Goal: Task Accomplishment & Management: Manage account settings

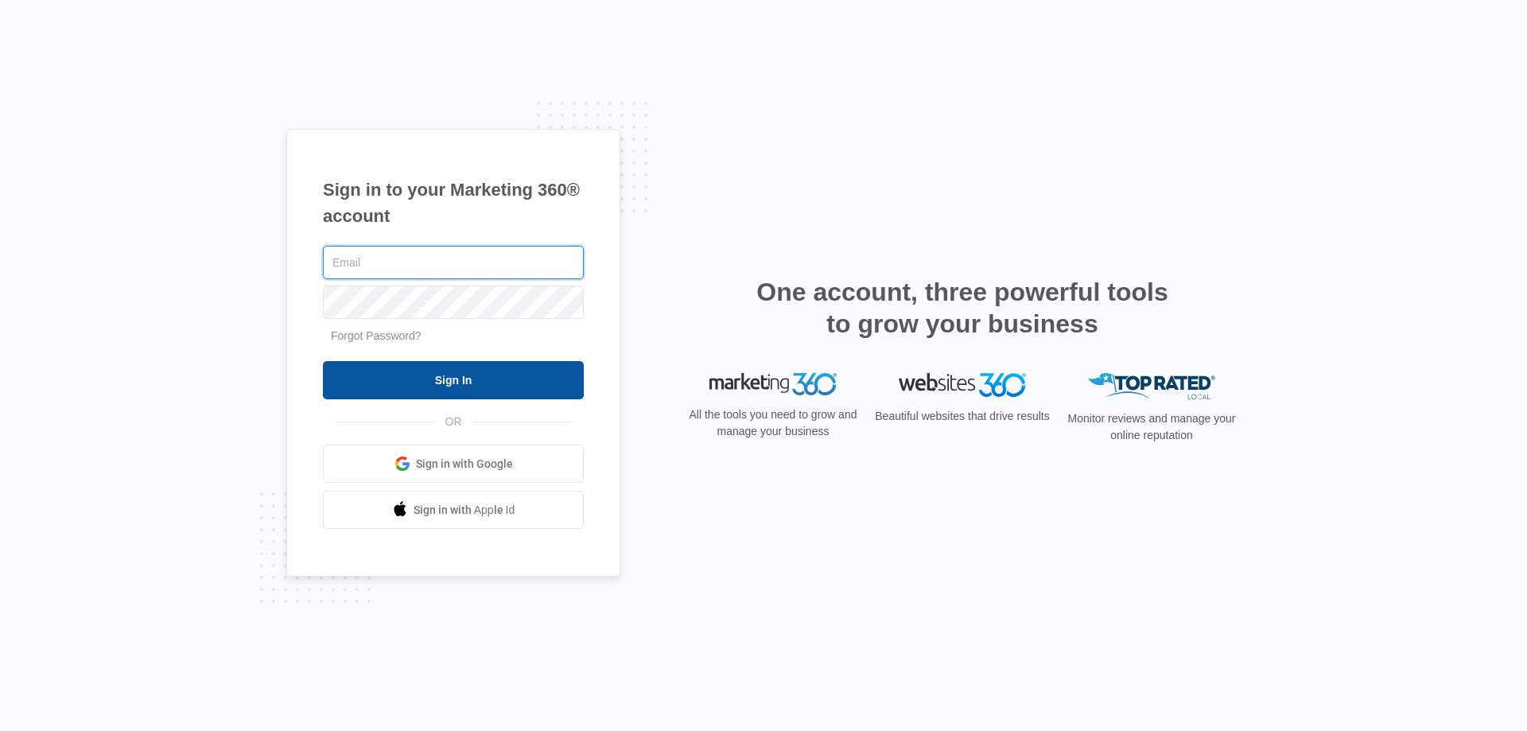
type input "[EMAIL_ADDRESS][DOMAIN_NAME]"
click at [526, 386] on input "Sign In" at bounding box center [453, 380] width 261 height 38
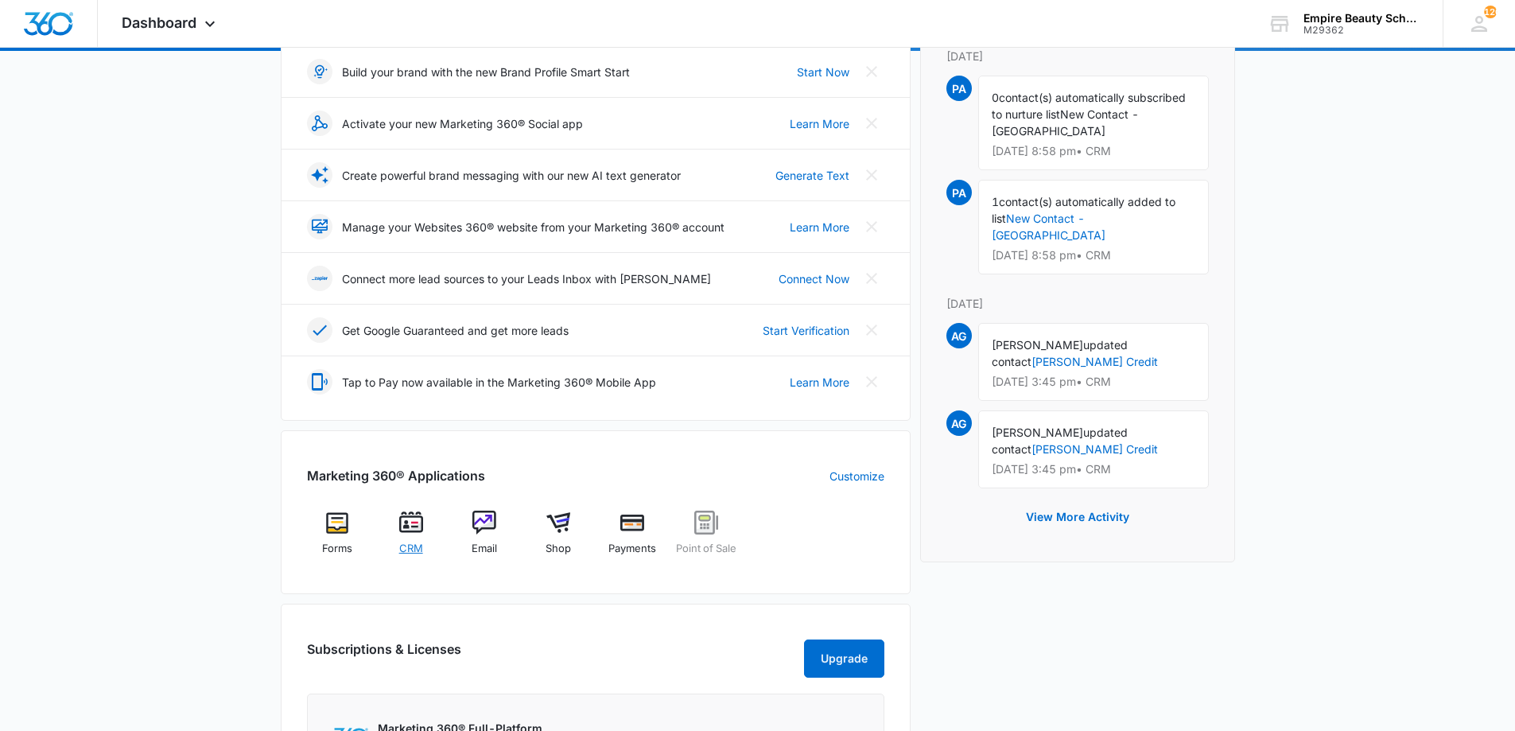
scroll to position [237, 0]
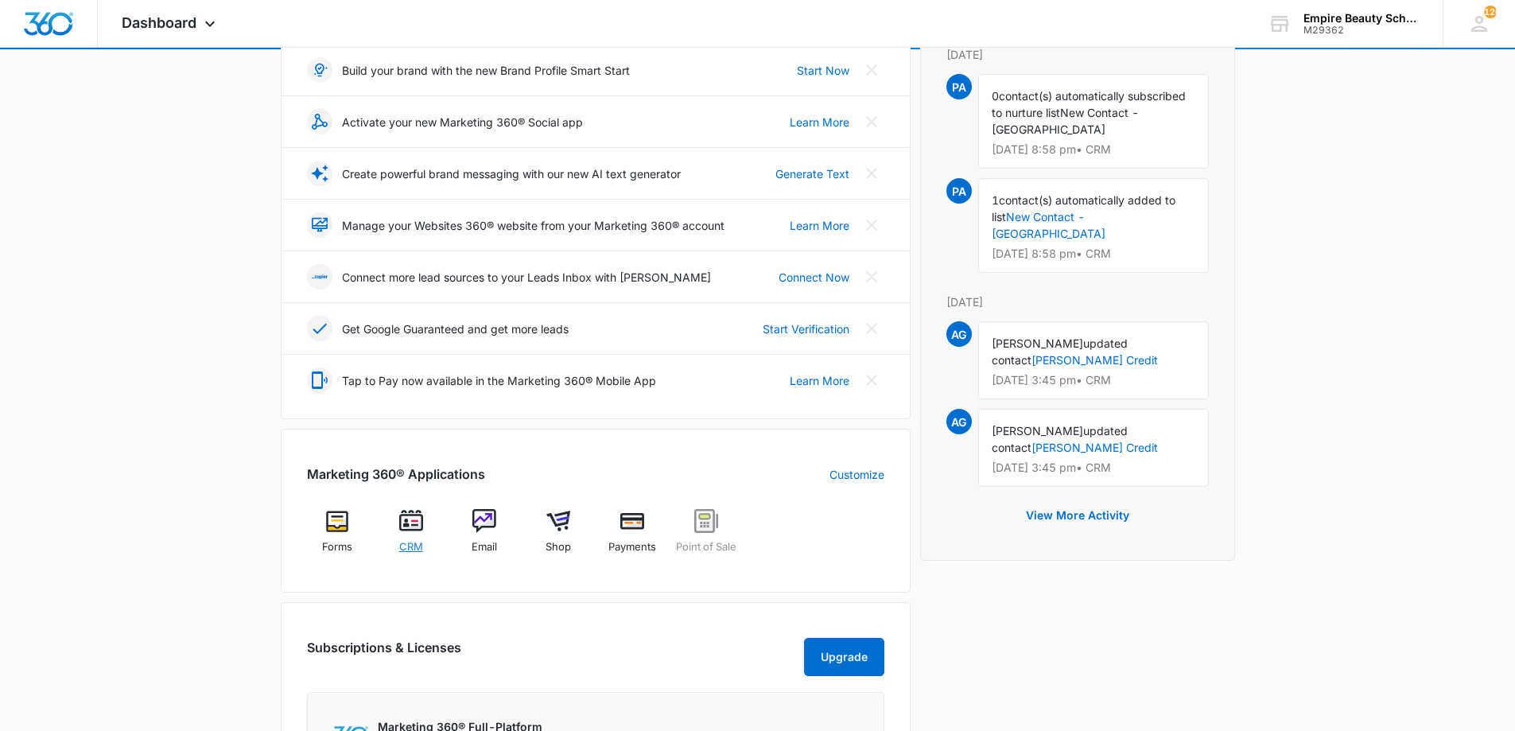
click at [407, 534] on div "CRM" at bounding box center [410, 537] width 61 height 56
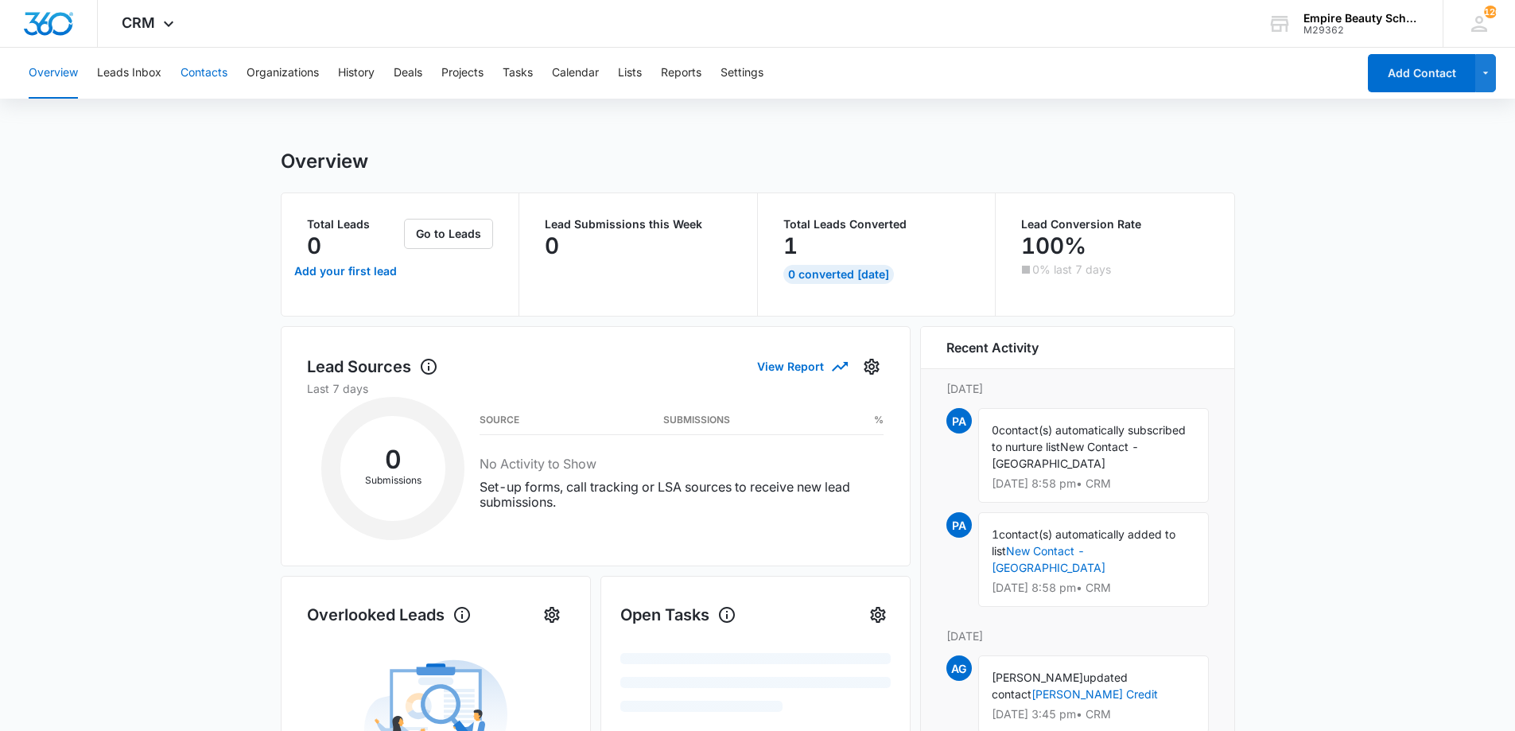
click at [209, 73] on button "Contacts" at bounding box center [204, 73] width 47 height 51
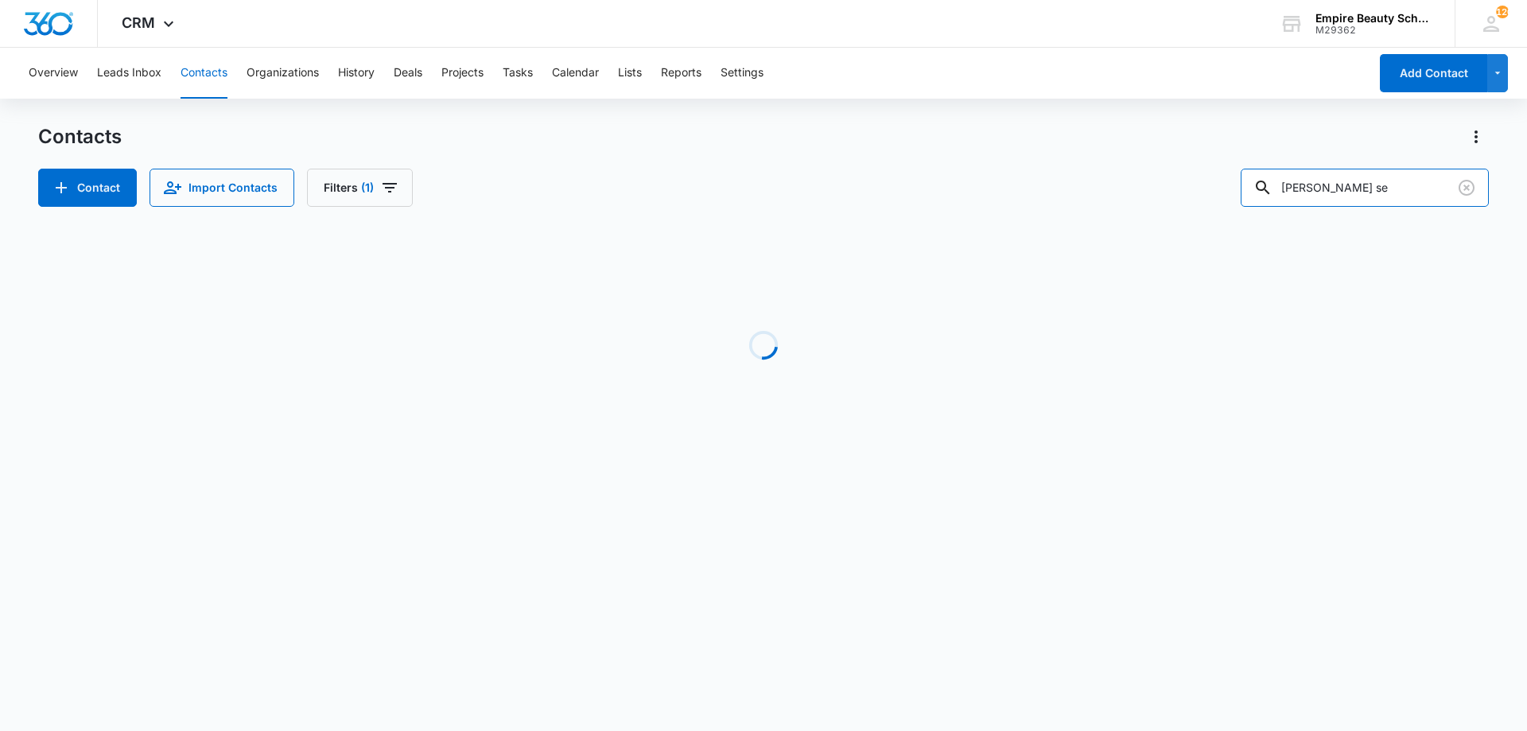
drag, startPoint x: 1426, startPoint y: 193, endPoint x: 1041, endPoint y: 195, distance: 385.8
click at [1041, 195] on div "Contact Import Contacts Filters (1) natalie se" at bounding box center [763, 188] width 1451 height 38
type input "arianna ar"
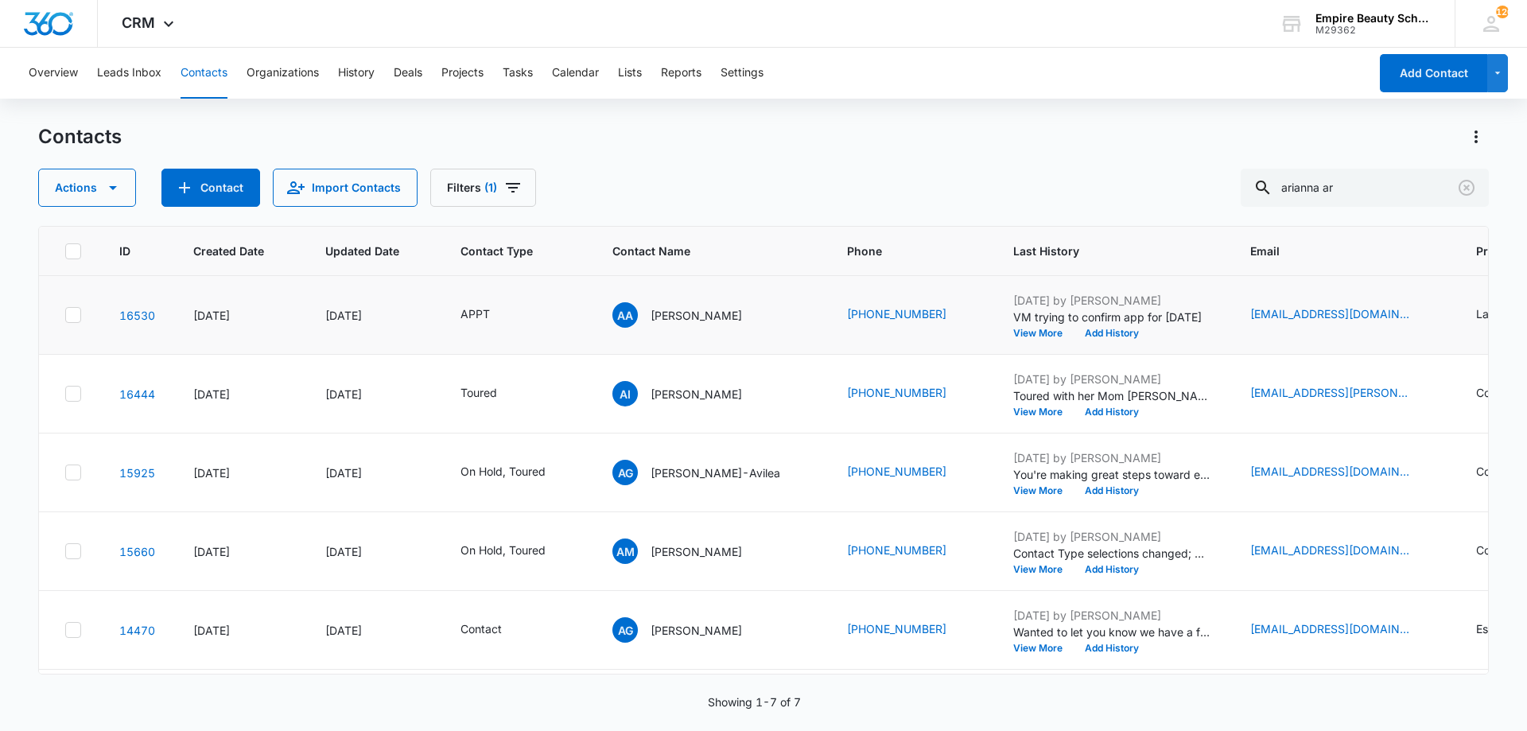
click at [1099, 344] on td "Aug 9, 2025 by Amelia Gauthier VM trying to confirm app for monday View More Ad…" at bounding box center [1112, 315] width 237 height 79
click at [1096, 336] on button "Add History" at bounding box center [1112, 334] width 76 height 10
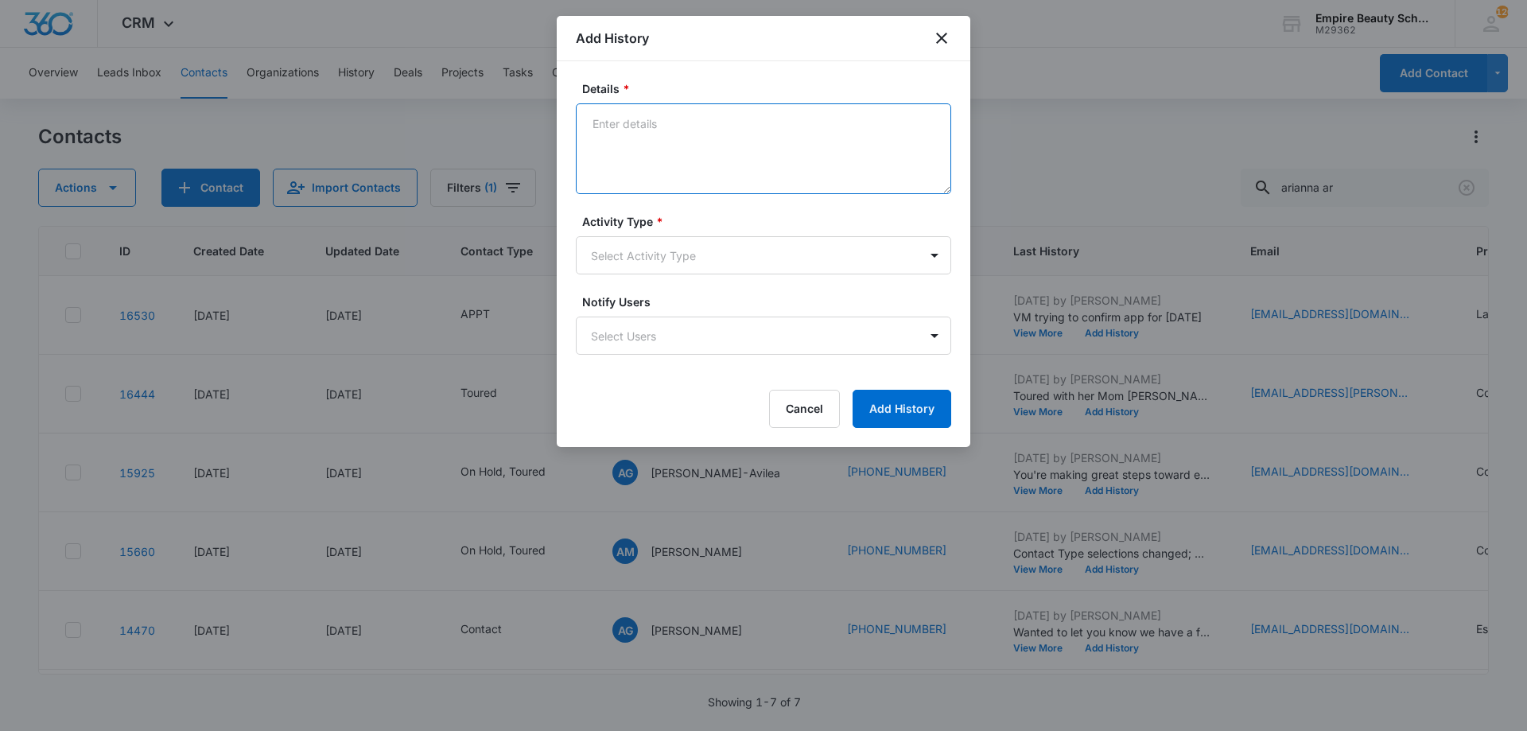
click at [659, 137] on textarea "Details *" at bounding box center [763, 148] width 375 height 91
type textarea "So excited to meet with you!"
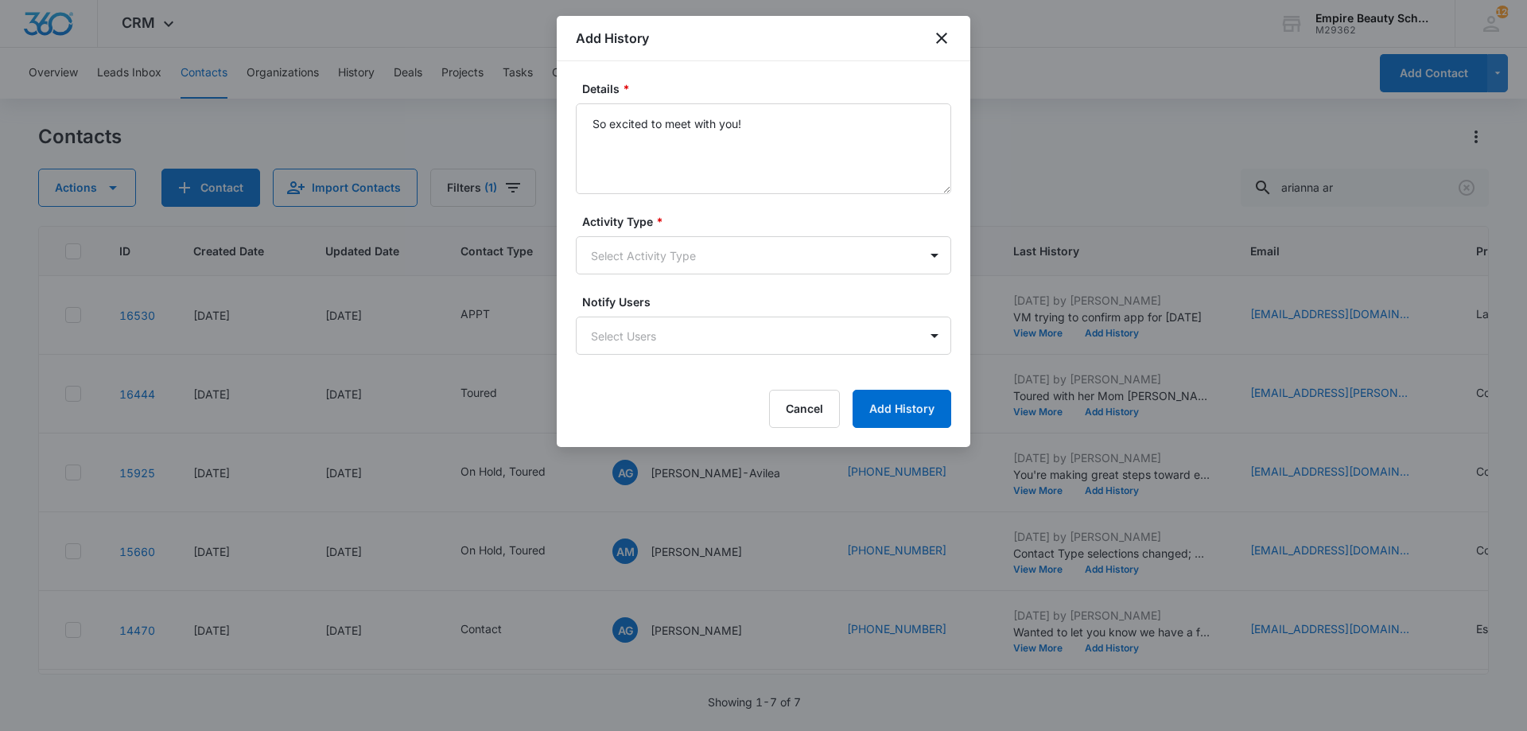
click at [666, 235] on div "Activity Type * Select Activity Type" at bounding box center [763, 243] width 375 height 61
click at [669, 255] on body "CRM Apps Forms CRM Email Shop Payments POS Files Brand Settings Empire Beauty S…" at bounding box center [763, 365] width 1527 height 731
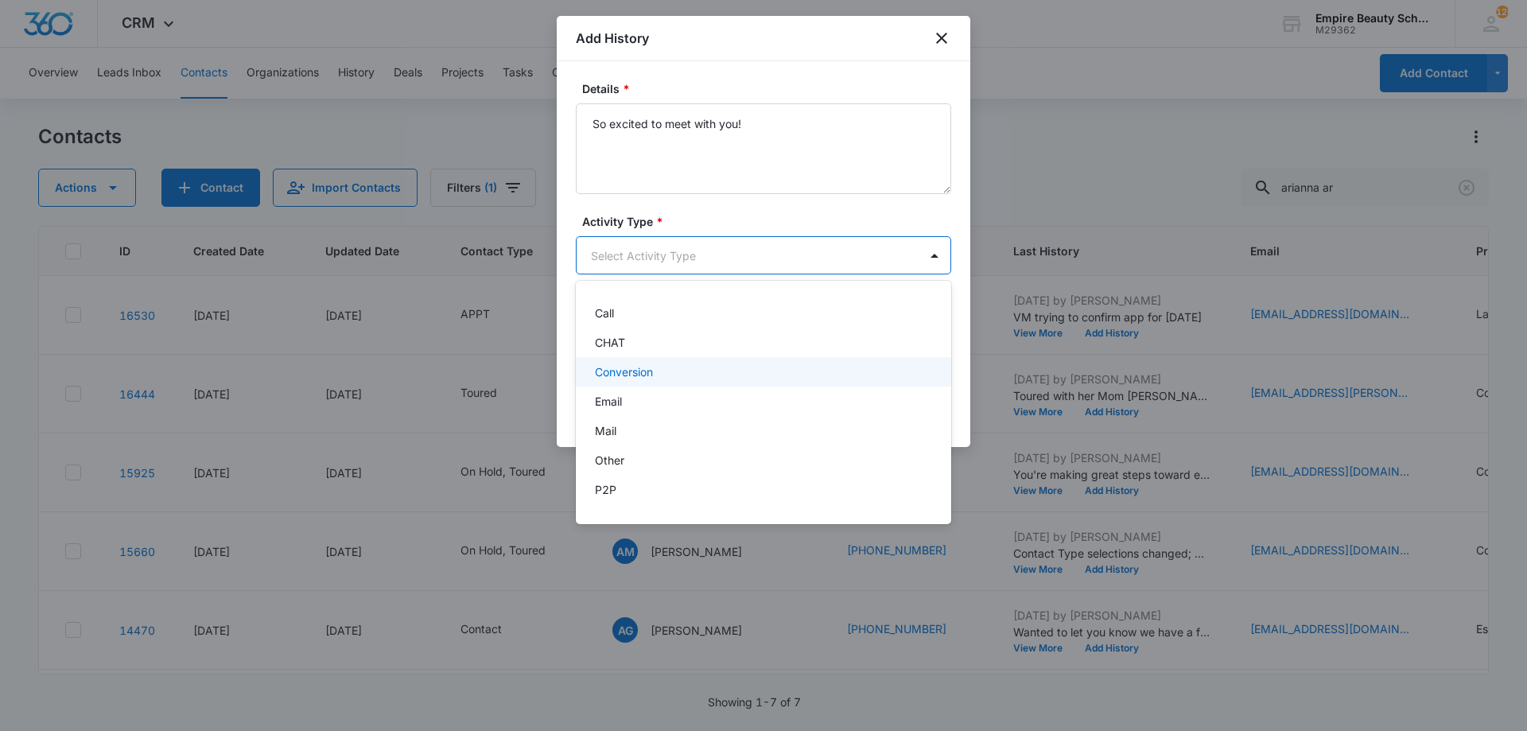
scroll to position [83, 0]
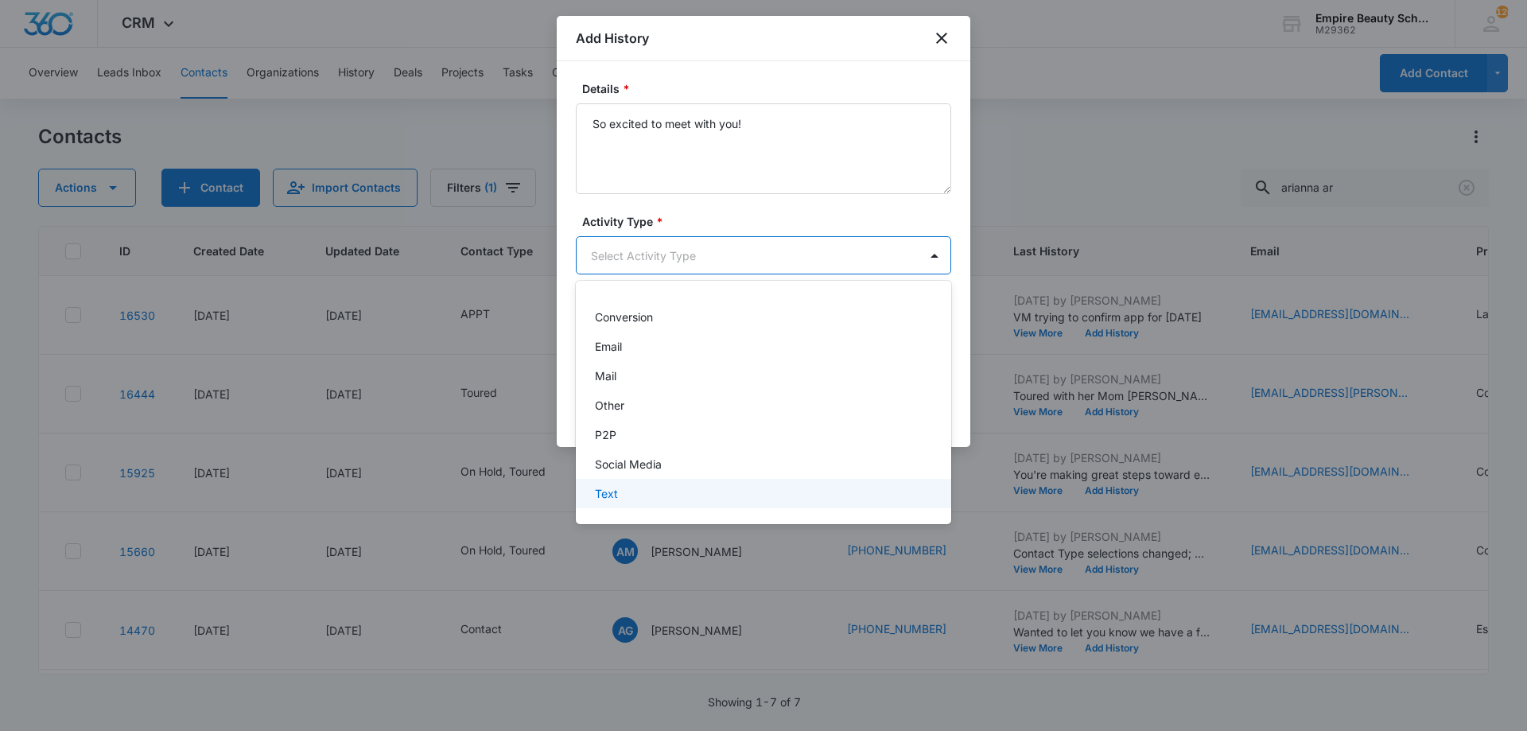
click at [655, 498] on div "Text" at bounding box center [762, 493] width 334 height 17
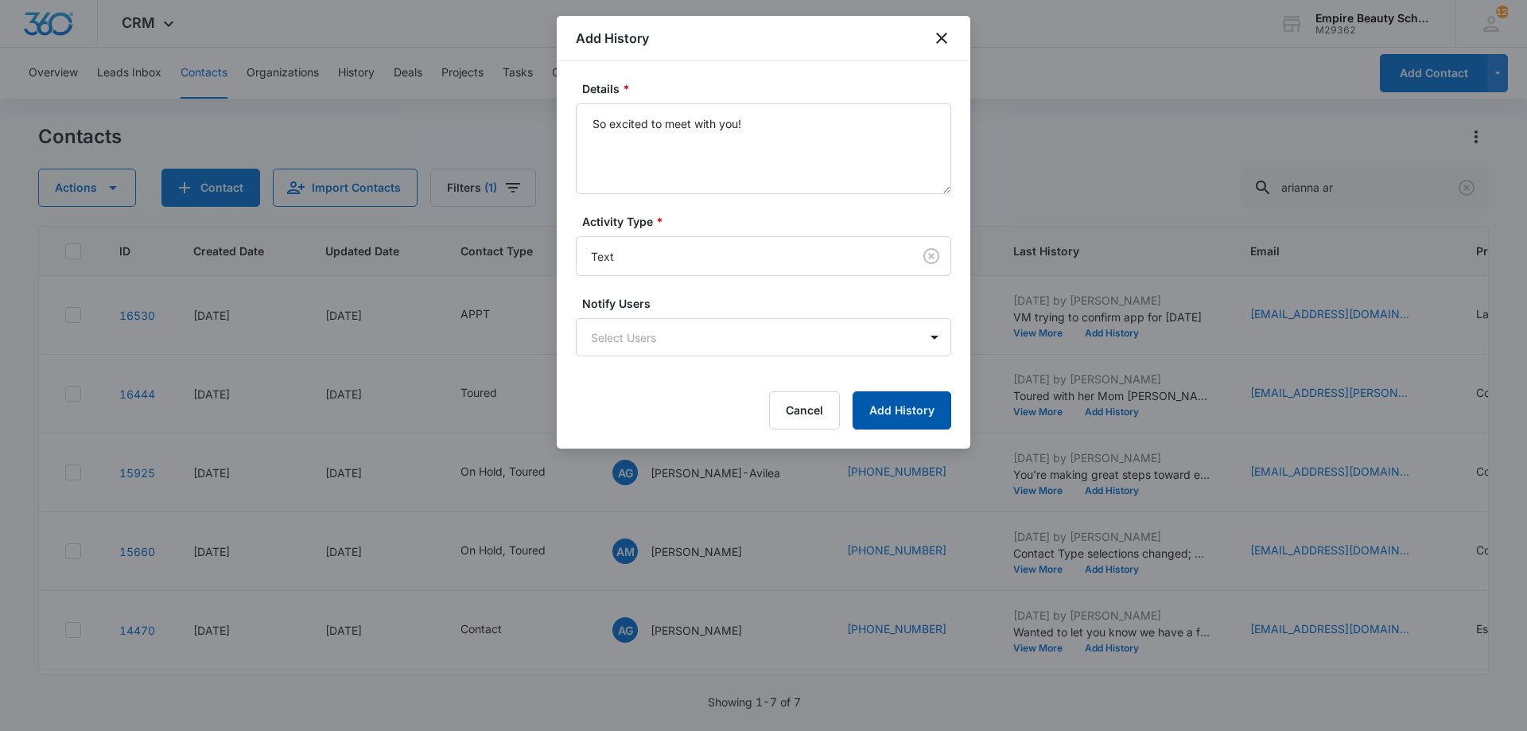
click at [897, 425] on button "Add History" at bounding box center [902, 410] width 99 height 38
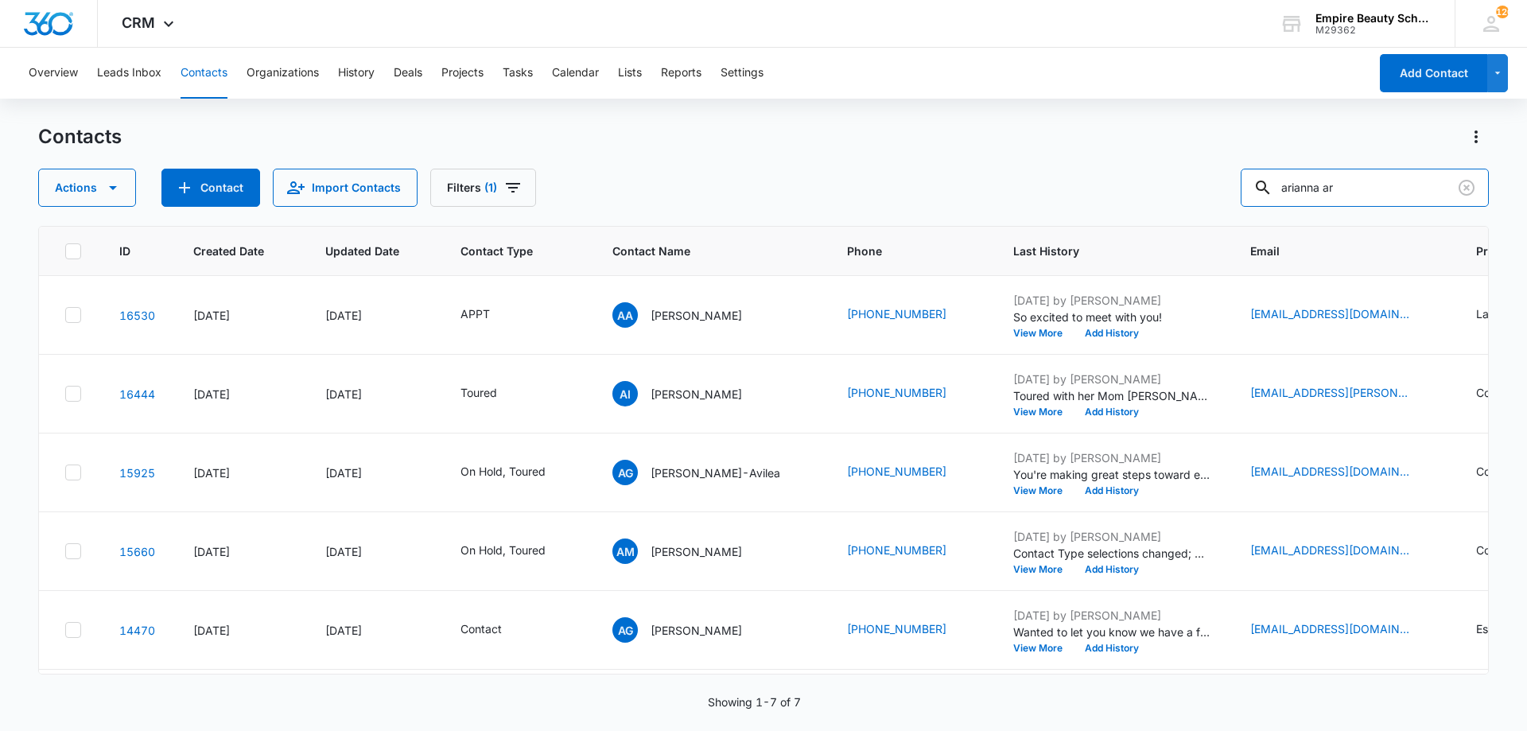
drag, startPoint x: 1382, startPoint y: 191, endPoint x: 800, endPoint y: 173, distance: 581.8
click at [877, 177] on div "Actions Contact Import Contacts Filters (1) arianna ar" at bounding box center [763, 188] width 1451 height 38
click at [1027, 330] on button "View More" at bounding box center [1043, 334] width 60 height 10
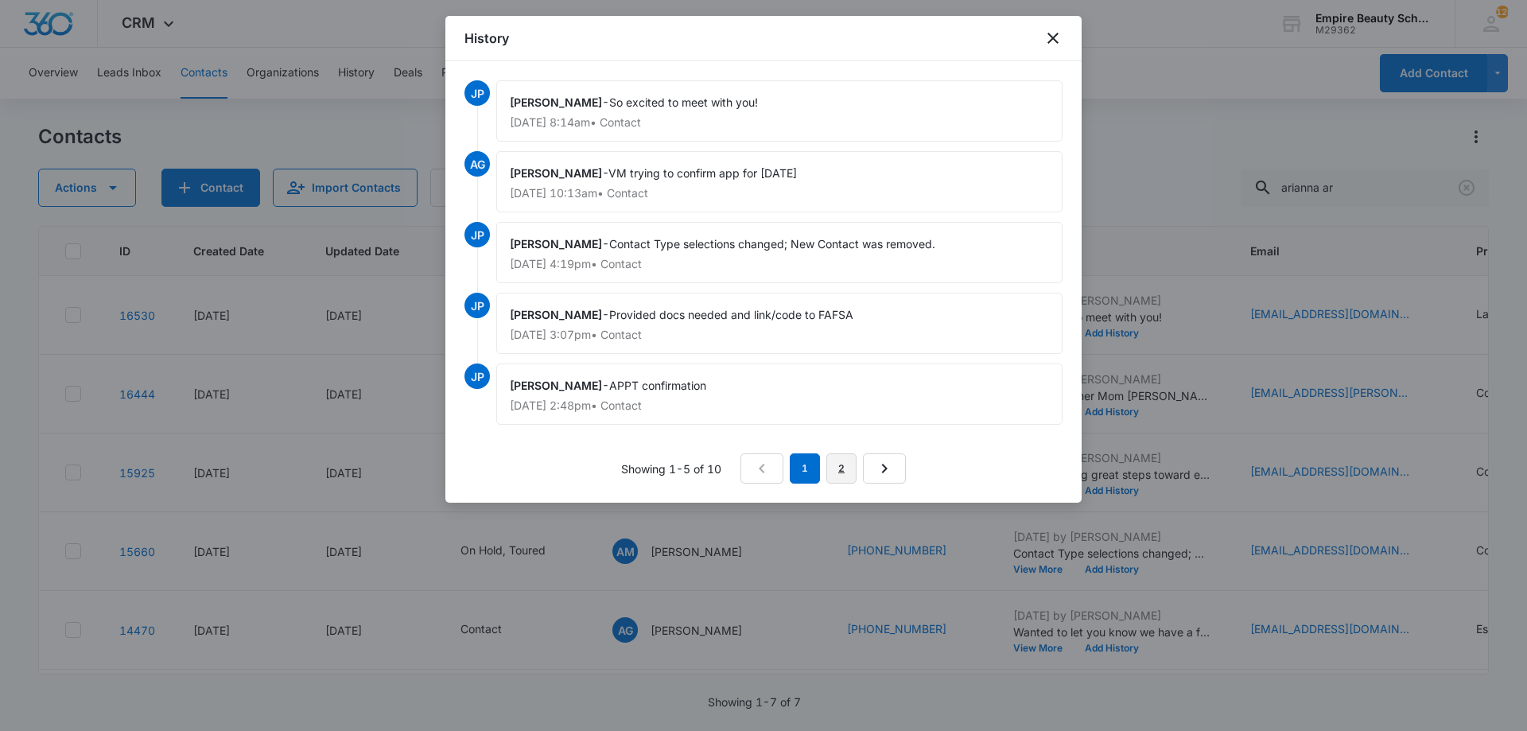
click at [846, 471] on link "2" at bounding box center [842, 468] width 30 height 30
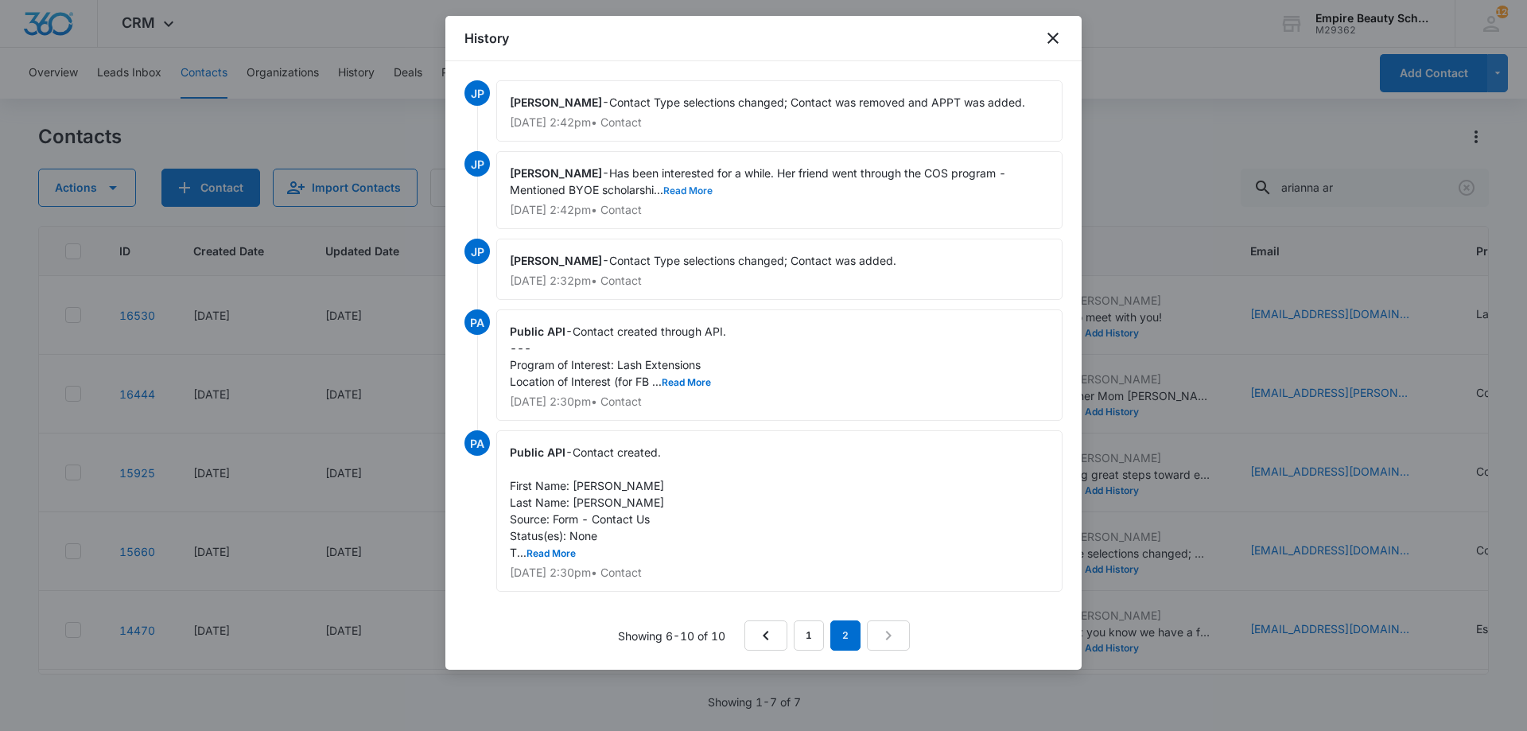
click at [680, 191] on button "Read More" at bounding box center [687, 191] width 49 height 10
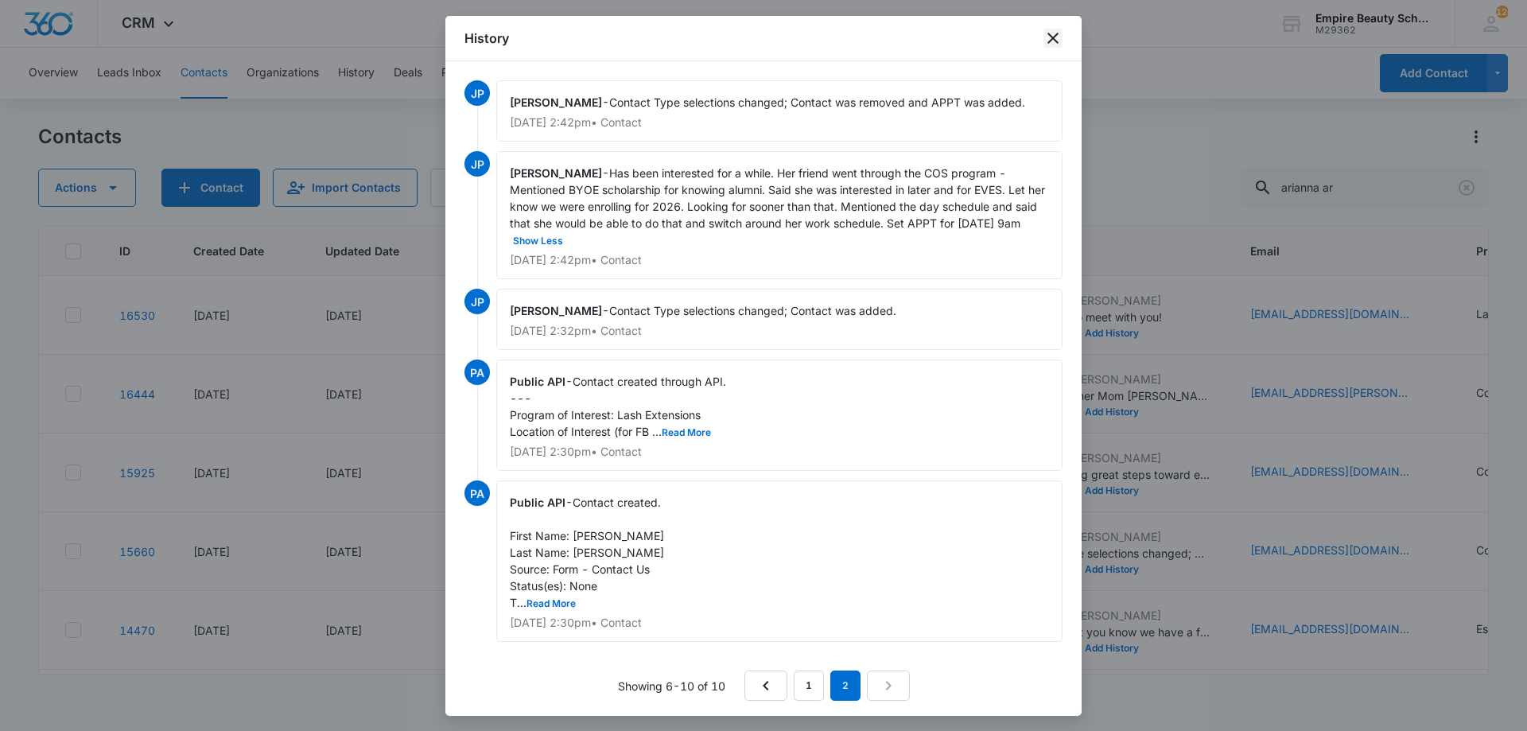
click at [1055, 37] on icon "close" at bounding box center [1053, 38] width 11 height 11
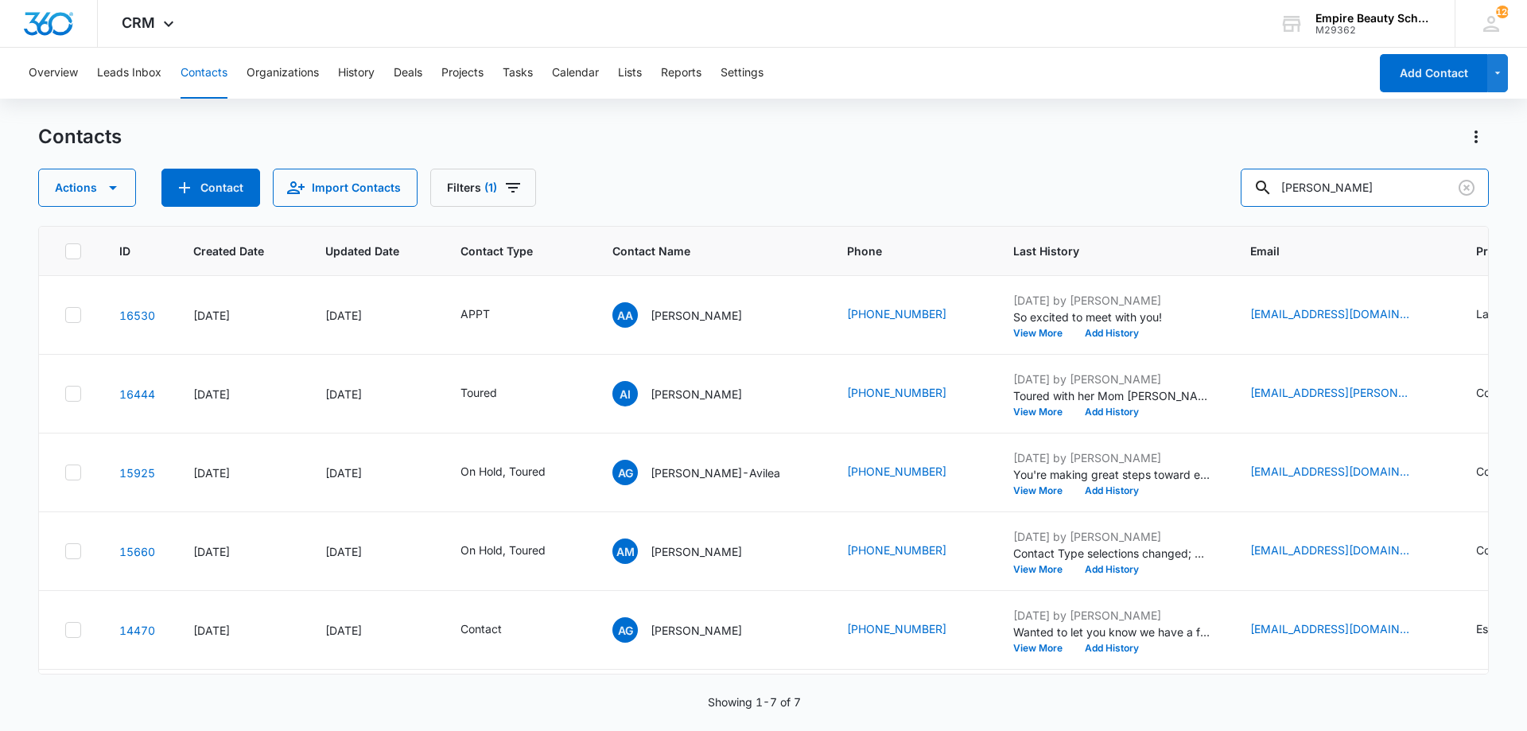
type input "meredith"
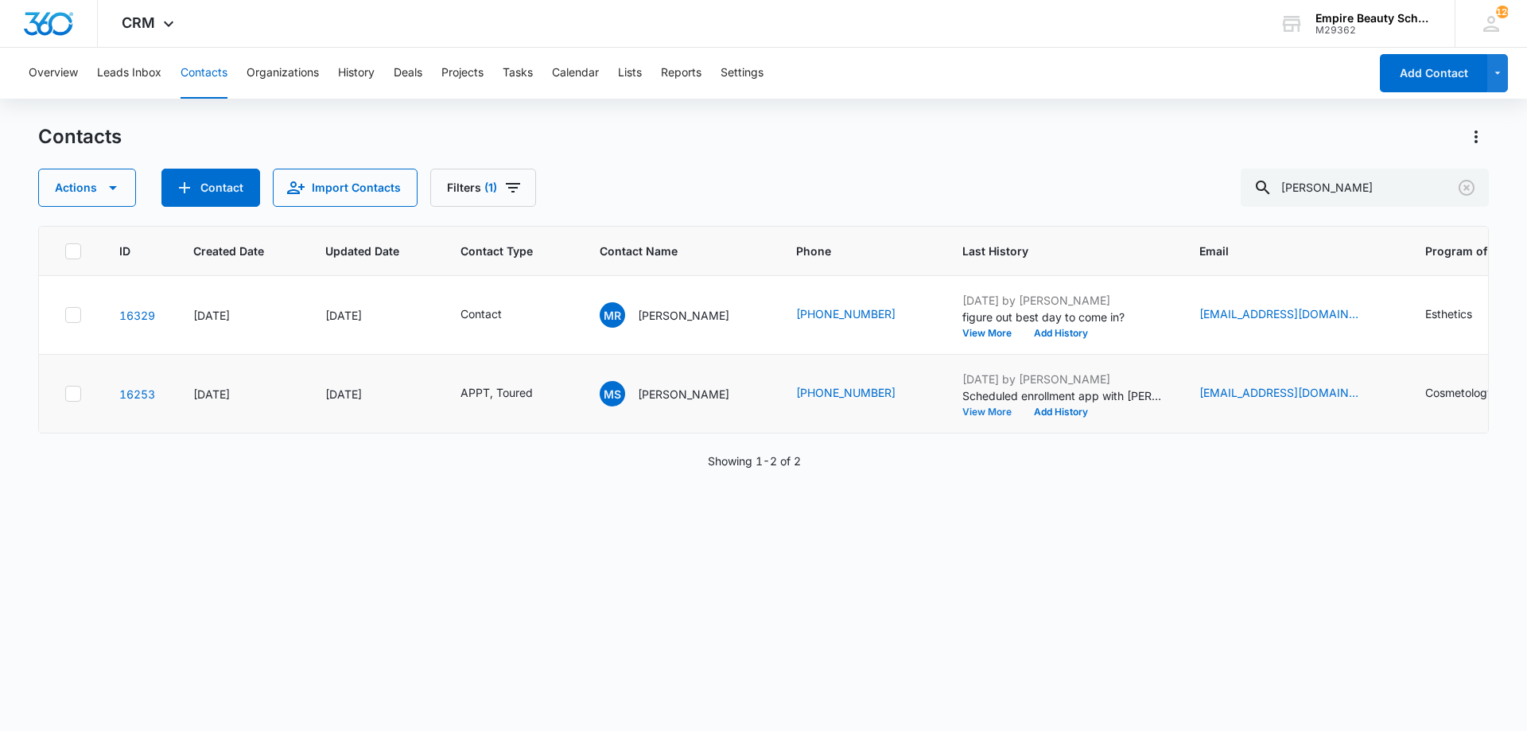
click at [977, 411] on button "View More" at bounding box center [993, 412] width 60 height 10
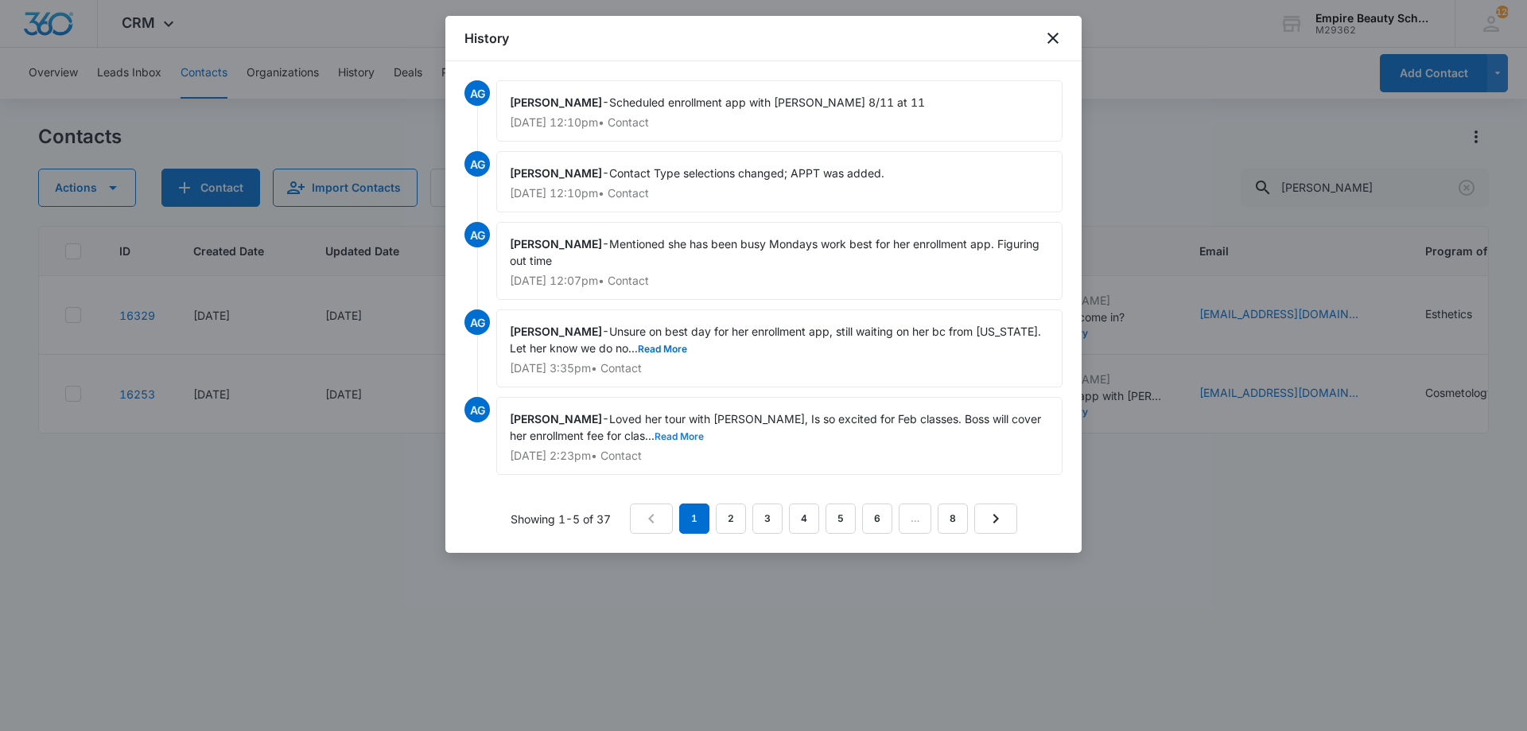
click at [675, 436] on button "Read More" at bounding box center [679, 437] width 49 height 10
click at [1057, 41] on icon "close" at bounding box center [1053, 38] width 19 height 19
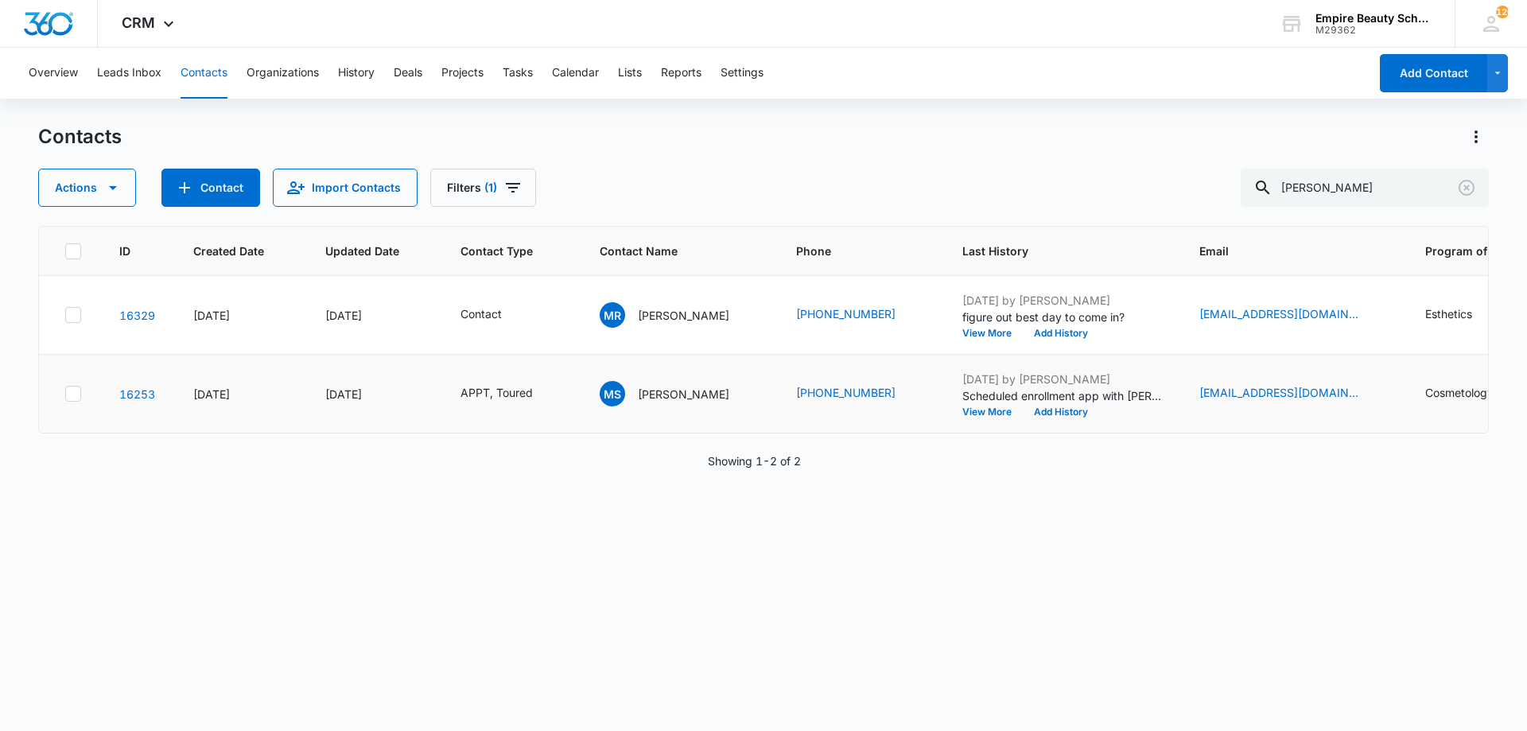
click at [1029, 421] on td "Aug 9, 2025 by Amelia Gauthier Scheduled enrollment app with Jess 8/11 at 11 Vi…" at bounding box center [1061, 394] width 237 height 79
click at [1033, 415] on button "Add History" at bounding box center [1061, 412] width 76 height 10
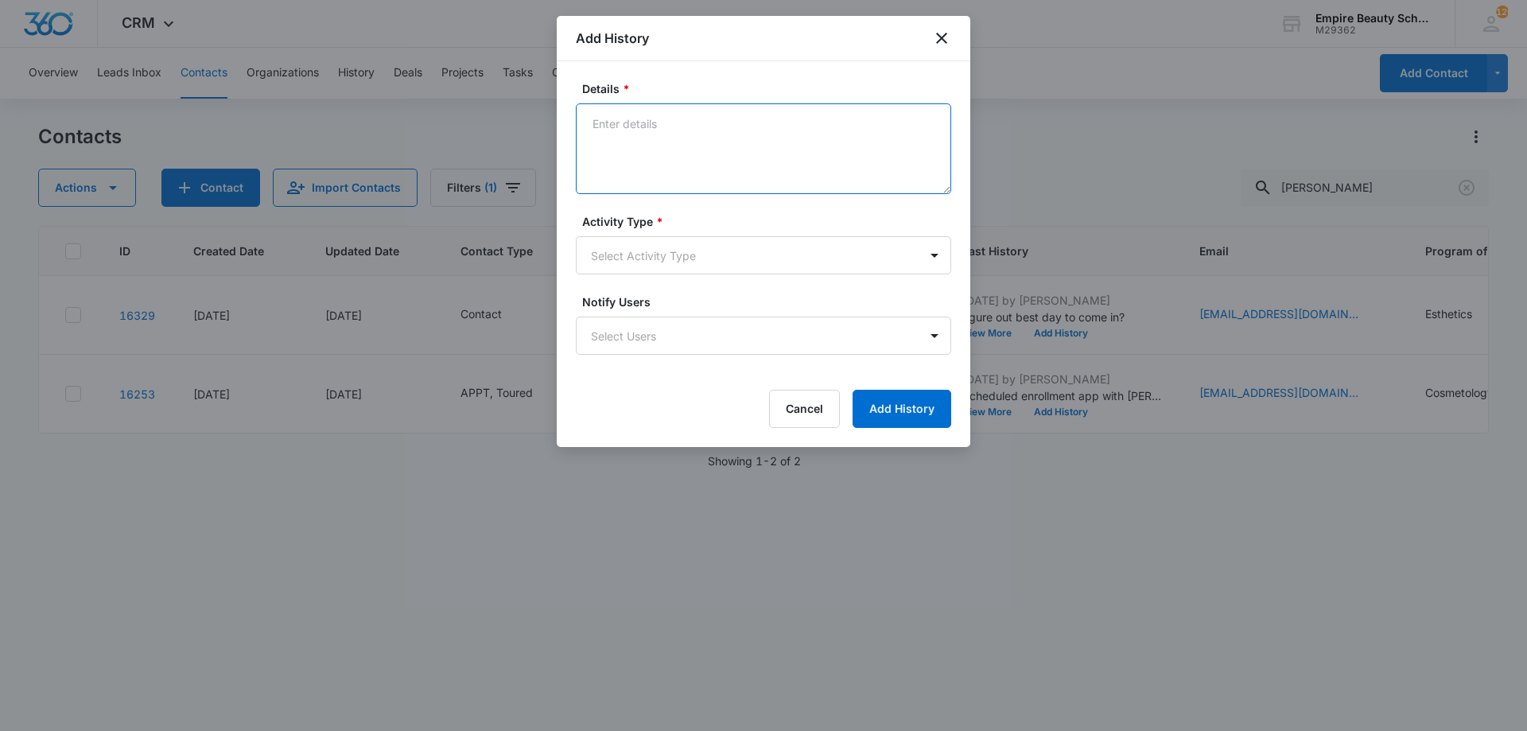
click at [691, 146] on textarea "Details *" at bounding box center [763, 148] width 375 height 91
type textarea "So excited to meet with you again!"
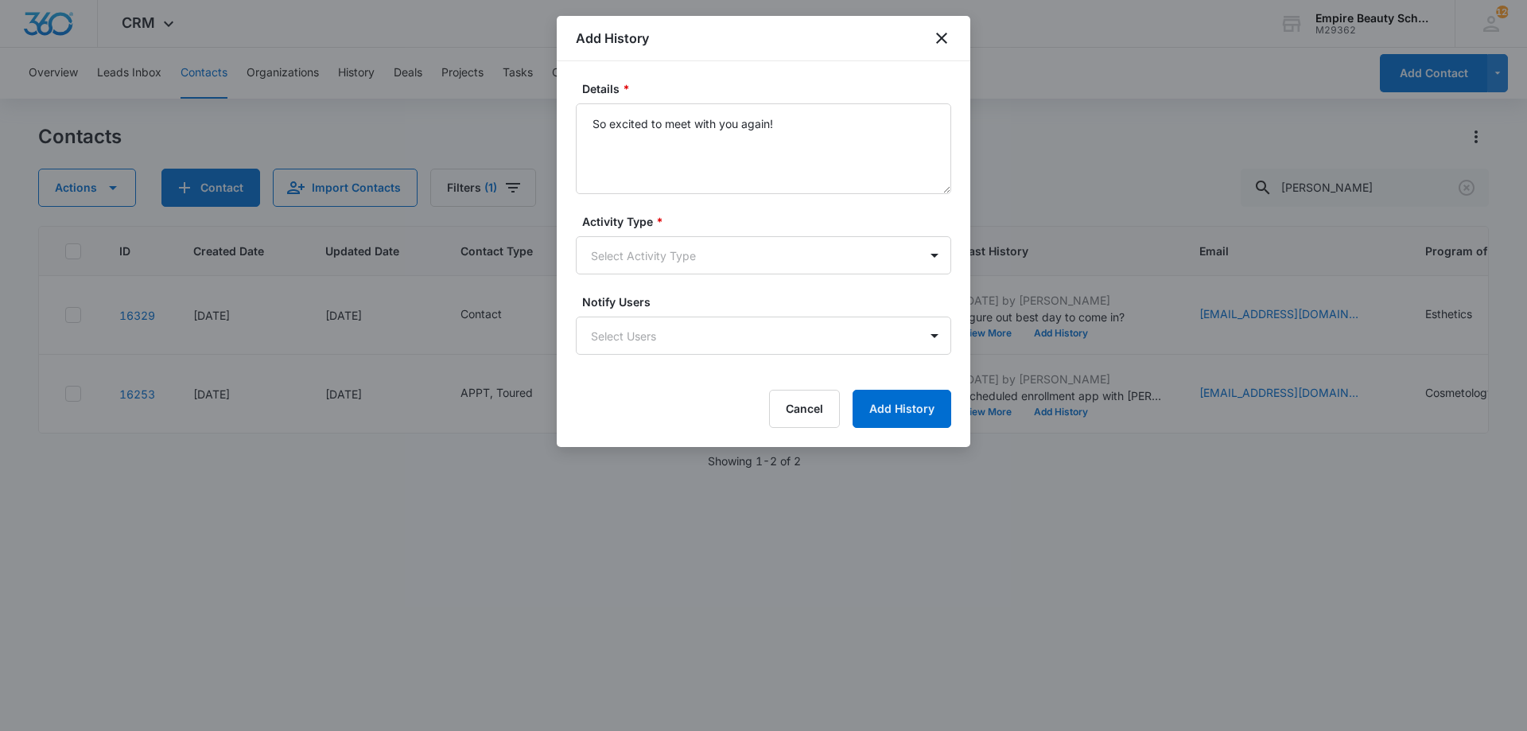
click at [602, 230] on div "Activity Type * Select Activity Type" at bounding box center [763, 243] width 375 height 61
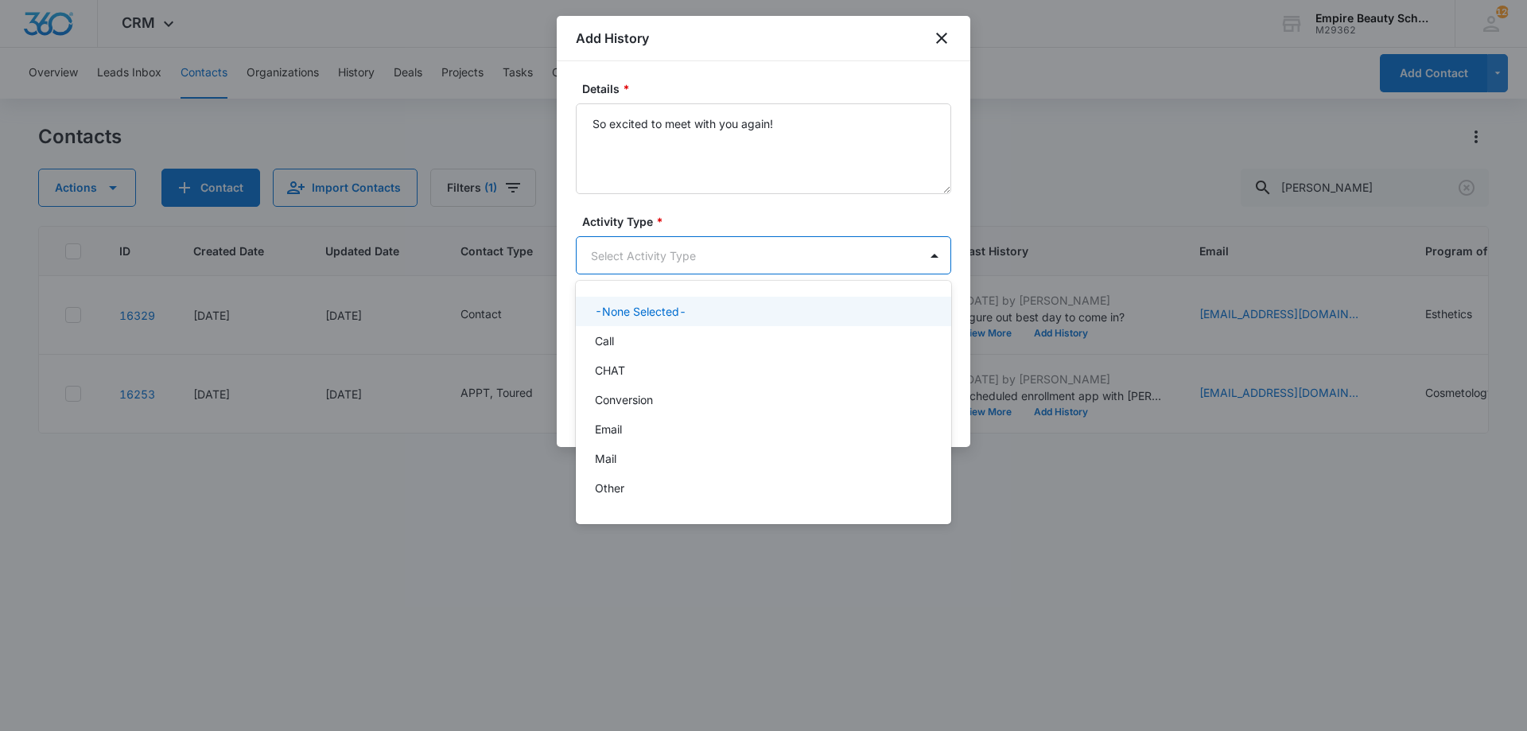
click at [624, 260] on body "CRM Apps Forms CRM Email Shop Payments POS Files Brand Settings Empire Beauty S…" at bounding box center [763, 365] width 1527 height 731
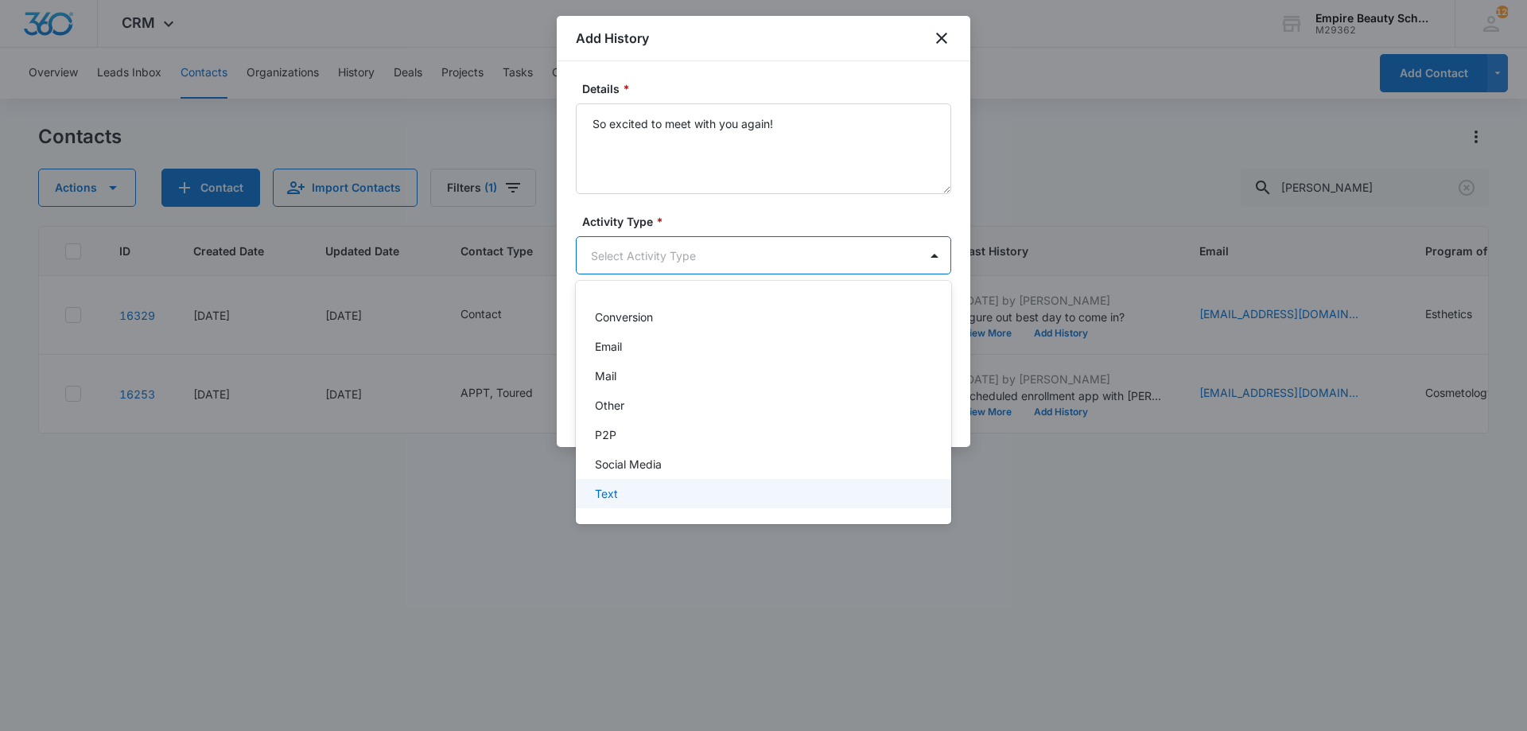
click at [623, 486] on div "Text" at bounding box center [762, 493] width 334 height 17
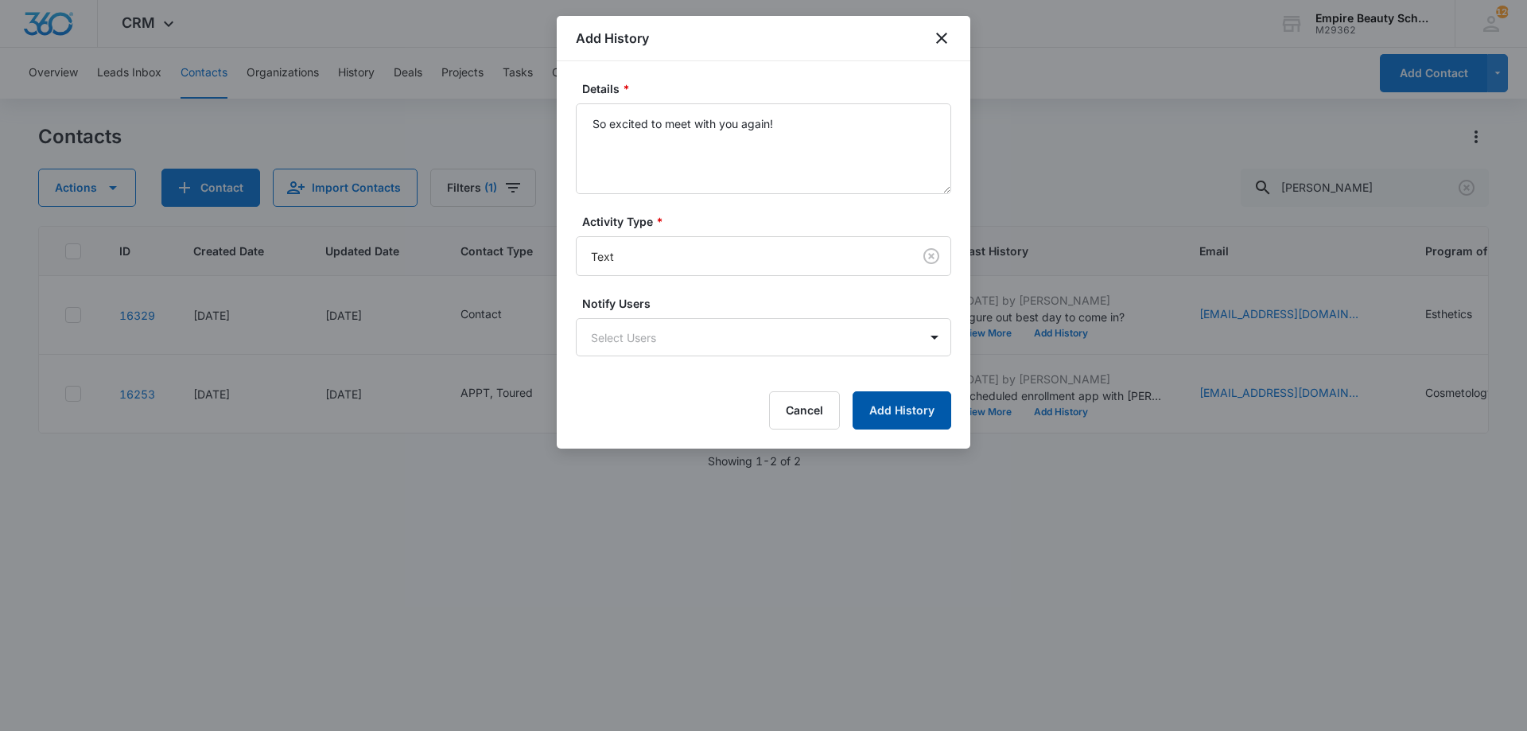
click at [898, 409] on button "Add History" at bounding box center [902, 410] width 99 height 38
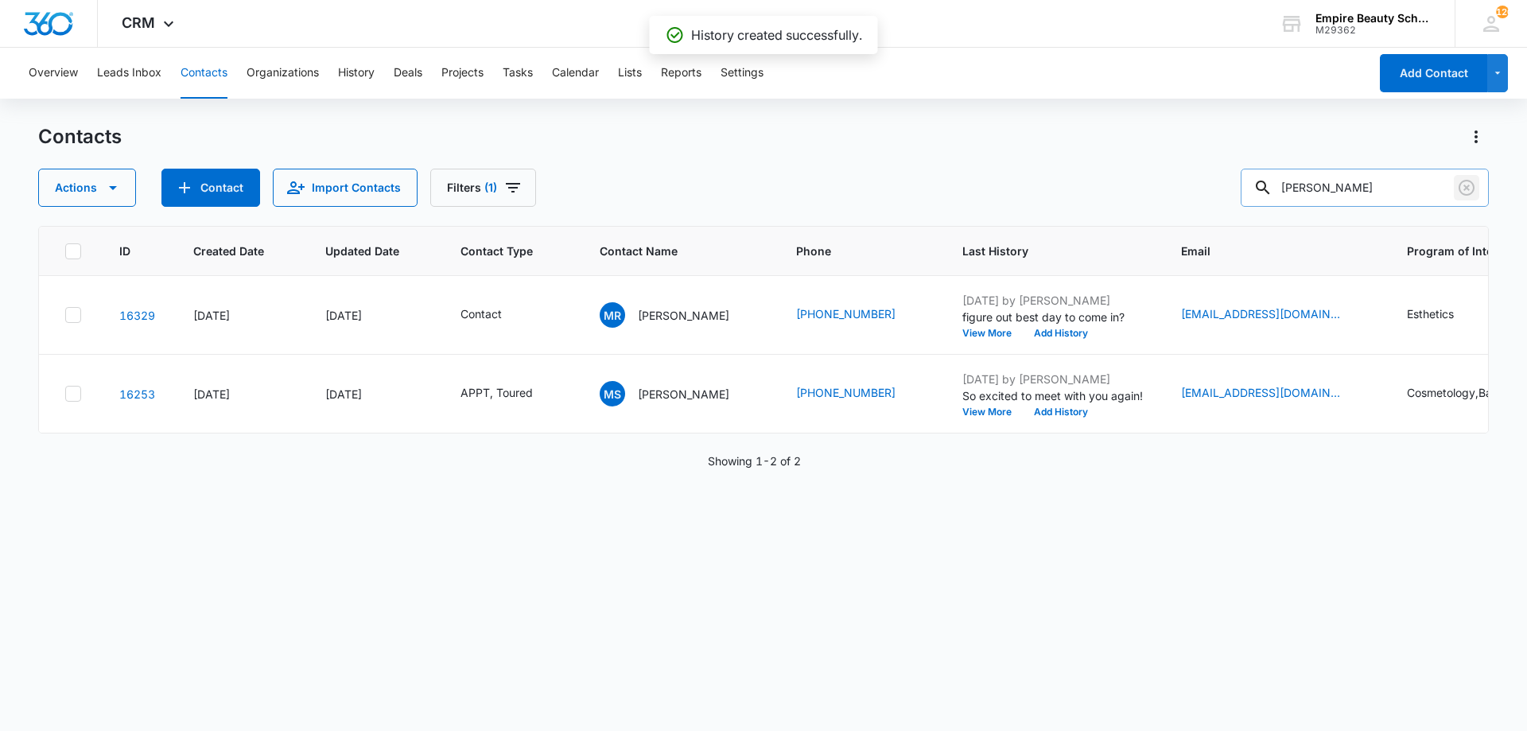
click at [1463, 185] on icon "Clear" at bounding box center [1466, 187] width 19 height 19
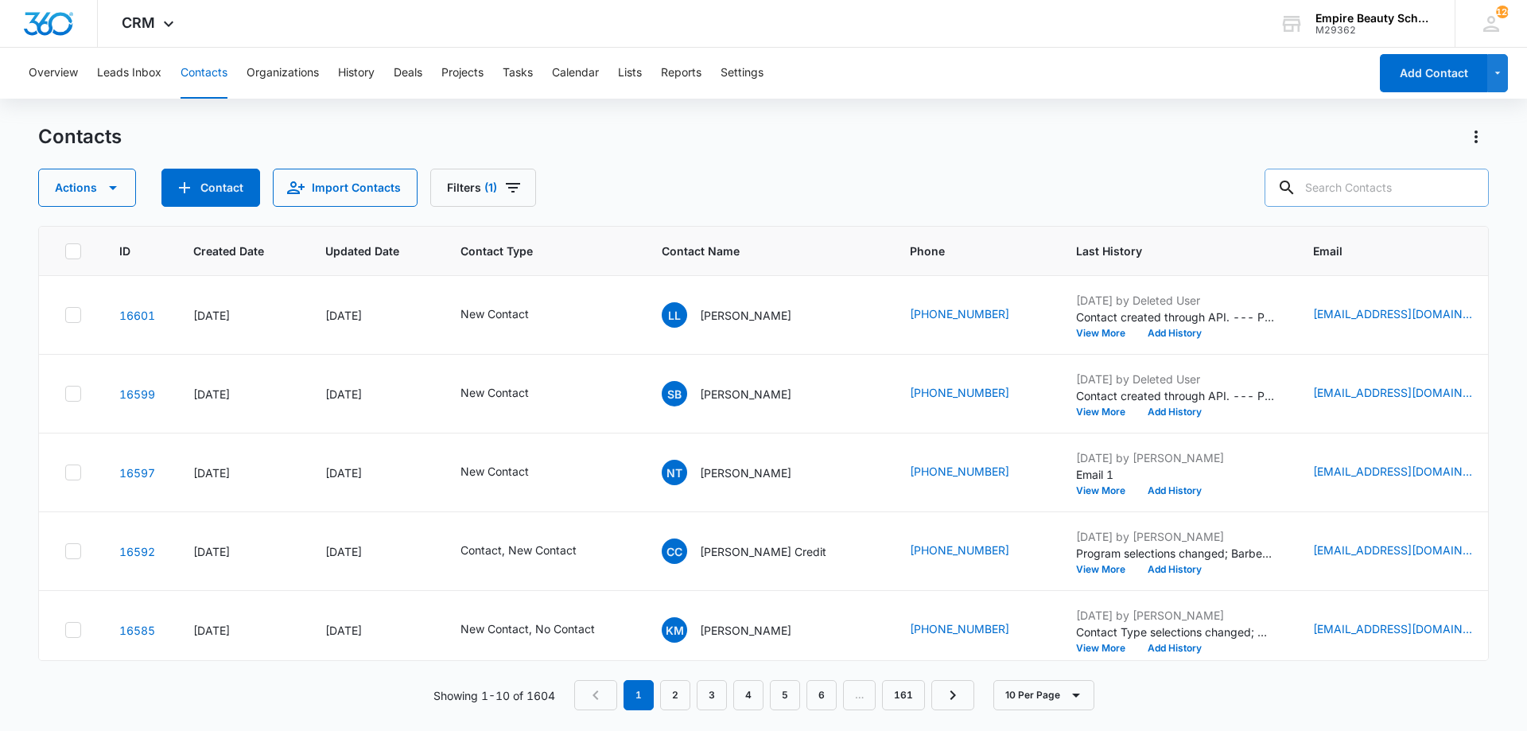
click at [1374, 177] on input "text" at bounding box center [1377, 188] width 224 height 38
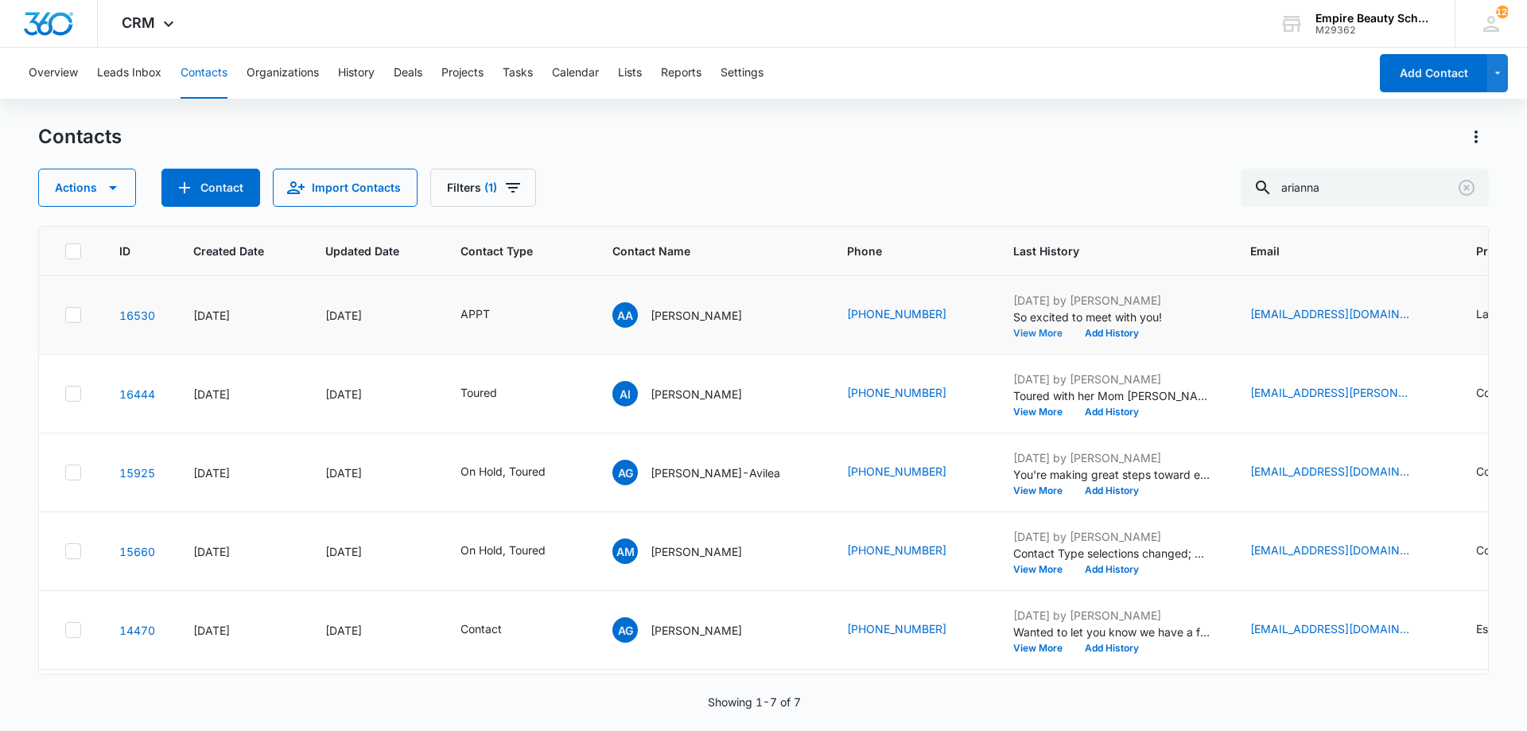
click at [1048, 337] on button "View More" at bounding box center [1043, 334] width 60 height 10
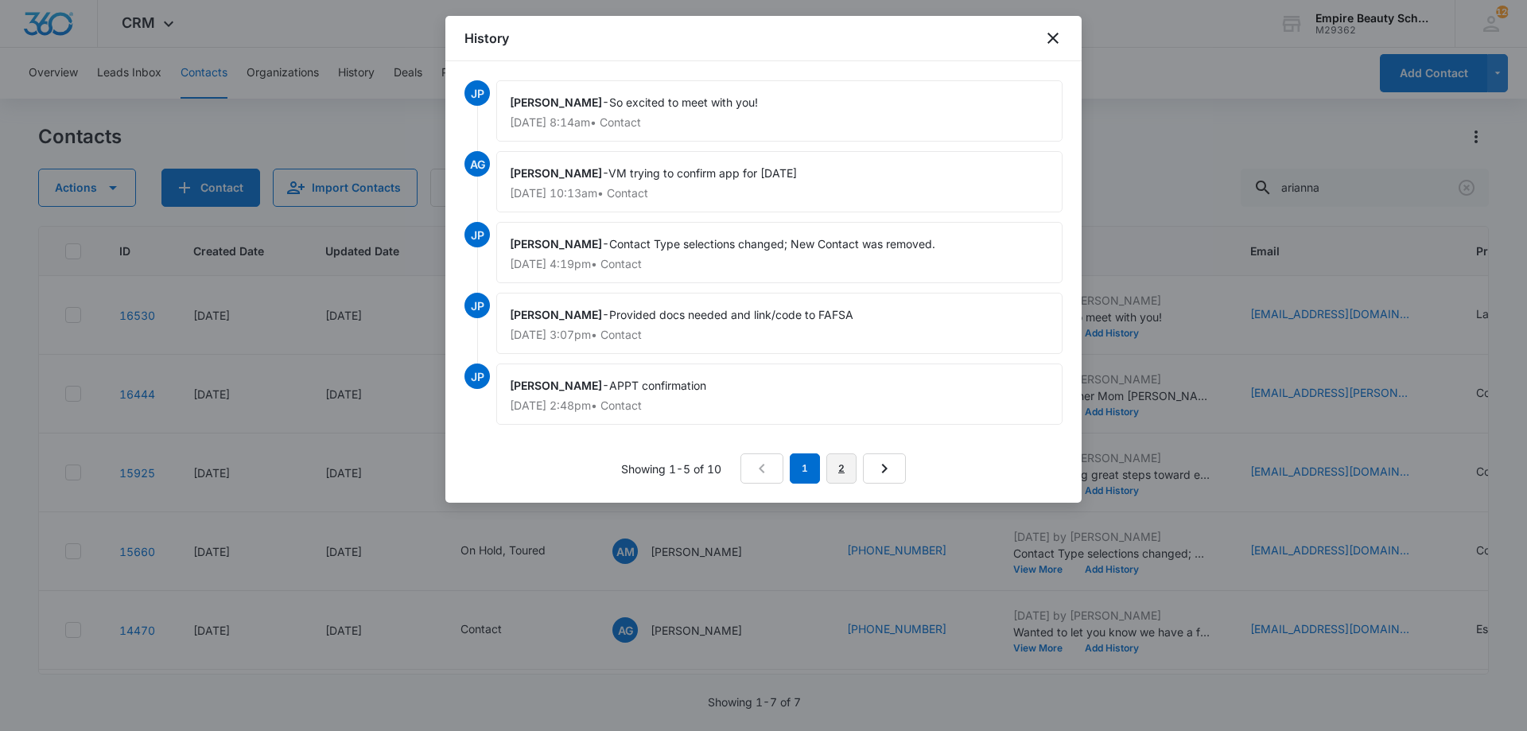
click at [845, 470] on link "2" at bounding box center [842, 468] width 30 height 30
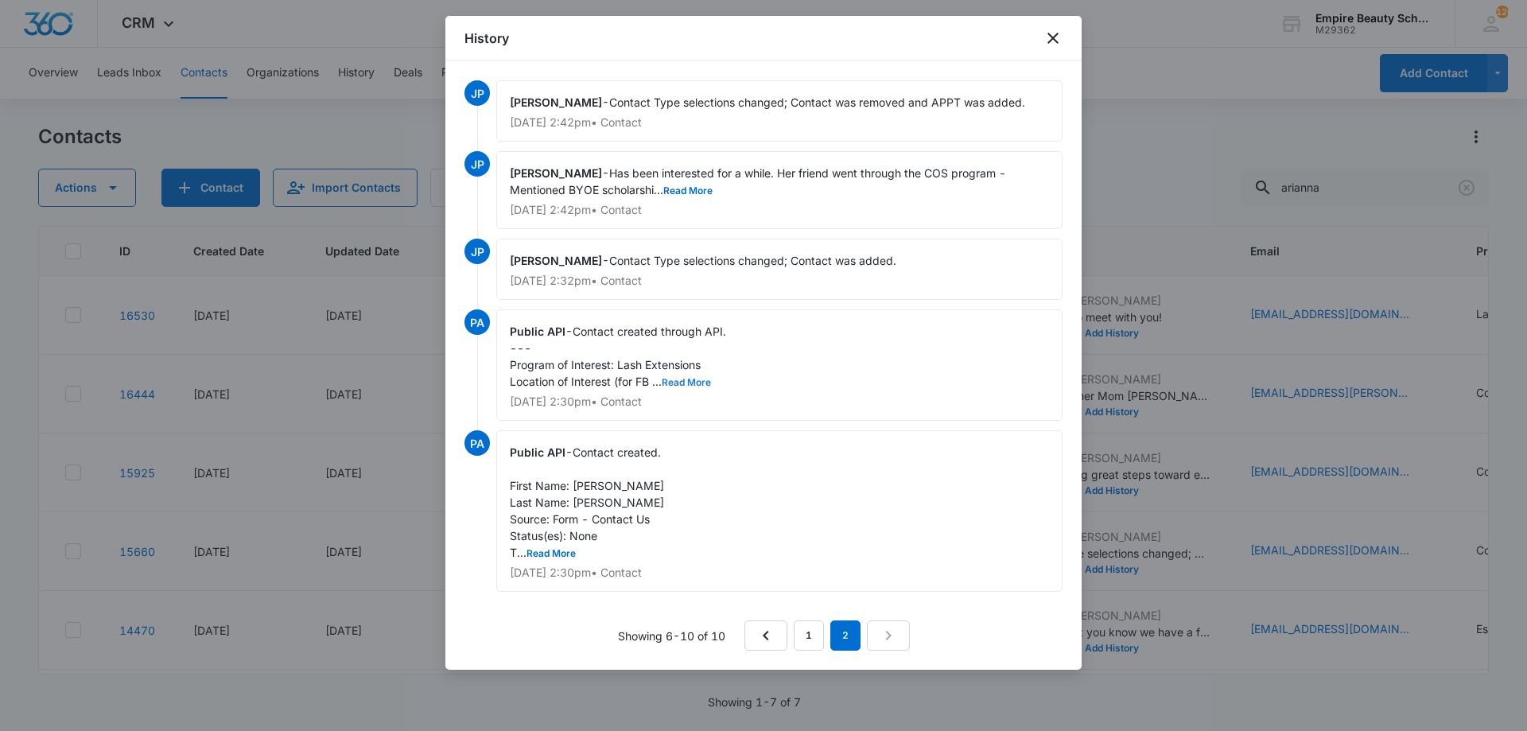
click at [677, 375] on span "Contact created through API. --- Program of Interest: Lash Extensions Location …" at bounding box center [618, 357] width 216 height 64
click at [677, 382] on button "Read More" at bounding box center [686, 383] width 49 height 10
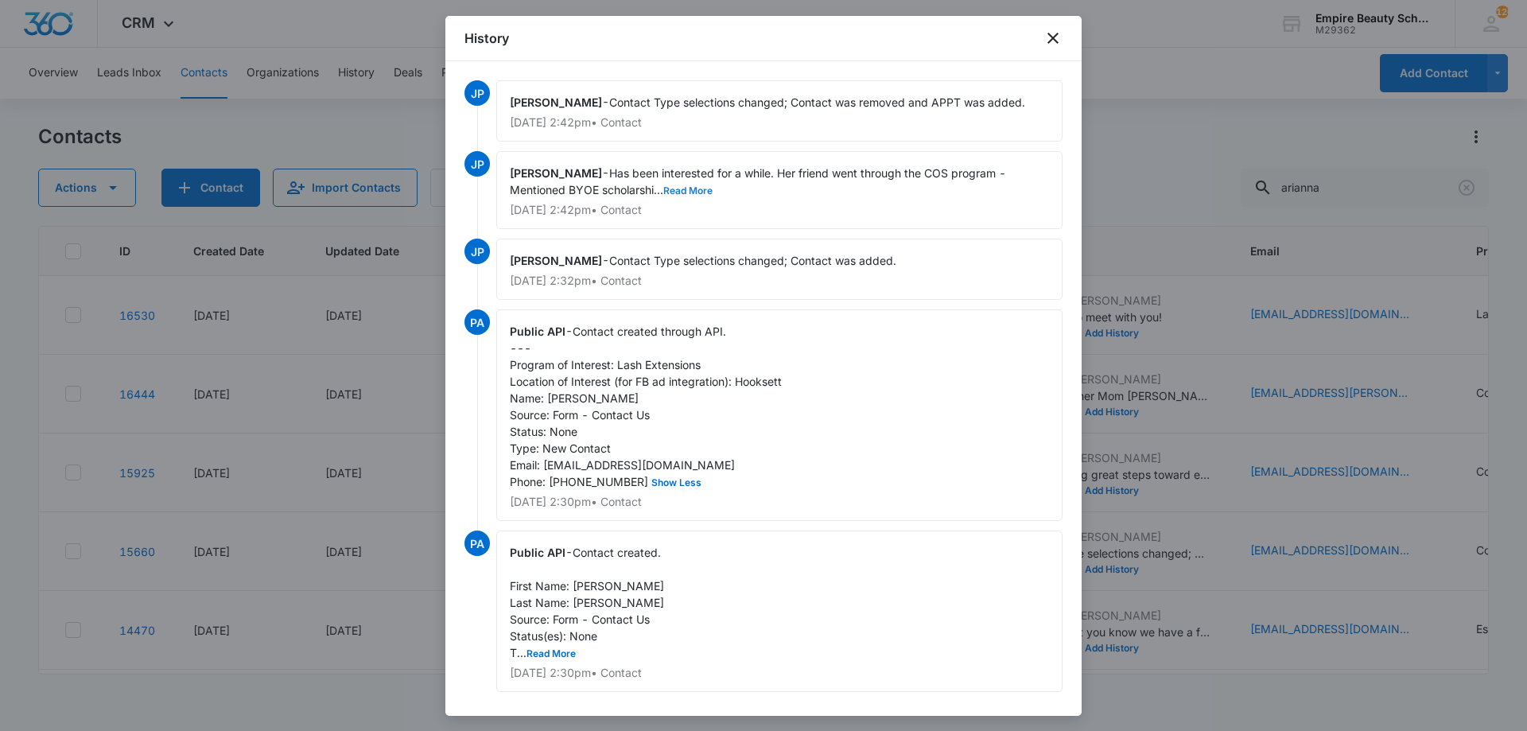
click at [704, 190] on button "Read More" at bounding box center [687, 191] width 49 height 10
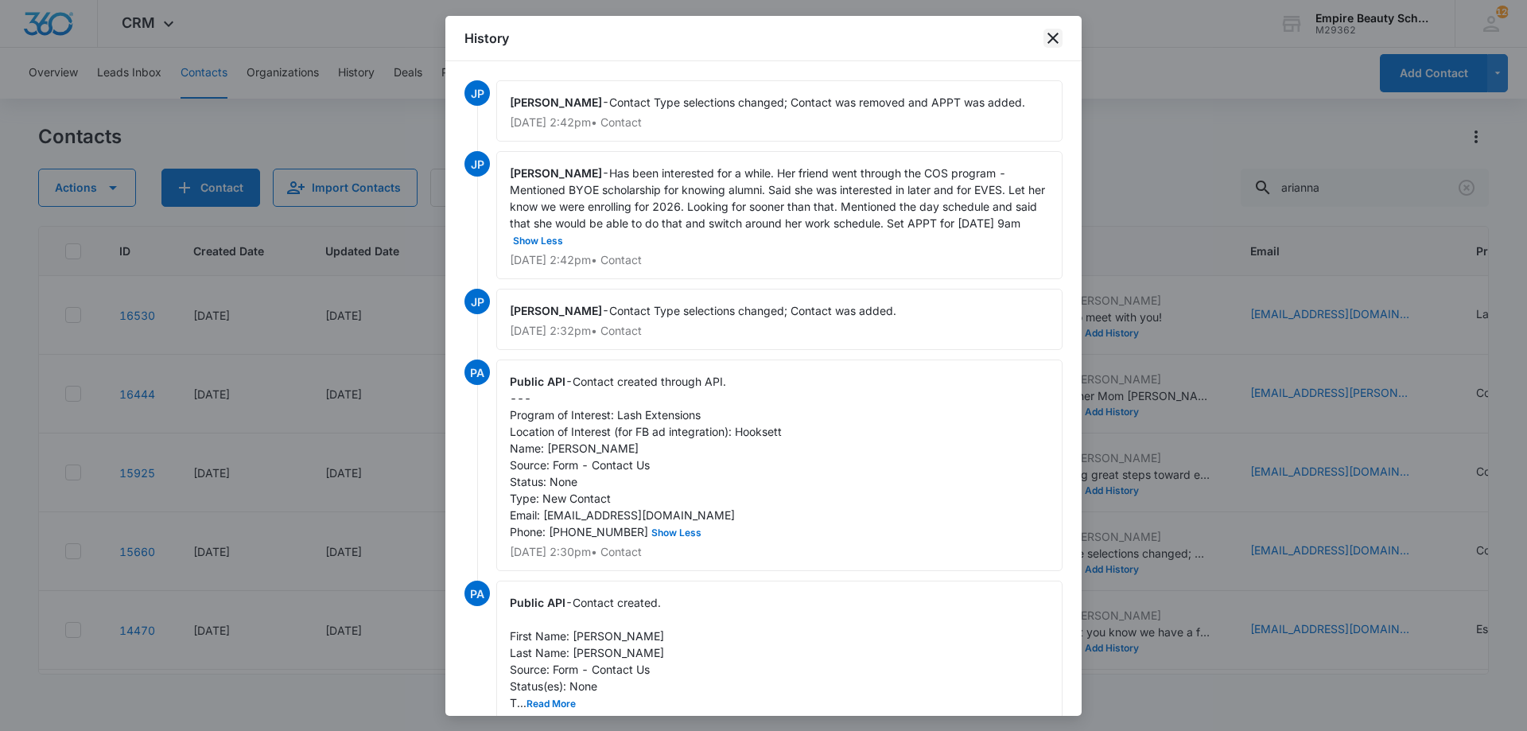
click at [1058, 37] on icon "close" at bounding box center [1053, 38] width 19 height 19
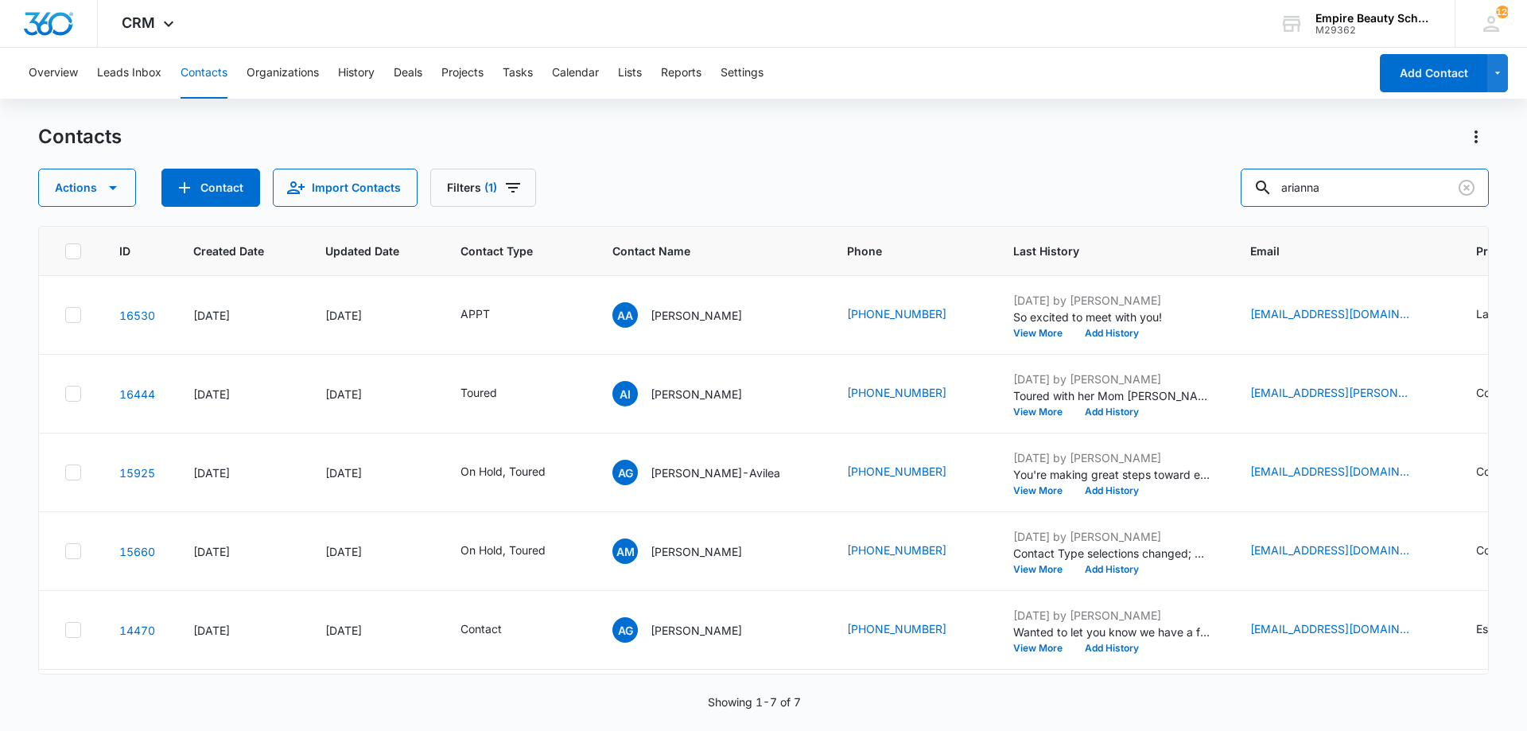
drag, startPoint x: 1385, startPoint y: 185, endPoint x: 1018, endPoint y: 147, distance: 368.6
click at [1015, 150] on div "Contacts Actions Contact Import Contacts Filters (1) arianna" at bounding box center [763, 165] width 1451 height 83
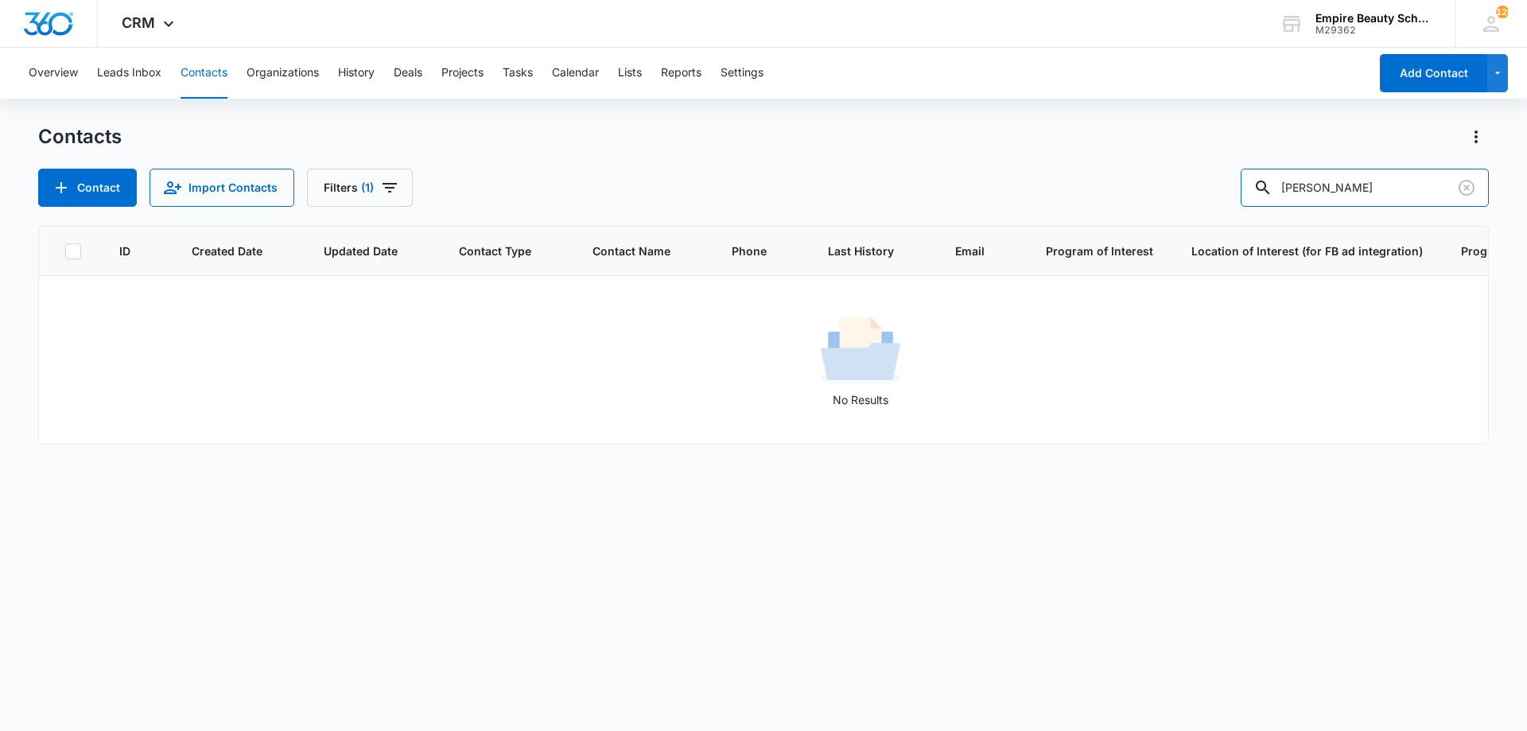
drag, startPoint x: 1322, startPoint y: 184, endPoint x: 1201, endPoint y: 176, distance: 121.2
click at [1201, 177] on div "Contact Import Contacts Filters (1) sara gates" at bounding box center [763, 188] width 1451 height 38
drag, startPoint x: 1348, startPoint y: 194, endPoint x: 1081, endPoint y: 190, distance: 267.3
click at [1081, 190] on div "Contact Import Contacts Filters (1) gates" at bounding box center [763, 188] width 1451 height 38
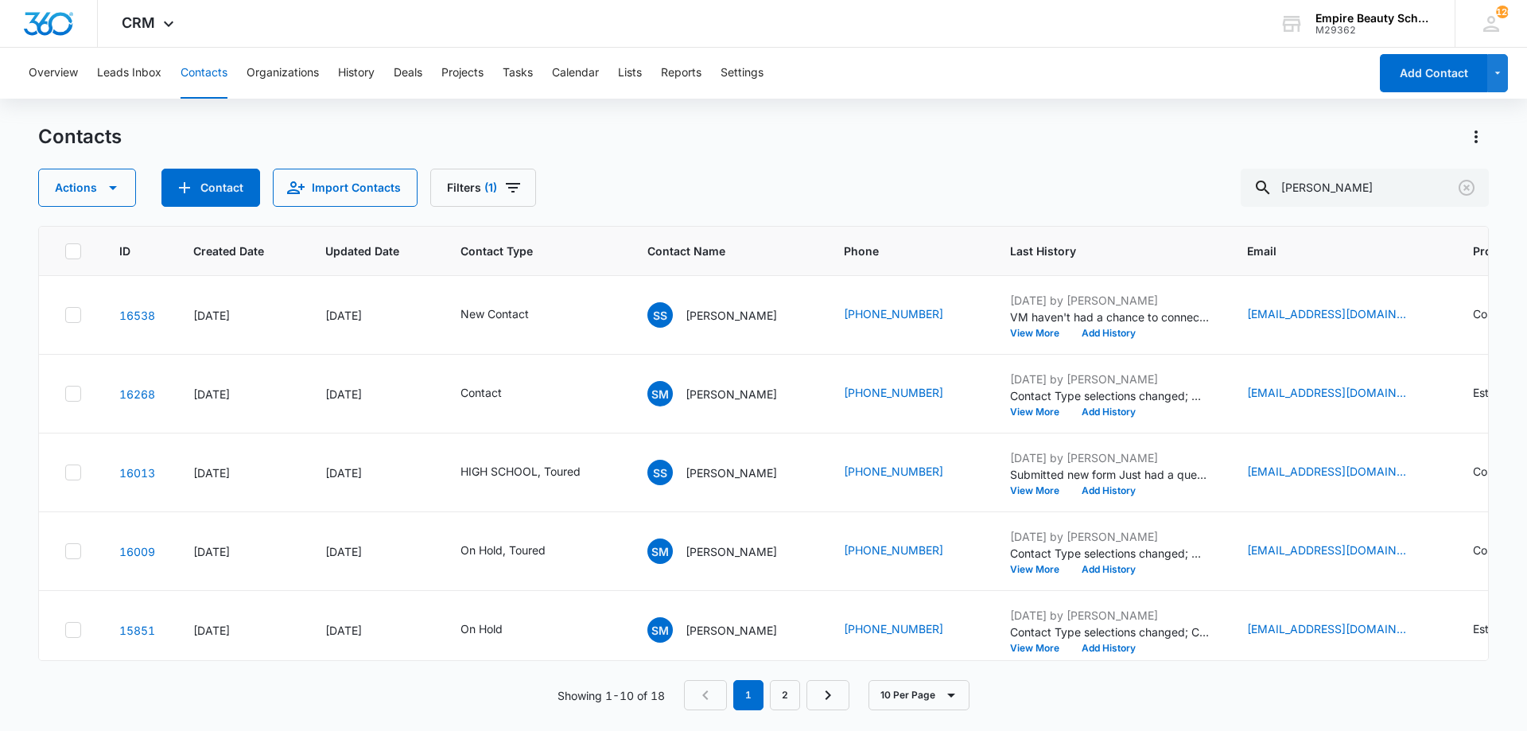
click at [1068, 182] on div "Actions Contact Import Contacts Filters (1) sara" at bounding box center [763, 188] width 1451 height 38
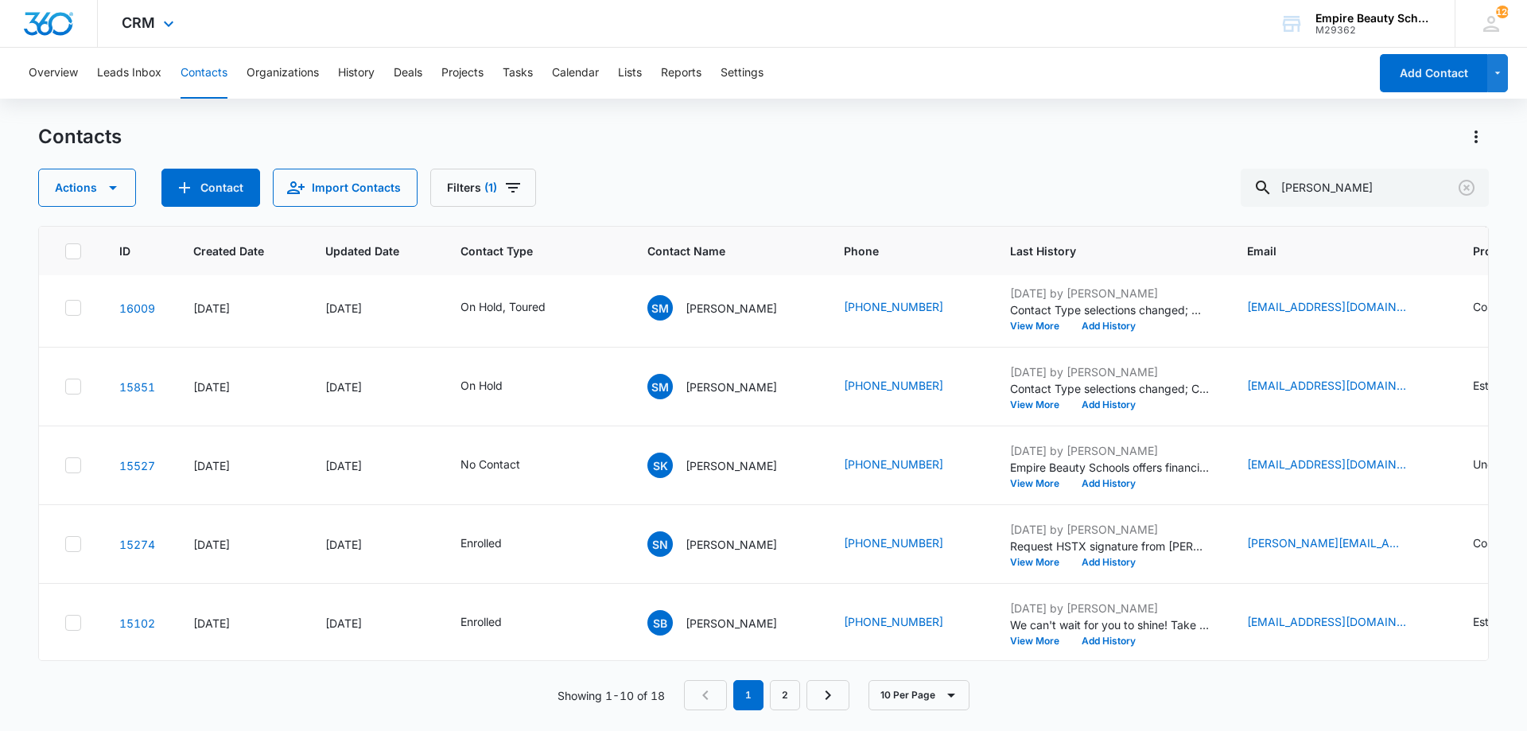
scroll to position [227, 0]
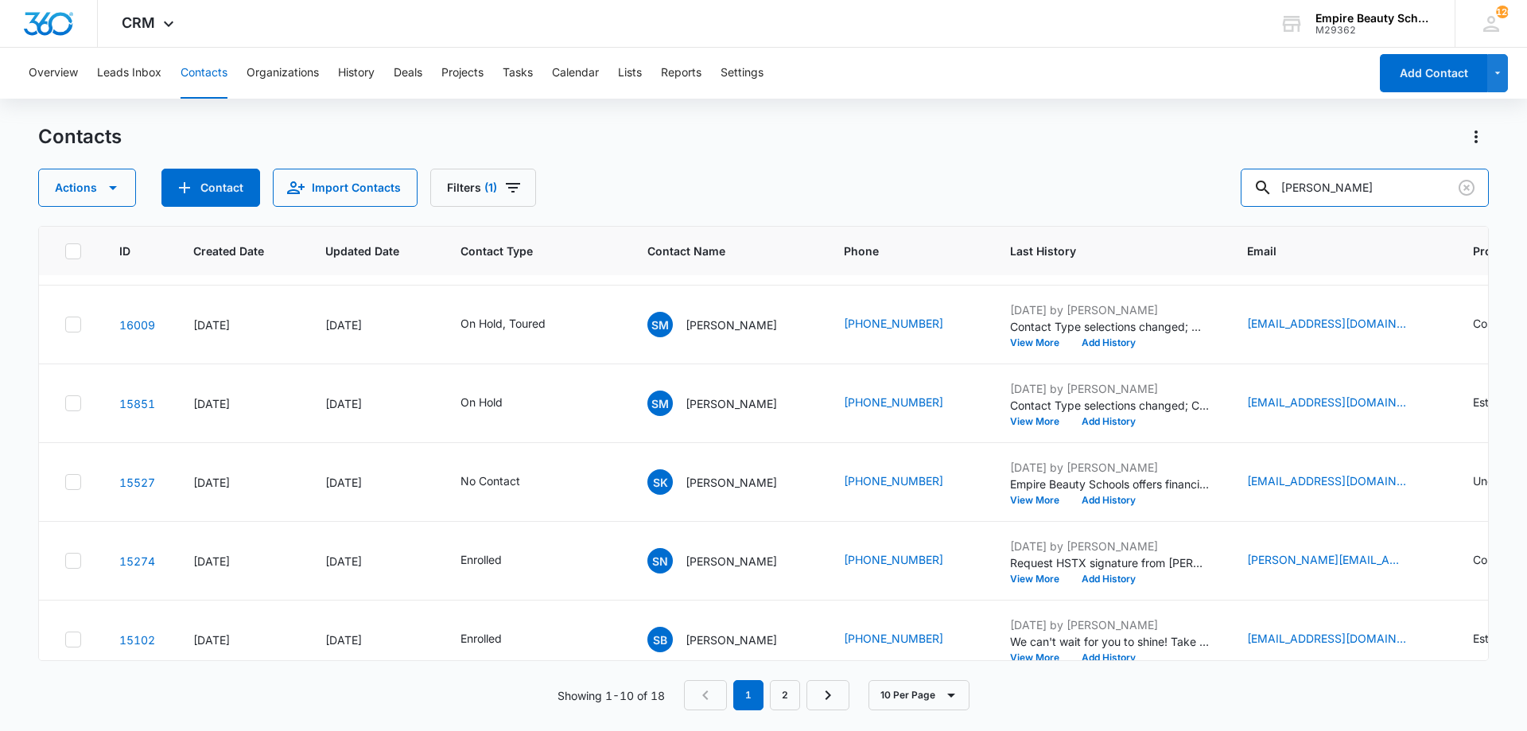
drag, startPoint x: 1357, startPoint y: 188, endPoint x: 1099, endPoint y: 142, distance: 261.8
click at [1099, 142] on div "Contacts Actions Contact Import Contacts Filters (1) sara" at bounding box center [763, 165] width 1451 height 83
click at [504, 196] on icon "Filters" at bounding box center [513, 187] width 19 height 19
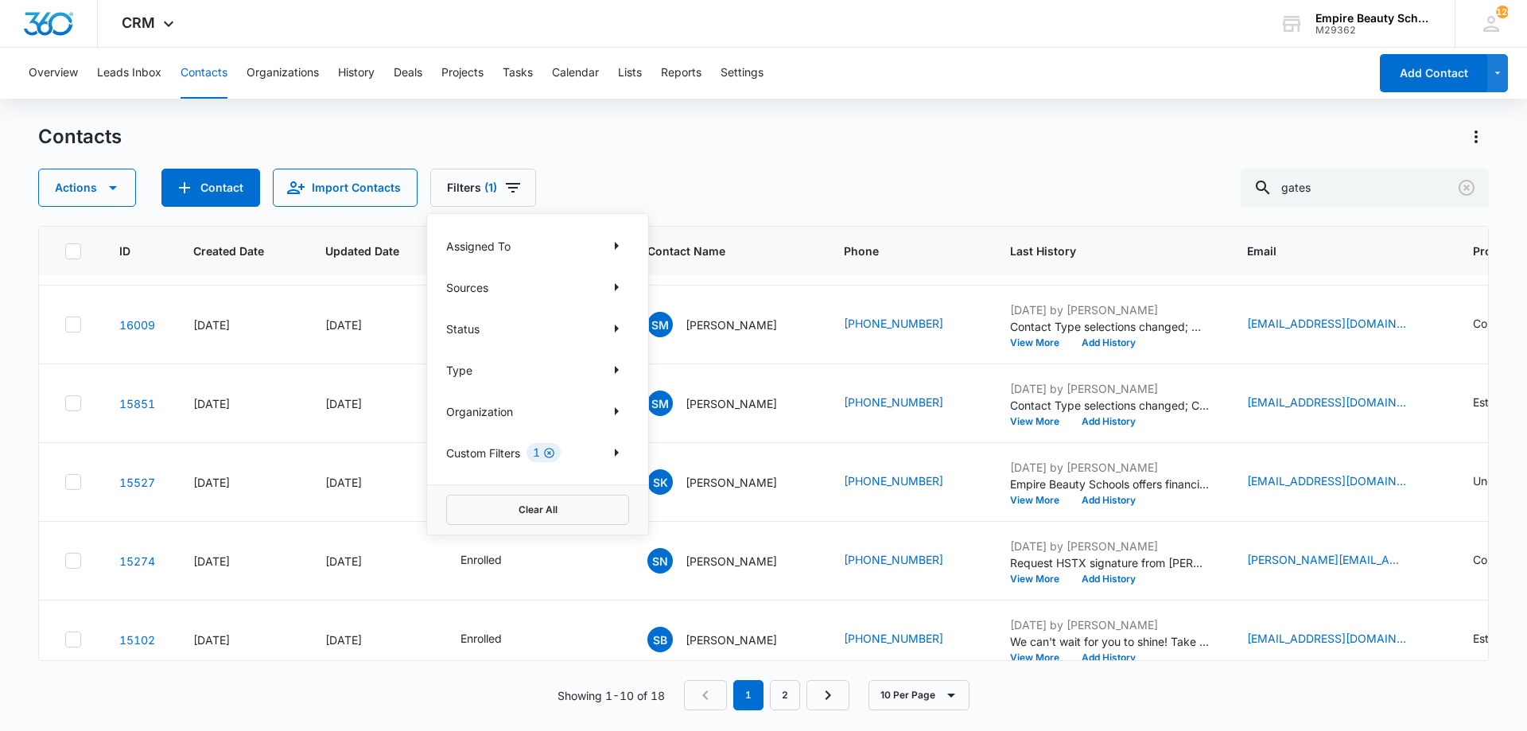
click at [549, 453] on icon "Clear" at bounding box center [549, 453] width 12 height 12
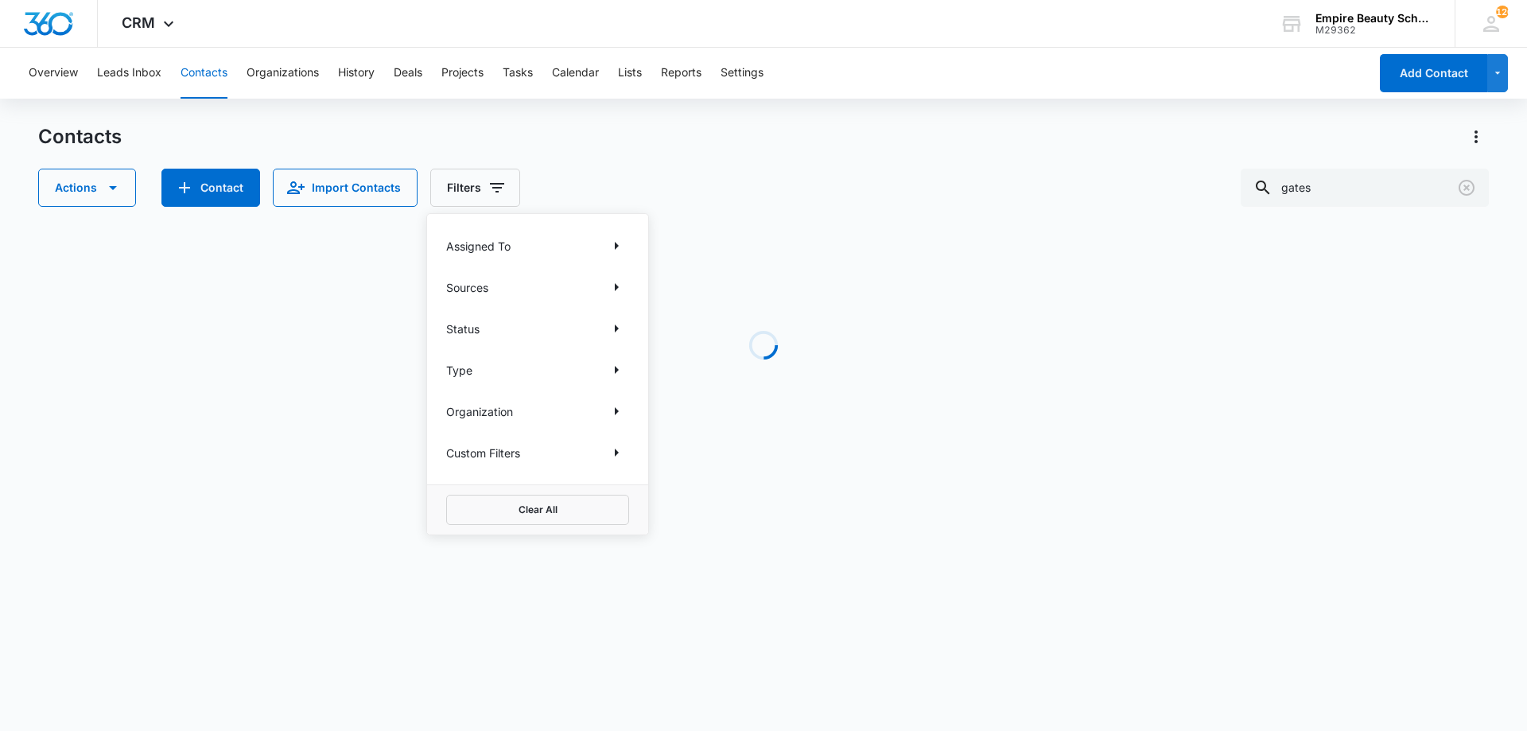
click at [836, 169] on div "Actions Contact Import Contacts Filters Assigned To Sources Status Type Organiz…" at bounding box center [763, 188] width 1451 height 38
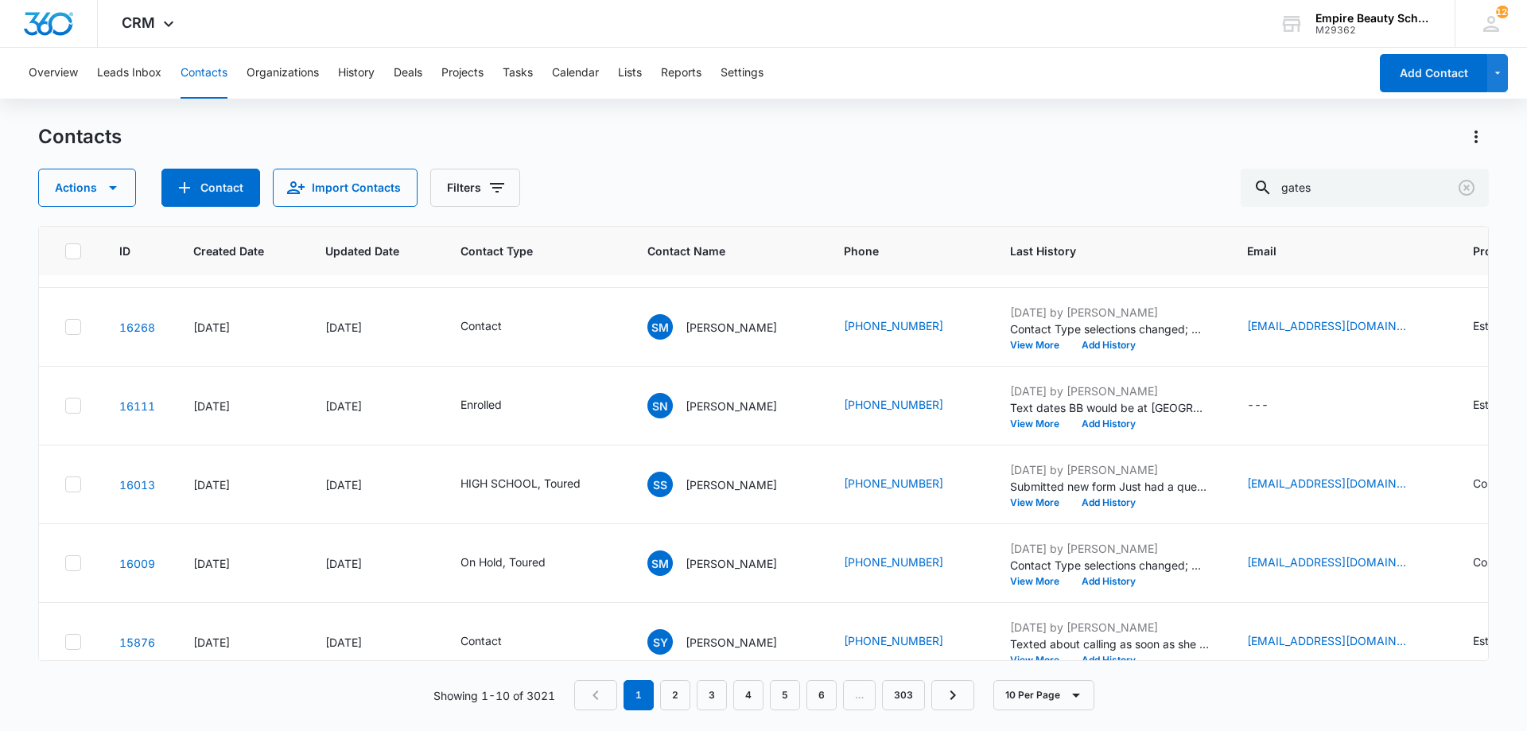
scroll to position [0, 0]
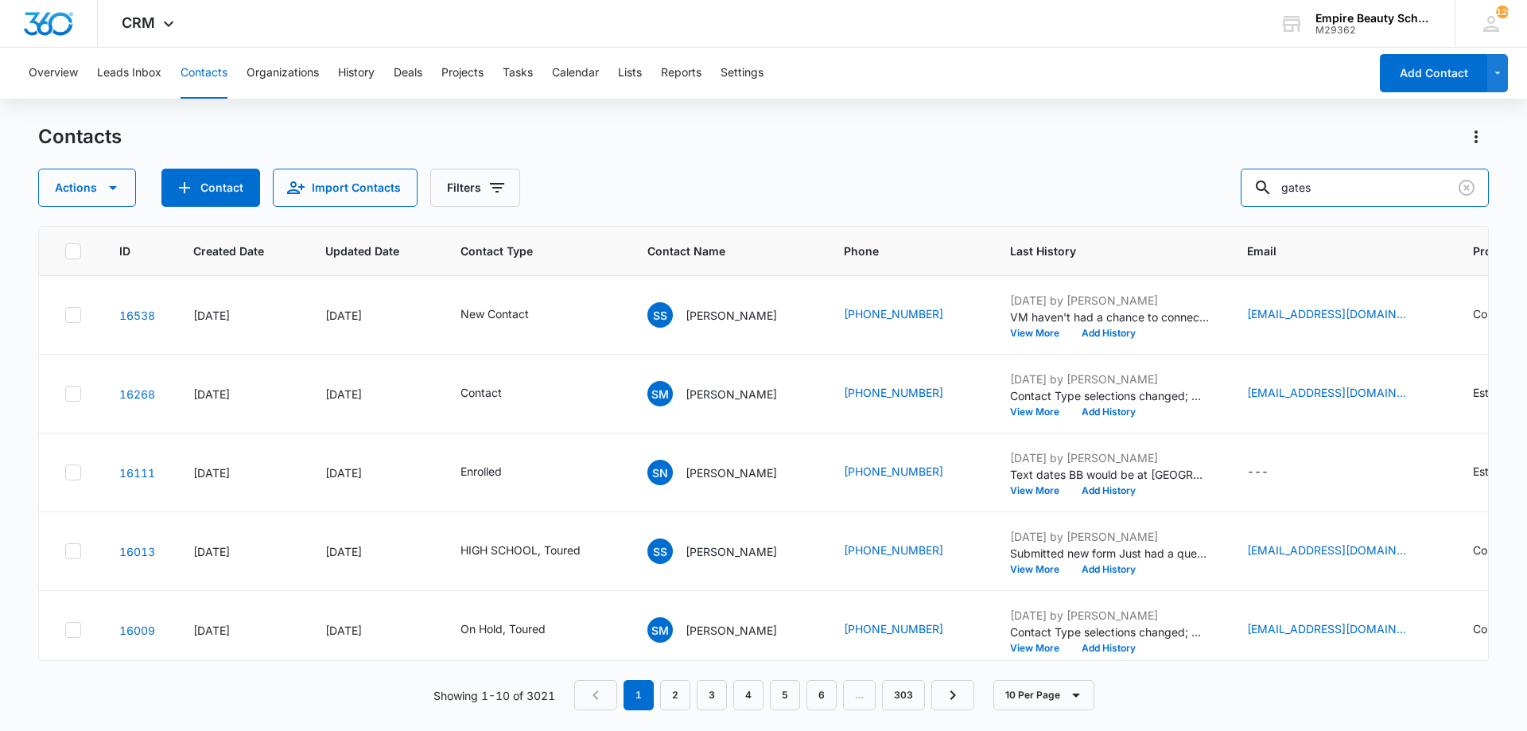
drag, startPoint x: 1341, startPoint y: 189, endPoint x: 974, endPoint y: 174, distance: 367.8
click at [982, 173] on div "Actions Contact Import Contacts Filters gates" at bounding box center [763, 188] width 1451 height 38
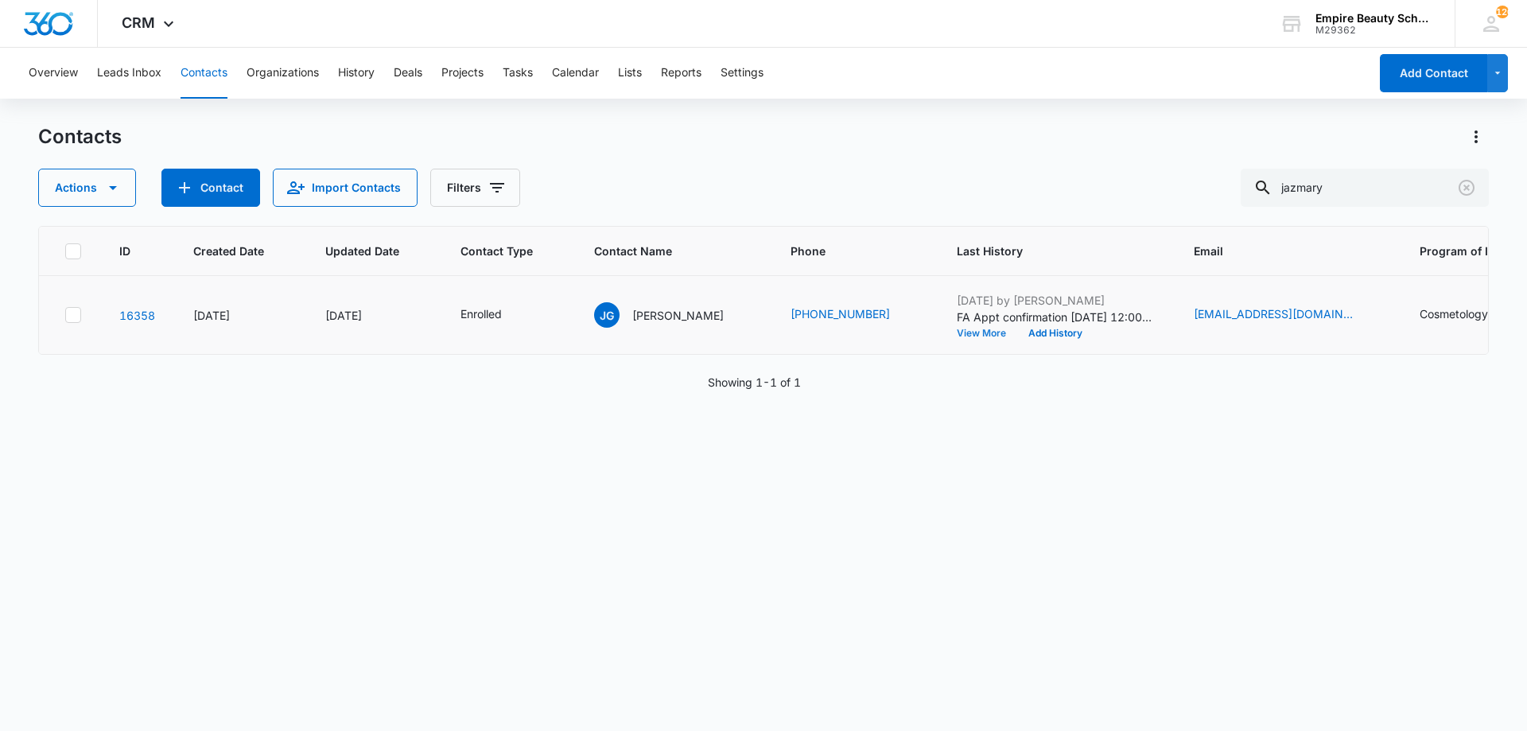
click at [981, 333] on button "View More" at bounding box center [987, 334] width 60 height 10
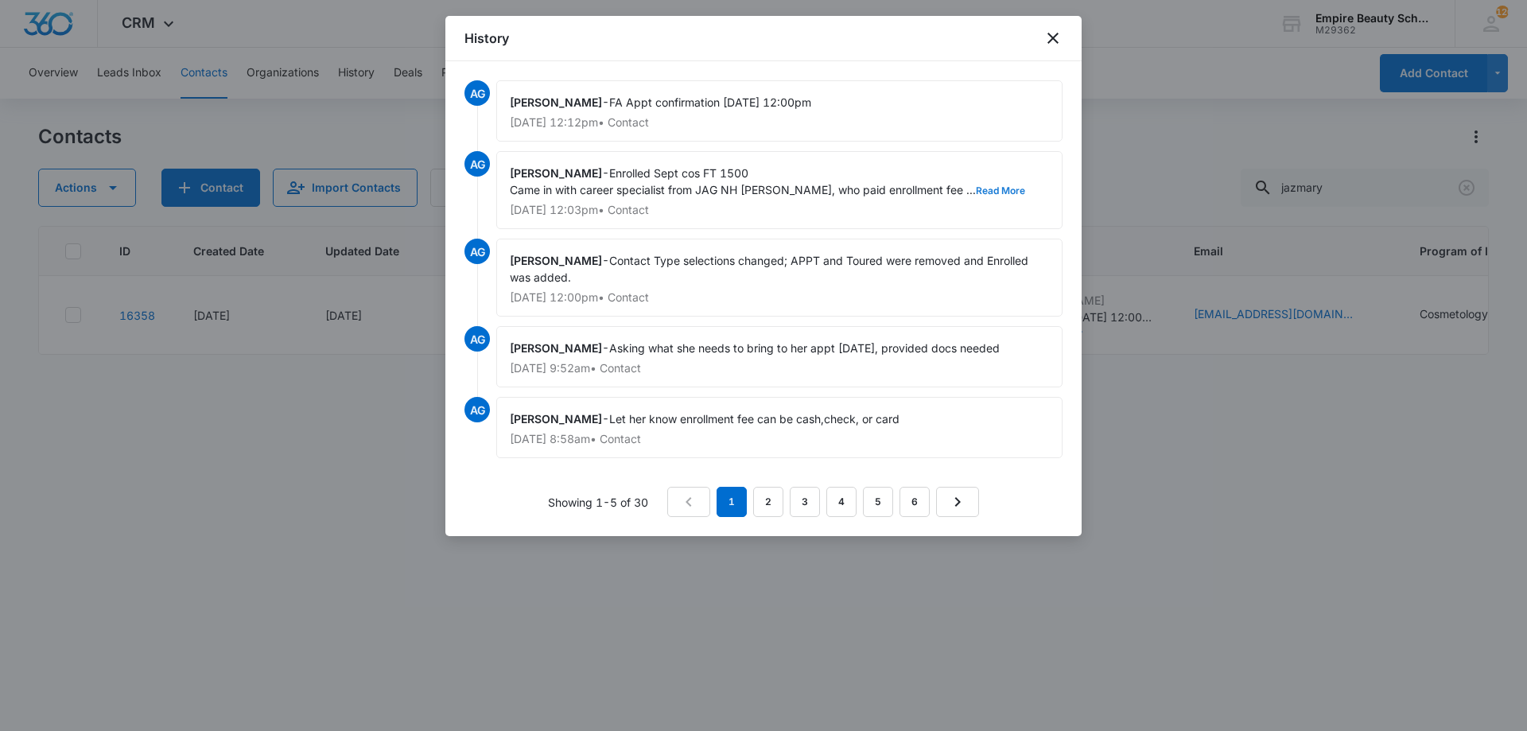
click at [976, 191] on button "Read More" at bounding box center [1000, 191] width 49 height 10
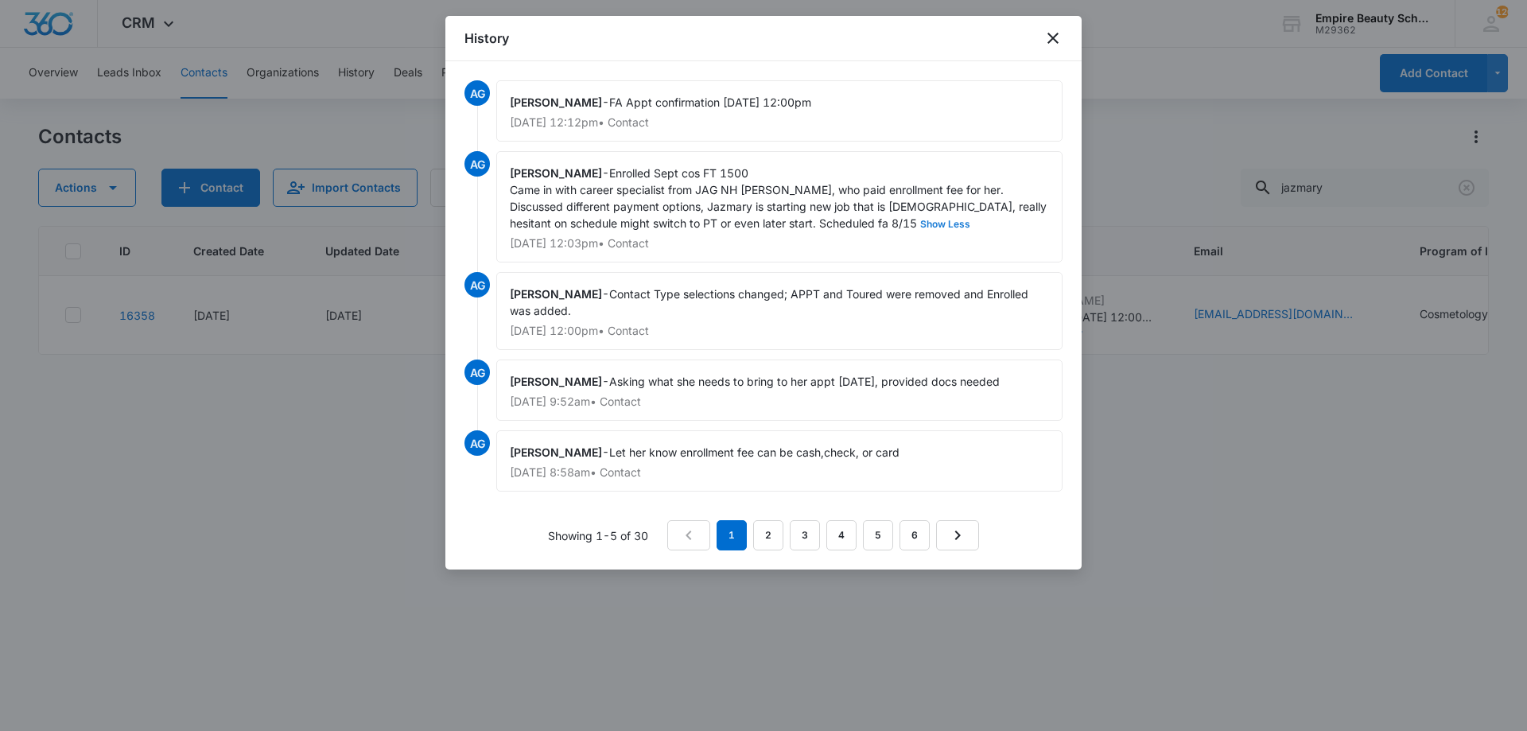
drag, startPoint x: 608, startPoint y: 173, endPoint x: 739, endPoint y: 225, distance: 141.1
click at [739, 225] on div "Amelia Gauthier - Enrolled Sept cos FT 1500 Came in with career specialist from…" at bounding box center [779, 206] width 566 height 111
copy div "Enrolled Sept cos FT 1500 Came in with career specialist from JAG NH Sara, who …"
click at [1047, 37] on icon "close" at bounding box center [1053, 38] width 19 height 19
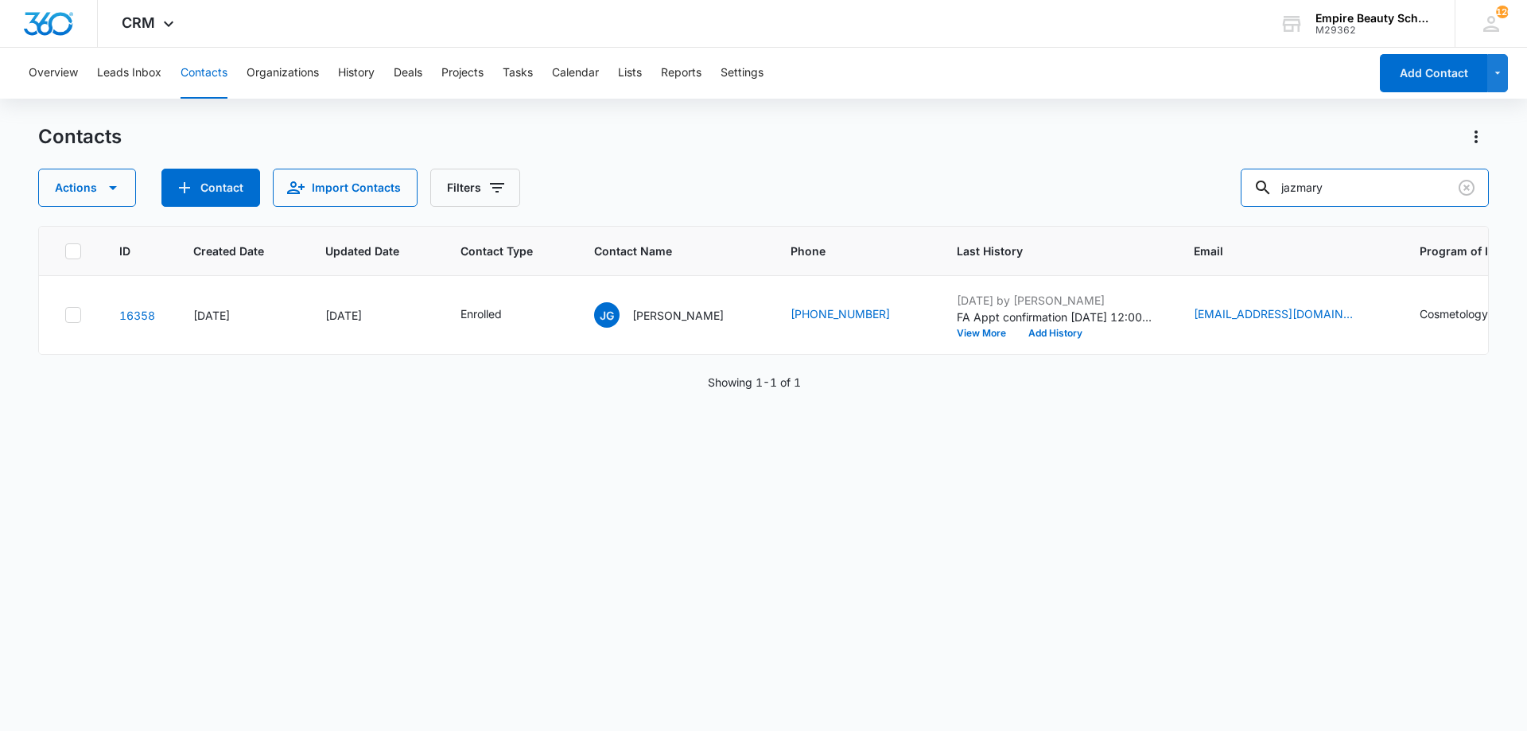
drag, startPoint x: 1310, startPoint y: 176, endPoint x: 1121, endPoint y: 193, distance: 190.1
click at [1126, 193] on div "Actions Contact Import Contacts Filters jazmary" at bounding box center [763, 188] width 1451 height 38
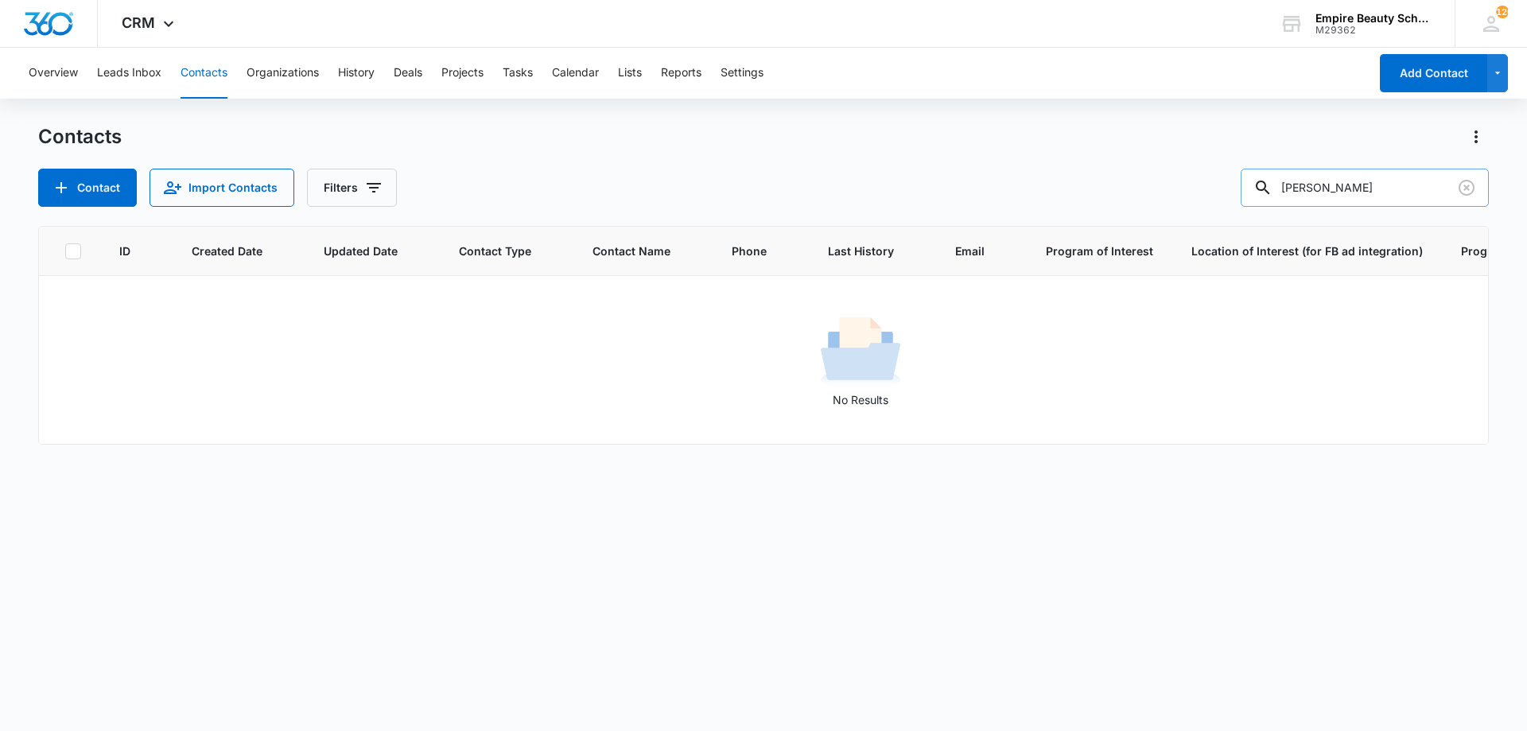
drag, startPoint x: 1296, startPoint y: 186, endPoint x: 1323, endPoint y: 195, distance: 28.4
click at [1323, 195] on input "kerry crow" at bounding box center [1365, 188] width 248 height 38
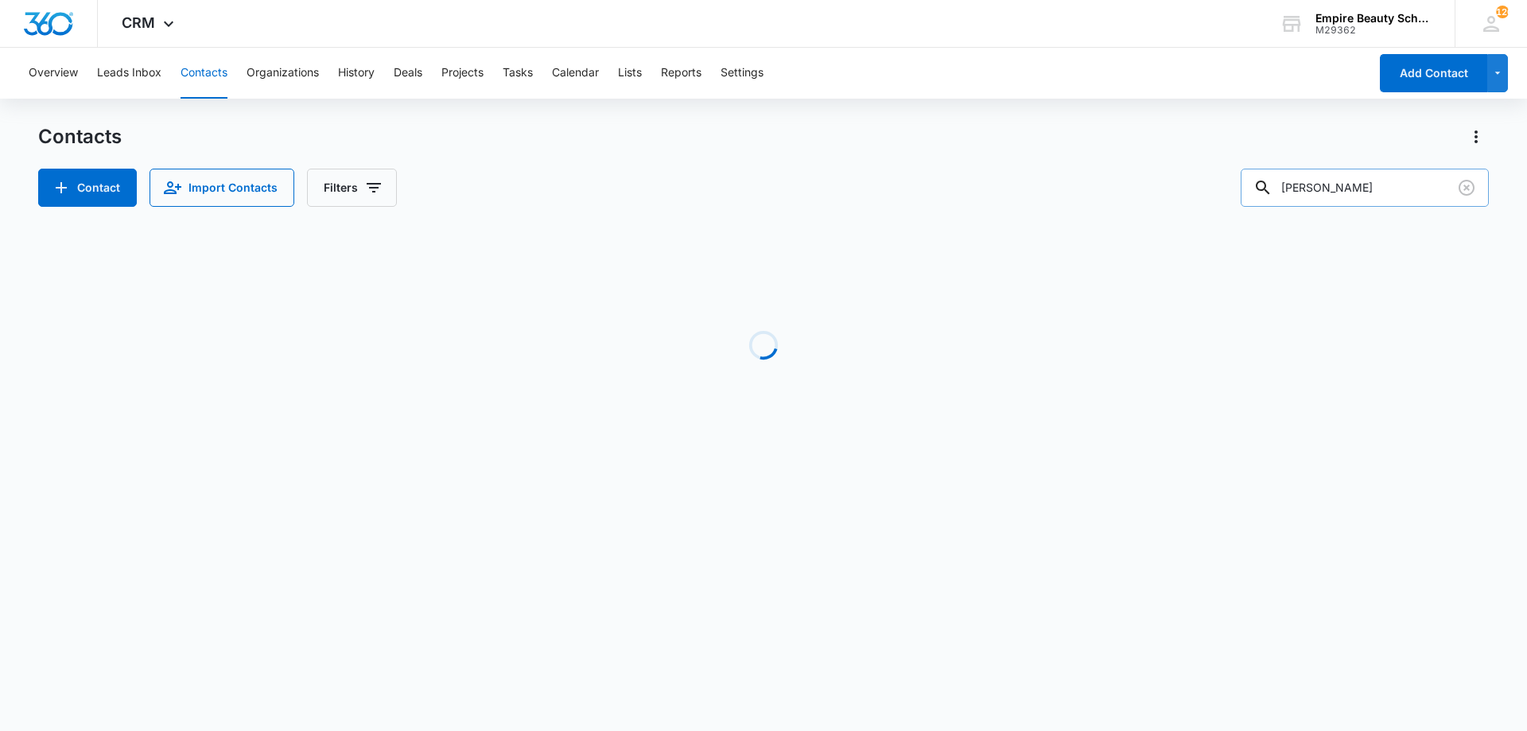
click at [1324, 189] on input "kerry" at bounding box center [1365, 188] width 248 height 38
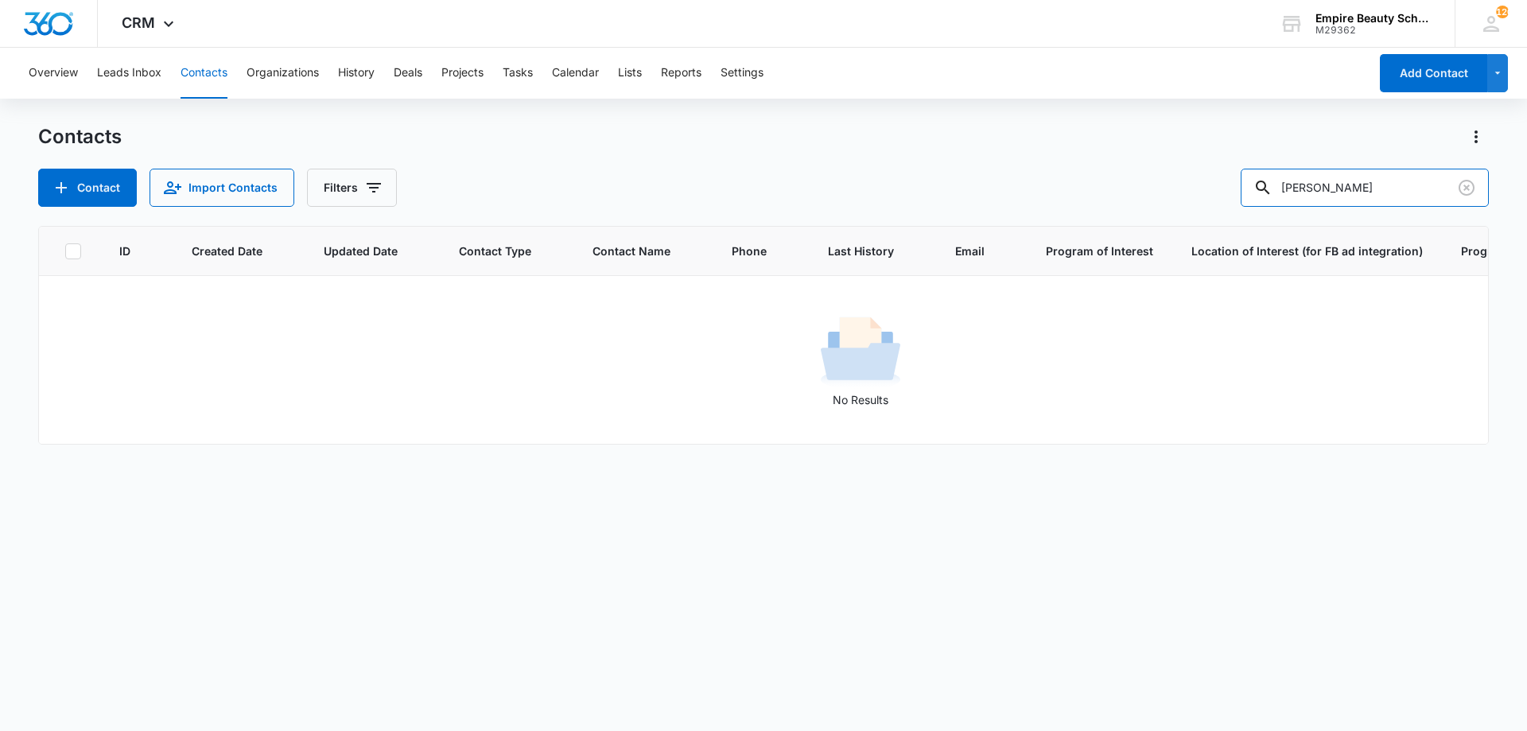
drag, startPoint x: 1389, startPoint y: 187, endPoint x: 1196, endPoint y: 189, distance: 192.5
click at [1196, 188] on div "Contact Import Contacts Filters kerry maddie" at bounding box center [763, 188] width 1451 height 38
drag, startPoint x: 1338, startPoint y: 185, endPoint x: 1151, endPoint y: 180, distance: 187.0
click at [1153, 180] on div "Contact Import Contacts Filters 6035331113" at bounding box center [763, 188] width 1451 height 38
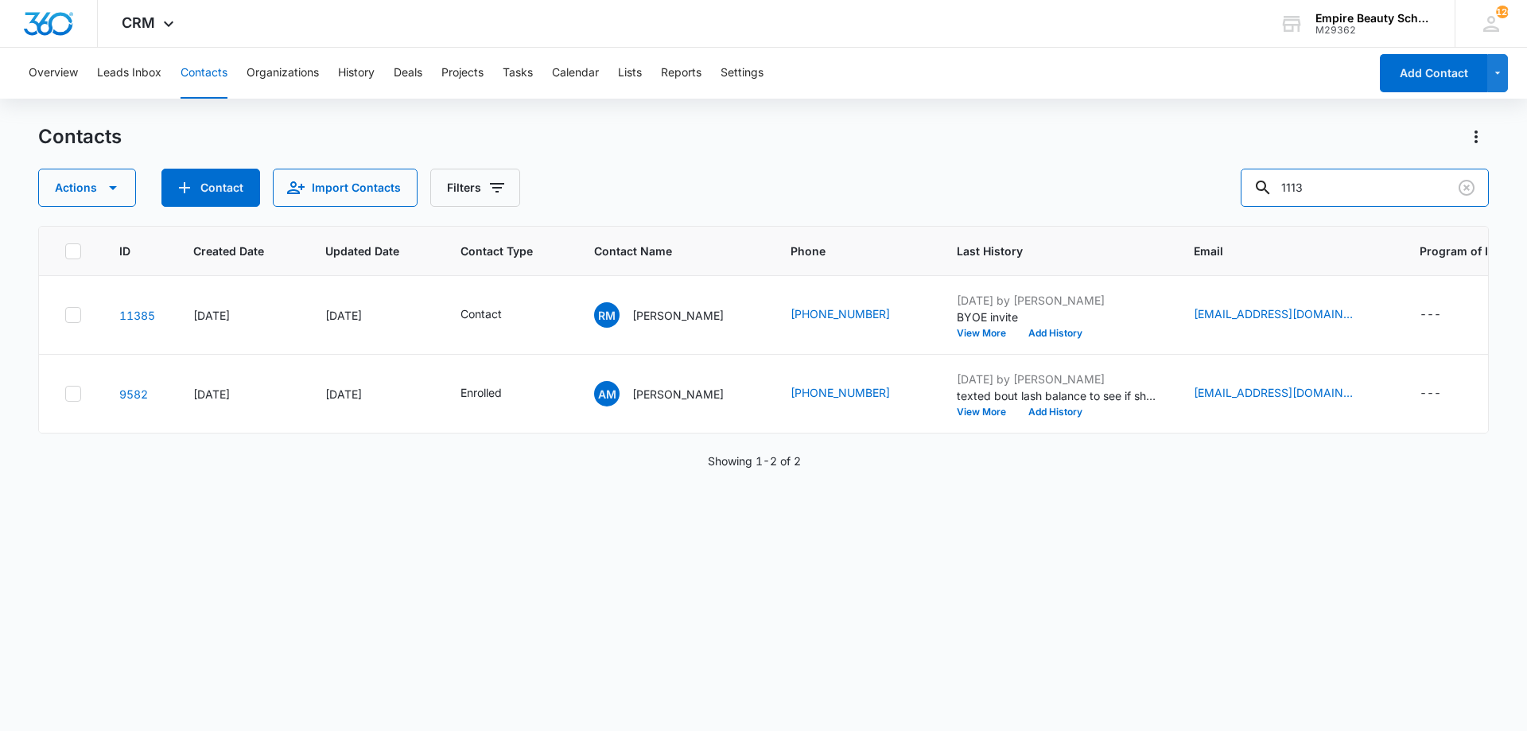
drag, startPoint x: 1378, startPoint y: 189, endPoint x: 1221, endPoint y: 189, distance: 156.7
click at [1221, 189] on div "Actions Contact Import Contacts Filters 1113" at bounding box center [763, 188] width 1451 height 38
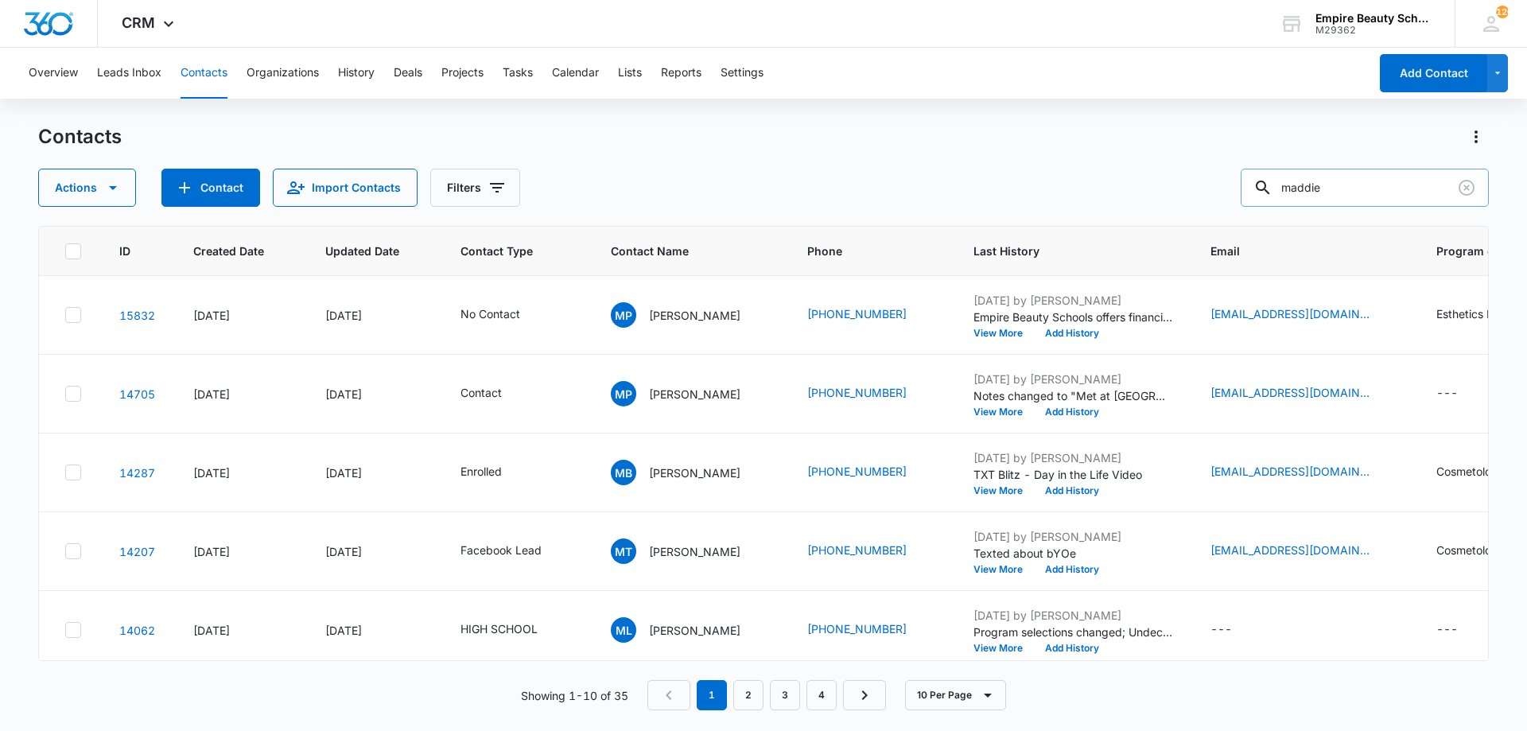
drag, startPoint x: 1366, startPoint y: 189, endPoint x: 1324, endPoint y: 192, distance: 42.2
click at [1323, 189] on input "maddie" at bounding box center [1365, 188] width 248 height 38
type input "madison martin"
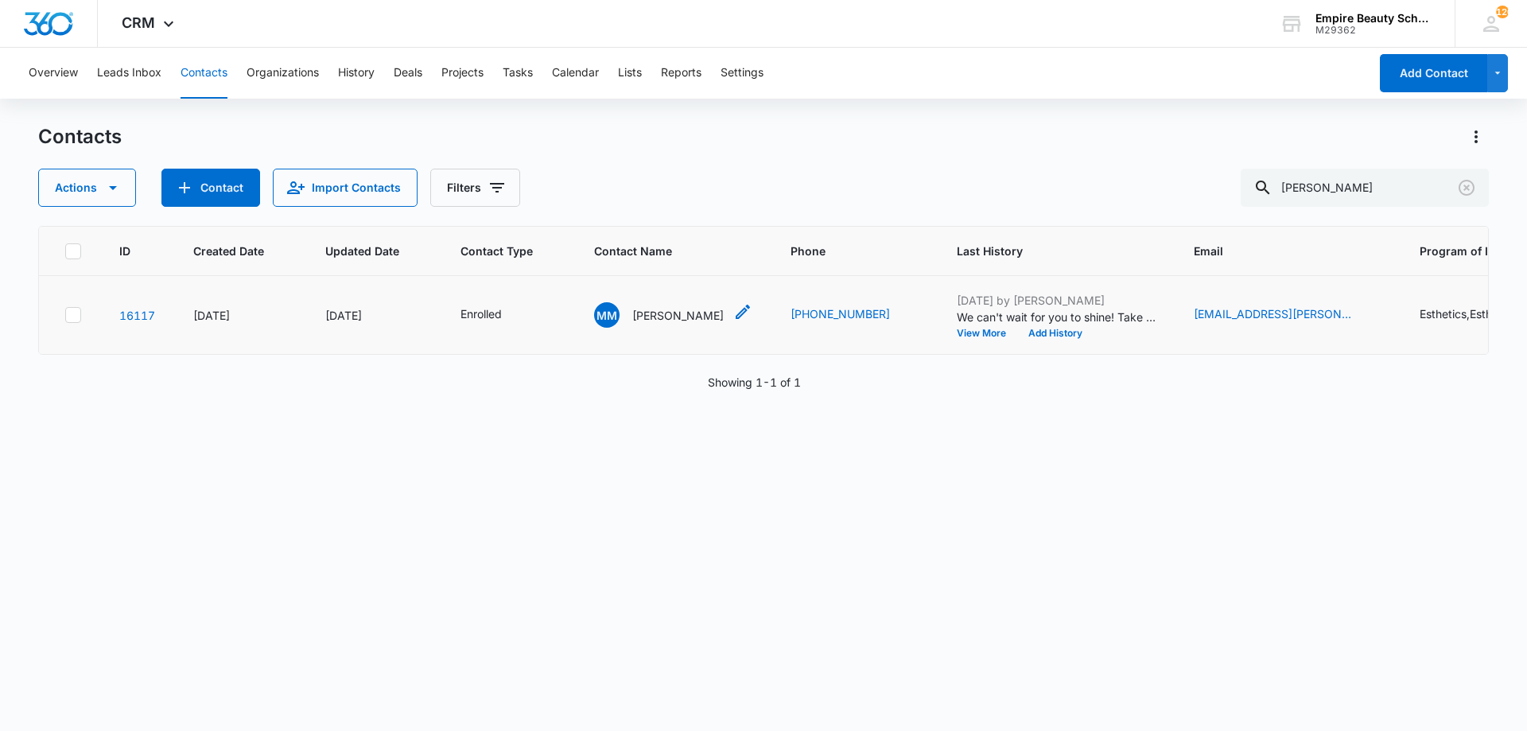
click at [665, 317] on p "Madison Martin" at bounding box center [677, 315] width 91 height 17
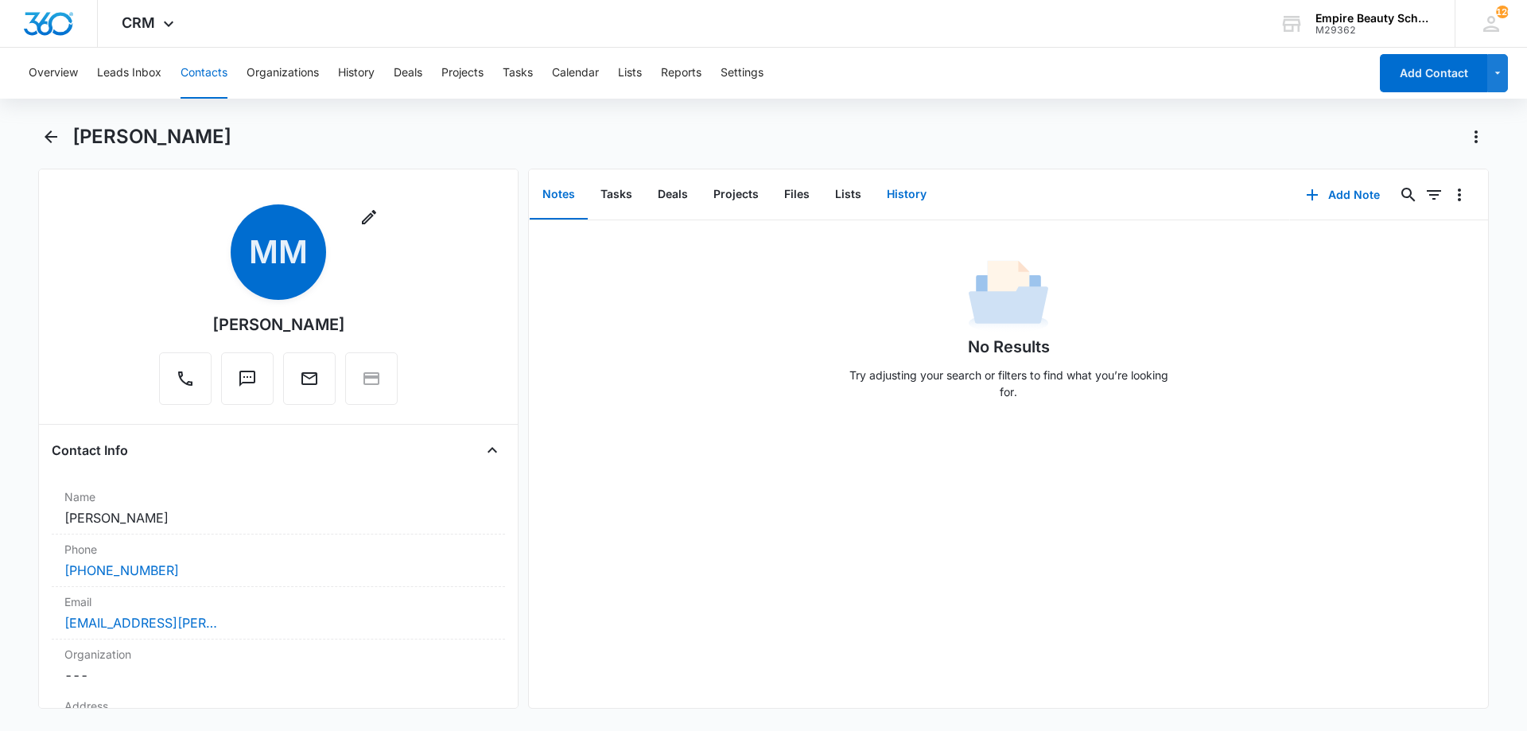
click at [880, 193] on button "History" at bounding box center [906, 194] width 65 height 49
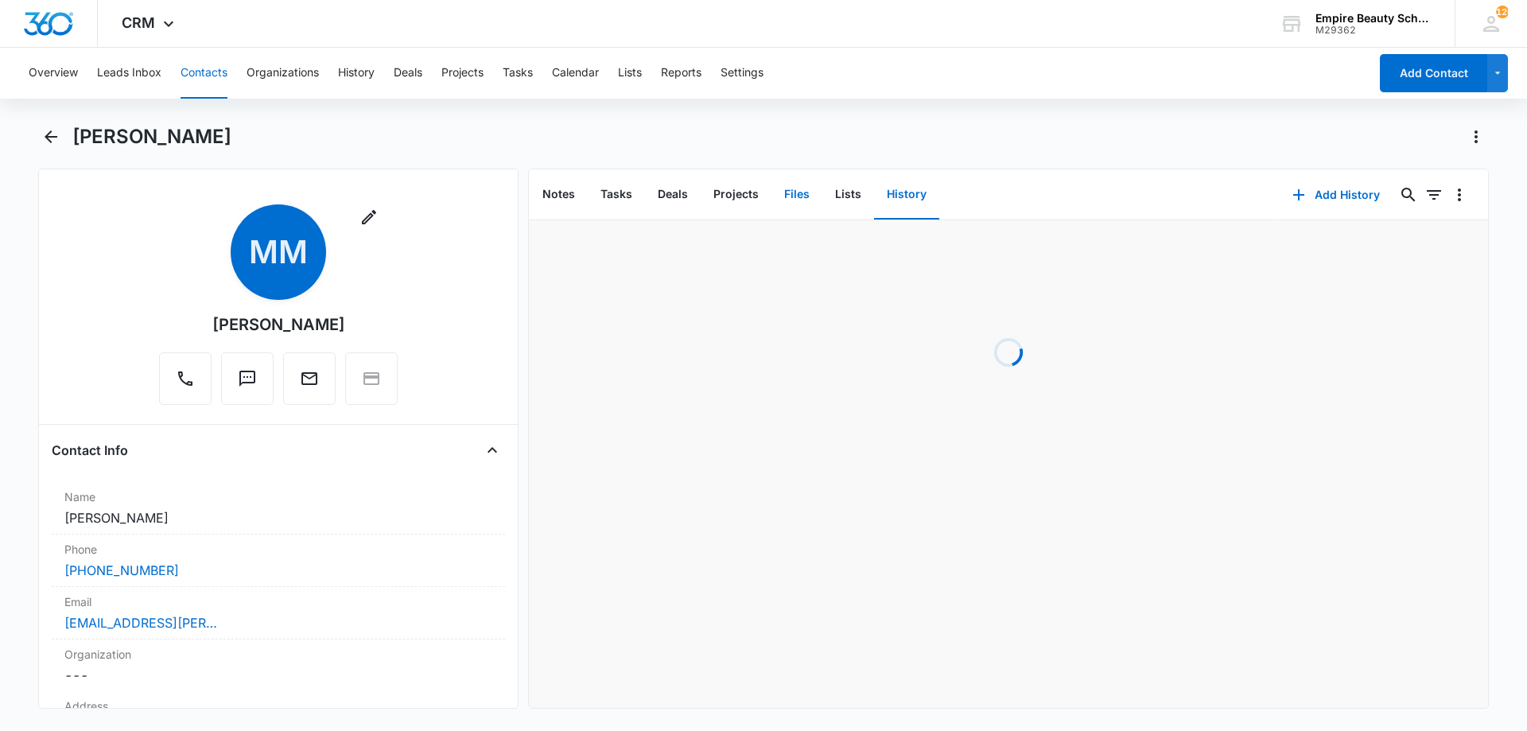
click at [793, 190] on button "Files" at bounding box center [797, 194] width 51 height 49
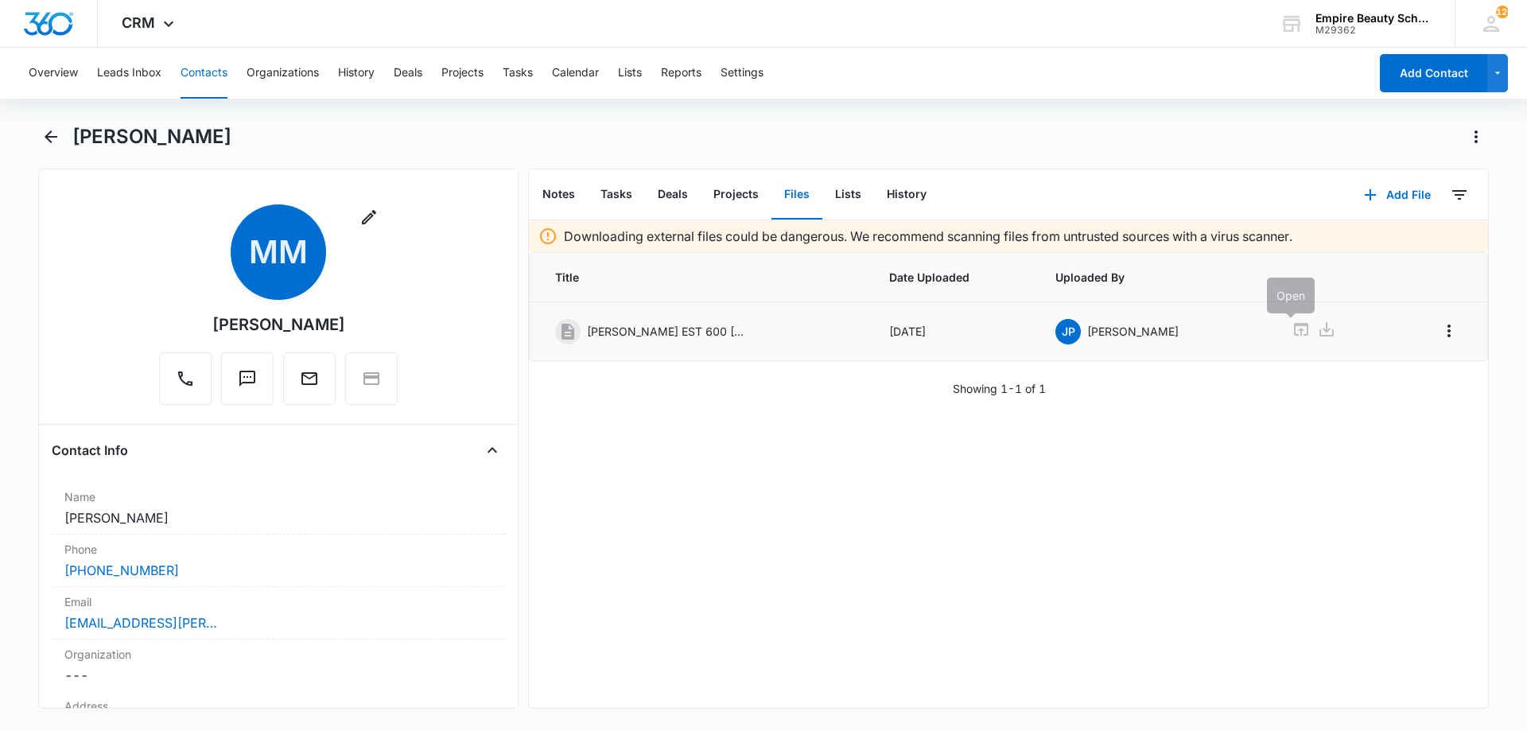
click at [1294, 331] on icon at bounding box center [1301, 329] width 14 height 13
click at [50, 138] on icon "Back" at bounding box center [50, 136] width 19 height 19
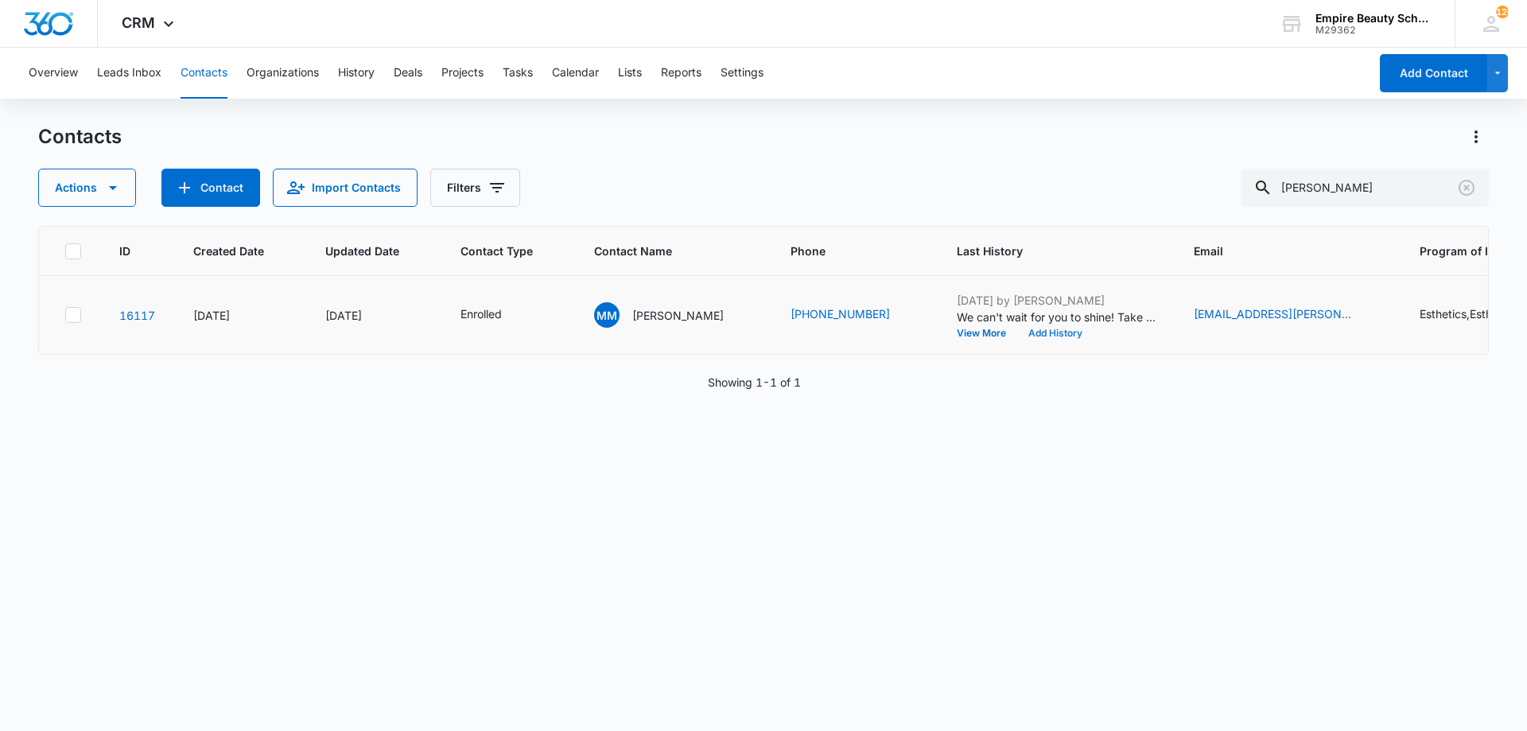
click at [1052, 336] on button "Add History" at bounding box center [1055, 334] width 76 height 10
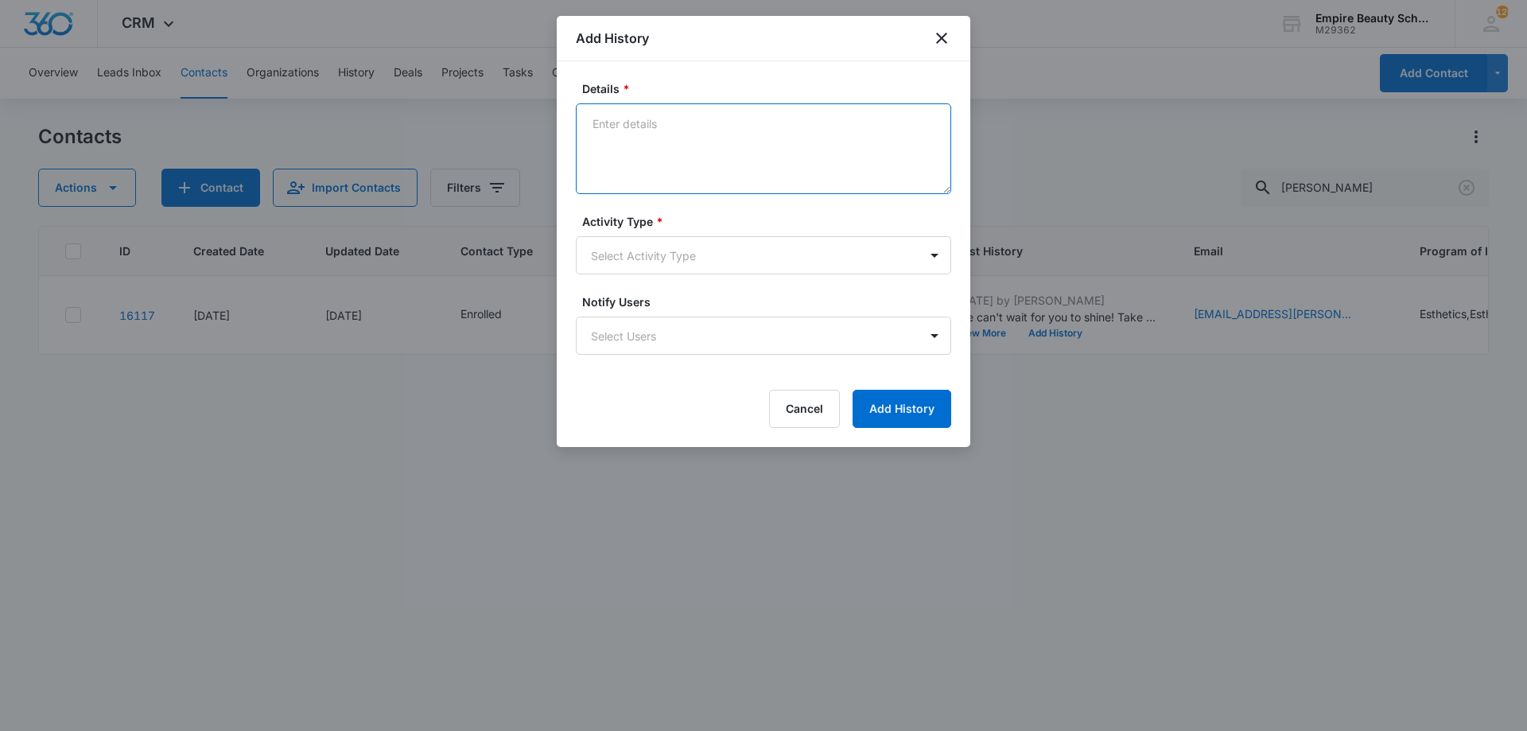
click at [670, 140] on textarea "Details *" at bounding box center [763, 148] width 375 height 91
type textarea "Her Mom Kerry is looking to set FA APPT before her school year starts which is …"
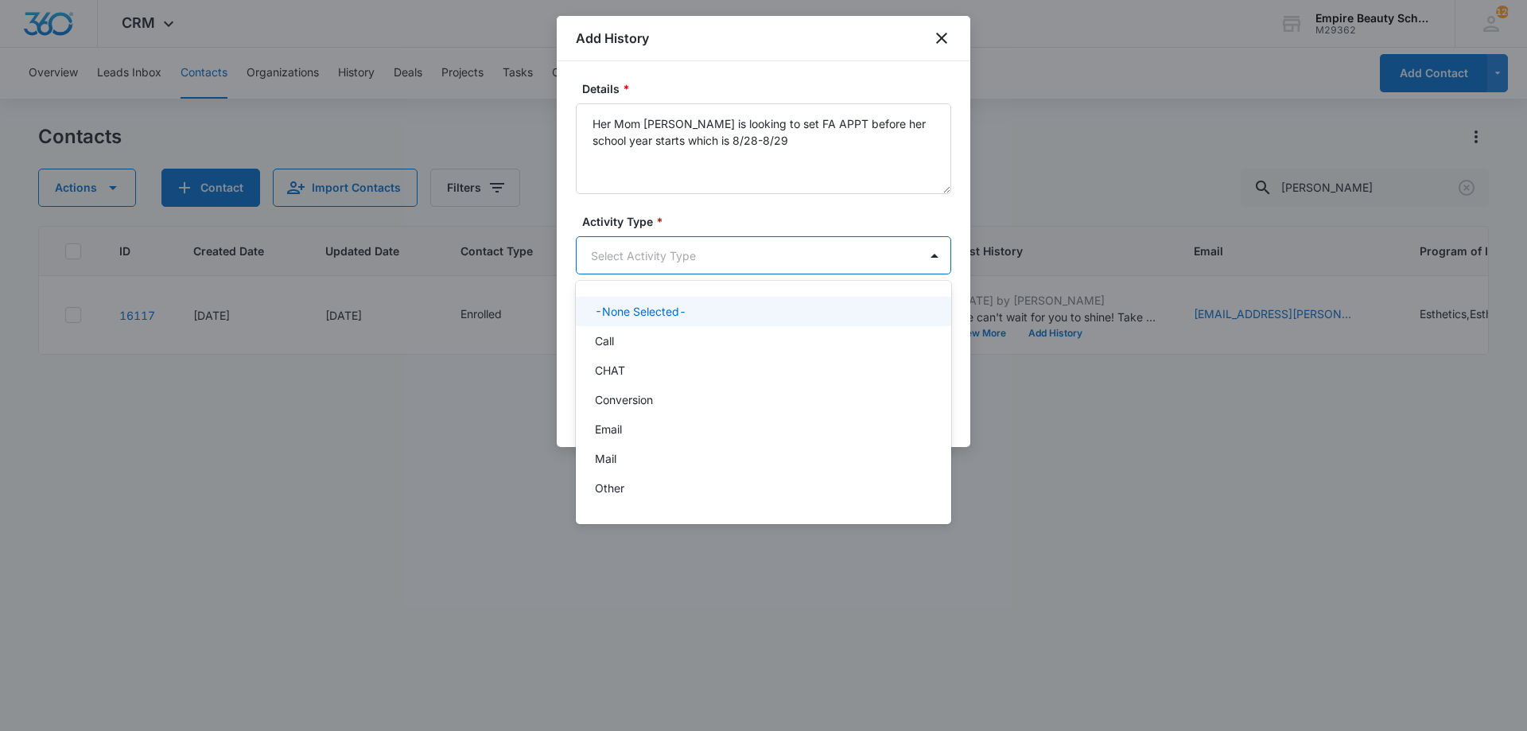
drag, startPoint x: 784, startPoint y: 253, endPoint x: 777, endPoint y: 263, distance: 12.1
click at [784, 257] on body "CRM Apps Forms CRM Email Shop Payments POS Files Brand Settings Empire Beauty S…" at bounding box center [763, 365] width 1527 height 731
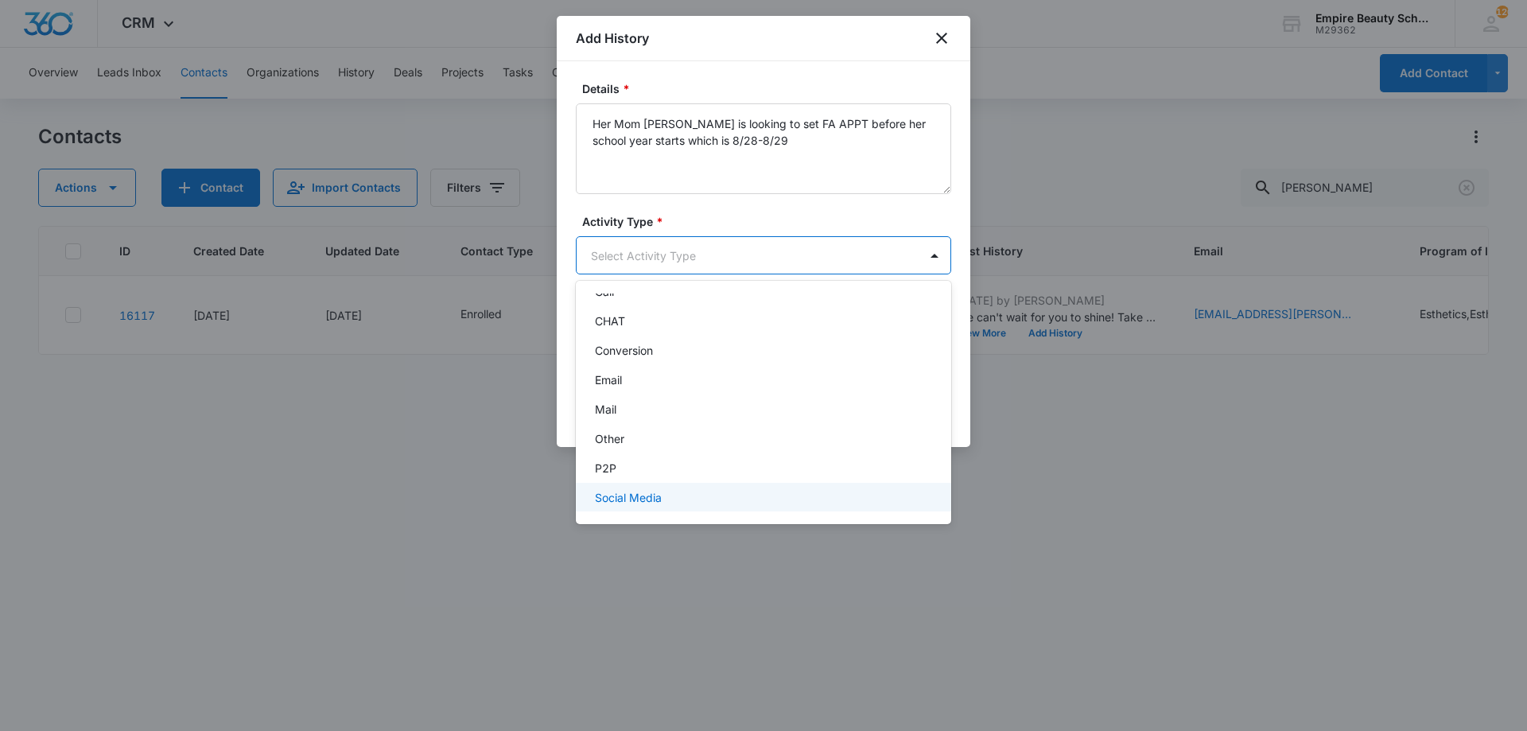
scroll to position [83, 0]
click at [628, 500] on div "Text" at bounding box center [762, 493] width 334 height 17
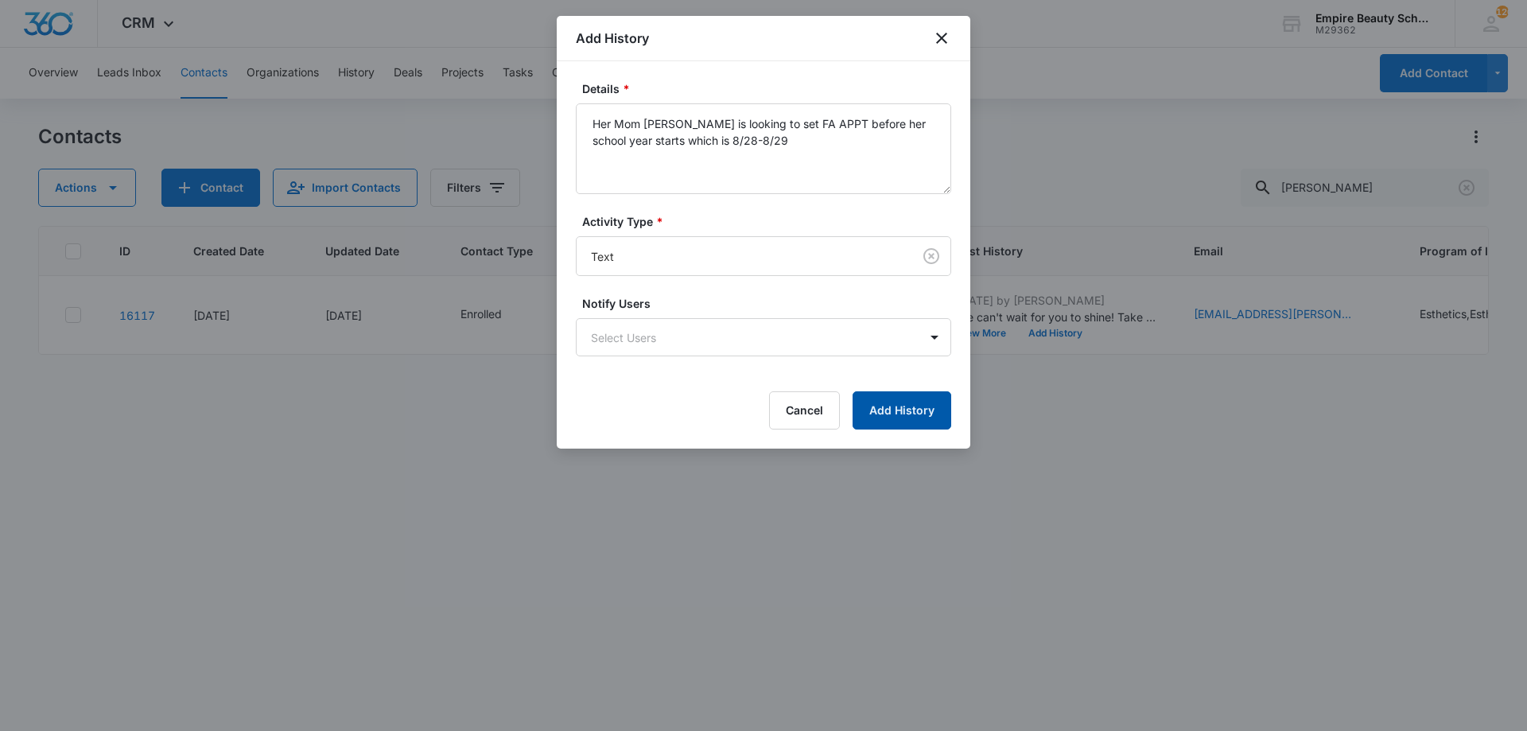
click at [910, 413] on button "Add History" at bounding box center [902, 410] width 99 height 38
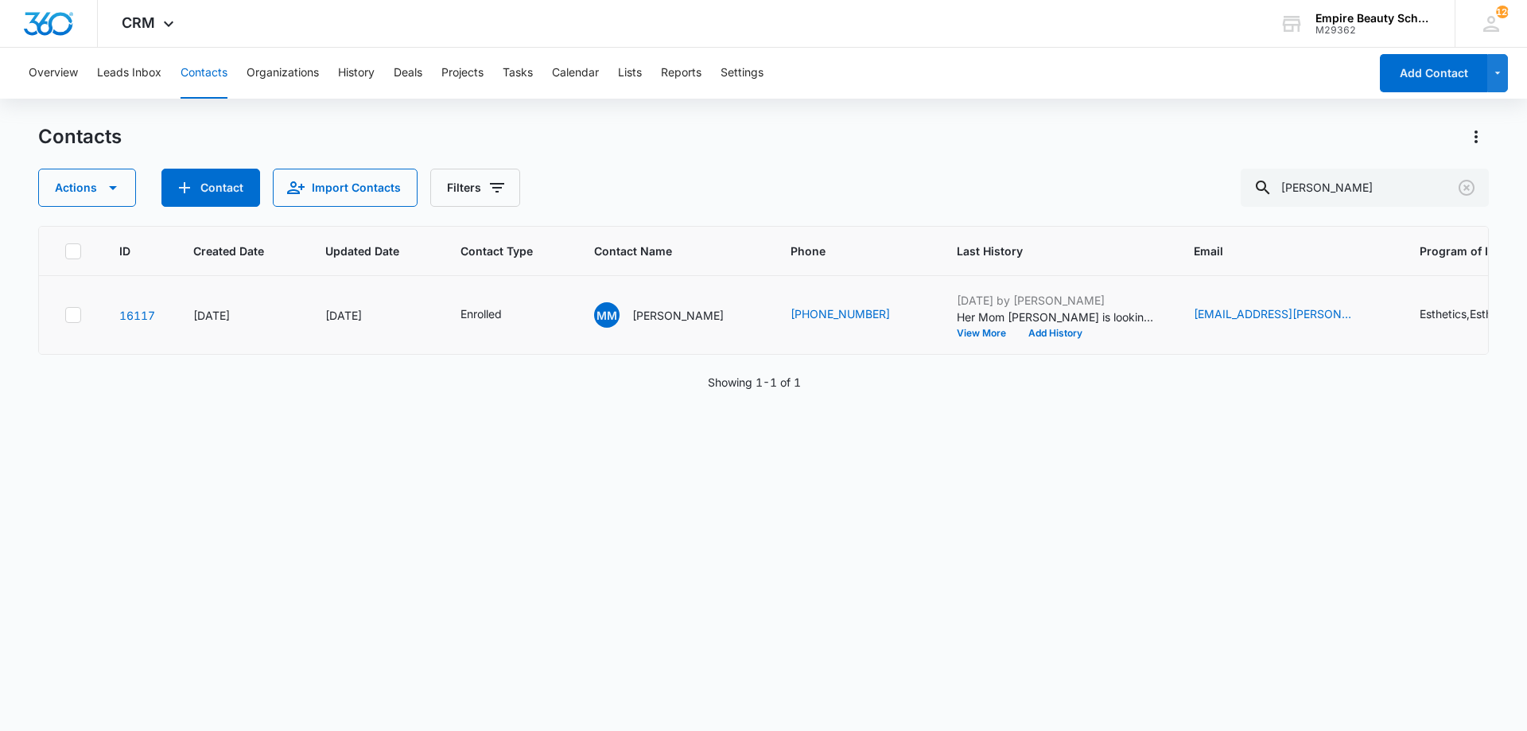
click at [1026, 340] on td "Aug 11, 2025 by Jess Peltonovich Her Mom Kerry is looking to set FA APPT before…" at bounding box center [1056, 315] width 237 height 79
click at [1021, 335] on button "Add History" at bounding box center [1055, 334] width 76 height 10
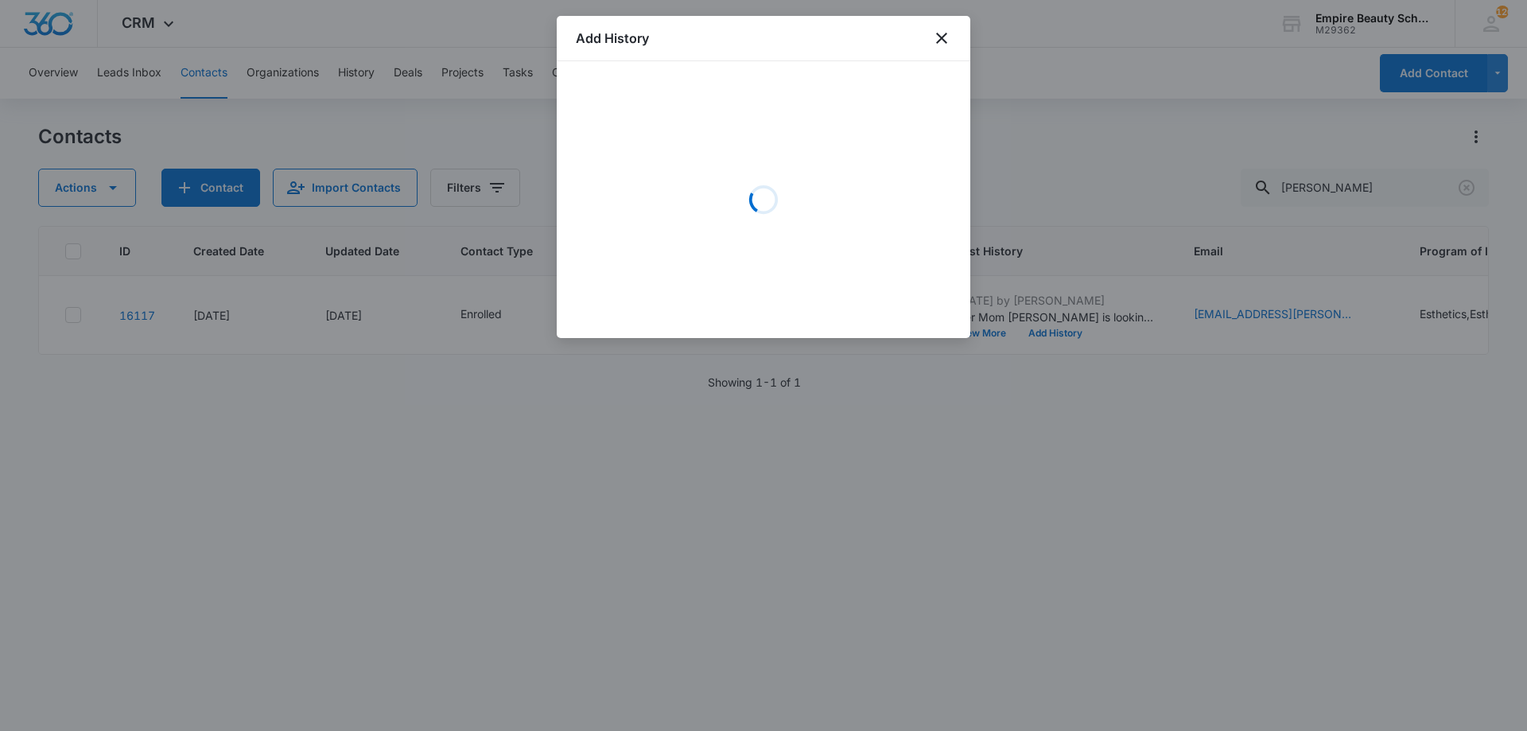
click at [741, 162] on div "Loading" at bounding box center [763, 199] width 375 height 239
click at [687, 154] on div "Loading" at bounding box center [763, 199] width 375 height 239
click at [675, 155] on div "Loading" at bounding box center [763, 199] width 375 height 239
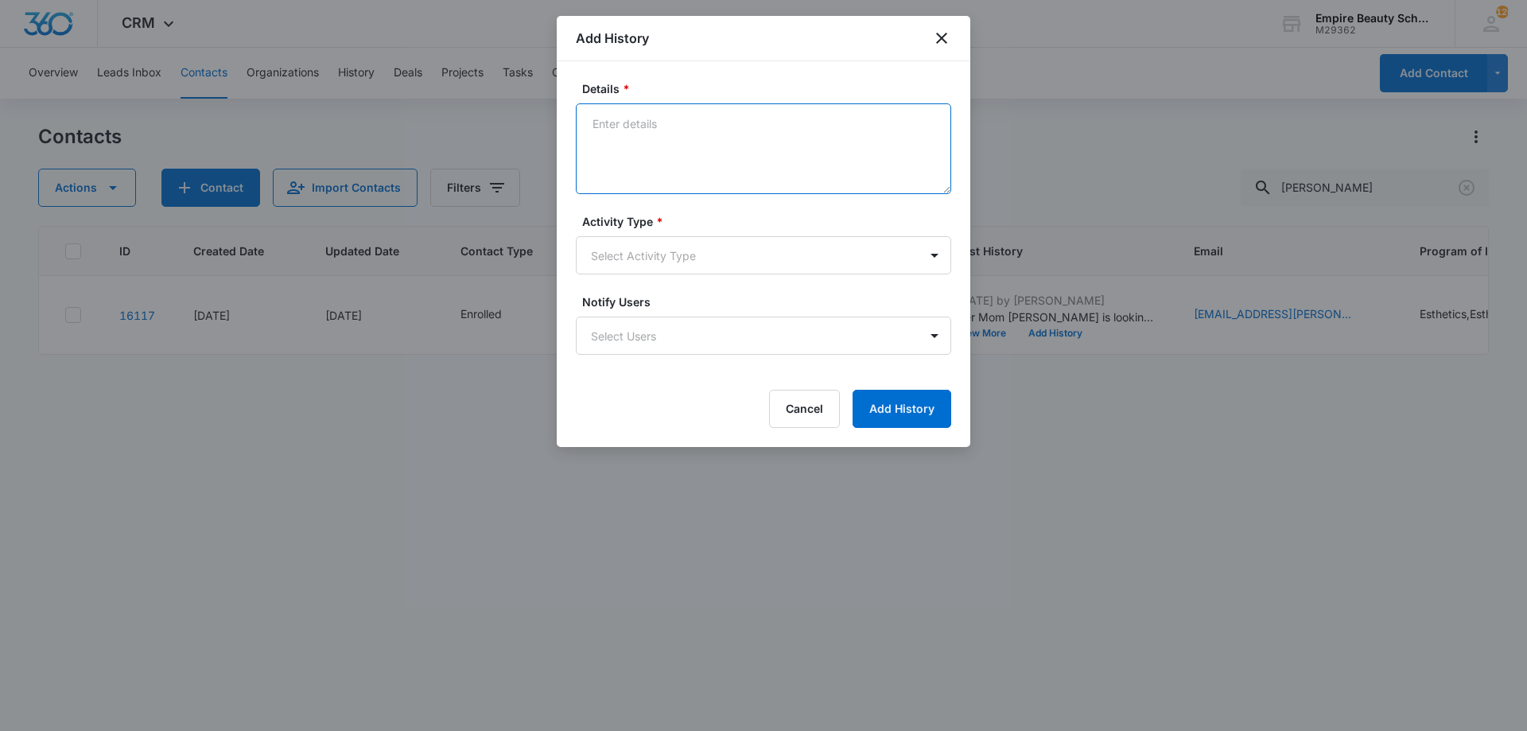
click at [677, 139] on textarea "Details *" at bounding box center [763, 148] width 375 height 91
type textarea "Set FA APPT for 8/20 at 3pm and provided remaining docs needed"
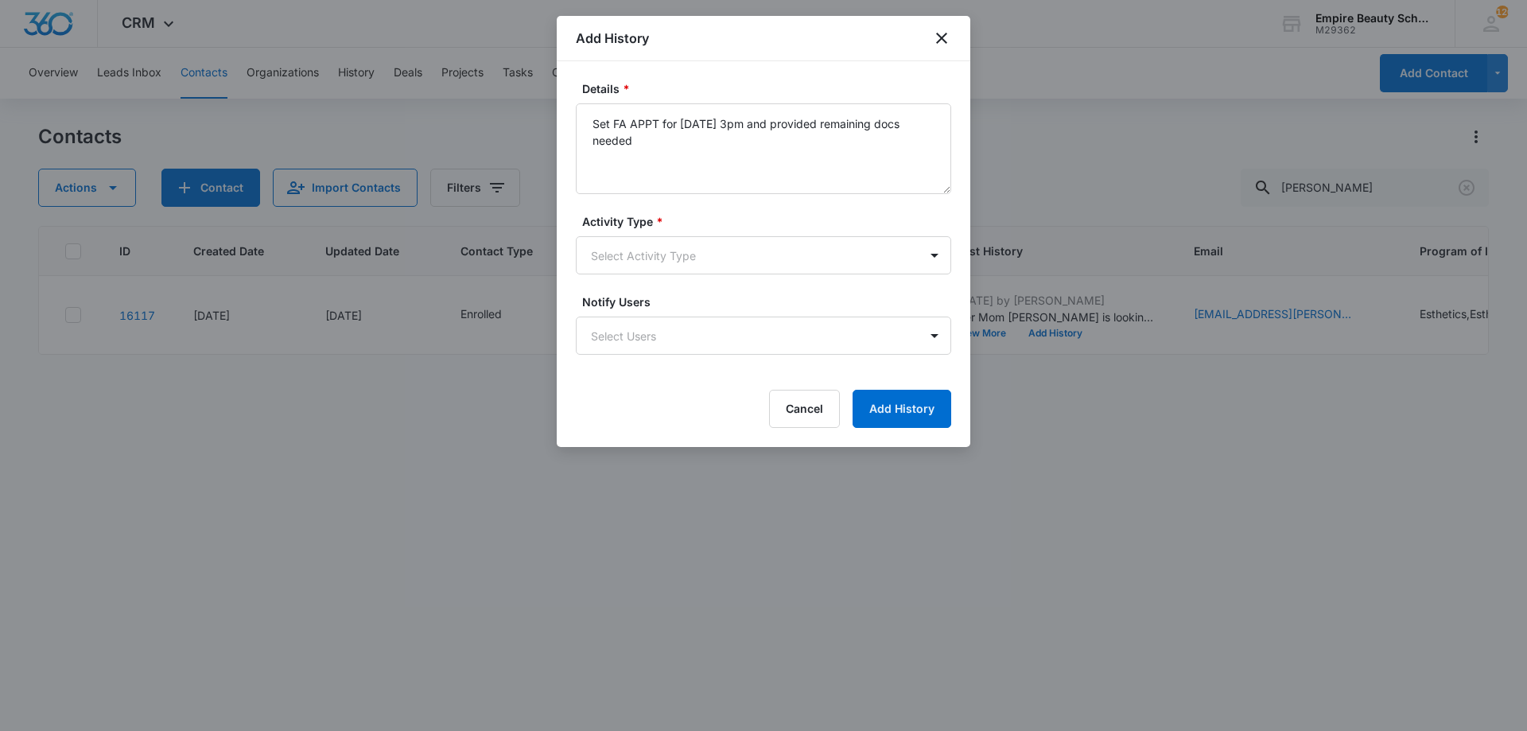
click at [649, 225] on label "Activity Type *" at bounding box center [769, 221] width 375 height 17
click at [651, 273] on body "CRM Apps Forms CRM Email Shop Payments POS Files Brand Settings Empire Beauty S…" at bounding box center [763, 365] width 1527 height 731
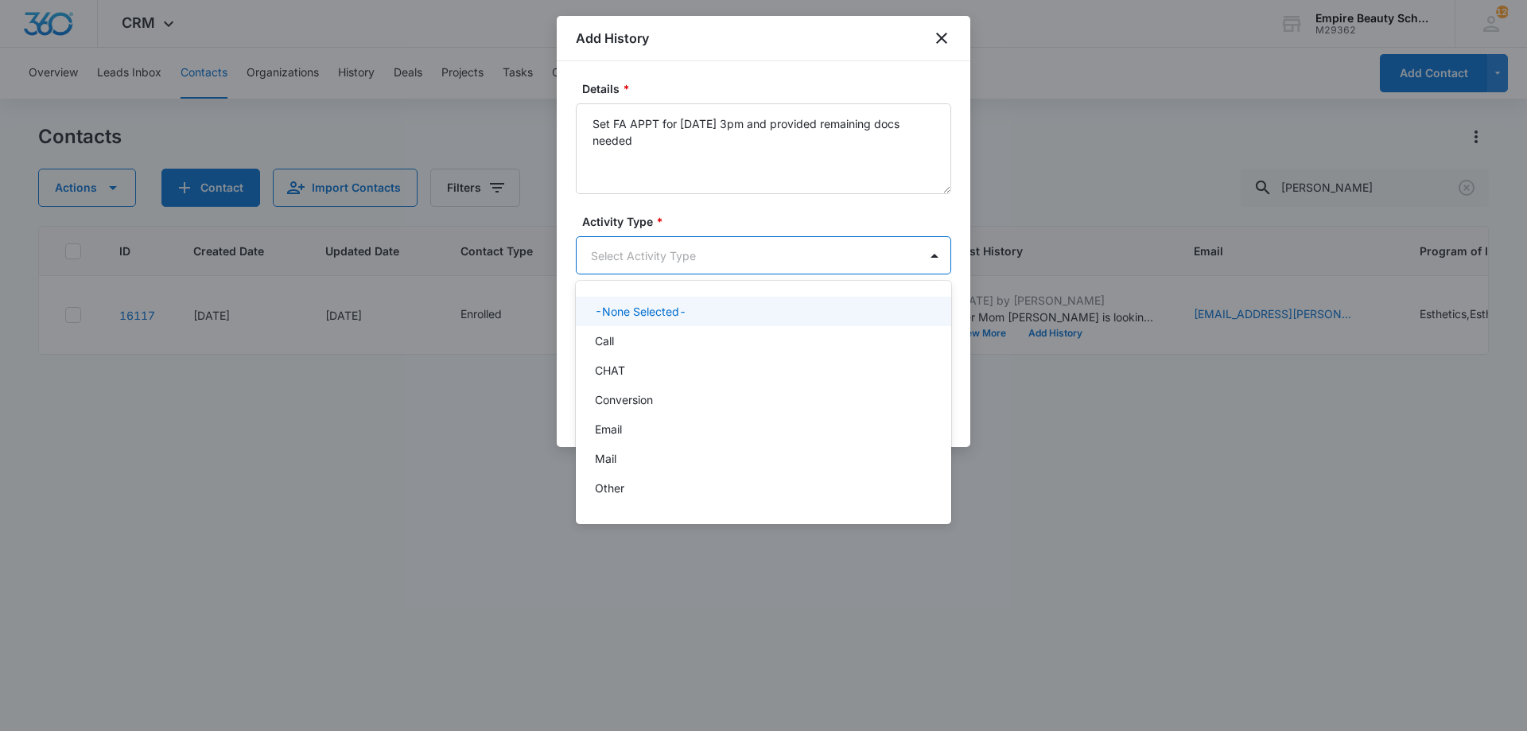
click at [652, 261] on div at bounding box center [763, 365] width 1527 height 731
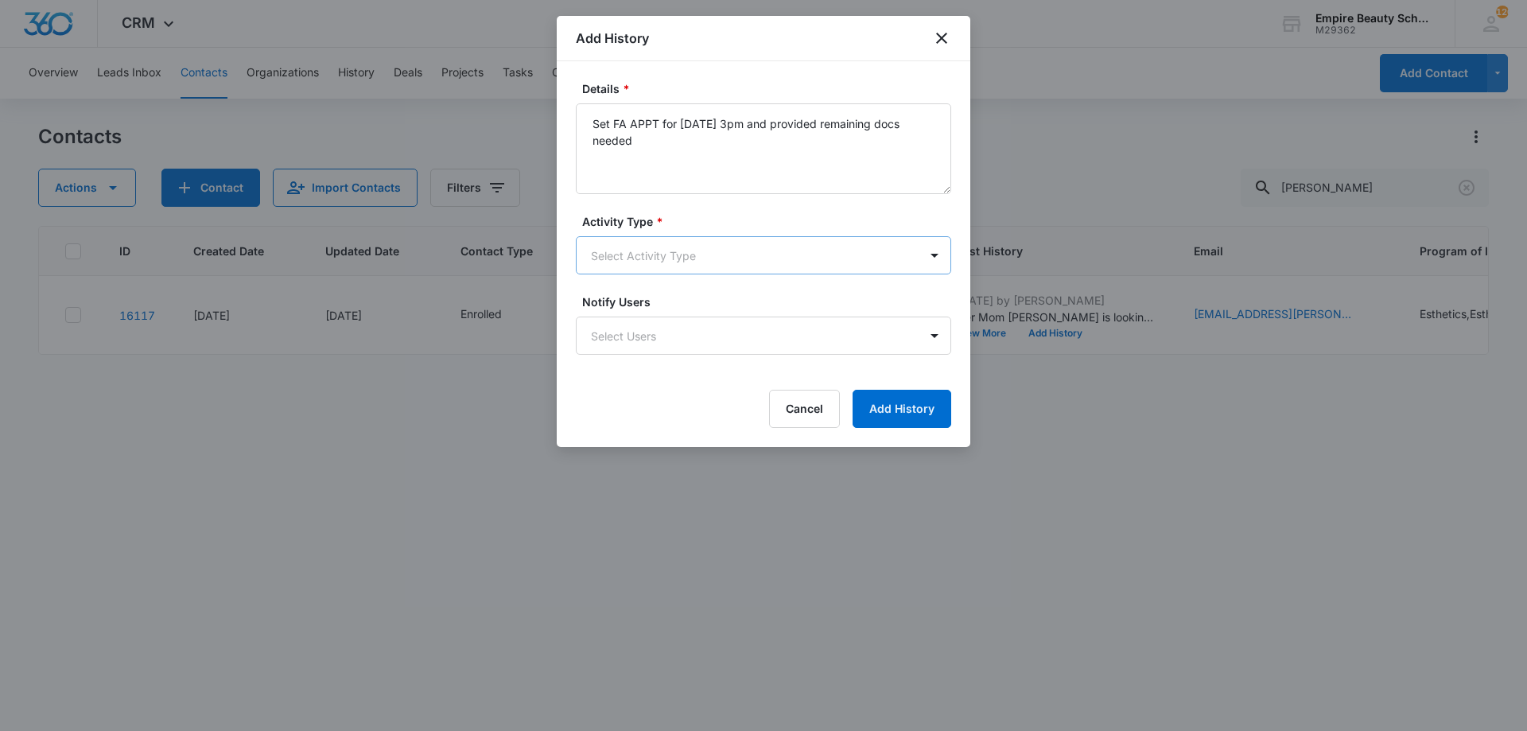
click at [653, 261] on body "CRM Apps Forms CRM Email Shop Payments POS Files Brand Settings Empire Beauty S…" at bounding box center [763, 365] width 1527 height 731
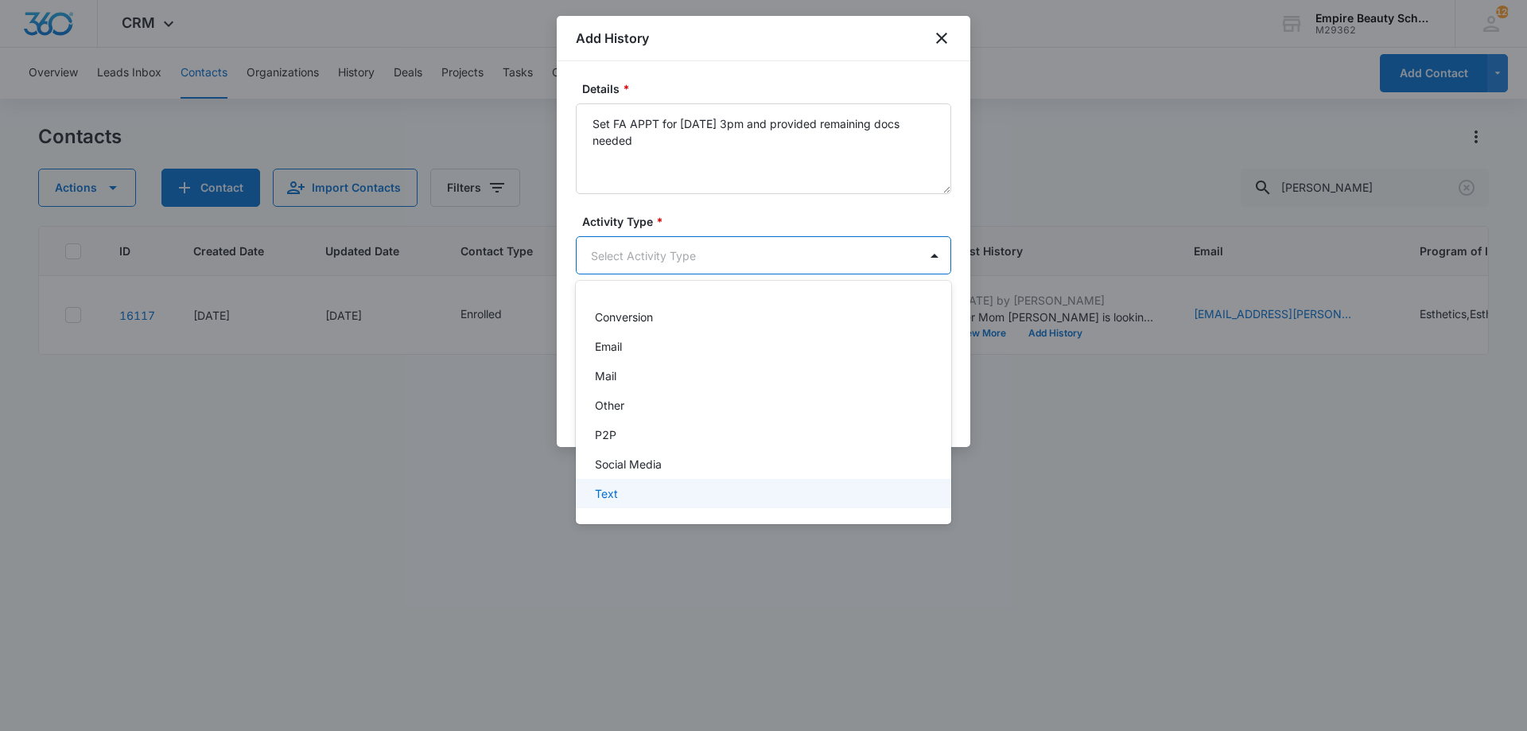
drag, startPoint x: 624, startPoint y: 479, endPoint x: 627, endPoint y: 489, distance: 10.6
click at [627, 489] on div "-None Selected- Call CHAT Conversion Email Mail Other P2P Social Media Text" at bounding box center [763, 403] width 375 height 218
click at [627, 489] on div "Text" at bounding box center [762, 493] width 334 height 17
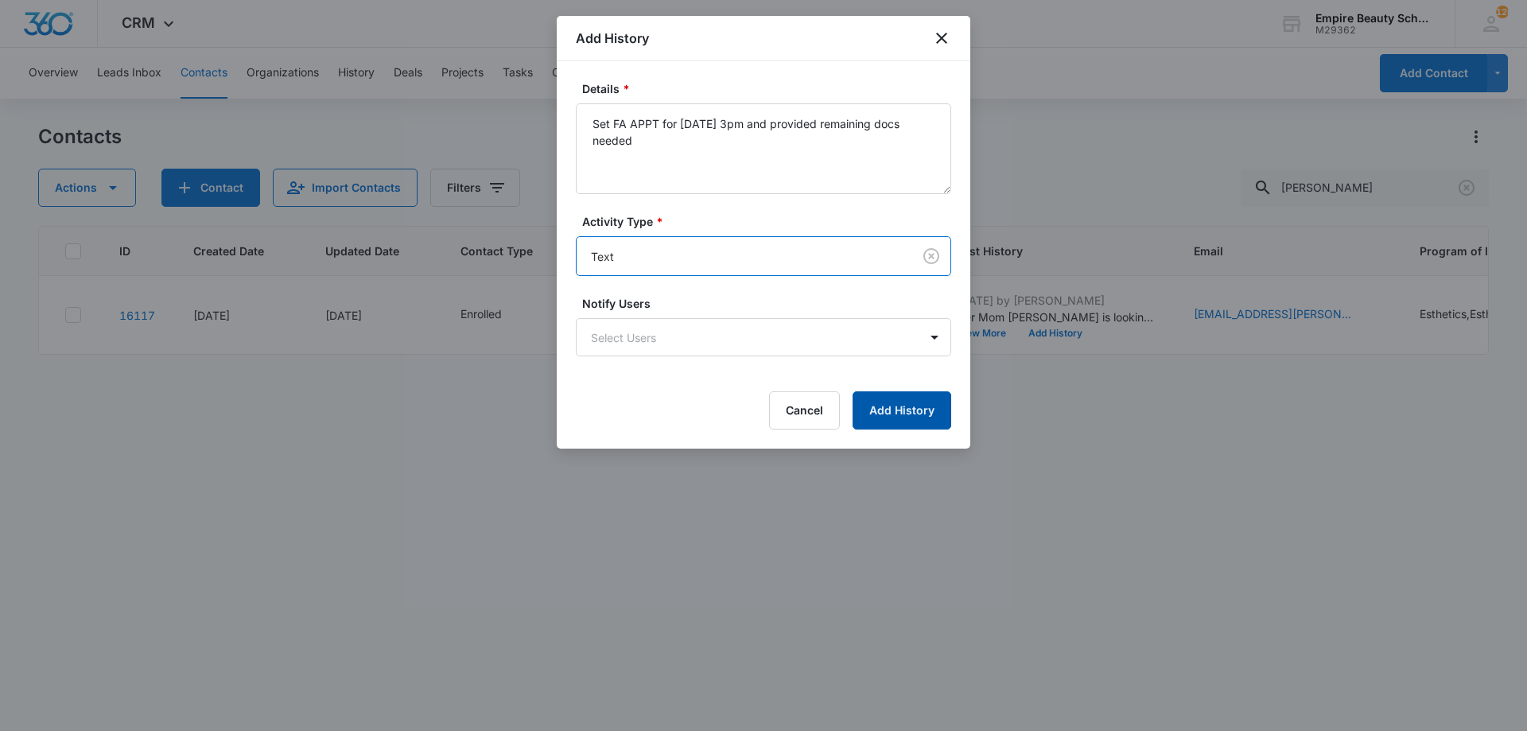
click at [890, 414] on button "Add History" at bounding box center [902, 410] width 99 height 38
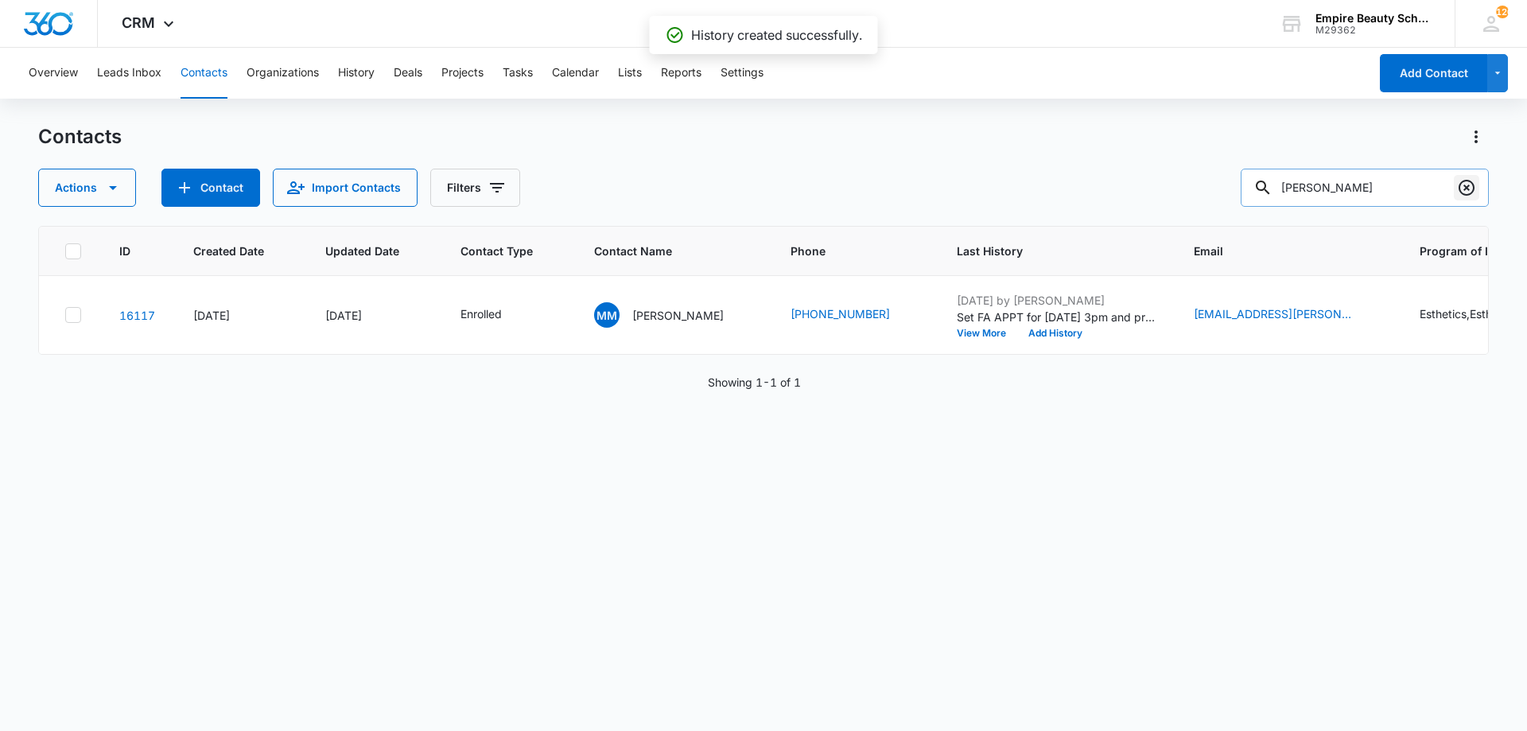
click at [1463, 188] on icon "Clear" at bounding box center [1466, 187] width 19 height 19
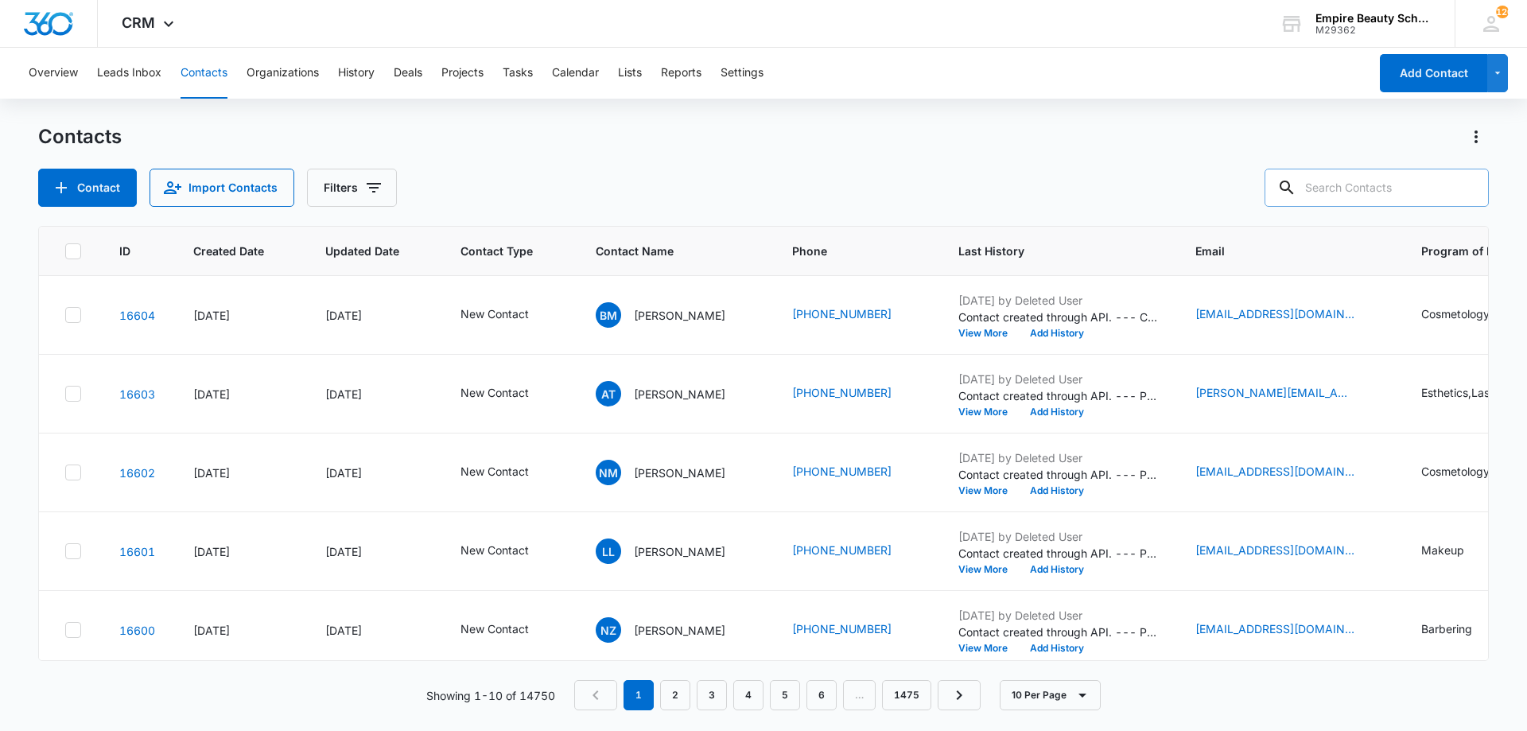
click at [663, 180] on div "Contact Import Contacts Filters" at bounding box center [763, 188] width 1451 height 38
click at [339, 186] on button "Filters" at bounding box center [352, 188] width 90 height 38
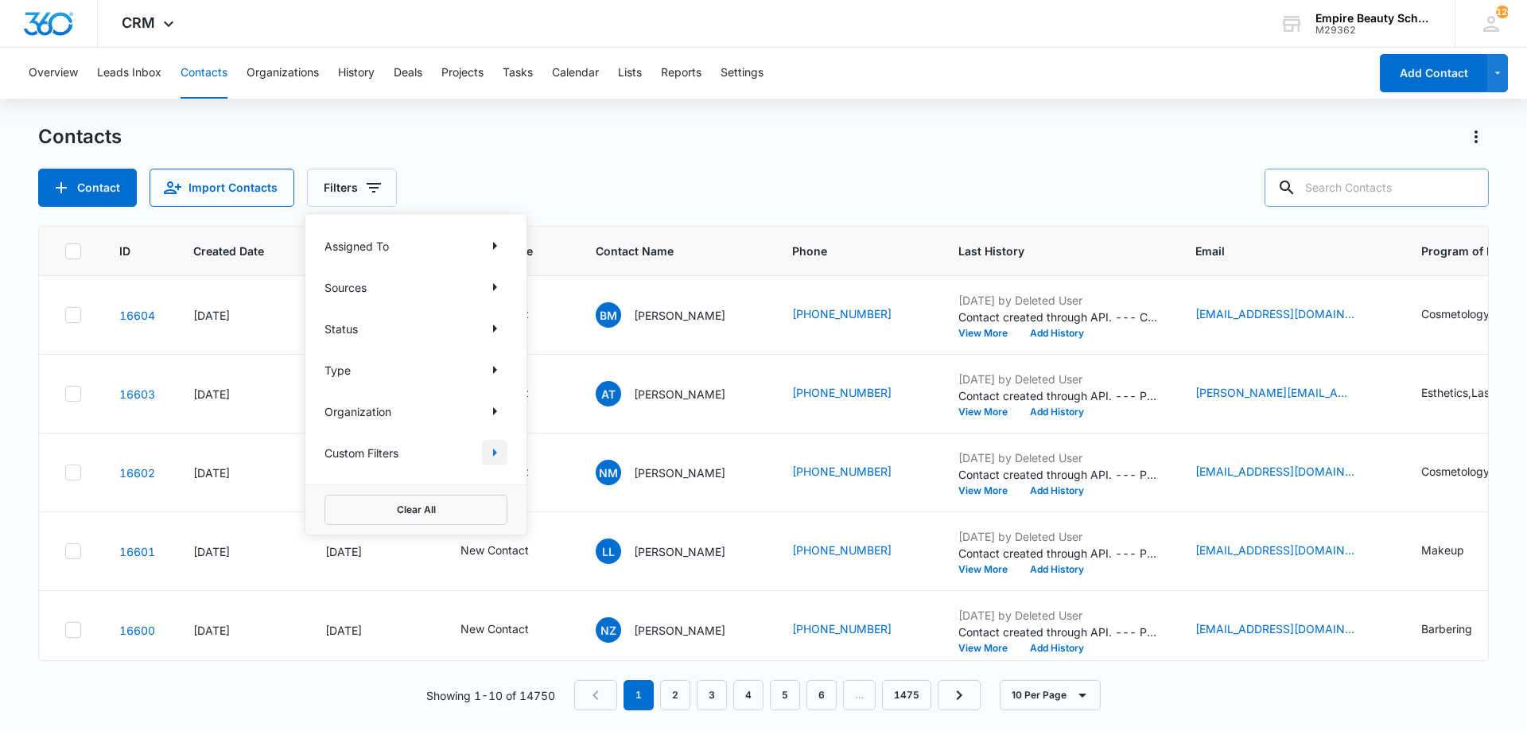
click at [496, 452] on icon "Show Custom Filters filters" at bounding box center [495, 453] width 4 height 8
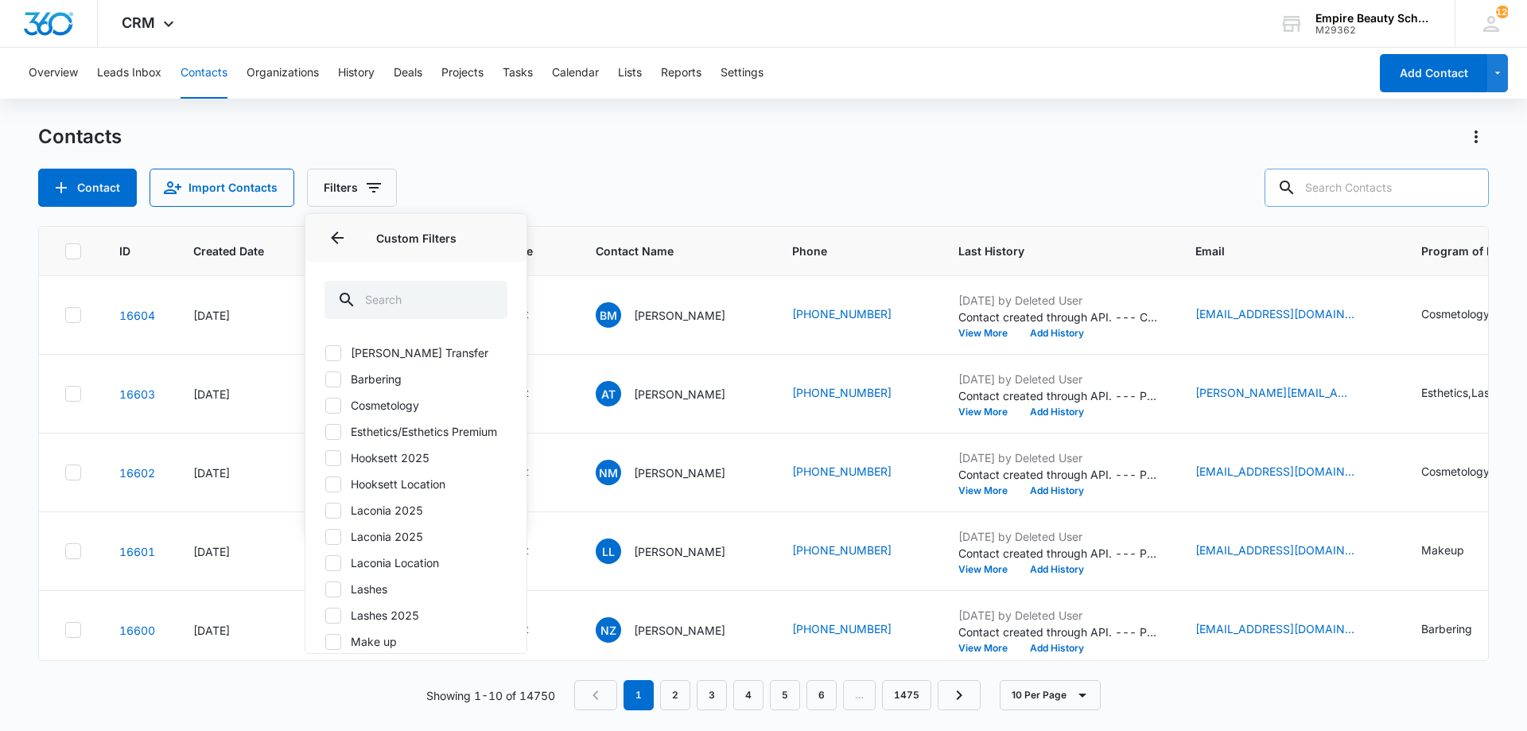
click at [426, 466] on label "Hooksett 2025" at bounding box center [416, 457] width 183 height 17
click at [325, 458] on input "Hooksett 2025" at bounding box center [325, 457] width 1 height 1
checkbox input "true"
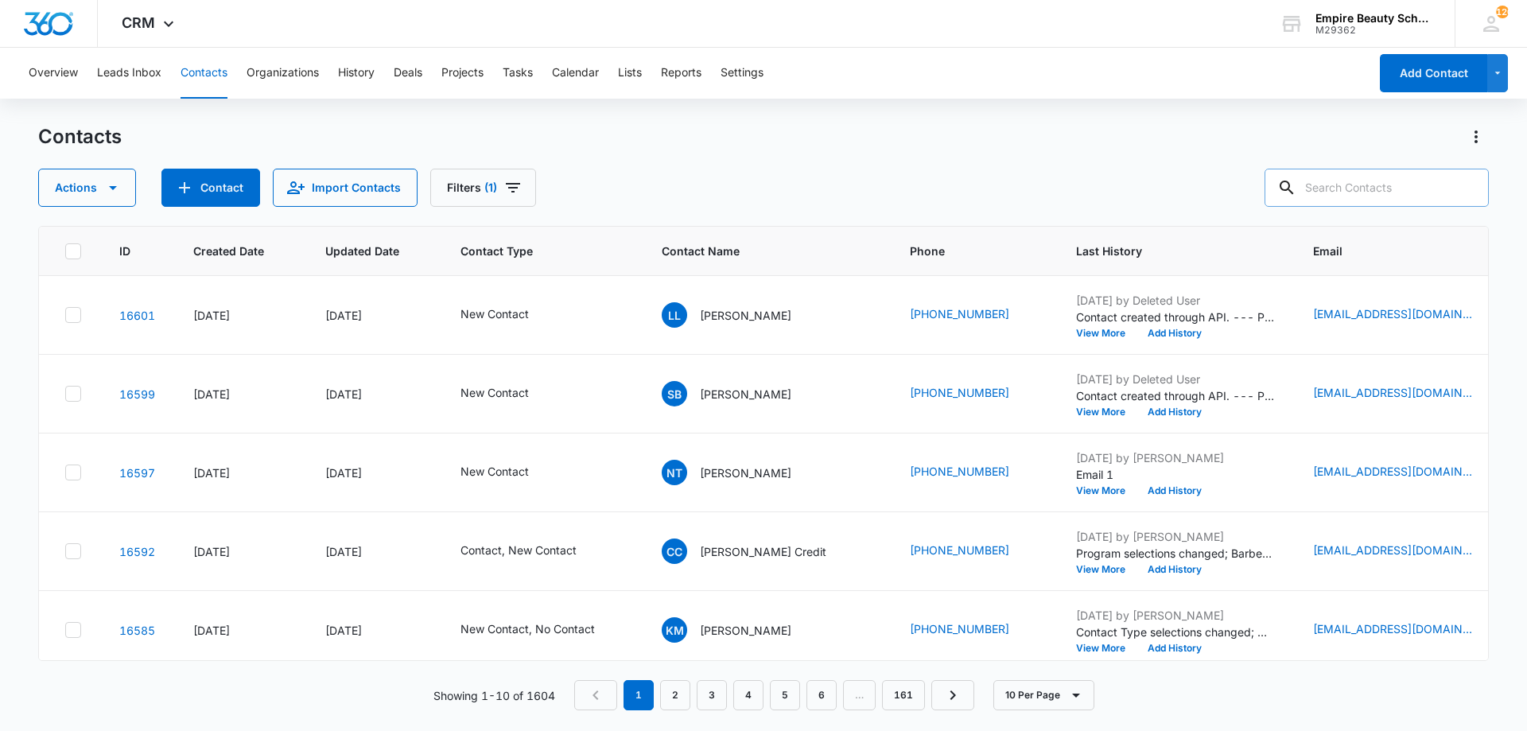
click at [676, 138] on div "Contacts" at bounding box center [763, 136] width 1451 height 25
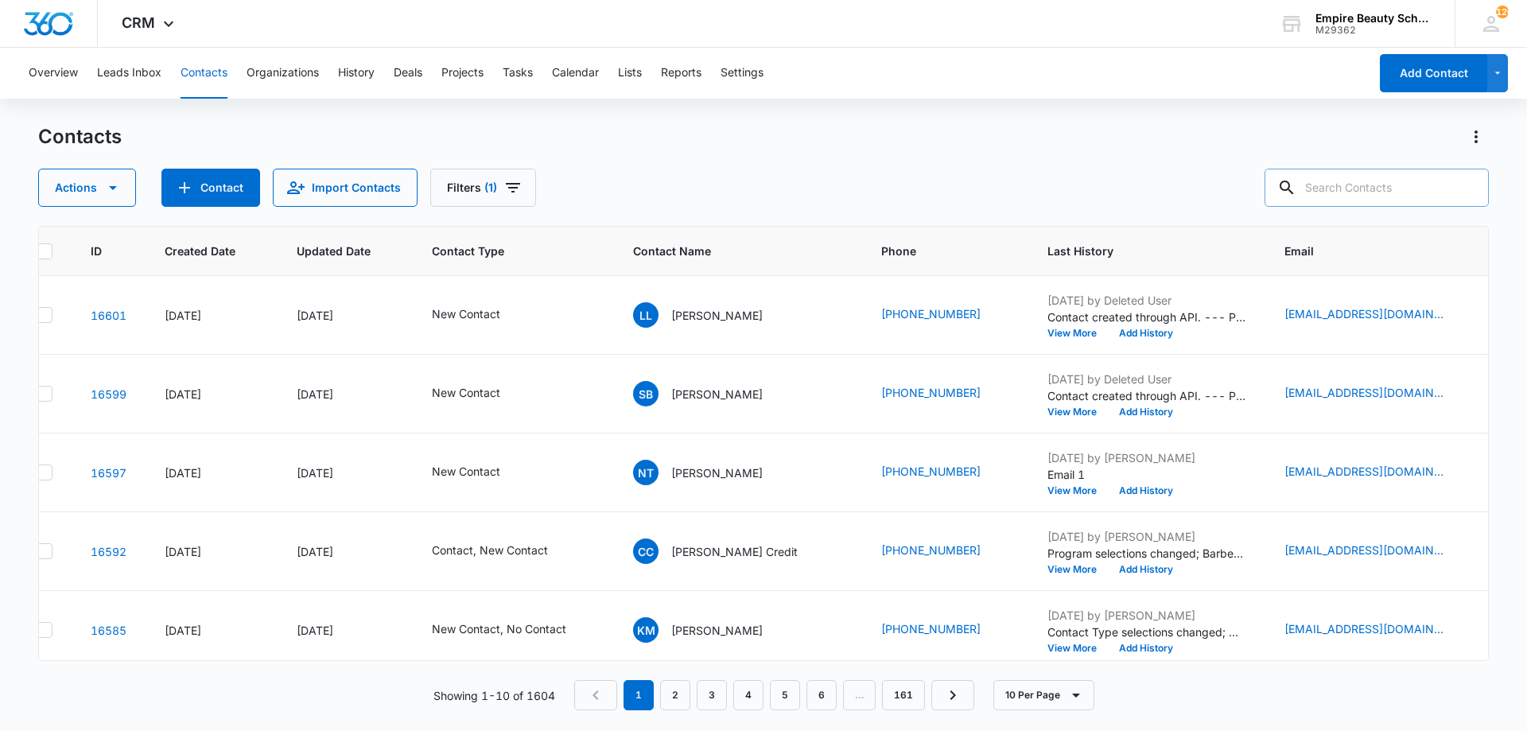
scroll to position [0, 44]
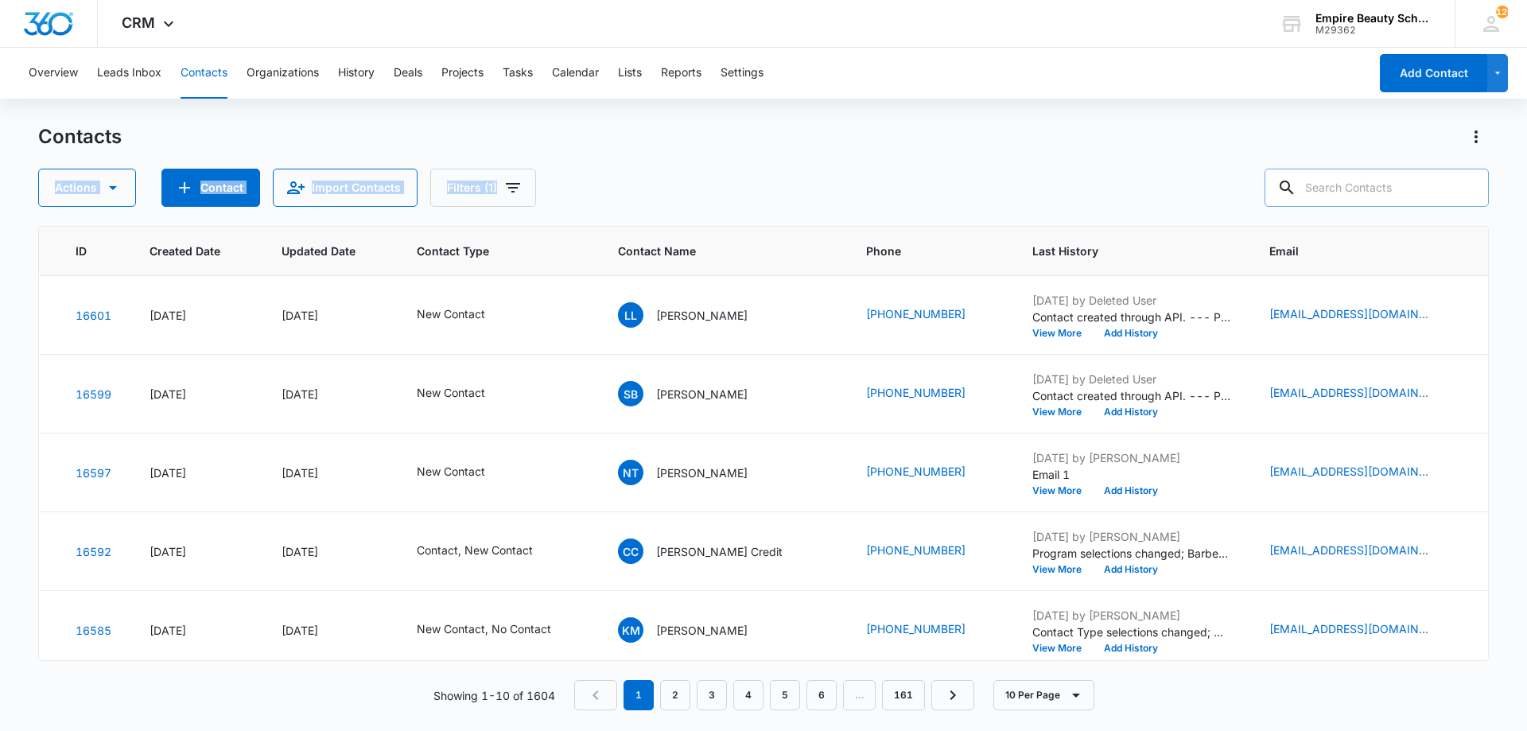
drag, startPoint x: 665, startPoint y: 145, endPoint x: 657, endPoint y: 150, distance: 9.7
click at [668, 159] on div "Contacts Actions Contact Import Contacts Filters (1)" at bounding box center [763, 165] width 1451 height 83
drag, startPoint x: 604, startPoint y: 169, endPoint x: 587, endPoint y: 167, distance: 16.8
click at [605, 169] on div "Actions Contact Import Contacts Filters (1)" at bounding box center [763, 188] width 1451 height 38
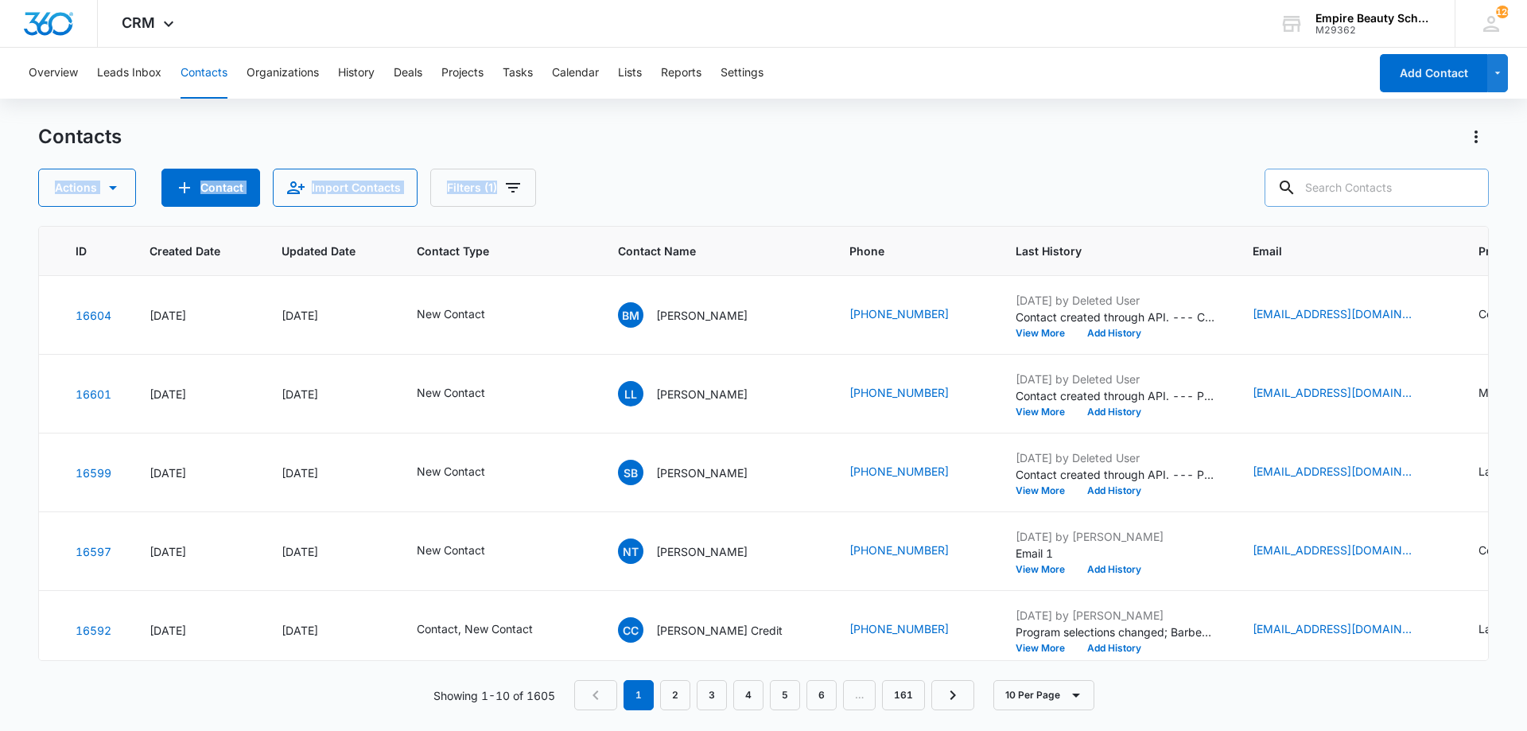
click at [702, 193] on div "Actions Contact Import Contacts Filters (1)" at bounding box center [763, 188] width 1451 height 38
click at [774, 312] on icon "Contact Name - Breanna M Moore - Select to Edit Field" at bounding box center [766, 311] width 19 height 19
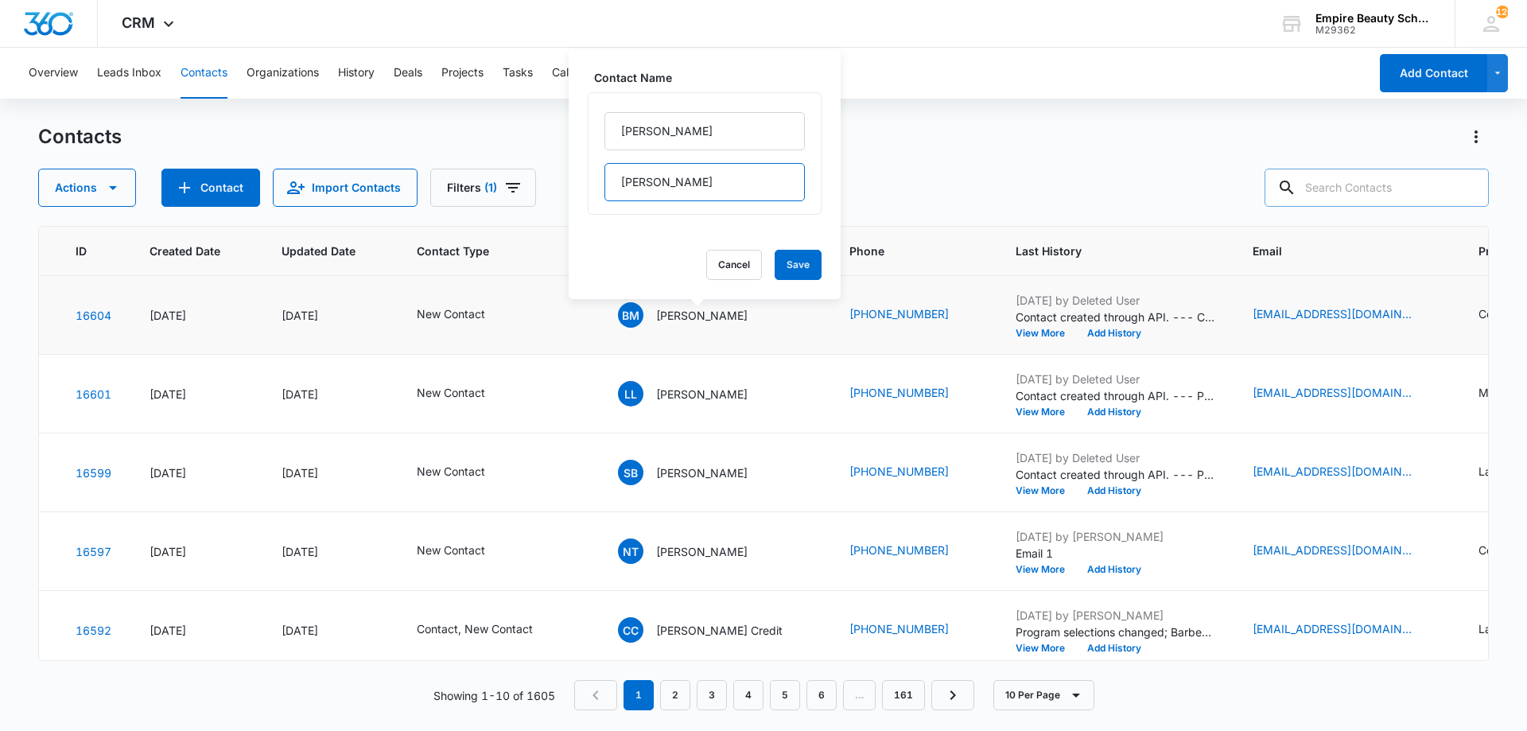
drag, startPoint x: 634, startPoint y: 179, endPoint x: 570, endPoint y: 178, distance: 63.6
click at [570, 178] on div "Contact Name Breanna M Moore Cancel Save" at bounding box center [705, 174] width 272 height 249
type input "Moore"
click at [788, 265] on button "Save" at bounding box center [798, 265] width 47 height 30
click at [1016, 332] on button "View More" at bounding box center [1046, 334] width 60 height 10
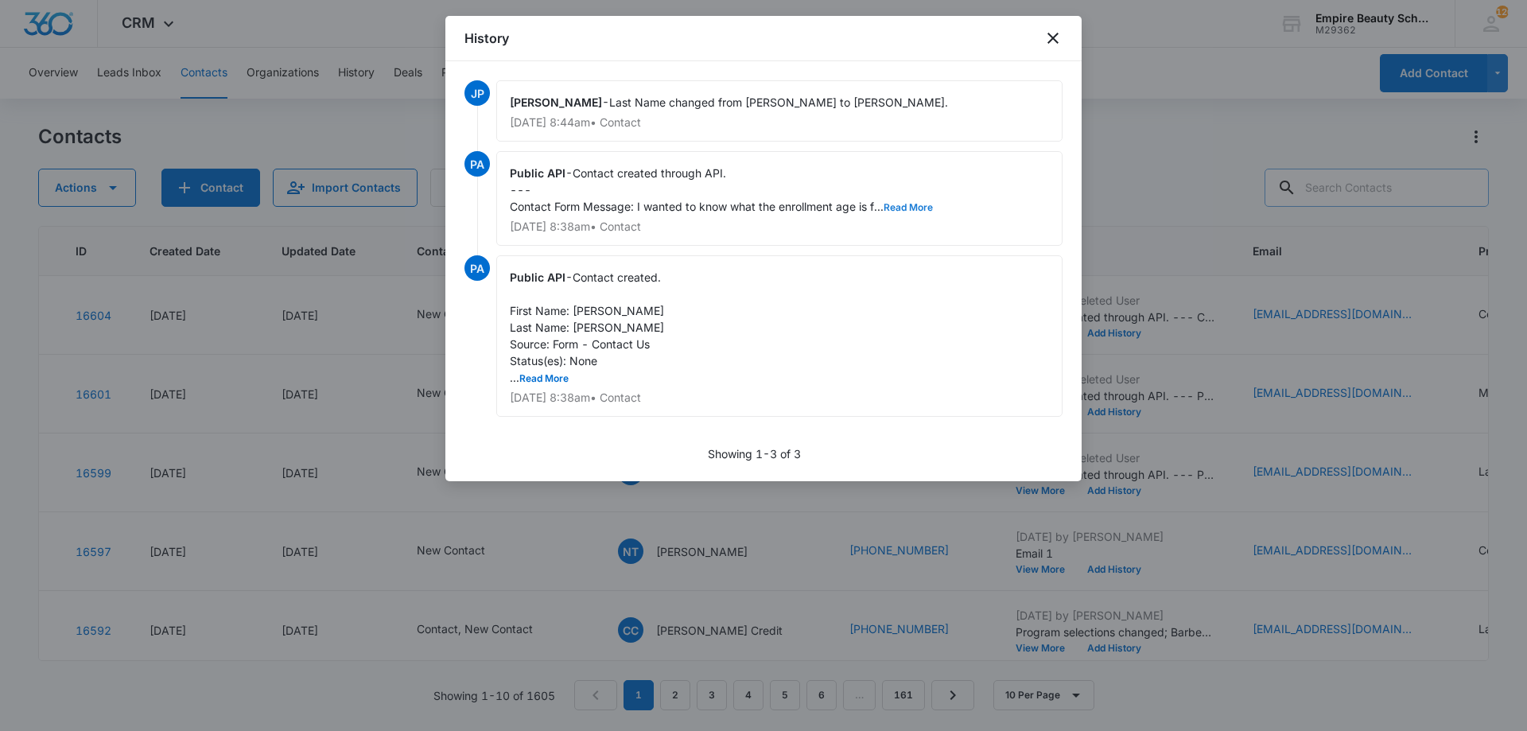
click at [894, 203] on button "Read More" at bounding box center [908, 208] width 49 height 10
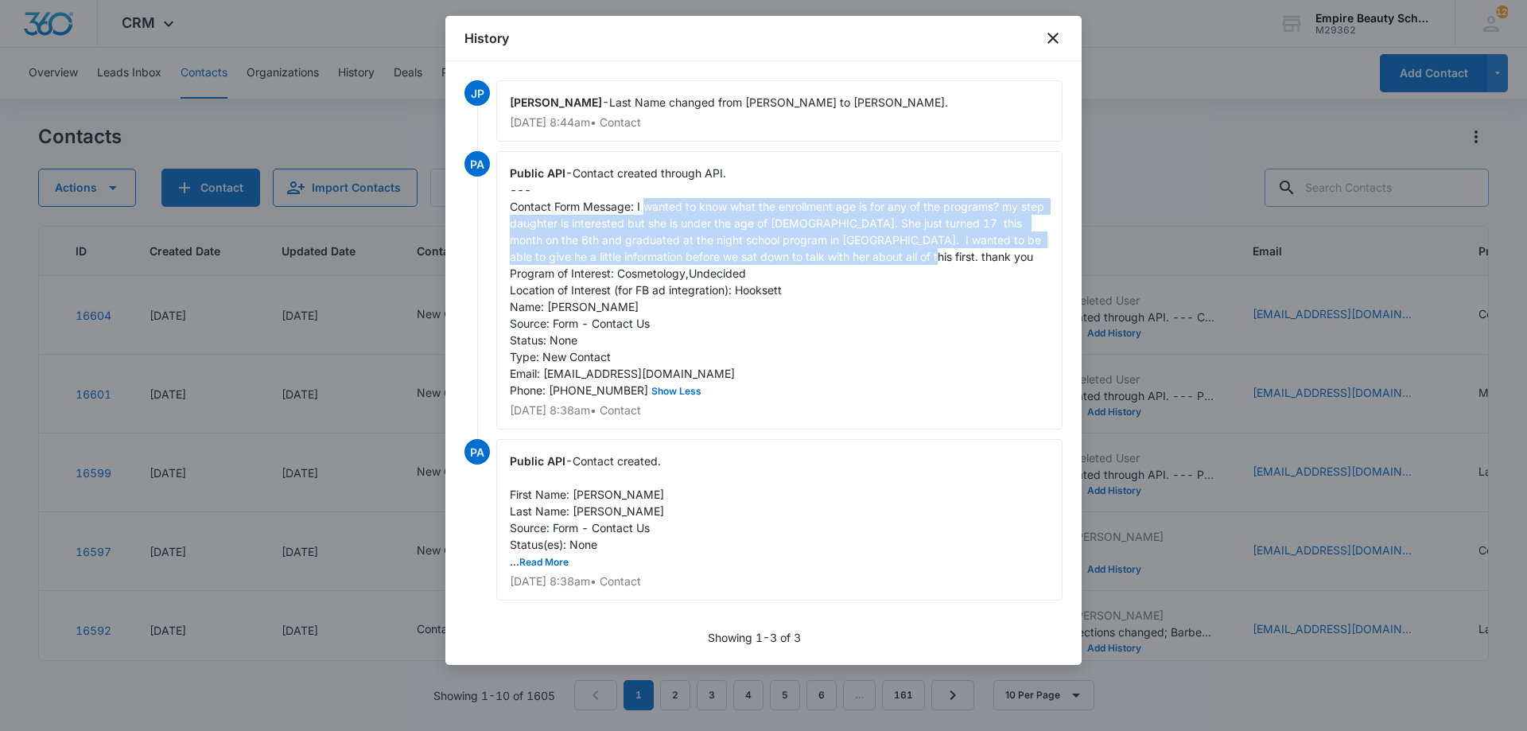
drag, startPoint x: 647, startPoint y: 202, endPoint x: 917, endPoint y: 261, distance: 276.8
click at [917, 261] on span "Contact created through API. --- Contact Form Message: I wanted to know what th…" at bounding box center [779, 281] width 538 height 231
copy span "wanted to know what the enrollment age is for any of the programs? my step daug…"
click at [1052, 33] on icon "close" at bounding box center [1053, 38] width 19 height 19
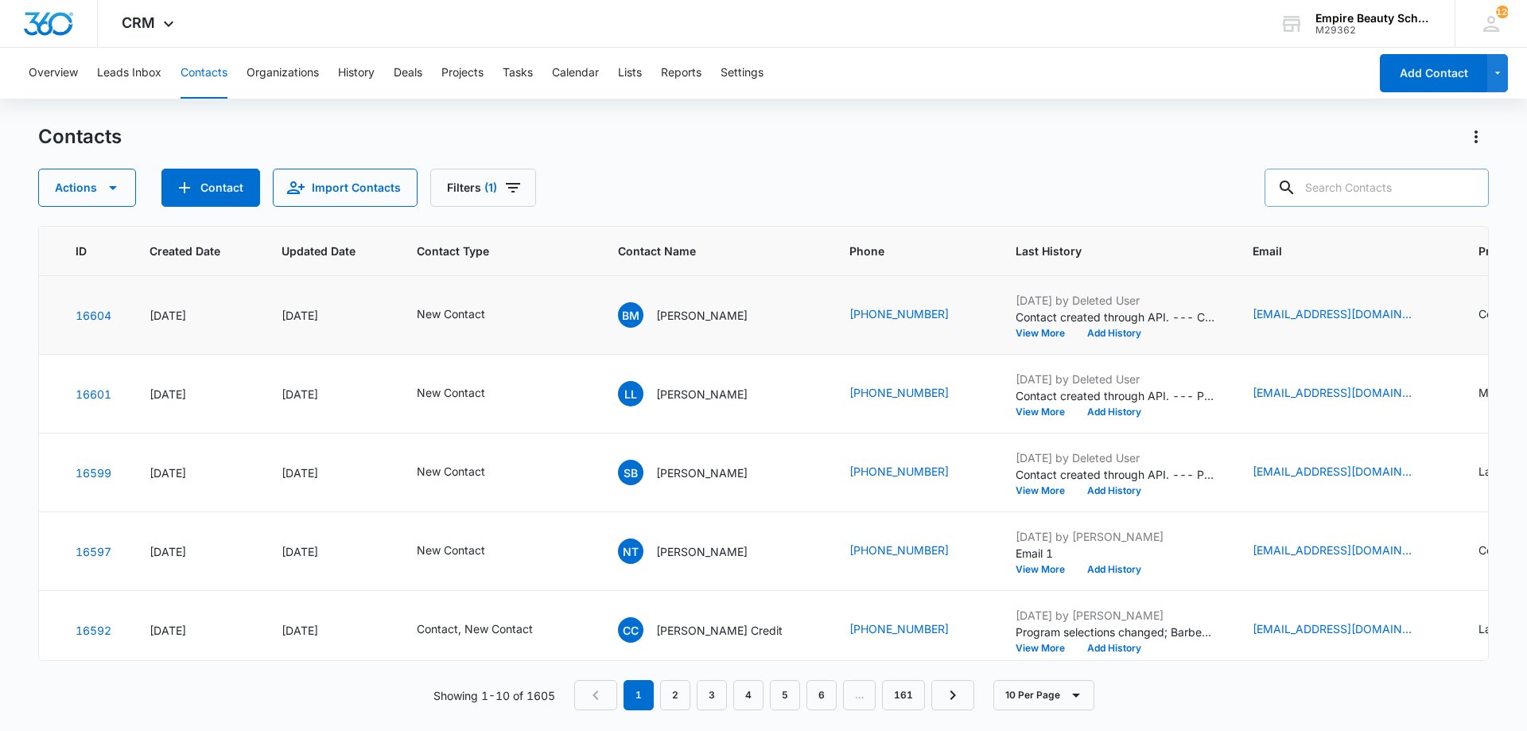
click at [1073, 339] on td "Aug 11, 2025 by Deleted User Contact created through API. --- Contact Form Mess…" at bounding box center [1115, 315] width 237 height 79
click at [1076, 329] on button "Add History" at bounding box center [1114, 334] width 76 height 10
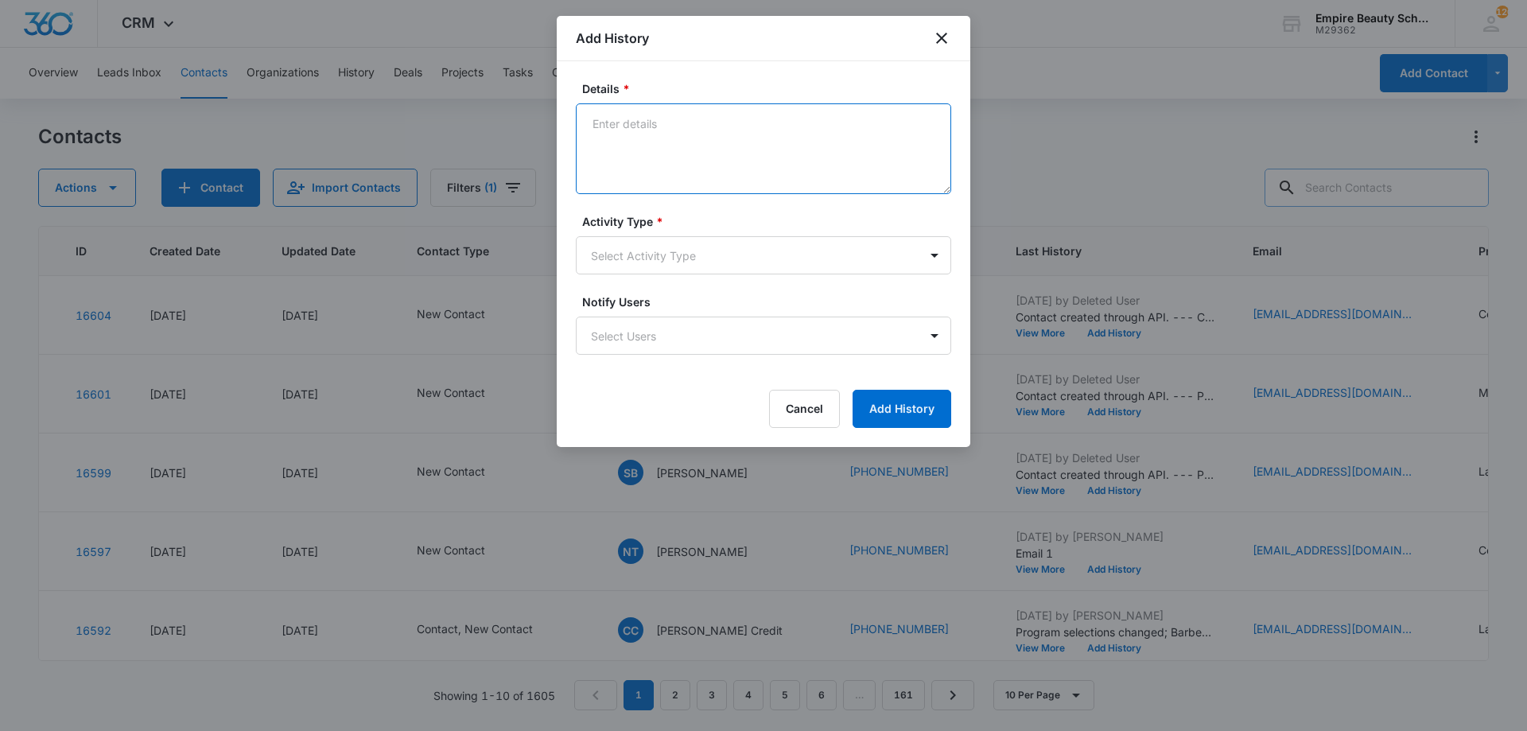
paste textarea "wanted to know what the enrollment age is for any of the programs? my step daug…"
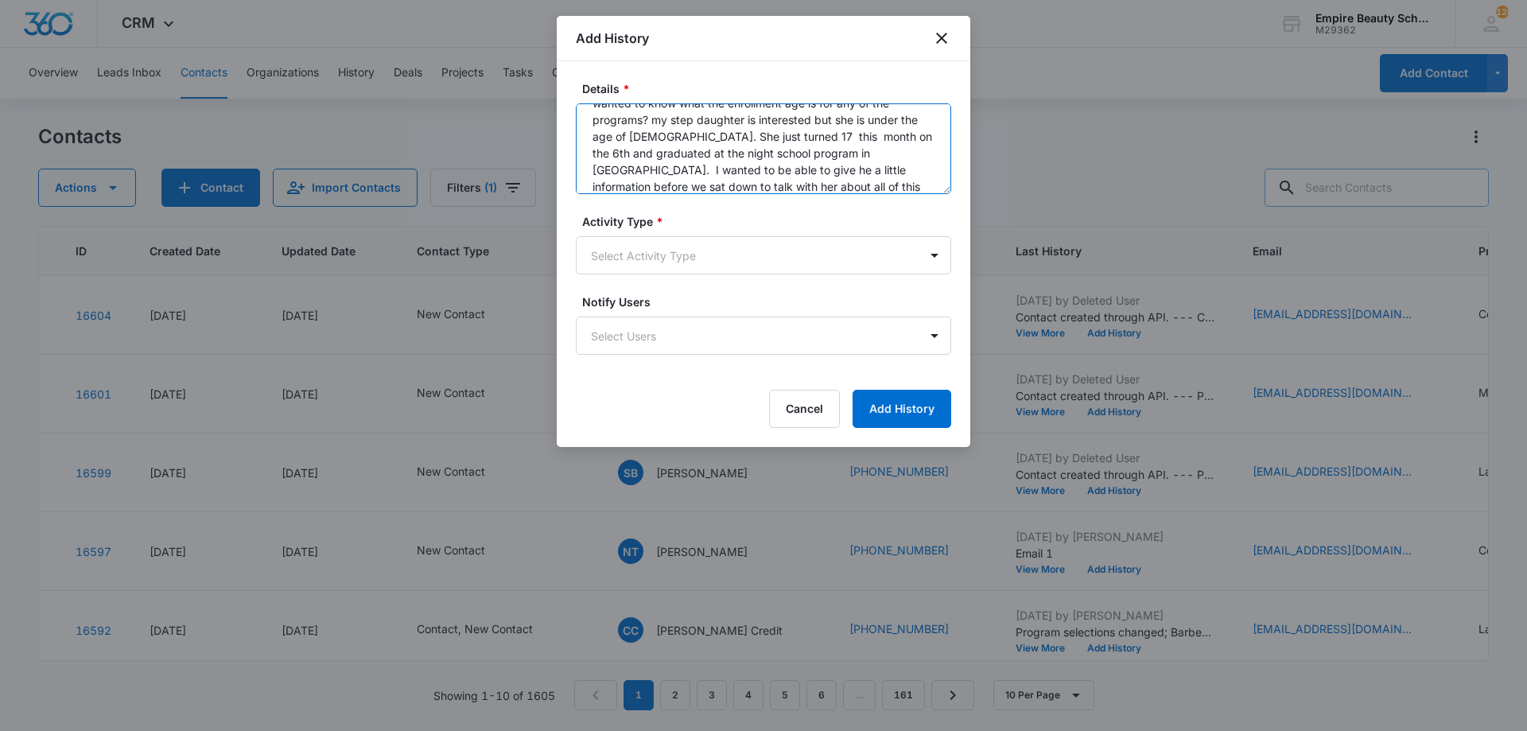
scroll to position [0, 0]
drag, startPoint x: 651, startPoint y: 138, endPoint x: 527, endPoint y: 84, distance: 134.6
click at [531, 89] on body "CRM Apps Forms CRM Email Shop Payments POS Files Brand Settings Empire Beauty S…" at bounding box center [763, 365] width 1527 height 731
drag, startPoint x: 674, startPoint y: 122, endPoint x: 661, endPoint y: 121, distance: 12.8
click at [661, 121] on textarea "Inquiring for my step daughter is interested but she is under the age of 18. Sh…" at bounding box center [763, 148] width 375 height 91
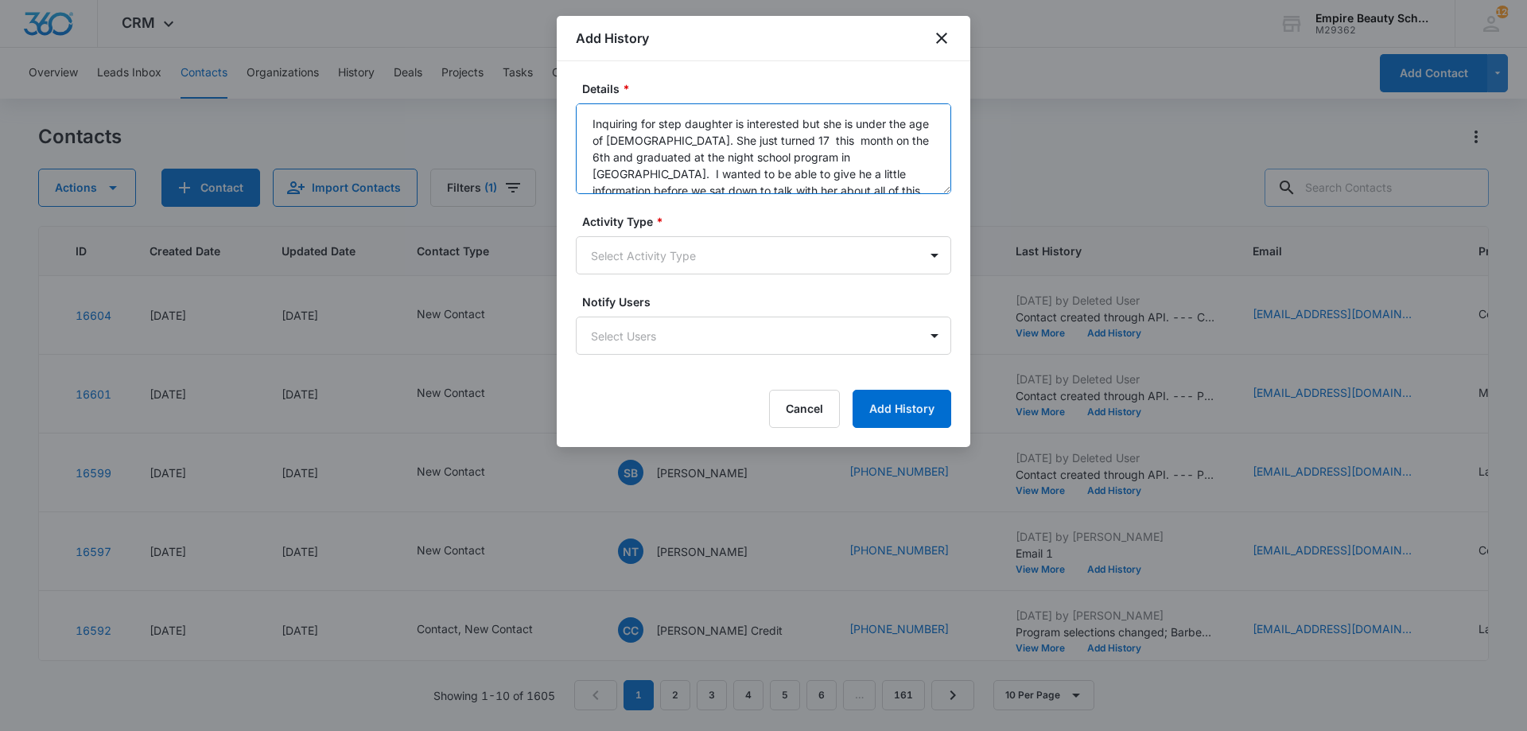
drag, startPoint x: 731, startPoint y: 138, endPoint x: 732, endPoint y: 117, distance: 21.5
click at [732, 117] on textarea "Inquiring for step daughter is interested but she is under the age of 18. She j…" at bounding box center [763, 148] width 375 height 91
click at [749, 120] on textarea "Inquiring for step daughter. 17 this month on the 6th and graduated at the nigh…" at bounding box center [763, 148] width 375 height 91
drag, startPoint x: 911, startPoint y: 123, endPoint x: 895, endPoint y: 126, distance: 16.2
click at [895, 126] on textarea "Inquiring for step daughter. 17y/o this month on the 6th and graduated at the n…" at bounding box center [763, 148] width 375 height 91
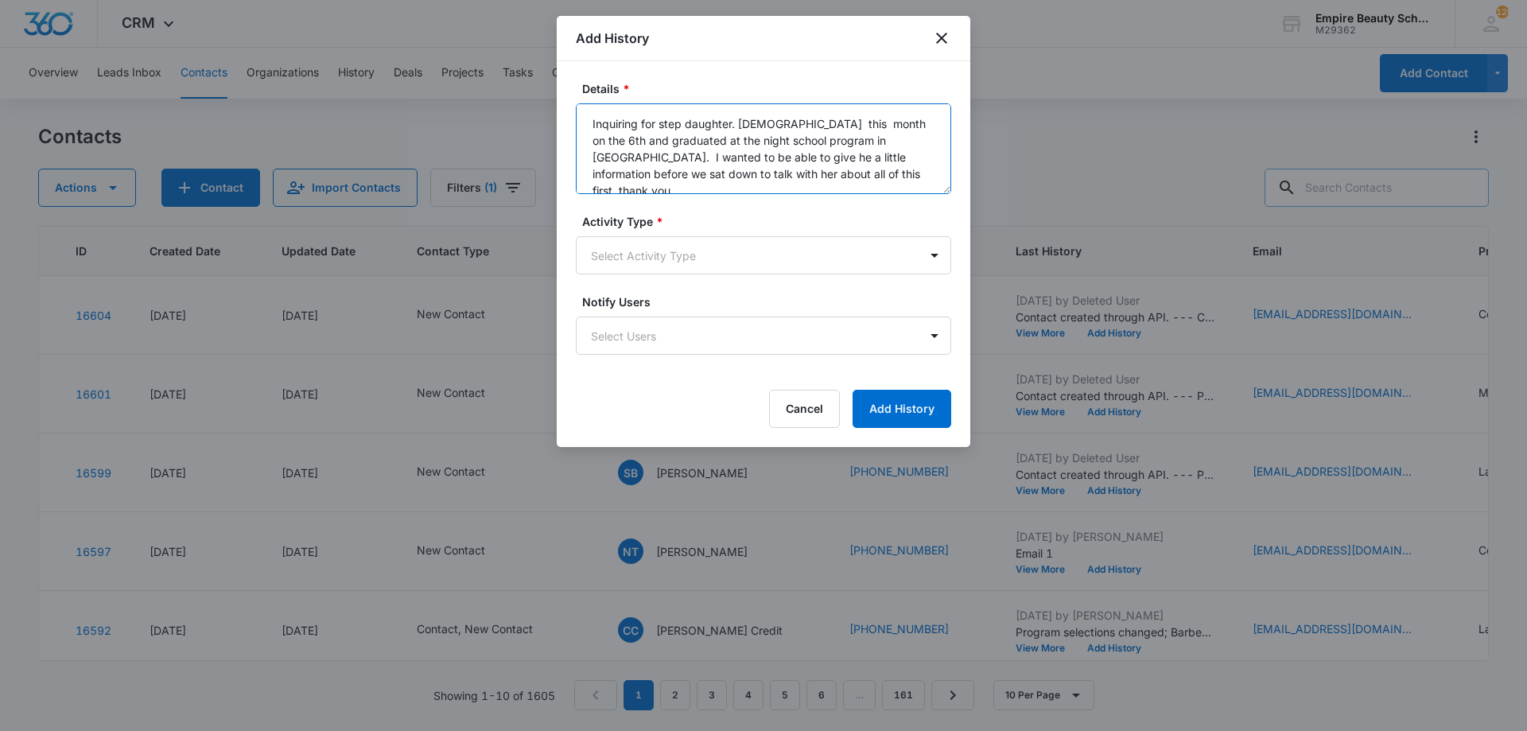
click at [874, 136] on textarea "Inquiring for step daughter. 17y/o this month on the 6th and graduated at the n…" at bounding box center [763, 148] width 375 height 91
drag, startPoint x: 889, startPoint y: 123, endPoint x: 768, endPoint y: 126, distance: 120.2
click at [768, 126] on textarea "Inquiring for step daughter. 17y/o this month on the 6th and graduated at the n…" at bounding box center [763, 148] width 375 height 91
drag, startPoint x: 780, startPoint y: 135, endPoint x: 840, endPoint y: 190, distance: 81.7
click at [840, 190] on textarea "Inquiring for step daughter. 17y/o and graduated at the night school program in…" at bounding box center [763, 148] width 375 height 91
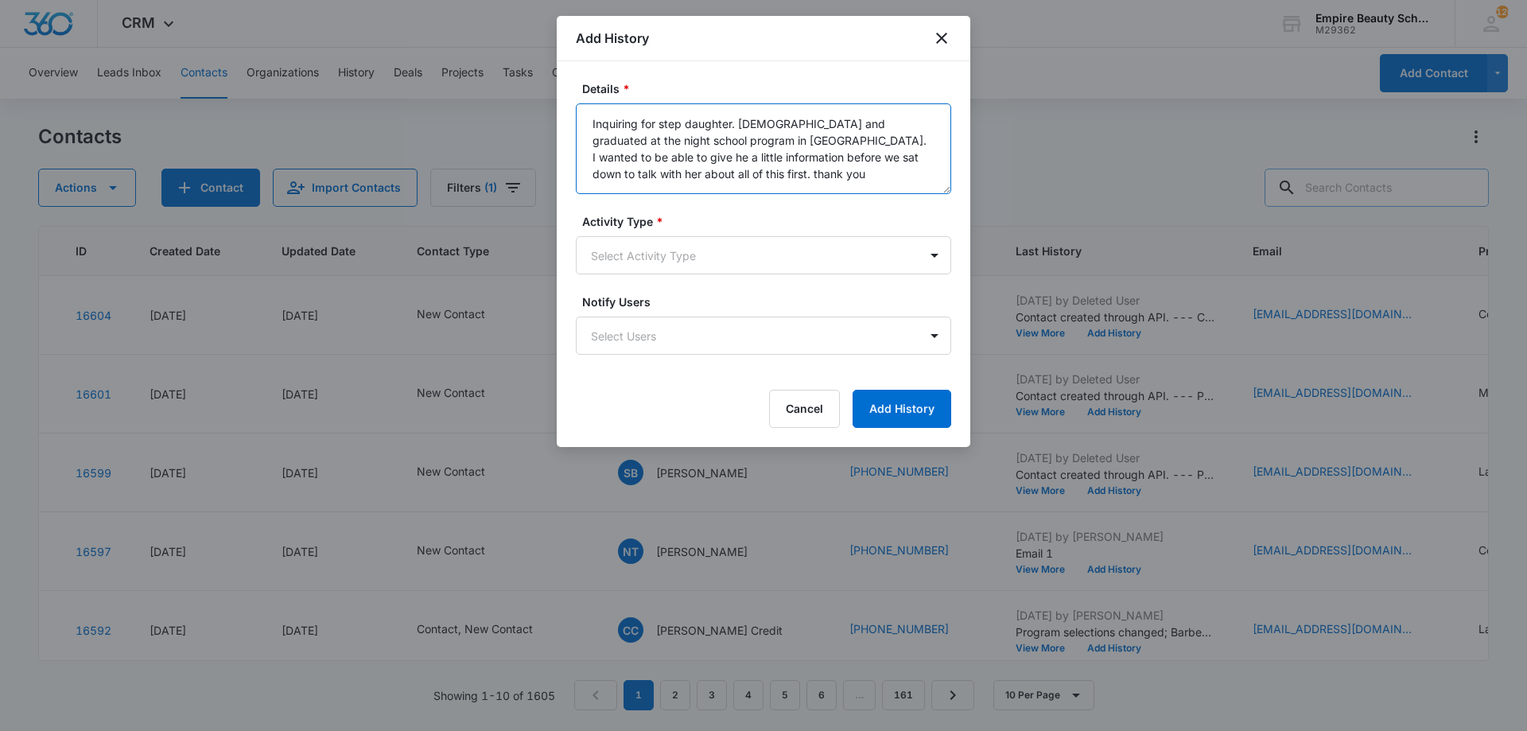
click at [792, 189] on textarea "Inquiring for step daughter. 17y/o and graduated at the night school program in…" at bounding box center [763, 148] width 375 height 91
drag, startPoint x: 757, startPoint y: 173, endPoint x: 783, endPoint y: 138, distance: 43.8
click at [783, 138] on textarea "Inquiring for step daughter. 17y/o and graduated at the night school program in…" at bounding box center [763, 148] width 375 height 91
click at [733, 123] on textarea "Inquiring for step daughter. 17y/o and graduated at the night school program in…" at bounding box center [763, 148] width 375 height 91
type textarea "Inquiring for step daughter who is 17y/o and graduated at the night school prog…"
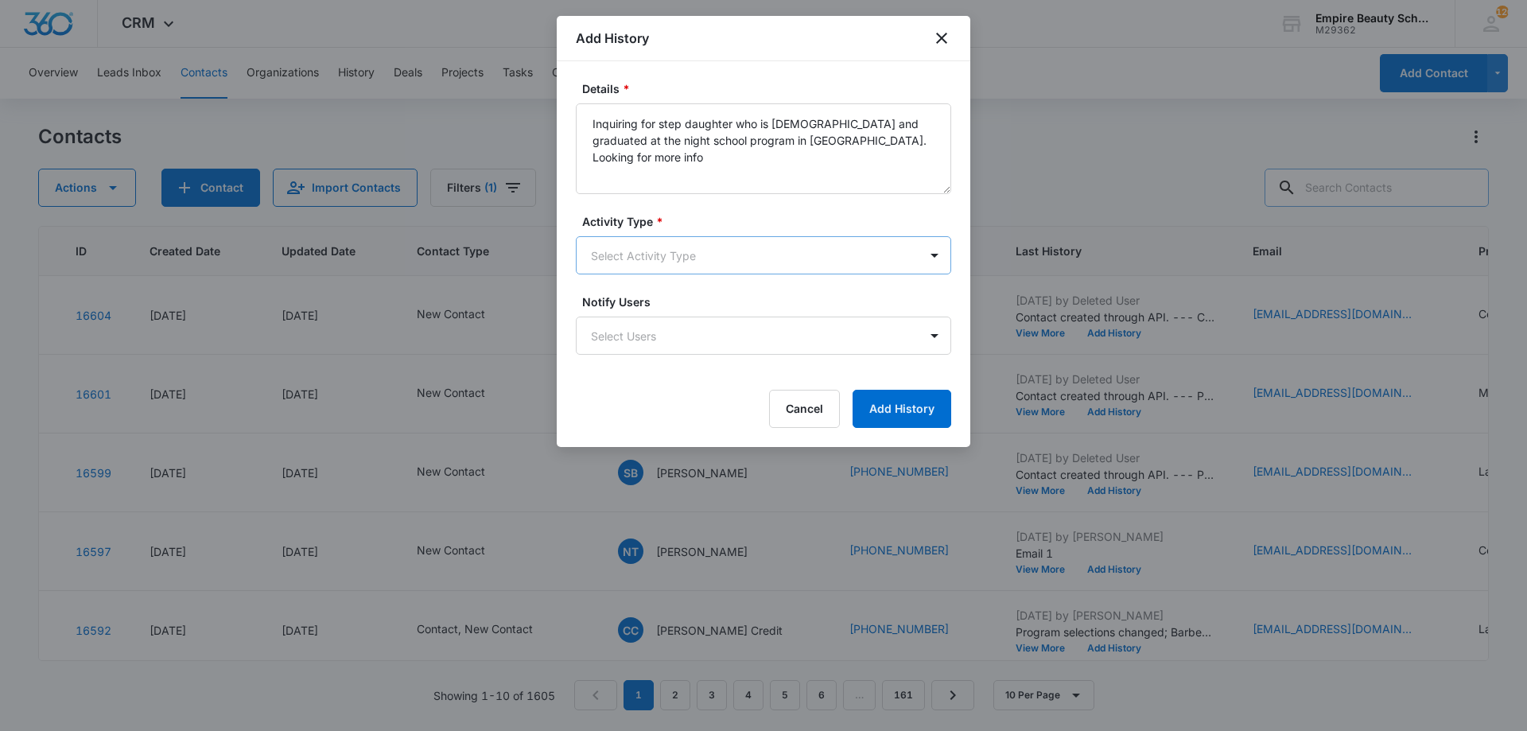
click at [783, 261] on body "CRM Apps Forms CRM Email Shop Payments POS Files Brand Settings Empire Beauty S…" at bounding box center [763, 365] width 1527 height 731
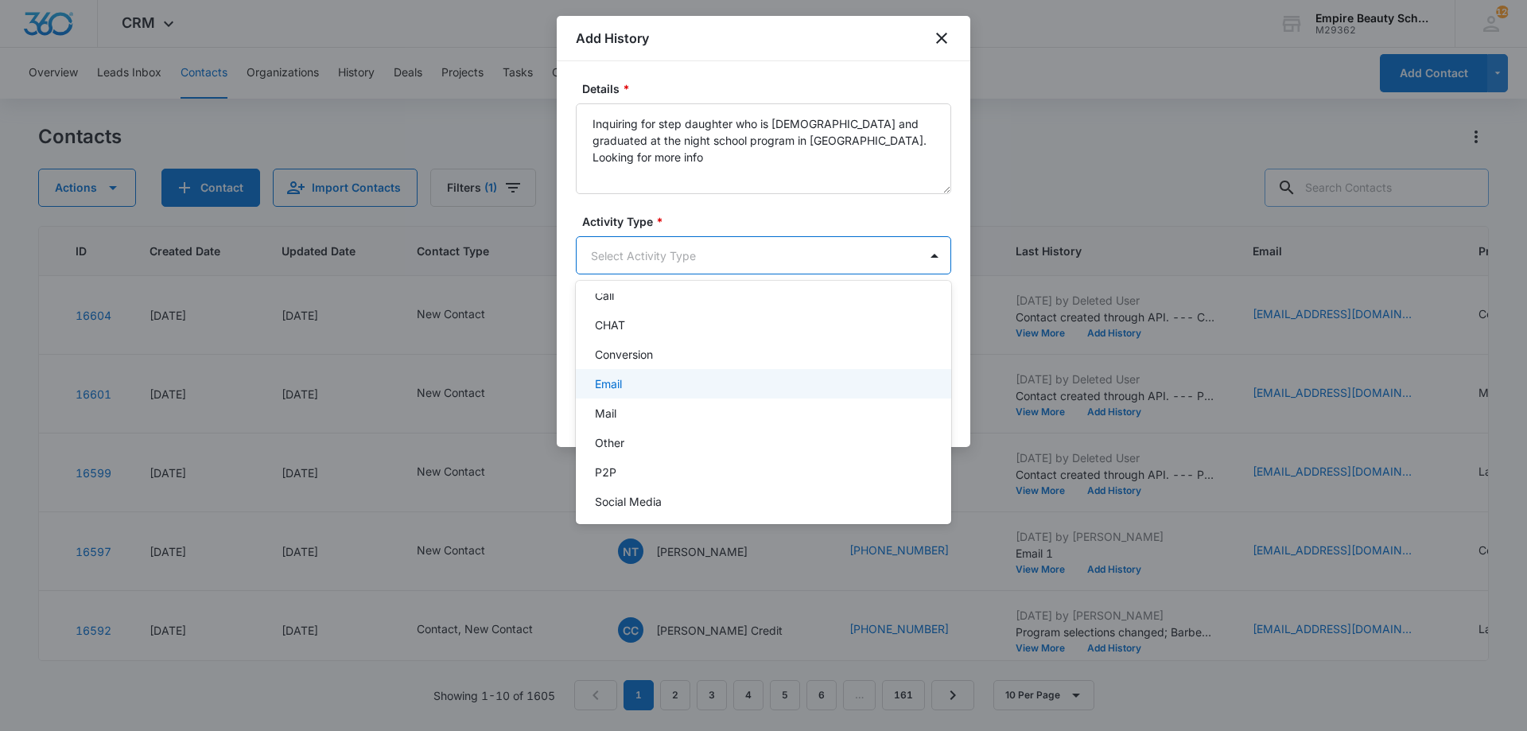
scroll to position [83, 0]
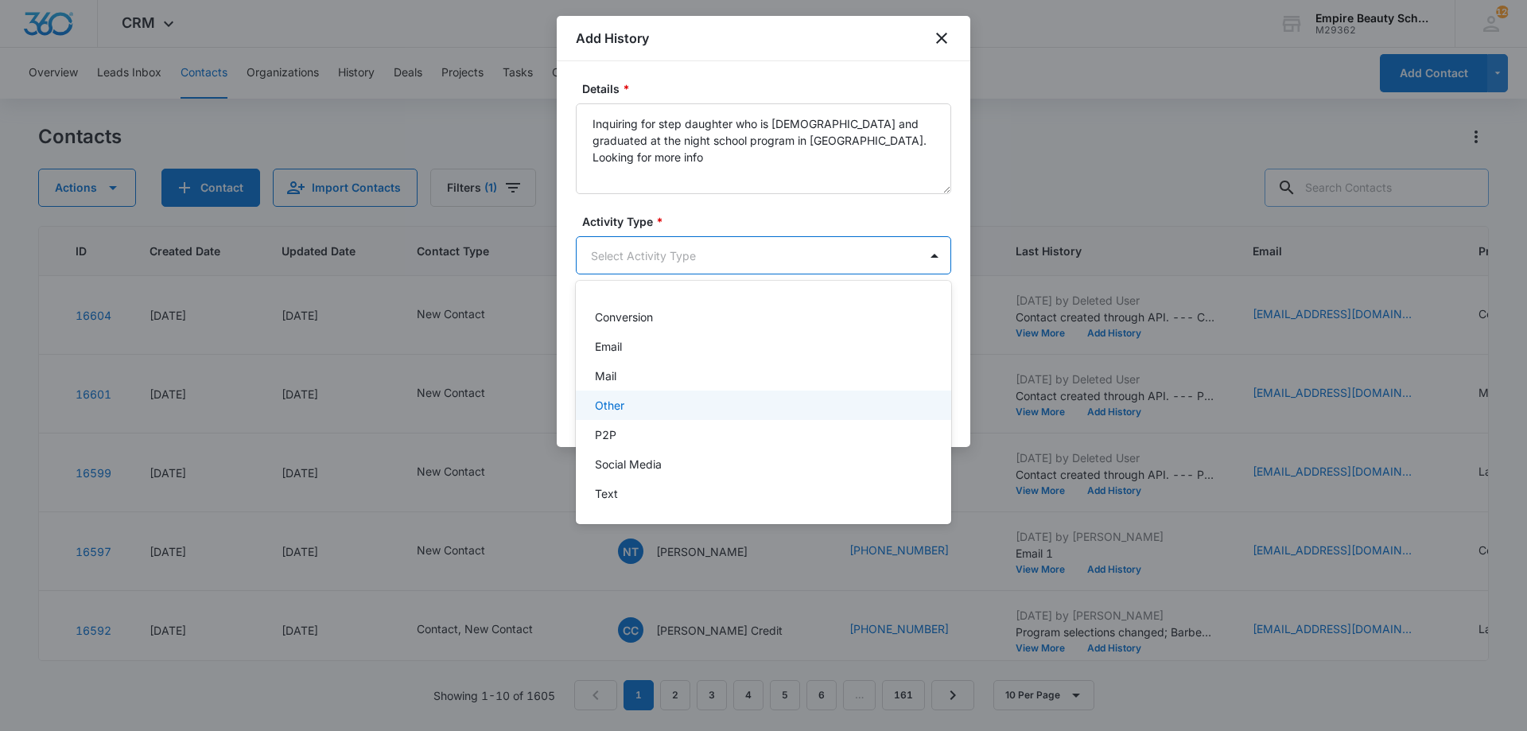
click at [632, 397] on div "Other" at bounding box center [763, 405] width 375 height 29
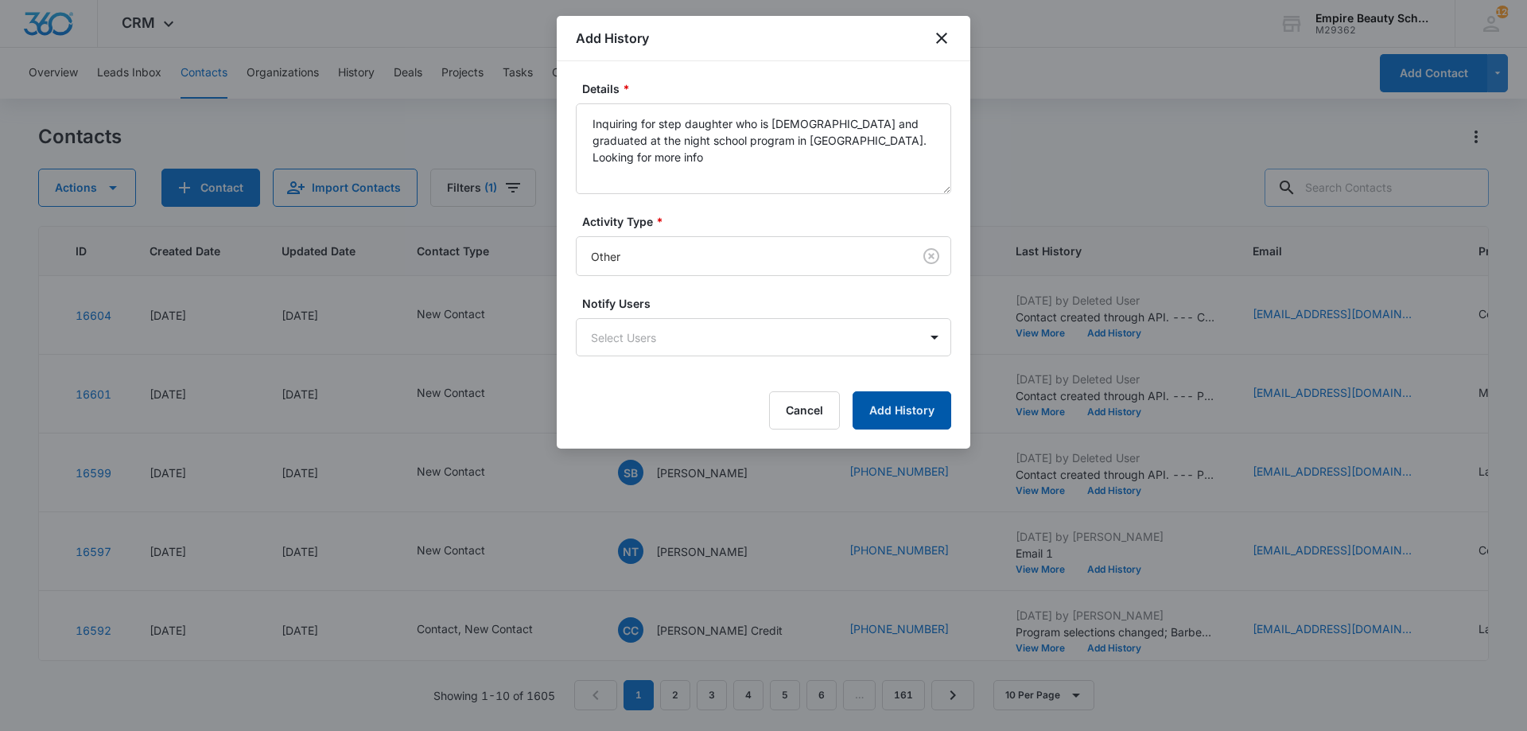
click at [871, 413] on button "Add History" at bounding box center [902, 410] width 99 height 38
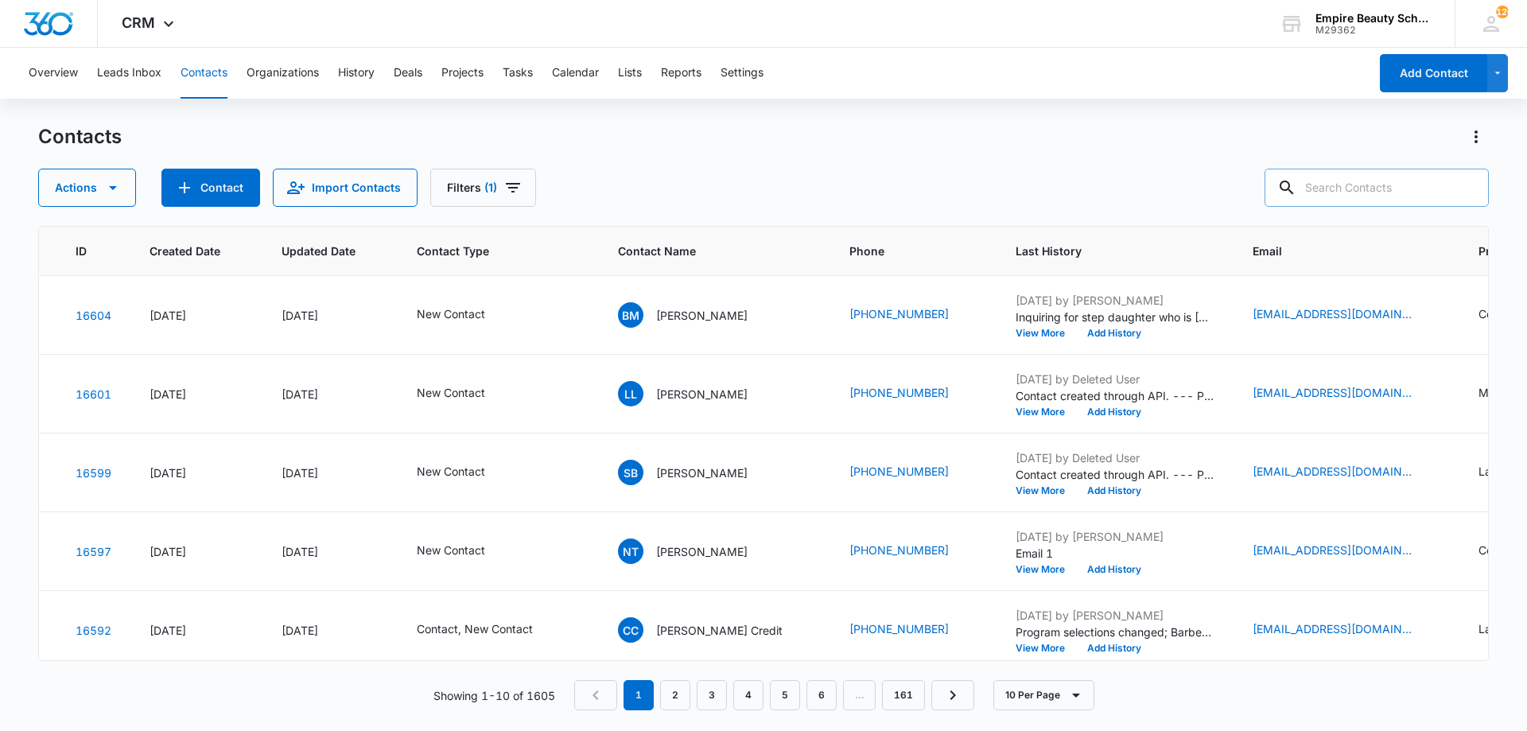
click at [1413, 185] on input "text" at bounding box center [1377, 188] width 224 height 38
type input "neena"
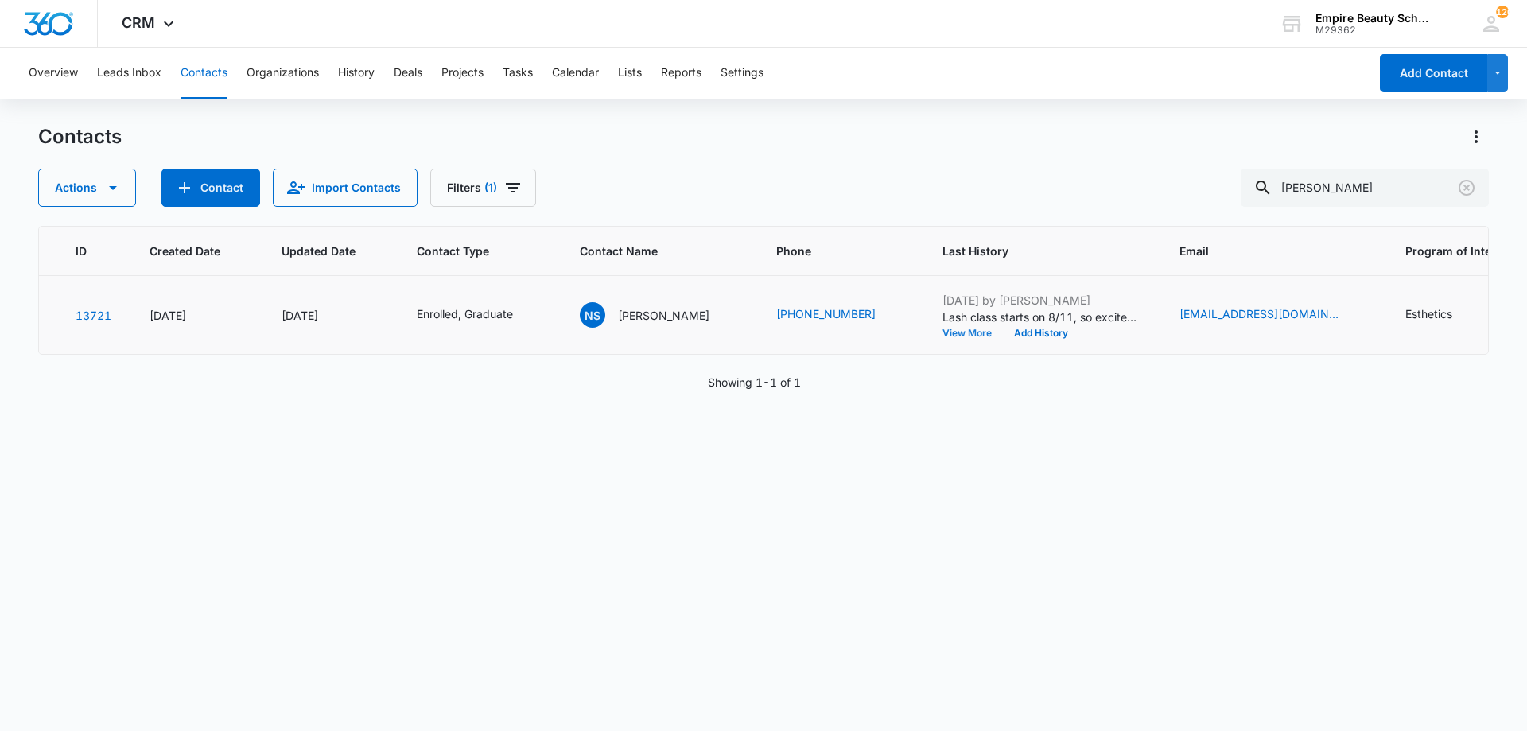
click at [952, 325] on div "Aug 8, 2025 by Amelia Gauthier Lash class starts on 8/11, so excited to see you…" at bounding box center [1042, 315] width 199 height 46
click at [955, 329] on button "View More" at bounding box center [973, 334] width 60 height 10
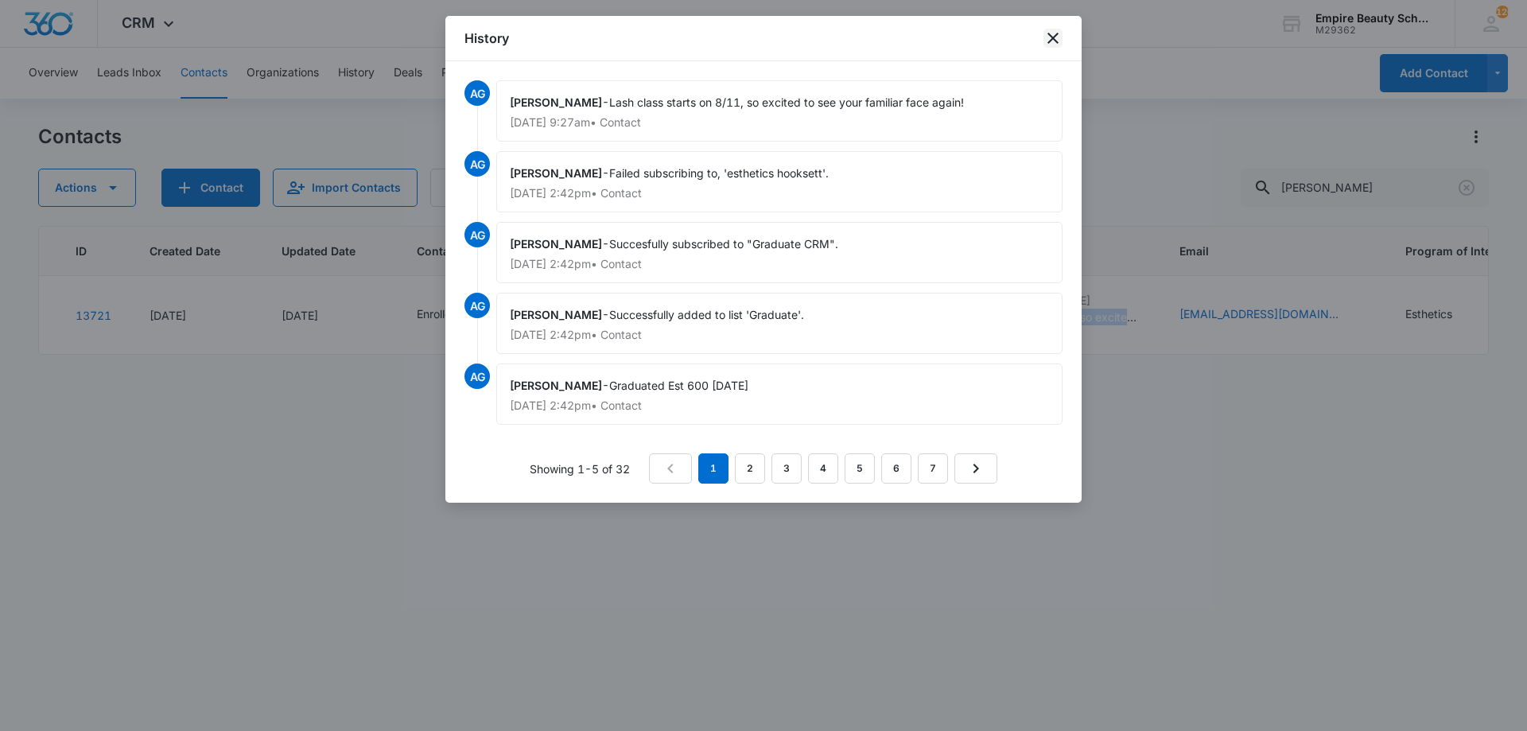
click at [1052, 36] on icon "close" at bounding box center [1053, 38] width 11 height 11
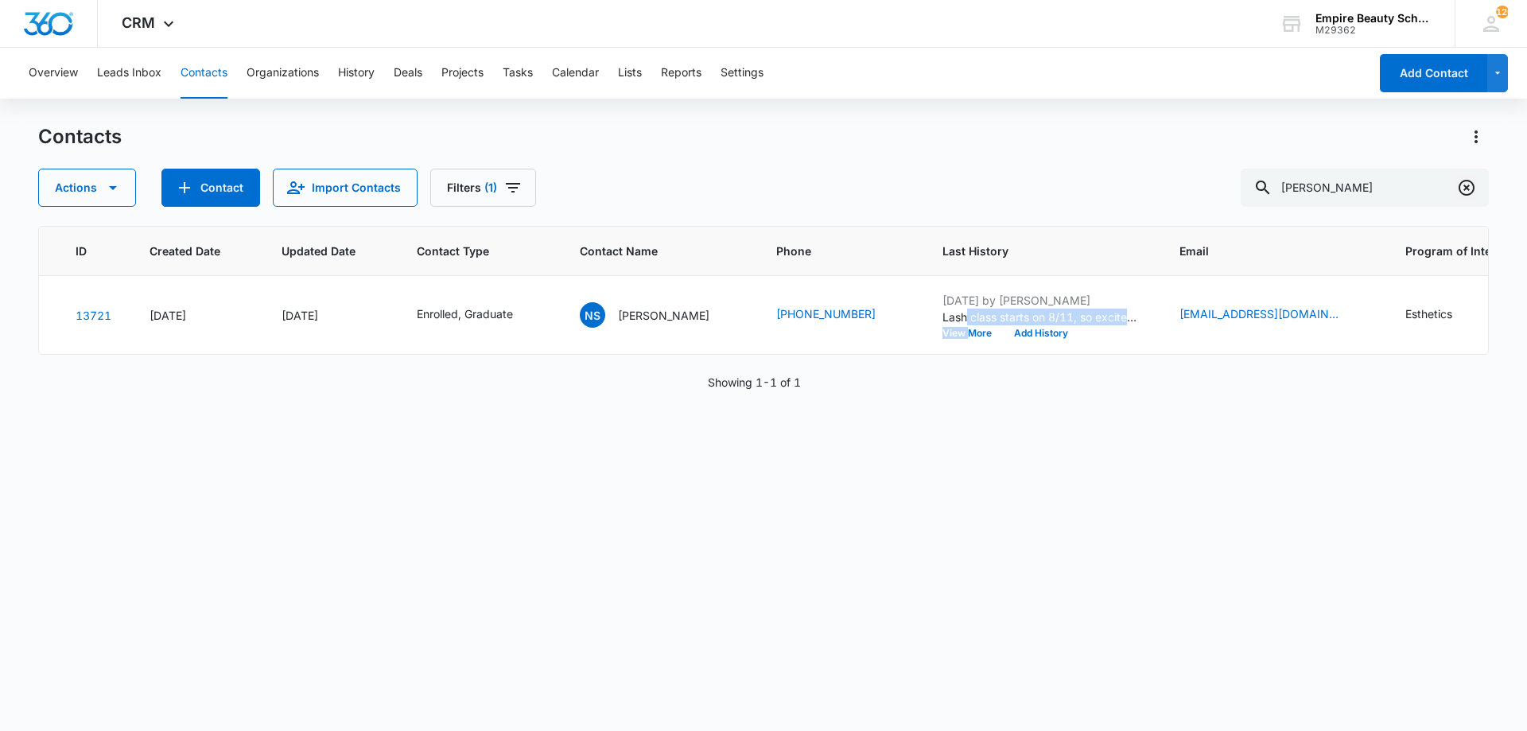
click at [1461, 184] on icon "Clear" at bounding box center [1467, 188] width 16 height 16
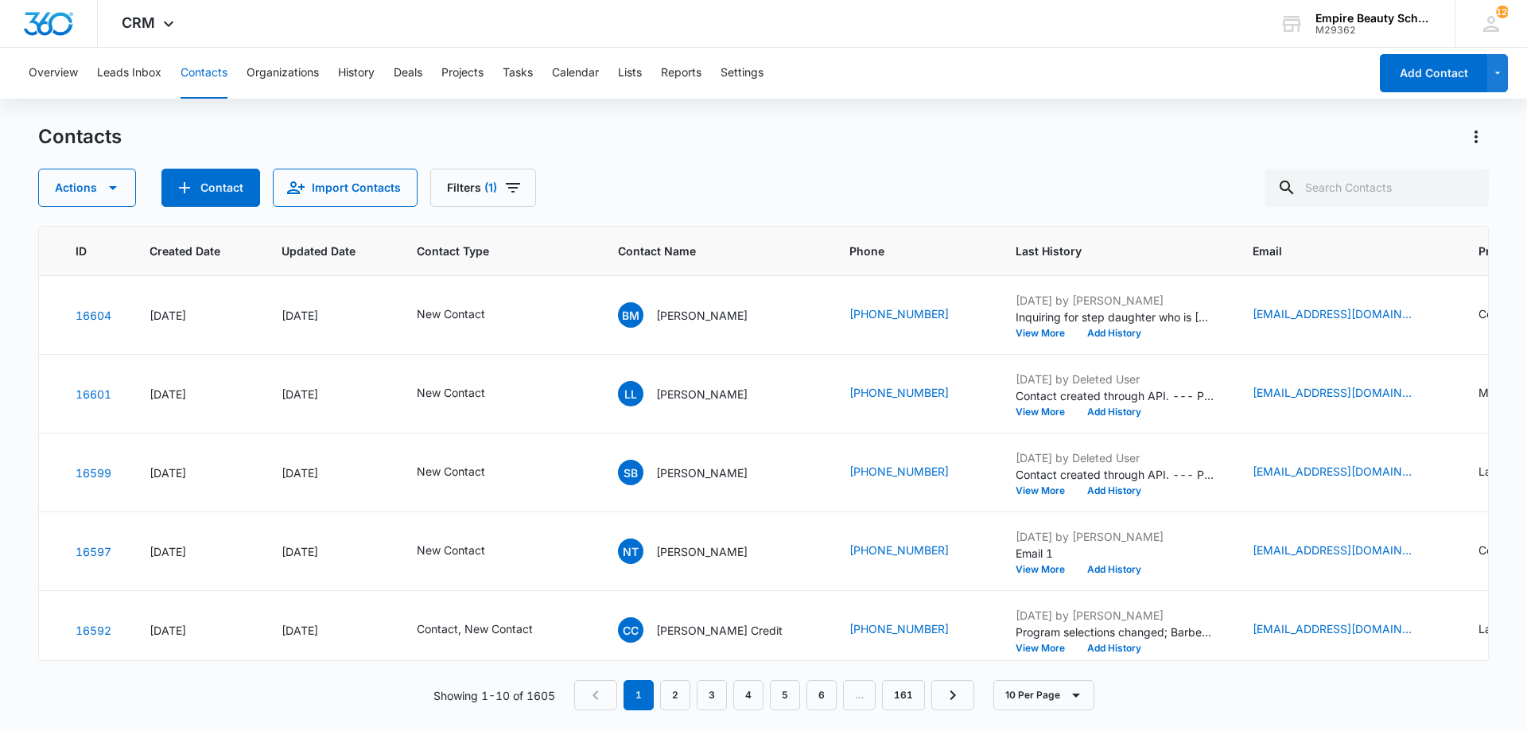
click at [1132, 164] on div "Contacts Actions Contact Import Contacts Filters (1)" at bounding box center [763, 165] width 1451 height 83
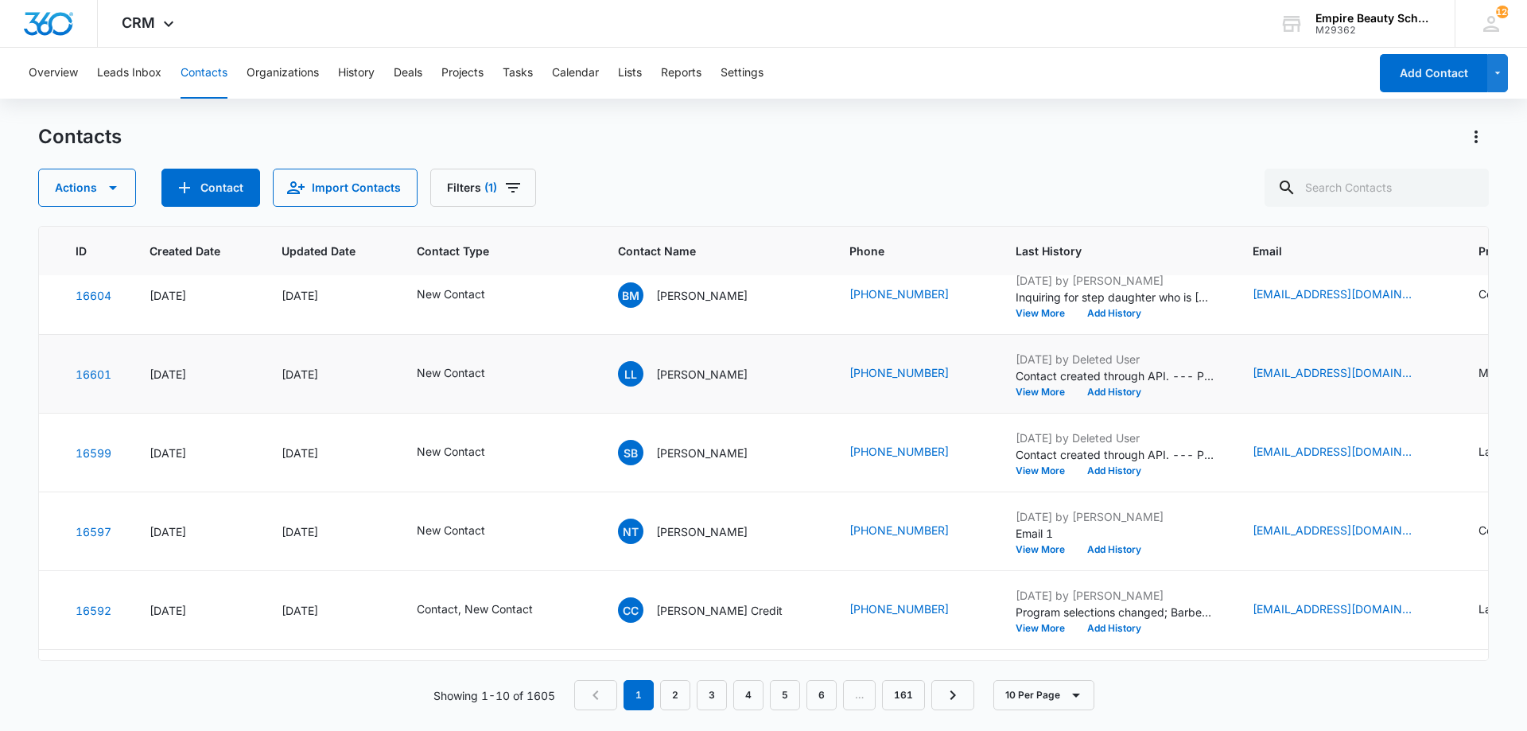
scroll to position [0, 44]
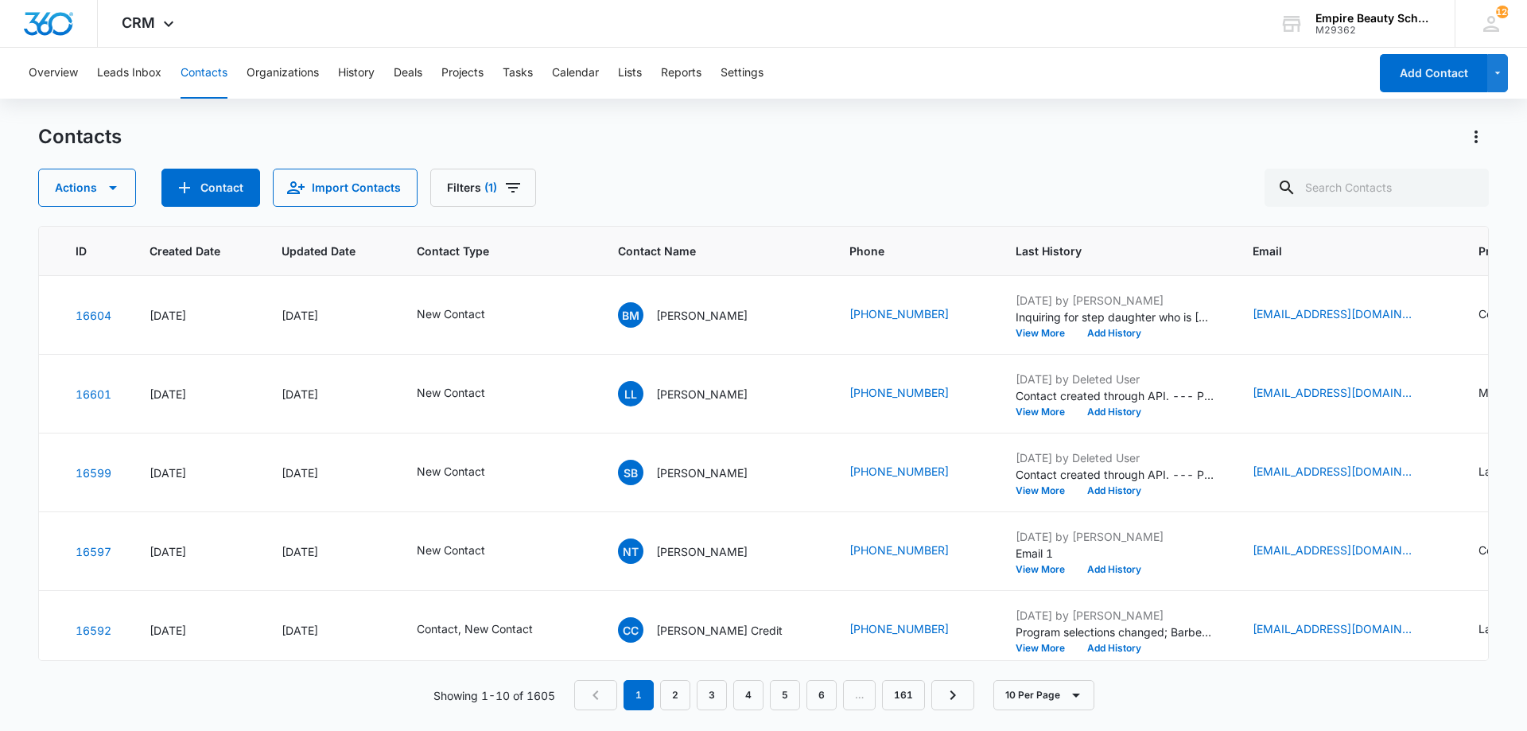
click at [718, 151] on div "Contacts Actions Contact Import Contacts Filters (1)" at bounding box center [763, 165] width 1451 height 83
drag, startPoint x: 1325, startPoint y: 178, endPoint x: 1332, endPoint y: 196, distance: 18.6
click at [1328, 188] on input "text" at bounding box center [1377, 188] width 224 height 38
type input "averi"
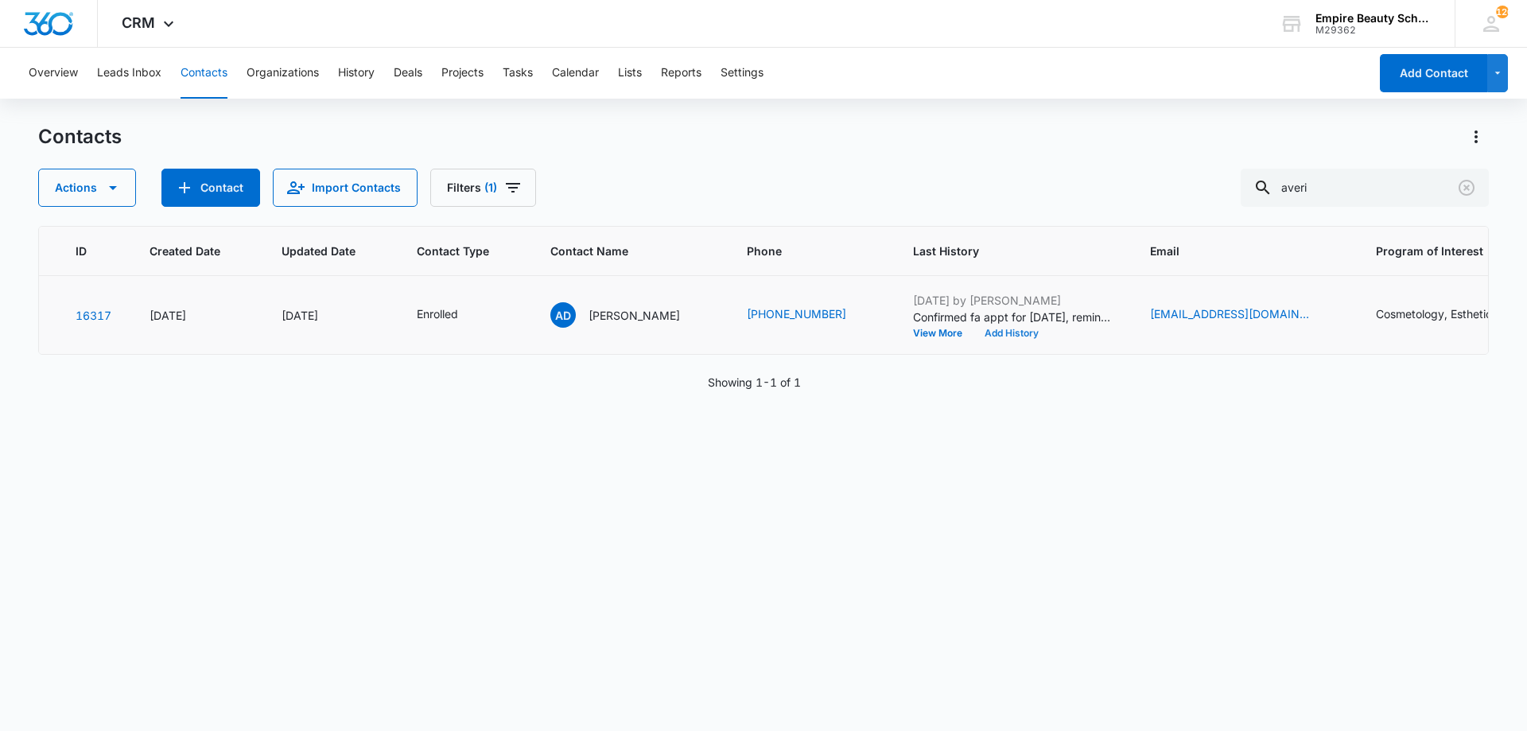
click at [980, 333] on button "Add History" at bounding box center [1012, 334] width 76 height 10
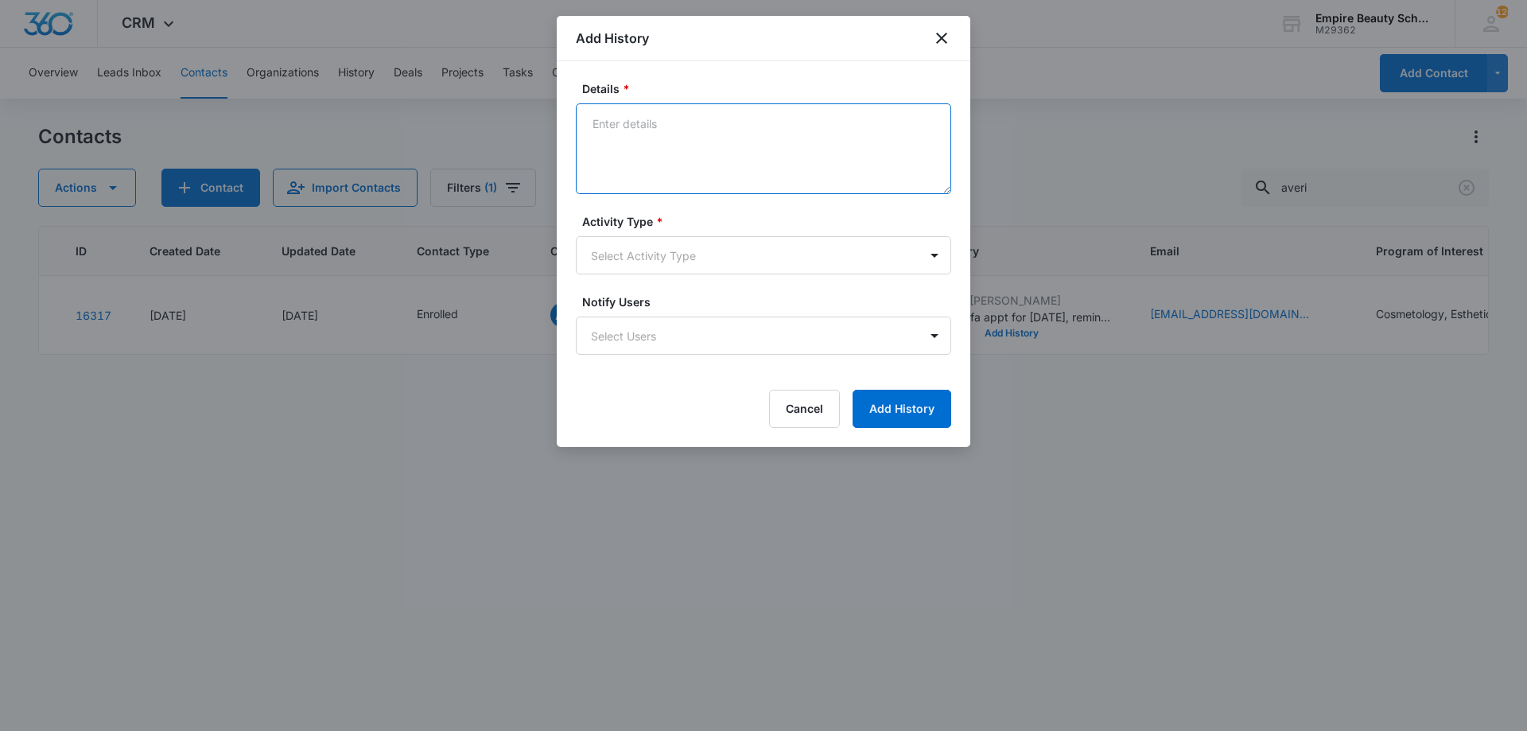
click at [722, 167] on textarea "Details *" at bounding box center [763, 148] width 375 height 91
type textarea "Running a little late for FA APPT - Let Katie know"
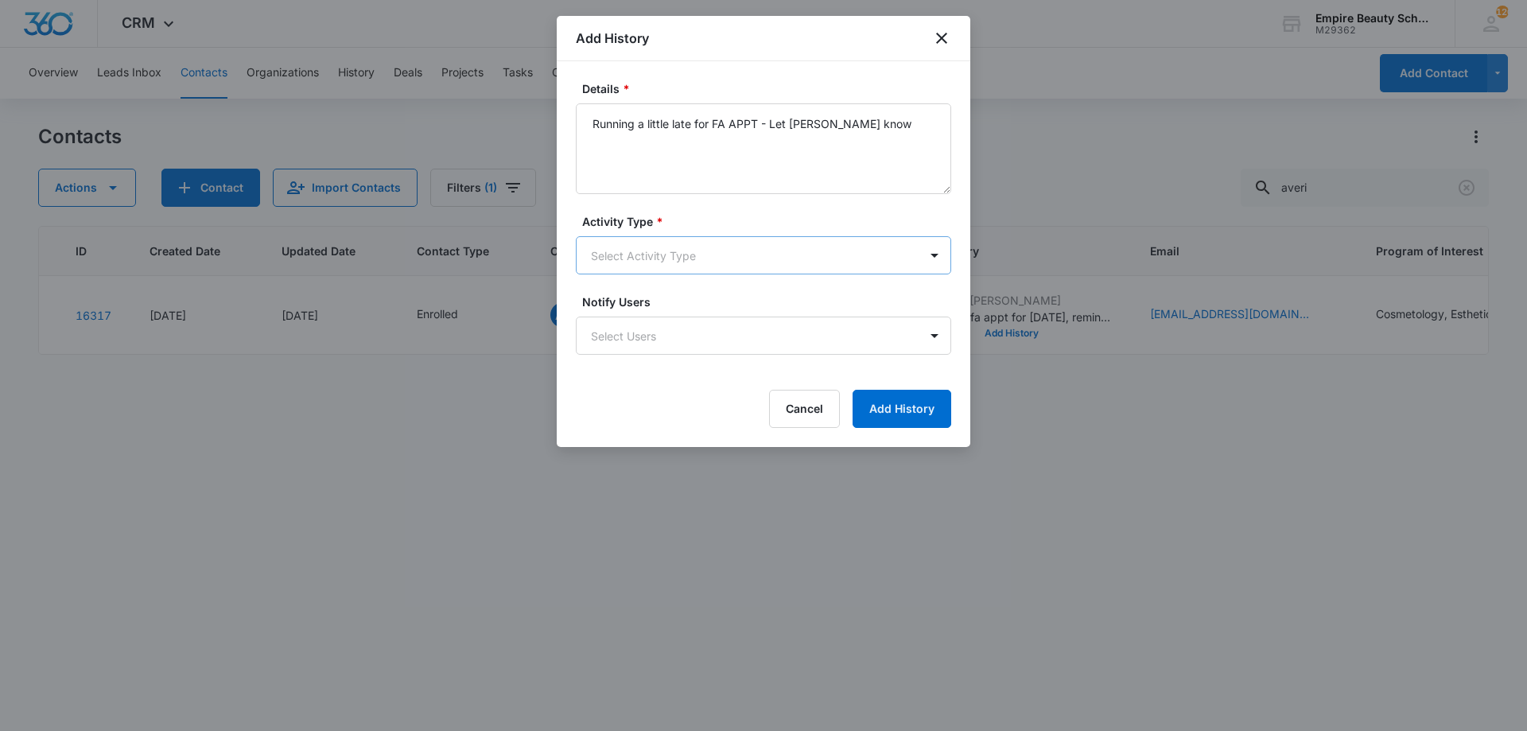
click at [675, 269] on body "CRM Apps Forms CRM Email Shop Payments POS Files Brand Settings Empire Beauty S…" at bounding box center [763, 365] width 1527 height 731
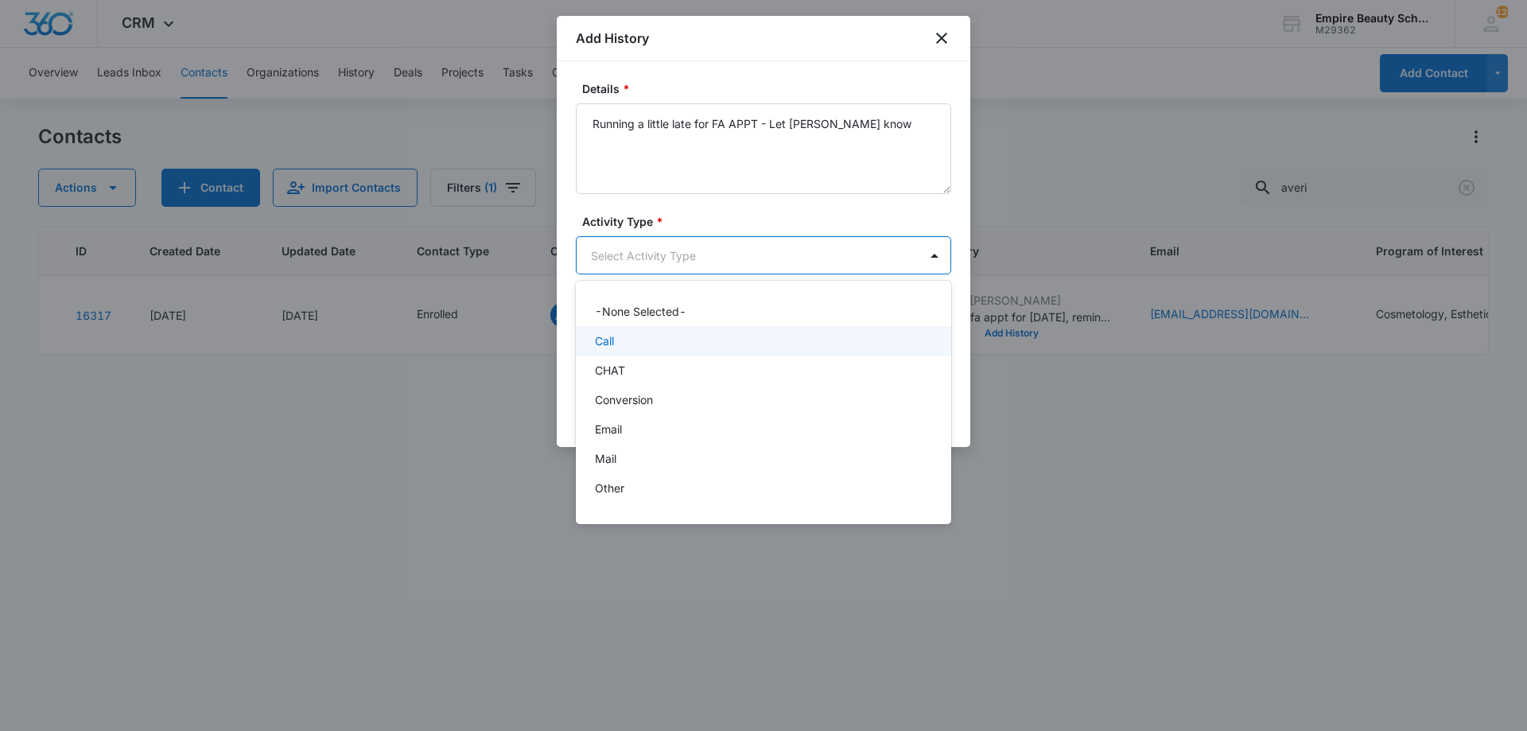
click at [635, 340] on div "Call" at bounding box center [762, 341] width 334 height 17
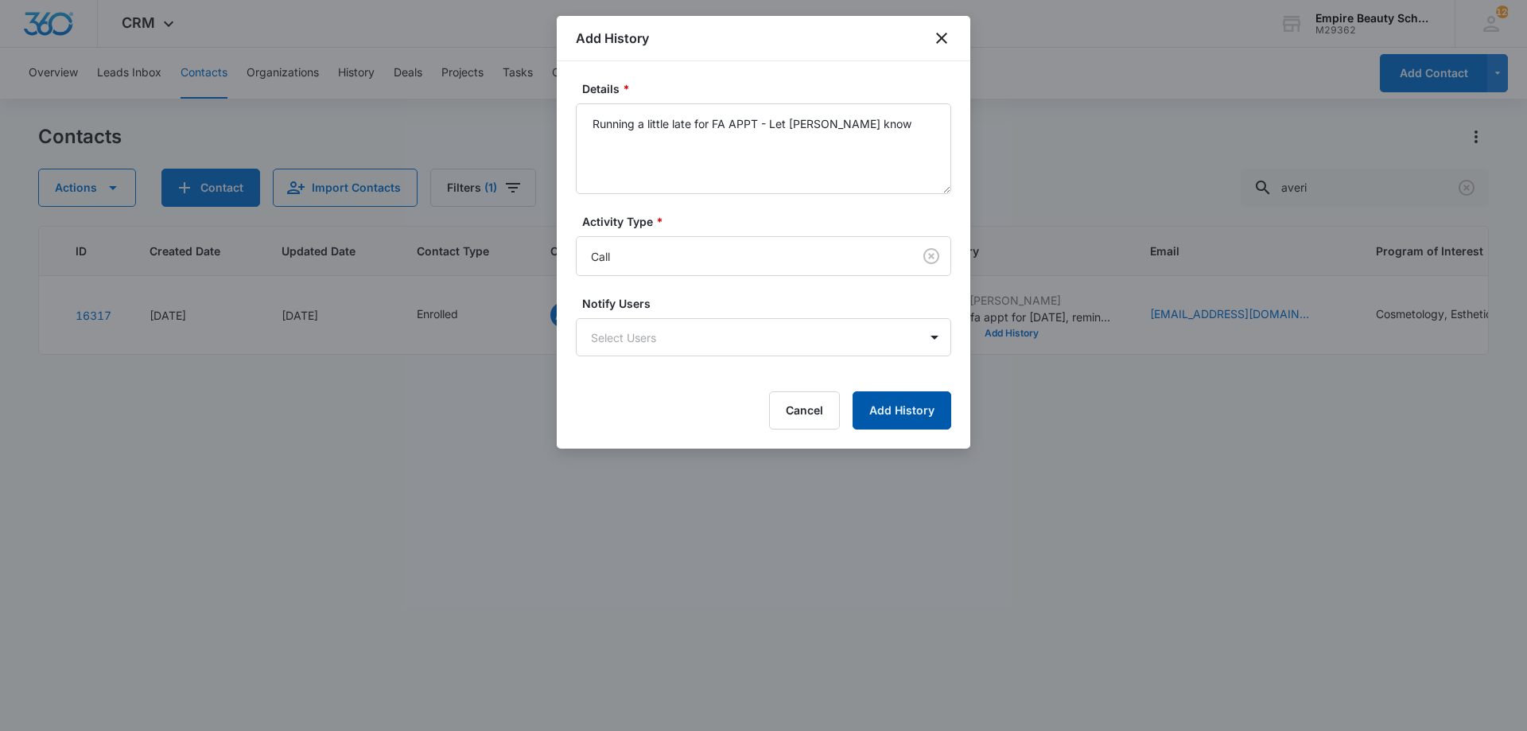
click at [888, 418] on button "Add History" at bounding box center [902, 410] width 99 height 38
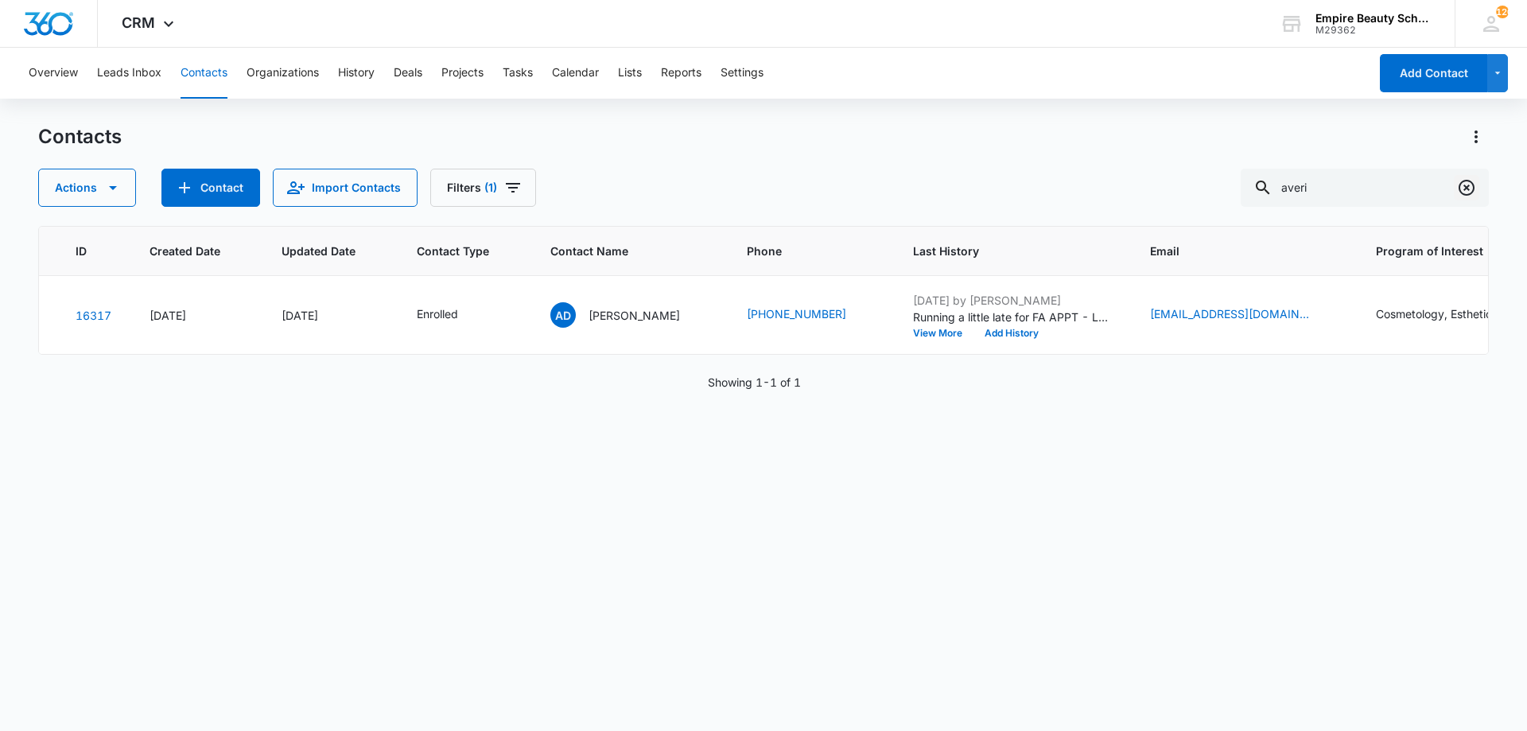
click at [1470, 190] on icon "Clear" at bounding box center [1466, 187] width 19 height 19
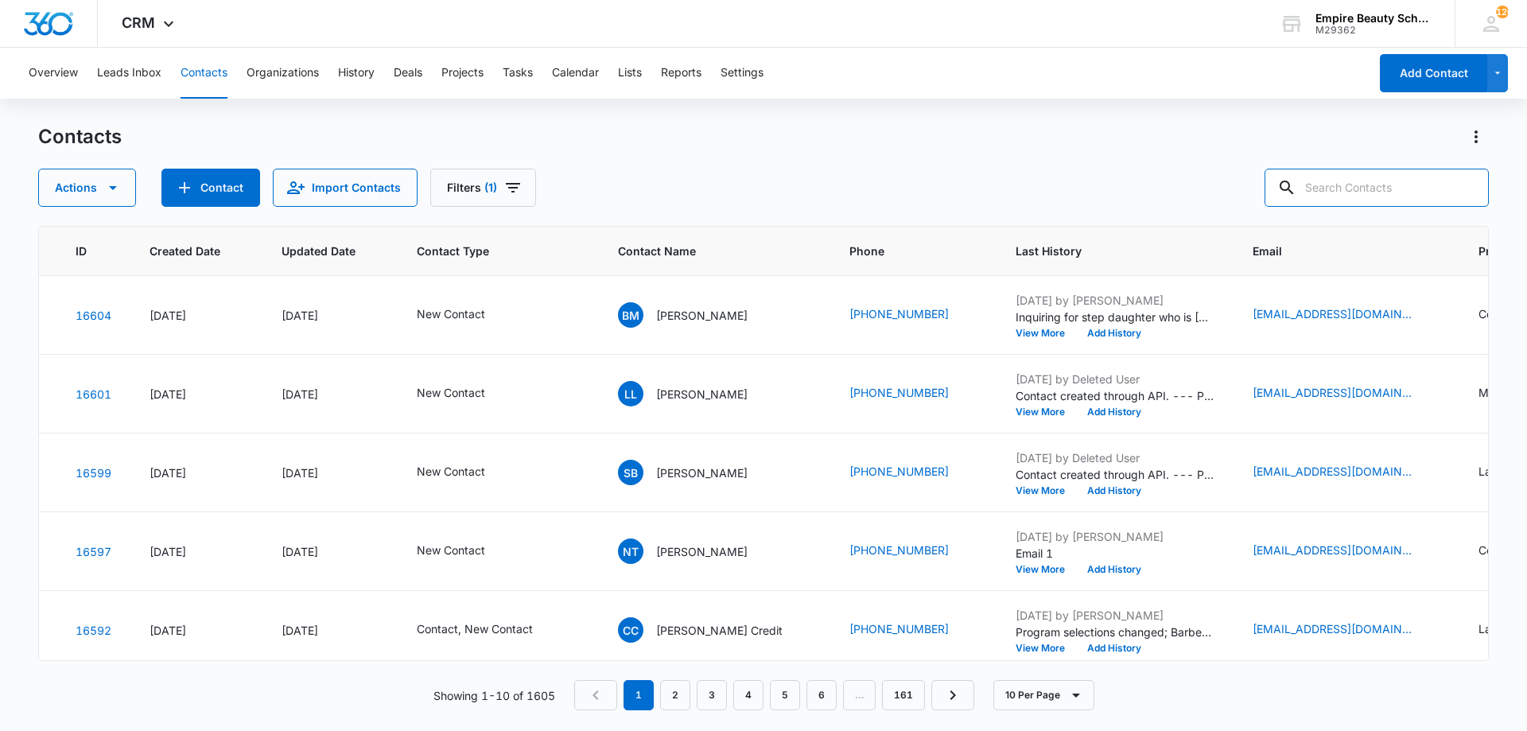
drag, startPoint x: 1375, startPoint y: 193, endPoint x: 1376, endPoint y: 165, distance: 27.1
click at [1375, 185] on input "text" at bounding box center [1377, 188] width 224 height 38
type input "percy"
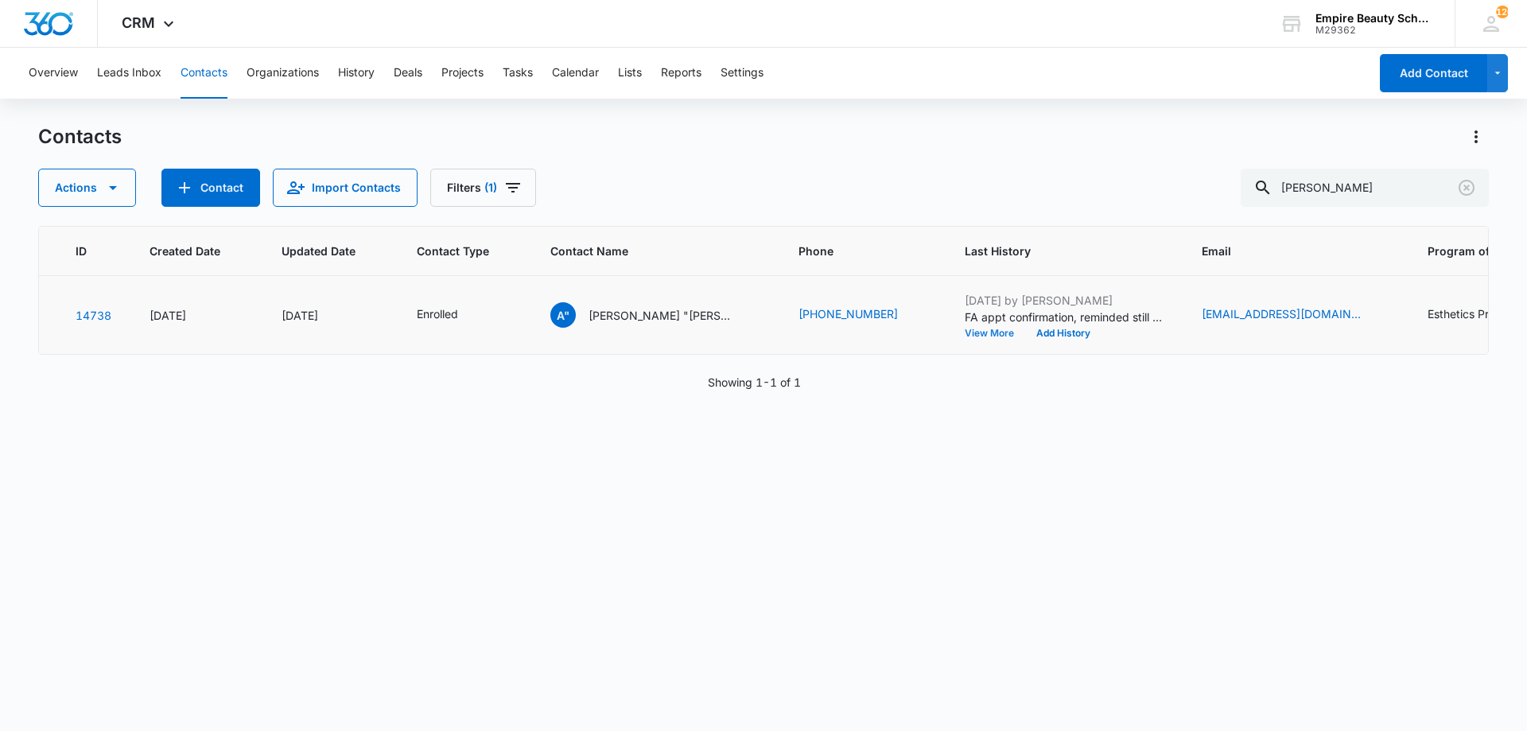
click at [965, 334] on button "View More" at bounding box center [995, 334] width 60 height 10
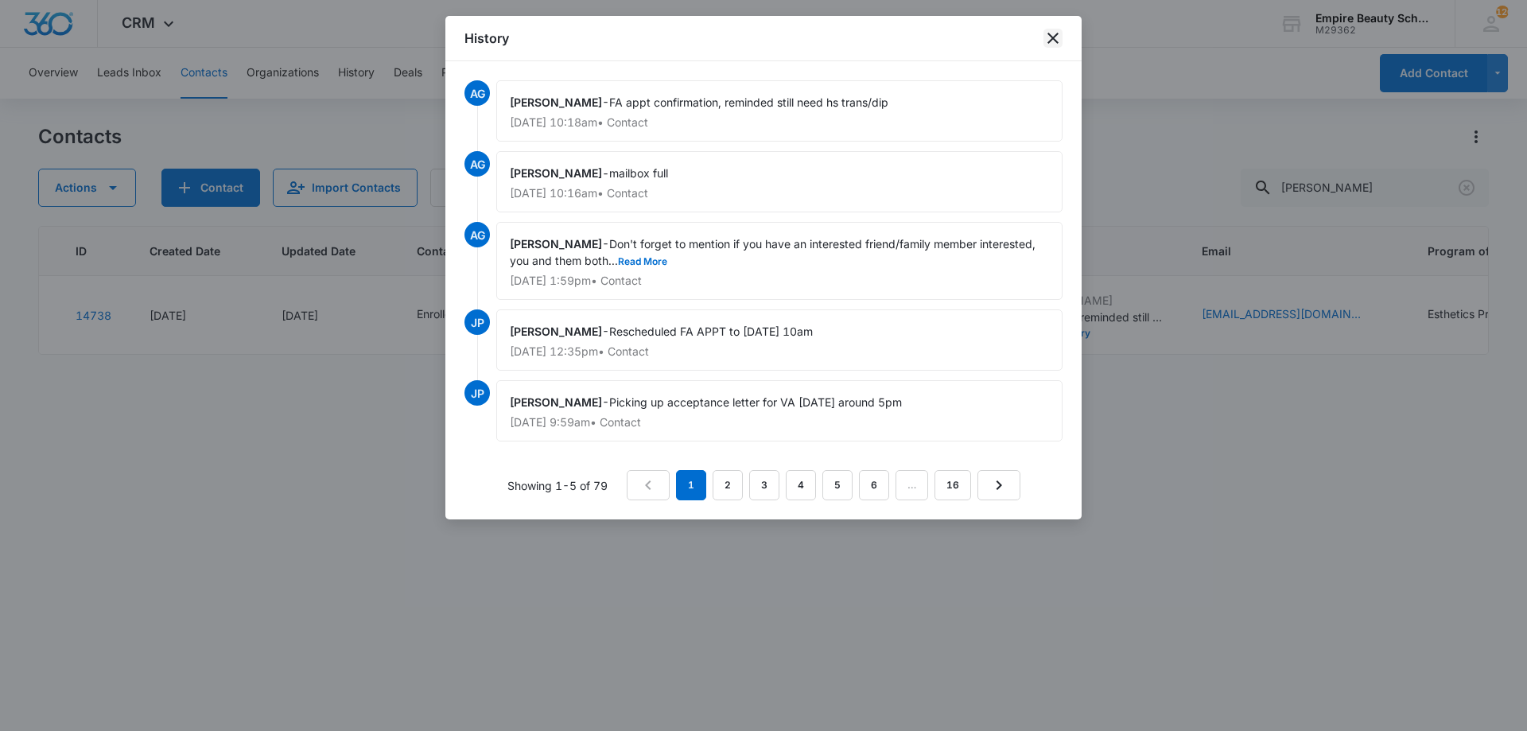
click at [1060, 33] on icon "close" at bounding box center [1053, 38] width 19 height 19
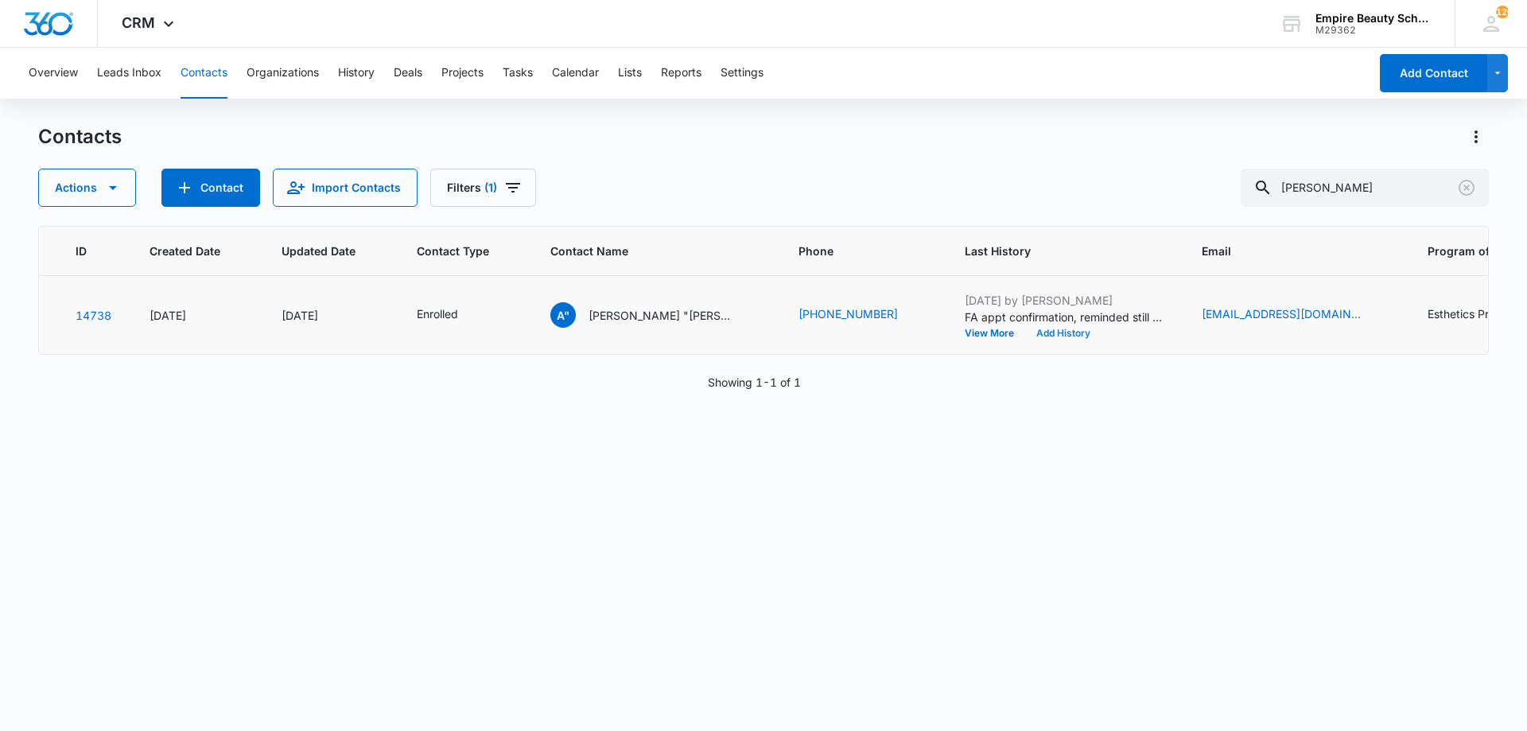
click at [1048, 336] on button "Add History" at bounding box center [1063, 334] width 76 height 10
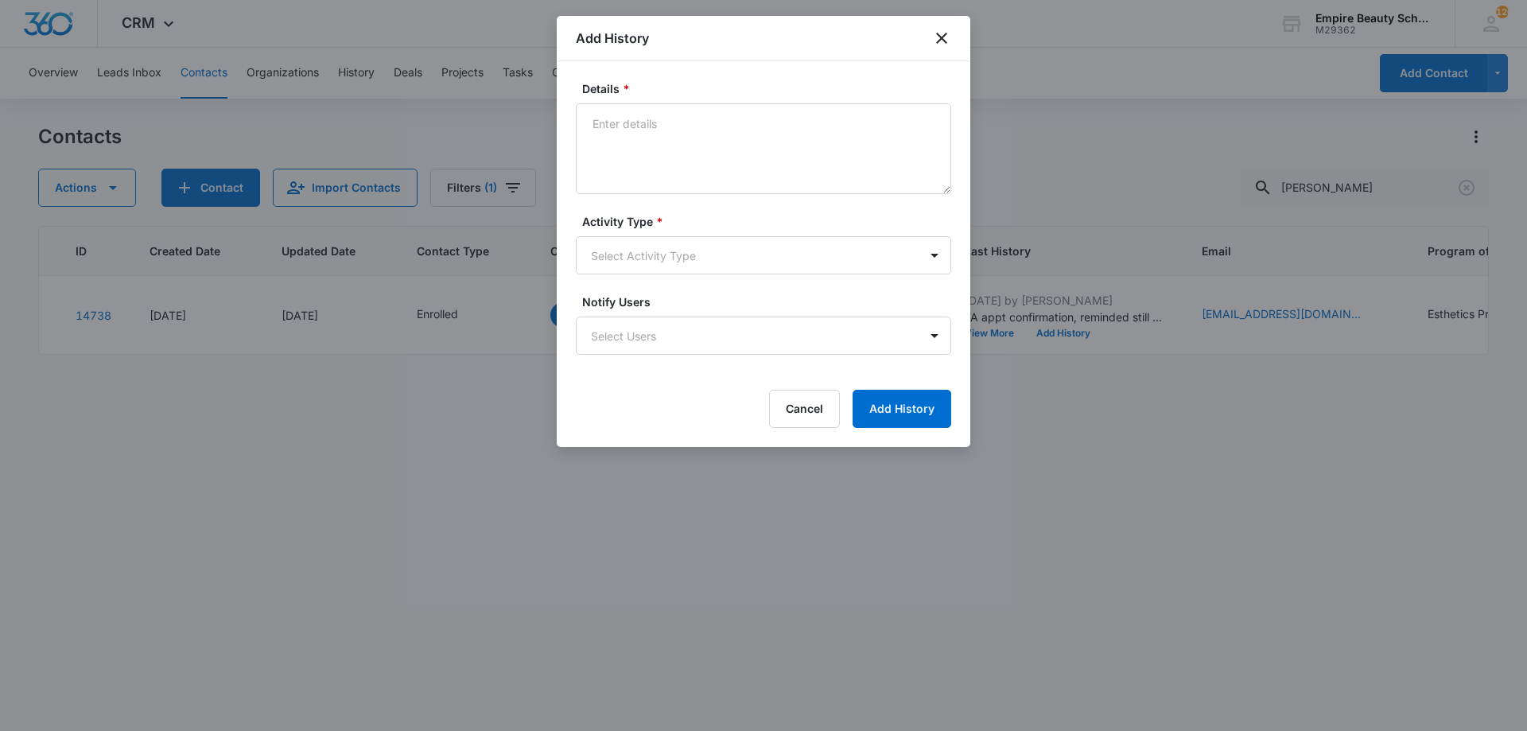
click at [646, 207] on form "Details * Activity Type * Select Activity Type Notify Users Select Users Cancel…" at bounding box center [763, 254] width 375 height 348
click at [632, 147] on textarea "Details *" at bounding box center [763, 148] width 375 height 91
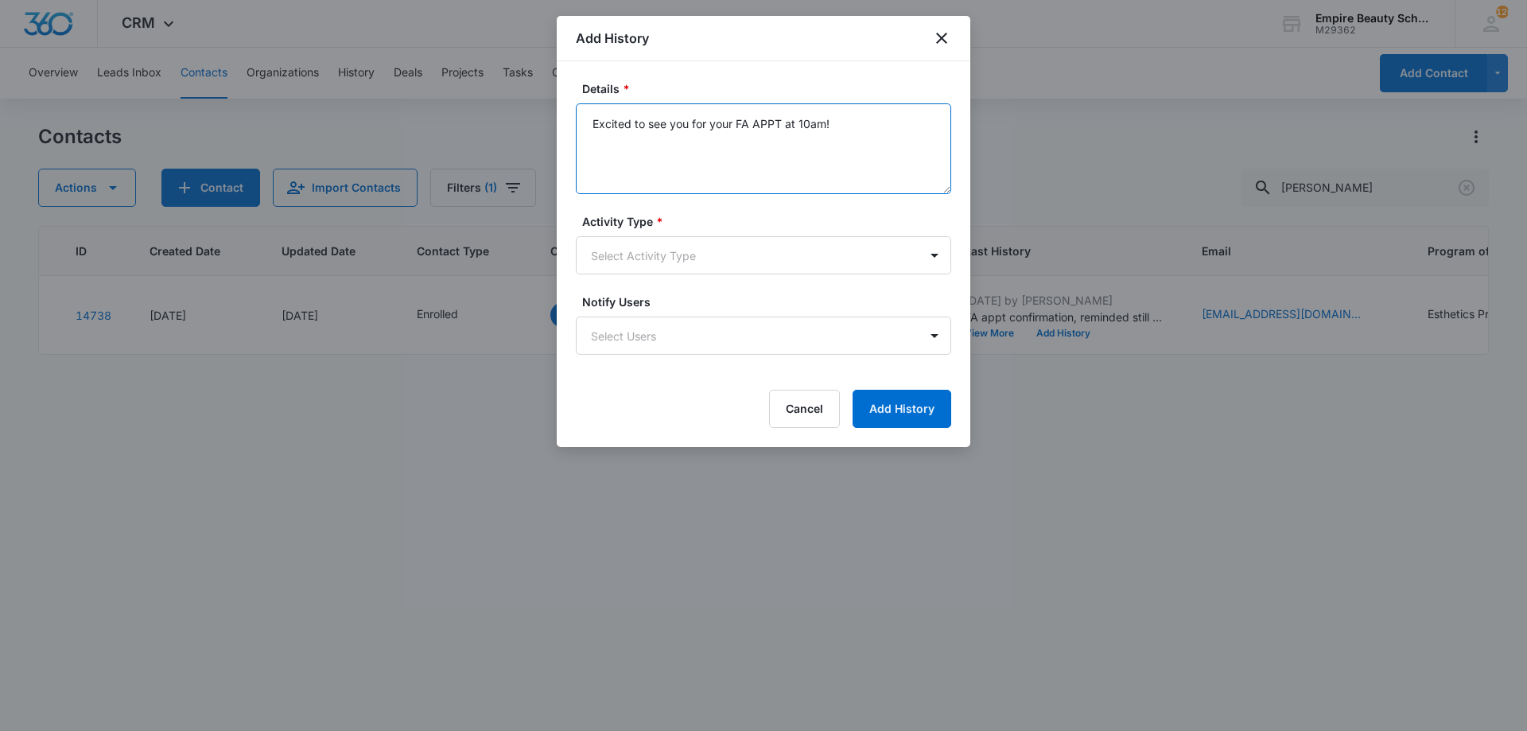
type textarea "Excited to see you for your FA APPT at 10am!"
drag, startPoint x: 685, startPoint y: 233, endPoint x: 681, endPoint y: 240, distance: 8.2
click at [686, 233] on div "Activity Type * Select Activity Type" at bounding box center [763, 243] width 375 height 61
click at [687, 243] on body "CRM Apps Forms CRM Email Shop Payments POS Files Brand Settings Empire Beauty S…" at bounding box center [763, 365] width 1527 height 731
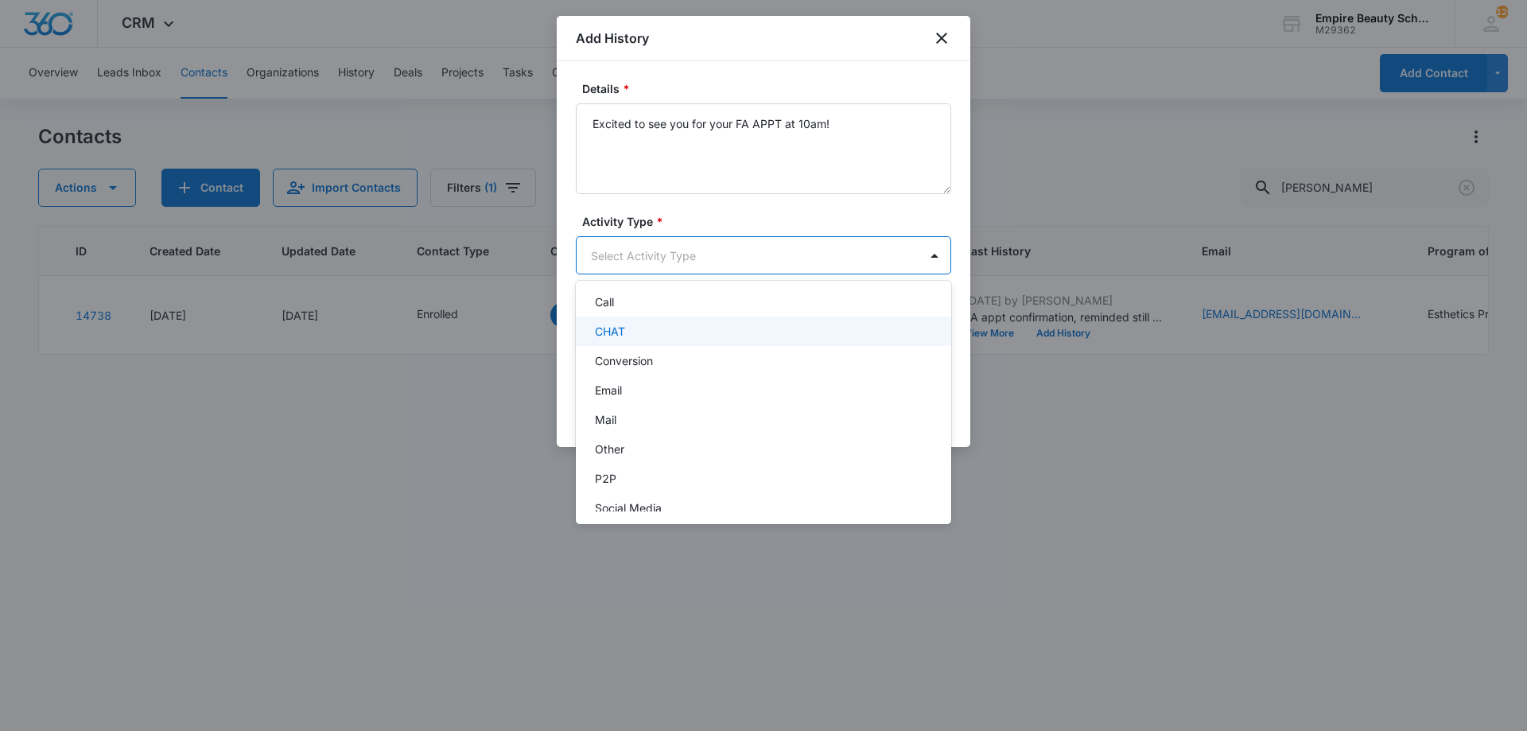
scroll to position [83, 0]
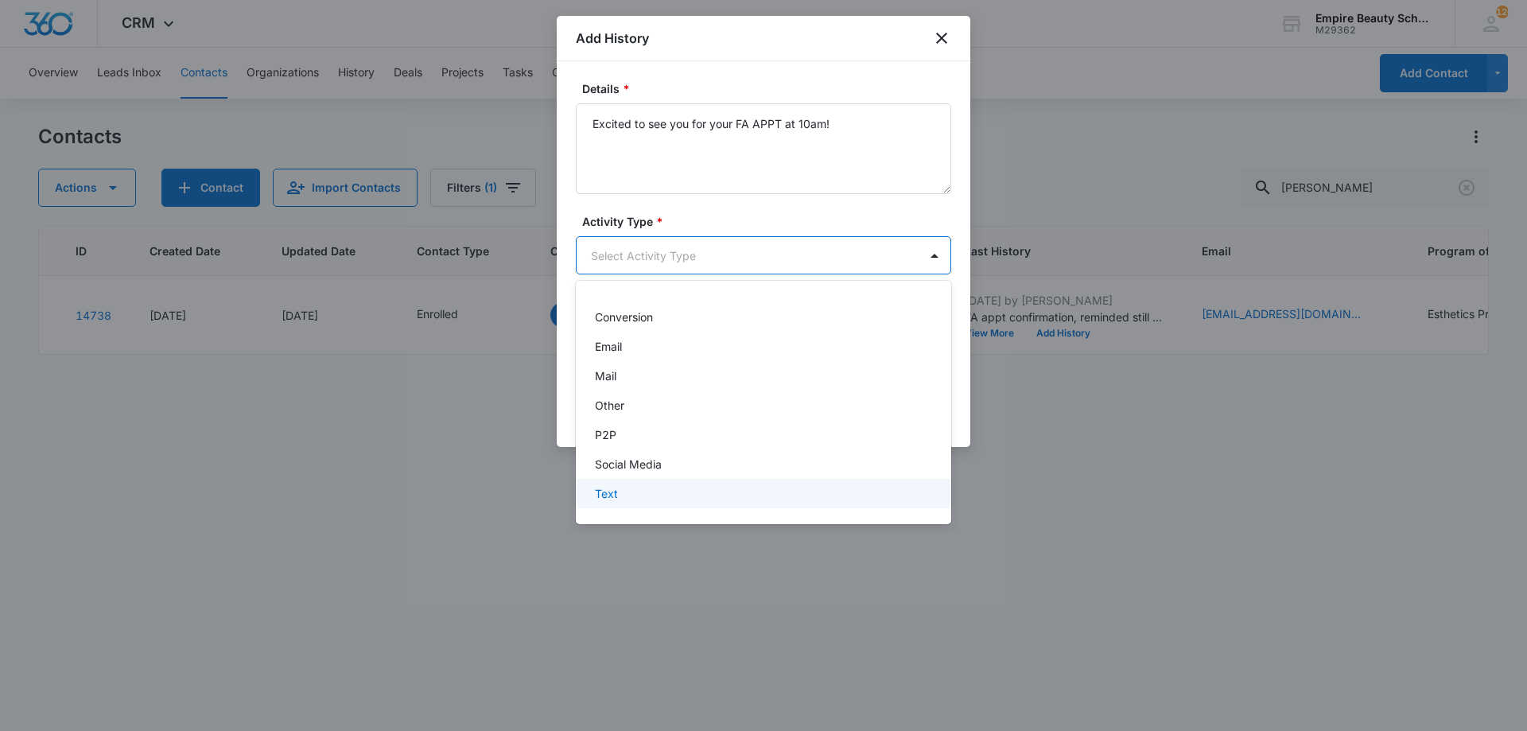
click at [644, 484] on div "Text" at bounding box center [763, 493] width 375 height 29
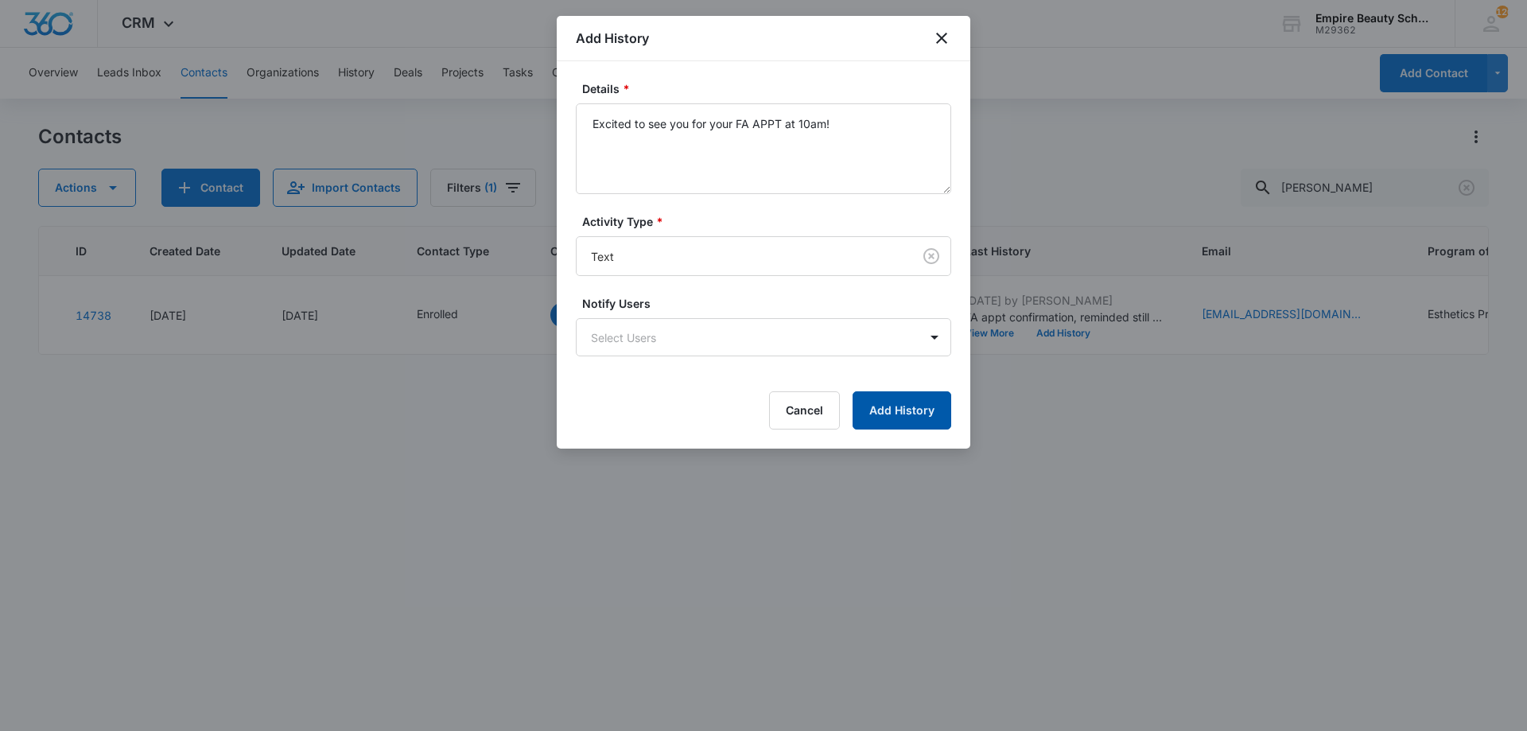
click at [889, 408] on button "Add History" at bounding box center [902, 410] width 99 height 38
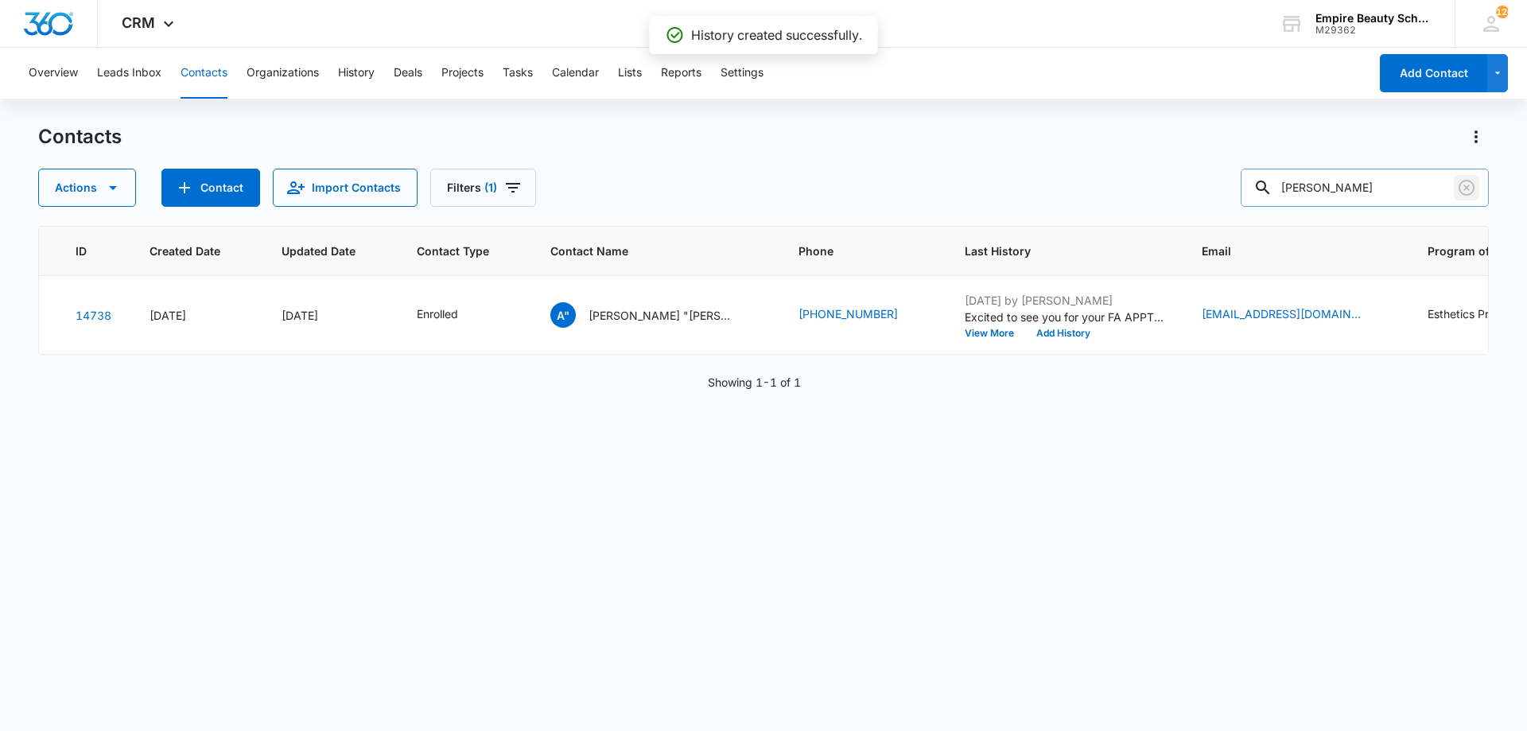
drag, startPoint x: 1460, startPoint y: 187, endPoint x: 1371, endPoint y: 199, distance: 89.9
click at [1461, 187] on icon "Clear" at bounding box center [1466, 187] width 19 height 19
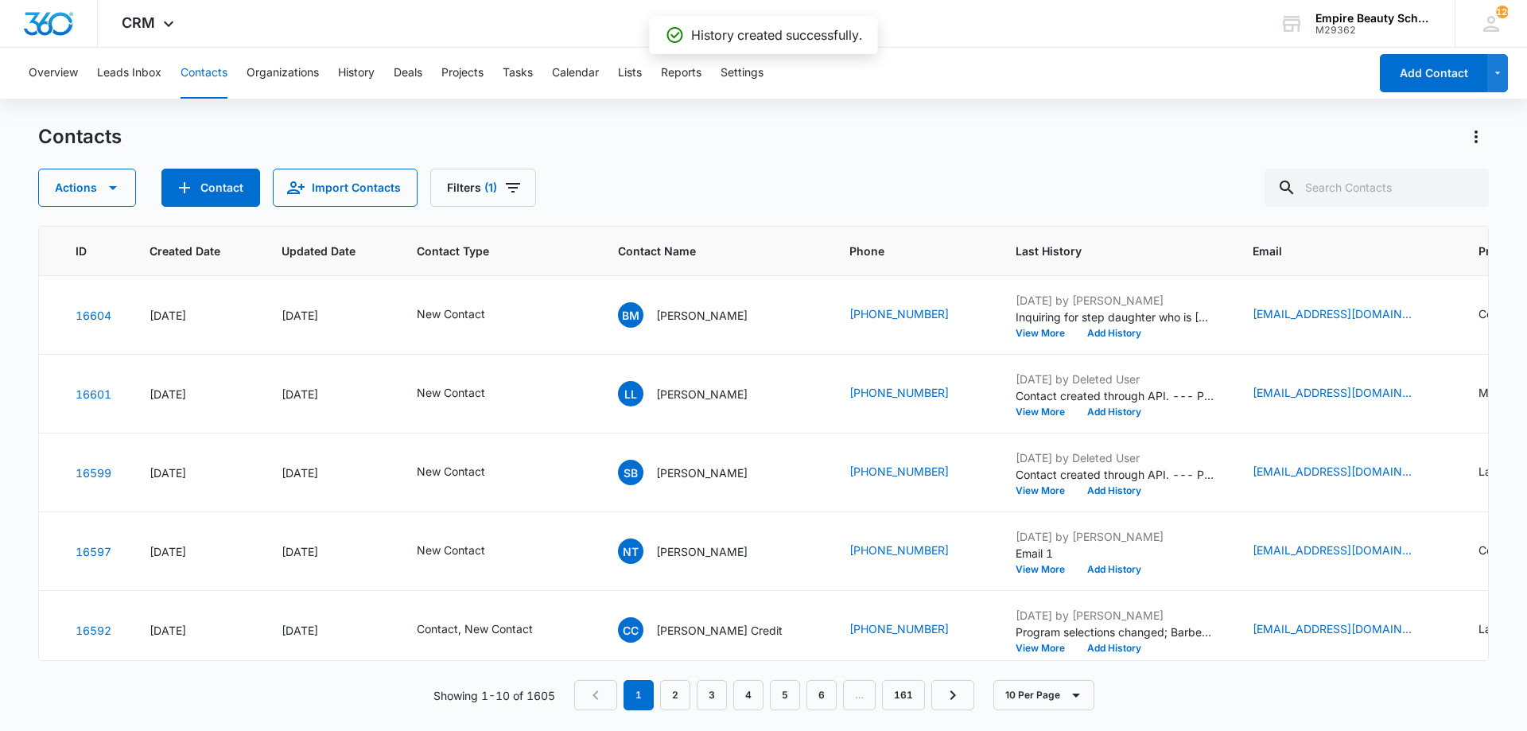
click at [1099, 180] on div "Actions Contact Import Contacts Filters (1)" at bounding box center [763, 188] width 1451 height 38
click at [1364, 180] on input "text" at bounding box center [1377, 188] width 224 height 38
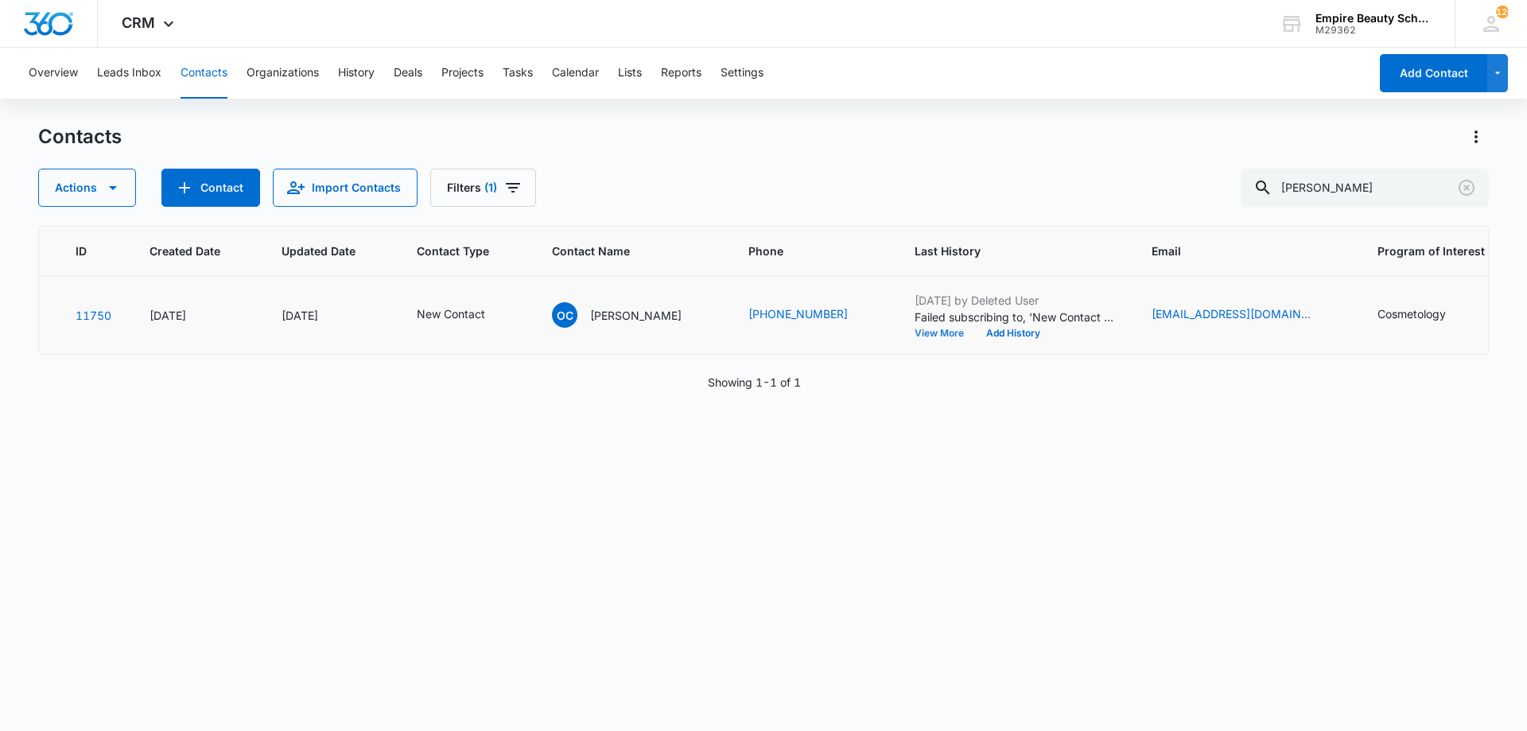
click at [921, 336] on button "View More" at bounding box center [945, 334] width 60 height 10
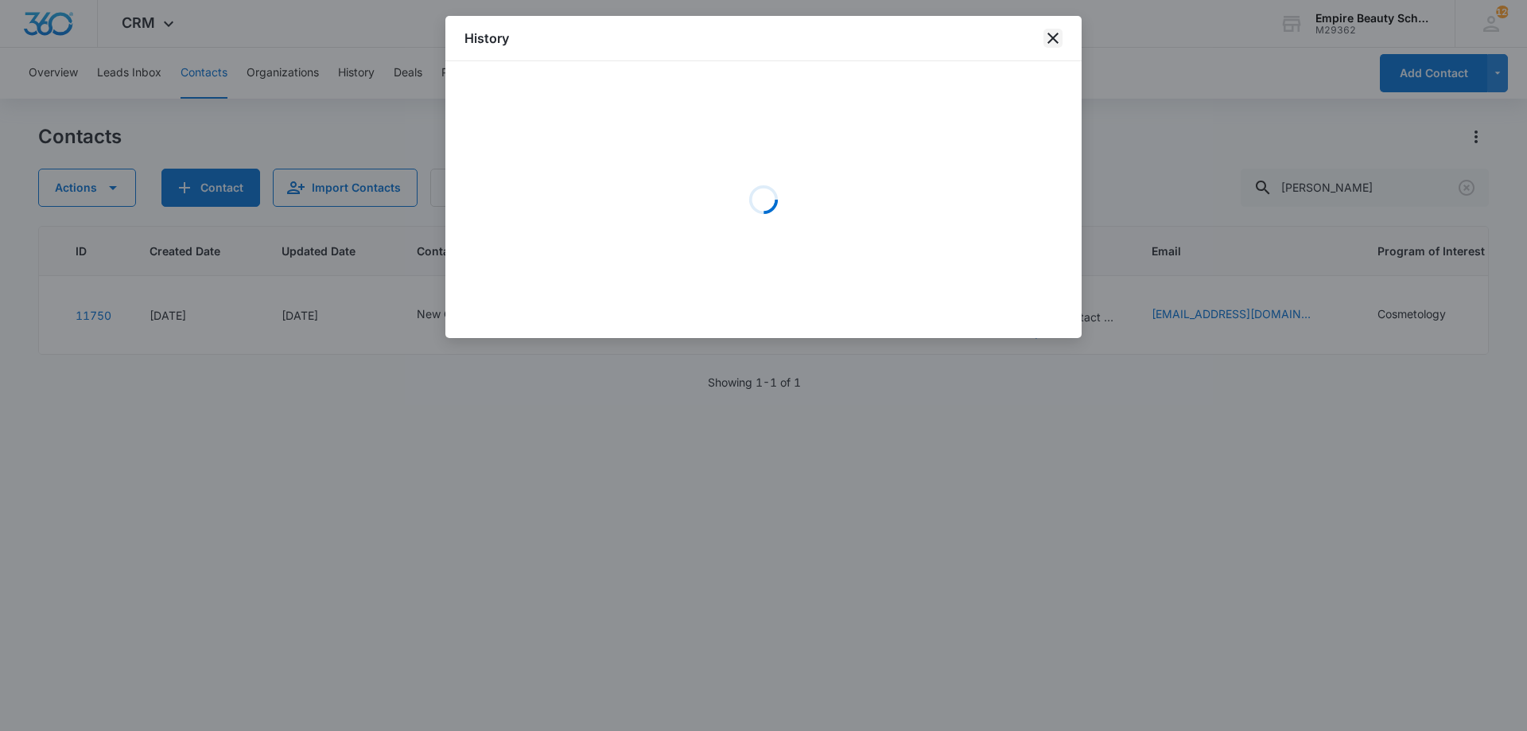
click at [1052, 39] on icon "close" at bounding box center [1053, 38] width 11 height 11
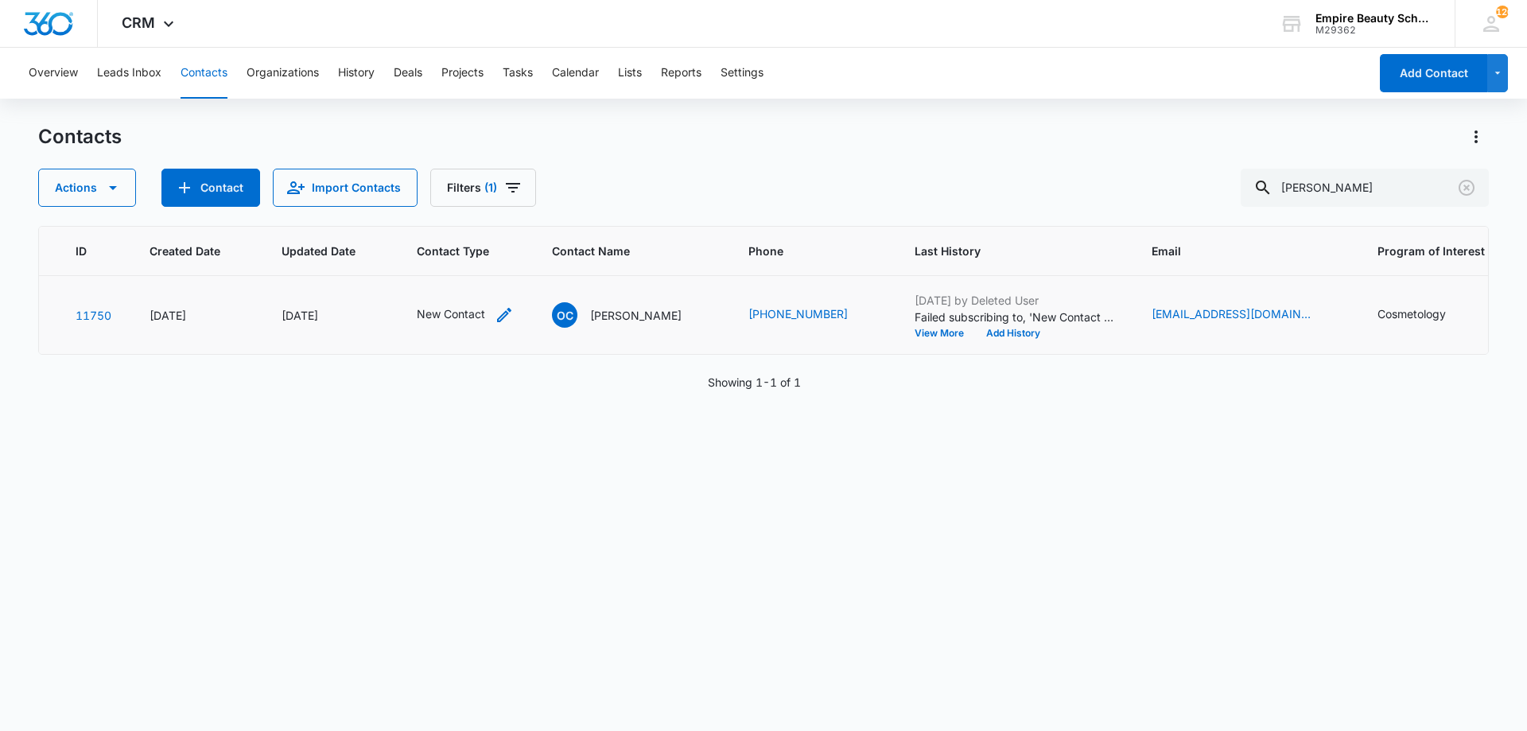
click at [495, 317] on icon "Contact Type - New Contact - Select to Edit Field" at bounding box center [504, 314] width 19 height 19
click at [476, 212] on icon "Remove New Contact" at bounding box center [478, 213] width 10 height 10
click at [476, 212] on div "New Contact" at bounding box center [449, 212] width 133 height 38
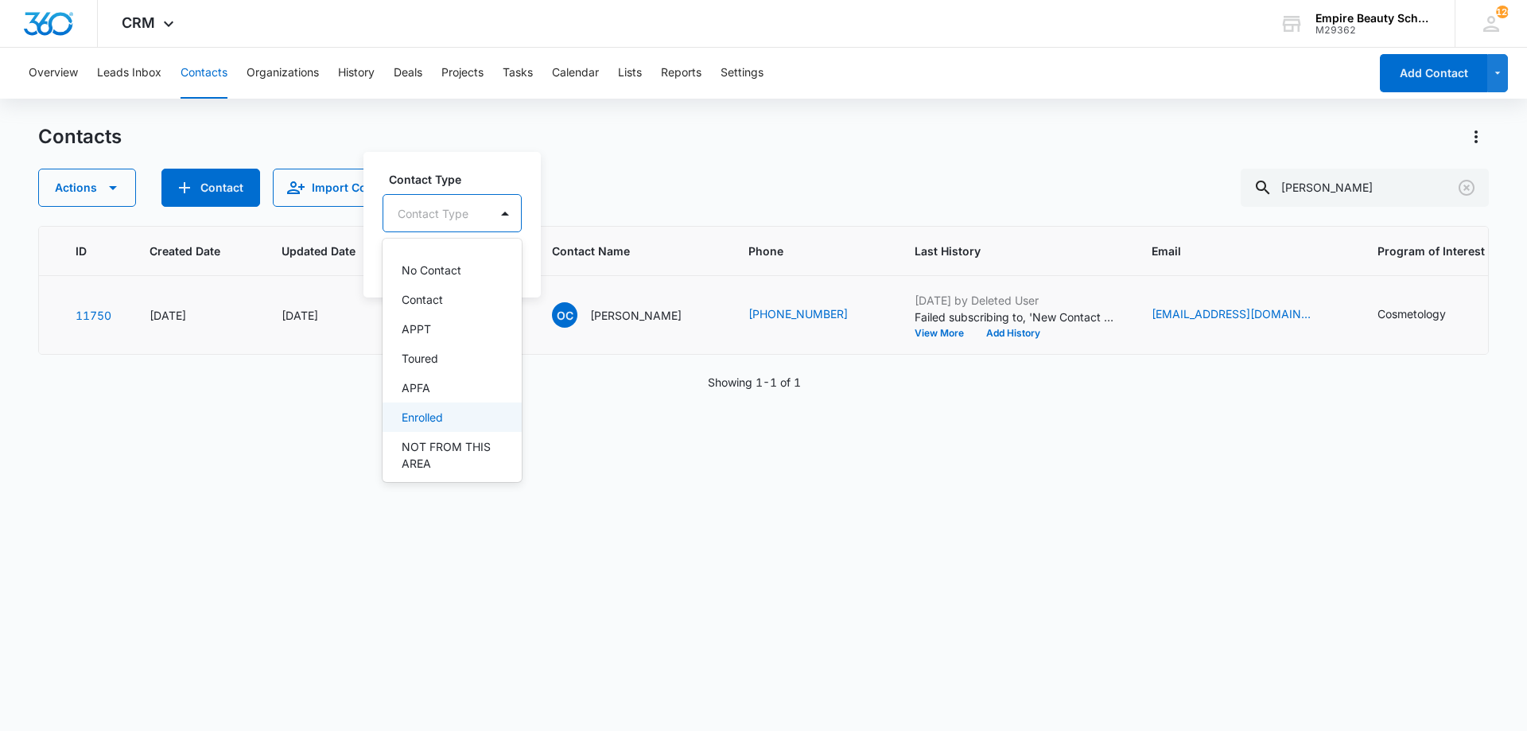
click at [457, 426] on div "Enrolled" at bounding box center [452, 417] width 139 height 29
click at [468, 182] on label "Contact Type" at bounding box center [461, 177] width 144 height 17
click at [514, 264] on button "Save" at bounding box center [503, 263] width 47 height 30
drag, startPoint x: 737, startPoint y: 527, endPoint x: 678, endPoint y: 619, distance: 108.8
click at [737, 527] on div "ID Created Date Updated Date Contact Type Contact Name Phone Last History Email…" at bounding box center [763, 468] width 1451 height 484
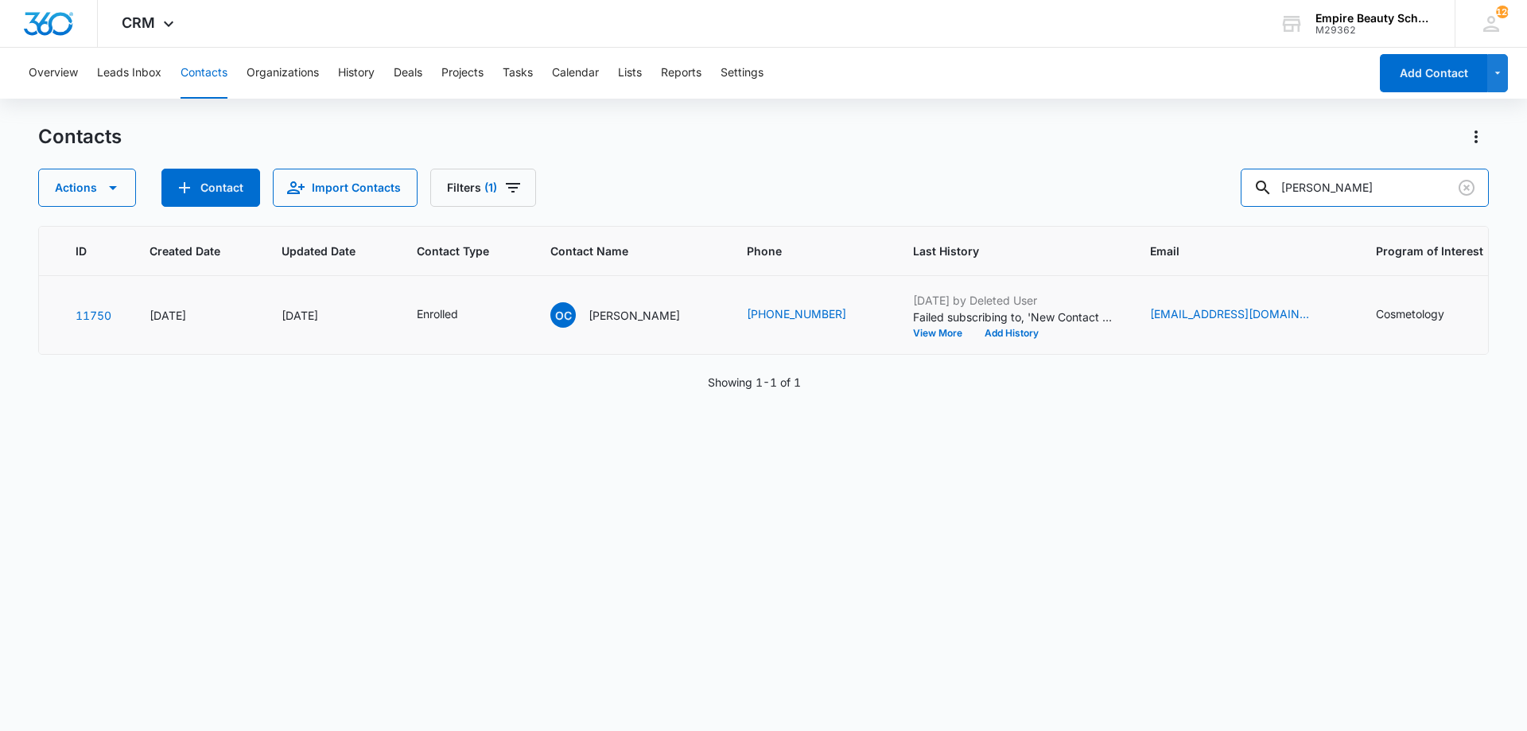
drag, startPoint x: 1406, startPoint y: 196, endPoint x: 1145, endPoint y: 214, distance: 261.5
click at [1145, 214] on div "Contacts Actions Contact Import Contacts Filters (1) olivia crock ID Created Da…" at bounding box center [763, 426] width 1451 height 605
drag, startPoint x: 1316, startPoint y: 235, endPoint x: 1221, endPoint y: 185, distance: 107.1
click at [1221, 185] on div "Actions Contact Import Contacts Filters (1) olivia crock" at bounding box center [763, 188] width 1451 height 38
drag, startPoint x: 1094, startPoint y: 146, endPoint x: 1002, endPoint y: 133, distance: 92.5
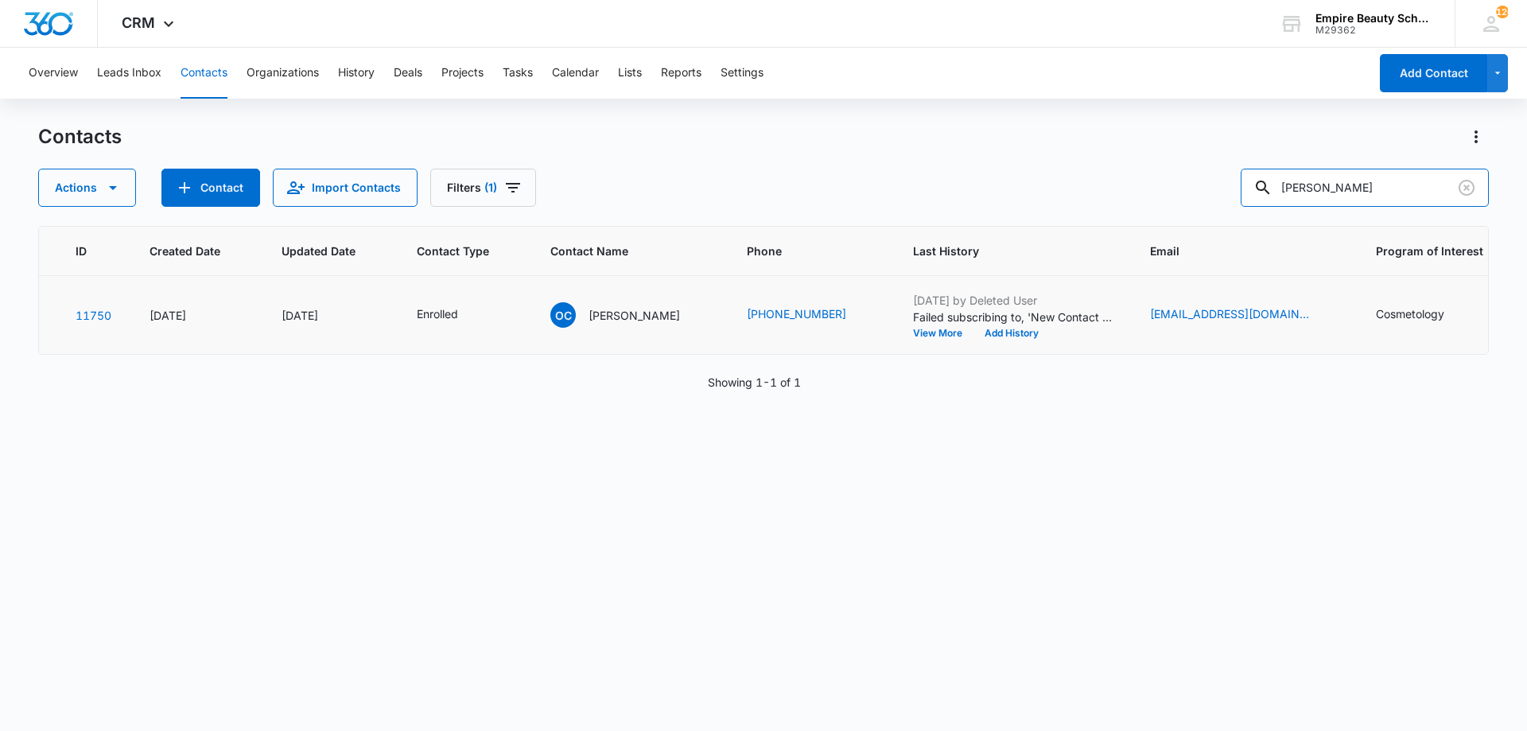
click at [1000, 135] on div "Contacts Actions Contact Import Contacts Filters (1) olivia crock" at bounding box center [763, 165] width 1451 height 83
click at [960, 333] on button "View More" at bounding box center [943, 334] width 60 height 10
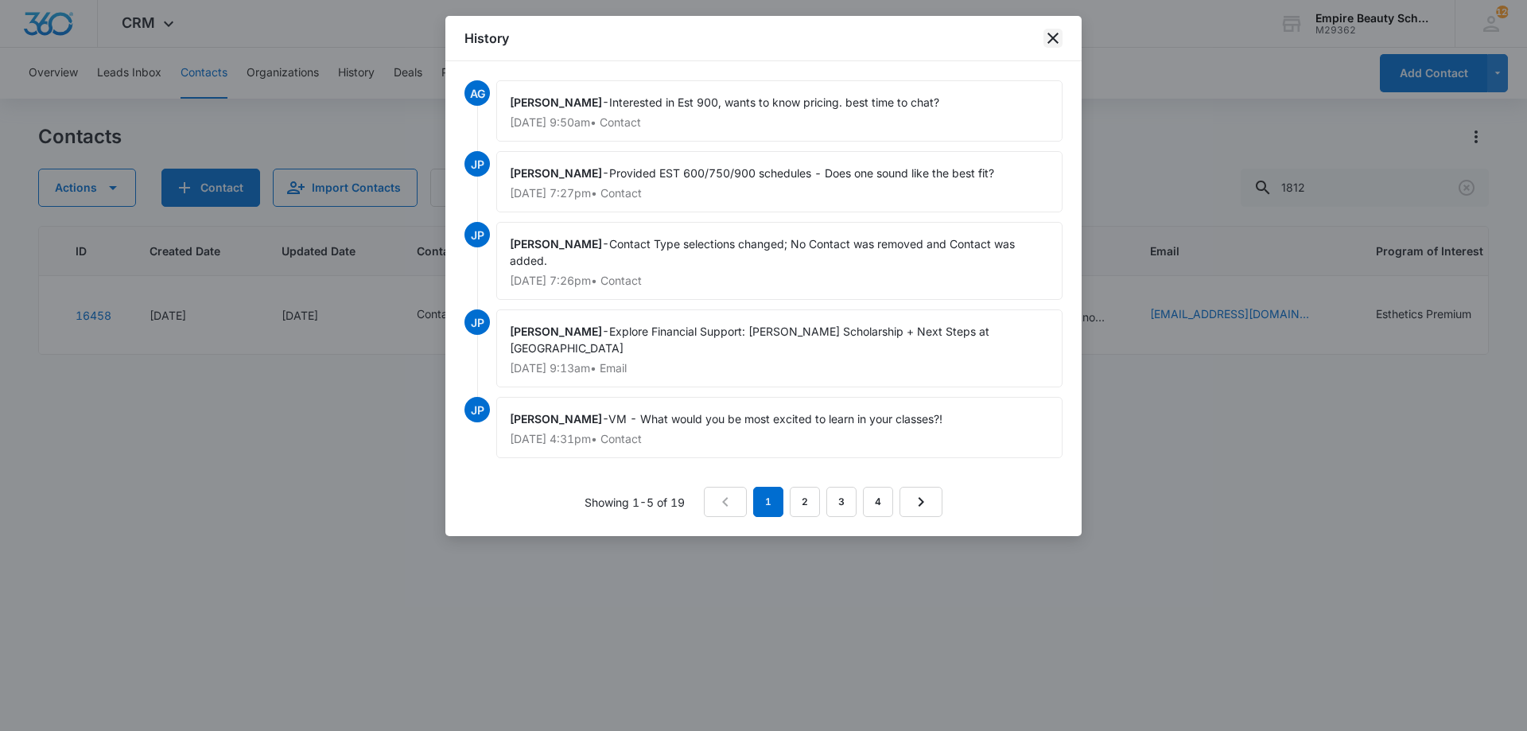
drag, startPoint x: 1056, startPoint y: 37, endPoint x: 1056, endPoint y: 51, distance: 14.3
click at [1057, 37] on icon "close" at bounding box center [1053, 38] width 19 height 19
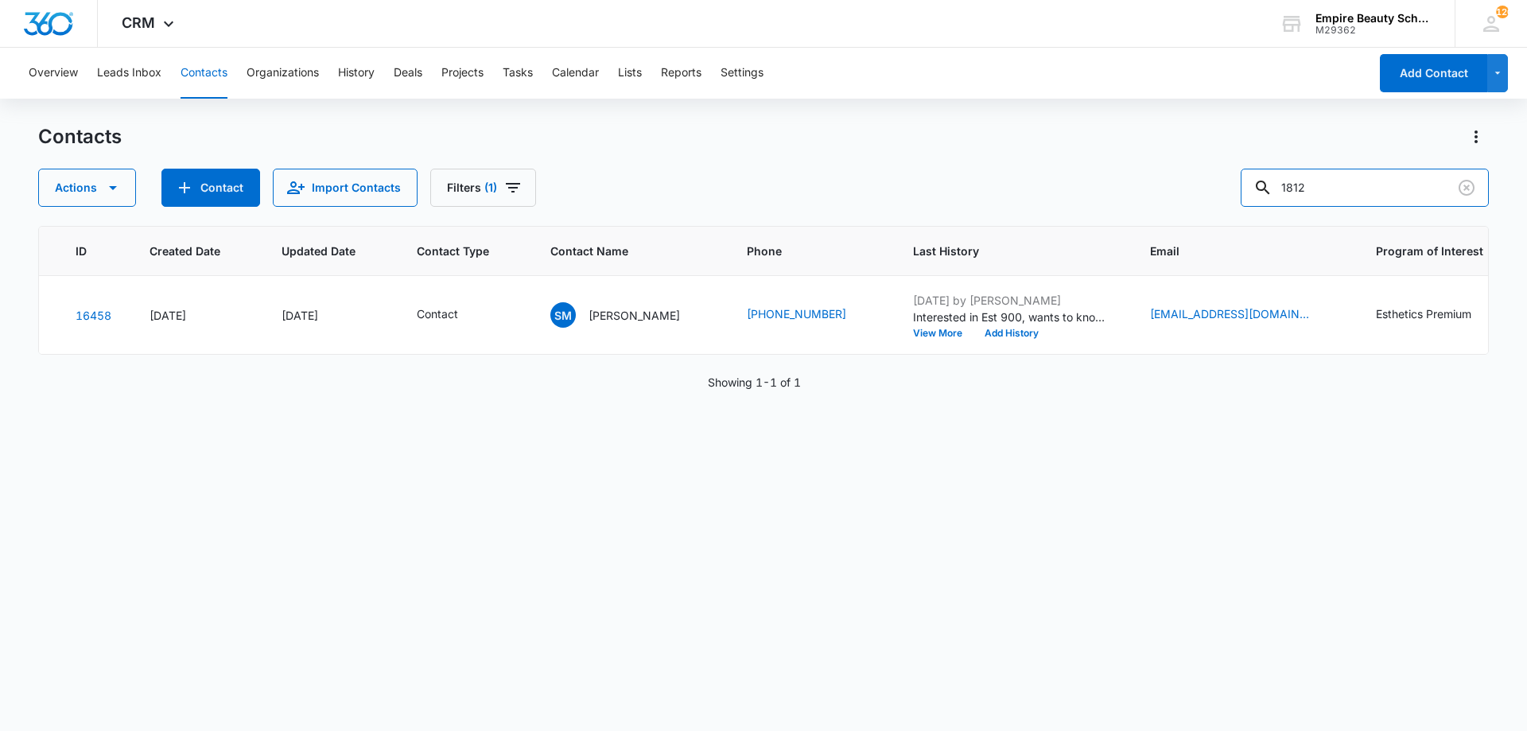
drag, startPoint x: 1335, startPoint y: 196, endPoint x: 1041, endPoint y: 146, distance: 297.9
click at [1060, 155] on div "Contacts Actions Contact Import Contacts Filters (1) 1812" at bounding box center [763, 165] width 1451 height 83
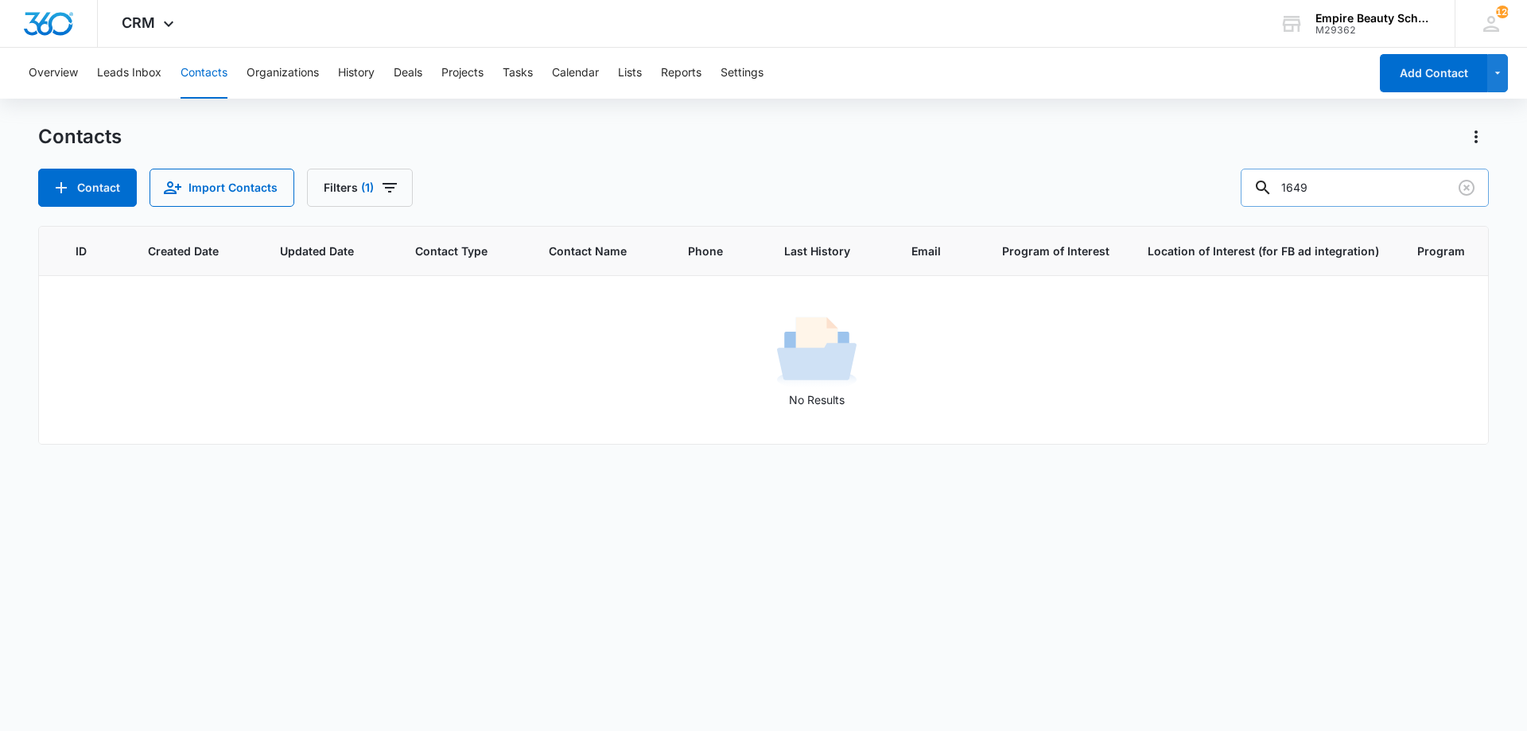
drag, startPoint x: 1298, startPoint y: 188, endPoint x: 1345, endPoint y: 191, distance: 47.0
click at [1305, 192] on input "1649" at bounding box center [1365, 188] width 248 height 38
drag, startPoint x: 1347, startPoint y: 190, endPoint x: 1049, endPoint y: 144, distance: 301.1
click at [1048, 150] on div "Contacts Contact Import Contacts Filters (1) 1649" at bounding box center [763, 165] width 1451 height 83
type input "jenica"
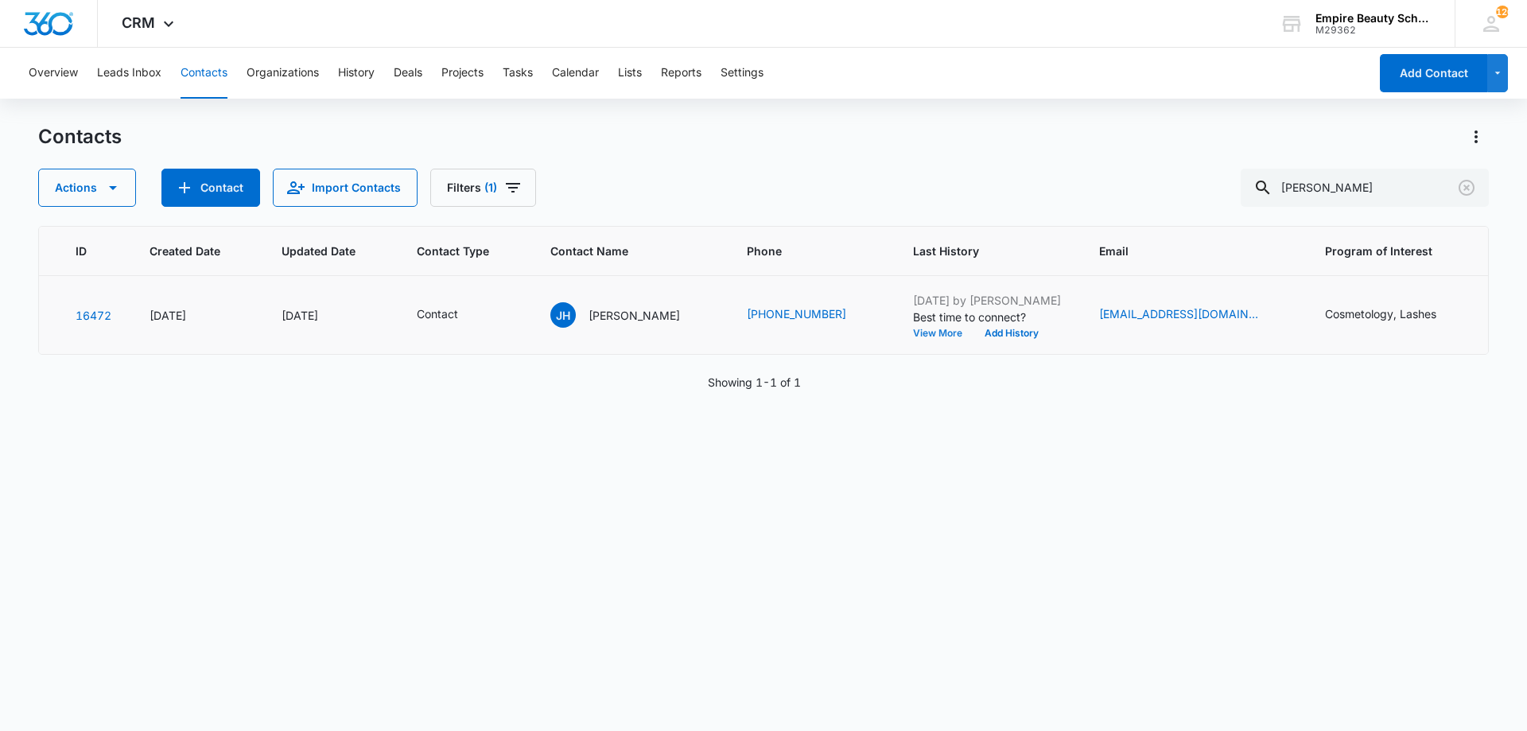
click at [913, 330] on button "View More" at bounding box center [943, 334] width 60 height 10
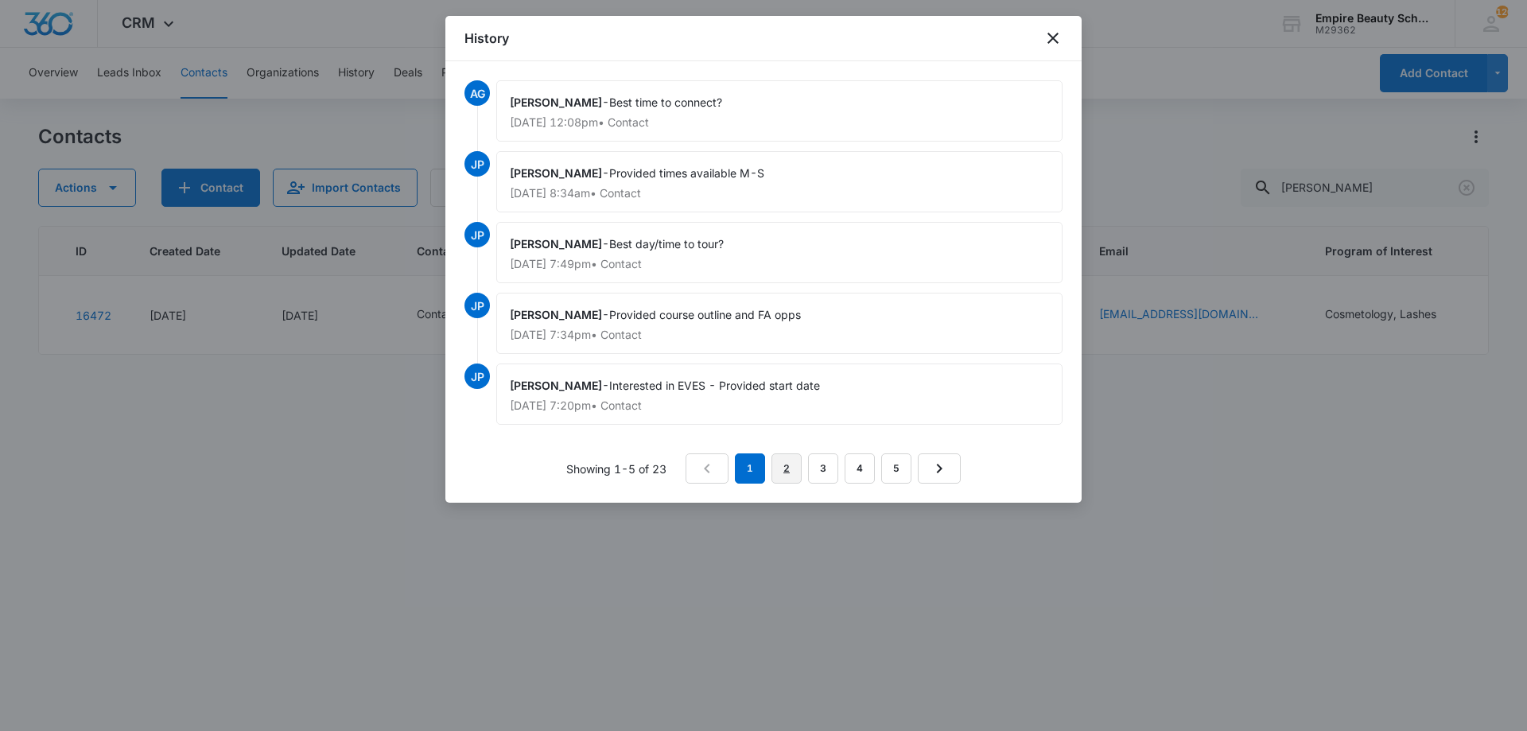
click at [796, 467] on link "2" at bounding box center [787, 468] width 30 height 30
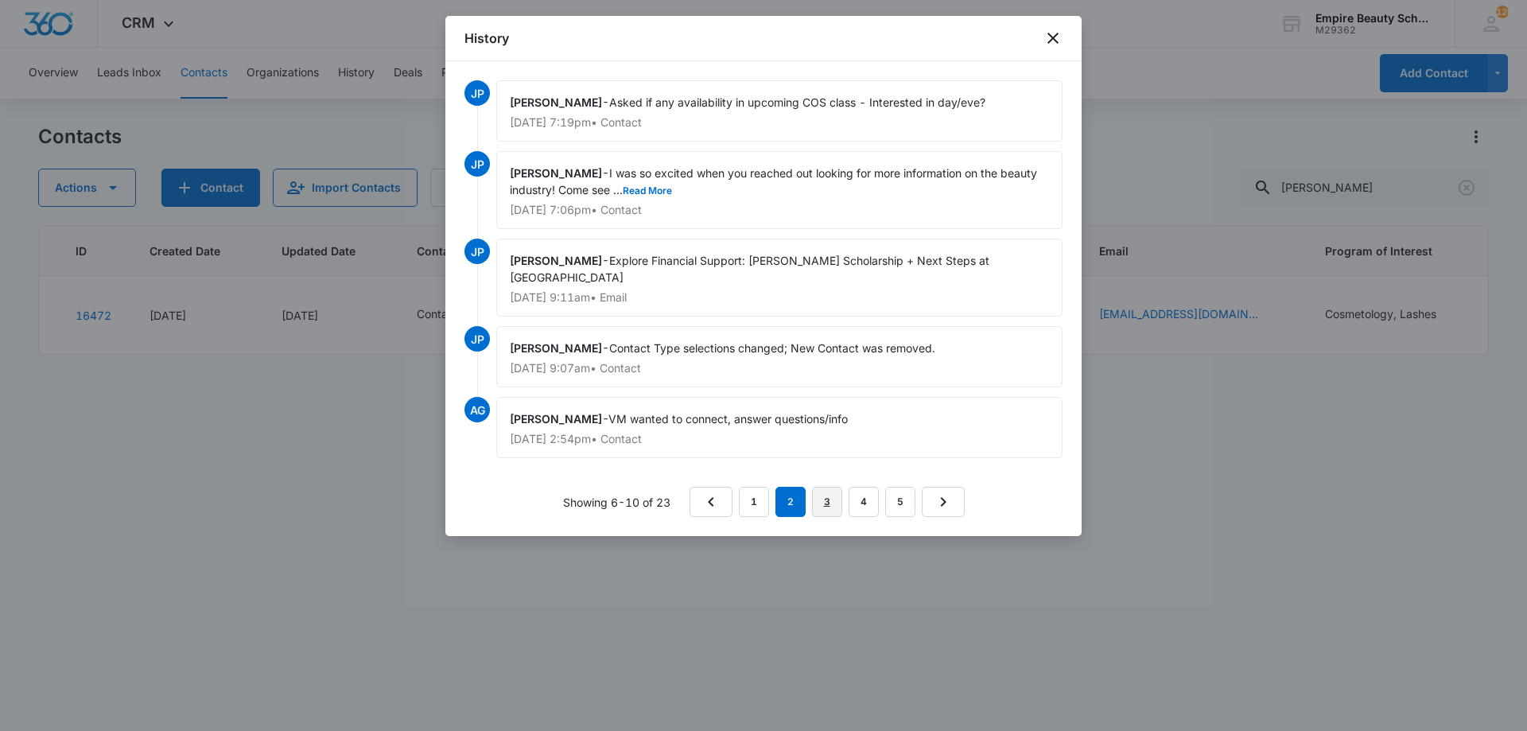
click at [816, 494] on link "3" at bounding box center [827, 502] width 30 height 30
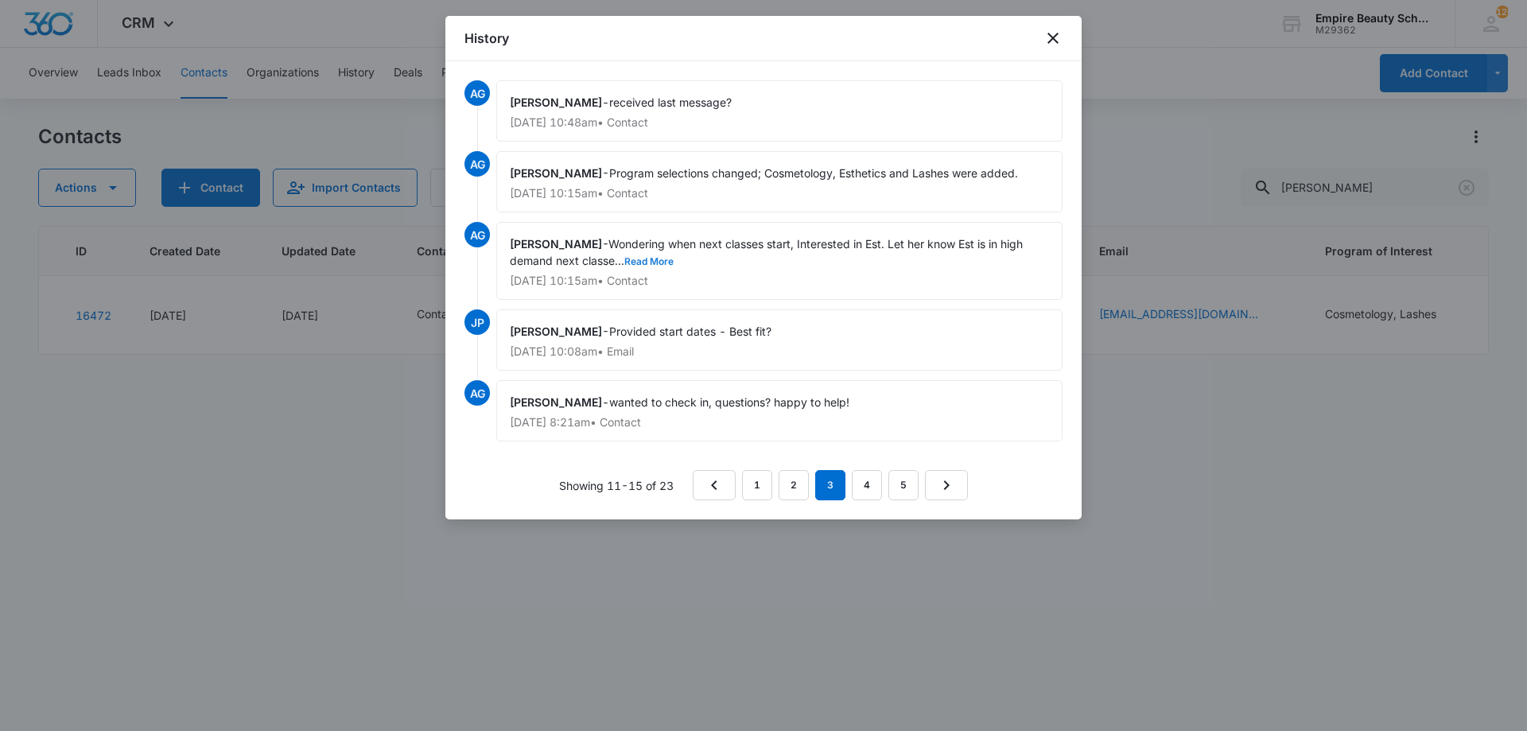
click at [640, 262] on button "Read More" at bounding box center [648, 262] width 49 height 10
click at [1051, 44] on icon "close" at bounding box center [1053, 38] width 19 height 19
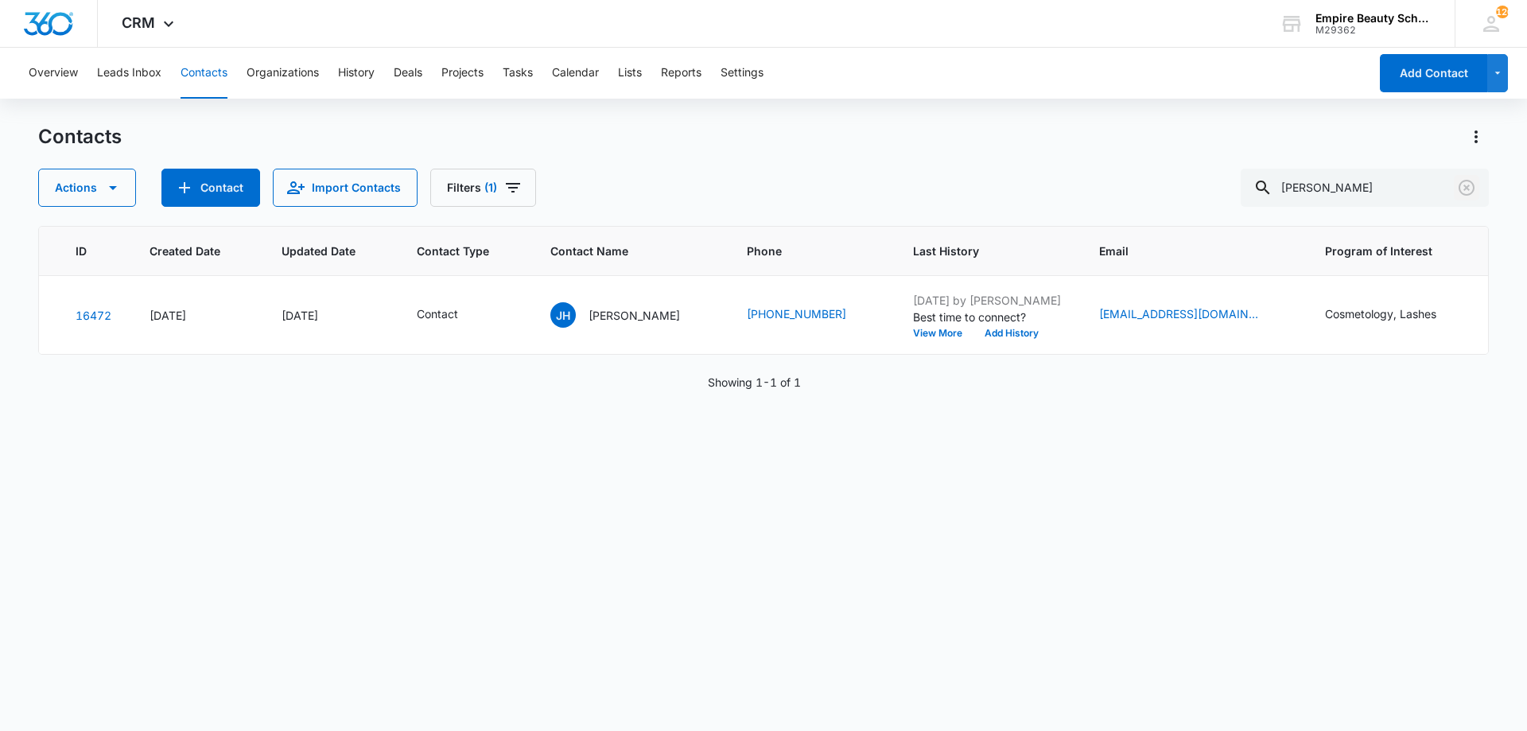
drag, startPoint x: 1466, startPoint y: 196, endPoint x: 1121, endPoint y: 114, distance: 355.0
click at [1466, 196] on icon "Clear" at bounding box center [1466, 187] width 19 height 19
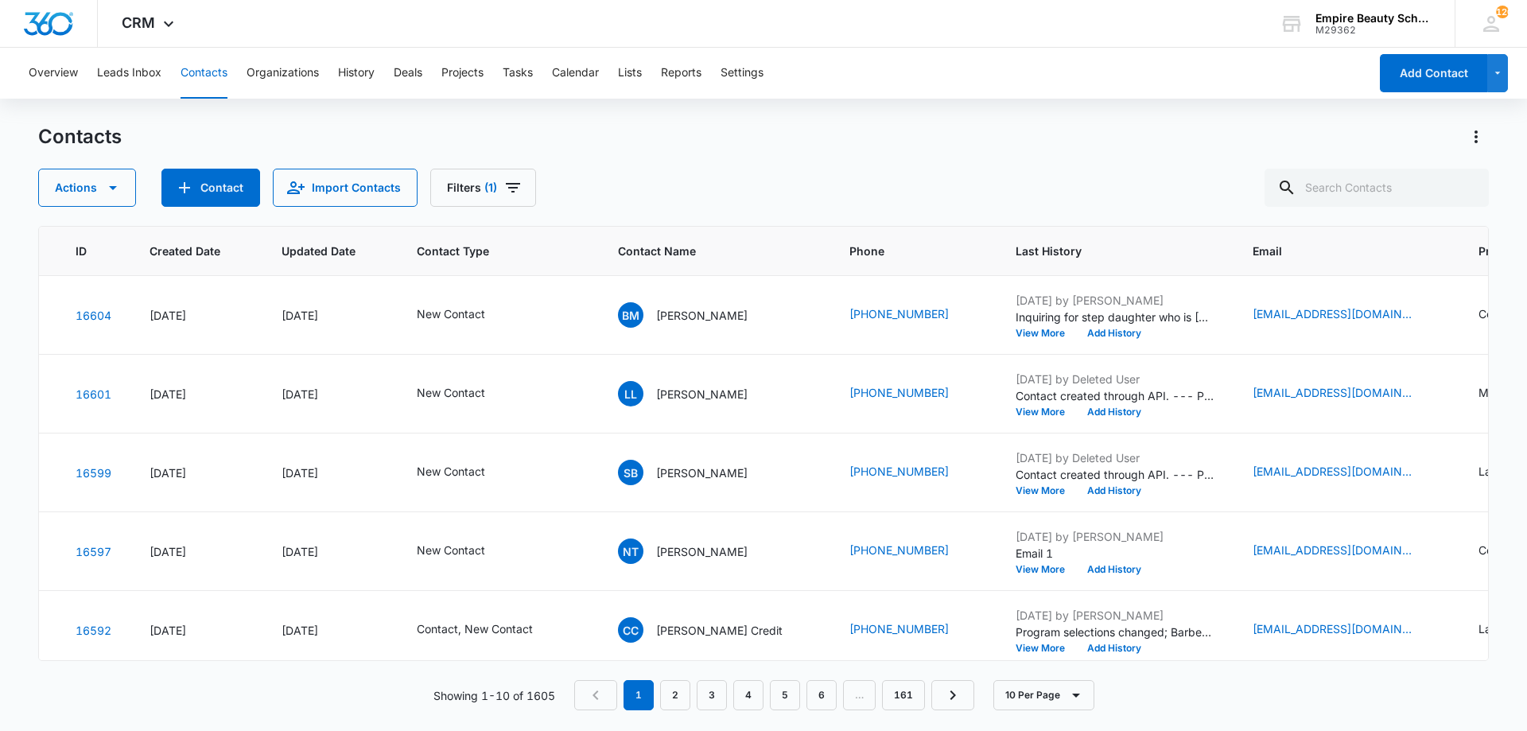
click at [1115, 145] on div "Contacts" at bounding box center [763, 136] width 1451 height 25
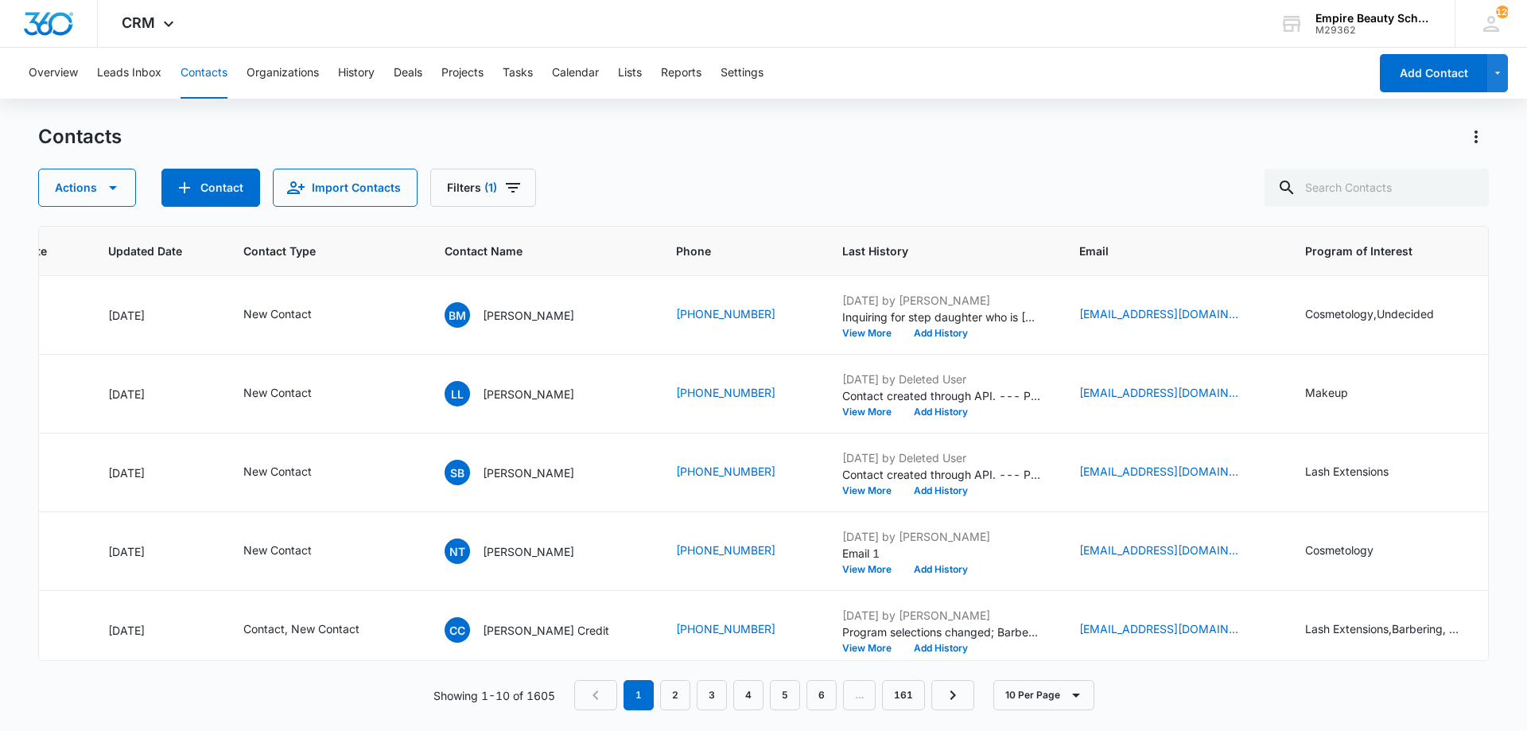
scroll to position [0, 225]
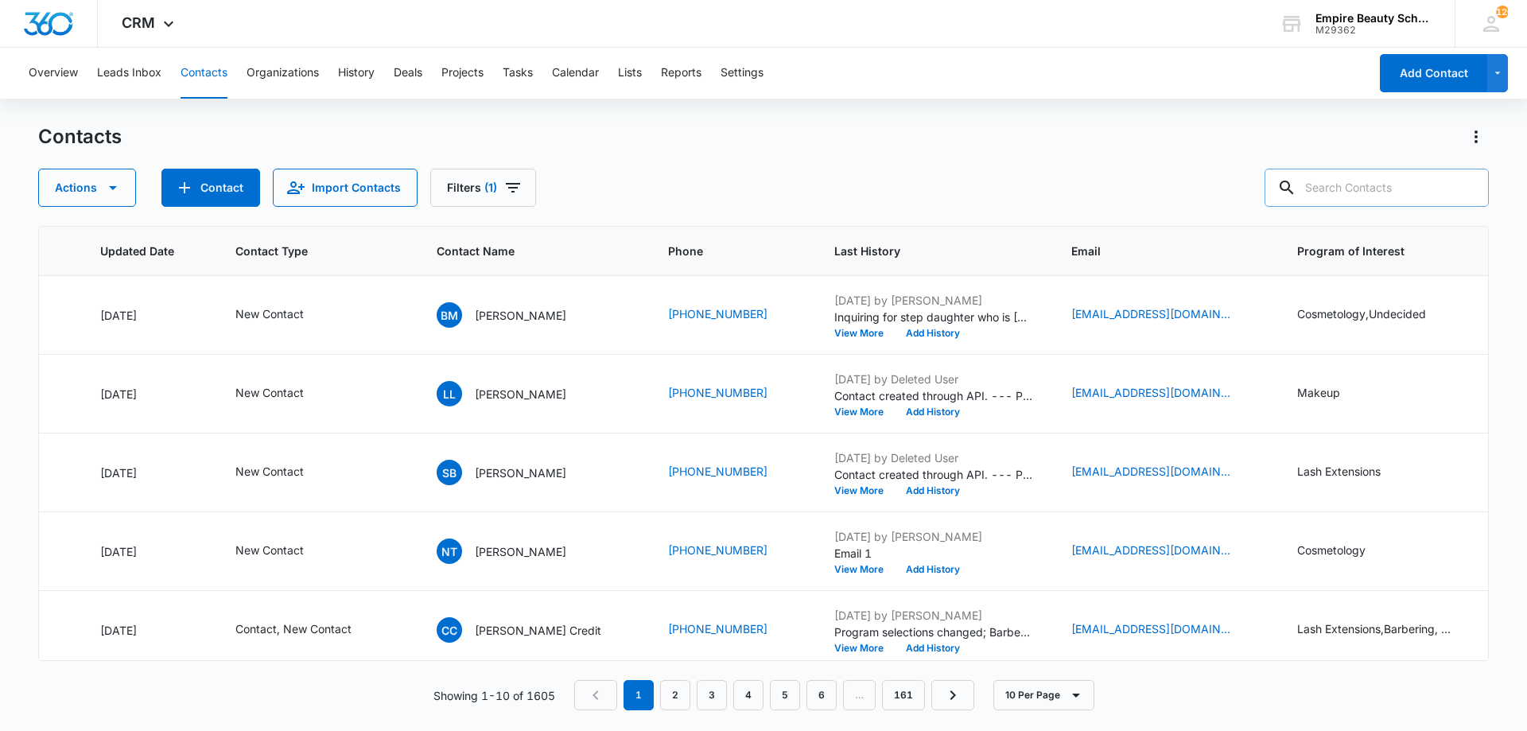
click at [1351, 172] on div "Contacts Actions Contact Import Contacts Filters (1)" at bounding box center [763, 165] width 1451 height 83
click at [1352, 187] on input "text" at bounding box center [1377, 188] width 224 height 38
type input "olivia crock"
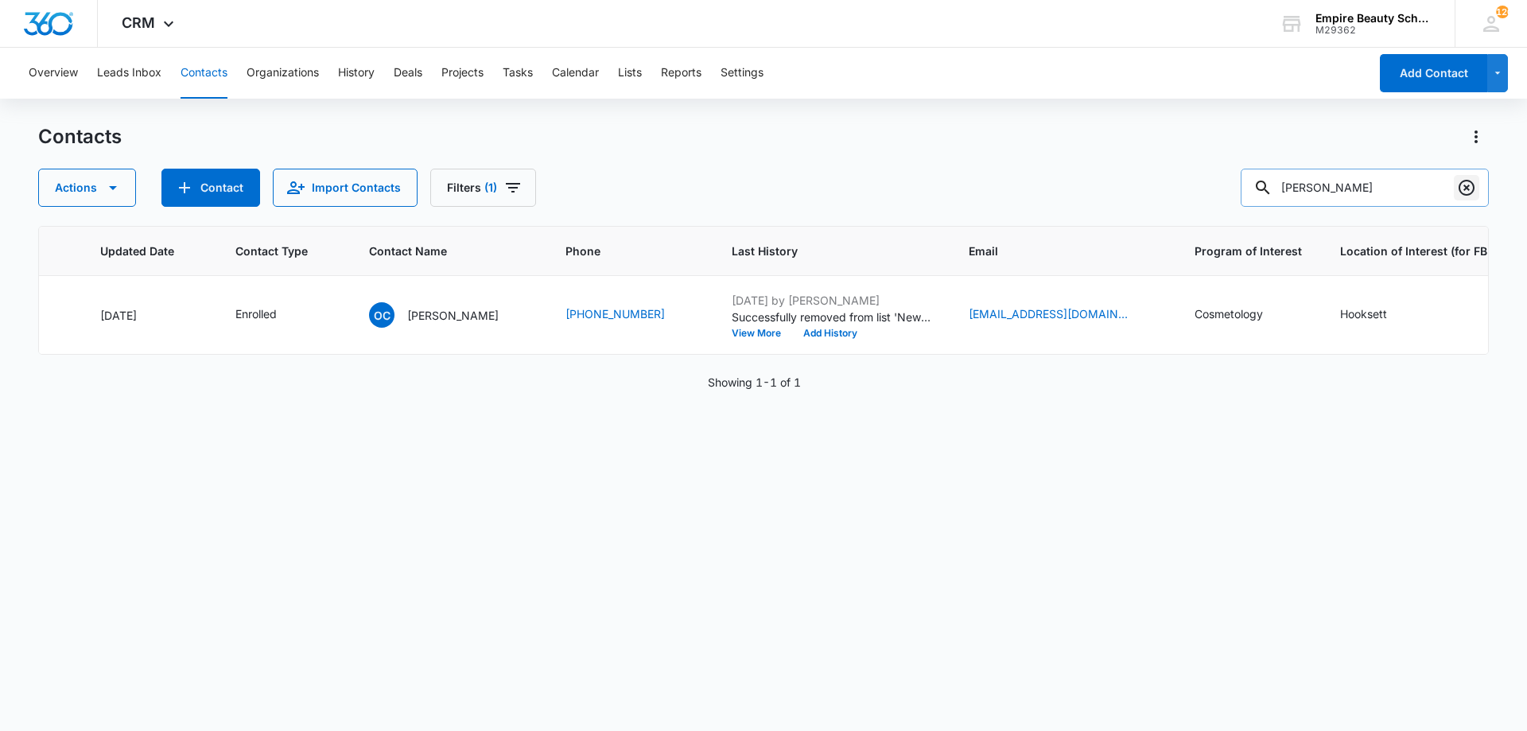
click at [1457, 185] on button "Clear" at bounding box center [1466, 187] width 25 height 25
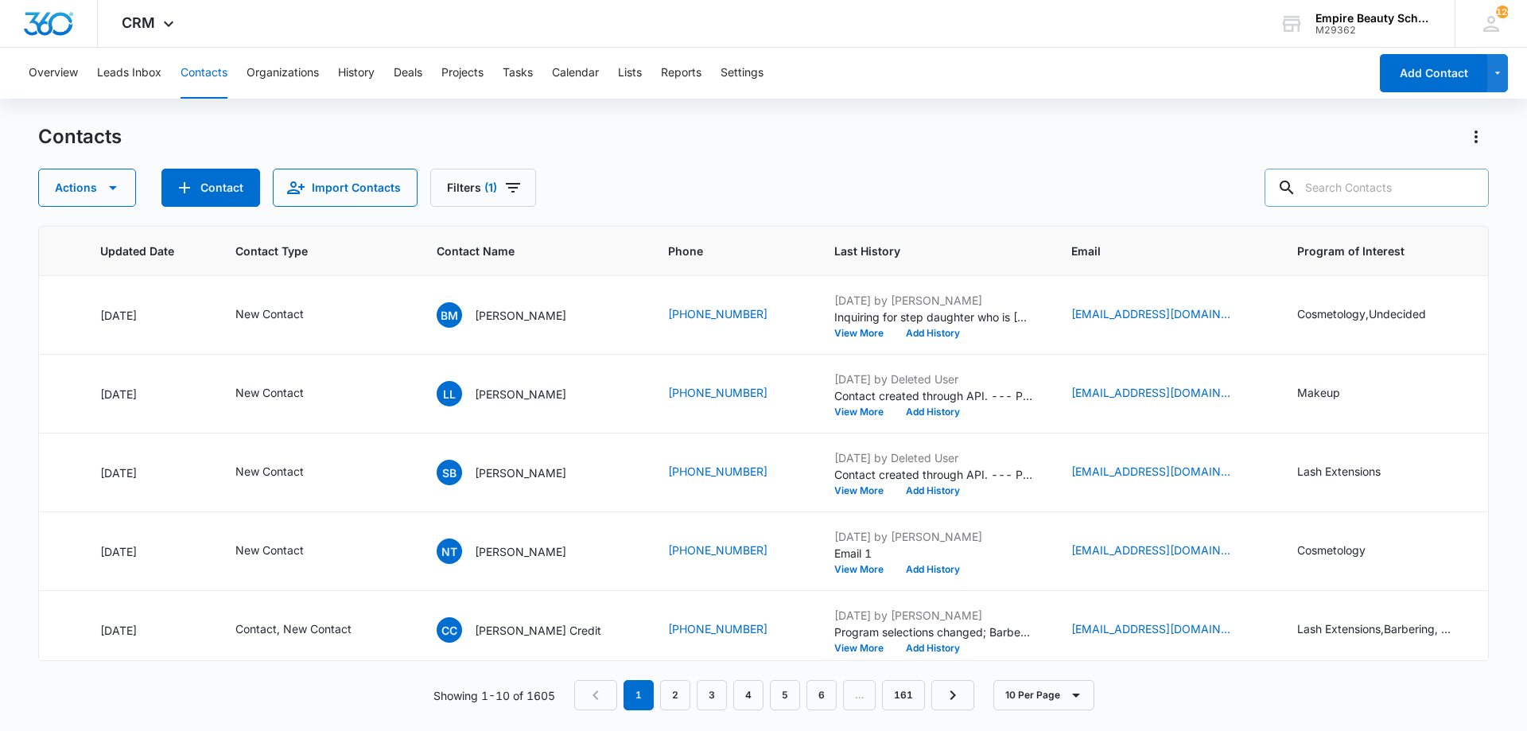
click at [1467, 189] on div at bounding box center [1466, 188] width 25 height 38
drag, startPoint x: 1381, startPoint y: 198, endPoint x: 1377, endPoint y: 191, distance: 8.2
click at [1380, 198] on input "text" at bounding box center [1377, 188] width 224 height 38
type input "arianna"
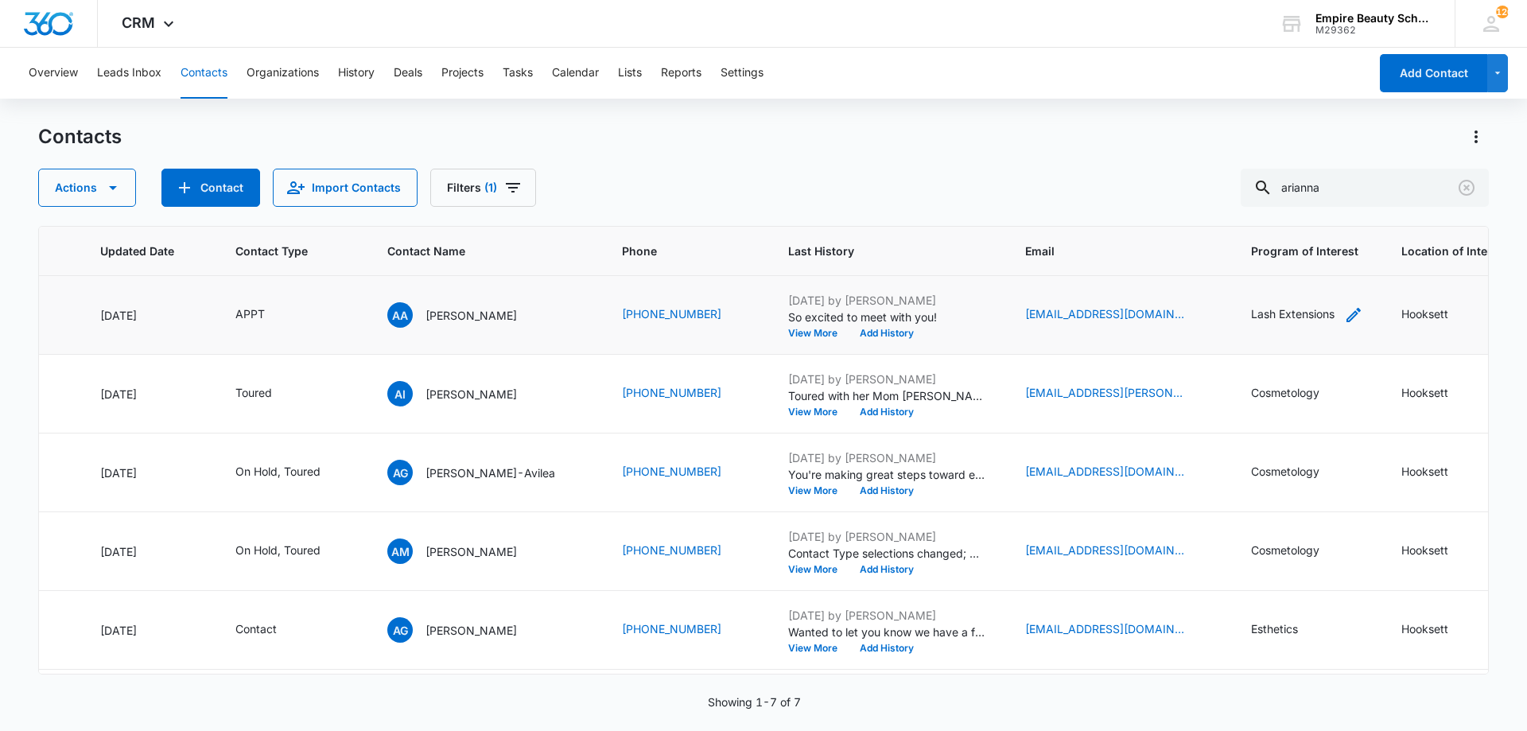
click at [1344, 312] on icon "Program of Interest - Lash Extensions - Select to Edit Field" at bounding box center [1353, 314] width 19 height 19
click at [1222, 208] on input "Lash Extensions" at bounding box center [1309, 213] width 200 height 38
type input "Lash Extensions, Esthetics"
click at [1367, 258] on button "Save" at bounding box center [1386, 263] width 47 height 30
click at [281, 313] on icon "Contact Type - APPT - Select to Edit Field" at bounding box center [283, 314] width 19 height 19
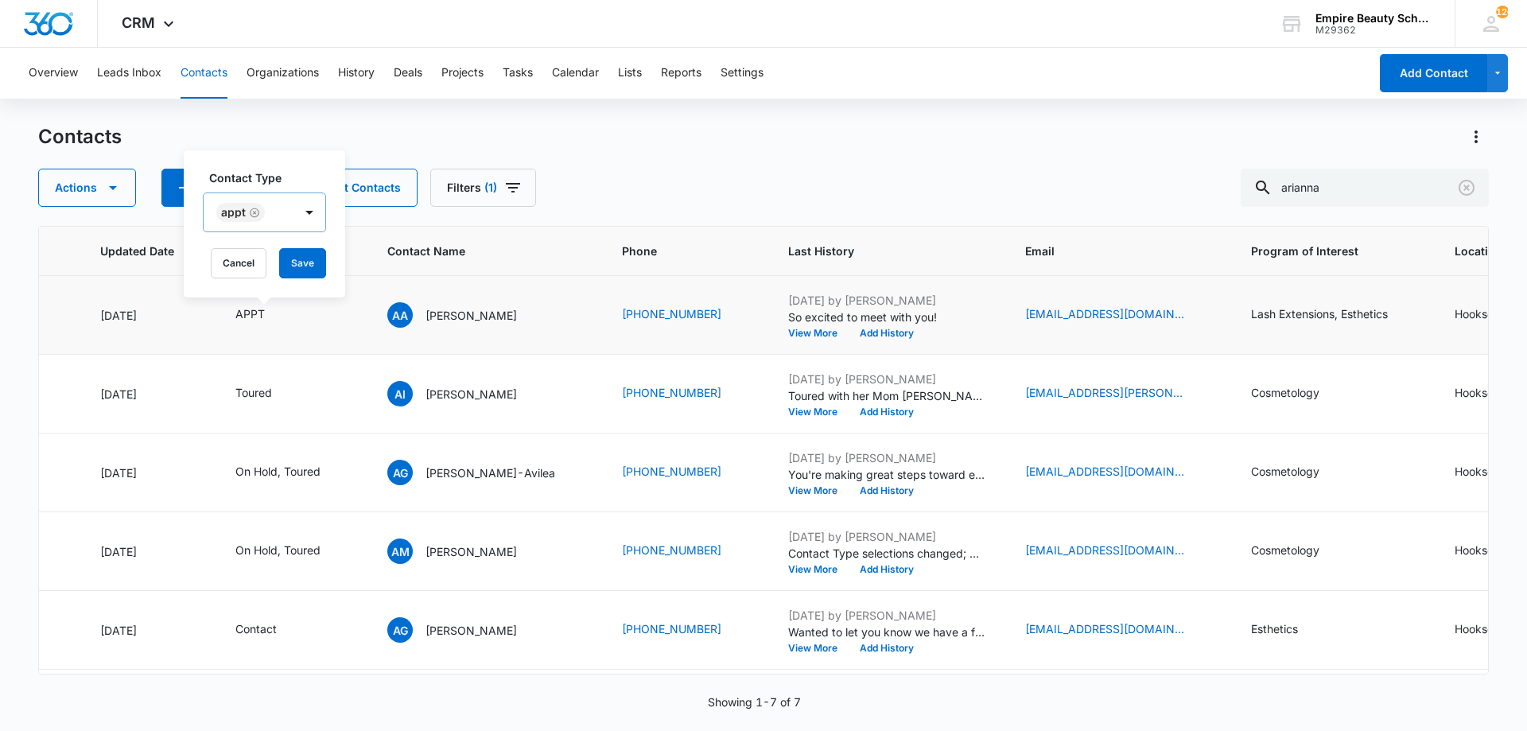
click at [259, 208] on icon "Remove APPT" at bounding box center [254, 213] width 11 height 12
click at [253, 209] on div at bounding box center [253, 214] width 71 height 20
click at [266, 358] on div "Contact" at bounding box center [271, 357] width 98 height 17
click at [275, 204] on div "Contact" at bounding box center [248, 212] width 65 height 19
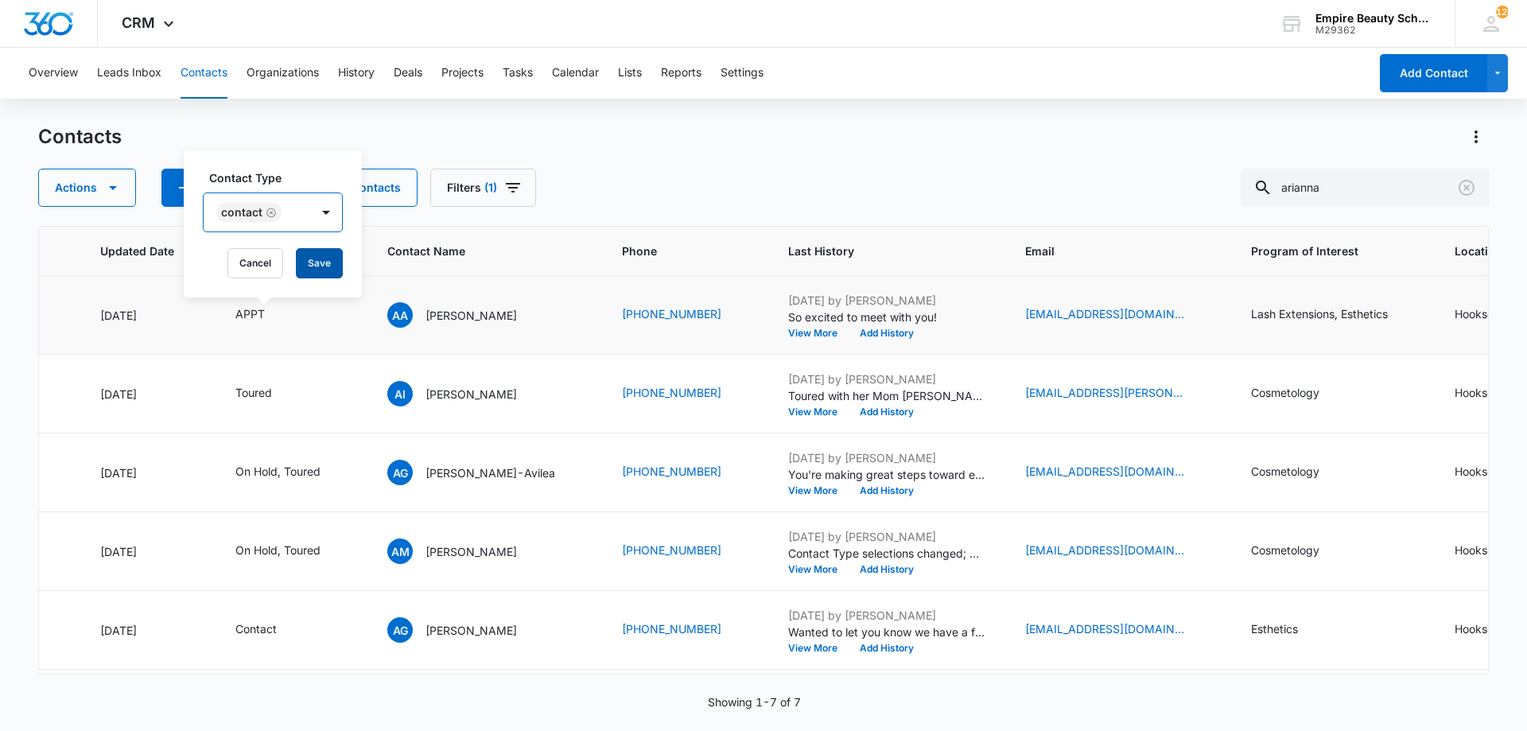
click at [299, 256] on button "Save" at bounding box center [319, 263] width 47 height 30
click at [807, 334] on button "View More" at bounding box center [818, 334] width 60 height 10
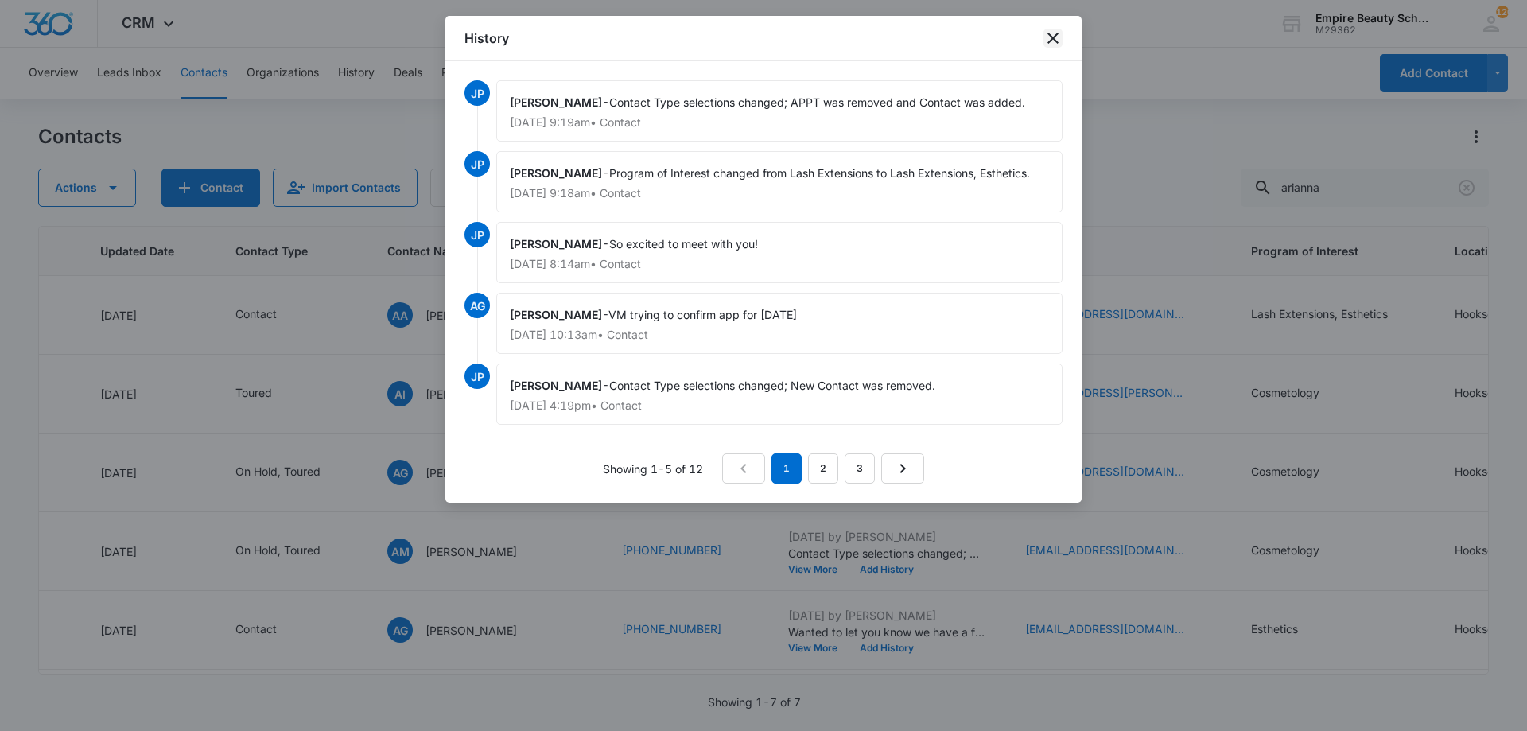
click at [1049, 39] on icon "close" at bounding box center [1053, 38] width 19 height 19
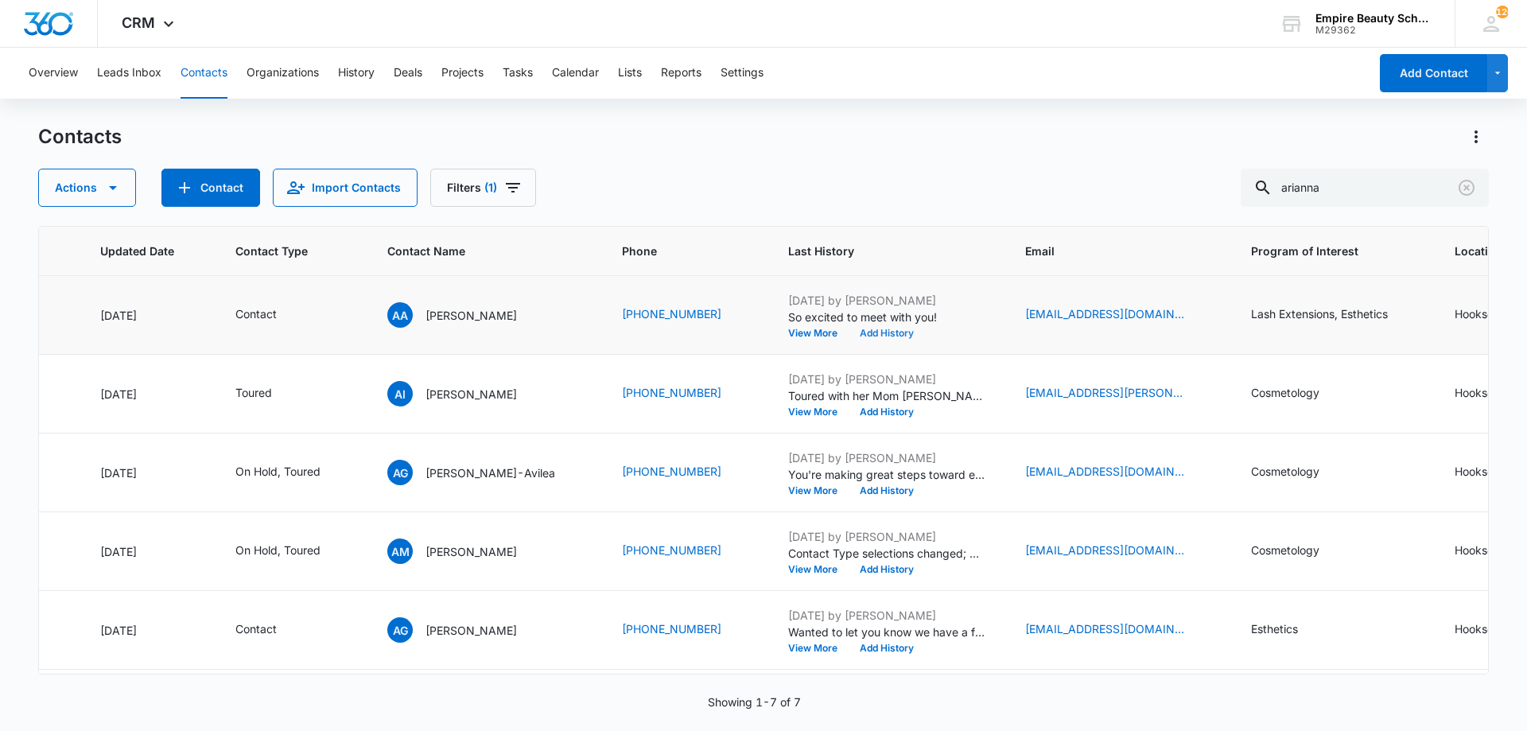
click at [885, 329] on button "Add History" at bounding box center [887, 334] width 76 height 10
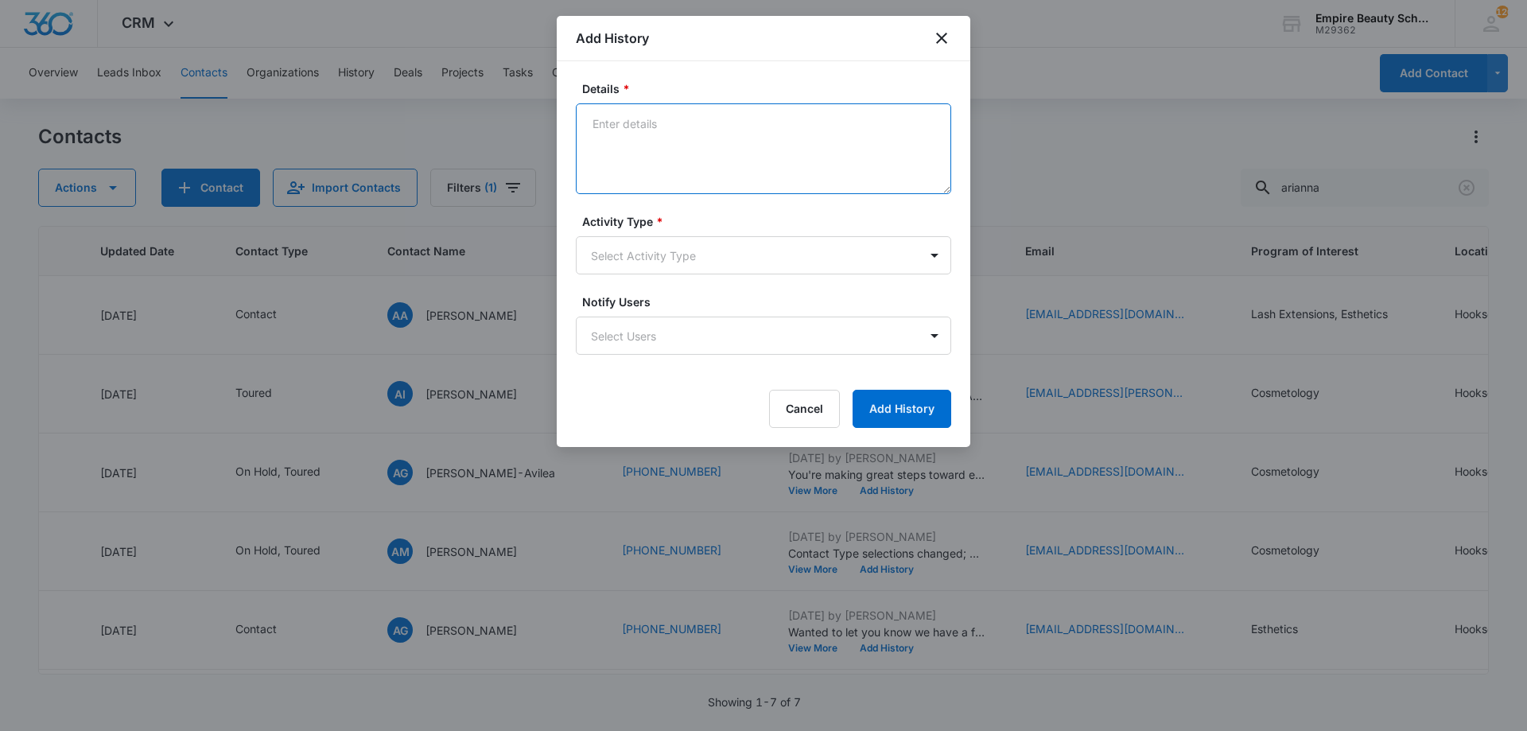
click at [686, 109] on textarea "Details *" at bounding box center [763, 148] width 375 height 91
drag, startPoint x: 678, startPoint y: 112, endPoint x: 692, endPoint y: 155, distance: 45.3
click at [678, 121] on textarea "Details *" at bounding box center [763, 148] width 375 height 91
type textarea "VM - Everything OK? I'd love to reschedule for a better day and time!"
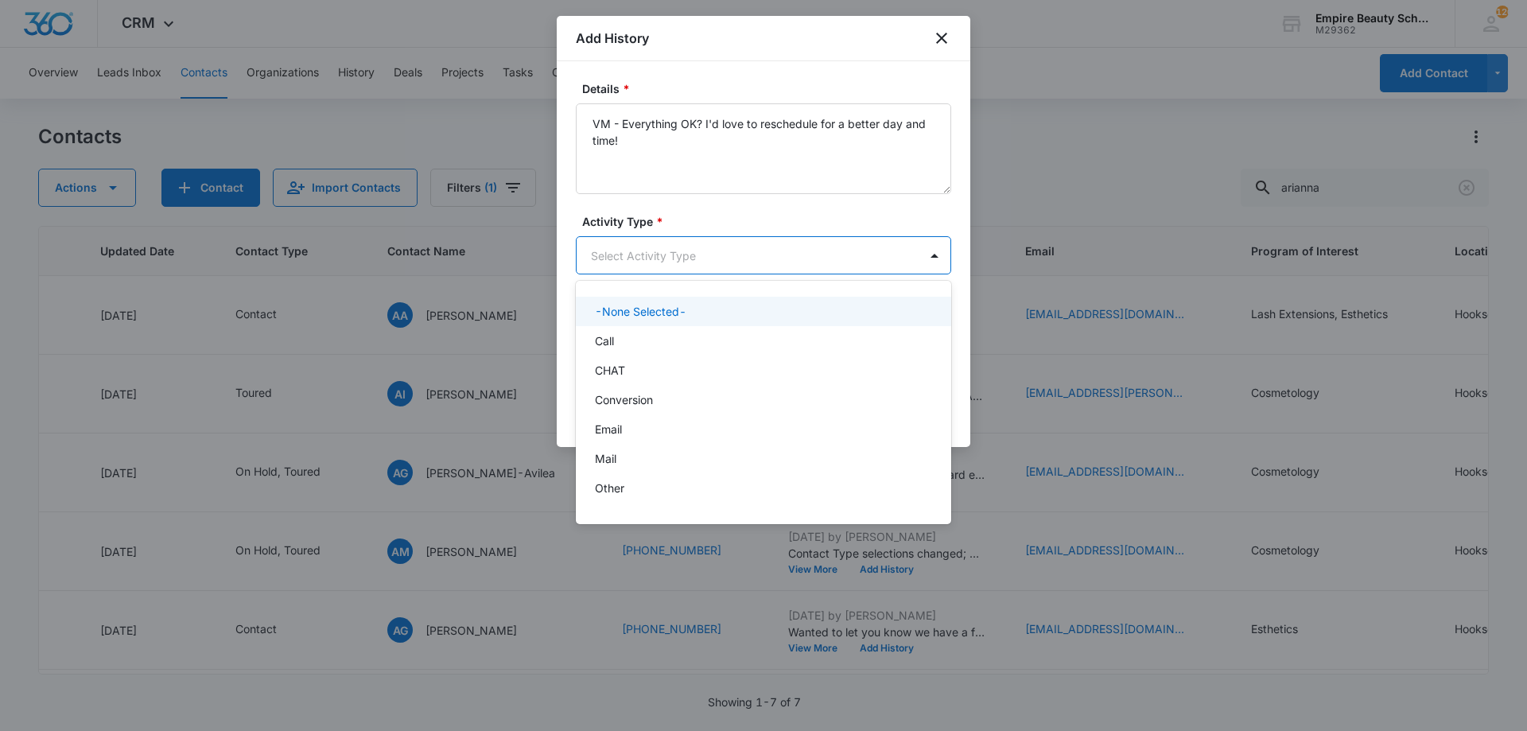
drag, startPoint x: 700, startPoint y: 252, endPoint x: 674, endPoint y: 277, distance: 36.0
click at [700, 254] on body "CRM Apps Forms CRM Email Shop Payments POS Files Brand Settings Empire Beauty S…" at bounding box center [763, 365] width 1527 height 731
click at [635, 332] on div "Call" at bounding box center [763, 340] width 375 height 29
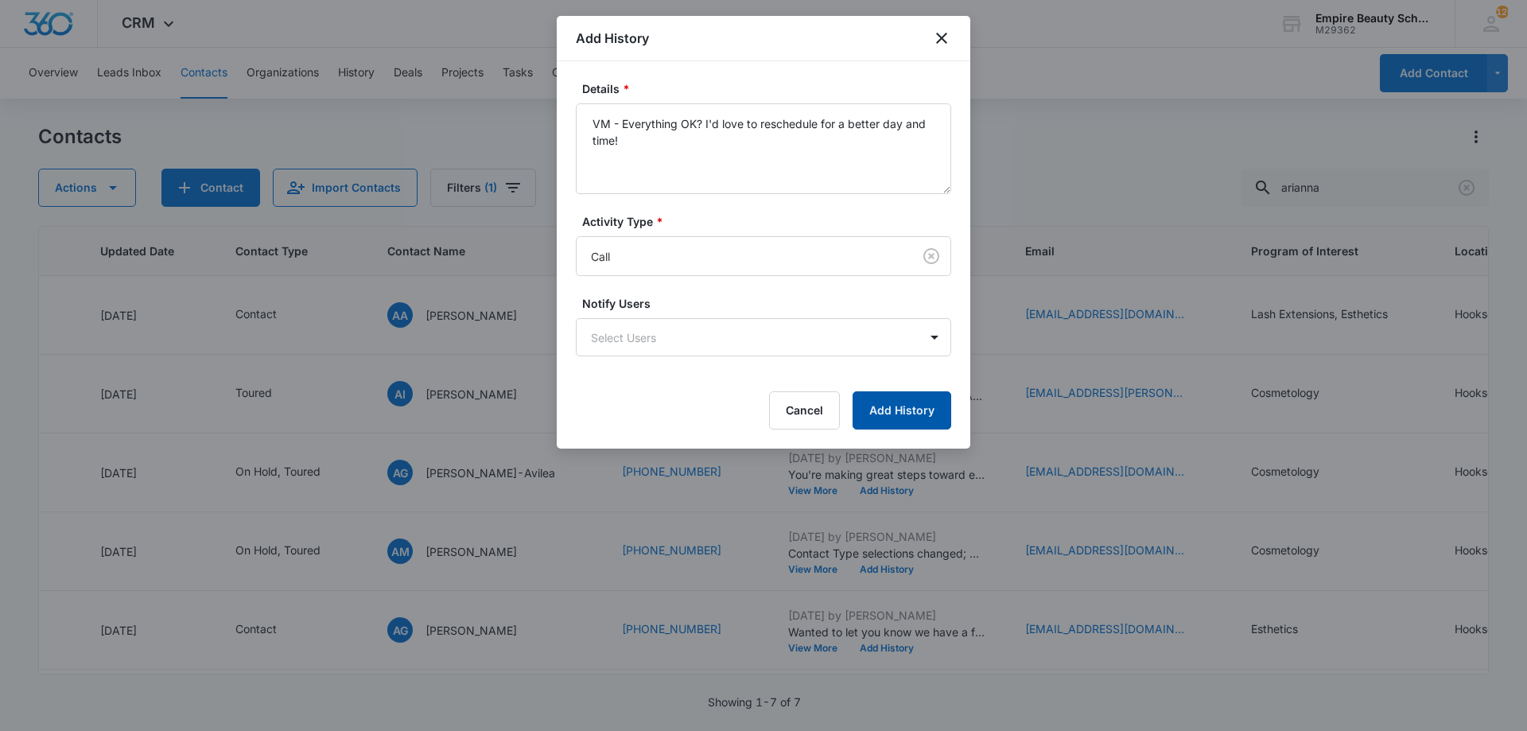
click at [886, 419] on button "Add History" at bounding box center [902, 410] width 99 height 38
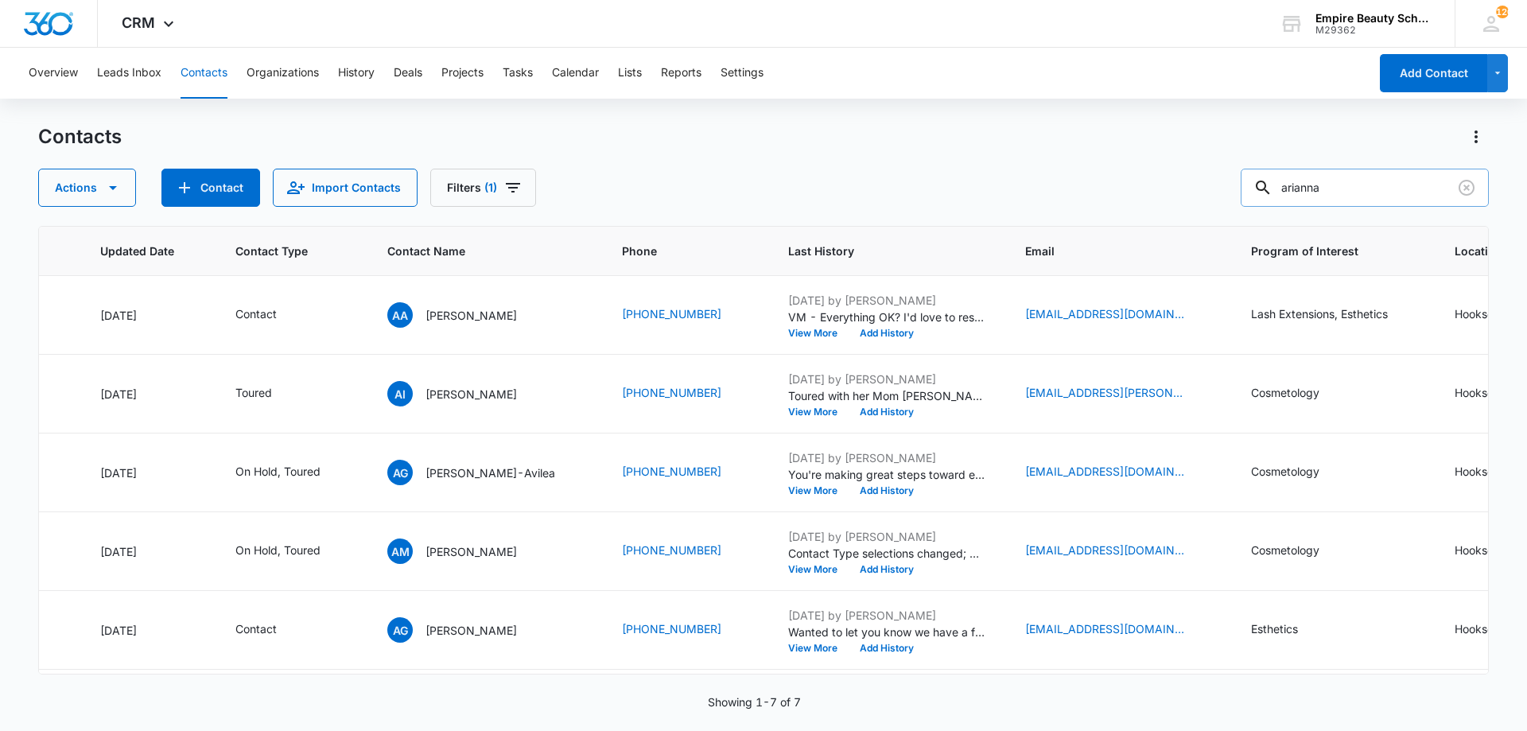
click at [1328, 176] on input "arianna" at bounding box center [1365, 188] width 248 height 38
click at [1321, 182] on input "arianna" at bounding box center [1365, 188] width 248 height 38
drag, startPoint x: 1335, startPoint y: 185, endPoint x: 1258, endPoint y: 189, distance: 76.5
click at [1259, 188] on input "arianna" at bounding box center [1365, 188] width 248 height 38
type input "percy"
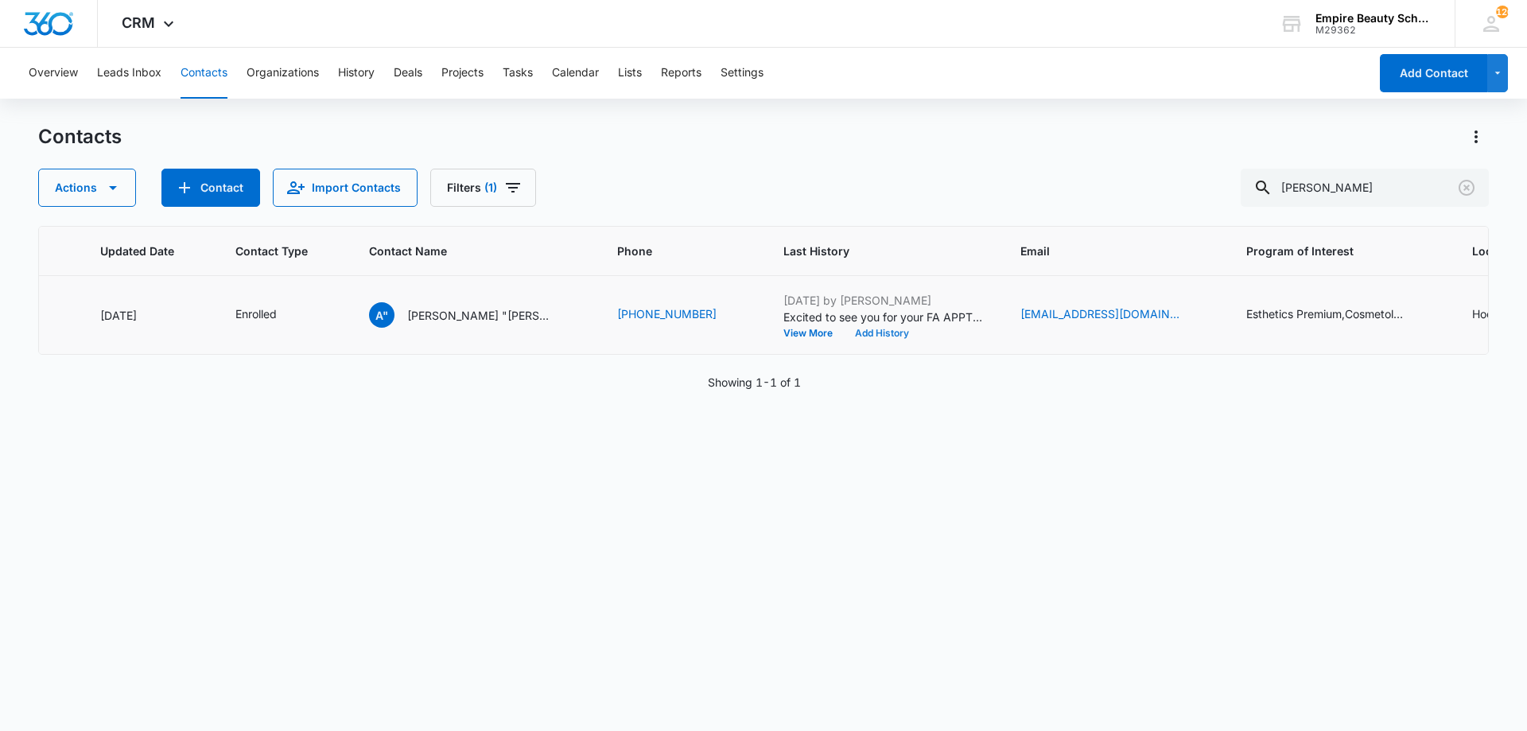
click at [846, 333] on button "Add History" at bounding box center [882, 334] width 76 height 10
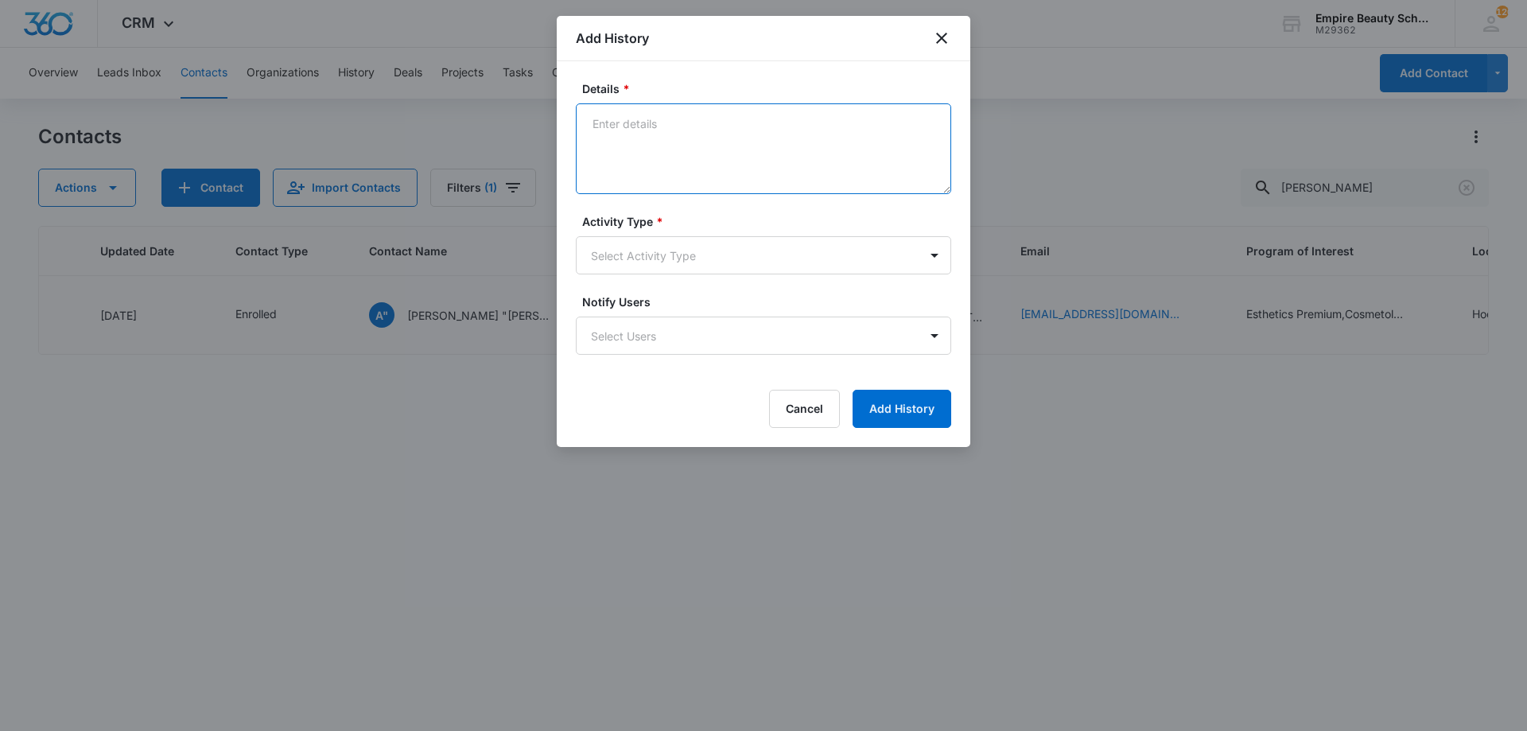
click at [780, 153] on textarea "Details *" at bounding box center [763, 148] width 375 height 91
click at [745, 139] on textarea "Details *" at bounding box center [763, 148] width 375 height 91
type textarea "Said that she needs to cancel her FA APPT again as she got called into work. Be…"
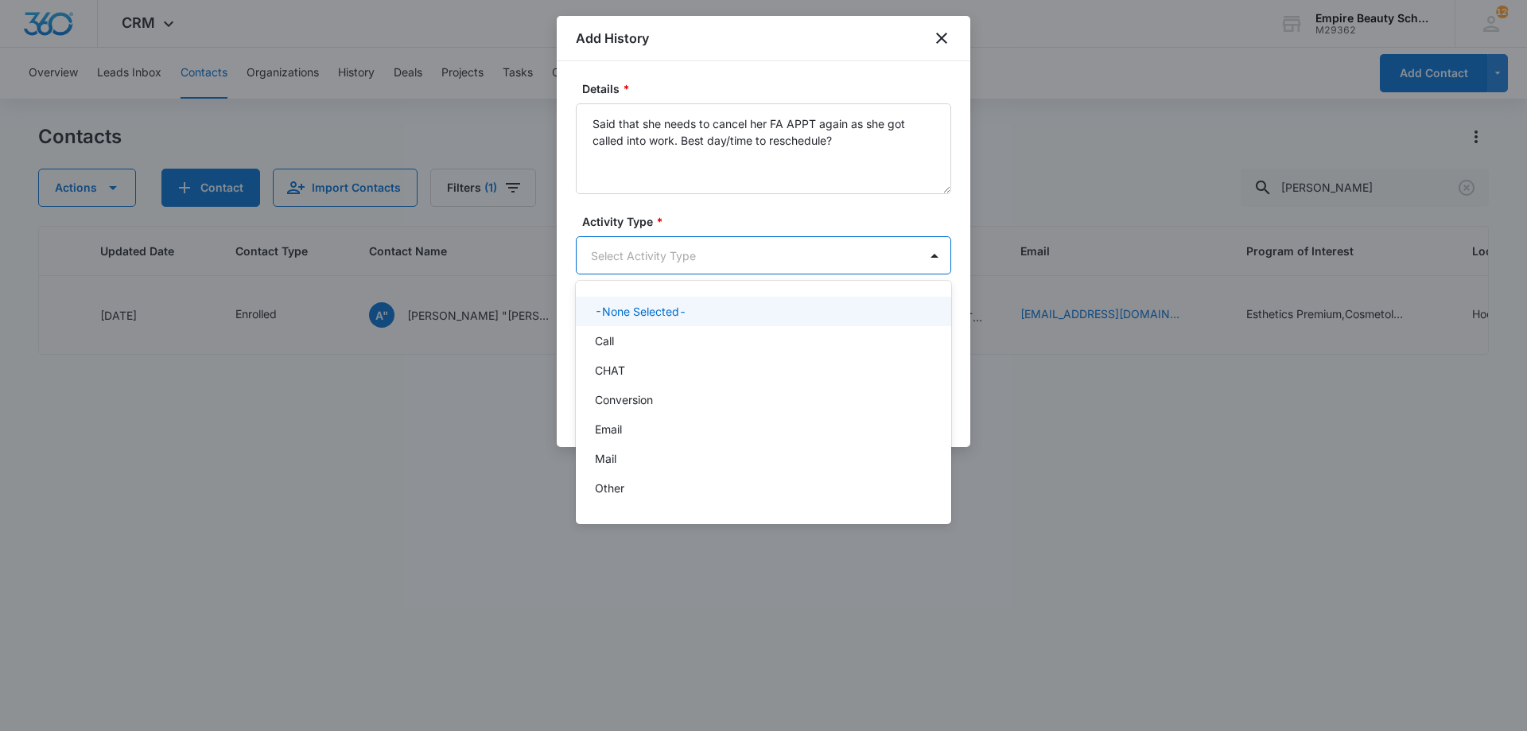
click at [636, 254] on body "CRM Apps Forms CRM Email Shop Payments POS Files Brand Settings Empire Beauty S…" at bounding box center [763, 365] width 1527 height 731
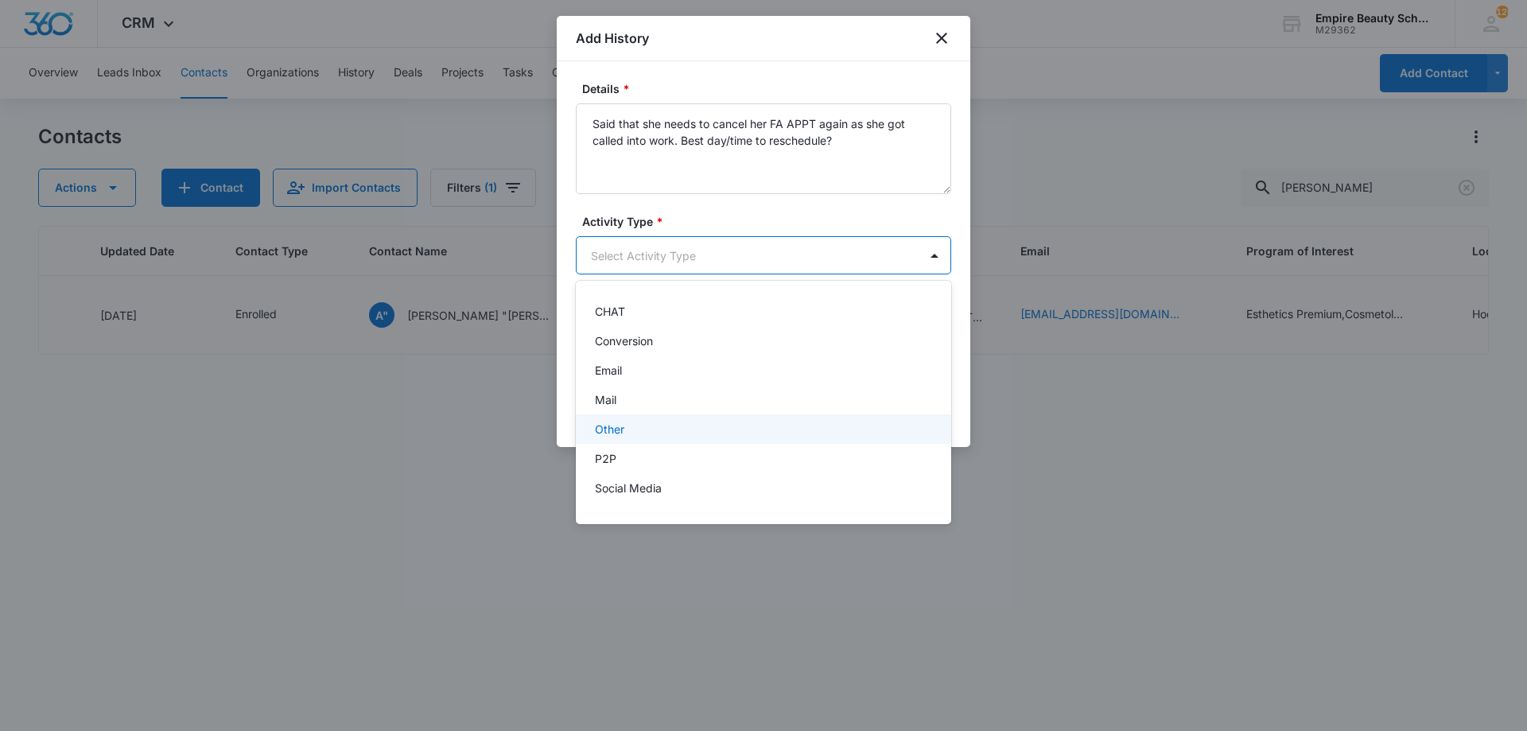
scroll to position [83, 0]
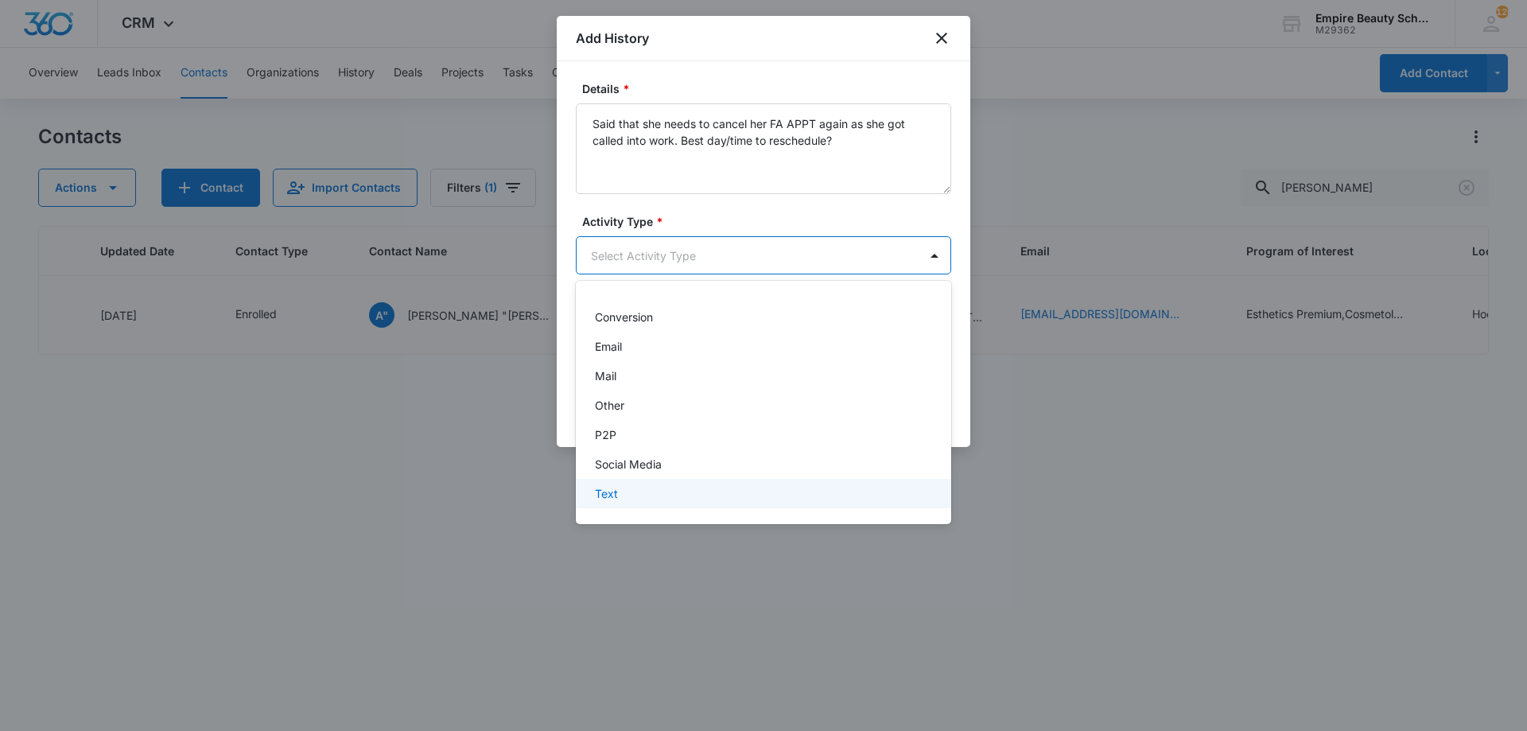
click at [671, 489] on div "Text" at bounding box center [762, 493] width 334 height 17
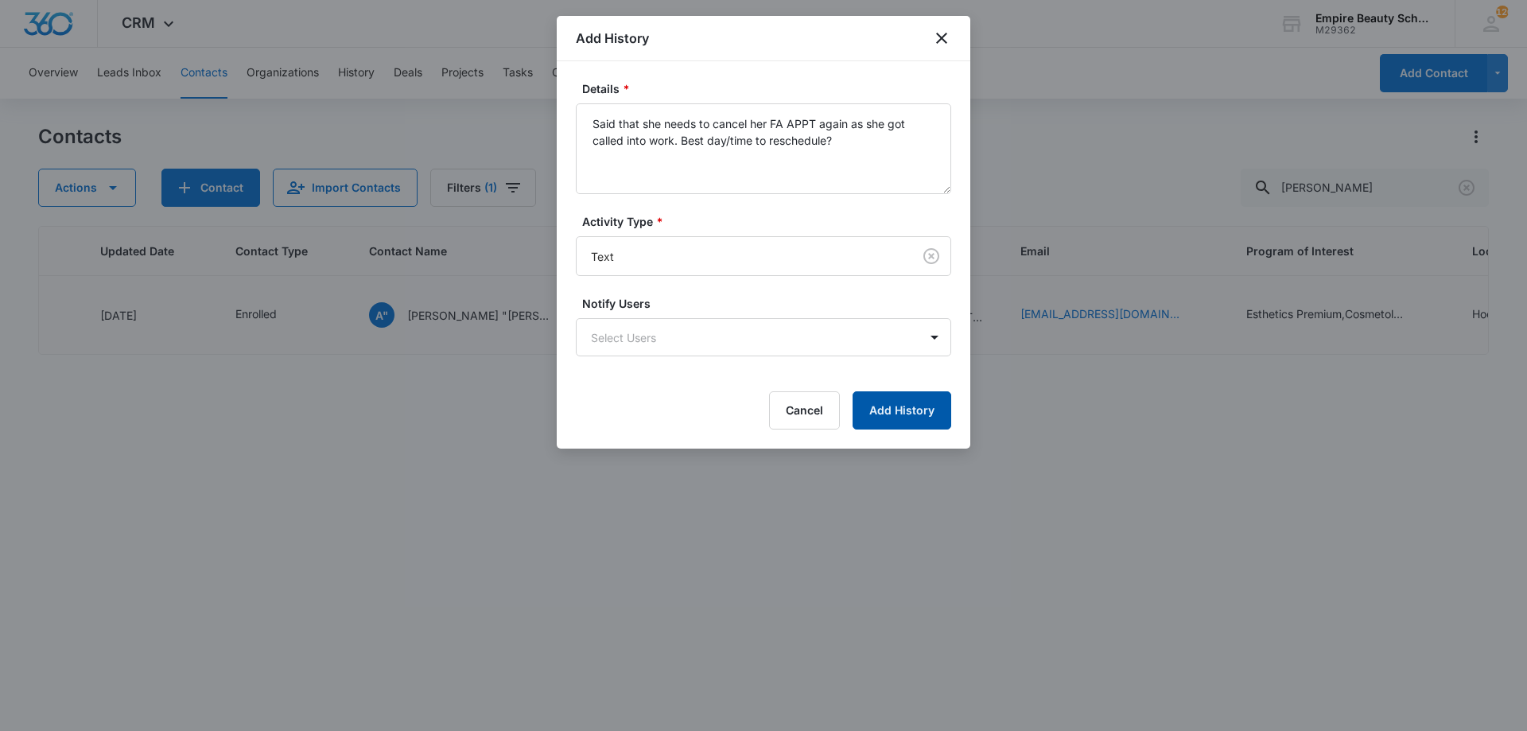
click at [911, 410] on button "Add History" at bounding box center [902, 410] width 99 height 38
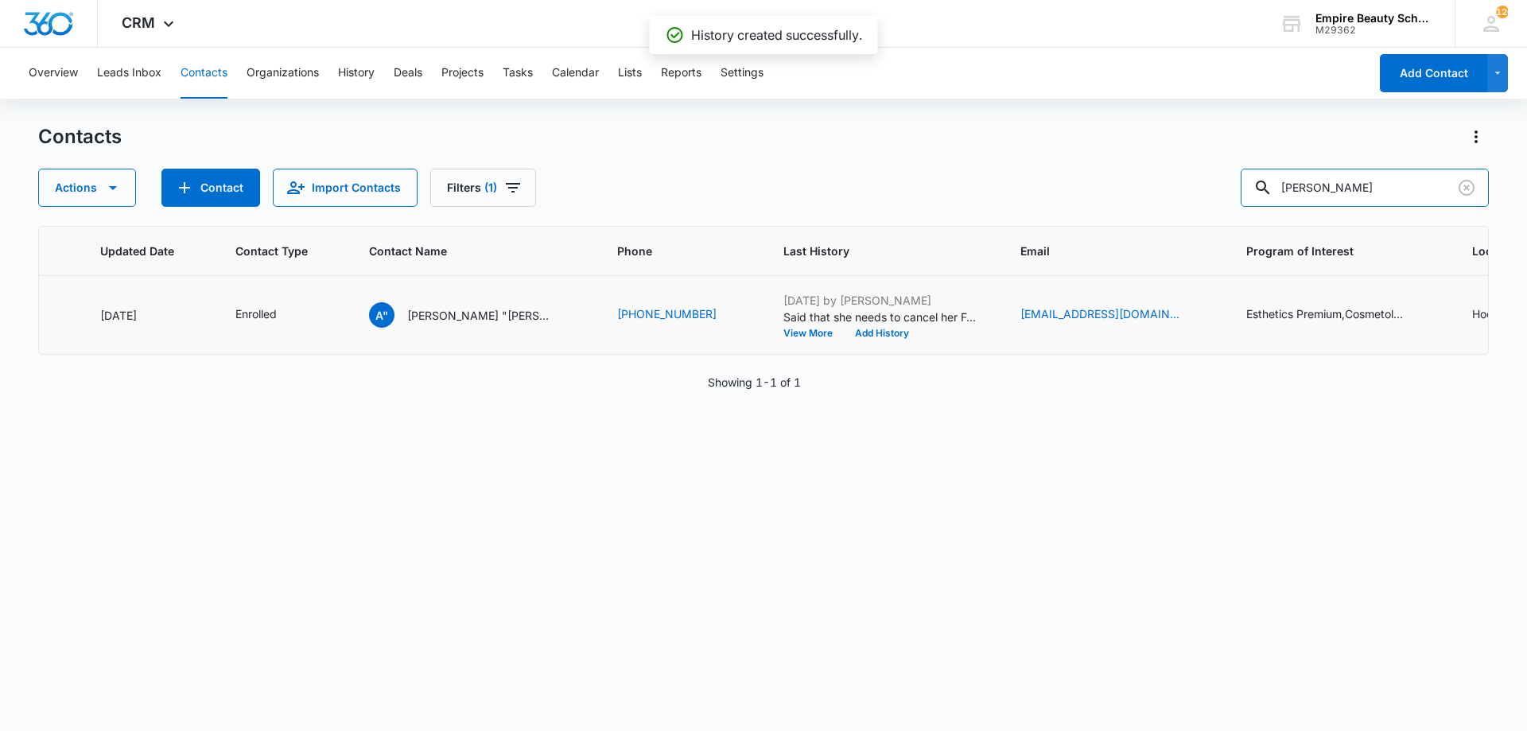
drag, startPoint x: 1367, startPoint y: 200, endPoint x: 1214, endPoint y: 194, distance: 153.6
click at [1214, 194] on div "Actions Contact Import Contacts Filters (1) percy" at bounding box center [763, 188] width 1451 height 38
type input "olivia crockwell"
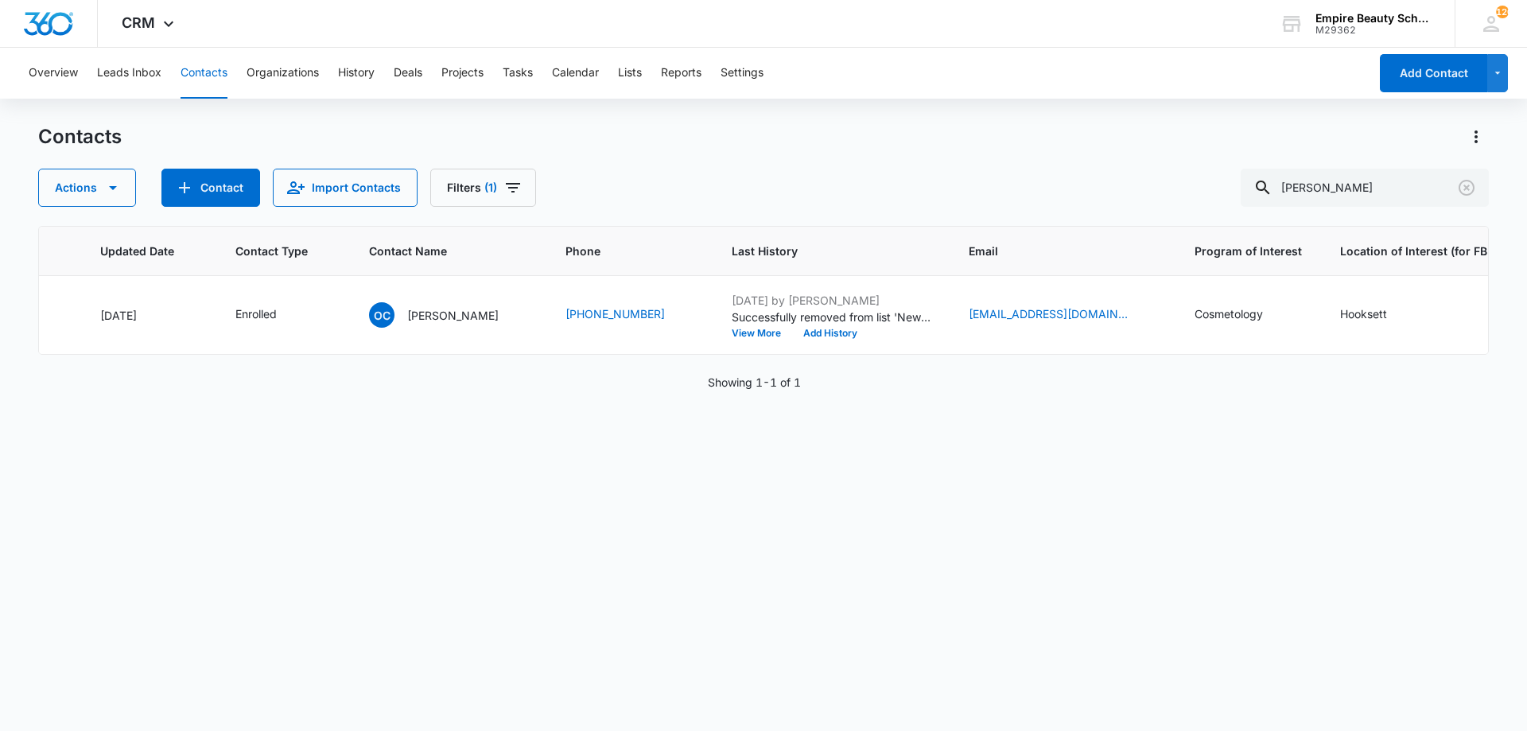
click at [650, 576] on div "ID Created Date Updated Date Contact Type Contact Name Phone Last History Email…" at bounding box center [763, 468] width 1451 height 484
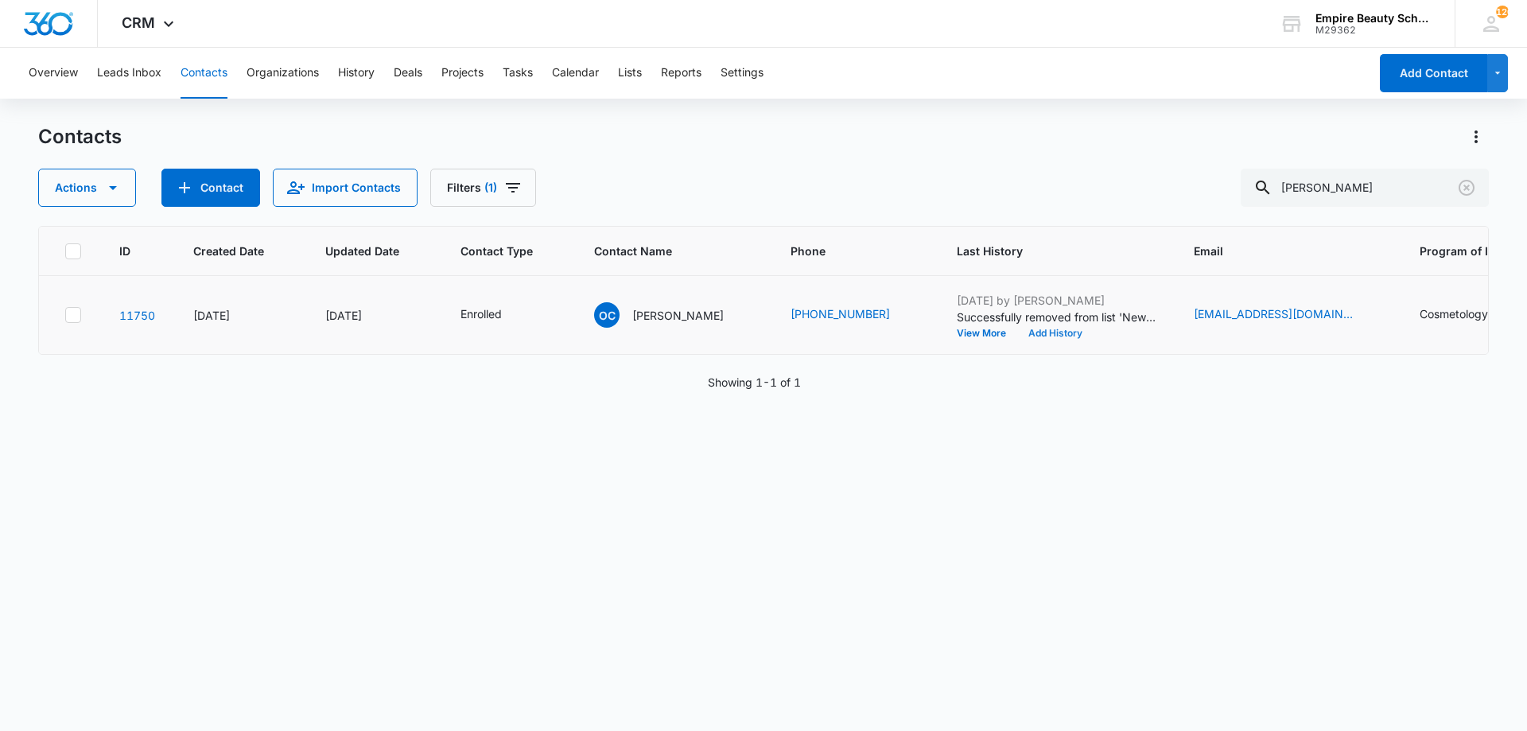
click at [1054, 337] on button "Add History" at bounding box center [1055, 334] width 76 height 10
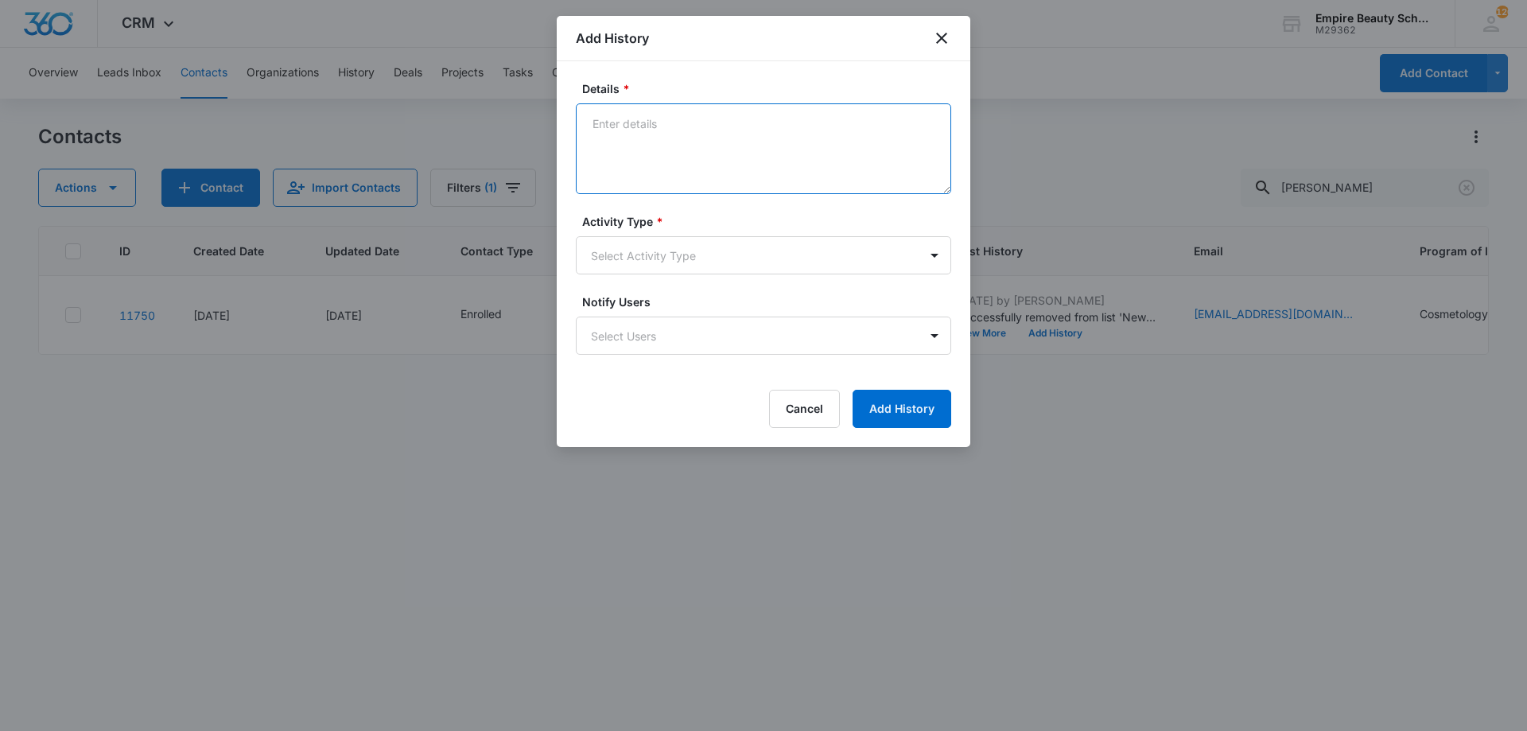
click at [707, 152] on textarea "Details *" at bounding box center [763, 148] width 375 height 91
type textarea "j"
click at [859, 146] on textarea "Just received your NAL scholarship entry - Great job! Added entry scholarship o…" at bounding box center [763, 148] width 375 height 91
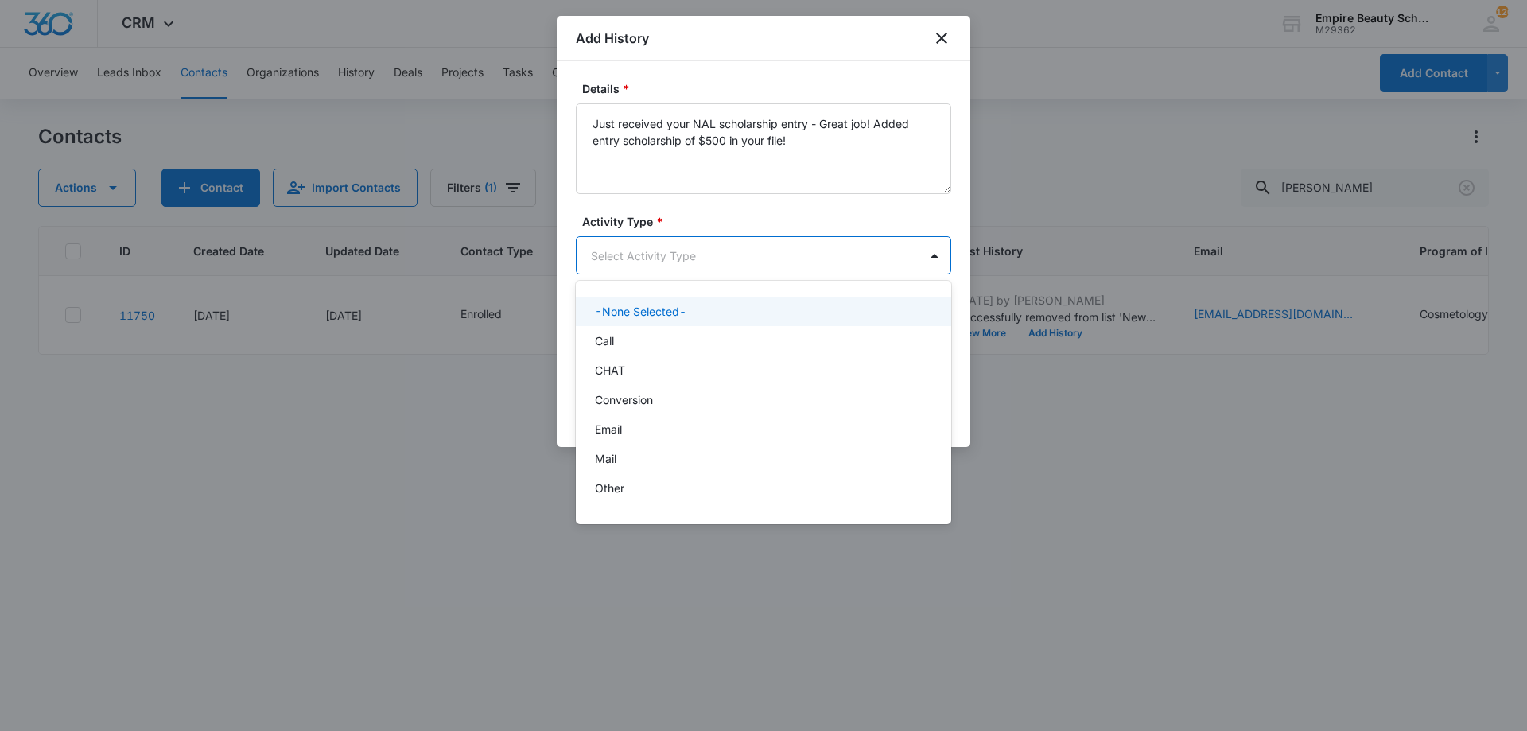
click at [694, 252] on body "CRM Apps Forms CRM Email Shop Payments POS Files Brand Settings Empire Beauty S…" at bounding box center [763, 365] width 1527 height 731
click at [775, 138] on div at bounding box center [763, 365] width 1527 height 731
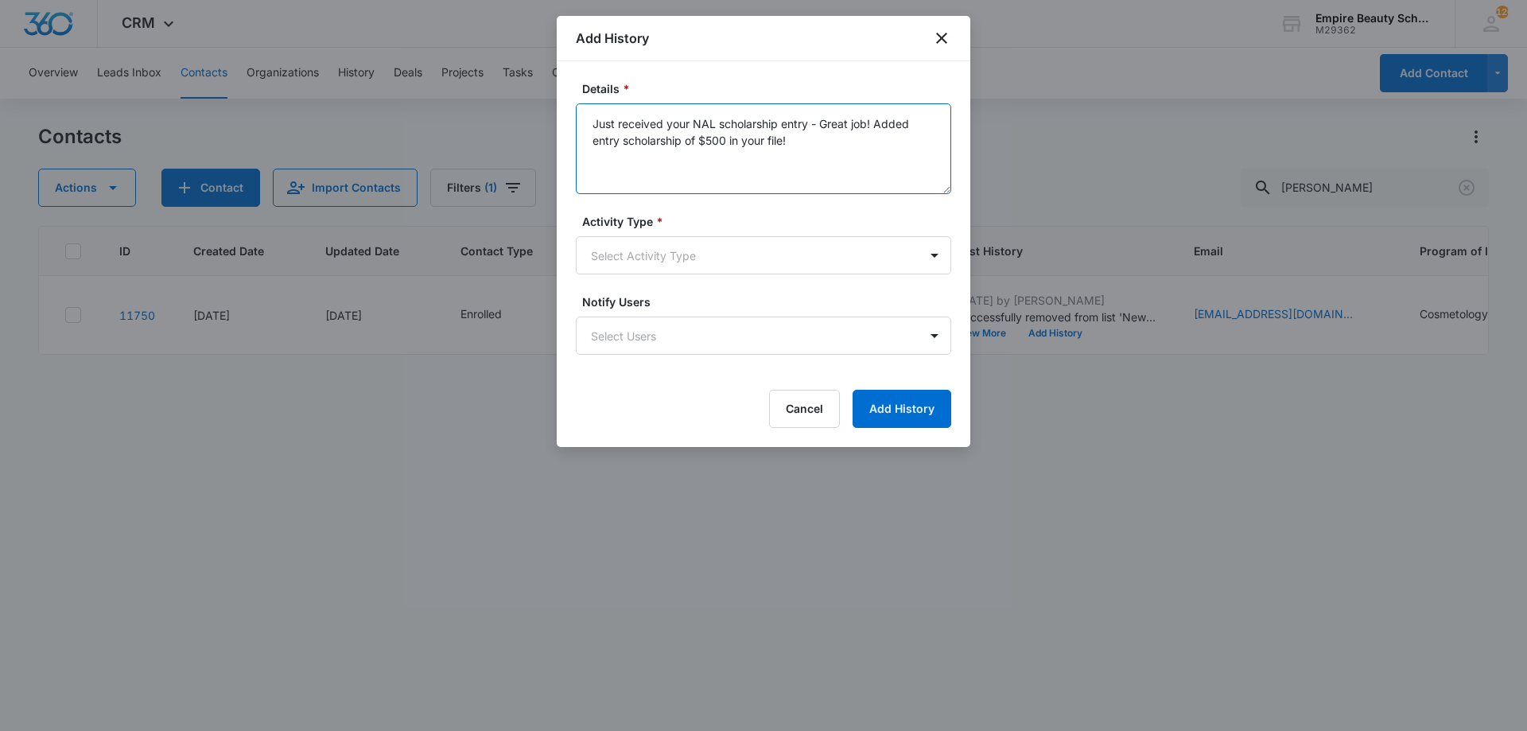
drag, startPoint x: 768, startPoint y: 139, endPoint x: 732, endPoint y: 139, distance: 36.6
click at [732, 139] on textarea "Just received your NAL scholarship entry - Great job! Added entry scholarship o…" at bounding box center [763, 148] width 375 height 91
type textarea "Just received your NAL scholarship entry - Great job! Added entry scholarship o…"
click at [723, 242] on body "CRM Apps Forms CRM Email Shop Payments POS Files Brand Settings Empire Beauty S…" at bounding box center [763, 365] width 1527 height 731
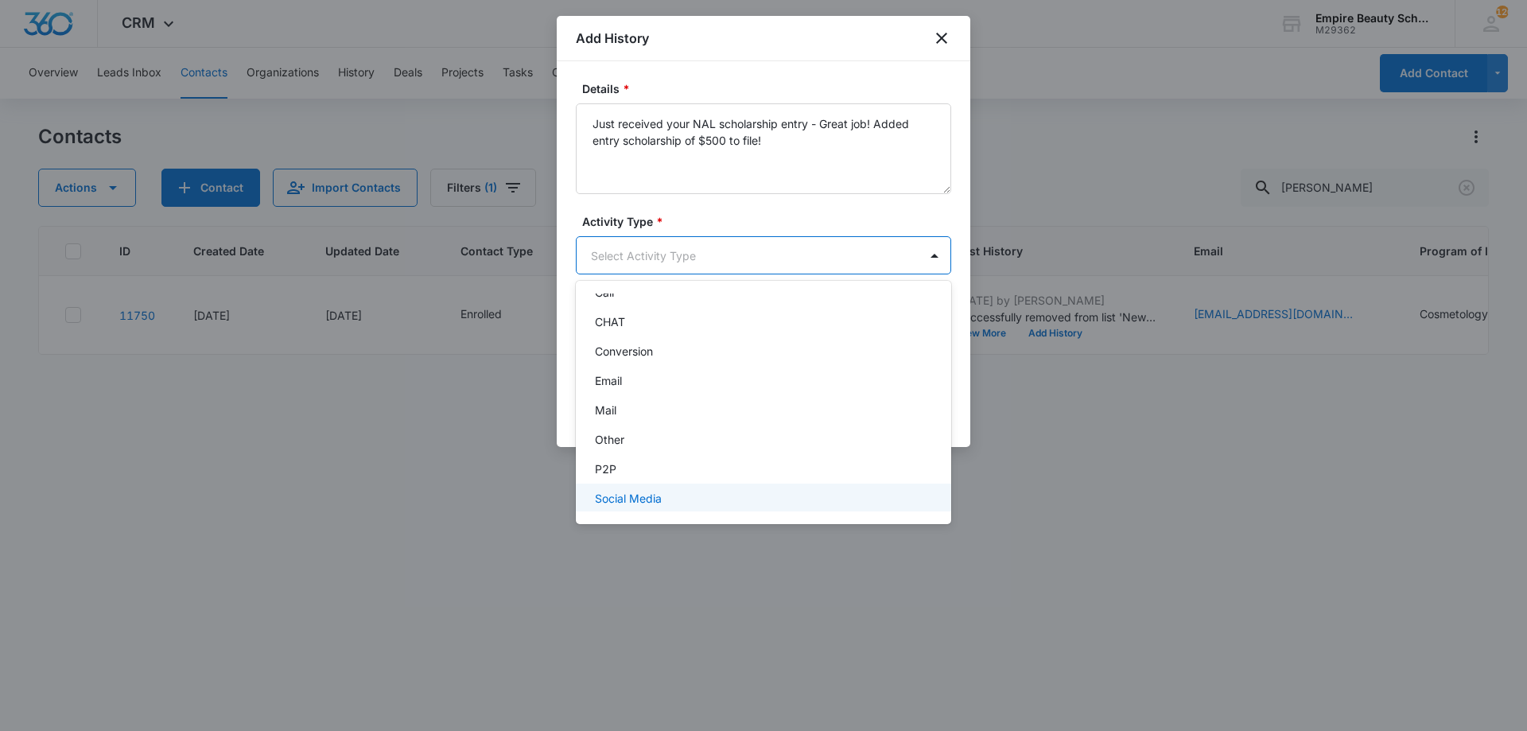
scroll to position [83, 0]
click at [634, 496] on div "Text" at bounding box center [762, 493] width 334 height 17
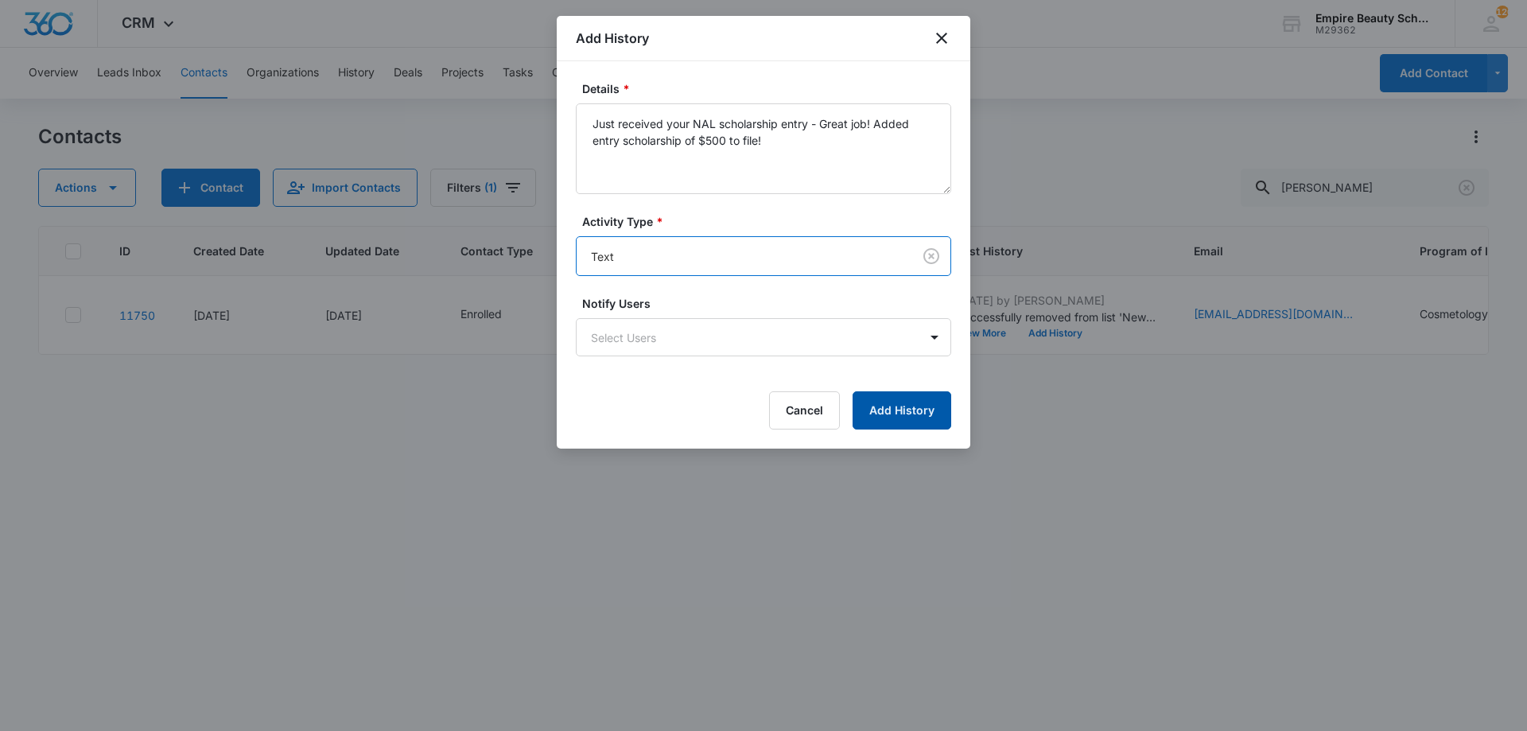
click at [912, 414] on button "Add History" at bounding box center [902, 410] width 99 height 38
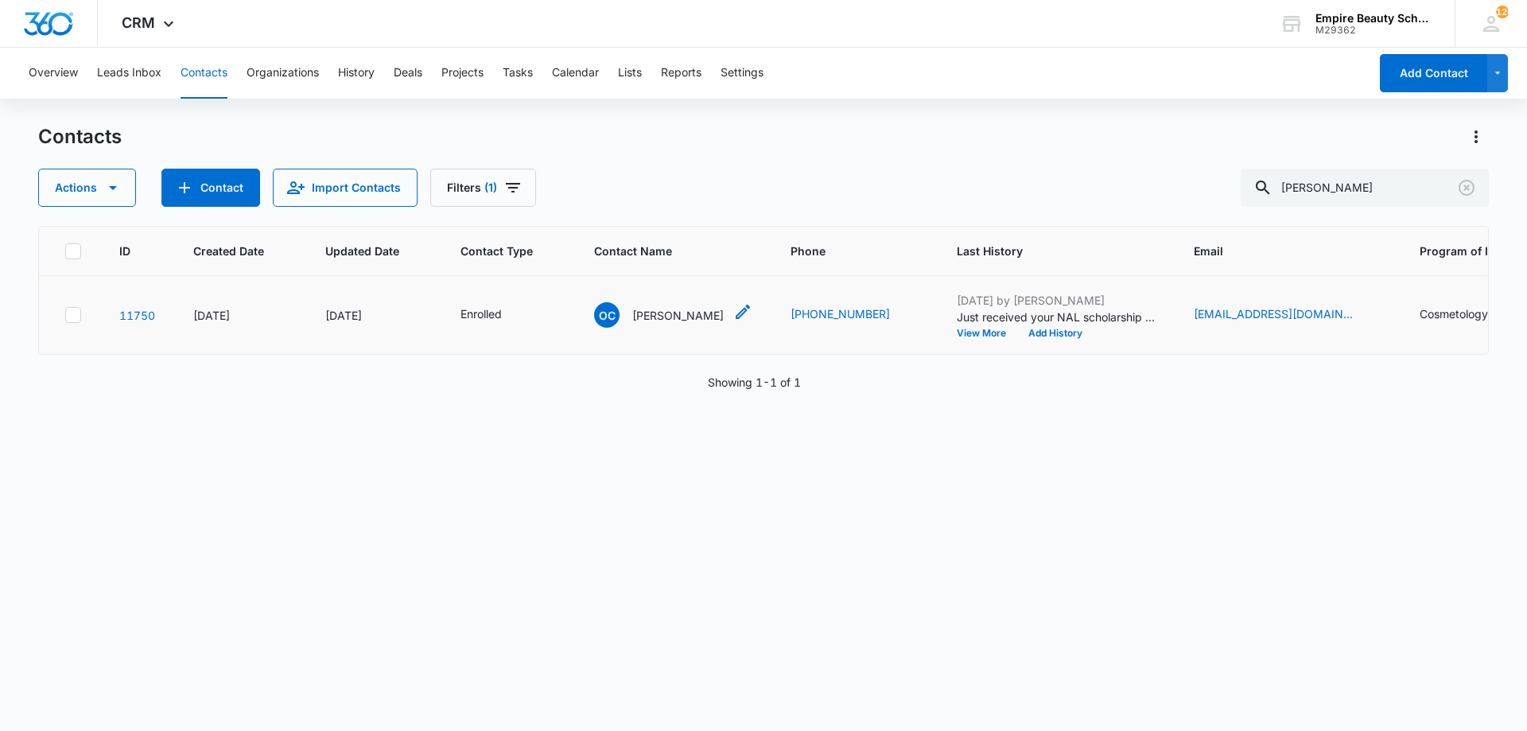
click at [702, 321] on p "Olivia Crockwell" at bounding box center [677, 315] width 91 height 17
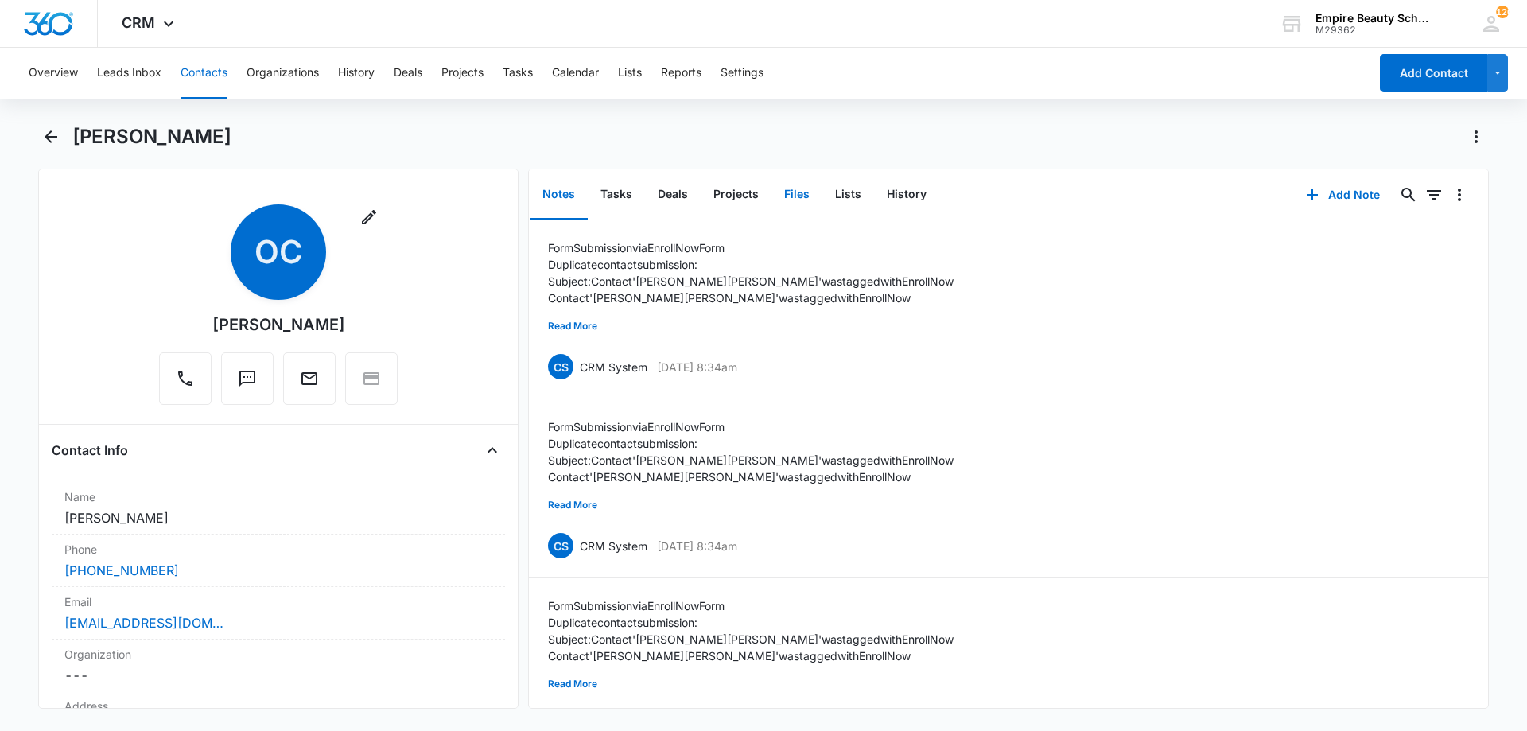
click at [799, 200] on button "Files" at bounding box center [797, 194] width 51 height 49
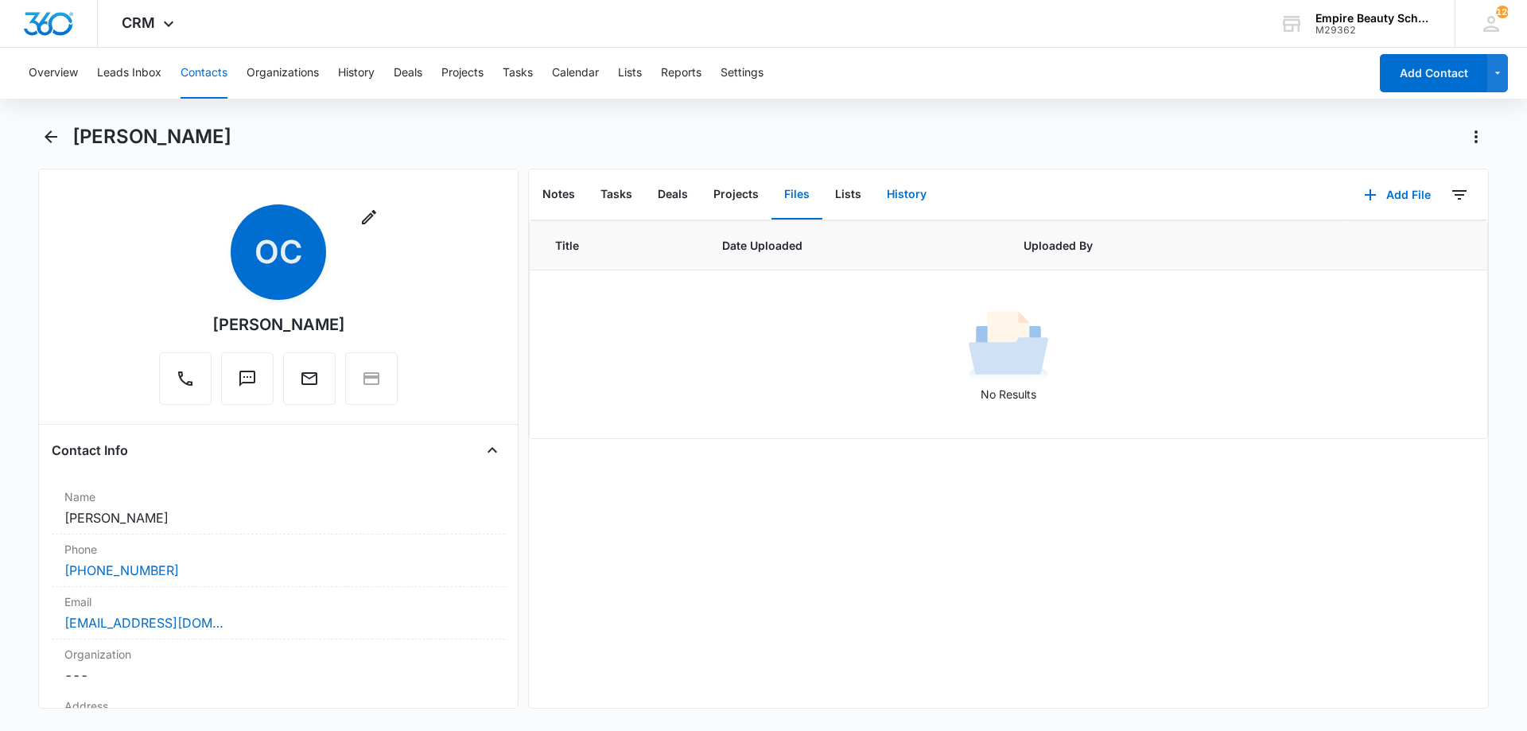
click at [889, 206] on button "History" at bounding box center [906, 194] width 65 height 49
click at [779, 193] on button "Files" at bounding box center [797, 194] width 51 height 49
click at [59, 135] on icon "Back" at bounding box center [50, 136] width 19 height 19
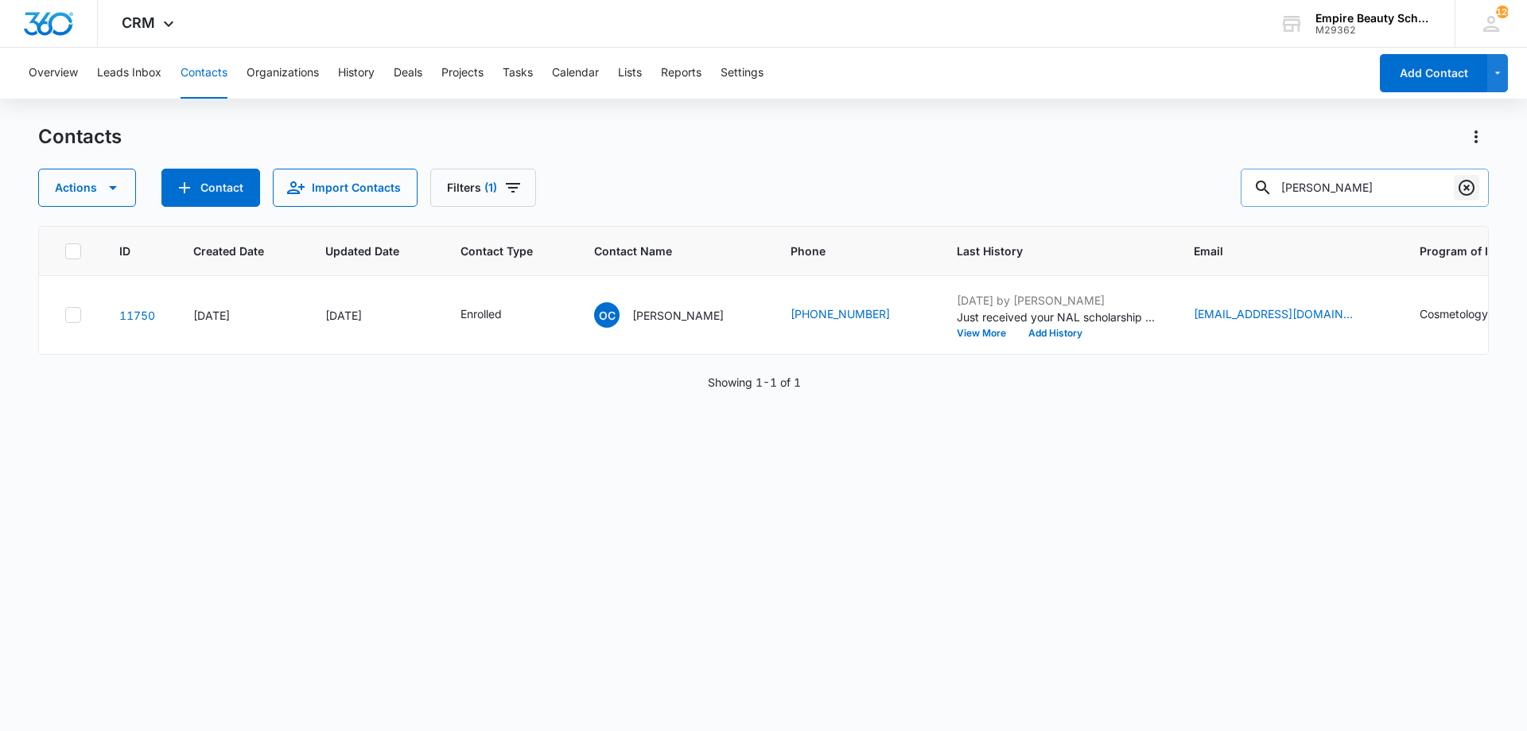
click at [1467, 185] on icon "Clear" at bounding box center [1466, 187] width 19 height 19
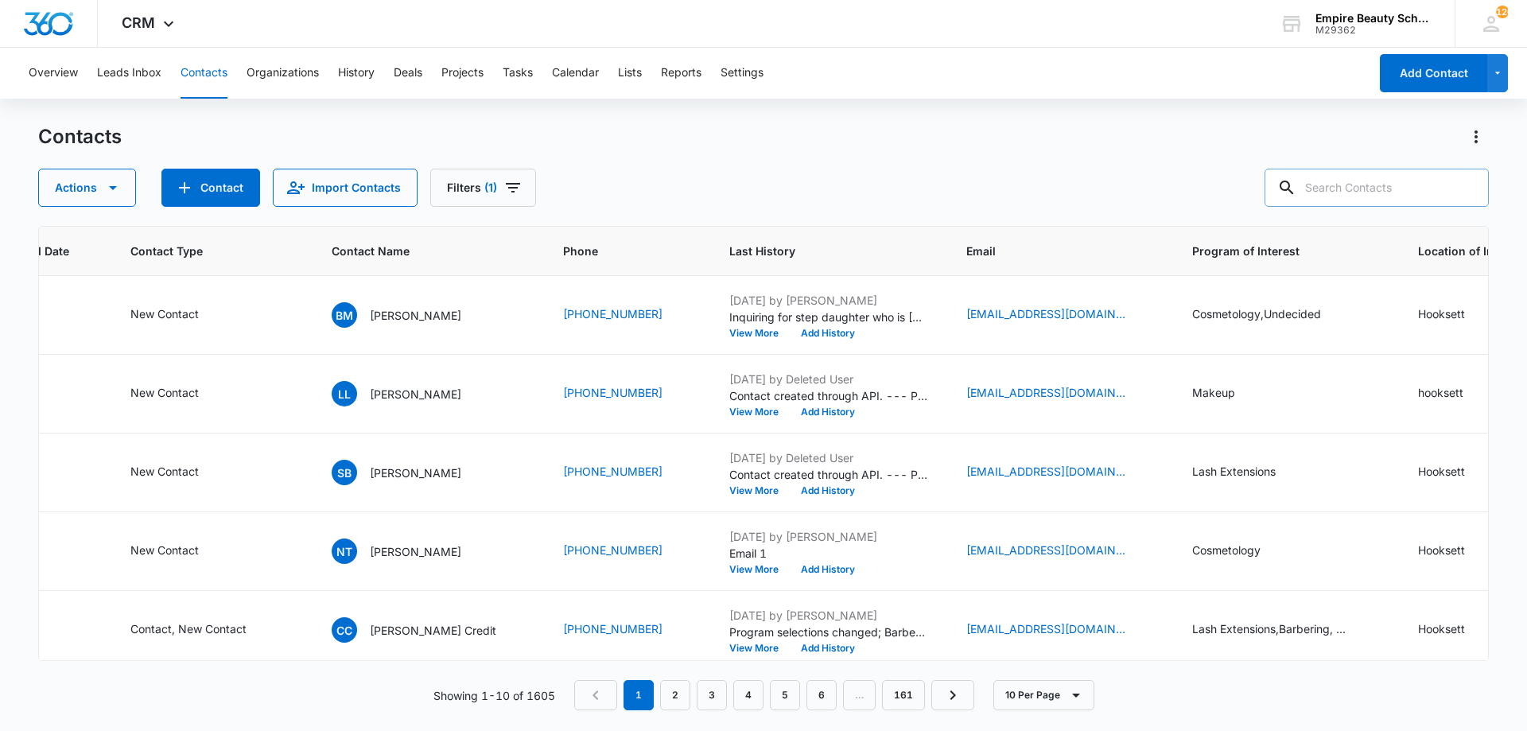
scroll to position [0, 334]
click at [786, 338] on button "Add History" at bounding box center [824, 334] width 76 height 10
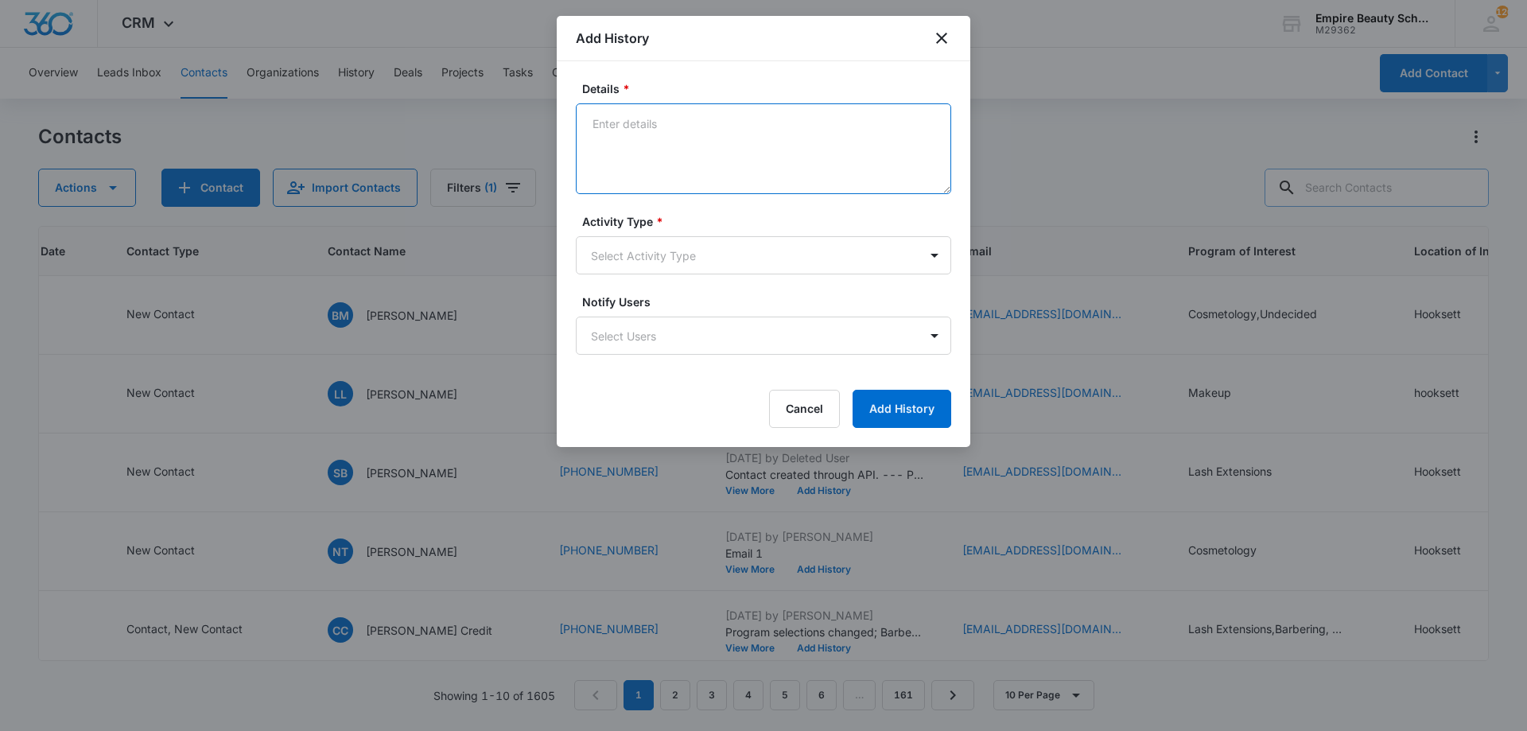
click at [701, 138] on textarea "Details *" at bounding box center [763, 148] width 375 height 91
click at [775, 123] on textarea "VM went to automated Google assit - Couldn't leave VM" at bounding box center [763, 148] width 375 height 91
type textarea "VM went to automated Google assist - Couldn't leave VM"
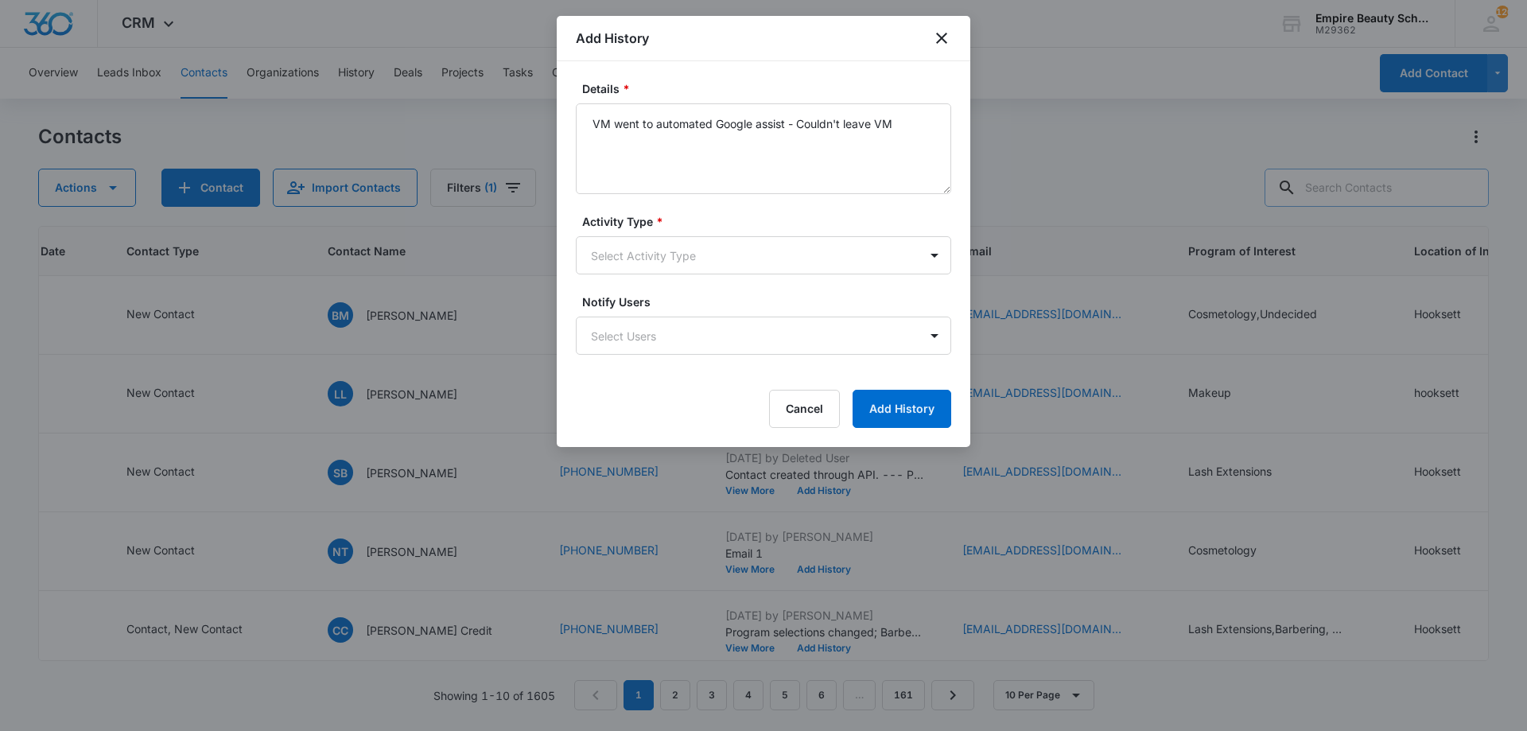
click at [753, 234] on div "Activity Type * Select Activity Type" at bounding box center [763, 243] width 375 height 61
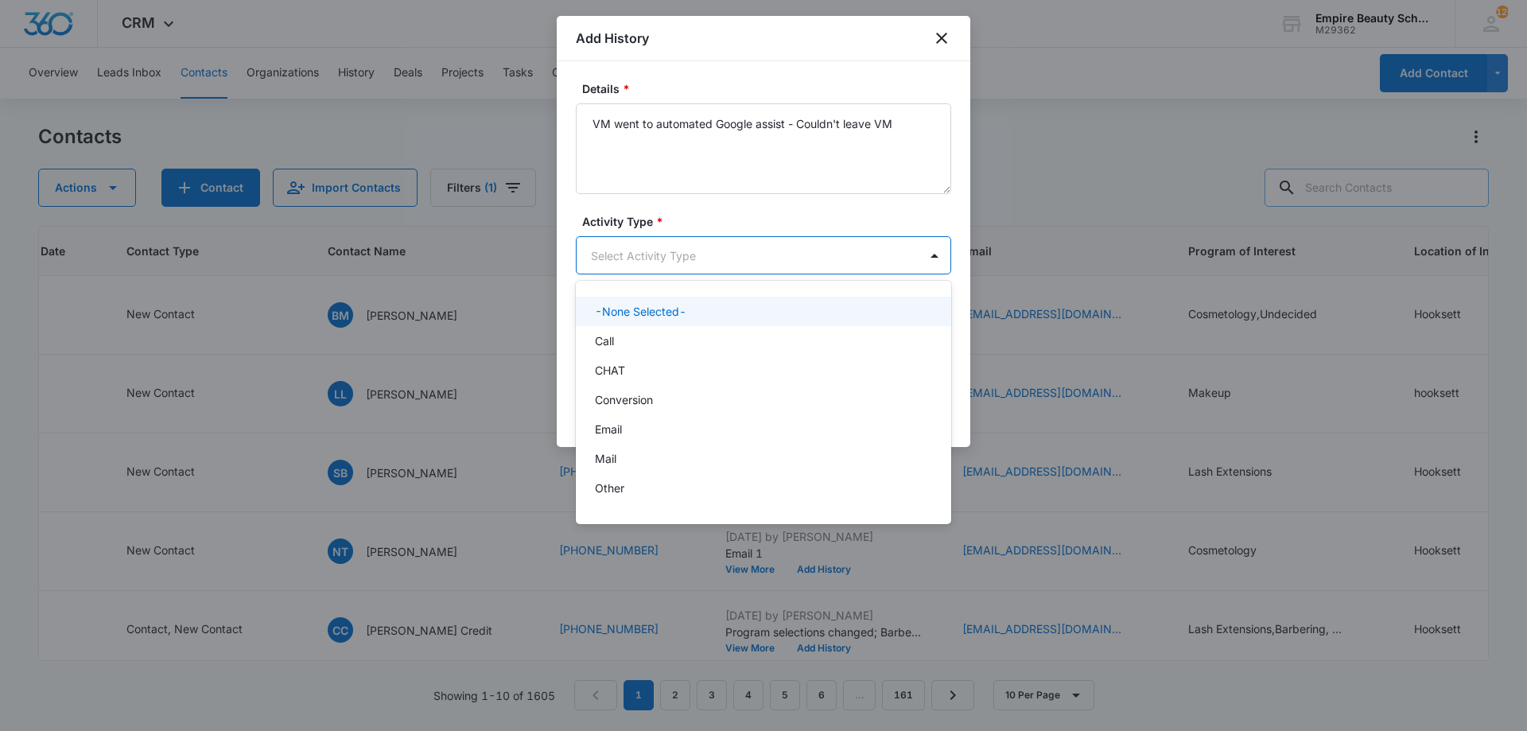
click at [725, 265] on body "CRM Apps Forms CRM Email Shop Payments POS Files Brand Settings Empire Beauty S…" at bounding box center [763, 365] width 1527 height 731
click at [679, 340] on div "Call" at bounding box center [762, 341] width 334 height 17
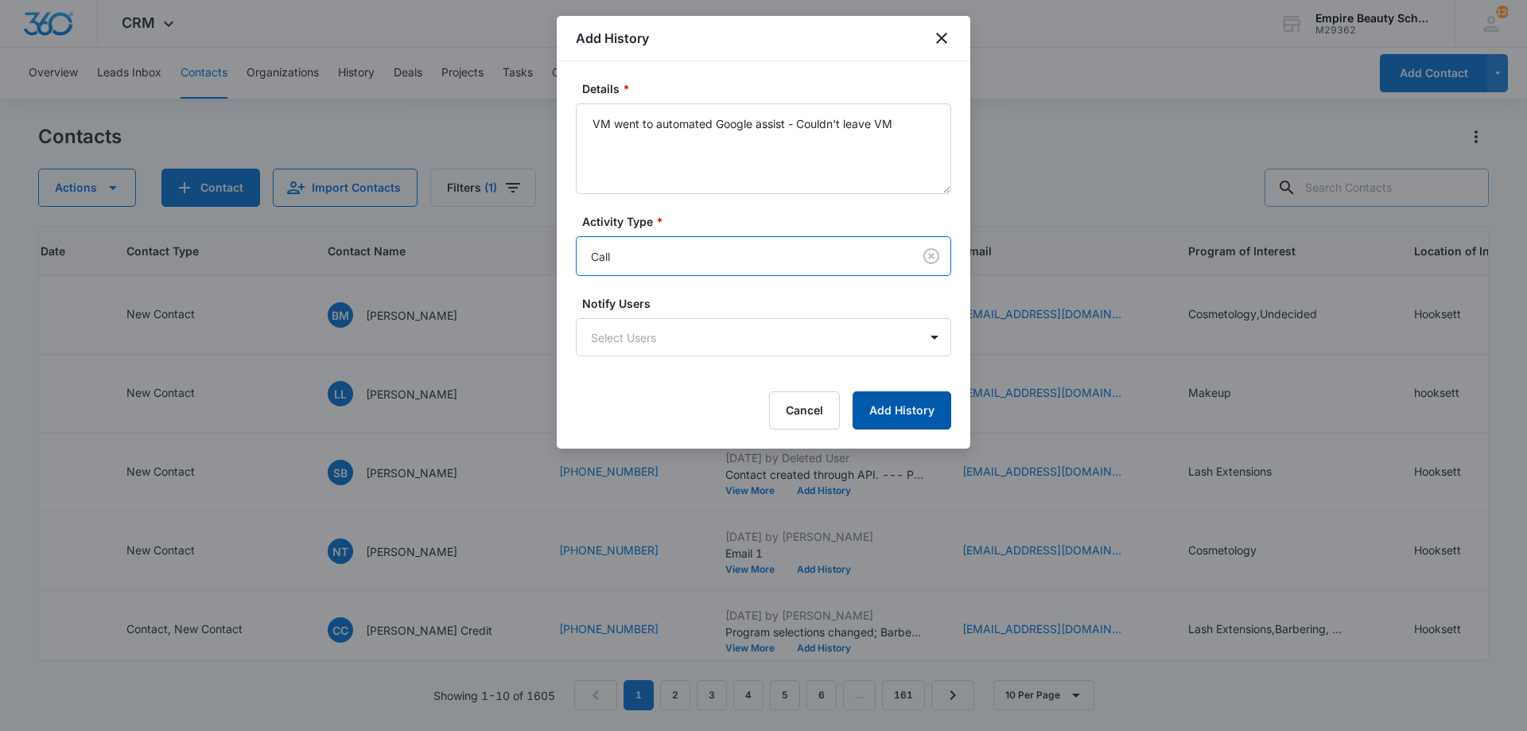
click at [875, 400] on button "Add History" at bounding box center [902, 410] width 99 height 38
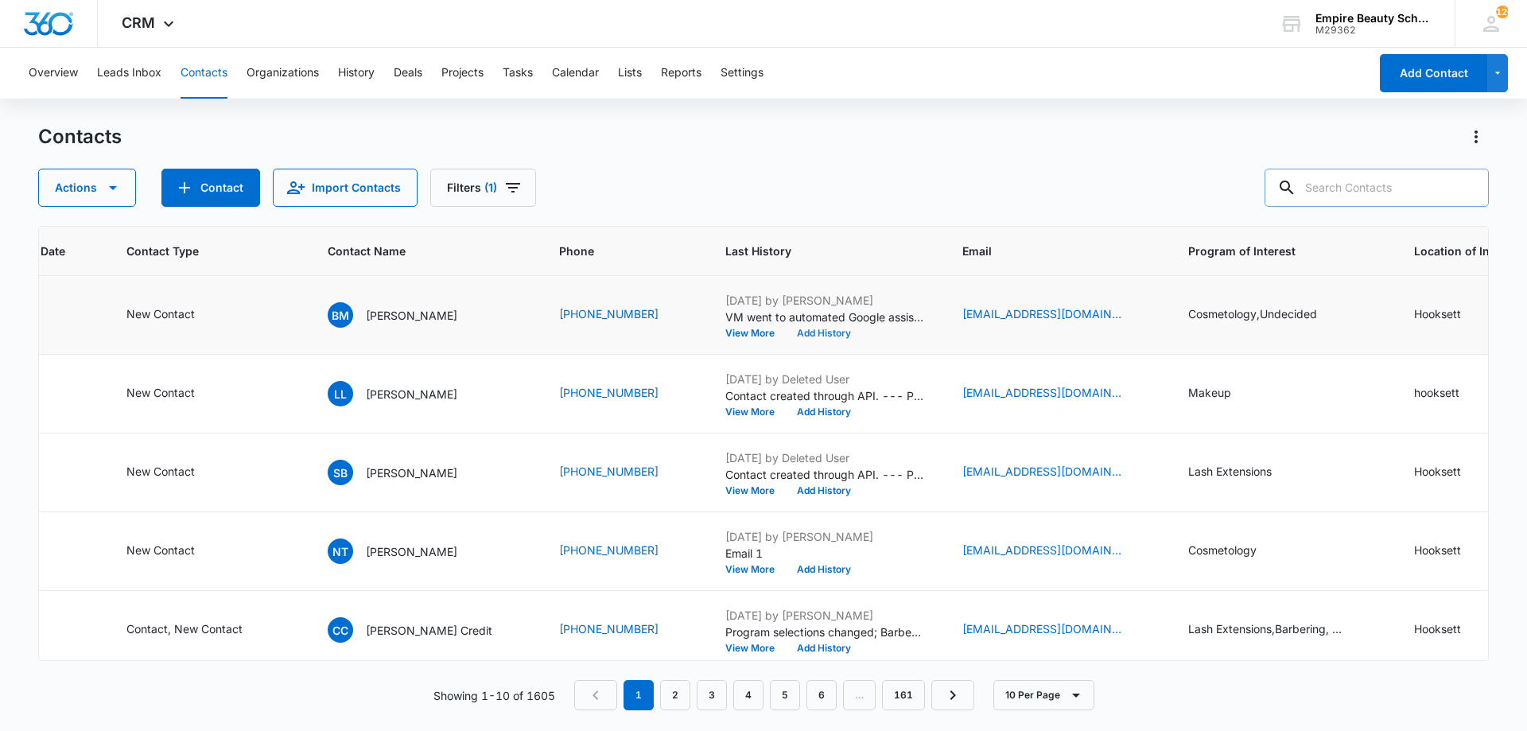
click at [786, 330] on button "Add History" at bounding box center [824, 334] width 76 height 10
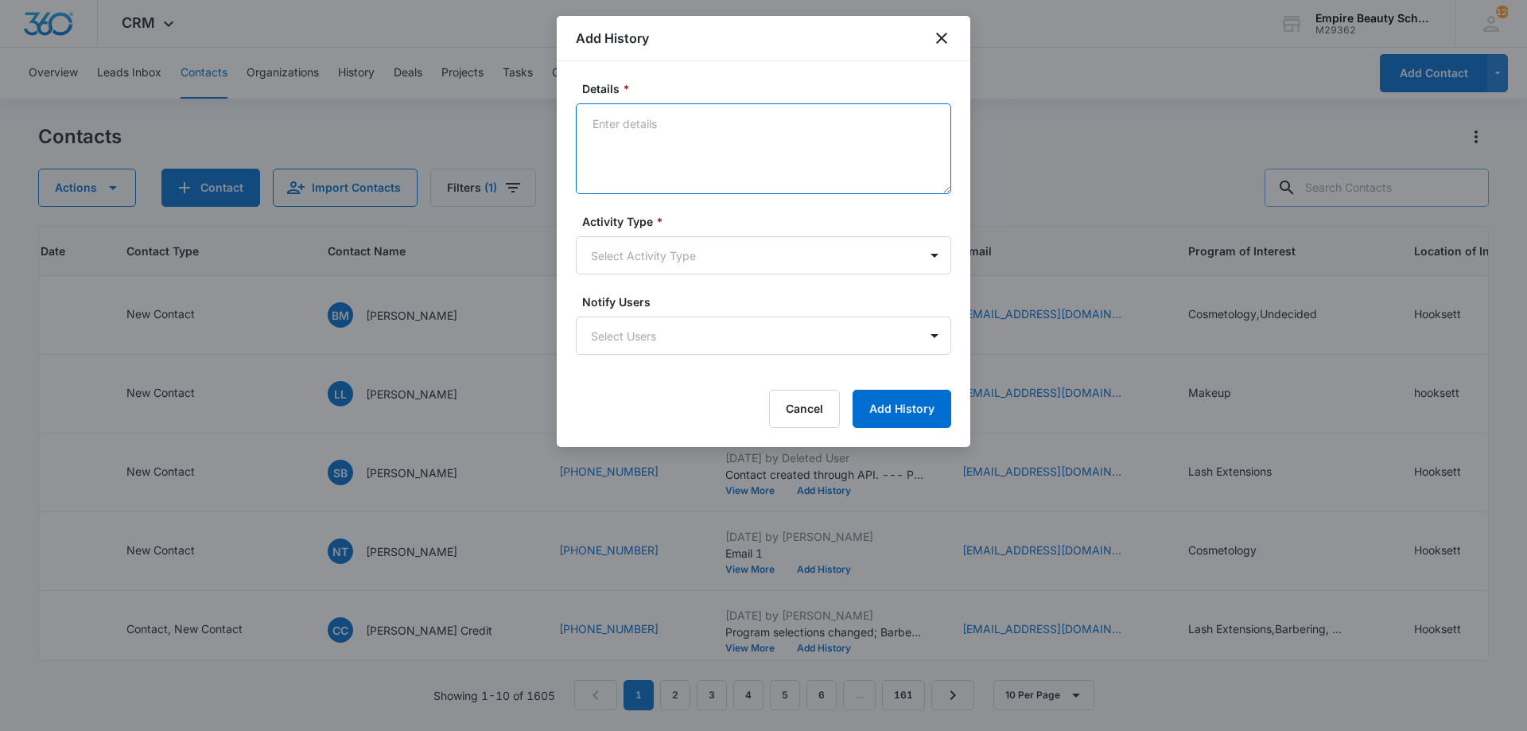
click at [655, 160] on textarea "Details *" at bounding box center [763, 148] width 375 height 91
type textarea "Text 1"
click at [662, 239] on body "CRM Apps Forms CRM Email Shop Payments POS Files Brand Settings Empire Beauty S…" at bounding box center [763, 365] width 1527 height 731
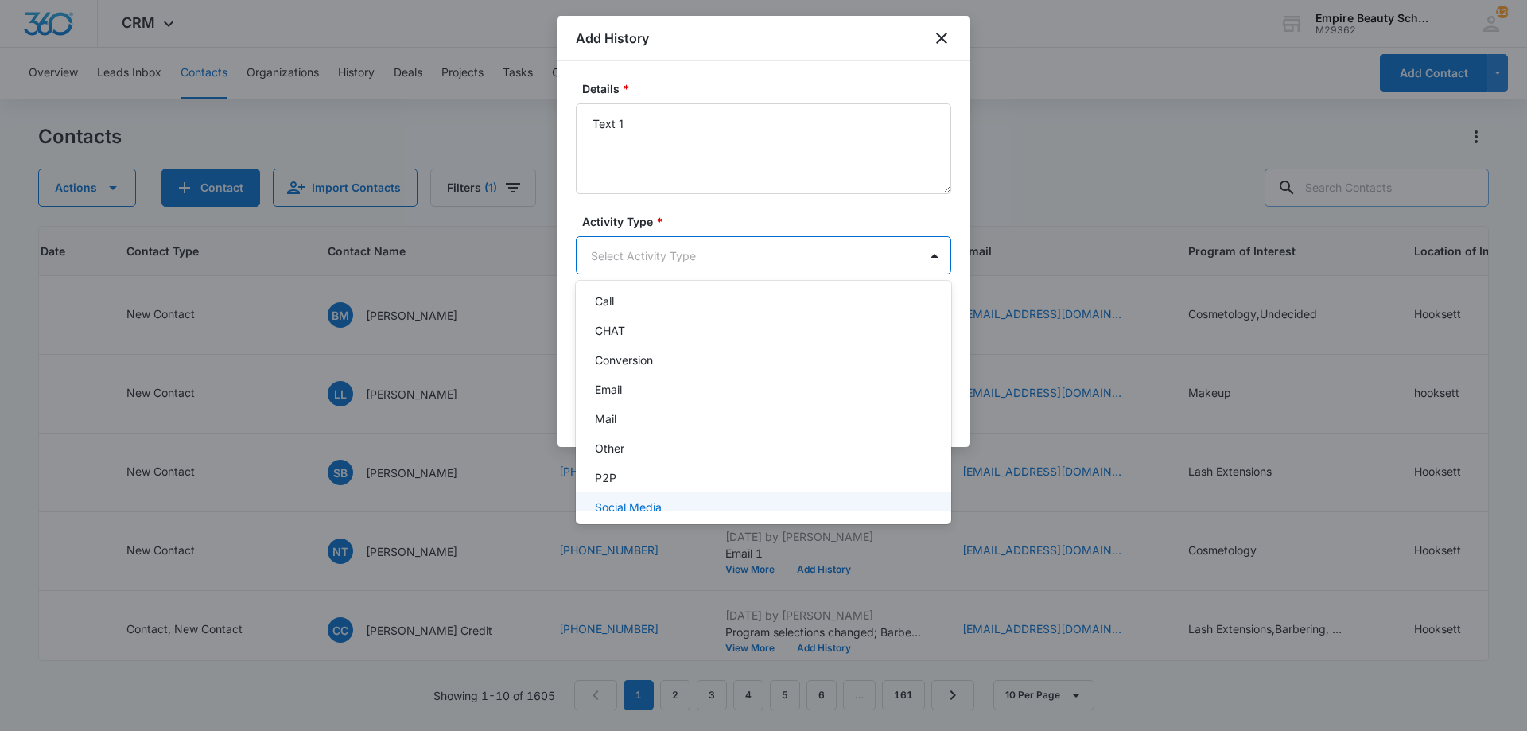
scroll to position [83, 0]
click at [646, 483] on div "Text" at bounding box center [763, 493] width 375 height 29
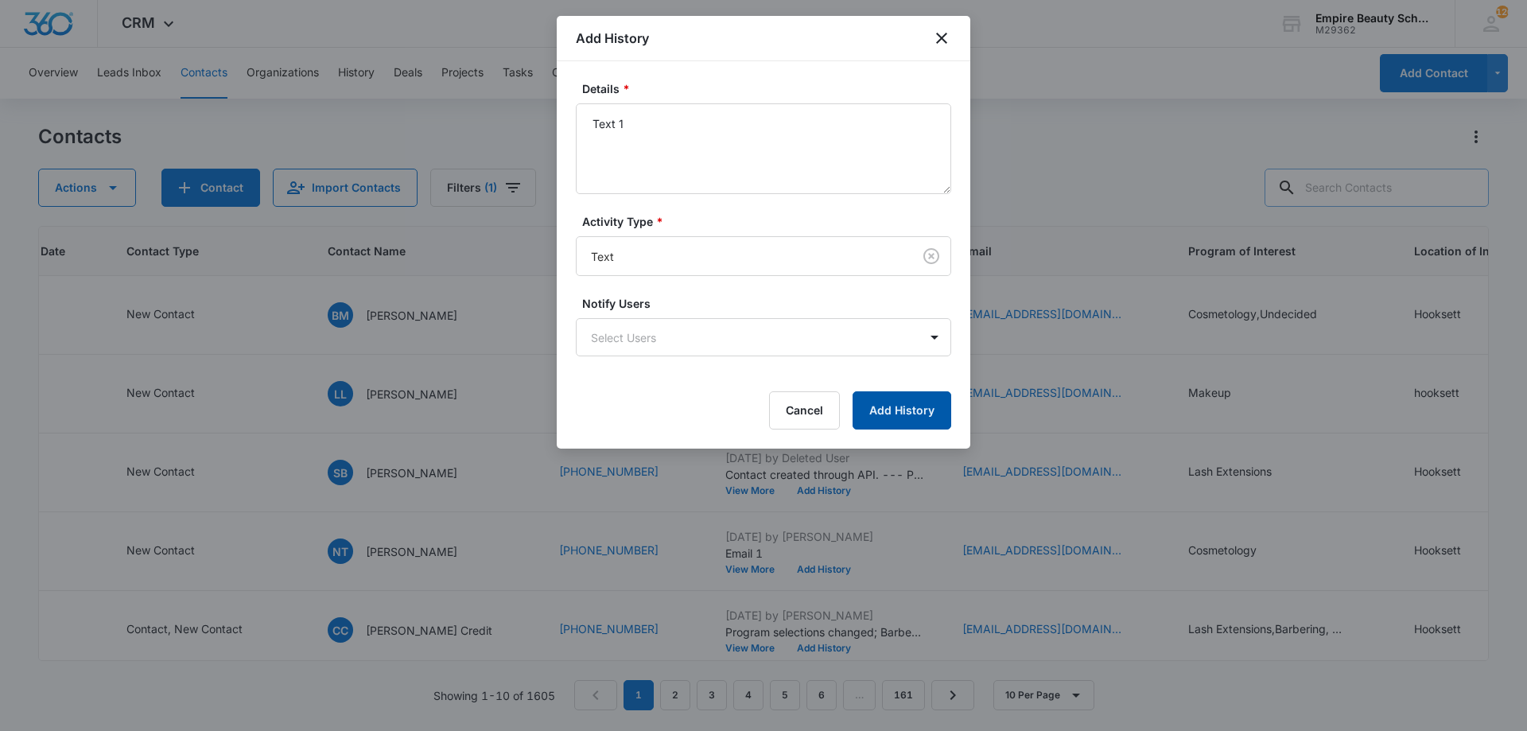
click at [909, 400] on button "Add History" at bounding box center [902, 410] width 99 height 38
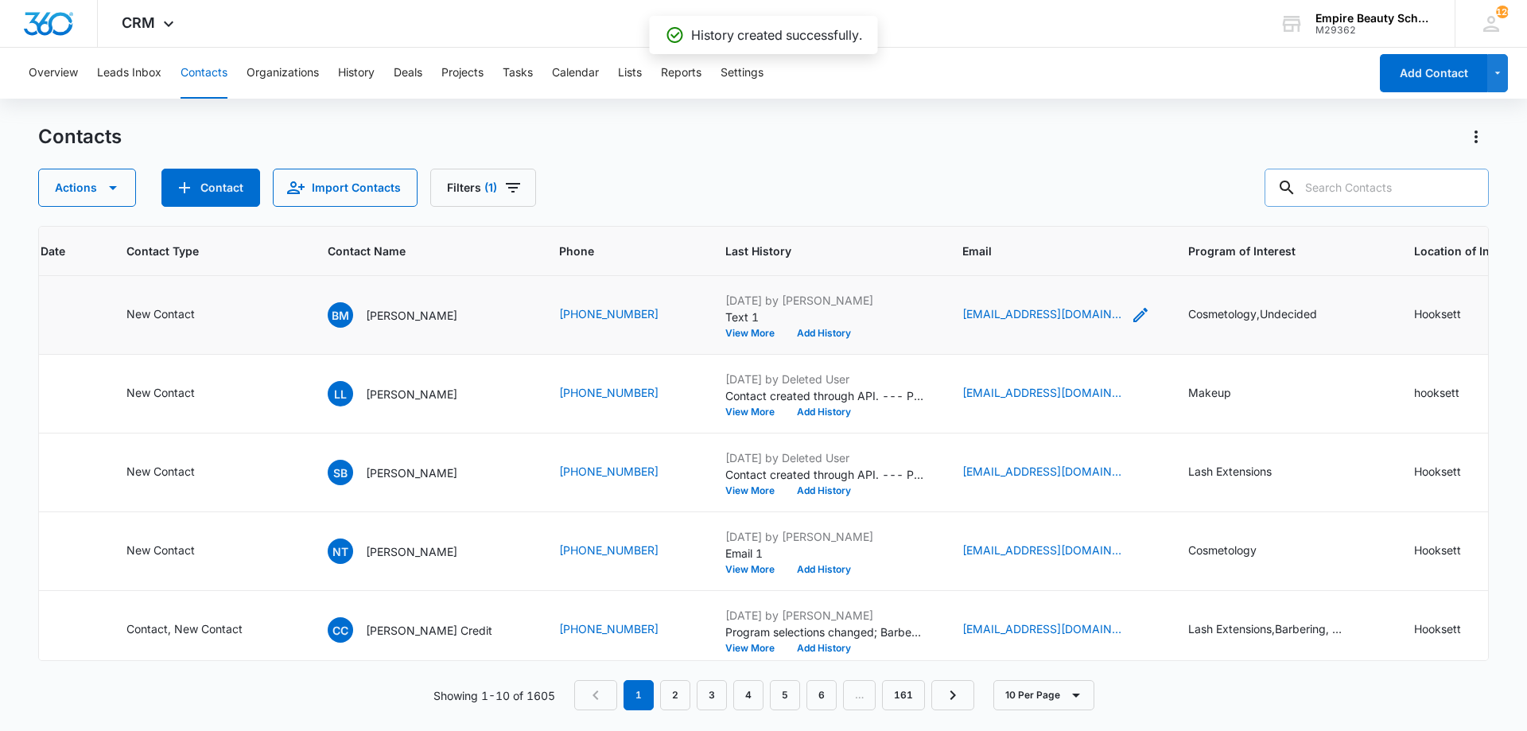
click at [1134, 318] on icon "Email - roxybre82@gmail.com - Select to Edit Field" at bounding box center [1141, 315] width 14 height 14
click at [993, 217] on input "roxybre82@gmail.com" at bounding box center [999, 213] width 200 height 38
click at [988, 217] on input "roxybre82@gmail.com" at bounding box center [999, 213] width 200 height 38
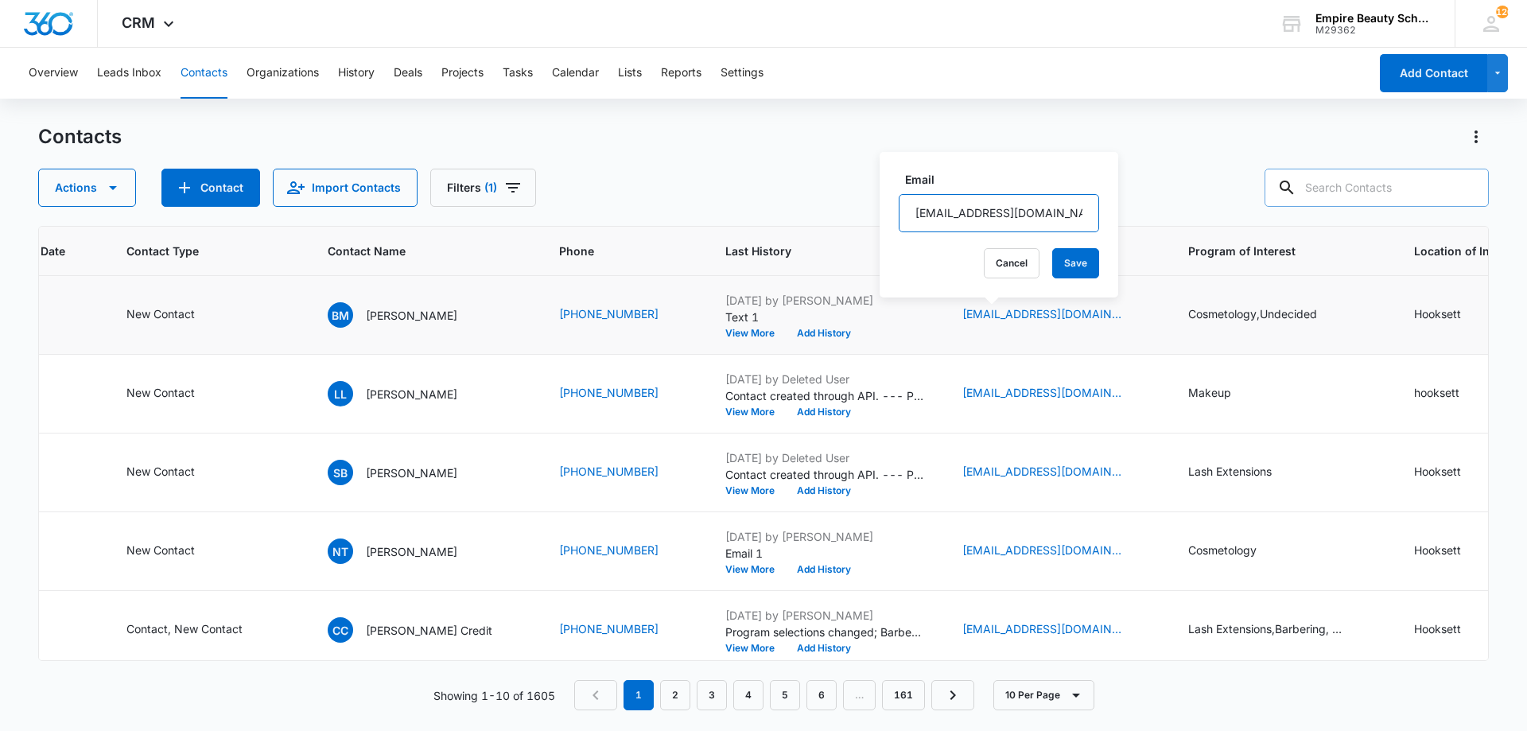
click at [988, 217] on input "roxybre82@gmail.com" at bounding box center [999, 213] width 200 height 38
click at [984, 267] on button "Cancel" at bounding box center [1012, 263] width 56 height 30
click at [786, 331] on button "Add History" at bounding box center [824, 334] width 76 height 10
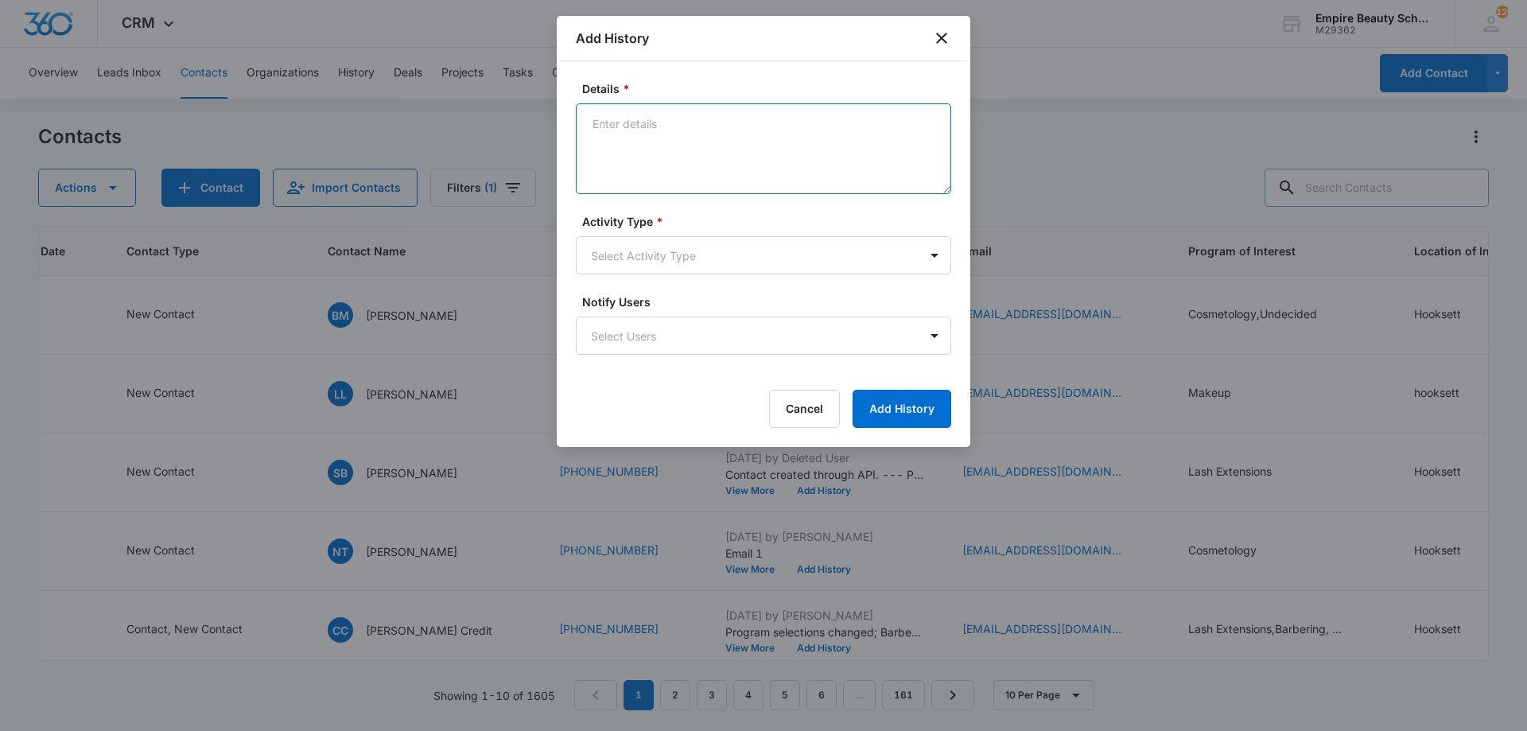
click at [698, 139] on textarea "Details *" at bounding box center [763, 148] width 375 height 91
click at [601, 125] on textarea "EMail 1" at bounding box center [763, 148] width 375 height 91
type textarea "Email 1"
click at [738, 244] on body "CRM Apps Forms CRM Email Shop Payments POS Files Brand Settings Empire Beauty S…" at bounding box center [763, 365] width 1527 height 731
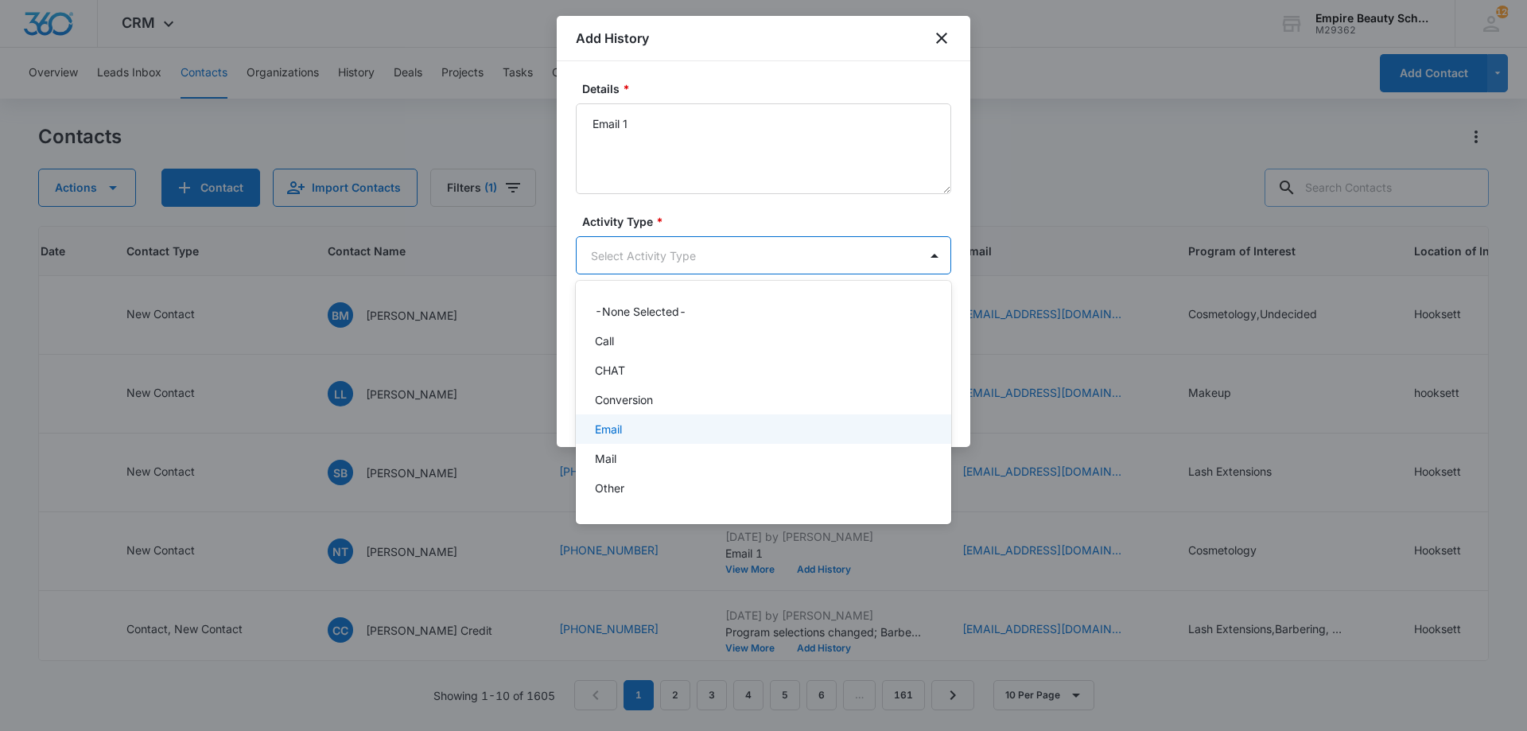
click at [635, 423] on div "Email" at bounding box center [762, 429] width 334 height 17
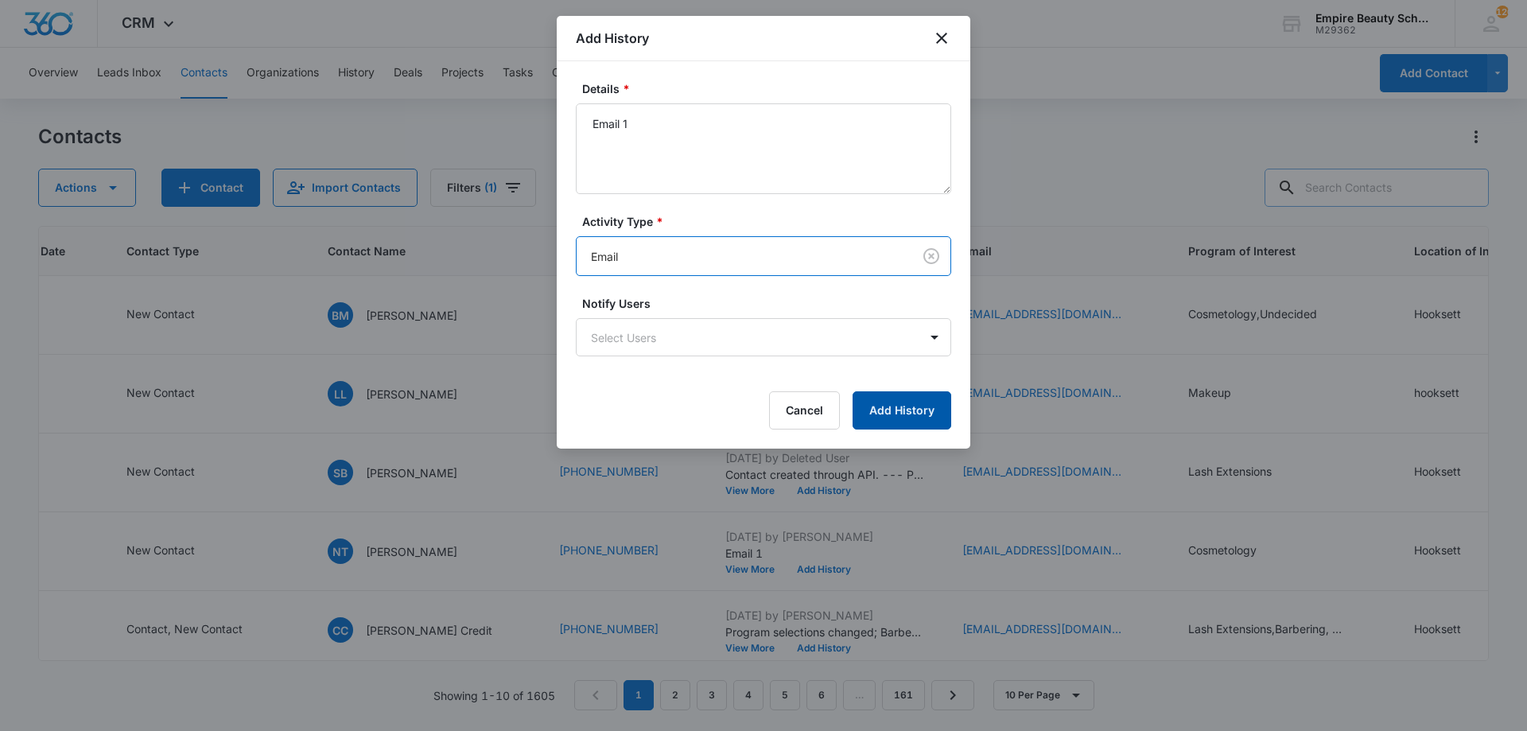
click at [888, 407] on button "Add History" at bounding box center [902, 410] width 99 height 38
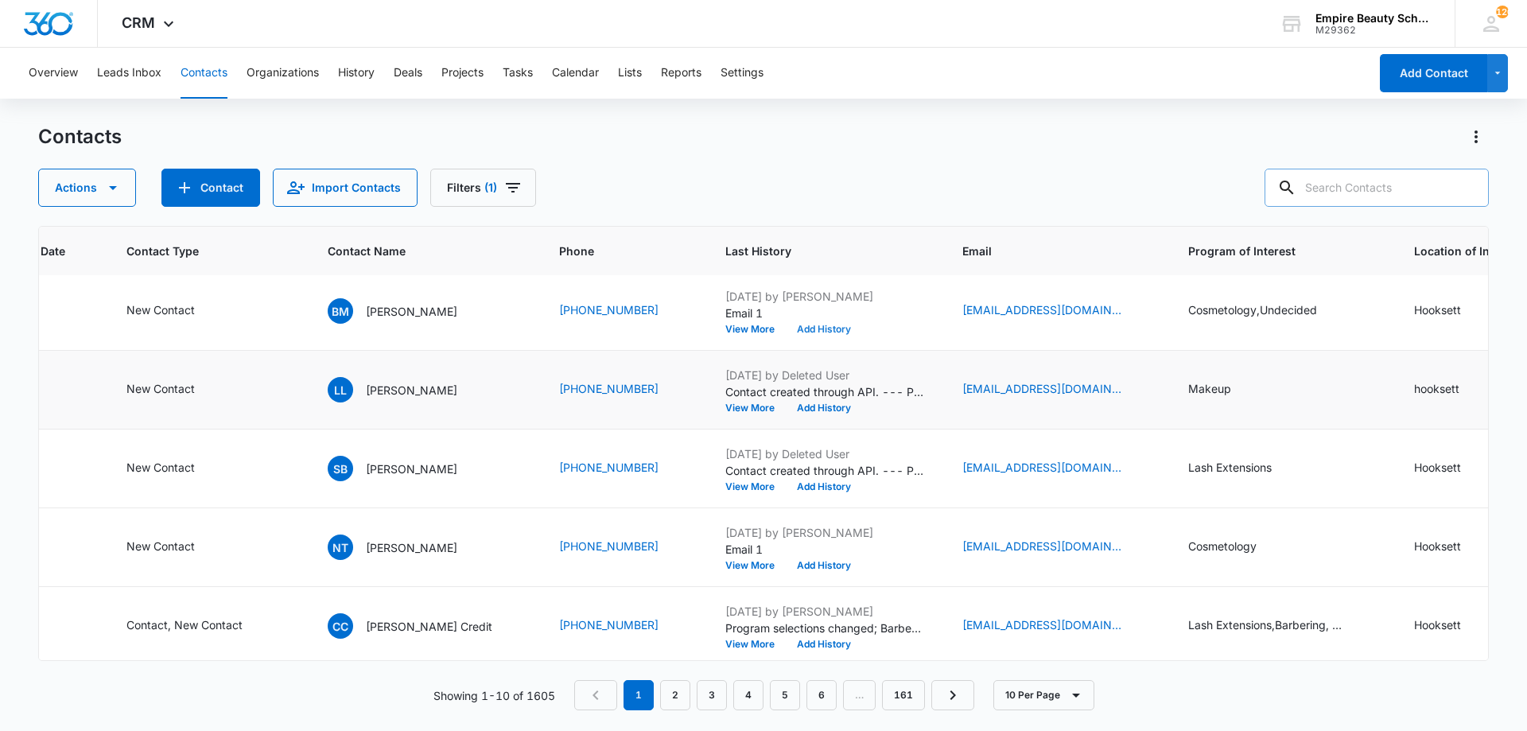
scroll to position [0, 334]
click at [786, 414] on button "Add History" at bounding box center [824, 412] width 76 height 10
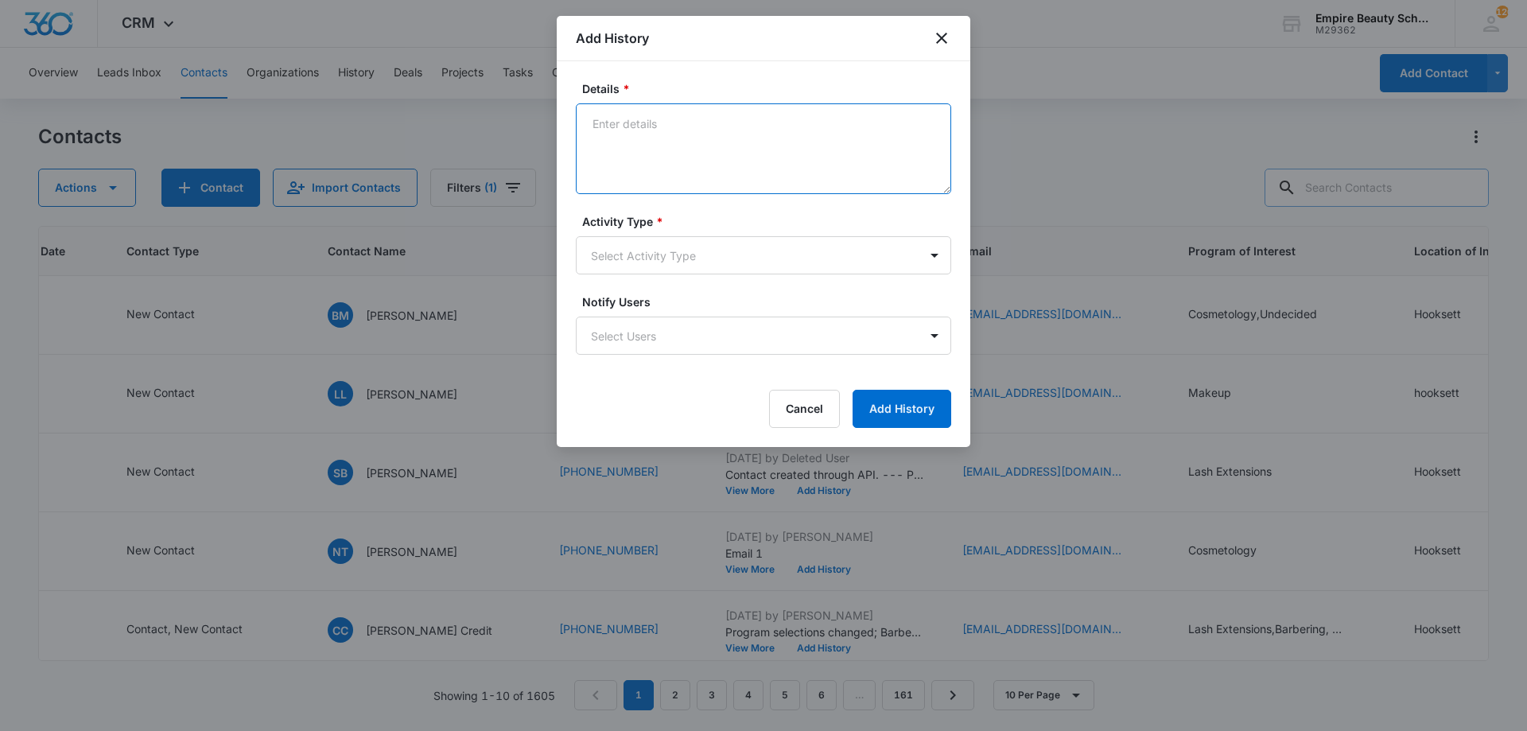
click at [703, 127] on textarea "Details *" at bounding box center [763, 148] width 375 height 91
type textarea "Busy signal"
click at [684, 242] on body "CRM Apps Forms CRM Email Shop Payments POS Files Brand Settings Empire Beauty S…" at bounding box center [763, 365] width 1527 height 731
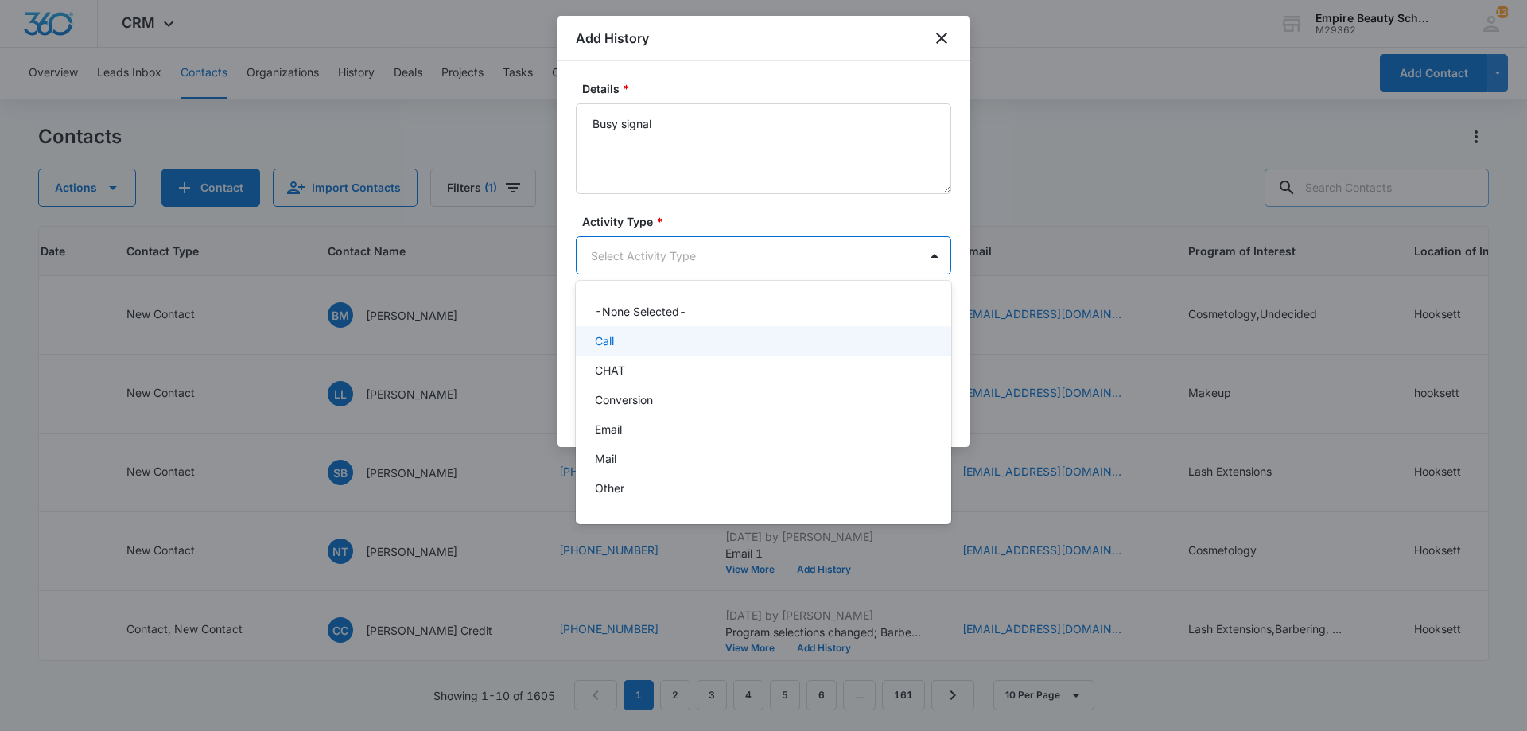
click at [623, 341] on div "Call" at bounding box center [762, 341] width 334 height 17
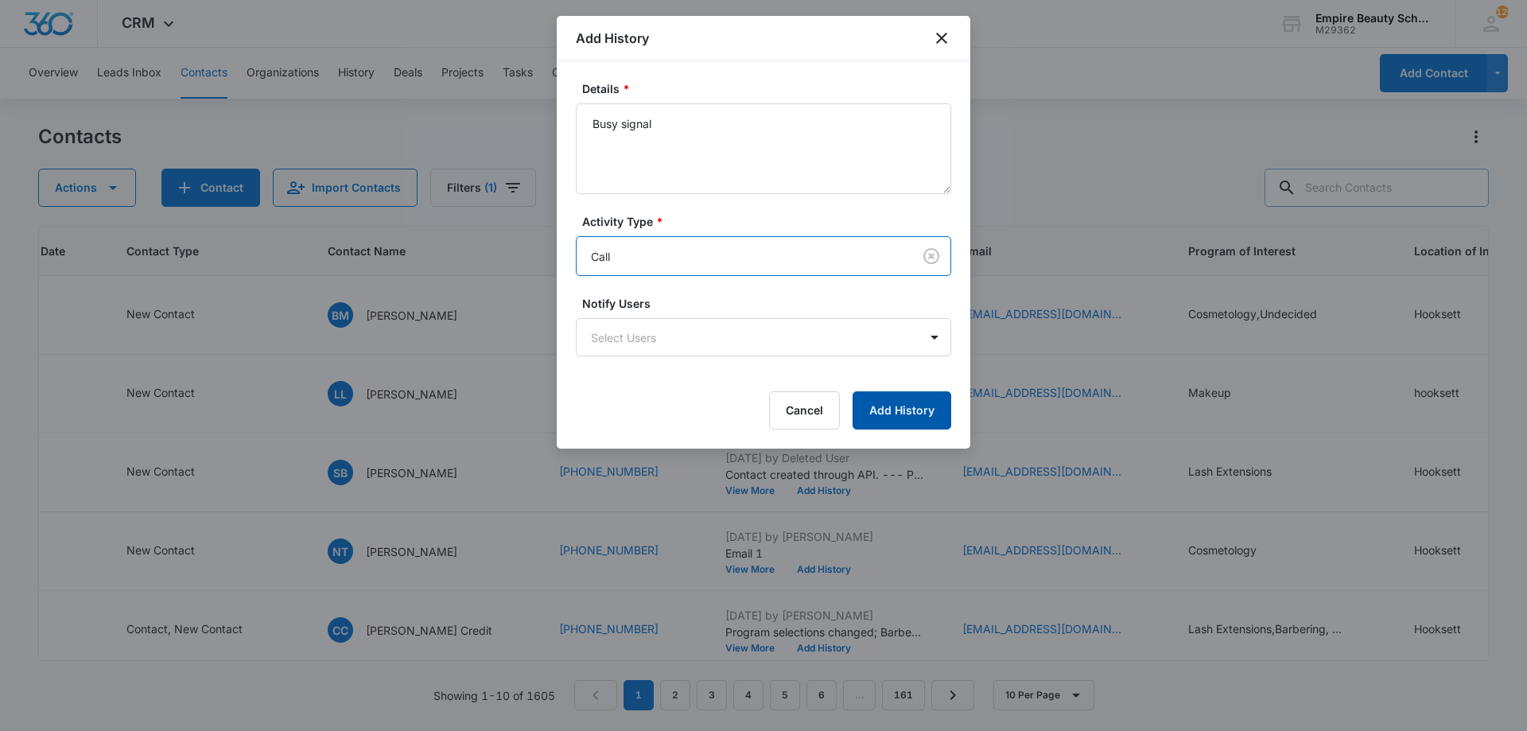
click at [890, 408] on button "Add History" at bounding box center [902, 410] width 99 height 38
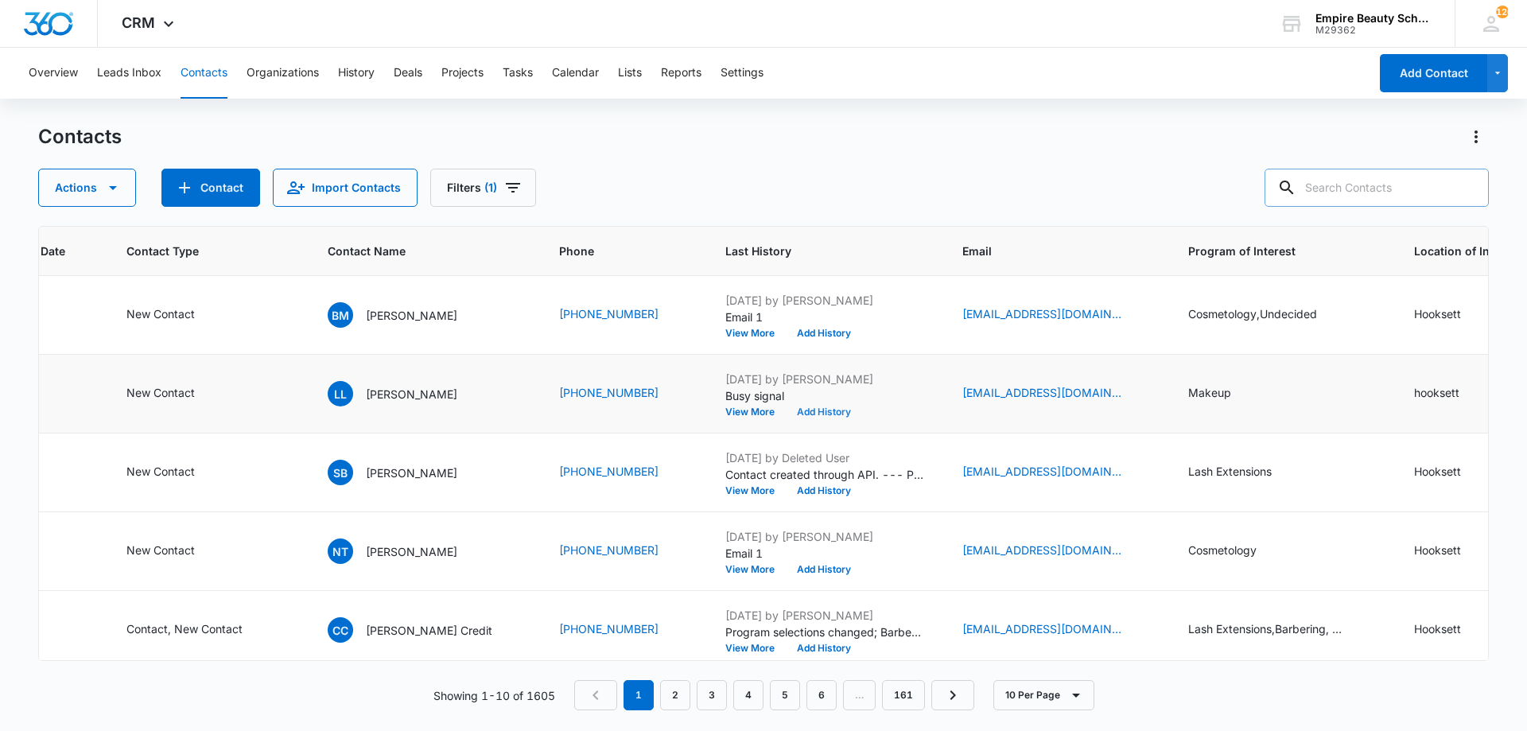
click at [786, 410] on button "Add History" at bounding box center [824, 412] width 76 height 10
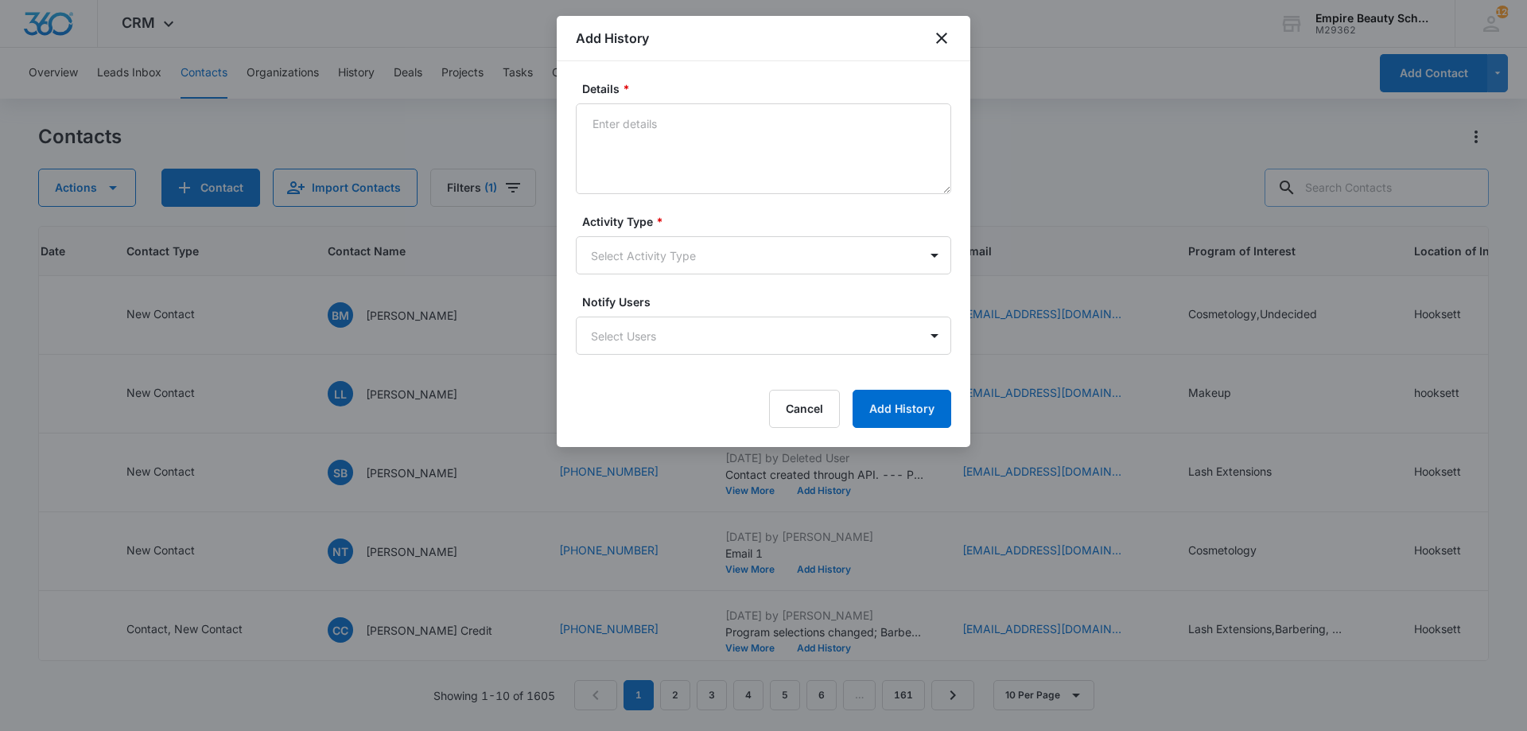
click at [655, 157] on textarea "Details *" at bounding box center [763, 148] width 375 height 91
type textarea "Called from cell phone - Phone # not in service"
click at [665, 257] on body "CRM Apps Forms CRM Email Shop Payments POS Files Brand Settings Empire Beauty S…" at bounding box center [763, 365] width 1527 height 731
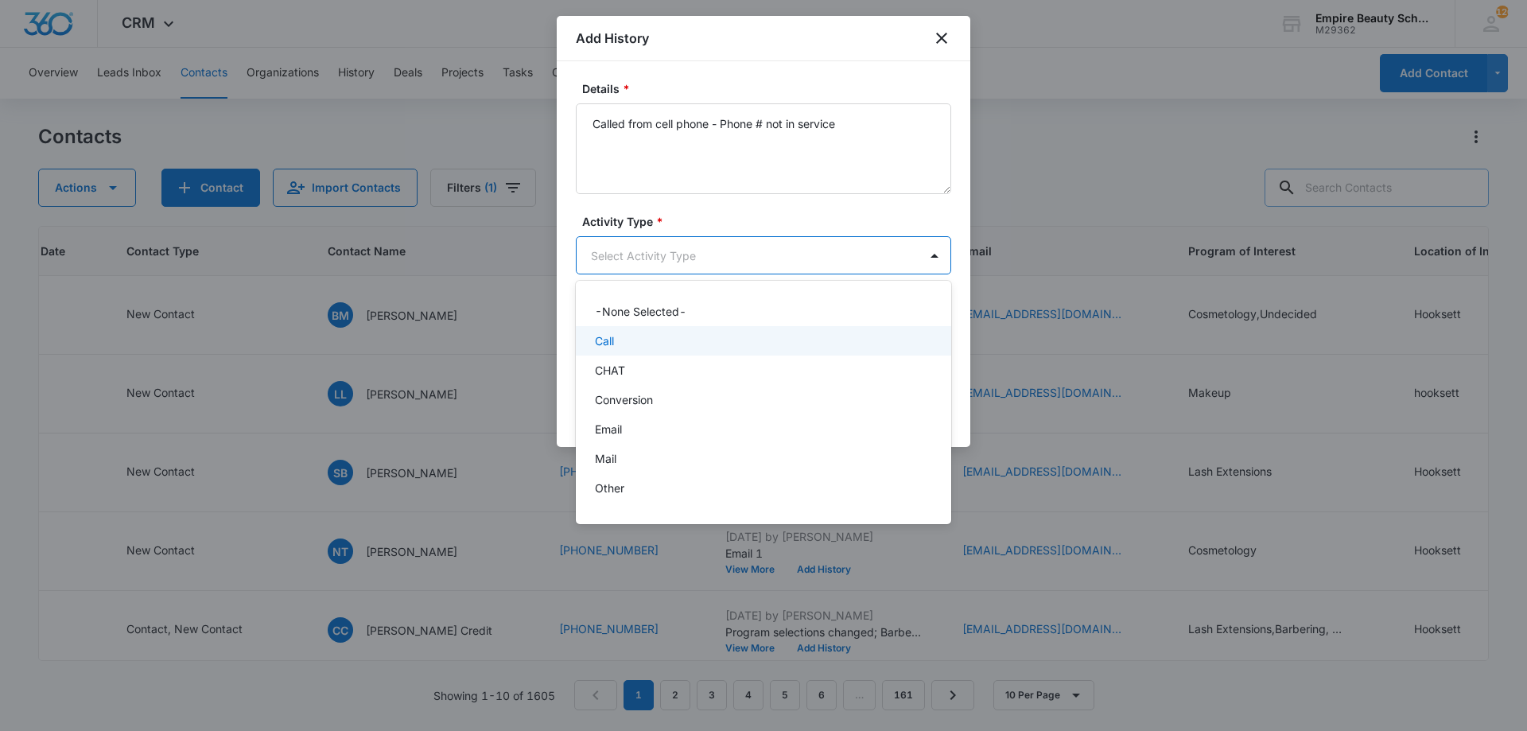
click at [636, 333] on div "Call" at bounding box center [762, 341] width 334 height 17
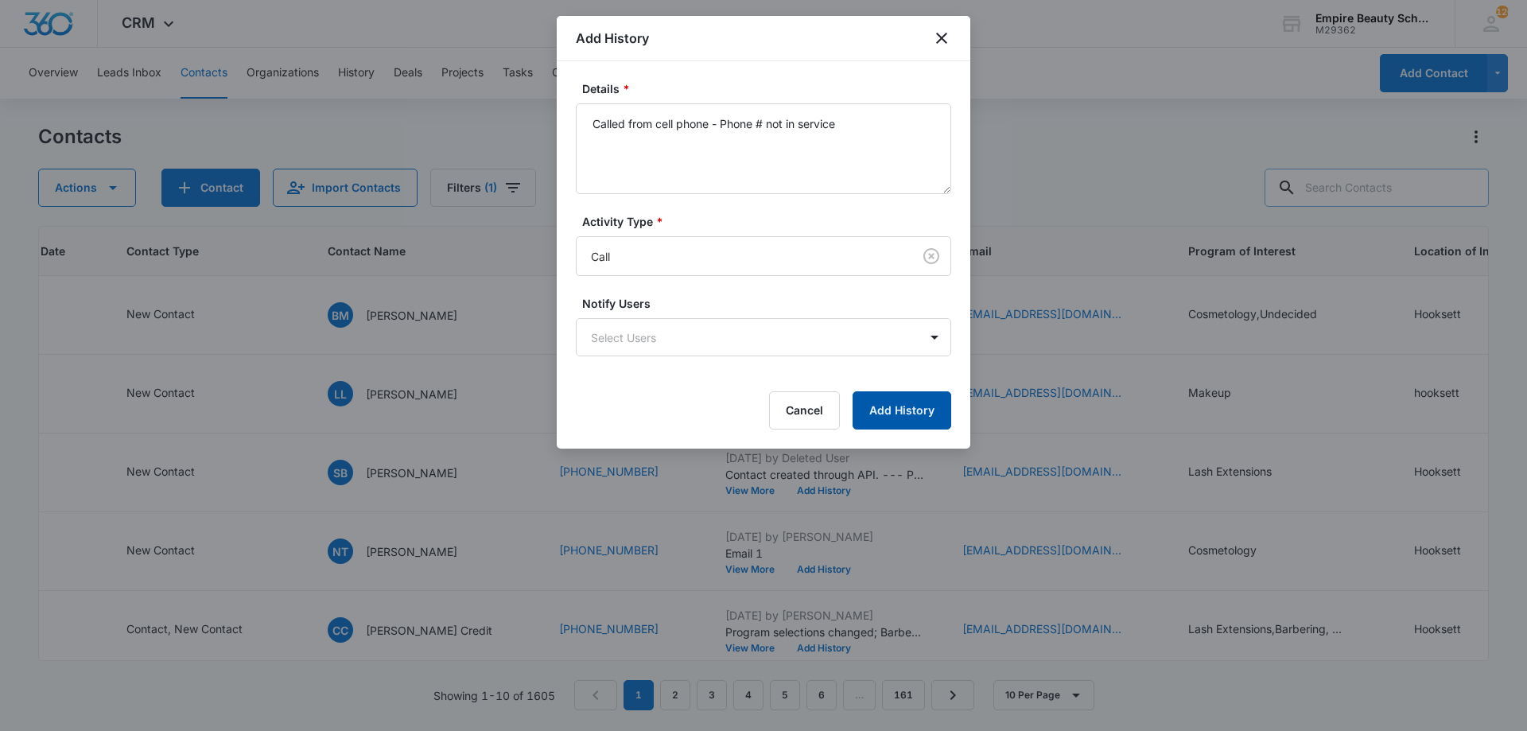
click at [870, 407] on button "Add History" at bounding box center [902, 410] width 99 height 38
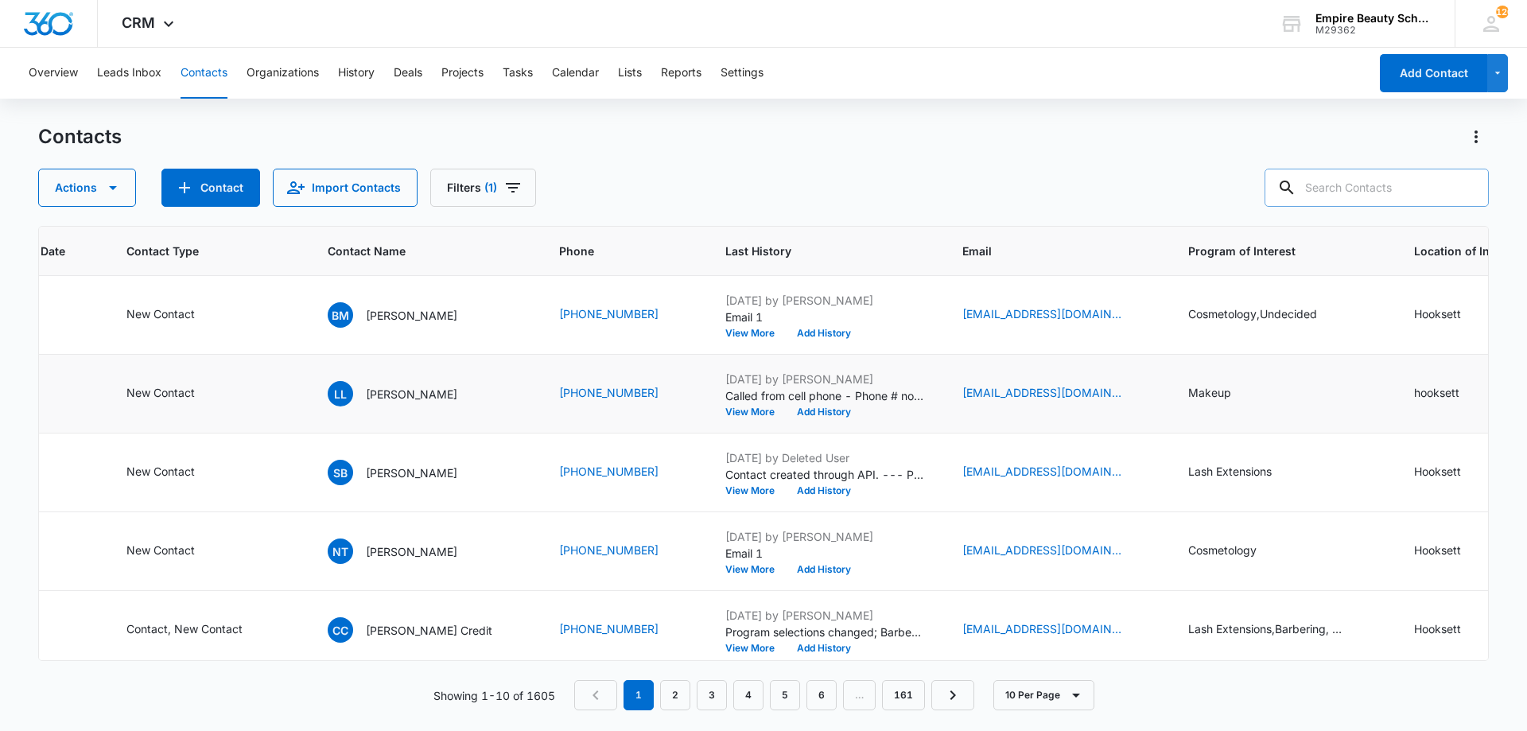
click at [778, 422] on td "Aug 11, 2025 by Jess Peltonovich Called from cell phone - Phone # not in servic…" at bounding box center [824, 394] width 237 height 79
click at [776, 418] on td "Aug 11, 2025 by Jess Peltonovich Called from cell phone - Phone # not in servic…" at bounding box center [824, 394] width 237 height 79
click at [786, 413] on button "Add History" at bounding box center [824, 412] width 76 height 10
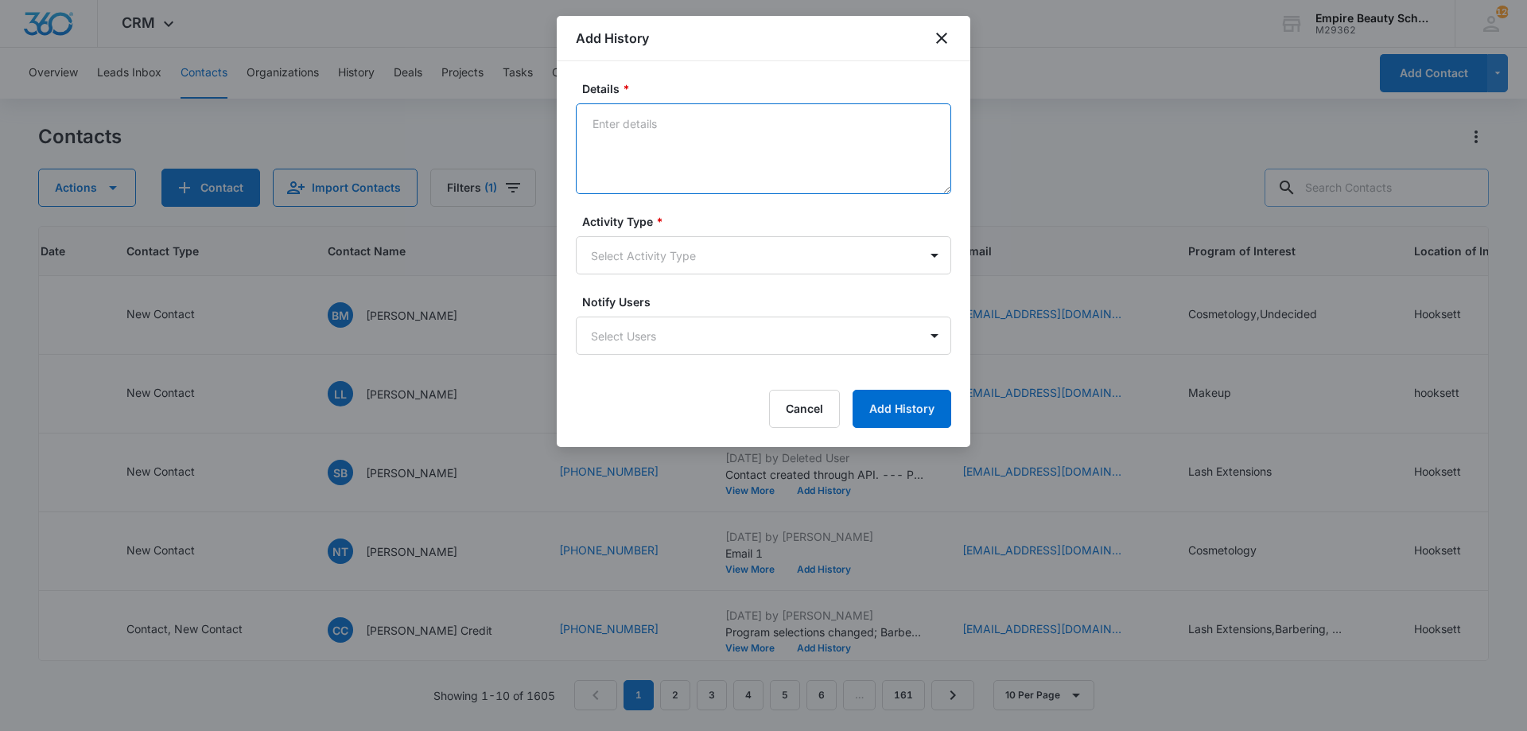
click at [770, 172] on textarea "Details *" at bounding box center [763, 148] width 375 height 91
type textarea "Text 1 - Didn't show delivered"
click at [729, 244] on body "CRM Apps Forms CRM Email Shop Payments POS Files Brand Settings Empire Beauty S…" at bounding box center [763, 365] width 1527 height 731
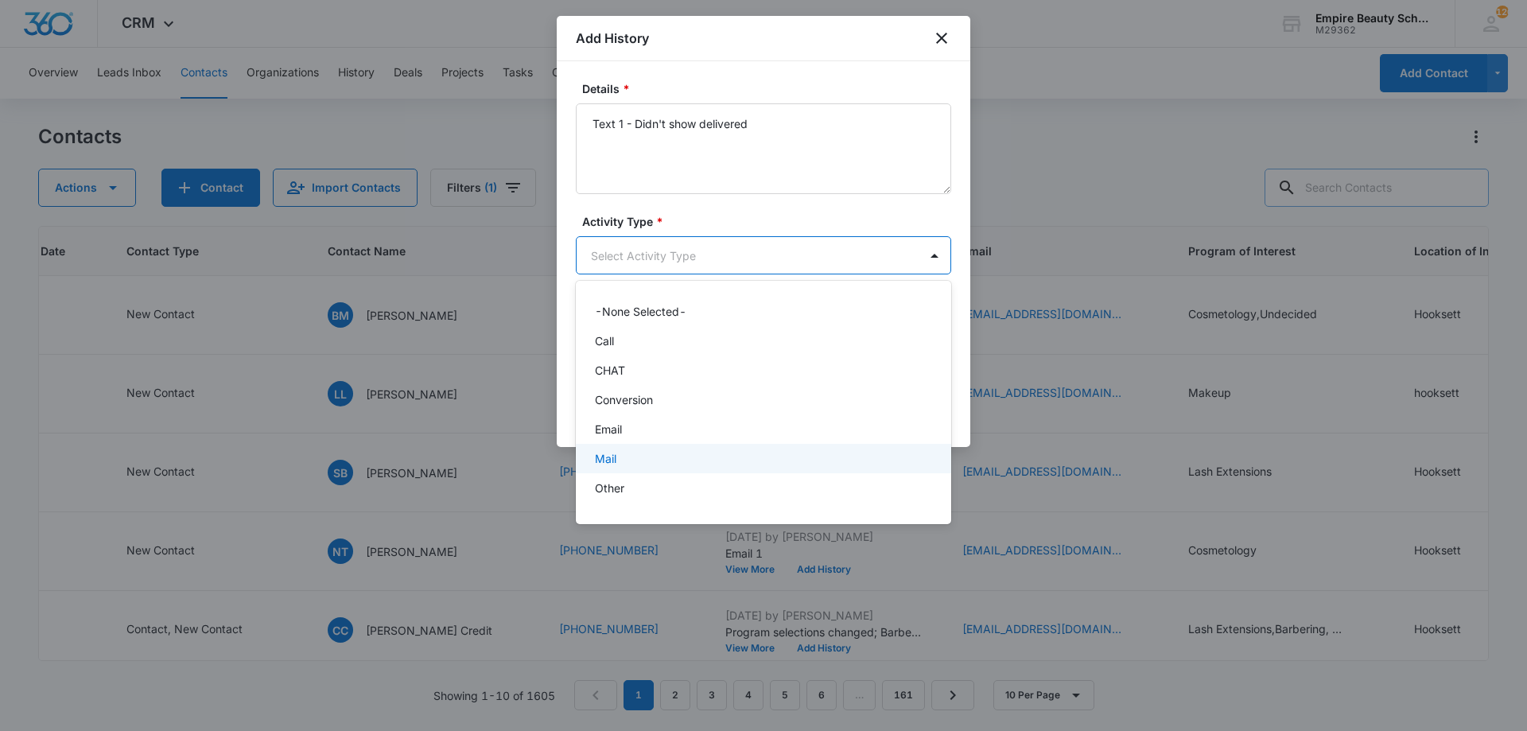
scroll to position [83, 0]
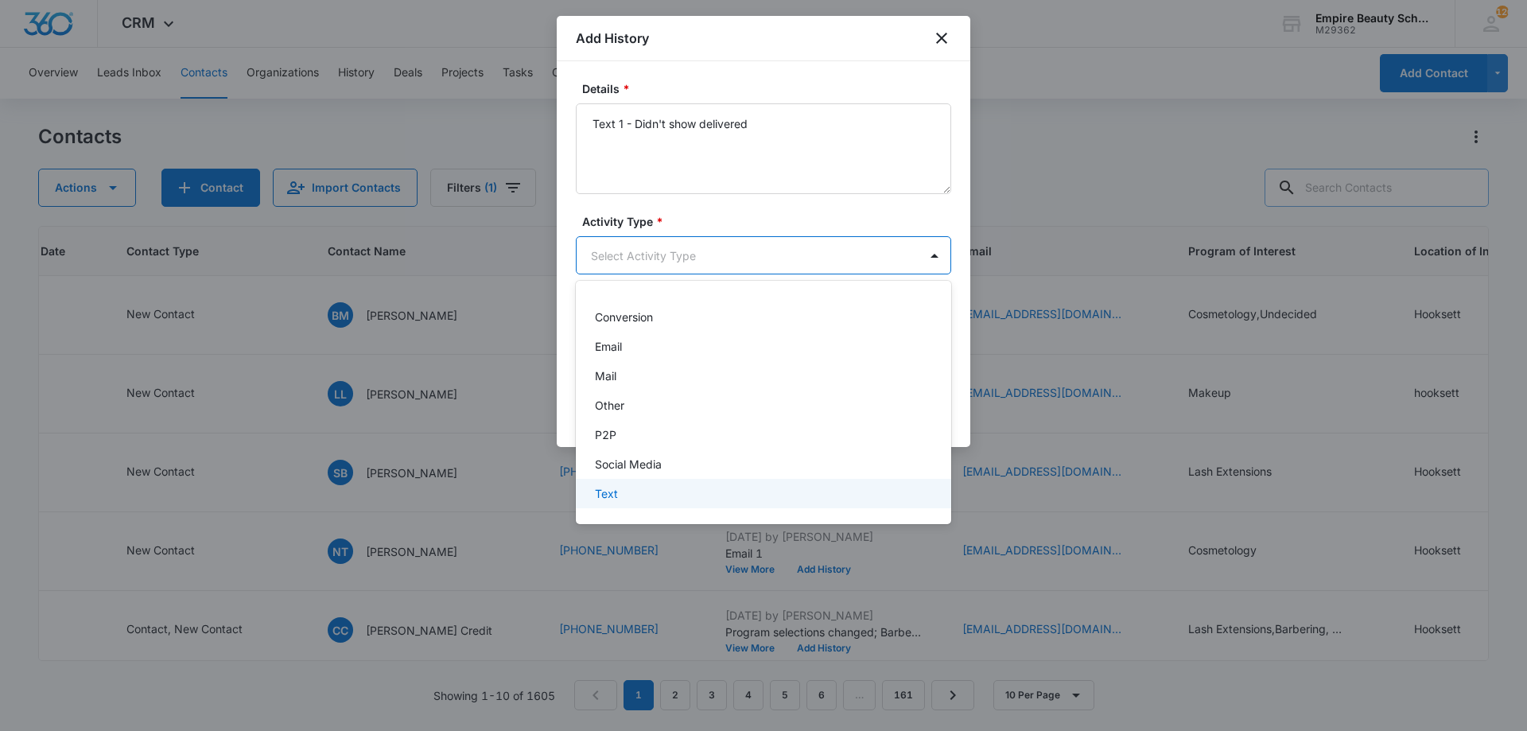
click at [628, 484] on div "Text" at bounding box center [763, 493] width 375 height 29
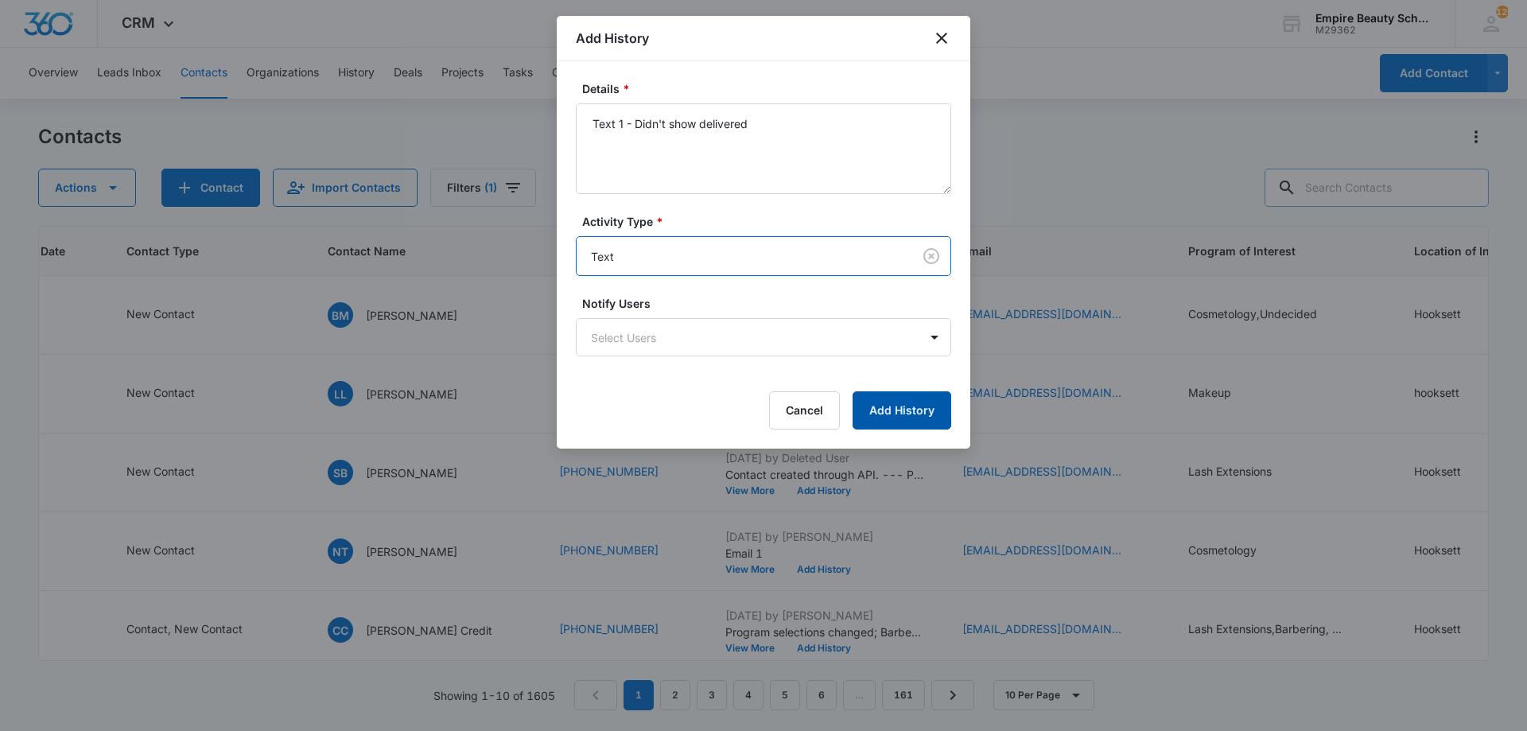
click at [875, 410] on button "Add History" at bounding box center [902, 410] width 99 height 38
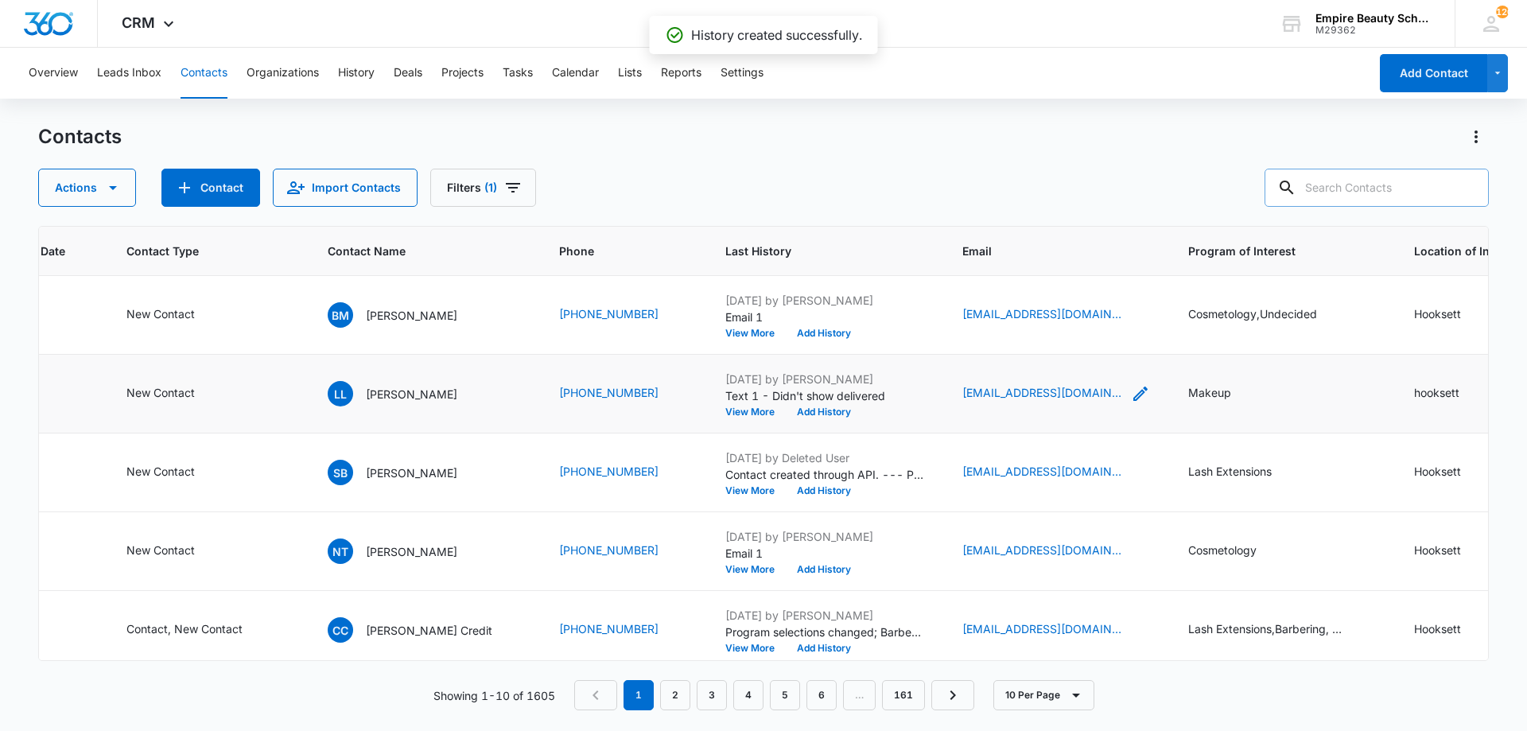
click at [1131, 389] on icon "Email - westlatoya173@gmail.com - Select to Edit Field" at bounding box center [1140, 393] width 19 height 19
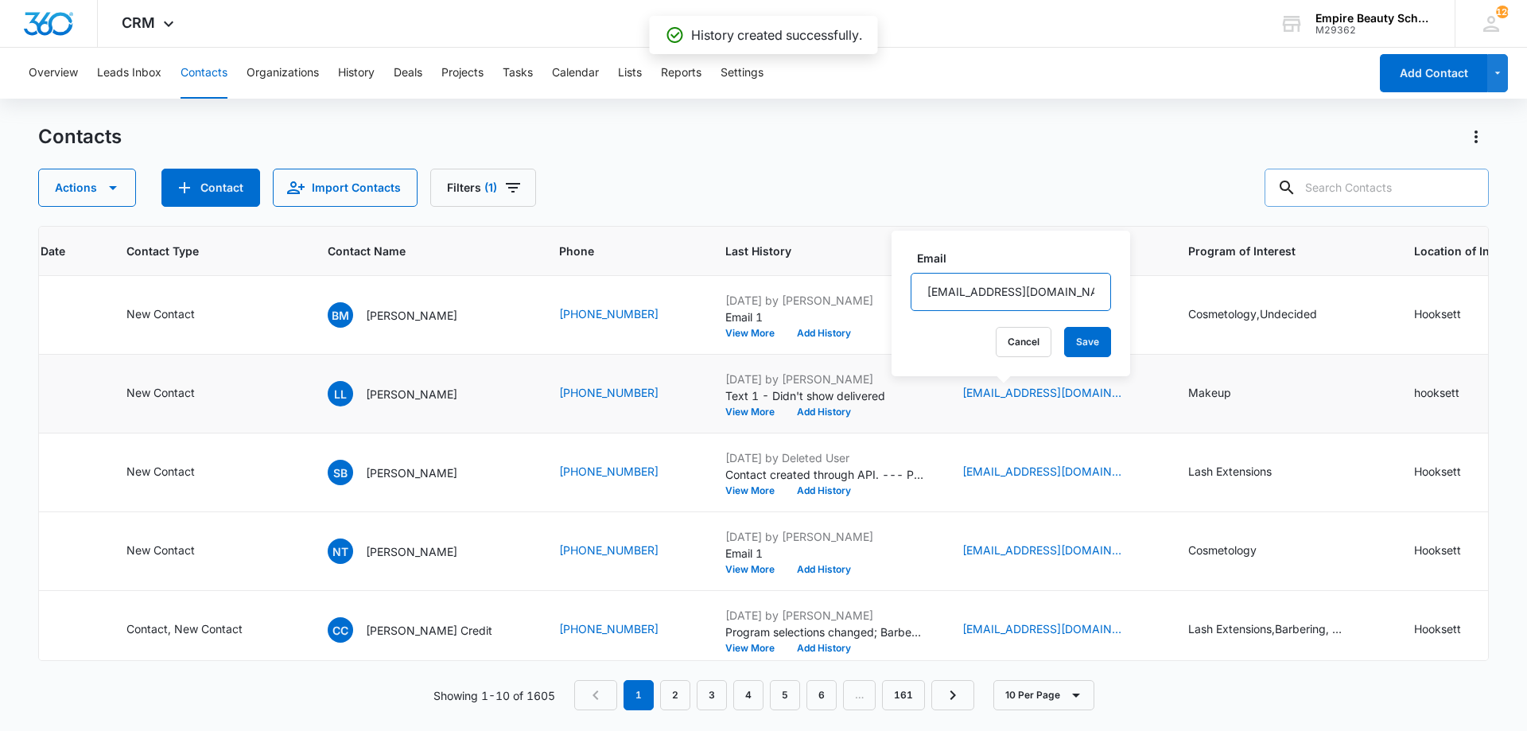
click at [1023, 304] on input "westlatoya173@gmail.com" at bounding box center [1011, 292] width 200 height 38
click at [1005, 344] on button "Cancel" at bounding box center [1024, 342] width 56 height 30
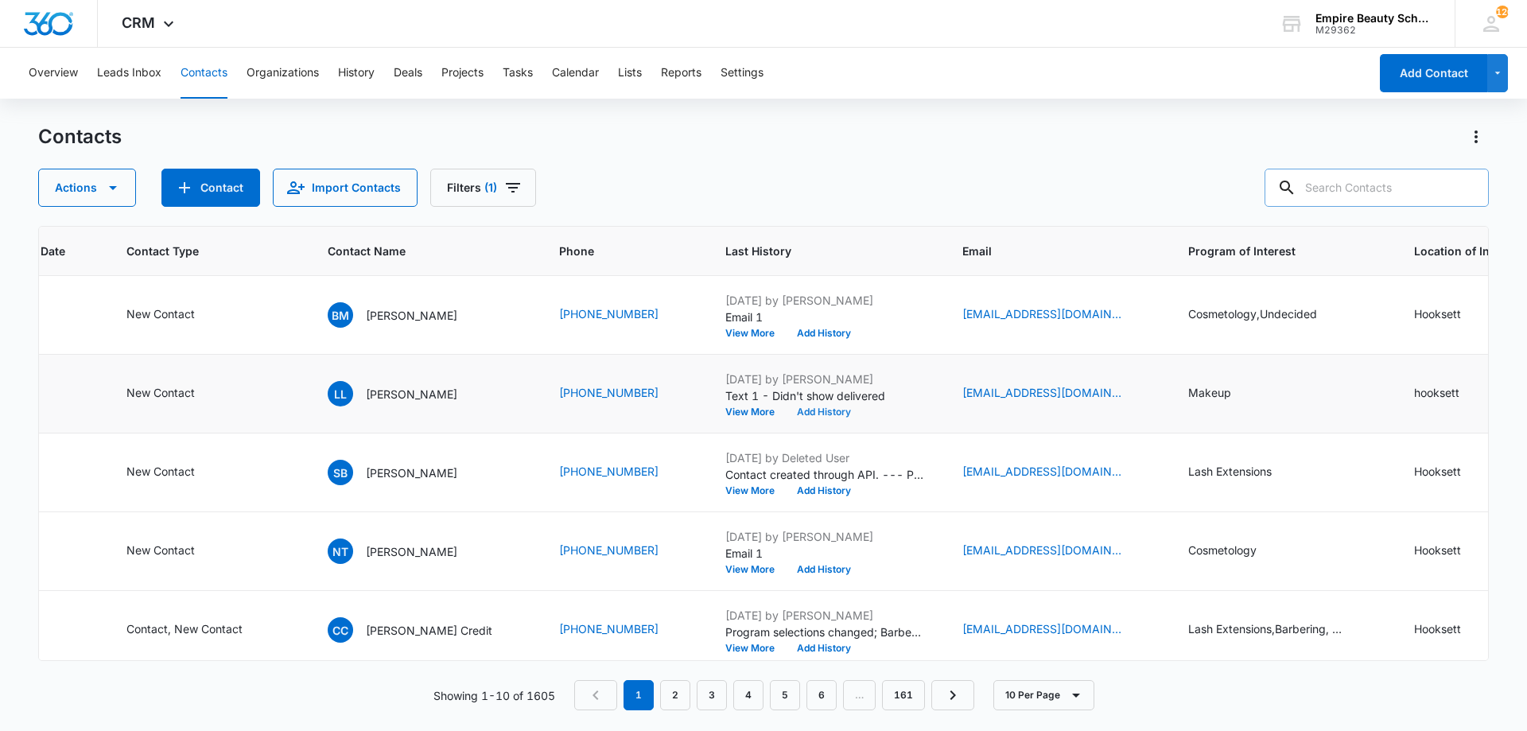
click at [794, 413] on button "Add History" at bounding box center [824, 412] width 76 height 10
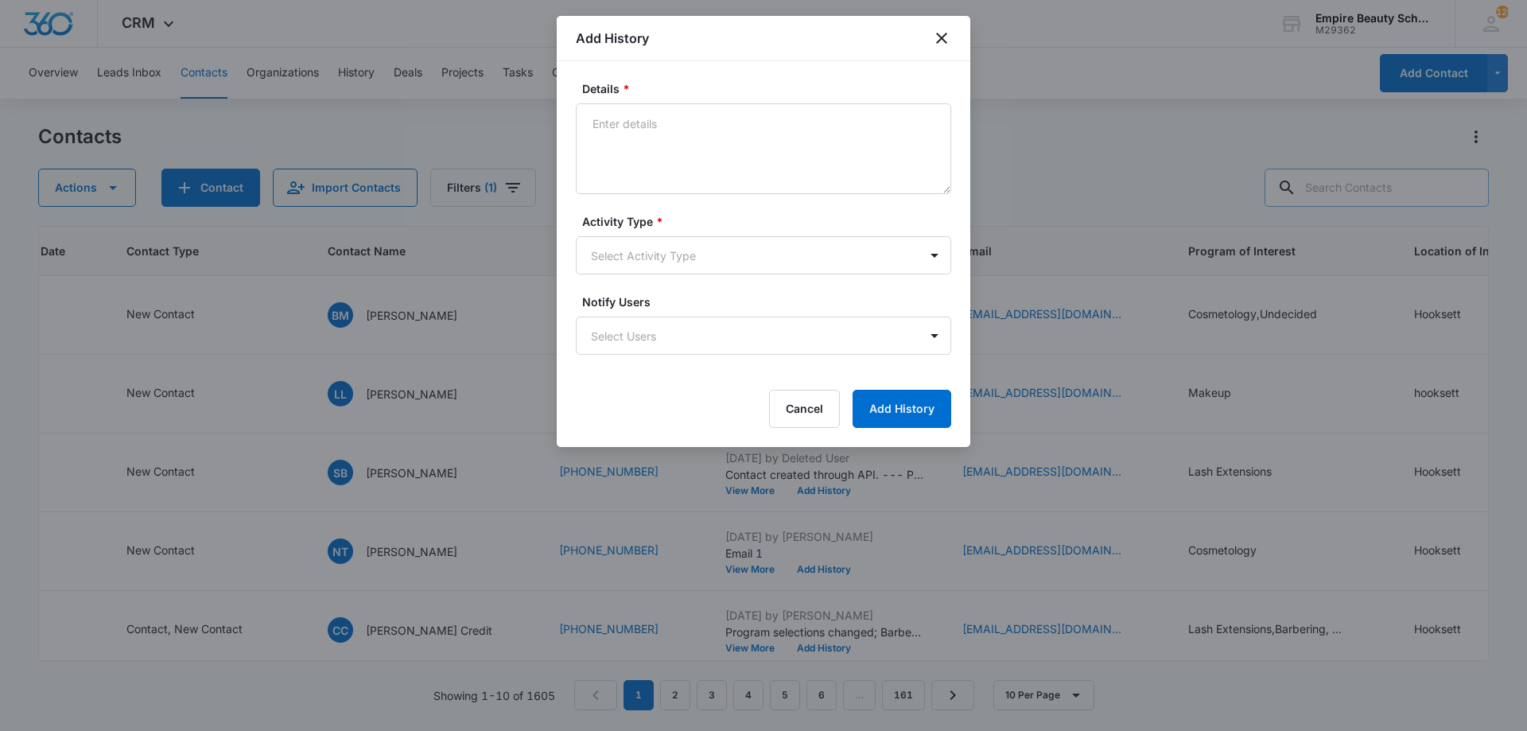
drag, startPoint x: 753, startPoint y: 197, endPoint x: 753, endPoint y: 187, distance: 10.3
click at [753, 196] on form "Details * Activity Type * Select Activity Type Notify Users Select Users Cancel…" at bounding box center [763, 254] width 375 height 348
click at [658, 134] on textarea "Details *" at bounding box center [763, 148] width 375 height 91
type textarea "Email 1"
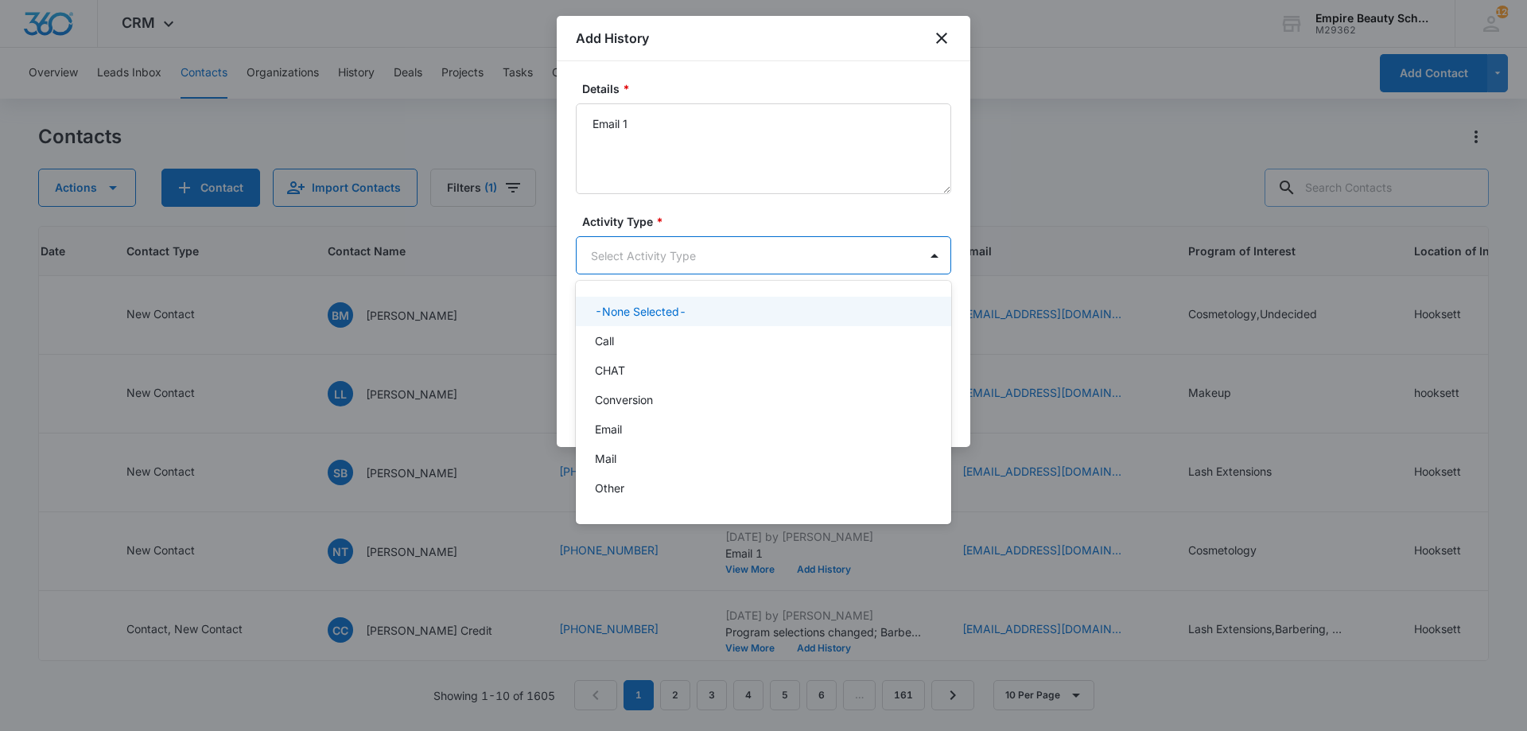
click at [601, 258] on body "CRM Apps Forms CRM Email Shop Payments POS Files Brand Settings Empire Beauty S…" at bounding box center [763, 365] width 1527 height 731
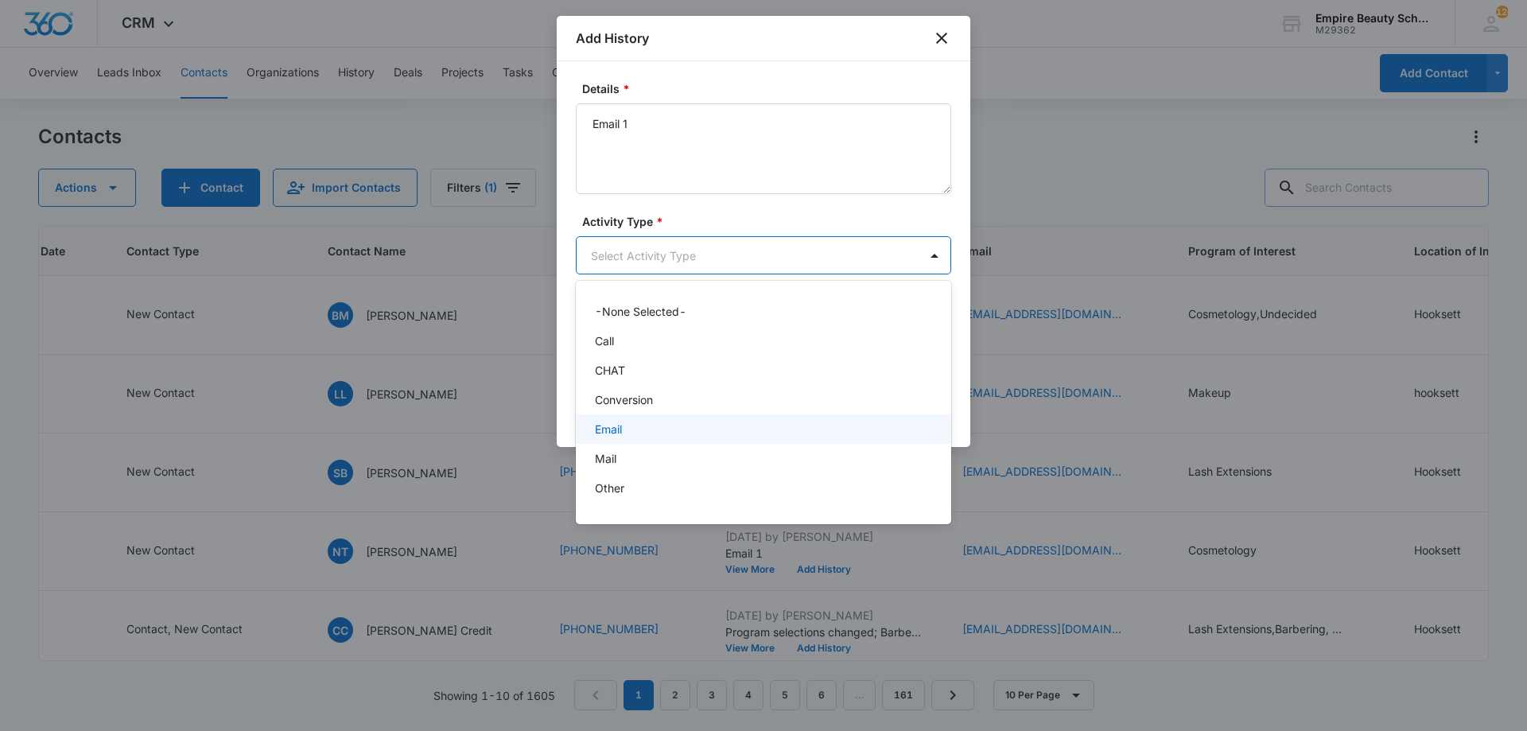
click at [624, 422] on div "Email" at bounding box center [762, 429] width 334 height 17
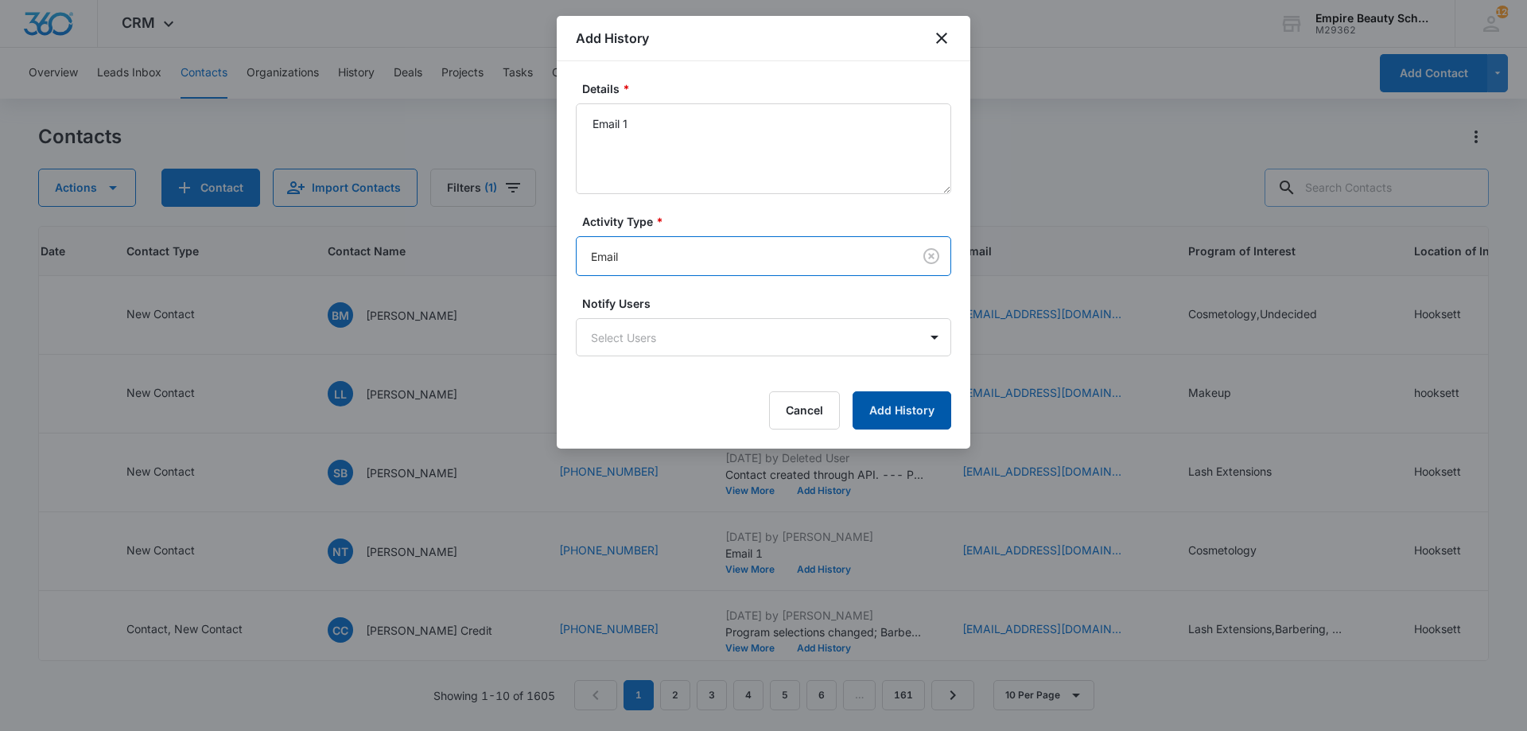
click at [886, 403] on button "Add History" at bounding box center [902, 410] width 99 height 38
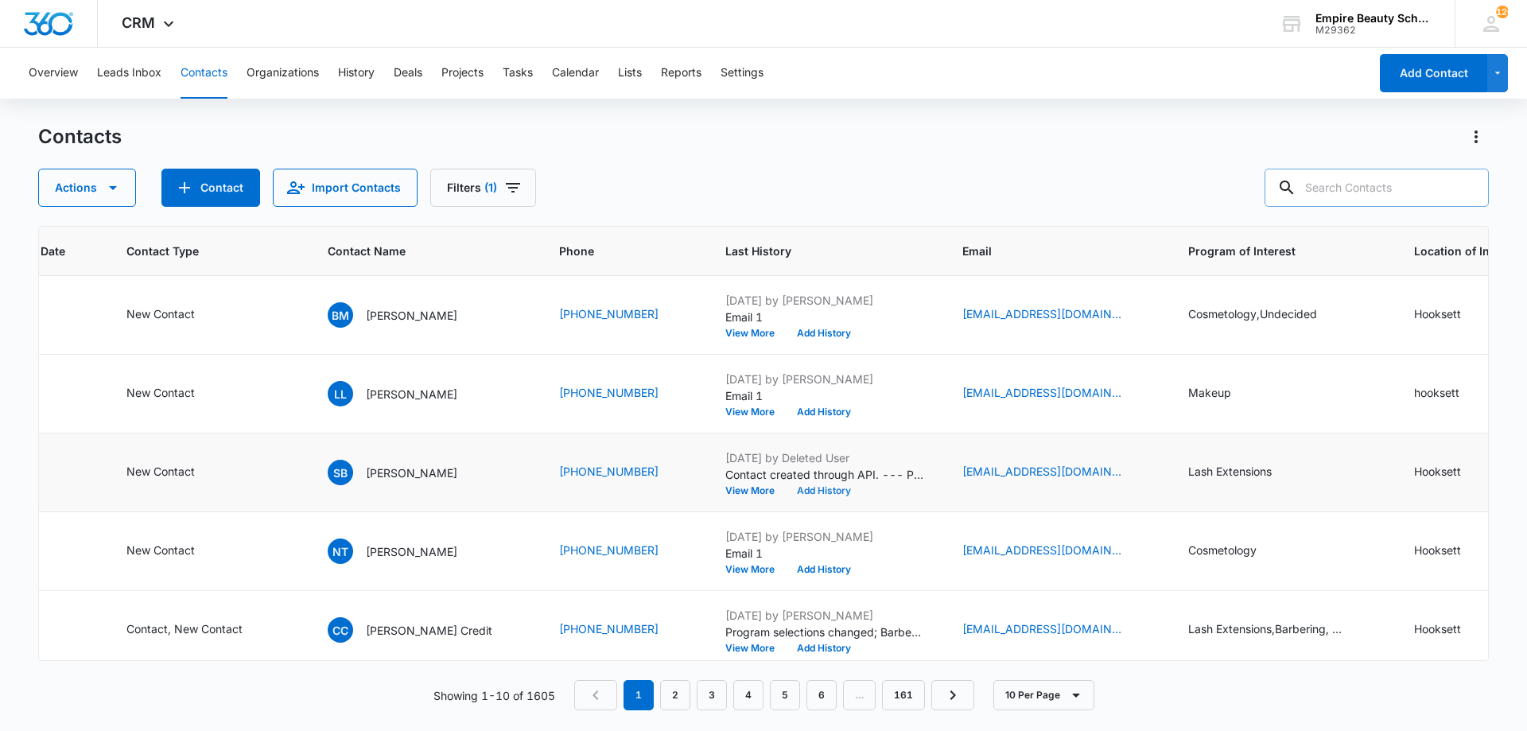
click at [786, 488] on button "Add History" at bounding box center [824, 491] width 76 height 10
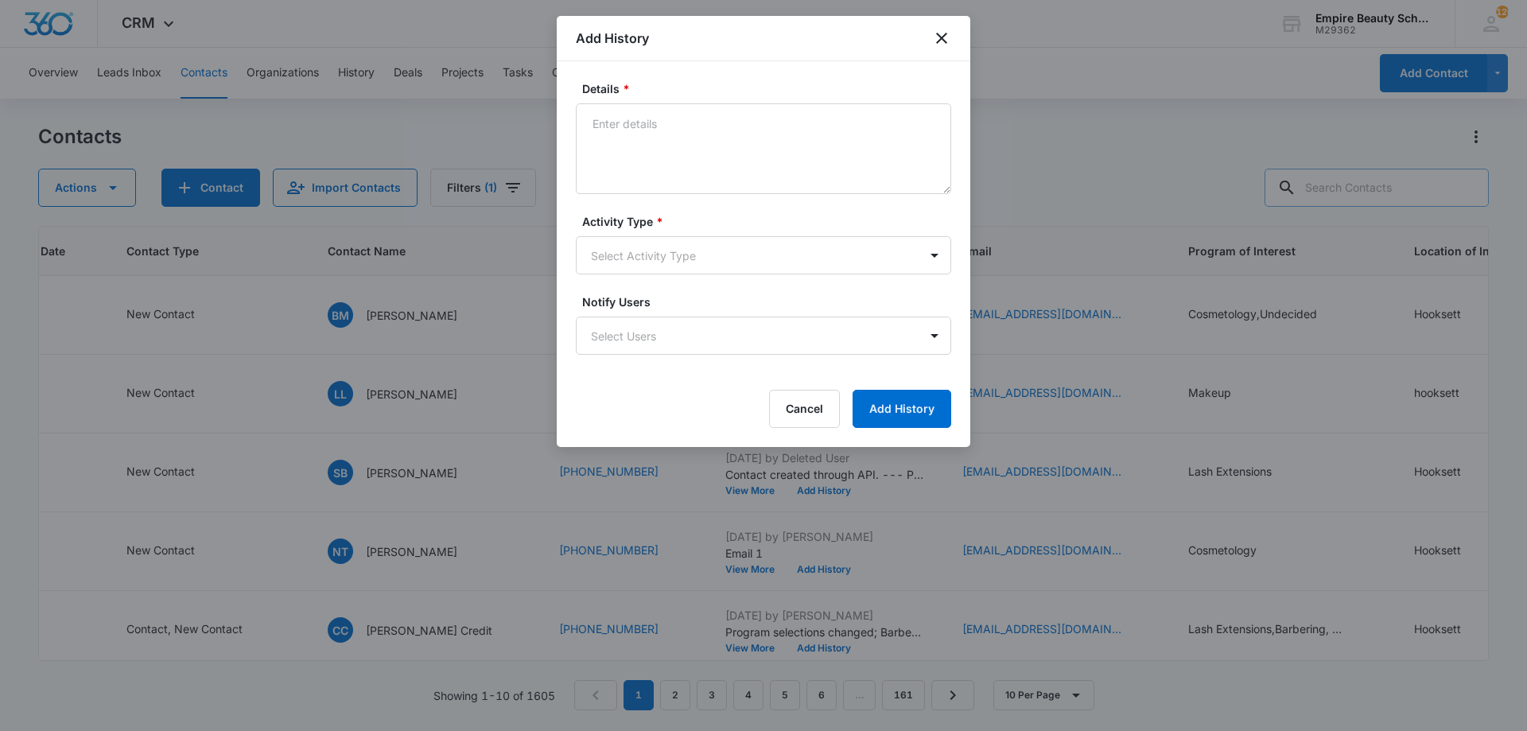
click at [723, 198] on form "Details * Activity Type * Select Activity Type Notify Users Select Users Cancel…" at bounding box center [763, 254] width 375 height 348
drag, startPoint x: 784, startPoint y: 115, endPoint x: 775, endPoint y: 126, distance: 14.7
click at [784, 117] on textarea "Details *" at bounding box center [763, 148] width 375 height 91
type textarea "W"
type textarea "r"
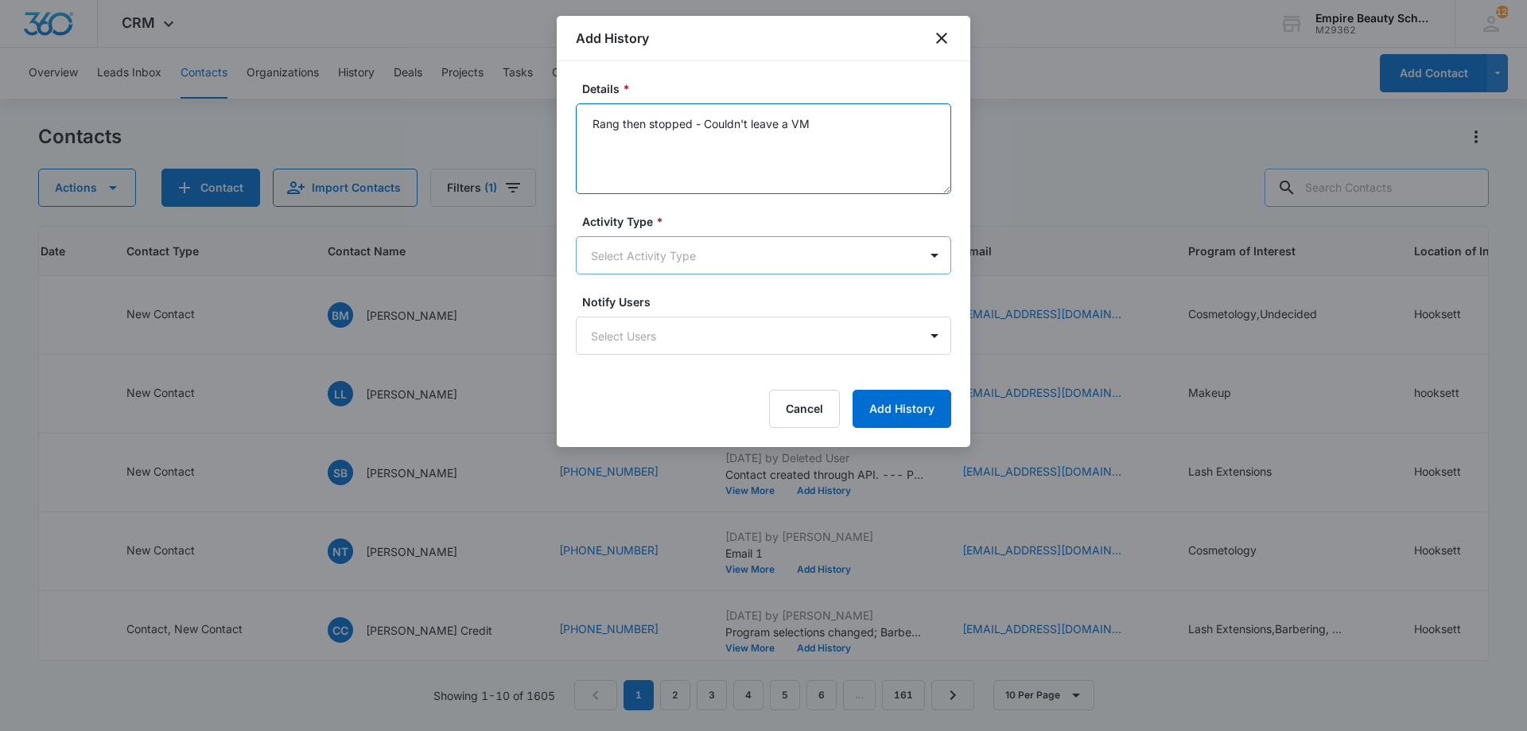
type textarea "Rang then stopped - Couldn't leave a VM"
click at [687, 239] on body "CRM Apps Forms CRM Email Shop Payments POS Files Brand Settings Empire Beauty S…" at bounding box center [763, 365] width 1527 height 731
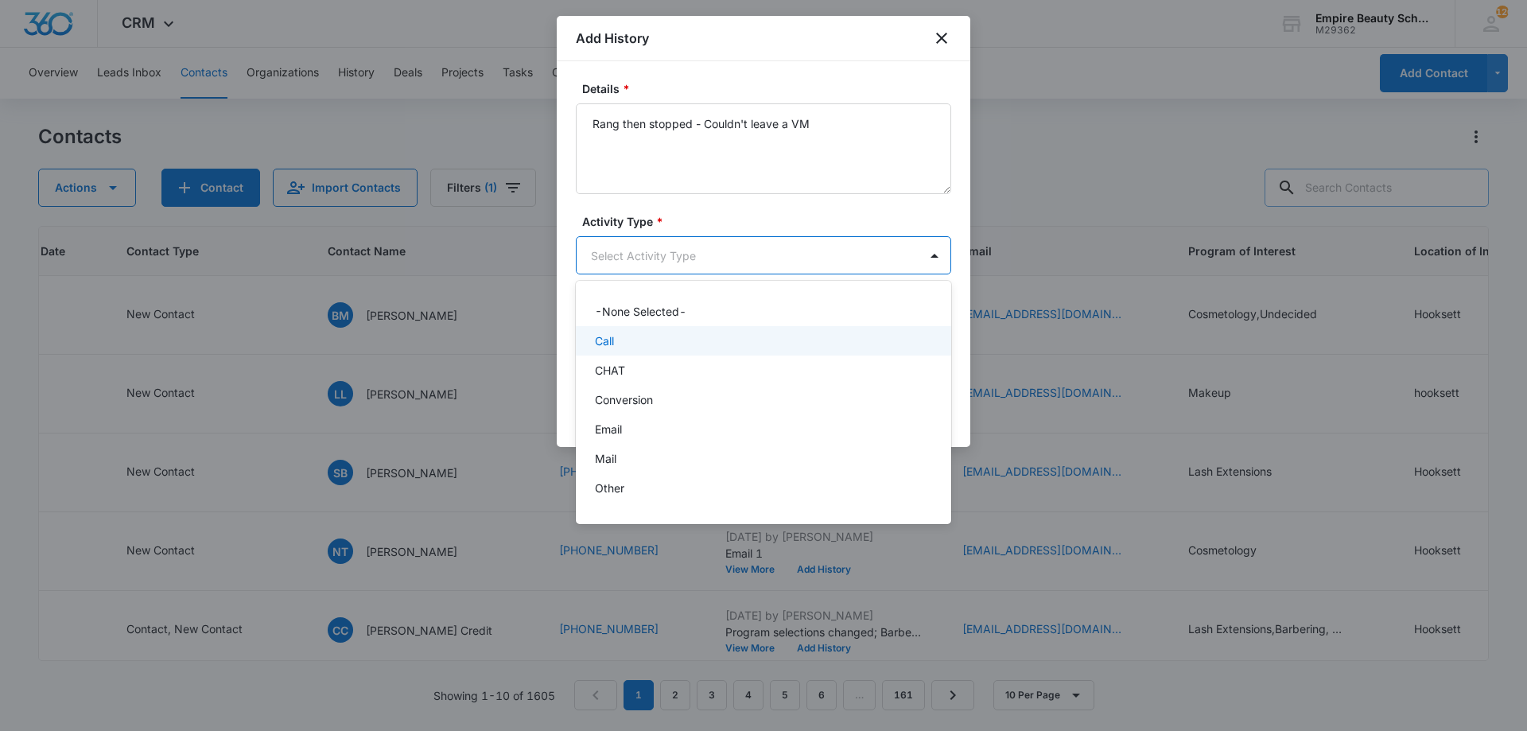
click at [656, 344] on div "Call" at bounding box center [762, 341] width 334 height 17
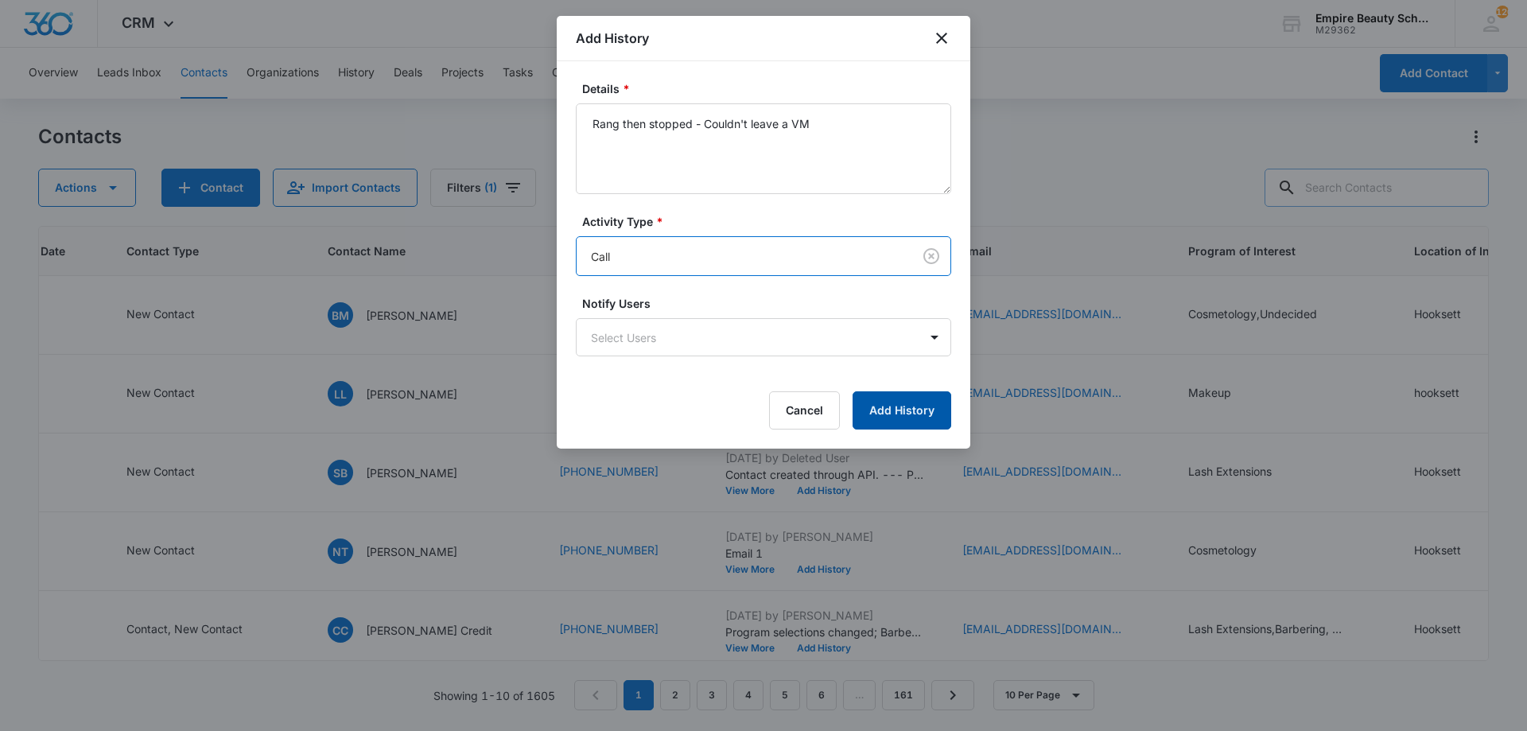
click at [877, 408] on button "Add History" at bounding box center [902, 410] width 99 height 38
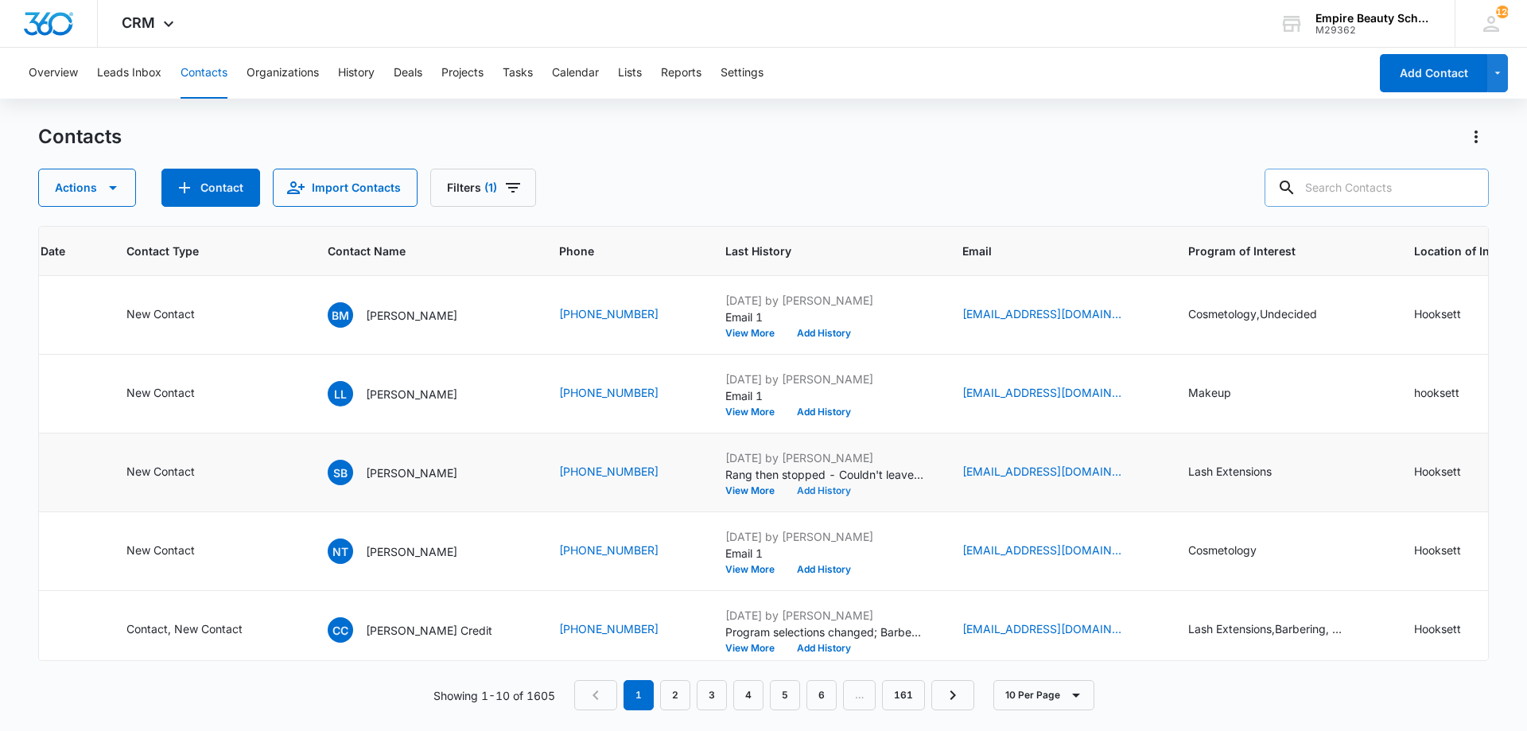
click at [786, 486] on button "Add History" at bounding box center [824, 491] width 76 height 10
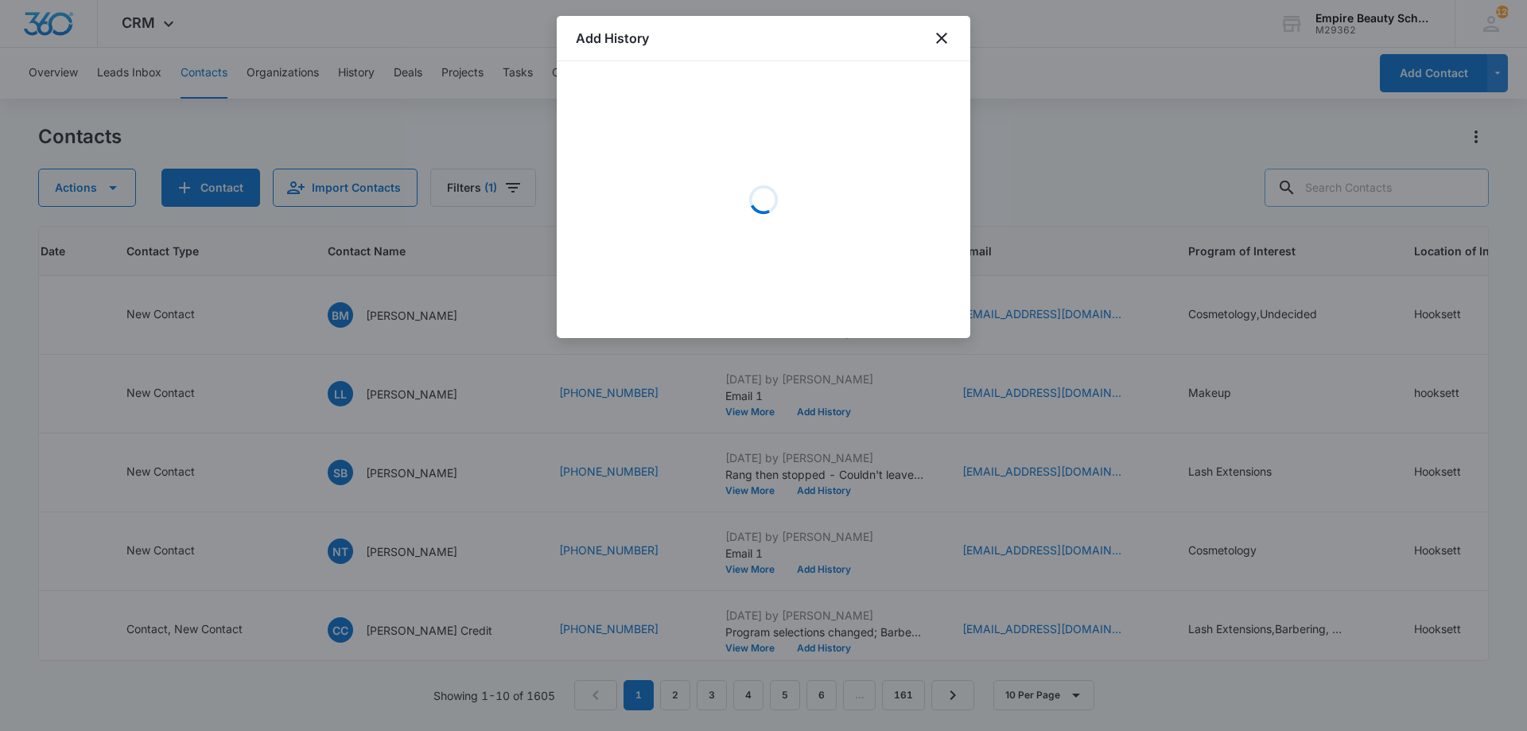
click at [717, 160] on div "Loading" at bounding box center [763, 199] width 375 height 239
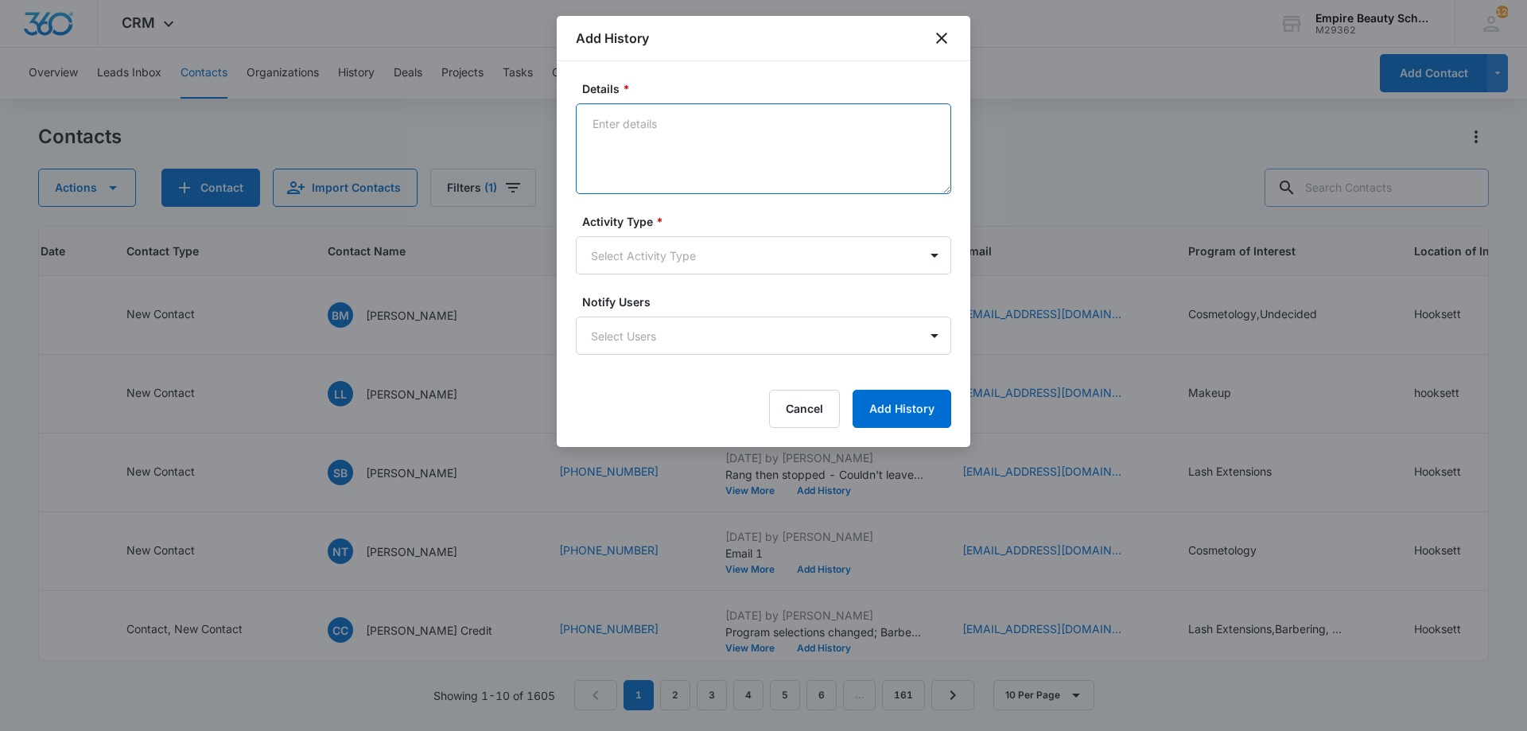
click at [733, 170] on textarea "Details *" at bounding box center [763, 148] width 375 height 91
type textarea "Text 1"
click at [718, 255] on body "CRM Apps Forms CRM Email Shop Payments POS Files Brand Settings Empire Beauty S…" at bounding box center [763, 365] width 1527 height 731
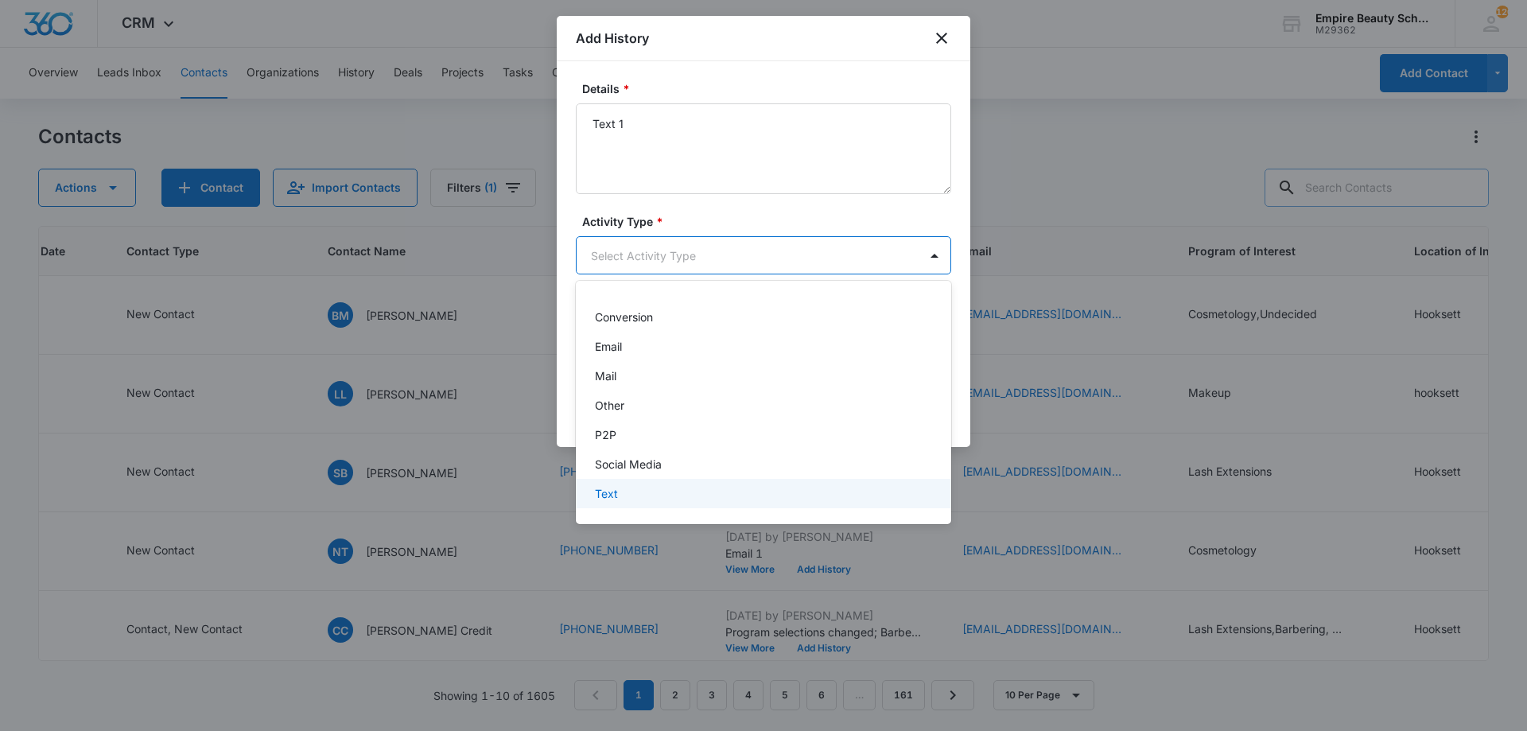
click at [672, 487] on div "Text" at bounding box center [762, 493] width 334 height 17
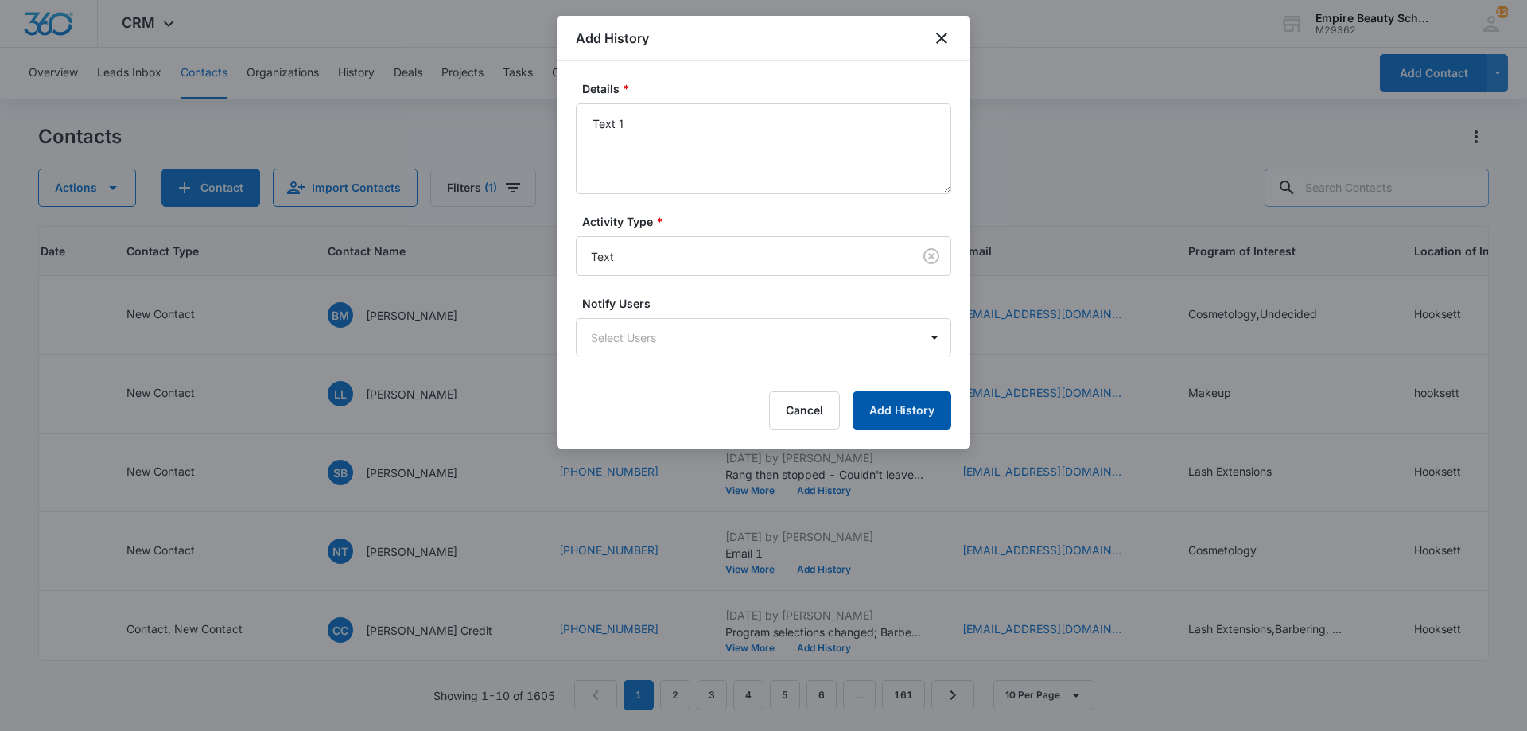
click at [861, 416] on button "Add History" at bounding box center [902, 410] width 99 height 38
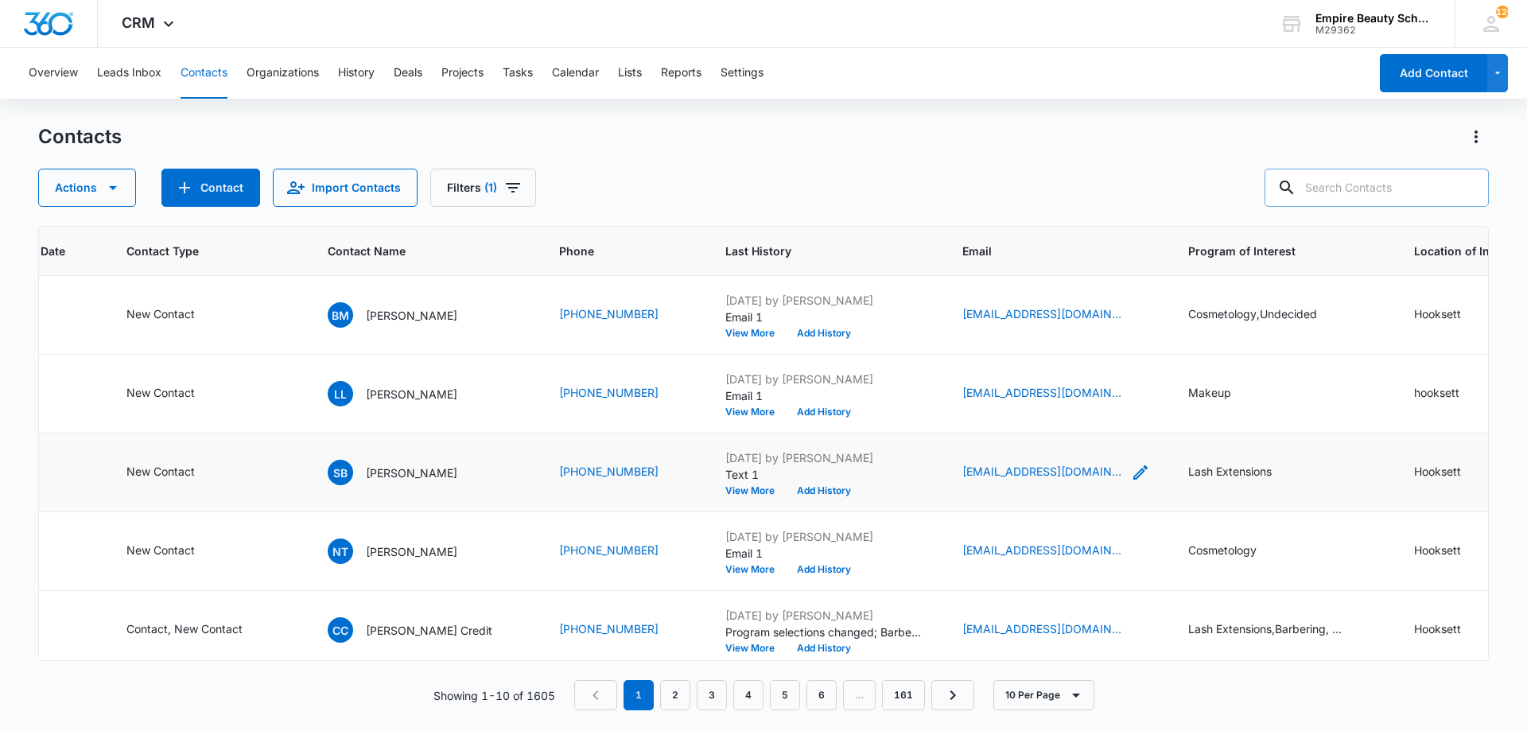
click at [1131, 469] on icon "Email - sophiabergeron472@gmail.com - Select to Edit Field" at bounding box center [1140, 472] width 19 height 19
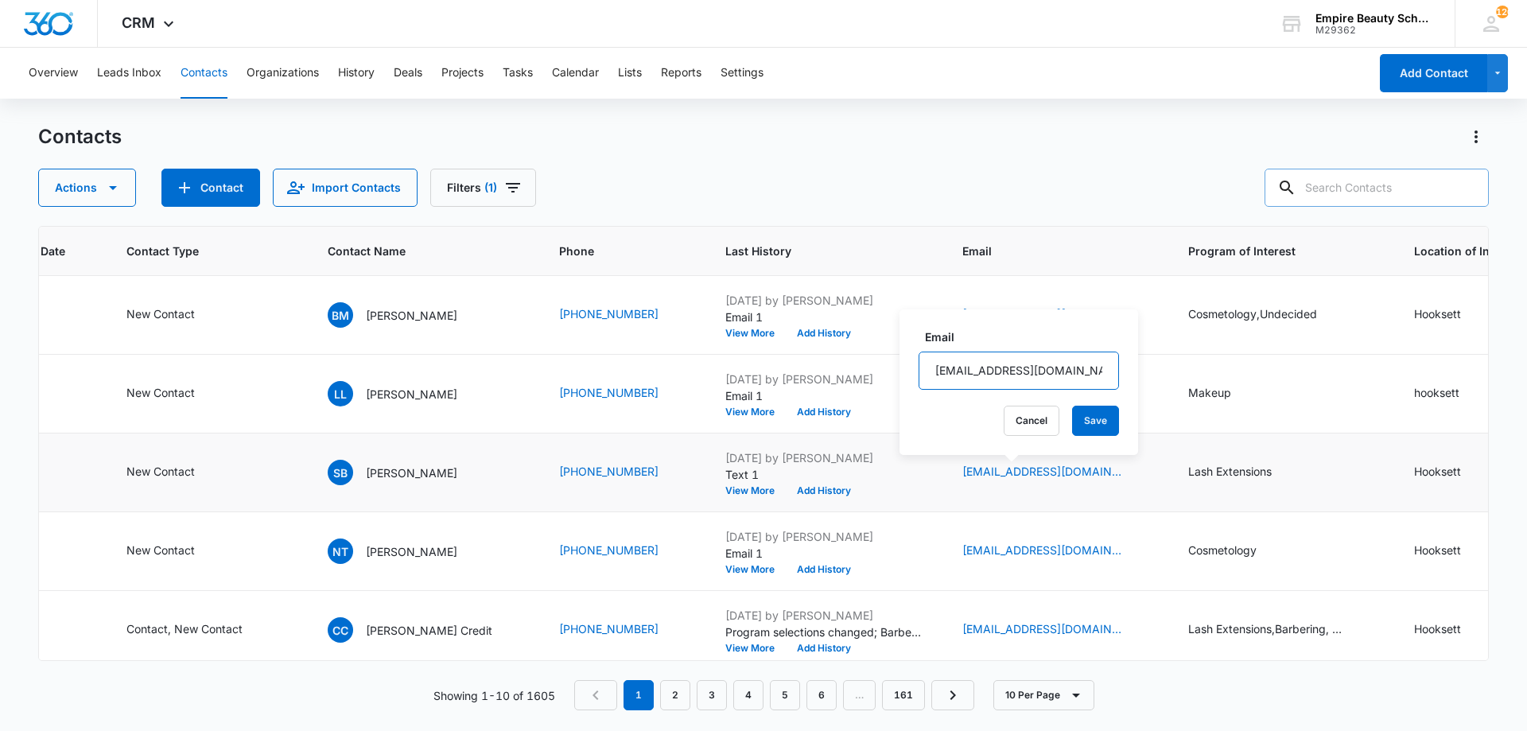
click at [1016, 374] on input "sophiabergeron472@gmail.com" at bounding box center [1019, 371] width 200 height 38
click at [1019, 411] on button "Cancel" at bounding box center [1032, 421] width 56 height 30
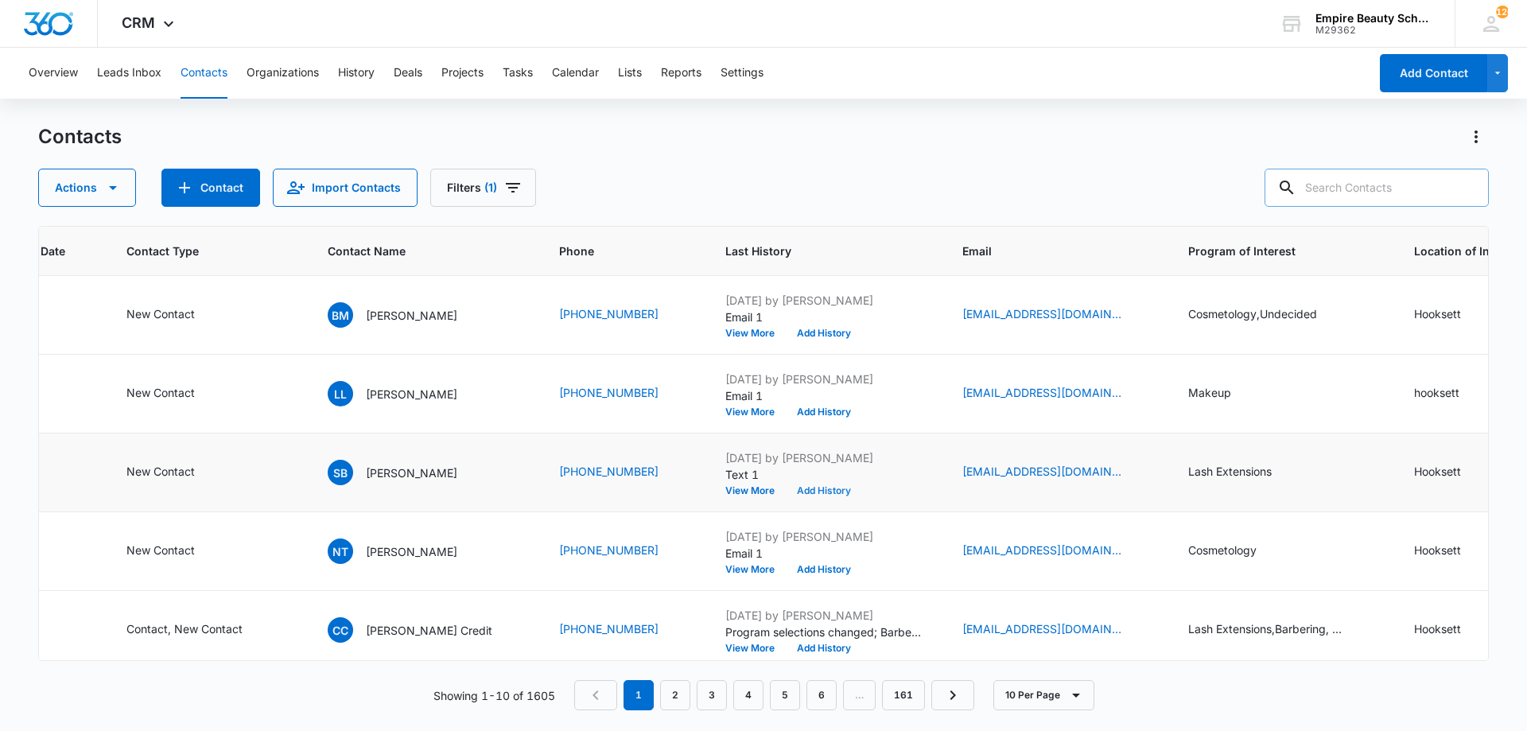
click at [792, 493] on button "Add History" at bounding box center [824, 491] width 76 height 10
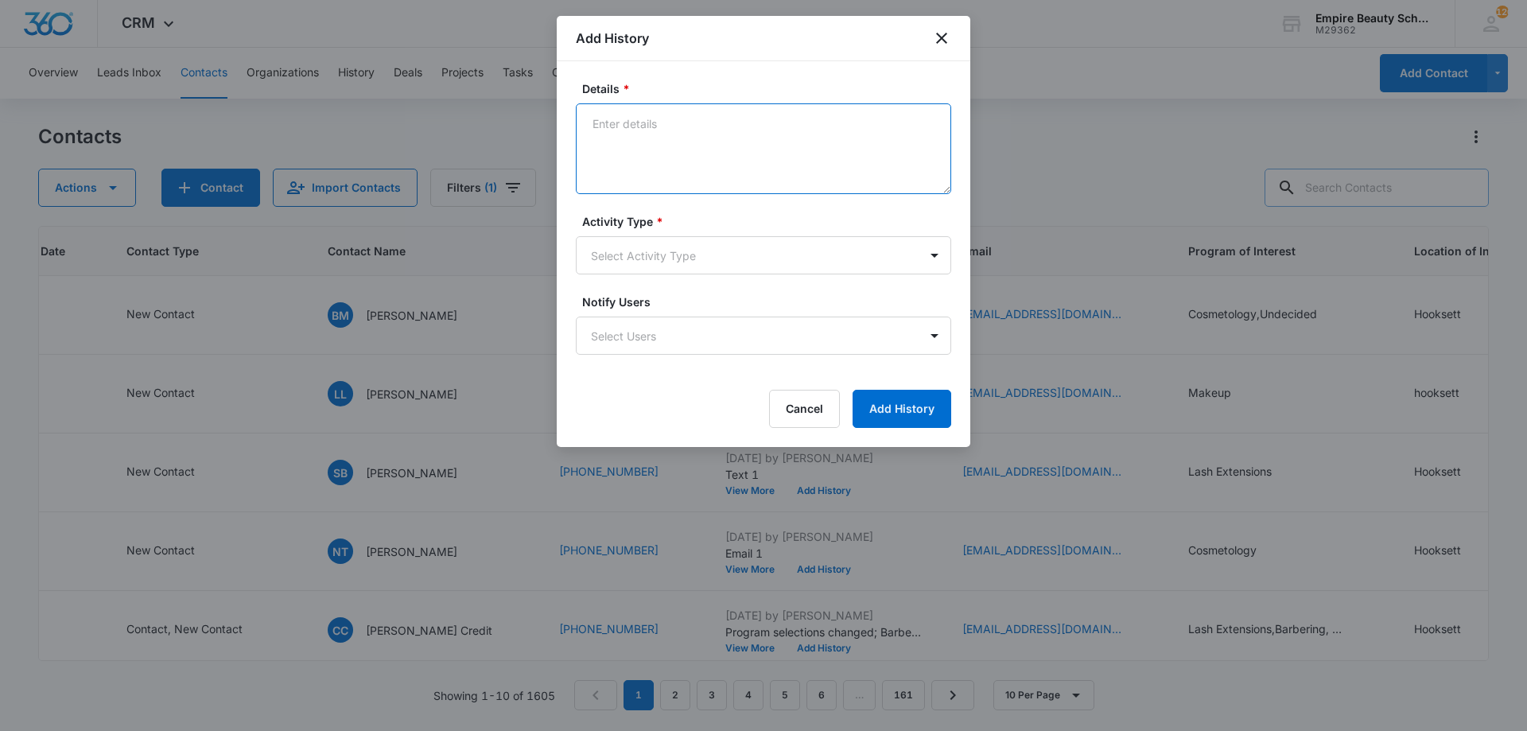
click at [743, 131] on textarea "Details *" at bounding box center [763, 148] width 375 height 91
type textarea "Email 1"
click at [639, 259] on body "CRM Apps Forms CRM Email Shop Payments POS Files Brand Settings Empire Beauty S…" at bounding box center [763, 365] width 1527 height 731
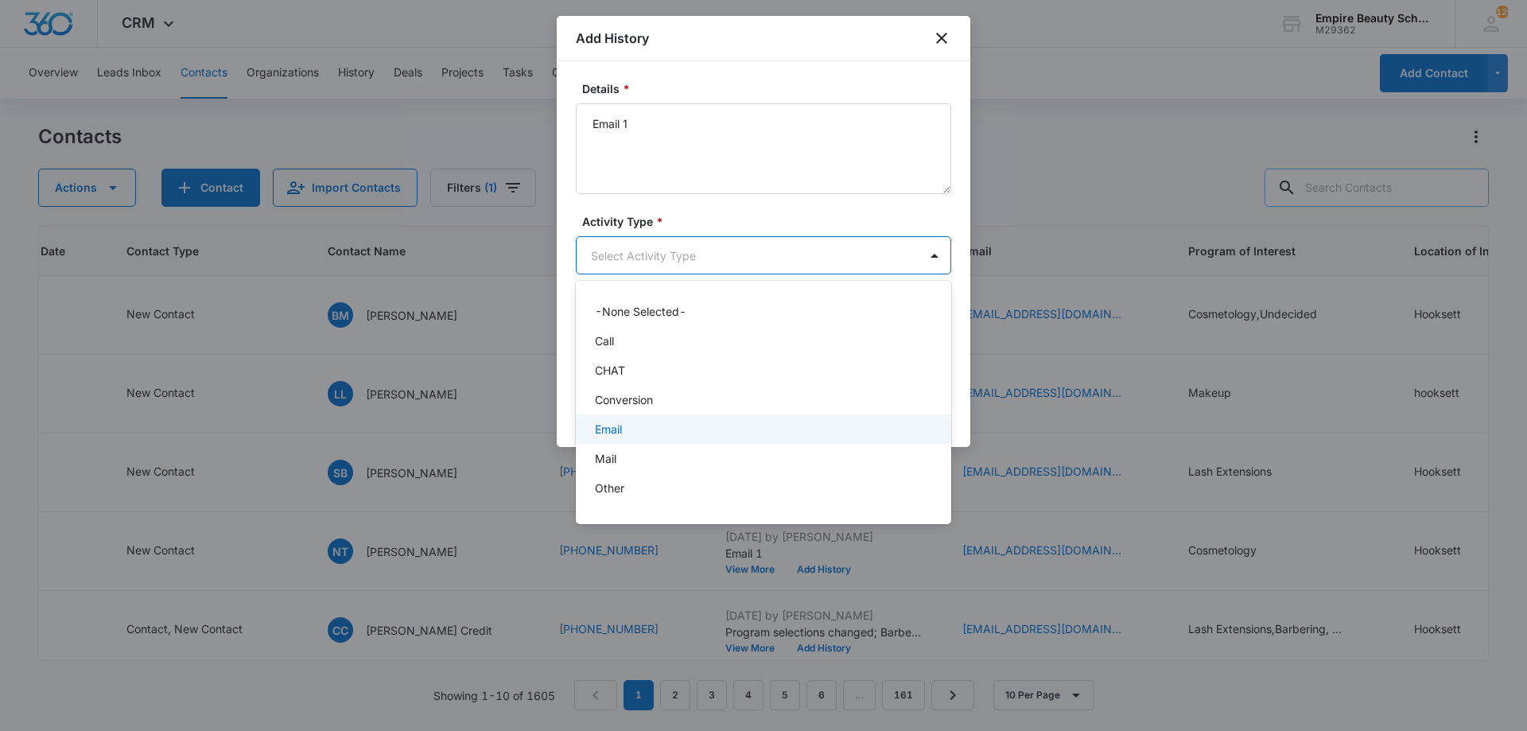
click at [639, 442] on div "Email" at bounding box center [763, 428] width 375 height 29
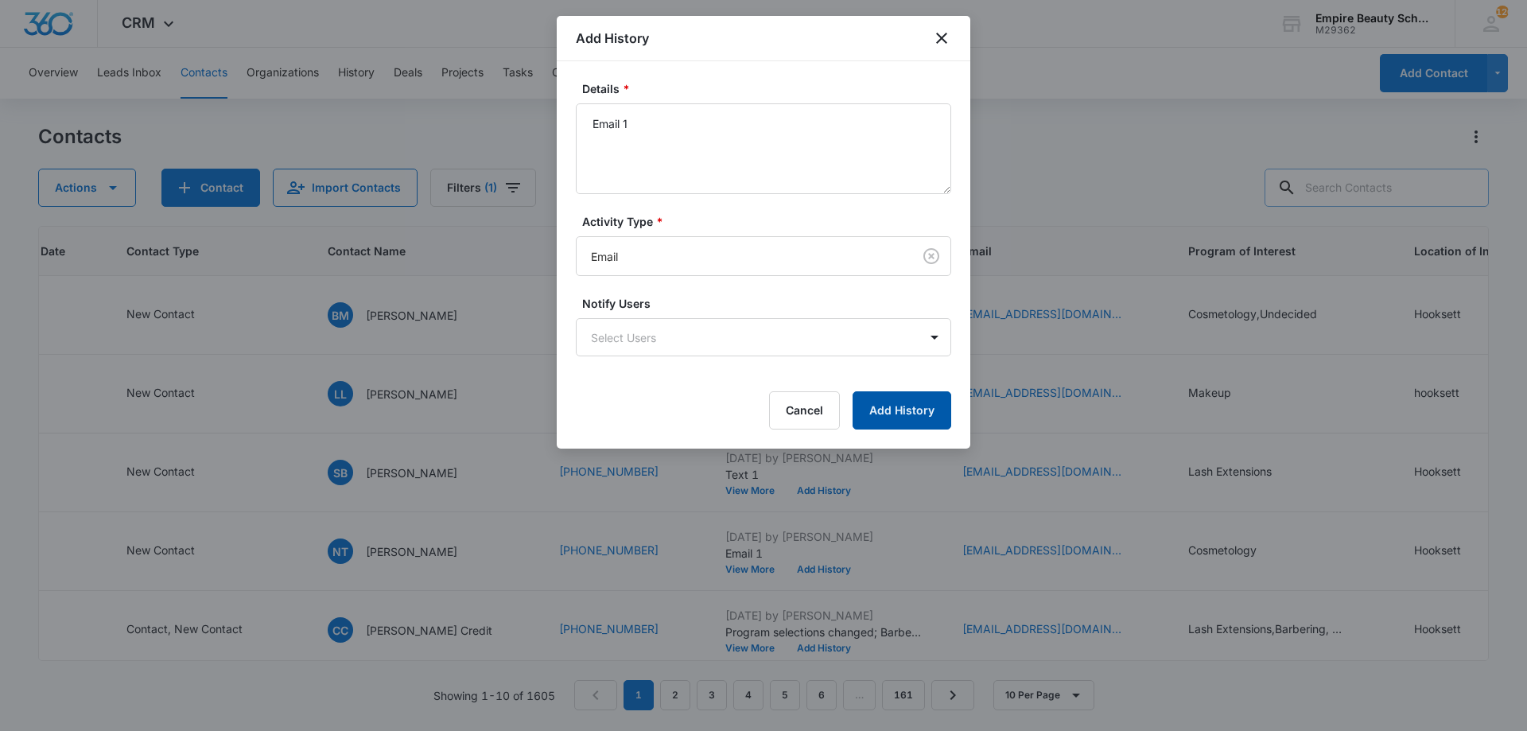
click at [901, 403] on button "Add History" at bounding box center [902, 410] width 99 height 38
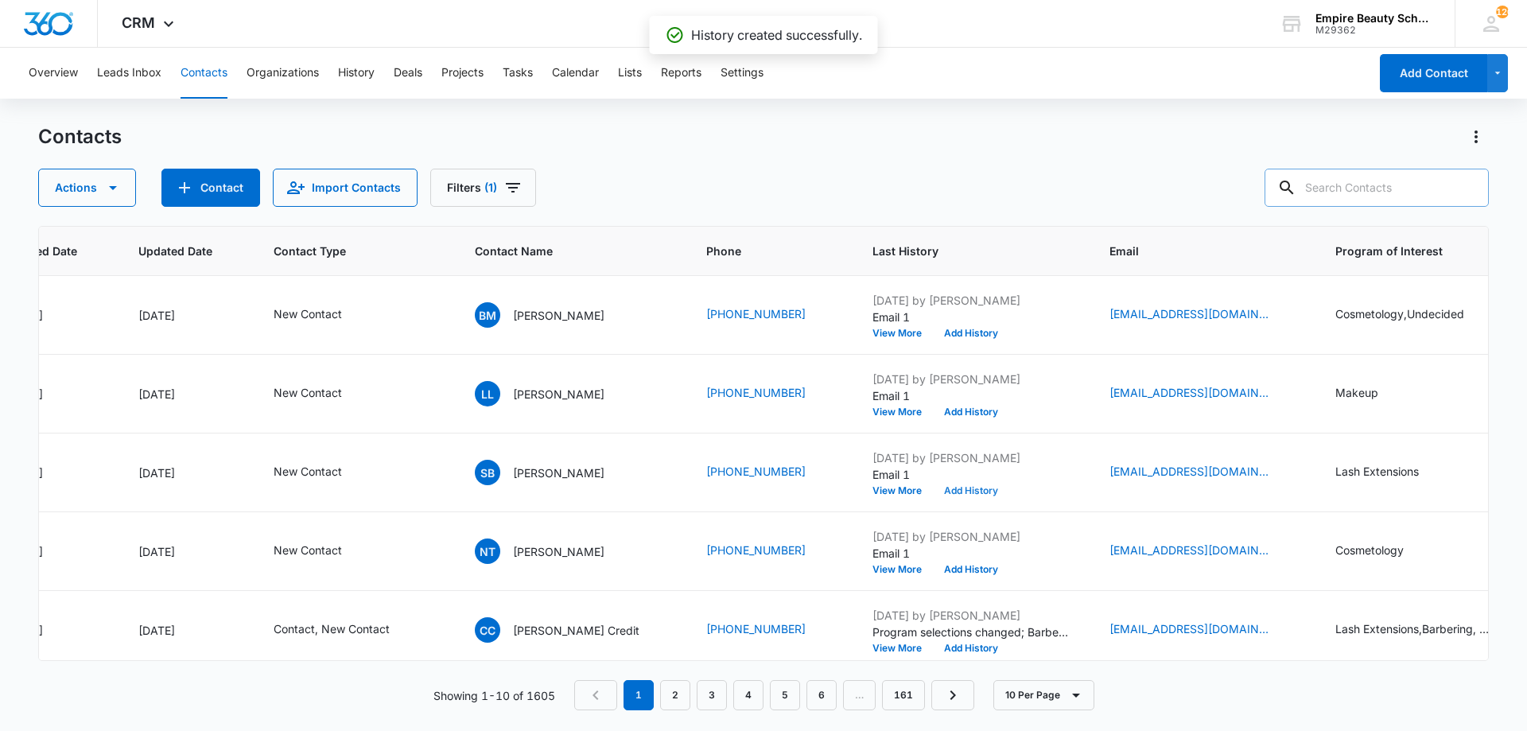
scroll to position [0, 153]
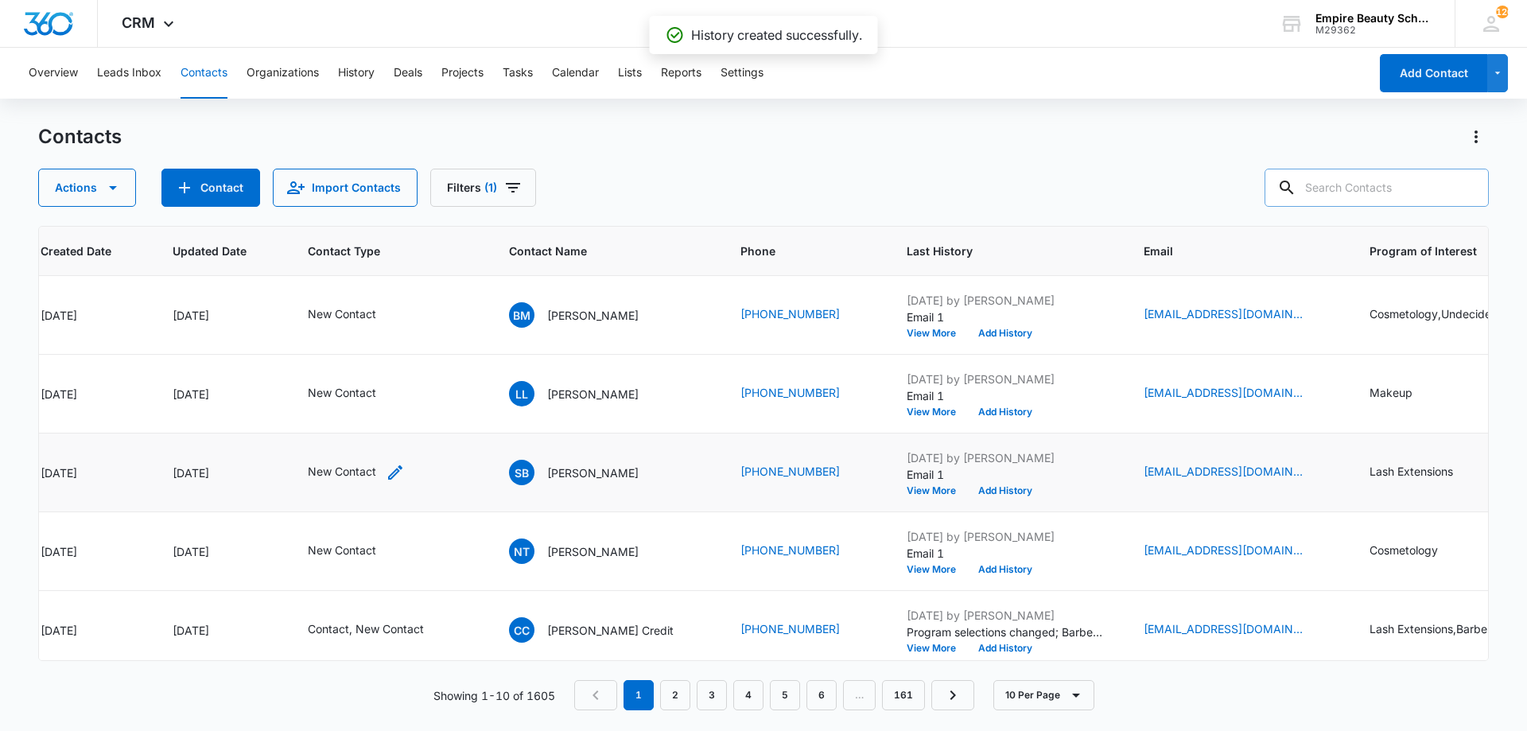
click at [387, 469] on icon "Contact Type - New Contact - Select to Edit Field" at bounding box center [395, 472] width 19 height 19
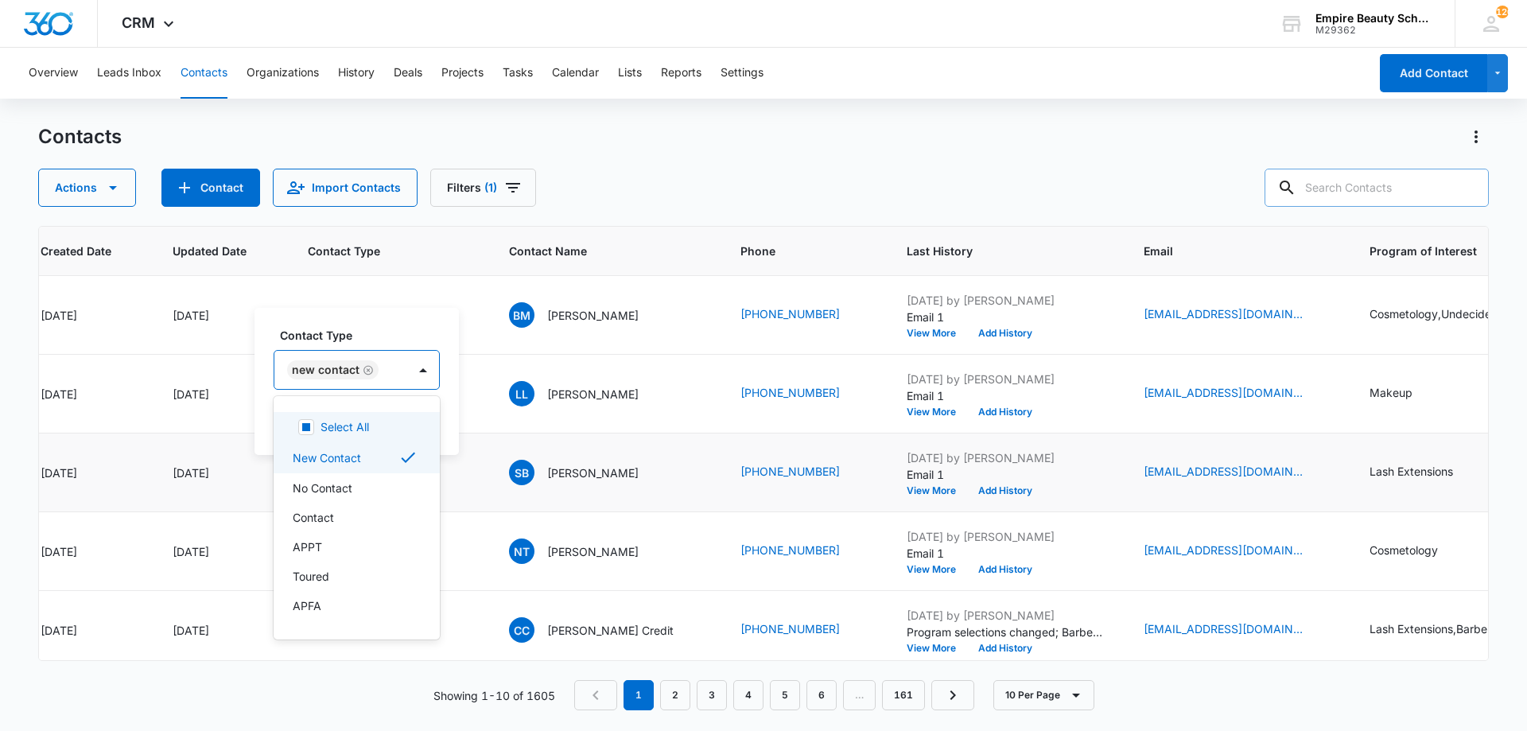
drag, startPoint x: 383, startPoint y: 374, endPoint x: 375, endPoint y: 410, distance: 37.4
click at [383, 373] on input "text" at bounding box center [384, 370] width 3 height 17
drag, startPoint x: 325, startPoint y: 514, endPoint x: 325, endPoint y: 465, distance: 48.5
click at [325, 519] on p "Contact" at bounding box center [313, 517] width 41 height 17
click at [327, 356] on div "New Contact Contact" at bounding box center [374, 370] width 201 height 38
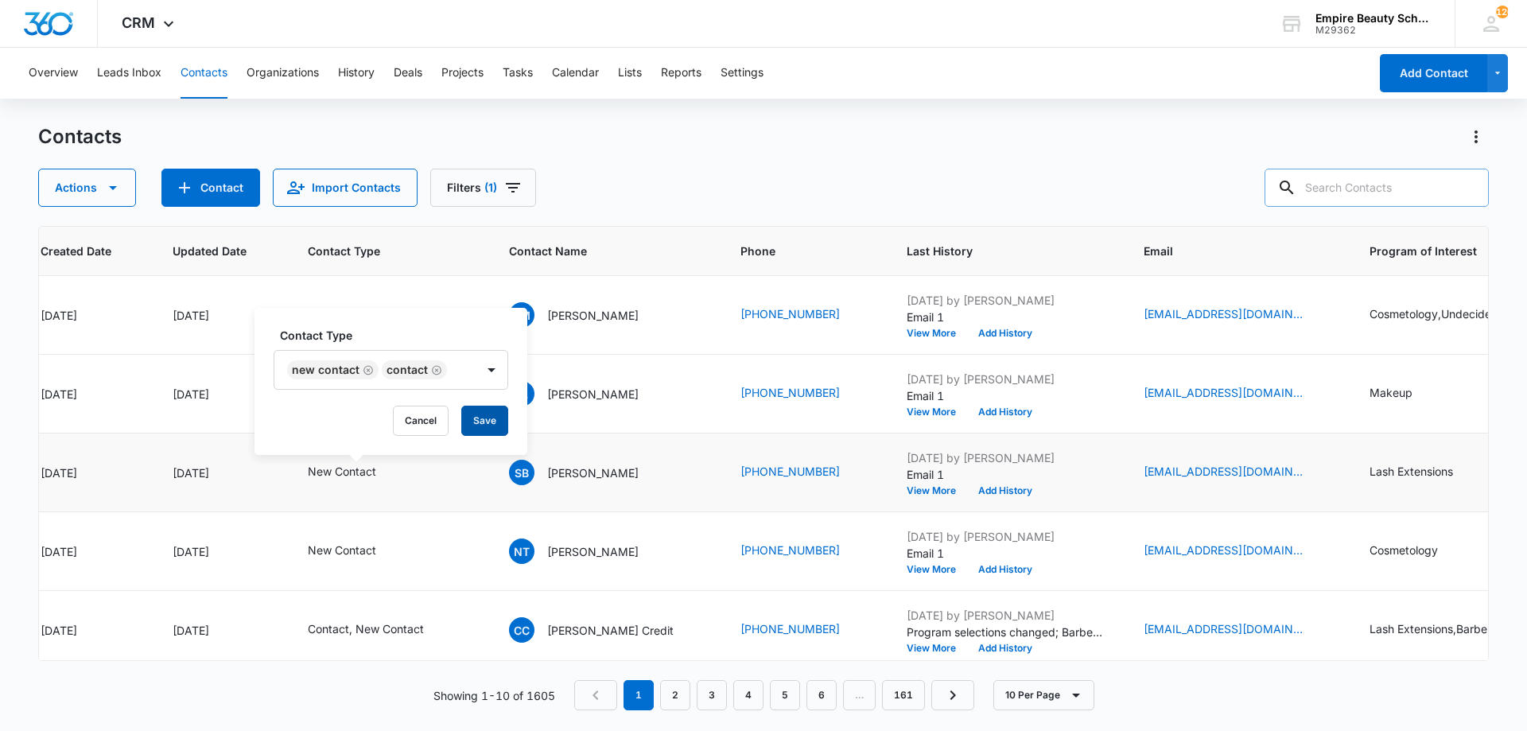
click at [476, 422] on button "Save" at bounding box center [484, 421] width 47 height 30
click at [967, 491] on button "Add History" at bounding box center [1005, 491] width 76 height 10
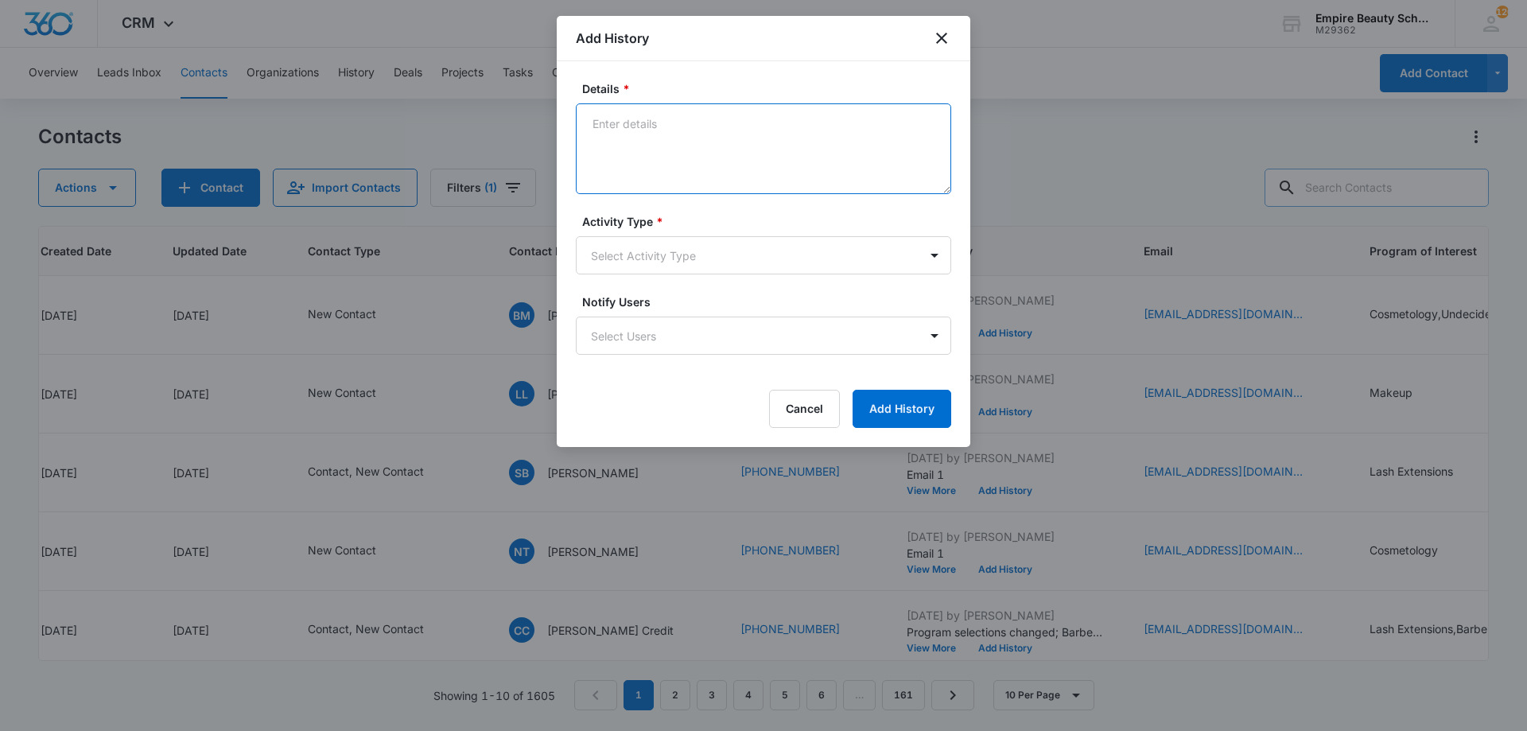
click at [710, 177] on textarea "Details *" at bounding box center [763, 148] width 375 height 91
drag, startPoint x: 675, startPoint y: 123, endPoint x: 652, endPoint y: 145, distance: 31.5
type textarea "Said sooner than later but depends on pricing and etc - Currently licensed in C…"
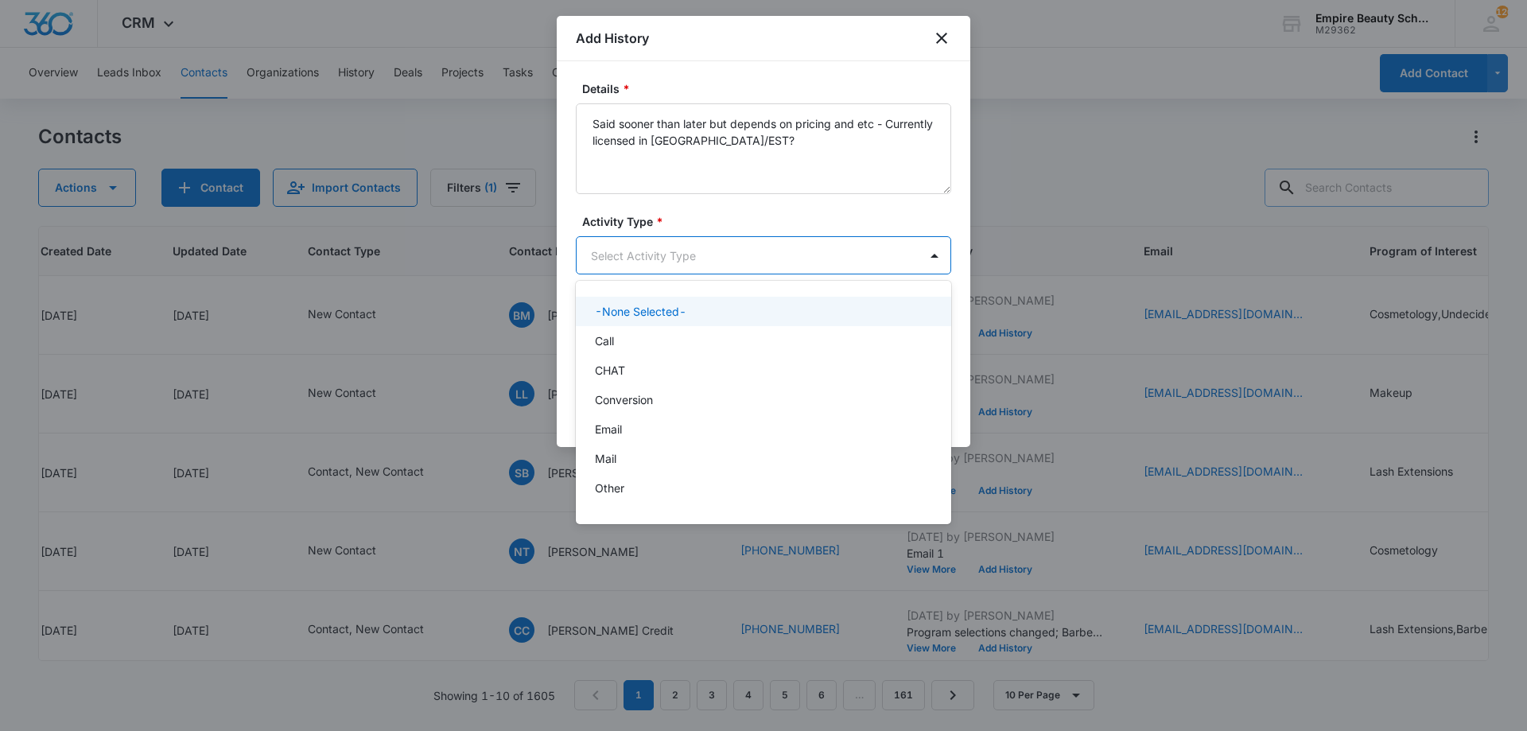
click at [714, 261] on body "CRM Apps Forms CRM Email Shop Payments POS Files Brand Settings Empire Beauty S…" at bounding box center [763, 365] width 1527 height 731
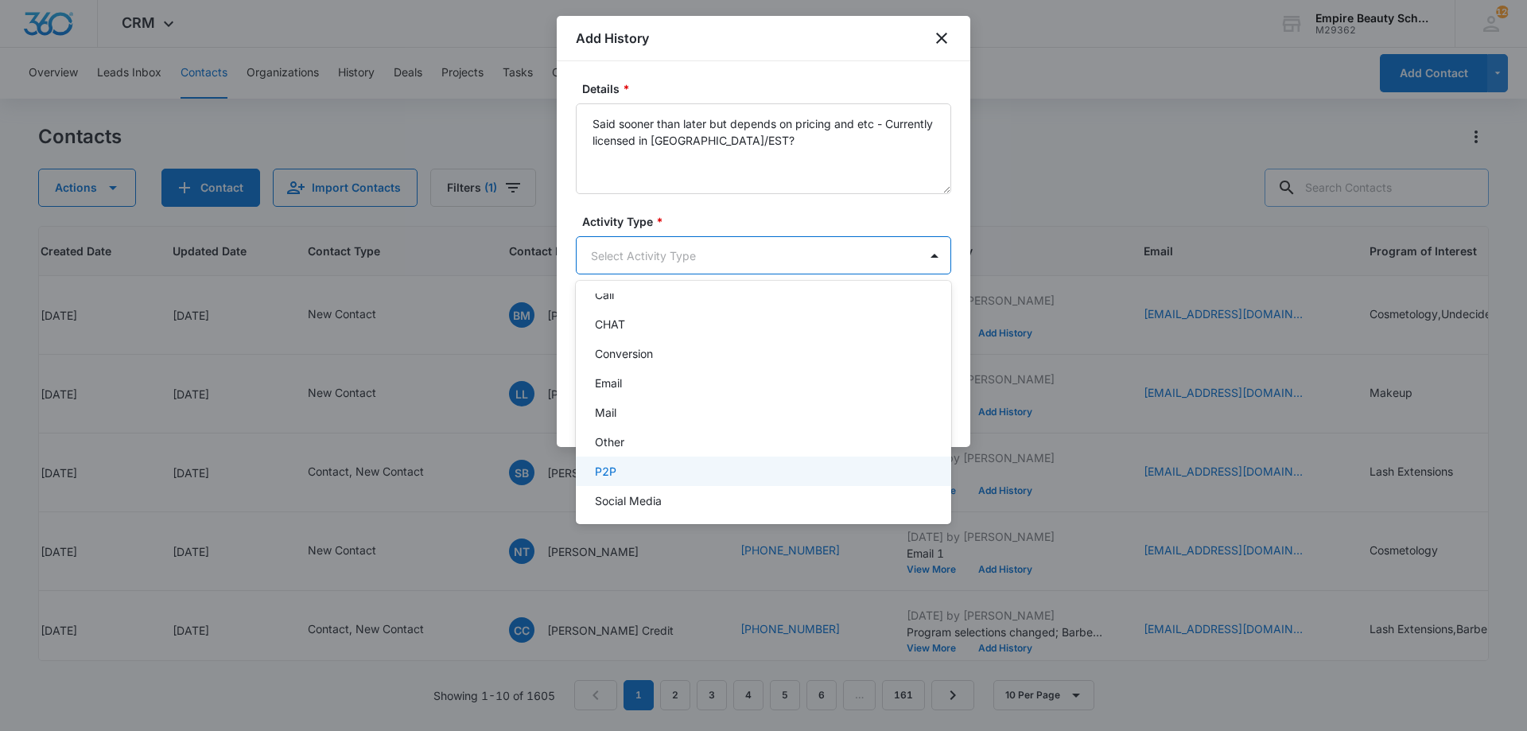
scroll to position [83, 0]
click at [655, 492] on div "Text" at bounding box center [762, 493] width 334 height 17
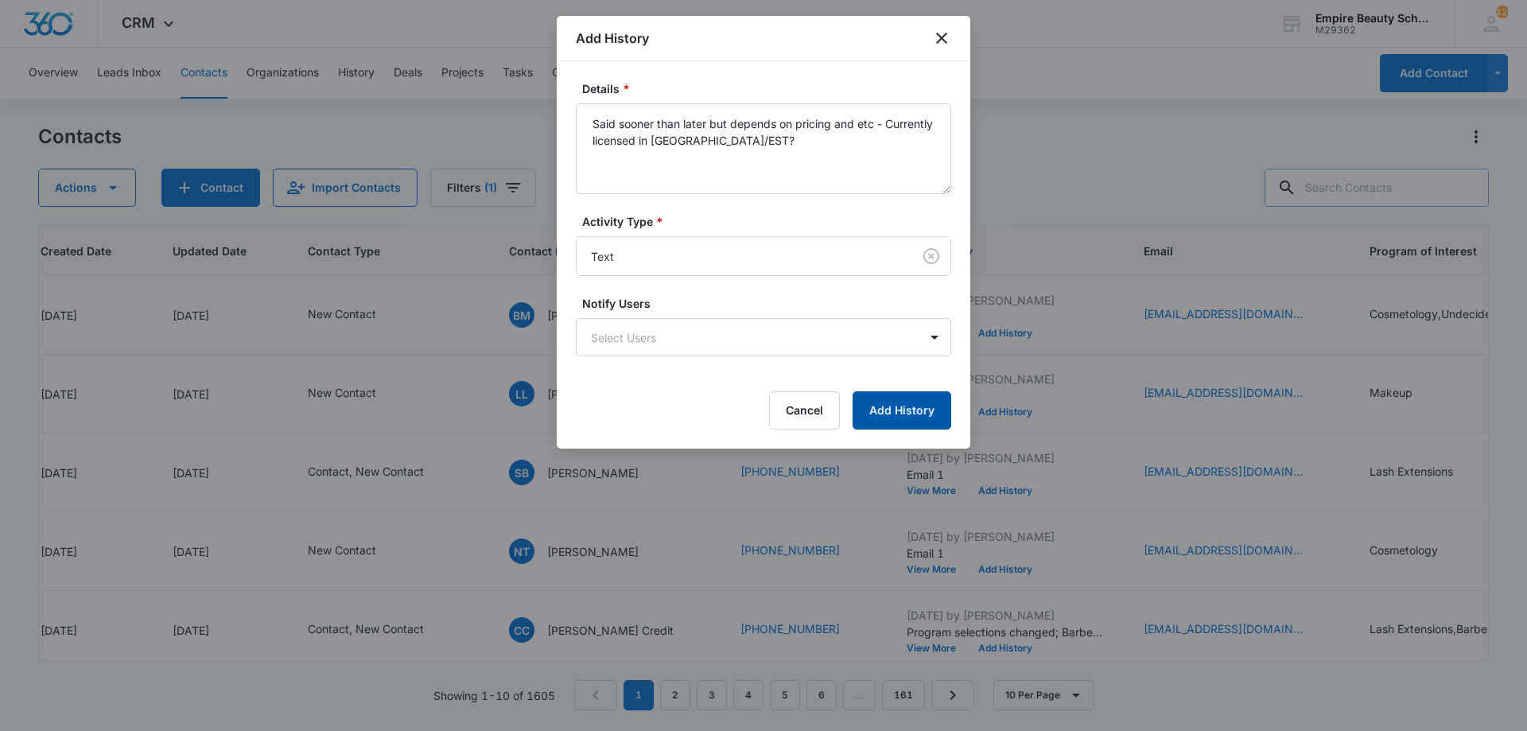
click at [912, 418] on button "Add History" at bounding box center [902, 410] width 99 height 38
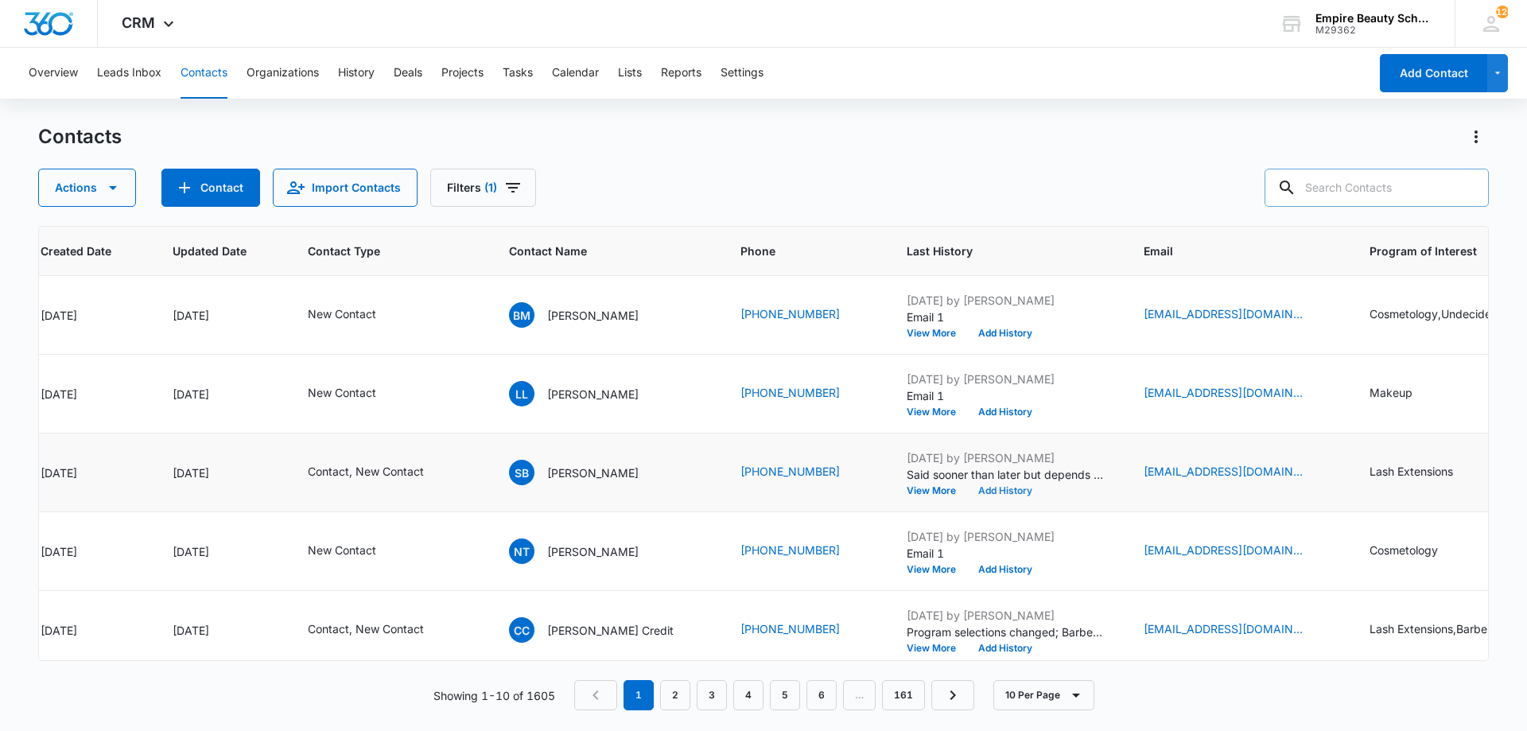
click at [967, 487] on button "Add History" at bounding box center [1005, 491] width 76 height 10
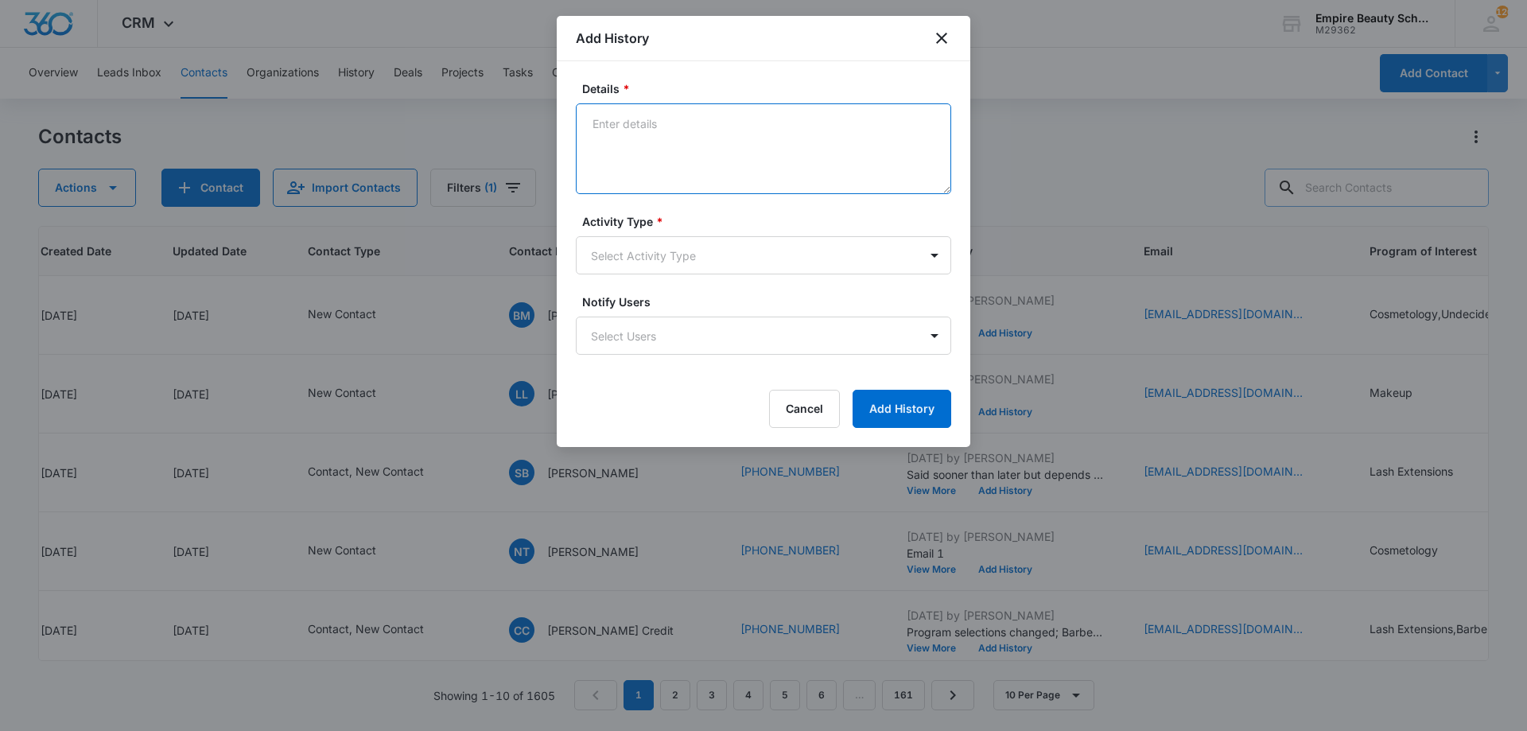
drag, startPoint x: 722, startPoint y: 146, endPoint x: 732, endPoint y: 142, distance: 10.1
click at [723, 146] on textarea "Details *" at bounding box center [763, 148] width 375 height 91
type textarea "Not currently licensed - Have a passion for the hair or the skin?"
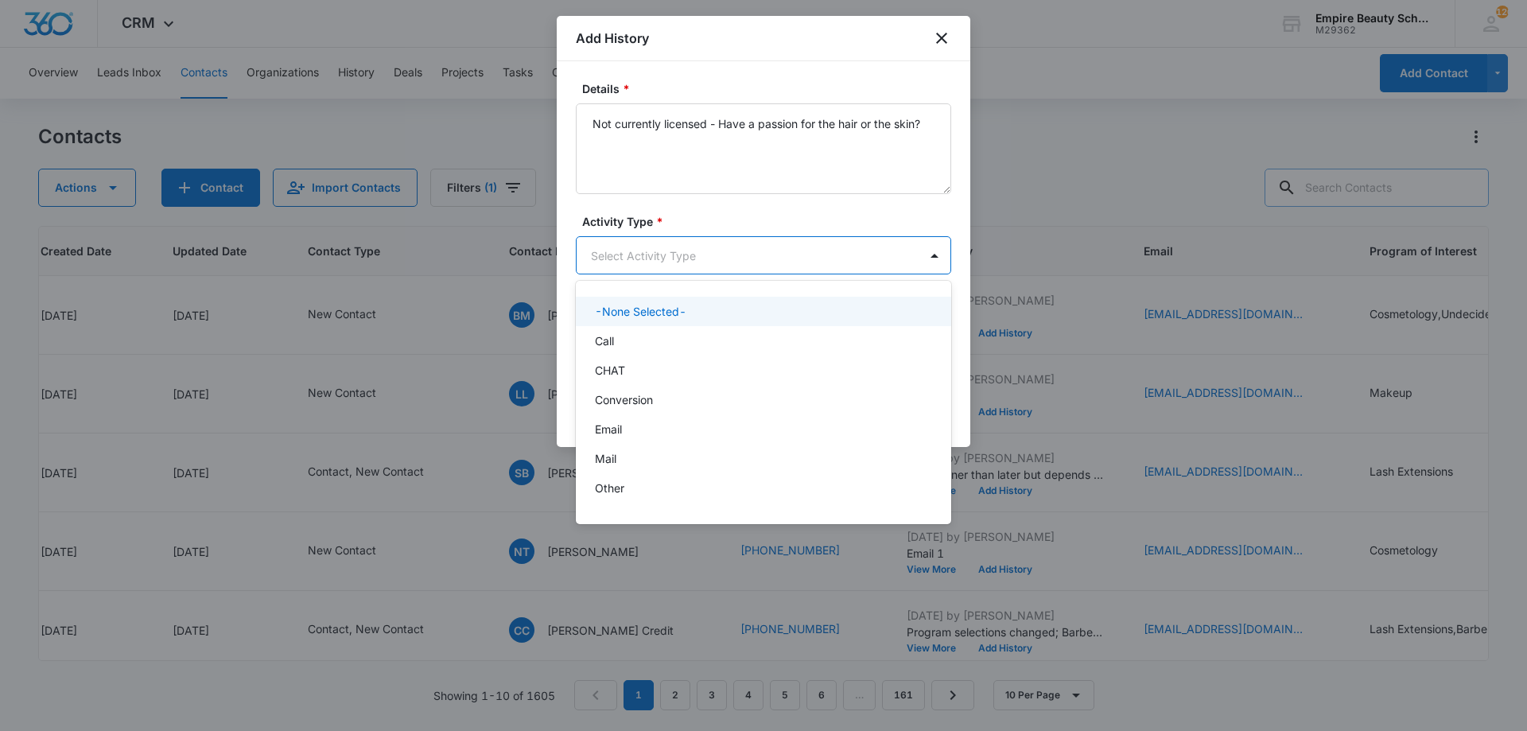
drag, startPoint x: 652, startPoint y: 257, endPoint x: 648, endPoint y: 310, distance: 53.5
click at [652, 258] on body "CRM Apps Forms CRM Email Shop Payments POS Files Brand Settings Empire Beauty S…" at bounding box center [763, 365] width 1527 height 731
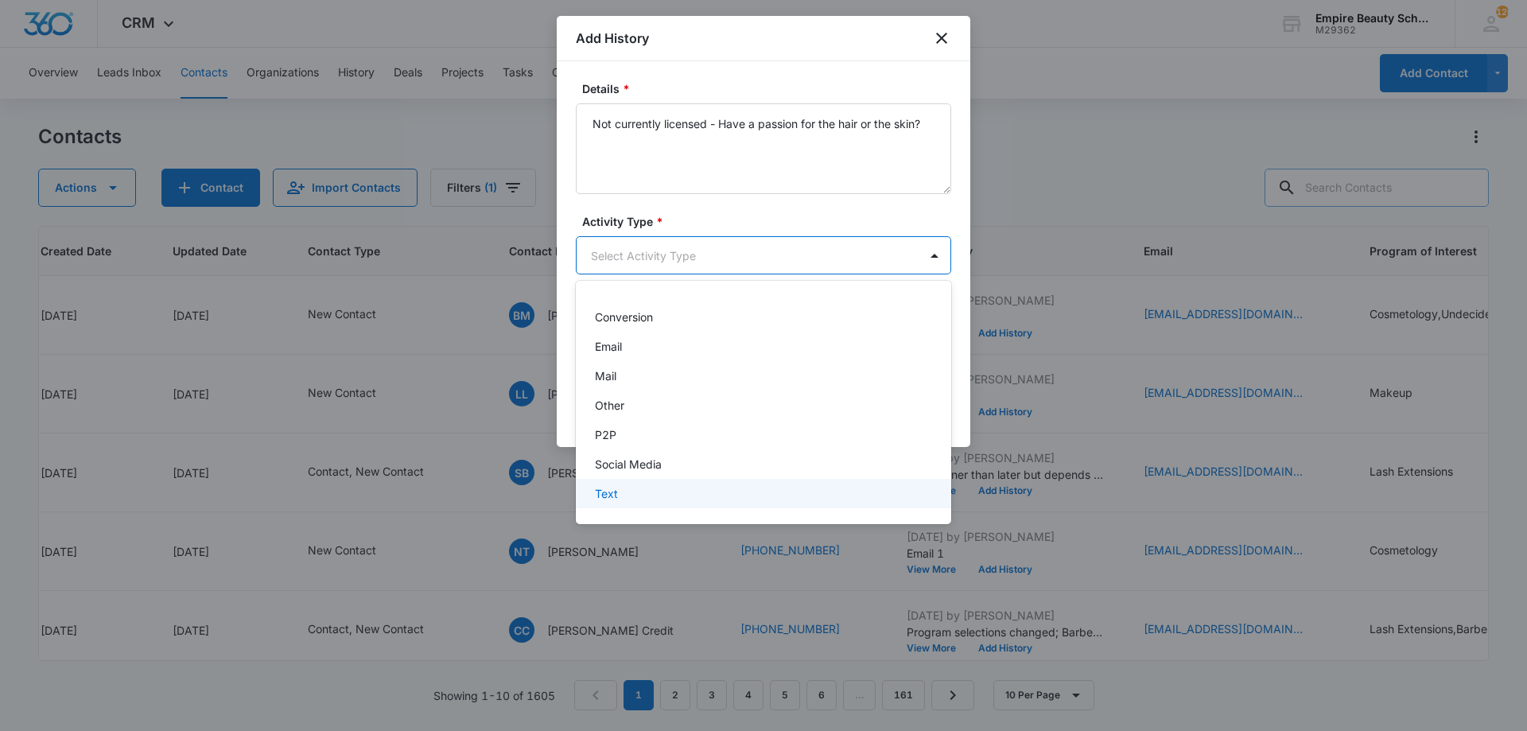
drag, startPoint x: 643, startPoint y: 510, endPoint x: 642, endPoint y: 502, distance: 8.0
click at [642, 512] on div "-None Selected- Call CHAT Conversion Email Mail Other P2P Social Media Text" at bounding box center [763, 403] width 375 height 218
click at [640, 489] on div "Text" at bounding box center [762, 493] width 334 height 17
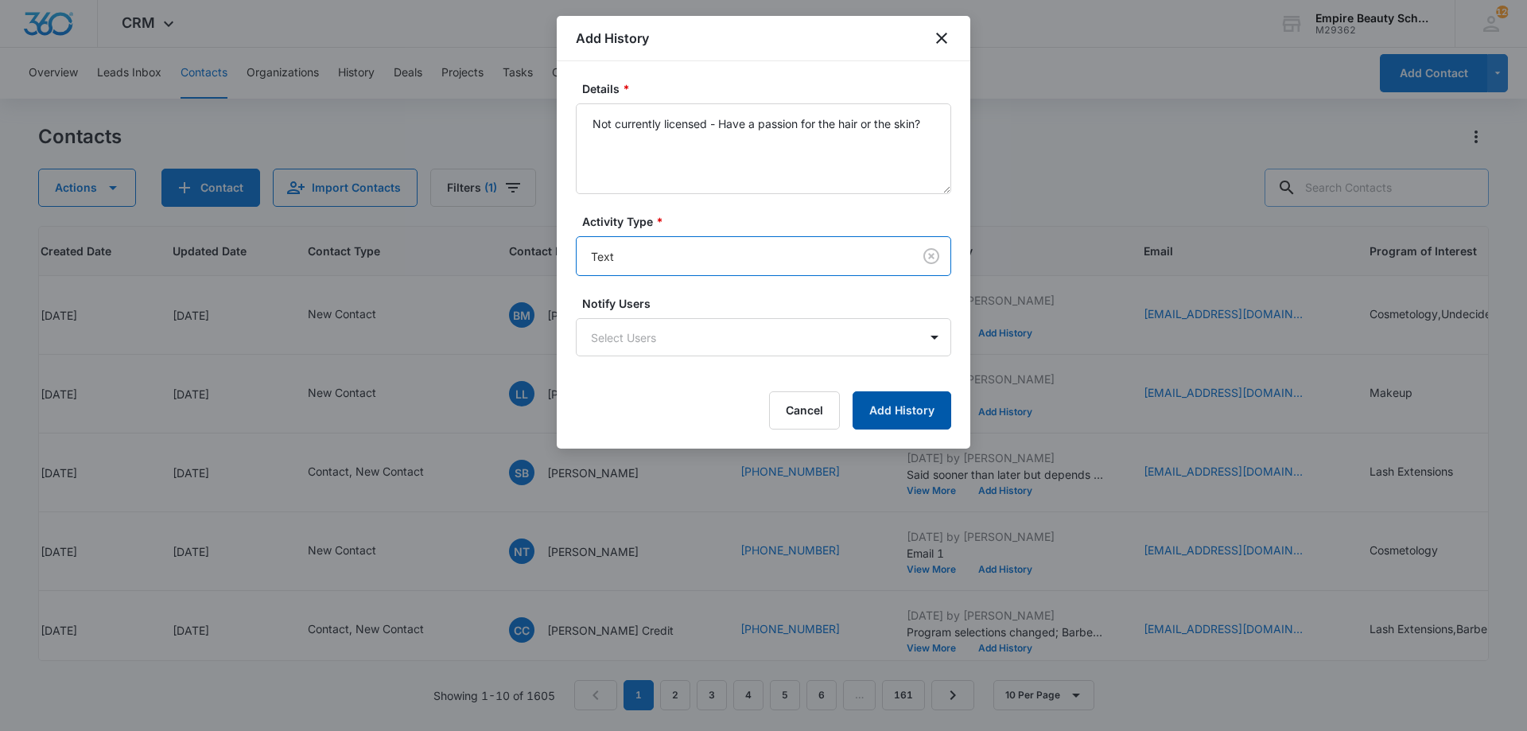
click at [926, 426] on button "Add History" at bounding box center [902, 410] width 99 height 38
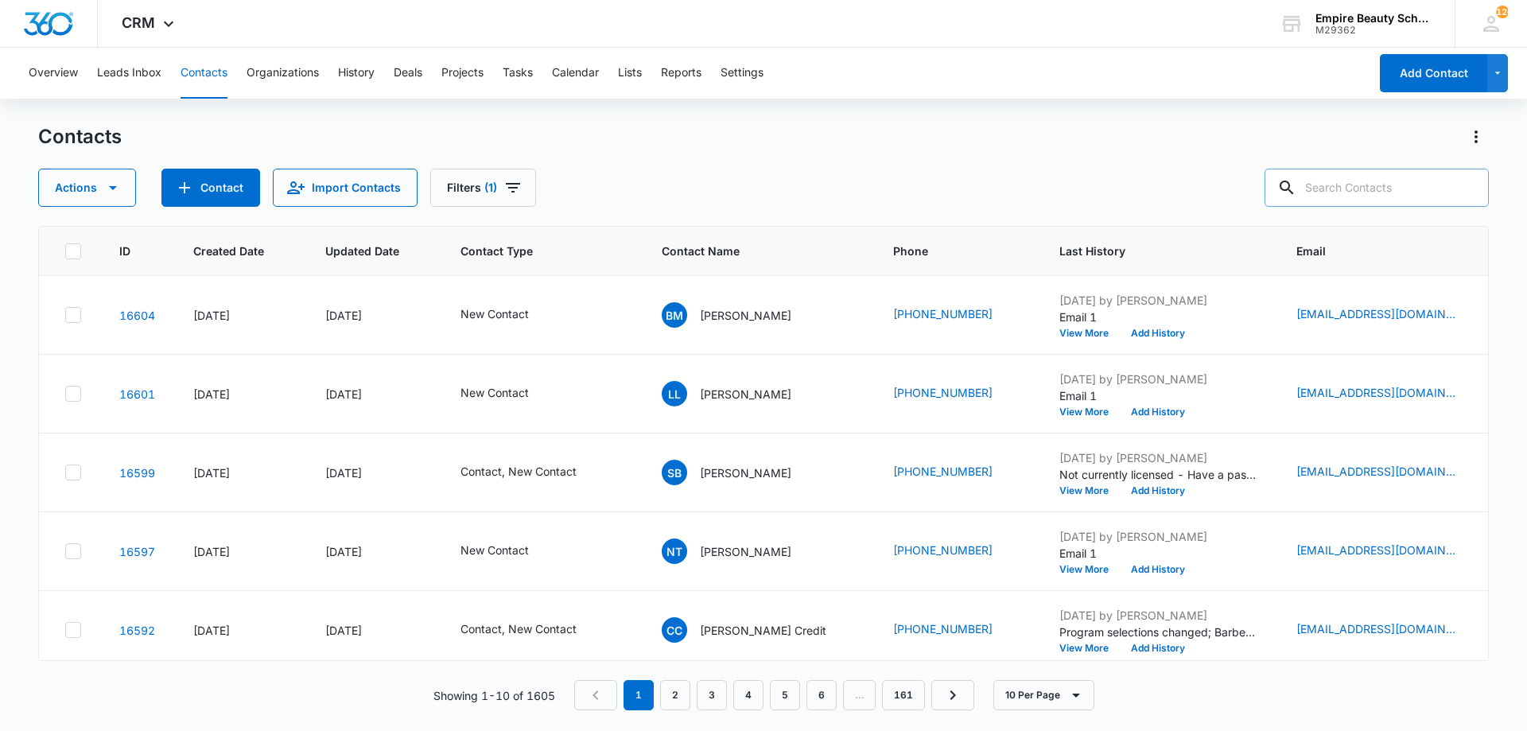
click at [1418, 184] on input "text" at bounding box center [1377, 188] width 224 height 38
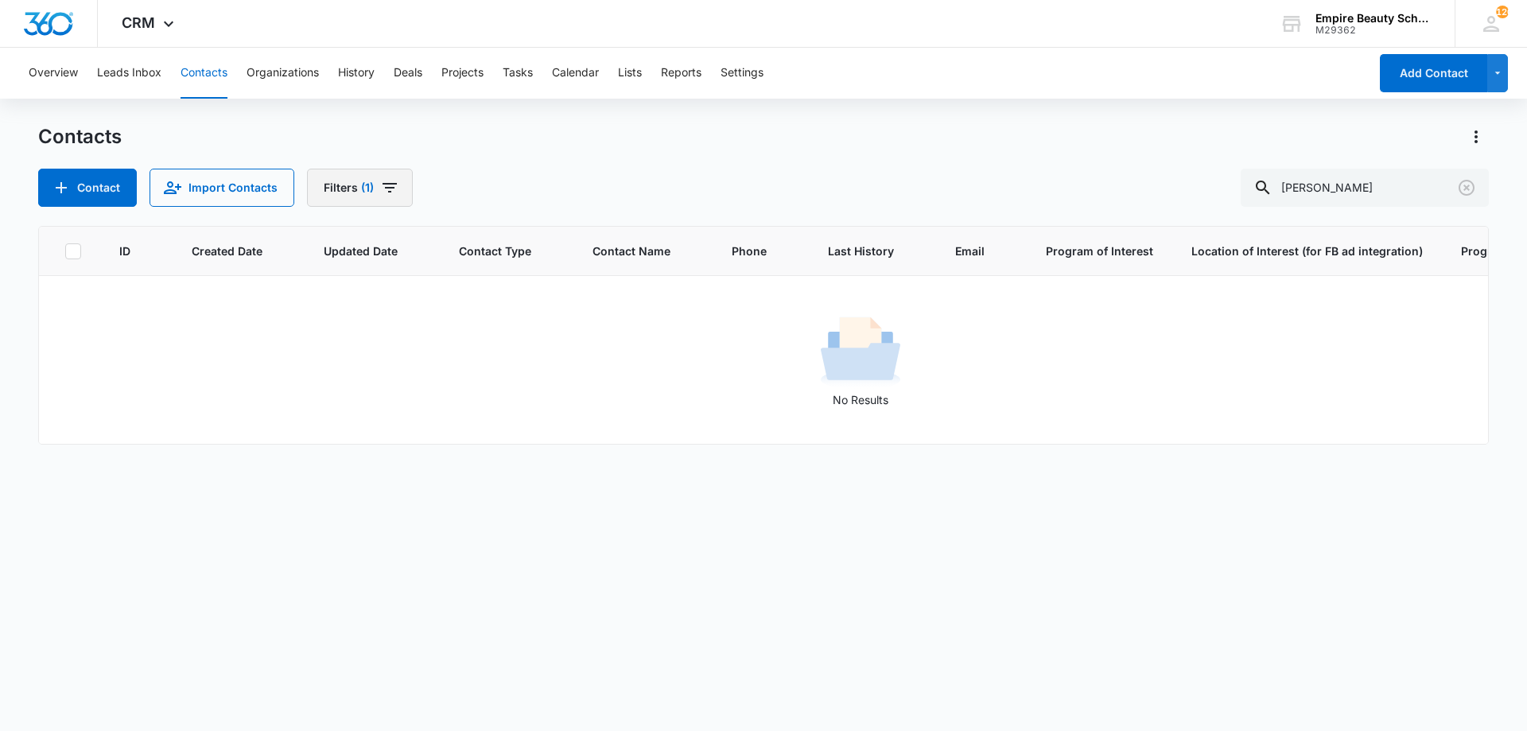
click at [380, 189] on icon "Filters" at bounding box center [389, 187] width 19 height 19
click at [433, 454] on icon "Clear" at bounding box center [427, 453] width 10 height 10
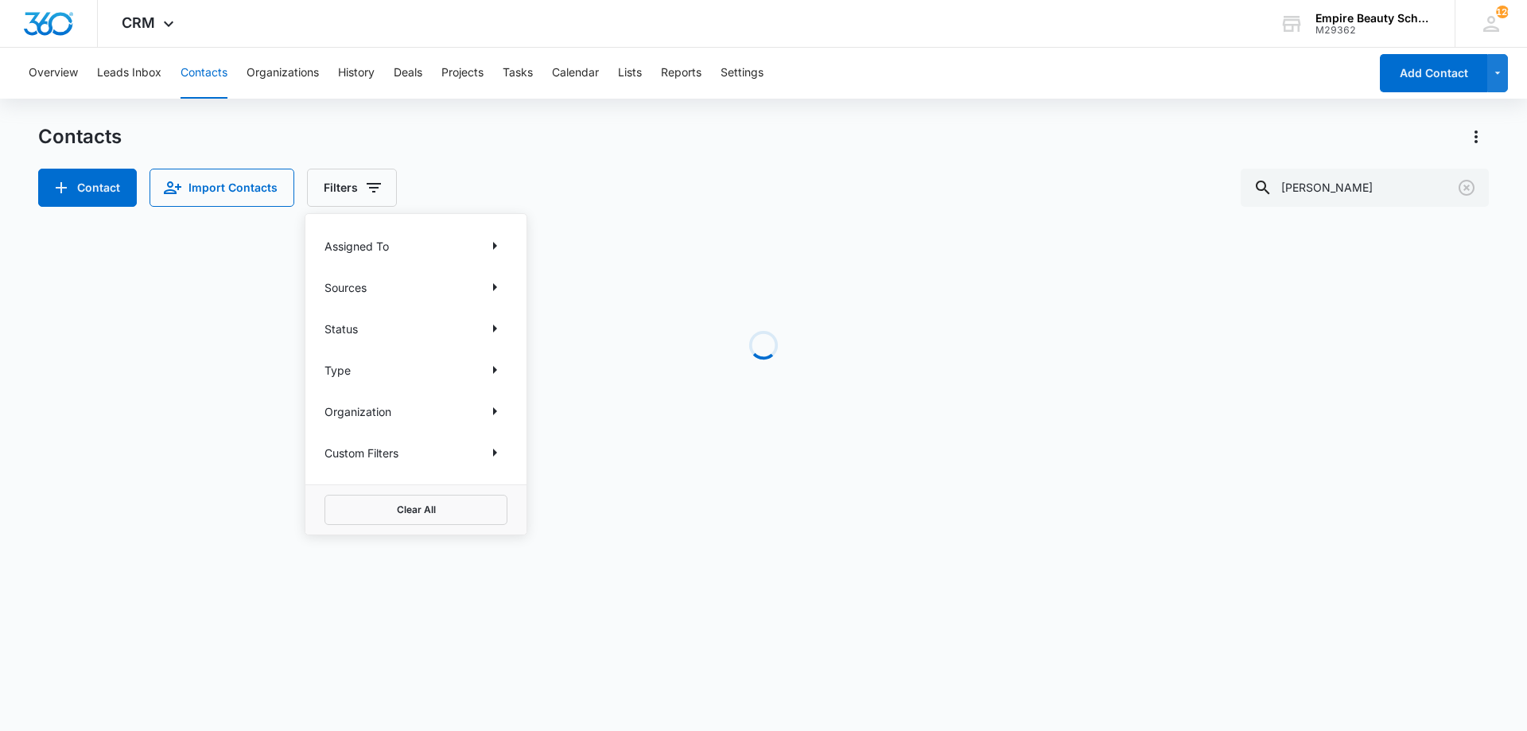
click at [662, 204] on div "Contact Import Contacts Filters Assigned To Sources Status Type Organization Cu…" at bounding box center [763, 188] width 1451 height 38
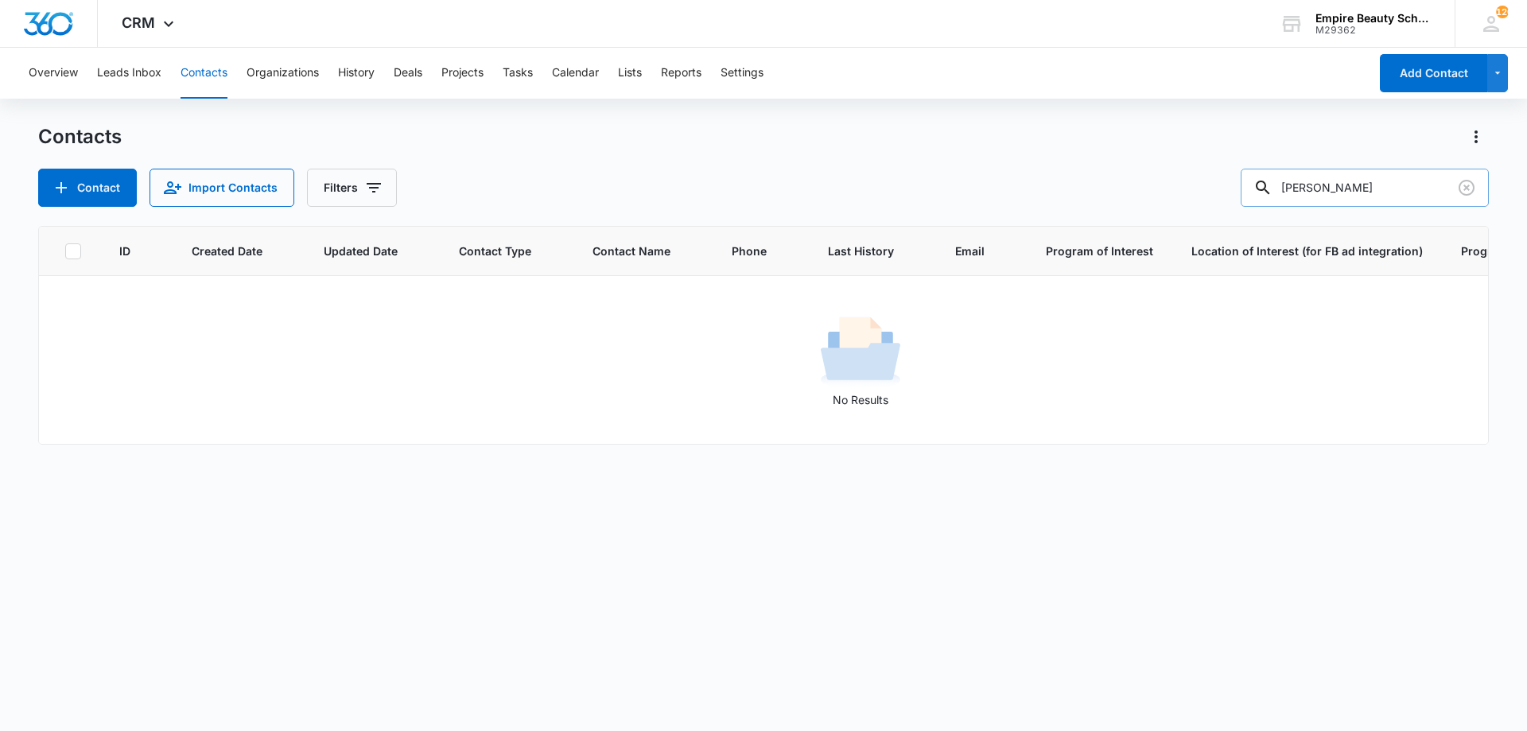
click at [1332, 188] on input "Denise conners" at bounding box center [1365, 188] width 248 height 38
drag, startPoint x: 1375, startPoint y: 193, endPoint x: 1256, endPoint y: 196, distance: 118.6
click at [1254, 196] on div "Contact Import Contacts Filters Denise e conners" at bounding box center [763, 188] width 1451 height 38
paste input "[EMAIL_ADDRESS][DOMAIN_NAME]"
type input "[EMAIL_ADDRESS][DOMAIN_NAME]"
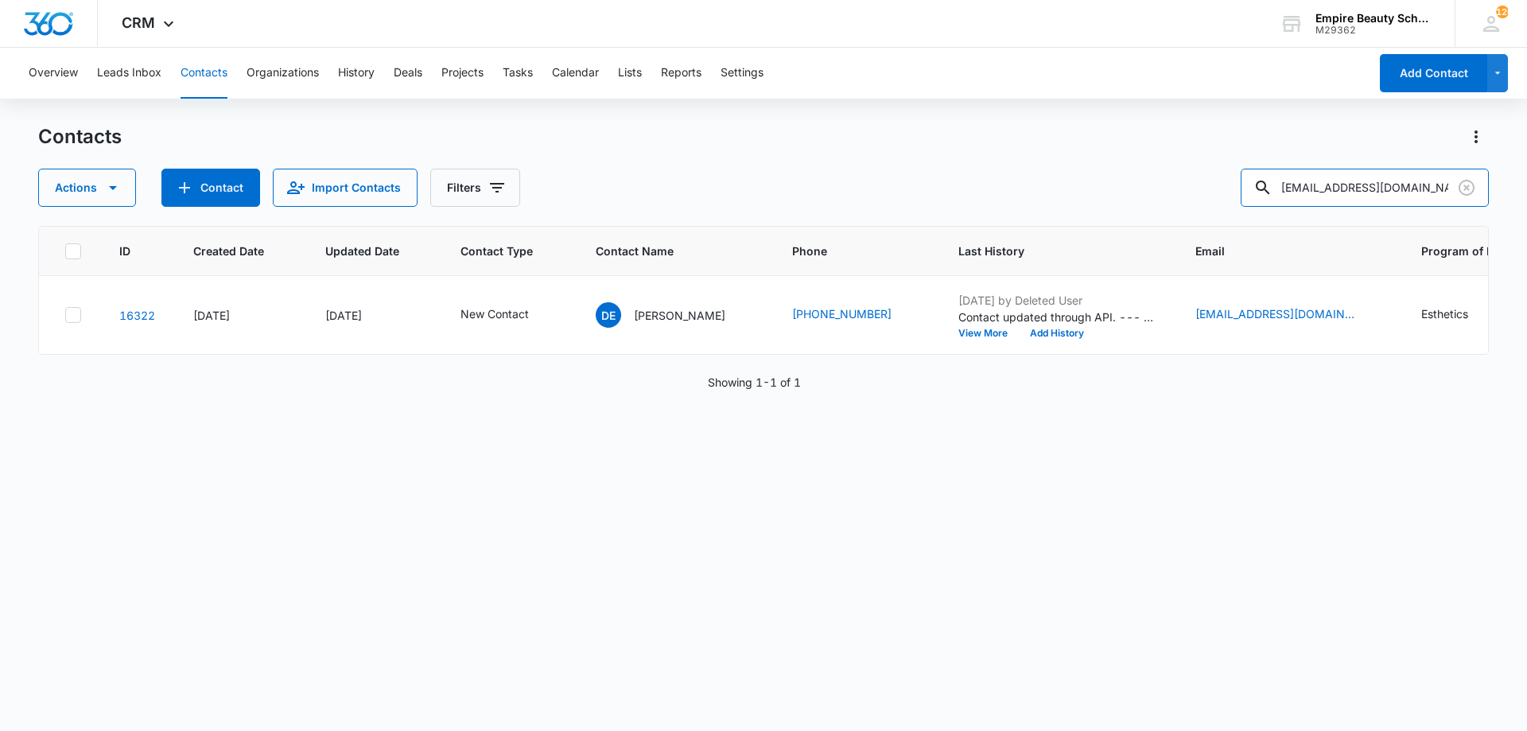
scroll to position [0, 47]
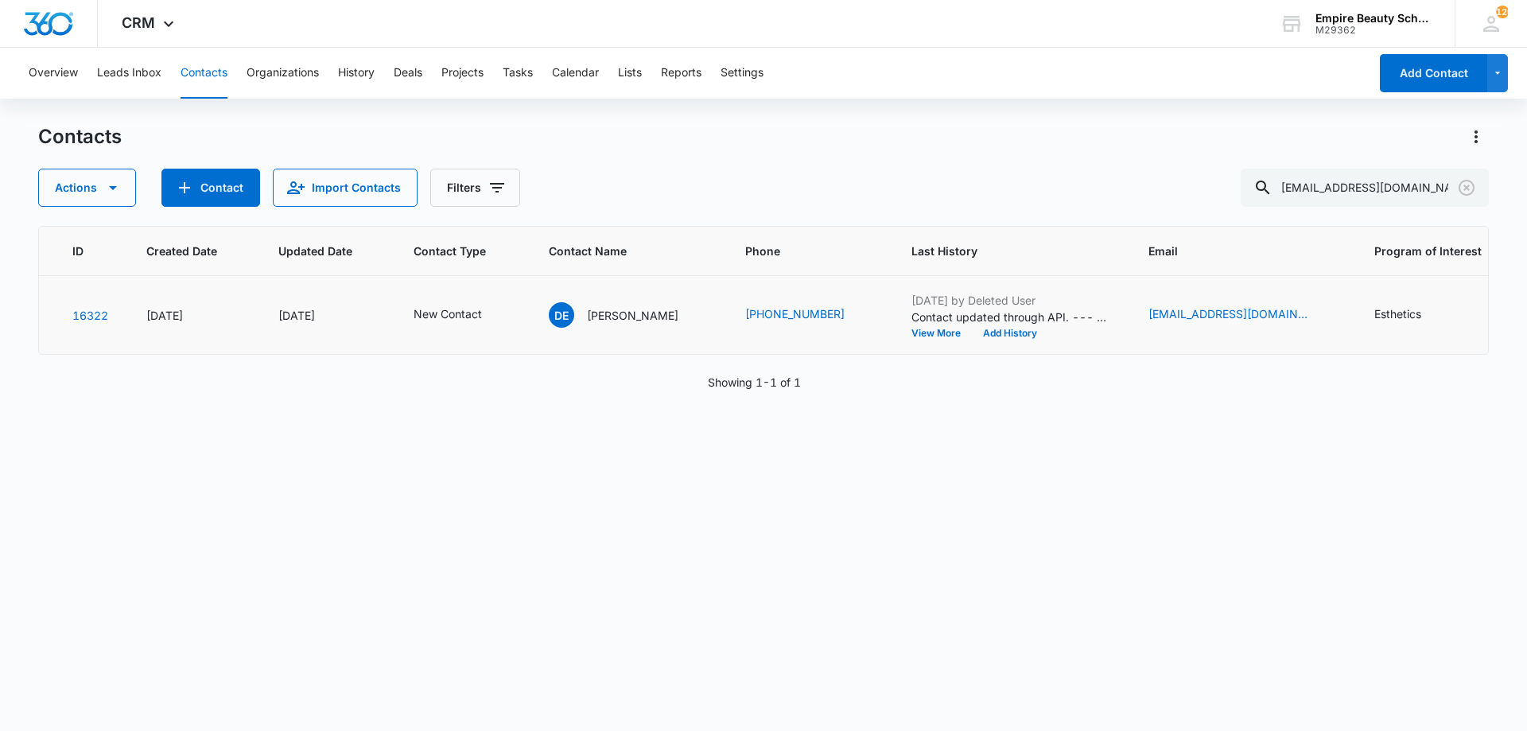
click at [918, 326] on div "Aug 11, 2025 by Deleted User Contact updated through API. --- Program of Intere…" at bounding box center [1011, 315] width 199 height 46
click at [916, 329] on button "View More" at bounding box center [942, 334] width 60 height 10
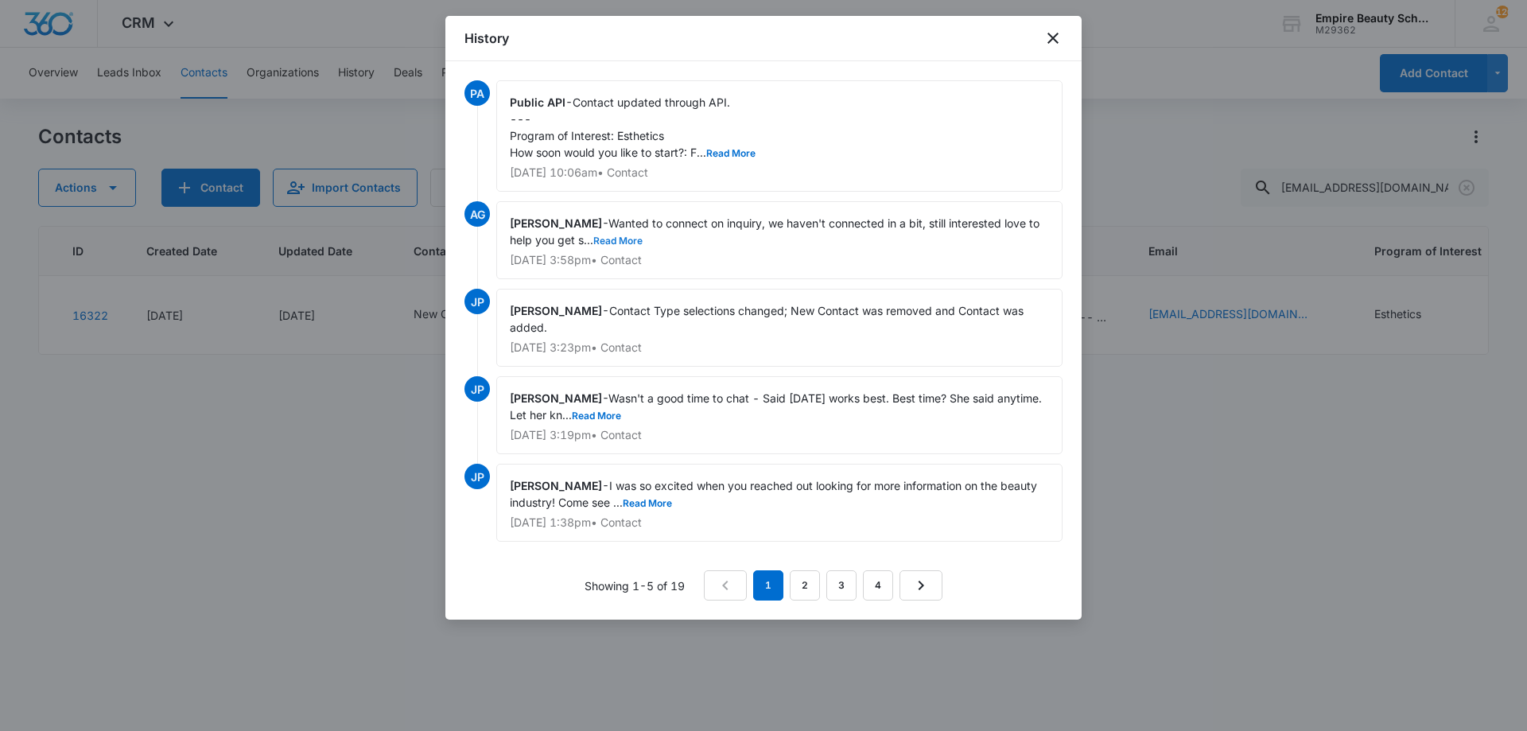
click at [613, 239] on button "Read More" at bounding box center [617, 241] width 49 height 10
click at [672, 407] on div "Jess Peltonovich - Wasn't a good time to chat - Said next Wednesday works best.…" at bounding box center [779, 415] width 566 height 78
click at [621, 414] on button "Read More" at bounding box center [596, 416] width 49 height 10
click at [1052, 35] on icon "close" at bounding box center [1053, 38] width 19 height 19
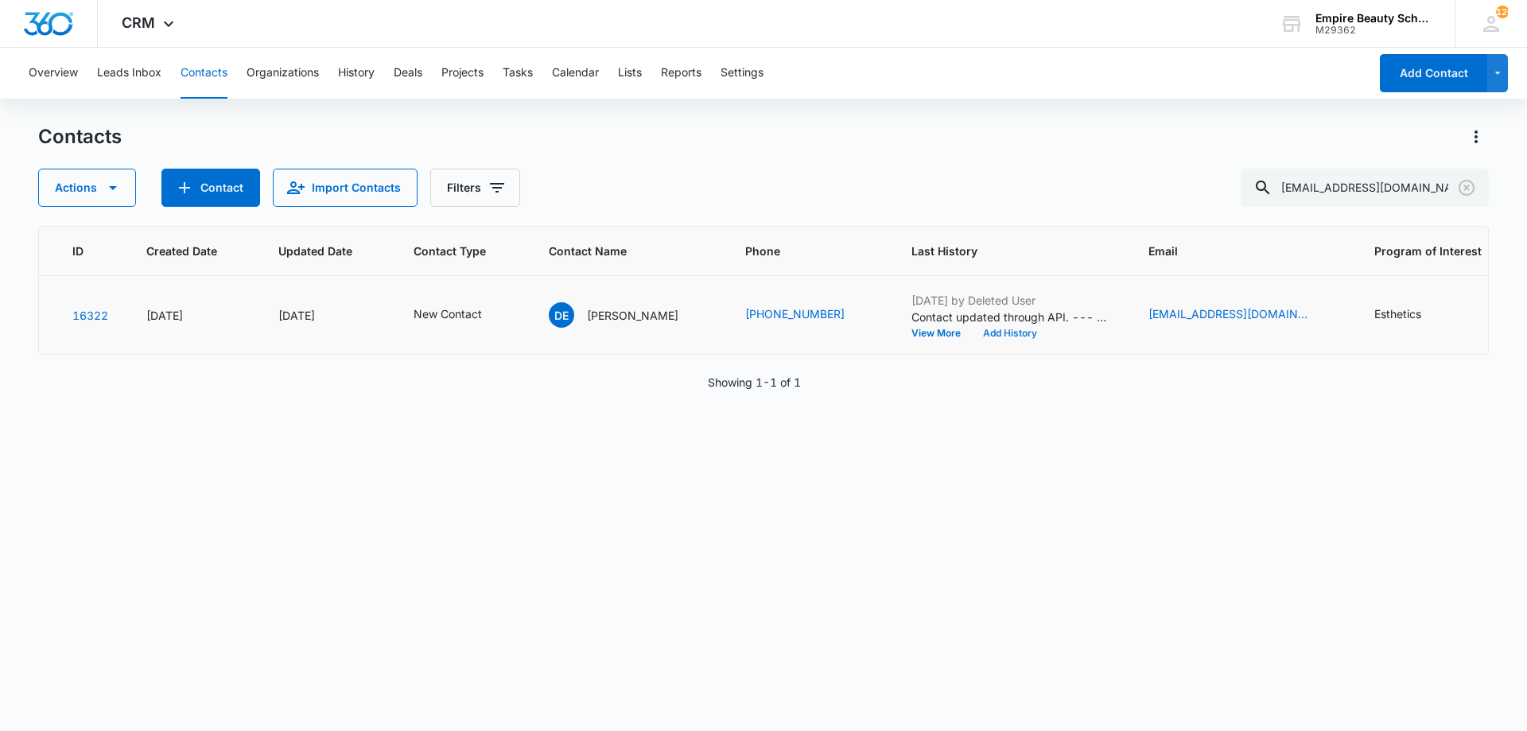
click at [1003, 329] on button "Add History" at bounding box center [1010, 334] width 76 height 10
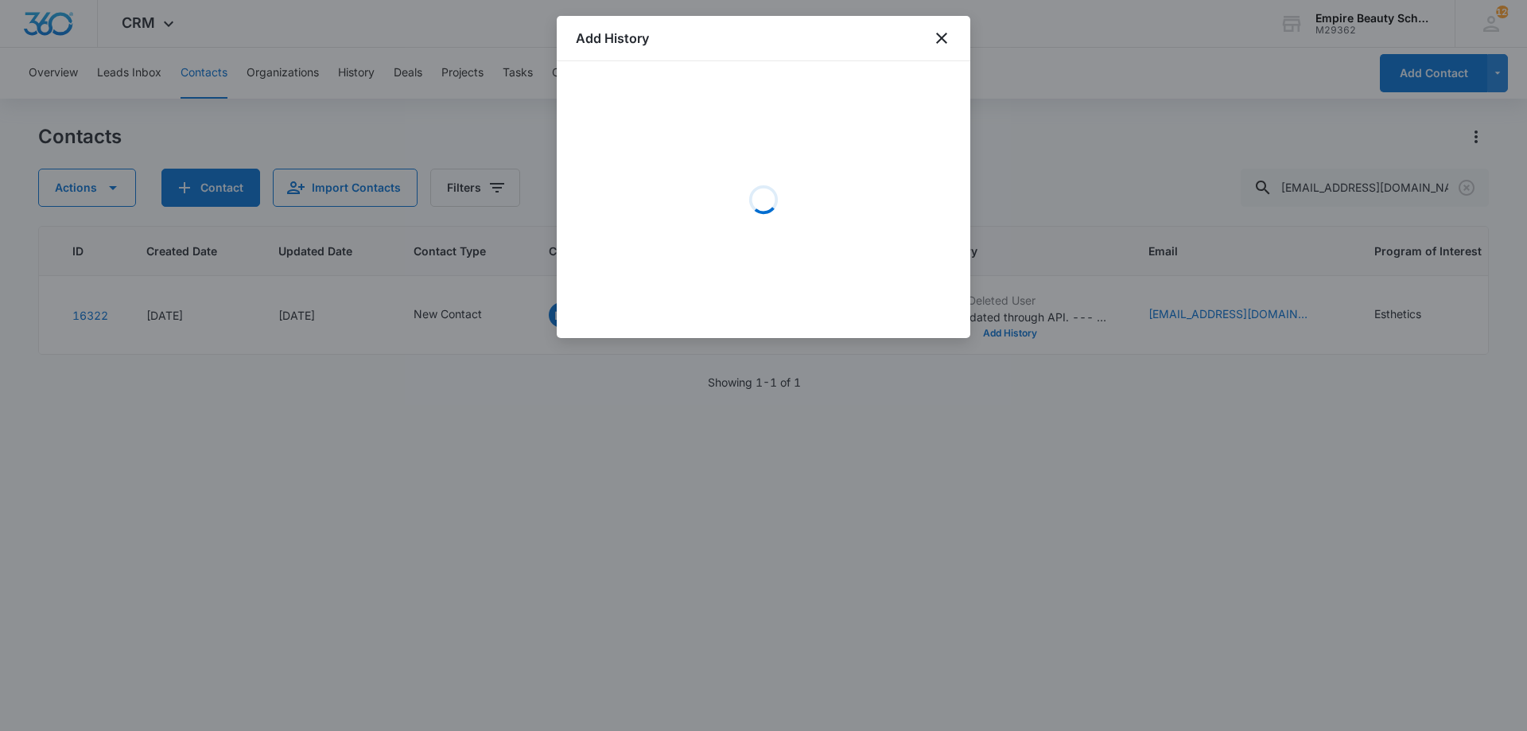
click at [737, 156] on div "Loading" at bounding box center [763, 199] width 375 height 239
click at [649, 141] on div "Loading" at bounding box center [763, 199] width 375 height 239
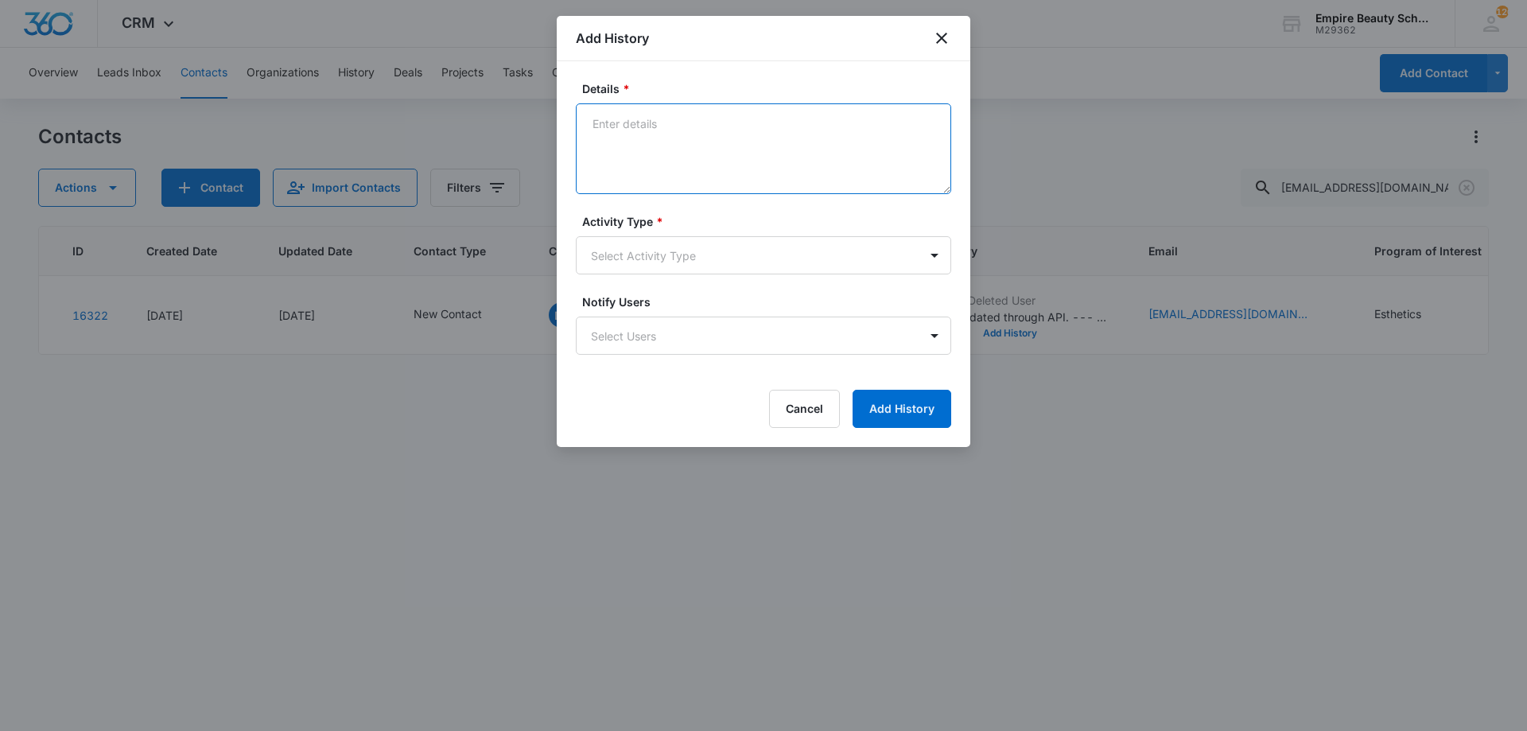
click at [657, 133] on textarea "Details *" at bounding box center [763, 148] width 375 height 91
type textarea "Submitted a new form for EST"
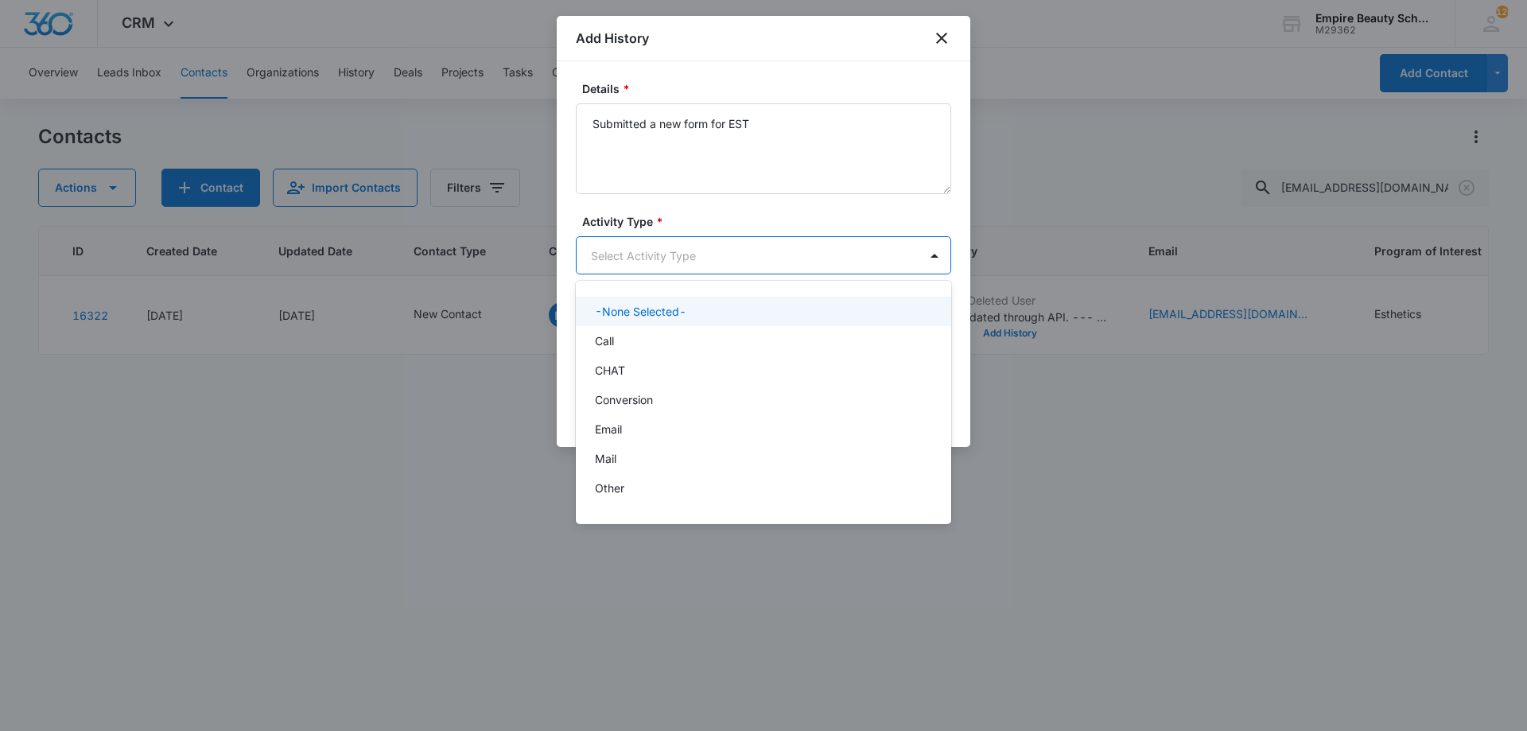
click at [680, 250] on body "CRM Apps Forms CRM Email Shop Payments POS Files Brand Settings Empire Beauty S…" at bounding box center [763, 365] width 1527 height 731
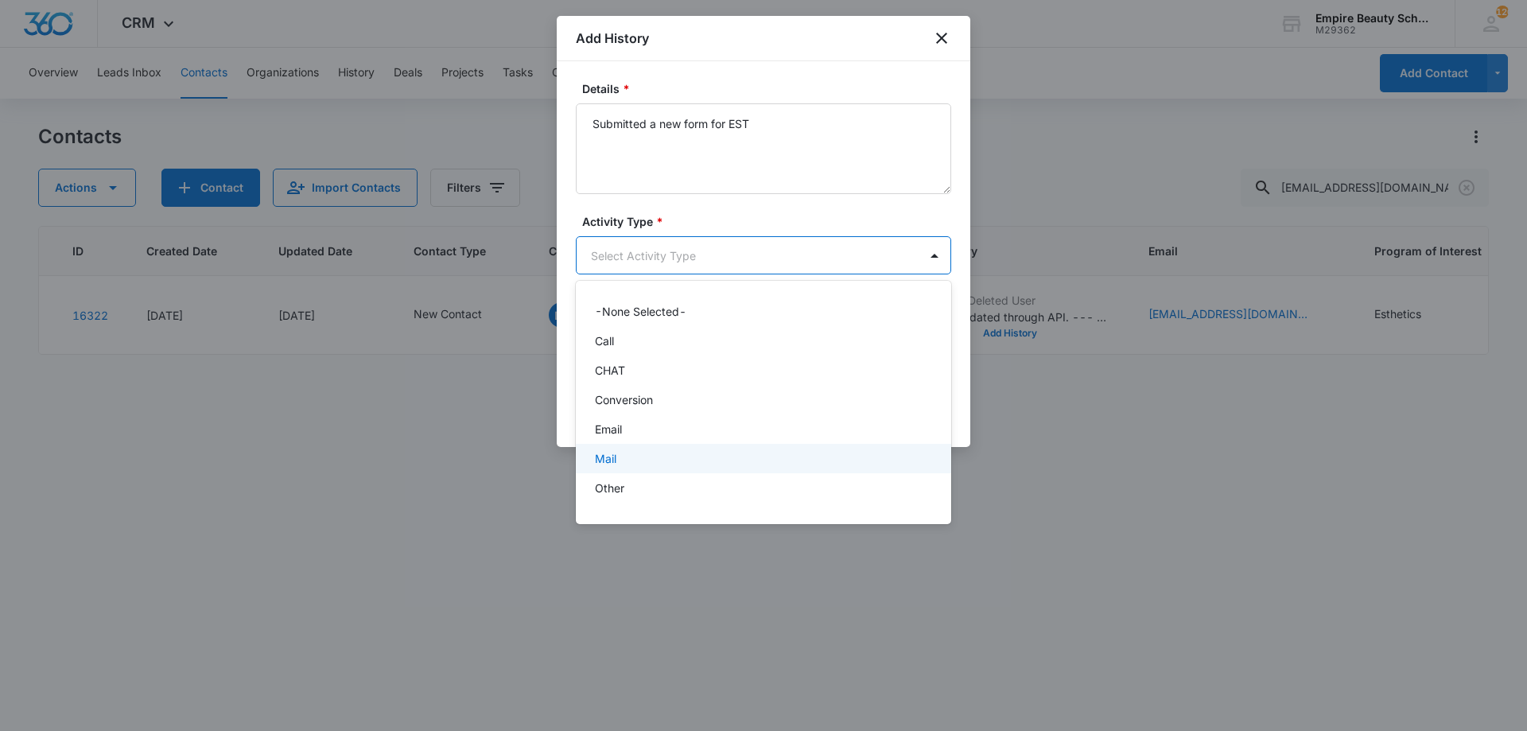
scroll to position [83, 0]
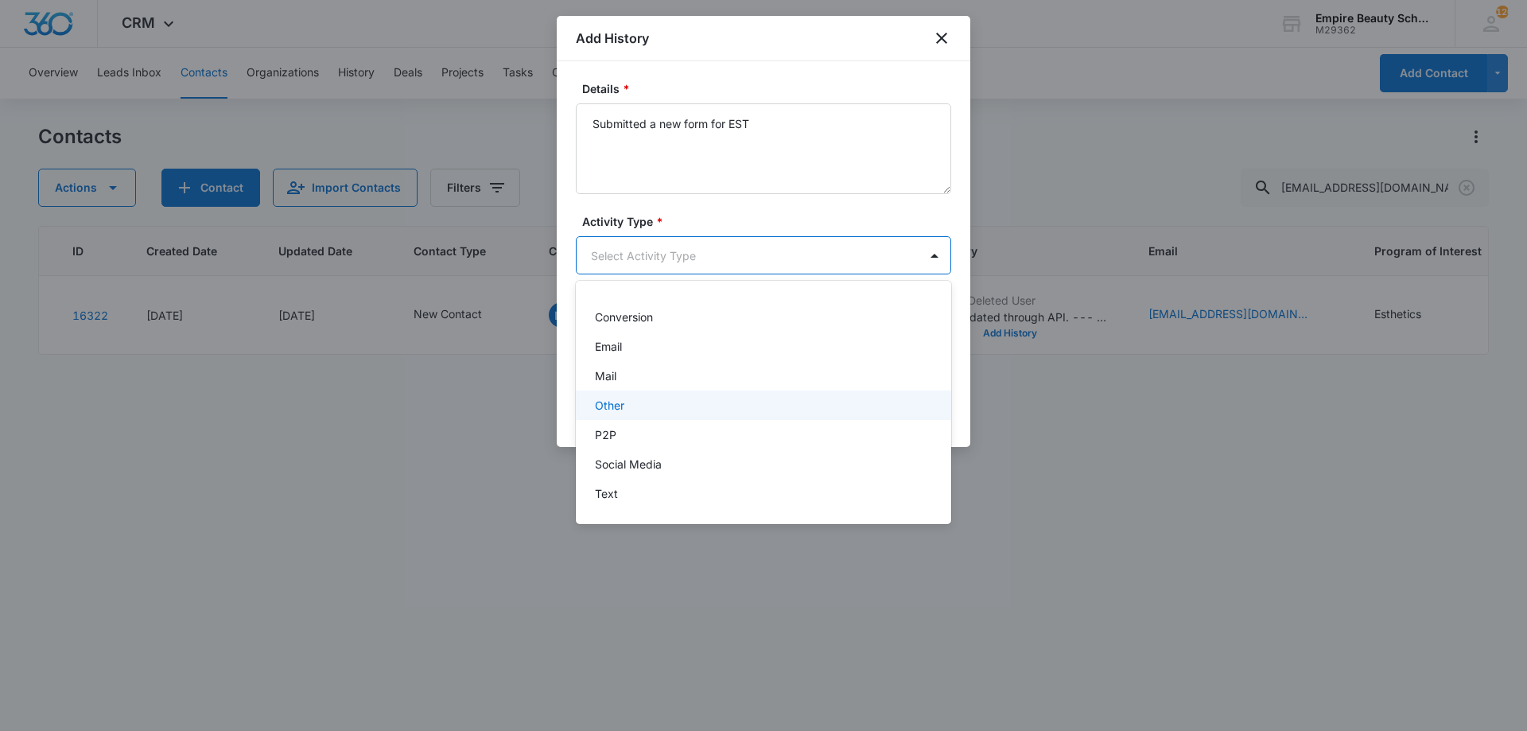
click at [629, 400] on div "Other" at bounding box center [762, 405] width 334 height 17
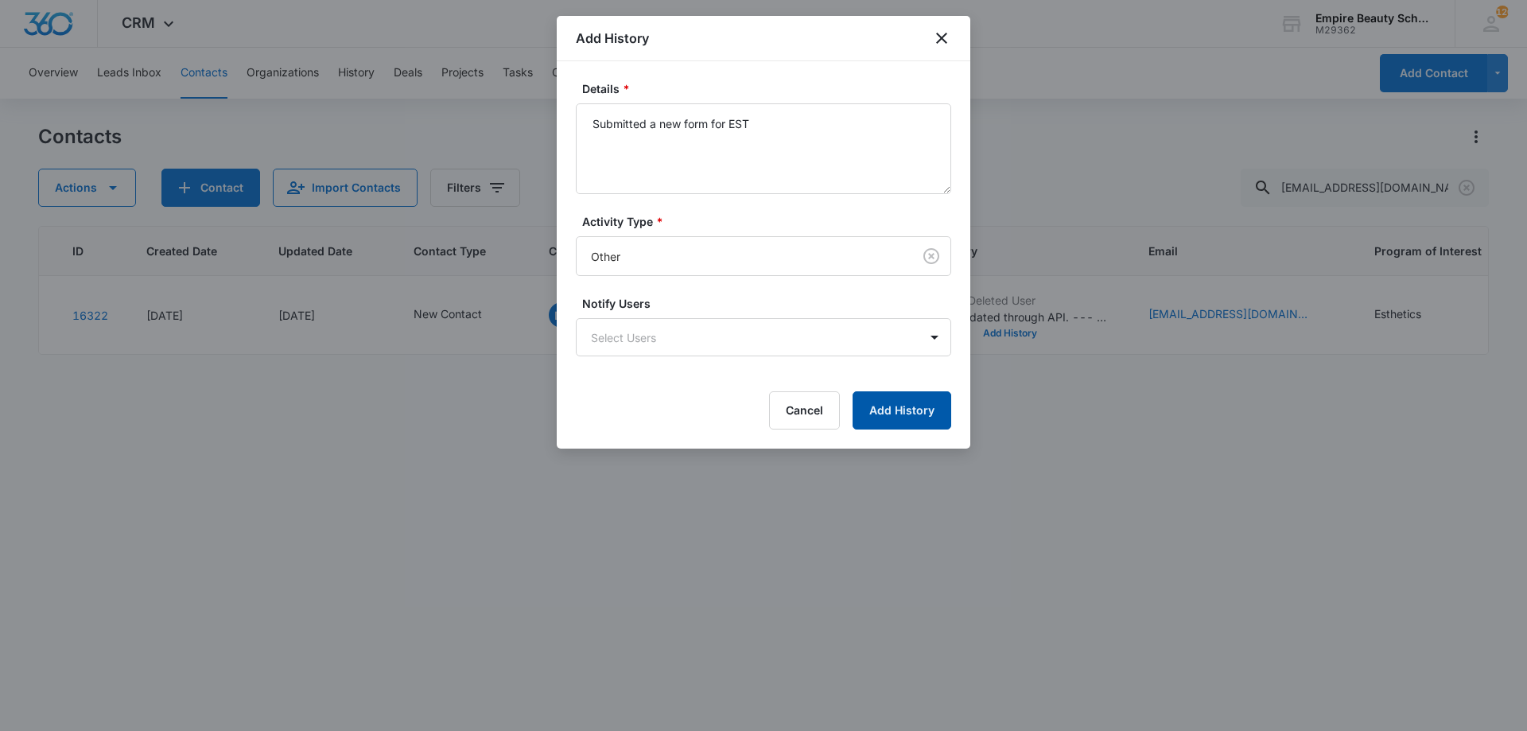
click at [872, 395] on button "Add History" at bounding box center [902, 410] width 99 height 38
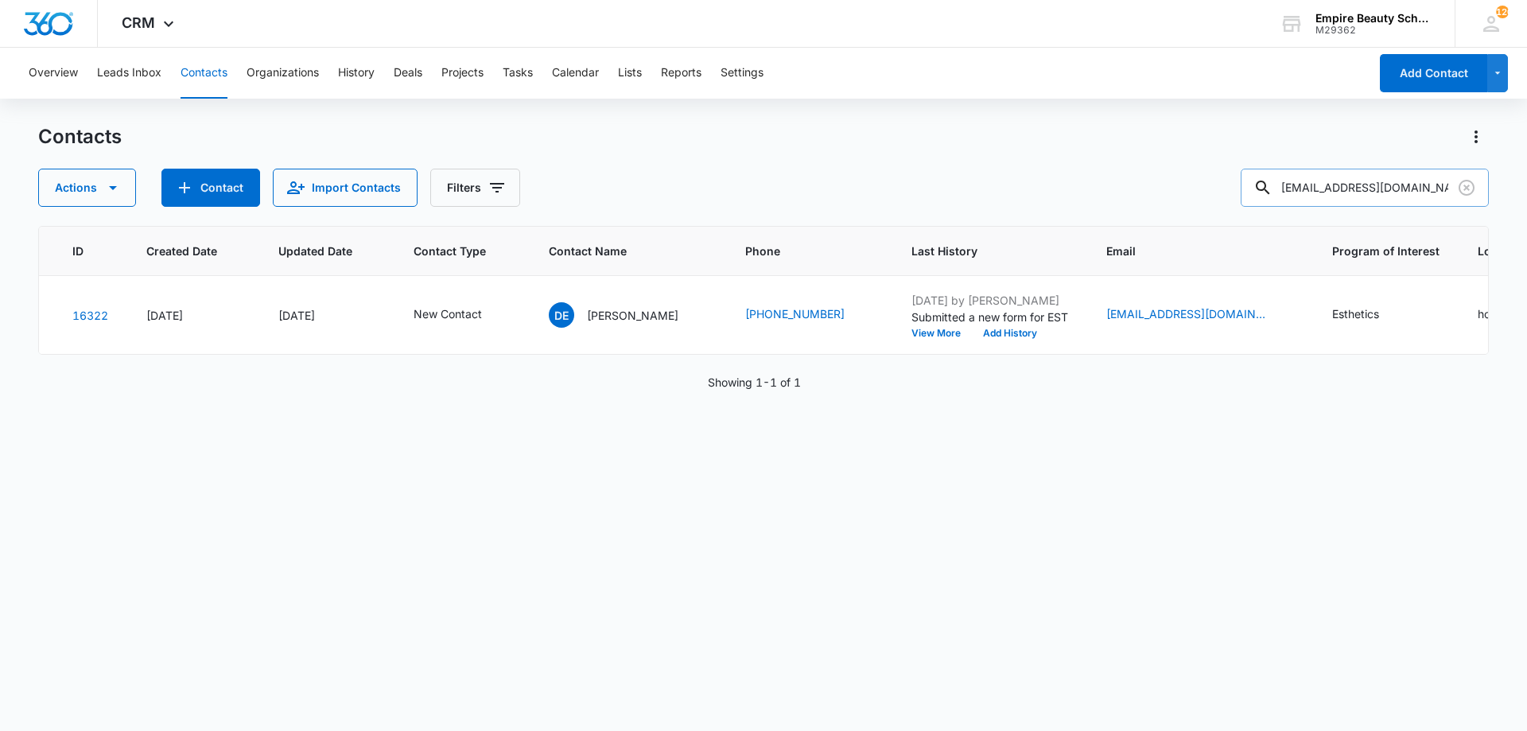
click at [1367, 183] on input "dconn.wool424@gmail.com" at bounding box center [1365, 188] width 248 height 38
click at [1465, 189] on icon "Clear" at bounding box center [1467, 188] width 16 height 16
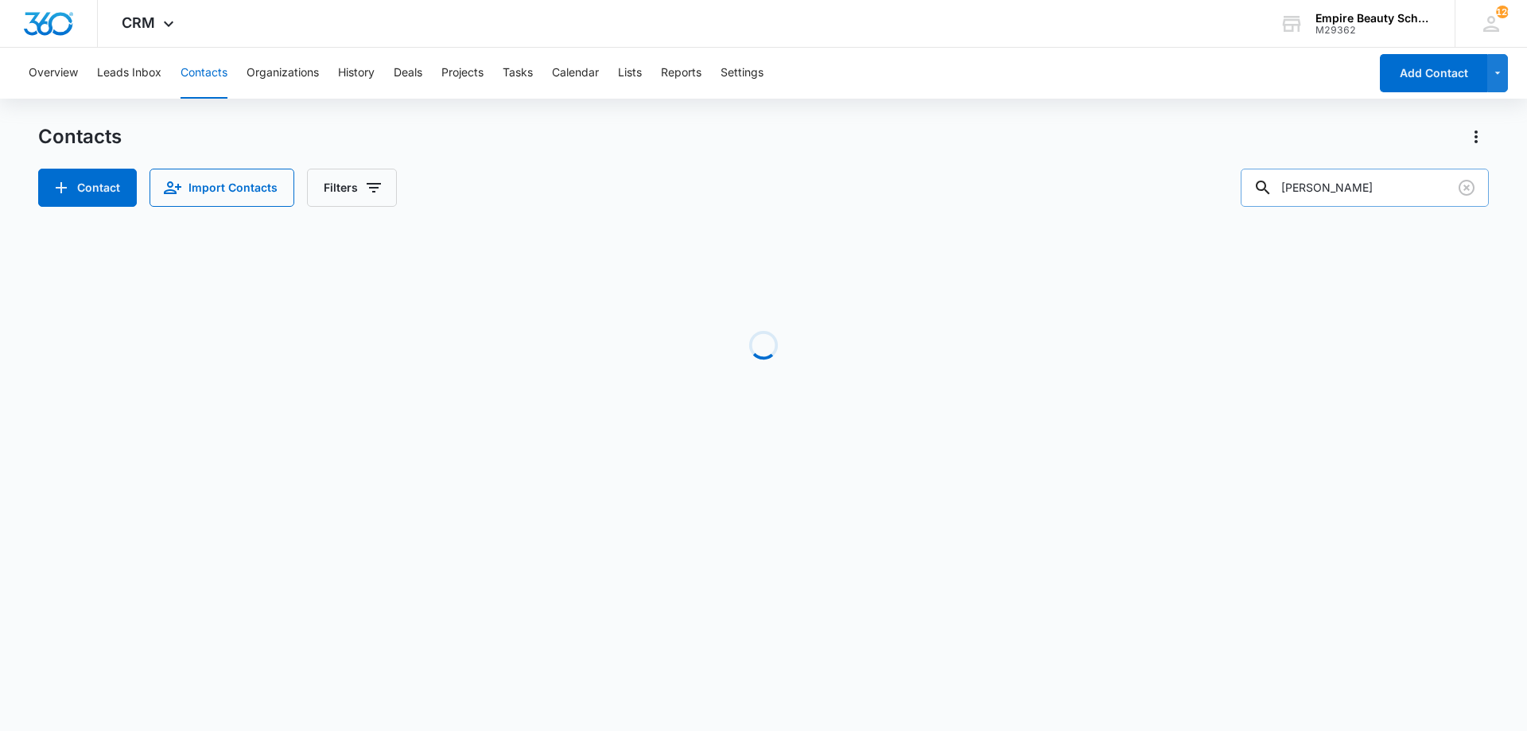
type input "neena"
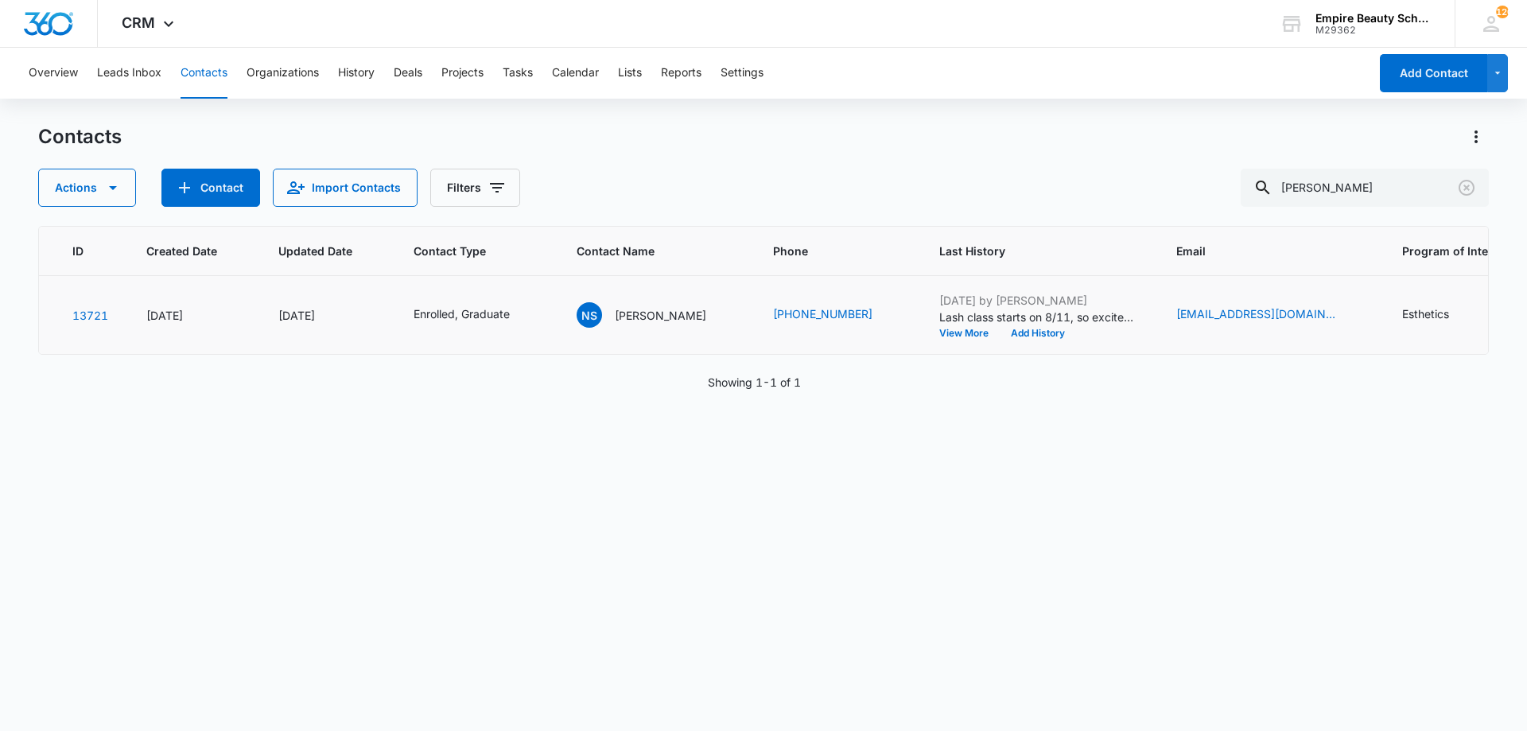
click at [1029, 340] on td "Aug 8, 2025 by Amelia Gauthier Lash class starts on 8/11, so excited to see you…" at bounding box center [1038, 315] width 237 height 79
click at [1036, 335] on button "Add History" at bounding box center [1038, 334] width 76 height 10
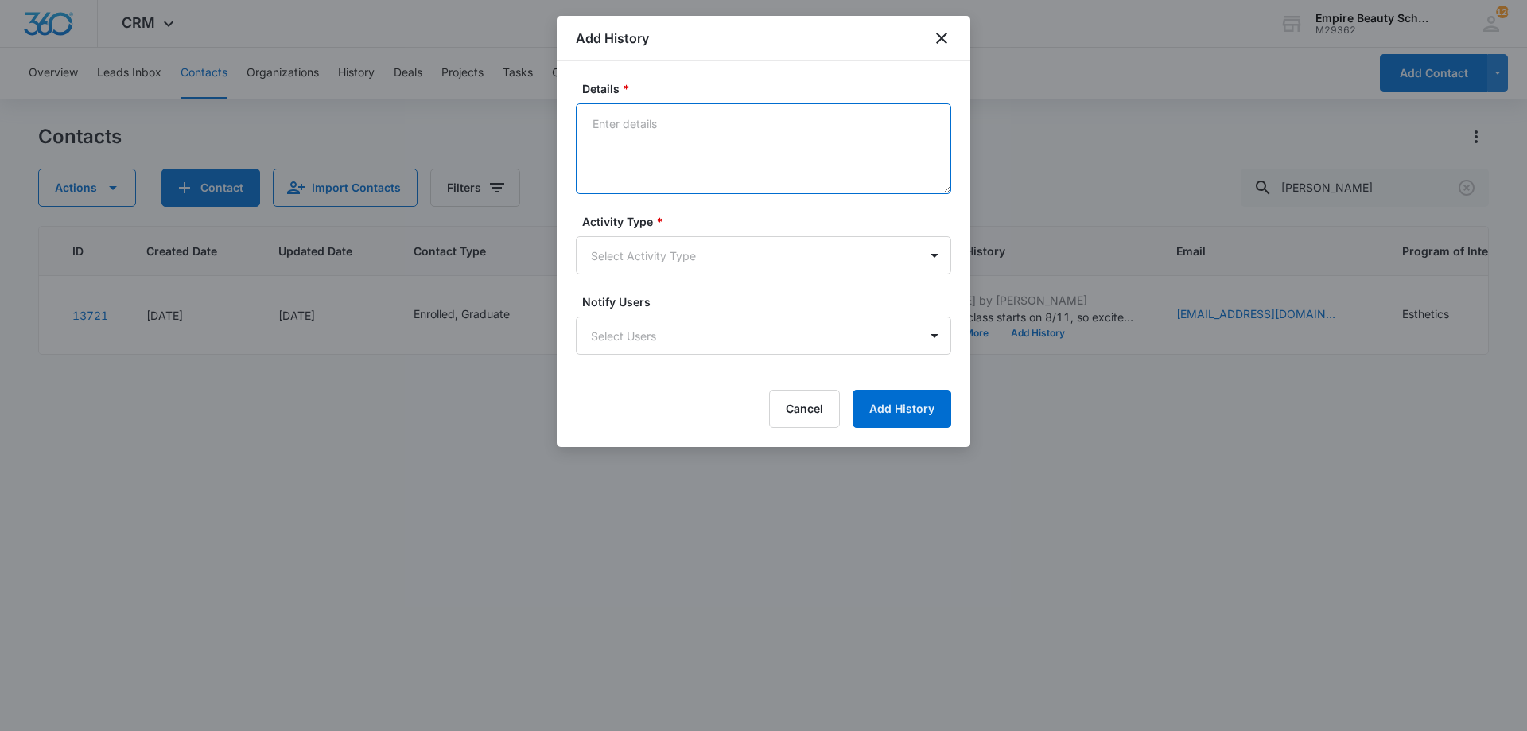
click at [709, 141] on textarea "Details *" at bounding box center [763, 148] width 375 height 91
paste textarea "Not purusing at this time - May try next year"
click at [648, 120] on textarea "Not purusing at this time - May try next year" at bounding box center [763, 148] width 375 height 91
drag, startPoint x: 659, startPoint y: 125, endPoint x: 617, endPoint y: 126, distance: 43.0
click at [617, 126] on textarea "Not pursuing at this time - May try next year" at bounding box center [763, 148] width 375 height 91
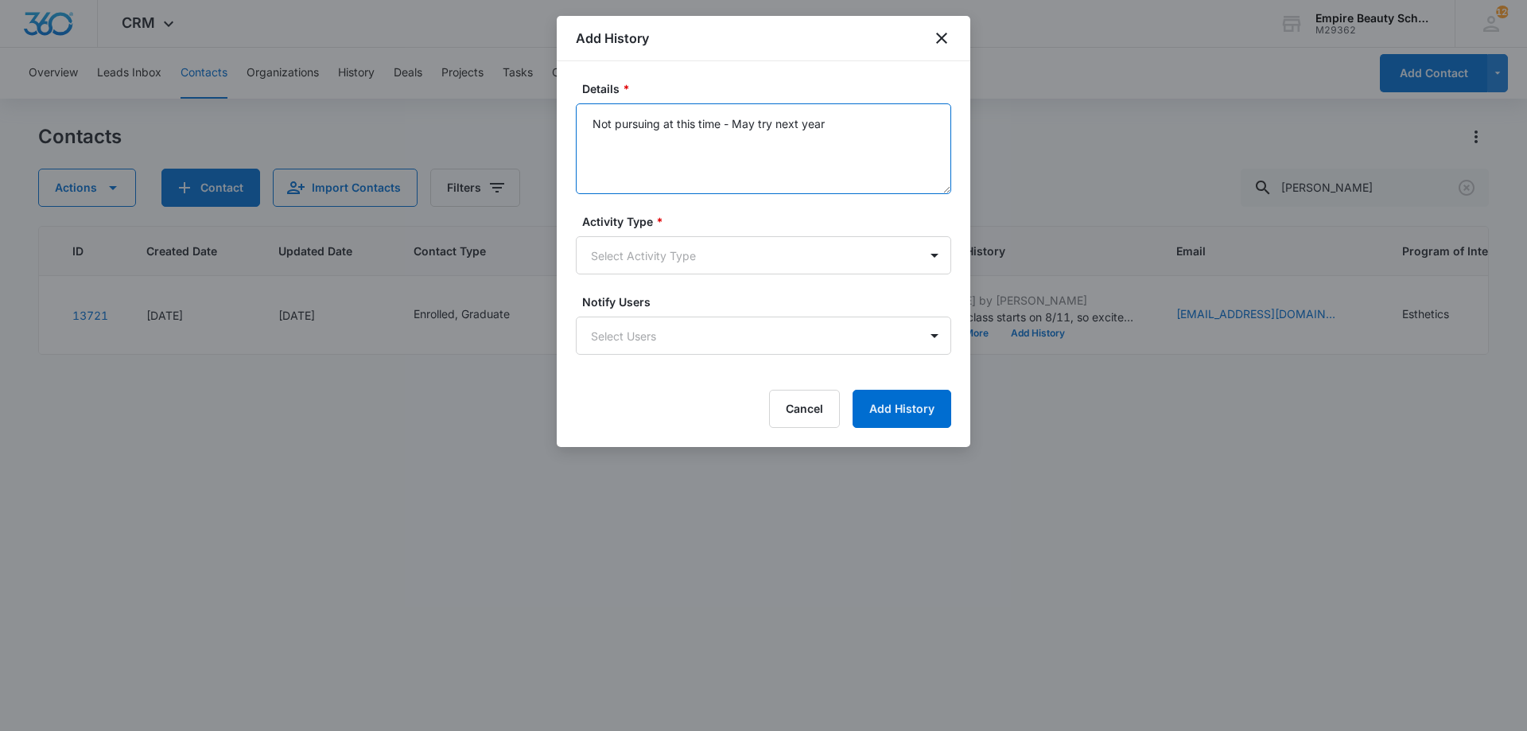
type textarea "Not pursuing at this time - May try next year"
drag, startPoint x: 841, startPoint y: 199, endPoint x: 827, endPoint y: 165, distance: 37.1
click at [841, 196] on form "Details * Not pursuing at this time - May try next year Activity Type * Select …" at bounding box center [763, 254] width 375 height 348
drag, startPoint x: 843, startPoint y: 139, endPoint x: 578, endPoint y: 130, distance: 265.0
click at [578, 130] on textarea "Not pursuing at this time - May try next year" at bounding box center [763, 148] width 375 height 91
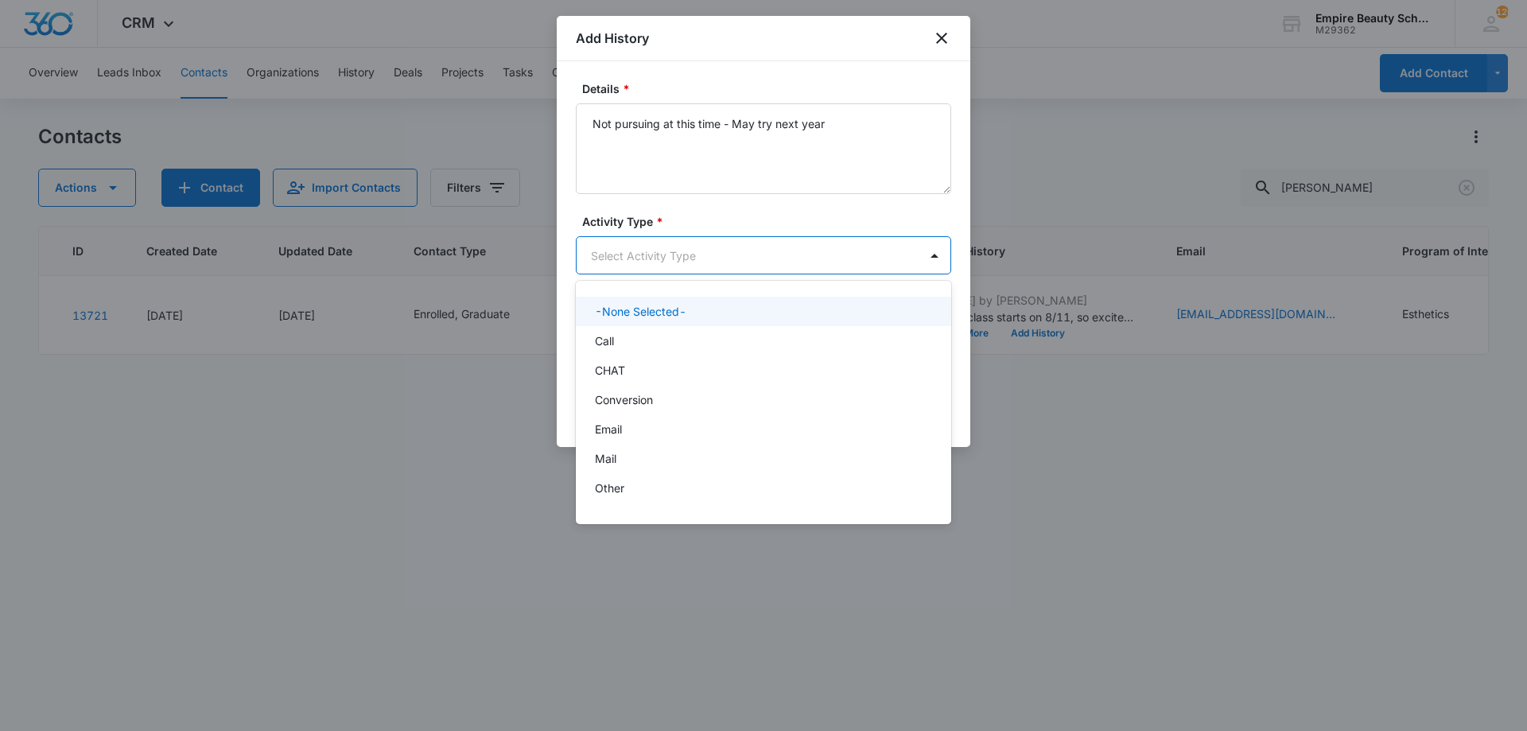
drag, startPoint x: 650, startPoint y: 257, endPoint x: 639, endPoint y: 306, distance: 50.6
click at [650, 259] on body "CRM Apps Forms CRM Email Shop Payments POS Files Brand Settings Empire Beauty S…" at bounding box center [763, 365] width 1527 height 731
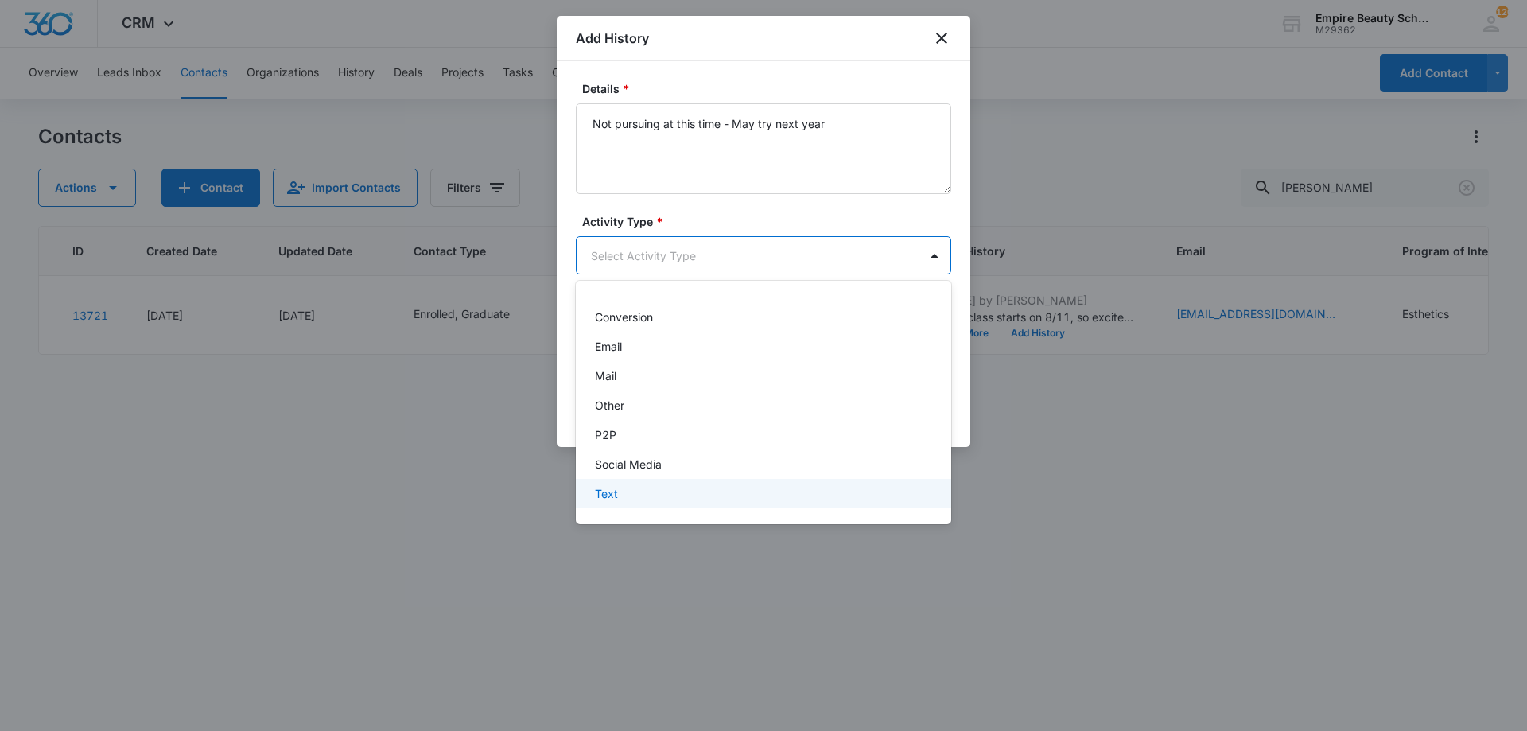
click at [616, 503] on div "Text" at bounding box center [763, 493] width 375 height 29
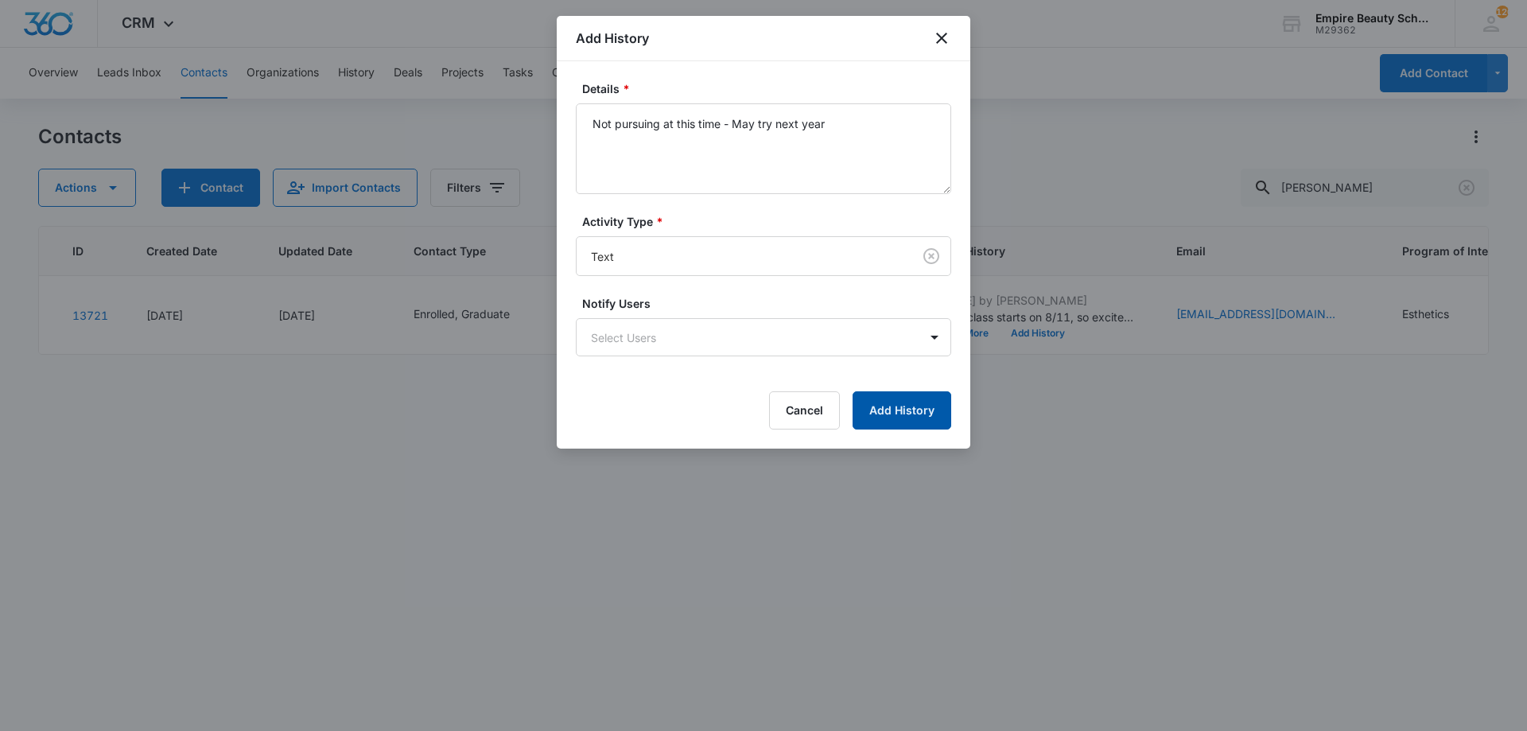
click at [916, 410] on button "Add History" at bounding box center [902, 410] width 99 height 38
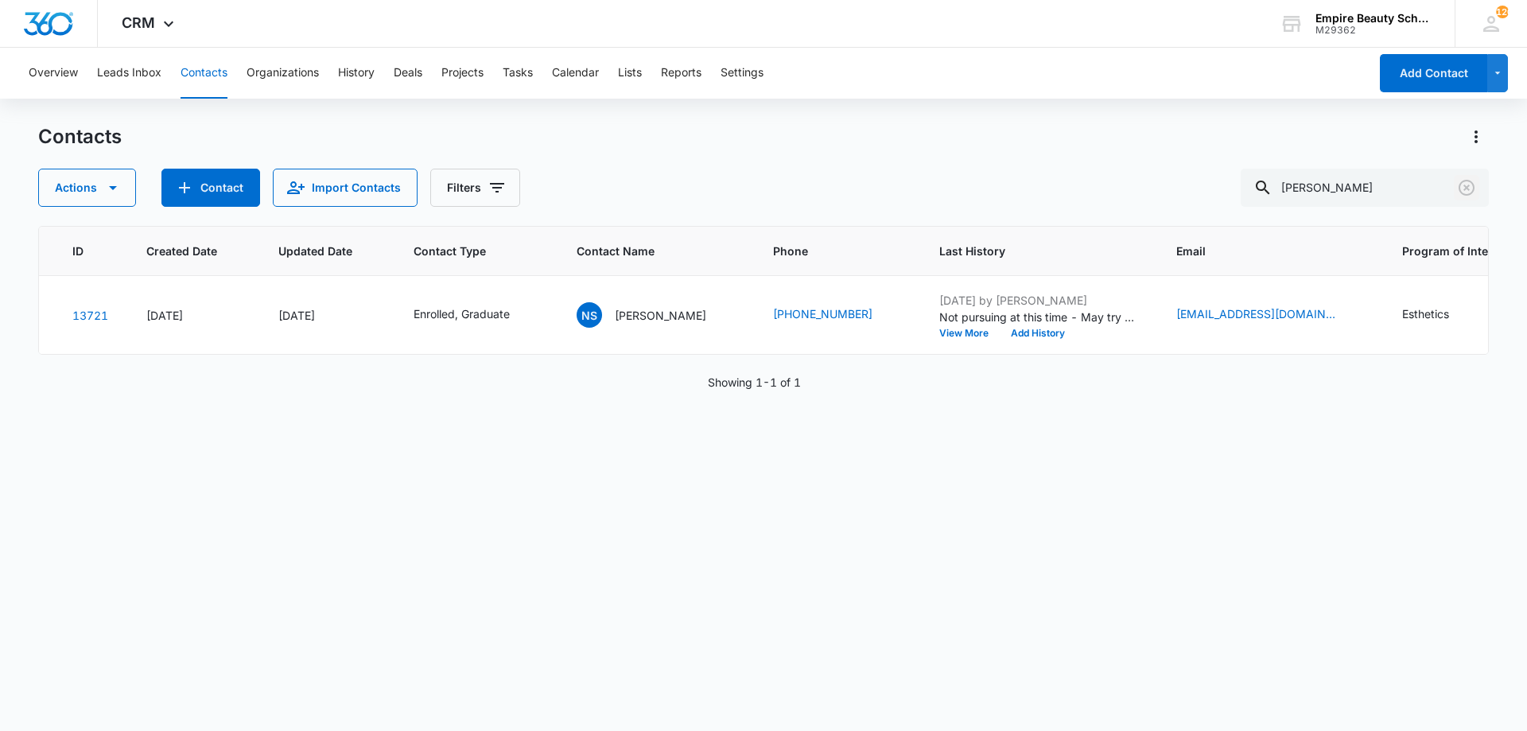
drag, startPoint x: 1459, startPoint y: 187, endPoint x: 1019, endPoint y: 193, distance: 439.9
click at [1460, 188] on icon "Clear" at bounding box center [1466, 187] width 19 height 19
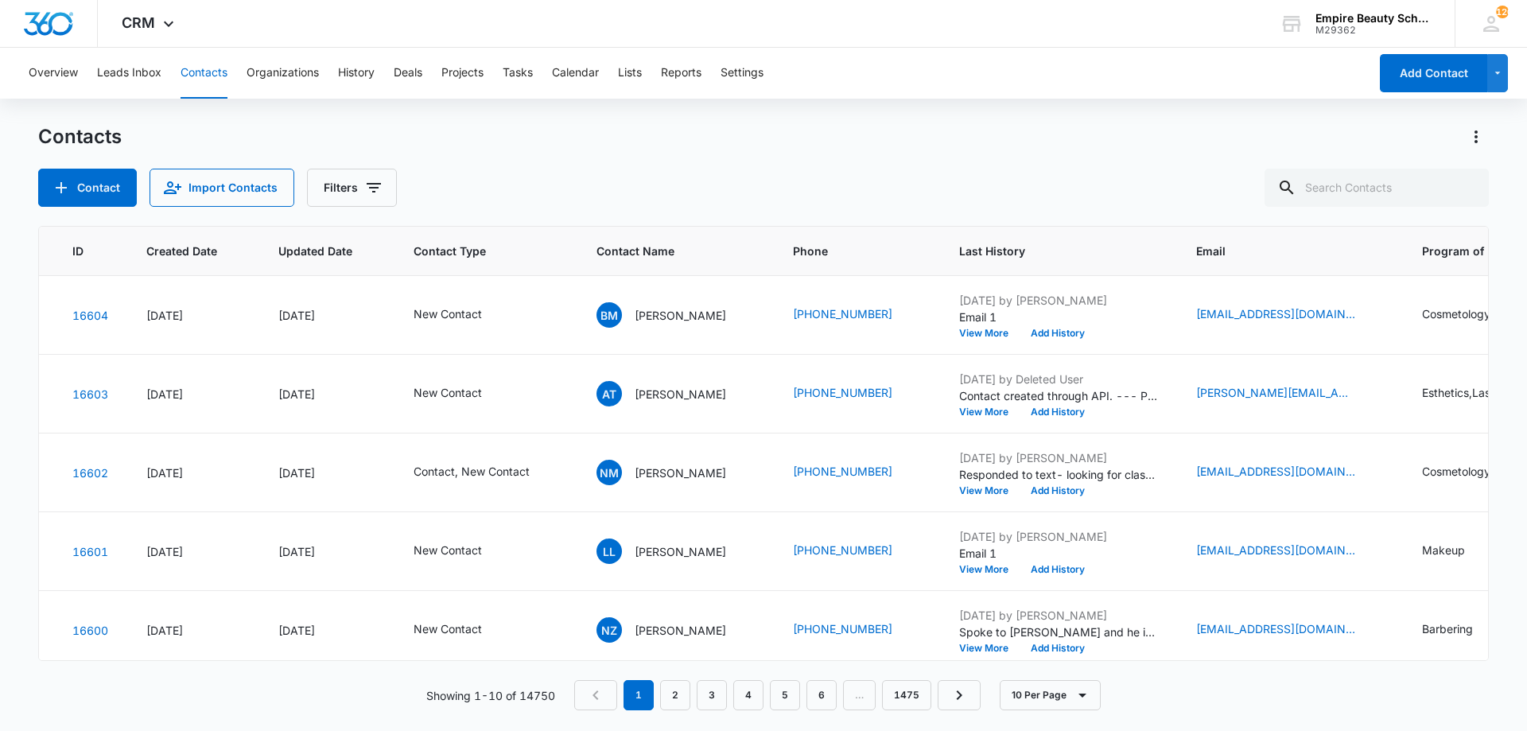
click at [1005, 193] on div "Contact Import Contacts Filters" at bounding box center [763, 188] width 1451 height 38
click at [339, 188] on button "Filters" at bounding box center [352, 188] width 90 height 38
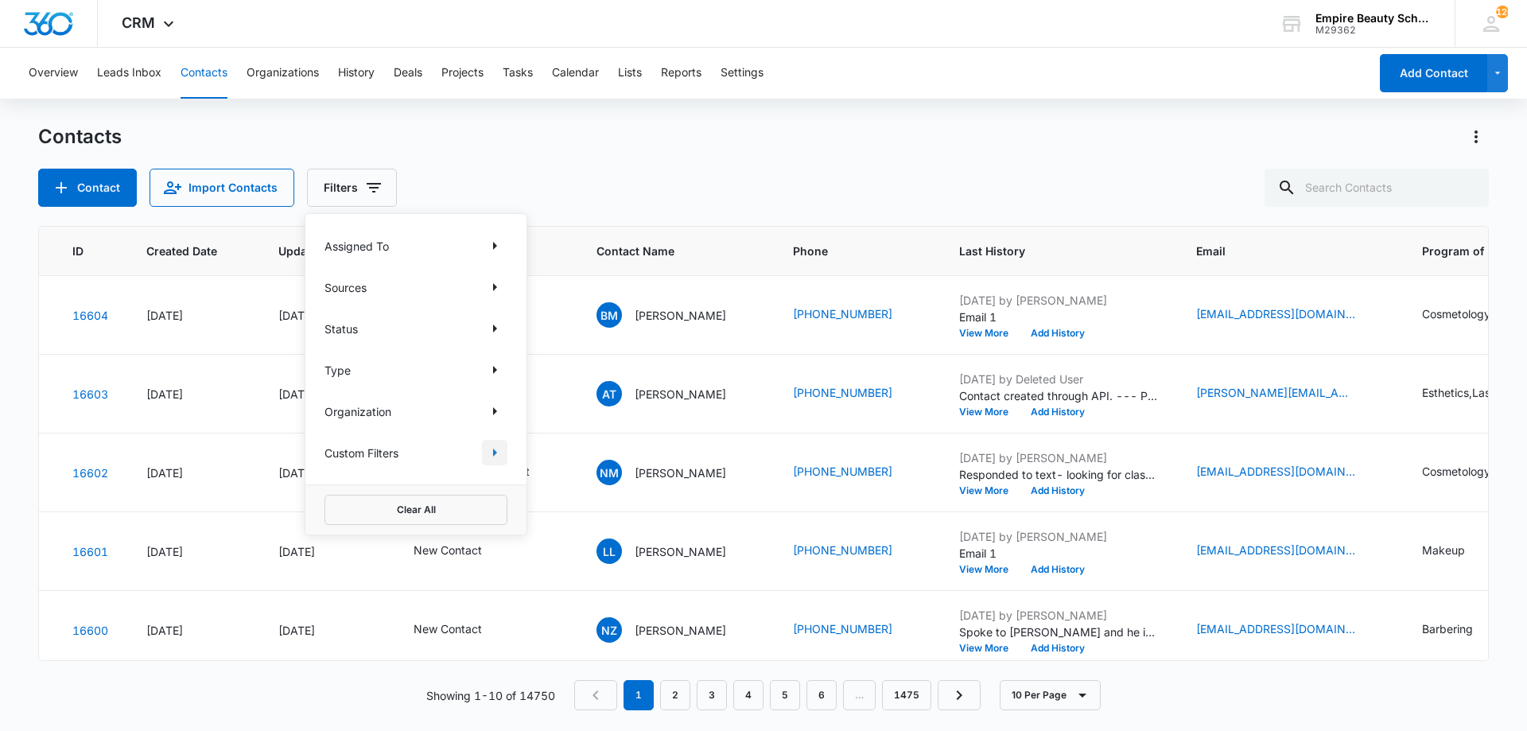
click at [490, 453] on icon "Show Custom Filters filters" at bounding box center [494, 452] width 19 height 19
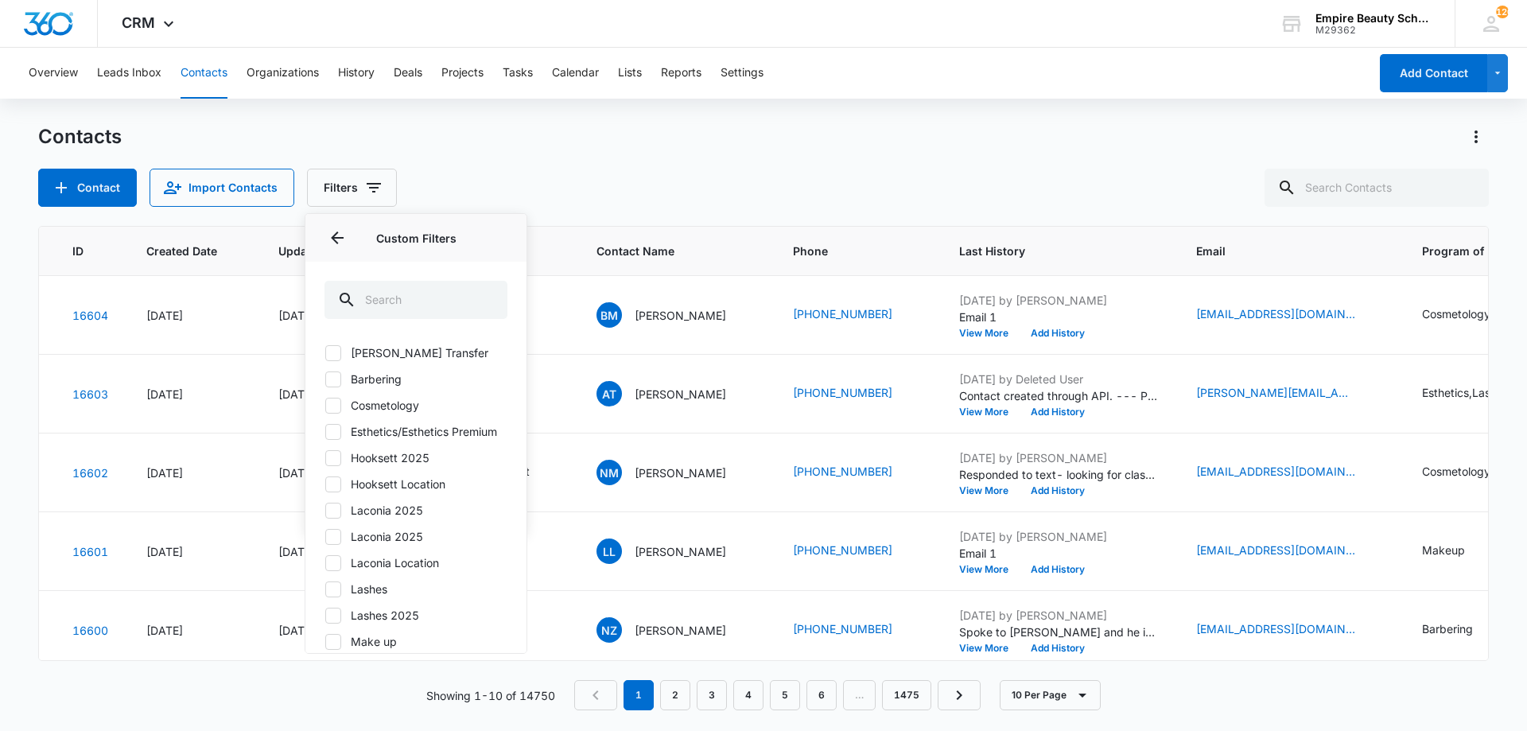
click at [393, 466] on label "Hooksett 2025" at bounding box center [416, 457] width 183 height 17
click at [325, 458] on input "Hooksett 2025" at bounding box center [325, 457] width 1 height 1
checkbox input "true"
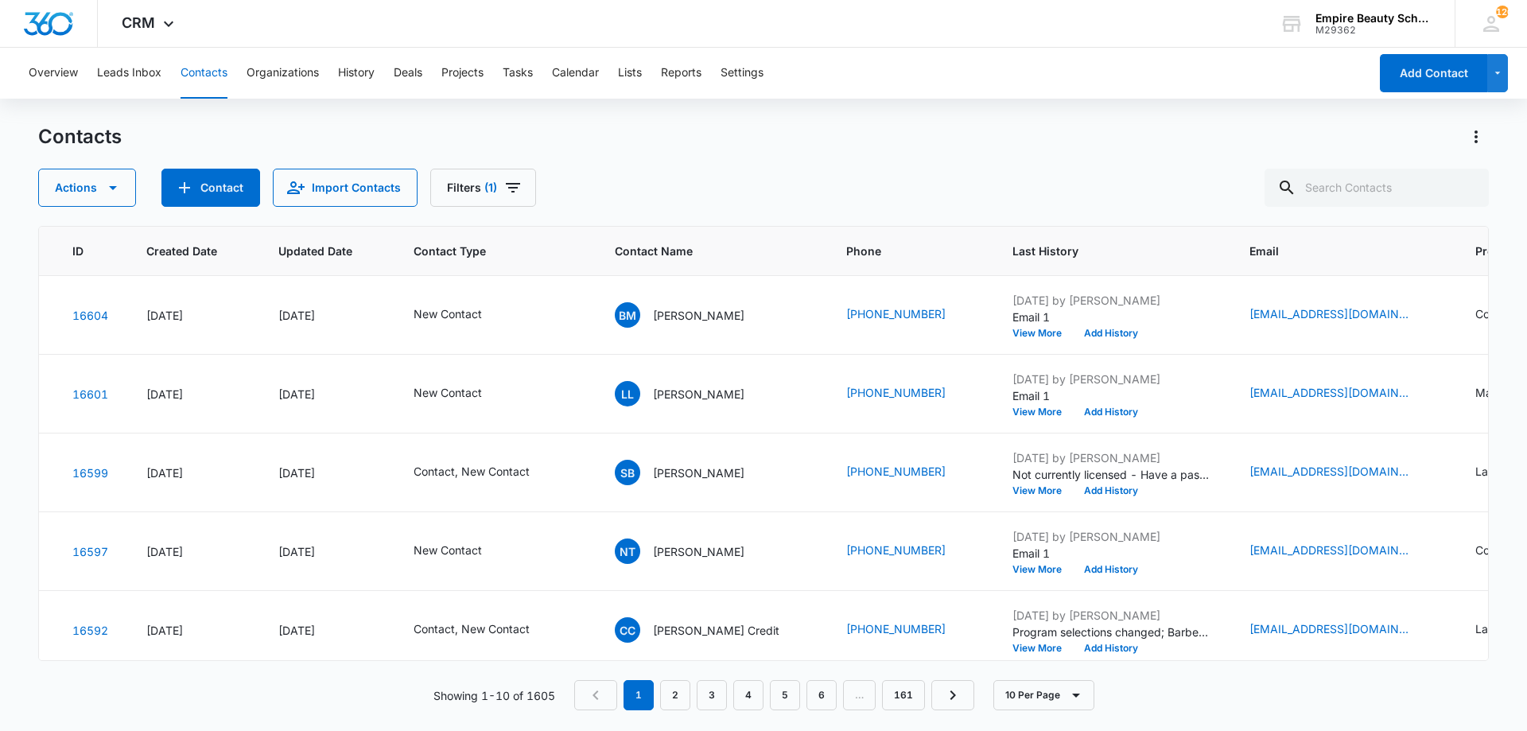
click at [603, 169] on div "Actions Contact Import Contacts Filters (1)" at bounding box center [763, 188] width 1451 height 38
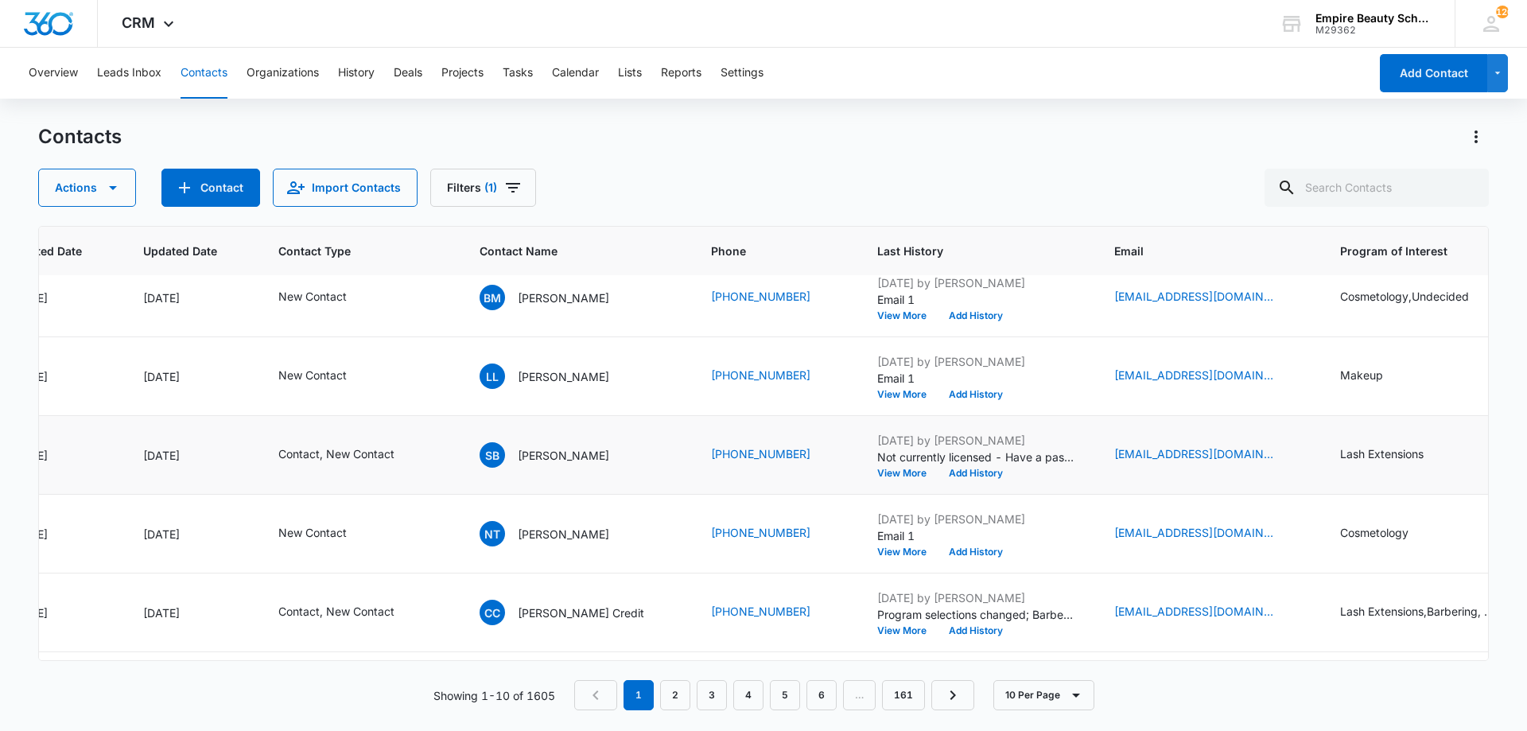
scroll to position [0, 182]
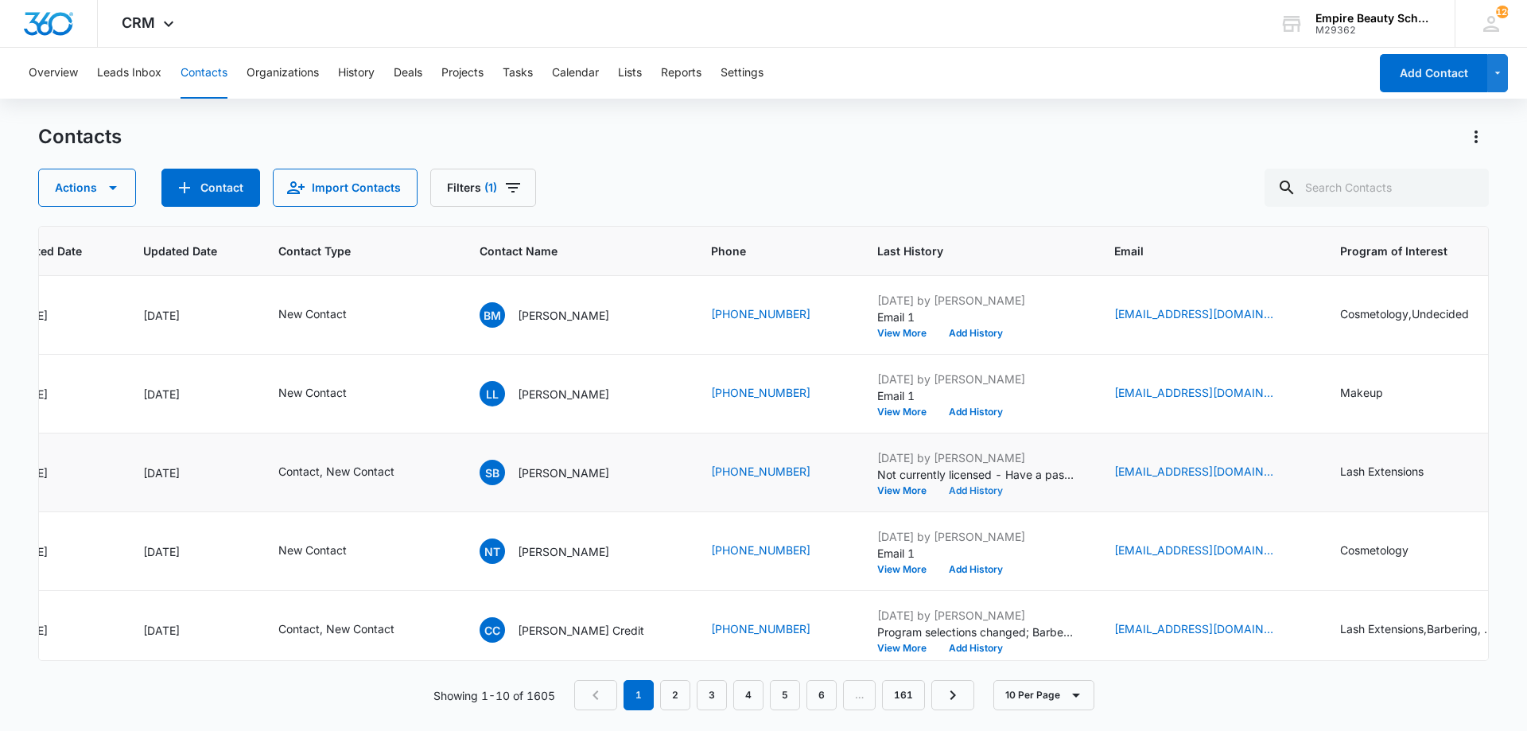
click at [938, 494] on button "Add History" at bounding box center [976, 491] width 76 height 10
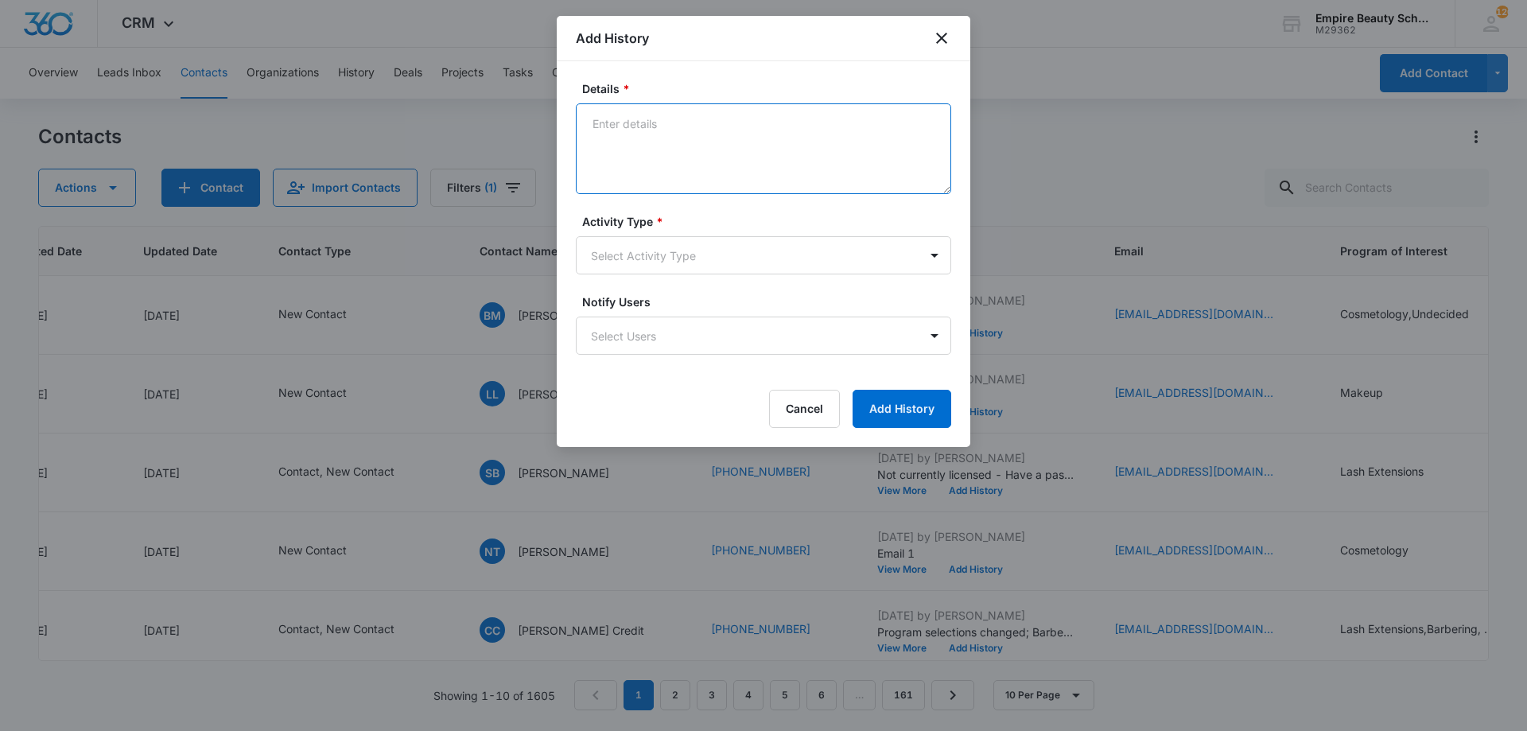
click at [641, 107] on textarea "Details *" at bounding box center [763, 148] width 375 height 91
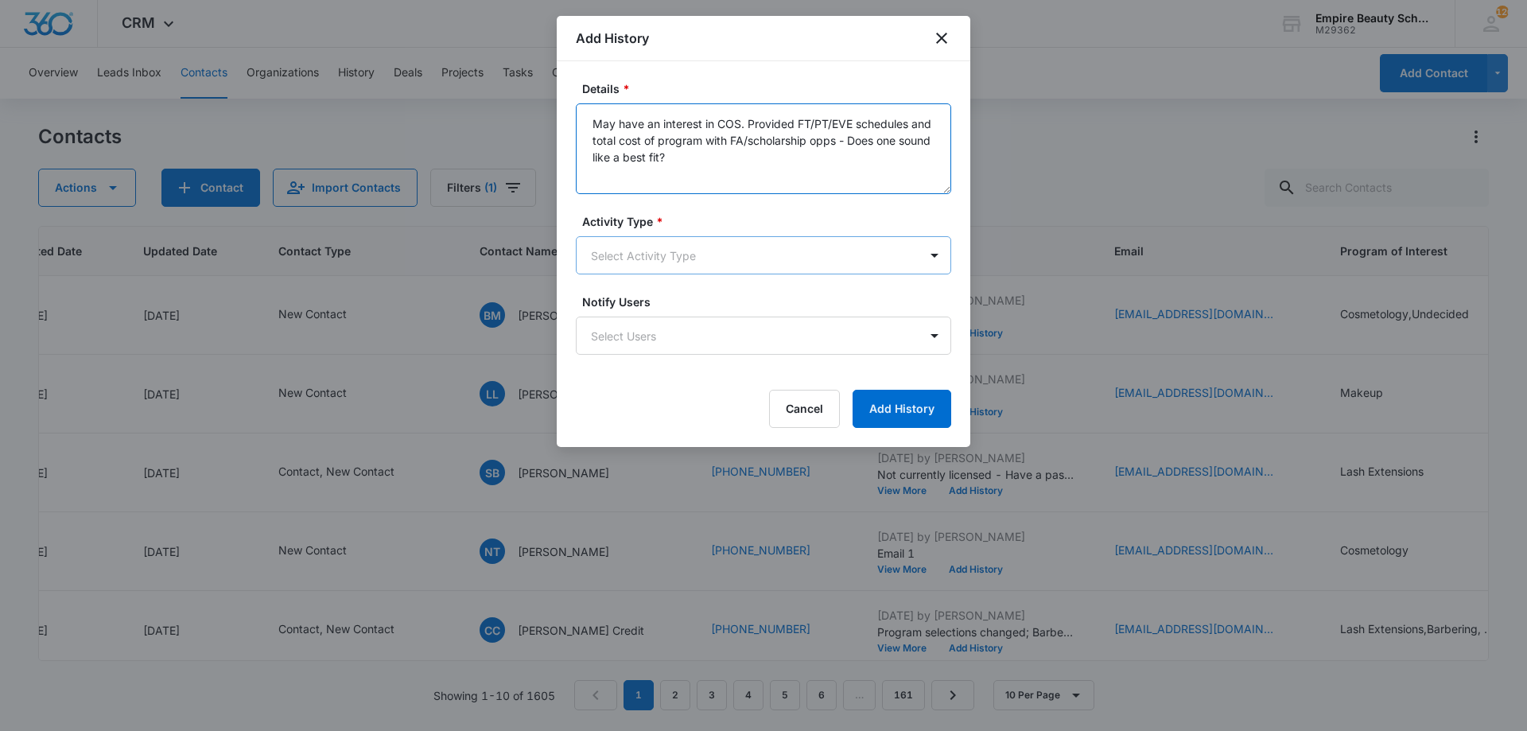
type textarea "May have an interest in COS. Provided FT/PT/EVE schedules and total cost of pro…"
click at [655, 251] on body "CRM Apps Forms CRM Email Shop Payments POS Files Brand Settings Empire Beauty S…" at bounding box center [763, 365] width 1527 height 731
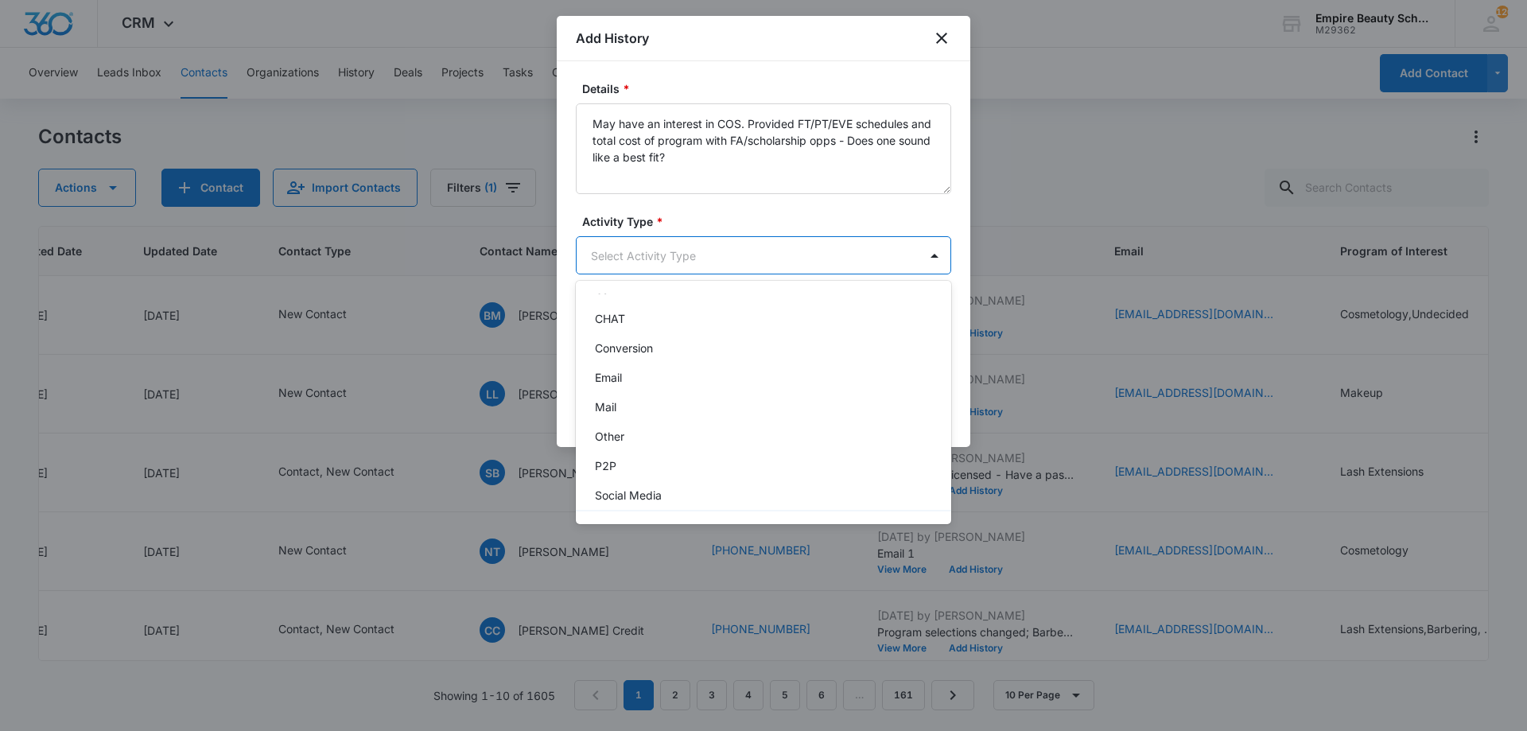
scroll to position [83, 0]
click at [653, 485] on div "Text" at bounding box center [762, 493] width 334 height 17
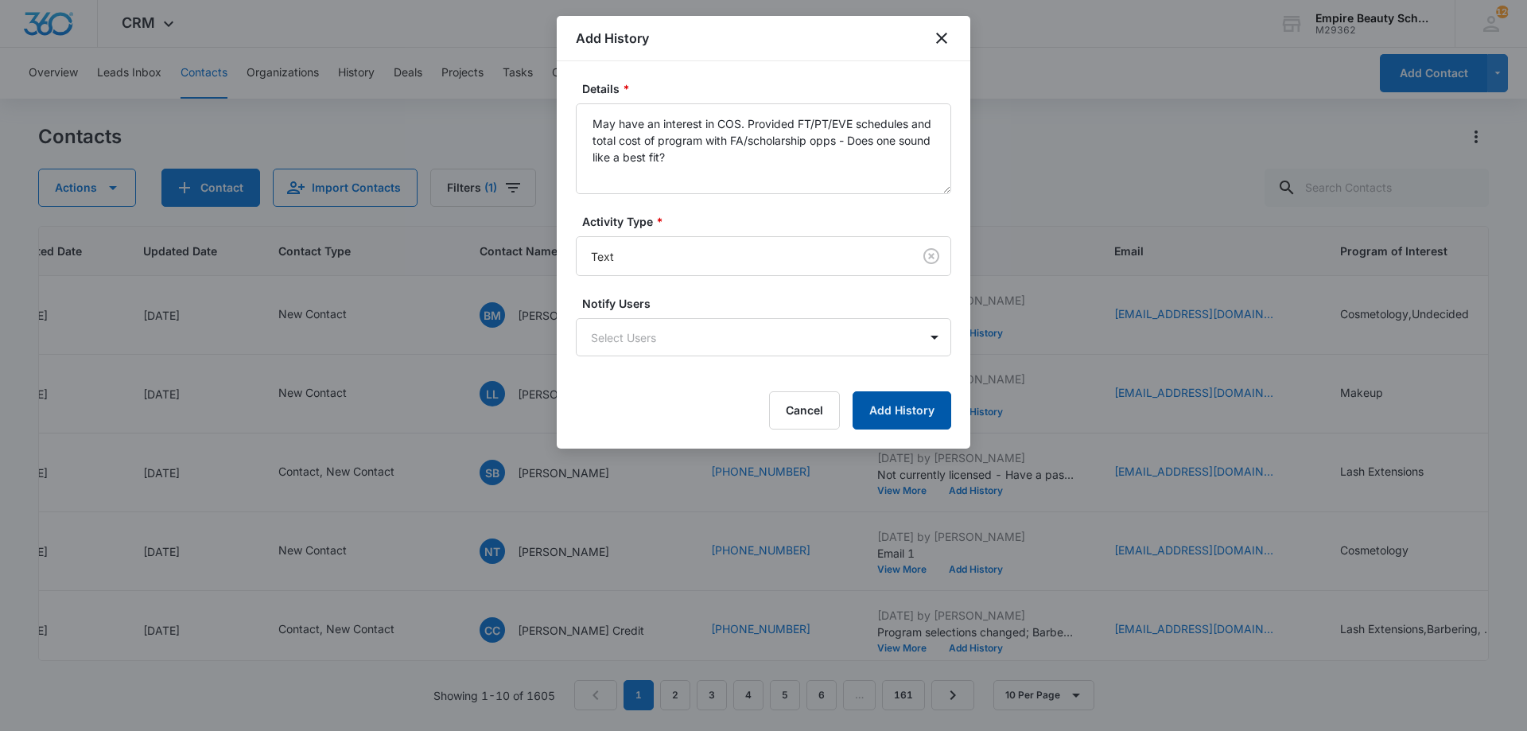
click at [904, 414] on button "Add History" at bounding box center [902, 410] width 99 height 38
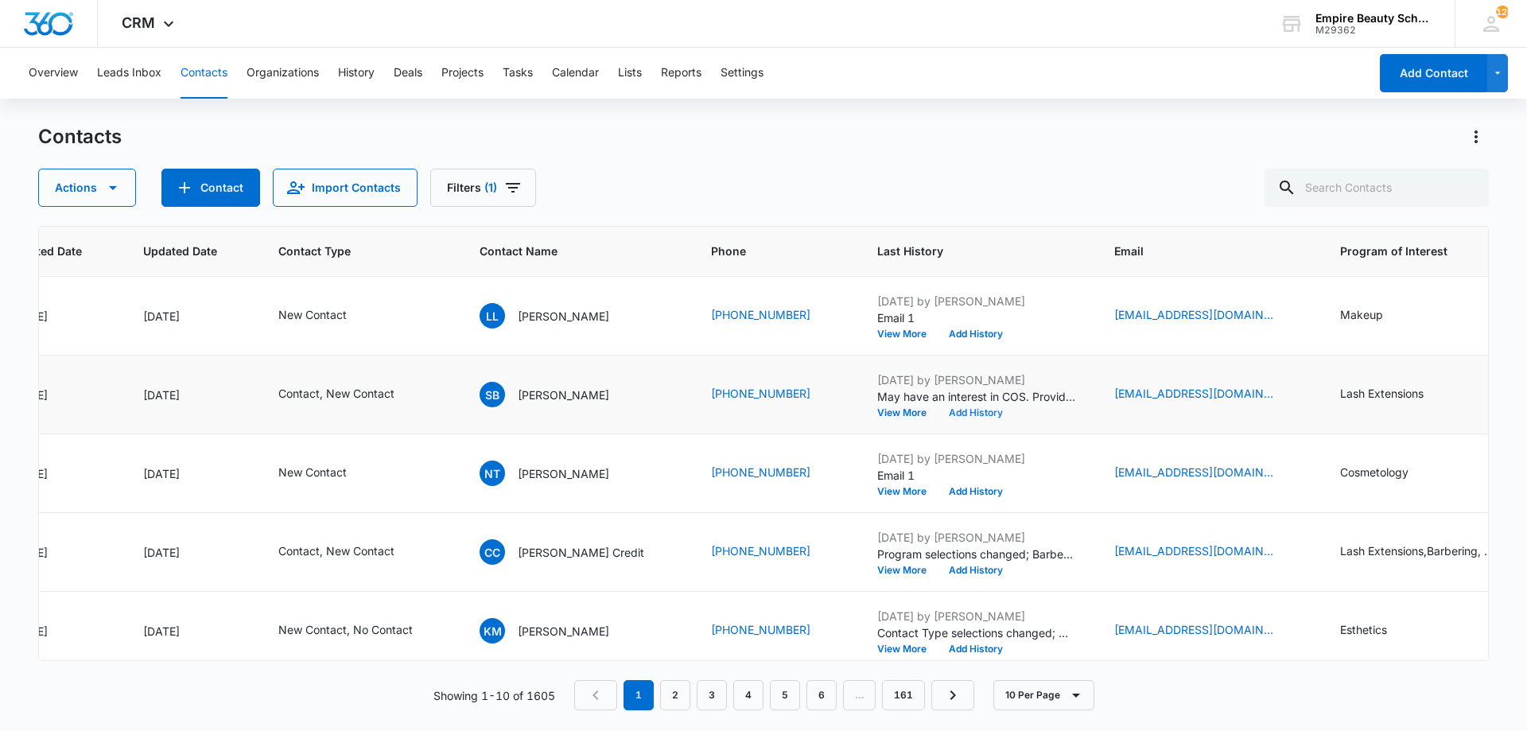
scroll to position [79, 182]
click at [938, 412] on button "Add History" at bounding box center [976, 412] width 76 height 10
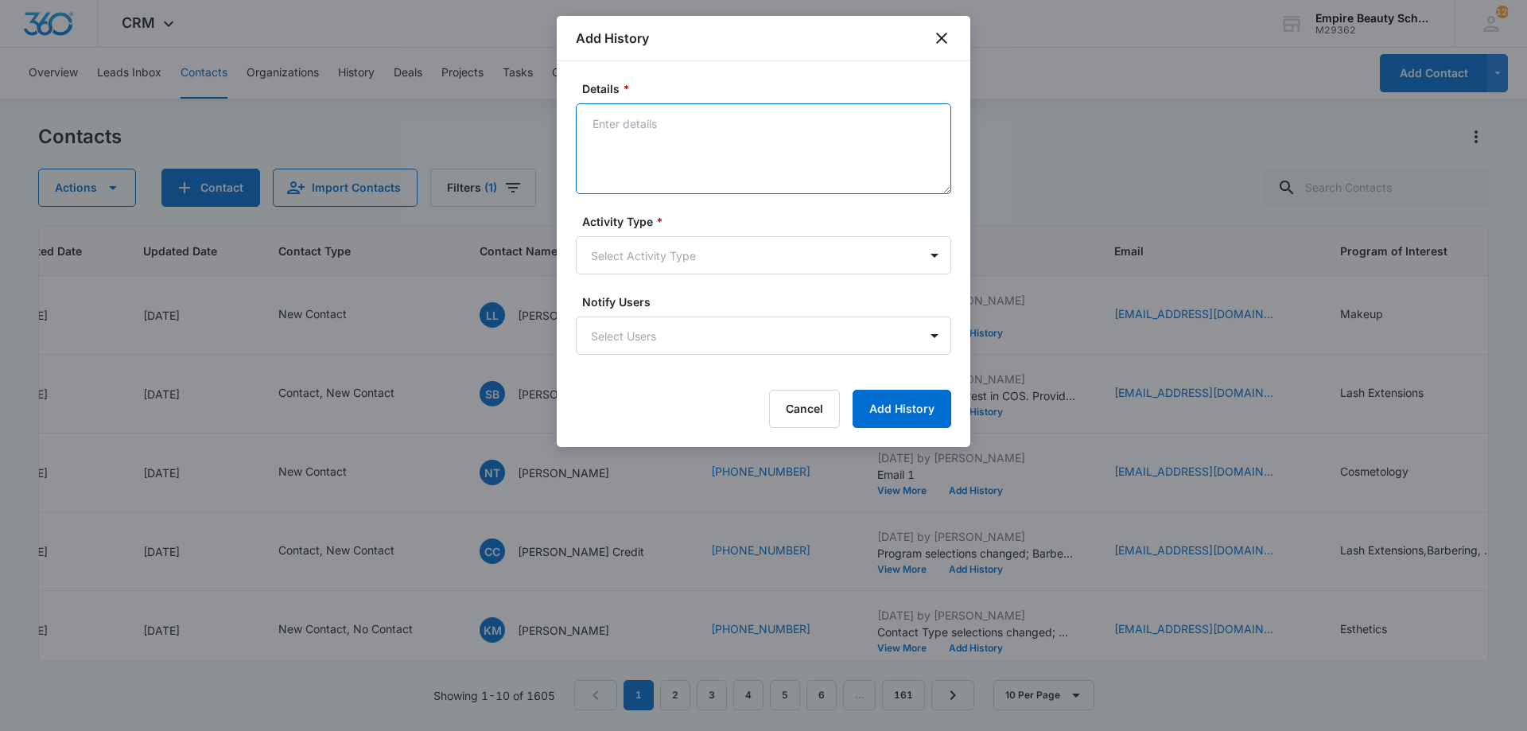
click at [725, 161] on textarea "Details *" at bounding box center [763, 148] width 375 height 91
click at [681, 169] on textarea "Let her know our school requires a license first as the state of NH mandates a …" at bounding box center [763, 148] width 375 height 91
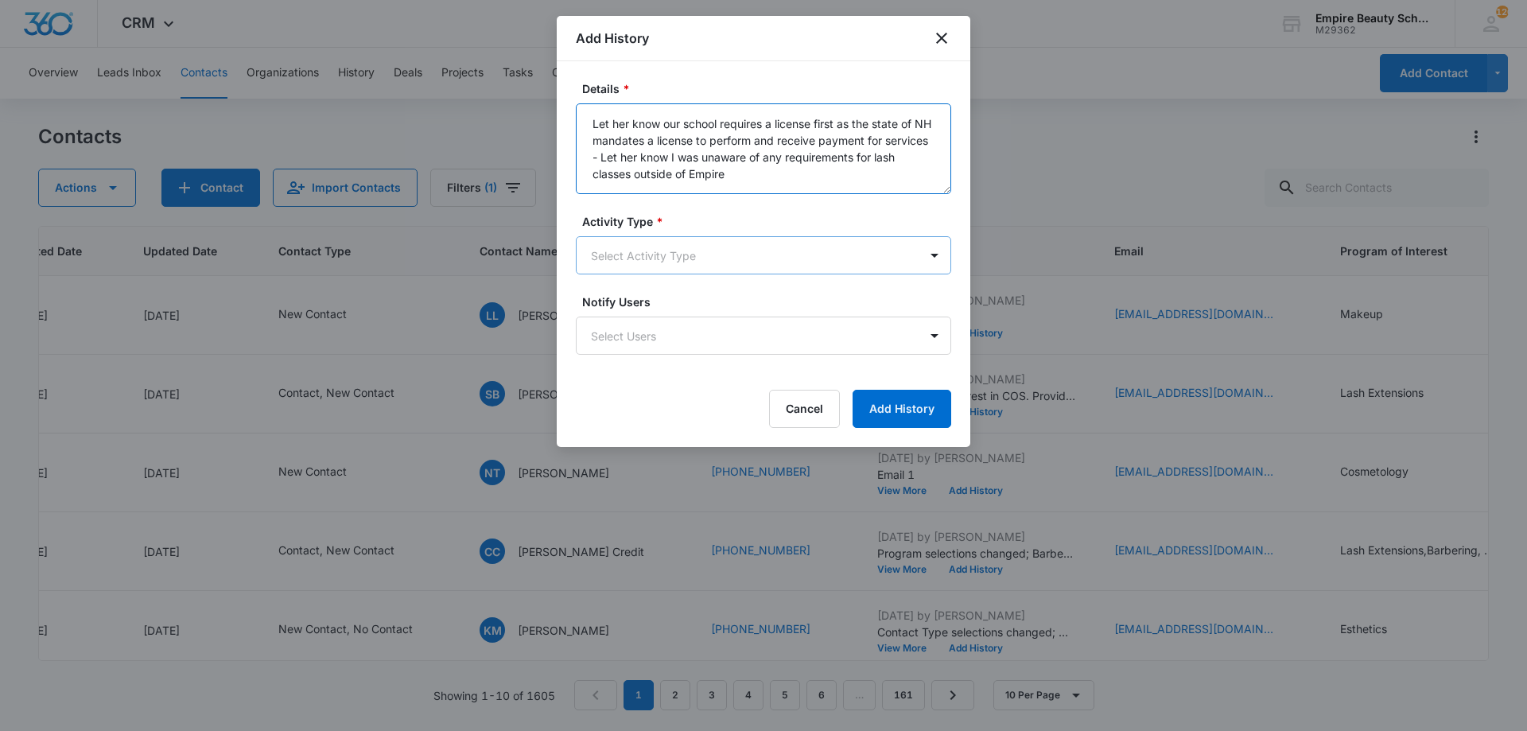
type textarea "Let her know our school requires a license first as the state of NH mandates a …"
click at [712, 251] on body "CRM Apps Forms CRM Email Shop Payments POS Files Brand Settings Empire Beauty S…" at bounding box center [763, 365] width 1527 height 731
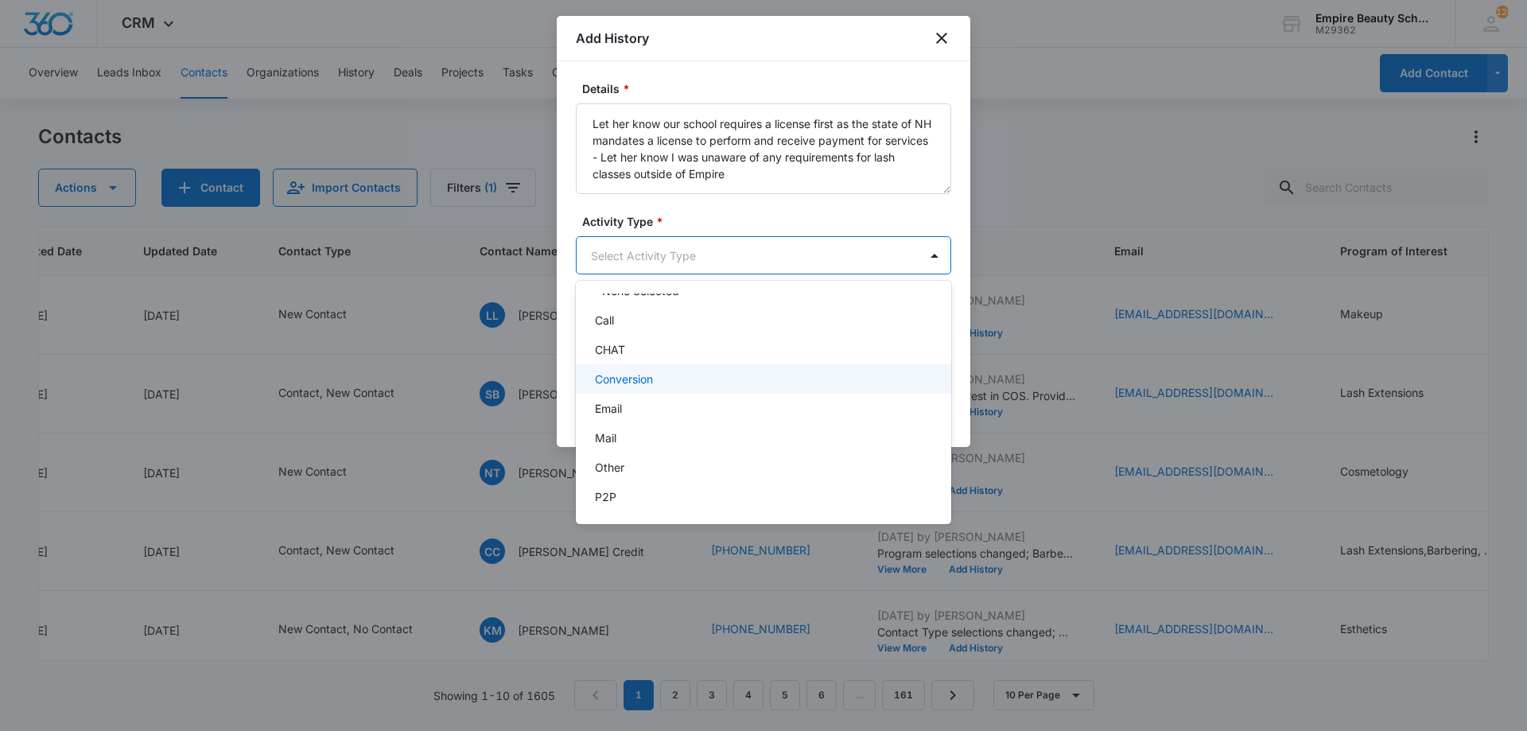
scroll to position [83, 0]
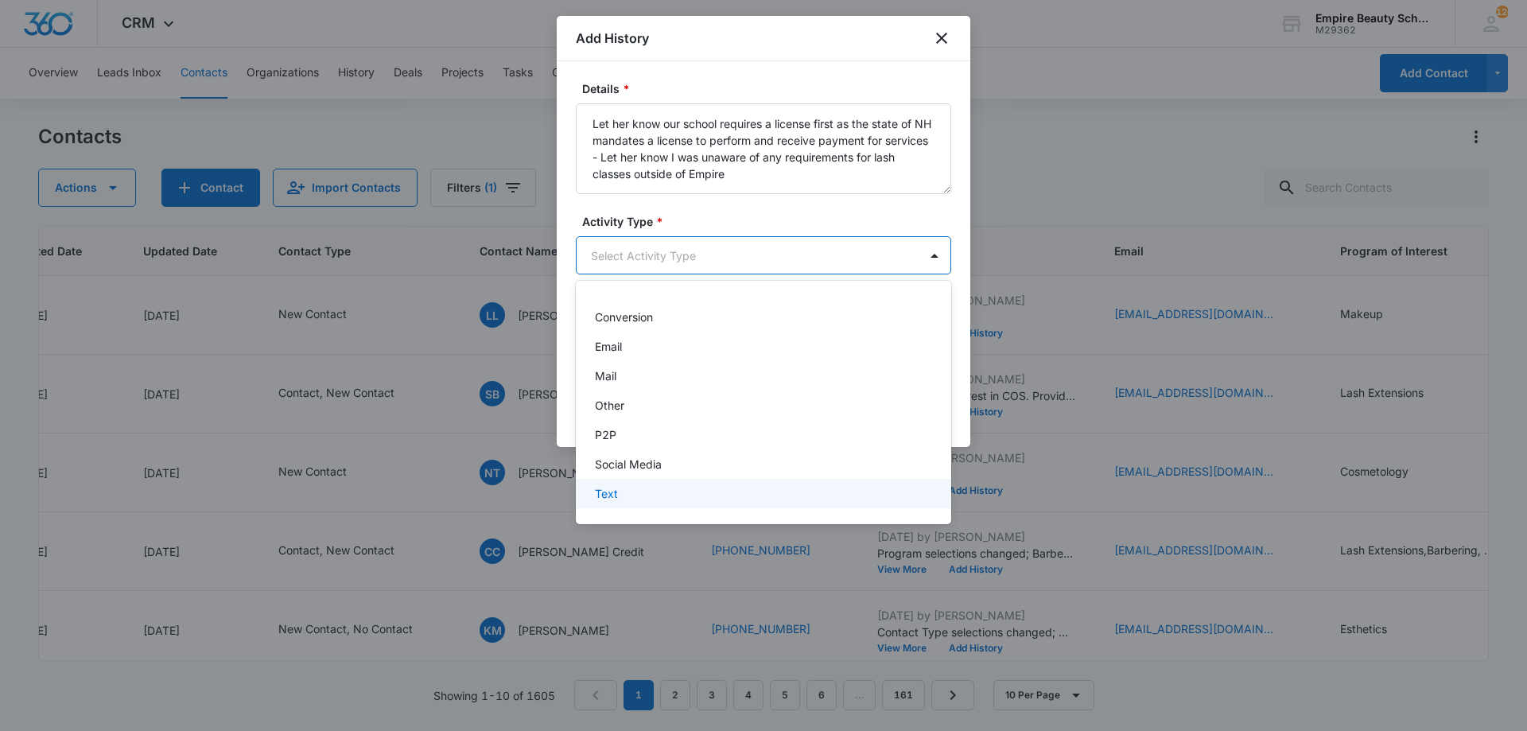
click at [618, 495] on div "Text" at bounding box center [762, 493] width 334 height 17
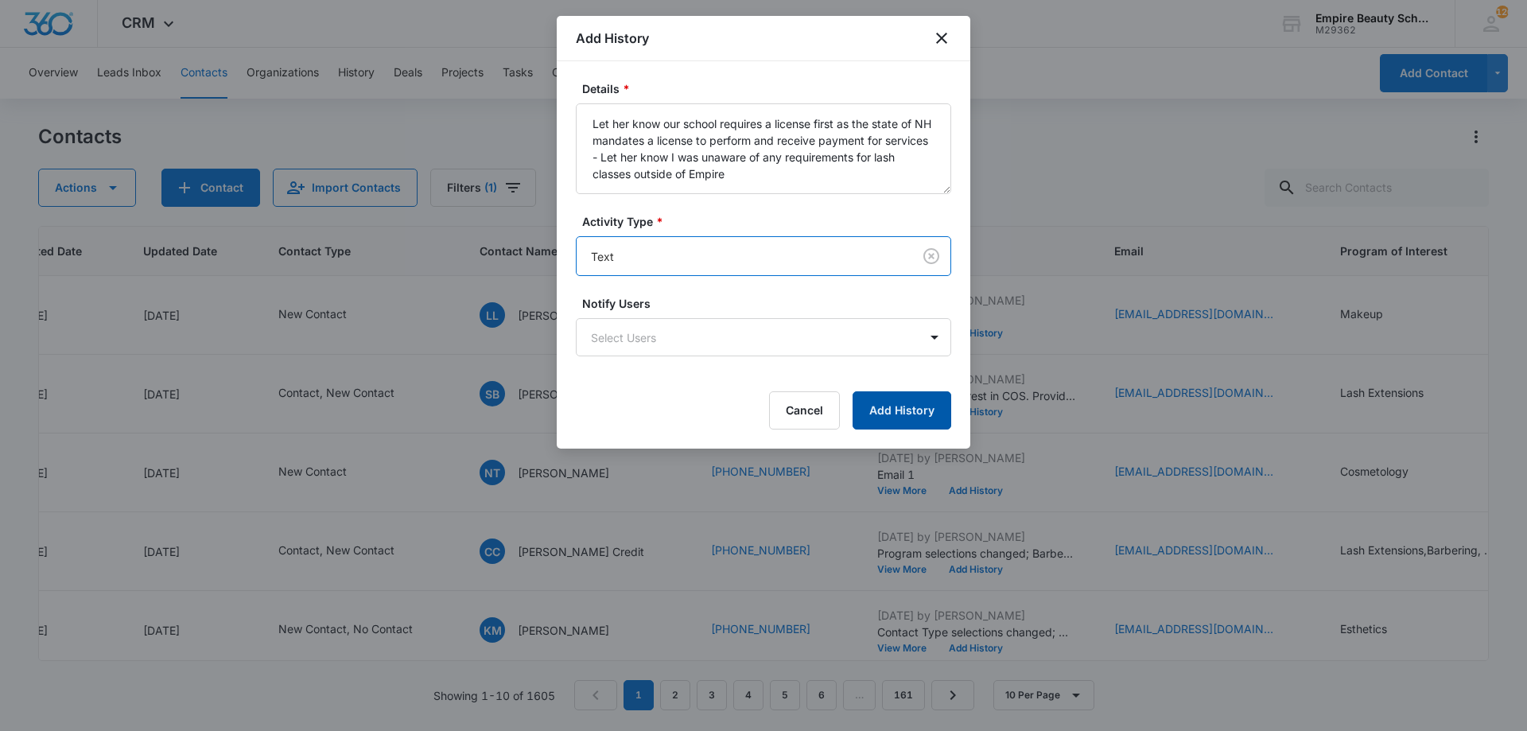
click at [903, 410] on button "Add History" at bounding box center [902, 410] width 99 height 38
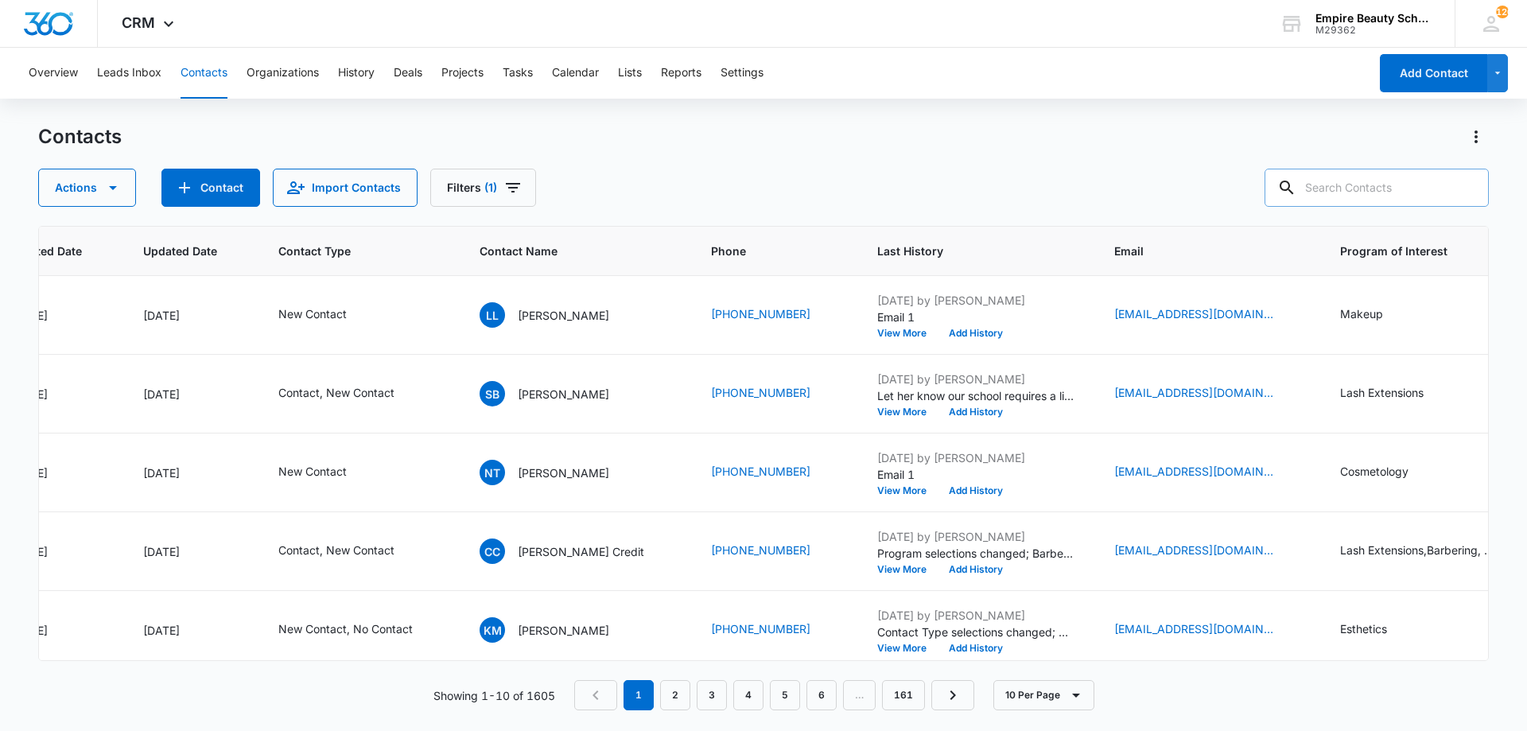
click at [1389, 183] on input "text" at bounding box center [1377, 188] width 224 height 38
paste input "dconn.wool424@gmail.com"
type input "dconn.wool424@gmail.com"
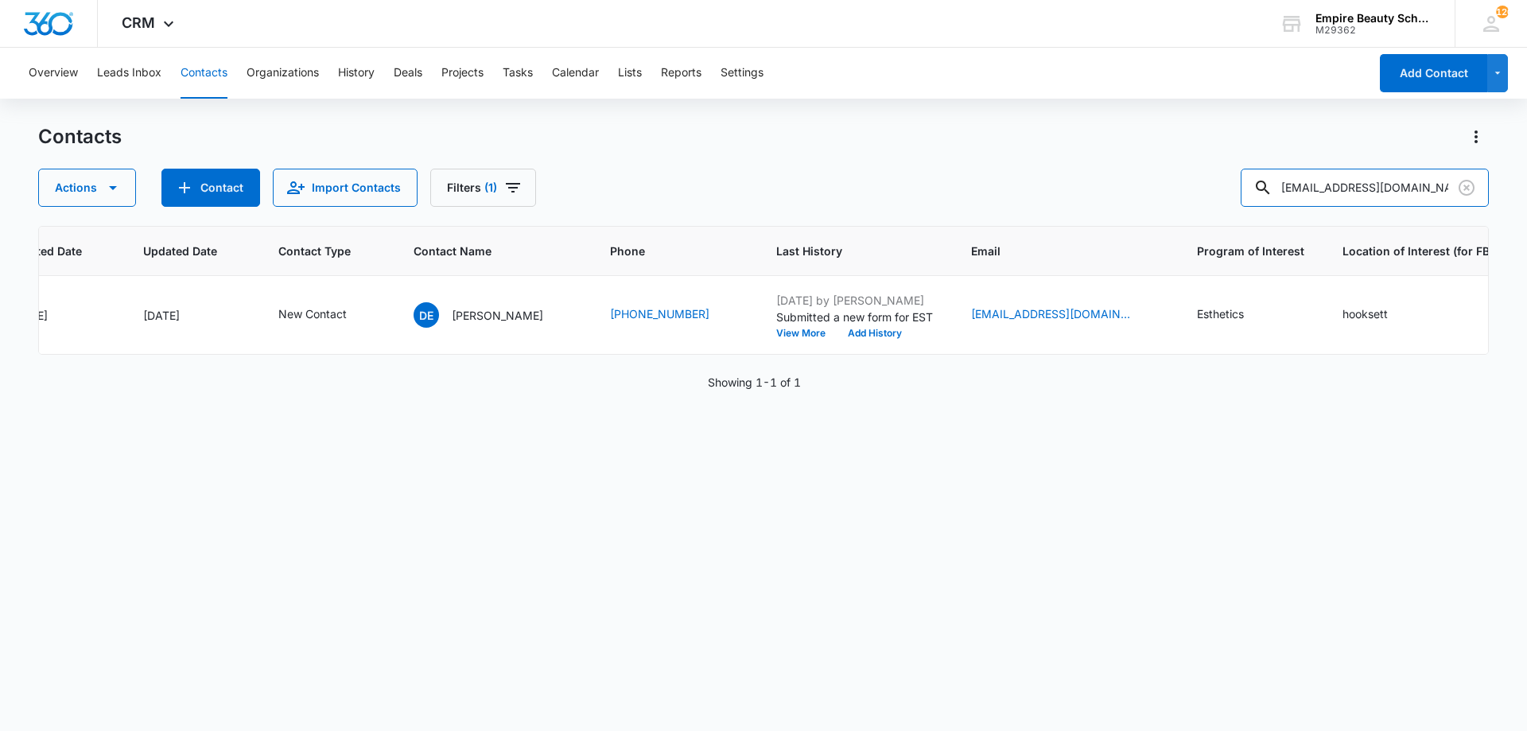
scroll to position [0, 182]
click at [1071, 165] on div "Contacts Actions Contact Import Contacts Filters (1) dconn.wool424@gmail.com" at bounding box center [763, 165] width 1451 height 83
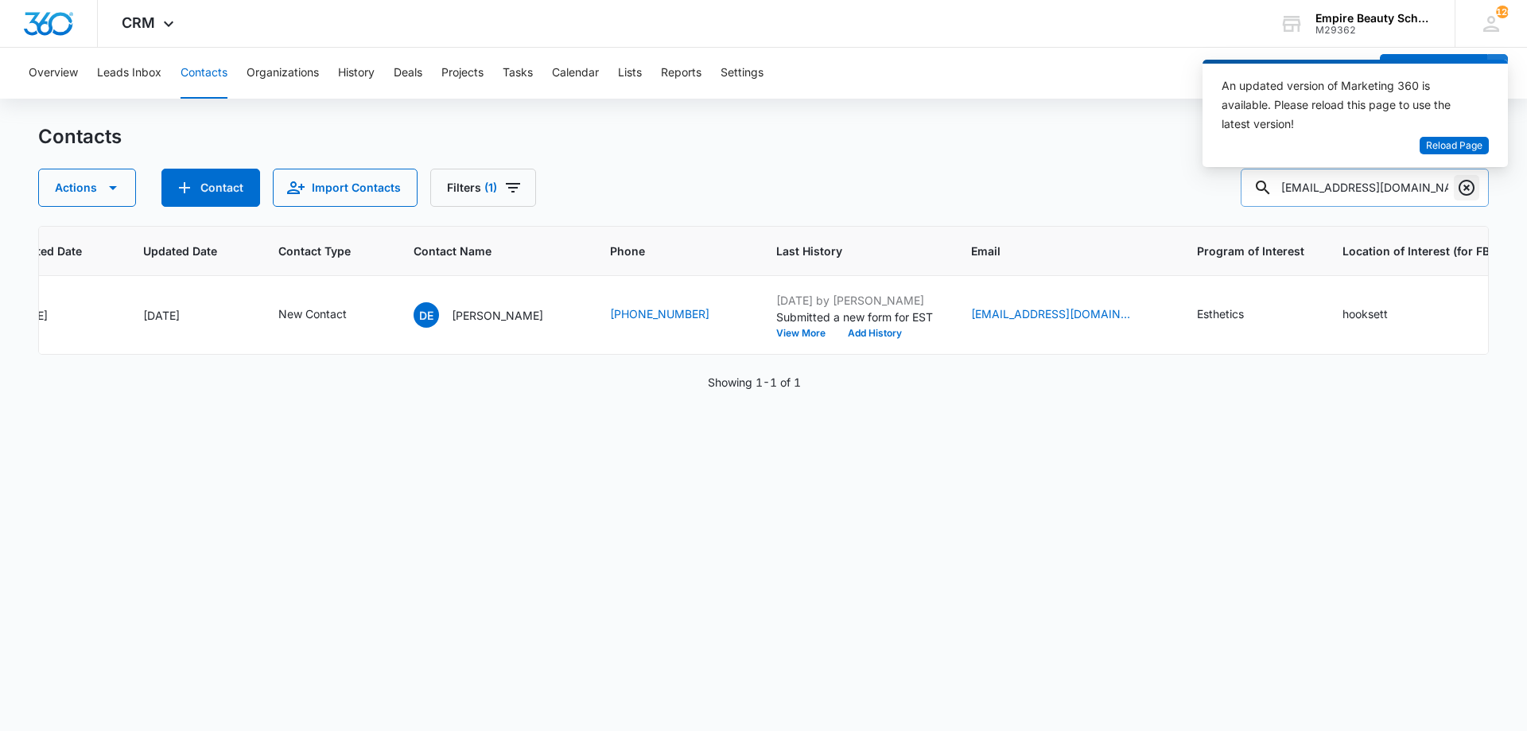
click at [1477, 182] on button "Clear" at bounding box center [1466, 187] width 25 height 25
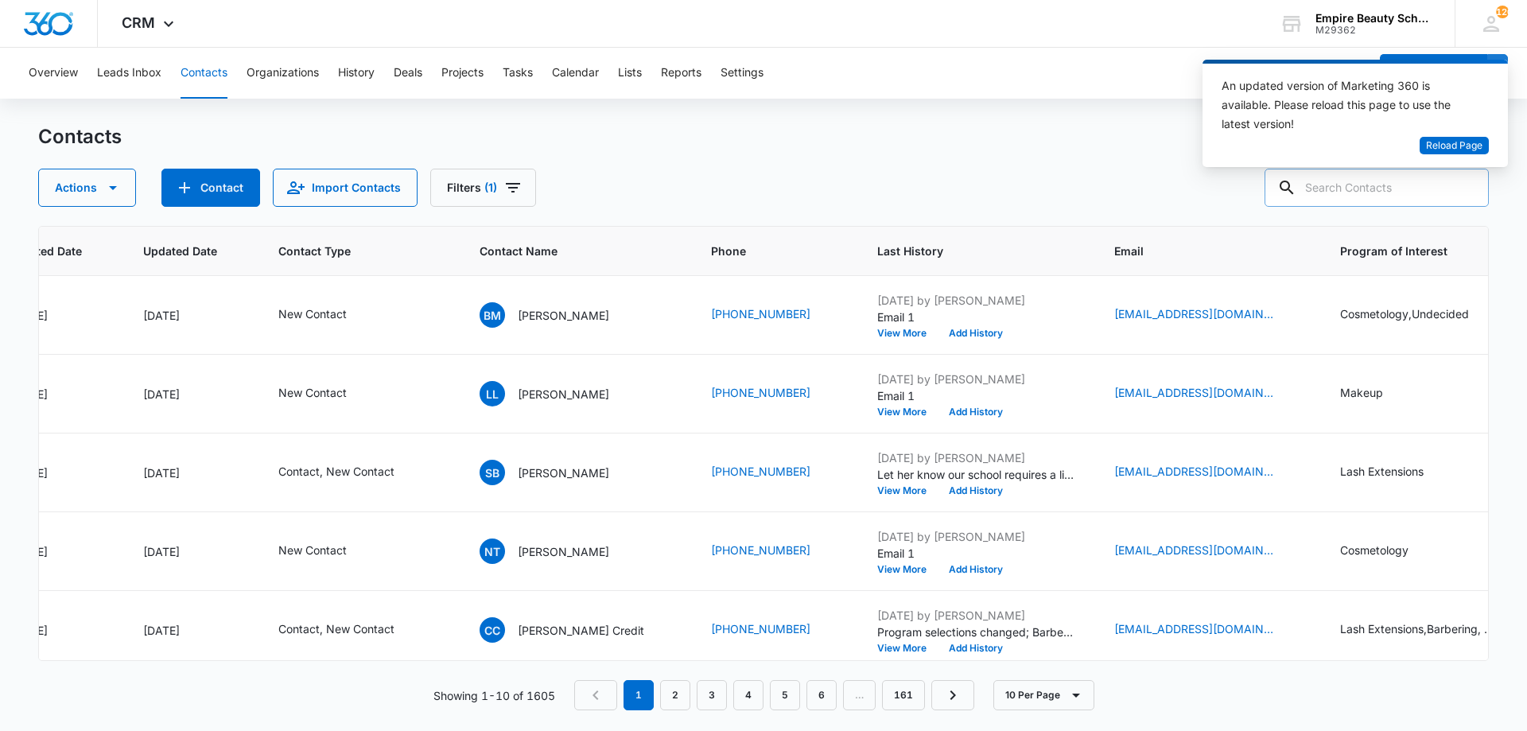
click at [958, 162] on div "Contacts Actions Contact Import Contacts Filters (1)" at bounding box center [763, 165] width 1451 height 83
click at [883, 170] on div "Actions Contact Import Contacts Filters (1)" at bounding box center [763, 188] width 1451 height 38
click at [1395, 177] on div "An updated version of Marketing 360 is available. Please reload this page to us…" at bounding box center [1355, 120] width 305 height 120
click at [1380, 193] on input "text" at bounding box center [1377, 188] width 224 height 38
type input "simms"
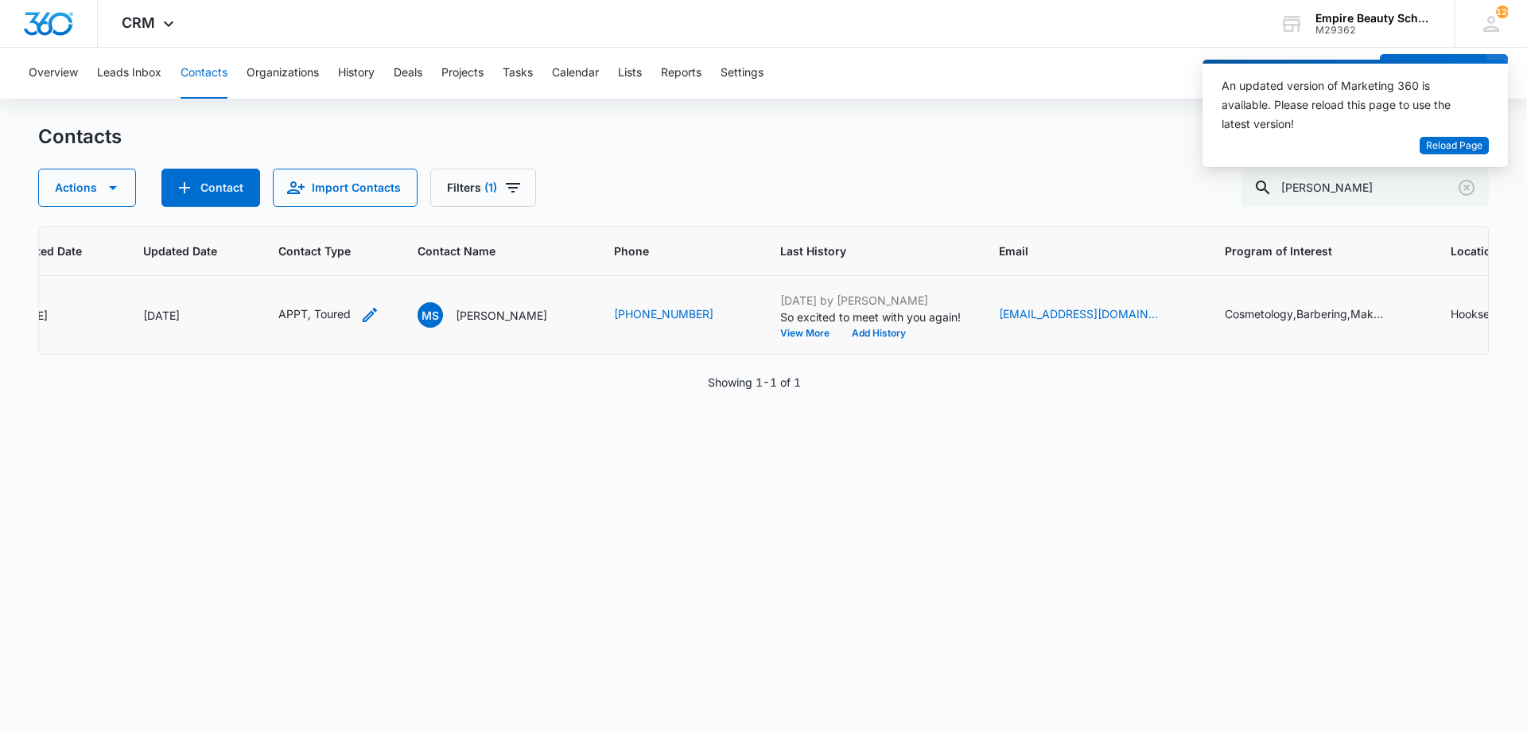
click at [362, 313] on icon "Contact Type - APPT, Toured - Select to Edit Field" at bounding box center [369, 314] width 19 height 19
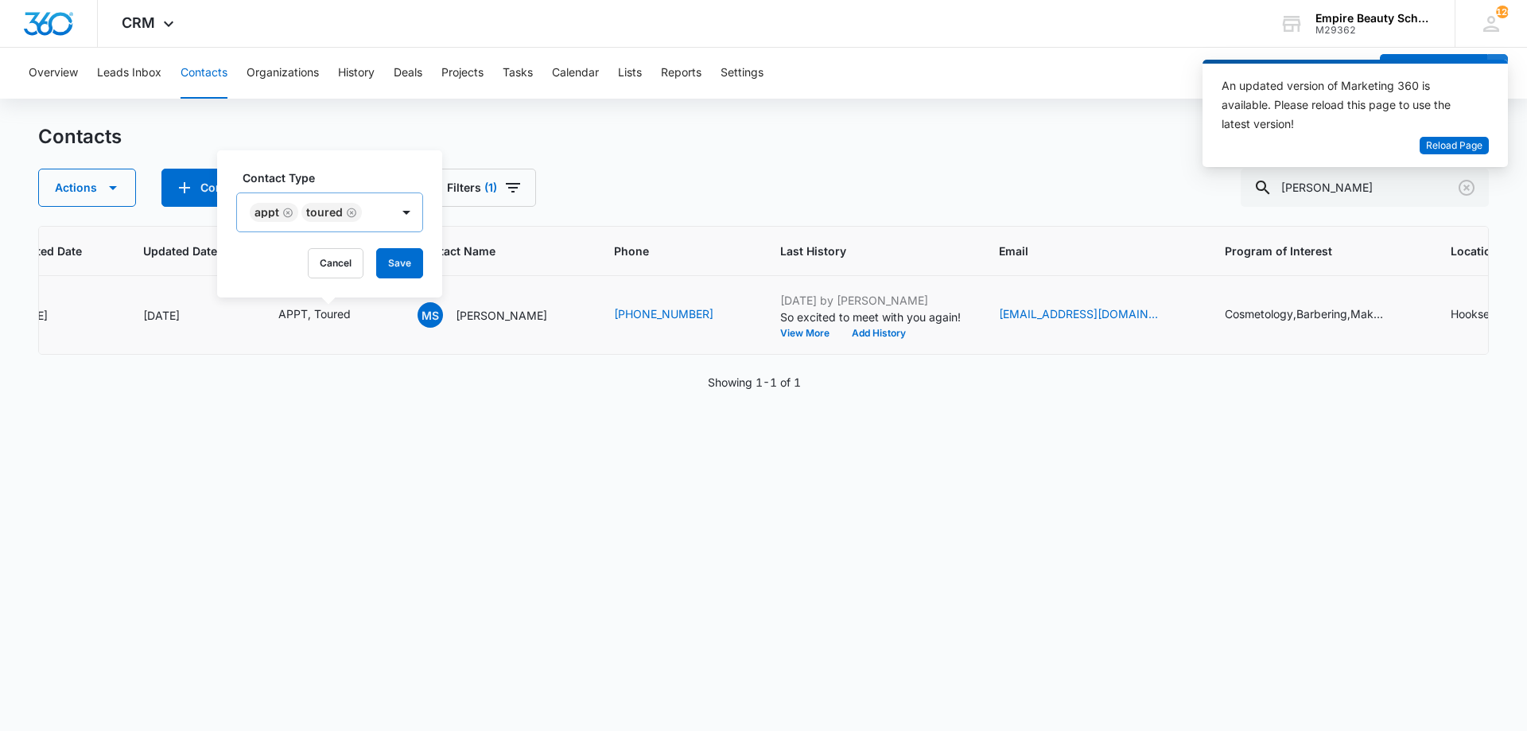
click at [288, 212] on icon "Remove APPT" at bounding box center [288, 213] width 10 height 10
click at [286, 212] on div "Toured" at bounding box center [273, 212] width 37 height 11
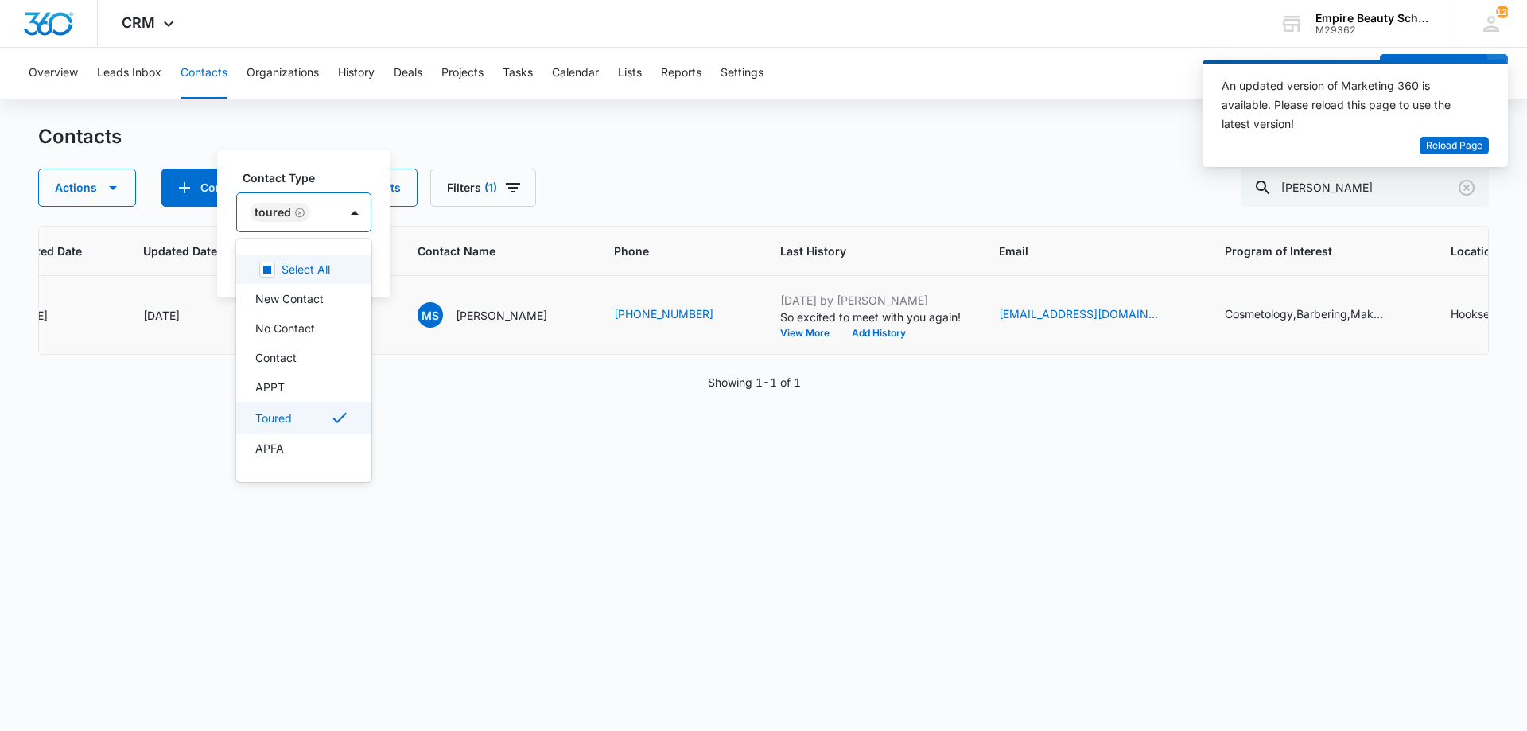
click at [298, 212] on icon "Remove Toured" at bounding box center [300, 213] width 10 height 10
click at [298, 212] on div at bounding box center [286, 214] width 71 height 20
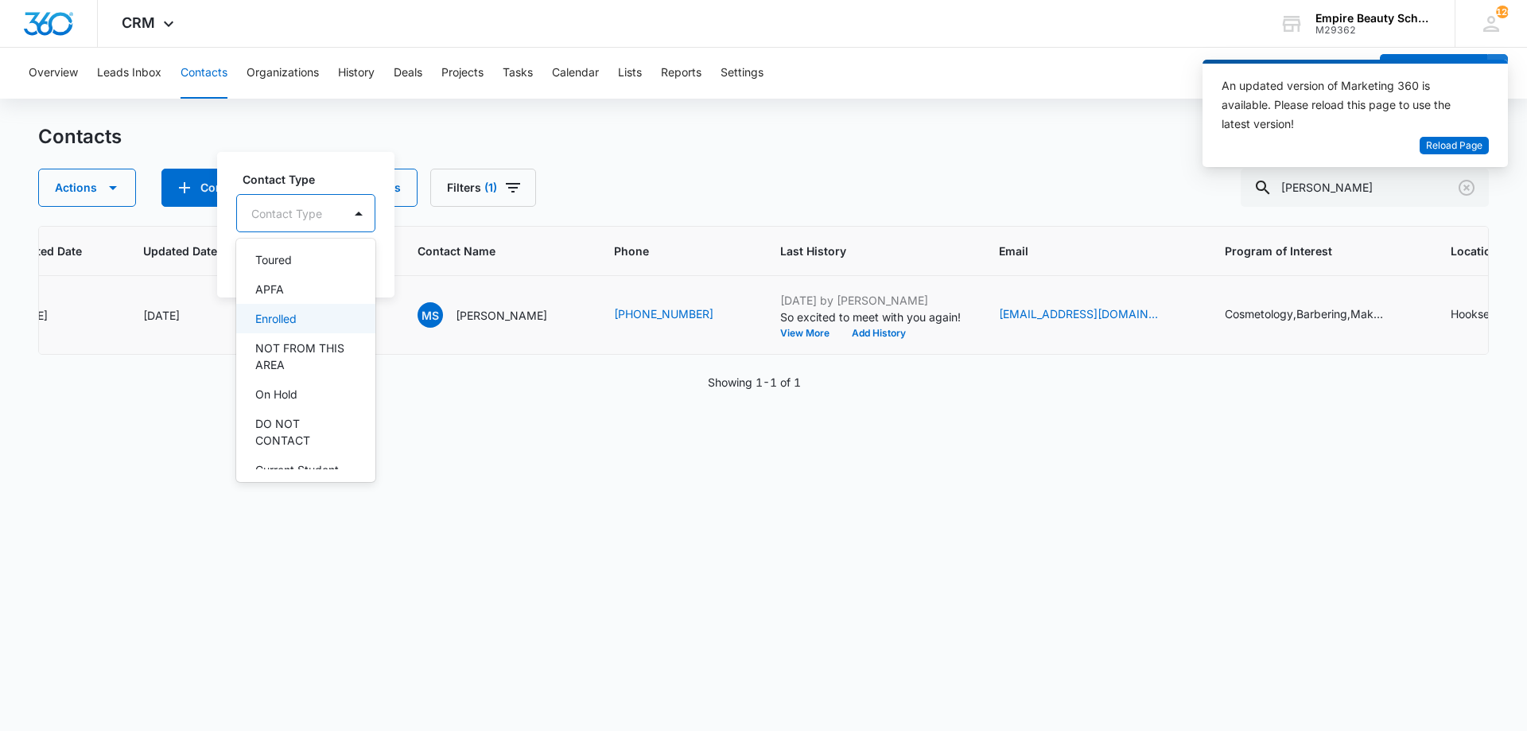
scroll to position [158, 0]
click at [301, 317] on div "Enrolled" at bounding box center [304, 317] width 98 height 17
click at [302, 176] on label "Contact Type" at bounding box center [315, 177] width 144 height 17
click at [336, 263] on button "Save" at bounding box center [356, 263] width 47 height 30
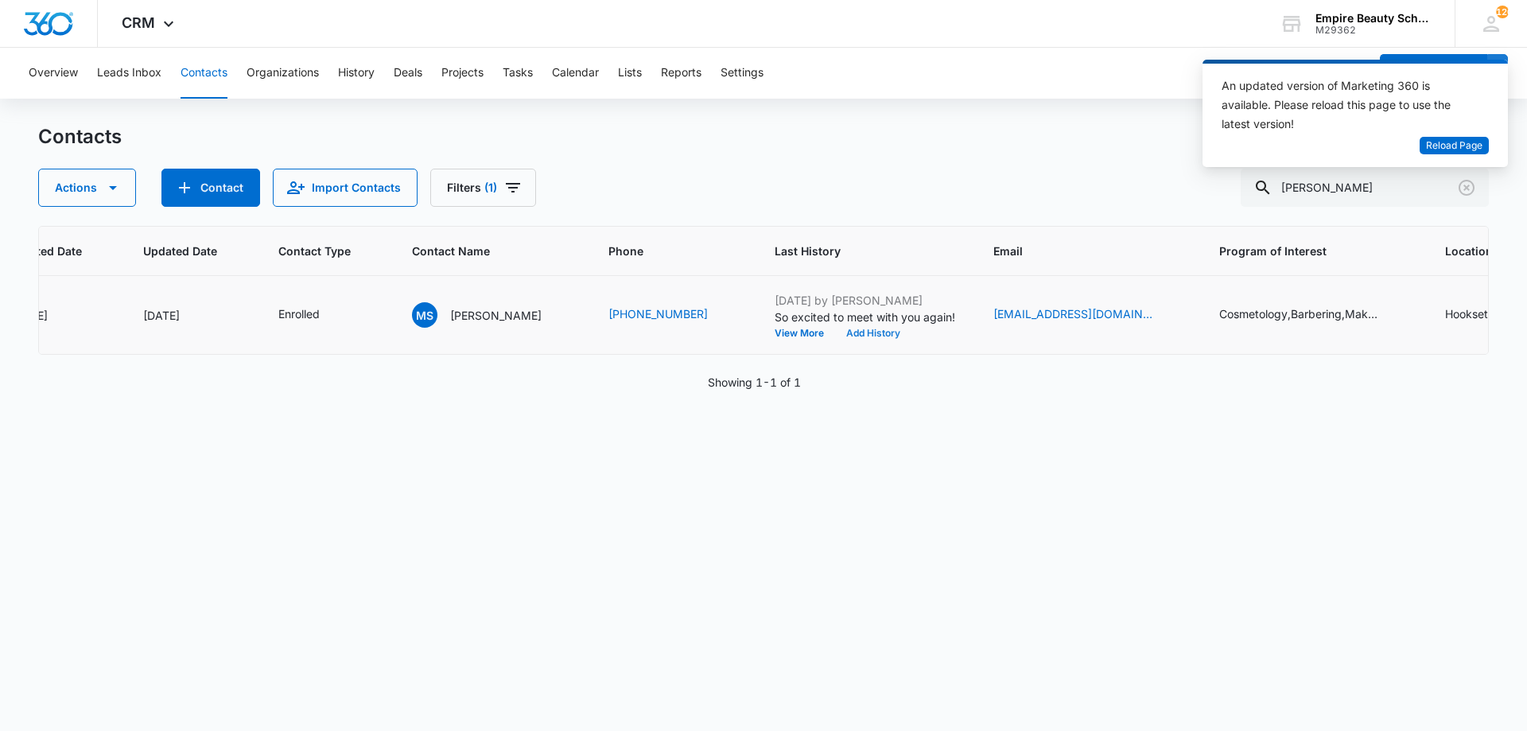
click at [871, 330] on button "Add History" at bounding box center [873, 334] width 76 height 10
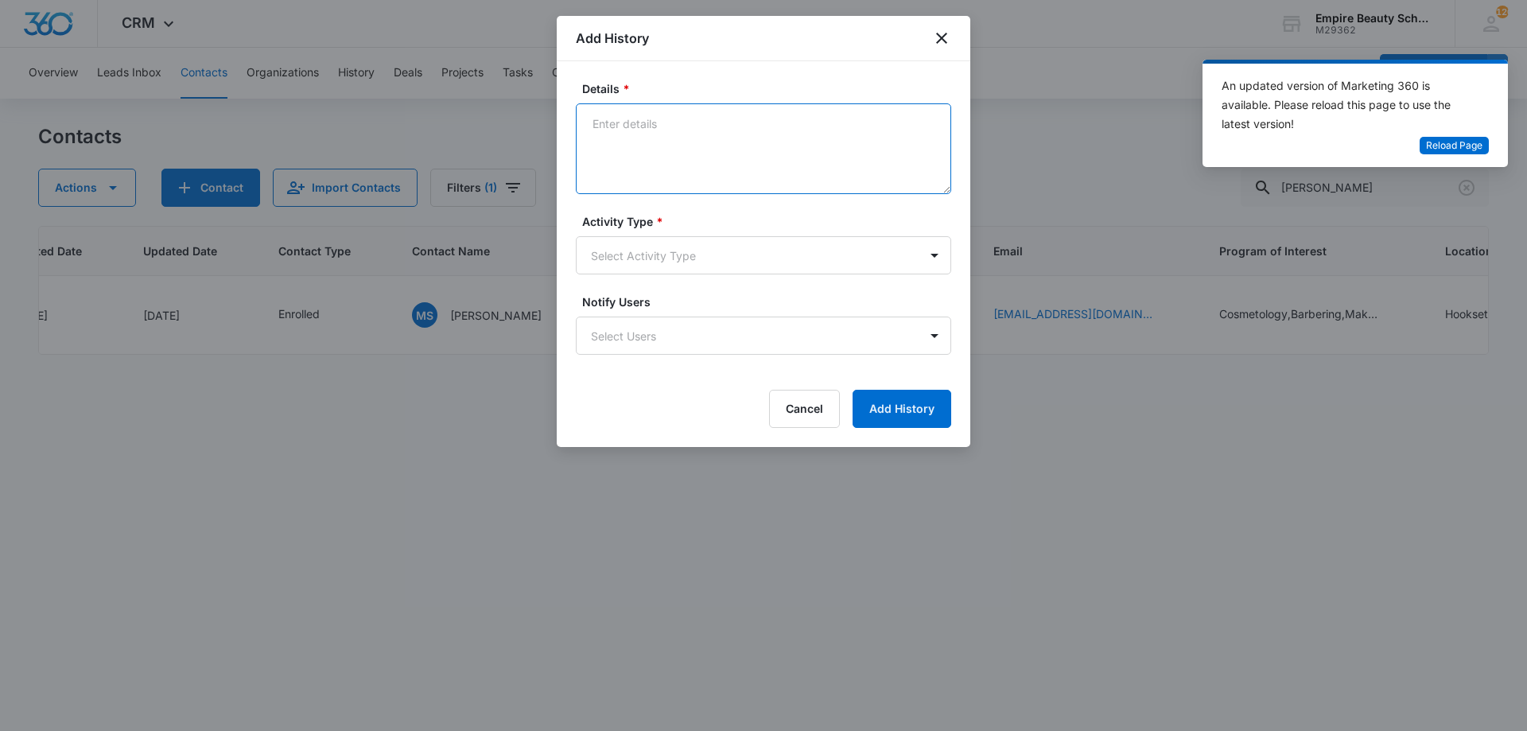
click at [710, 149] on textarea "Details *" at bounding box center [763, 148] width 375 height 91
type textarea "Enrolled in COS EVES for Feb 2026"
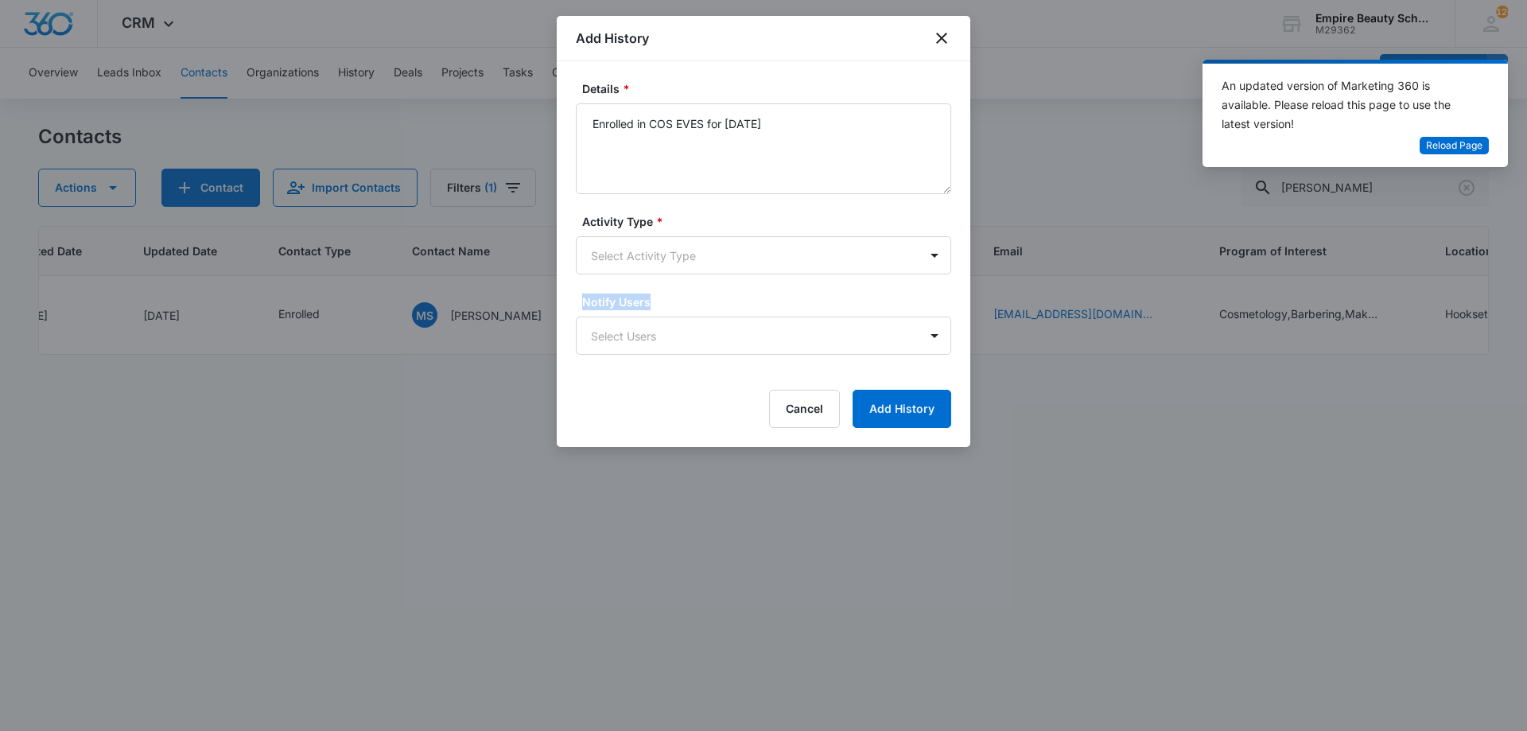
drag, startPoint x: 673, startPoint y: 282, endPoint x: 654, endPoint y: 283, distance: 19.2
click at [661, 286] on form "Details * Enrolled in COS EVES for Feb 2026 Activity Type * Select Activity Typ…" at bounding box center [763, 254] width 375 height 348
click at [645, 252] on body "CRM Apps Forms CRM Email Shop Payments POS Files Brand Settings Empire Beauty S…" at bounding box center [763, 365] width 1527 height 731
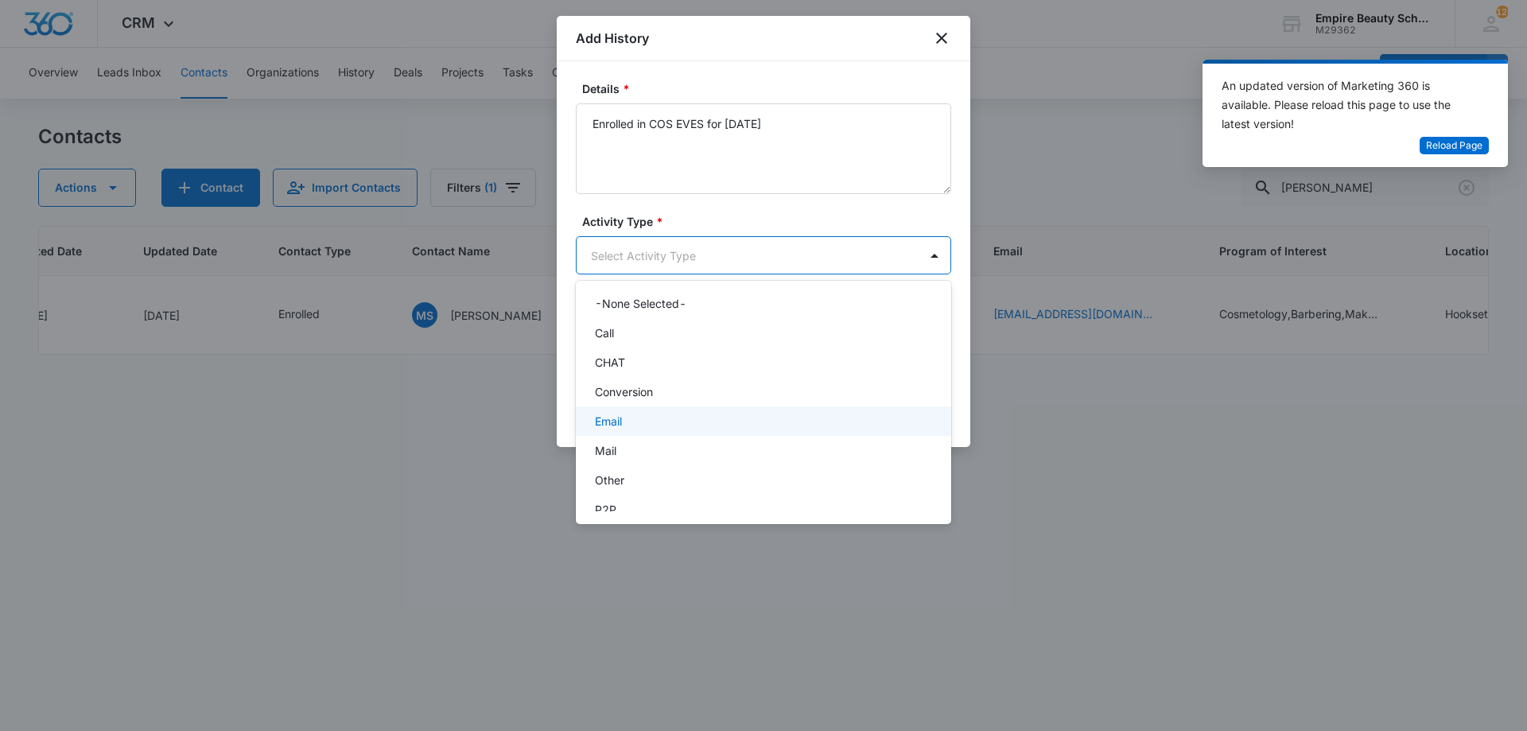
scroll to position [83, 0]
click at [649, 435] on div "P2P" at bounding box center [762, 434] width 334 height 17
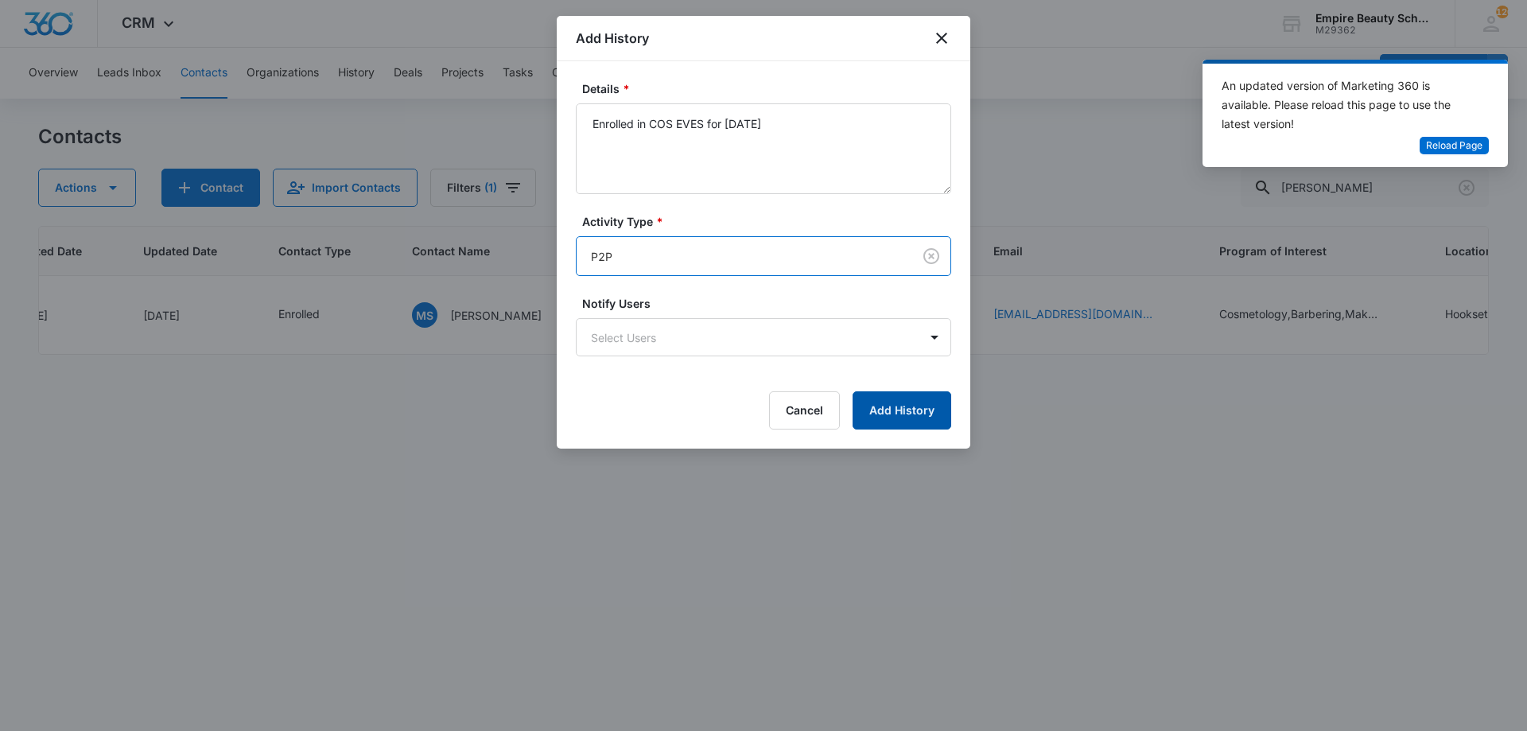
click at [881, 413] on button "Add History" at bounding box center [902, 410] width 99 height 38
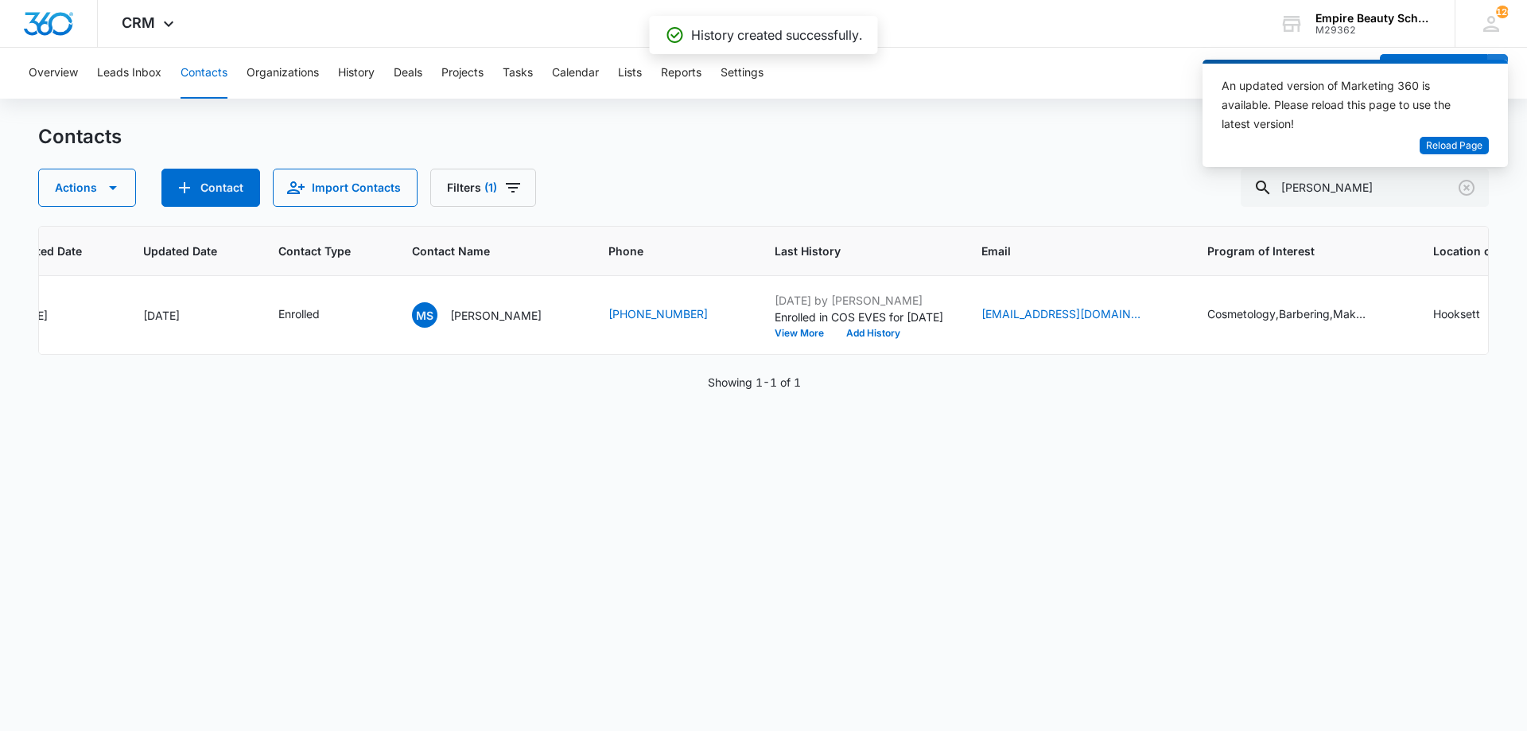
click at [495, 316] on p "Meredith Simms" at bounding box center [495, 315] width 91 height 17
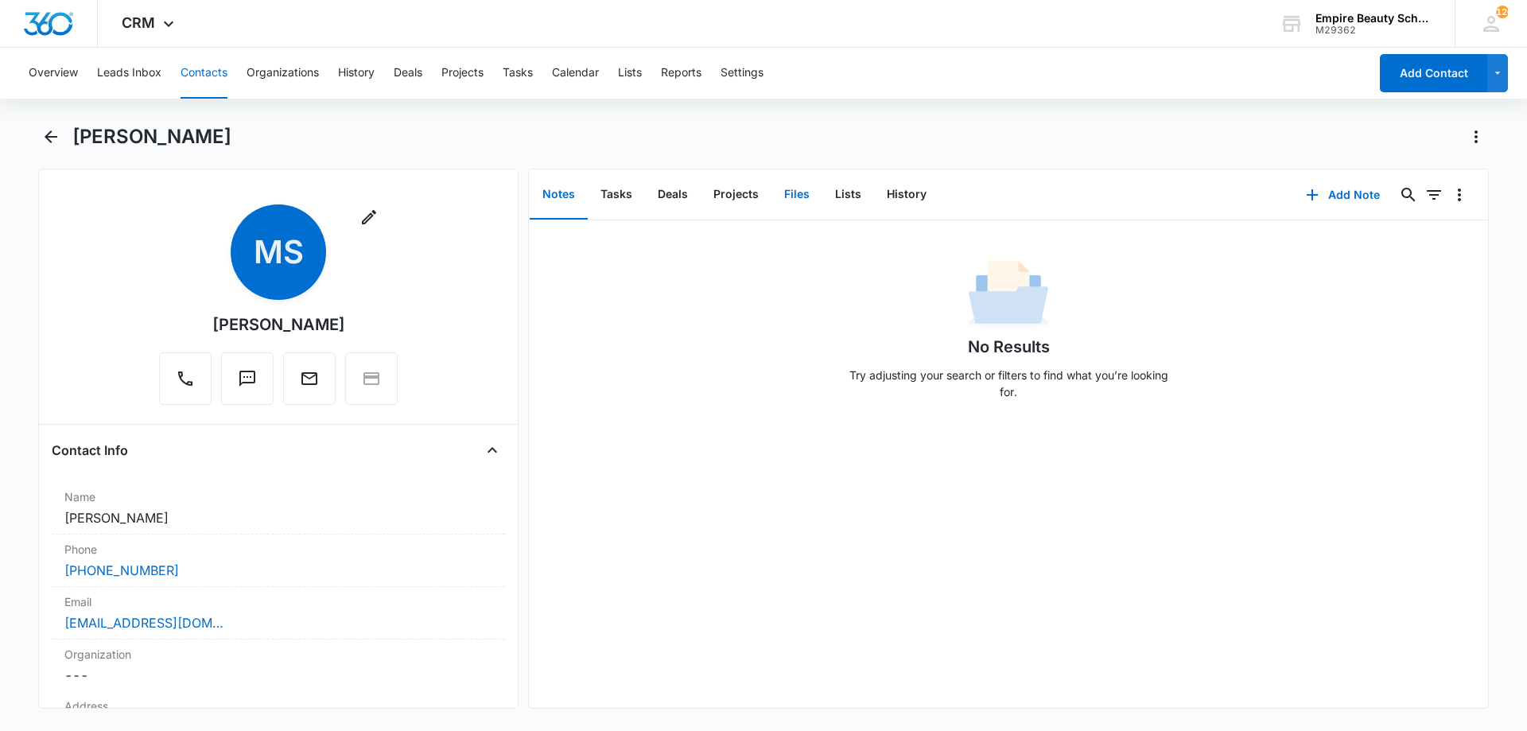
click at [795, 193] on button "Files" at bounding box center [797, 194] width 51 height 49
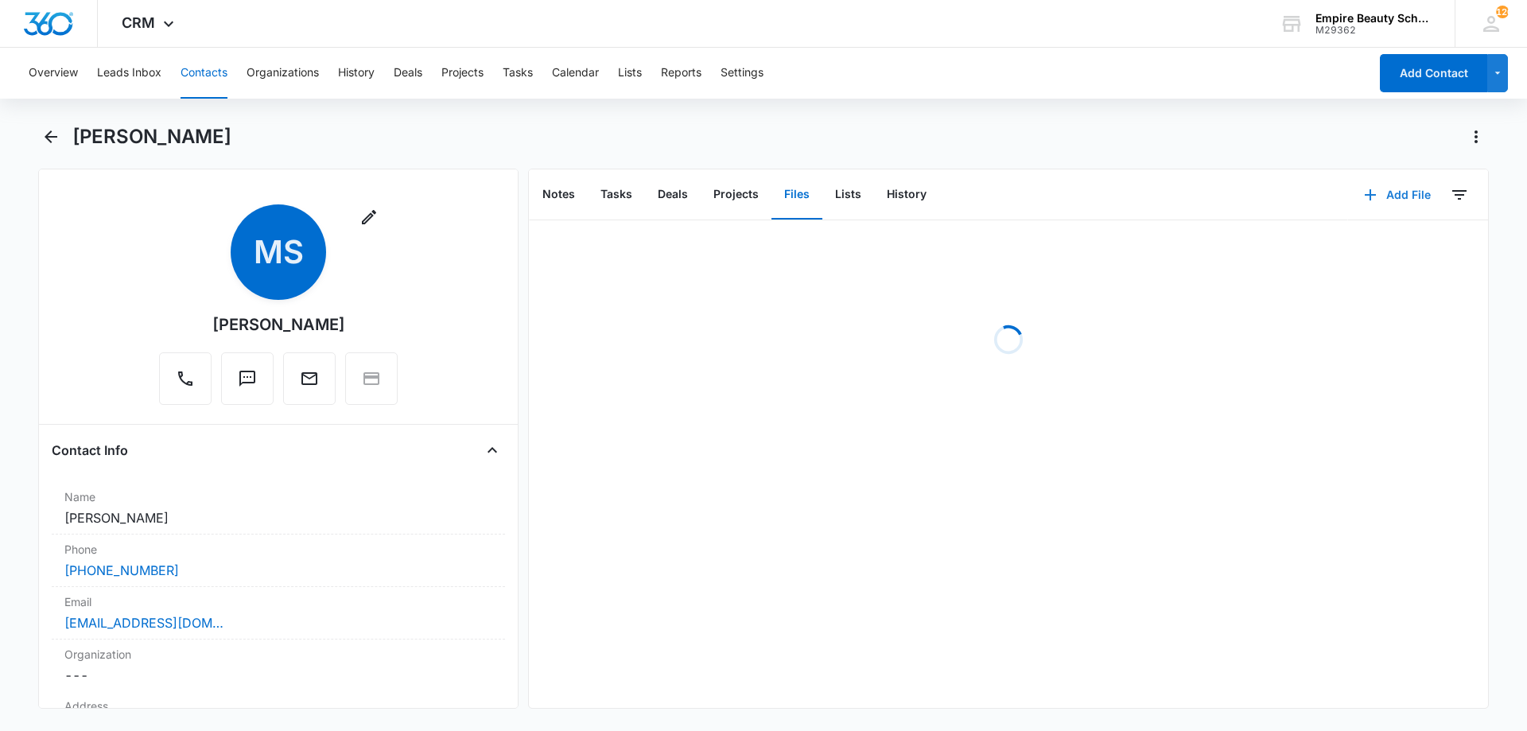
click at [1379, 189] on button "Add File" at bounding box center [1397, 195] width 99 height 38
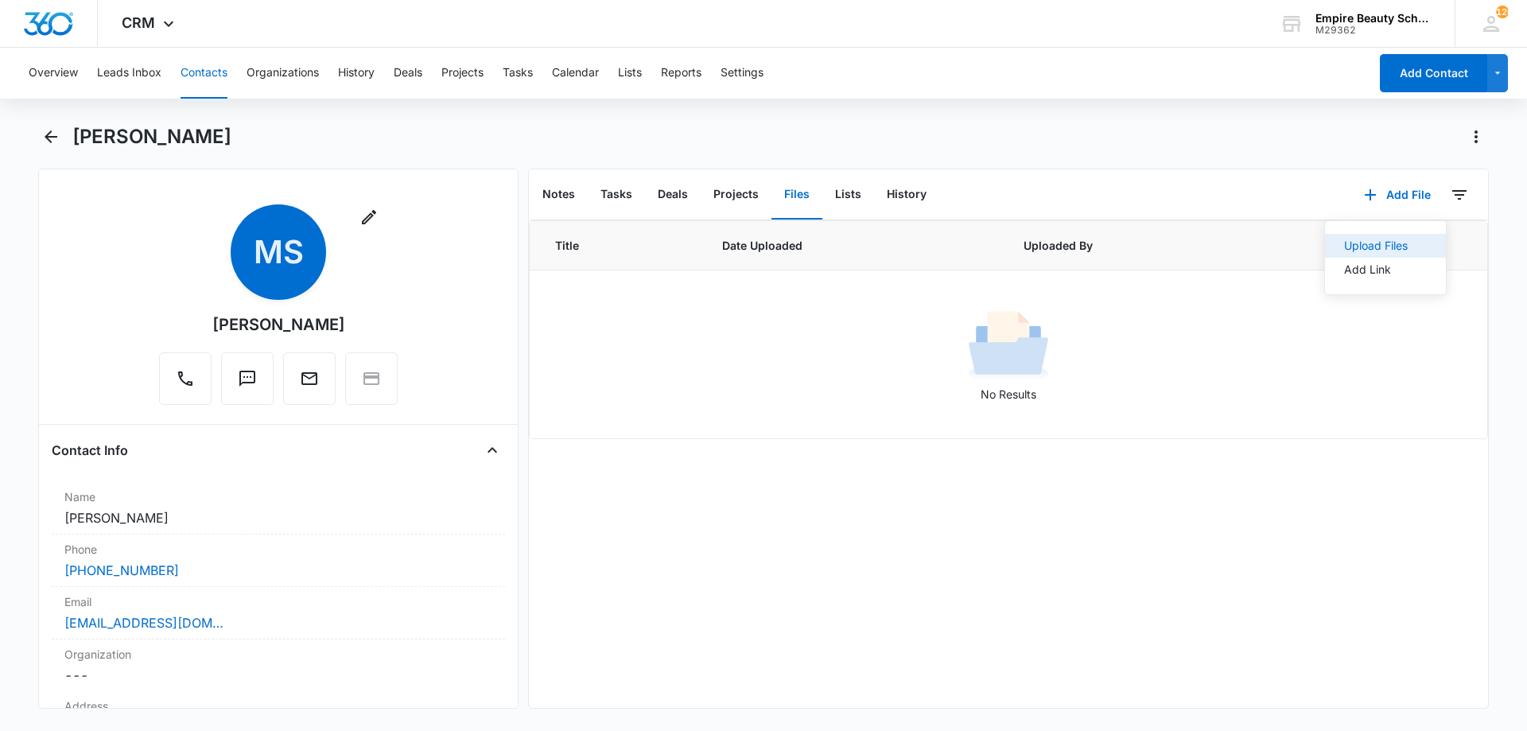
click at [1395, 245] on div "Upload Files" at bounding box center [1376, 245] width 64 height 11
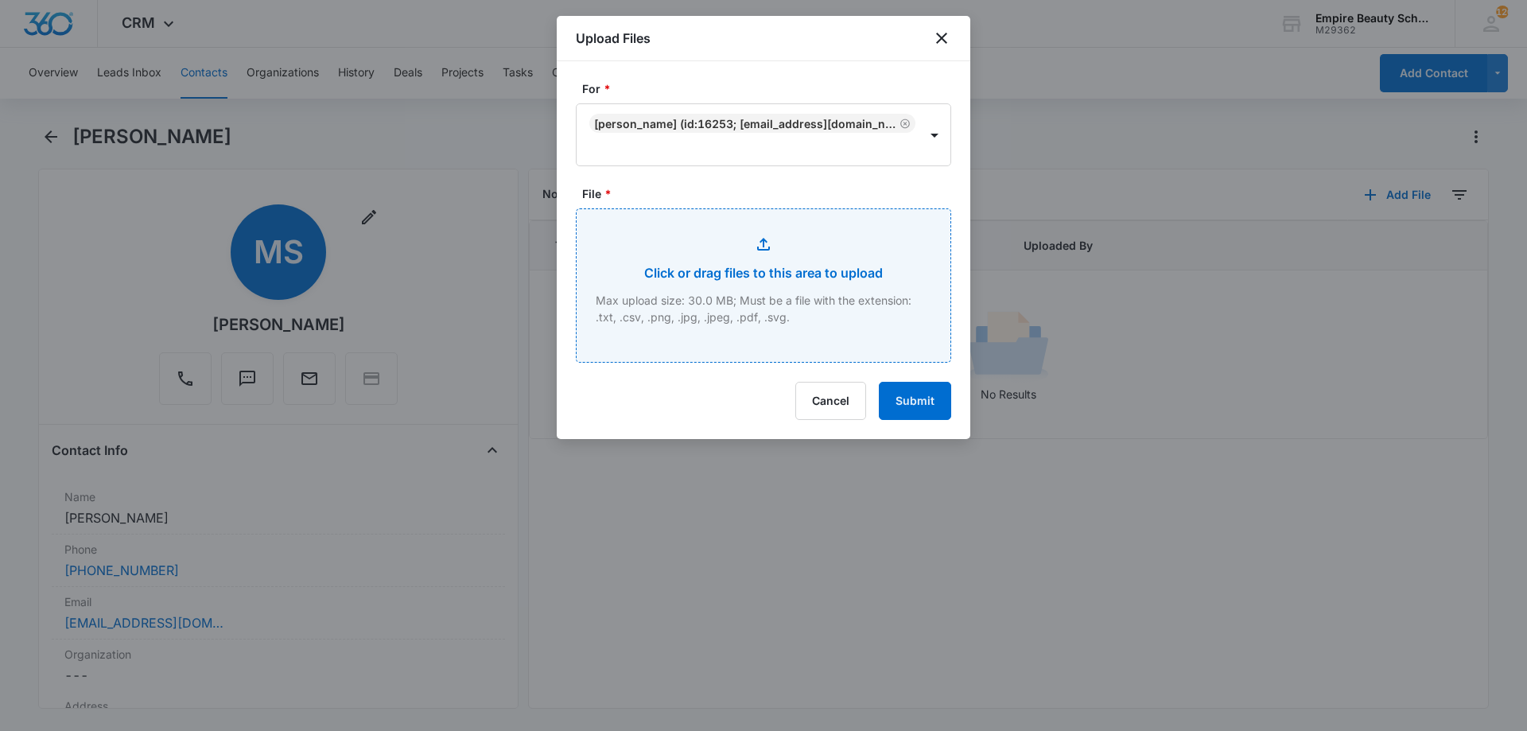
click at [780, 282] on input "File *" at bounding box center [764, 285] width 374 height 153
type input "C:\fakepath\Meredeth Simms Feb COS EVES 2026.pdf"
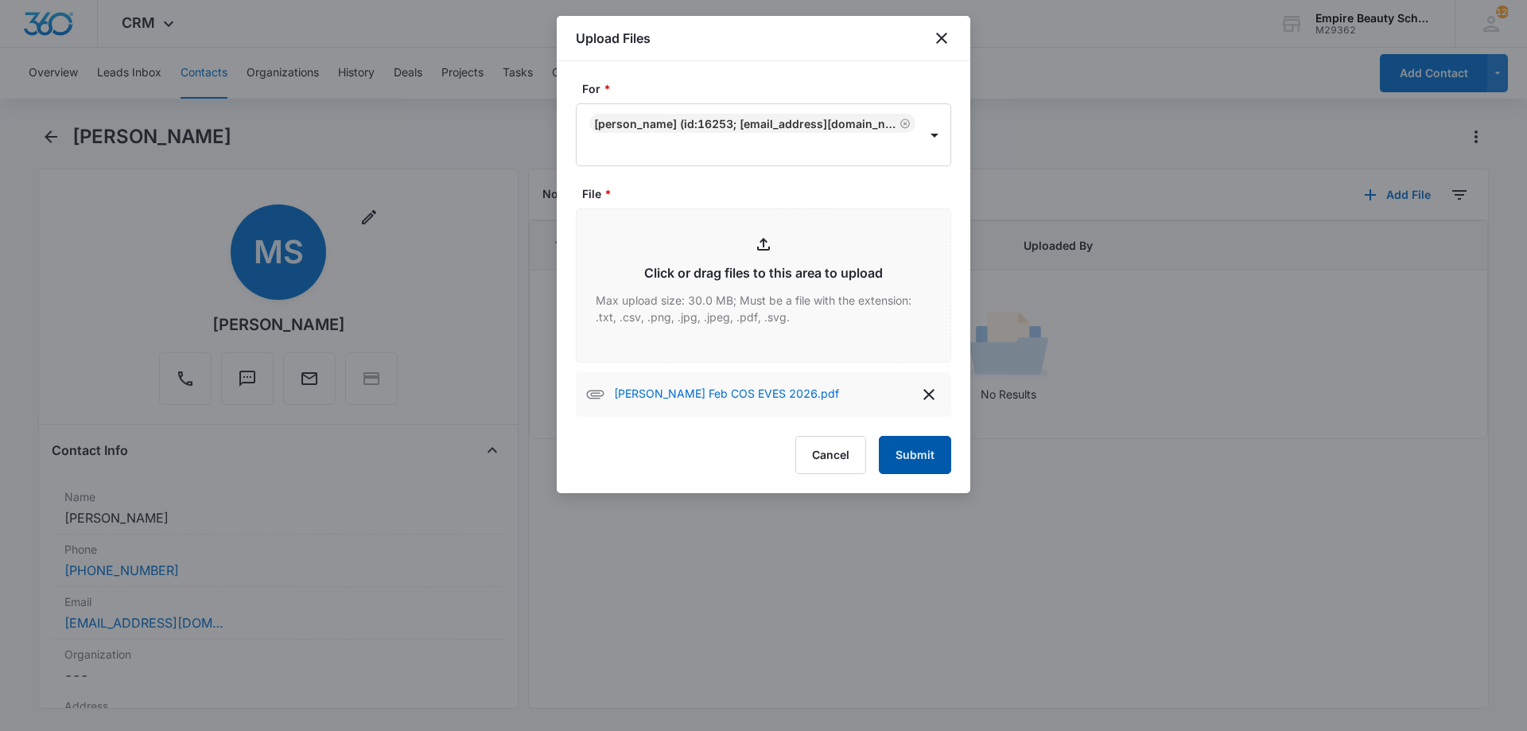
click at [903, 472] on button "Submit" at bounding box center [915, 455] width 72 height 38
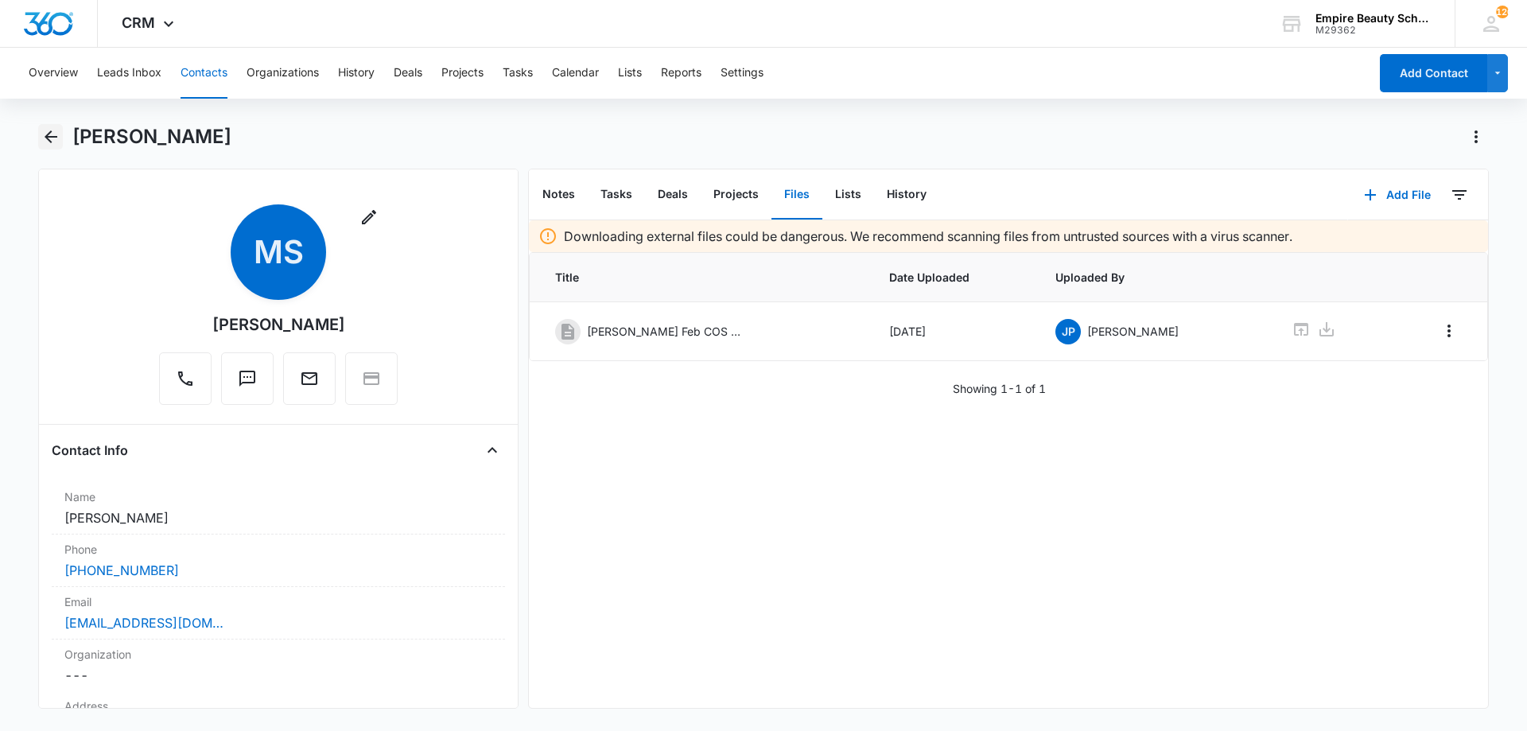
click at [60, 138] on icon "Back" at bounding box center [50, 136] width 19 height 19
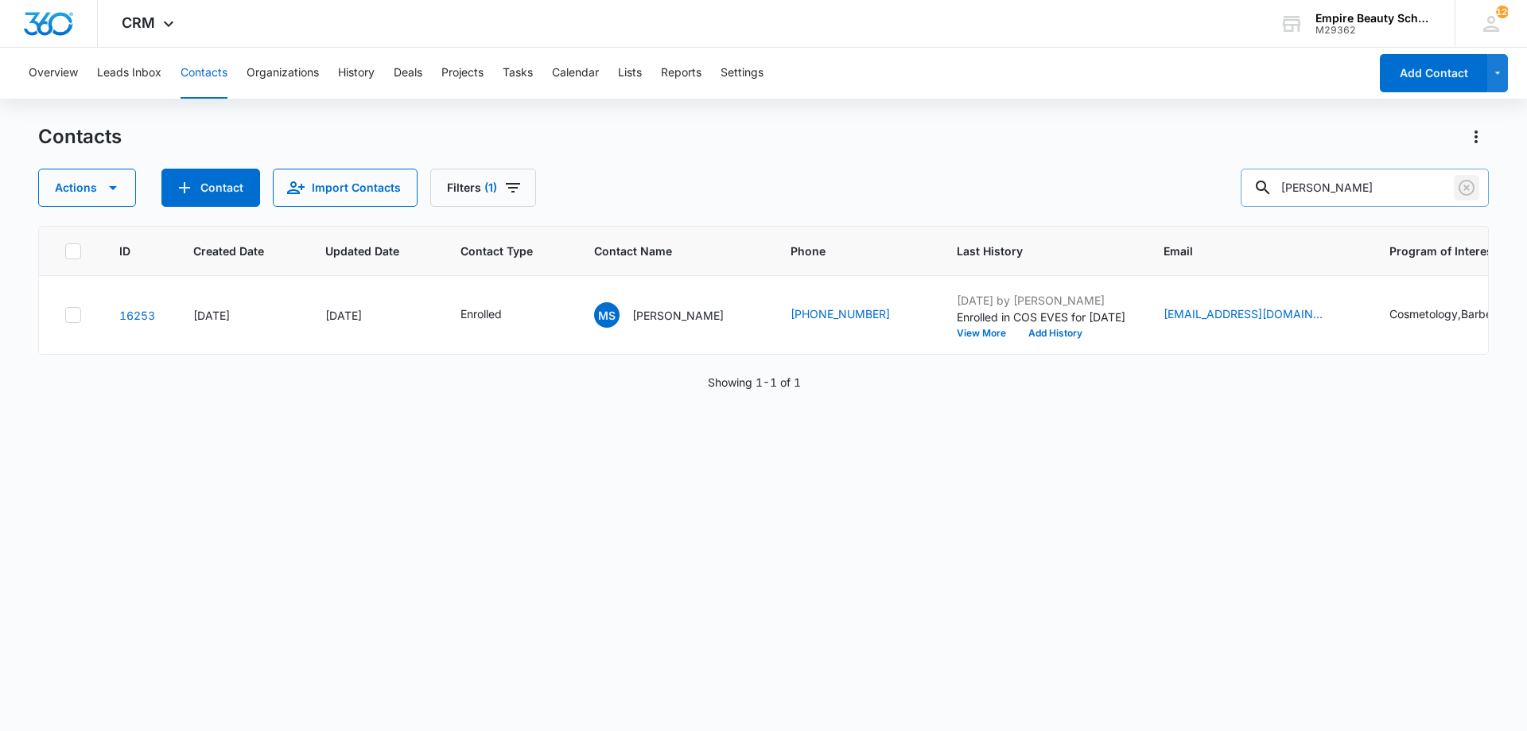
click at [1465, 181] on icon "Clear" at bounding box center [1467, 188] width 16 height 16
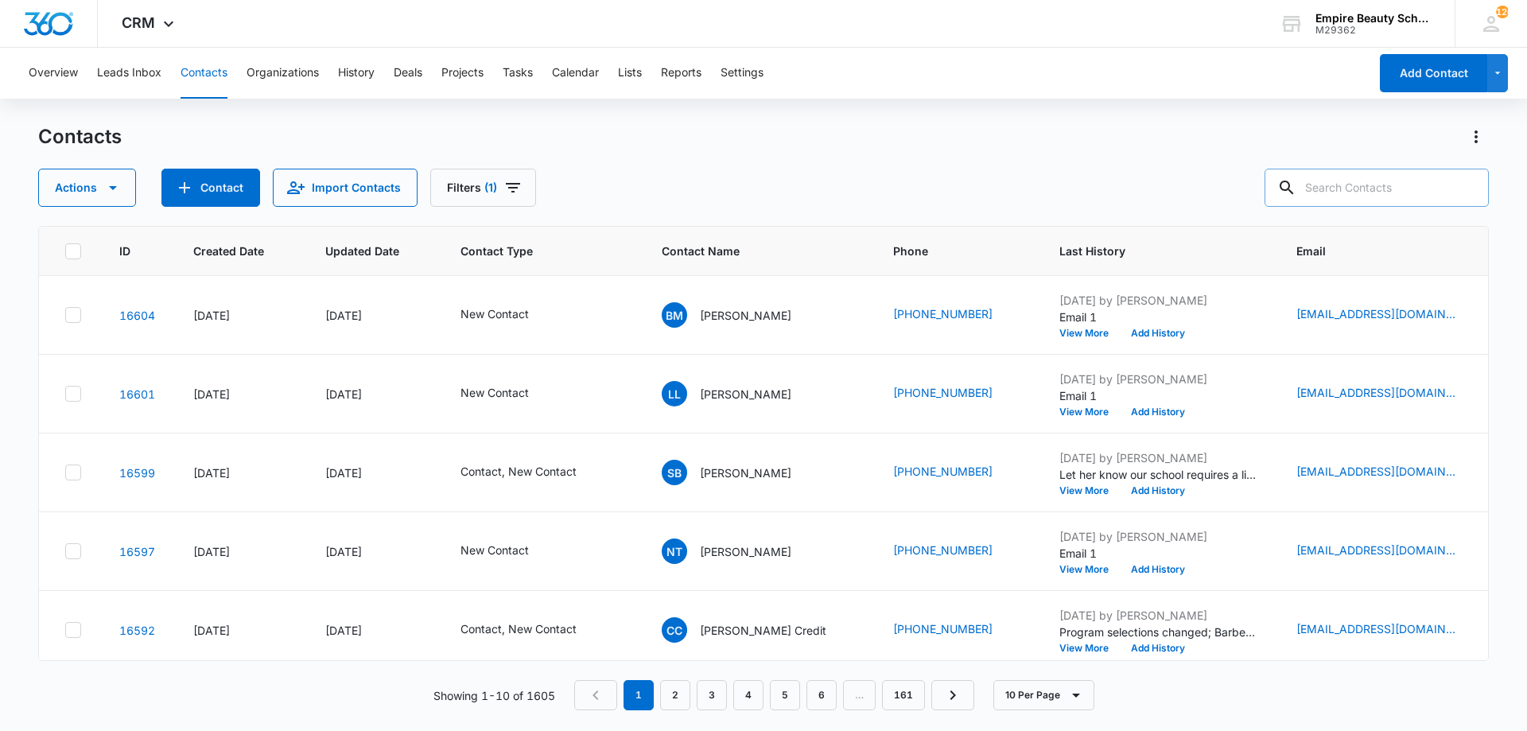
click at [1374, 173] on input "text" at bounding box center [1377, 188] width 224 height 38
click at [1375, 181] on input "text" at bounding box center [1377, 188] width 224 height 38
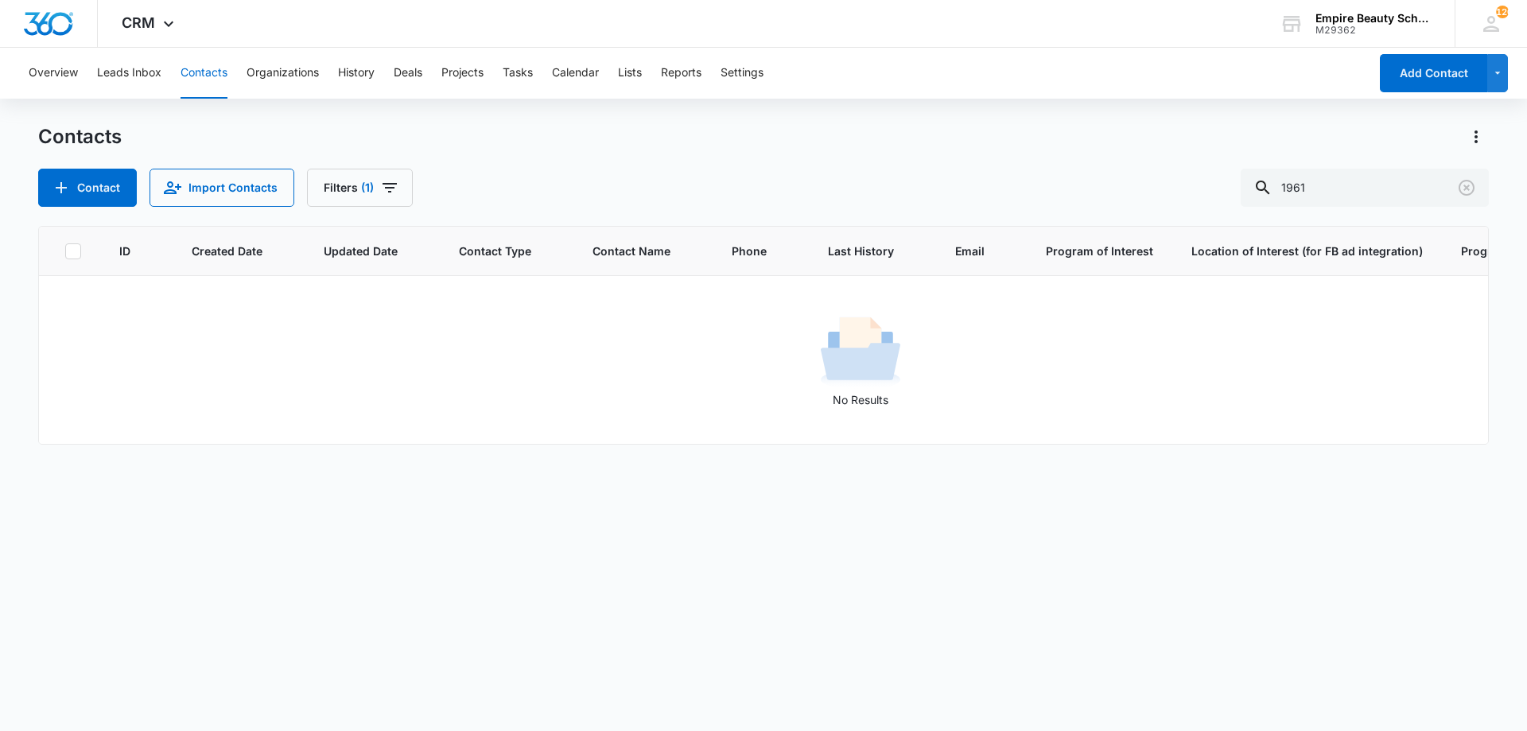
click at [414, 198] on div "Contact Import Contacts Filters (1) 1961" at bounding box center [763, 188] width 1451 height 38
click at [399, 184] on button "Filters (1)" at bounding box center [360, 188] width 106 height 38
click at [430, 454] on icon "Clear" at bounding box center [427, 453] width 10 height 10
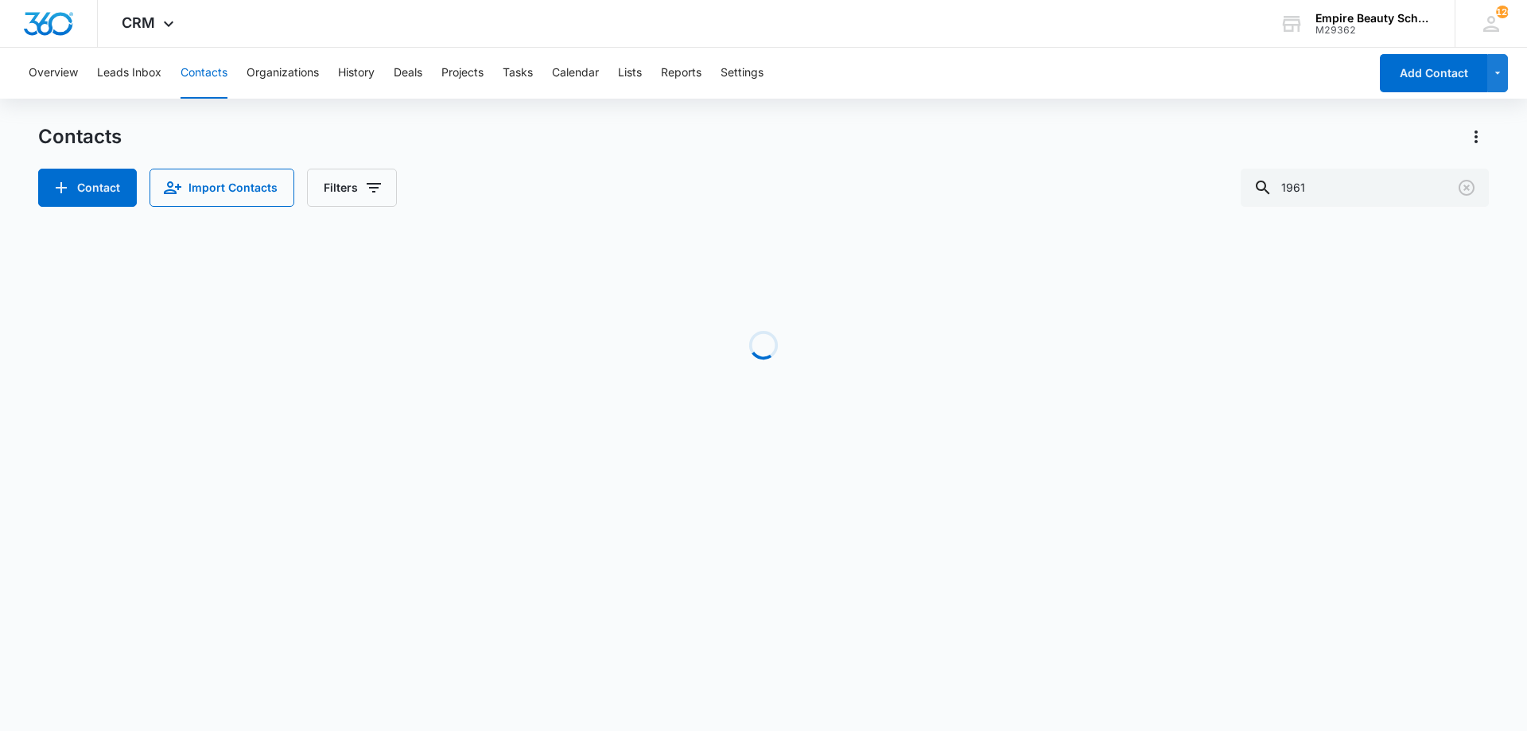
click at [706, 185] on div "Contact Import Contacts Filters 1961" at bounding box center [763, 188] width 1451 height 38
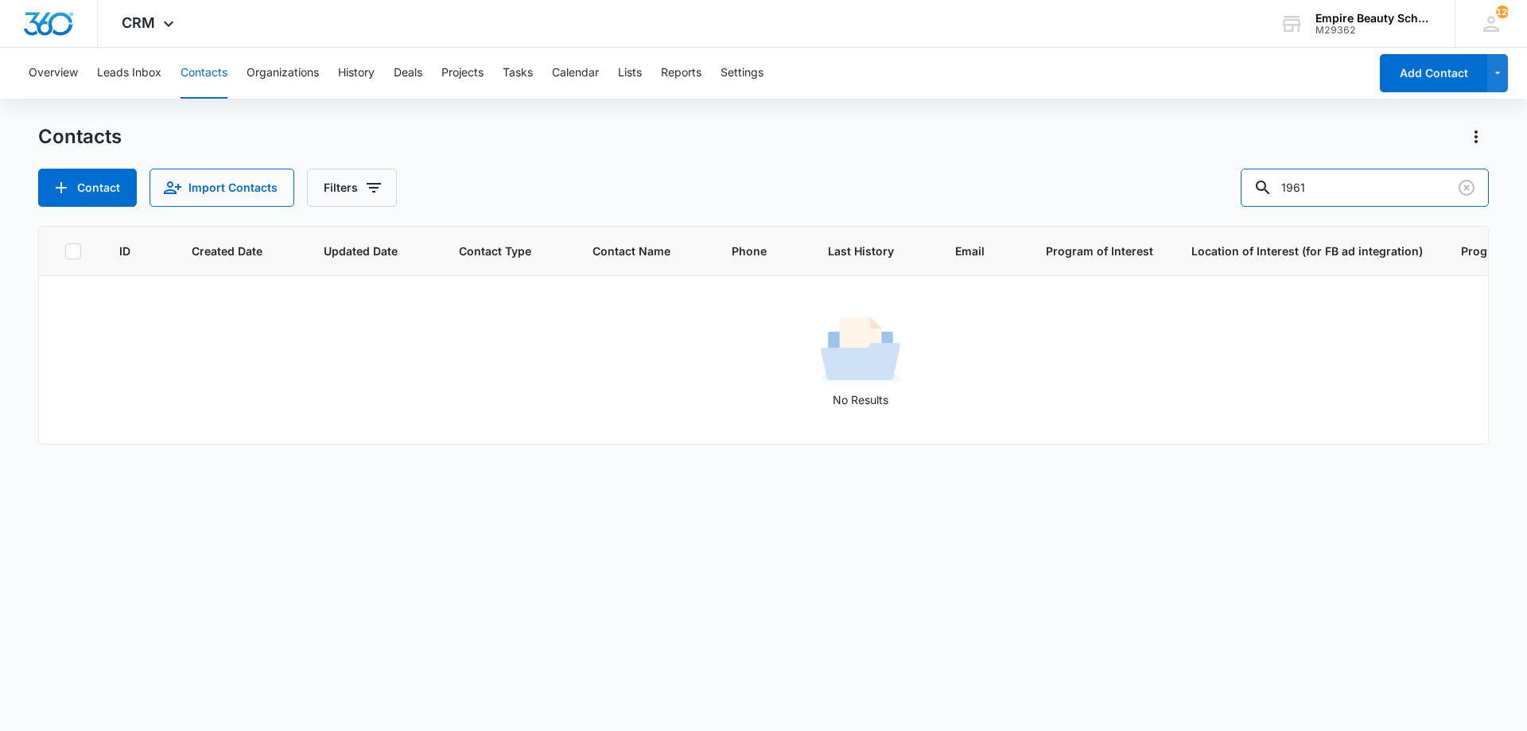
drag, startPoint x: 1350, startPoint y: 190, endPoint x: 1173, endPoint y: 180, distance: 177.7
click at [1173, 180] on div "Contact Import Contacts Filters 1961" at bounding box center [763, 188] width 1451 height 38
type input "6036601961"
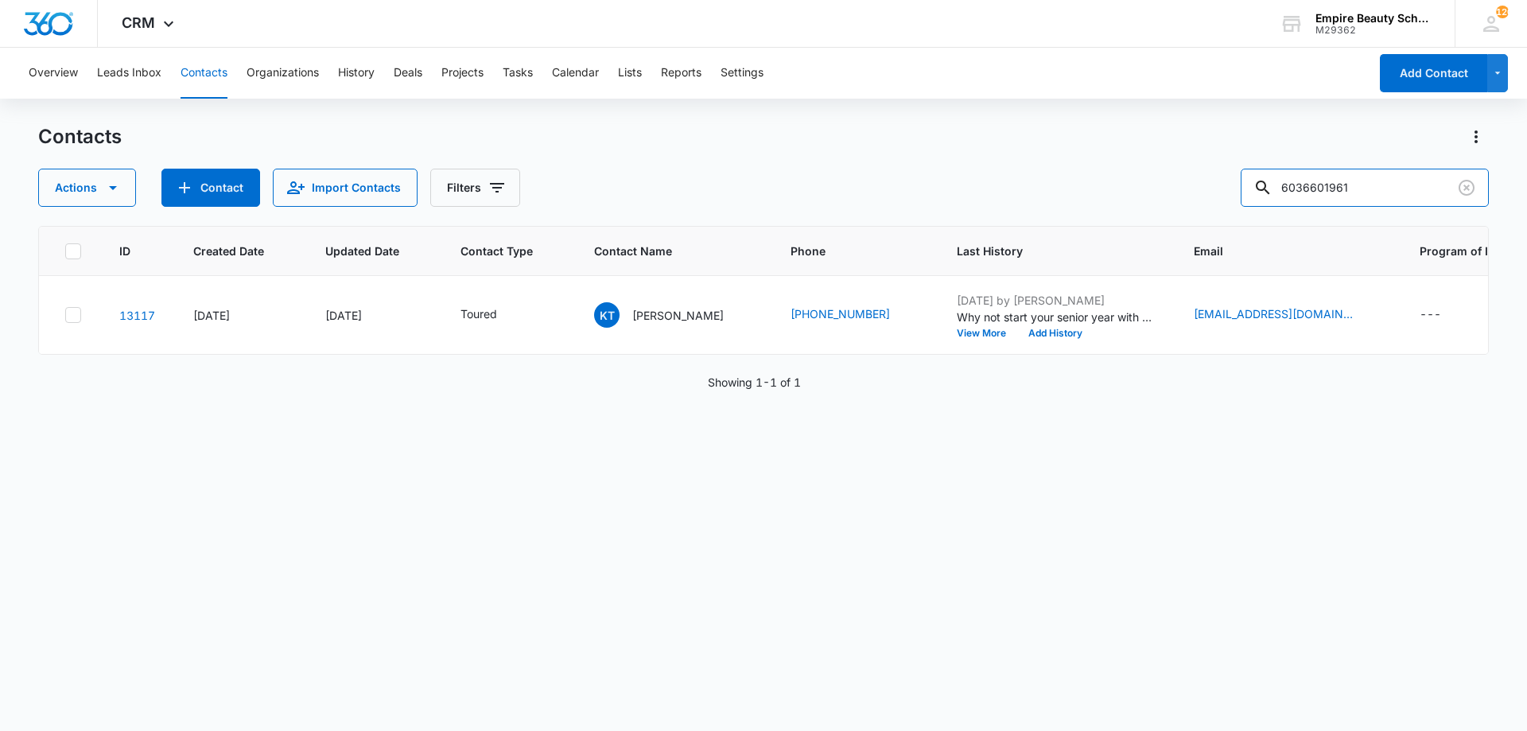
scroll to position [0, 85]
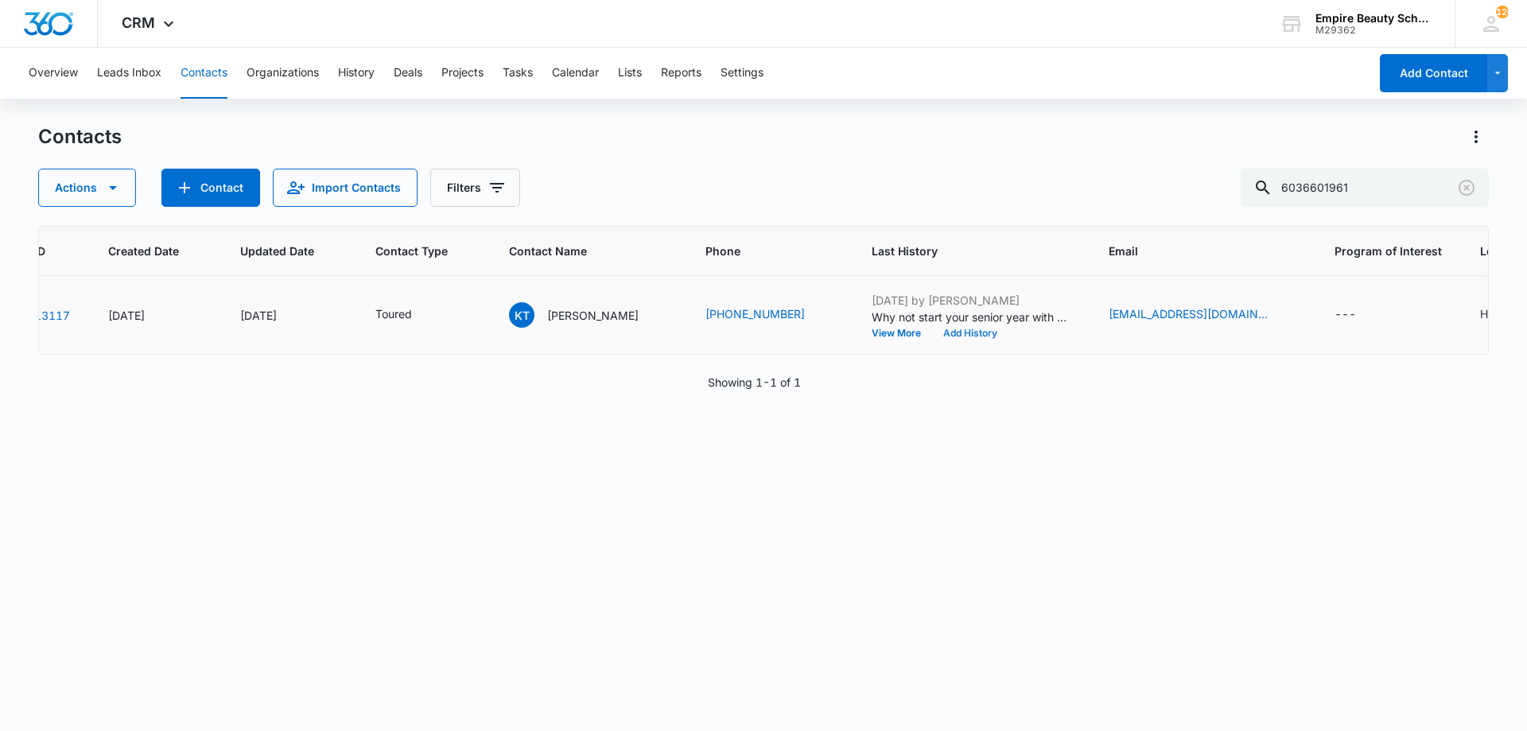
click at [976, 331] on button "Add History" at bounding box center [970, 334] width 76 height 10
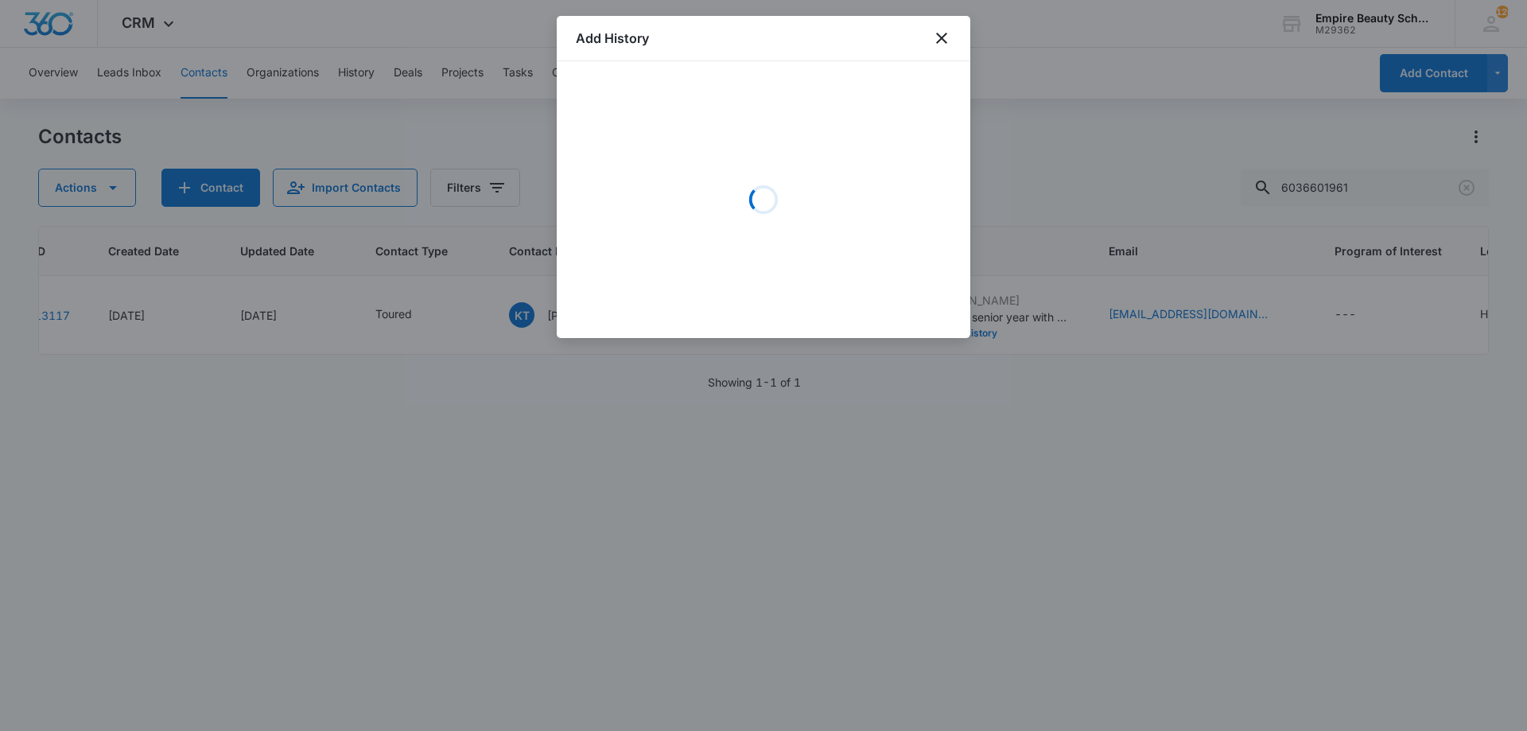
click at [776, 175] on div "Loading" at bounding box center [763, 199] width 375 height 239
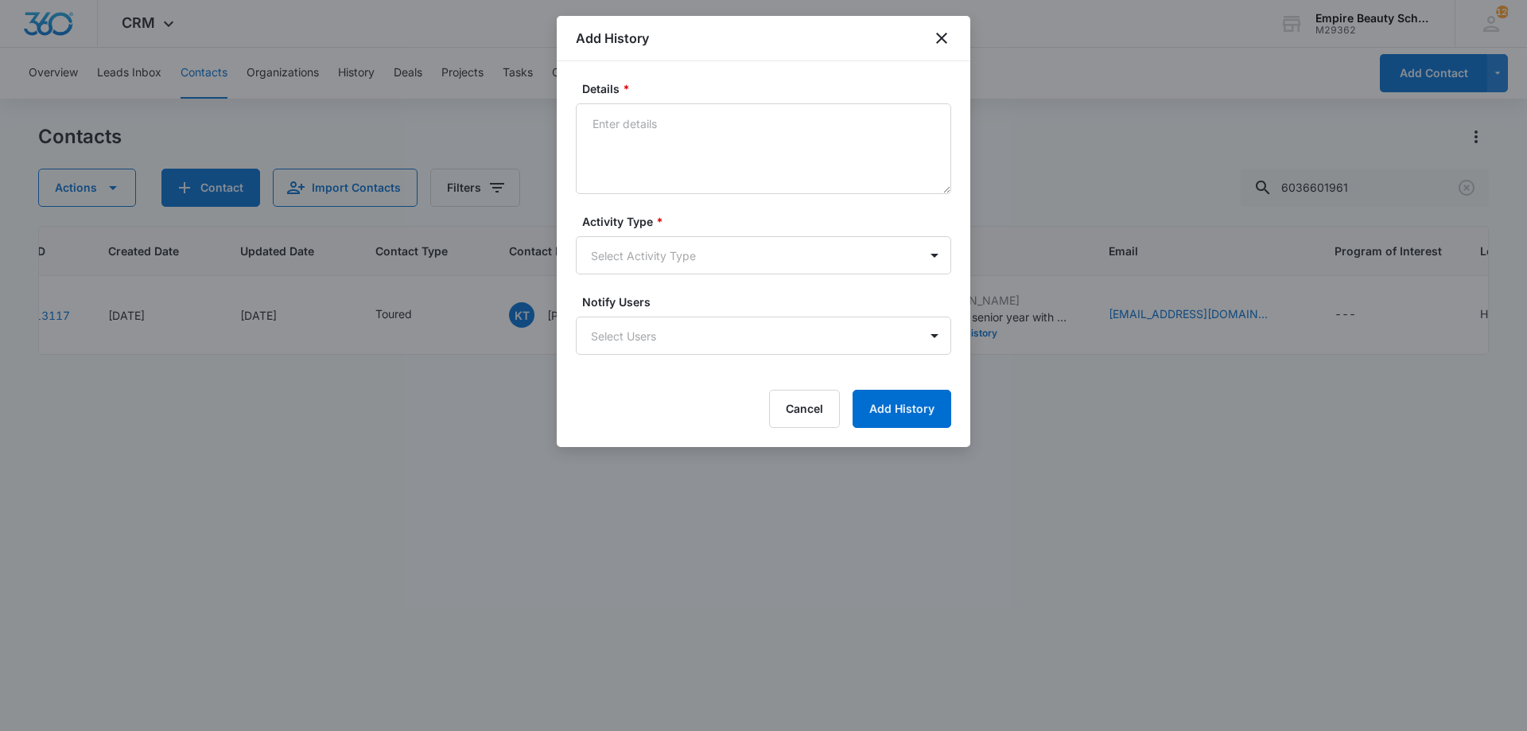
click at [744, 144] on textarea "Details *" at bounding box center [763, 148] width 375 height 91
click at [658, 154] on textarea "Details *" at bounding box center [763, 148] width 375 height 91
click at [733, 150] on textarea "Best day/time to tour with parent/guardian and secure a seat in the 2026 class?" at bounding box center [763, 148] width 375 height 91
type textarea "Best day/time to tour with parent/guardian and secure a seat in the 2026 class?…"
click at [693, 244] on body "CRM Apps Forms CRM Email Shop Payments POS Files Brand Settings Empire Beauty S…" at bounding box center [763, 365] width 1527 height 731
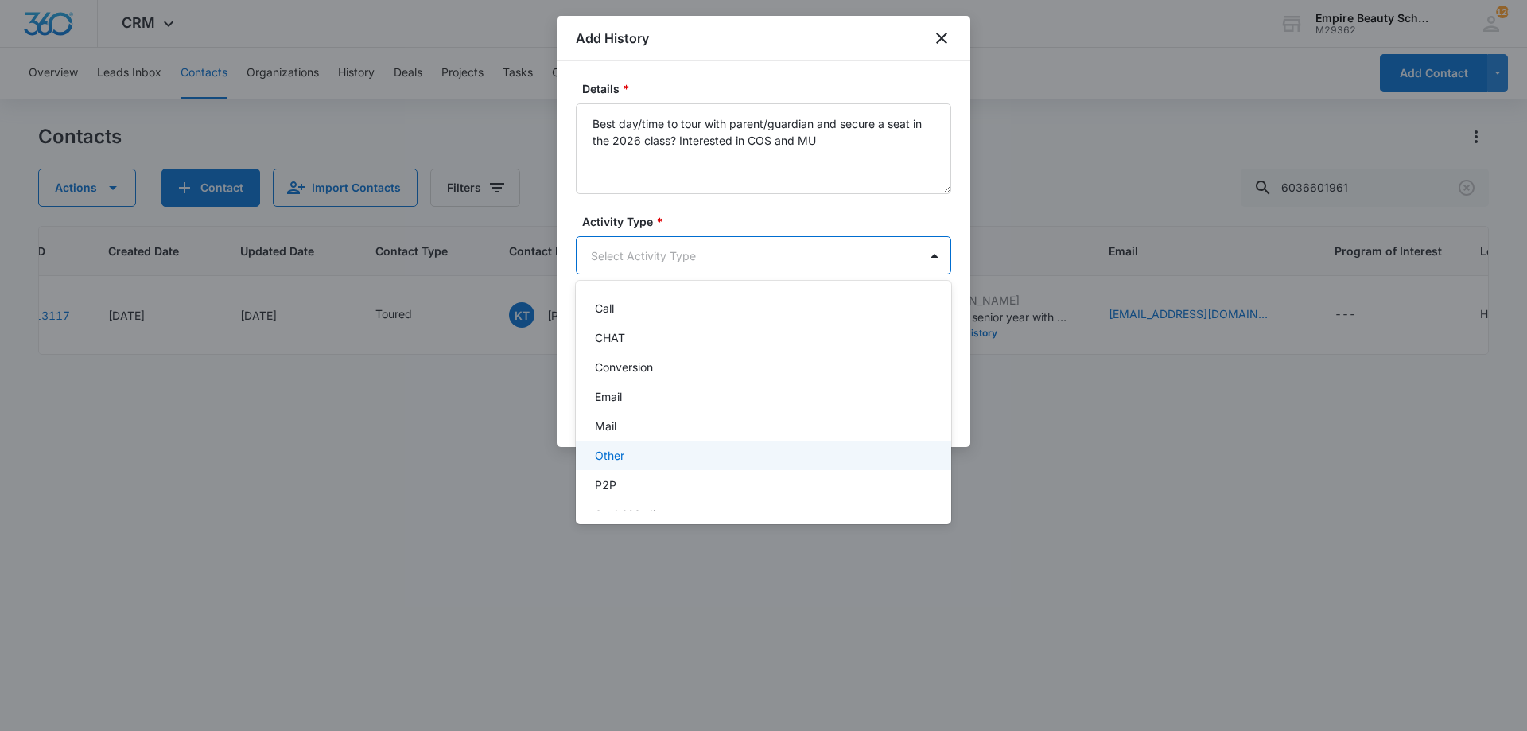
scroll to position [83, 0]
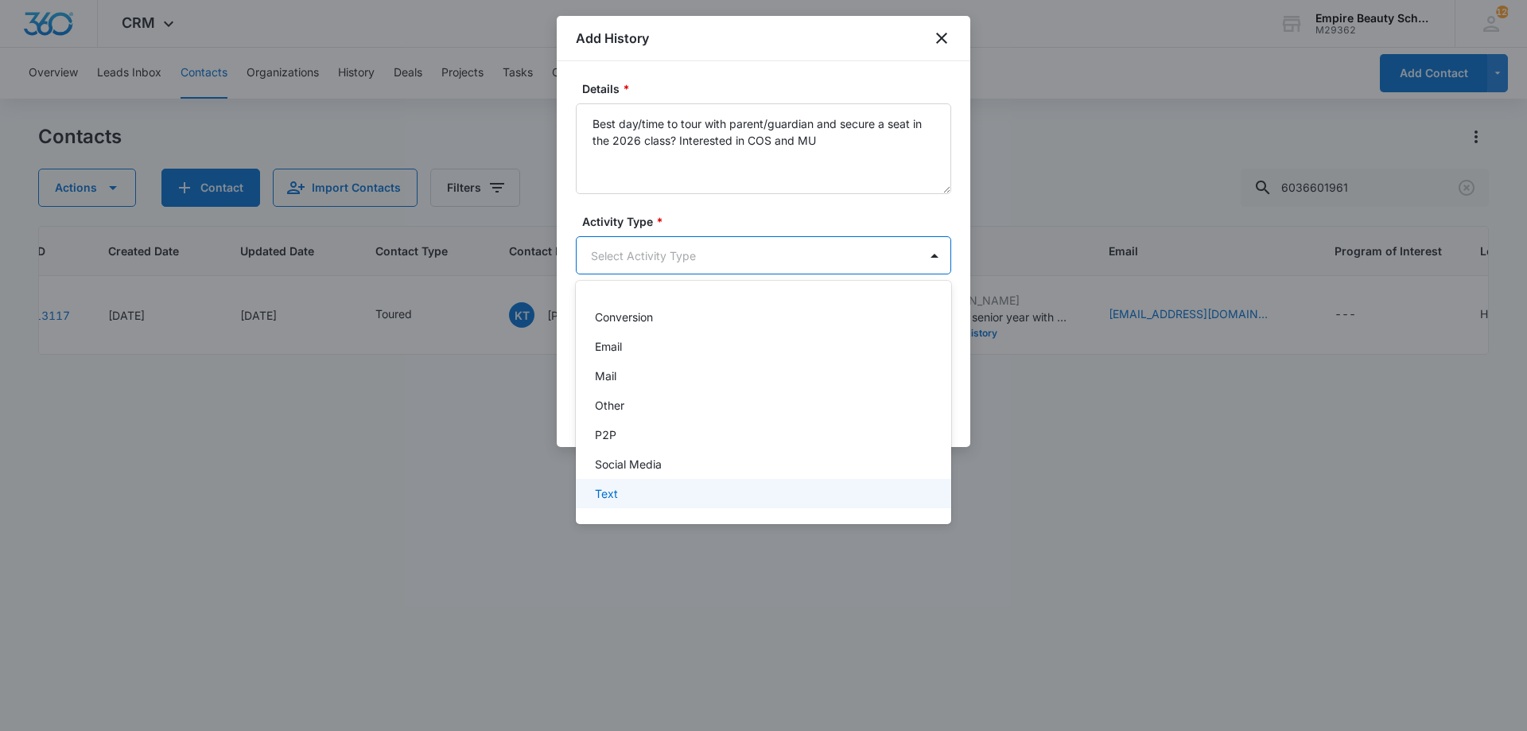
click at [640, 494] on div "Text" at bounding box center [762, 493] width 334 height 17
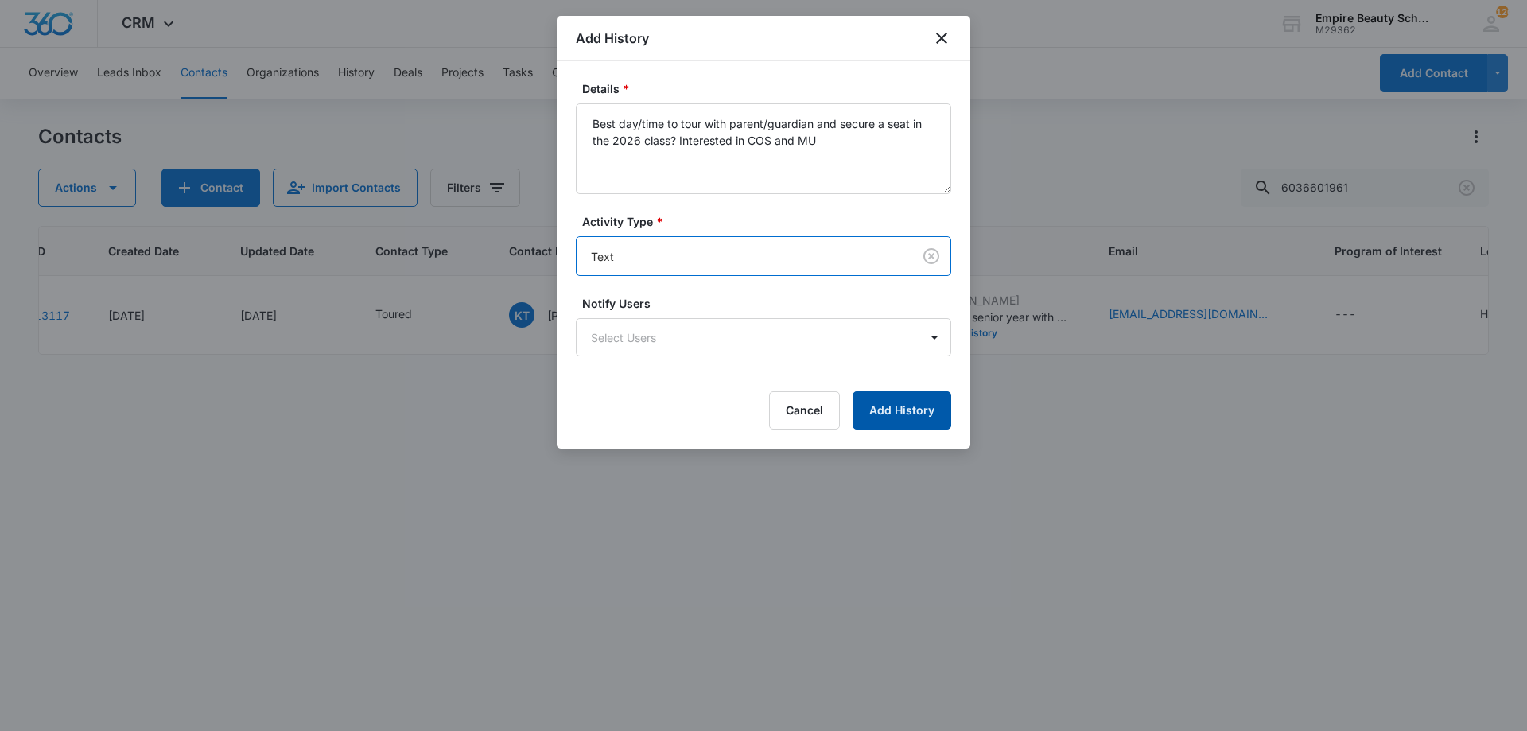
click at [907, 413] on button "Add History" at bounding box center [902, 410] width 99 height 38
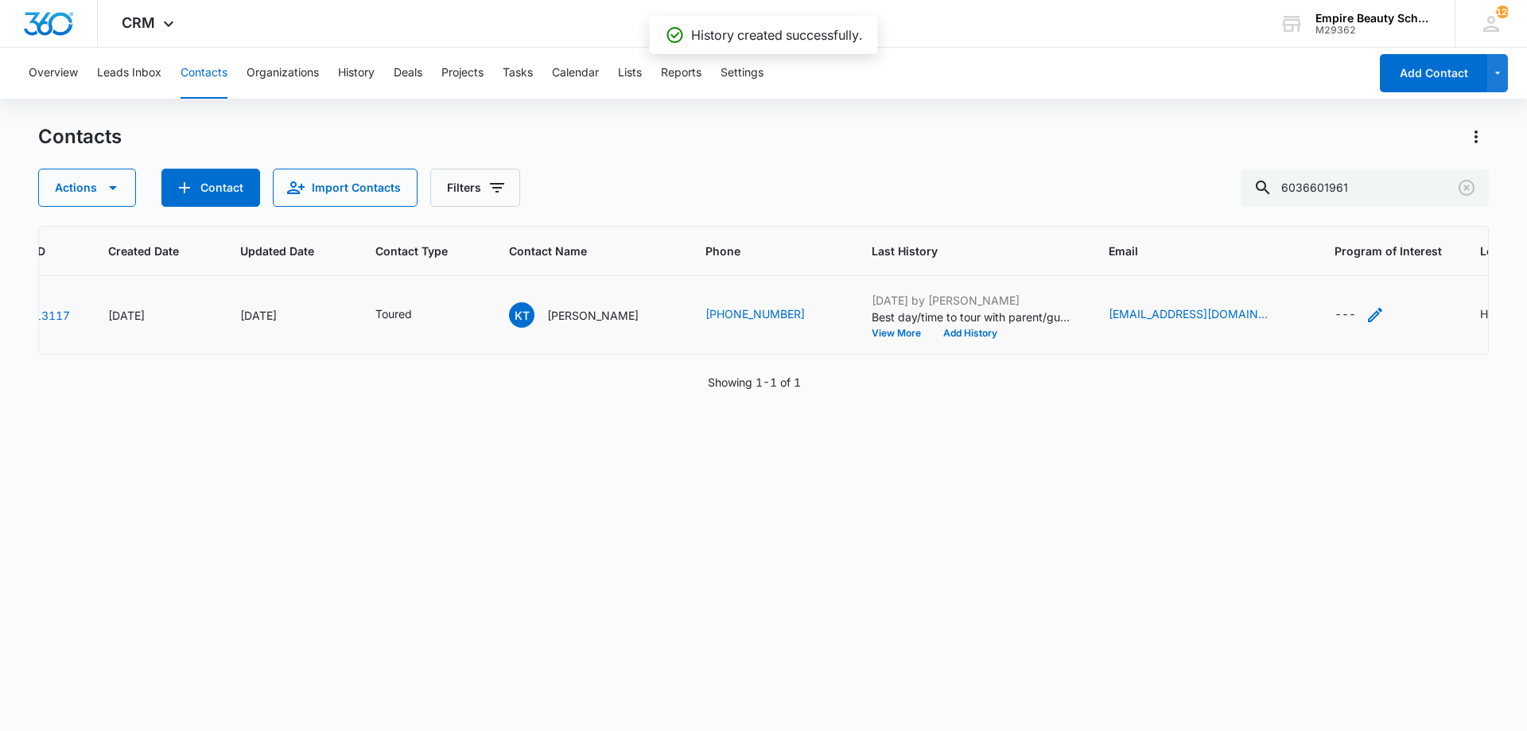
click at [1335, 305] on div "---" at bounding box center [1360, 314] width 50 height 19
click at [1274, 224] on input "Program of Interest" at bounding box center [1293, 213] width 200 height 38
type input "Cosmetology, Makeup"
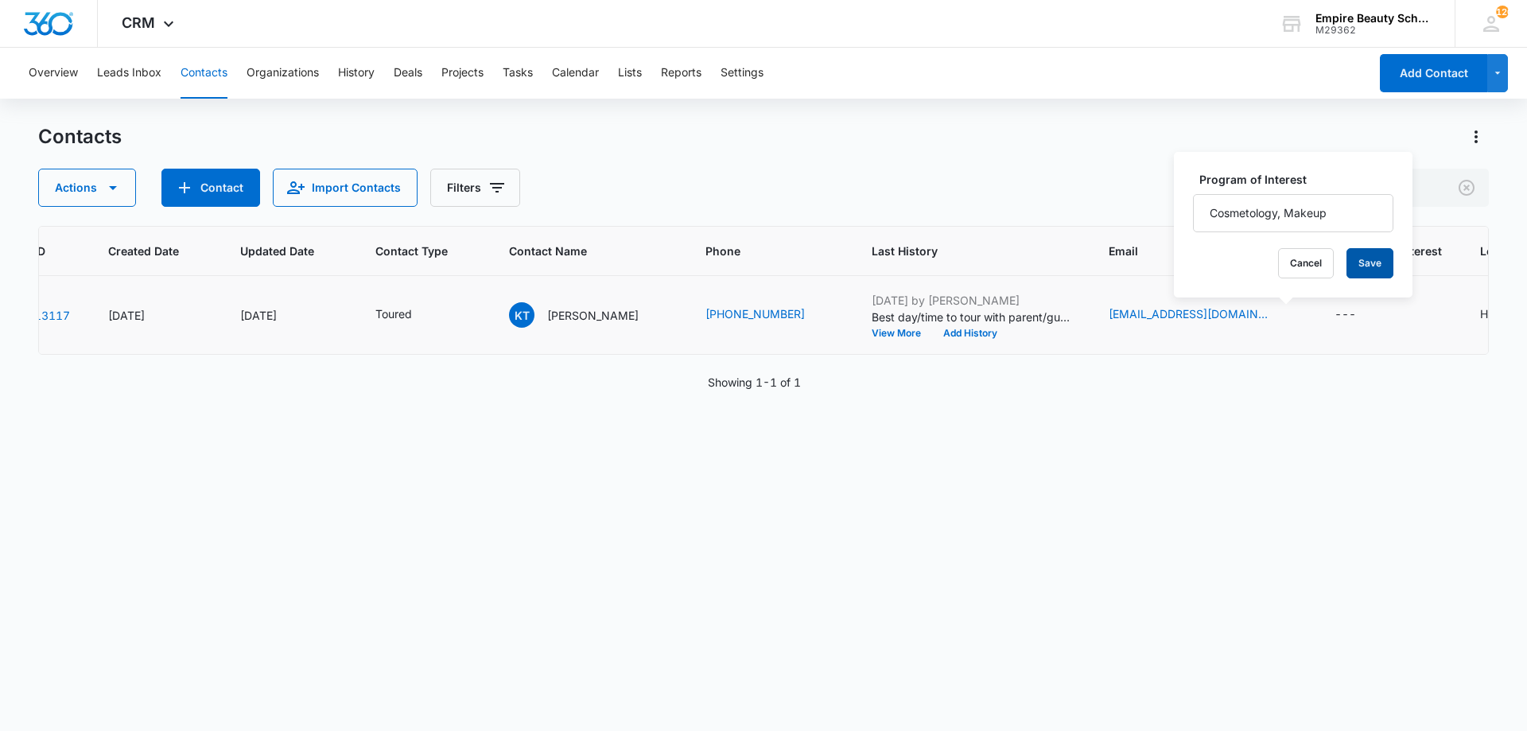
click at [1360, 272] on button "Save" at bounding box center [1370, 263] width 47 height 30
click at [1465, 193] on icon "Clear" at bounding box center [1466, 187] width 19 height 19
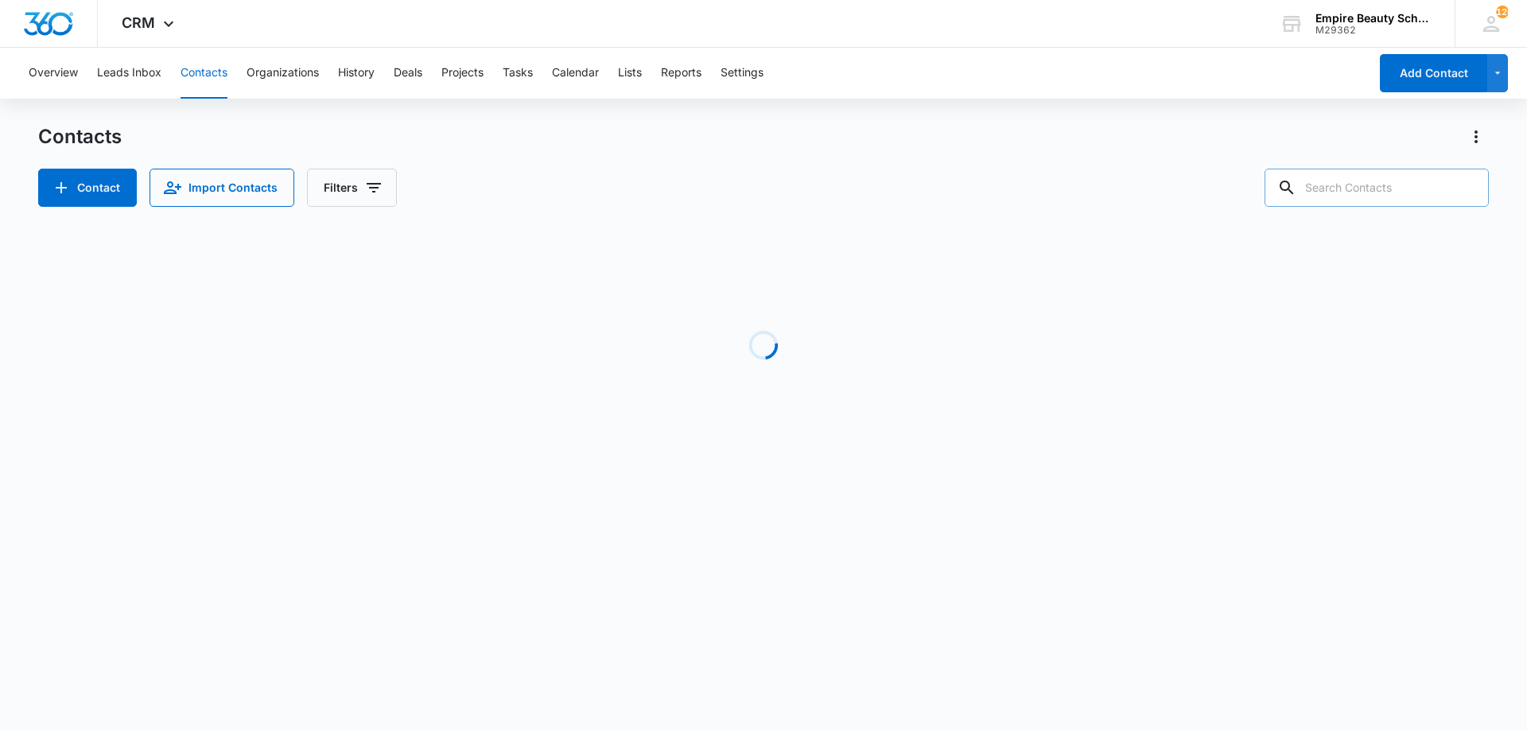
click at [849, 163] on div "Contacts Contact Import Contacts Filters" at bounding box center [763, 165] width 1451 height 83
click at [352, 193] on button "Filters" at bounding box center [352, 188] width 90 height 38
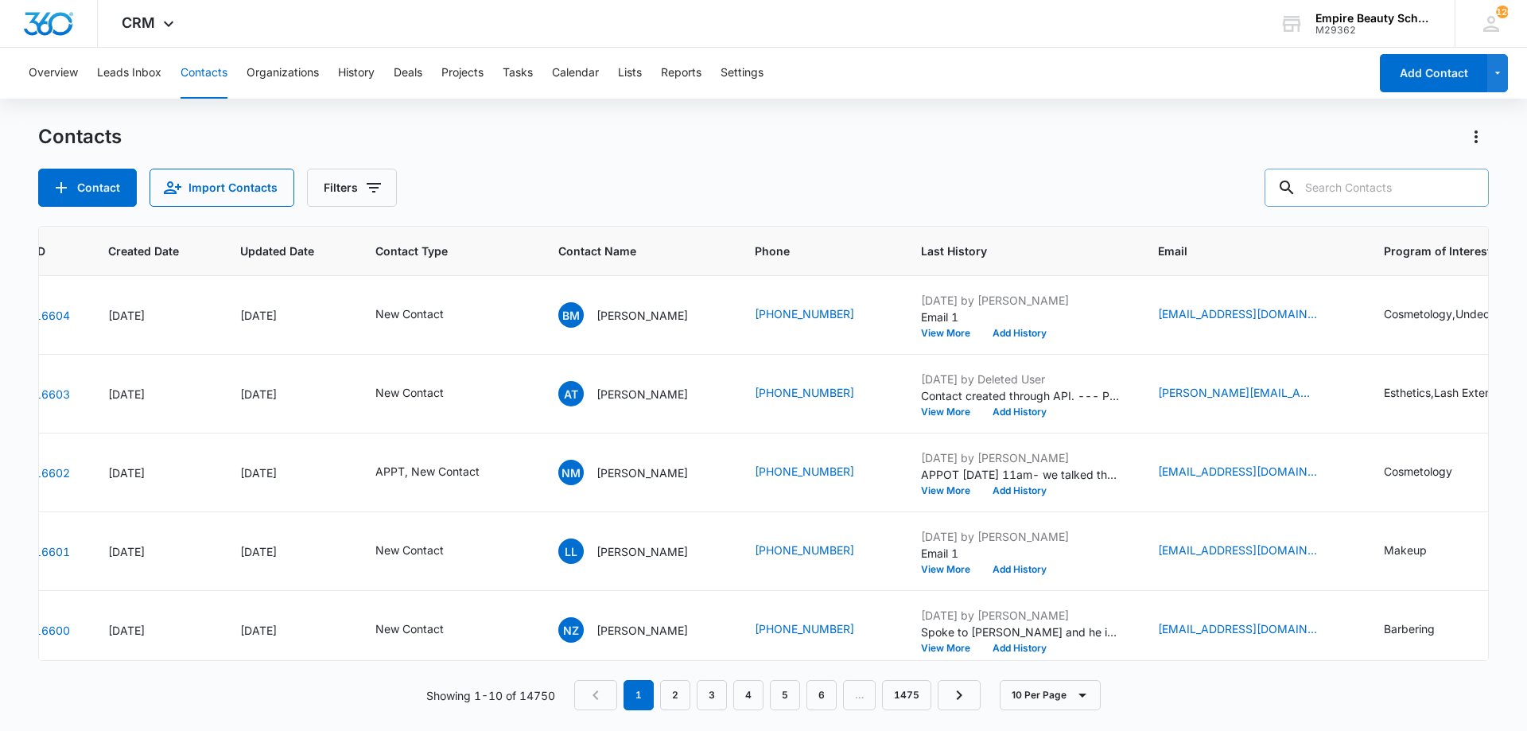
click at [683, 168] on div "Contacts Contact Import Contacts Filters" at bounding box center [763, 165] width 1451 height 83
click at [1352, 186] on input "text" at bounding box center [1377, 188] width 224 height 38
paste input "dconn.wool424@gmail.com"
type input "dconn.wool424@gmail.com"
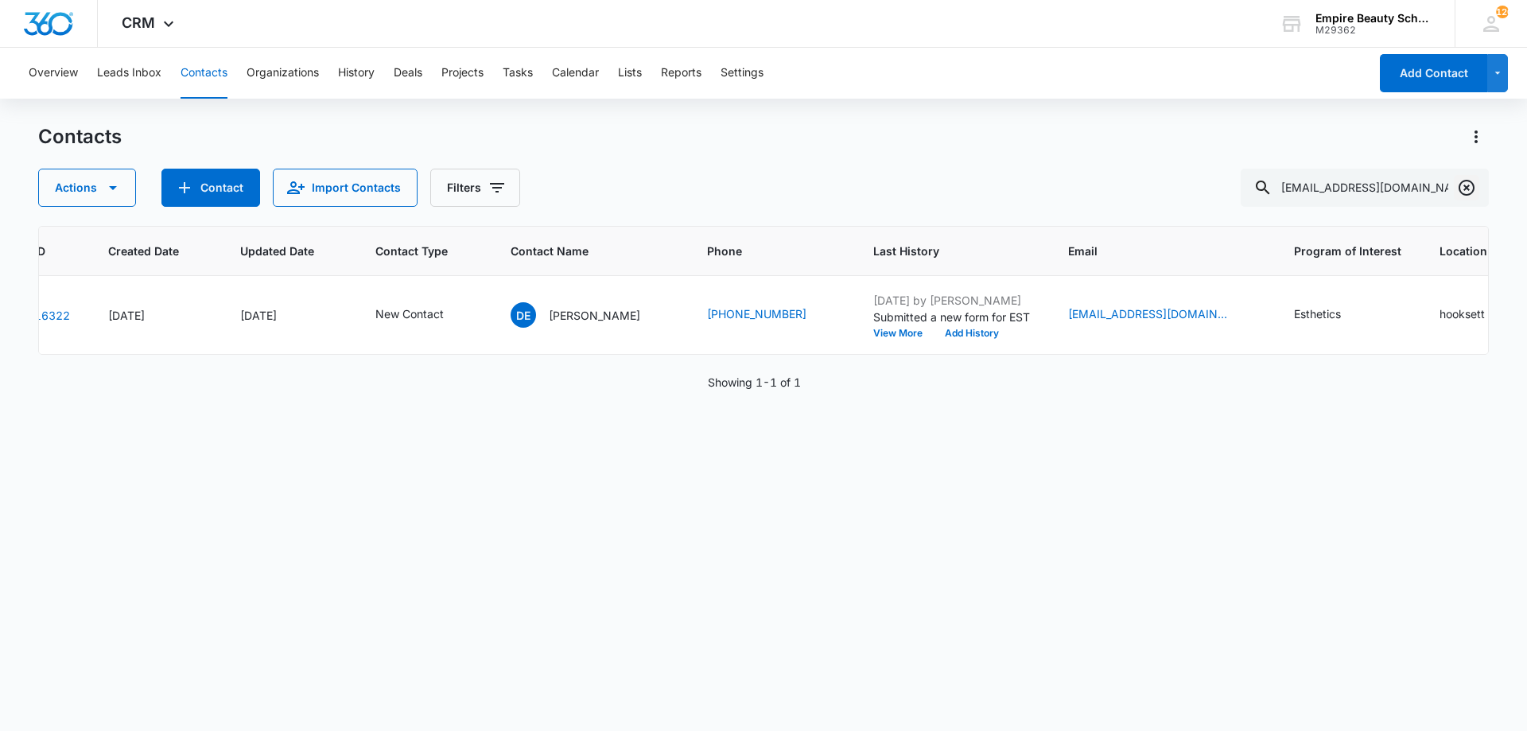
click at [1468, 186] on icon "Clear" at bounding box center [1467, 188] width 16 height 16
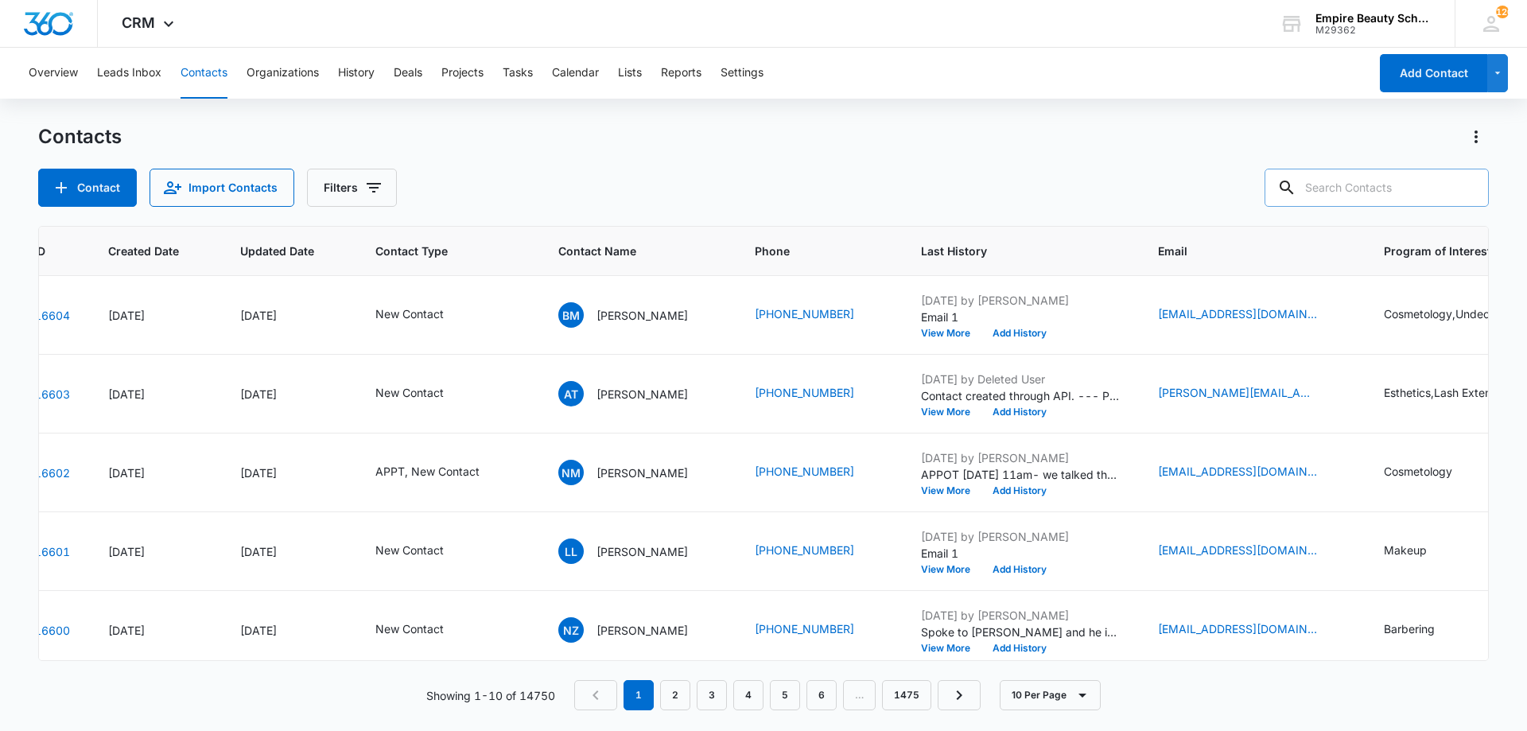
click at [1362, 194] on input "text" at bounding box center [1377, 188] width 224 height 38
type input "k"
type input "6036601961"
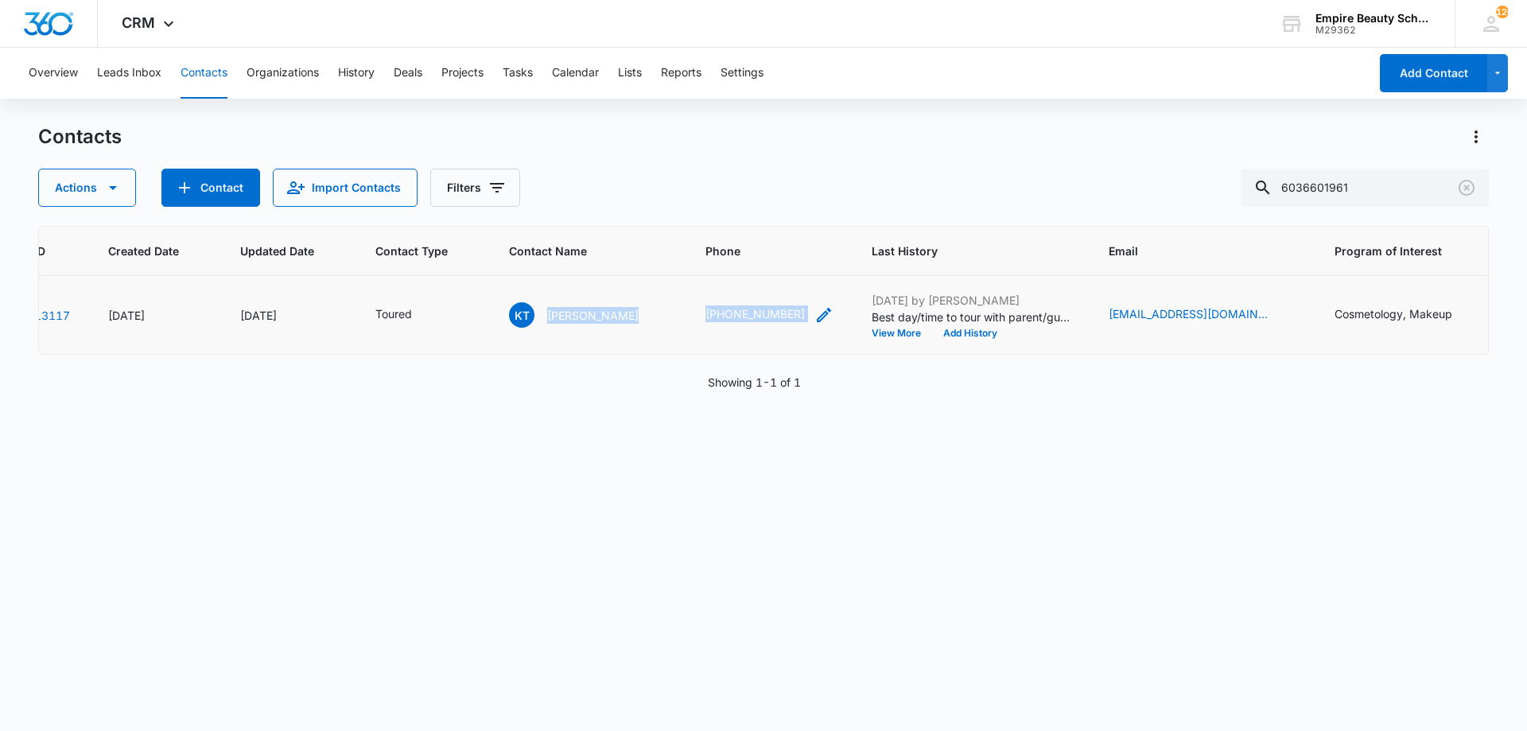
drag, startPoint x: 550, startPoint y: 311, endPoint x: 775, endPoint y: 322, distance: 225.4
click at [811, 308] on tr "13117 Apr 22, 2024 Jan 15, 2025 Toured KT Kaylee Turcotte (603) 660-1961 Aug 11…" at bounding box center [1001, 315] width 2094 height 79
copy tr "Kaylee Turcotte (603) 660-1961"
click at [410, 315] on div "Toured" at bounding box center [393, 313] width 37 height 17
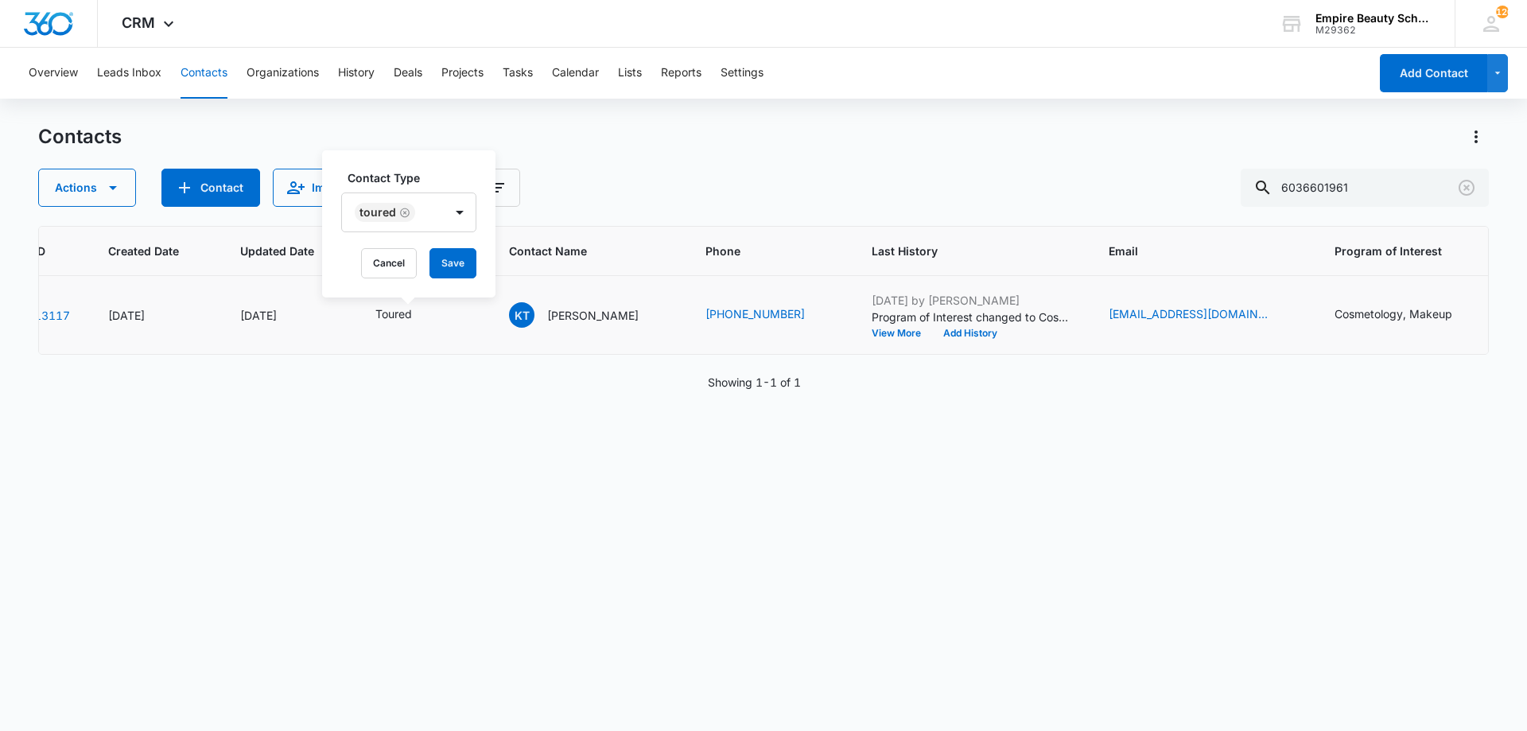
click at [444, 217] on div at bounding box center [460, 212] width 32 height 38
click at [403, 379] on div "APPT" at bounding box center [407, 387] width 94 height 17
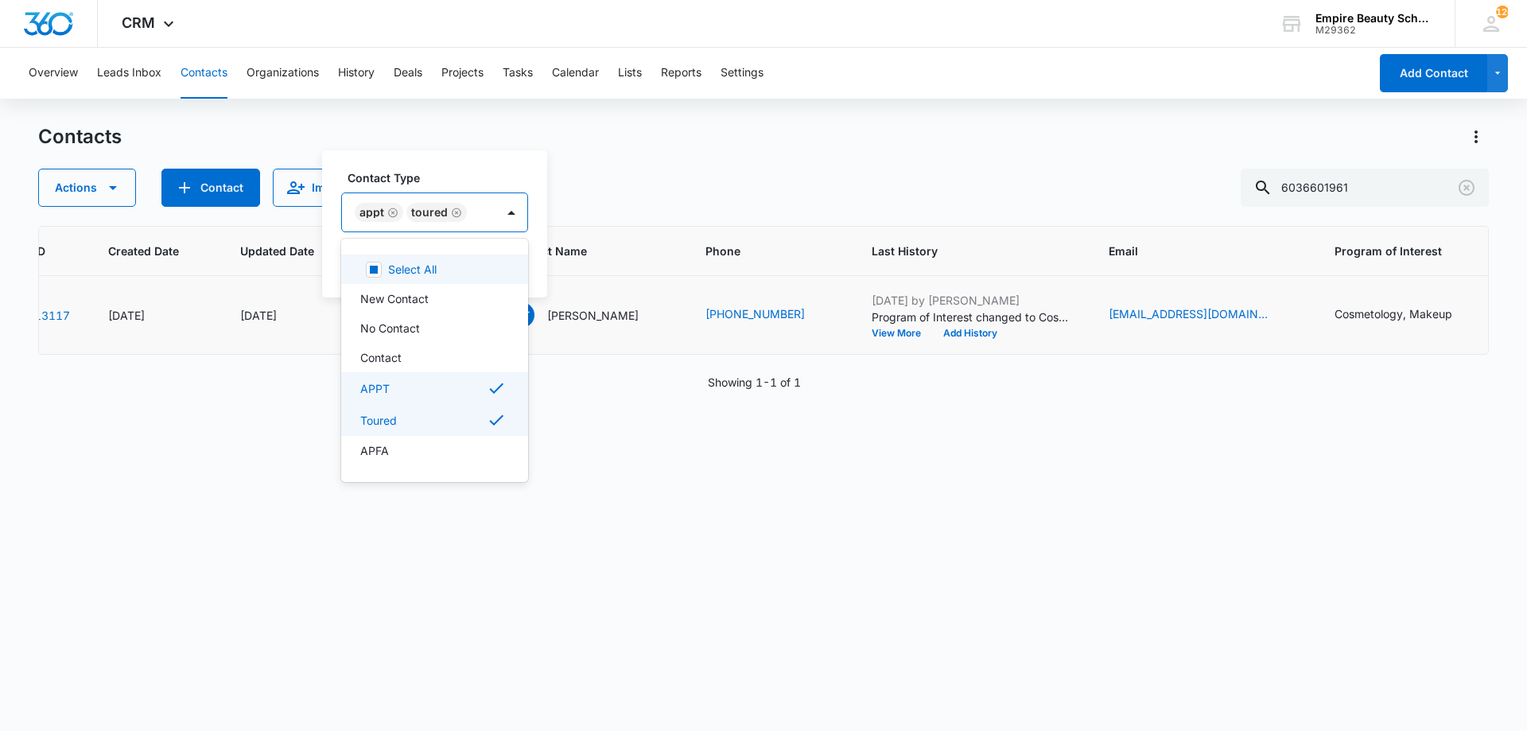
drag, startPoint x: 431, startPoint y: 184, endPoint x: 509, endPoint y: 232, distance: 91.8
click at [432, 184] on label "Contact Type" at bounding box center [441, 177] width 187 height 17
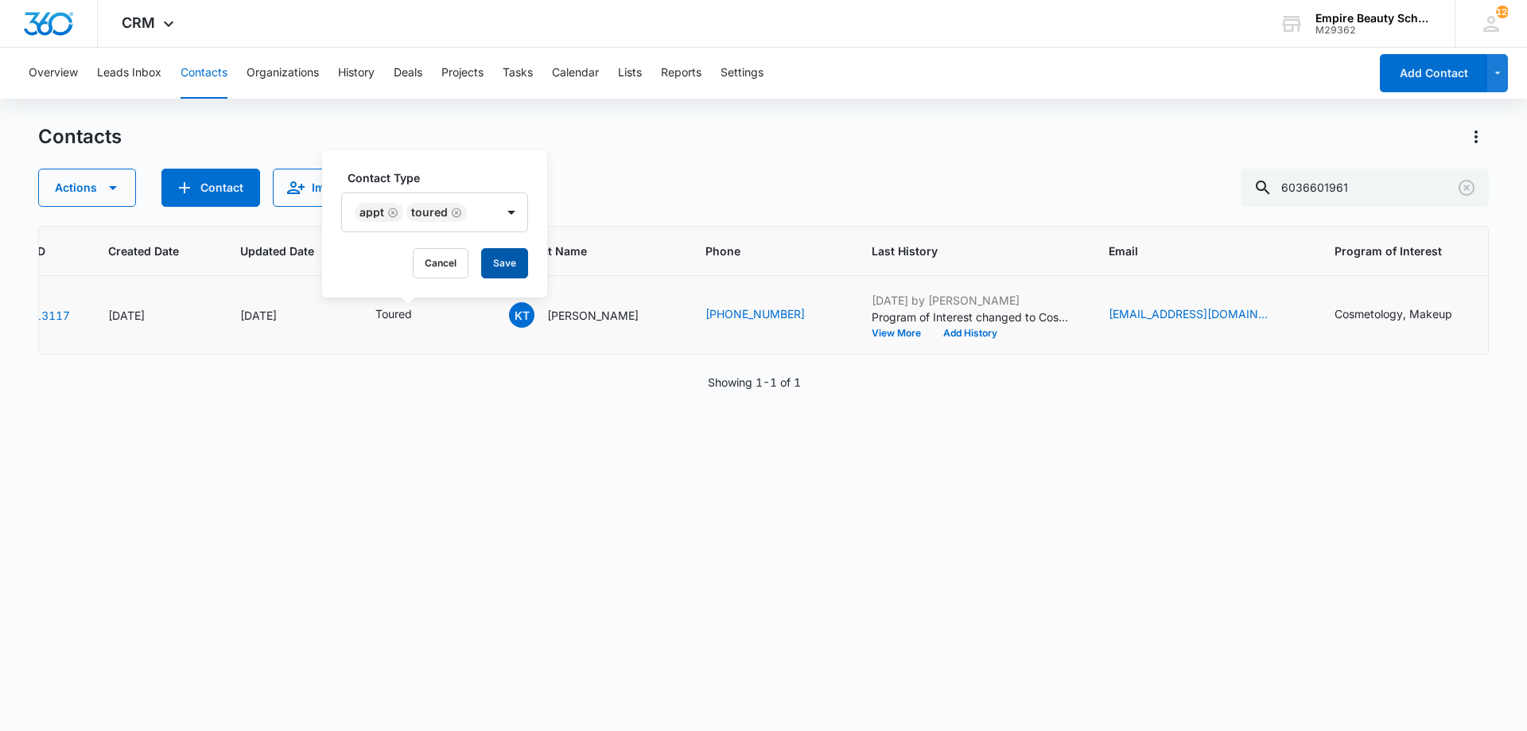
click at [505, 260] on button "Save" at bounding box center [504, 263] width 47 height 30
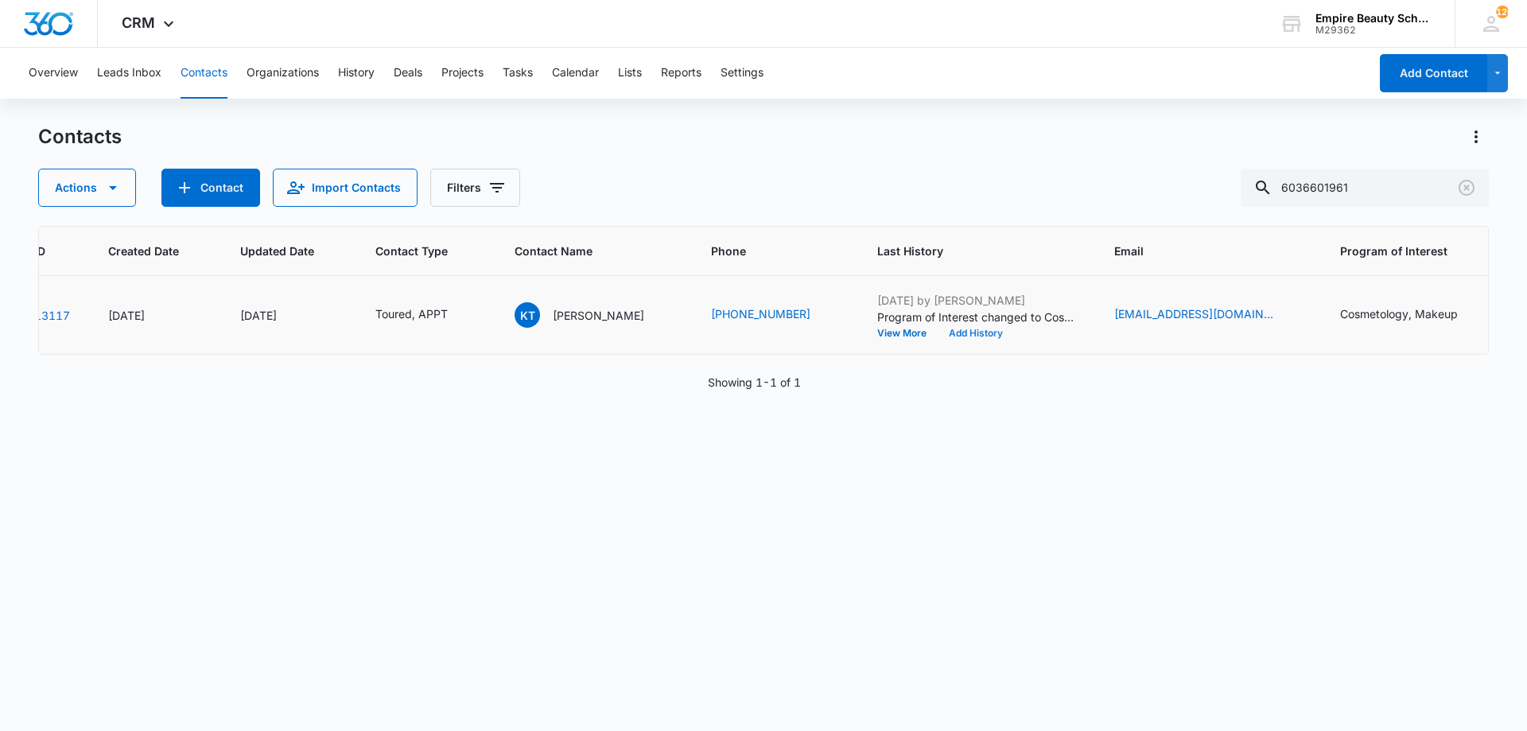
click at [961, 329] on button "Add History" at bounding box center [976, 334] width 76 height 10
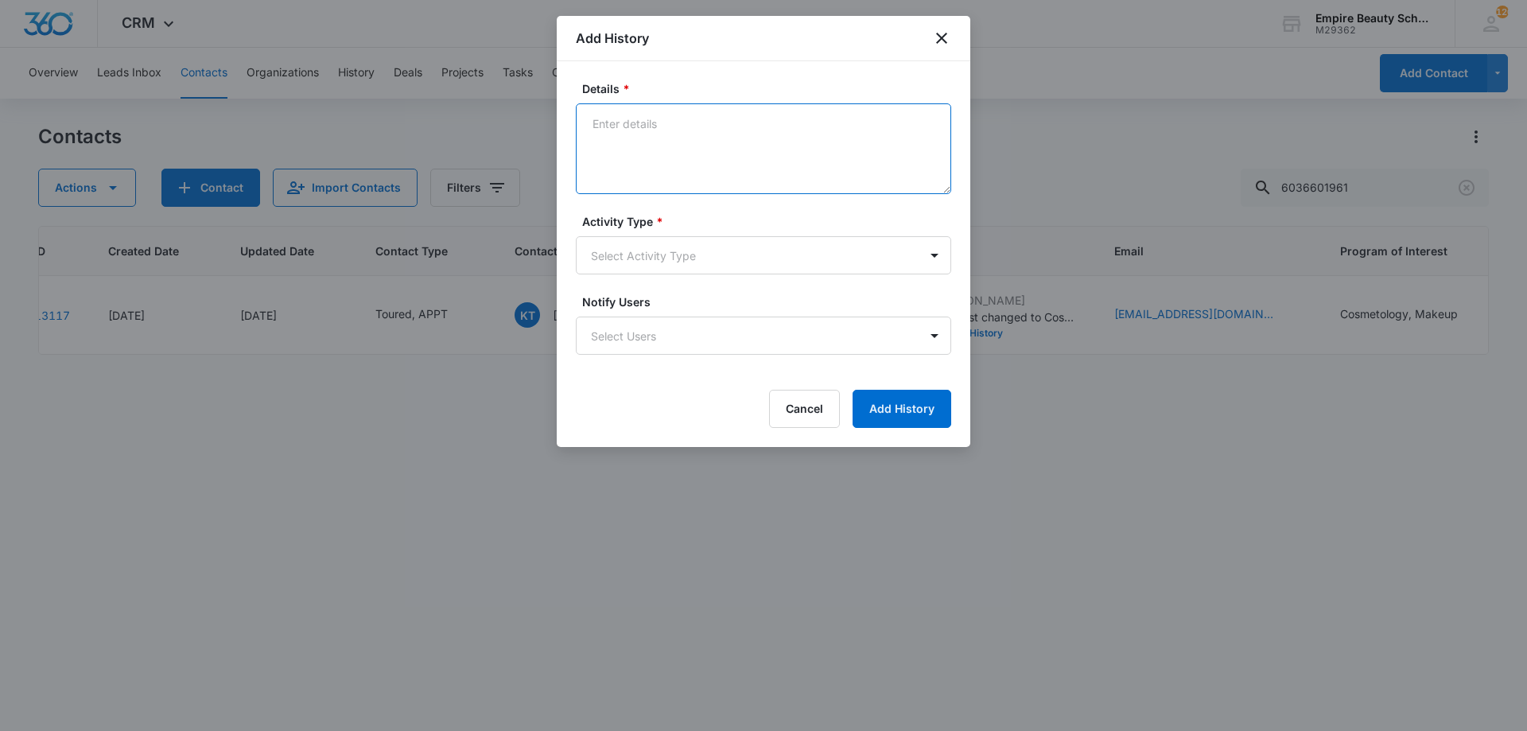
drag, startPoint x: 673, startPoint y: 179, endPoint x: 671, endPoint y: 189, distance: 9.7
click at [672, 188] on textarea "Details *" at bounding box center [763, 148] width 375 height 91
click at [670, 169] on textarea "Details *" at bounding box center [763, 148] width 375 height 91
type textarea "Set APPT for 8/14 at 3pm"
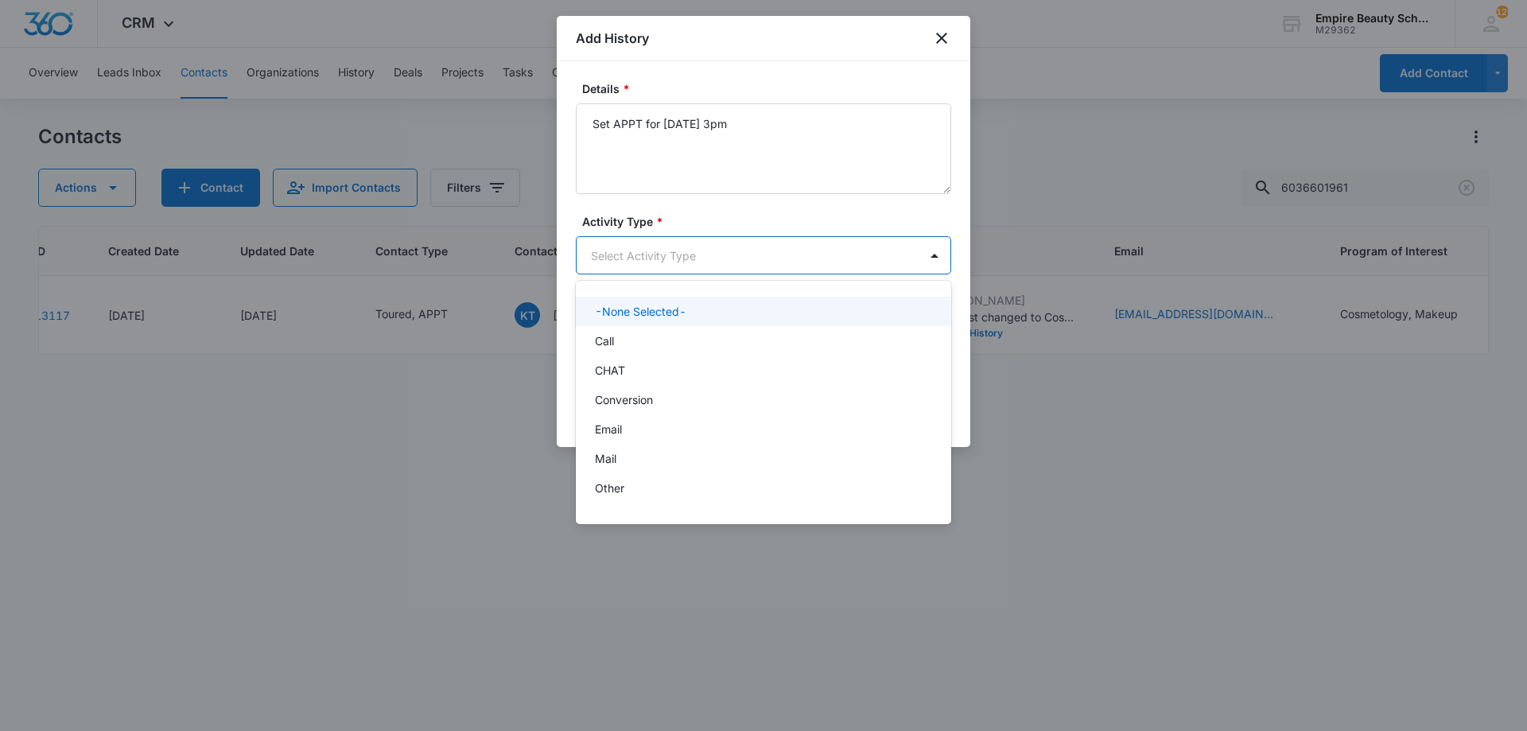
click at [666, 251] on body "CRM Apps Forms CRM Email Shop Payments POS Files Brand Settings Empire Beauty S…" at bounding box center [763, 365] width 1527 height 731
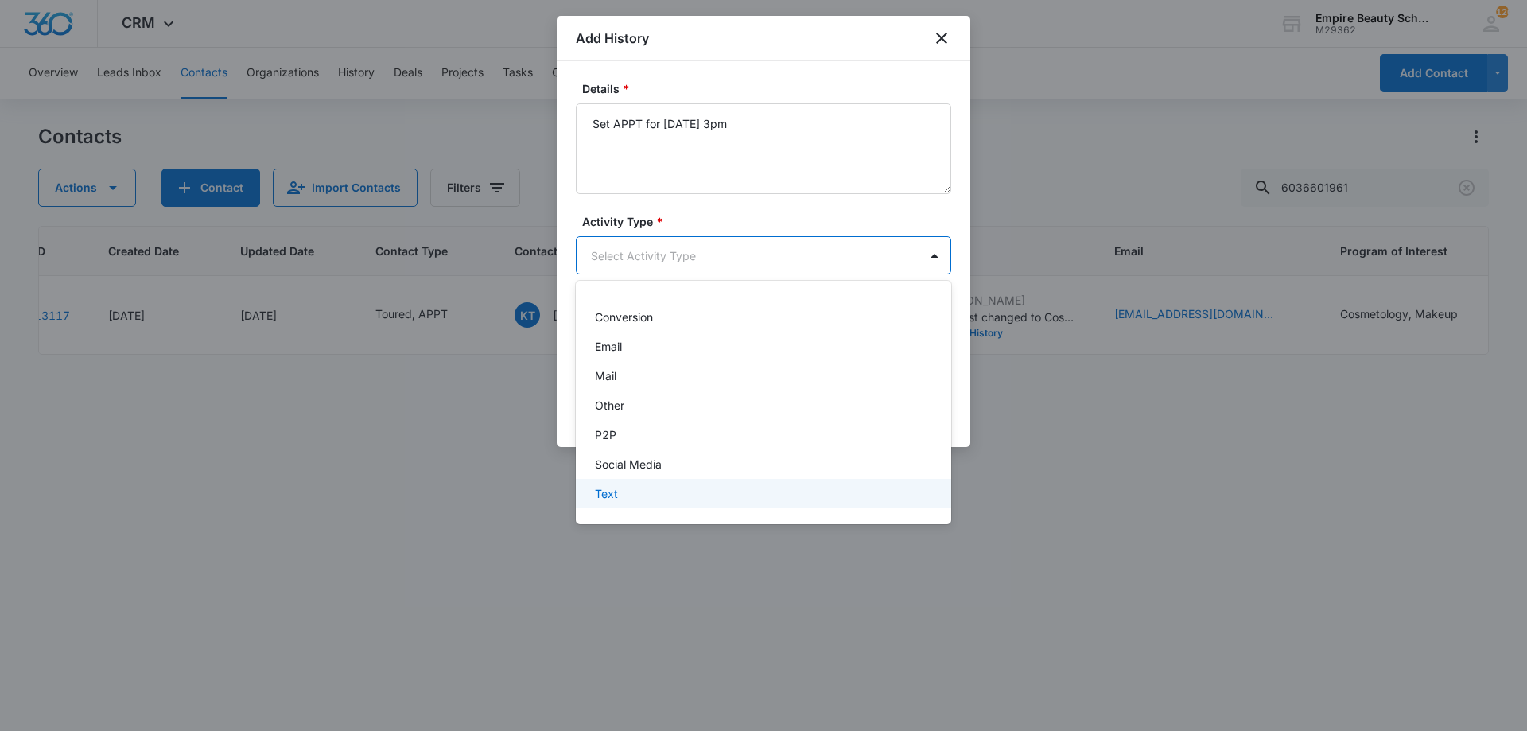
click at [617, 497] on p "Text" at bounding box center [606, 493] width 23 height 17
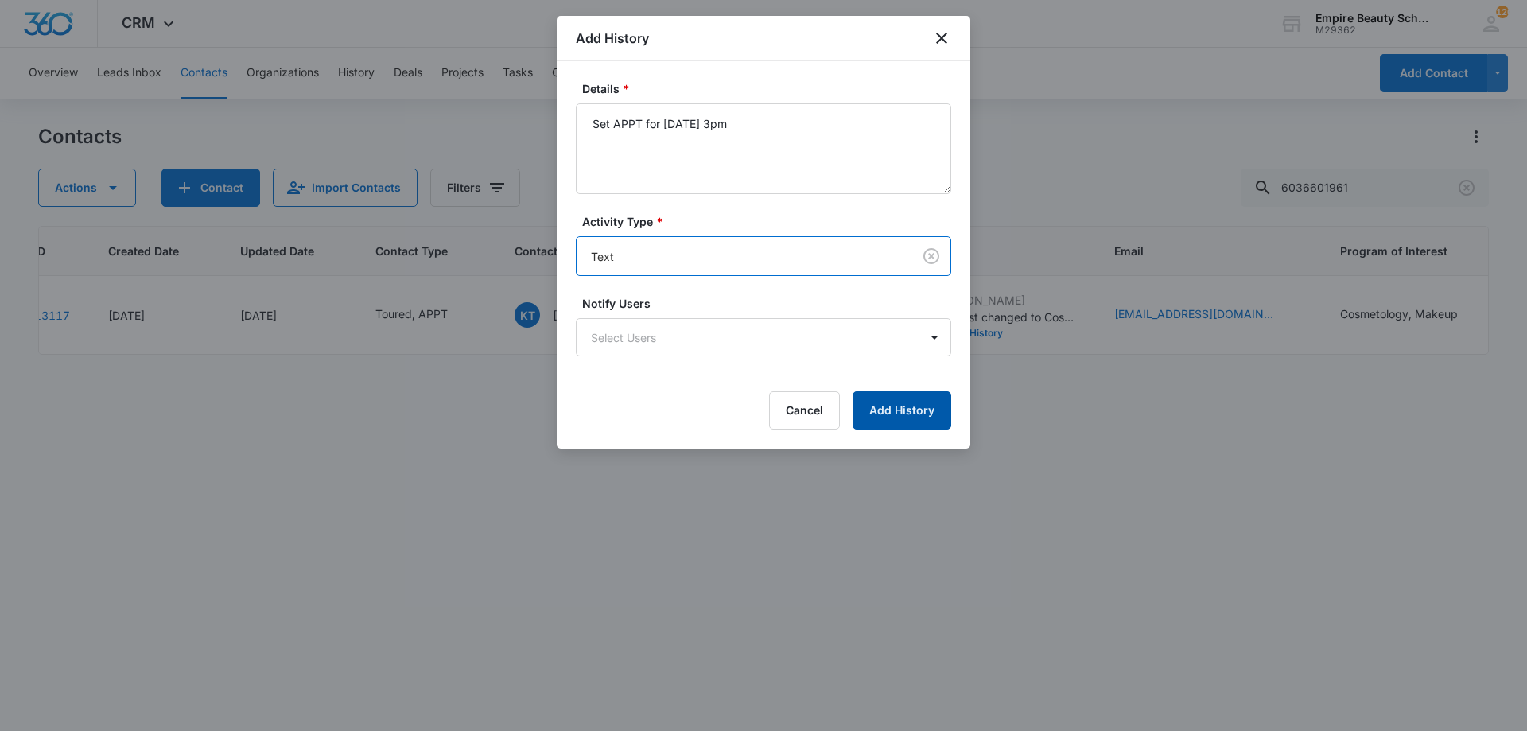
click at [937, 415] on button "Add History" at bounding box center [902, 410] width 99 height 38
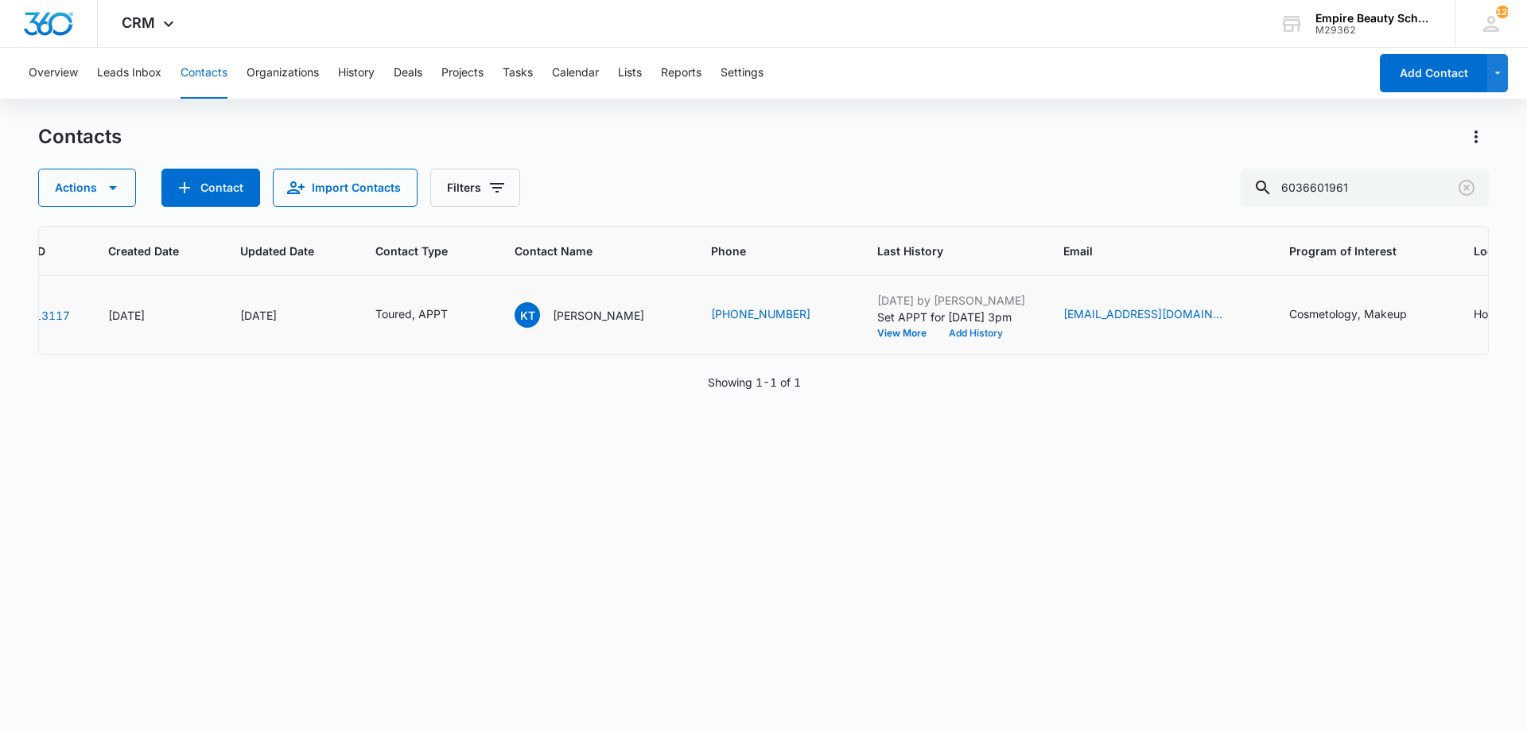
click at [978, 338] on button "Add History" at bounding box center [976, 334] width 76 height 10
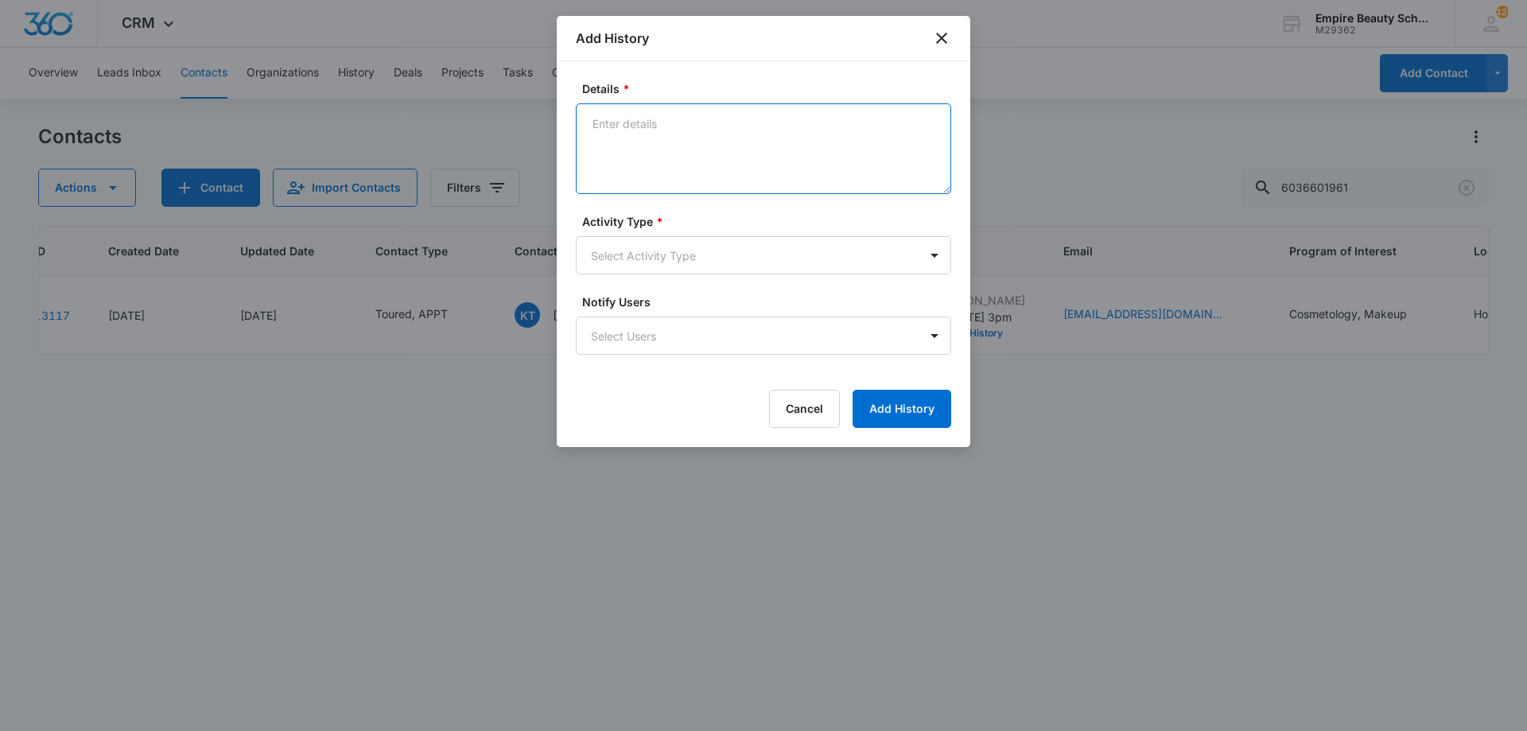
click at [749, 170] on textarea "Details *" at bounding box center [763, 148] width 375 height 91
type textarea "APPT confirmation with docs needed"
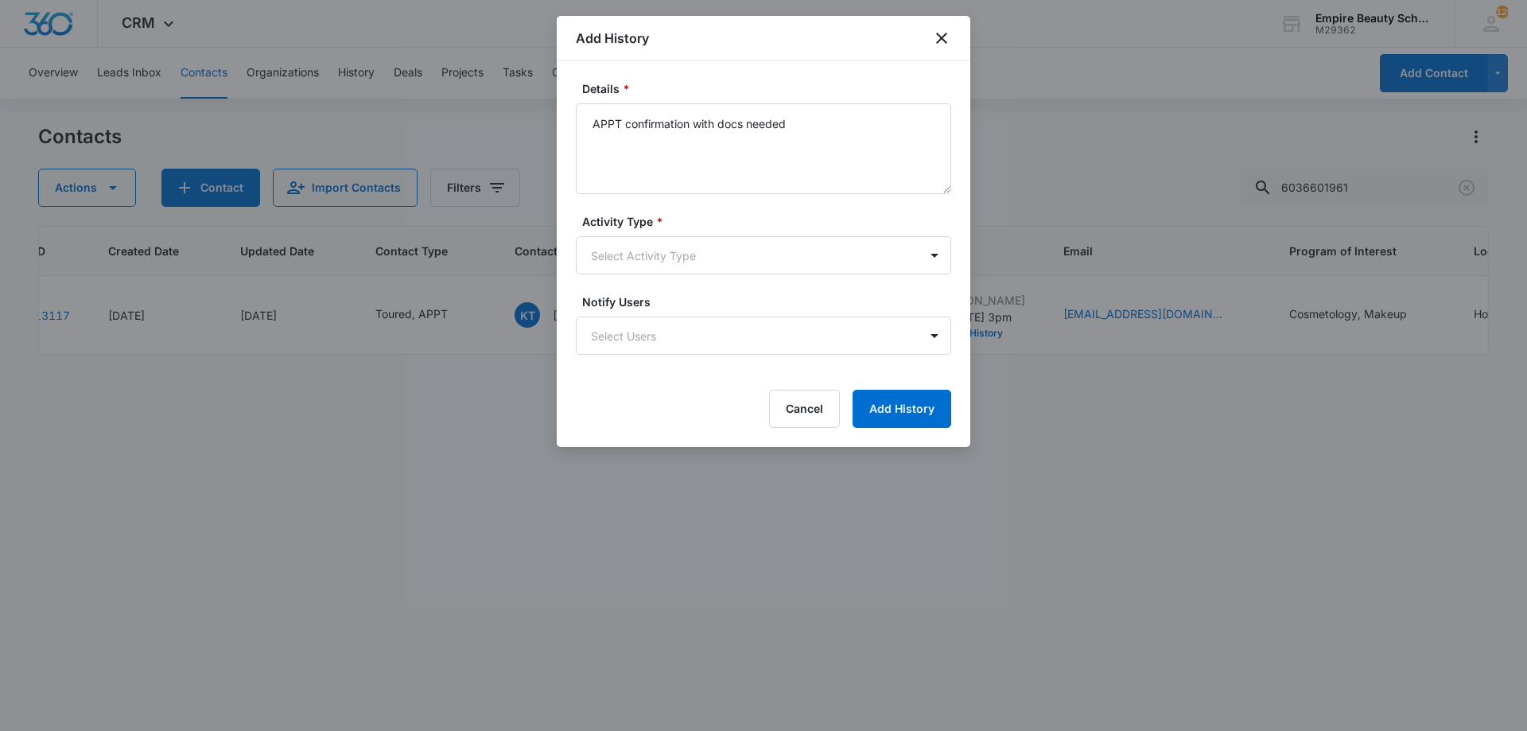
click at [691, 274] on form "Details * APPT confirmation with docs needed Activity Type * Select Activity Ty…" at bounding box center [763, 254] width 375 height 348
click at [679, 263] on body "CRM Apps Forms CRM Email Shop Payments POS Files Brand Settings Empire Beauty S…" at bounding box center [763, 365] width 1527 height 731
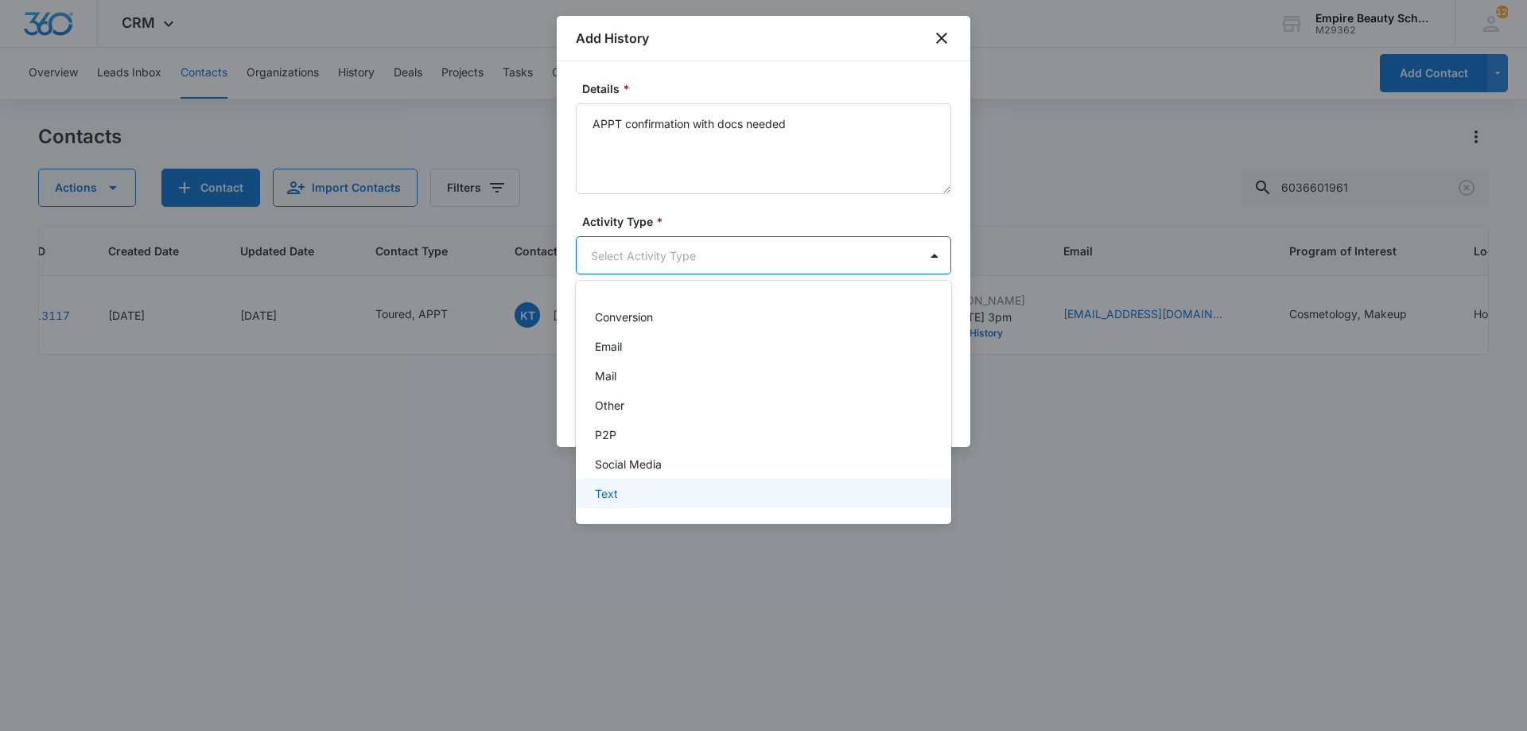
click at [634, 483] on div "Text" at bounding box center [763, 493] width 375 height 29
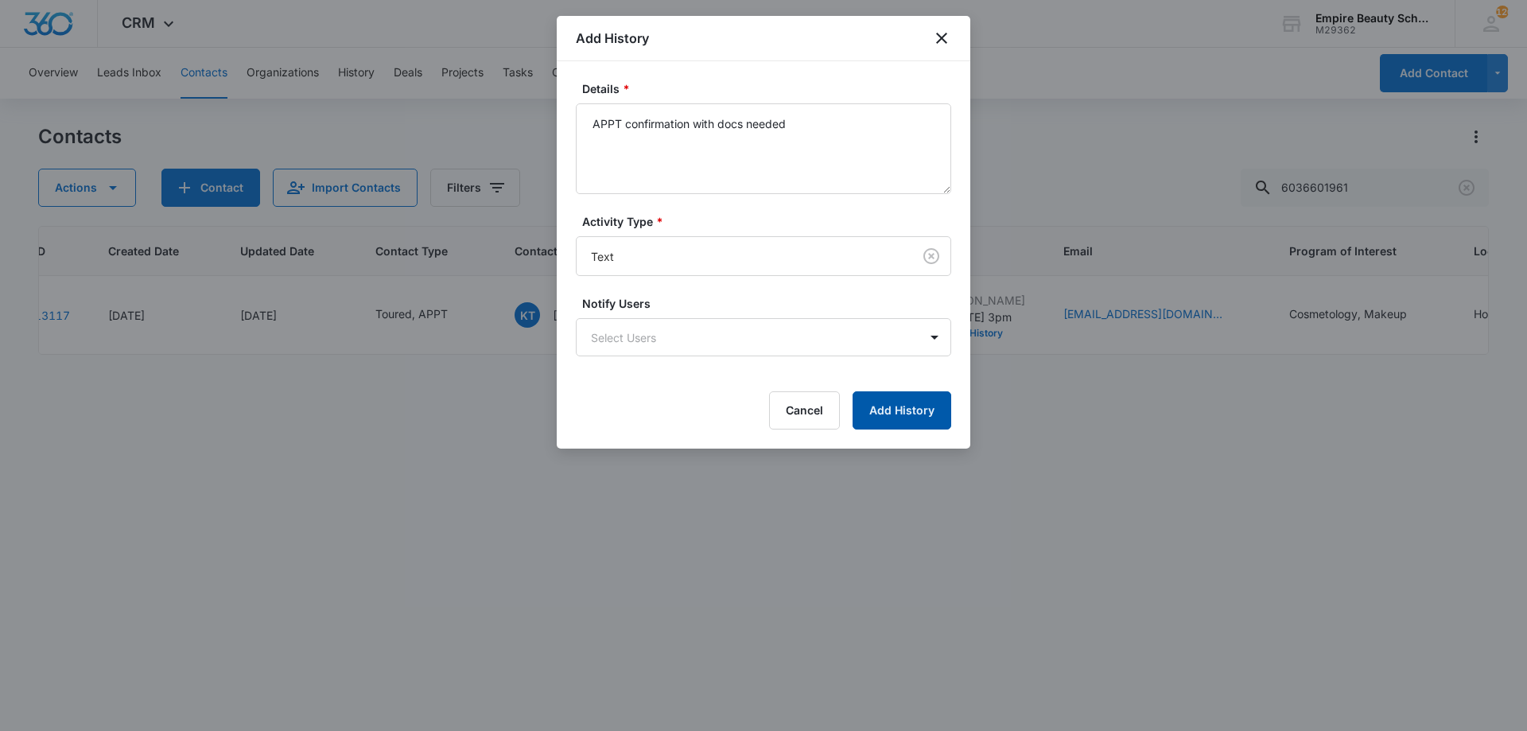
click at [912, 408] on button "Add History" at bounding box center [902, 410] width 99 height 38
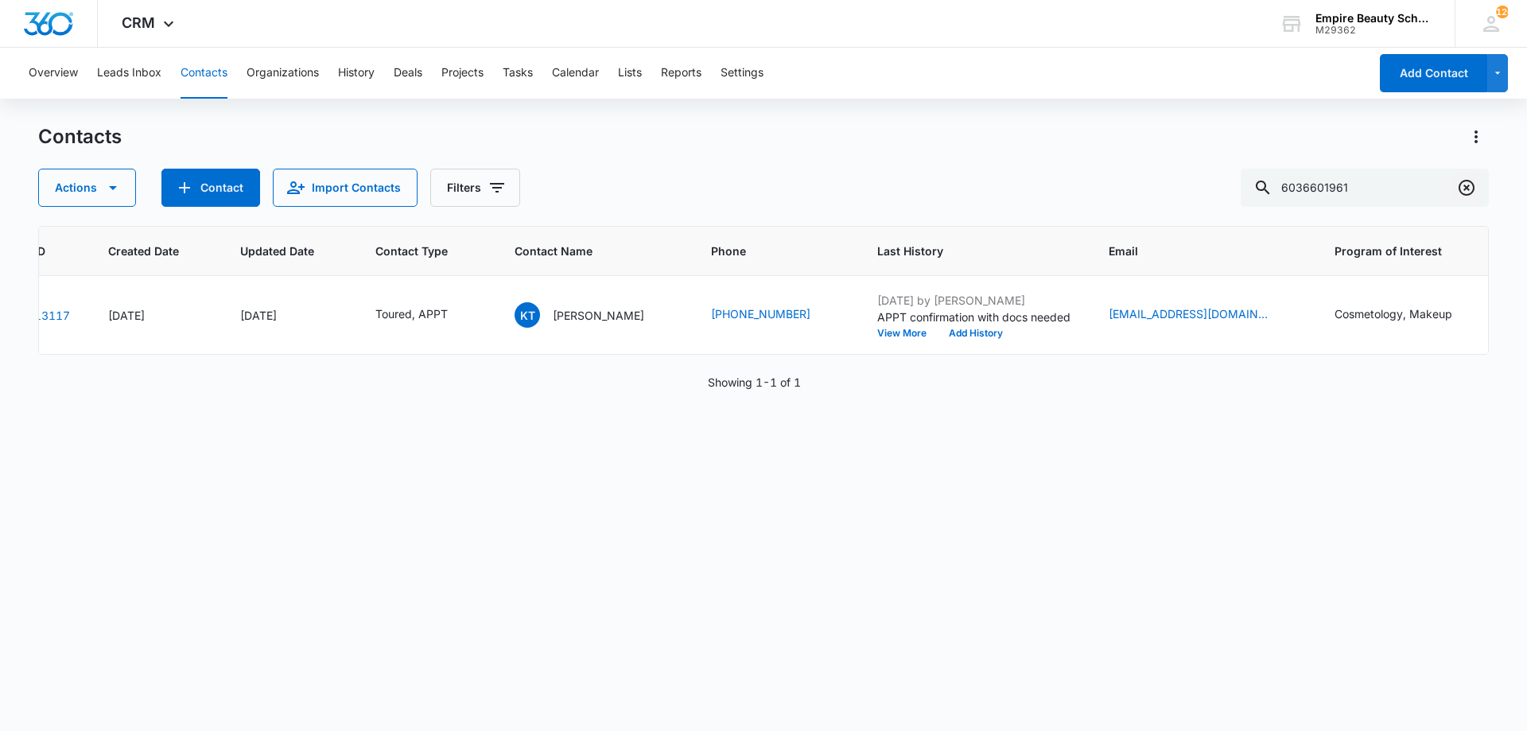
click at [1475, 184] on icon "Clear" at bounding box center [1466, 187] width 19 height 19
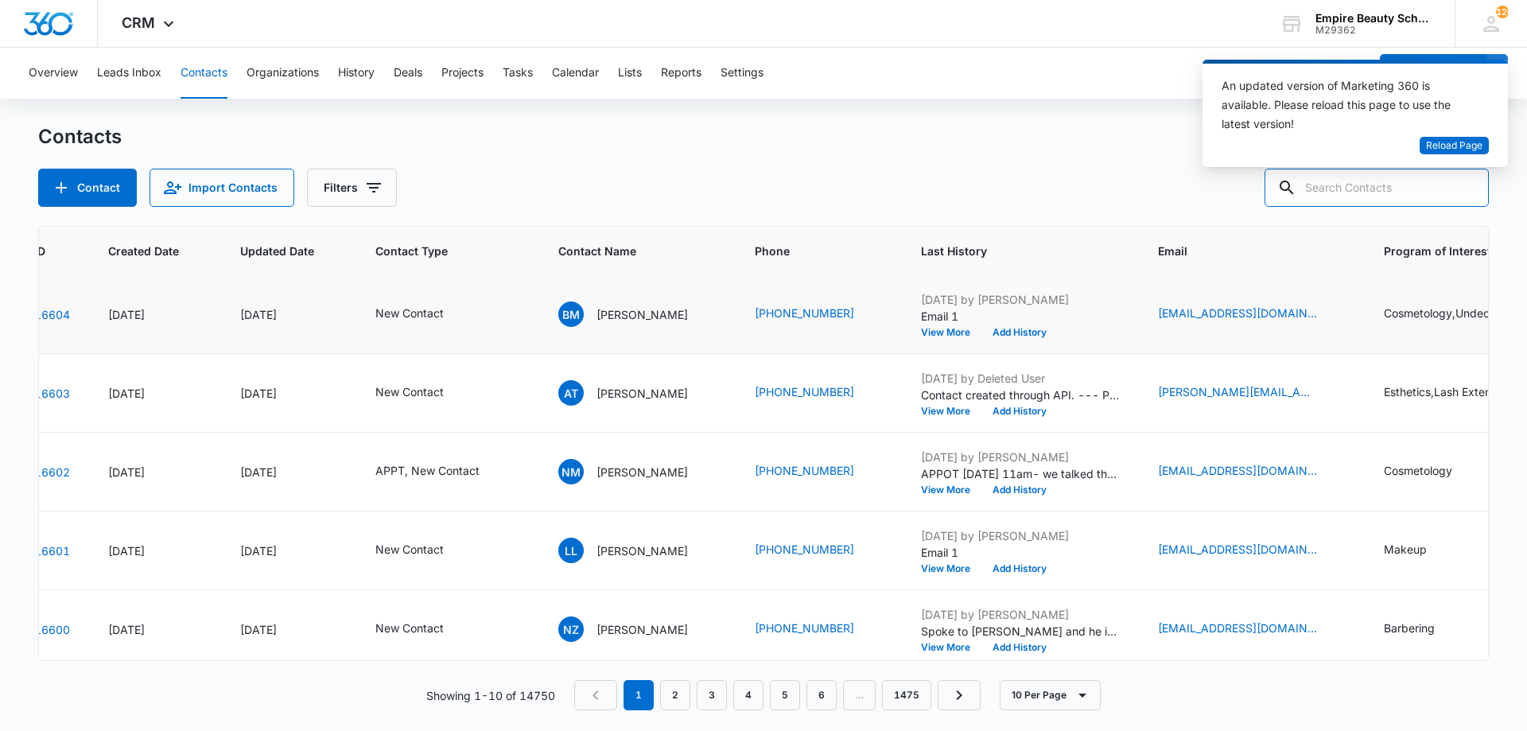
scroll to position [0, 85]
click at [1432, 194] on input "text" at bounding box center [1377, 188] width 224 height 38
click at [370, 185] on icon "Filters" at bounding box center [374, 188] width 14 height 10
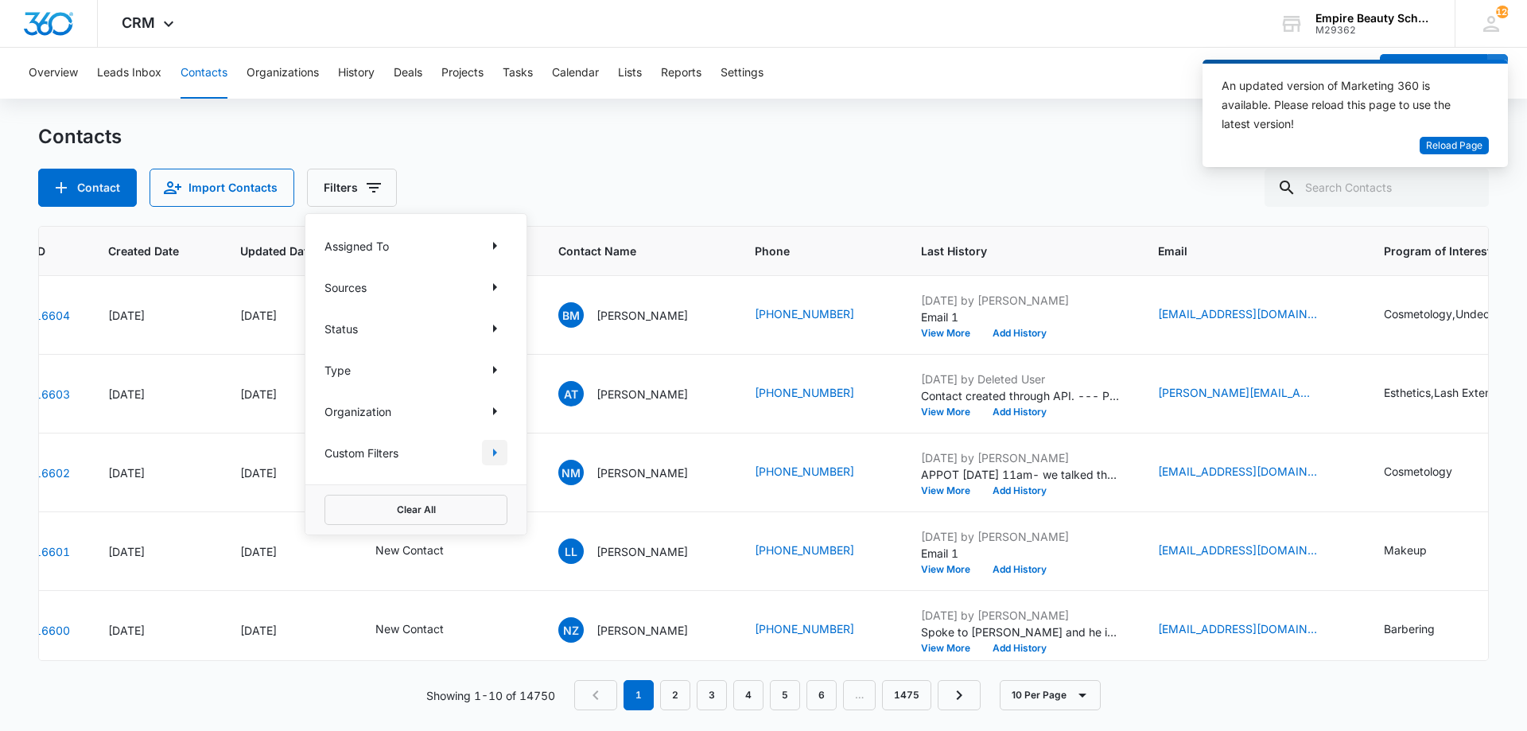
click at [488, 457] on icon "Show Custom Filters filters" at bounding box center [494, 452] width 19 height 19
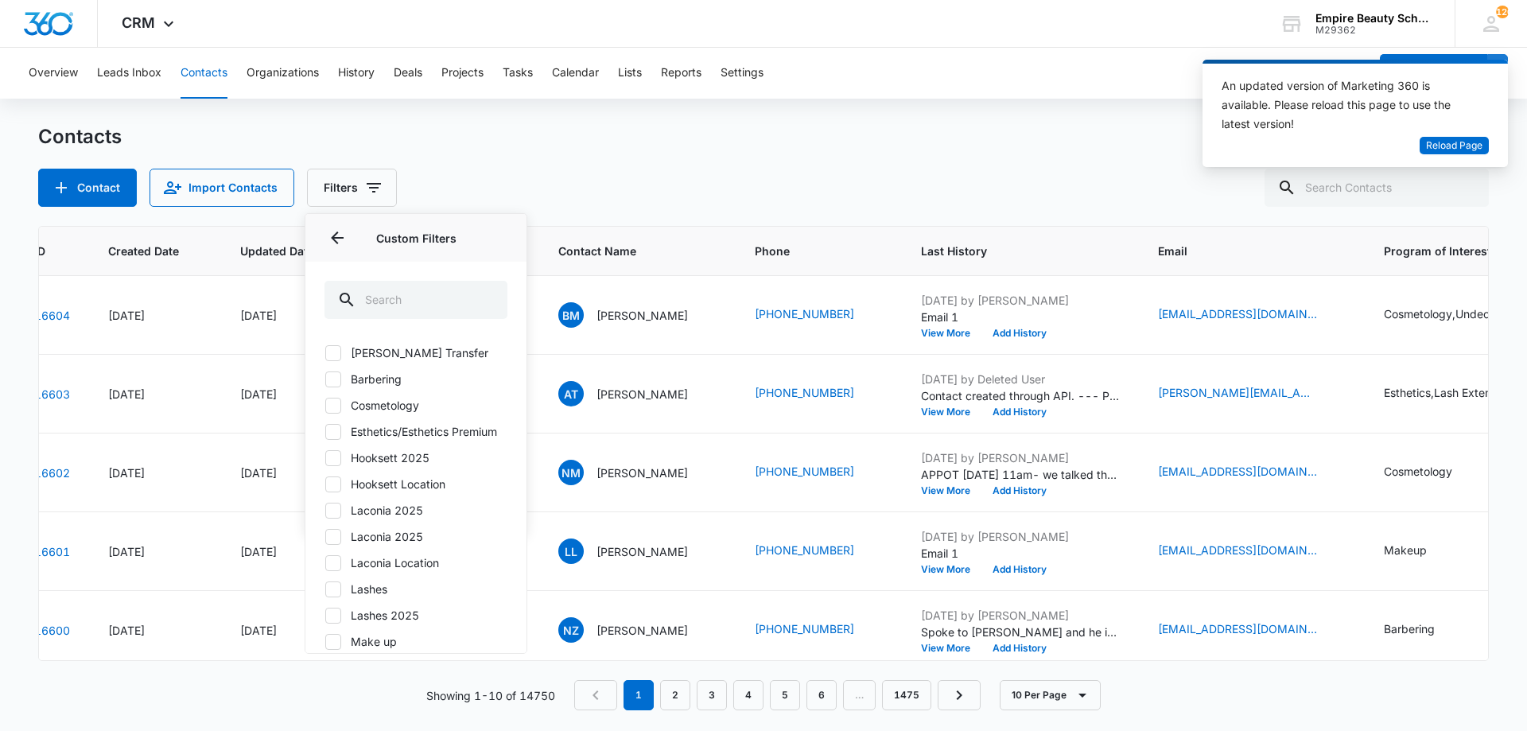
click at [394, 466] on label "Hooksett 2025" at bounding box center [416, 457] width 183 height 17
click at [325, 458] on input "Hooksett 2025" at bounding box center [325, 457] width 1 height 1
checkbox input "true"
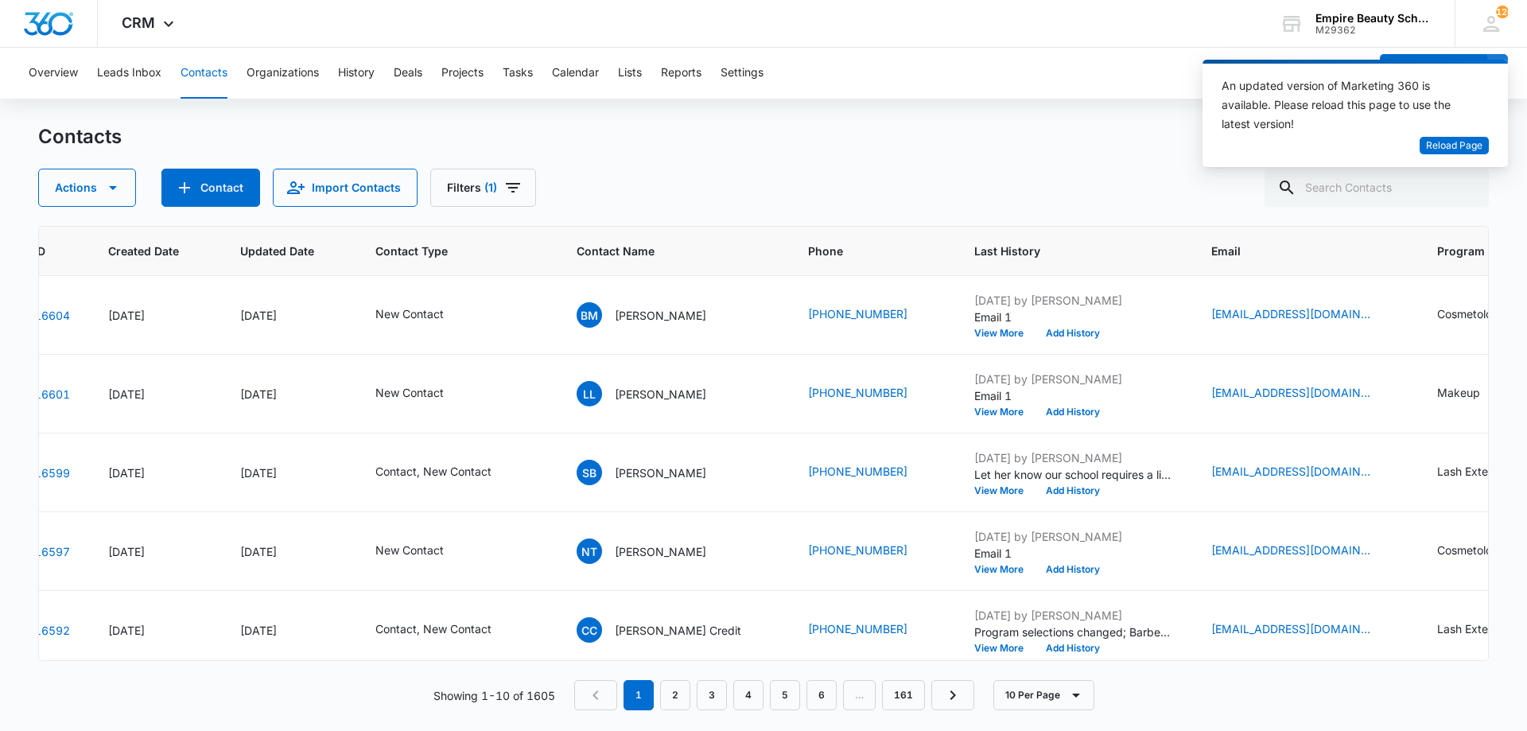
click at [776, 220] on div "Contacts Actions Contact Import Contacts Filters (1) ID Created Date Updated Da…" at bounding box center [763, 426] width 1451 height 605
paste input "dconn.wool424@gmail.com"
type input "dconn.wool424@gmail.com"
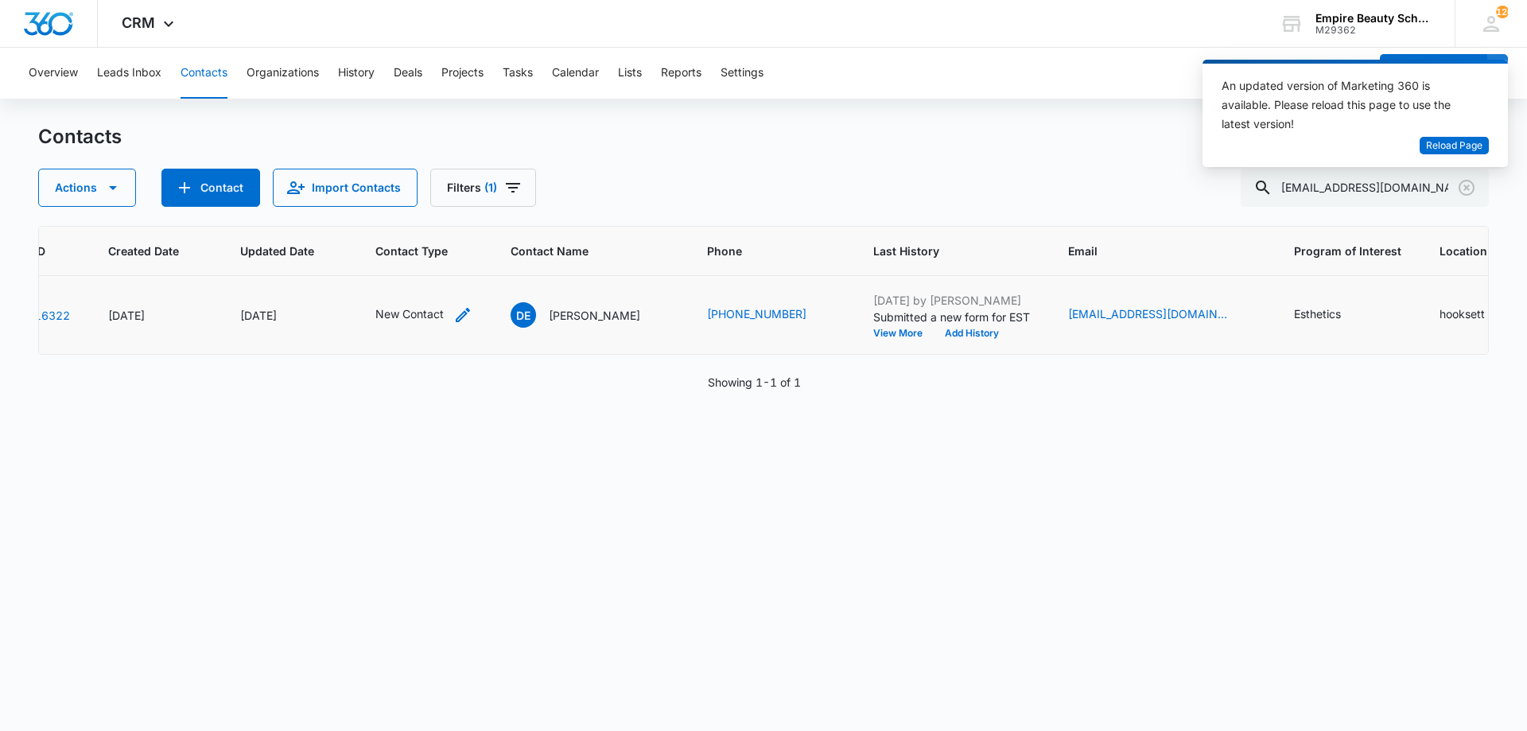
click at [446, 312] on div "New Contact" at bounding box center [423, 314] width 97 height 19
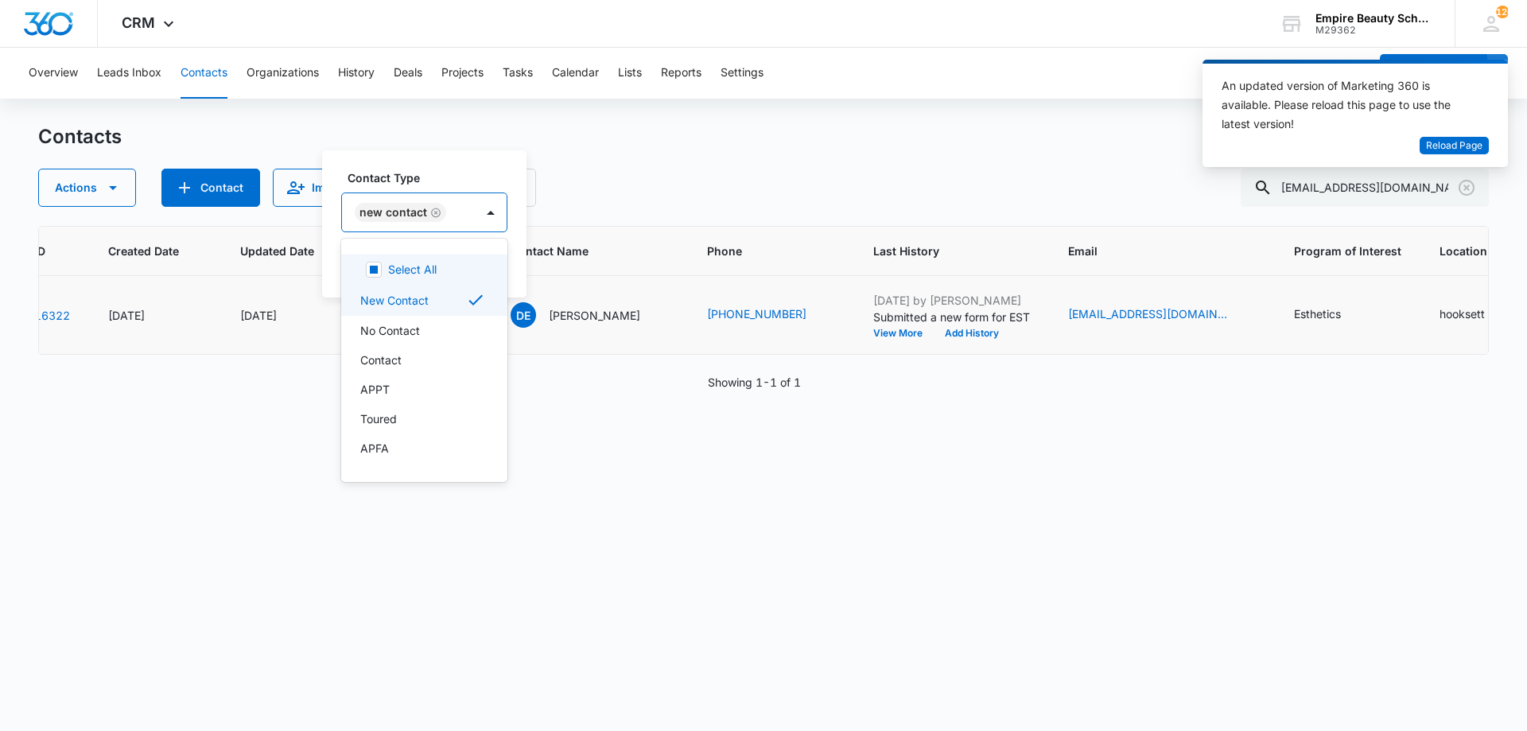
click at [467, 208] on div "New Contact" at bounding box center [408, 212] width 133 height 38
click at [400, 348] on div "Contact" at bounding box center [424, 359] width 166 height 29
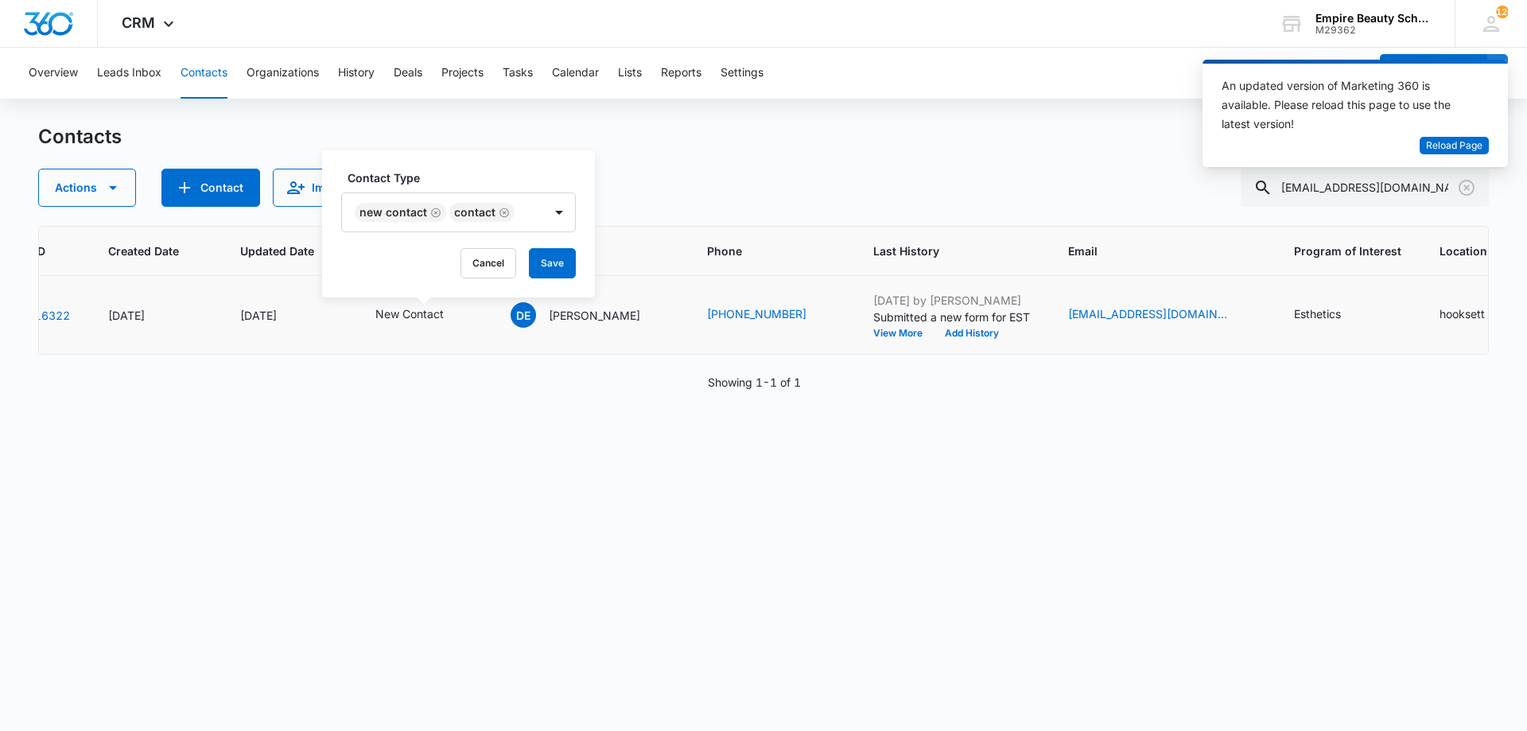
click at [437, 184] on label "Contact Type" at bounding box center [465, 177] width 235 height 17
click at [547, 255] on button "Save" at bounding box center [552, 263] width 47 height 30
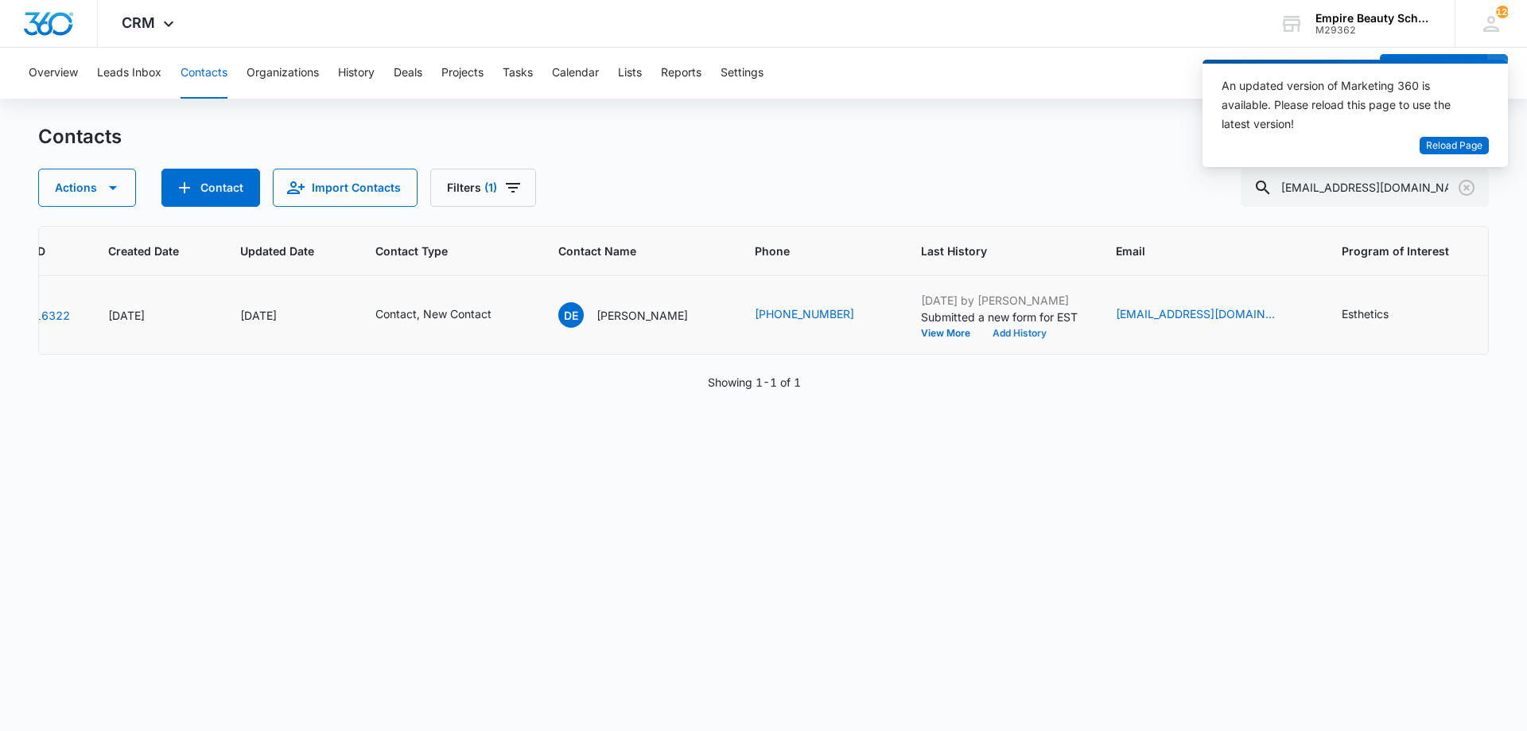
click at [994, 331] on button "Add History" at bounding box center [1020, 334] width 76 height 10
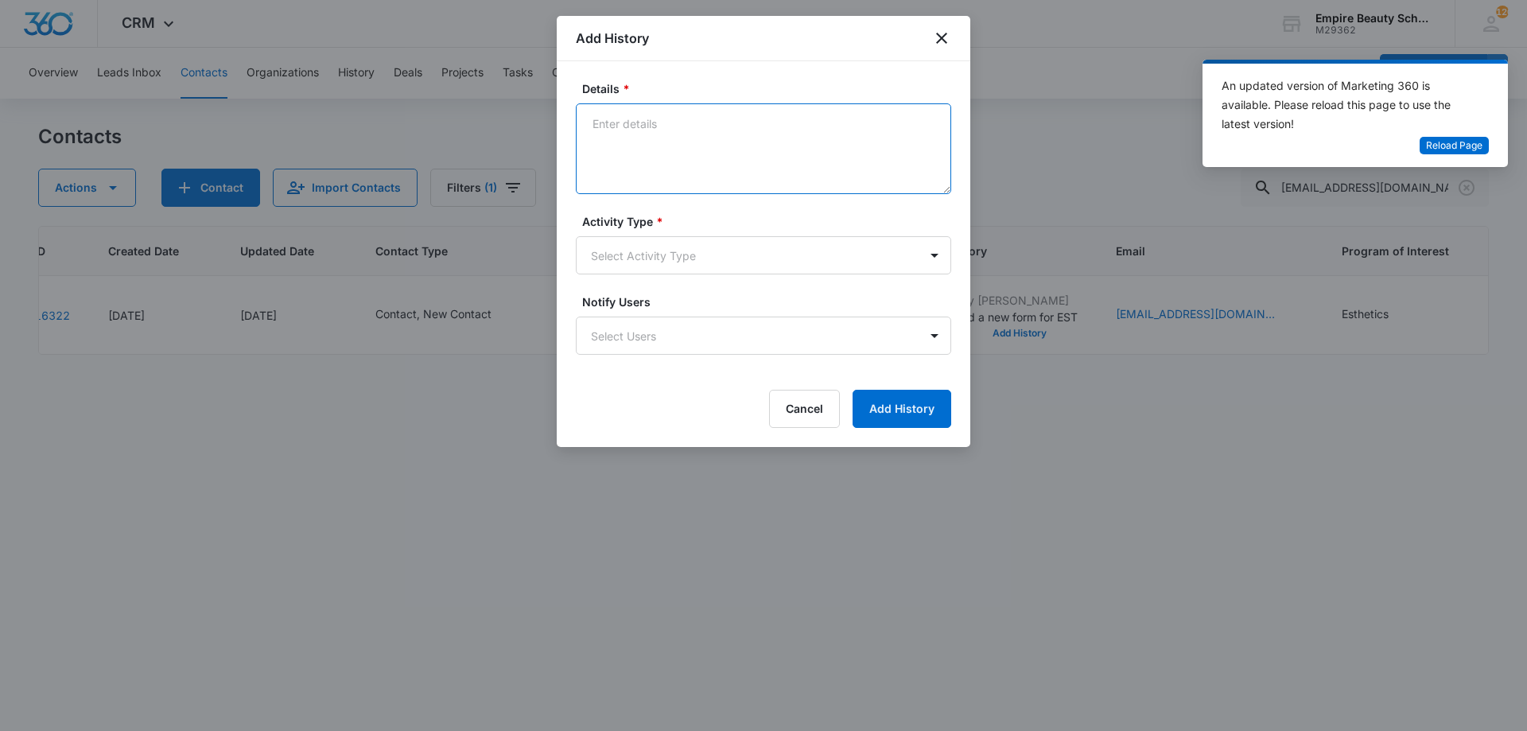
click at [758, 135] on textarea "Details *" at bounding box center [763, 148] width 375 height 91
type textarea "Said that she was not doing good and couldn't talk right now"
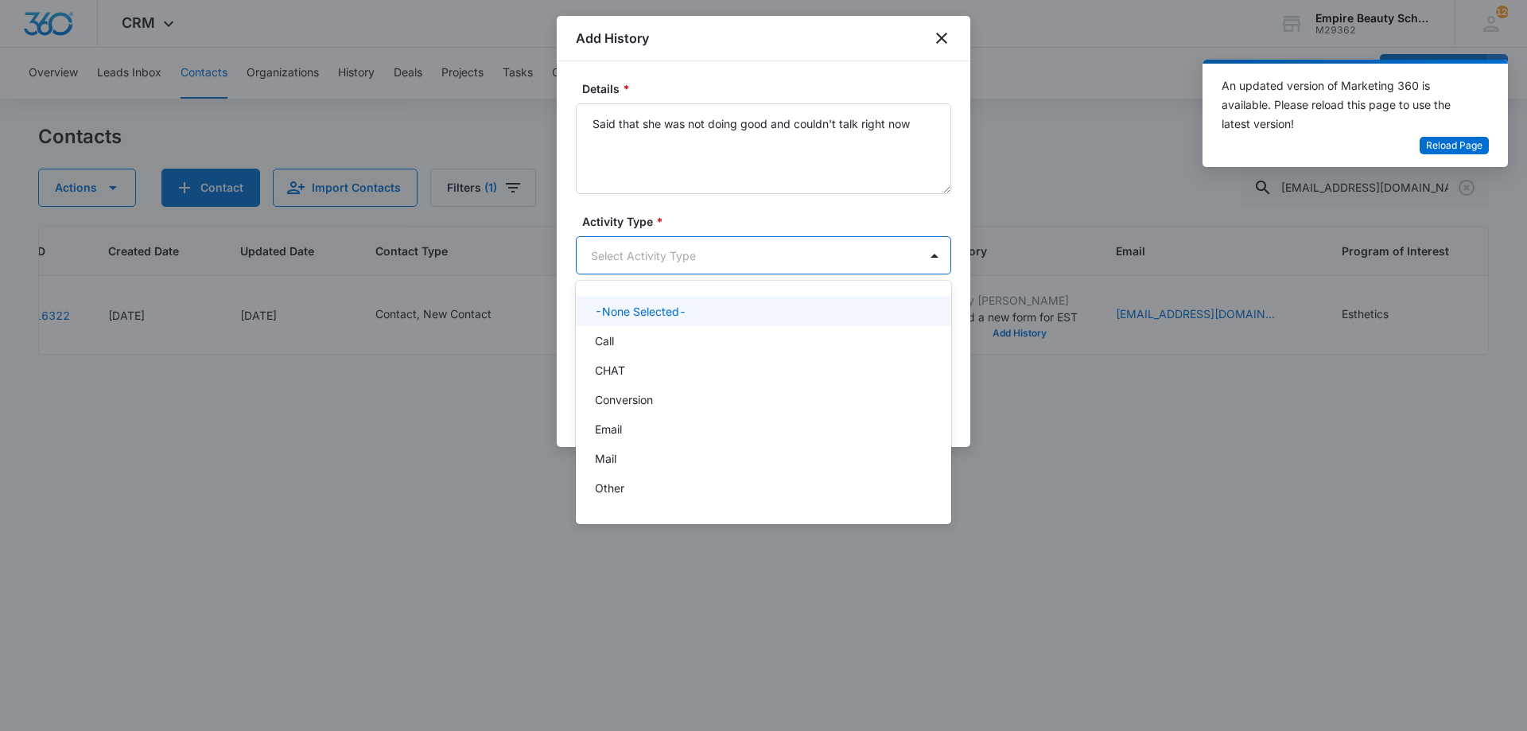
click at [753, 252] on body "CRM Apps Forms CRM Email Shop Payments POS Files Brand Settings Empire Beauty S…" at bounding box center [763, 365] width 1527 height 731
click at [659, 333] on div "Call" at bounding box center [762, 341] width 334 height 17
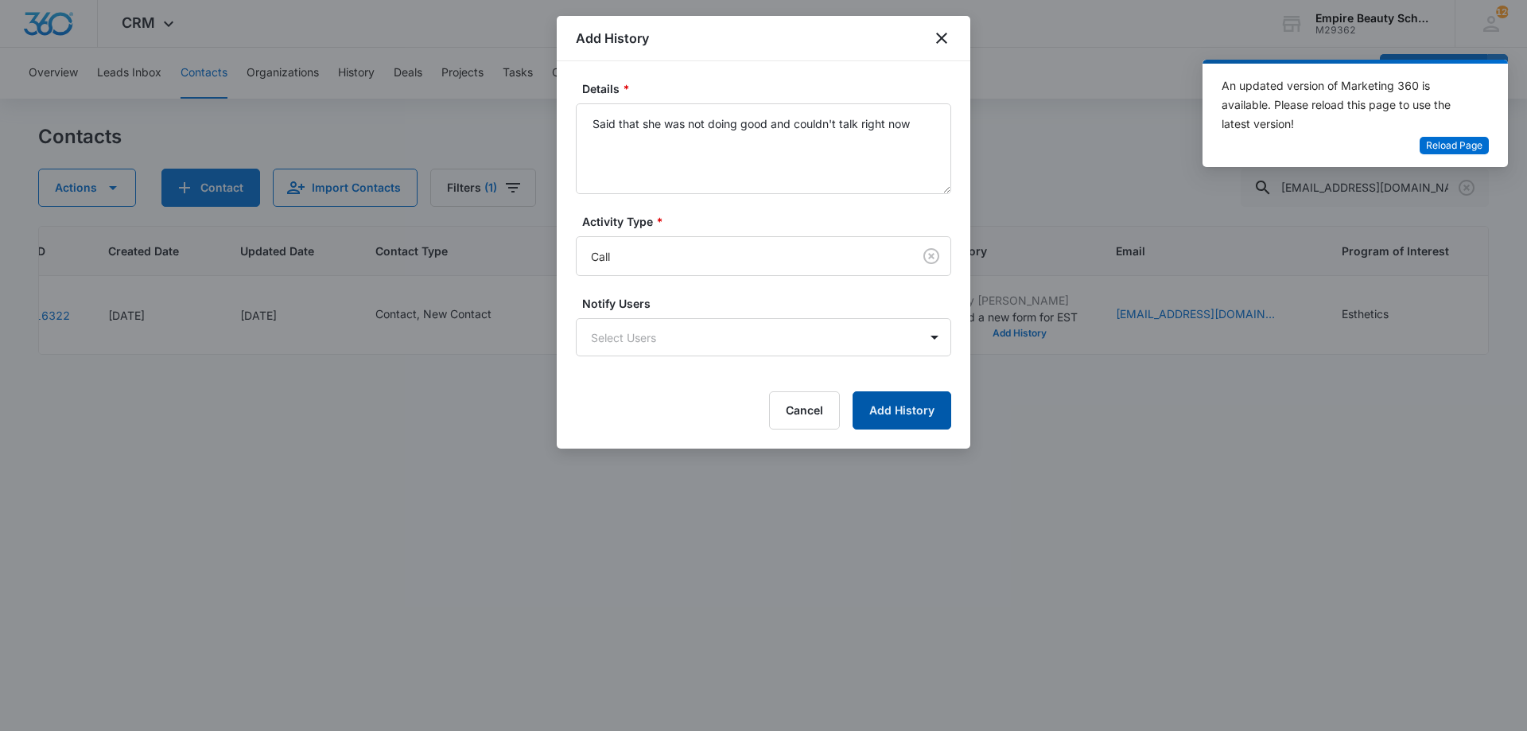
click at [882, 410] on button "Add History" at bounding box center [902, 410] width 99 height 38
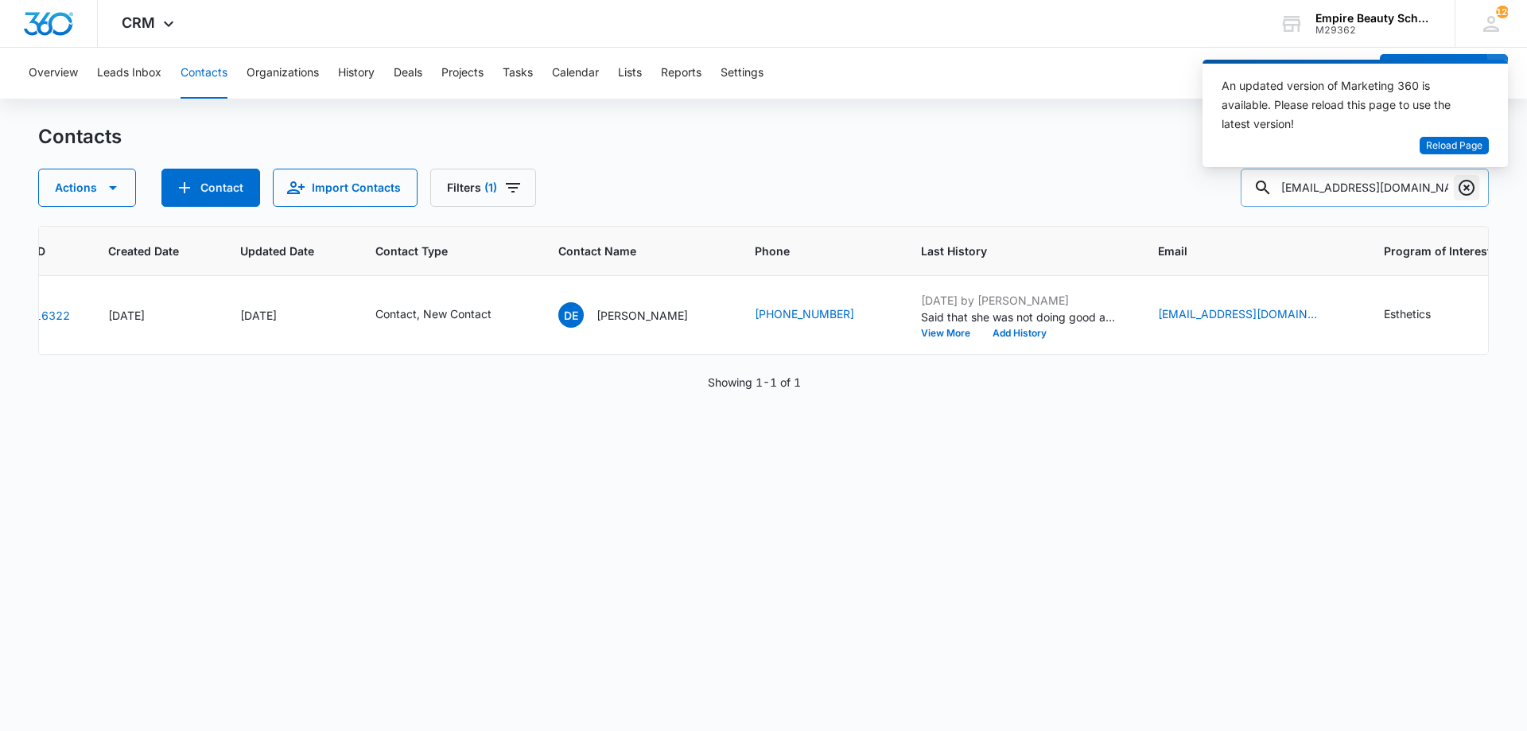
click at [1472, 196] on icon "Clear" at bounding box center [1466, 187] width 19 height 19
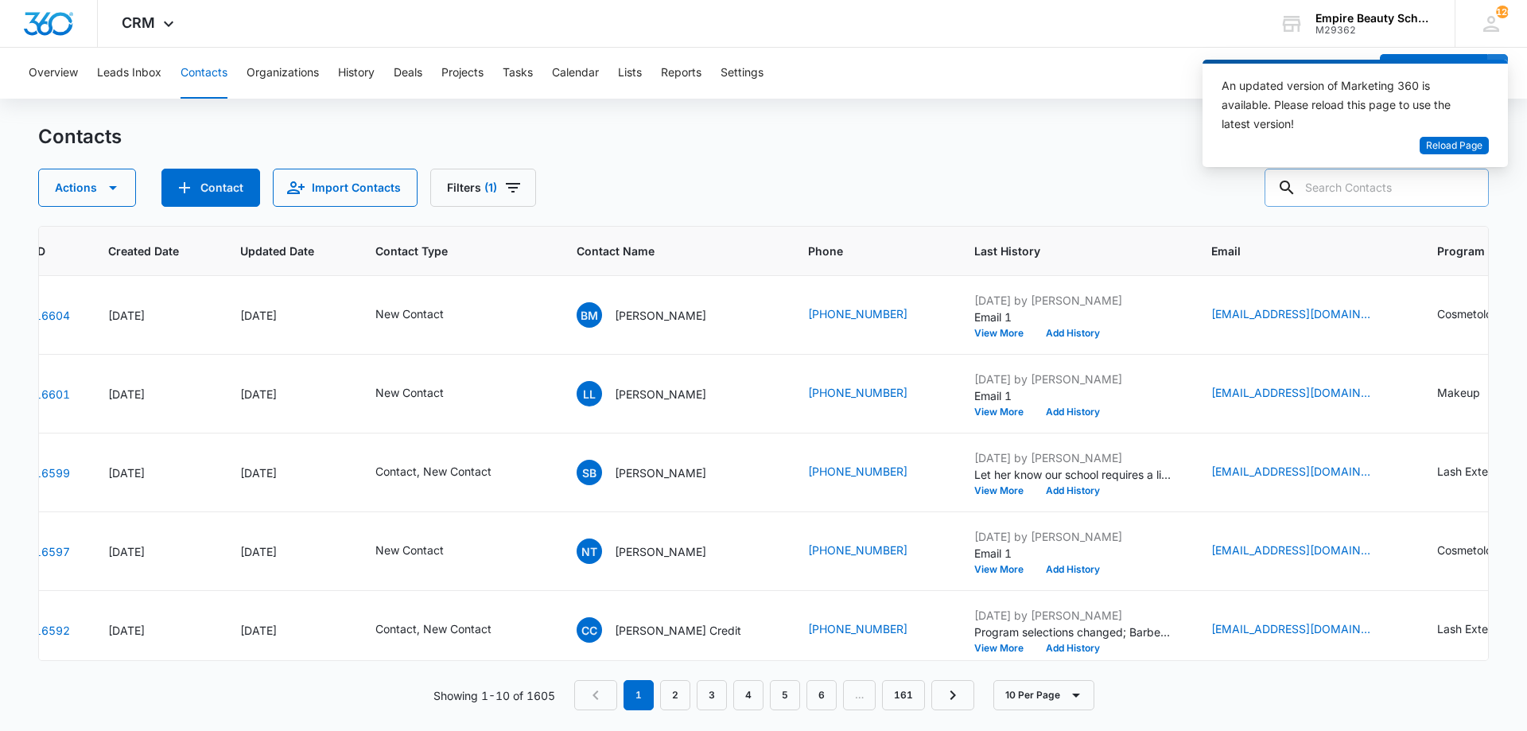
click at [705, 180] on div "Actions Contact Import Contacts Filters (1)" at bounding box center [763, 188] width 1451 height 38
paste input "[PERSON_NAME][EMAIL_ADDRESS][DOMAIN_NAME]"
type input "[PERSON_NAME][EMAIL_ADDRESS][DOMAIN_NAME]"
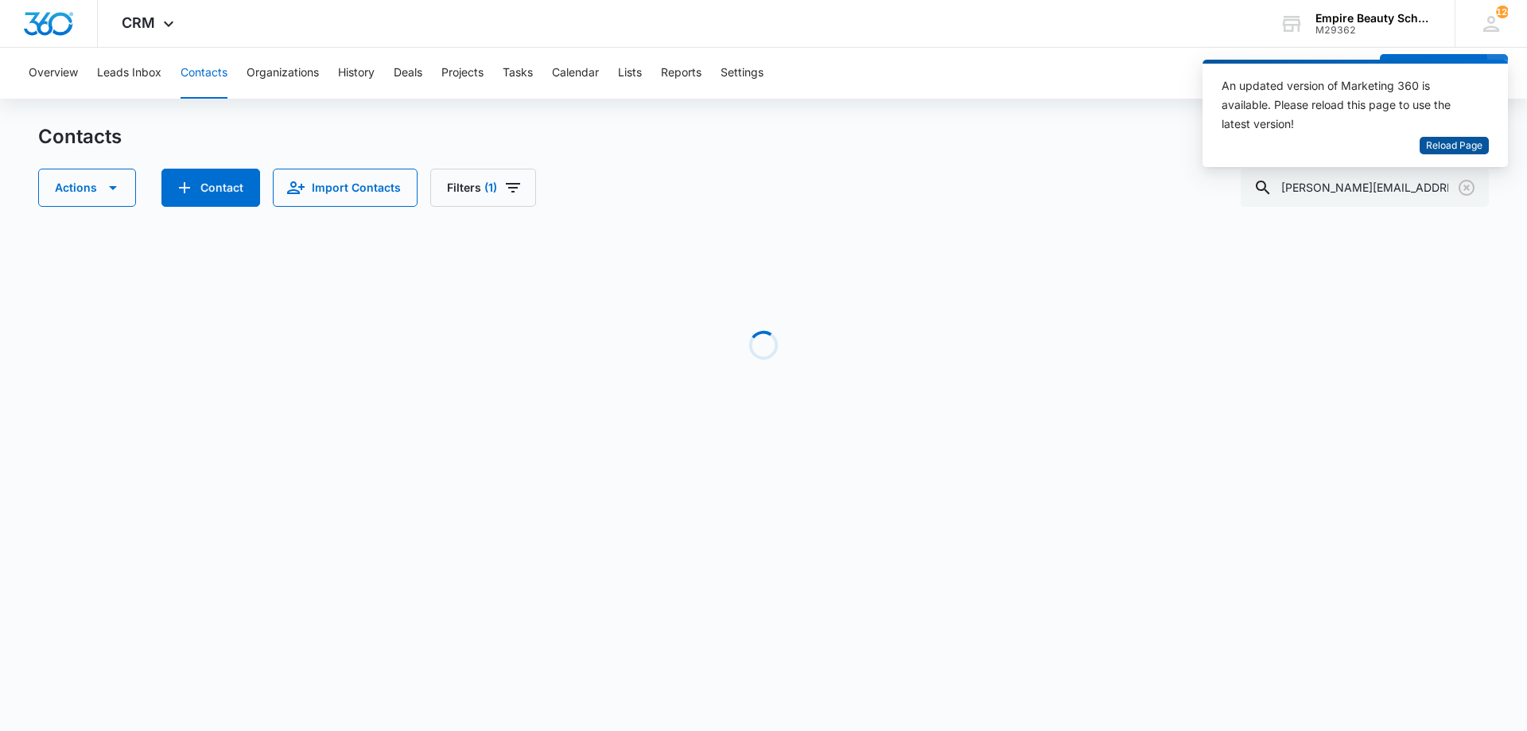
click at [1449, 144] on span "Reload Page" at bounding box center [1454, 145] width 56 height 15
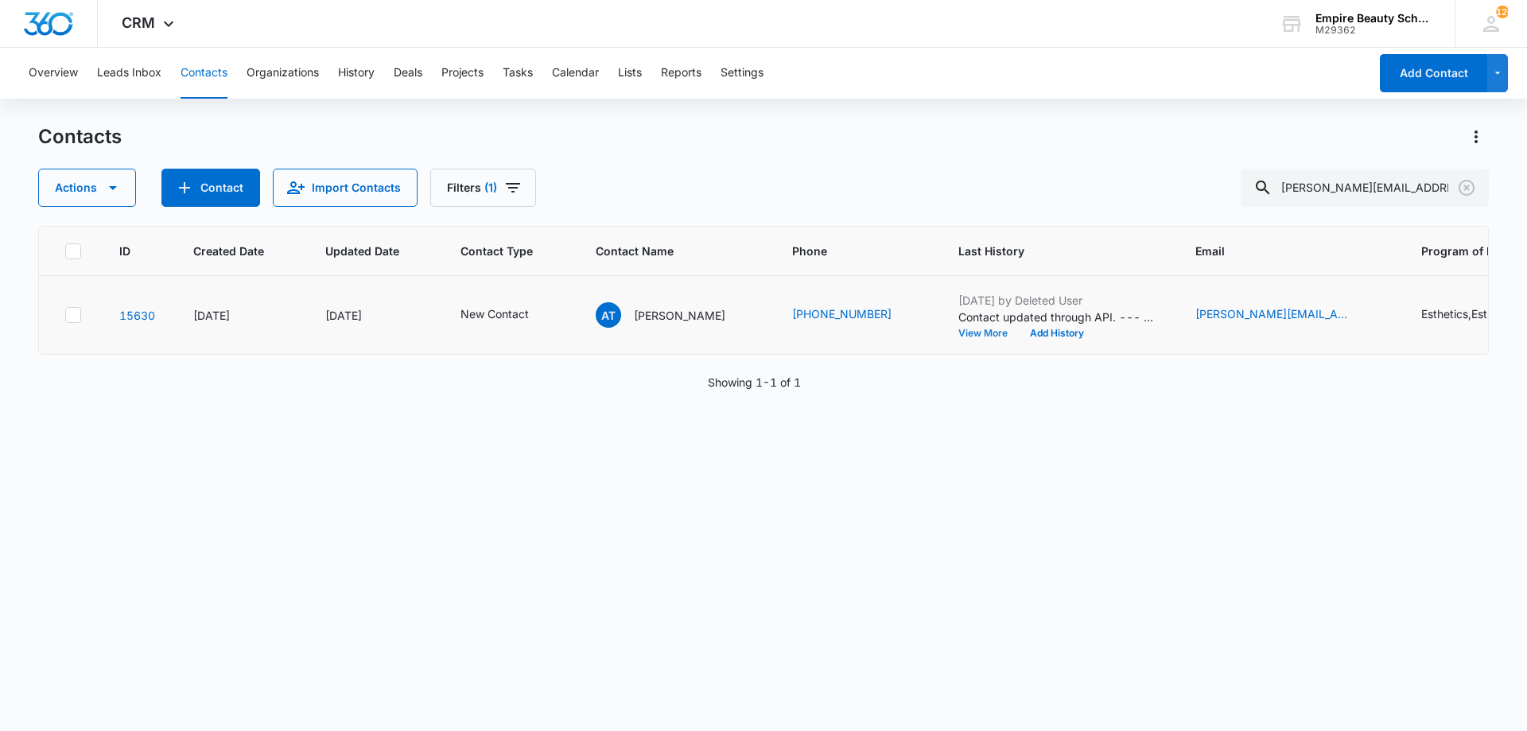
click at [971, 333] on button "View More" at bounding box center [989, 334] width 60 height 10
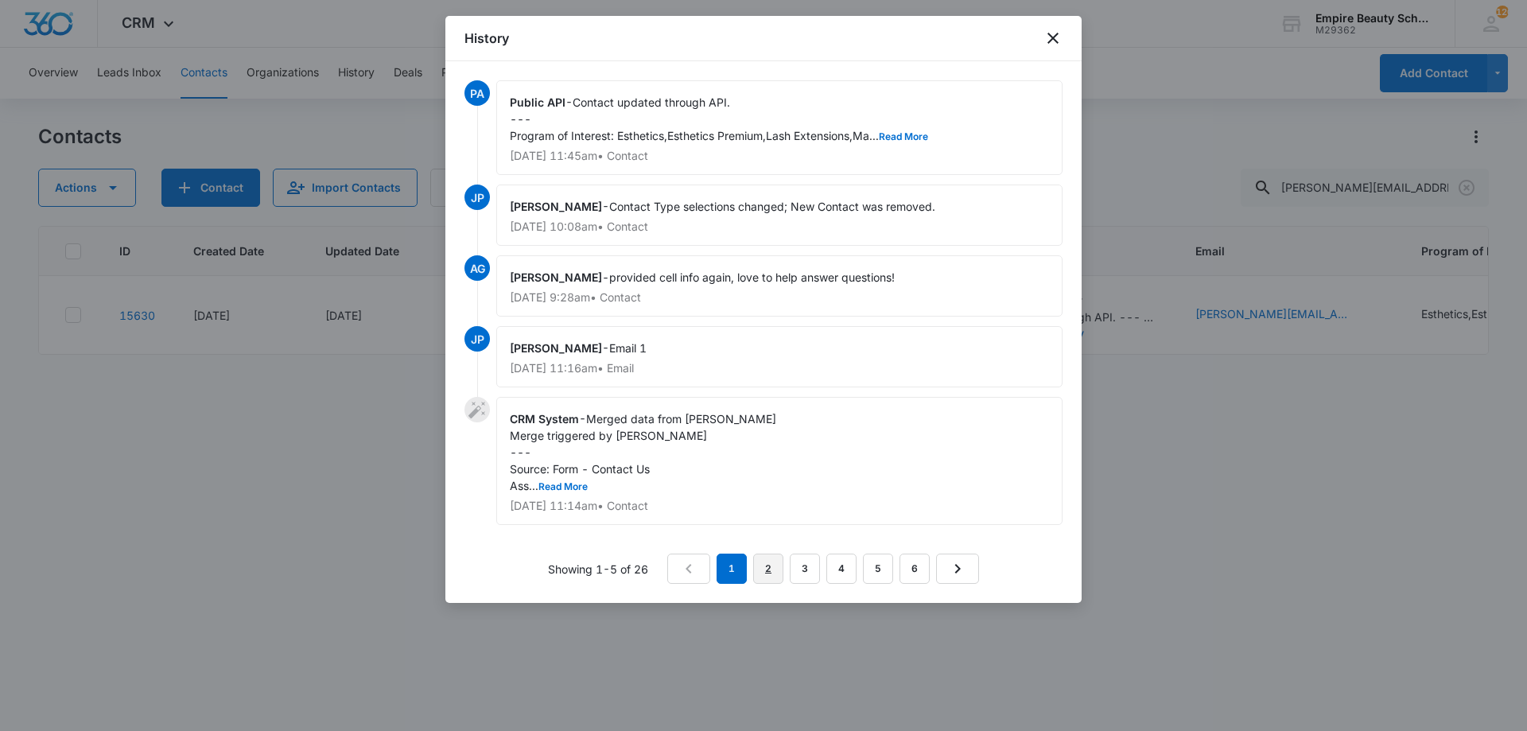
click at [769, 567] on link "2" at bounding box center [768, 569] width 30 height 30
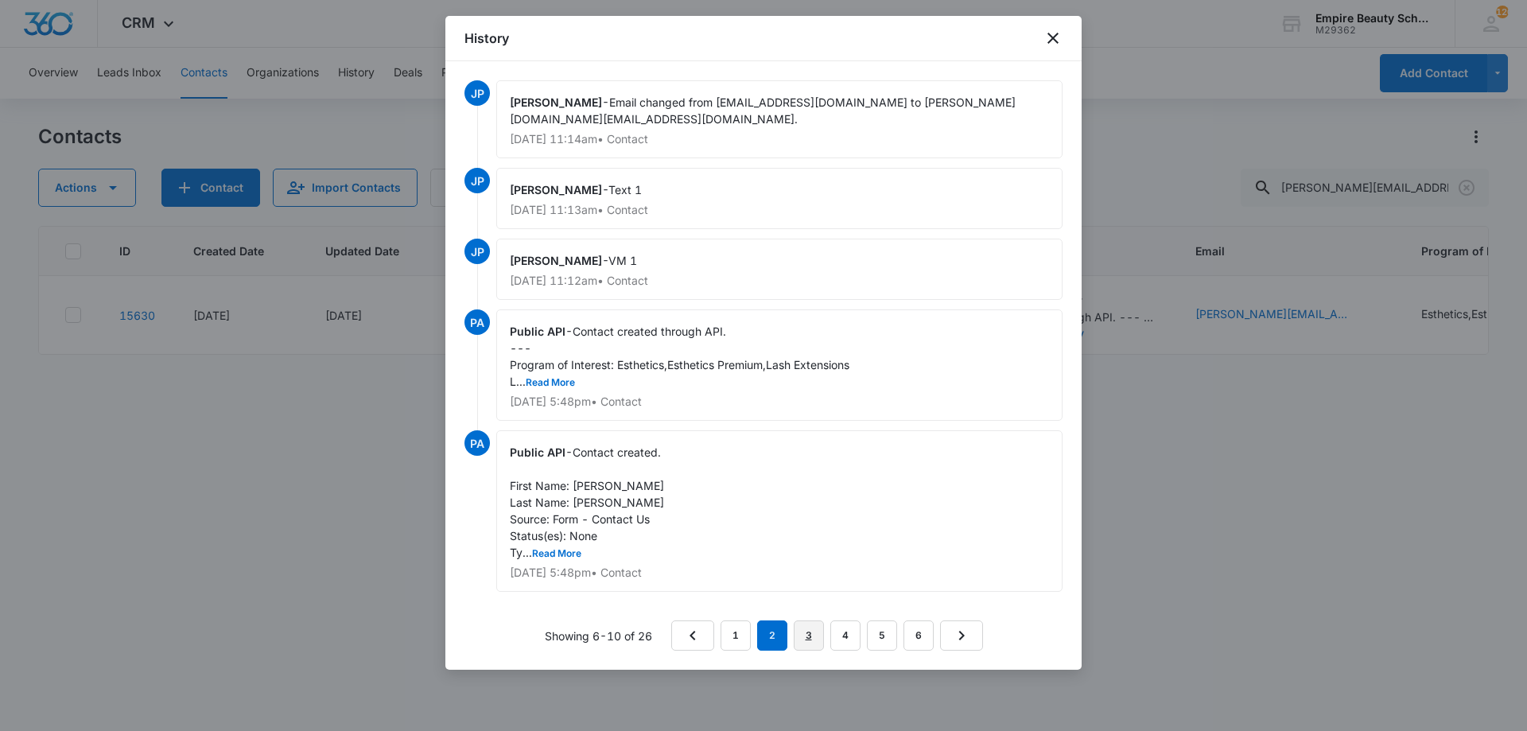
click at [803, 620] on link "3" at bounding box center [809, 635] width 30 height 30
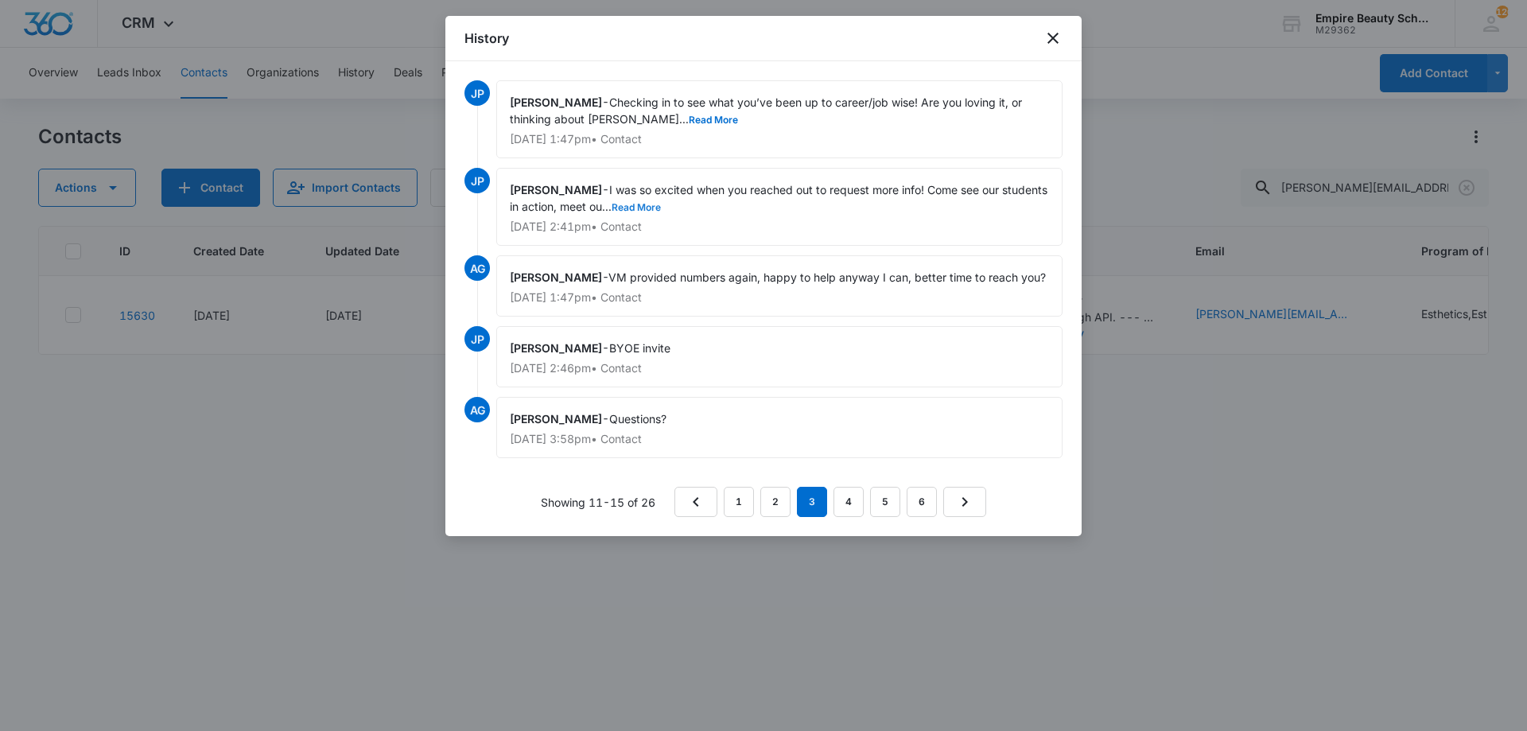
click at [661, 206] on button "Read More" at bounding box center [636, 208] width 49 height 10
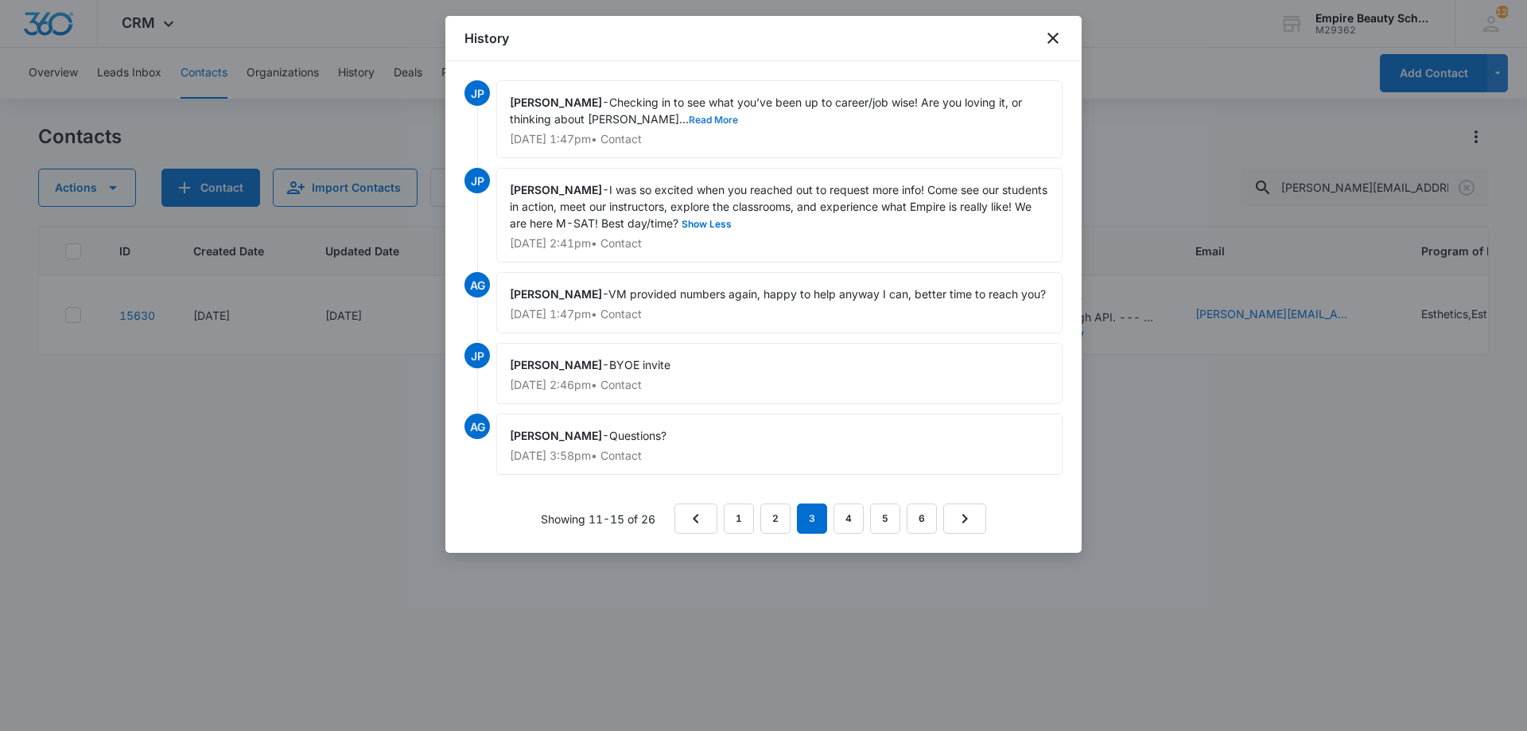
click at [689, 118] on button "Read More" at bounding box center [713, 120] width 49 height 10
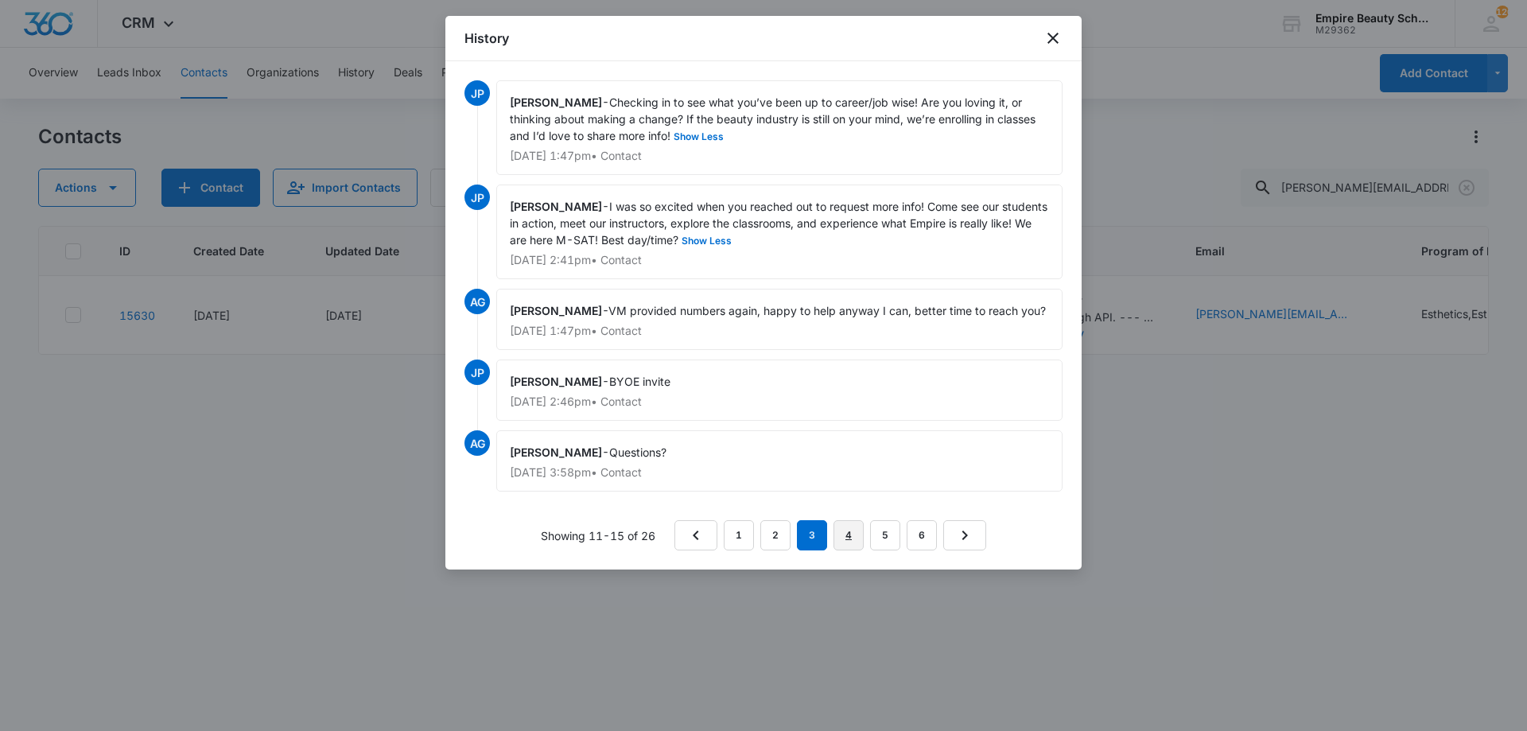
click at [840, 528] on link "4" at bounding box center [849, 535] width 30 height 30
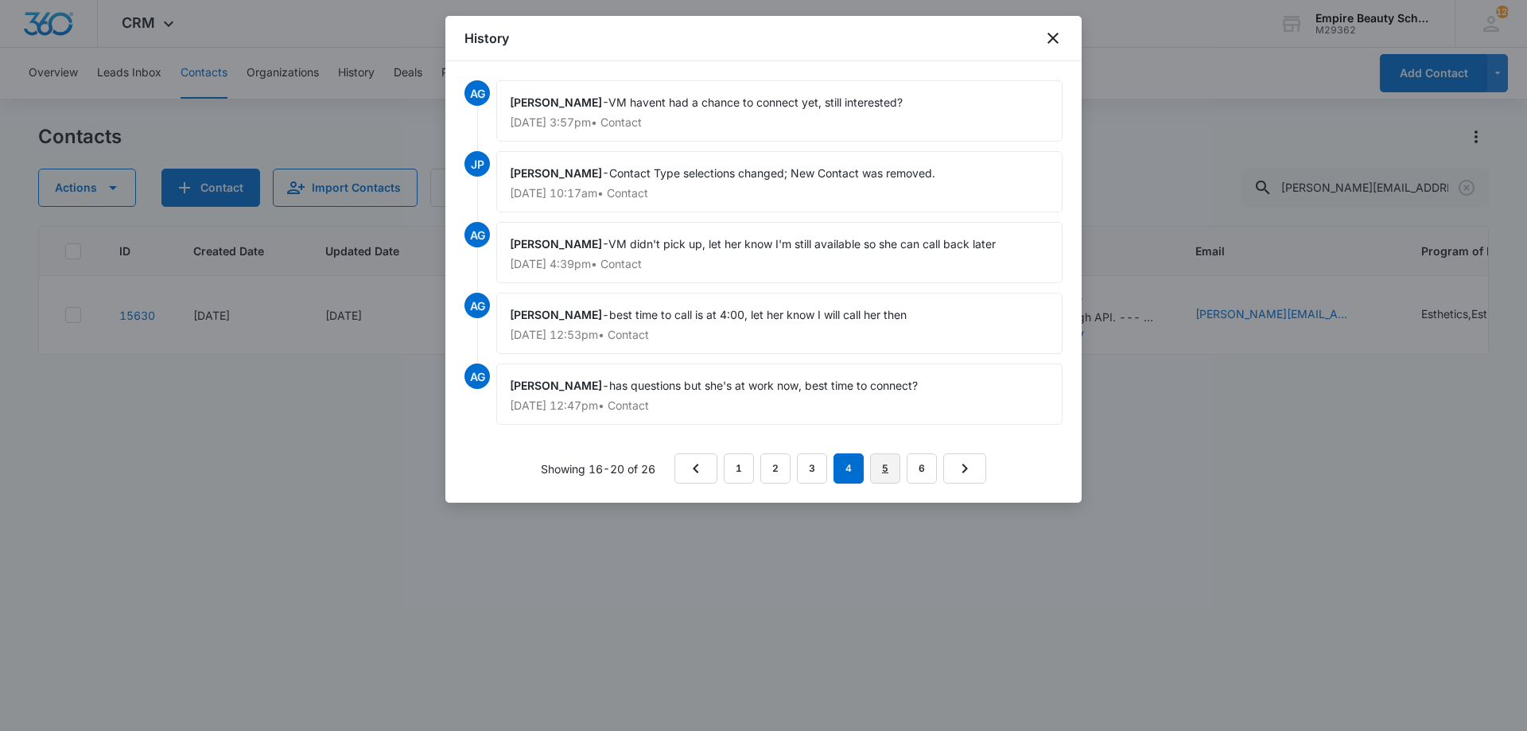
click at [871, 469] on link "5" at bounding box center [885, 468] width 30 height 30
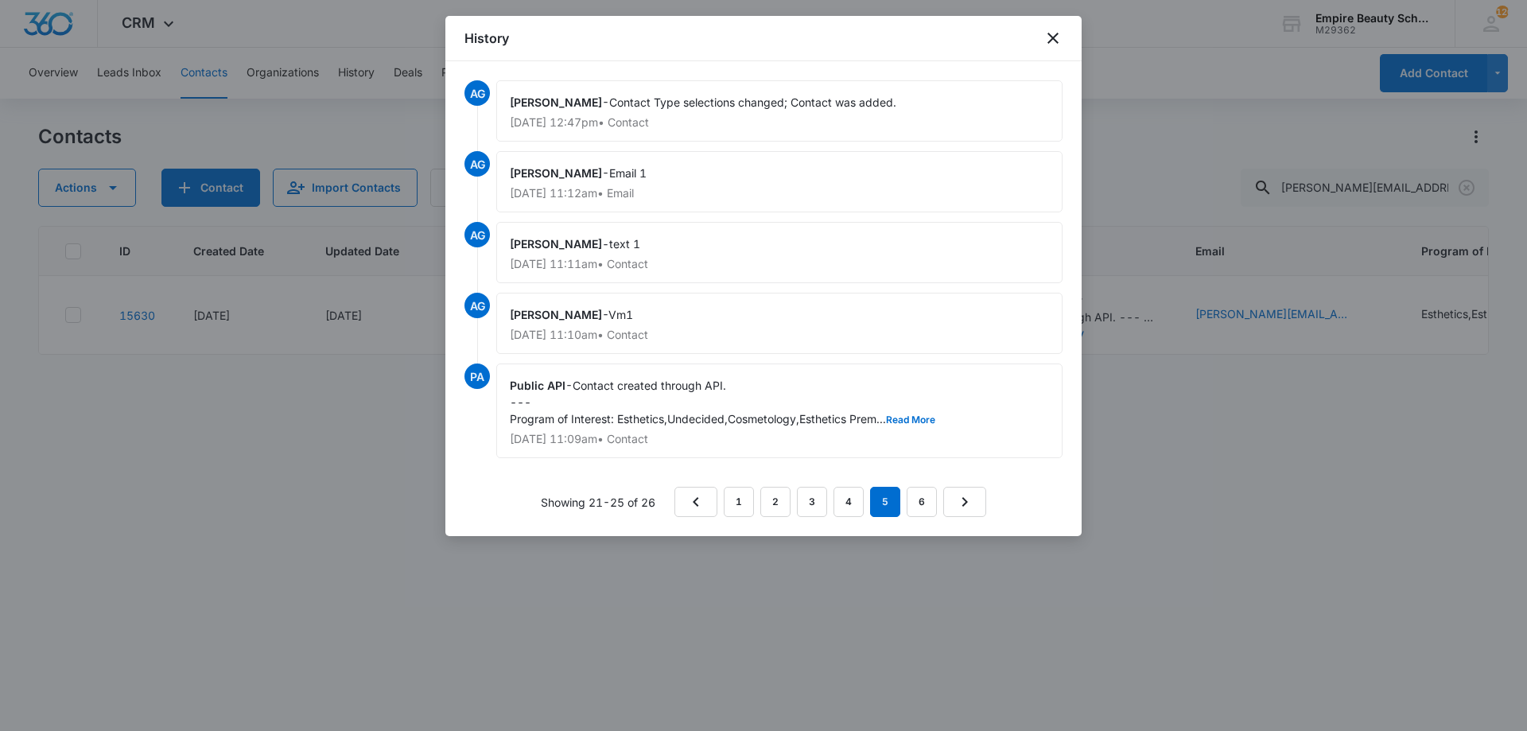
click at [901, 495] on nav "1 2 3 4 5 6" at bounding box center [831, 502] width 312 height 30
click at [917, 500] on link "6" at bounding box center [922, 502] width 30 height 30
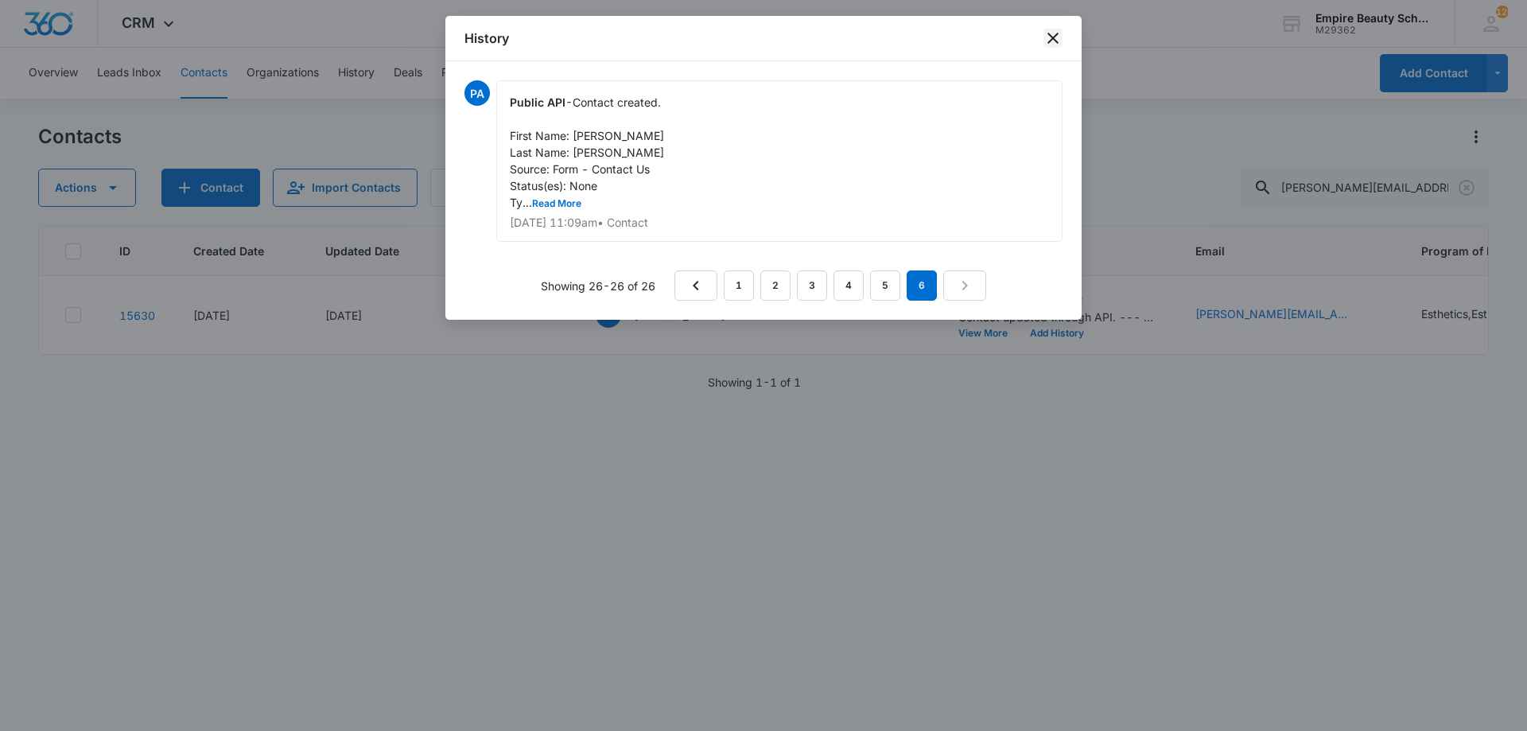
click at [1062, 41] on icon "close" at bounding box center [1053, 38] width 19 height 19
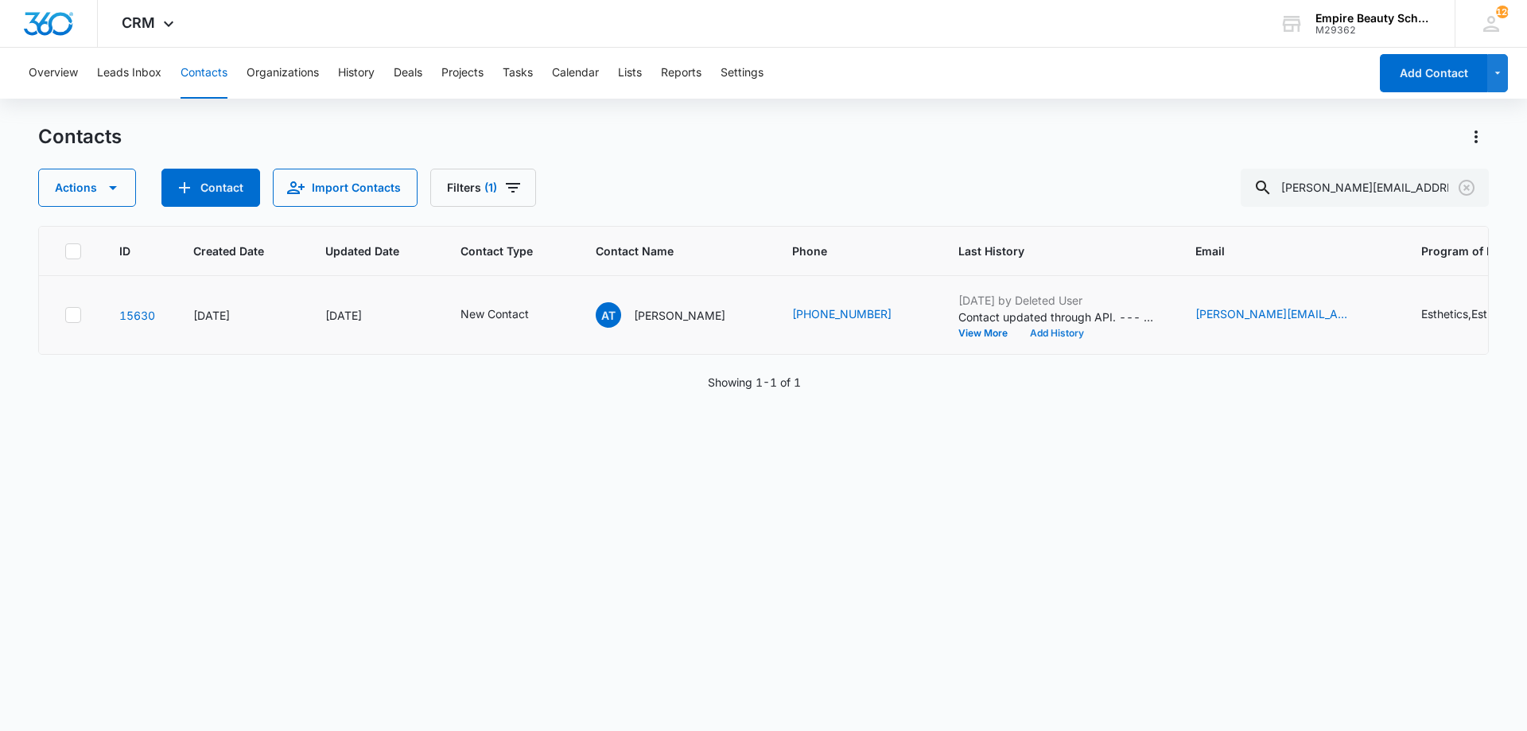
click at [1019, 329] on button "Add History" at bounding box center [1057, 334] width 76 height 10
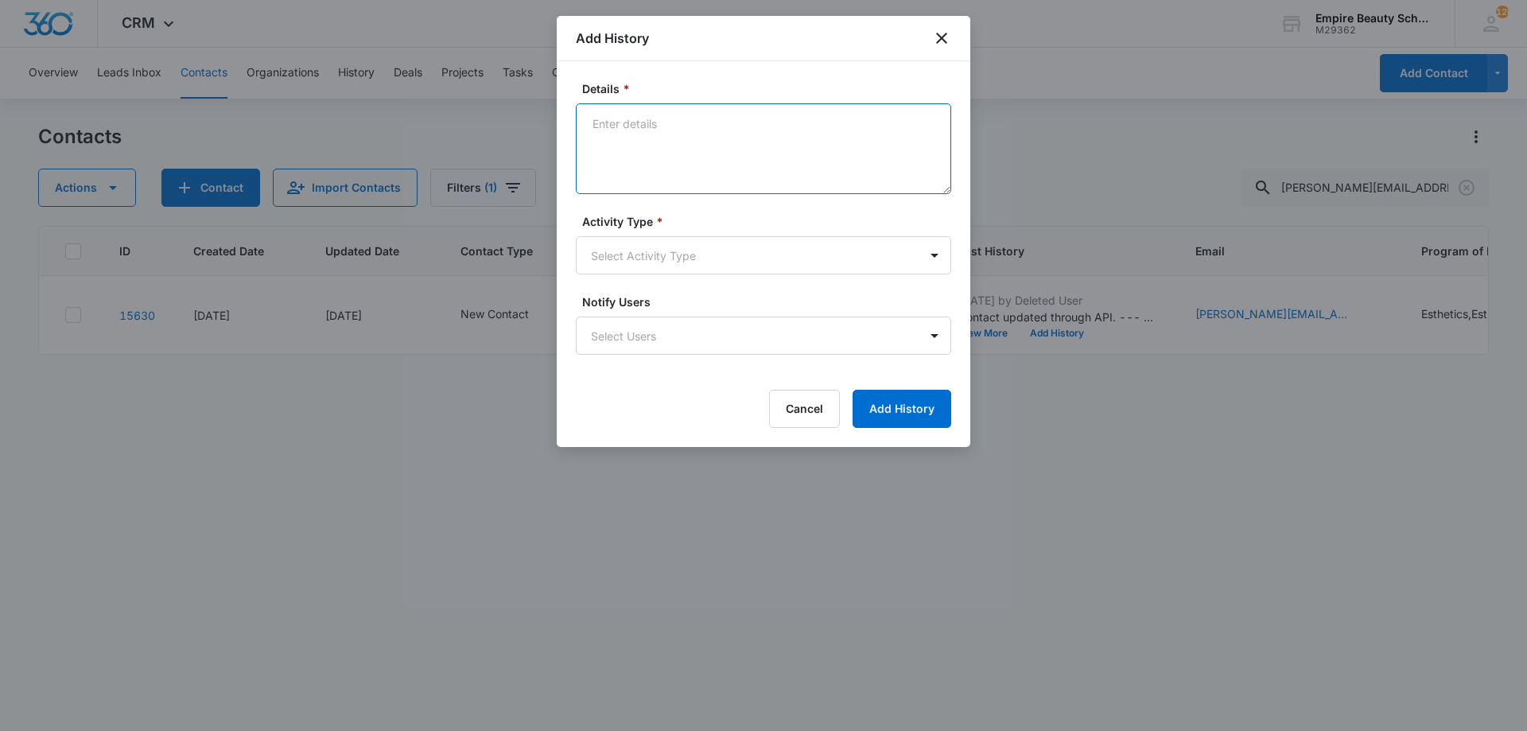
click at [717, 157] on textarea "Details *" at bounding box center [763, 148] width 375 height 91
click at [735, 126] on textarea "Submitted a new form" at bounding box center [763, 148] width 375 height 91
type textarea "Submitted a new form for EST/MU/LASH"
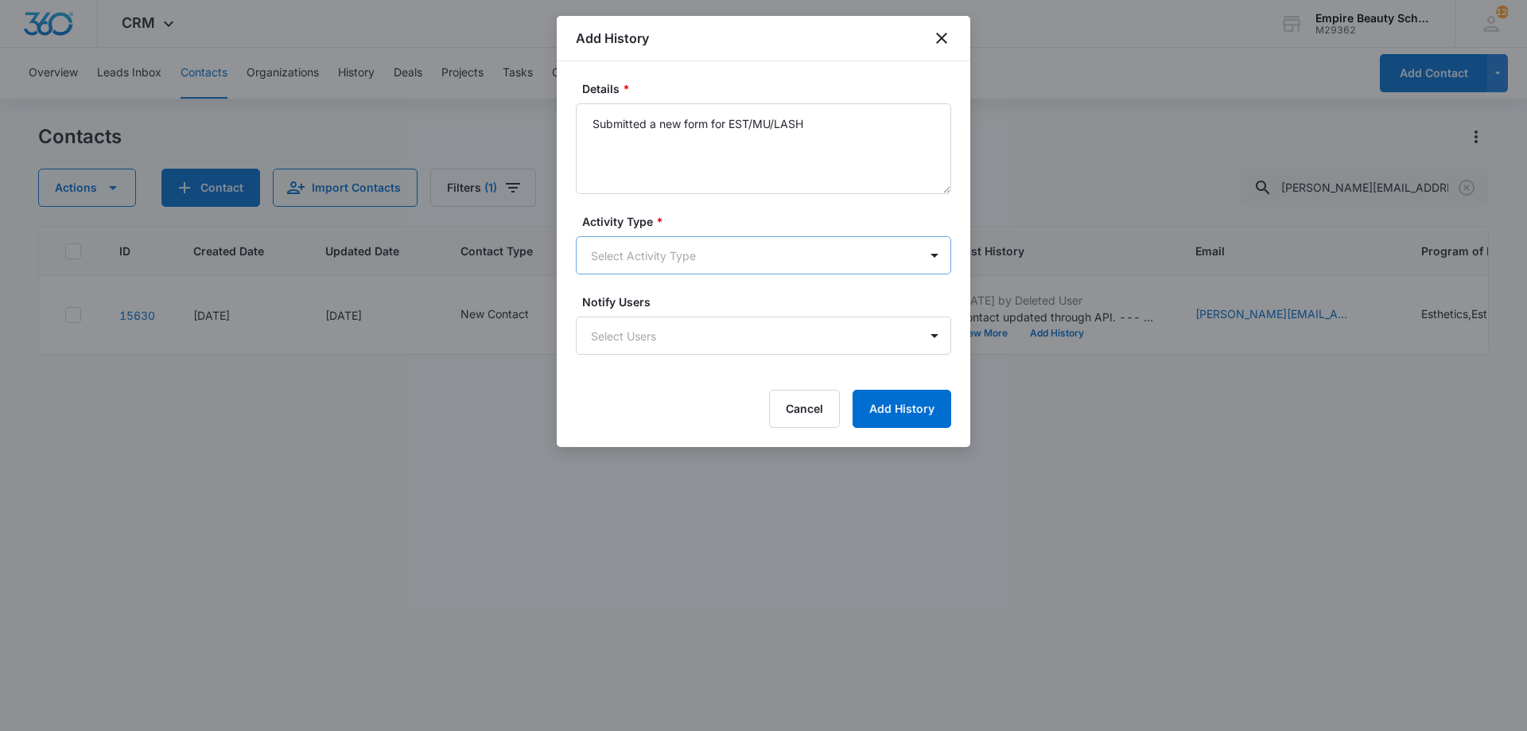
click at [702, 256] on body "CRM Apps Forms CRM Email Shop Payments POS Files Brand Settings Empire Beauty S…" at bounding box center [763, 365] width 1527 height 731
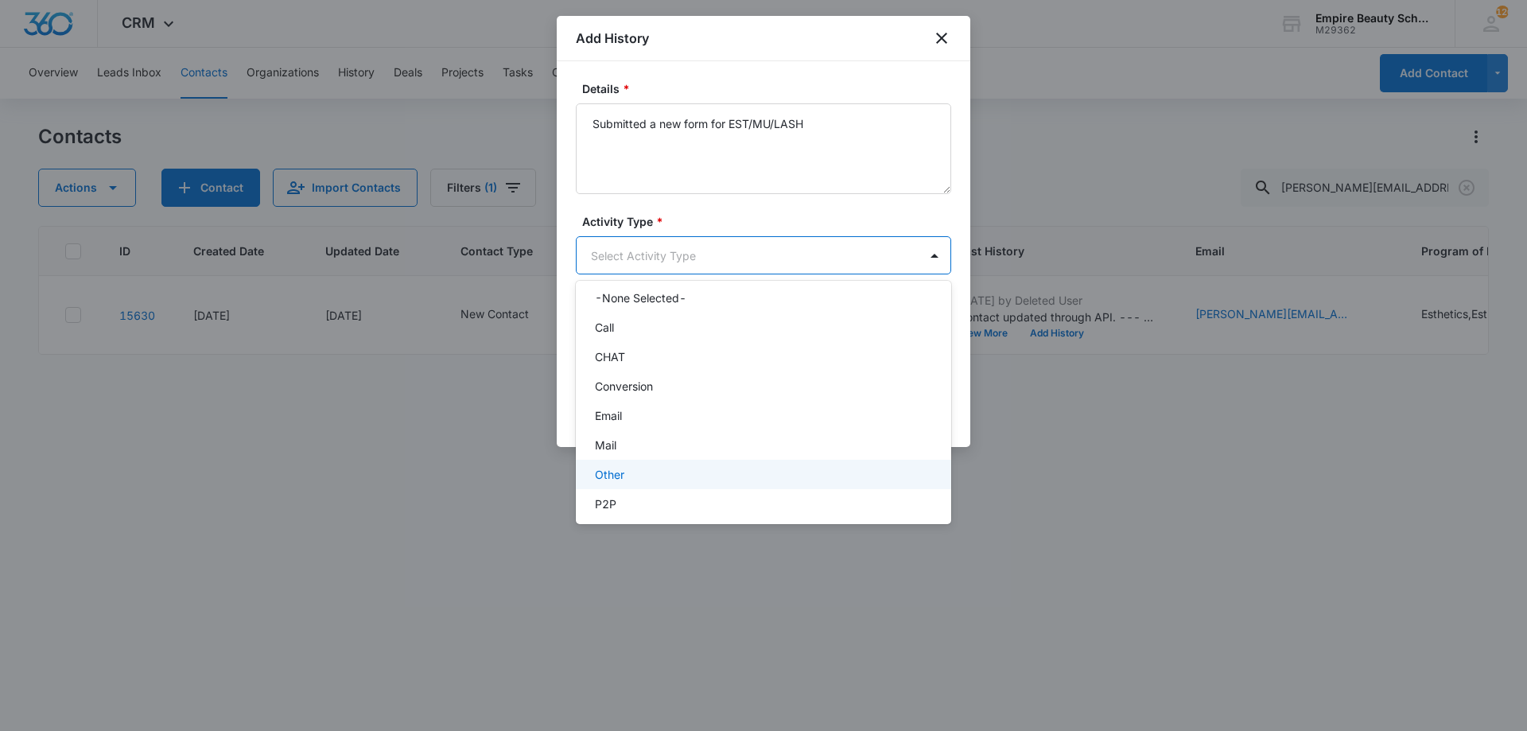
scroll to position [83, 0]
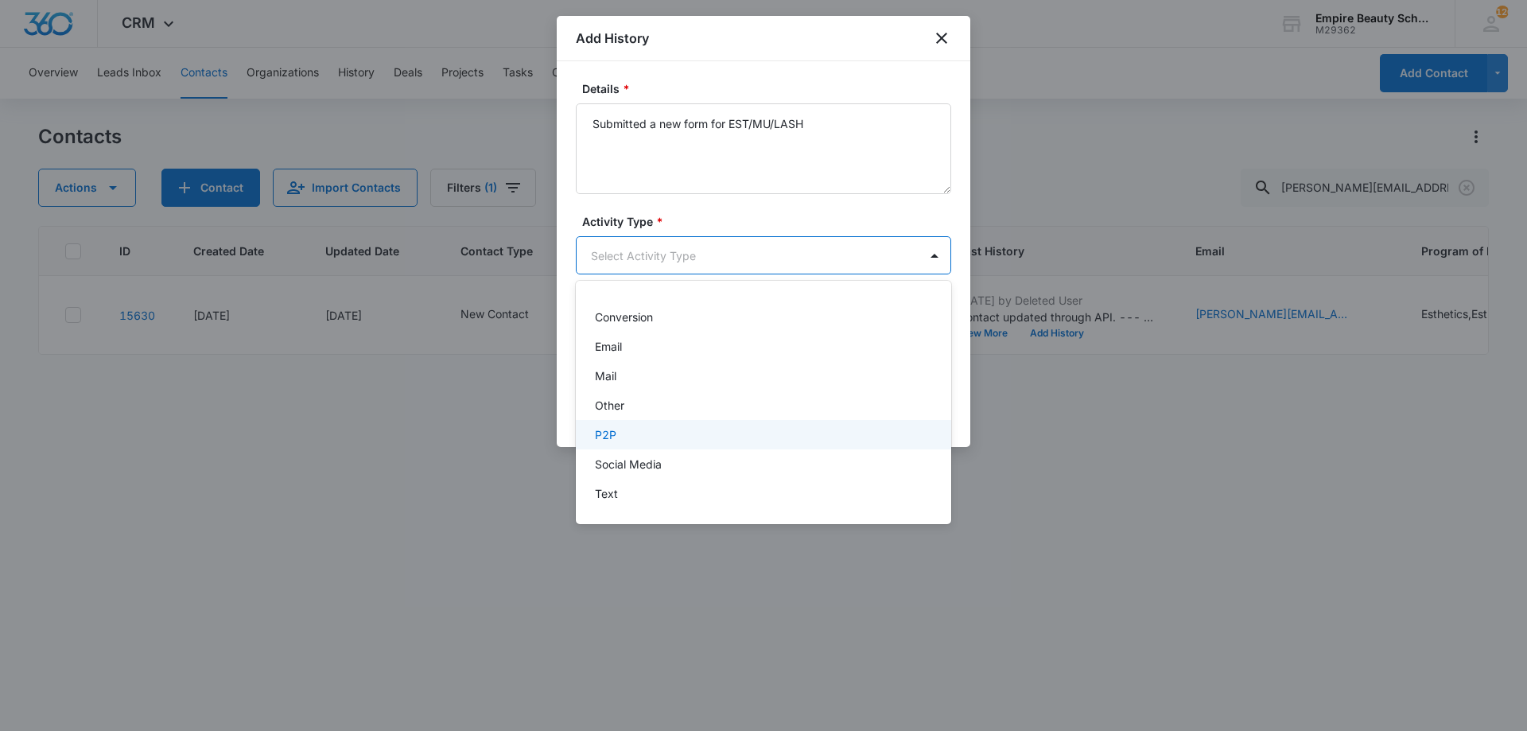
click at [628, 414] on div "Other" at bounding box center [763, 405] width 375 height 29
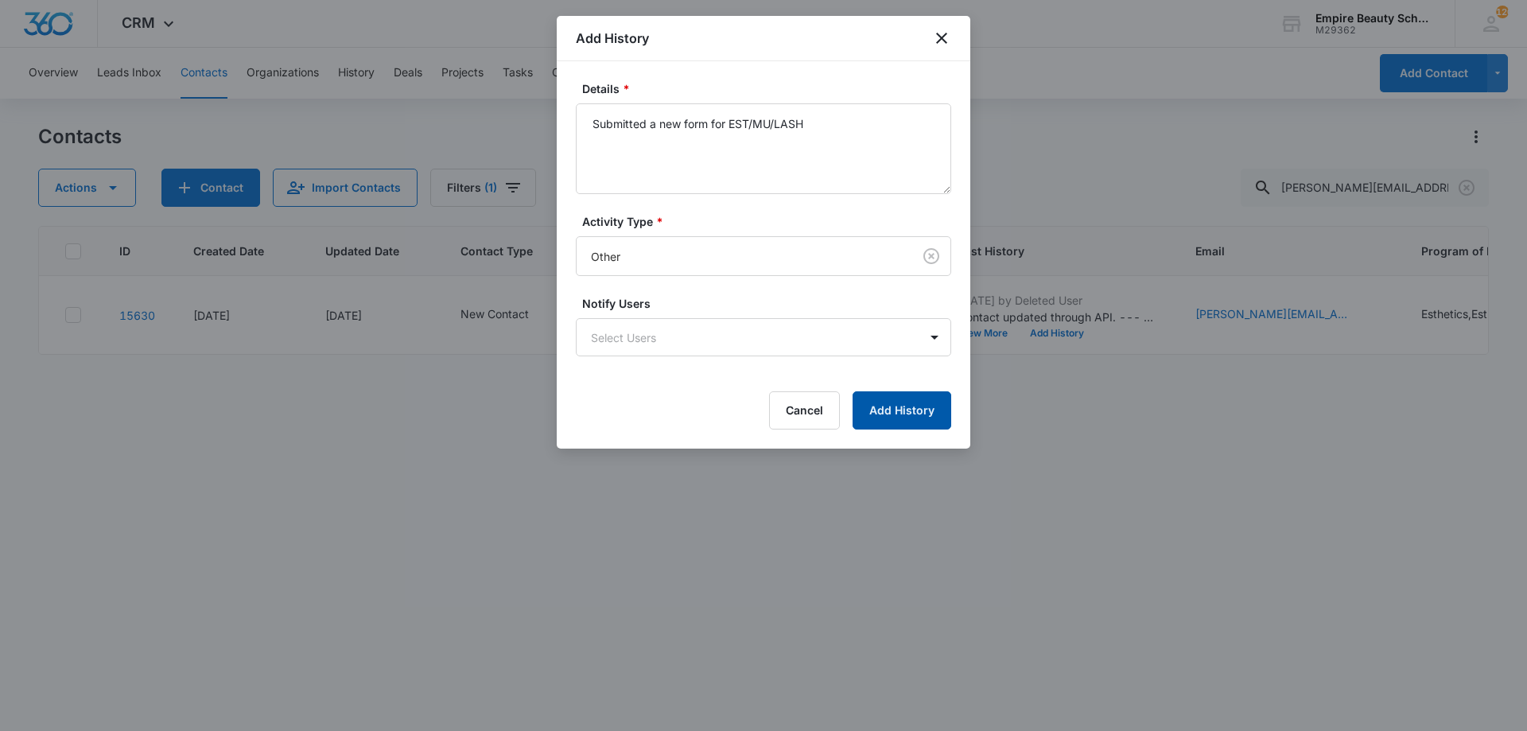
click at [900, 400] on button "Add History" at bounding box center [902, 410] width 99 height 38
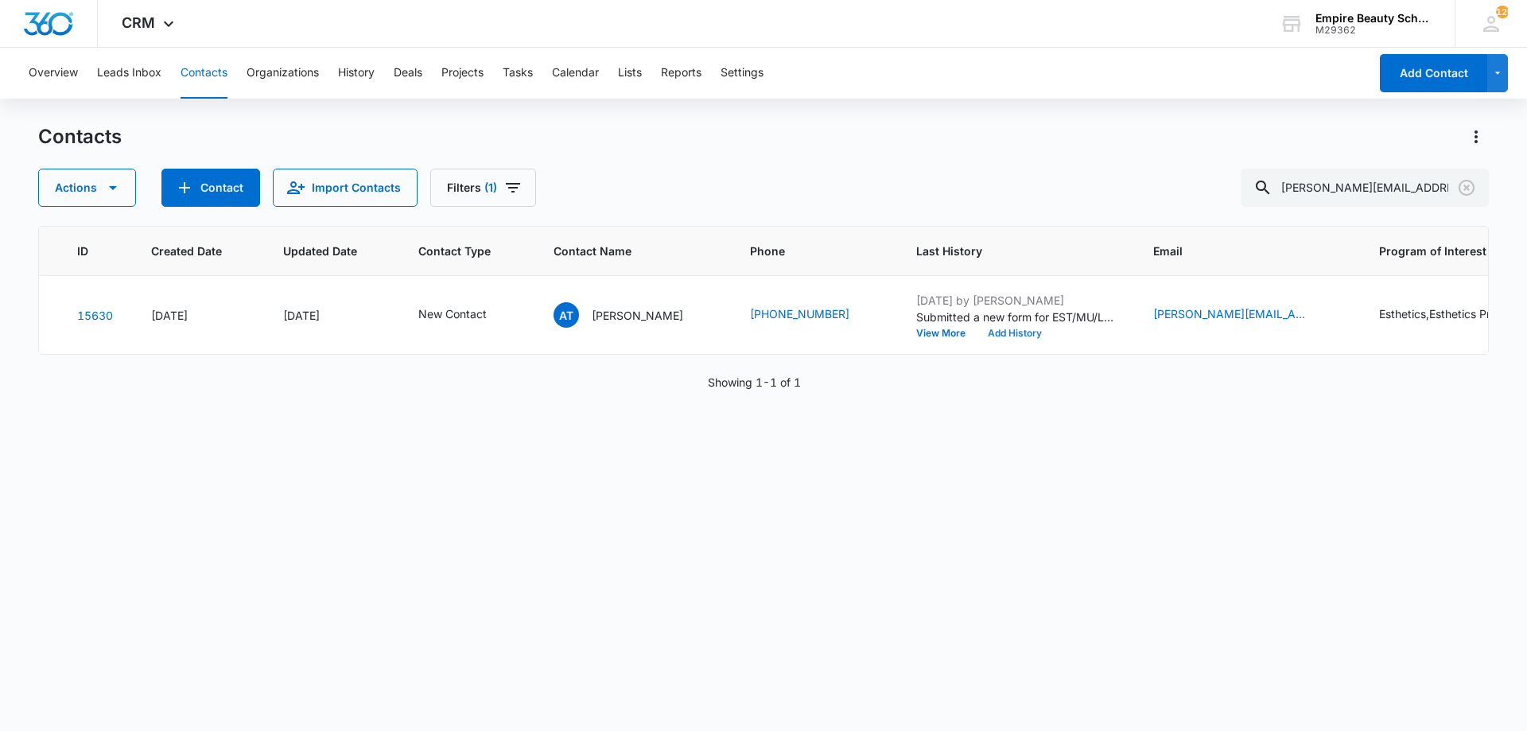
scroll to position [0, 49]
click at [976, 336] on button "Add History" at bounding box center [1008, 334] width 76 height 10
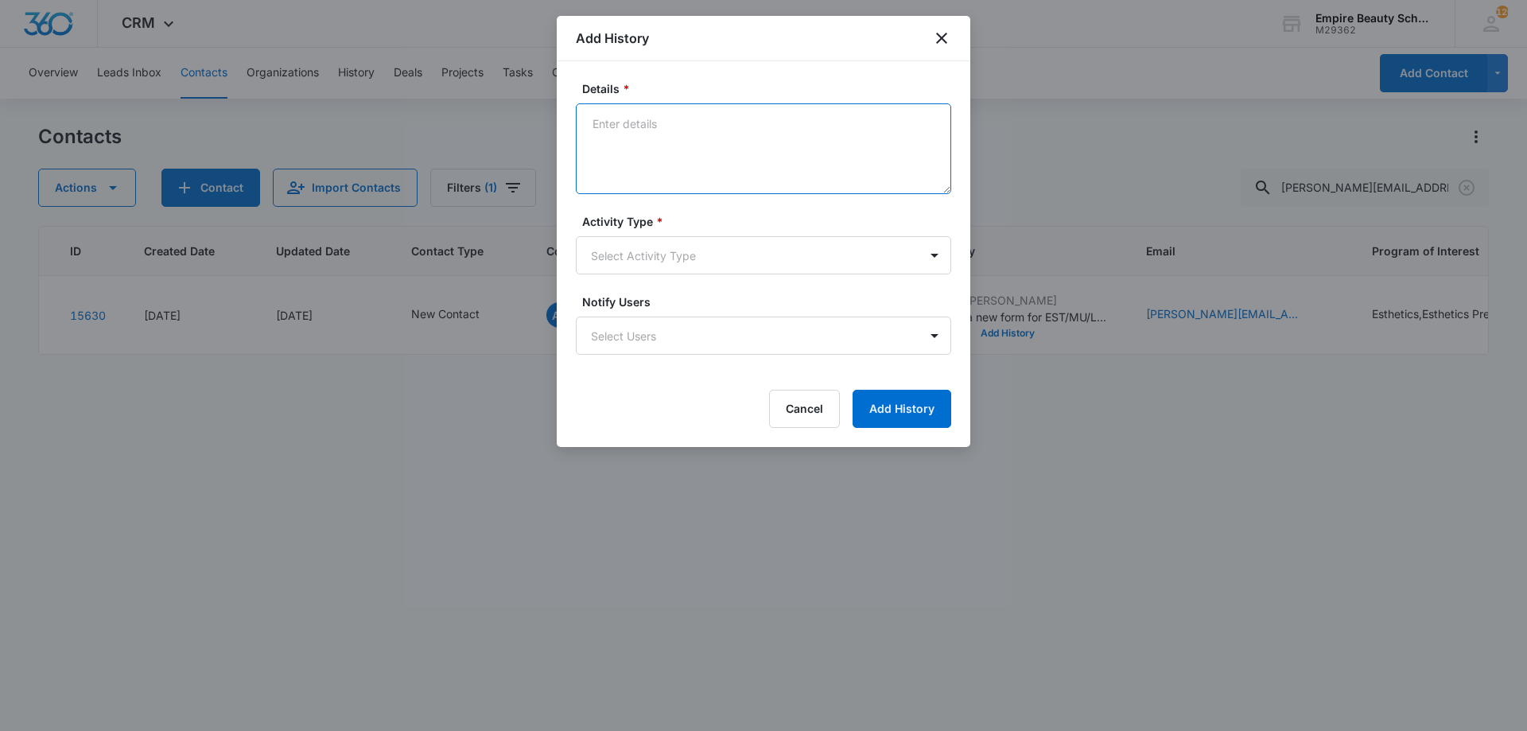
click at [709, 164] on textarea "Details *" at bounding box center [763, 148] width 375 height 91
type textarea "VM 1"
click at [671, 251] on body "CRM Apps Forms CRM Email Shop Payments POS Files Brand Settings Empire Beauty S…" at bounding box center [763, 365] width 1527 height 731
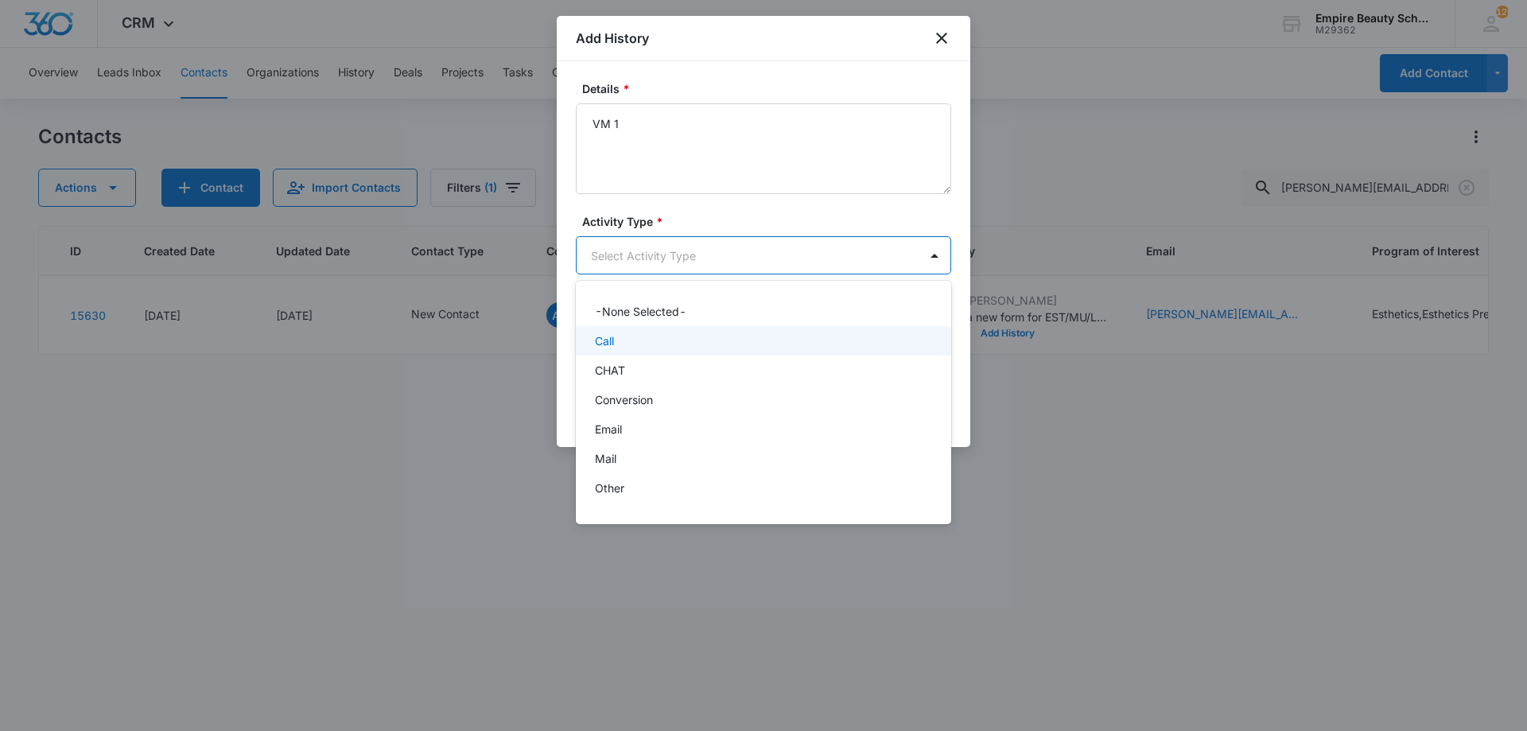
click at [695, 348] on div "Call" at bounding box center [762, 341] width 334 height 17
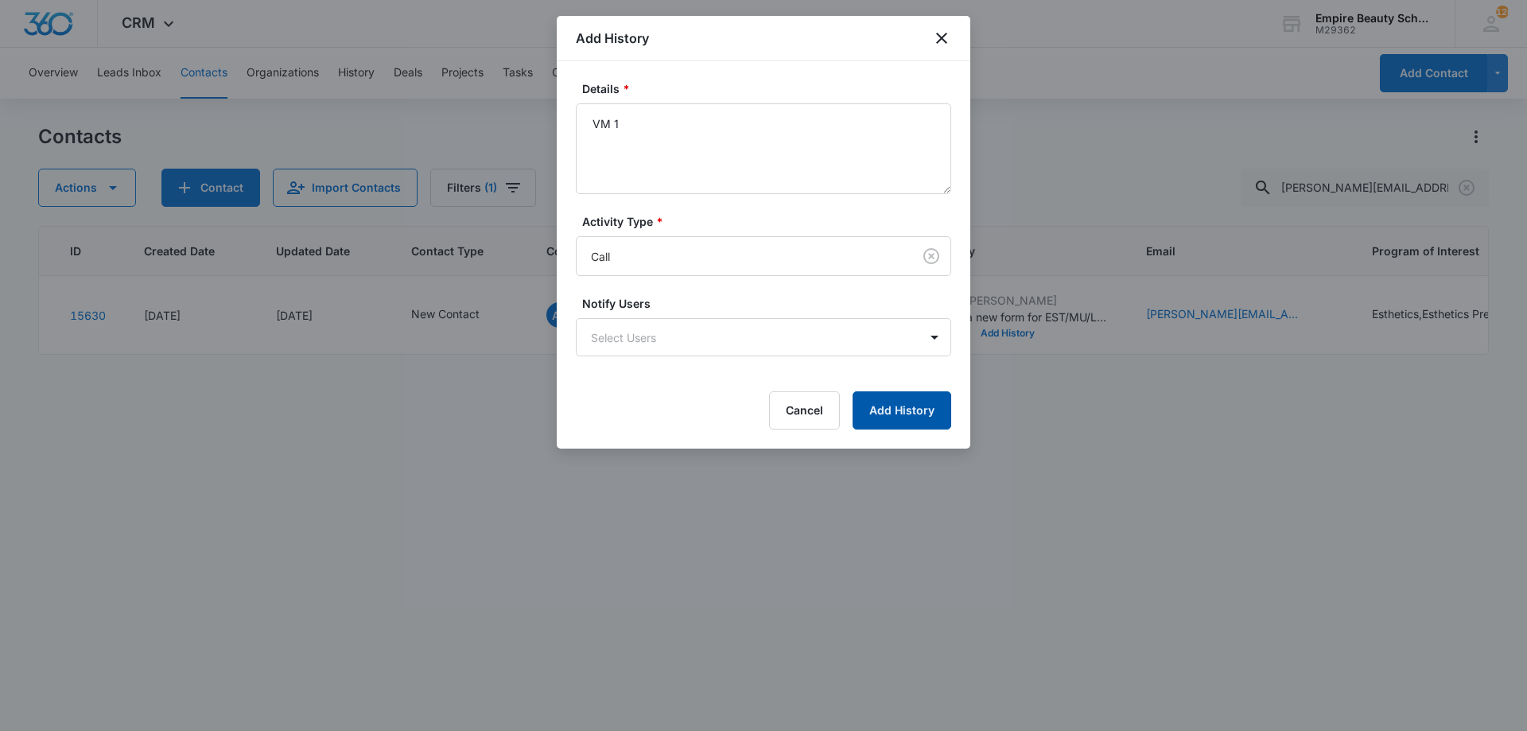
click at [928, 402] on button "Add History" at bounding box center [902, 410] width 99 height 38
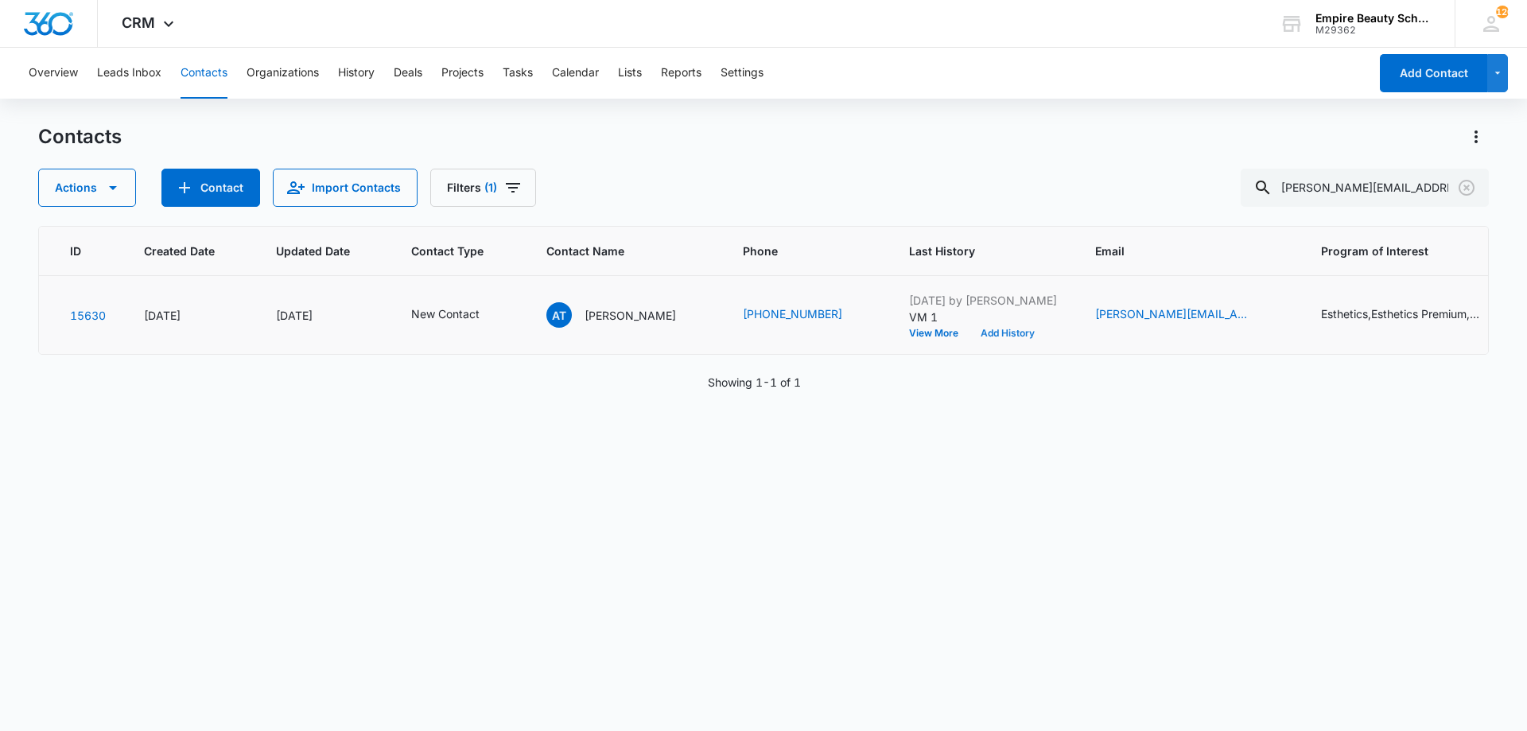
click at [986, 337] on button "Add History" at bounding box center [1008, 334] width 76 height 10
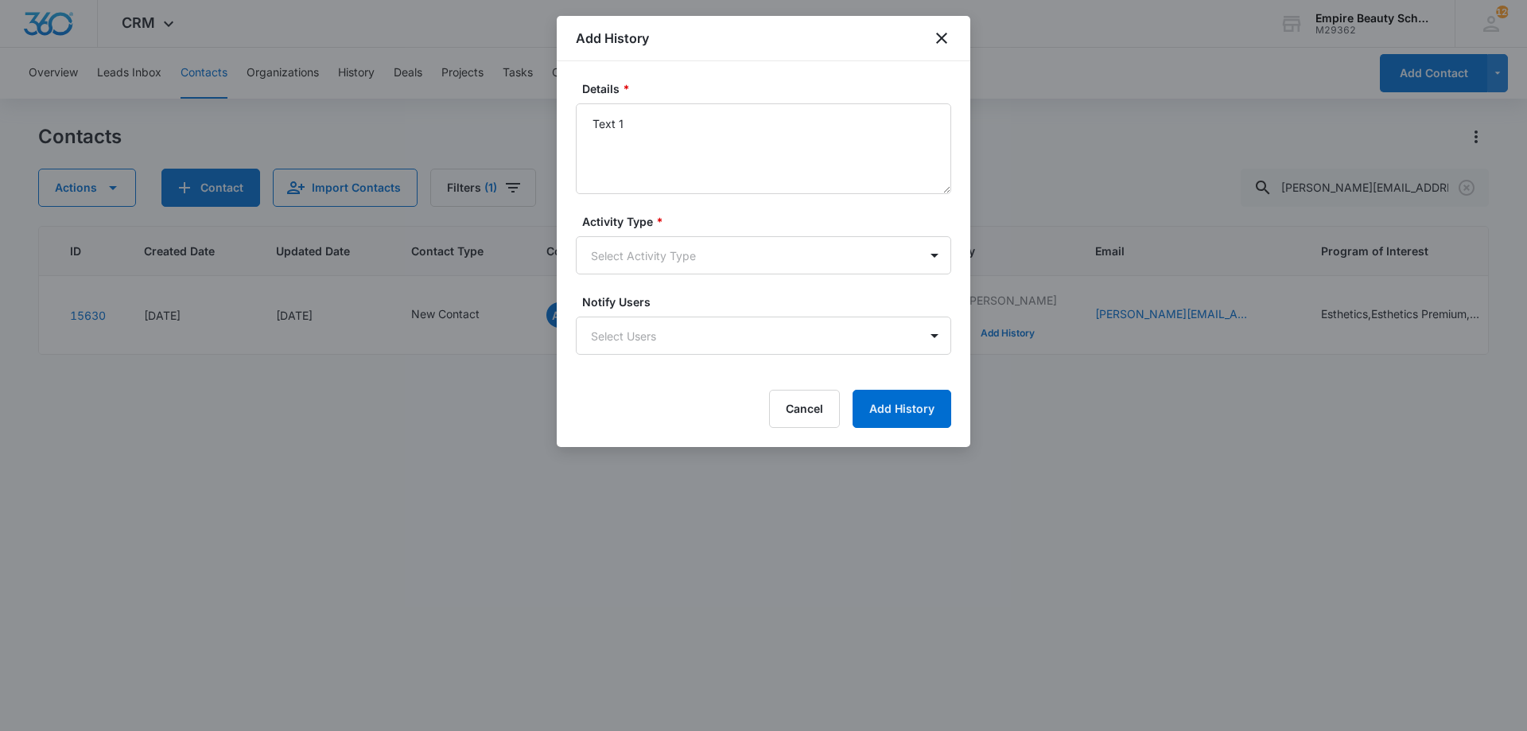
type textarea "Text 1"
click at [757, 275] on form "Details * Text 1 Activity Type * Select Activity Type Notify Users Select Users…" at bounding box center [763, 254] width 375 height 348
click at [706, 239] on body "CRM Apps Forms CRM Email Shop Payments POS Files Brand Settings Empire Beauty S…" at bounding box center [763, 365] width 1527 height 731
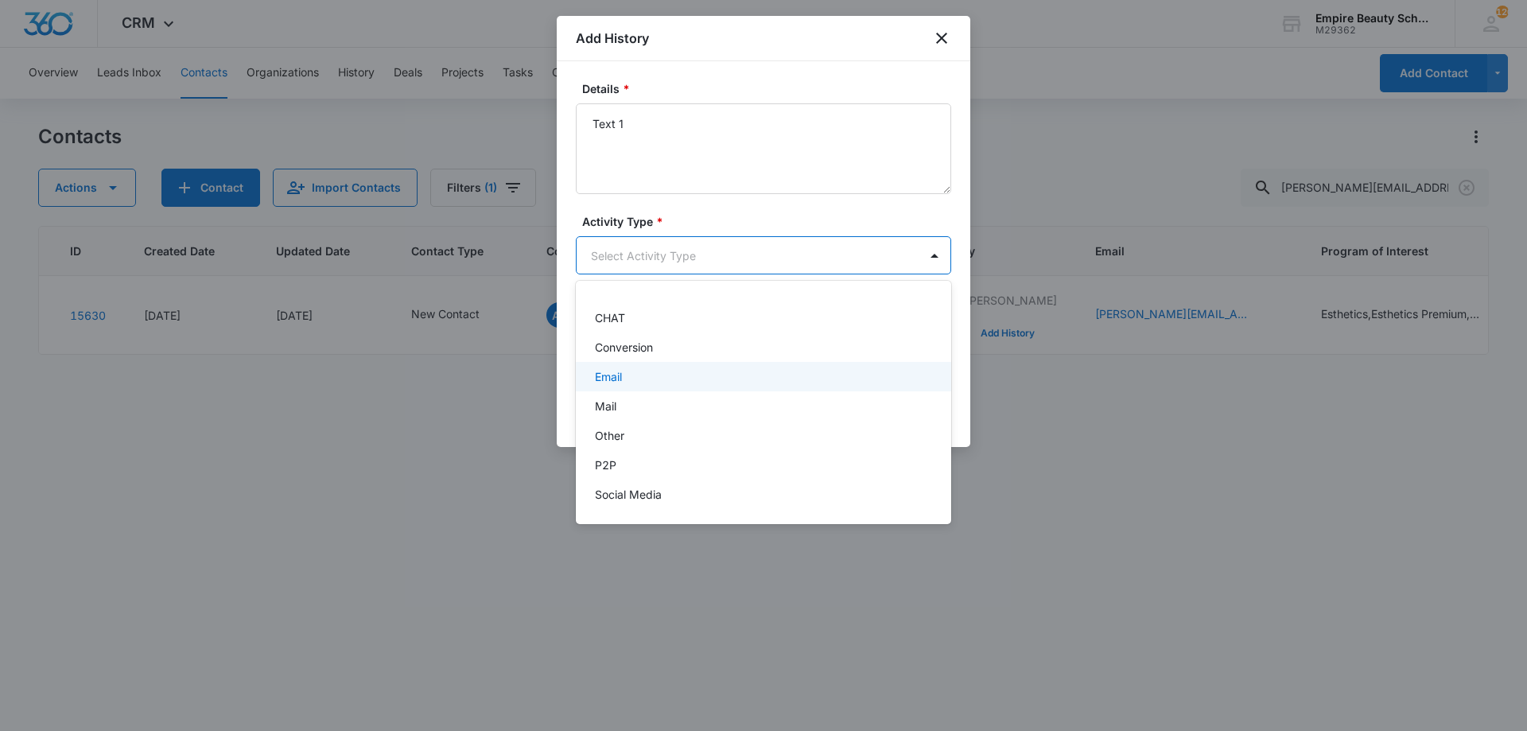
scroll to position [83, 0]
click at [617, 498] on p "Text" at bounding box center [606, 493] width 23 height 17
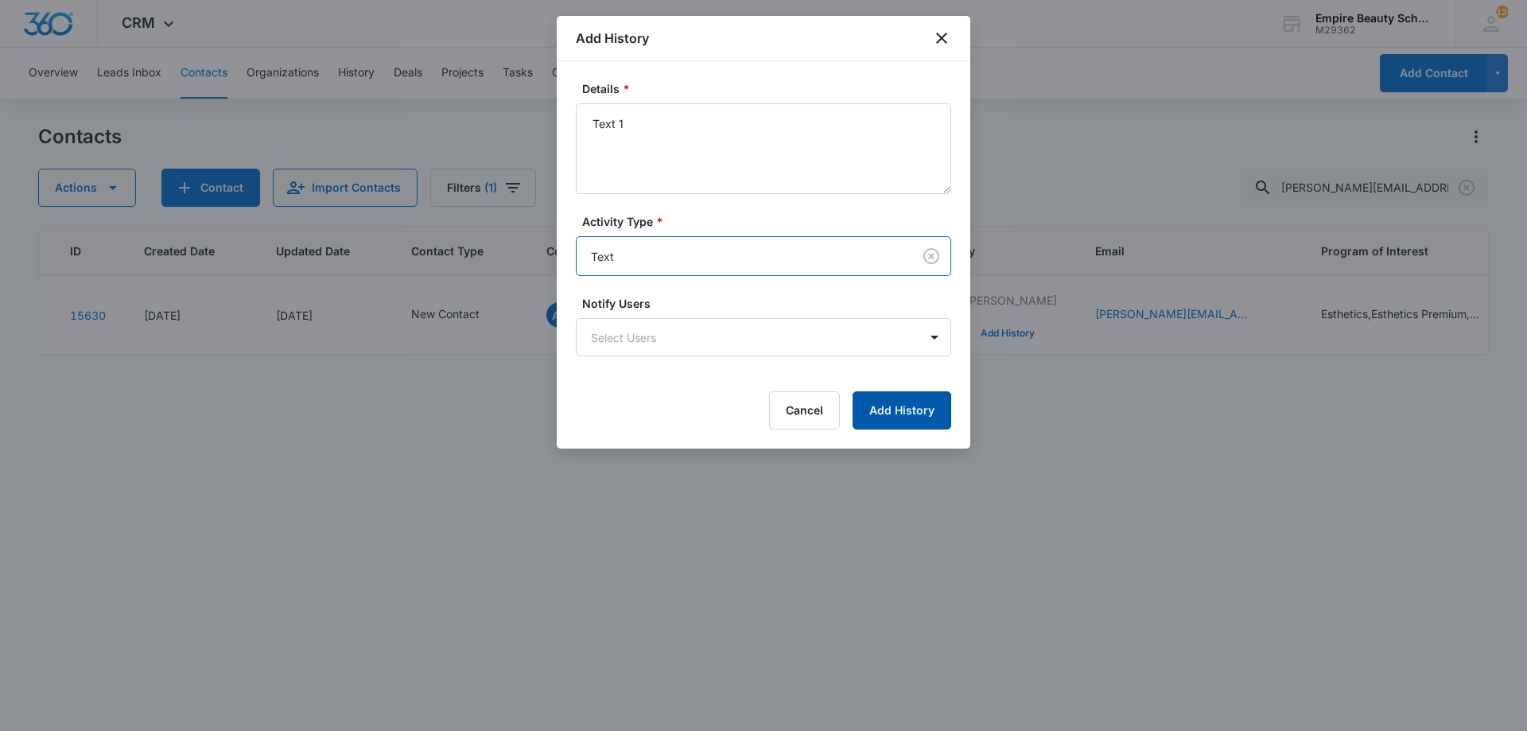
click at [901, 405] on button "Add History" at bounding box center [902, 410] width 99 height 38
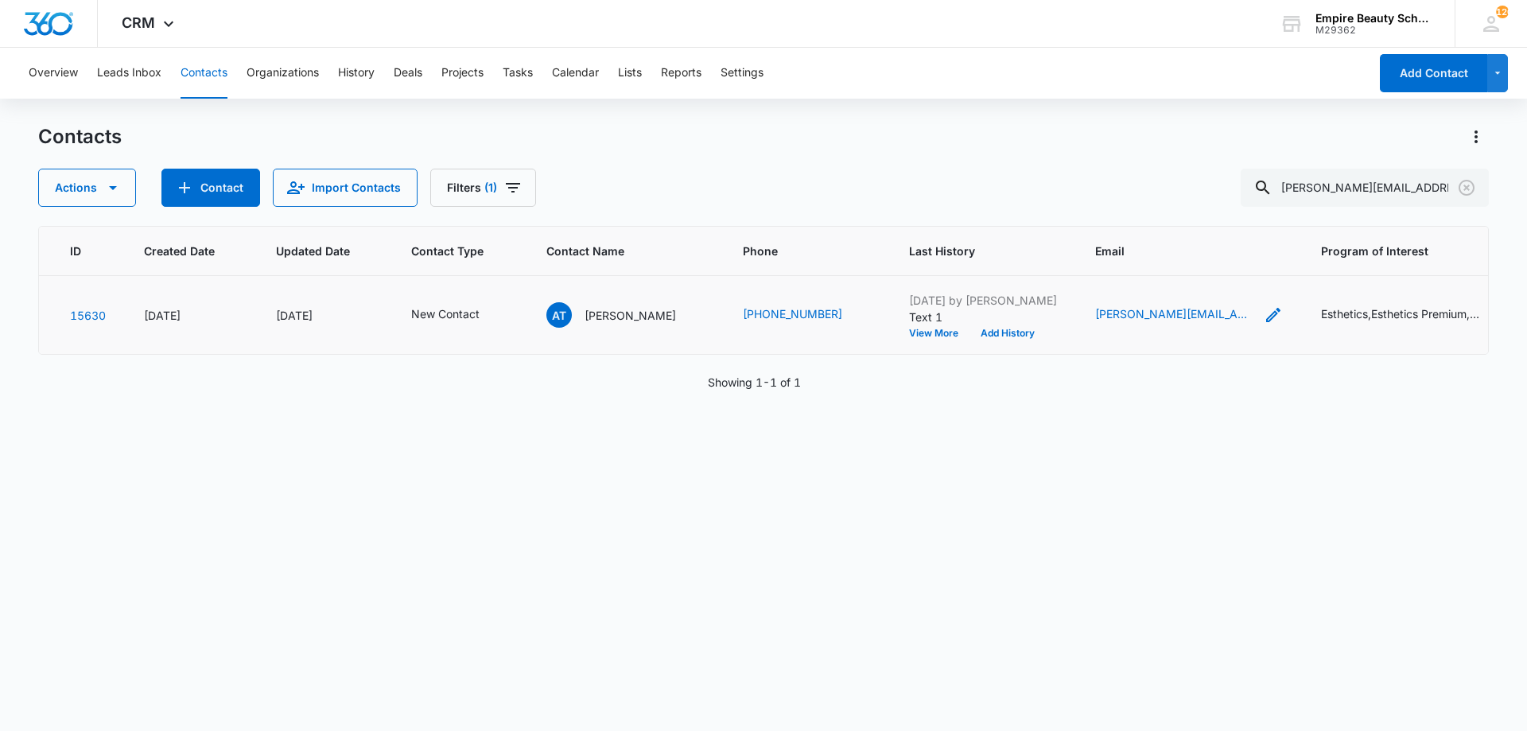
click at [1264, 306] on icon "Email - alicia.t010306@gmail.com - Select to Edit Field" at bounding box center [1273, 314] width 19 height 19
click at [1191, 210] on input "[PERSON_NAME][EMAIL_ADDRESS][DOMAIN_NAME]" at bounding box center [1187, 213] width 200 height 38
click at [1191, 211] on input "[PERSON_NAME][EMAIL_ADDRESS][DOMAIN_NAME]" at bounding box center [1187, 213] width 200 height 38
click at [1183, 263] on button "Cancel" at bounding box center [1201, 263] width 56 height 30
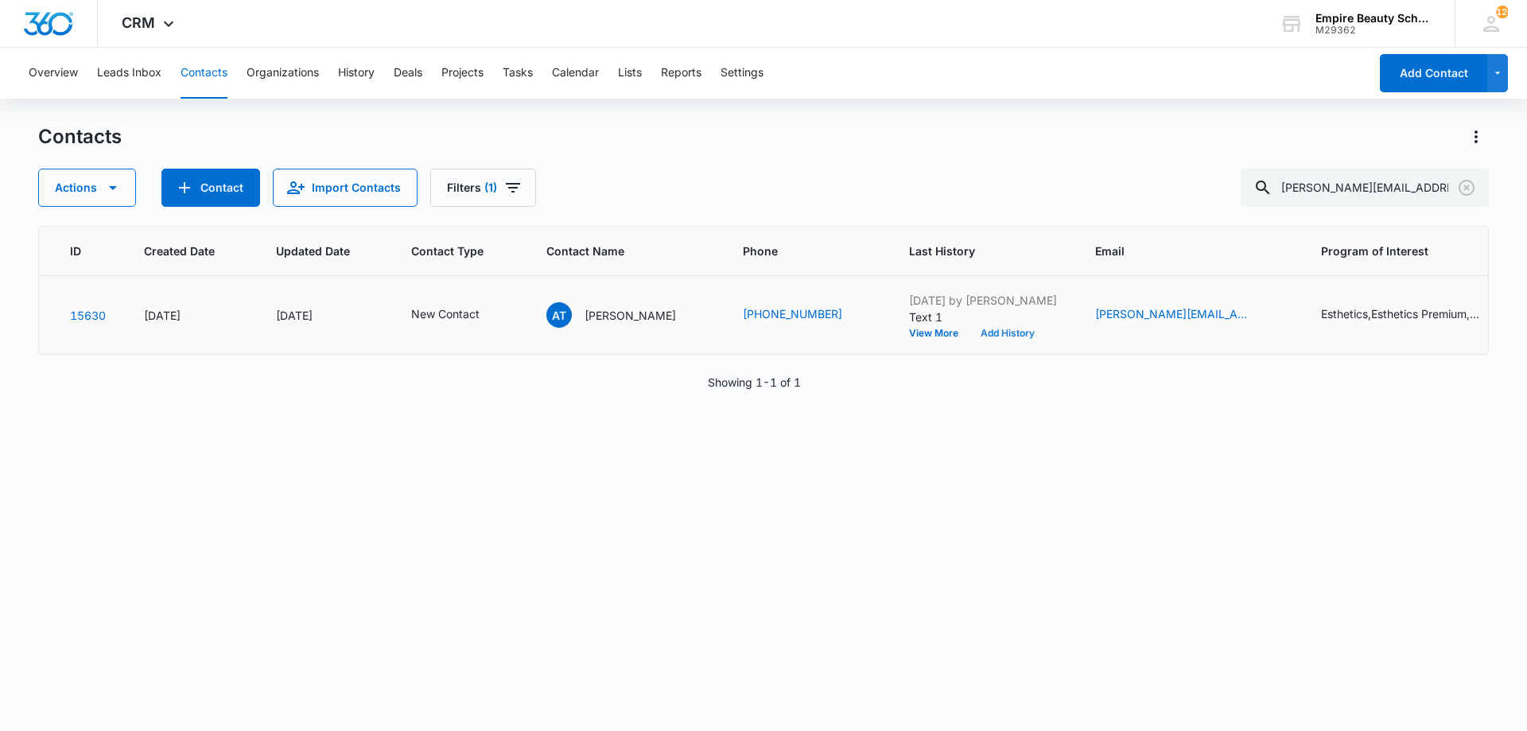
click at [970, 329] on button "Add History" at bounding box center [1008, 334] width 76 height 10
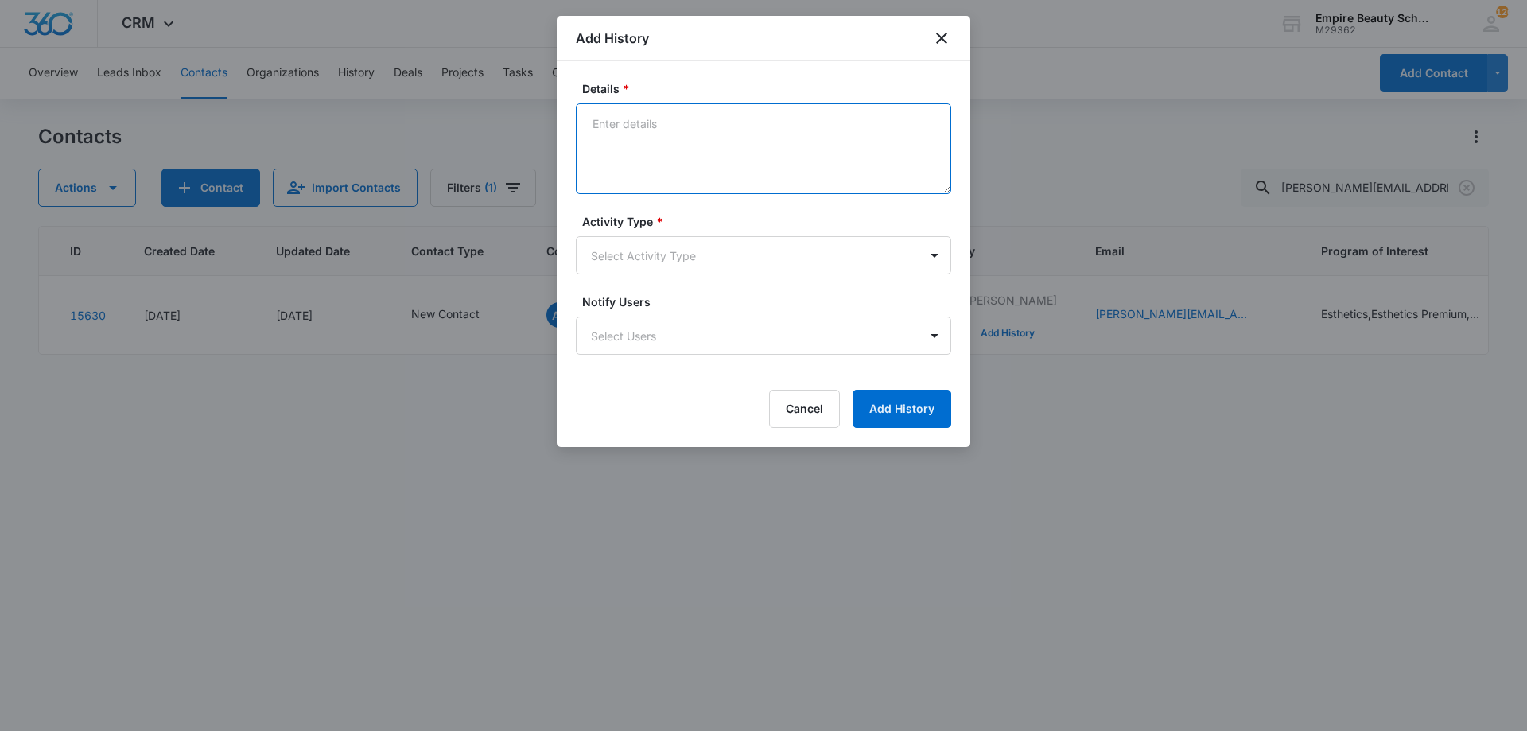
click at [692, 143] on textarea "Details *" at bounding box center [763, 148] width 375 height 91
type textarea "Email 1"
click at [617, 263] on body "CRM Apps Forms CRM Email Shop Payments POS Files Brand Settings Empire Beauty S…" at bounding box center [763, 365] width 1527 height 731
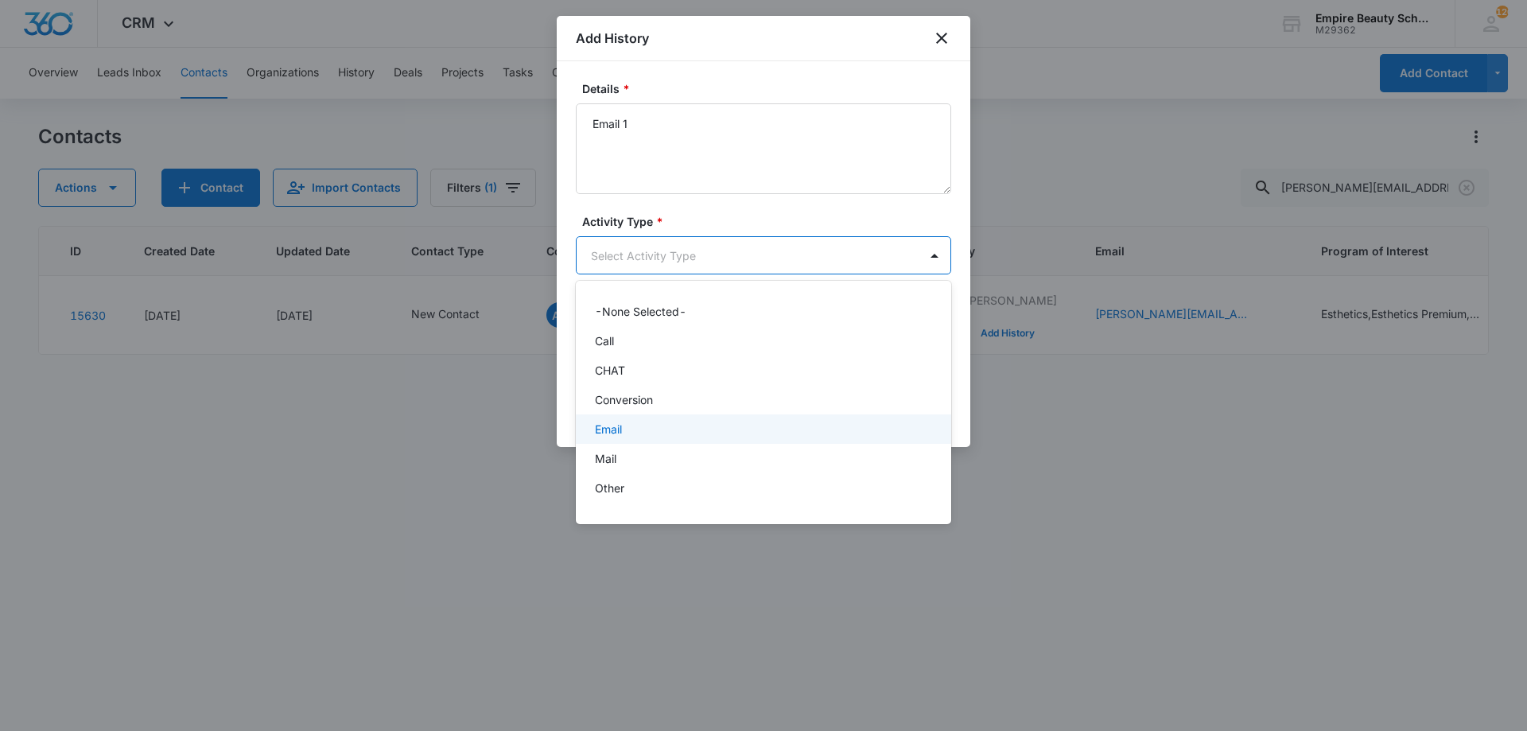
click at [639, 426] on div "Email" at bounding box center [762, 429] width 334 height 17
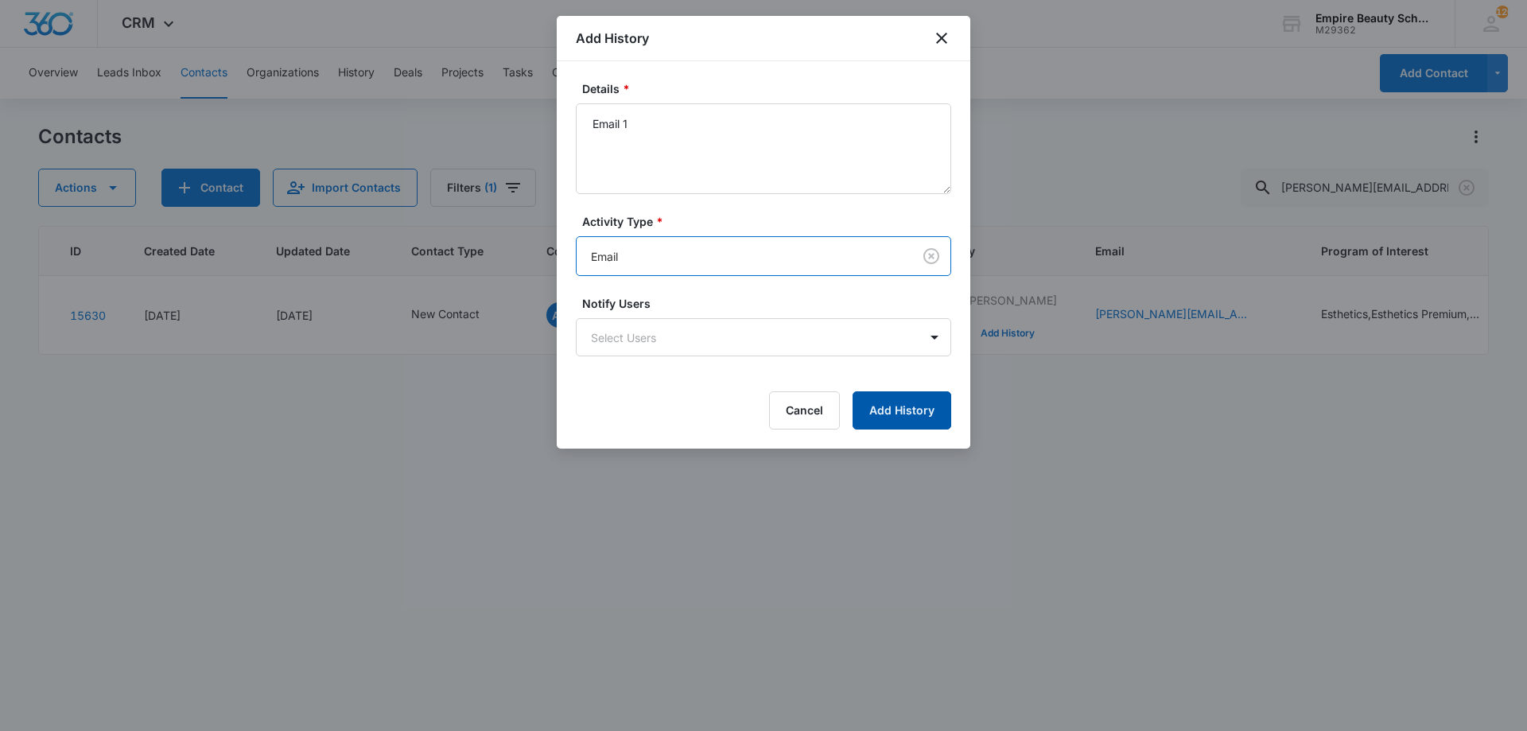
click at [908, 403] on button "Add History" at bounding box center [902, 410] width 99 height 38
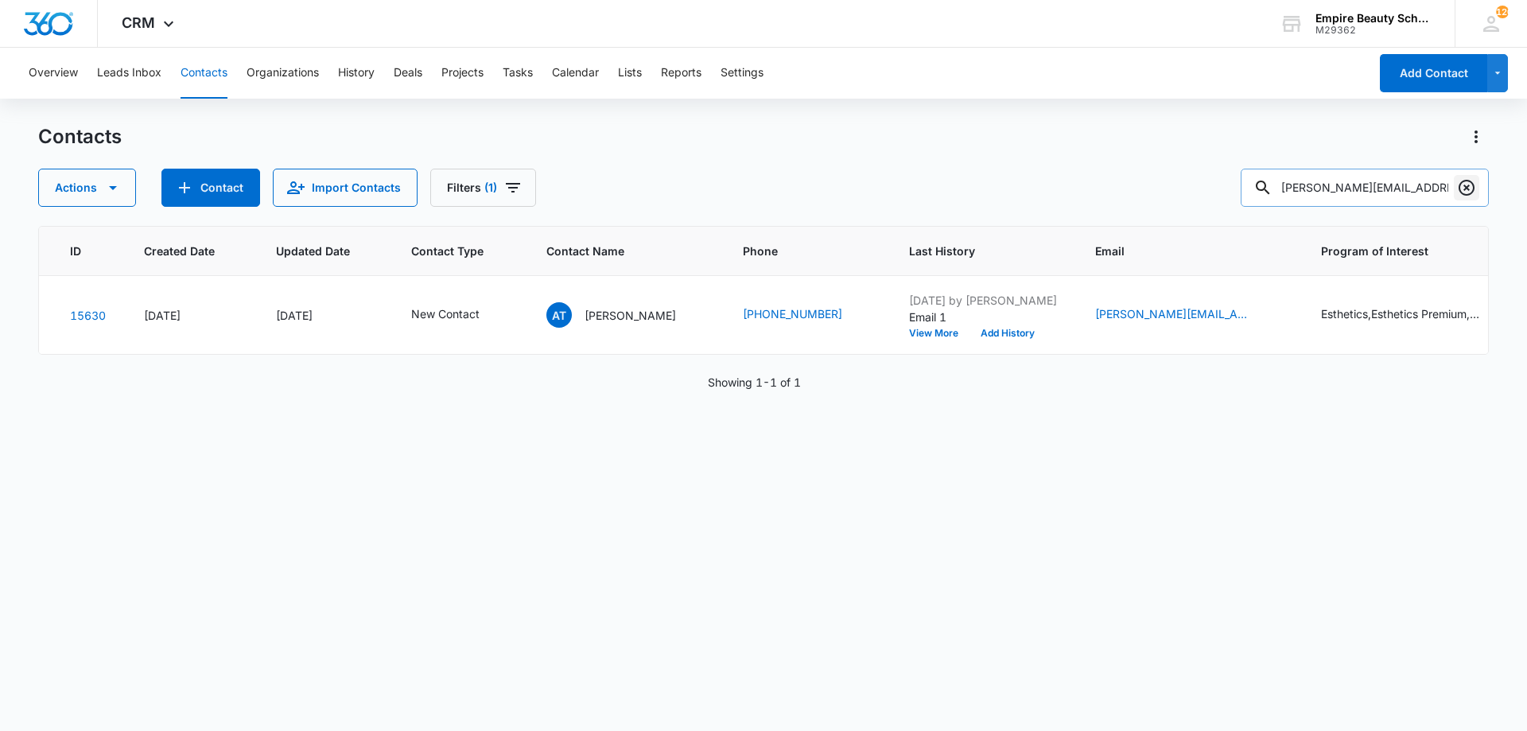
click at [1472, 194] on icon "Clear" at bounding box center [1466, 187] width 19 height 19
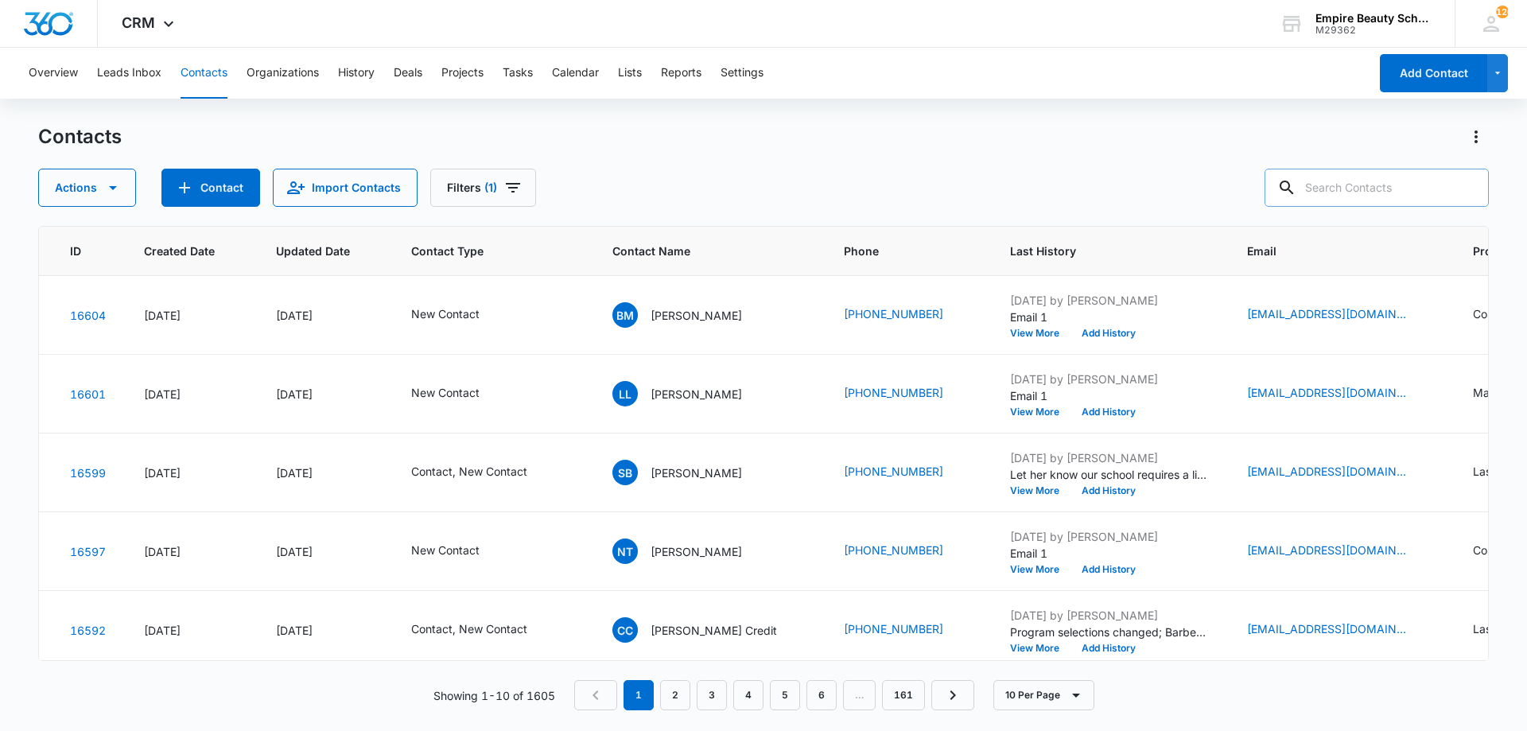
click at [1352, 198] on input "text" at bounding box center [1377, 188] width 224 height 38
paste input "[EMAIL_ADDRESS][DOMAIN_NAME]"
drag, startPoint x: 1318, startPoint y: 185, endPoint x: 1253, endPoint y: 185, distance: 65.2
click at [1252, 186] on div "Actions Contact Import Contacts Filters (1) [EMAIL_ADDRESS][DOMAIN_NAME]" at bounding box center [763, 188] width 1451 height 38
type input "[EMAIL_ADDRESS][DOMAIN_NAME]"
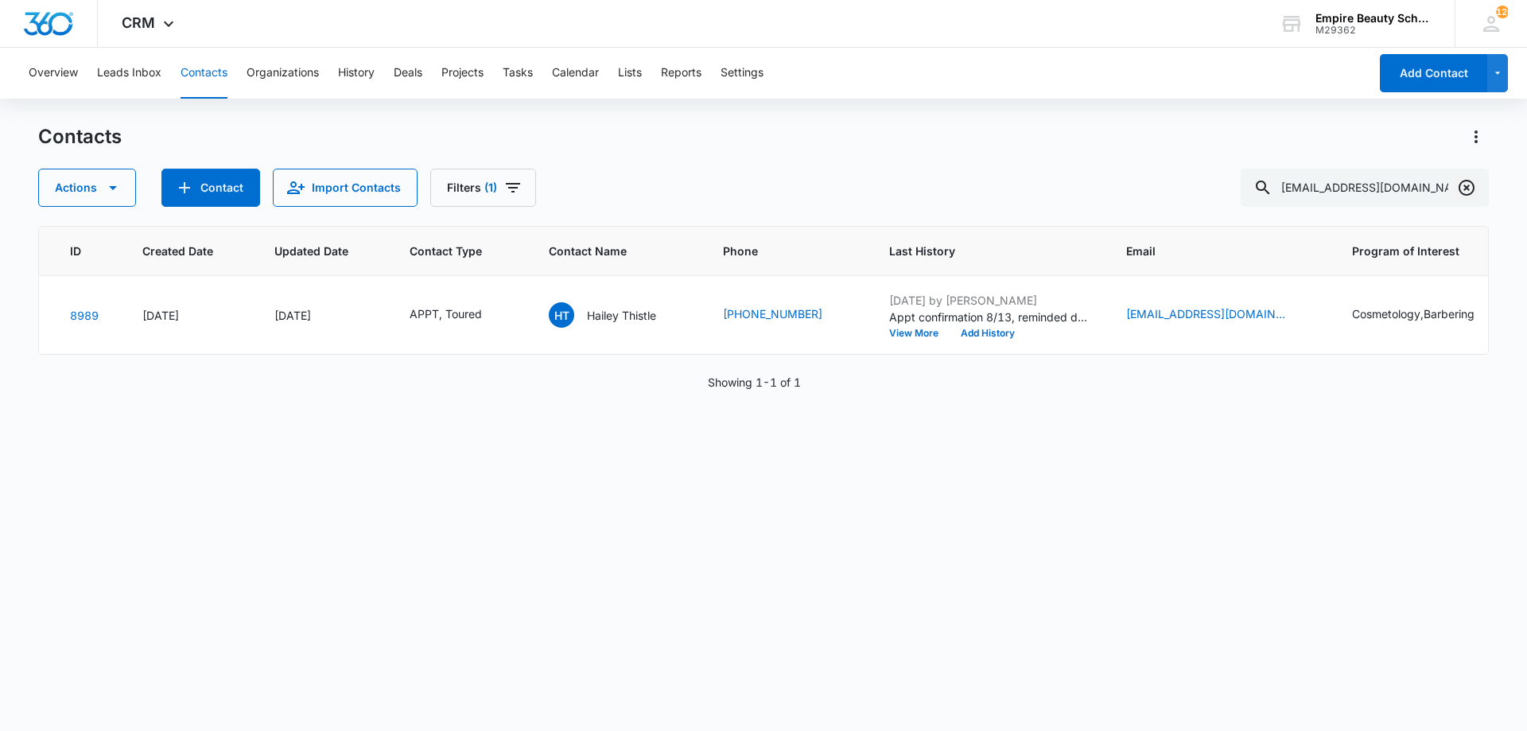
click at [1460, 189] on icon "Clear" at bounding box center [1466, 187] width 19 height 19
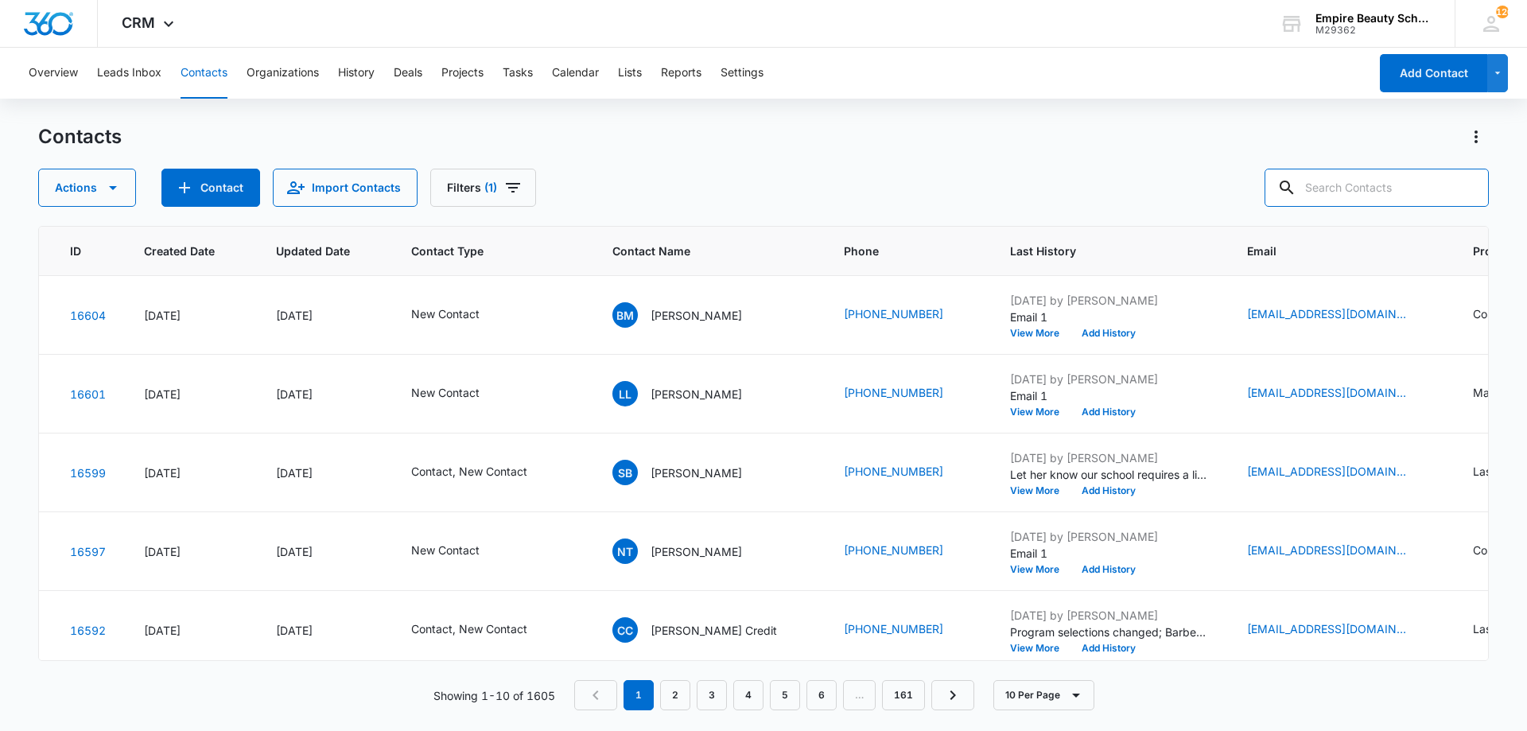
paste input "[EMAIL_ADDRESS][DOMAIN_NAME]"
type input "[EMAIL_ADDRESS][DOMAIN_NAME]"
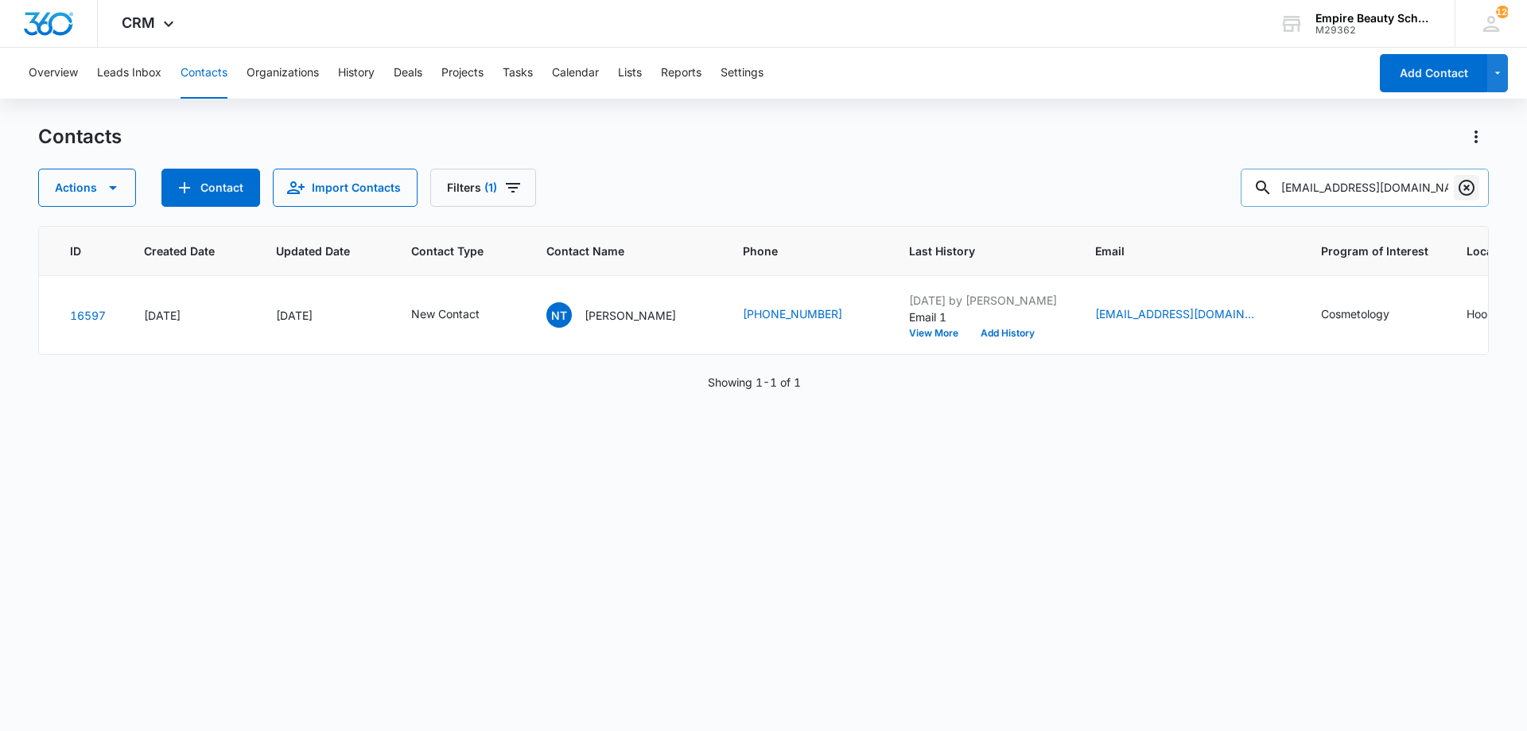
click at [1465, 185] on icon "Clear" at bounding box center [1466, 187] width 19 height 19
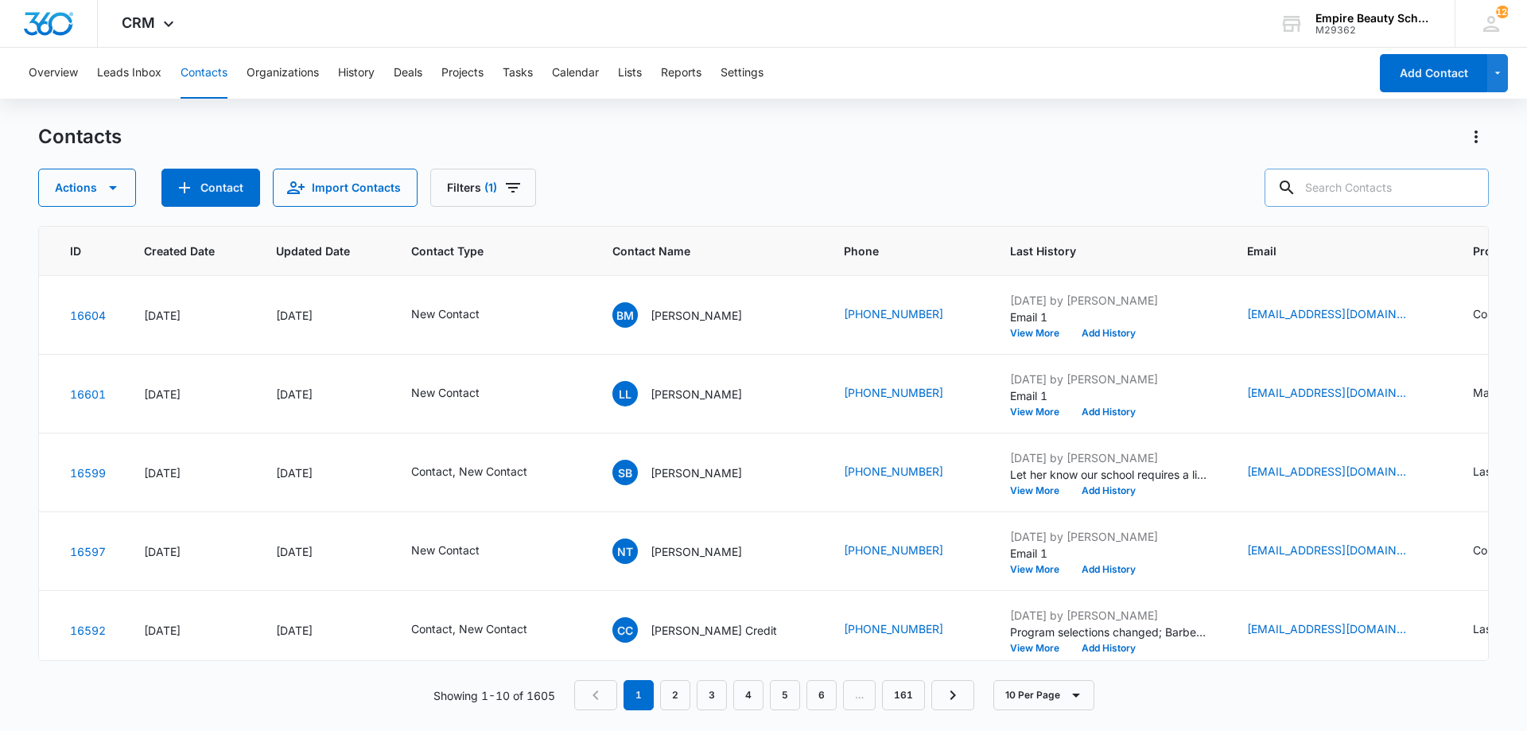
click at [1073, 134] on div "Contacts" at bounding box center [763, 136] width 1451 height 25
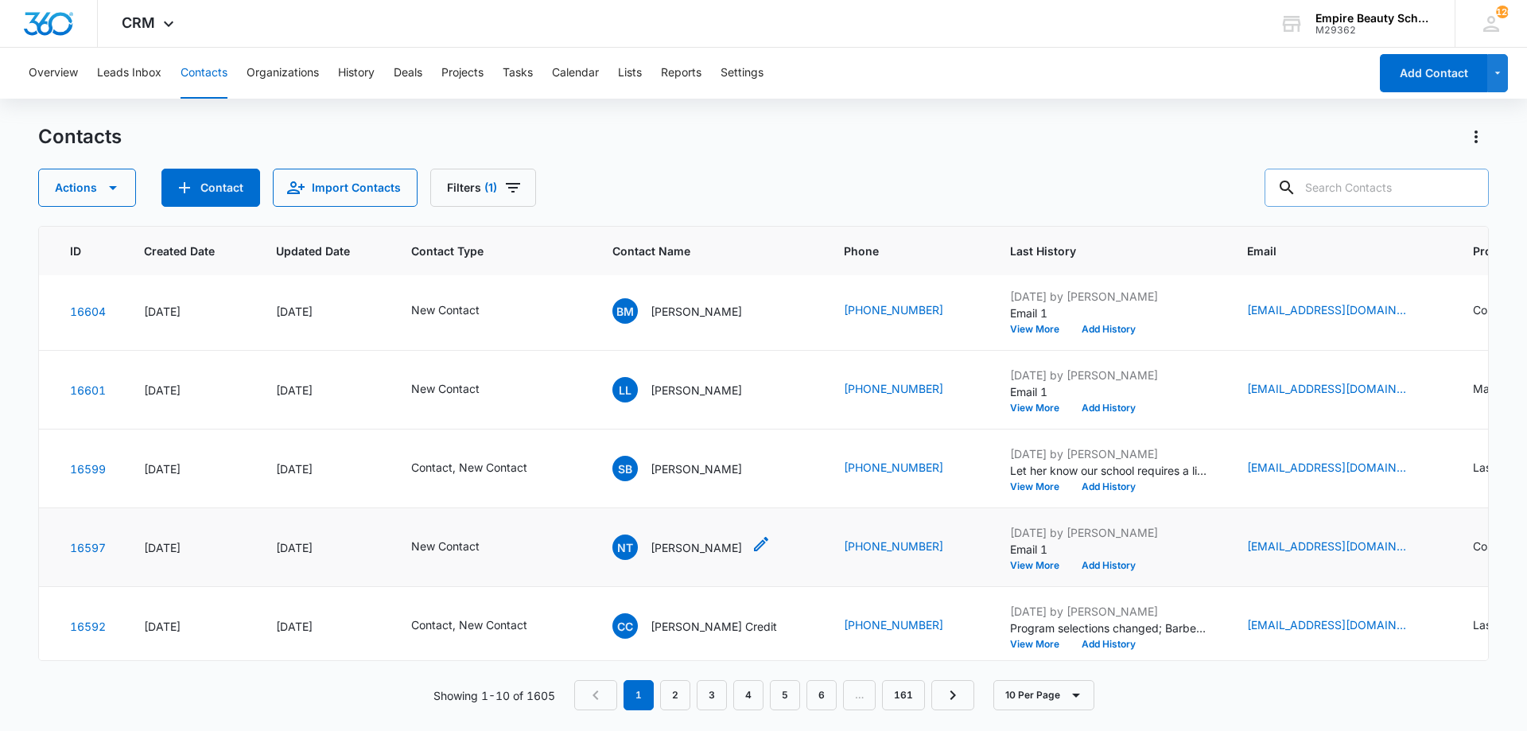
scroll to position [0, 49]
paste input "[EMAIL_ADDRESS][DOMAIN_NAME]"
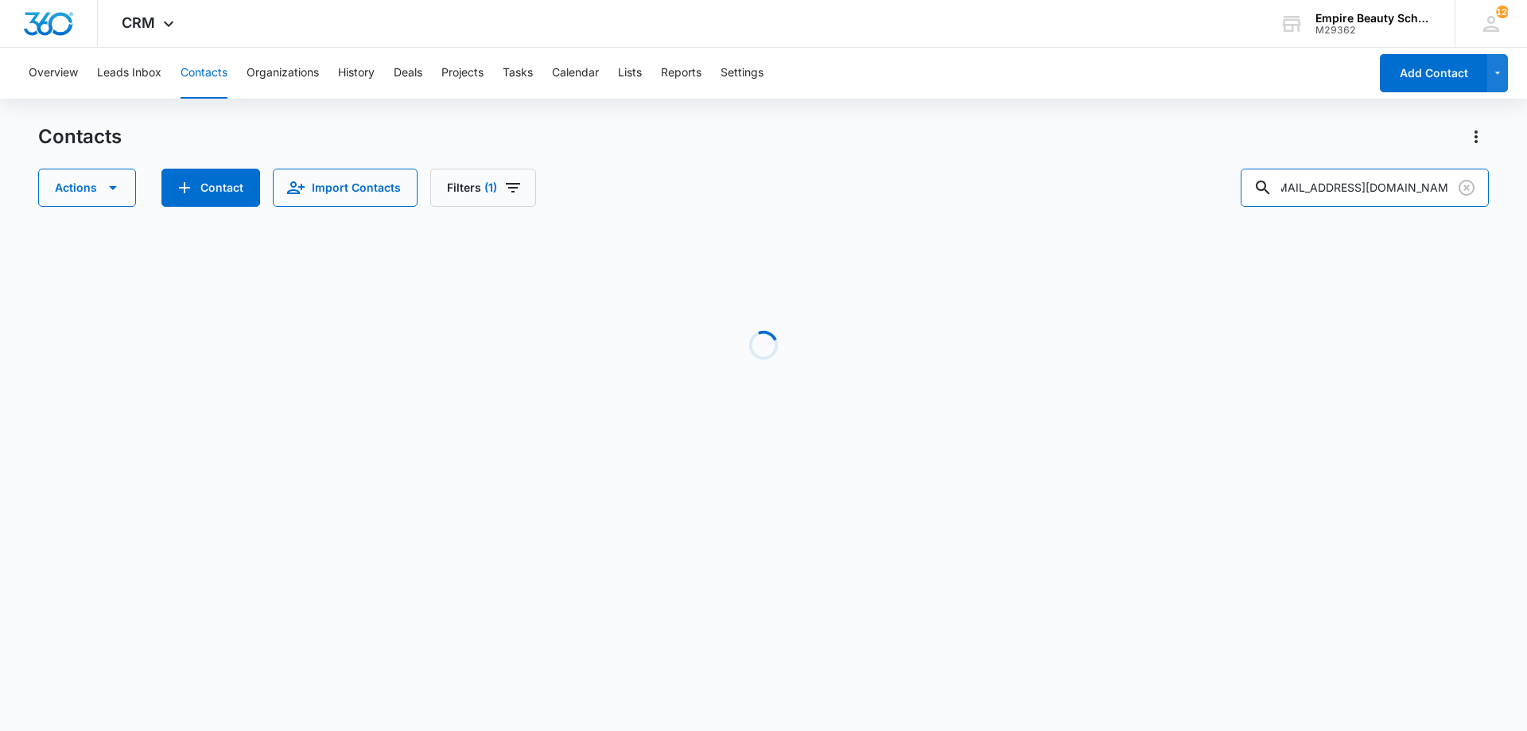
scroll to position [0, 0]
drag, startPoint x: 1309, startPoint y: 186, endPoint x: 1190, endPoint y: 187, distance: 118.5
click at [1190, 188] on div "Actions Contact Import Contacts Filters (1) [EMAIL_ADDRESS][DOMAIN_NAME]" at bounding box center [763, 188] width 1451 height 38
type input "[EMAIL_ADDRESS][DOMAIN_NAME]"
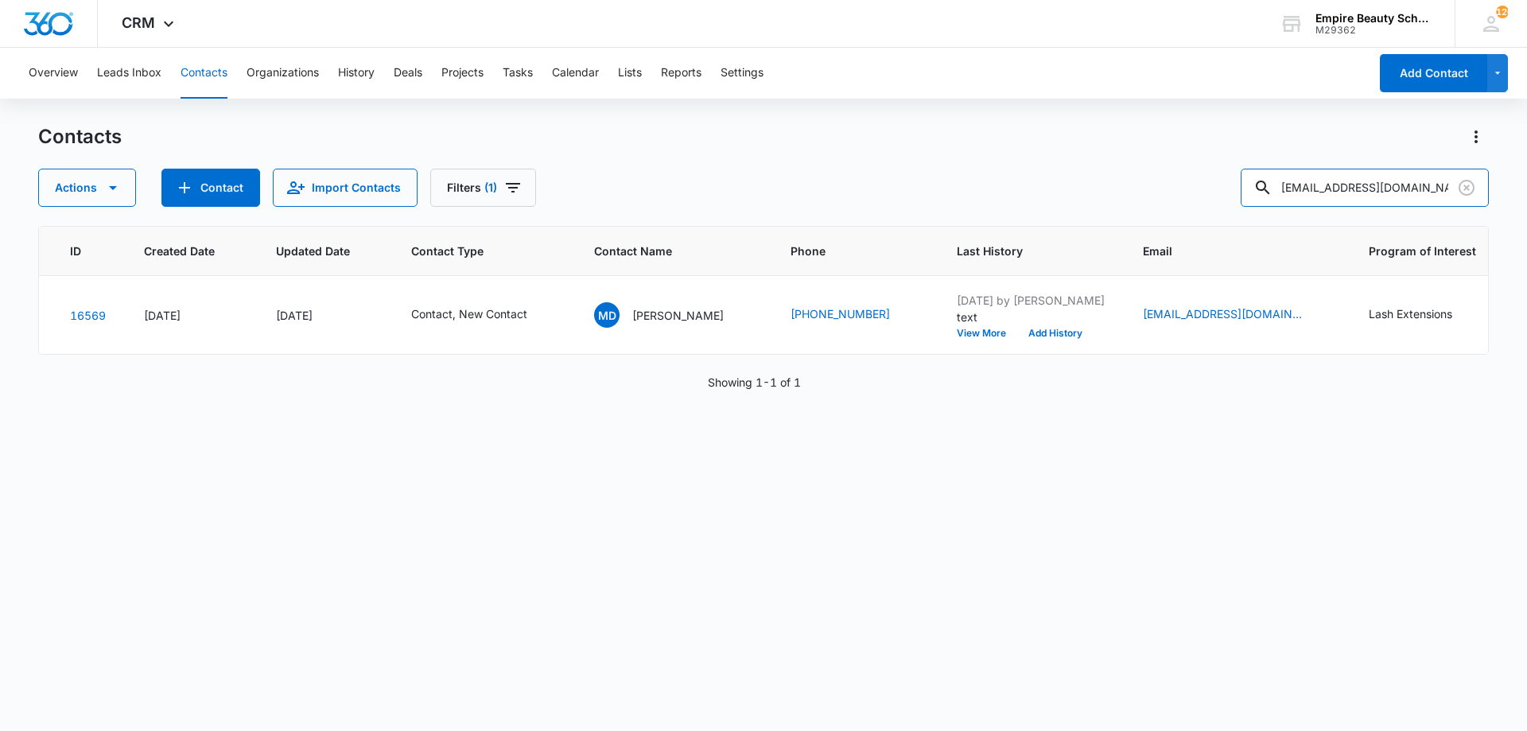
scroll to position [0, 93]
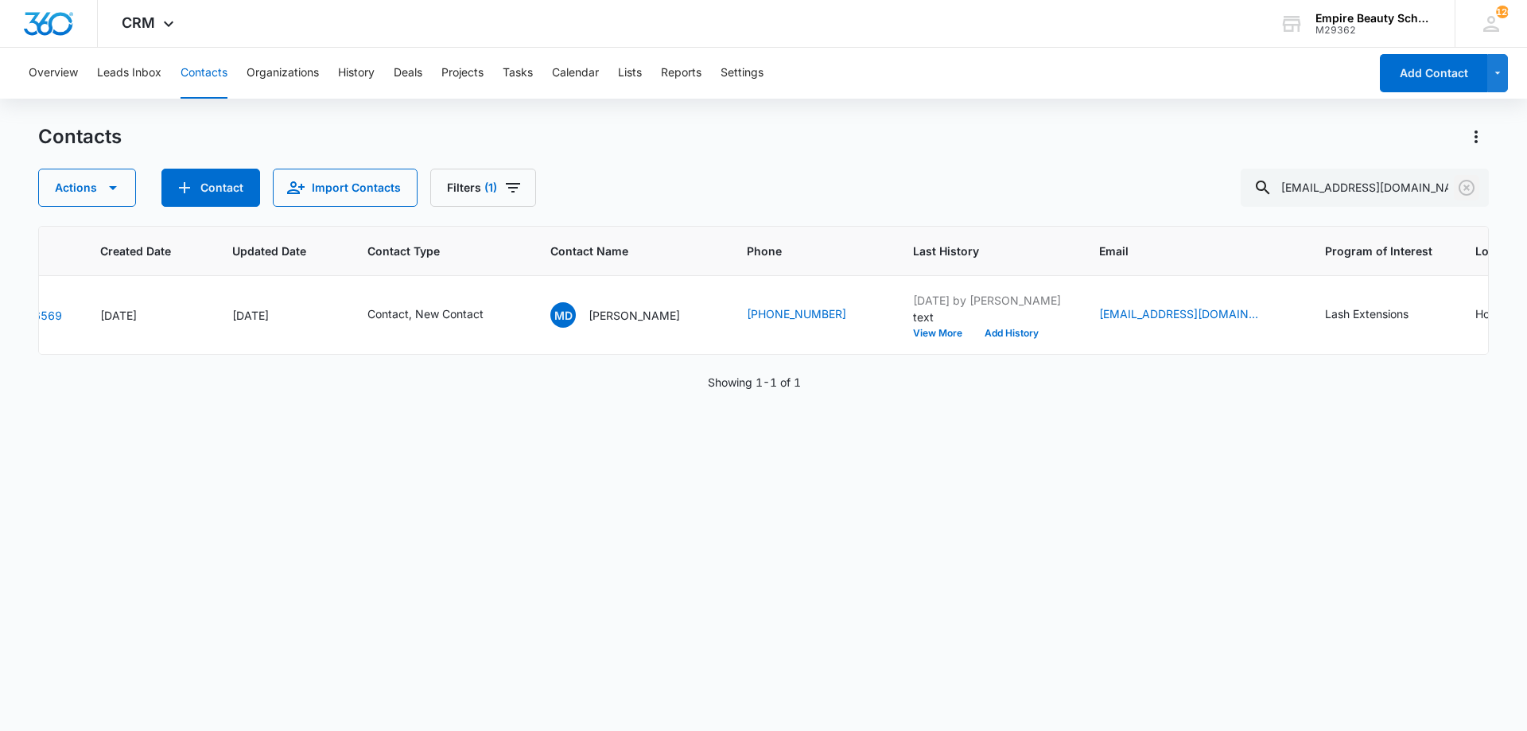
click at [1469, 187] on icon "Clear" at bounding box center [1466, 187] width 19 height 19
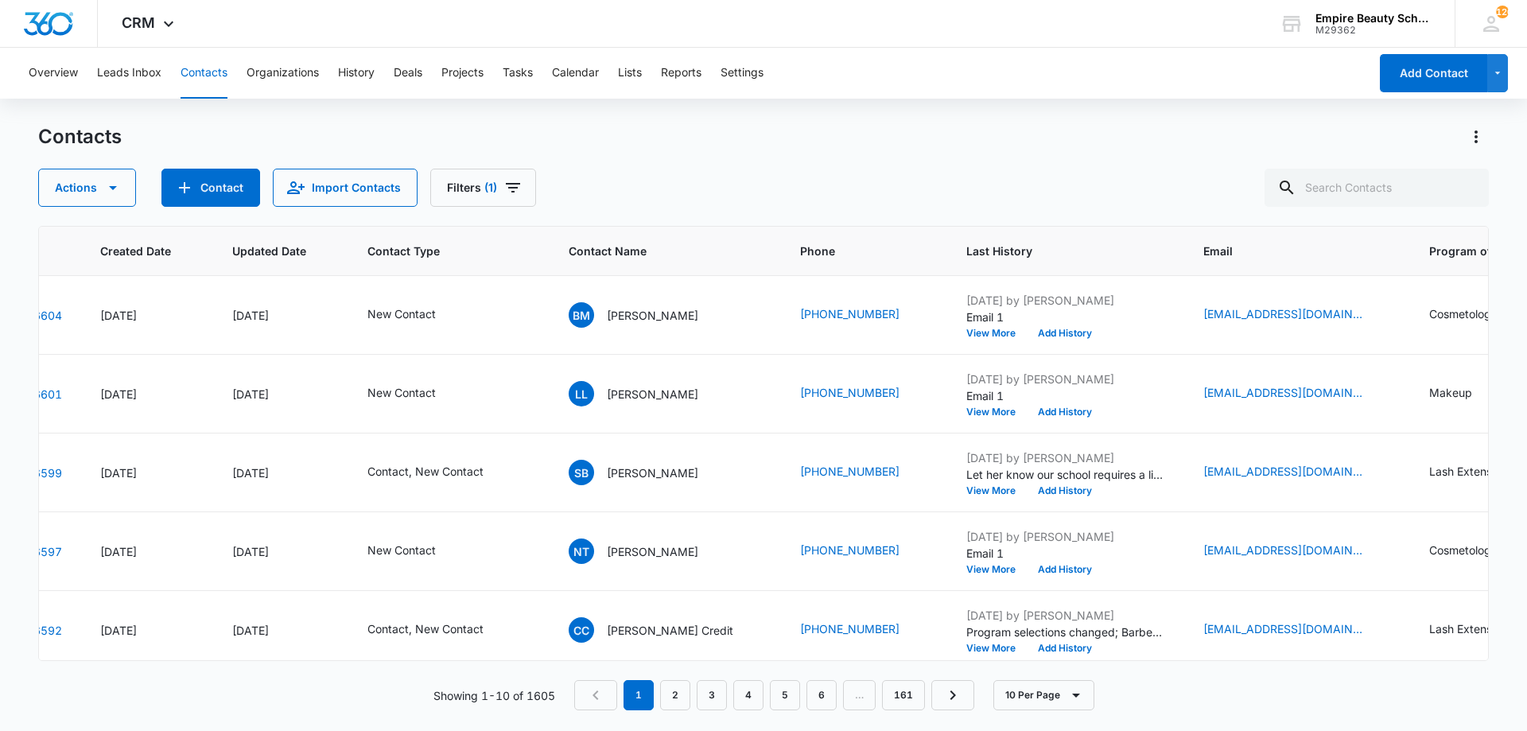
drag, startPoint x: 1080, startPoint y: 160, endPoint x: 923, endPoint y: 329, distance: 230.8
click at [1079, 160] on div "Contacts Actions Contact Import Contacts Filters (1)" at bounding box center [763, 165] width 1451 height 83
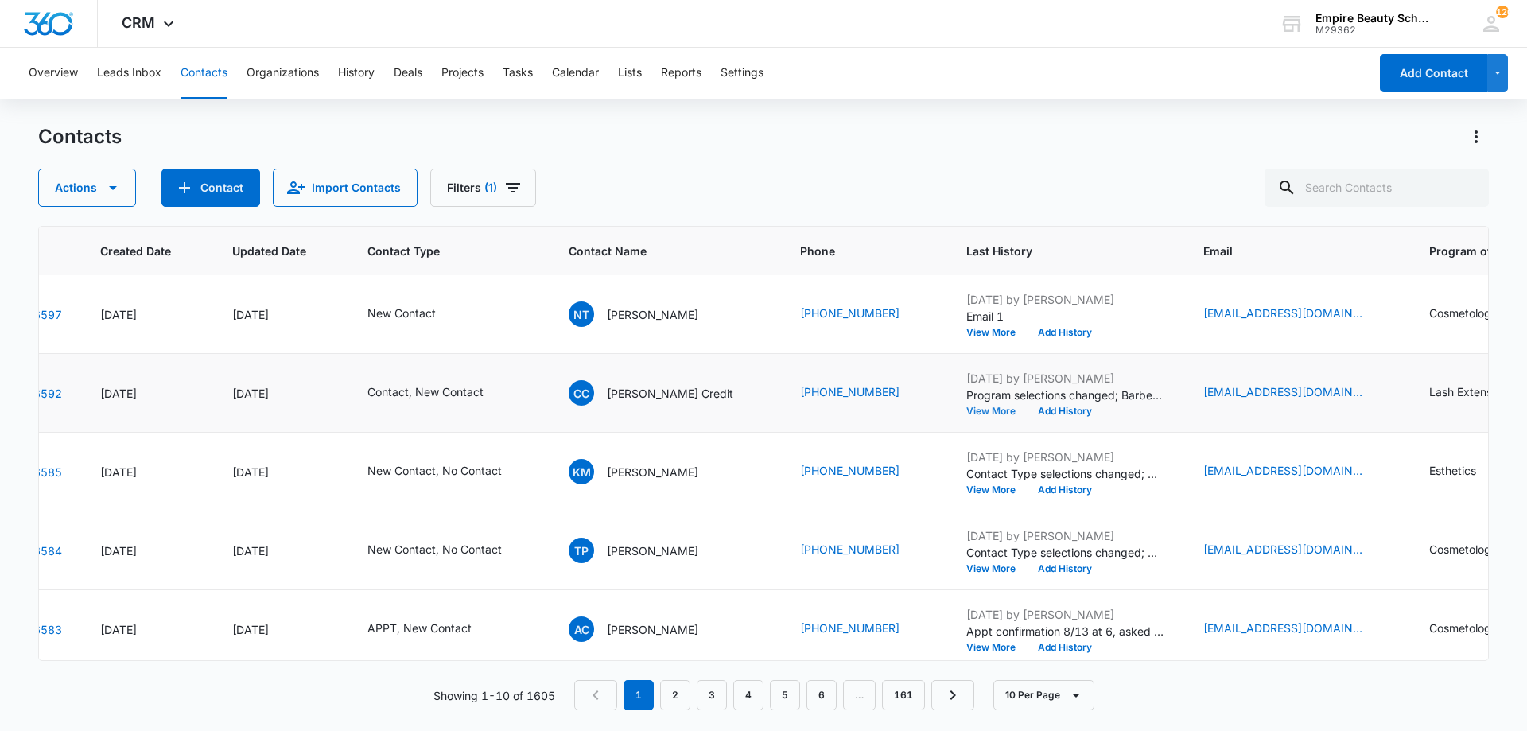
scroll to position [238, 93]
click at [967, 413] on button "View More" at bounding box center [997, 411] width 60 height 10
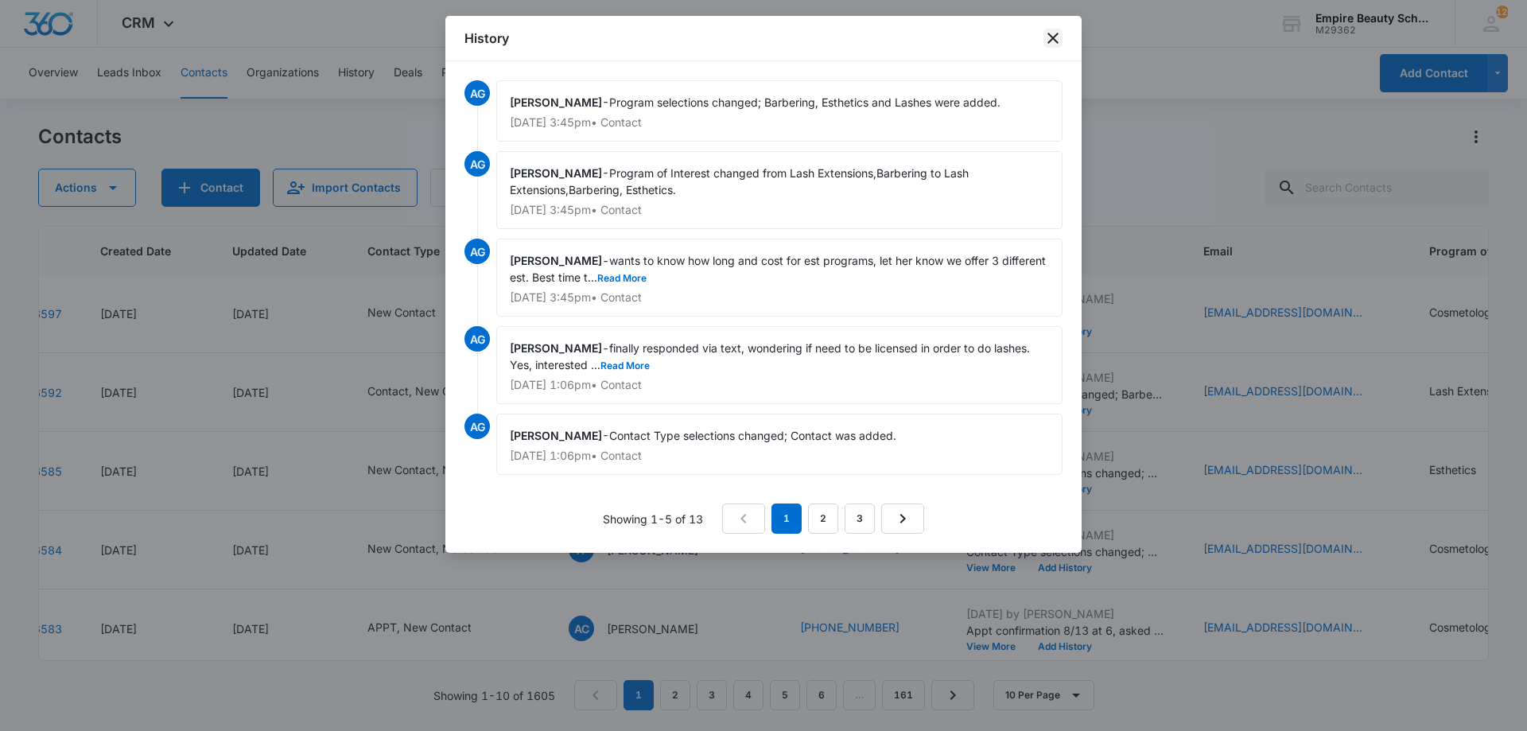
drag, startPoint x: 1048, startPoint y: 40, endPoint x: 710, endPoint y: 276, distance: 413.1
click at [722, 275] on div "History AG [PERSON_NAME] - Program selections changed; Barbering, Esthetics and…" at bounding box center [763, 284] width 636 height 537
drag, startPoint x: 617, startPoint y: 267, endPoint x: 615, endPoint y: 279, distance: 12.2
click at [616, 274] on div "[PERSON_NAME] - wants to know how long and cost for est programs, let her know …" at bounding box center [779, 278] width 566 height 78
click at [615, 282] on button "Read More" at bounding box center [621, 279] width 49 height 10
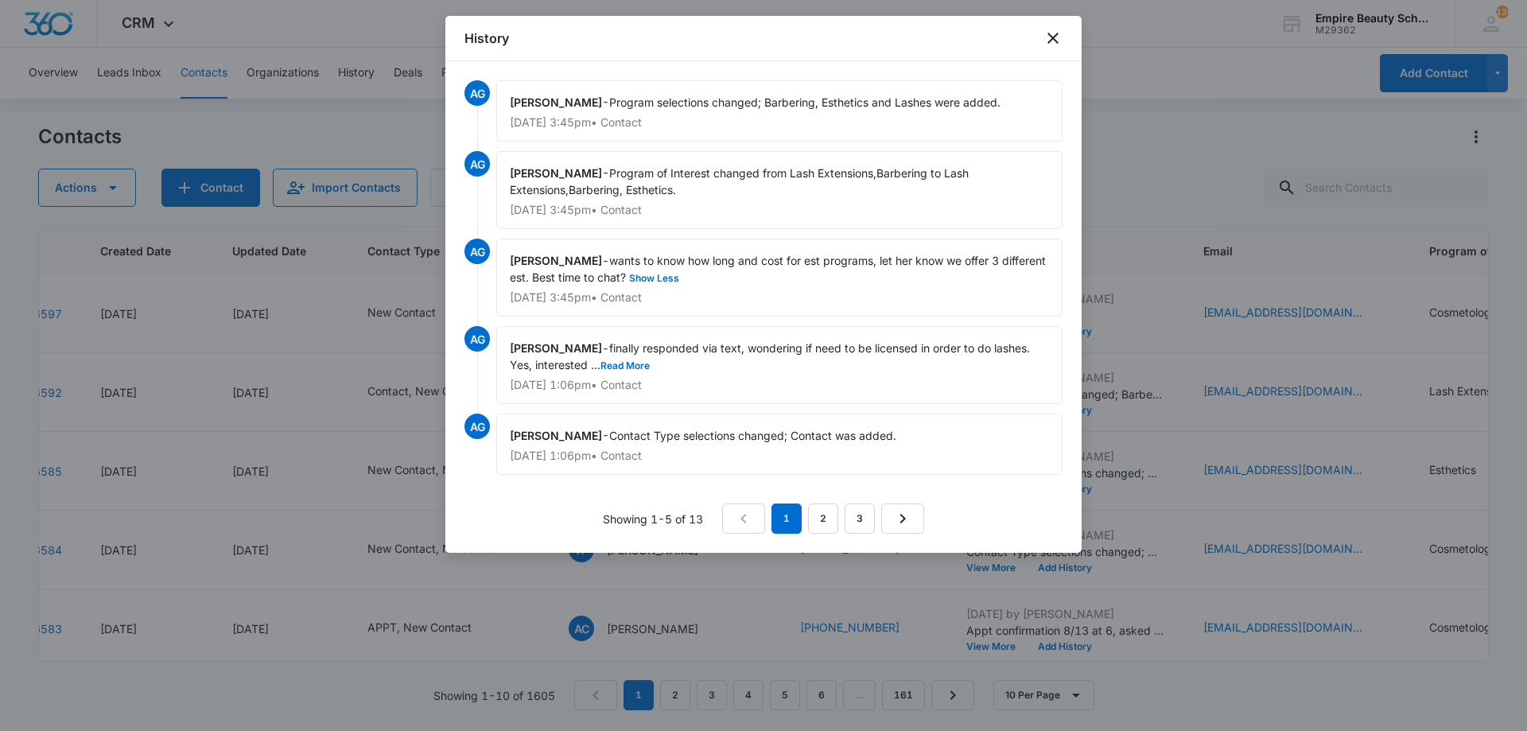
click at [852, 298] on p "[DATE] 3:45pm • Contact" at bounding box center [779, 297] width 539 height 11
click at [1056, 39] on icon "close" at bounding box center [1053, 38] width 19 height 19
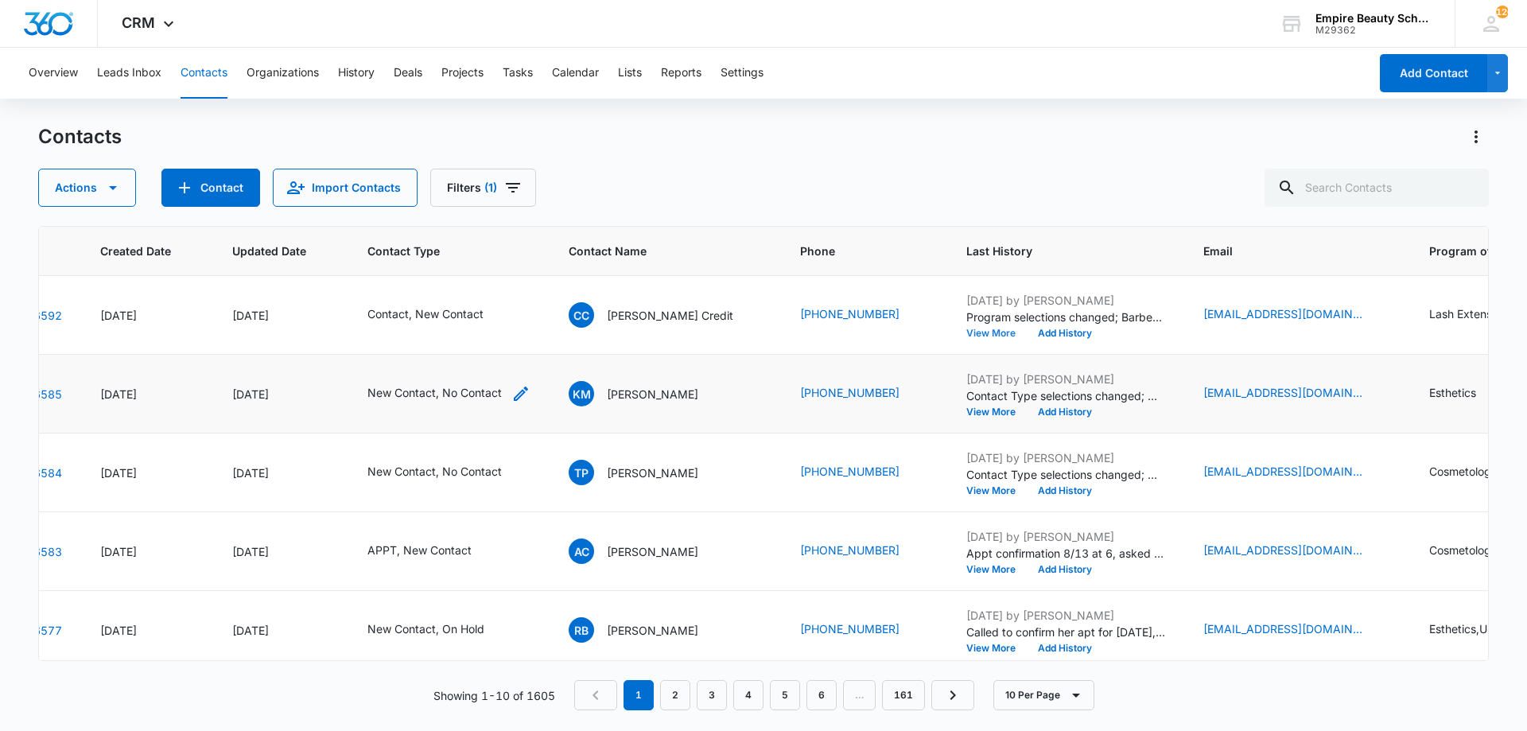
scroll to position [317, 93]
click at [519, 399] on icon "Contact Type - New Contact, No Contact - Select to Edit Field" at bounding box center [521, 392] width 19 height 19
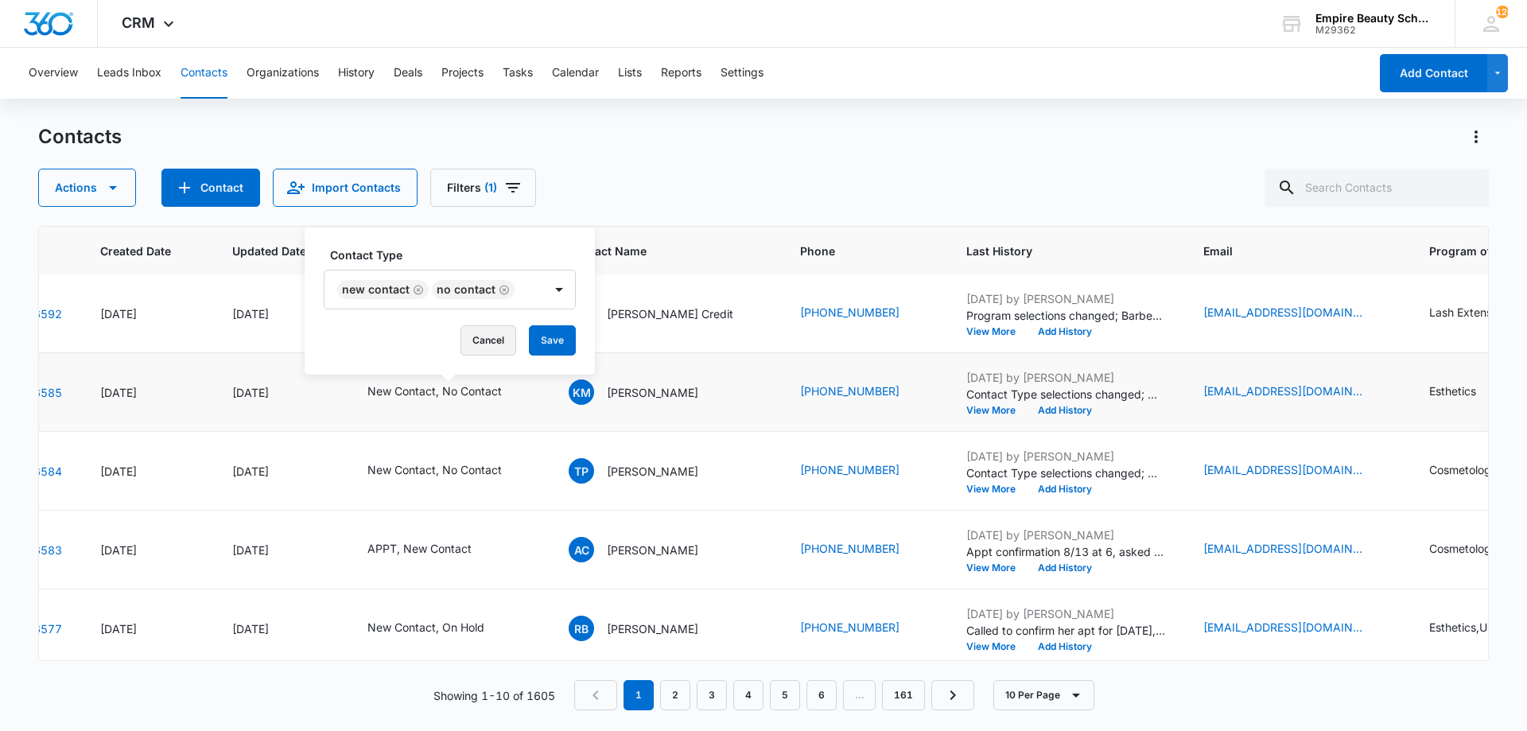
click at [492, 349] on button "Cancel" at bounding box center [489, 340] width 56 height 30
click at [967, 407] on button "View More" at bounding box center [997, 411] width 60 height 10
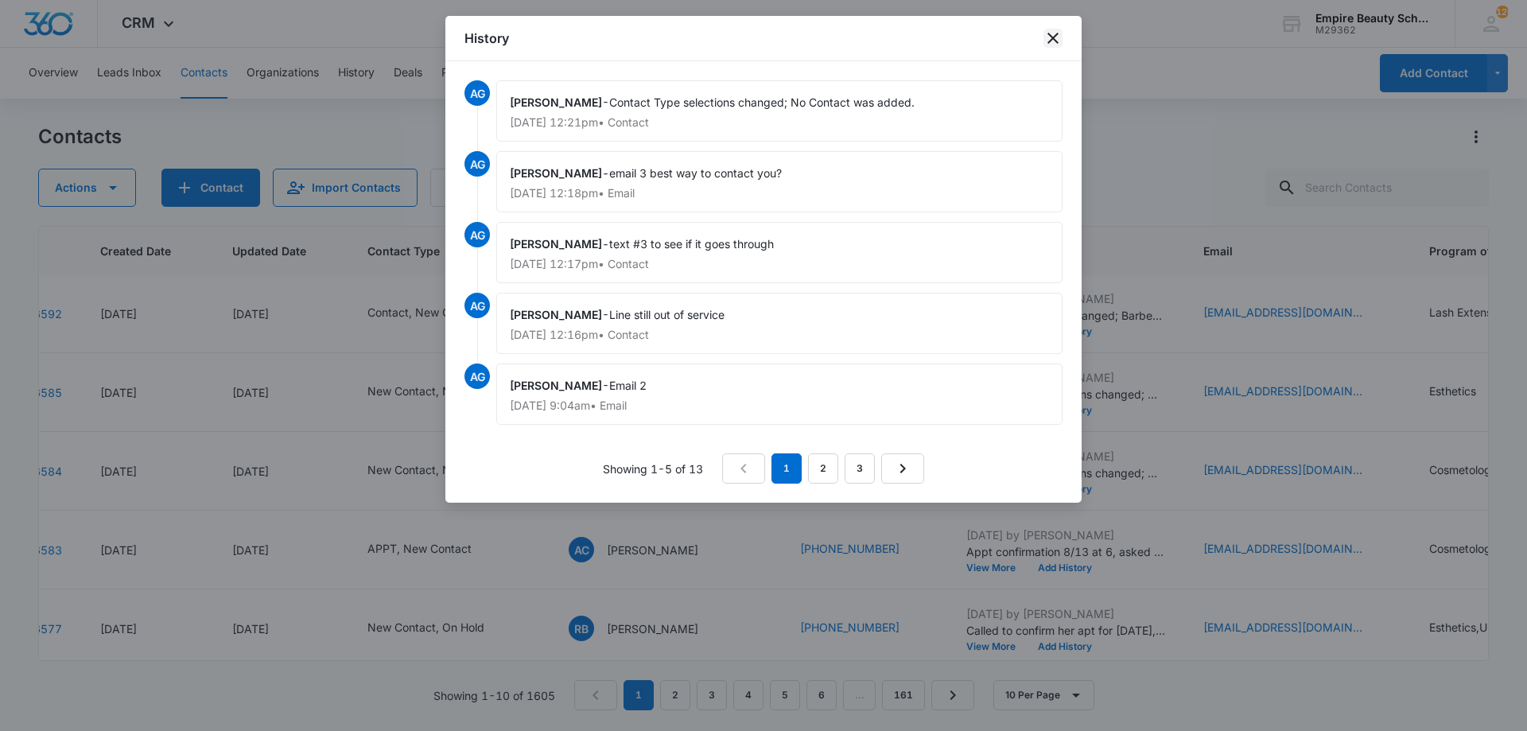
click at [1053, 45] on icon "close" at bounding box center [1053, 38] width 19 height 19
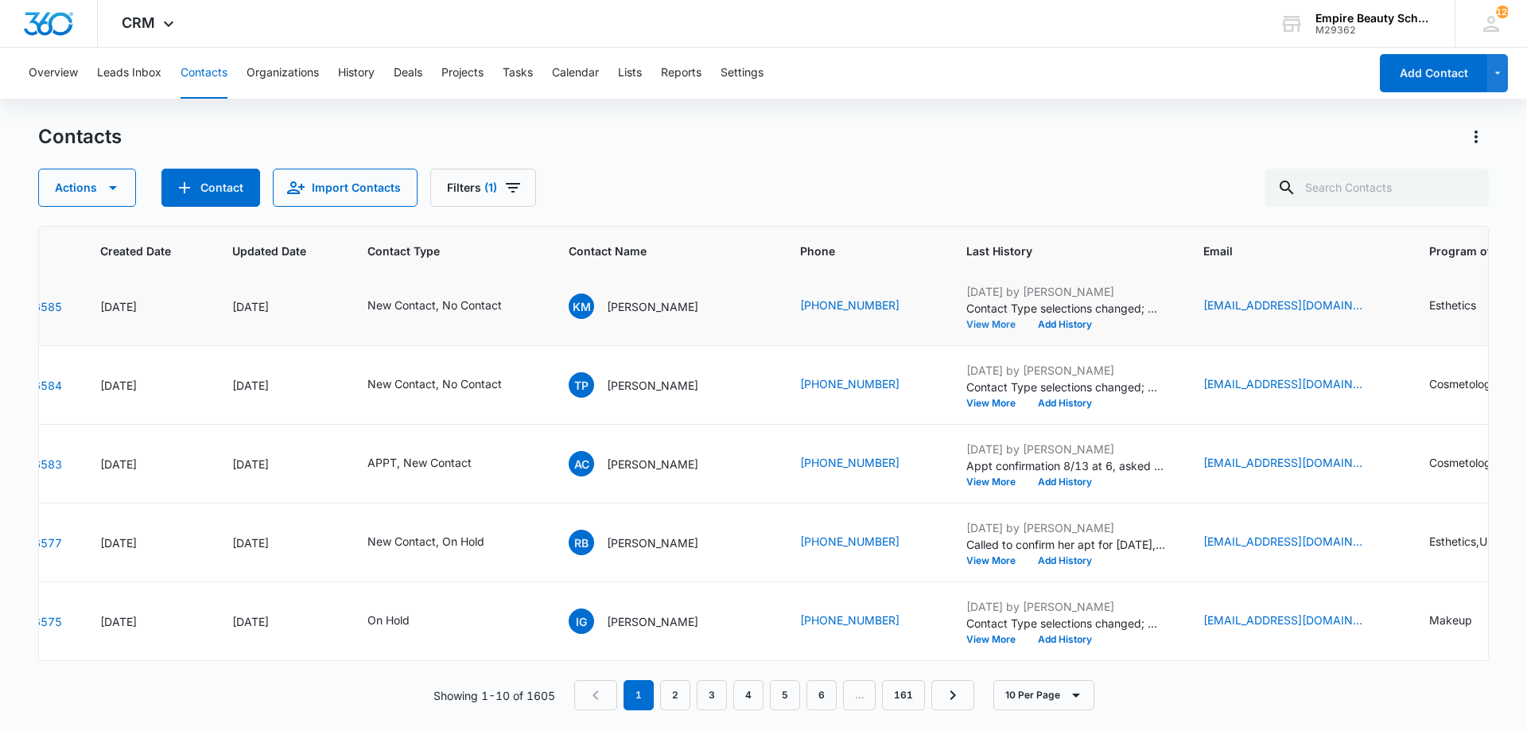
scroll to position [414, 93]
click at [502, 535] on icon "Contact Type - New Contact, On Hold - Select to Edit Field" at bounding box center [503, 542] width 14 height 14
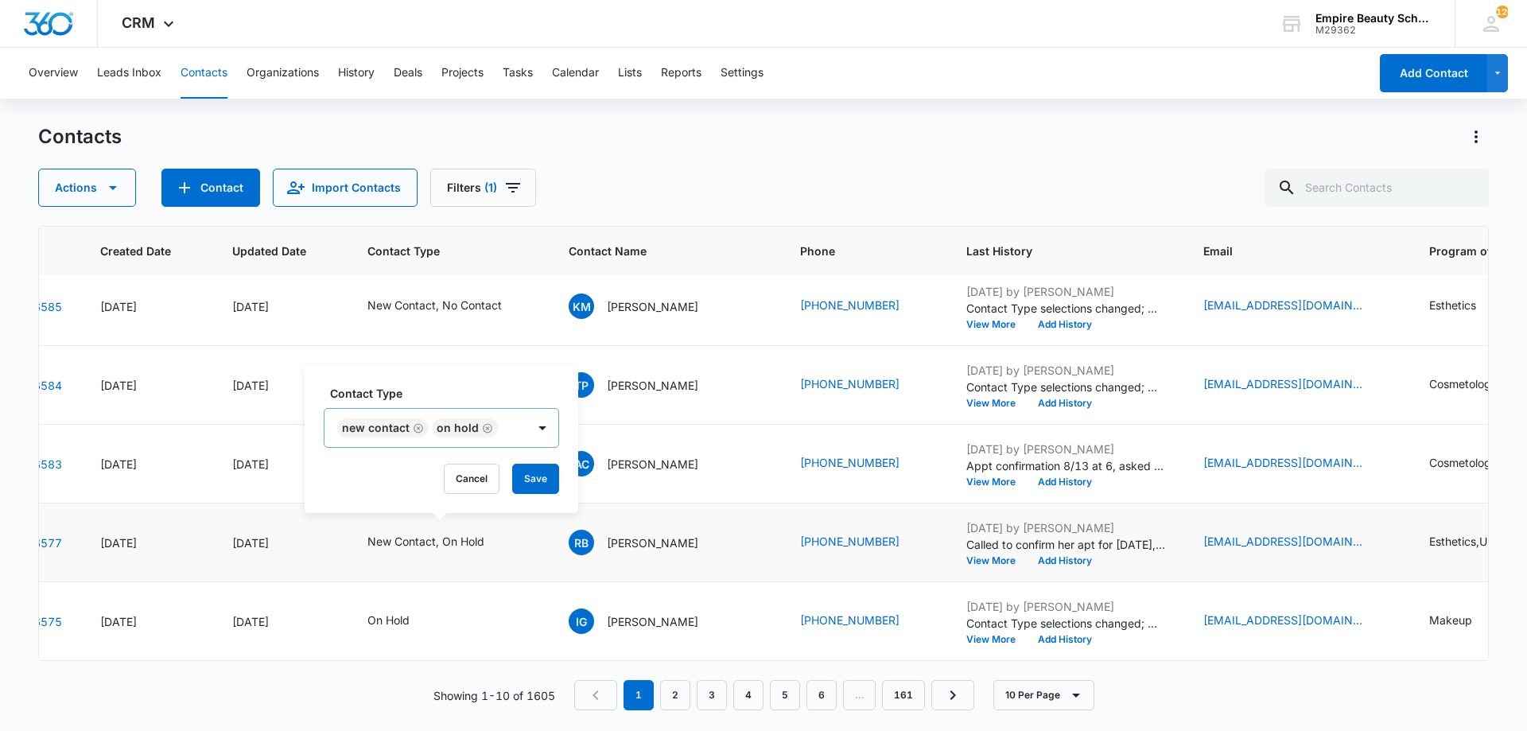
click at [418, 429] on icon "Remove New Contact" at bounding box center [419, 428] width 10 height 10
click at [442, 473] on button "Save" at bounding box center [441, 479] width 47 height 30
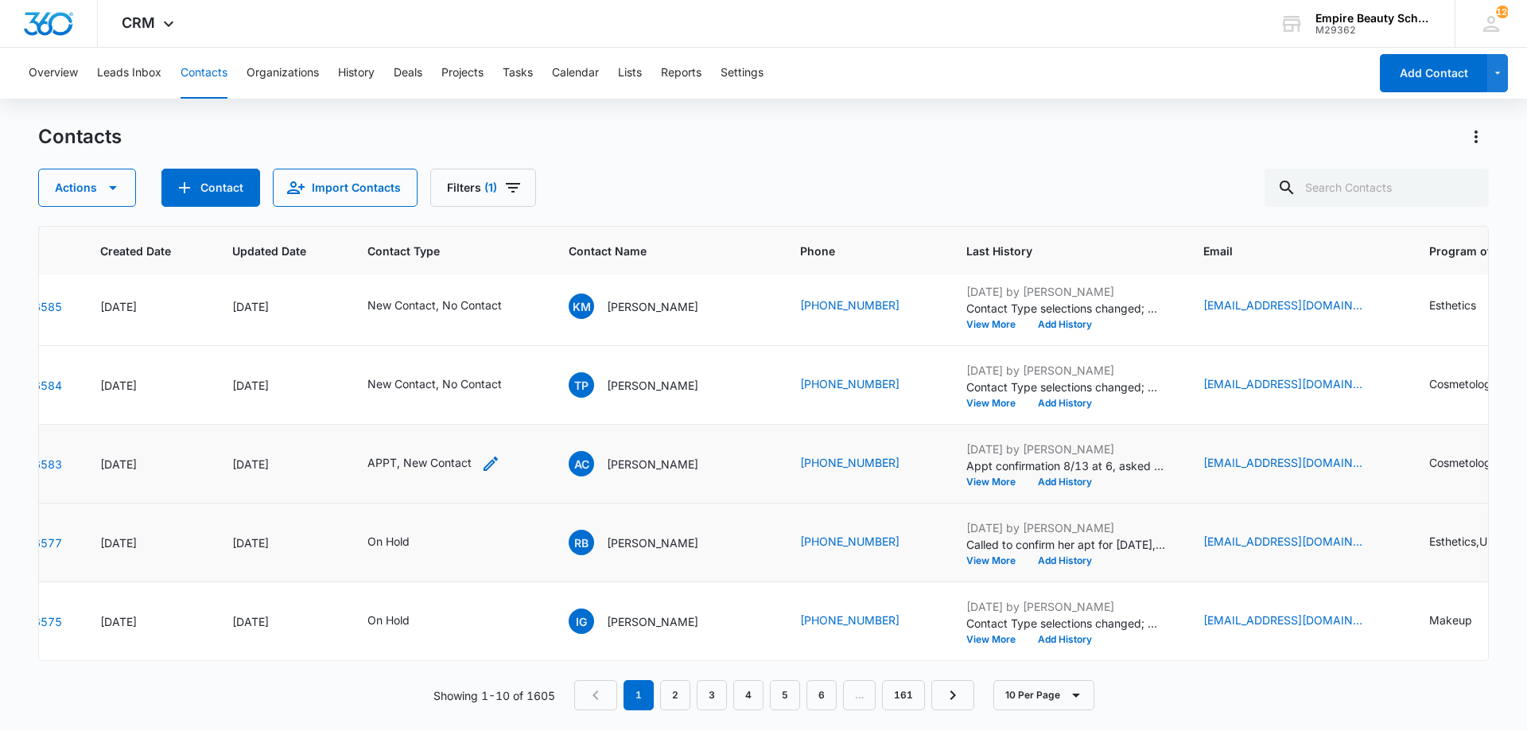
click at [485, 457] on icon "Contact Type - APPT, New Contact - Select to Edit Field" at bounding box center [491, 464] width 14 height 14
click at [418, 348] on icon "Remove New Contact" at bounding box center [419, 350] width 11 height 12
click at [426, 399] on button "Save" at bounding box center [425, 400] width 47 height 30
click at [524, 376] on icon "Contact Type - New Contact, No Contact - Select to Edit Field" at bounding box center [521, 384] width 19 height 19
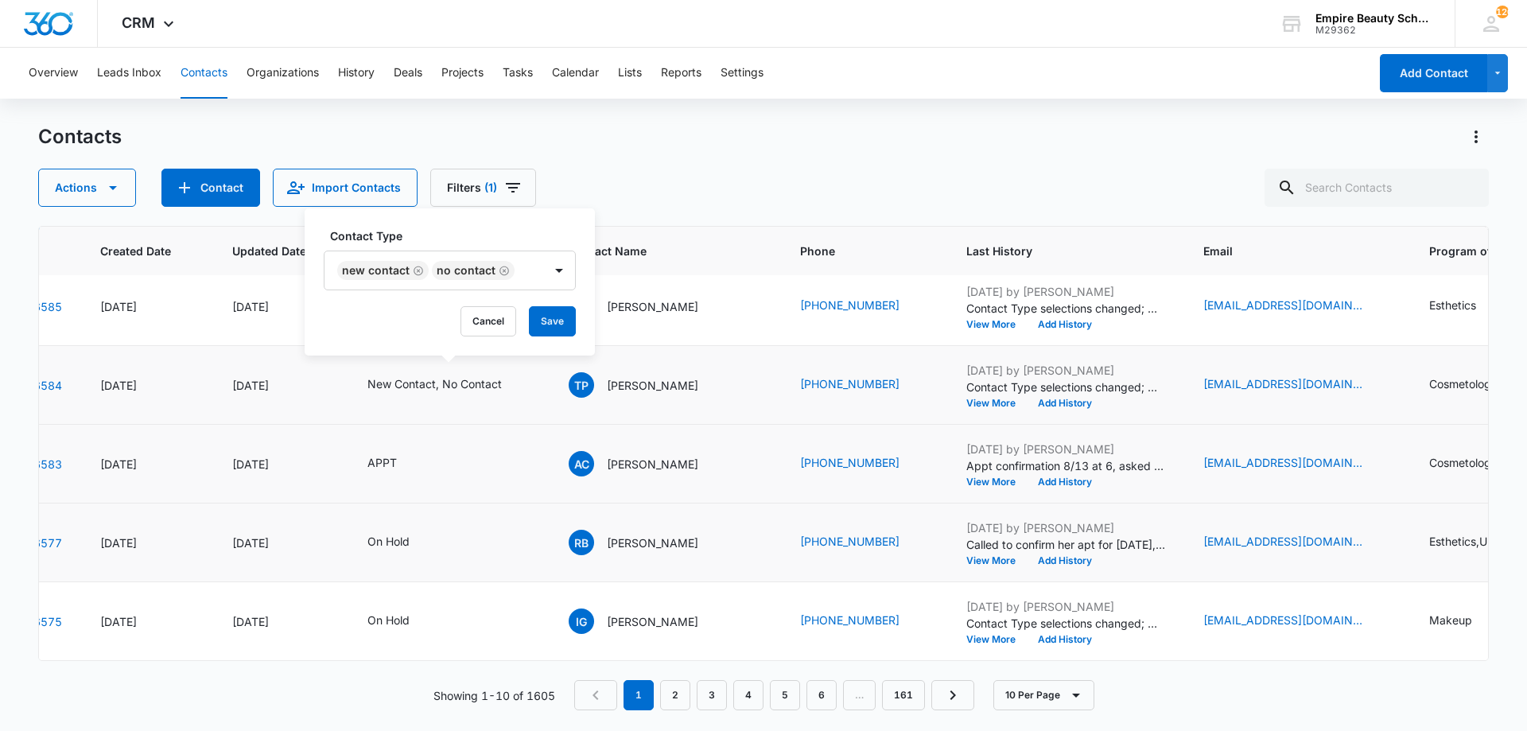
drag, startPoint x: 497, startPoint y: 268, endPoint x: 496, endPoint y: 280, distance: 12.0
click at [499, 268] on icon "Remove No Contact" at bounding box center [504, 271] width 11 height 12
click at [473, 329] on button "Save" at bounding box center [466, 321] width 47 height 30
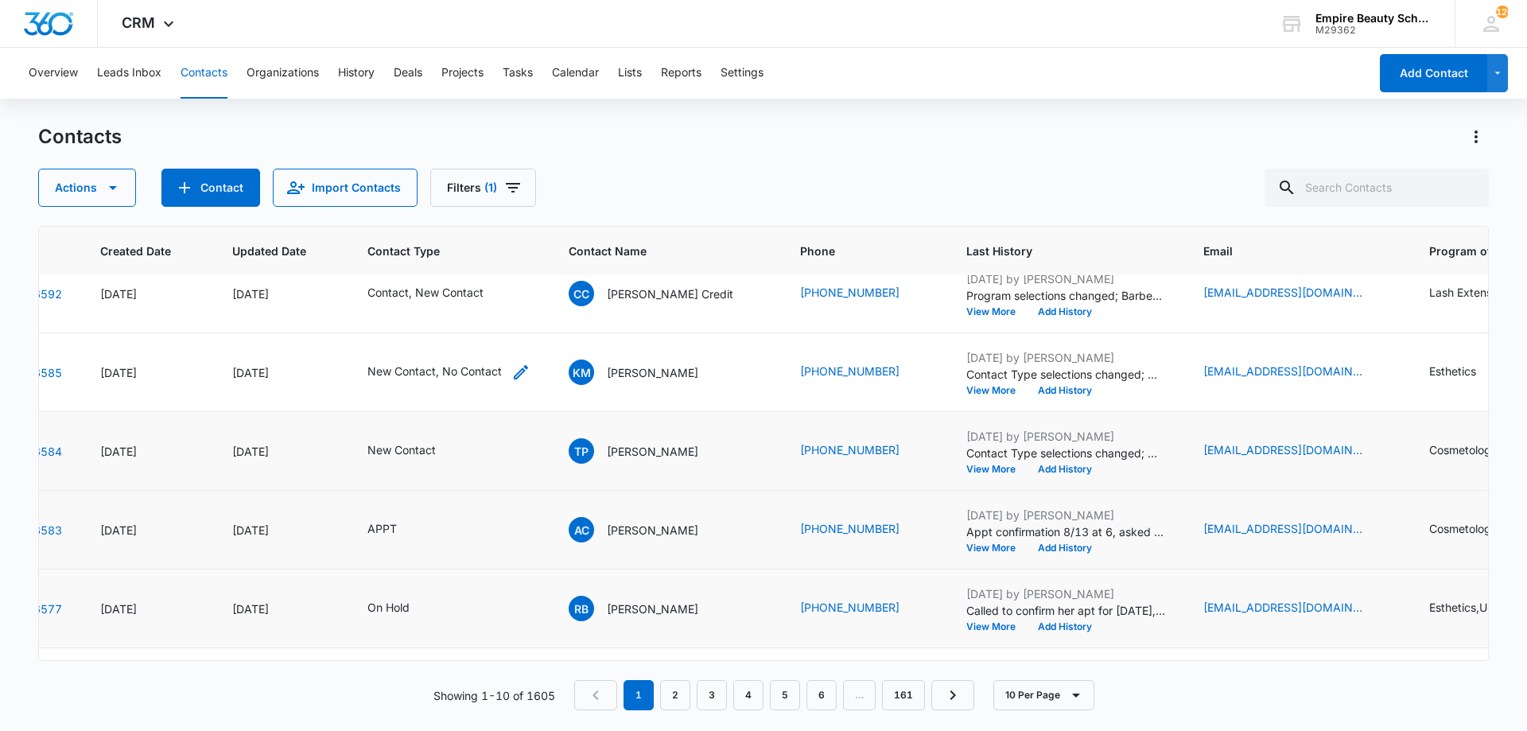
scroll to position [336, 93]
click at [514, 373] on icon "Contact Type - New Contact, No Contact - Select to Edit Field" at bounding box center [521, 373] width 19 height 19
click at [499, 271] on icon "Remove No Contact" at bounding box center [504, 271] width 11 height 12
click at [469, 321] on button "Save" at bounding box center [466, 321] width 47 height 30
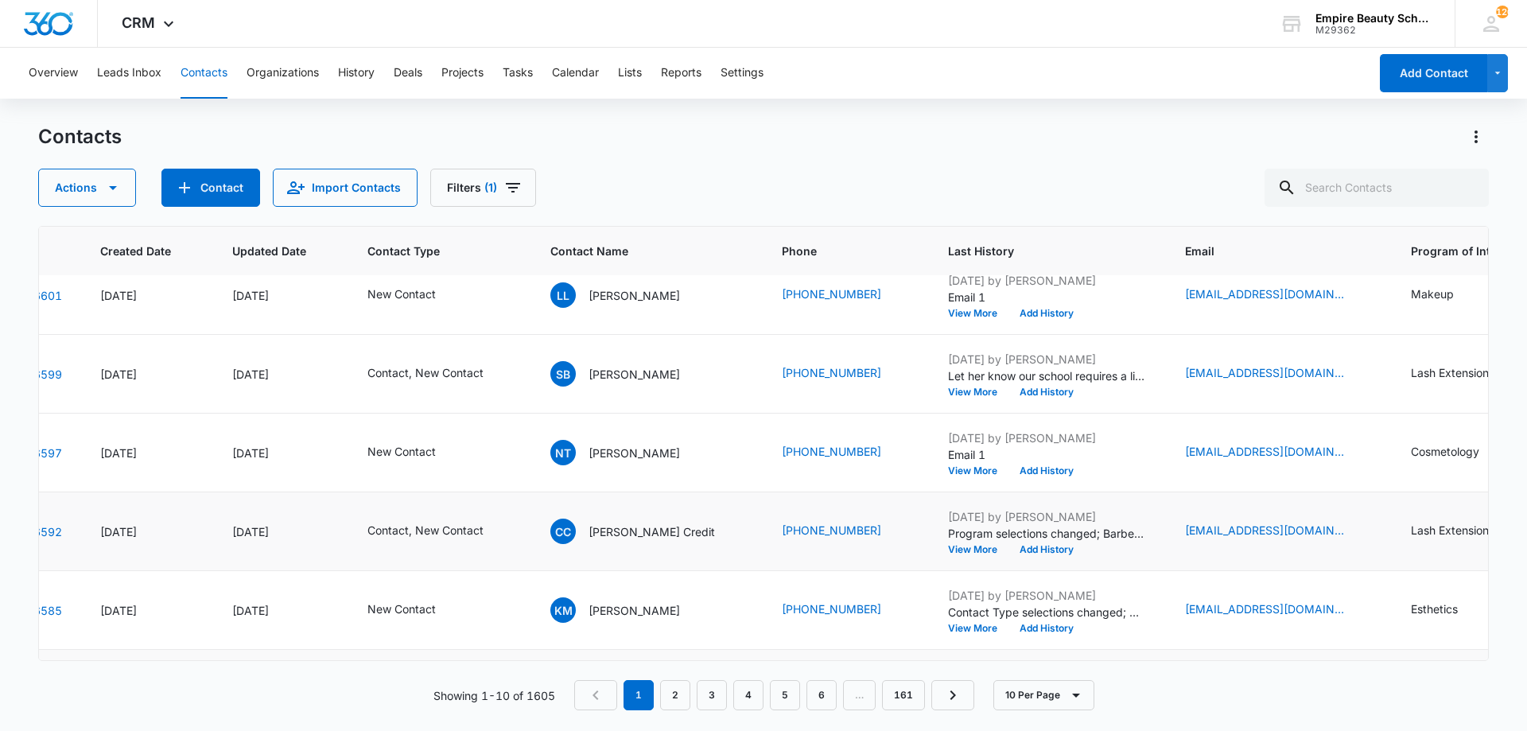
scroll to position [98, 93]
click at [508, 525] on icon "Contact Type - Contact, New Contact - Select to Edit Field" at bounding box center [502, 532] width 19 height 19
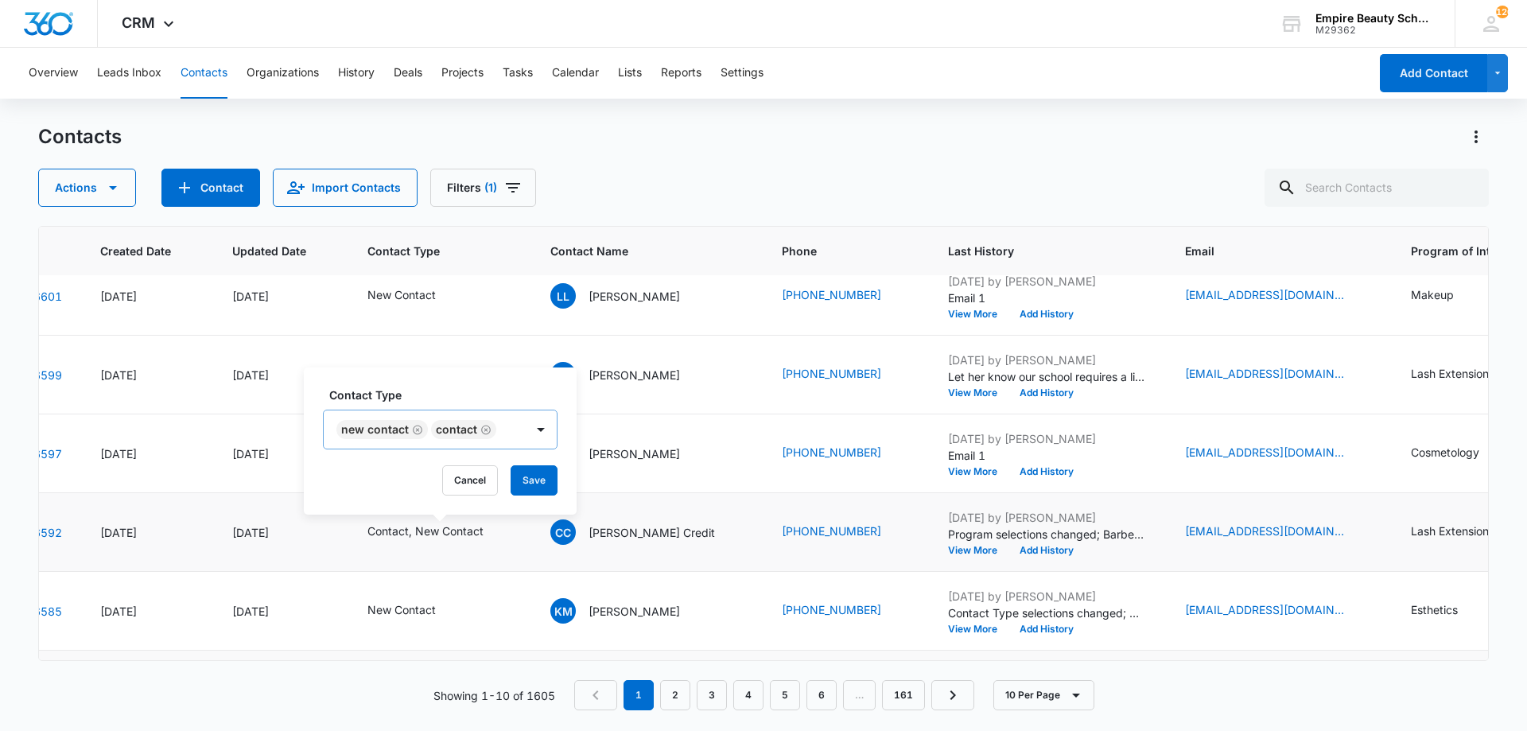
click at [485, 431] on icon "Remove Contact" at bounding box center [485, 430] width 11 height 12
click at [421, 429] on icon "Remove New Contact" at bounding box center [418, 430] width 10 height 10
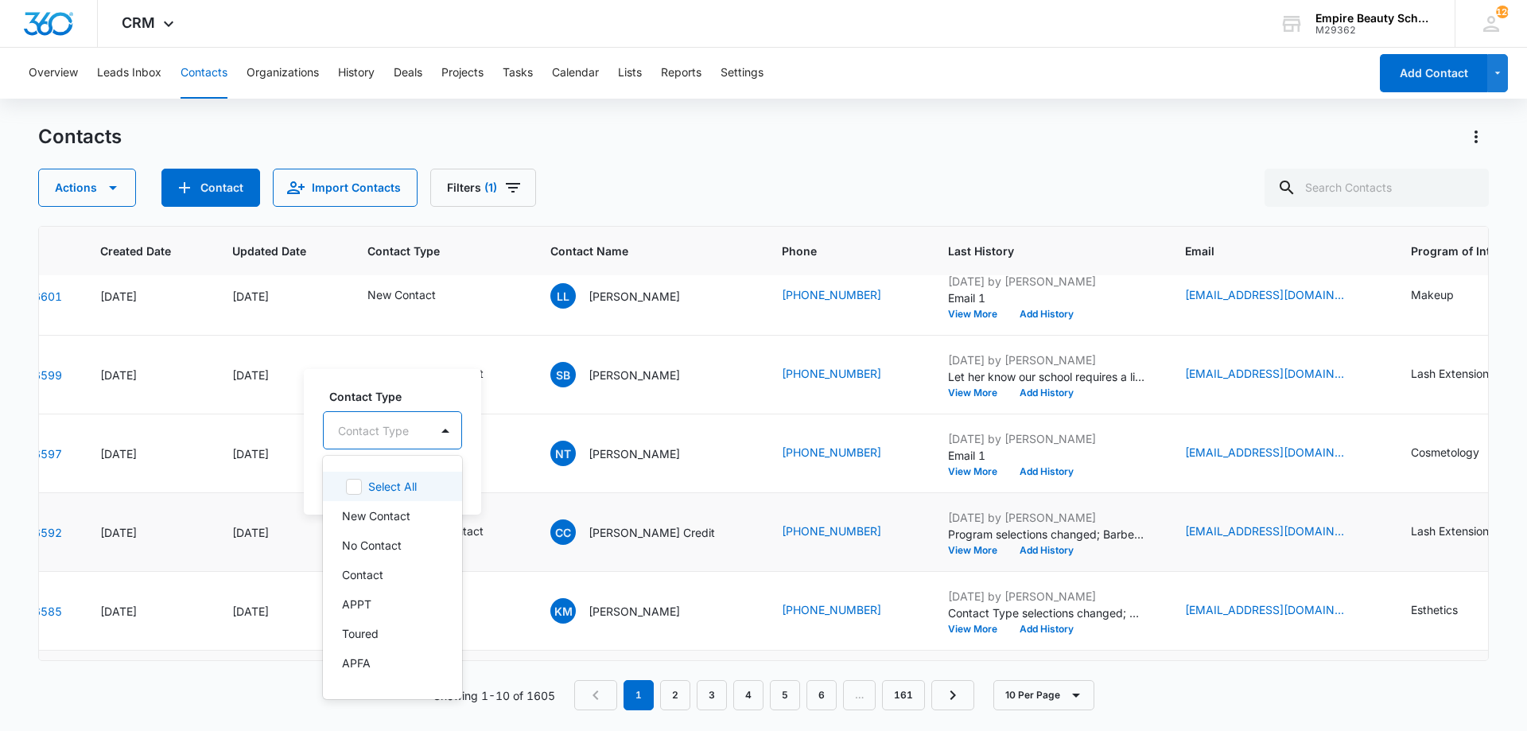
click at [416, 432] on div "Contact Type" at bounding box center [377, 431] width 106 height 36
click at [372, 572] on p "Contact" at bounding box center [362, 574] width 41 height 17
click at [407, 422] on input "text" at bounding box center [408, 430] width 3 height 17
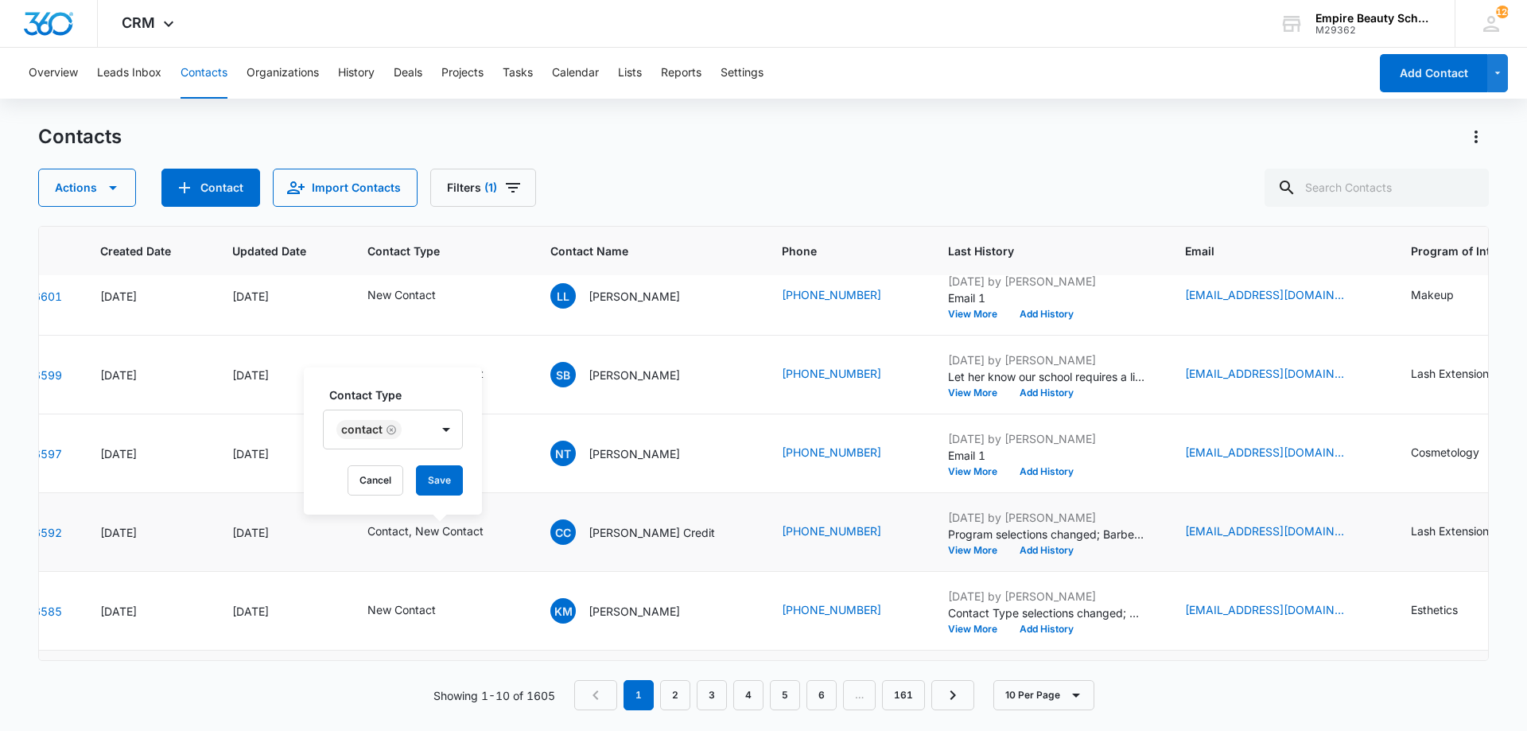
click at [434, 398] on label "Contact Type" at bounding box center [399, 395] width 140 height 17
click at [455, 480] on button "Save" at bounding box center [439, 480] width 47 height 30
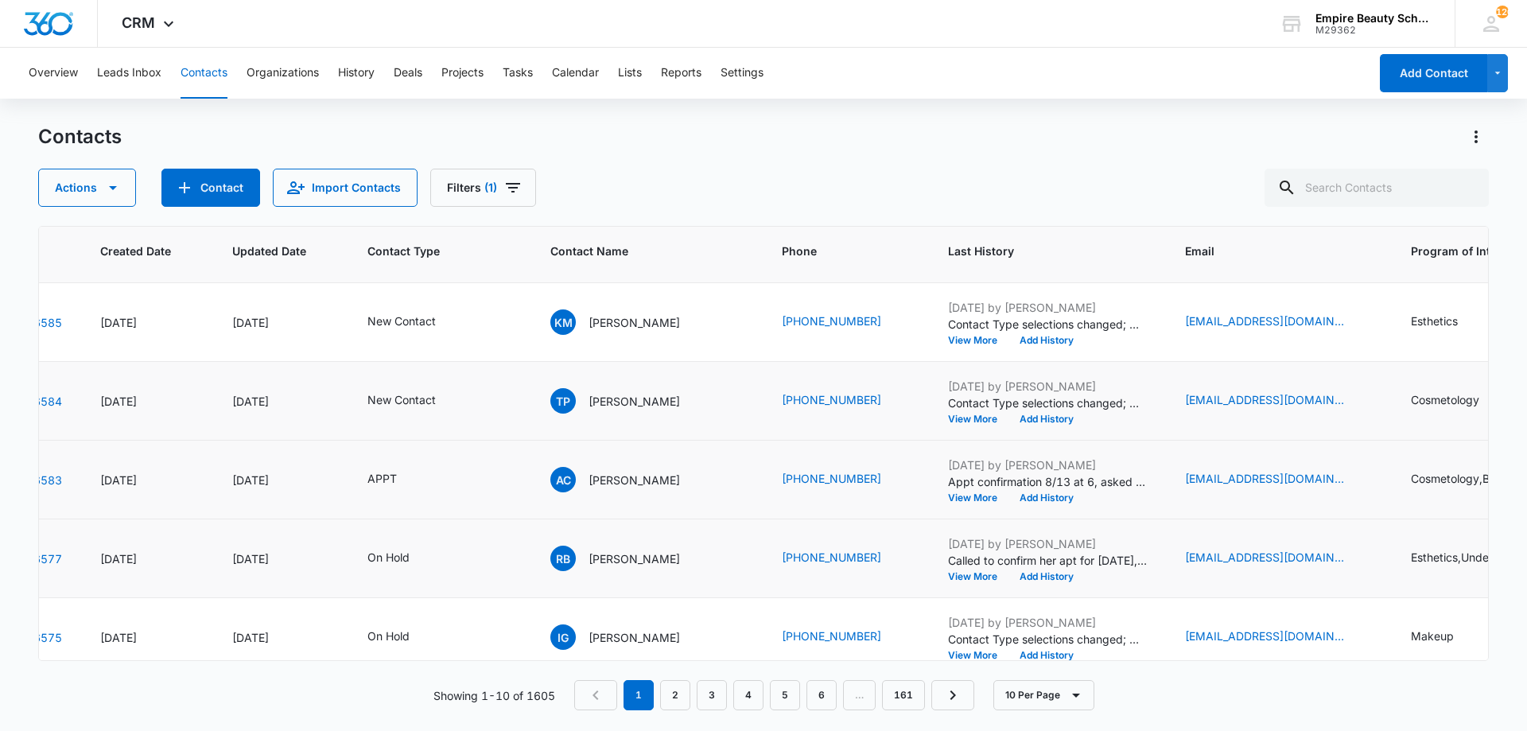
scroll to position [414, 93]
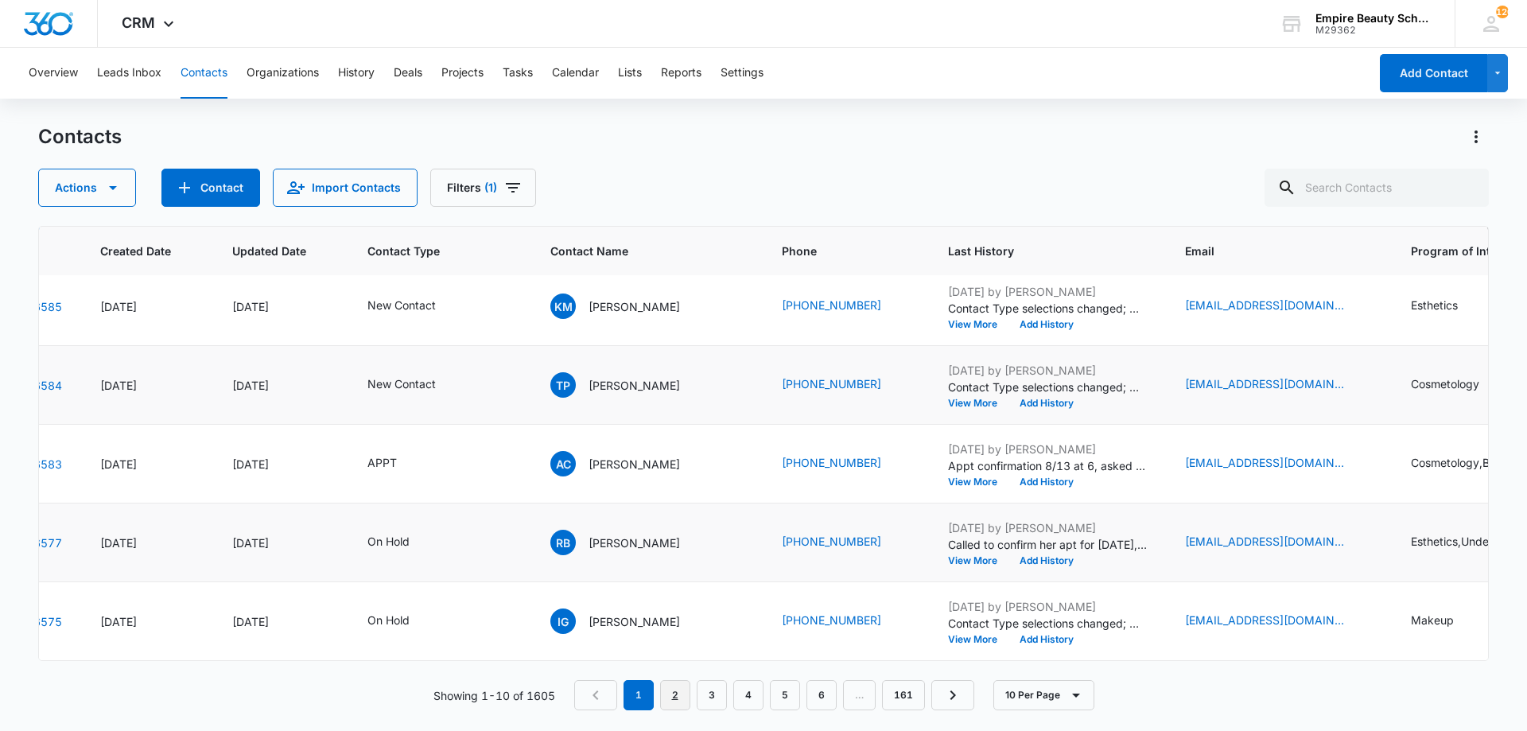
click at [675, 695] on link "2" at bounding box center [675, 695] width 30 height 30
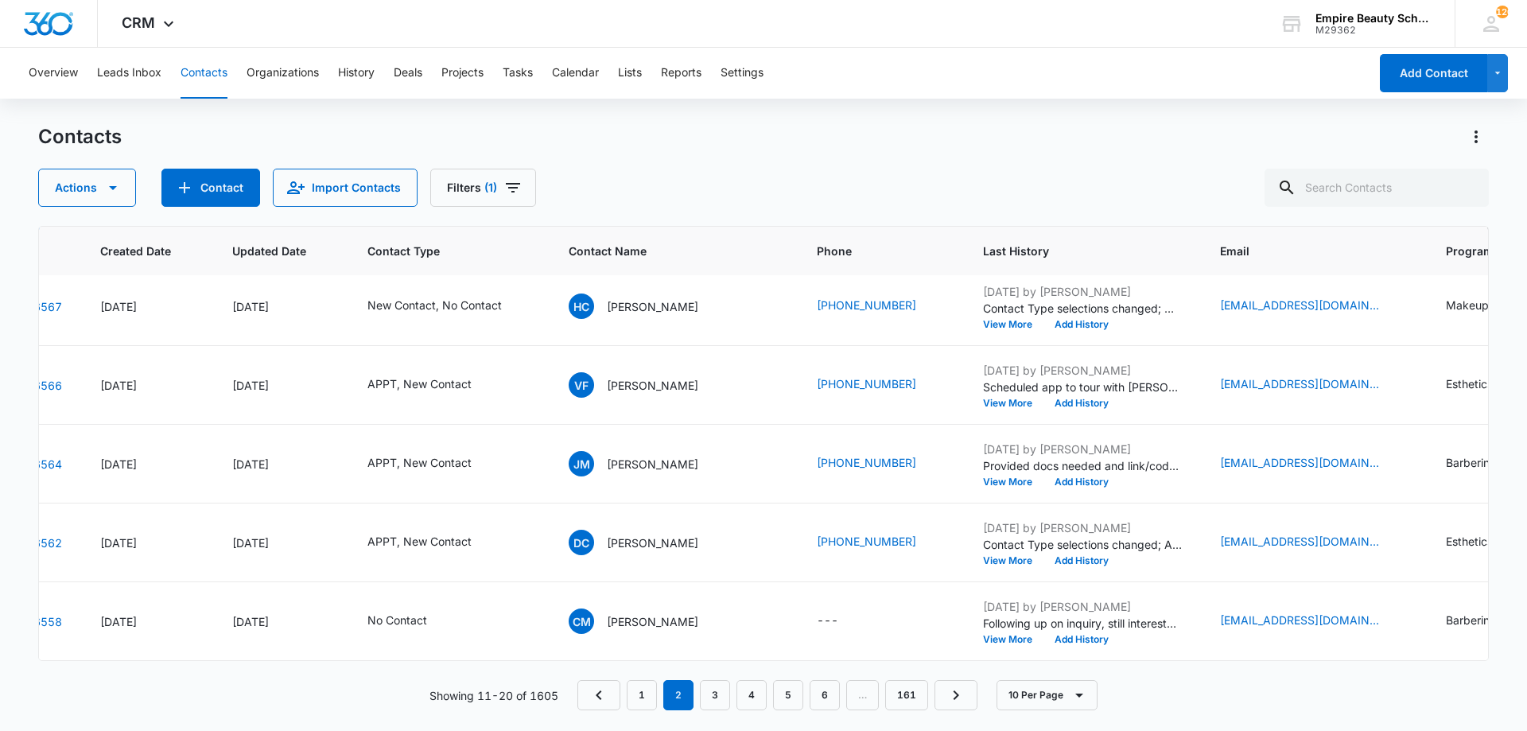
scroll to position [0, 93]
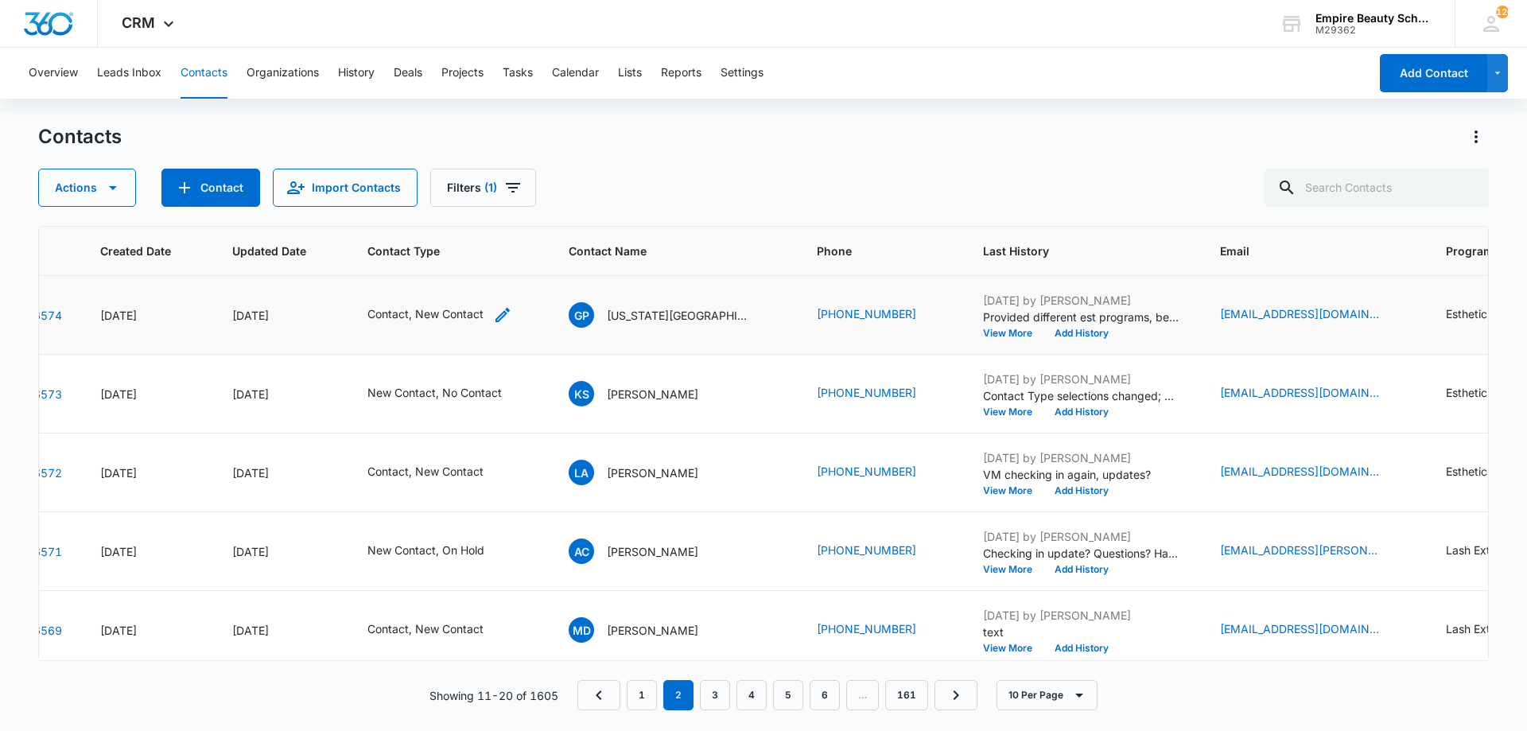
click at [512, 312] on icon "Contact Type - Contact, New Contact - Select to Edit Field" at bounding box center [502, 314] width 19 height 19
click at [417, 213] on icon "Remove New Contact" at bounding box center [418, 213] width 10 height 10
click at [440, 249] on button "Save" at bounding box center [439, 263] width 47 height 30
click at [512, 390] on icon "Contact Type - New Contact, No Contact - Select to Edit Field" at bounding box center [521, 393] width 19 height 19
click at [500, 287] on icon "Remove No Contact" at bounding box center [505, 291] width 10 height 10
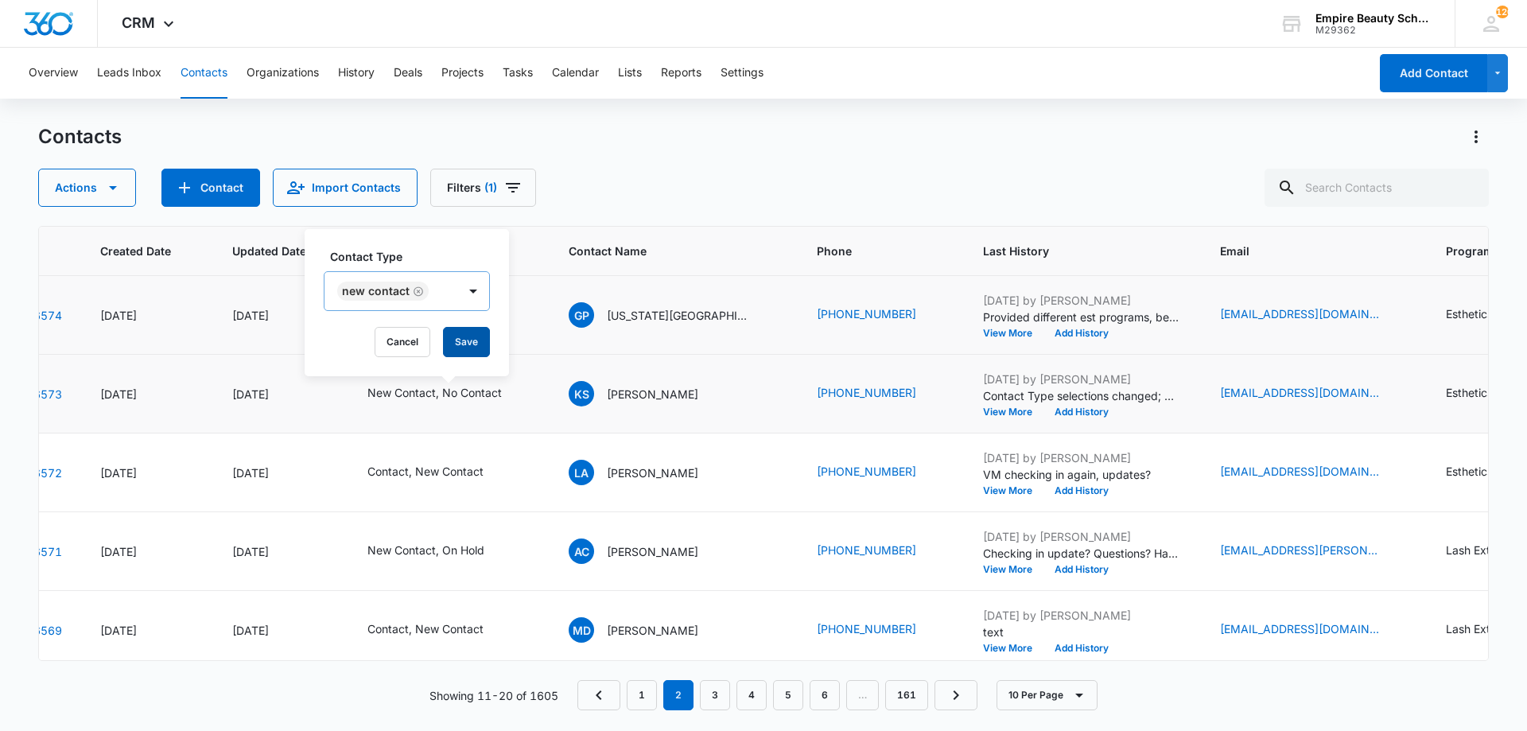
click at [470, 344] on button "Save" at bounding box center [466, 342] width 47 height 30
click at [805, 146] on div "Contacts" at bounding box center [763, 136] width 1451 height 25
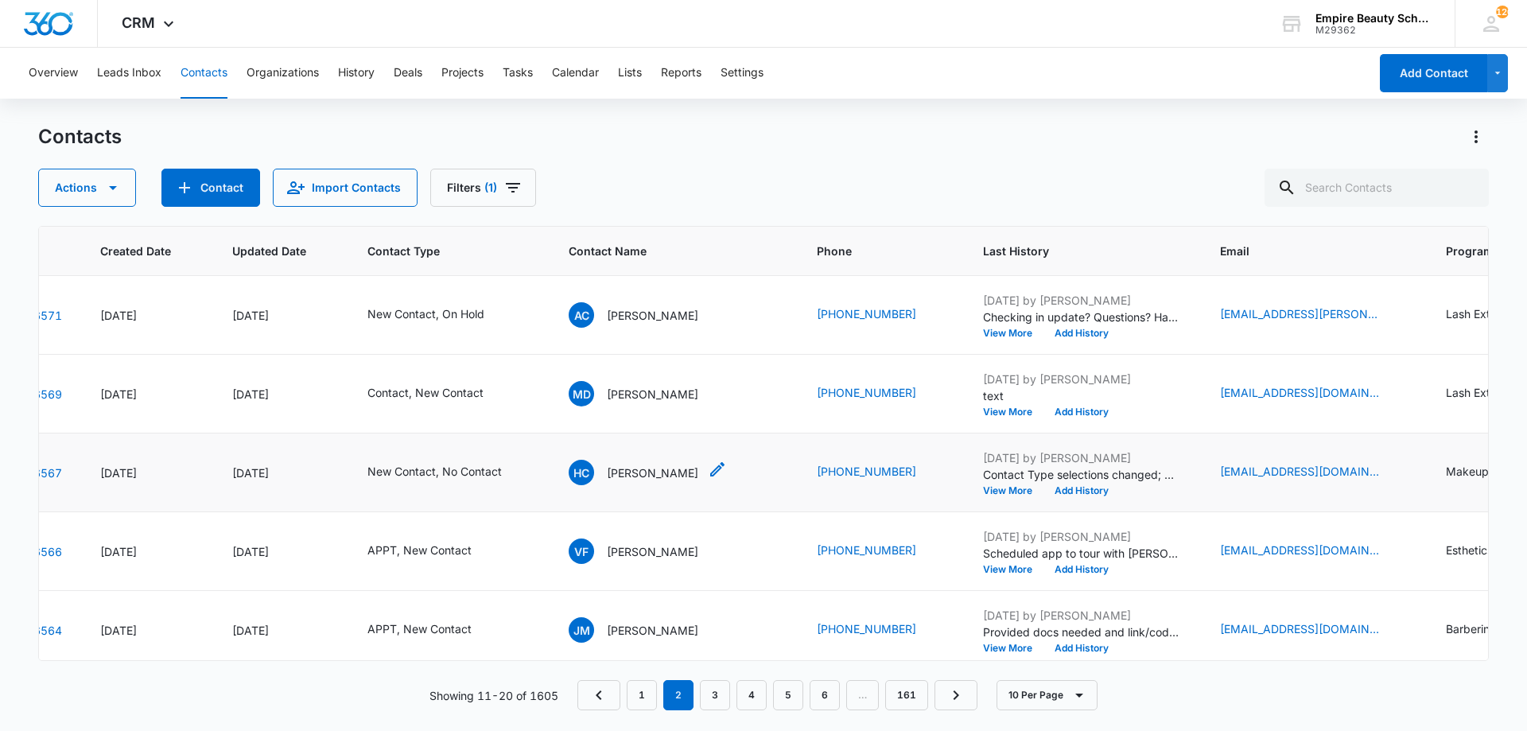
scroll to position [237, 93]
drag, startPoint x: 91, startPoint y: 470, endPoint x: 884, endPoint y: 482, distance: 792.4
click at [884, 482] on tr "16567 Aug 5, 2025 Aug 9, 2025 New Contact, No Contact HC Hannah Clark (207) 752…" at bounding box center [1124, 472] width 2356 height 79
copy tr "Aug 5, 2025 Aug 9, 2025 New Contact, No Contact HC Hannah Clark (207) 752-4056"
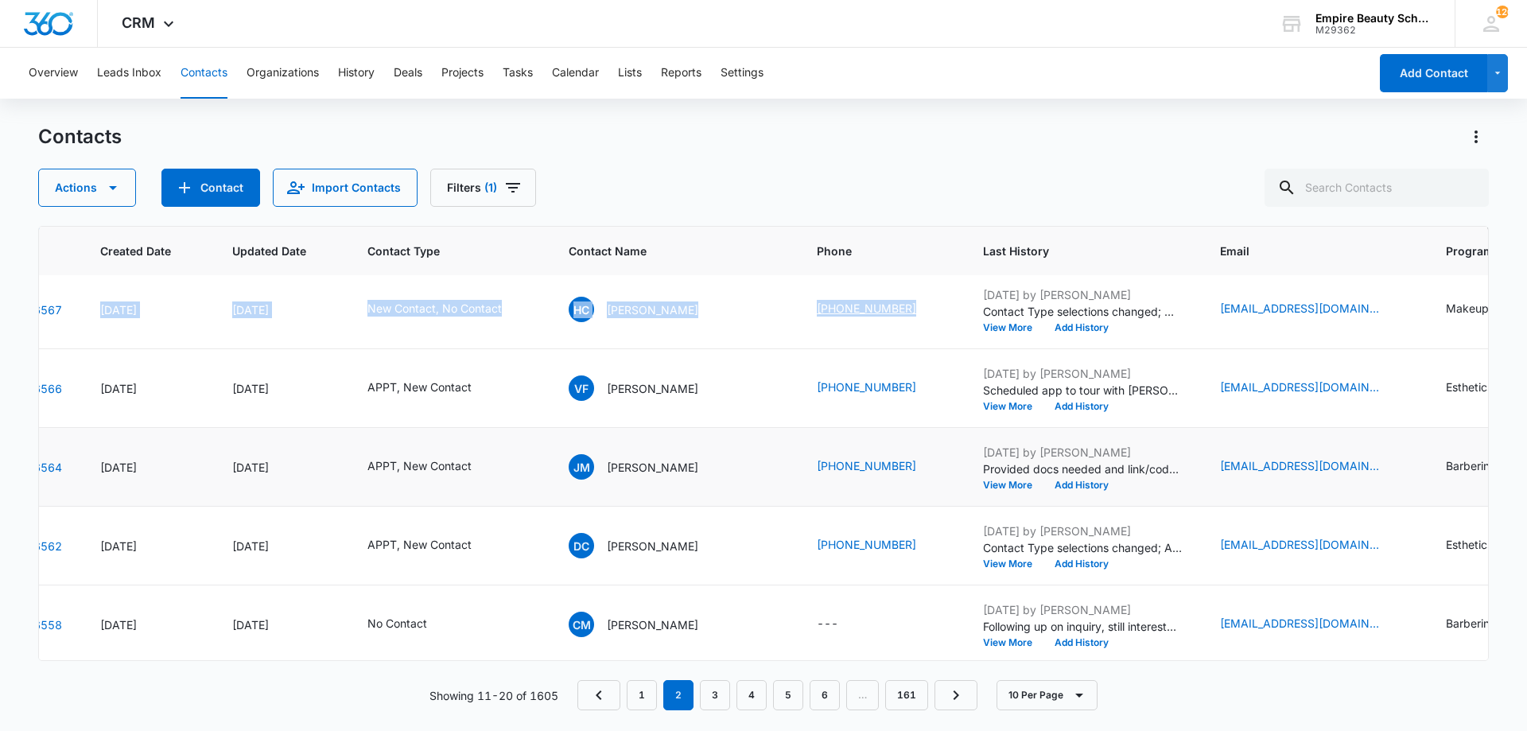
scroll to position [414, 93]
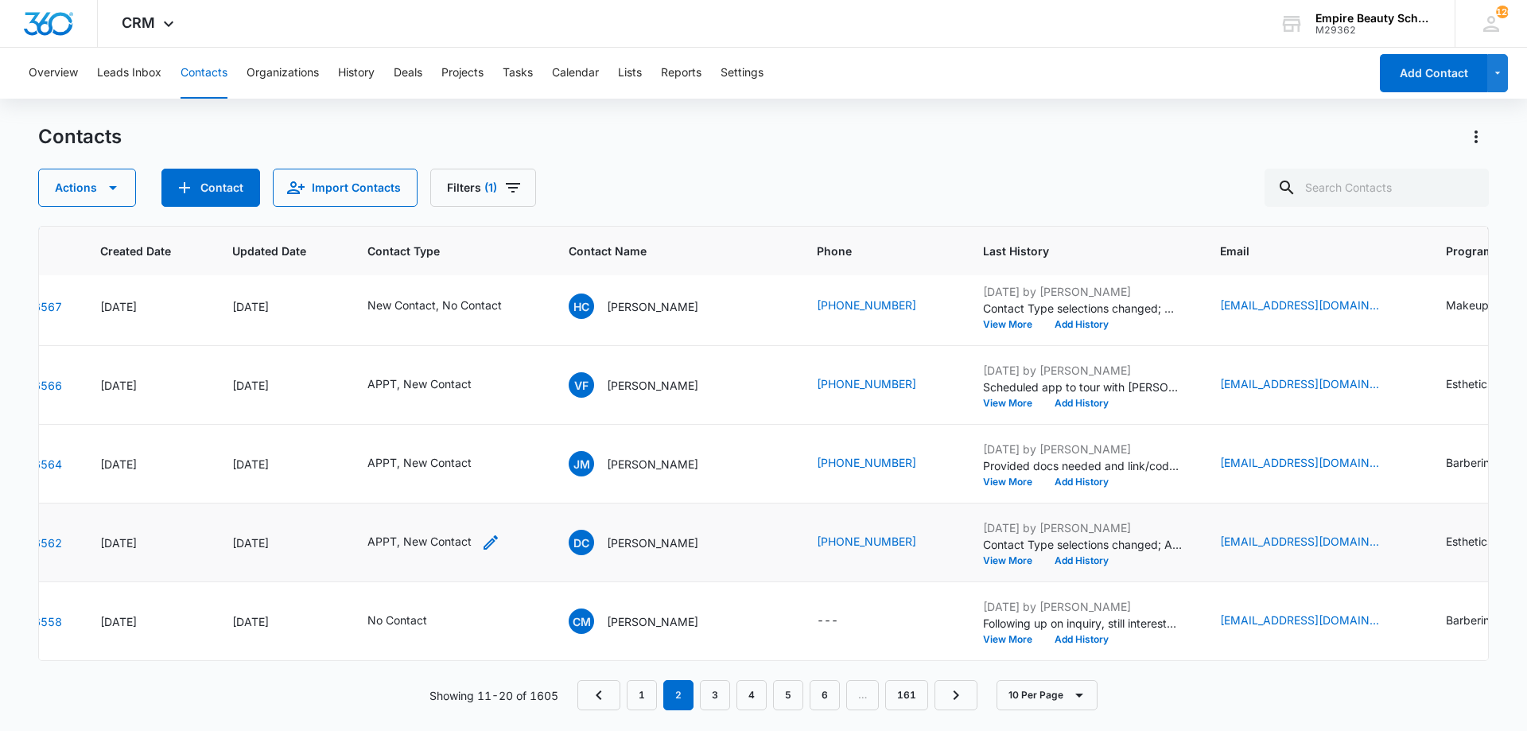
click at [487, 533] on icon "Contact Type - APPT, New Contact - Select to Edit Field" at bounding box center [490, 542] width 19 height 19
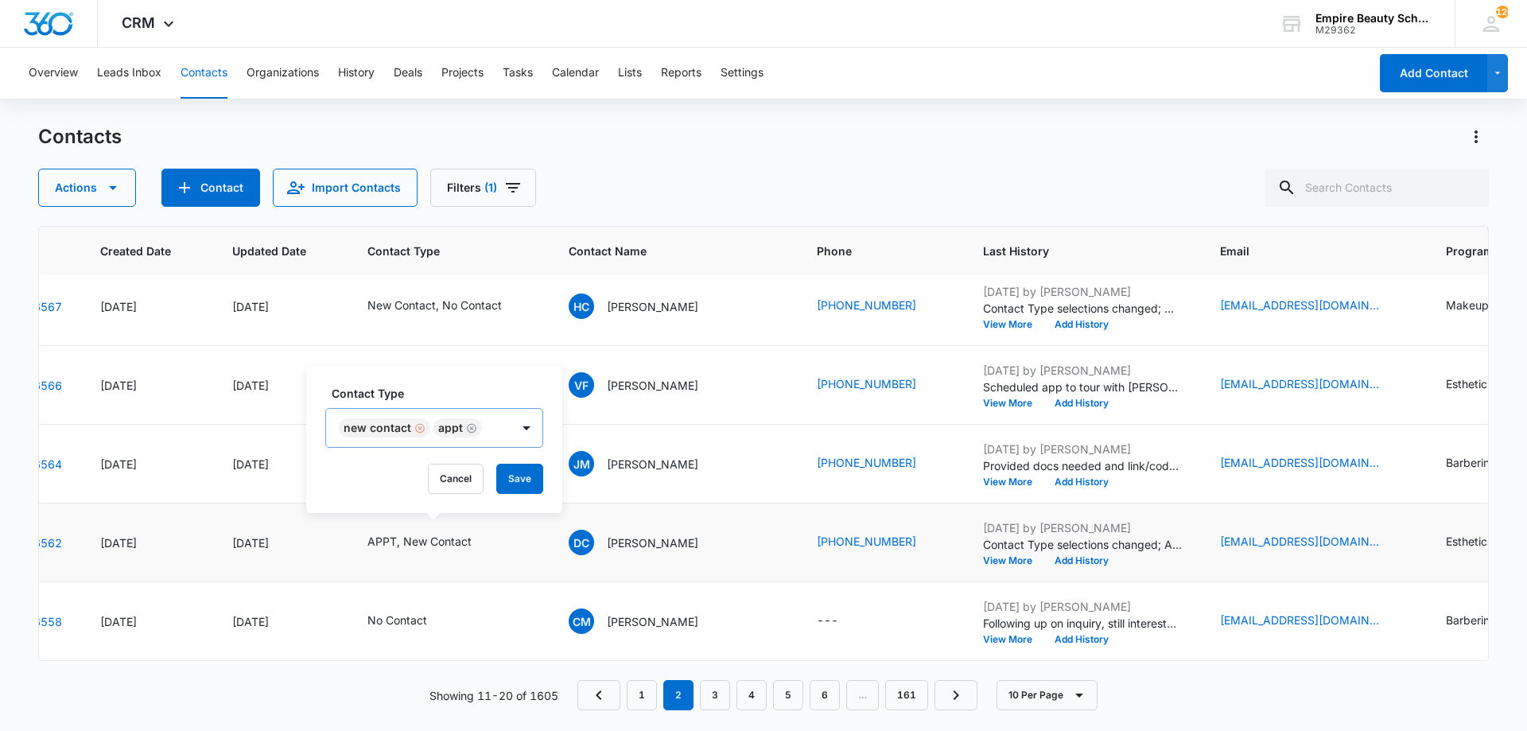
click at [412, 430] on div "Remove New Contact" at bounding box center [418, 427] width 14 height 11
click at [418, 483] on button "Save" at bounding box center [425, 479] width 47 height 30
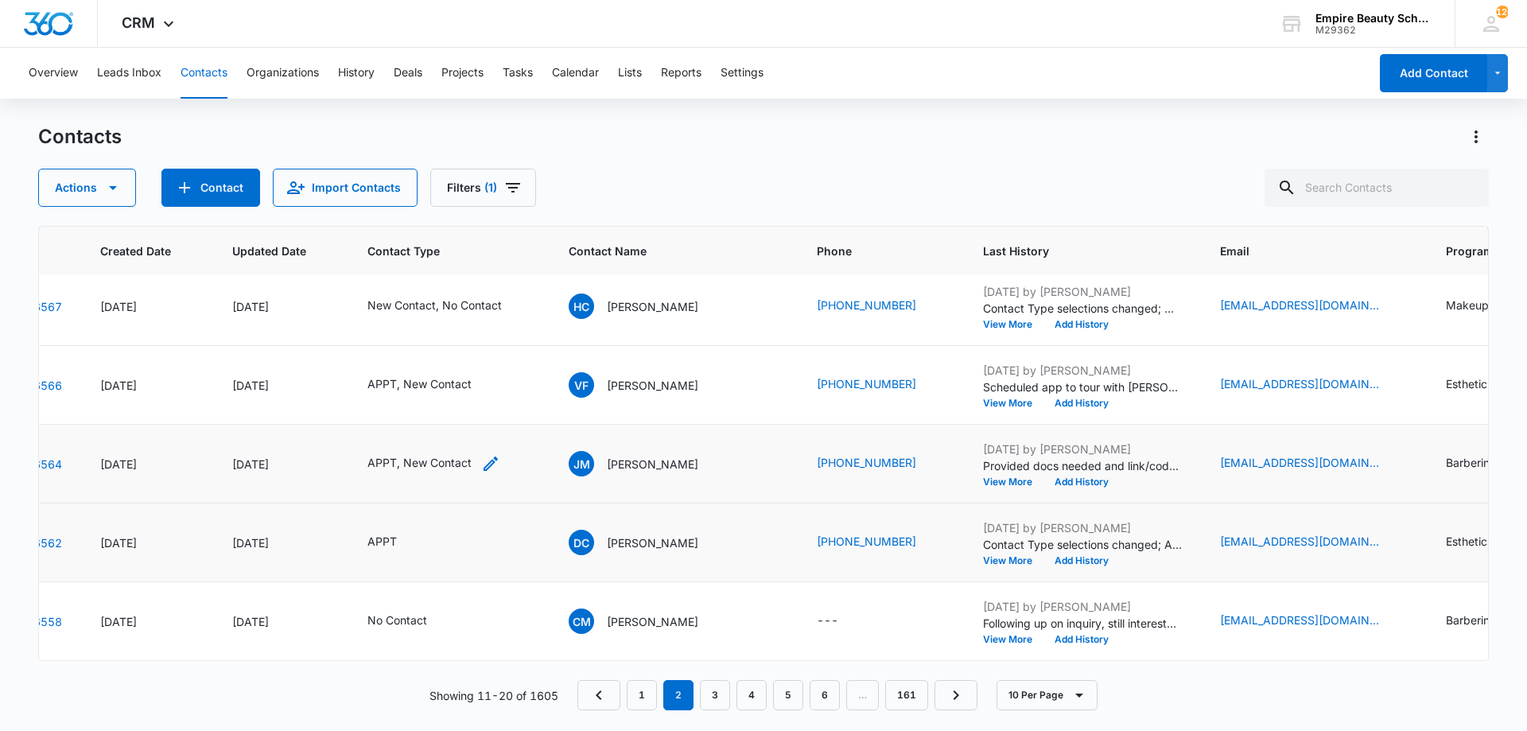
click at [485, 454] on icon "Contact Type - APPT, New Contact - Select to Edit Field" at bounding box center [490, 463] width 19 height 19
click at [417, 344] on icon "Remove New Contact" at bounding box center [419, 350] width 11 height 12
click at [447, 397] on button "Save" at bounding box center [425, 400] width 47 height 30
click at [488, 375] on icon "Contact Type - APPT, New Contact - Select to Edit Field" at bounding box center [490, 384] width 19 height 19
click at [417, 271] on icon "Remove New Contact" at bounding box center [419, 271] width 11 height 12
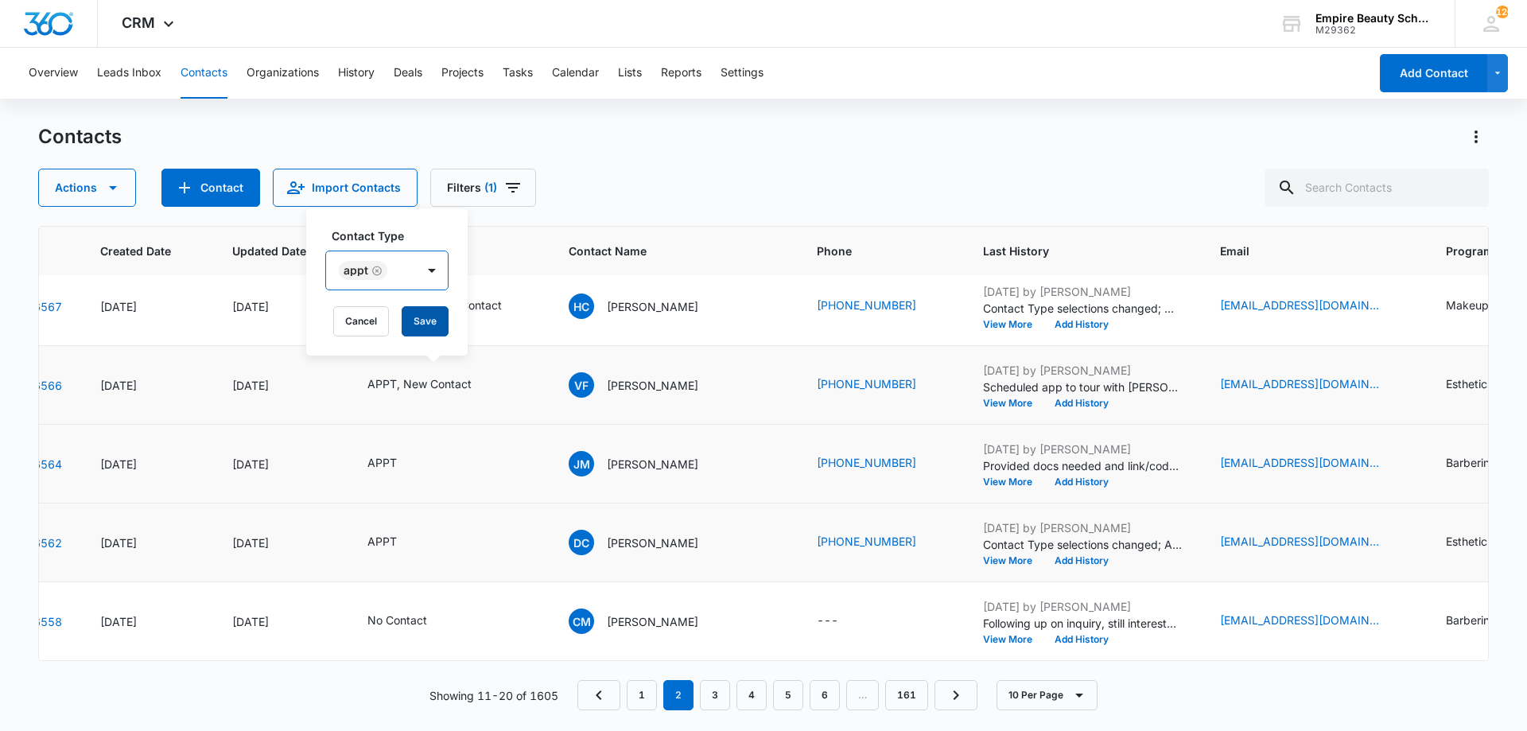
click at [422, 320] on button "Save" at bounding box center [425, 321] width 47 height 30
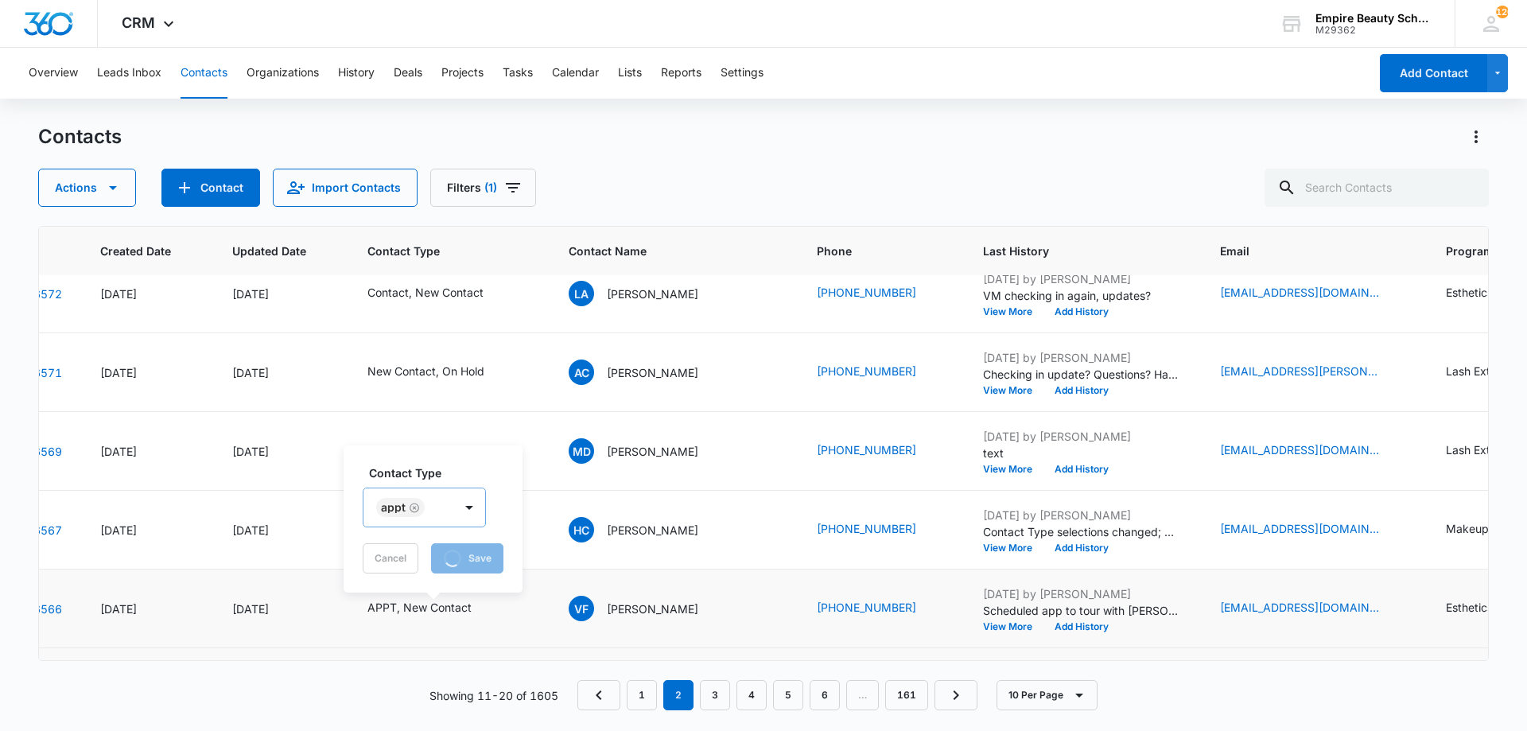
scroll to position [177, 93]
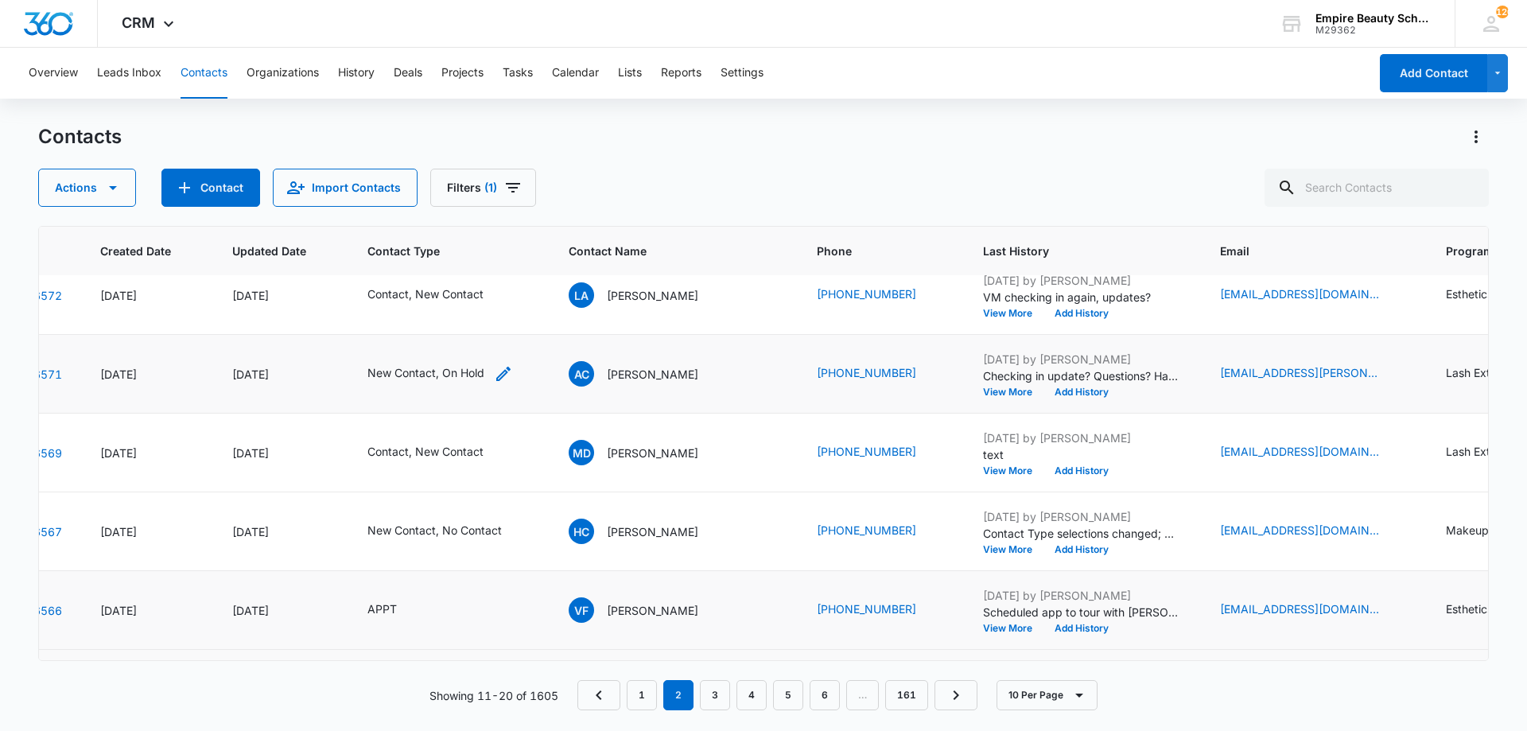
click at [504, 369] on icon "Contact Type - New Contact, On Hold - Select to Edit Field" at bounding box center [503, 373] width 19 height 19
click at [414, 270] on icon "Remove New Contact" at bounding box center [418, 272] width 11 height 12
click at [440, 318] on button "Save" at bounding box center [441, 322] width 47 height 30
click at [501, 455] on icon "Contact Type - Contact, New Contact - Select to Edit Field" at bounding box center [503, 452] width 14 height 14
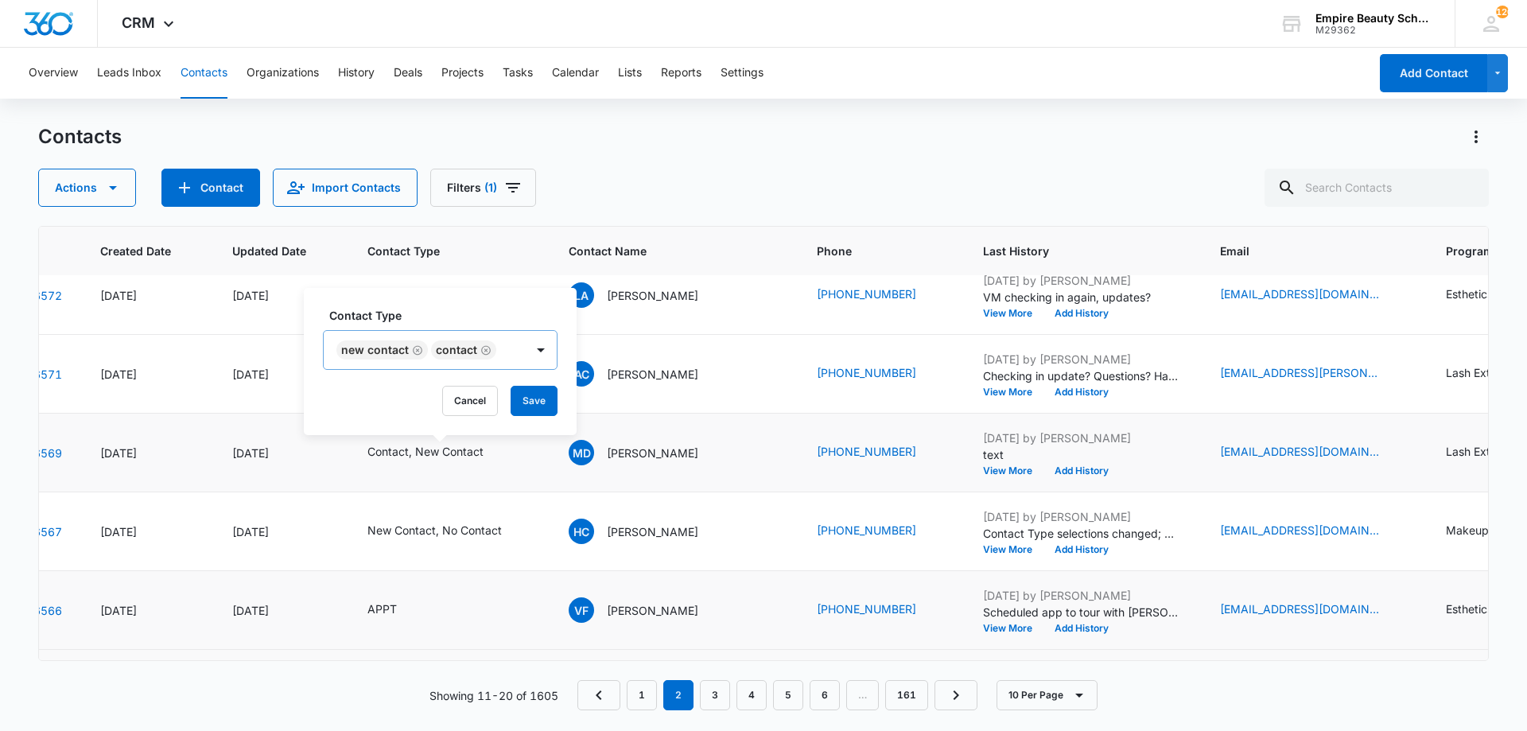
click at [419, 348] on icon "Remove New Contact" at bounding box center [417, 350] width 11 height 12
click at [434, 398] on button "Save" at bounding box center [439, 401] width 47 height 30
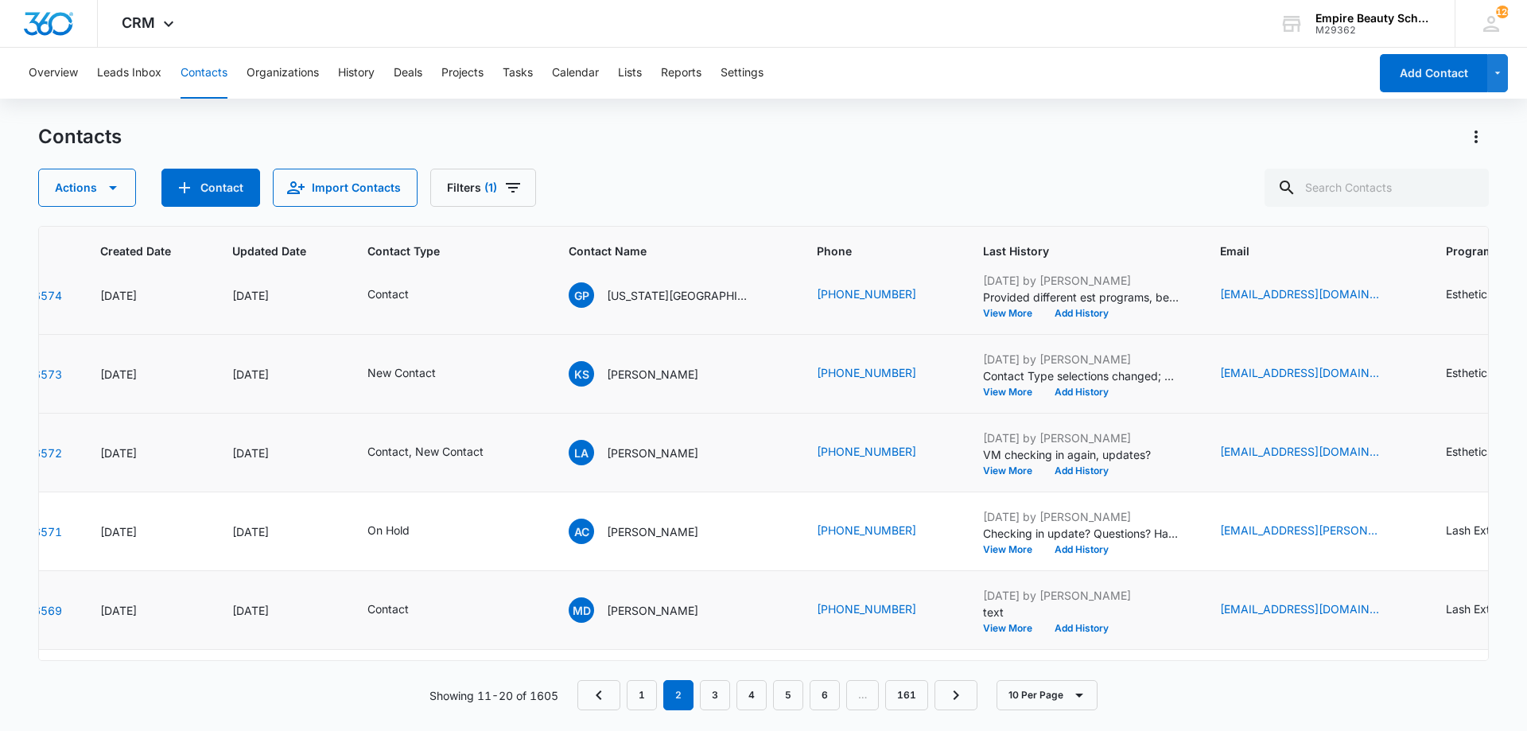
scroll to position [18, 93]
click at [501, 457] on icon "Contact Type - Contact, New Contact - Select to Edit Field" at bounding box center [503, 454] width 14 height 14
click at [410, 350] on div "Remove New Contact" at bounding box center [416, 351] width 14 height 11
click at [428, 401] on button "Save" at bounding box center [439, 402] width 47 height 30
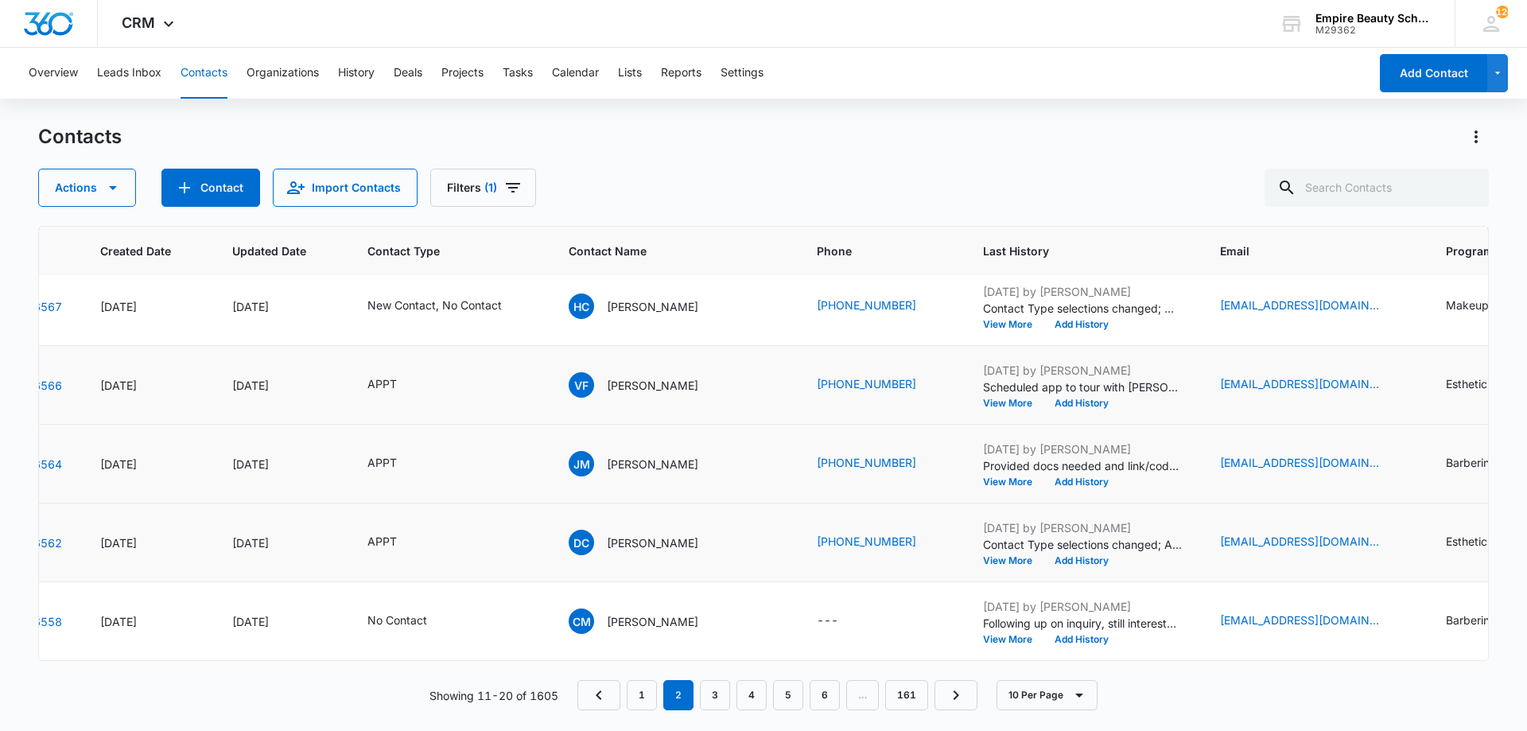
scroll to position [414, 93]
click at [725, 702] on link "3" at bounding box center [715, 695] width 30 height 30
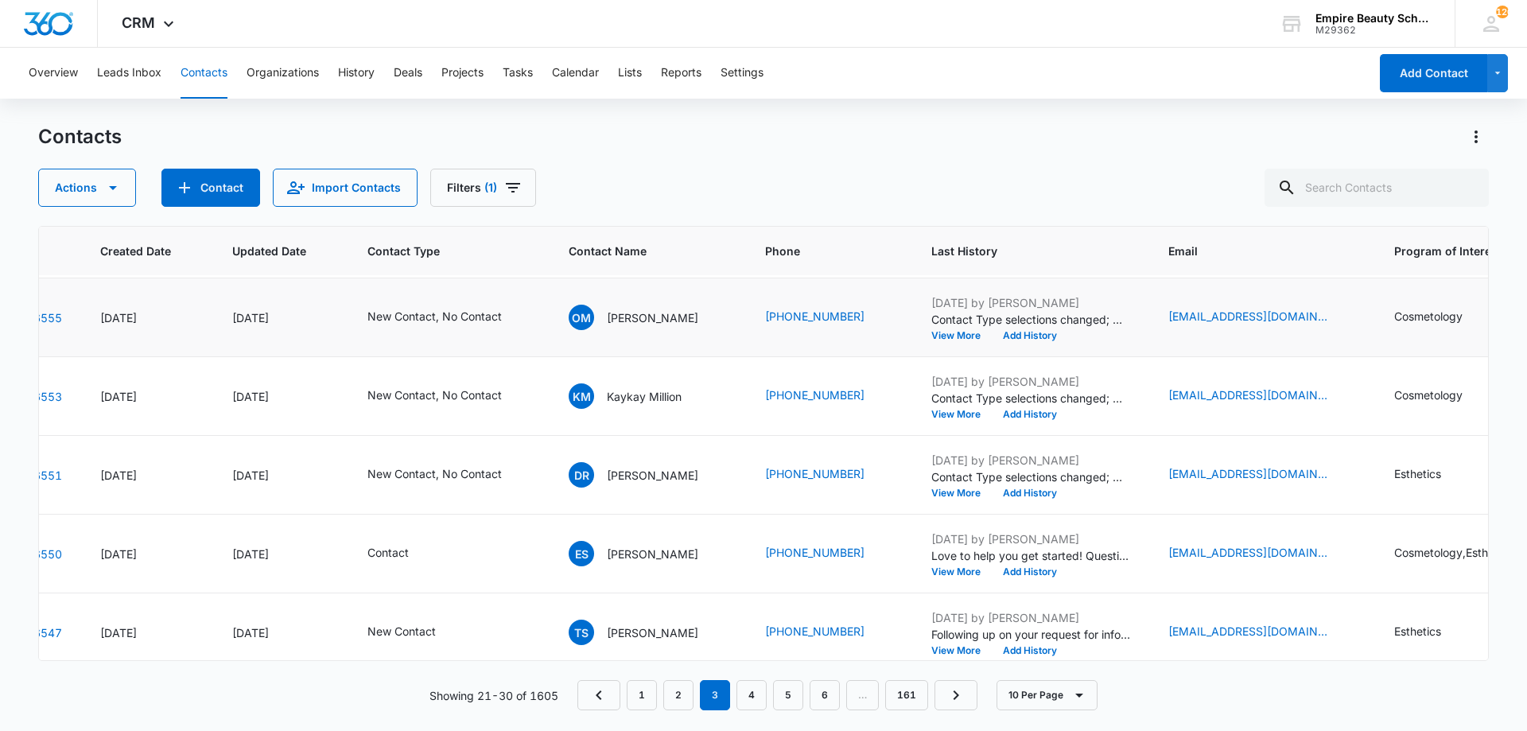
scroll to position [0, 93]
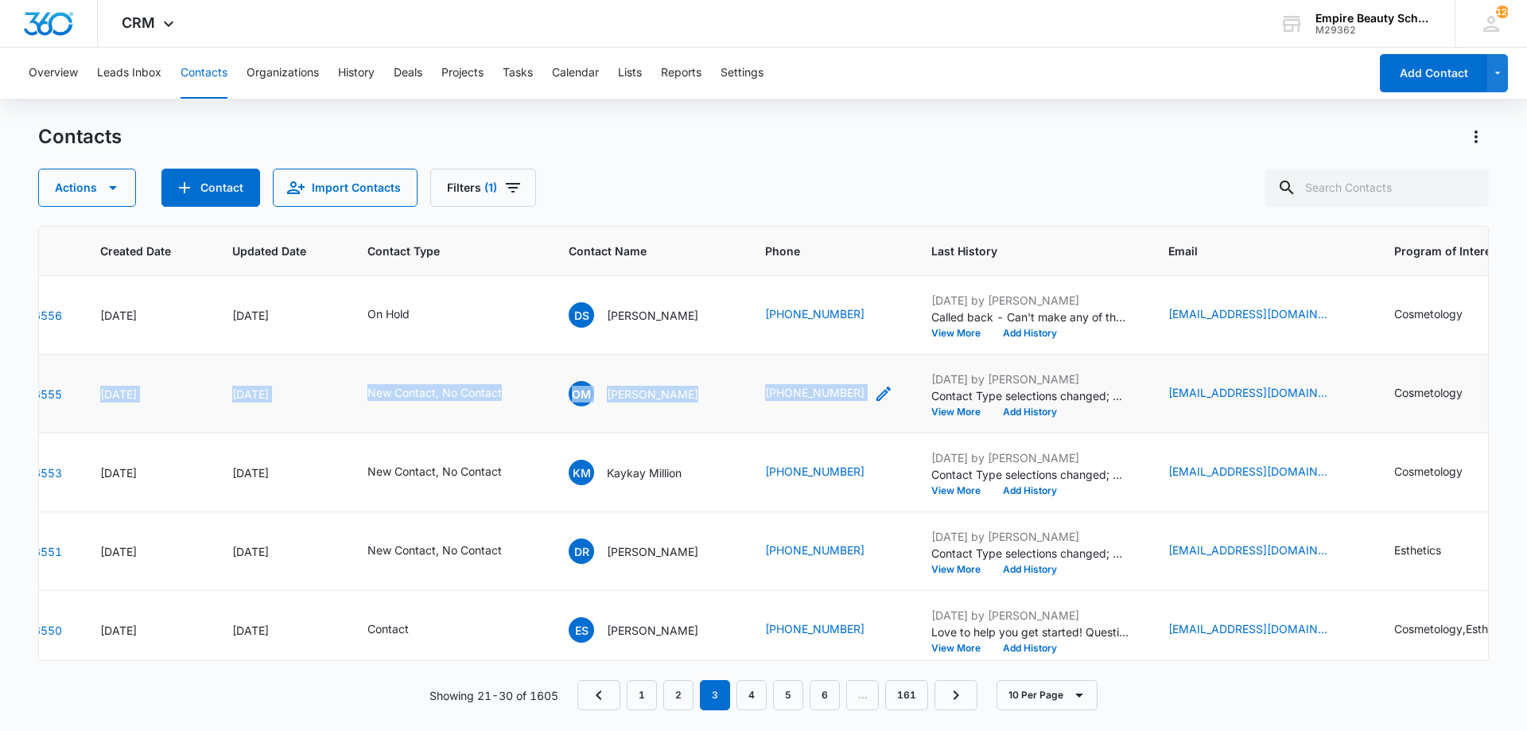
drag, startPoint x: 84, startPoint y: 383, endPoint x: 872, endPoint y: 395, distance: 788.4
click at [872, 395] on tr "16555 Aug 3, 2025 Aug 9, 2025 New Contact, No Contact OM Olivia Madison (252) 5…" at bounding box center [1028, 394] width 2165 height 79
copy tr "Aug 3, 2025 Aug 9, 2025 New Contact, No Contact OM Olivia Madison (252) 529-1796"
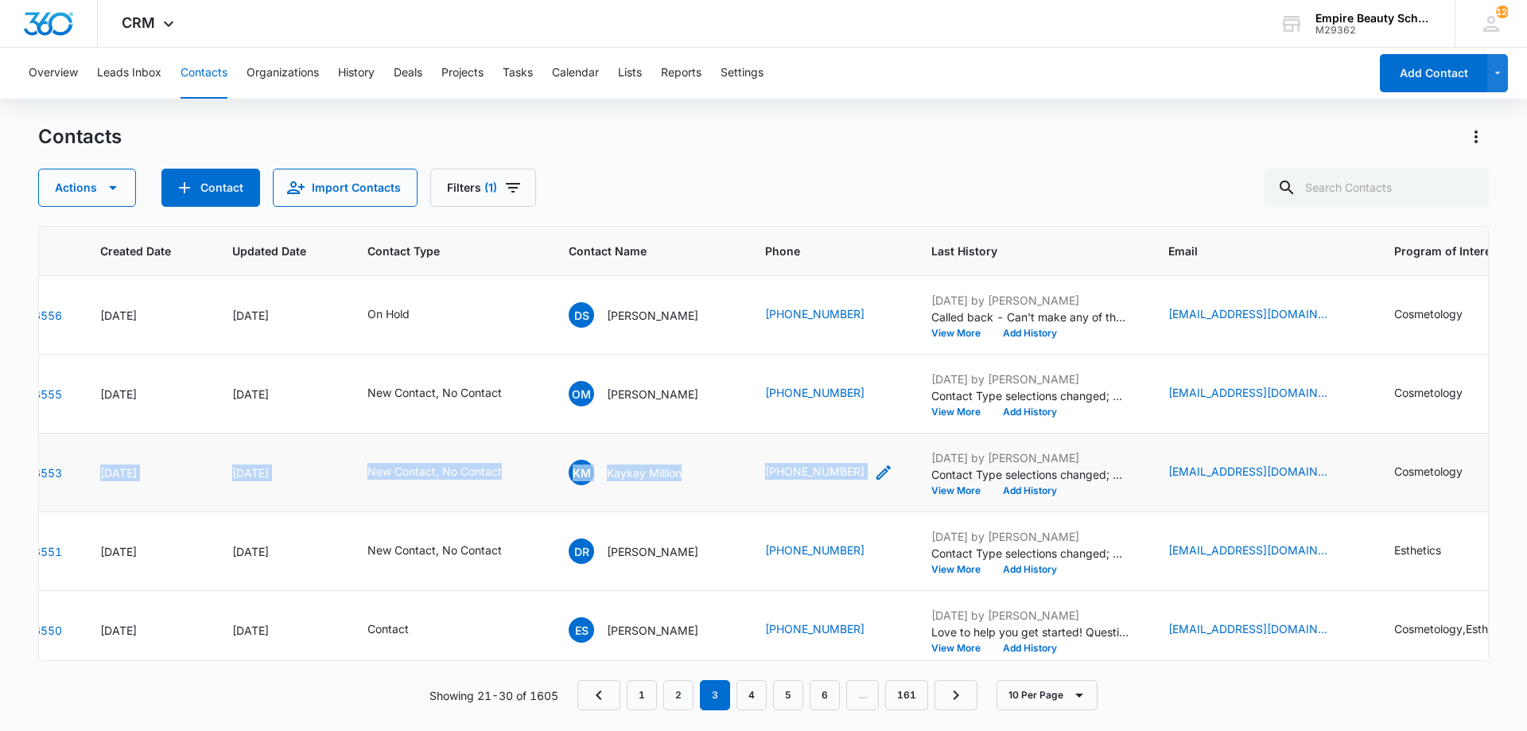
drag, startPoint x: 95, startPoint y: 467, endPoint x: 873, endPoint y: 471, distance: 778.0
click at [873, 471] on tr "16553 Aug 2, 2025 Aug 9, 2025 New Contact, No Contact KM Kaykay Million (978) 9…" at bounding box center [1028, 473] width 2165 height 79
copy tr "Aug 2, 2025 Aug 9, 2025 New Contact, No Contact KM Kaykay Million (978) 945-1202"
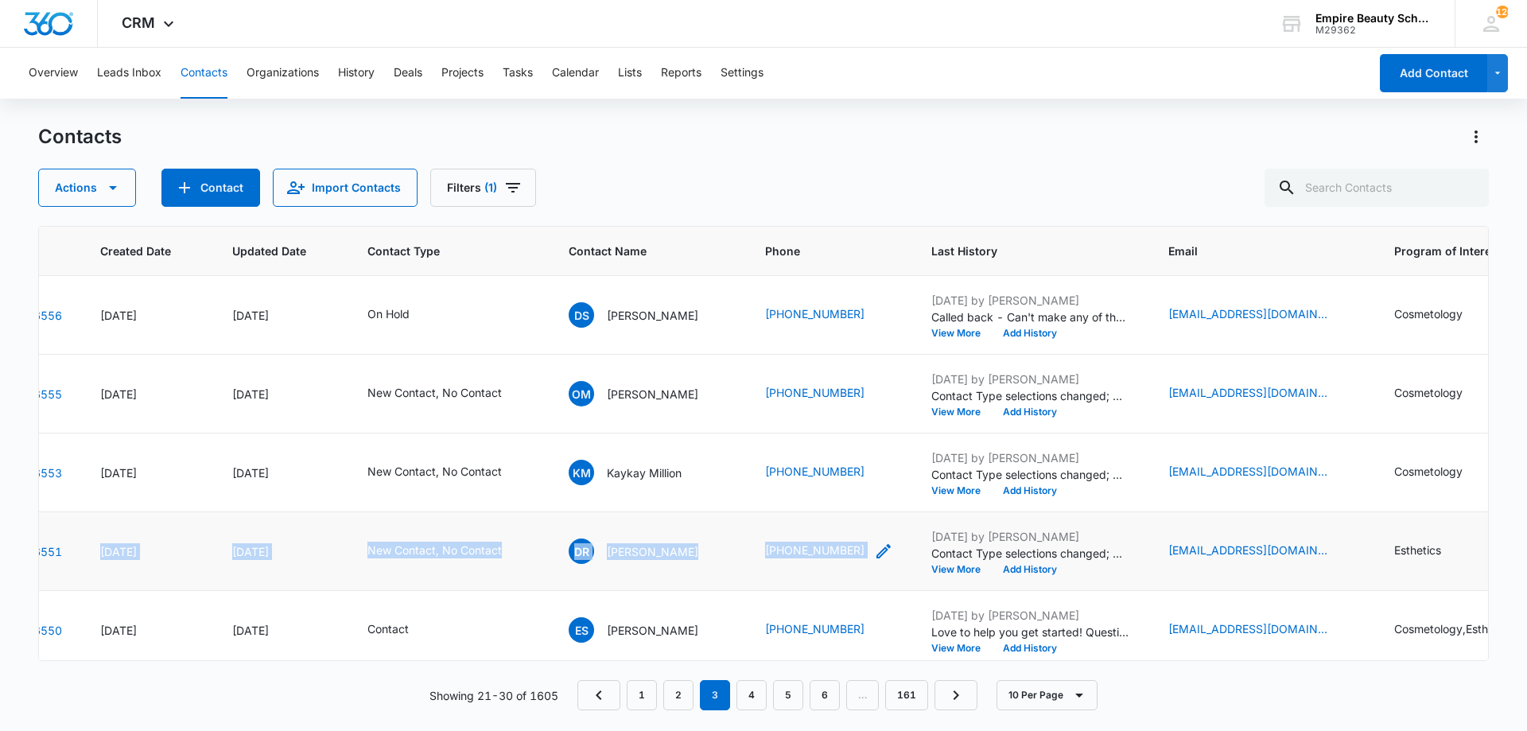
drag, startPoint x: 146, startPoint y: 549, endPoint x: 876, endPoint y: 555, distance: 730.3
click at [876, 555] on tr "16551 Aug 2, 2025 Aug 9, 2025 New Contact, No Contact DR Deanna Robitille (603)…" at bounding box center [1028, 551] width 2165 height 79
copy tr "Aug 2, 2025 Aug 9, 2025 New Contact, No Contact DR Deanna Robitille (603) 477-9…"
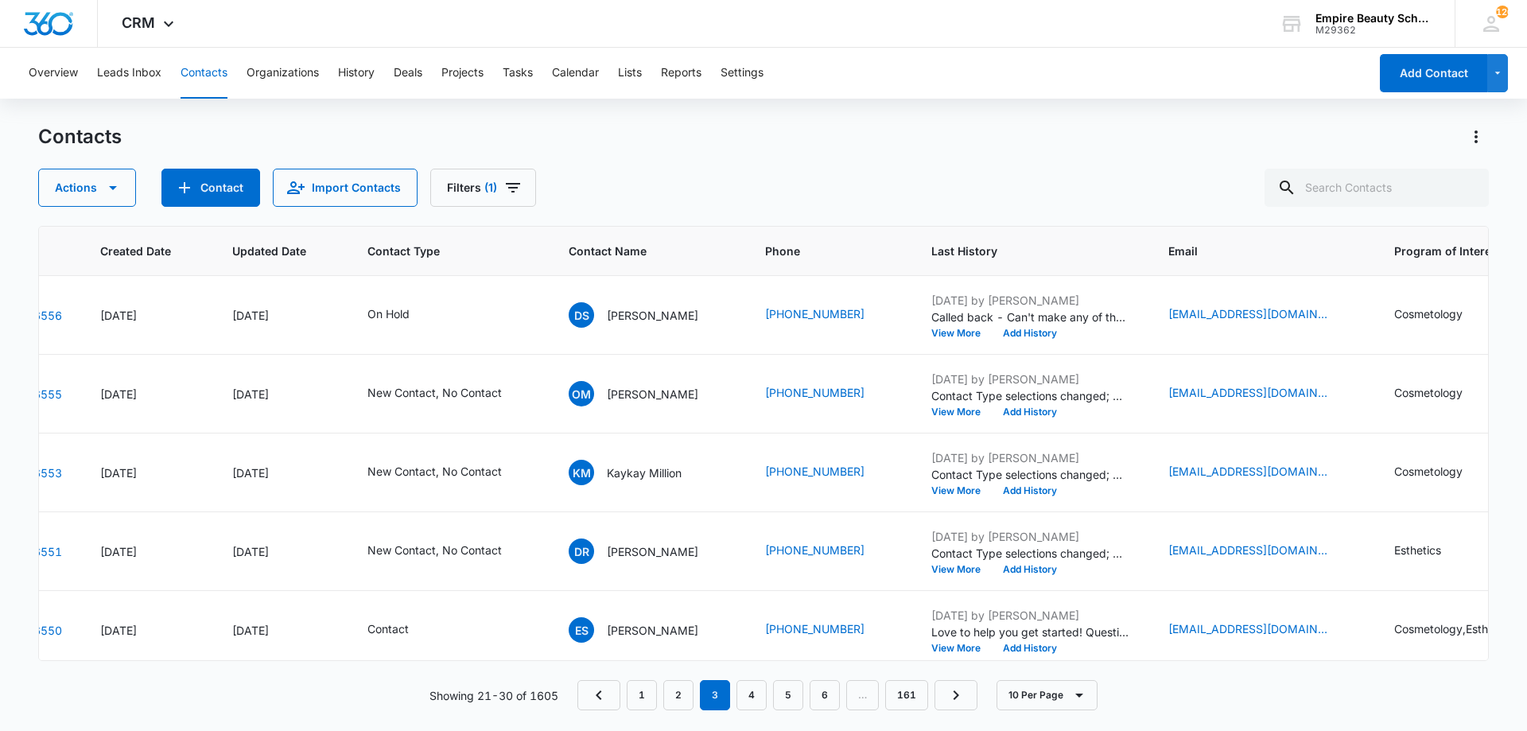
click at [1293, 161] on div "Contacts Actions Contact Import Contacts Filters (1)" at bounding box center [763, 165] width 1451 height 83
click at [641, 690] on link "1" at bounding box center [642, 695] width 30 height 30
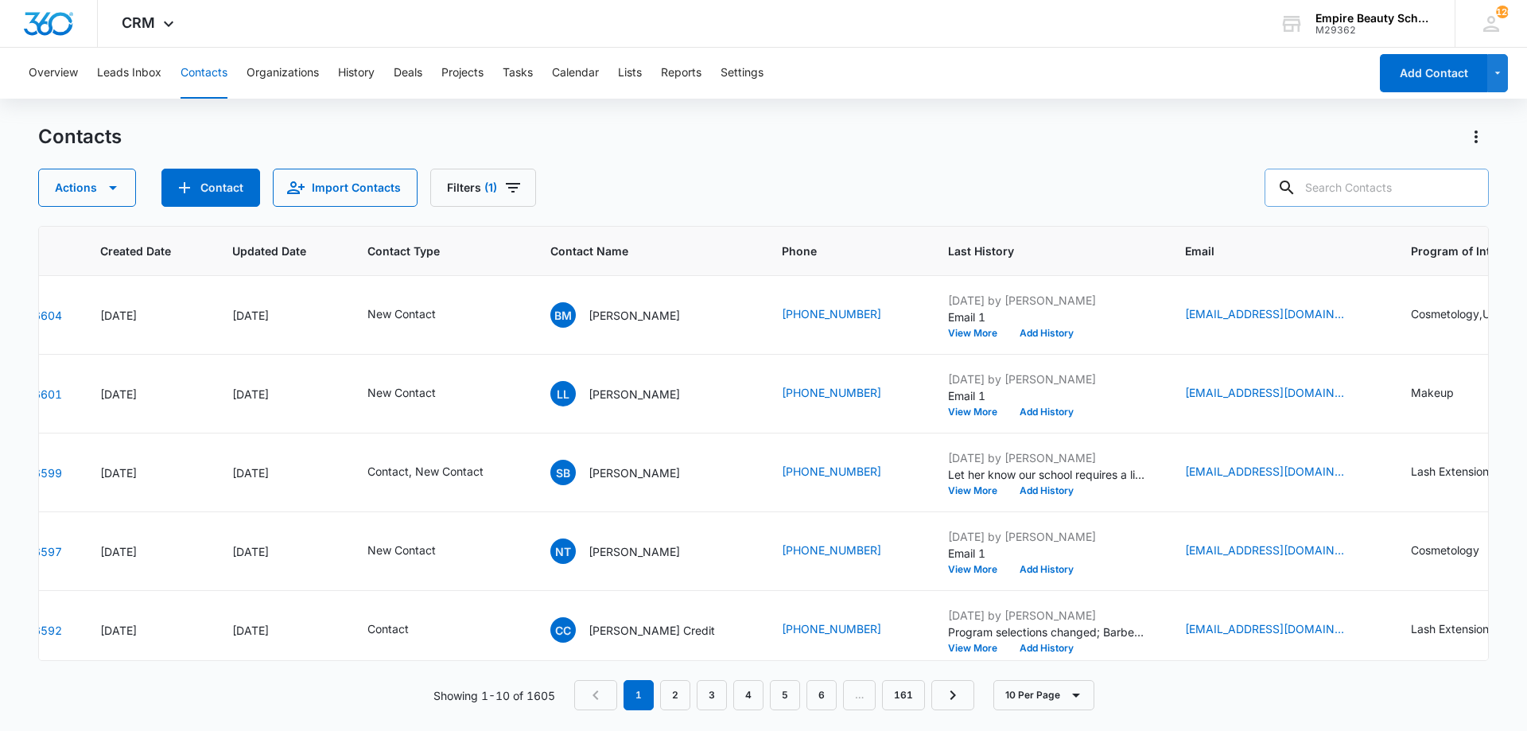
click at [1393, 197] on input "text" at bounding box center [1377, 188] width 224 height 38
type input "8133"
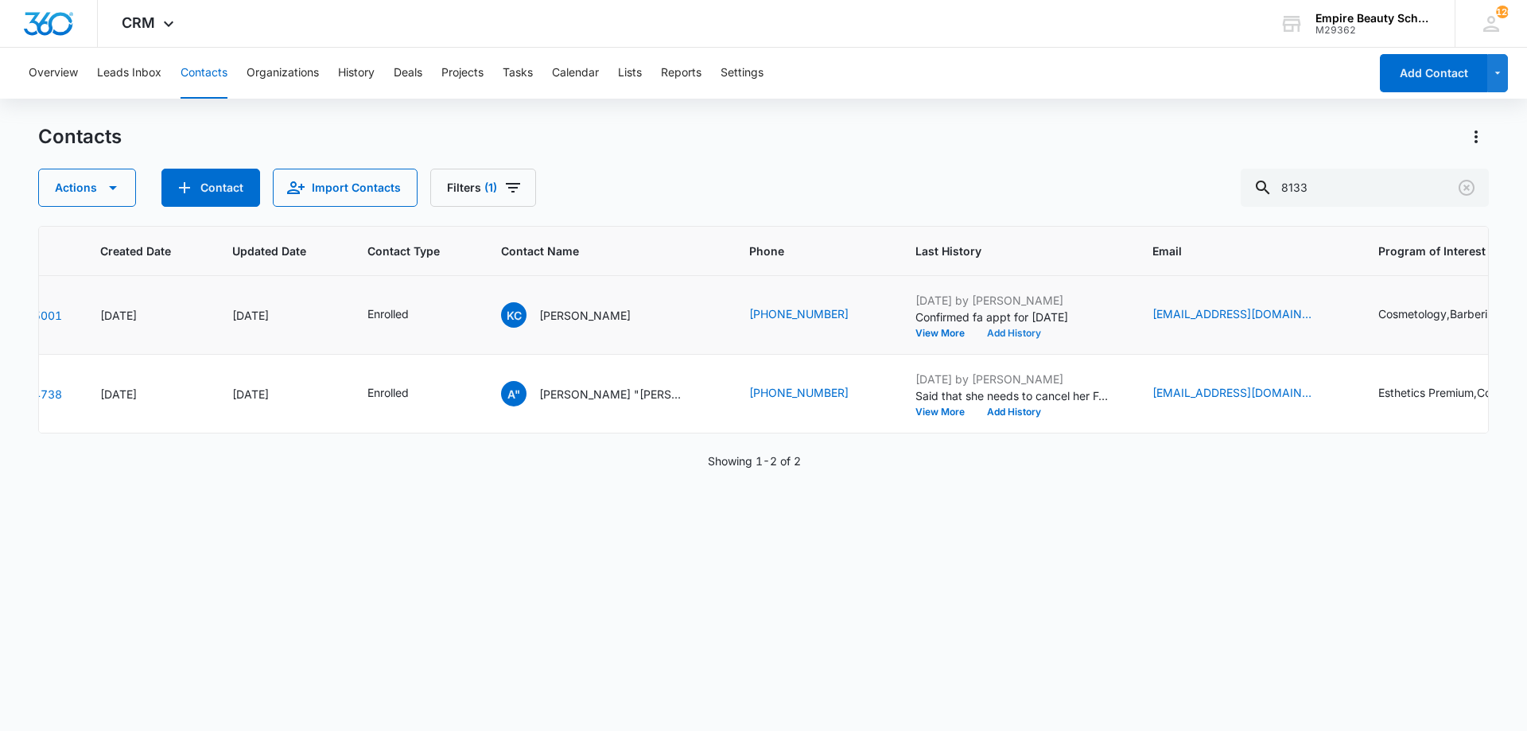
click at [976, 333] on button "Add History" at bounding box center [1014, 334] width 76 height 10
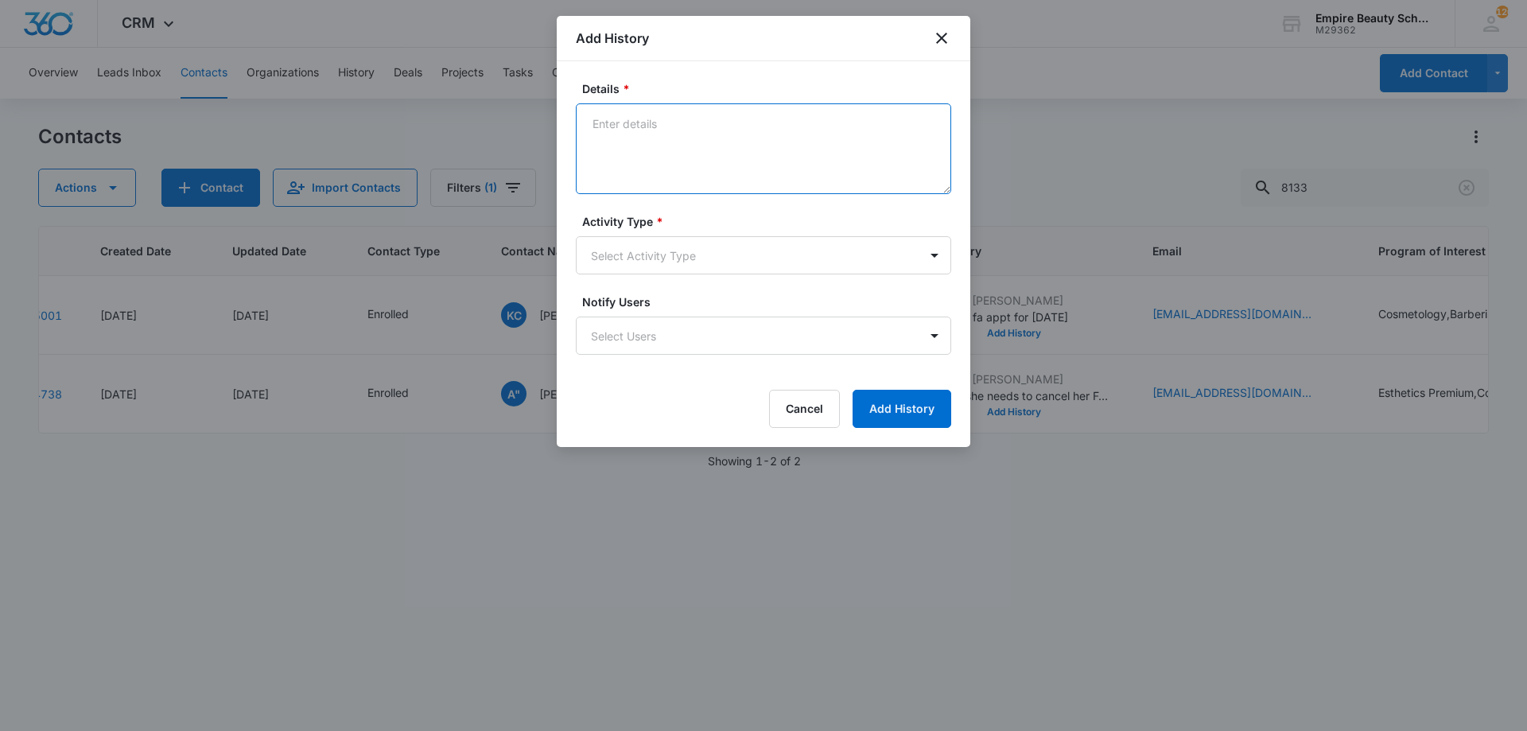
click at [654, 151] on textarea "Details *" at bounding box center [763, 148] width 375 height 91
type textarea "Her Dad mixed up the APPT date and hasn't gone to the bank - looking to resched…"
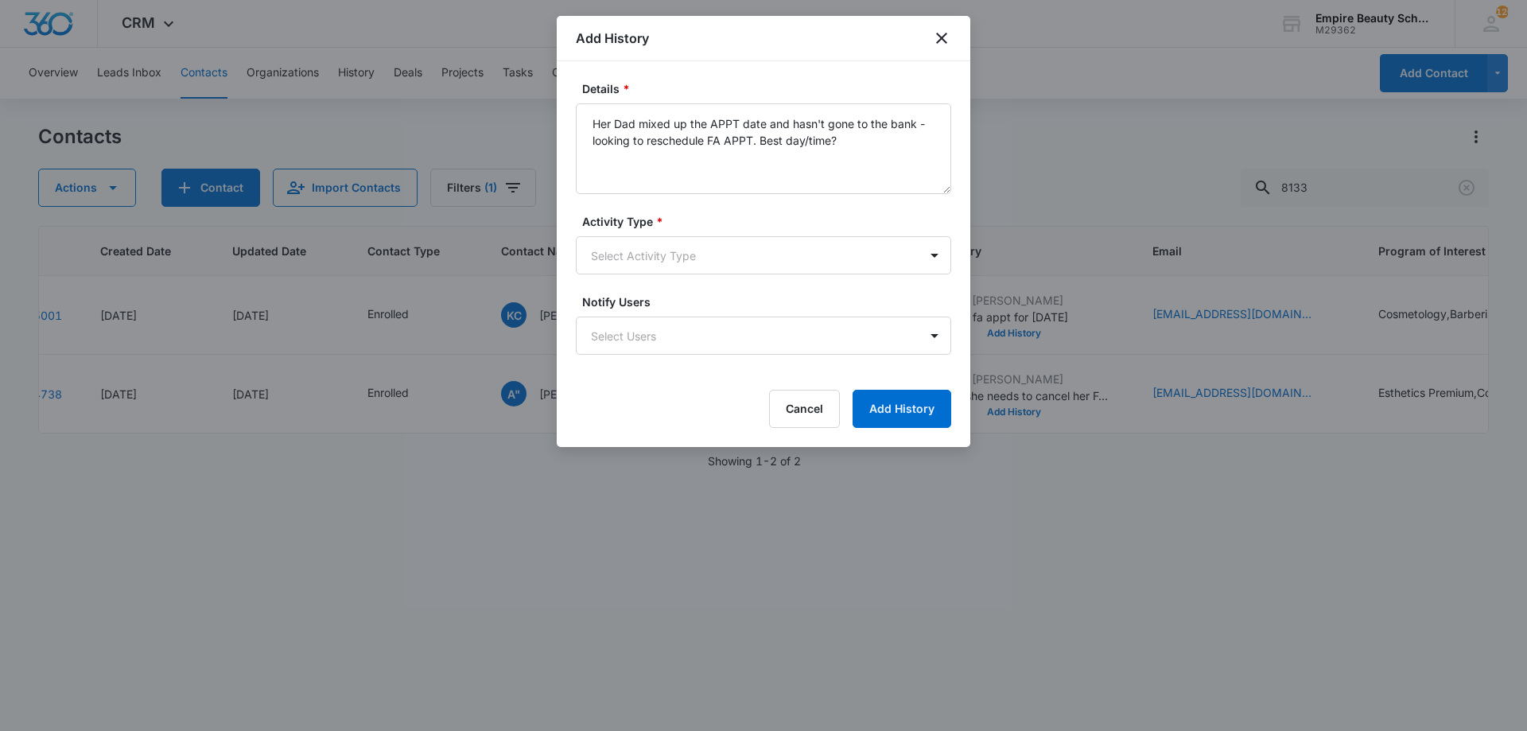
click at [657, 287] on form "Details * Her Dad mixed up the APPT date and hasn't gone to the bank - looking …" at bounding box center [763, 254] width 375 height 348
click at [647, 266] on body "CRM Apps Forms CRM Email Shop Payments POS Files Brand Settings Empire Beauty S…" at bounding box center [763, 365] width 1527 height 731
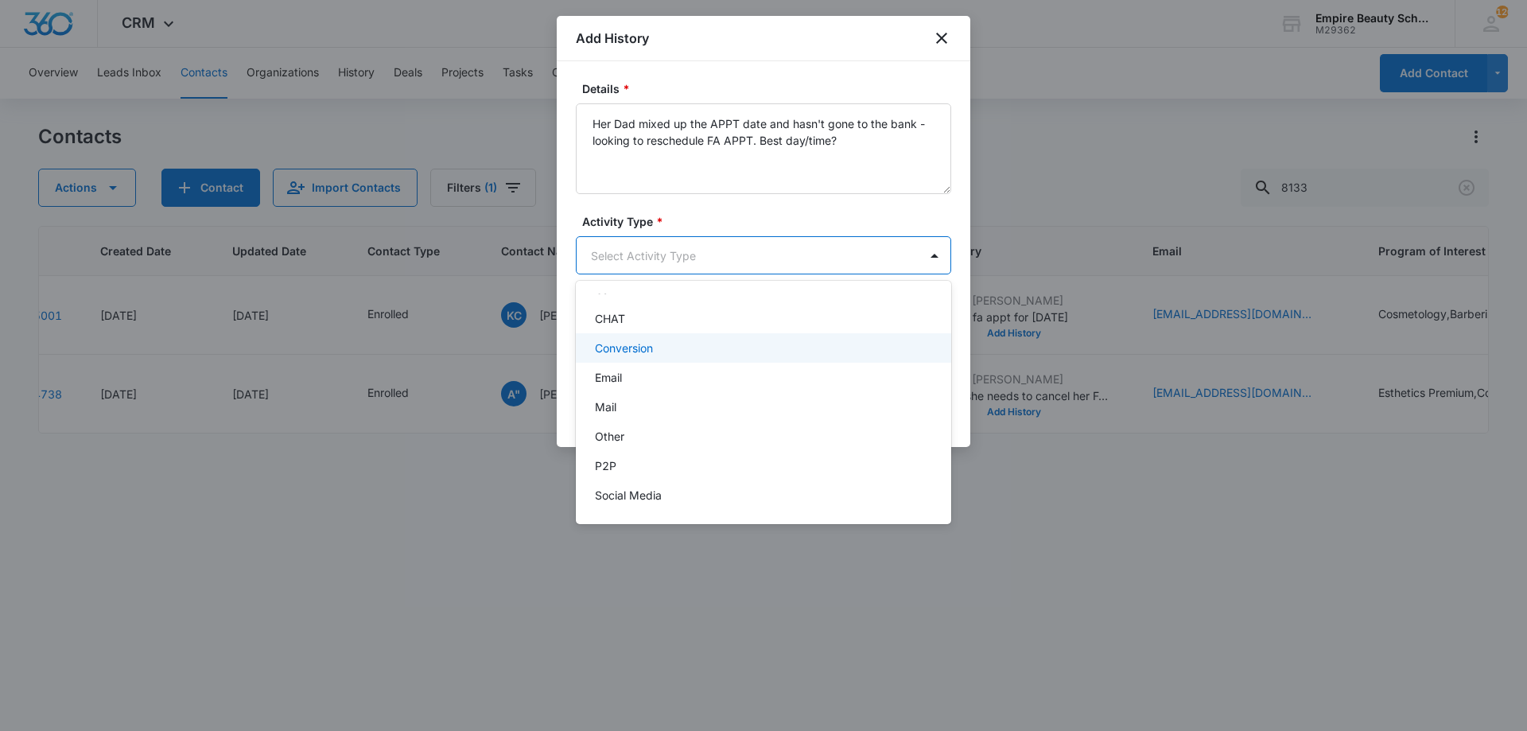
scroll to position [83, 0]
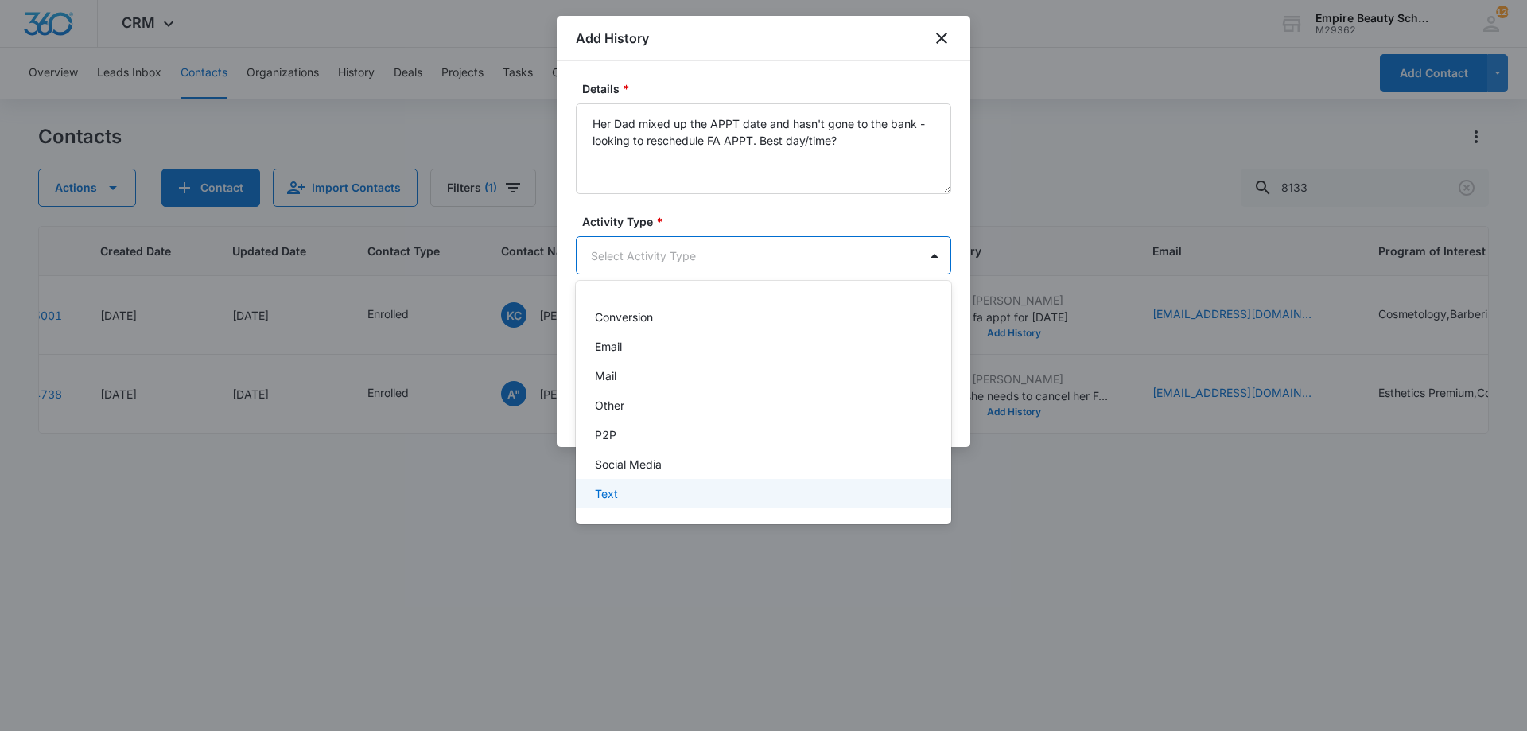
click at [647, 488] on div "Text" at bounding box center [762, 493] width 334 height 17
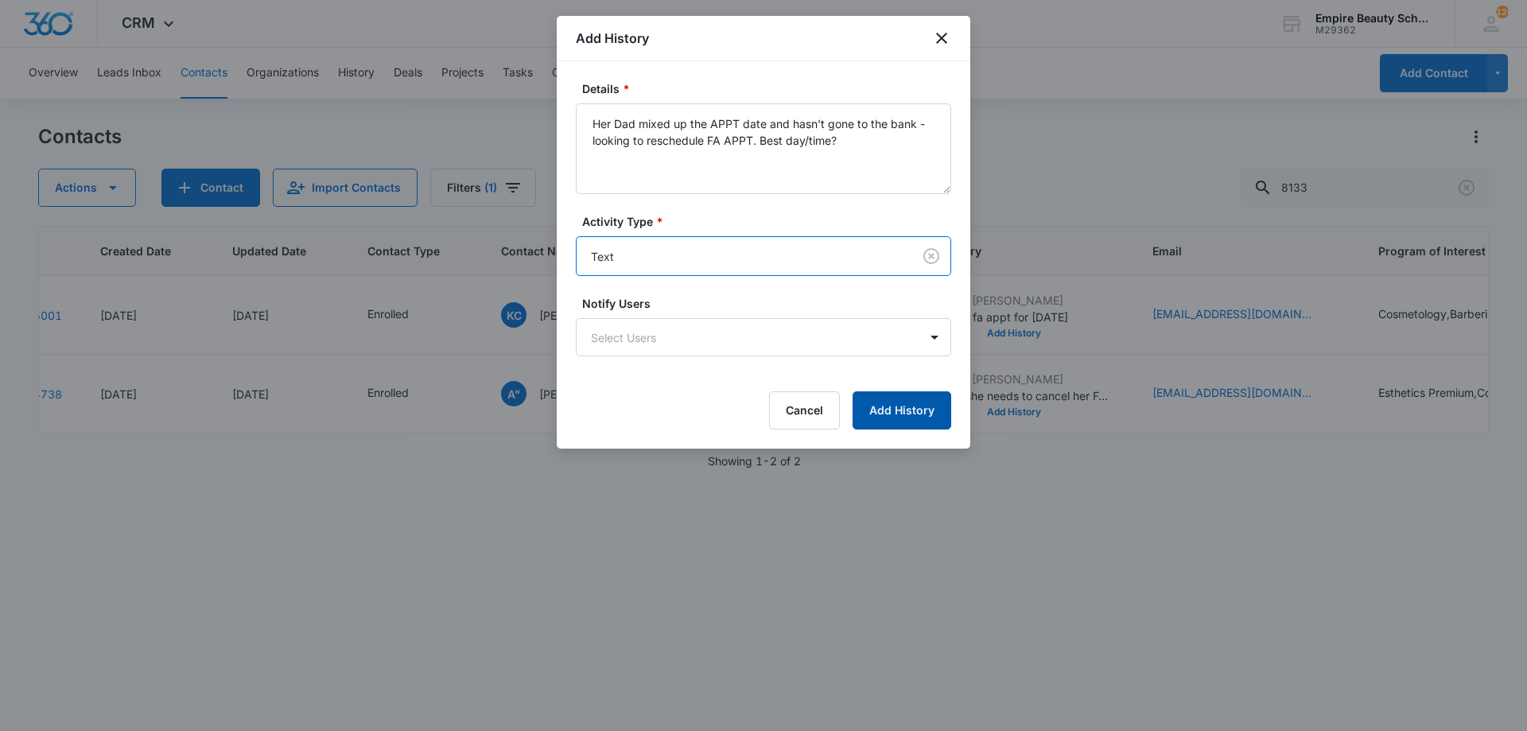
click at [907, 395] on button "Add History" at bounding box center [902, 410] width 99 height 38
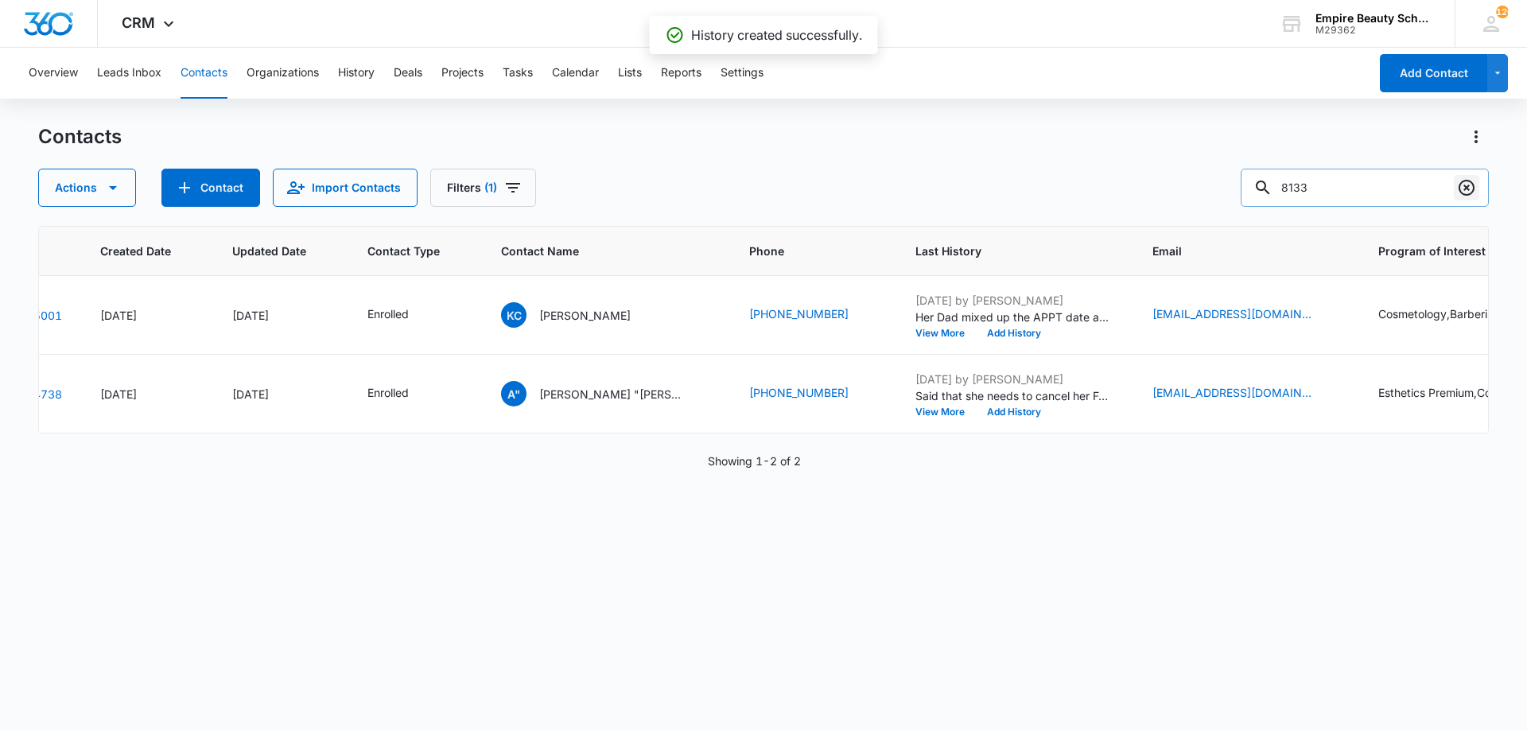
click at [1456, 185] on button "Clear" at bounding box center [1466, 187] width 25 height 25
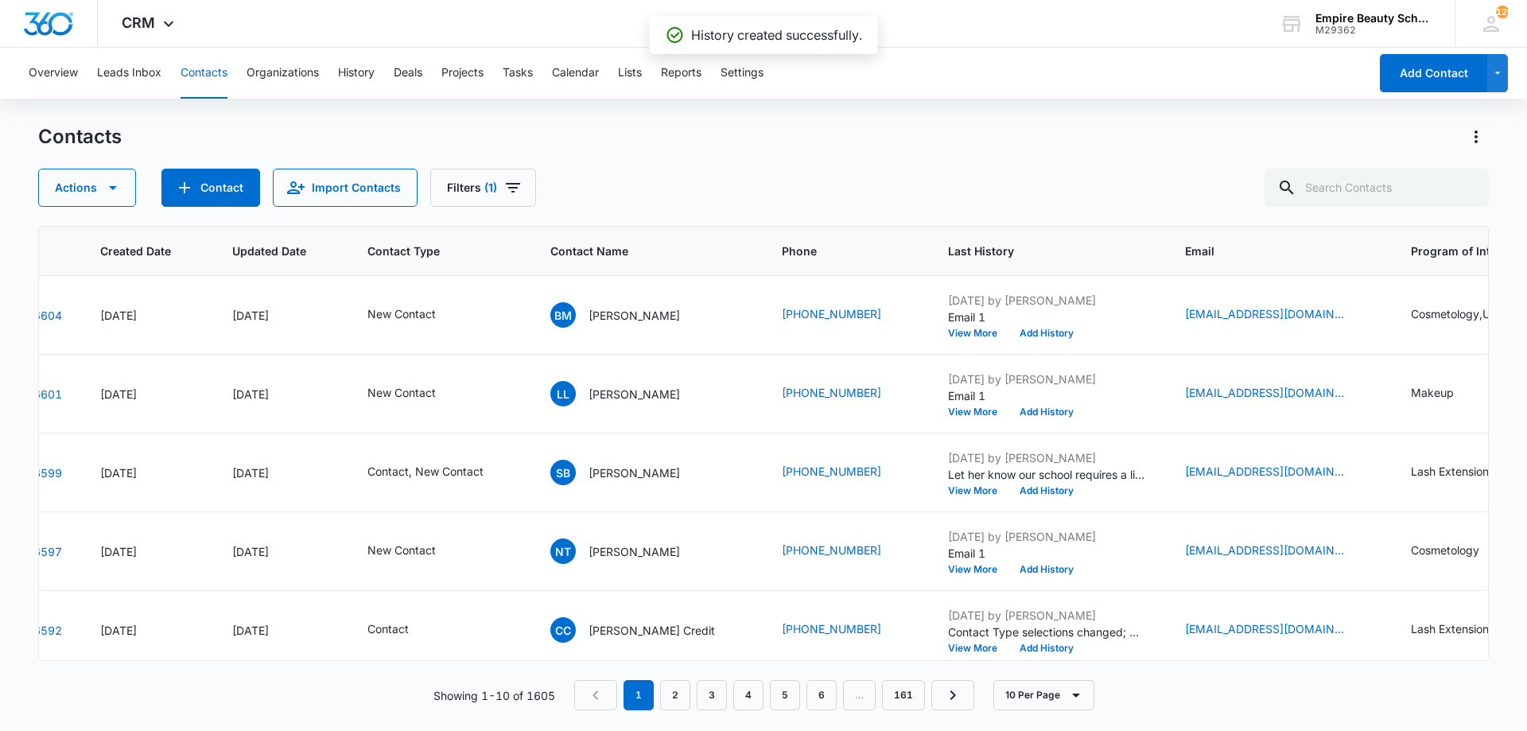
drag, startPoint x: 1017, startPoint y: 145, endPoint x: 990, endPoint y: 166, distance: 33.9
click at [1016, 146] on div "Contacts" at bounding box center [763, 136] width 1451 height 25
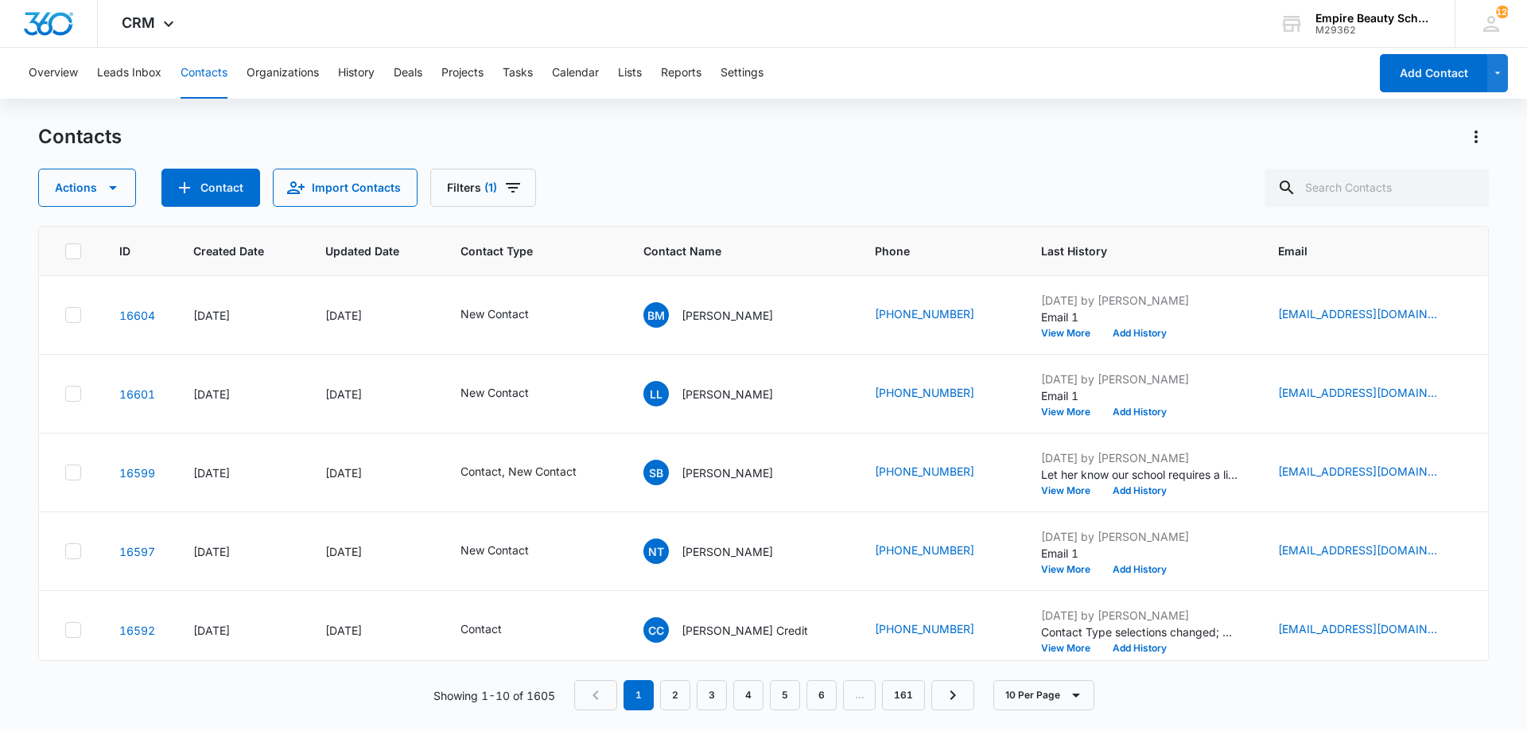
click at [848, 154] on div "Contacts Actions Contact Import Contacts Filters (1)" at bounding box center [763, 165] width 1451 height 83
paste input "[EMAIL_ADDRESS][DOMAIN_NAME]"
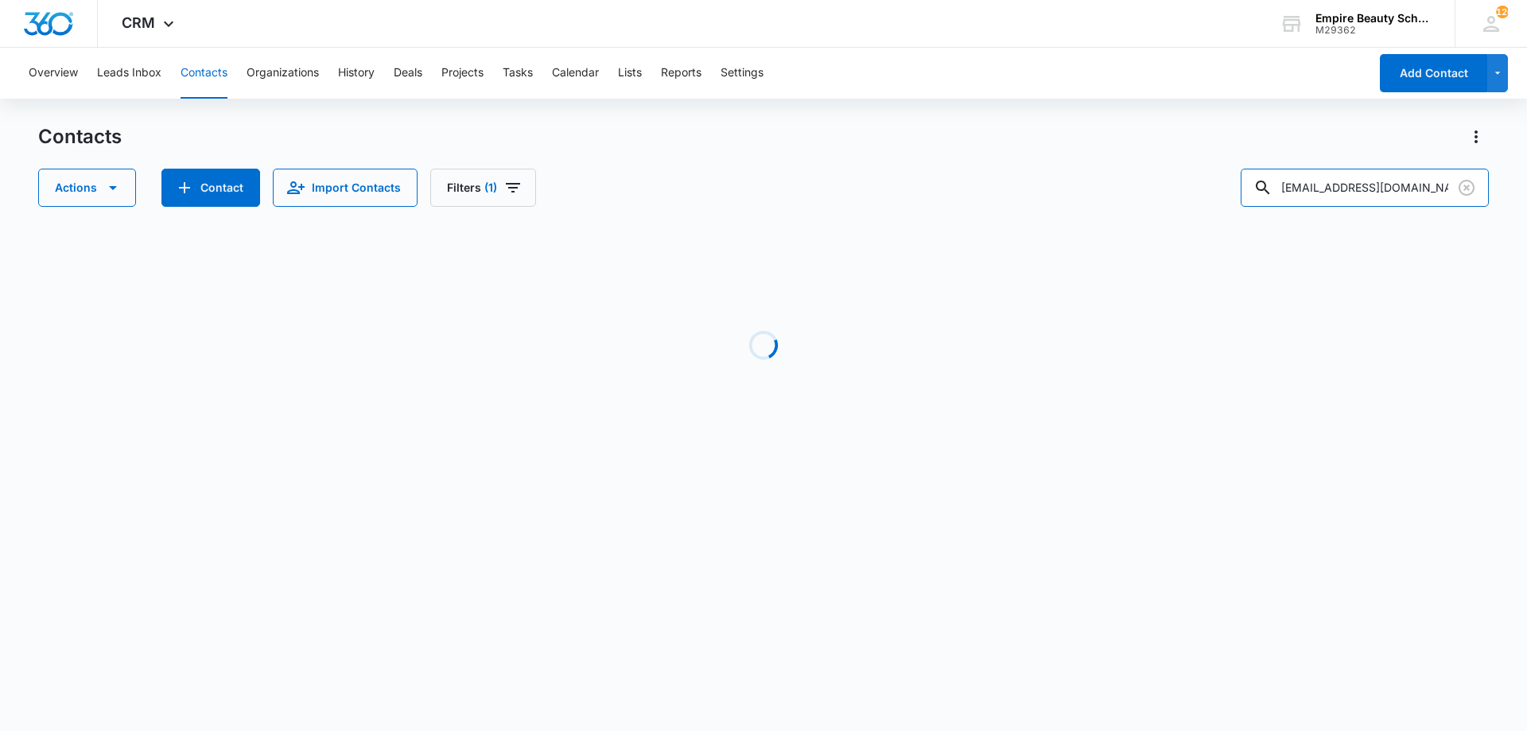
drag, startPoint x: 1310, startPoint y: 185, endPoint x: 1247, endPoint y: 179, distance: 63.2
click at [1245, 193] on div "Actions Contact Import Contacts Filters (1) [EMAIL_ADDRESS][DOMAIN_NAME]" at bounding box center [763, 188] width 1451 height 38
type input "[EMAIL_ADDRESS][DOMAIN_NAME]"
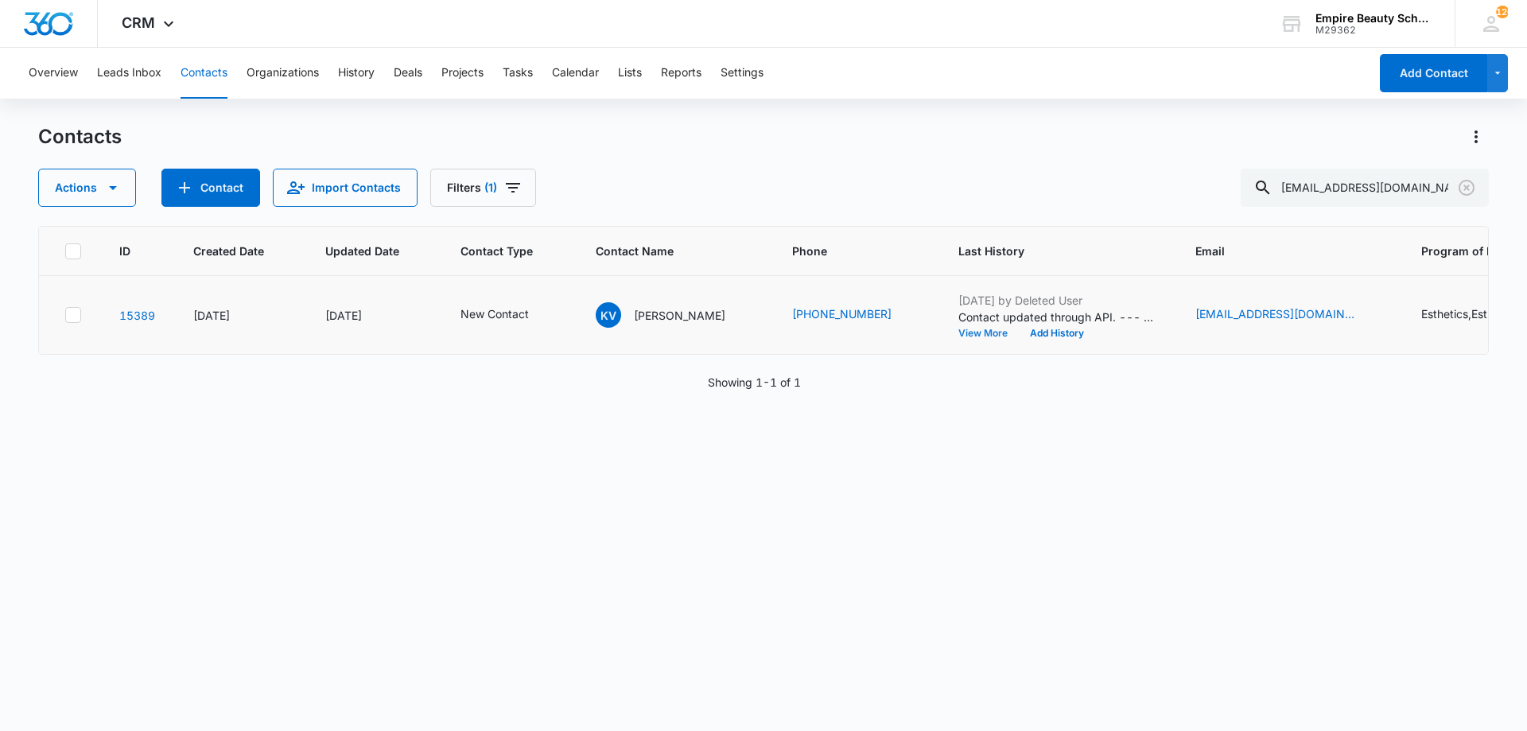
click at [986, 331] on button "View More" at bounding box center [989, 334] width 60 height 10
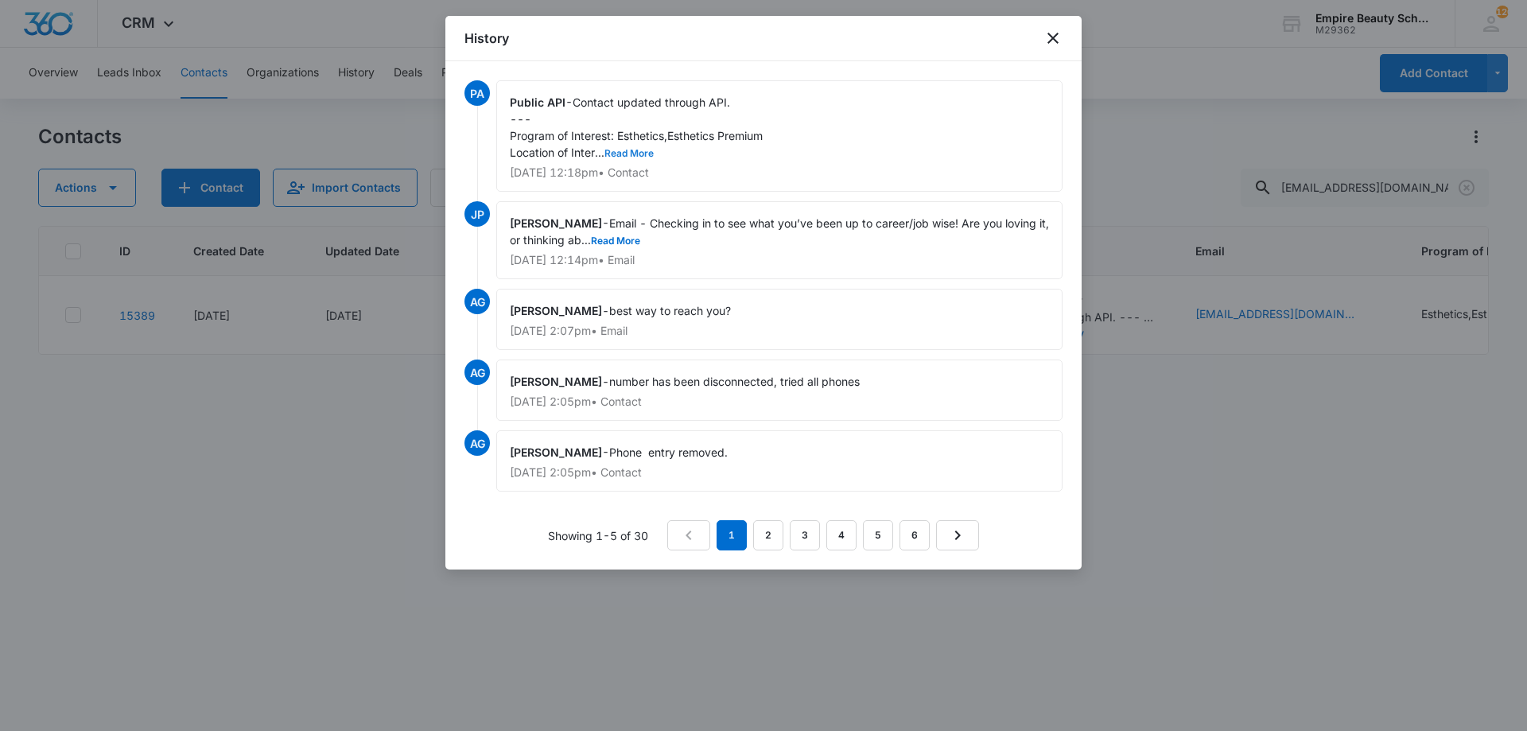
click at [625, 152] on button "Read More" at bounding box center [629, 154] width 49 height 10
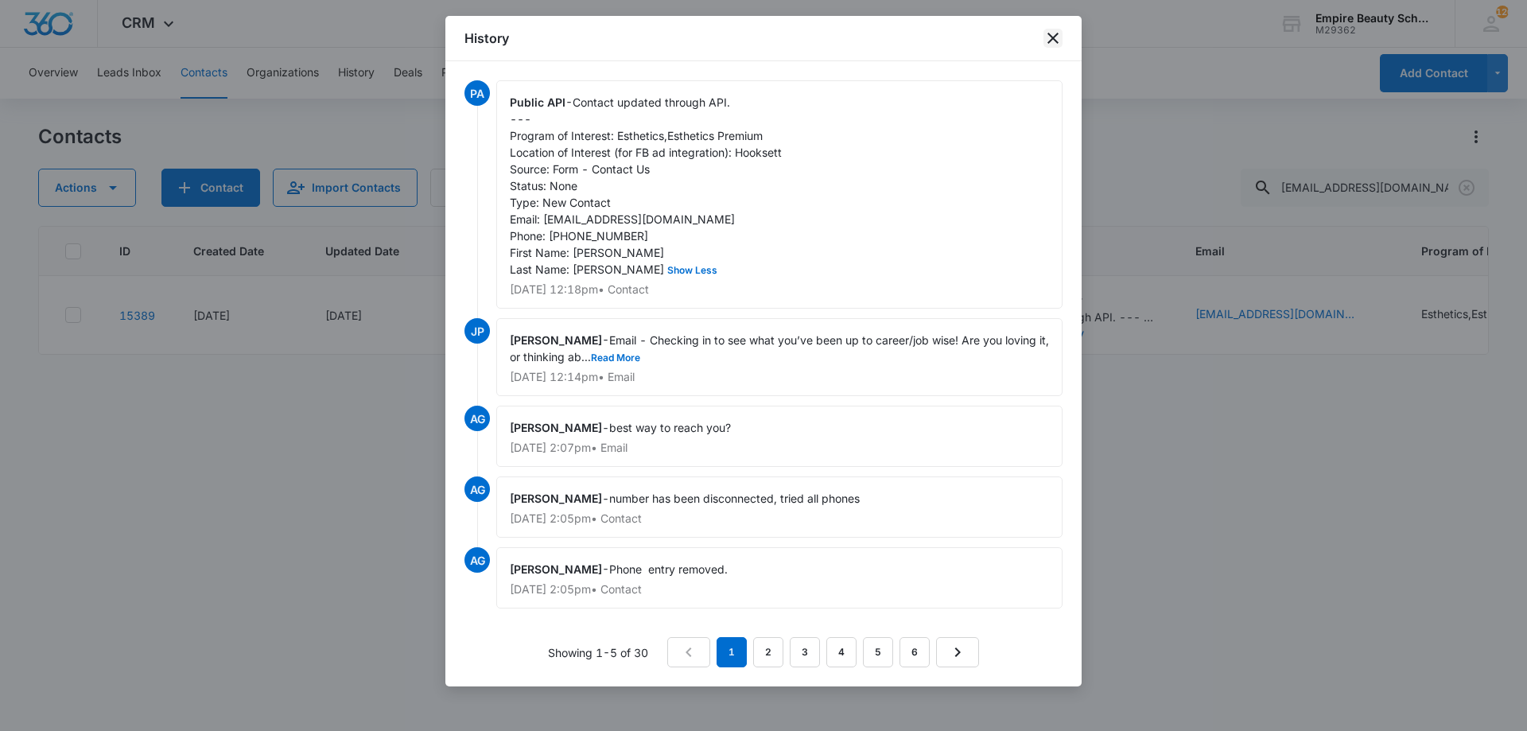
click at [1055, 39] on icon "close" at bounding box center [1053, 38] width 11 height 11
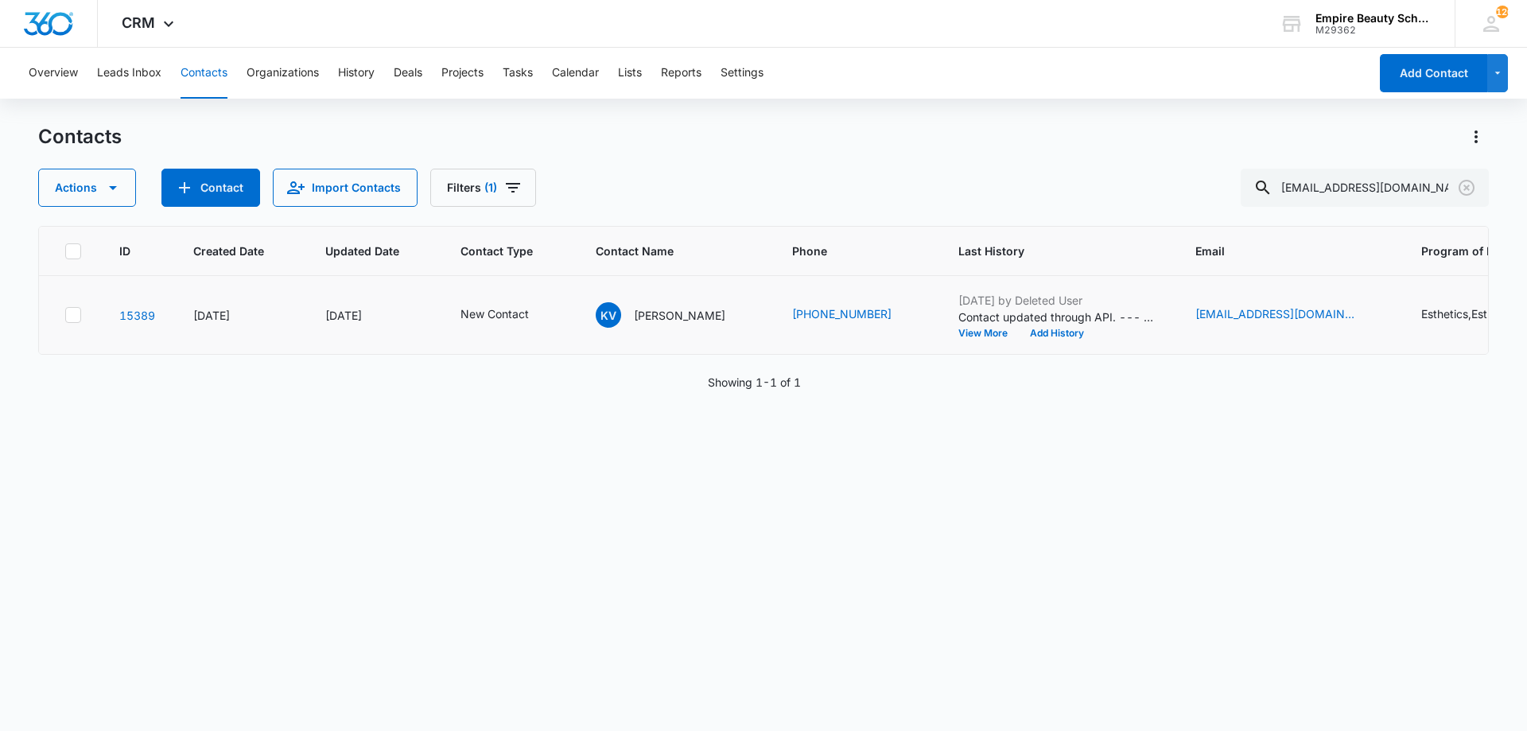
click at [1033, 321] on p "Contact updated through API. --- Program of Interest: Esthetics,Esthetics Premi…" at bounding box center [1058, 317] width 199 height 17
click at [1030, 329] on button "Add History" at bounding box center [1057, 334] width 76 height 10
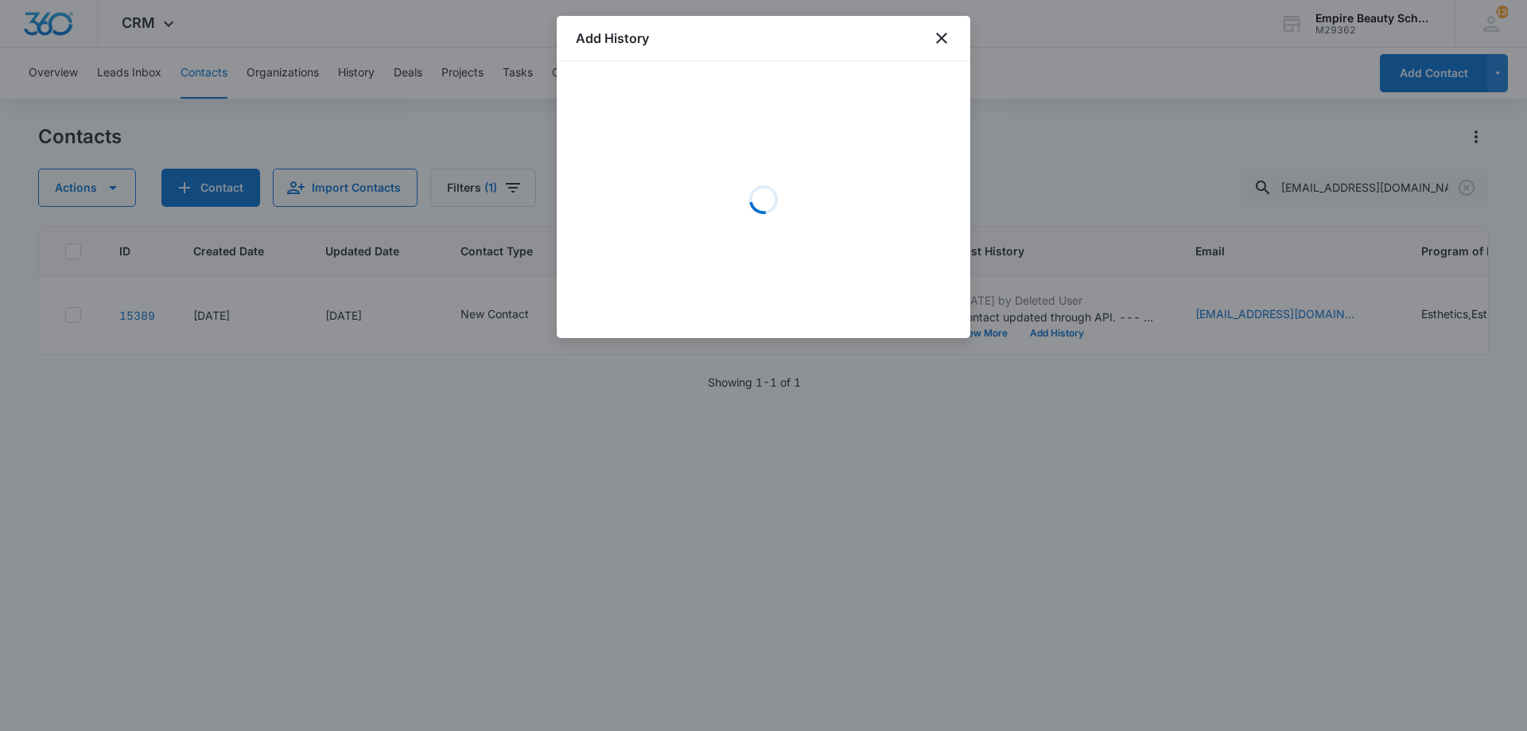
click at [713, 159] on div "Loading" at bounding box center [763, 199] width 375 height 239
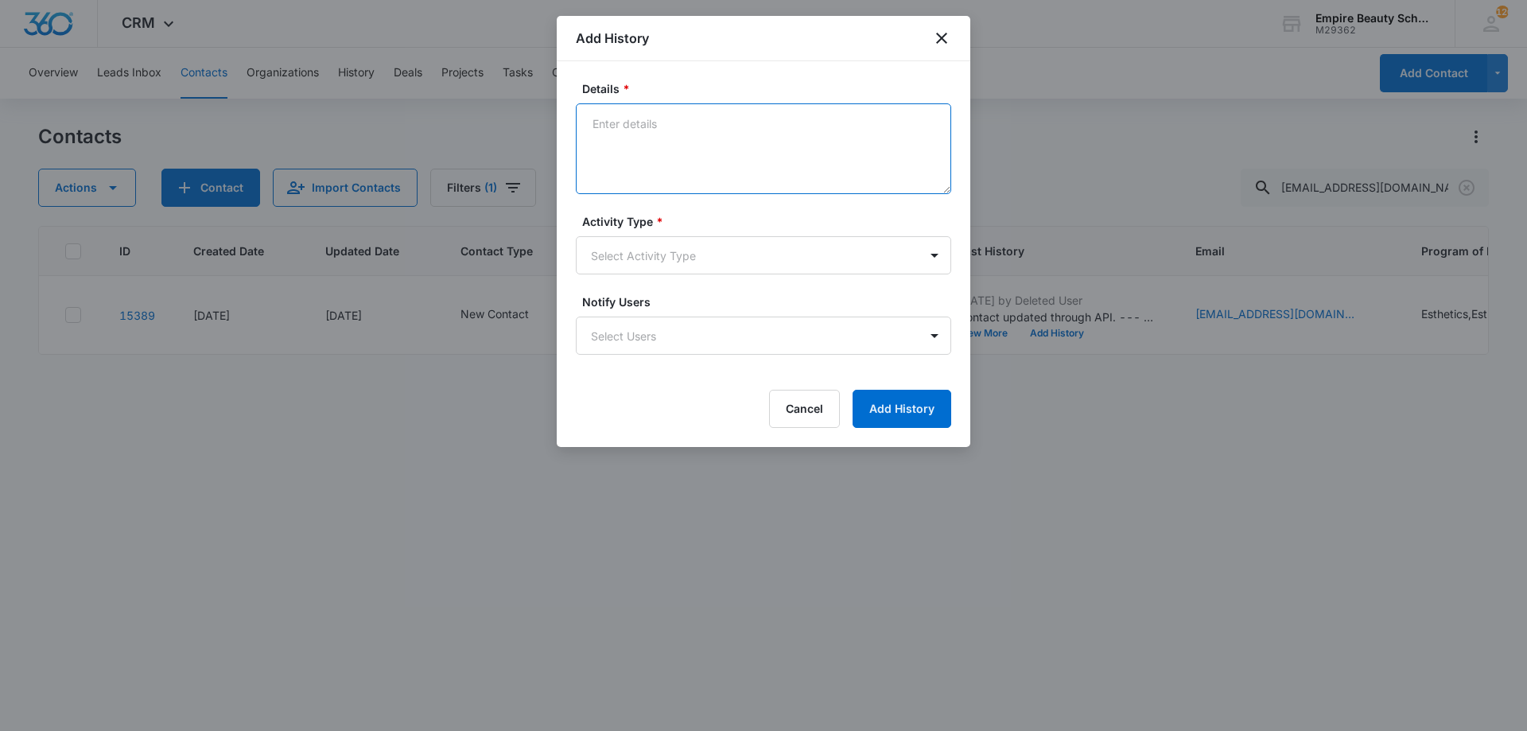
click at [681, 125] on textarea "Details *" at bounding box center [763, 148] width 375 height 91
click at [716, 109] on textarea "Details *" at bounding box center [763, 148] width 375 height 91
type textarea "Submitted a new form for EST"
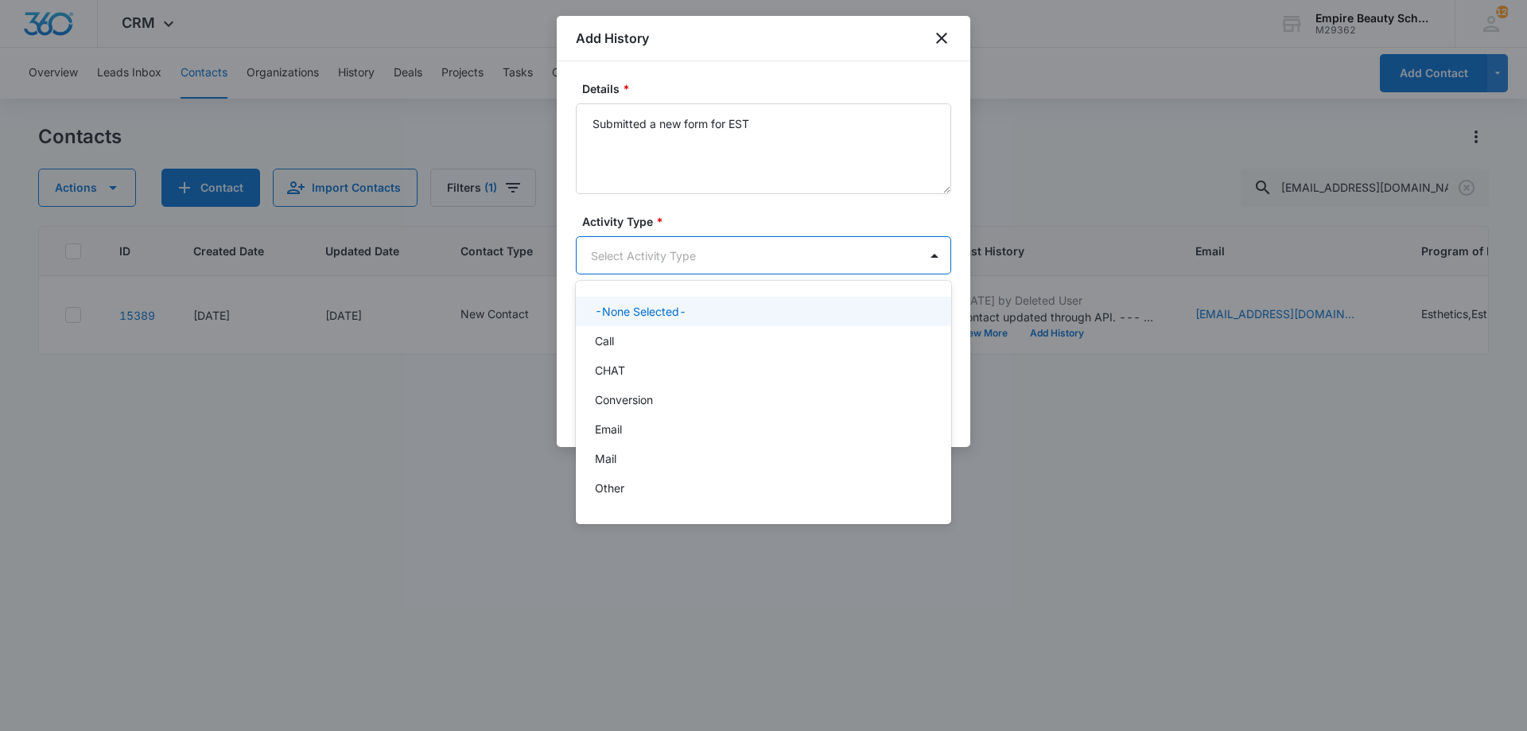
click at [690, 259] on body "CRM Apps Forms CRM Email Shop Payments POS Files Brand Settings Empire Beauty S…" at bounding box center [763, 365] width 1527 height 731
click at [644, 405] on div "Other" at bounding box center [762, 405] width 334 height 17
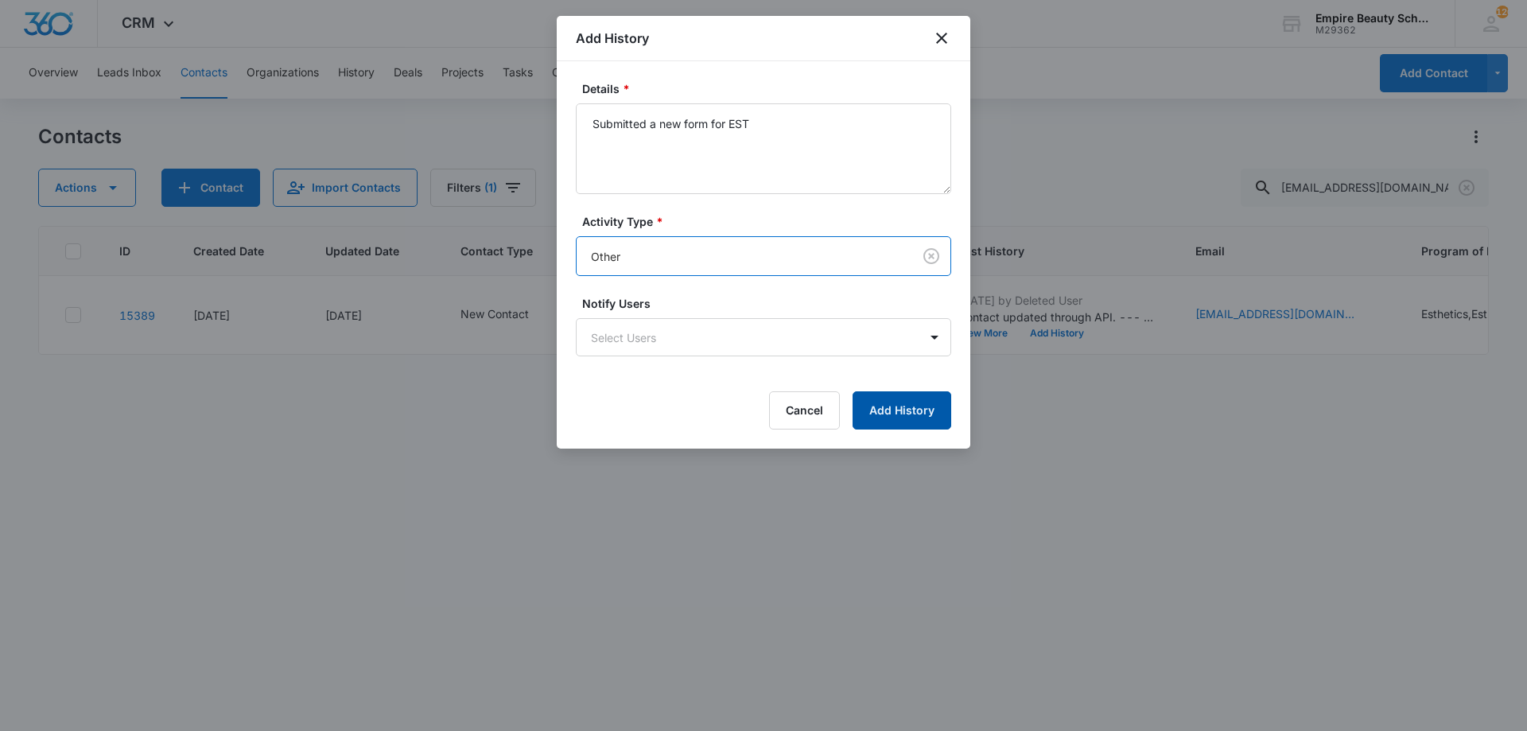
click at [913, 415] on button "Add History" at bounding box center [902, 410] width 99 height 38
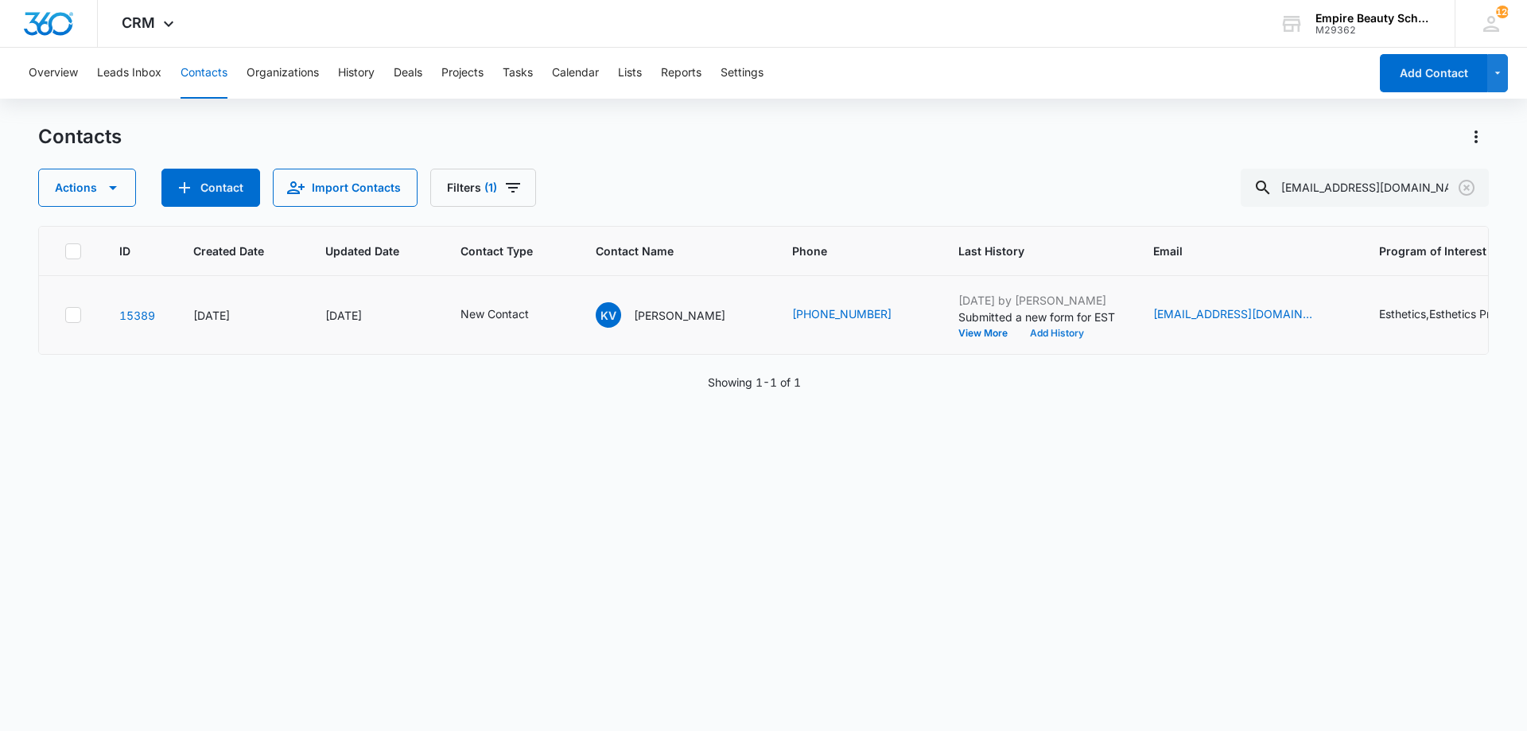
click at [1036, 333] on button "Add History" at bounding box center [1057, 334] width 76 height 10
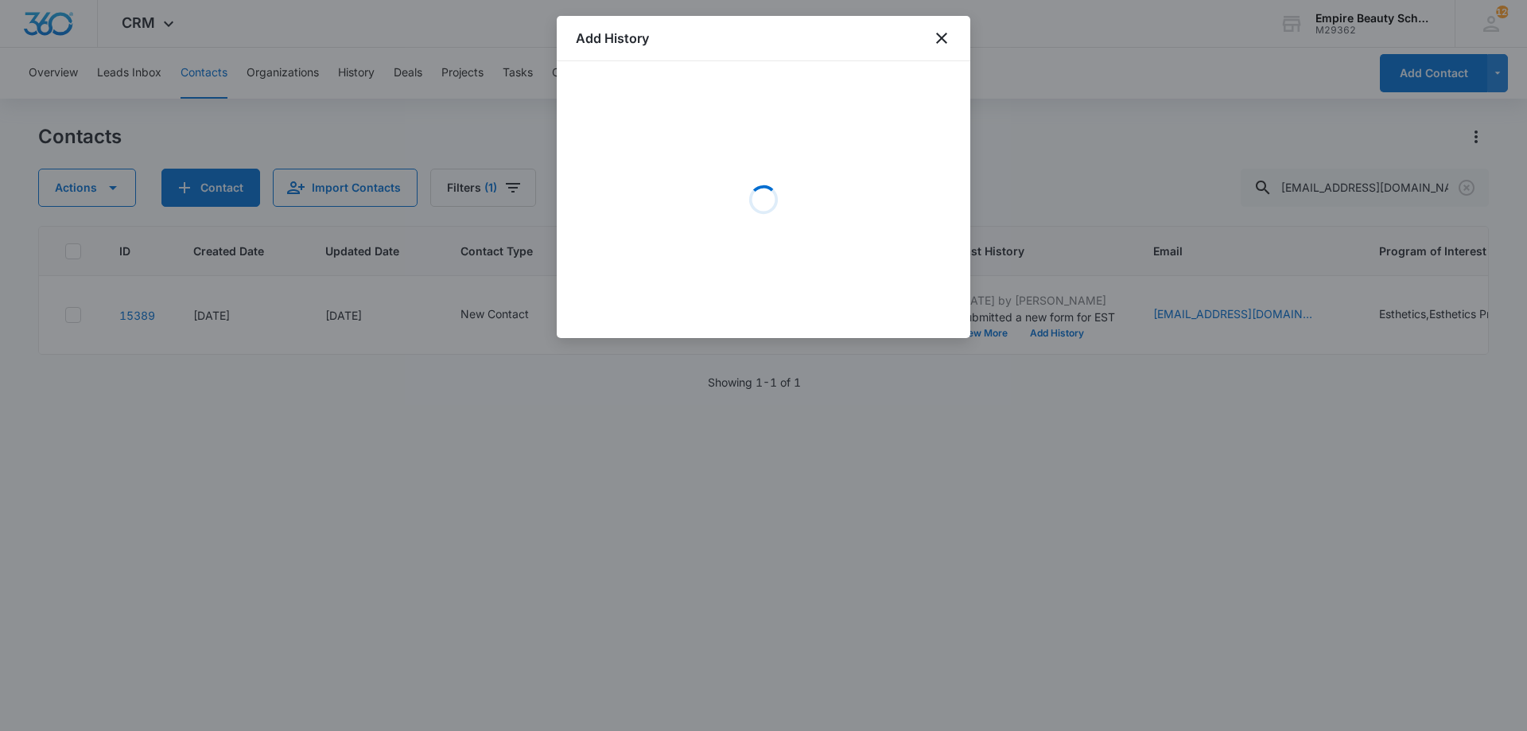
drag, startPoint x: 741, startPoint y: 142, endPoint x: 750, endPoint y: 147, distance: 10.0
click at [748, 146] on div "Loading" at bounding box center [763, 199] width 375 height 239
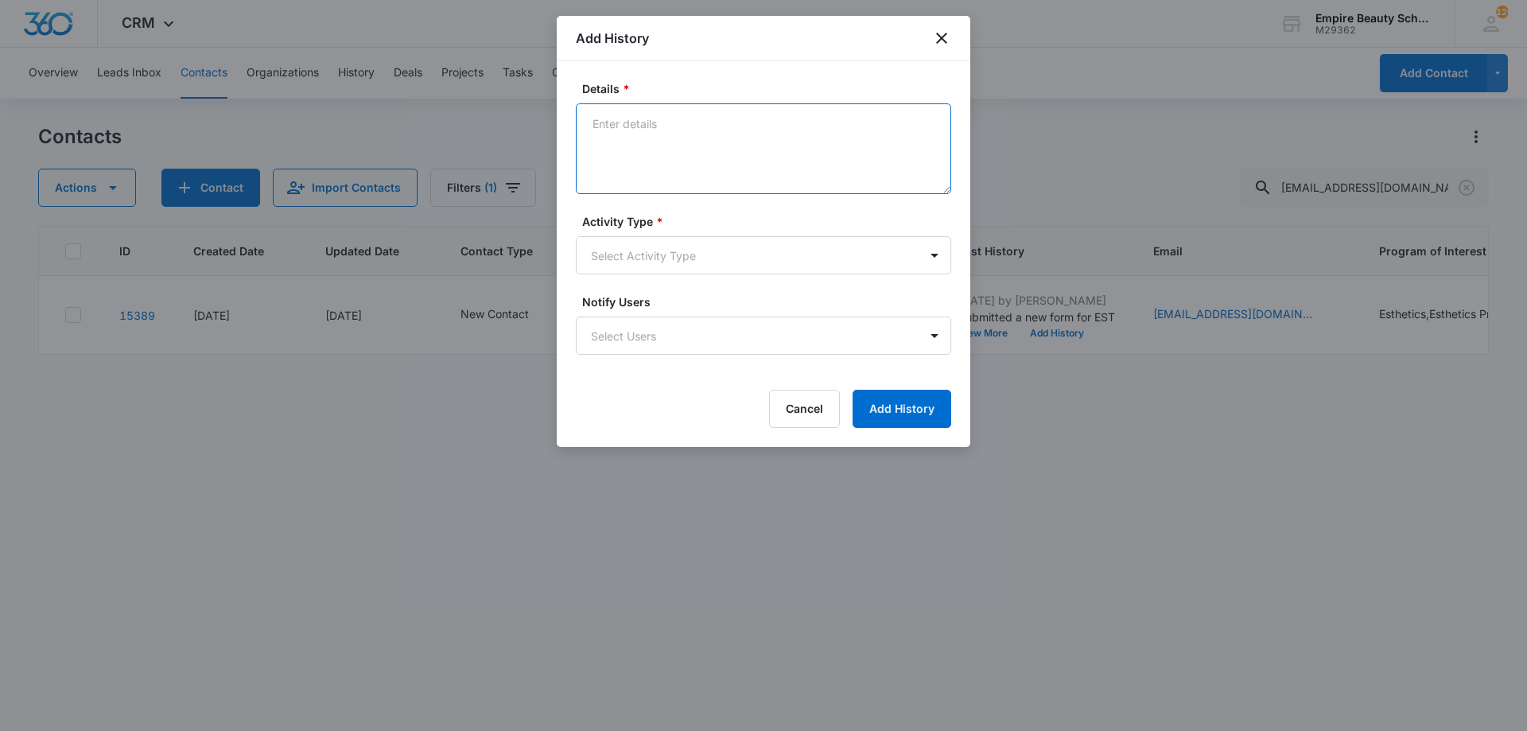
drag, startPoint x: 760, startPoint y: 149, endPoint x: 722, endPoint y: 146, distance: 38.3
click at [752, 156] on textarea "Details *" at bounding box center [763, 148] width 375 height 91
type textarea "Rang once then hung up on me - Couldn't leave a VM"
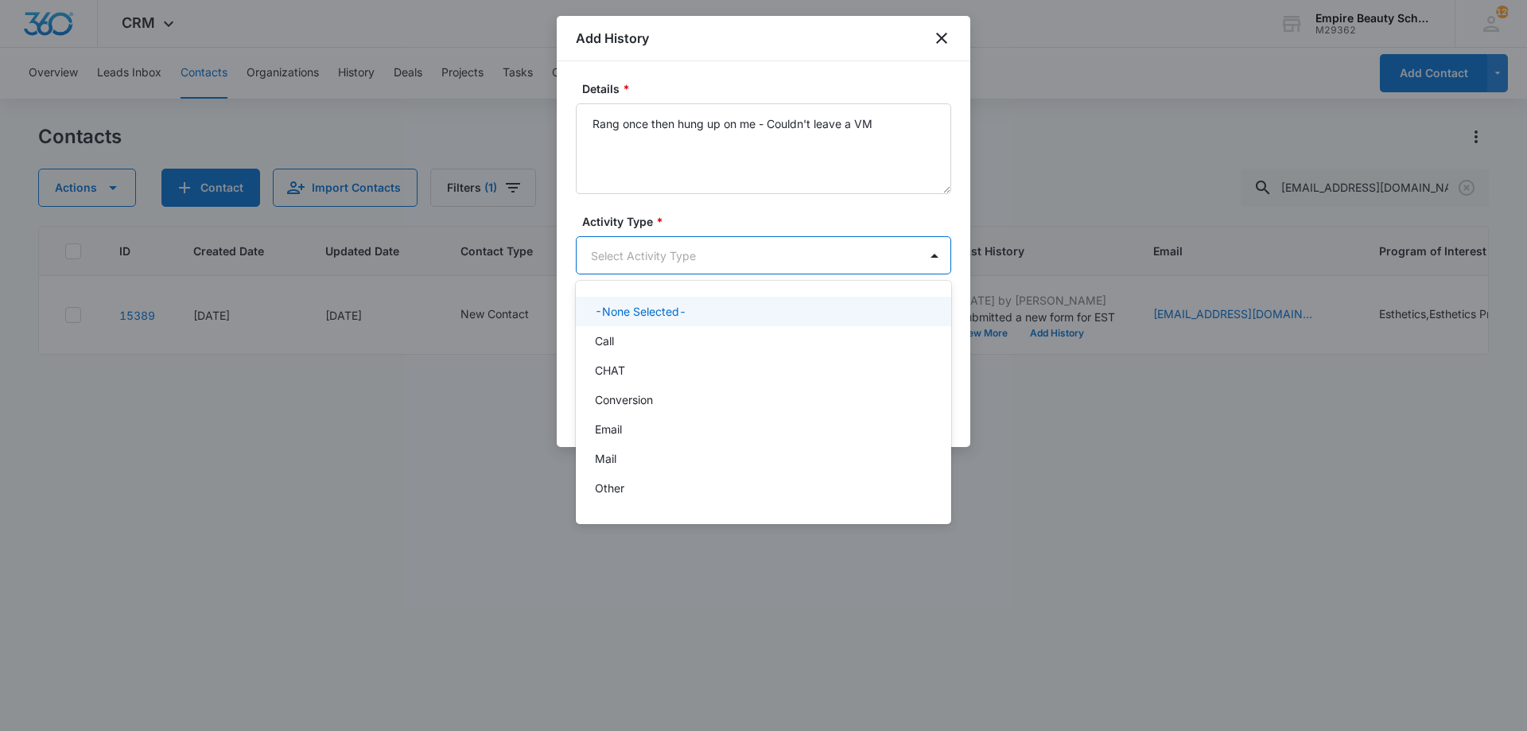
click at [737, 251] on body "CRM Apps Forms CRM Email Shop Payments POS Files Brand Settings Empire Beauty S…" at bounding box center [763, 365] width 1527 height 731
click at [652, 345] on div "Call" at bounding box center [762, 341] width 334 height 17
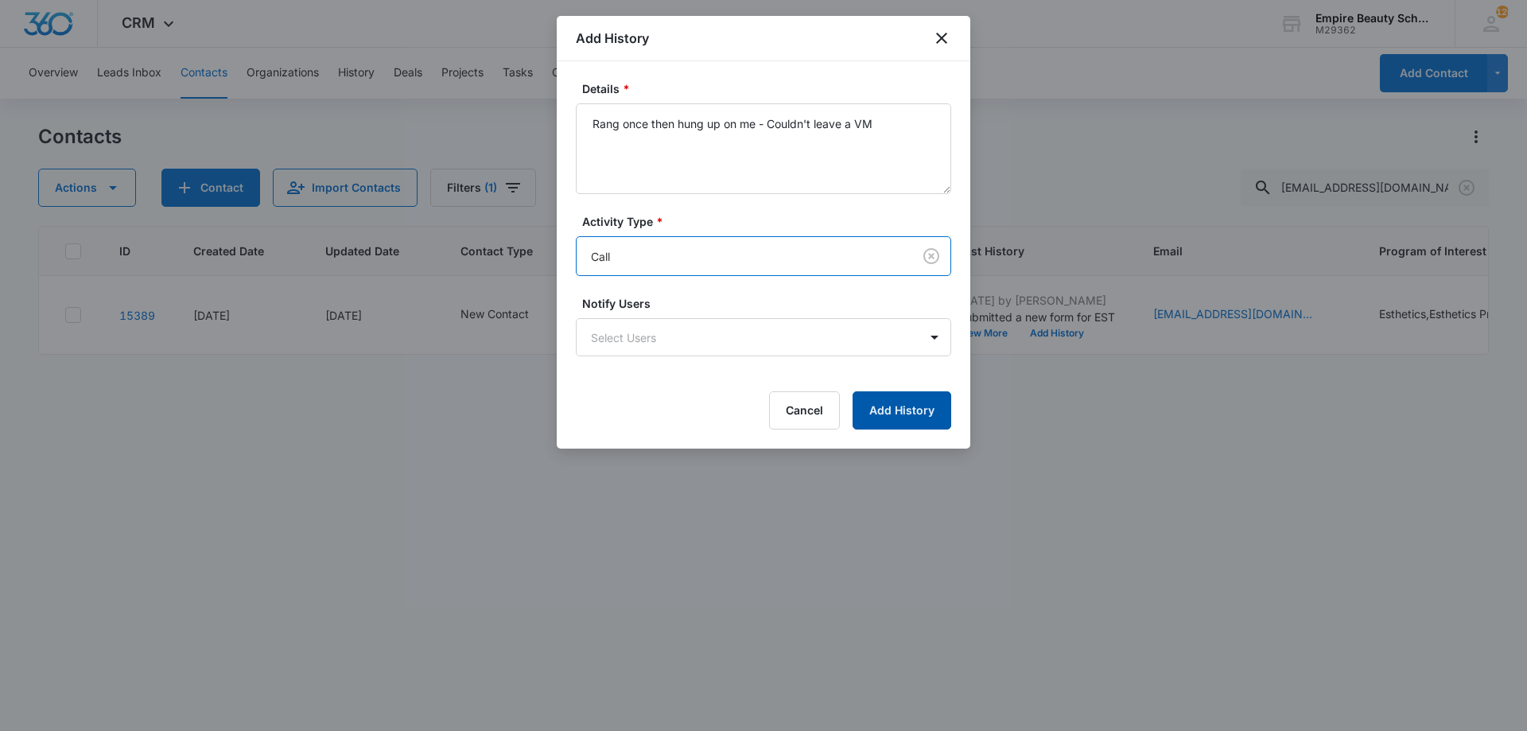
click at [920, 408] on button "Add History" at bounding box center [902, 410] width 99 height 38
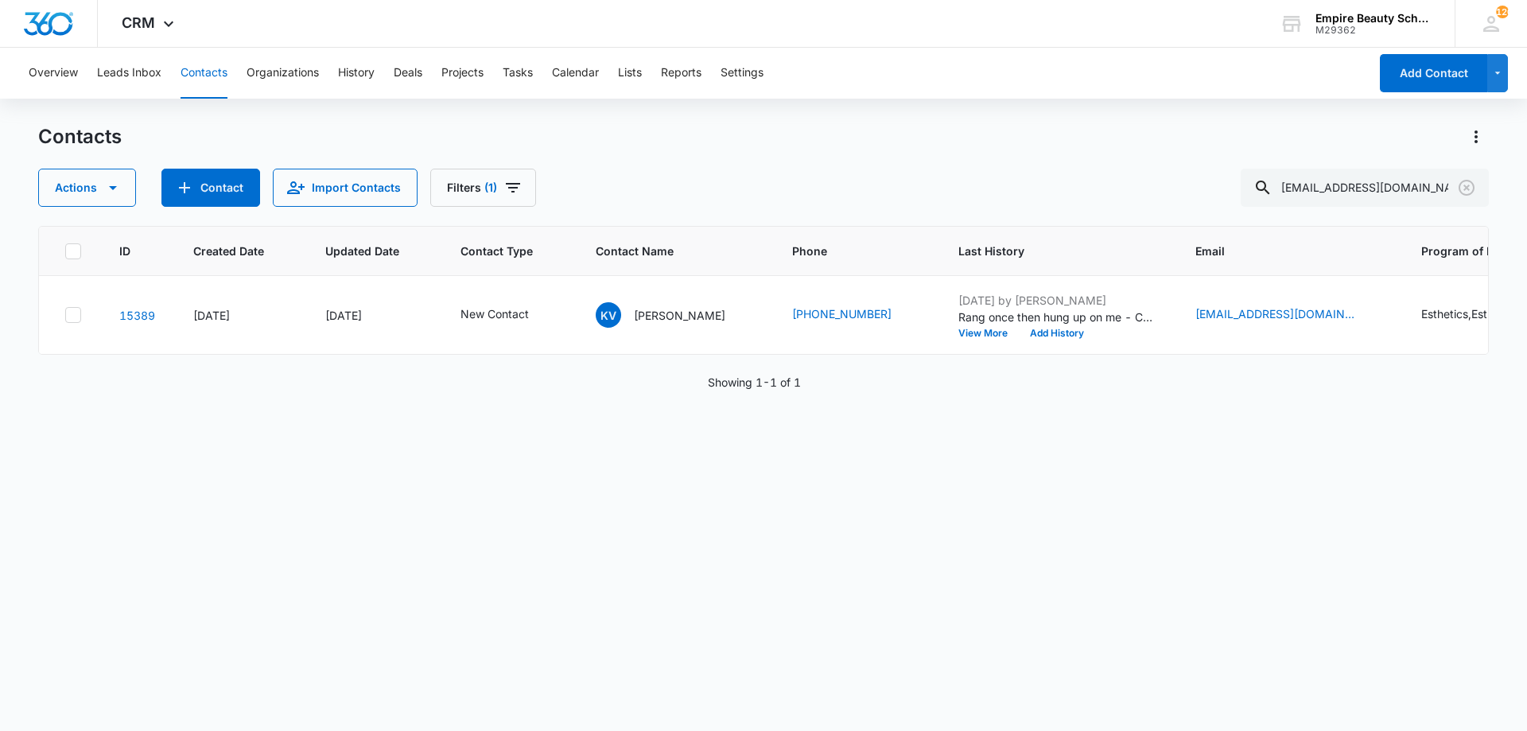
click at [728, 190] on div "Actions Contact Import Contacts Filters (1) [EMAIL_ADDRESS][DOMAIN_NAME]" at bounding box center [763, 188] width 1451 height 38
click at [1046, 340] on td "[DATE] by [PERSON_NAME] once then hung up on me - Couldn't leave a VM View More…" at bounding box center [1057, 315] width 237 height 79
click at [1028, 329] on button "Add History" at bounding box center [1057, 334] width 76 height 10
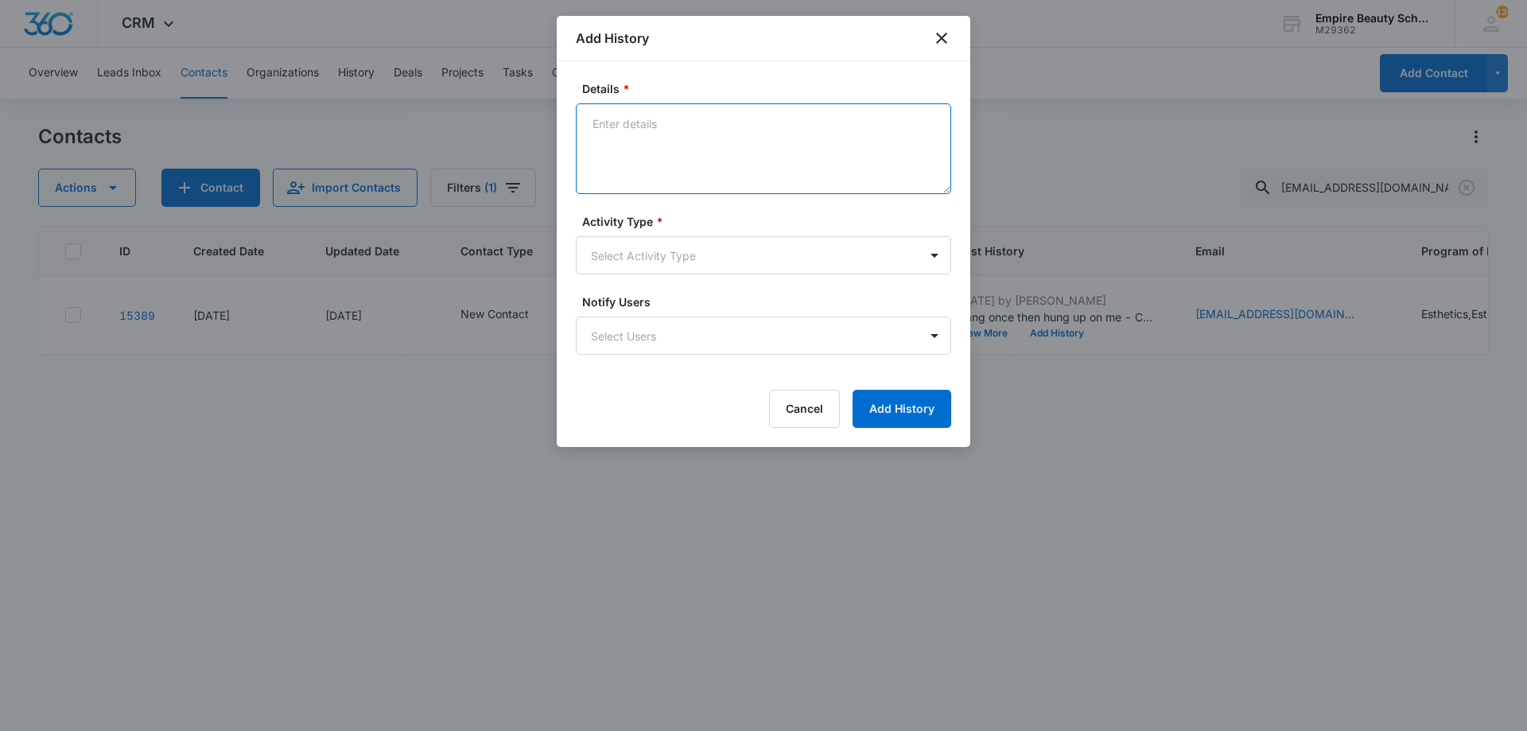
click at [804, 188] on textarea "Details *" at bounding box center [763, 148] width 375 height 91
type textarea "Text 1"
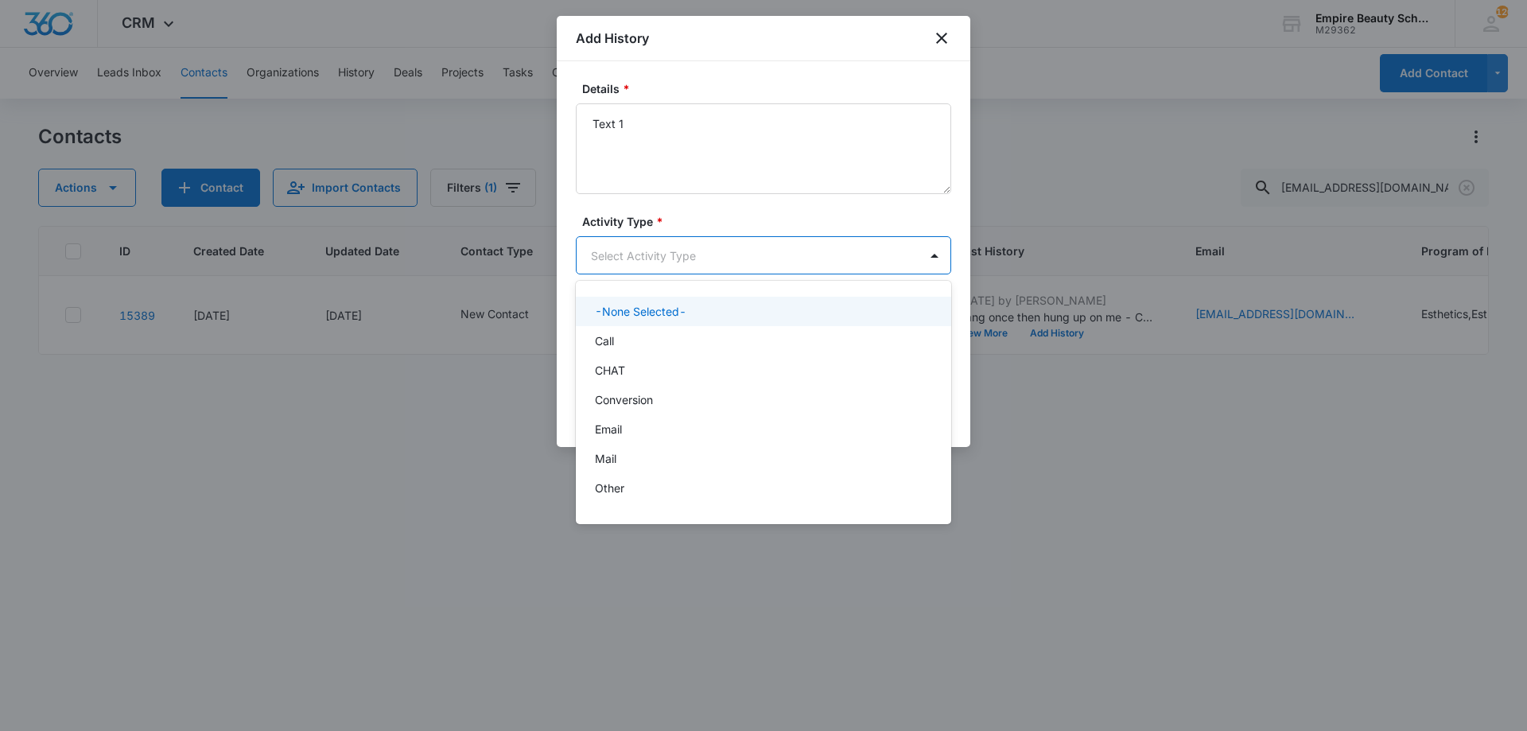
click at [708, 261] on body "CRM Apps Forms CRM Email Shop Payments POS Files Brand Settings Empire Beauty S…" at bounding box center [763, 365] width 1527 height 731
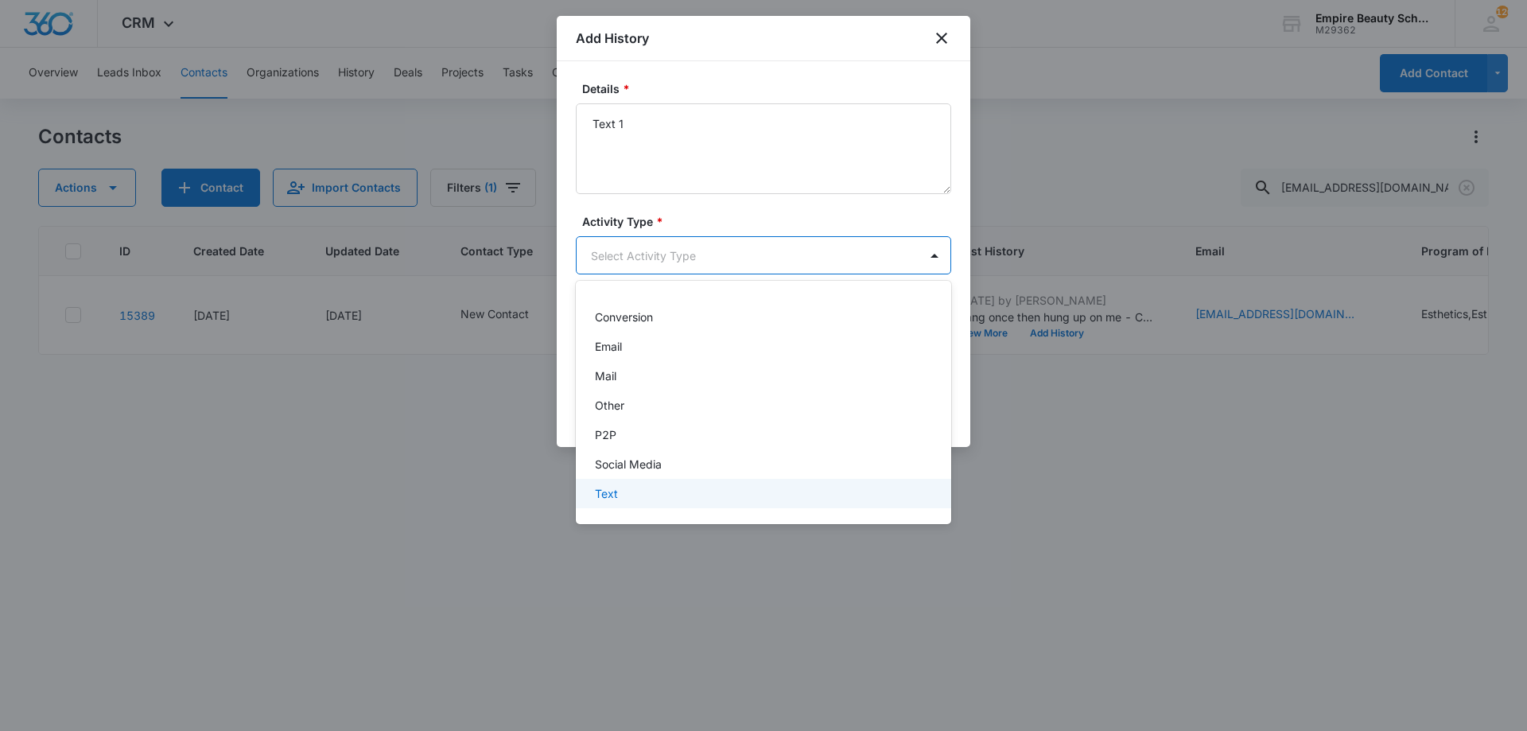
click at [660, 499] on div "Text" at bounding box center [762, 493] width 334 height 17
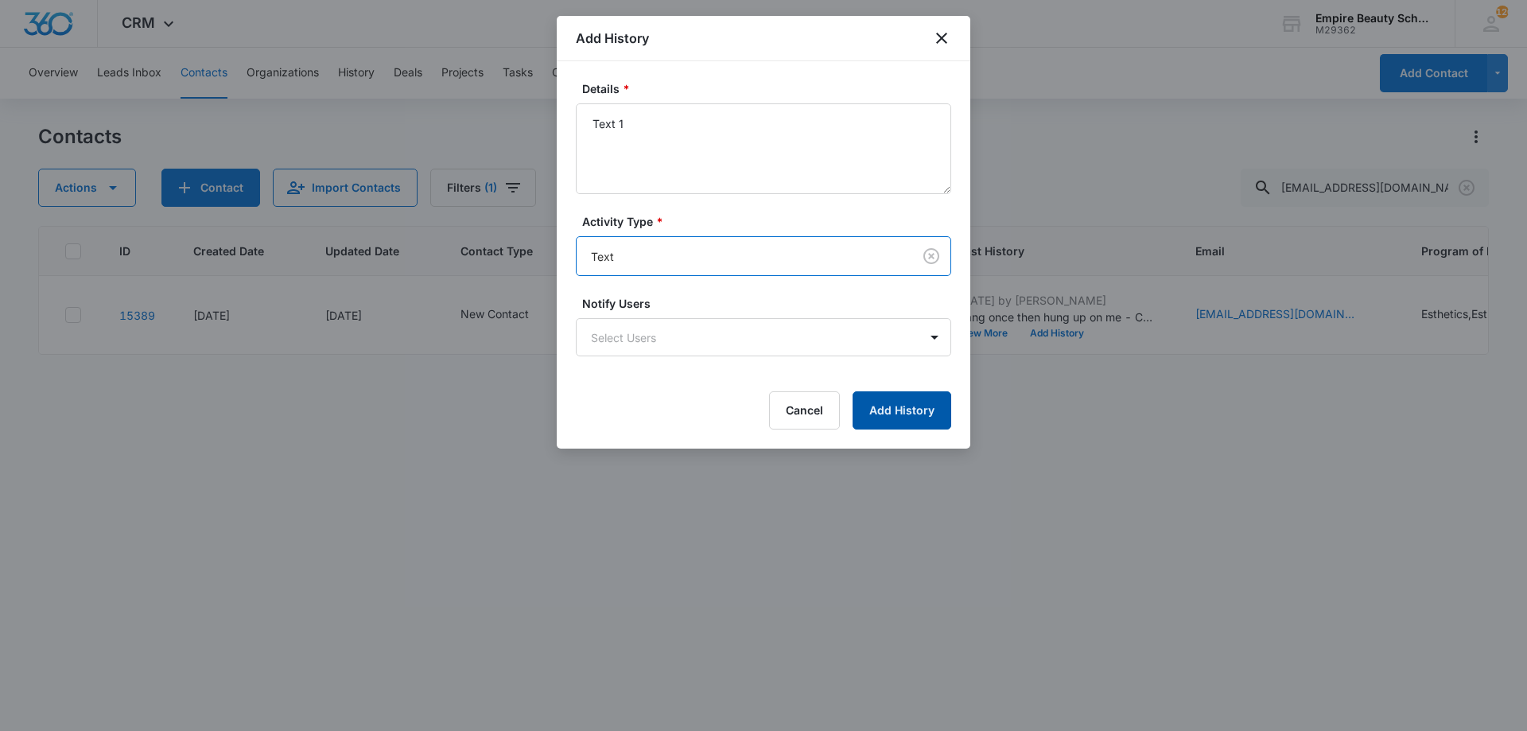
click at [900, 411] on button "Add History" at bounding box center [902, 410] width 99 height 38
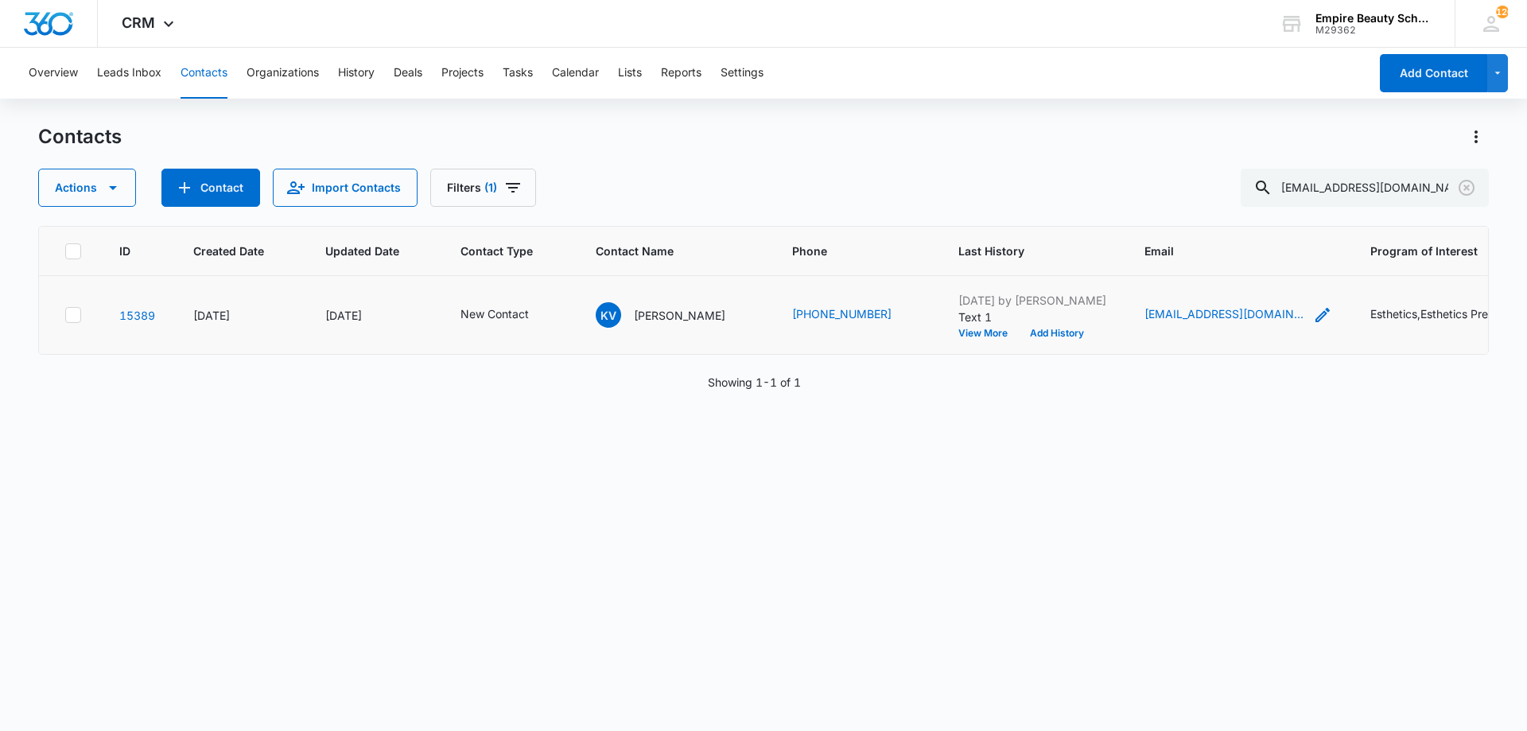
click at [1321, 321] on icon "Email - kimvautour64@gmail.com - Select to Edit Field" at bounding box center [1323, 315] width 14 height 14
click at [1196, 212] on input "[EMAIL_ADDRESS][DOMAIN_NAME]" at bounding box center [1259, 213] width 200 height 38
click at [1263, 245] on div "Email kimvautour64@gmail.com Cancel Save" at bounding box center [1259, 225] width 239 height 146
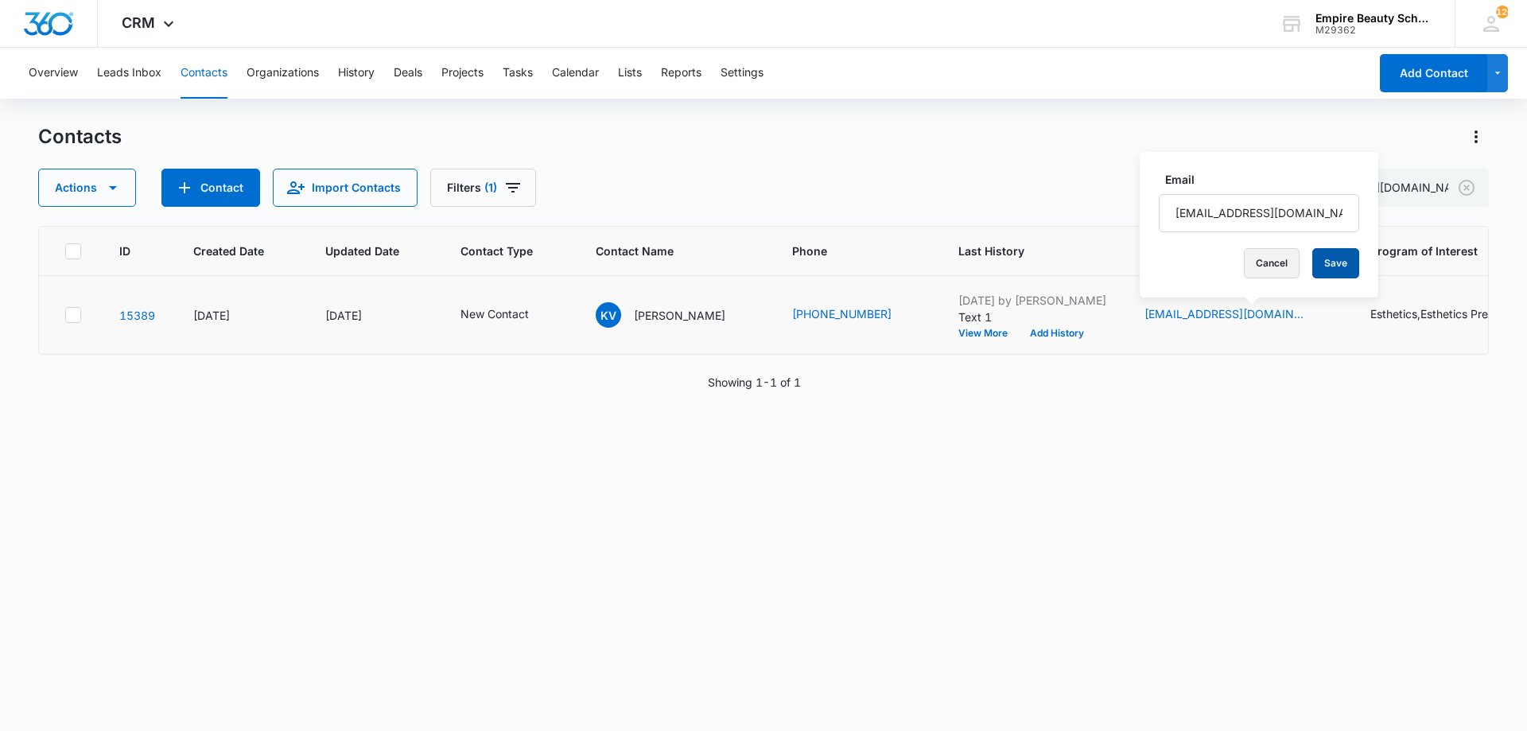
click at [1253, 263] on button "Cancel" at bounding box center [1272, 263] width 56 height 30
click at [1054, 334] on button "Add History" at bounding box center [1057, 334] width 76 height 10
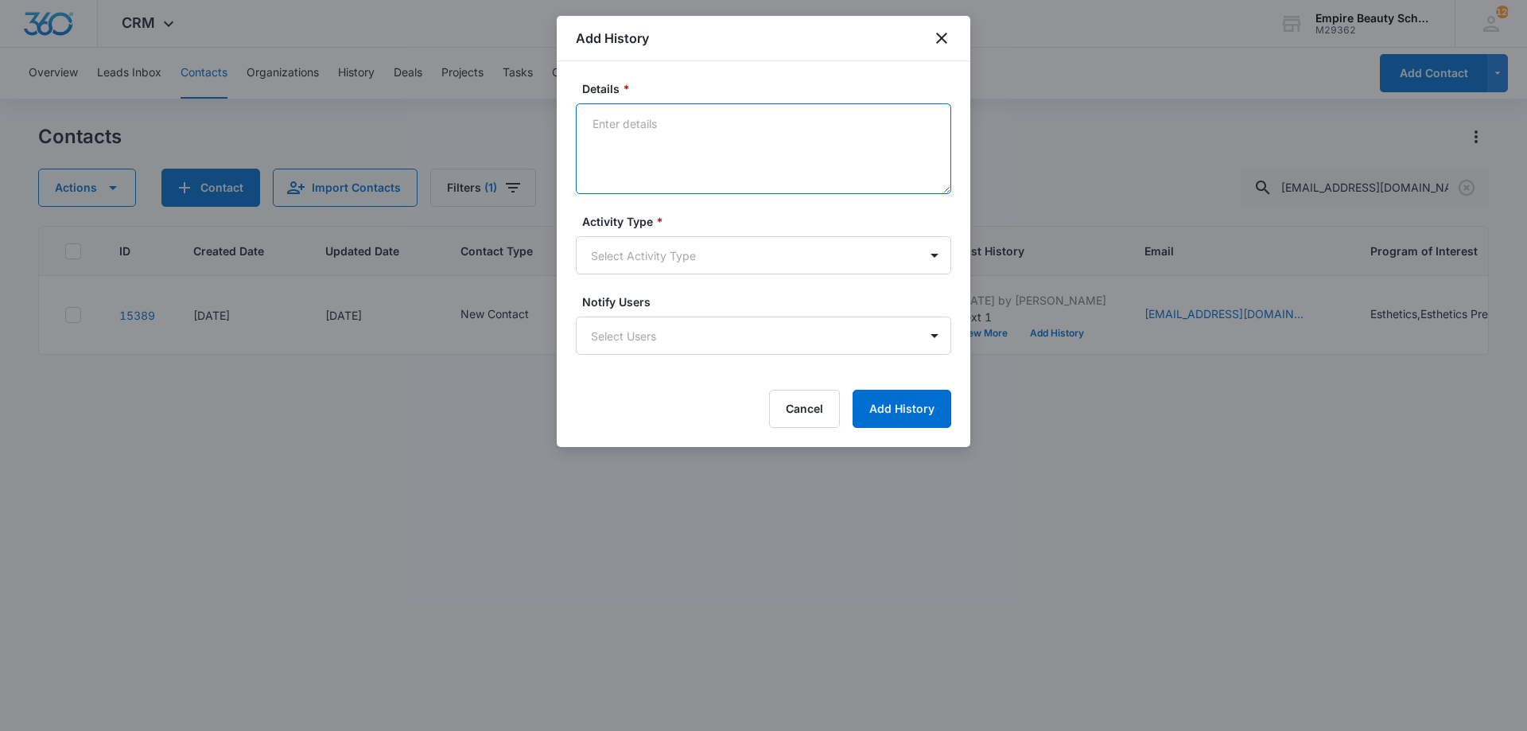
click at [702, 138] on textarea "Details *" at bounding box center [763, 148] width 375 height 91
type textarea "Email 1"
drag, startPoint x: 671, startPoint y: 275, endPoint x: 673, endPoint y: 266, distance: 9.7
click at [671, 270] on form "Details * Email 1 Activity Type * Select Activity Type Notify Users Select User…" at bounding box center [763, 254] width 375 height 348
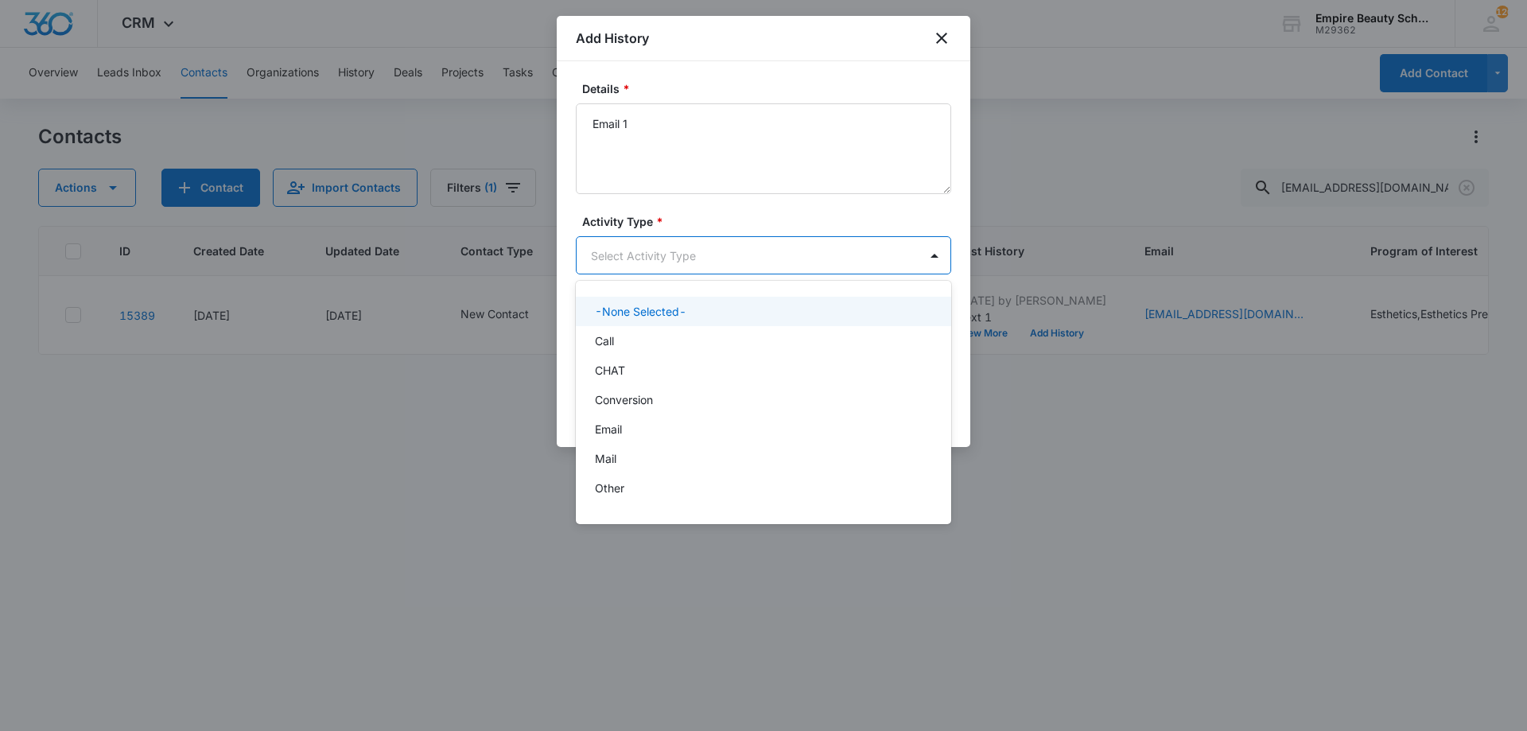
click at [673, 266] on body "CRM Apps Forms CRM Email Shop Payments POS Files Brand Settings Empire Beauty S…" at bounding box center [763, 365] width 1527 height 731
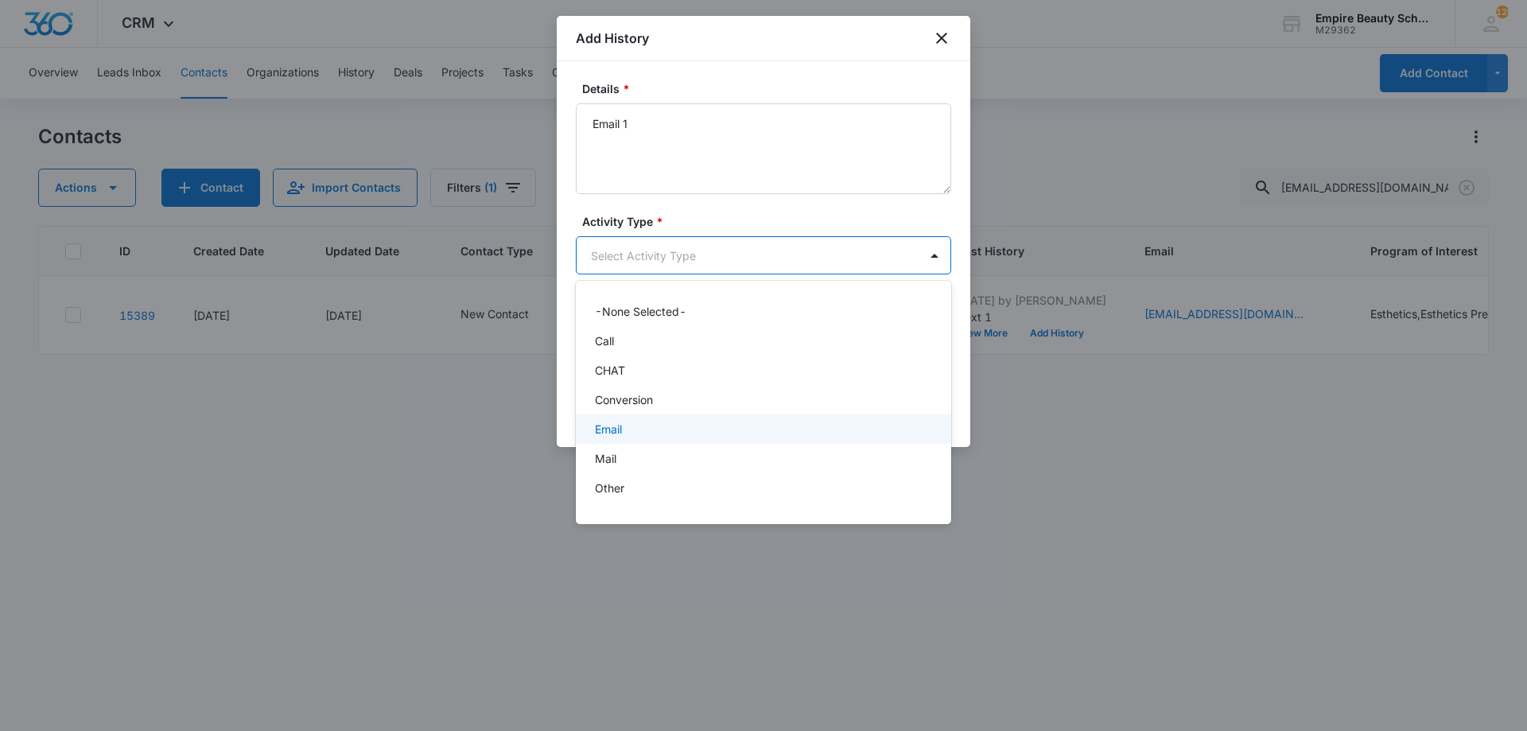
click at [624, 416] on div "-None Selected- Call CHAT Conversion Email Mail Other P2P Social Media Text" at bounding box center [763, 403] width 375 height 218
click at [614, 430] on p "Email" at bounding box center [608, 429] width 27 height 17
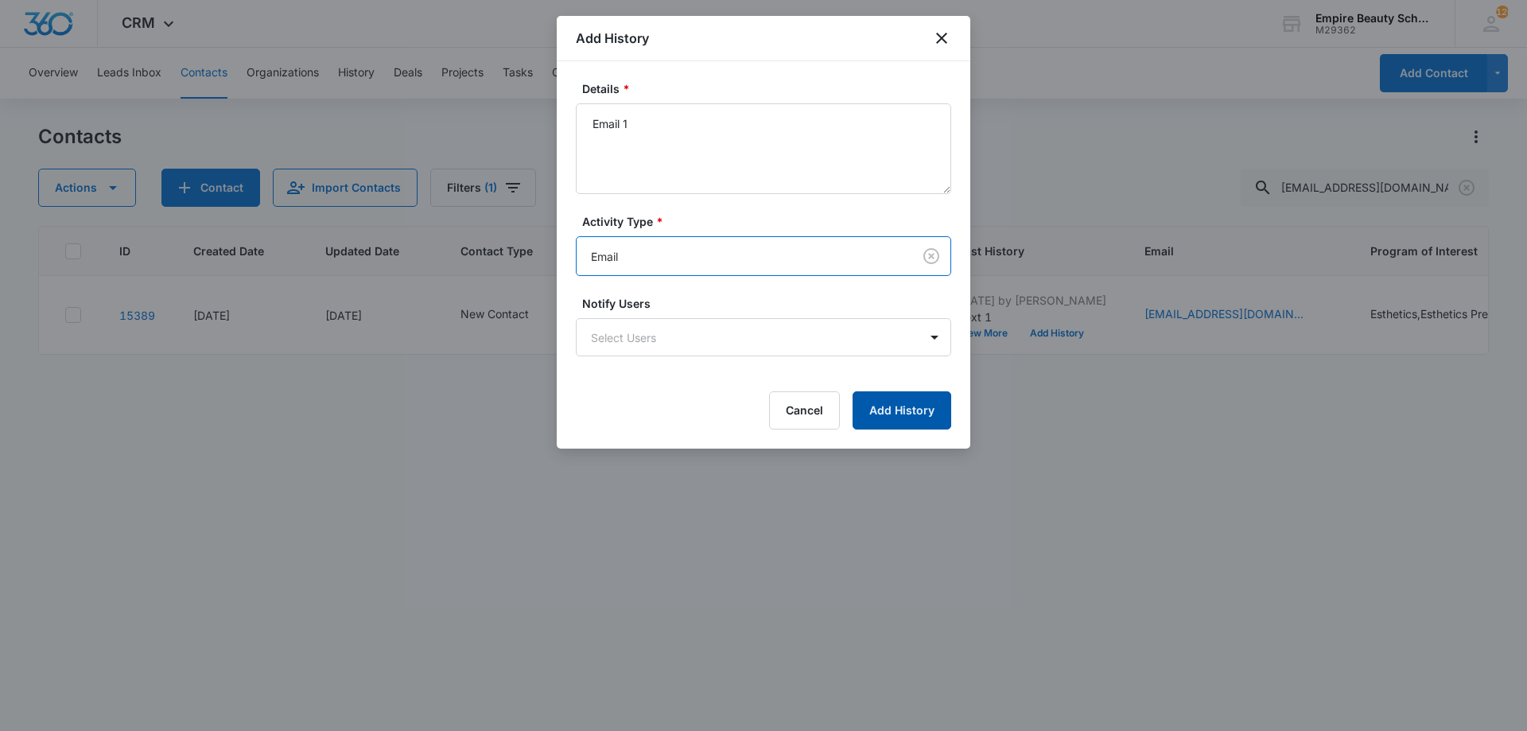
click at [893, 403] on button "Add History" at bounding box center [902, 410] width 99 height 38
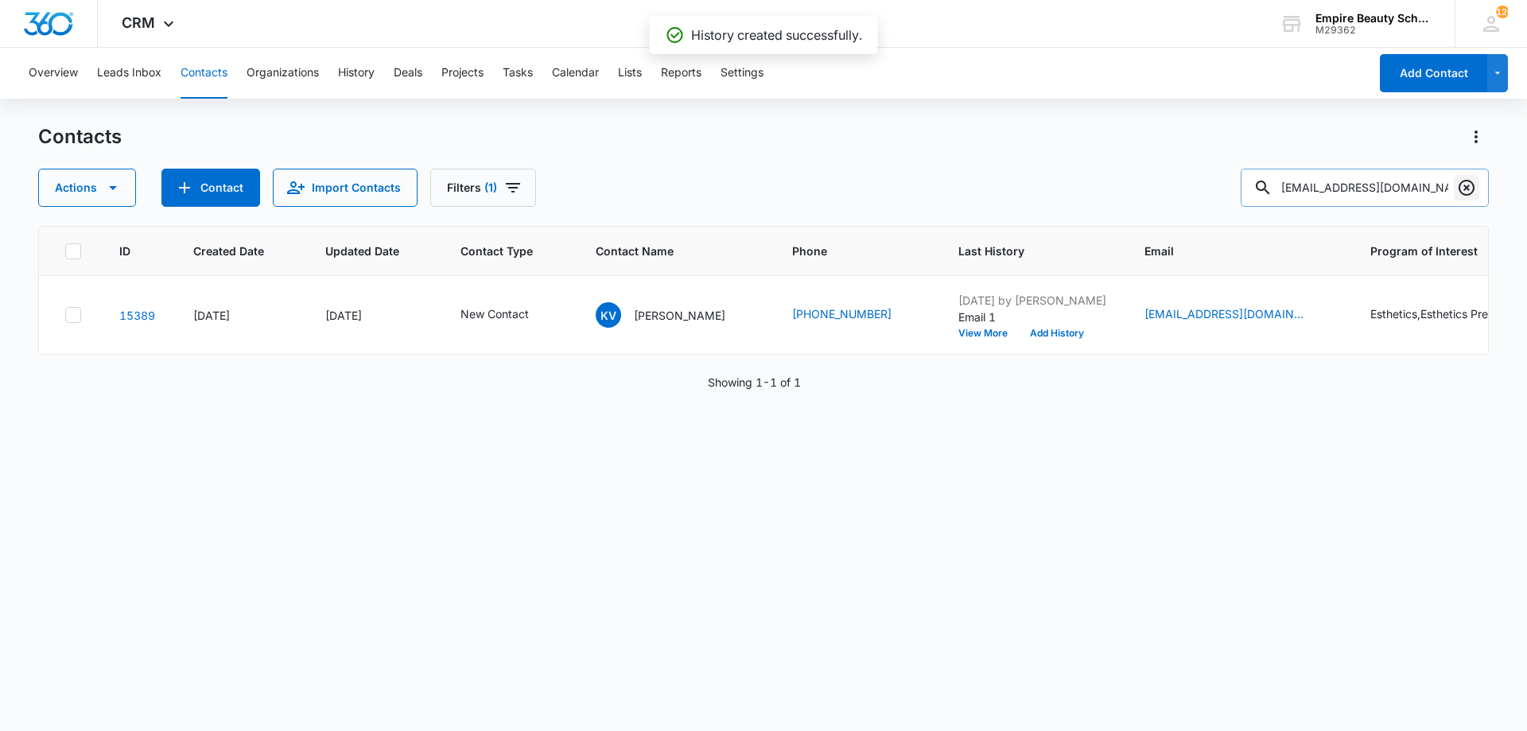
drag, startPoint x: 1467, startPoint y: 188, endPoint x: 1404, endPoint y: 206, distance: 65.5
click at [1466, 188] on icon "Clear" at bounding box center [1467, 188] width 16 height 16
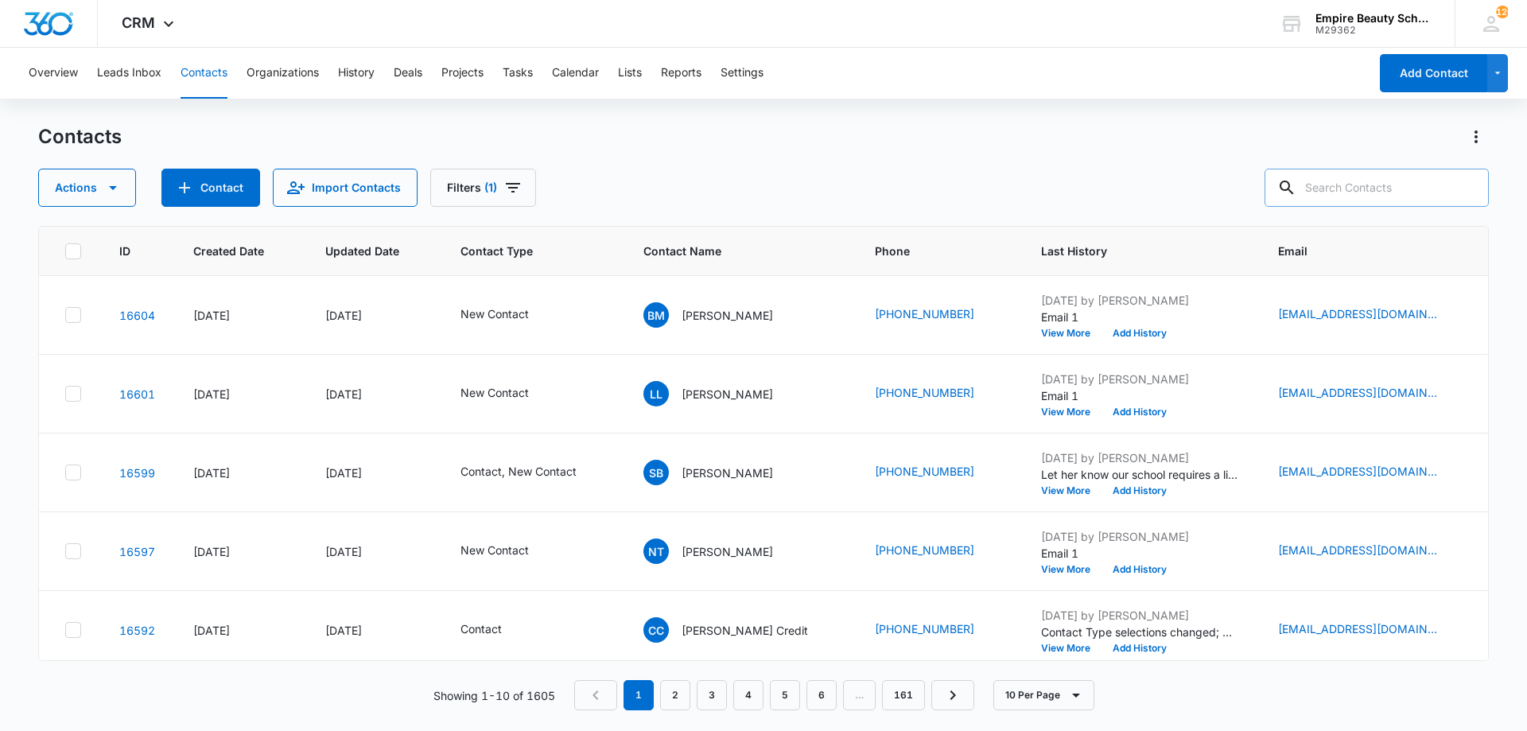
click at [1384, 188] on input "text" at bounding box center [1377, 188] width 224 height 38
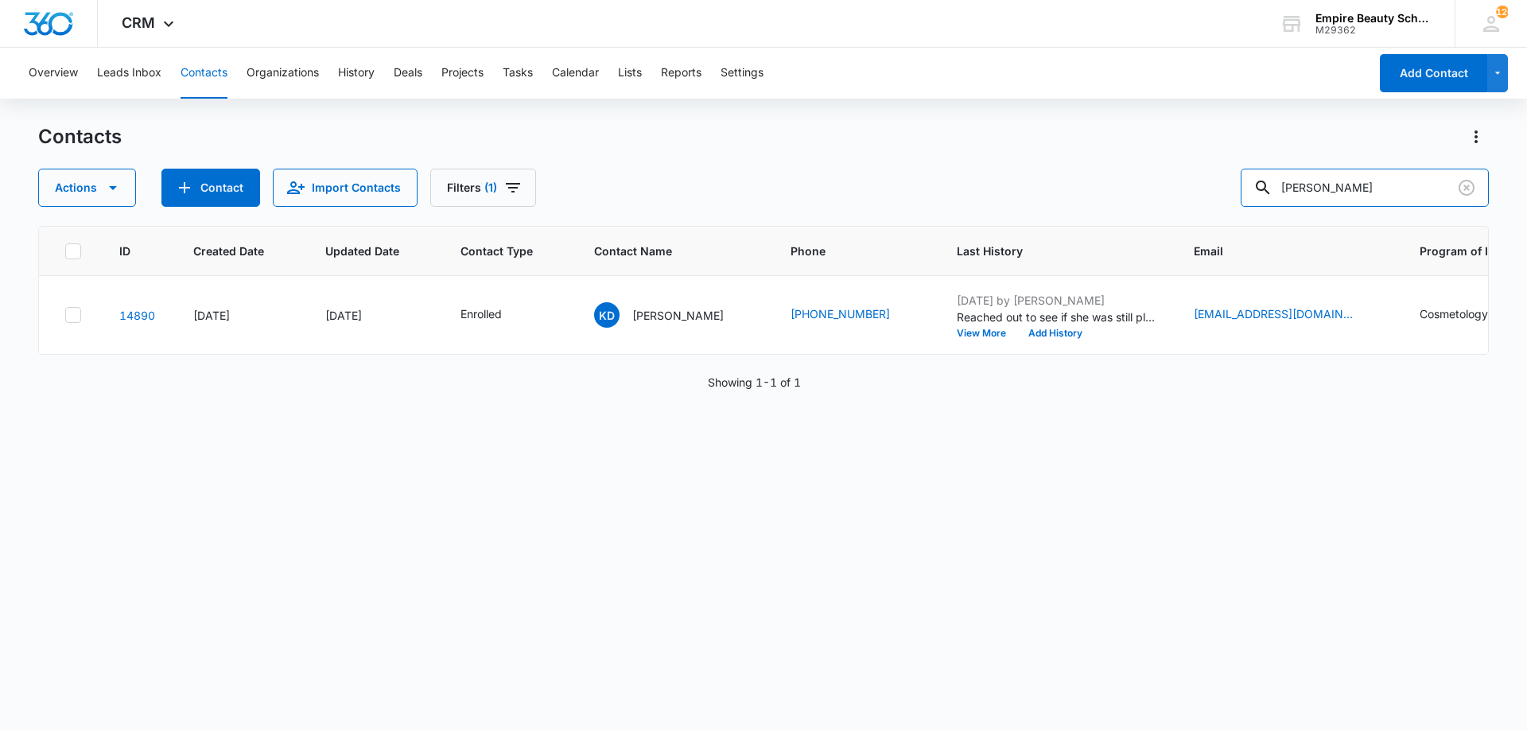
drag, startPoint x: 1354, startPoint y: 181, endPoint x: 1181, endPoint y: 181, distance: 173.4
click at [1181, 181] on div "Actions Contact Import Contacts Filters (1) kyleigh" at bounding box center [763, 188] width 1451 height 38
type input "carnahan"
drag, startPoint x: 627, startPoint y: 316, endPoint x: 735, endPoint y: 319, distance: 108.2
click at [735, 319] on div "KC Kayleigh Carnahan" at bounding box center [673, 314] width 158 height 25
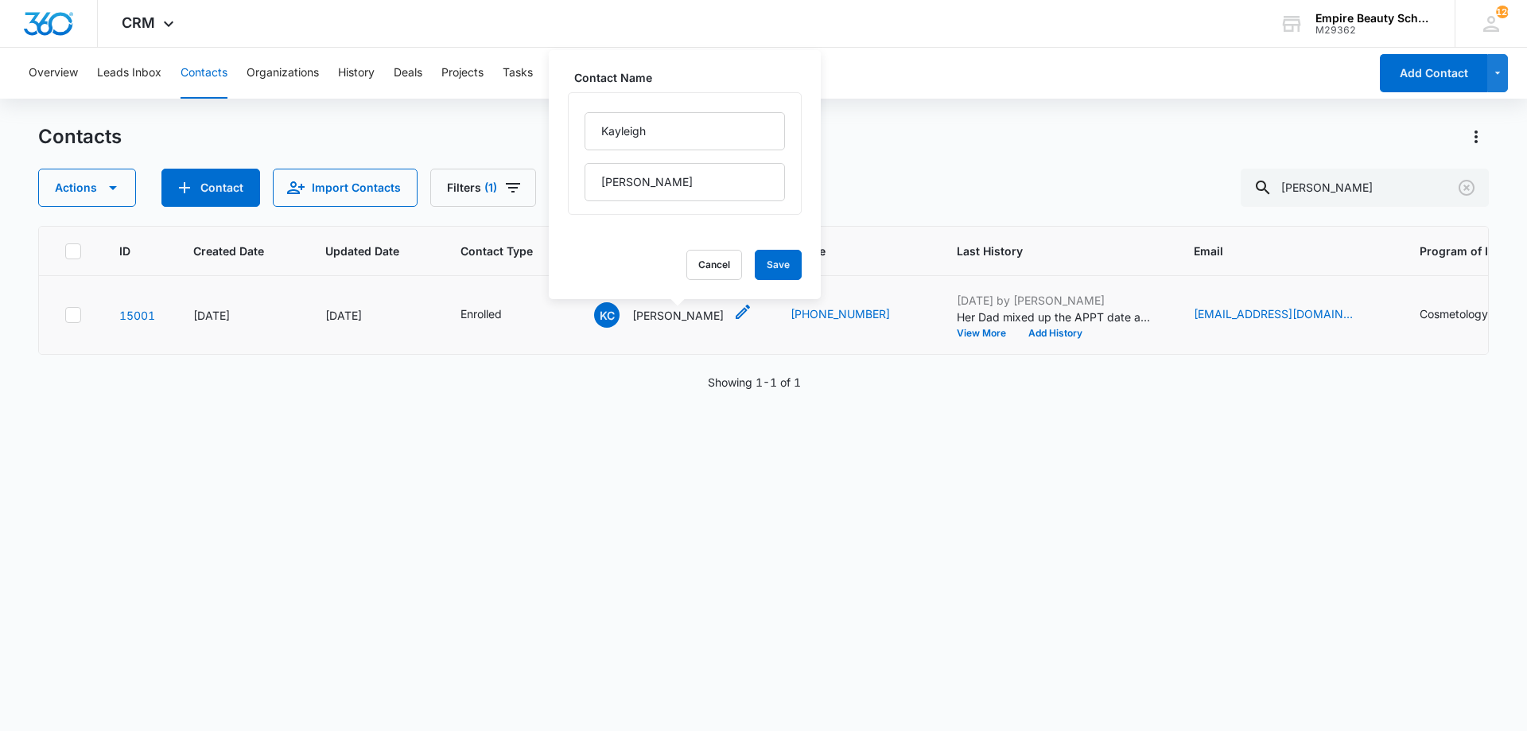
copy p "Kayleigh Carnahan"
click at [708, 268] on button "Cancel" at bounding box center [715, 265] width 56 height 30
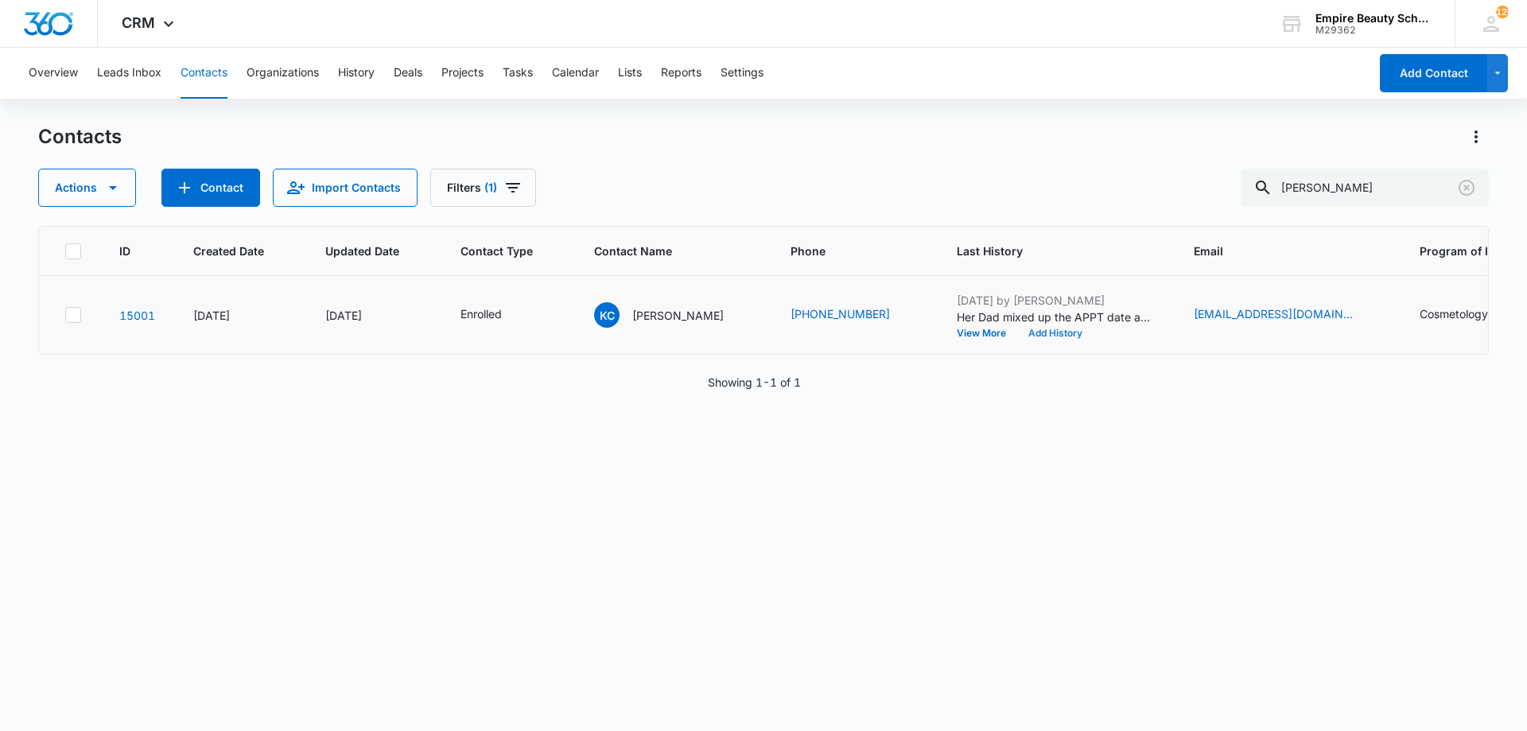
click at [1082, 335] on button "Add History" at bounding box center [1055, 334] width 76 height 10
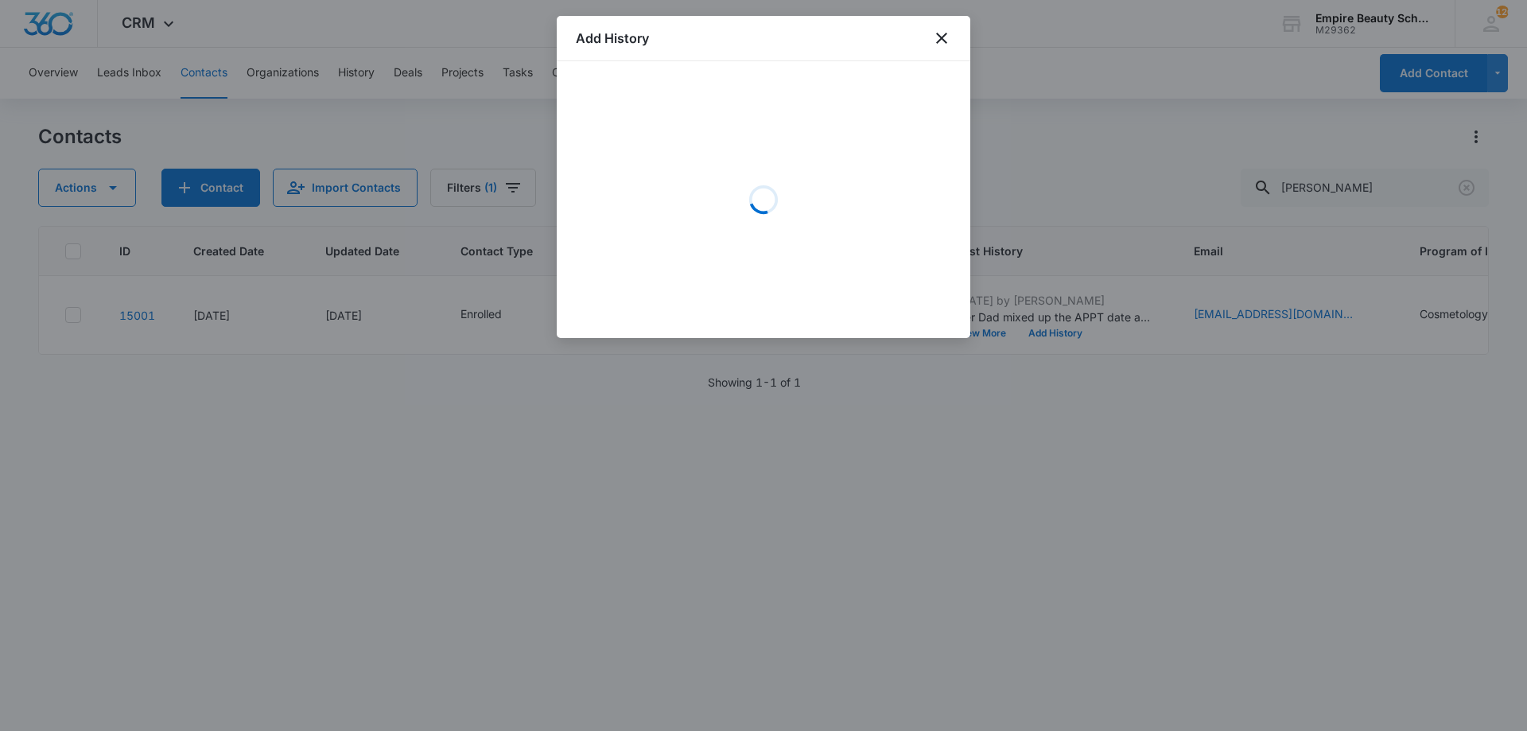
click at [790, 157] on div "Loading" at bounding box center [763, 199] width 375 height 239
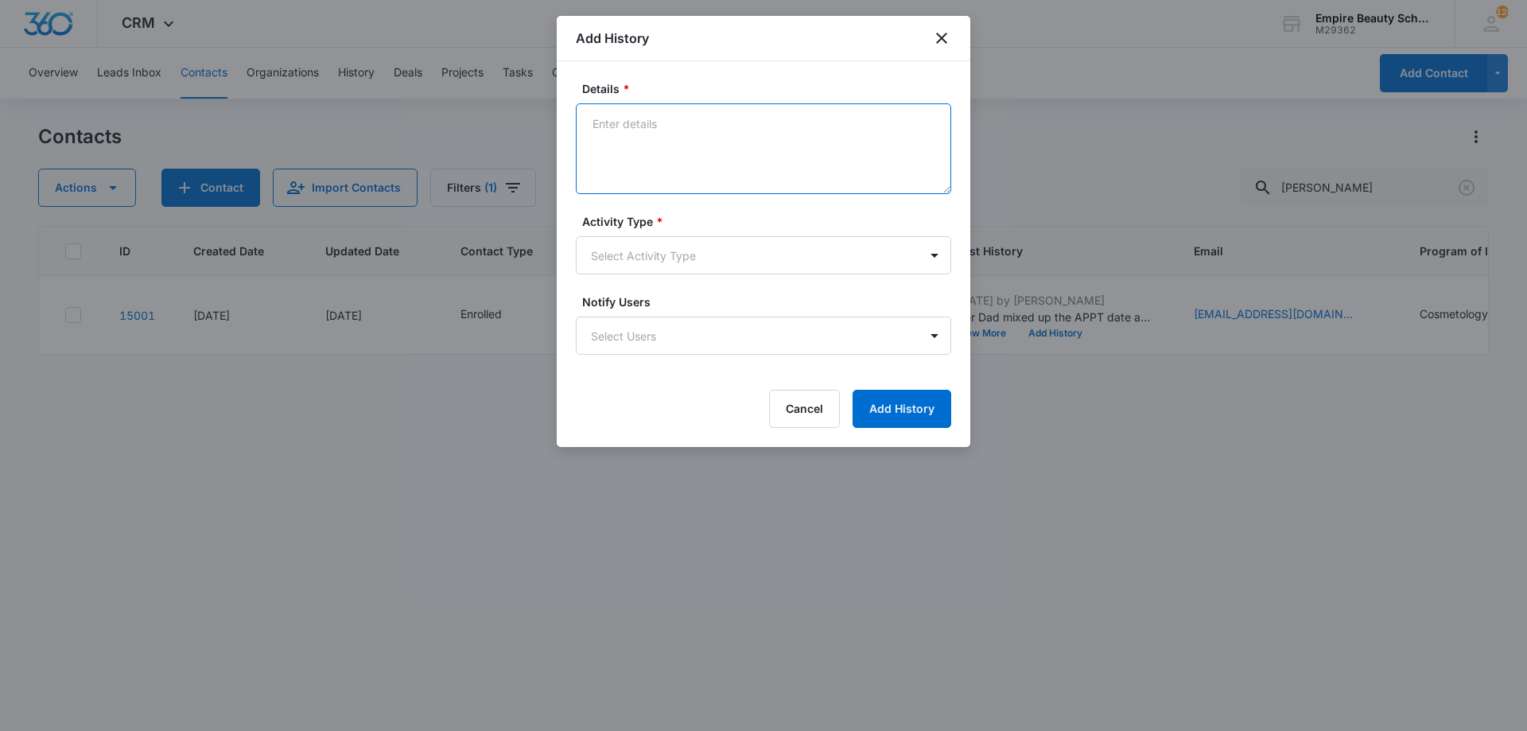
click at [669, 153] on textarea "Details *" at bounding box center [763, 148] width 375 height 91
type textarea "K"
type textarea "Let her know Katie will be in the Laconia campus on 8/18 - Another day that wee…"
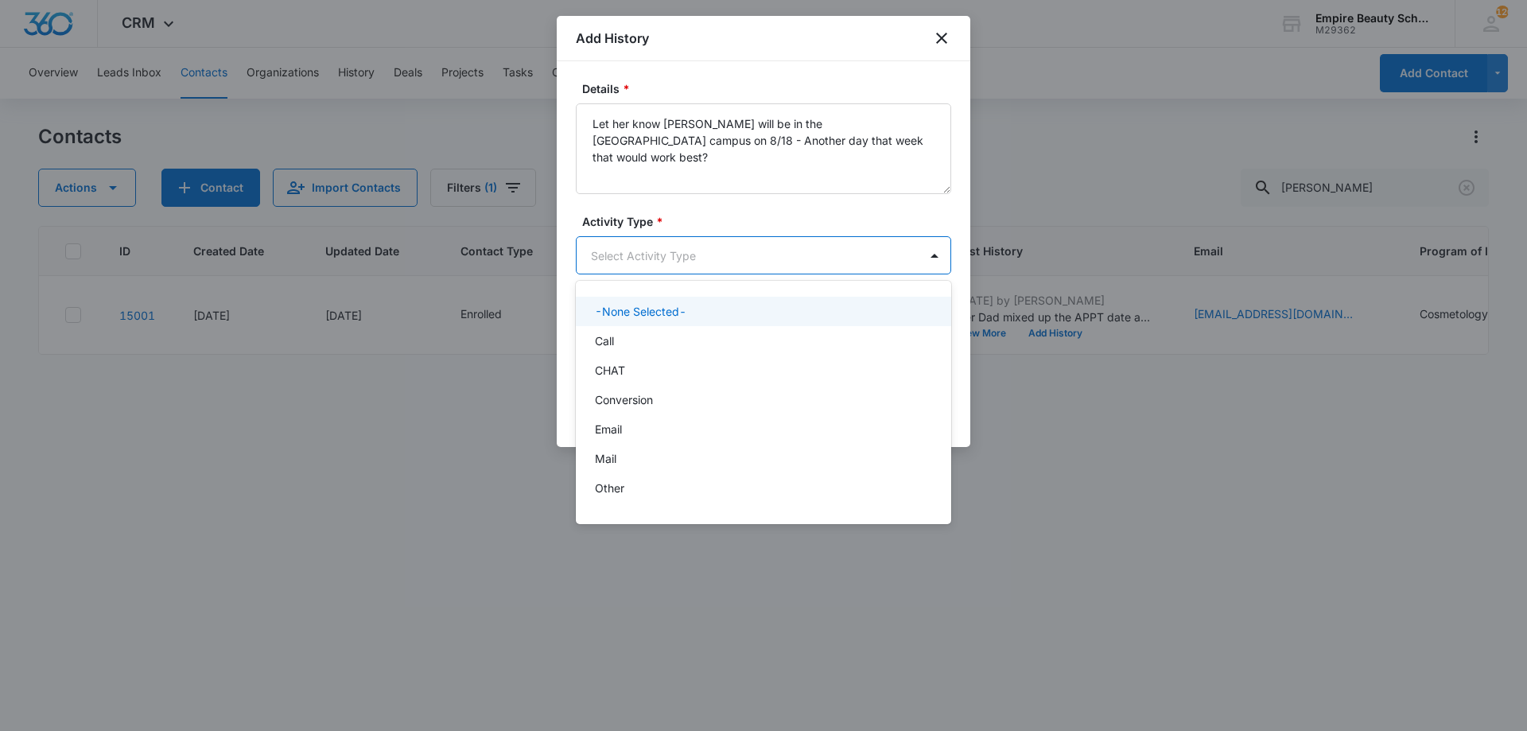
drag, startPoint x: 632, startPoint y: 239, endPoint x: 636, endPoint y: 265, distance: 26.6
click at [636, 243] on body "CRM Apps Forms CRM Email Shop Payments POS Files Brand Settings Empire Beauty S…" at bounding box center [763, 365] width 1527 height 731
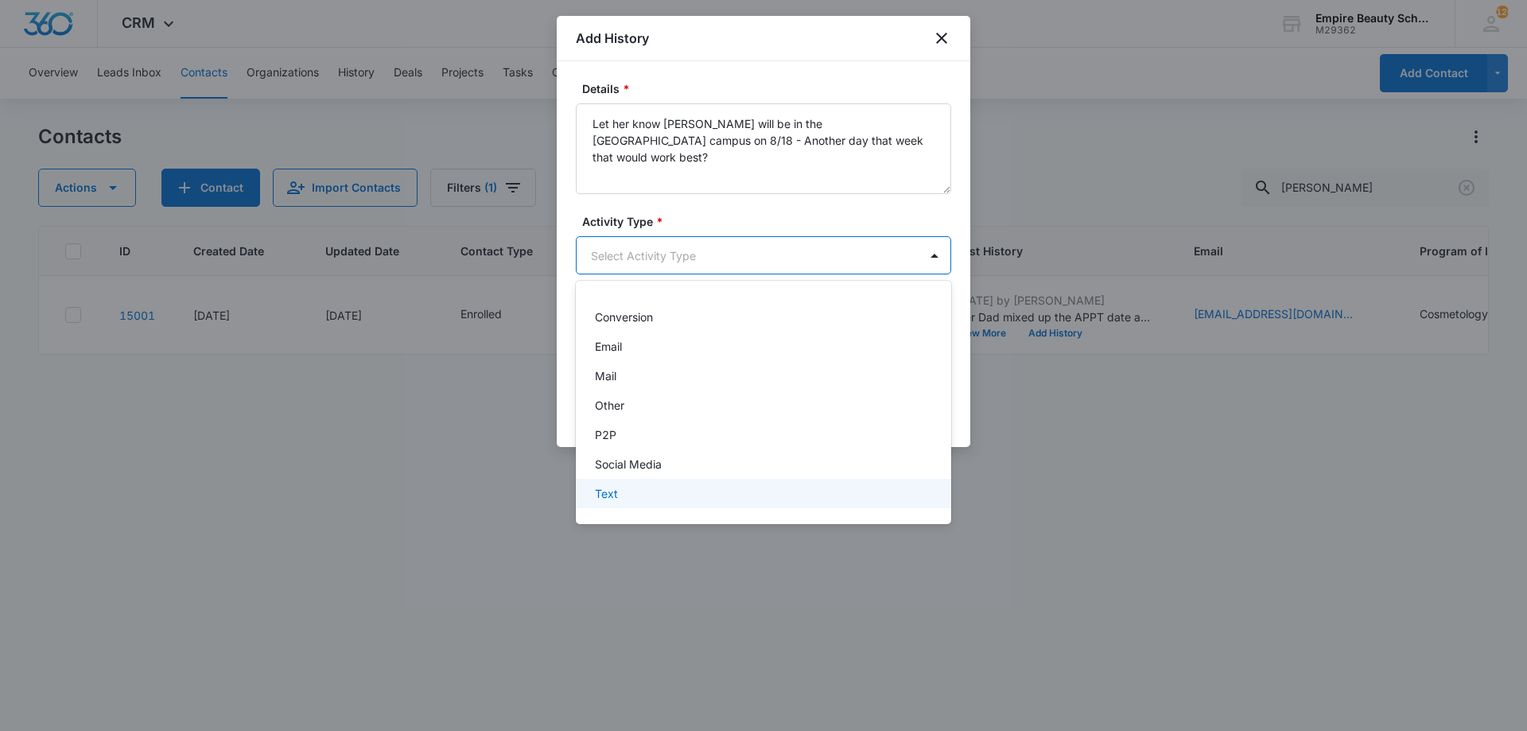
click at [630, 497] on div "Text" at bounding box center [762, 493] width 334 height 17
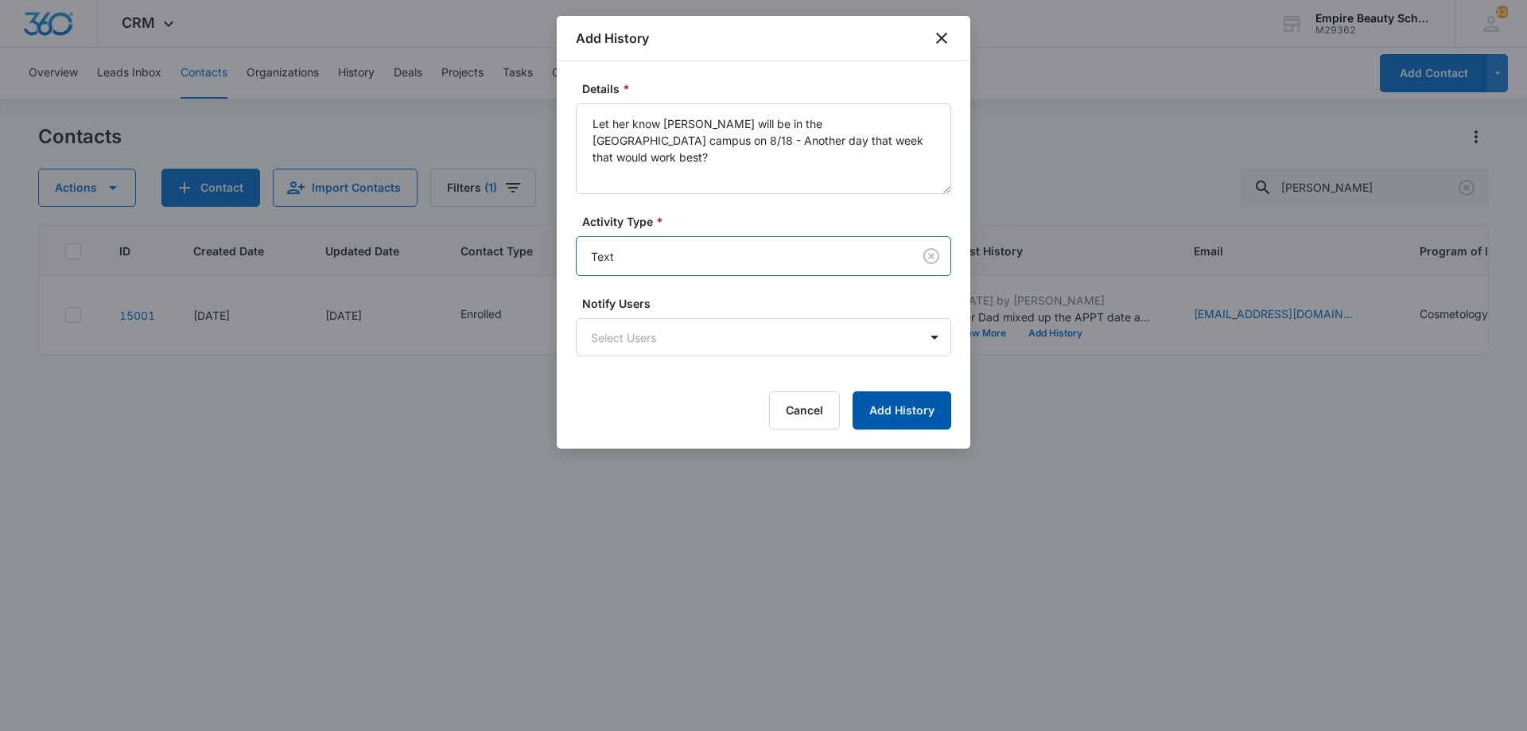
click at [912, 397] on button "Add History" at bounding box center [902, 410] width 99 height 38
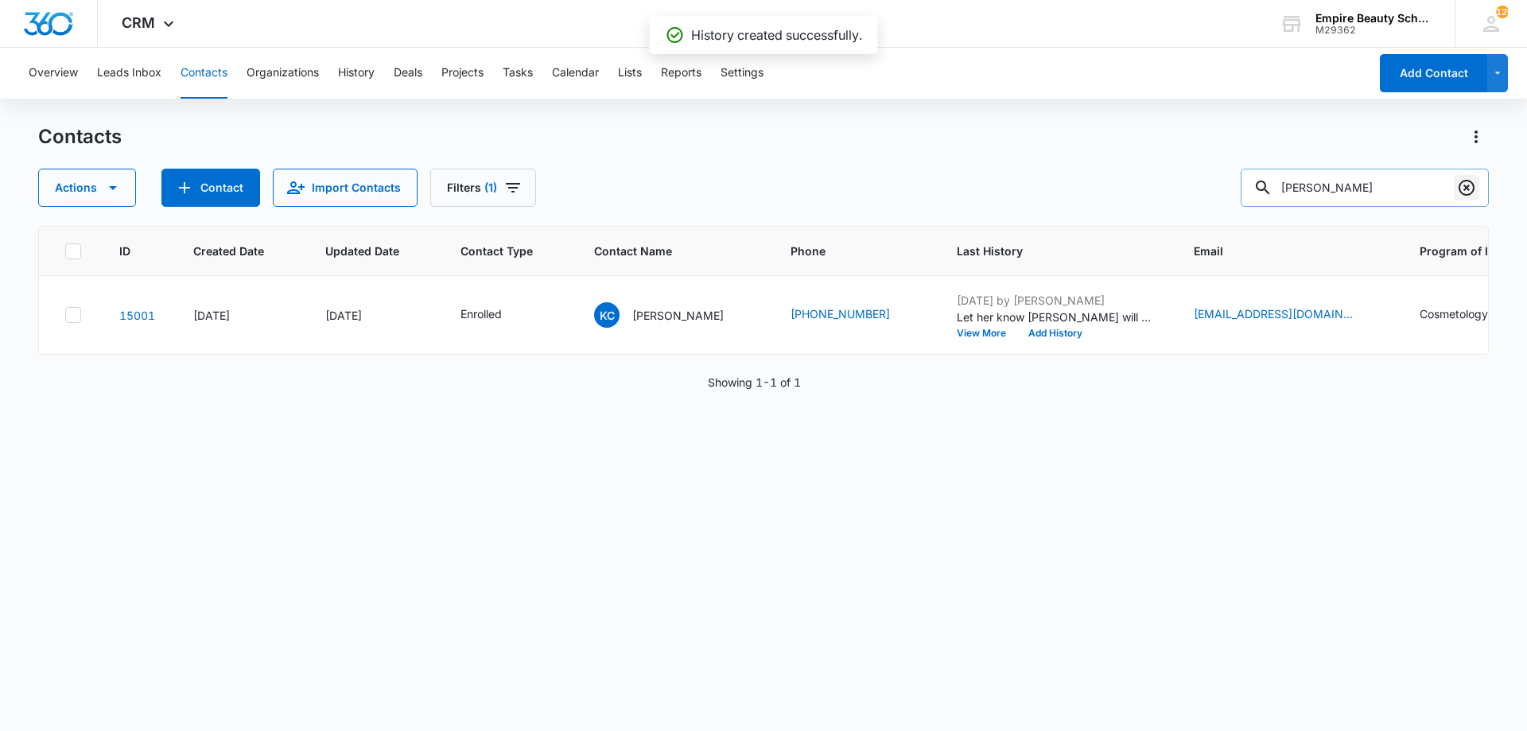
click at [1468, 185] on icon "Clear" at bounding box center [1466, 187] width 19 height 19
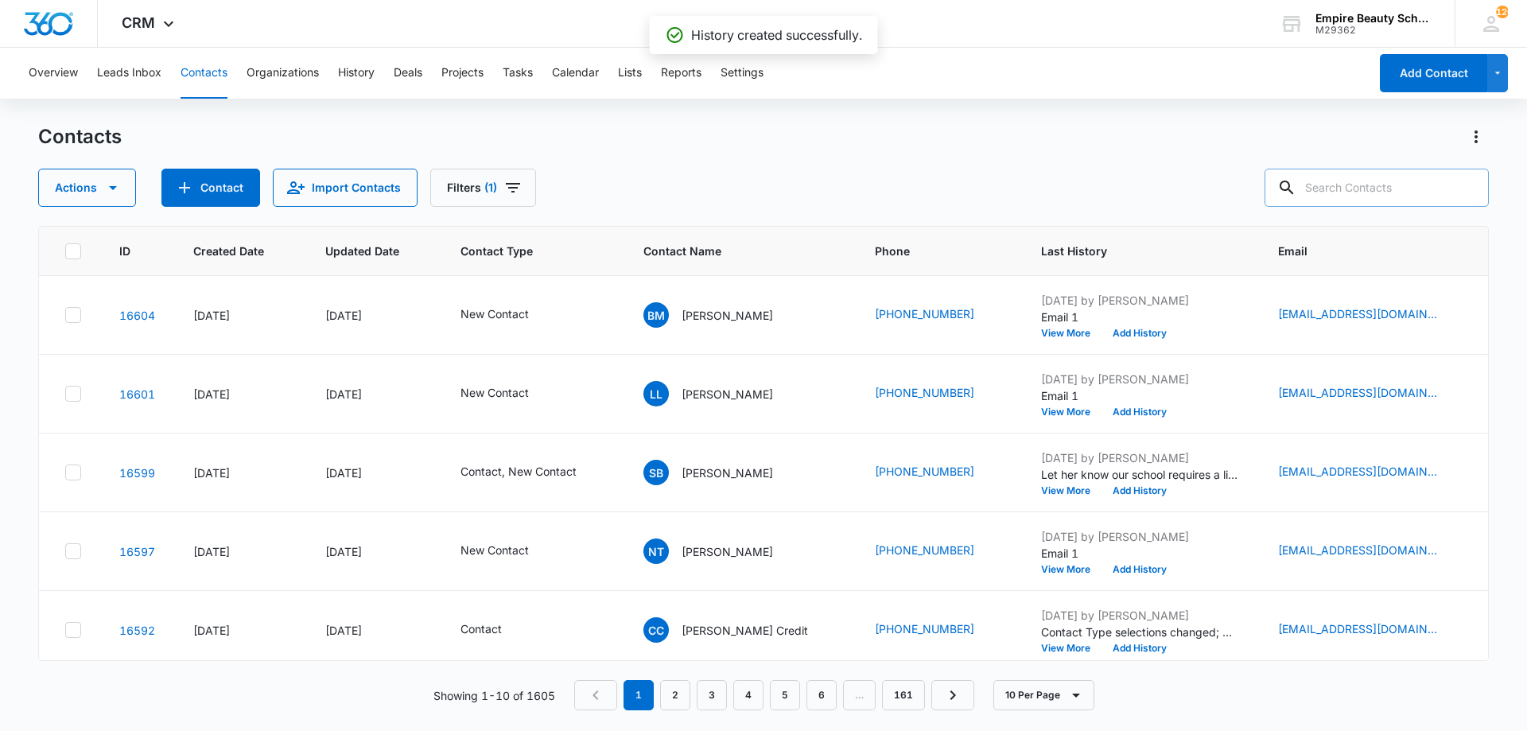
click at [941, 156] on div "Contacts Actions Contact Import Contacts Filters (1)" at bounding box center [763, 165] width 1451 height 83
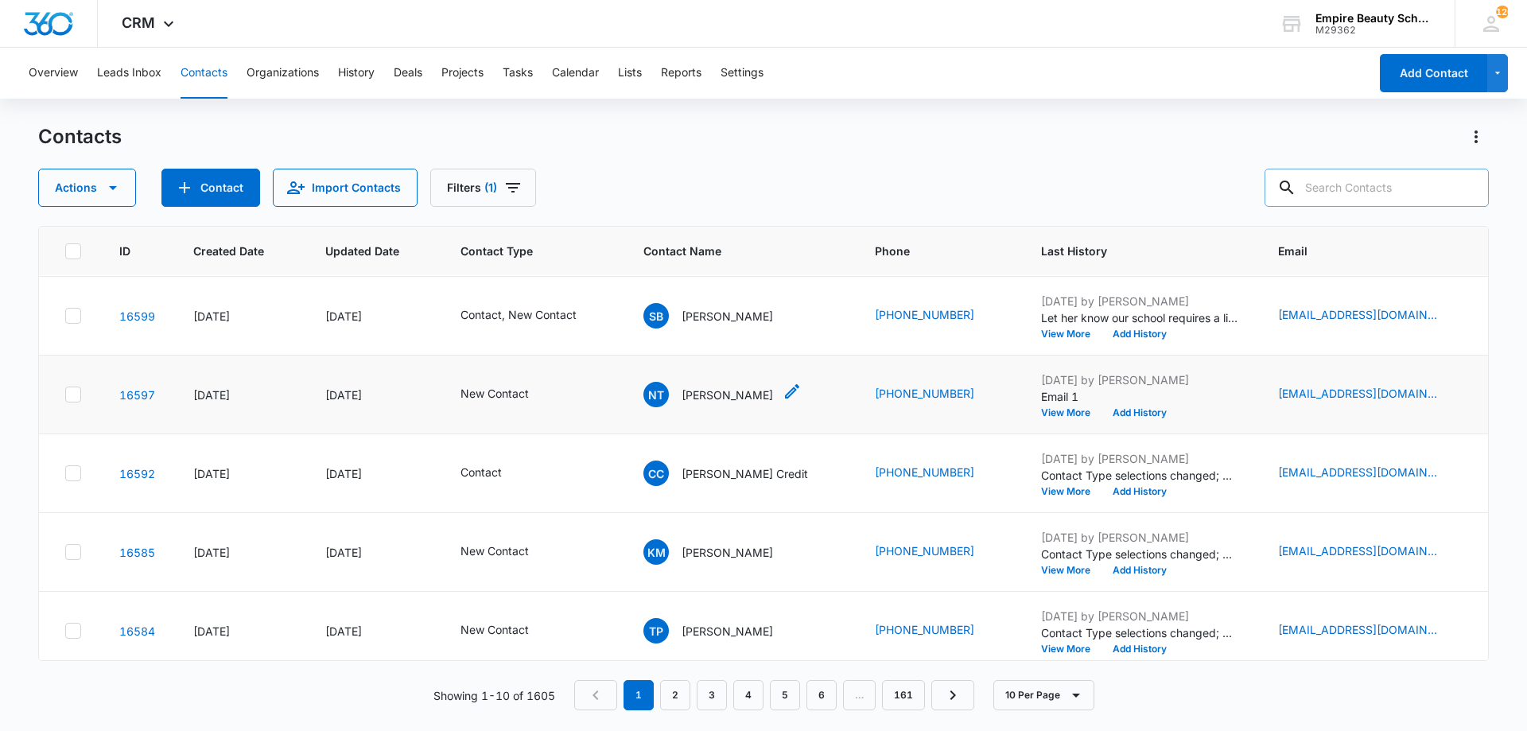
scroll to position [158, 0]
click at [1041, 408] on button "View More" at bounding box center [1071, 412] width 60 height 10
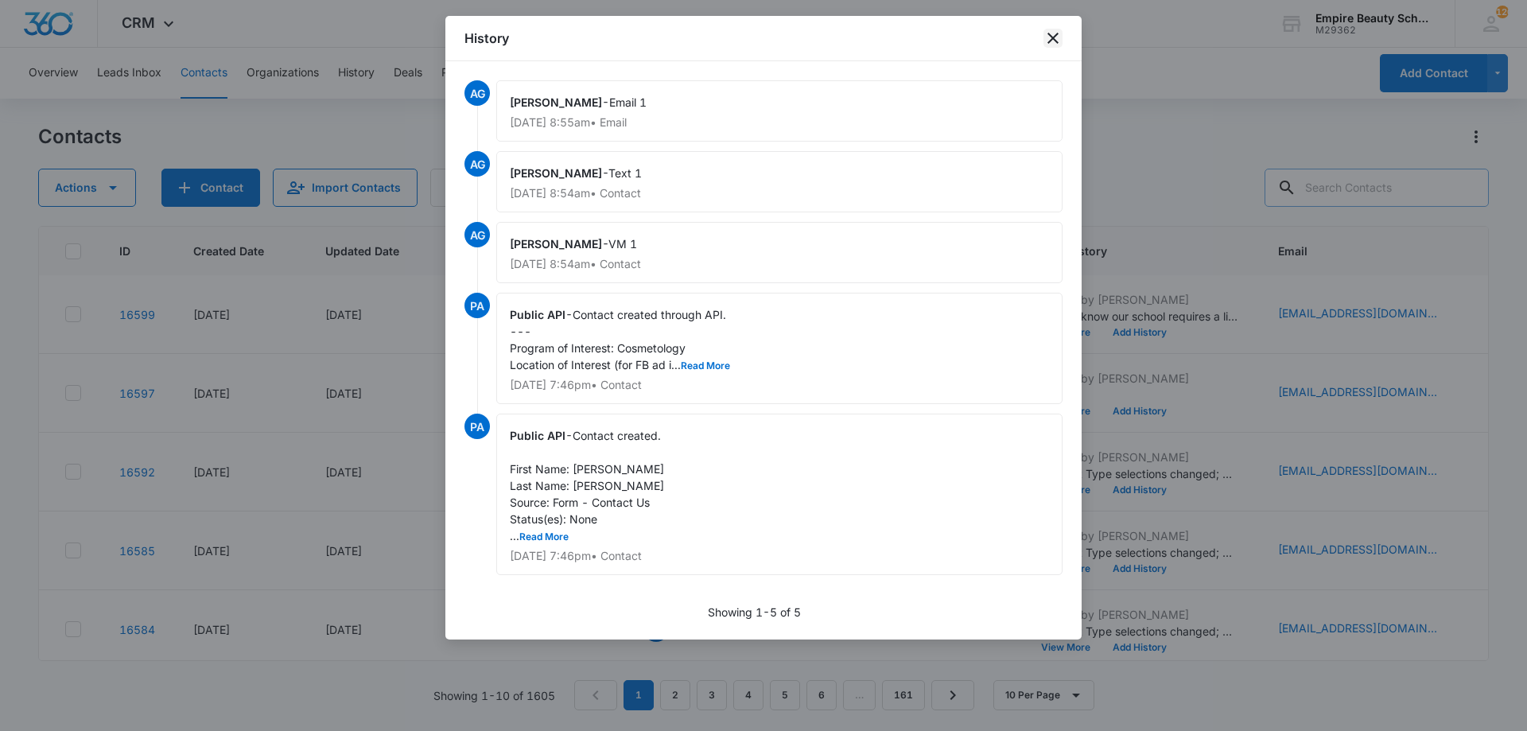
click at [1054, 37] on icon "close" at bounding box center [1053, 38] width 11 height 11
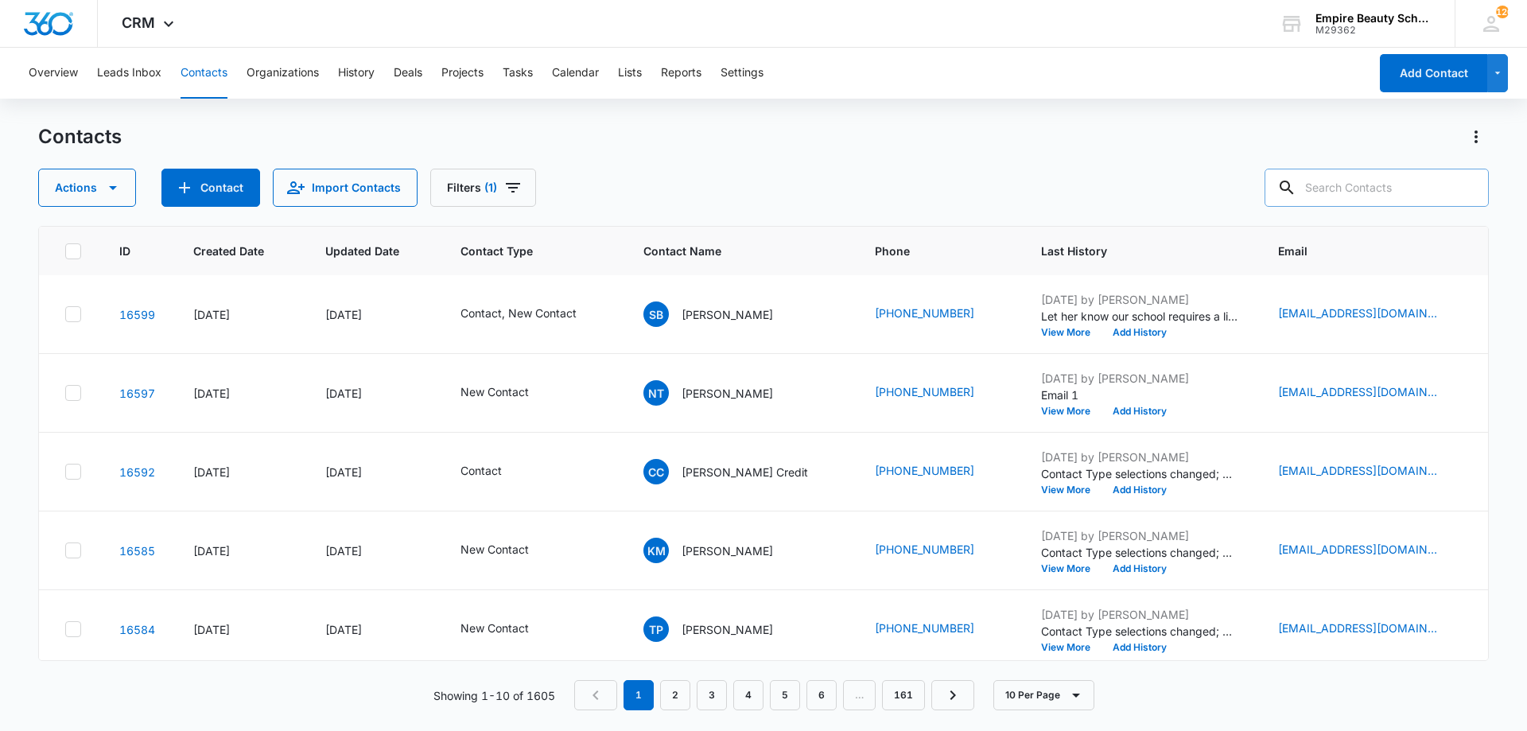
click at [1346, 189] on input "text" at bounding box center [1377, 188] width 224 height 38
type input "[PERSON_NAME]"
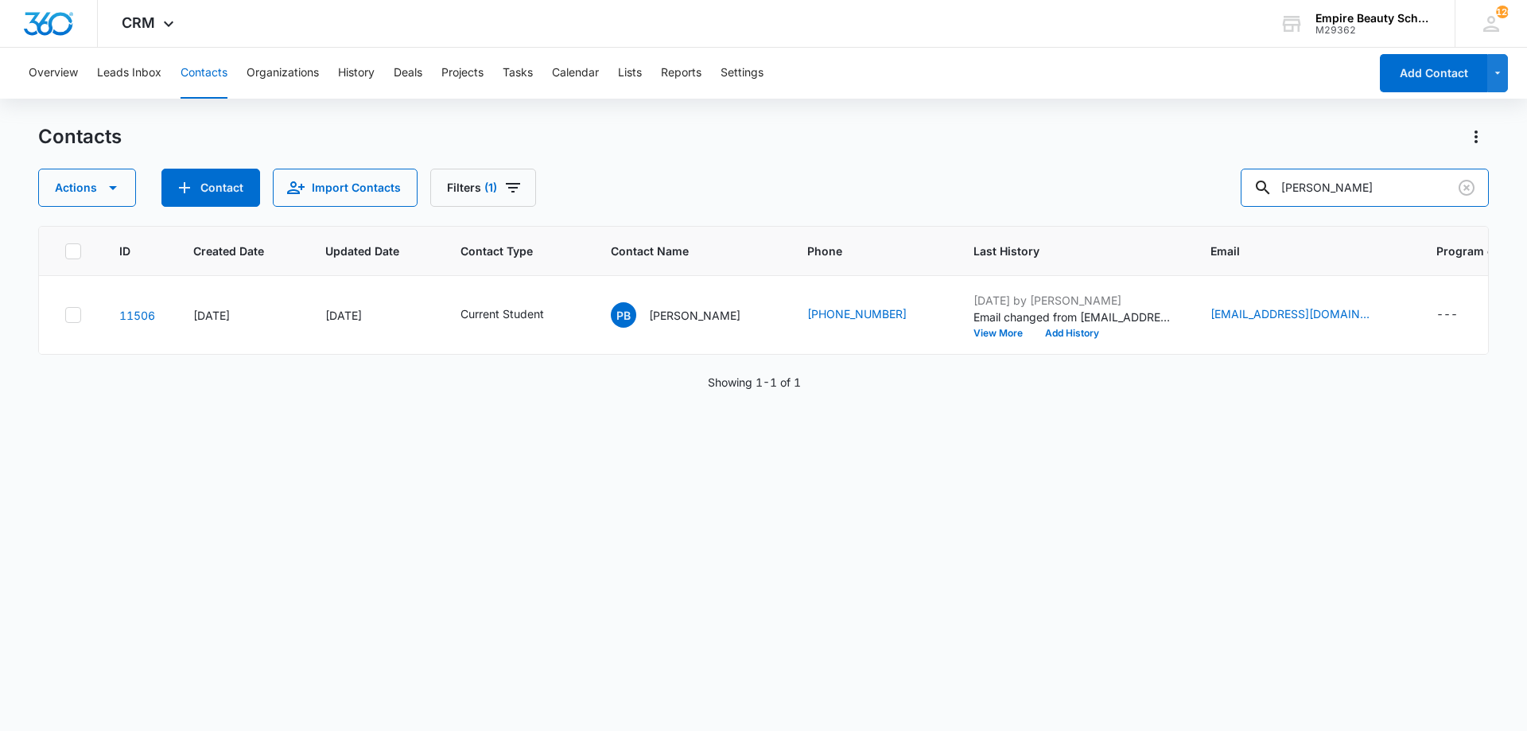
scroll to position [0, 0]
click at [713, 318] on p "Payton Barnhart" at bounding box center [694, 315] width 91 height 17
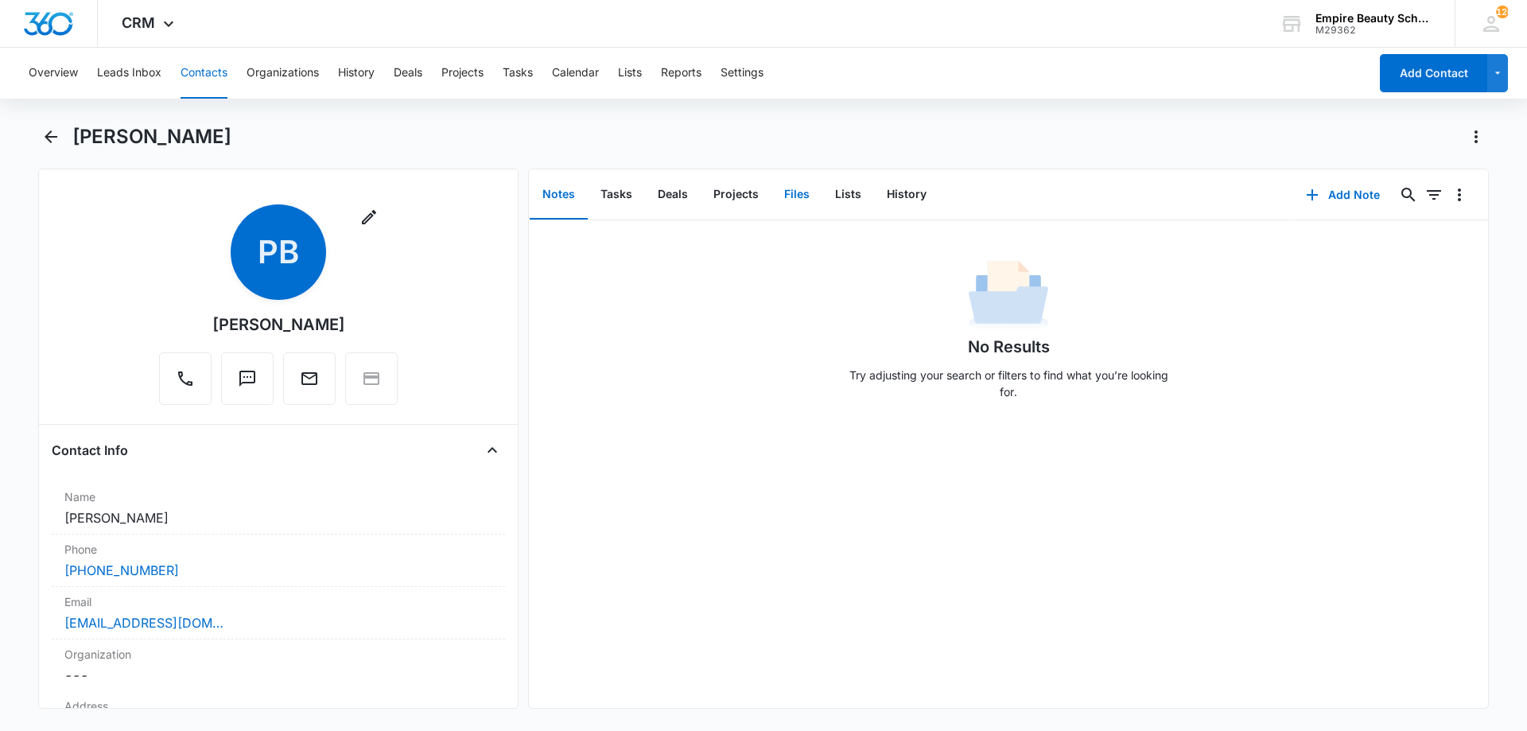
click at [788, 191] on button "Files" at bounding box center [797, 194] width 51 height 49
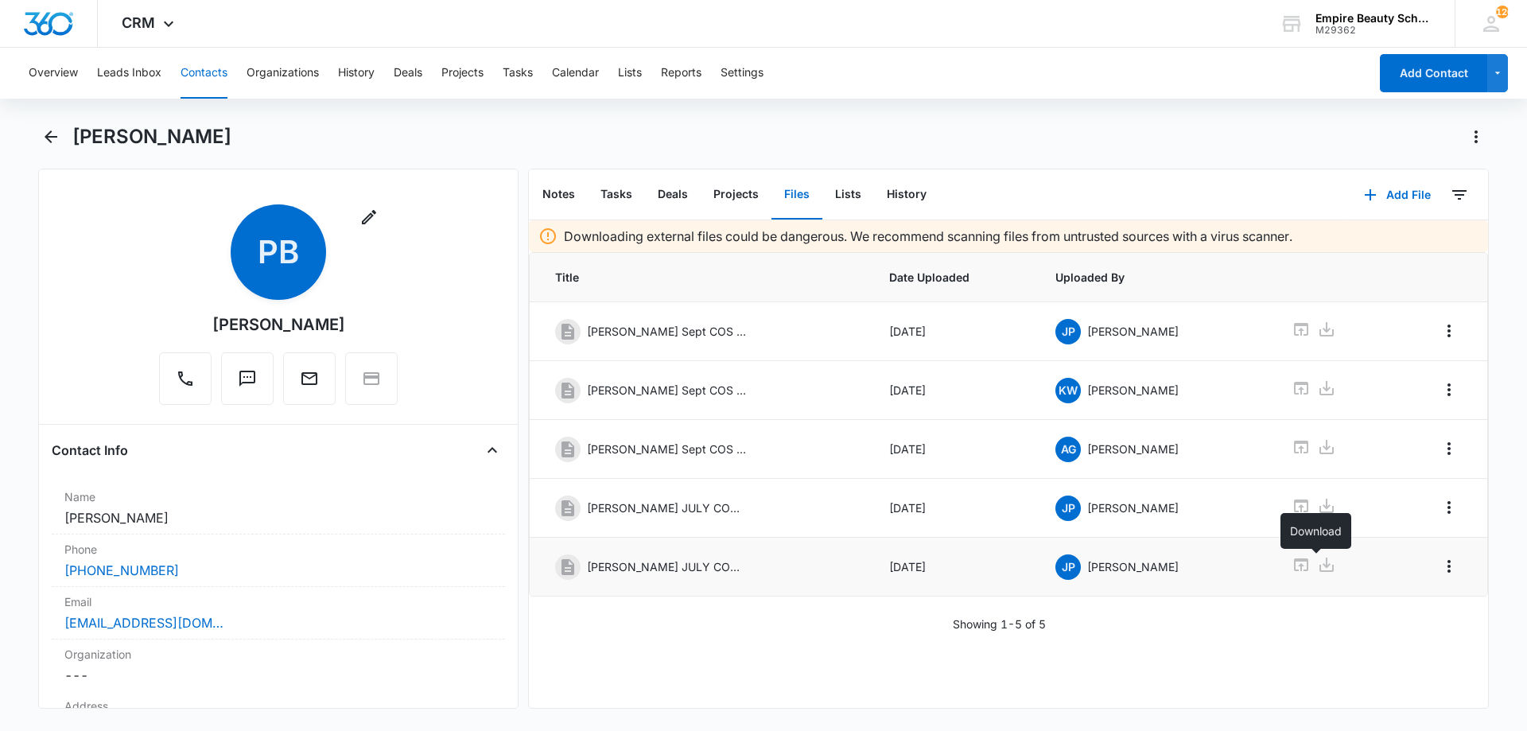
click at [1320, 565] on icon at bounding box center [1327, 565] width 14 height 14
click at [1379, 196] on button "Add File" at bounding box center [1397, 195] width 99 height 38
click at [1344, 243] on div "Upload Files" at bounding box center [1376, 245] width 64 height 11
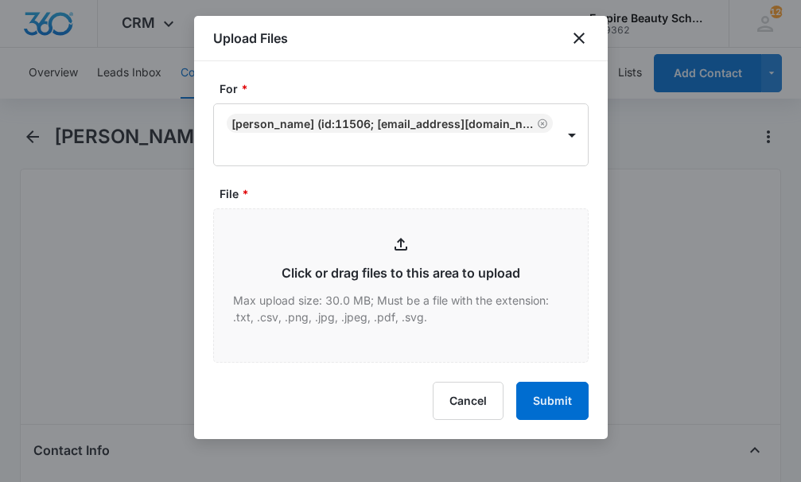
type input "C:\fakepath\Payton Barnhart JULY COS X 2025.pdf"
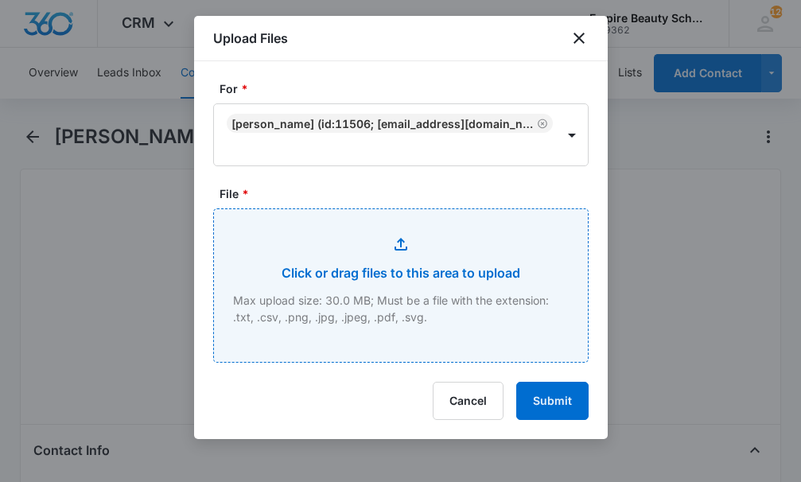
click at [469, 285] on input "File *" at bounding box center [401, 285] width 374 height 153
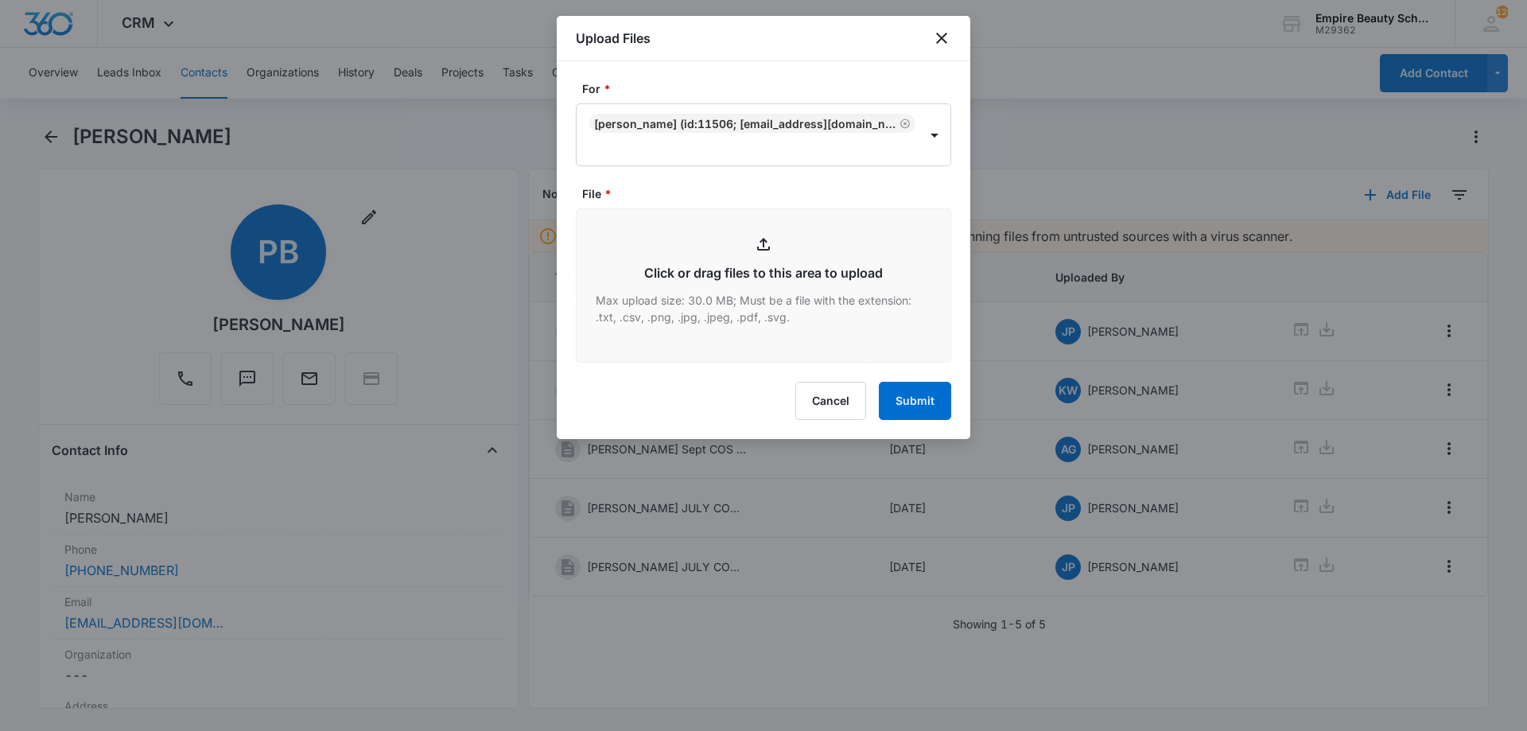
click at [667, 407] on div "Cancel Submit" at bounding box center [763, 401] width 375 height 38
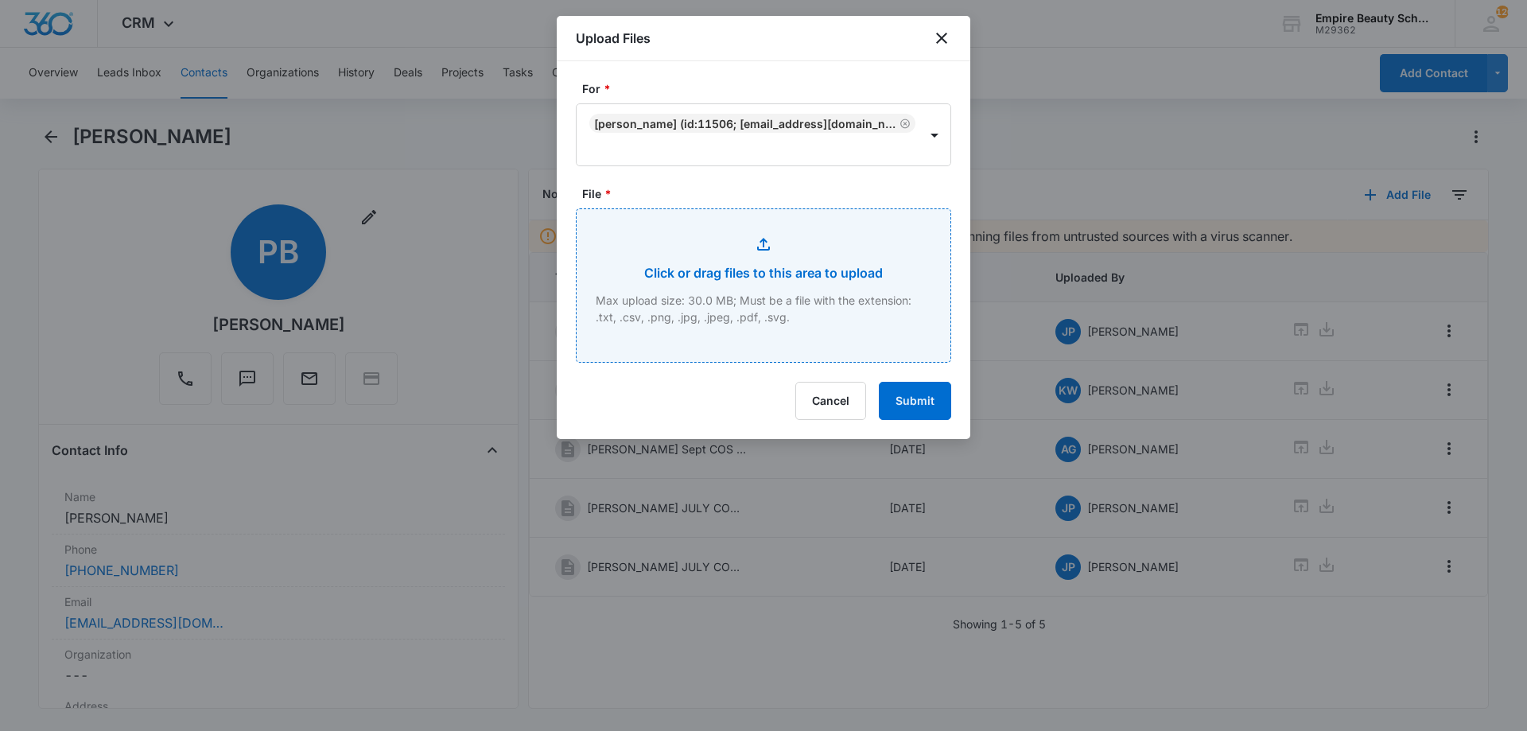
click at [761, 280] on input "File *" at bounding box center [764, 285] width 374 height 153
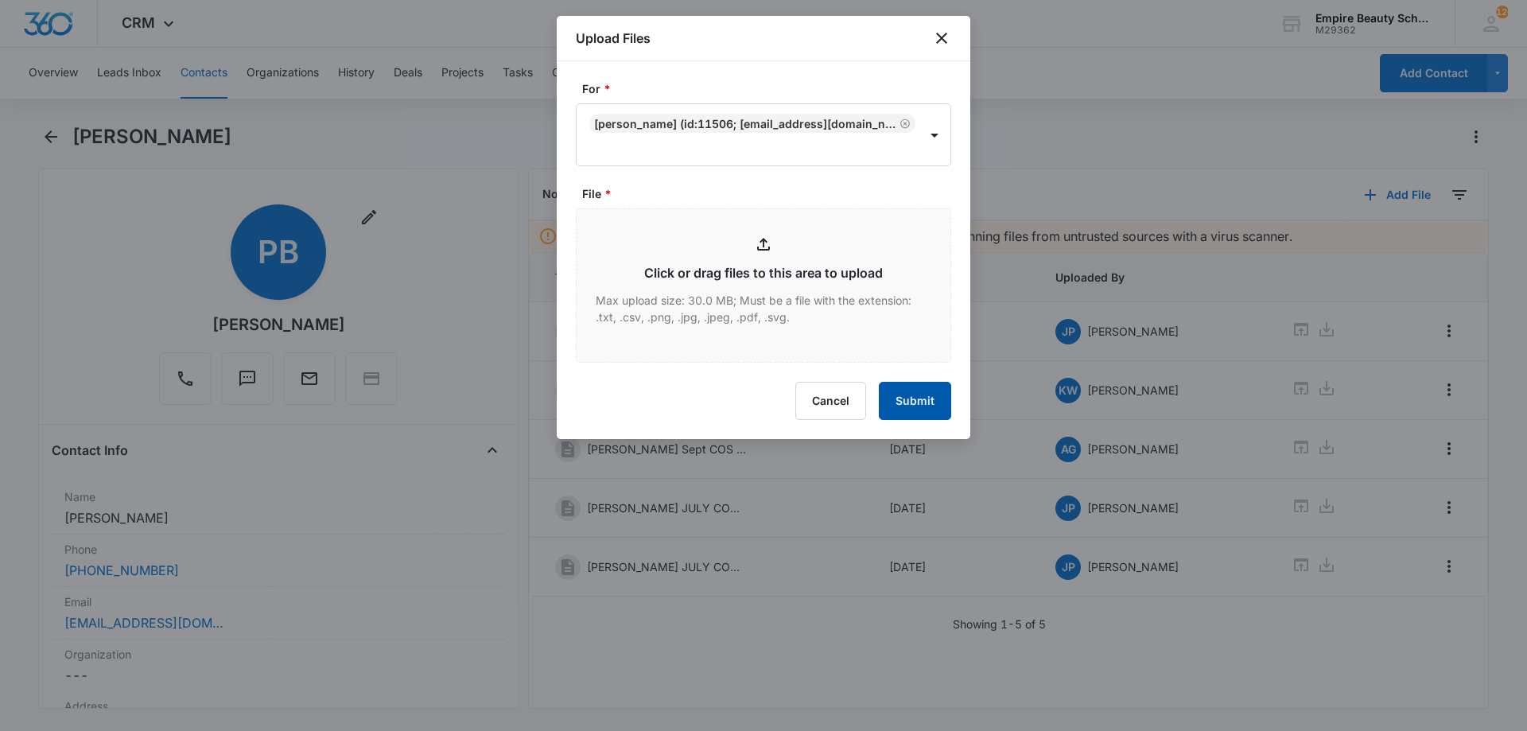
click at [906, 402] on button "Submit" at bounding box center [915, 401] width 72 height 38
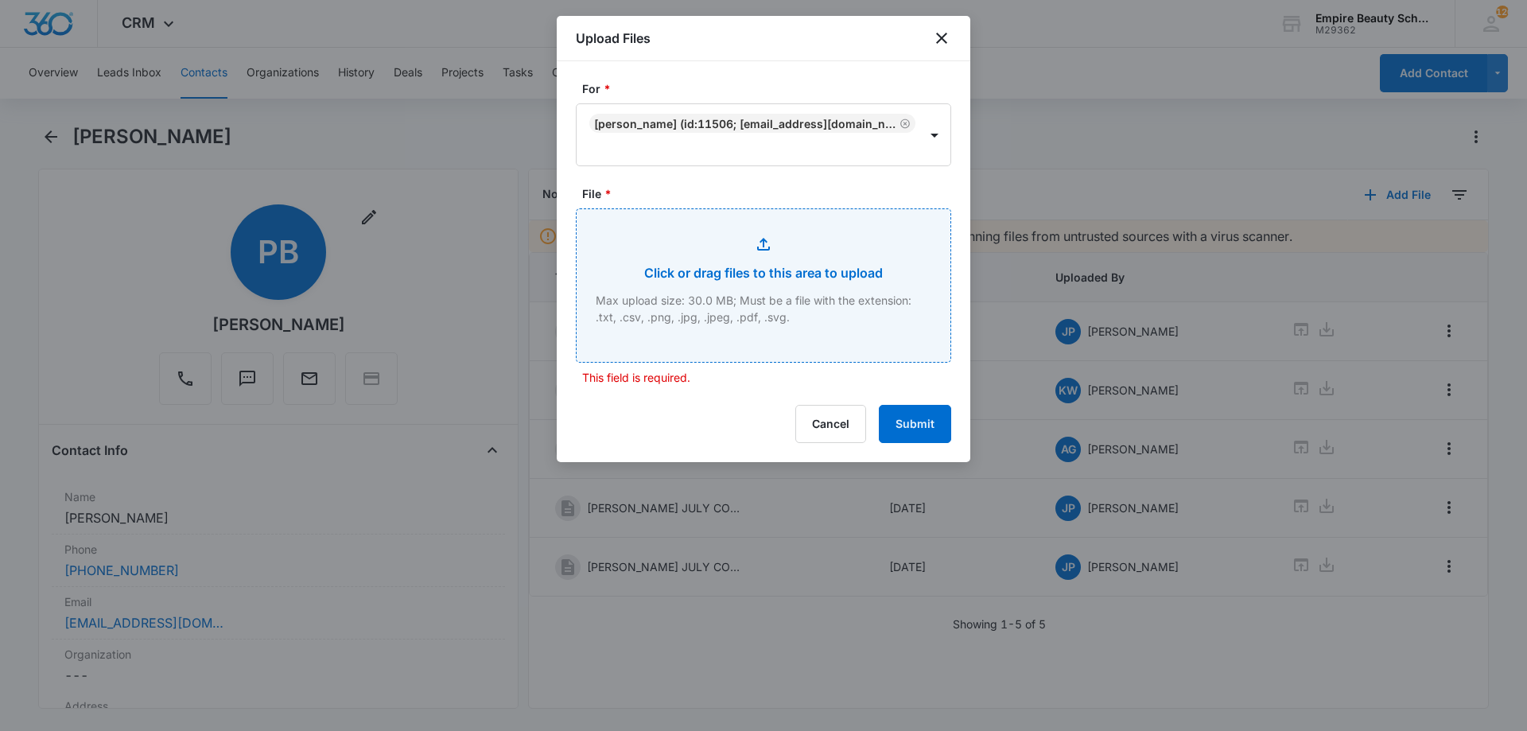
click at [782, 267] on input "File *" at bounding box center [764, 285] width 374 height 153
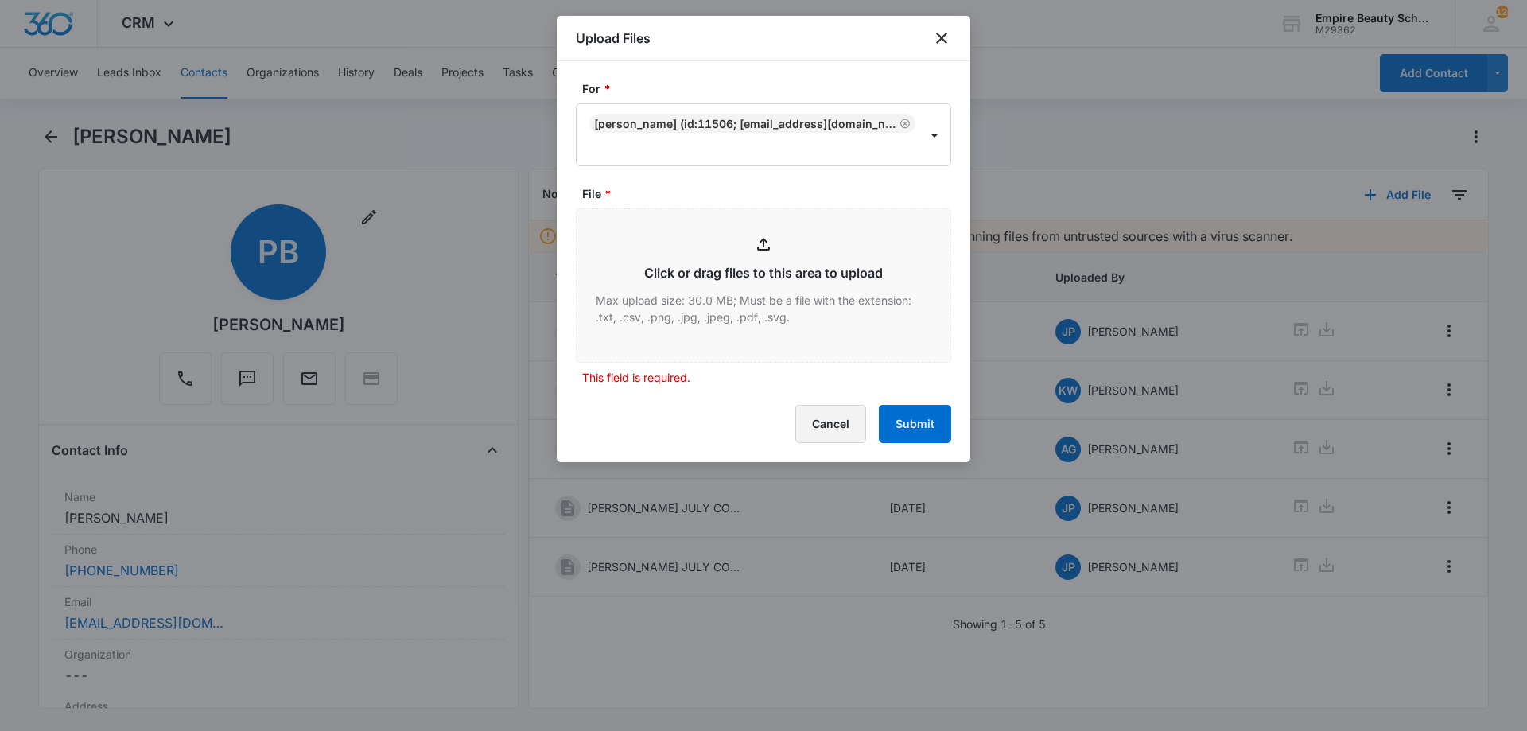
click at [822, 417] on button "Cancel" at bounding box center [831, 424] width 71 height 38
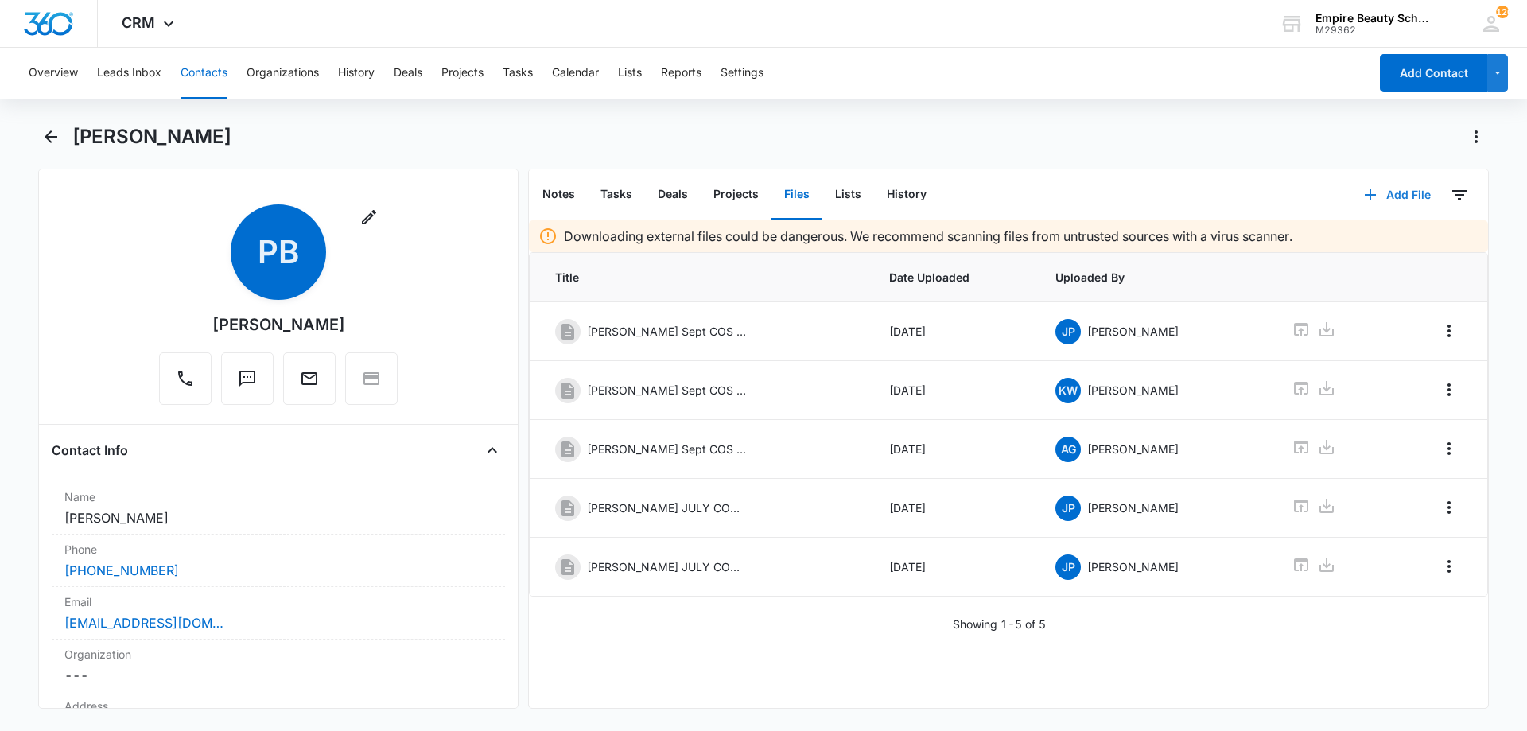
click at [1407, 194] on button "Add File" at bounding box center [1397, 195] width 99 height 38
click at [1372, 241] on div "Upload Files" at bounding box center [1376, 245] width 64 height 11
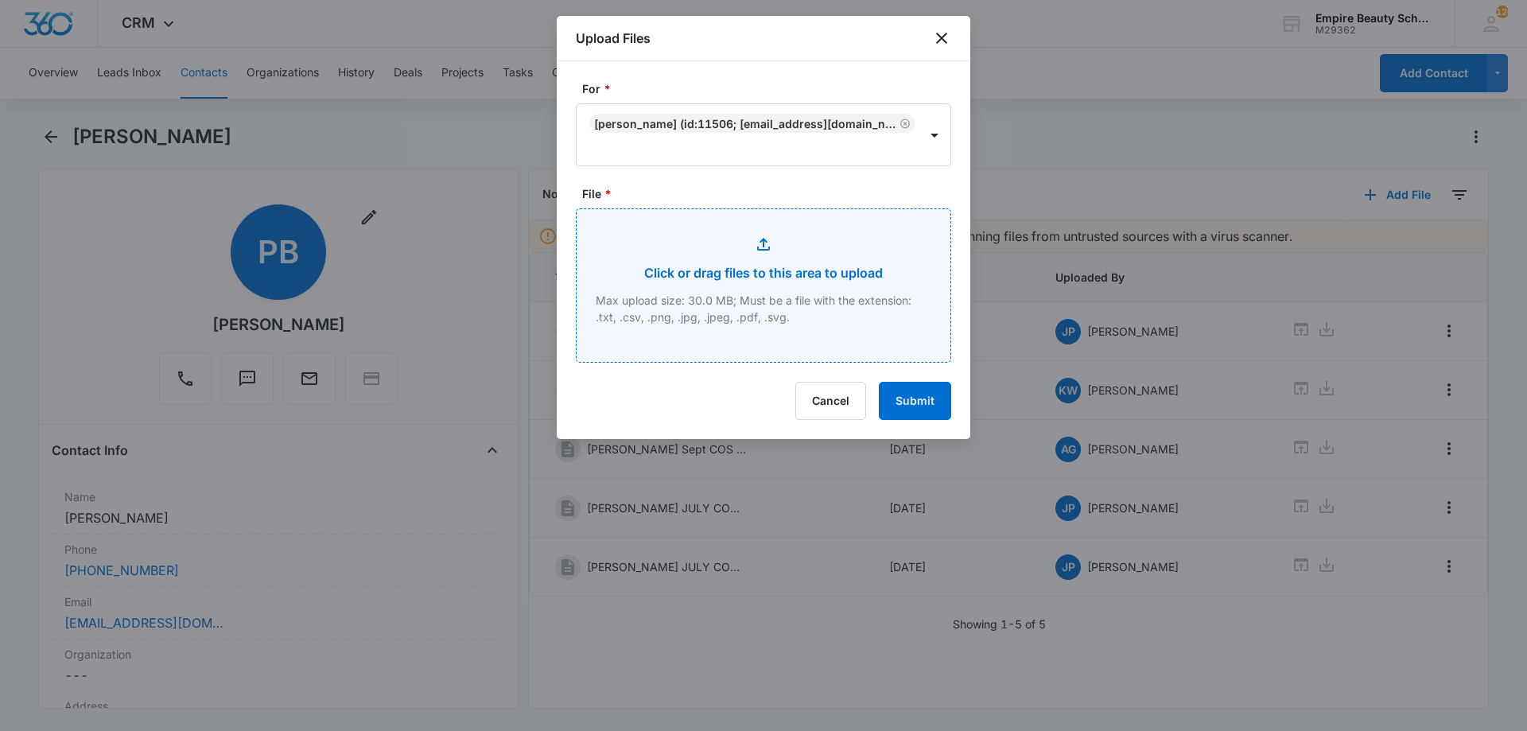
click at [683, 286] on input "File *" at bounding box center [764, 285] width 374 height 153
type input "C:\fakepath\Payton Barnhart JULY COS X 2025.pdf"
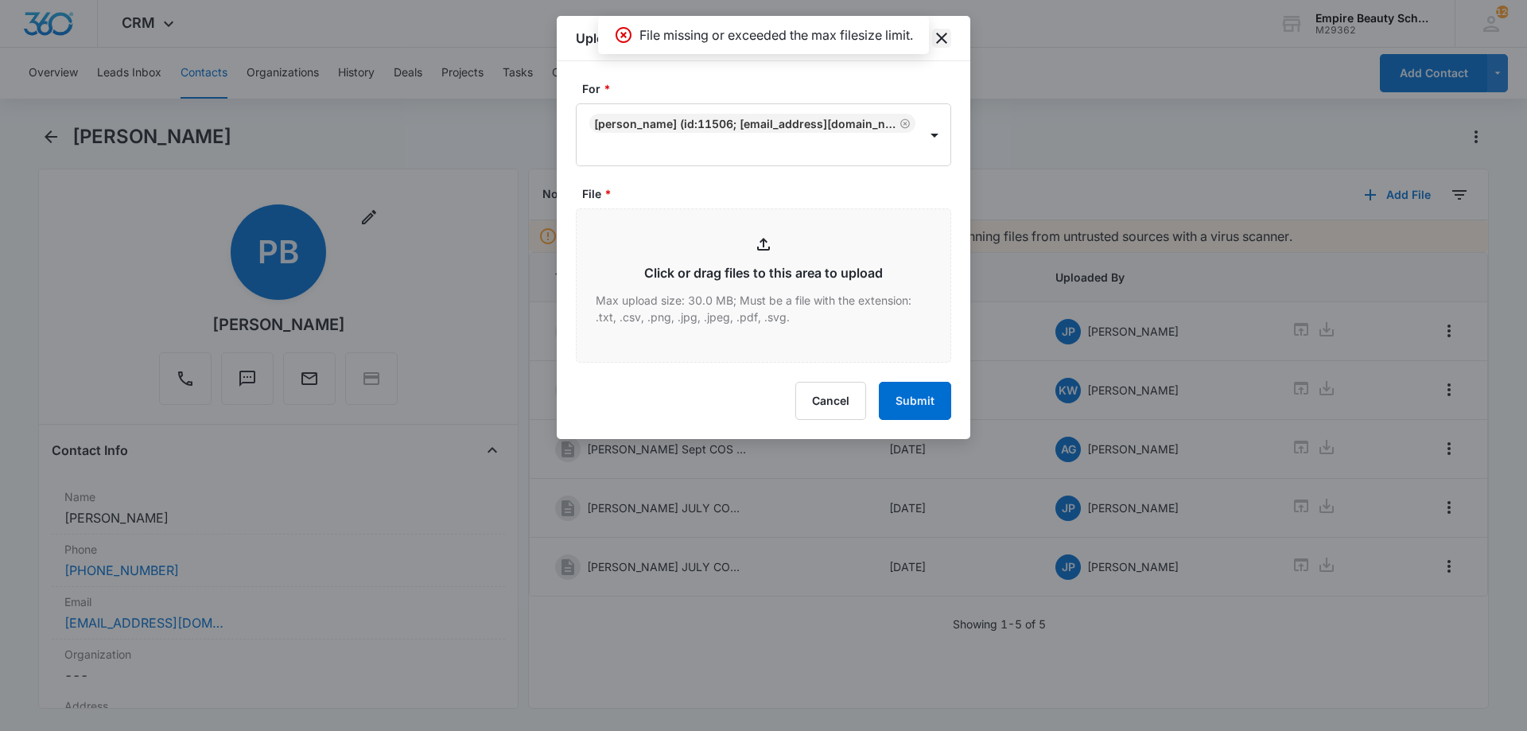
click at [947, 41] on icon "close" at bounding box center [941, 38] width 19 height 19
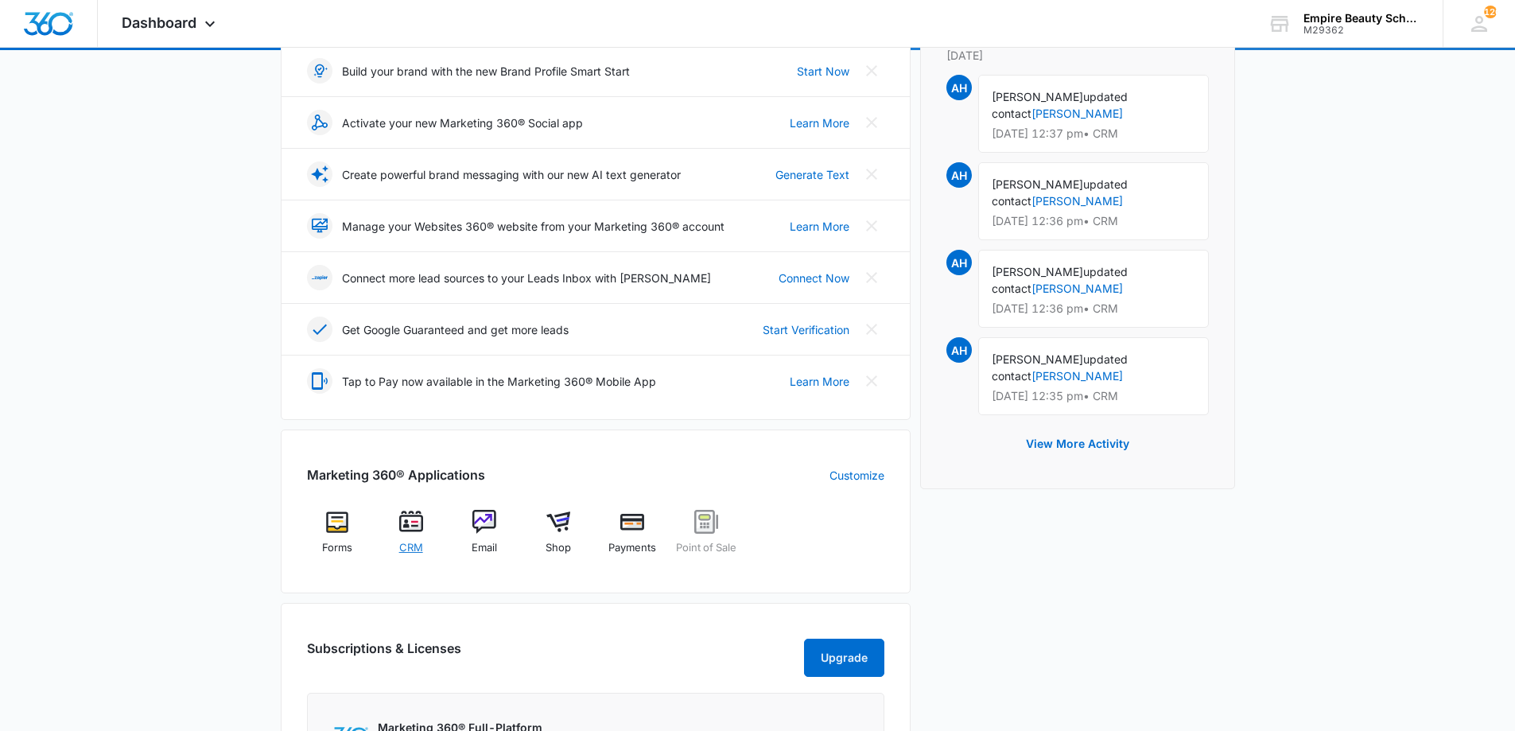
scroll to position [238, 0]
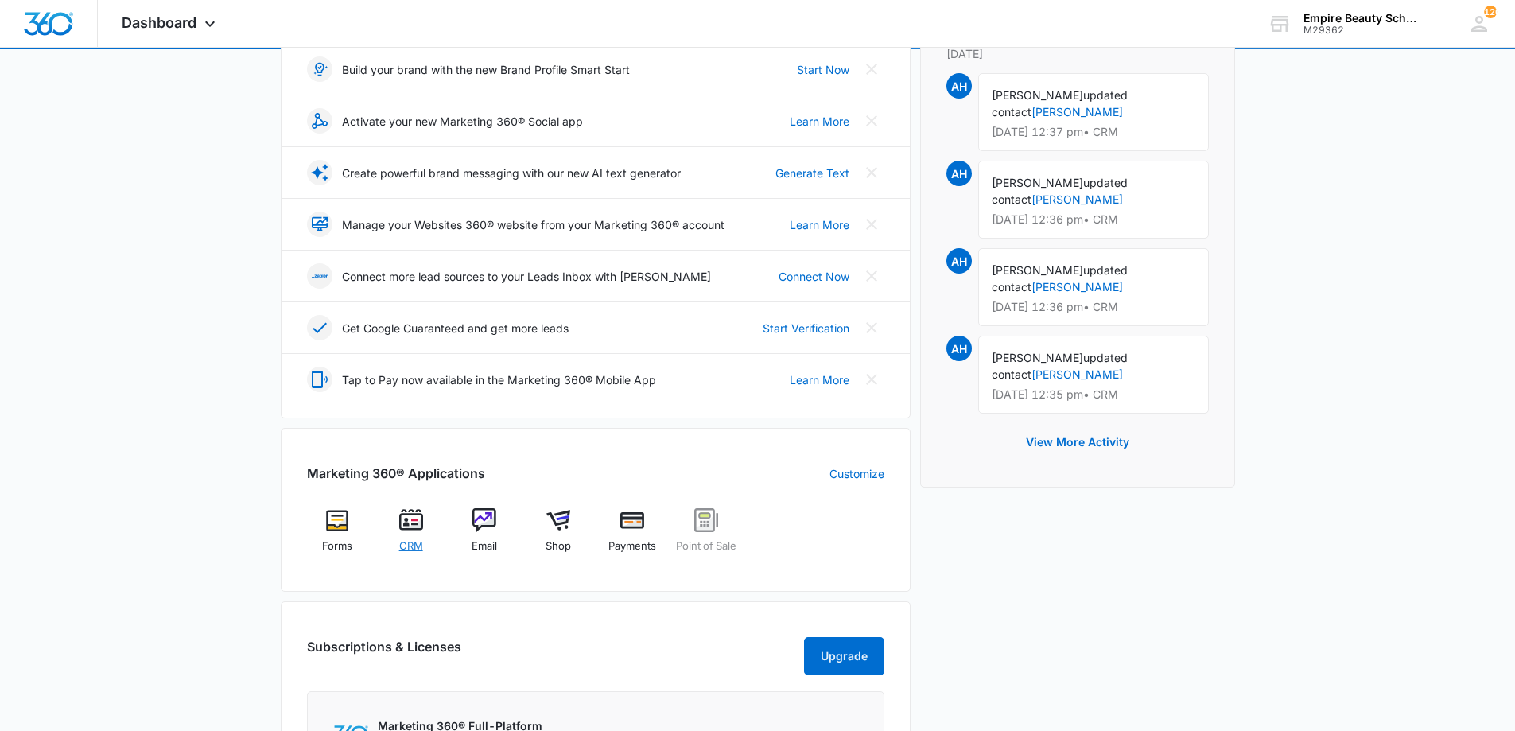
click at [404, 540] on span "CRM" at bounding box center [411, 547] width 24 height 16
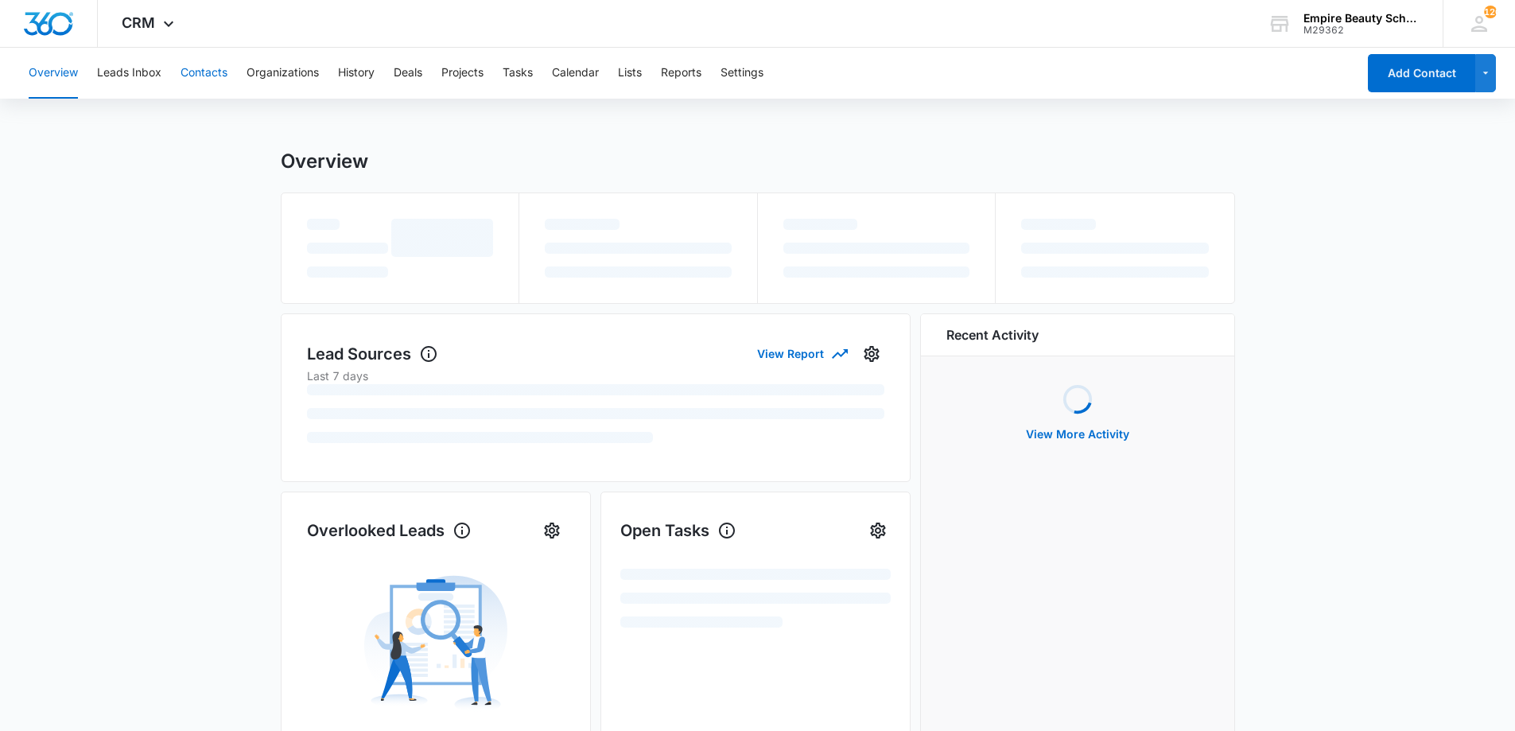
click at [189, 63] on button "Contacts" at bounding box center [204, 73] width 47 height 51
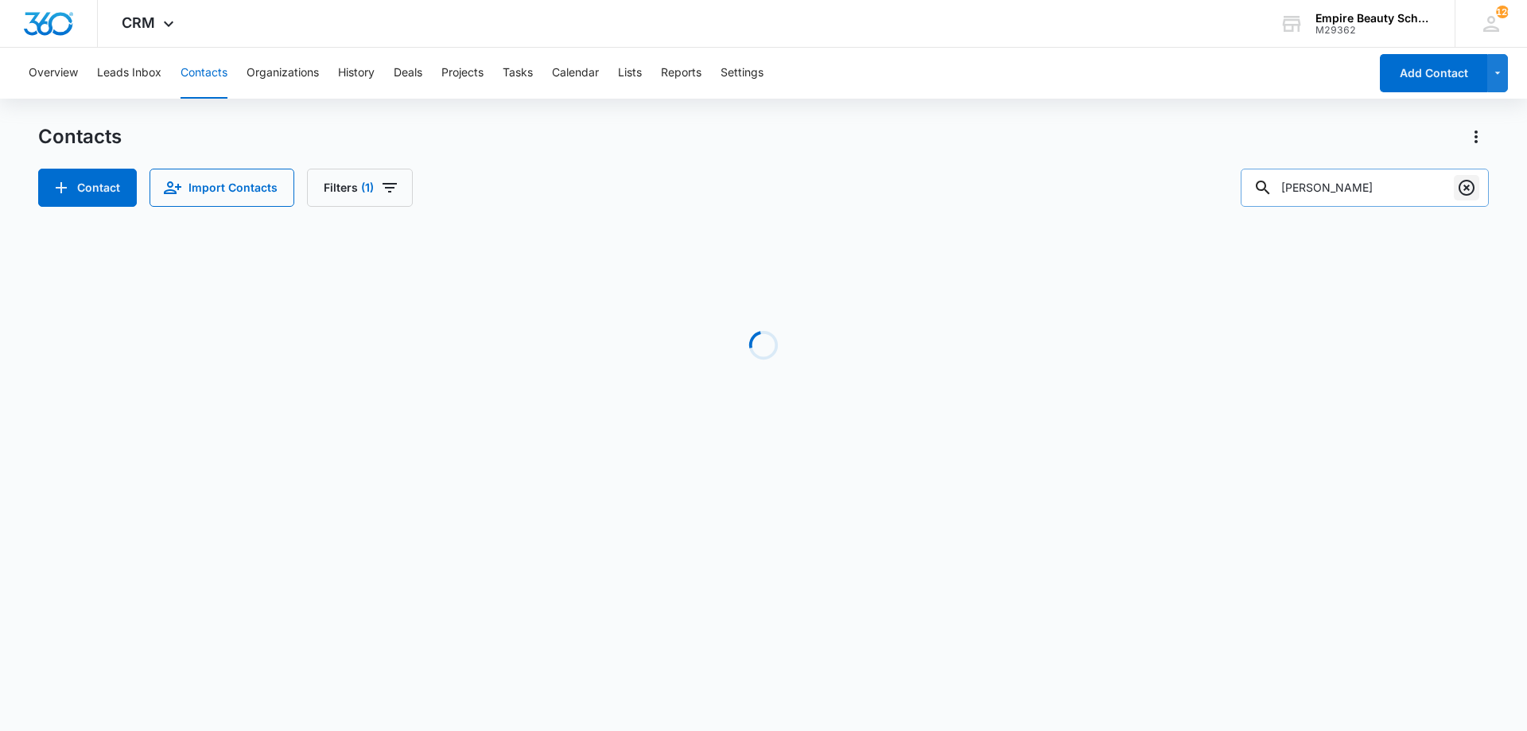
click at [1463, 188] on icon "Clear" at bounding box center [1466, 187] width 19 height 19
click at [1398, 191] on input "text" at bounding box center [1377, 188] width 224 height 38
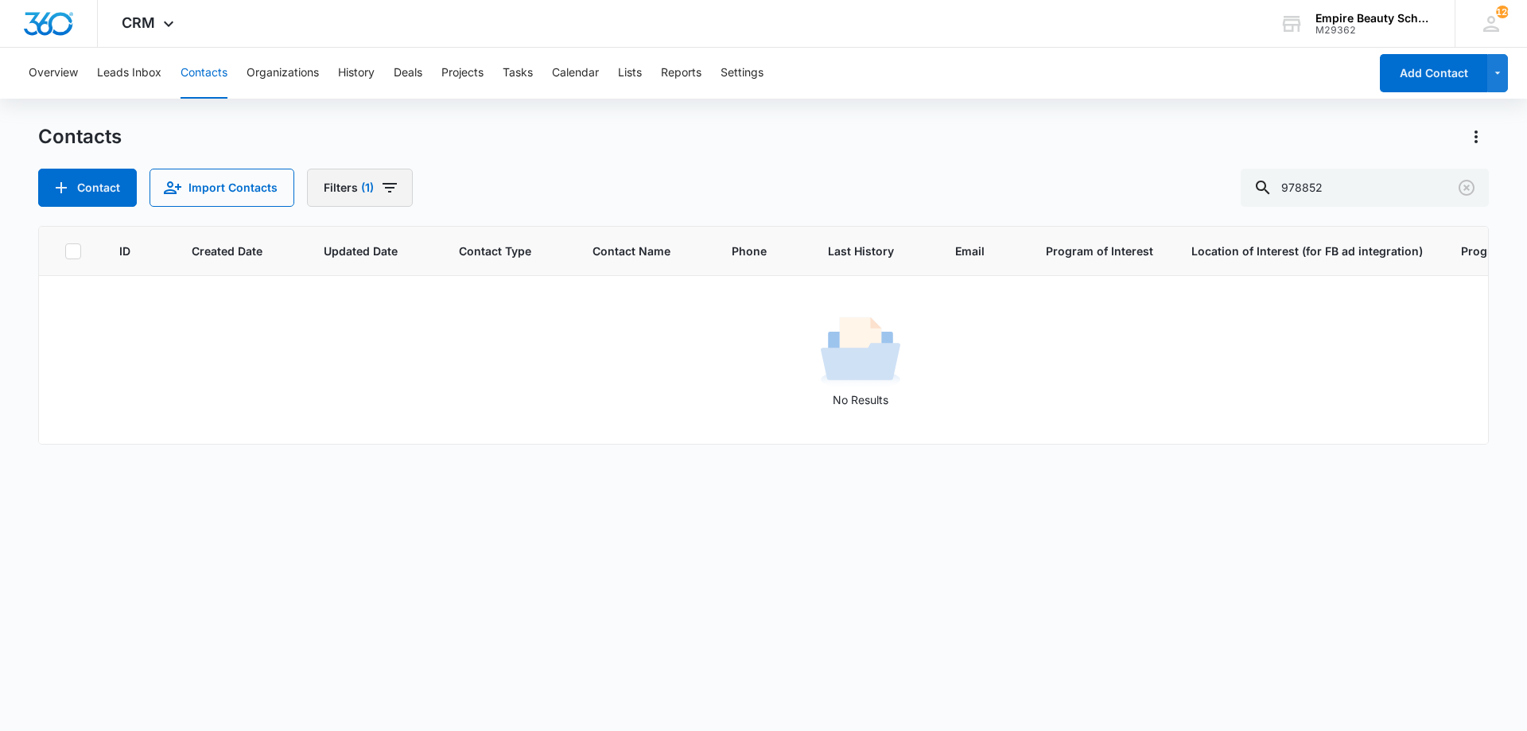
click at [382, 190] on icon "Filters" at bounding box center [389, 187] width 19 height 19
click at [431, 454] on icon "Clear" at bounding box center [428, 453] width 12 height 12
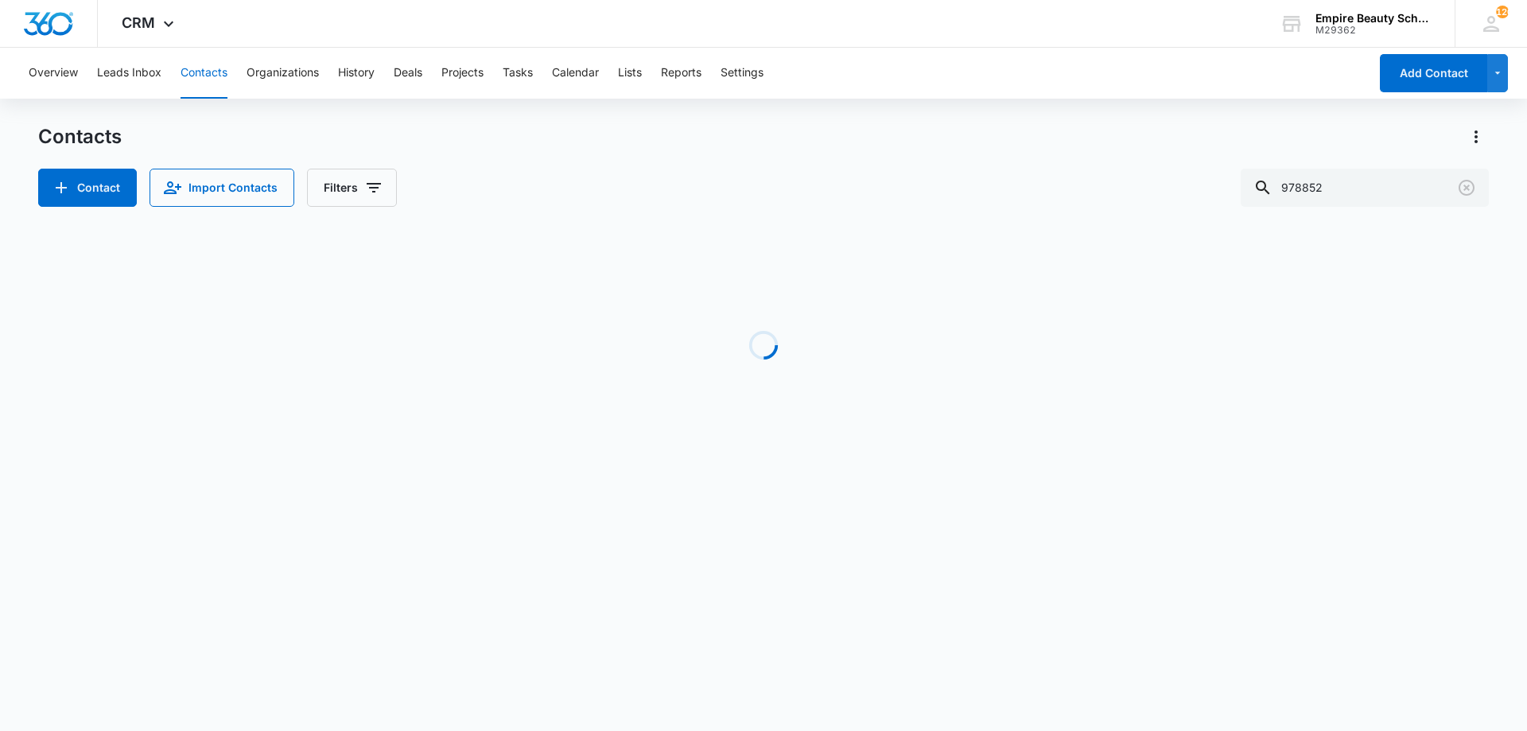
click at [746, 198] on div "Contact Import Contacts Filters 978852" at bounding box center [763, 188] width 1451 height 38
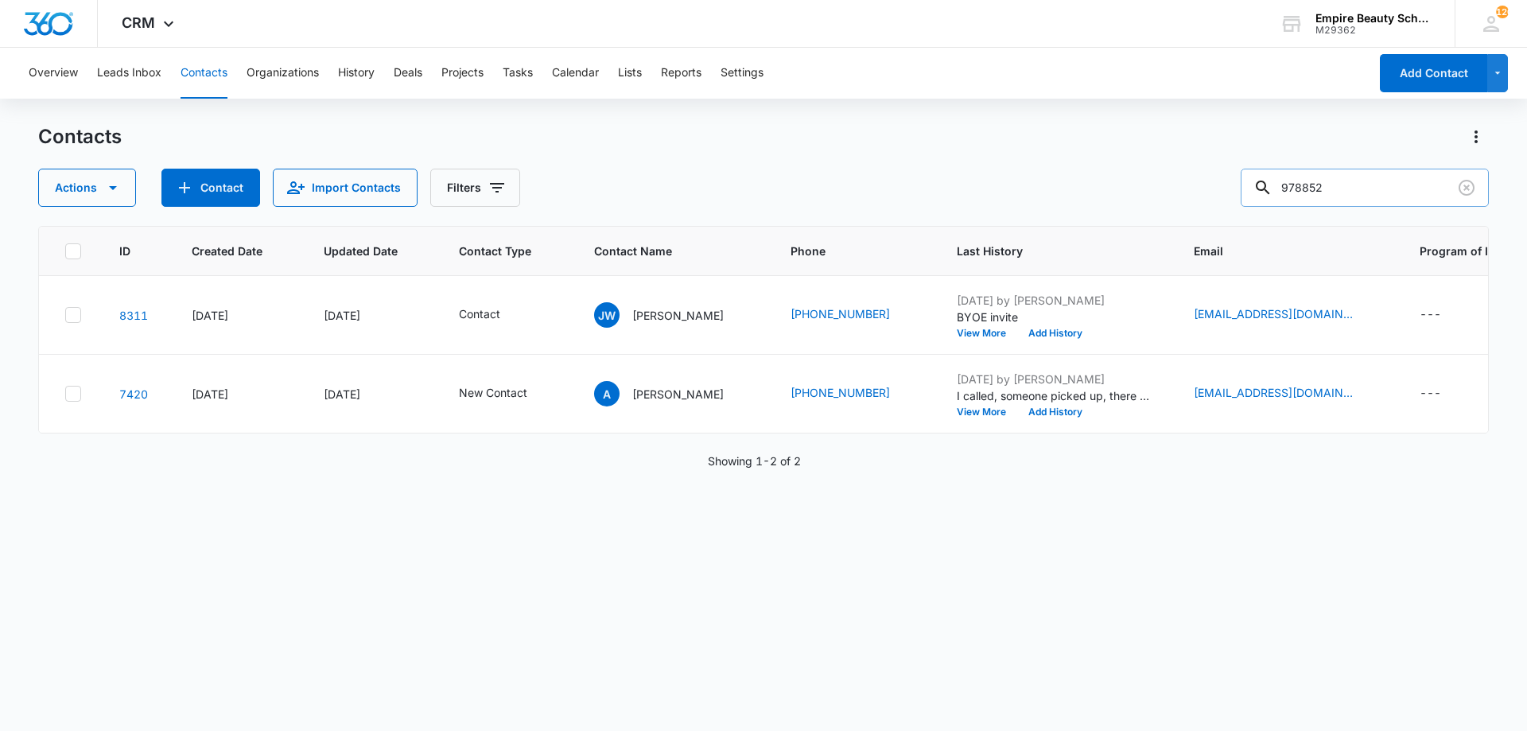
click at [1443, 195] on input "978852" at bounding box center [1365, 188] width 248 height 38
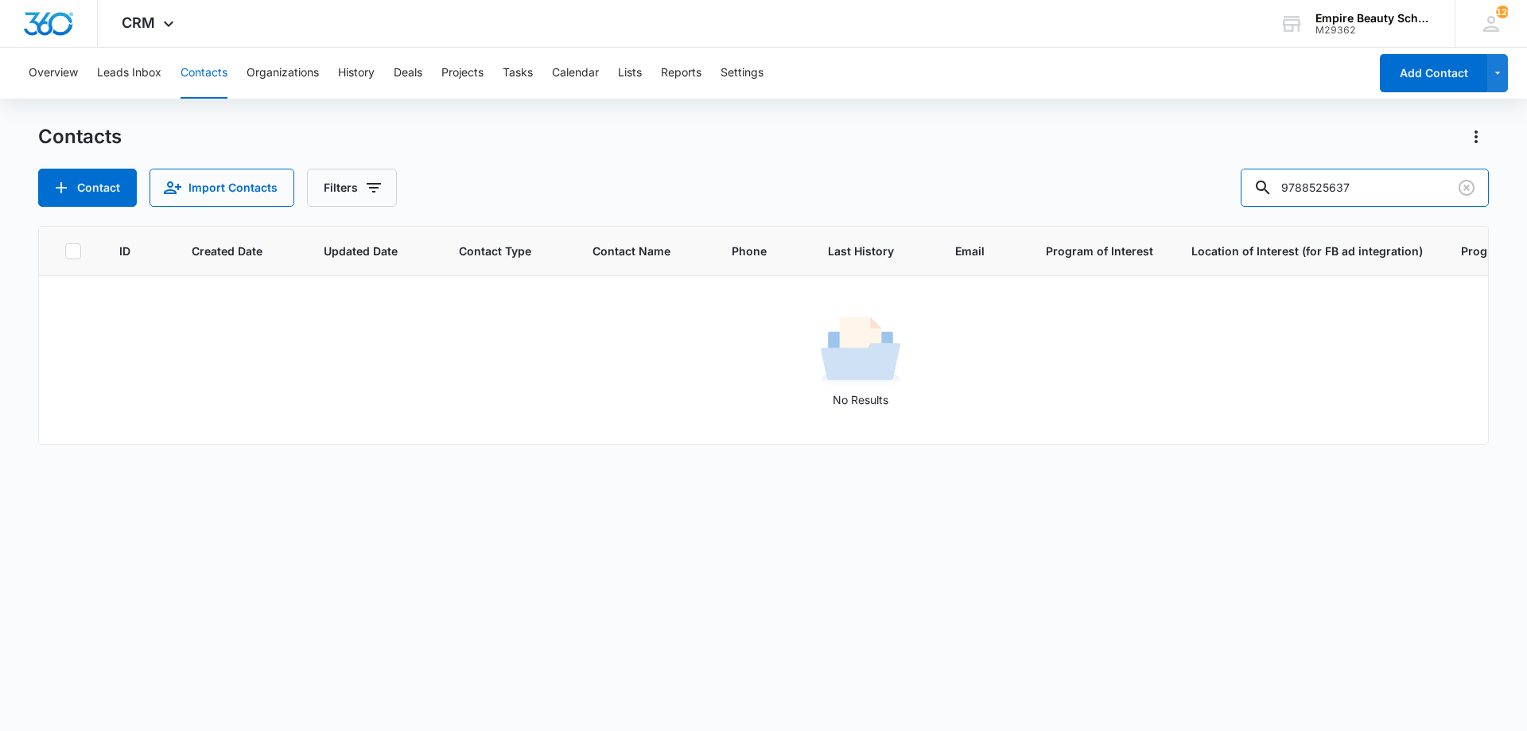
drag, startPoint x: 1340, startPoint y: 181, endPoint x: 1154, endPoint y: 172, distance: 185.6
click at [1147, 186] on div "Contact Import Contacts Filters 9788525637" at bounding box center [763, 188] width 1451 height 38
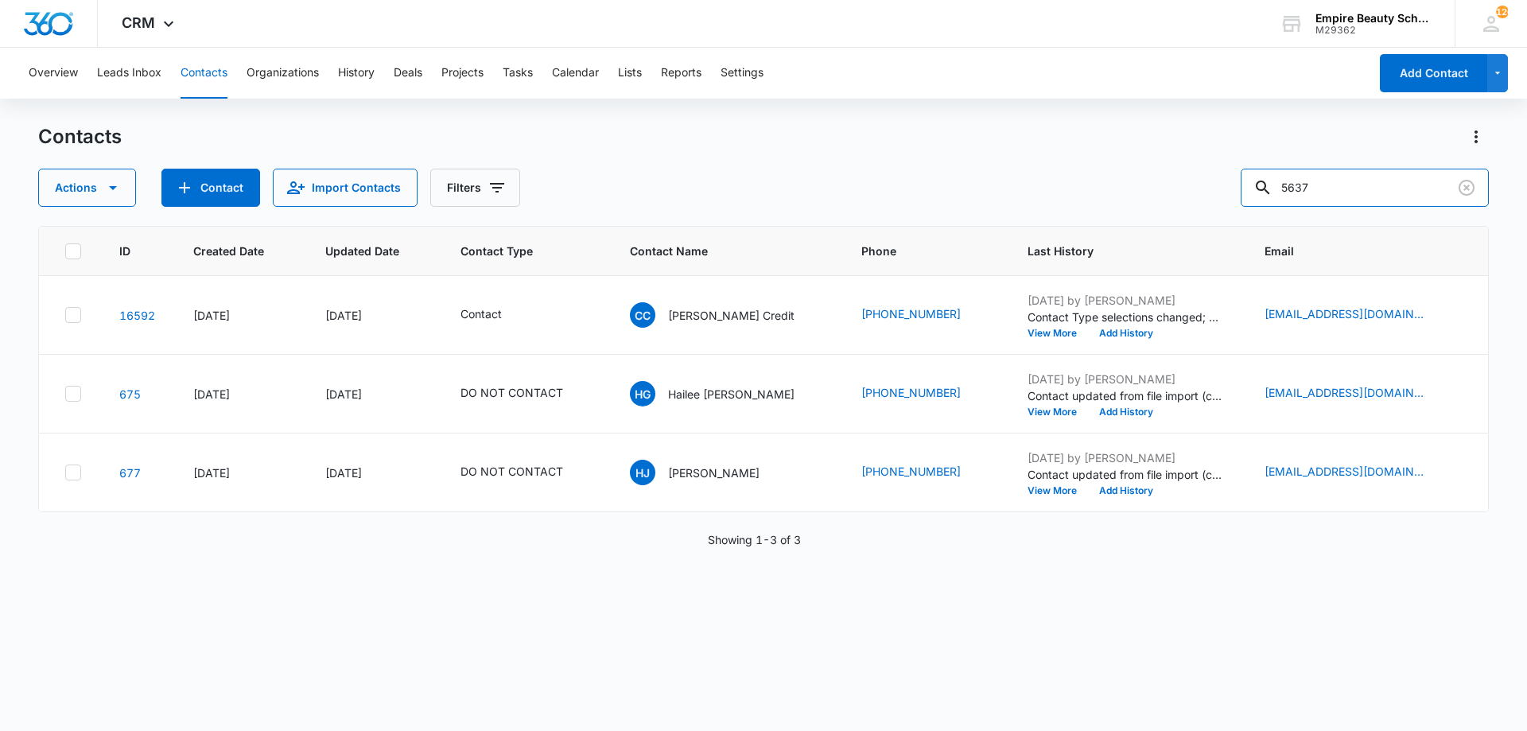
drag, startPoint x: 1222, startPoint y: 160, endPoint x: 1053, endPoint y: 159, distance: 168.6
click at [1053, 160] on div "Contacts Actions Contact Import Contacts Filters 5637" at bounding box center [763, 165] width 1451 height 83
type input "[PERSON_NAME]"
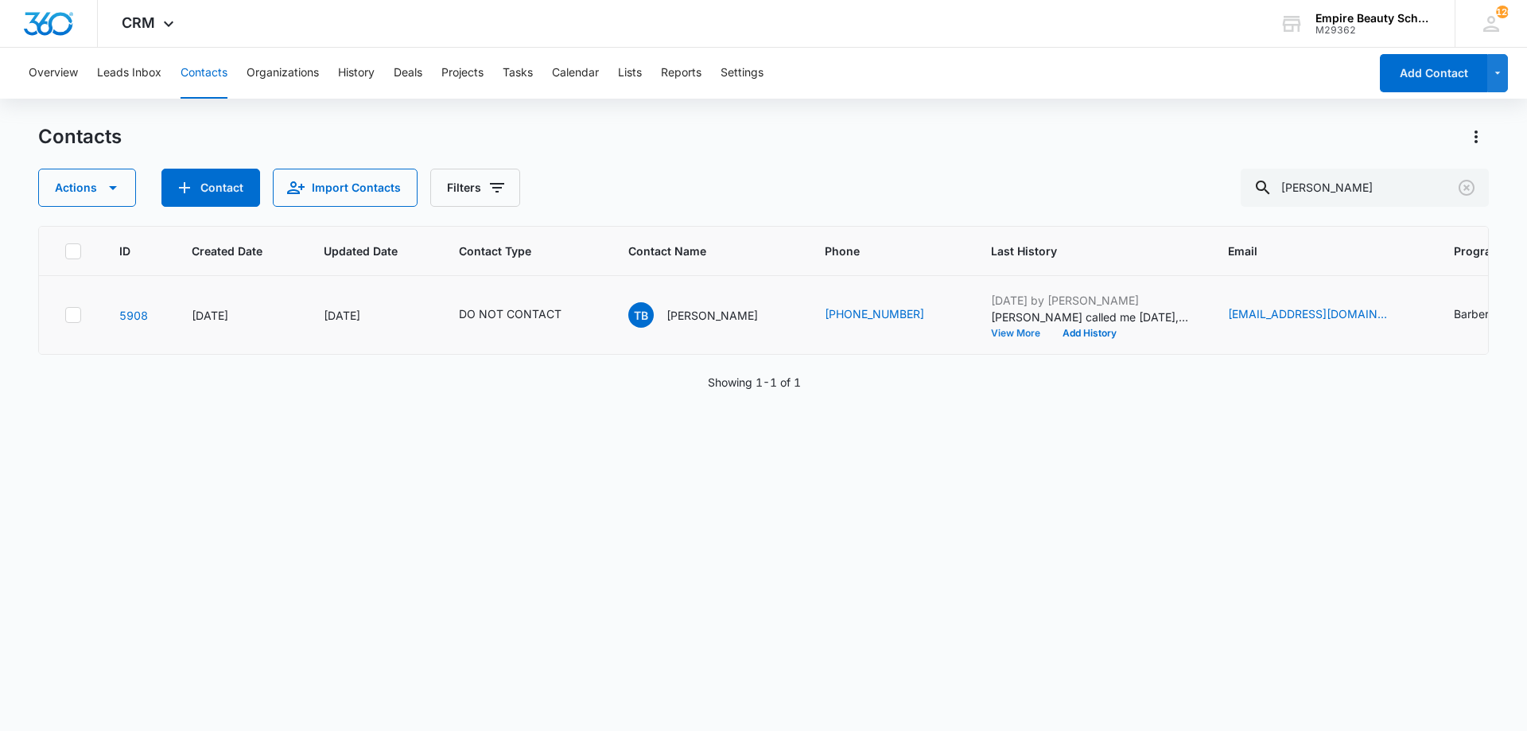
click at [1002, 336] on button "View More" at bounding box center [1021, 334] width 60 height 10
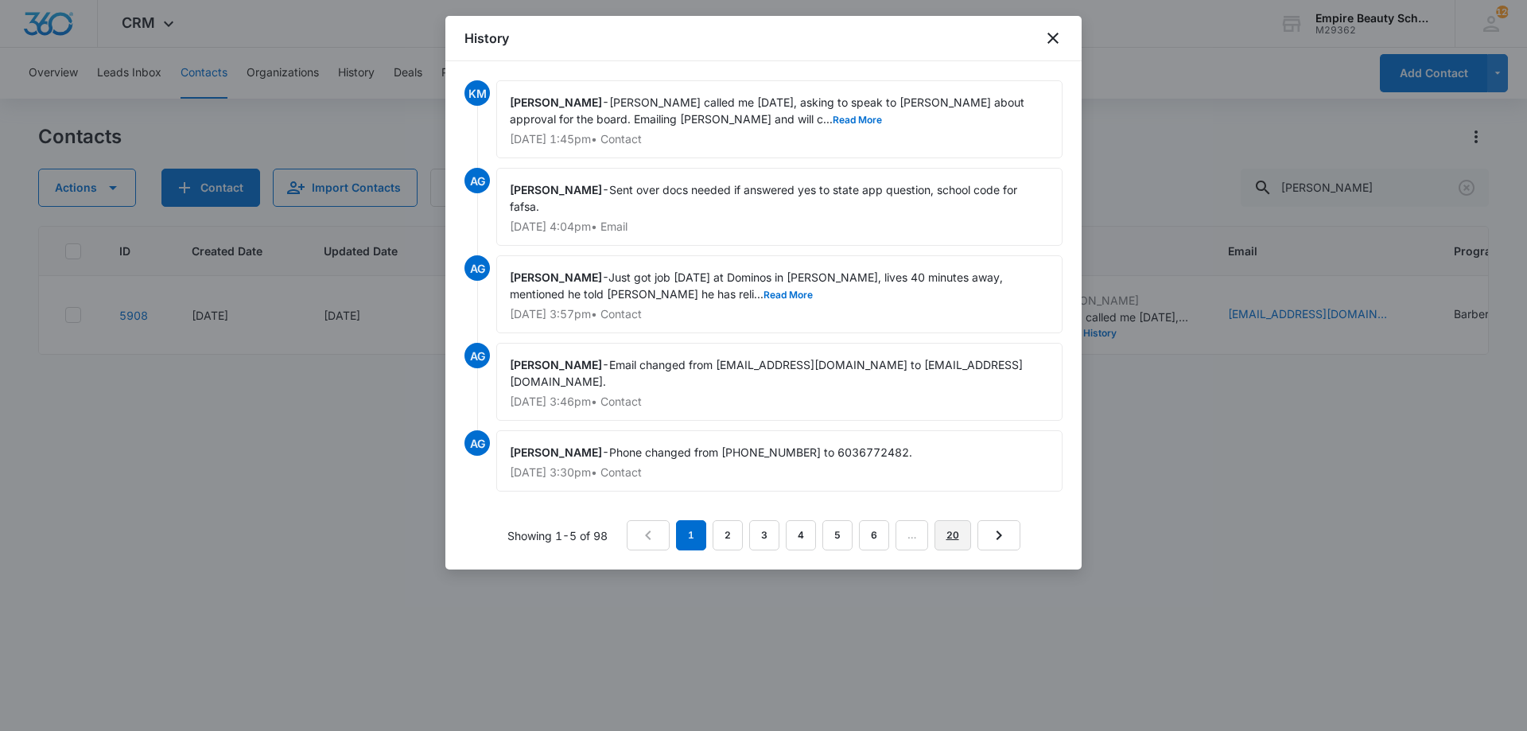
click at [950, 520] on link "20" at bounding box center [953, 535] width 37 height 30
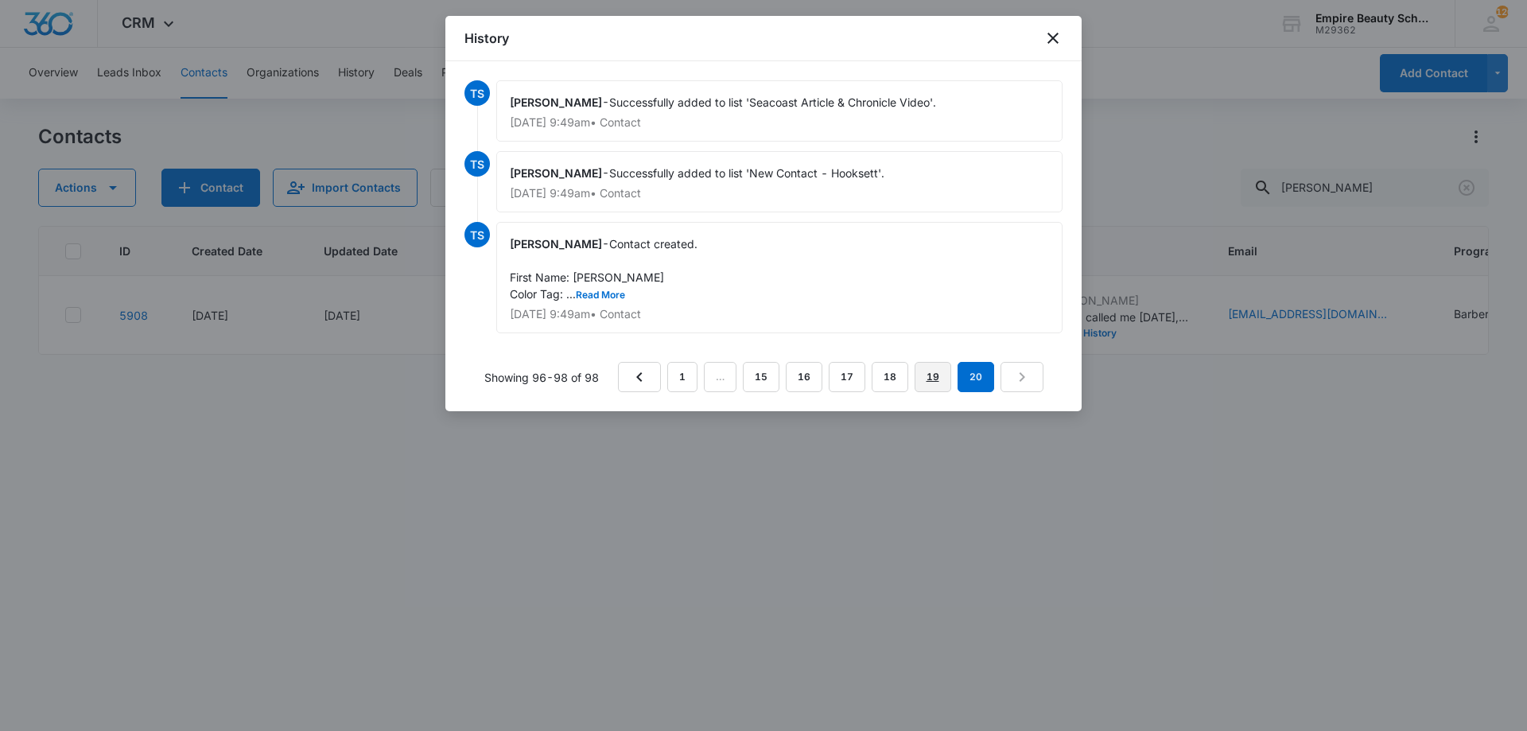
click at [934, 384] on link "19" at bounding box center [933, 377] width 37 height 30
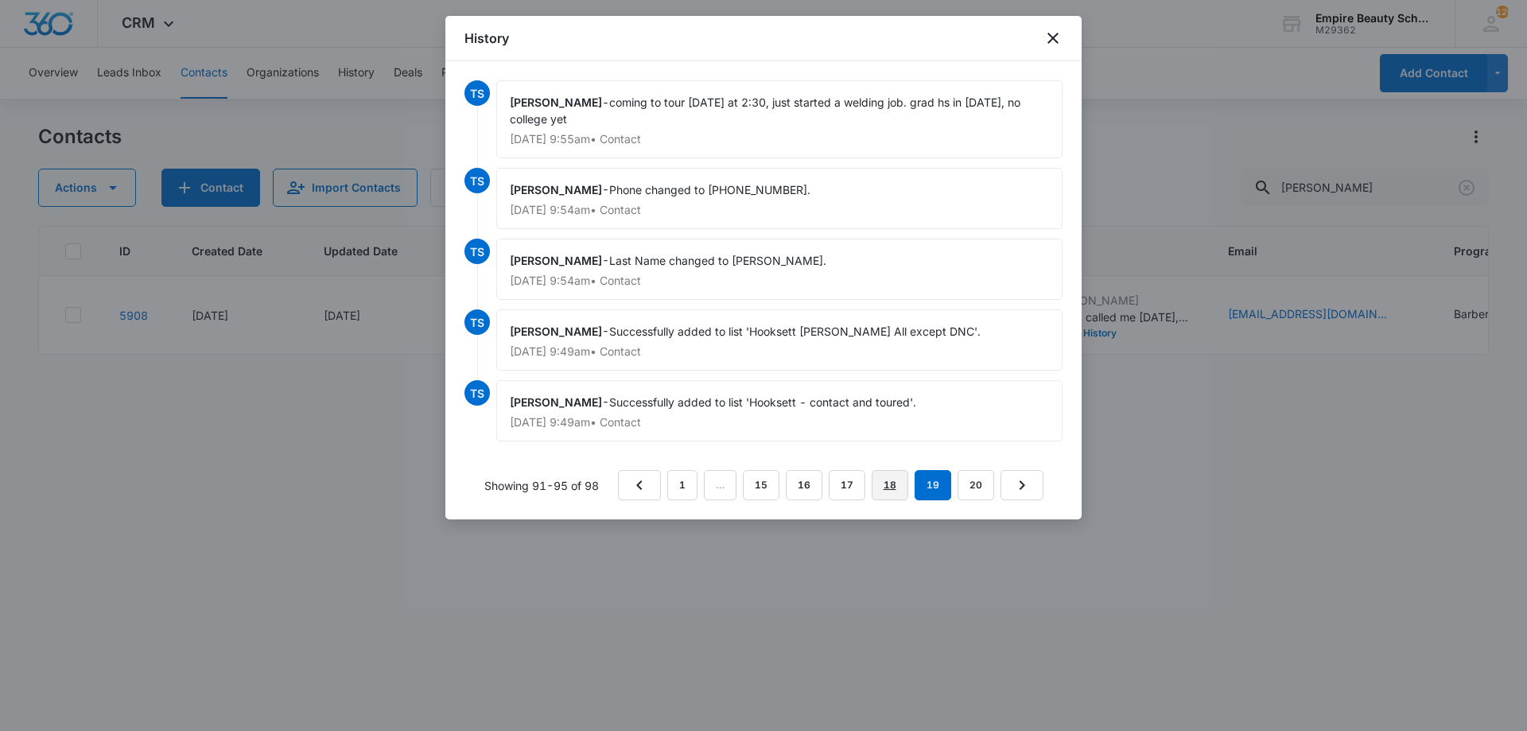
click at [897, 488] on link "18" at bounding box center [890, 485] width 37 height 30
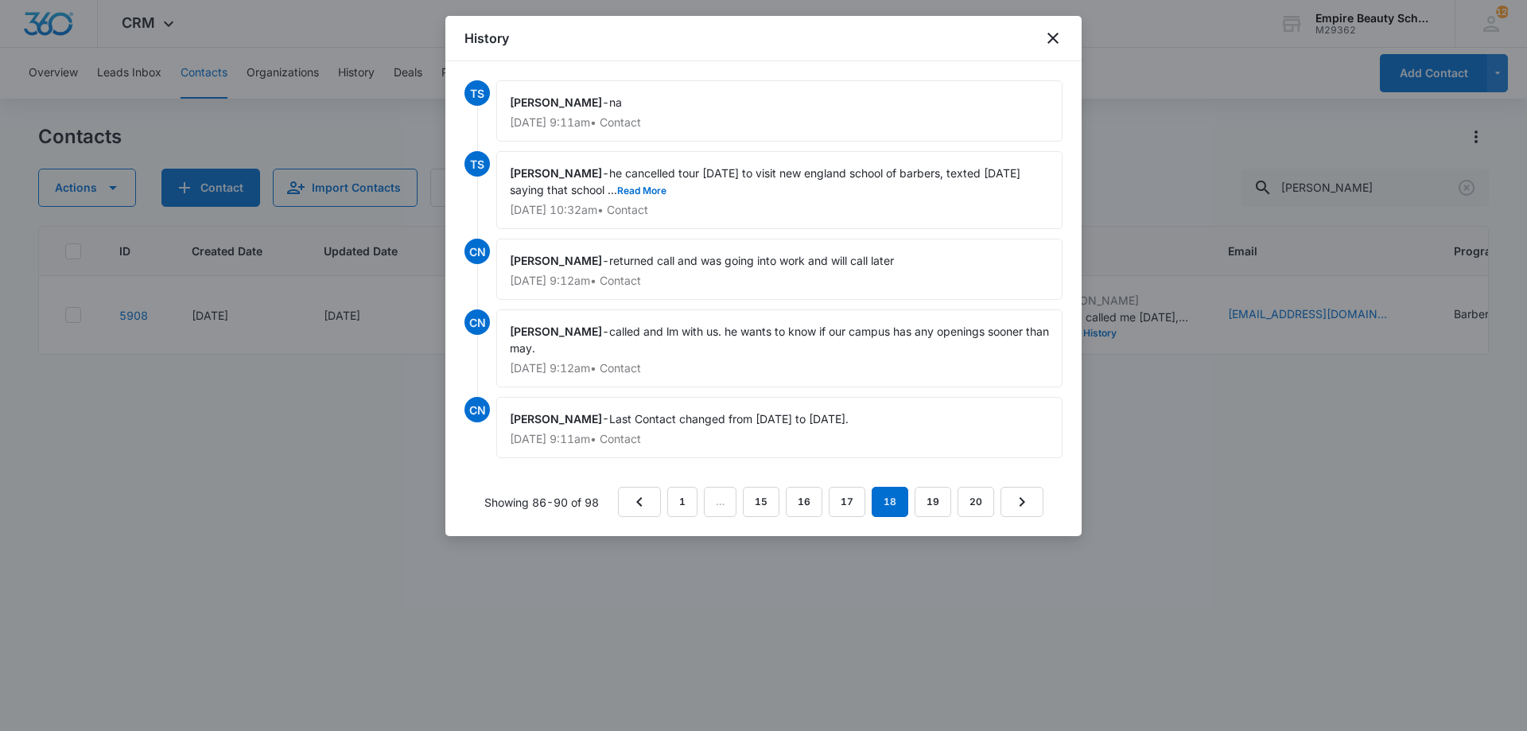
click at [667, 190] on div "[PERSON_NAME] - he cancelled tour [DATE] to visit [GEOGRAPHIC_DATA] of barbers,…" at bounding box center [779, 190] width 566 height 78
click at [659, 193] on button "Read More" at bounding box center [641, 191] width 49 height 10
click at [850, 505] on link "17" at bounding box center [847, 502] width 37 height 30
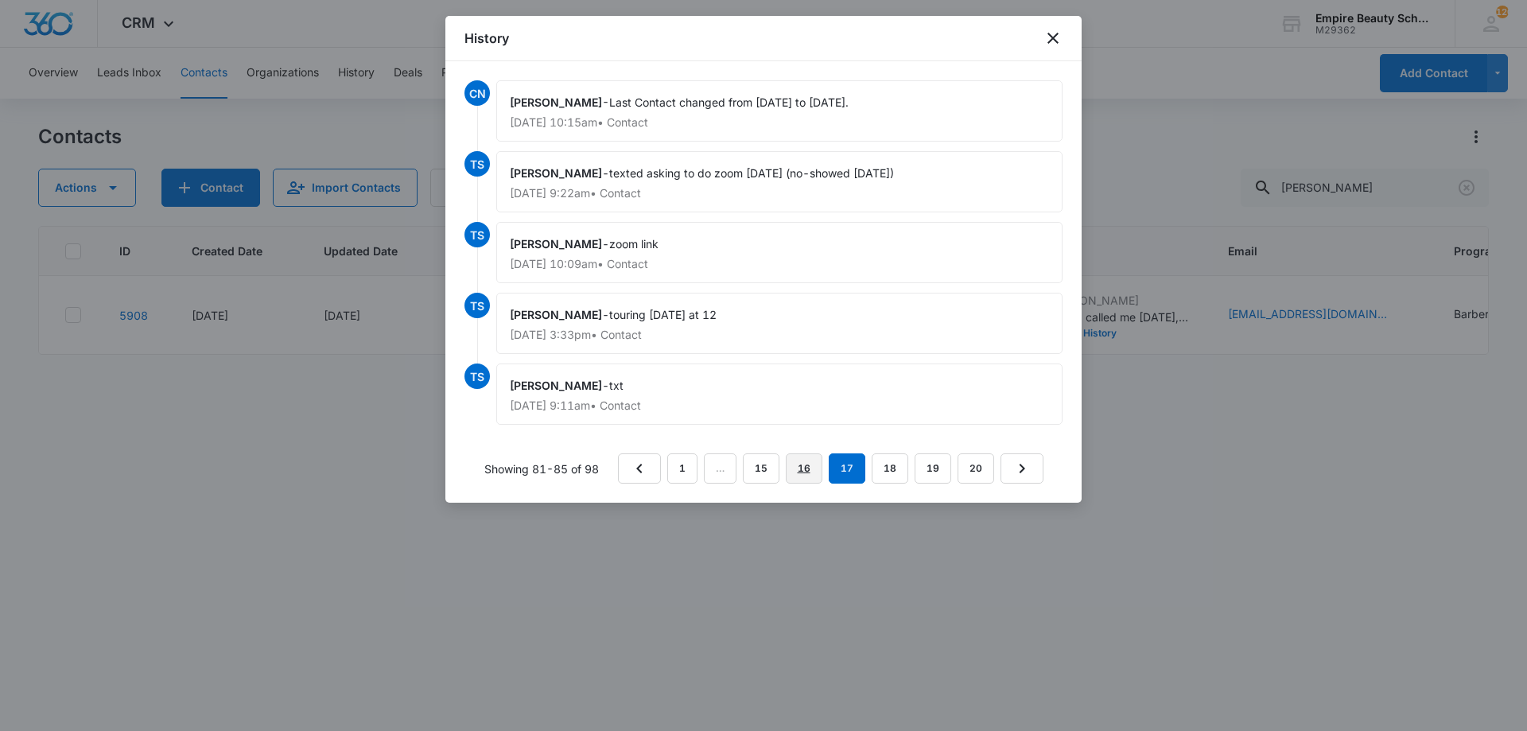
click at [805, 471] on link "16" at bounding box center [804, 468] width 37 height 30
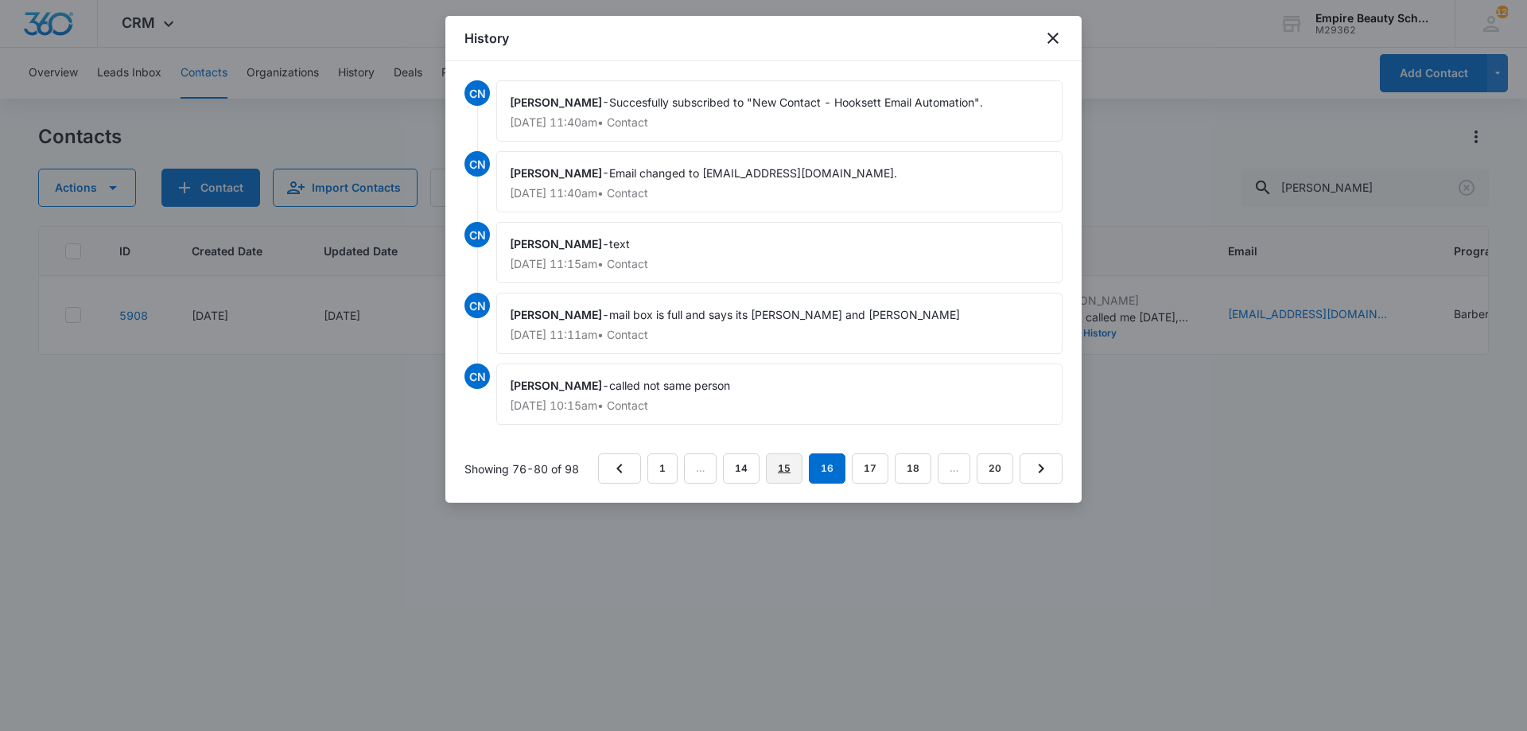
click at [785, 469] on link "15" at bounding box center [784, 468] width 37 height 30
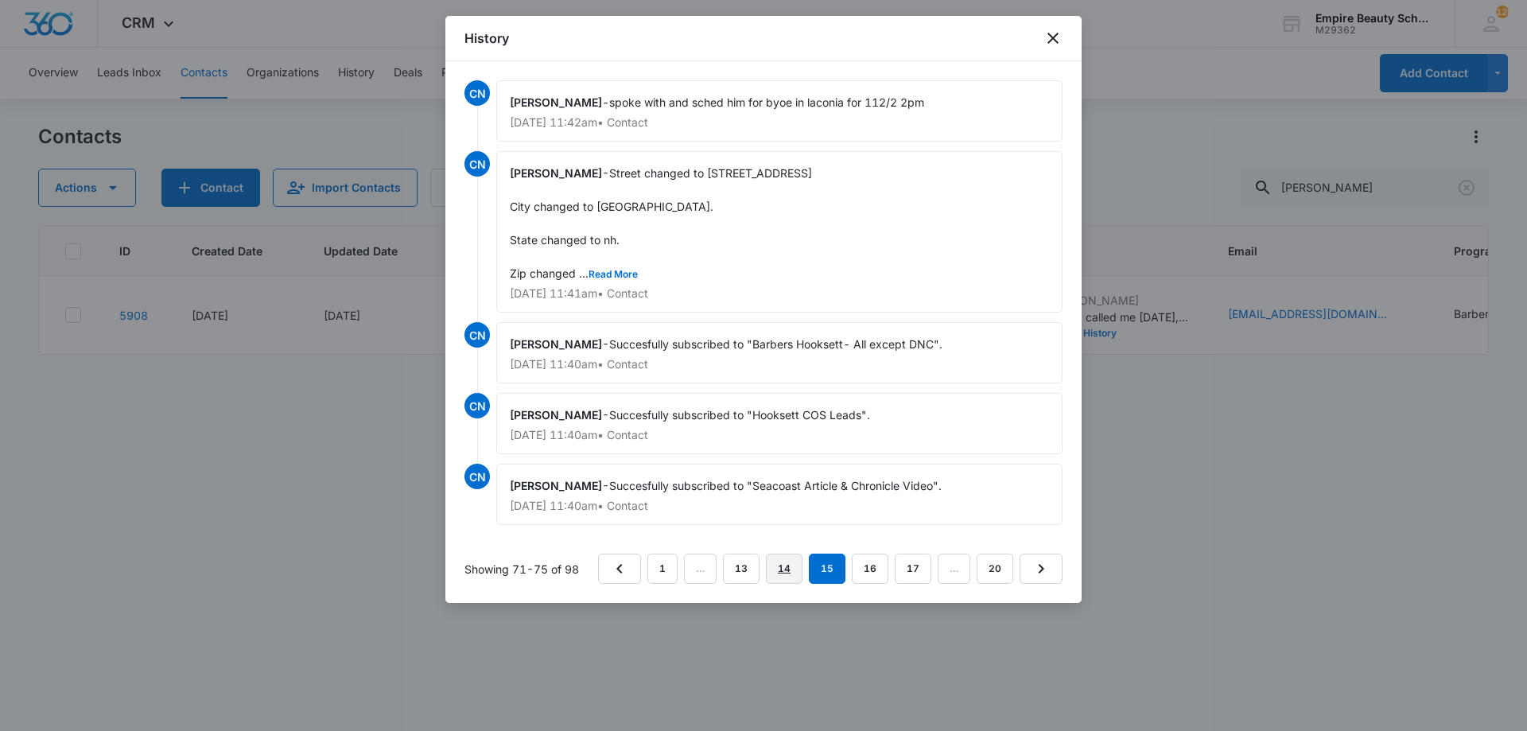
click at [780, 575] on link "14" at bounding box center [784, 569] width 37 height 30
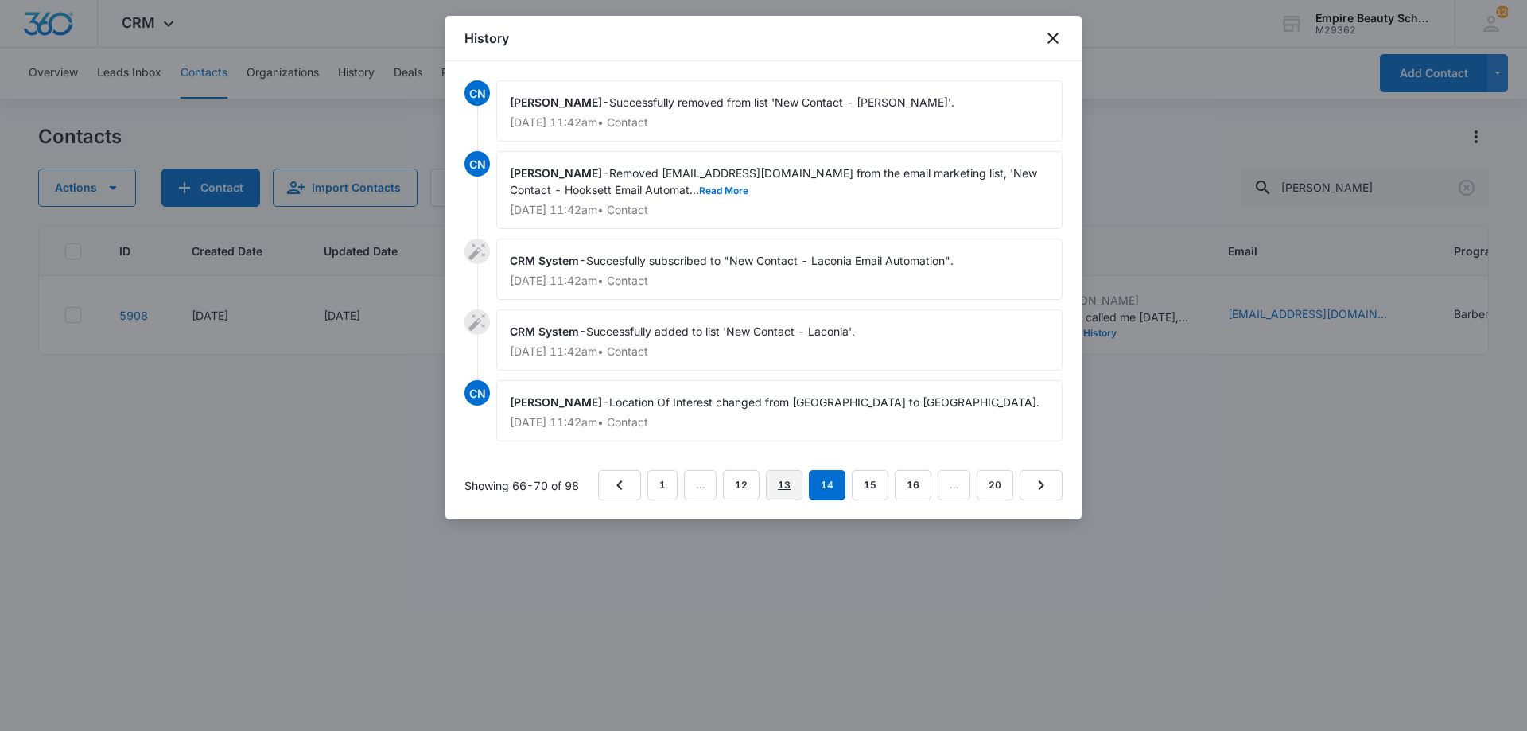
click at [781, 491] on link "13" at bounding box center [784, 485] width 37 height 30
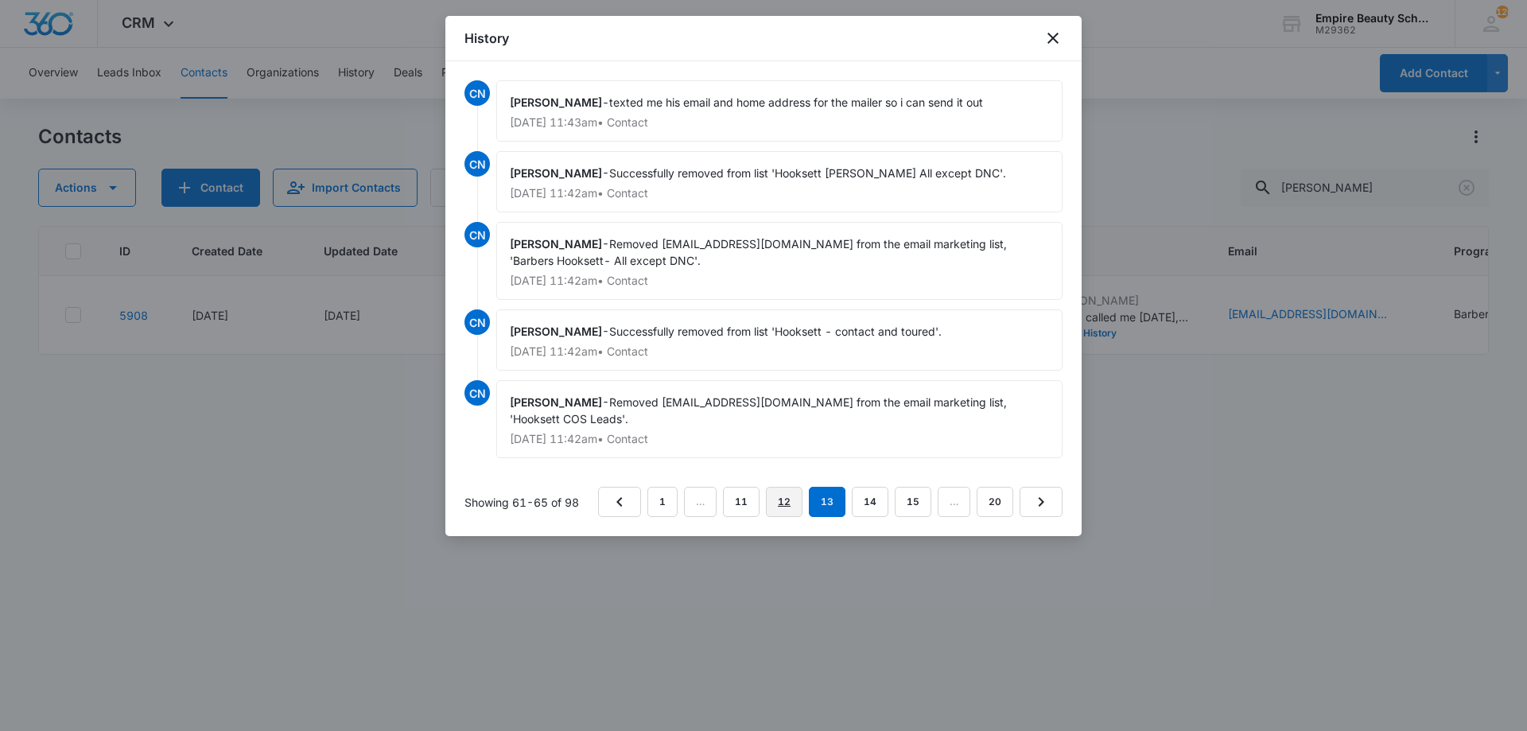
click at [779, 502] on link "12" at bounding box center [784, 502] width 37 height 30
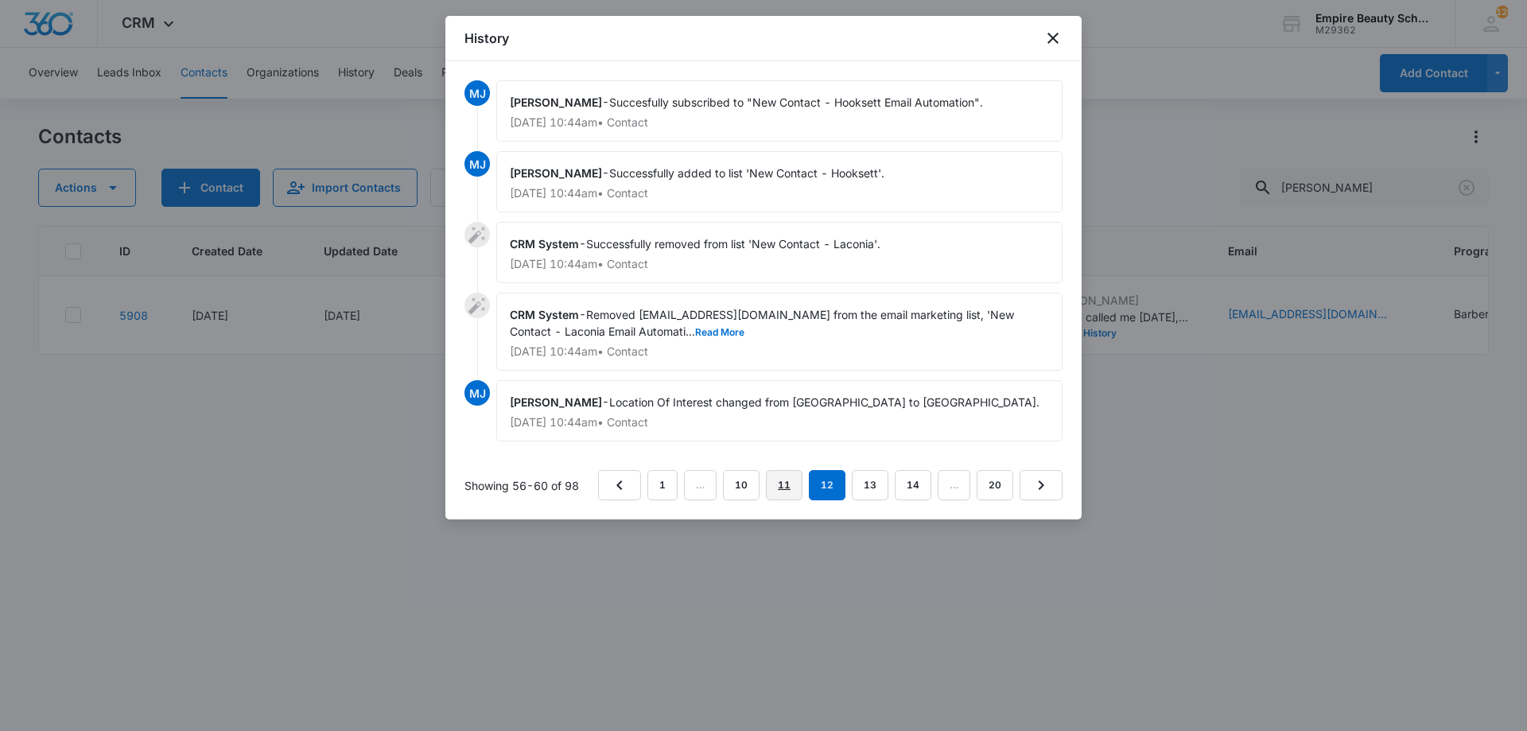
click at [784, 487] on link "11" at bounding box center [784, 485] width 37 height 30
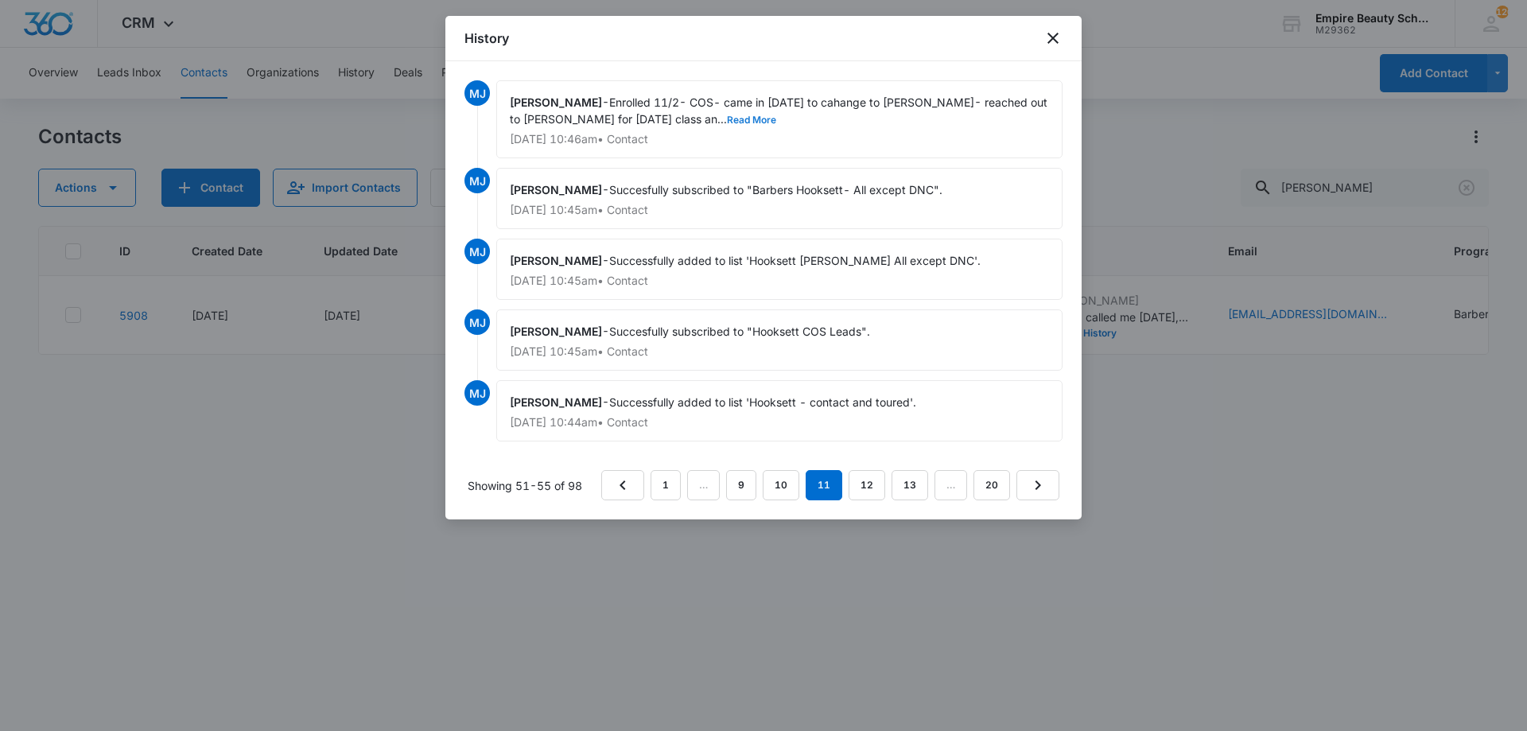
click at [727, 115] on button "Read More" at bounding box center [751, 120] width 49 height 10
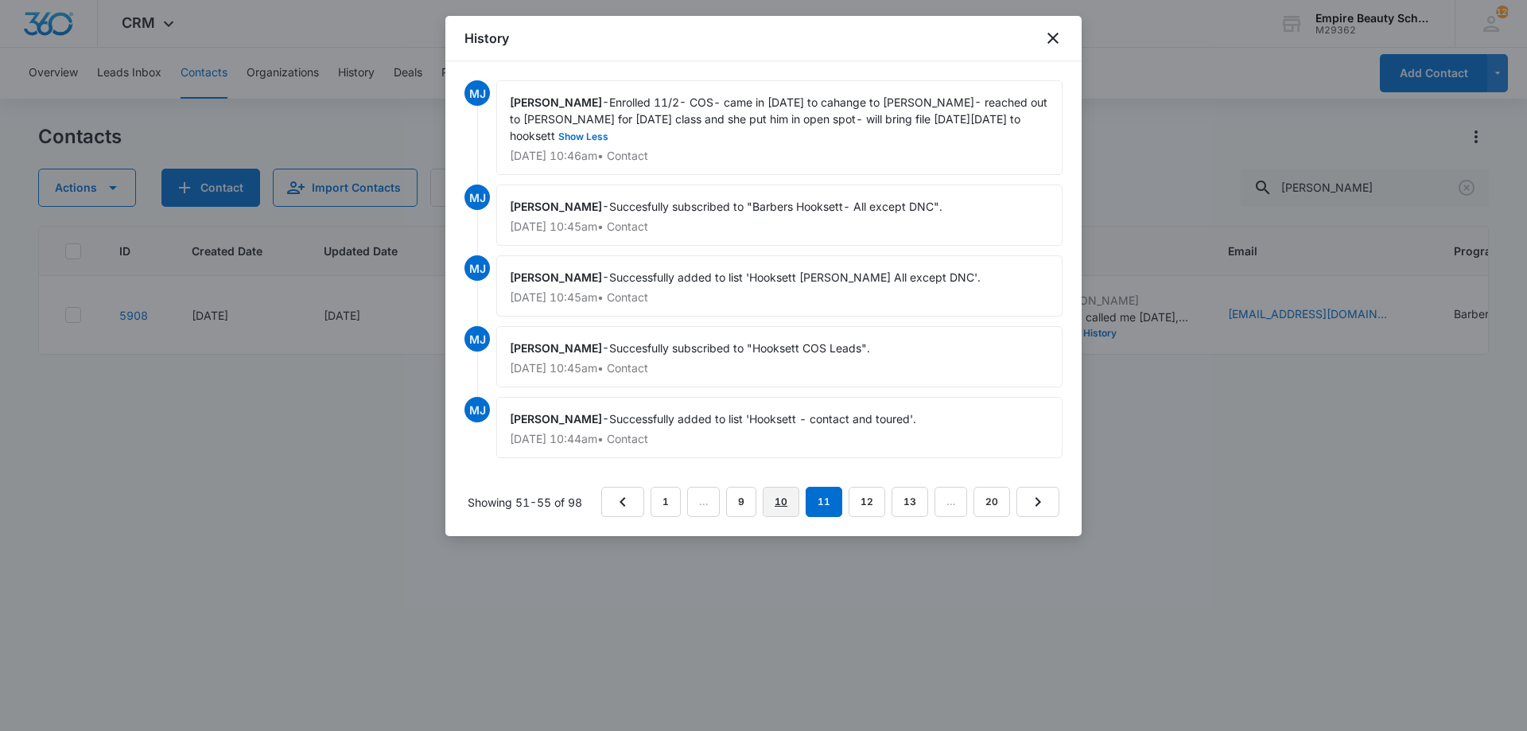
click at [796, 500] on link "10" at bounding box center [781, 502] width 37 height 30
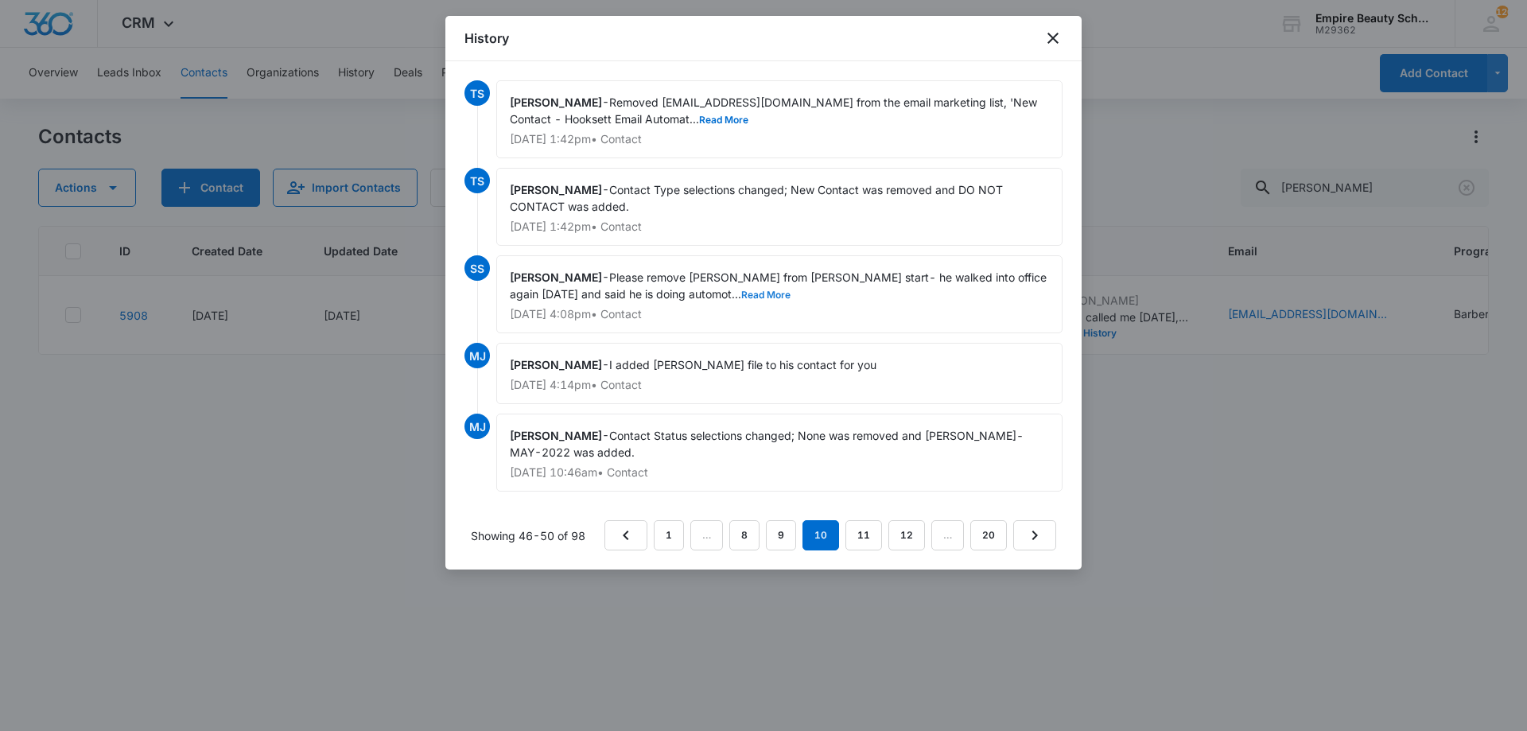
click at [741, 290] on button "Read More" at bounding box center [765, 295] width 49 height 10
click at [793, 527] on link "9" at bounding box center [781, 535] width 30 height 30
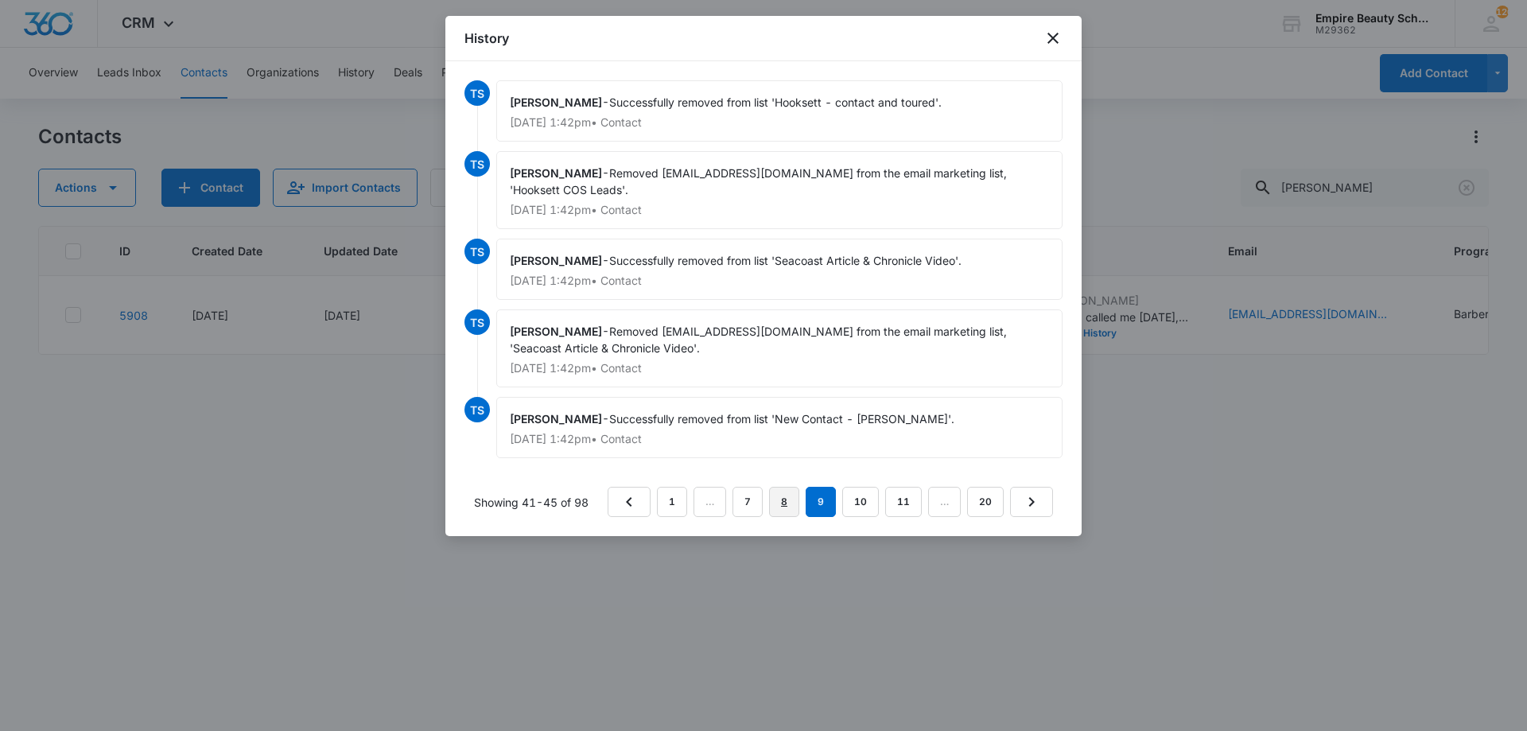
click at [796, 493] on link "8" at bounding box center [784, 502] width 30 height 30
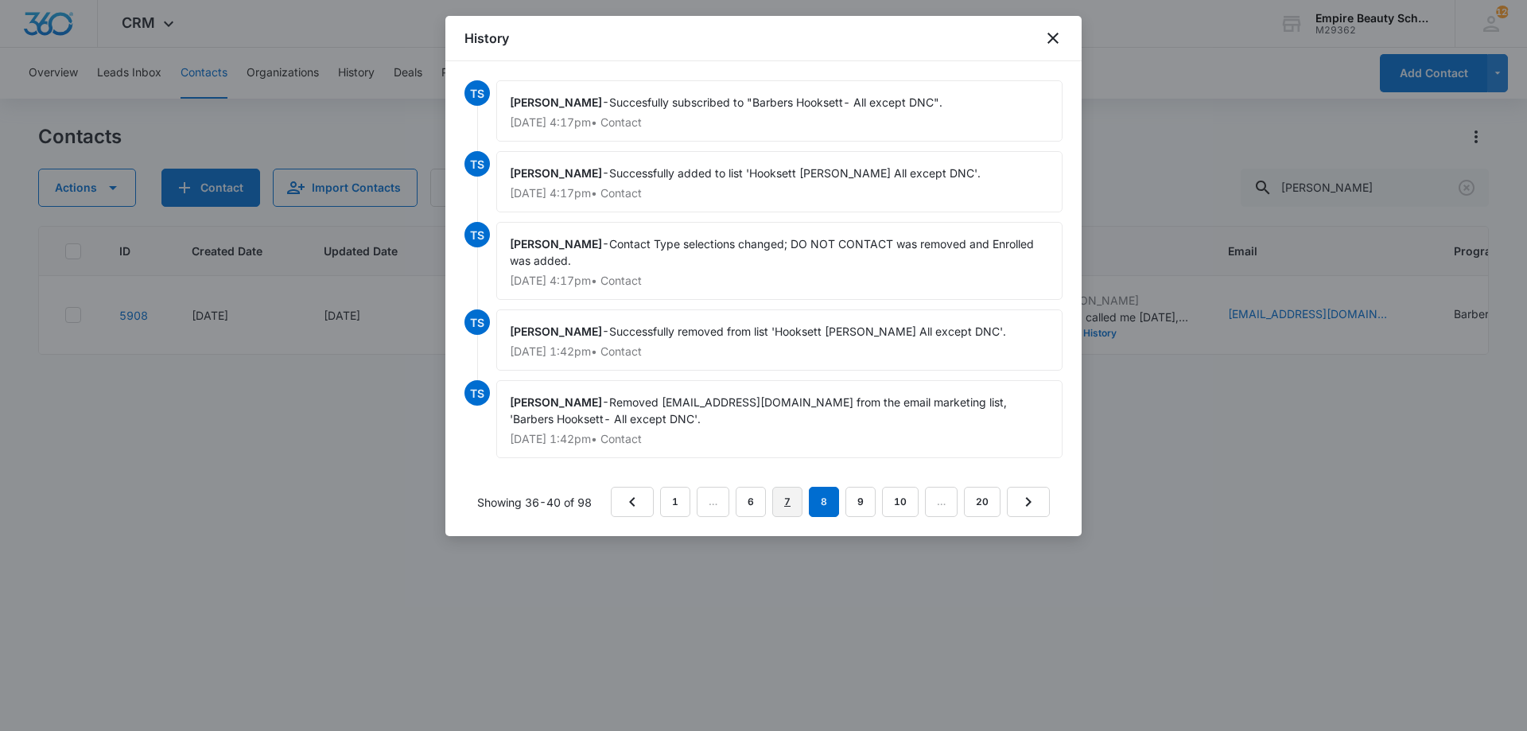
click at [794, 500] on link "7" at bounding box center [787, 502] width 30 height 30
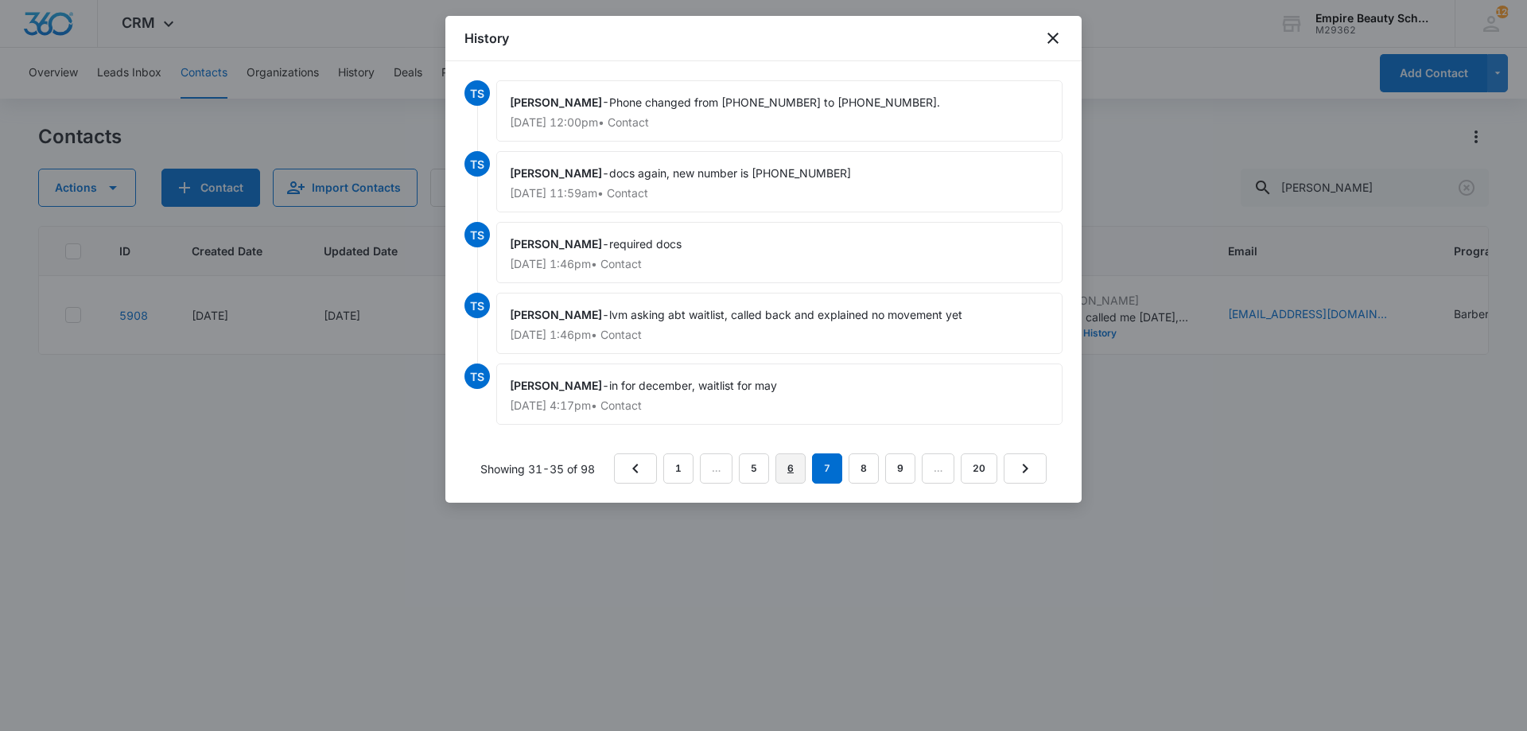
click at [782, 478] on link "6" at bounding box center [791, 468] width 30 height 30
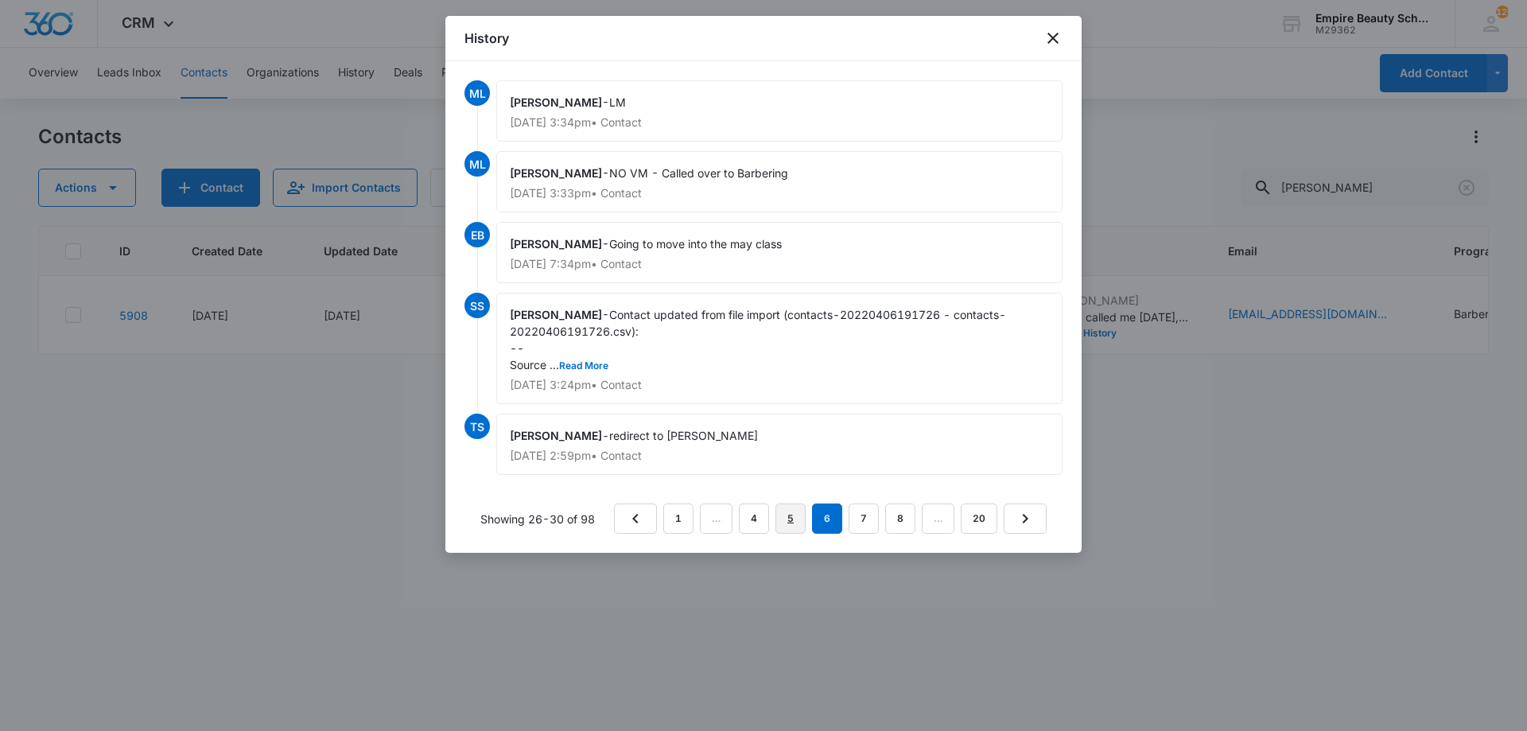
click at [803, 534] on link "5" at bounding box center [791, 519] width 30 height 30
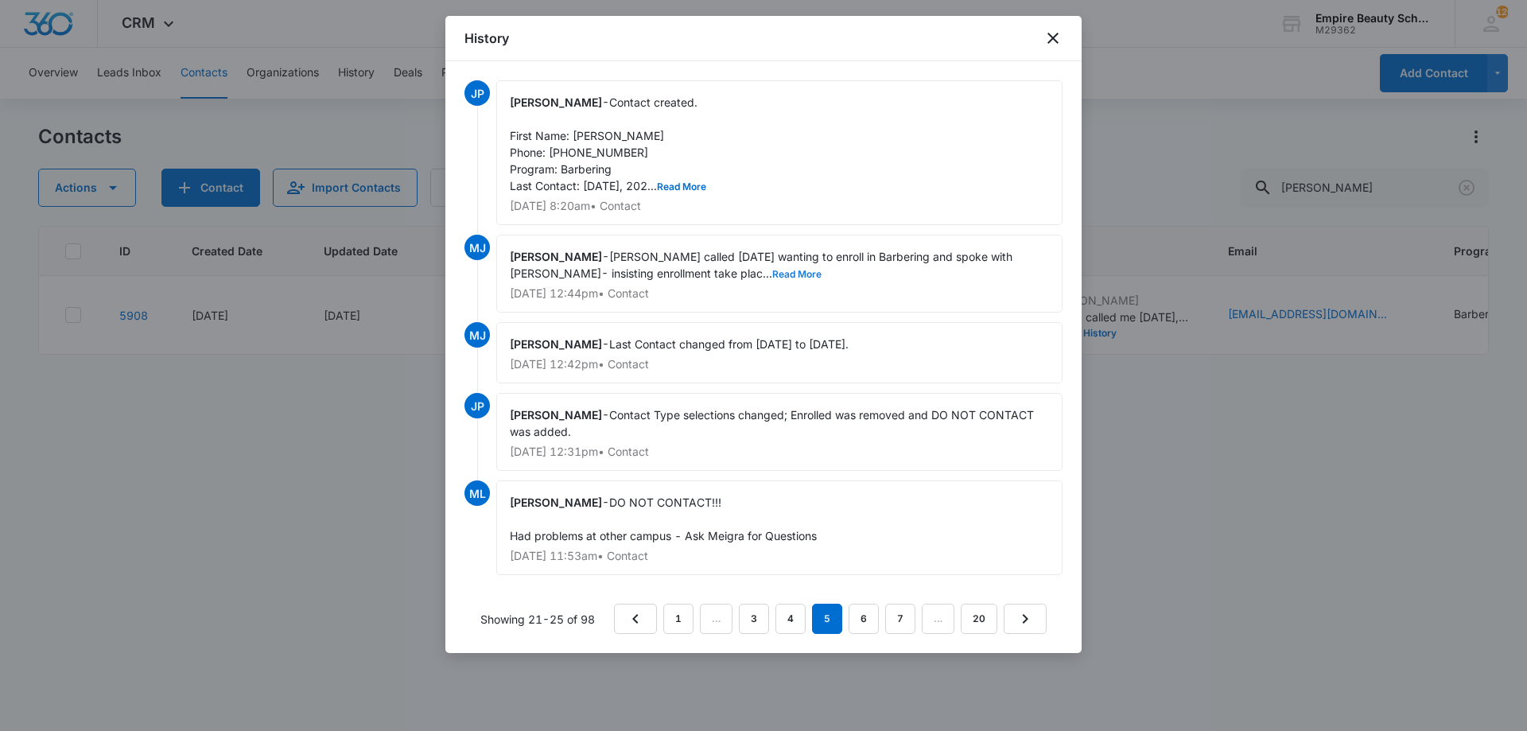
click at [772, 271] on button "Read More" at bounding box center [796, 275] width 49 height 10
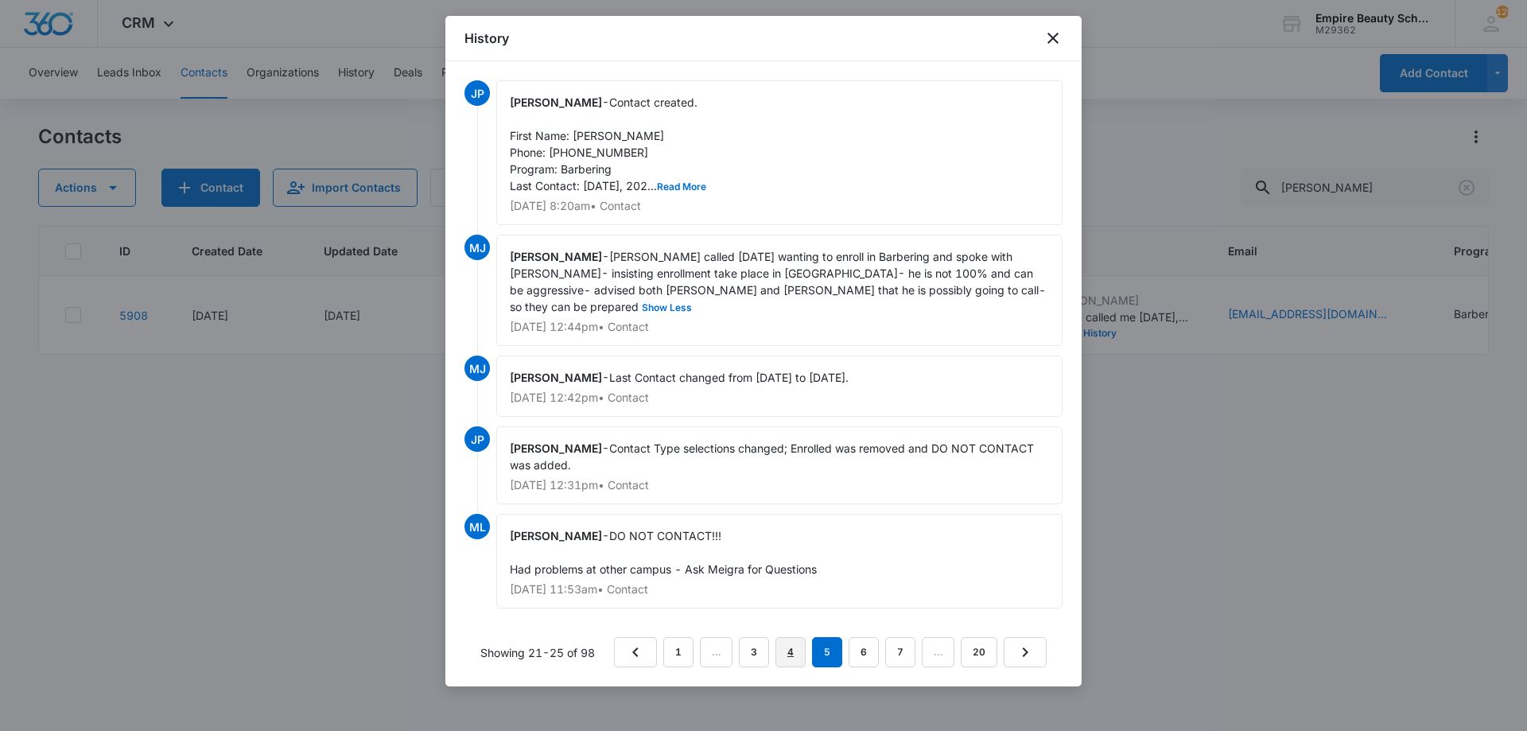
click at [787, 637] on link "4" at bounding box center [791, 652] width 30 height 30
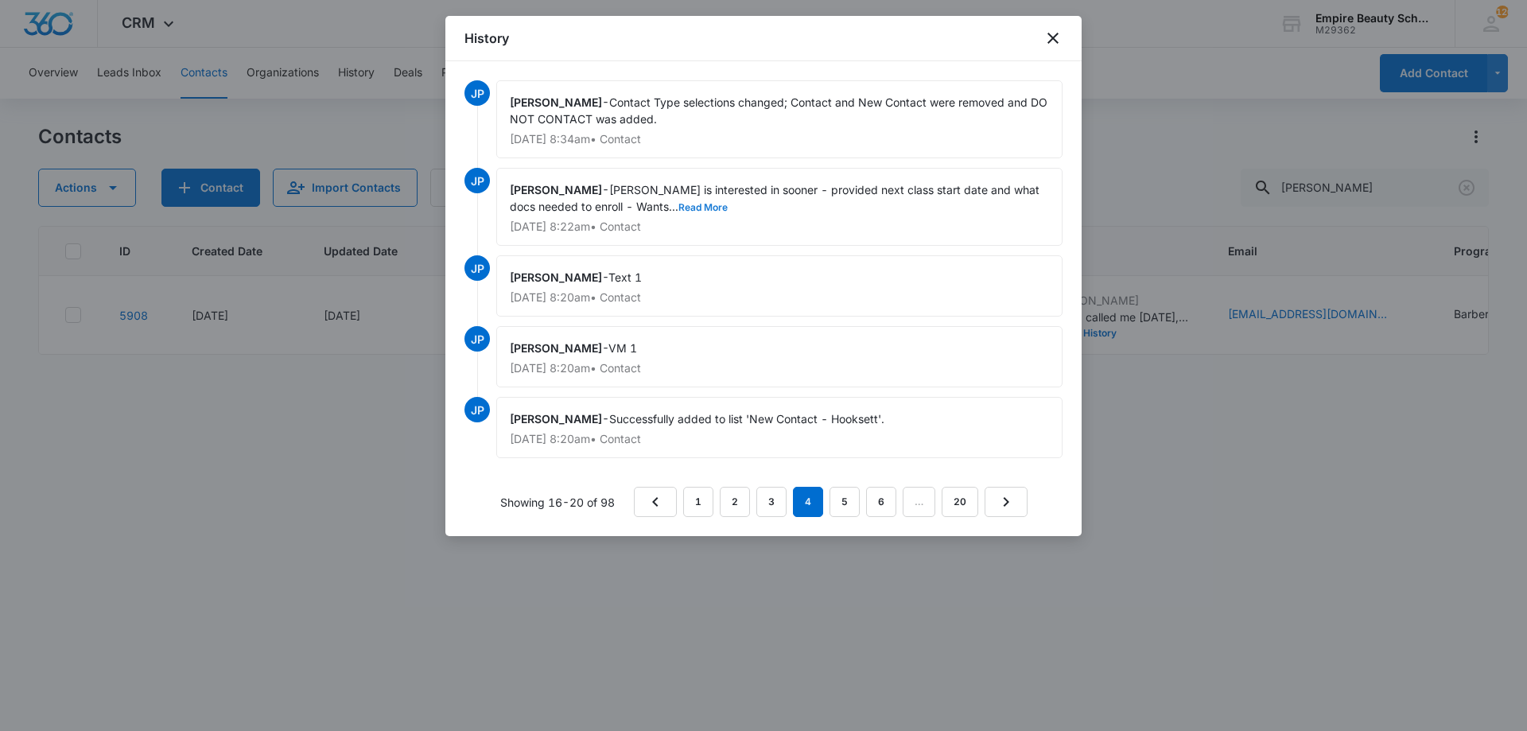
click at [679, 206] on button "Read More" at bounding box center [703, 208] width 49 height 10
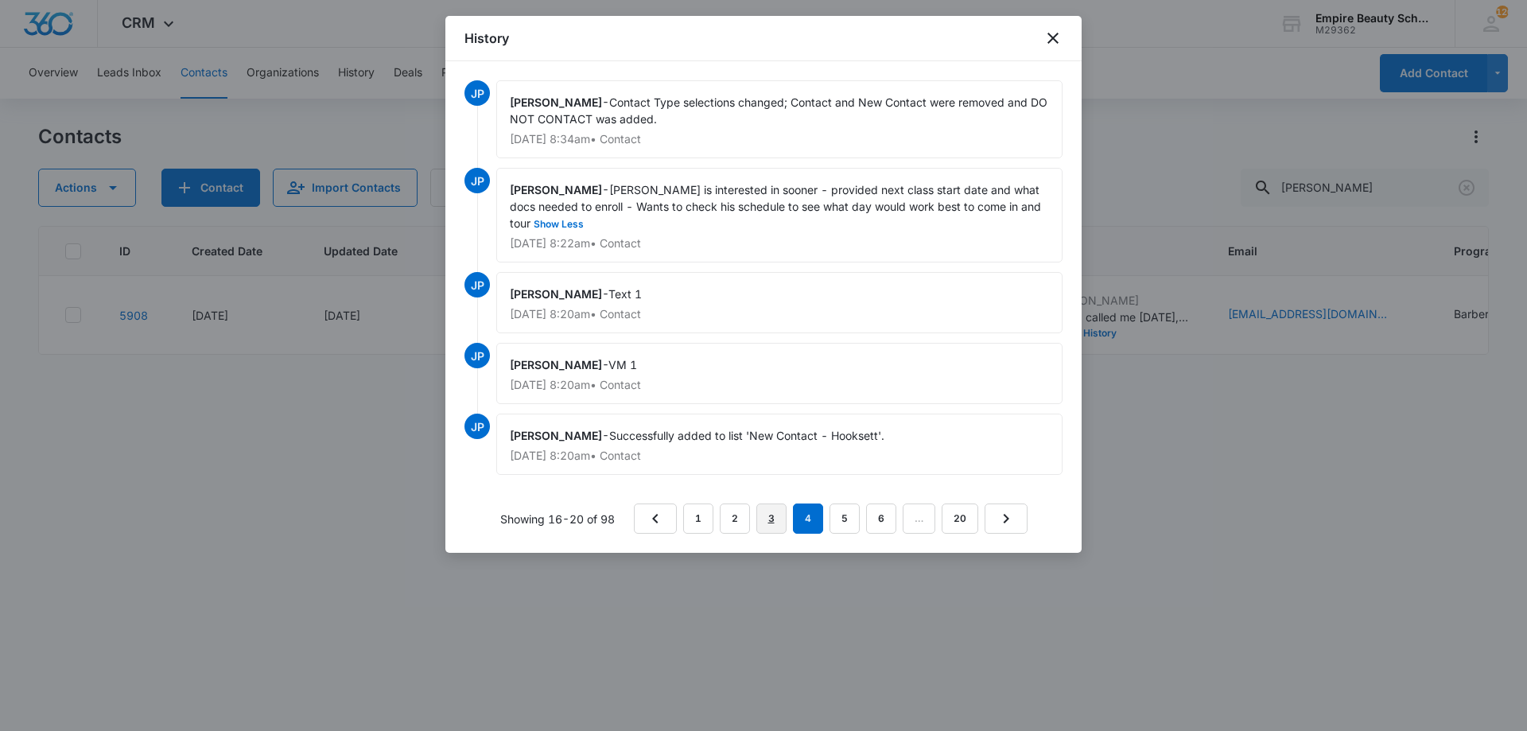
click at [785, 514] on link "3" at bounding box center [772, 519] width 30 height 30
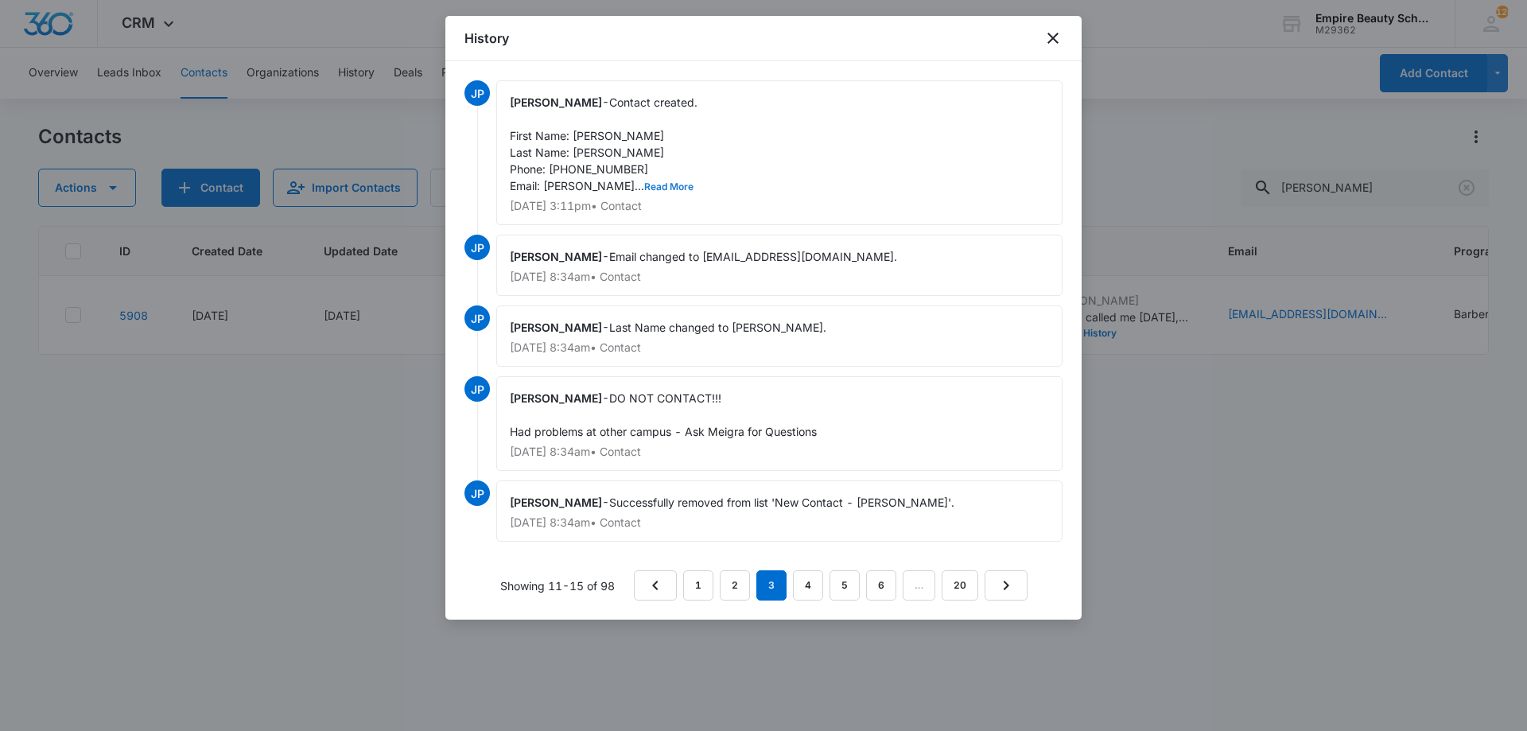
click at [659, 182] on button "Read More" at bounding box center [668, 187] width 49 height 10
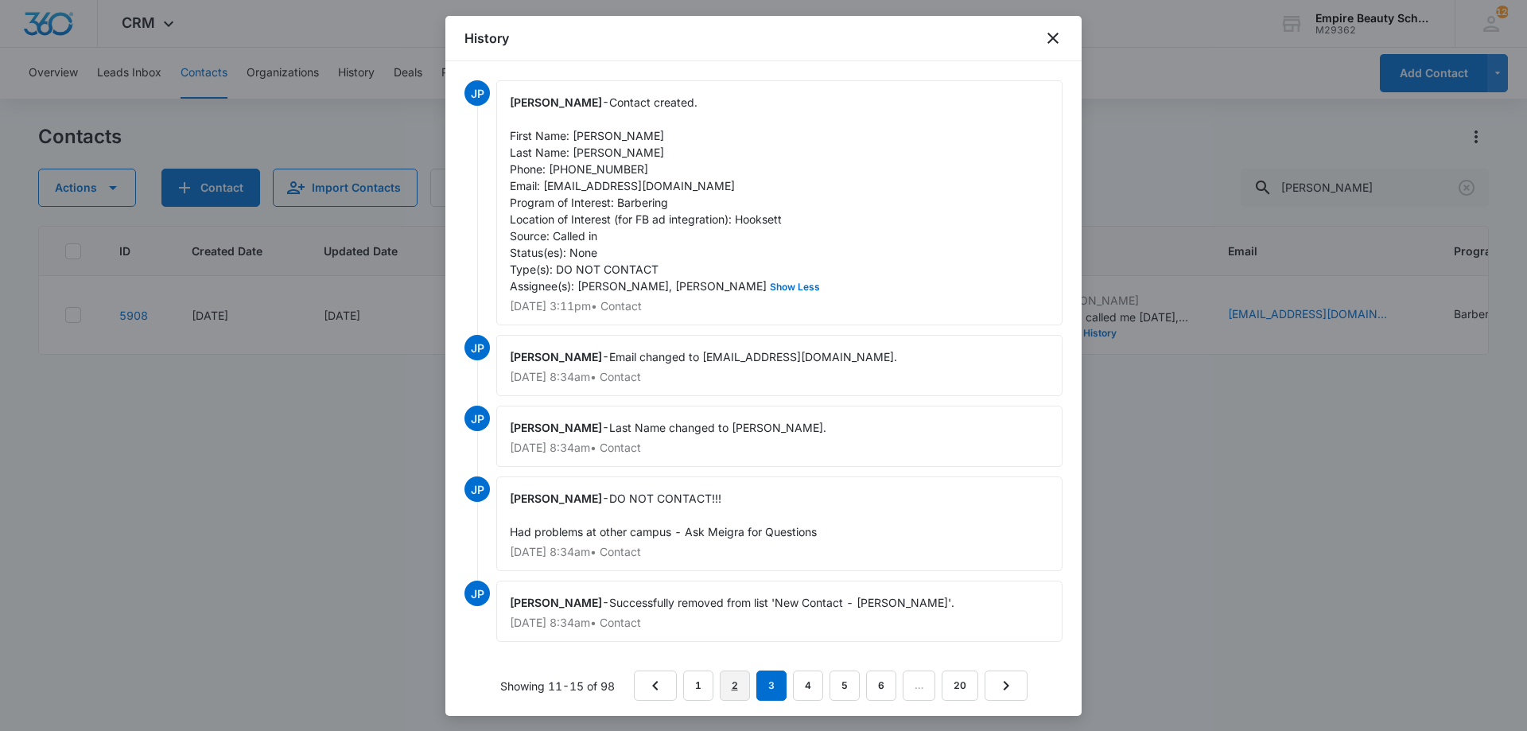
click at [729, 688] on link "2" at bounding box center [735, 686] width 30 height 30
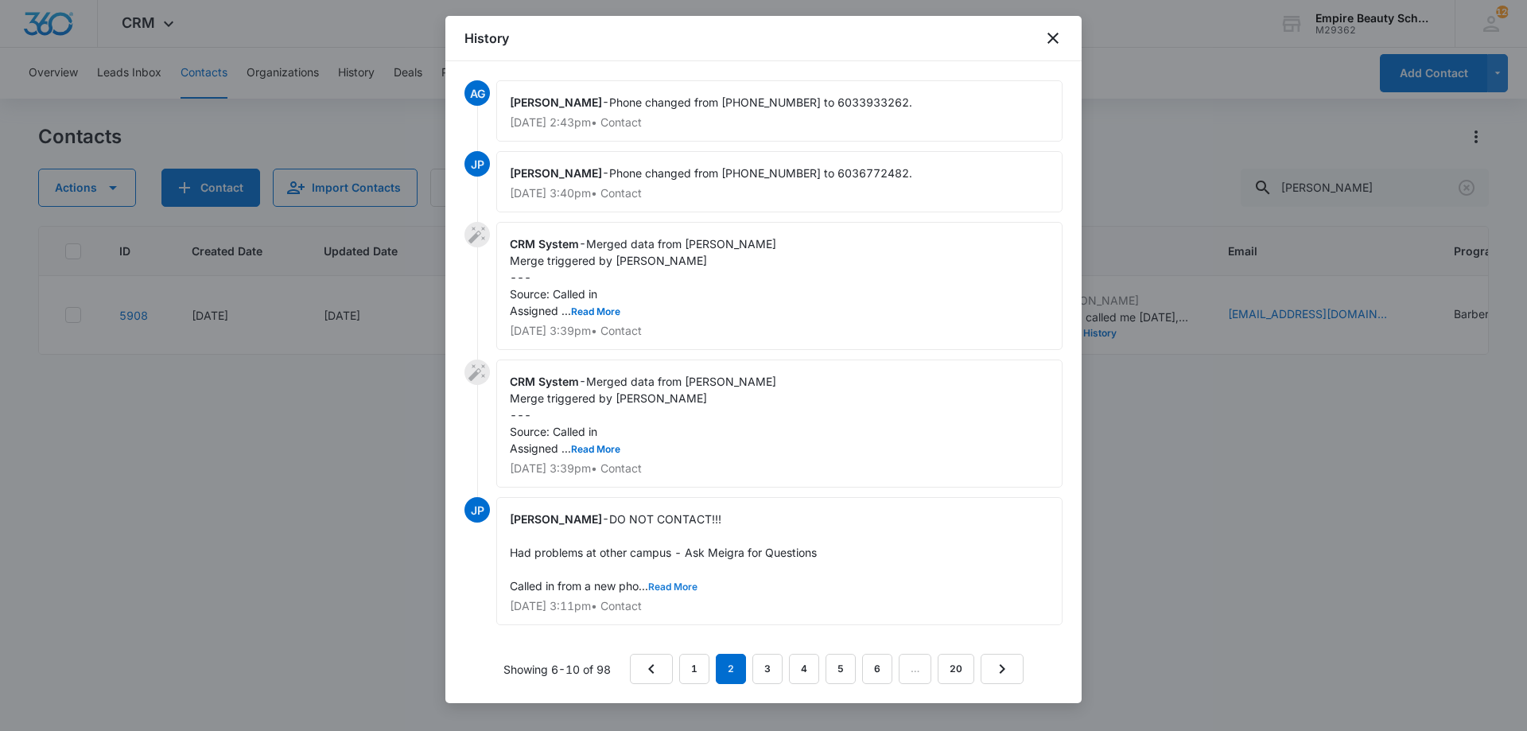
click at [667, 591] on button "Read More" at bounding box center [672, 587] width 49 height 10
click at [698, 667] on link "1" at bounding box center [694, 669] width 30 height 30
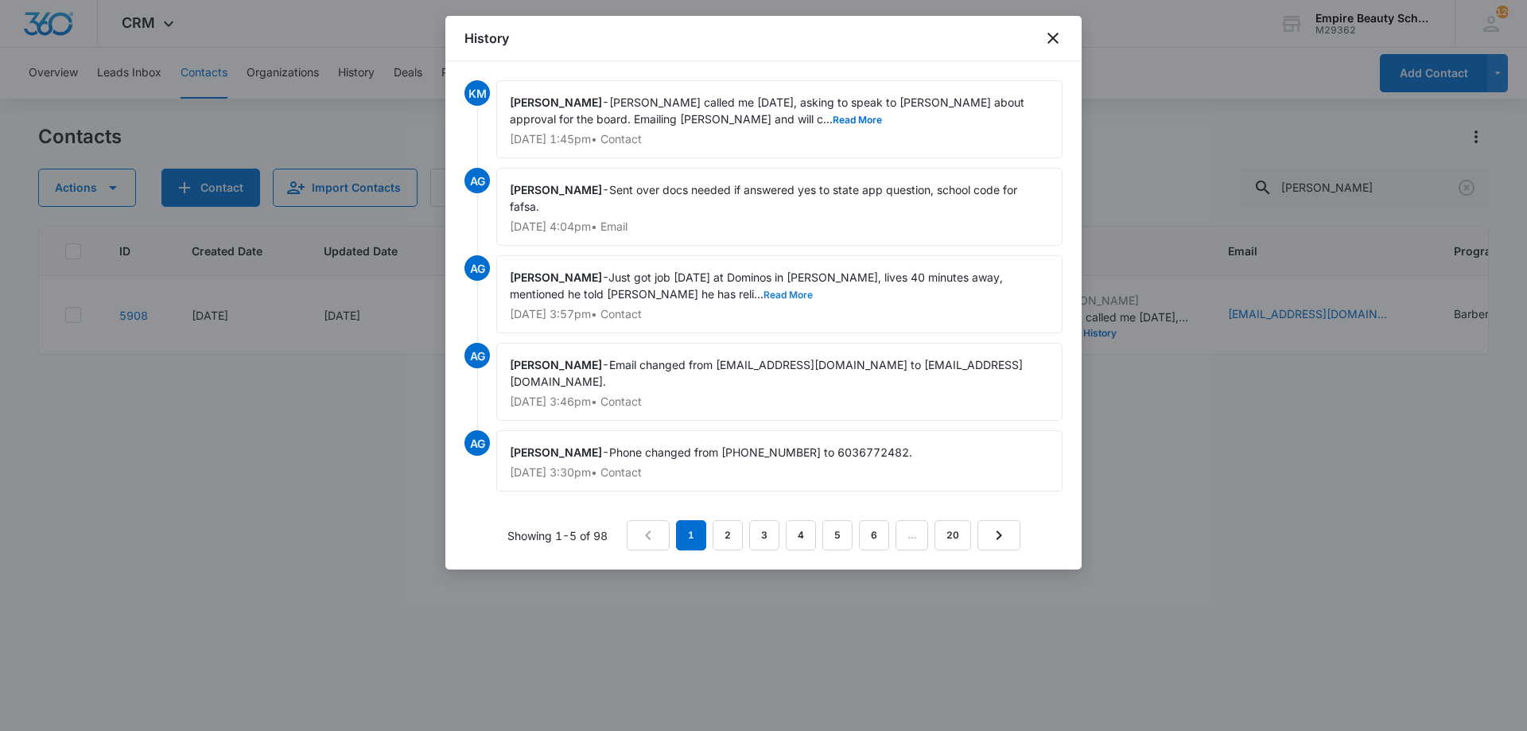
click at [764, 293] on button "Read More" at bounding box center [788, 295] width 49 height 10
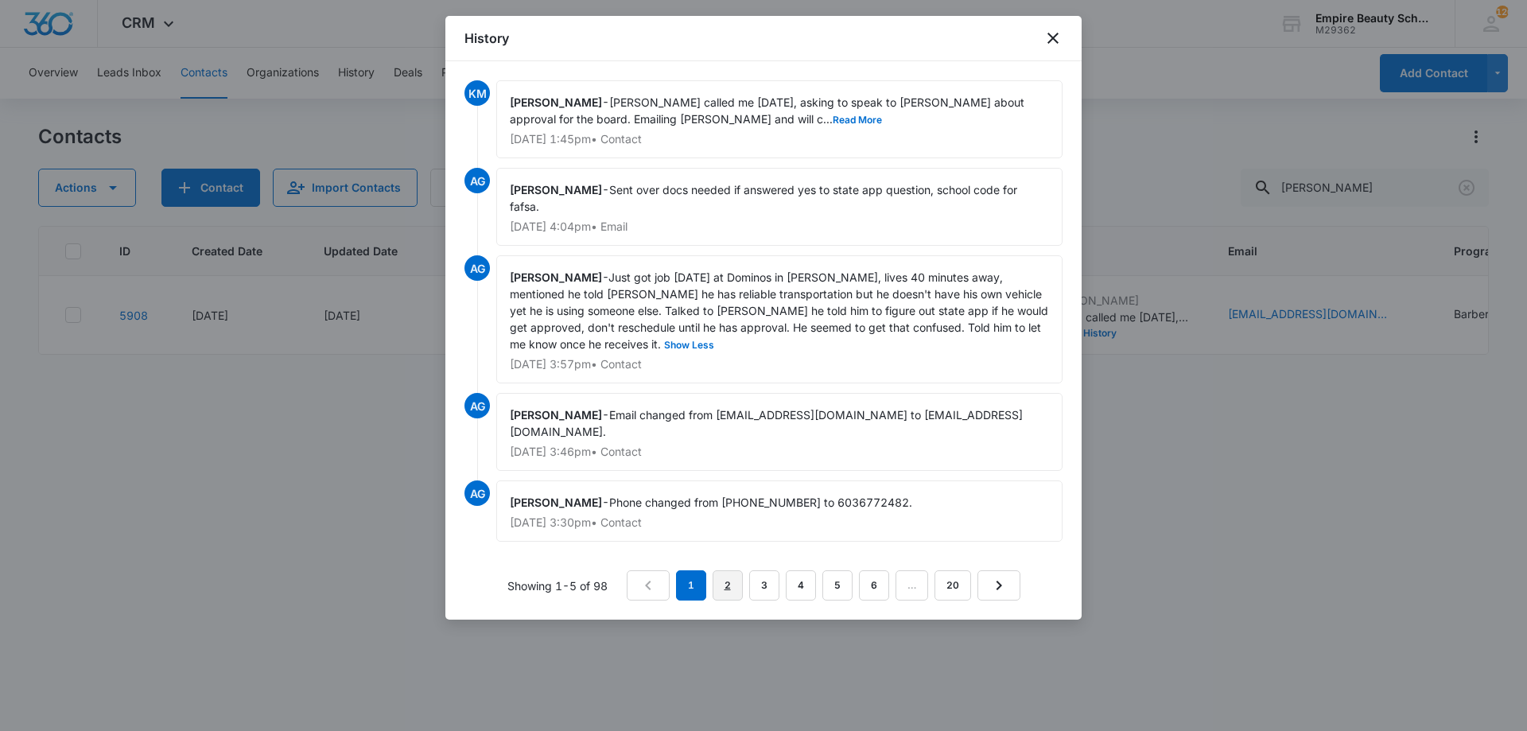
click at [724, 570] on link "2" at bounding box center [728, 585] width 30 height 30
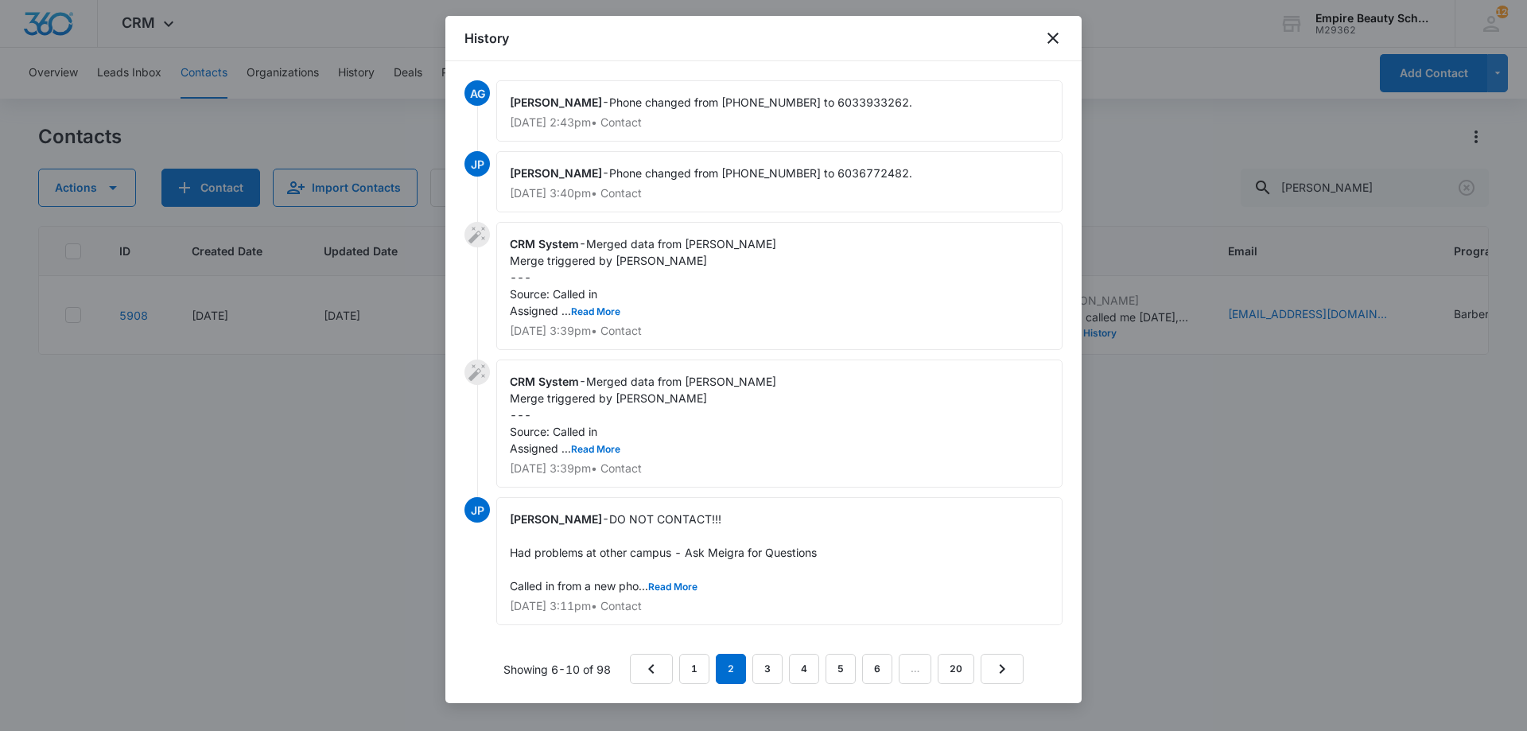
click at [668, 569] on div "[PERSON_NAME] - DO NOT CONTACT!!! Had problems at other campus - Ask Meigra for…" at bounding box center [779, 561] width 566 height 128
click at [667, 580] on span "DO NOT CONTACT!!! Had problems at other campus - Ask Meigra for Questions Calle…" at bounding box center [663, 552] width 307 height 80
click at [655, 585] on button "Read More" at bounding box center [672, 587] width 49 height 10
click at [761, 665] on link "3" at bounding box center [768, 669] width 30 height 30
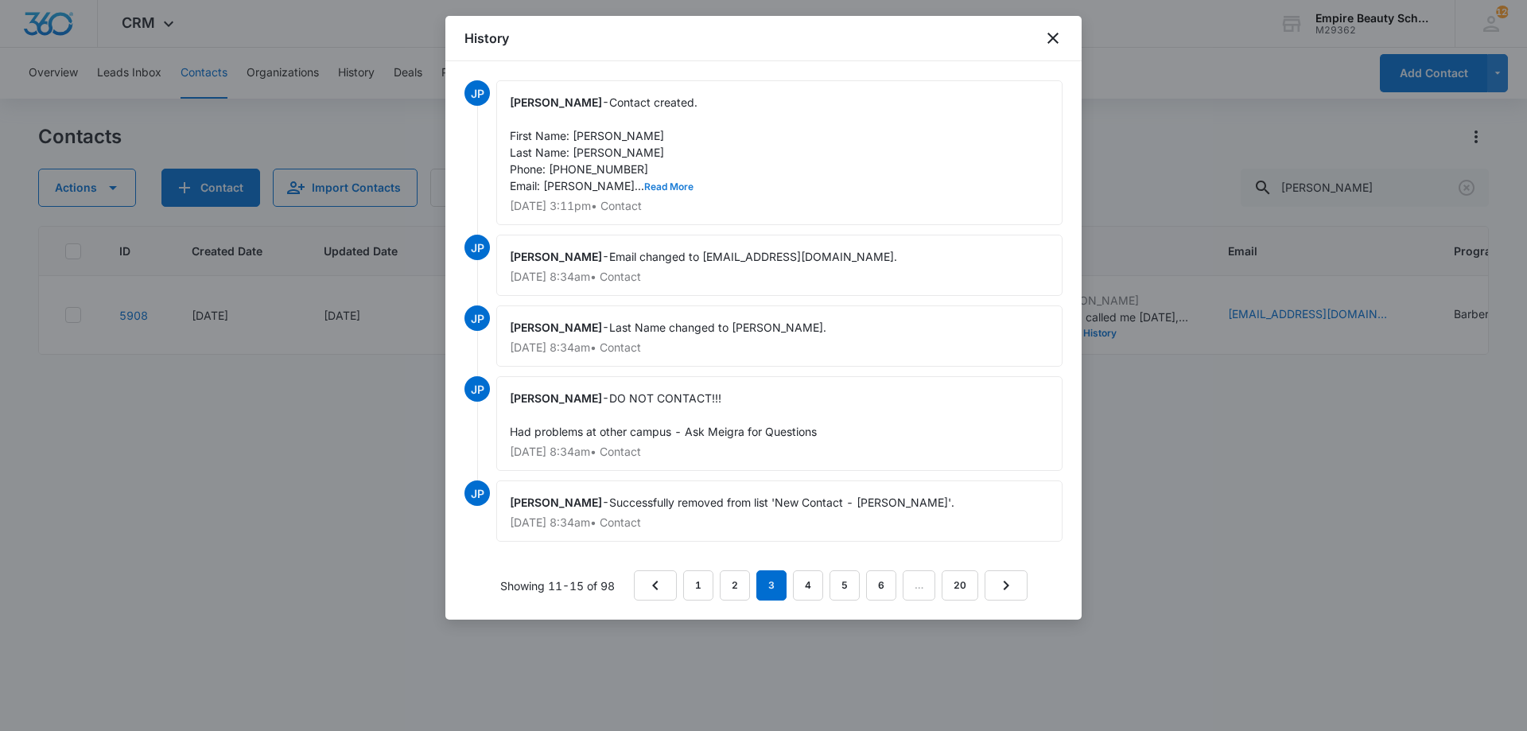
click at [676, 192] on button "Read More" at bounding box center [668, 187] width 49 height 10
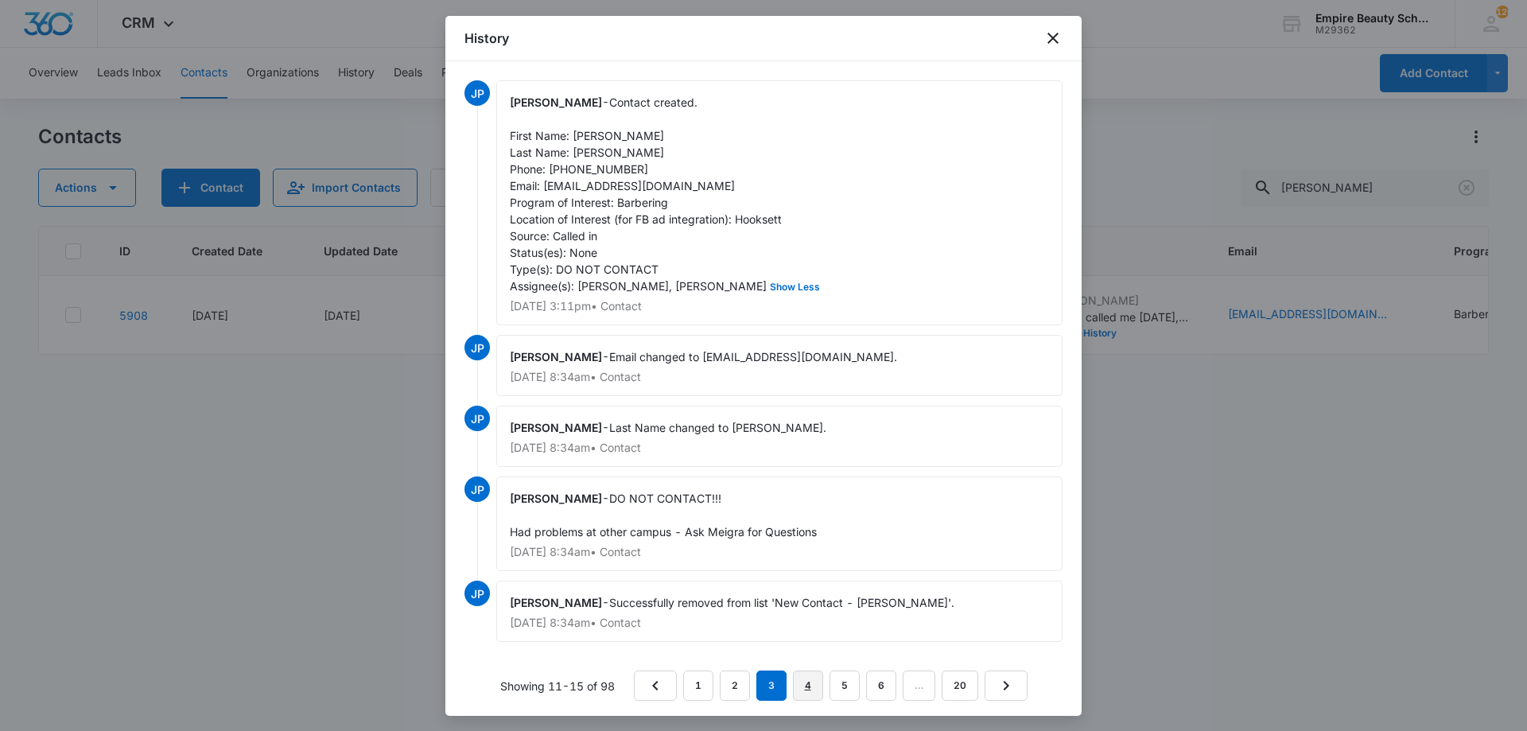
click at [803, 687] on link "4" at bounding box center [808, 686] width 30 height 30
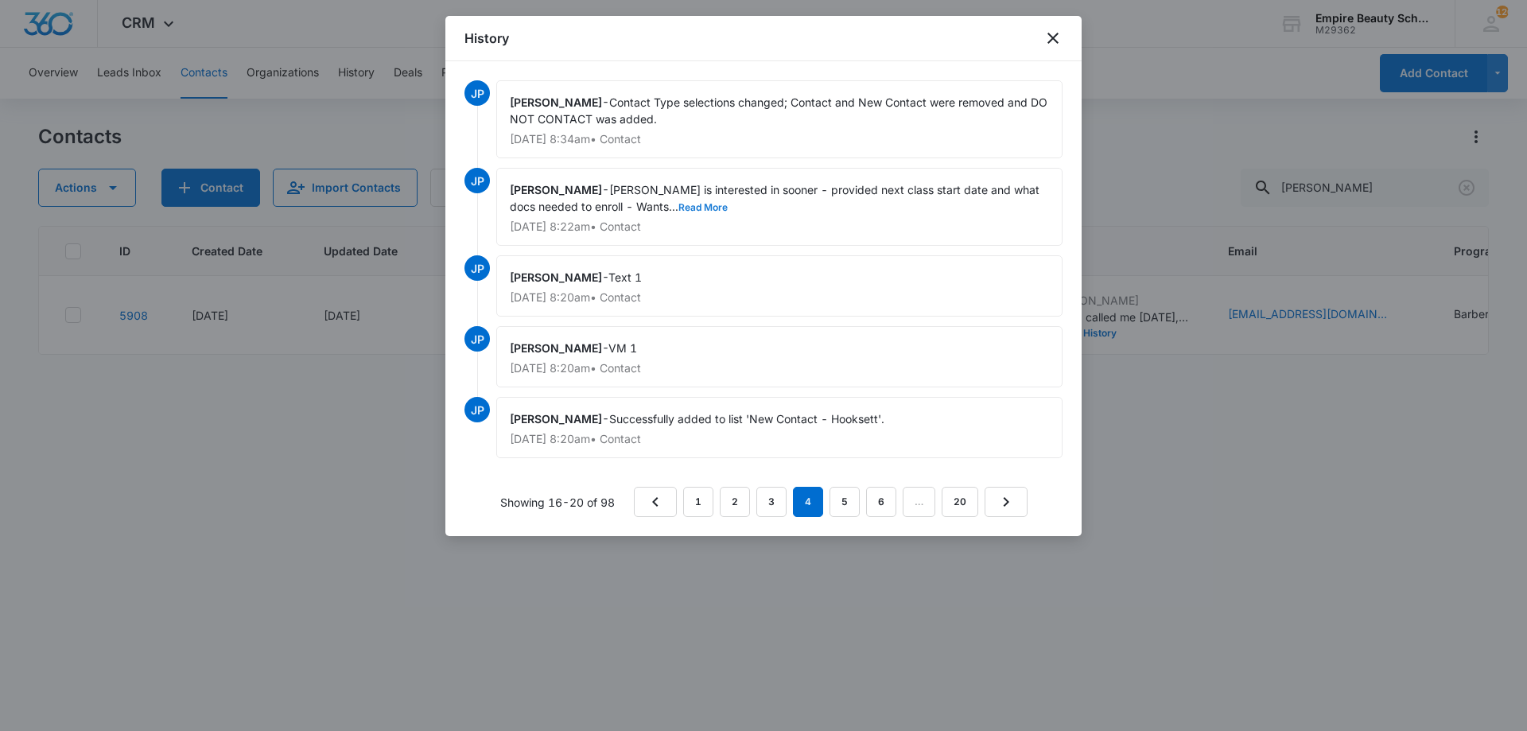
click at [679, 203] on button "Read More" at bounding box center [703, 208] width 49 height 10
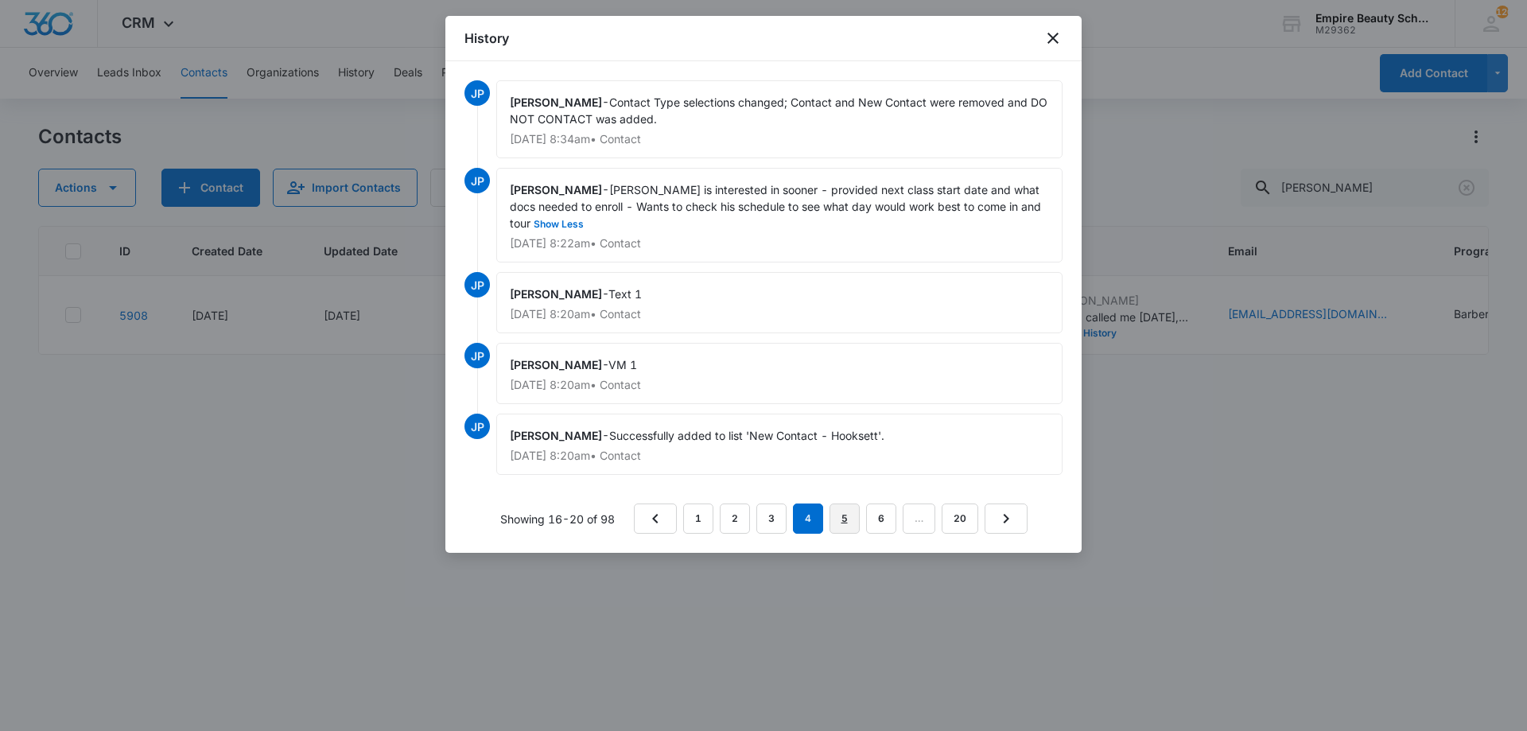
click at [860, 512] on link "5" at bounding box center [845, 519] width 30 height 30
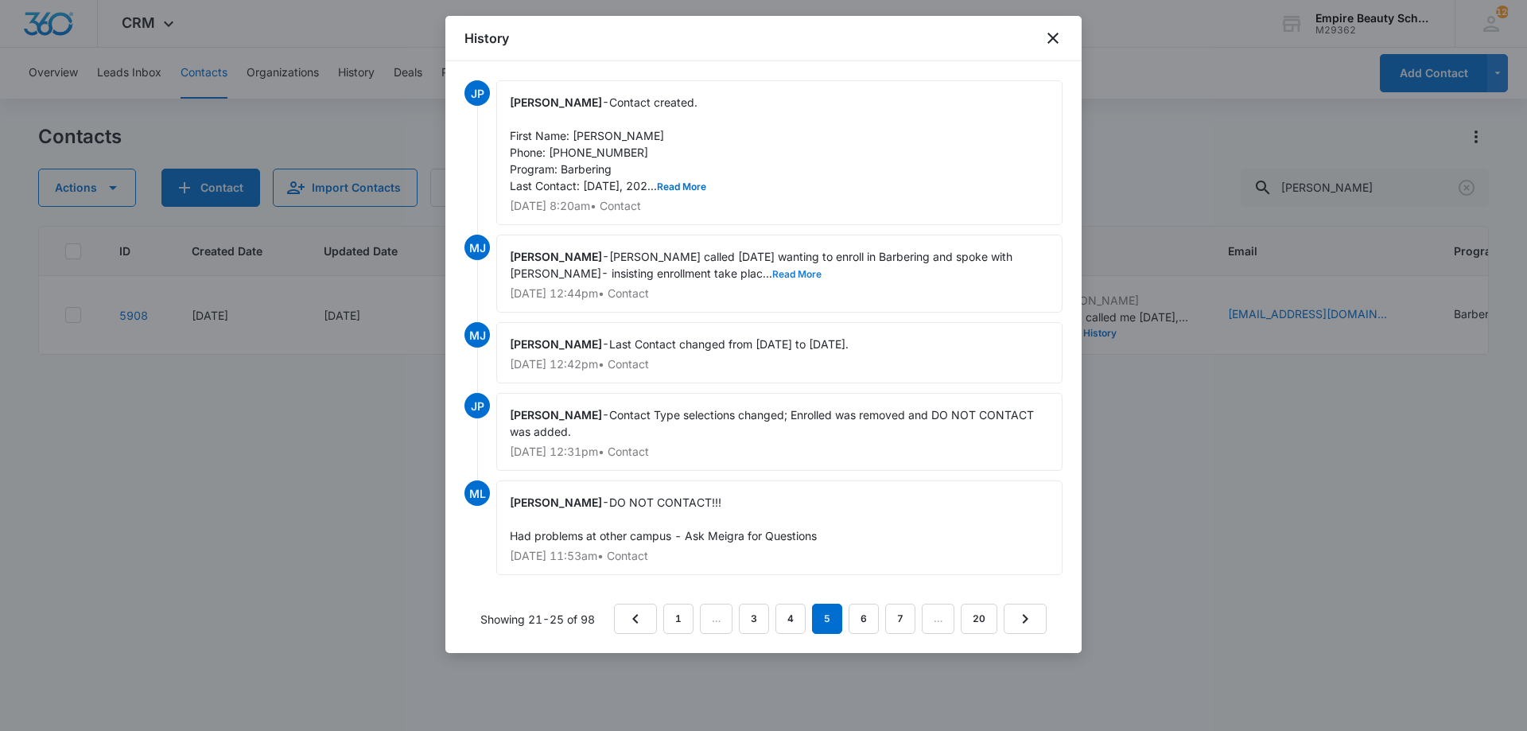
click at [772, 275] on button "Read More" at bounding box center [796, 275] width 49 height 10
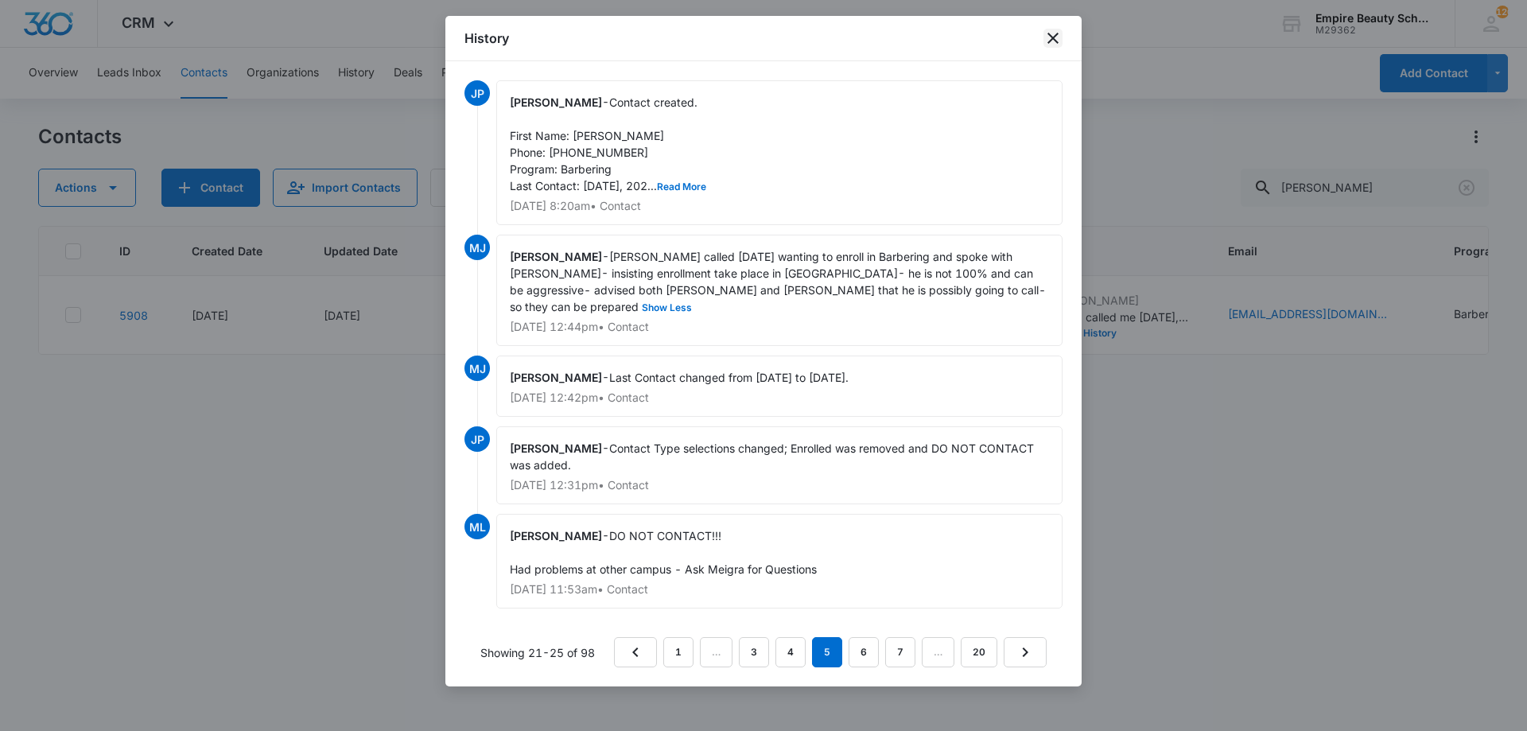
click at [1053, 40] on icon "close" at bounding box center [1053, 38] width 19 height 19
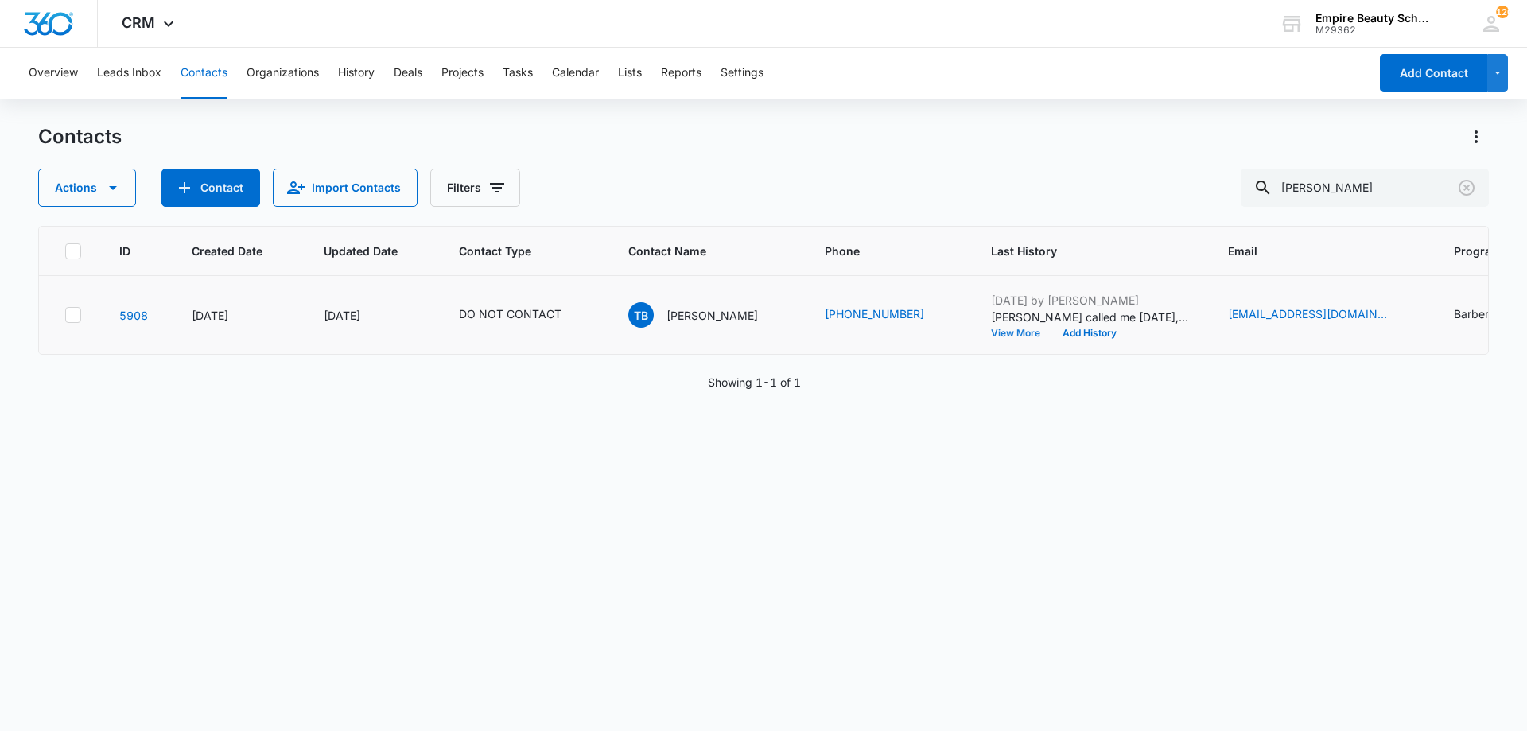
click at [1014, 329] on button "View More" at bounding box center [1021, 334] width 60 height 10
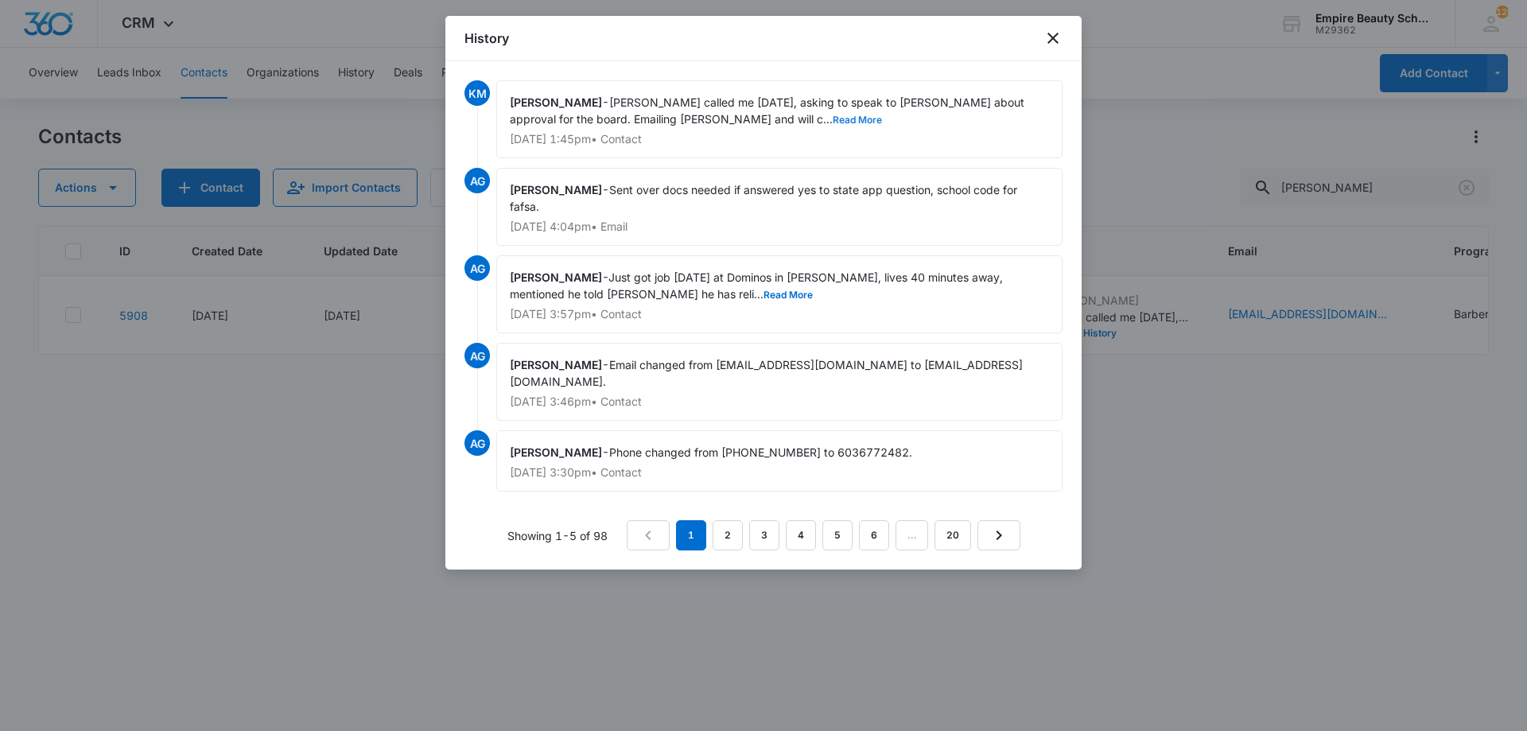
click at [833, 116] on button "Read More" at bounding box center [857, 120] width 49 height 10
click at [1054, 33] on icon "close" at bounding box center [1053, 38] width 19 height 19
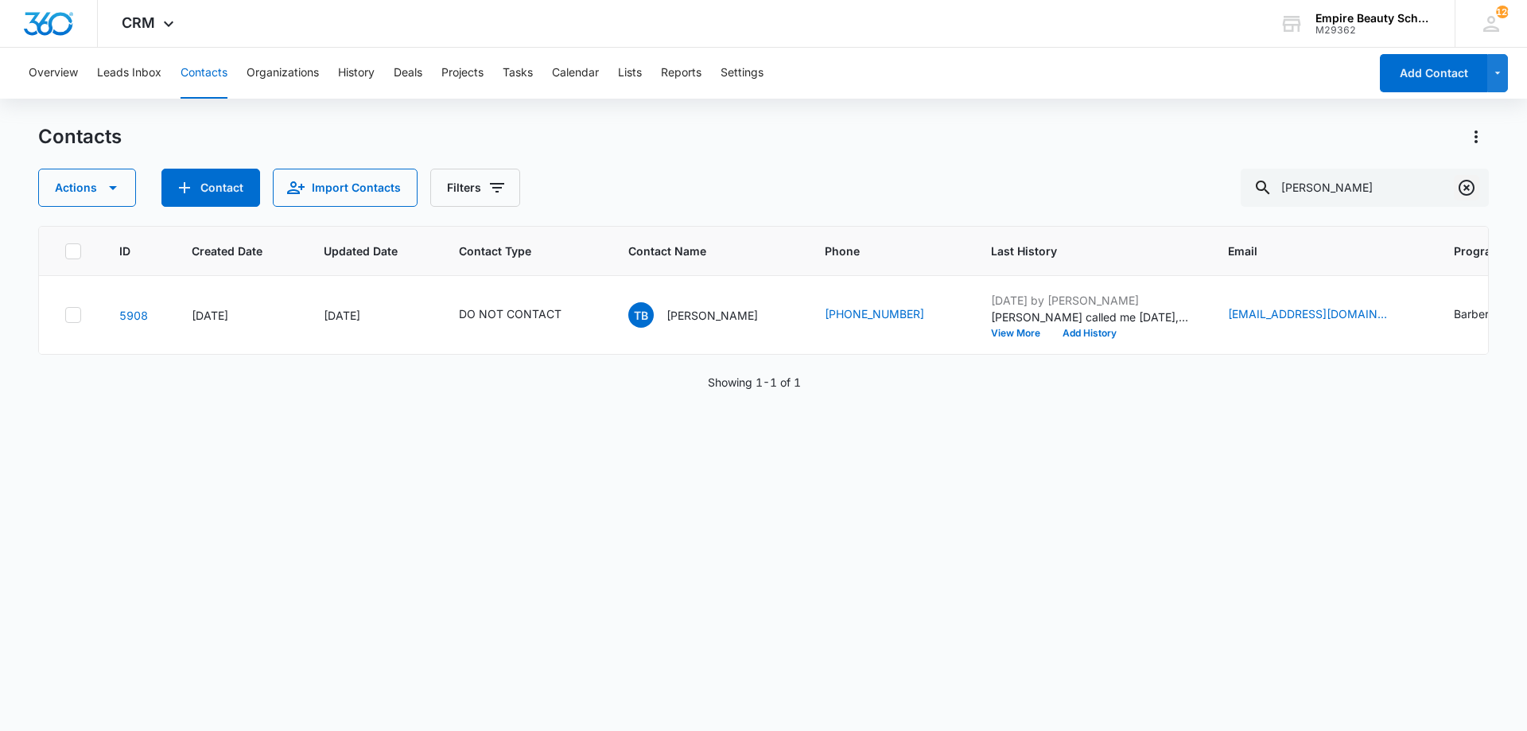
click at [1468, 195] on icon "Clear" at bounding box center [1467, 188] width 16 height 16
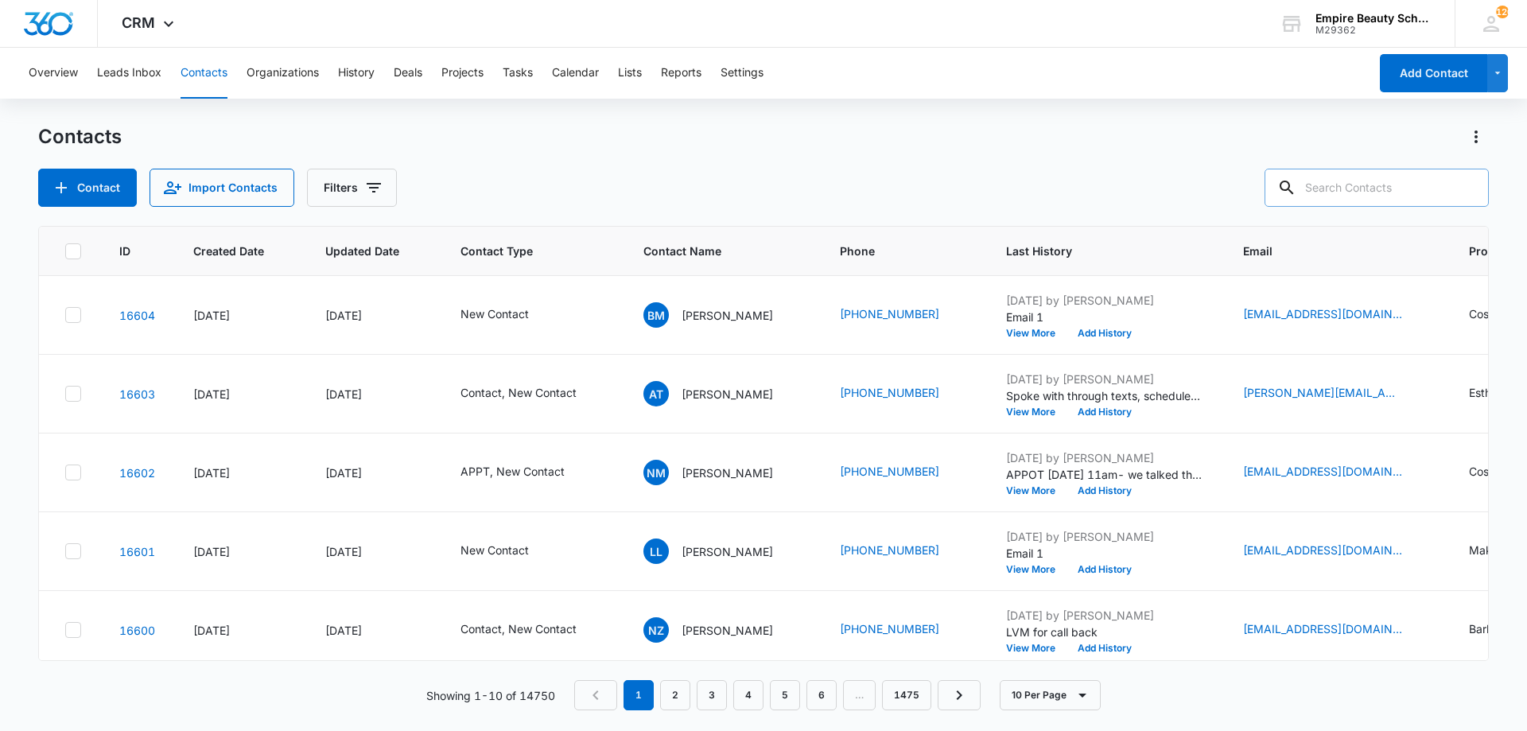
click at [1355, 187] on input "text" at bounding box center [1377, 188] width 224 height 38
paste input "[EMAIL_ADDRESS][DOMAIN_NAME]>"
type input "[EMAIL_ADDRESS][DOMAIN_NAME]"
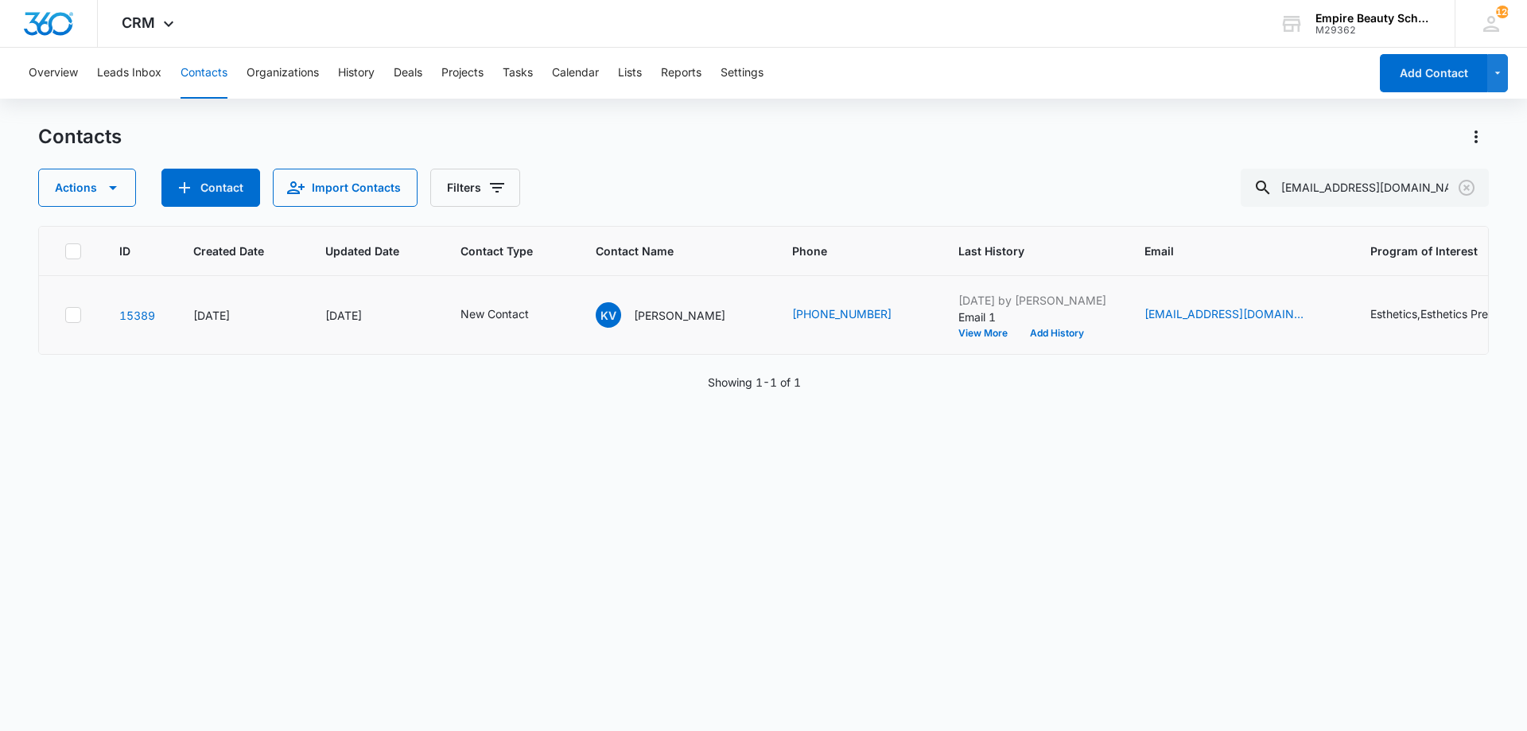
click at [561, 310] on td "New Contact" at bounding box center [509, 315] width 135 height 79
click at [558, 310] on td "New Contact" at bounding box center [509, 315] width 135 height 79
click at [536, 325] on td "New Contact" at bounding box center [509, 315] width 135 height 79
click at [546, 315] on icon "Contact Type - New Contact - Select to Edit Field" at bounding box center [548, 315] width 14 height 14
click at [543, 206] on div "New Contact" at bounding box center [493, 212] width 133 height 38
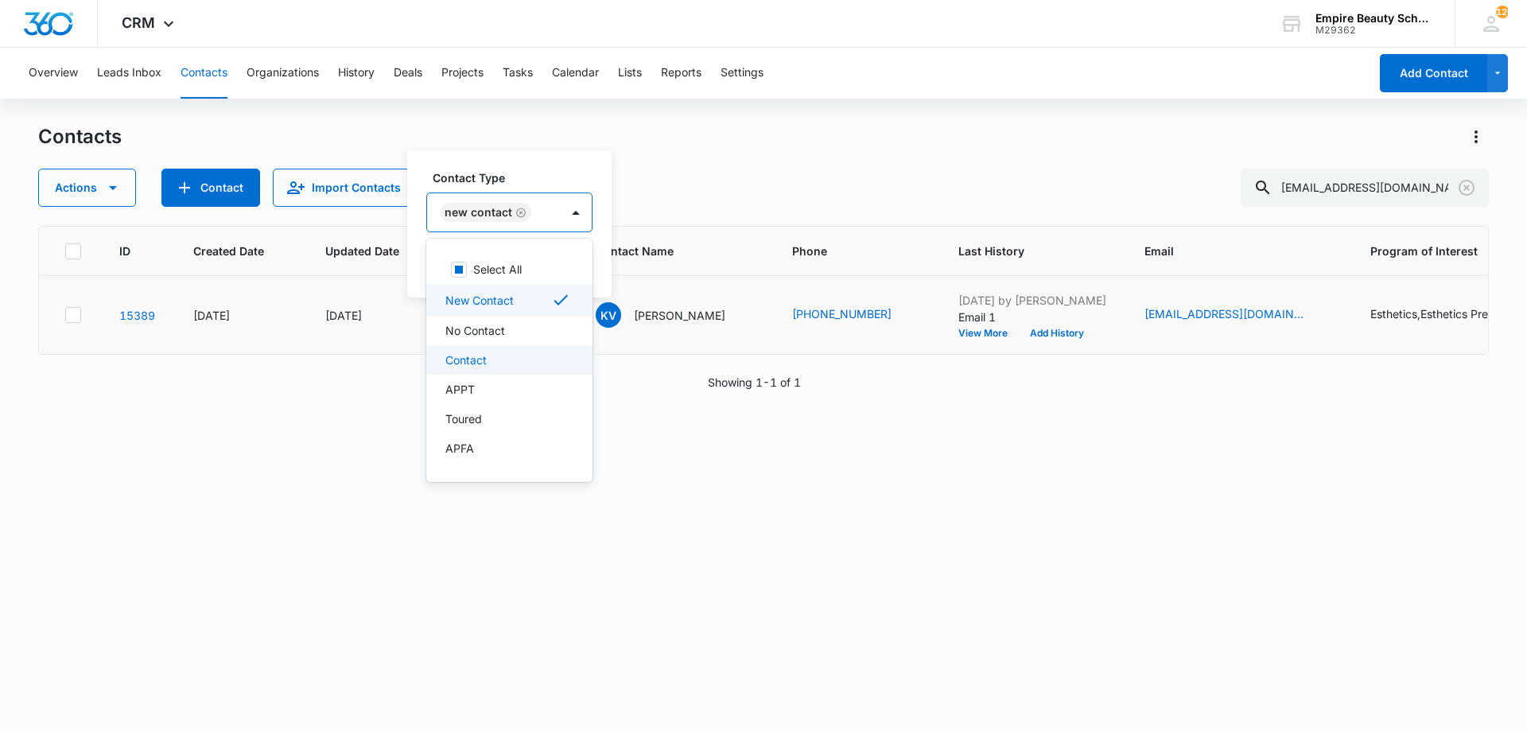
click at [459, 361] on p "Contact" at bounding box center [465, 360] width 41 height 17
click at [504, 196] on div "New Contact Contact" at bounding box center [527, 212] width 201 height 38
click at [642, 266] on button "Save" at bounding box center [637, 263] width 47 height 30
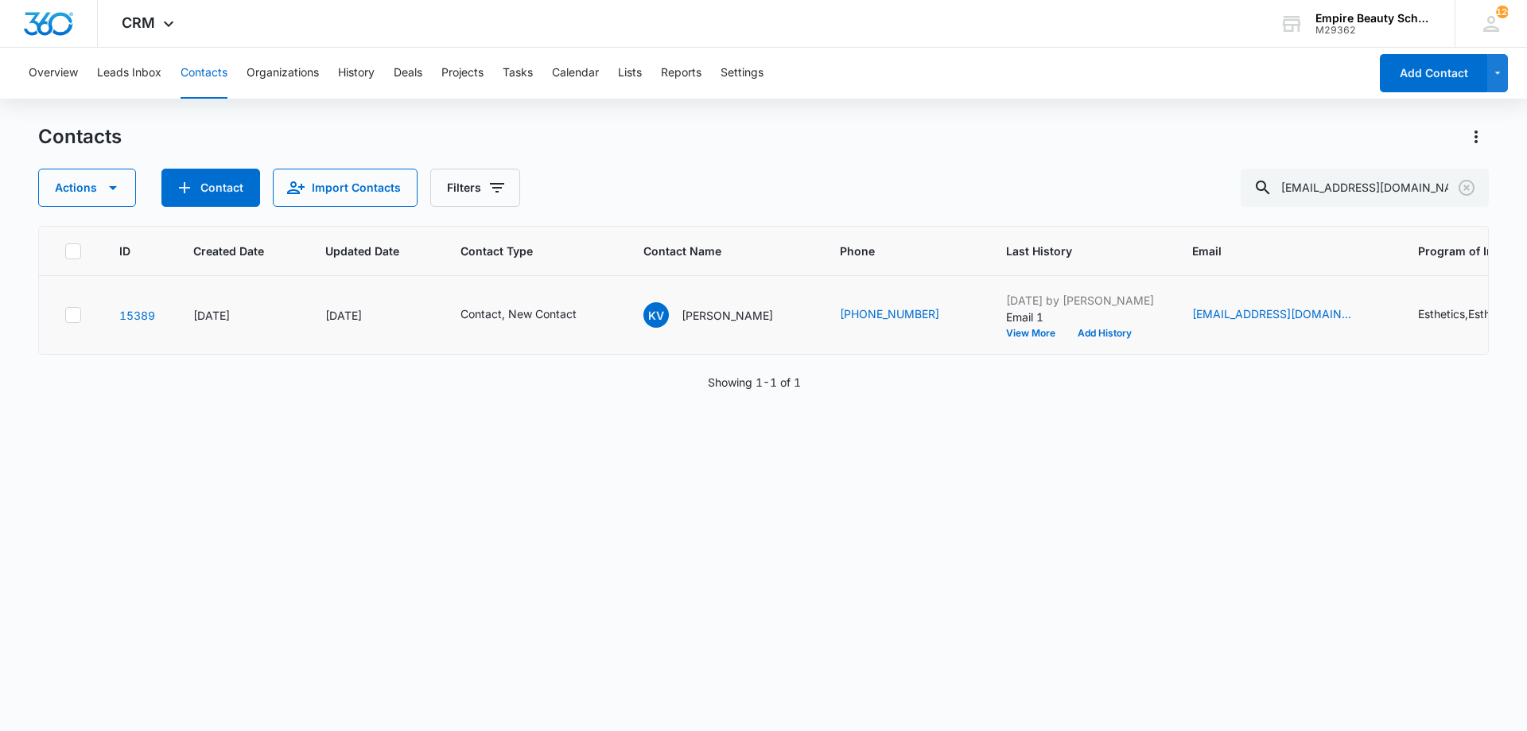
click at [1102, 341] on td "[DATE] by [PERSON_NAME] Email 1 View More Add History" at bounding box center [1080, 315] width 186 height 79
click at [1099, 333] on button "Add History" at bounding box center [1105, 334] width 76 height 10
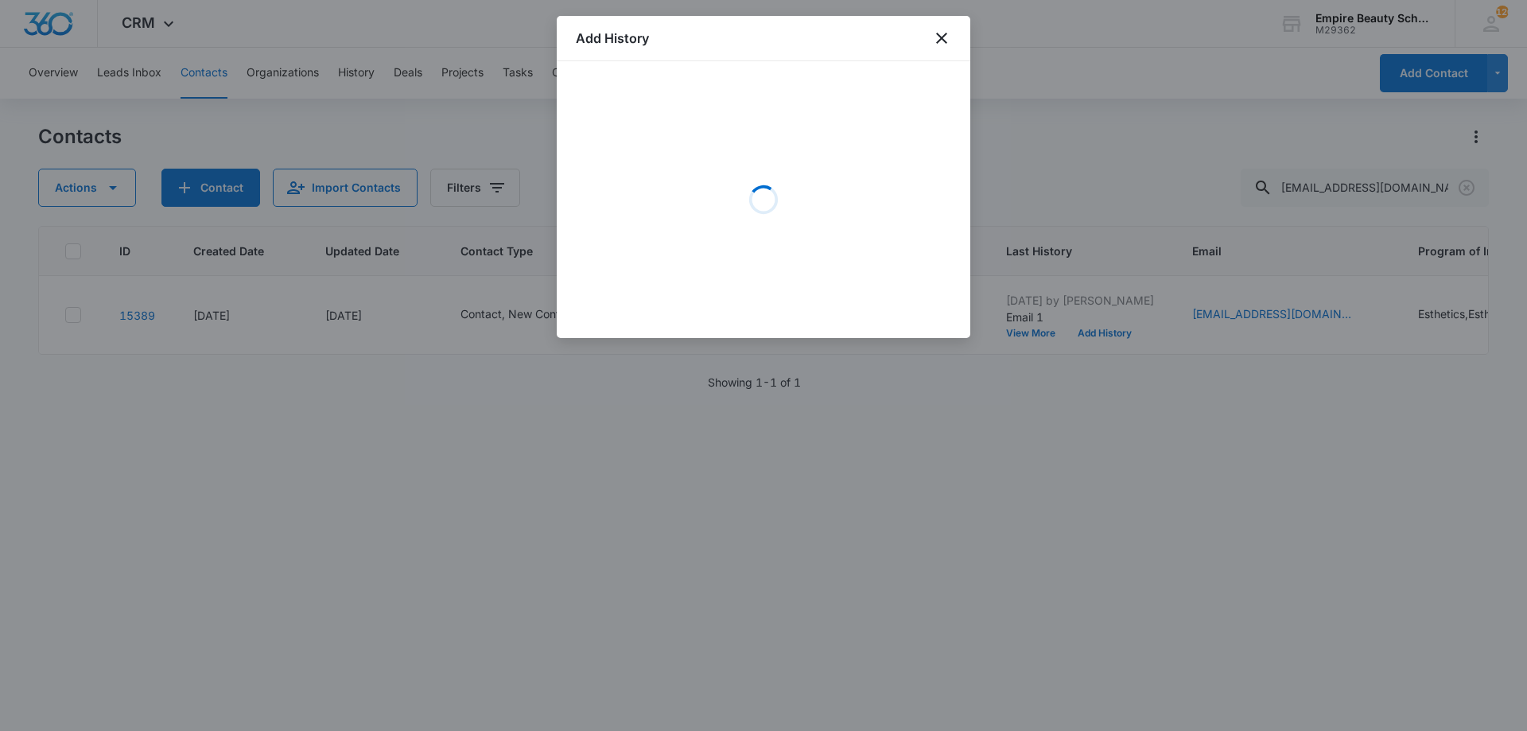
drag, startPoint x: 799, startPoint y: 191, endPoint x: 779, endPoint y: 190, distance: 20.7
click at [792, 194] on div "Loading" at bounding box center [763, 199] width 375 height 239
click at [691, 154] on div "Loading" at bounding box center [763, 199] width 375 height 239
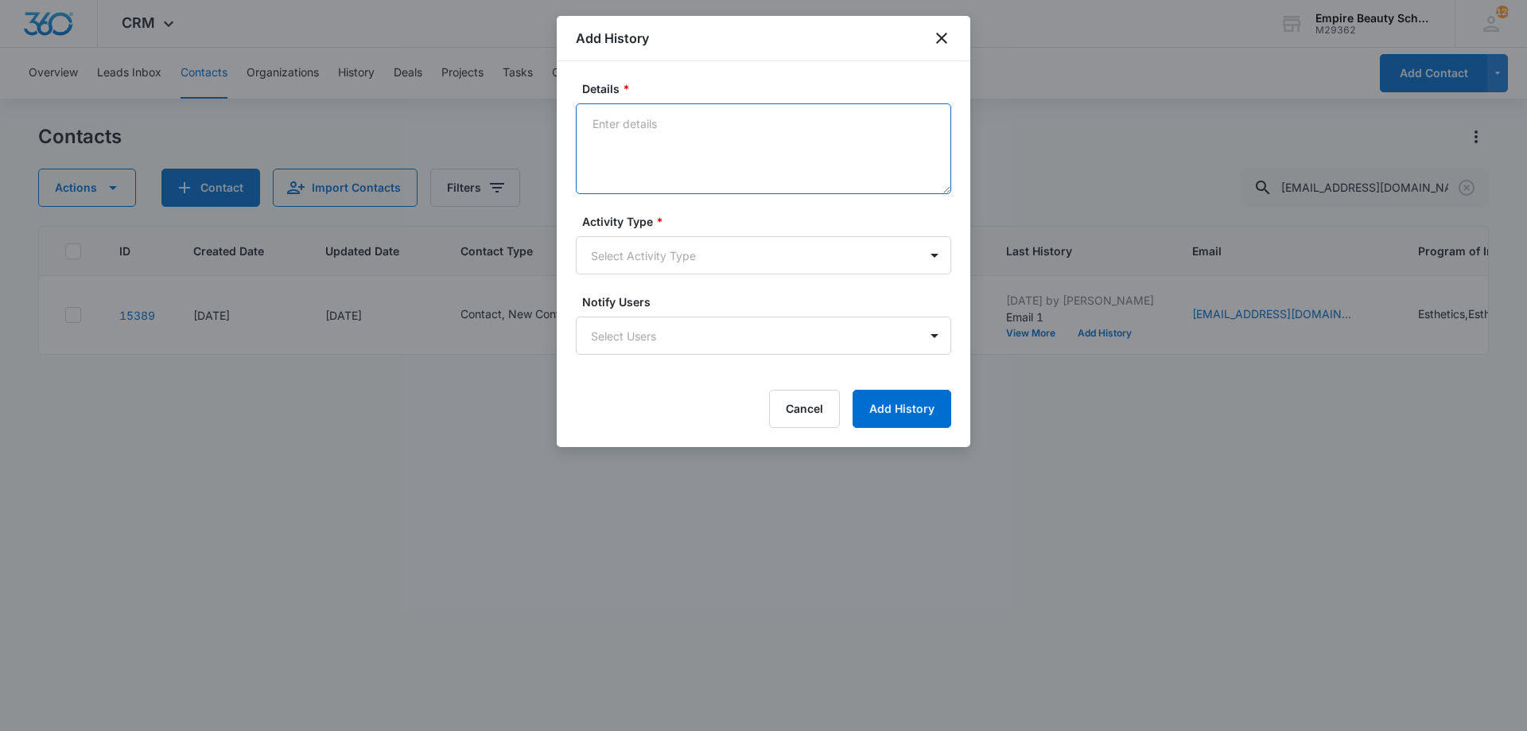
click at [674, 152] on textarea "Details *" at bounding box center [763, 148] width 375 height 91
paste textarea "Thank you so much for getting back to me. I am very interested in more informat…"
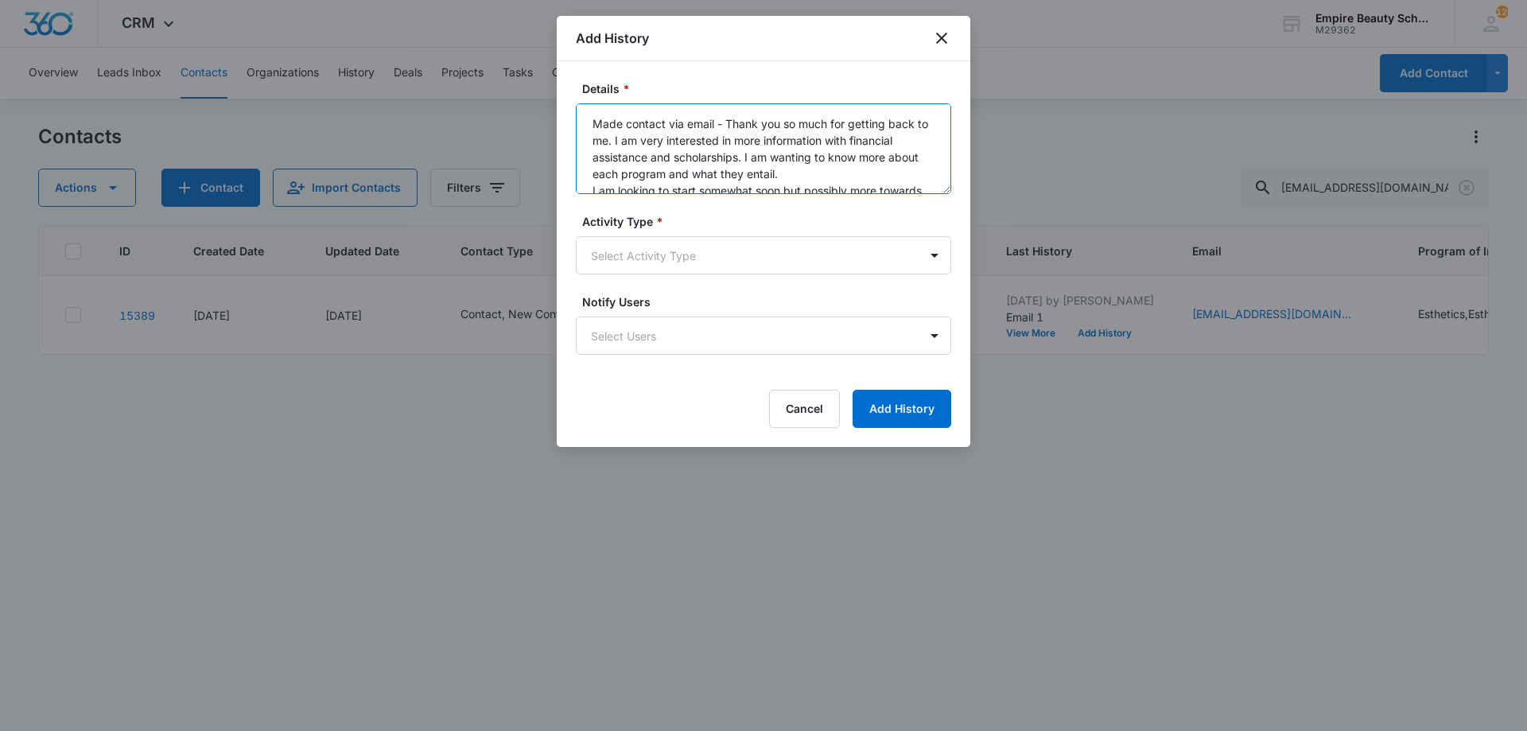
scroll to position [67, 0]
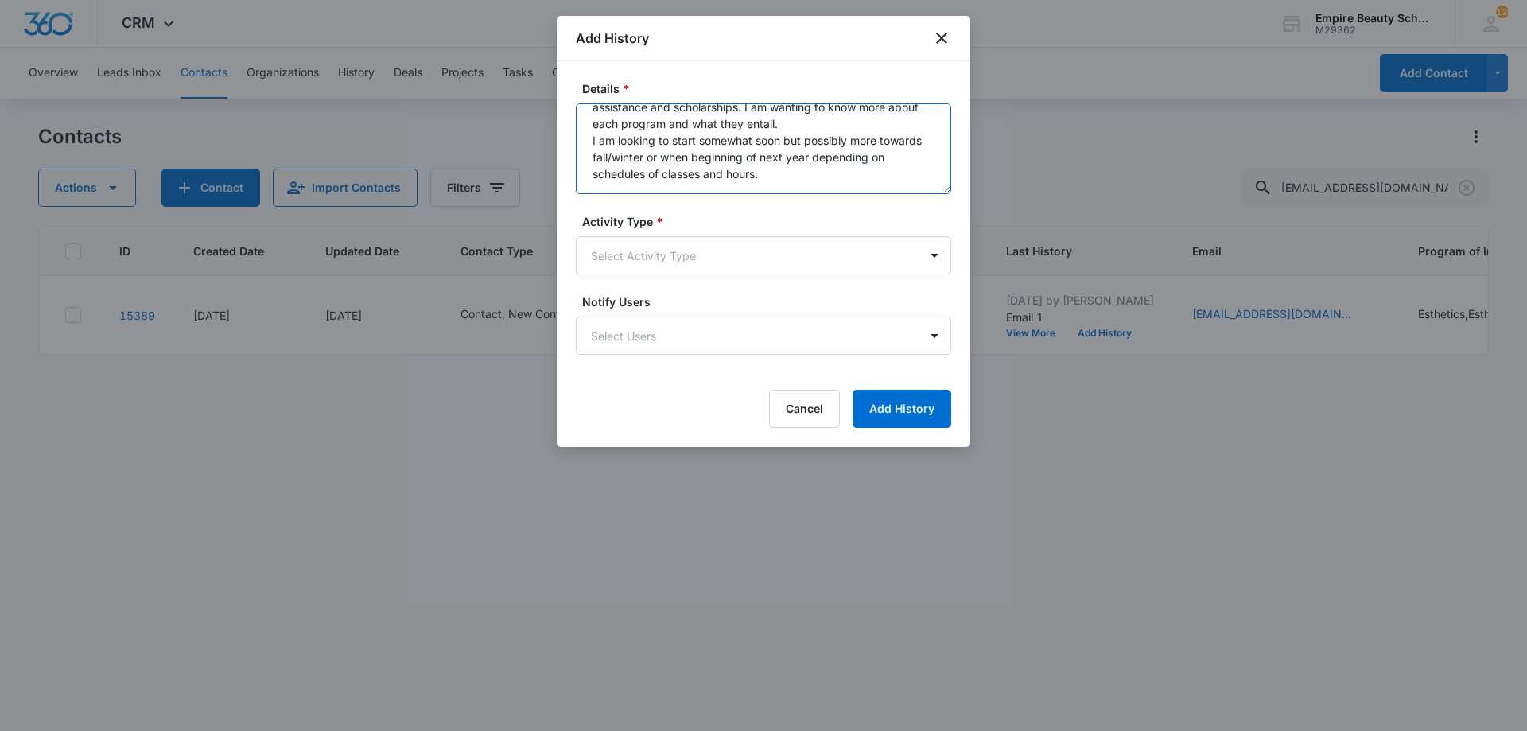
drag, startPoint x: 728, startPoint y: 119, endPoint x: 807, endPoint y: 126, distance: 79.1
click at [807, 126] on textarea "Made contact via email - Thank you so much for getting back to me. I am very in…" at bounding box center [763, 148] width 375 height 91
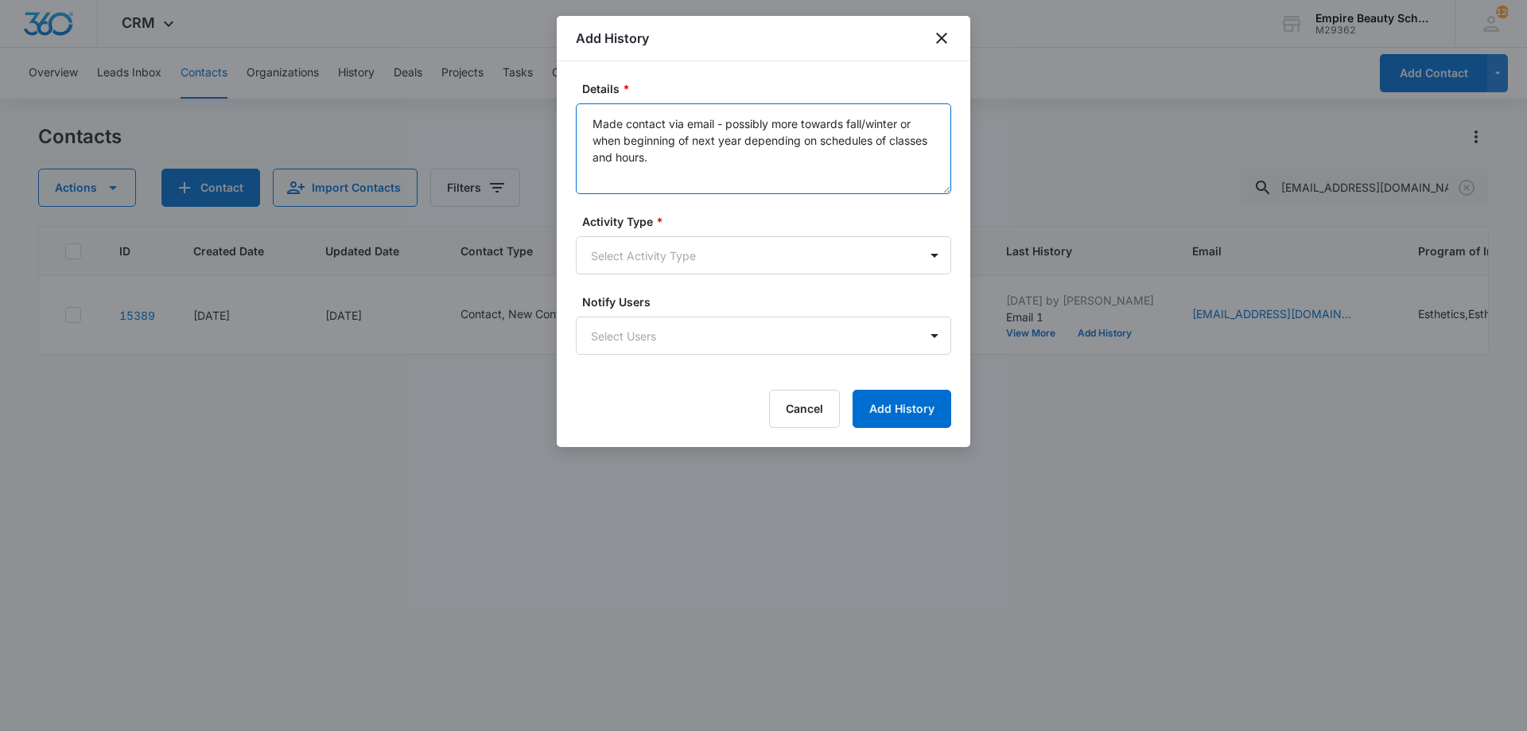
scroll to position [0, 0]
drag, startPoint x: 819, startPoint y: 139, endPoint x: 873, endPoint y: 163, distance: 59.9
click at [873, 163] on textarea "Made contact via email - Looking to start possibly more towards fall/winter or …" at bounding box center [763, 148] width 375 height 91
type textarea "Made contact via email - Looking to start possibly more towards fall/winter or …"
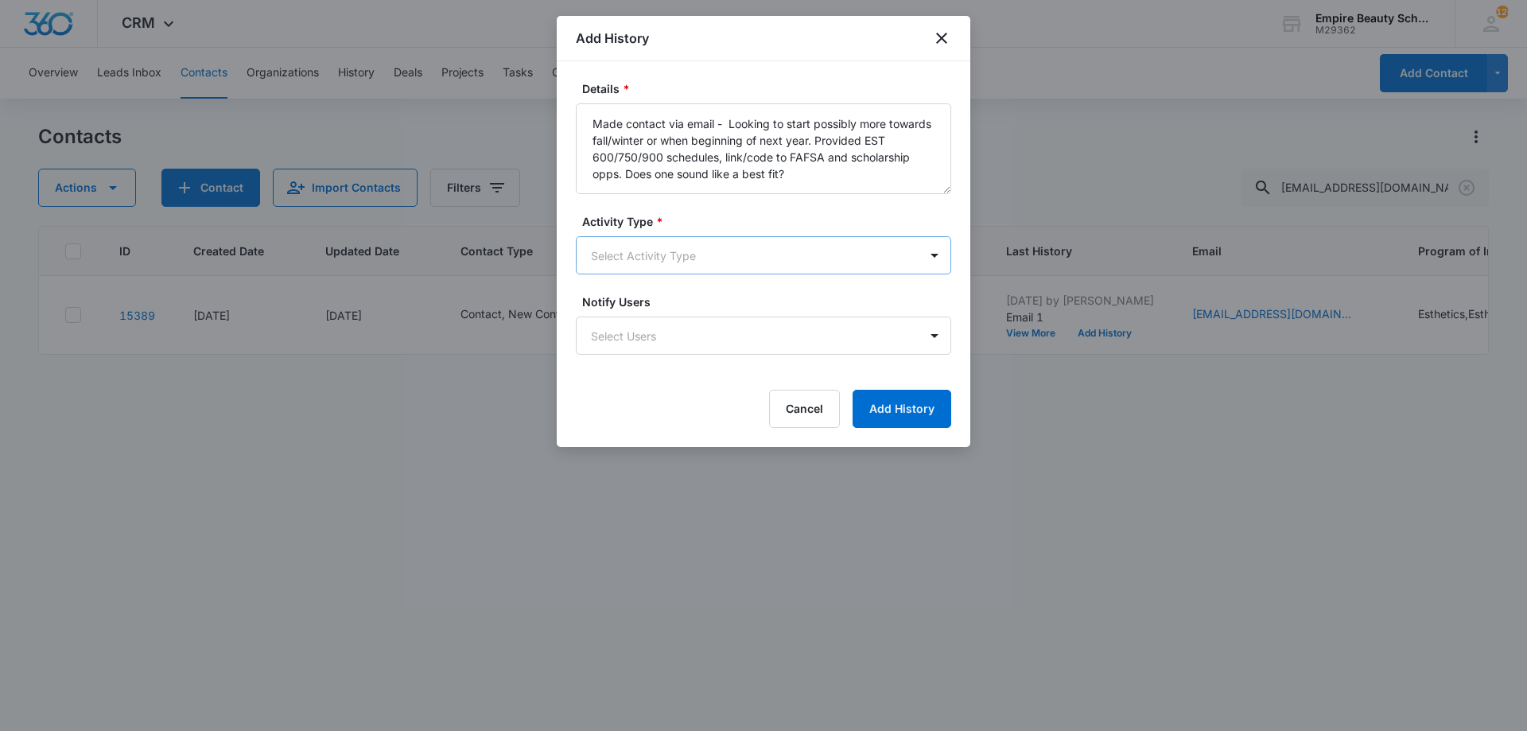
click at [743, 236] on div "Activity Type * Select Activity Type" at bounding box center [763, 243] width 375 height 61
click at [744, 236] on body "CRM Apps Forms CRM Email Shop Payments POS Files Brand Settings Empire Beauty S…" at bounding box center [763, 365] width 1527 height 731
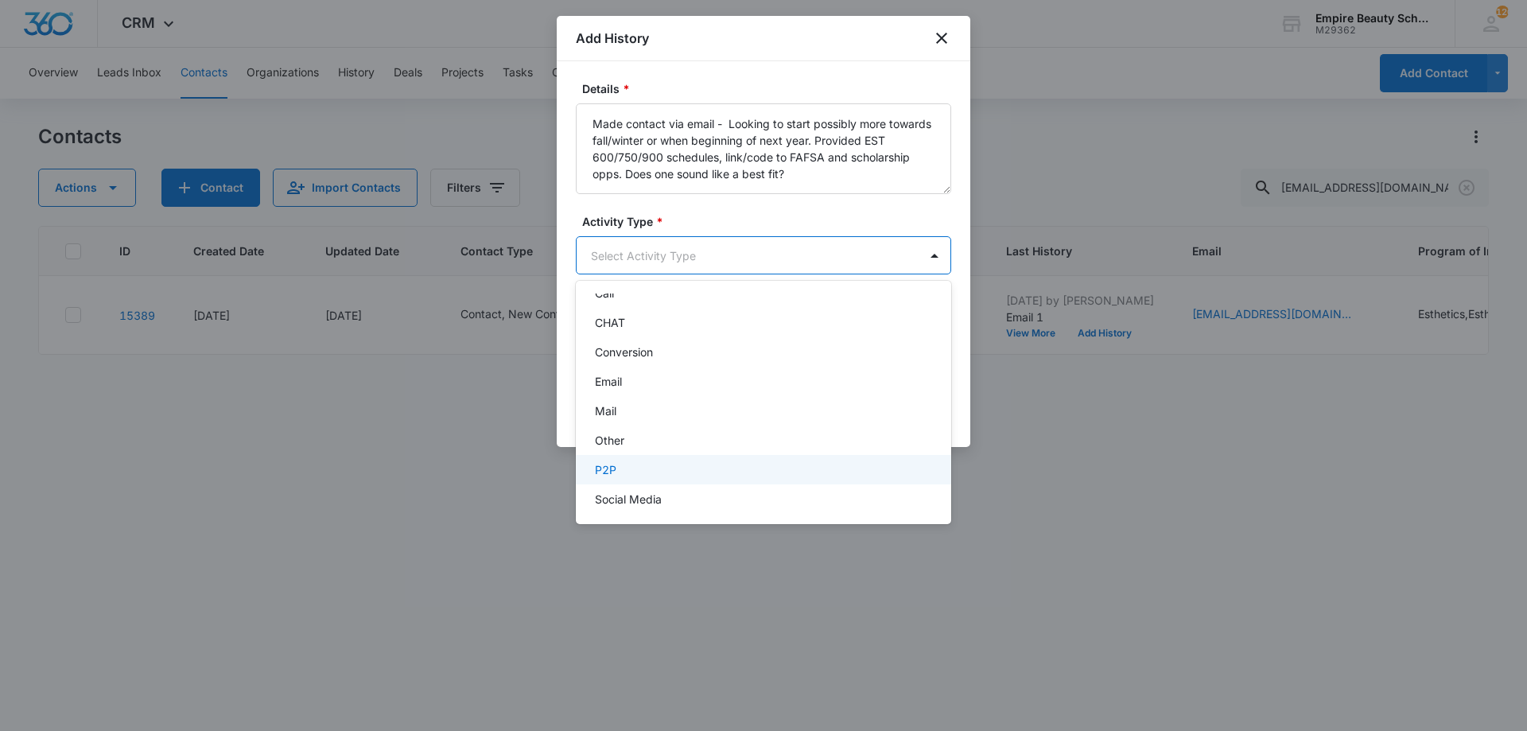
scroll to position [83, 0]
click at [666, 493] on div "Text" at bounding box center [762, 493] width 334 height 17
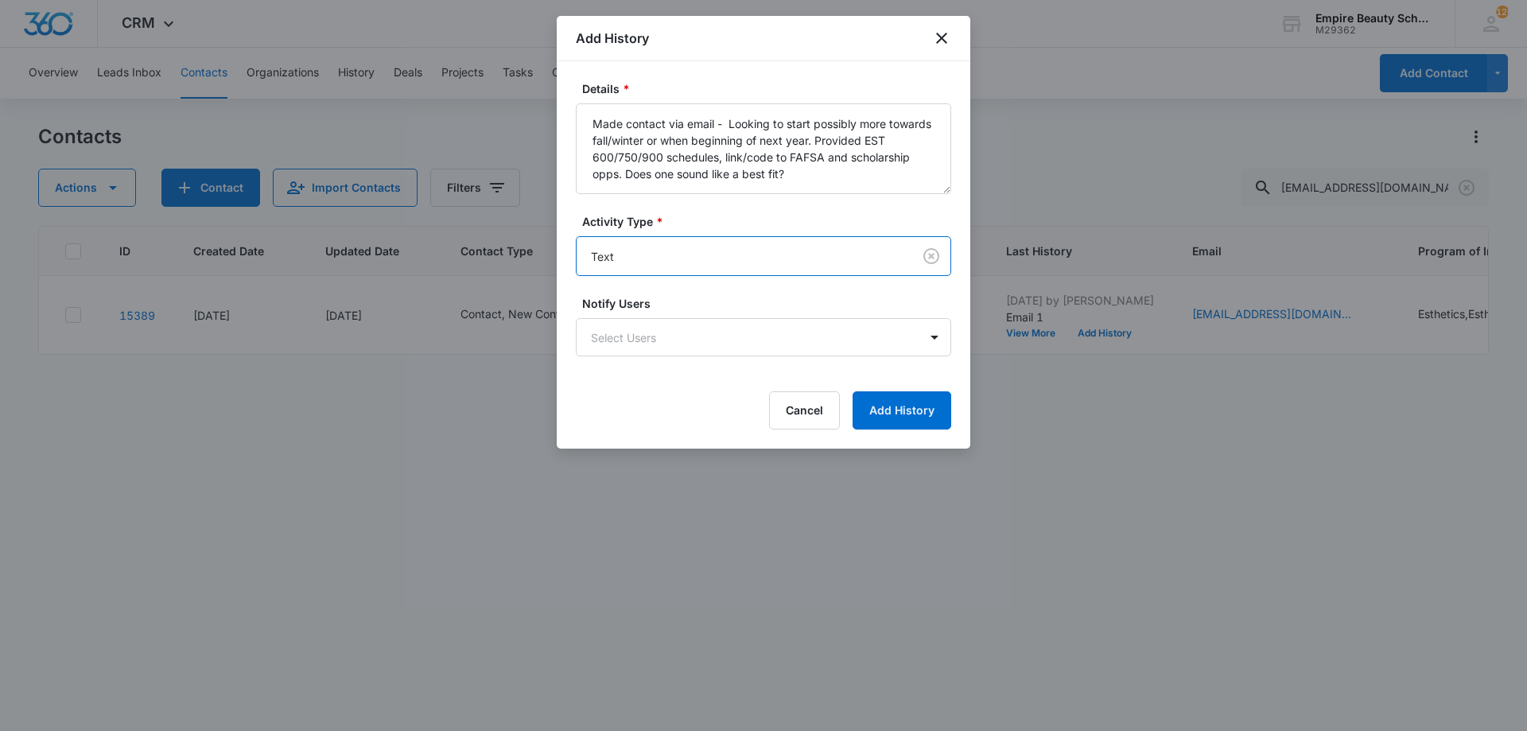
click at [889, 390] on form "Details * Made contact via email - Looking to start possibly more towards fall/…" at bounding box center [763, 254] width 375 height 349
click at [887, 407] on button "Add History" at bounding box center [902, 410] width 99 height 38
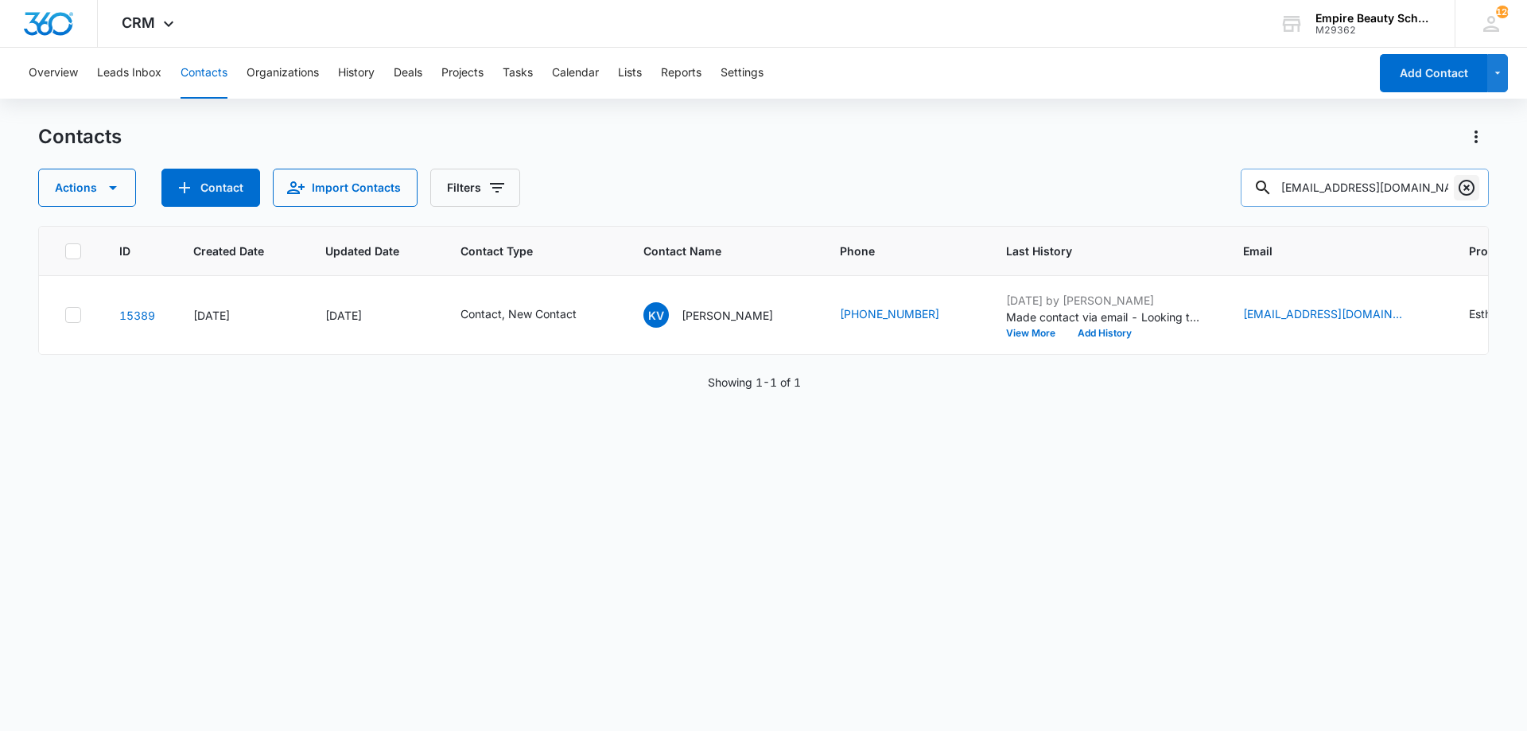
click at [1470, 185] on icon "Clear" at bounding box center [1466, 187] width 19 height 19
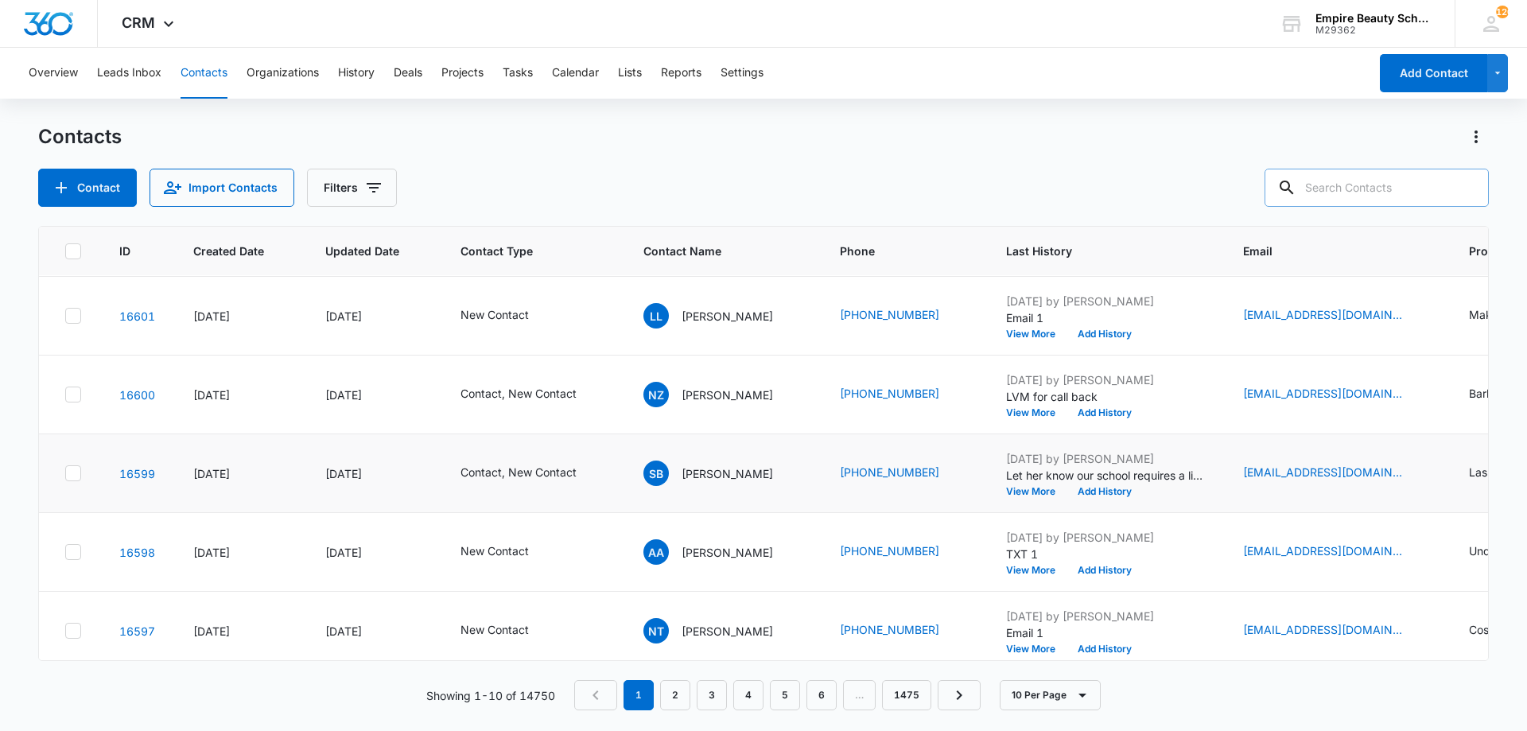
scroll to position [237, 0]
click at [1400, 187] on input "text" at bounding box center [1377, 188] width 224 height 38
type input "6035402696"
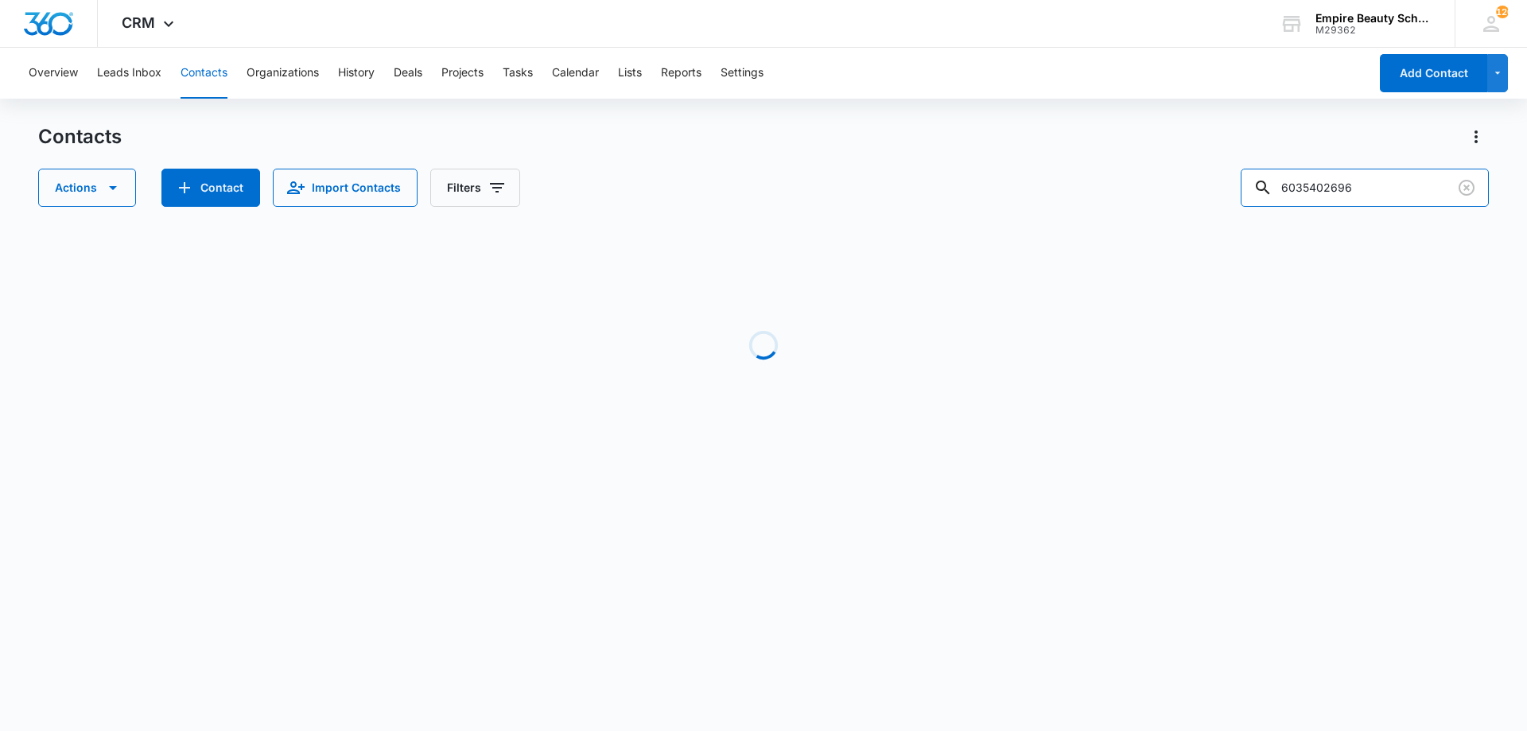
scroll to position [0, 0]
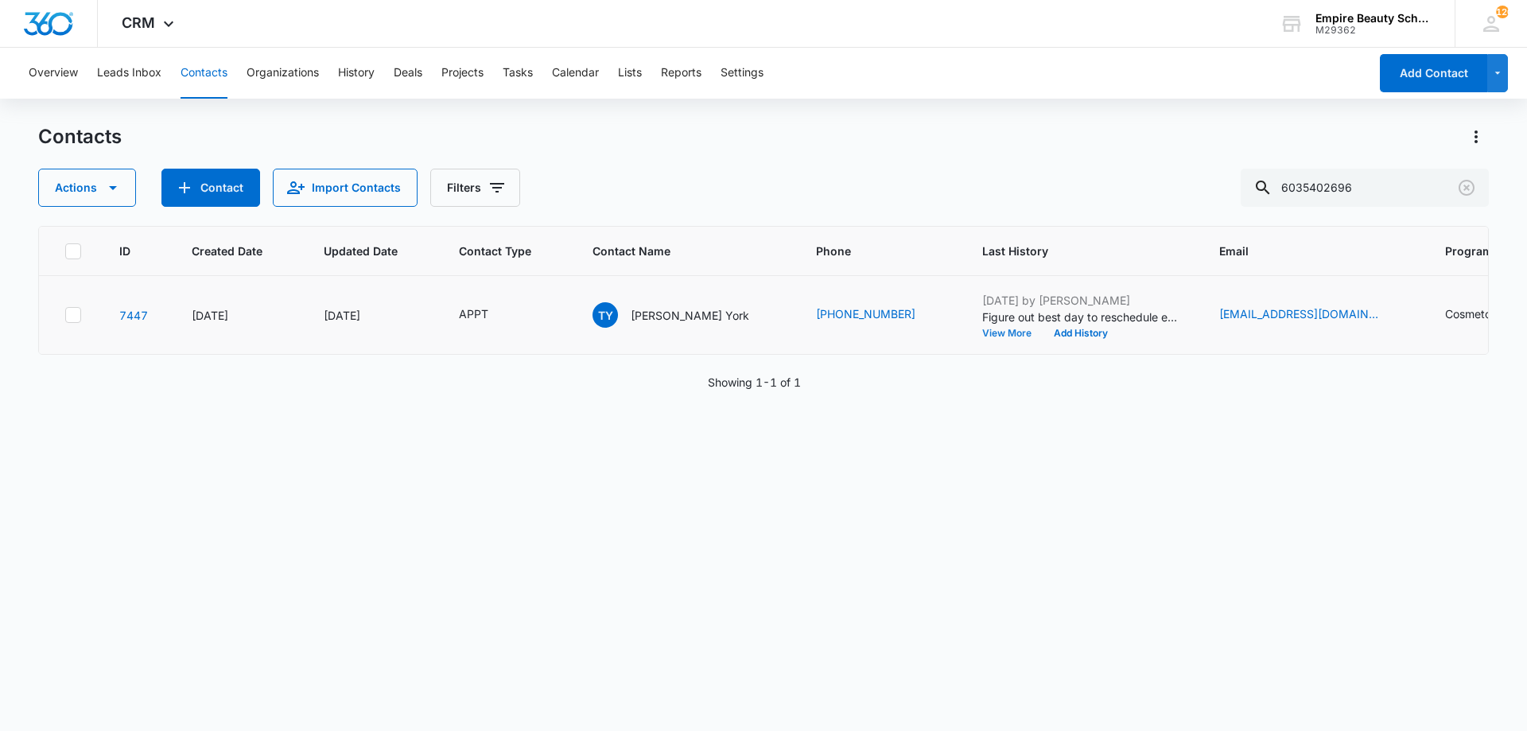
click at [982, 333] on button "View More" at bounding box center [1012, 334] width 60 height 10
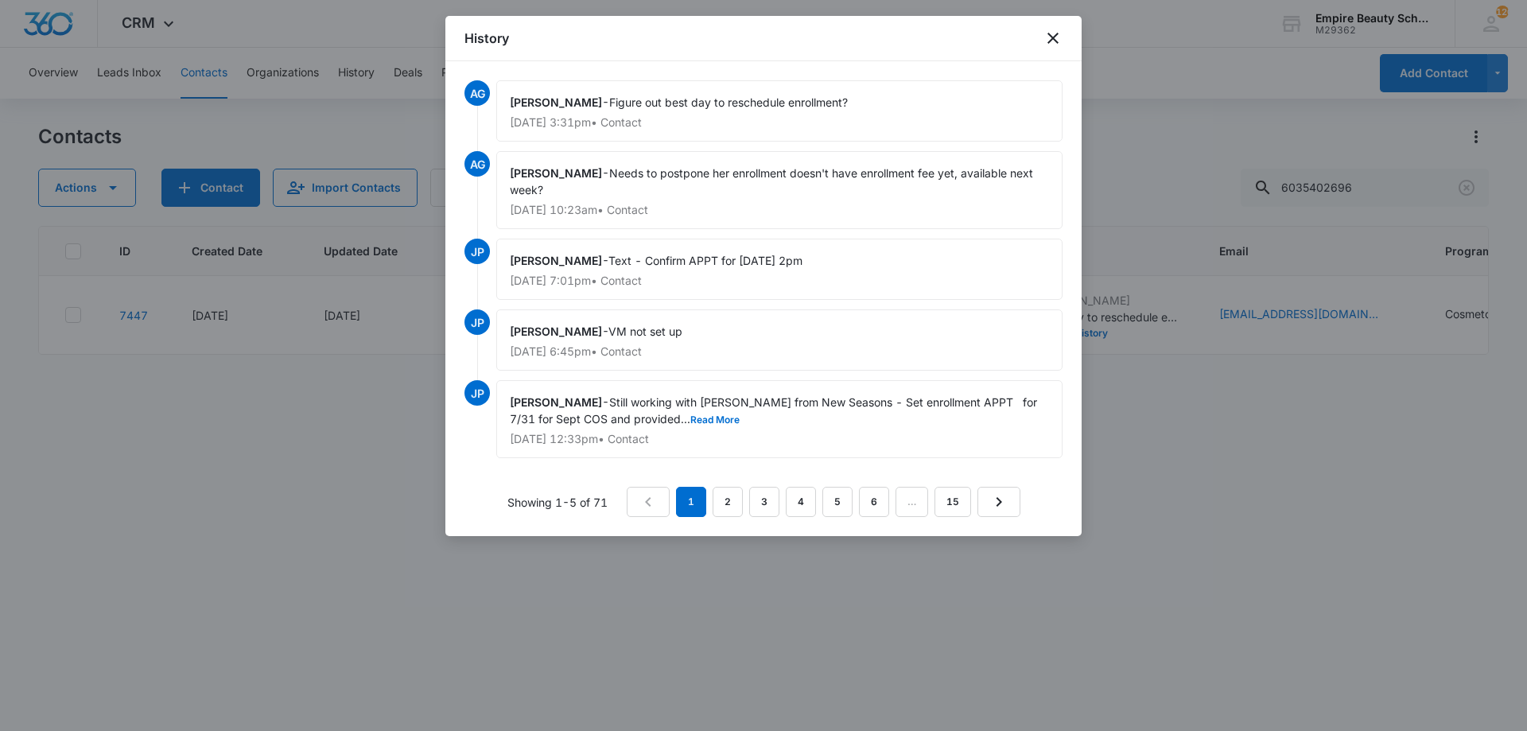
click at [1056, 49] on div "History" at bounding box center [763, 38] width 636 height 45
click at [1045, 36] on icon "close" at bounding box center [1053, 38] width 19 height 19
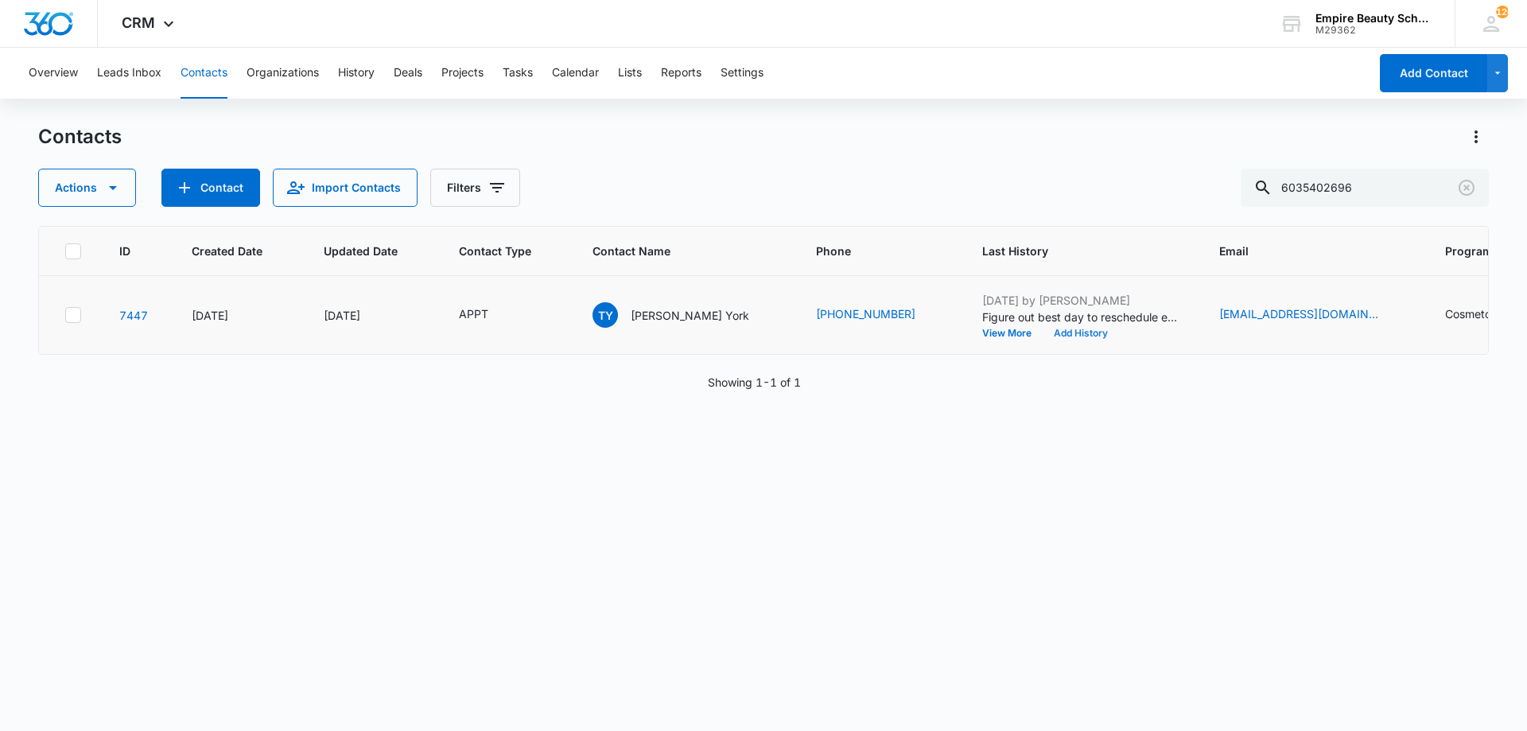
click at [1043, 329] on button "Add History" at bounding box center [1081, 334] width 76 height 10
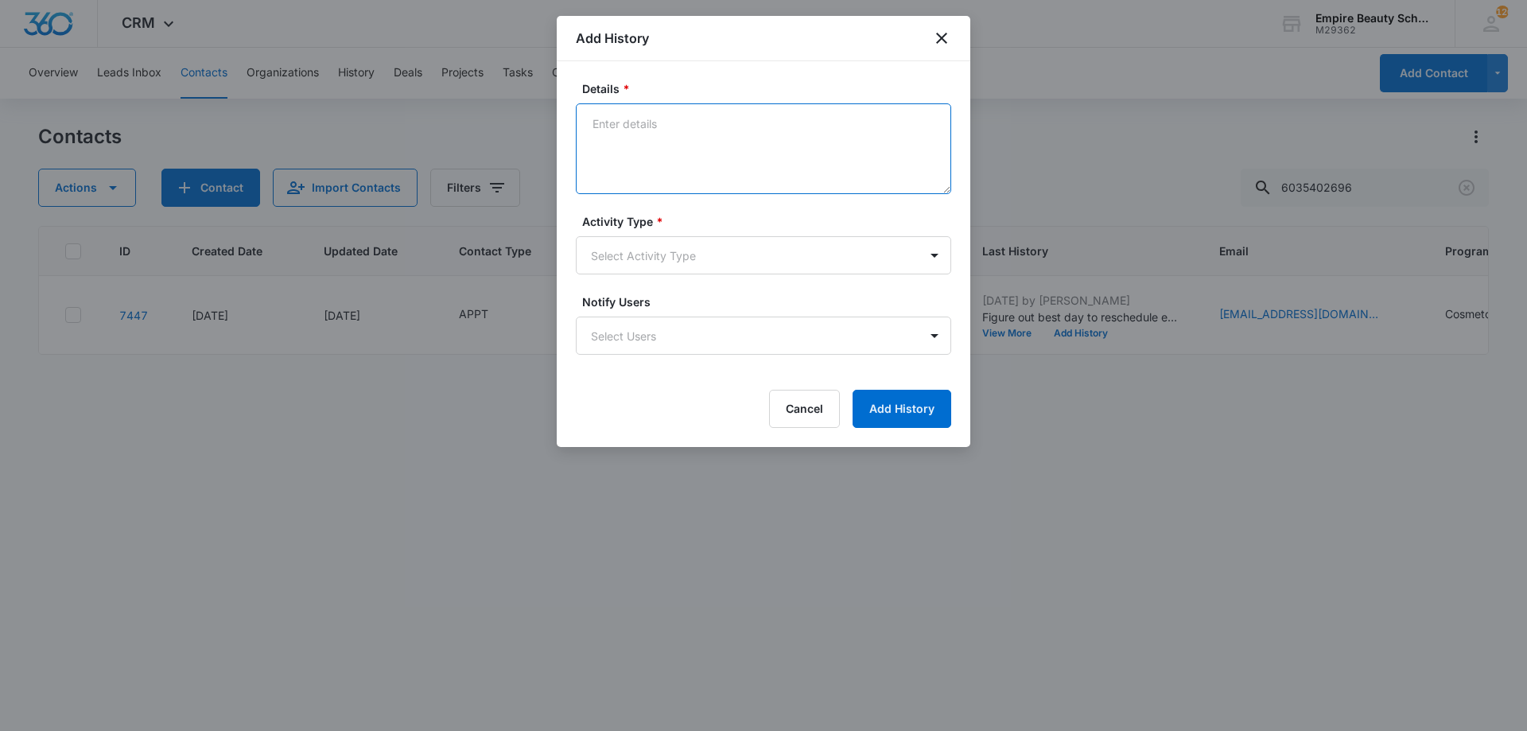
click at [757, 183] on textarea "Details *" at bounding box center [763, 148] width 375 height 91
type textarea "Best day is Monday 8/25 - Best time?"
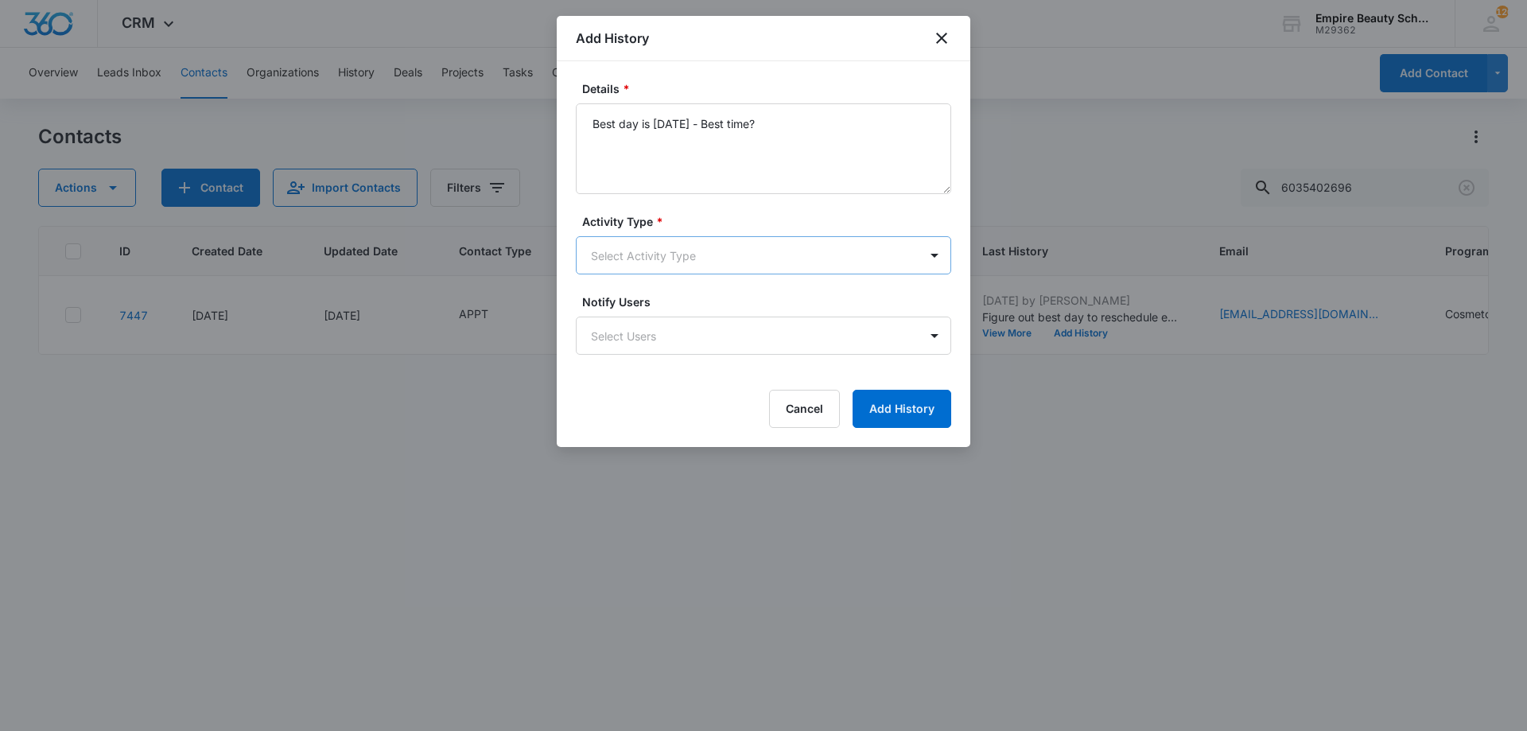
drag, startPoint x: 741, startPoint y: 228, endPoint x: 721, endPoint y: 259, distance: 37.5
click at [741, 231] on div "Activity Type * Select Activity Type" at bounding box center [763, 243] width 375 height 61
click at [736, 259] on body "CRM Apps Forms CRM Email Shop Payments POS Files Brand Settings Empire Beauty S…" at bounding box center [763, 365] width 1527 height 731
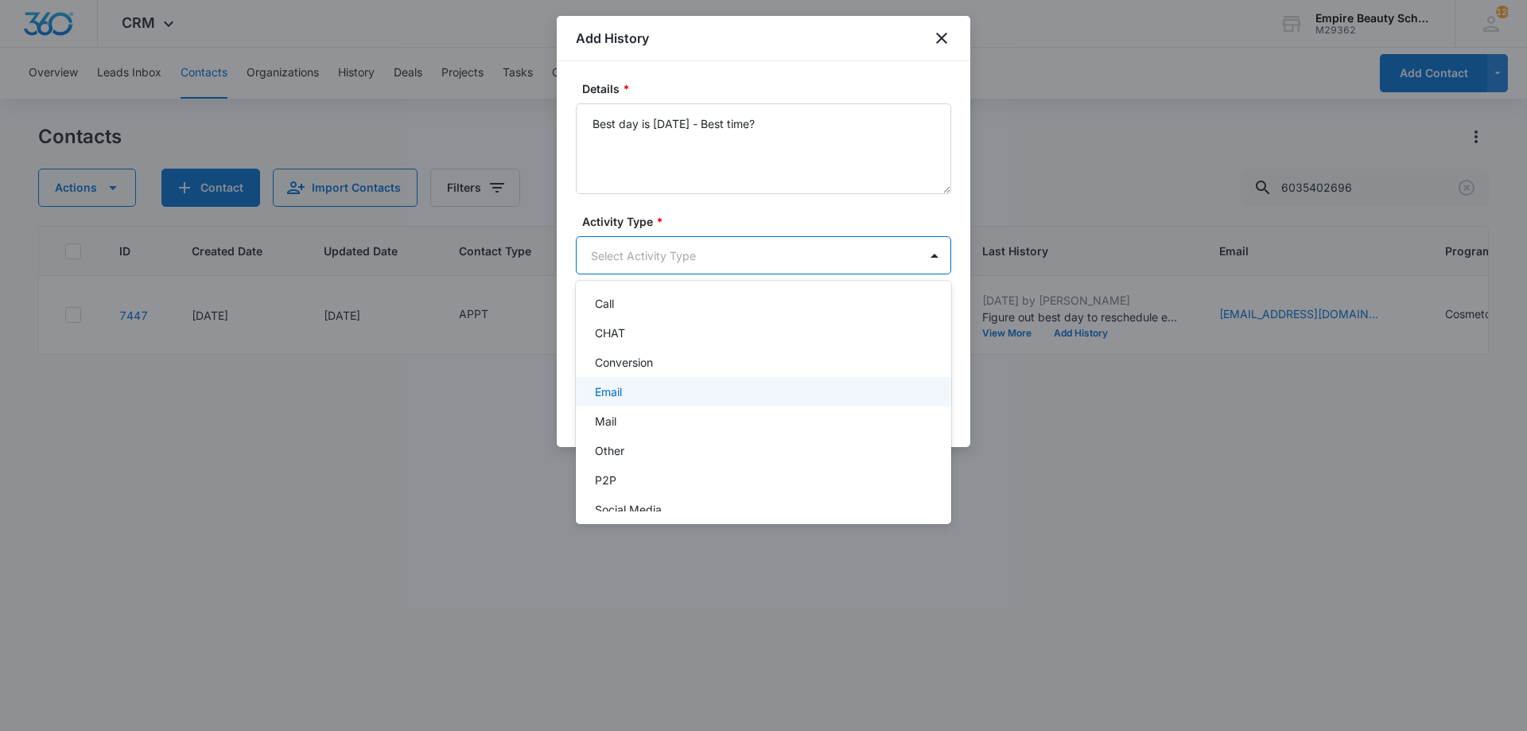
scroll to position [83, 0]
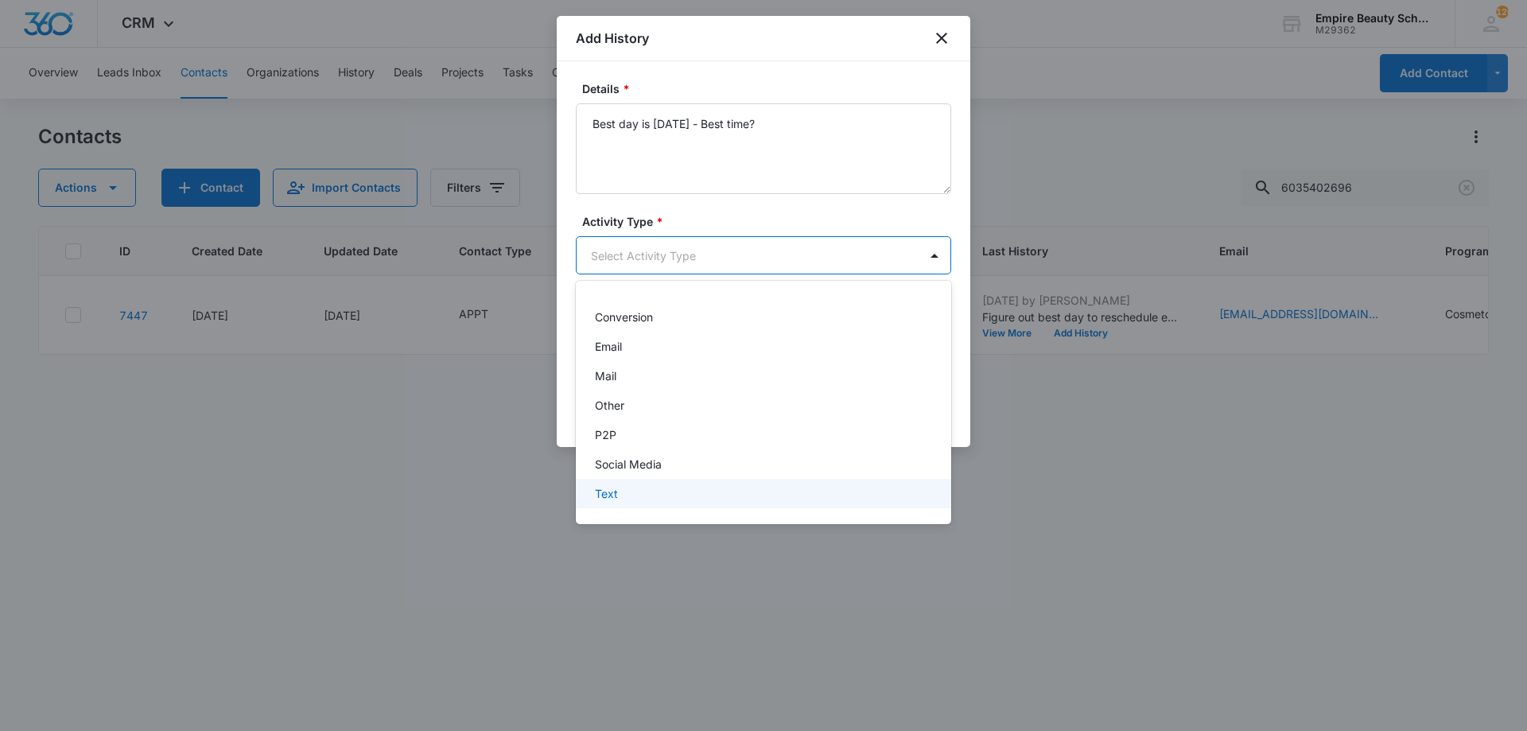
click at [686, 494] on div "Text" at bounding box center [762, 493] width 334 height 17
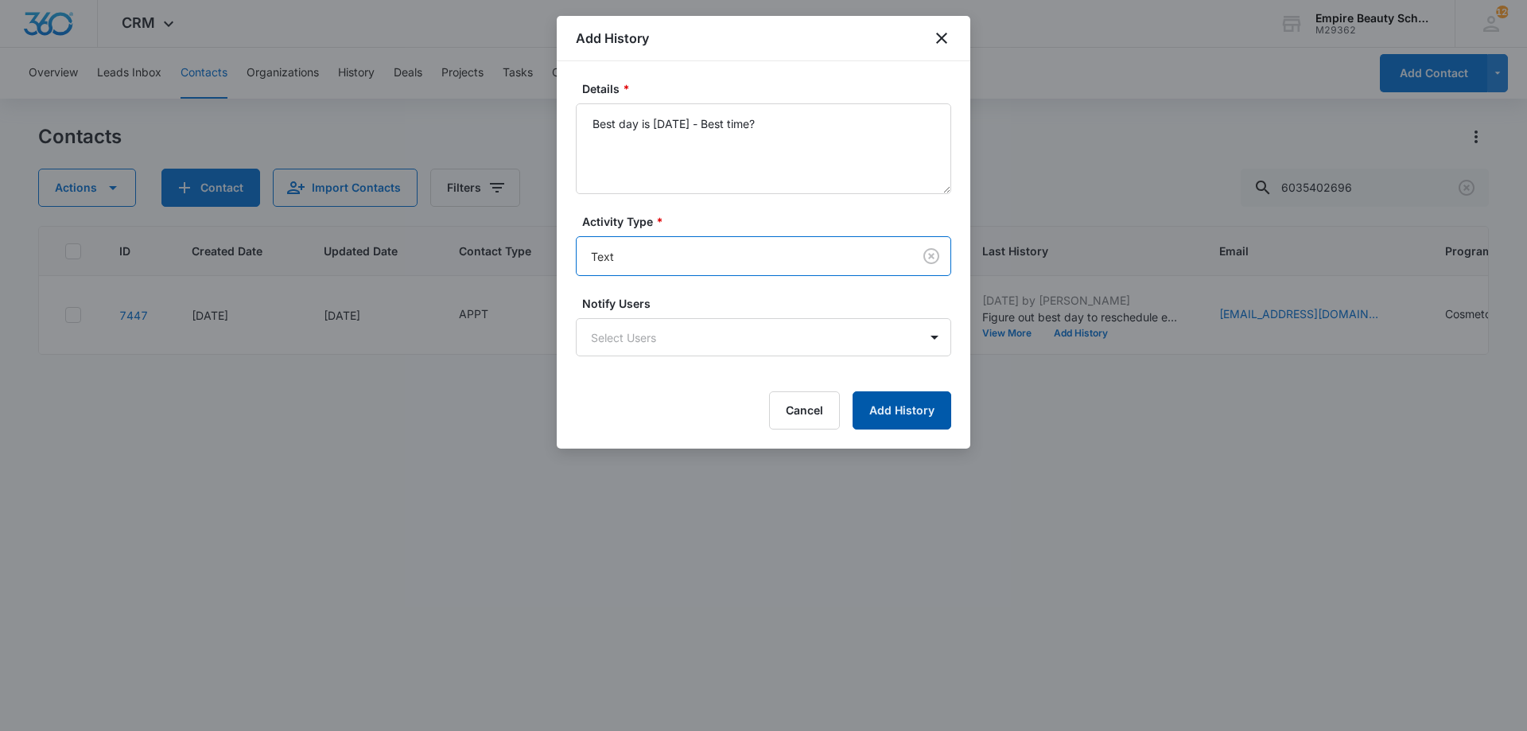
click at [893, 412] on button "Add History" at bounding box center [902, 410] width 99 height 38
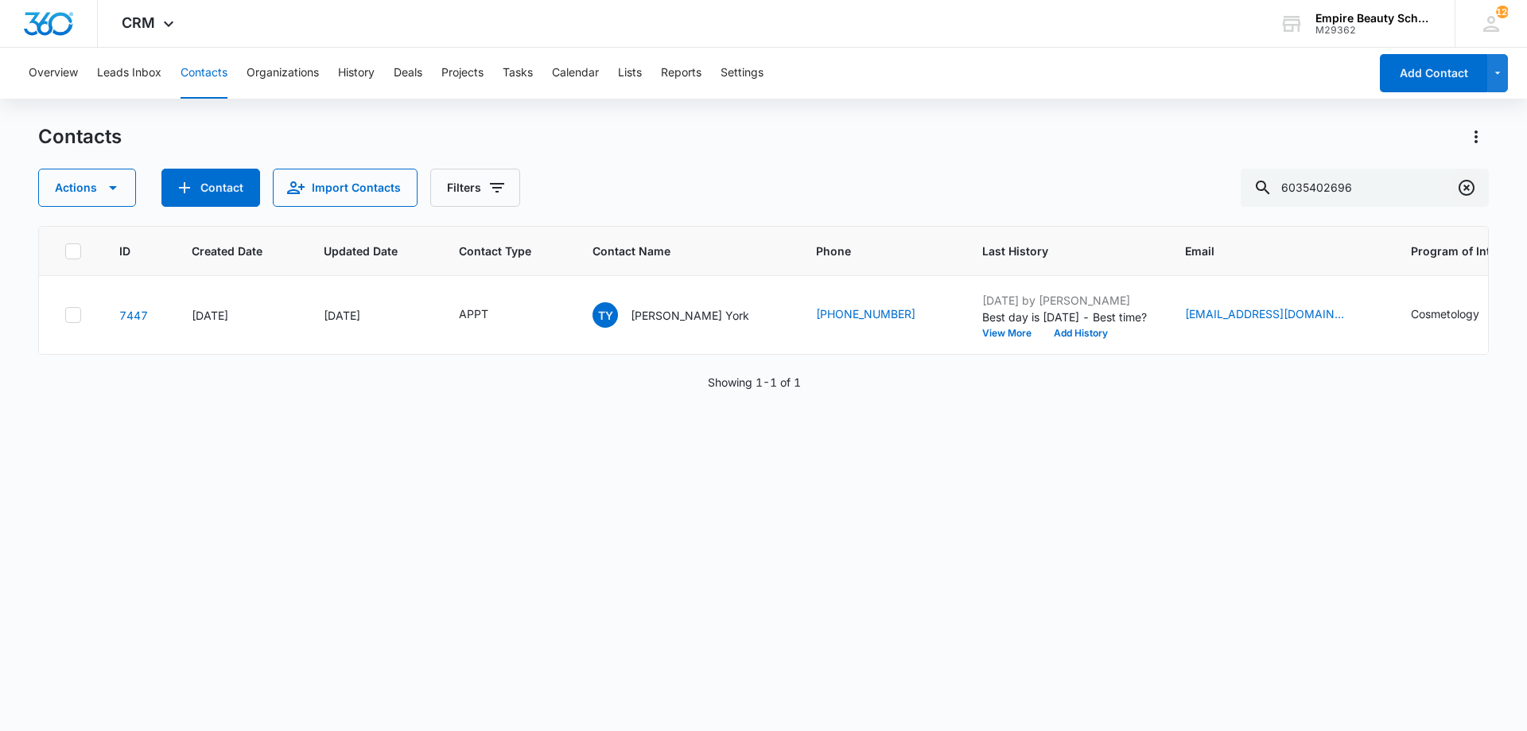
click at [1470, 196] on icon "Clear" at bounding box center [1466, 187] width 19 height 19
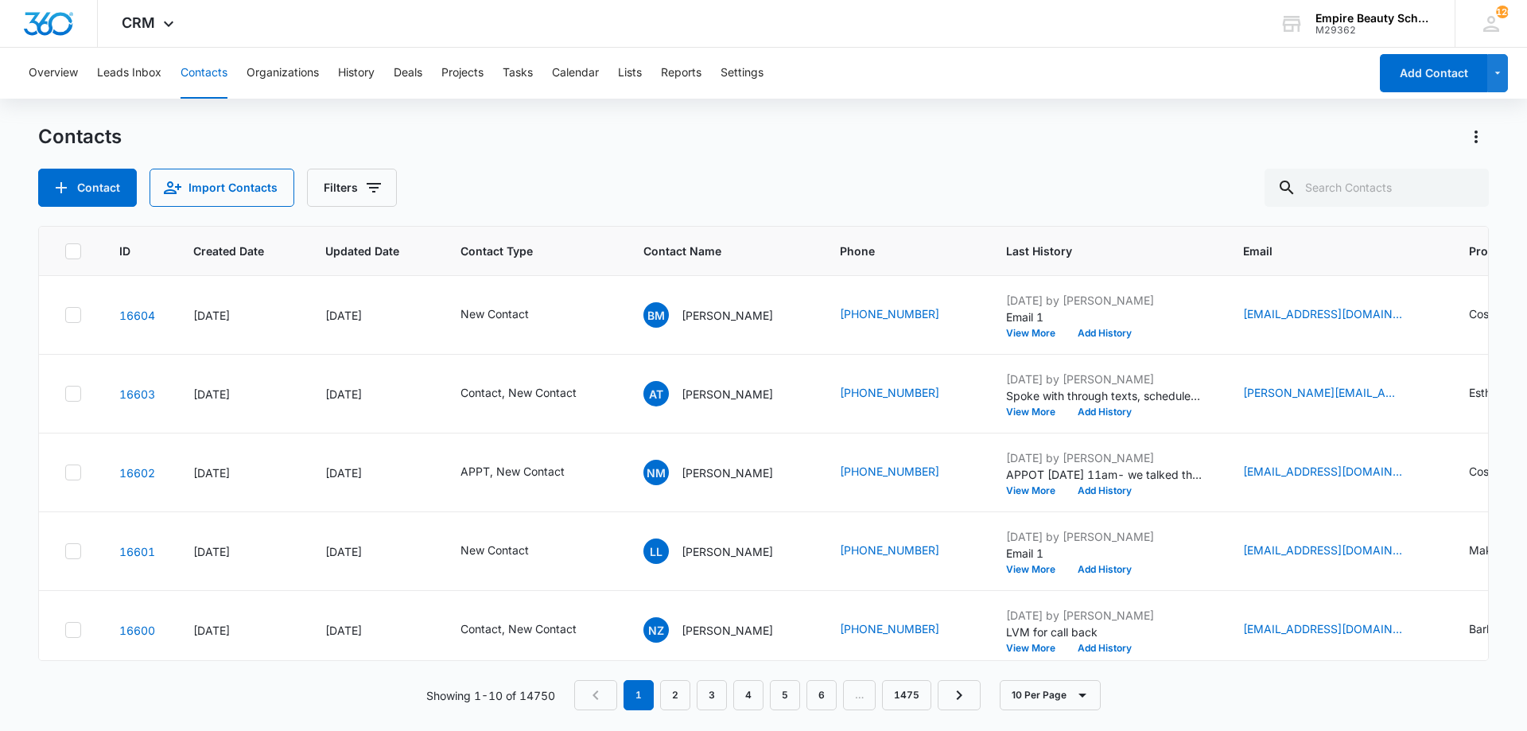
click at [998, 145] on div "Contacts" at bounding box center [763, 136] width 1451 height 25
click at [1024, 486] on button "View More" at bounding box center [1036, 491] width 60 height 10
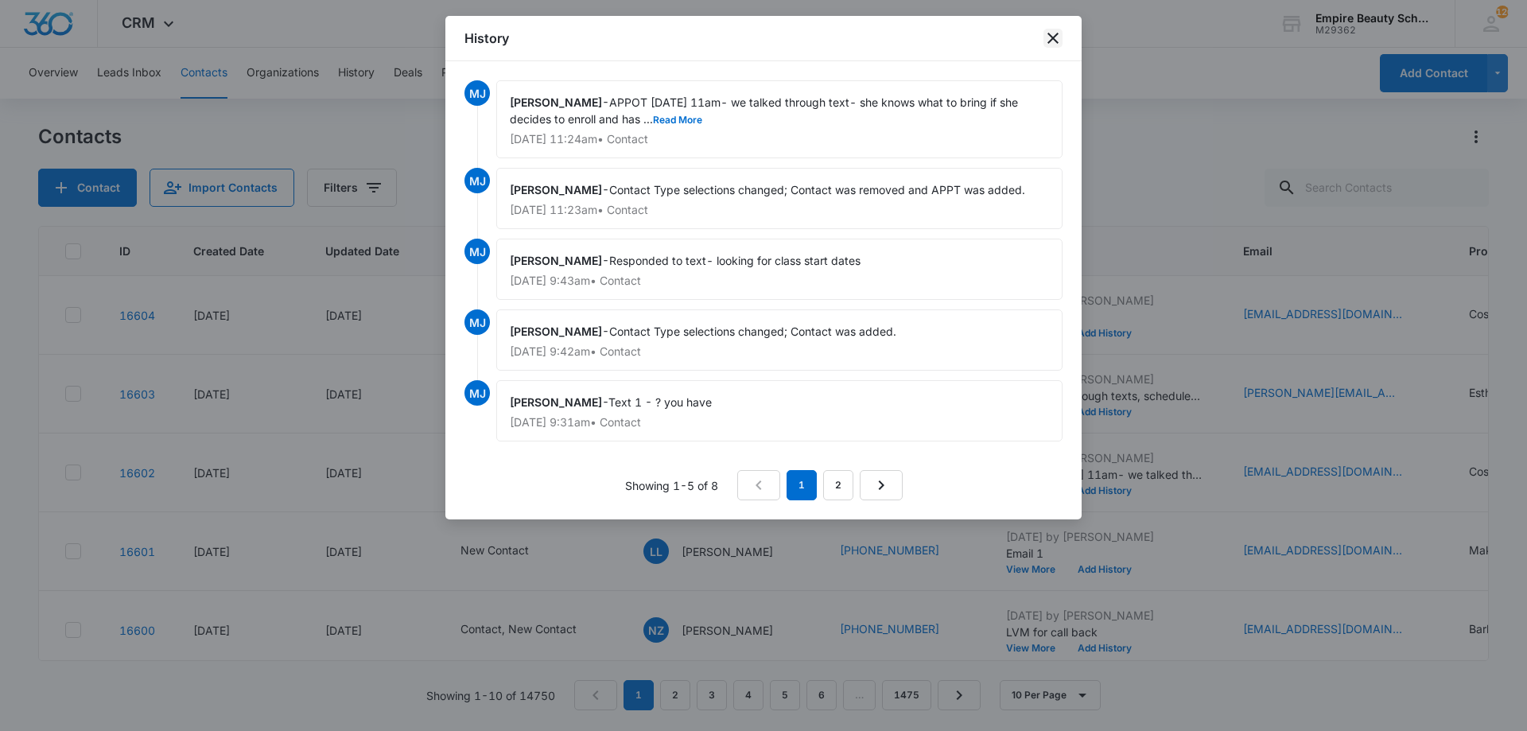
click at [1047, 39] on icon "close" at bounding box center [1053, 38] width 19 height 19
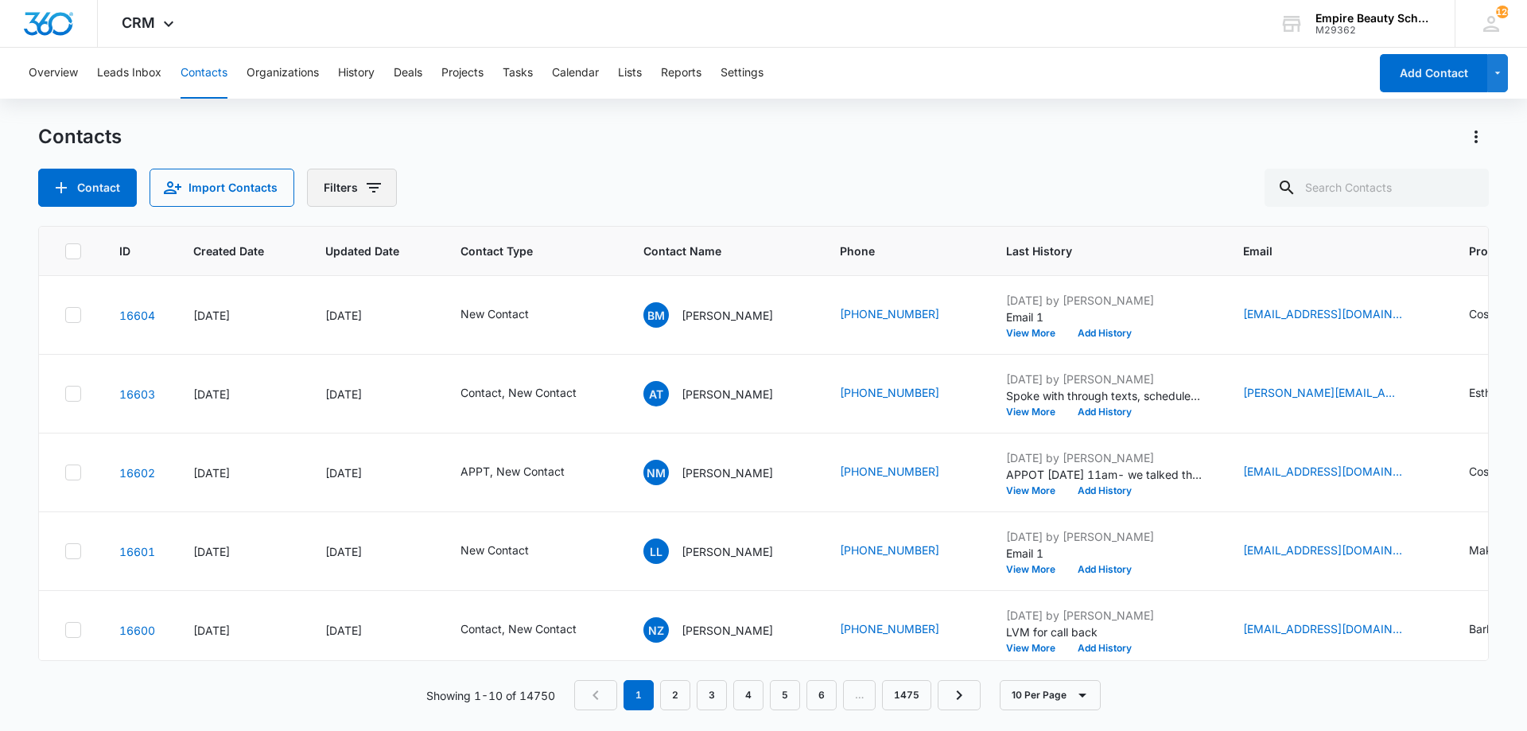
click at [368, 189] on icon "Filters" at bounding box center [373, 187] width 19 height 19
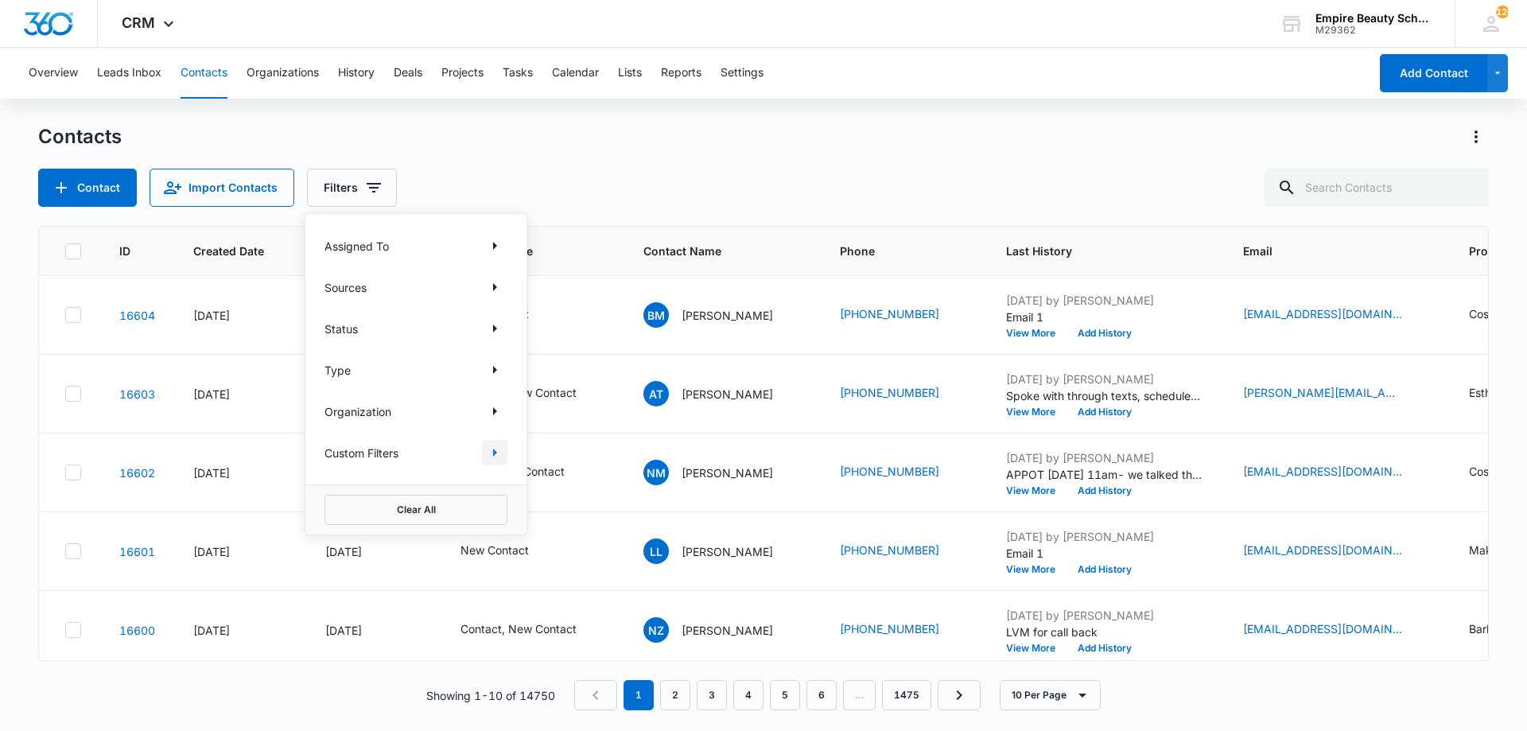
click at [495, 445] on icon "Show Custom Filters filters" at bounding box center [494, 452] width 19 height 19
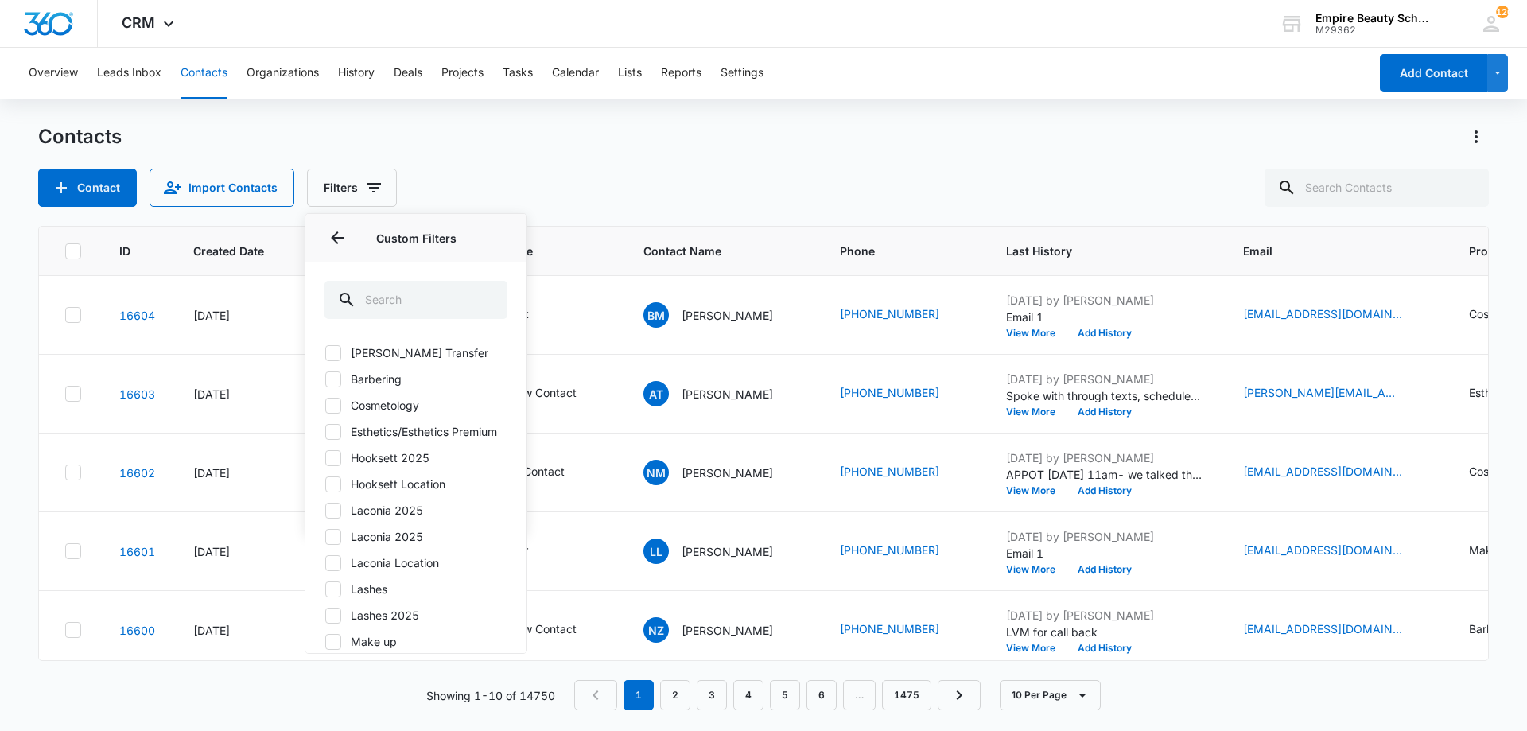
click at [375, 466] on label "Hooksett 2025" at bounding box center [416, 457] width 183 height 17
click at [325, 458] on input "Hooksett 2025" at bounding box center [325, 457] width 1 height 1
checkbox input "true"
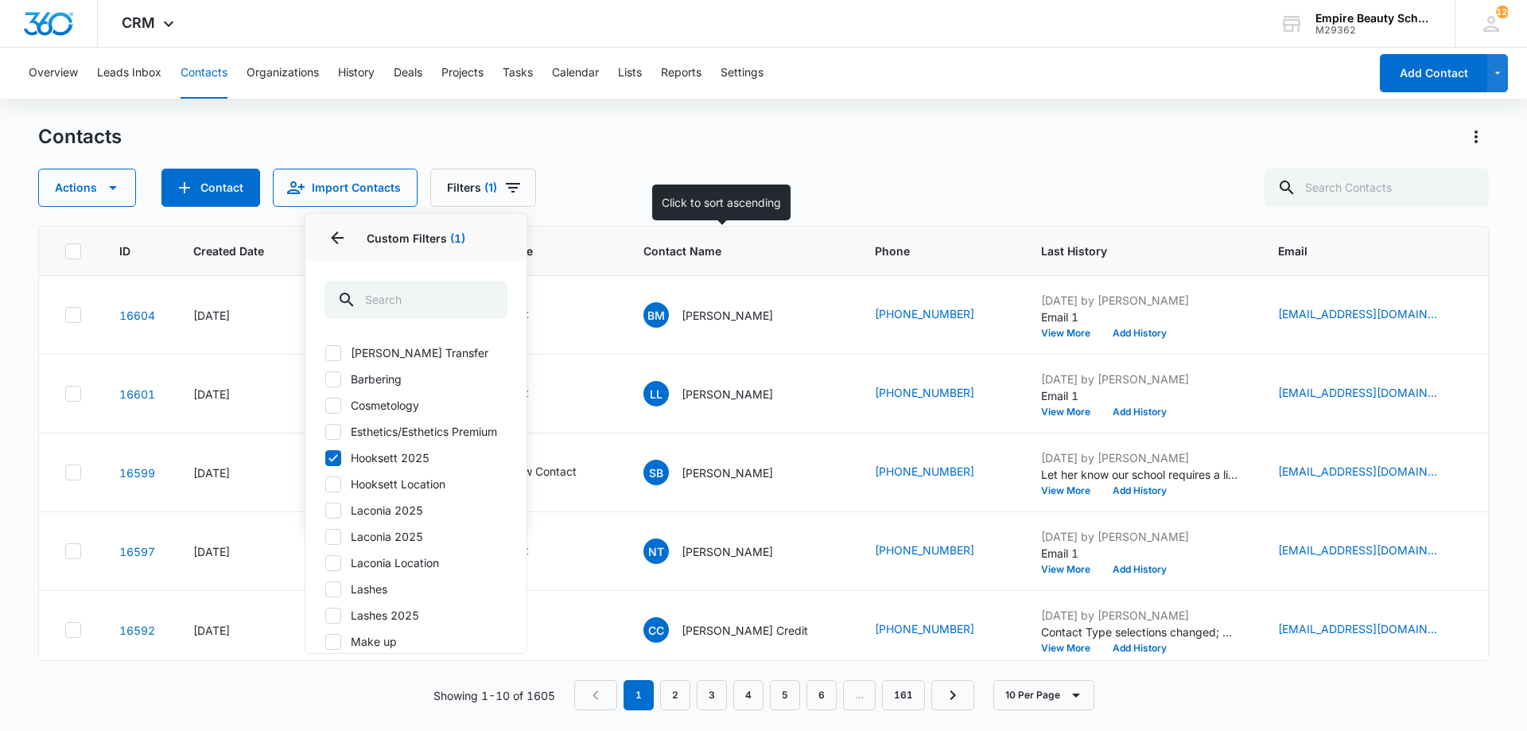
click at [748, 198] on div "Actions Contact Import Contacts Filters (1) Assigned To Sources Status Type Org…" at bounding box center [763, 188] width 1451 height 38
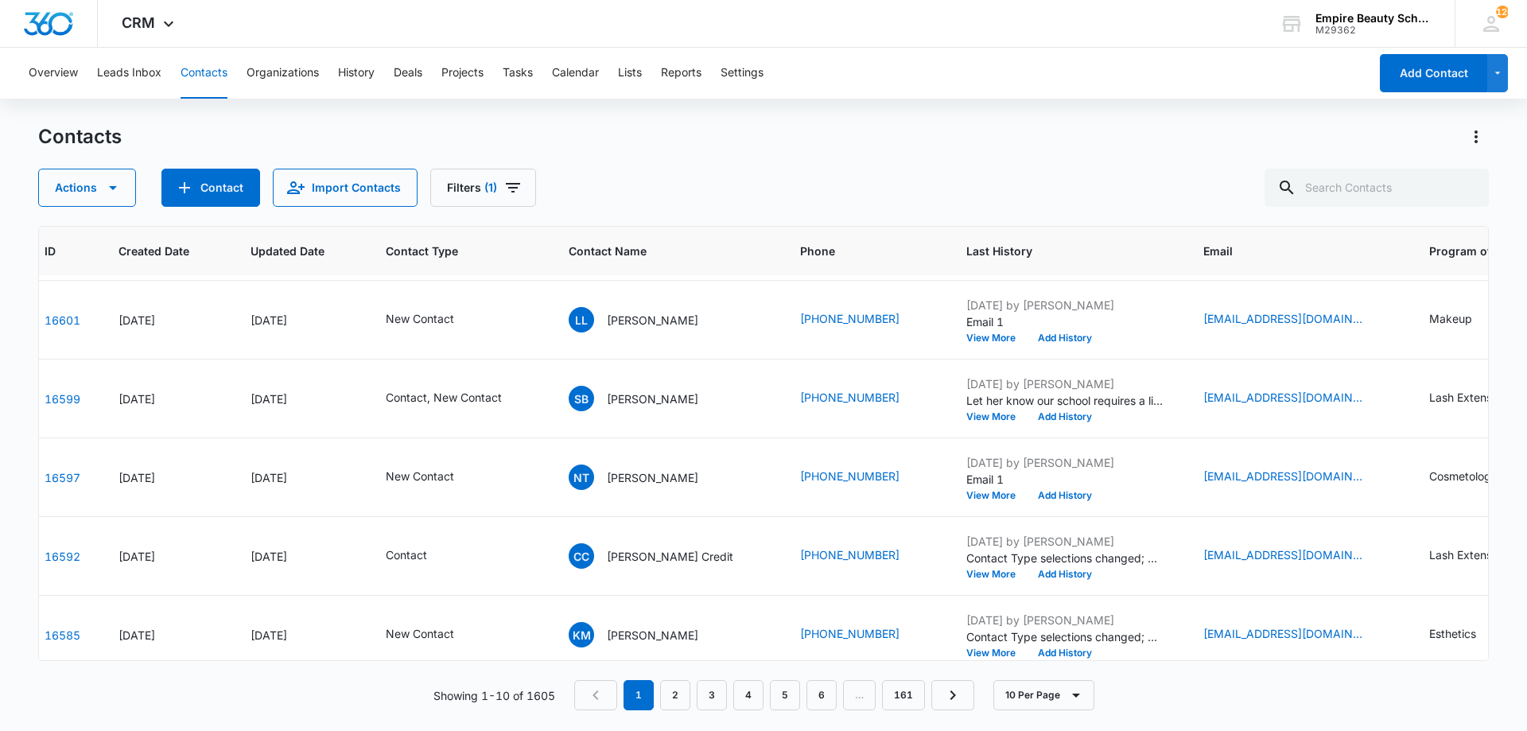
scroll to position [75, 75]
drag, startPoint x: 893, startPoint y: 661, endPoint x: 928, endPoint y: 660, distance: 35.8
click at [932, 664] on div "ID Created Date Updated Date Contact Type Contact Name Phone Last History Email…" at bounding box center [763, 468] width 1451 height 484
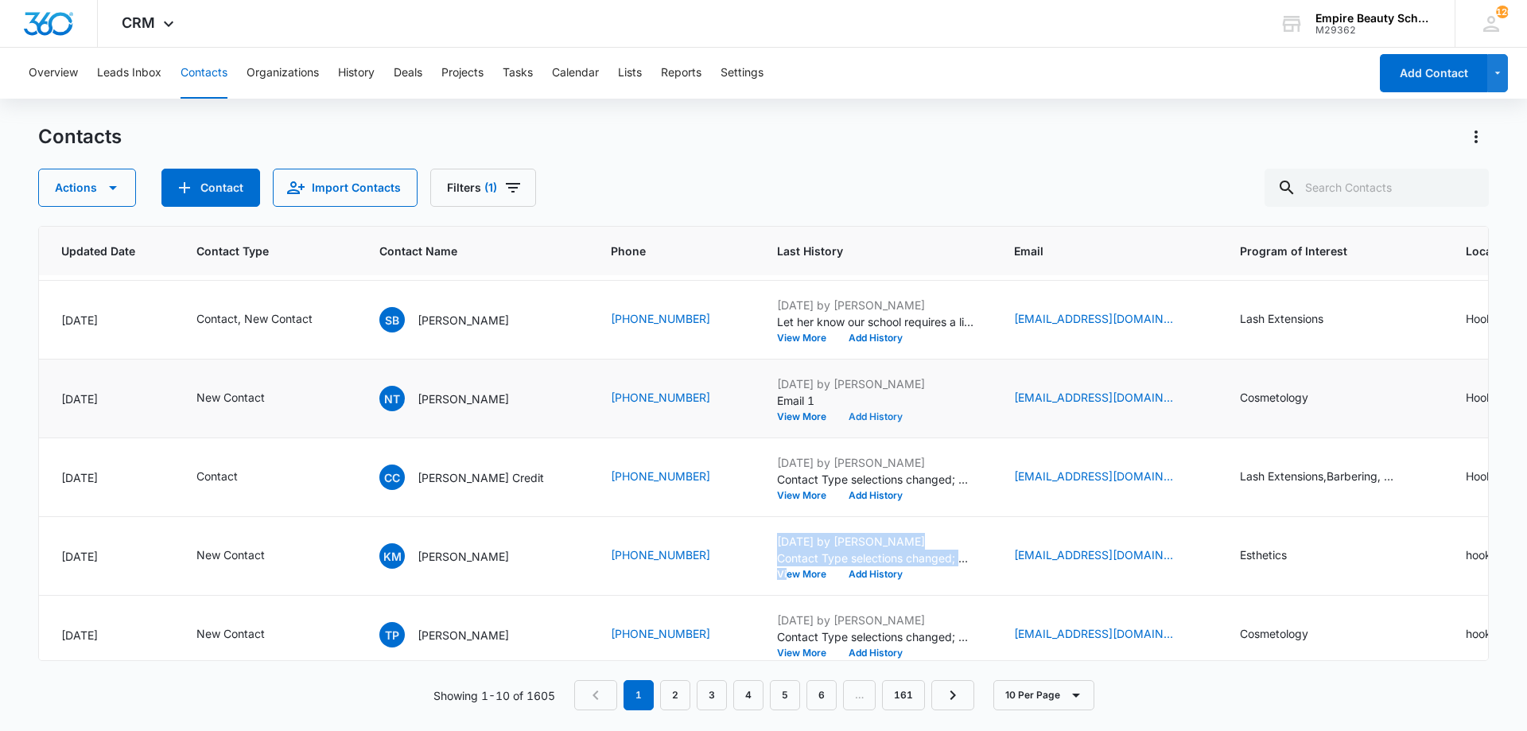
scroll to position [154, 264]
click at [777, 416] on button "View More" at bounding box center [807, 416] width 60 height 10
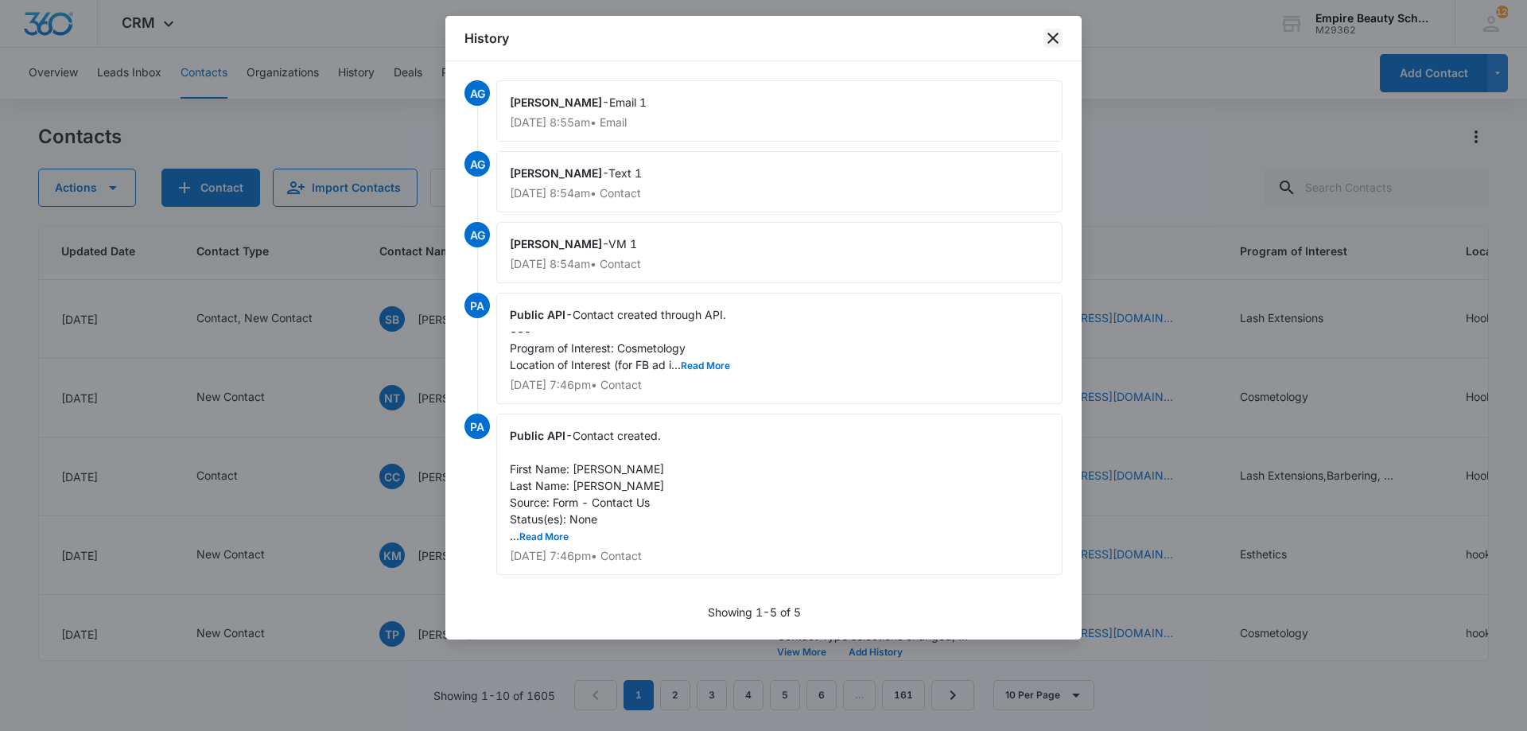
click at [1056, 39] on icon "close" at bounding box center [1053, 38] width 19 height 19
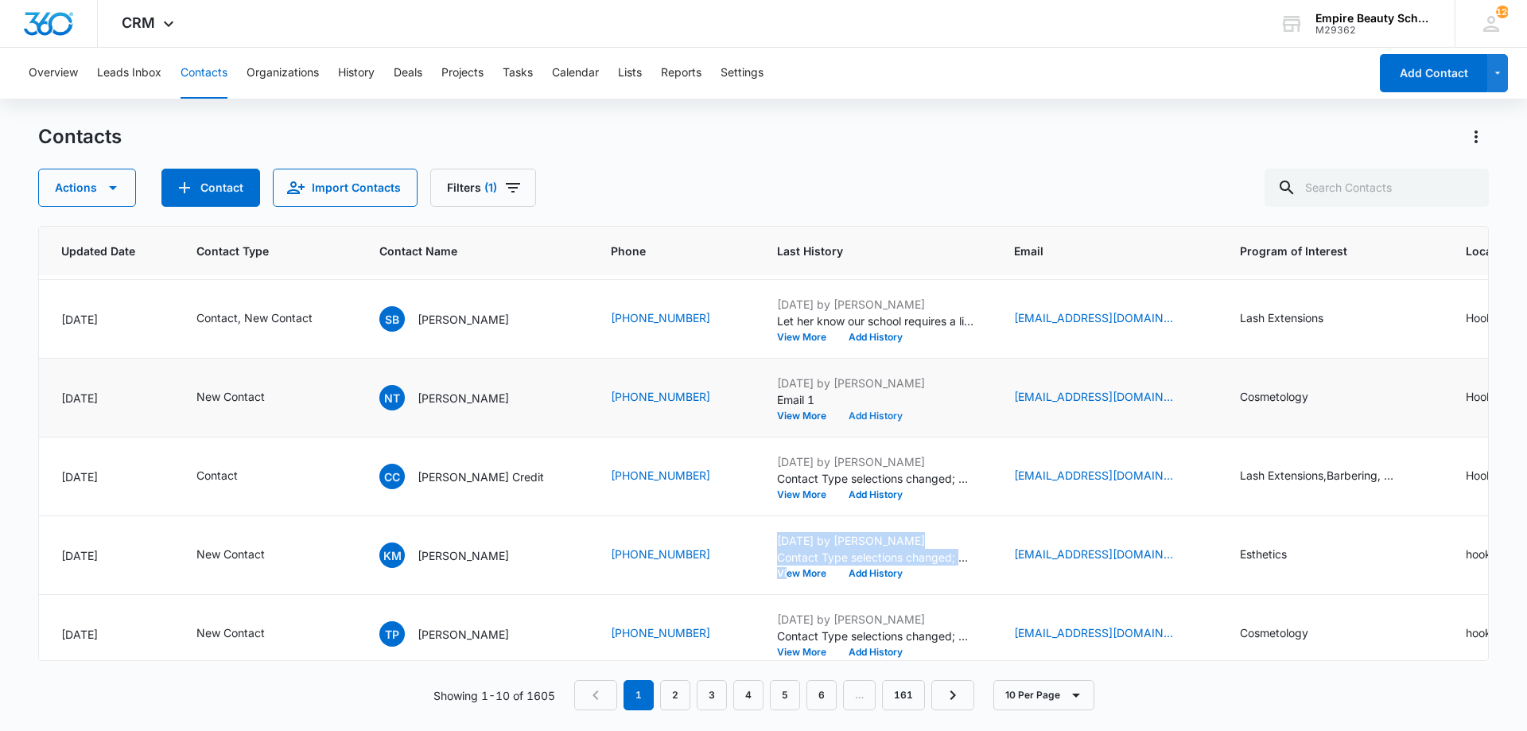
click at [838, 414] on button "Add History" at bounding box center [876, 416] width 76 height 10
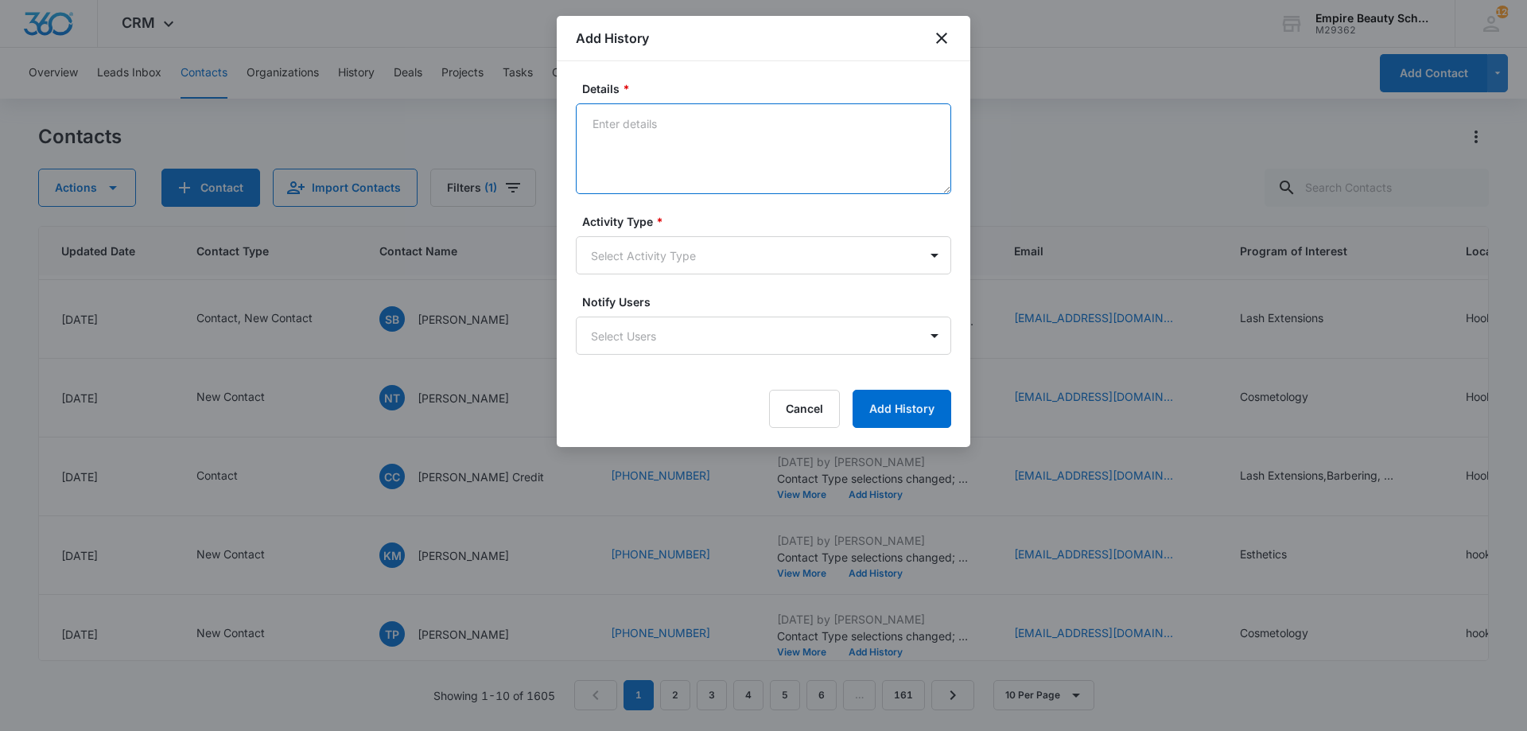
click at [754, 154] on textarea "Details *" at bounding box center [763, 148] width 375 height 91
type textarea "VM 2"
click at [596, 243] on body "CRM Apps Forms CRM Email Shop Payments POS Files Brand Settings Empire Beauty S…" at bounding box center [763, 365] width 1527 height 731
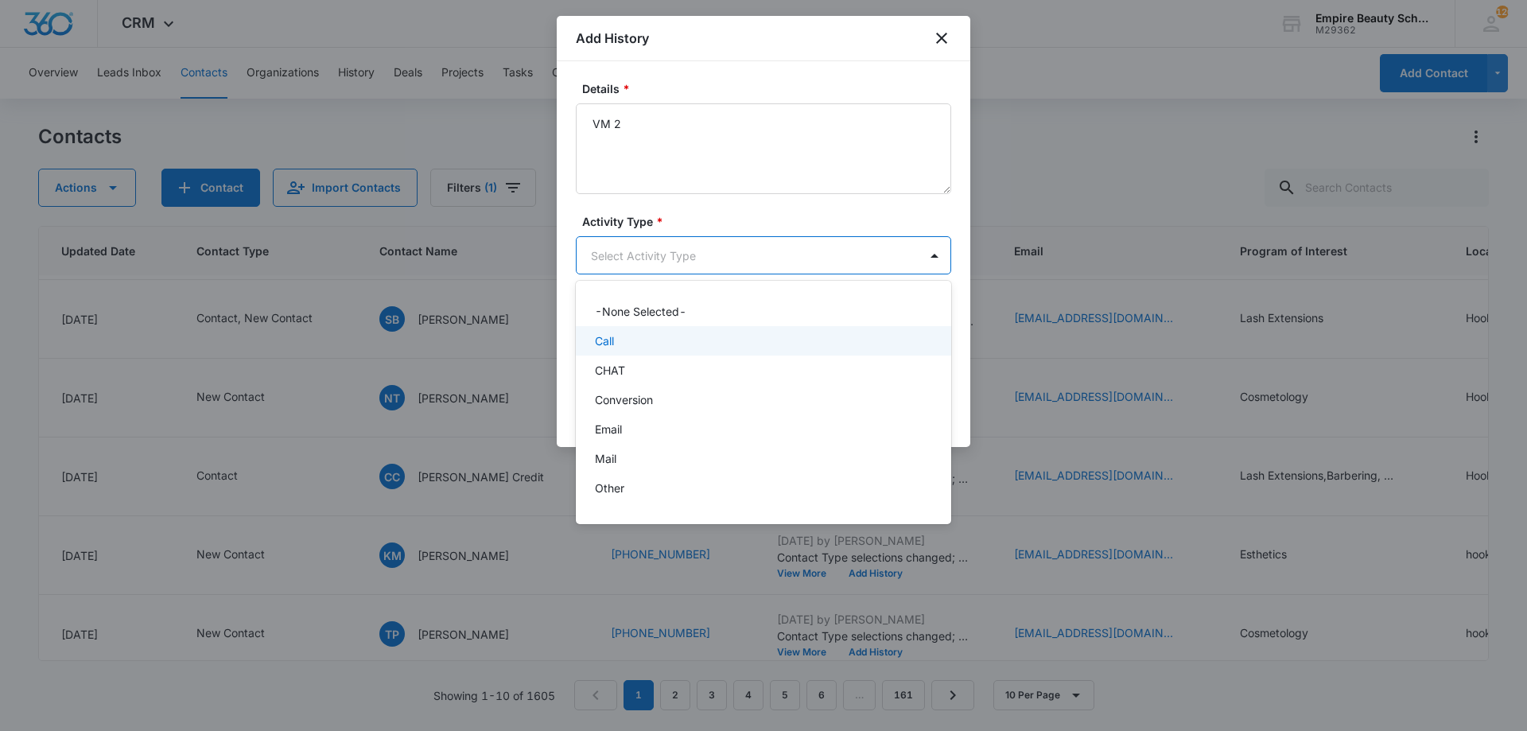
click at [640, 338] on div "Call" at bounding box center [762, 341] width 334 height 17
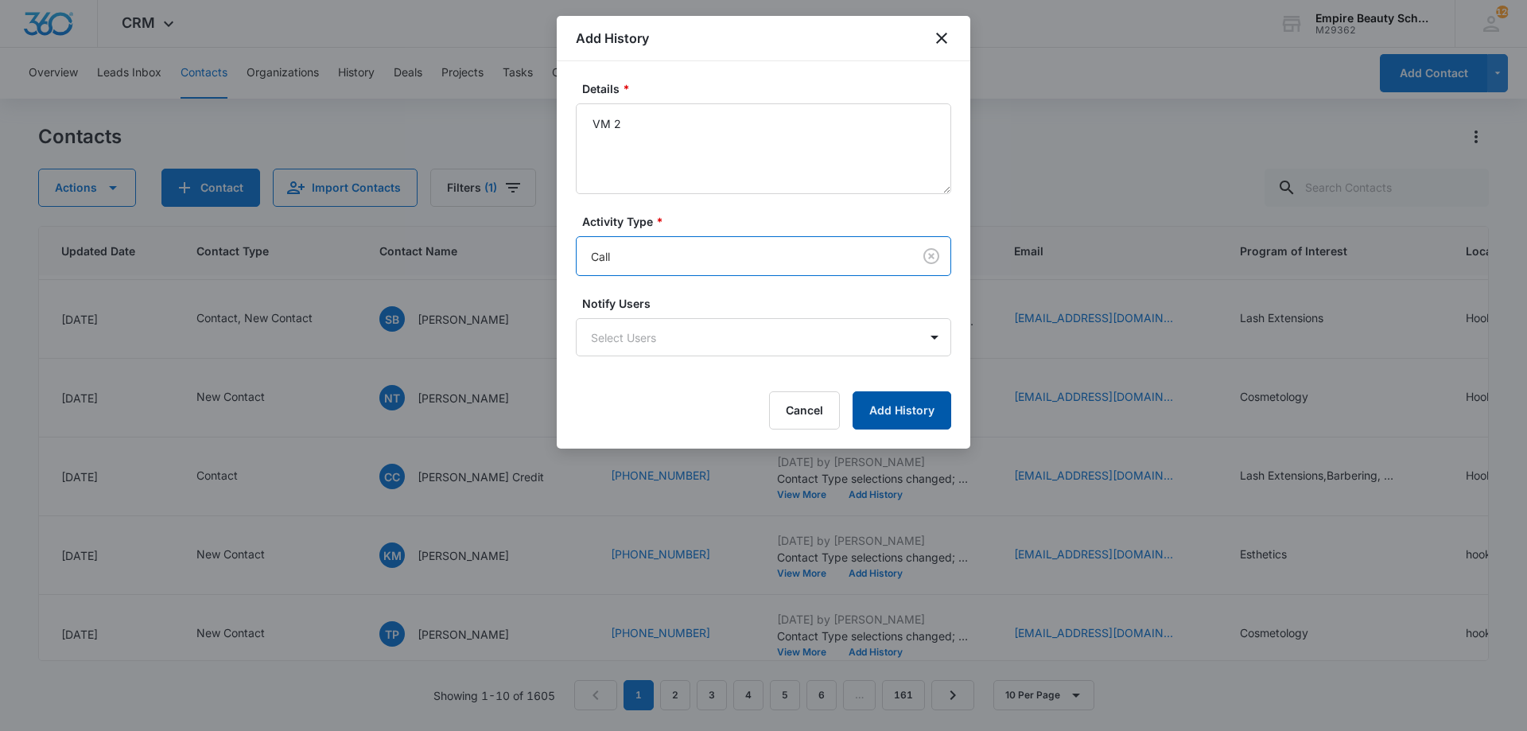
click at [877, 403] on button "Add History" at bounding box center [902, 410] width 99 height 38
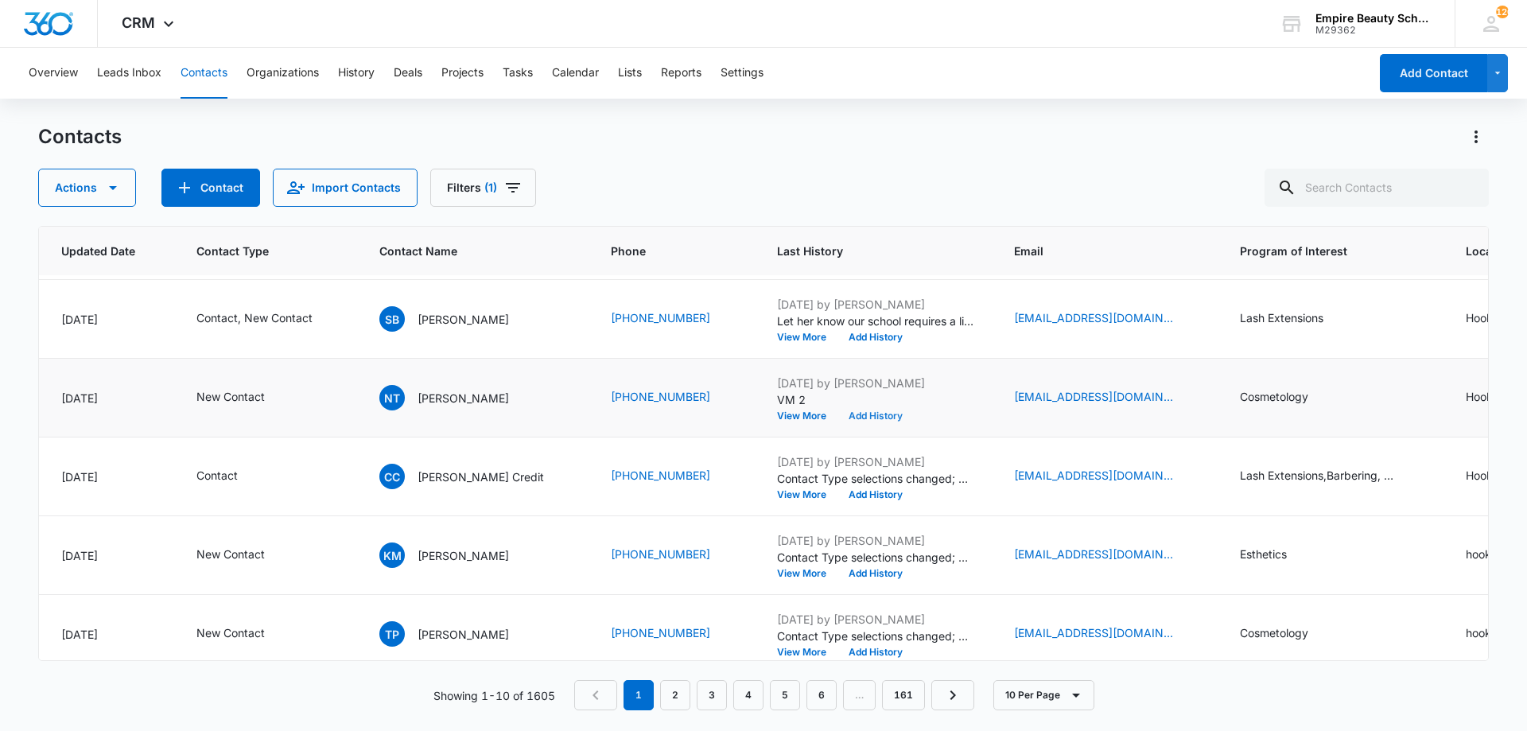
click at [838, 414] on button "Add History" at bounding box center [876, 416] width 76 height 10
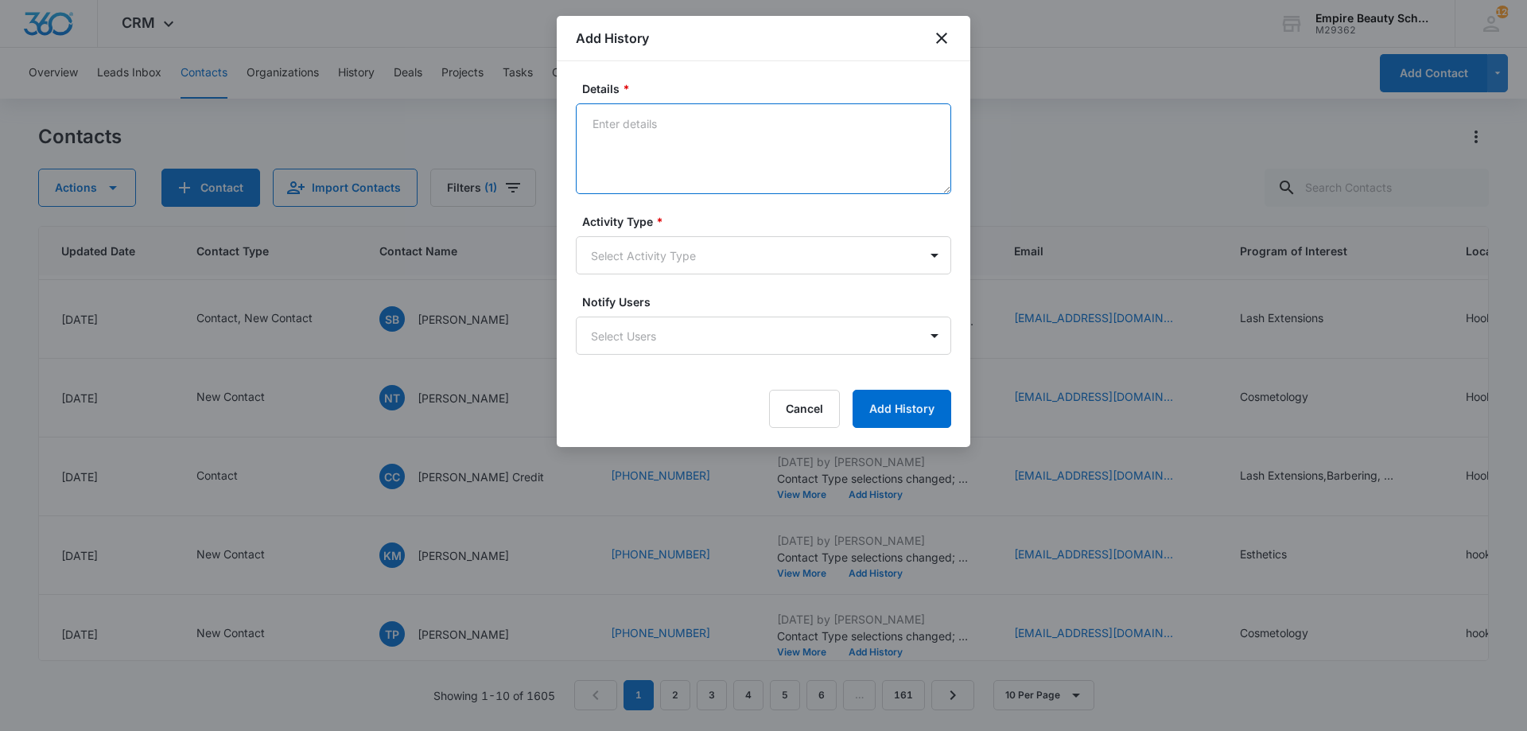
click at [706, 157] on textarea "Details *" at bounding box center [763, 148] width 375 height 91
type textarea "Text 2"
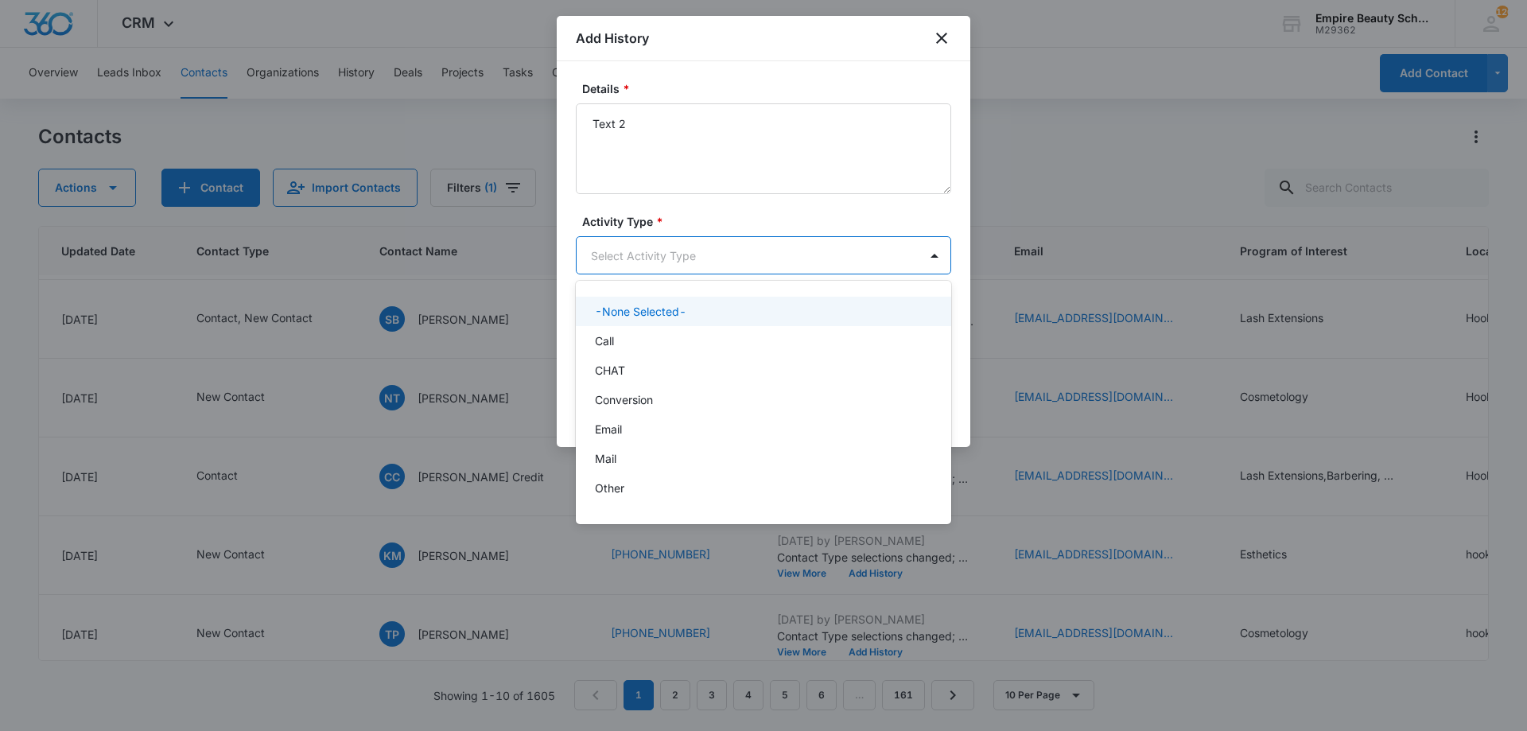
click at [768, 266] on body "CRM Apps Forms CRM Email Shop Payments POS Files Brand Settings Empire Beauty S…" at bounding box center [763, 365] width 1527 height 731
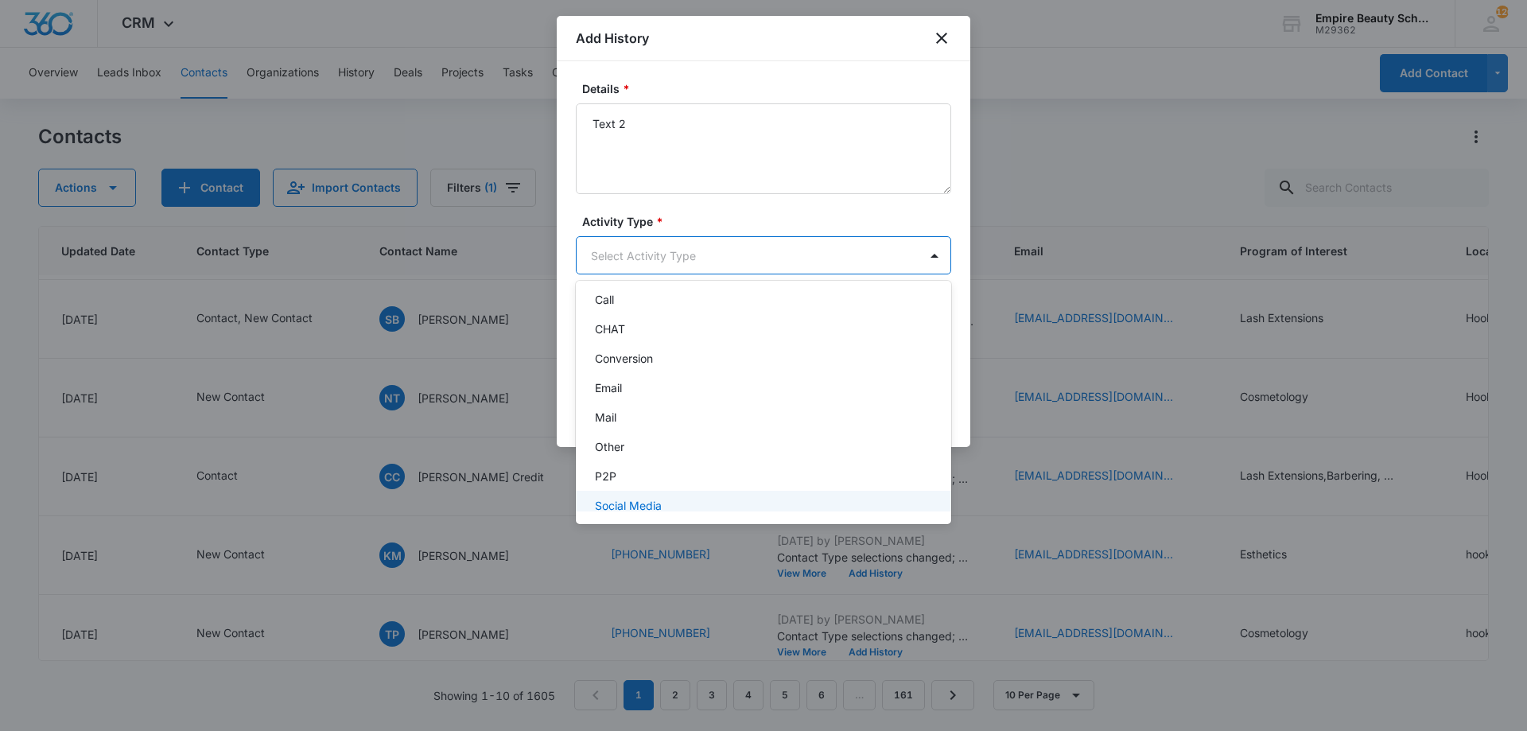
scroll to position [83, 0]
click at [636, 508] on div "Text" at bounding box center [763, 493] width 375 height 29
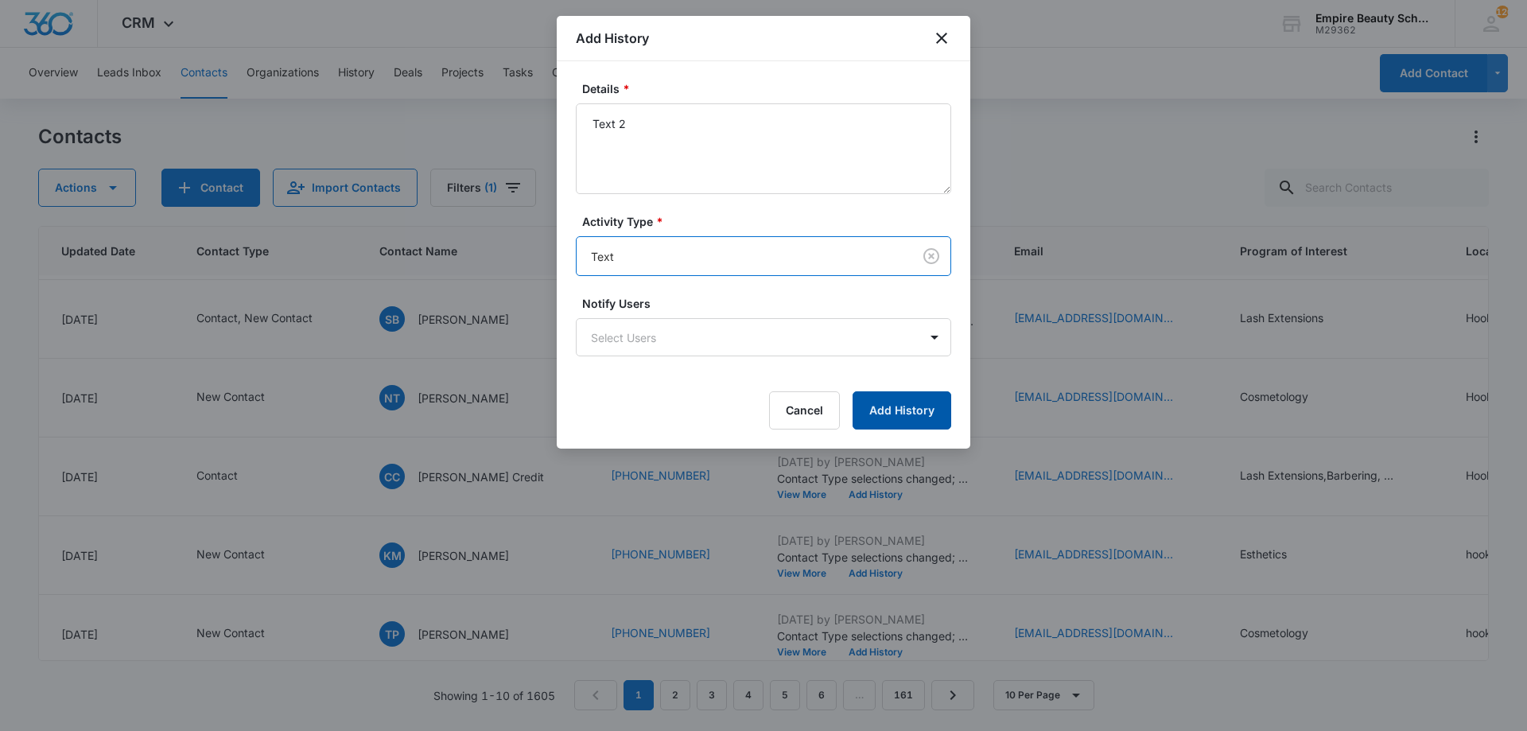
click at [893, 403] on button "Add History" at bounding box center [902, 410] width 99 height 38
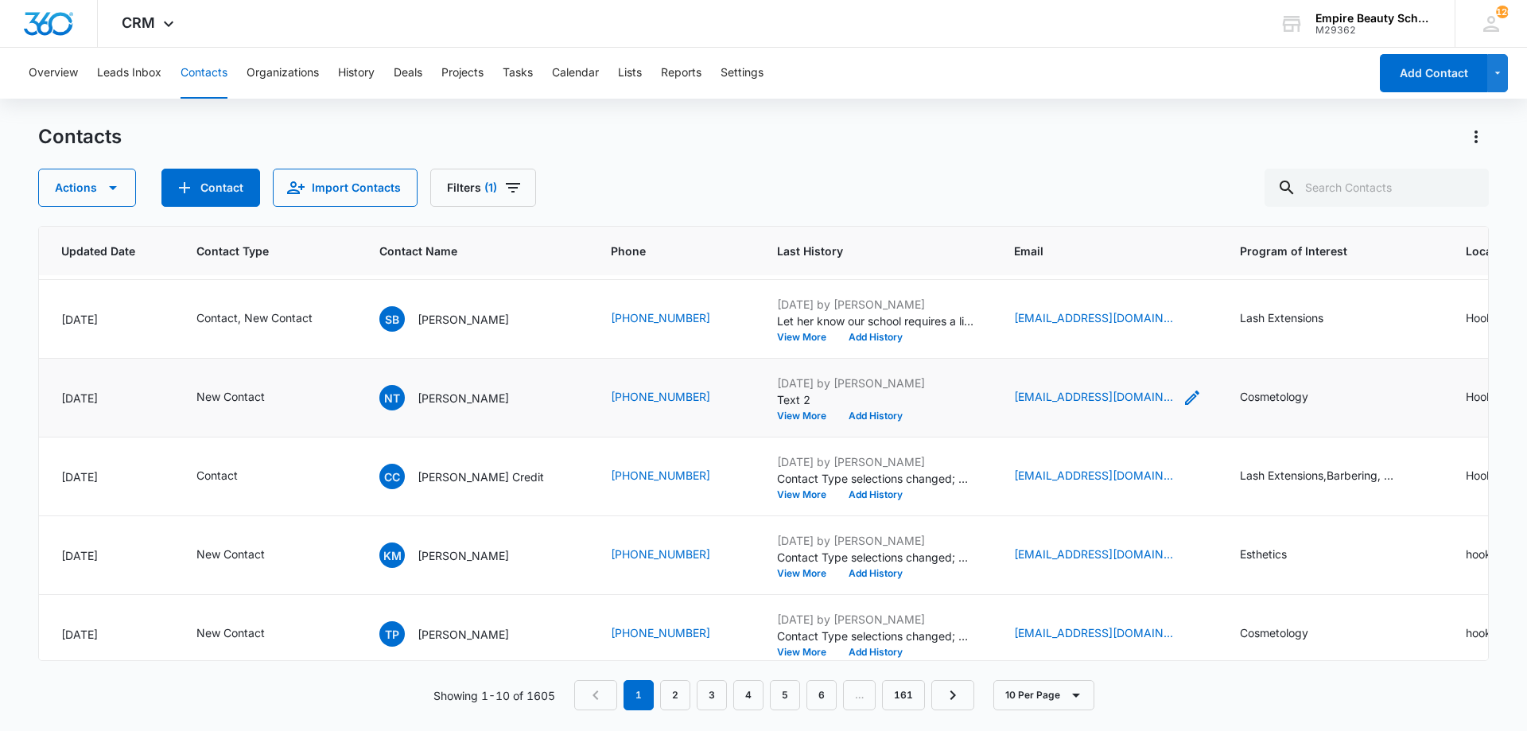
click at [1183, 399] on icon "Email - natalietrocez@gmail.com - Select to Edit Field" at bounding box center [1192, 397] width 19 height 19
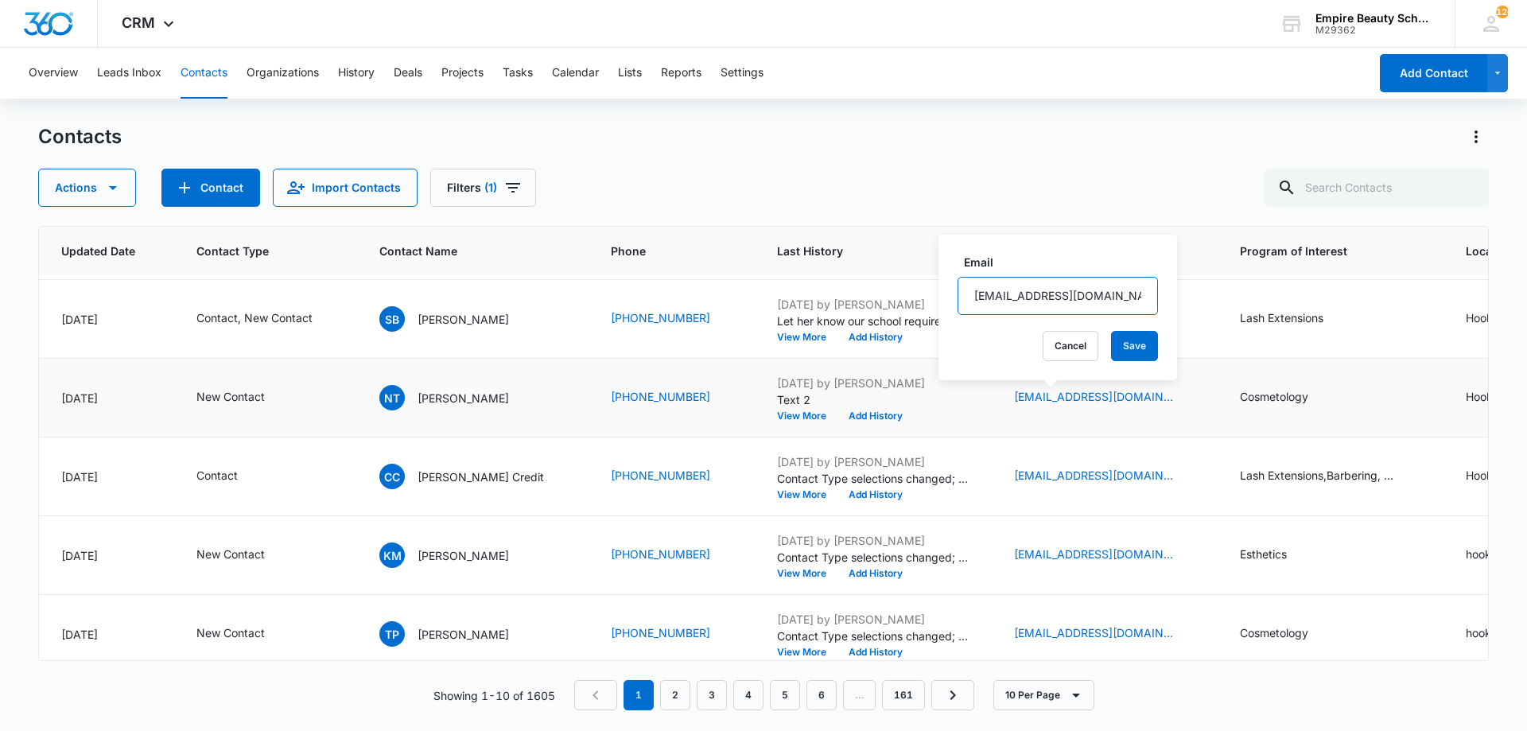
click at [1050, 290] on input "[EMAIL_ADDRESS][DOMAIN_NAME]" at bounding box center [1058, 296] width 200 height 38
click at [1067, 335] on button "Cancel" at bounding box center [1071, 346] width 56 height 30
click at [829, 424] on td "Aug 11, 2025 by Jess Peltonovich Text 2 View More Add History" at bounding box center [876, 398] width 237 height 79
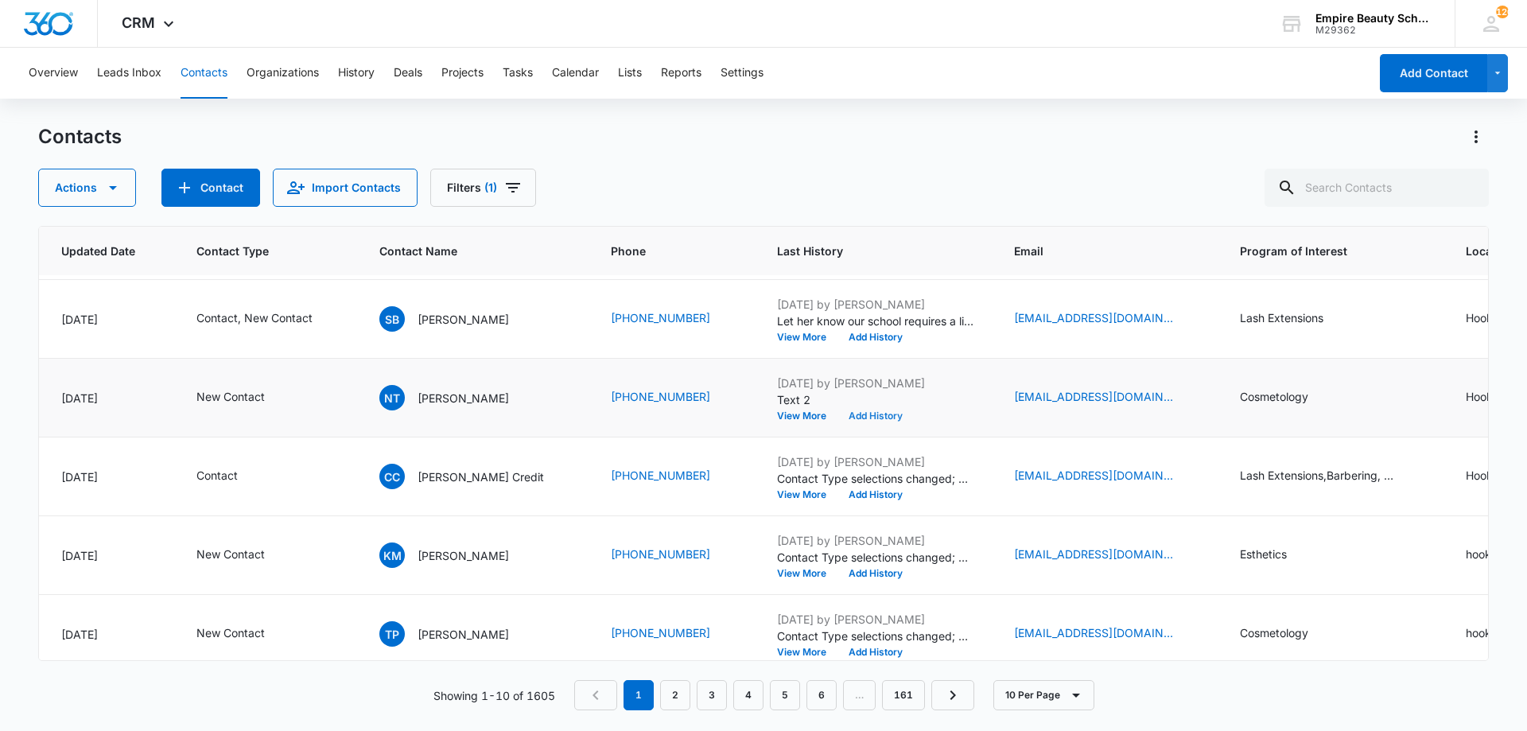
click at [838, 414] on button "Add History" at bounding box center [876, 416] width 76 height 10
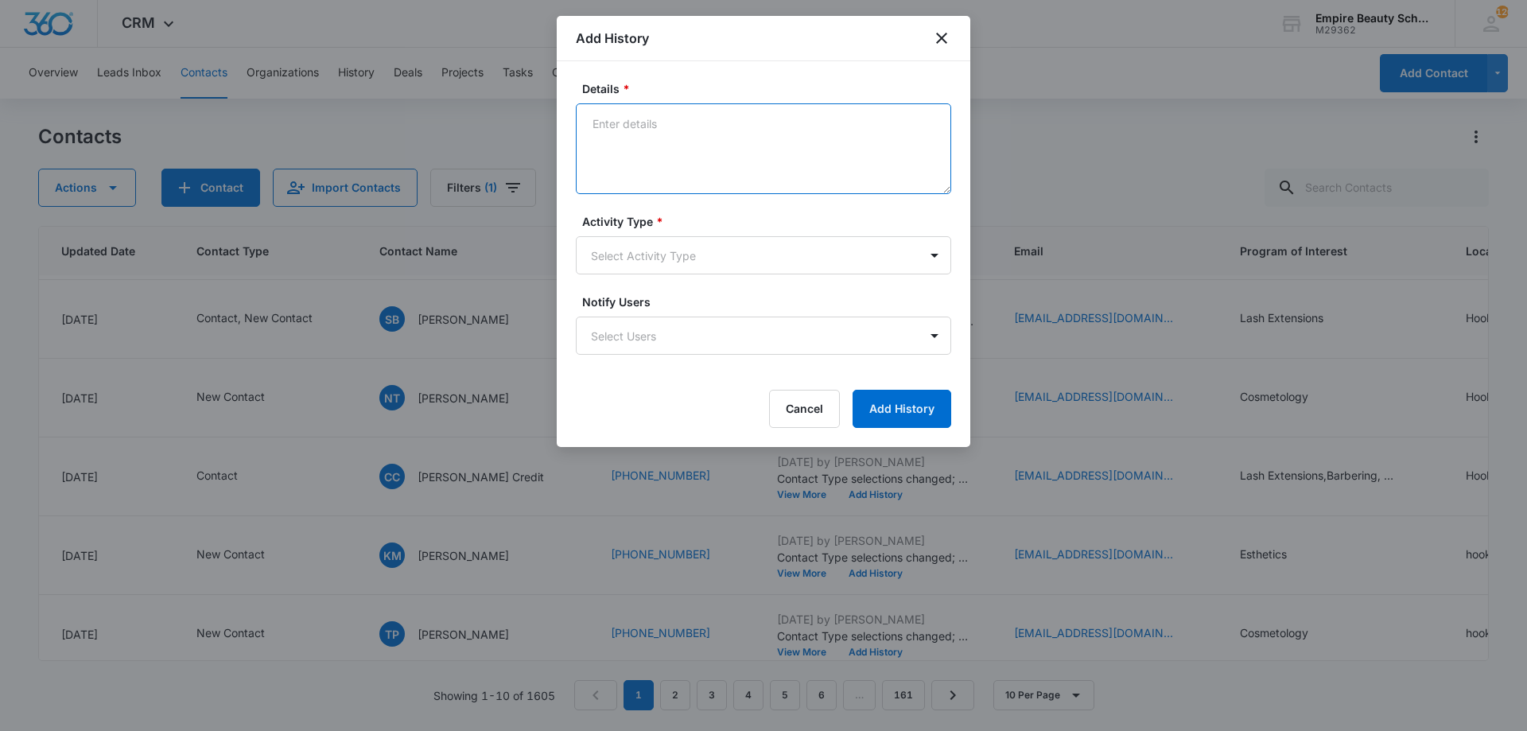
click at [714, 119] on textarea "Details *" at bounding box center [763, 148] width 375 height 91
type textarea "Email 2"
click at [648, 252] on body "CRM Apps Forms CRM Email Shop Payments POS Files Brand Settings Empire Beauty S…" at bounding box center [763, 365] width 1527 height 731
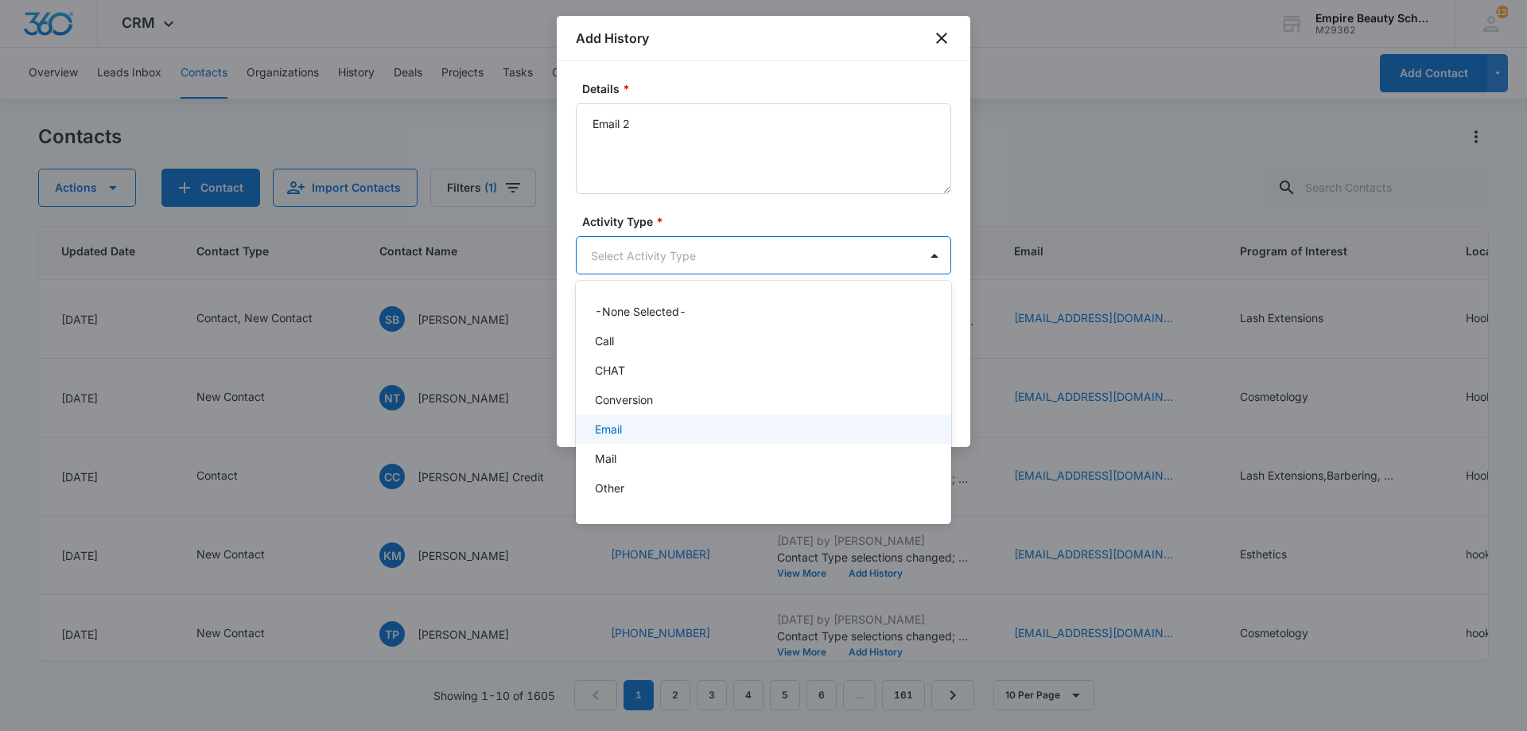
click at [624, 433] on div "Email" at bounding box center [762, 429] width 334 height 17
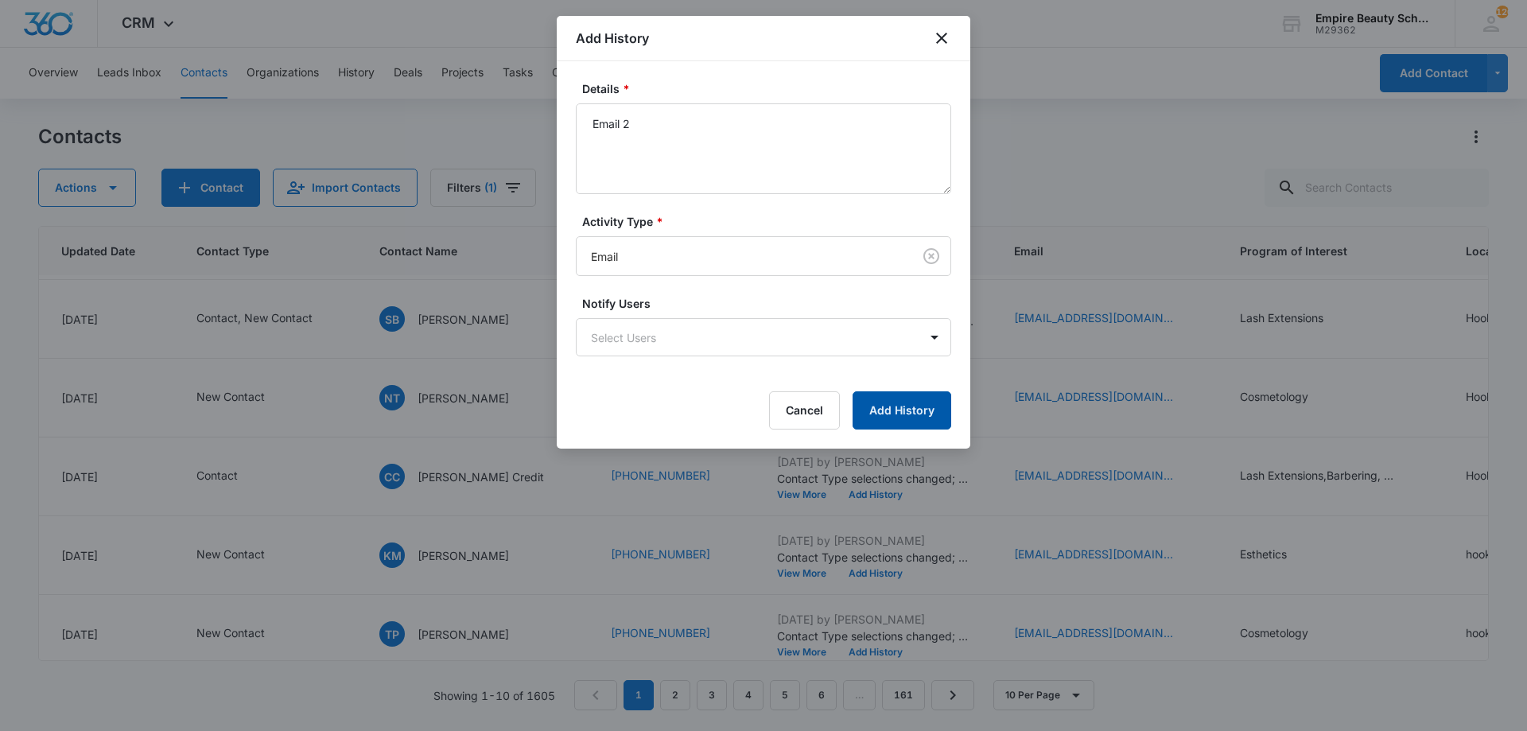
click at [897, 410] on button "Add History" at bounding box center [902, 410] width 99 height 38
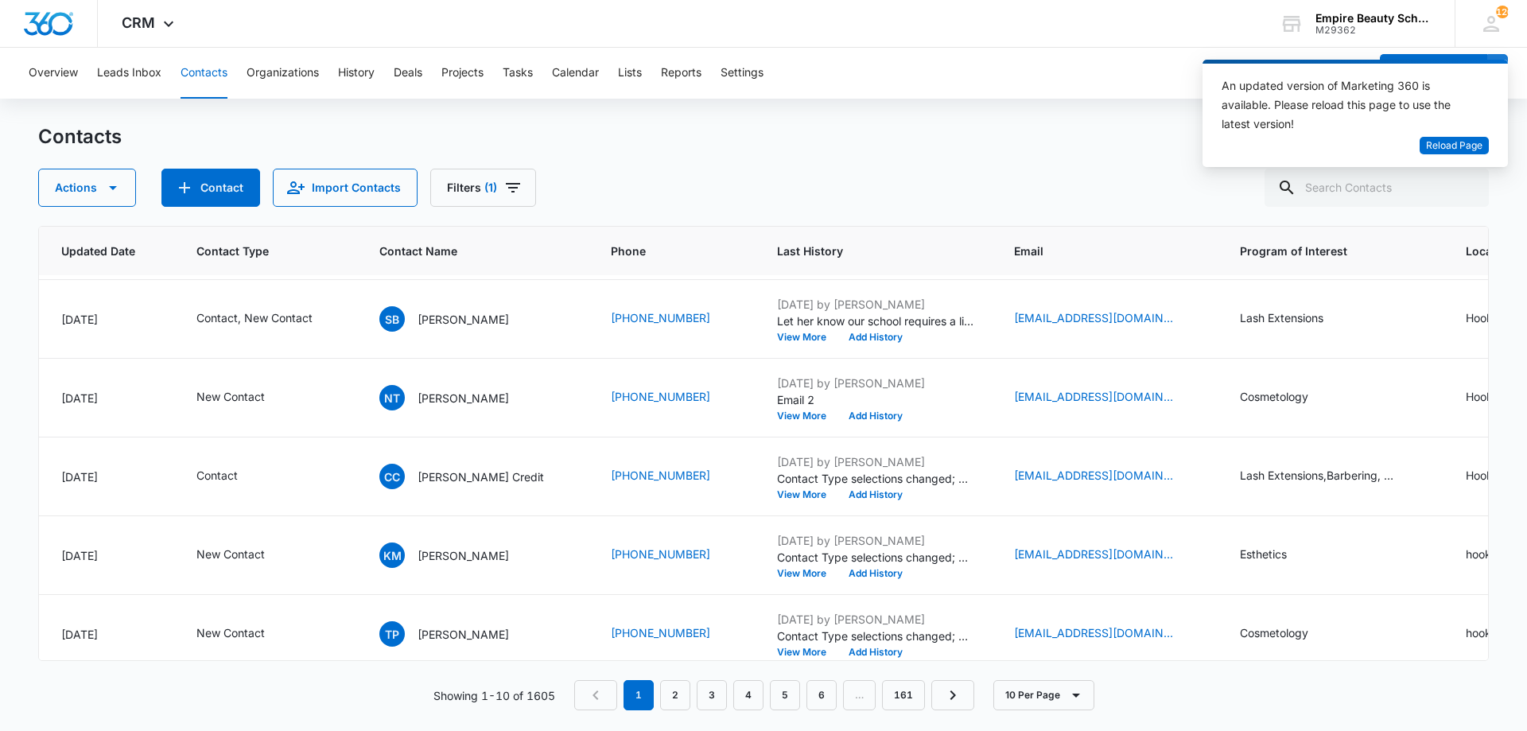
click at [589, 181] on div "Actions Contact Import Contacts Filters (1)" at bounding box center [763, 188] width 1451 height 38
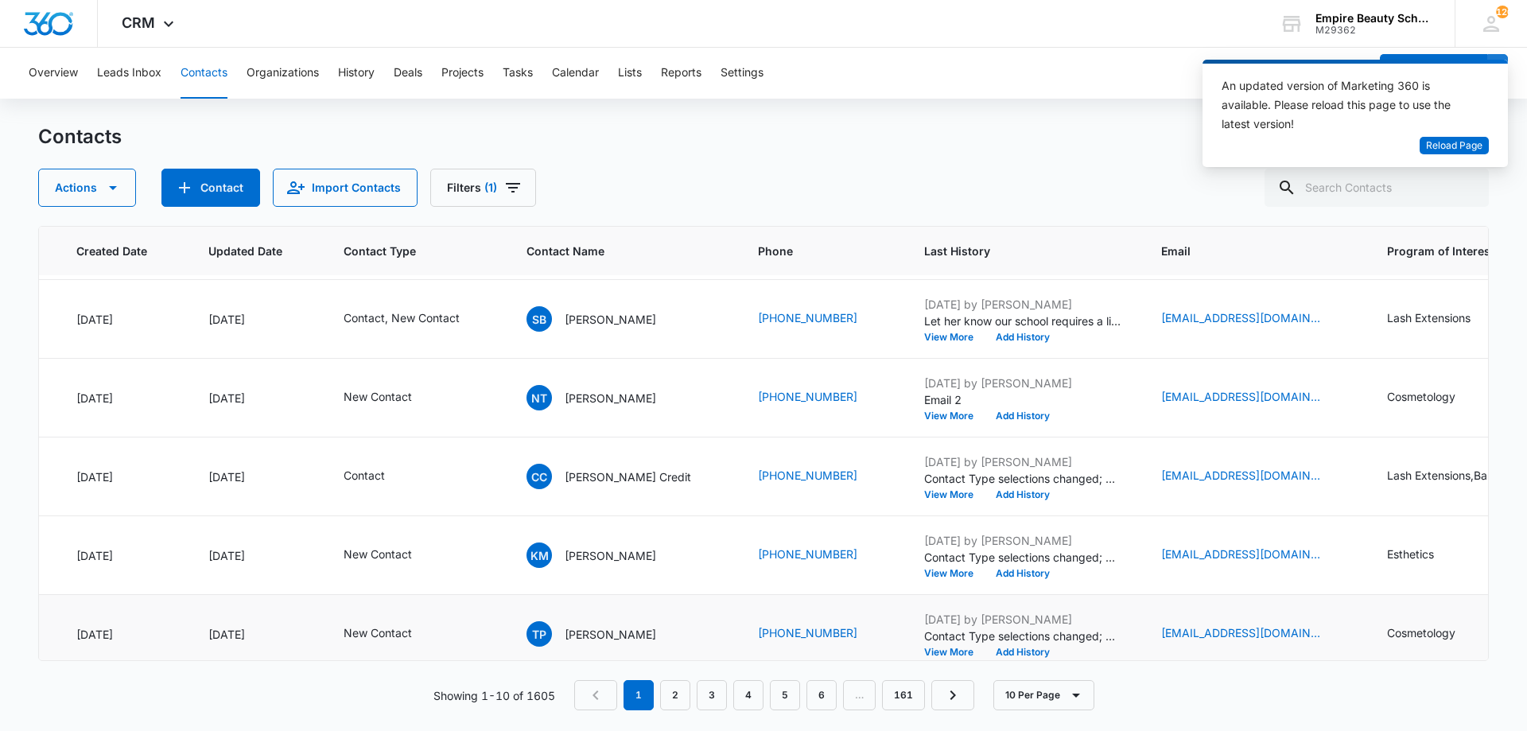
scroll to position [154, 50]
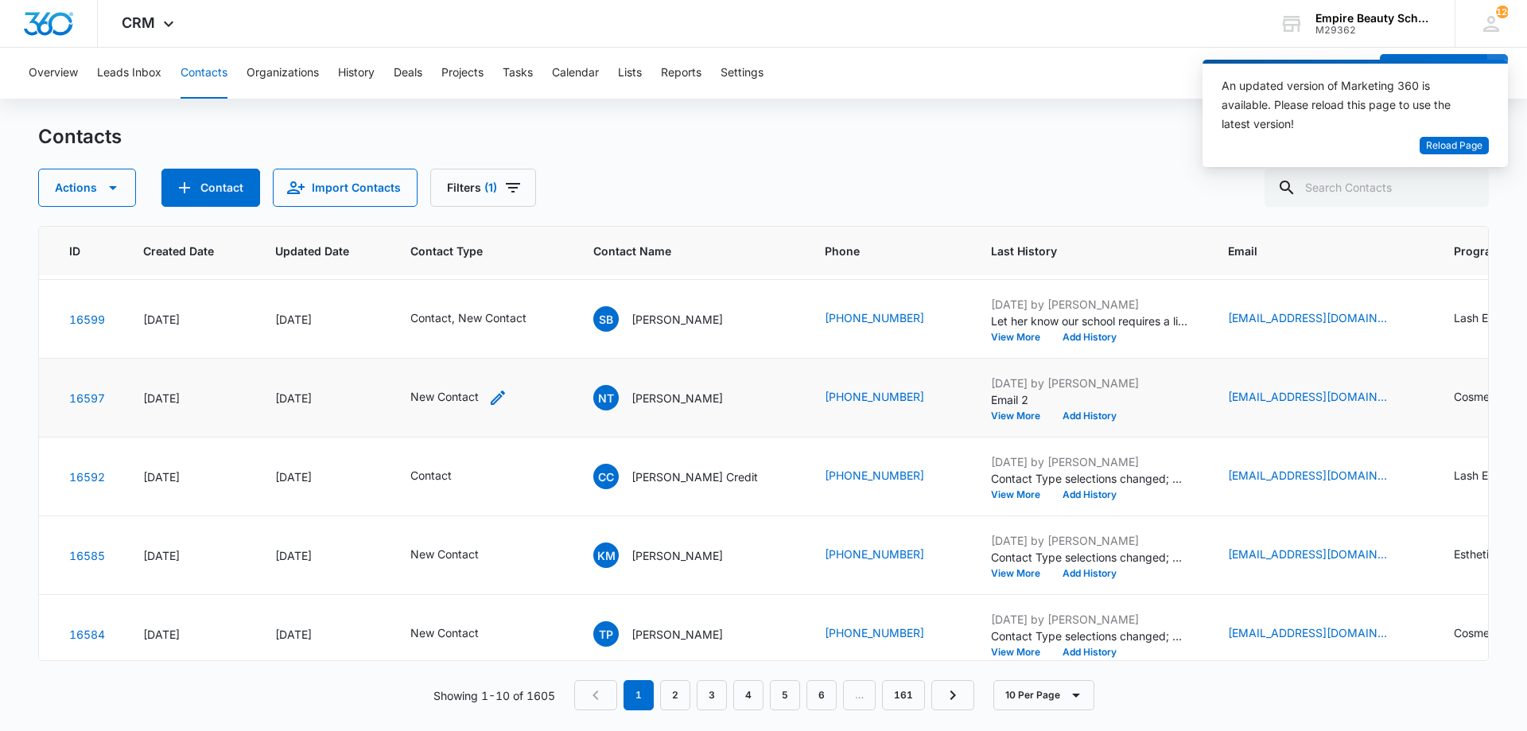
click at [502, 396] on icon "Contact Type - New Contact - Select to Edit Field" at bounding box center [498, 398] width 14 height 14
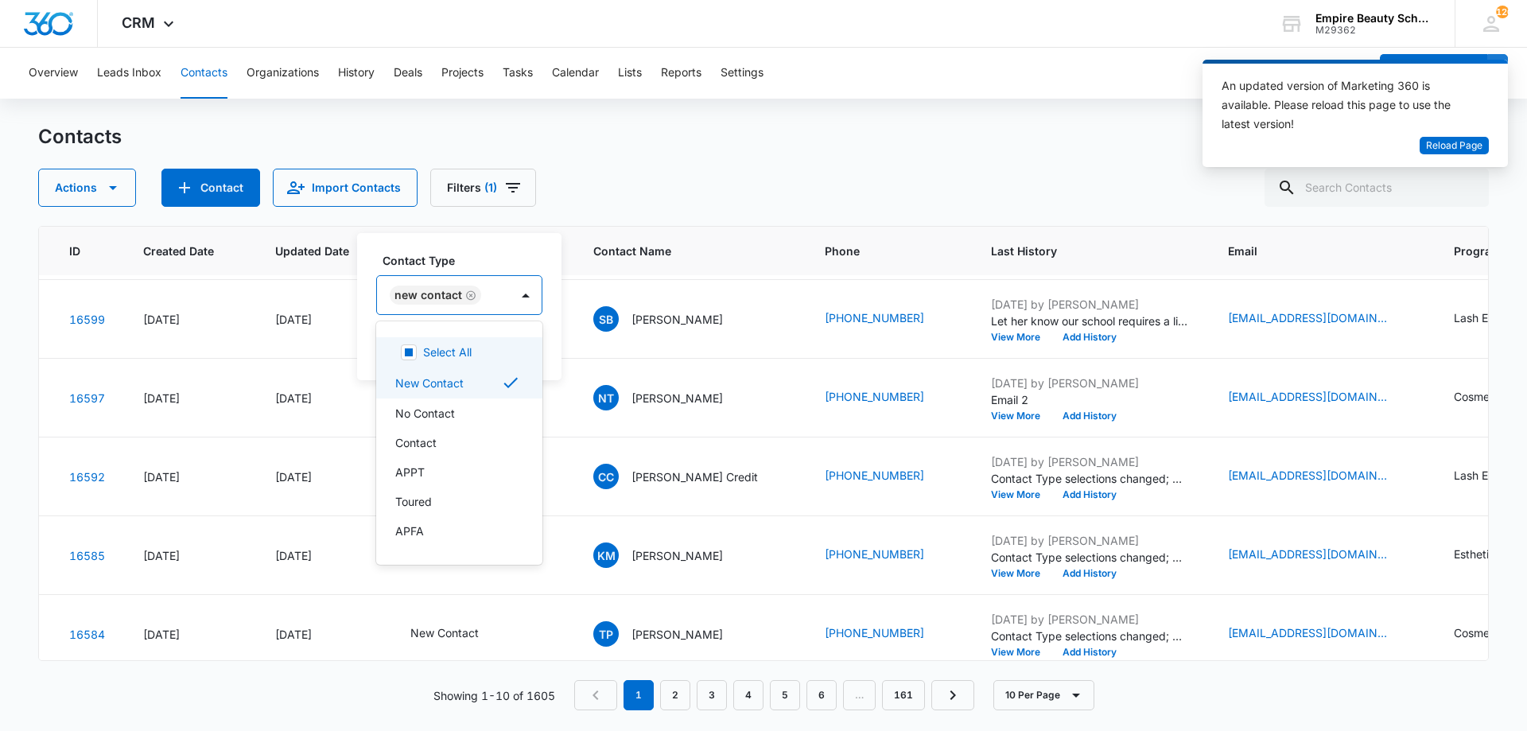
drag, startPoint x: 490, startPoint y: 296, endPoint x: 437, endPoint y: 360, distance: 83.0
click at [489, 296] on div "New Contact" at bounding box center [443, 295] width 133 height 38
click at [415, 433] on div "Contact" at bounding box center [459, 442] width 166 height 29
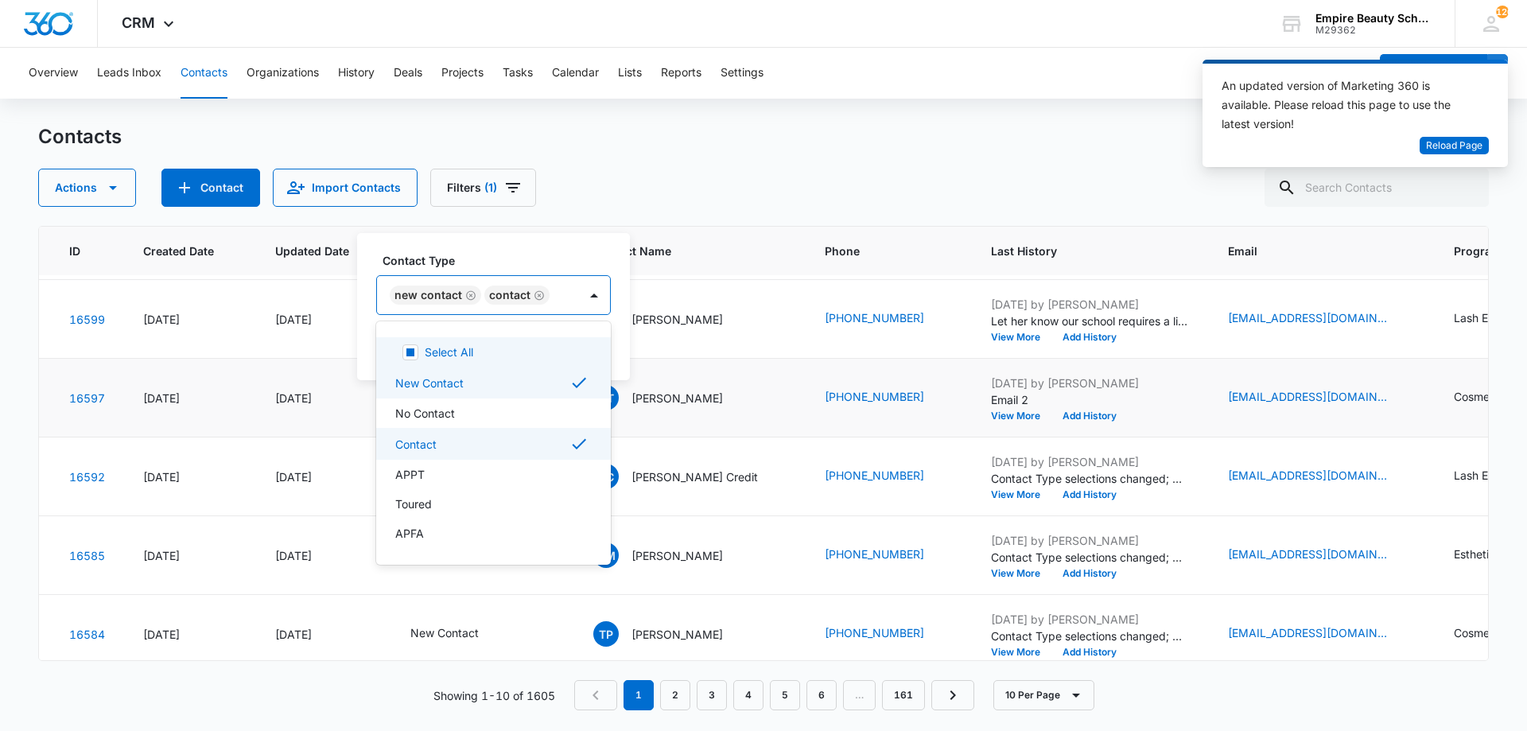
click at [457, 282] on div "New Contact Contact" at bounding box center [477, 295] width 201 height 38
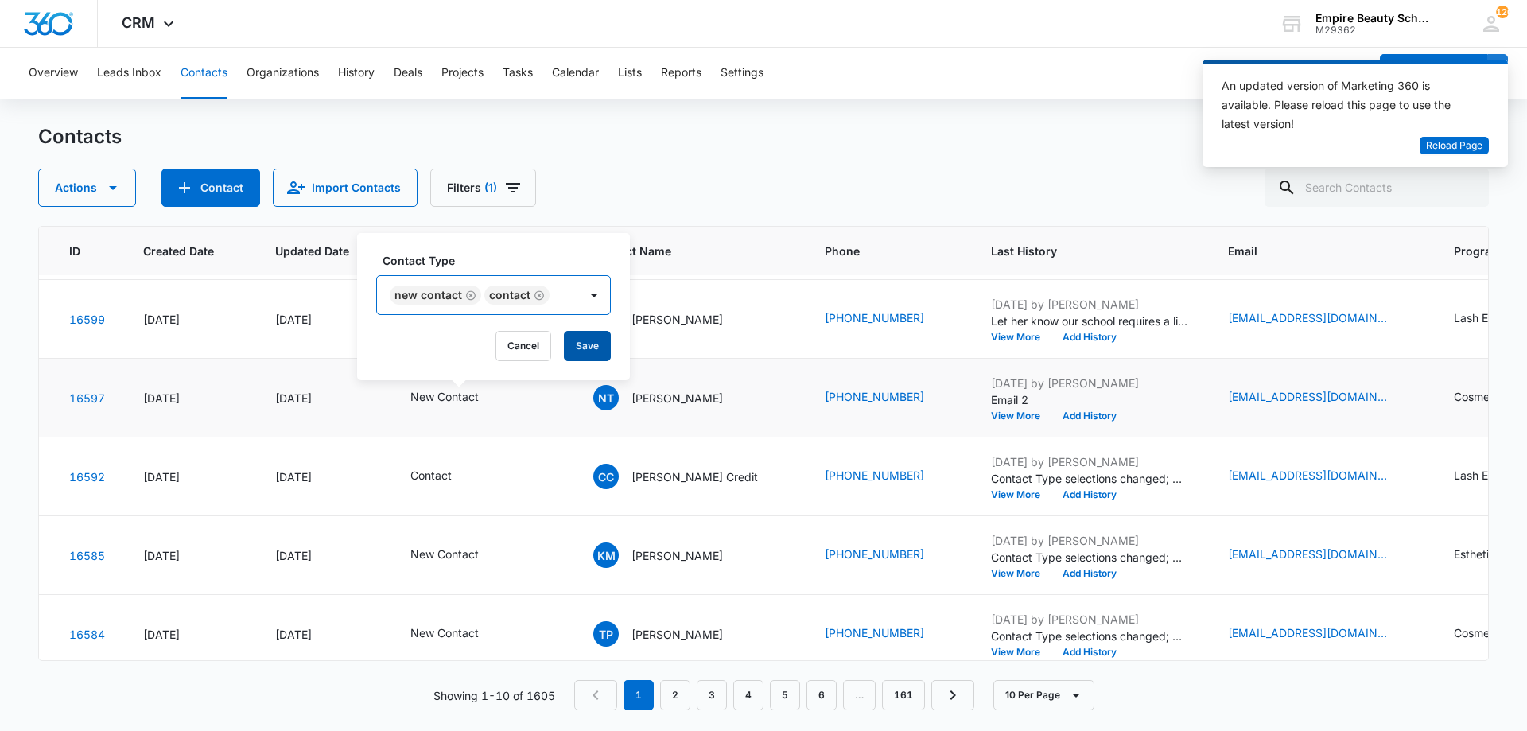
click at [596, 339] on button "Save" at bounding box center [587, 346] width 47 height 30
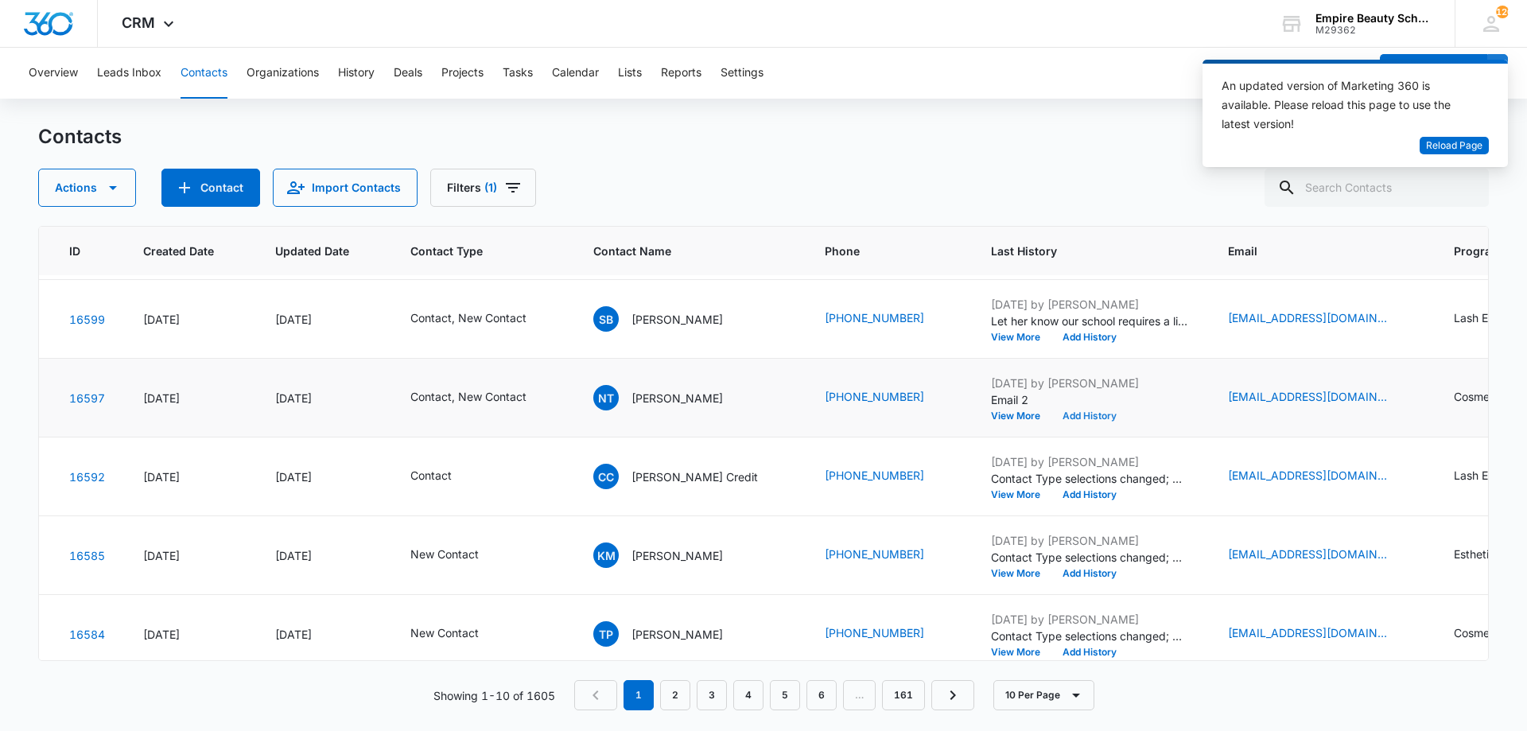
click at [1052, 417] on button "Add History" at bounding box center [1090, 416] width 76 height 10
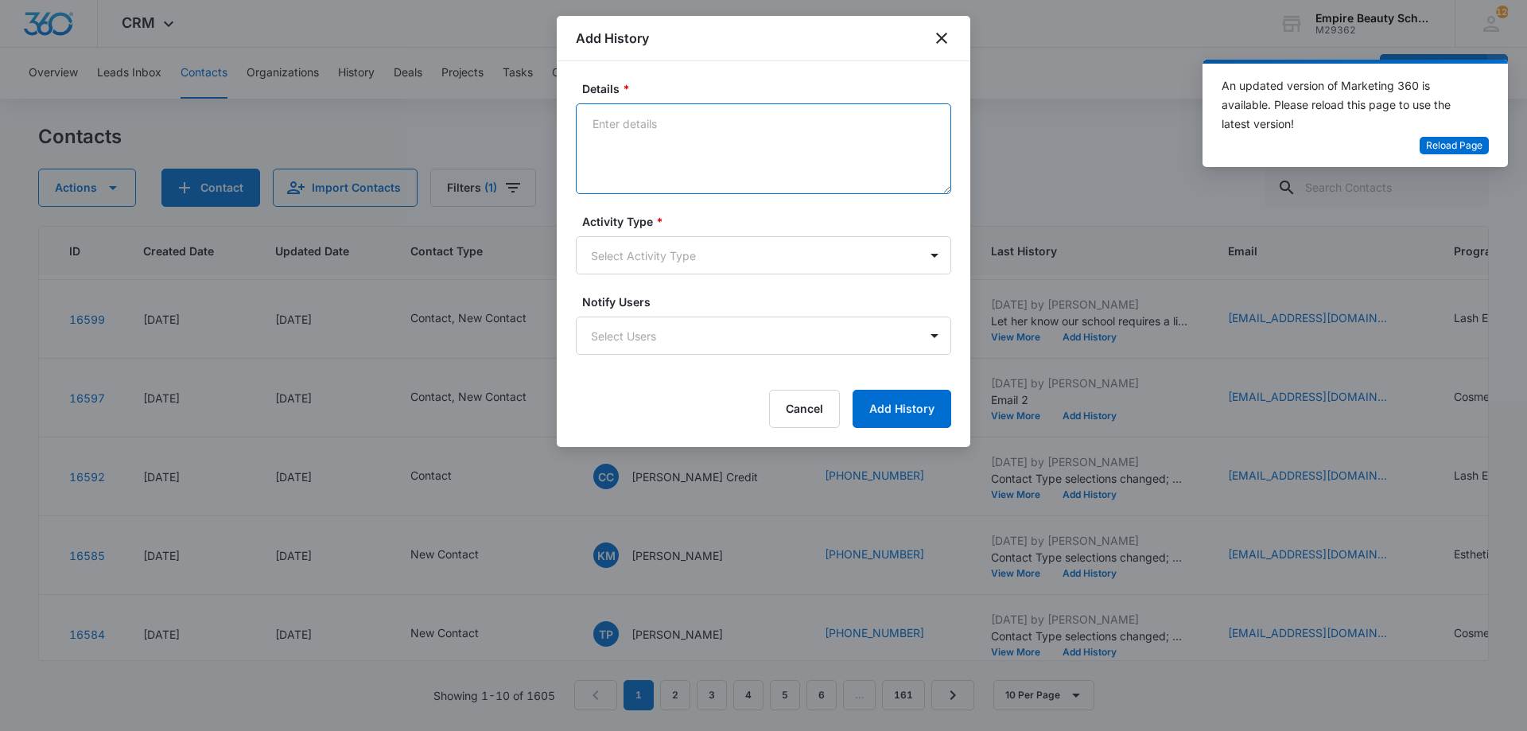
click at [768, 161] on textarea "Details *" at bounding box center [763, 148] width 375 height 91
type textarea "Provided COS FT/PT/EVE schedules - Does one sound like a best fit?"
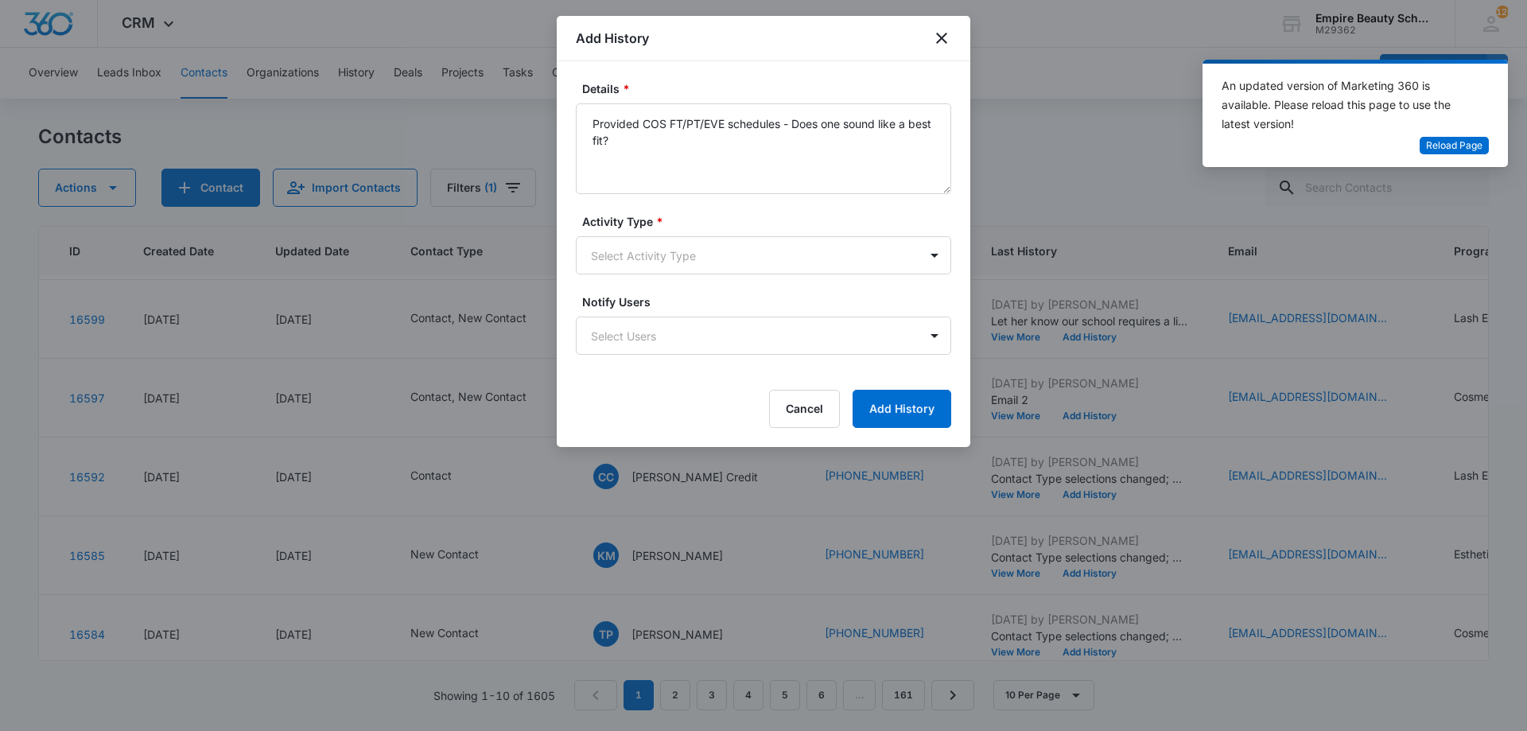
click at [729, 301] on label "Notify Users" at bounding box center [769, 302] width 375 height 17
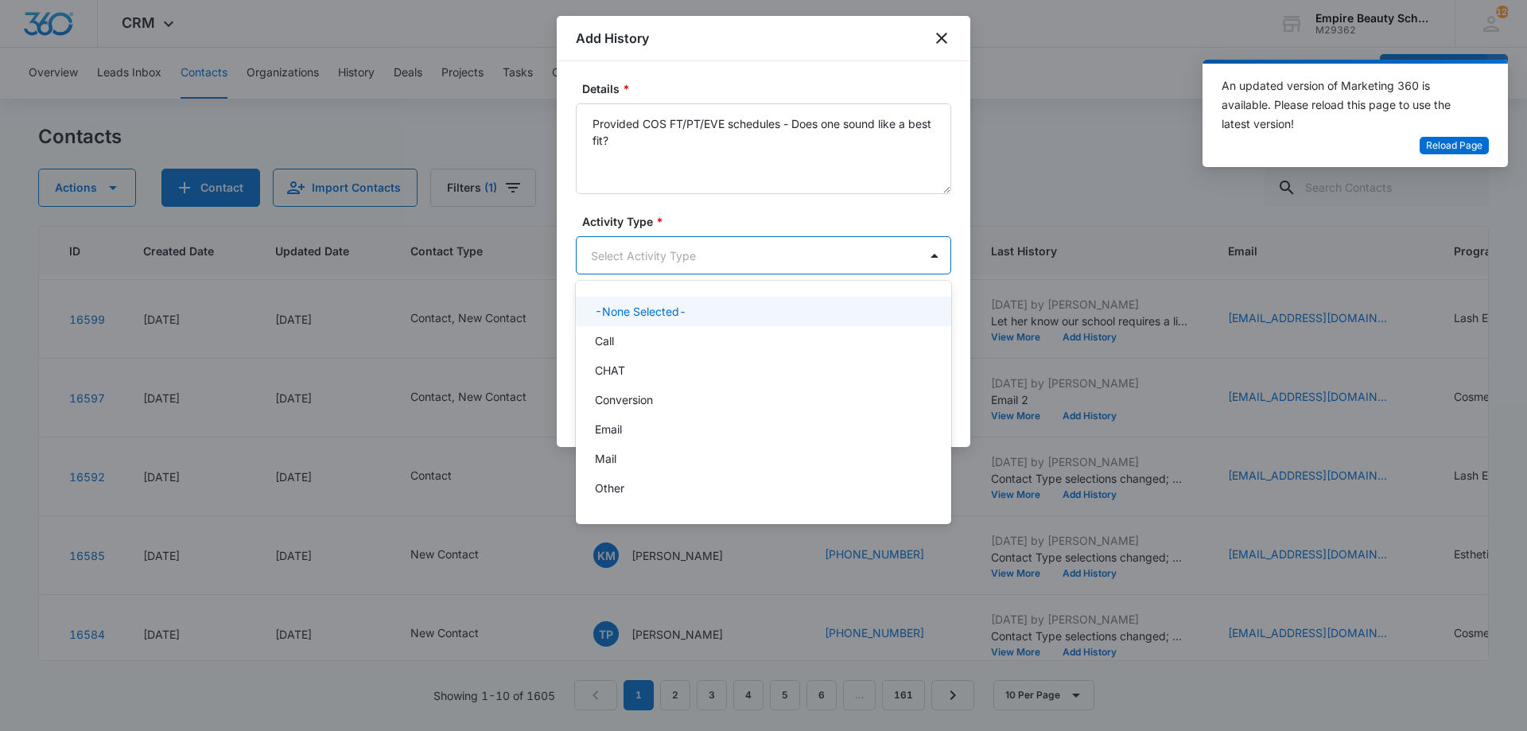
click at [717, 273] on body "CRM Apps Forms CRM Email Shop Payments POS Files Brand Settings Empire Beauty S…" at bounding box center [763, 365] width 1527 height 731
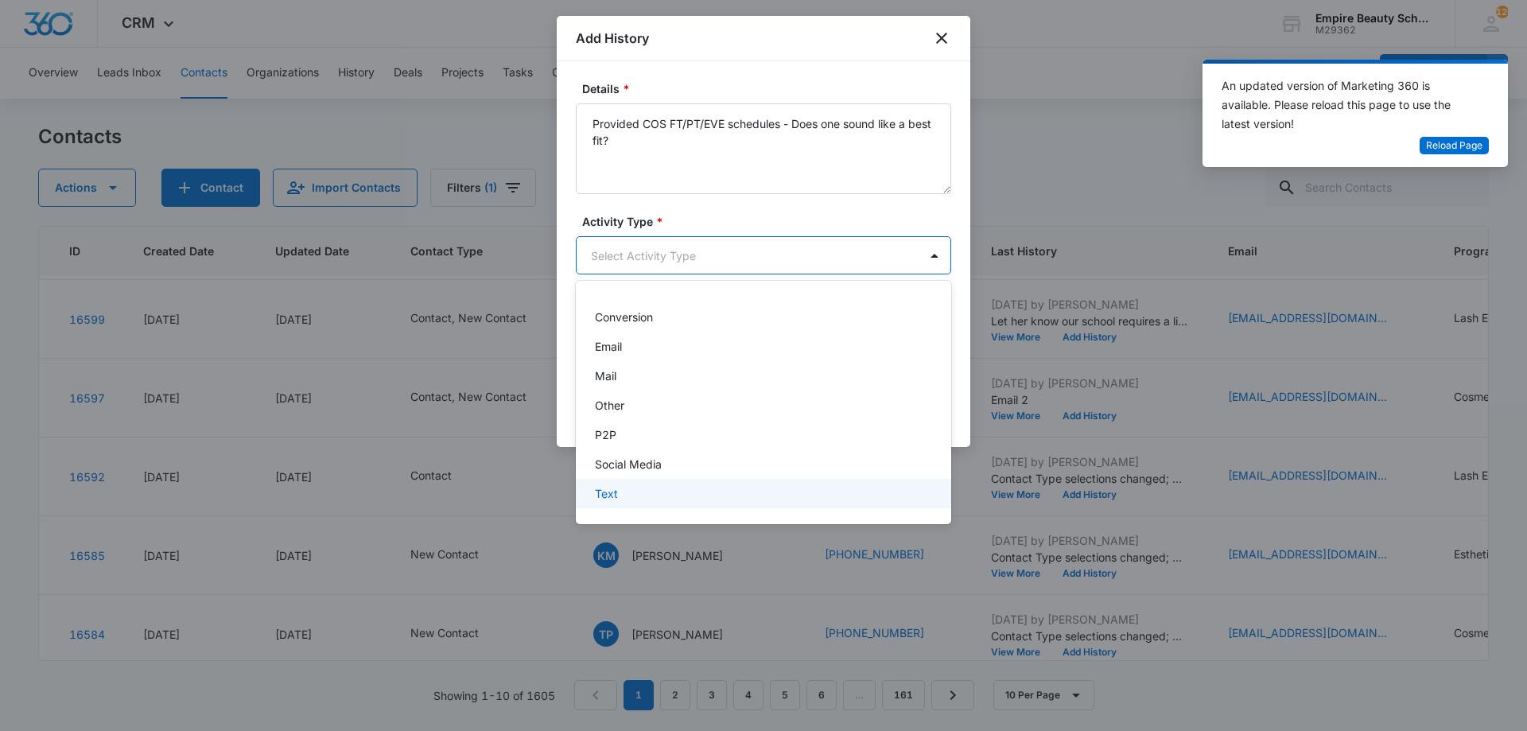
click at [630, 485] on div "Text" at bounding box center [762, 493] width 334 height 17
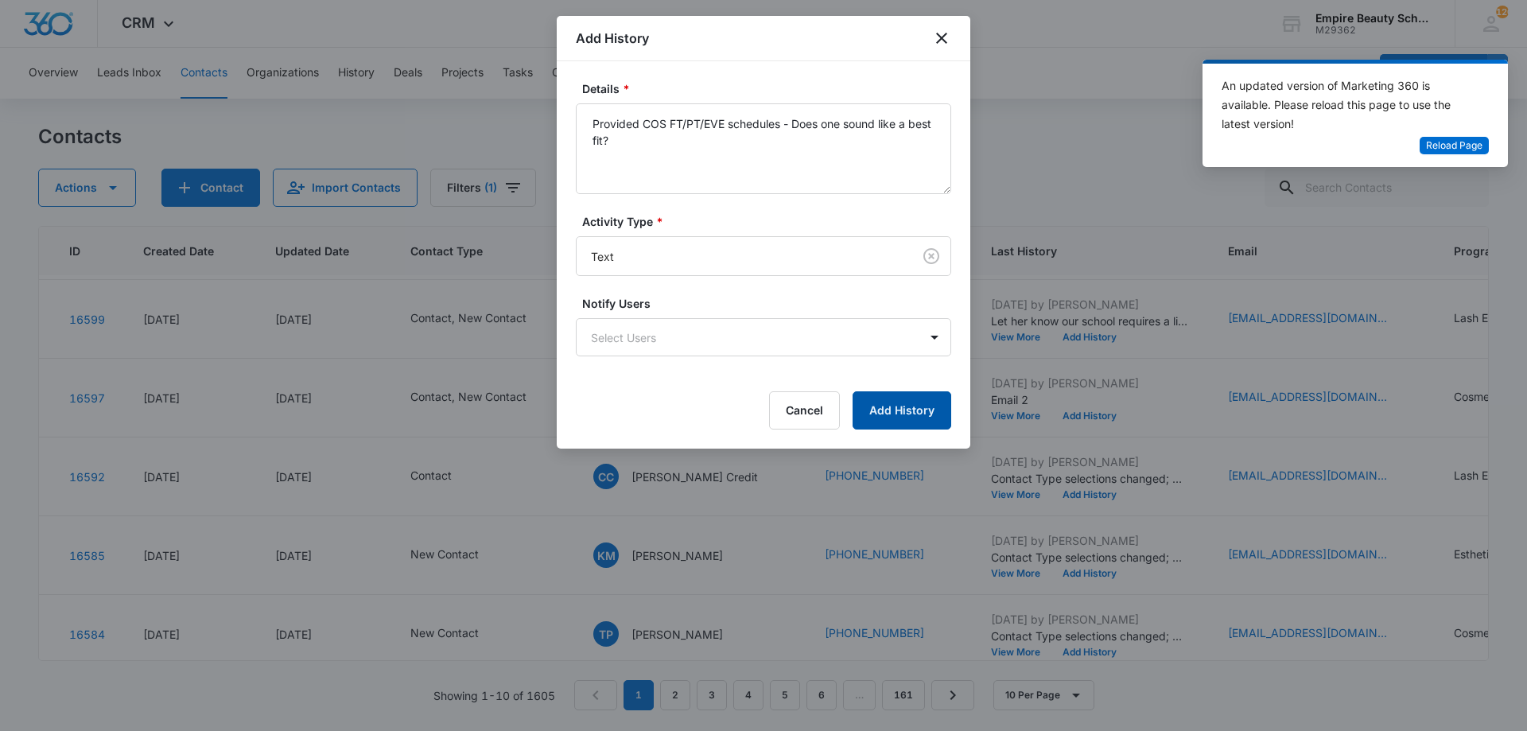
click at [921, 395] on button "Add History" at bounding box center [902, 410] width 99 height 38
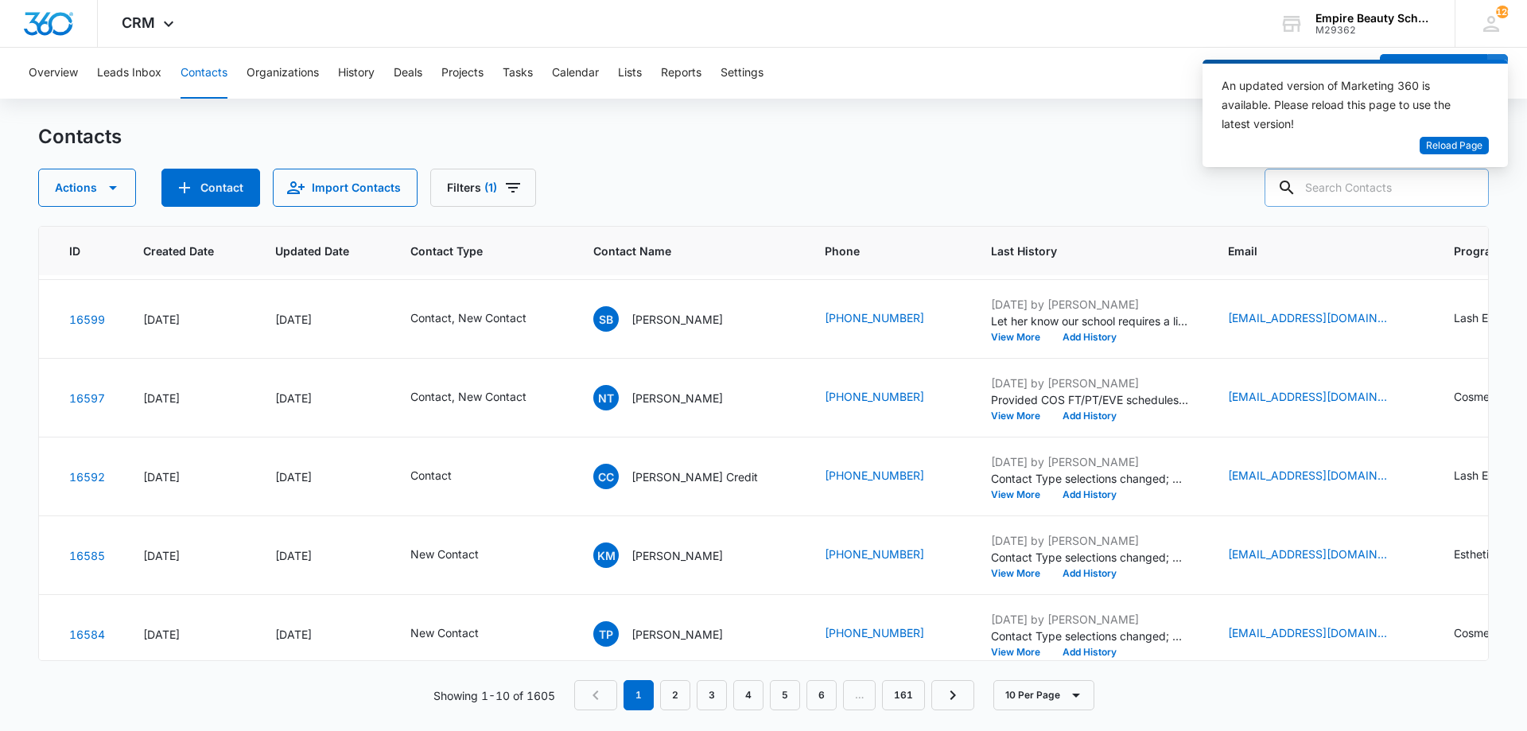
click at [1402, 193] on input "text" at bounding box center [1377, 188] width 224 height 38
click at [1052, 420] on button "Add History" at bounding box center [1090, 416] width 76 height 10
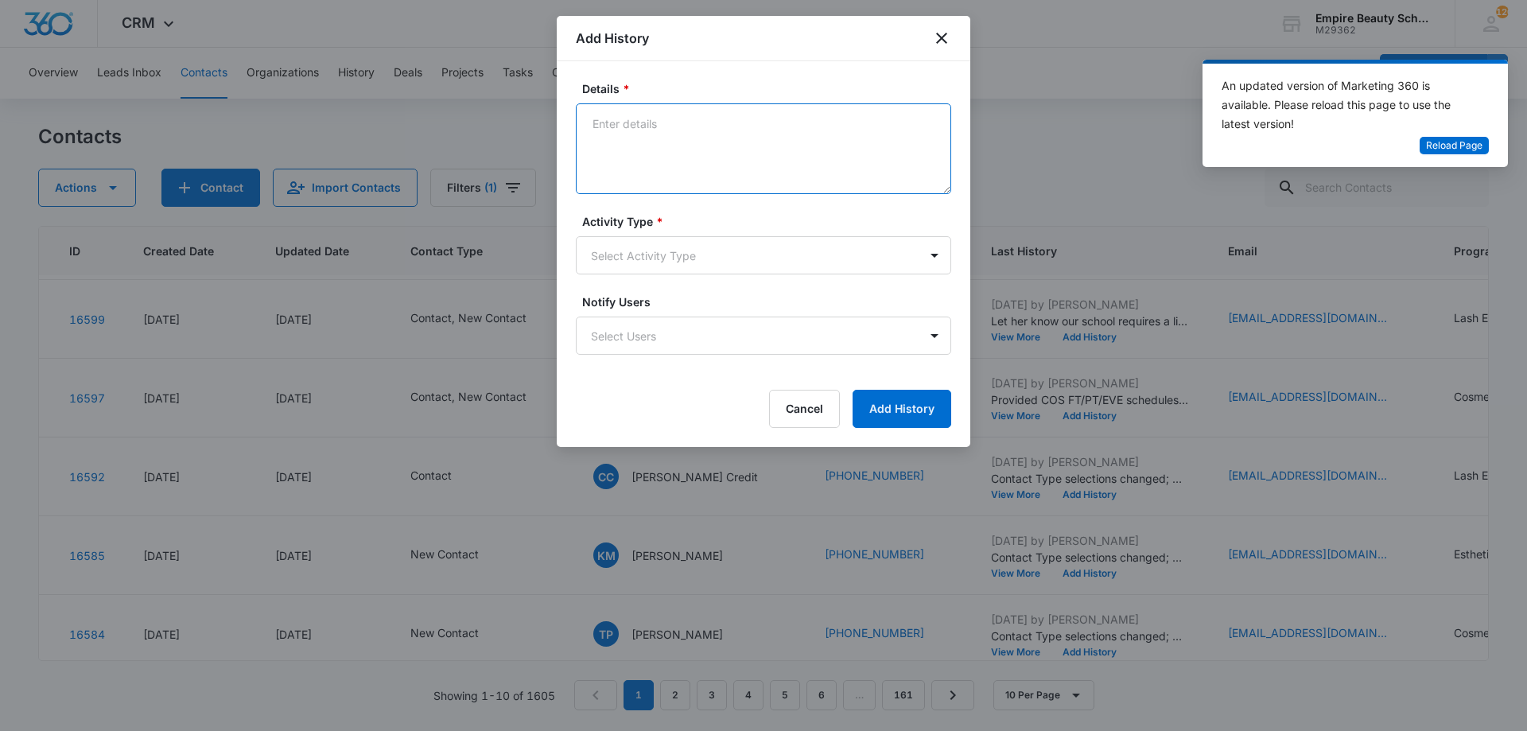
click at [695, 146] on textarea "Details *" at bounding box center [763, 148] width 375 height 91
click at [918, 120] on textarea "Would be interested in the PT schedule. Concerned with" at bounding box center [763, 148] width 375 height 91
drag, startPoint x: 905, startPoint y: 128, endPoint x: 891, endPoint y: 129, distance: 14.3
click at [891, 129] on textarea "Would be interested in the PT schedule. Concerned with -" at bounding box center [763, 148] width 375 height 91
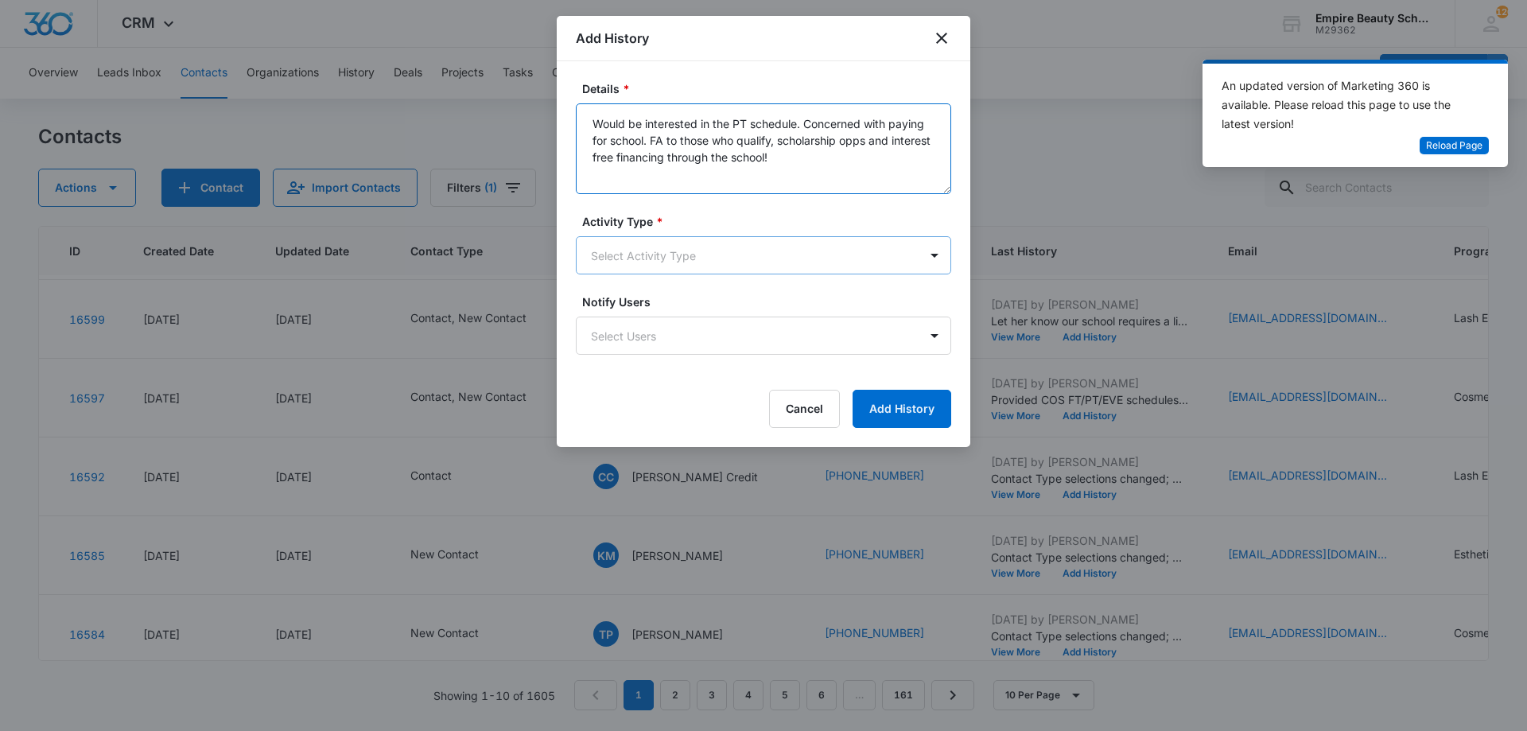
type textarea "Would be interested in the PT schedule. Concerned with paying for school. FA to…"
click at [722, 258] on body "CRM Apps Forms CRM Email Shop Payments POS Files Brand Settings Empire Beauty S…" at bounding box center [763, 365] width 1527 height 731
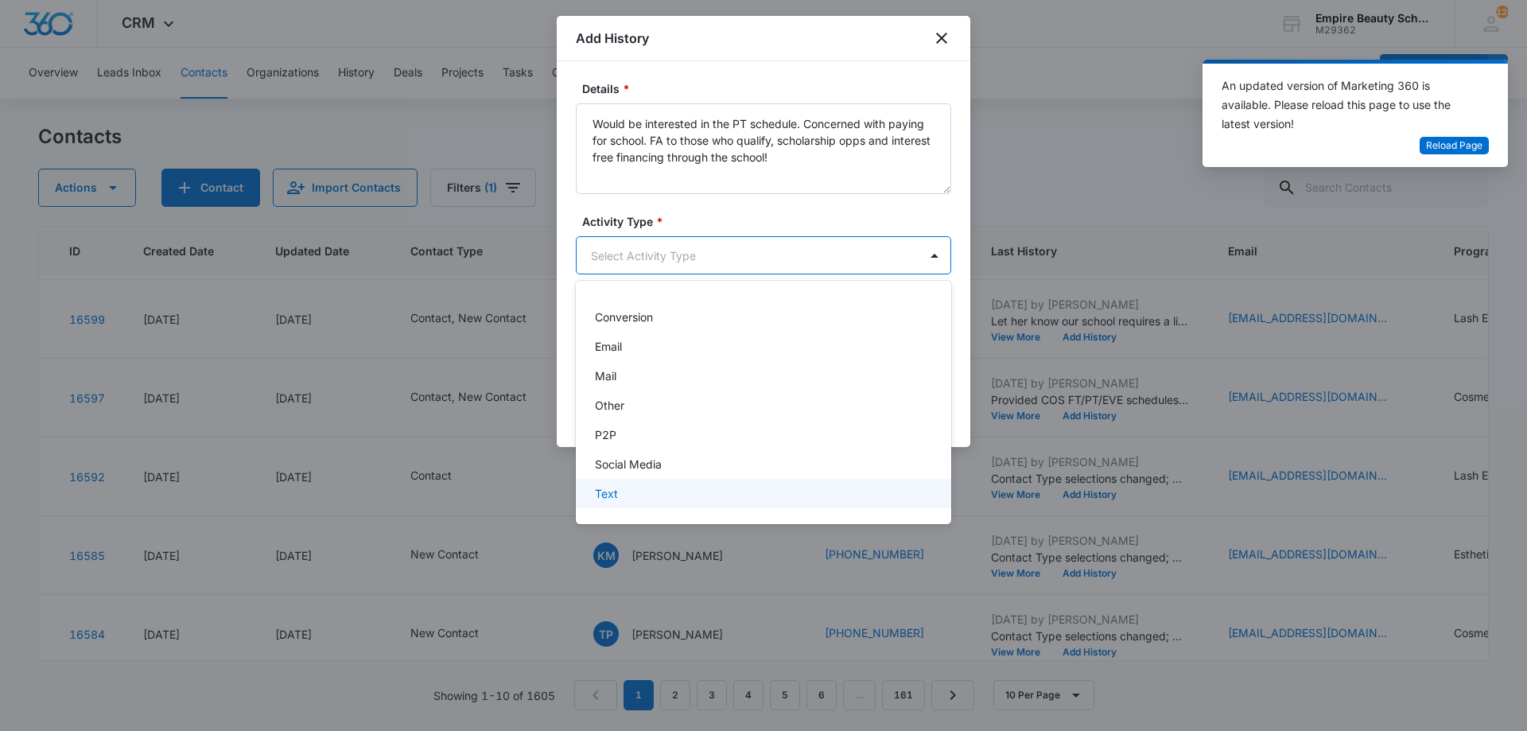
click at [652, 486] on div "Text" at bounding box center [762, 493] width 334 height 17
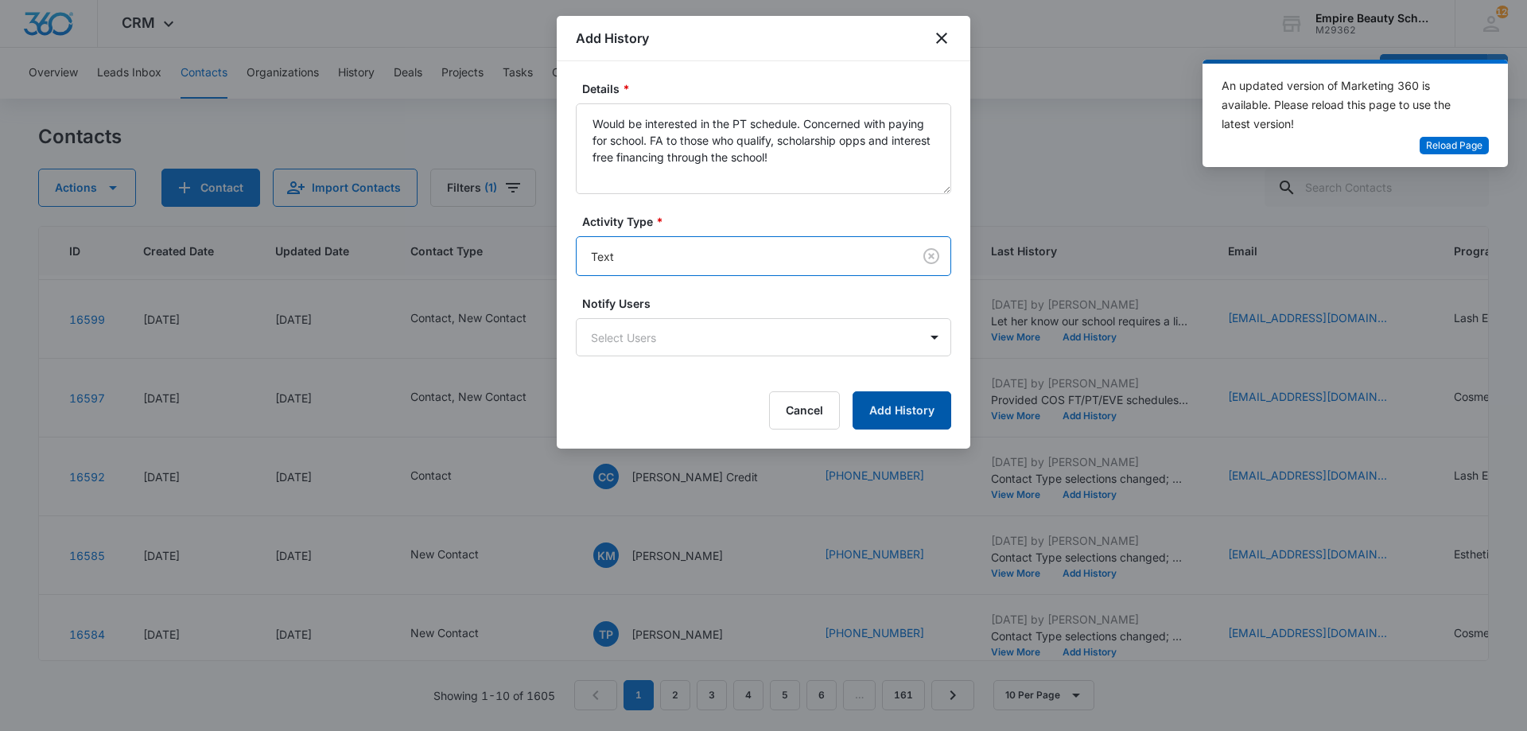
click at [901, 421] on button "Add History" at bounding box center [902, 410] width 99 height 38
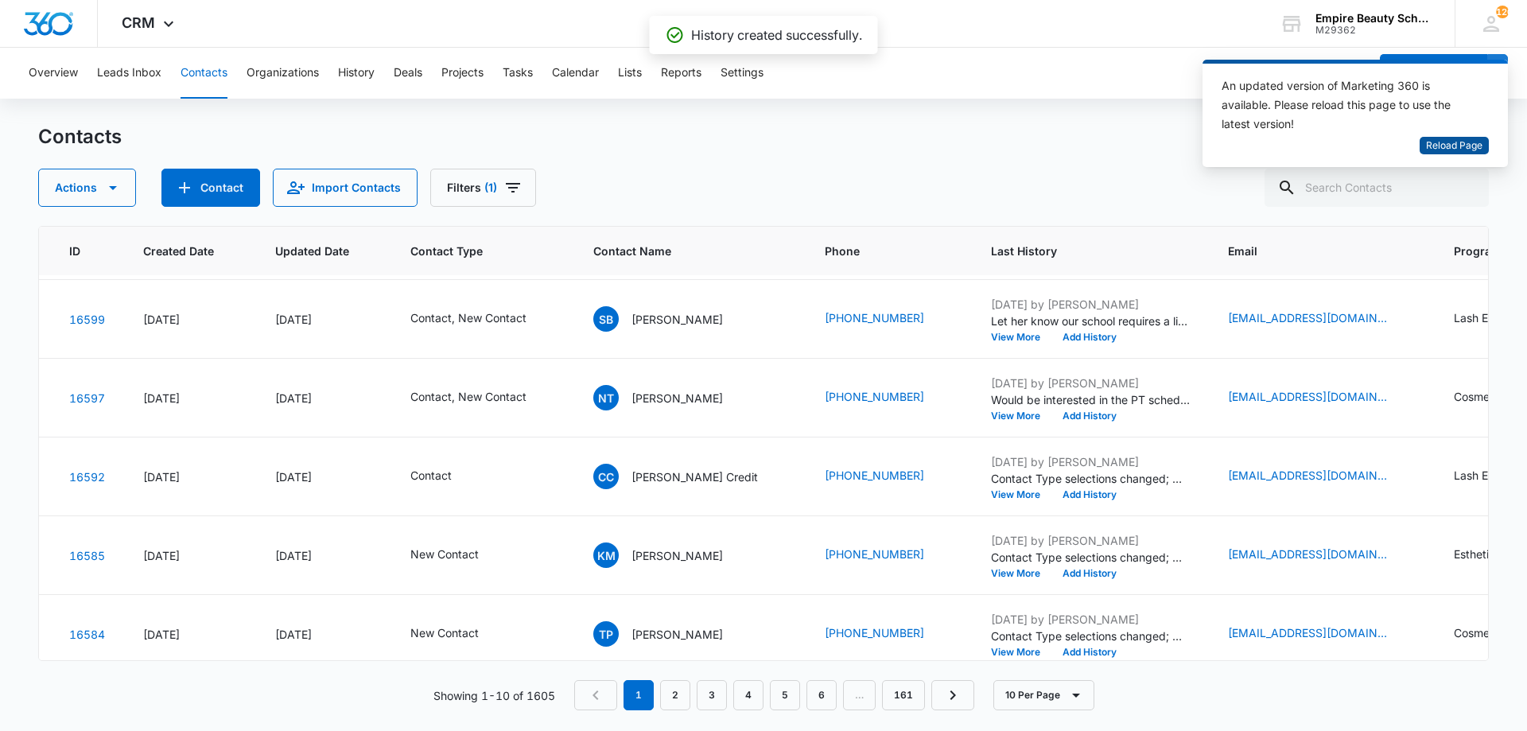
click at [1453, 143] on span "Reload Page" at bounding box center [1454, 145] width 56 height 15
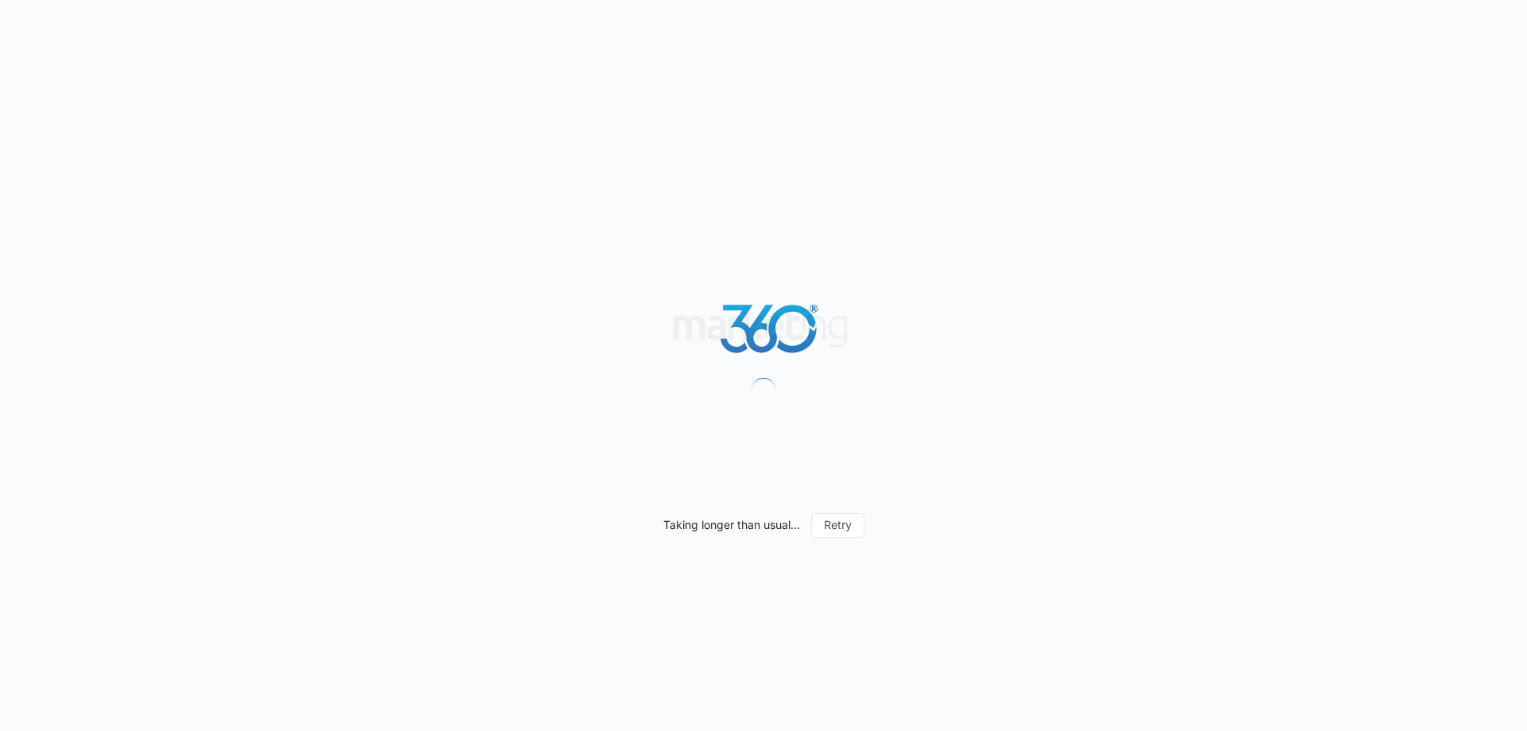
click at [1017, 155] on div "Taking longer than usual... Retry" at bounding box center [763, 365] width 1527 height 731
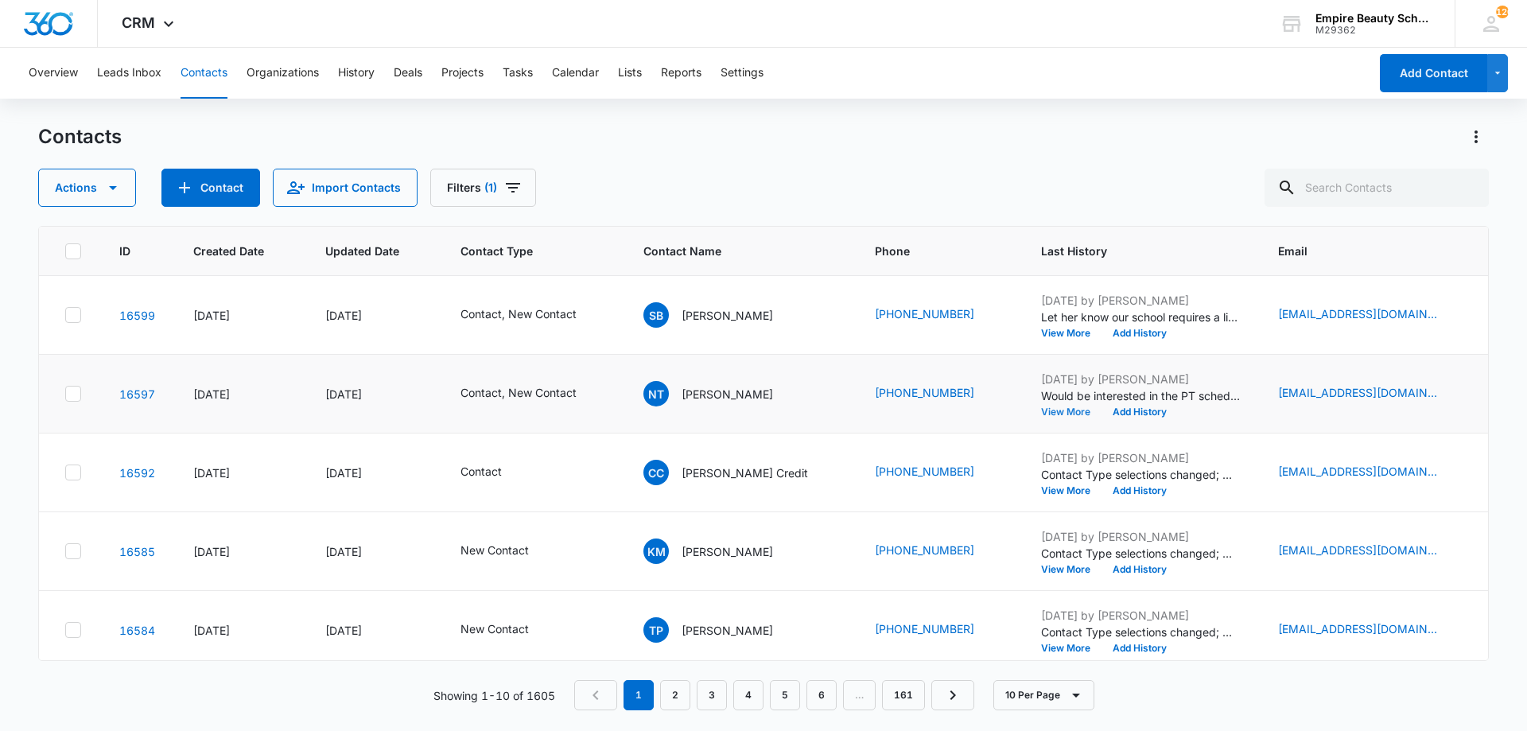
scroll to position [158, 0]
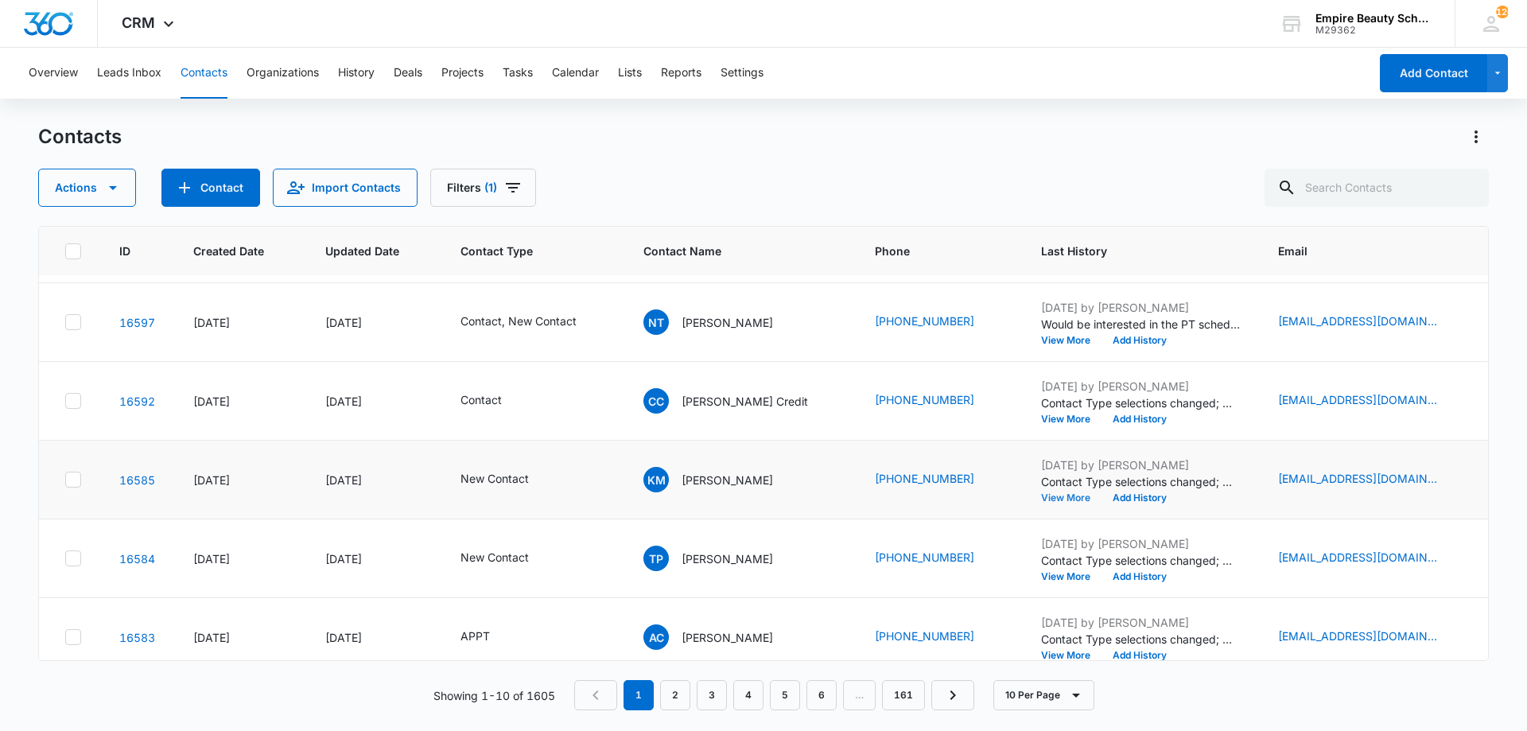
click at [1041, 499] on button "View More" at bounding box center [1071, 498] width 60 height 10
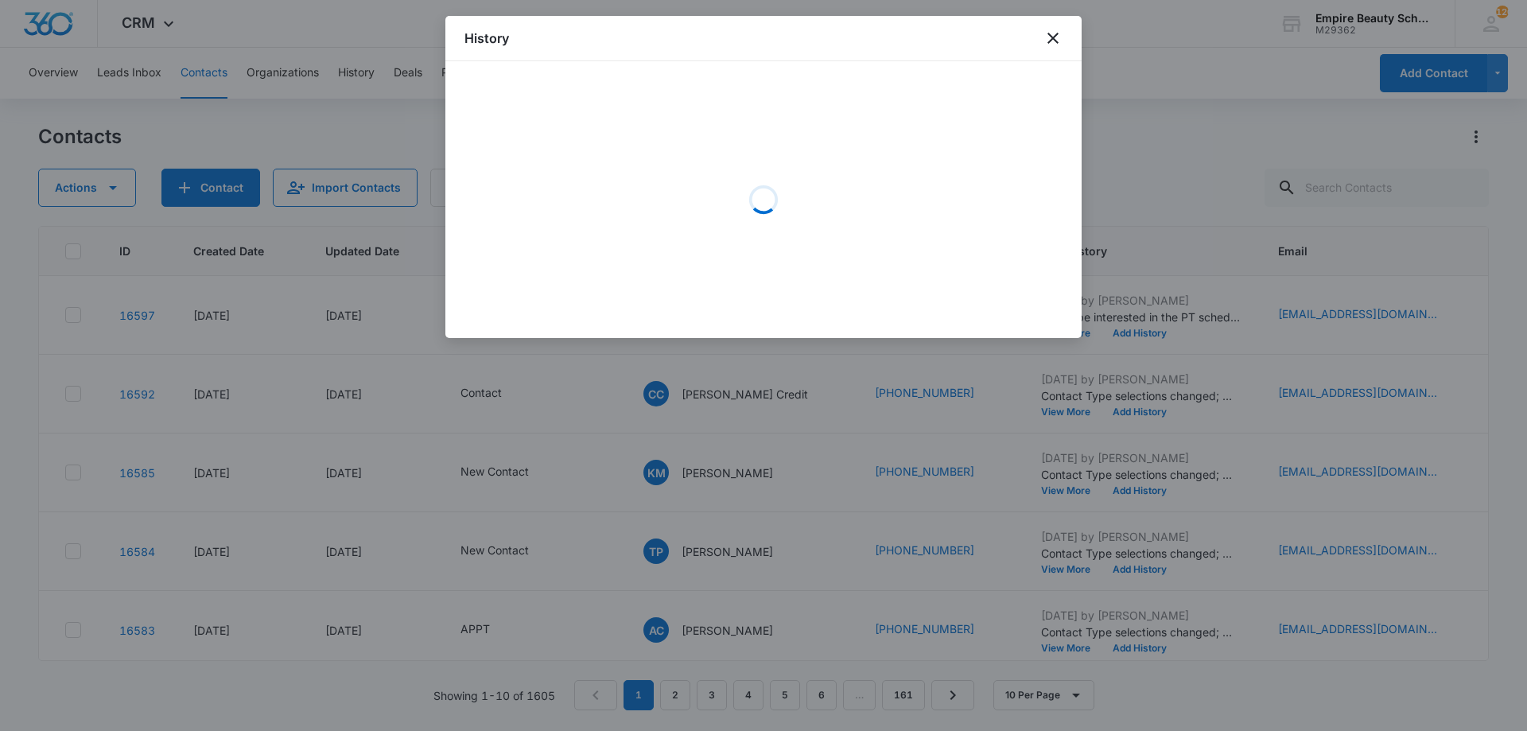
scroll to position [237, 0]
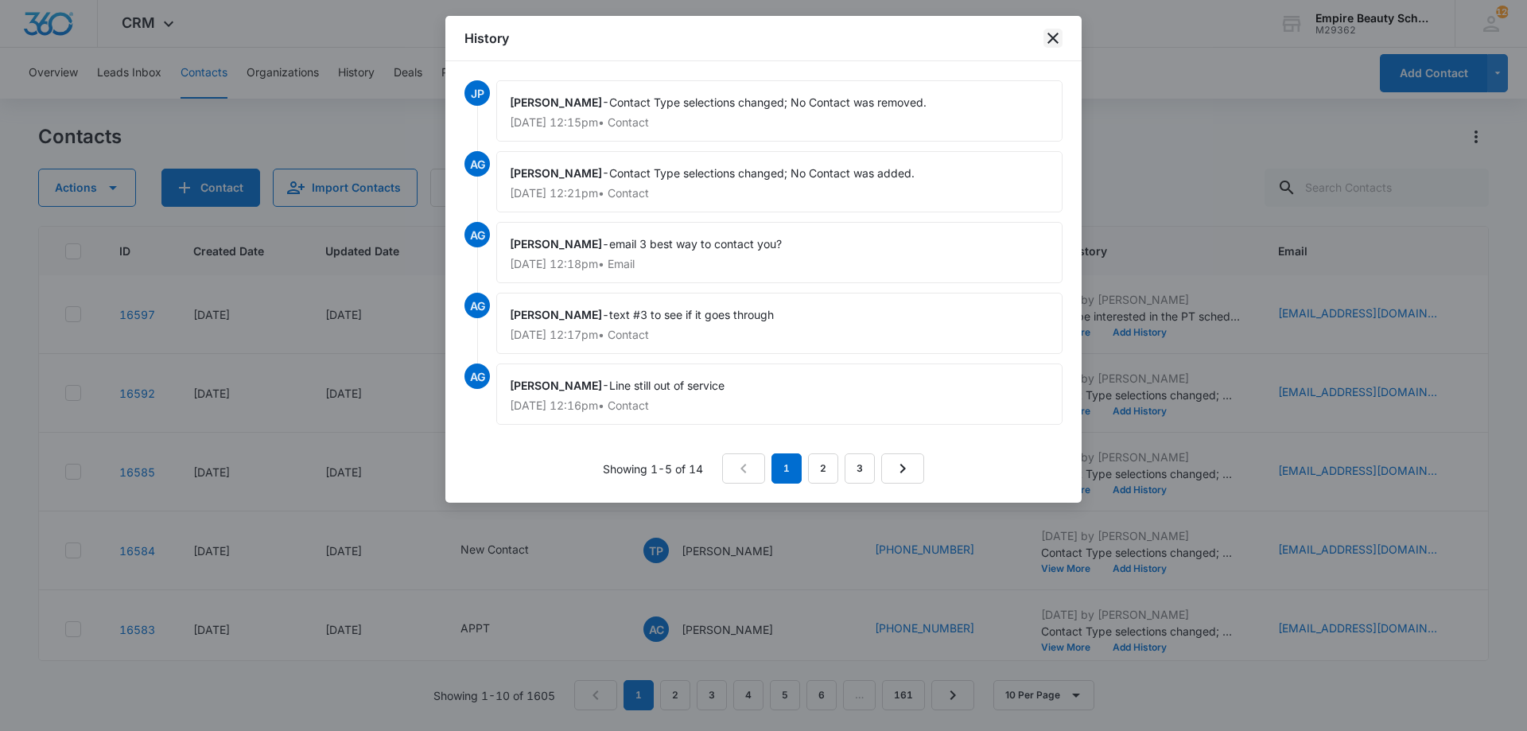
click at [1052, 38] on icon "close" at bounding box center [1053, 38] width 19 height 19
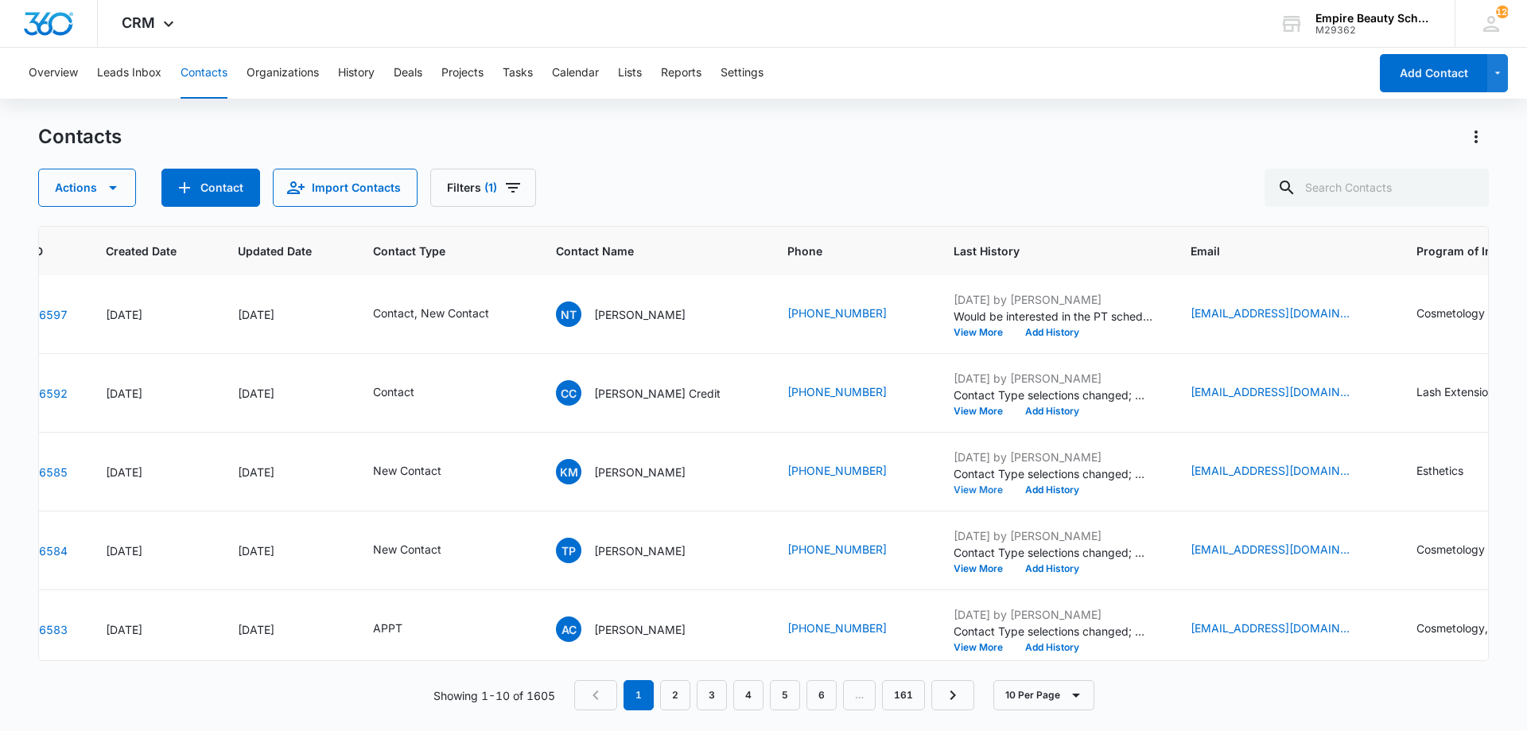
scroll to position [237, 97]
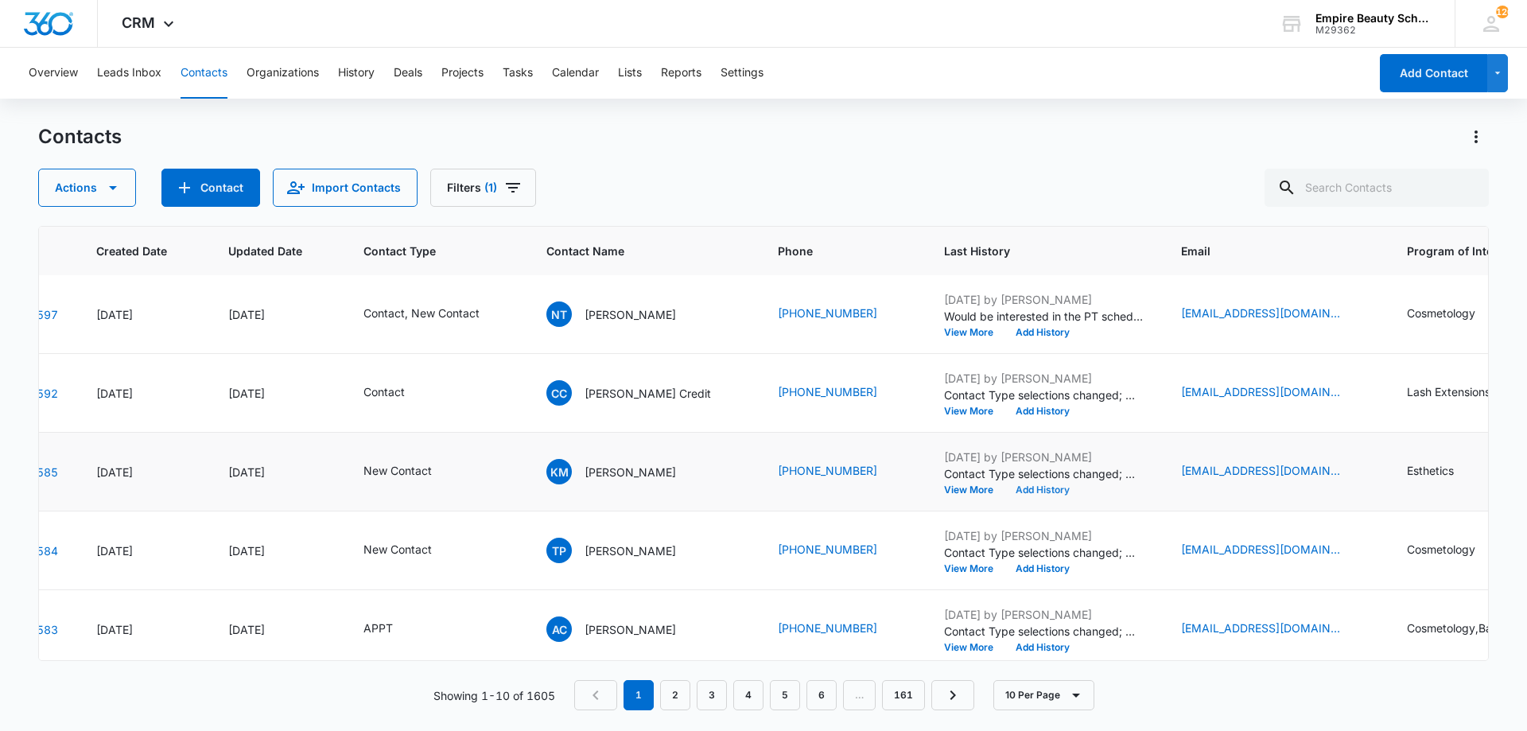
click at [1005, 488] on button "Add History" at bounding box center [1043, 490] width 76 height 10
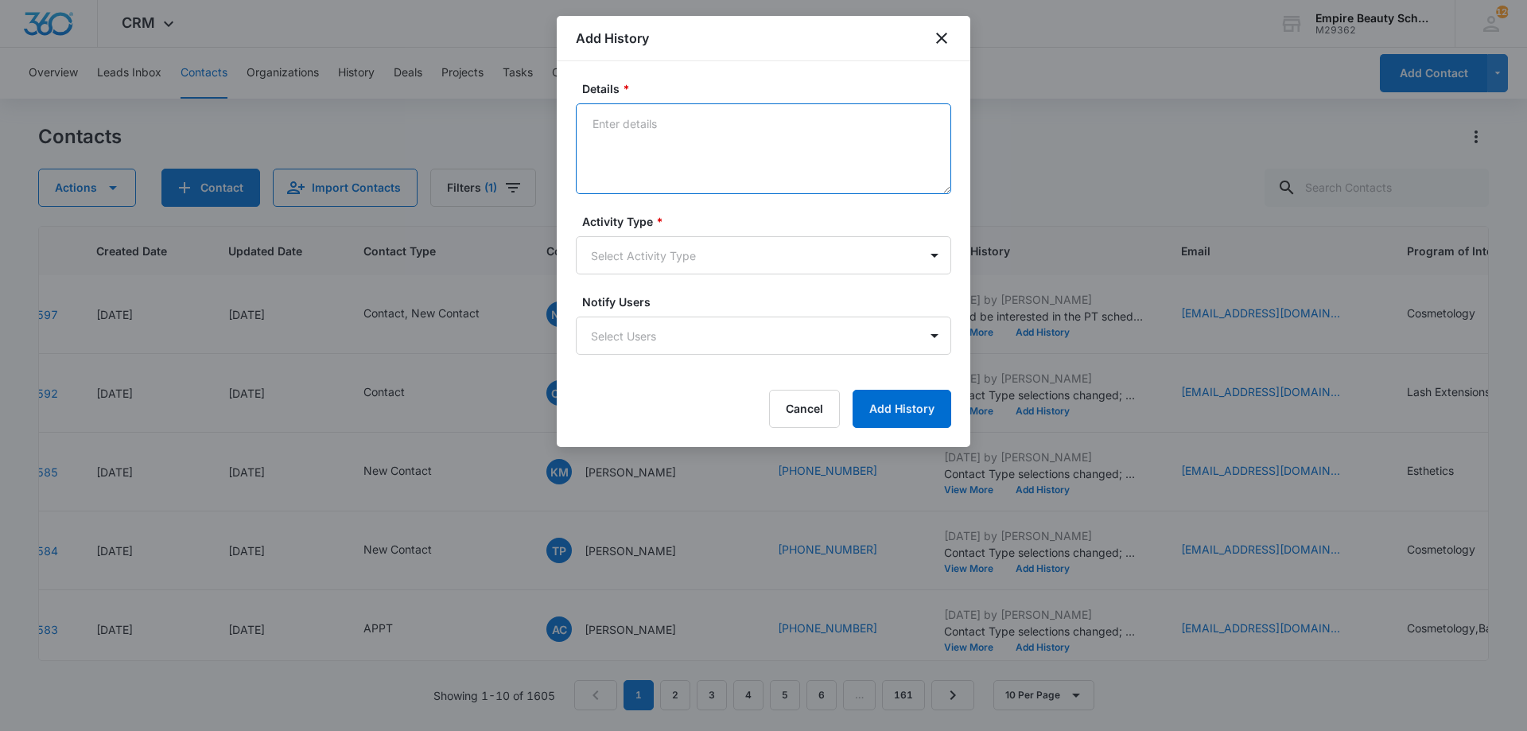
drag, startPoint x: 726, startPoint y: 169, endPoint x: 740, endPoint y: 158, distance: 17.5
click at [730, 165] on textarea "Details *" at bounding box center [763, 148] width 375 height 91
type textarea "Called - Line out of service"
click at [631, 265] on body "CRM Apps Forms CRM Email Shop Payments POS Files Brand Settings Empire Beauty S…" at bounding box center [763, 365] width 1527 height 731
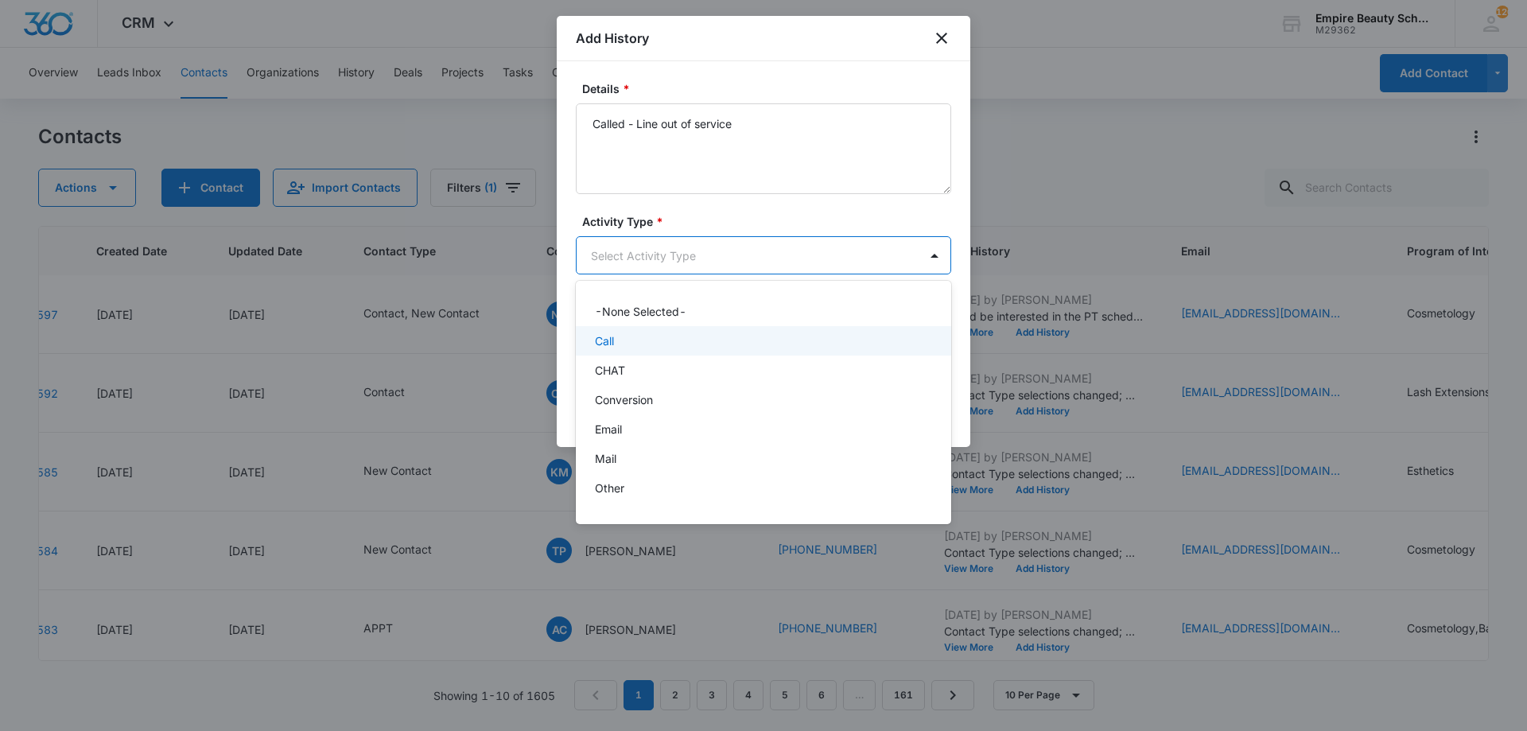
click at [632, 347] on div "Call" at bounding box center [762, 341] width 334 height 17
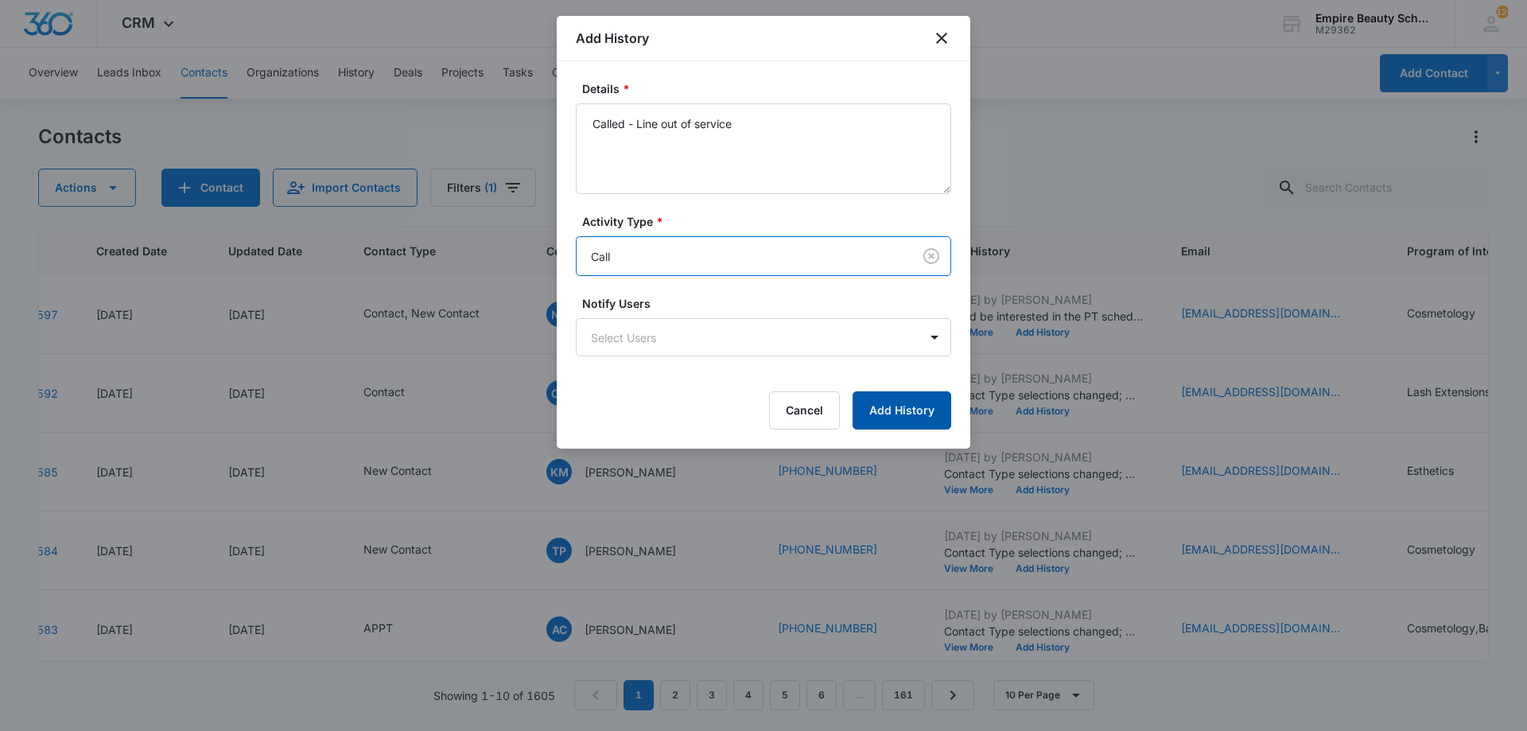
click at [921, 425] on button "Add History" at bounding box center [902, 410] width 99 height 38
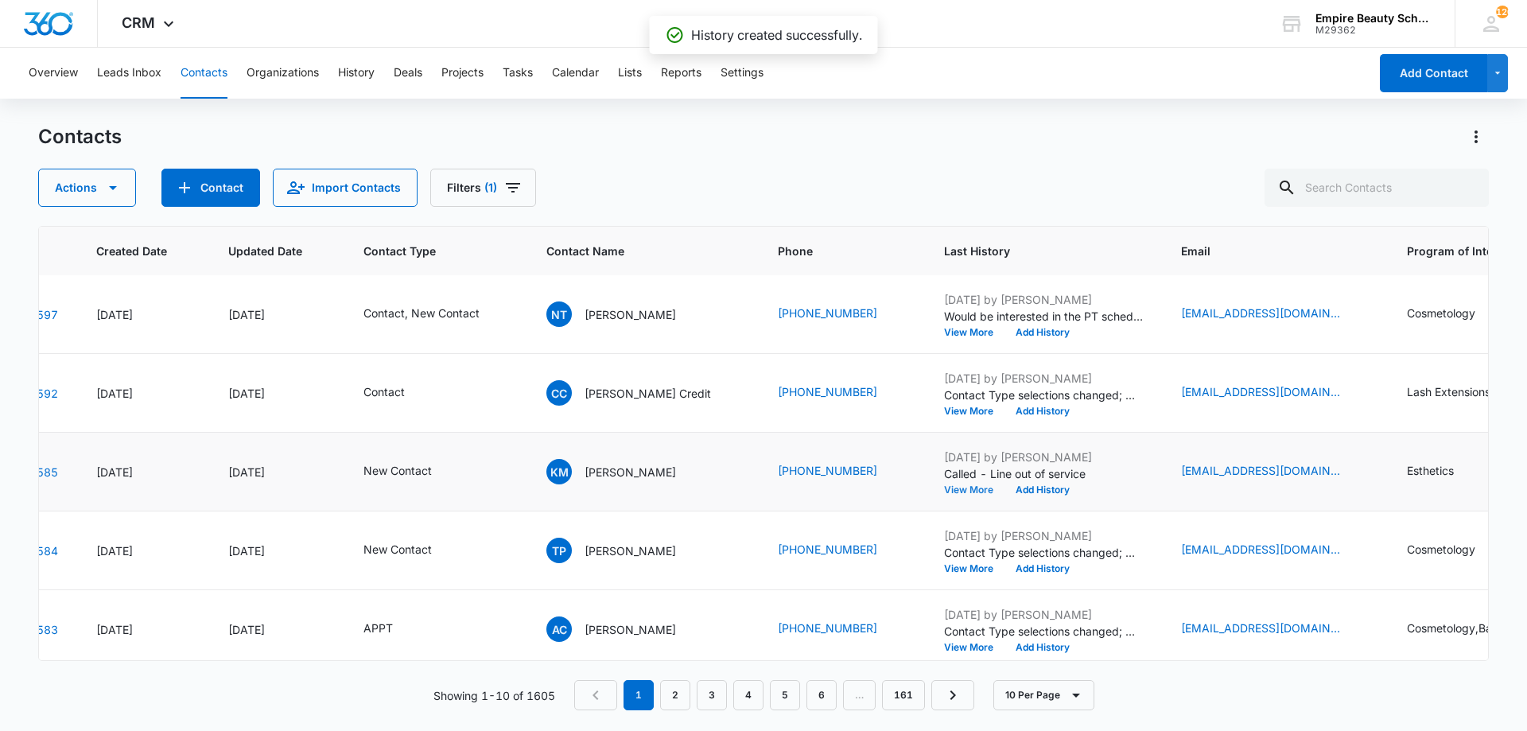
click at [944, 485] on button "View More" at bounding box center [974, 490] width 60 height 10
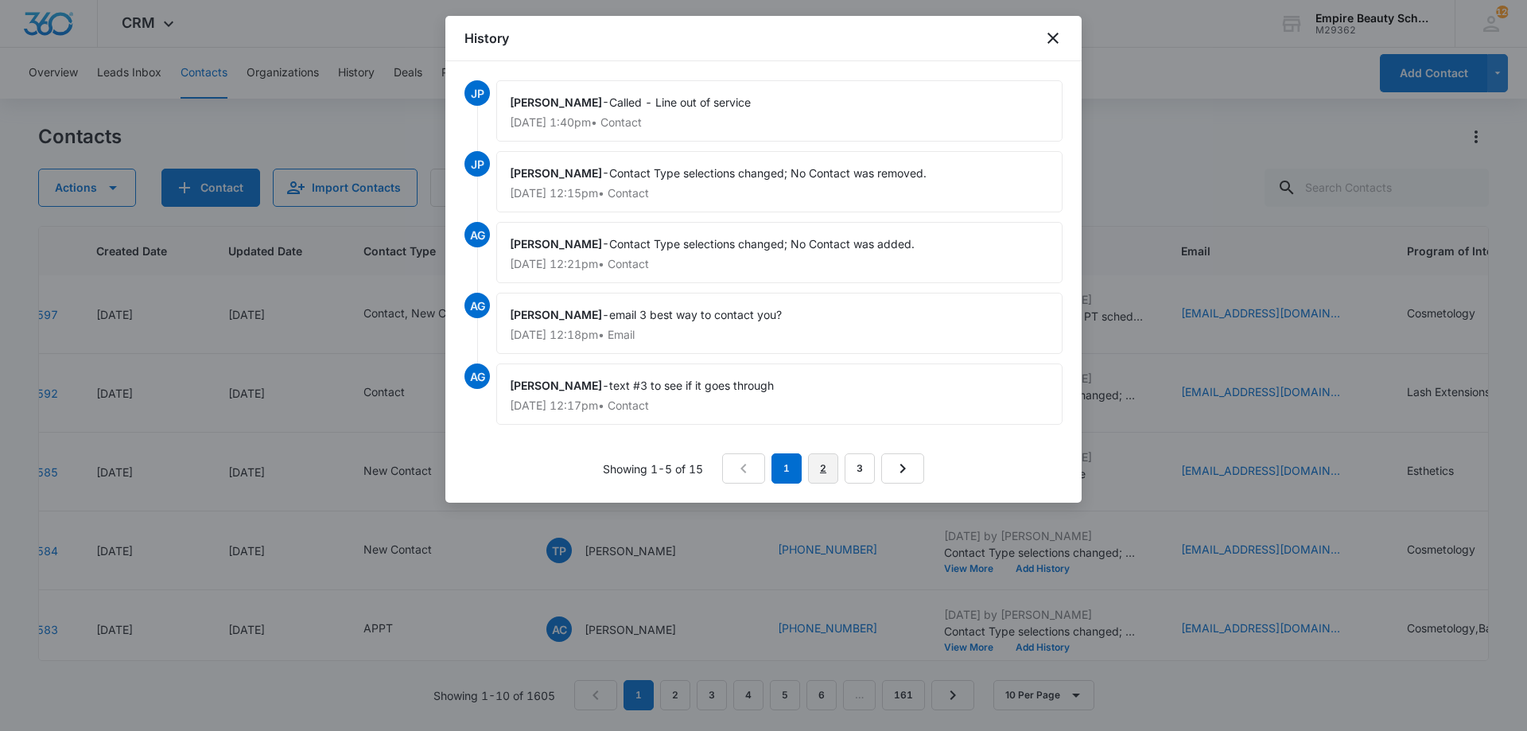
click at [812, 466] on link "2" at bounding box center [823, 468] width 30 height 30
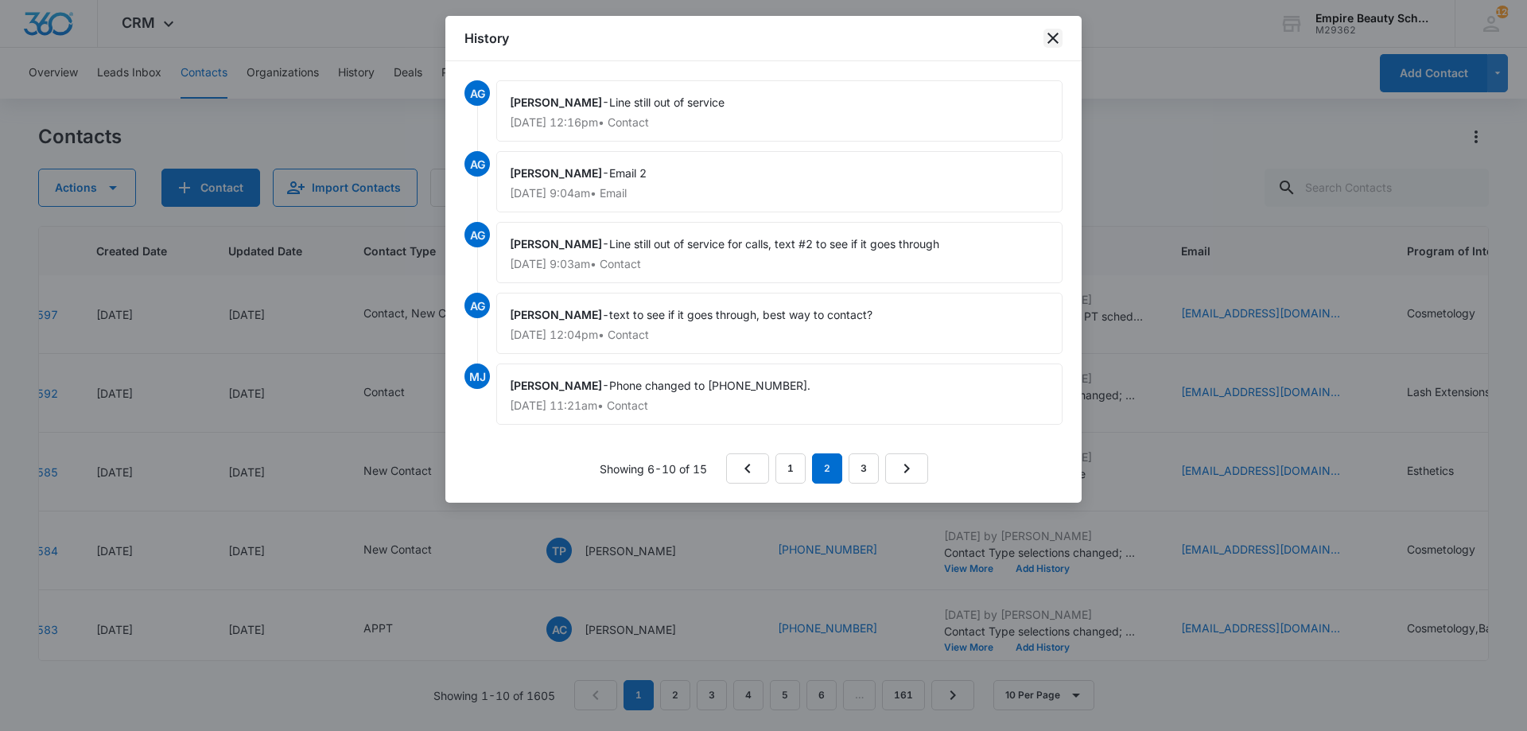
click at [1056, 37] on icon "close" at bounding box center [1053, 38] width 19 height 19
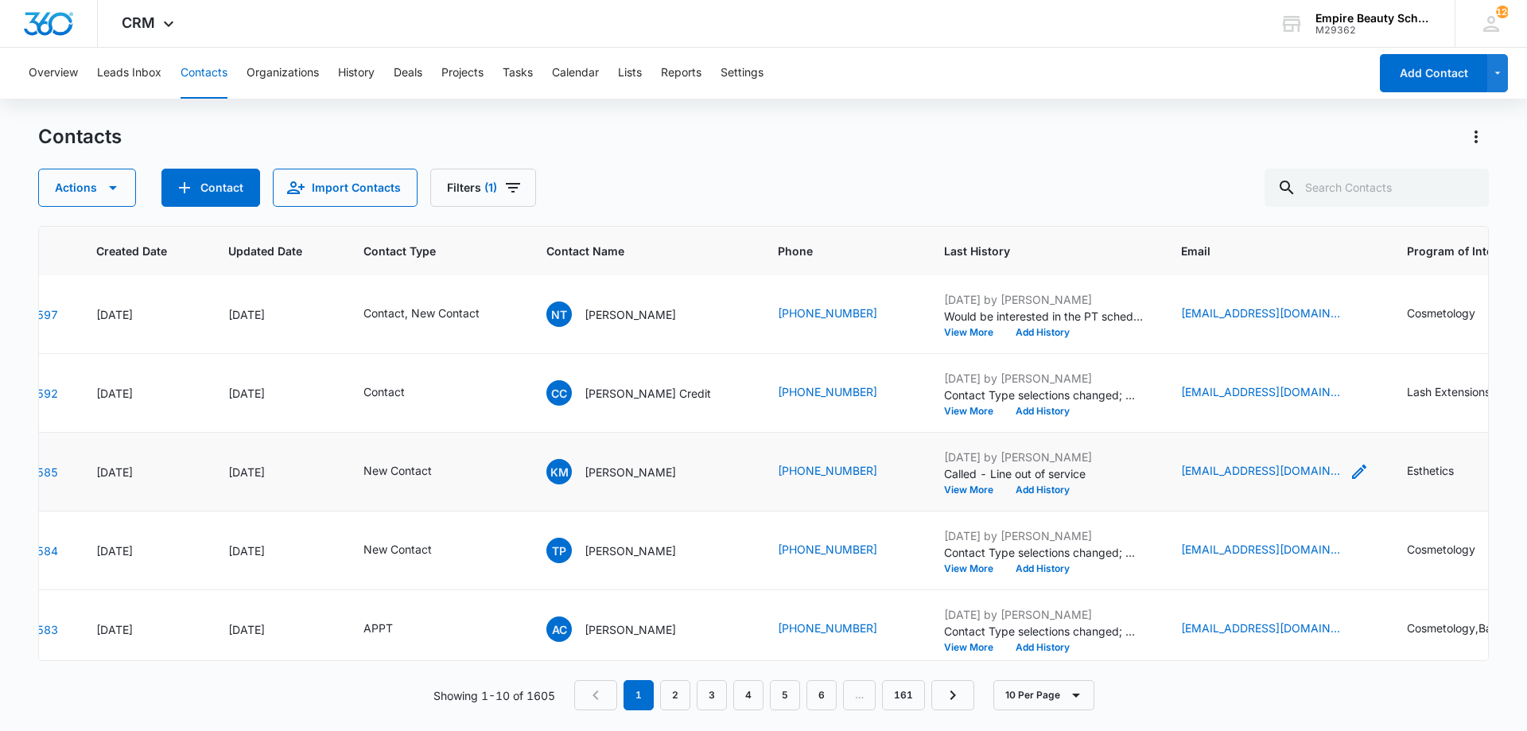
click at [1350, 469] on icon "Email - khickson59@gmail.com - Select to Edit Field" at bounding box center [1359, 471] width 19 height 19
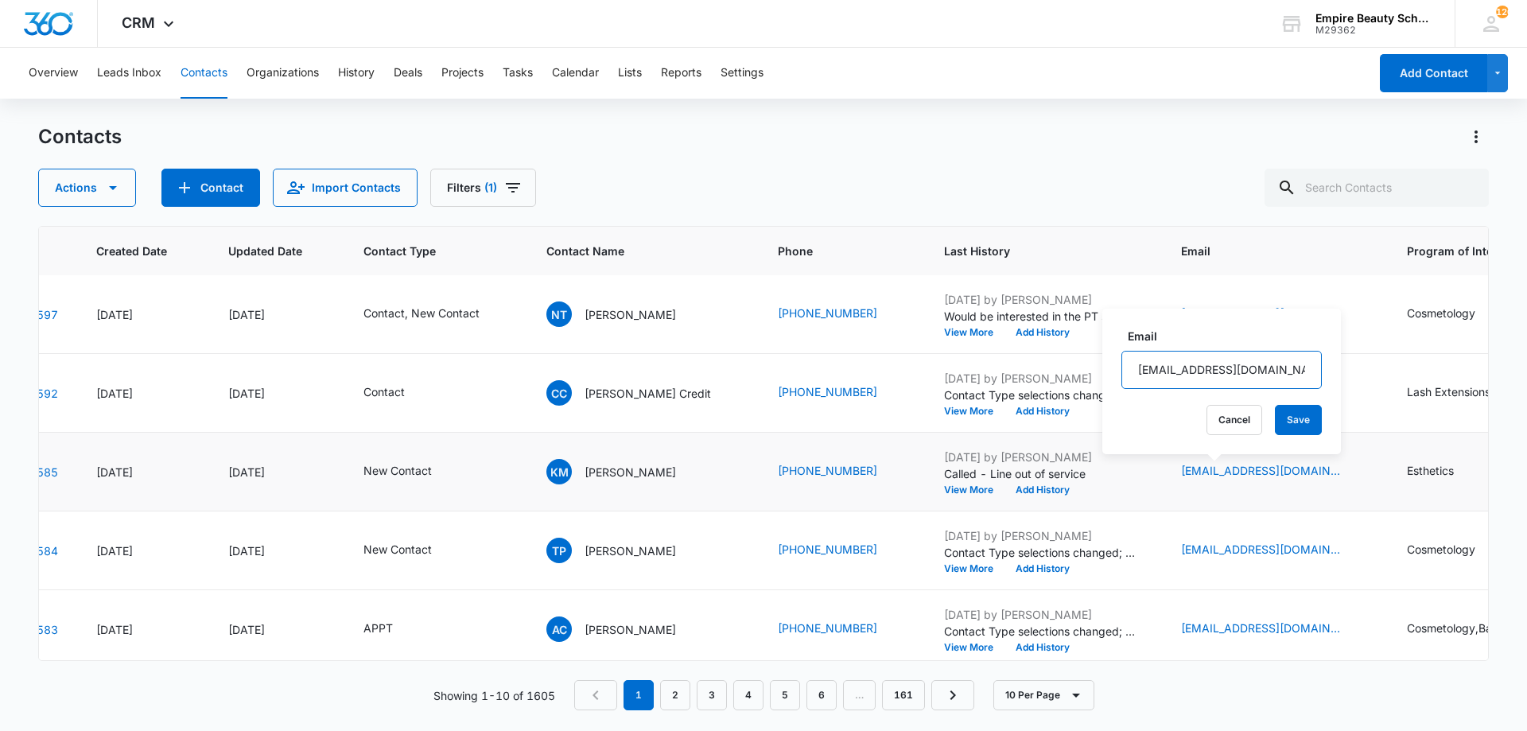
click at [1218, 376] on input "[EMAIL_ADDRESS][DOMAIN_NAME]" at bounding box center [1222, 370] width 200 height 38
click at [1219, 376] on input "[EMAIL_ADDRESS][DOMAIN_NAME]" at bounding box center [1222, 370] width 200 height 38
click at [1207, 409] on button "Cancel" at bounding box center [1235, 420] width 56 height 30
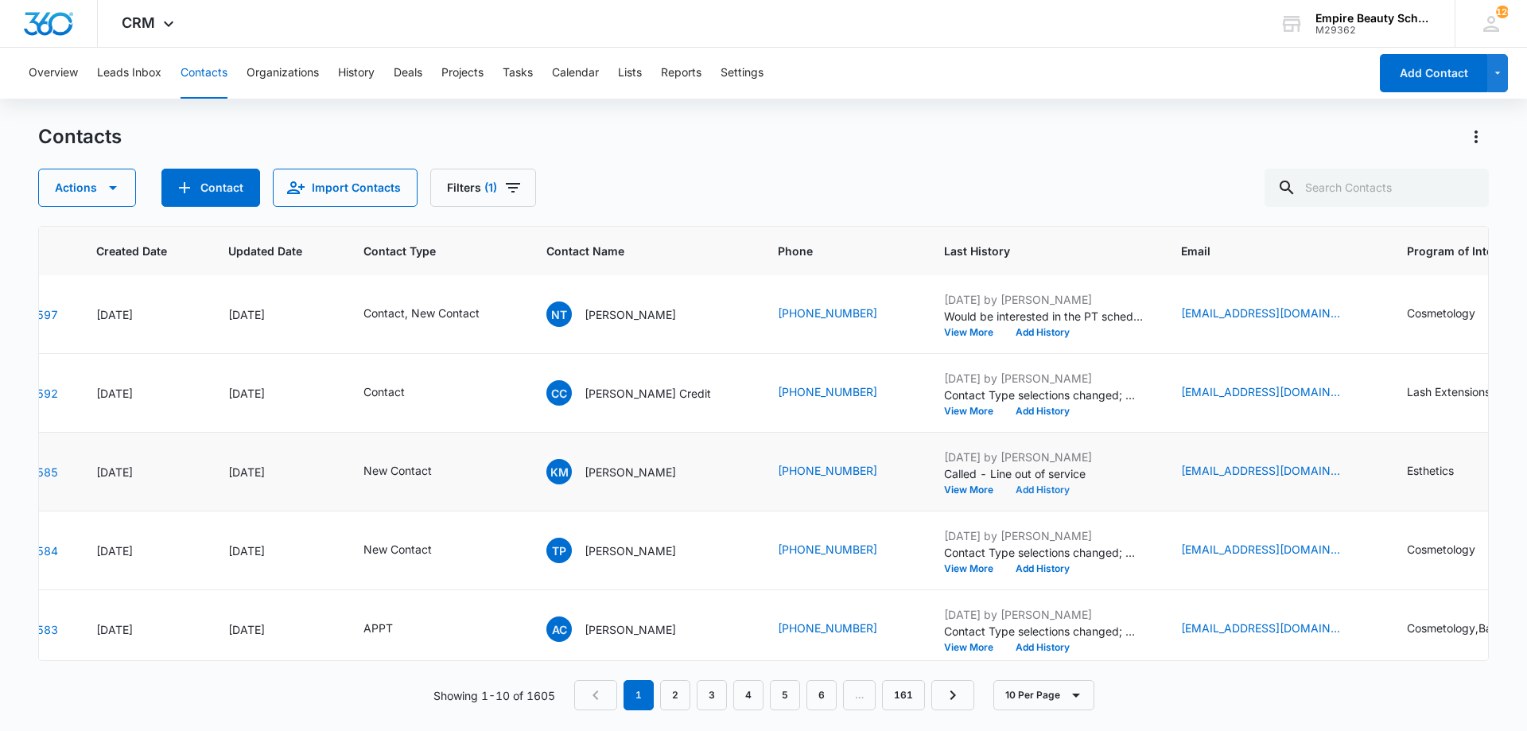
click at [1013, 494] on button "Add History" at bounding box center [1043, 490] width 76 height 10
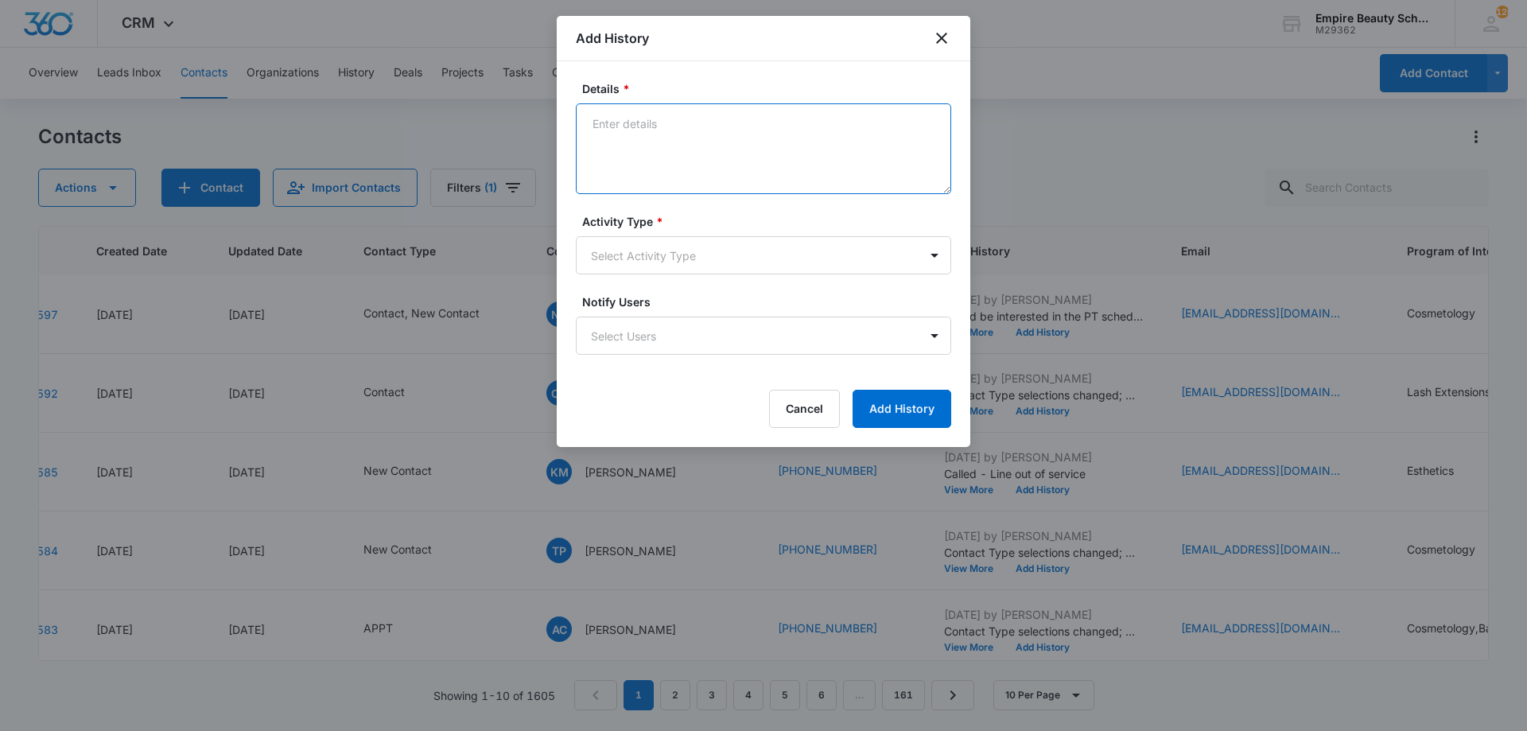
click at [658, 175] on textarea "Details *" at bounding box center [763, 148] width 375 height 91
type textarea "Email - Best time to chat?"
click at [742, 270] on body "CRM Apps Forms CRM Email Shop Payments POS Files Brand Settings Empire Beauty S…" at bounding box center [763, 365] width 1527 height 731
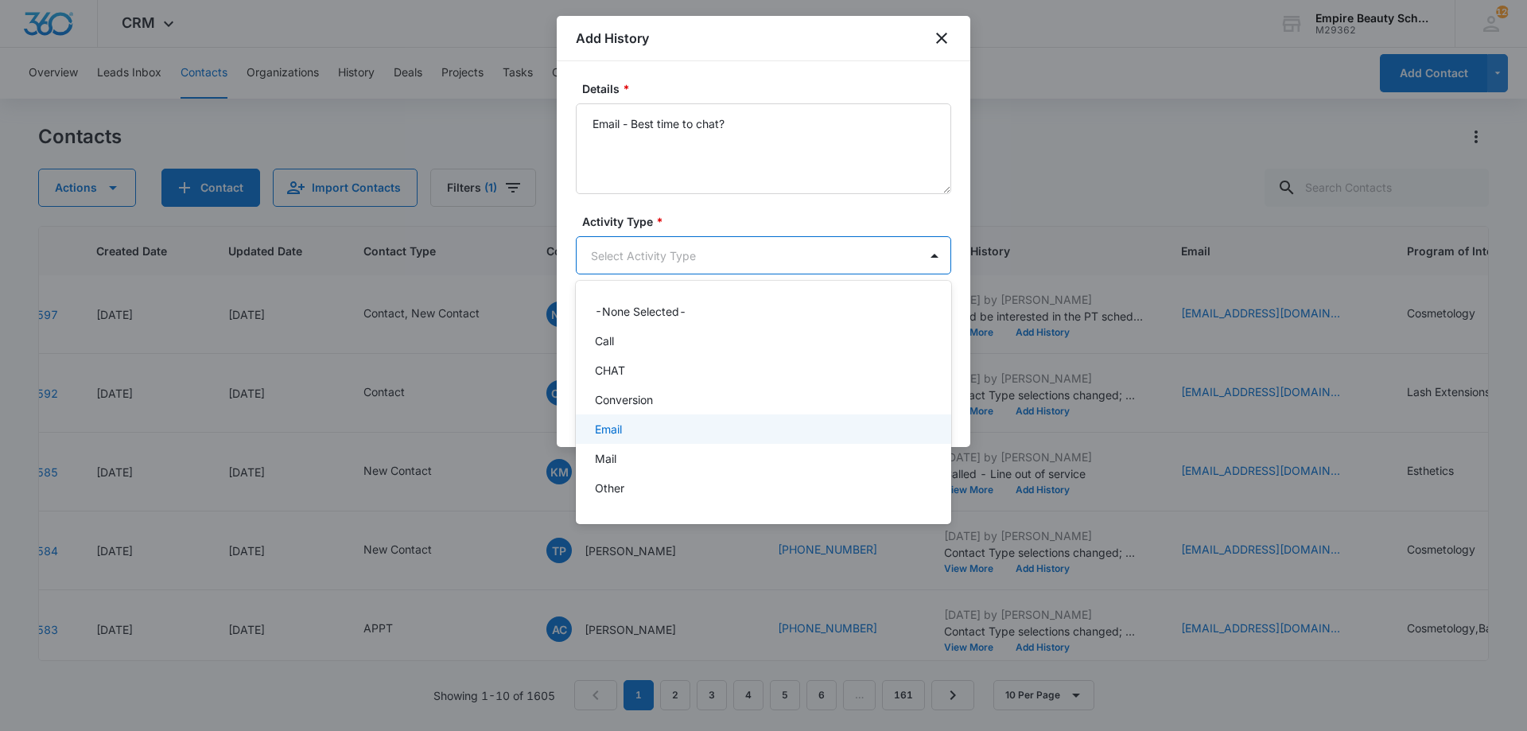
click at [644, 436] on div "Email" at bounding box center [762, 429] width 334 height 17
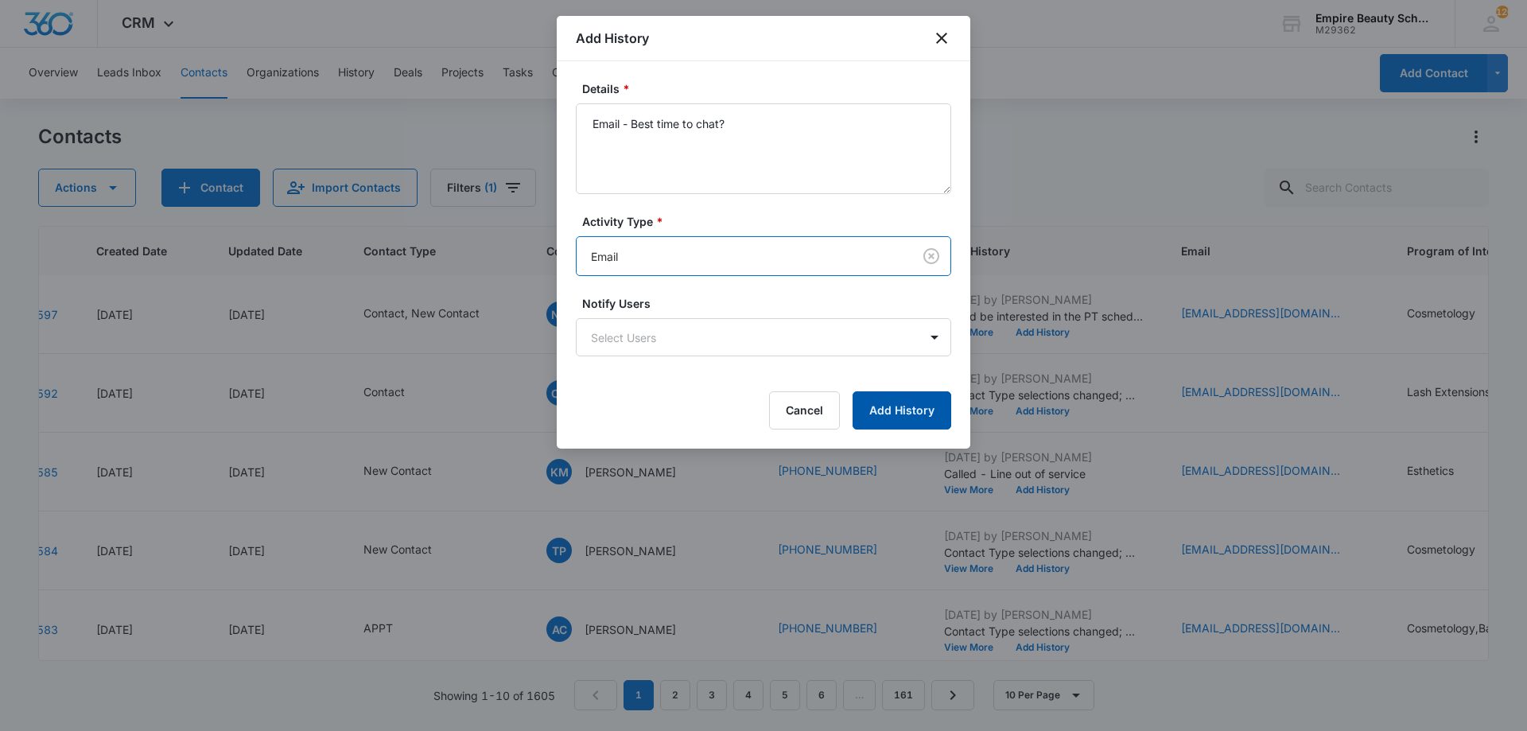
click at [903, 405] on button "Add History" at bounding box center [902, 410] width 99 height 38
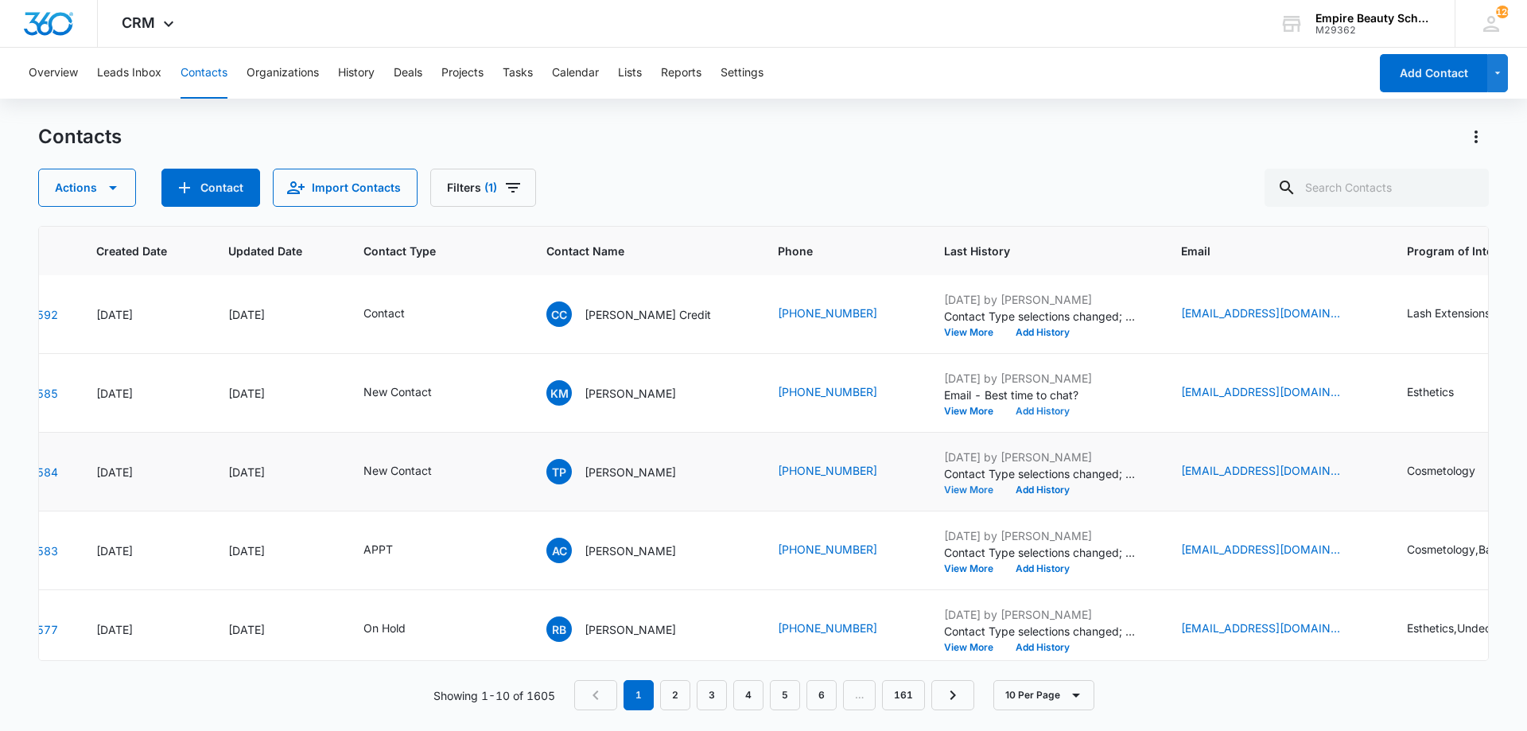
scroll to position [317, 97]
click at [944, 489] on button "View More" at bounding box center [974, 489] width 60 height 10
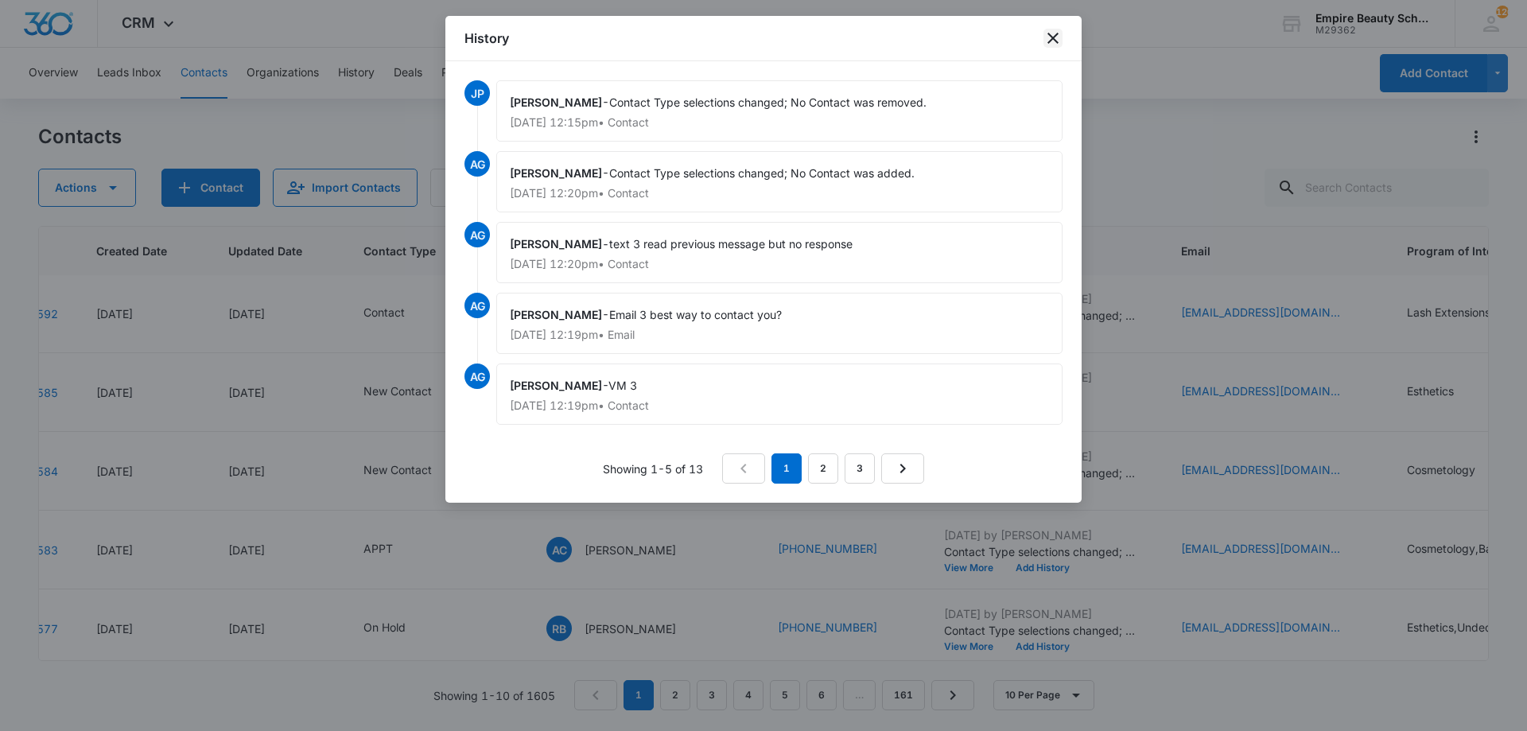
click at [1052, 37] on icon "close" at bounding box center [1053, 38] width 11 height 11
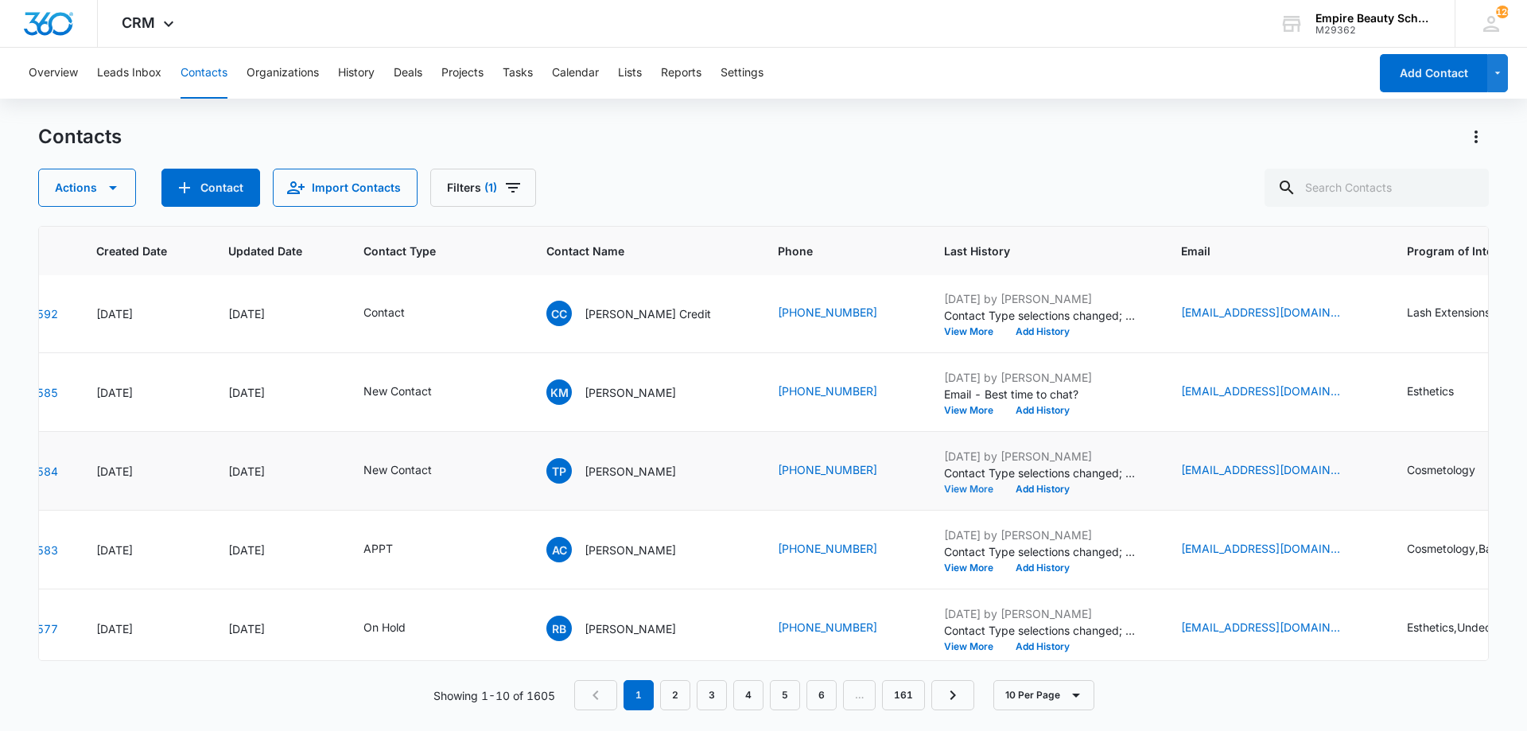
click at [944, 484] on button "View More" at bounding box center [974, 489] width 60 height 10
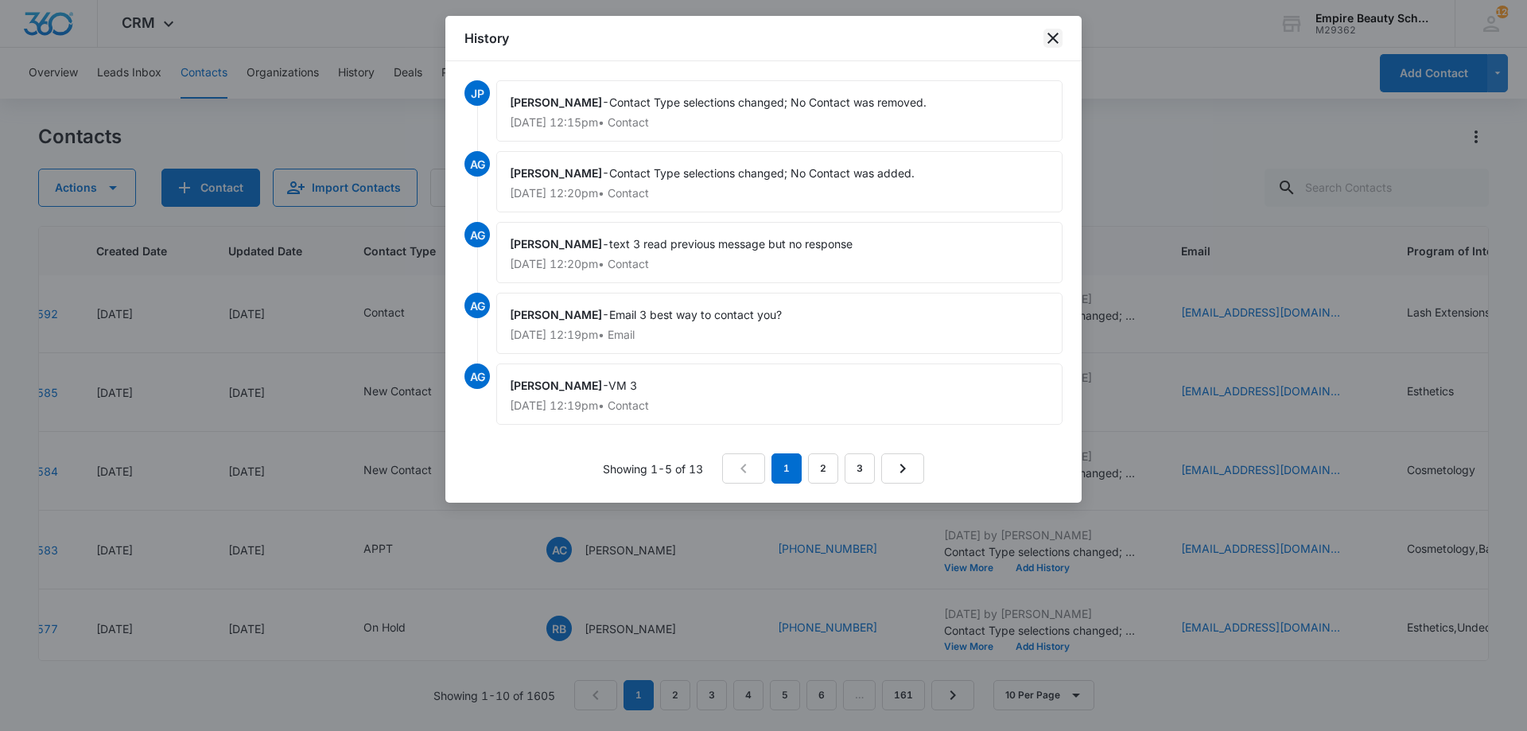
click at [1049, 42] on icon "close" at bounding box center [1053, 38] width 11 height 11
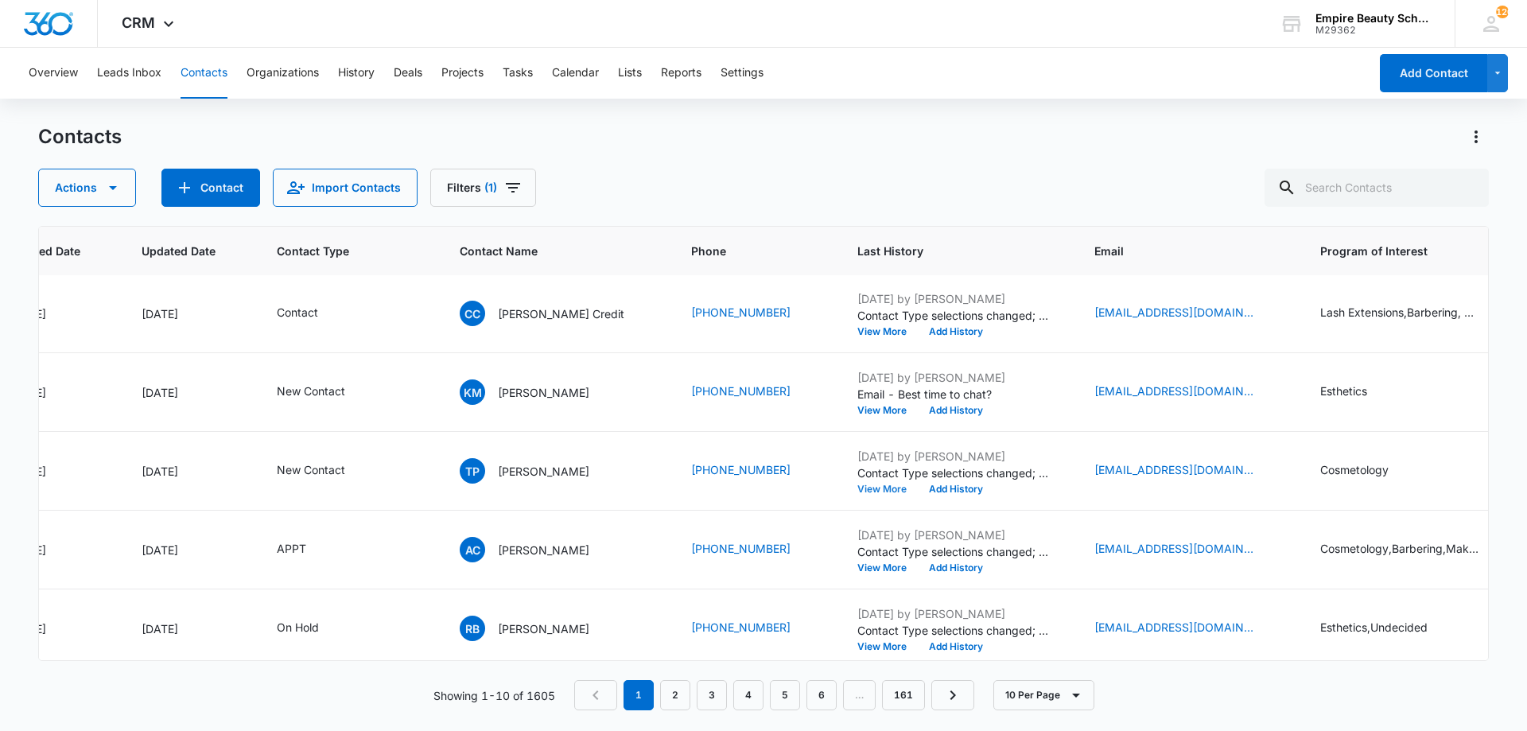
scroll to position [317, 186]
click at [855, 492] on button "View More" at bounding box center [885, 489] width 60 height 10
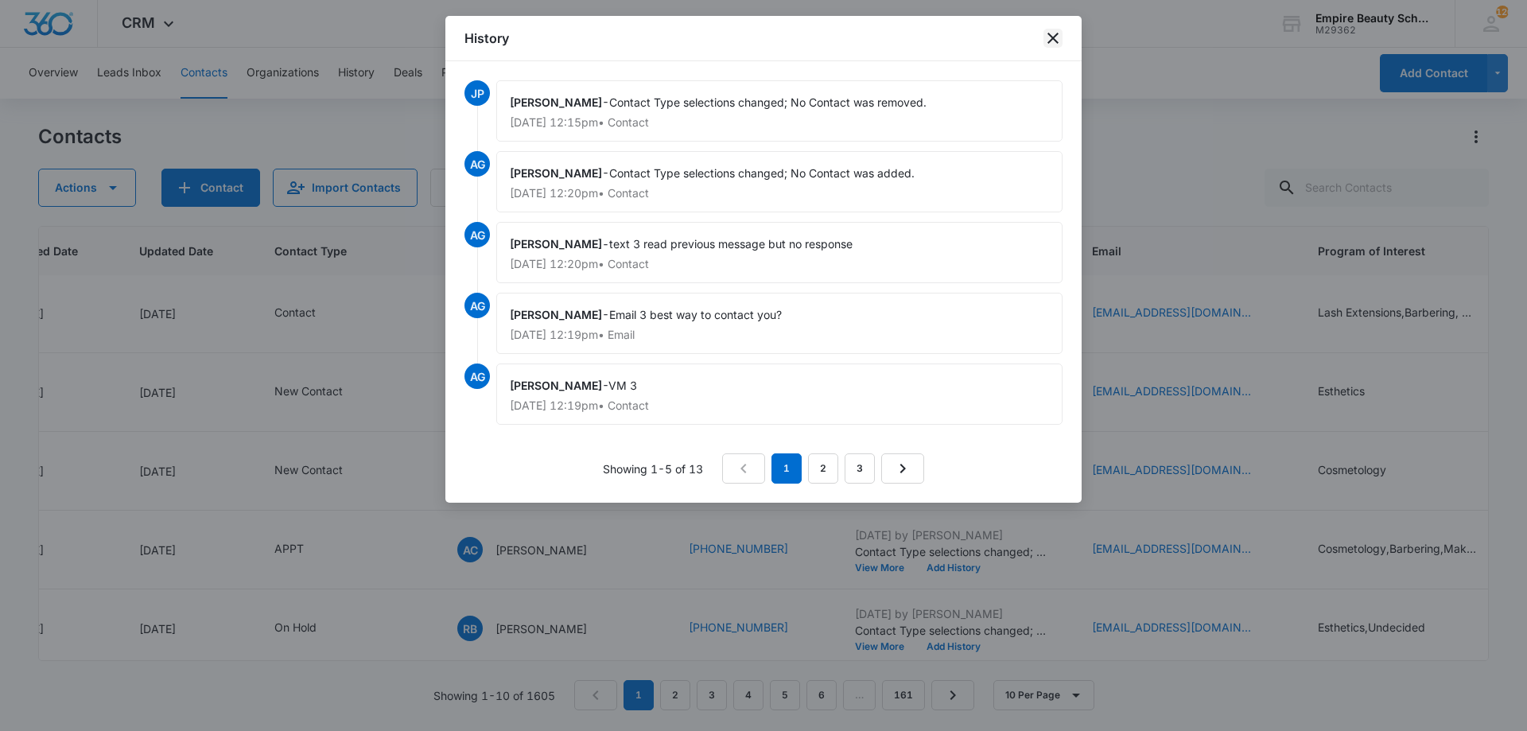
click at [1056, 41] on icon "close" at bounding box center [1053, 38] width 11 height 11
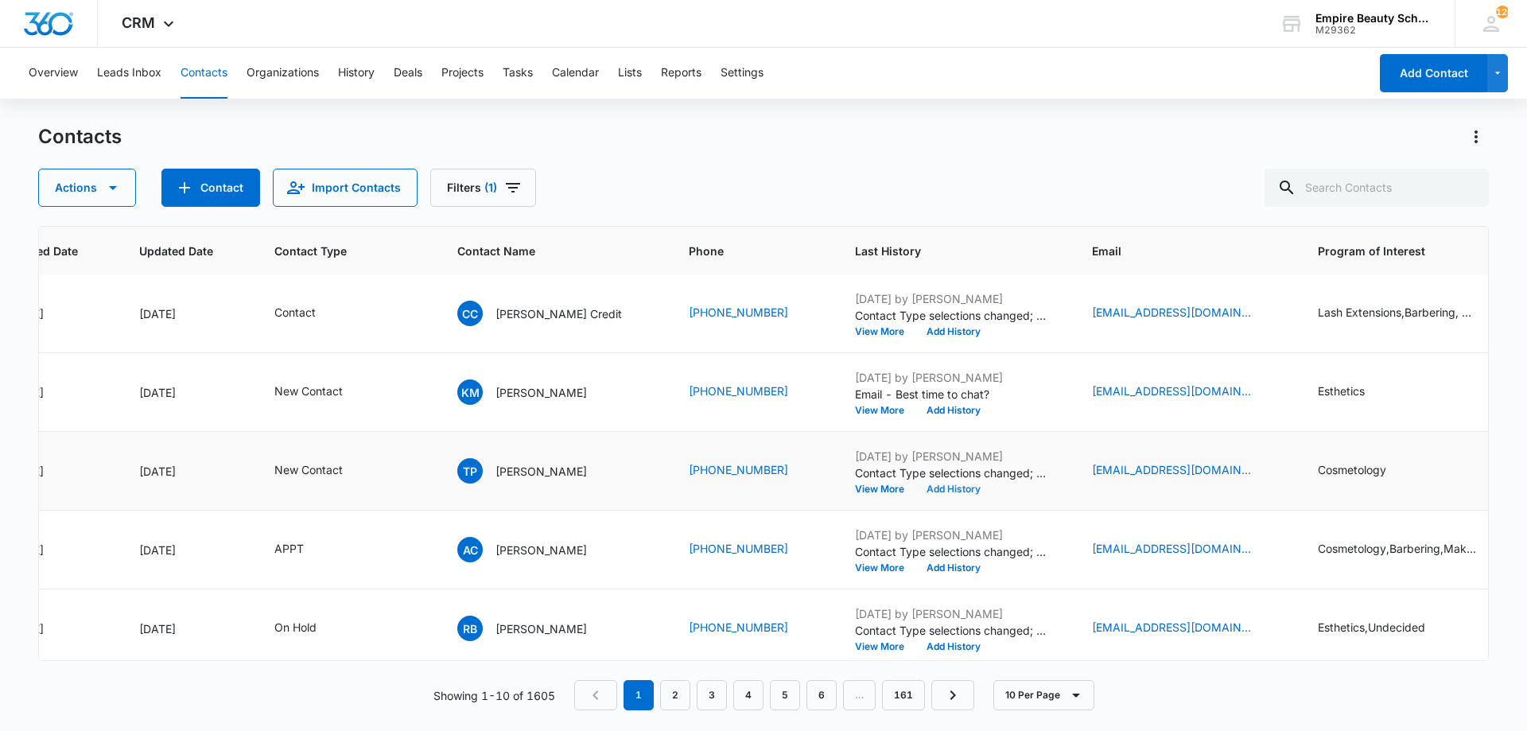
click at [916, 489] on button "Add History" at bounding box center [954, 489] width 76 height 10
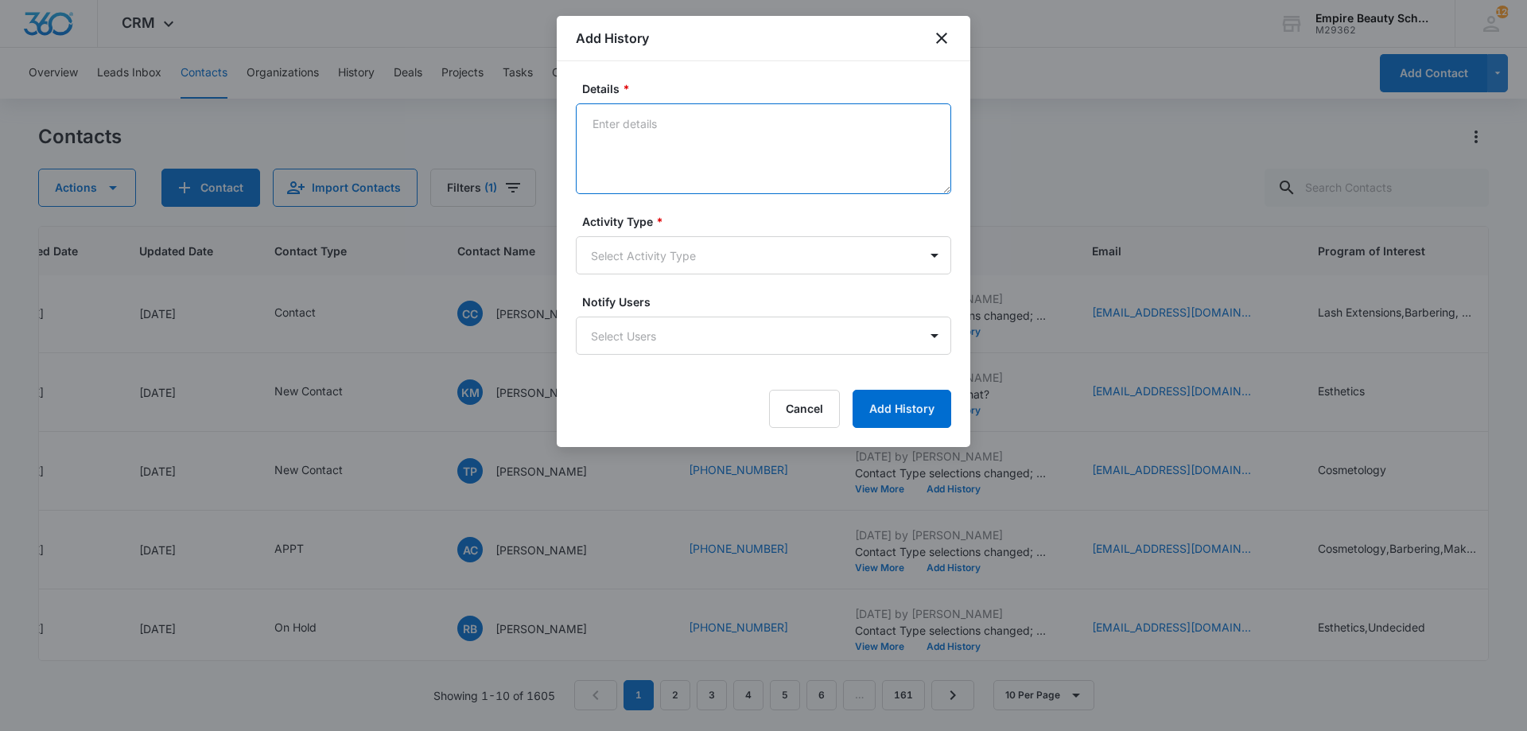
click at [730, 163] on textarea "Details *" at bounding box center [763, 148] width 375 height 91
type textarea "Didn't ring or go to VM"
click at [698, 243] on body "CRM Apps Forms CRM Email Shop Payments POS Files Brand Settings Empire Beauty S…" at bounding box center [763, 365] width 1527 height 731
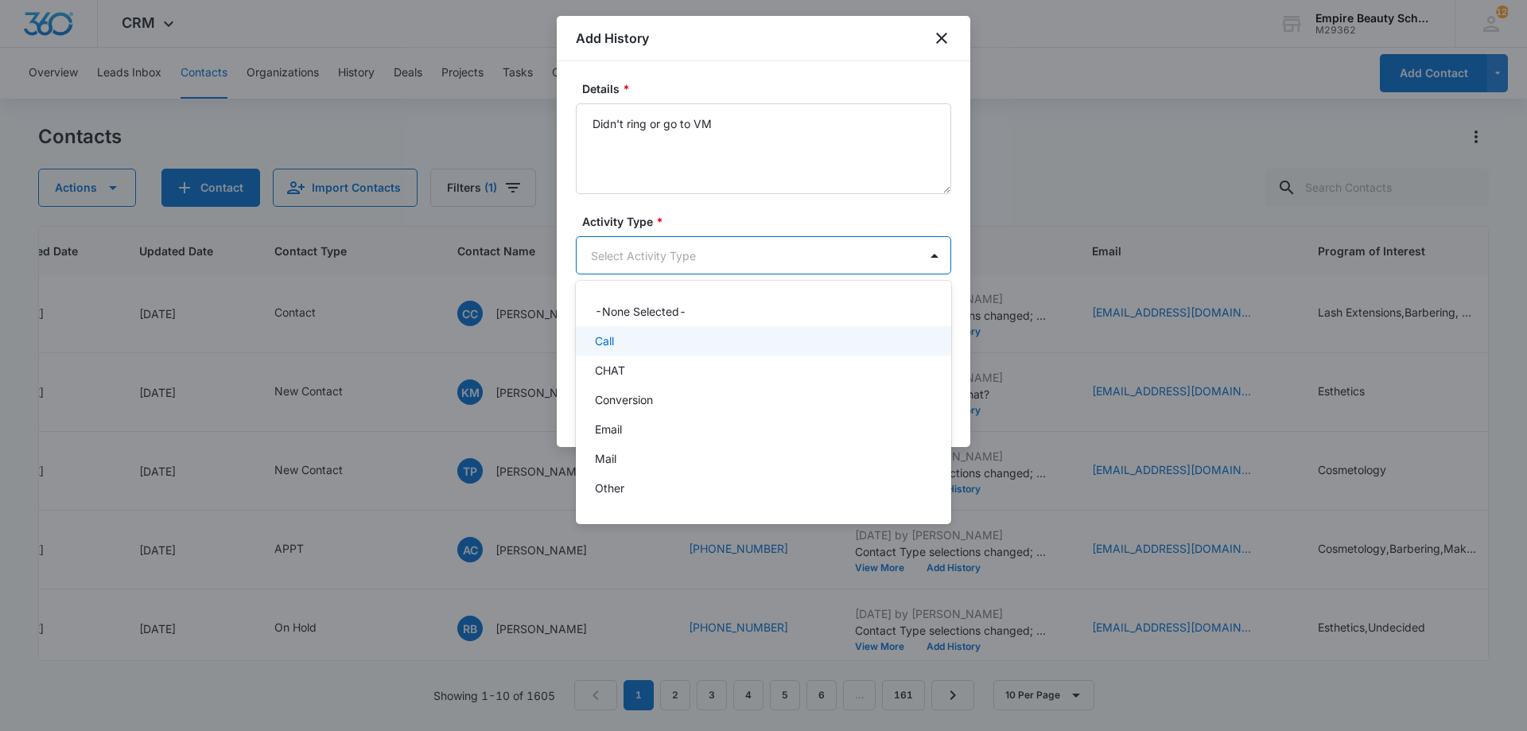
click at [667, 340] on div "Call" at bounding box center [762, 341] width 334 height 17
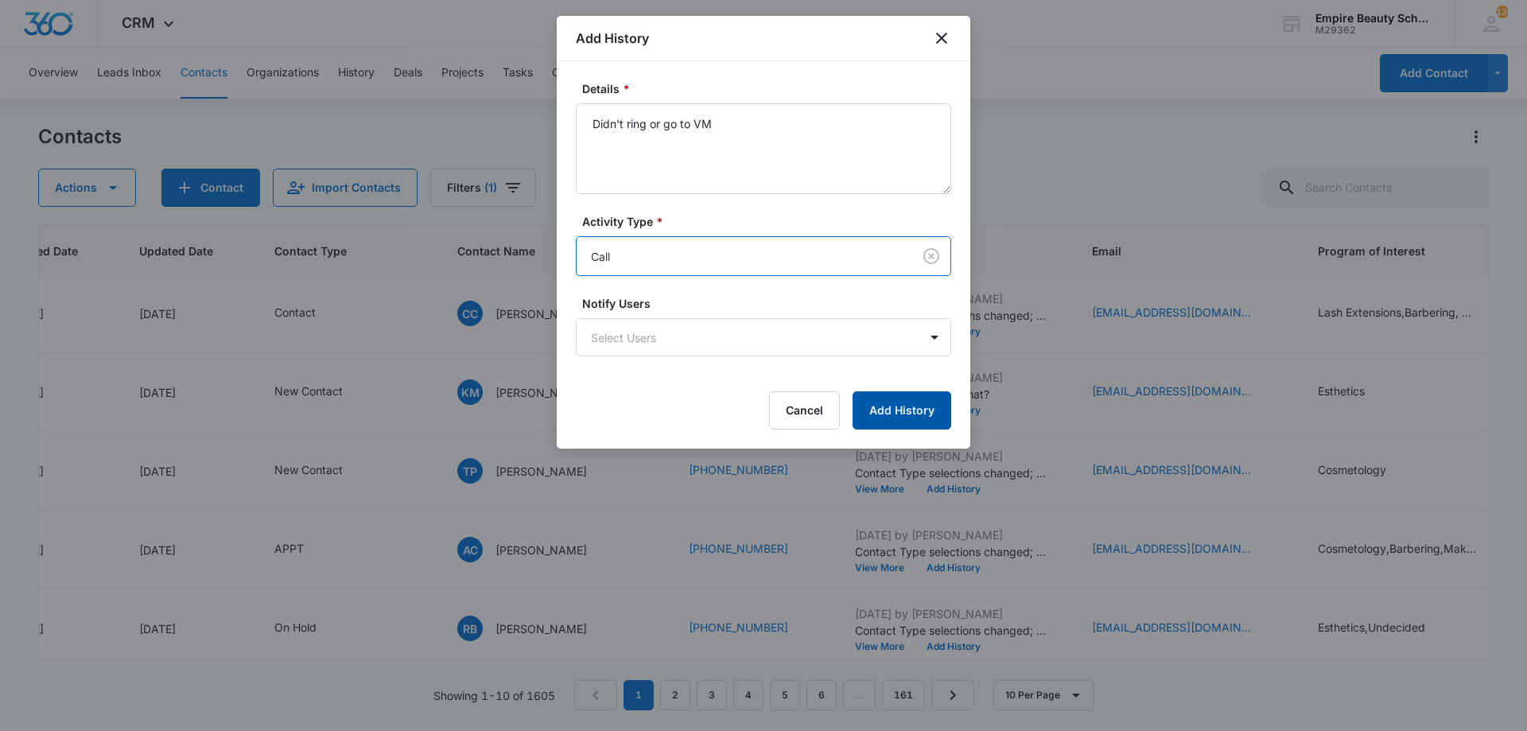
click at [866, 406] on button "Add History" at bounding box center [902, 410] width 99 height 38
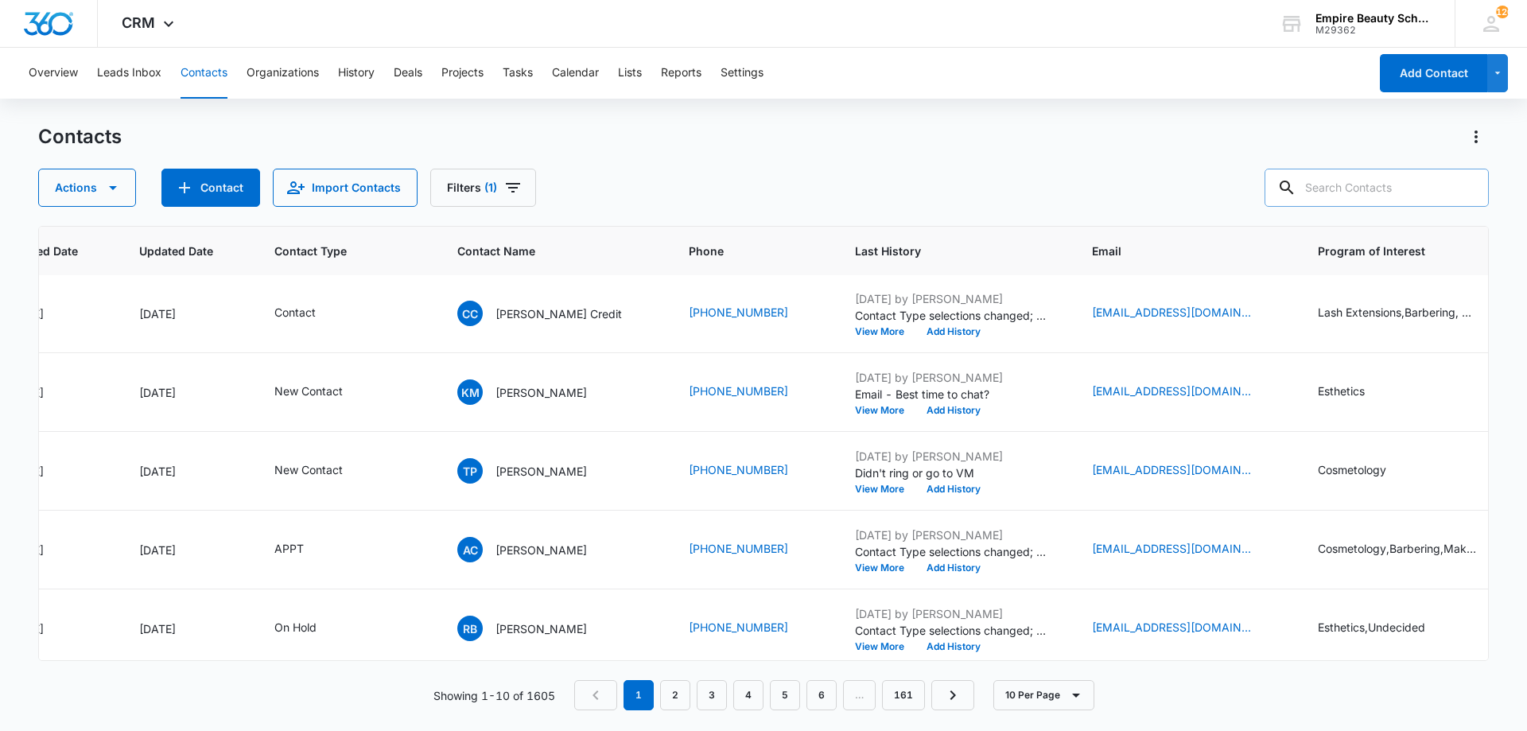
click at [1379, 175] on input "text" at bounding box center [1377, 188] width 224 height 38
type input "erin shep"
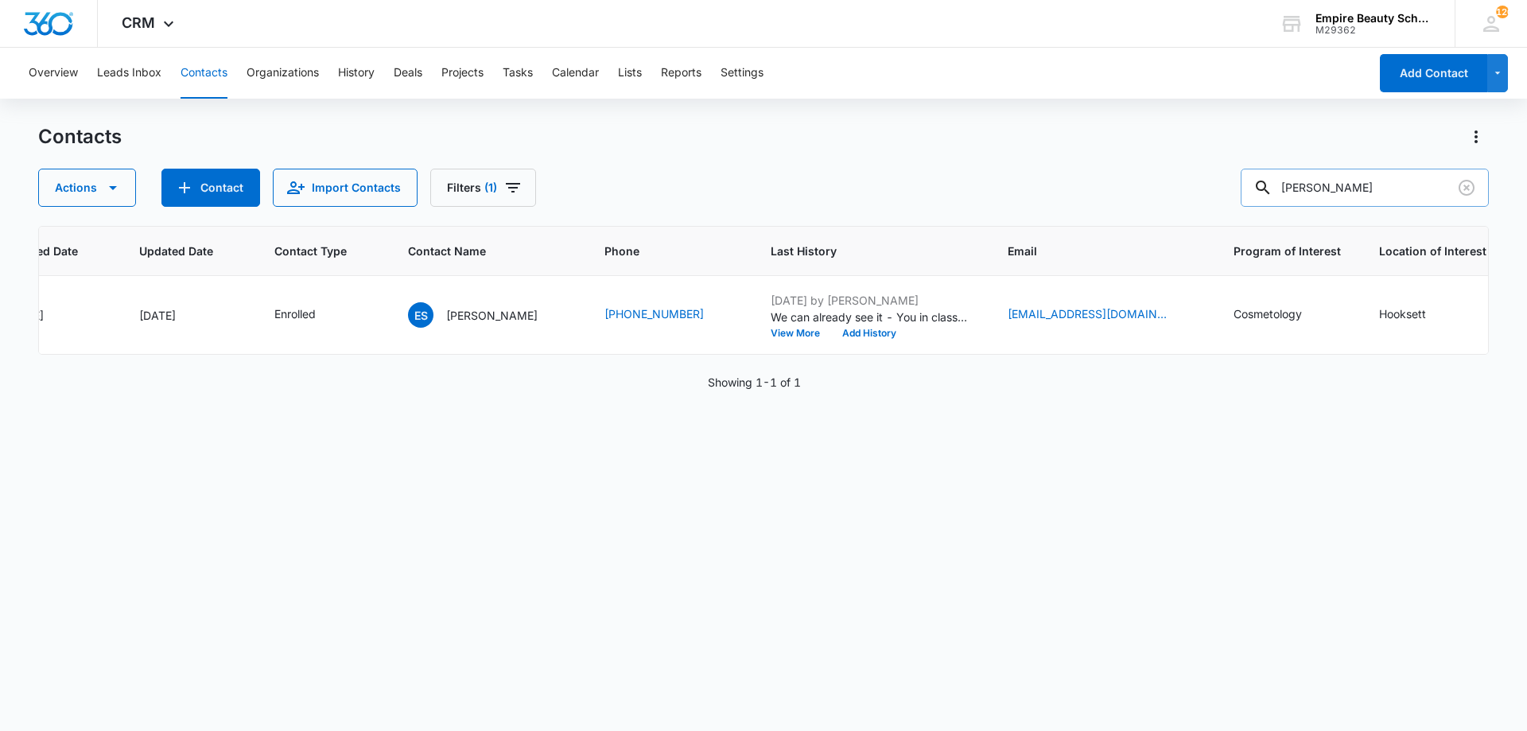
scroll to position [0, 186]
click at [831, 334] on button "Add History" at bounding box center [869, 334] width 76 height 10
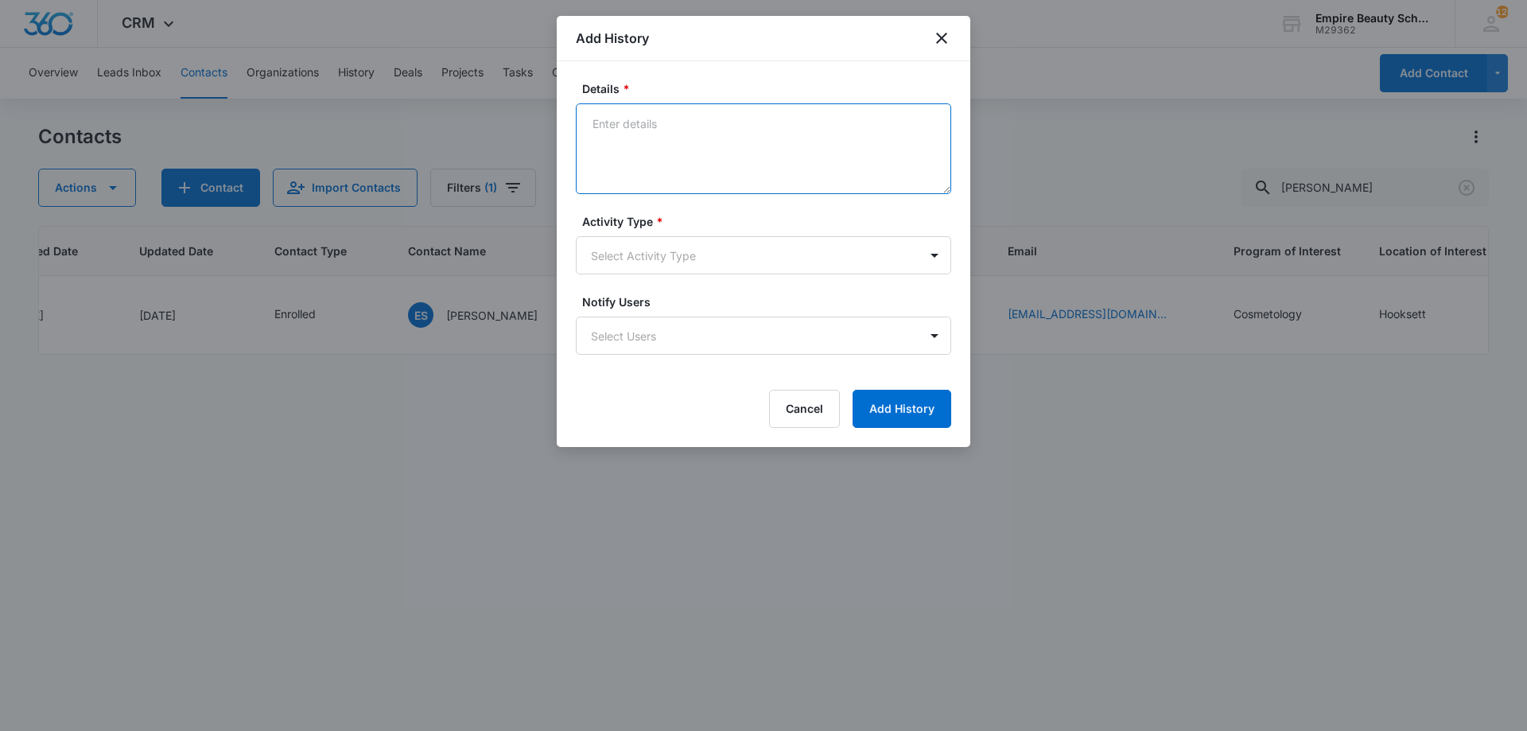
click at [671, 131] on textarea "Details *" at bounding box center [763, 148] width 375 height 91
type textarea "Still planning on attending?"
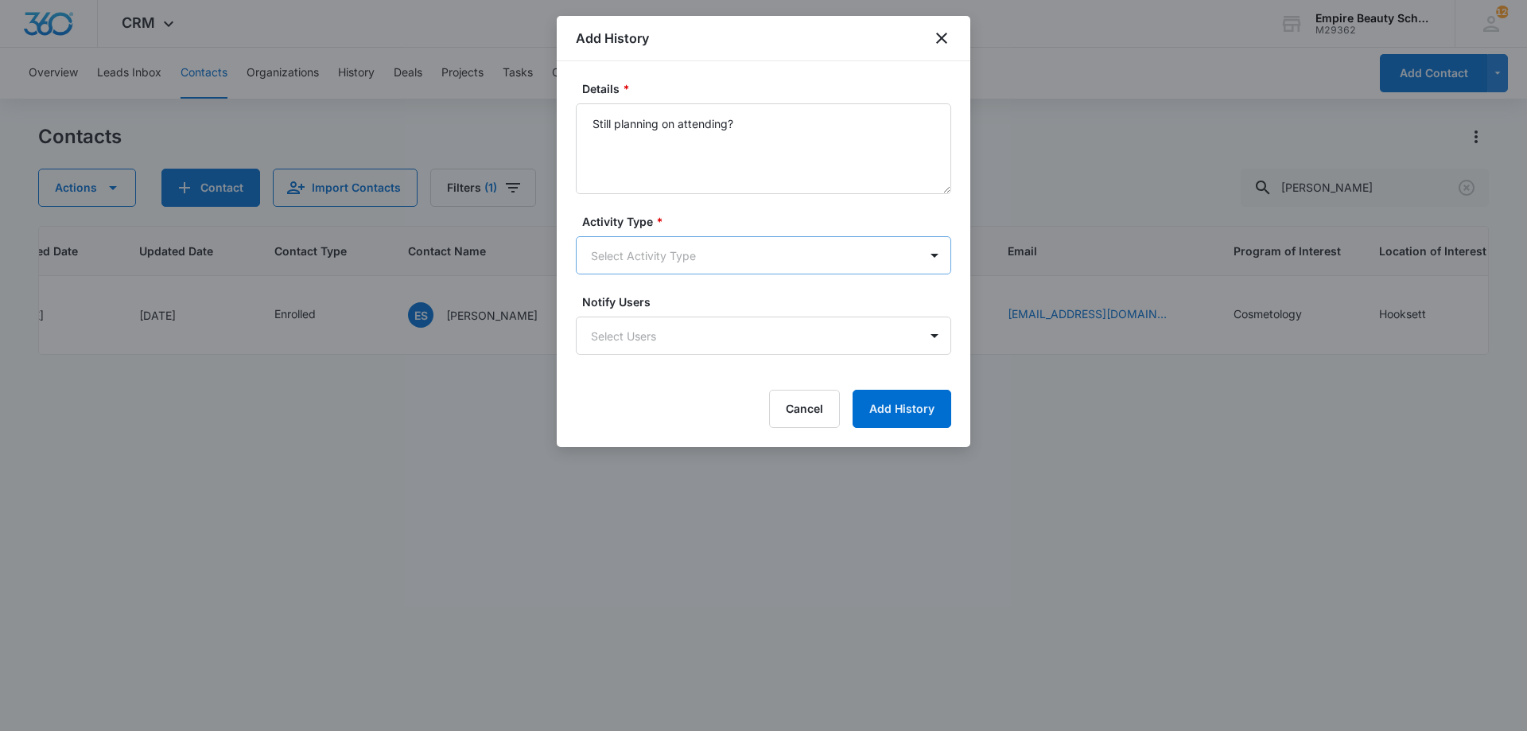
click at [761, 255] on body "CRM Apps Forms CRM Email Shop Payments POS Files Brand Settings Empire Beauty S…" at bounding box center [763, 365] width 1527 height 731
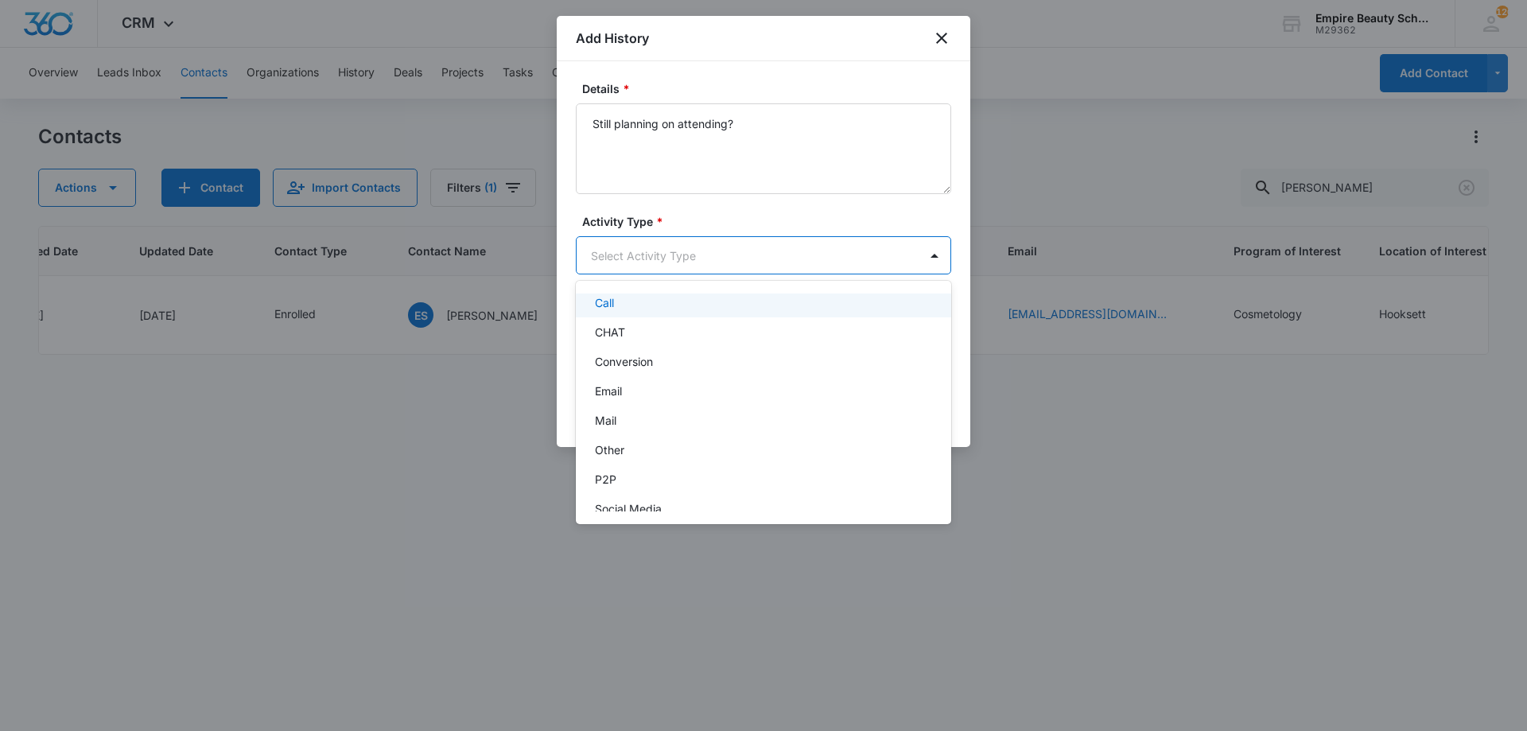
scroll to position [83, 0]
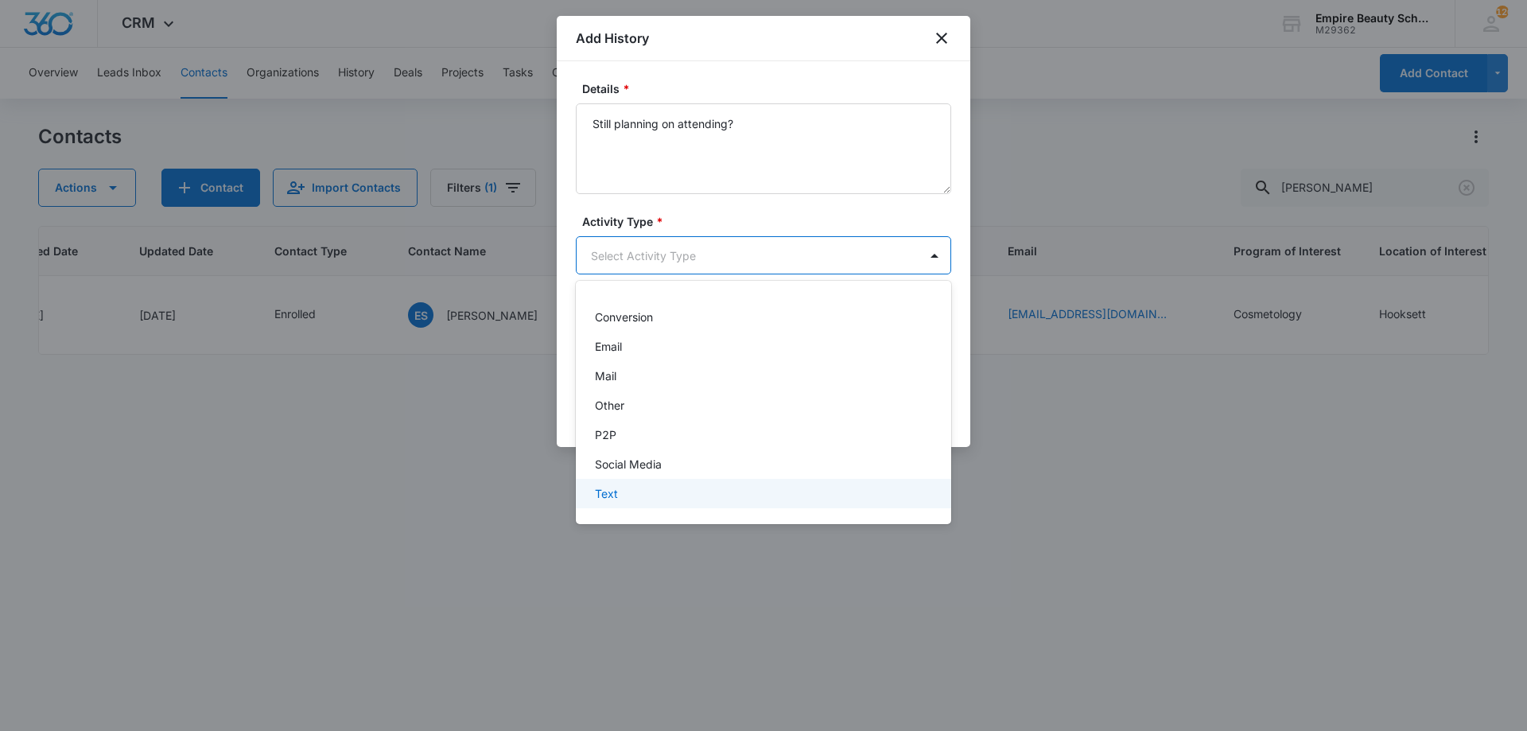
click at [624, 489] on div "Text" at bounding box center [762, 493] width 334 height 17
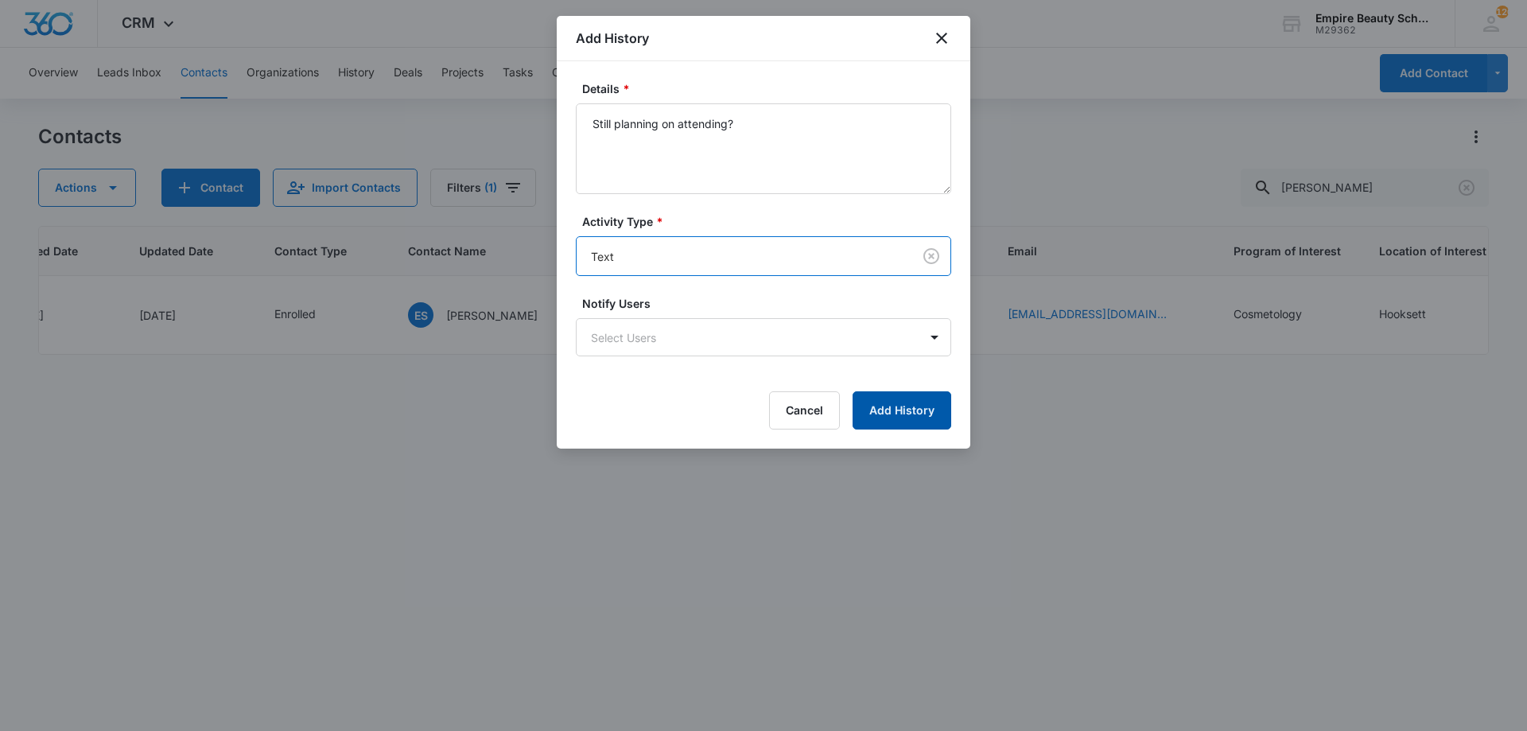
click at [893, 412] on button "Add History" at bounding box center [902, 410] width 99 height 38
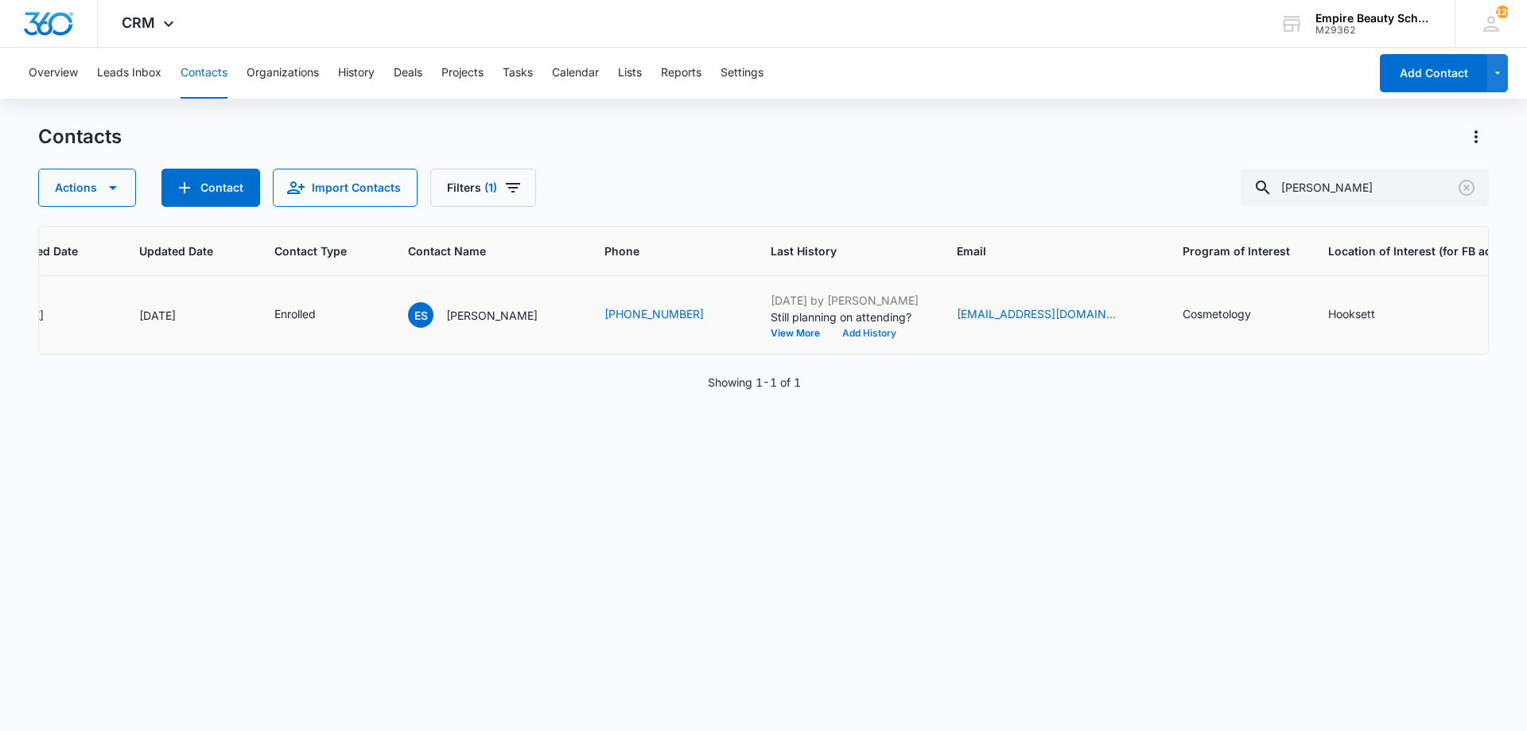
click at [861, 329] on button "Add History" at bounding box center [869, 334] width 76 height 10
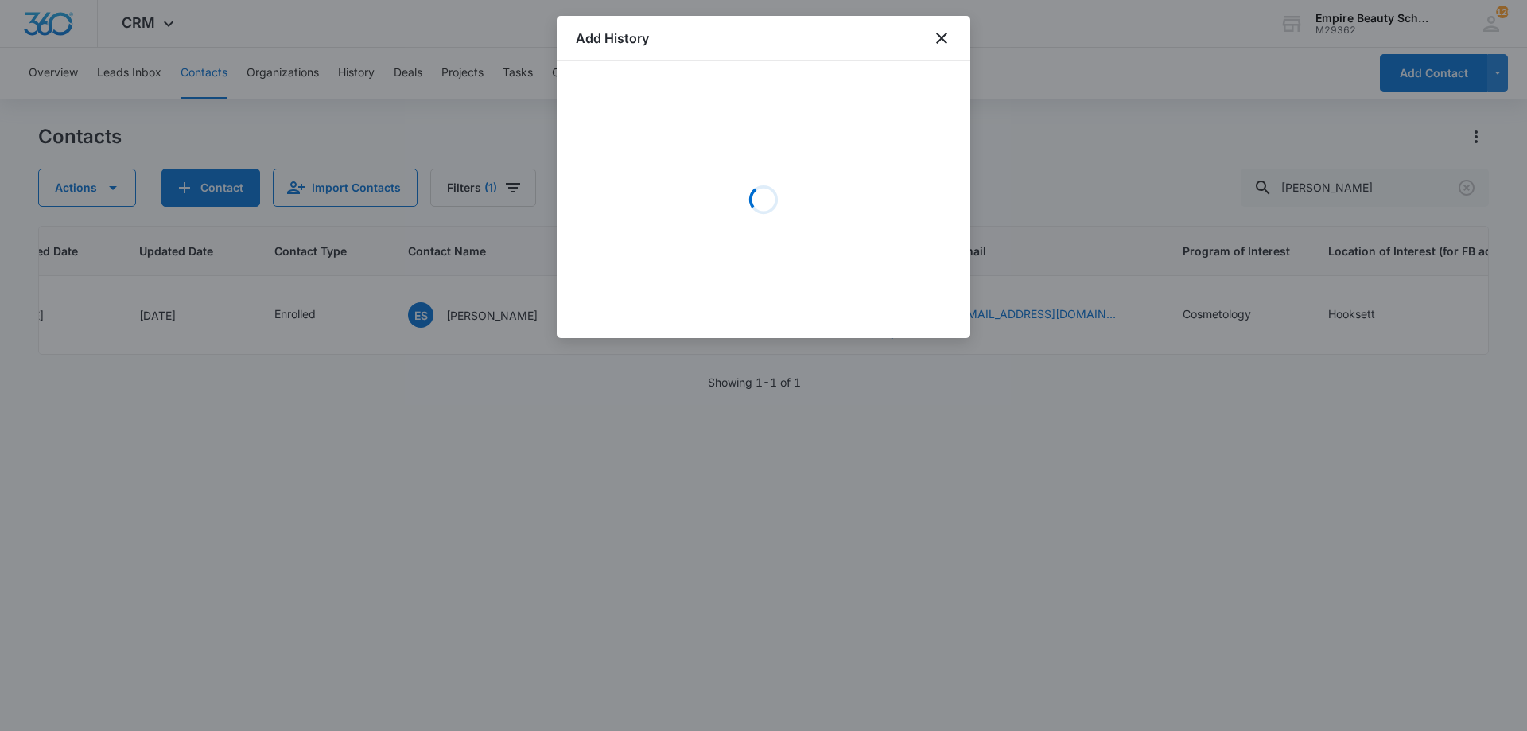
click at [687, 181] on div "Loading" at bounding box center [763, 199] width 375 height 239
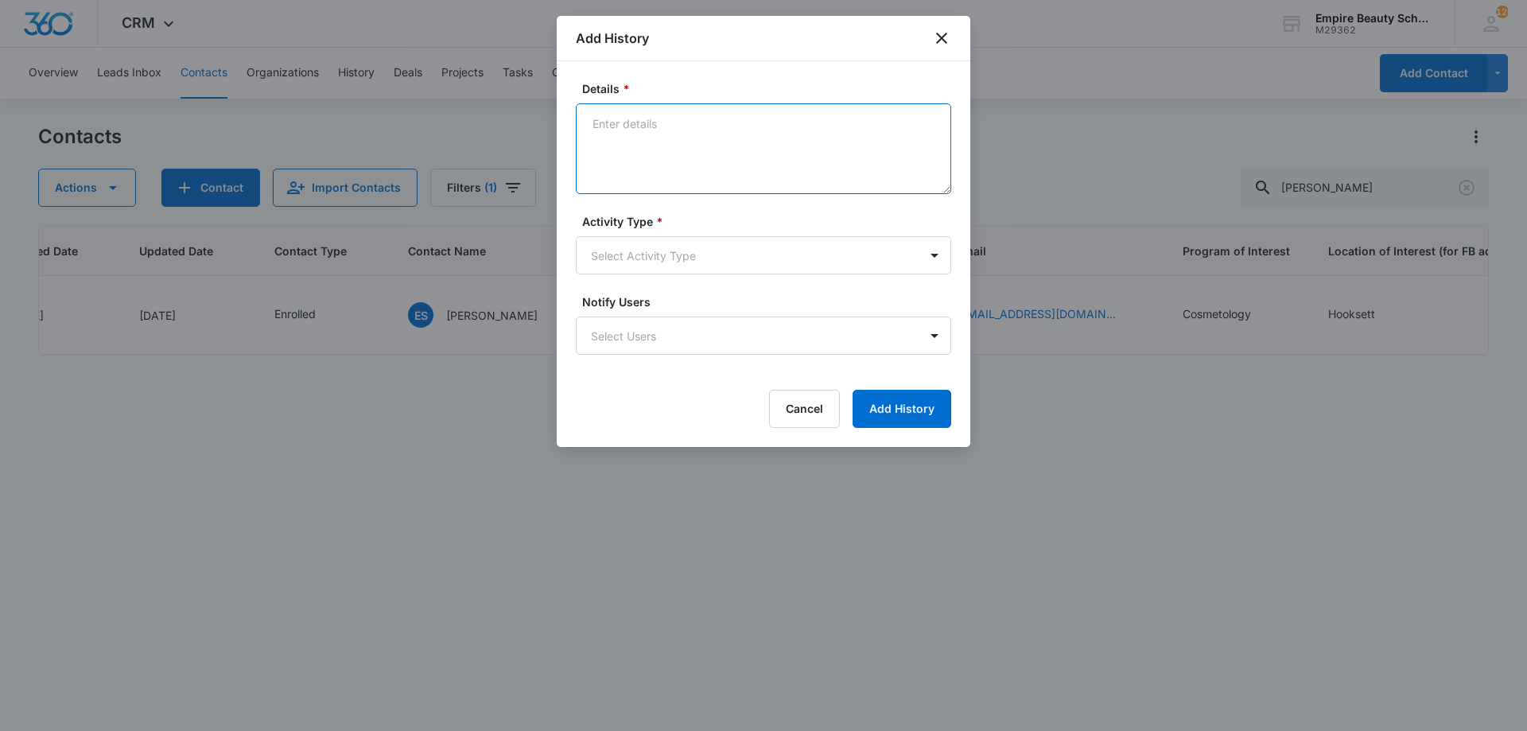
click at [668, 136] on textarea "Details *" at bounding box center [763, 148] width 375 height 91
type textarea "Moving to Feb COS EVES 2026"
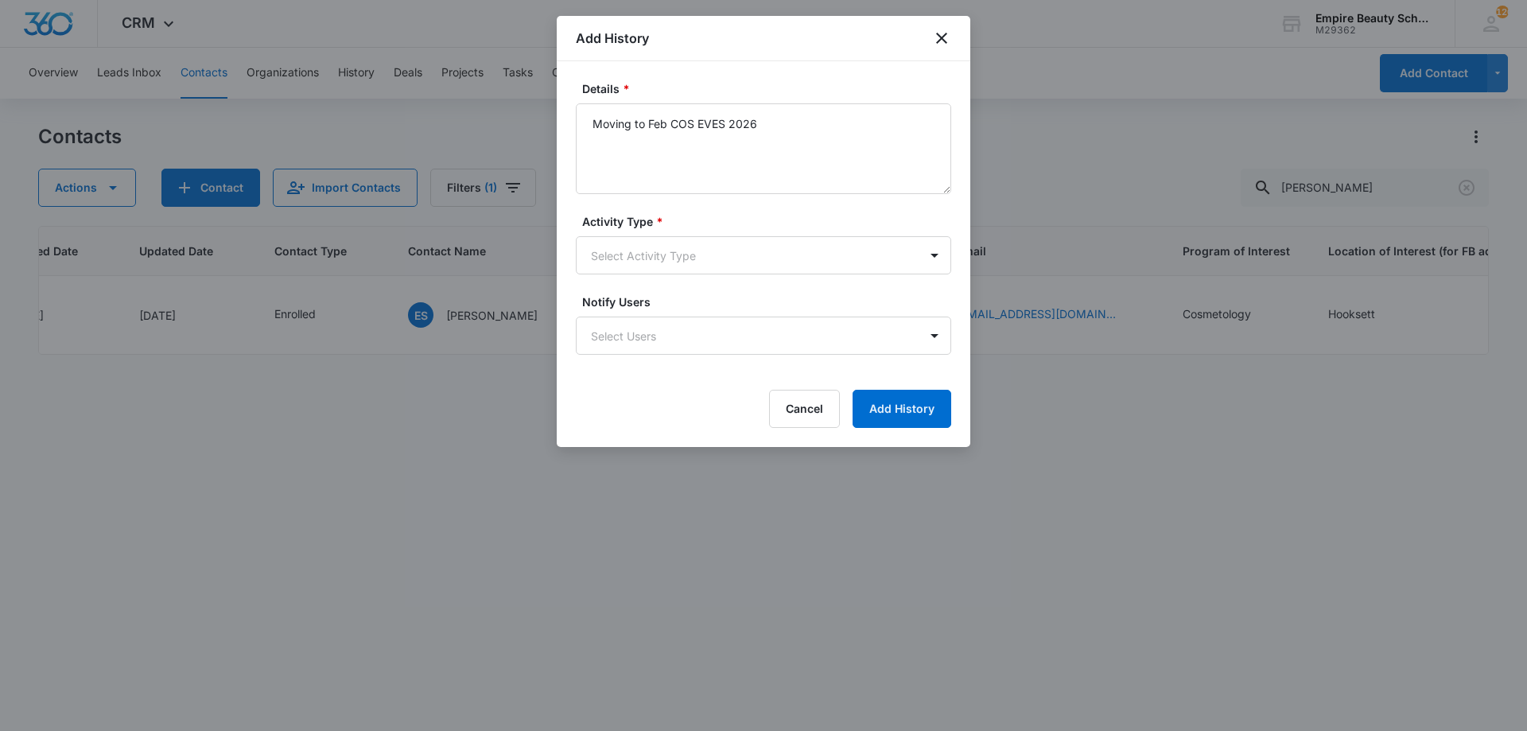
drag, startPoint x: 639, startPoint y: 282, endPoint x: 648, endPoint y: 274, distance: 12.4
click at [648, 274] on form "Details * Moving to Feb COS EVES 2026 Activity Type * Select Activity Type Noti…" at bounding box center [763, 254] width 375 height 348
click at [648, 264] on body "CRM Apps Forms CRM Email Shop Payments POS Files Brand Settings Empire Beauty S…" at bounding box center [763, 365] width 1527 height 731
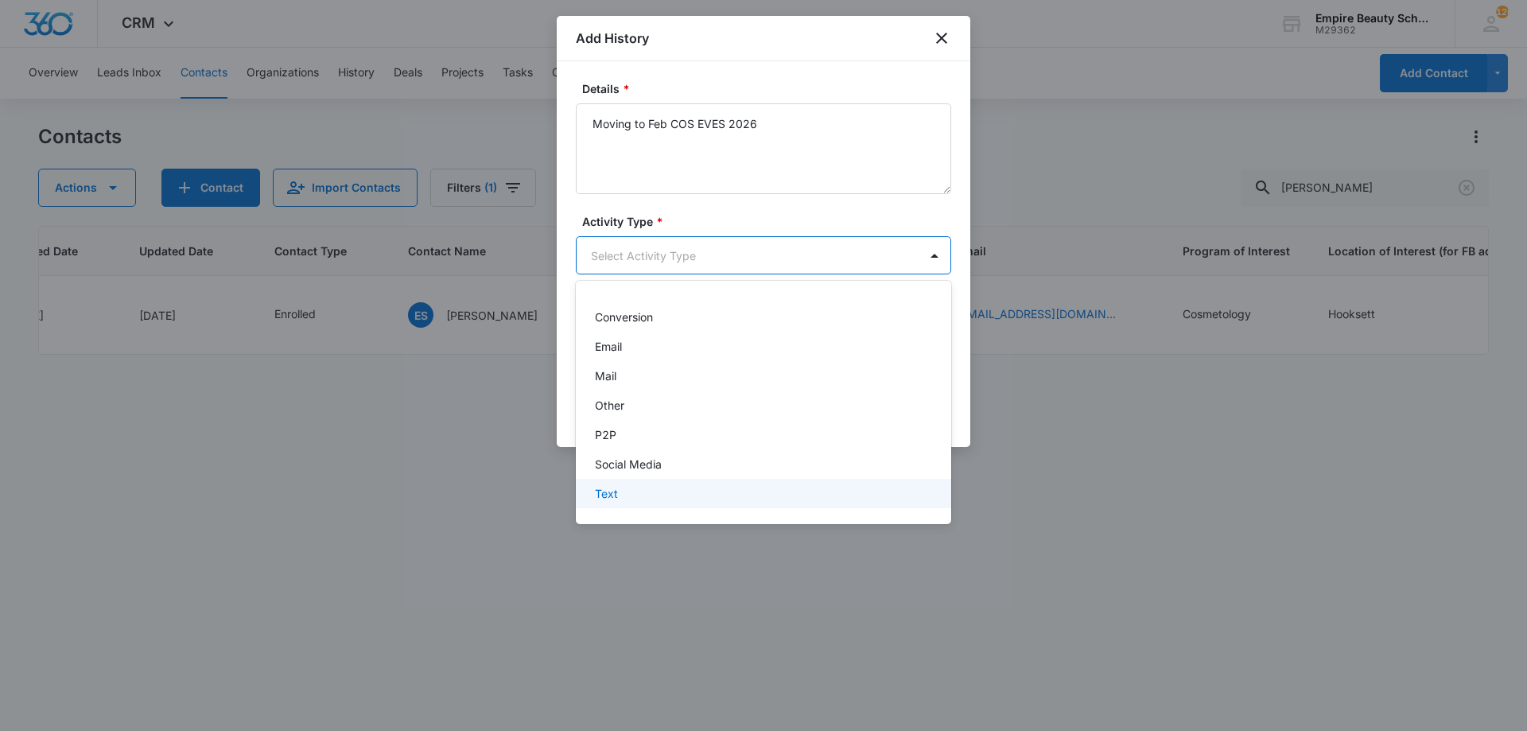
click at [628, 496] on div "Text" at bounding box center [762, 493] width 334 height 17
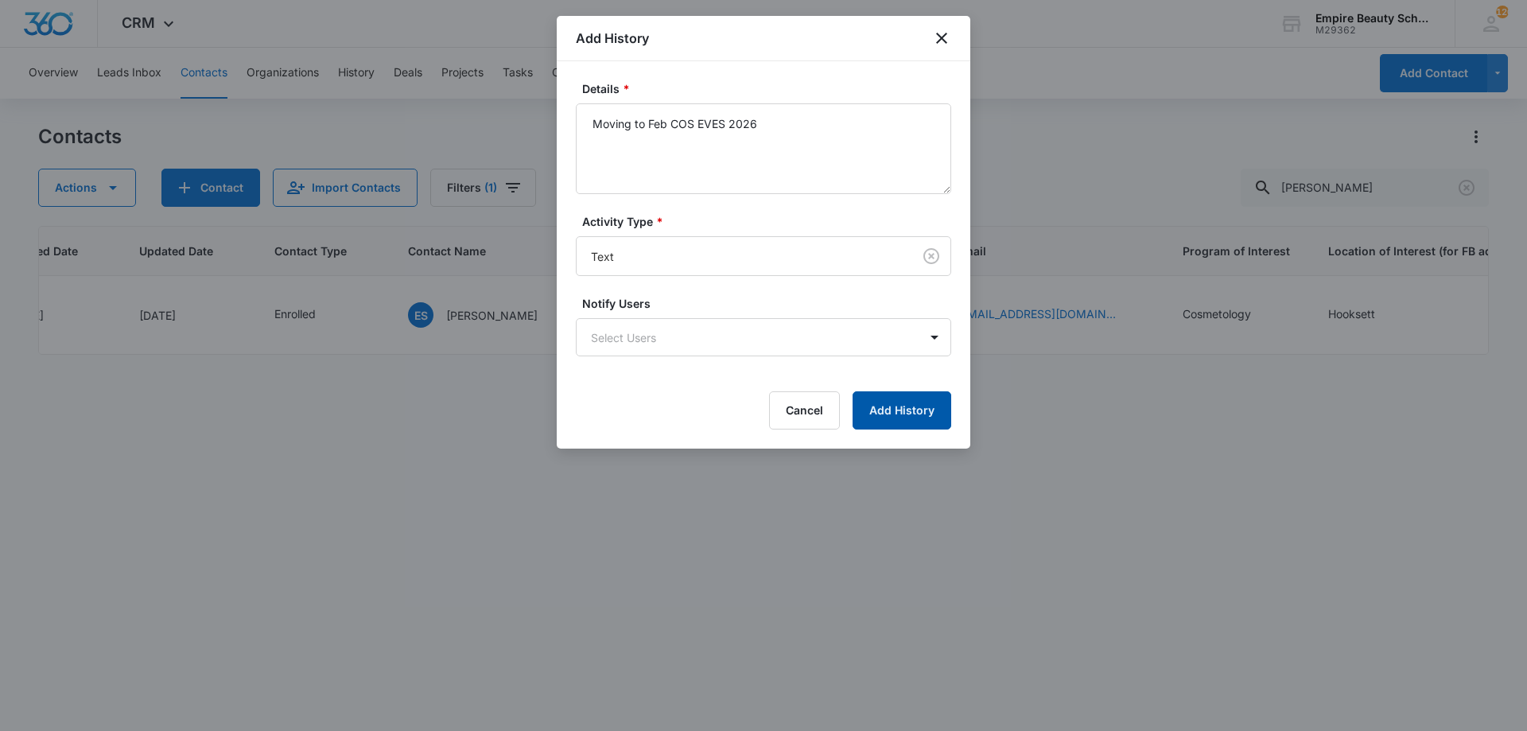
click at [889, 418] on button "Add History" at bounding box center [902, 410] width 99 height 38
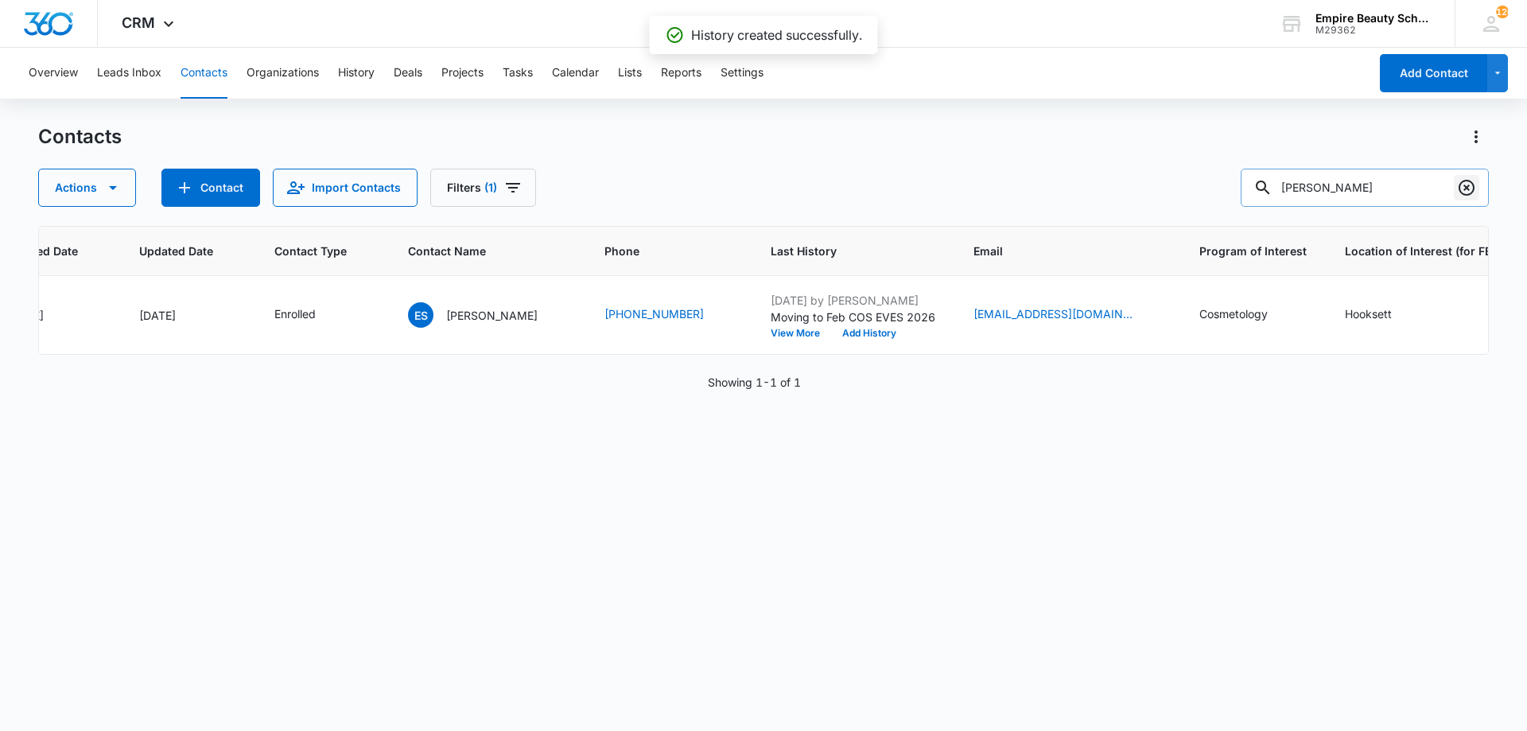
click at [1465, 193] on icon "Clear" at bounding box center [1466, 187] width 19 height 19
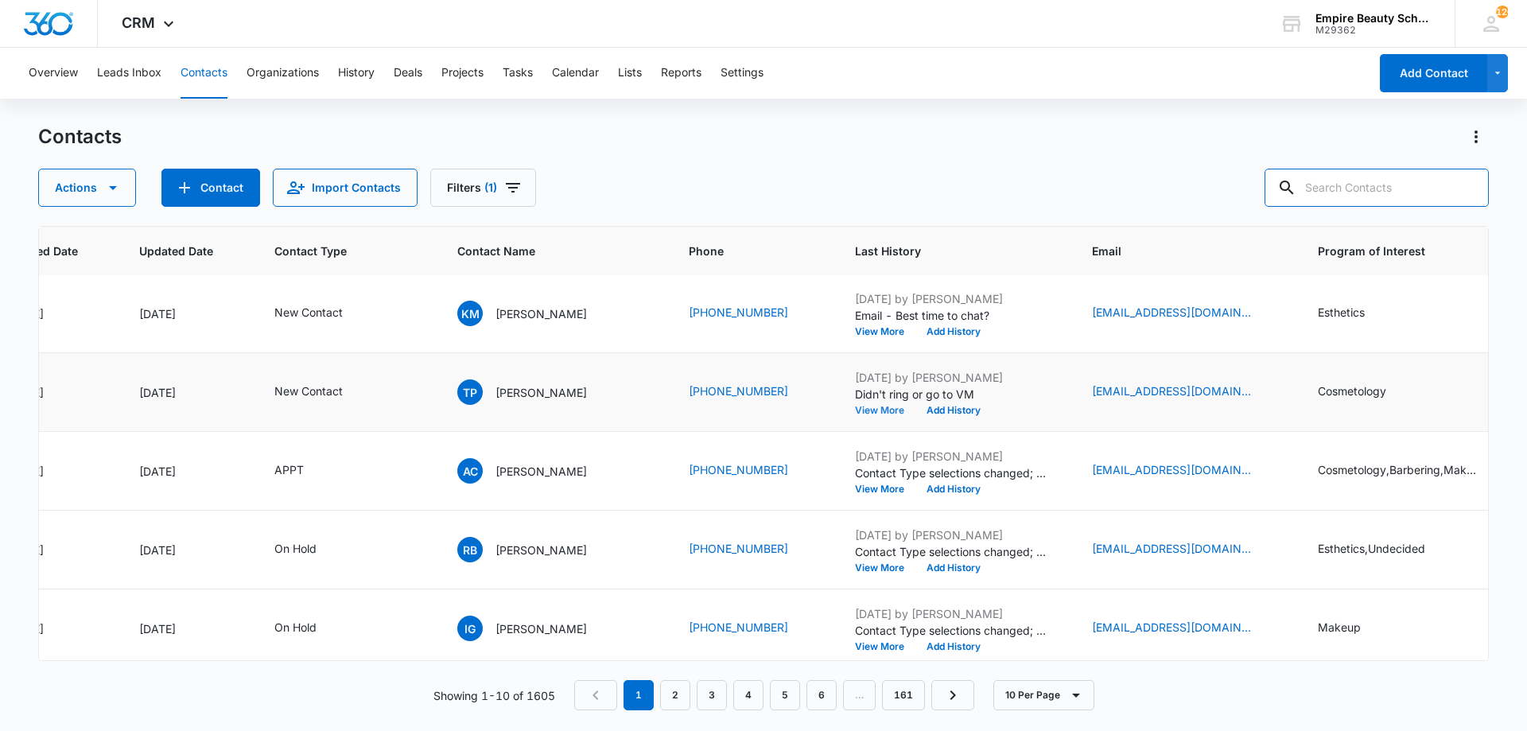
scroll to position [396, 186]
click at [855, 407] on button "View More" at bounding box center [885, 410] width 60 height 10
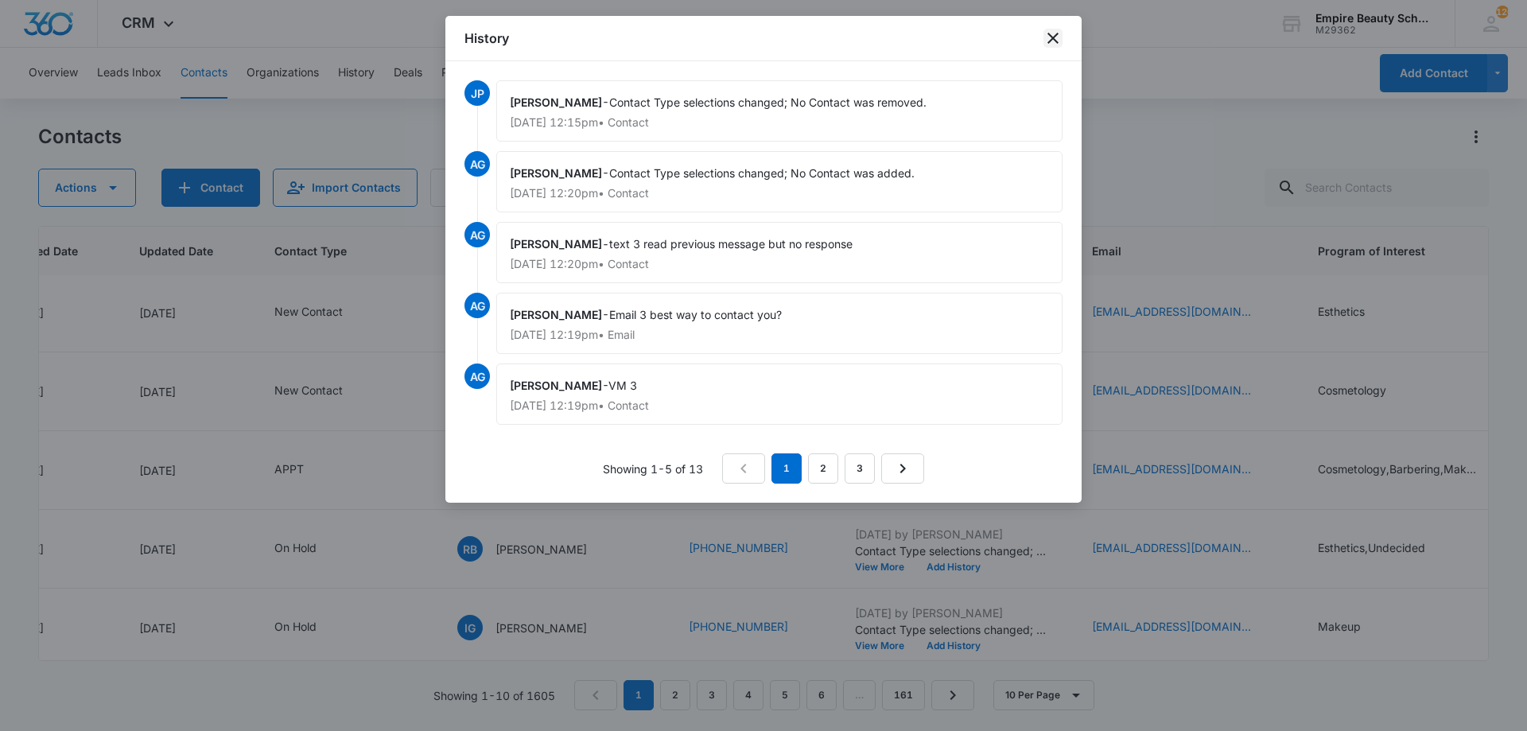
click at [1050, 39] on icon "close" at bounding box center [1053, 38] width 19 height 19
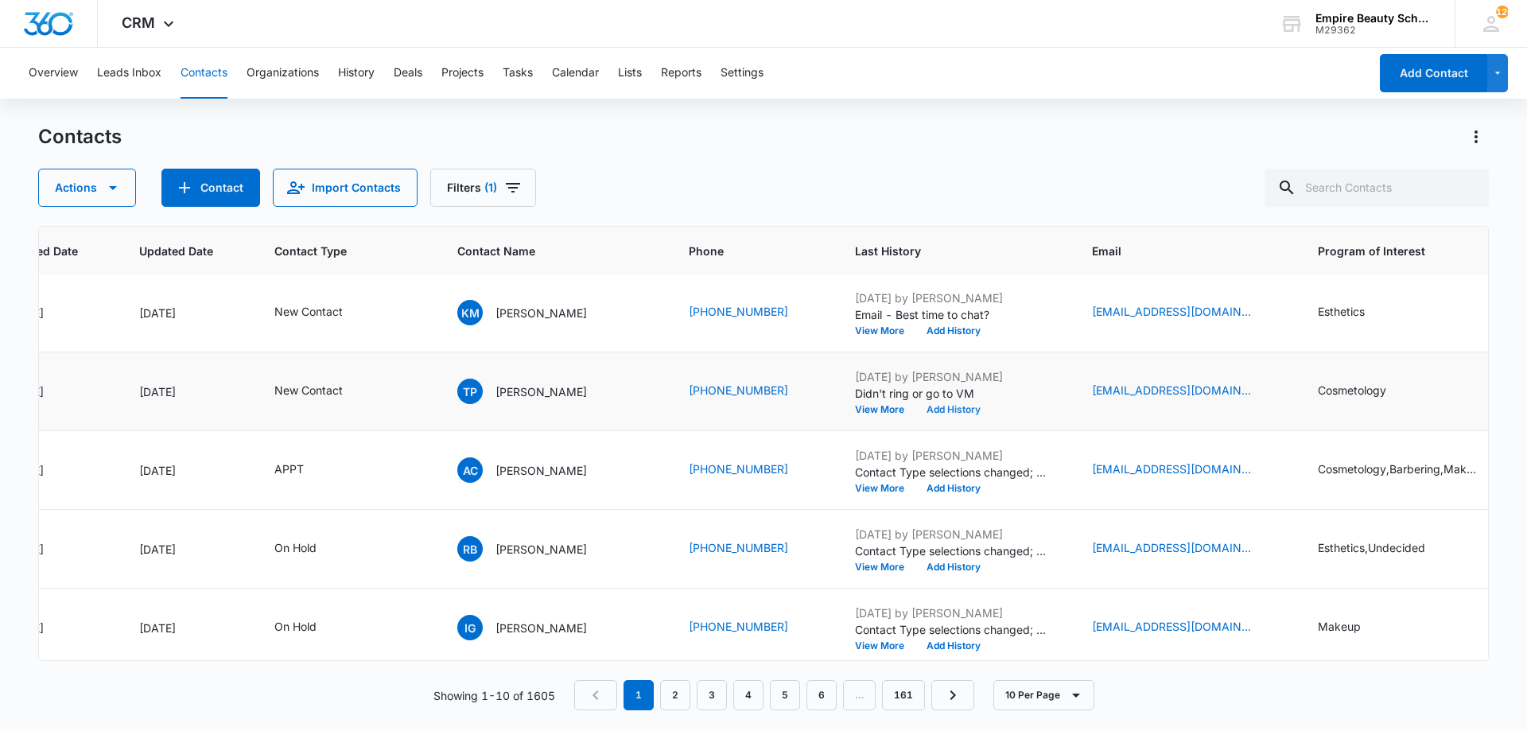
click at [916, 407] on button "Add History" at bounding box center [954, 410] width 76 height 10
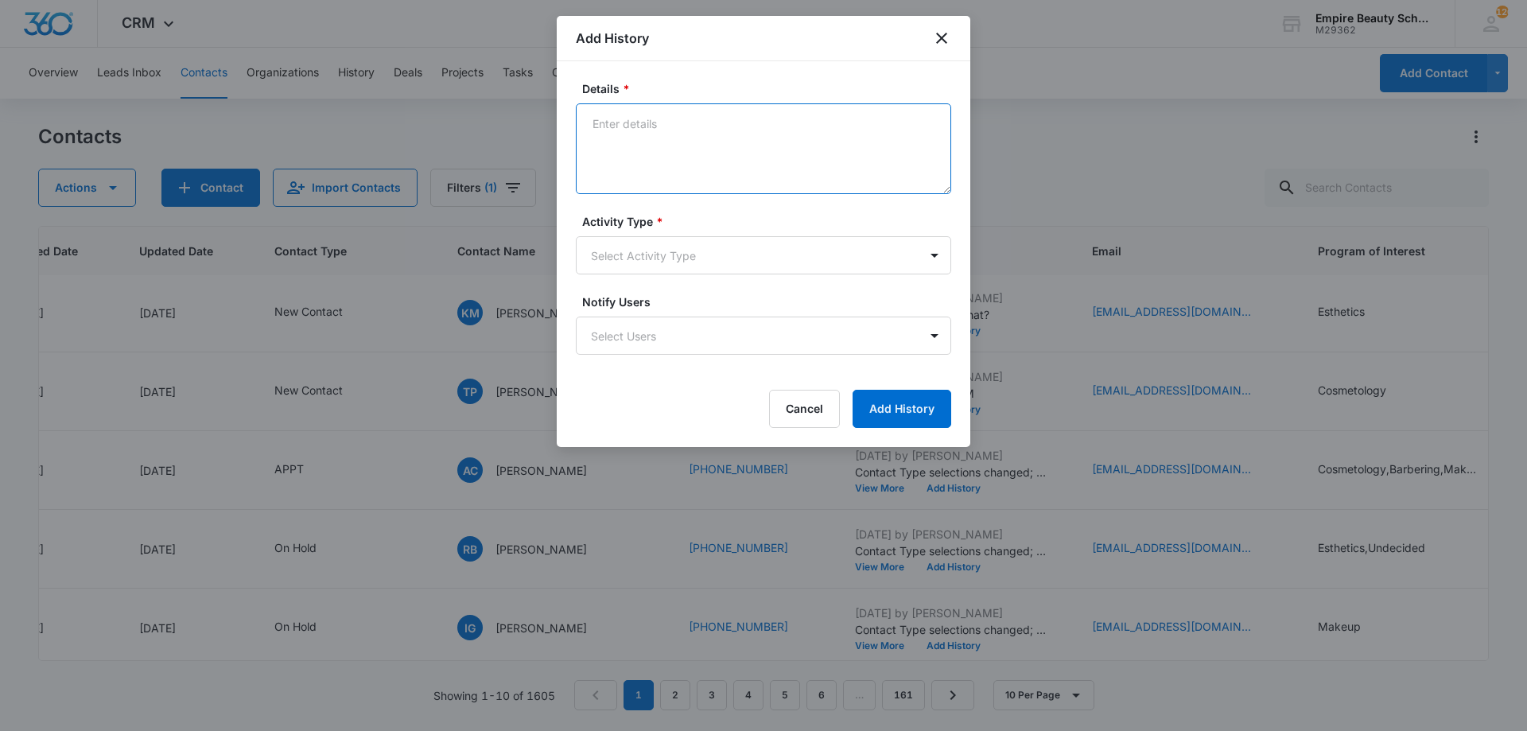
paste textarea "I was so excited when you reached out looking for more information on the beaut…"
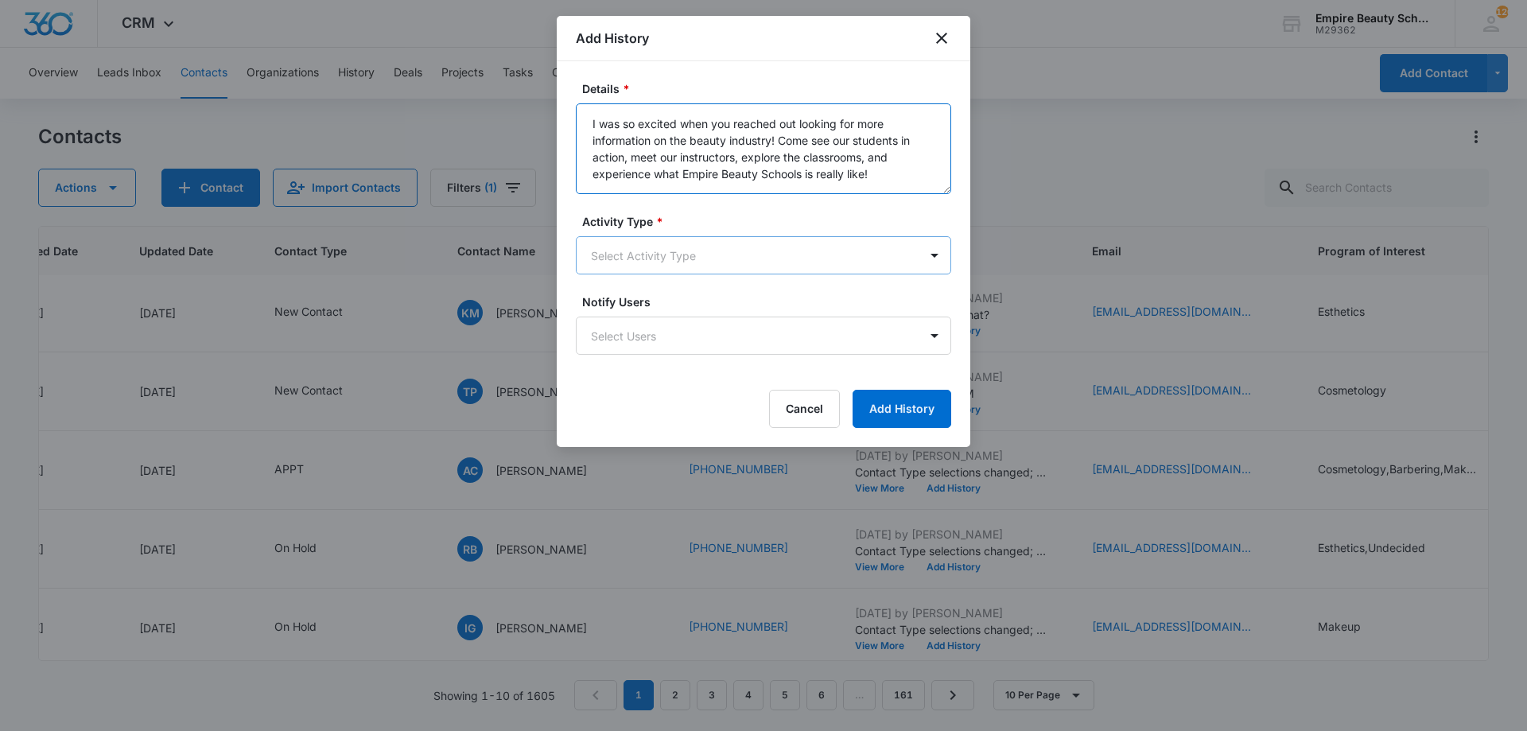
type textarea "I was so excited when you reached out looking for more information on the beaut…"
click at [687, 259] on body "CRM Apps Forms CRM Email Shop Payments POS Files Brand Settings Empire Beauty S…" at bounding box center [763, 365] width 1527 height 731
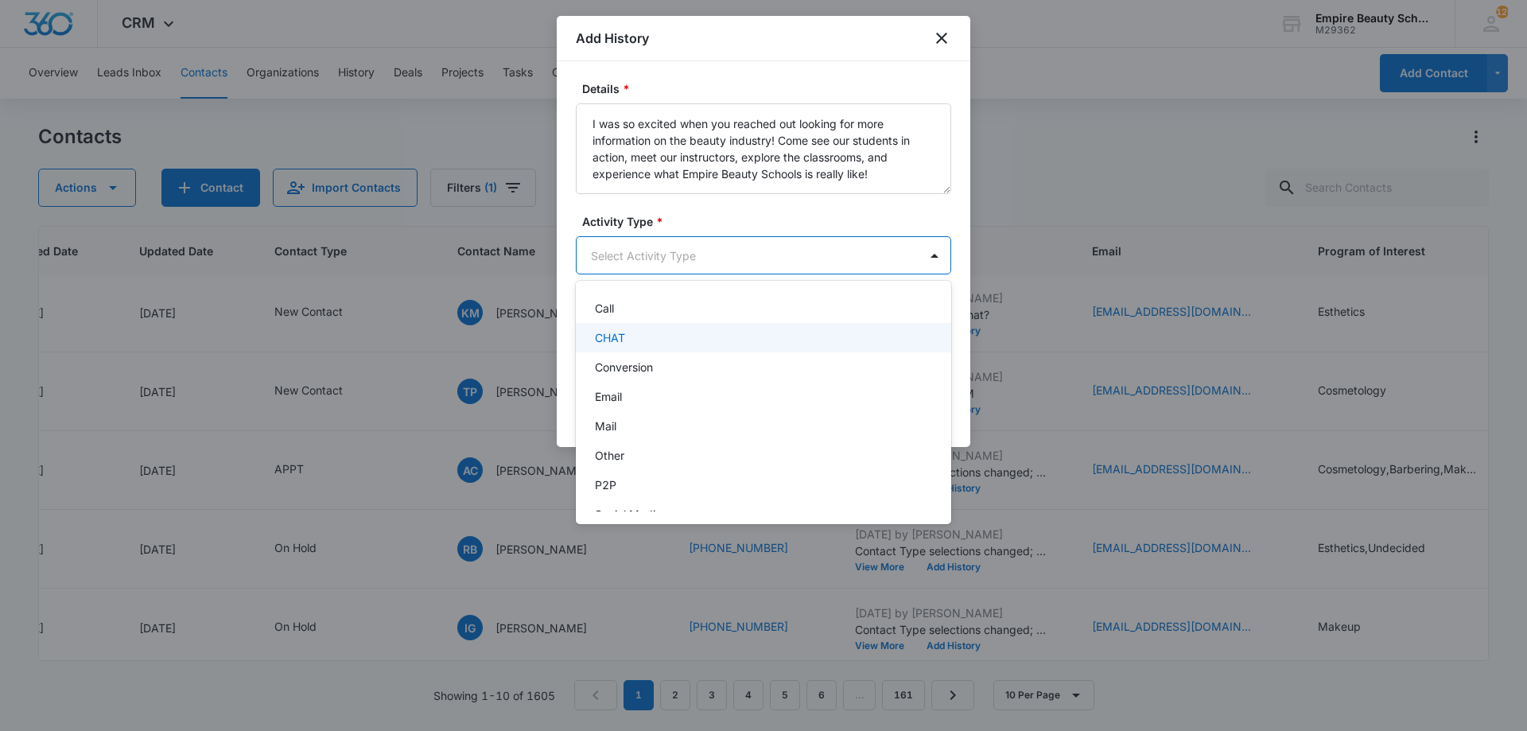
scroll to position [83, 0]
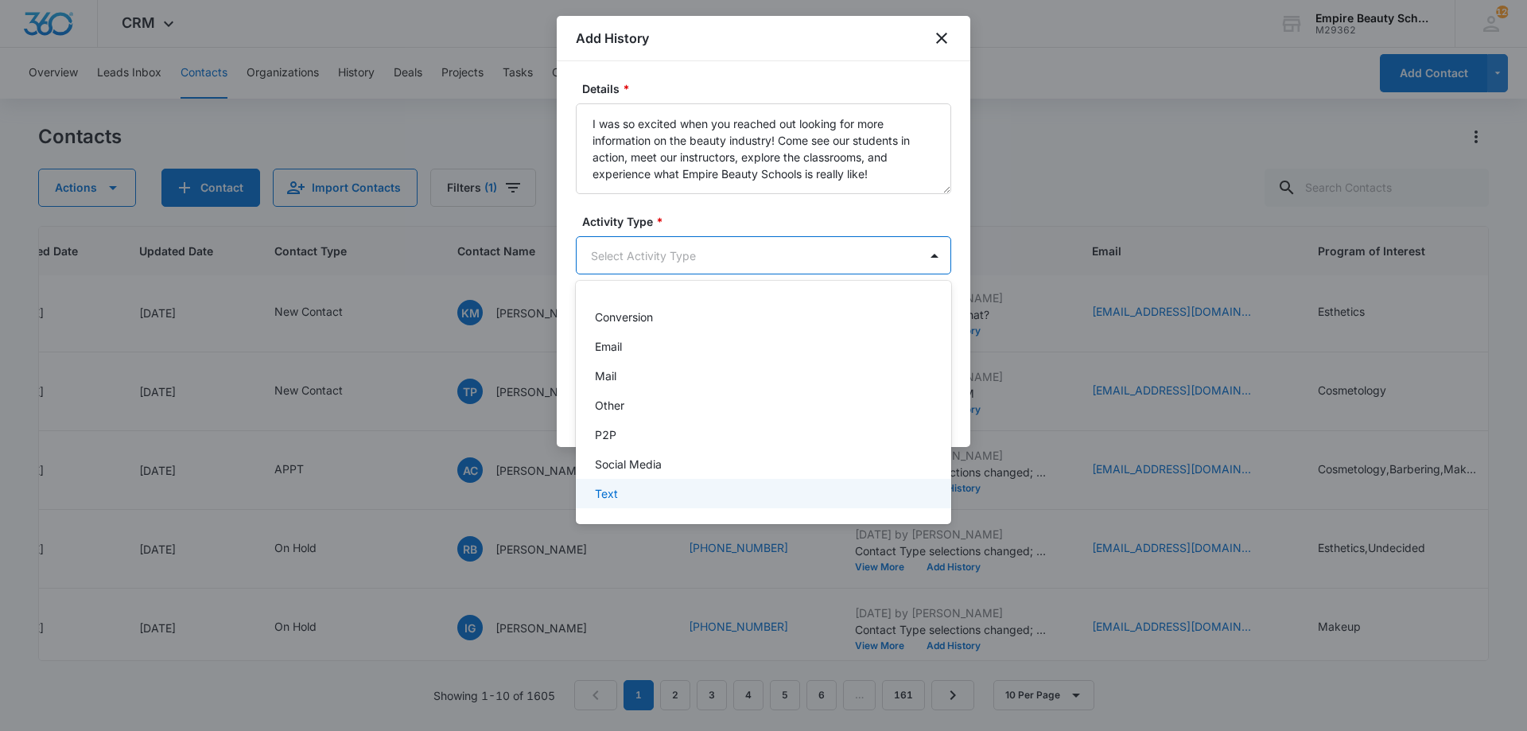
click at [646, 498] on div "Text" at bounding box center [762, 493] width 334 height 17
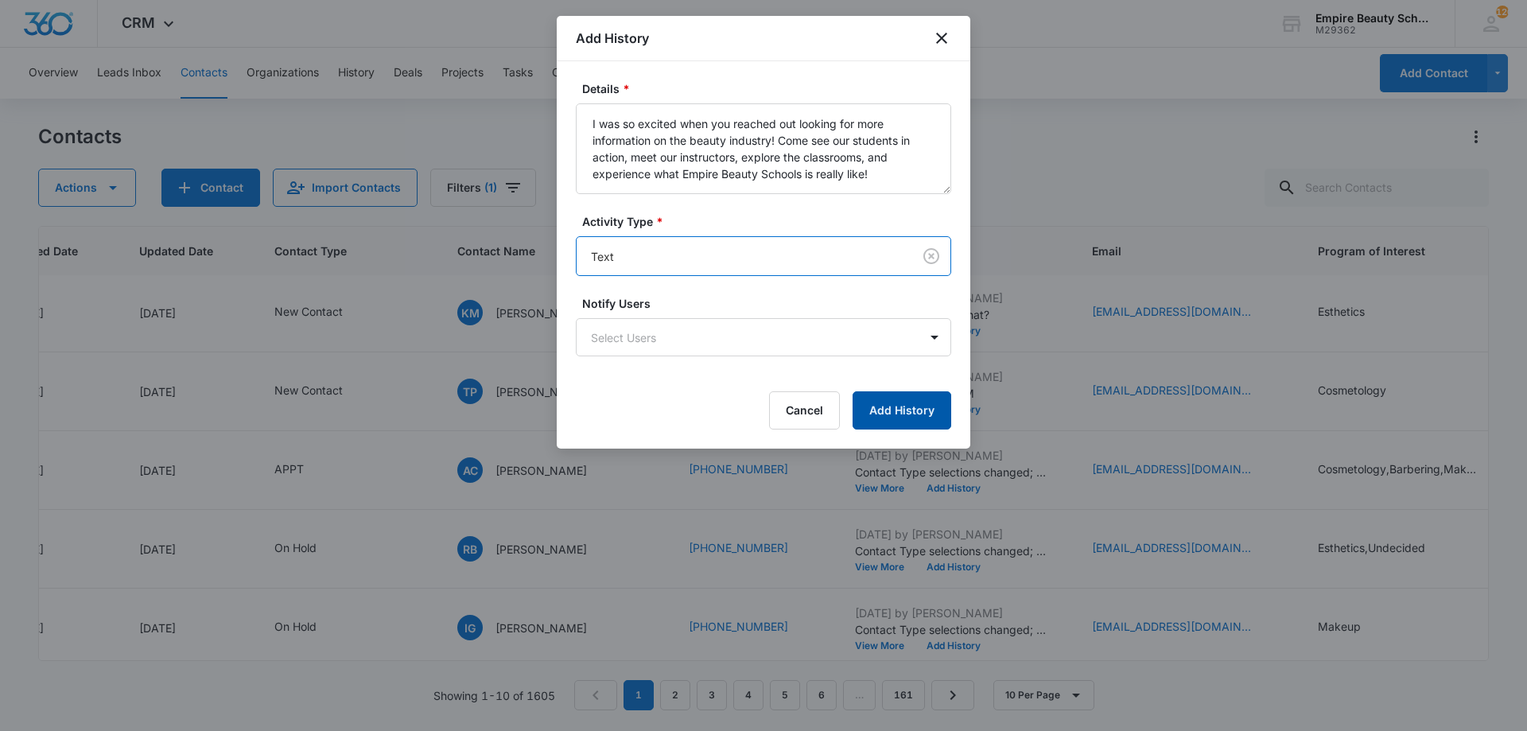
click at [909, 407] on button "Add History" at bounding box center [902, 410] width 99 height 38
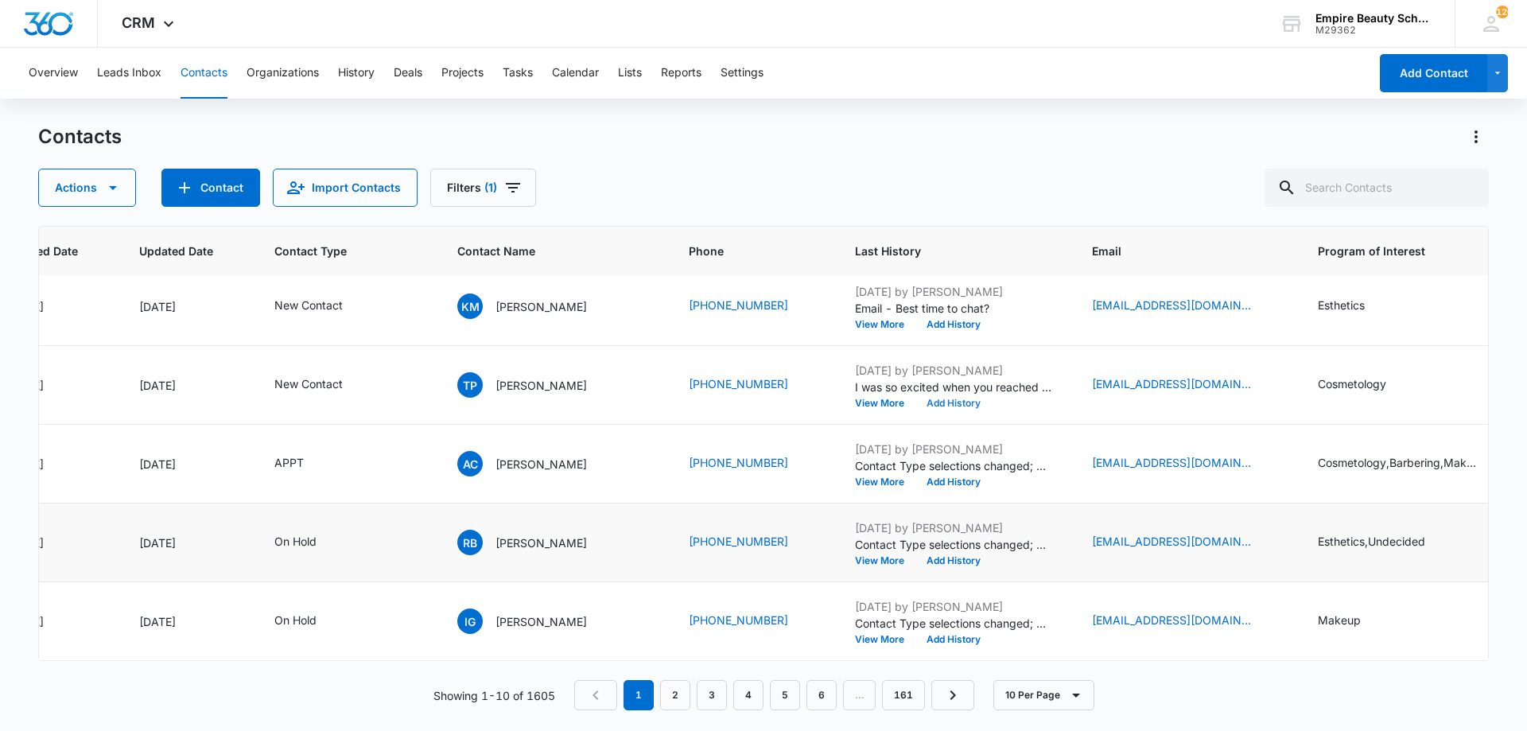
scroll to position [414, 186]
click at [667, 698] on link "2" at bounding box center [675, 695] width 30 height 30
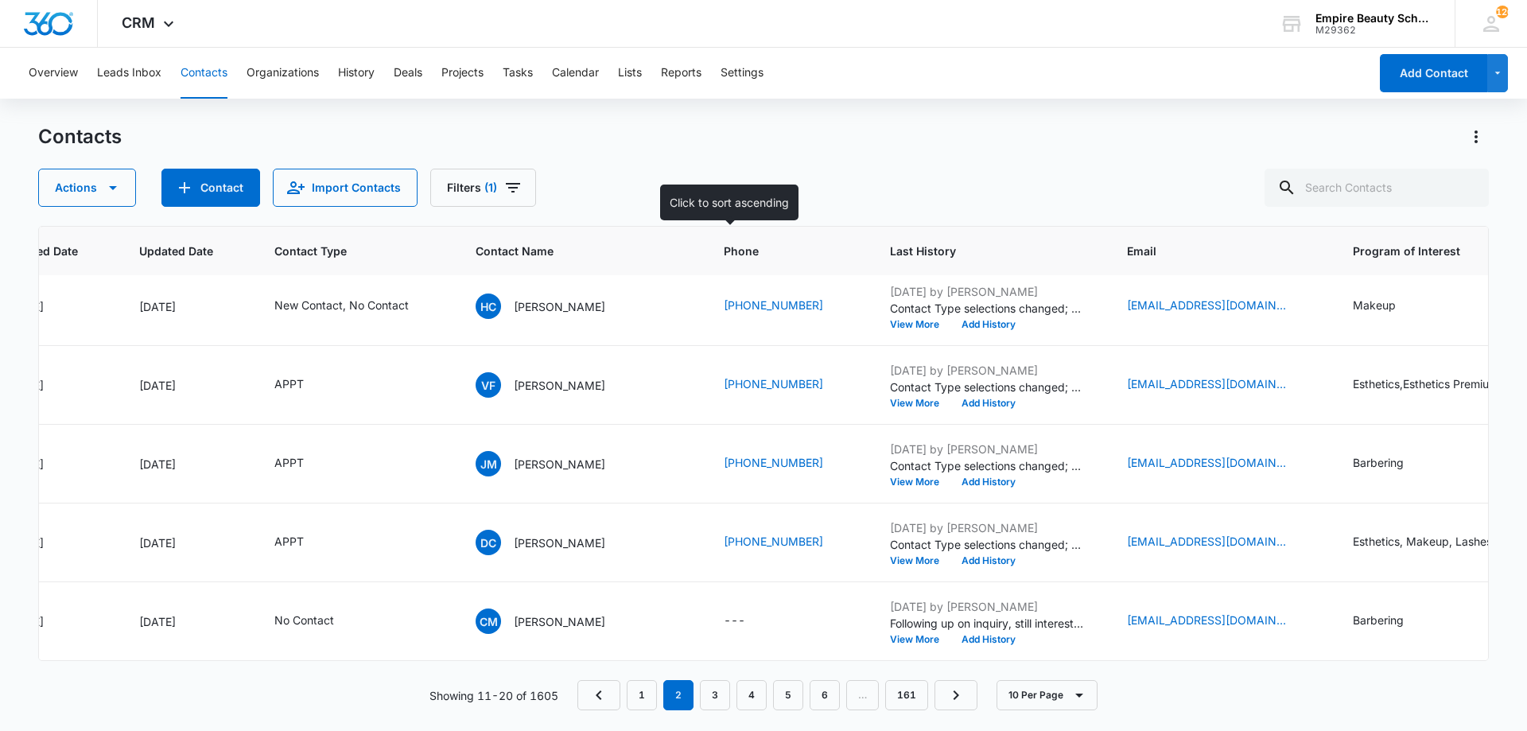
scroll to position [0, 186]
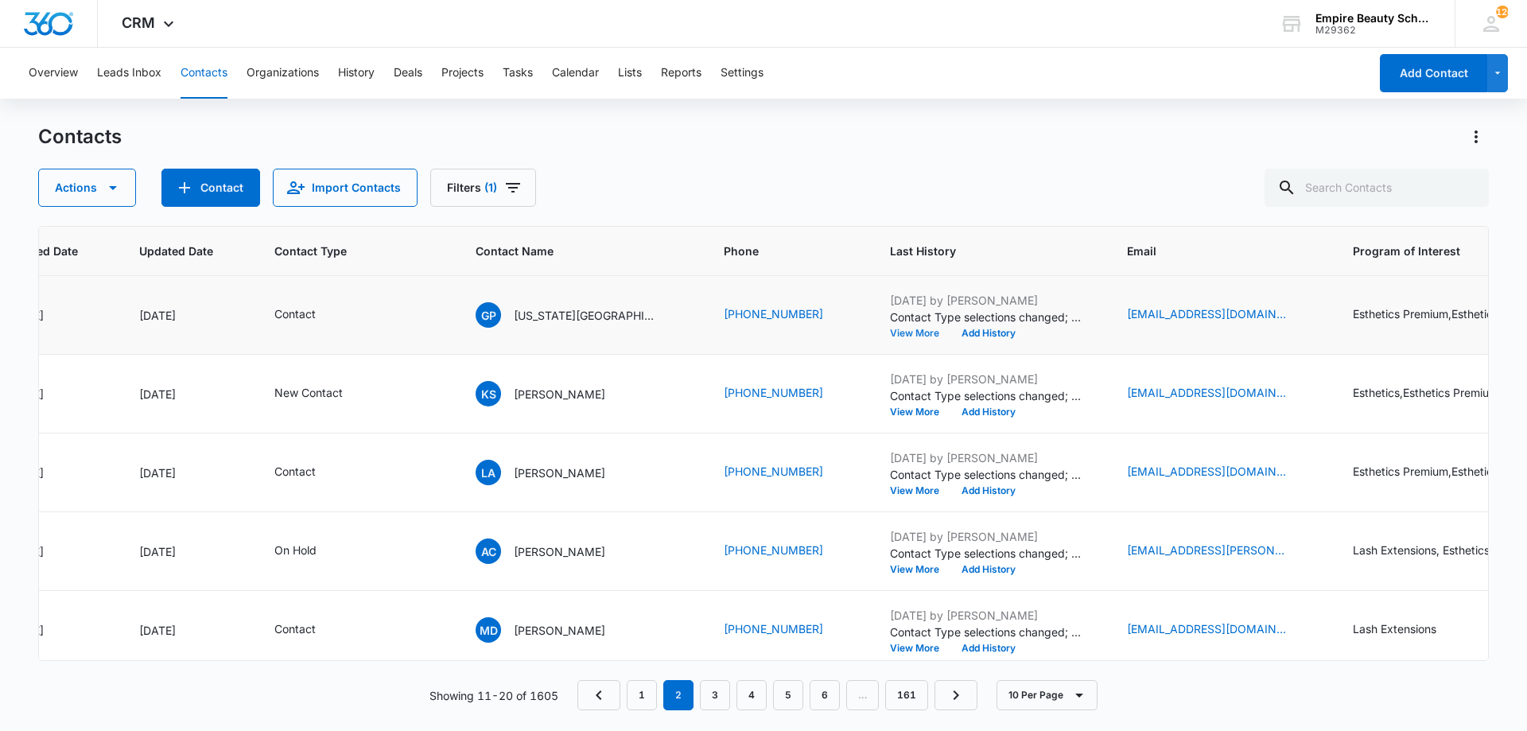
click at [890, 333] on button "View More" at bounding box center [920, 334] width 60 height 10
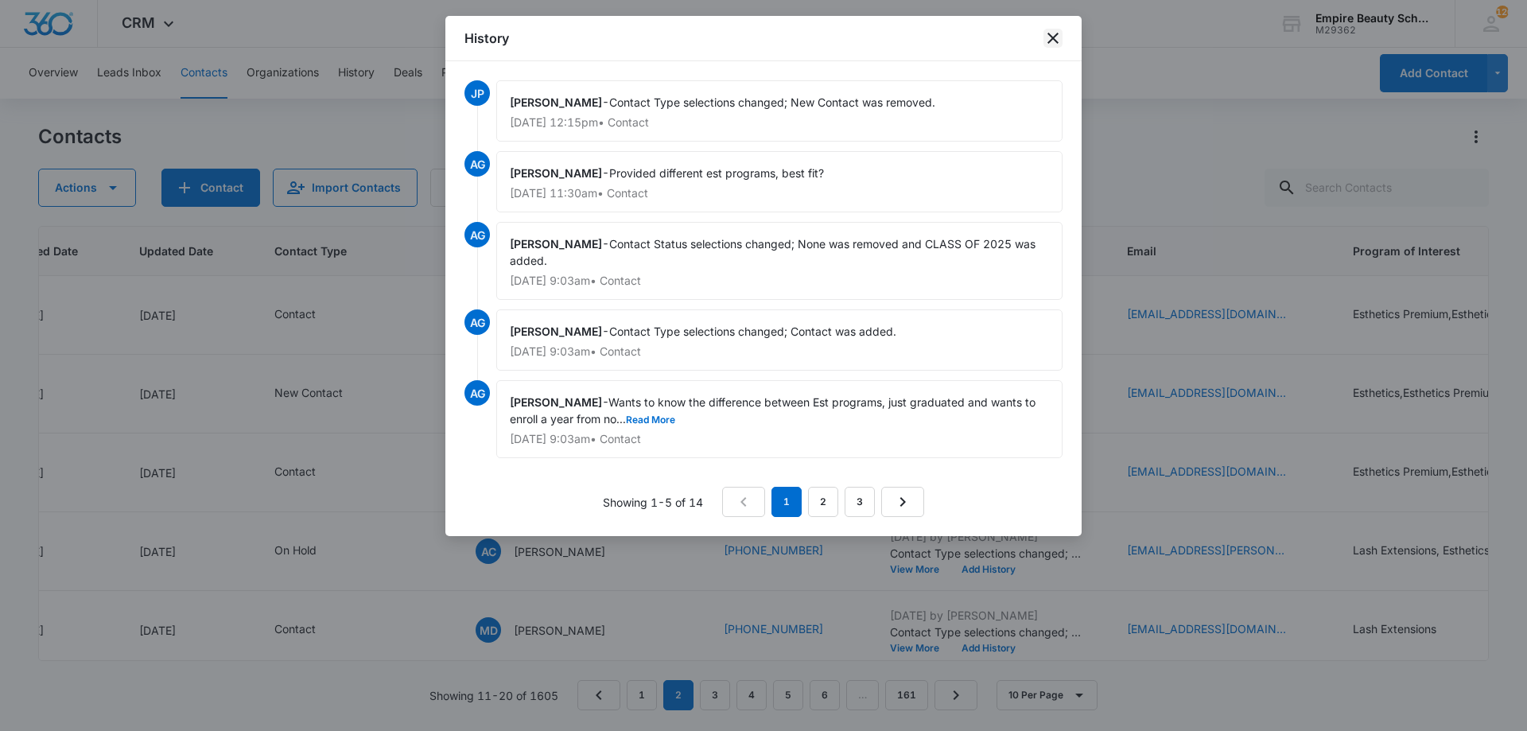
click at [1052, 37] on icon "close" at bounding box center [1053, 38] width 11 height 11
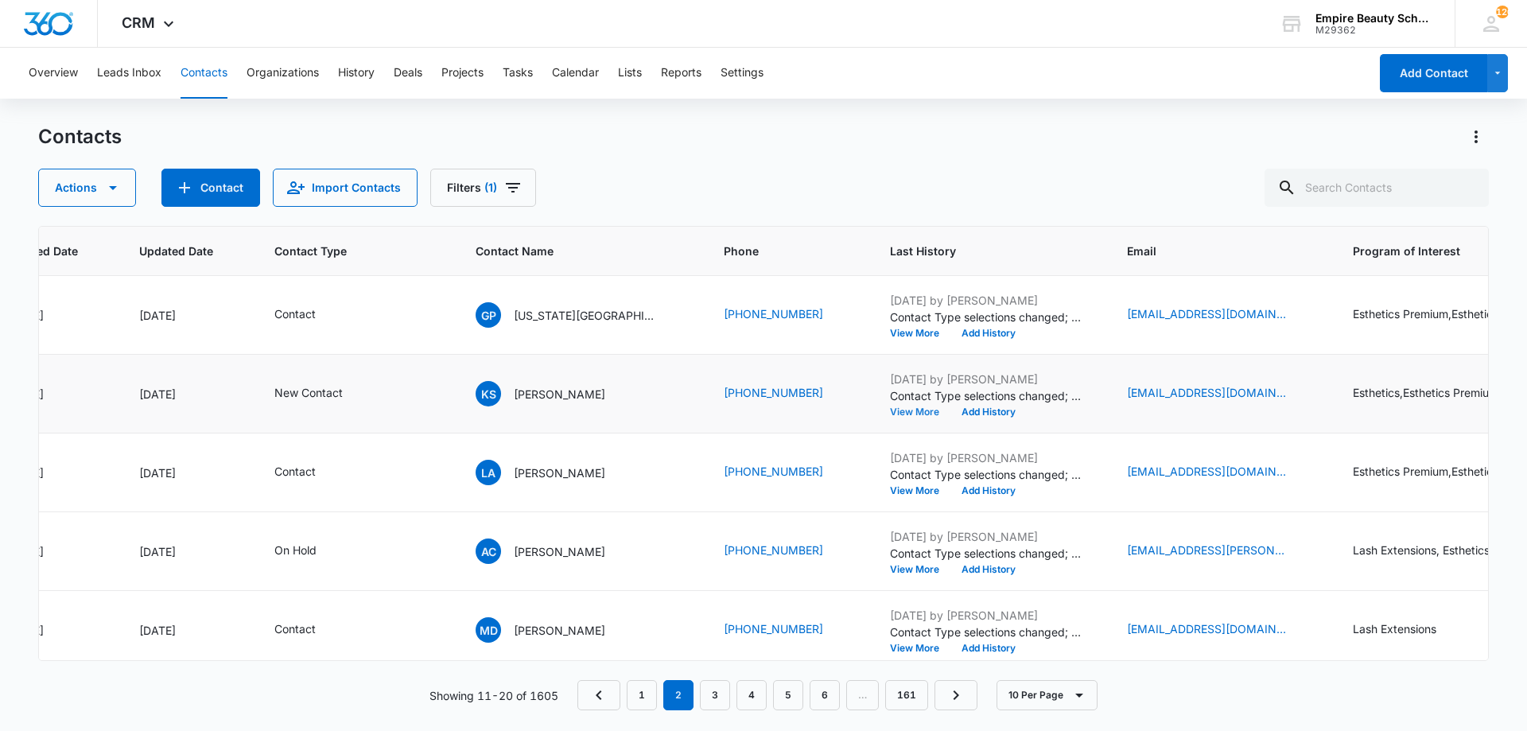
click at [890, 414] on button "View More" at bounding box center [920, 412] width 60 height 10
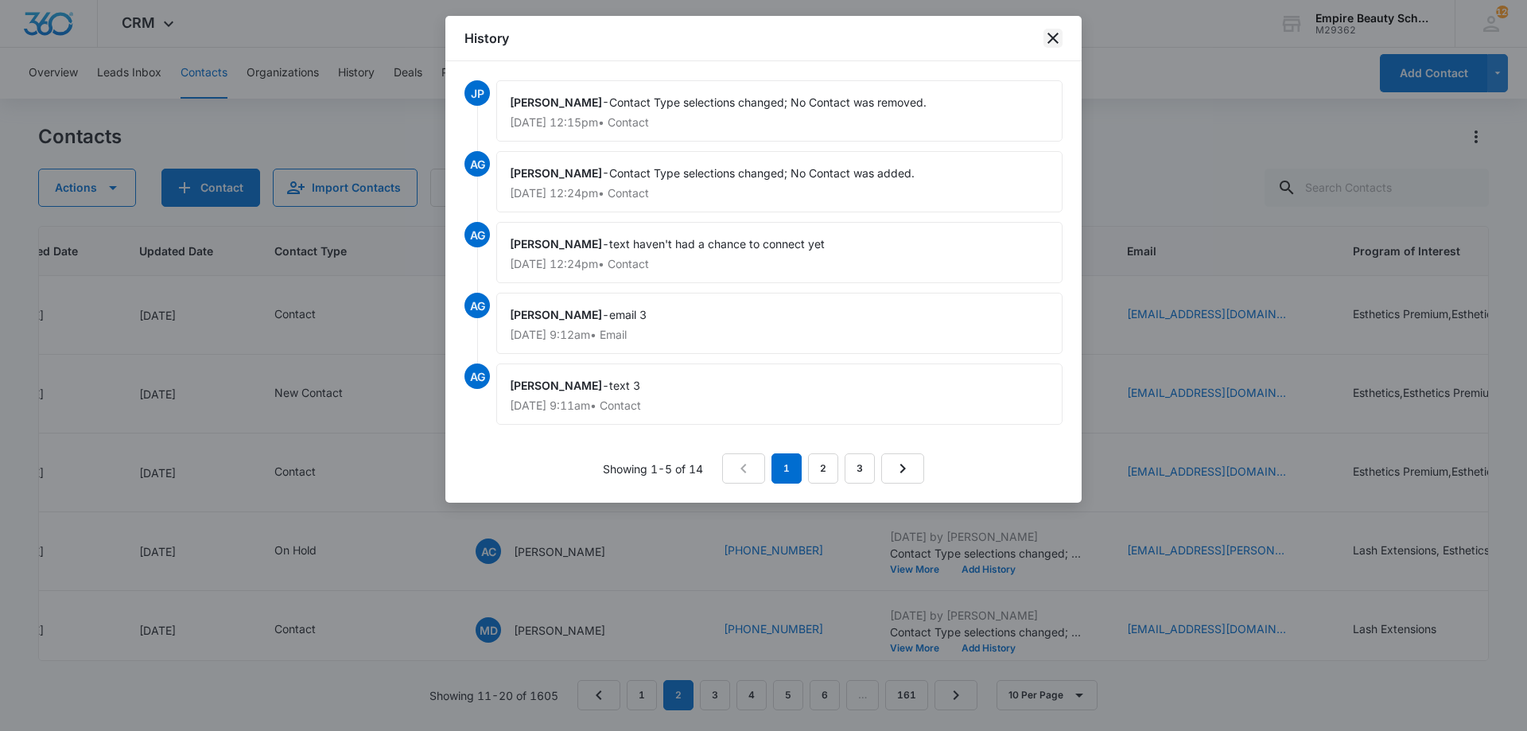
click at [1055, 37] on icon "close" at bounding box center [1053, 38] width 11 height 11
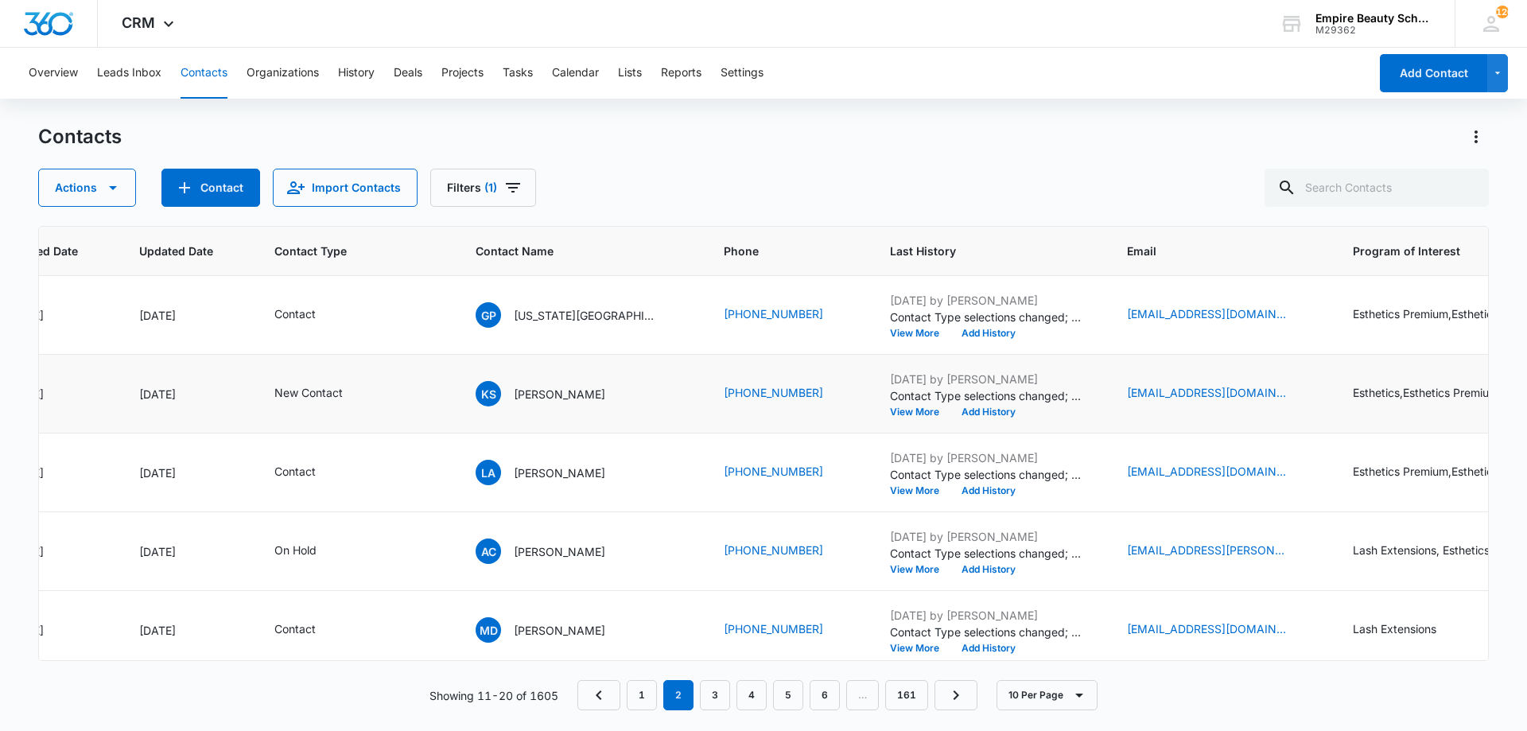
click at [871, 419] on td "Aug 11, 2025 by Jess Peltonovich Contact Type selections changed; No Contact wa…" at bounding box center [989, 394] width 237 height 79
click at [890, 414] on button "View More" at bounding box center [920, 412] width 60 height 10
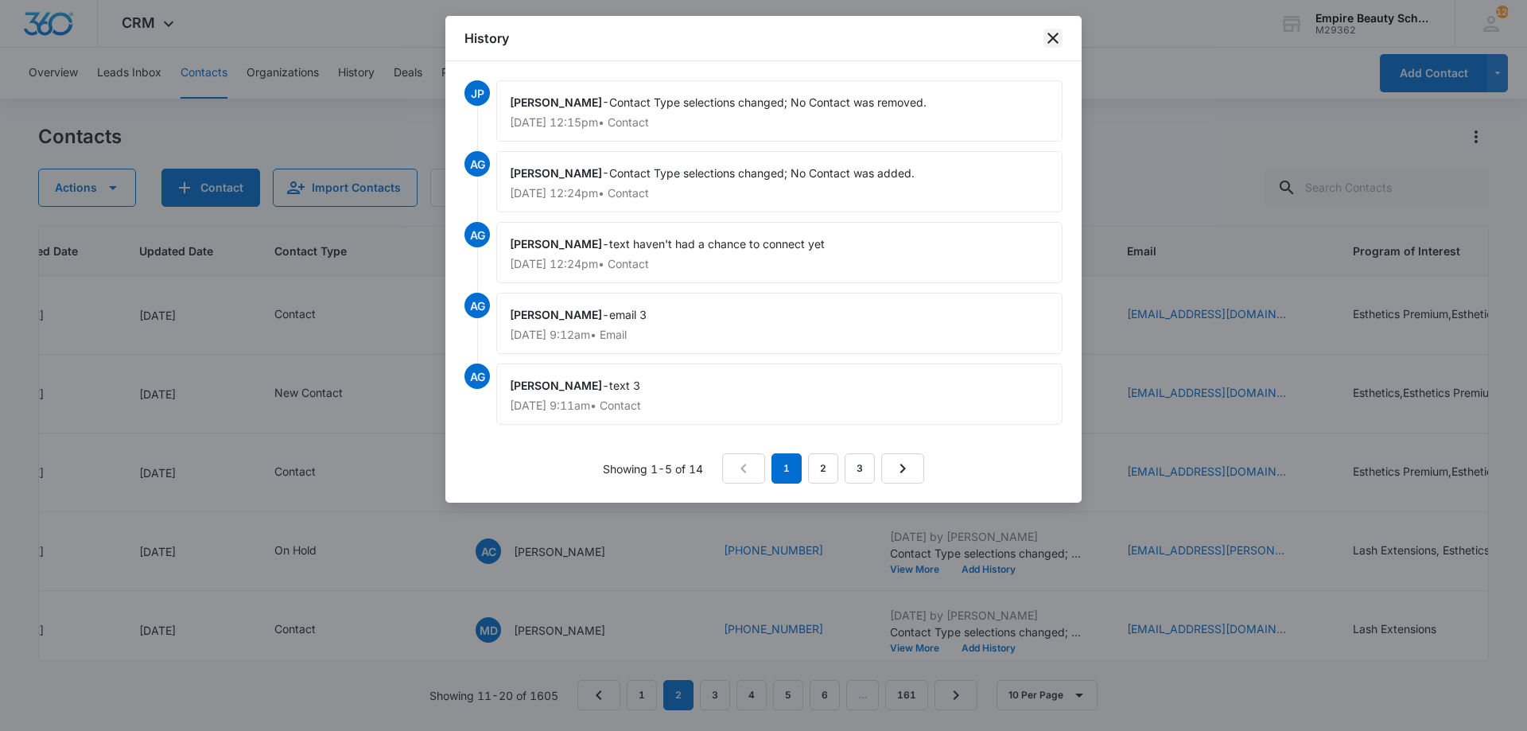
click at [1046, 41] on icon "close" at bounding box center [1053, 38] width 19 height 19
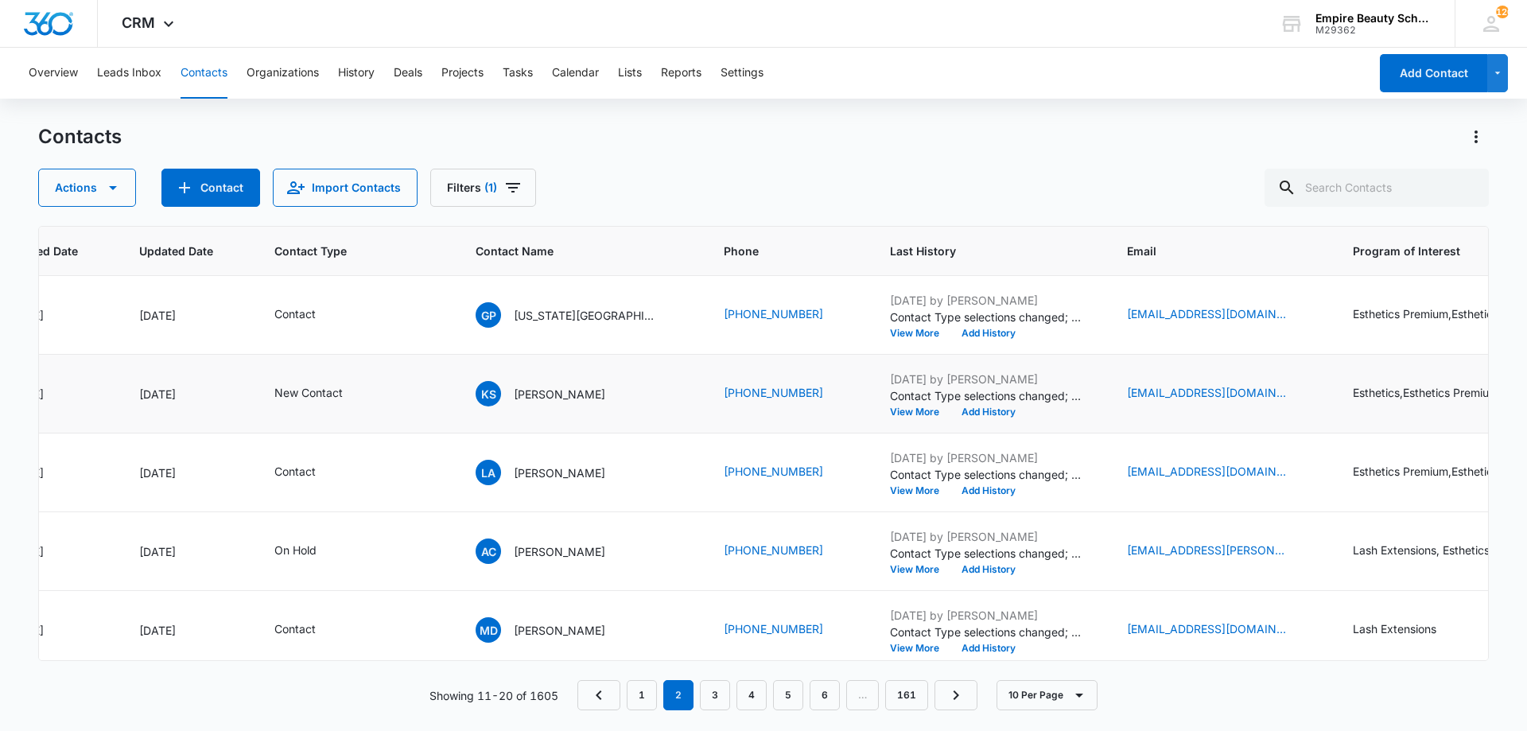
click at [1522, 397] on icon "Program of Interest - Esthetics,Esthetics Premium,Lash Extensions - Select to E…" at bounding box center [1531, 393] width 19 height 19
click at [1399, 280] on div at bounding box center [1384, 279] width 165 height 38
click at [1389, 280] on div at bounding box center [1384, 279] width 165 height 38
click at [1061, 177] on div "Actions Contact Import Contacts Filters (1)" at bounding box center [763, 188] width 1451 height 38
click at [890, 407] on button "View More" at bounding box center [920, 412] width 60 height 10
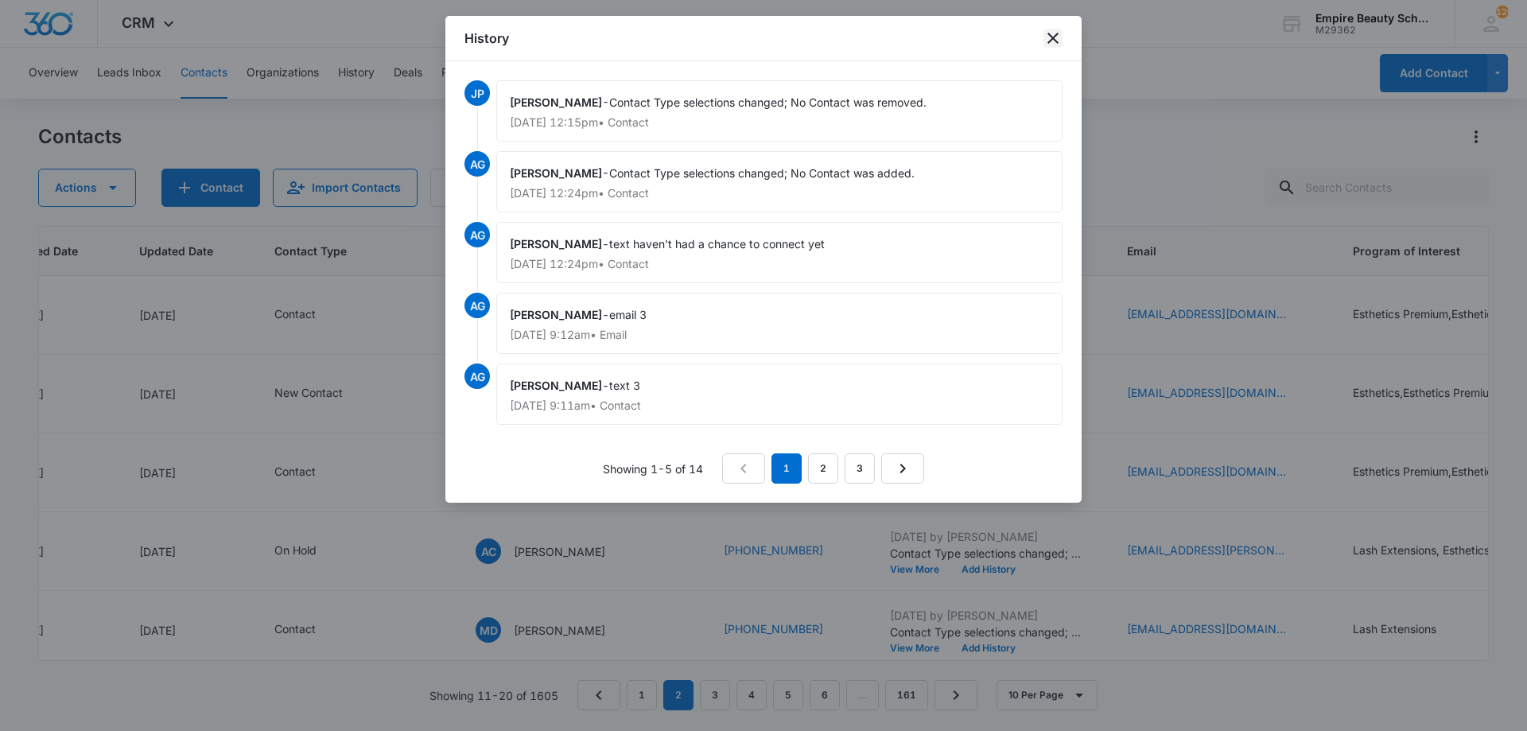
click at [1041, 45] on div "History" at bounding box center [763, 38] width 636 height 45
click at [1052, 45] on icon "close" at bounding box center [1053, 38] width 19 height 19
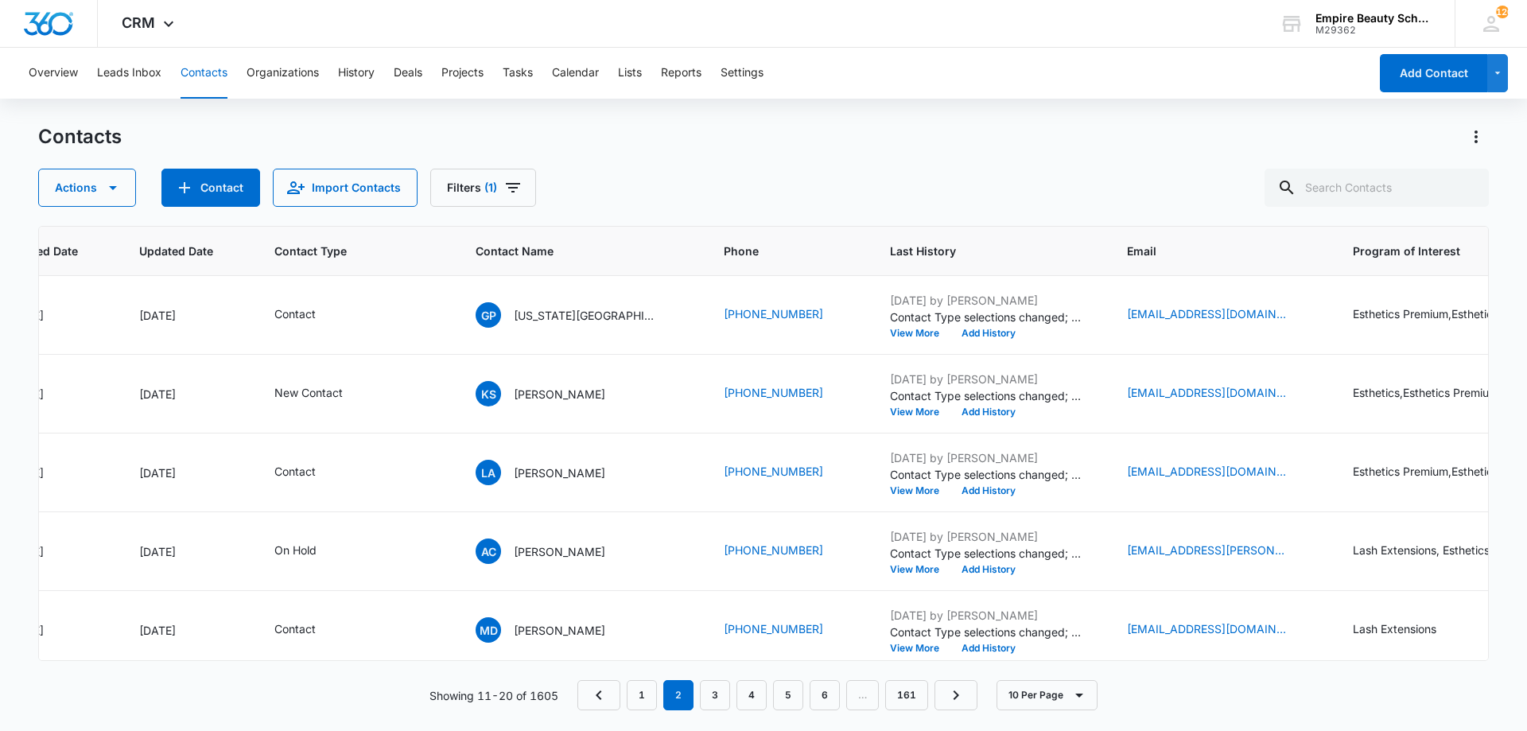
click at [1522, 395] on icon "Program of Interest - Esthetics,Esthetics Premium,Lash Extensions - Select to E…" at bounding box center [1531, 393] width 19 height 19
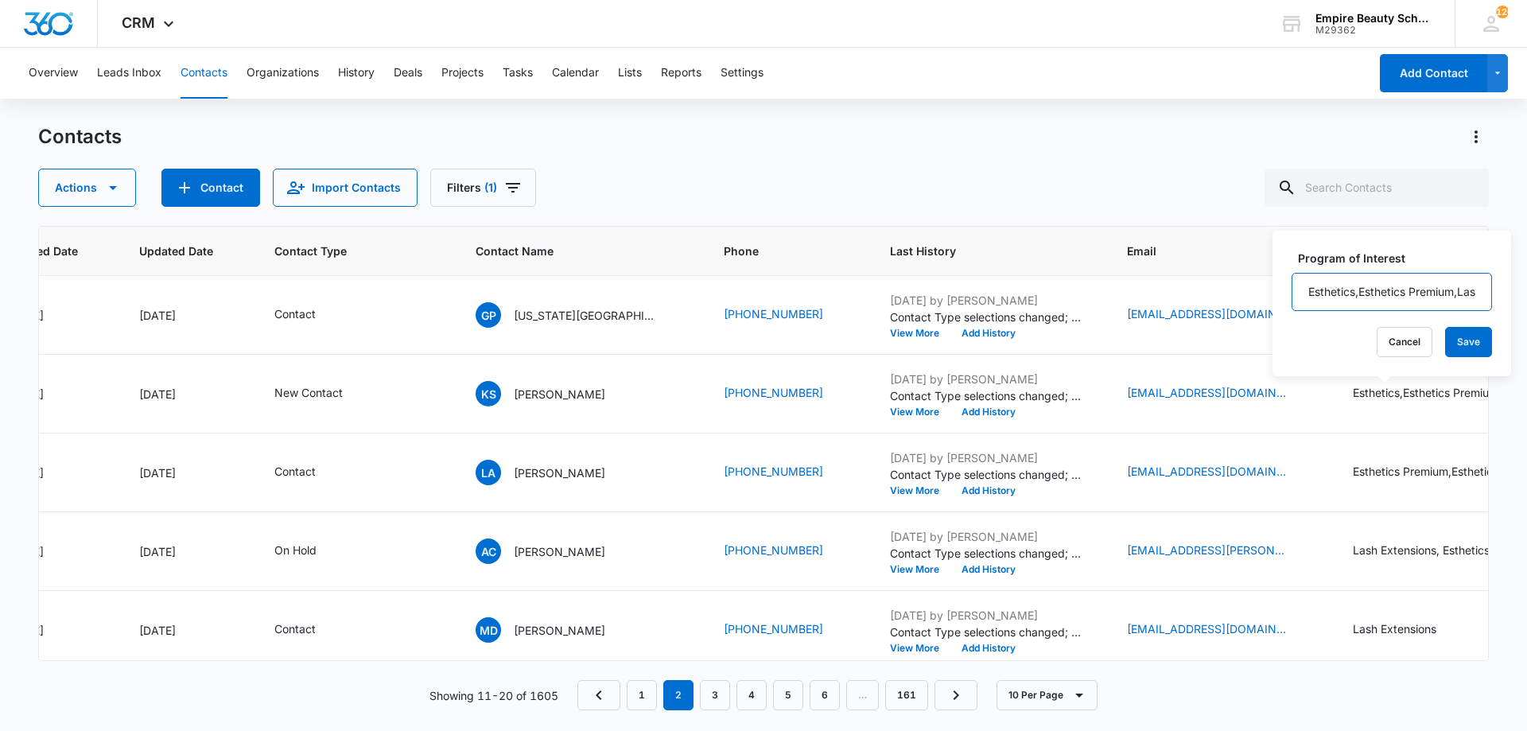
click at [1401, 287] on input "Esthetics,Esthetics Premium,Lash Extensions" at bounding box center [1392, 292] width 200 height 38
click at [860, 165] on div "Contacts Actions Contact Import Contacts Filters (1)" at bounding box center [763, 165] width 1451 height 83
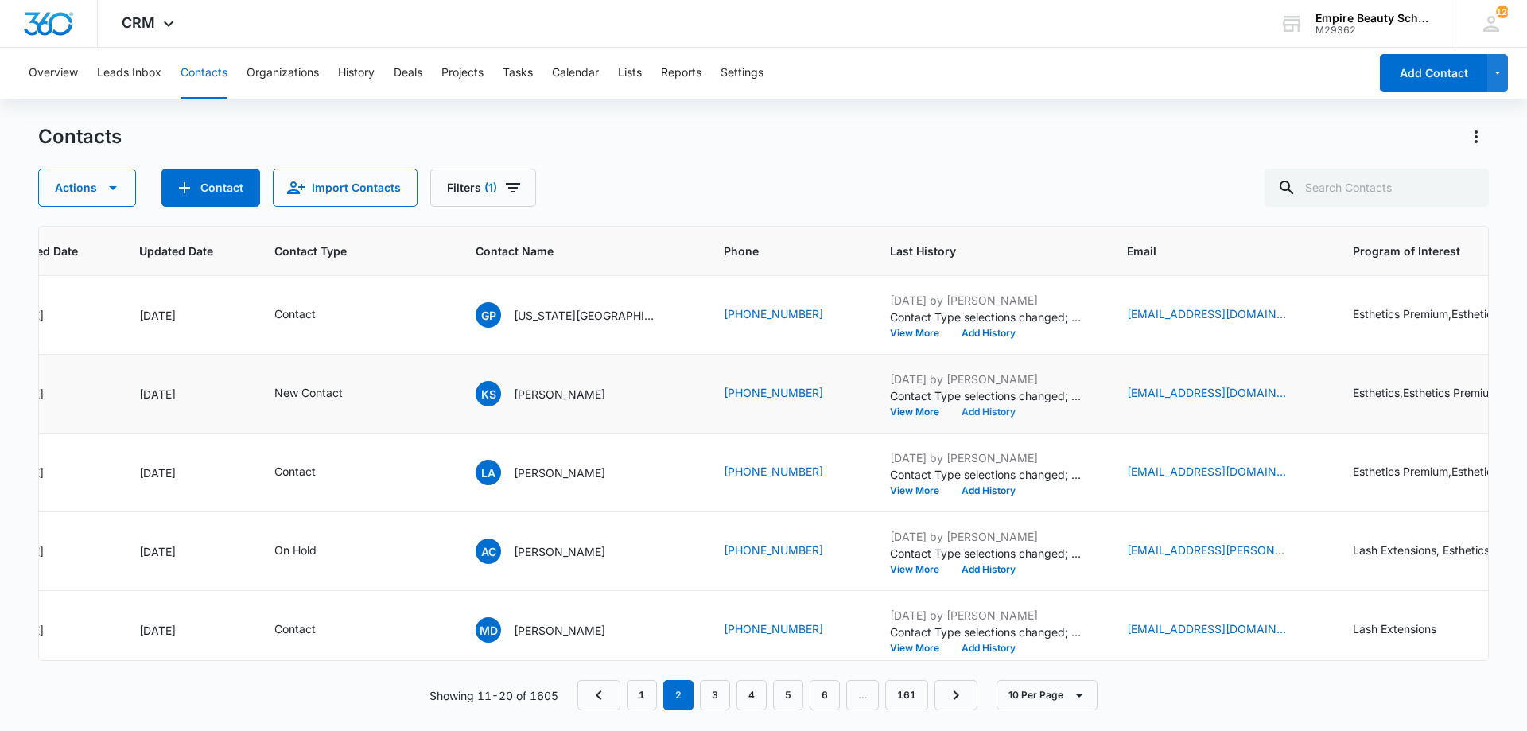
click at [951, 415] on button "Add History" at bounding box center [989, 412] width 76 height 10
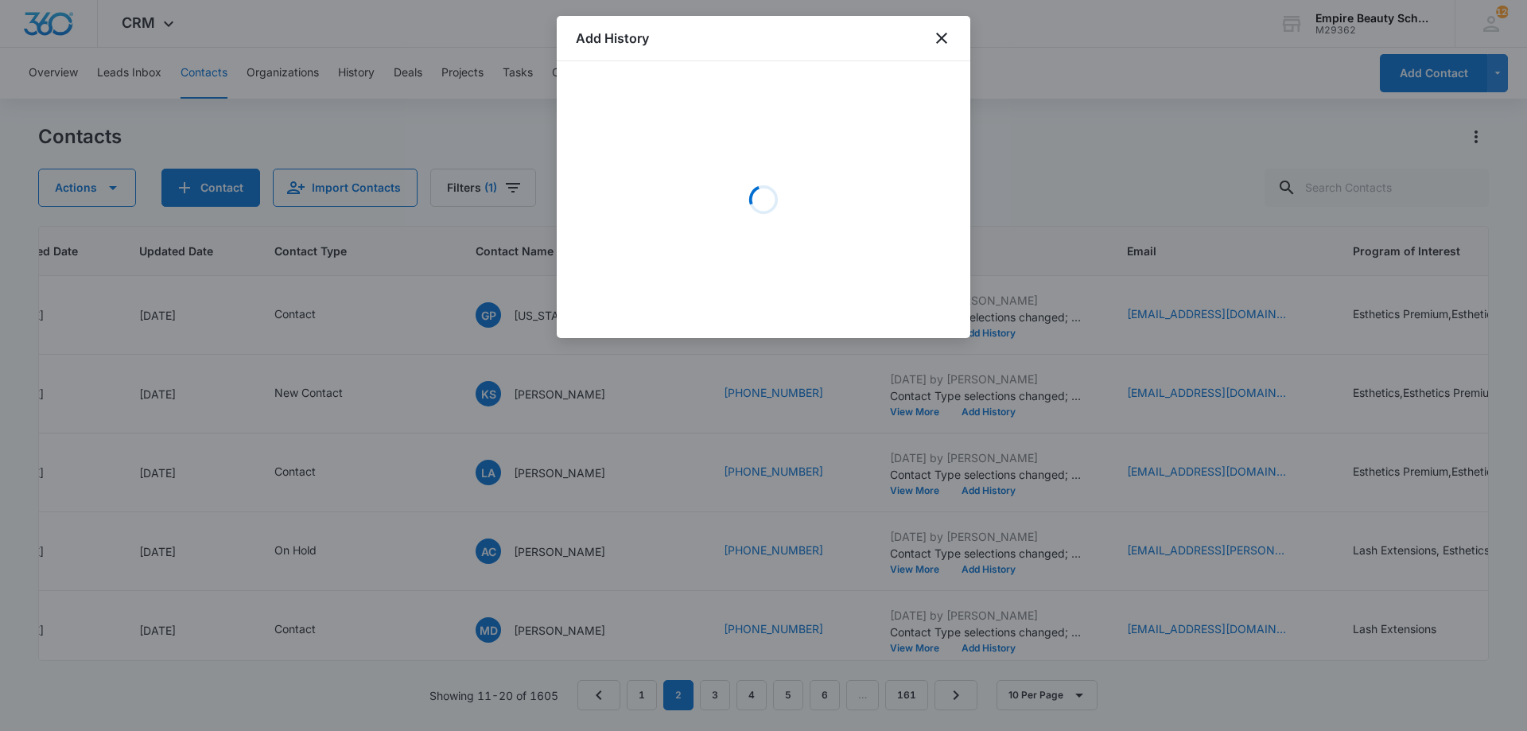
click at [705, 179] on div "Loading" at bounding box center [763, 199] width 375 height 239
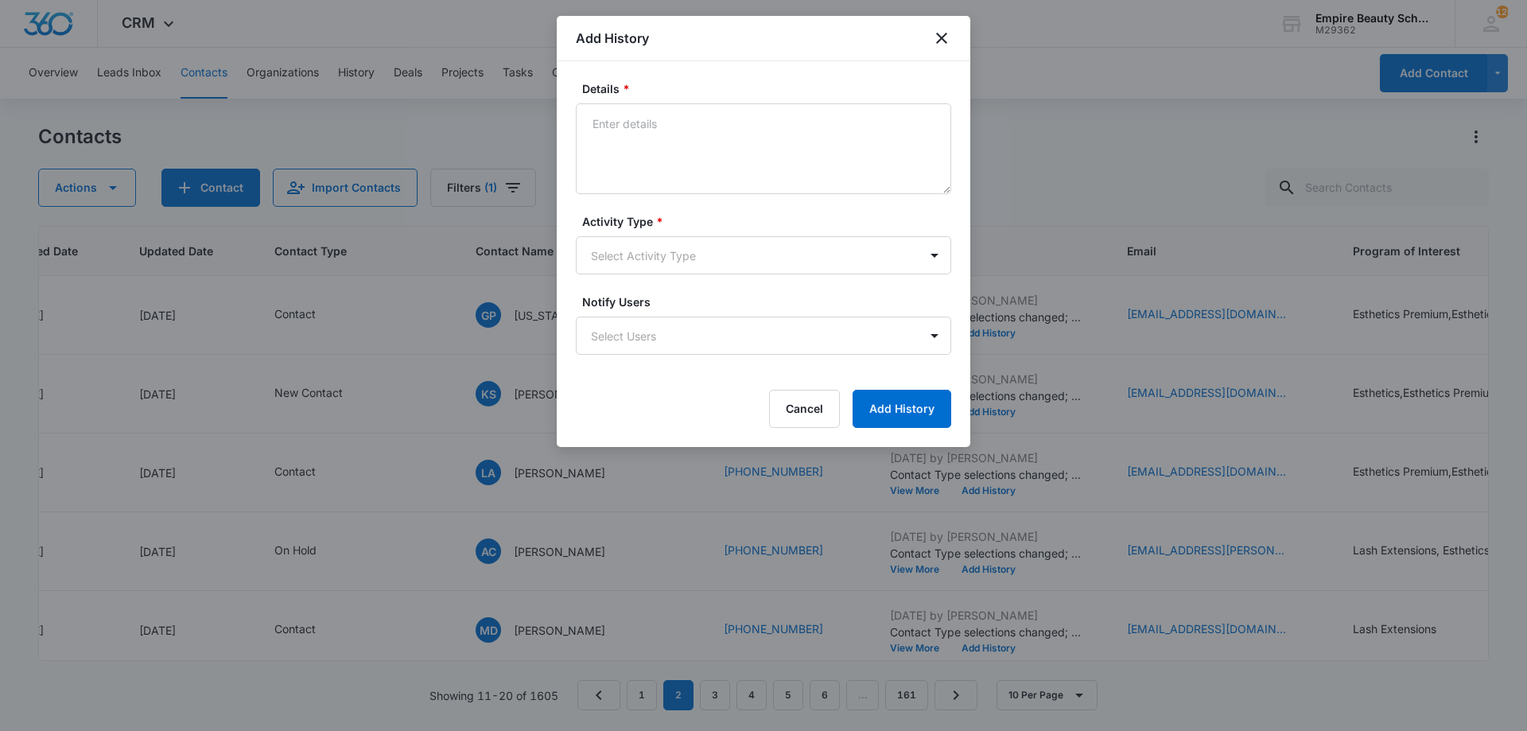
click at [705, 176] on textarea "Details *" at bounding box center [763, 148] width 375 height 91
click at [705, 173] on textarea "Details *" at bounding box center [763, 148] width 375 height 91
click at [762, 181] on textarea "VM - How long have you been interested in pursuing a career in the beauty indus…" at bounding box center [763, 148] width 375 height 91
type textarea "VM - How long have you been interested in pursuing a career in the beauty indus…"
click at [729, 239] on body "CRM Apps Forms CRM Email Shop Payments POS Files Brand Settings Empire Beauty S…" at bounding box center [763, 365] width 1527 height 731
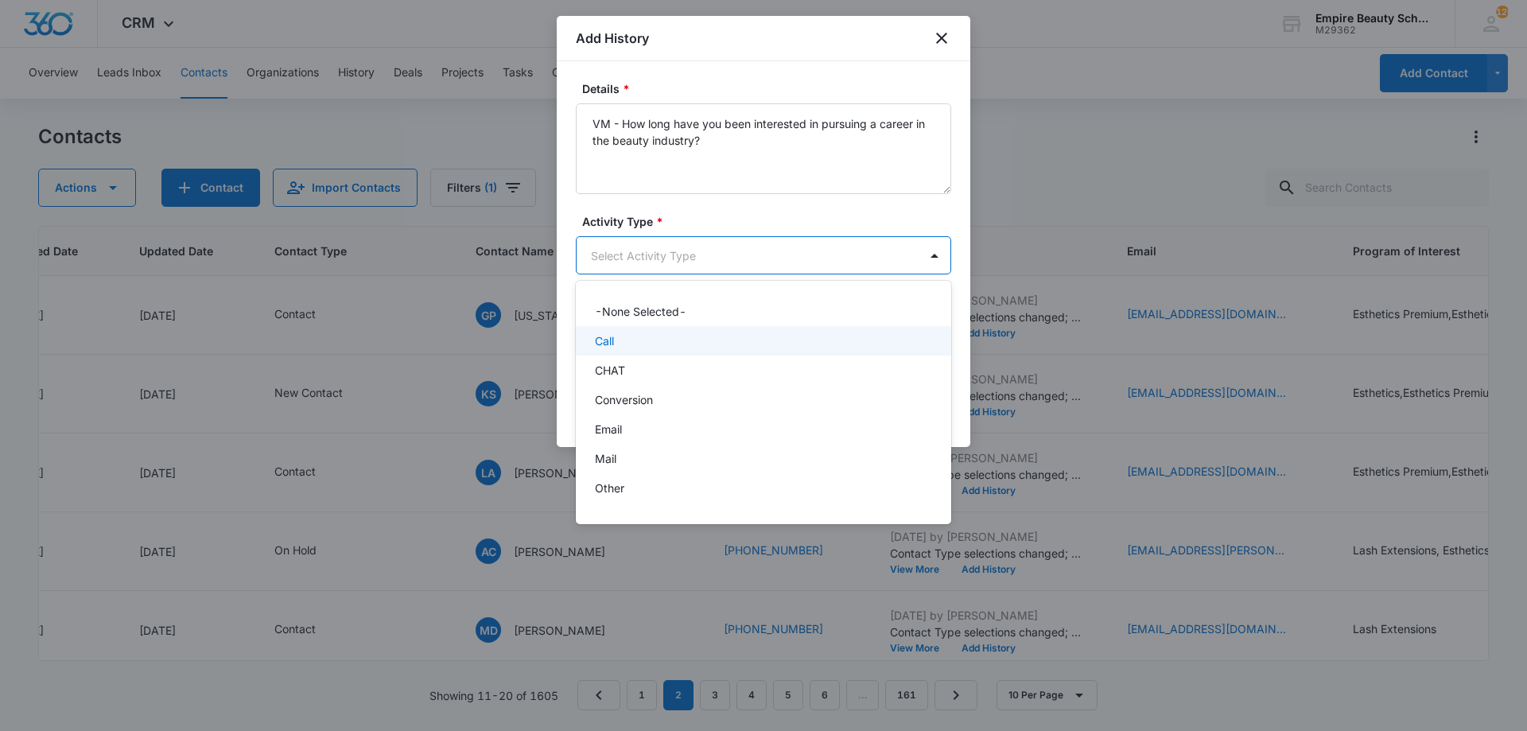
click at [670, 336] on div "Call" at bounding box center [762, 341] width 334 height 17
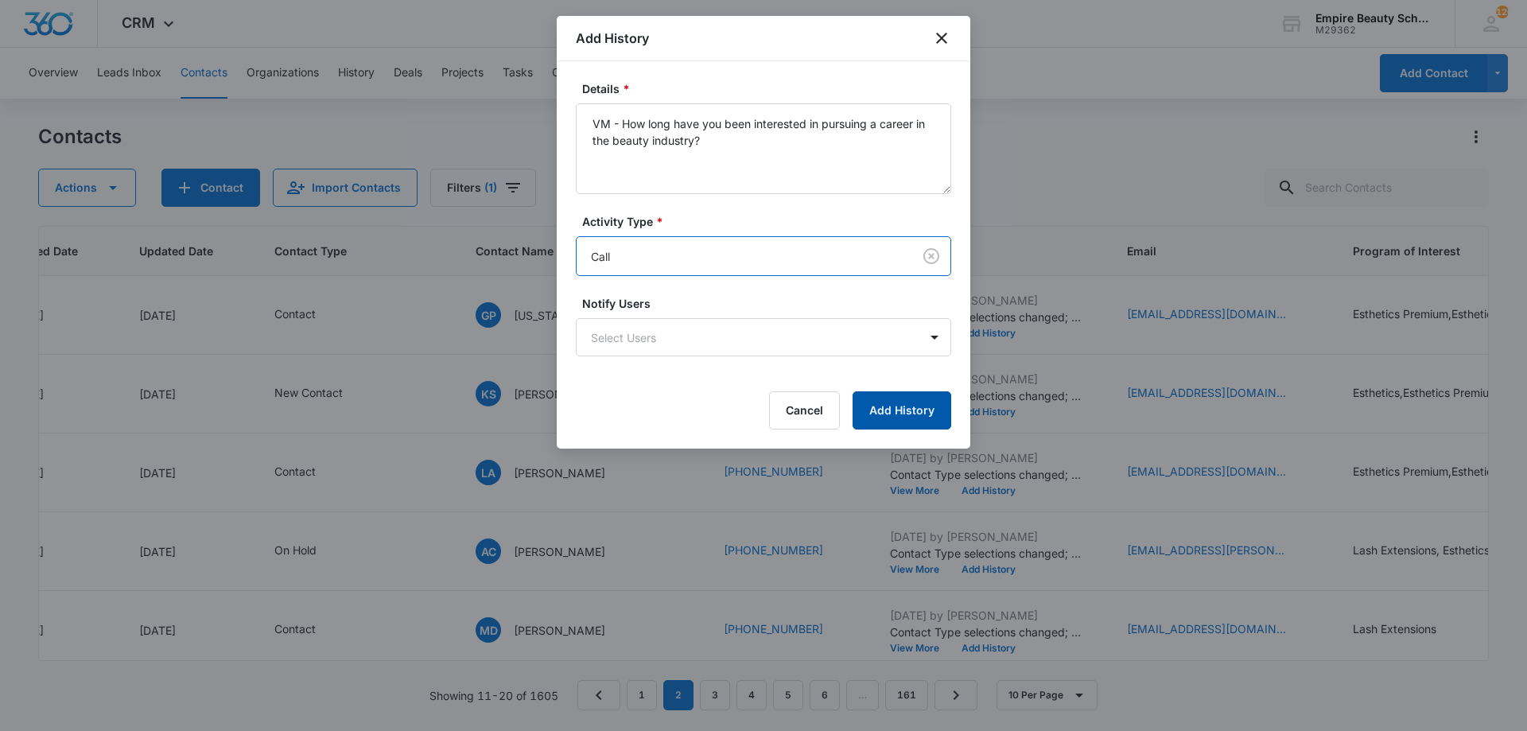
click at [887, 410] on button "Add History" at bounding box center [902, 410] width 99 height 38
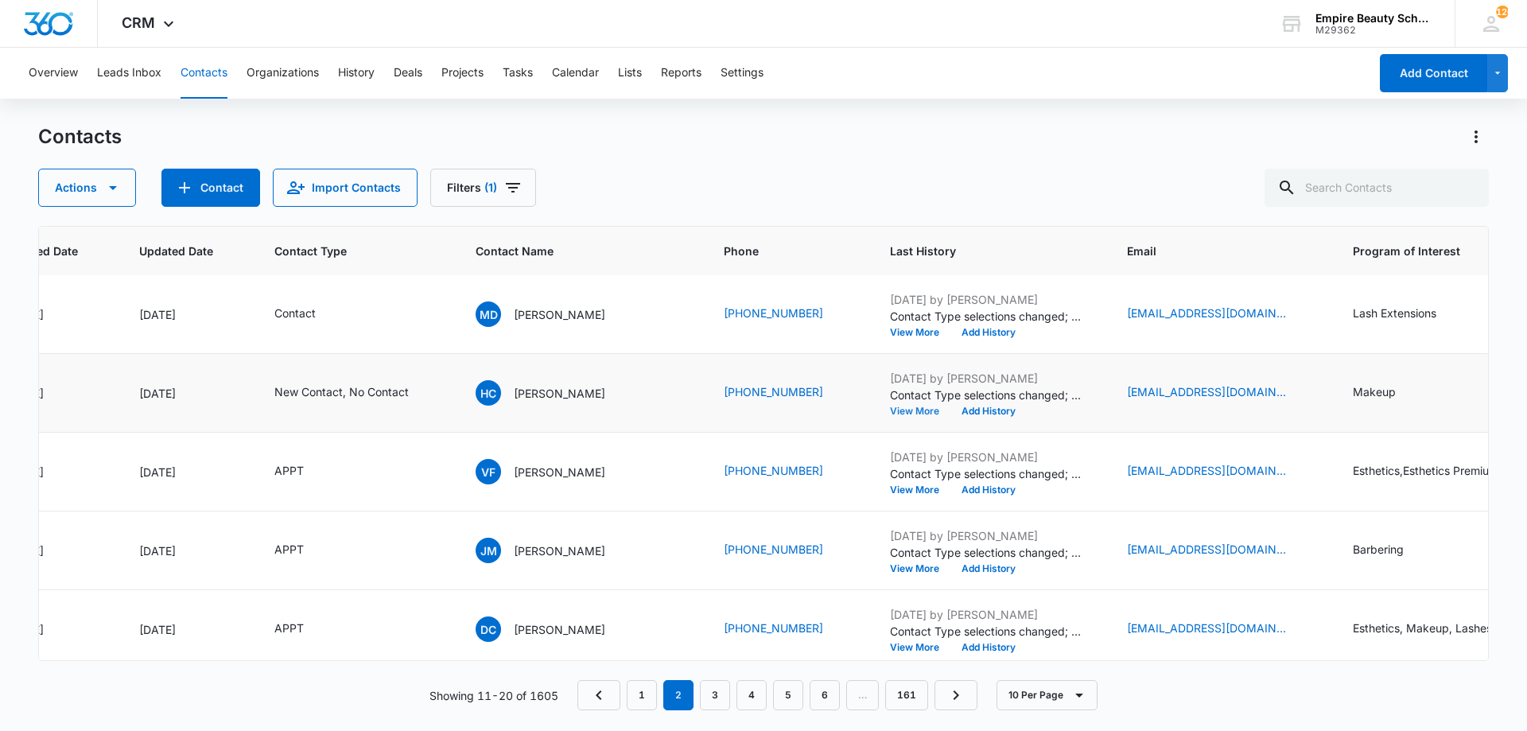
scroll to position [317, 186]
click at [890, 410] on button "View More" at bounding box center [920, 411] width 60 height 10
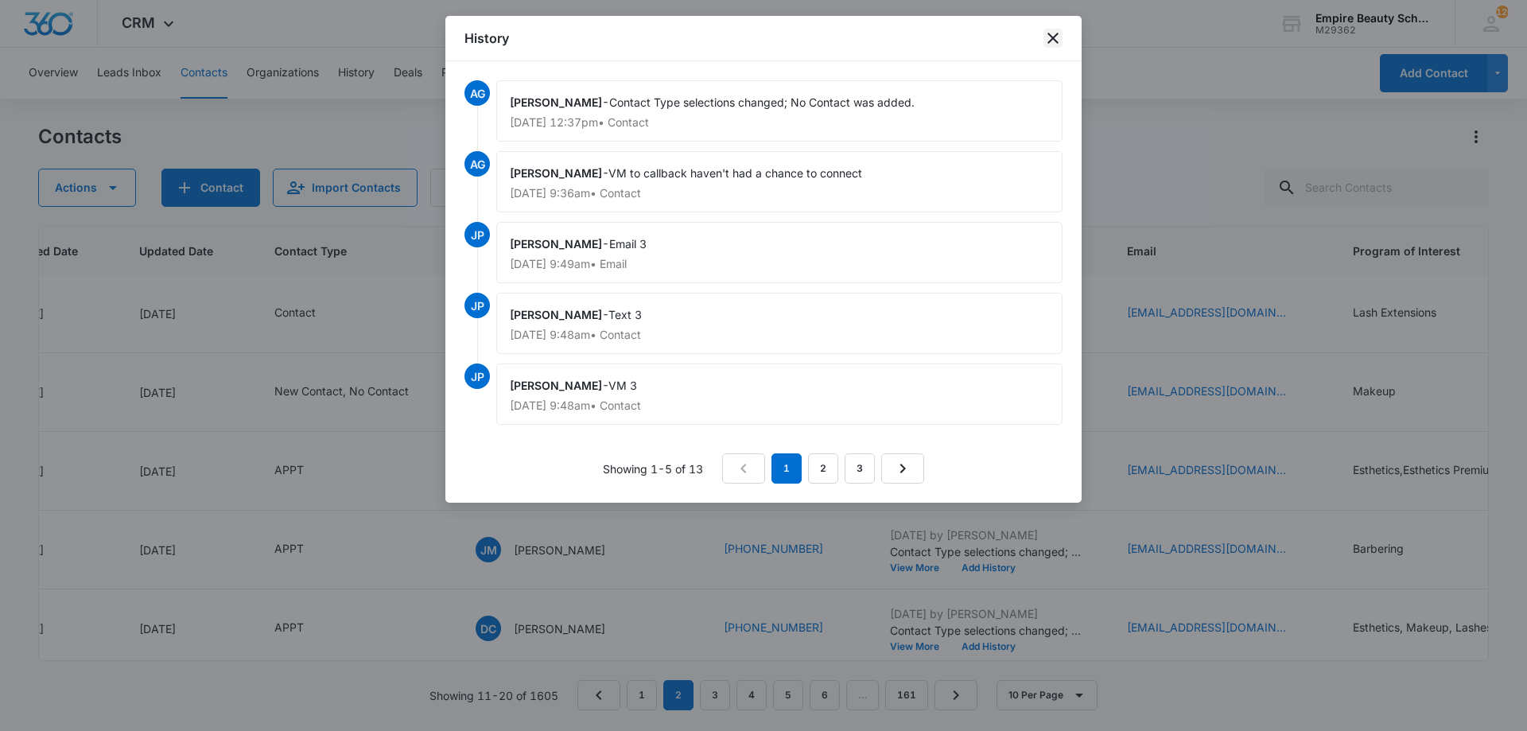
click at [1049, 36] on icon "close" at bounding box center [1053, 38] width 19 height 19
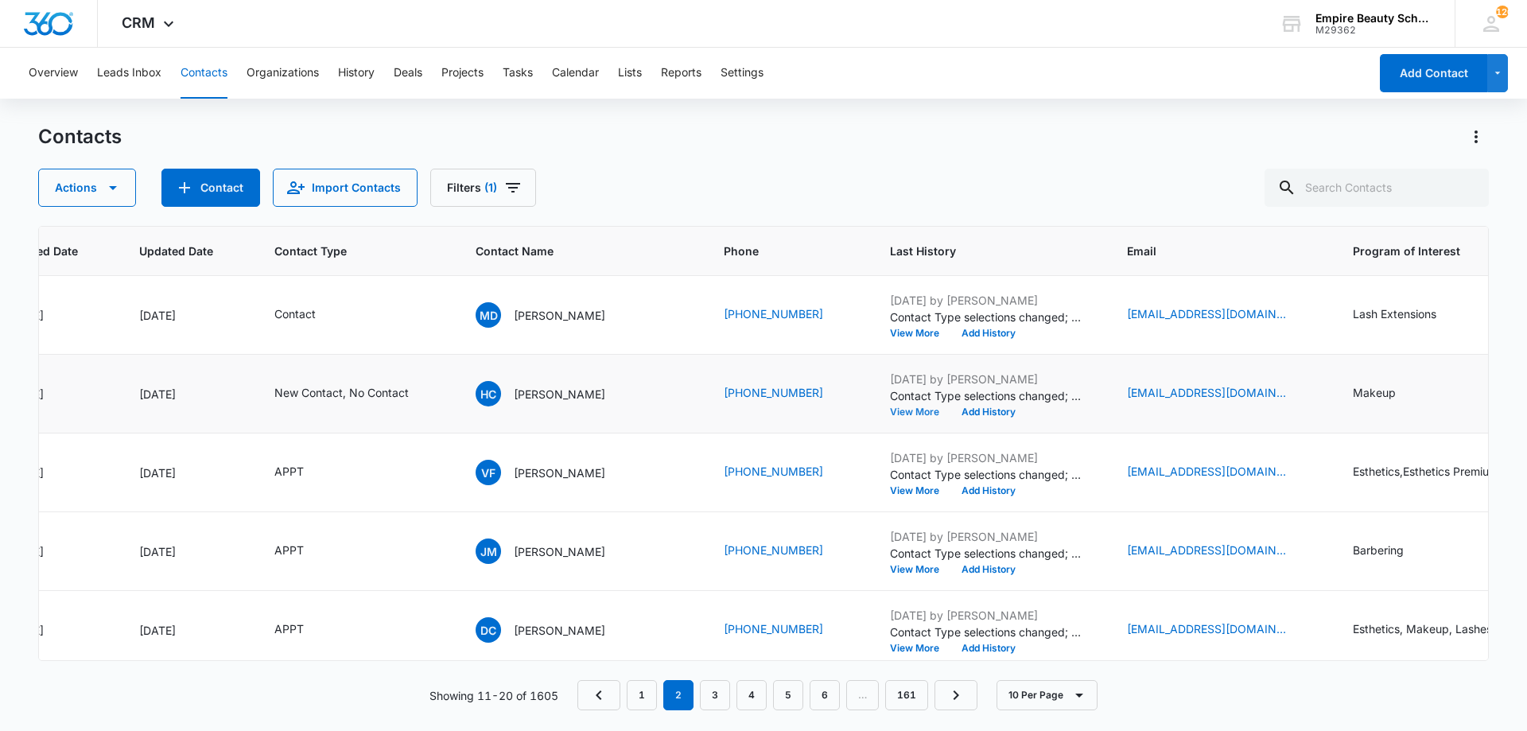
scroll to position [316, 186]
click at [890, 407] on button "View More" at bounding box center [920, 412] width 60 height 10
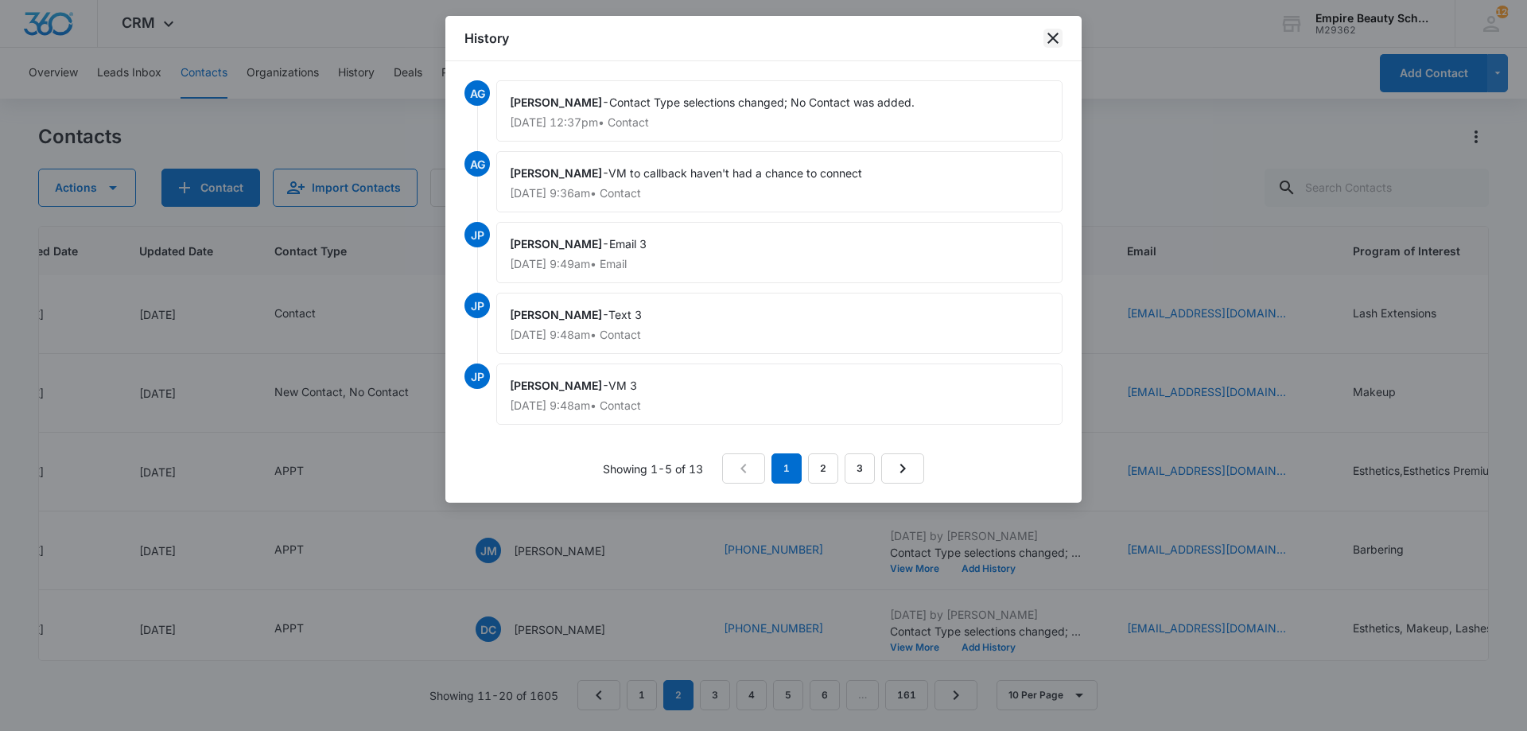
click at [1056, 41] on icon "close" at bounding box center [1053, 38] width 11 height 11
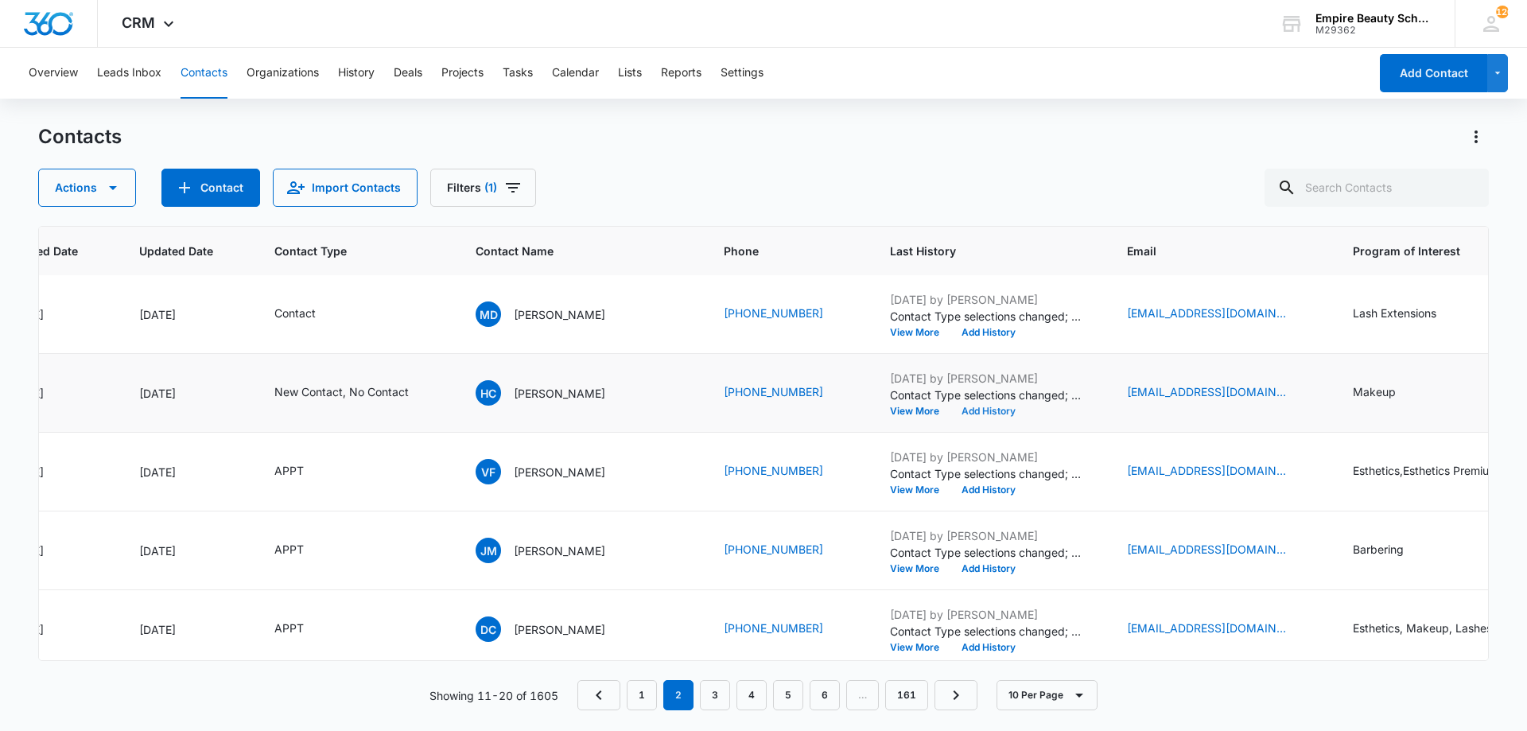
click at [951, 407] on button "Add History" at bounding box center [989, 412] width 76 height 10
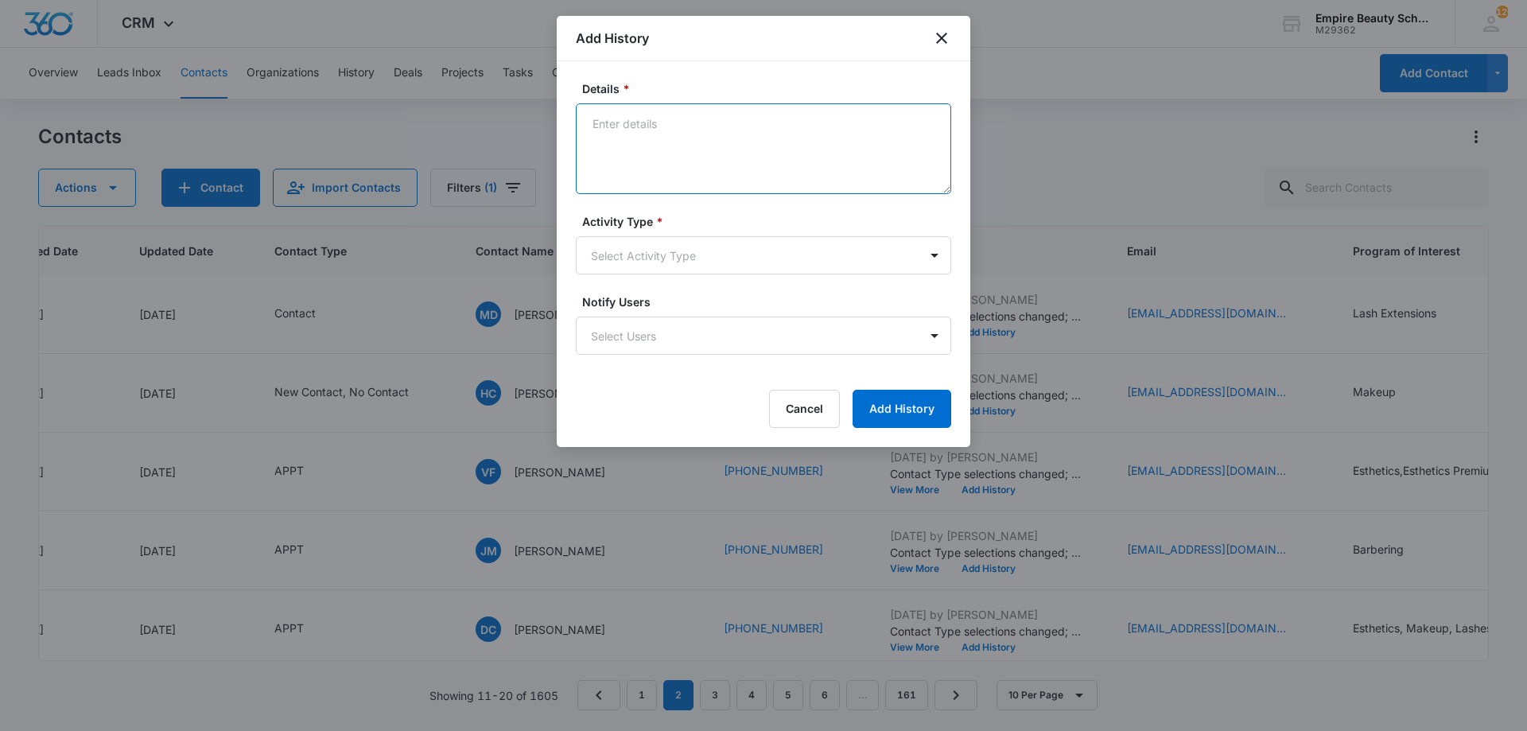
paste textarea "I was so excited when you reached out looking for more information on the beaut…"
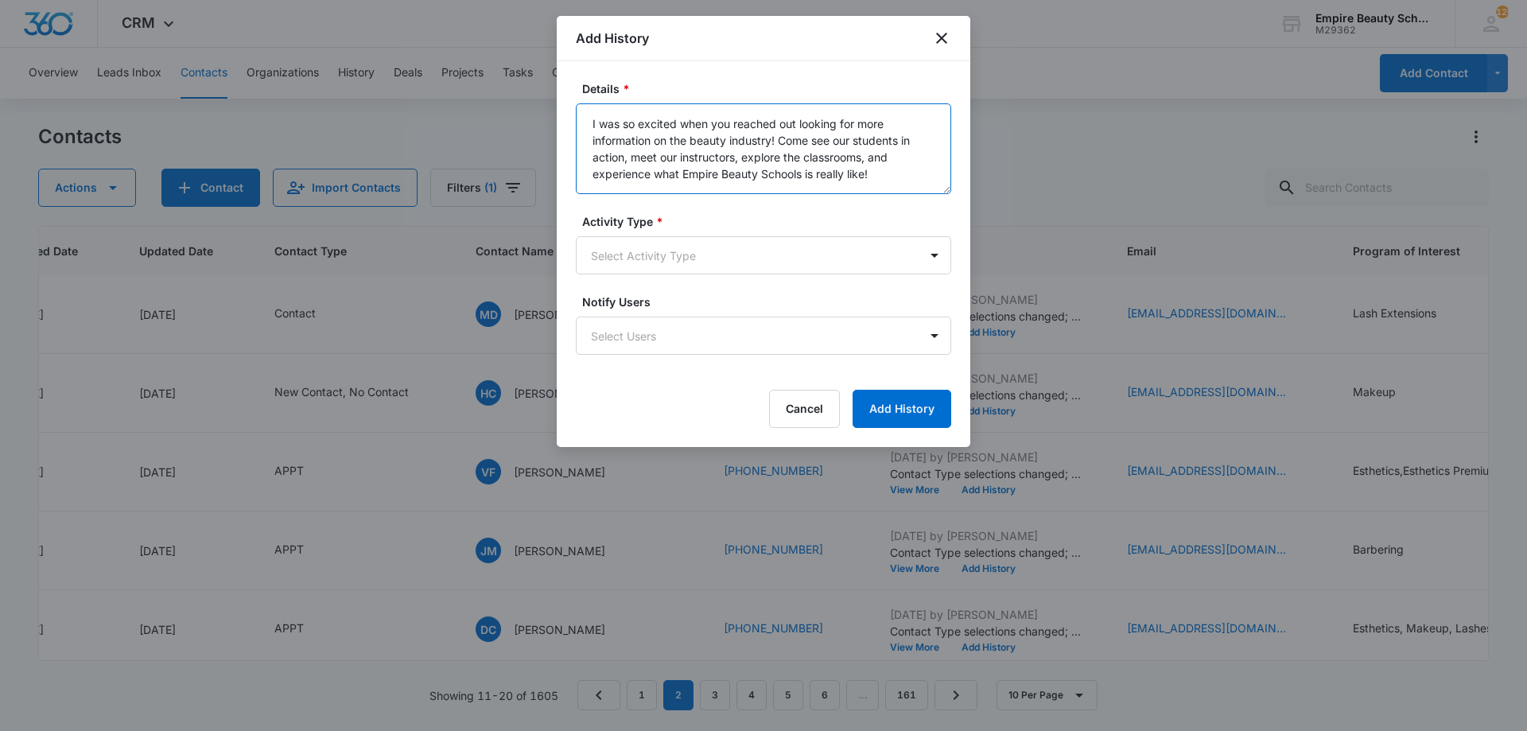
type textarea "I was so excited when you reached out looking for more information on the beaut…"
click at [725, 274] on form "Details * I was so excited when you reached out looking for more information on…" at bounding box center [763, 254] width 375 height 348
click at [718, 259] on body "CRM Apps Forms CRM Email Shop Payments POS Files Brand Settings Empire Beauty S…" at bounding box center [763, 365] width 1527 height 731
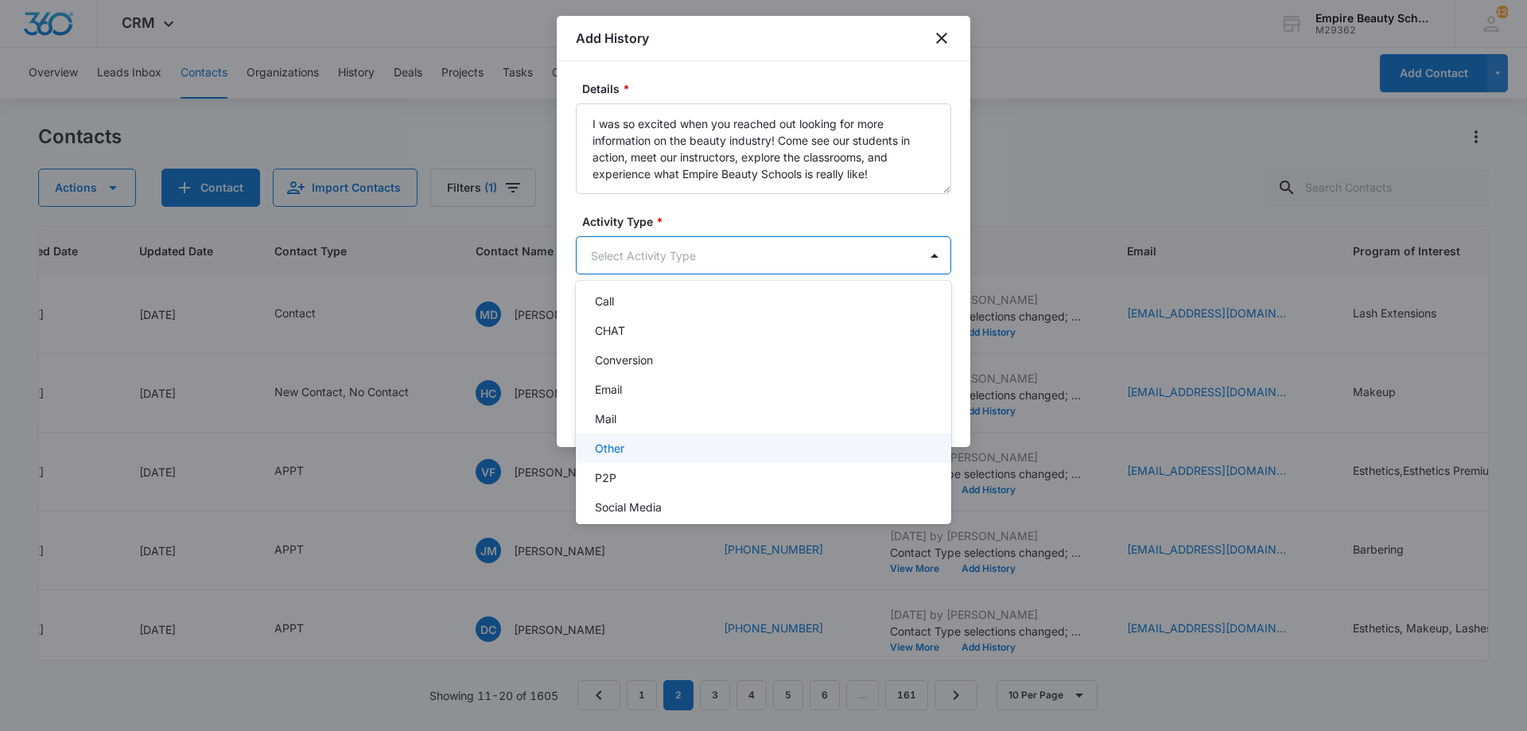
scroll to position [83, 0]
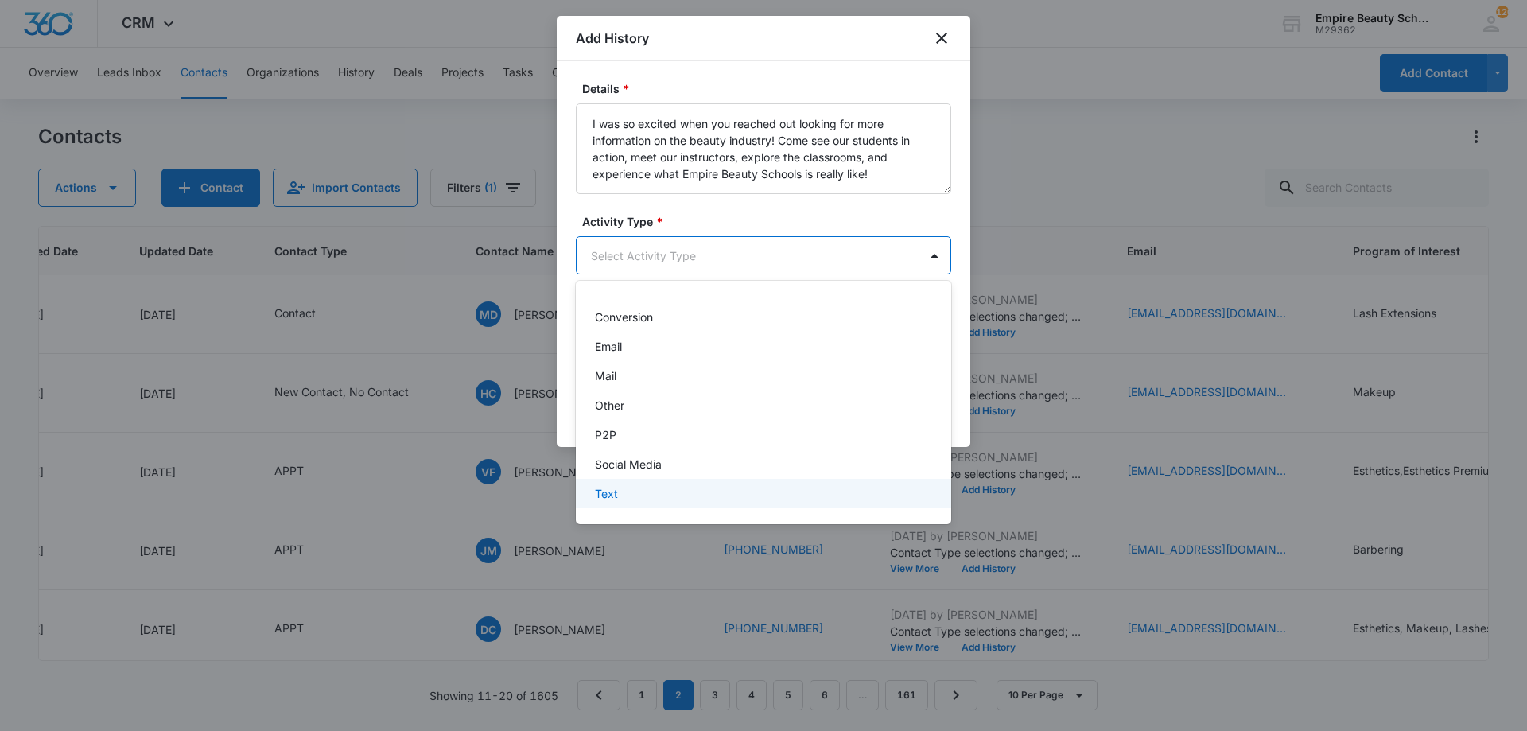
click at [648, 492] on div "Text" at bounding box center [762, 493] width 334 height 17
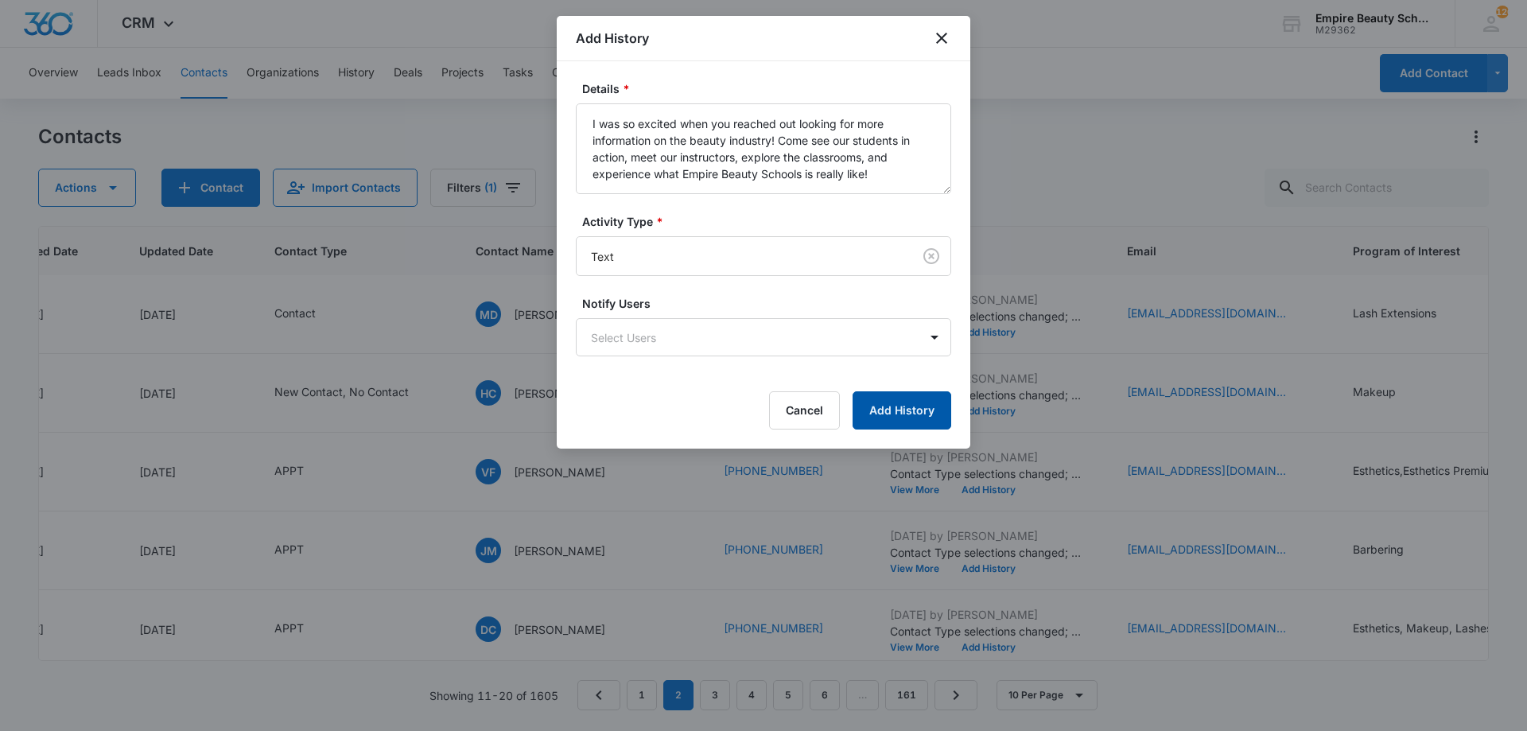
click at [912, 403] on button "Add History" at bounding box center [902, 410] width 99 height 38
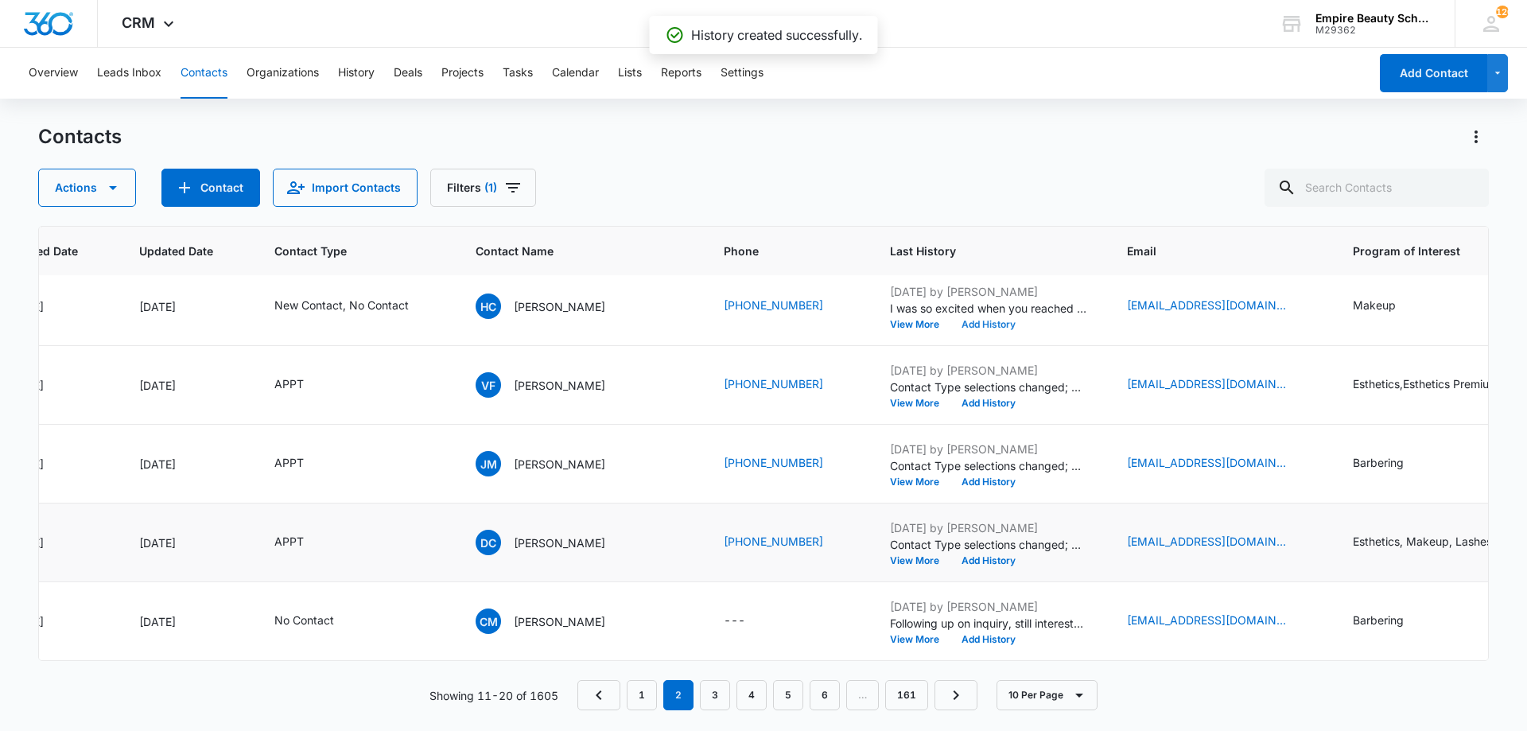
scroll to position [414, 186]
click at [890, 635] on button "View More" at bounding box center [920, 640] width 60 height 10
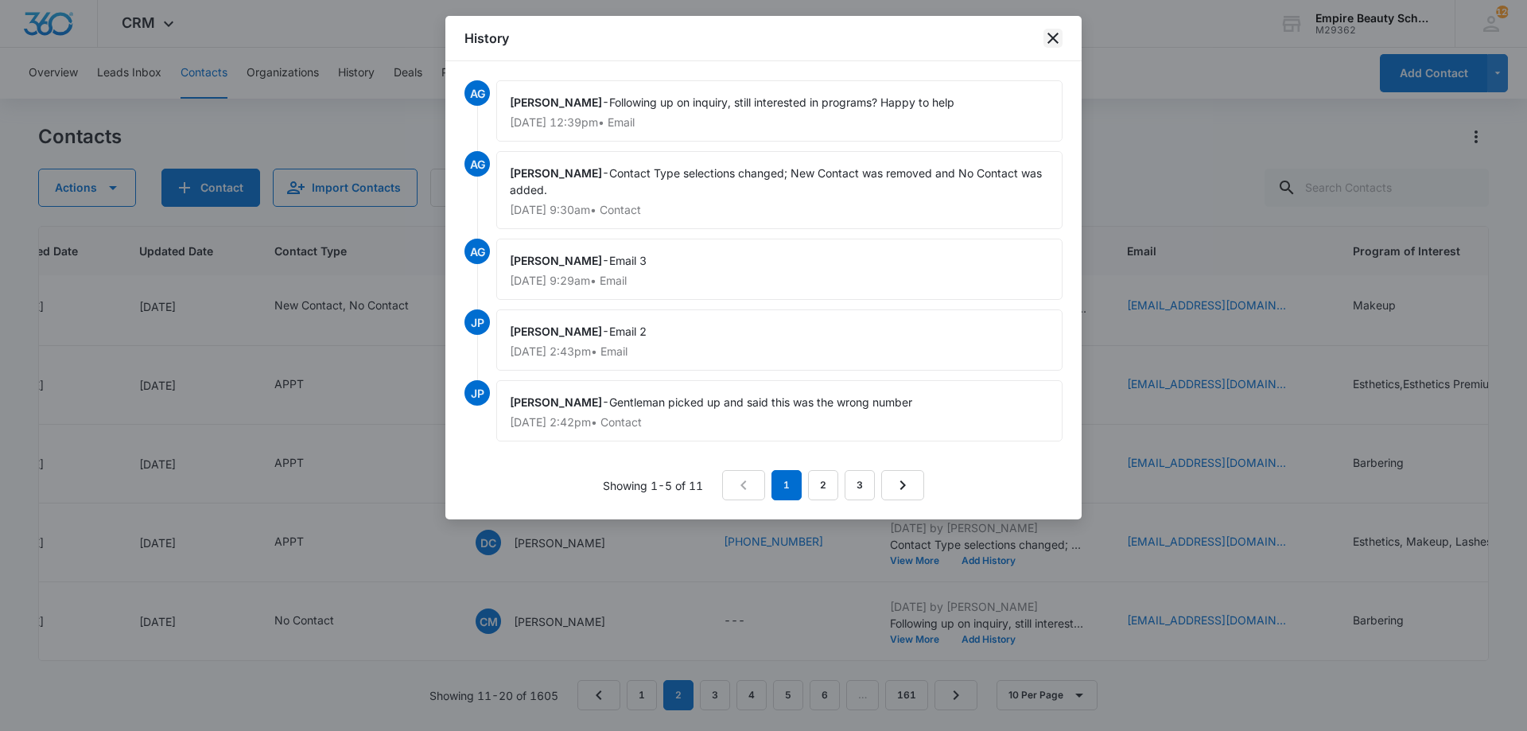
click at [1055, 42] on icon "close" at bounding box center [1053, 38] width 19 height 19
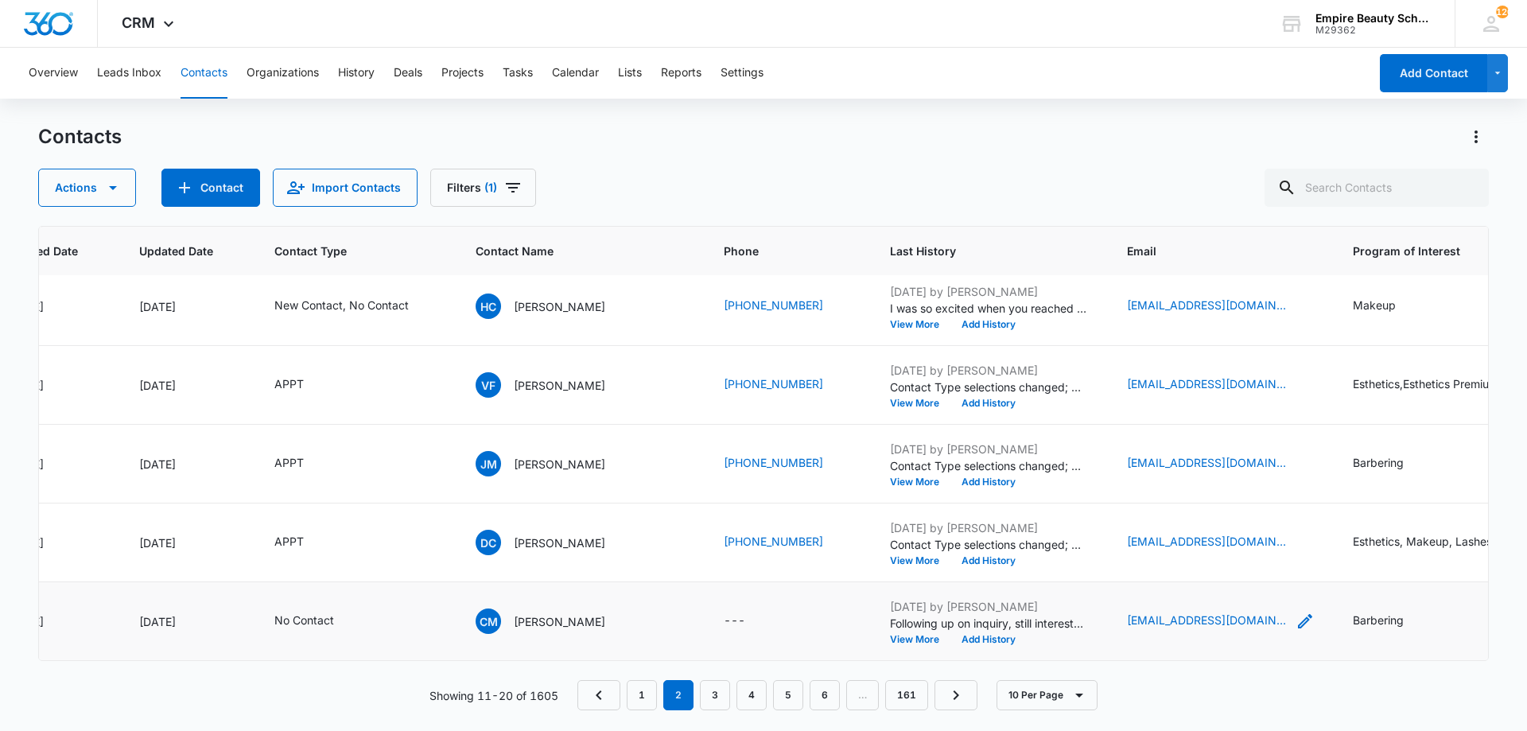
click at [1296, 612] on icon "Email - cemurphy1326@gmail.com - Select to Edit Field" at bounding box center [1305, 621] width 19 height 19
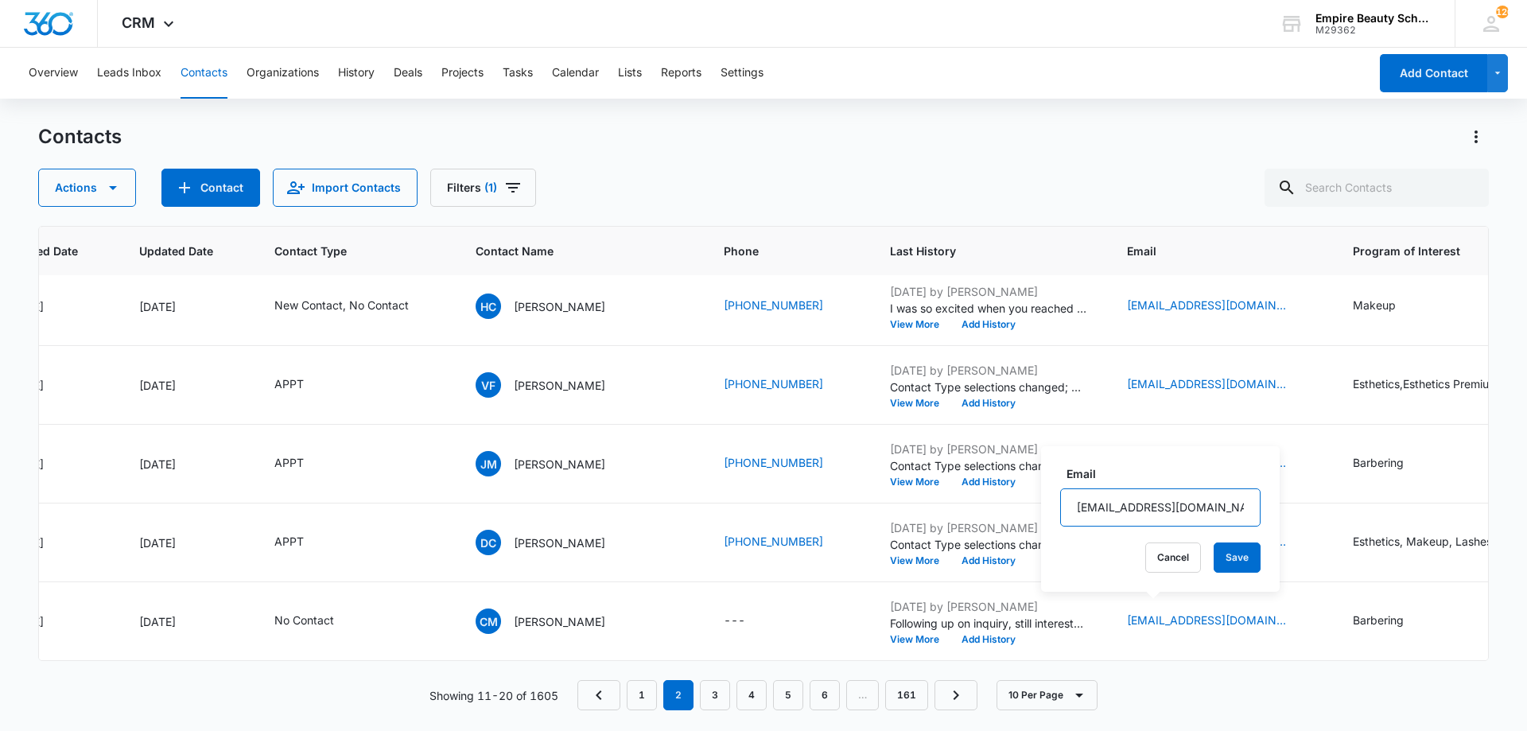
click at [1123, 488] on input "cemurphy1326@gmail.com" at bounding box center [1160, 507] width 200 height 38
click at [1115, 494] on input "cemurphy1326@gmail.com" at bounding box center [1160, 507] width 200 height 38
click at [1115, 496] on input "cemurphy1326@gmail.com" at bounding box center [1160, 507] width 200 height 38
click at [1114, 496] on input "cemurphy1326@gmail.com" at bounding box center [1160, 507] width 200 height 38
click at [1147, 554] on button "Cancel" at bounding box center [1174, 558] width 56 height 30
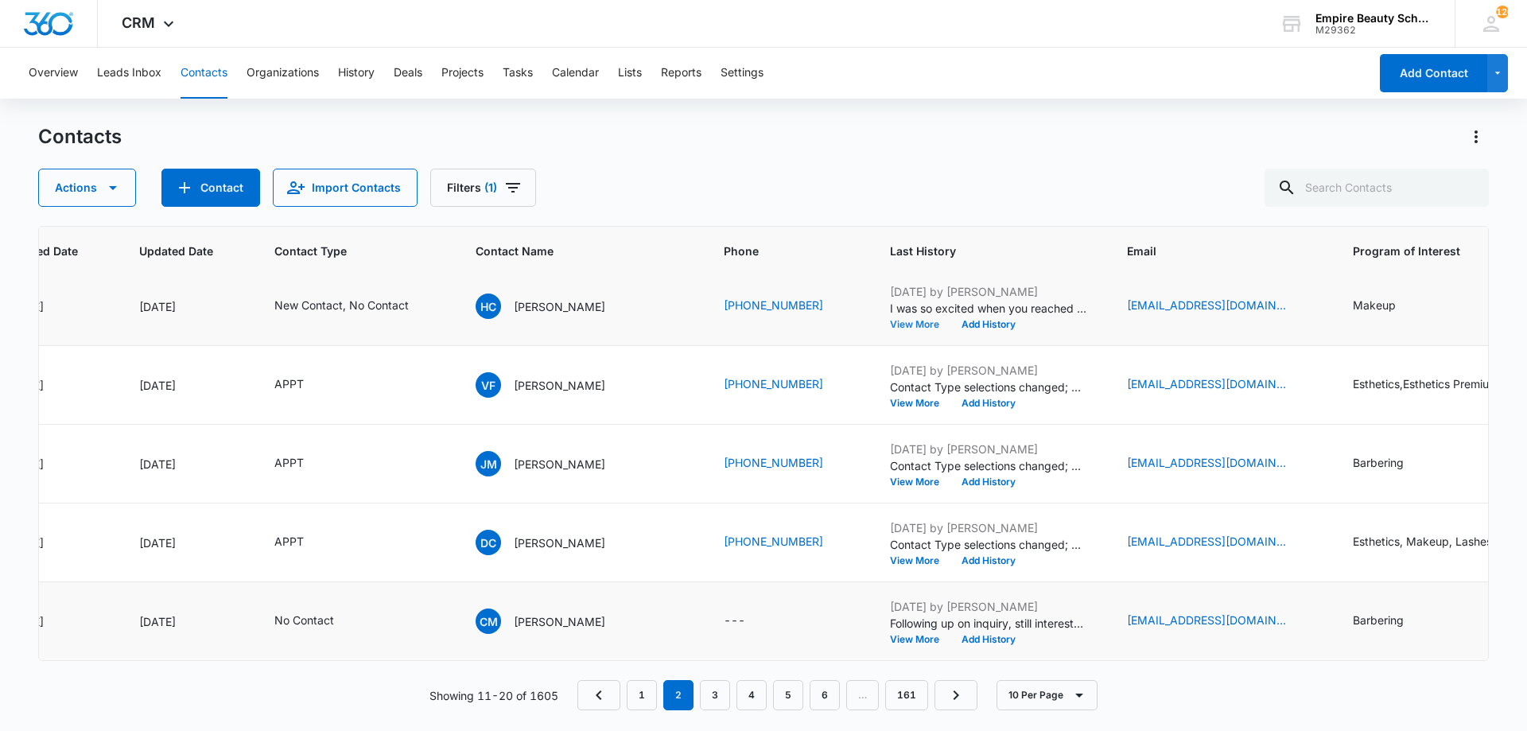
click at [890, 320] on button "View More" at bounding box center [920, 325] width 60 height 10
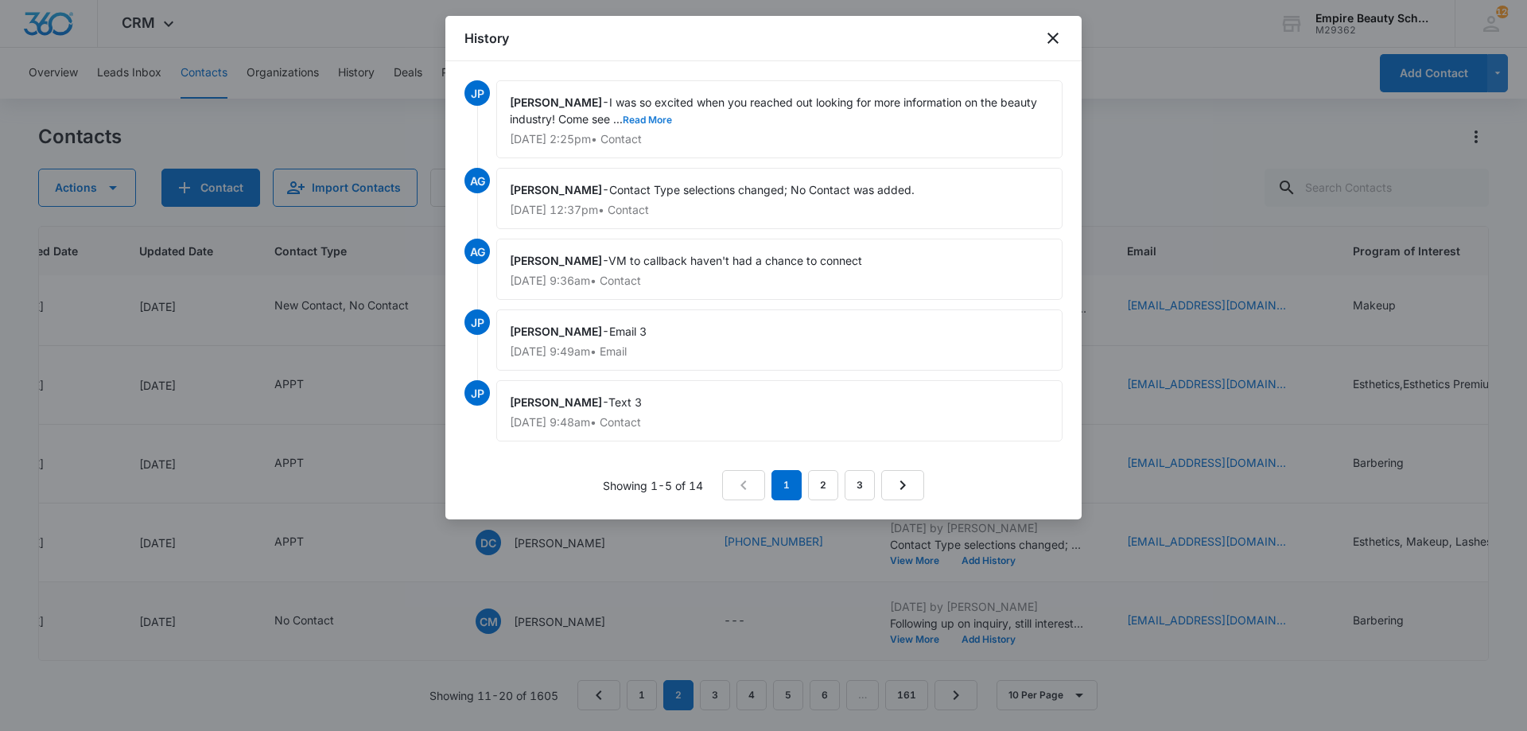
click at [658, 123] on button "Read More" at bounding box center [647, 120] width 49 height 10
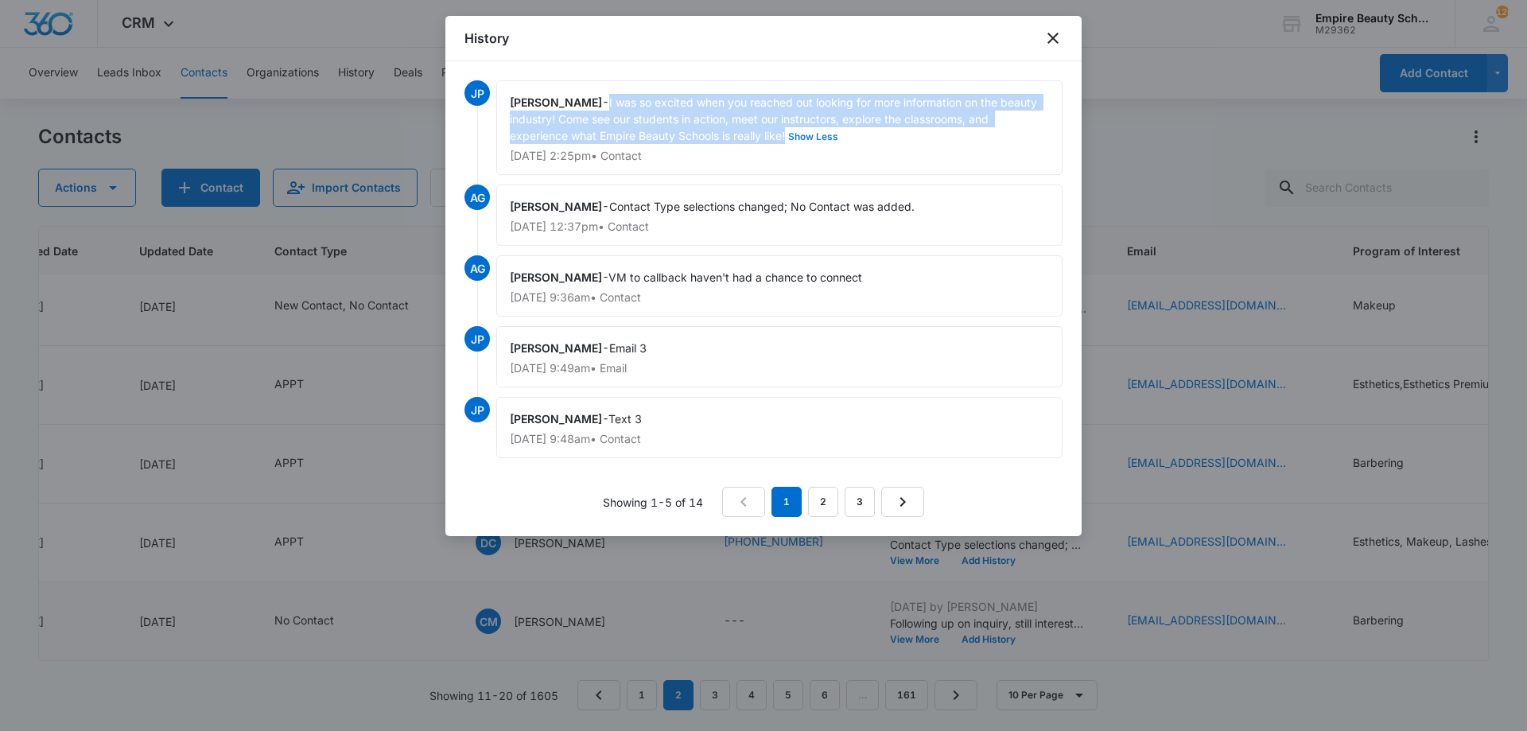
drag, startPoint x: 614, startPoint y: 102, endPoint x: 788, endPoint y: 135, distance: 177.4
click at [788, 135] on div "Jess Peltonovich - I was so excited when you reached out looking for more infor…" at bounding box center [779, 127] width 566 height 95
copy span "I was so excited when you reached out looking for more information on the beaut…"
click at [1056, 33] on icon "close" at bounding box center [1053, 38] width 19 height 19
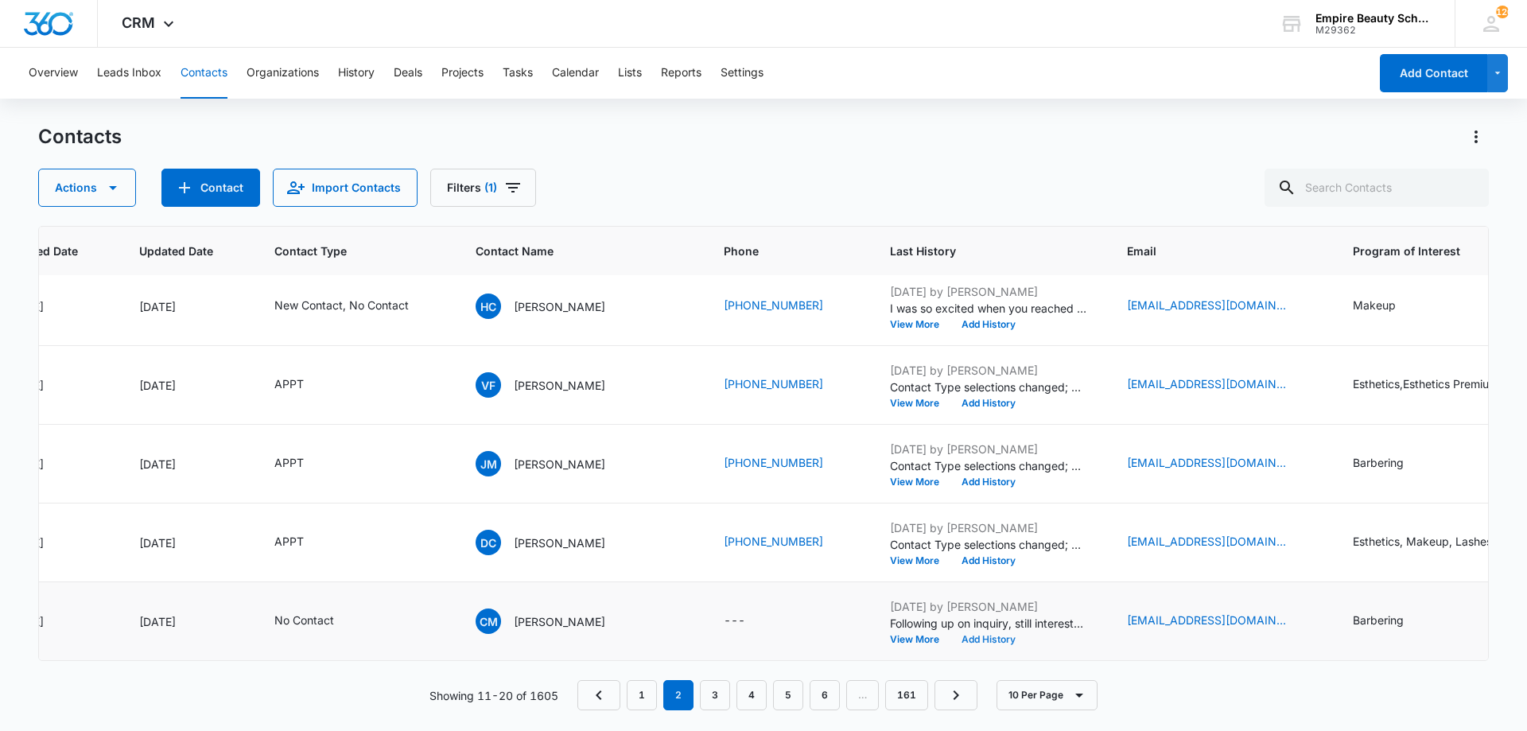
click at [951, 635] on button "Add History" at bounding box center [989, 640] width 76 height 10
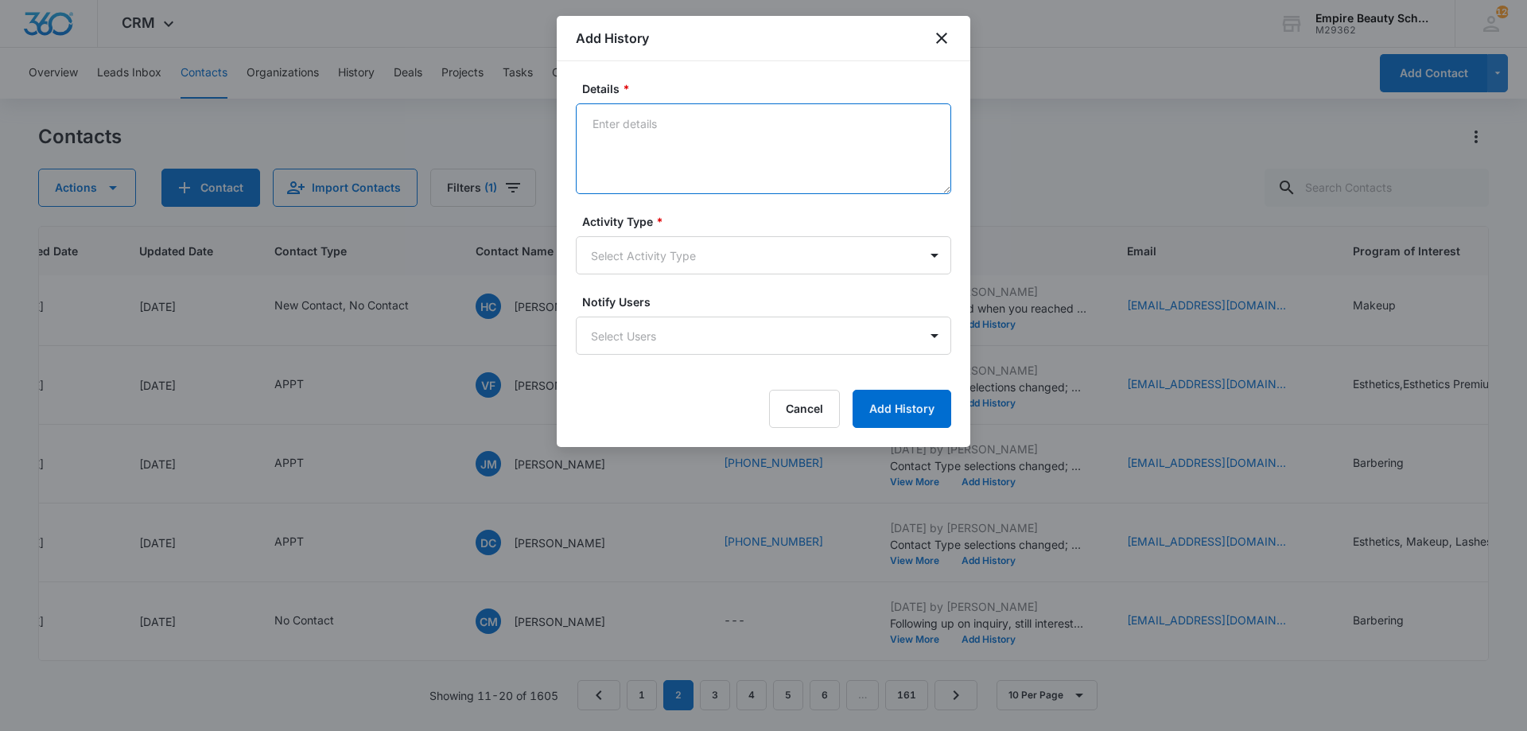
click at [667, 165] on textarea "Details *" at bounding box center [763, 148] width 375 height 91
paste textarea "I was so excited when you reached out looking for more information on the beaut…"
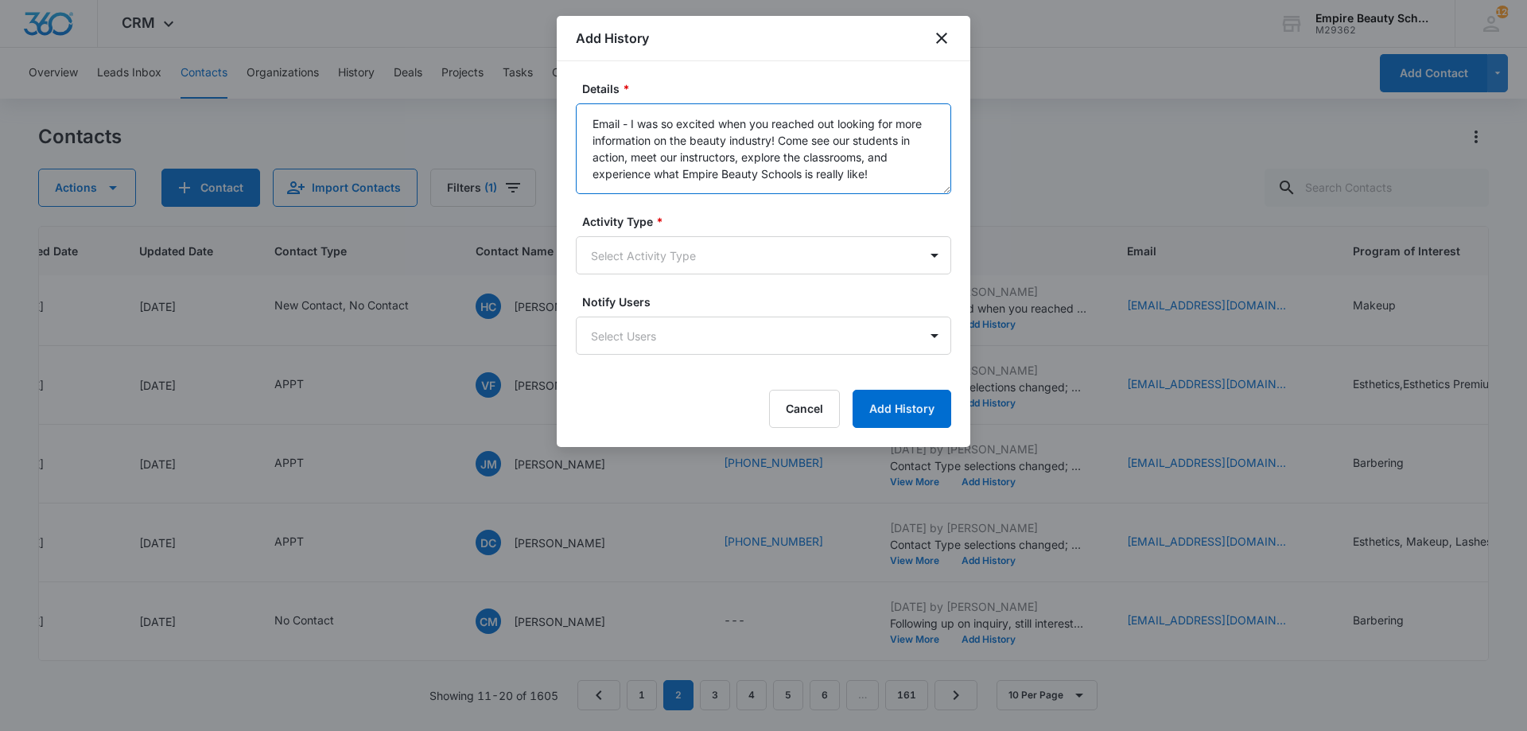
type textarea "Email - I was so excited when you reached out looking for more information on t…"
click at [664, 278] on form "Details * Email - I was so excited when you reached out looking for more inform…" at bounding box center [763, 254] width 375 height 348
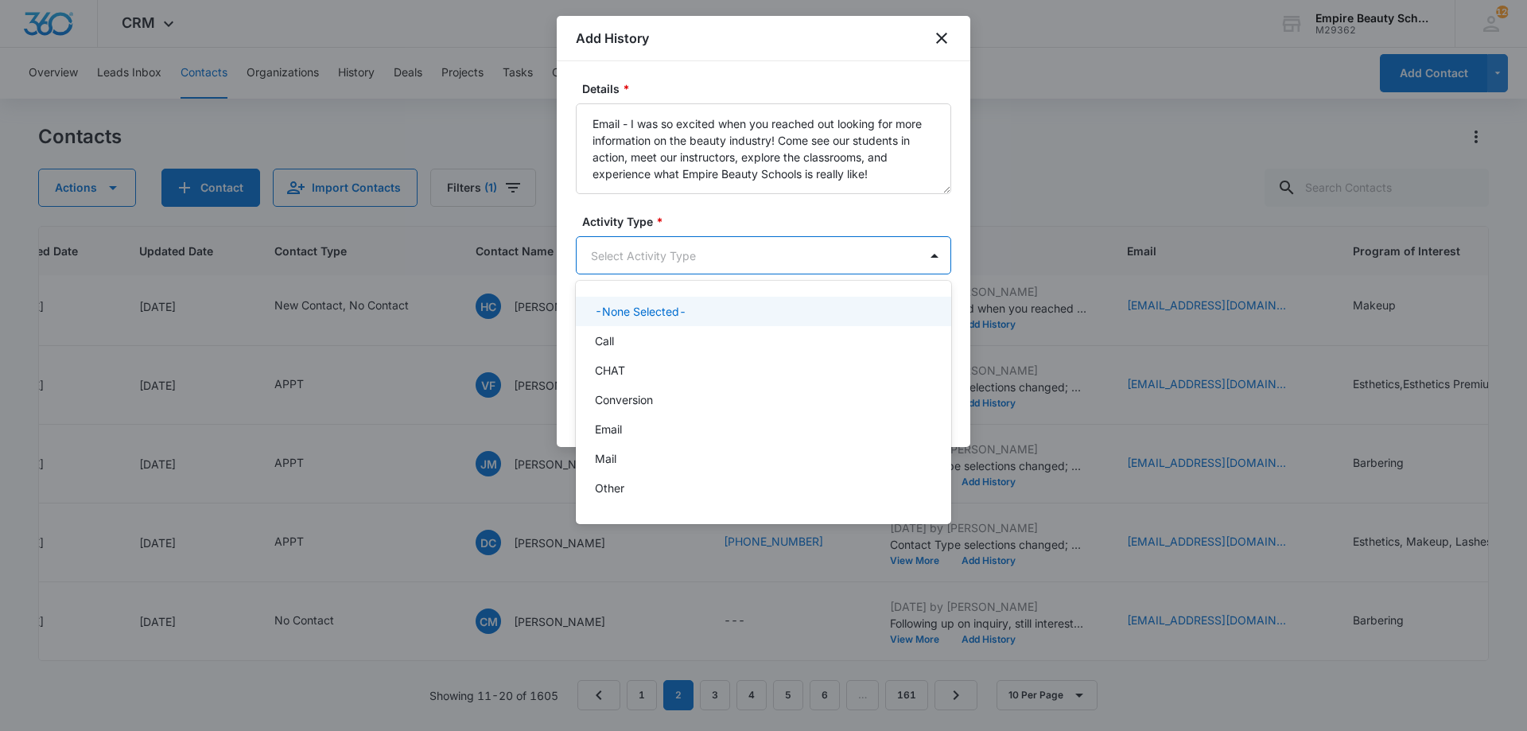
click at [642, 252] on body "CRM Apps Forms CRM Email Shop Payments POS Files Brand Settings Empire Beauty S…" at bounding box center [763, 365] width 1527 height 731
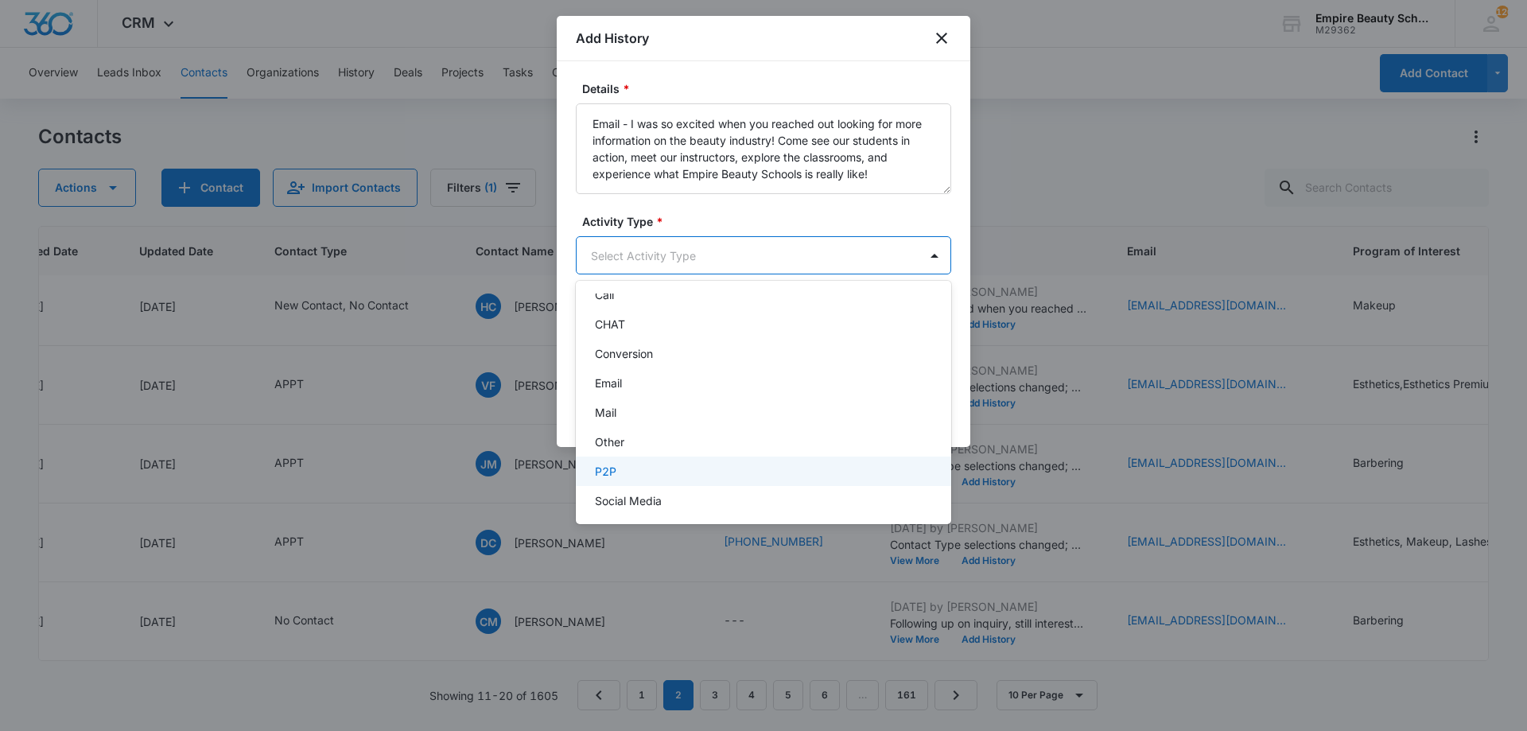
scroll to position [83, 0]
click at [643, 496] on div "Text" at bounding box center [762, 493] width 334 height 17
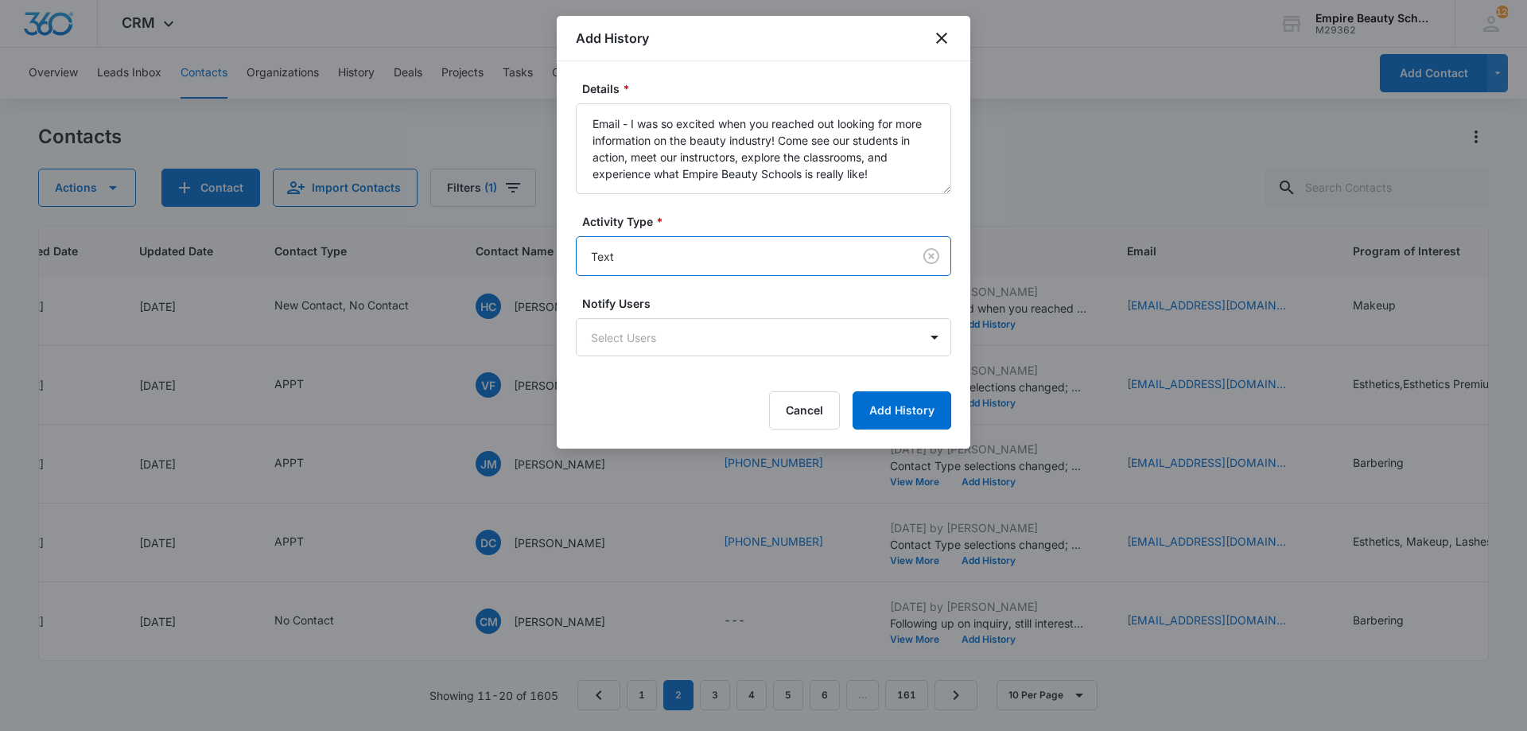
click at [682, 286] on form "Details * Email - I was so excited when you reached out looking for more inform…" at bounding box center [763, 254] width 375 height 349
click at [664, 263] on body "CRM Apps Forms CRM Email Shop Payments POS Files Brand Settings Empire Beauty S…" at bounding box center [763, 365] width 1527 height 731
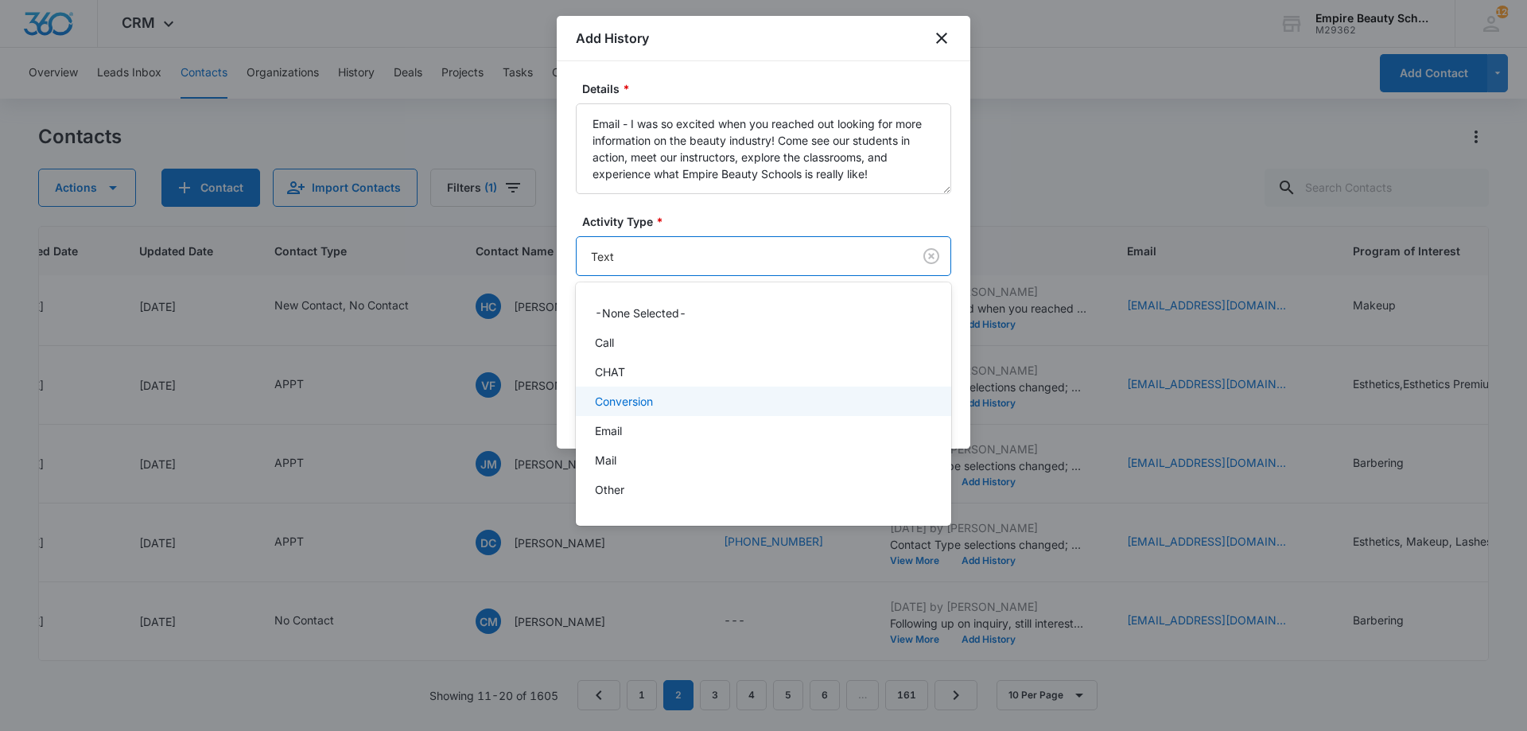
click at [620, 433] on p "Email" at bounding box center [608, 430] width 27 height 17
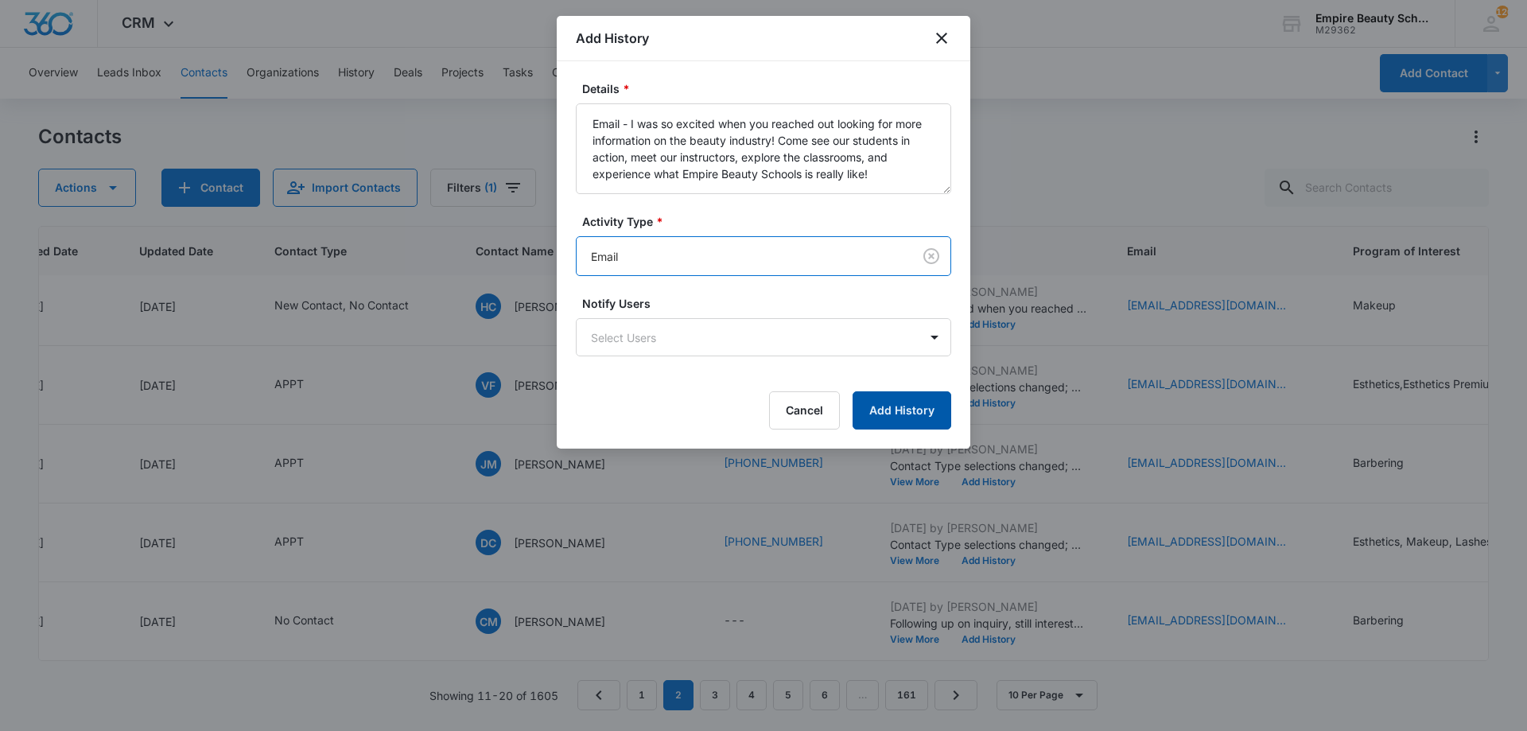
click at [897, 418] on button "Add History" at bounding box center [902, 410] width 99 height 38
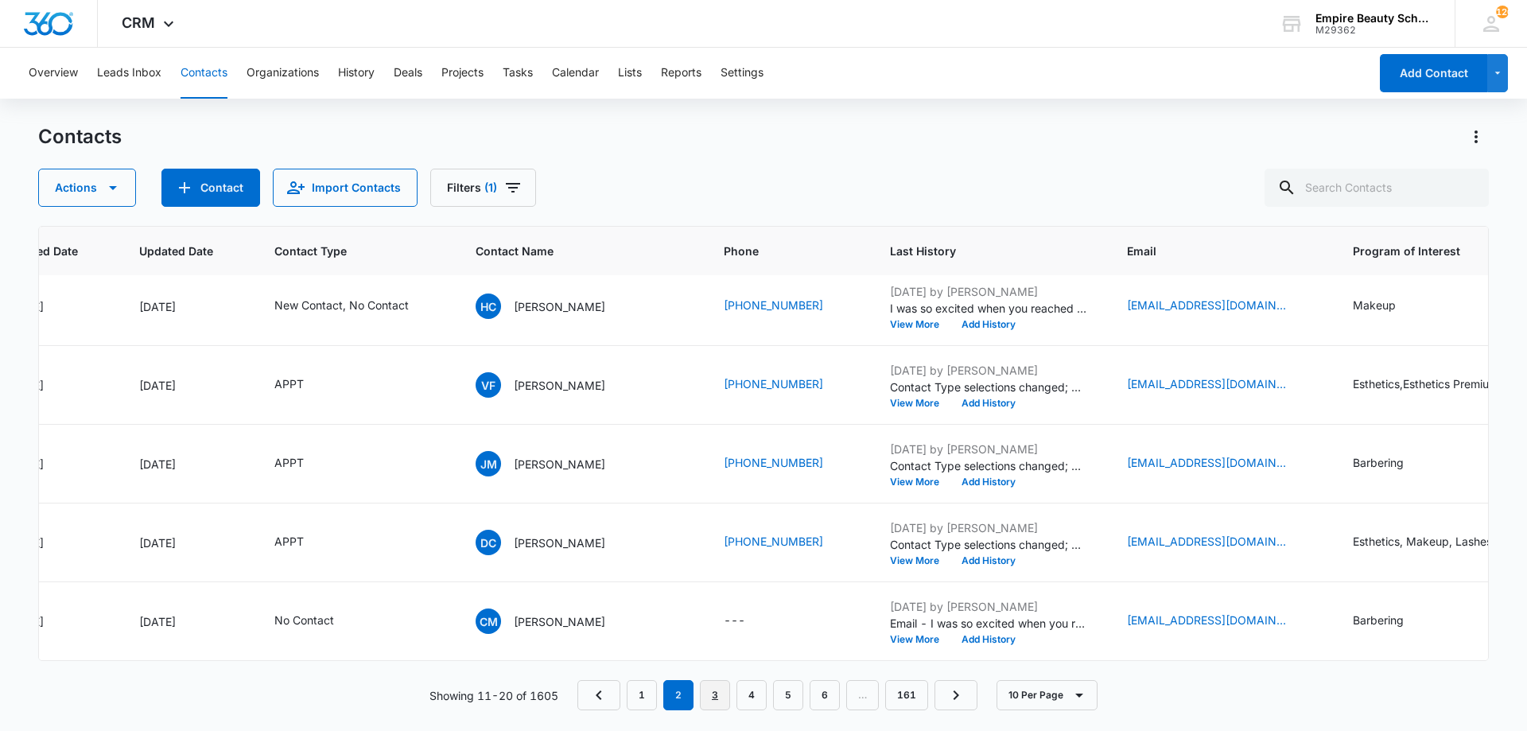
click at [730, 694] on link "3" at bounding box center [715, 695] width 30 height 30
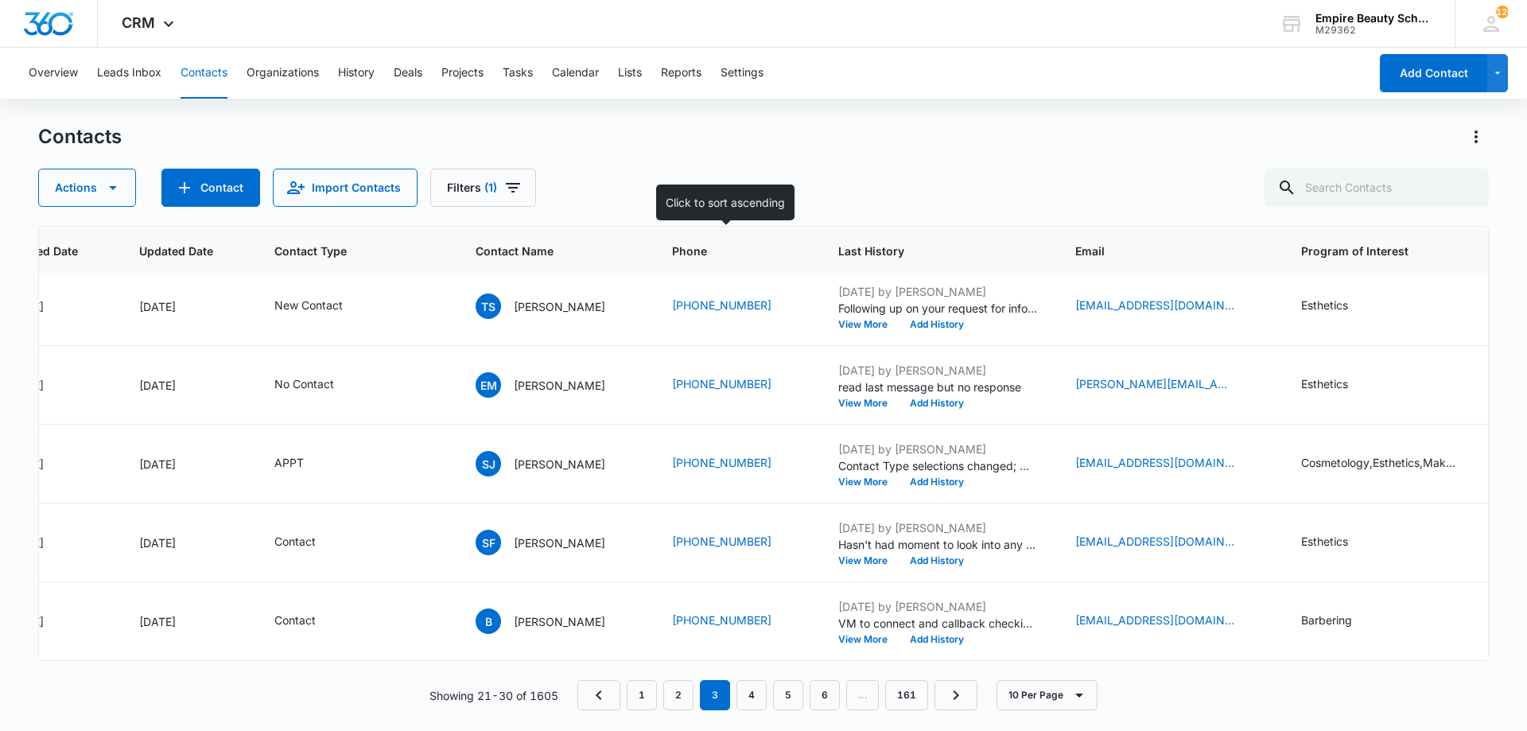
scroll to position [0, 186]
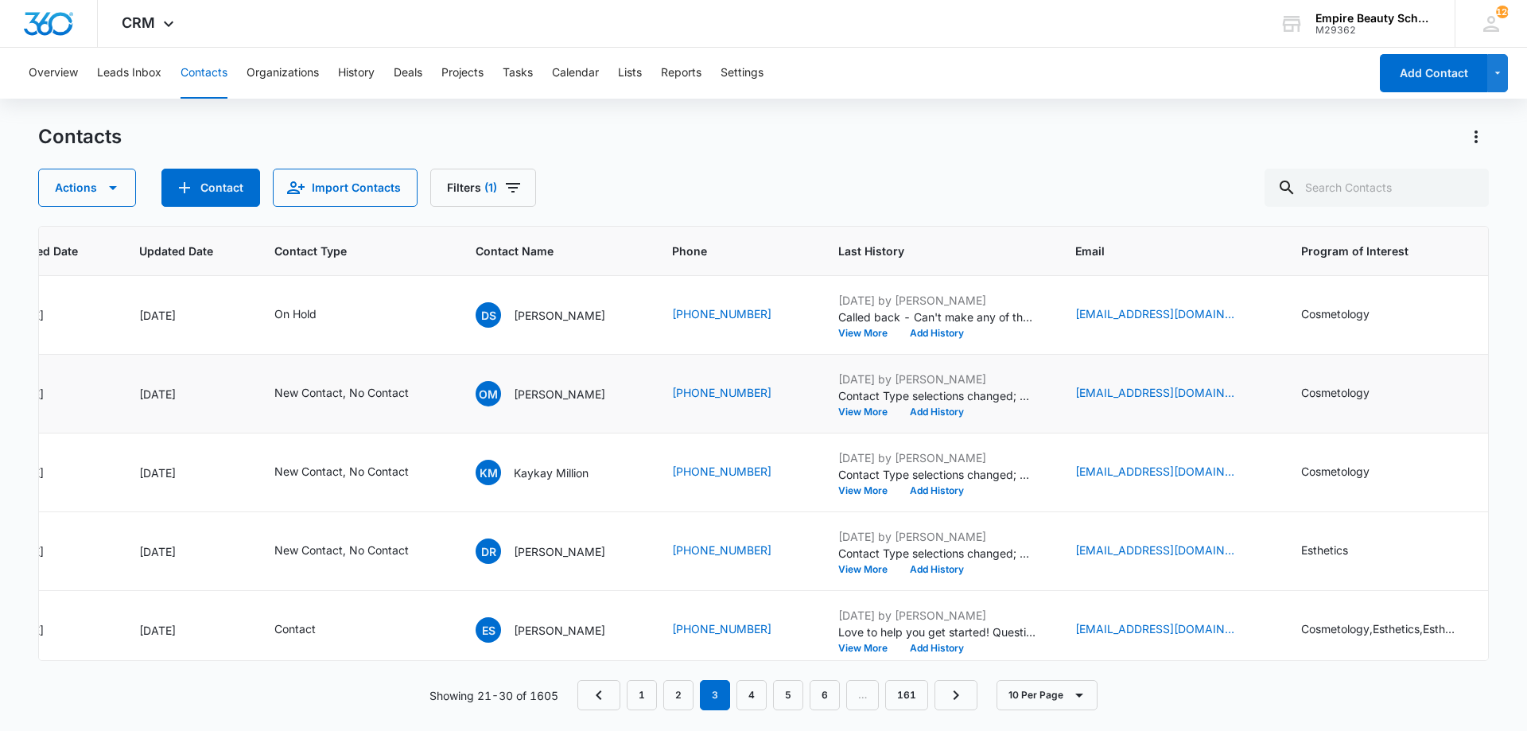
click at [856, 403] on p "Contact Type selections changed; No Contact was added." at bounding box center [937, 395] width 199 height 17
click at [858, 415] on button "View More" at bounding box center [868, 412] width 60 height 10
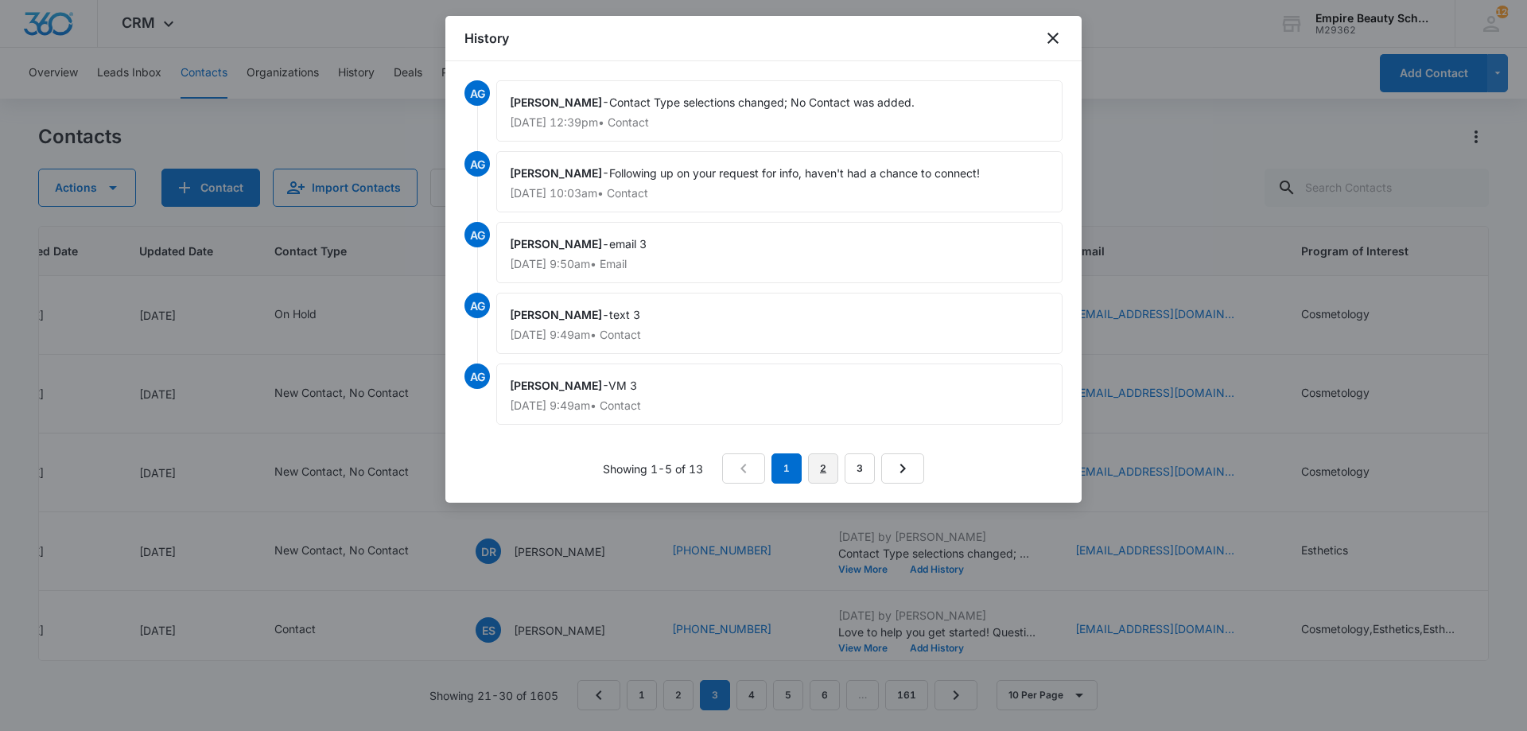
click at [823, 465] on link "2" at bounding box center [823, 468] width 30 height 30
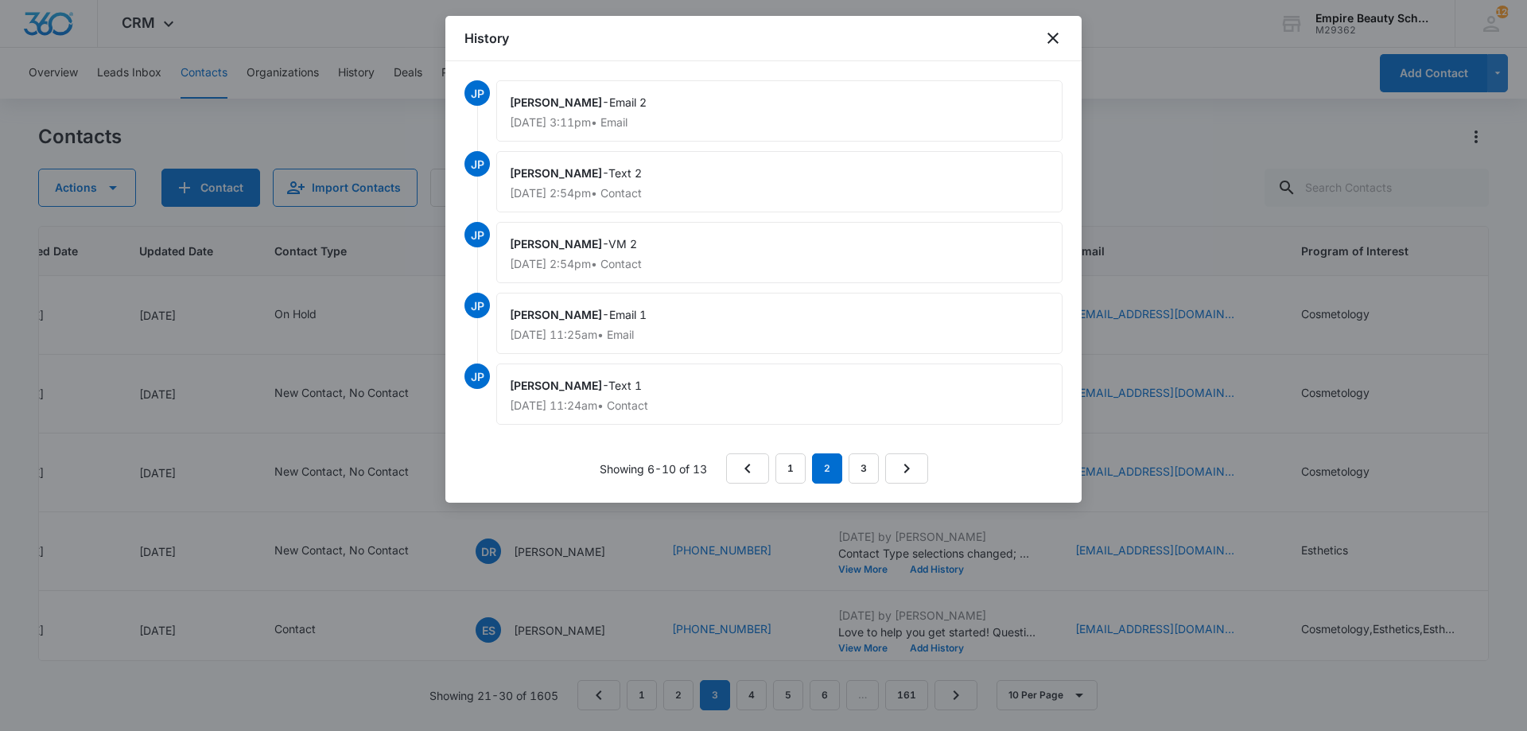
click at [1068, 34] on div "History" at bounding box center [763, 38] width 636 height 45
click at [1066, 25] on div "History" at bounding box center [763, 38] width 636 height 45
click at [1052, 41] on icon "close" at bounding box center [1053, 38] width 11 height 11
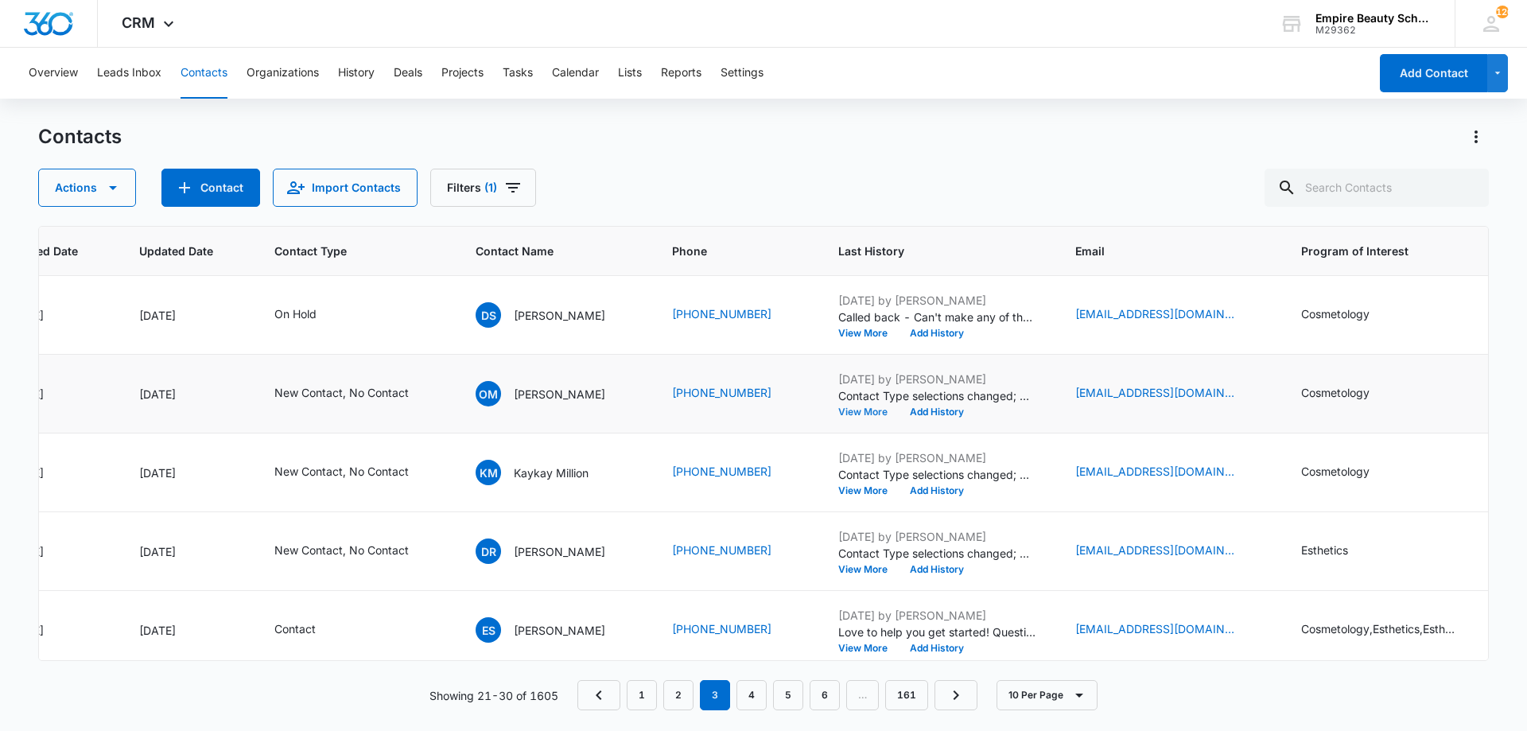
click at [855, 411] on button "View More" at bounding box center [868, 412] width 60 height 10
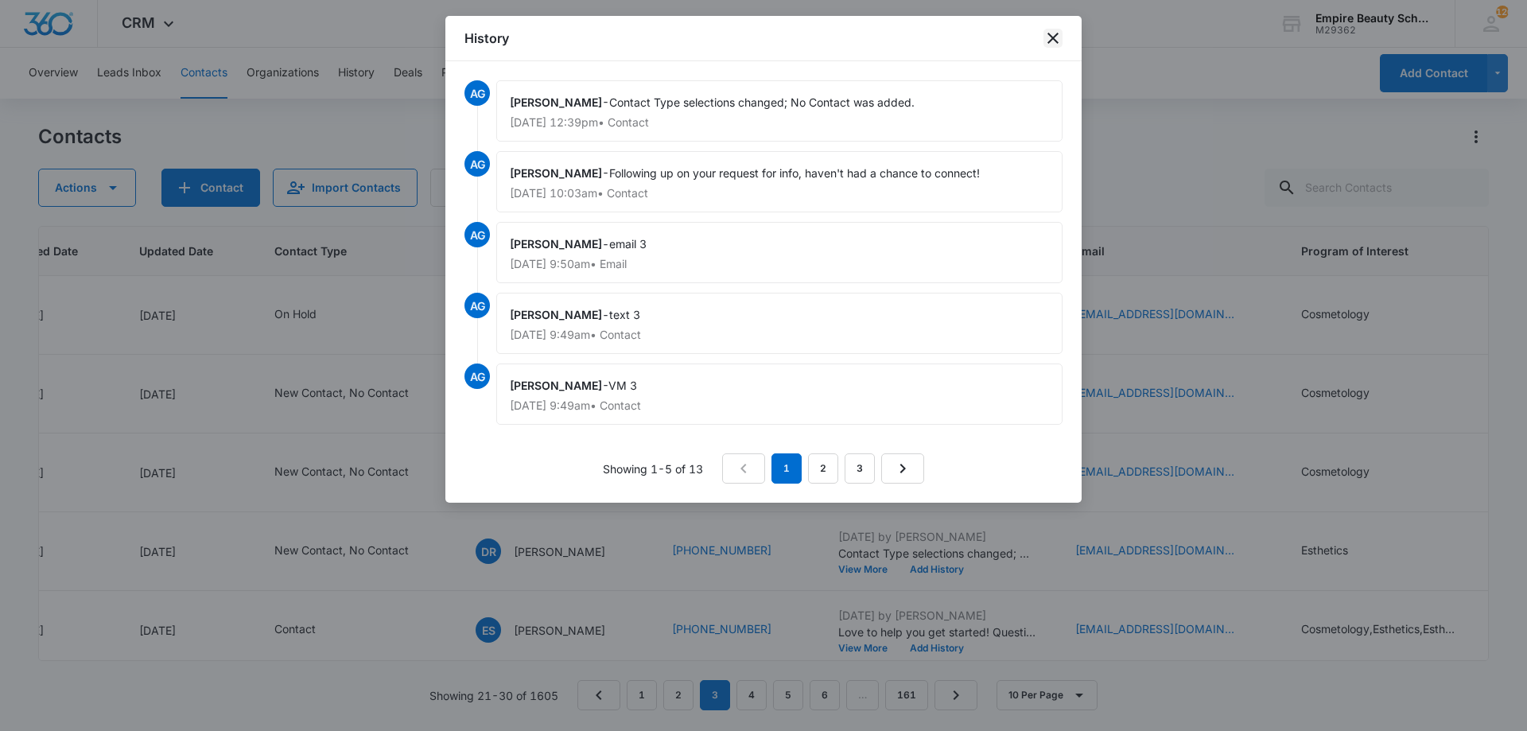
click at [1048, 39] on icon "close" at bounding box center [1053, 38] width 19 height 19
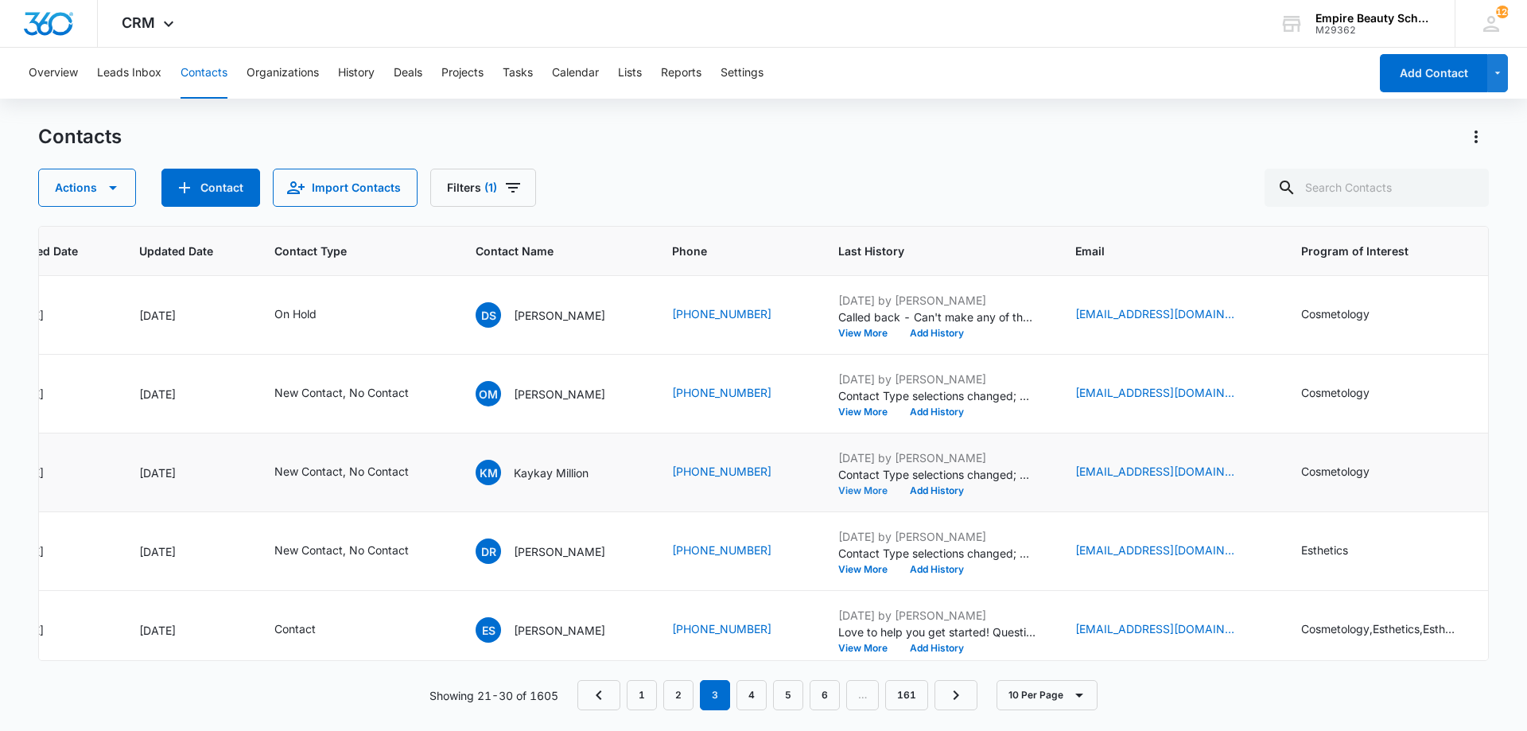
click at [853, 493] on button "View More" at bounding box center [868, 491] width 60 height 10
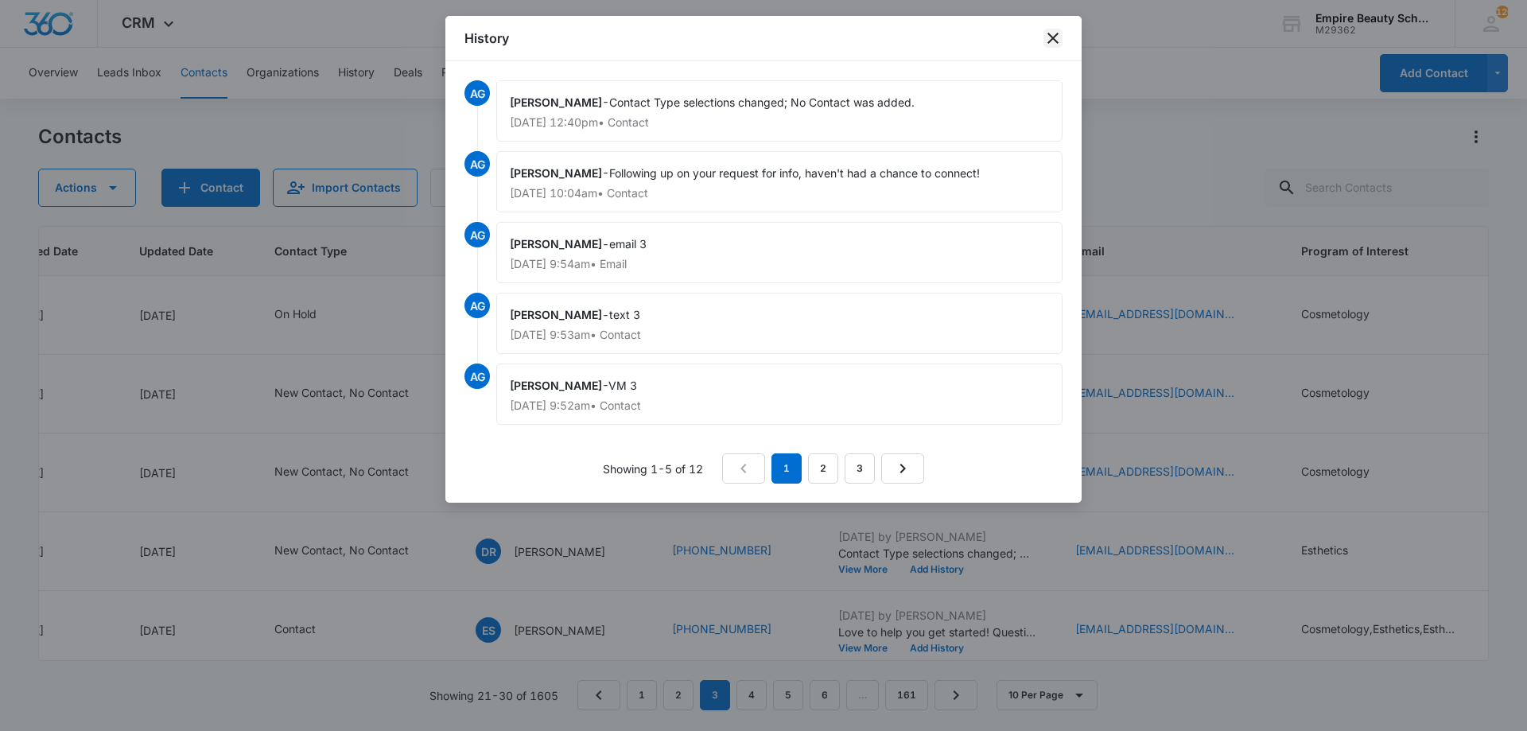
click at [1062, 41] on icon "close" at bounding box center [1053, 38] width 19 height 19
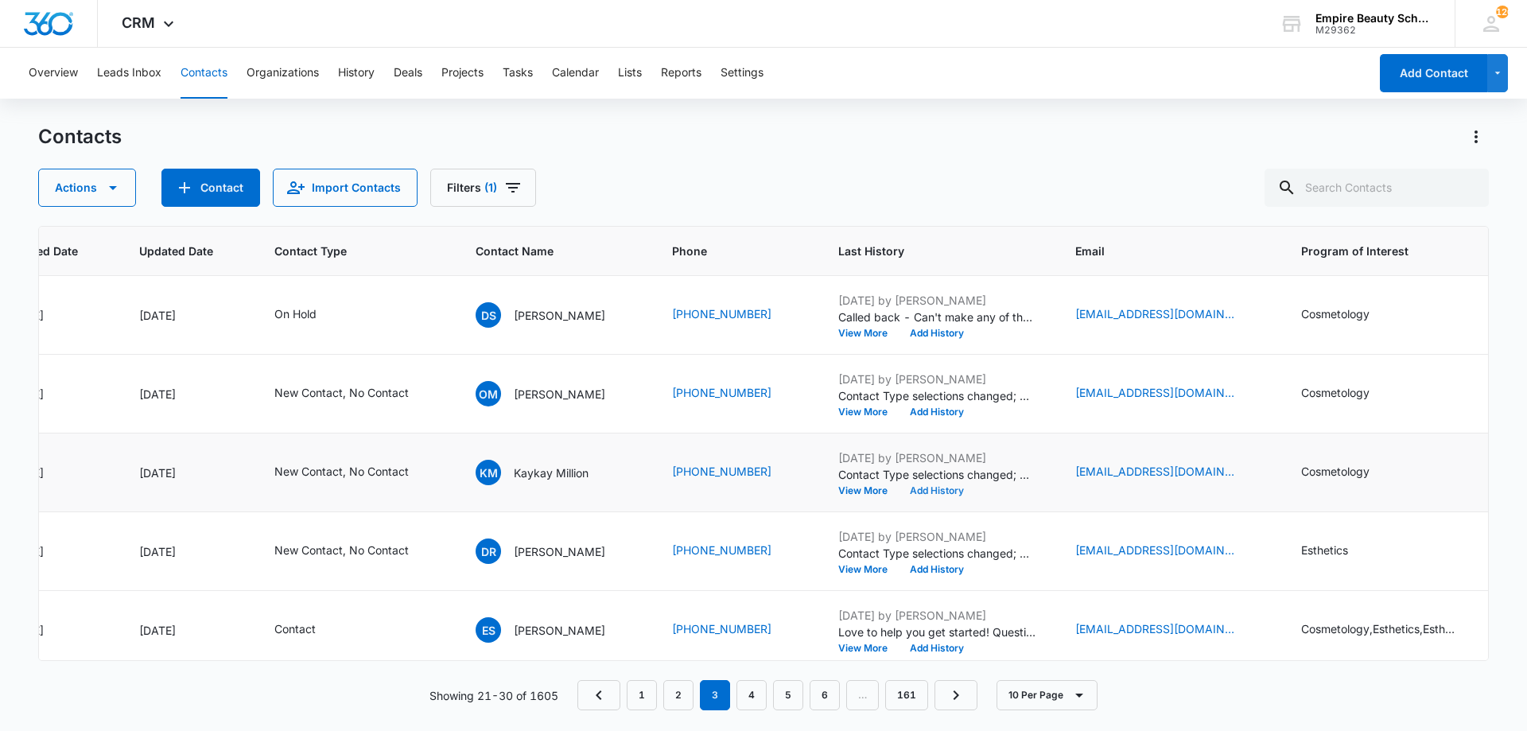
click at [921, 492] on button "Add History" at bounding box center [937, 491] width 76 height 10
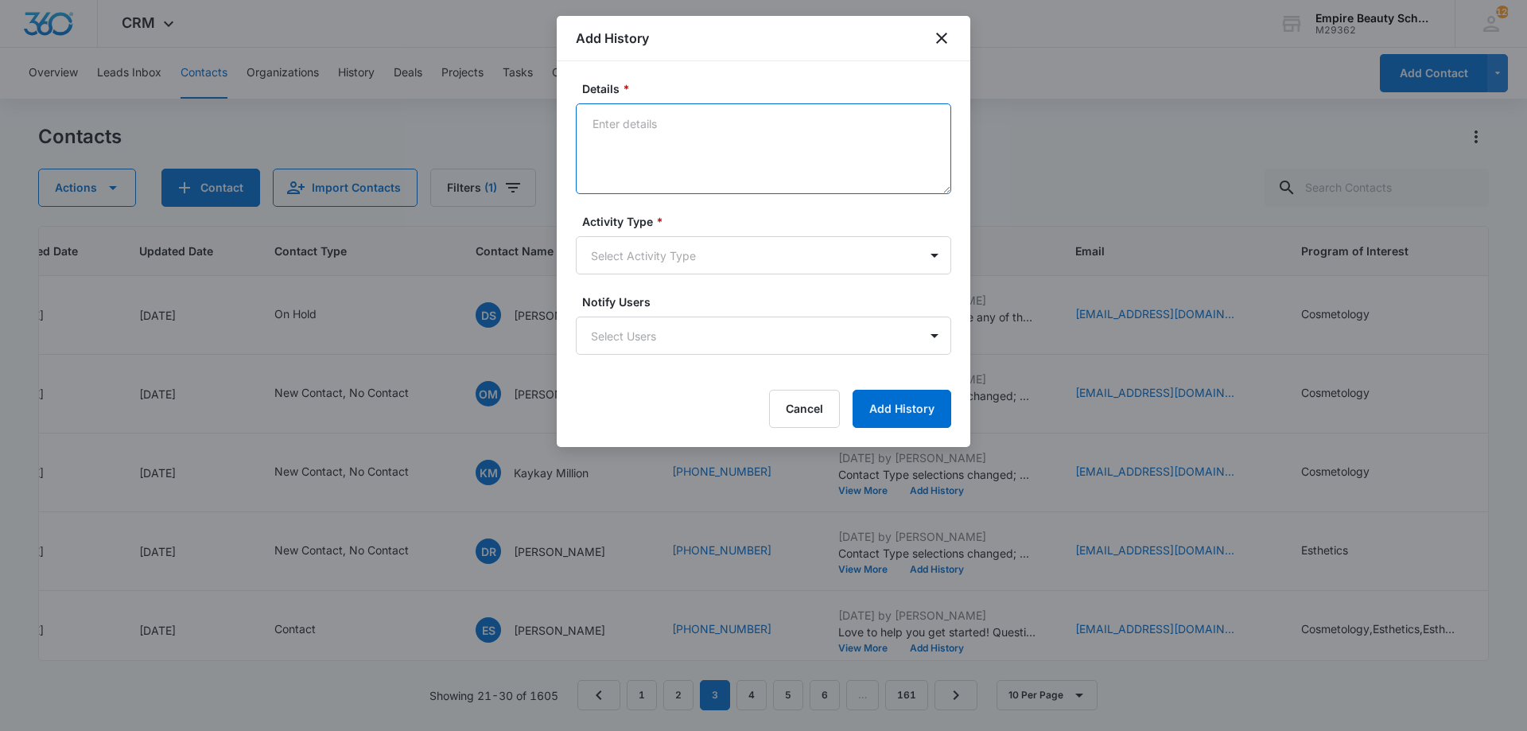
paste textarea "I was so excited when you reached out looking for more information on the beaut…"
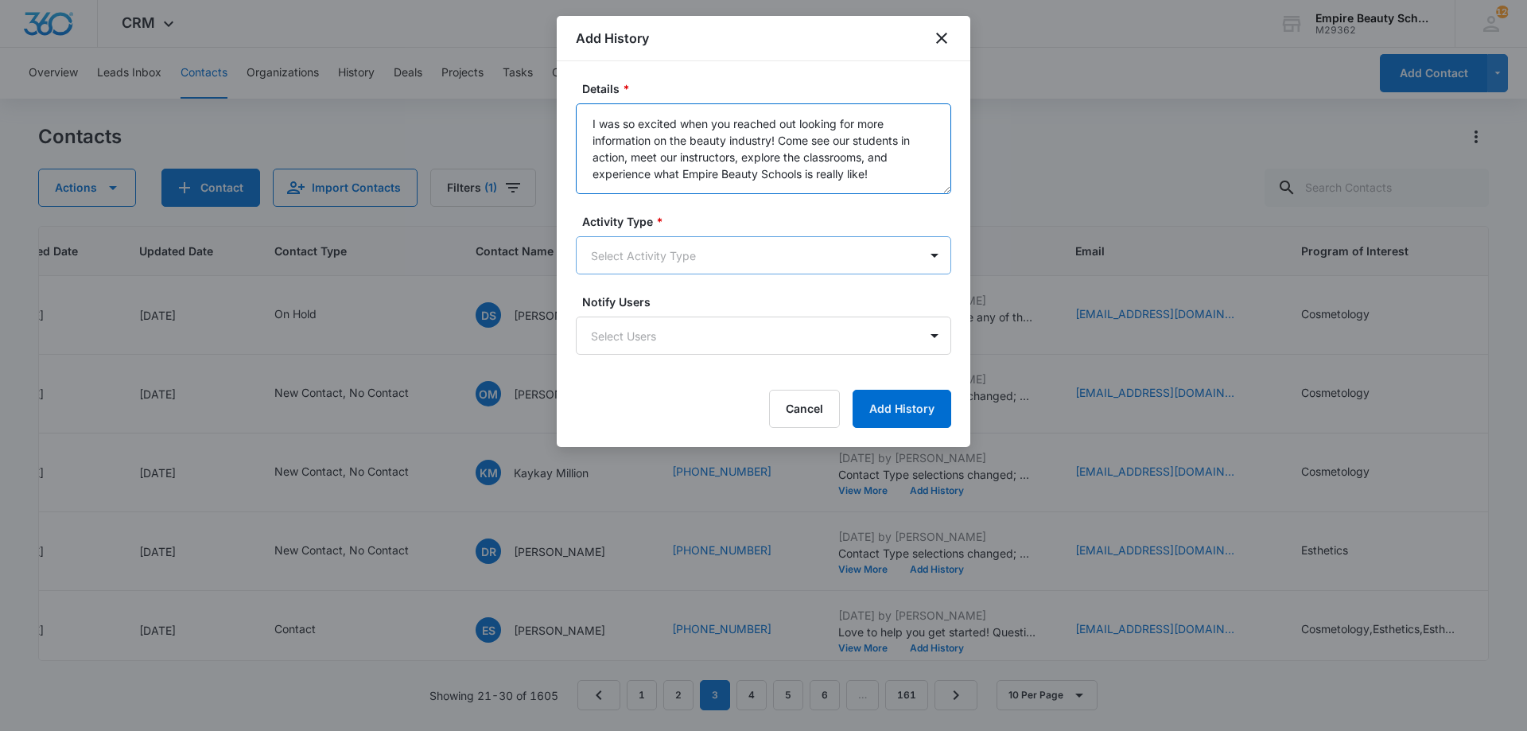
type textarea "I was so excited when you reached out looking for more information on the beaut…"
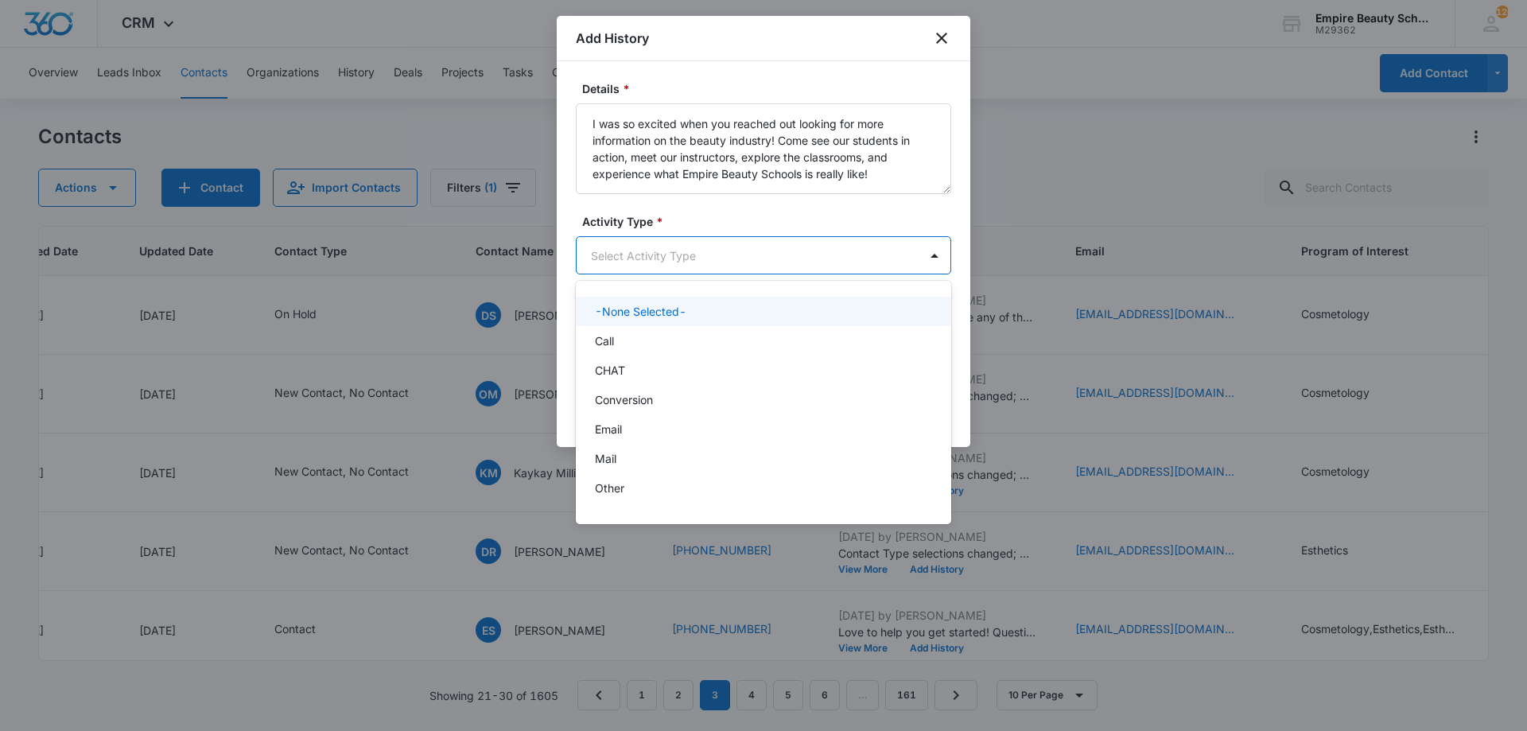
click at [679, 268] on body "CRM Apps Forms CRM Email Shop Payments POS Files Brand Settings Empire Beauty S…" at bounding box center [763, 365] width 1527 height 731
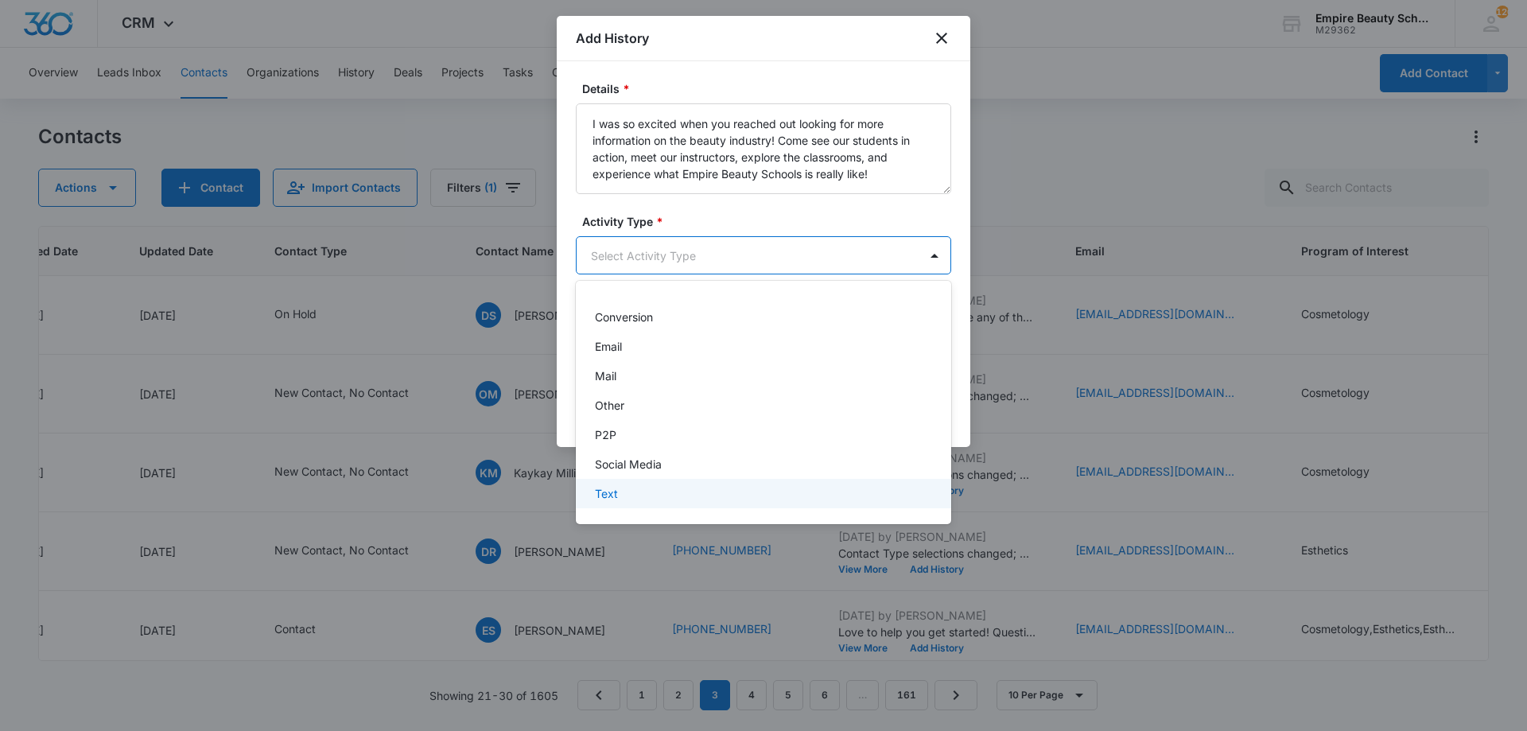
click at [663, 500] on div "Text" at bounding box center [762, 493] width 334 height 17
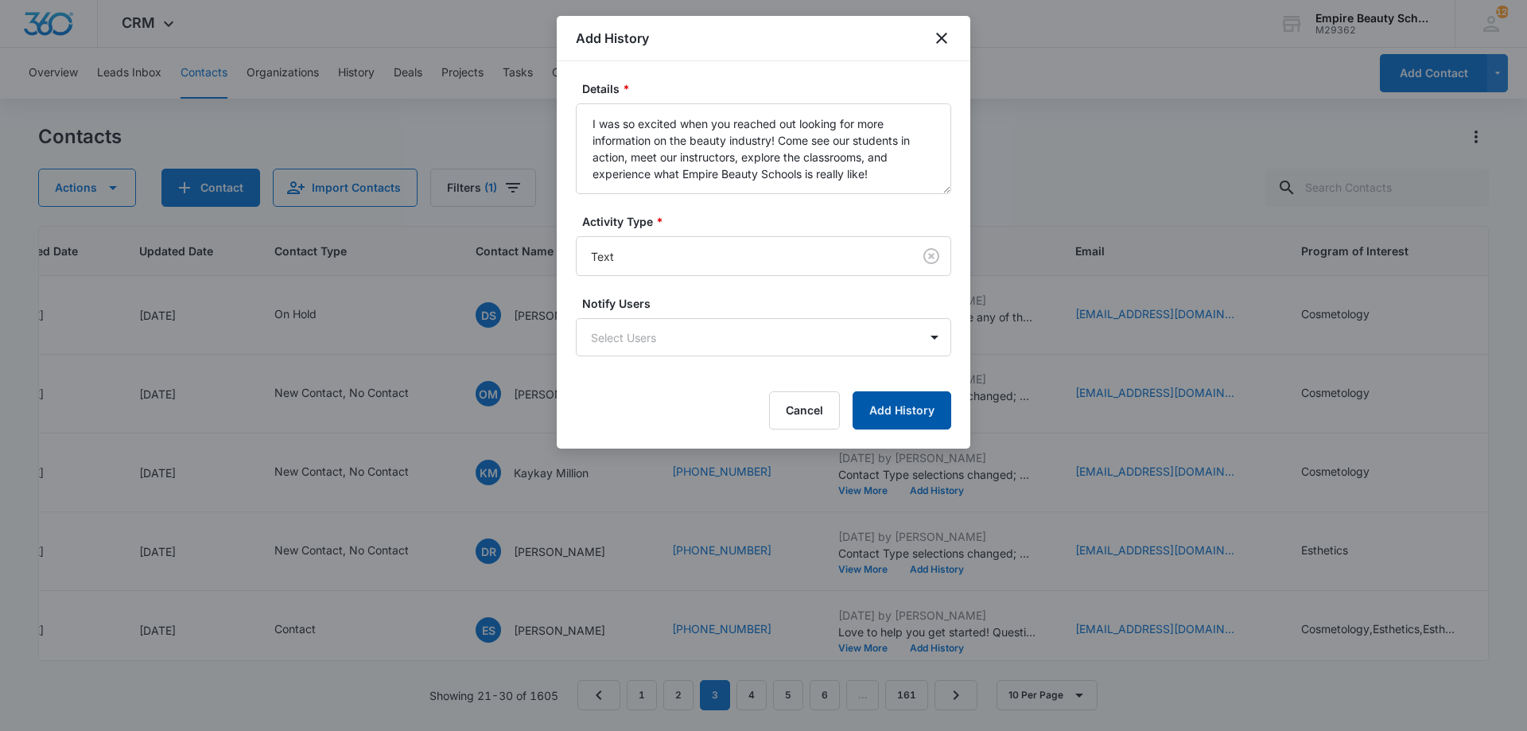
click at [896, 426] on button "Add History" at bounding box center [902, 410] width 99 height 38
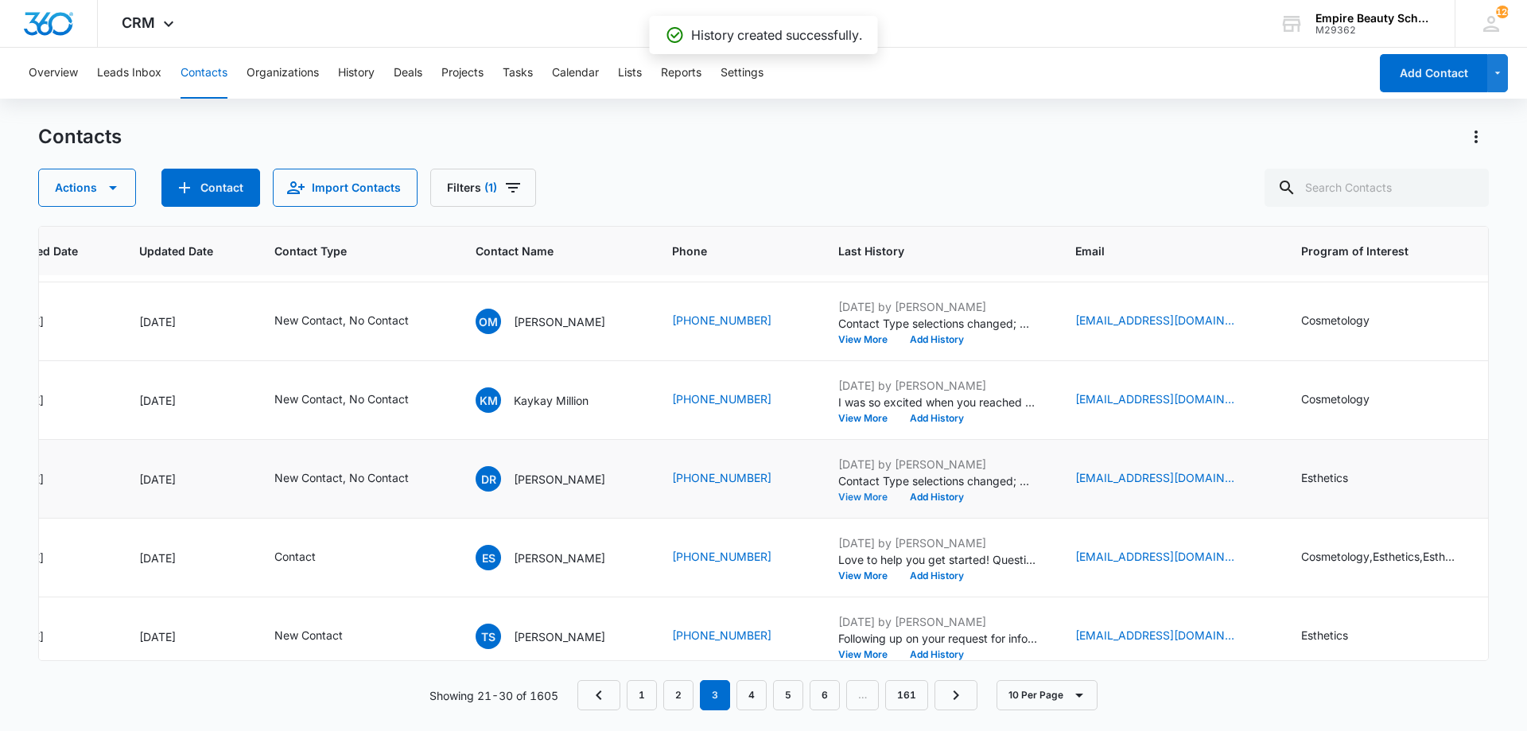
click at [854, 500] on button "View More" at bounding box center [868, 497] width 60 height 10
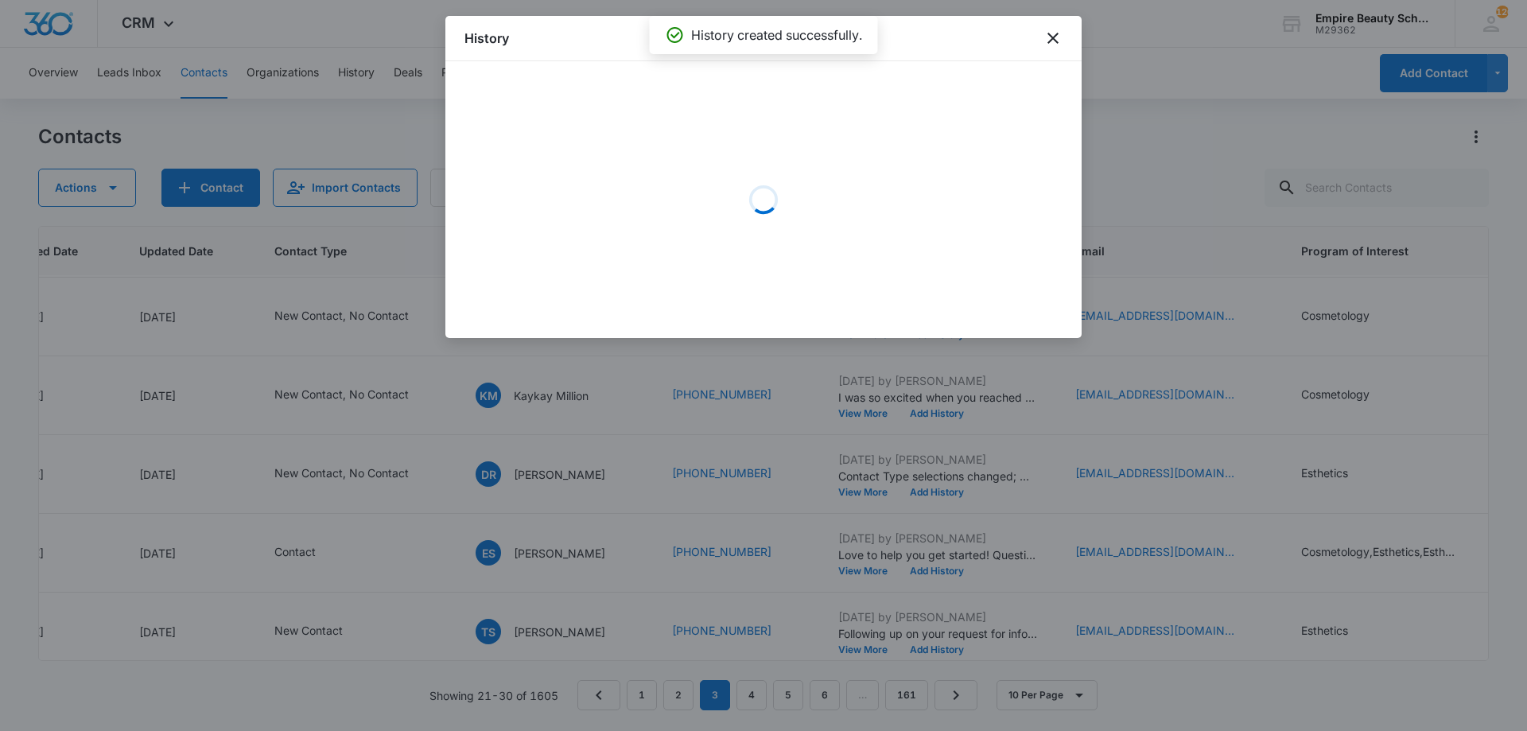
scroll to position [78, 186]
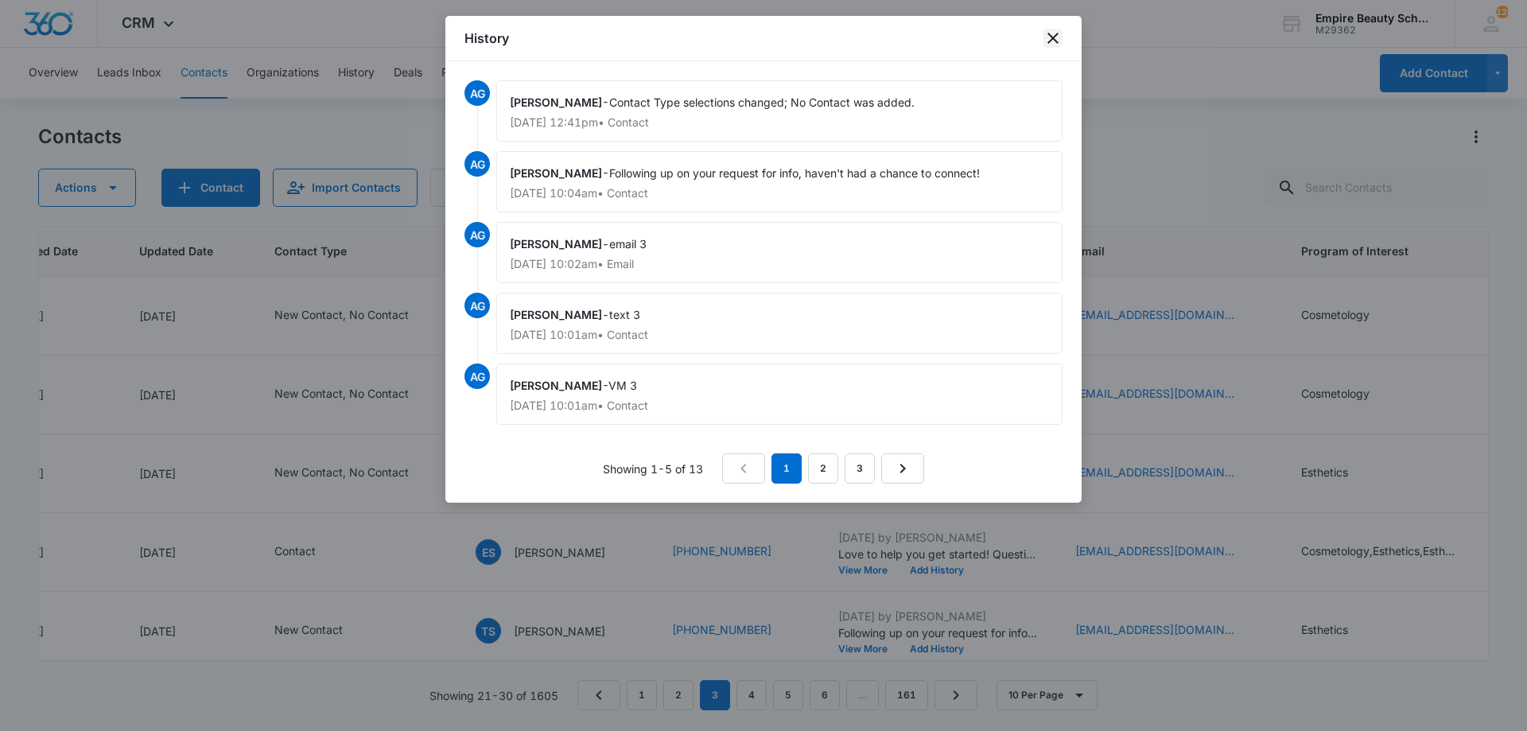
click at [1048, 34] on icon "close" at bounding box center [1053, 38] width 19 height 19
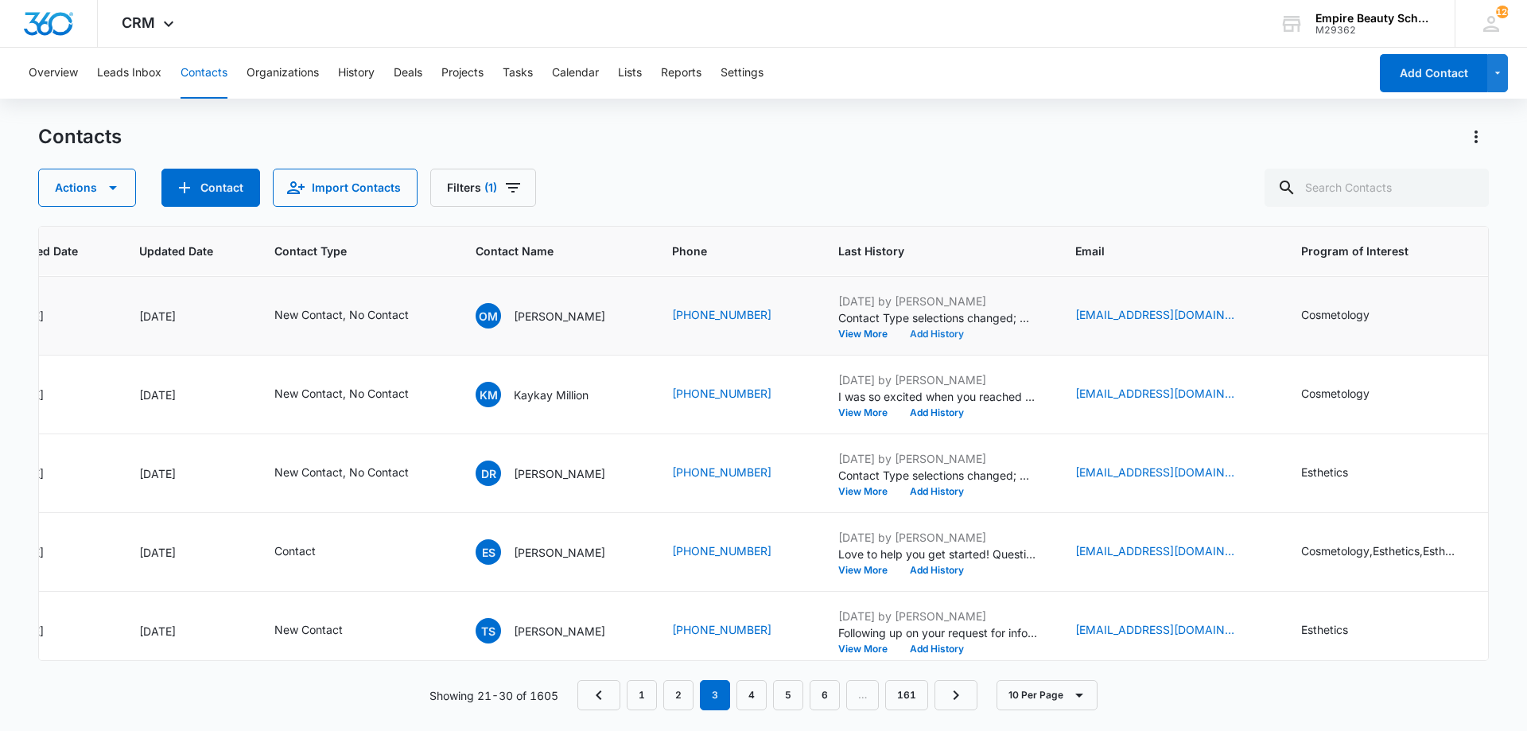
click at [903, 330] on button "Add History" at bounding box center [937, 334] width 76 height 10
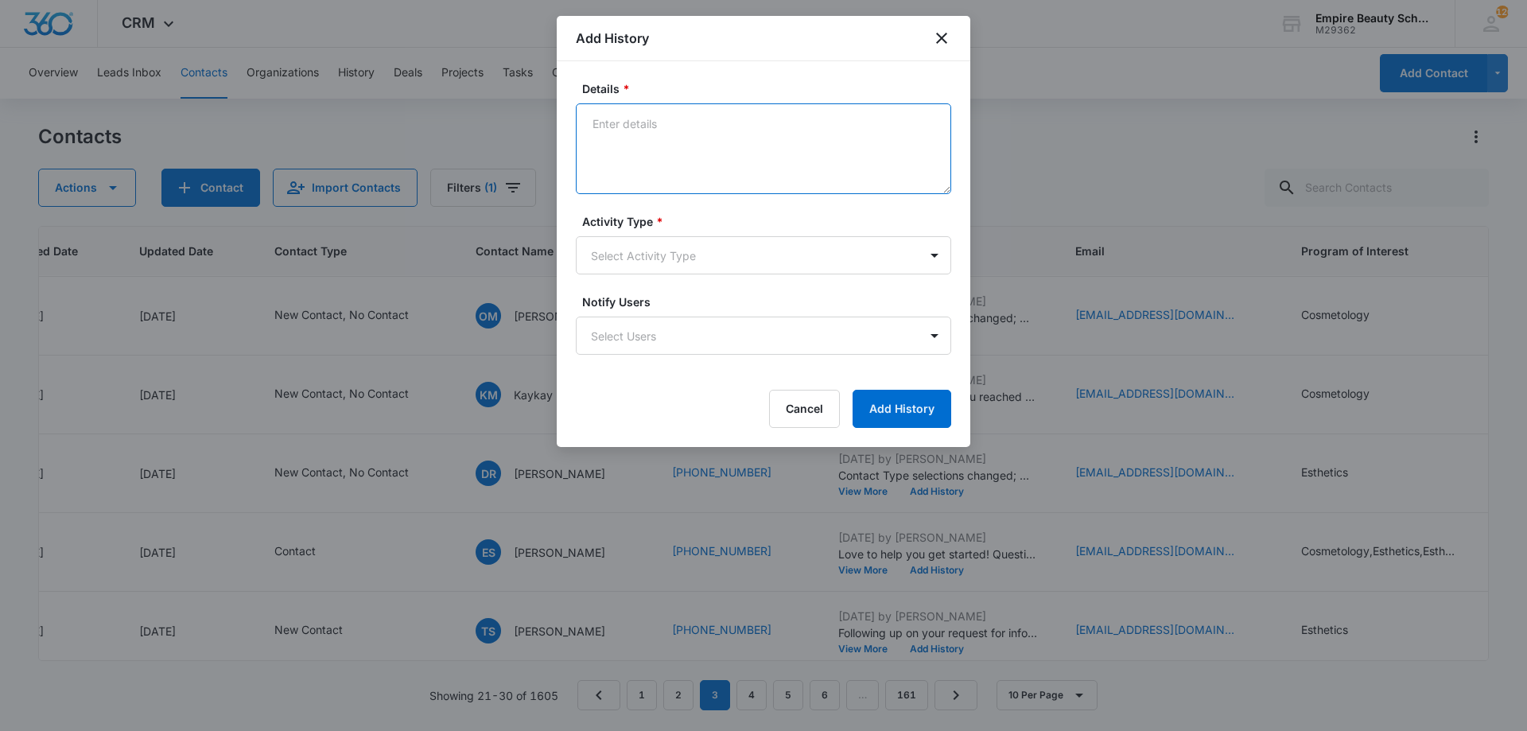
paste textarea "I was so excited when you reached out looking for more information on the beaut…"
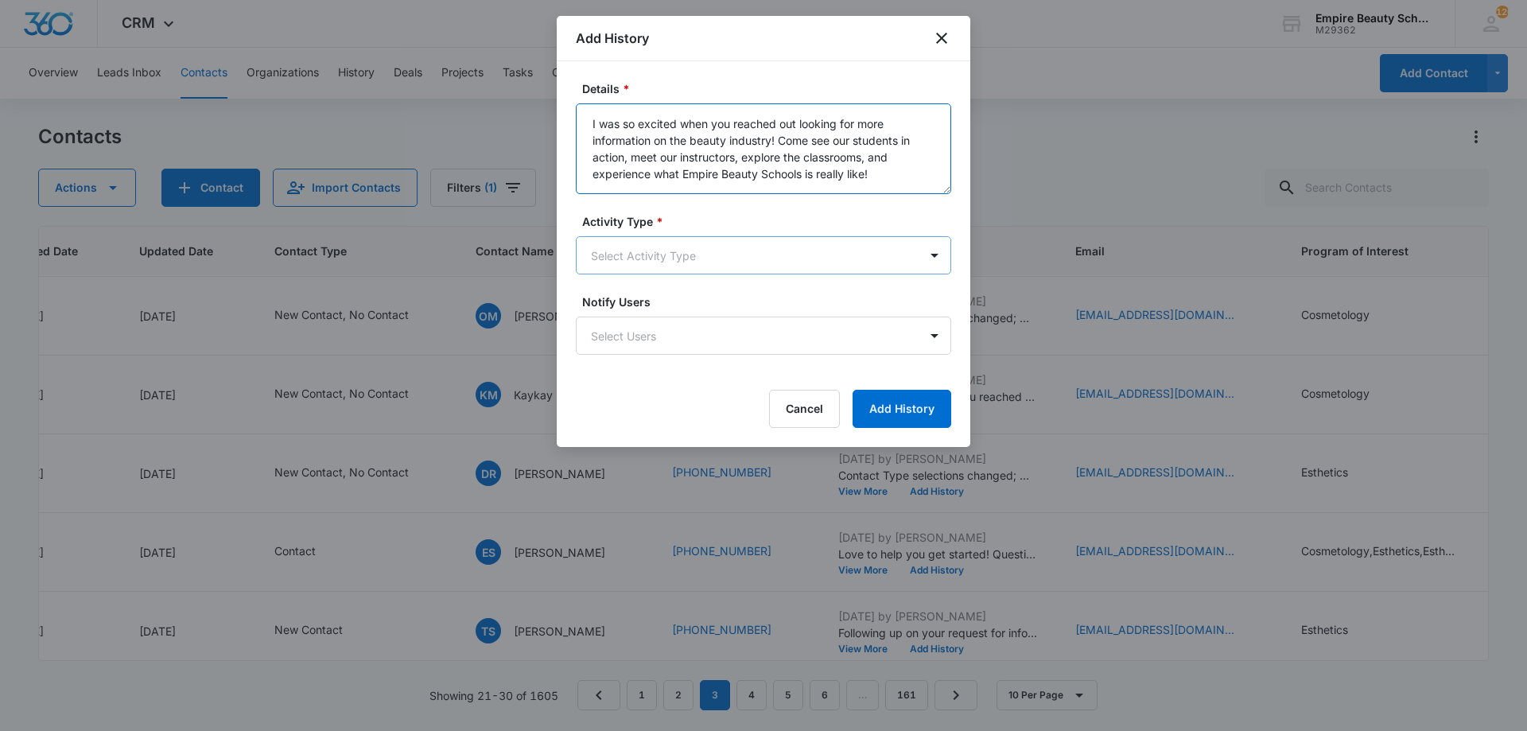
type textarea "I was so excited when you reached out looking for more information on the beaut…"
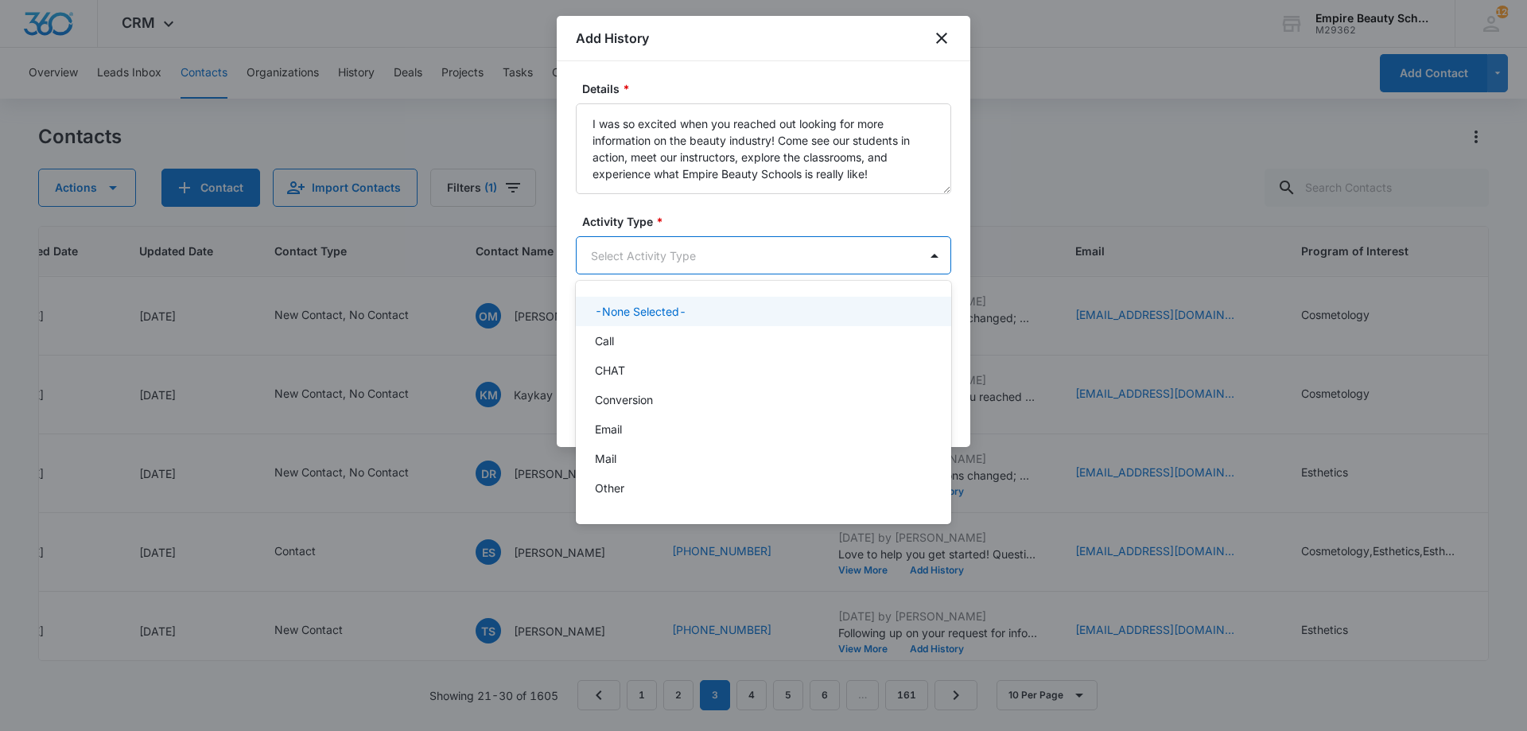
click at [693, 267] on body "CRM Apps Forms CRM Email Shop Payments POS Files Brand Settings Empire Beauty S…" at bounding box center [763, 365] width 1527 height 731
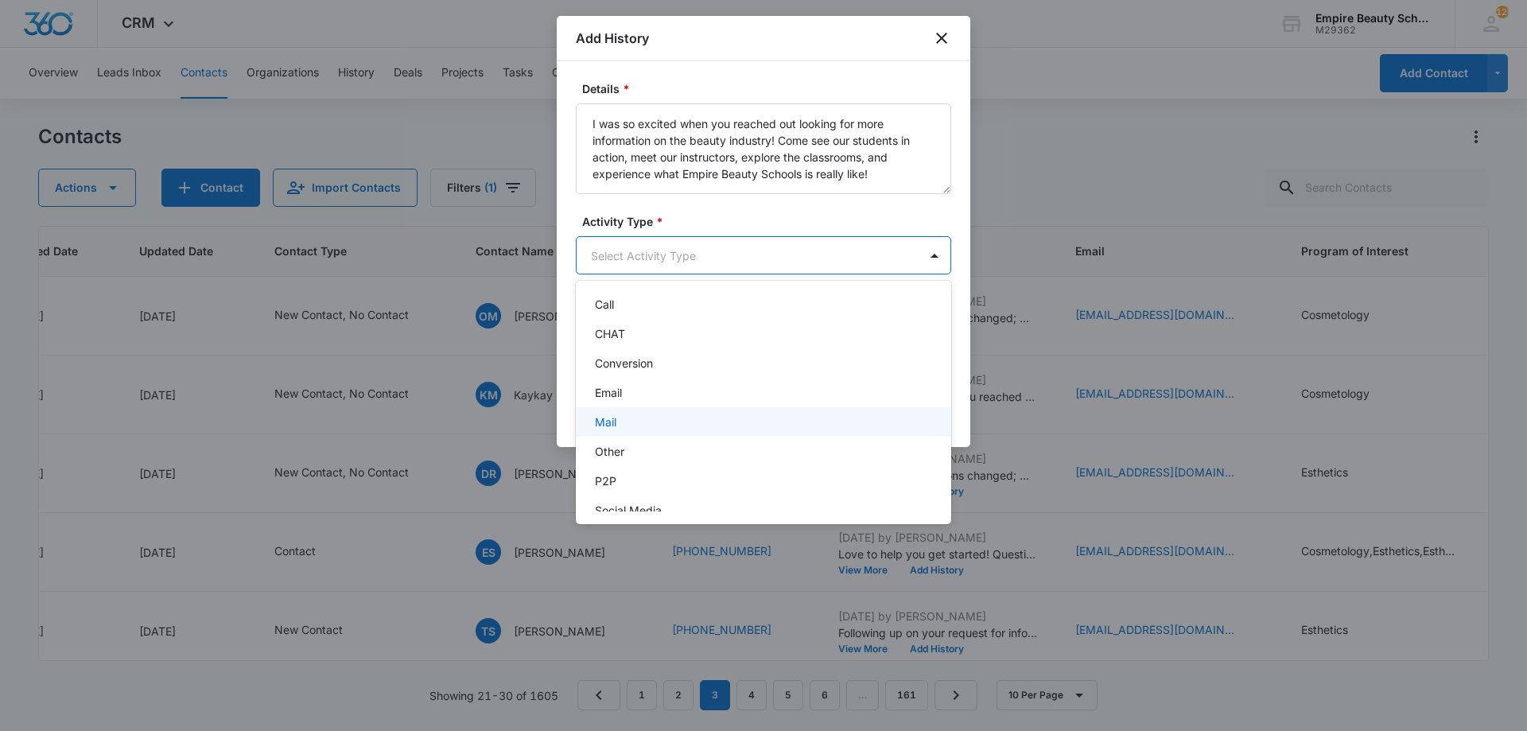
scroll to position [83, 0]
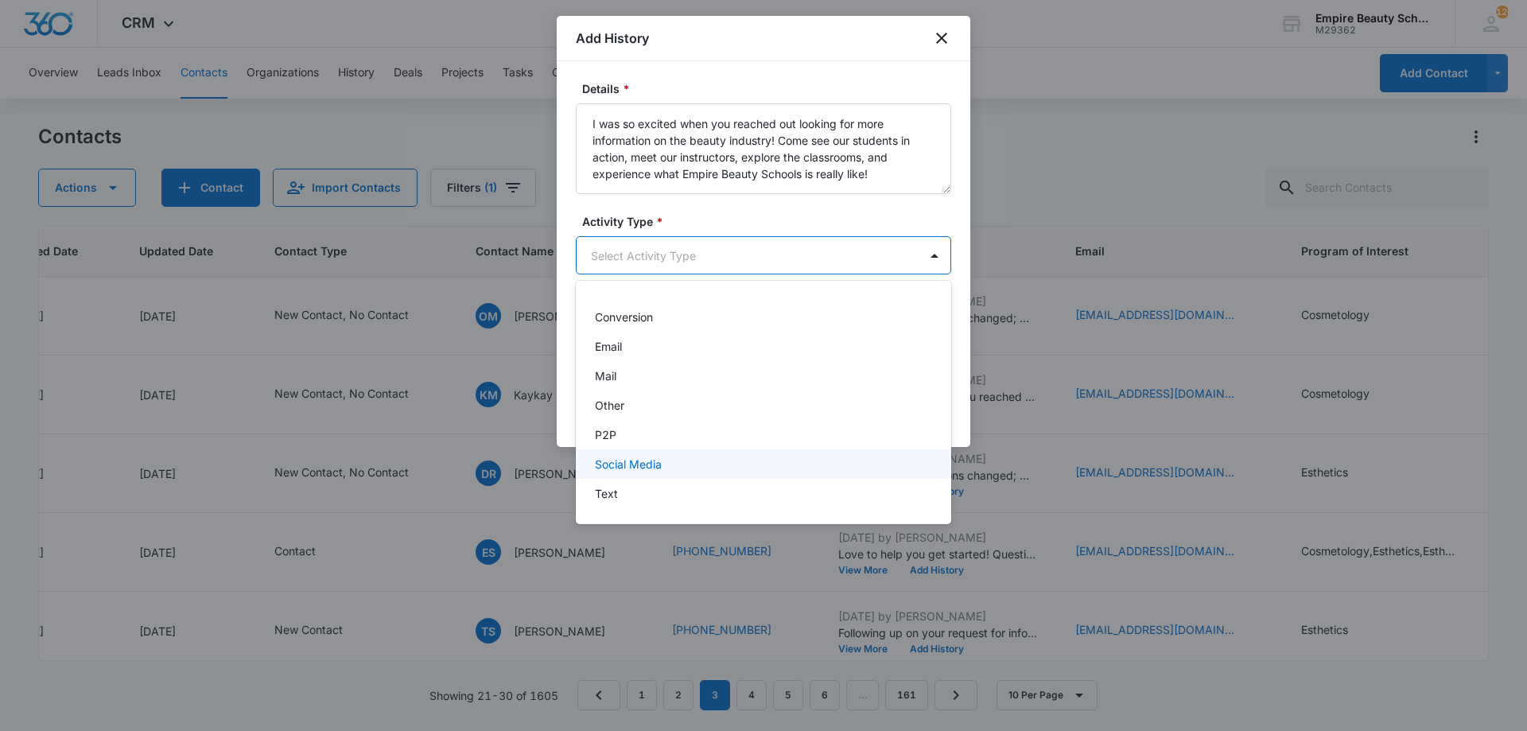
click at [620, 484] on div "Text" at bounding box center [763, 493] width 375 height 29
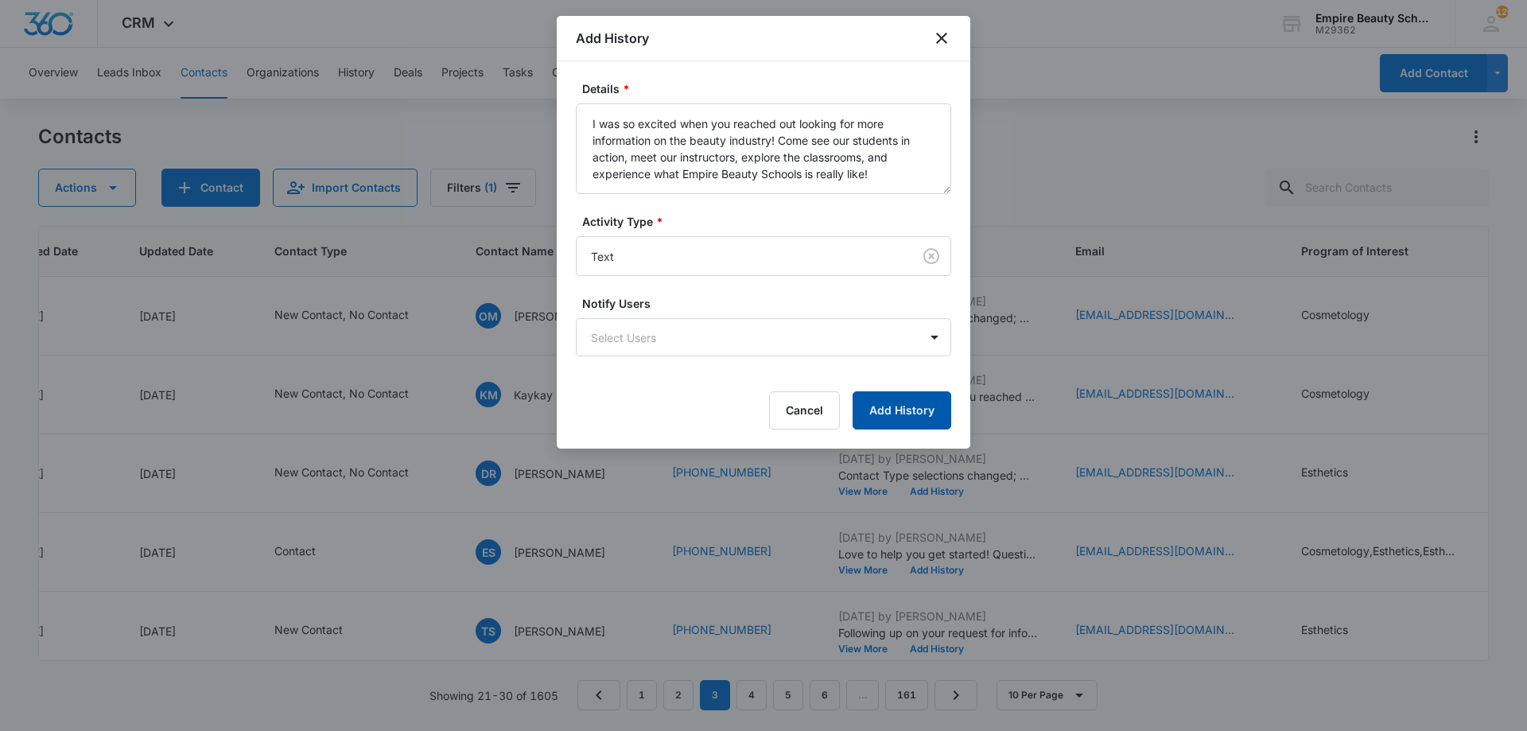
click at [897, 399] on button "Add History" at bounding box center [902, 410] width 99 height 38
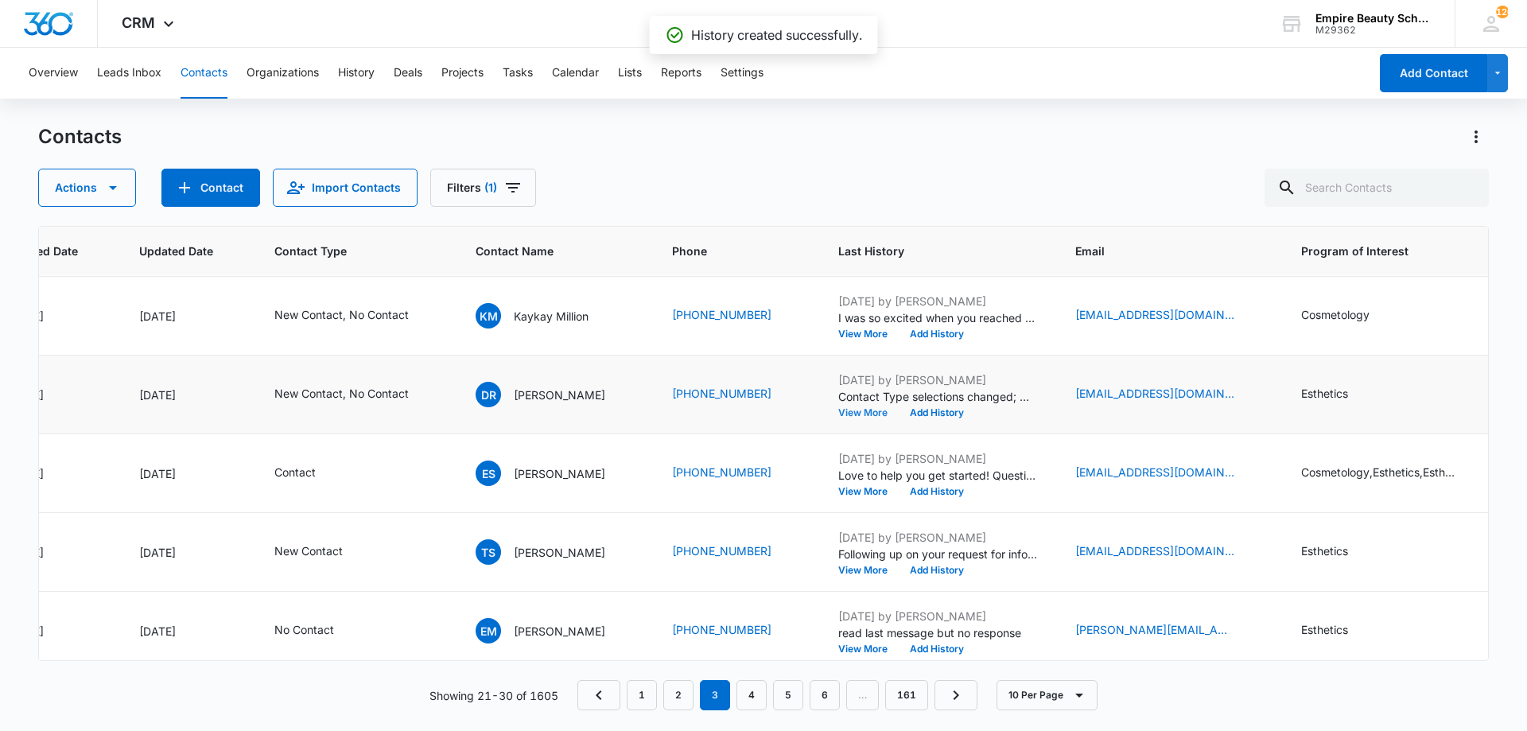
scroll to position [158, 186]
click at [871, 413] on button "View More" at bounding box center [868, 412] width 60 height 10
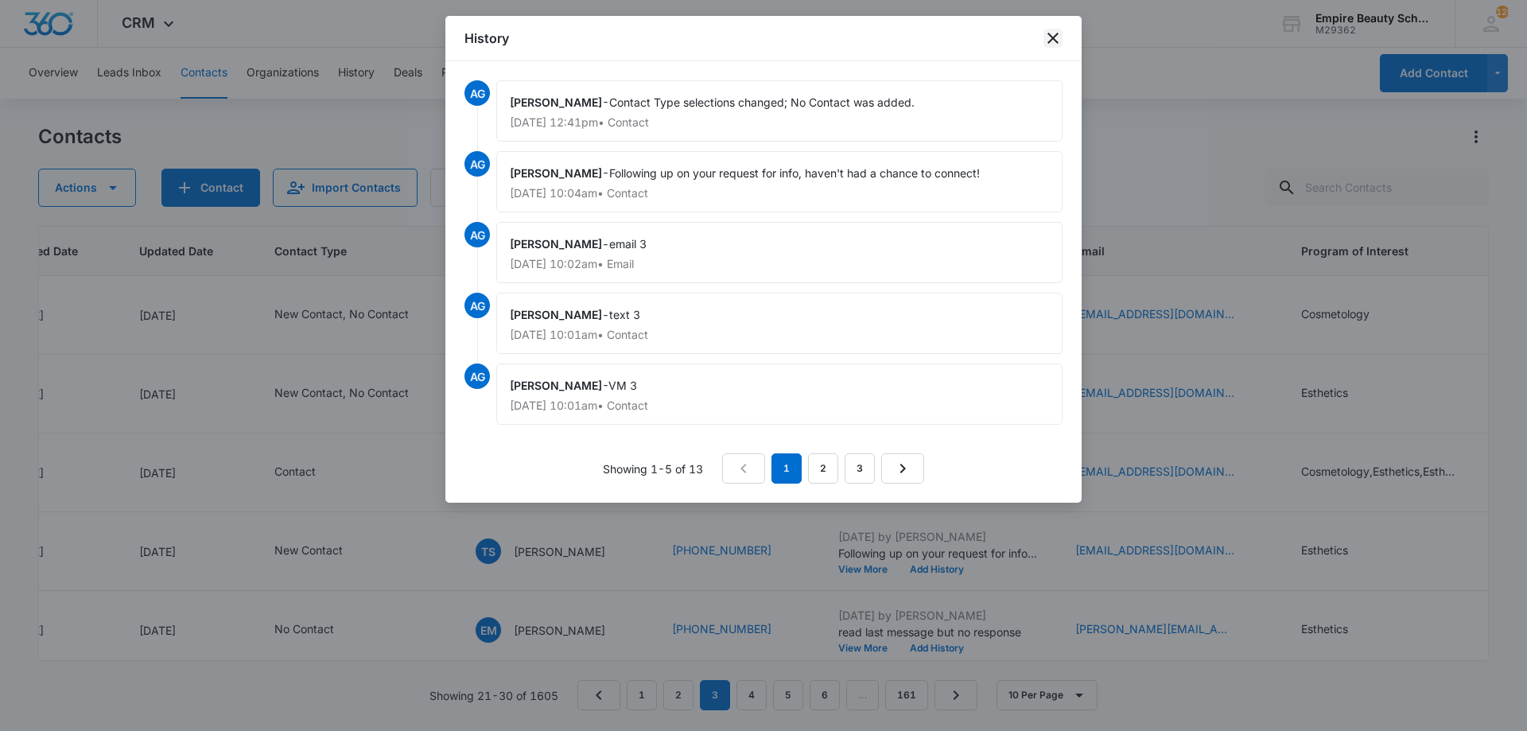
click at [1061, 33] on icon "close" at bounding box center [1053, 38] width 19 height 19
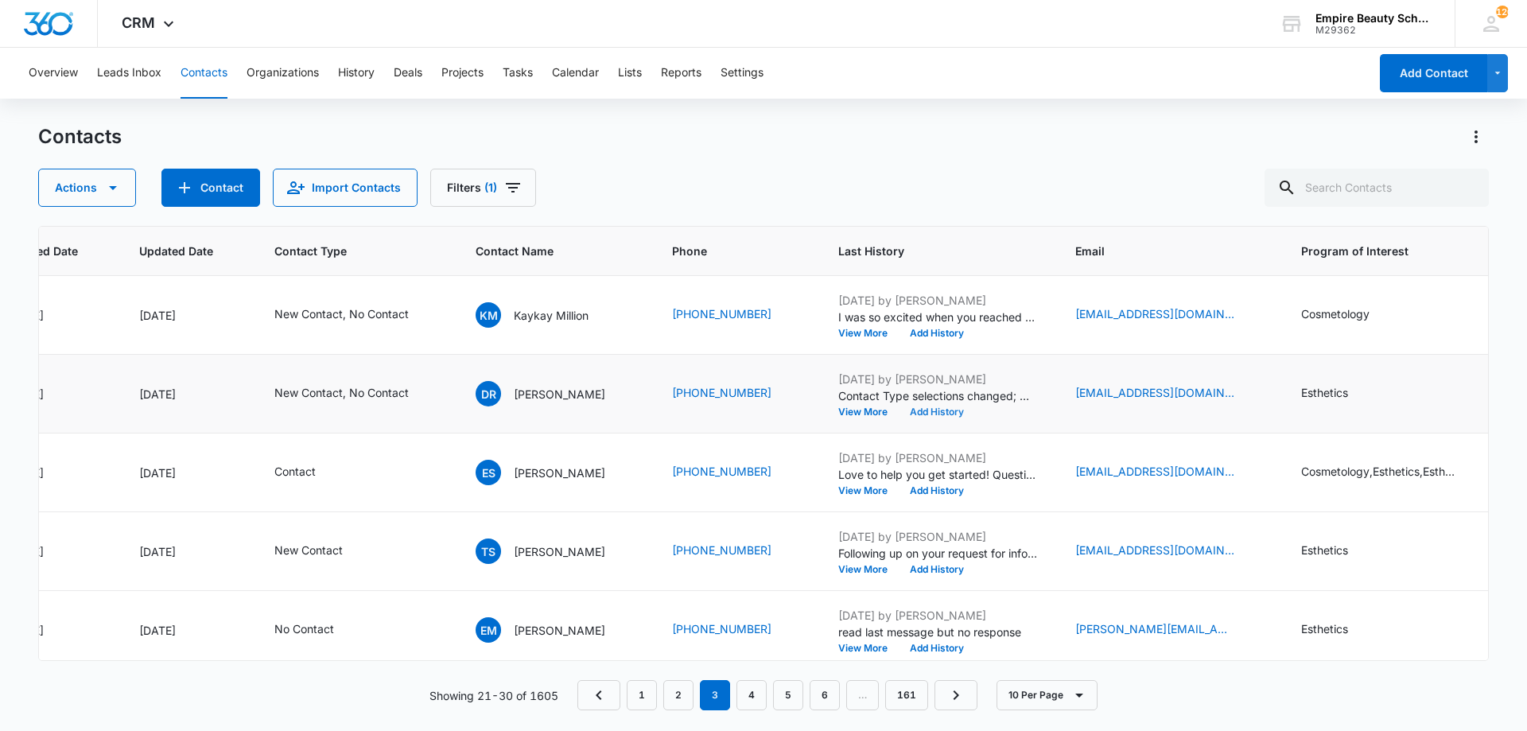
click at [920, 414] on button "Add History" at bounding box center [937, 412] width 76 height 10
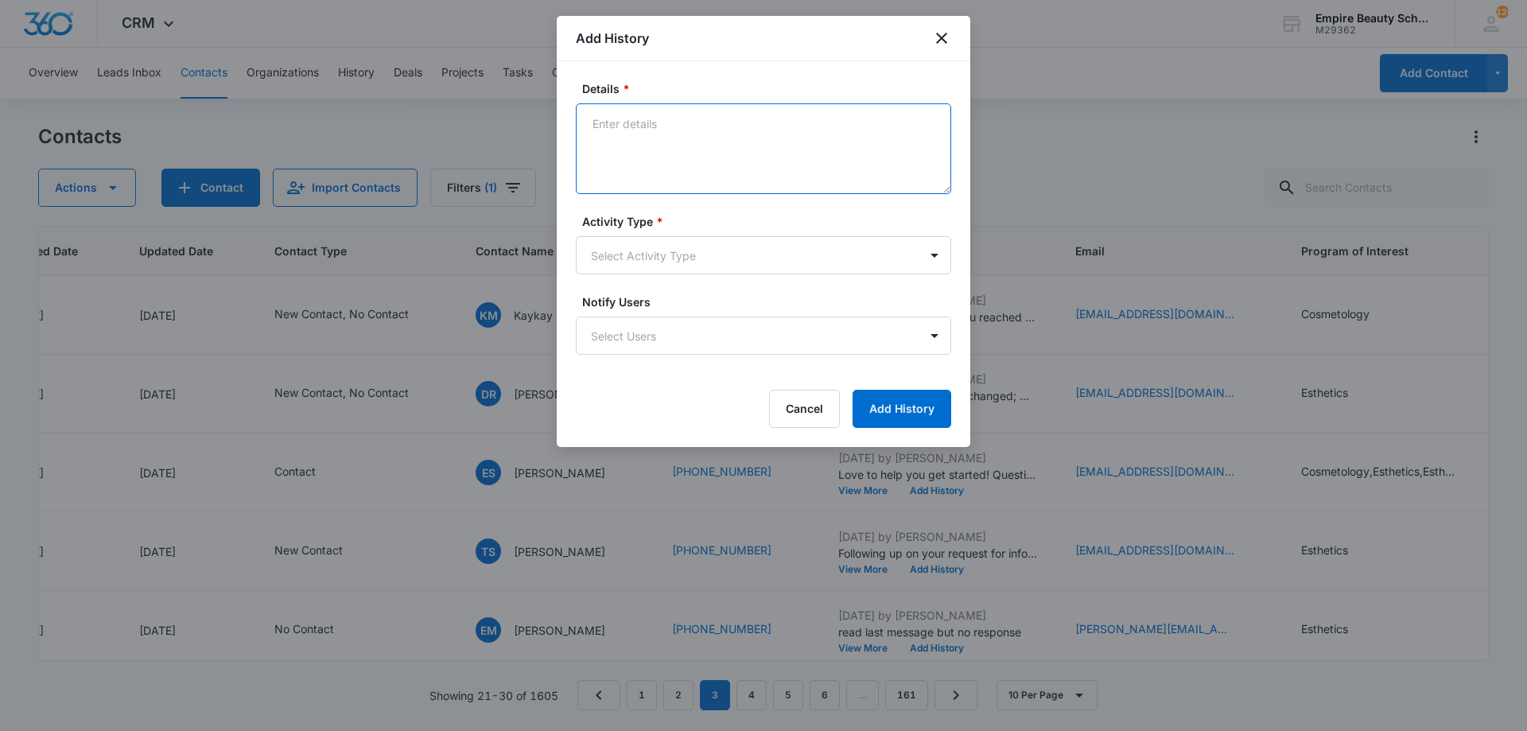
paste textarea "I was so excited when you reached out looking for more information on the beaut…"
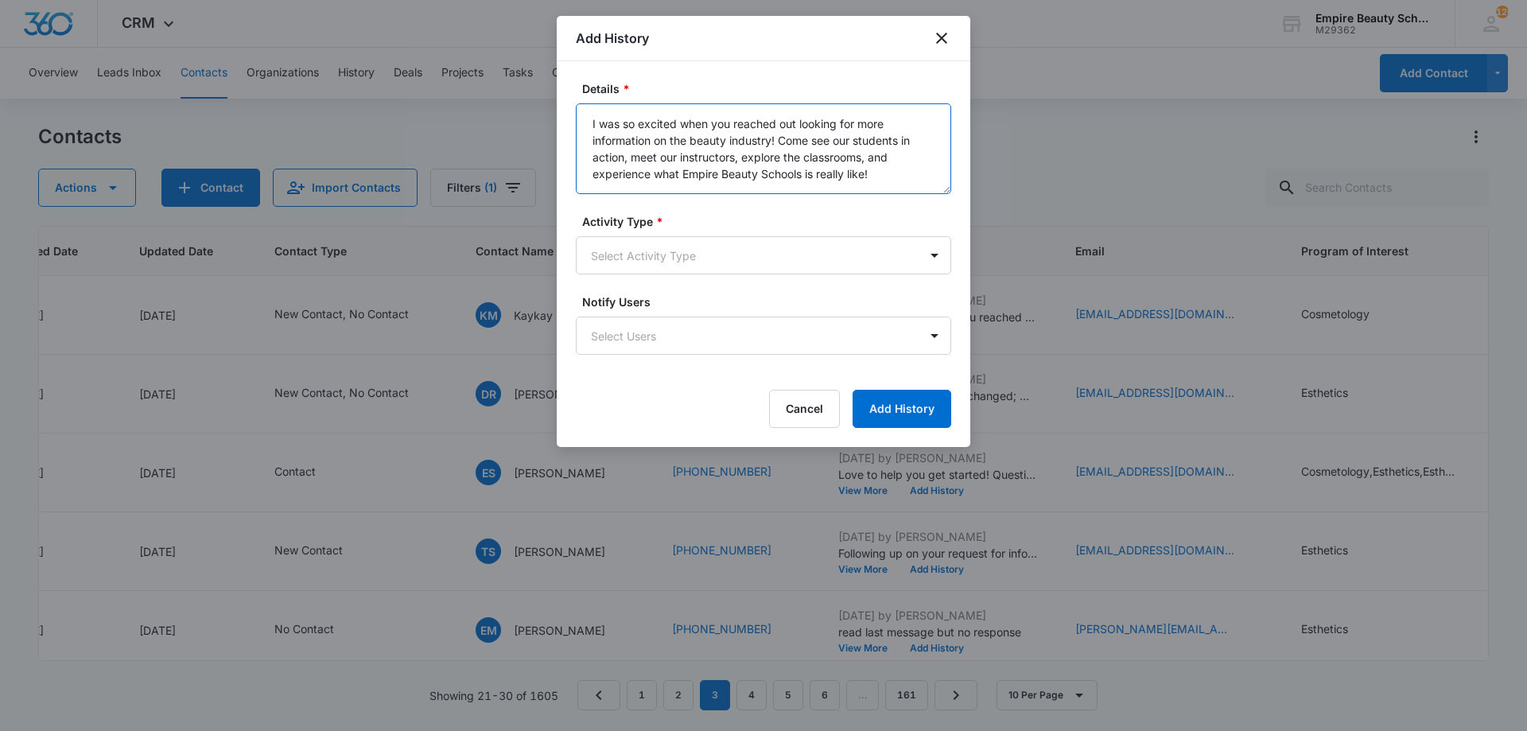
type textarea "I was so excited when you reached out looking for more information on the beaut…"
drag, startPoint x: 714, startPoint y: 284, endPoint x: 698, endPoint y: 263, distance: 26.7
click at [708, 278] on form "Details * I was so excited when you reached out looking for more information on…" at bounding box center [763, 254] width 375 height 348
click at [682, 246] on body "CRM Apps Forms CRM Email Shop Payments POS Files Brand Settings Empire Beauty S…" at bounding box center [763, 365] width 1527 height 731
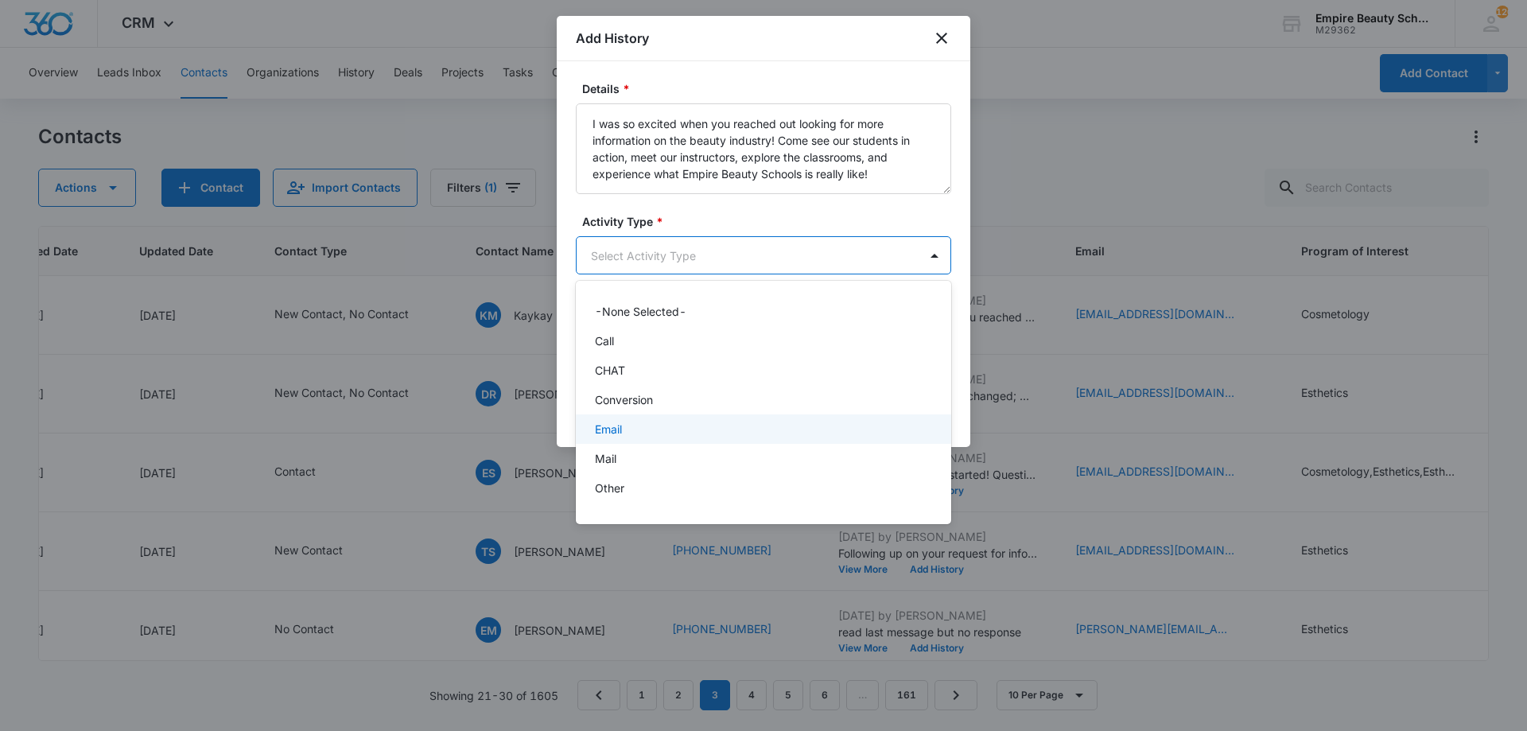
scroll to position [83, 0]
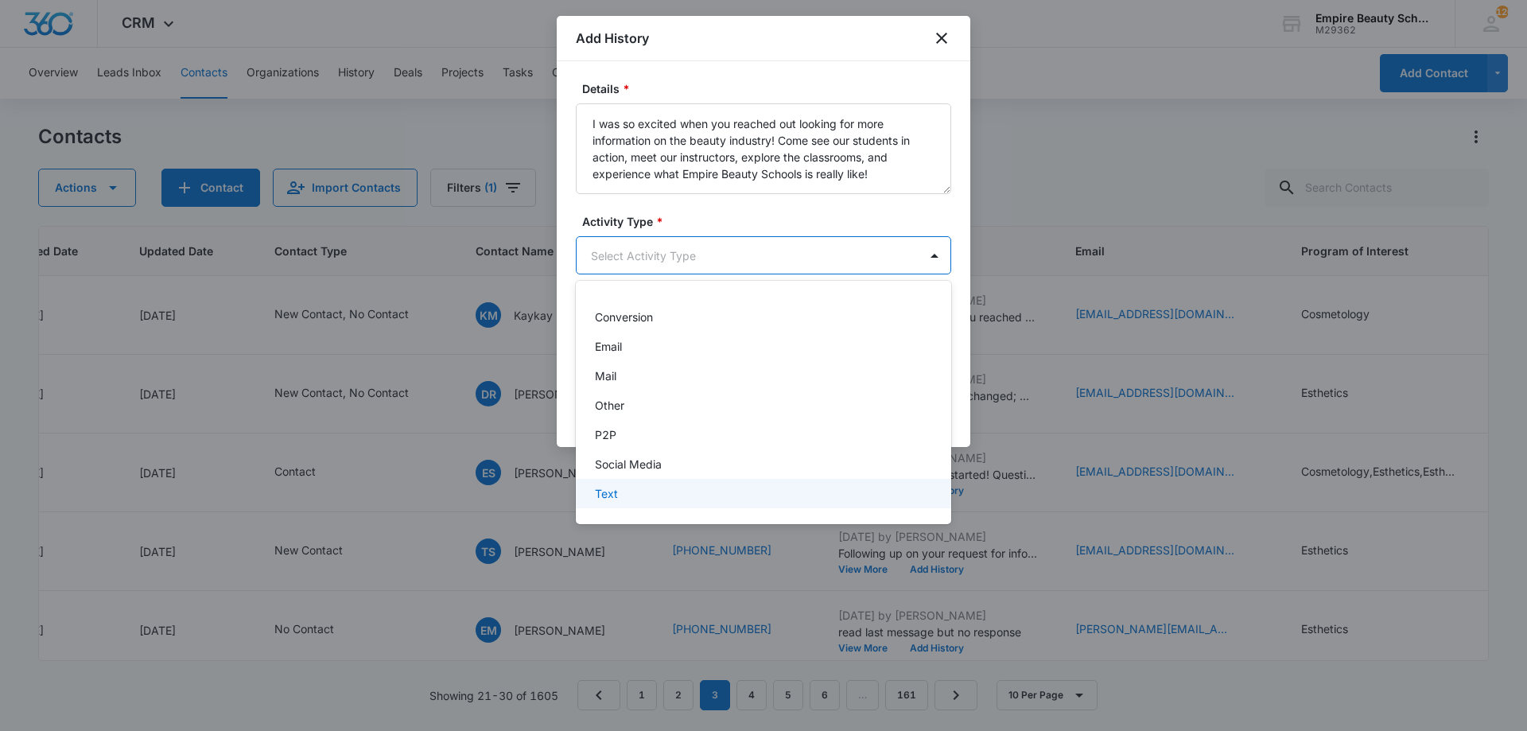
click at [629, 491] on div "Text" at bounding box center [762, 493] width 334 height 17
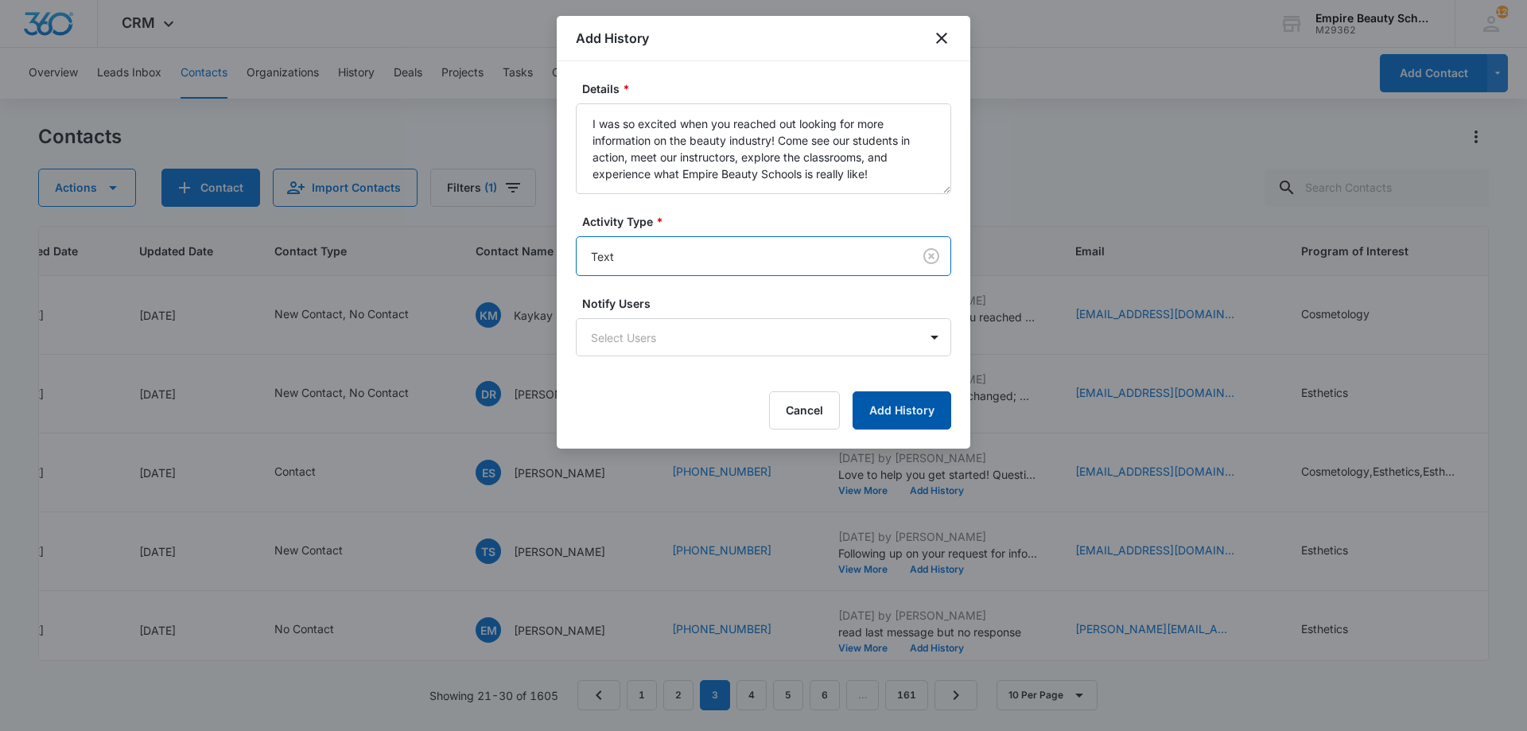
click at [911, 418] on button "Add History" at bounding box center [902, 410] width 99 height 38
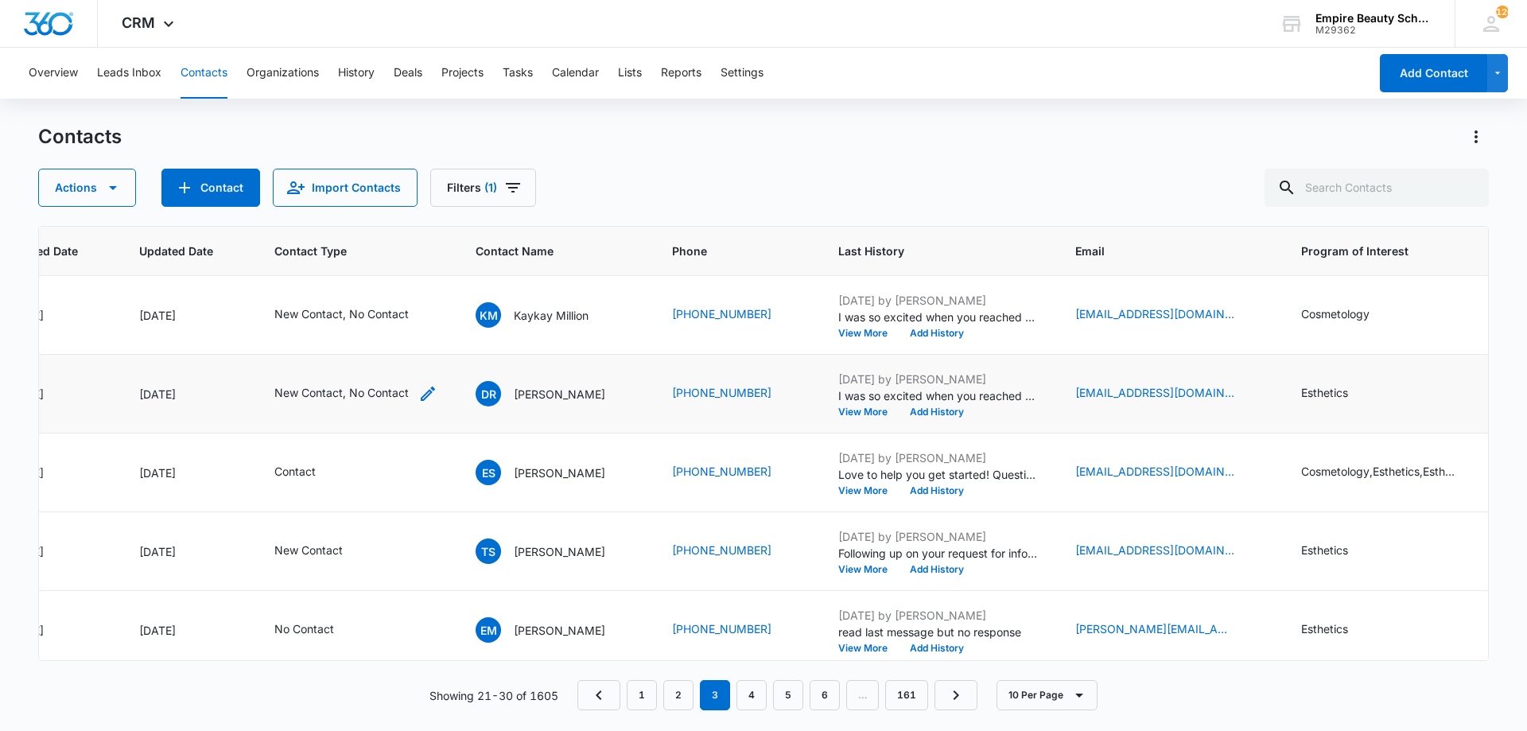
click at [429, 391] on icon "Contact Type - New Contact, No Contact - Select to Edit Field" at bounding box center [428, 394] width 14 height 14
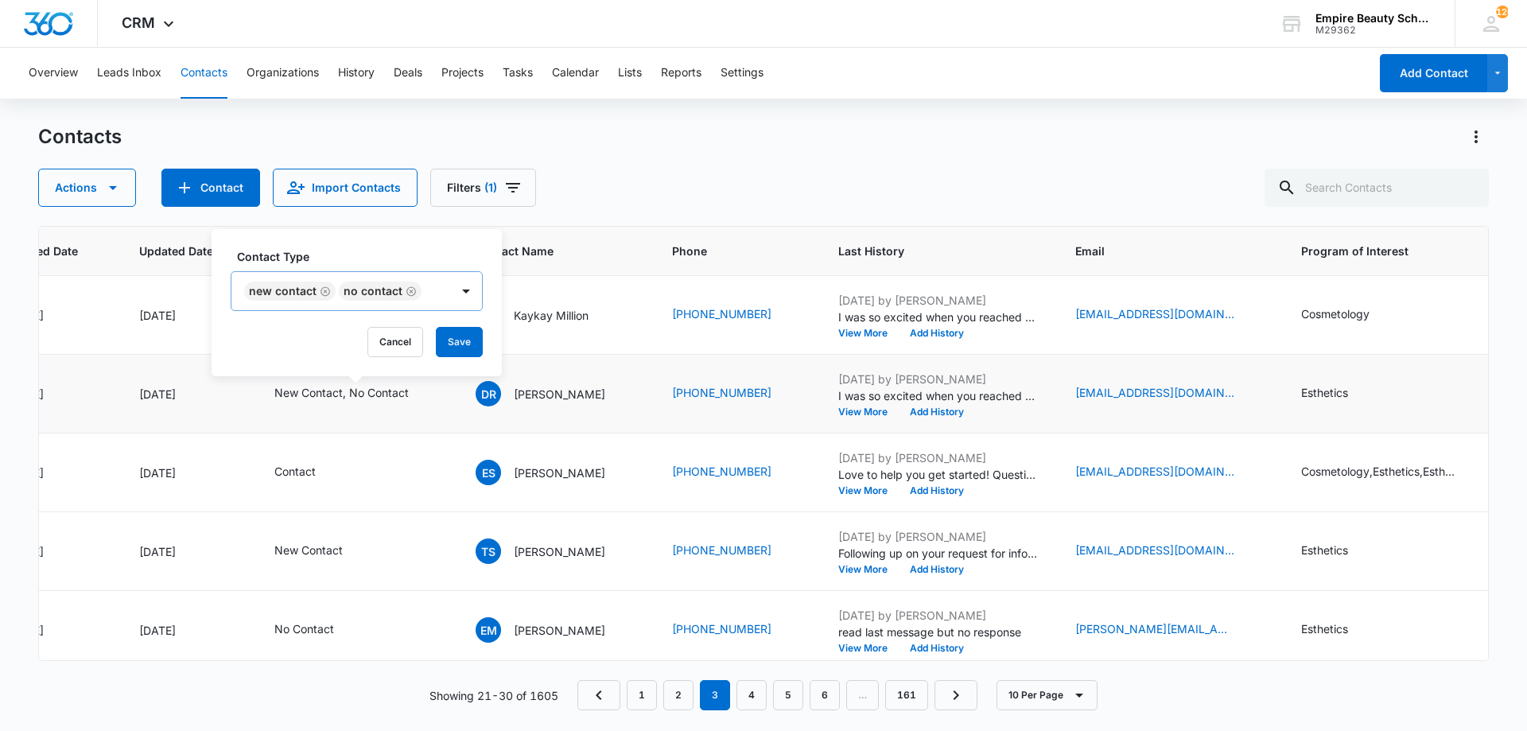
click at [327, 293] on icon "Remove New Contact" at bounding box center [325, 292] width 11 height 12
click at [319, 291] on icon "Remove No Contact" at bounding box center [317, 291] width 10 height 10
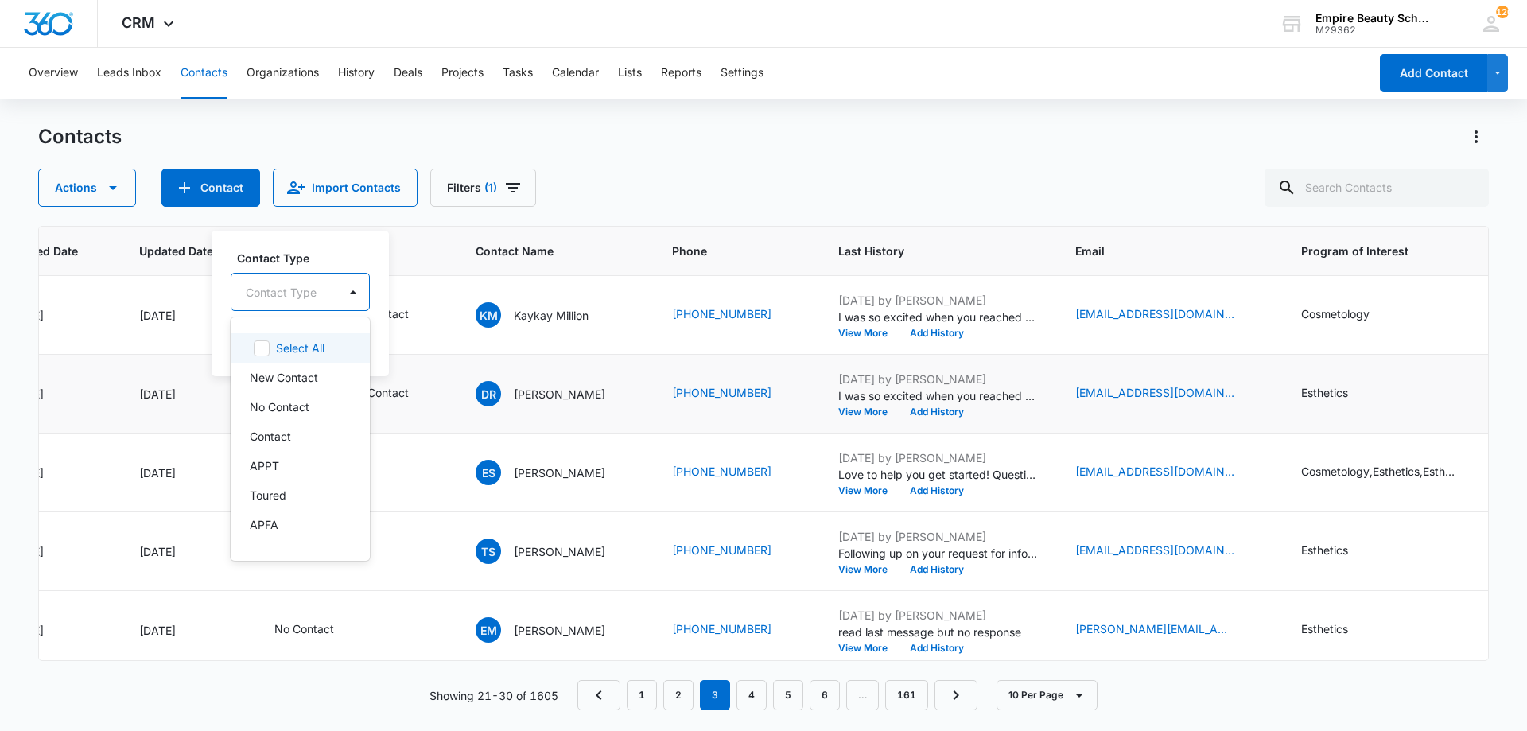
click at [316, 291] on div at bounding box center [281, 292] width 71 height 20
click at [306, 429] on p "DO NOT CONTACT" at bounding box center [299, 429] width 98 height 33
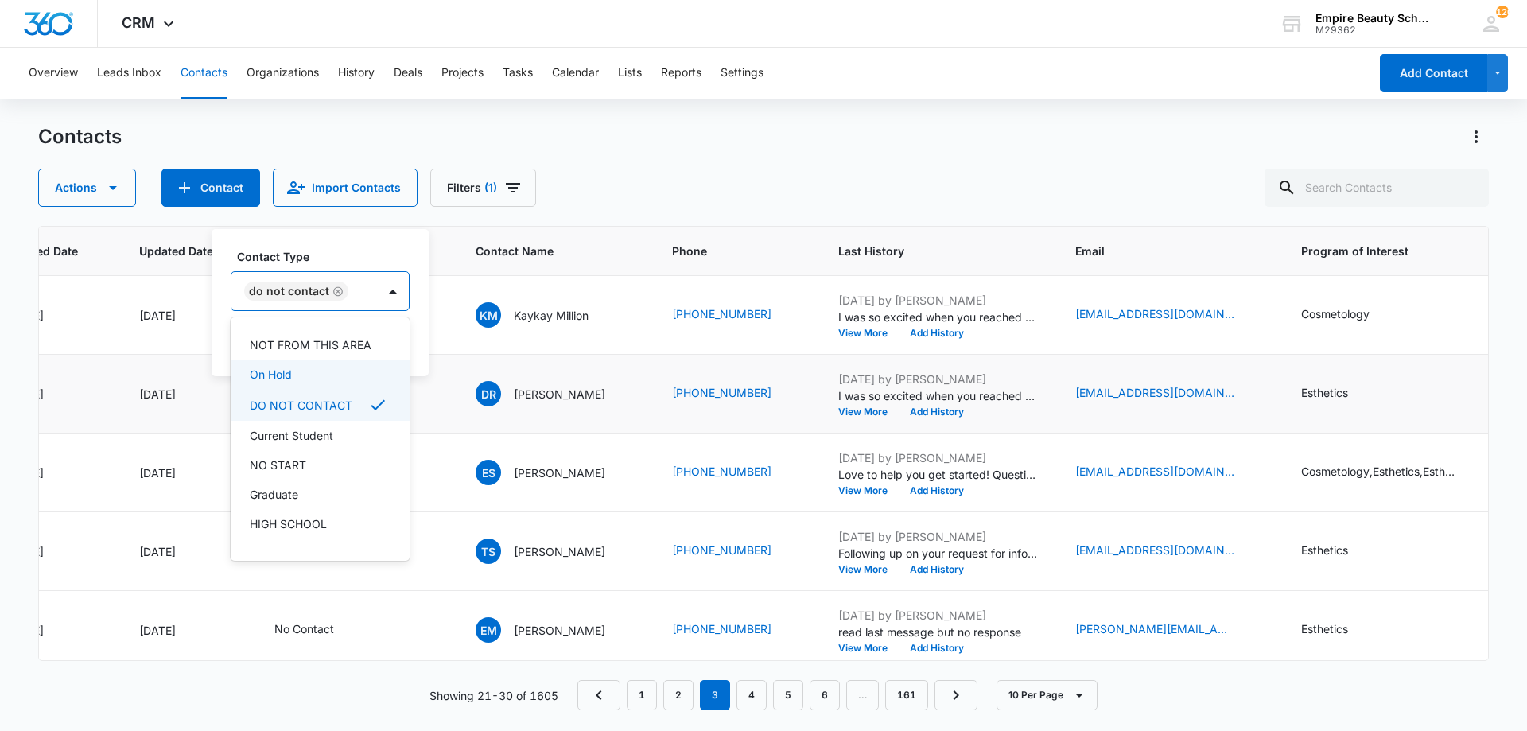
click at [296, 262] on label "Contact Type" at bounding box center [326, 256] width 179 height 17
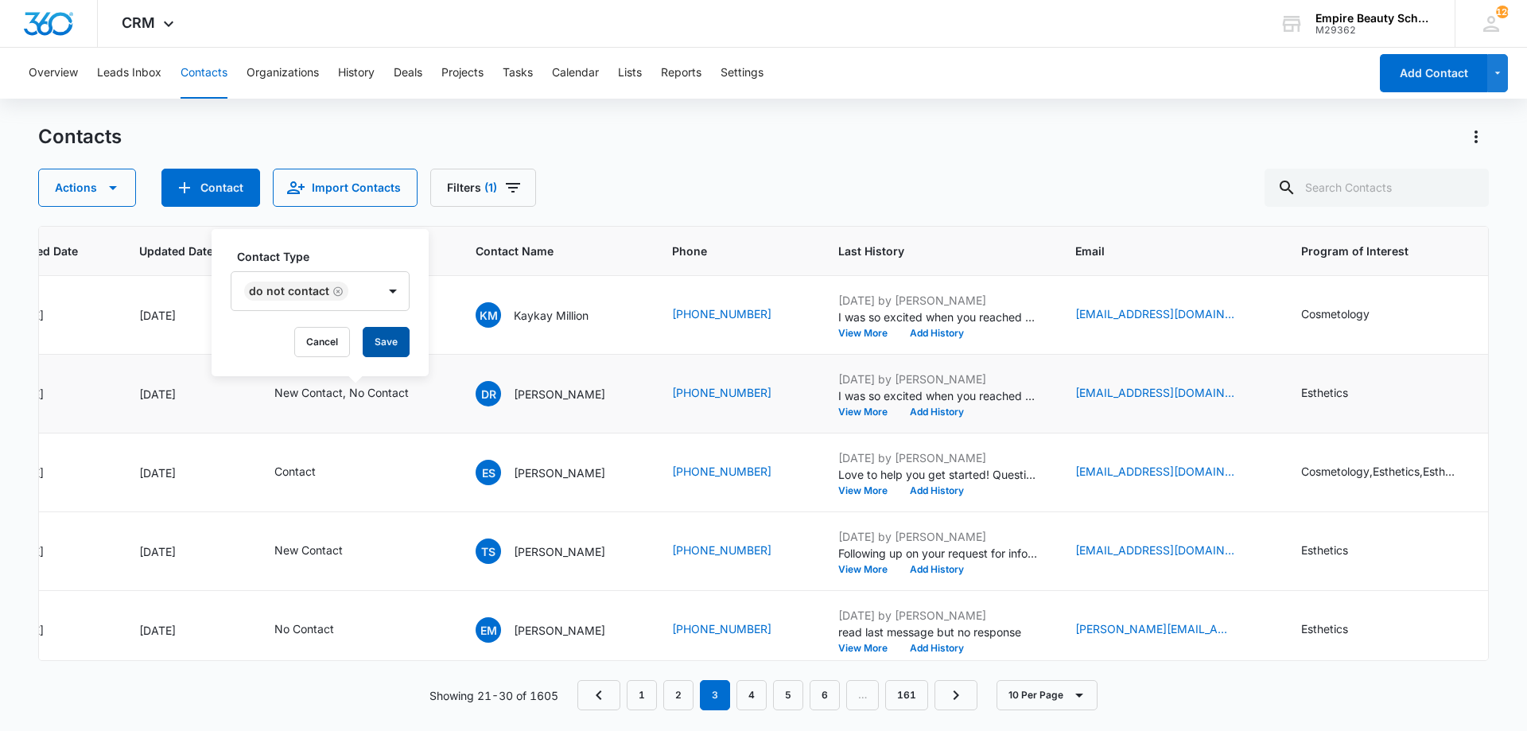
click at [378, 339] on button "Save" at bounding box center [386, 342] width 47 height 30
click at [924, 410] on button "Add History" at bounding box center [937, 412] width 76 height 10
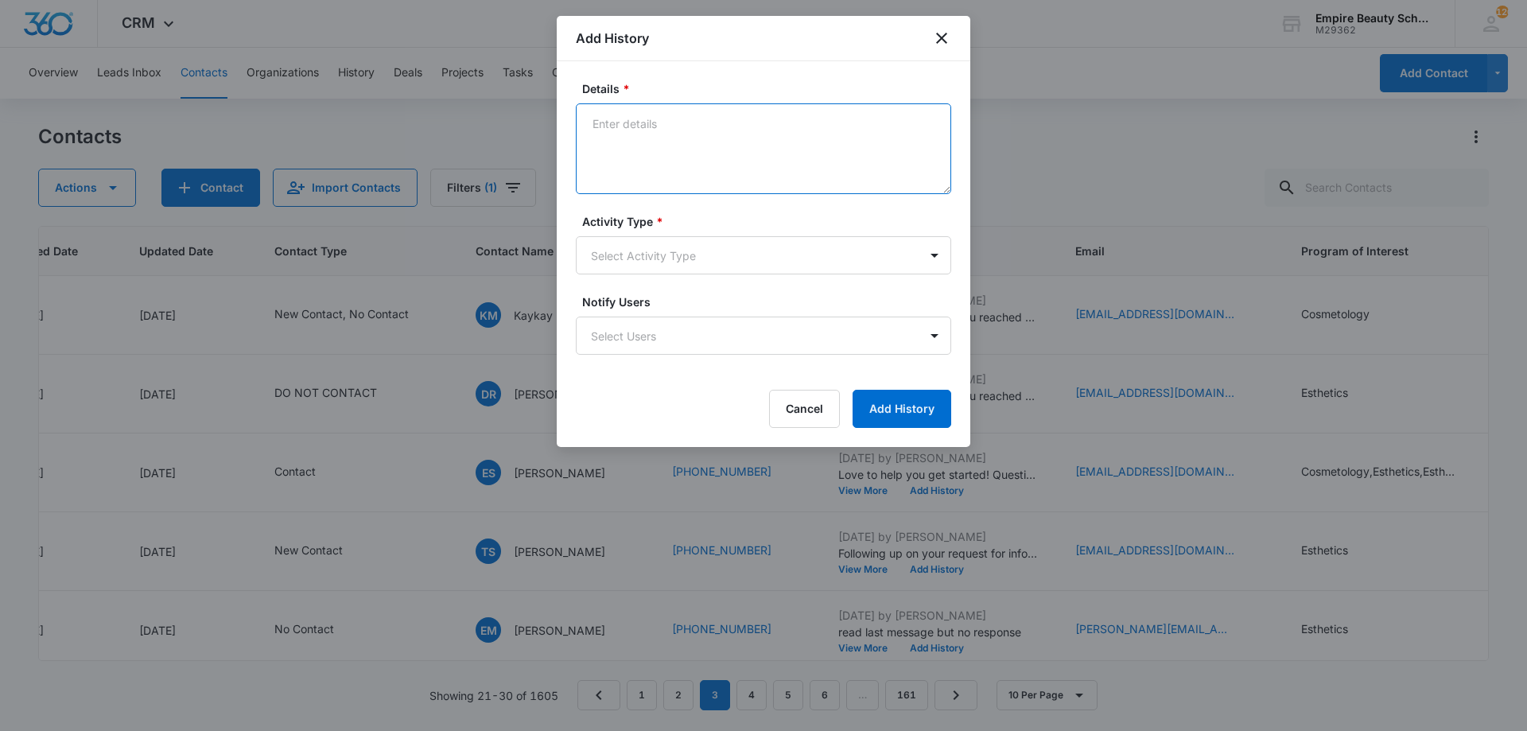
click at [694, 159] on textarea "Details *" at bounding box center [763, 148] width 375 height 91
type textarea "Replied "STOP""
click at [659, 260] on body "CRM Apps Forms CRM Email Shop Payments POS Files Brand Settings Empire Beauty S…" at bounding box center [763, 365] width 1527 height 731
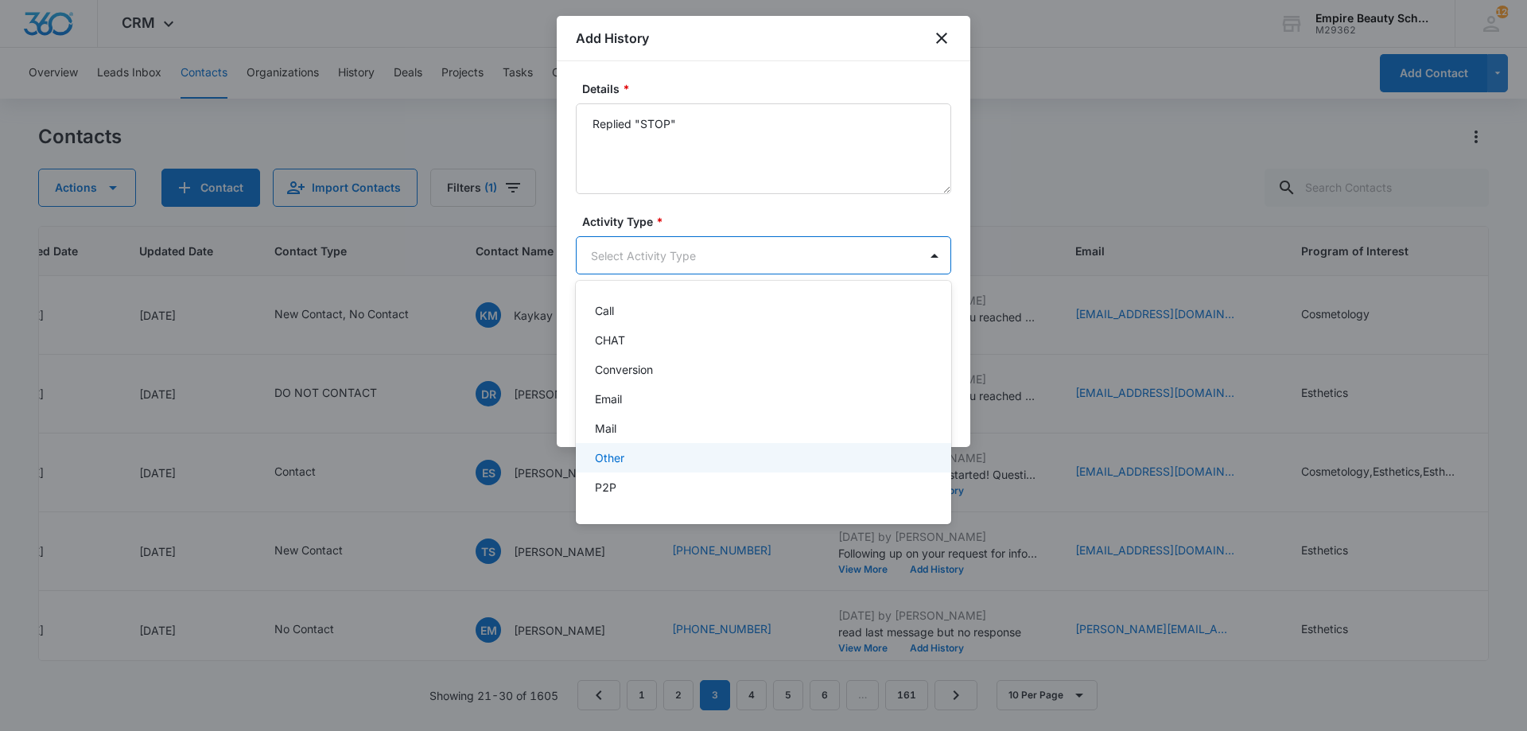
scroll to position [83, 0]
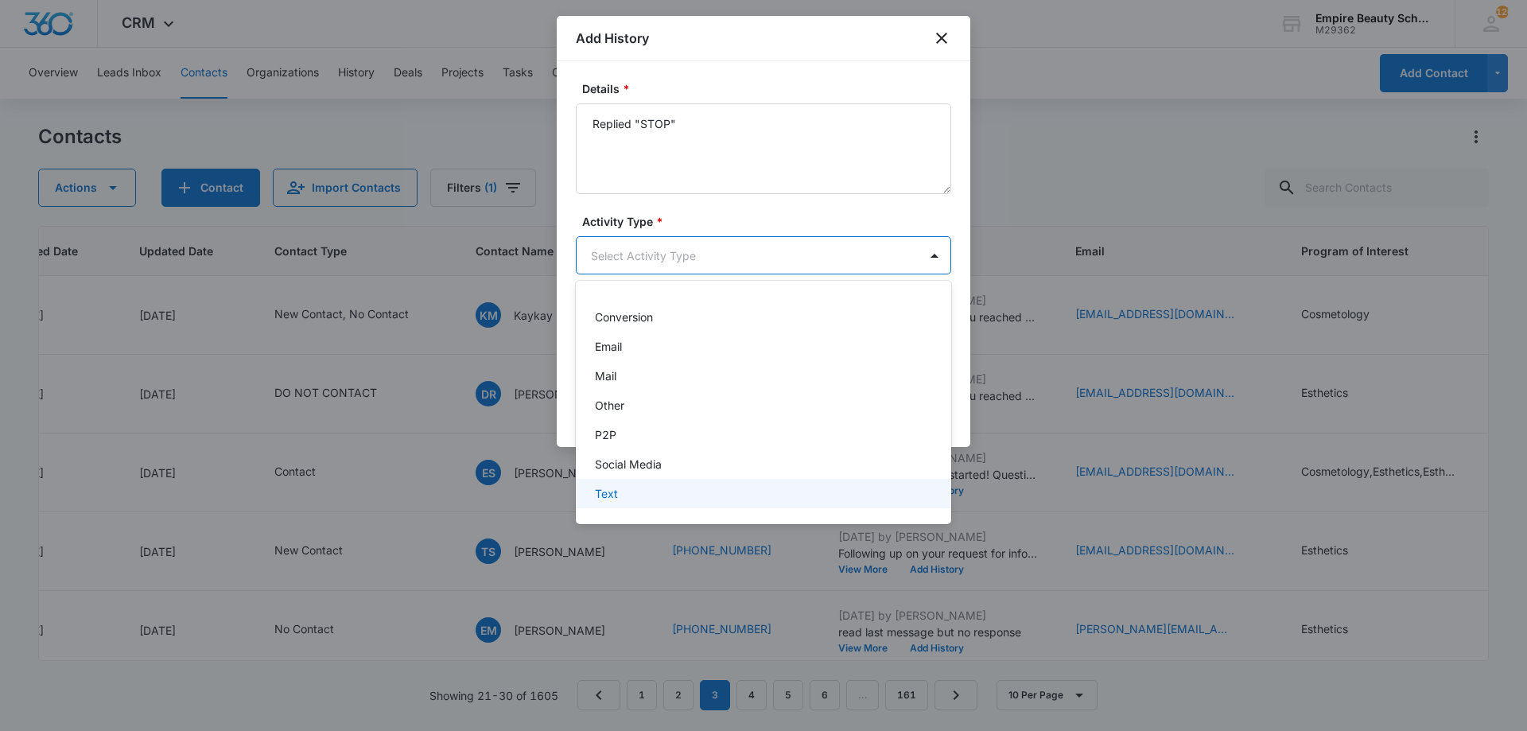
click at [644, 497] on div "Text" at bounding box center [762, 493] width 334 height 17
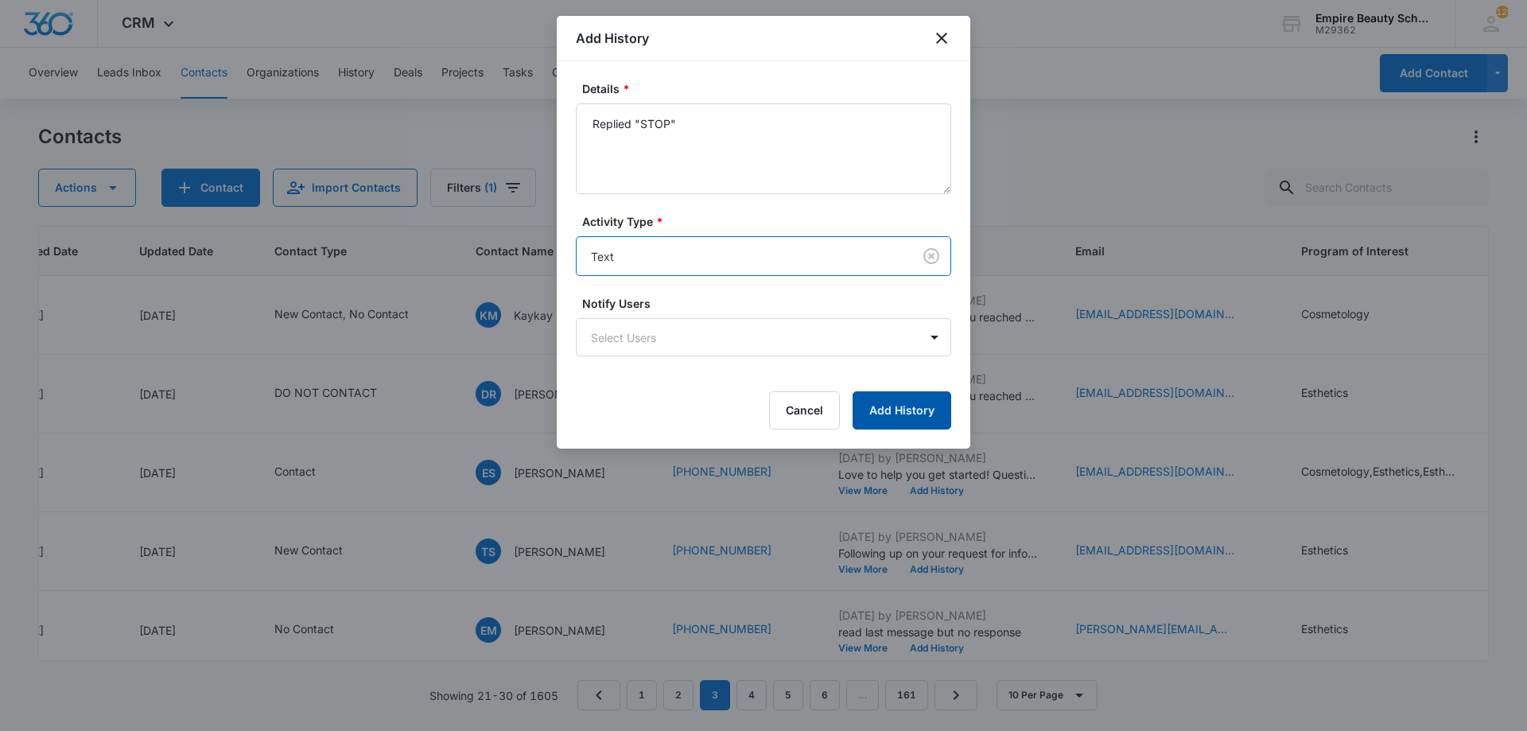
click at [942, 418] on button "Add History" at bounding box center [902, 410] width 99 height 38
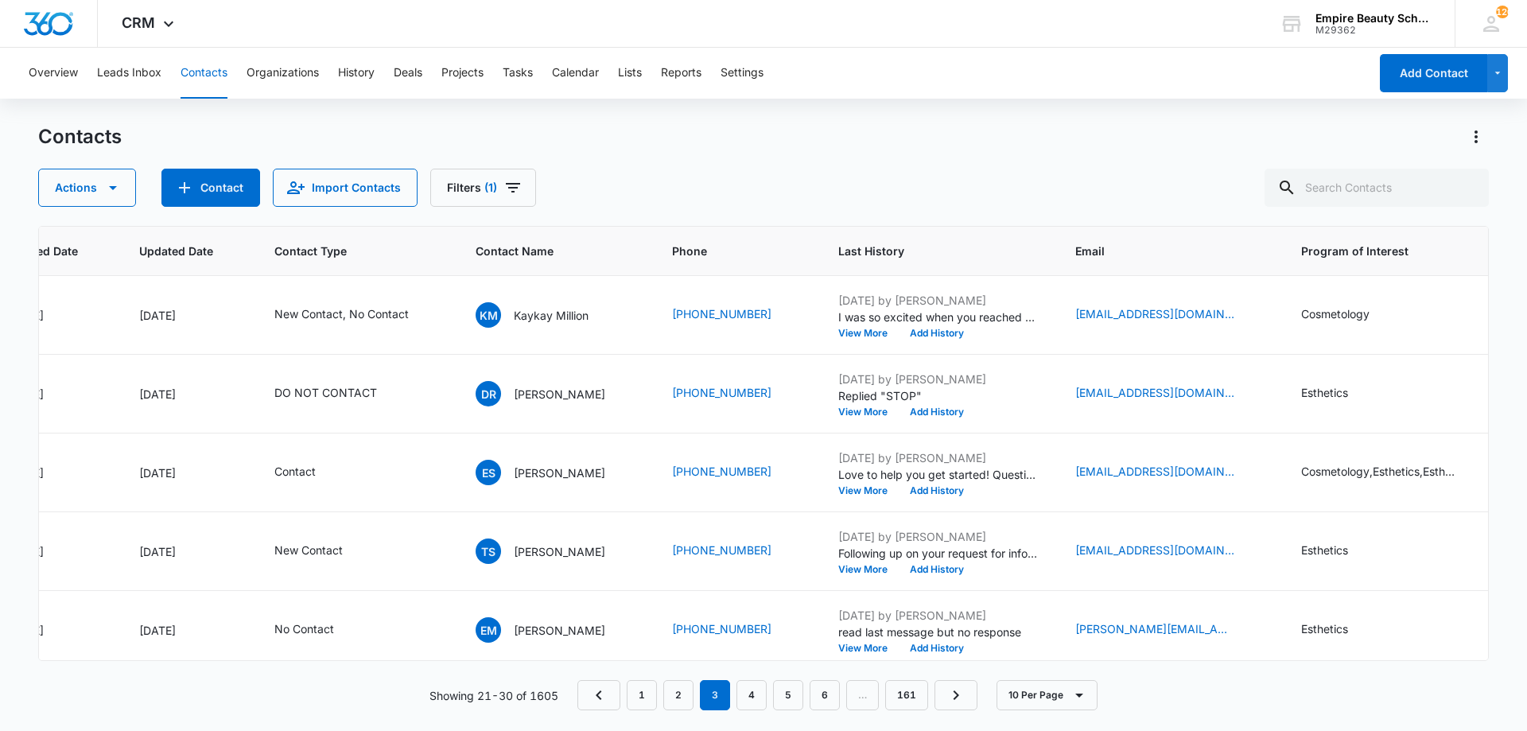
click at [928, 150] on div "Contacts Actions Contact Import Contacts Filters (1)" at bounding box center [763, 165] width 1451 height 83
click at [901, 176] on div "Actions Contact Import Contacts Filters (1)" at bounding box center [763, 188] width 1451 height 38
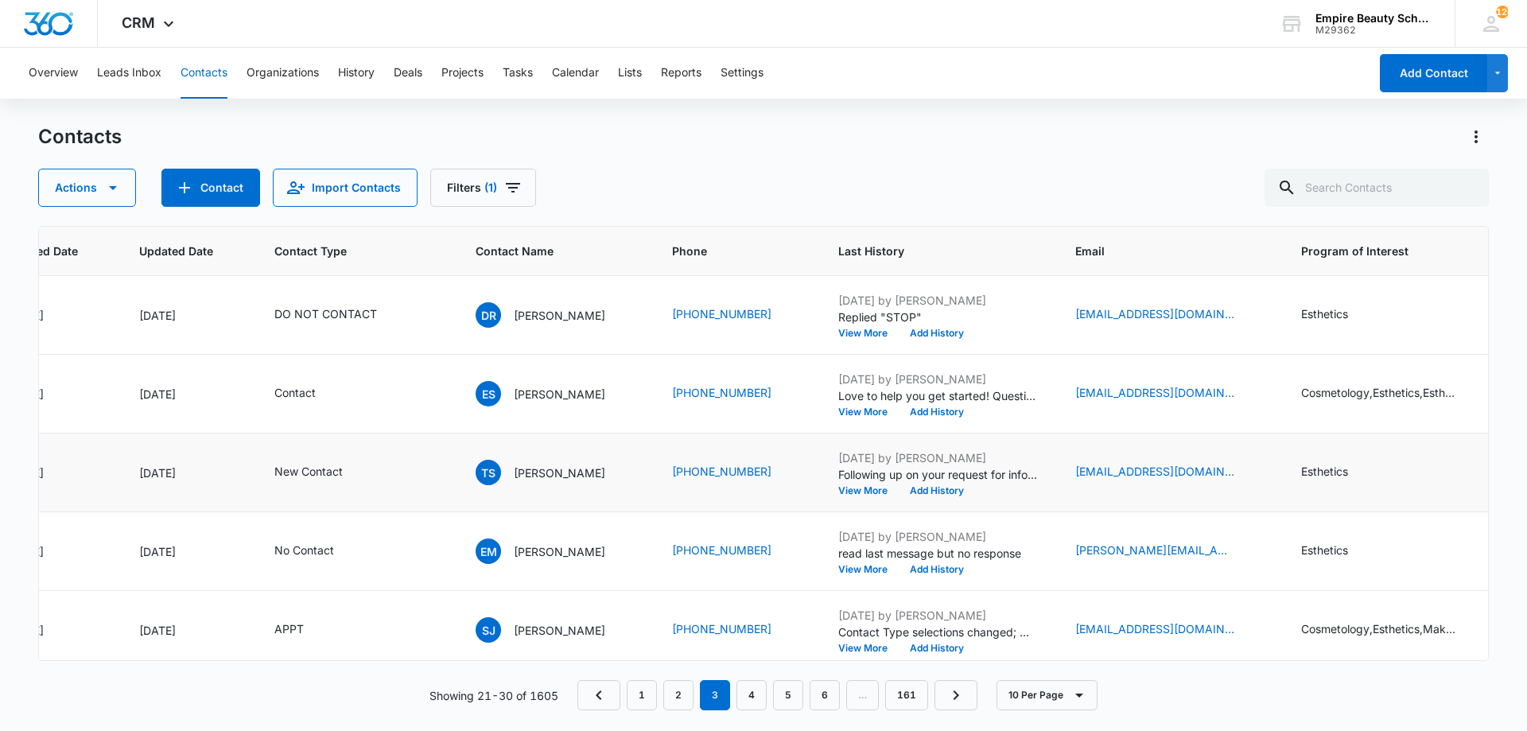
scroll to position [237, 186]
click at [862, 491] on button "View More" at bounding box center [868, 490] width 60 height 10
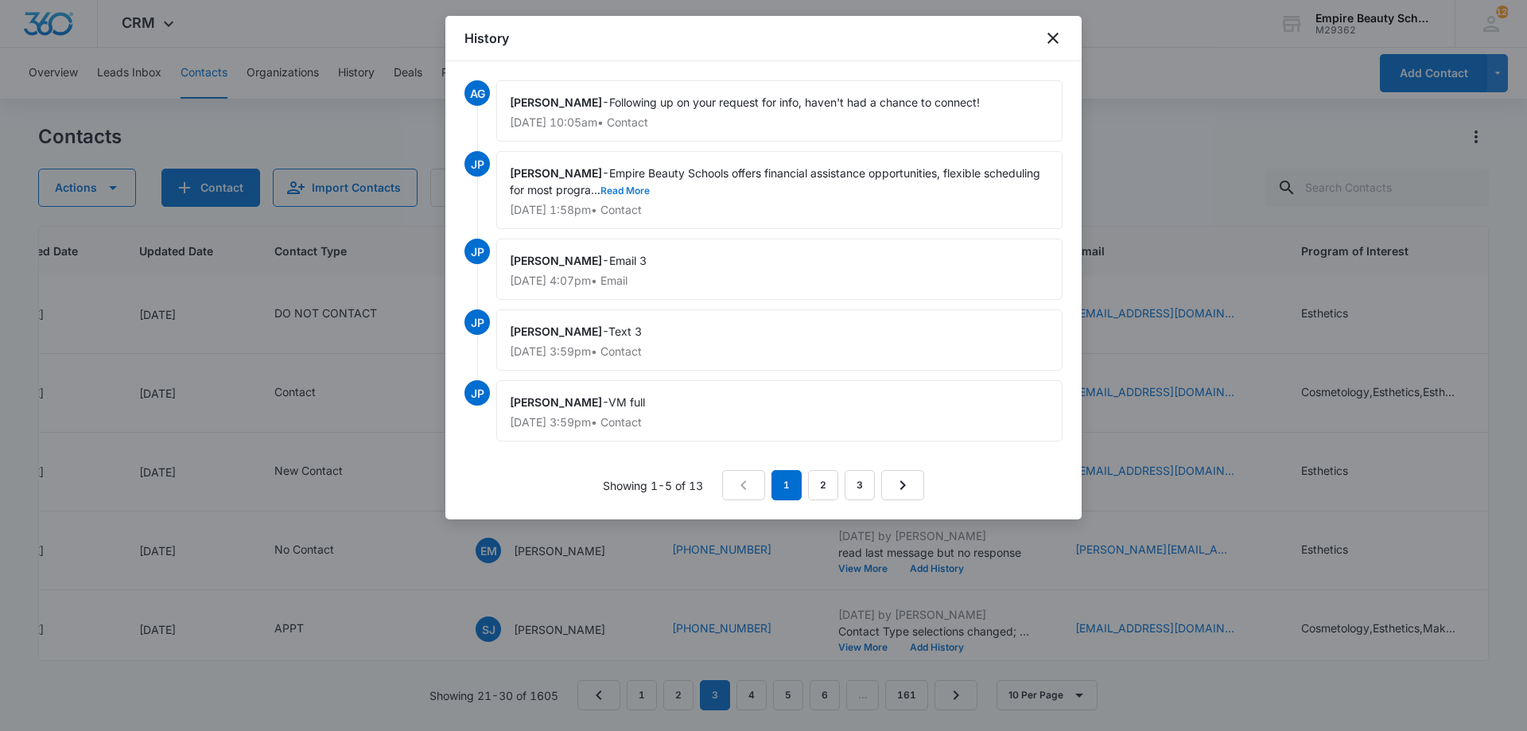
click at [650, 187] on button "Read More" at bounding box center [625, 191] width 49 height 10
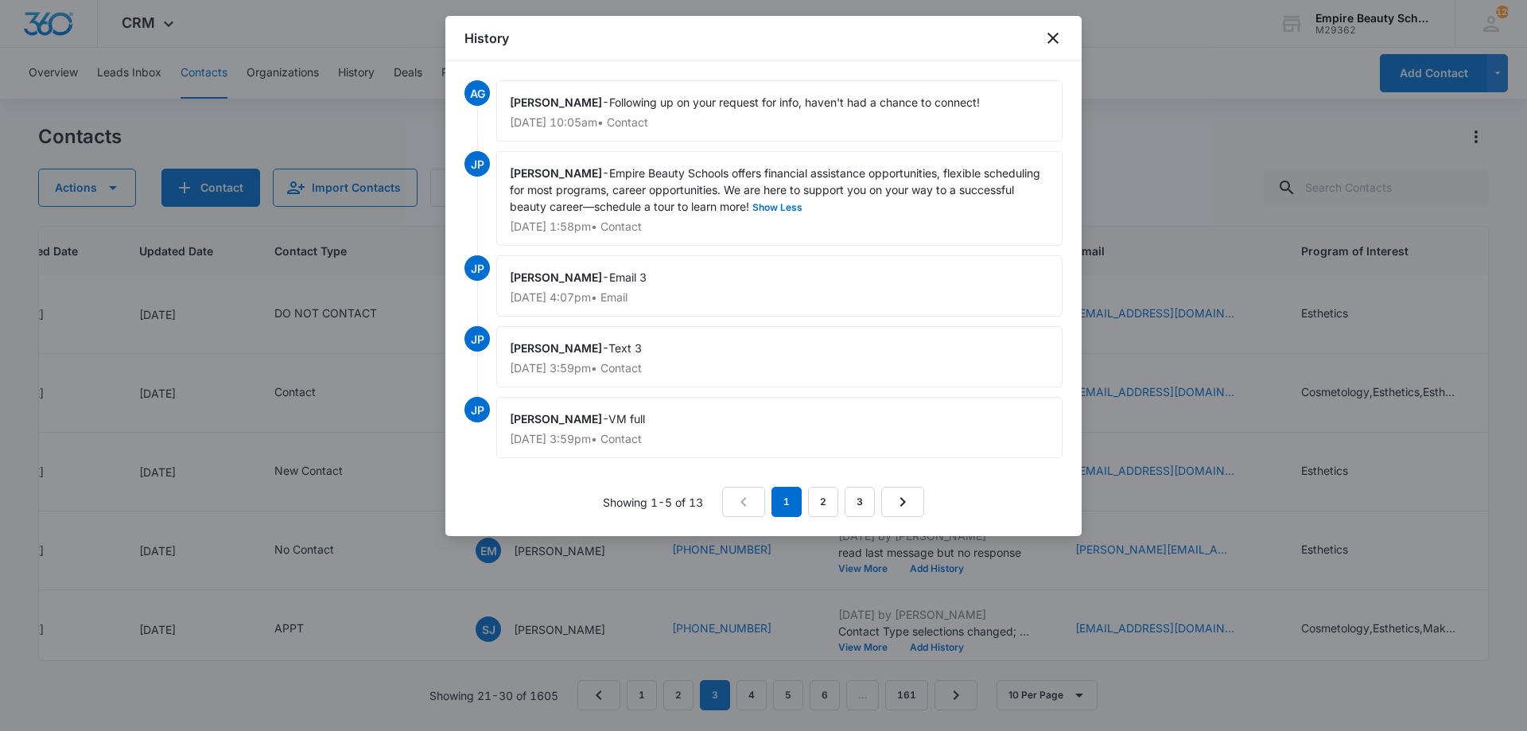
click at [1064, 33] on div "History" at bounding box center [763, 38] width 636 height 45
click at [1068, 27] on div "History" at bounding box center [763, 38] width 636 height 45
click at [1058, 41] on icon "close" at bounding box center [1053, 38] width 19 height 19
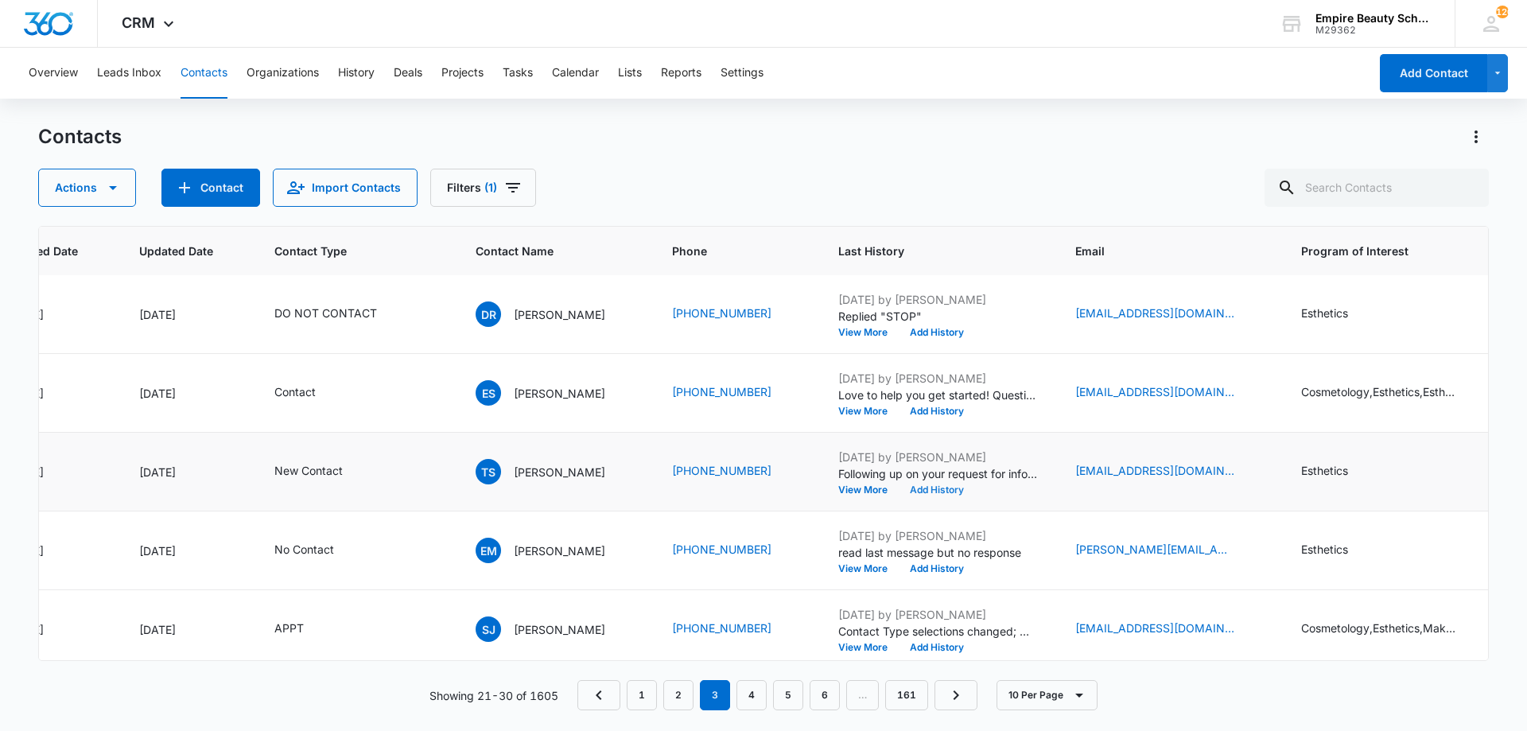
click at [902, 486] on button "Add History" at bounding box center [937, 490] width 76 height 10
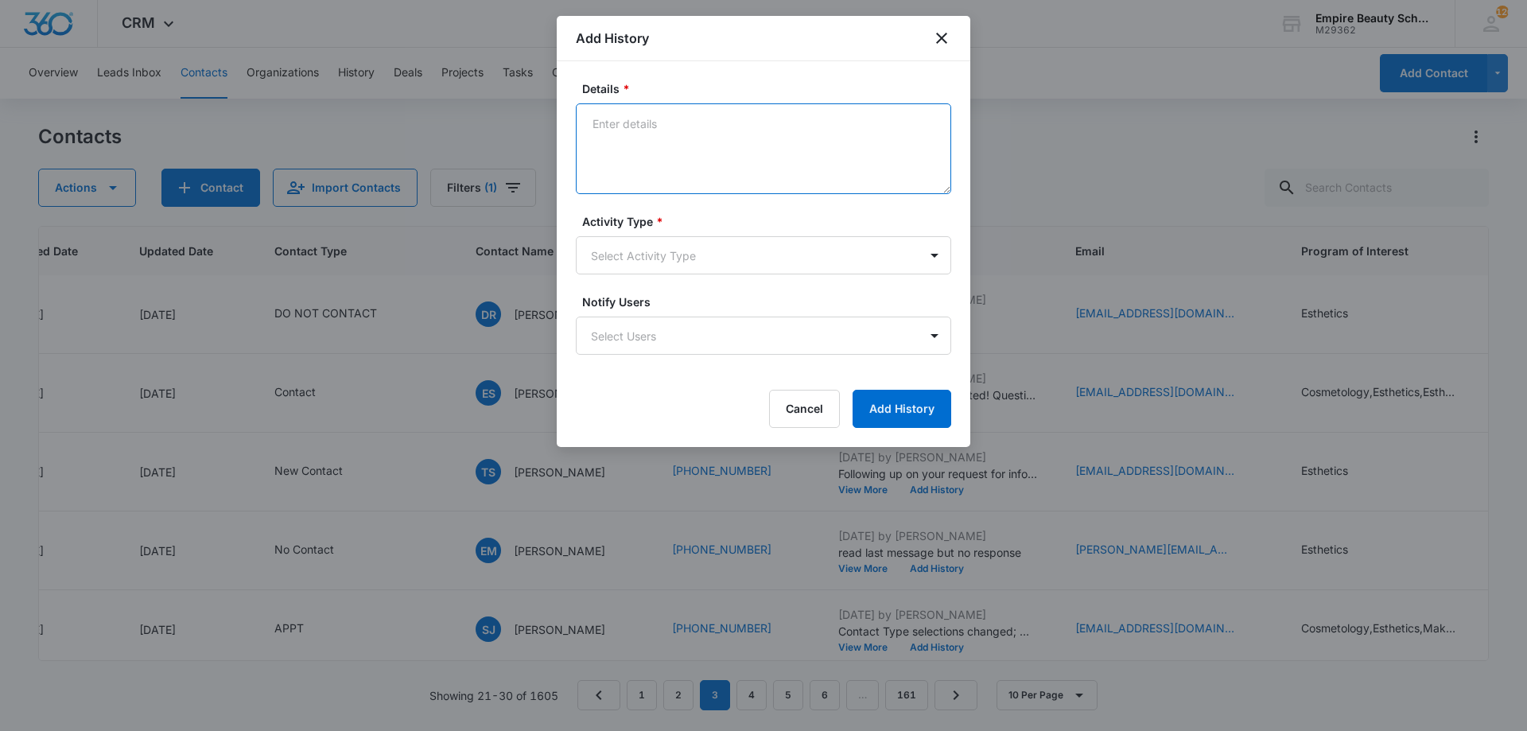
paste textarea "I was so excited when you reached out looking for more information on the beaut…"
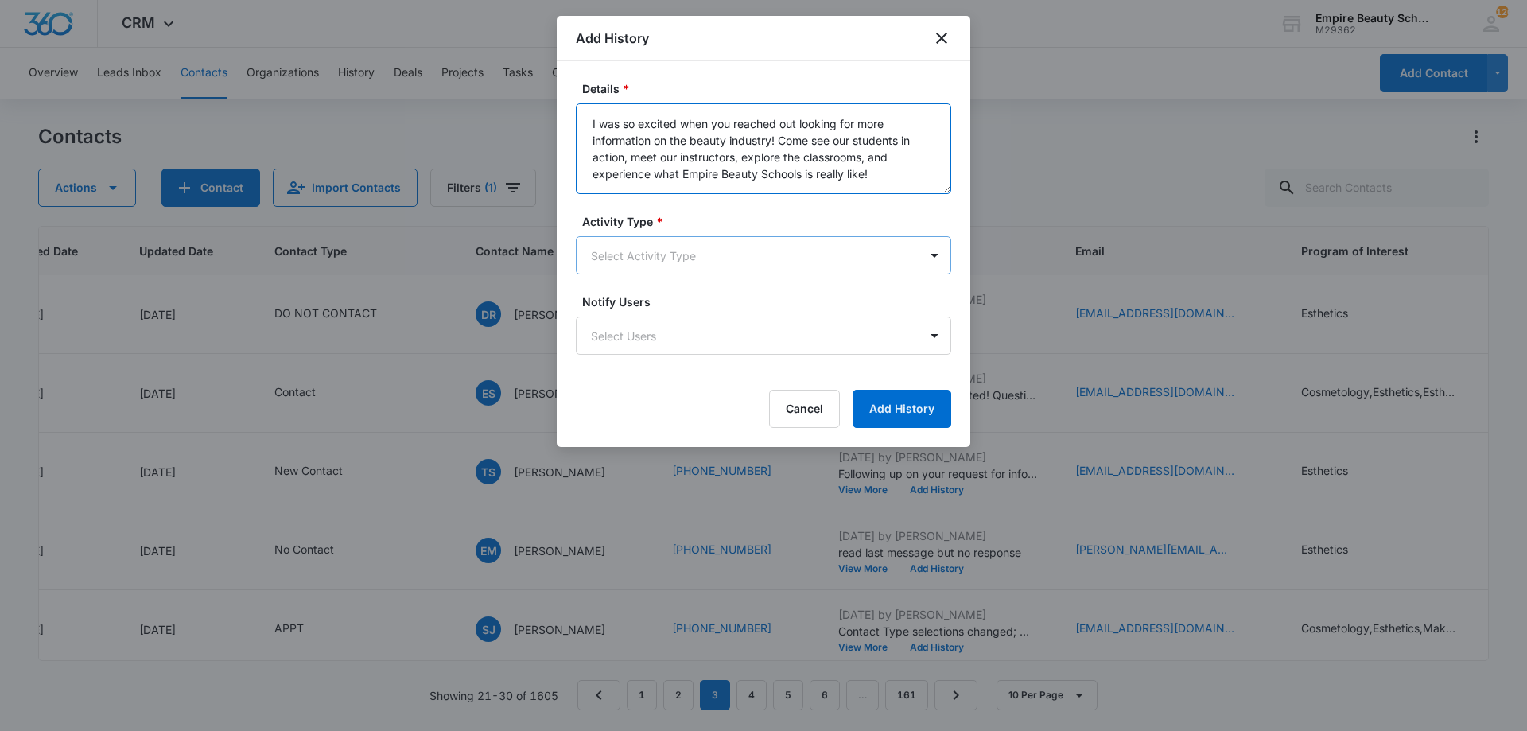
type textarea "I was so excited when you reached out looking for more information on the beaut…"
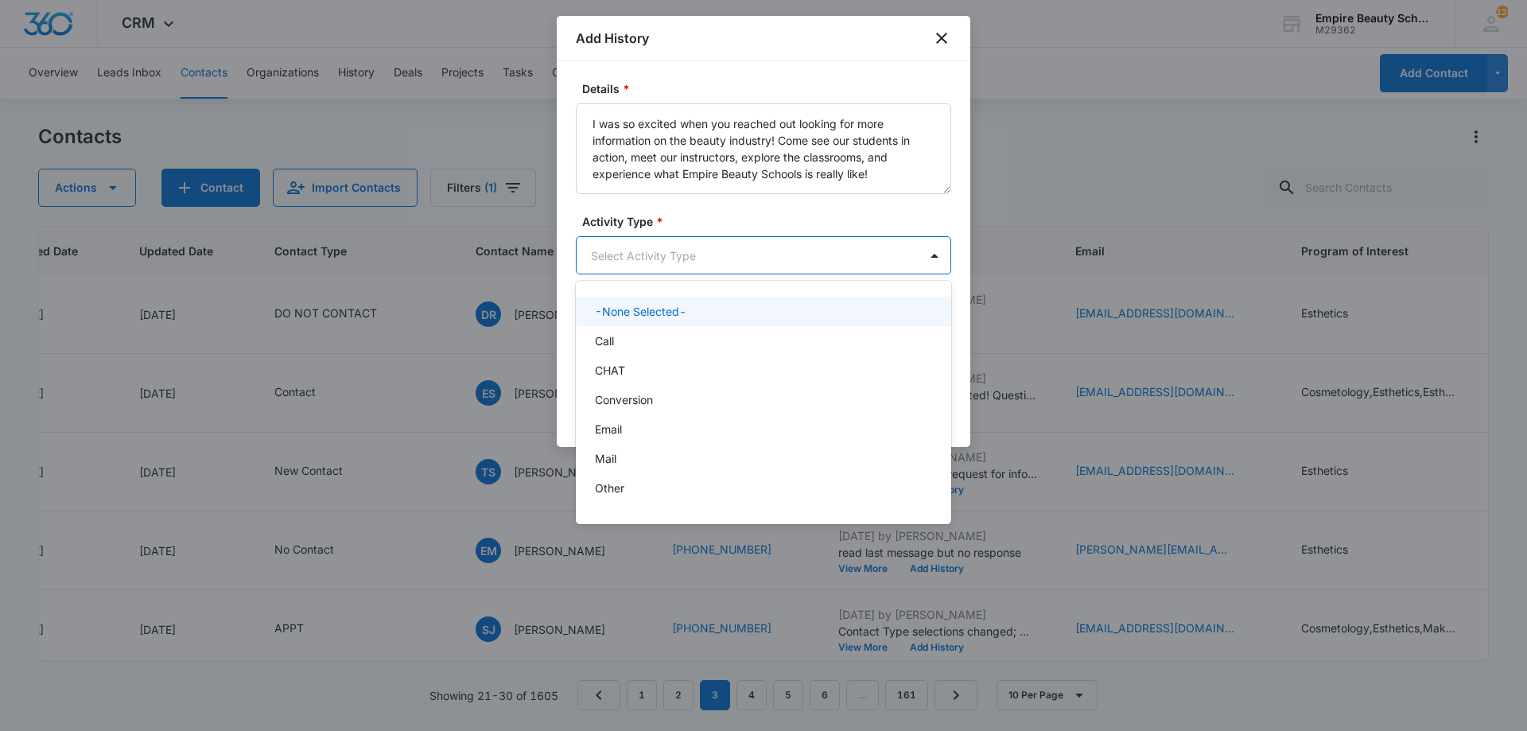
click at [764, 260] on body "CRM Apps Forms CRM Email Shop Payments POS Files Brand Settings Empire Beauty S…" at bounding box center [763, 365] width 1527 height 731
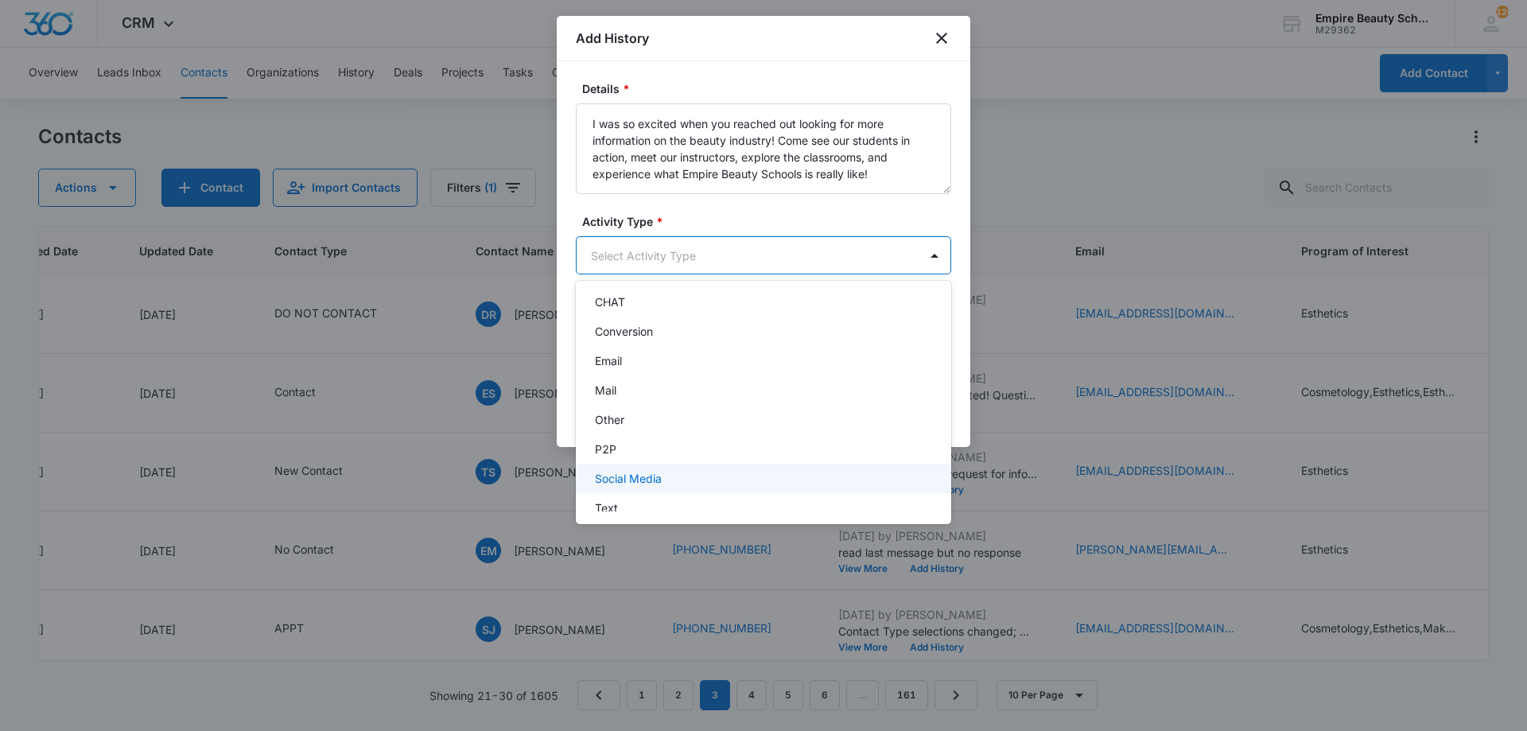
scroll to position [83, 0]
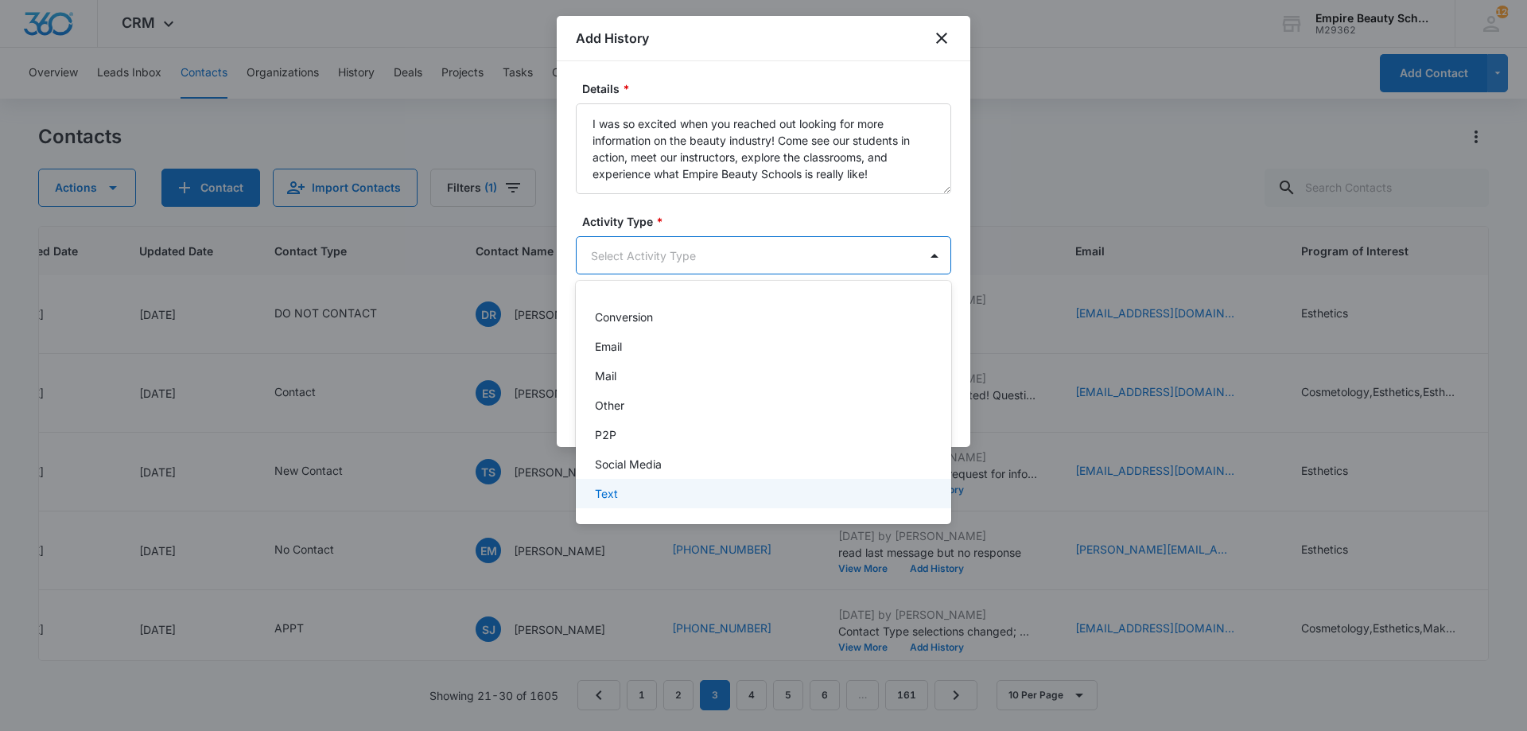
click at [659, 488] on div "Text" at bounding box center [762, 493] width 334 height 17
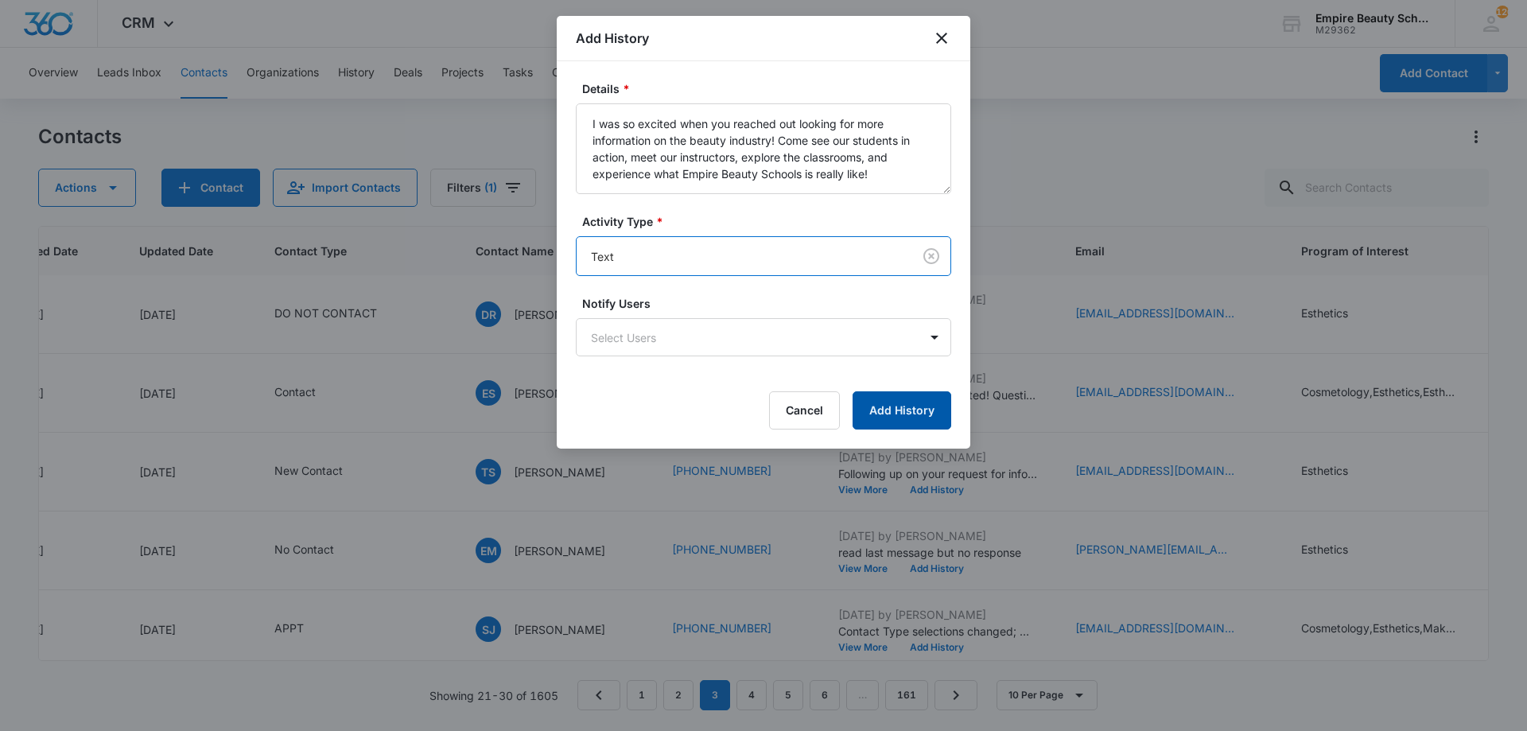
click at [913, 421] on button "Add History" at bounding box center [902, 410] width 99 height 38
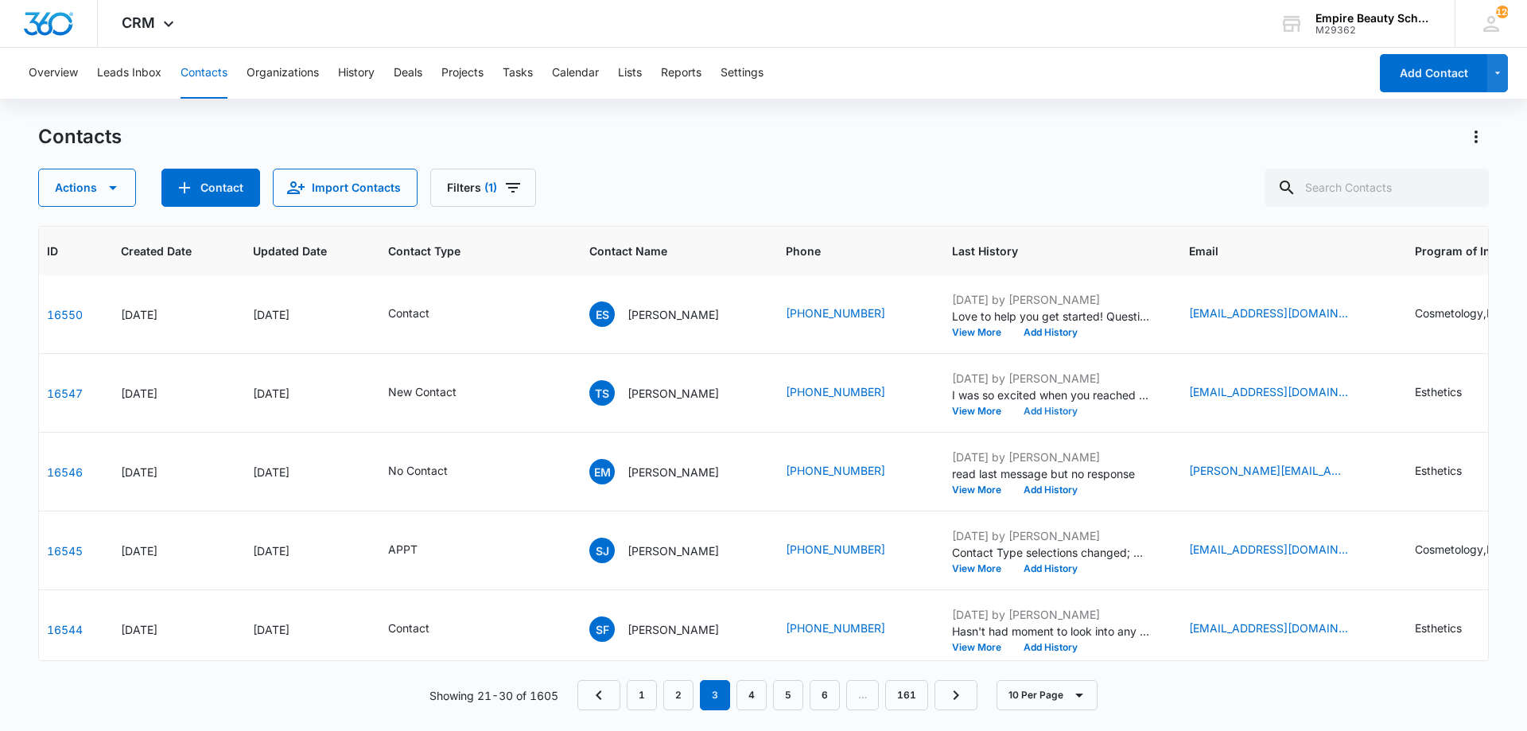
scroll to position [316, 68]
click at [974, 491] on button "View More" at bounding box center [986, 490] width 60 height 10
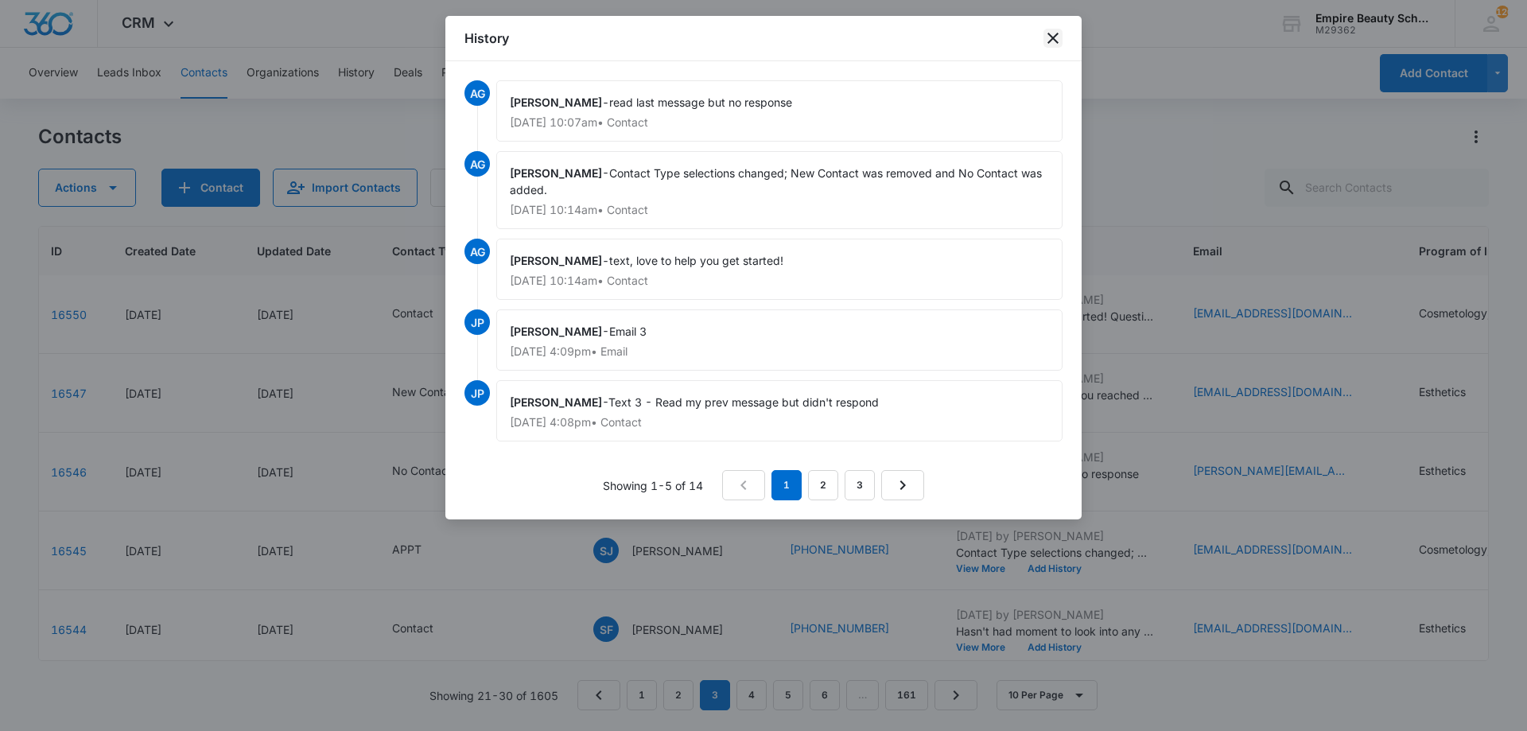
click at [1053, 41] on icon "close" at bounding box center [1053, 38] width 19 height 19
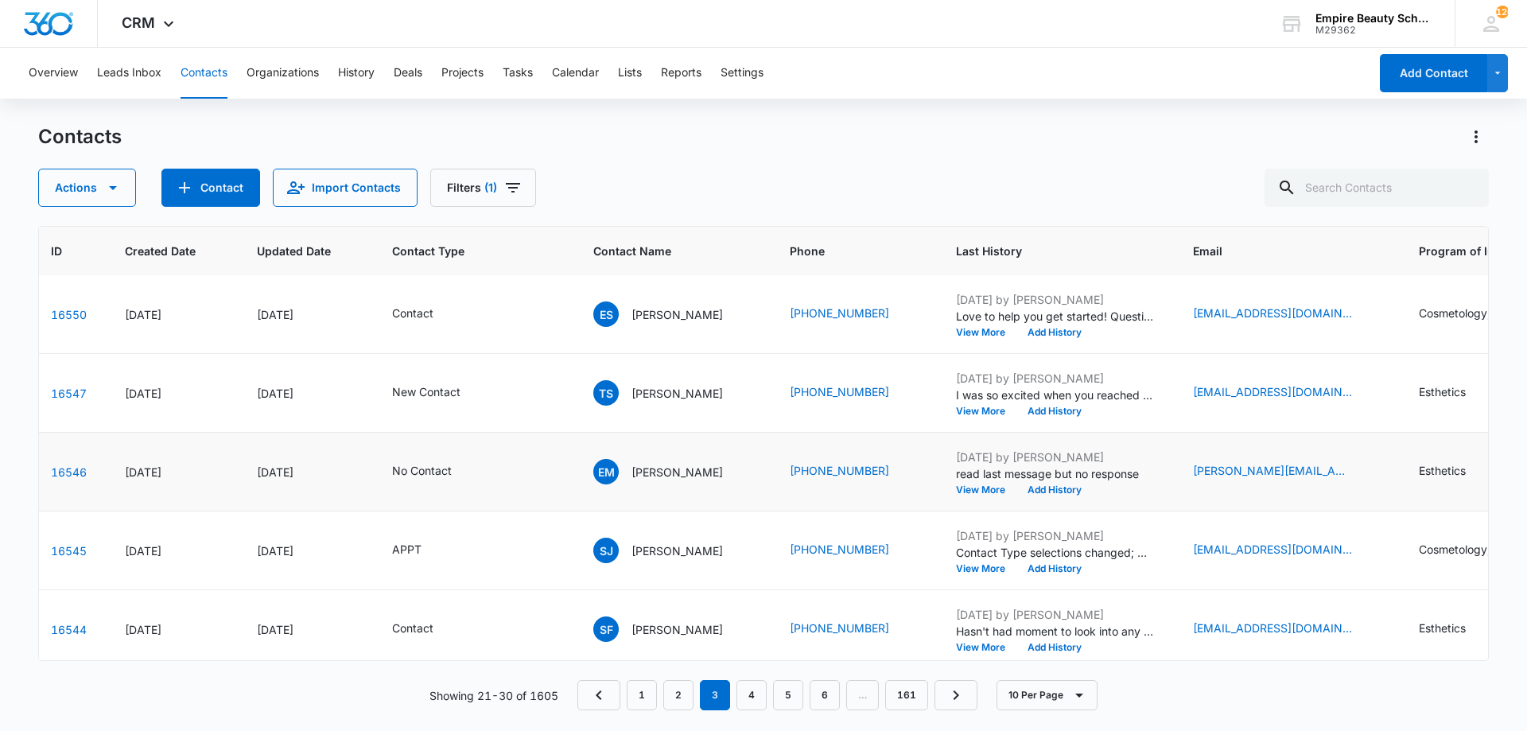
click at [1033, 479] on p "read last message but no response" at bounding box center [1055, 473] width 199 height 17
click at [1033, 487] on button "Add History" at bounding box center [1055, 490] width 76 height 10
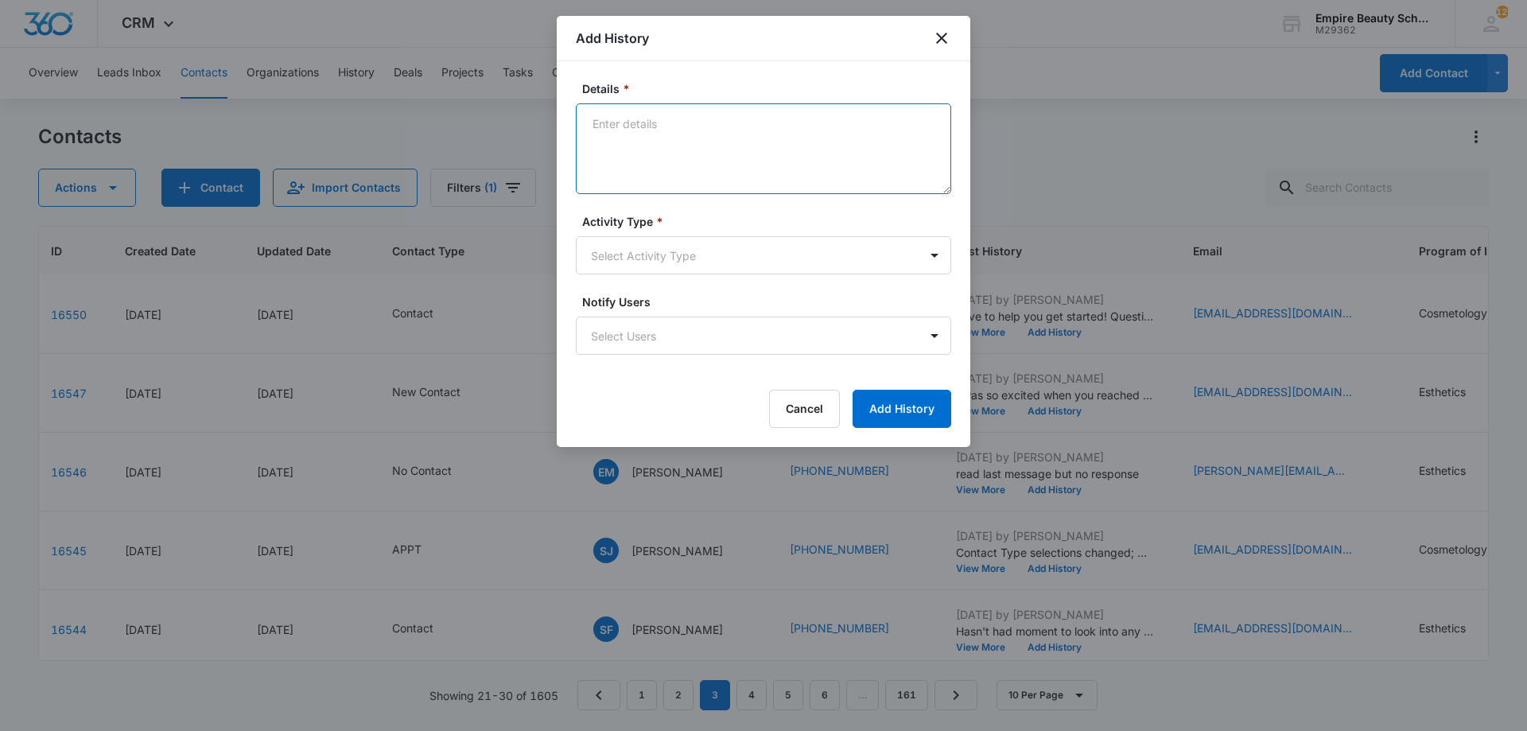
paste textarea "I was so excited when you reached out looking for more information on the beaut…"
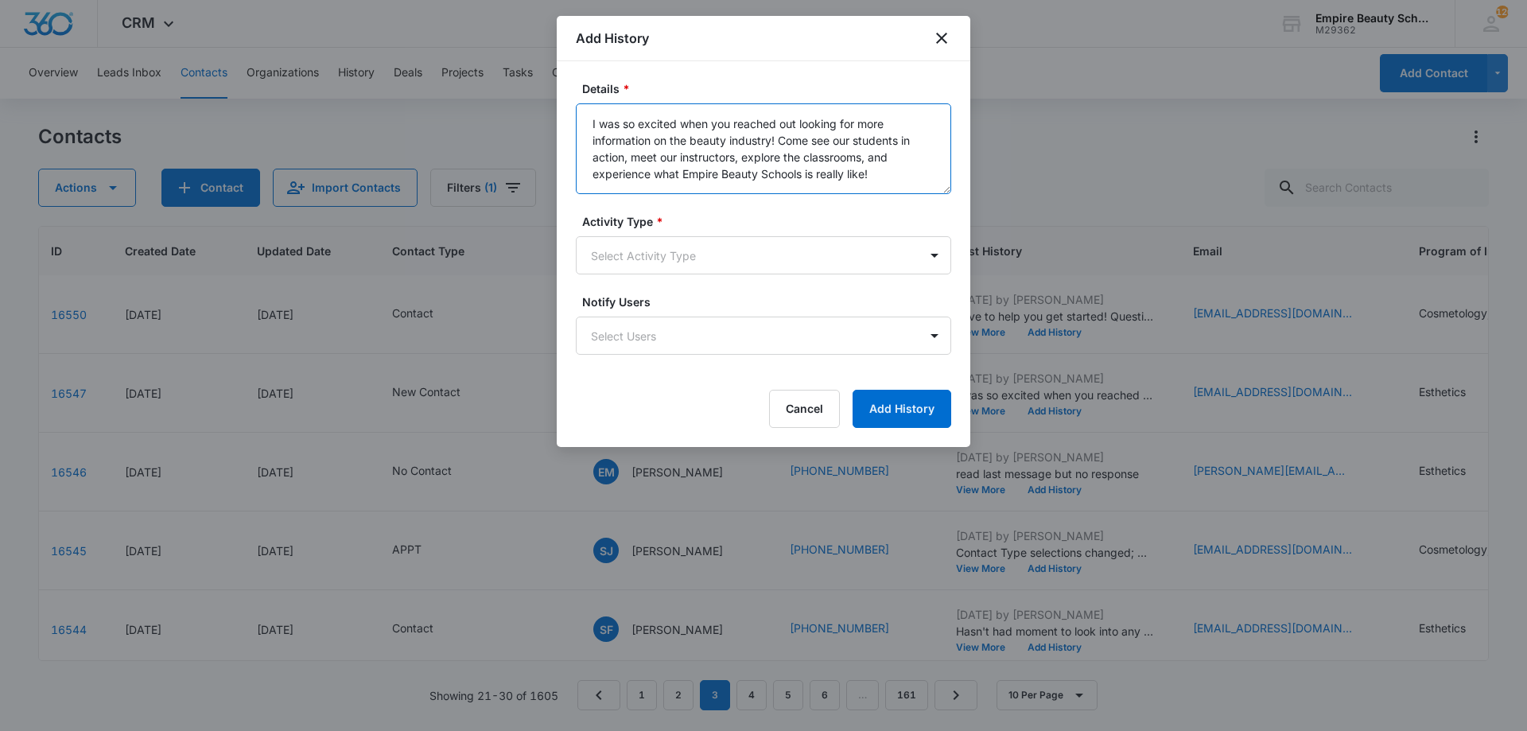
type textarea "I was so excited when you reached out looking for more information on the beaut…"
drag, startPoint x: 692, startPoint y: 286, endPoint x: 696, endPoint y: 276, distance: 10.3
click at [692, 285] on form "Details * I was so excited when you reached out looking for more information on…" at bounding box center [763, 254] width 375 height 348
click at [701, 266] on body "CRM Apps Forms CRM Email Shop Payments POS Files Brand Settings Empire Beauty S…" at bounding box center [763, 365] width 1527 height 731
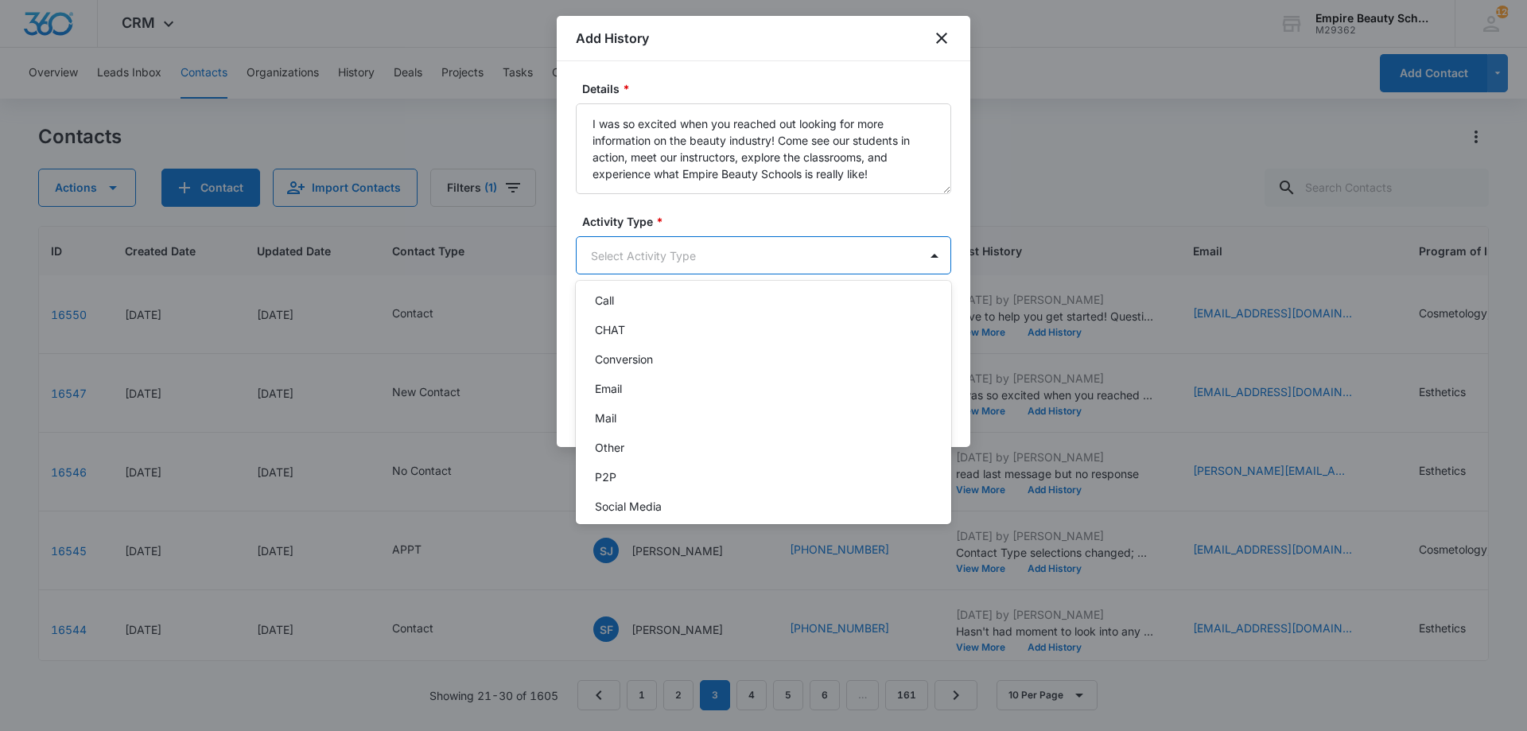
scroll to position [83, 0]
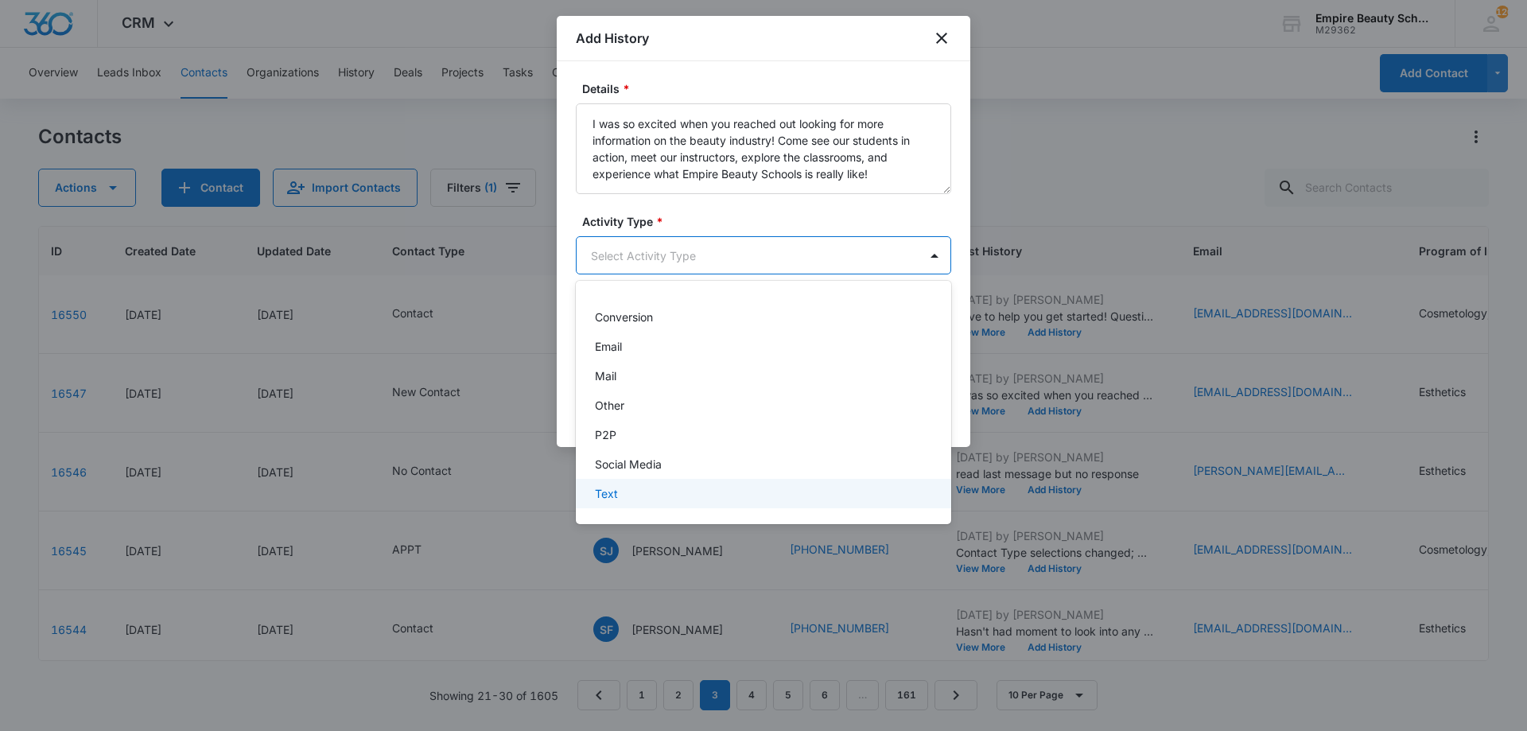
click at [650, 495] on div "Text" at bounding box center [762, 493] width 334 height 17
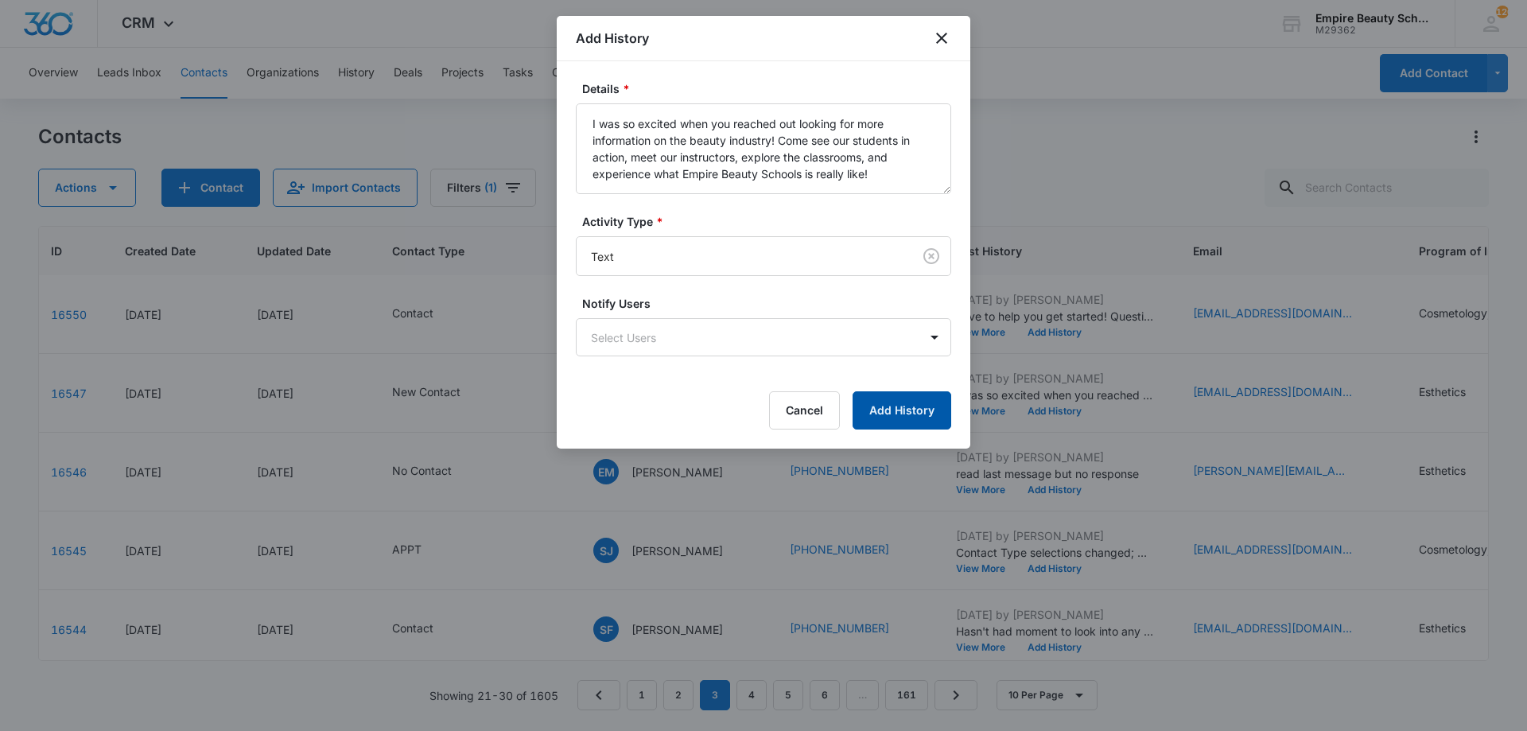
click at [926, 417] on button "Add History" at bounding box center [902, 410] width 99 height 38
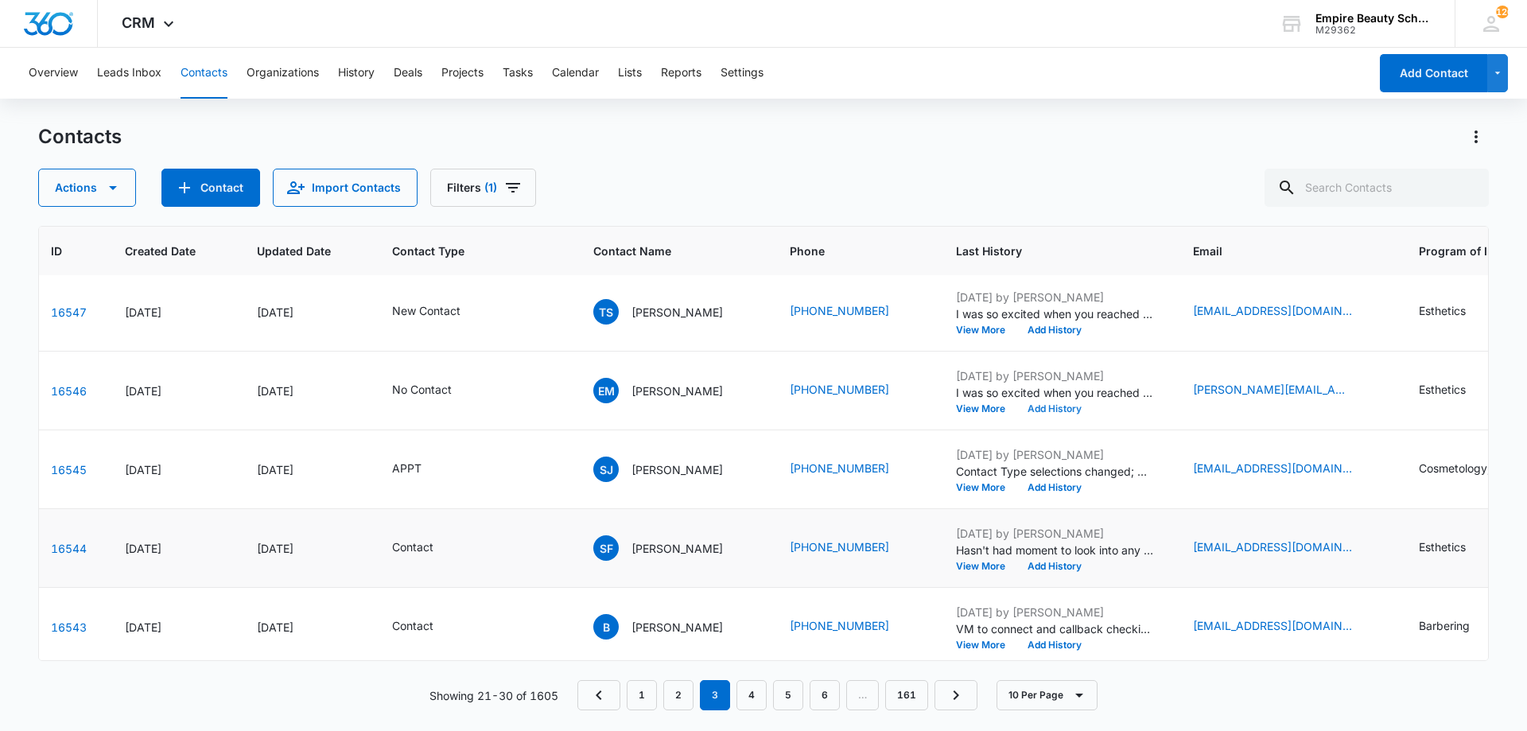
scroll to position [414, 68]
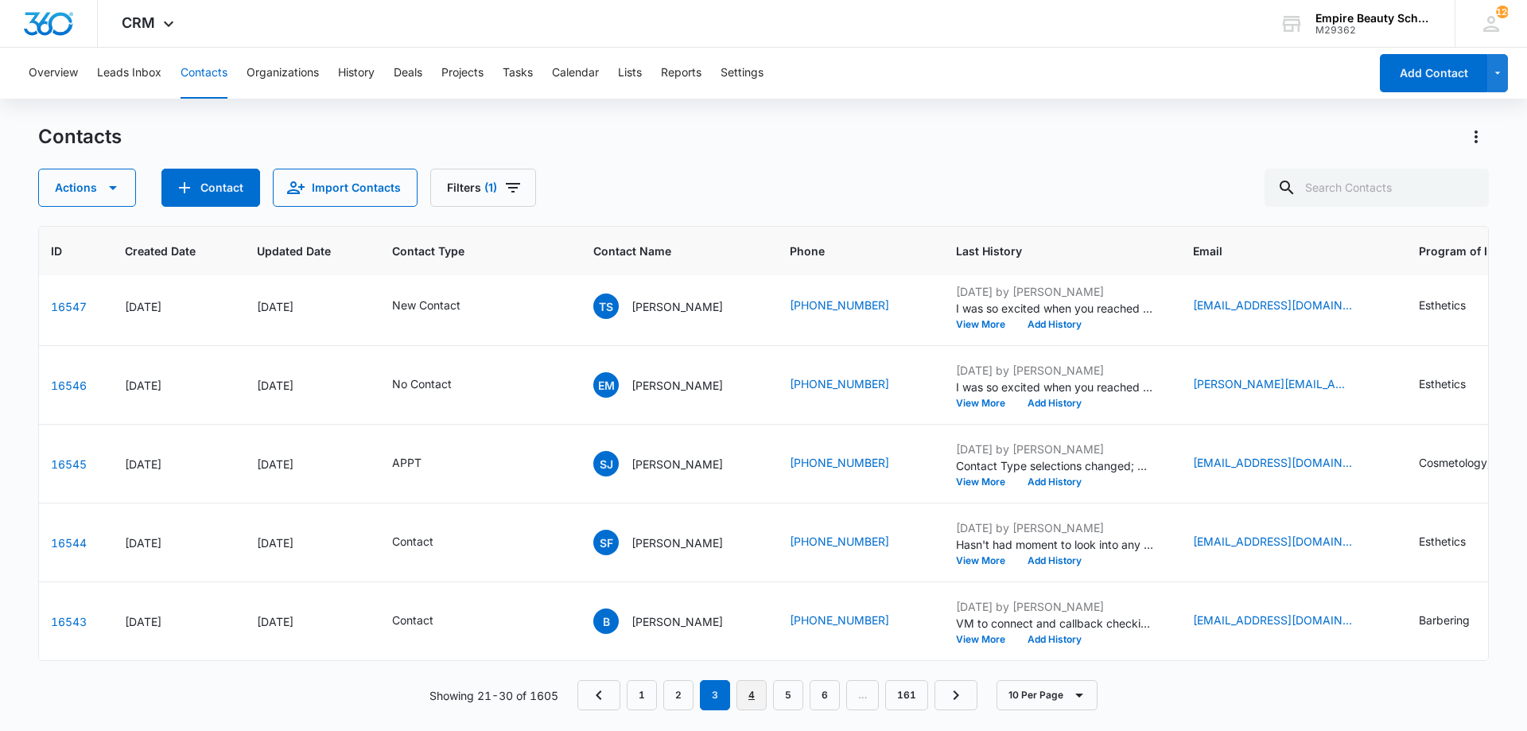
click at [752, 698] on link "4" at bounding box center [752, 695] width 30 height 30
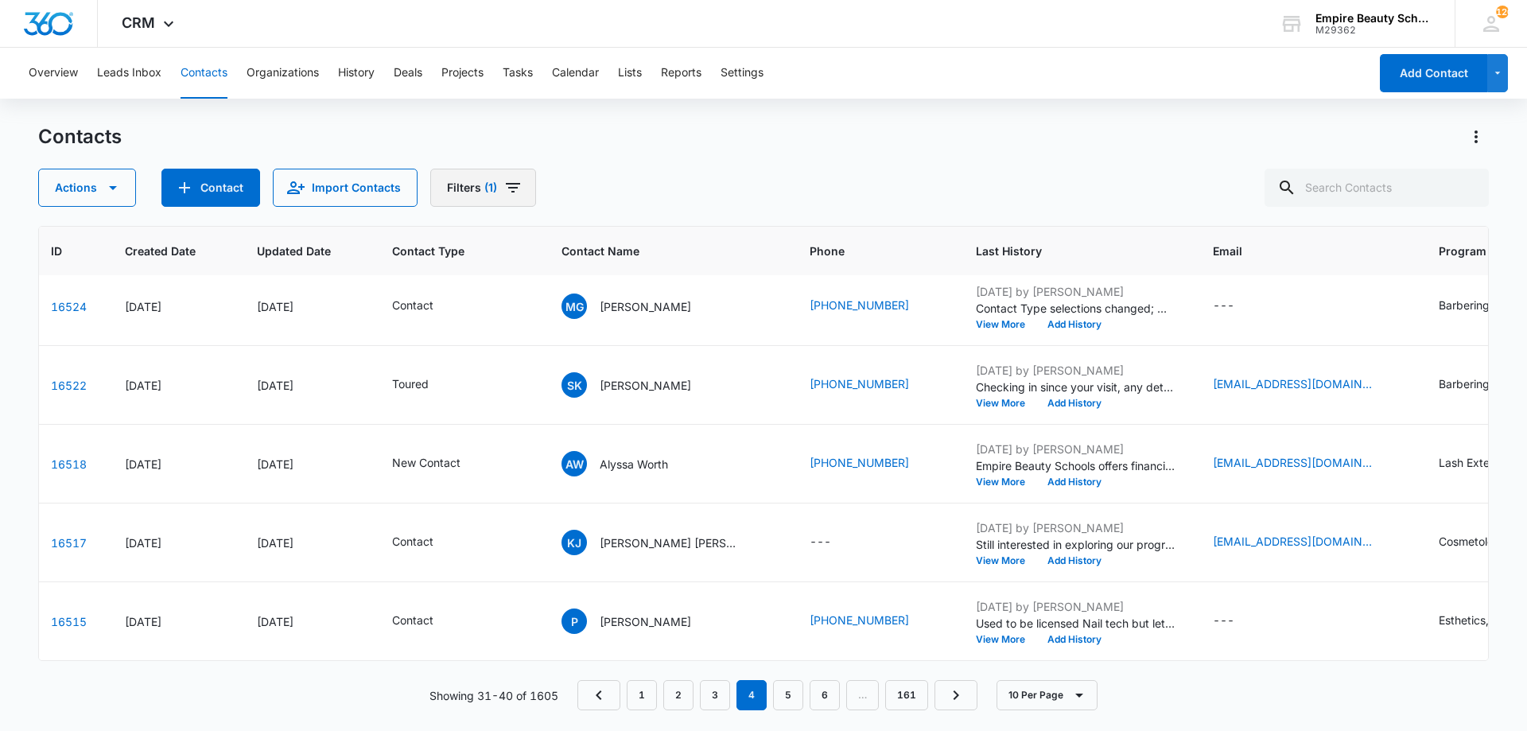
scroll to position [0, 68]
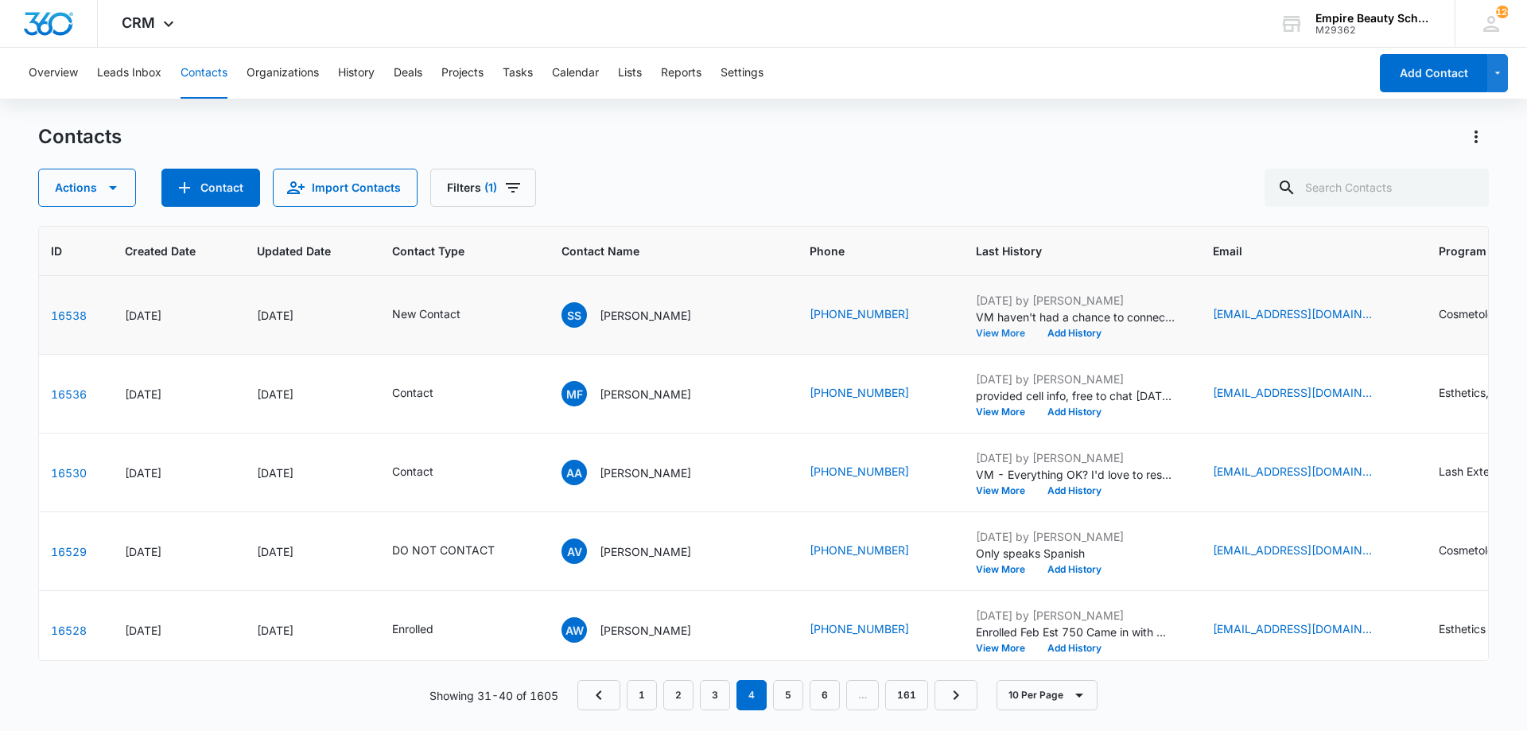
click at [976, 334] on button "View More" at bounding box center [1006, 334] width 60 height 10
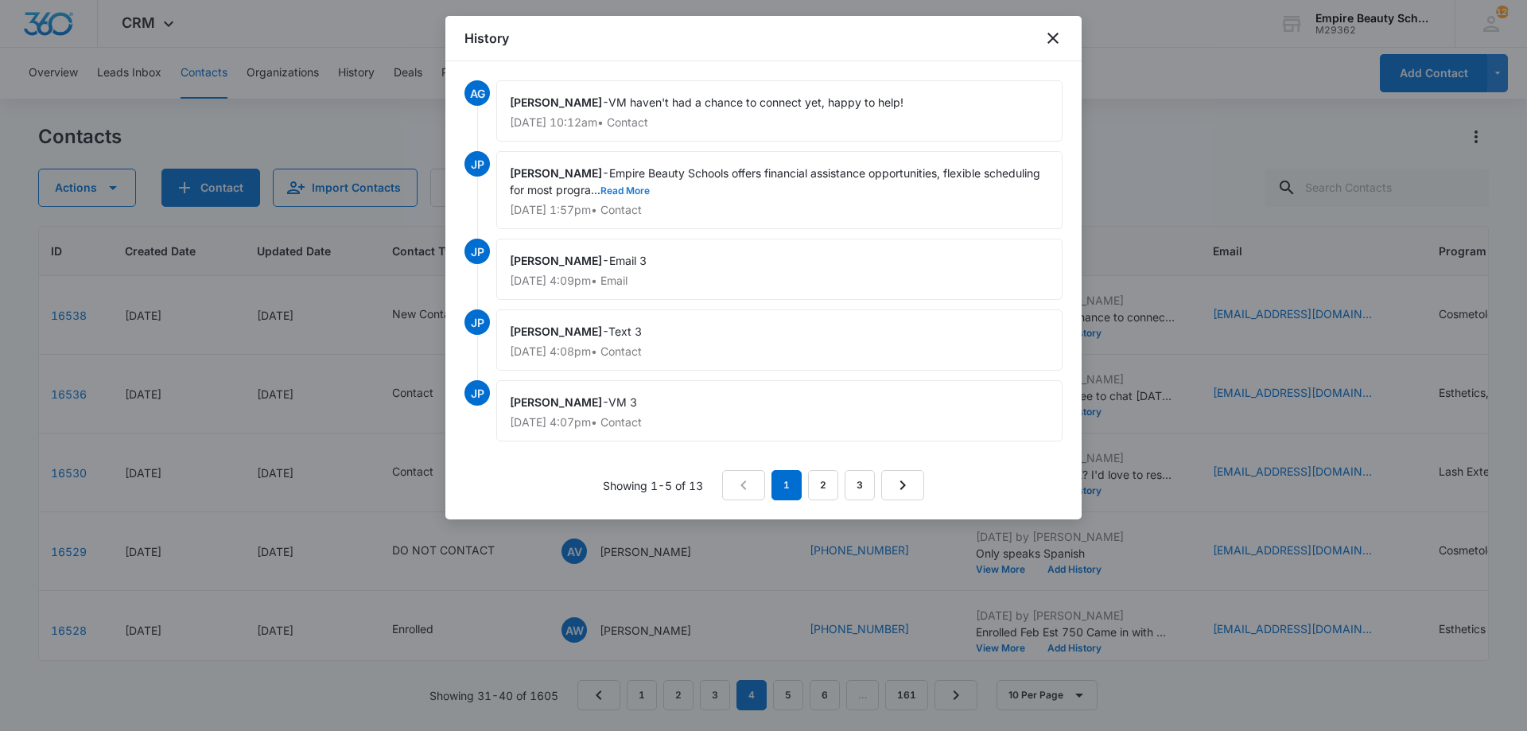
click at [650, 190] on button "Read More" at bounding box center [625, 191] width 49 height 10
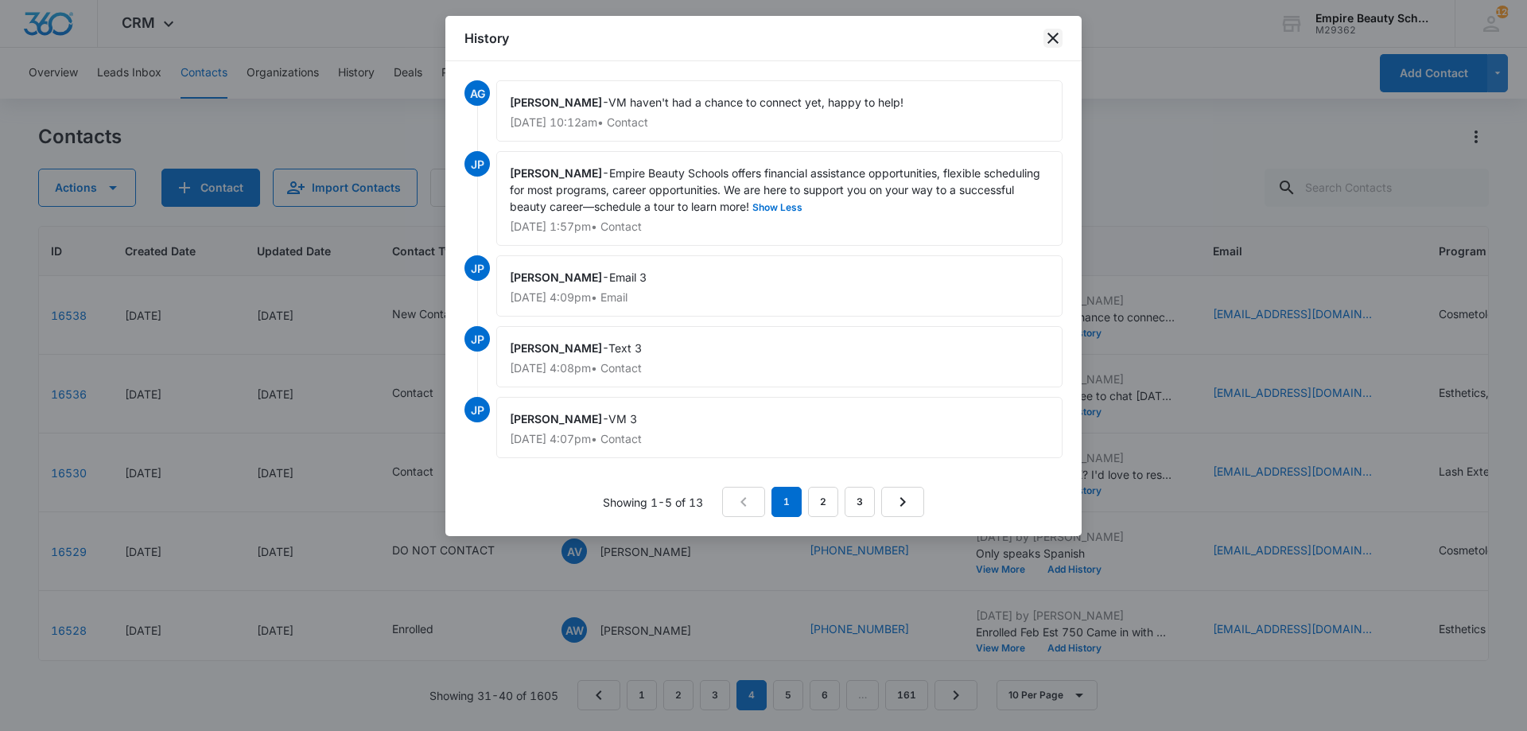
click at [1052, 41] on icon "close" at bounding box center [1053, 38] width 19 height 19
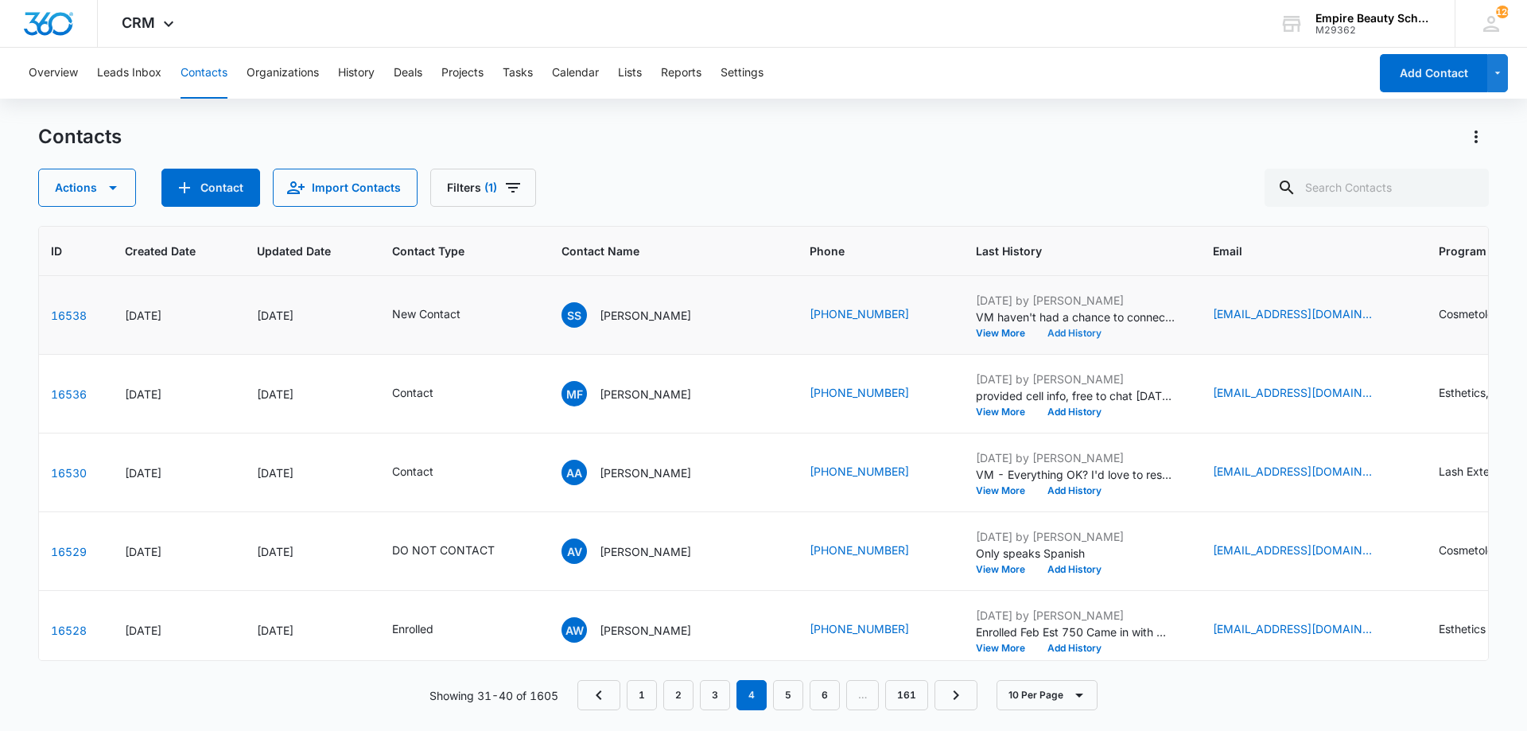
click at [1039, 333] on button "Add History" at bounding box center [1075, 334] width 76 height 10
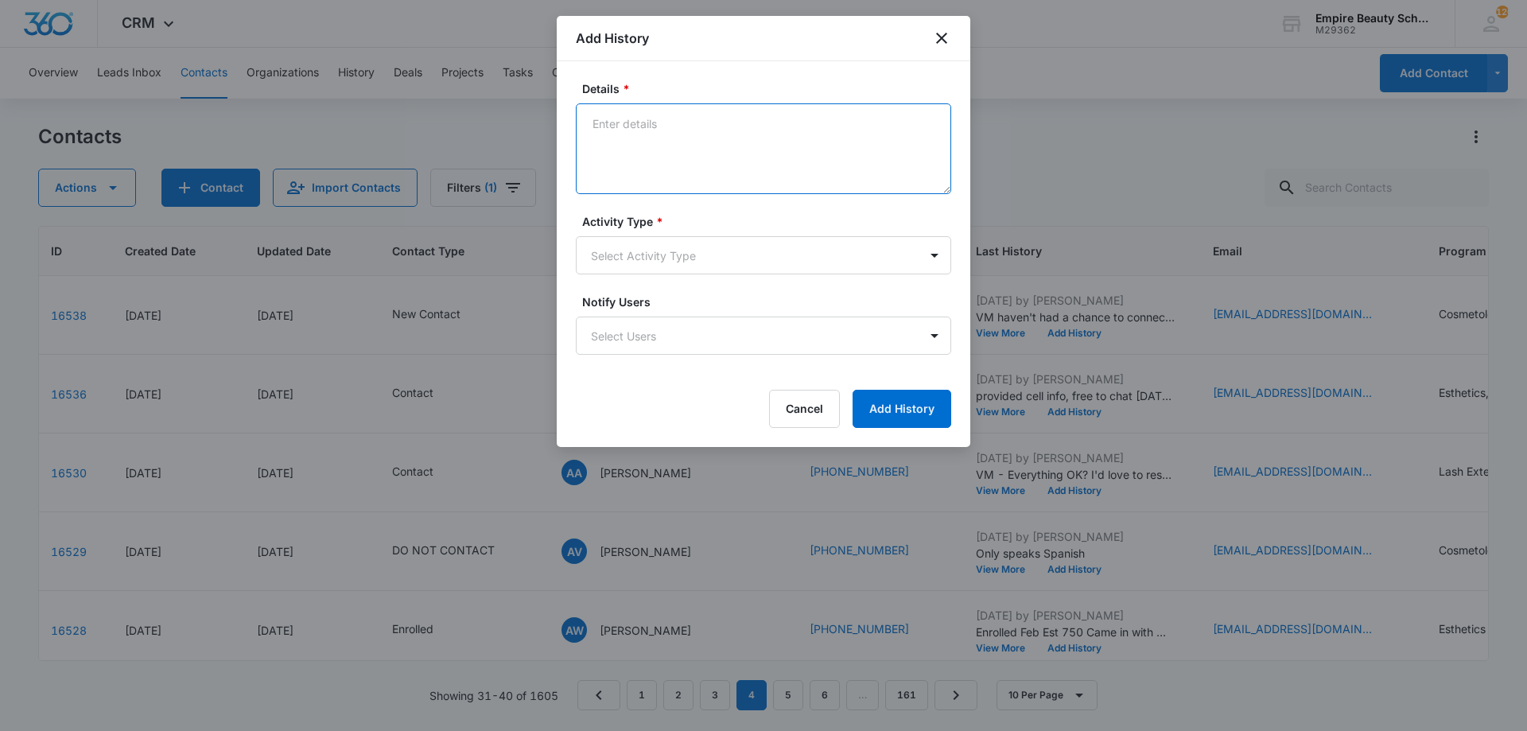
paste textarea "I was so excited when you reached out looking for more information on the beaut…"
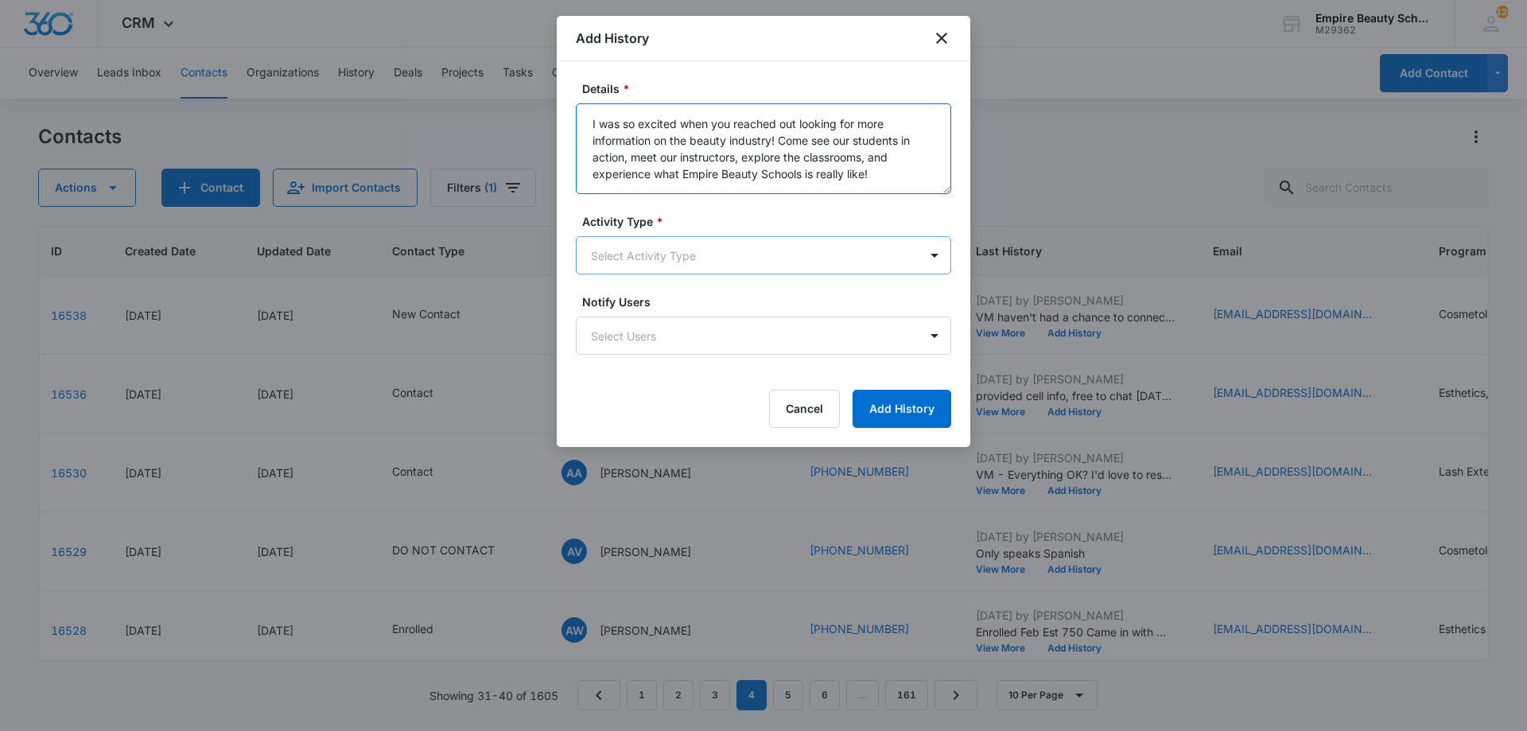
type textarea "I was so excited when you reached out looking for more information on the beaut…"
click at [691, 239] on body "CRM Apps Forms CRM Email Shop Payments POS Files Brand Settings Empire Beauty S…" at bounding box center [763, 365] width 1527 height 731
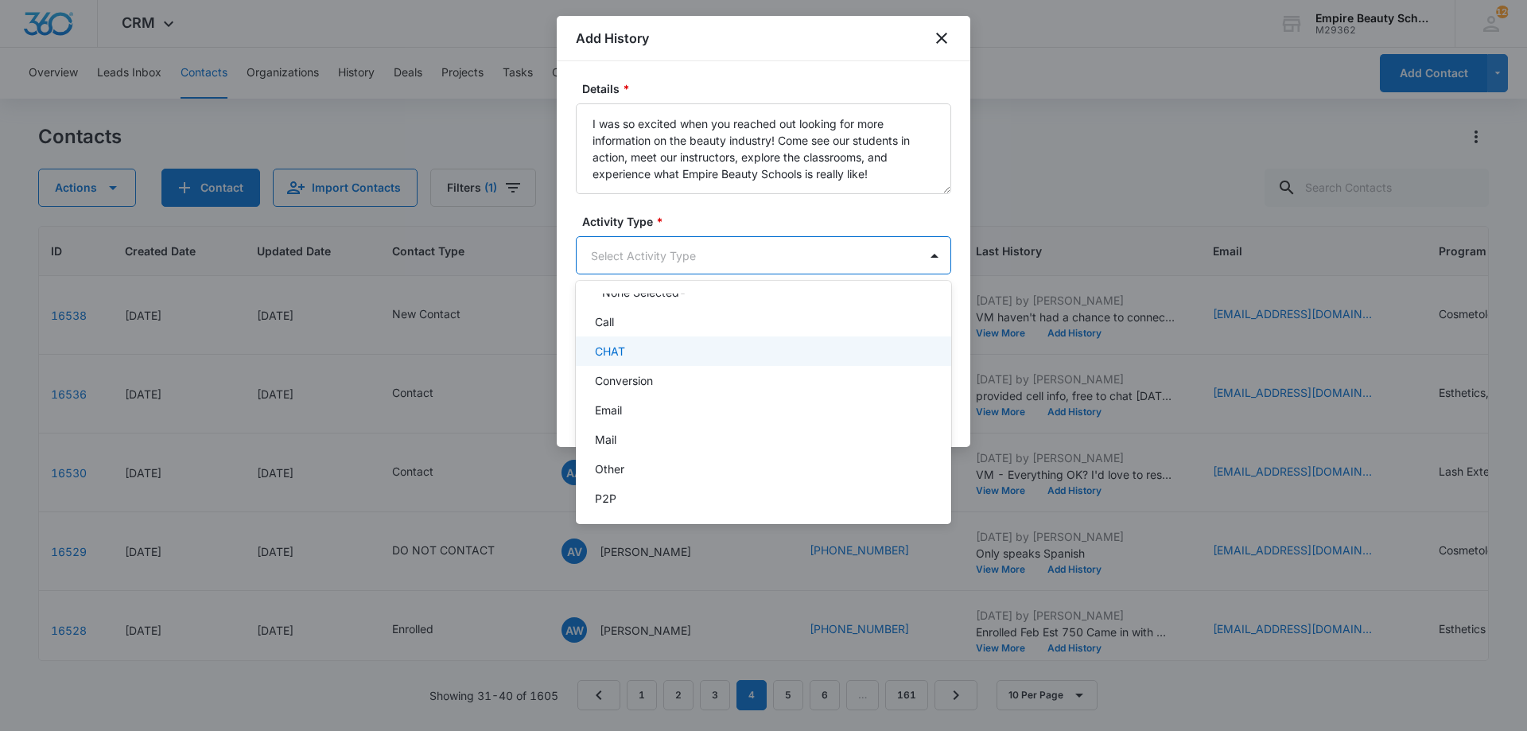
scroll to position [83, 0]
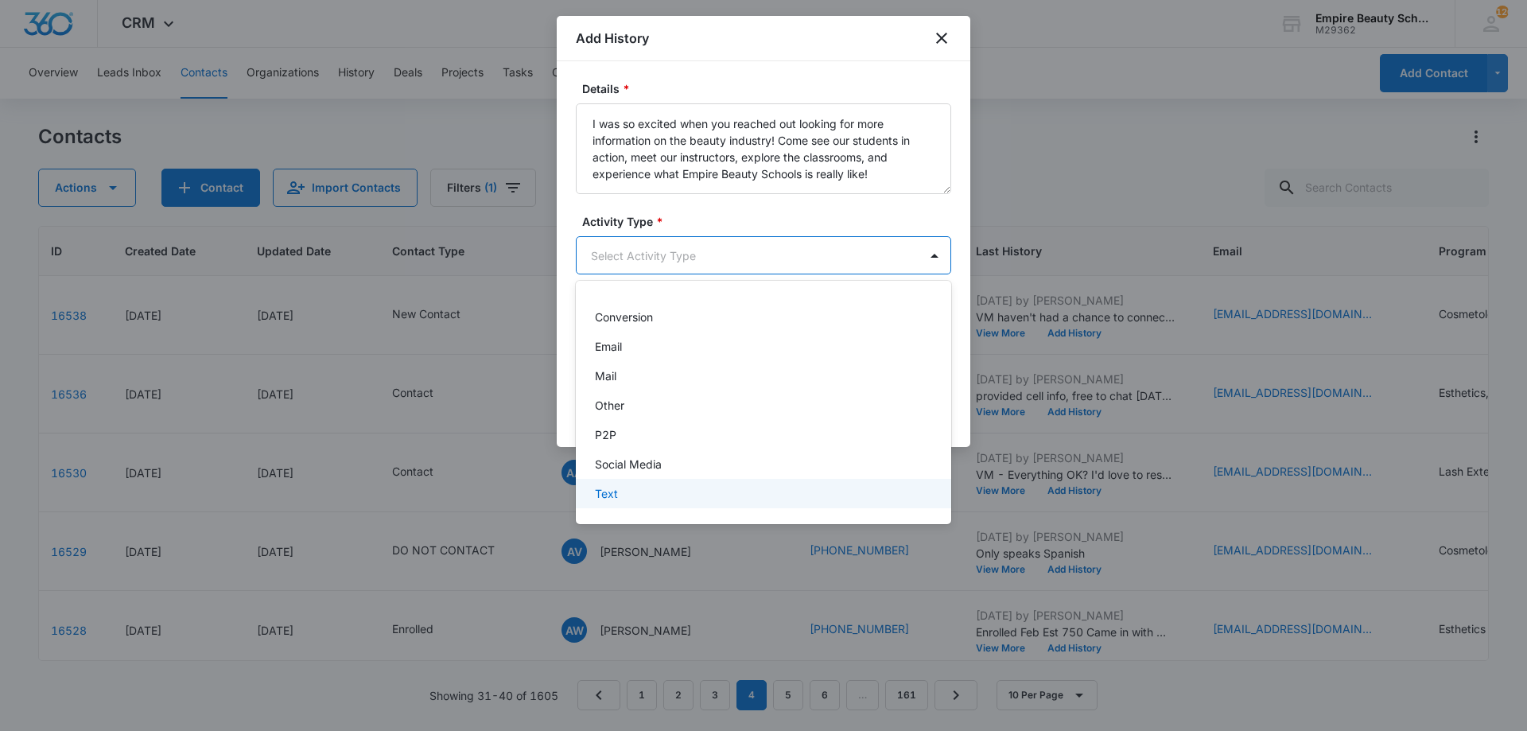
click at [657, 492] on div "Text" at bounding box center [762, 493] width 334 height 17
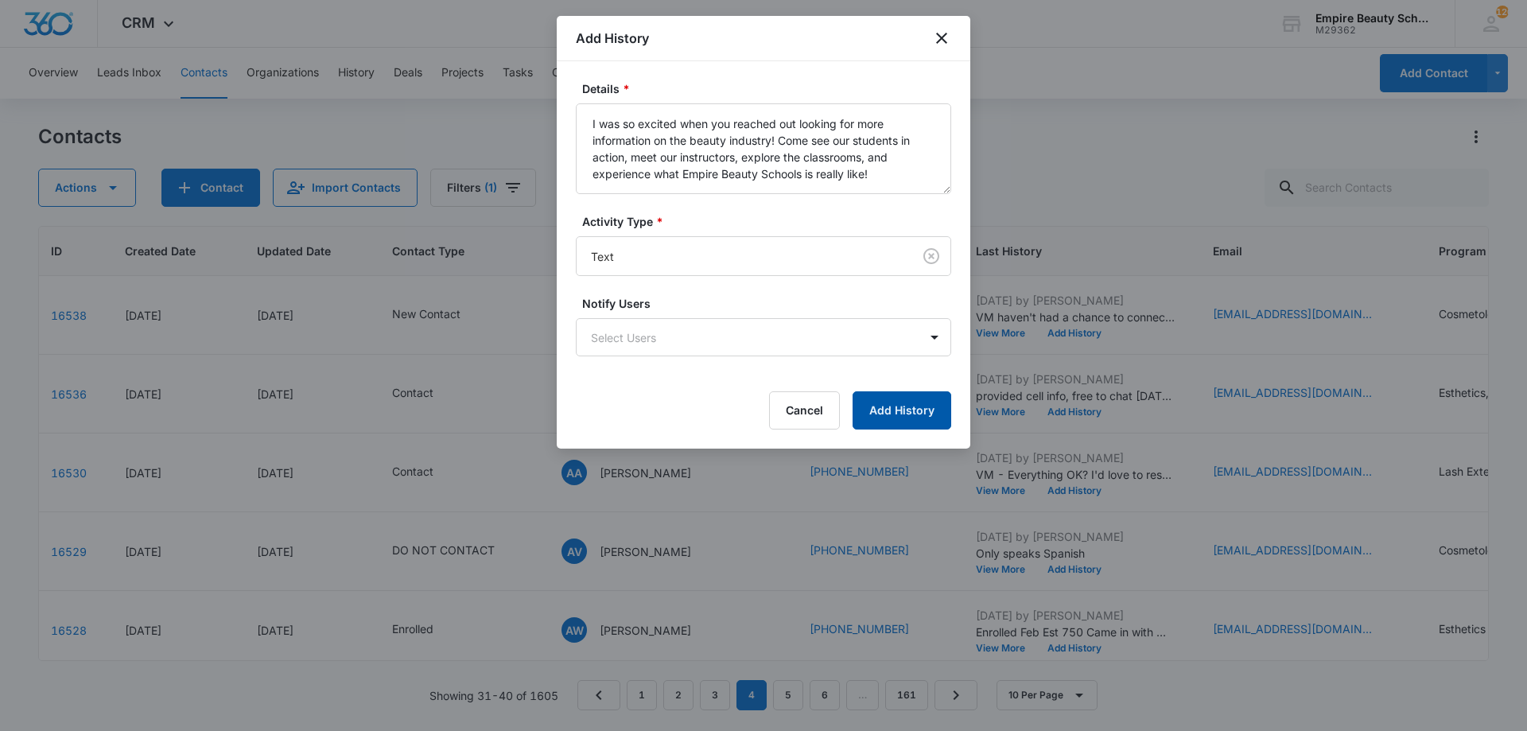
click at [911, 412] on button "Add History" at bounding box center [902, 410] width 99 height 38
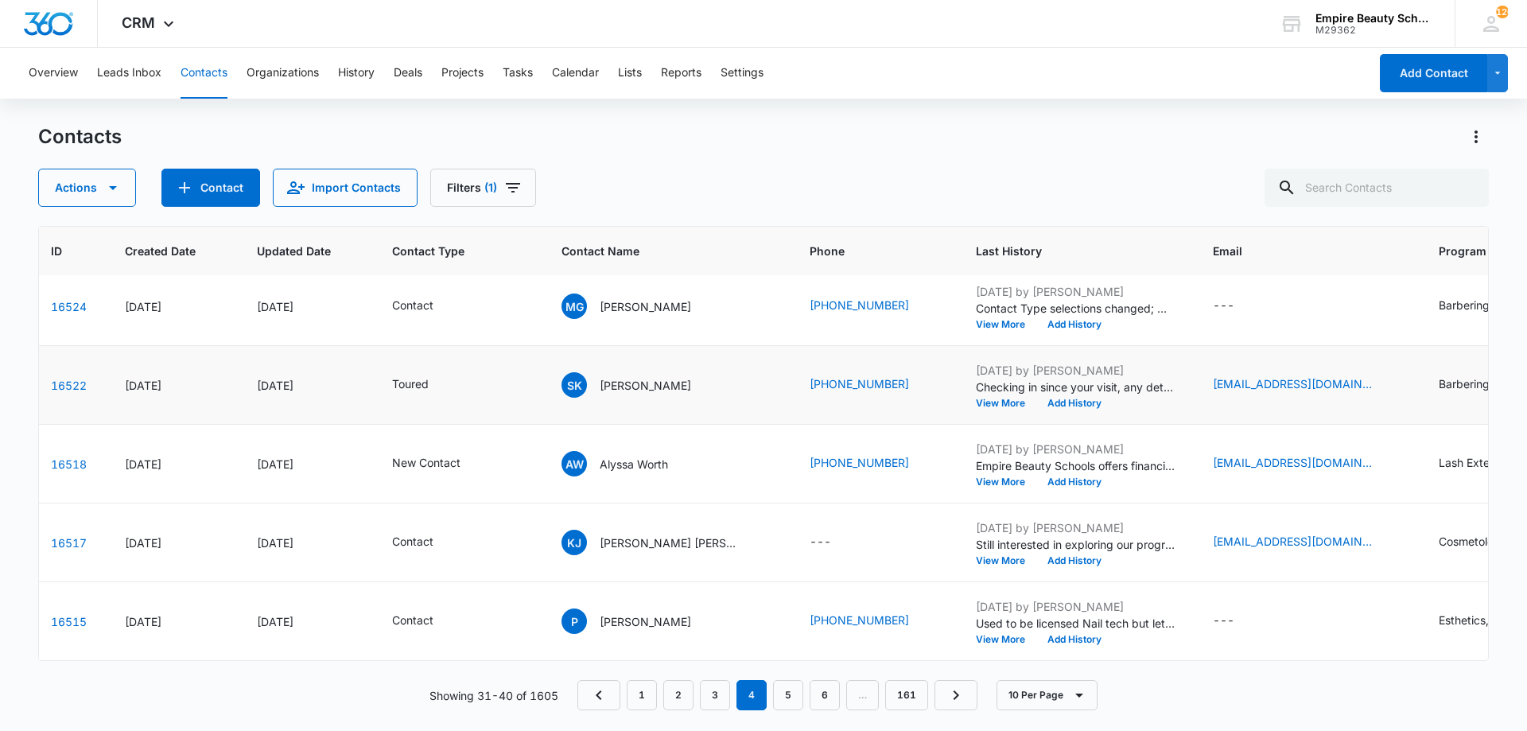
scroll to position [414, 68]
click at [976, 477] on button "View More" at bounding box center [1006, 482] width 60 height 10
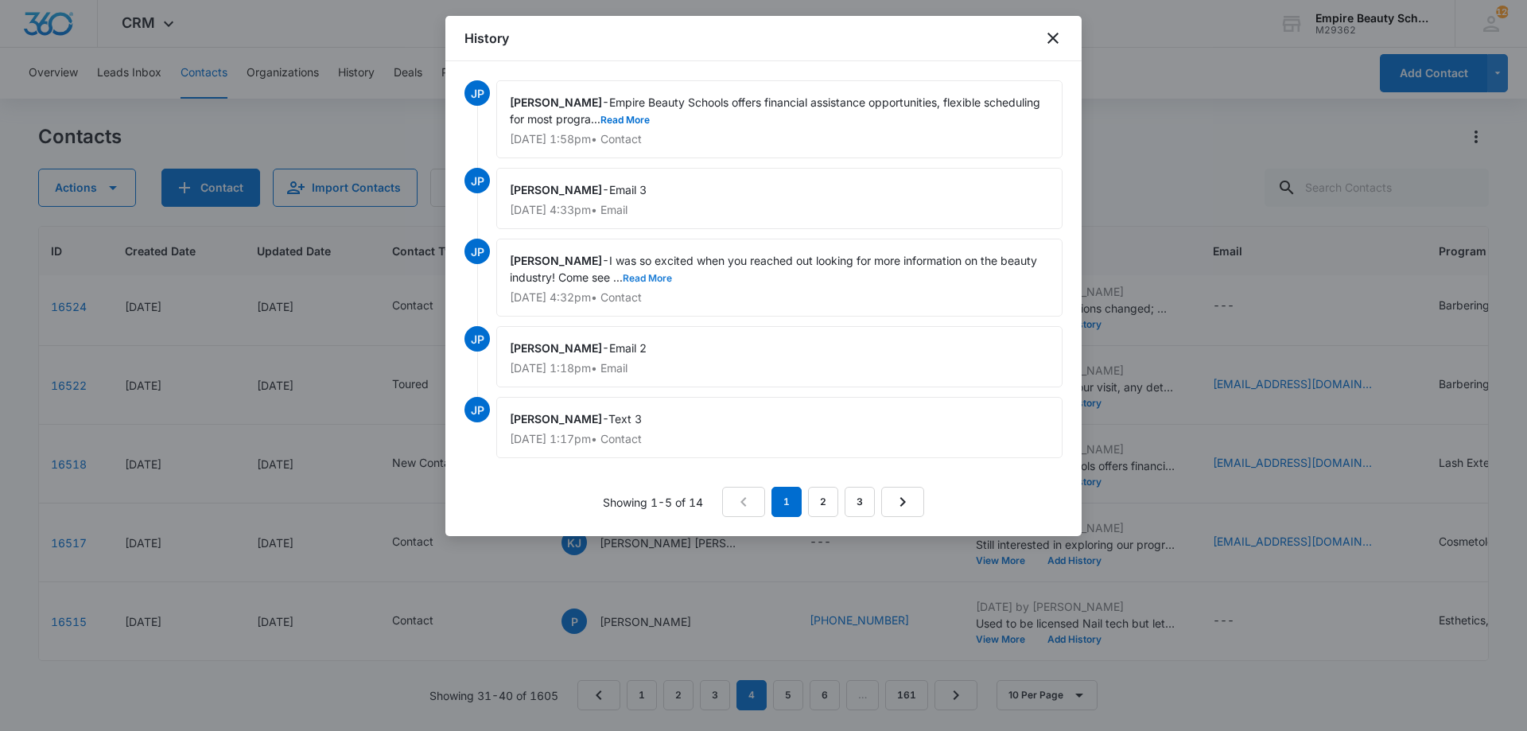
click at [652, 278] on button "Read More" at bounding box center [647, 279] width 49 height 10
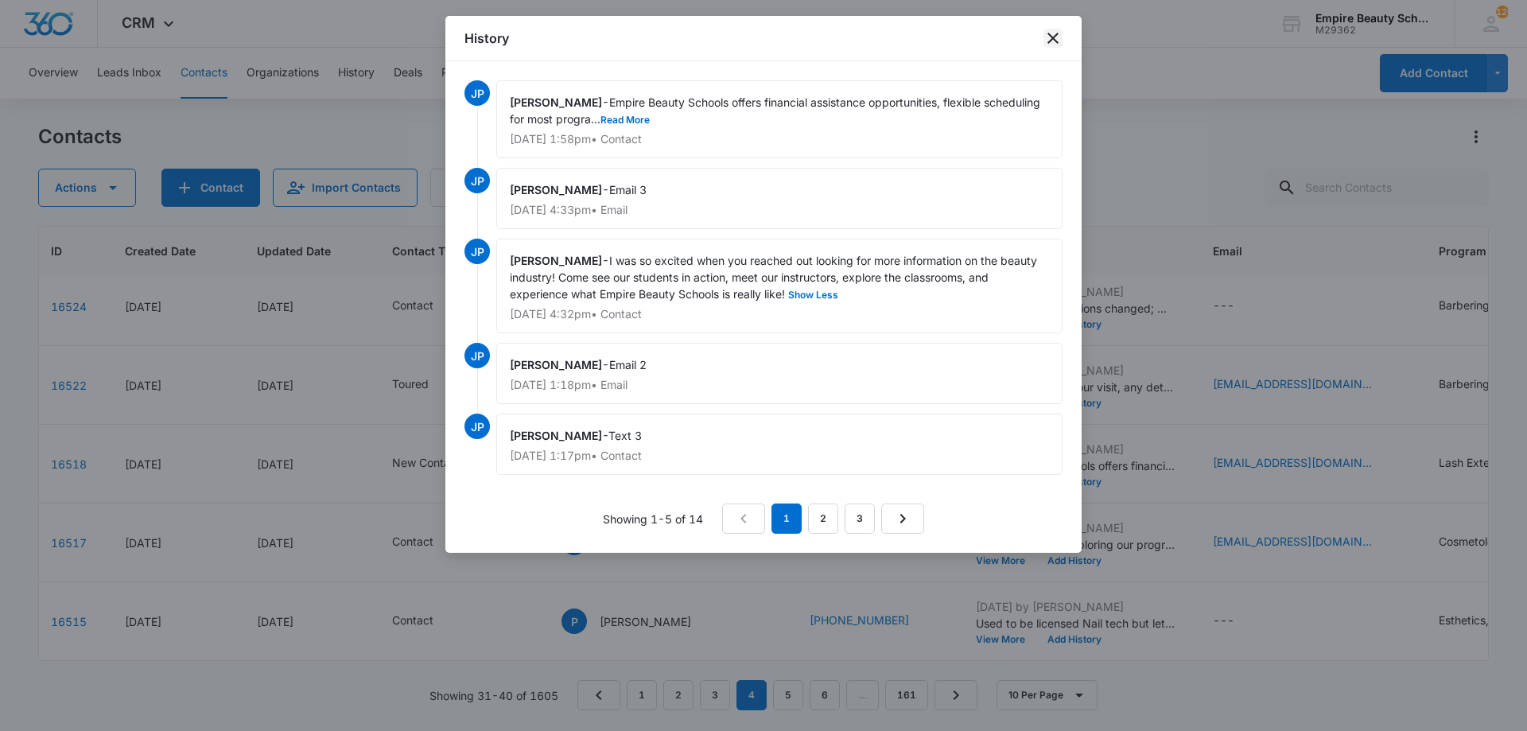
click at [1054, 39] on icon "close" at bounding box center [1053, 38] width 11 height 11
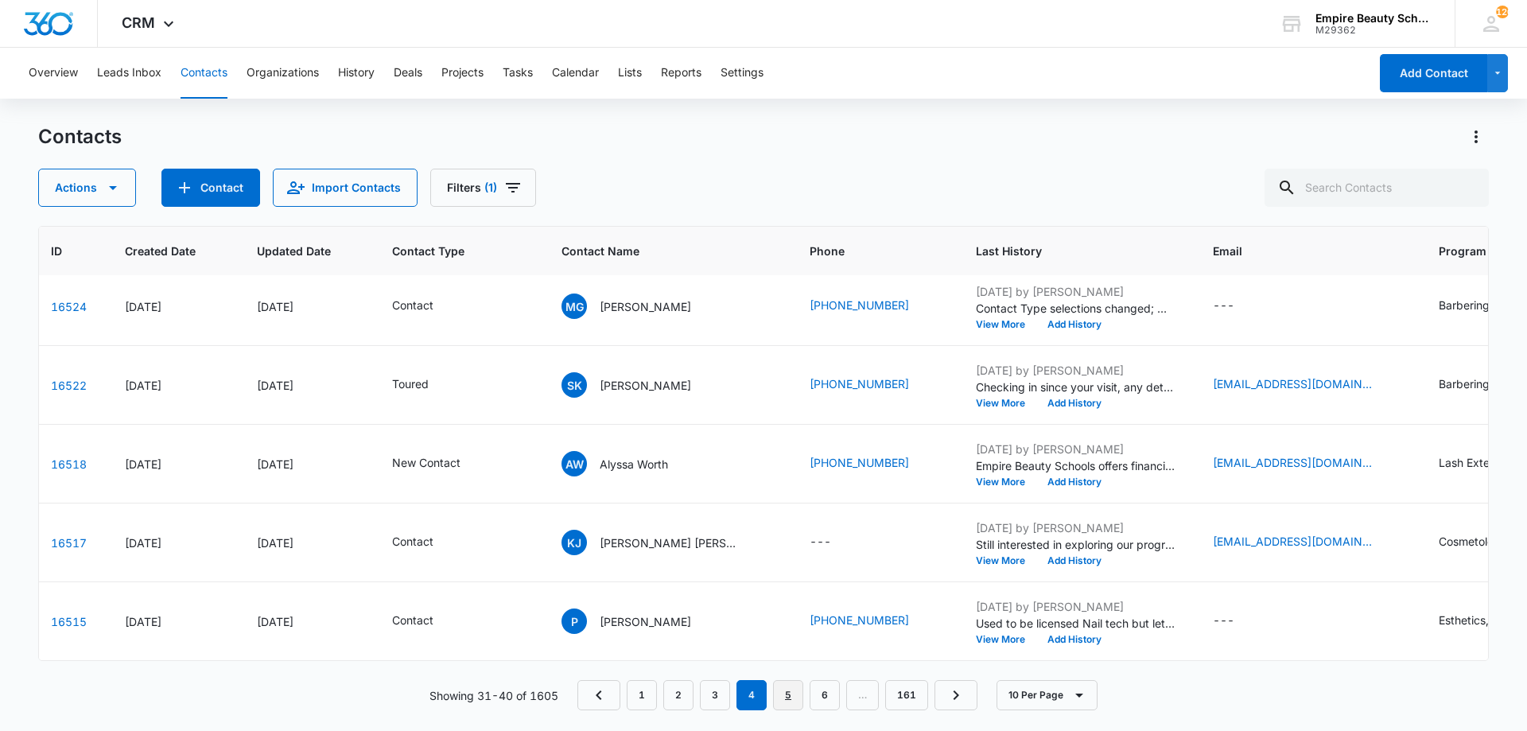
click at [776, 689] on link "5" at bounding box center [788, 695] width 30 height 30
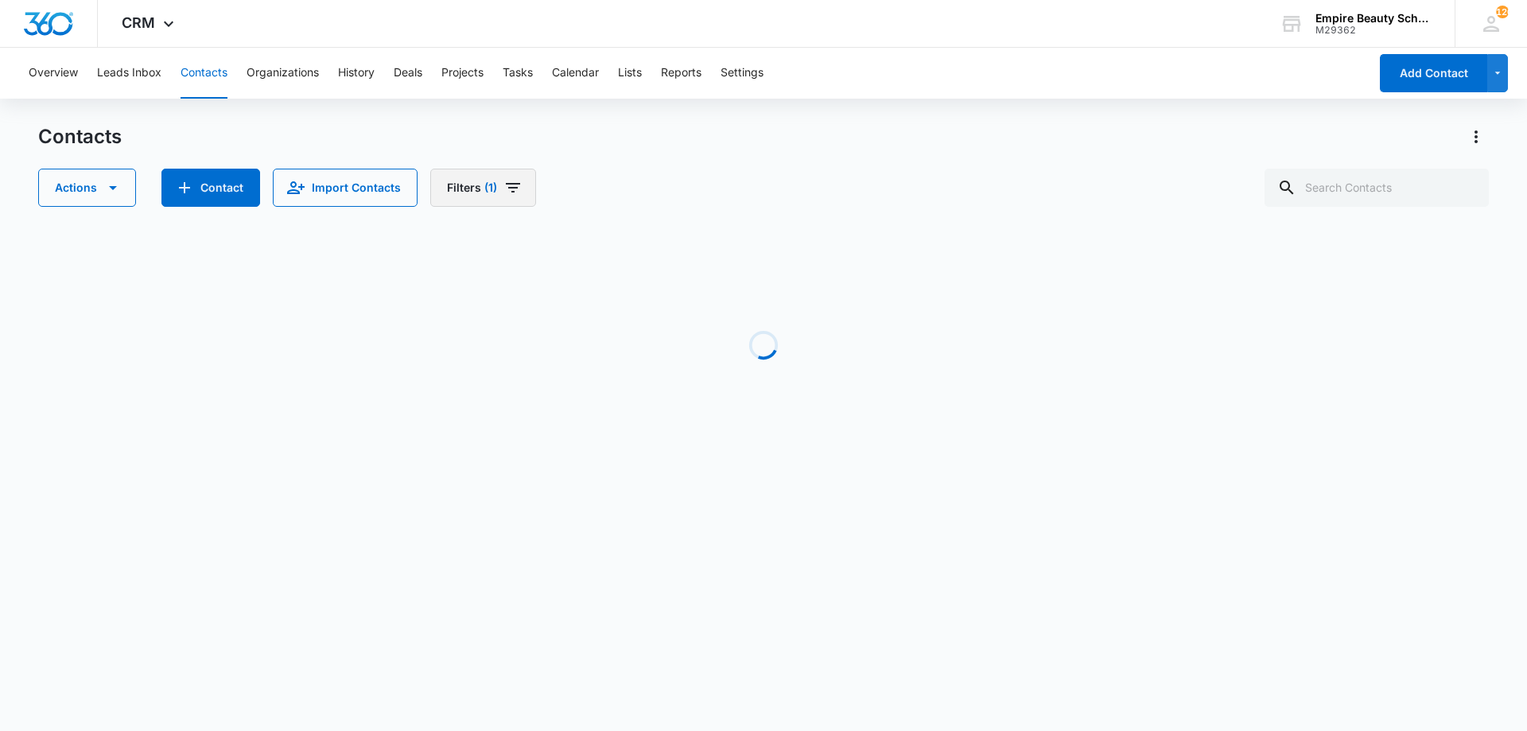
click at [498, 185] on button "Filters (1)" at bounding box center [483, 188] width 106 height 38
drag, startPoint x: 548, startPoint y: 455, endPoint x: 567, endPoint y: 356, distance: 101.3
click at [558, 352] on div "Assigned To Sources Status Type Organization Custom Filters 1" at bounding box center [537, 349] width 221 height 270
click at [611, 371] on icon "Show Type filters" at bounding box center [616, 369] width 19 height 19
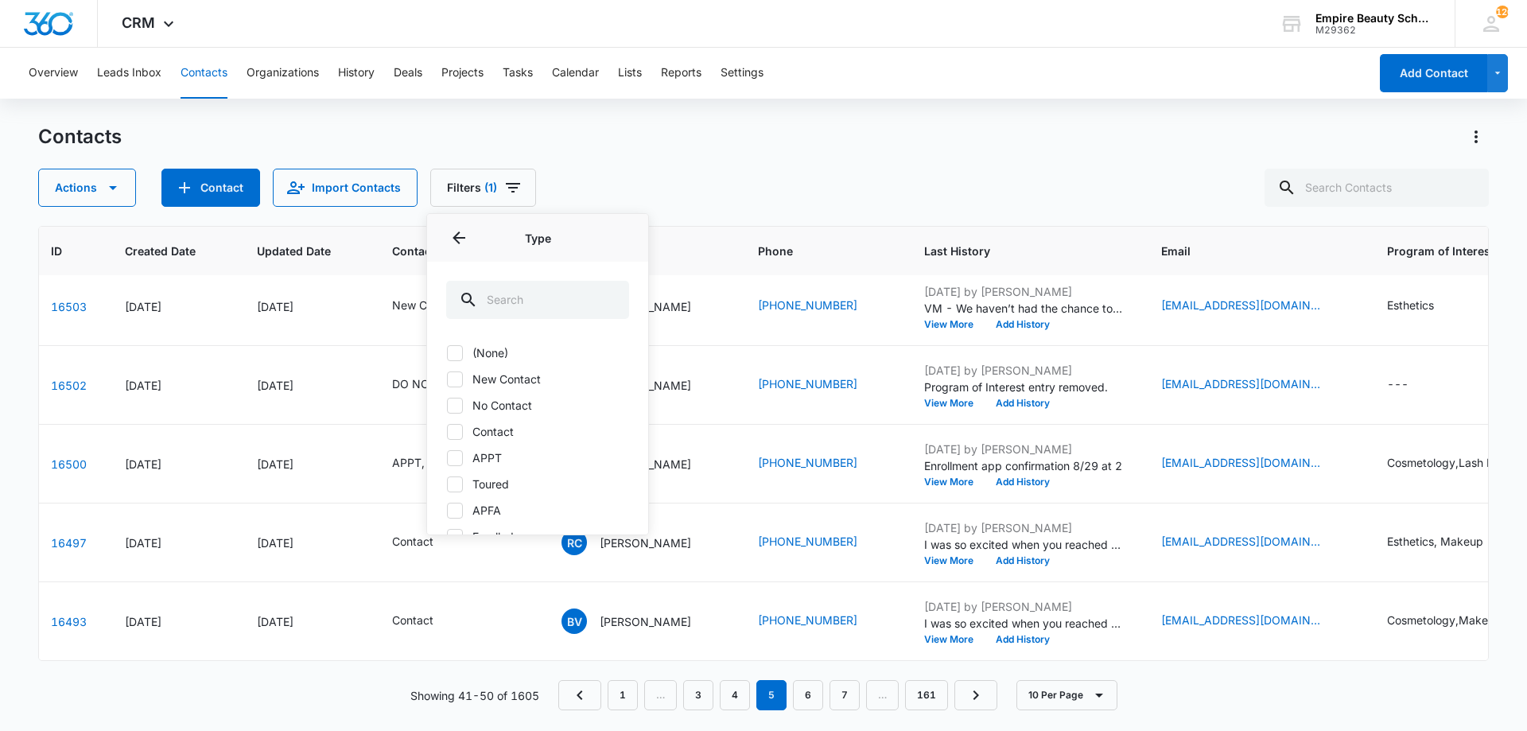
scroll to position [0, 68]
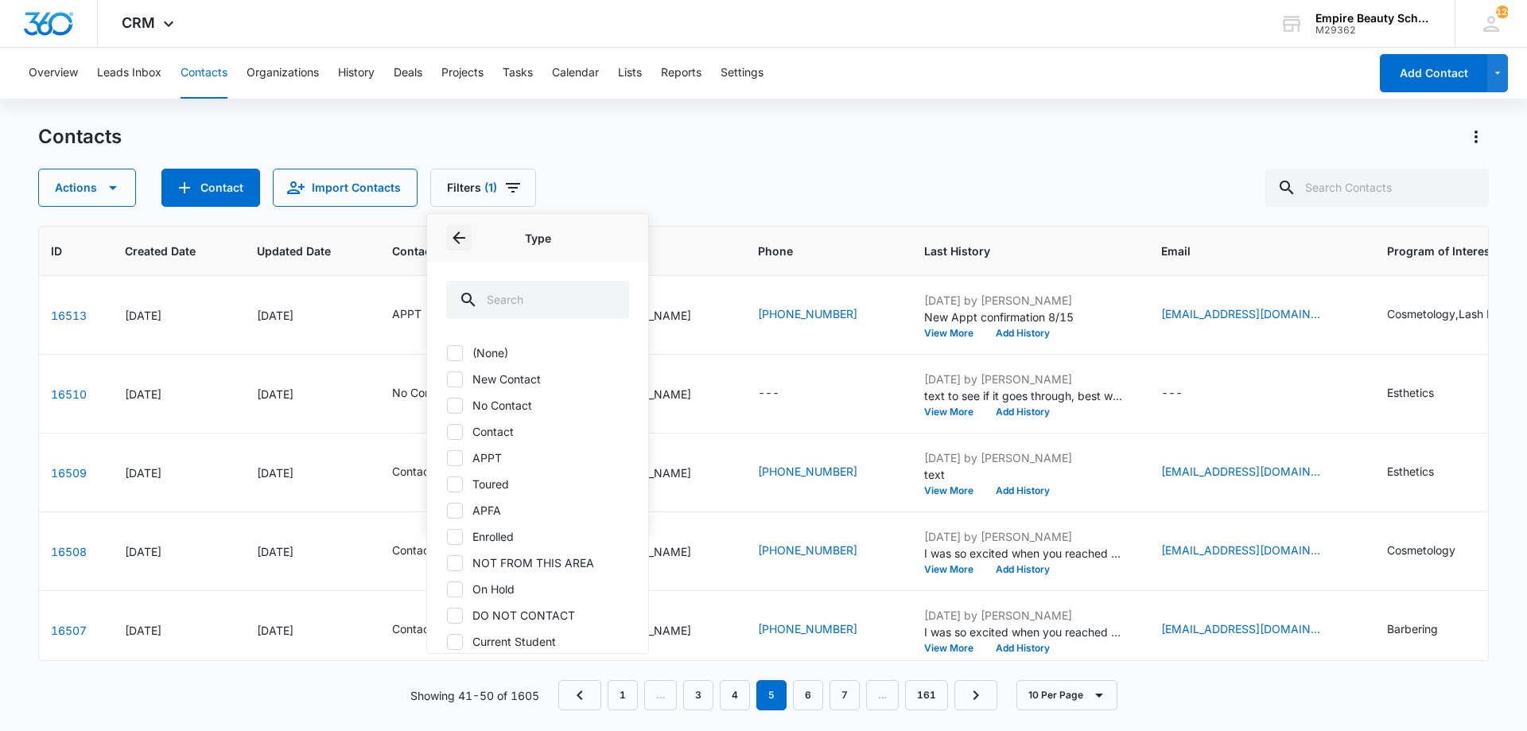
click at [455, 232] on icon "Back" at bounding box center [458, 237] width 19 height 19
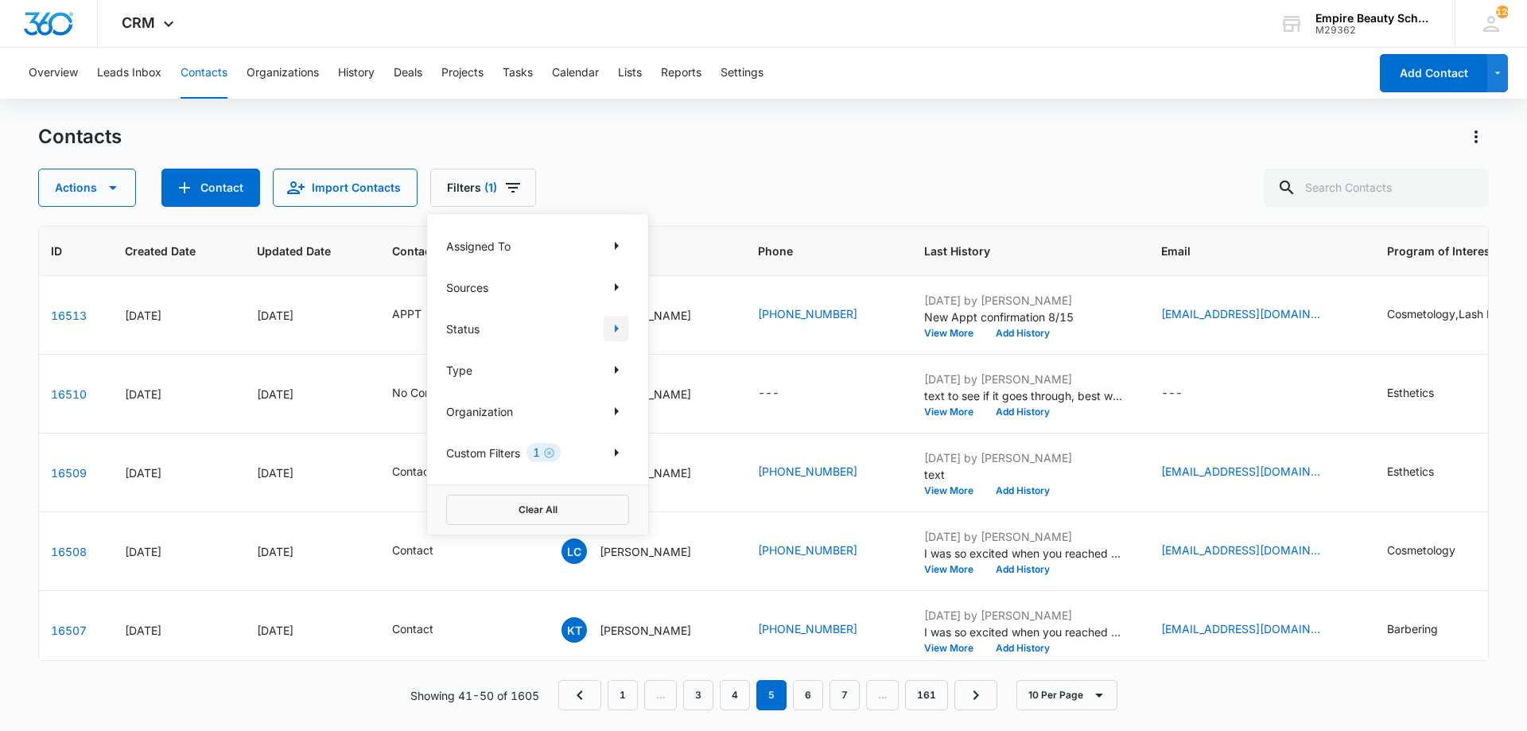
click at [613, 329] on icon "Show Status filters" at bounding box center [616, 328] width 19 height 19
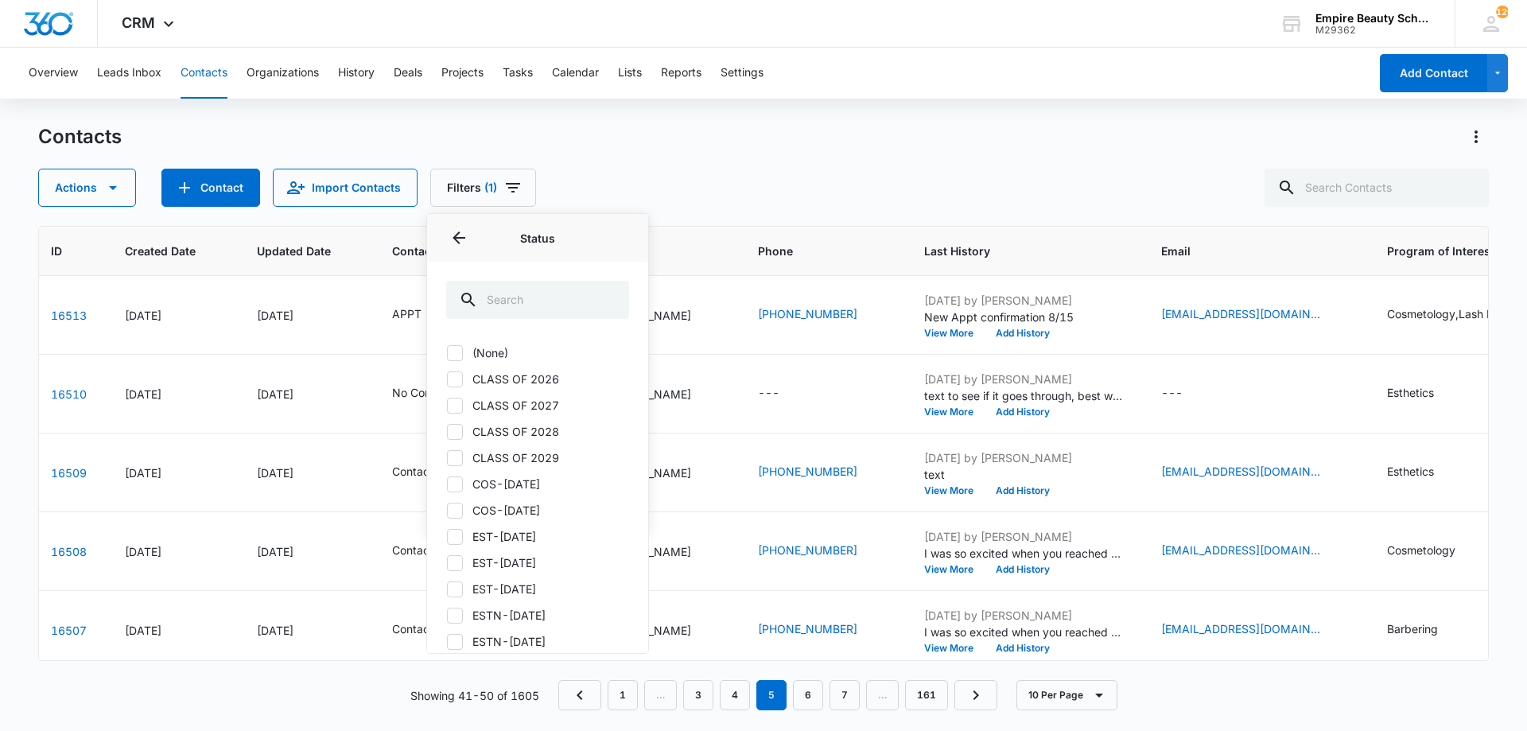
click at [531, 386] on label "CLASS OF 2026" at bounding box center [537, 379] width 183 height 17
click at [447, 379] on input "CLASS OF 2026" at bounding box center [446, 379] width 1 height 1
checkbox input "true"
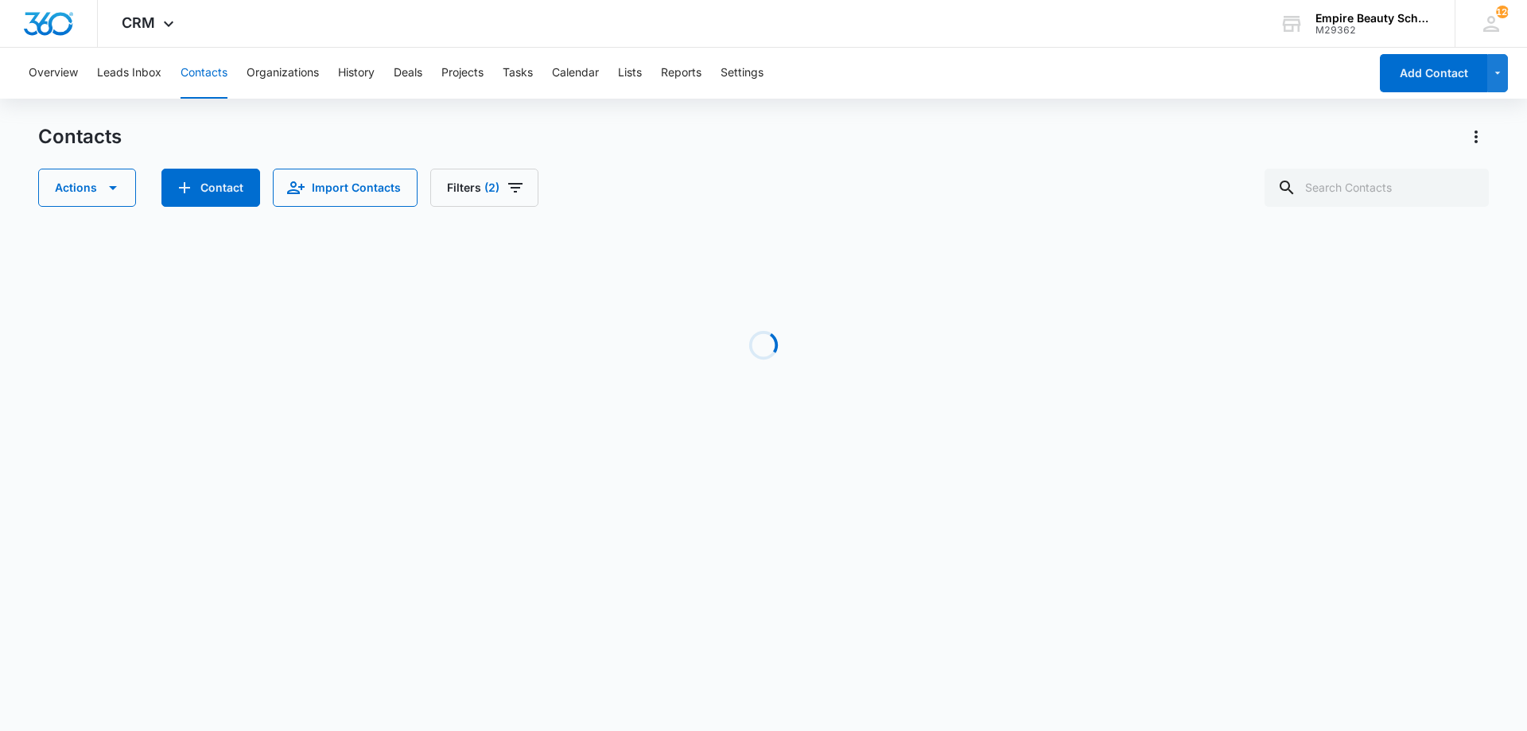
click at [737, 213] on div "Contacts Actions Contact Import Contacts Filters (2) Loading No Results Showing…" at bounding box center [763, 304] width 1451 height 360
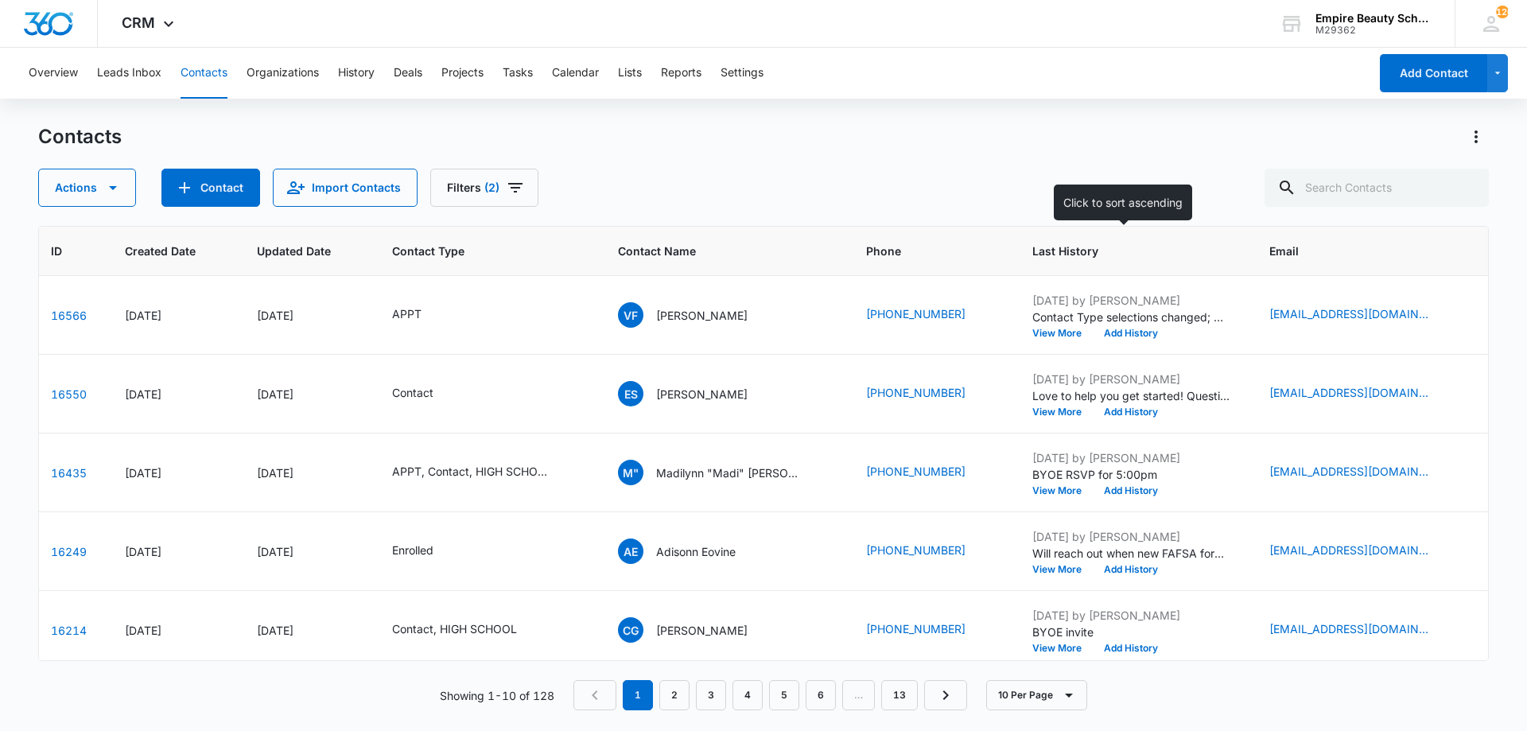
click at [1115, 250] on span "Last History" at bounding box center [1121, 251] width 176 height 17
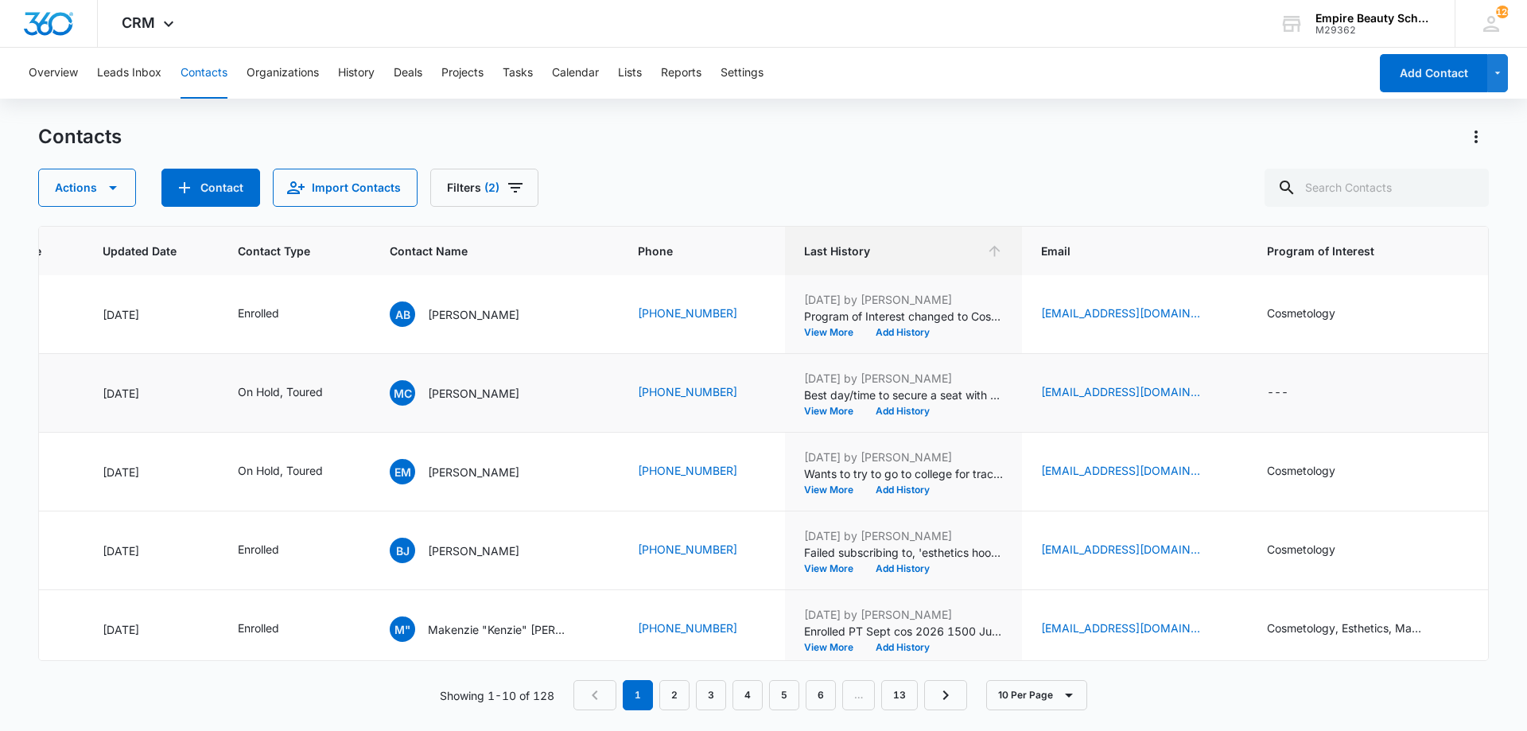
scroll to position [159, 223]
click at [837, 412] on button "View More" at bounding box center [834, 411] width 60 height 10
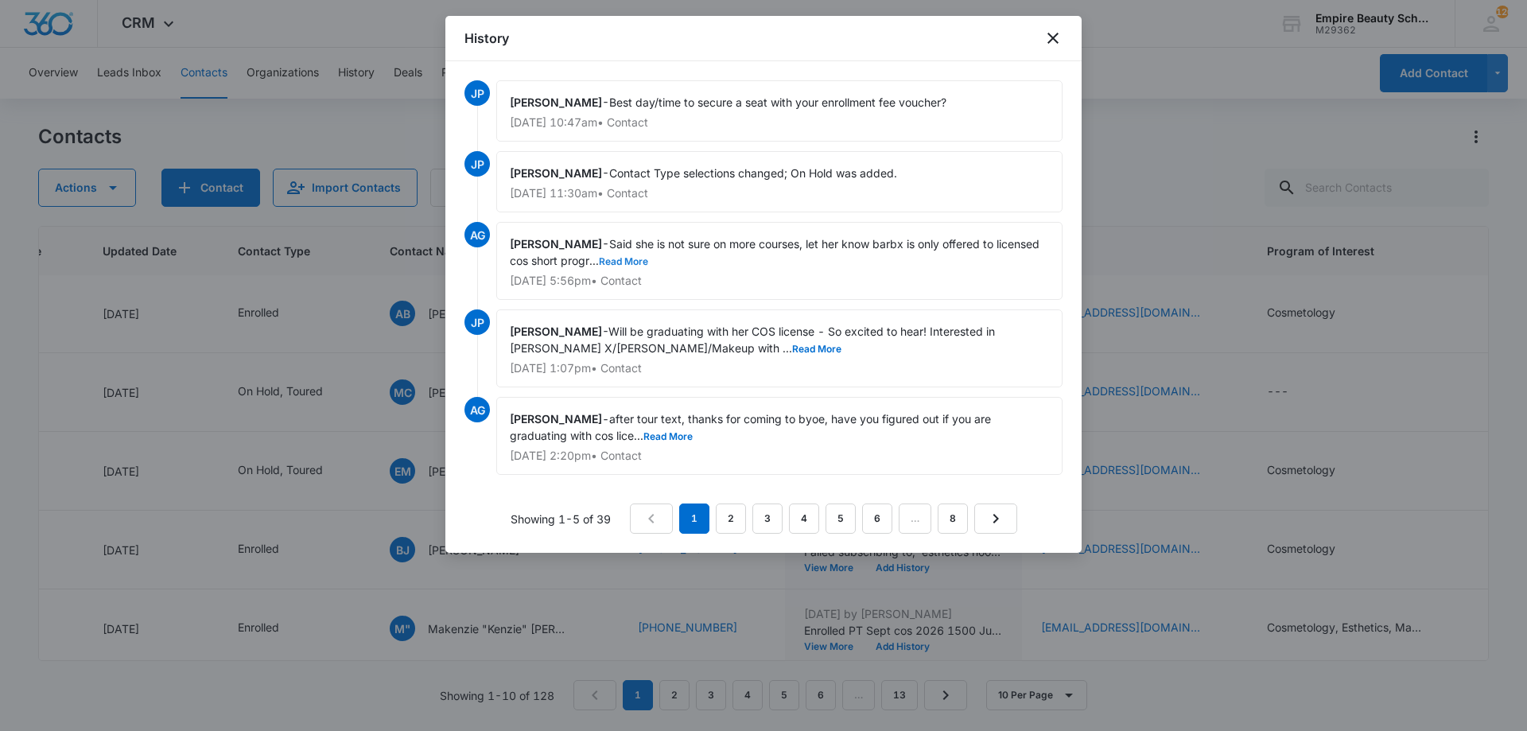
click at [639, 264] on button "Read More" at bounding box center [623, 262] width 49 height 10
click at [1055, 41] on icon "close" at bounding box center [1053, 38] width 19 height 19
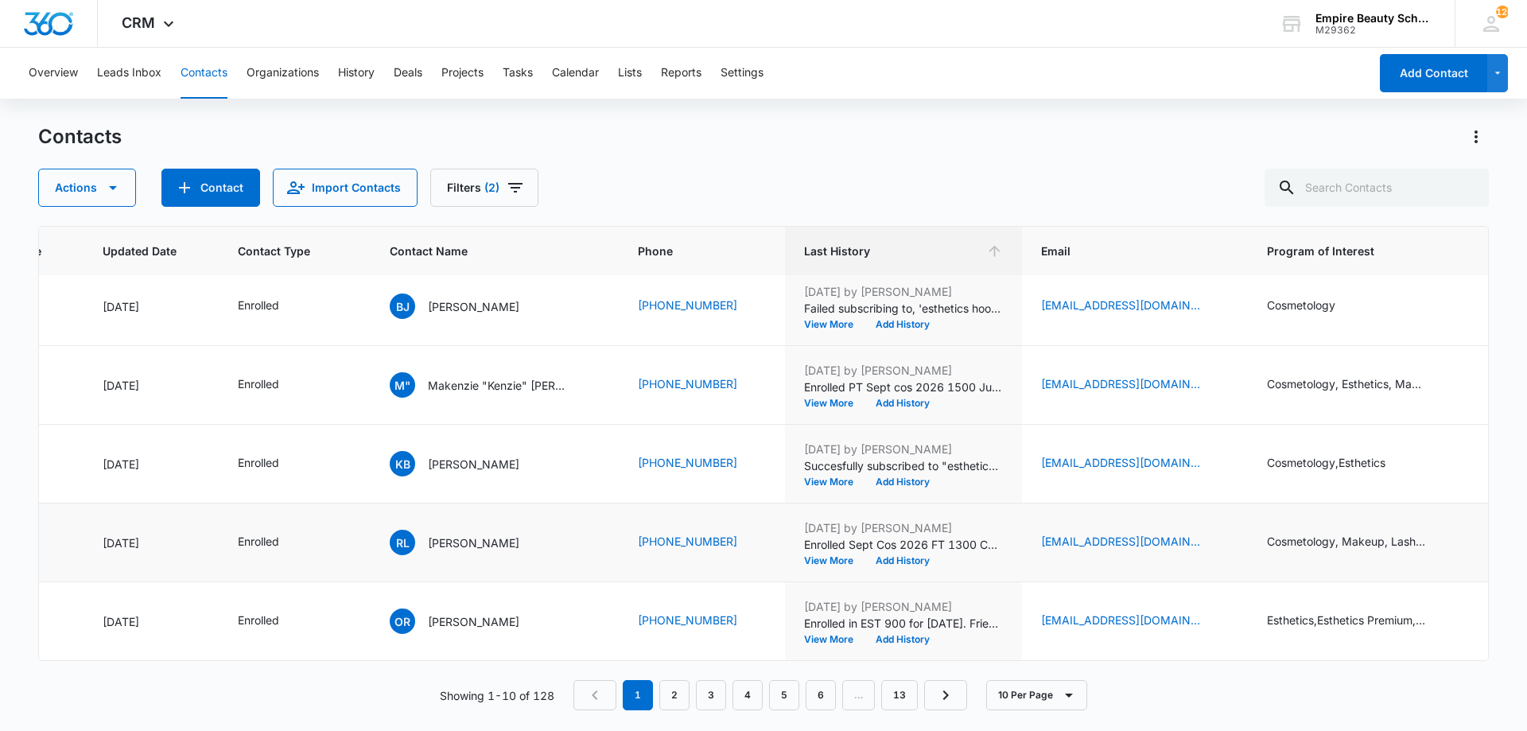
scroll to position [414, 223]
click at [675, 691] on link "2" at bounding box center [674, 695] width 30 height 30
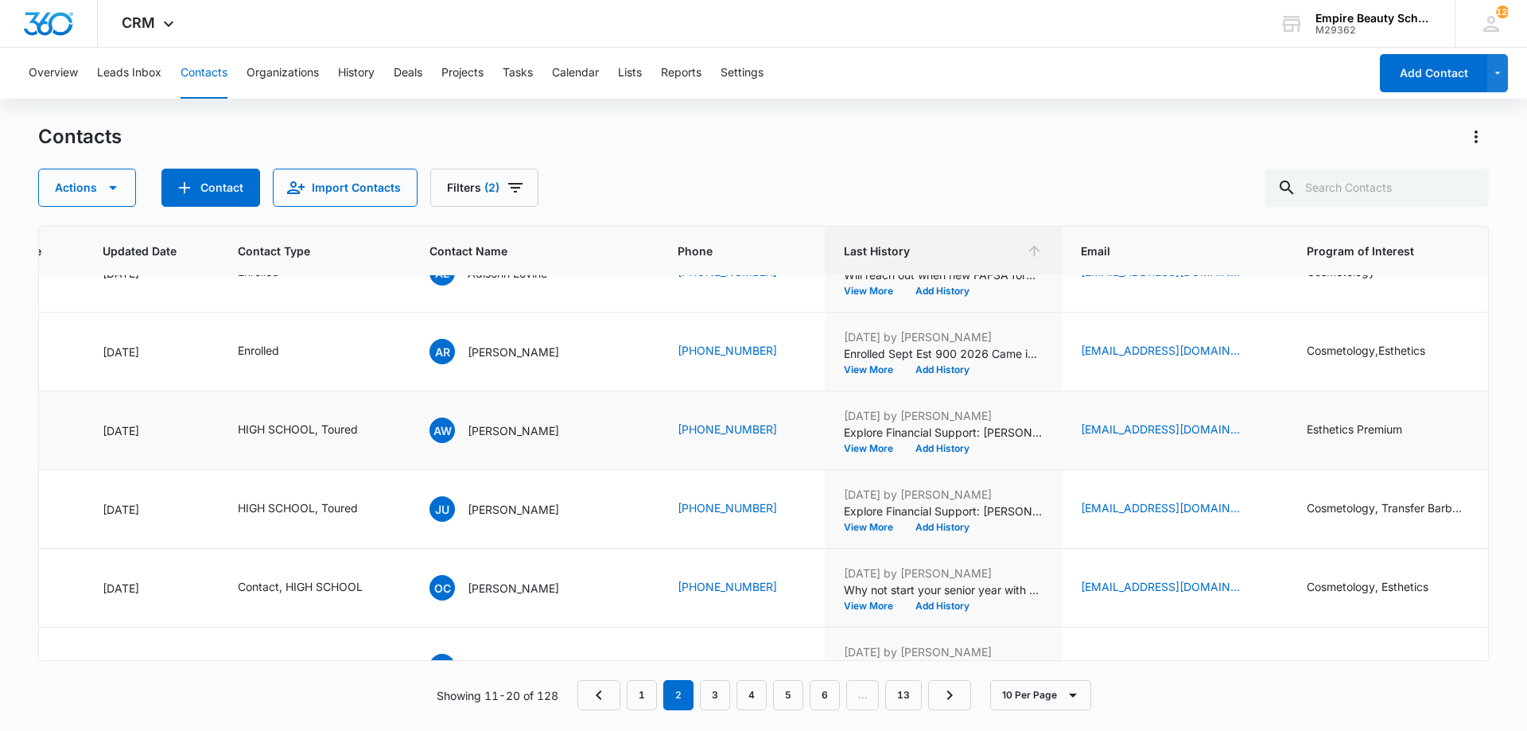
scroll to position [122, 223]
click at [904, 446] on button "Add History" at bounding box center [942, 448] width 76 height 10
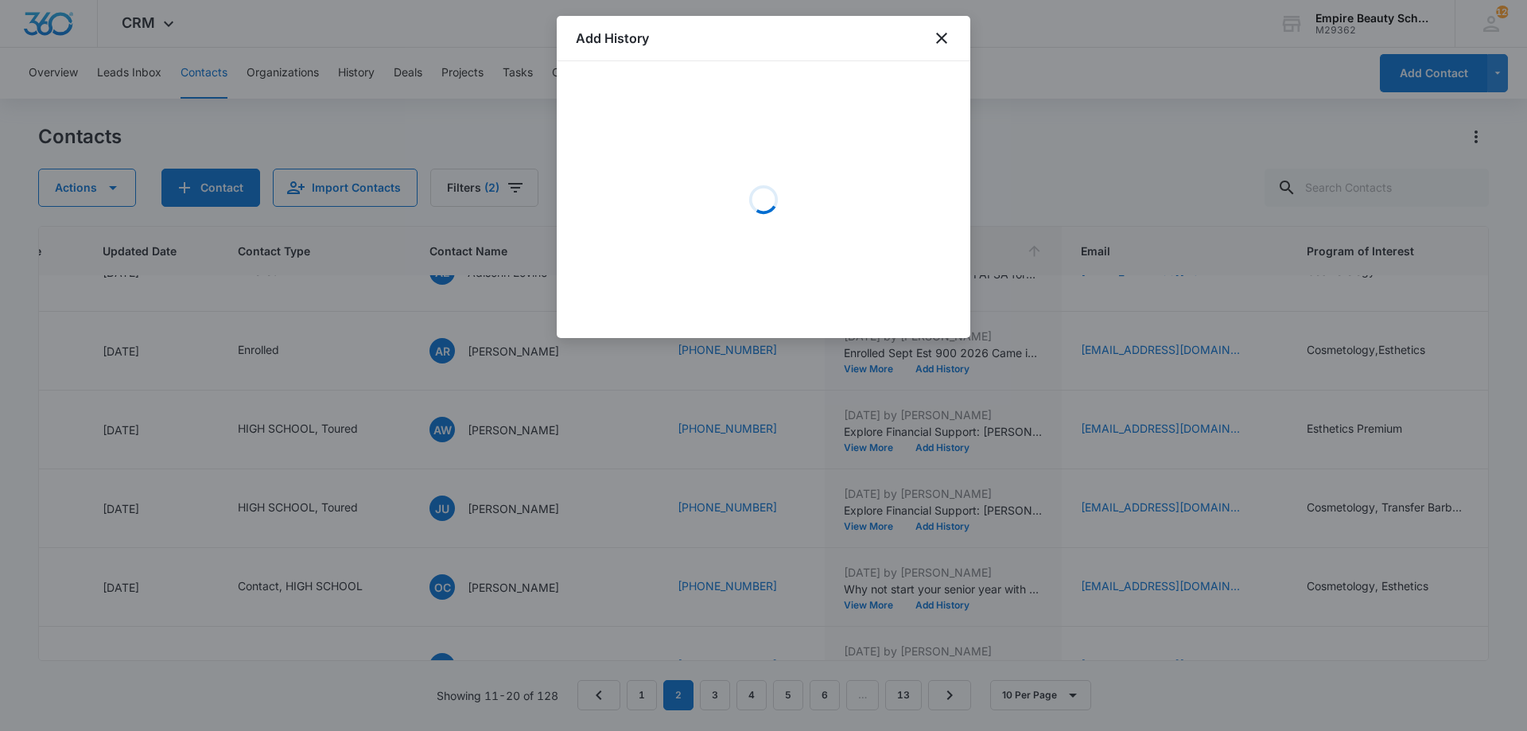
click at [731, 134] on div "Loading" at bounding box center [763, 199] width 375 height 239
click at [649, 112] on div "Loading" at bounding box center [763, 199] width 375 height 239
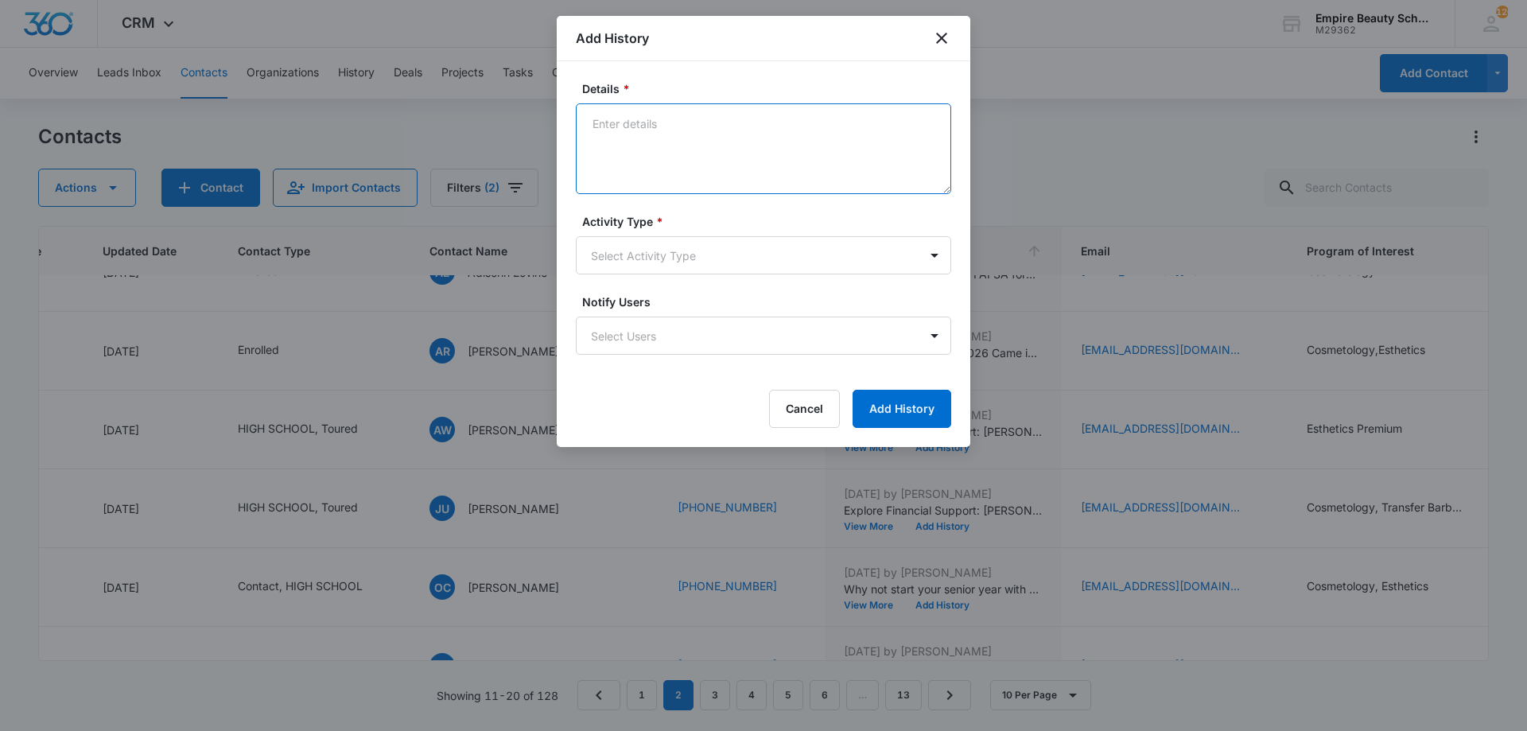
click at [630, 135] on textarea "Details *" at bounding box center [763, 148] width 375 height 91
drag, startPoint x: 660, startPoint y: 123, endPoint x: 566, endPoint y: 129, distance: 94.8
click at [566, 129] on div "Details * BYOE Invite Activity Type * Select Activity Type Notify Users Select …" at bounding box center [764, 254] width 414 height 386
drag, startPoint x: 589, startPoint y: 126, endPoint x: 608, endPoint y: 133, distance: 19.6
type textarea "BYOE Invite"
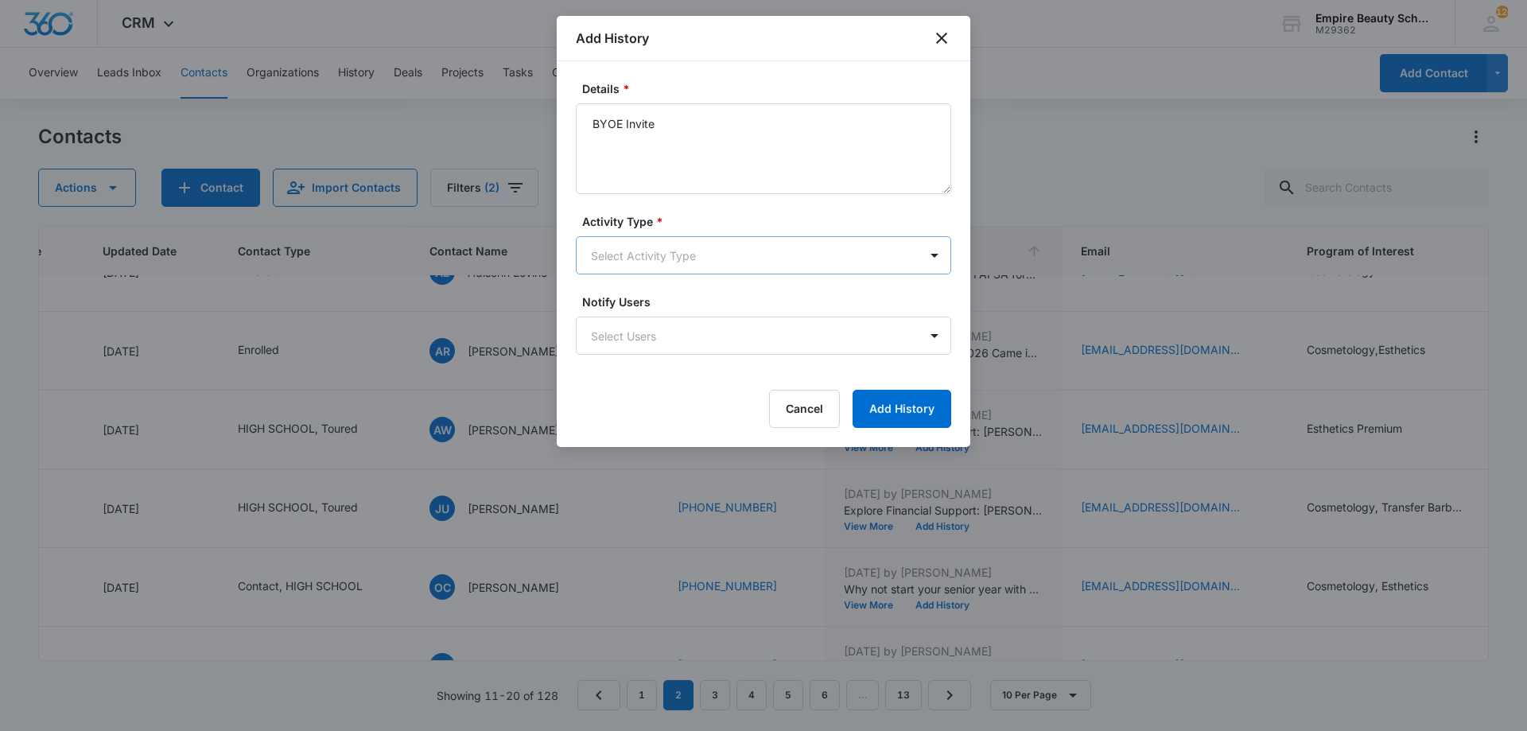
click at [622, 253] on body "CRM Apps Forms CRM Email Shop Payments POS Files Brand Settings Empire Beauty S…" at bounding box center [763, 365] width 1527 height 731
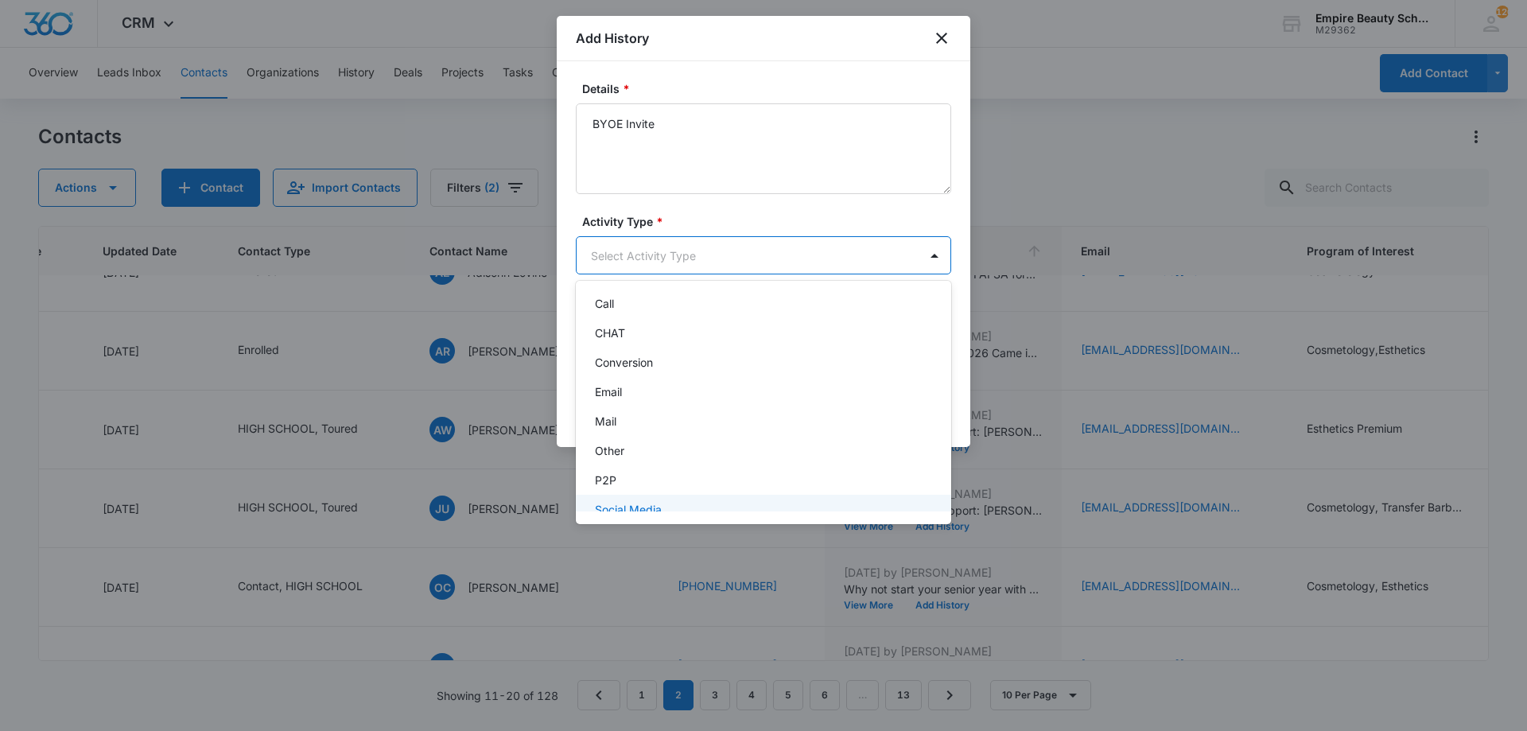
scroll to position [83, 0]
click at [628, 496] on div "Text" at bounding box center [762, 493] width 334 height 17
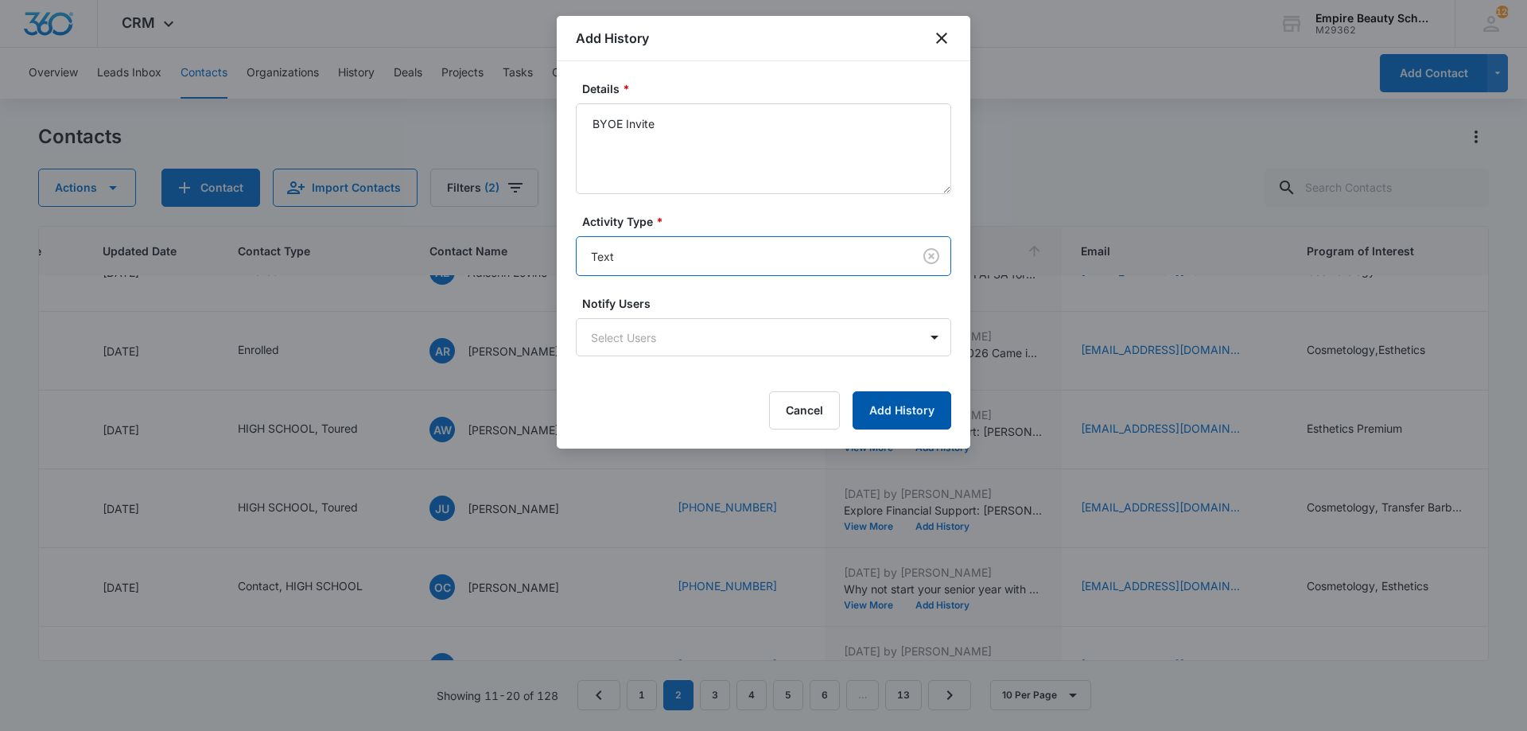
click at [889, 412] on button "Add History" at bounding box center [902, 410] width 99 height 38
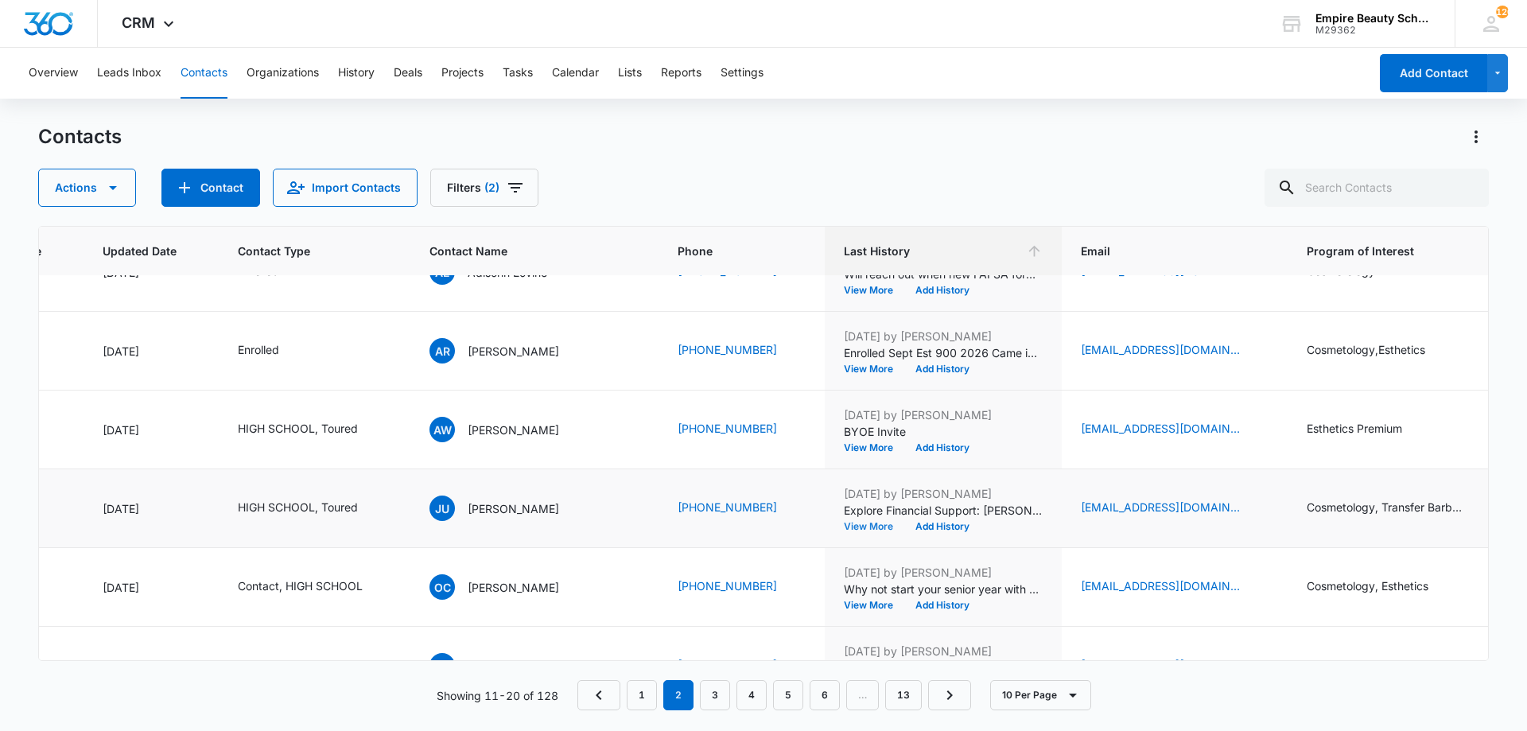
click at [844, 522] on button "View More" at bounding box center [874, 527] width 60 height 10
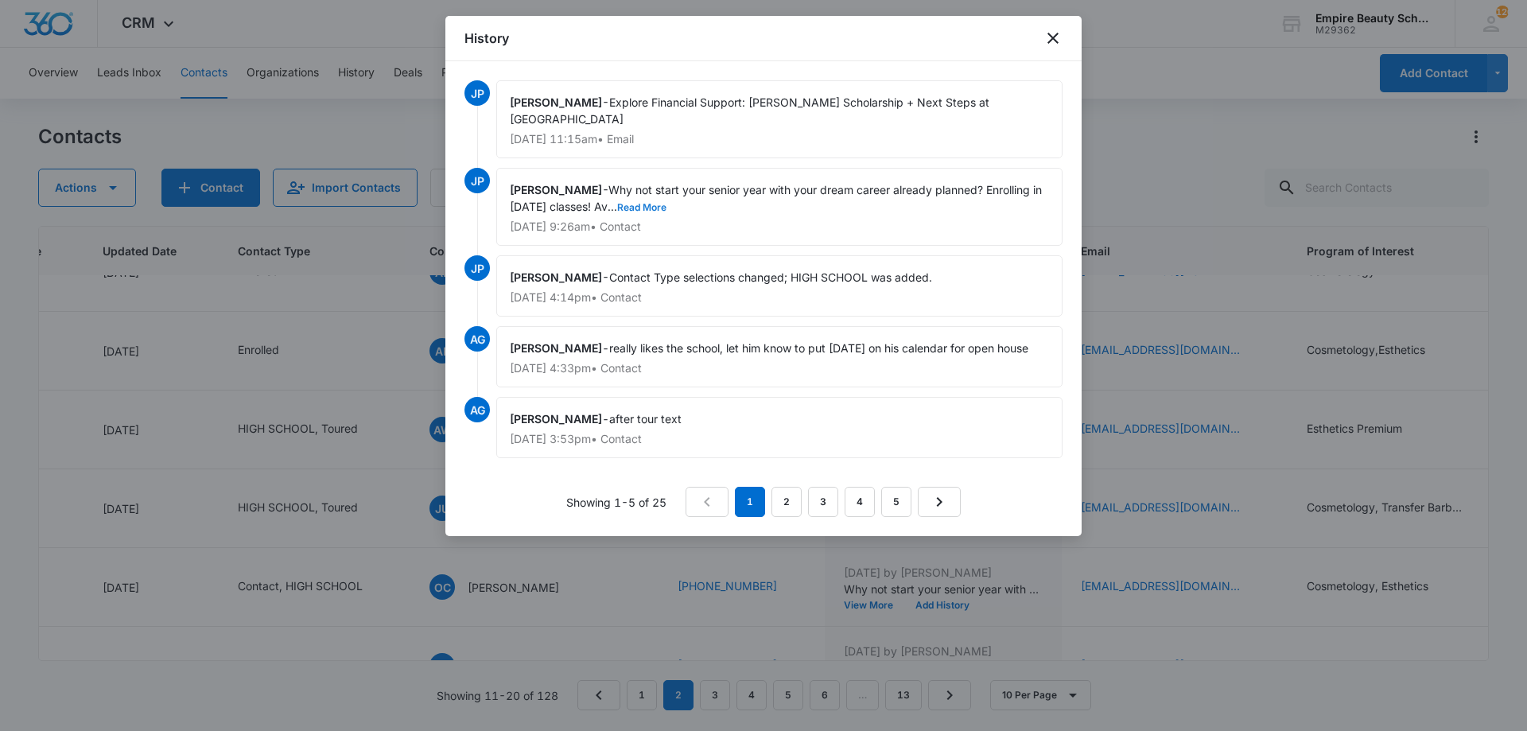
click at [665, 207] on button "Read More" at bounding box center [641, 208] width 49 height 10
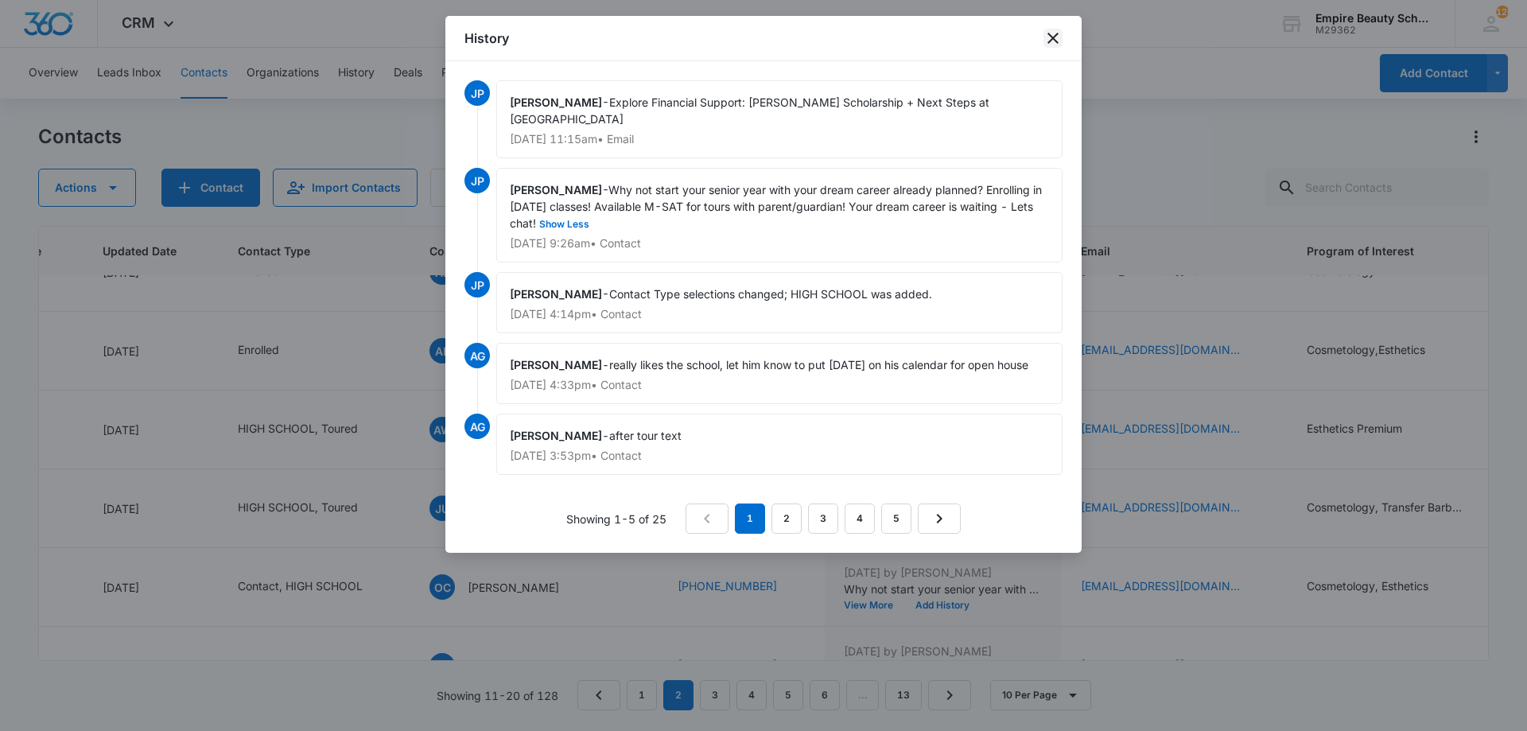
click at [1060, 40] on icon "close" at bounding box center [1053, 38] width 19 height 19
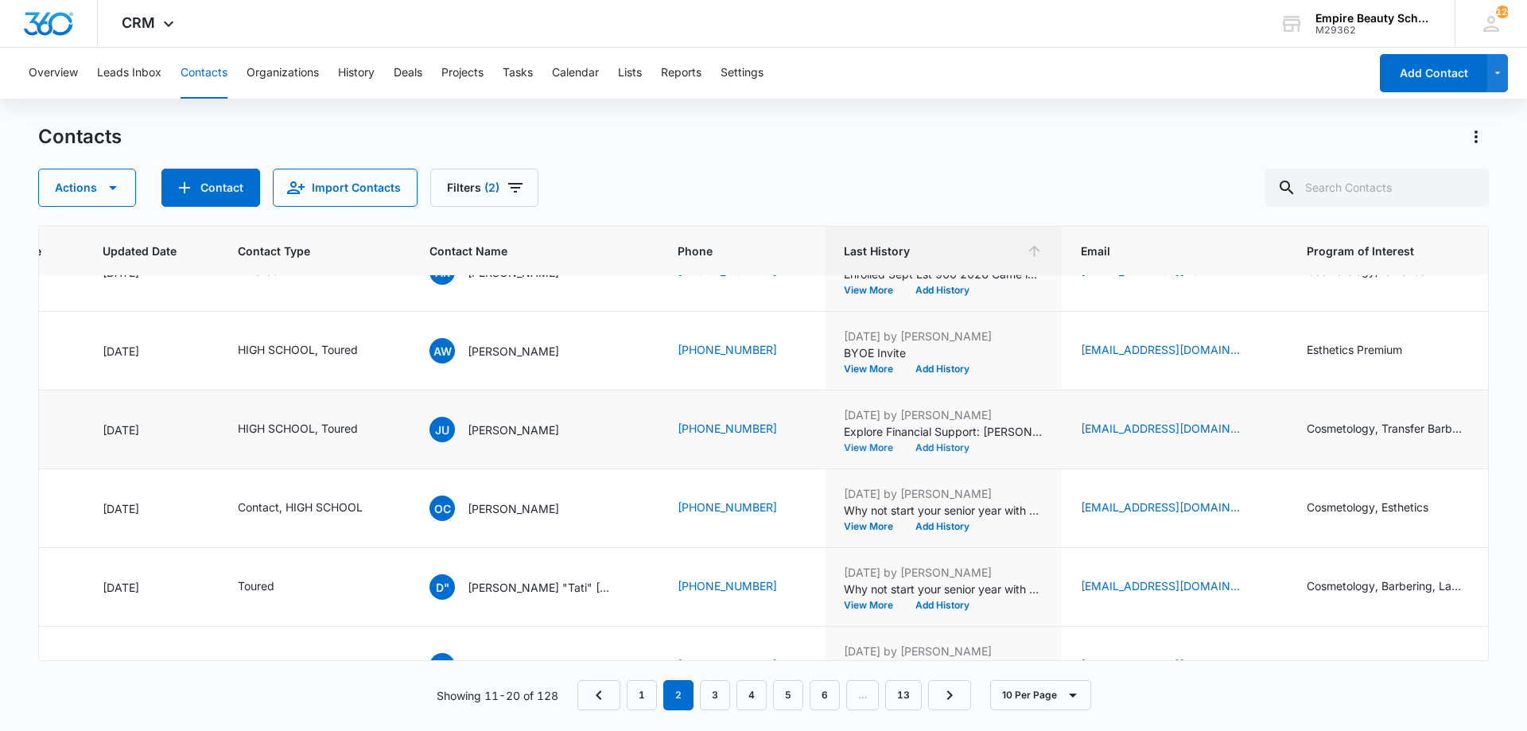
scroll to position [201, 223]
click at [904, 445] on button "Add History" at bounding box center [942, 447] width 76 height 10
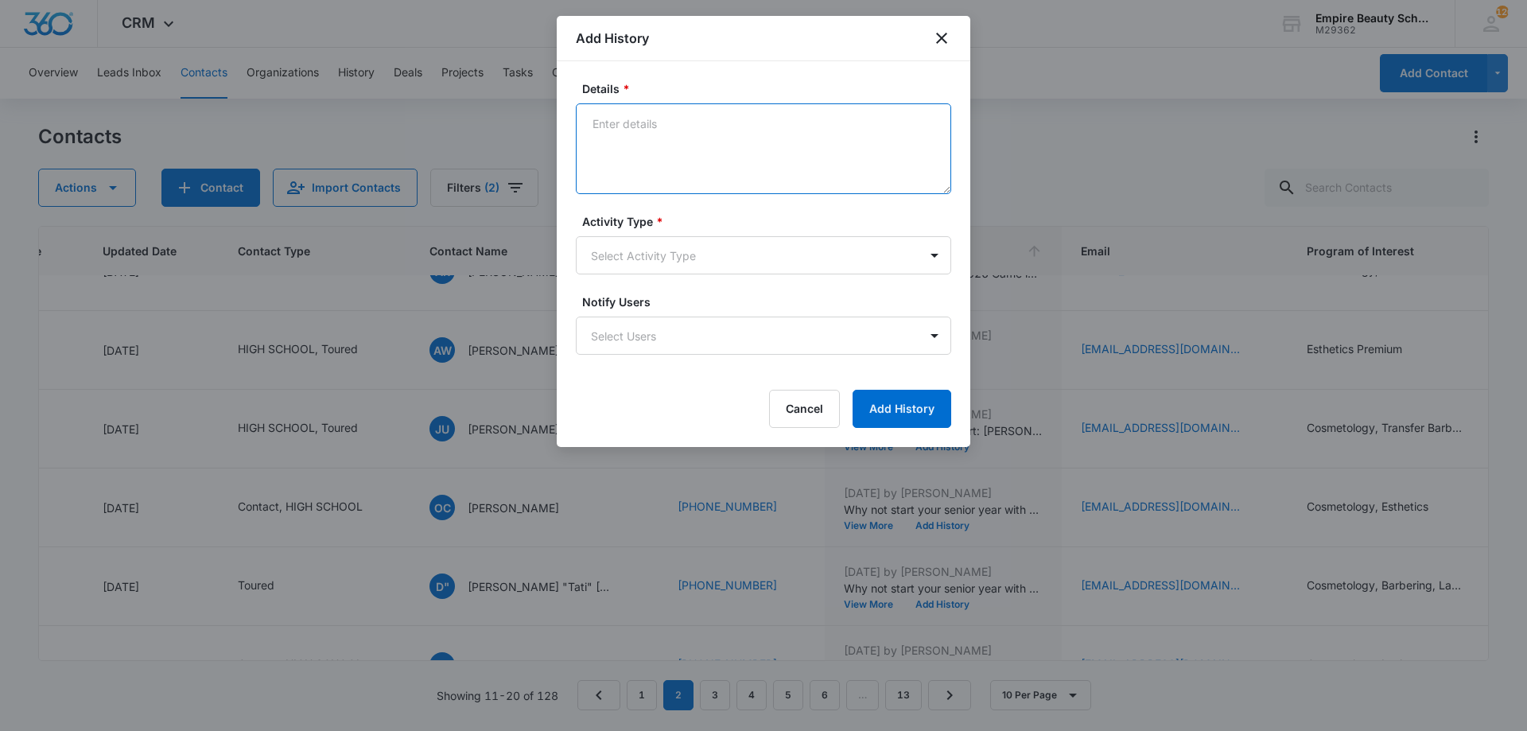
paste textarea "BYOE Invite"
type textarea "BYOE Invite"
click at [712, 259] on body "CRM Apps Forms CRM Email Shop Payments POS Files Brand Settings Empire Beauty S…" at bounding box center [763, 365] width 1527 height 731
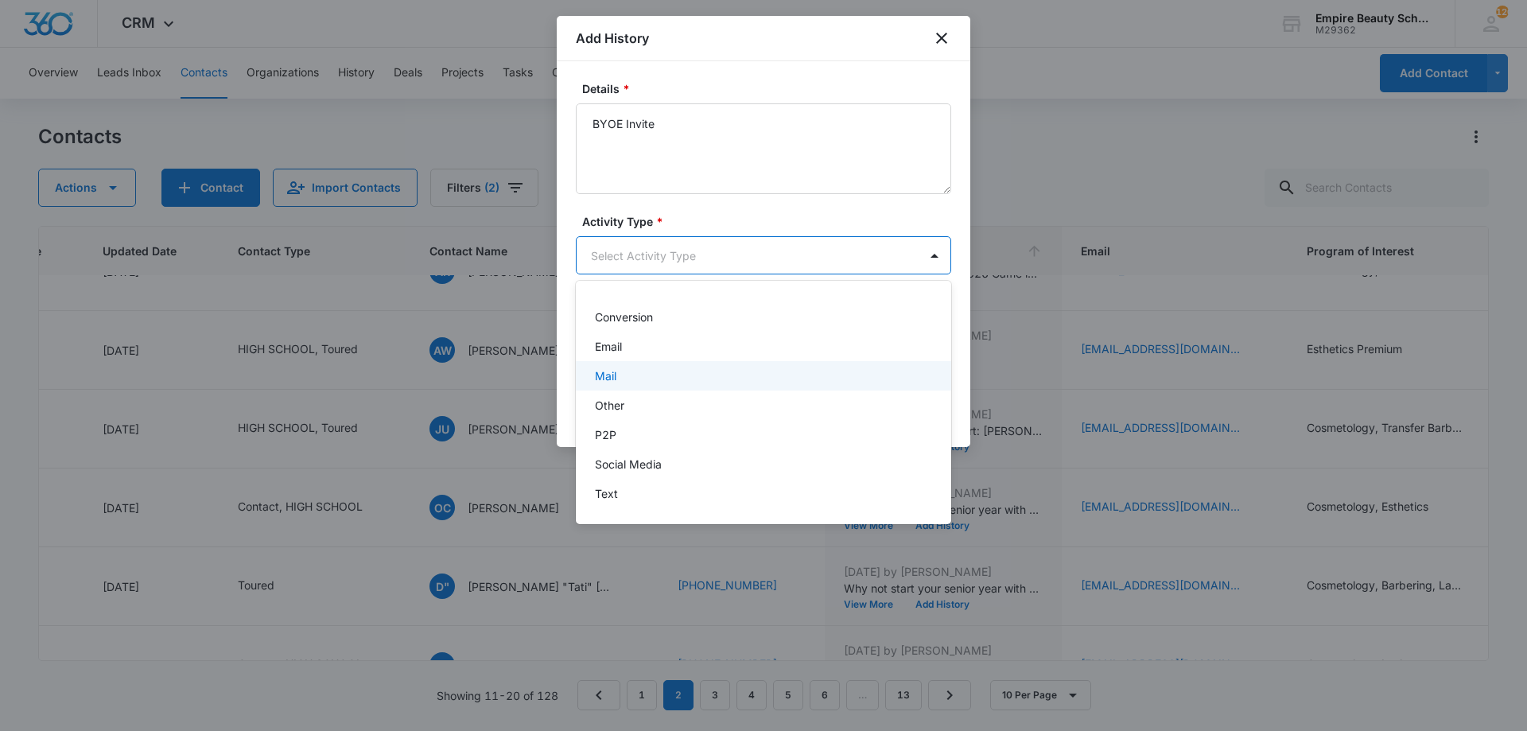
scroll to position [83, 0]
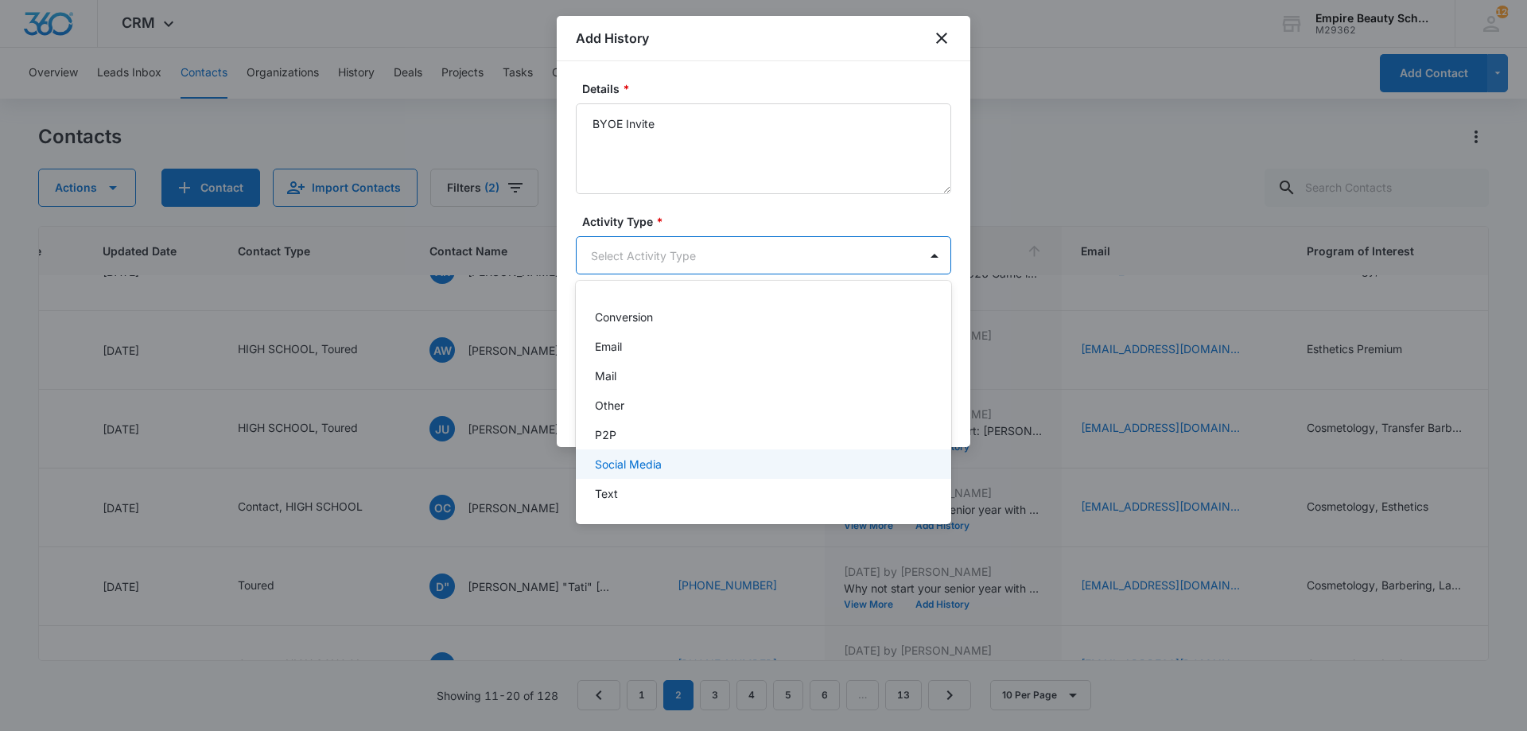
click at [632, 480] on div "Text" at bounding box center [763, 493] width 375 height 29
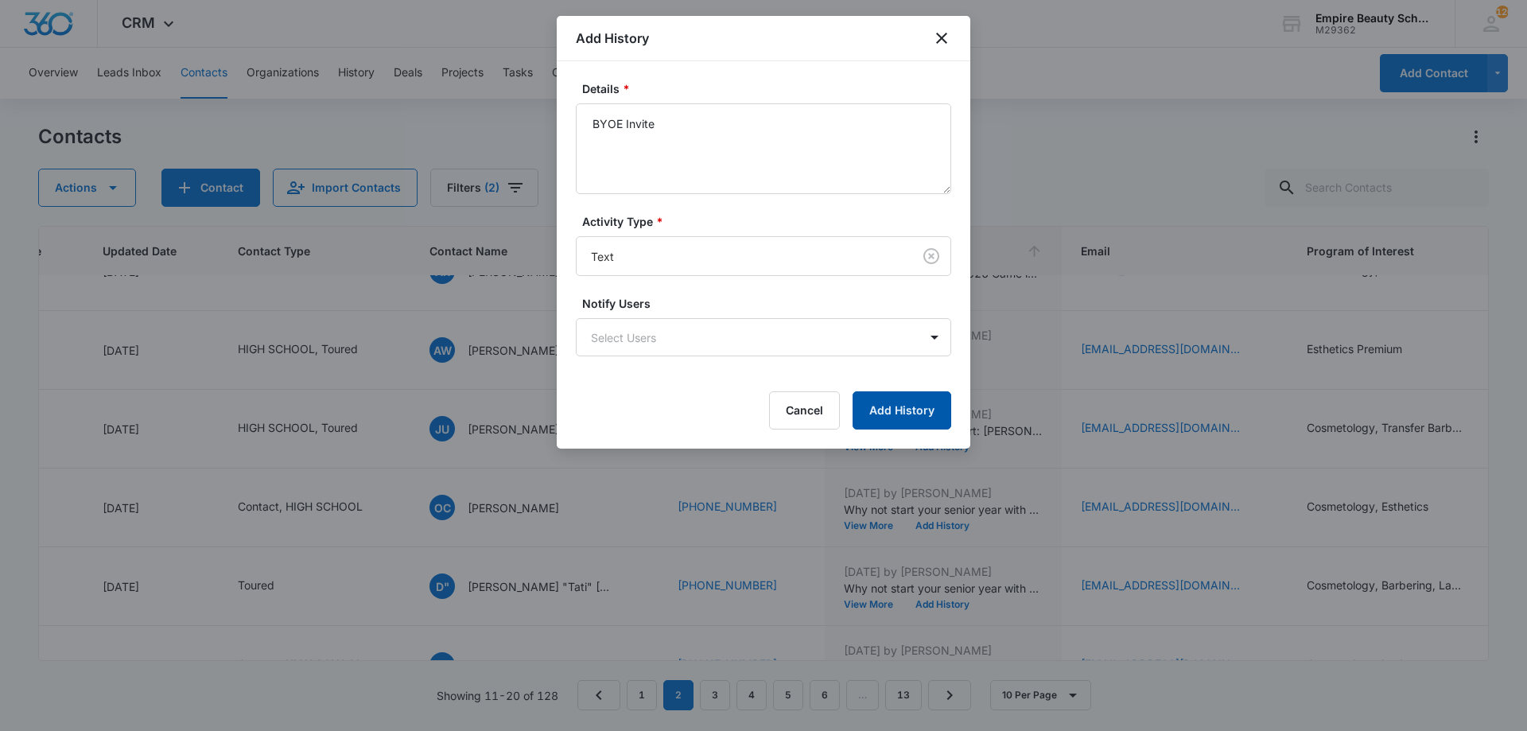
click at [914, 411] on button "Add History" at bounding box center [902, 410] width 99 height 38
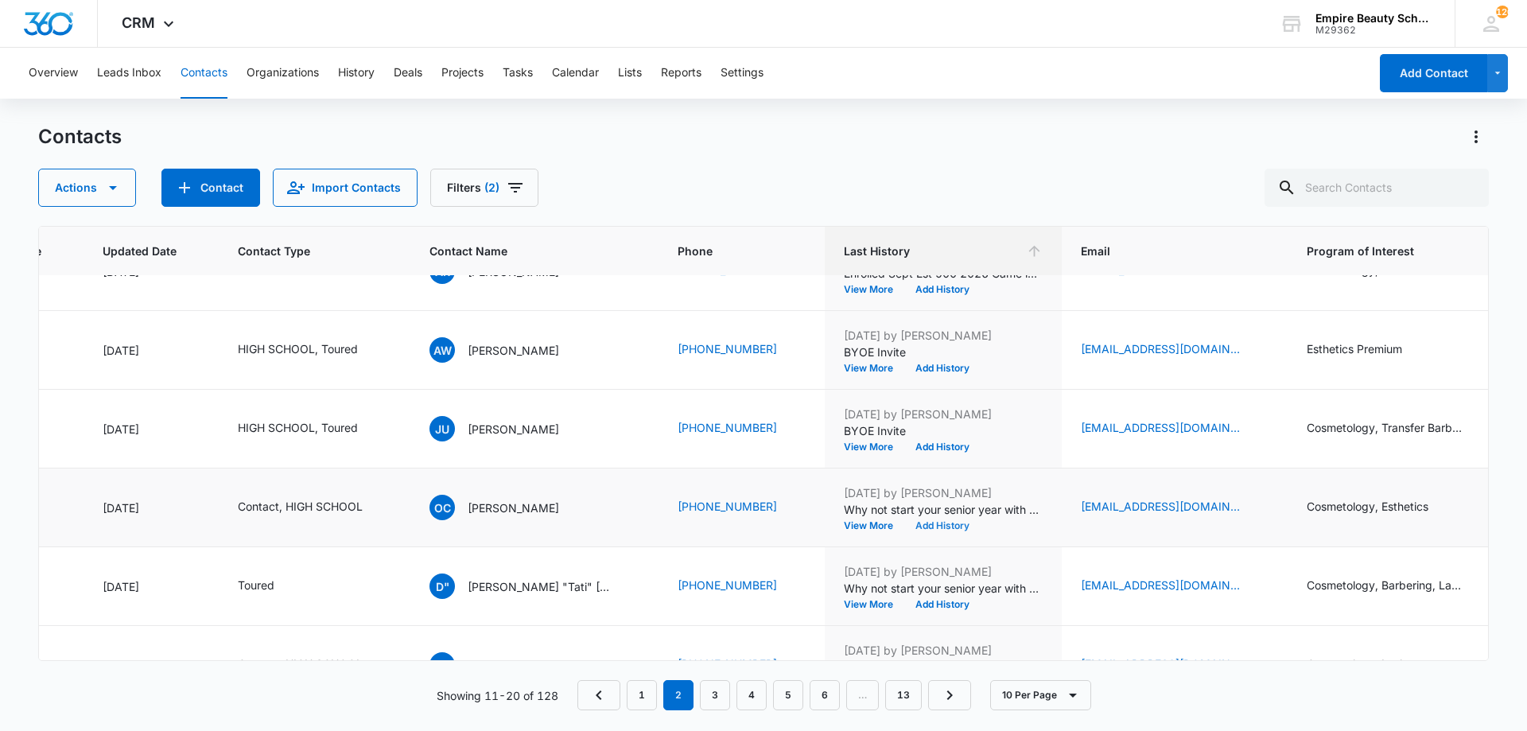
click at [904, 523] on button "Add History" at bounding box center [942, 526] width 76 height 10
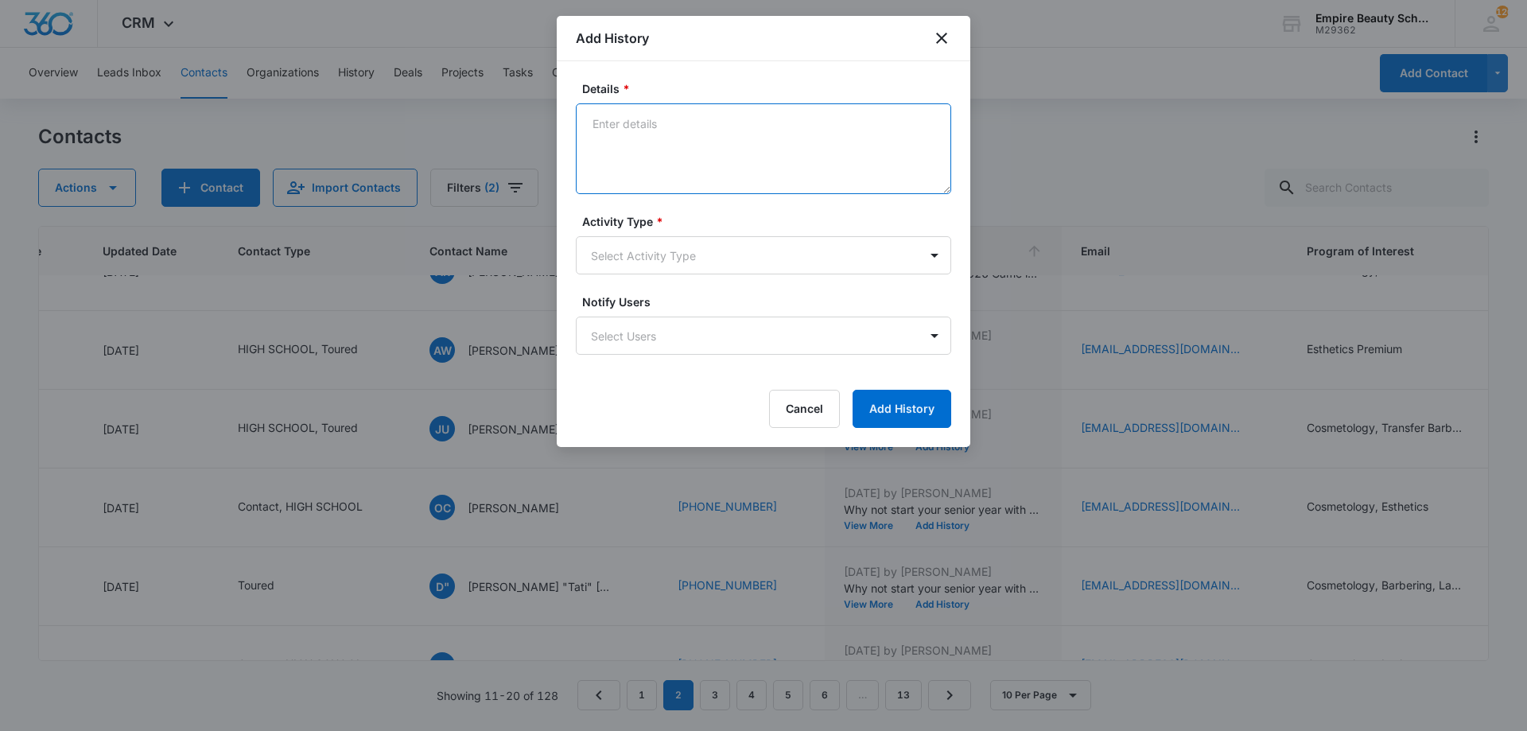
paste textarea "BYOE Invite"
type textarea "BYOE Invite"
click at [741, 252] on body "CRM Apps Forms CRM Email Shop Payments POS Files Brand Settings Empire Beauty S…" at bounding box center [763, 365] width 1527 height 731
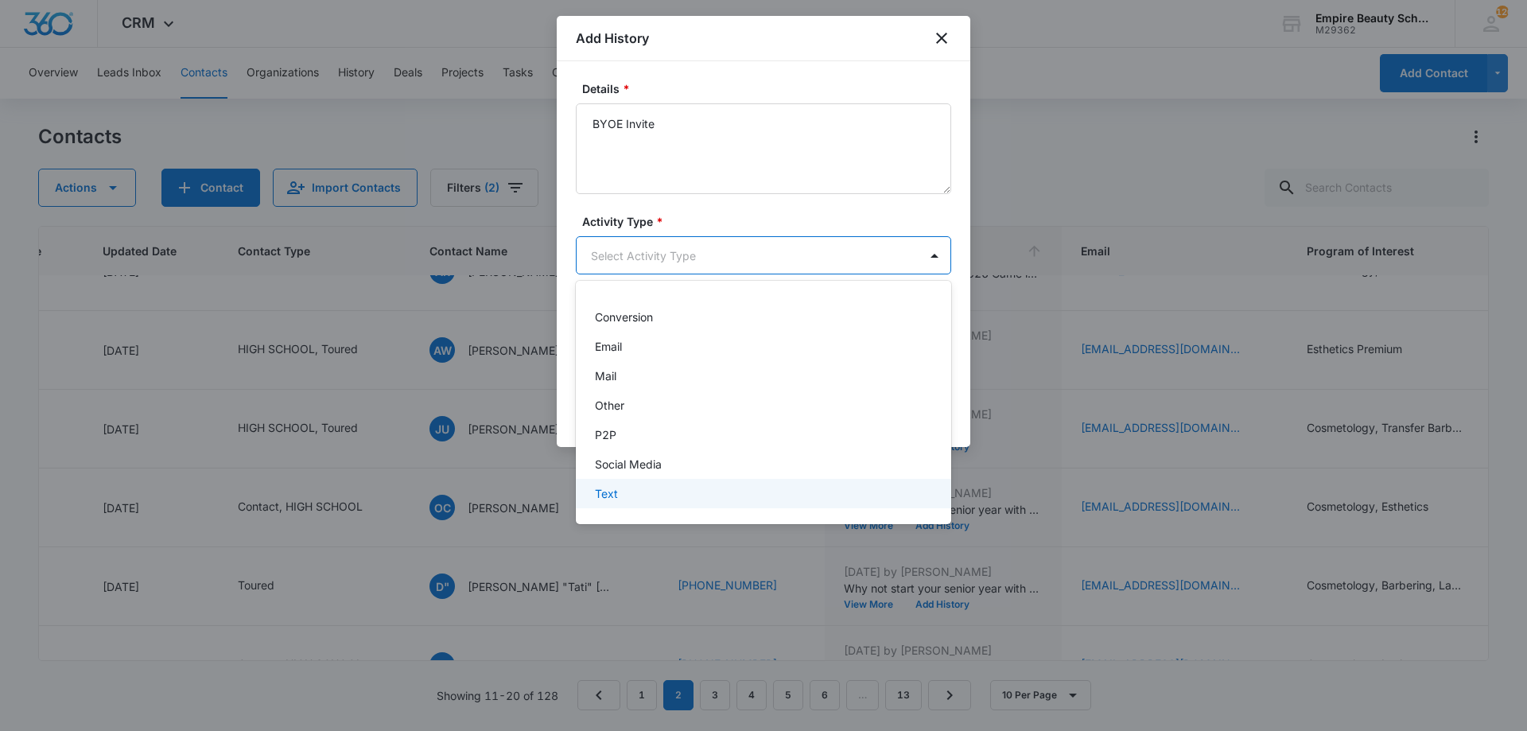
click at [667, 497] on div "Text" at bounding box center [762, 493] width 334 height 17
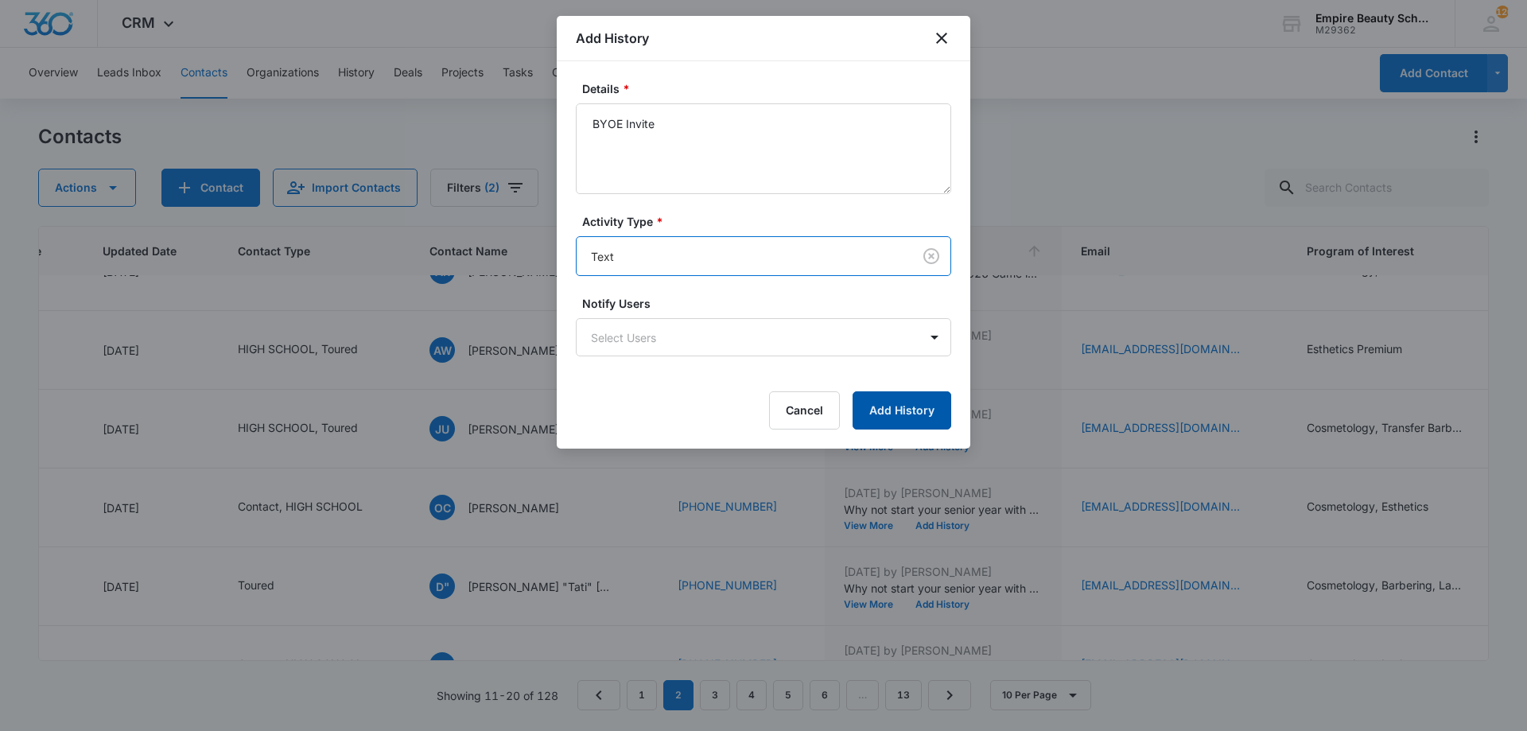
click at [912, 419] on button "Add History" at bounding box center [902, 410] width 99 height 38
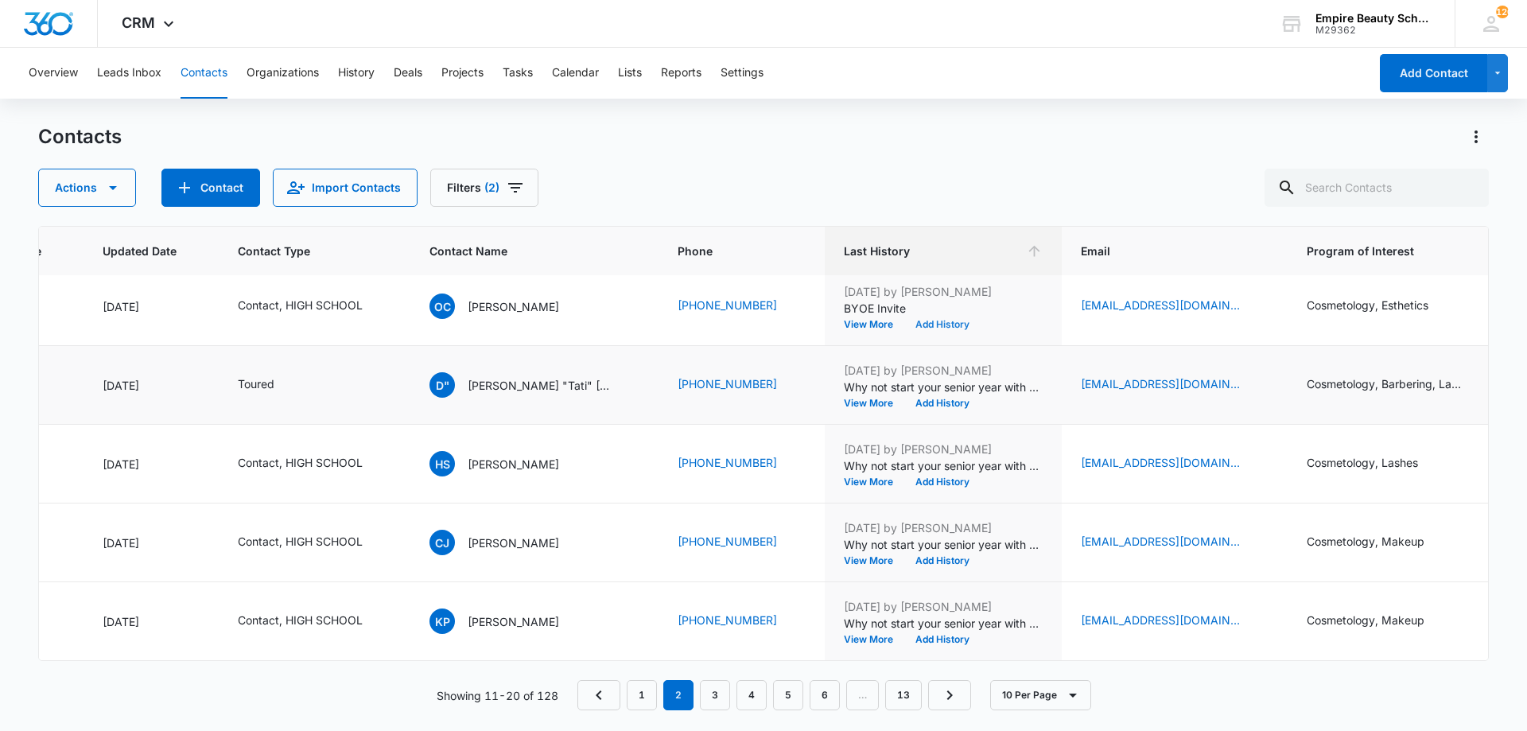
scroll to position [414, 223]
click at [904, 399] on button "Add History" at bounding box center [942, 404] width 76 height 10
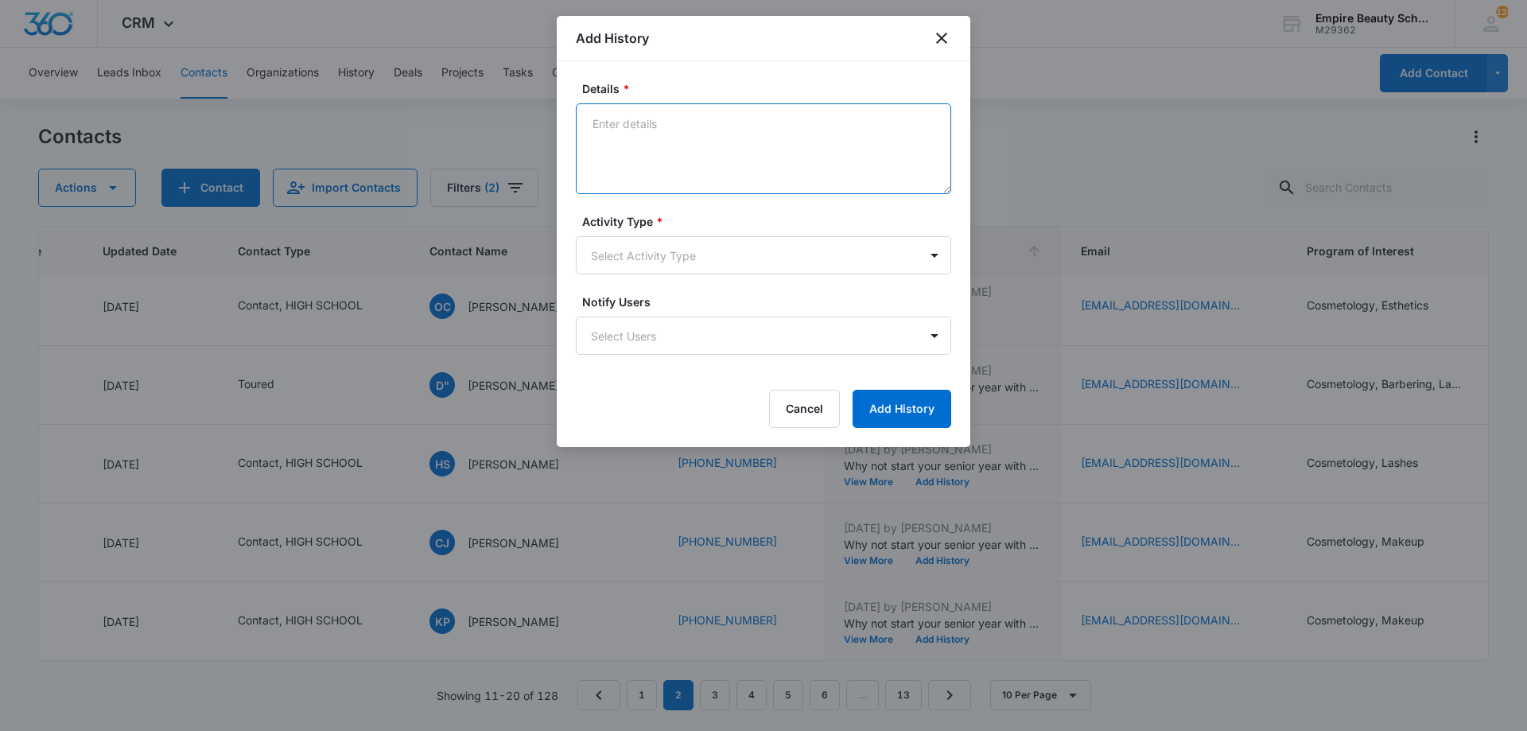
drag, startPoint x: 742, startPoint y: 196, endPoint x: 729, endPoint y: 150, distance: 47.9
paste textarea "BYOE Invite"
type textarea "BYOE Invite"
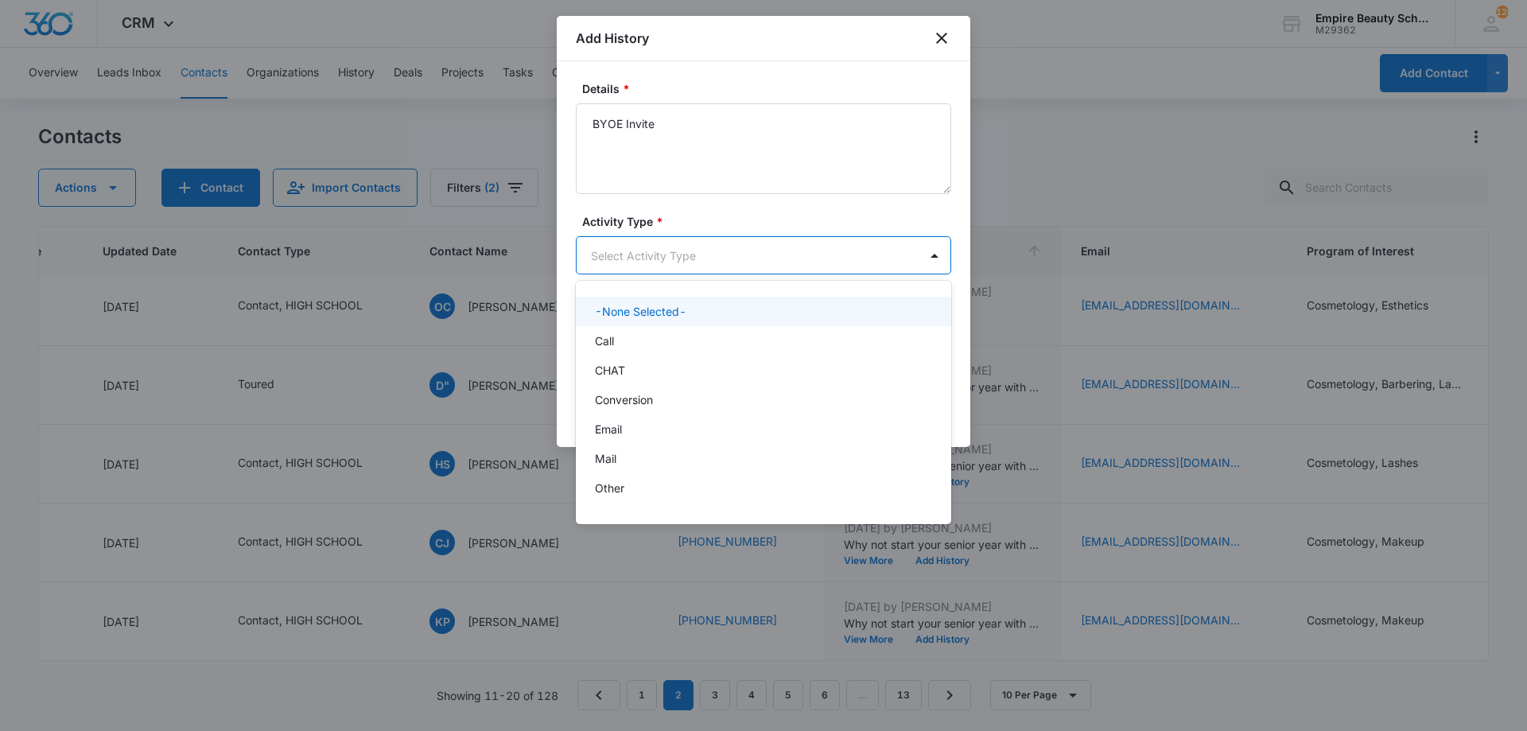
click at [710, 260] on body "CRM Apps Forms CRM Email Shop Payments POS Files Brand Settings Empire Beauty S…" at bounding box center [763, 365] width 1527 height 731
click at [656, 489] on div "Other" at bounding box center [762, 488] width 334 height 17
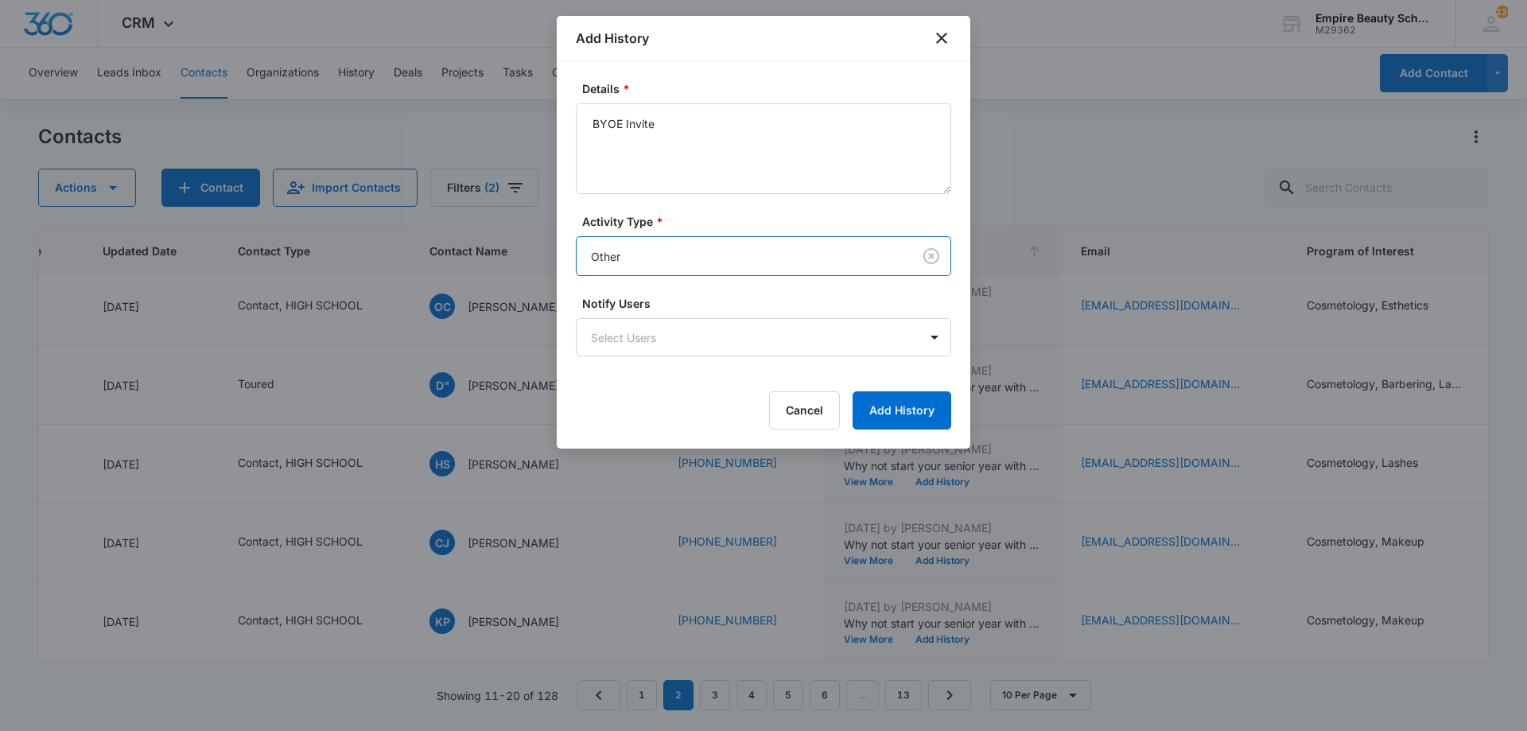
click at [717, 266] on body "CRM Apps Forms CRM Email Shop Payments POS Files Brand Settings Empire Beauty S…" at bounding box center [763, 365] width 1527 height 731
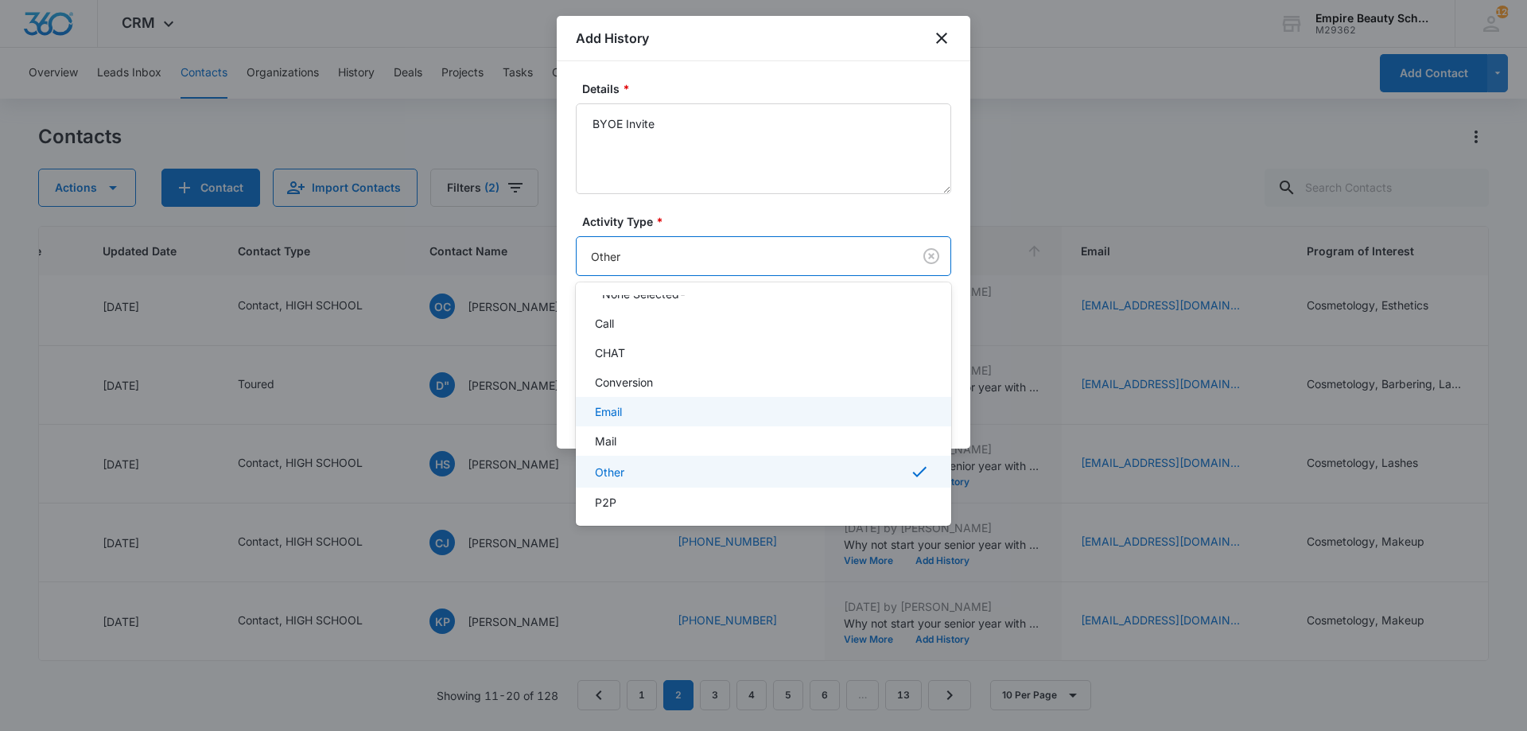
scroll to position [85, 0]
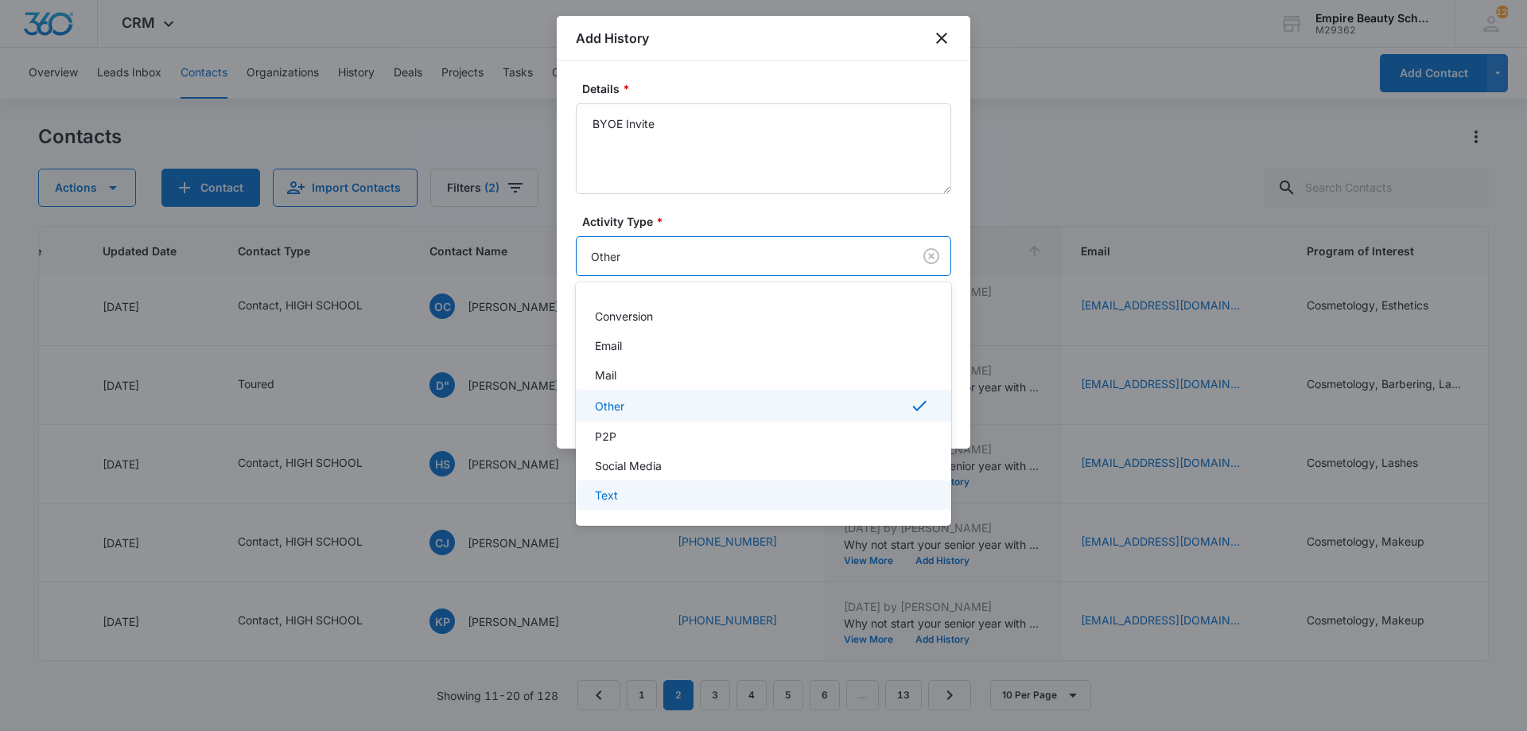
click at [643, 500] on div "Text" at bounding box center [762, 495] width 334 height 17
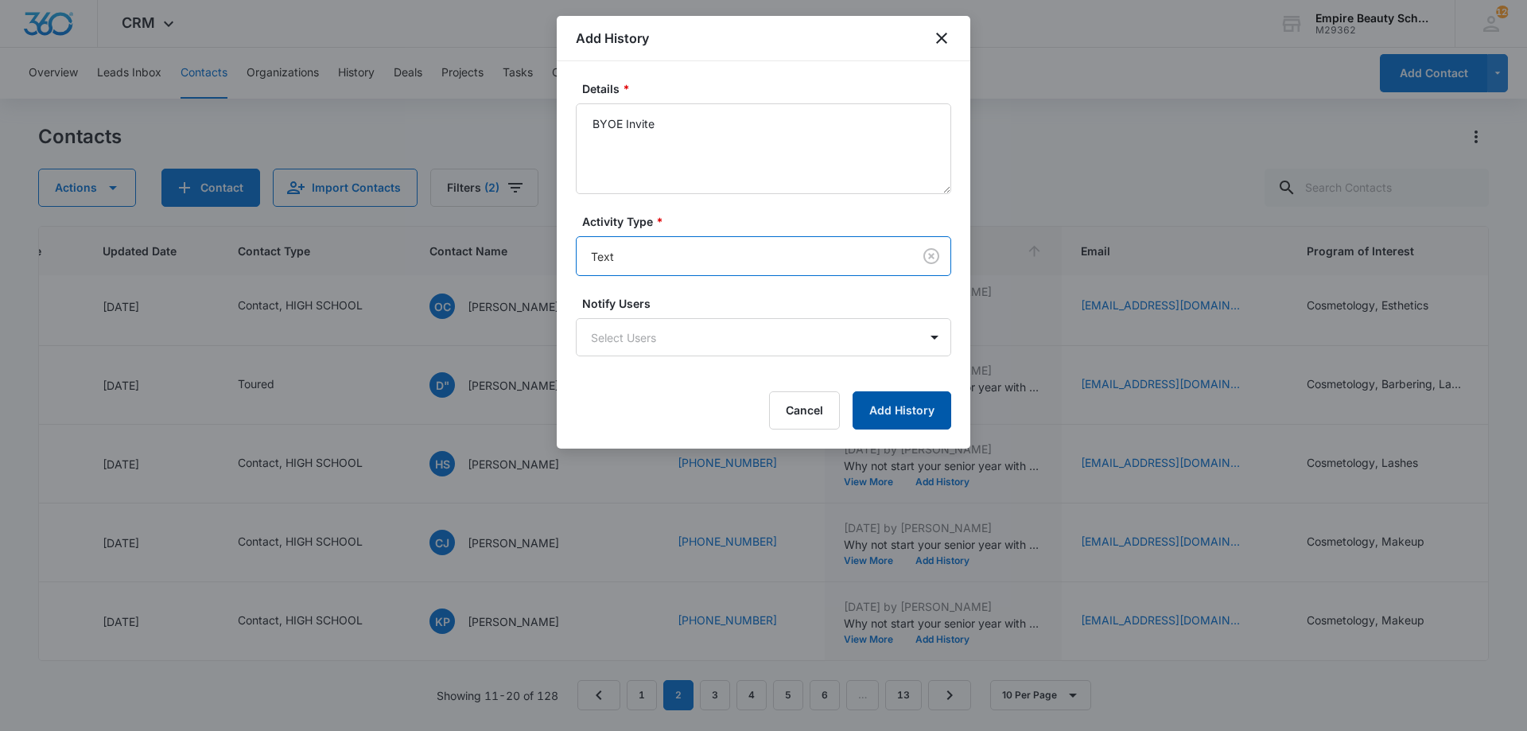
click at [867, 414] on button "Add History" at bounding box center [902, 410] width 99 height 38
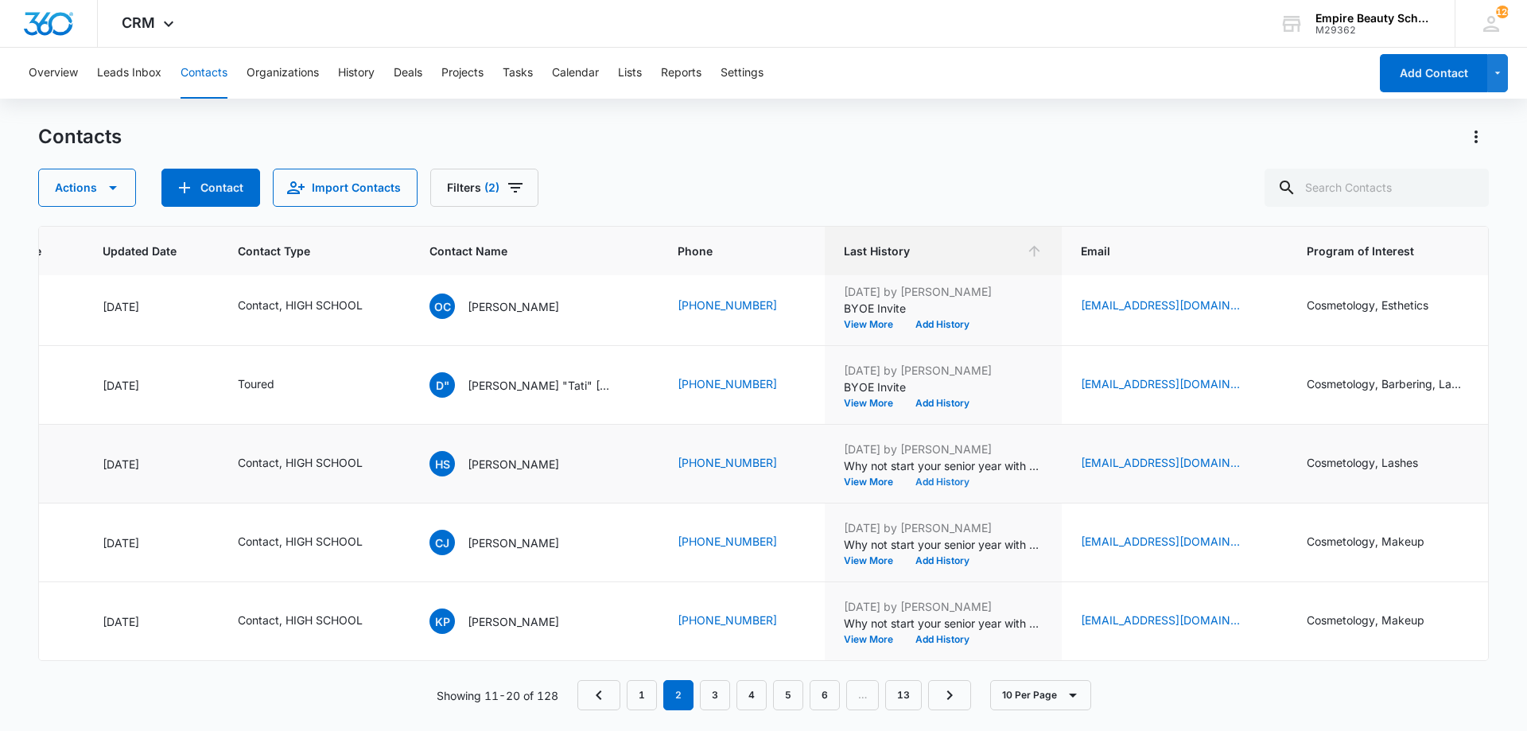
click at [904, 477] on button "Add History" at bounding box center [942, 482] width 76 height 10
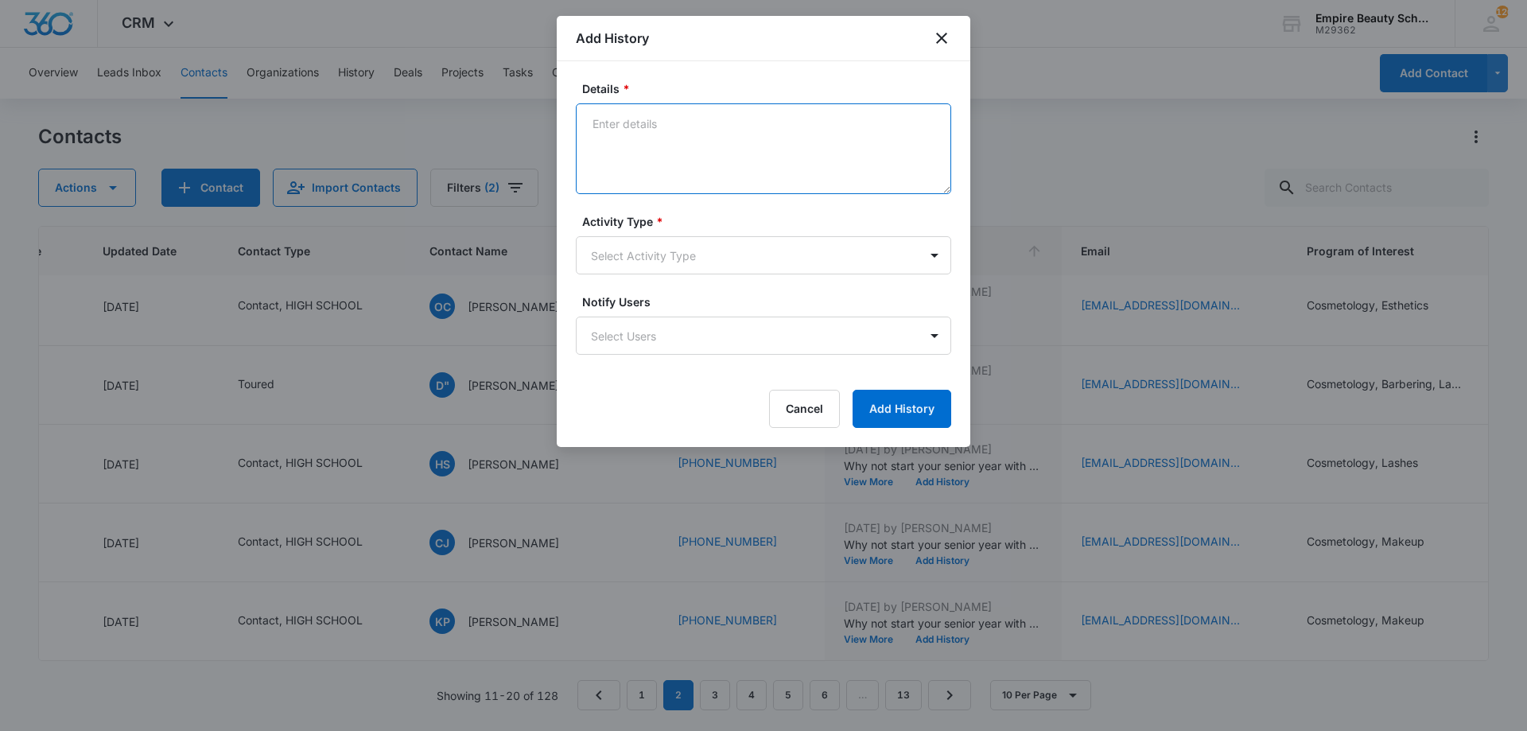
paste textarea "BYOE Invite"
type textarea "BYOE Invite"
click at [744, 276] on form "Details * BYOE Invite Activity Type * Select Activity Type Notify Users Select …" at bounding box center [763, 254] width 375 height 348
click at [728, 255] on body "CRM Apps Forms CRM Email Shop Payments POS Files Brand Settings Empire Beauty S…" at bounding box center [763, 365] width 1527 height 731
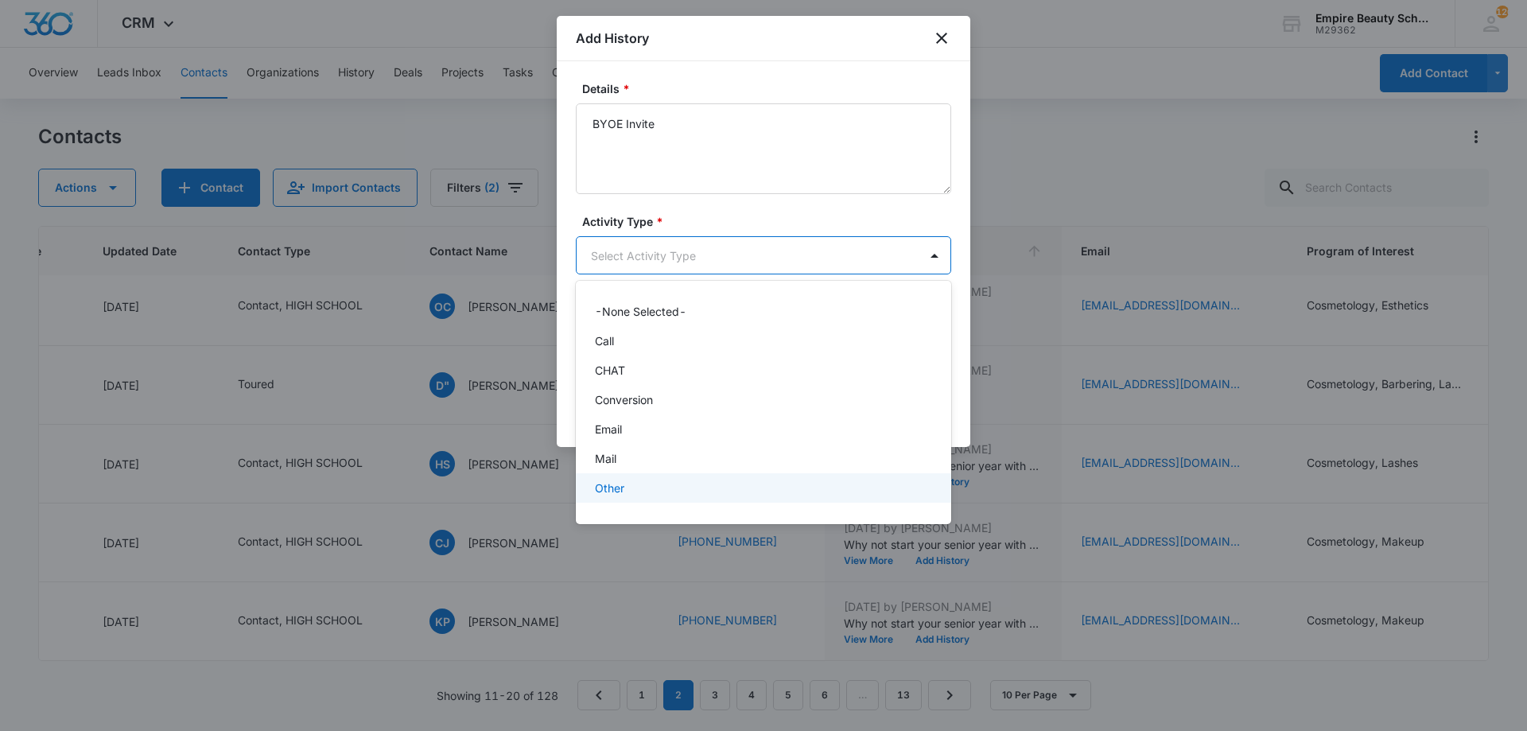
scroll to position [83, 0]
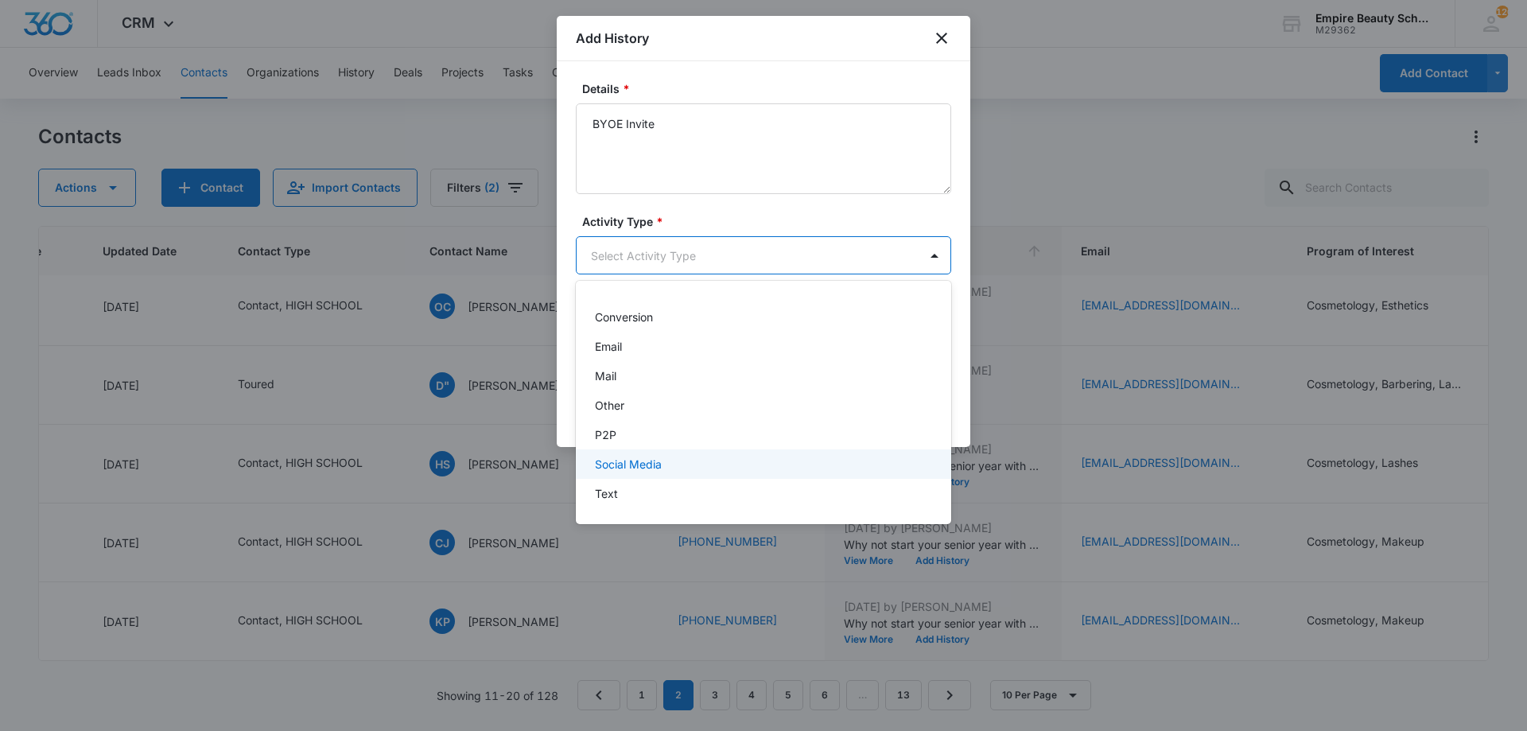
click at [666, 485] on div "Text" at bounding box center [762, 493] width 334 height 17
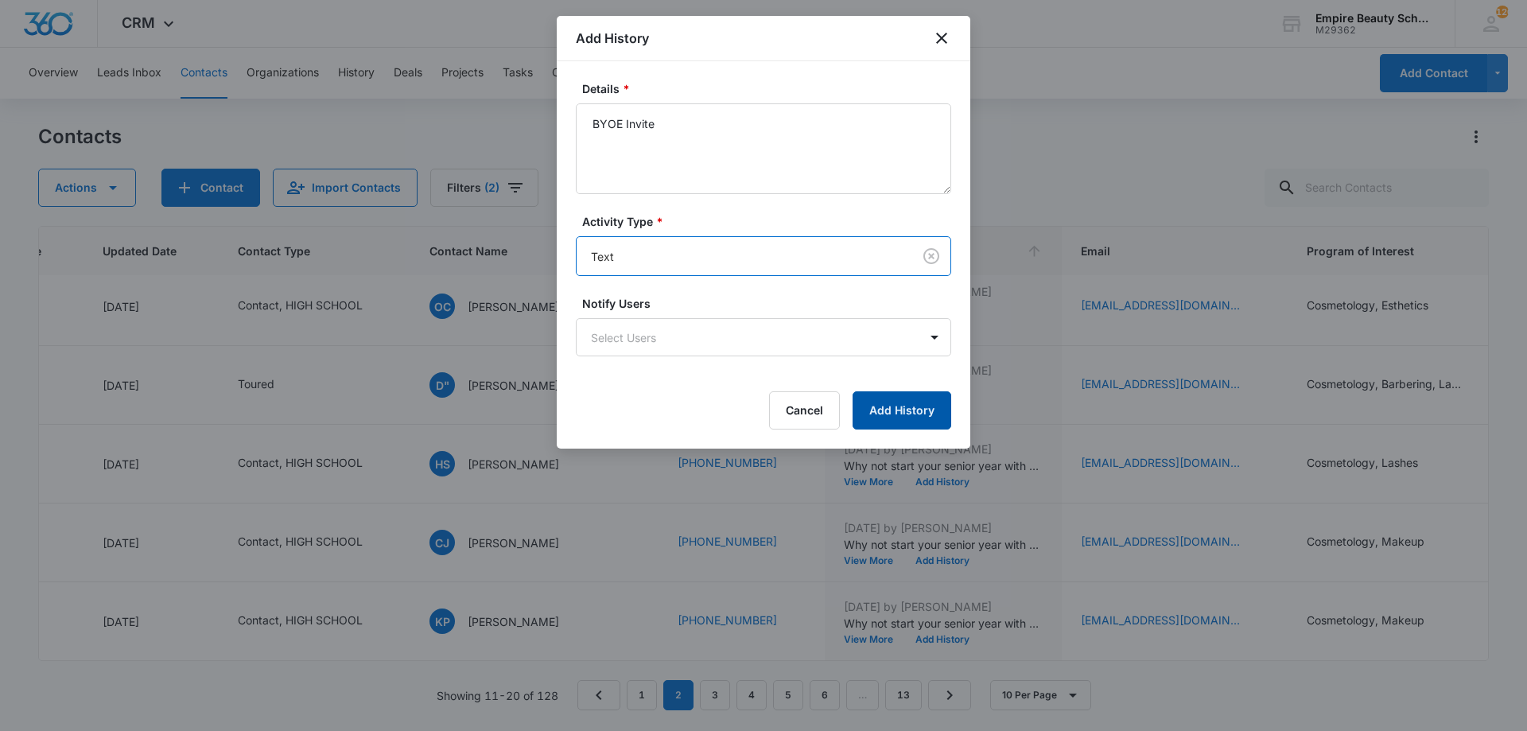
click at [920, 403] on button "Add History" at bounding box center [902, 410] width 99 height 38
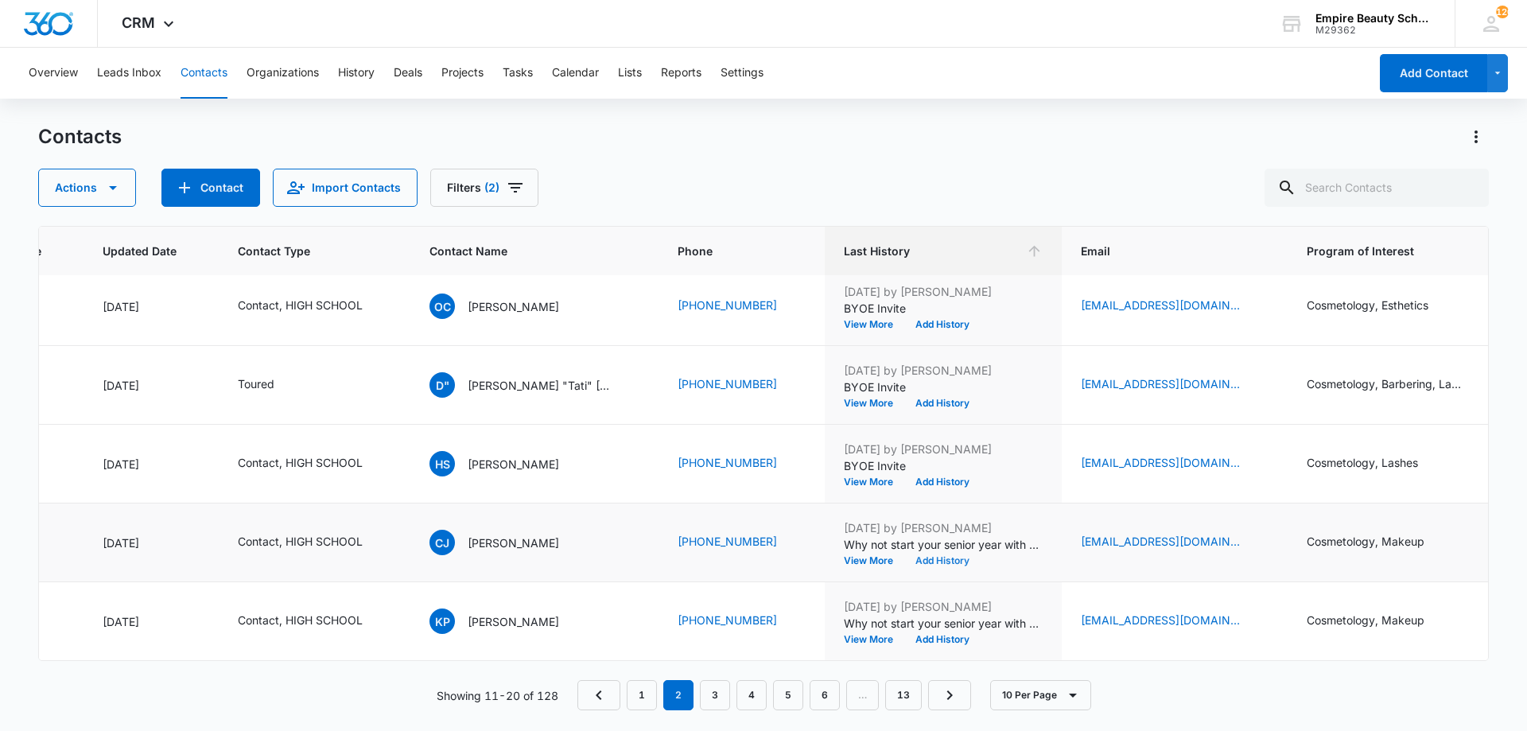
click at [907, 556] on button "Add History" at bounding box center [942, 561] width 76 height 10
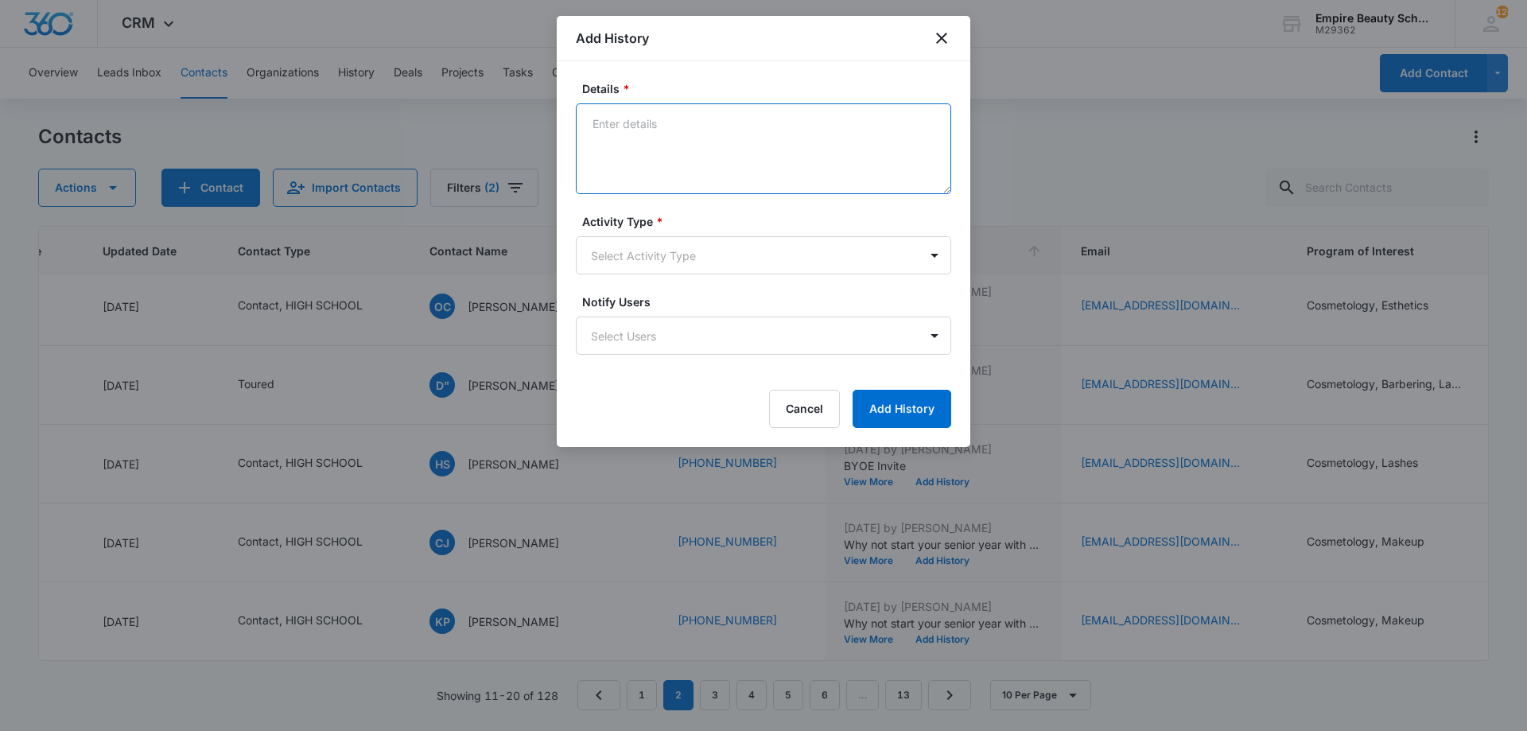
paste textarea "BYOE Invite"
type textarea "BYOE Invite"
click at [785, 274] on form "Details * BYOE Invite Activity Type * Select Activity Type Notify Users Select …" at bounding box center [763, 254] width 375 height 348
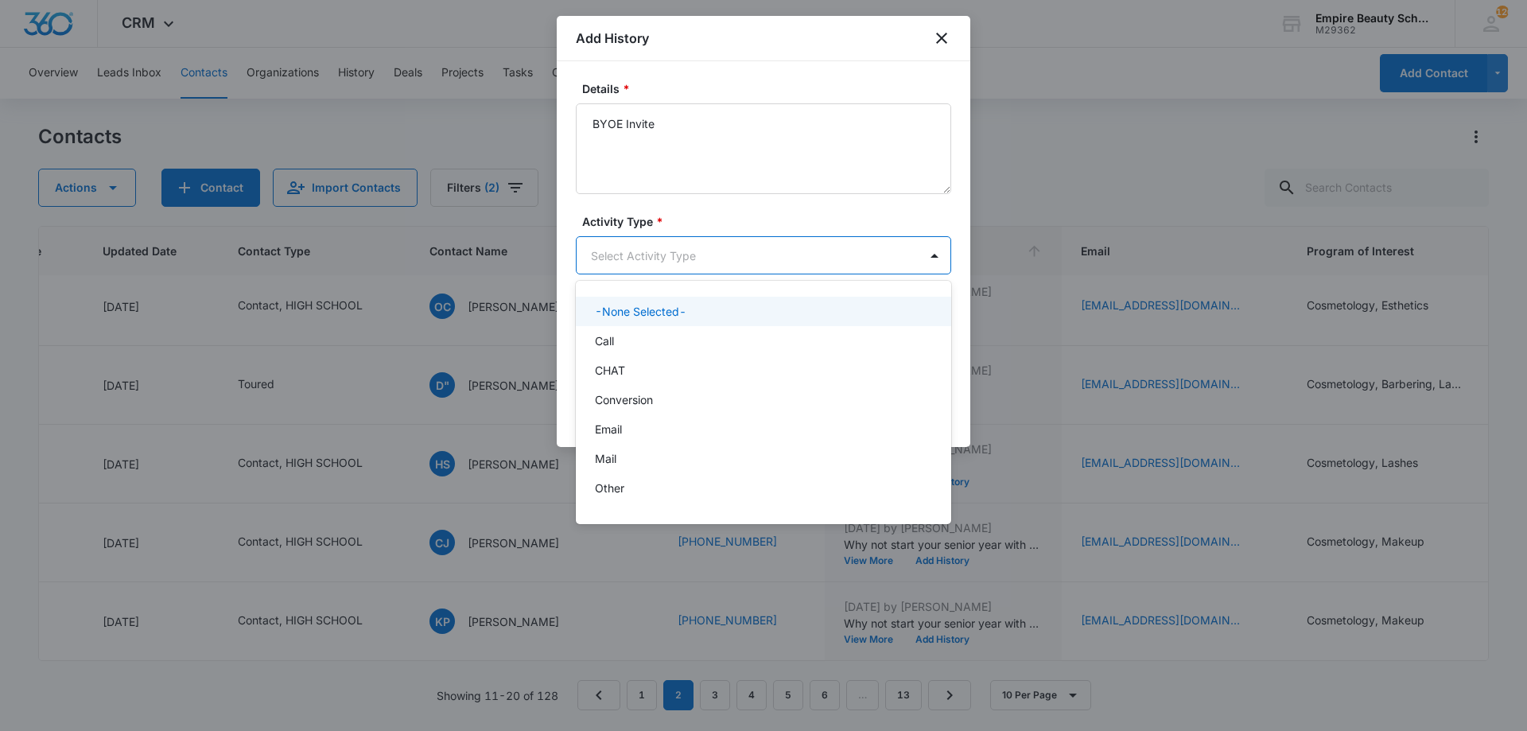
drag, startPoint x: 766, startPoint y: 270, endPoint x: 761, endPoint y: 279, distance: 10.7
click at [764, 278] on body "CRM Apps Forms CRM Email Shop Payments POS Files Brand Settings Empire Beauty S…" at bounding box center [763, 365] width 1527 height 731
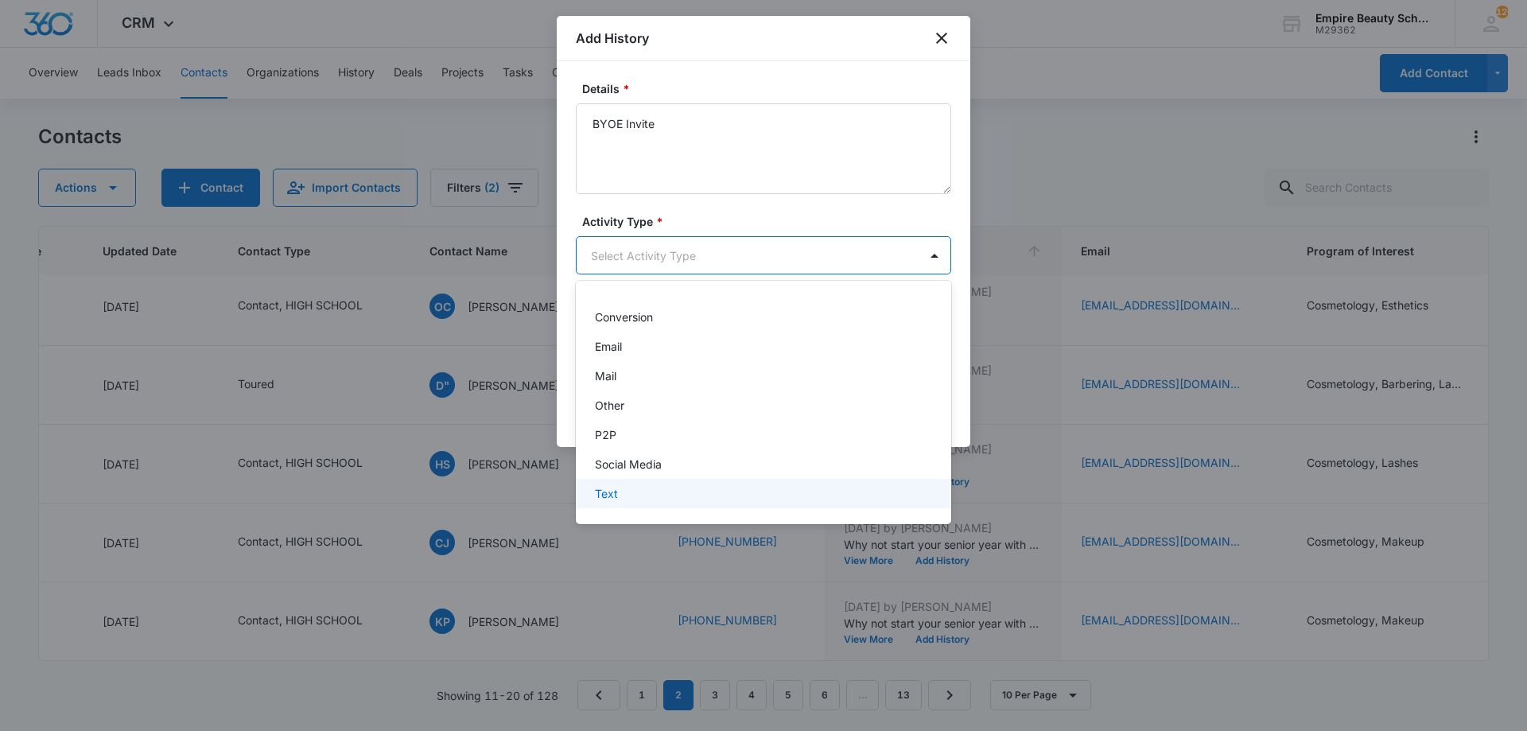
click at [657, 499] on div "Text" at bounding box center [762, 493] width 334 height 17
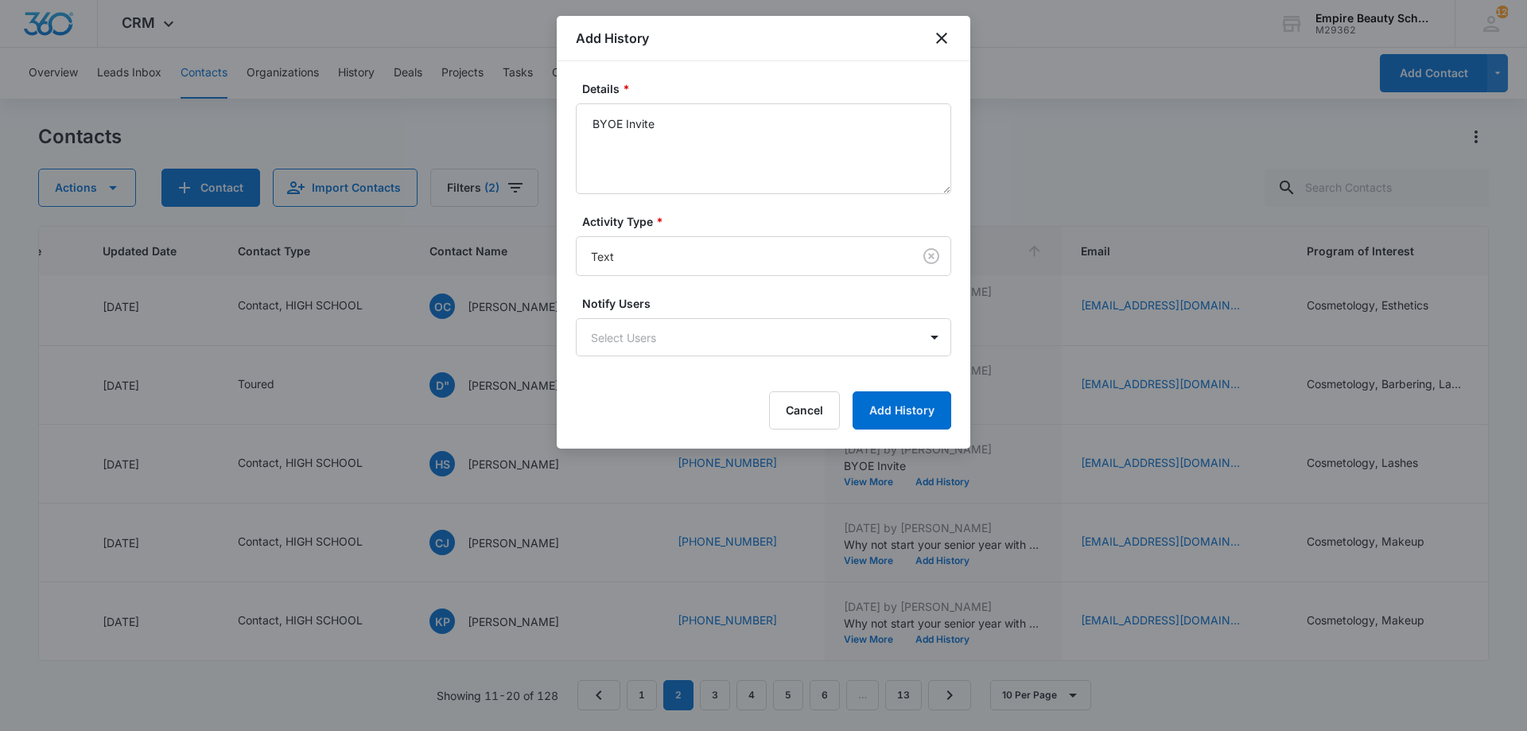
click at [958, 404] on div "Details * BYOE Invite Activity Type * Text Notify Users Select Users Cancel Add…" at bounding box center [764, 254] width 414 height 387
click at [910, 410] on button "Add History" at bounding box center [902, 410] width 99 height 38
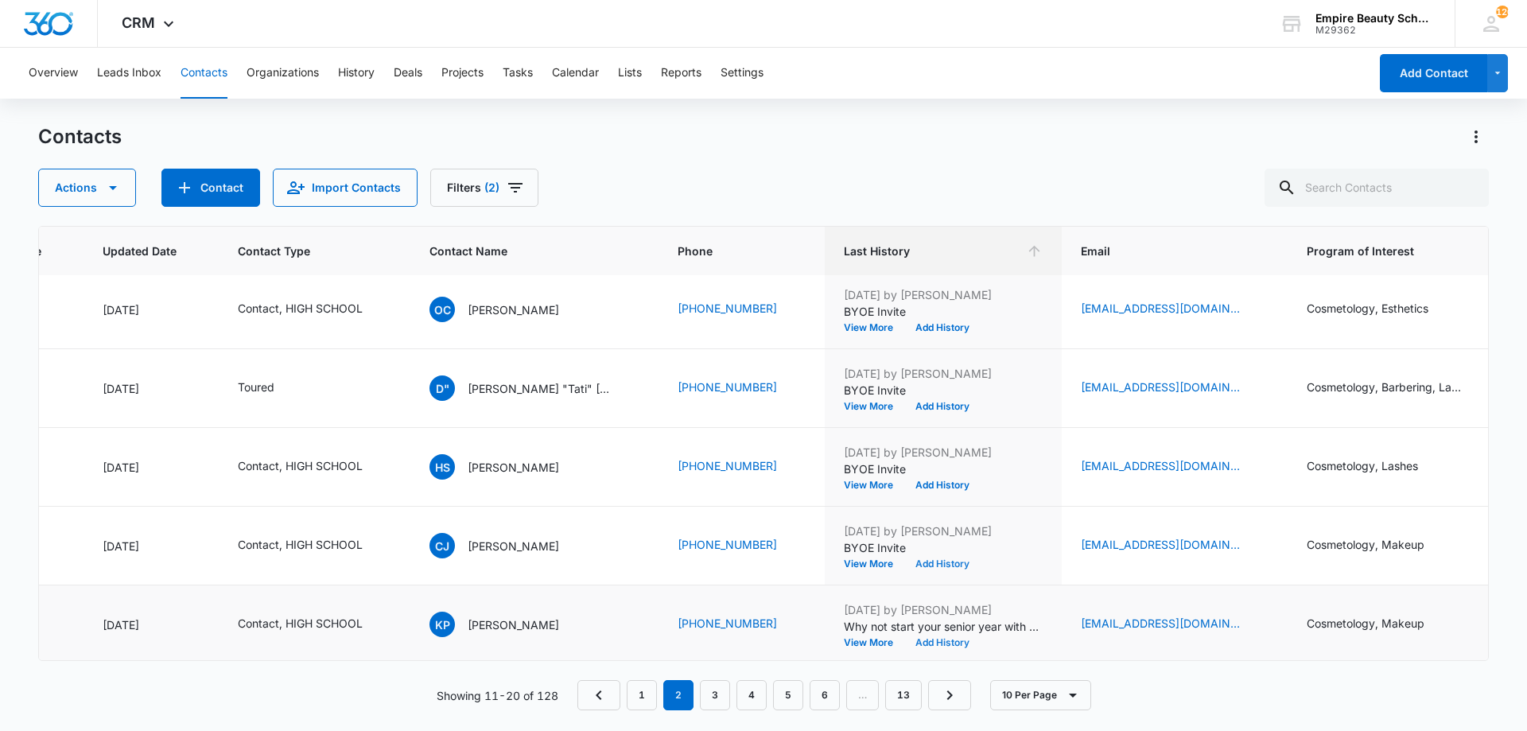
scroll to position [414, 223]
click at [904, 635] on button "Add History" at bounding box center [942, 640] width 76 height 10
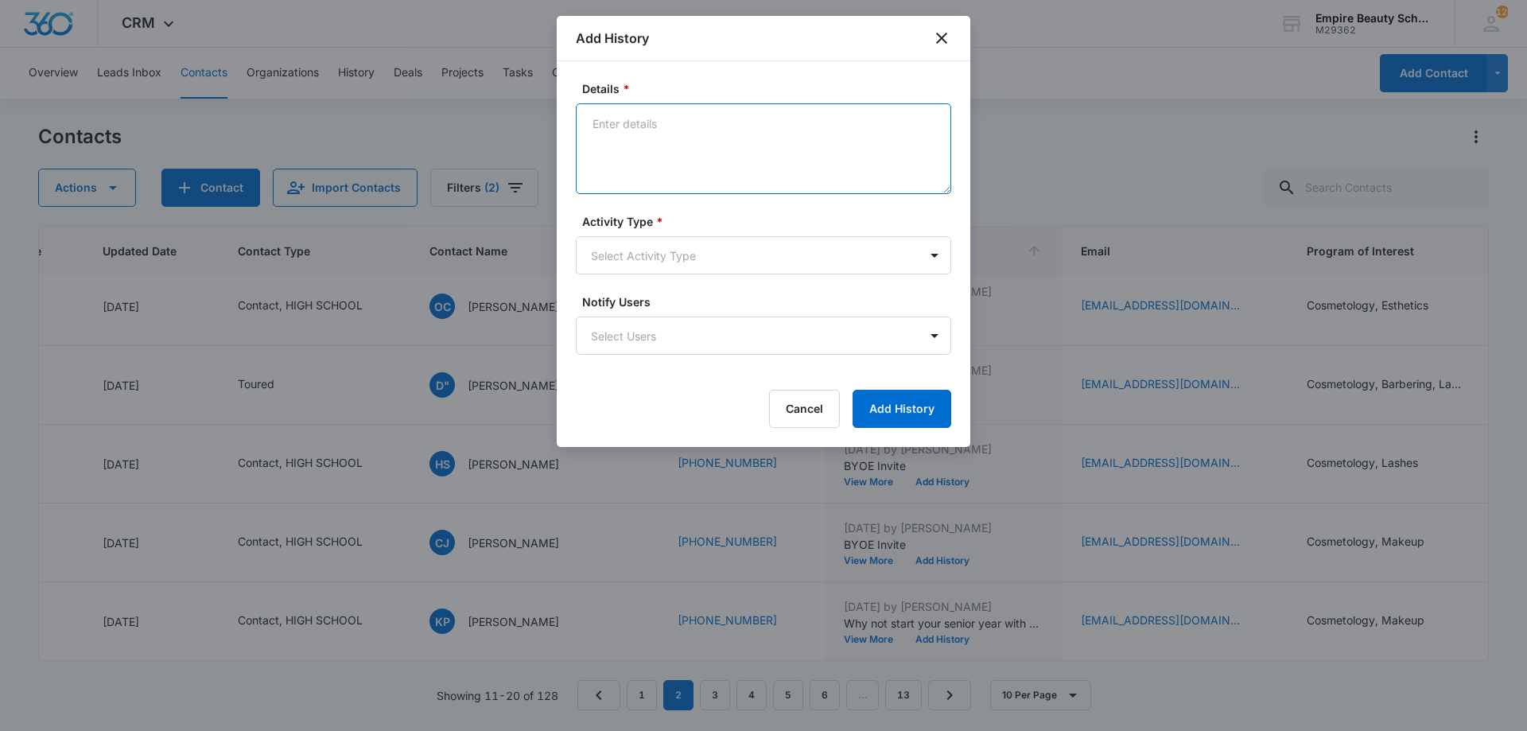
paste textarea "BYOE Invite"
type textarea "BYOE Invite"
click at [706, 255] on body "CRM Apps Forms CRM Email Shop Payments POS Files Brand Settings Empire Beauty S…" at bounding box center [763, 365] width 1527 height 731
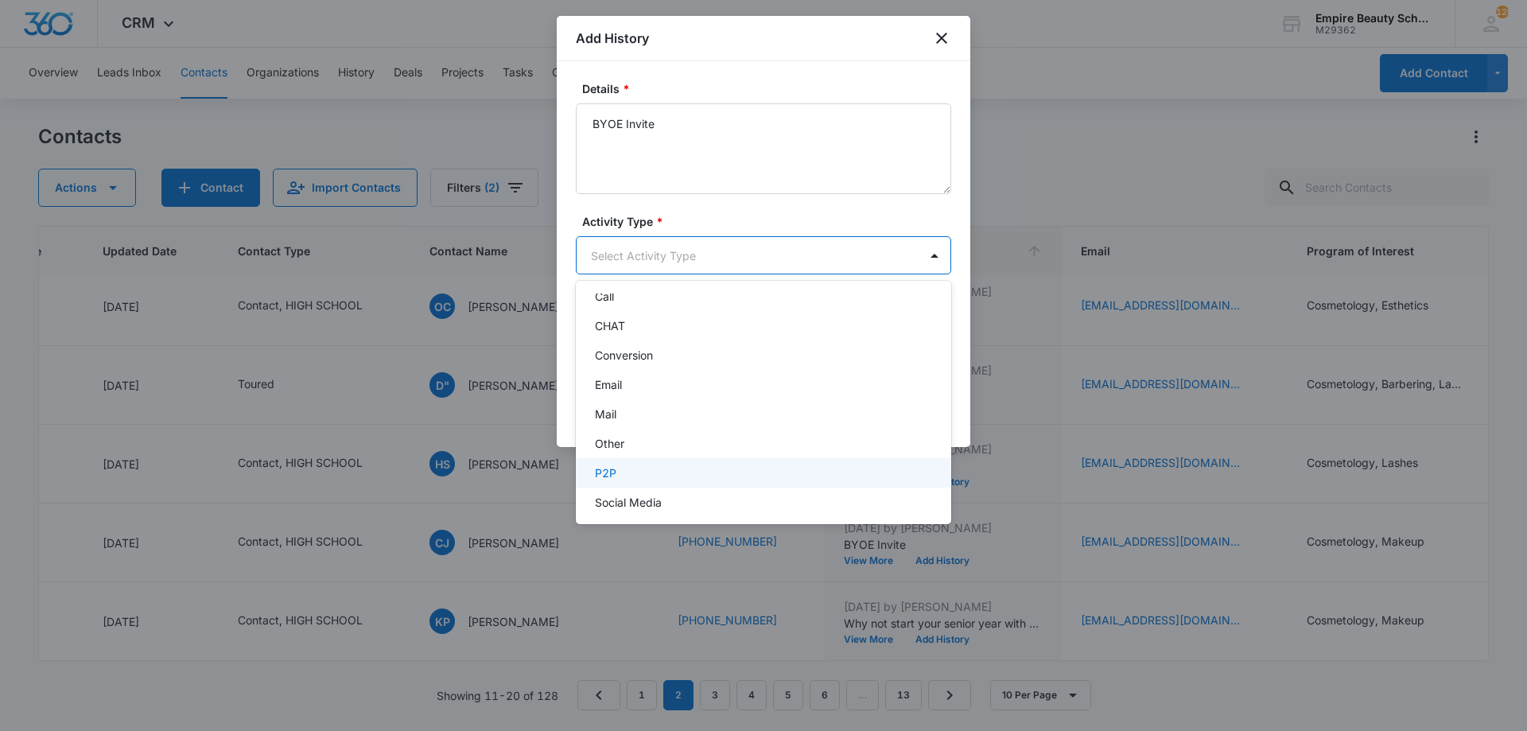
scroll to position [83, 0]
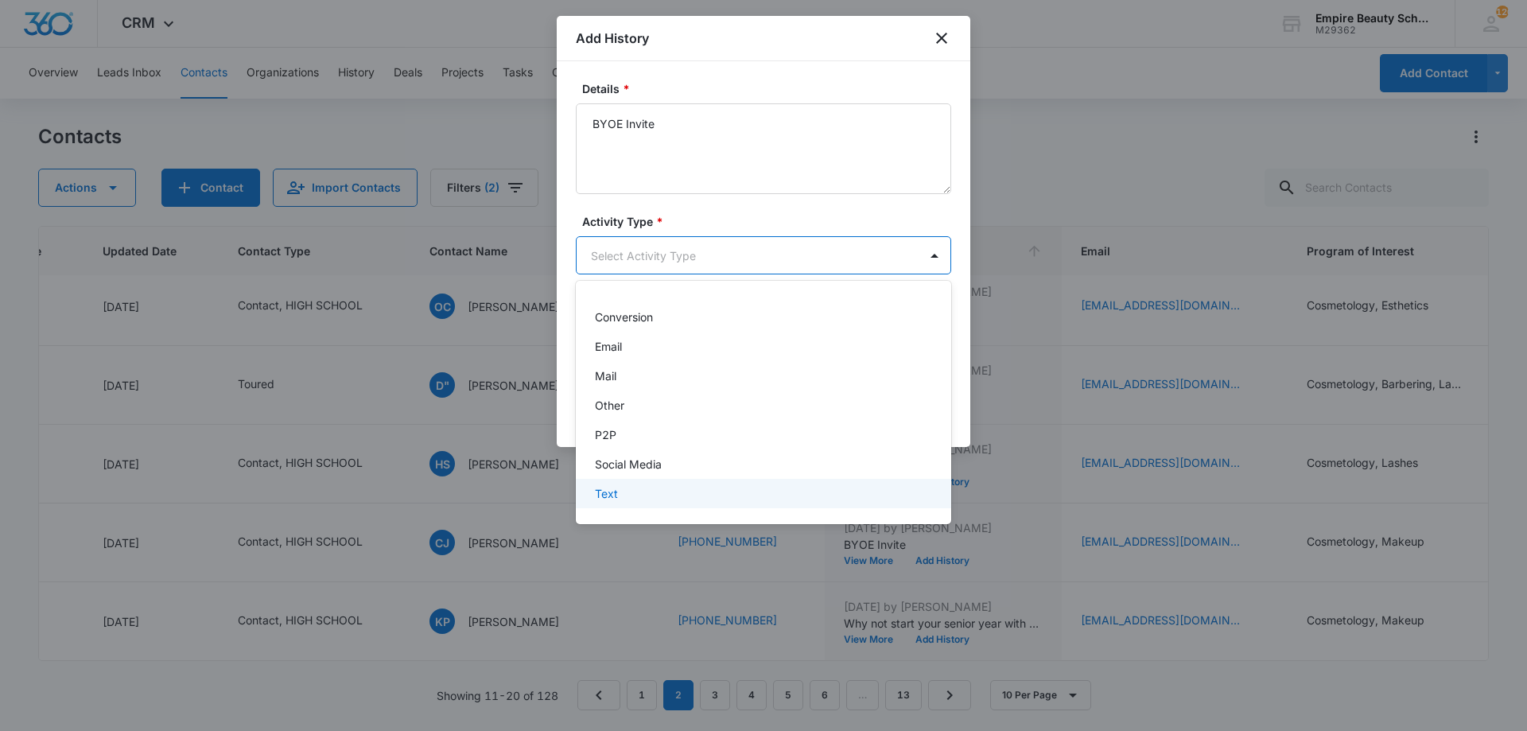
drag, startPoint x: 680, startPoint y: 478, endPoint x: 682, endPoint y: 501, distance: 23.1
click at [682, 501] on div "-None Selected- Call CHAT Conversion Email Mail Other P2P Social Media Text" at bounding box center [763, 403] width 375 height 218
click at [682, 501] on div "Text" at bounding box center [762, 493] width 334 height 17
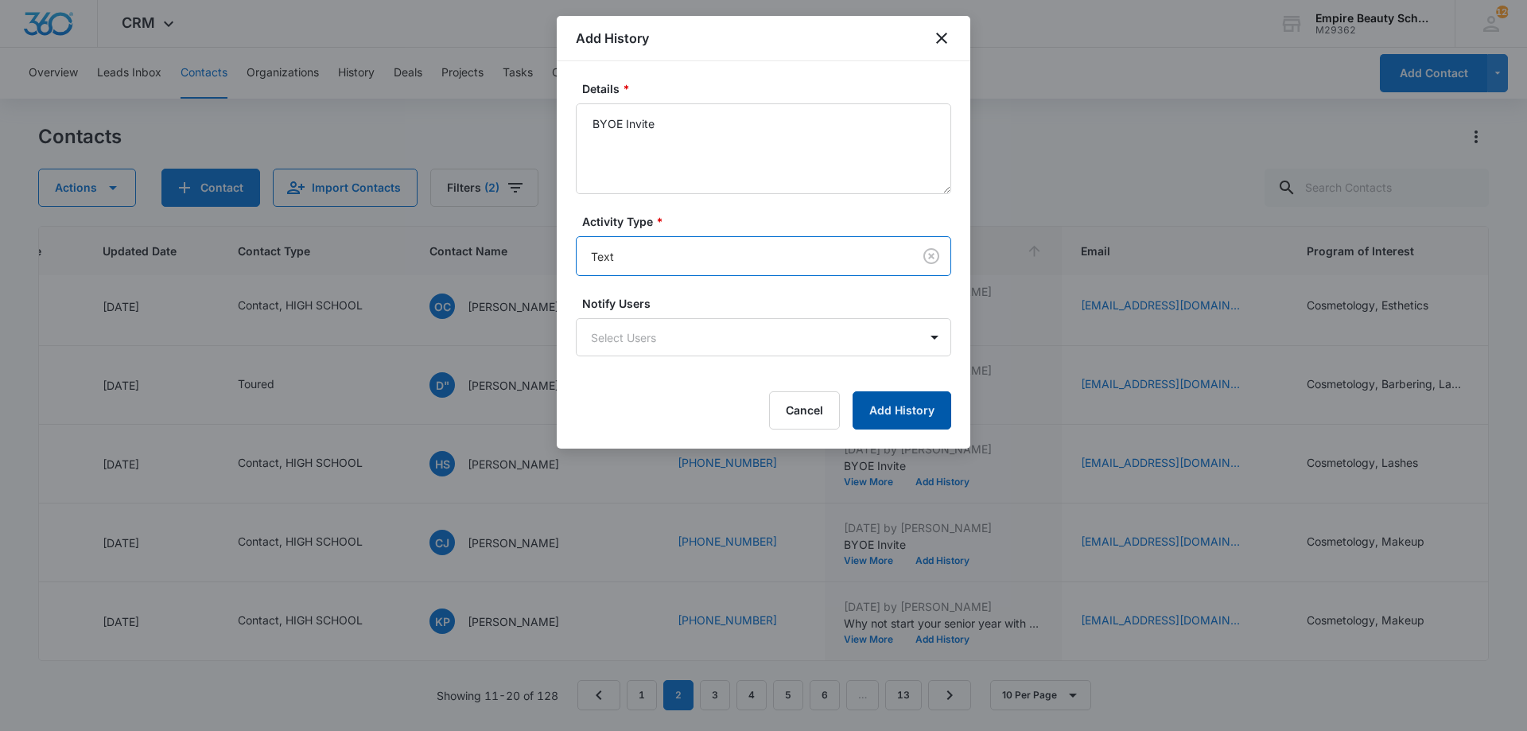
click at [901, 402] on button "Add History" at bounding box center [902, 410] width 99 height 38
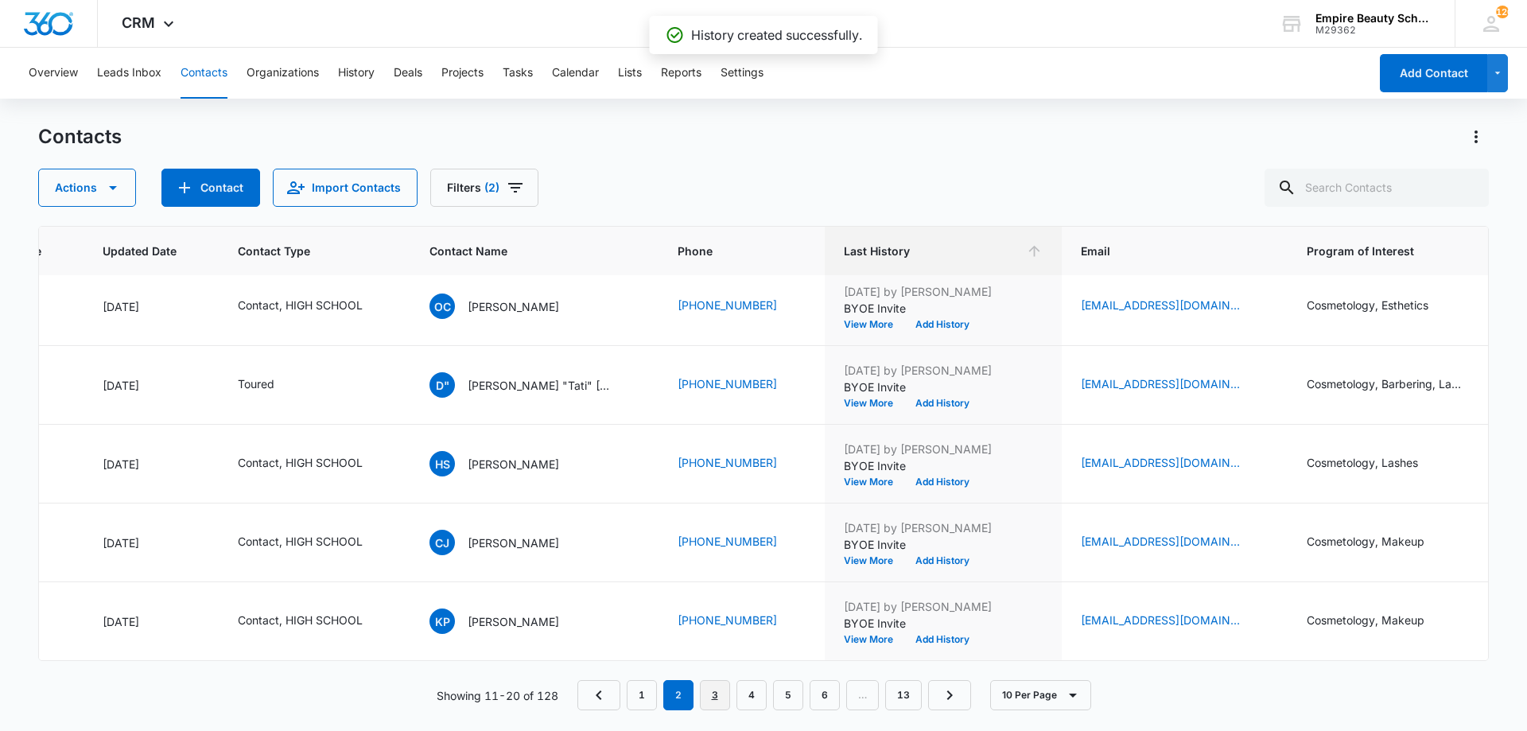
click at [728, 694] on link "3" at bounding box center [715, 695] width 30 height 30
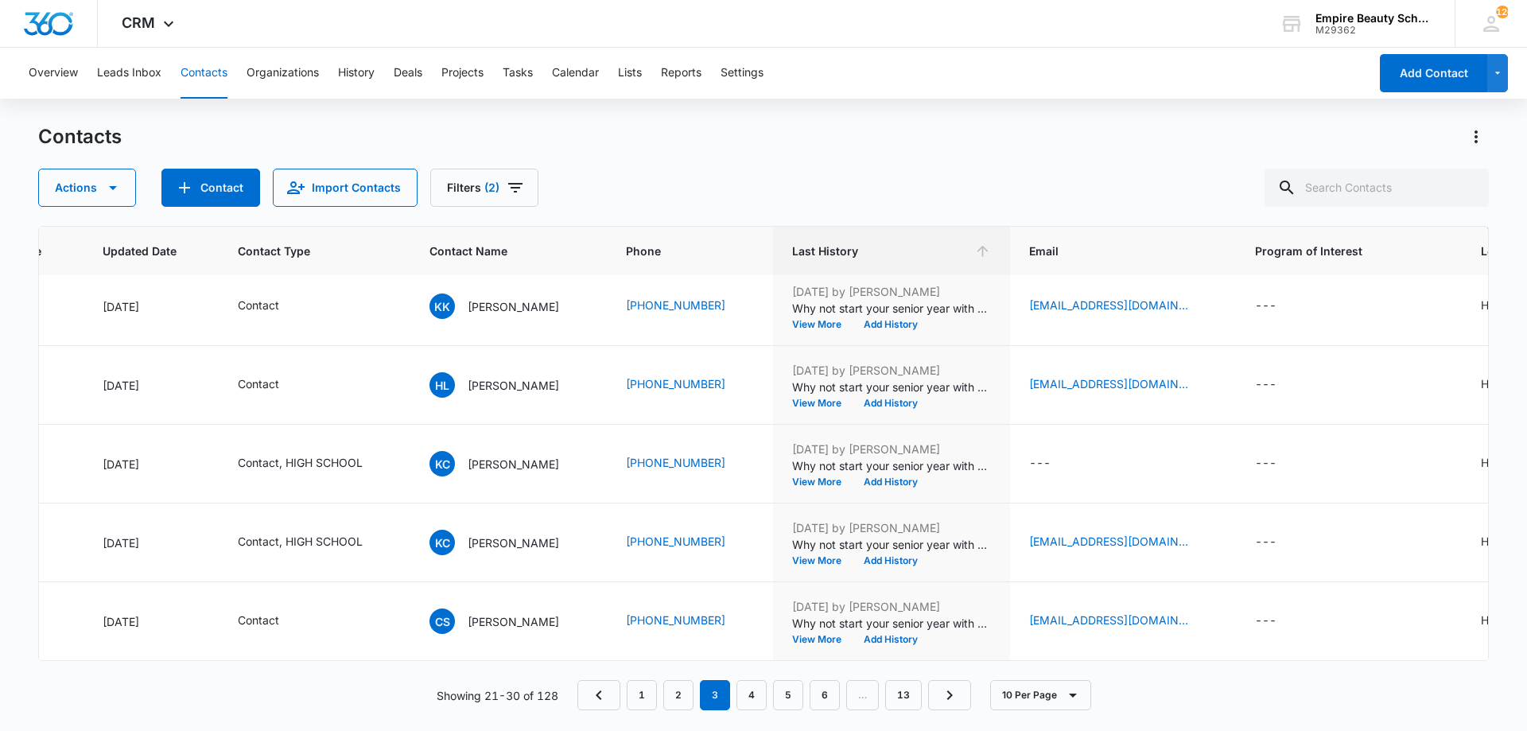
scroll to position [0, 223]
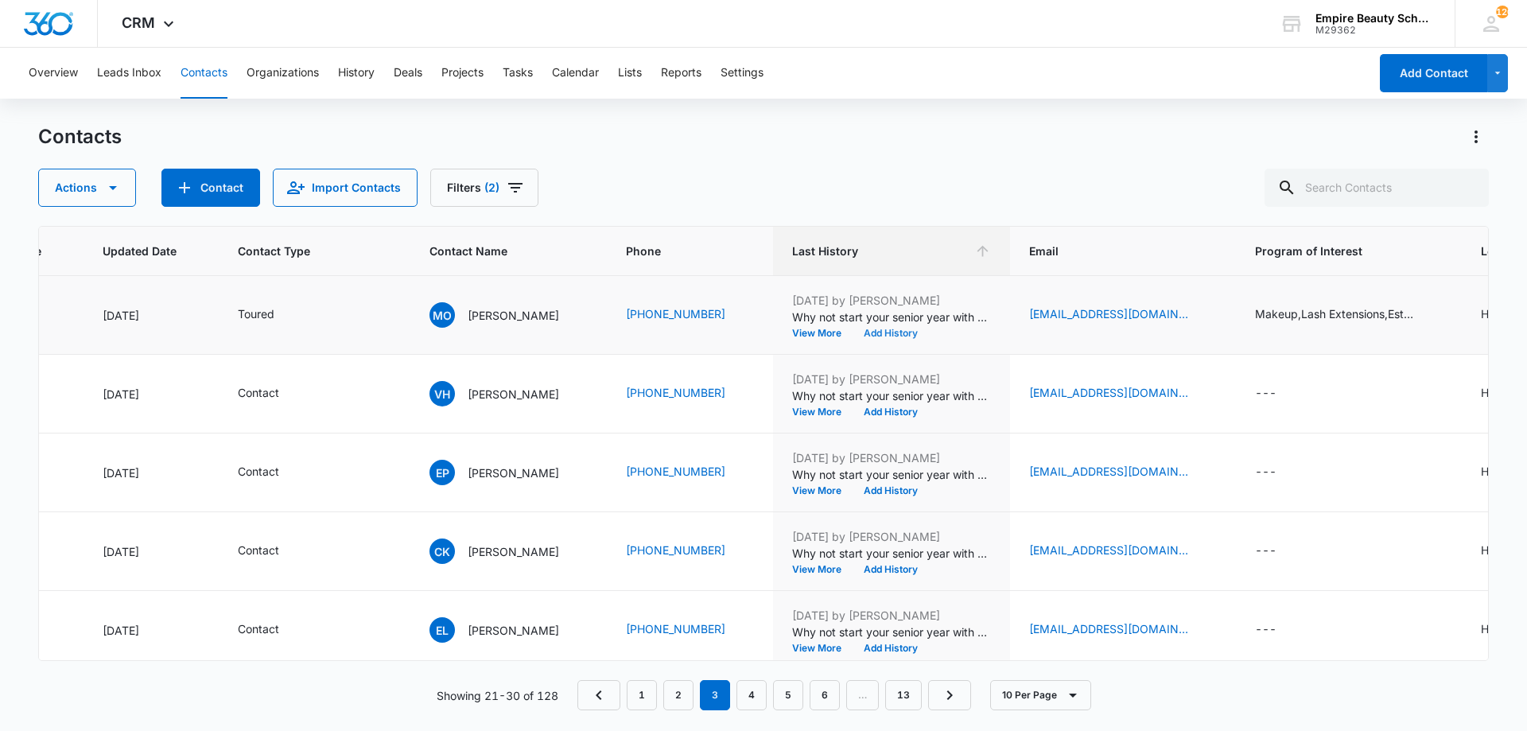
click at [913, 336] on button "Add History" at bounding box center [891, 334] width 76 height 10
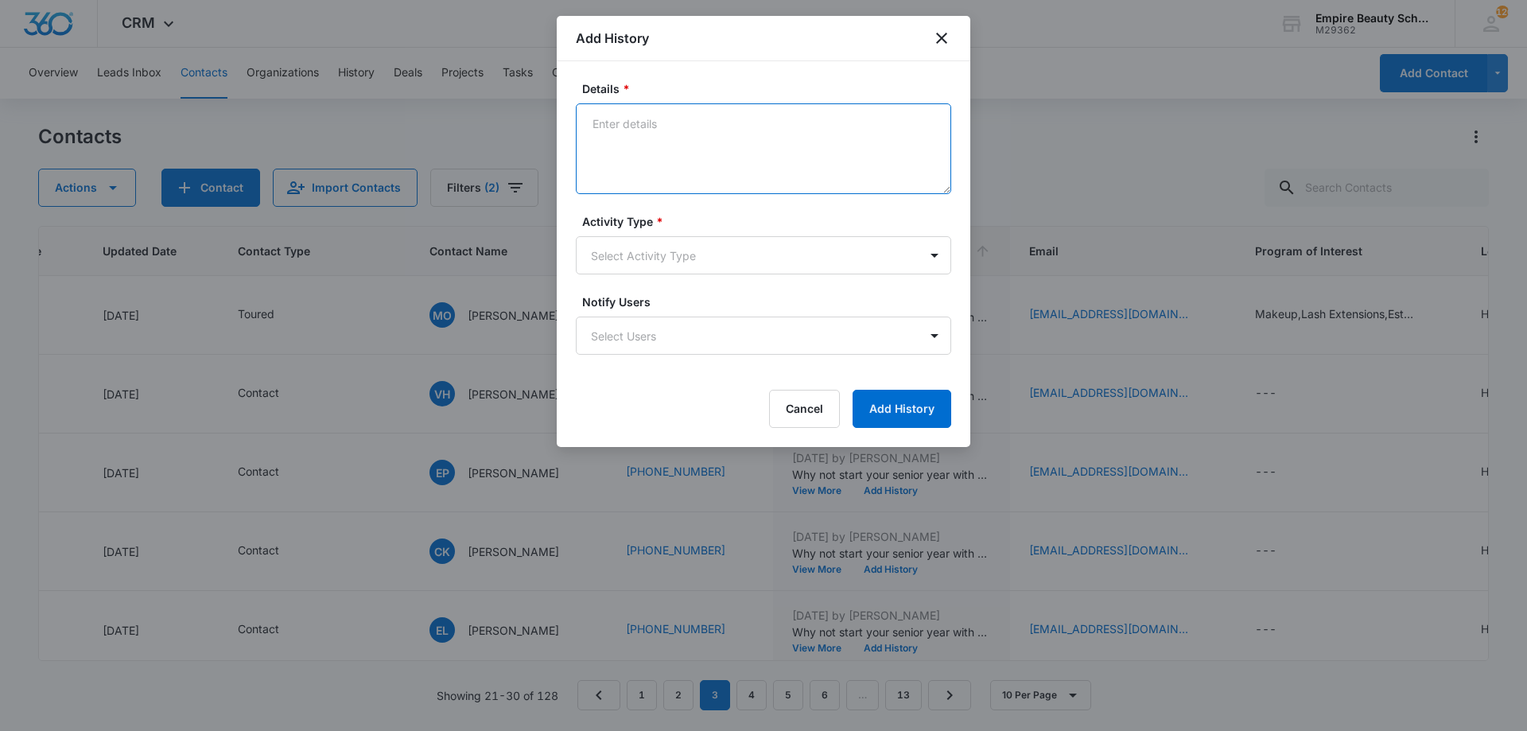
paste textarea "BYOE Invite"
type textarea "BYOE Invite"
drag, startPoint x: 749, startPoint y: 275, endPoint x: 746, endPoint y: 267, distance: 8.6
click at [749, 274] on form "Details * BYOE Invite Activity Type * Select Activity Type Notify Users Select …" at bounding box center [763, 254] width 375 height 348
click at [746, 267] on body "CRM Apps Forms CRM Email Shop Payments POS Files Brand Settings Empire Beauty S…" at bounding box center [763, 365] width 1527 height 731
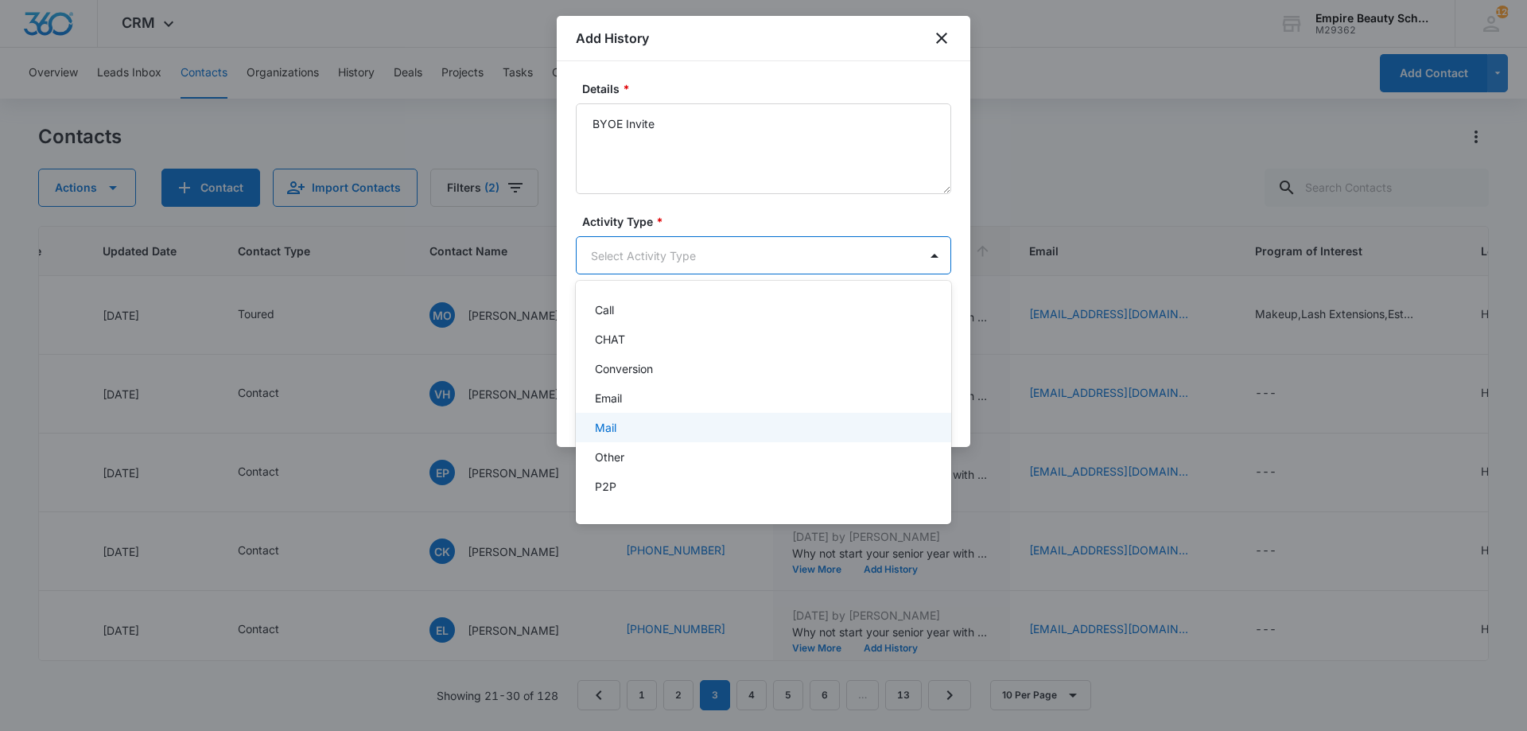
scroll to position [83, 0]
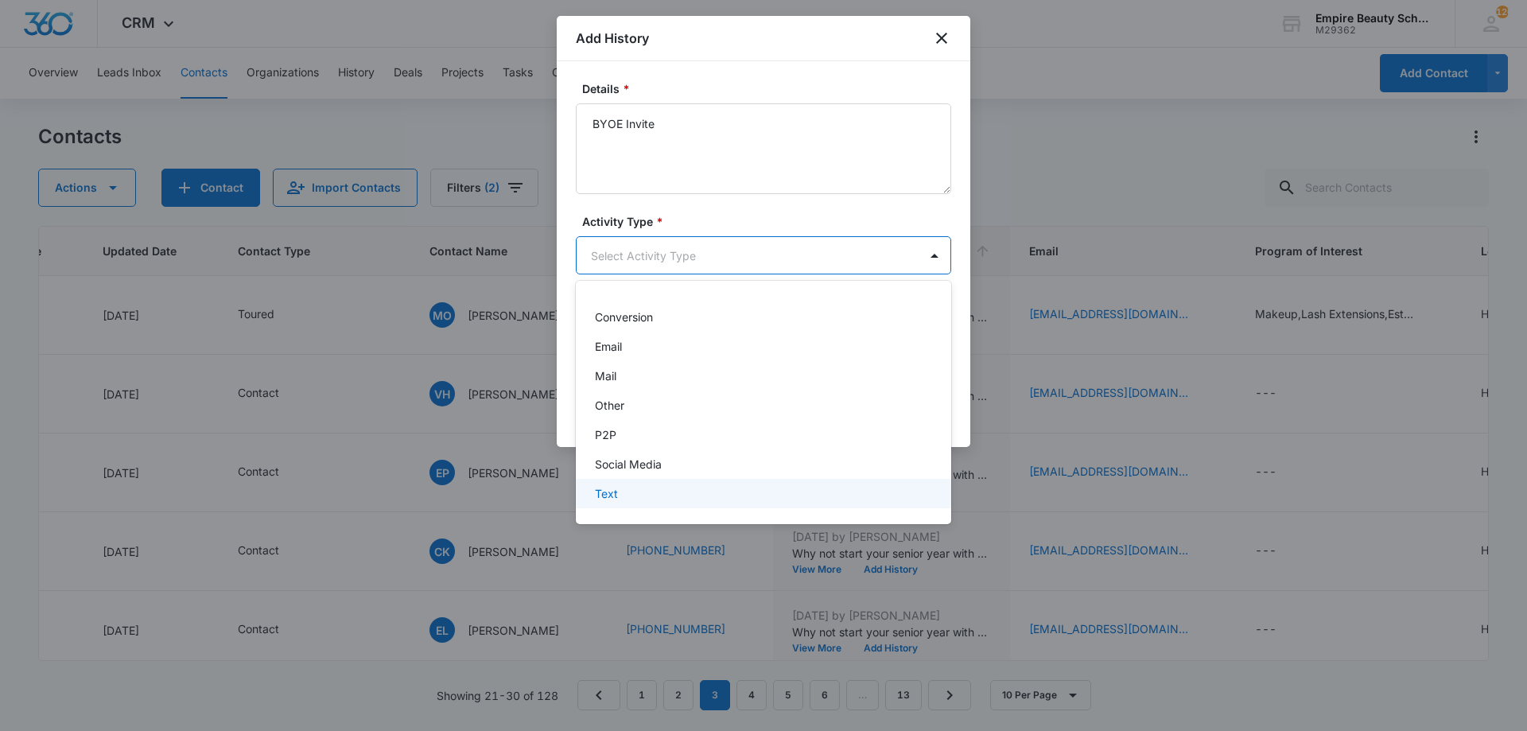
click at [668, 485] on div "Text" at bounding box center [762, 493] width 334 height 17
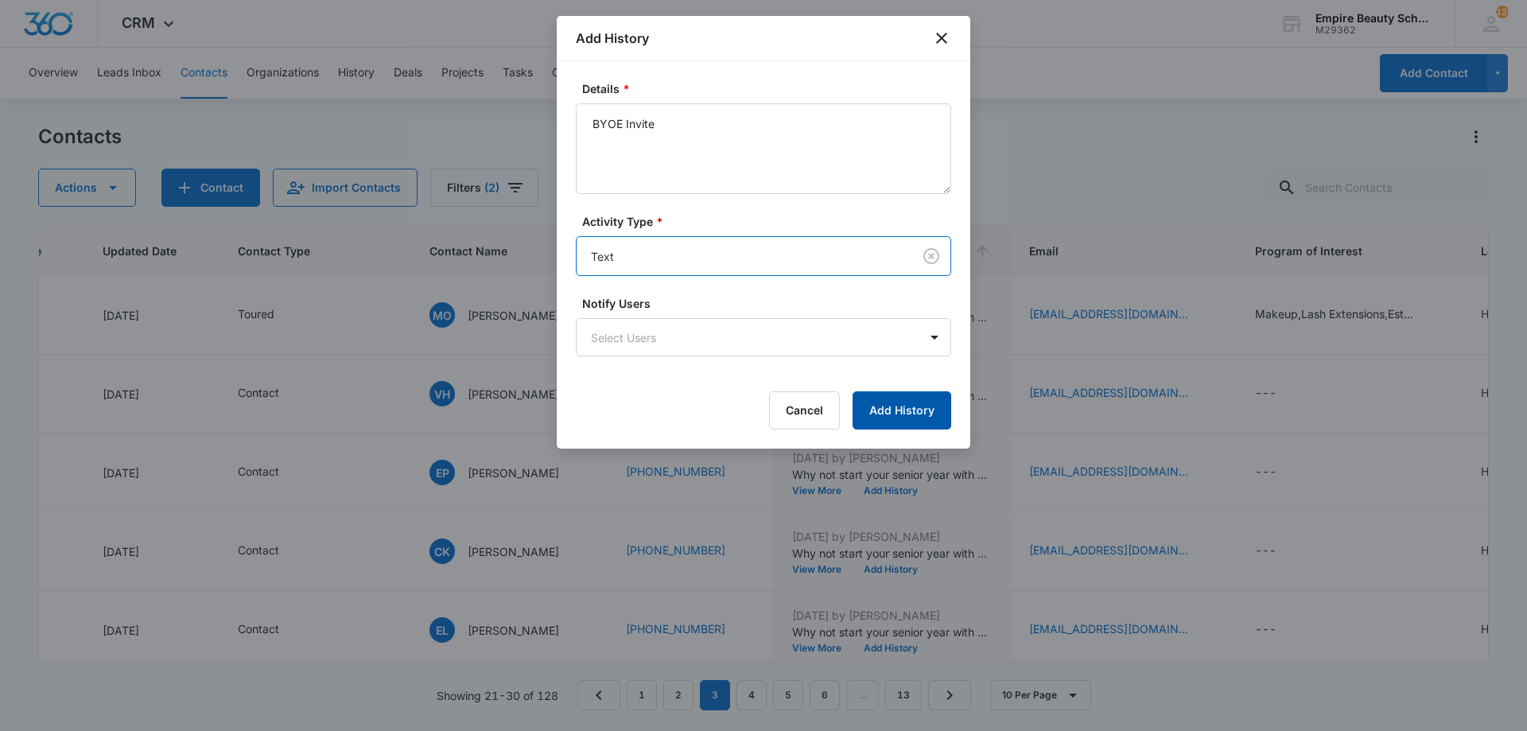
click at [896, 413] on button "Add History" at bounding box center [902, 410] width 99 height 38
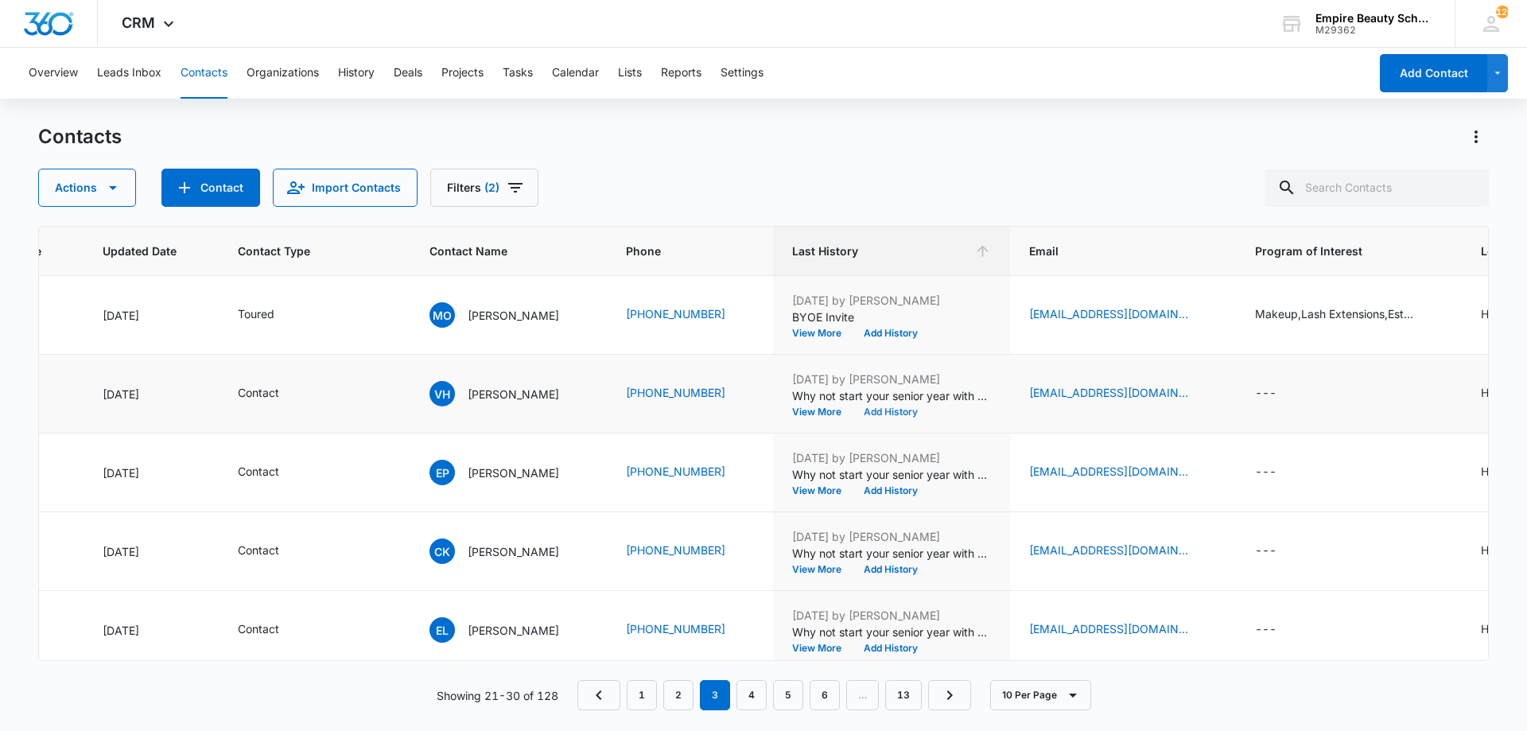
click at [916, 414] on button "Add History" at bounding box center [891, 412] width 76 height 10
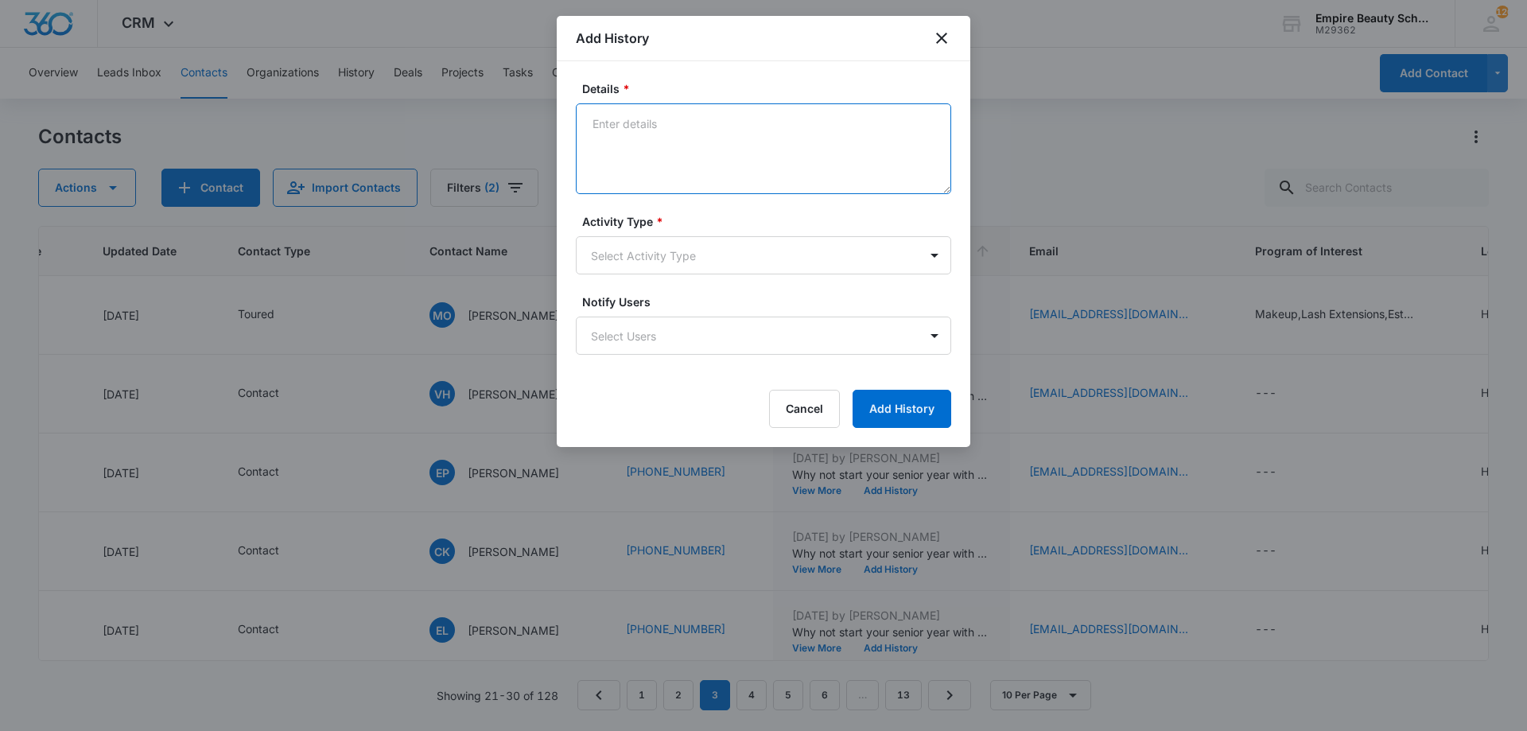
drag, startPoint x: 740, startPoint y: 198, endPoint x: 694, endPoint y: 144, distance: 71.1
paste textarea "BYOE Invite"
type textarea "BYOE Invite"
click at [739, 255] on body "CRM Apps Forms CRM Email Shop Payments POS Files Brand Settings Empire Beauty S…" at bounding box center [763, 365] width 1527 height 731
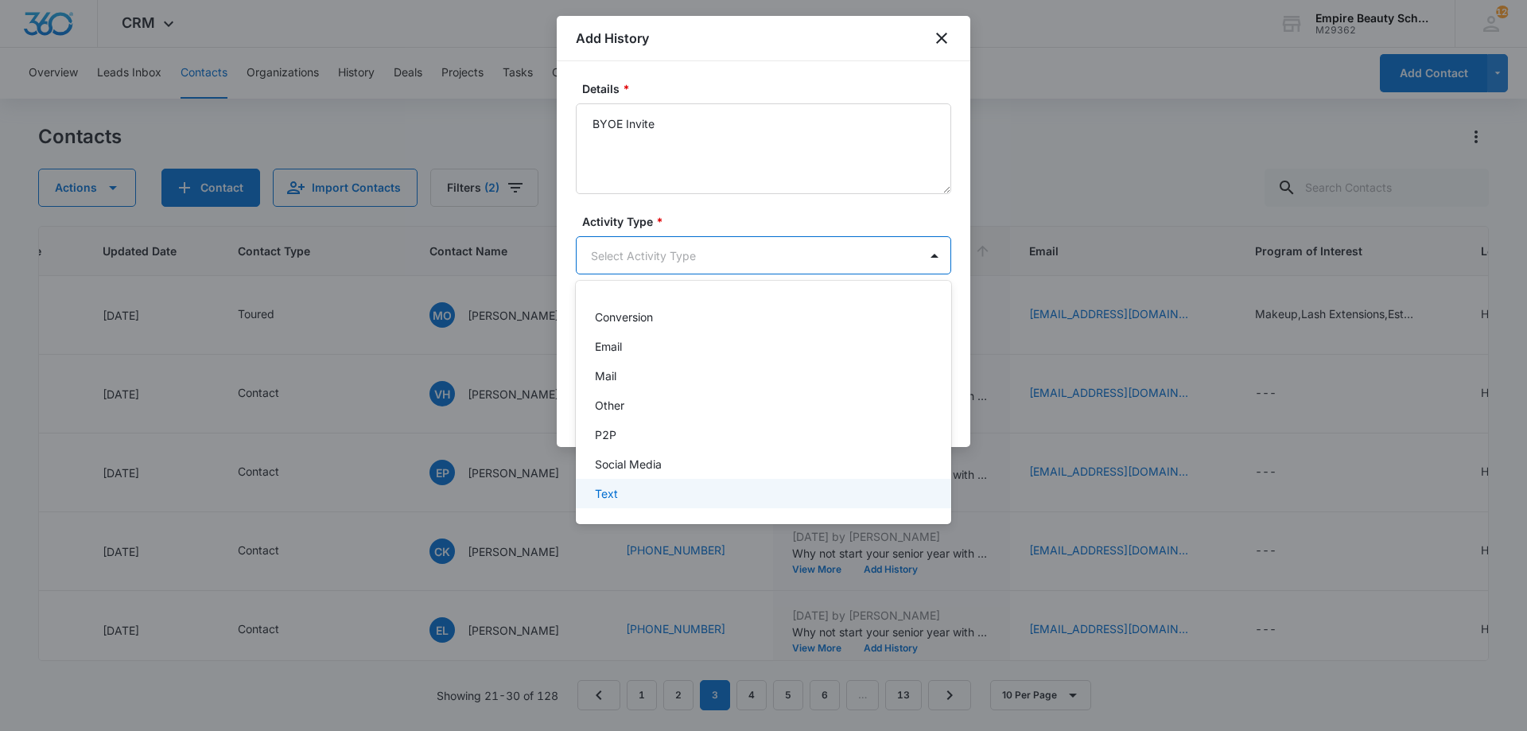
click at [690, 490] on div "Text" at bounding box center [762, 493] width 334 height 17
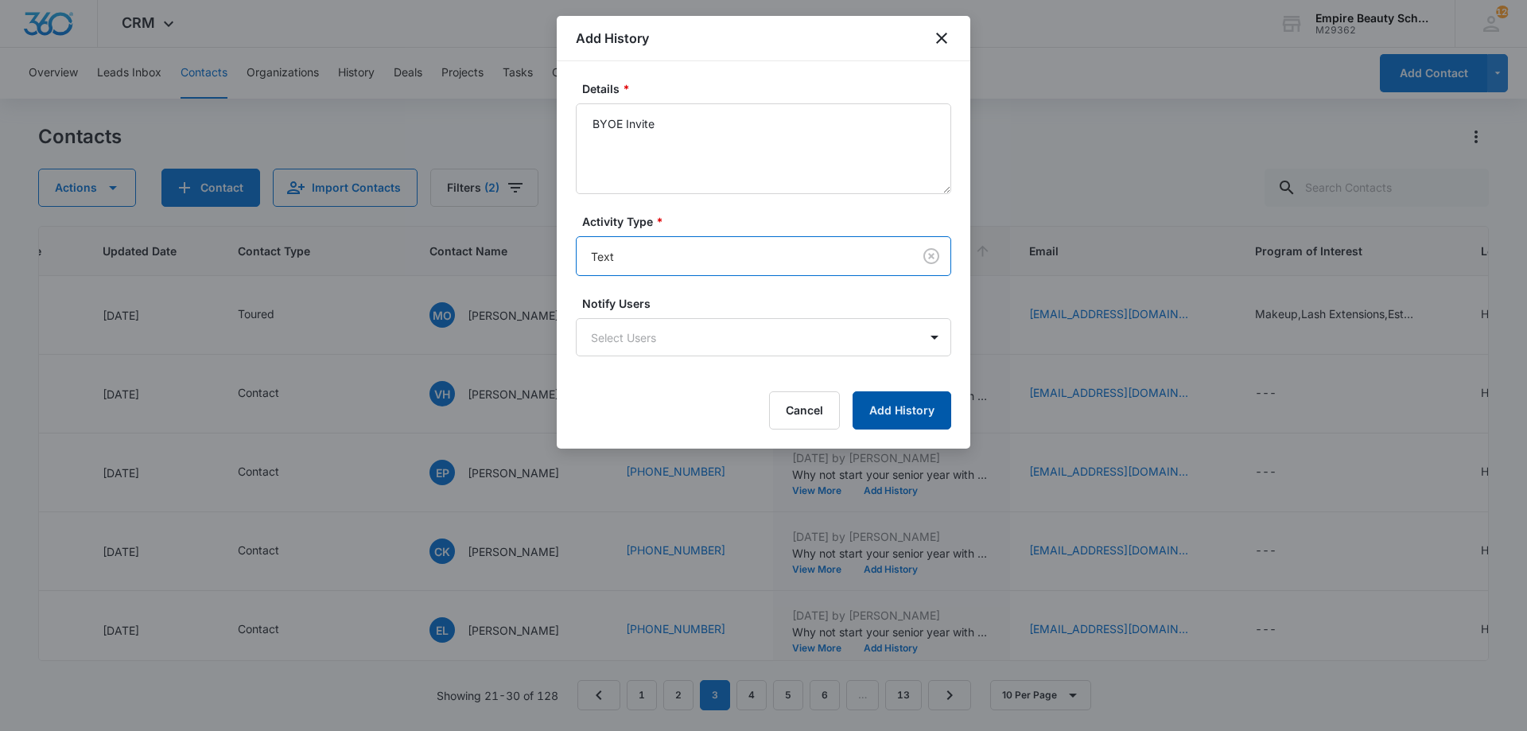
click at [878, 412] on button "Add History" at bounding box center [902, 410] width 99 height 38
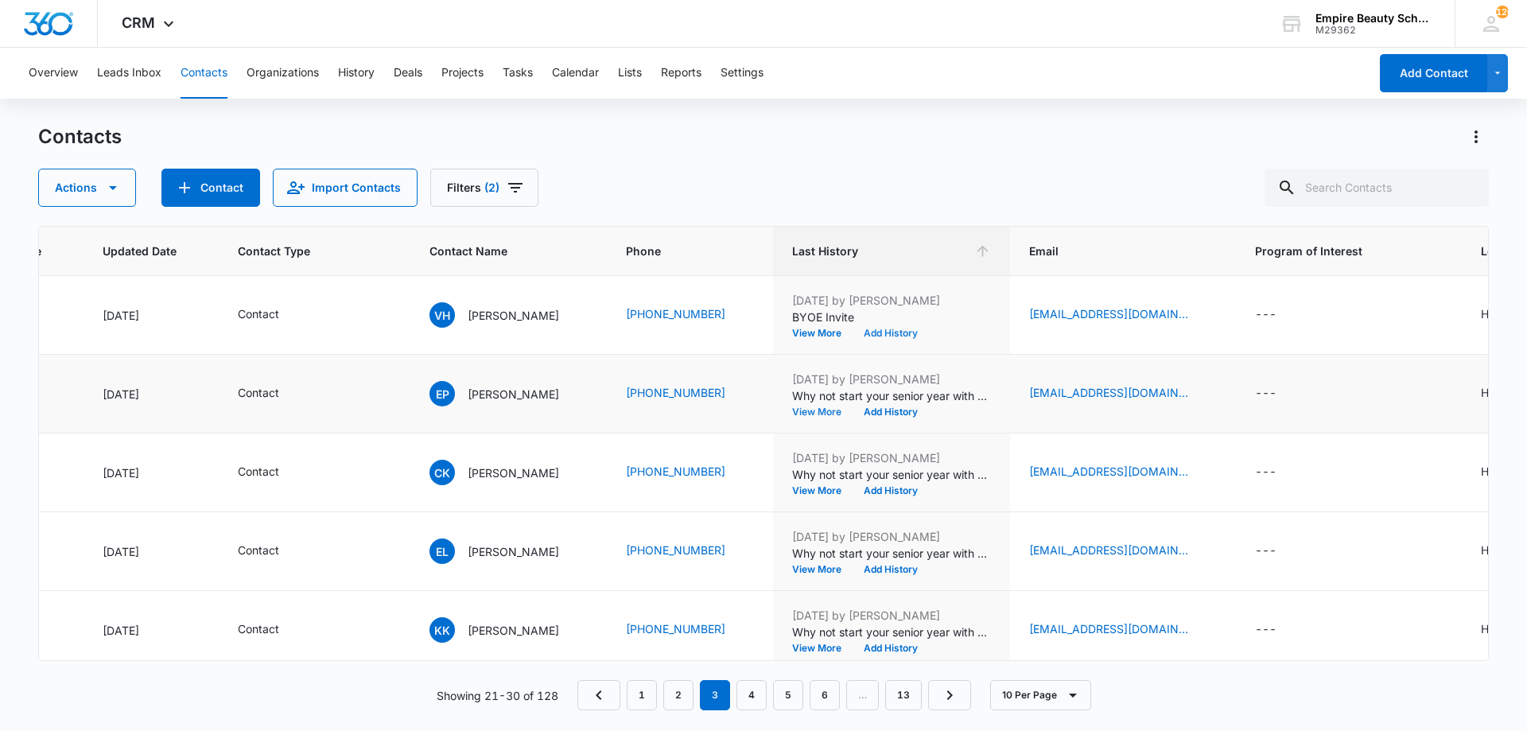
scroll to position [80, 223]
click at [916, 413] on button "Add History" at bounding box center [891, 412] width 76 height 10
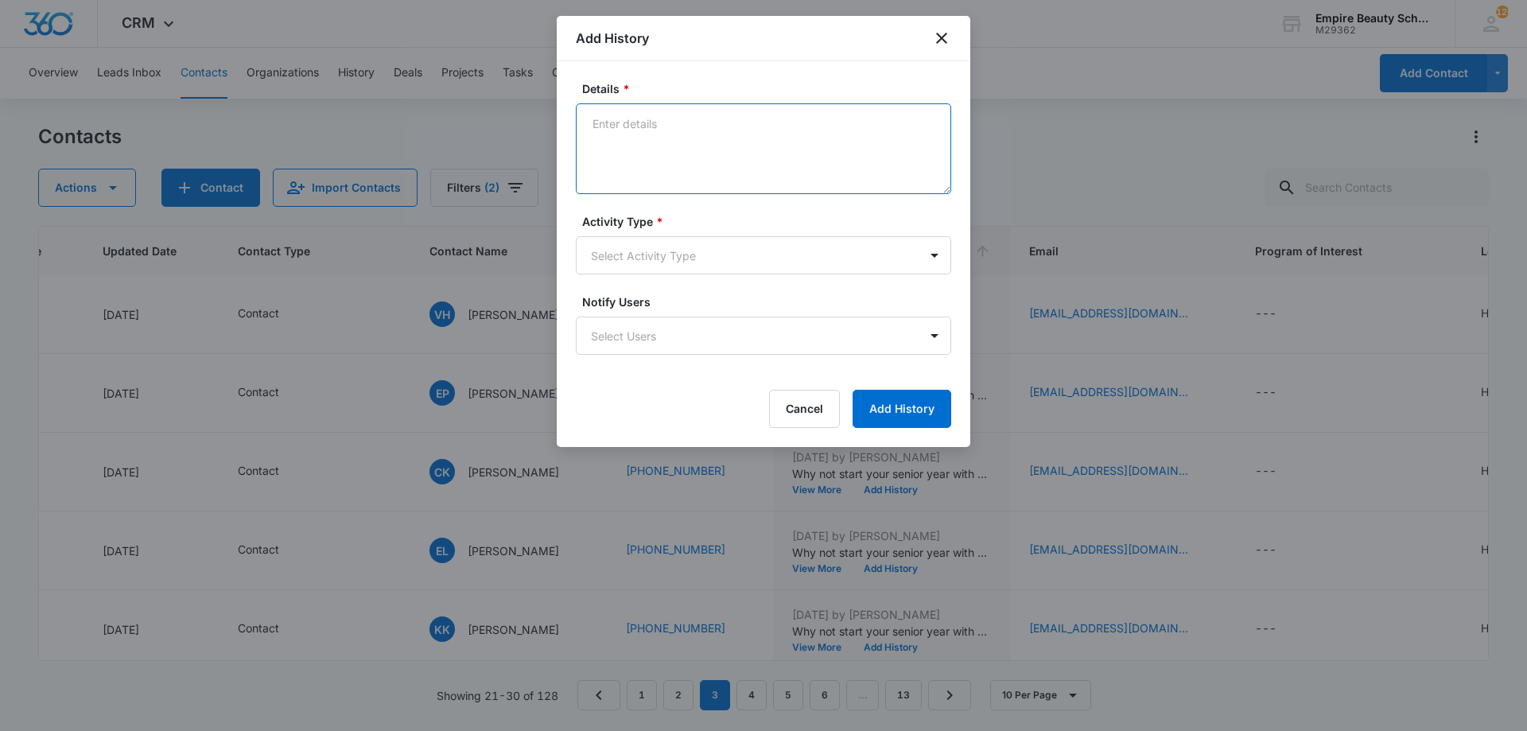
paste textarea "BYOE Invite"
type textarea "BYOE Invite"
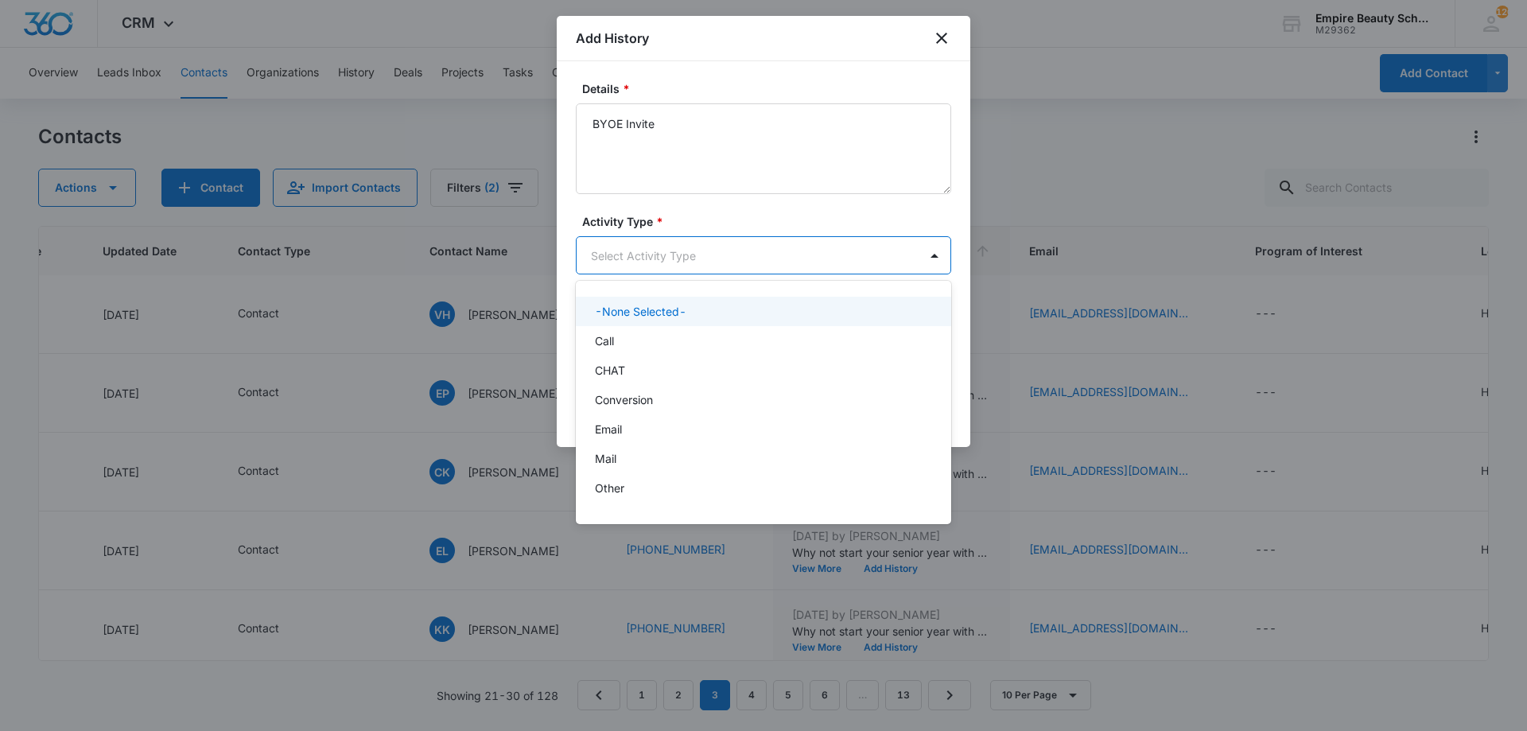
click at [686, 245] on body "CRM Apps Forms CRM Email Shop Payments POS Files Brand Settings Empire Beauty S…" at bounding box center [763, 365] width 1527 height 731
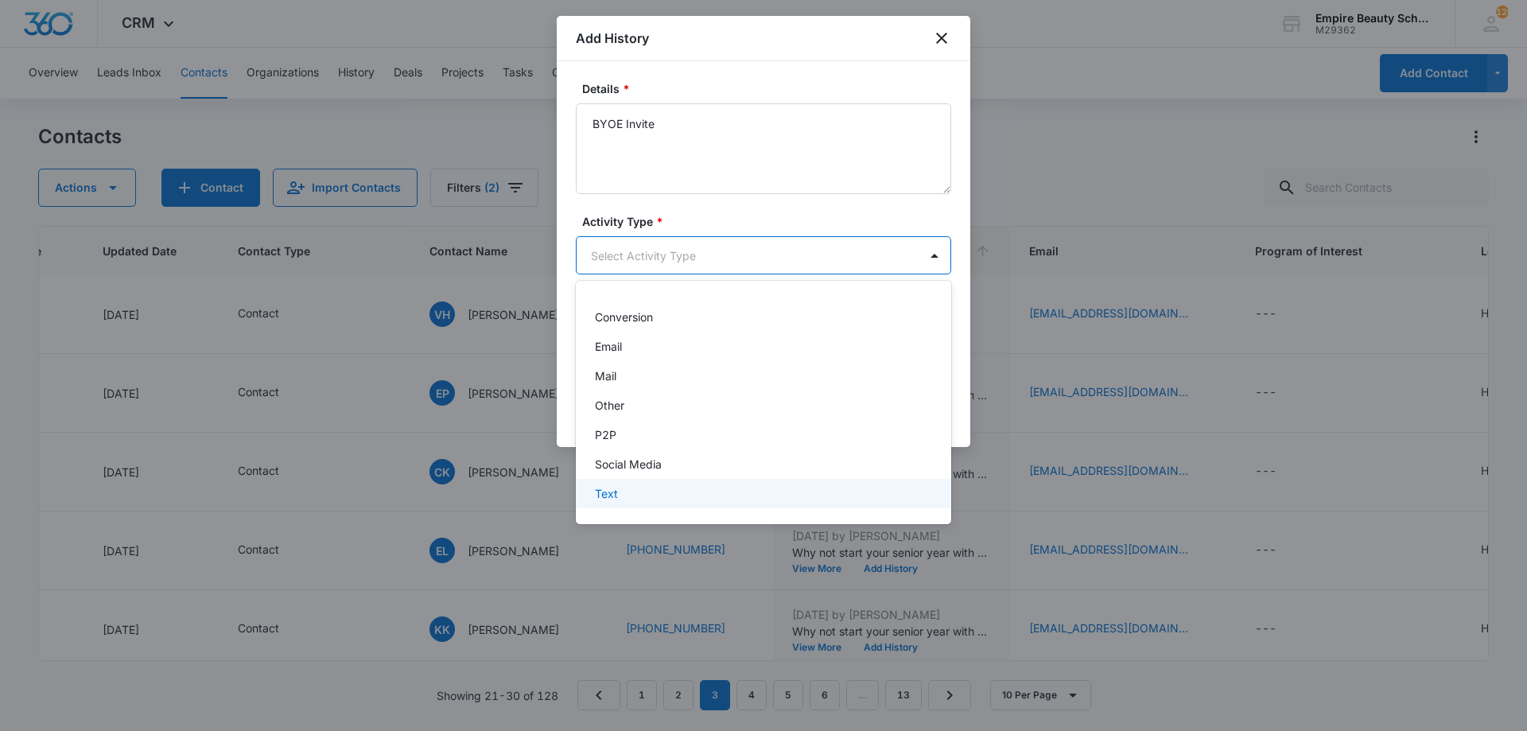
click at [646, 492] on div "Text" at bounding box center [762, 493] width 334 height 17
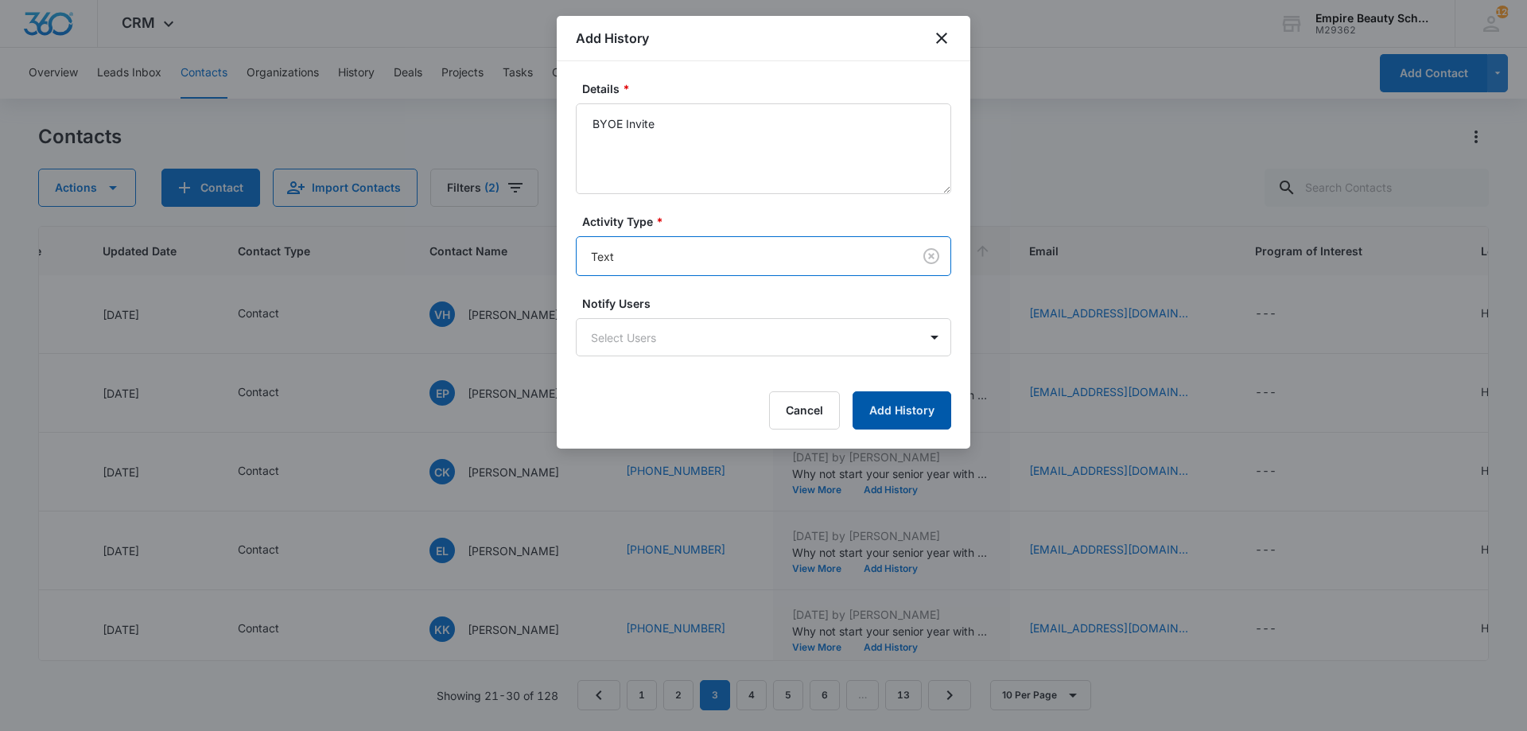
click at [936, 399] on button "Add History" at bounding box center [902, 410] width 99 height 38
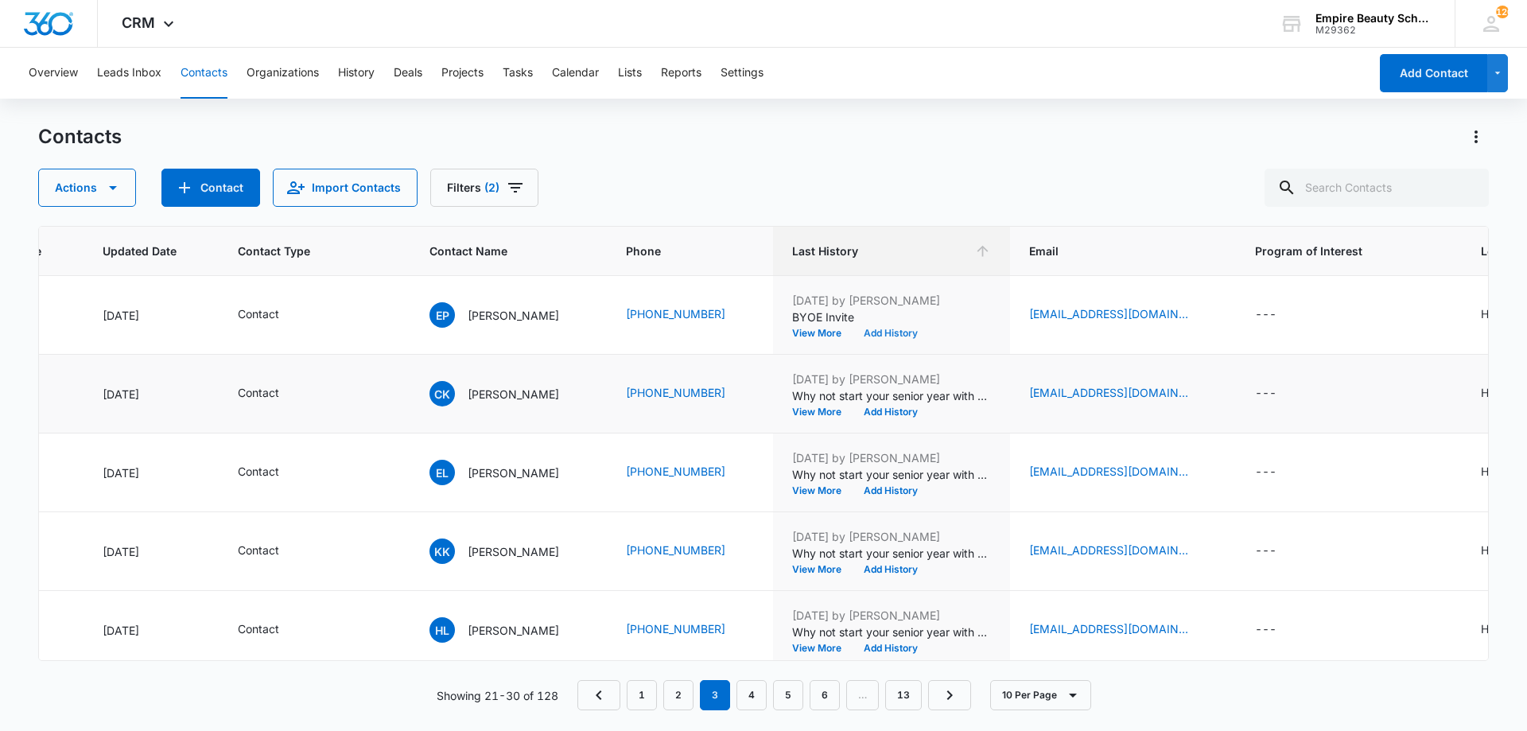
scroll to position [158, 223]
click at [912, 408] on button "Add History" at bounding box center [891, 412] width 76 height 10
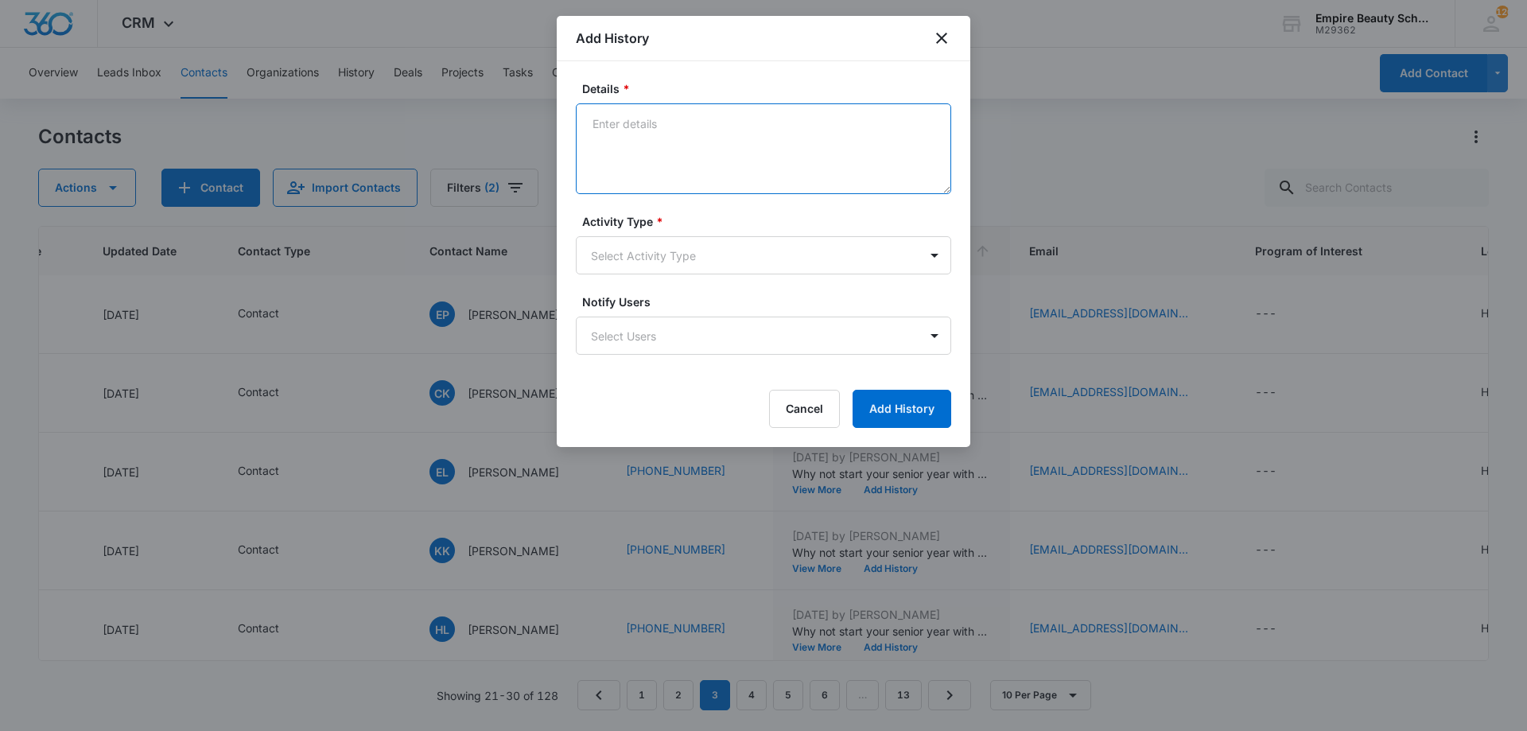
paste textarea "BYOE Invite"
type textarea "BYOE Invite"
click at [705, 262] on body "CRM Apps Forms CRM Email Shop Payments POS Files Brand Settings Empire Beauty S…" at bounding box center [763, 365] width 1527 height 731
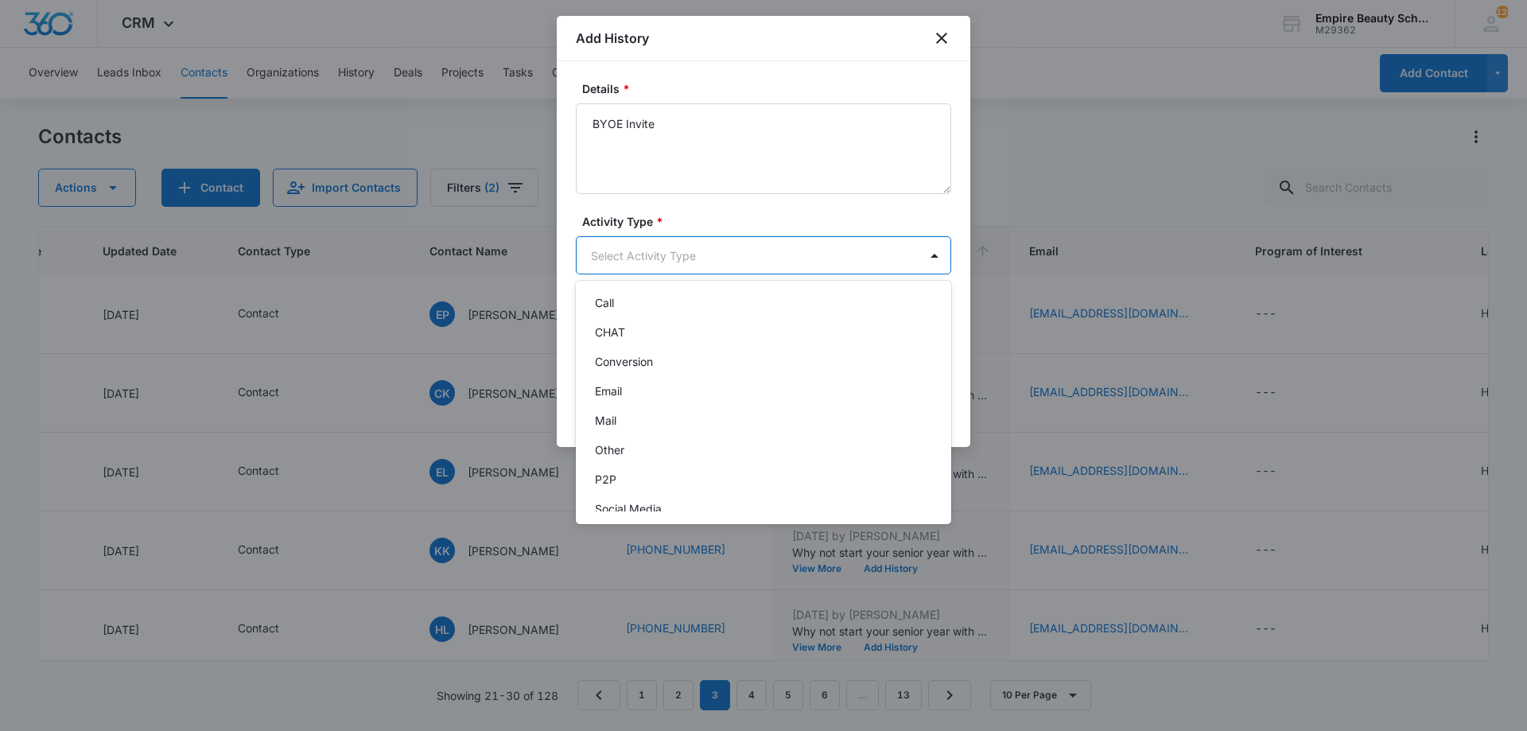
scroll to position [83, 0]
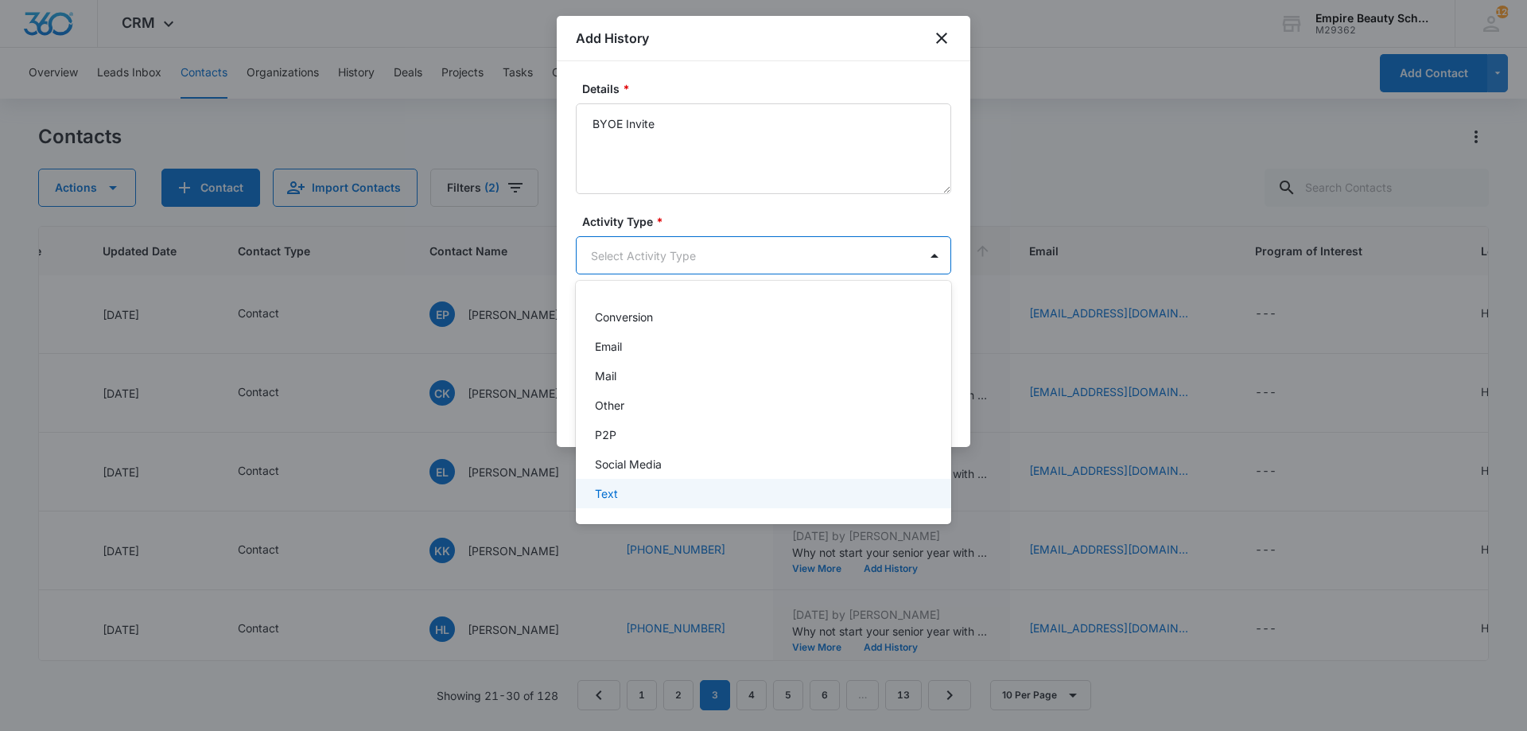
click at [615, 496] on p "Text" at bounding box center [606, 493] width 23 height 17
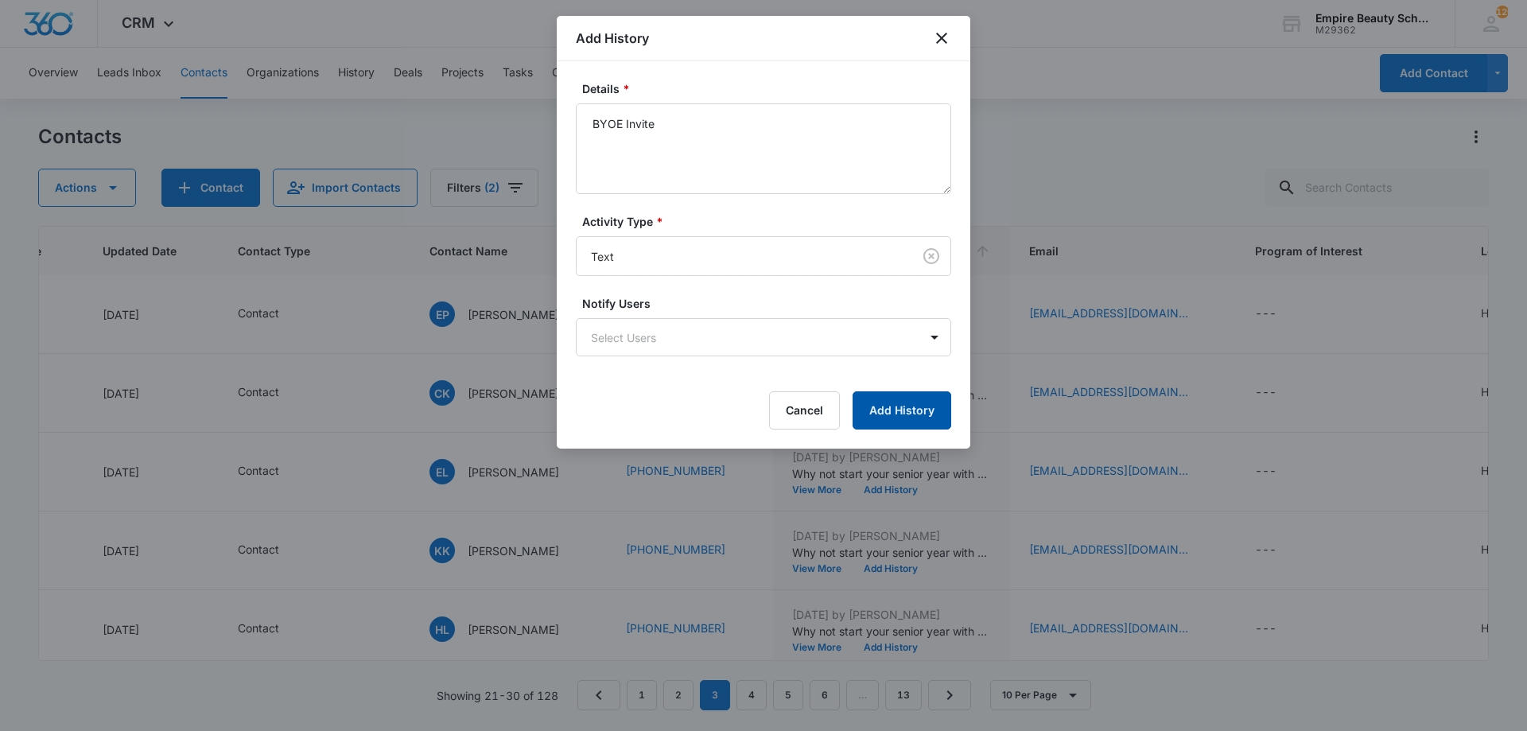
click at [936, 399] on button "Add History" at bounding box center [902, 410] width 99 height 38
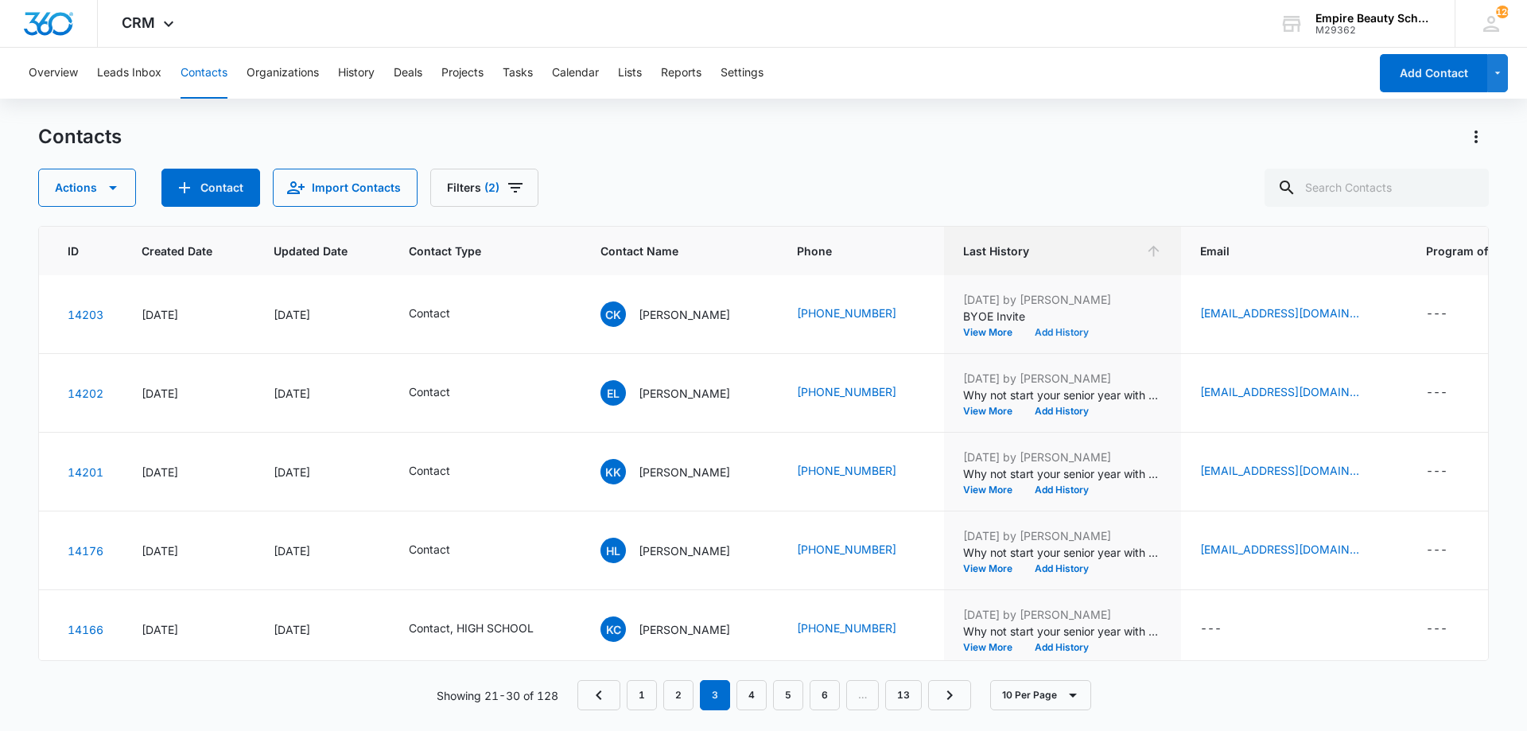
scroll to position [237, 188]
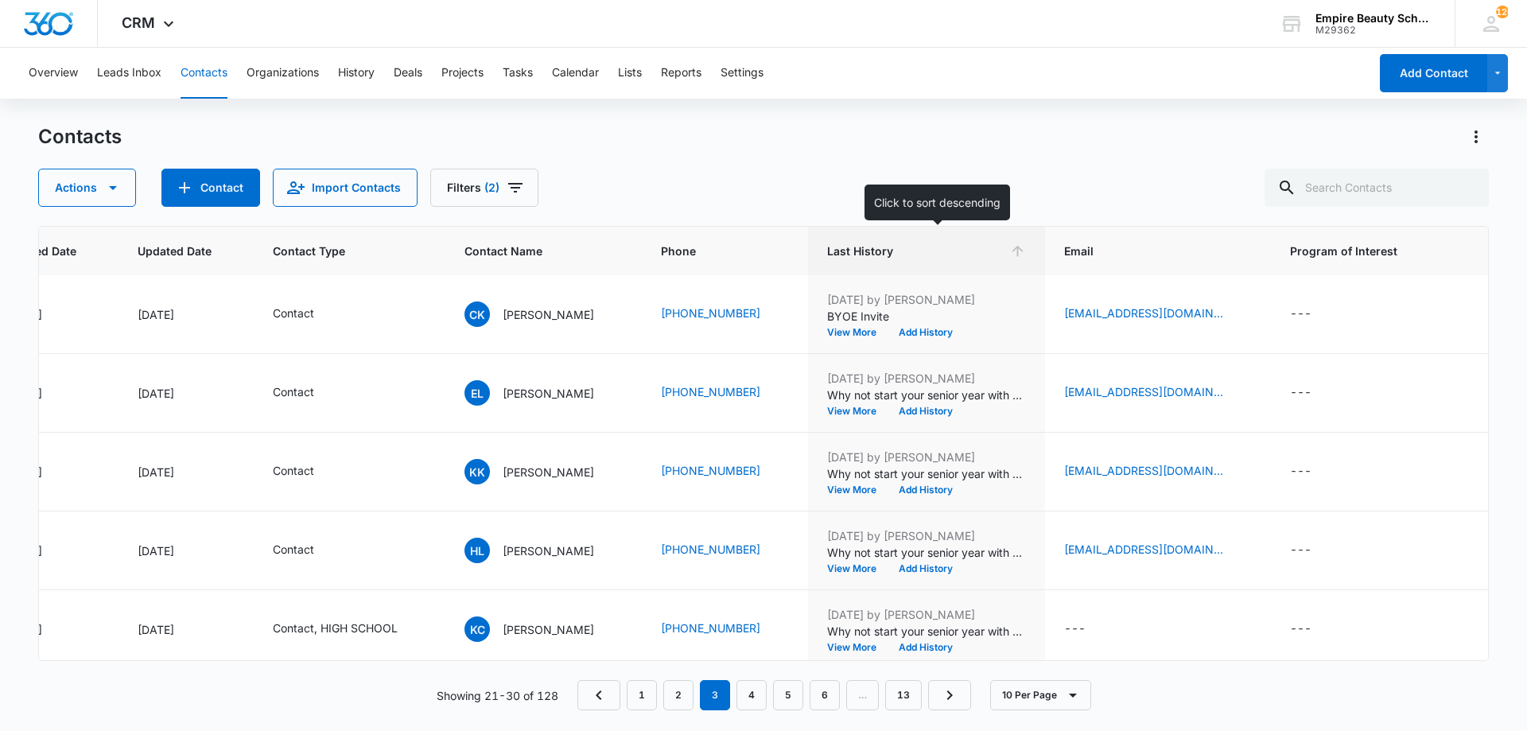
click at [1003, 246] on span "Last History" at bounding box center [915, 251] width 176 height 17
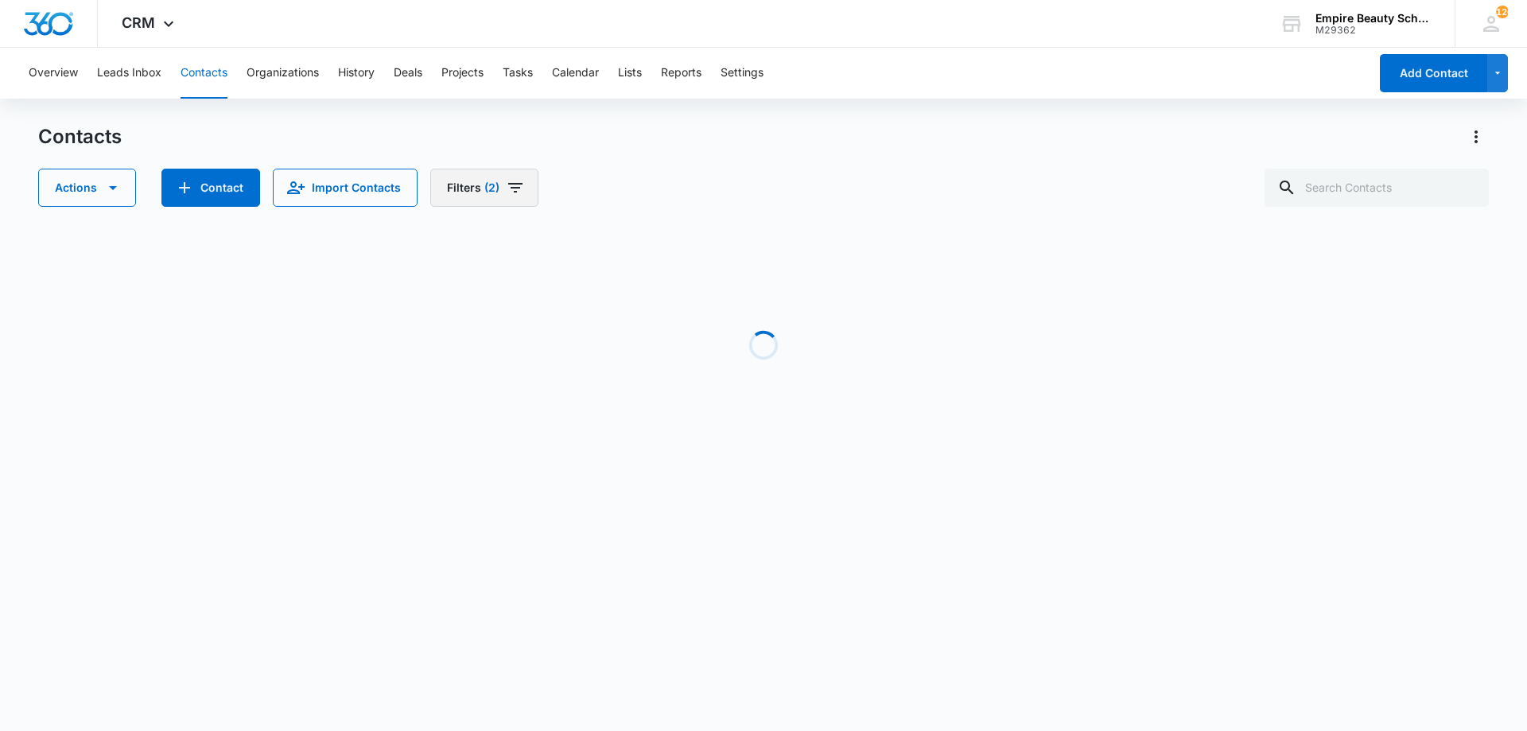
click at [496, 195] on button "Filters (2)" at bounding box center [484, 188] width 108 height 38
click at [513, 331] on icon "Clear" at bounding box center [509, 329] width 10 height 10
click at [816, 173] on div "Actions Contact Import Contacts Filters (1)" at bounding box center [763, 188] width 1451 height 38
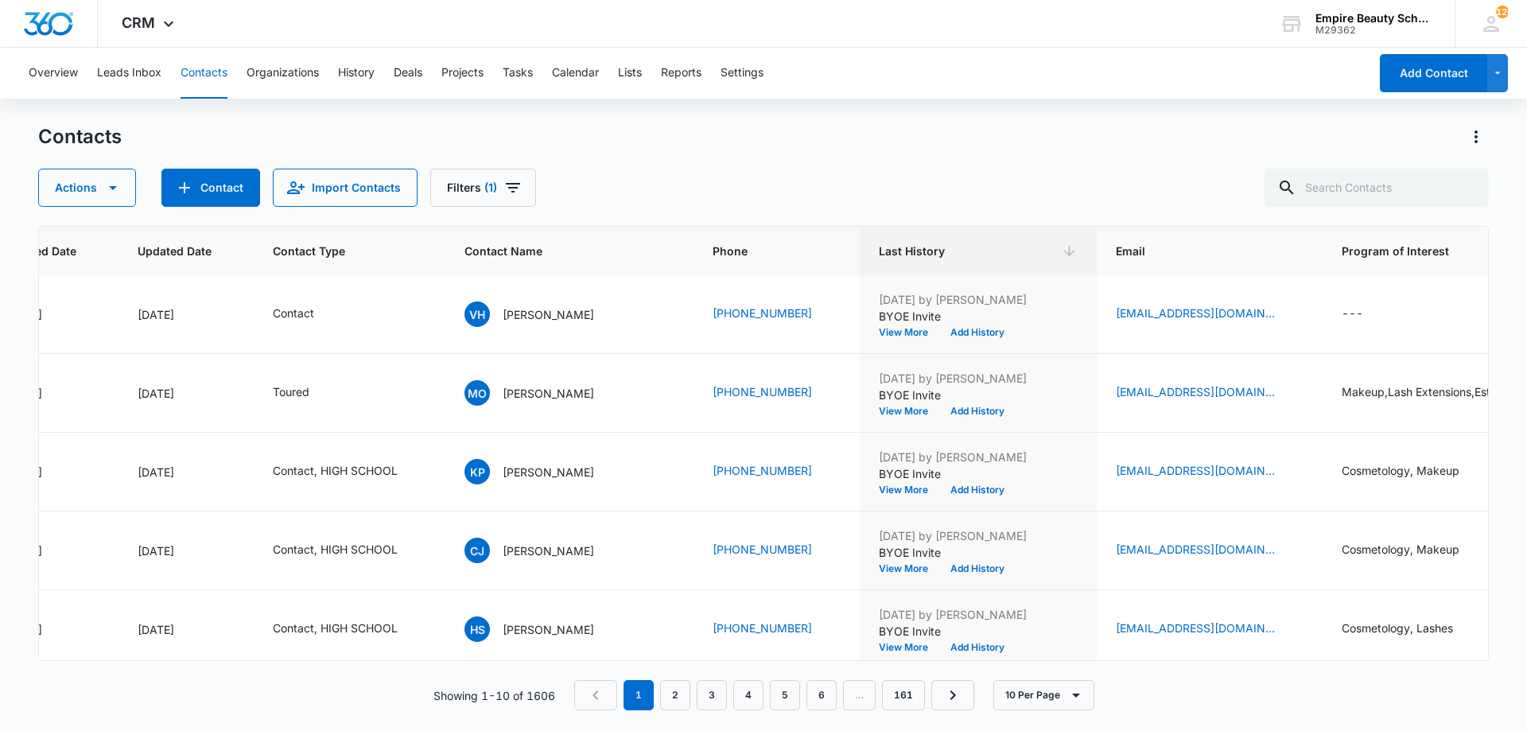
scroll to position [0, 188]
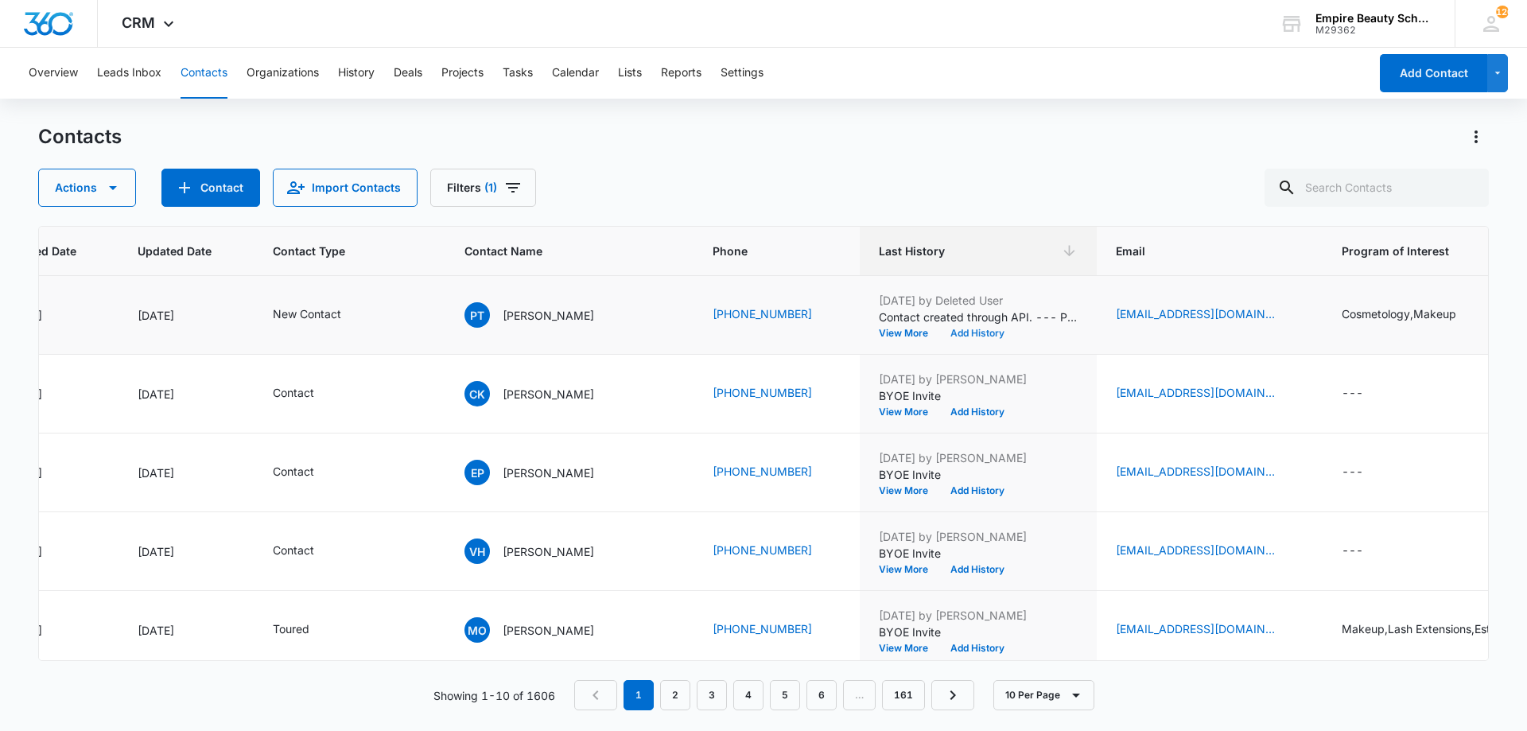
click at [945, 334] on button "Add History" at bounding box center [977, 334] width 76 height 10
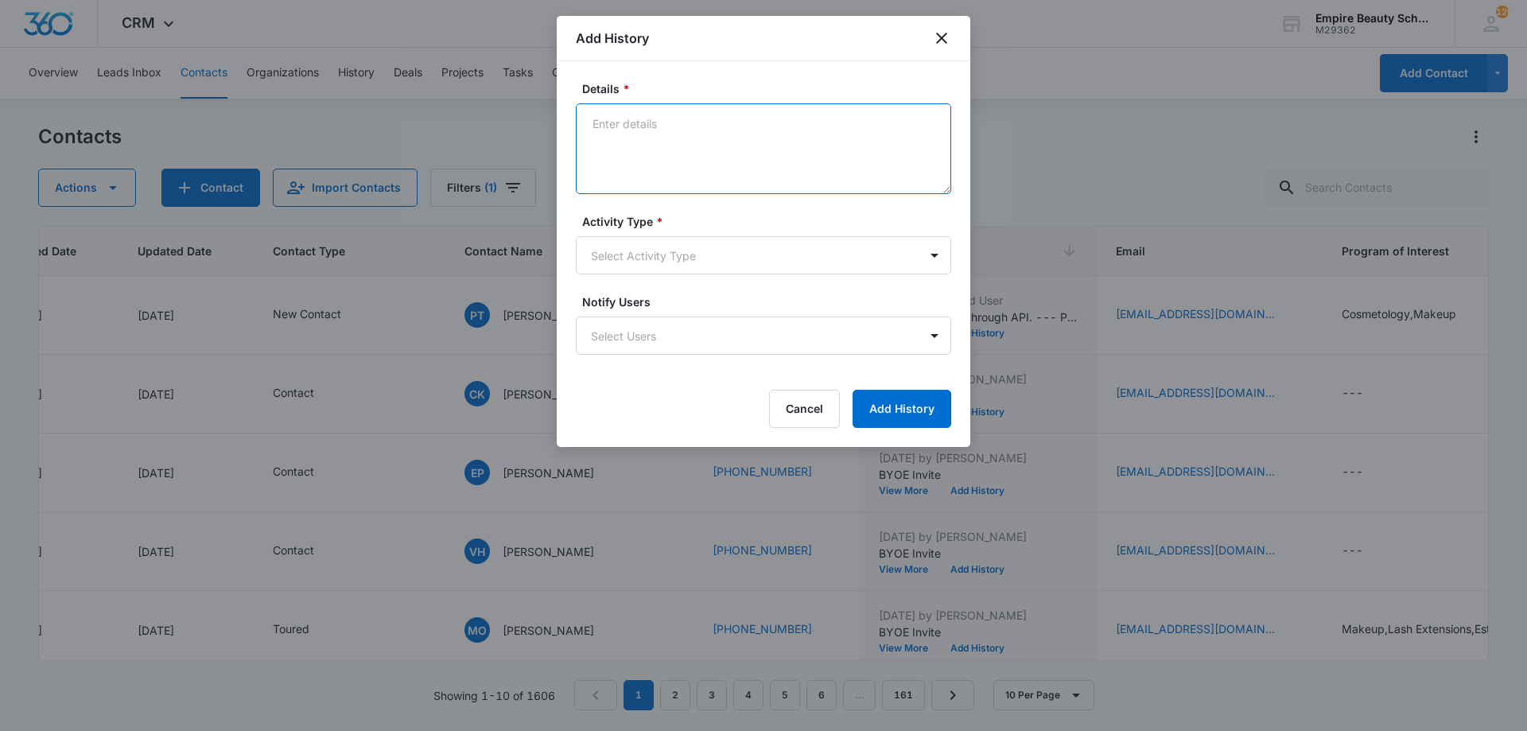
click at [835, 159] on textarea "Details *" at bounding box center [763, 148] width 375 height 91
type textarea "VM 1"
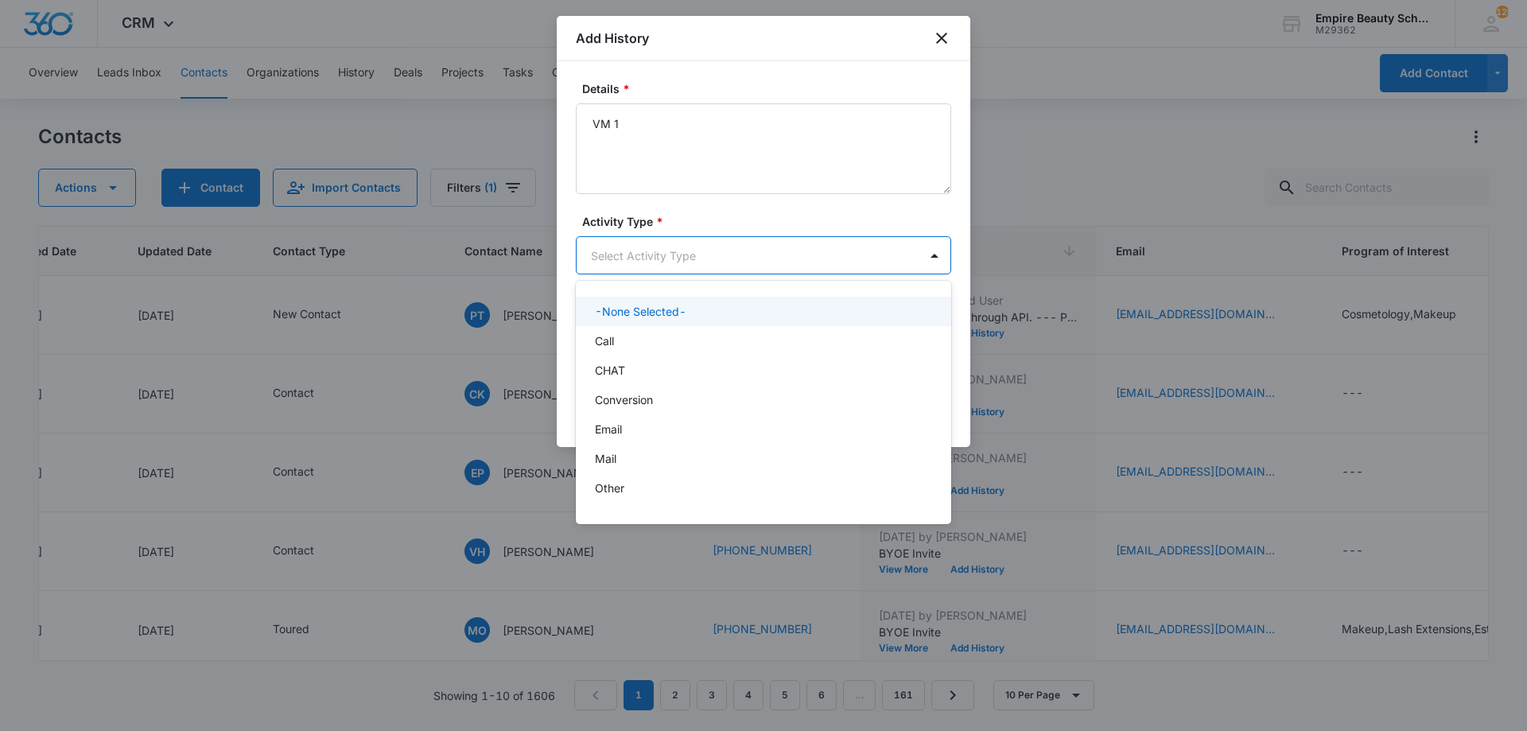
drag, startPoint x: 725, startPoint y: 244, endPoint x: 658, endPoint y: 314, distance: 96.8
click at [722, 252] on body "CRM Apps Forms CRM Email Shop Payments POS Files Brand Settings Empire Beauty S…" at bounding box center [763, 365] width 1527 height 731
drag, startPoint x: 648, startPoint y: 325, endPoint x: 642, endPoint y: 348, distance: 23.7
click at [642, 348] on div "-None Selected- Call CHAT Conversion Email Mail Other P2P Social Media Text" at bounding box center [763, 403] width 375 height 218
click at [642, 348] on div "Call" at bounding box center [762, 341] width 334 height 17
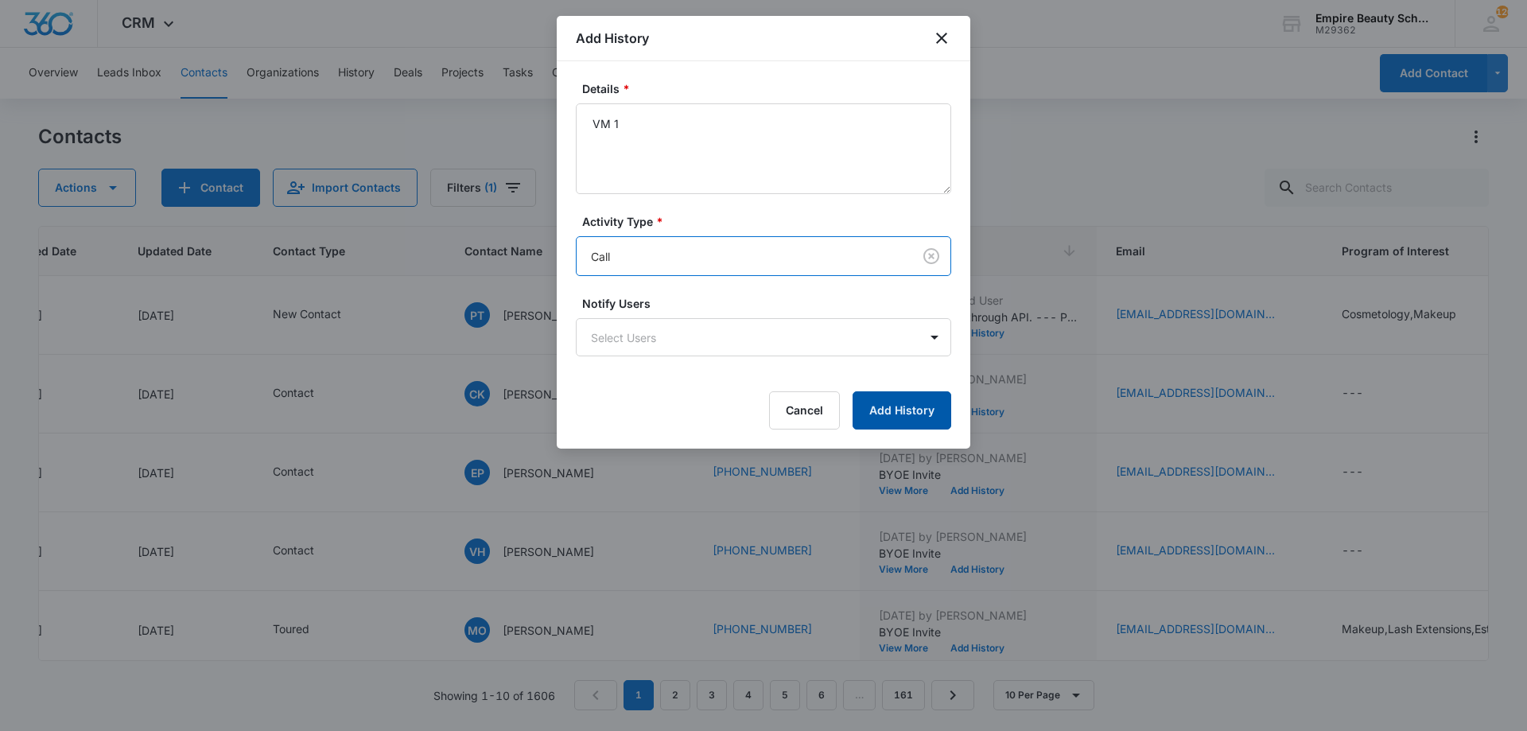
click at [883, 403] on button "Add History" at bounding box center [902, 410] width 99 height 38
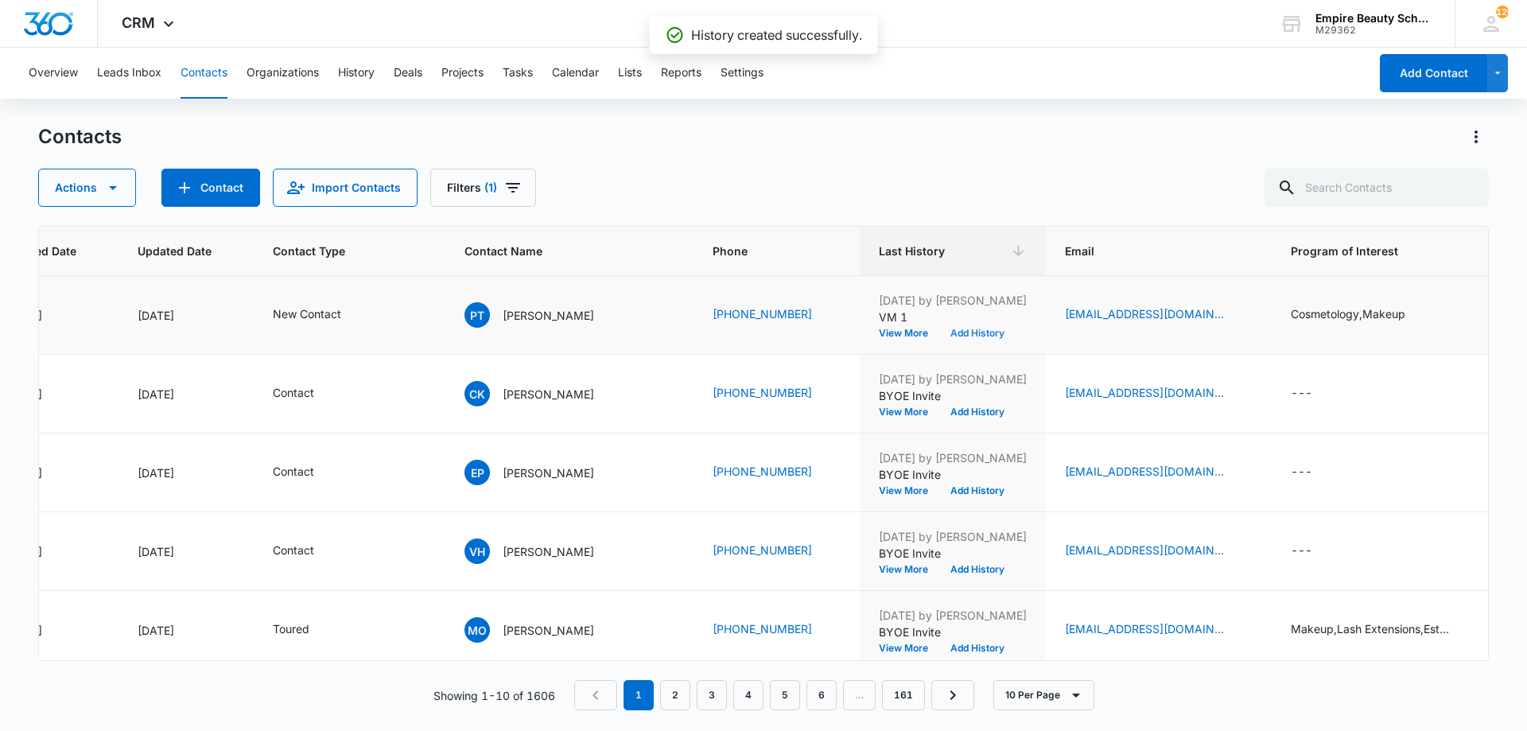
click at [939, 336] on button "Add History" at bounding box center [977, 334] width 76 height 10
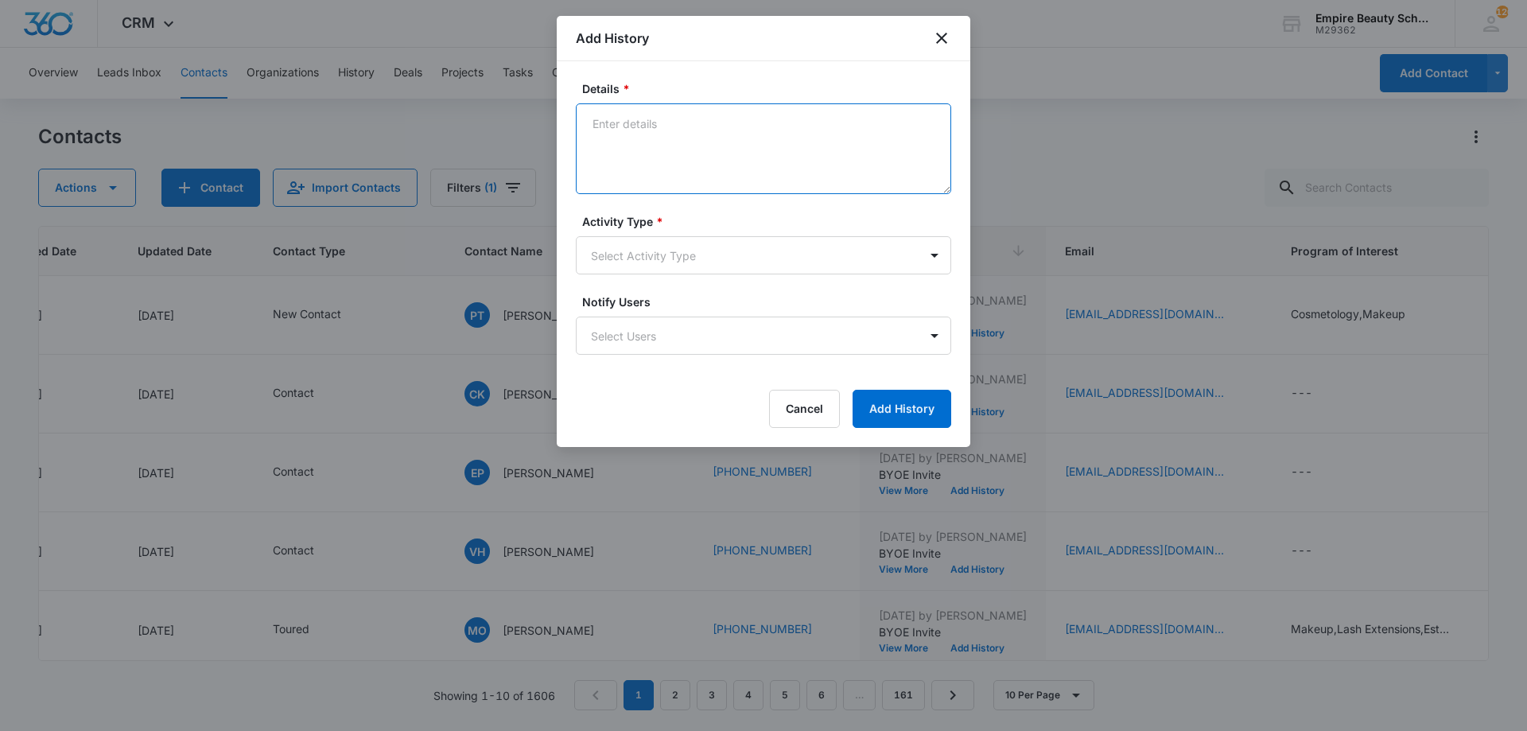
click at [735, 146] on textarea "Details *" at bounding box center [763, 148] width 375 height 91
type textarea "Text 1"
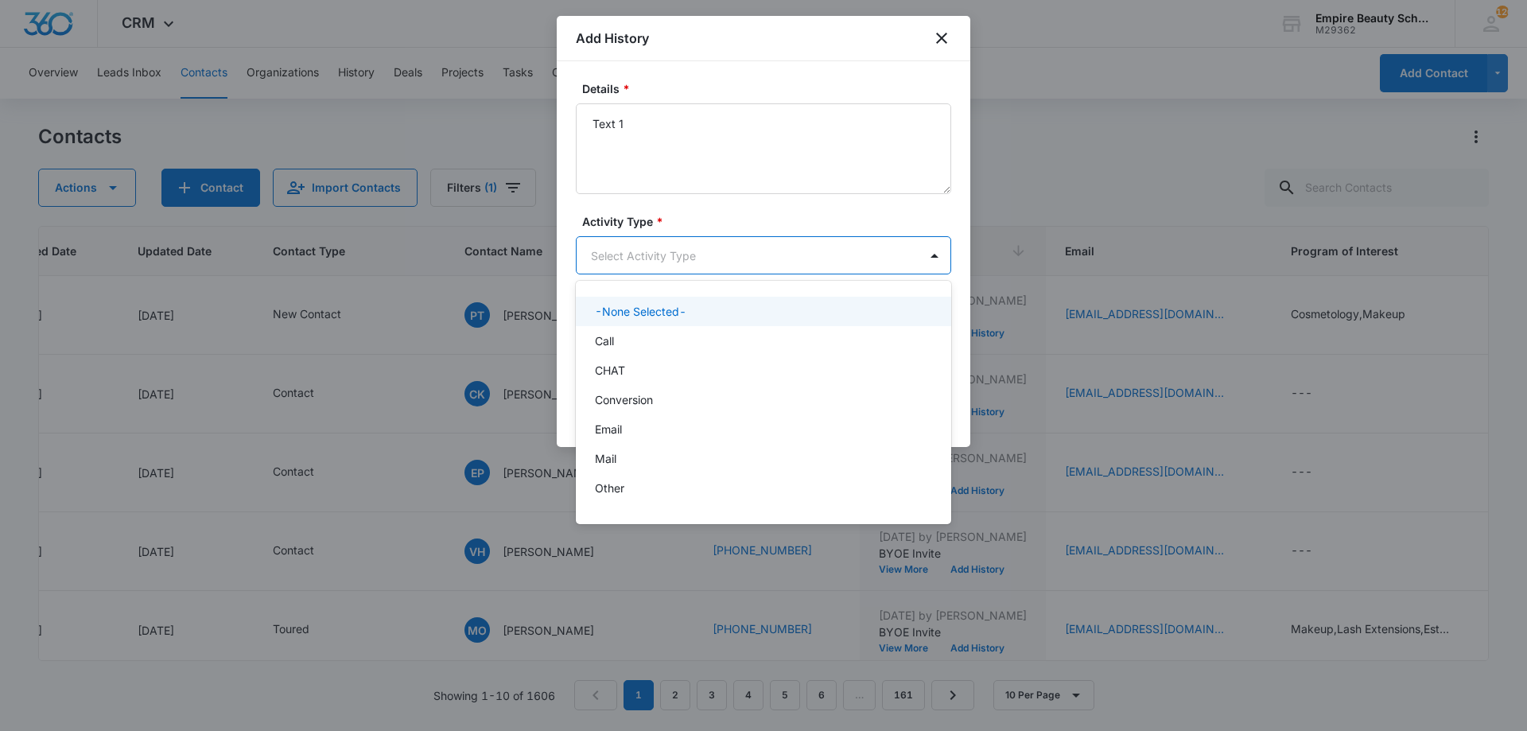
click at [667, 244] on body "CRM Apps Forms CRM Email Shop Payments POS Files Brand Settings Empire Beauty S…" at bounding box center [763, 365] width 1527 height 731
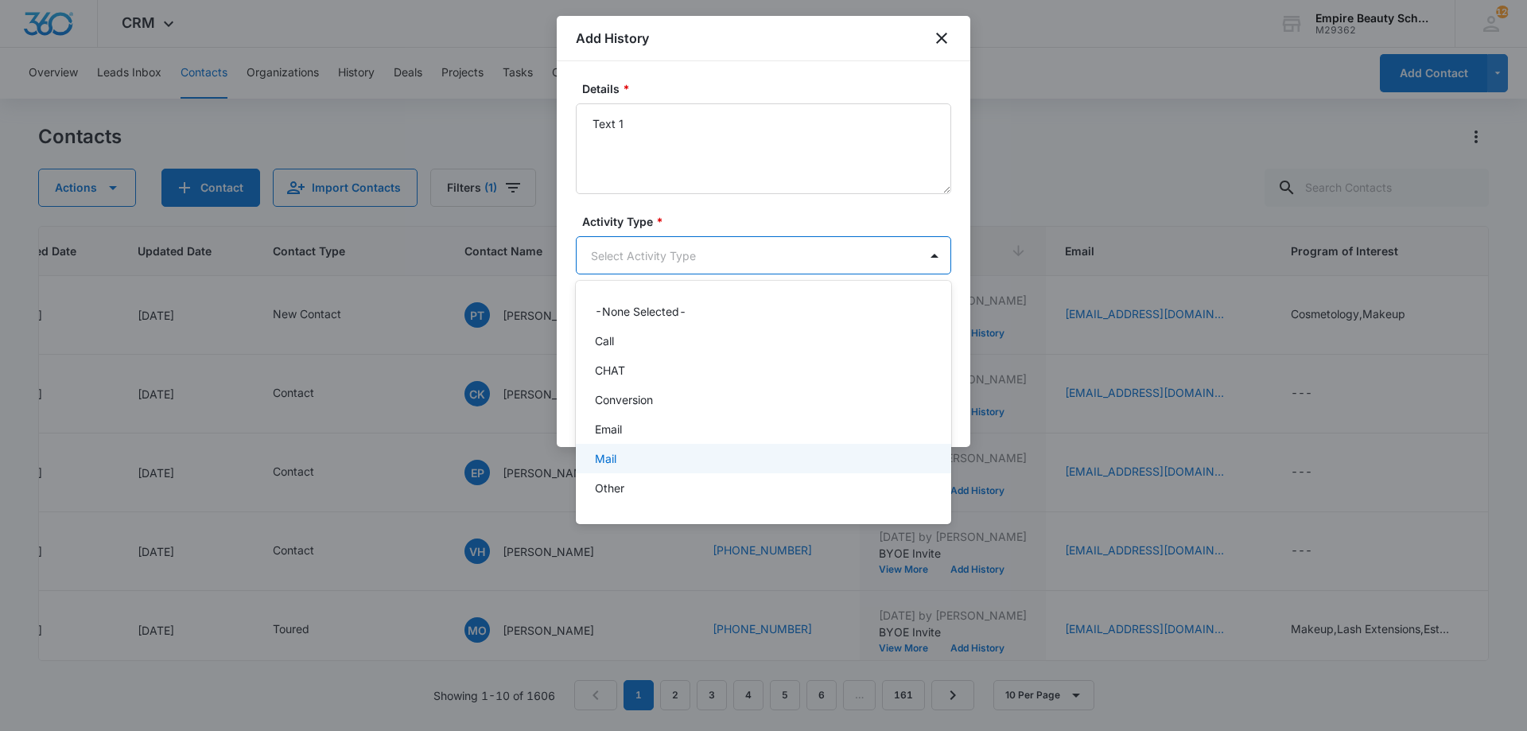
scroll to position [83, 0]
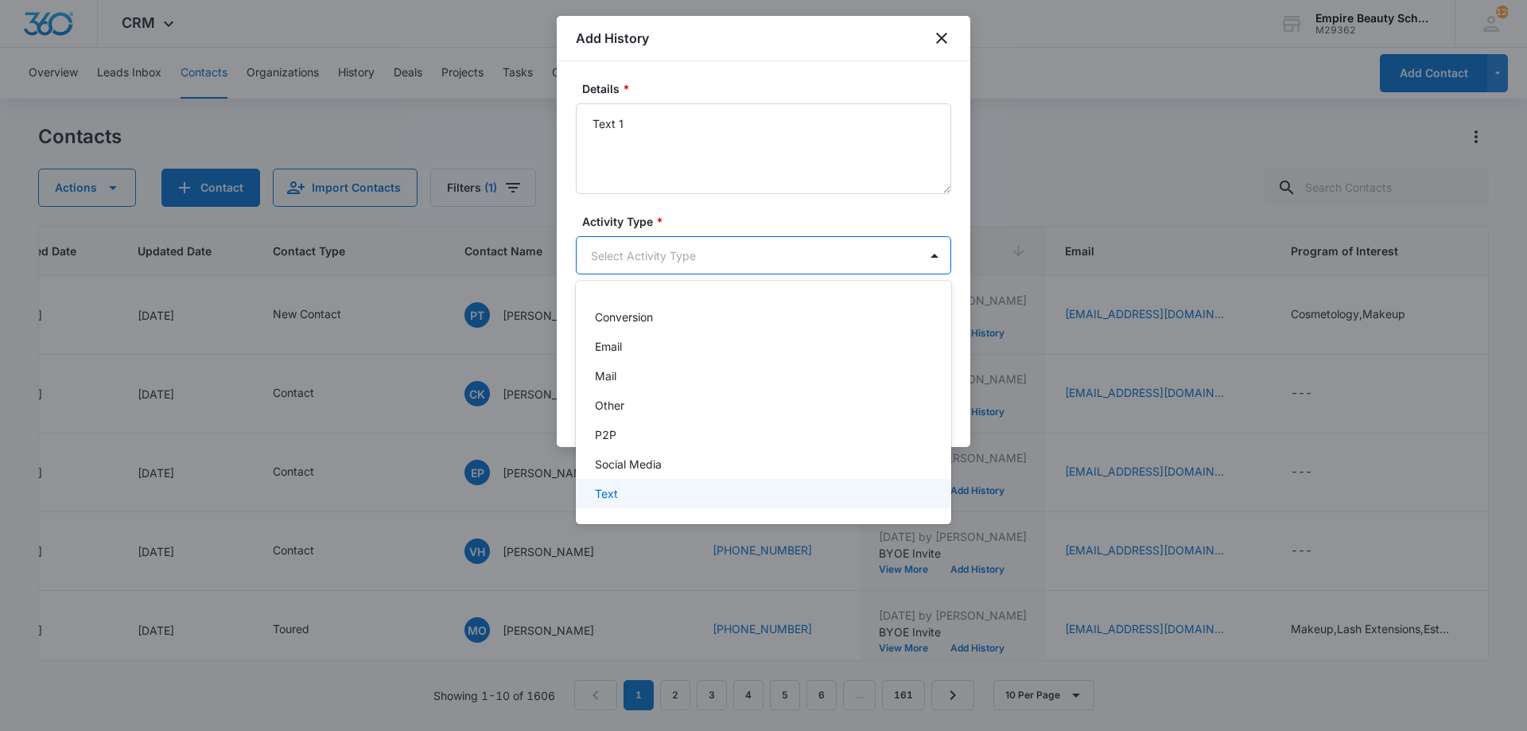
click at [630, 492] on div "Text" at bounding box center [762, 493] width 334 height 17
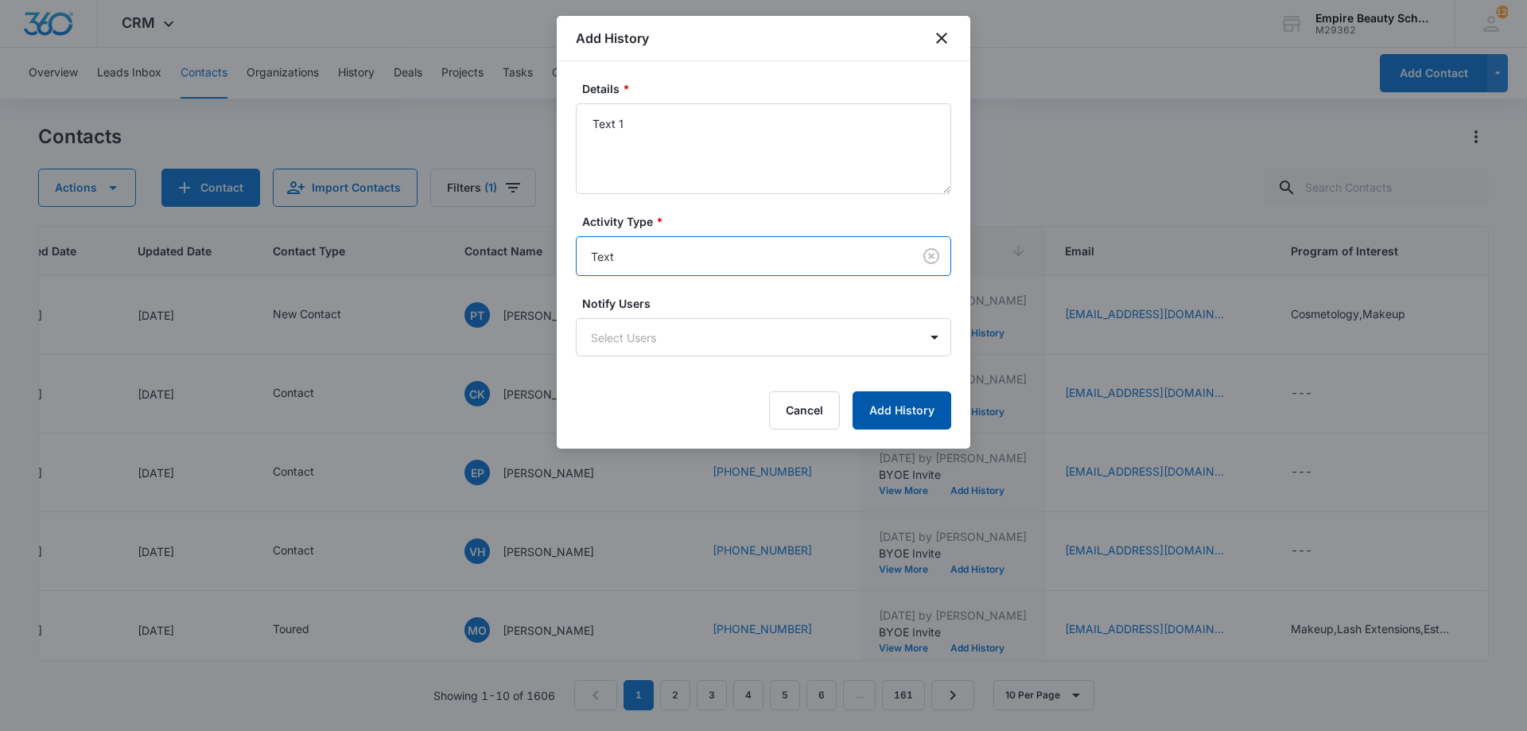
click at [886, 412] on button "Add History" at bounding box center [902, 410] width 99 height 38
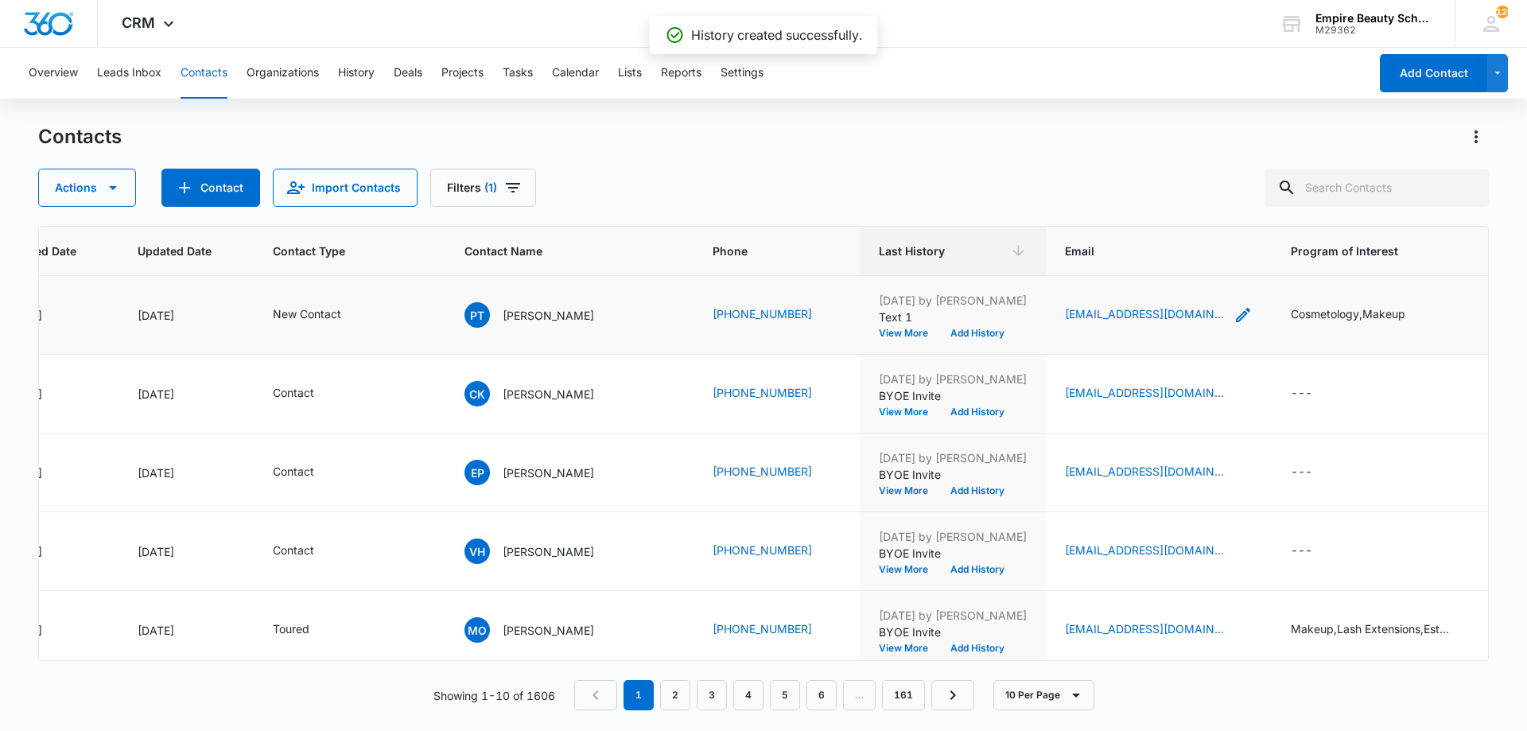
click at [1234, 317] on icon "Email - trowpaige@gmail.com - Select to Edit Field" at bounding box center [1243, 314] width 19 height 19
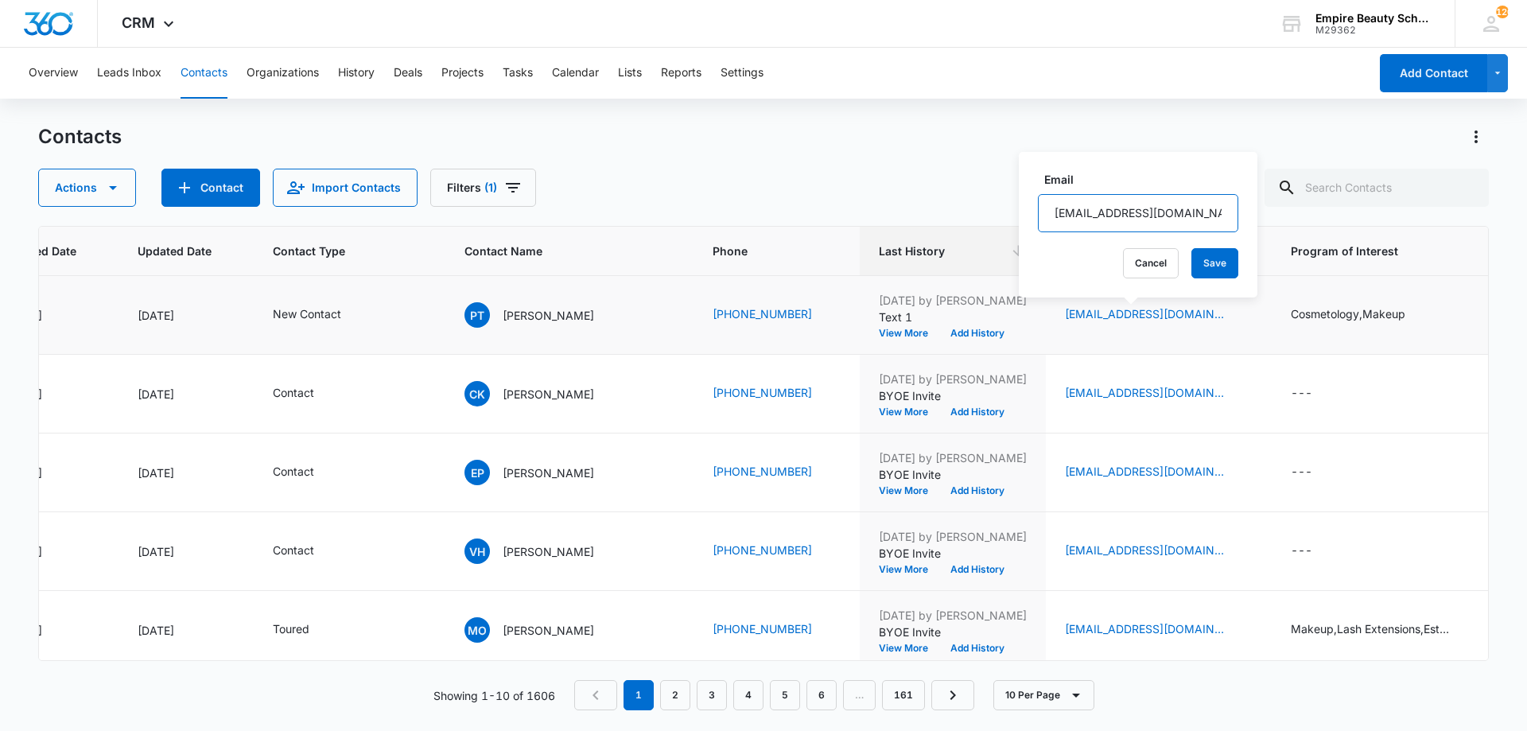
click at [1148, 222] on input "trowpaige@gmail.com" at bounding box center [1138, 213] width 200 height 38
click at [939, 329] on button "Add History" at bounding box center [977, 334] width 76 height 10
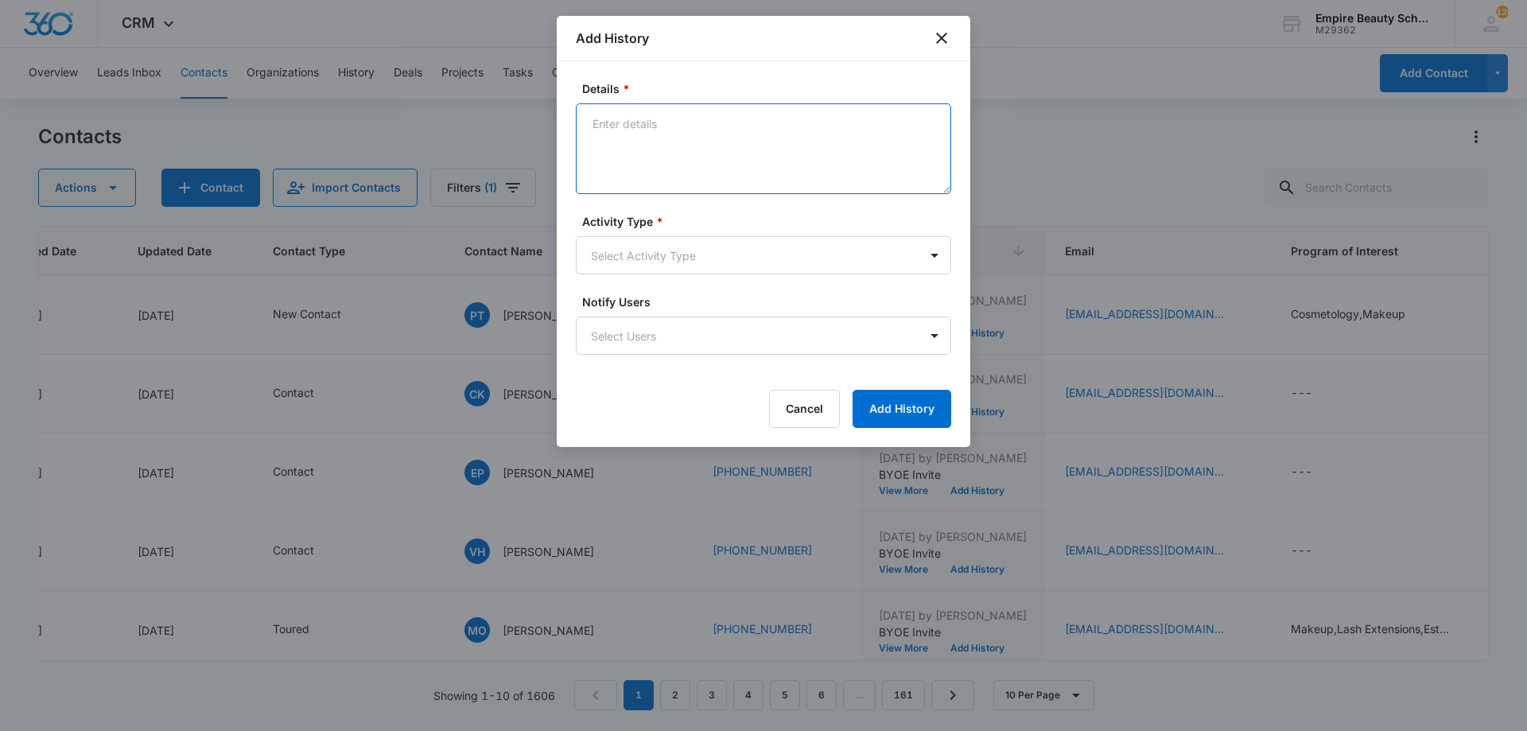
click at [673, 154] on textarea "Details *" at bounding box center [763, 148] width 375 height 91
type textarea "Email 1"
click at [672, 252] on body "CRM Apps Forms CRM Email Shop Payments POS Files Brand Settings Empire Beauty S…" at bounding box center [763, 365] width 1527 height 731
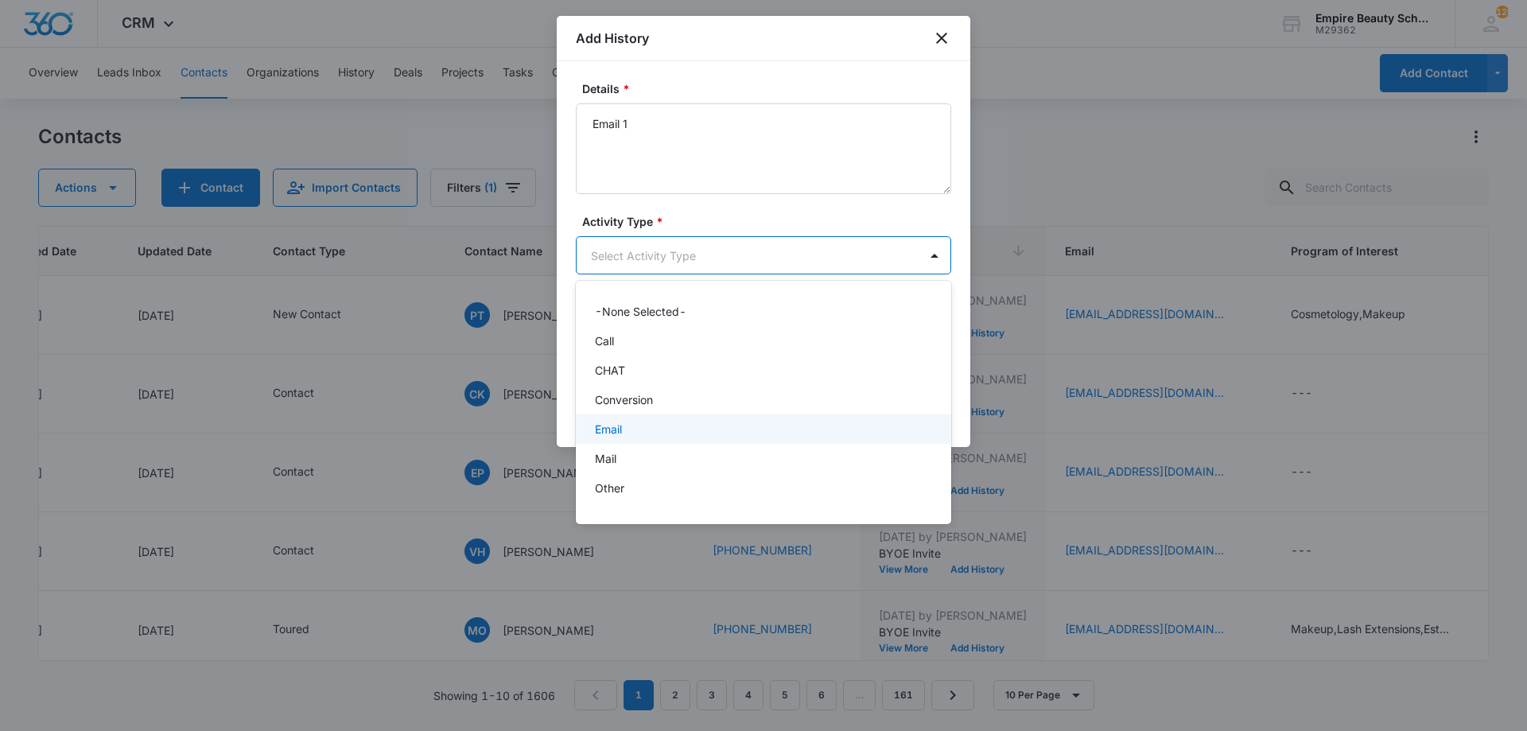
click at [619, 433] on p "Email" at bounding box center [608, 429] width 27 height 17
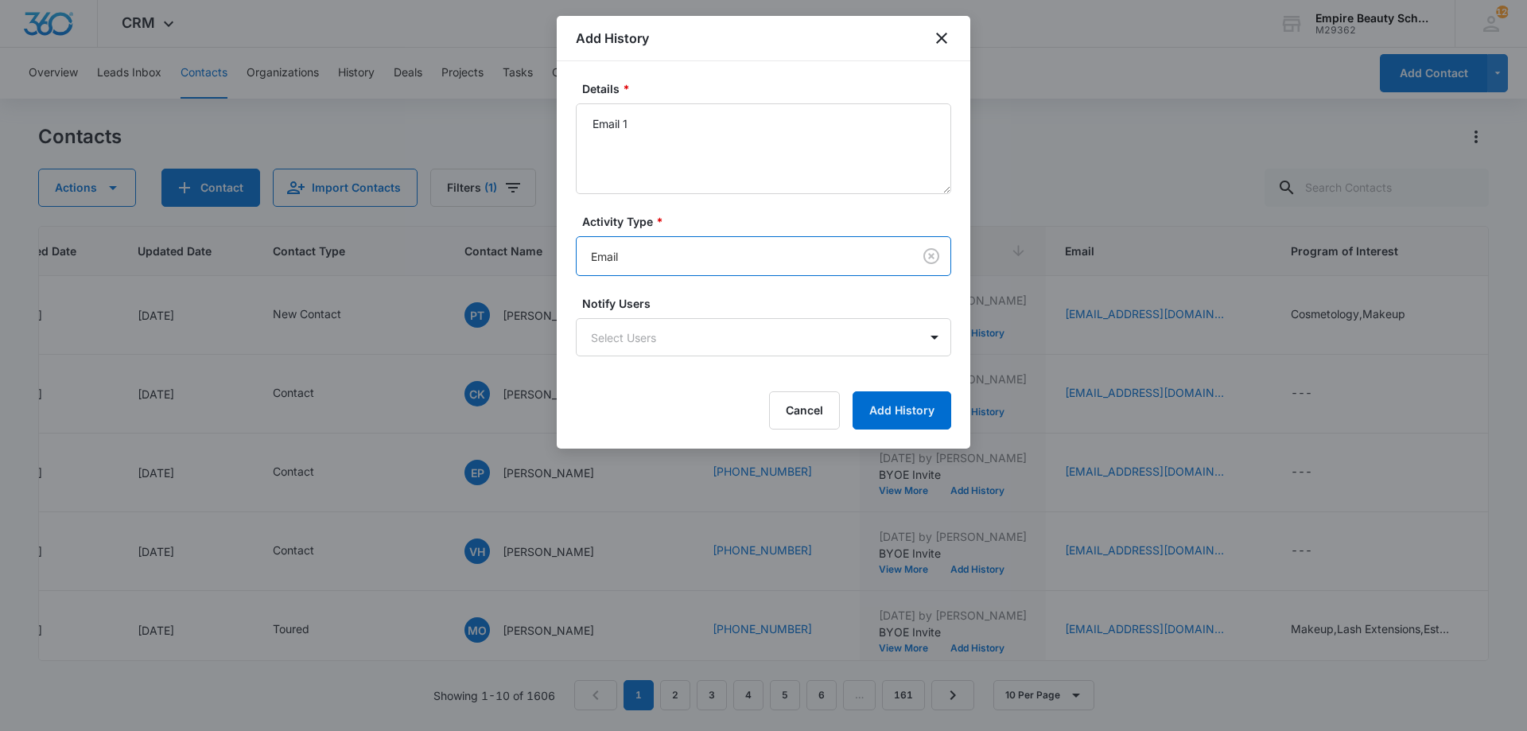
click at [901, 431] on div "Details * Email 1 Activity Type * option Email, selected. Email Notify Users Se…" at bounding box center [764, 254] width 414 height 387
click at [892, 413] on button "Add History" at bounding box center [902, 410] width 99 height 38
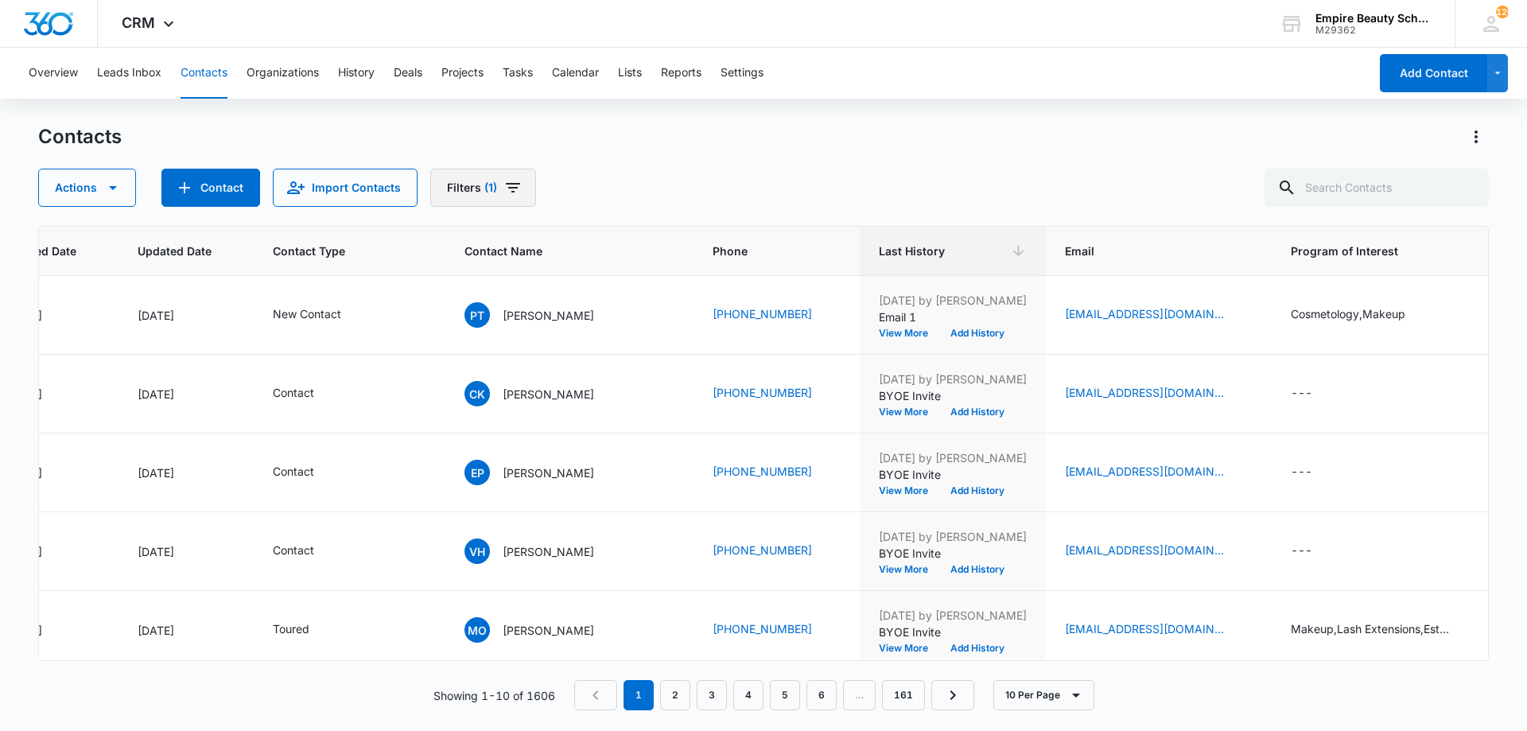
click at [517, 204] on button "Filters (1)" at bounding box center [483, 188] width 106 height 38
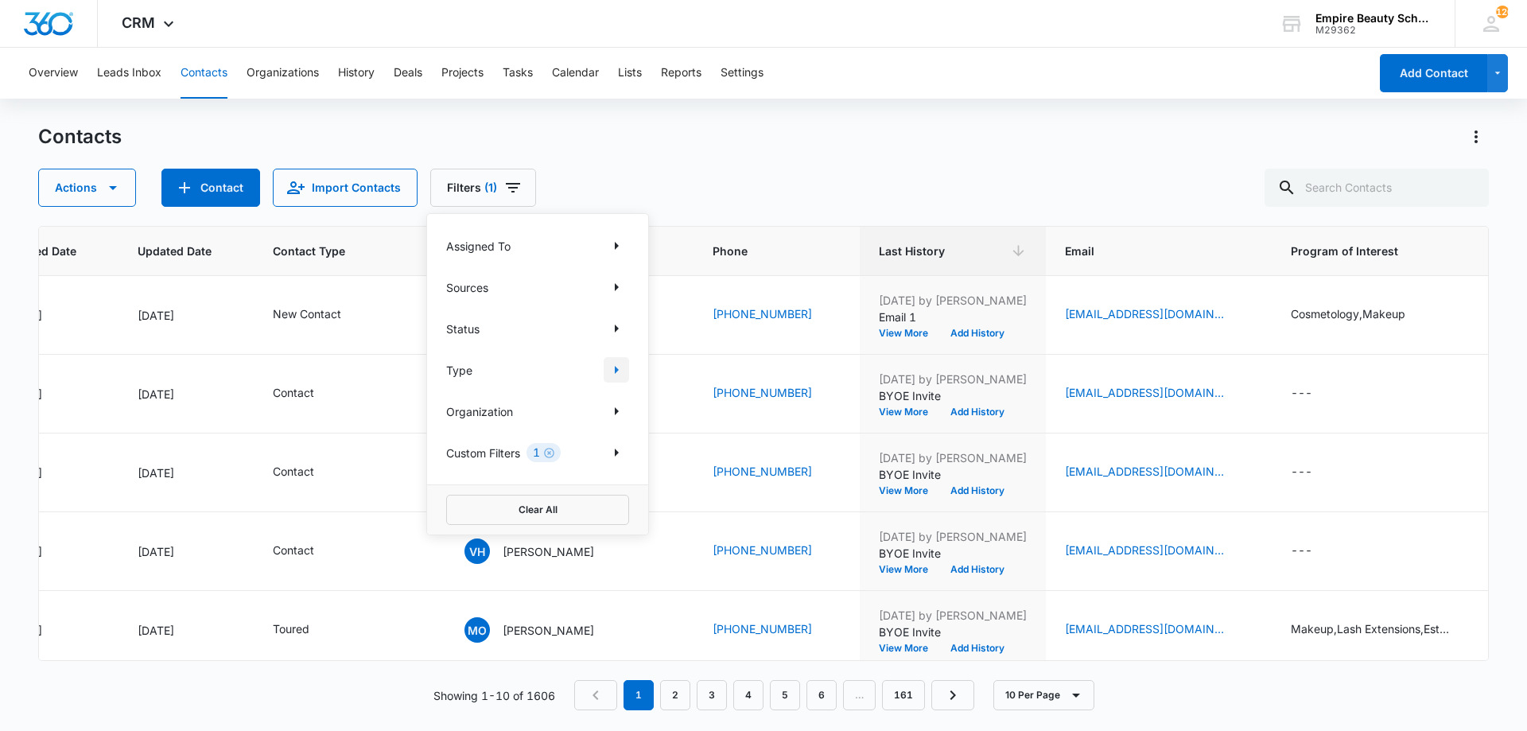
click at [614, 380] on button "Show Type filters" at bounding box center [616, 369] width 25 height 25
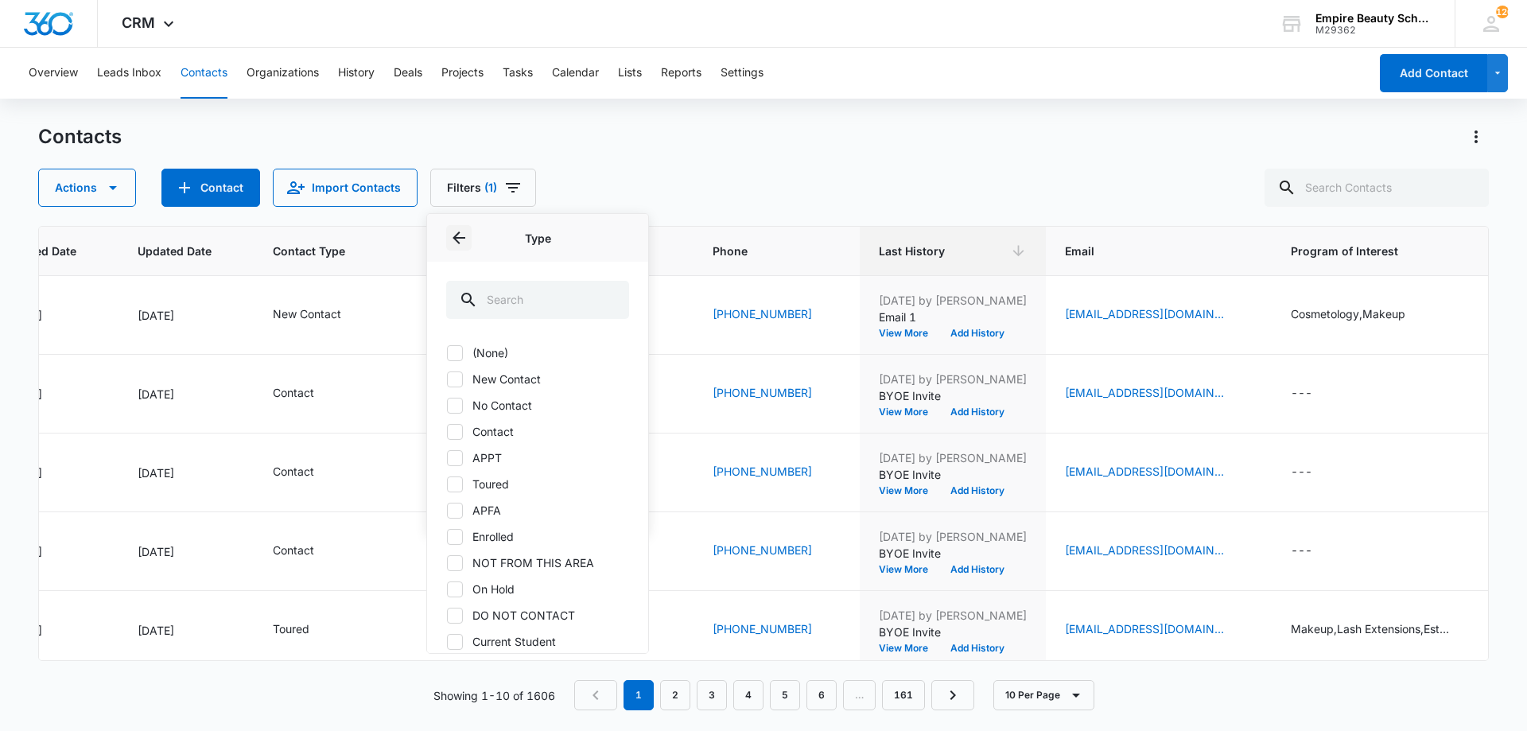
click at [453, 239] on icon "Back" at bounding box center [458, 237] width 19 height 19
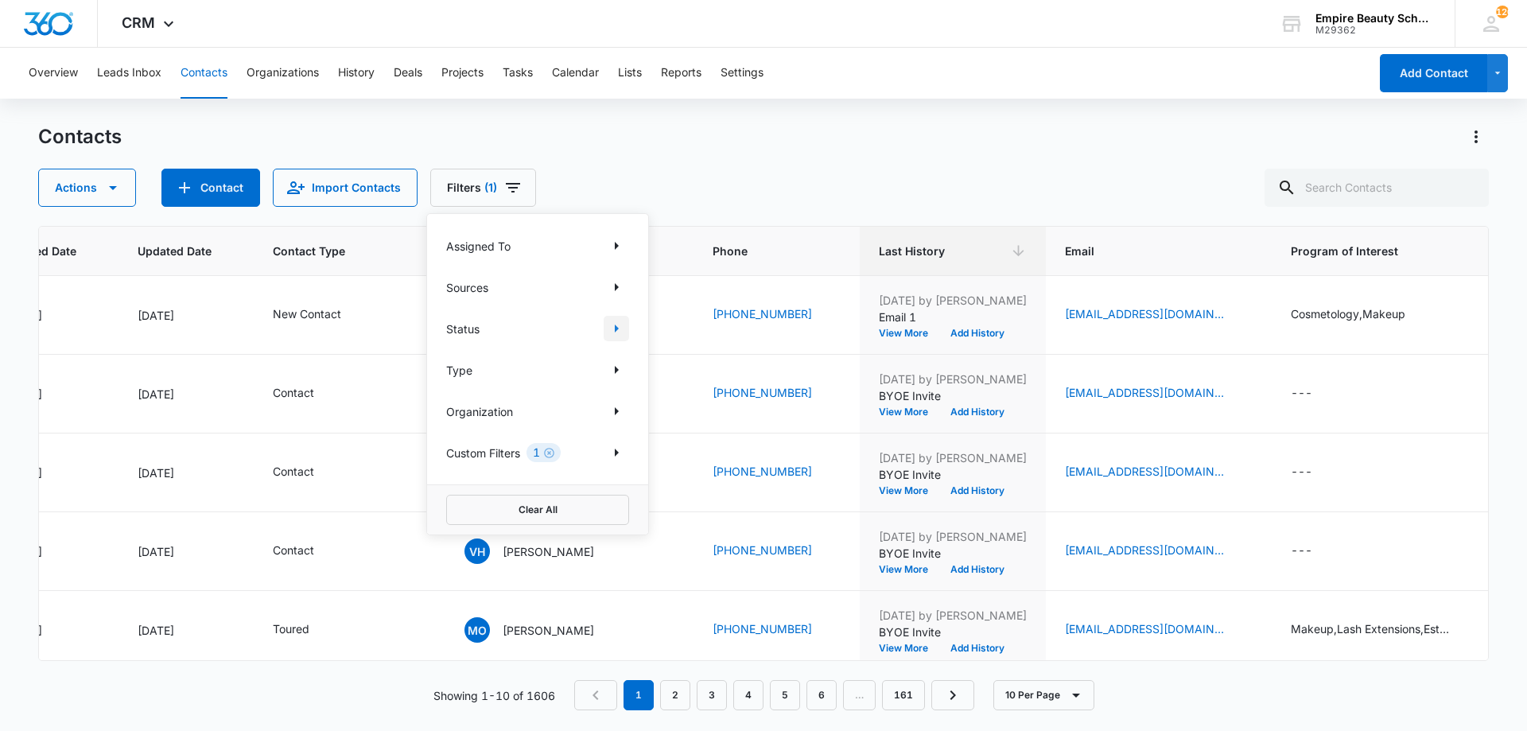
click at [605, 332] on button "Show Status filters" at bounding box center [616, 328] width 25 height 25
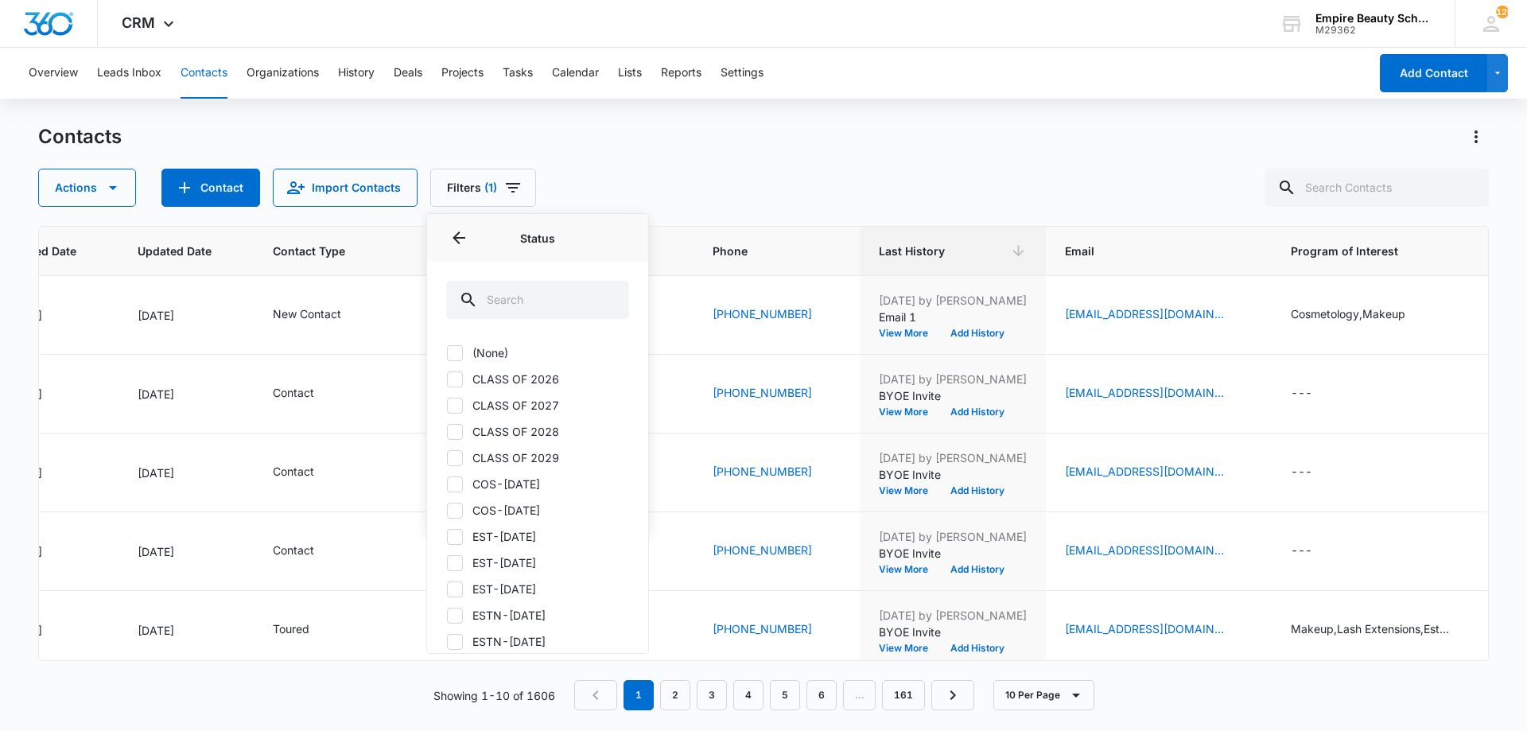
click at [501, 378] on label "CLASS OF 2026" at bounding box center [537, 379] width 183 height 17
click at [447, 379] on input "CLASS OF 2026" at bounding box center [446, 379] width 1 height 1
checkbox input "true"
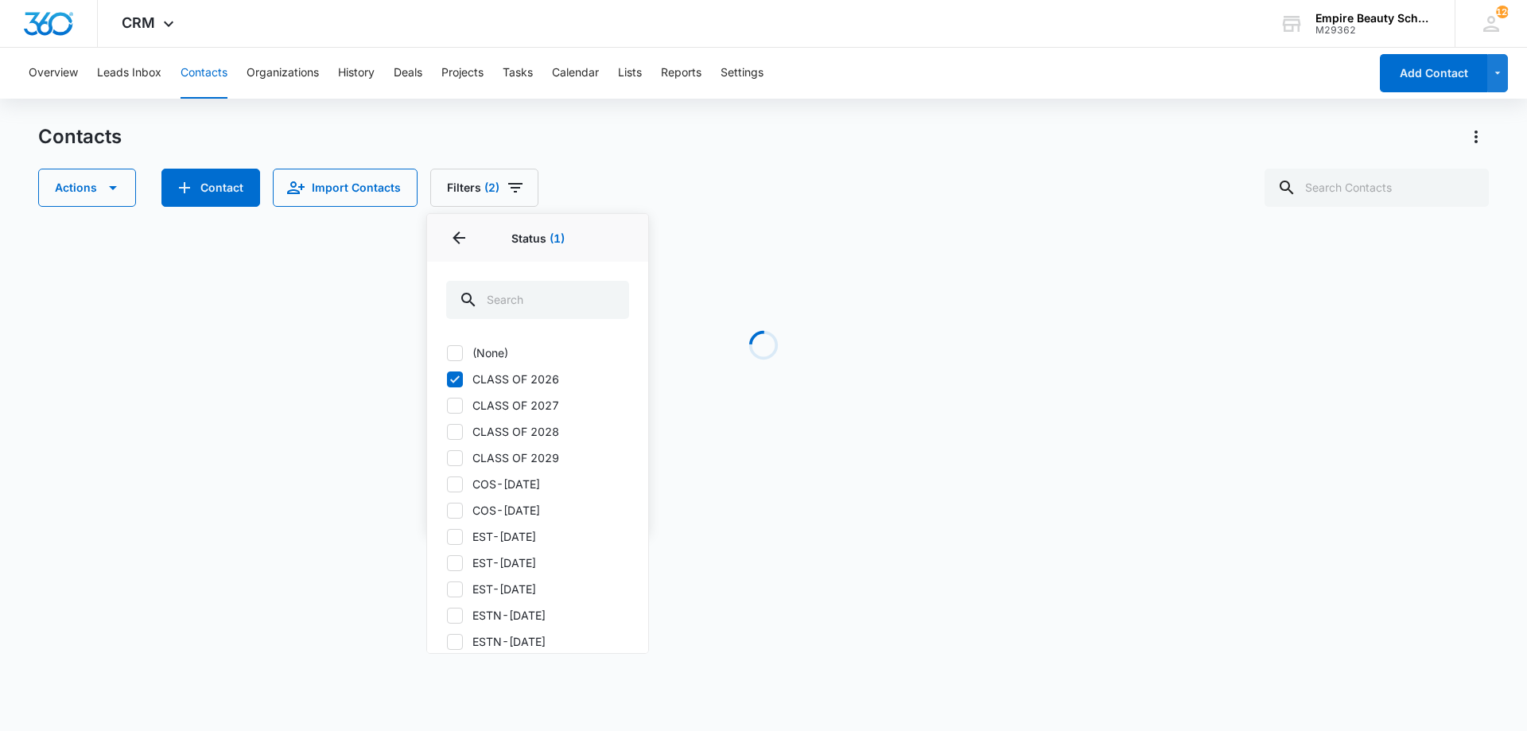
click at [768, 212] on div "Contacts Actions Contact Import Contacts Filters (2) Assigned To Sources Status…" at bounding box center [763, 304] width 1451 height 360
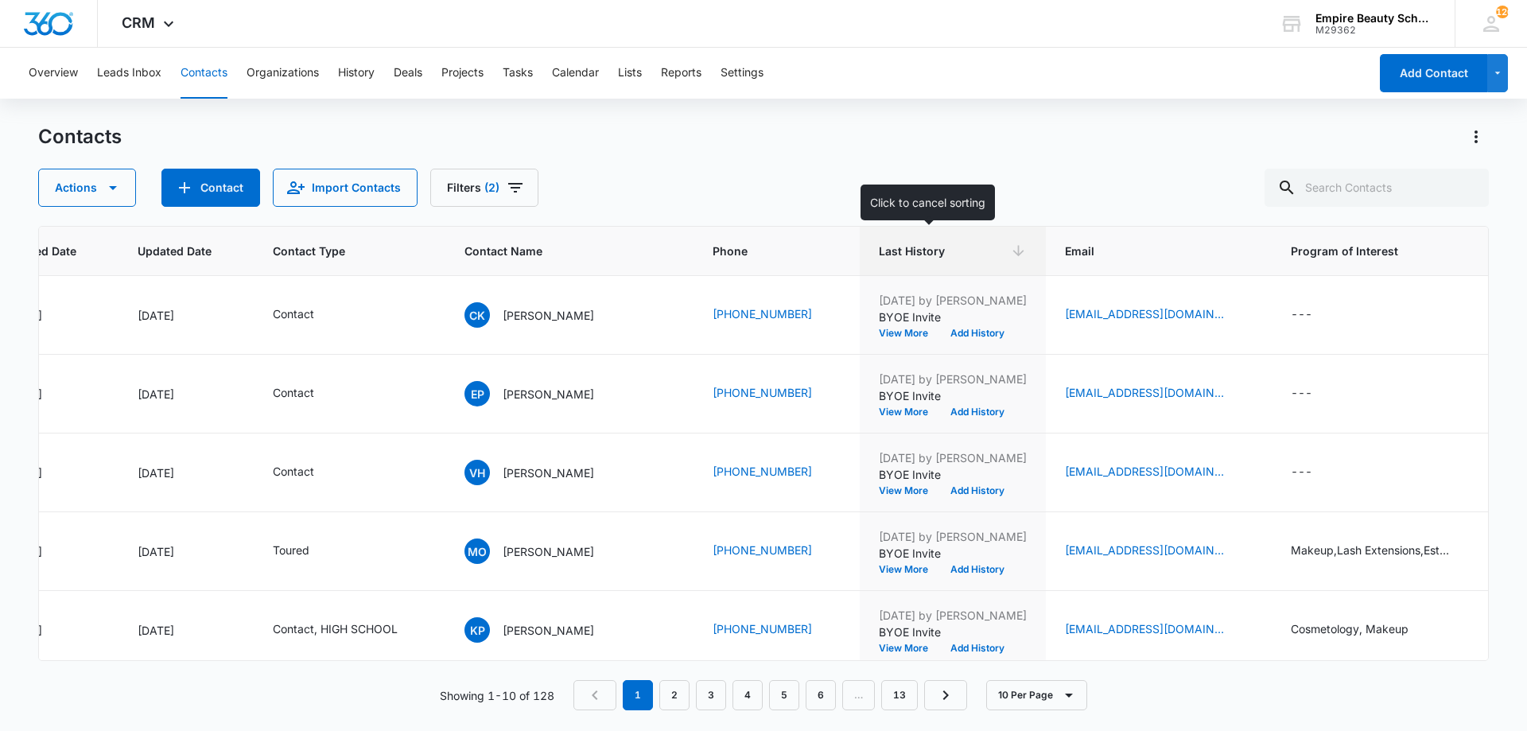
click at [896, 255] on span "Last History" at bounding box center [941, 251] width 125 height 17
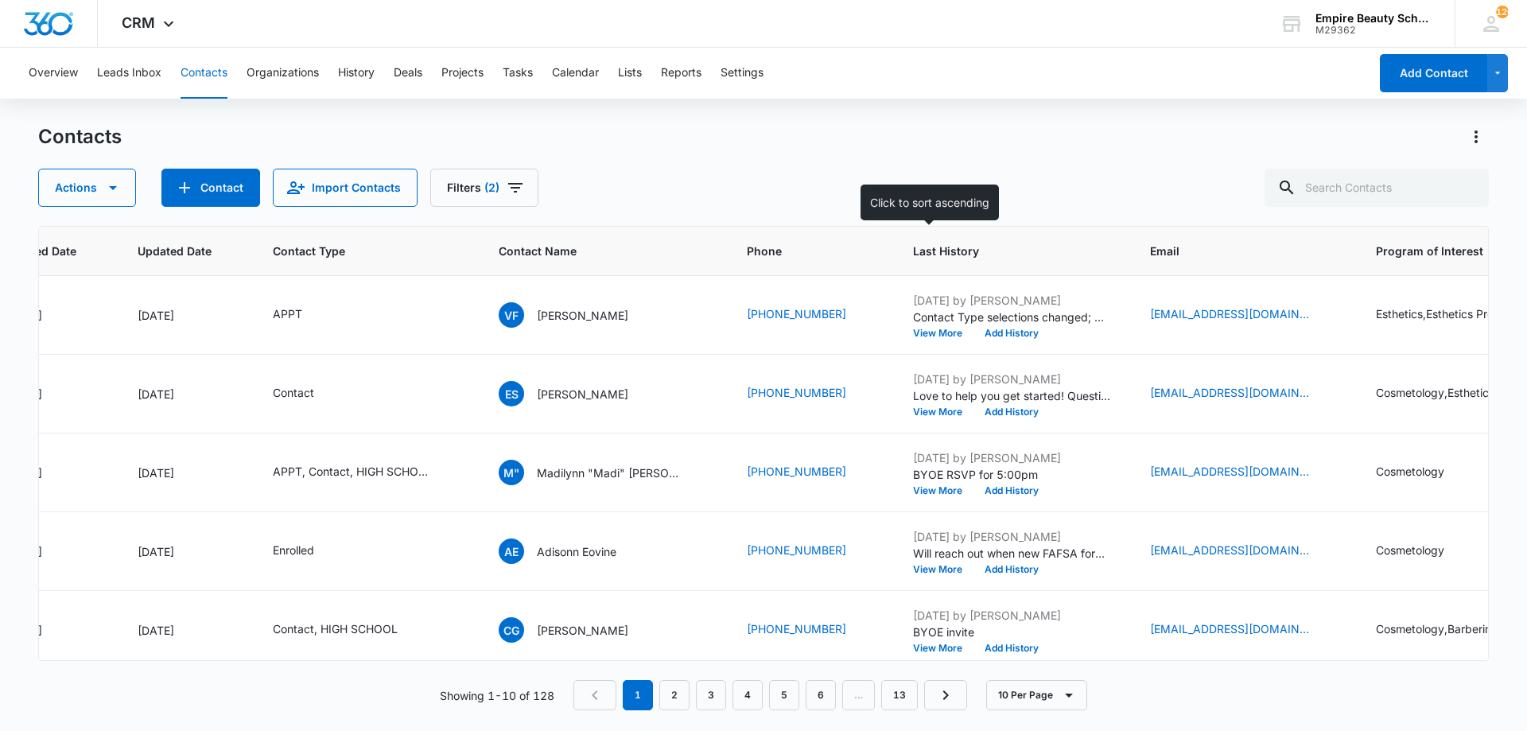
click at [903, 254] on th "Last History" at bounding box center [1012, 251] width 237 height 49
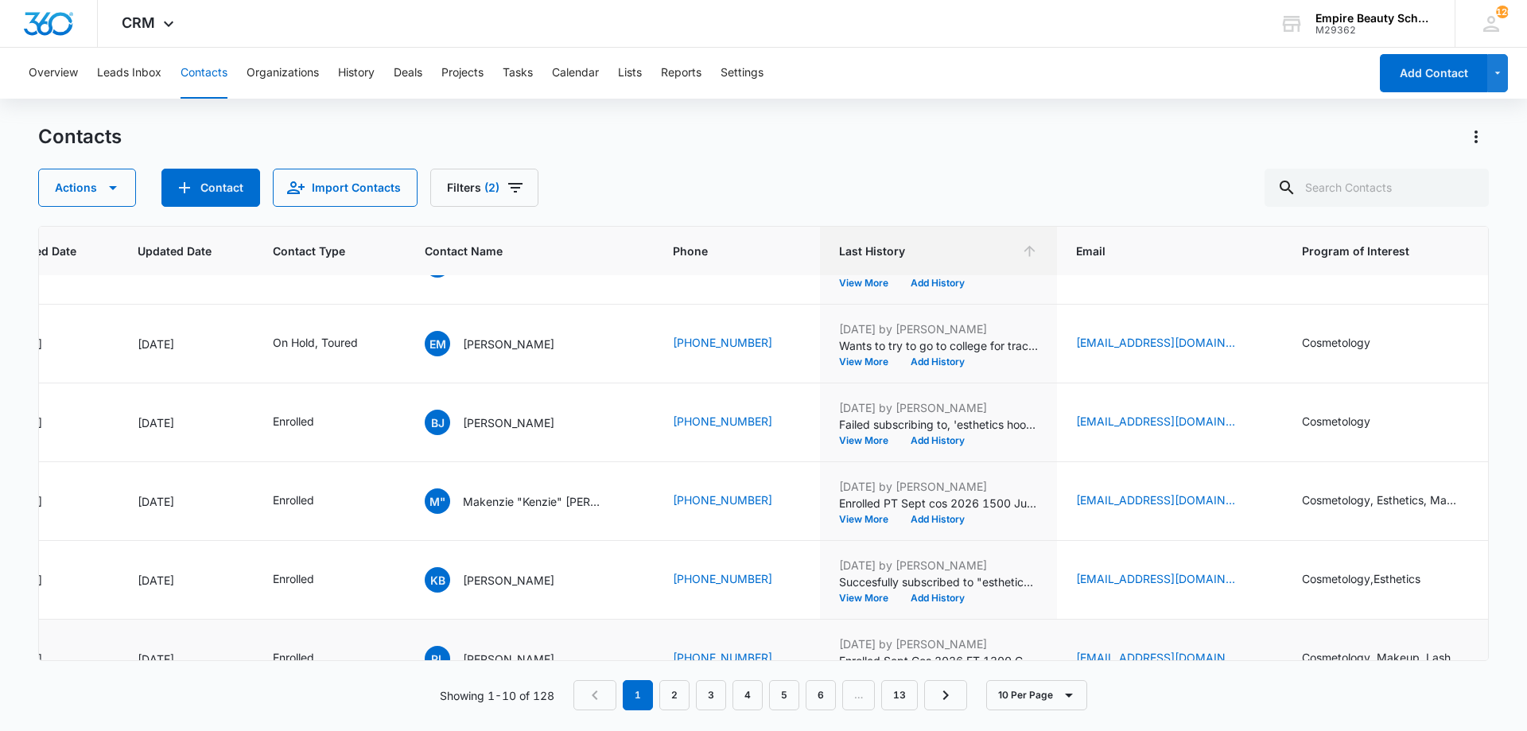
scroll to position [414, 188]
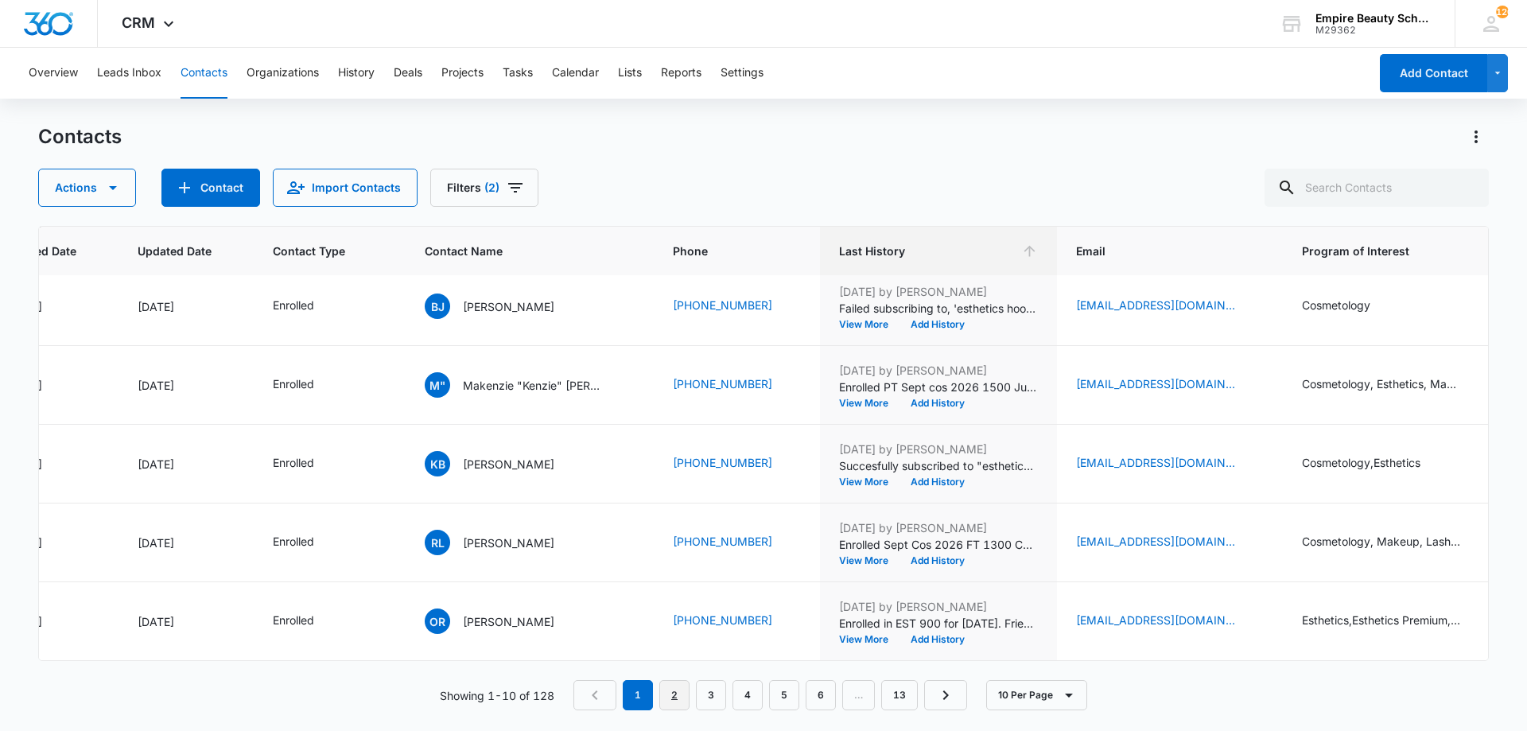
click at [679, 690] on link "2" at bounding box center [674, 695] width 30 height 30
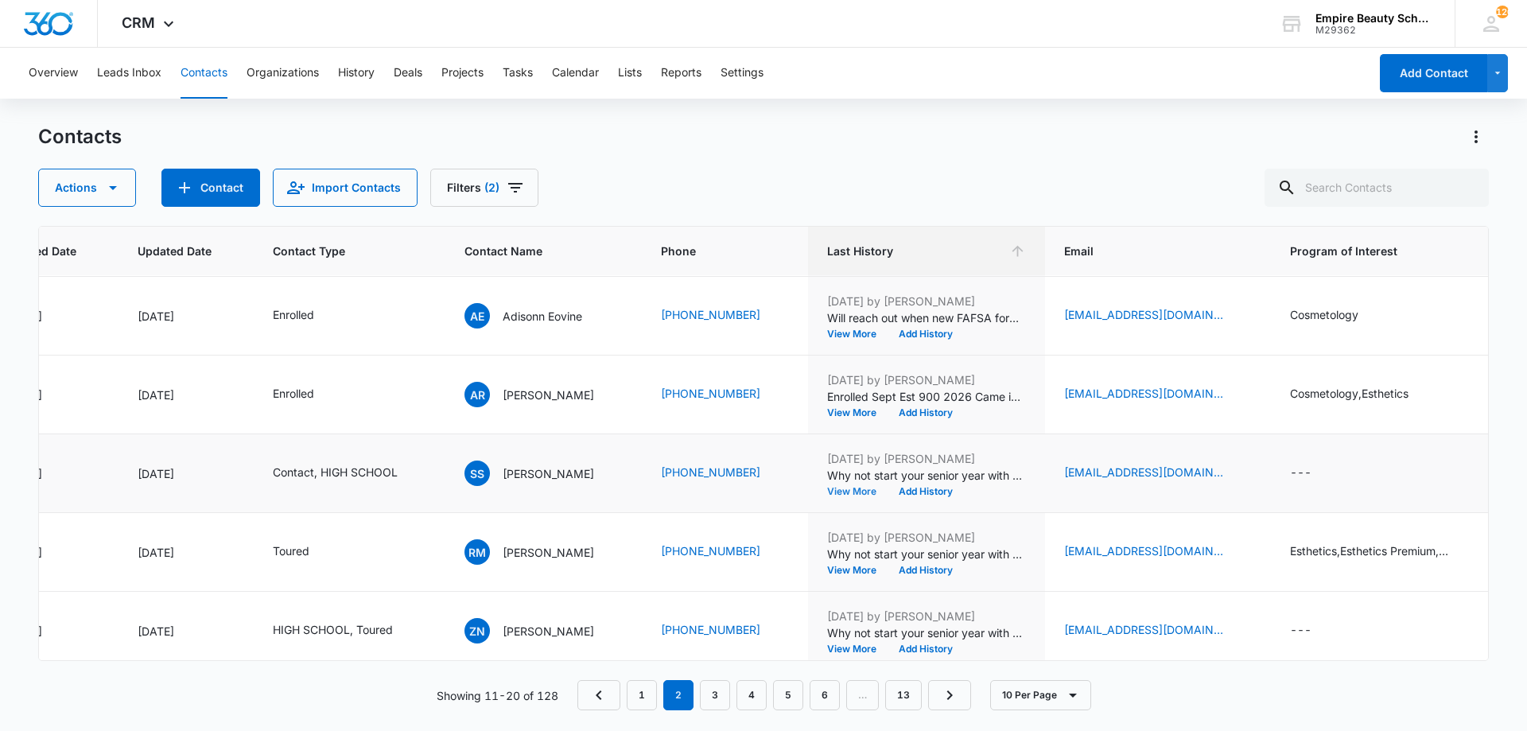
scroll to position [79, 188]
click at [924, 492] on button "Add History" at bounding box center [926, 491] width 76 height 10
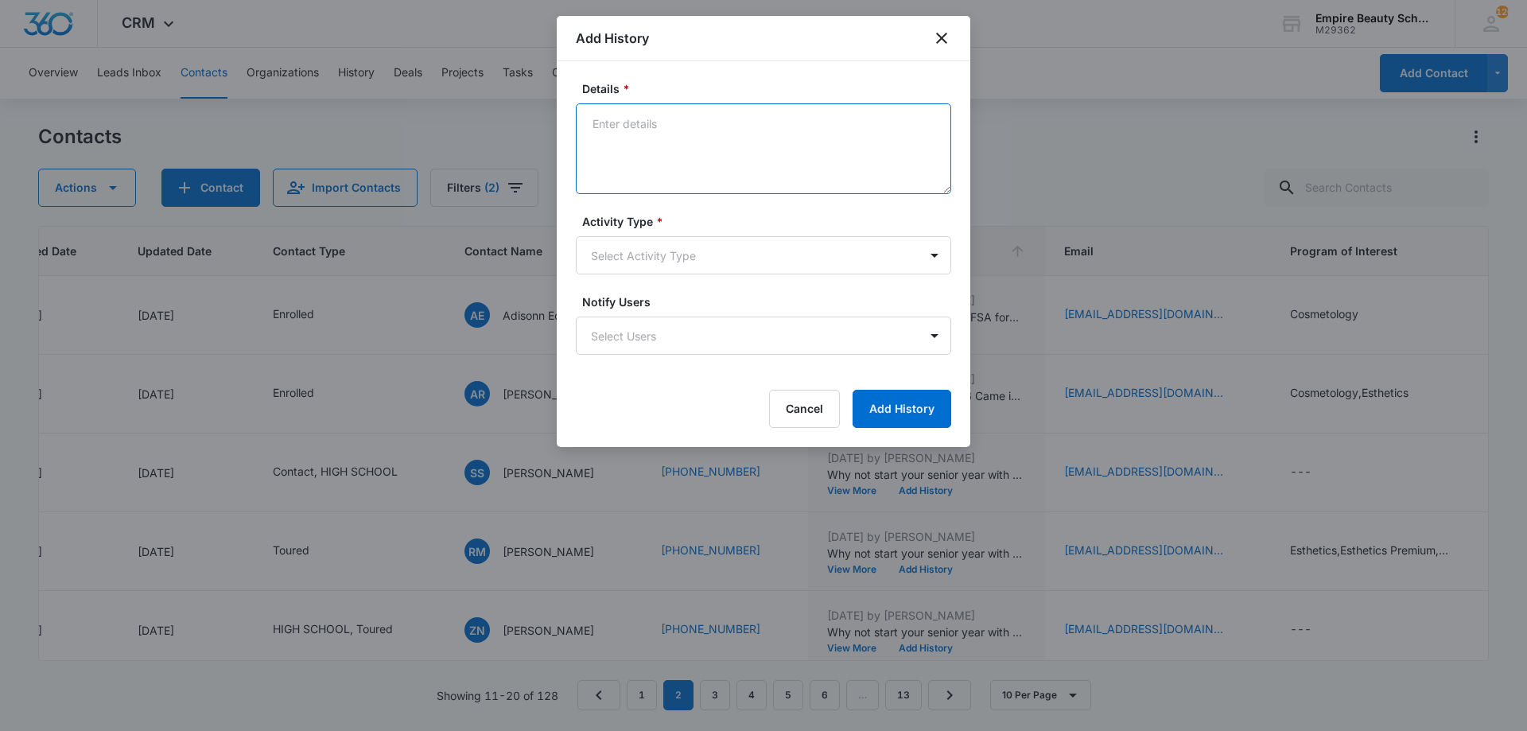
click at [692, 136] on textarea "Details *" at bounding box center [763, 148] width 375 height 91
click at [625, 121] on textarea "BYOE invite" at bounding box center [763, 148] width 375 height 91
drag, startPoint x: 712, startPoint y: 142, endPoint x: 574, endPoint y: 138, distance: 138.5
click at [571, 143] on div "Details * BYOE Invite Activity Type * Select Activity Type Notify Users Select …" at bounding box center [764, 254] width 414 height 386
type textarea "BYOE Invite"
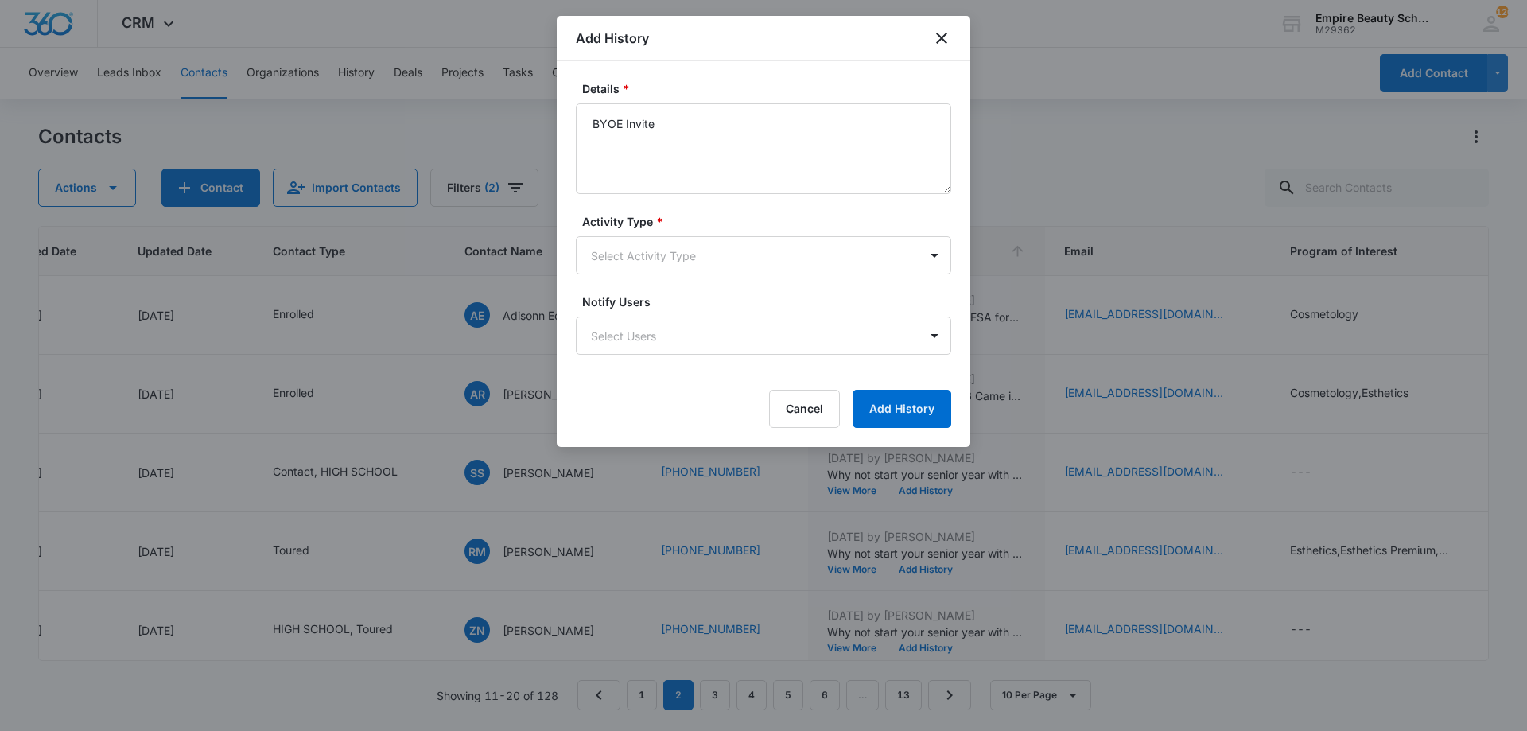
click at [651, 221] on label "Activity Type *" at bounding box center [769, 221] width 375 height 17
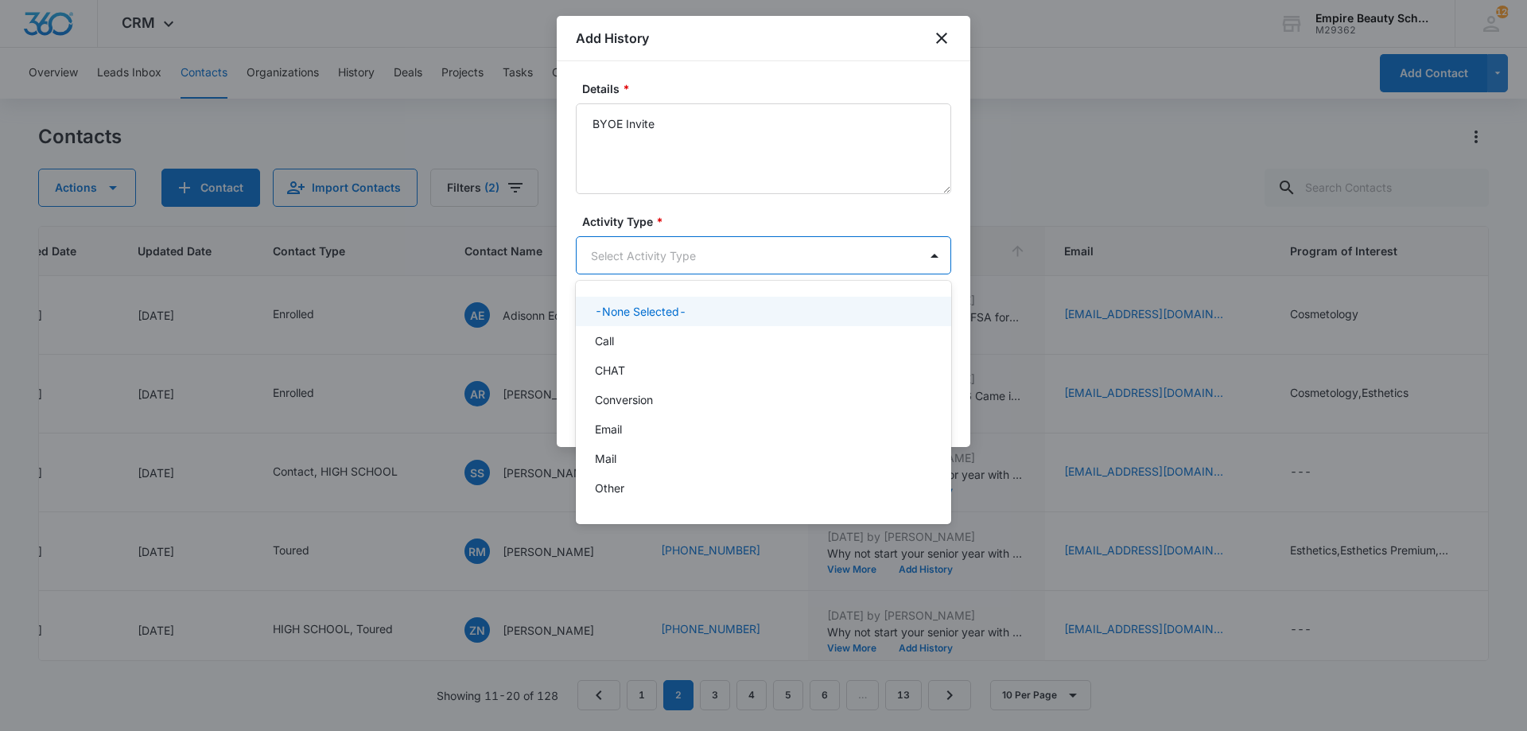
click at [636, 270] on body "CRM Apps Forms CRM Email Shop Payments POS Files Brand Settings Empire Beauty S…" at bounding box center [763, 365] width 1527 height 731
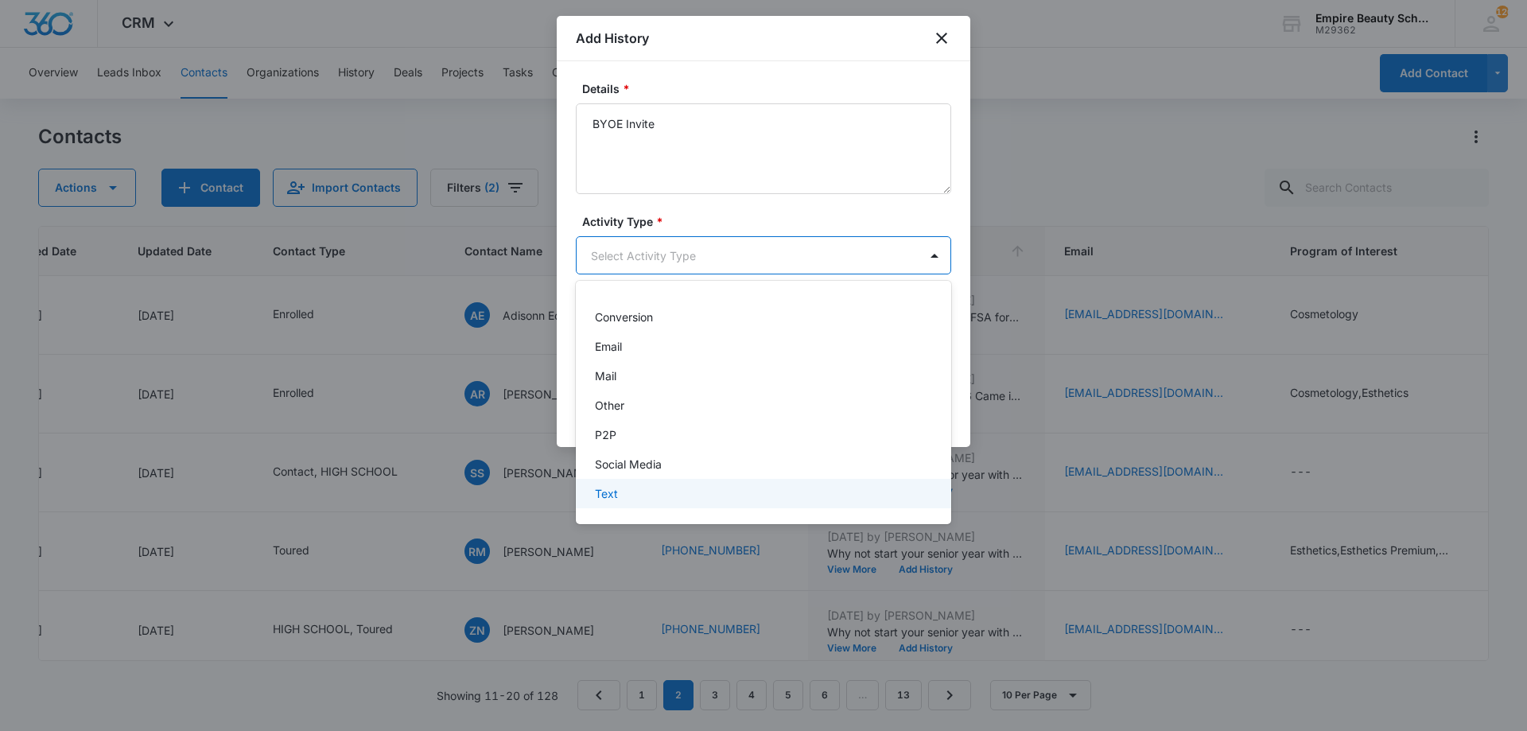
click at [630, 492] on div "Text" at bounding box center [762, 493] width 334 height 17
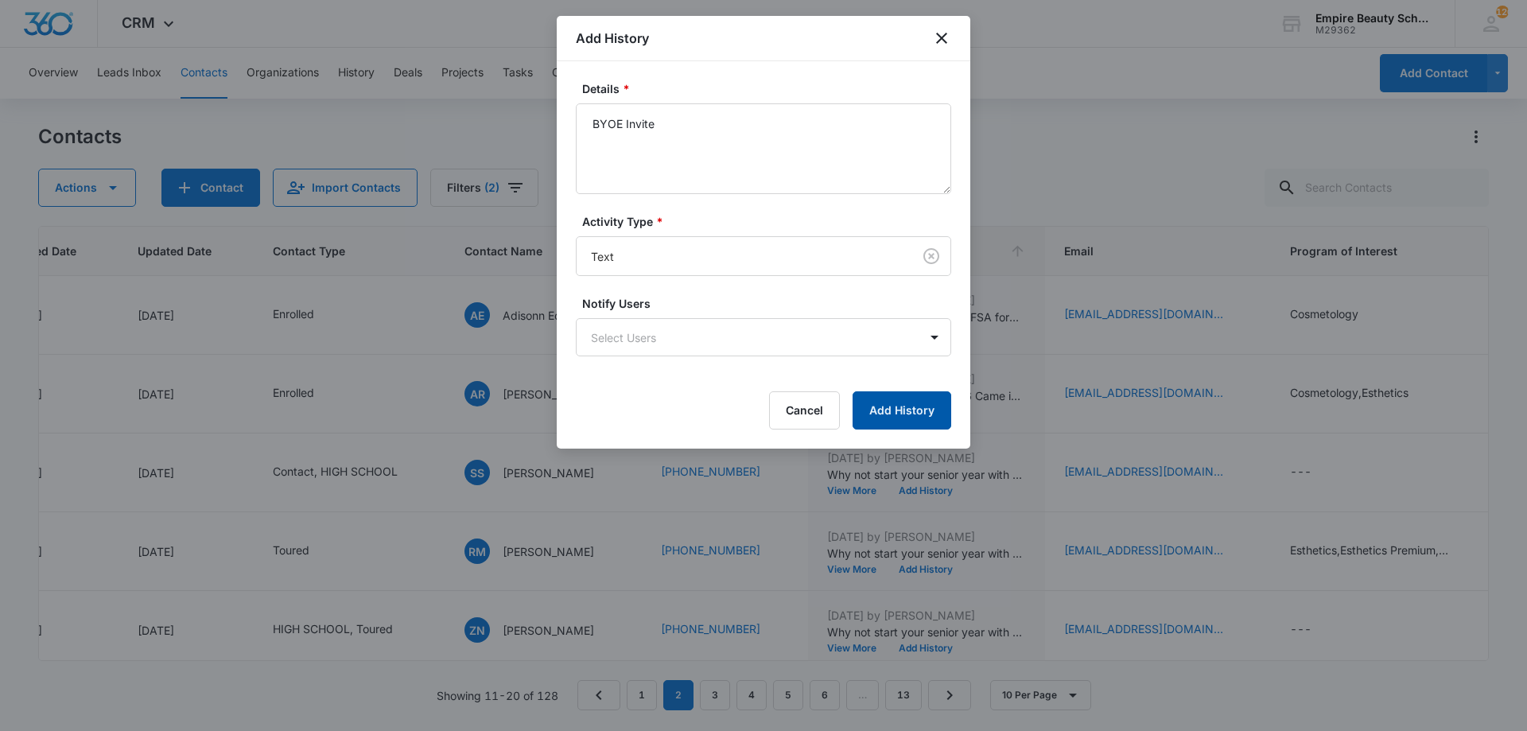
click at [913, 414] on button "Add History" at bounding box center [902, 410] width 99 height 38
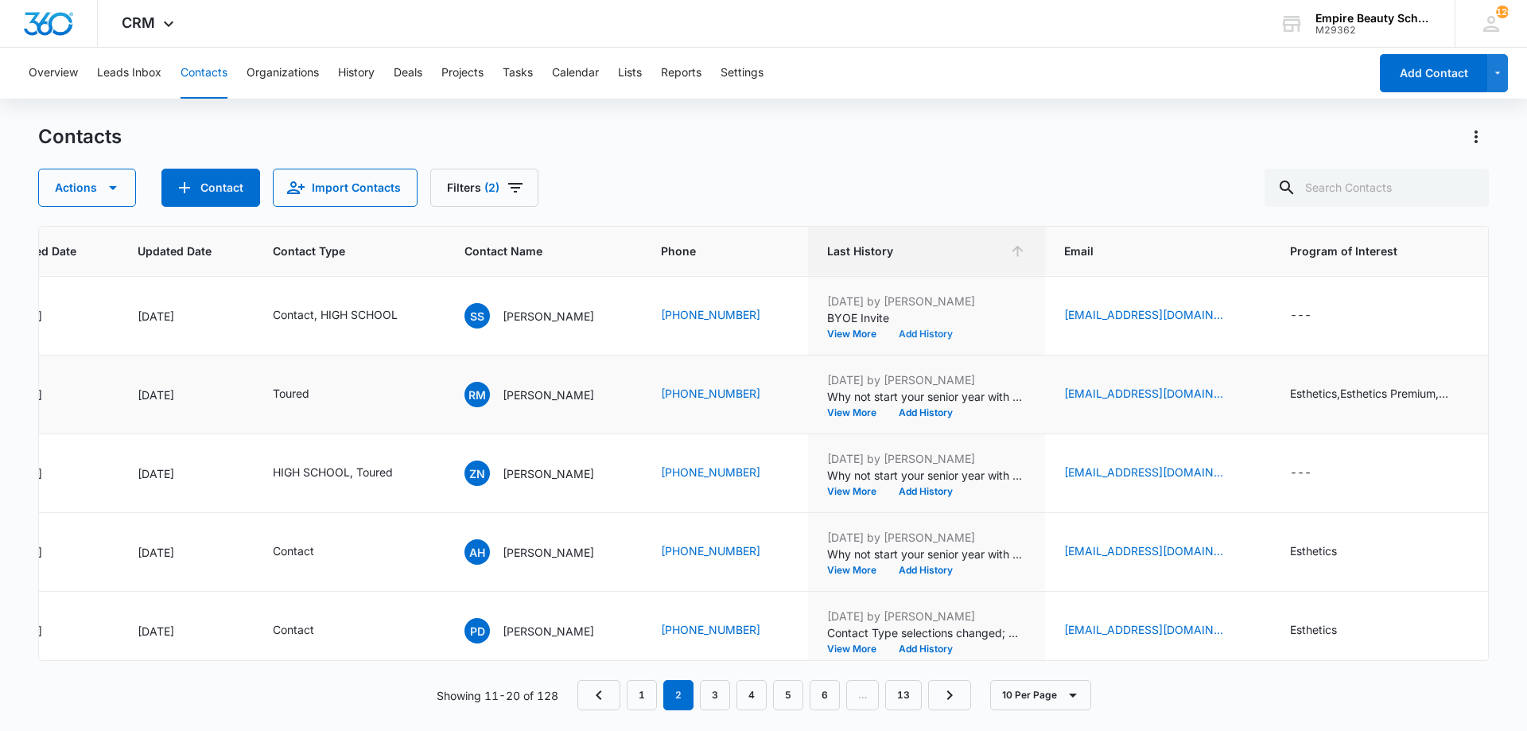
scroll to position [237, 188]
drag, startPoint x: 905, startPoint y: 422, endPoint x: 901, endPoint y: 415, distance: 8.6
click at [901, 415] on button "Add History" at bounding box center [926, 412] width 76 height 10
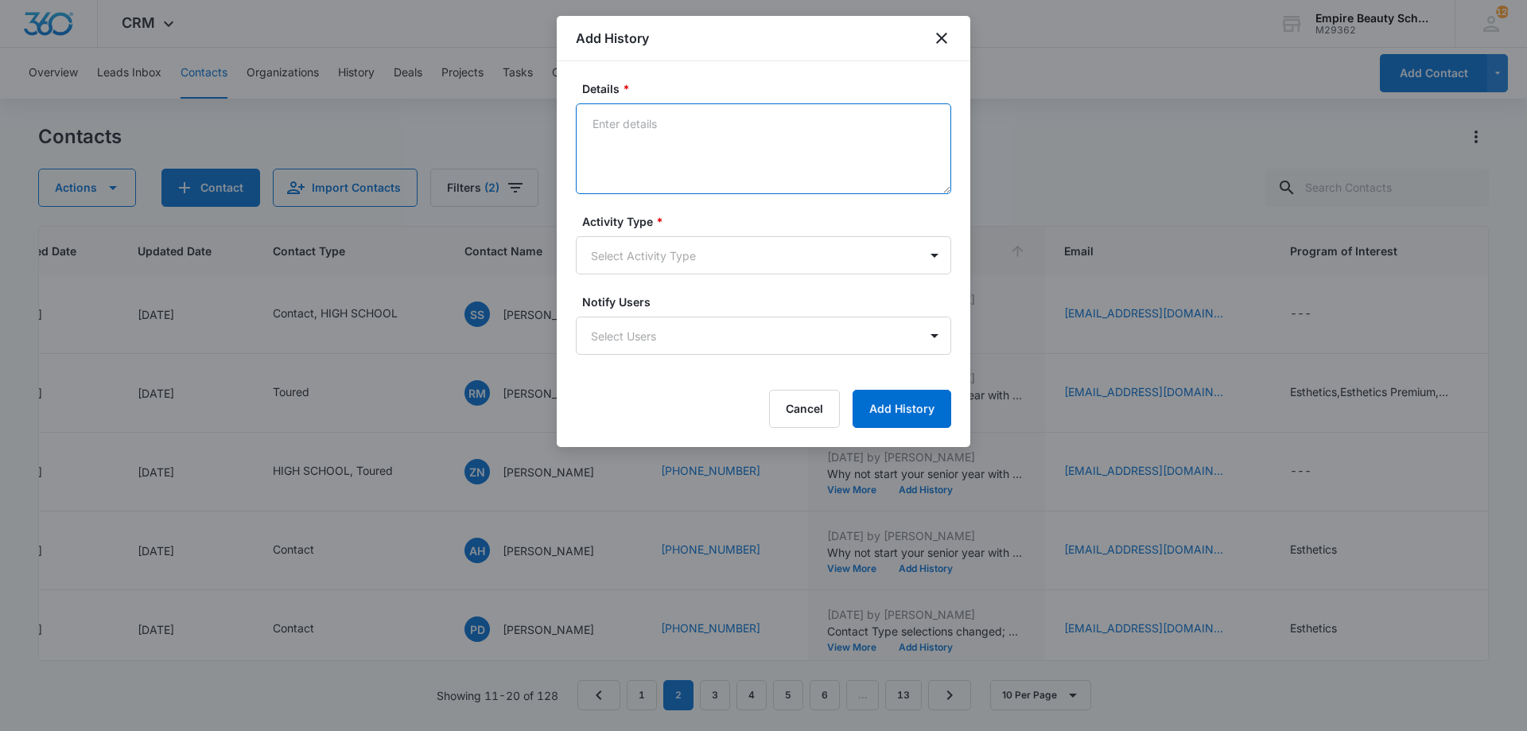
paste textarea "BYOE Invite"
type textarea "BYOE Invite"
click at [709, 261] on body "CRM Apps Forms CRM Email Shop Payments POS Files Brand Settings Empire Beauty S…" at bounding box center [763, 365] width 1527 height 731
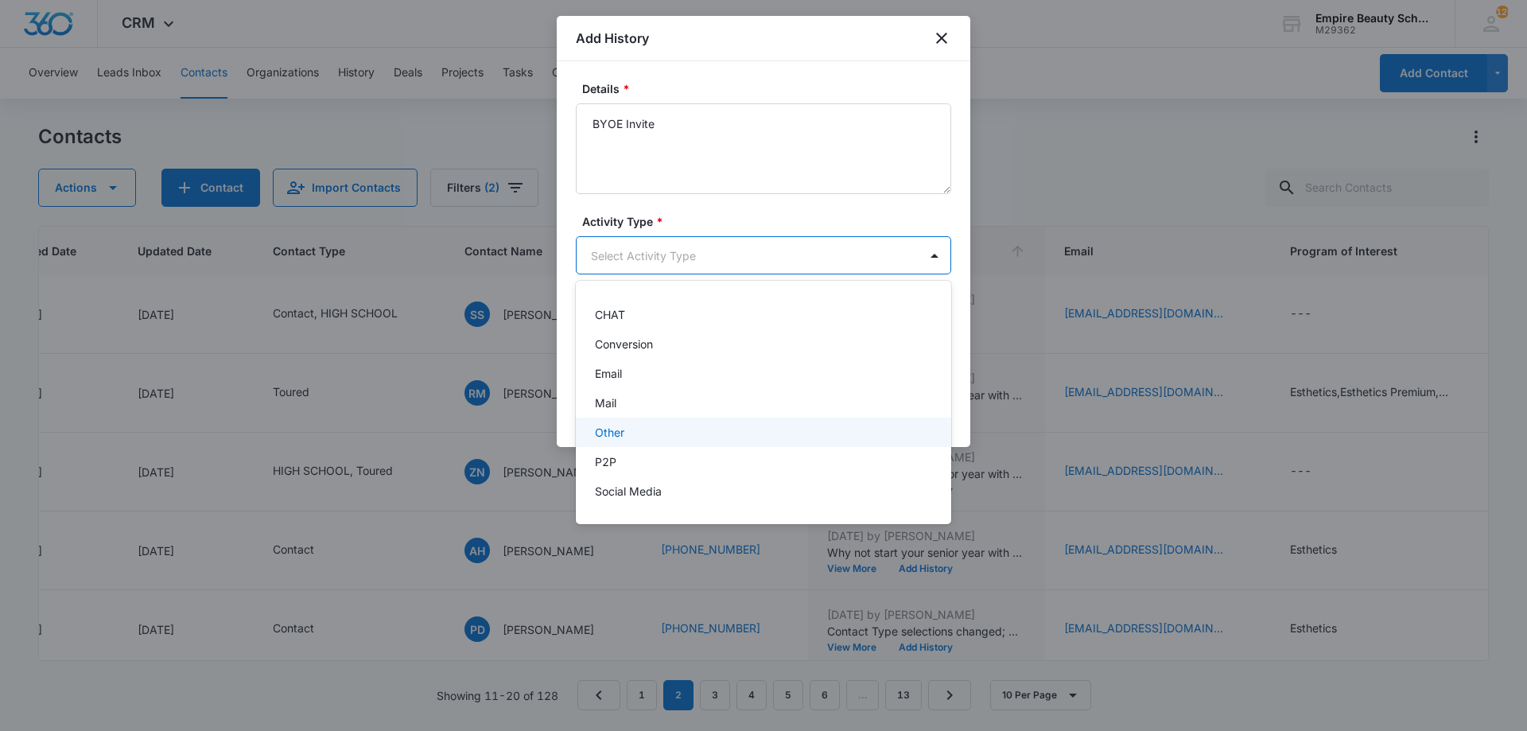
scroll to position [83, 0]
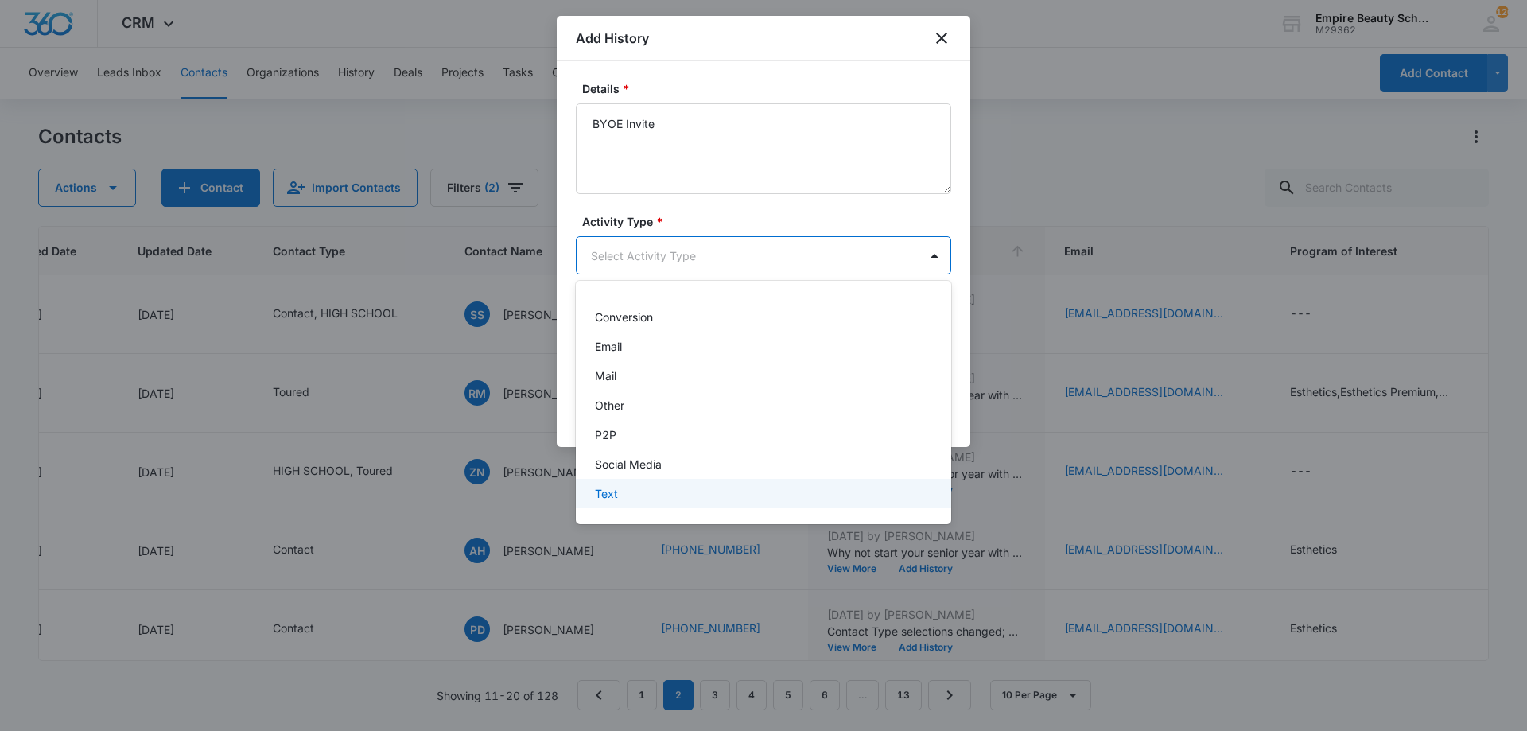
click at [621, 493] on div "Text" at bounding box center [762, 493] width 334 height 17
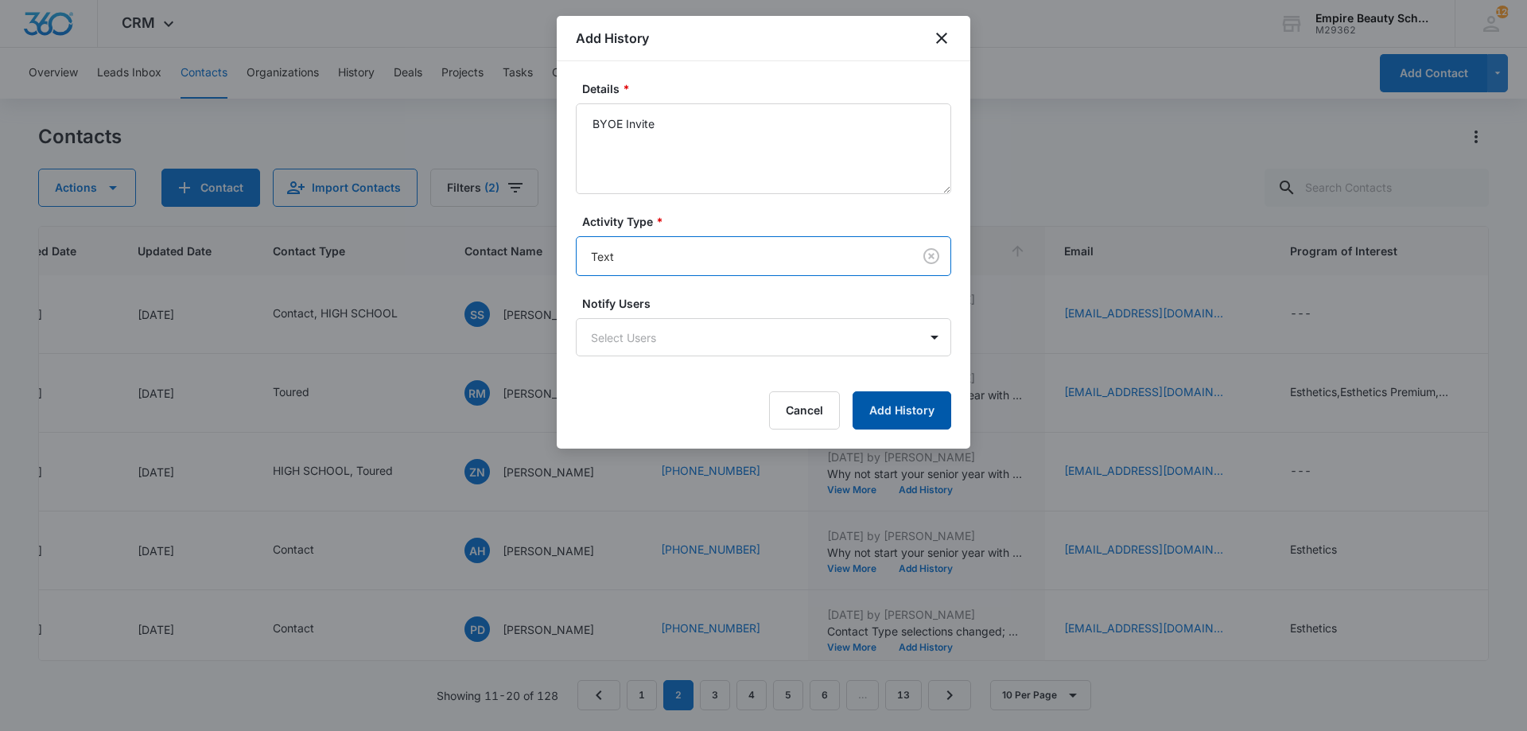
click at [854, 394] on button "Add History" at bounding box center [902, 410] width 99 height 38
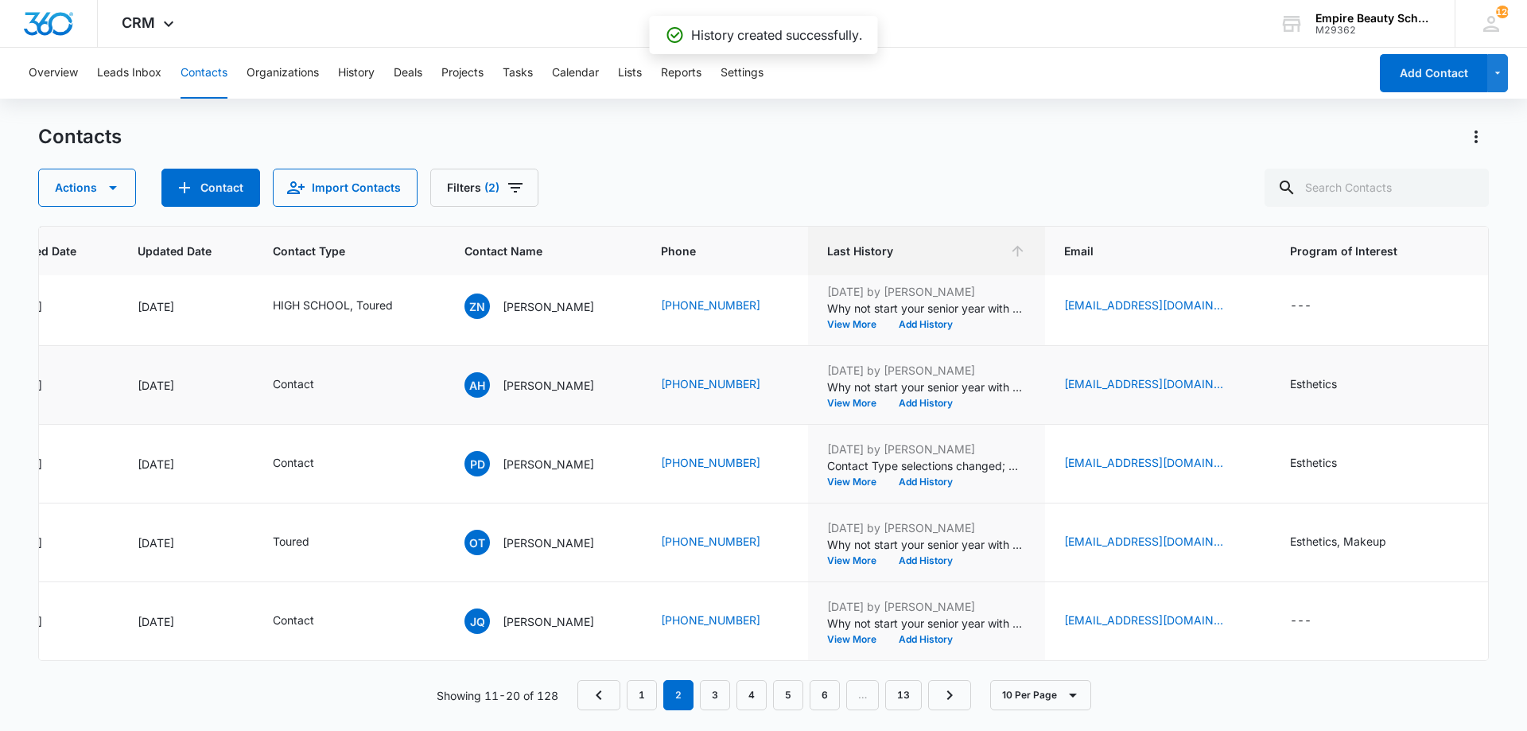
scroll to position [414, 188]
click at [905, 320] on button "Add History" at bounding box center [926, 325] width 76 height 10
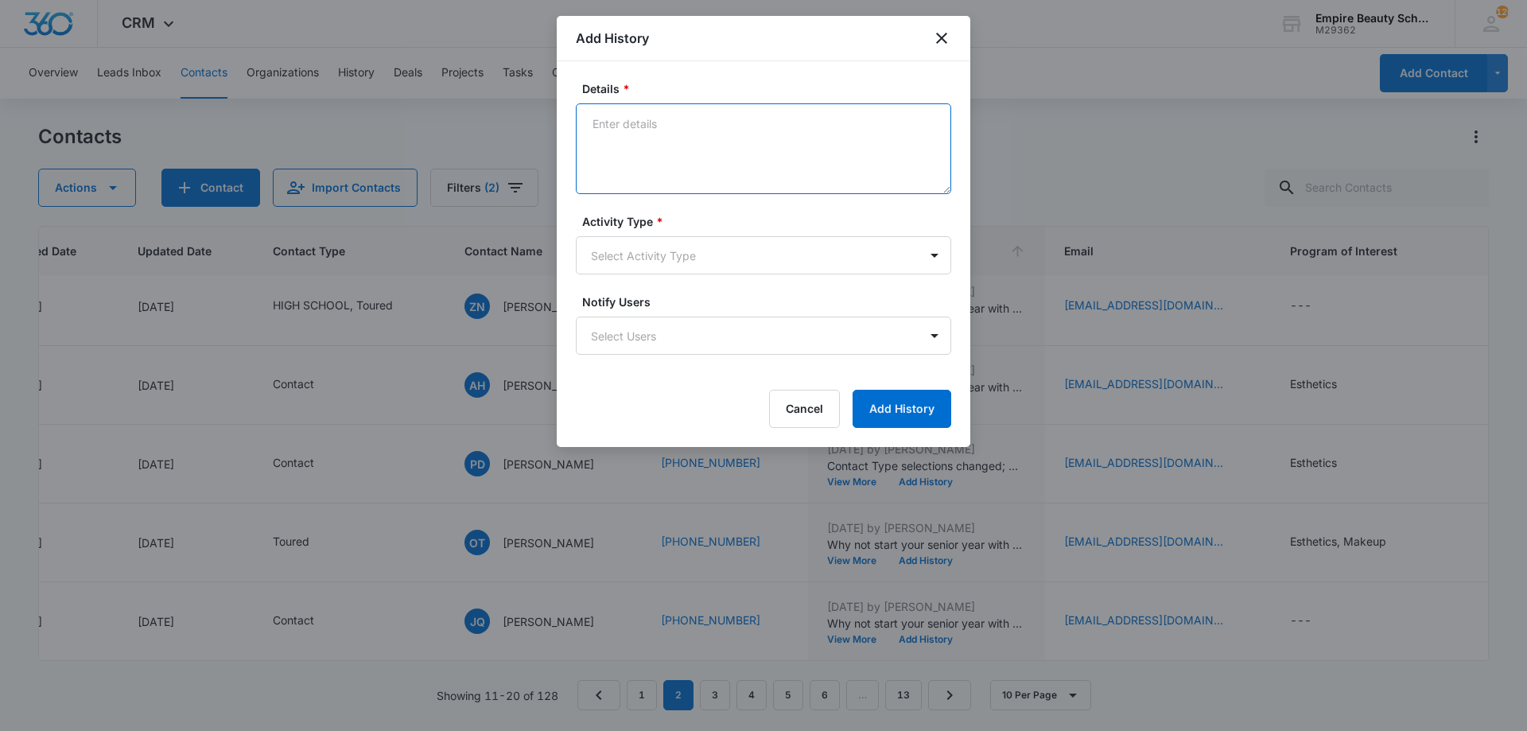
drag, startPoint x: 703, startPoint y: 148, endPoint x: 632, endPoint y: 130, distance: 72.9
paste textarea "BYOE Invite"
type textarea "BYOE Invite"
click at [659, 284] on form "Details * BYOE Invite Activity Type * Select Activity Type Notify Users Select …" at bounding box center [763, 254] width 375 height 348
click at [648, 258] on body "CRM Apps Forms CRM Email Shop Payments POS Files Brand Settings Empire Beauty S…" at bounding box center [763, 365] width 1527 height 731
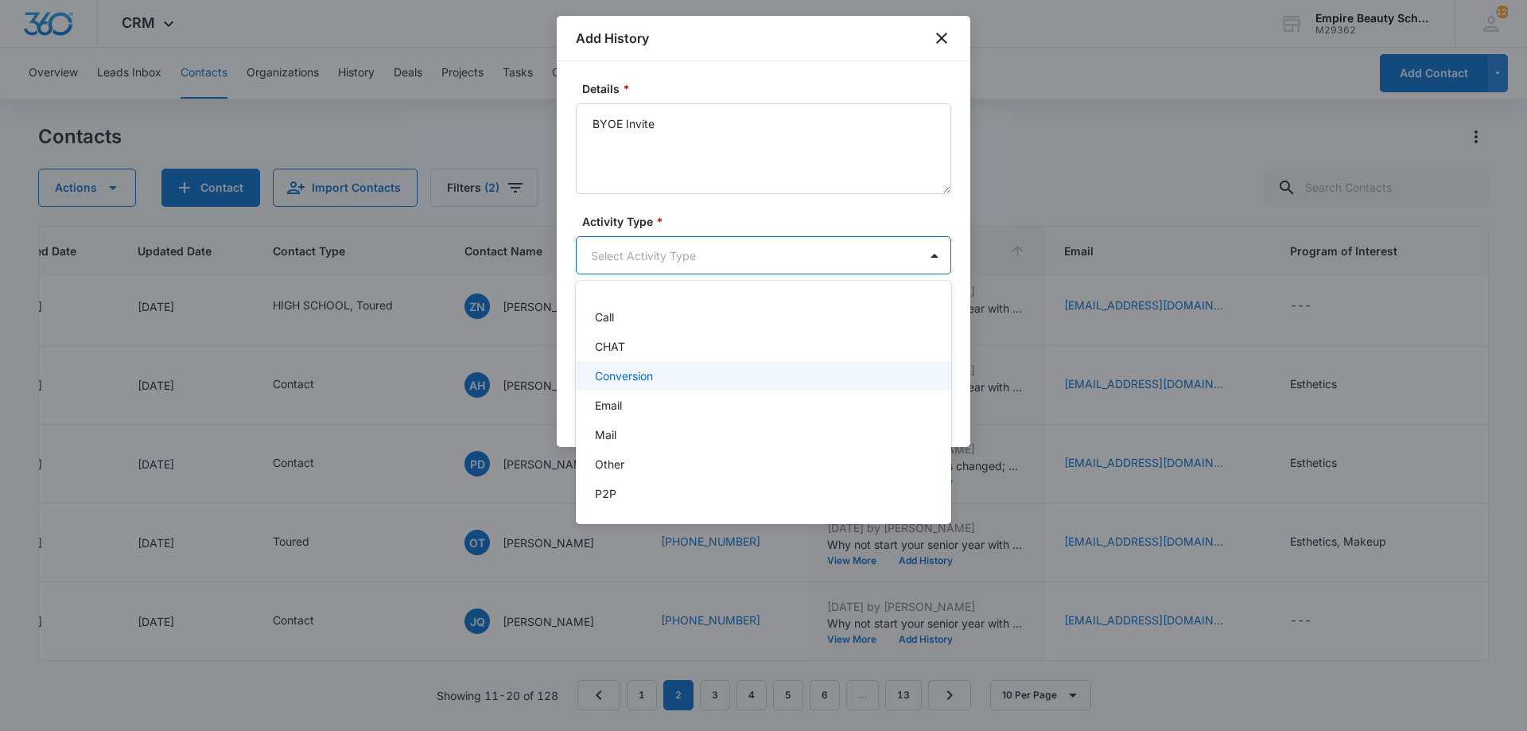
scroll to position [83, 0]
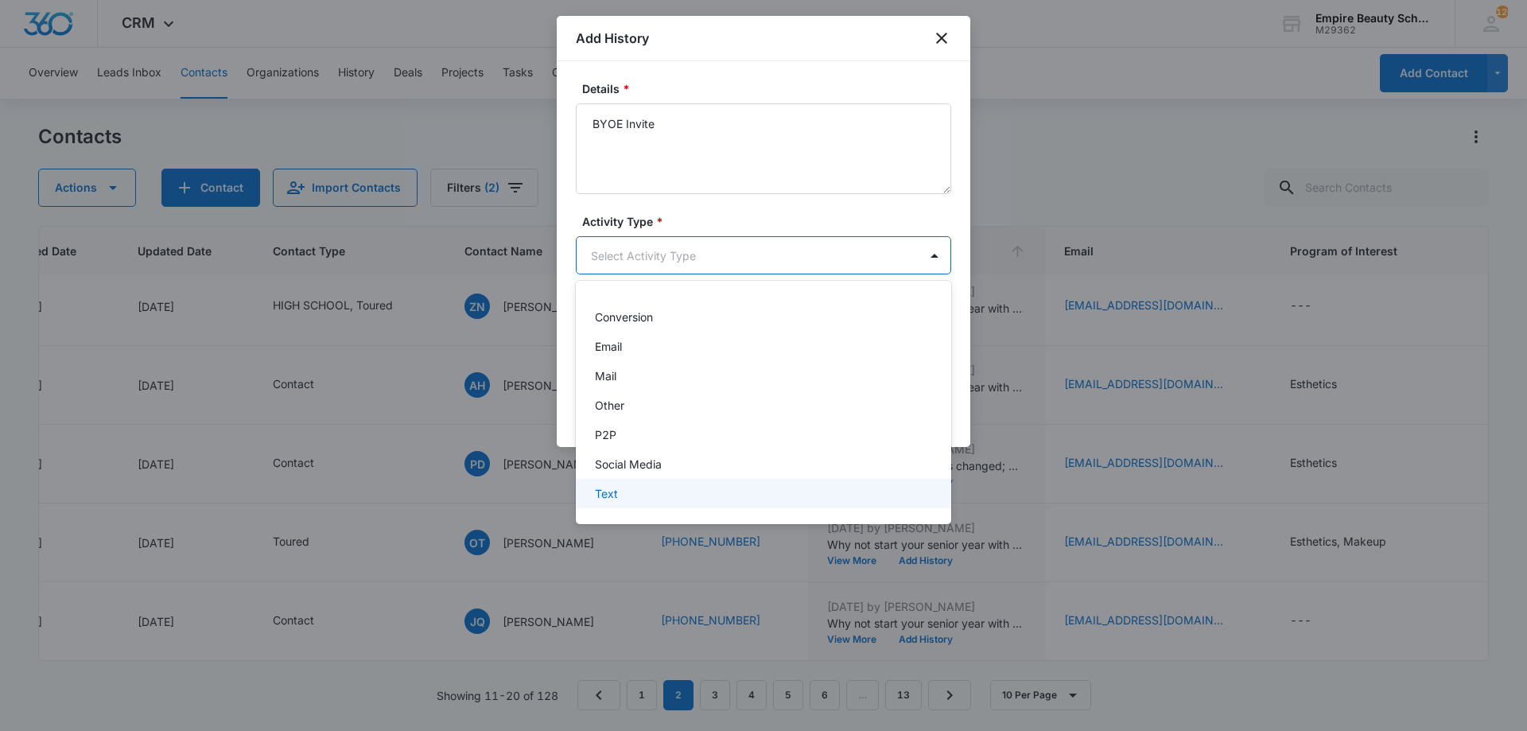
click at [655, 491] on div "Text" at bounding box center [762, 493] width 334 height 17
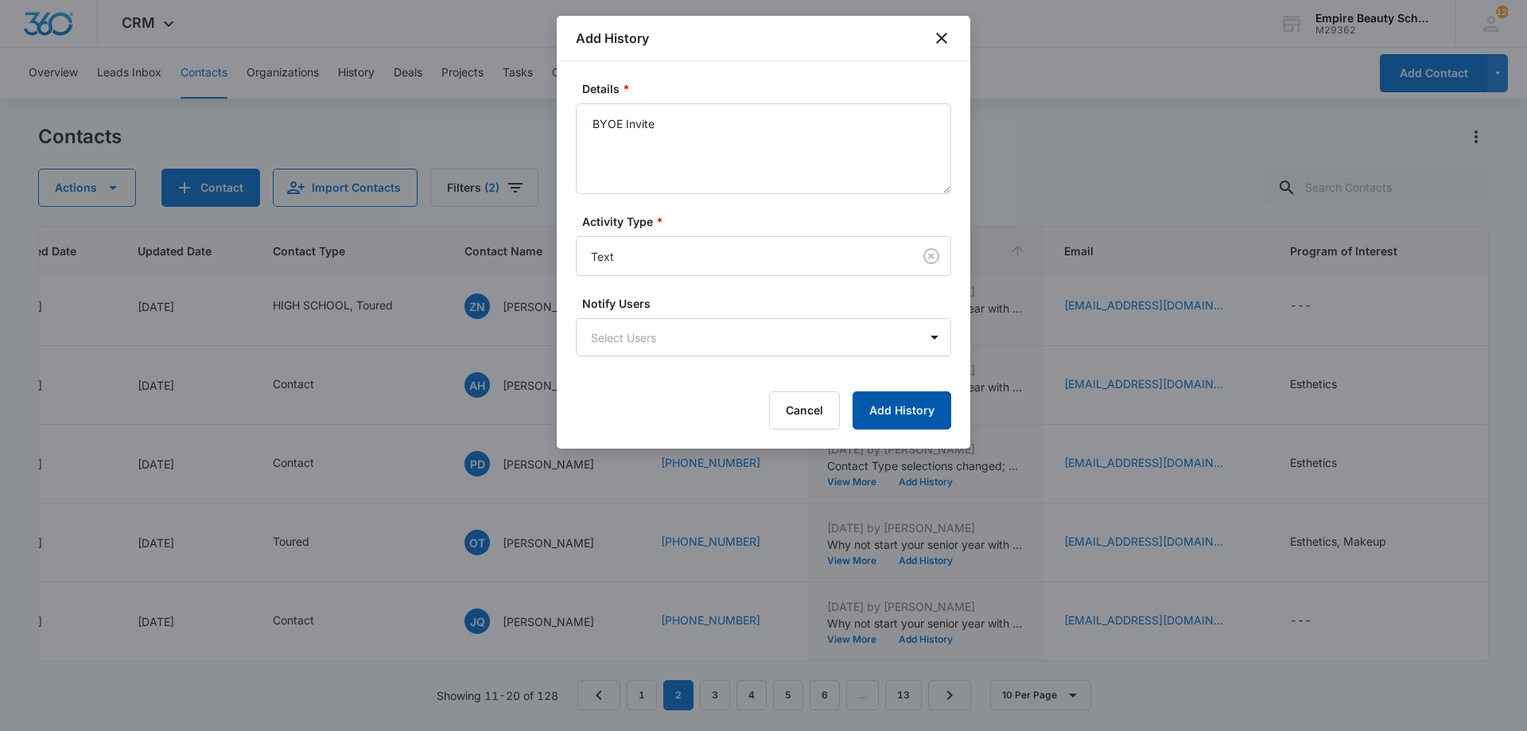
click at [880, 400] on button "Add History" at bounding box center [902, 410] width 99 height 38
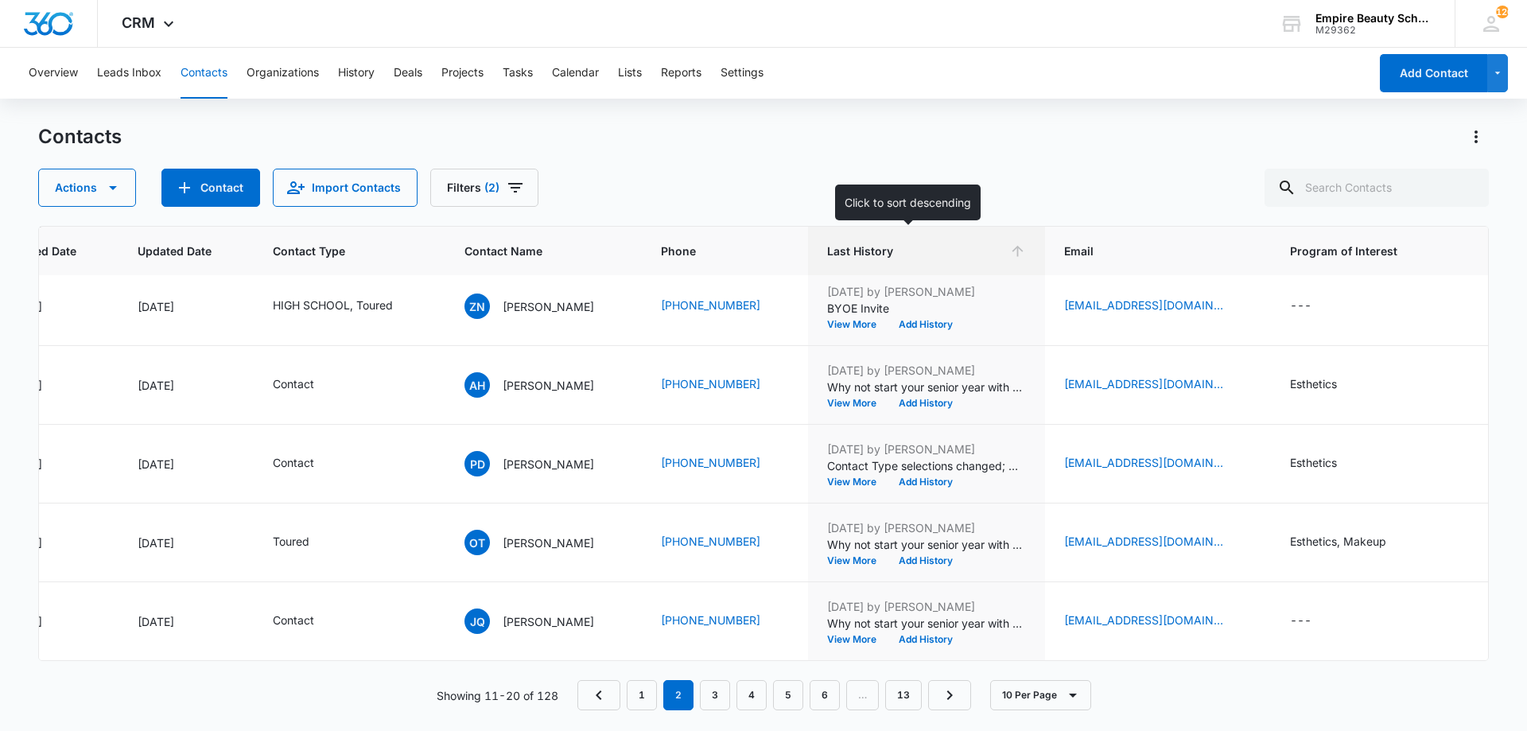
click at [910, 239] on th "Last History" at bounding box center [926, 251] width 237 height 49
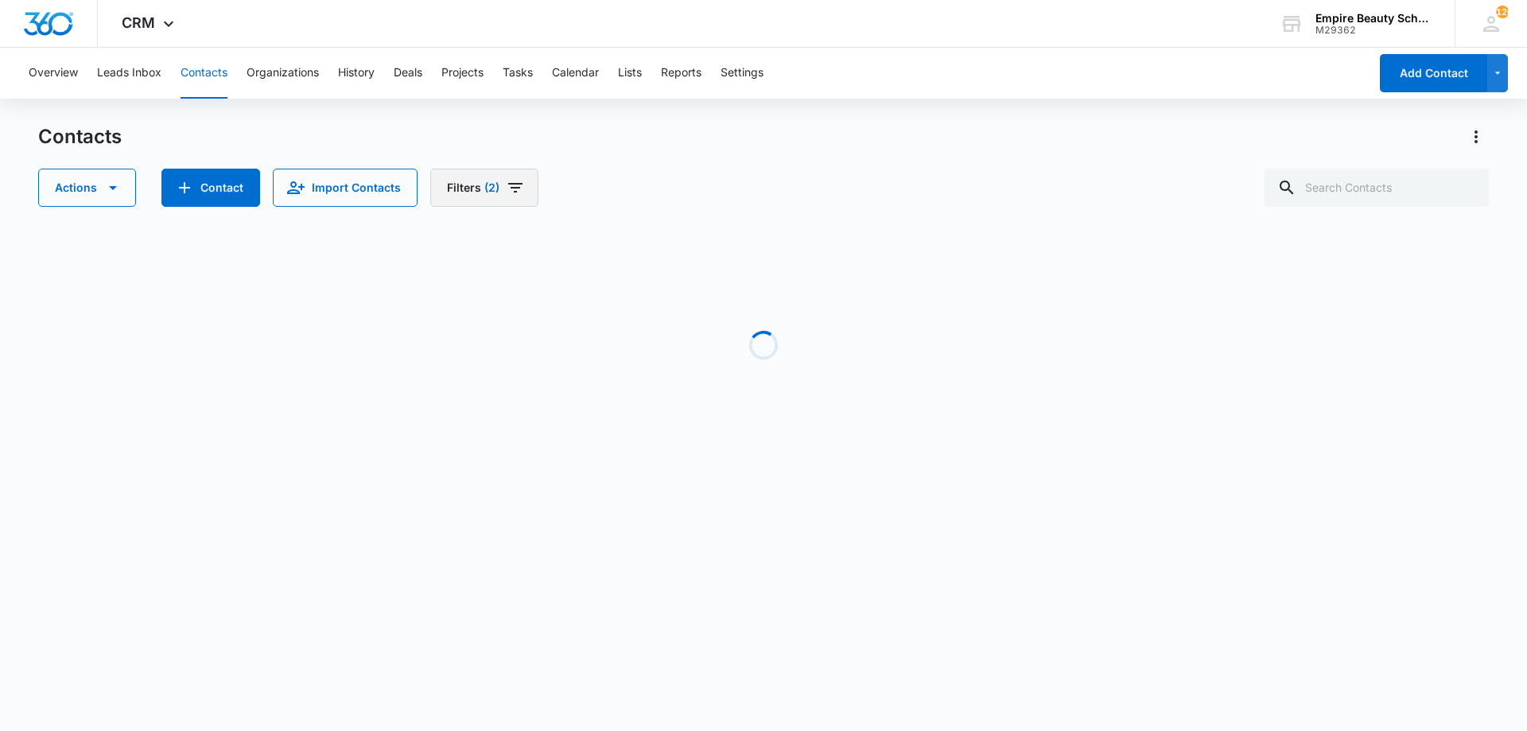
click at [507, 172] on button "Filters (2)" at bounding box center [484, 188] width 108 height 38
click at [510, 329] on icon "Clear" at bounding box center [509, 329] width 12 height 12
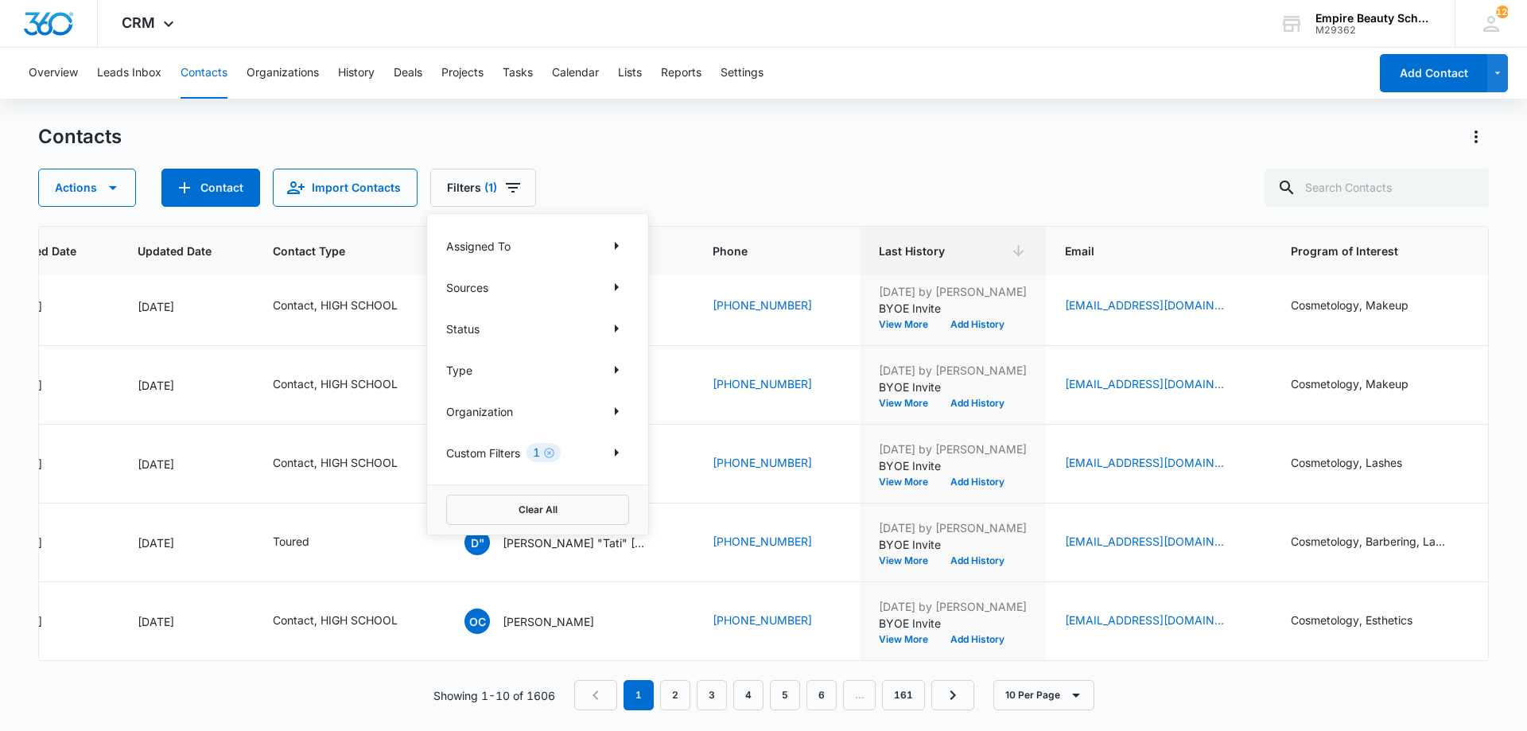
scroll to position [0, 188]
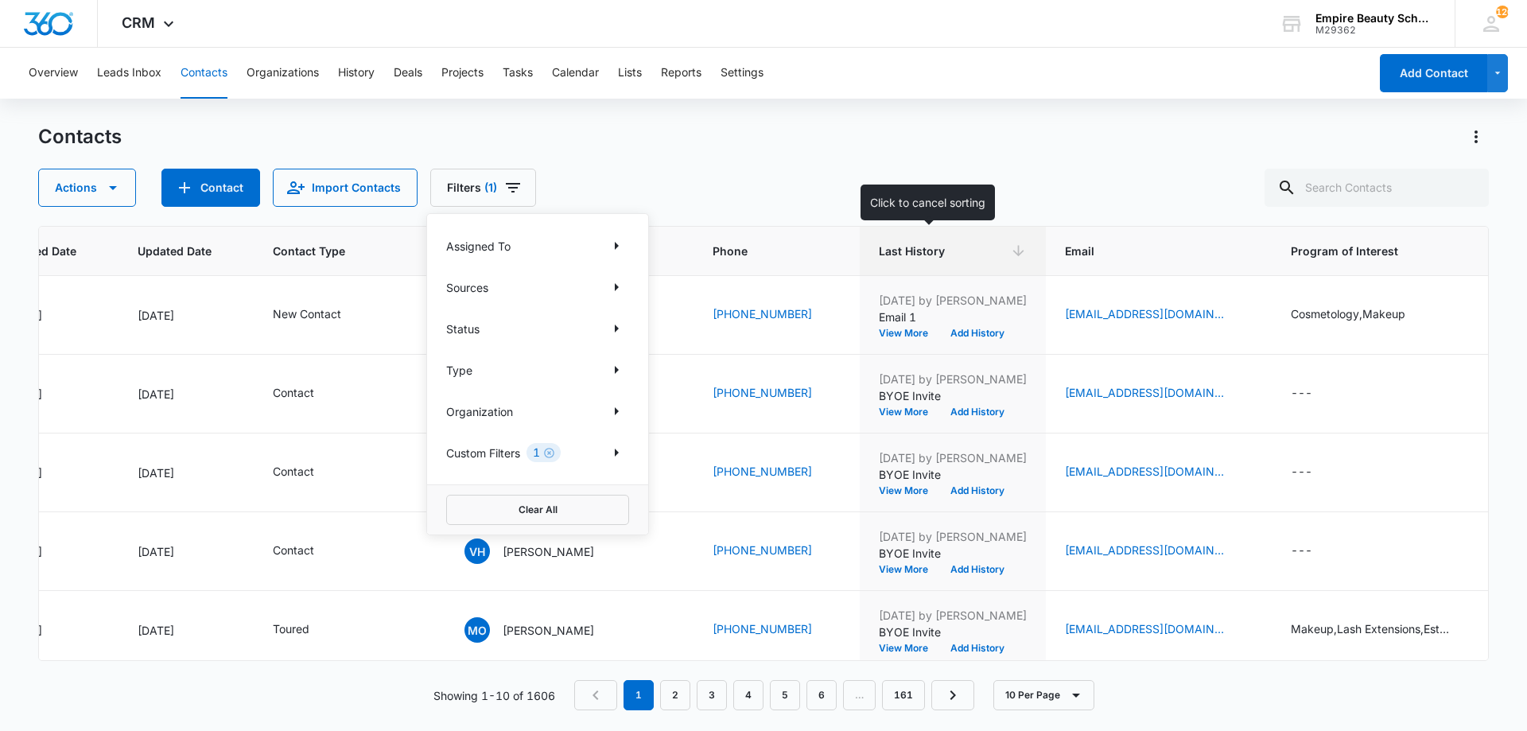
click at [1006, 231] on th "Last History" at bounding box center [953, 251] width 186 height 49
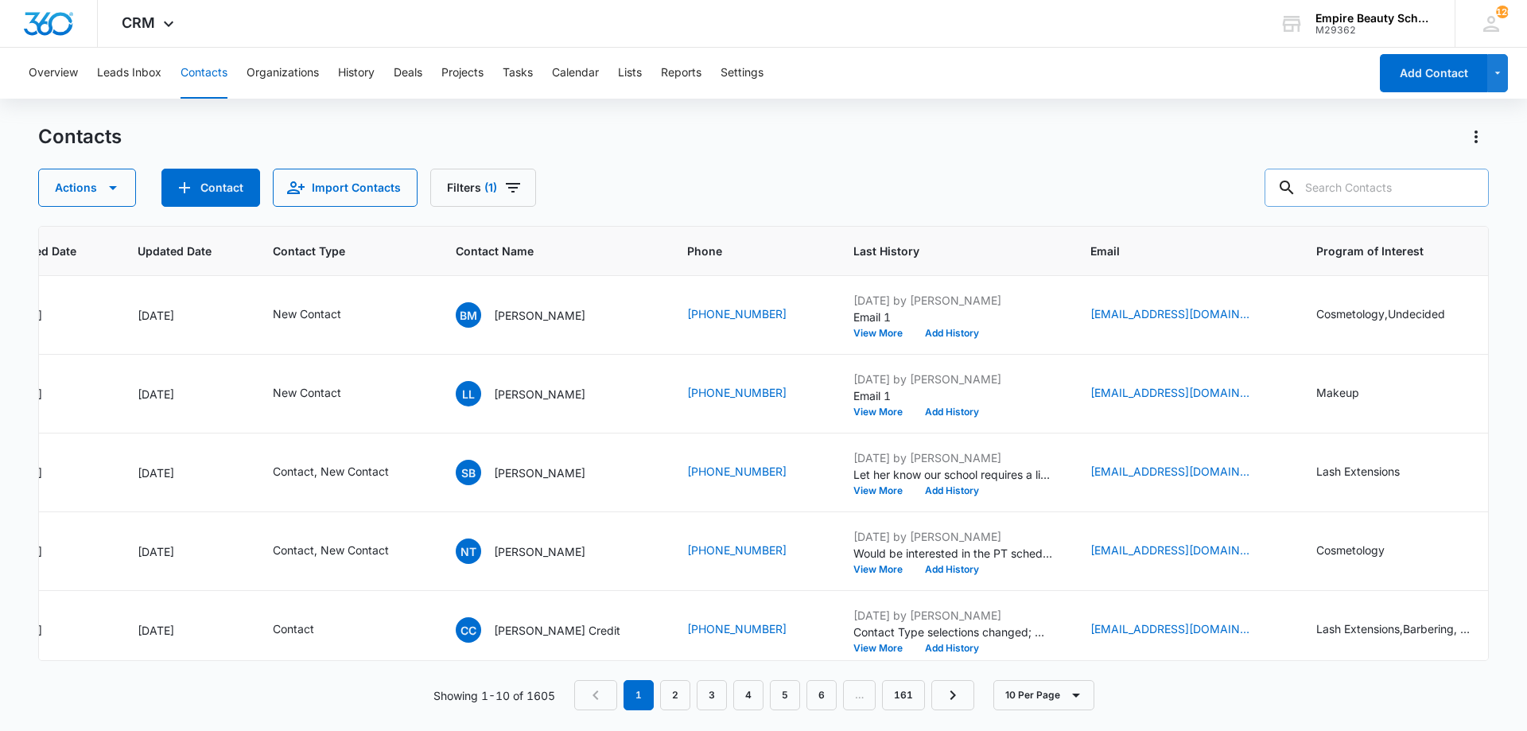
click at [1347, 193] on input "text" at bounding box center [1377, 188] width 224 height 38
type input "3420"
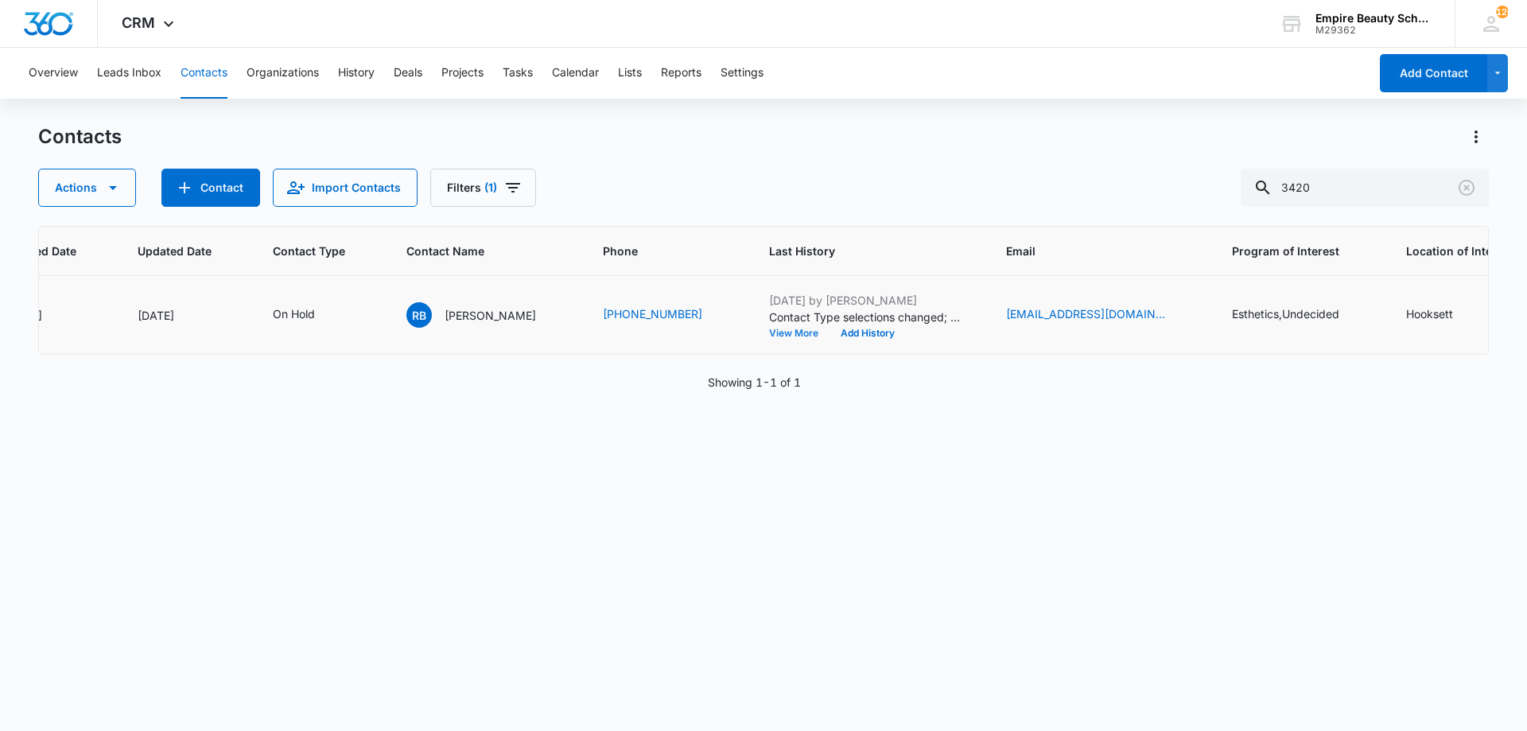
click at [798, 334] on button "View More" at bounding box center [799, 334] width 60 height 10
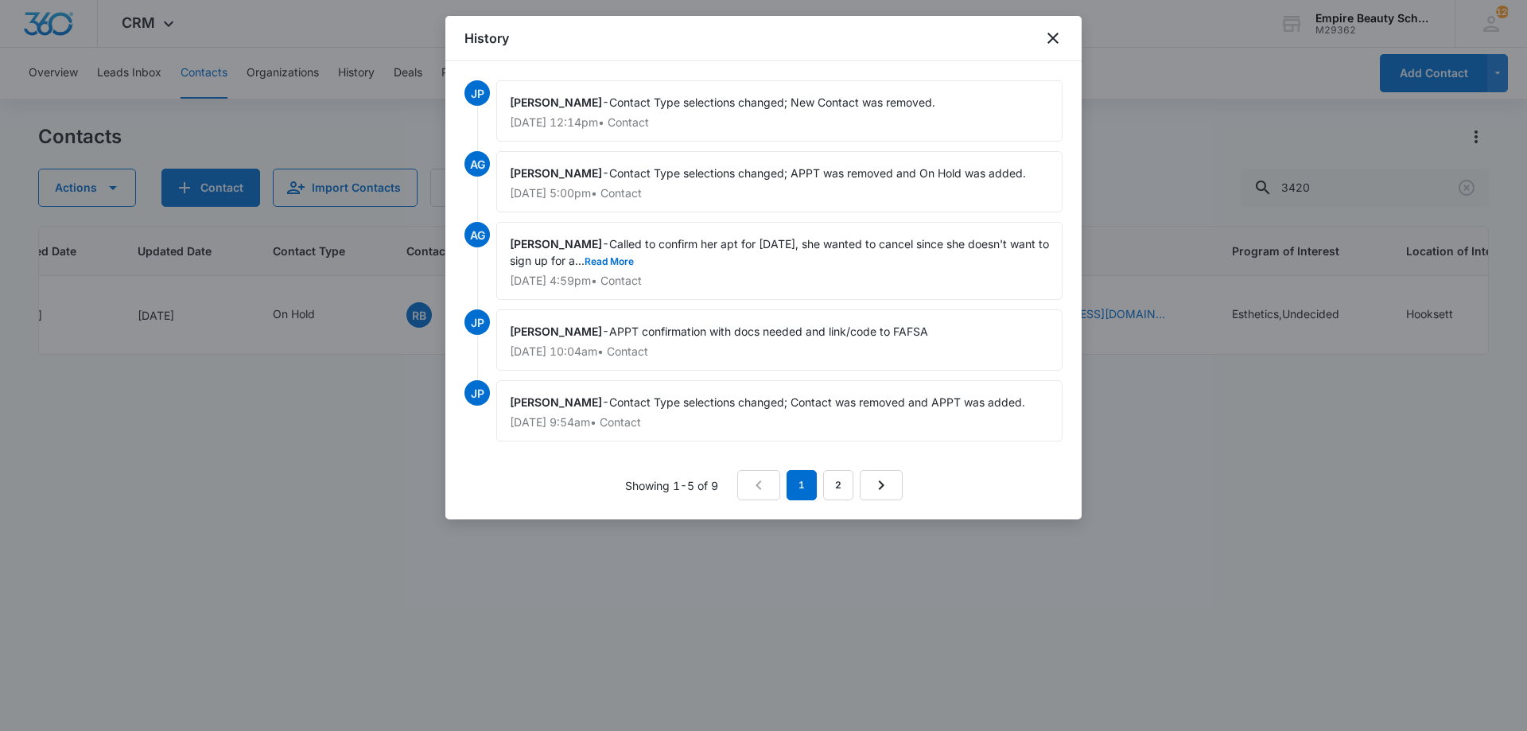
click at [653, 254] on span "Called to confirm her apt for tomorrow, she wanted to cancel since she doesn't …" at bounding box center [781, 252] width 543 height 30
click at [634, 257] on button "Read More" at bounding box center [609, 262] width 49 height 10
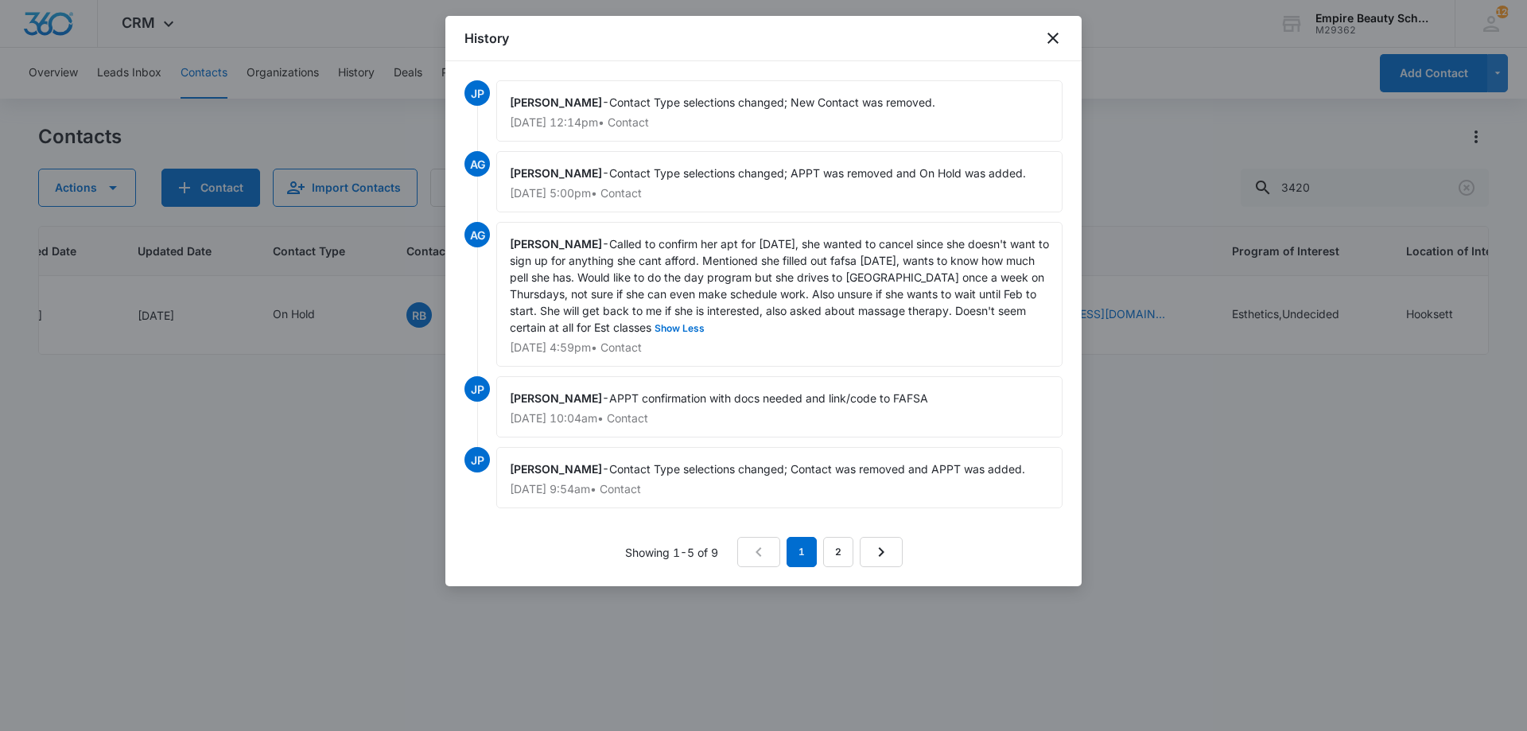
click at [914, 290] on span "Called to confirm her apt for tomorrow, she wanted to cancel since she doesn't …" at bounding box center [781, 285] width 543 height 97
click at [1047, 48] on div "History" at bounding box center [763, 38] width 636 height 45
click at [1055, 48] on div "History" at bounding box center [763, 38] width 636 height 45
click at [1053, 41] on icon "close" at bounding box center [1053, 38] width 19 height 19
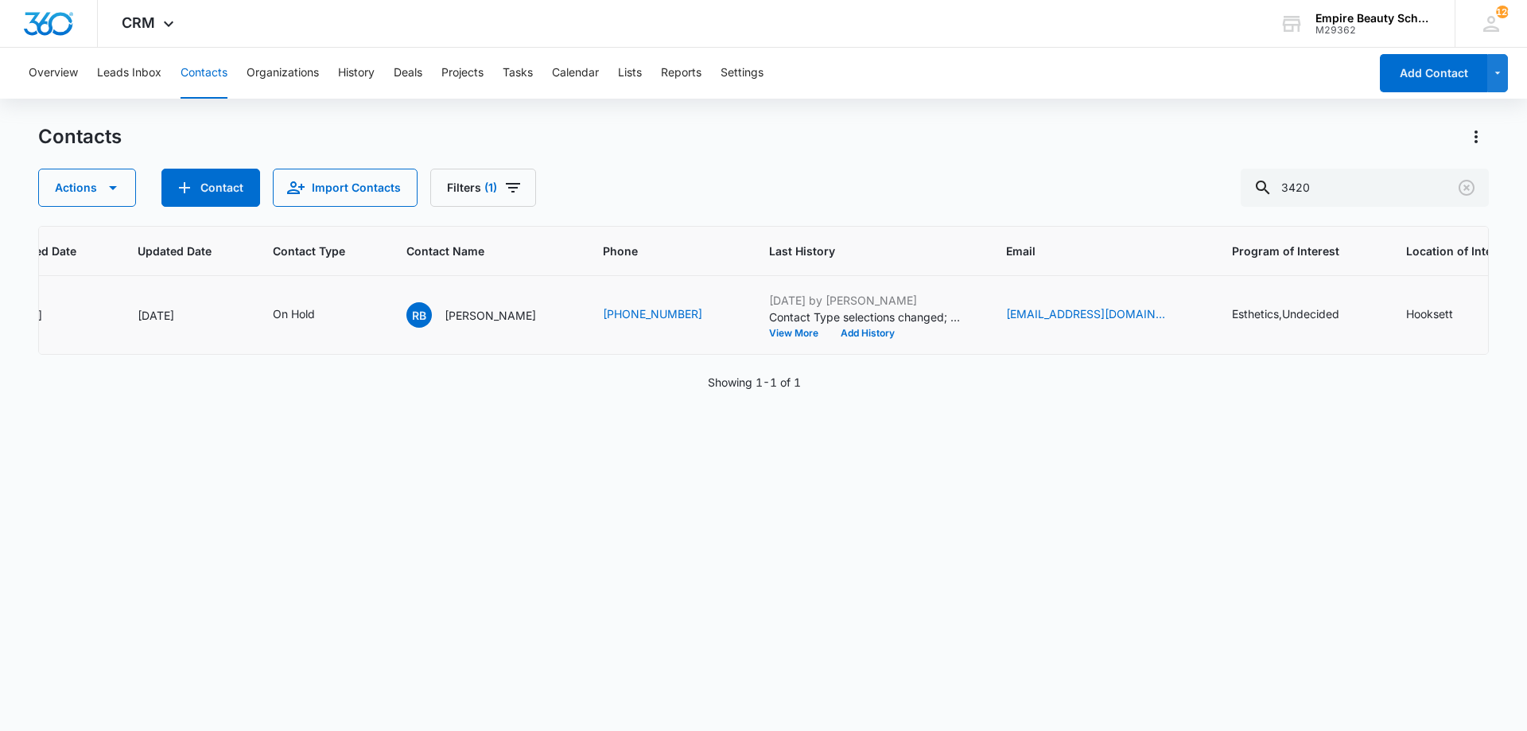
click at [770, 324] on p "Contact Type selections changed; New Contact was removed." at bounding box center [868, 317] width 199 height 17
click at [772, 329] on button "View More" at bounding box center [799, 334] width 60 height 10
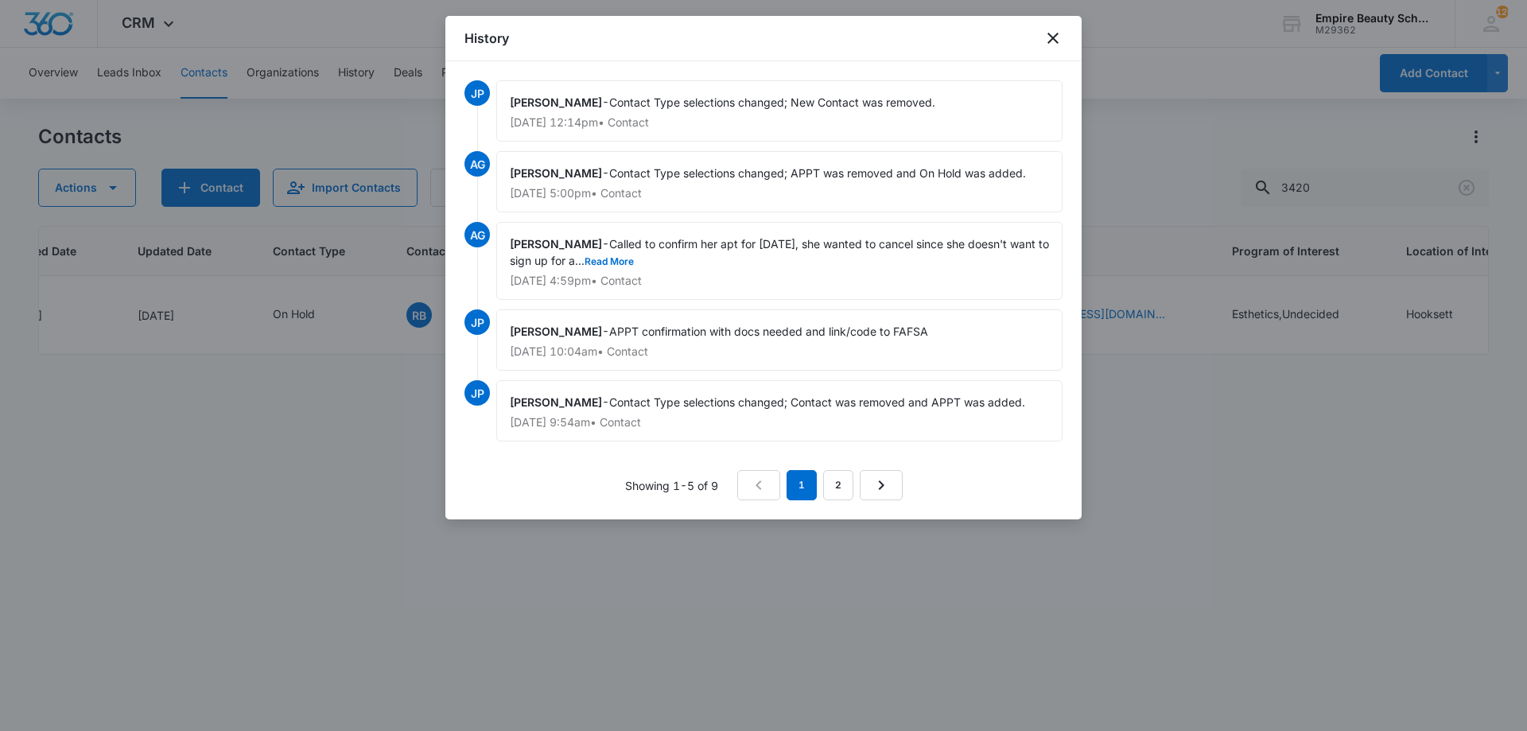
click at [687, 255] on div "Amelia Gauthier - Called to confirm her apt for tomorrow, she wanted to cancel …" at bounding box center [779, 261] width 566 height 78
click at [679, 258] on div "Amelia Gauthier - Called to confirm her apt for tomorrow, she wanted to cancel …" at bounding box center [779, 261] width 566 height 78
click at [634, 261] on button "Read More" at bounding box center [609, 262] width 49 height 10
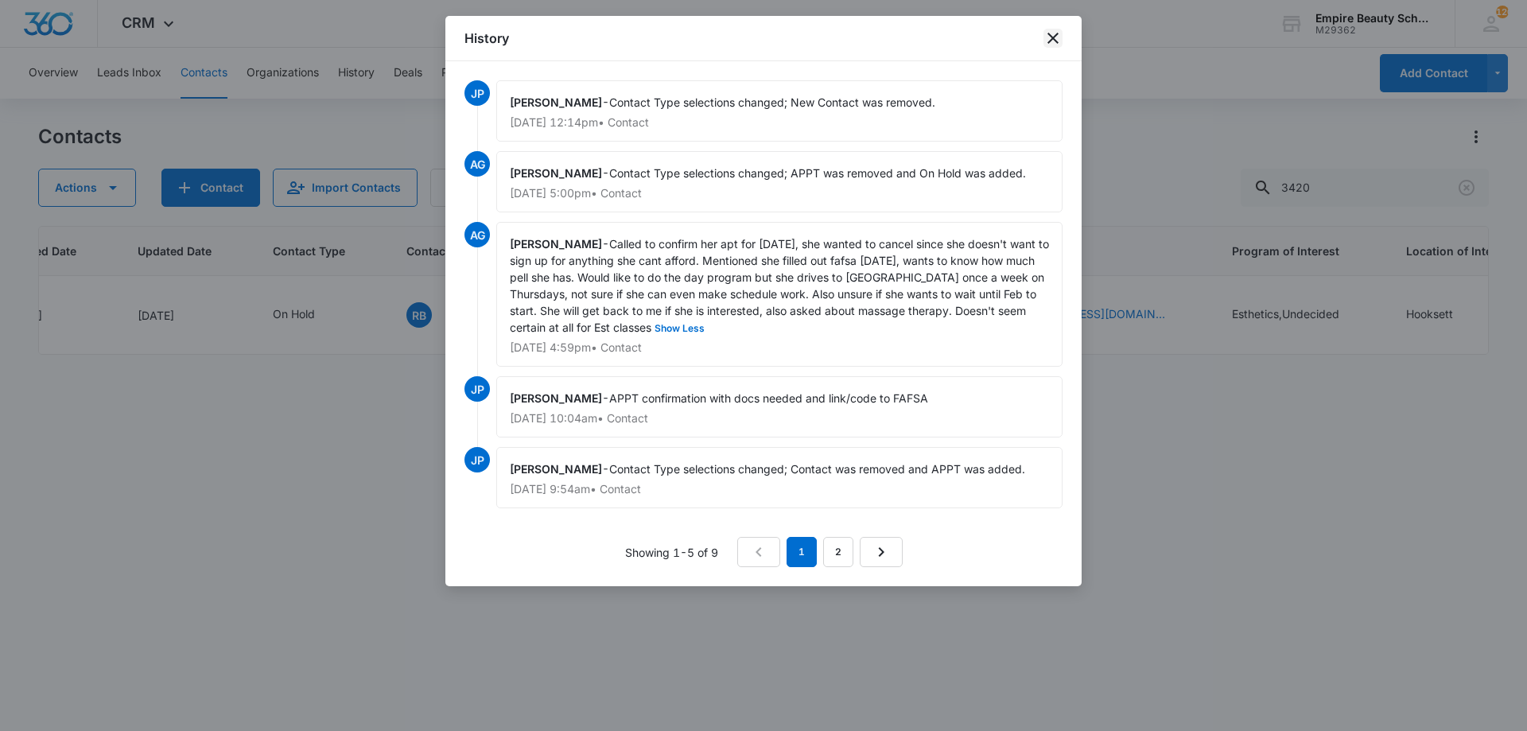
click at [1057, 37] on icon "close" at bounding box center [1053, 38] width 19 height 19
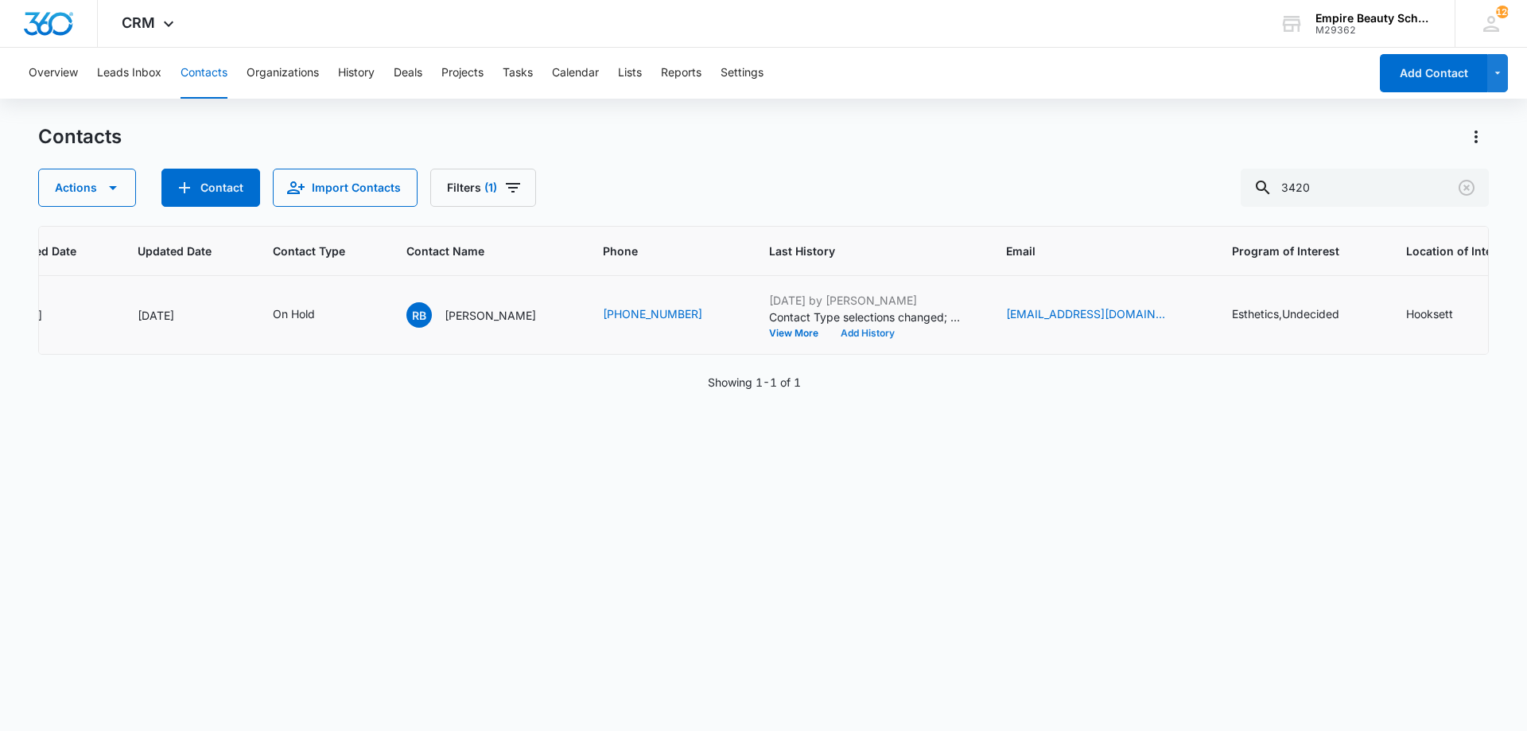
click at [854, 330] on button "Add History" at bounding box center [868, 334] width 76 height 10
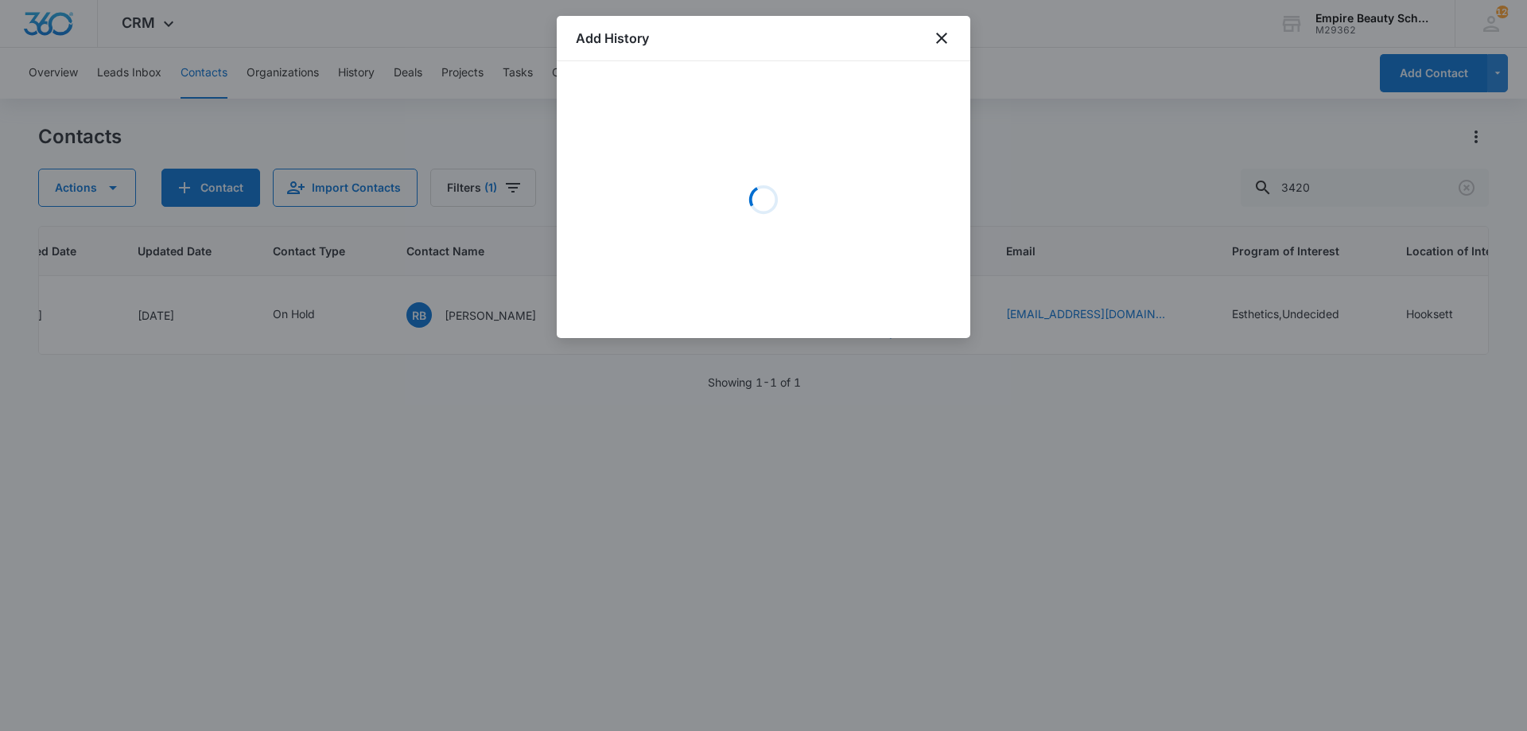
click at [626, 138] on div "Loading" at bounding box center [763, 199] width 375 height 239
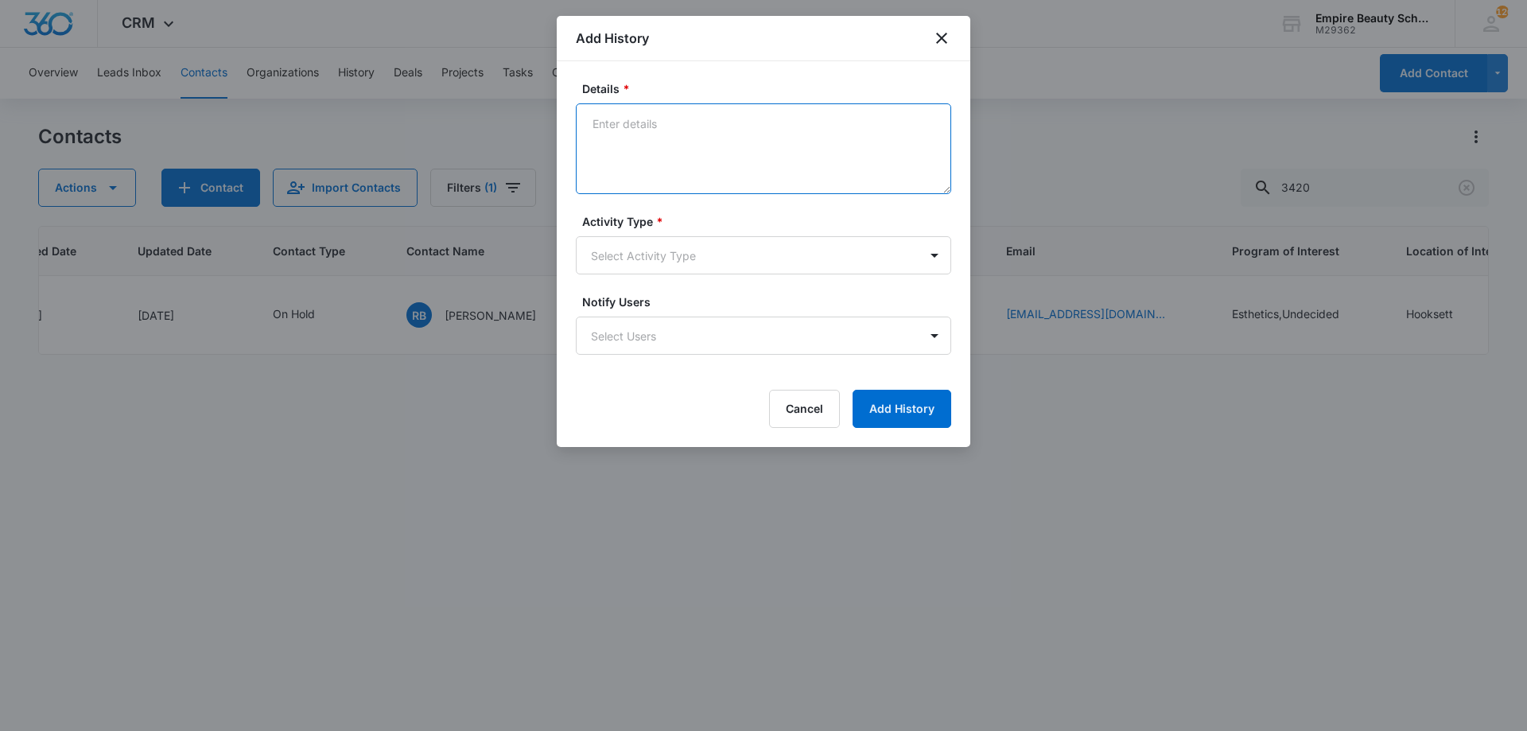
click at [748, 165] on textarea "Details *" at bounding box center [763, 148] width 375 height 91
type textarea "Said that she is looking to make another APPT. Still interested in EST?"
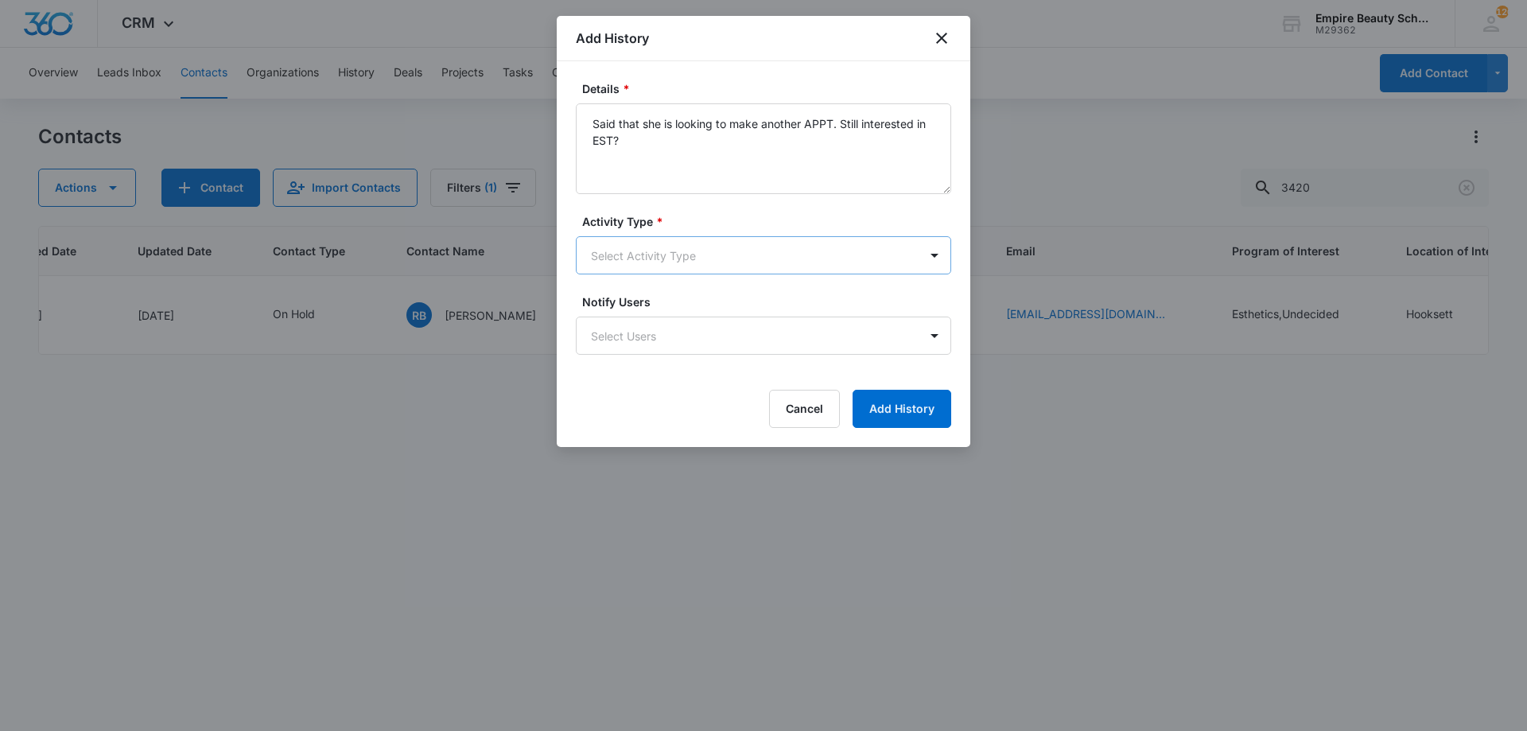
click at [719, 255] on body "CRM Apps Forms CRM Email Shop Payments POS Files Brand Settings Empire Beauty S…" at bounding box center [763, 365] width 1527 height 731
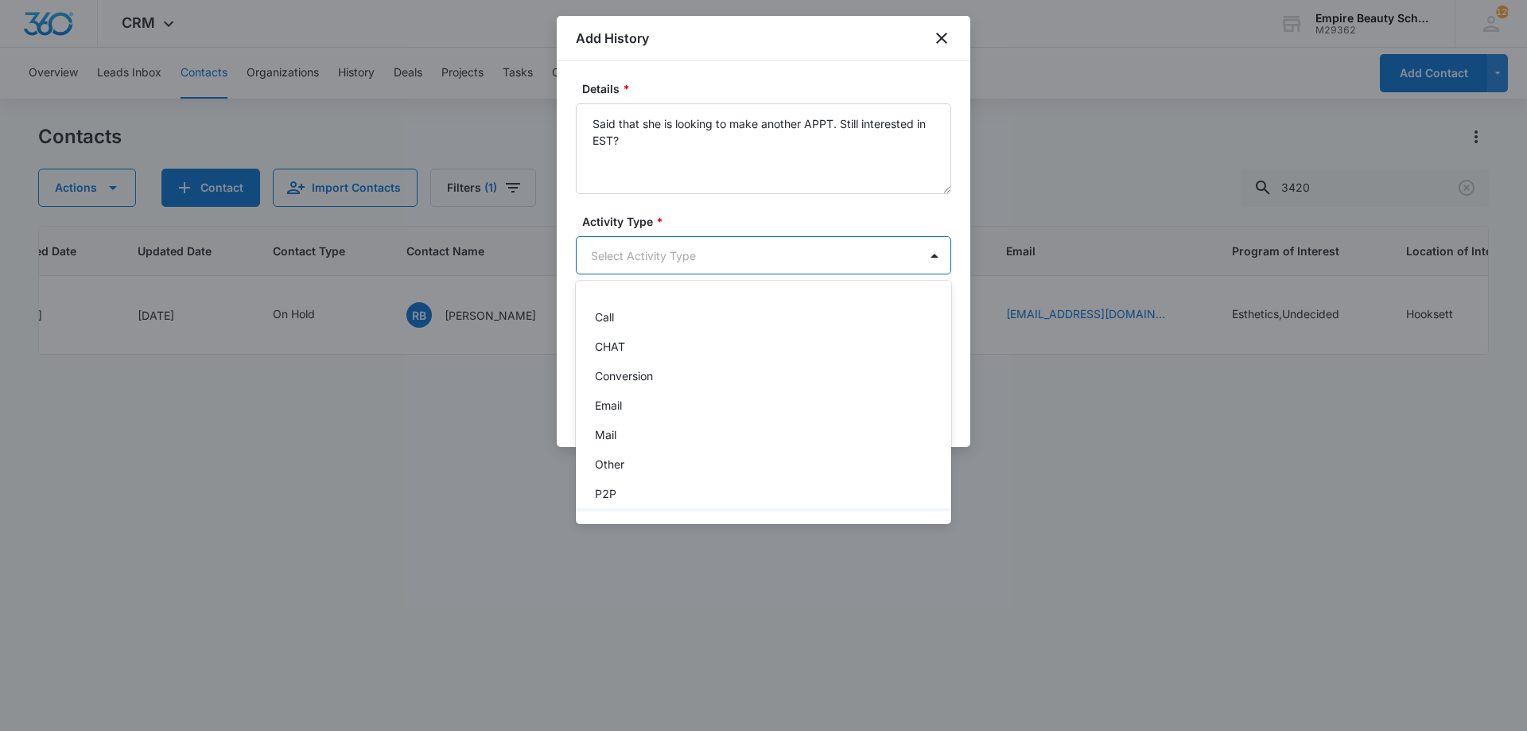
scroll to position [83, 0]
click at [668, 501] on div "Text" at bounding box center [762, 493] width 334 height 17
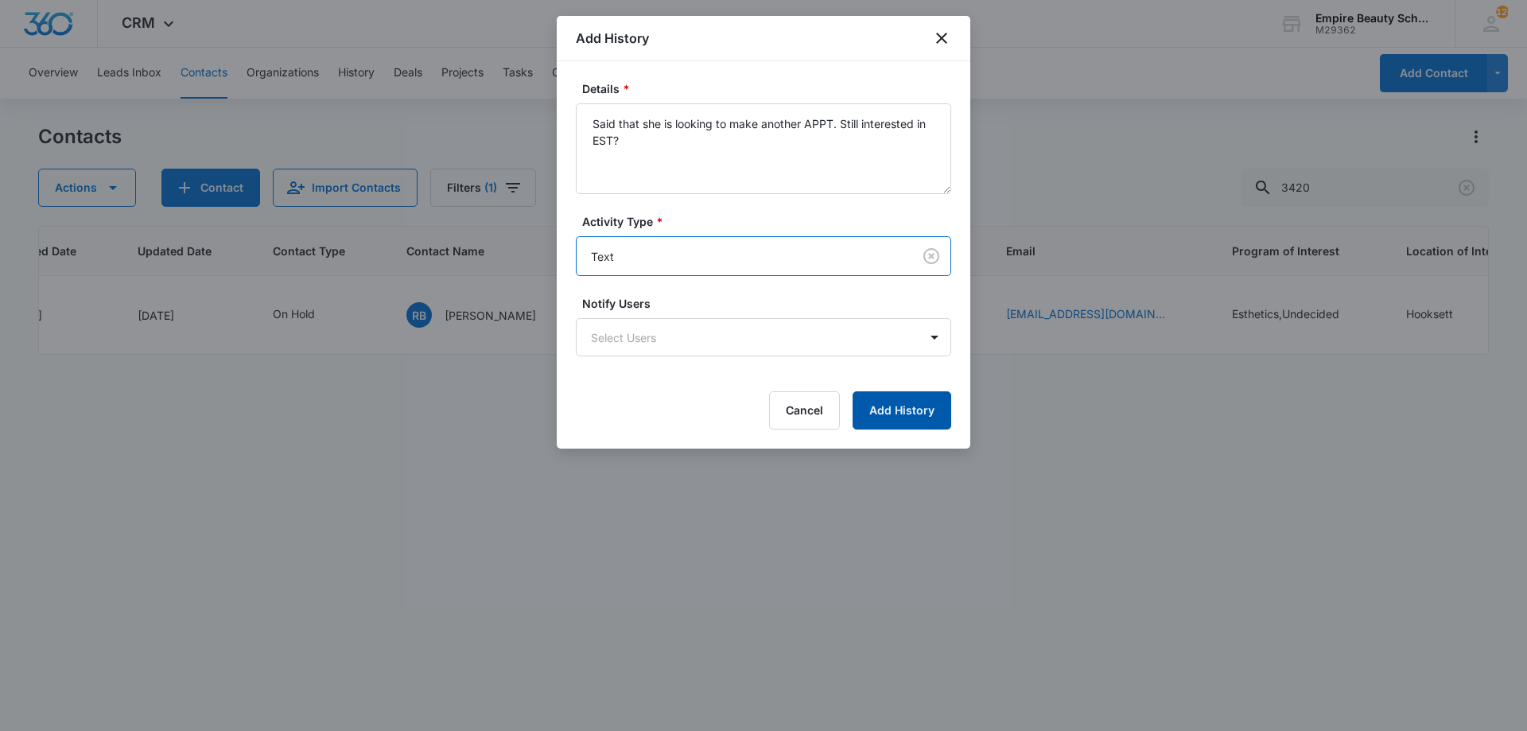
click at [893, 419] on button "Add History" at bounding box center [902, 410] width 99 height 38
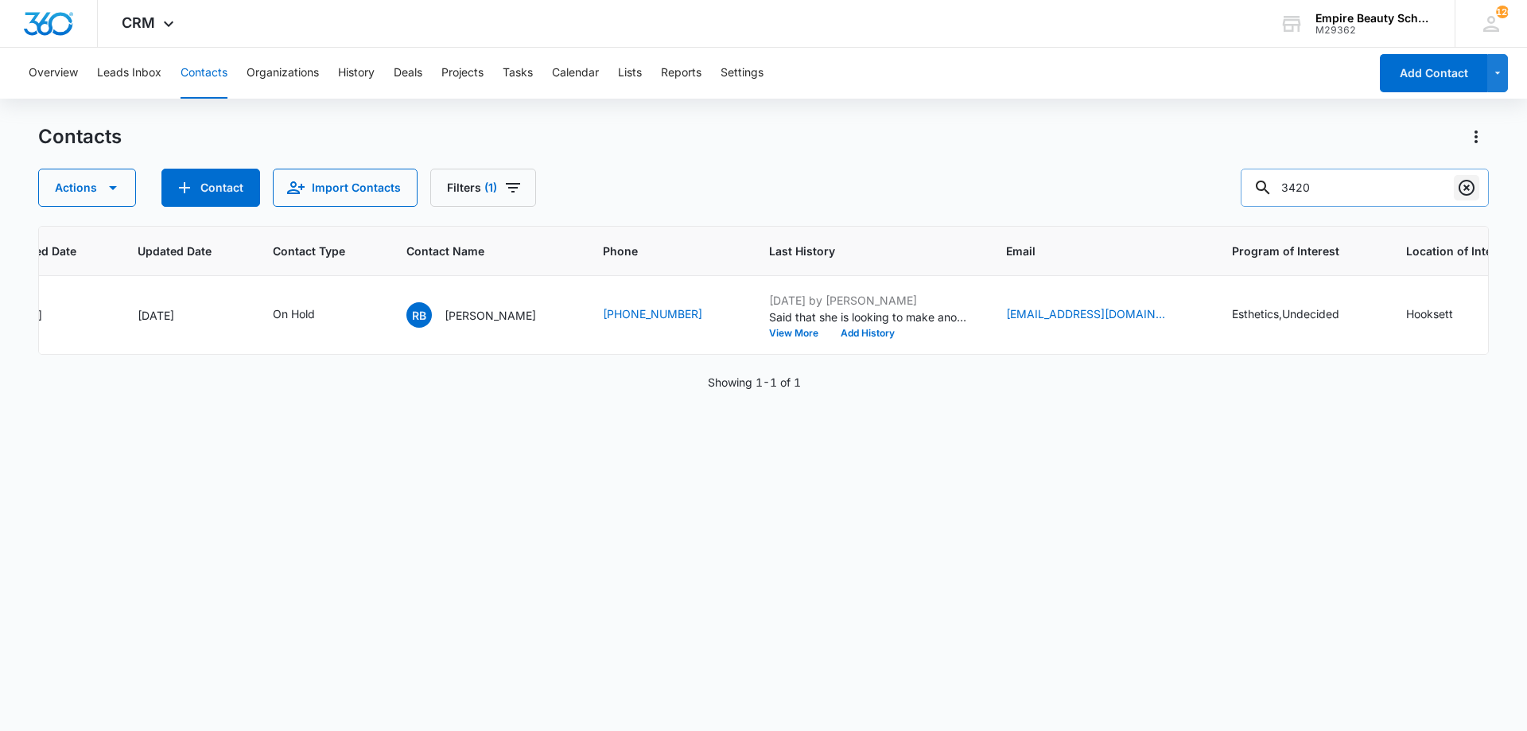
click at [1465, 186] on icon "Clear" at bounding box center [1467, 188] width 16 height 16
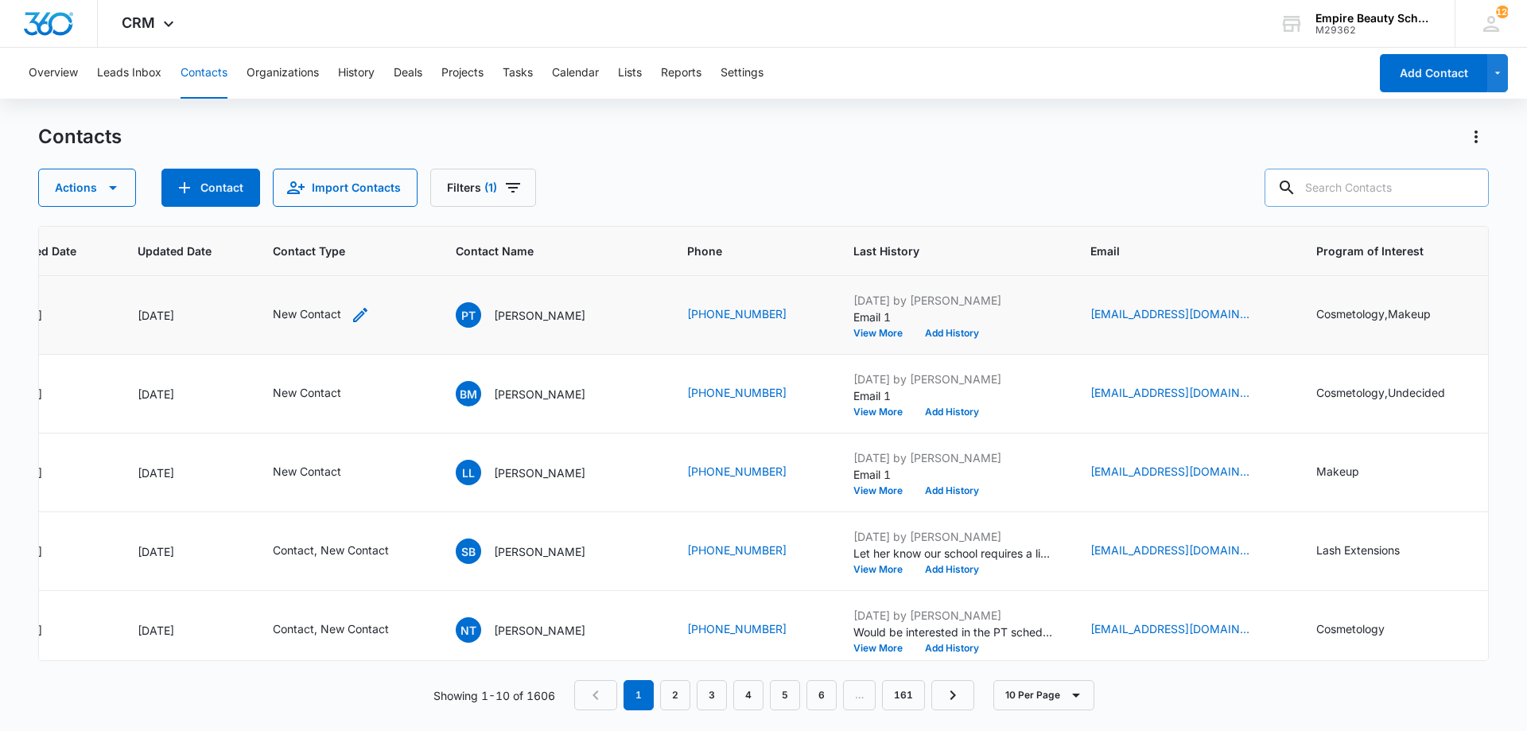
click at [348, 313] on div "New Contact" at bounding box center [321, 314] width 97 height 19
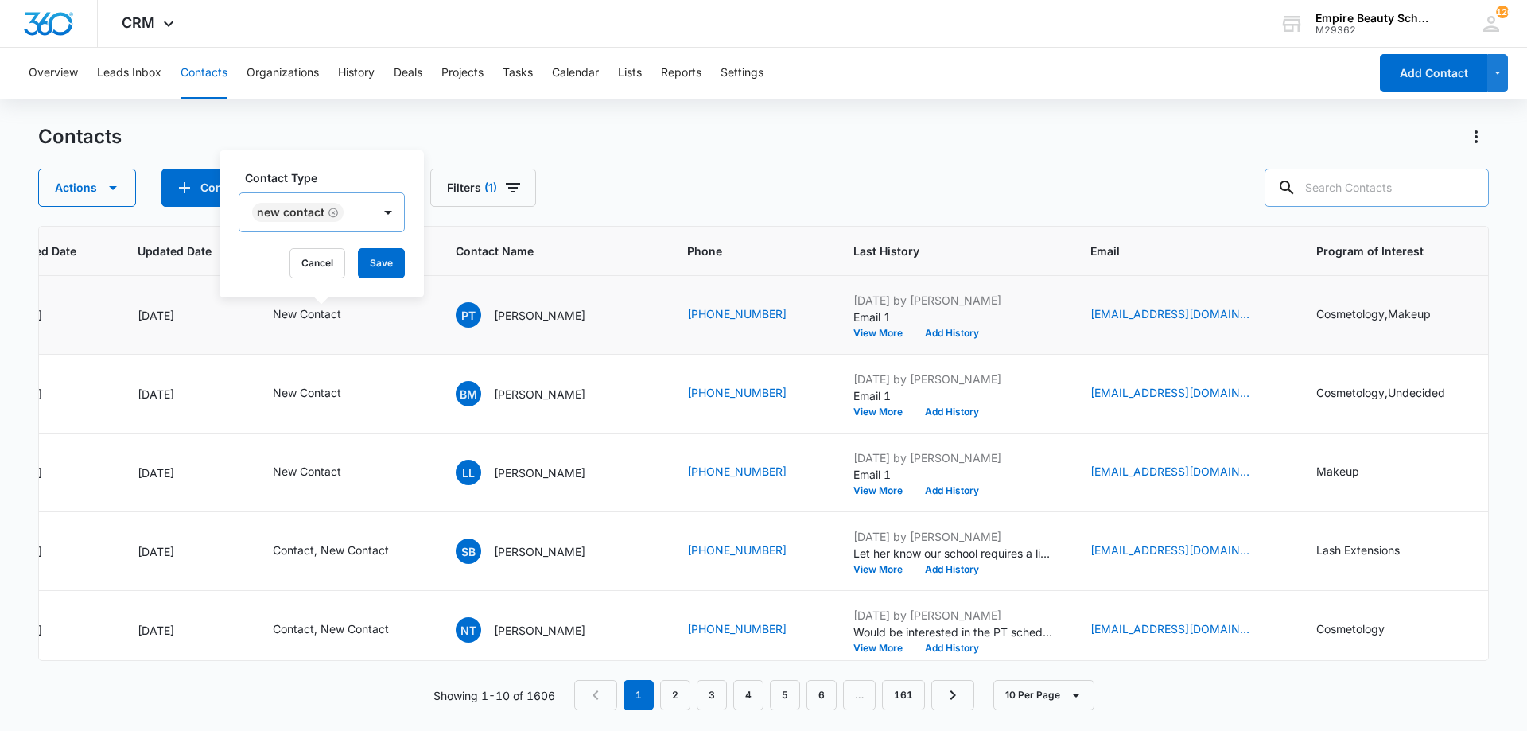
click at [357, 219] on div "New Contact" at bounding box center [305, 212] width 133 height 38
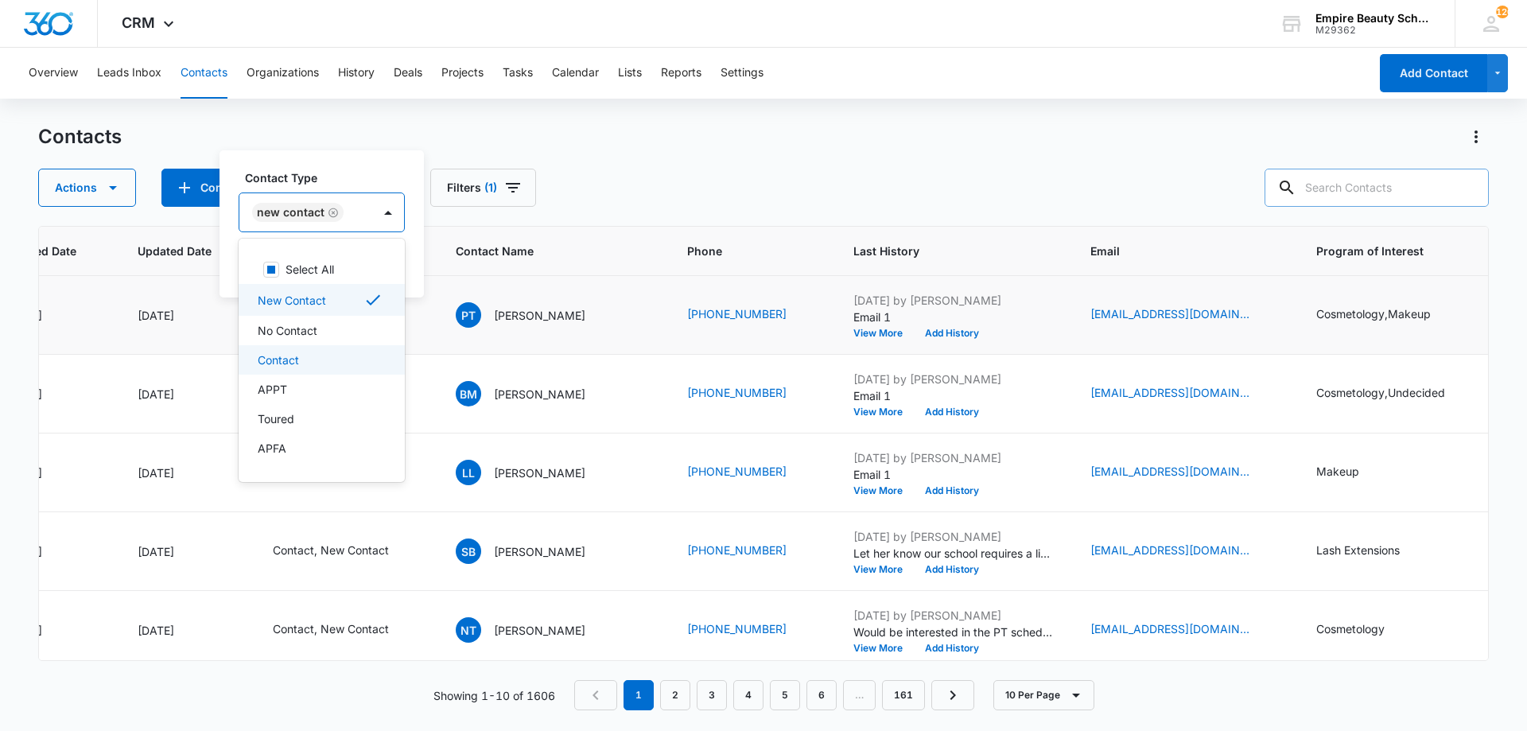
click at [330, 352] on div "Contact" at bounding box center [320, 360] width 125 height 17
click at [382, 196] on div "New Contact Contact" at bounding box center [339, 212] width 201 height 38
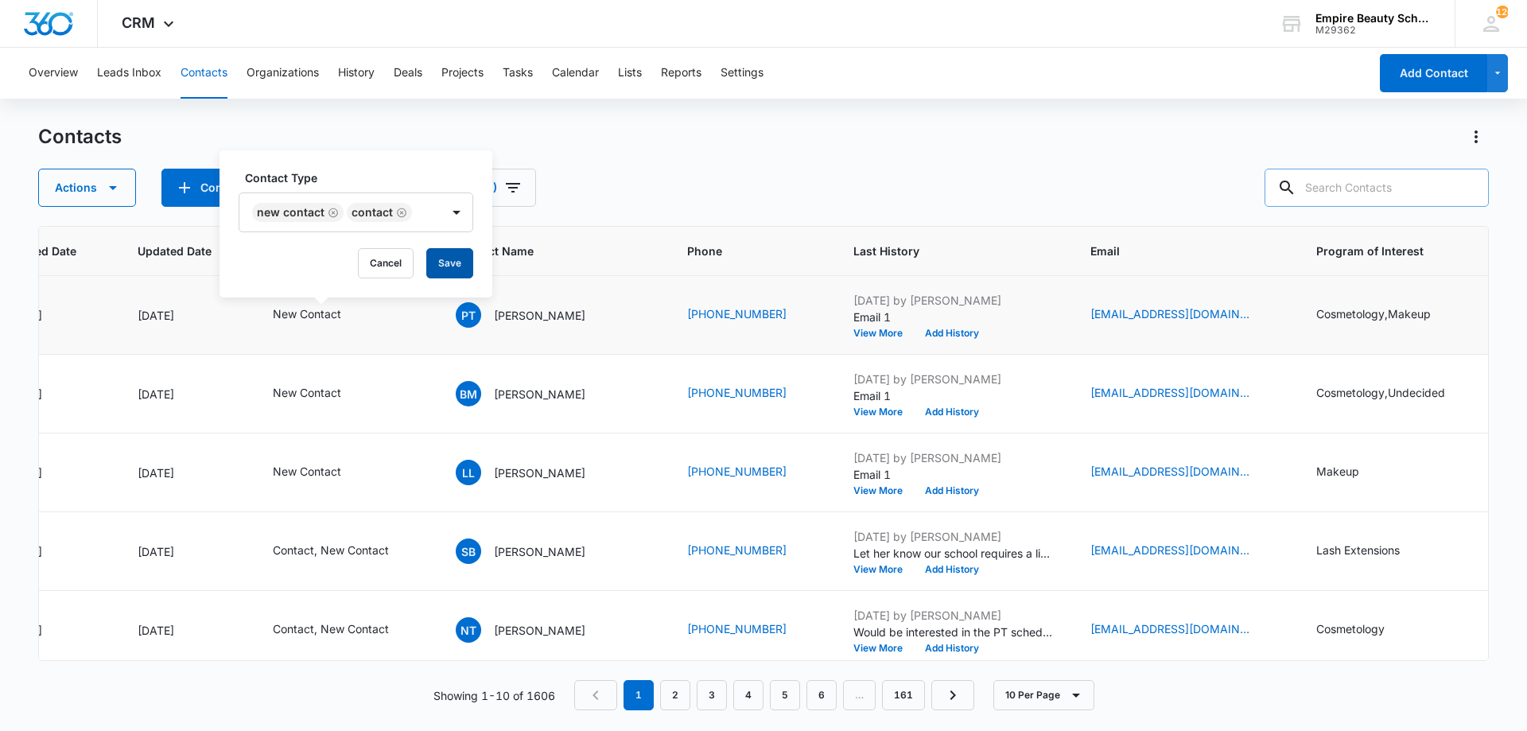
click at [466, 248] on button "Save" at bounding box center [449, 263] width 47 height 30
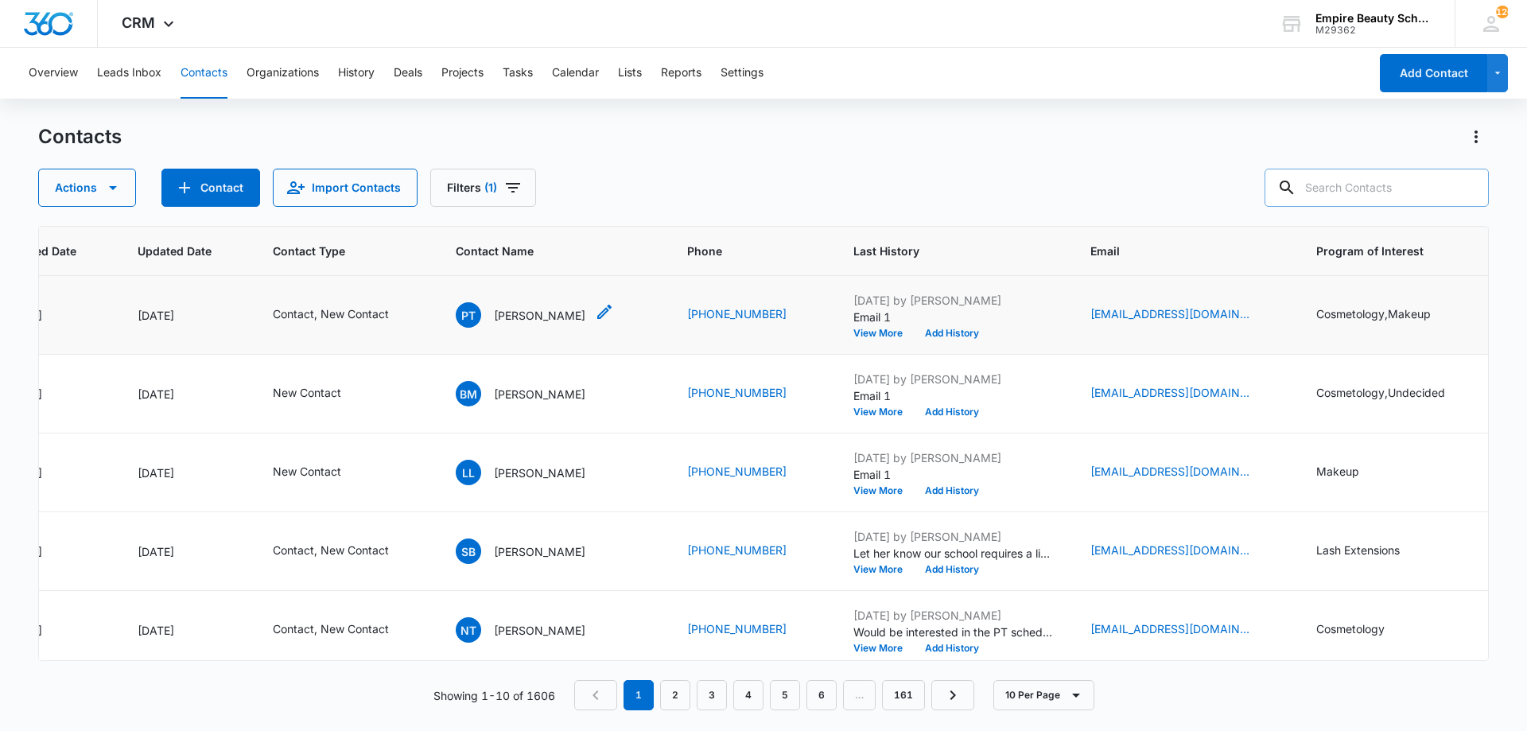
click at [516, 321] on p "Paige Trow" at bounding box center [539, 315] width 91 height 17
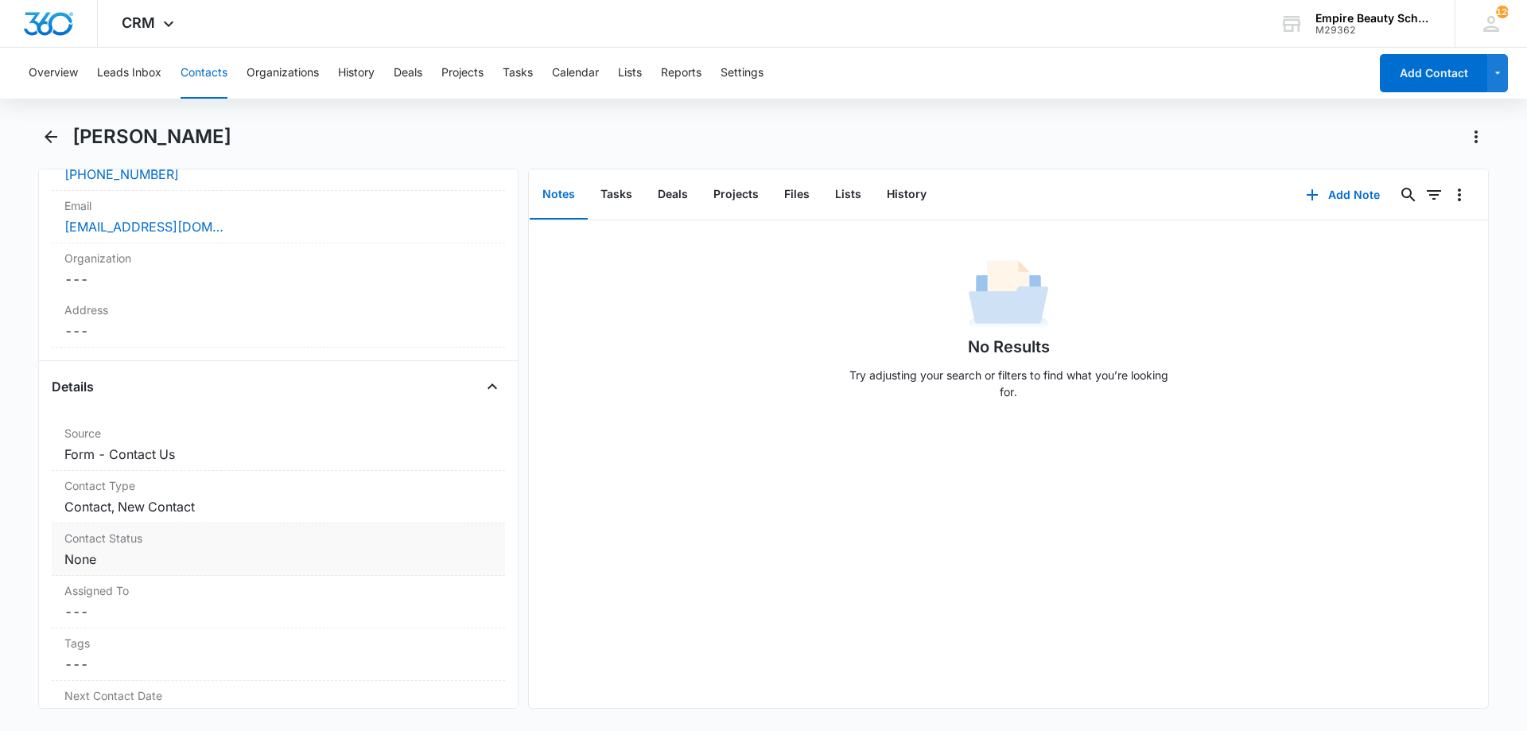
scroll to position [397, 0]
click at [134, 544] on label "Contact Status" at bounding box center [278, 537] width 428 height 17
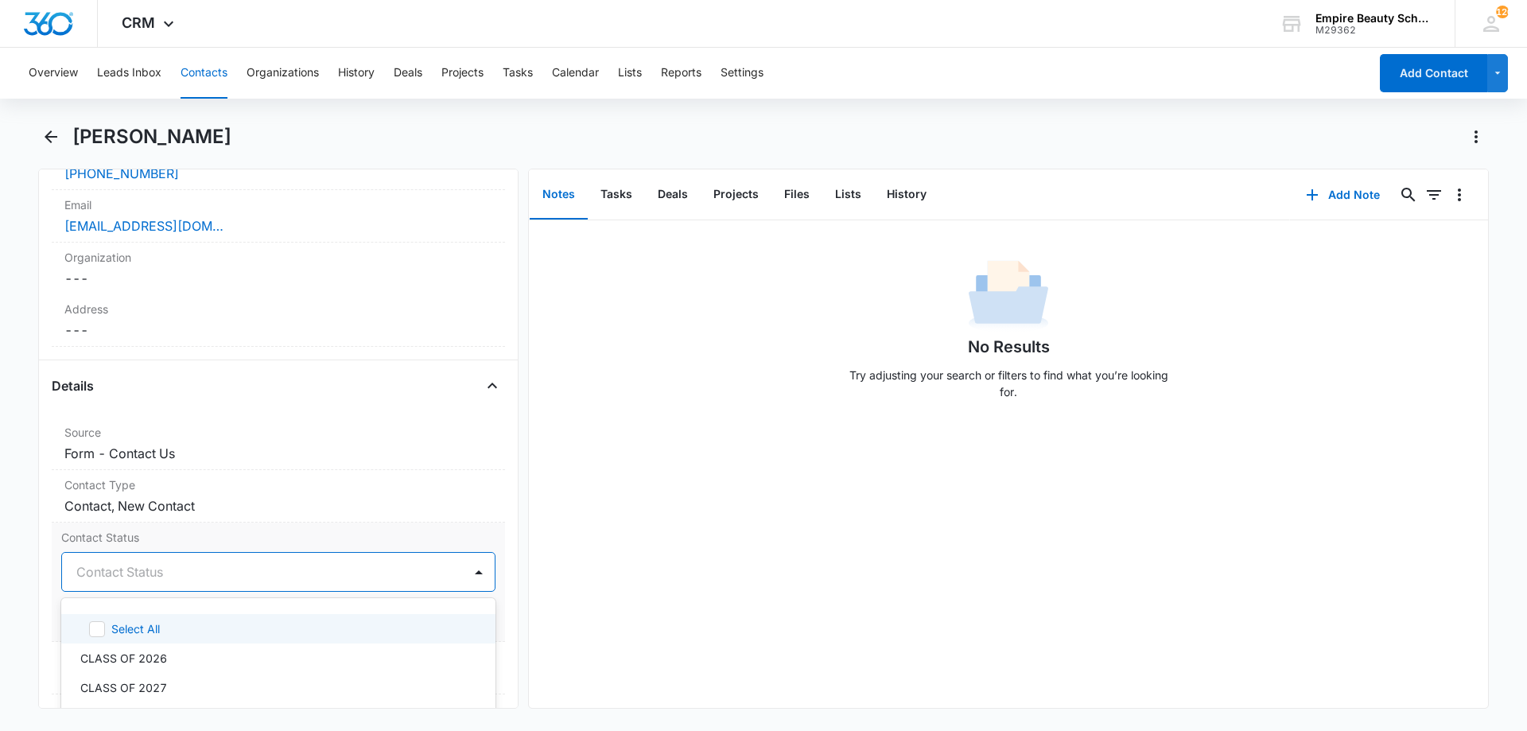
click at [154, 572] on div at bounding box center [259, 572] width 366 height 22
click at [187, 637] on div "CLASS OF 2027" at bounding box center [278, 631] width 434 height 29
click at [283, 559] on div "CLASS OF 2027" at bounding box center [262, 572] width 401 height 38
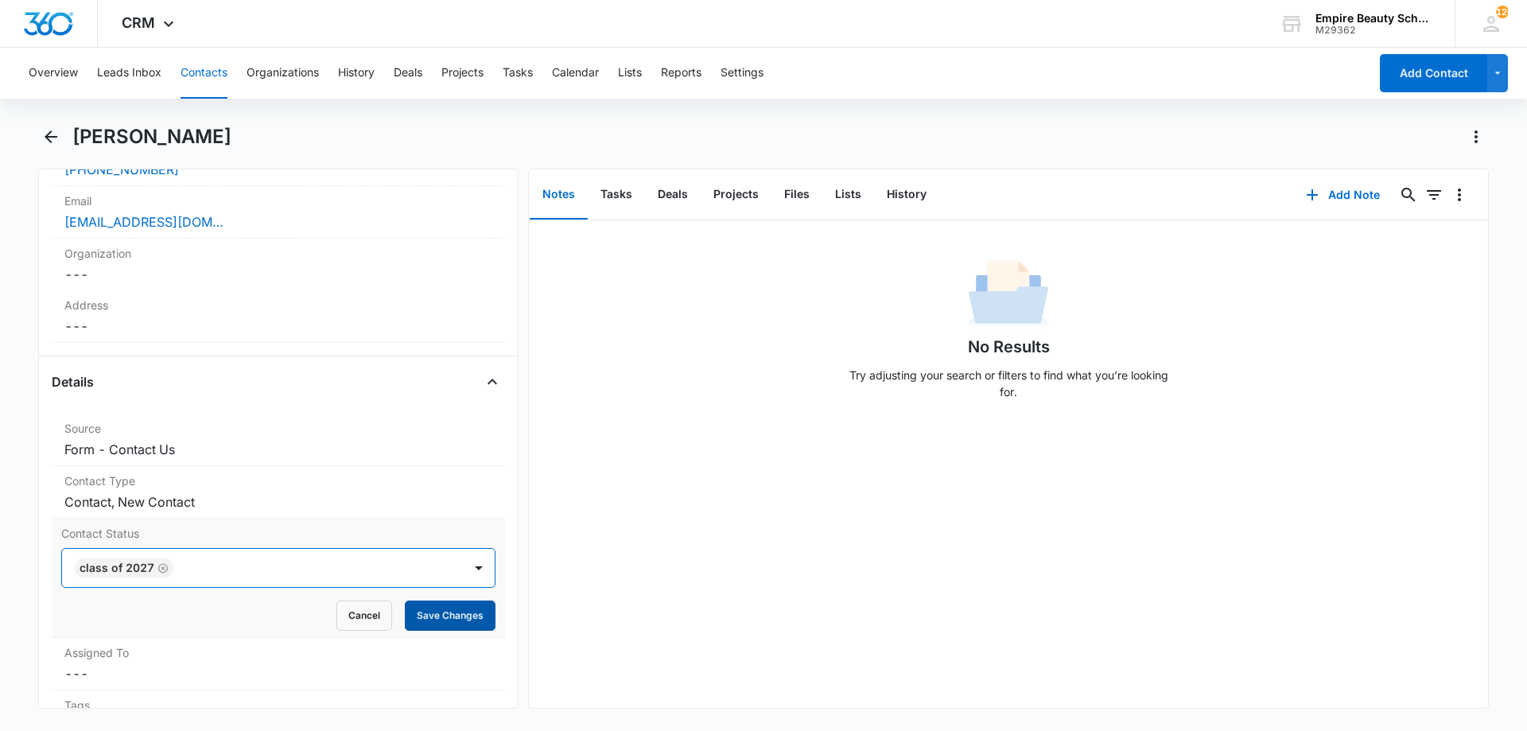
click at [436, 623] on button "Save Changes" at bounding box center [450, 616] width 91 height 30
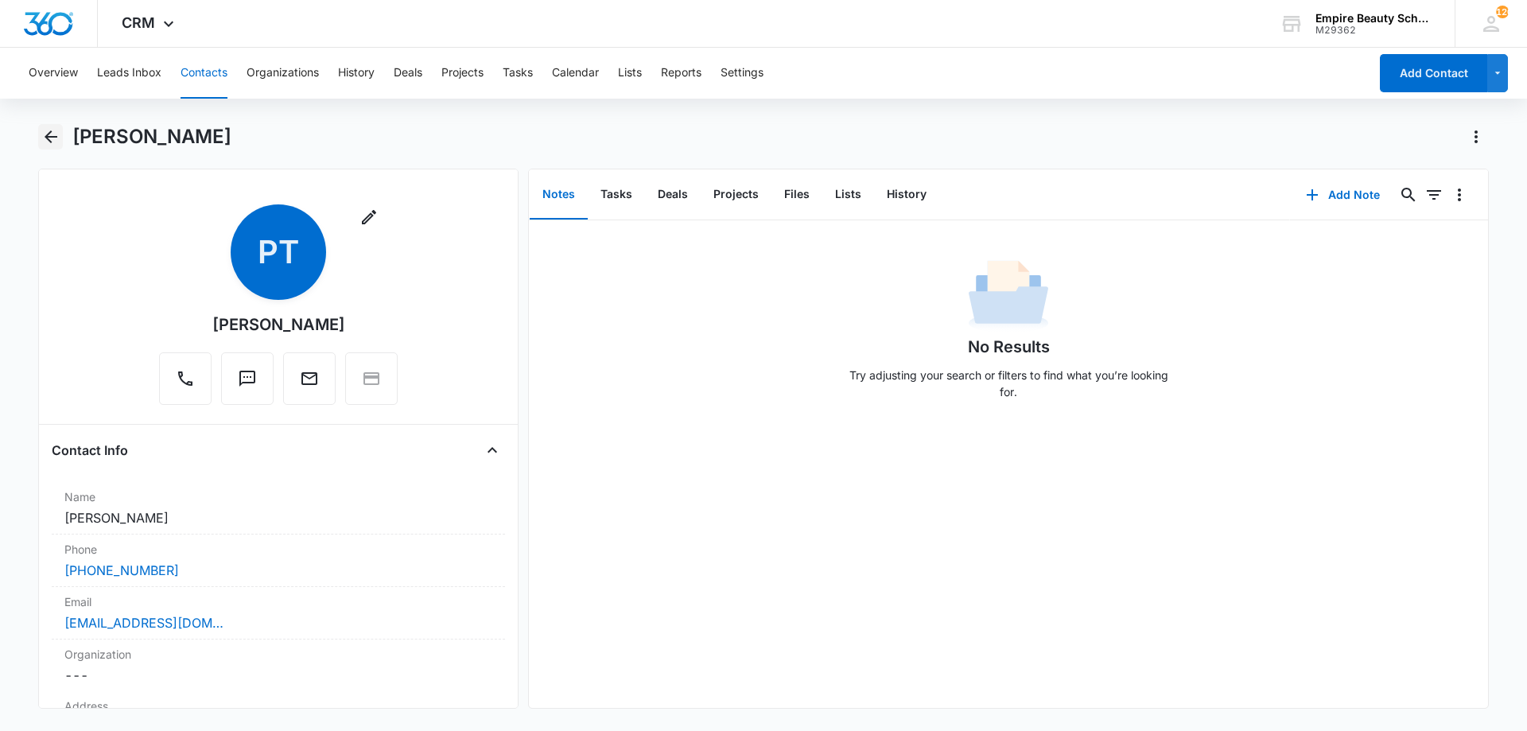
click at [52, 138] on icon "Back" at bounding box center [51, 136] width 13 height 13
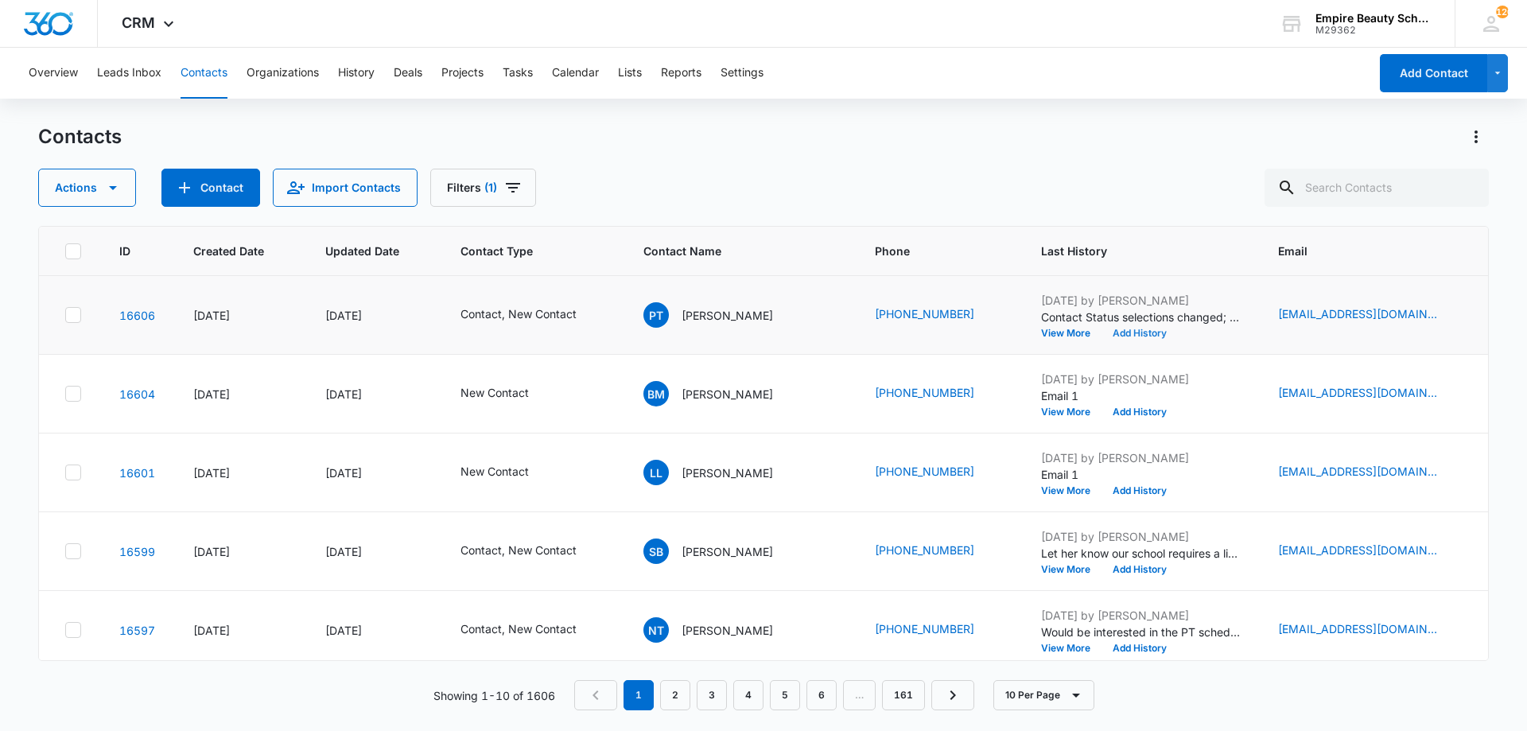
click at [1113, 336] on button "Add History" at bounding box center [1140, 334] width 76 height 10
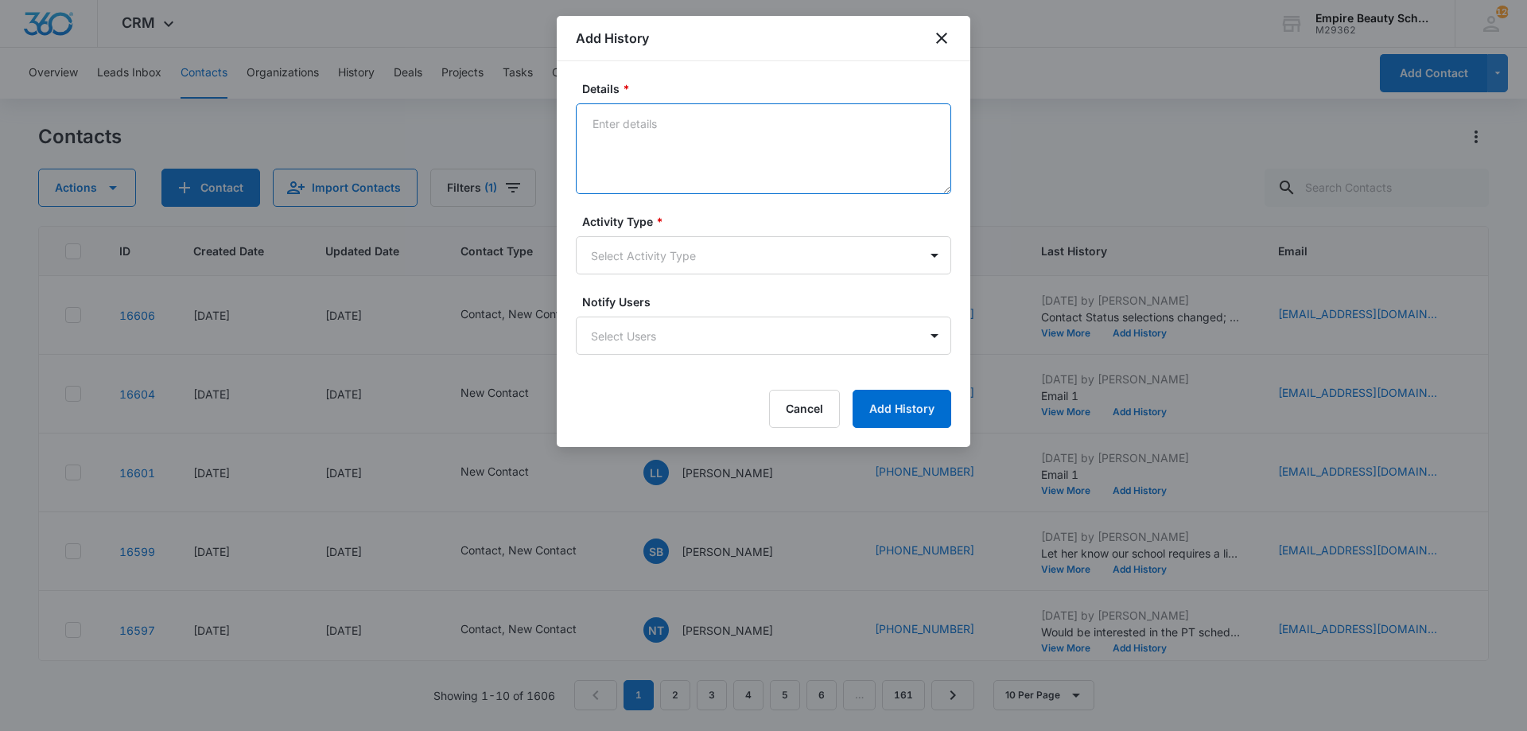
drag, startPoint x: 700, startPoint y: 130, endPoint x: 762, endPoint y: 153, distance: 66.2
click at [702, 129] on textarea "Details *" at bounding box center [763, 148] width 375 height 91
type textarea "Going into her Junior year and looking for more info. Provided FT/PT/EVE schedu…"
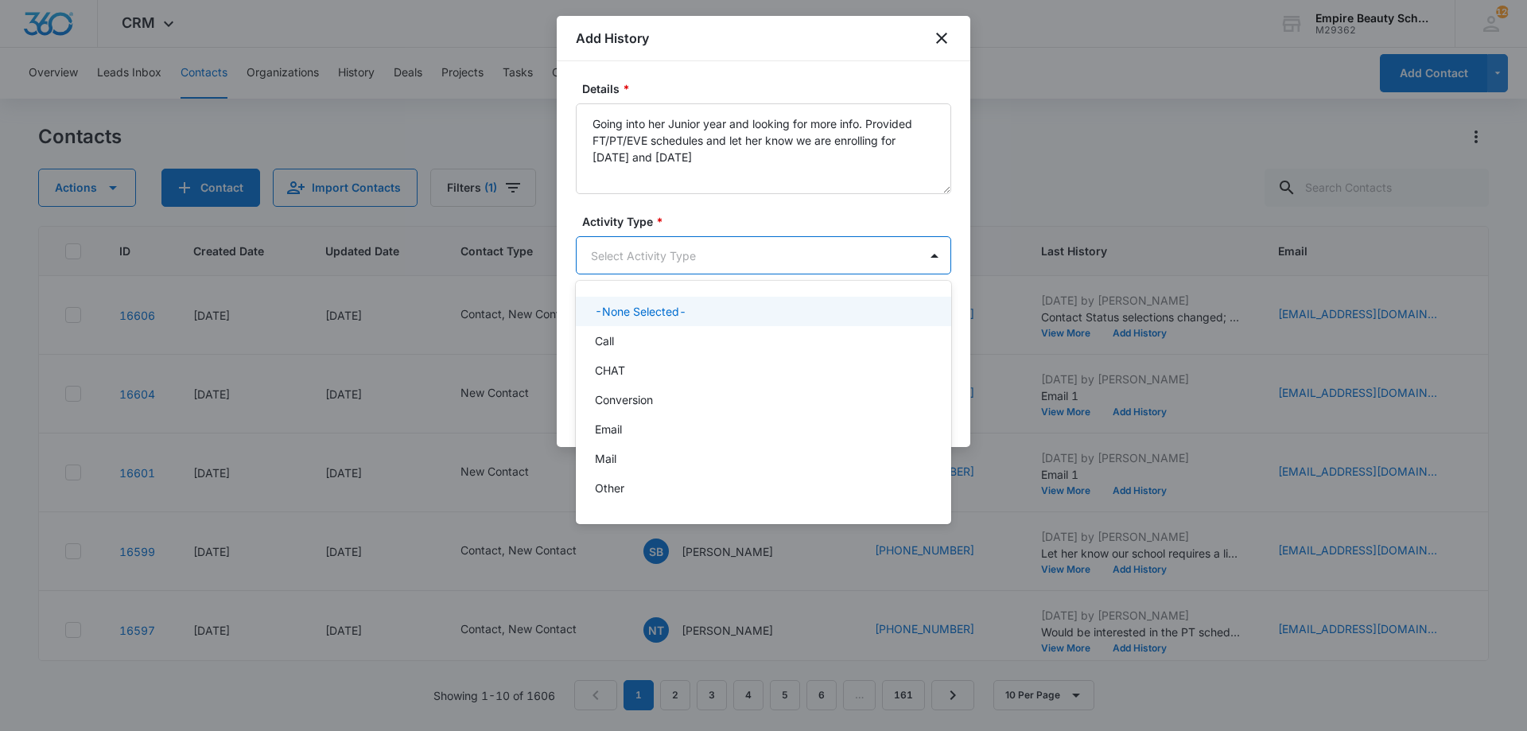
click at [626, 236] on body "CRM Apps Forms CRM Email Shop Payments POS Files Brand Settings Empire Beauty S…" at bounding box center [763, 365] width 1527 height 731
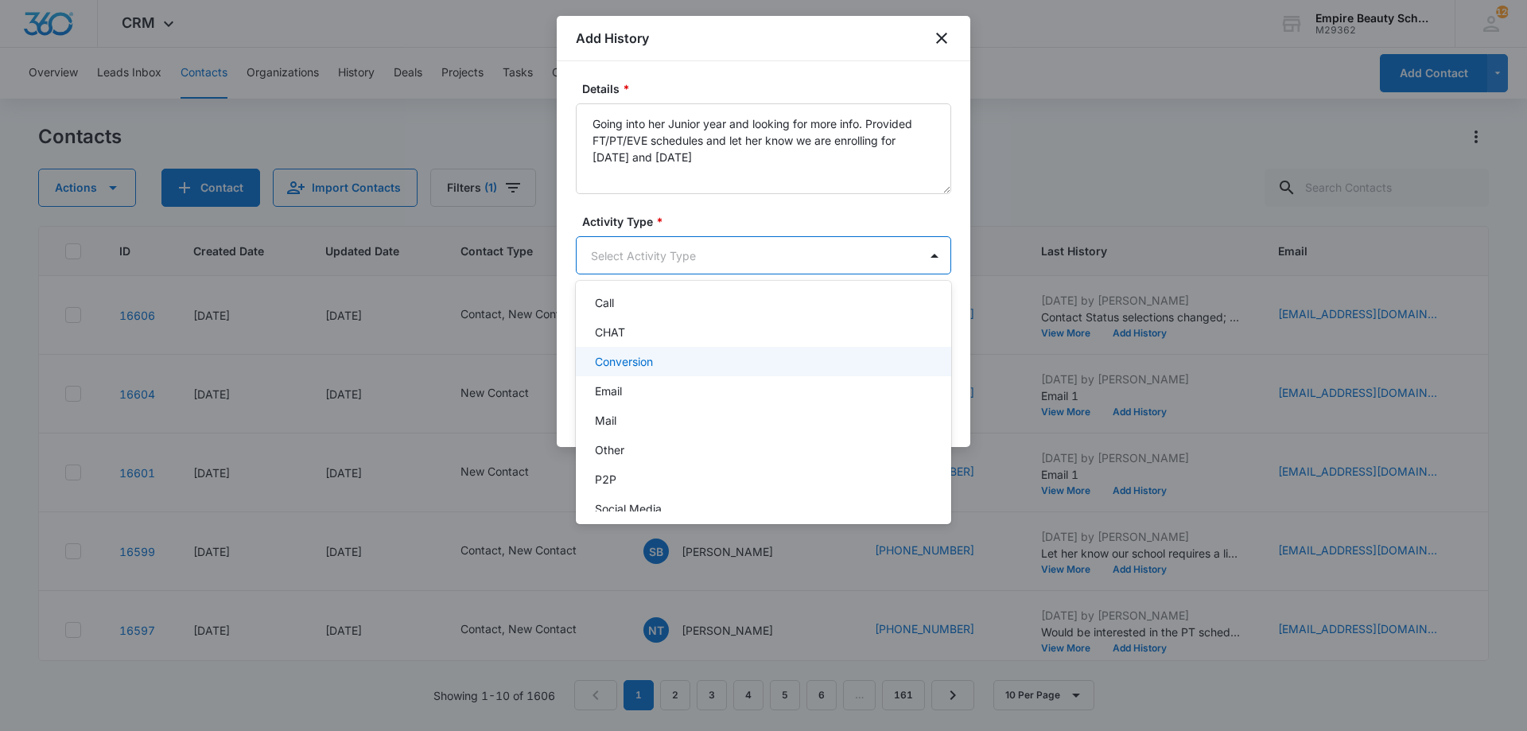
scroll to position [83, 0]
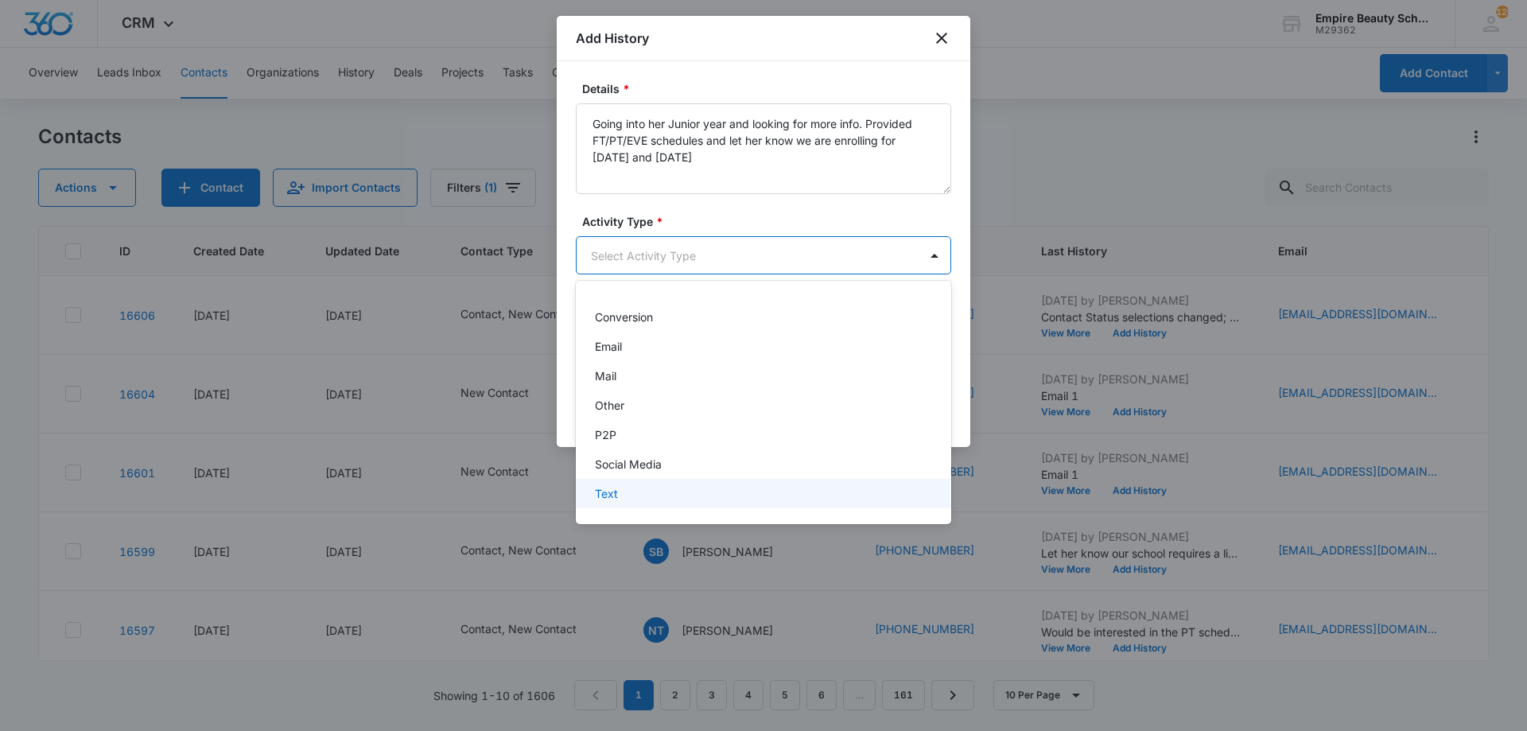
click at [618, 488] on div "Text" at bounding box center [762, 493] width 334 height 17
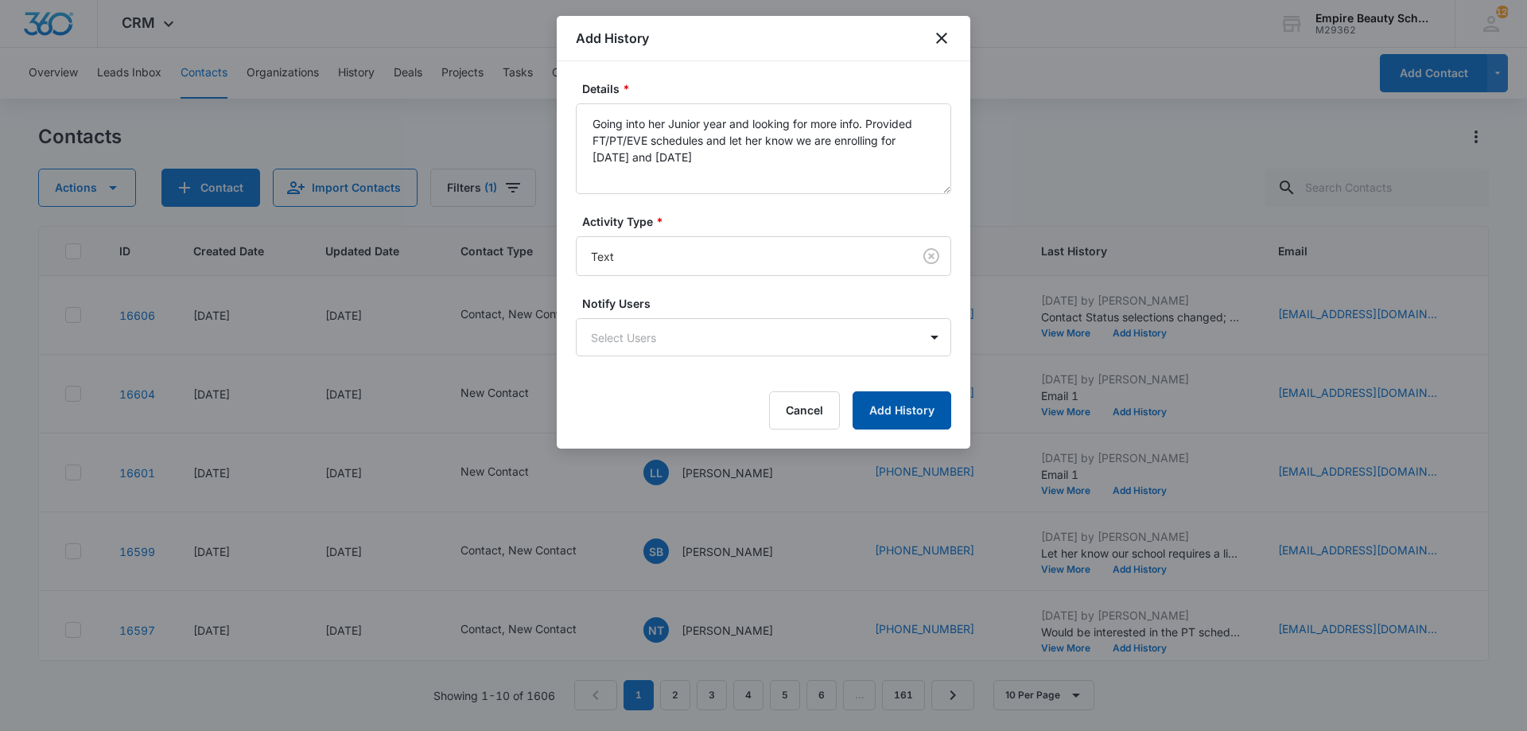
click at [909, 414] on button "Add History" at bounding box center [902, 410] width 99 height 38
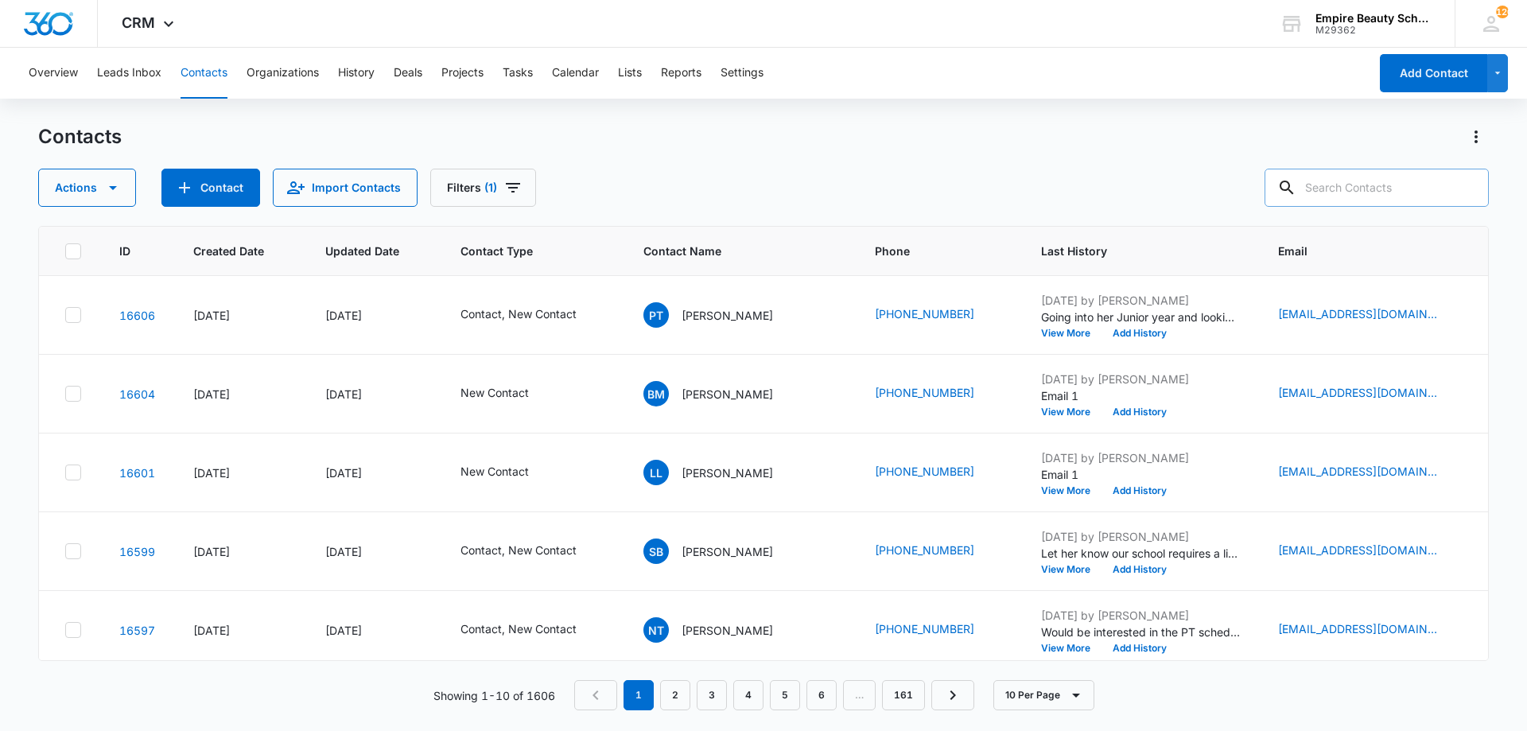
click at [1395, 185] on input "text" at bounding box center [1377, 188] width 224 height 38
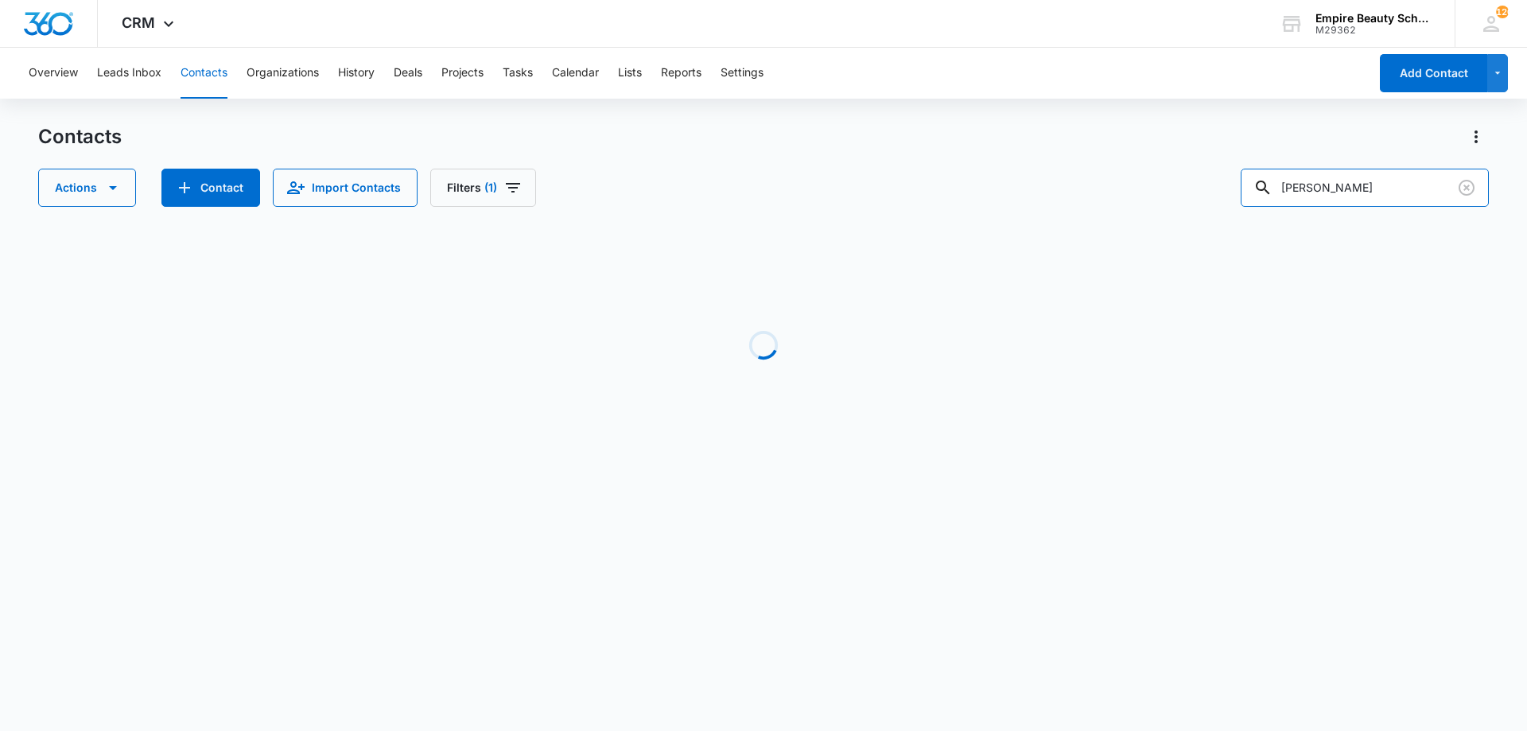
type input "rebecca bandy"
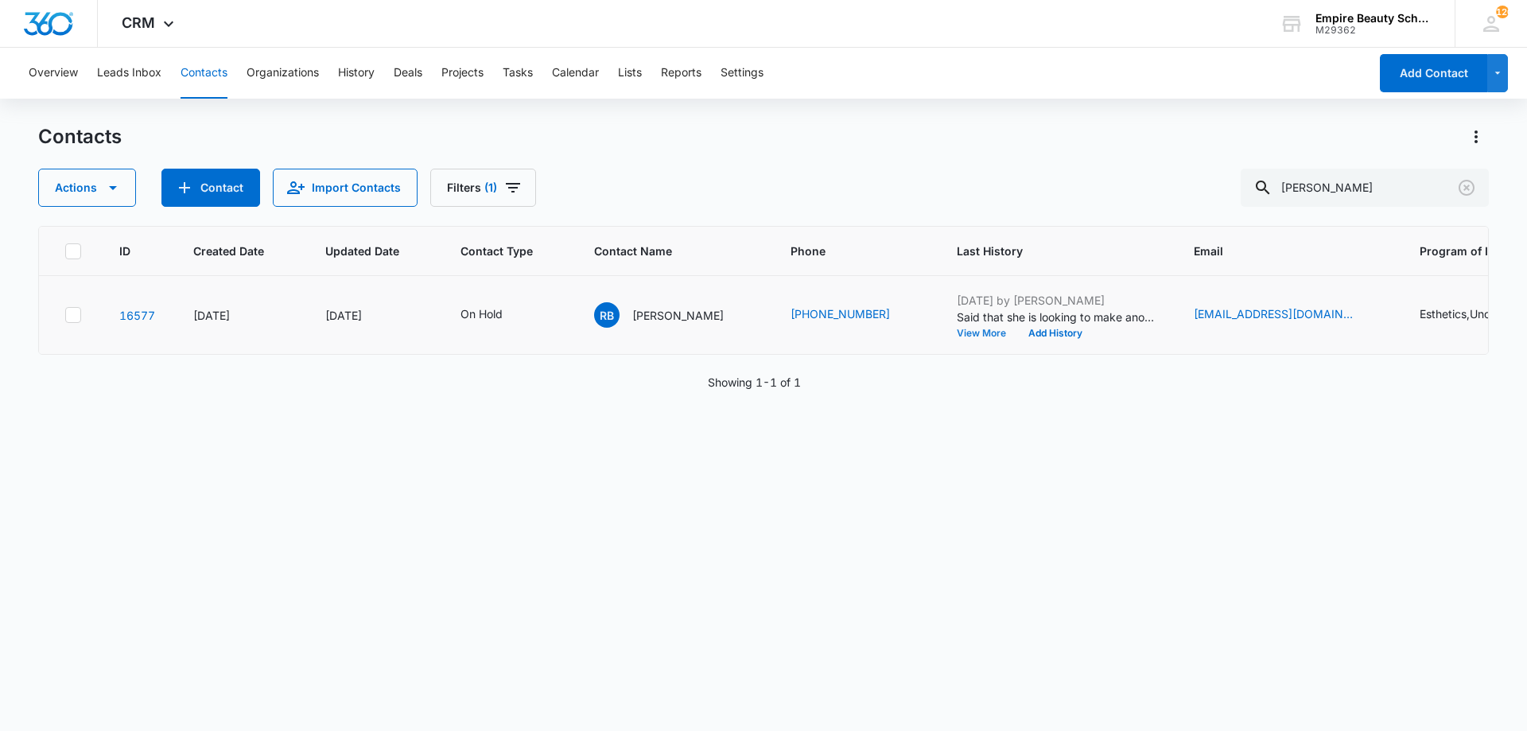
click at [962, 330] on button "View More" at bounding box center [987, 334] width 60 height 10
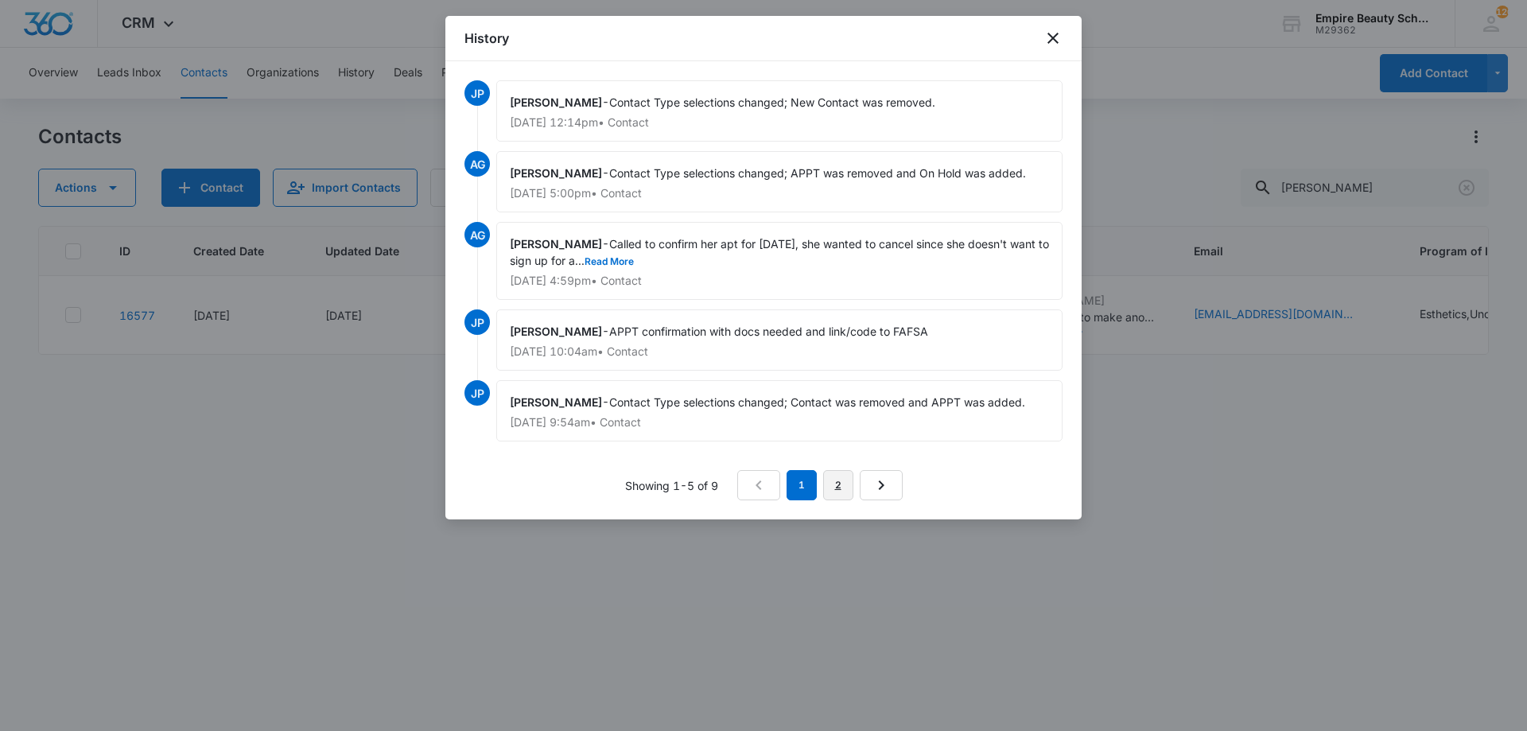
click at [826, 482] on link "2" at bounding box center [838, 485] width 30 height 30
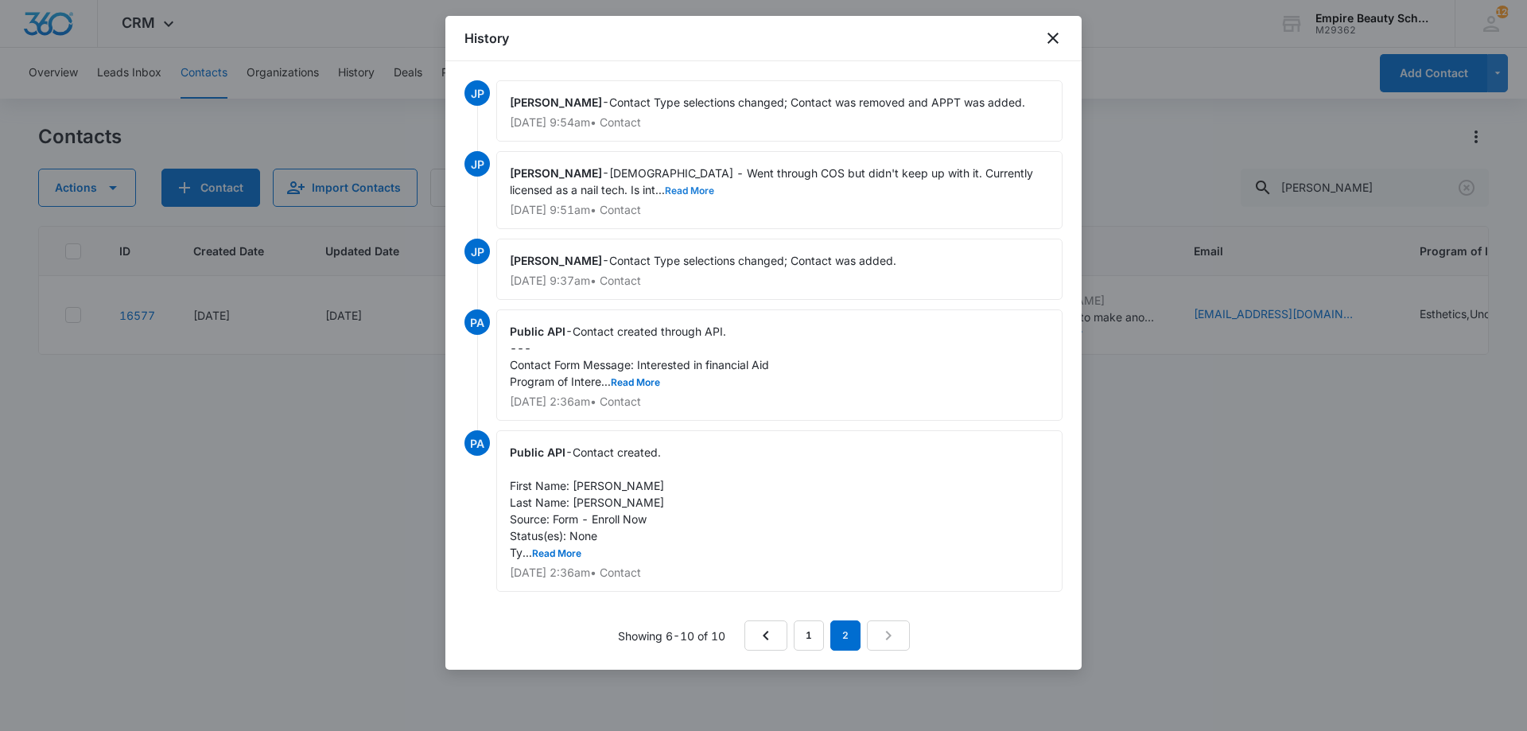
click at [665, 190] on button "Read More" at bounding box center [689, 191] width 49 height 10
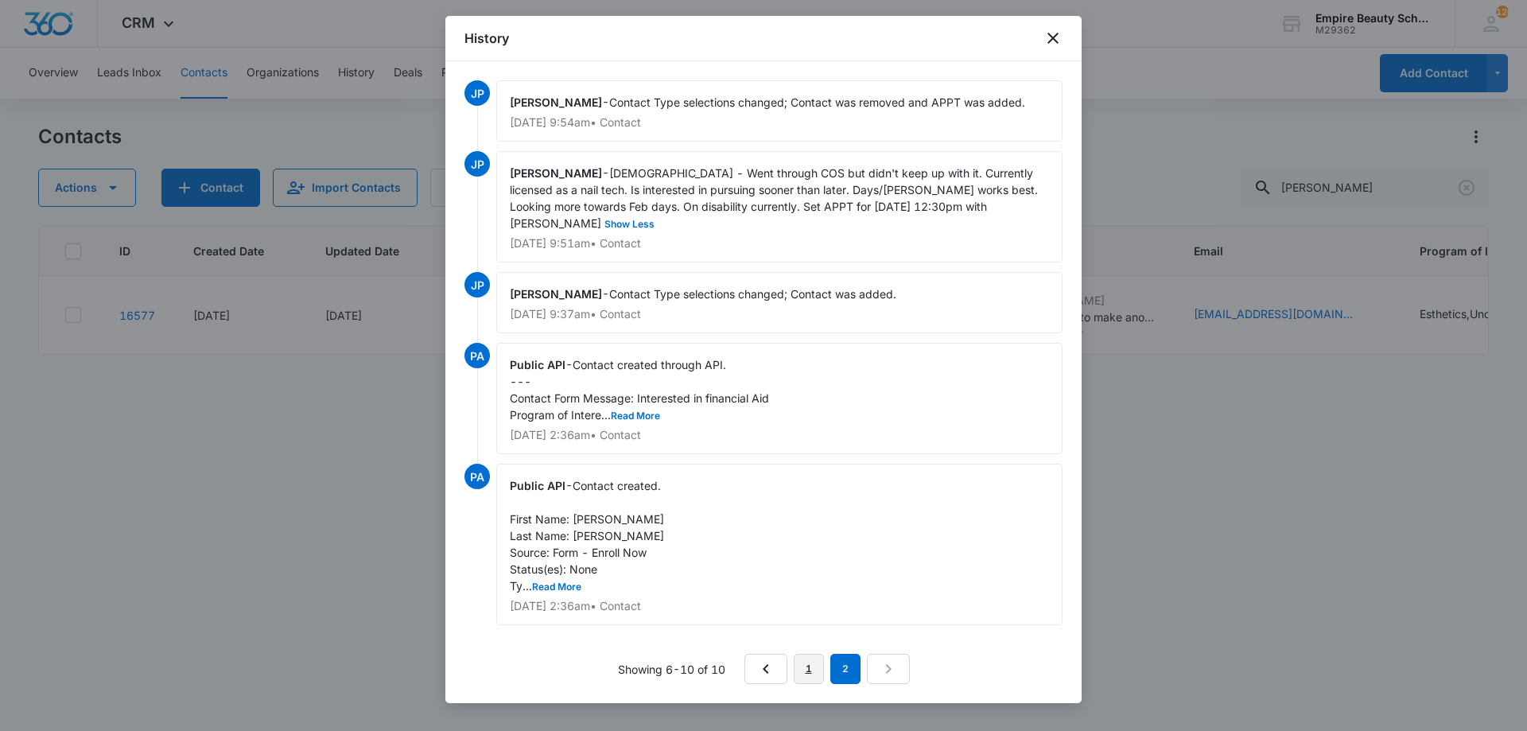
click at [815, 654] on link "1" at bounding box center [809, 669] width 30 height 30
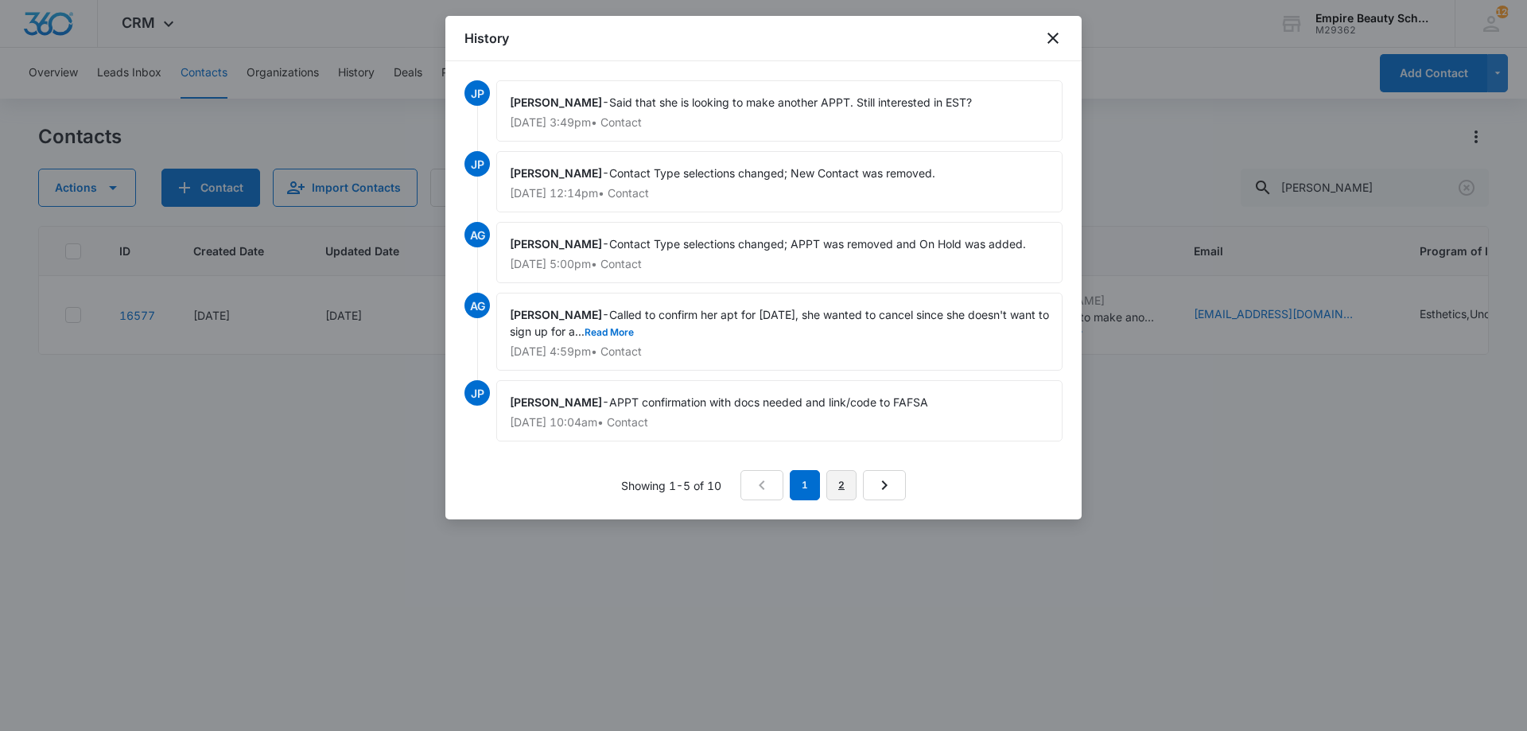
click at [851, 481] on link "2" at bounding box center [842, 485] width 30 height 30
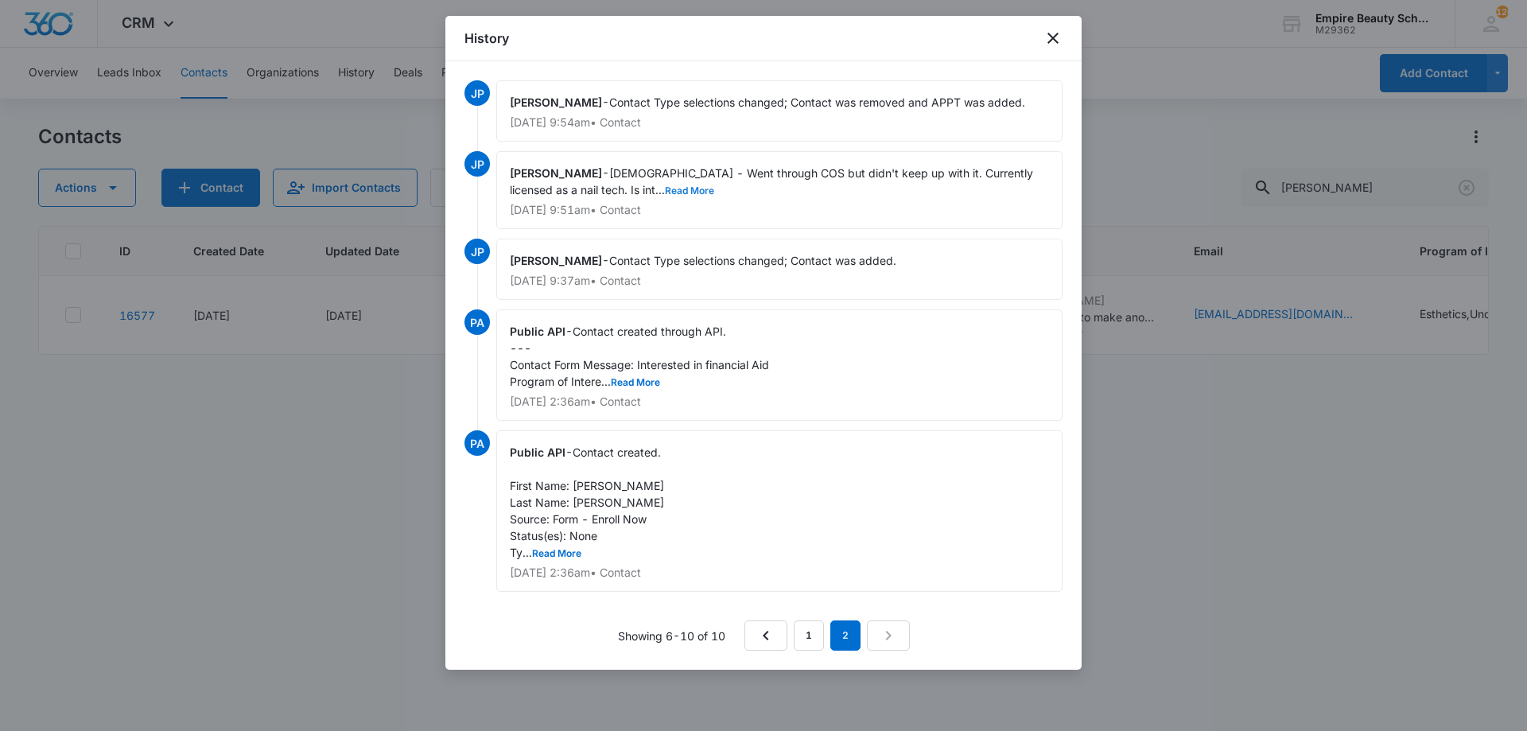
click at [665, 186] on button "Read More" at bounding box center [689, 191] width 49 height 10
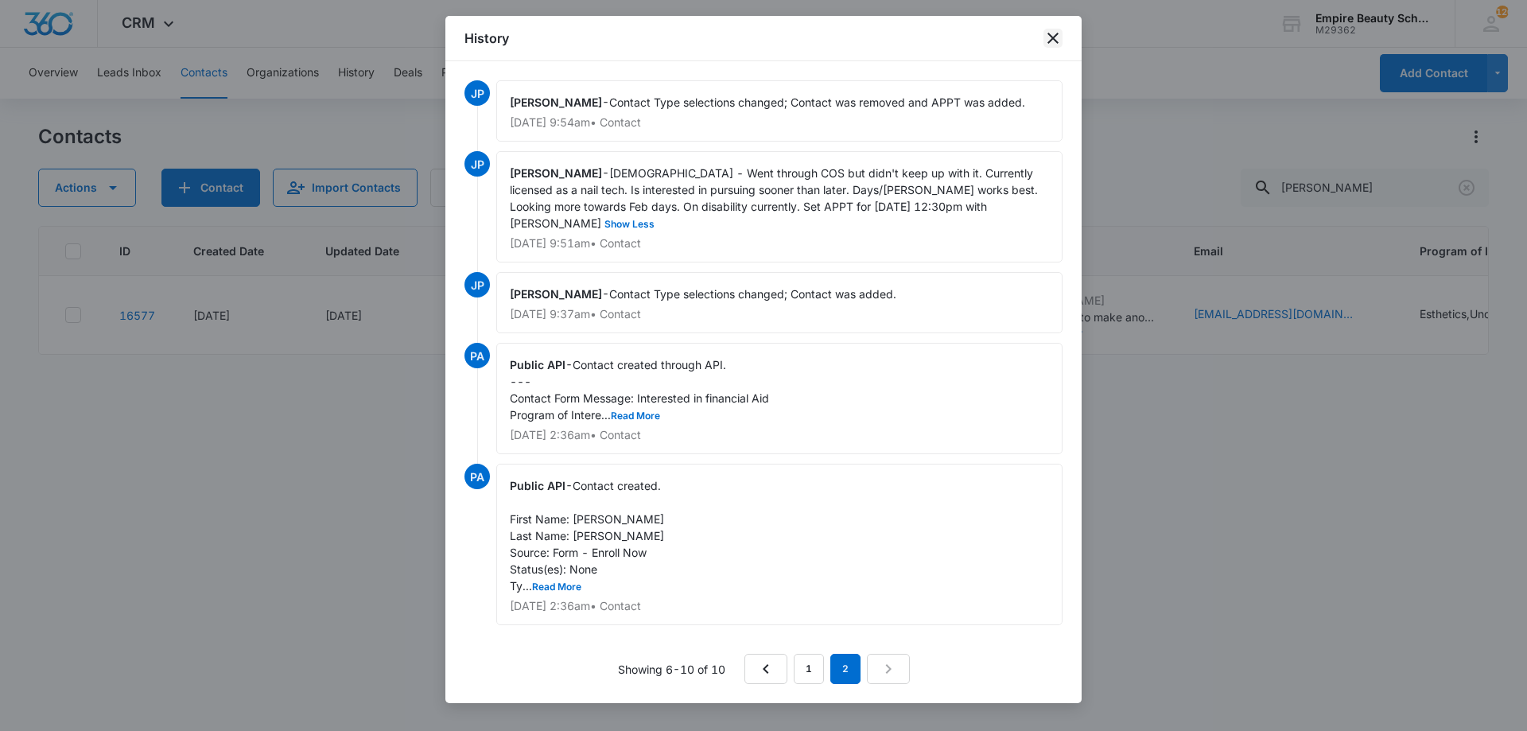
click at [1052, 41] on icon "close" at bounding box center [1053, 38] width 11 height 11
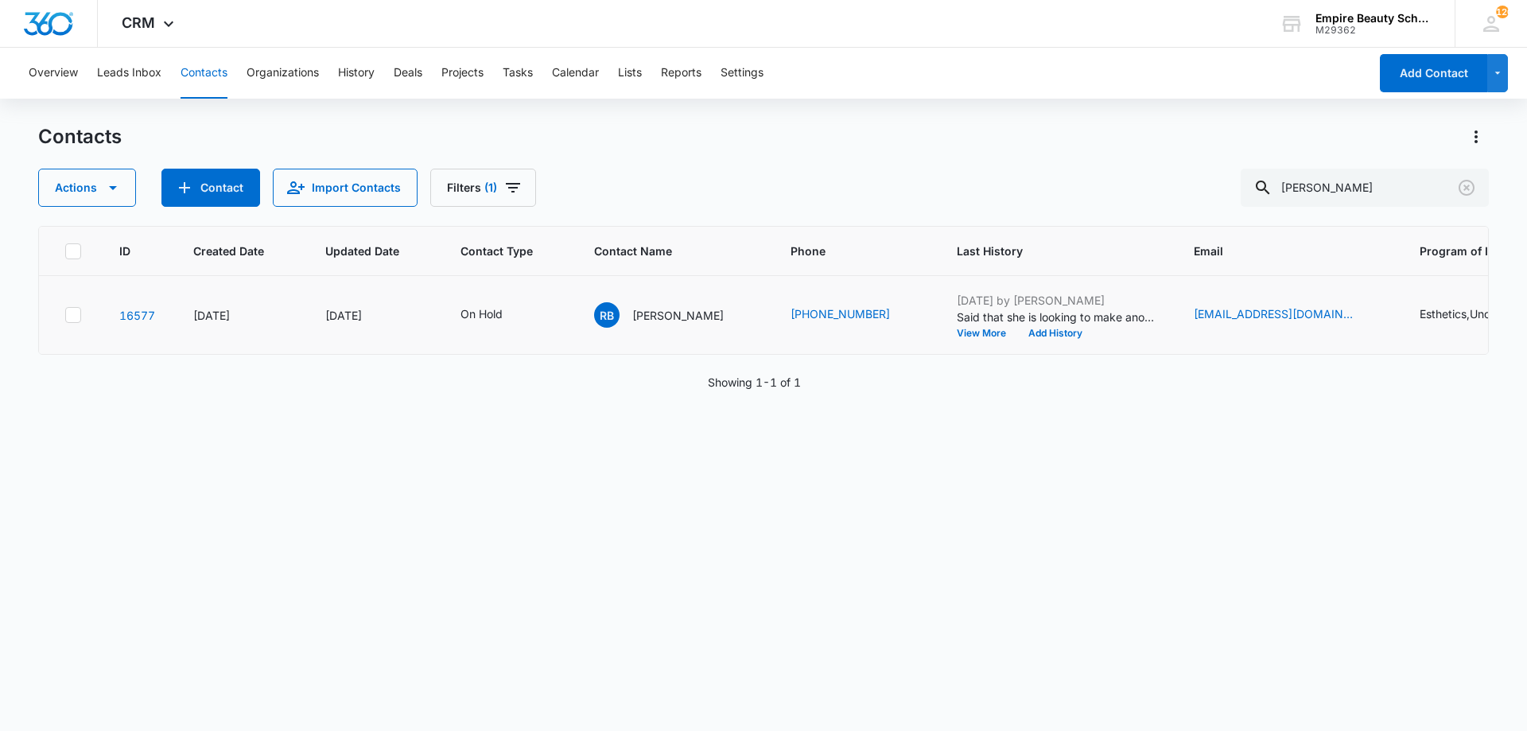
click at [1026, 339] on td "Aug 11, 2025 by Jess Peltonovich Said that she is looking to make another APPT.…" at bounding box center [1056, 315] width 237 height 79
click at [1027, 332] on button "Add History" at bounding box center [1055, 334] width 76 height 10
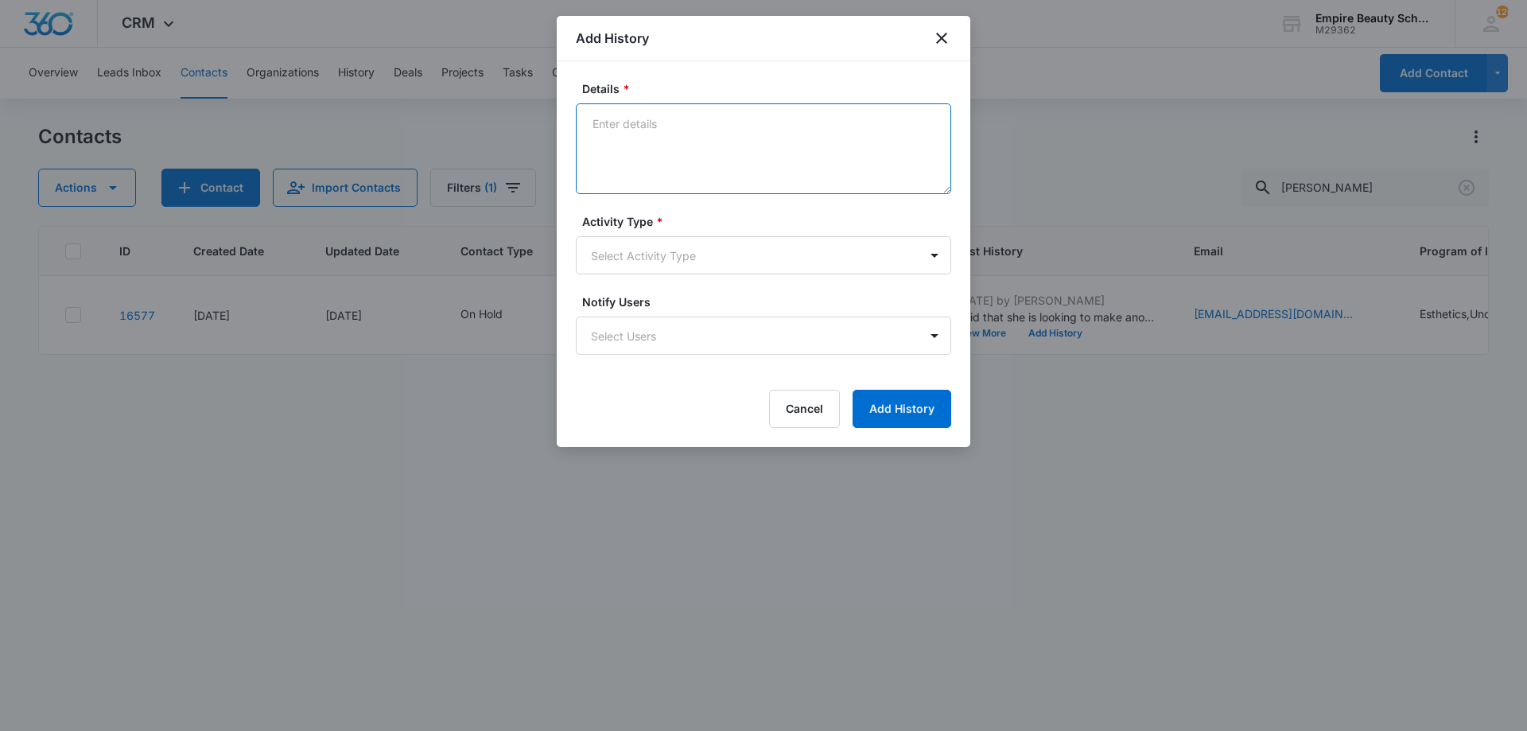
click at [663, 150] on textarea "Details *" at bounding box center [763, 148] width 375 height 91
type textarea "Spoke with Katie on ISIR - Eligible for full pell and student loans"
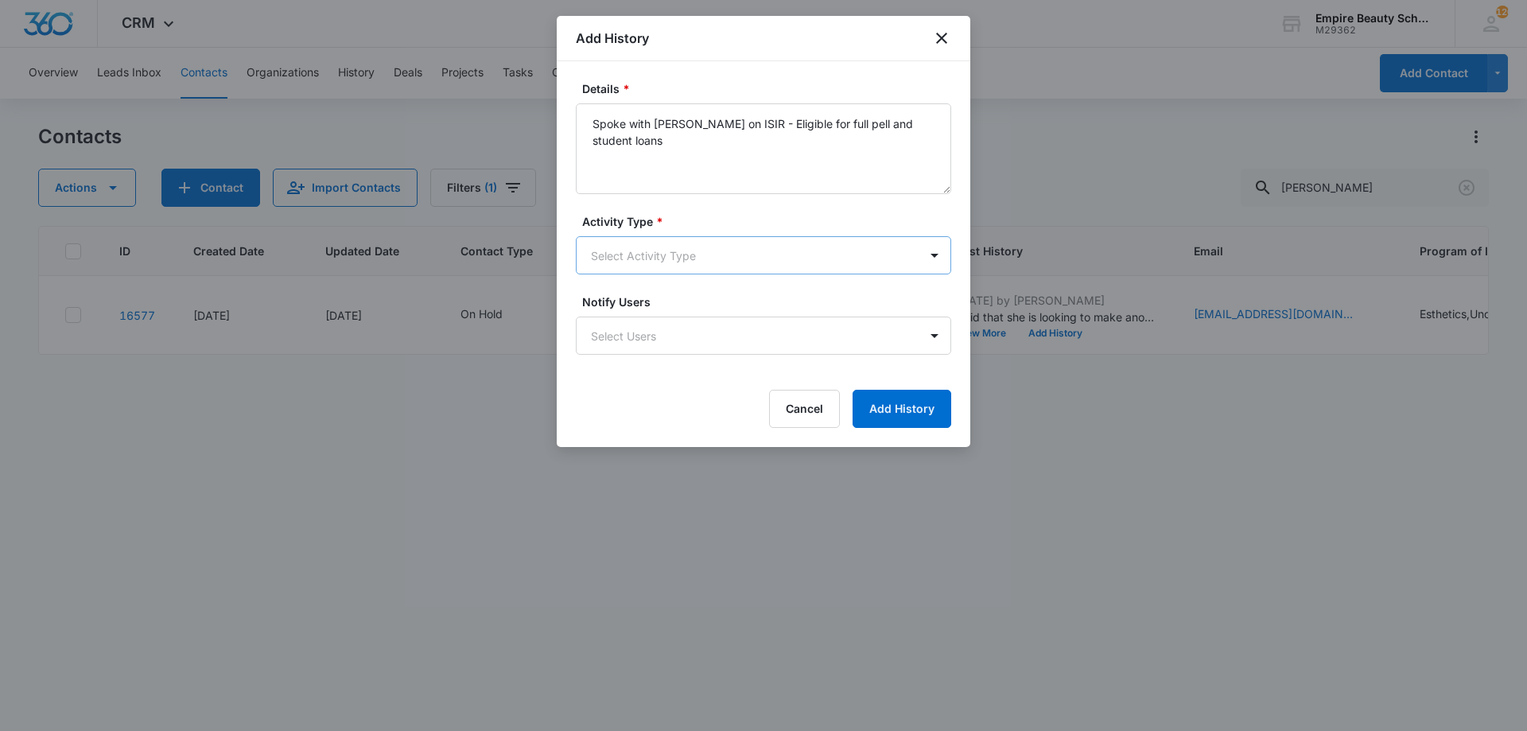
click at [780, 259] on body "CRM Apps Forms CRM Email Shop Payments POS Files Brand Settings Empire Beauty S…" at bounding box center [763, 365] width 1527 height 731
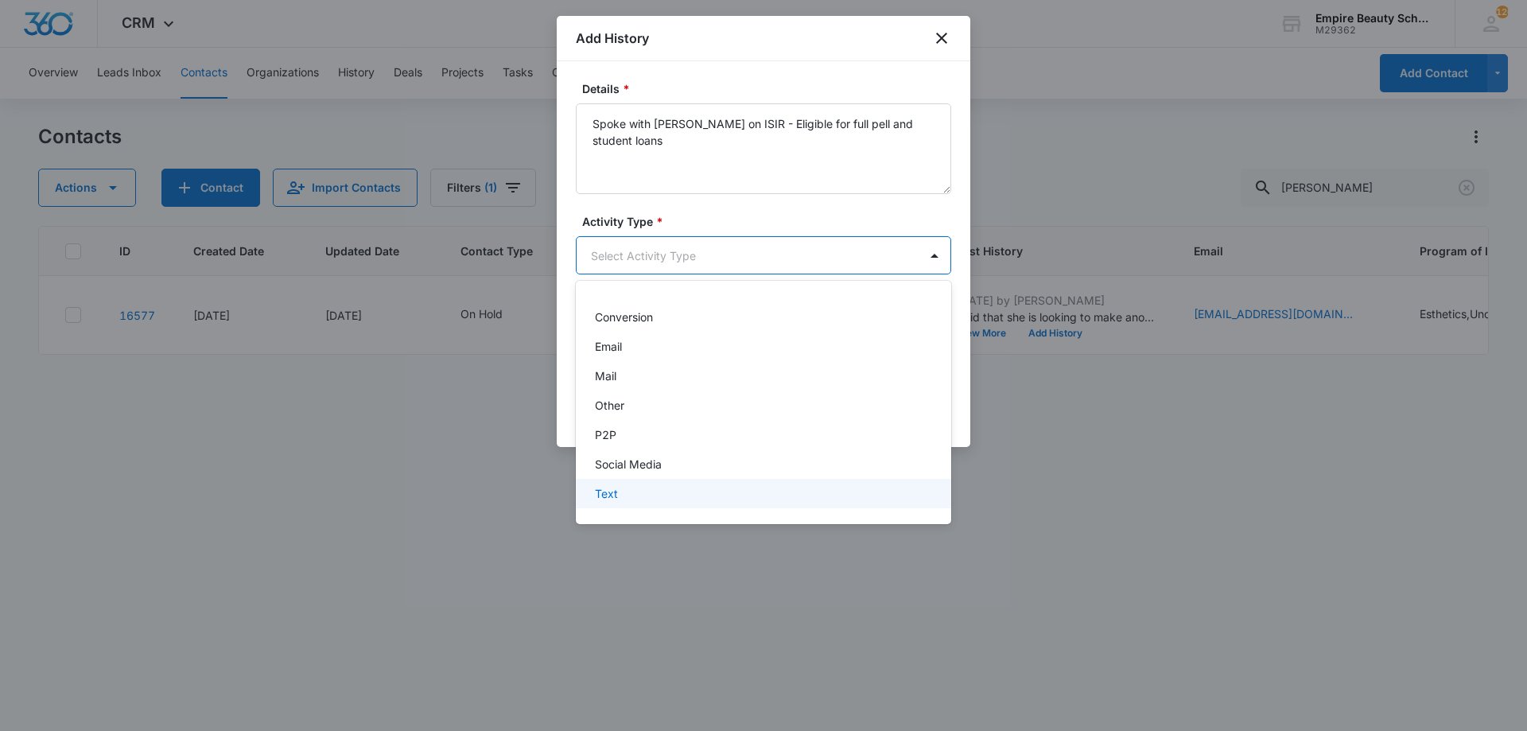
click at [656, 492] on div "Text" at bounding box center [762, 493] width 334 height 17
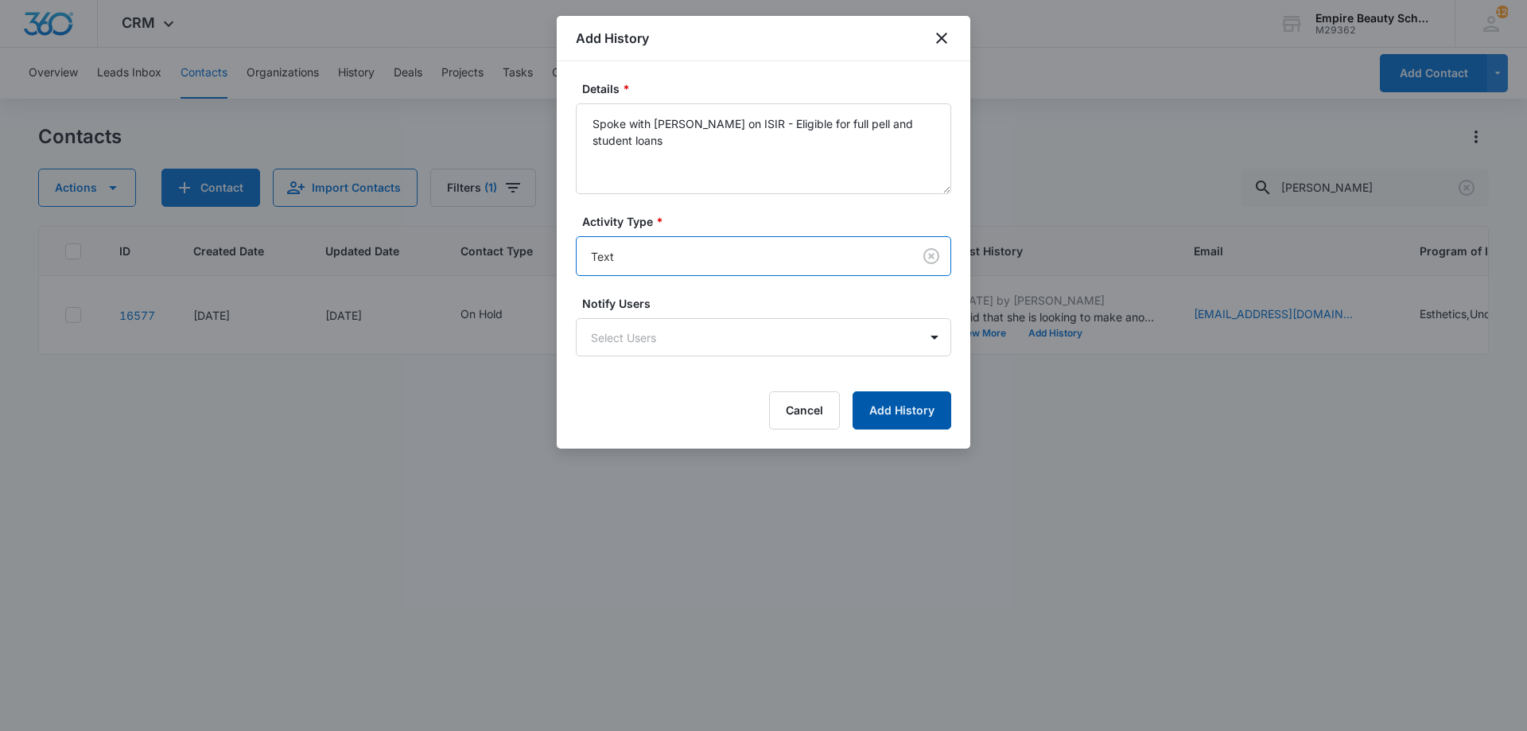
click at [897, 405] on button "Add History" at bounding box center [902, 410] width 99 height 38
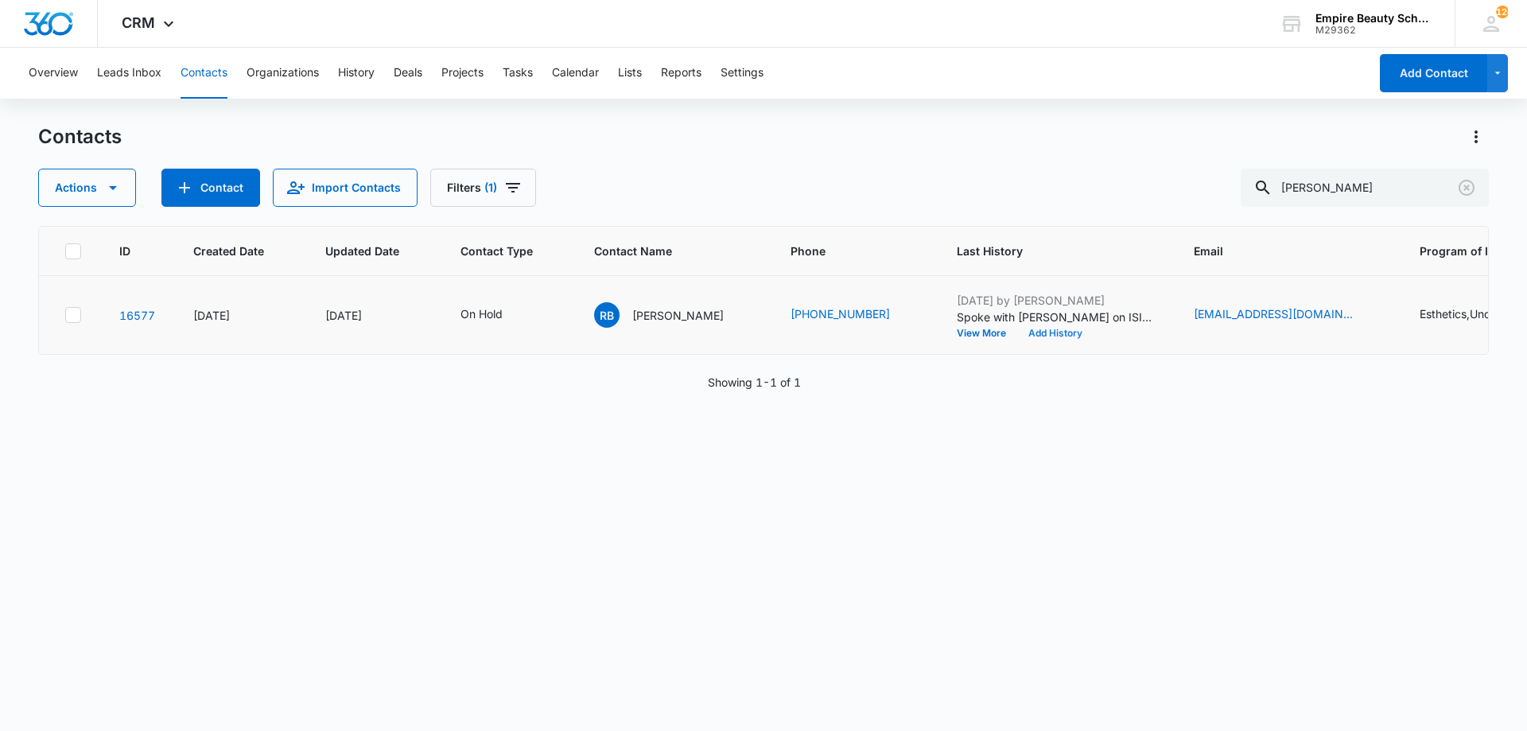
click at [1041, 334] on button "Add History" at bounding box center [1055, 334] width 76 height 10
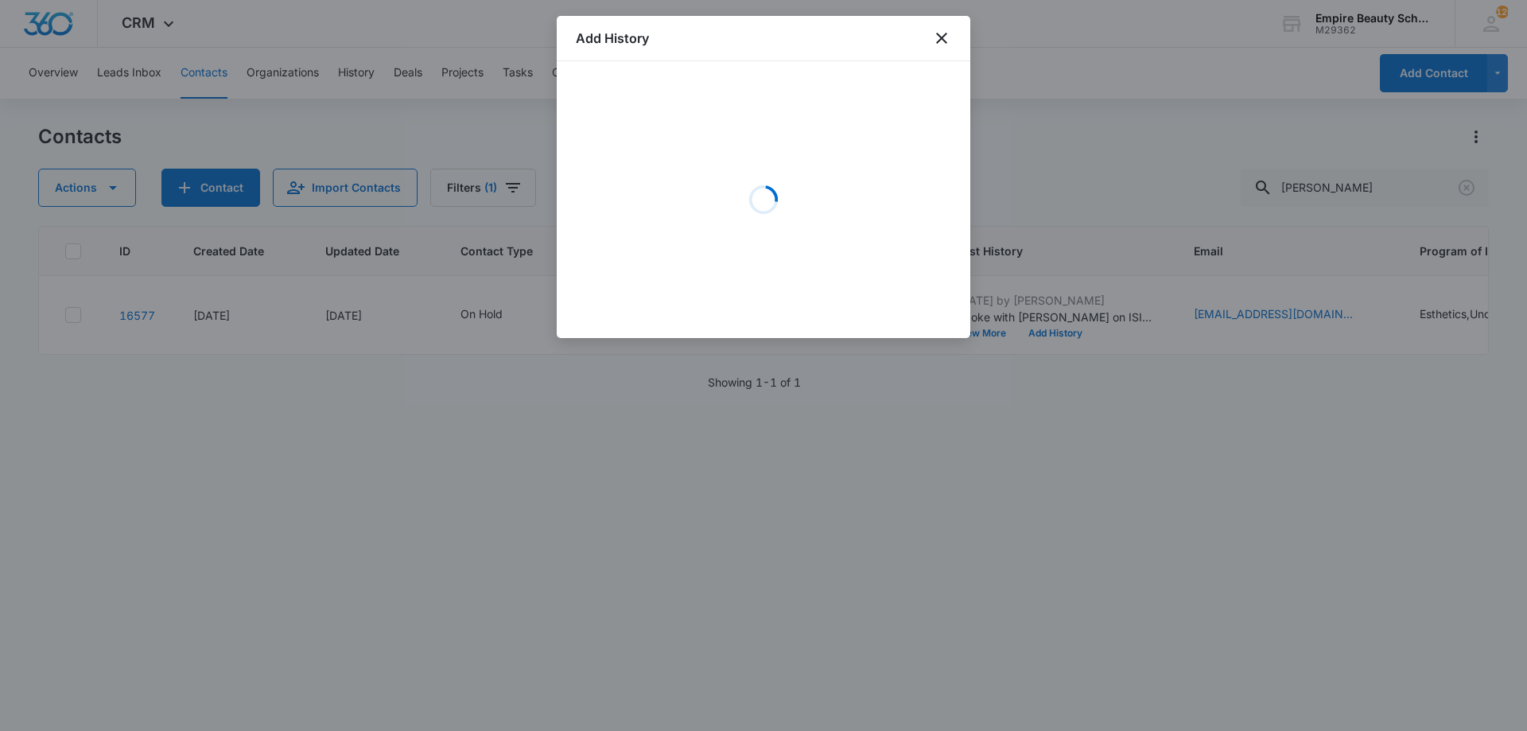
drag, startPoint x: 722, startPoint y: 147, endPoint x: 718, endPoint y: 173, distance: 25.7
click at [722, 163] on div "Loading" at bounding box center [763, 199] width 375 height 239
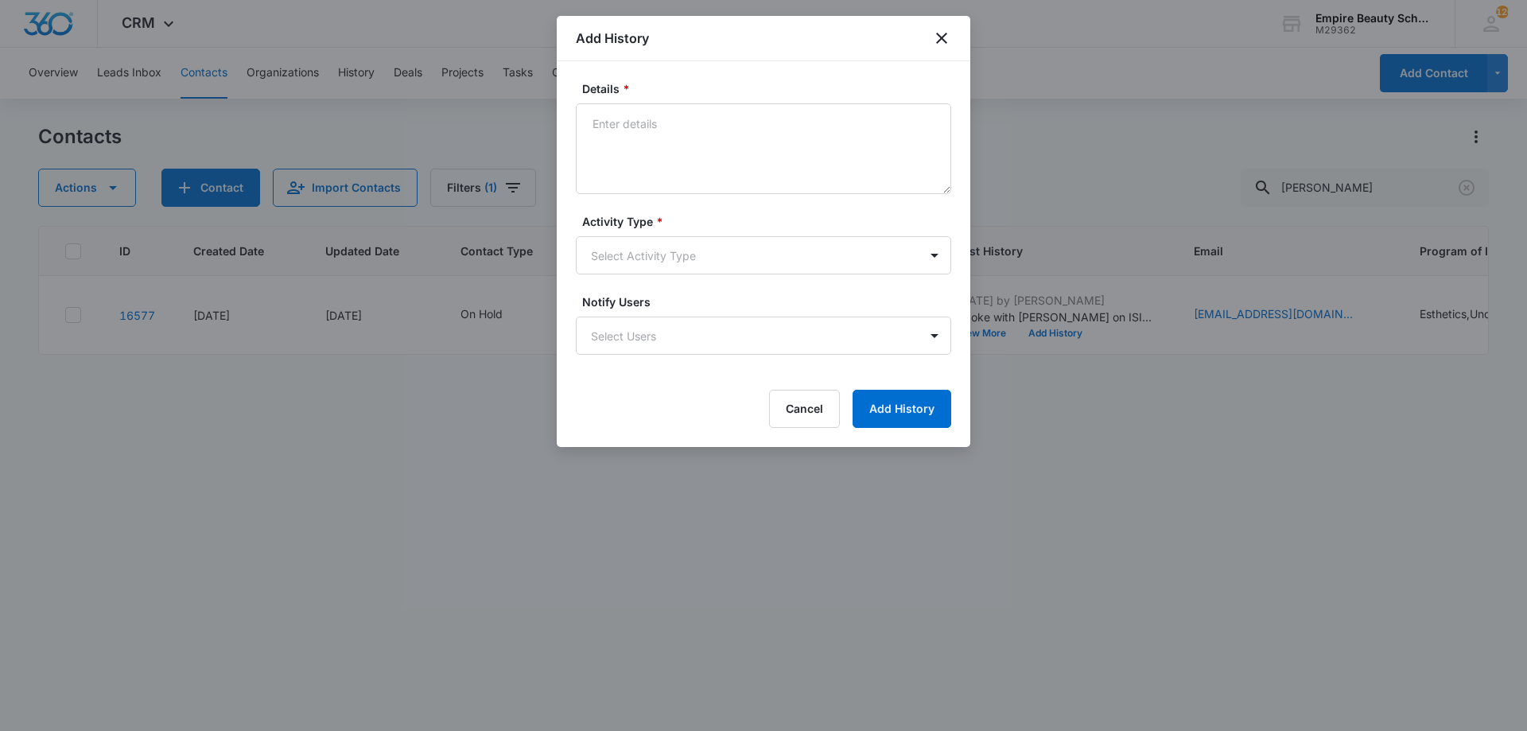
click at [662, 147] on textarea "Details *" at bounding box center [763, 148] width 375 height 91
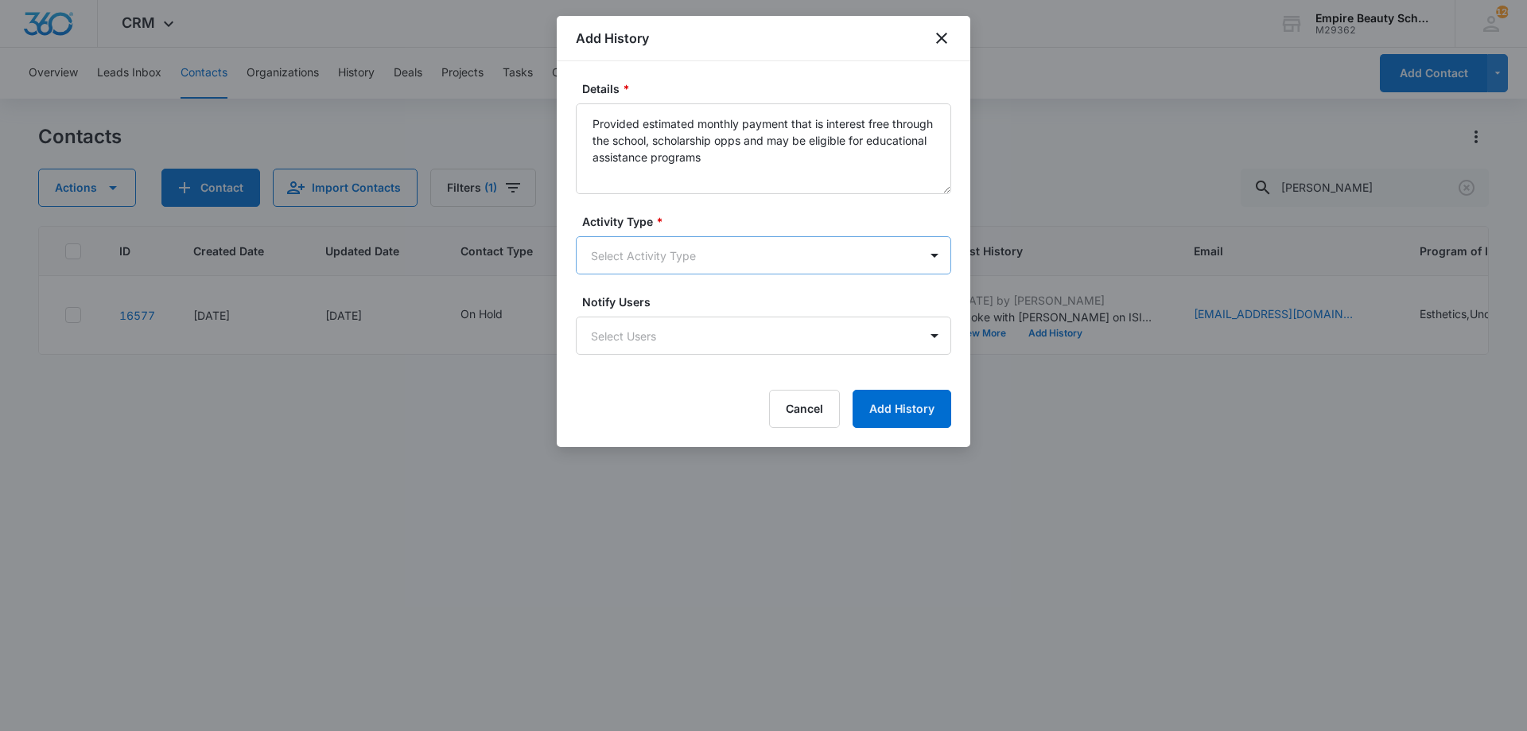
type textarea "Provided estimated monthly payment that is interest free through the school, sc…"
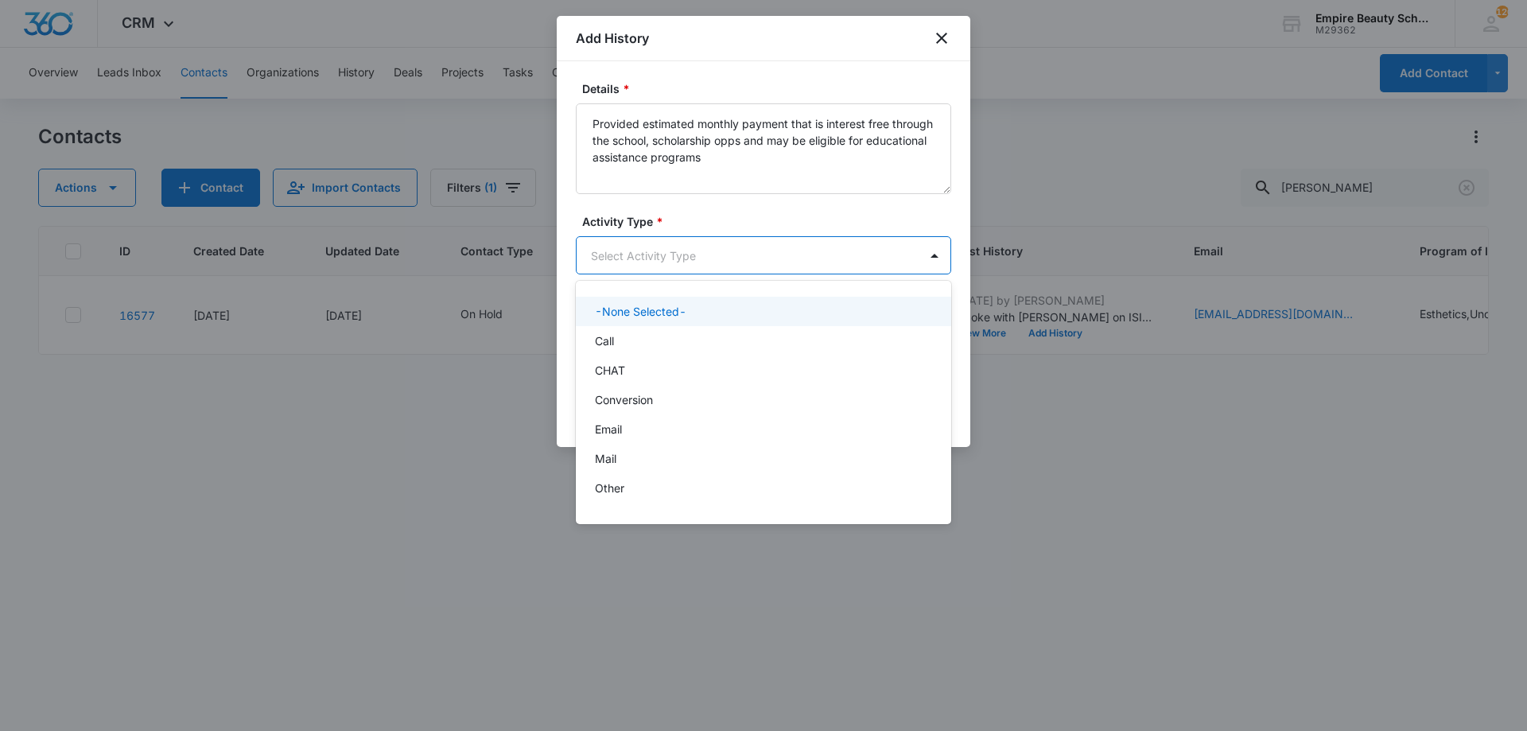
click at [642, 262] on body "CRM Apps Forms CRM Email Shop Payments POS Files Brand Settings Empire Beauty S…" at bounding box center [763, 365] width 1527 height 731
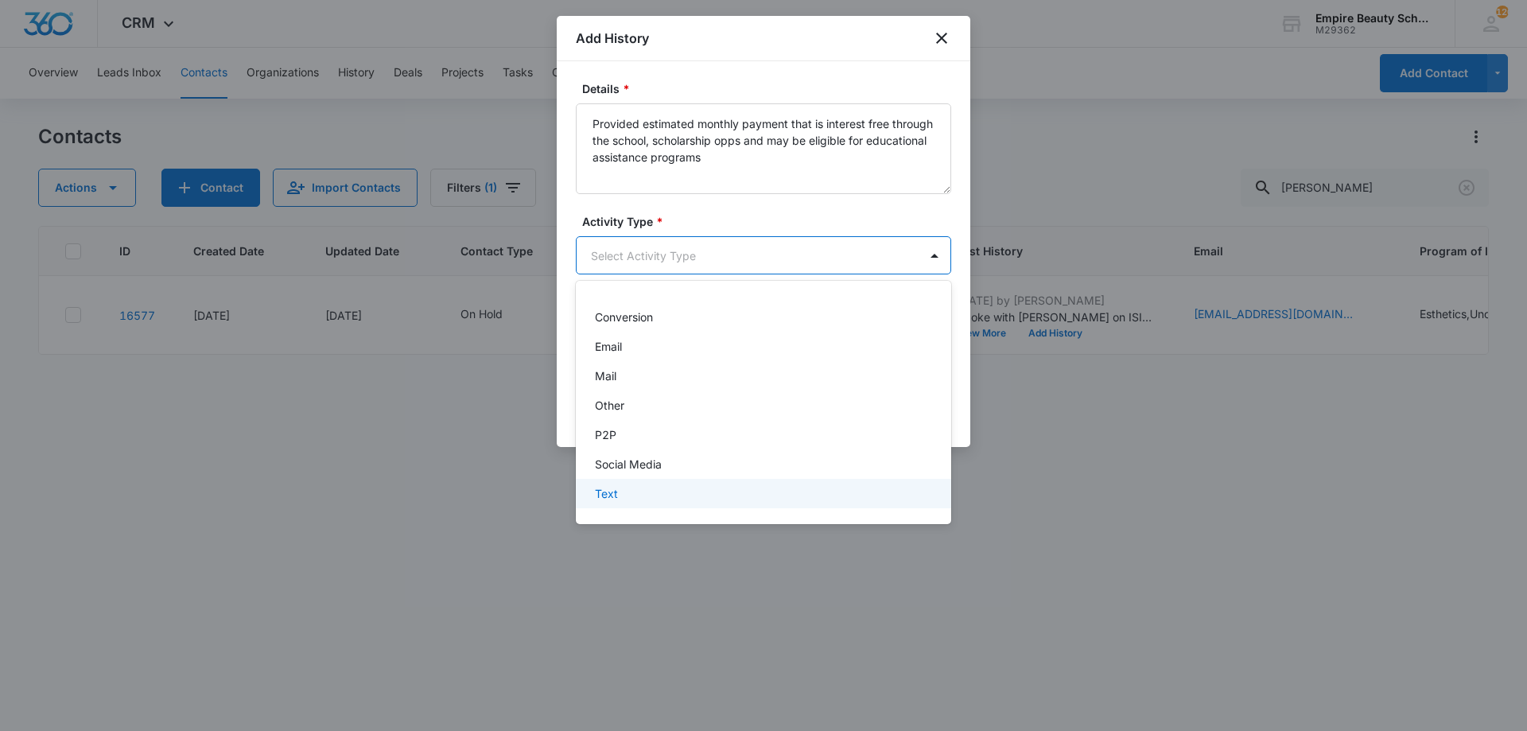
click at [640, 504] on div "Text" at bounding box center [763, 493] width 375 height 29
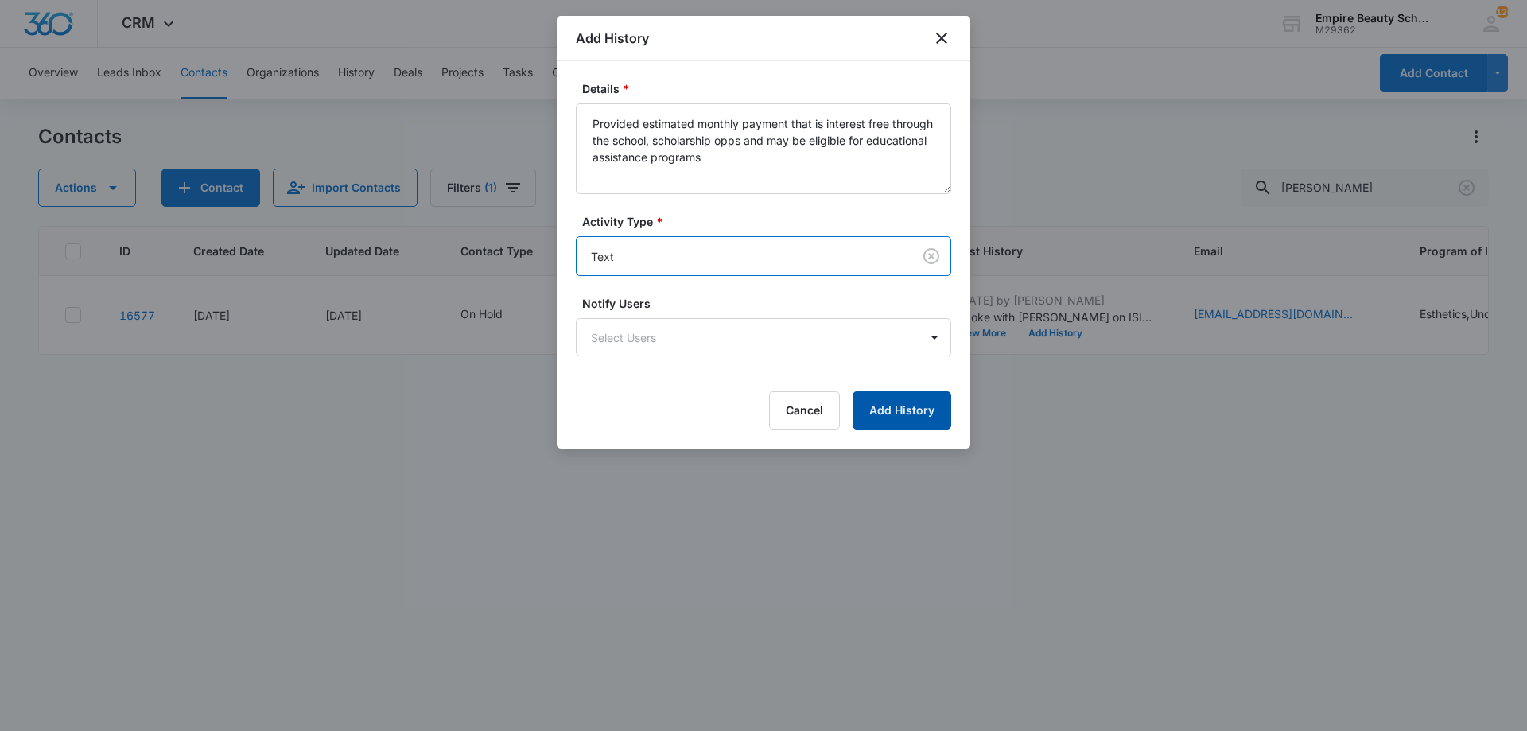
click at [929, 413] on button "Add History" at bounding box center [902, 410] width 99 height 38
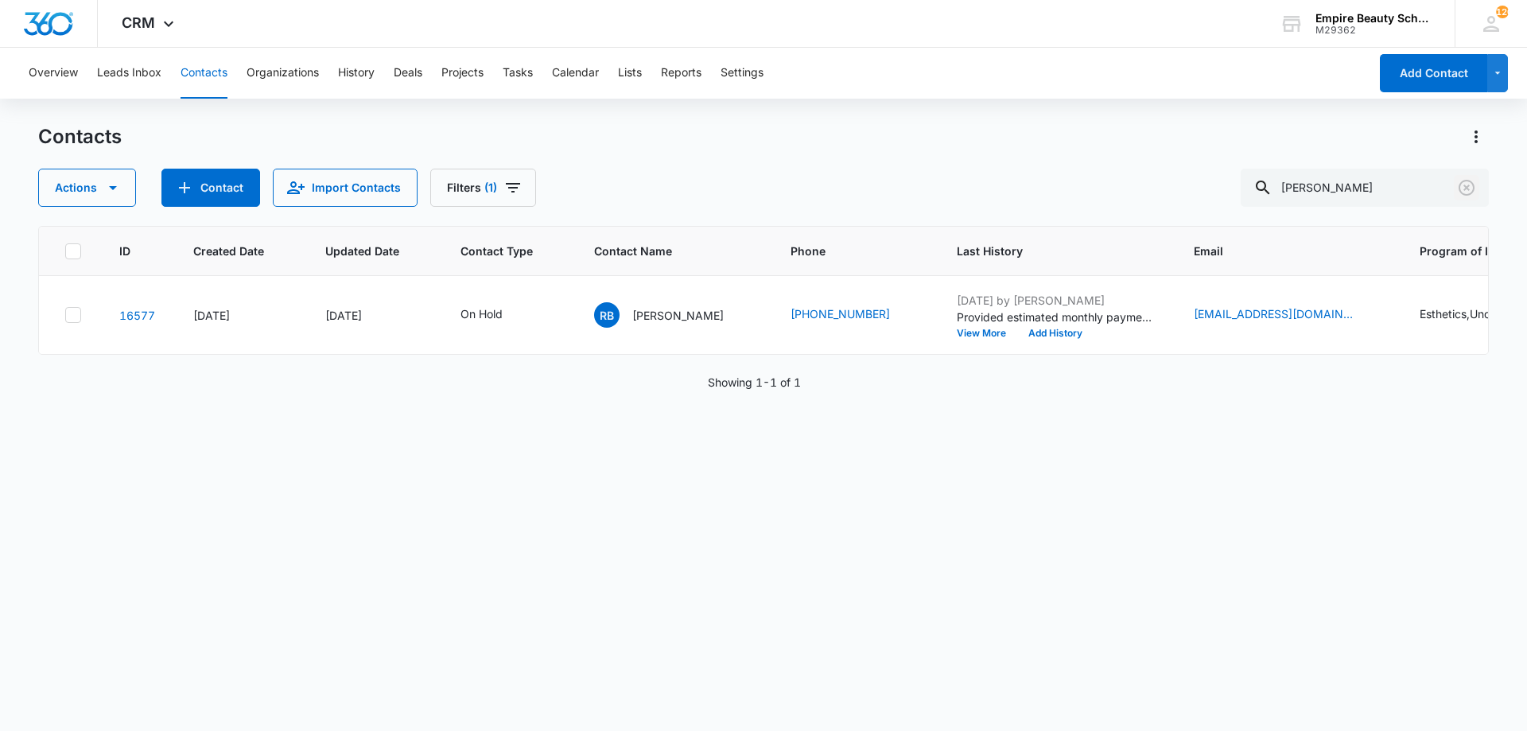
drag, startPoint x: 1465, startPoint y: 191, endPoint x: 1094, endPoint y: 138, distance: 375.2
click at [1466, 191] on icon "Clear" at bounding box center [1466, 187] width 19 height 19
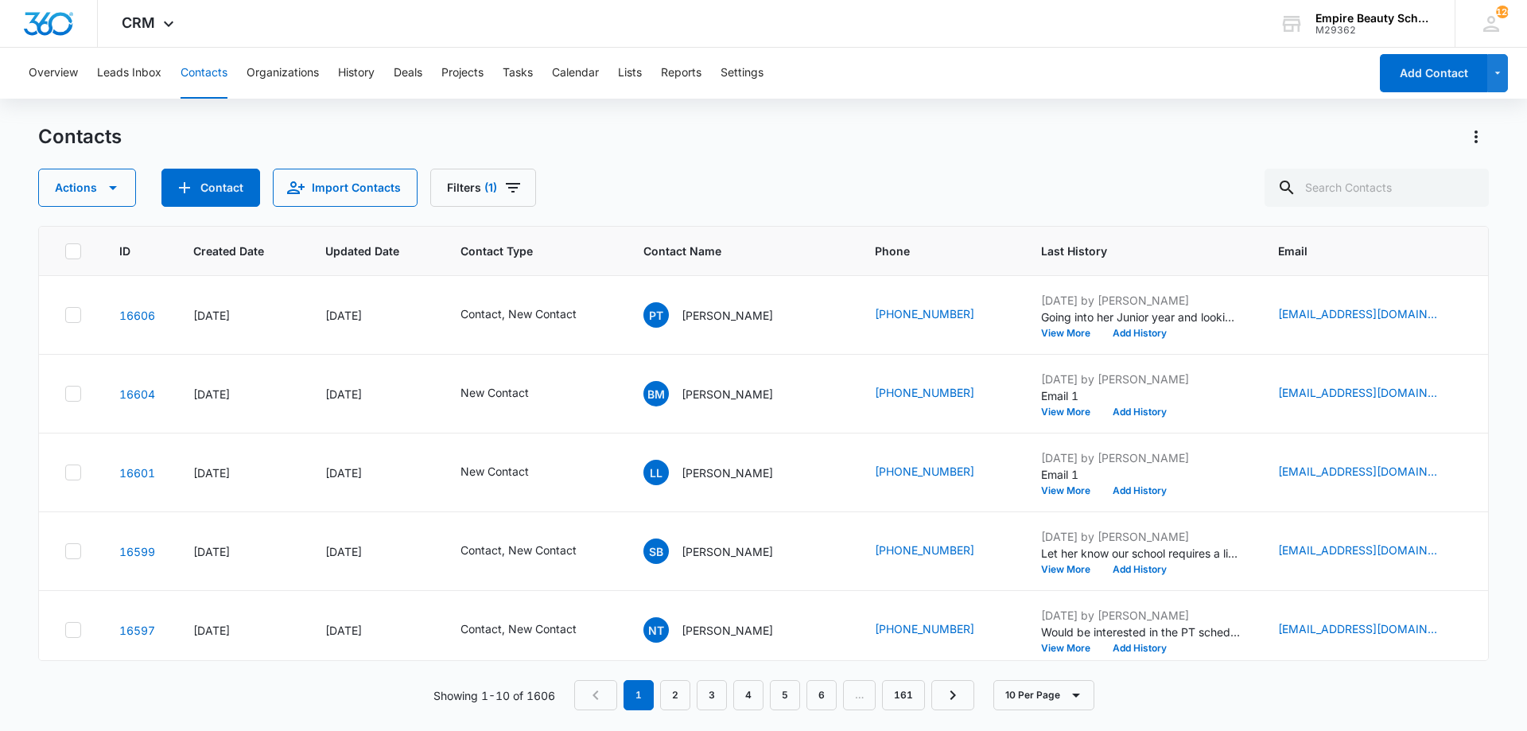
click at [1044, 111] on div "Overview Leads Inbox Contacts Organizations History Deals Projects Tasks Calend…" at bounding box center [763, 389] width 1527 height 682
click at [723, 126] on div "Contacts" at bounding box center [763, 136] width 1451 height 25
click at [510, 197] on span "Filters" at bounding box center [513, 187] width 19 height 19
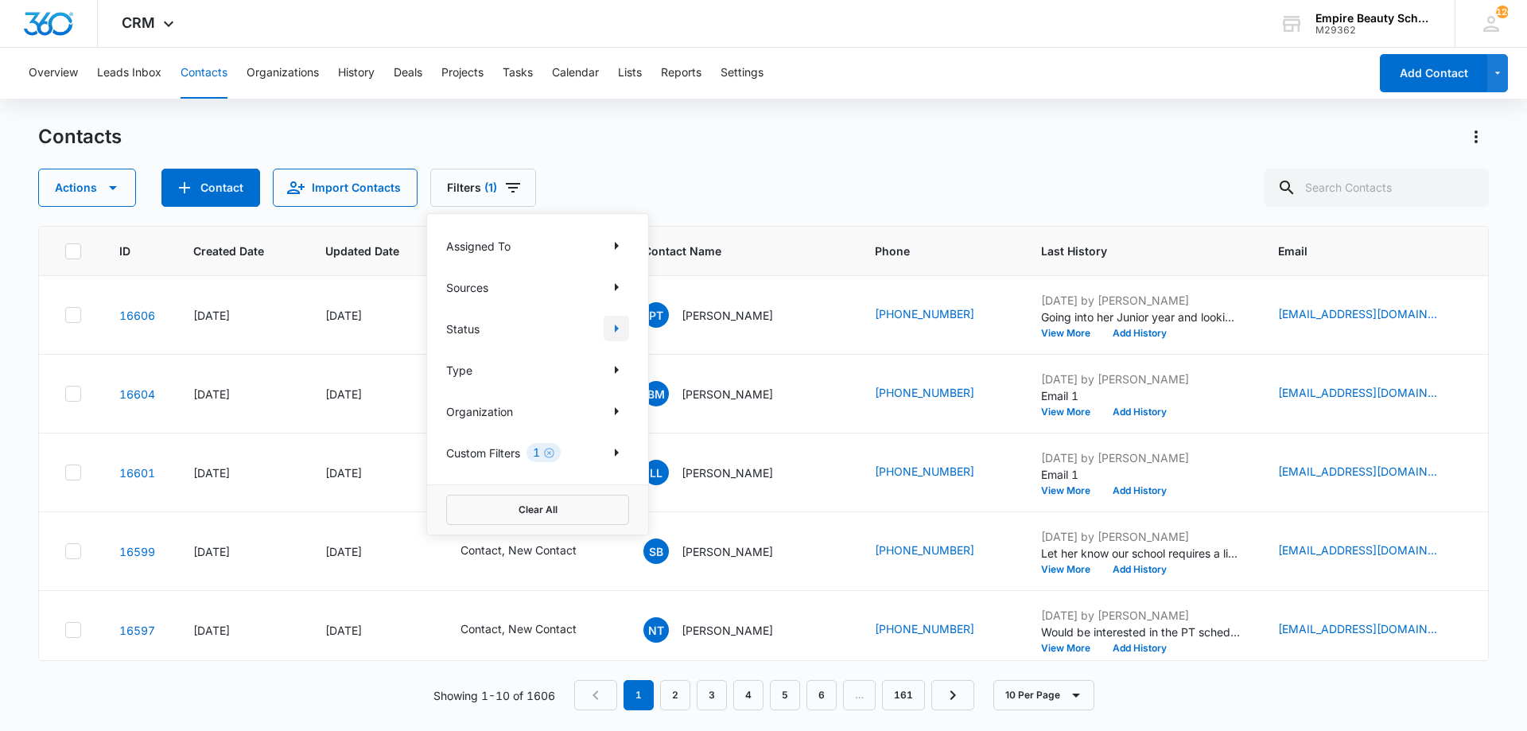
click at [611, 329] on icon "Show Status filters" at bounding box center [616, 328] width 19 height 19
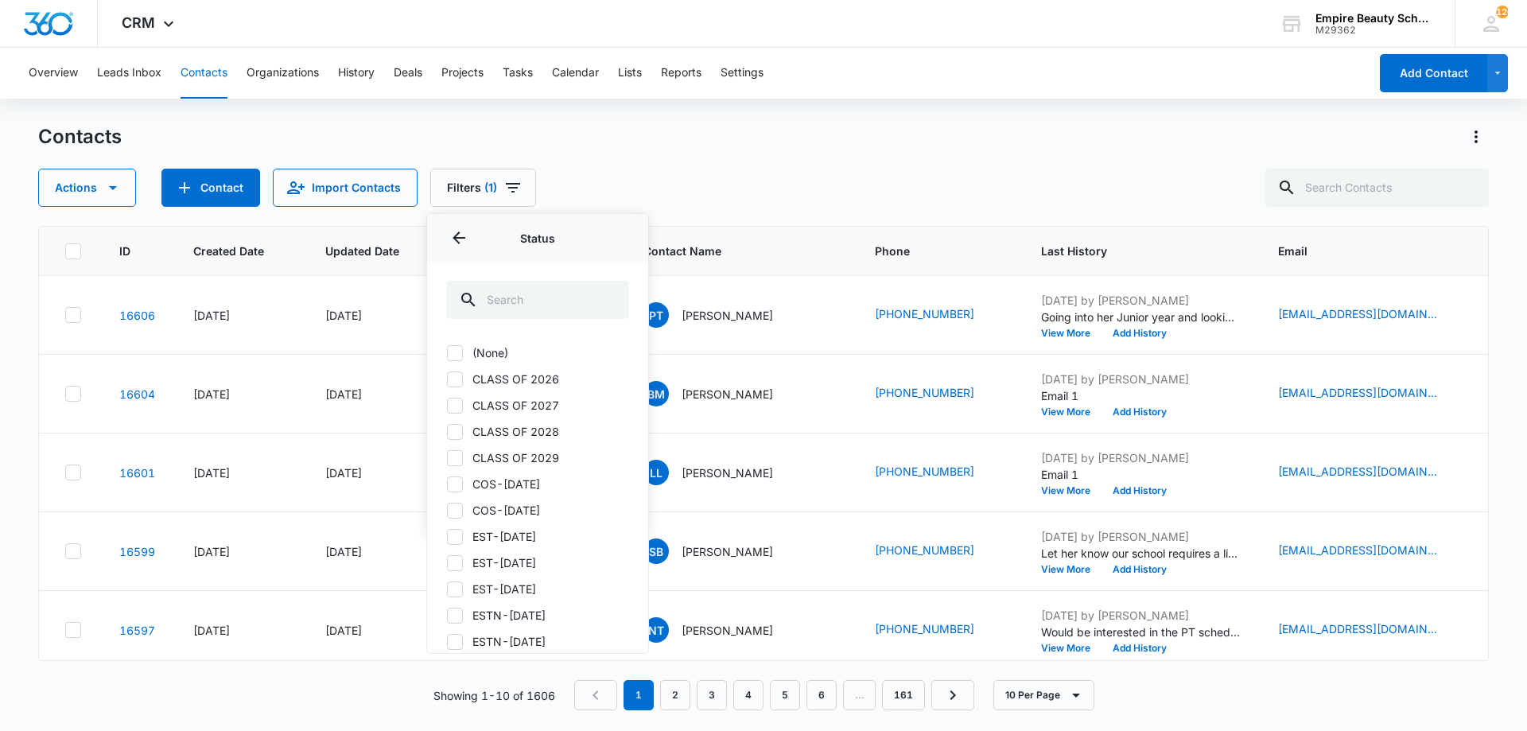
click at [522, 379] on label "CLASS OF 2026" at bounding box center [537, 379] width 183 height 17
click at [447, 379] on input "CLASS OF 2026" at bounding box center [446, 379] width 1 height 1
checkbox input "true"
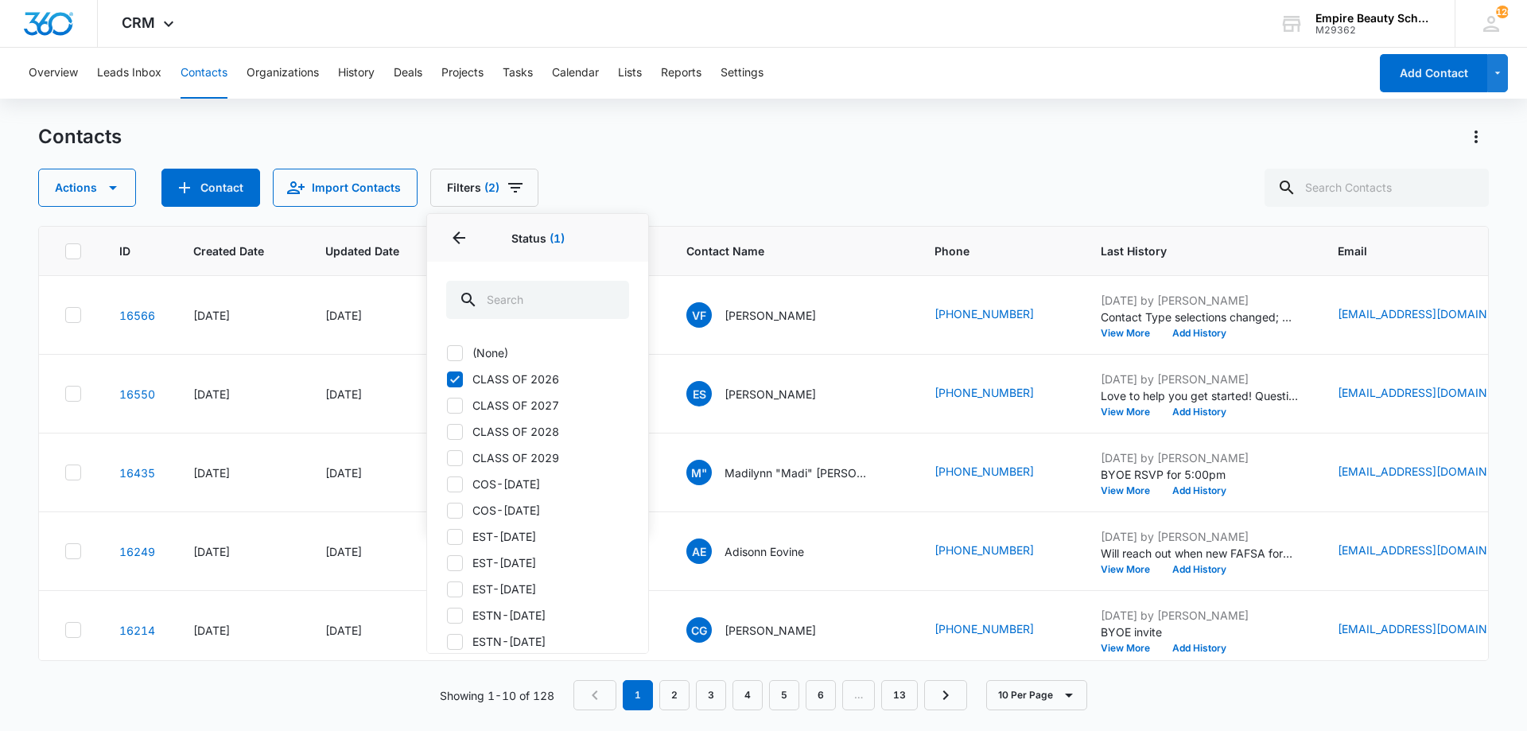
click at [764, 184] on div "Actions Contact Import Contacts Filters (2) Assigned To Sources Status 1 Status…" at bounding box center [763, 188] width 1451 height 38
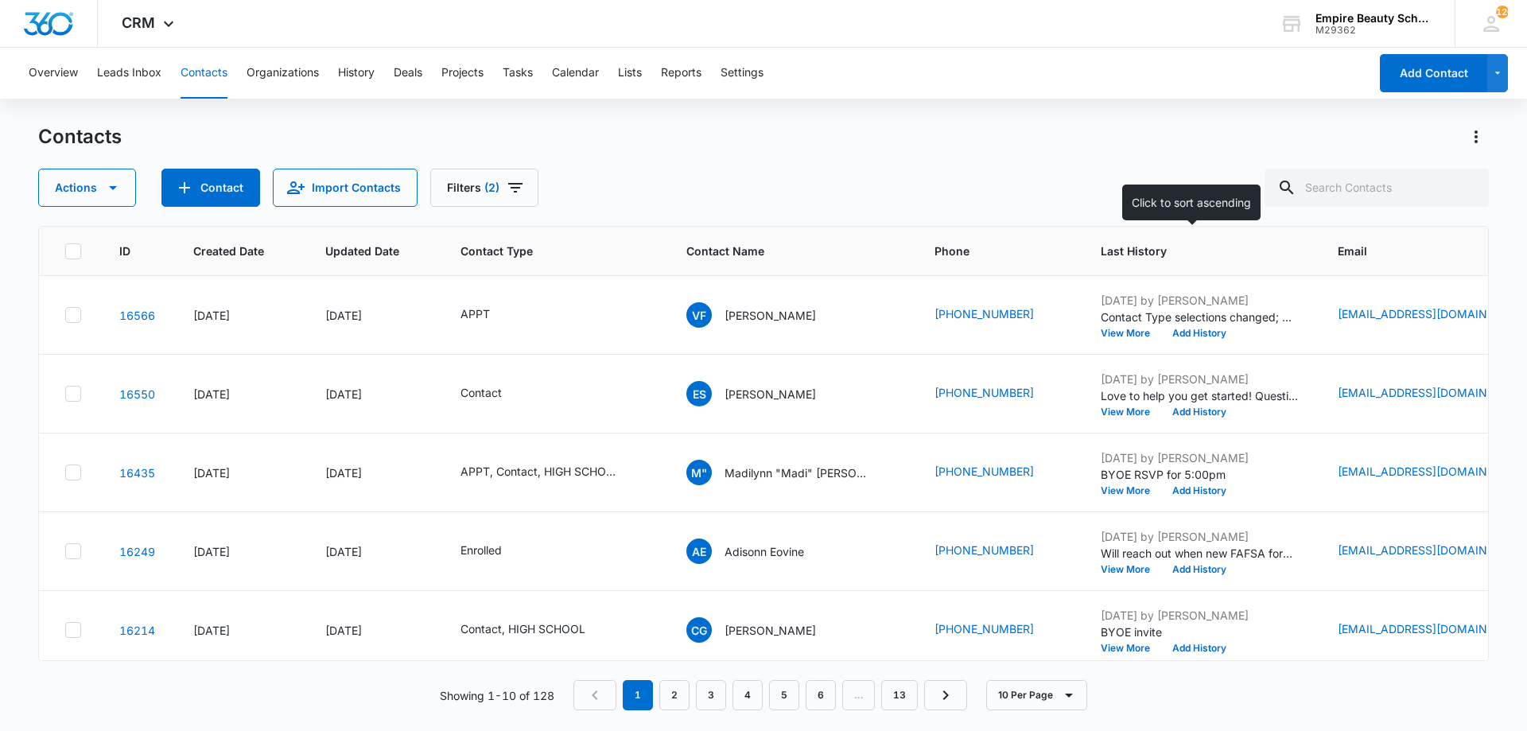
click at [1153, 241] on th "Last History" at bounding box center [1200, 251] width 237 height 49
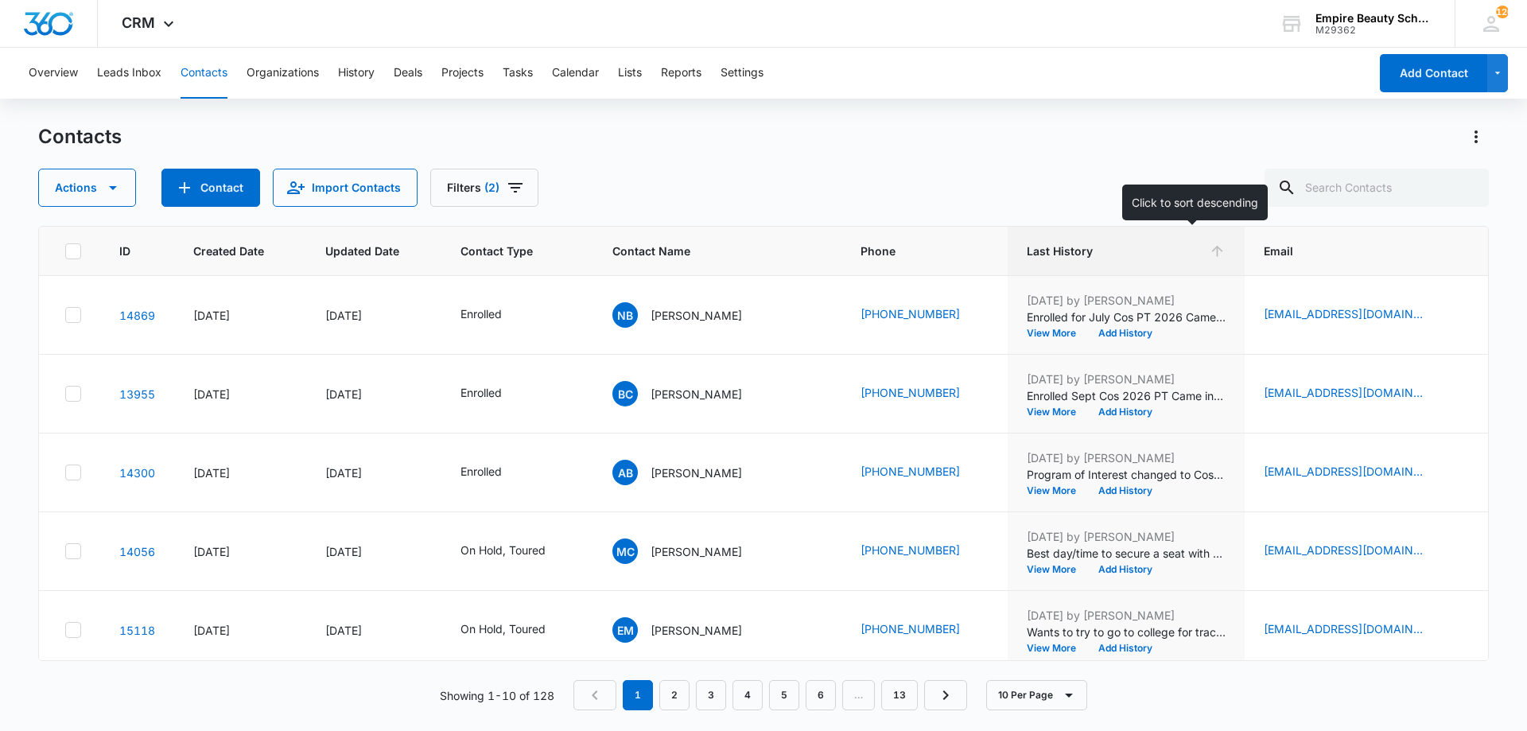
click at [1153, 241] on th "Last History" at bounding box center [1126, 251] width 237 height 49
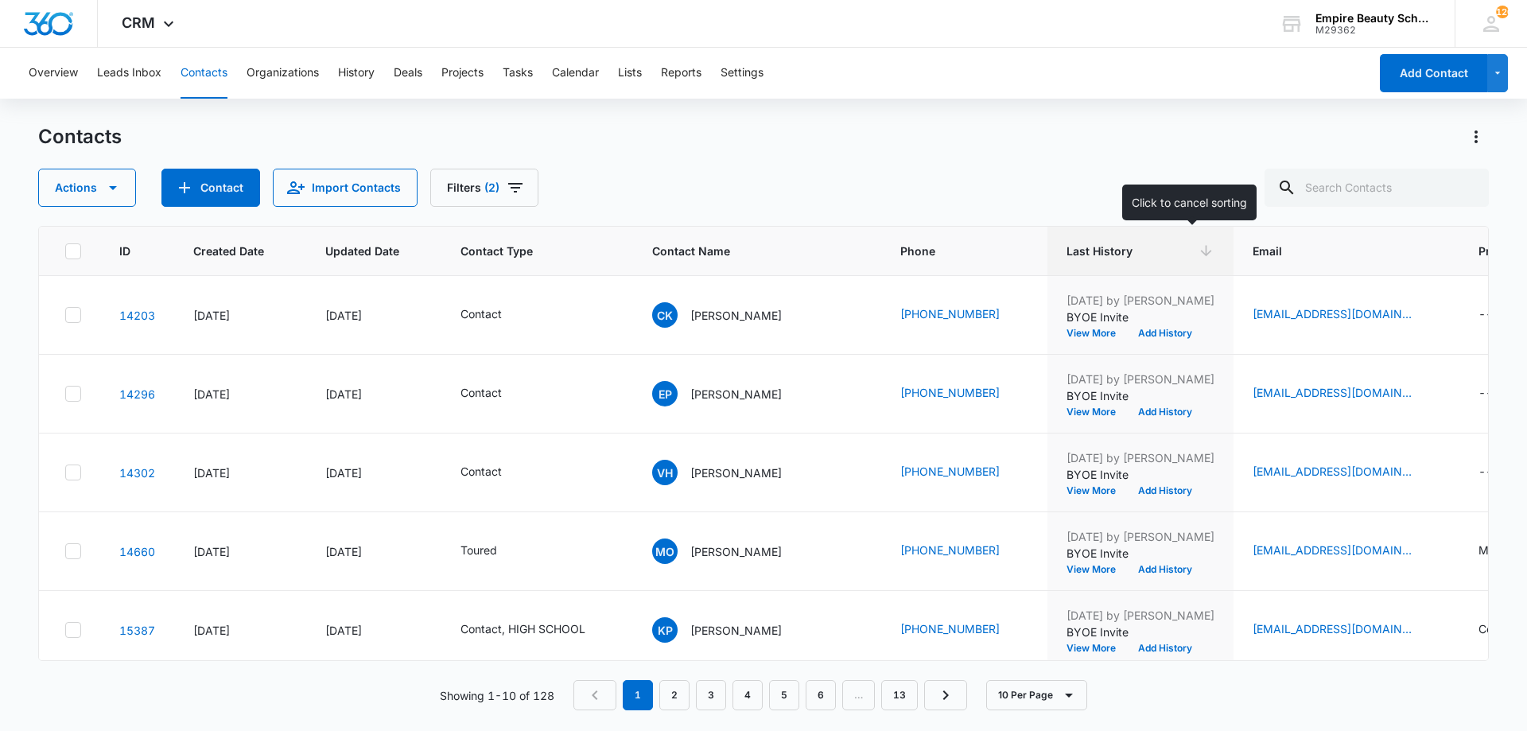
click at [1153, 241] on th "Last History" at bounding box center [1141, 251] width 186 height 49
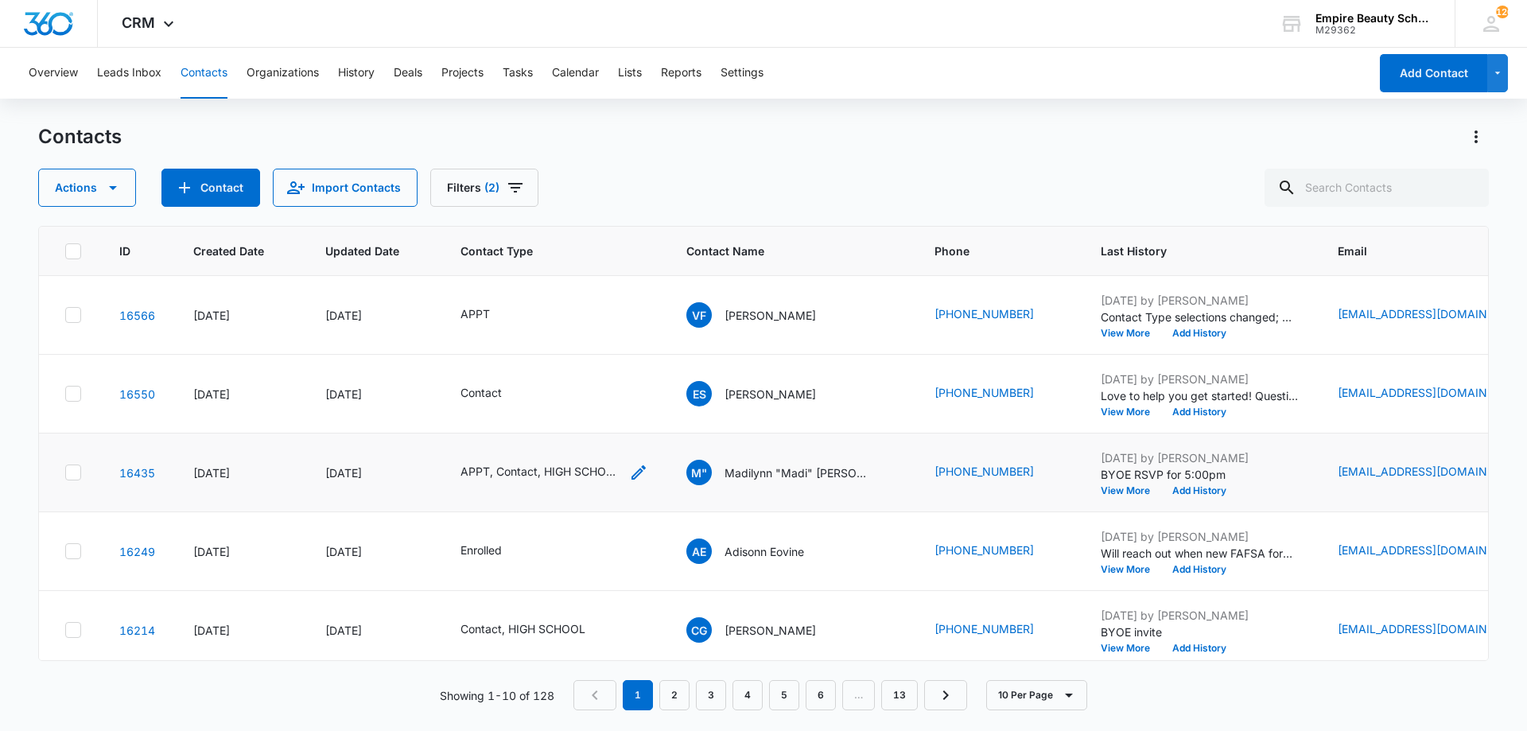
click at [624, 469] on div "APPT, Contact, HIGH SCHOOL" at bounding box center [555, 472] width 188 height 19
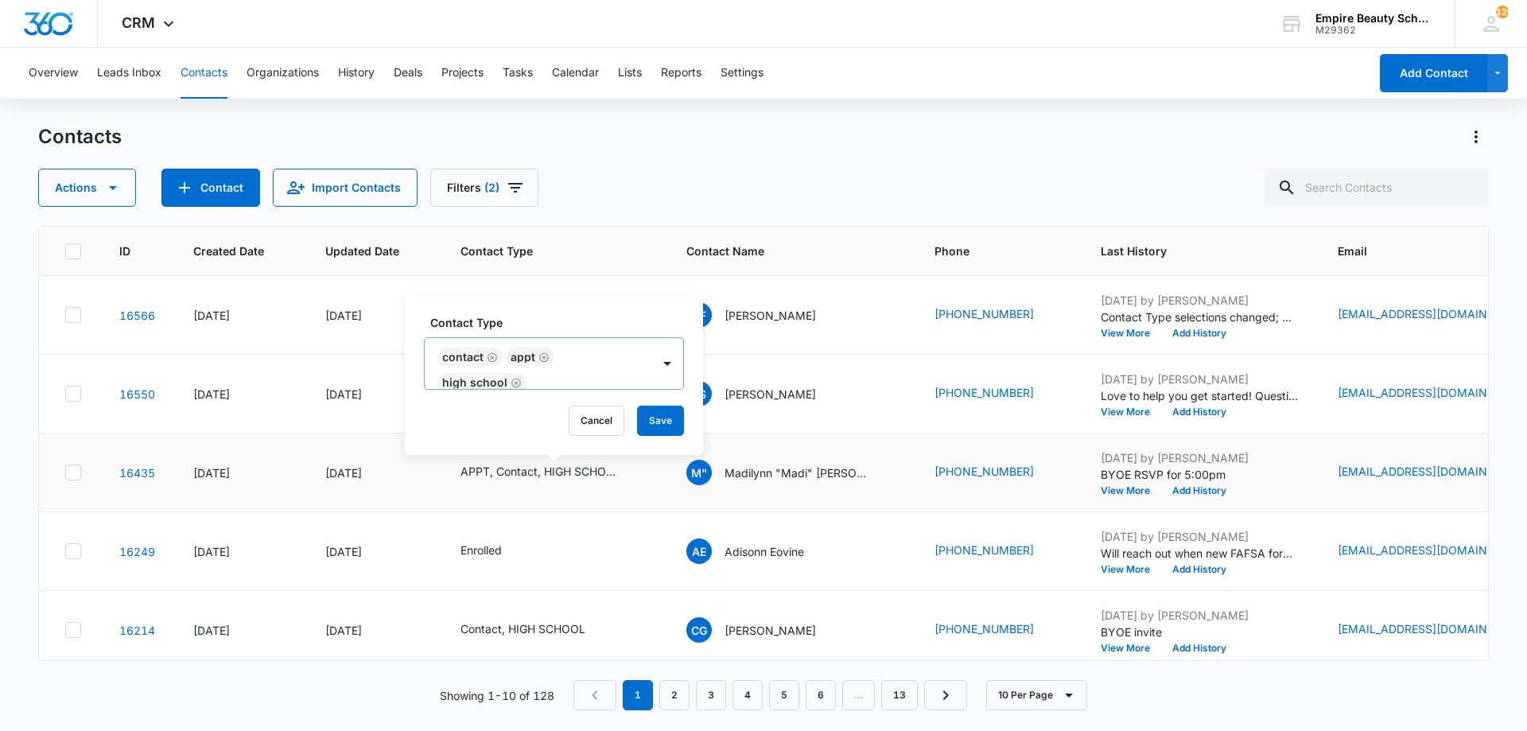
click at [491, 352] on icon "Remove Contact" at bounding box center [492, 358] width 11 height 12
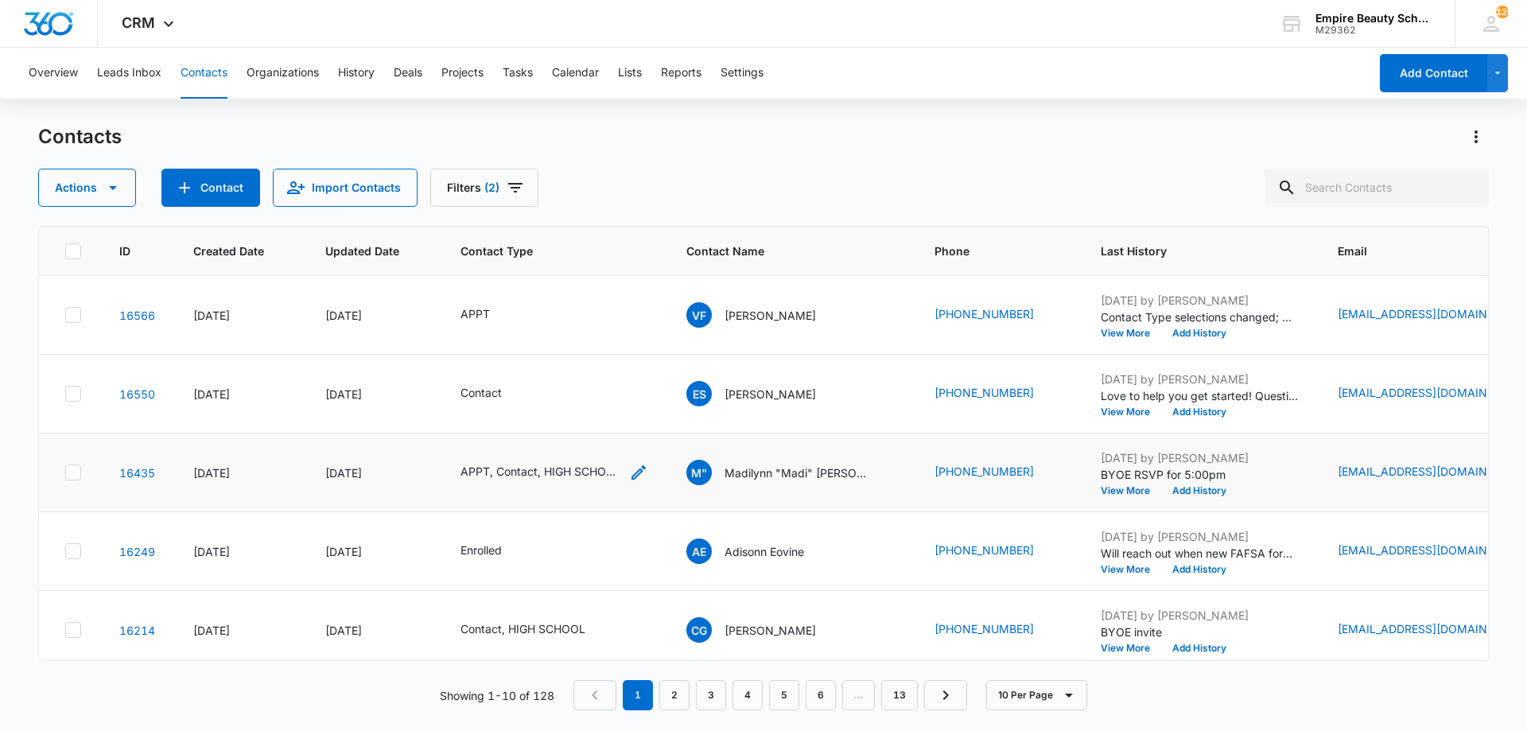
click at [634, 470] on icon "Contact Type - APPT, Contact, HIGH SCHOOL - Select to Edit Field" at bounding box center [638, 472] width 19 height 19
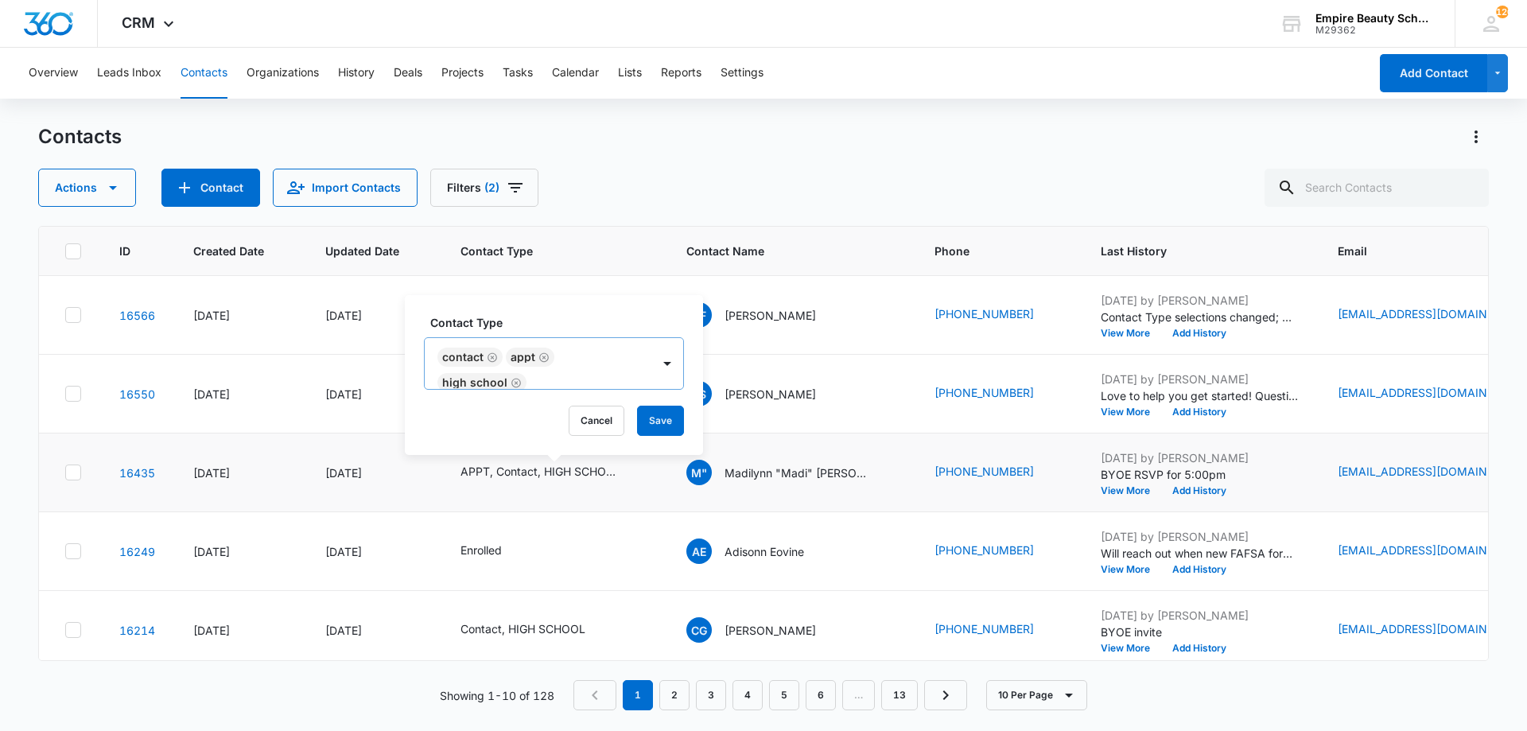
click at [490, 356] on icon "Remove Contact" at bounding box center [492, 358] width 11 height 12
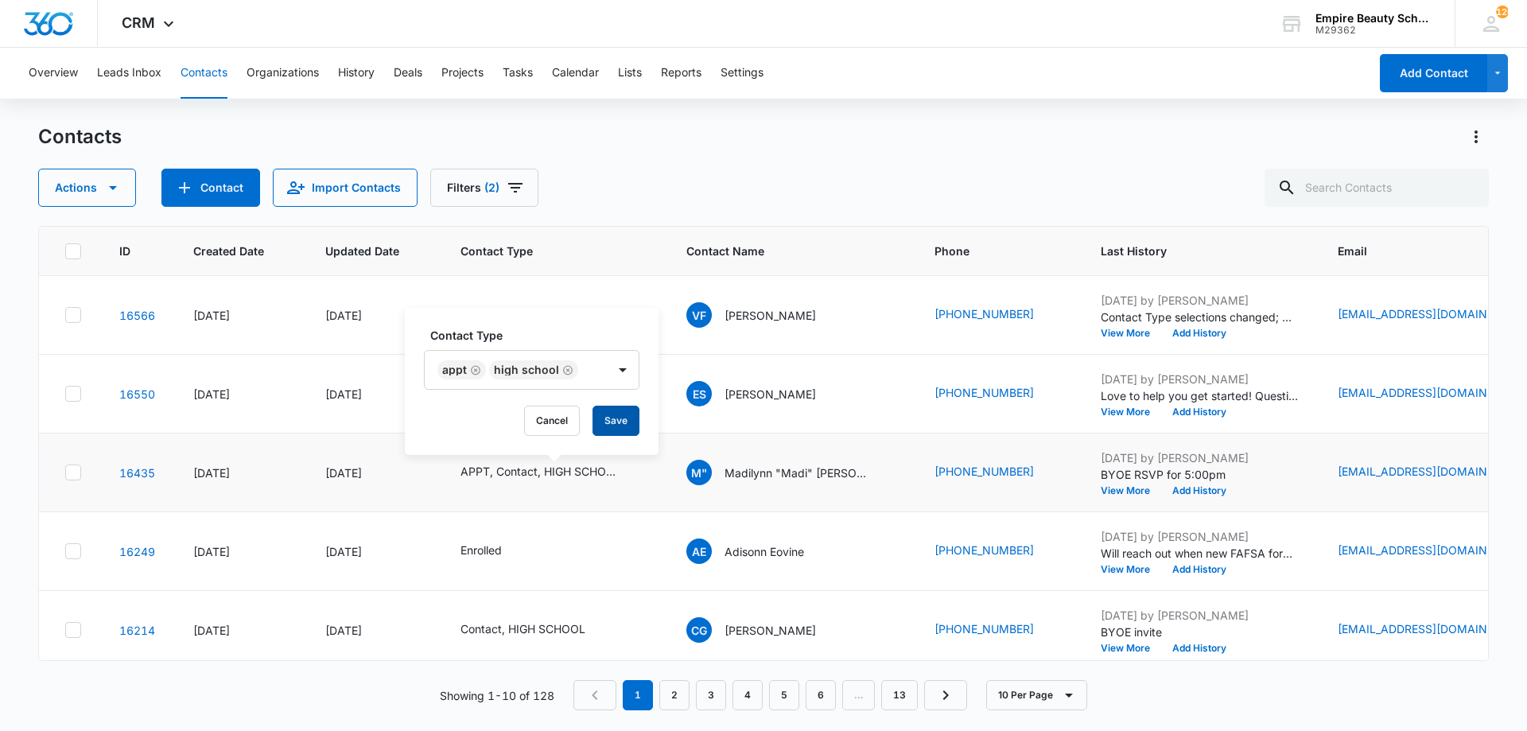
click at [601, 422] on button "Save" at bounding box center [616, 421] width 47 height 30
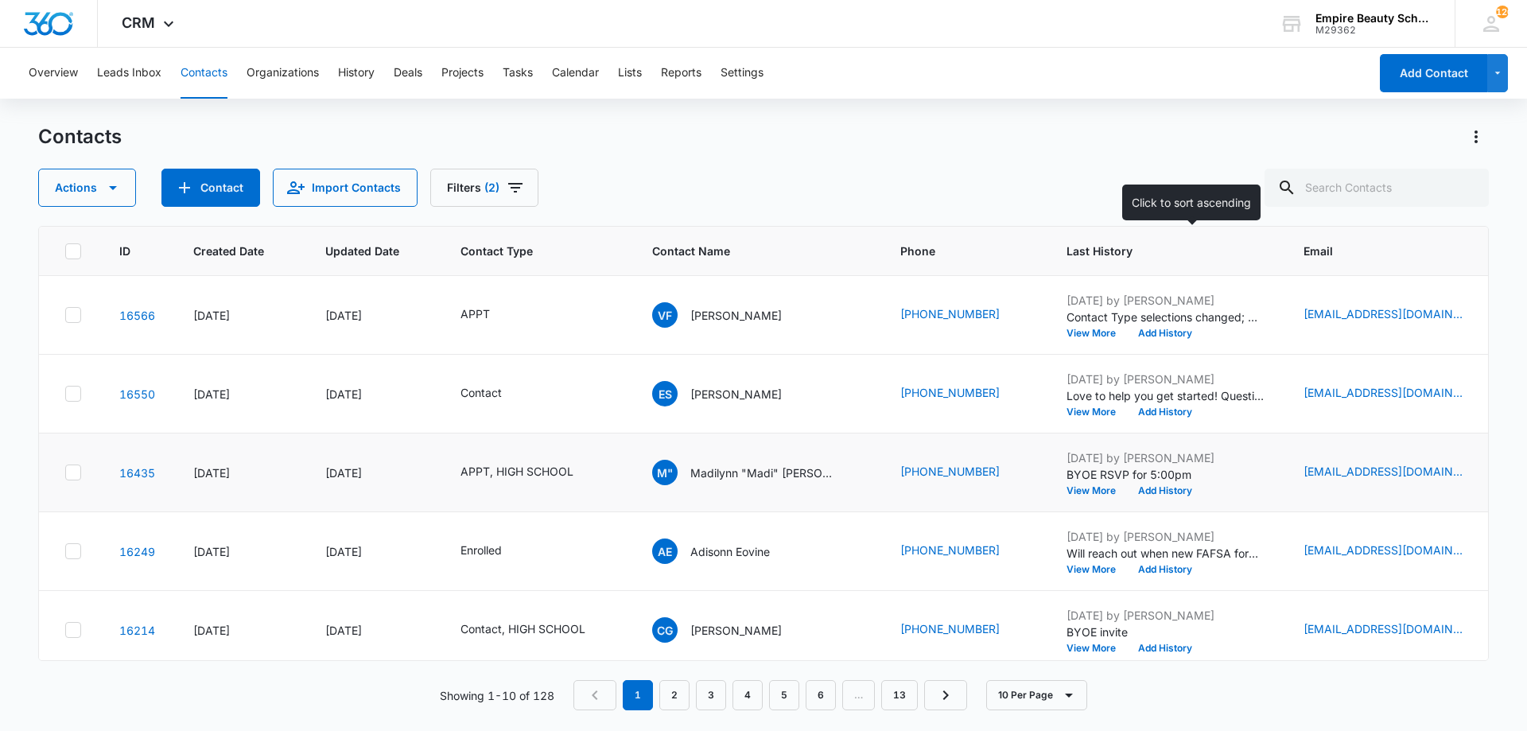
click at [1109, 249] on span "Last History" at bounding box center [1155, 251] width 176 height 17
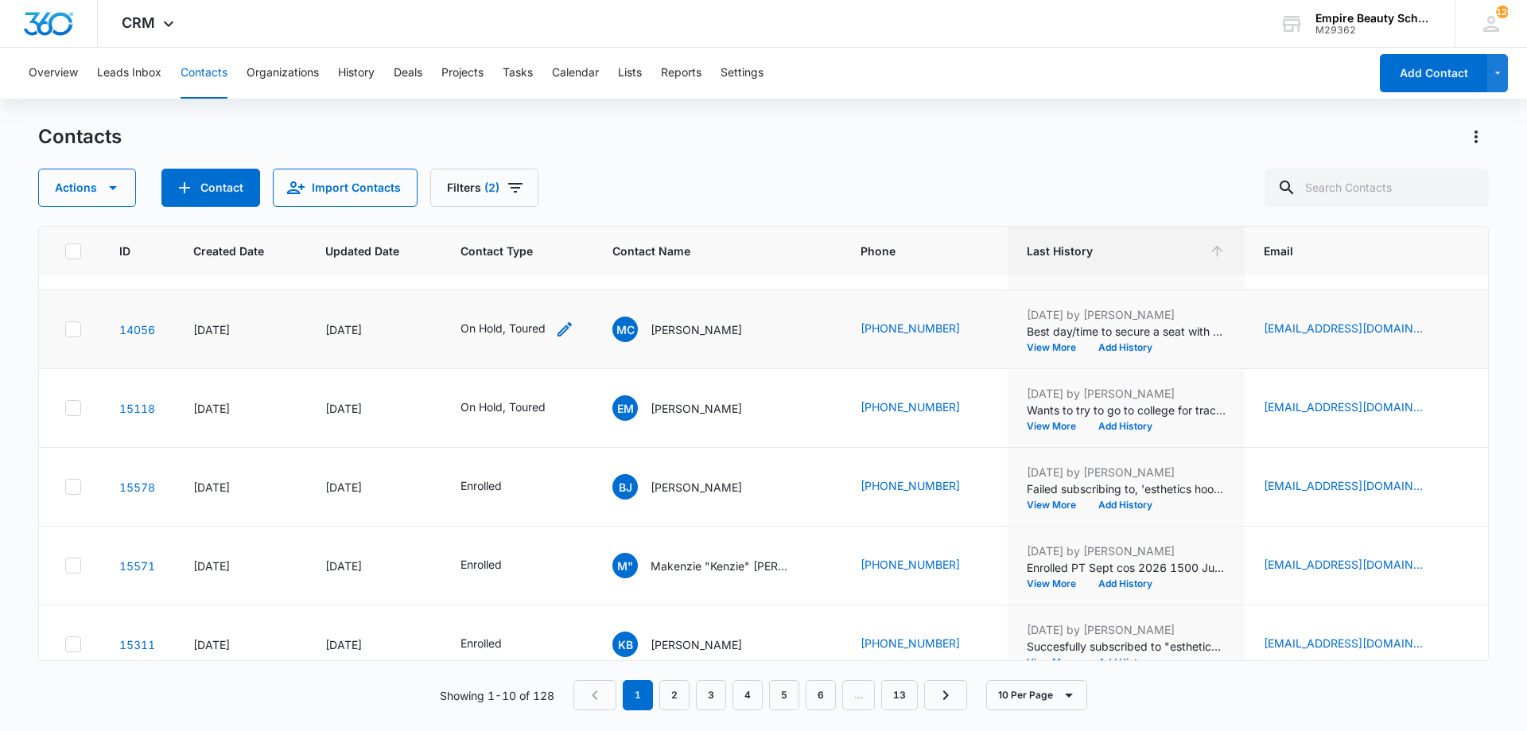
scroll to position [414, 0]
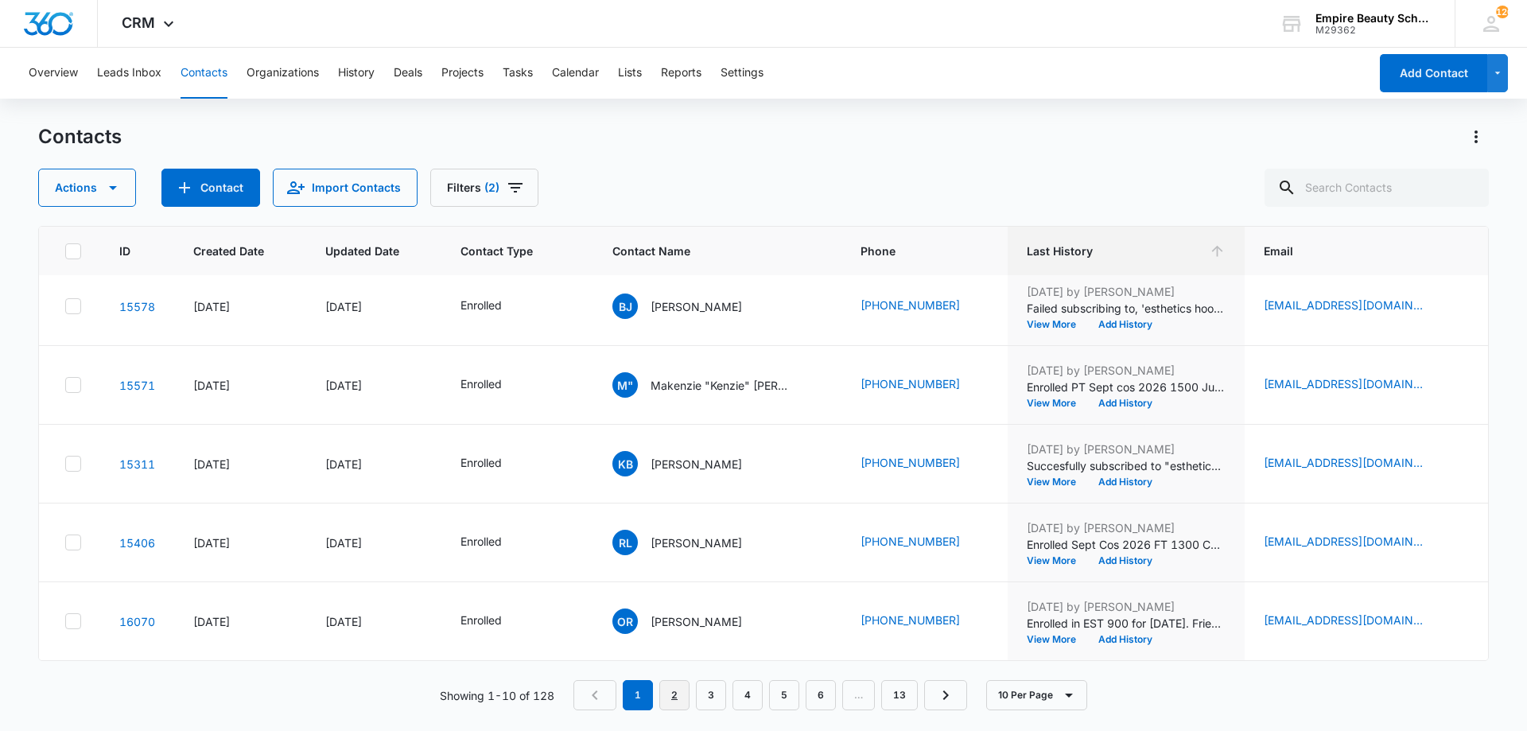
click at [683, 704] on link "2" at bounding box center [674, 695] width 30 height 30
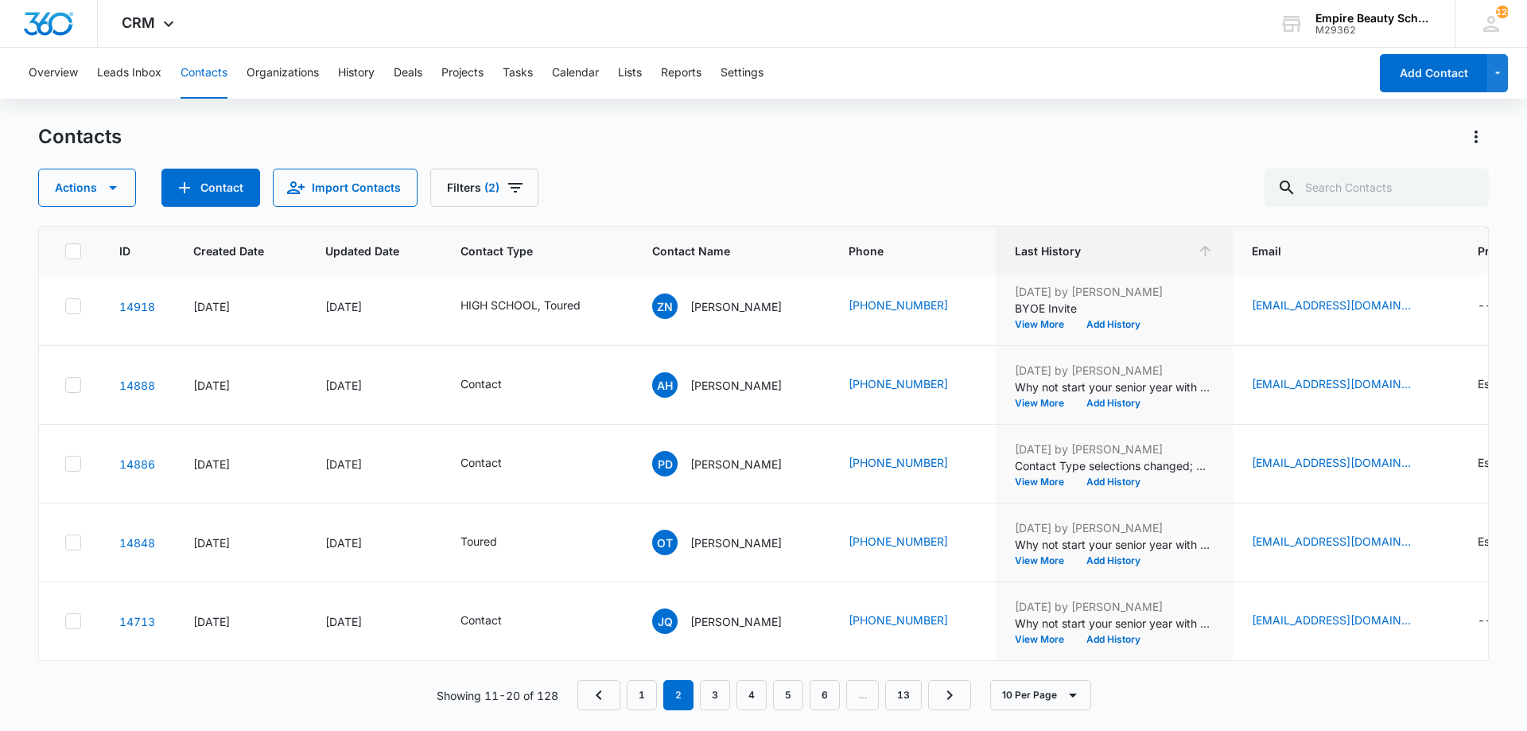
scroll to position [0, 0]
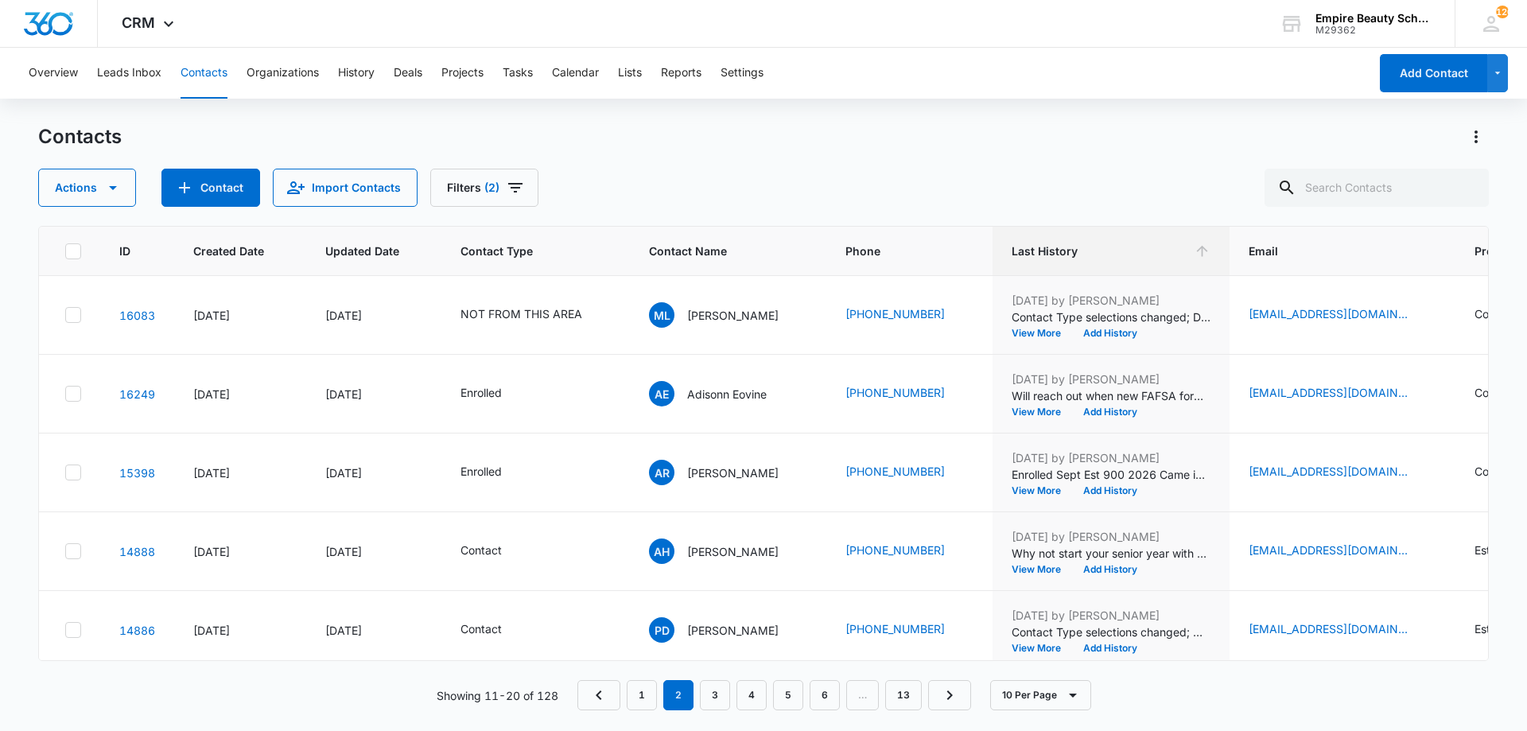
click at [1036, 145] on div "Contacts" at bounding box center [763, 136] width 1451 height 25
click at [1266, 186] on div "Actions Contact Import Contacts Filters (2)" at bounding box center [763, 188] width 1451 height 38
click at [1081, 411] on button "Add History" at bounding box center [1110, 412] width 76 height 10
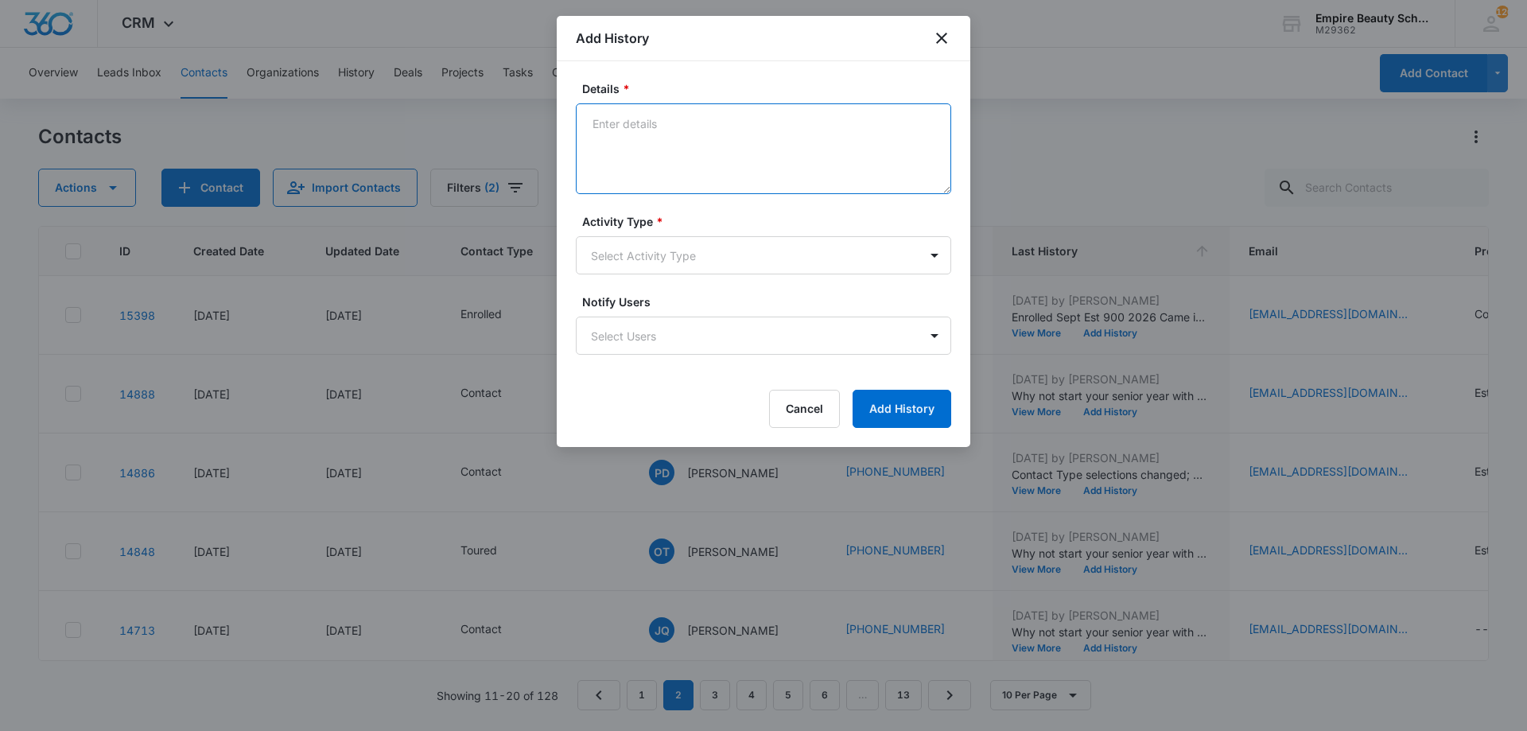
paste textarea "4525 Clark Kathryn 603-717-8694"
drag, startPoint x: 807, startPoint y: 131, endPoint x: 491, endPoint y: 118, distance: 316.9
click at [491, 118] on body "CRM Apps Forms CRM Email Shop Payments POS Files Brand Settings Empire Beauty S…" at bounding box center [763, 365] width 1527 height 731
drag, startPoint x: 681, startPoint y: 142, endPoint x: 582, endPoint y: 141, distance: 98.6
click at [582, 141] on textarea "BYOE Invite" at bounding box center [763, 148] width 375 height 91
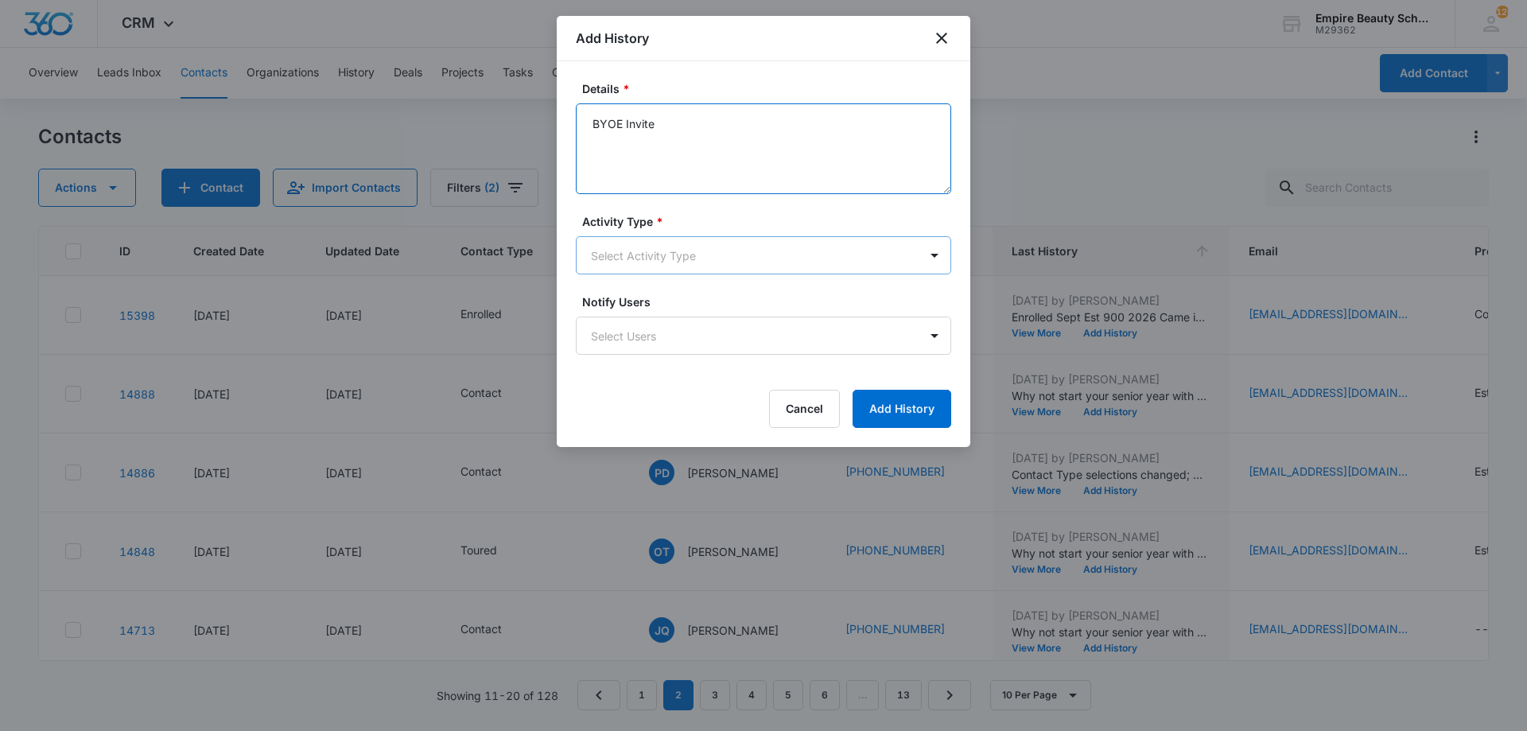
type textarea "BYOE Invite"
click at [646, 253] on body "CRM Apps Forms CRM Email Shop Payments POS Files Brand Settings Empire Beauty S…" at bounding box center [763, 365] width 1527 height 731
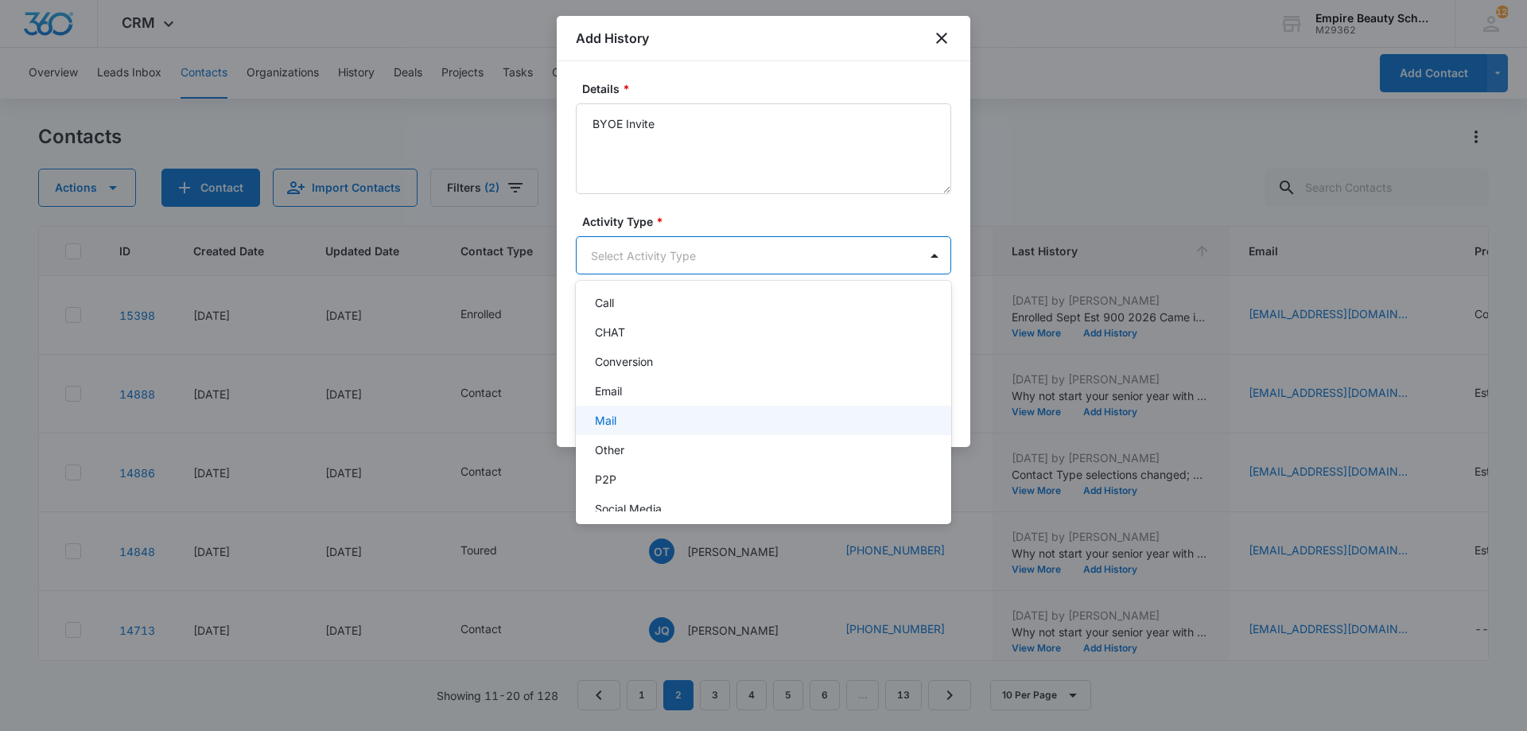
scroll to position [83, 0]
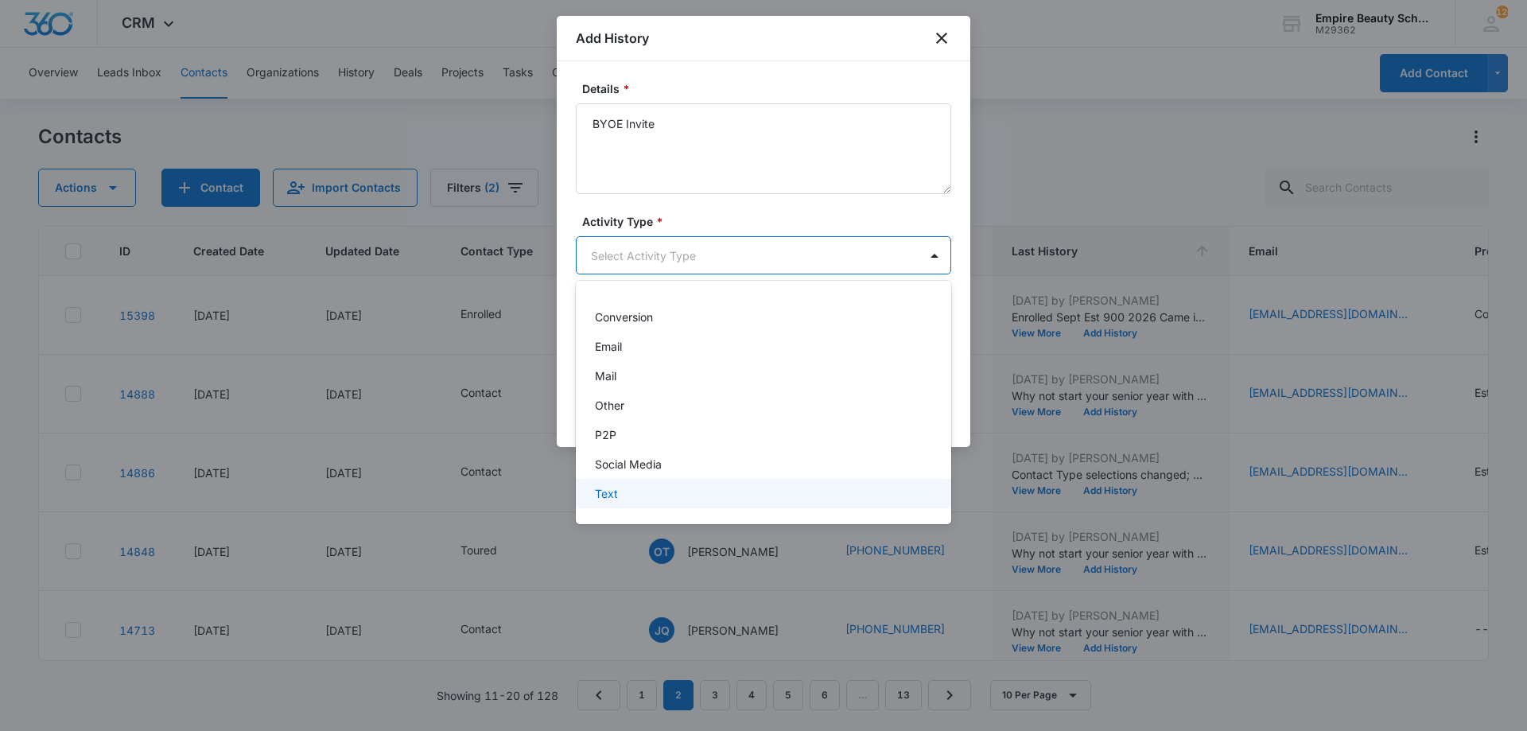
click at [627, 500] on div "Text" at bounding box center [762, 493] width 334 height 17
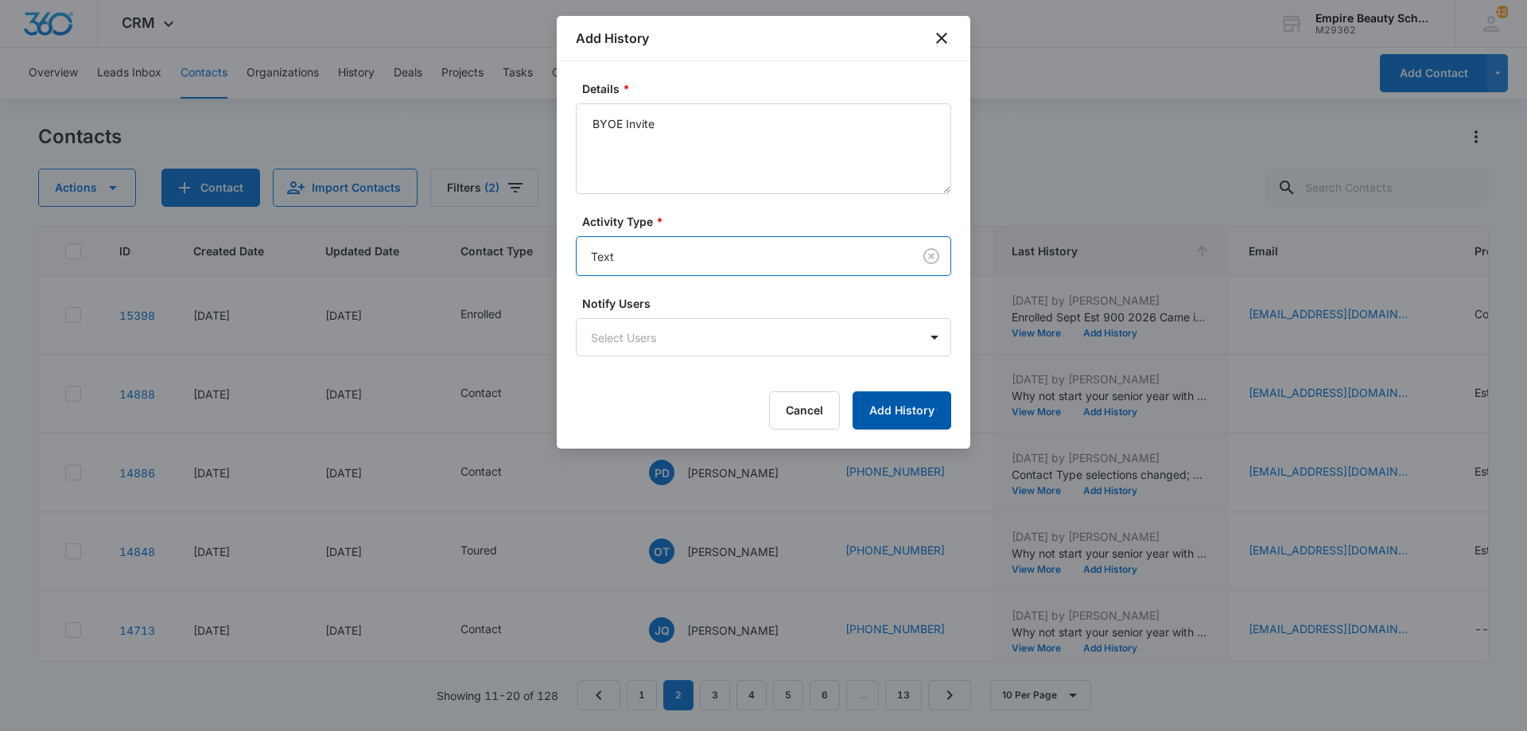
click at [872, 403] on button "Add History" at bounding box center [902, 410] width 99 height 38
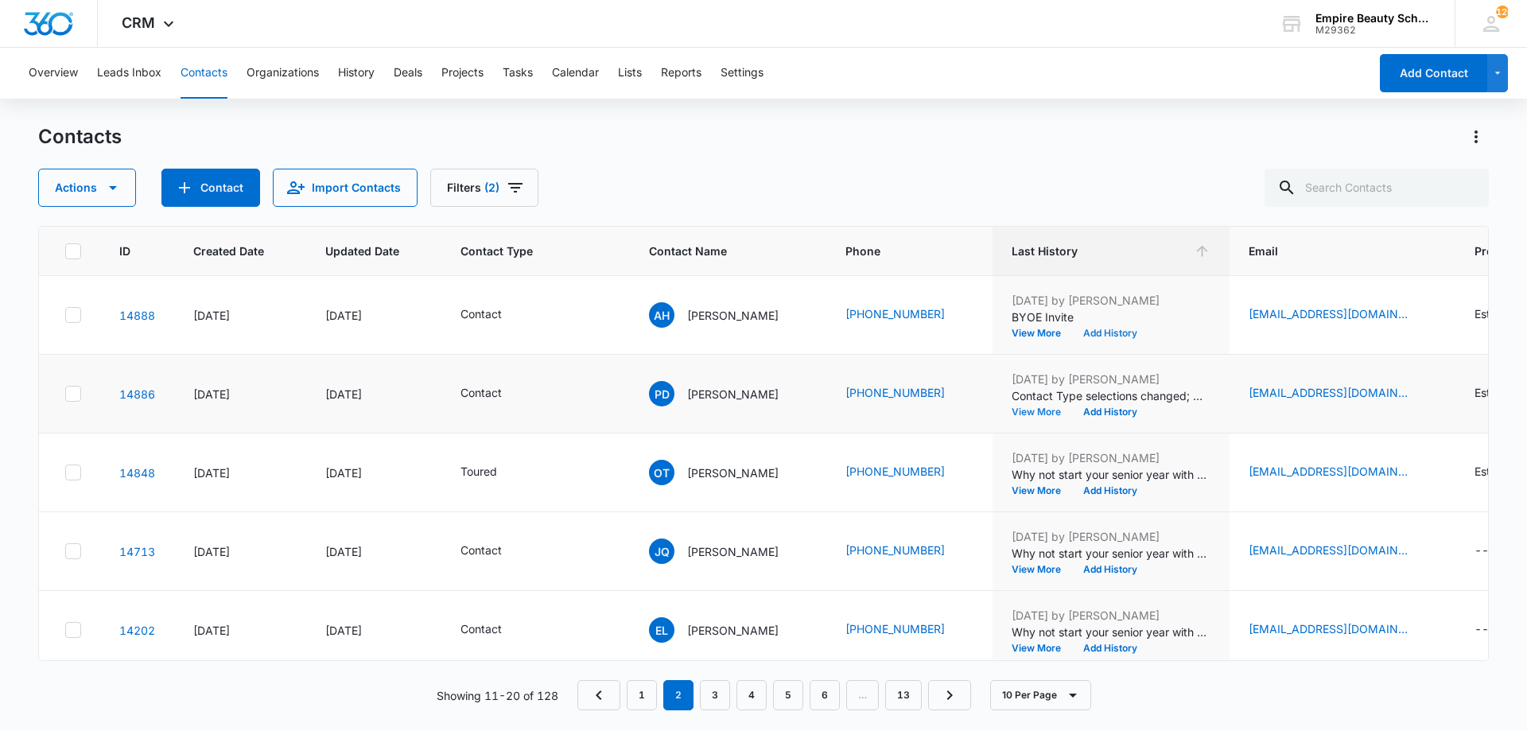
scroll to position [237, 0]
click at [1015, 413] on button "View More" at bounding box center [1042, 412] width 60 height 10
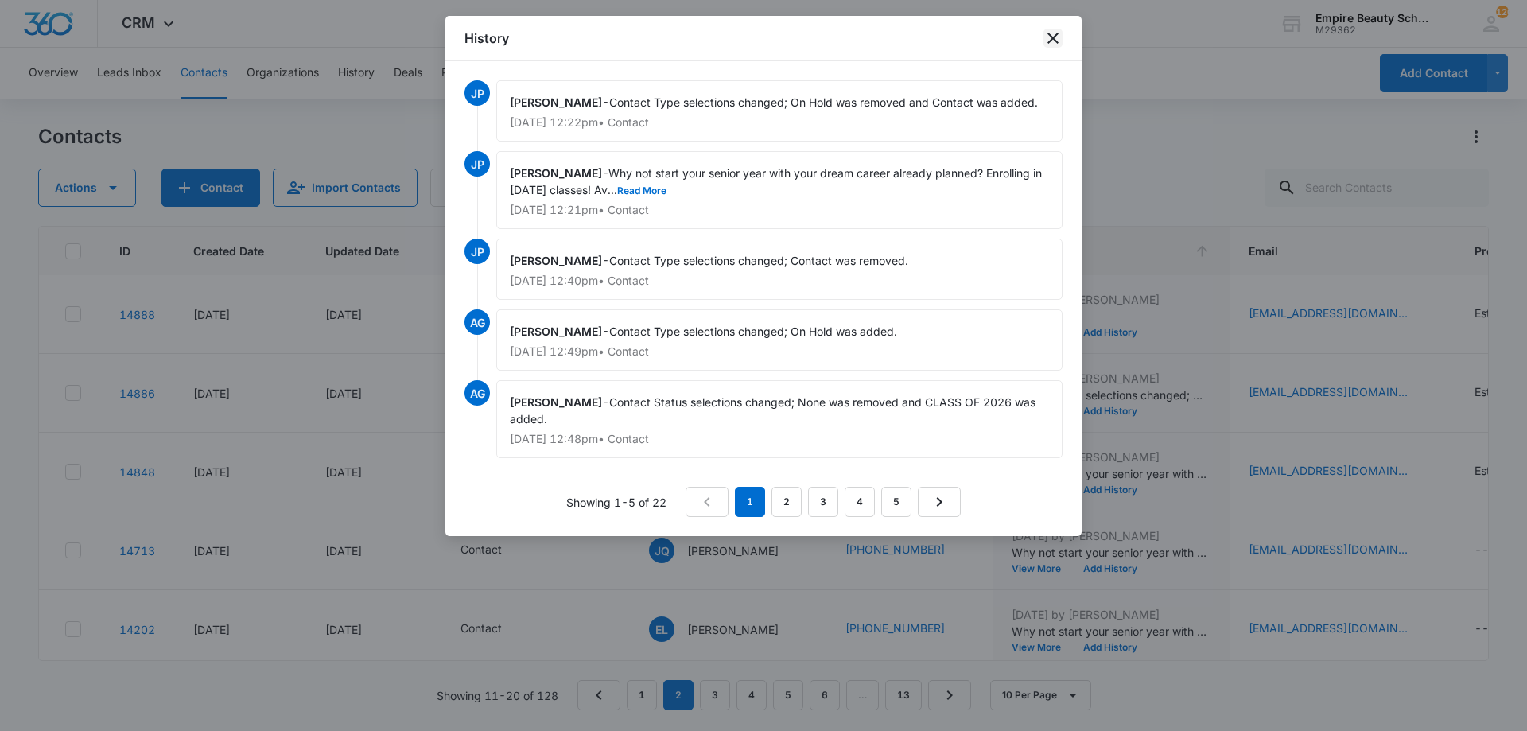
click at [1053, 35] on icon "close" at bounding box center [1053, 38] width 19 height 19
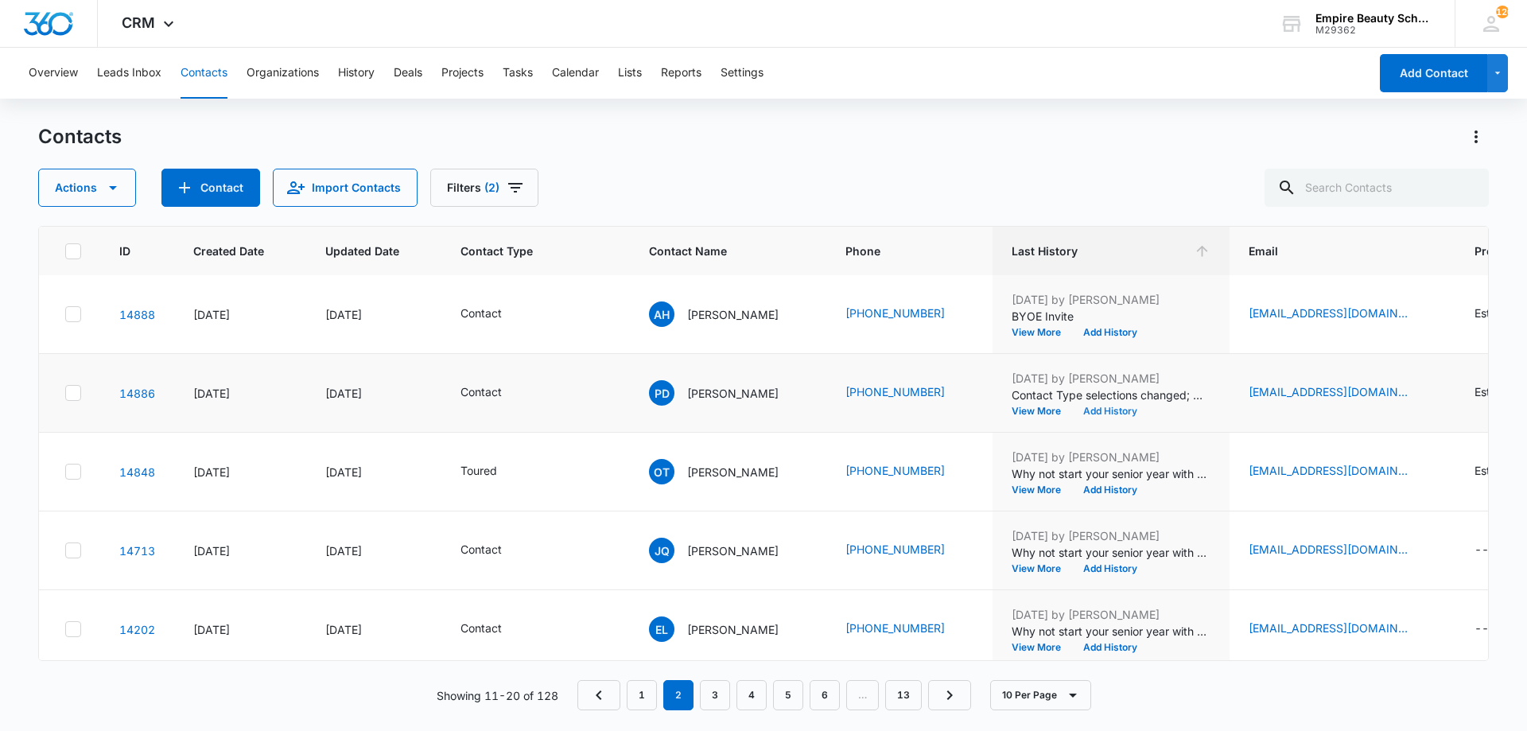
click at [1098, 407] on button "Add History" at bounding box center [1110, 412] width 76 height 10
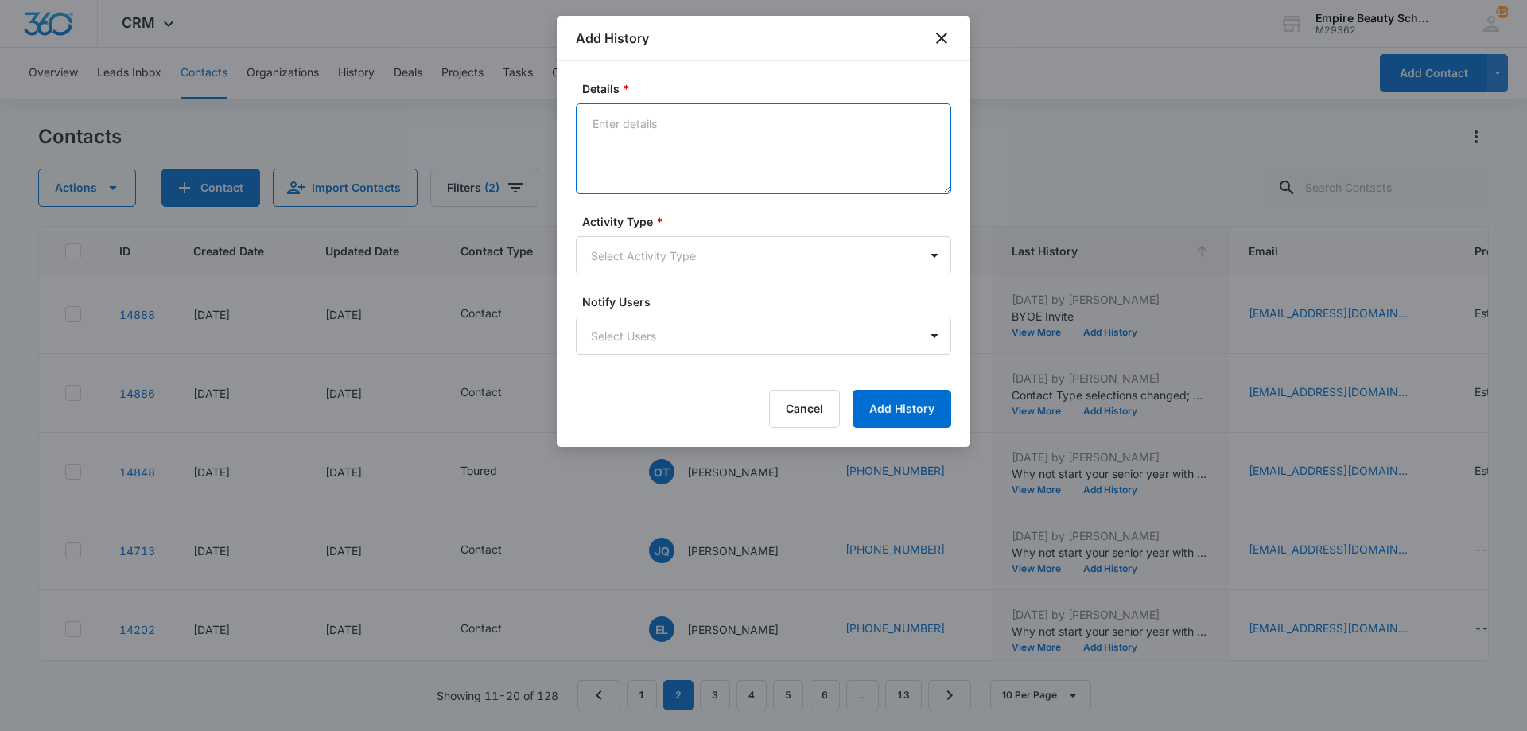
paste textarea "BYOE Invite"
type textarea "BYOE Invite"
click at [772, 269] on body "CRM Apps Forms CRM Email Shop Payments POS Files Brand Settings Empire Beauty S…" at bounding box center [763, 365] width 1527 height 731
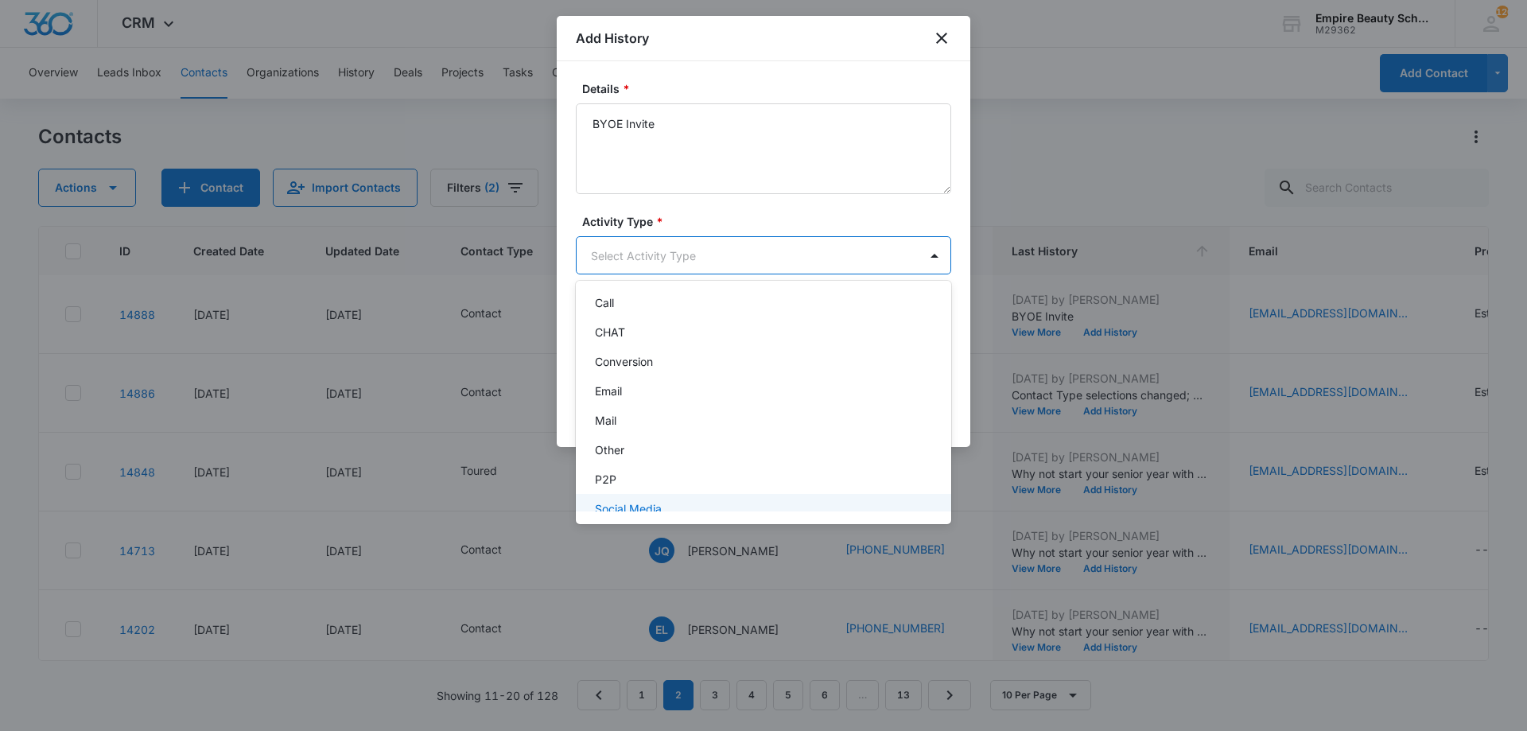
scroll to position [83, 0]
click at [619, 487] on div "Text" at bounding box center [762, 493] width 334 height 17
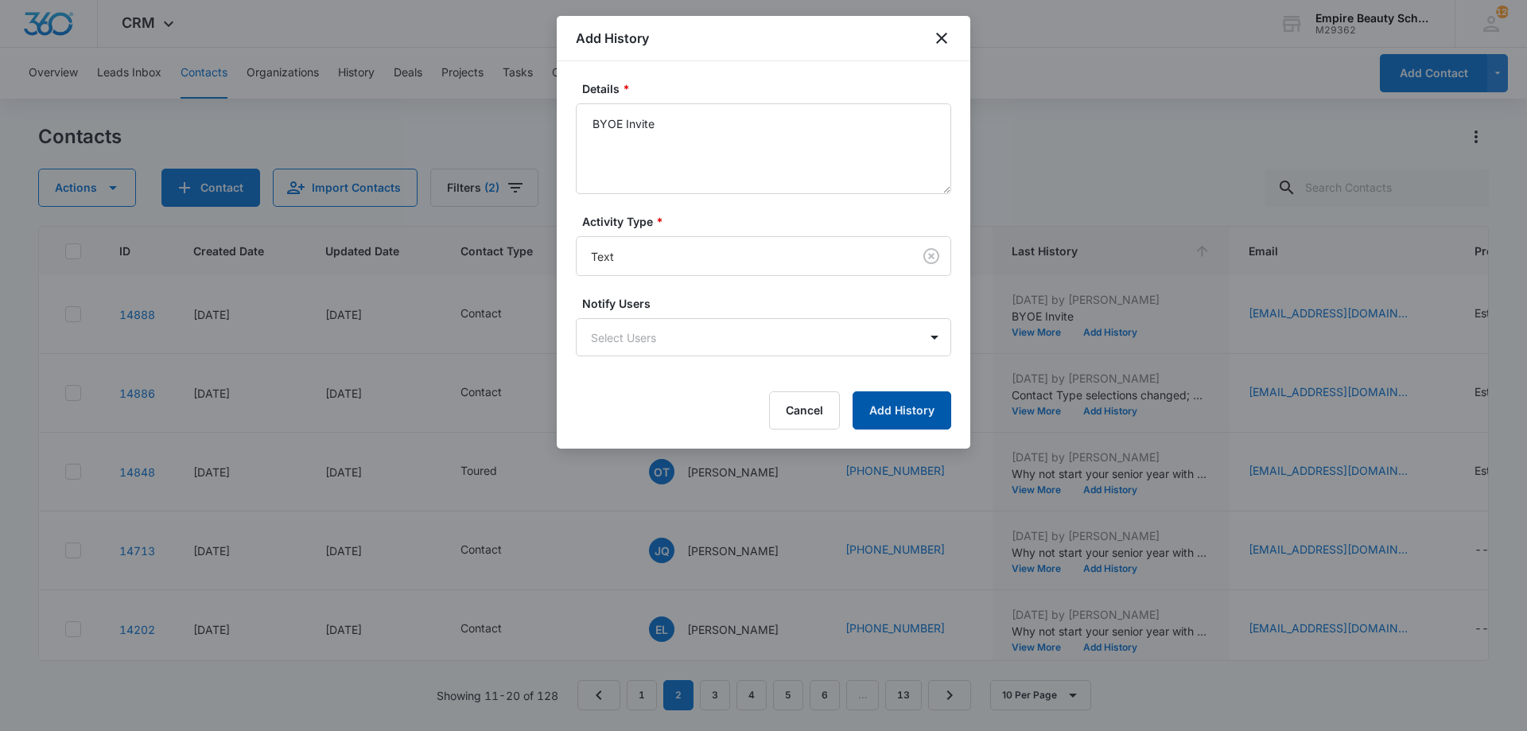
click at [908, 414] on button "Add History" at bounding box center [902, 410] width 99 height 38
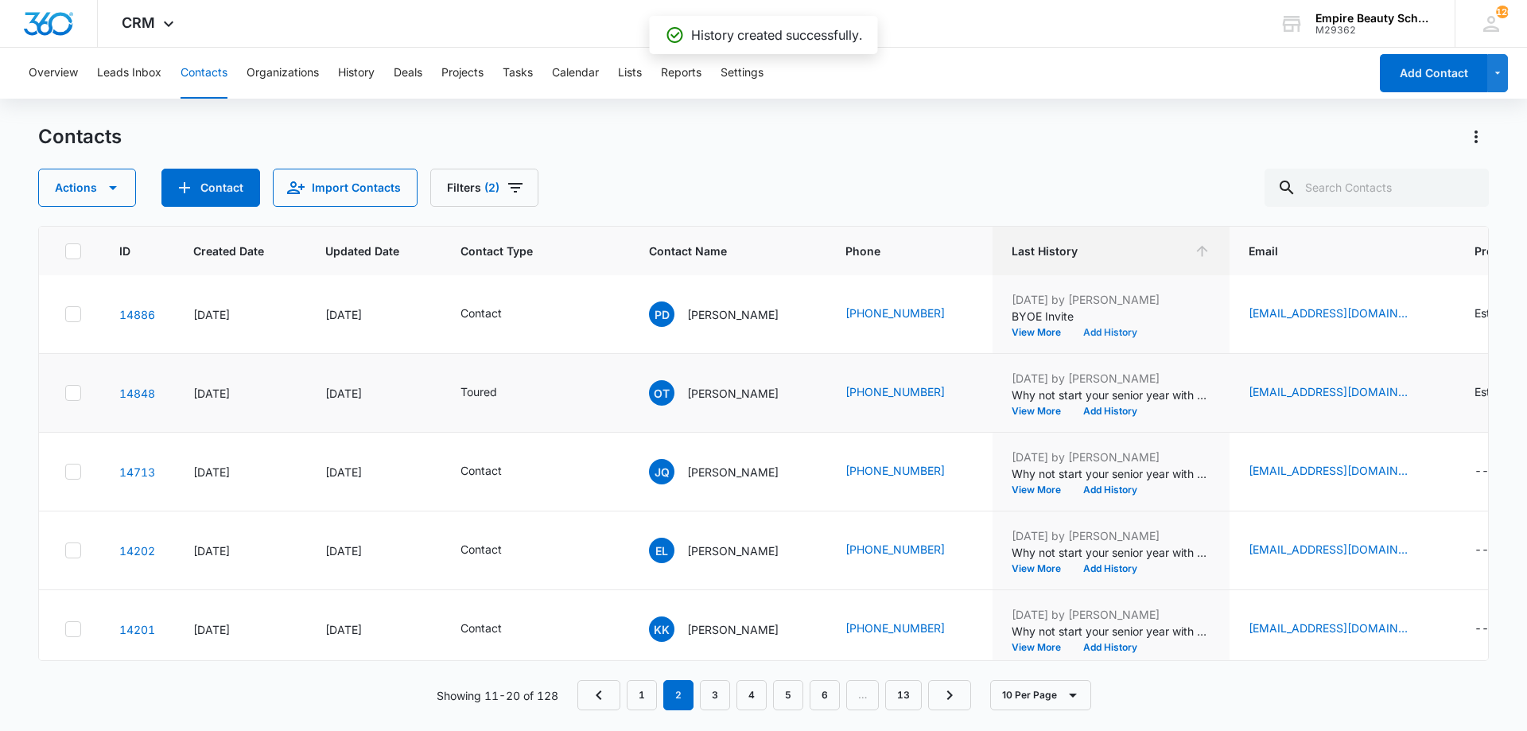
scroll to position [317, 0]
drag, startPoint x: 1006, startPoint y: 169, endPoint x: 992, endPoint y: 179, distance: 16.6
click at [999, 173] on div "Actions Contact Import Contacts Filters (2)" at bounding box center [763, 188] width 1451 height 38
click at [1109, 406] on button "Add History" at bounding box center [1110, 411] width 76 height 10
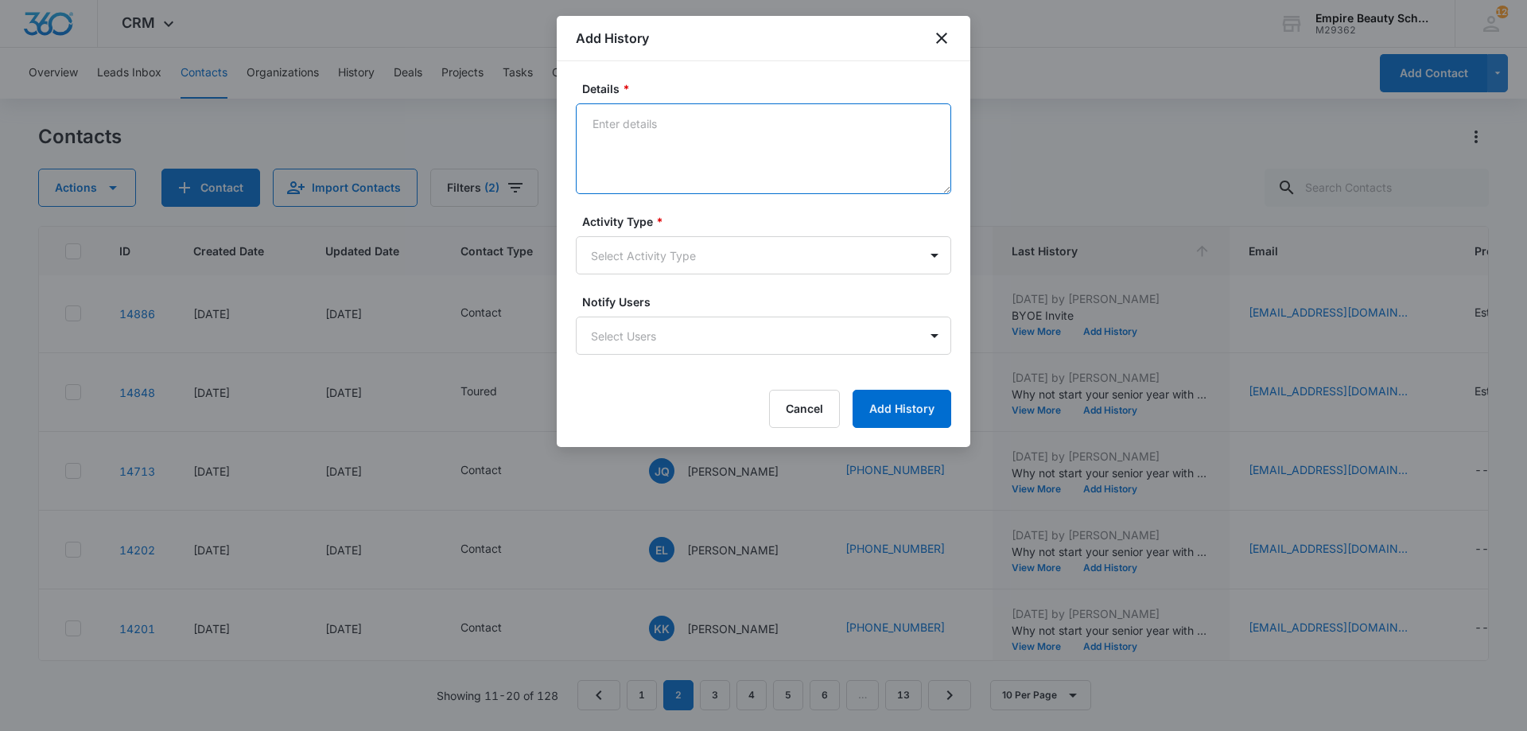
paste textarea "BYOE Invite"
type textarea "BYOE Invite"
click at [667, 249] on body "CRM Apps Forms CRM Email Shop Payments POS Files Brand Settings Empire Beauty S…" at bounding box center [763, 365] width 1527 height 731
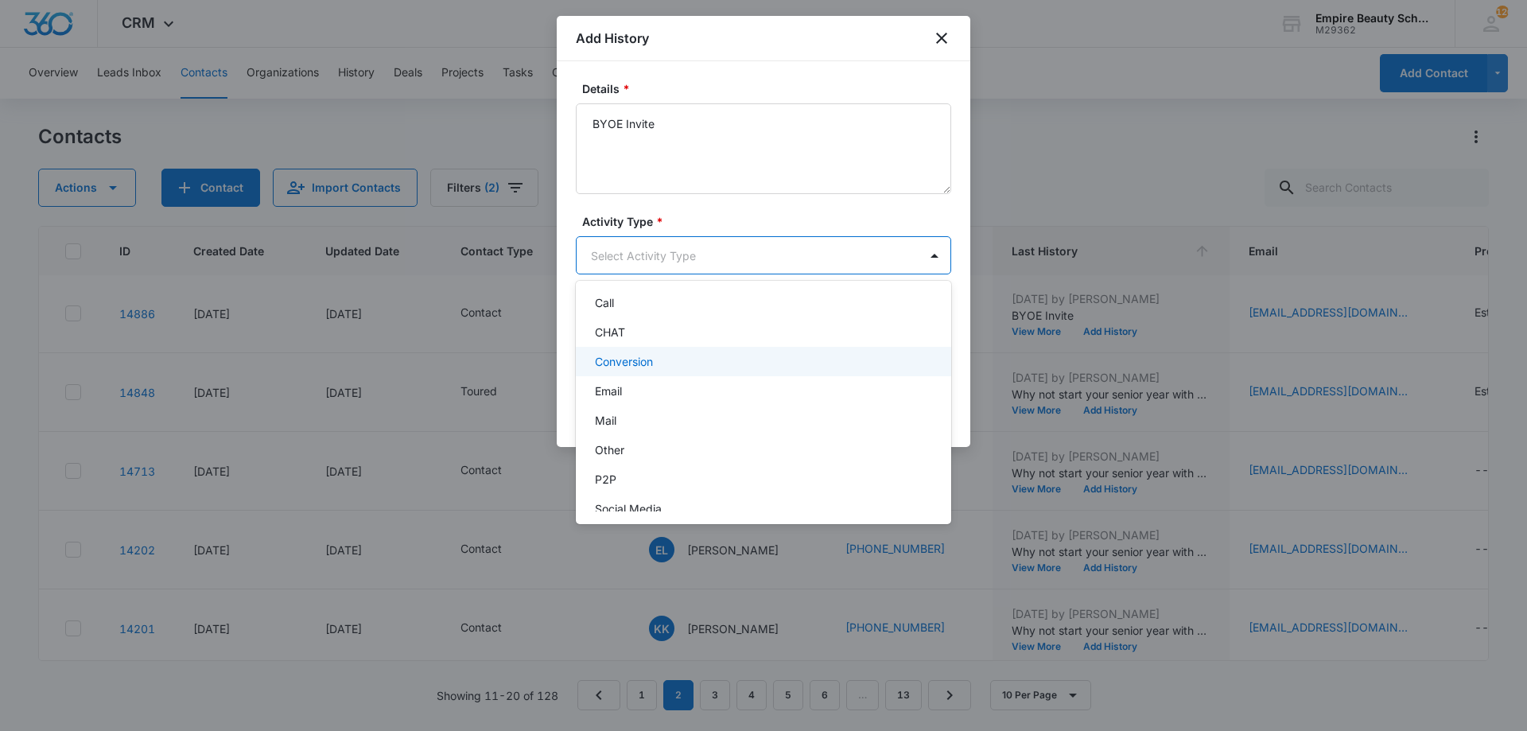
scroll to position [83, 0]
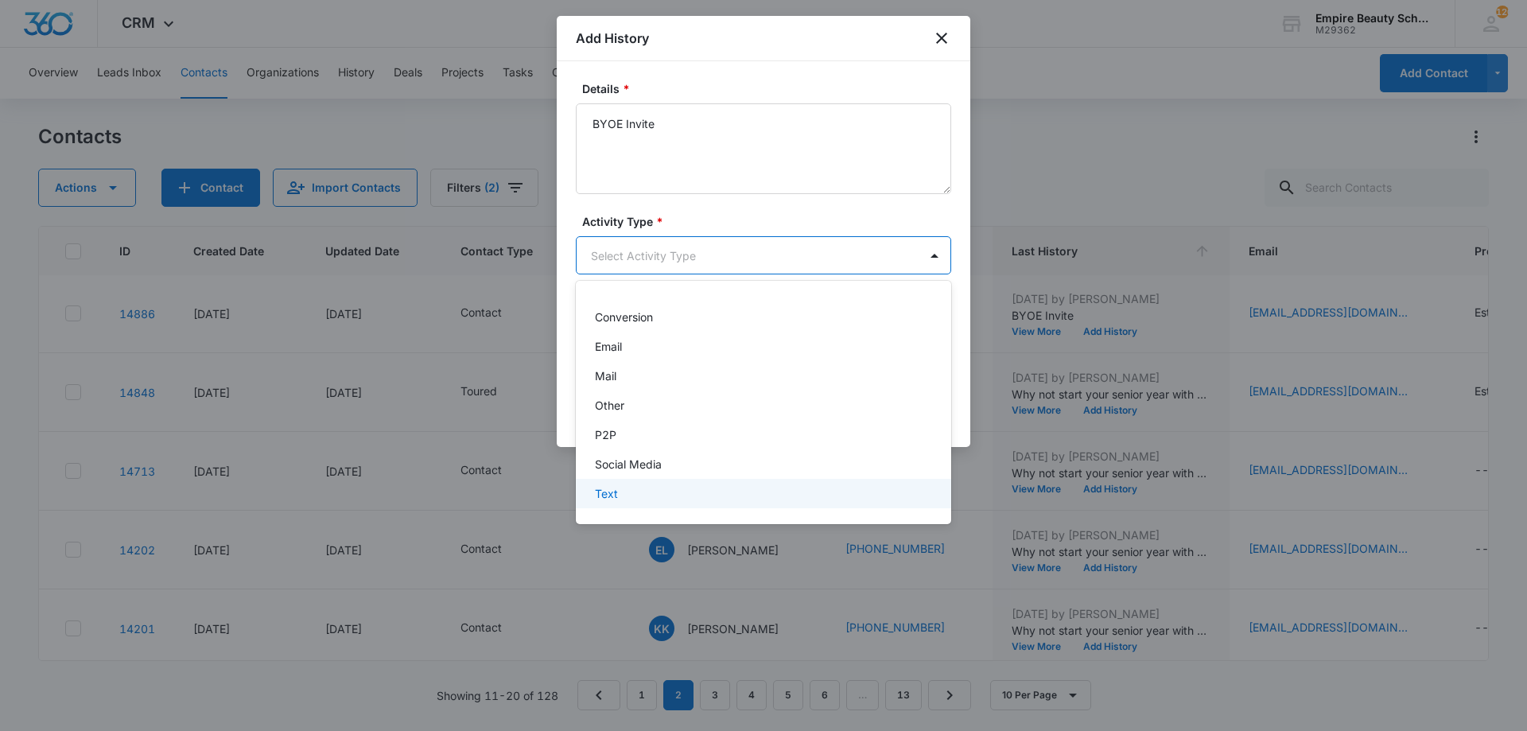
click at [626, 484] on div "Text" at bounding box center [763, 493] width 375 height 29
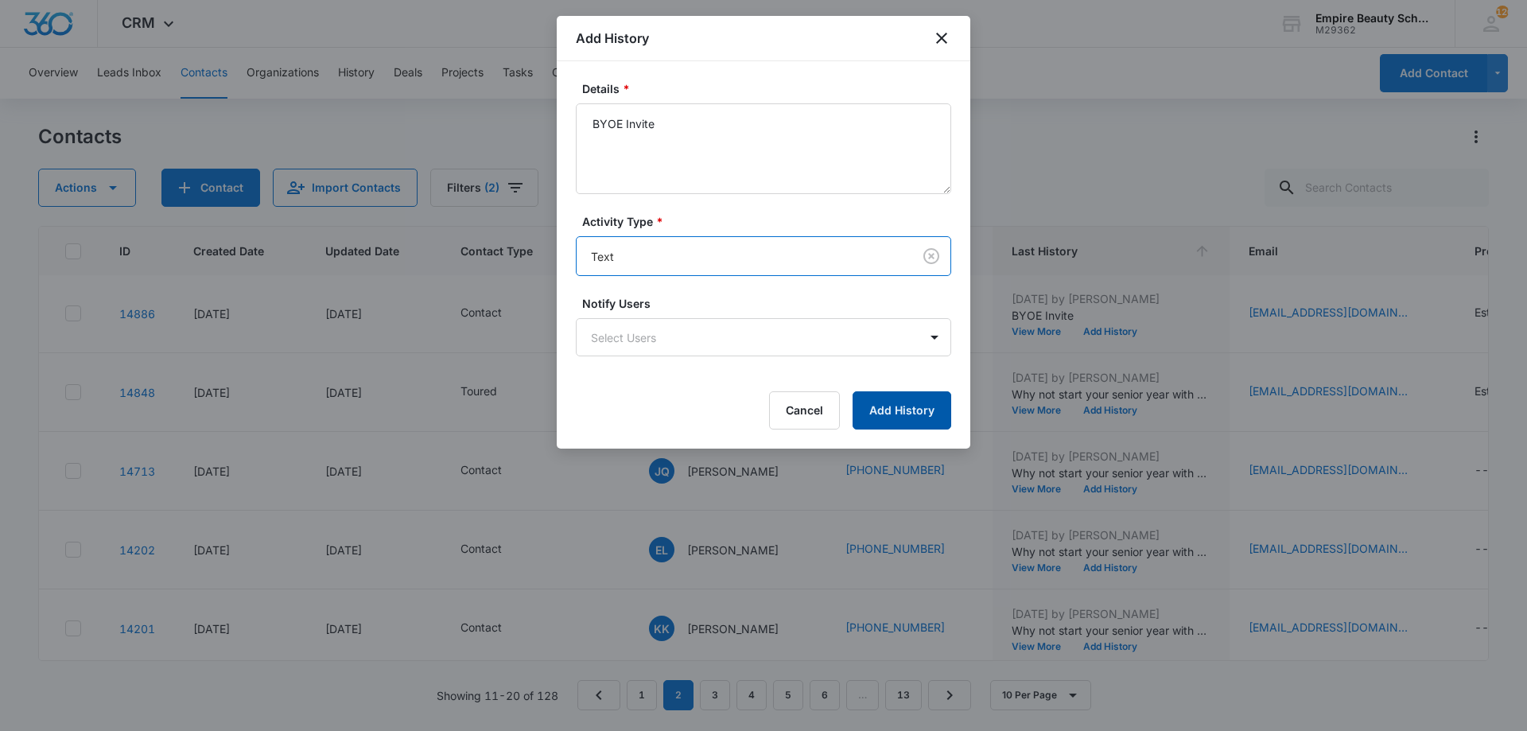
click at [911, 407] on button "Add History" at bounding box center [902, 410] width 99 height 38
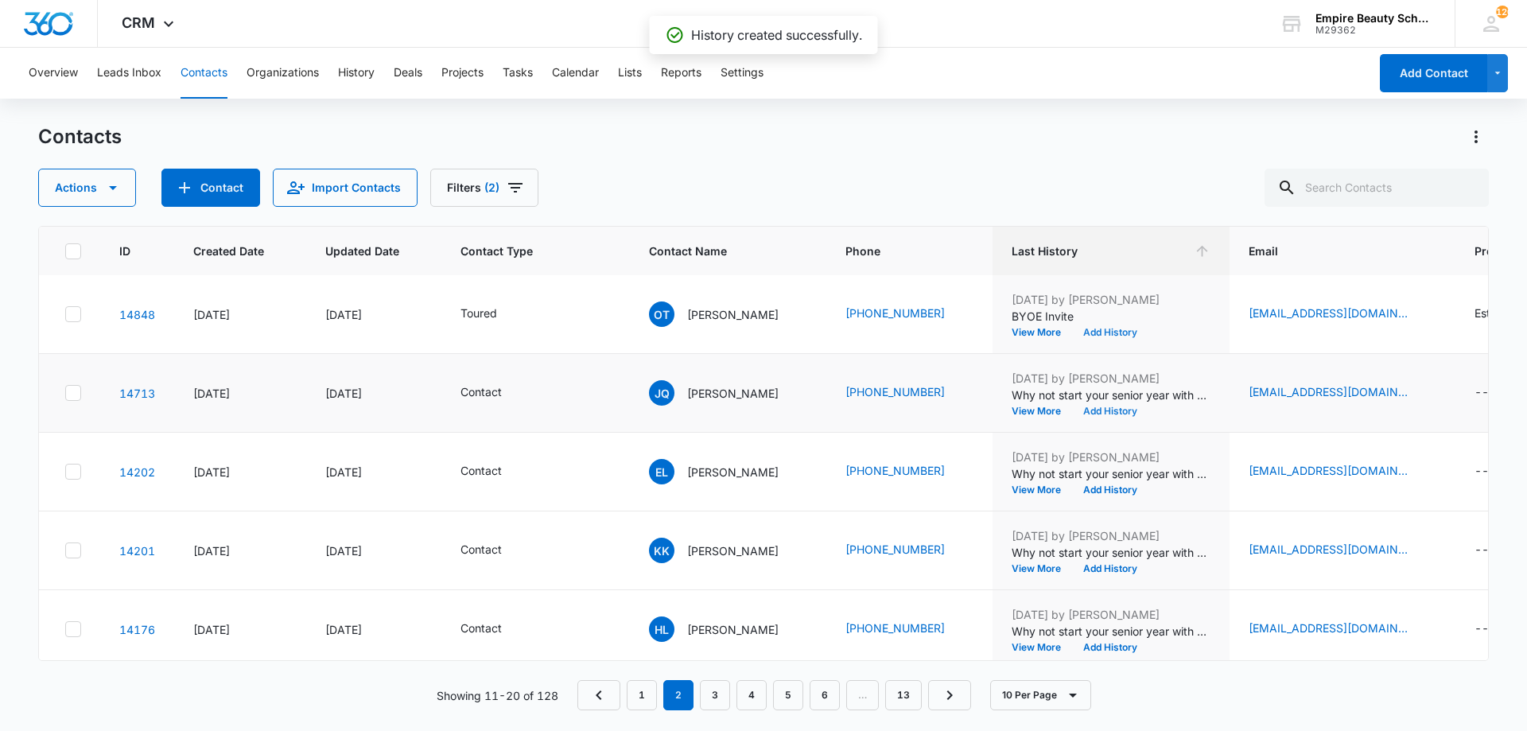
scroll to position [395, 0]
click at [1088, 413] on button "Add History" at bounding box center [1110, 411] width 76 height 10
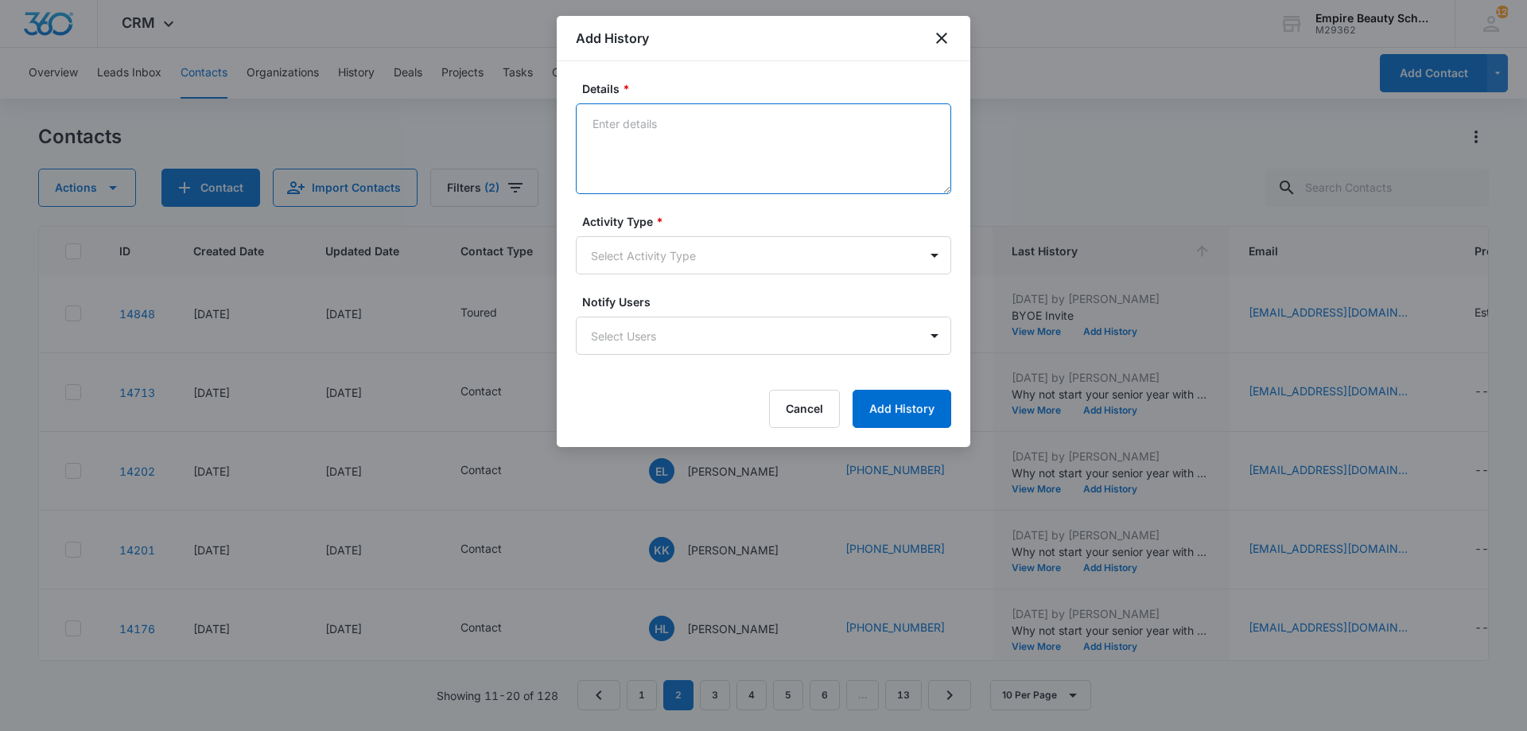
paste textarea "BYOE Invite"
type textarea "BYOE Invite"
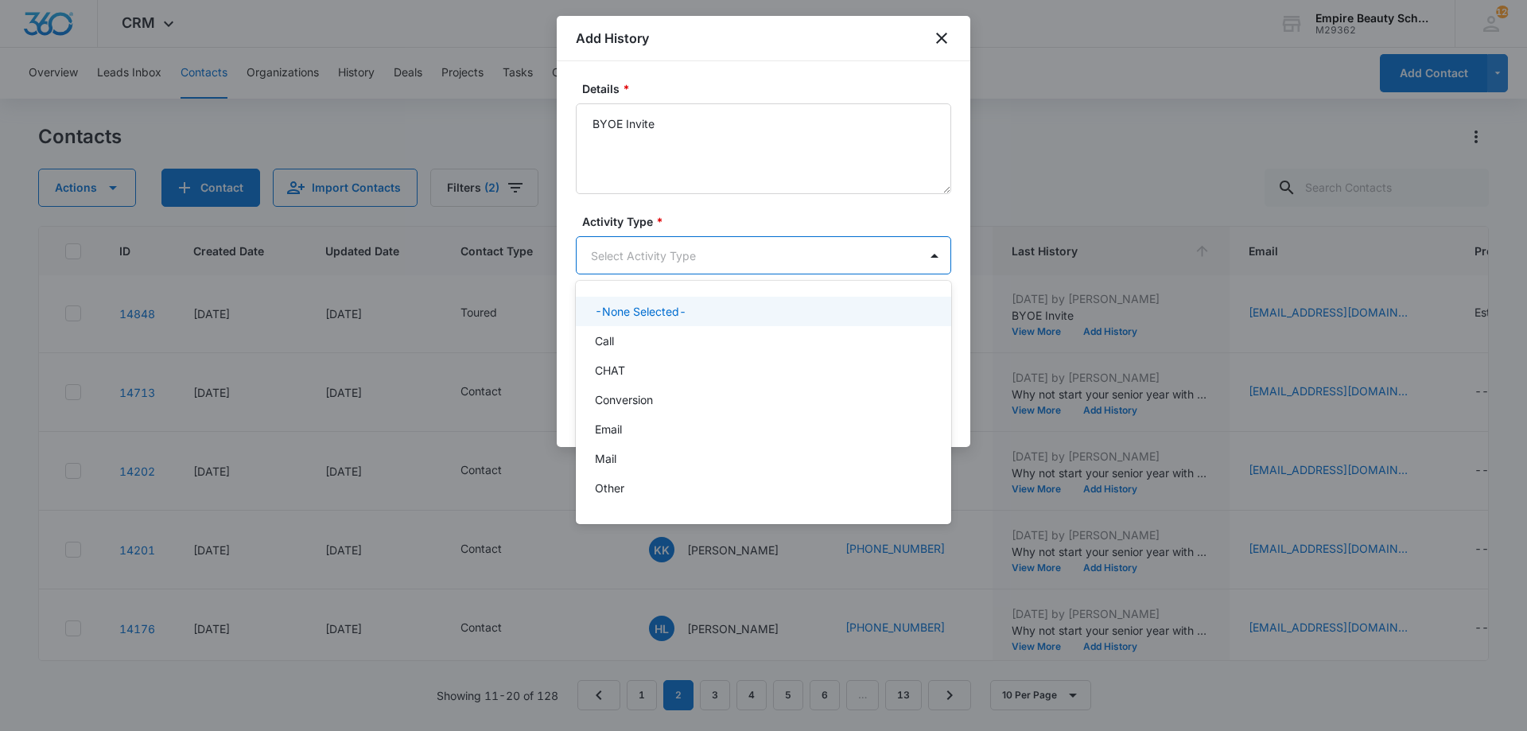
click at [709, 248] on body "CRM Apps Forms CRM Email Shop Payments POS Files Brand Settings Empire Beauty S…" at bounding box center [763, 365] width 1527 height 731
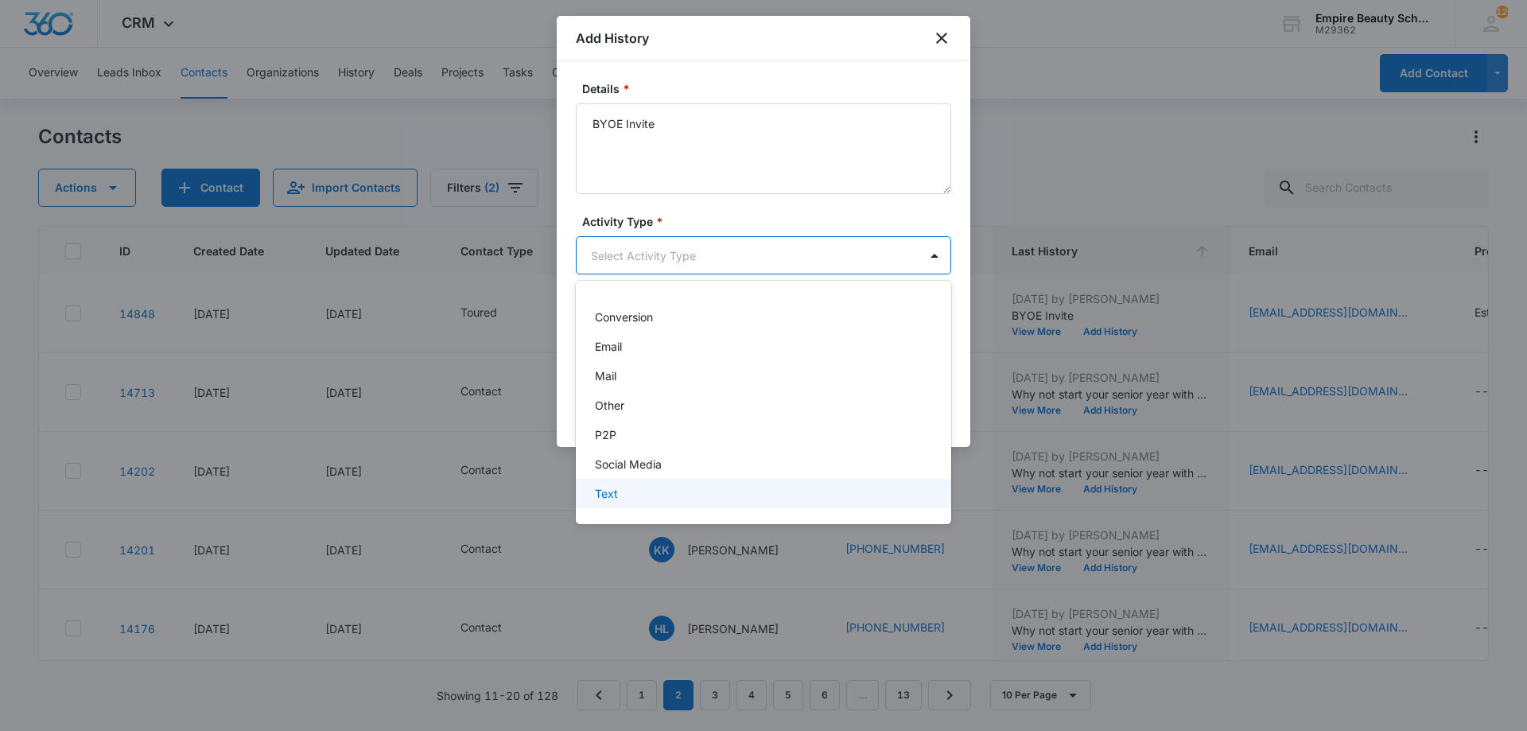
click at [675, 482] on div "Text" at bounding box center [763, 493] width 375 height 29
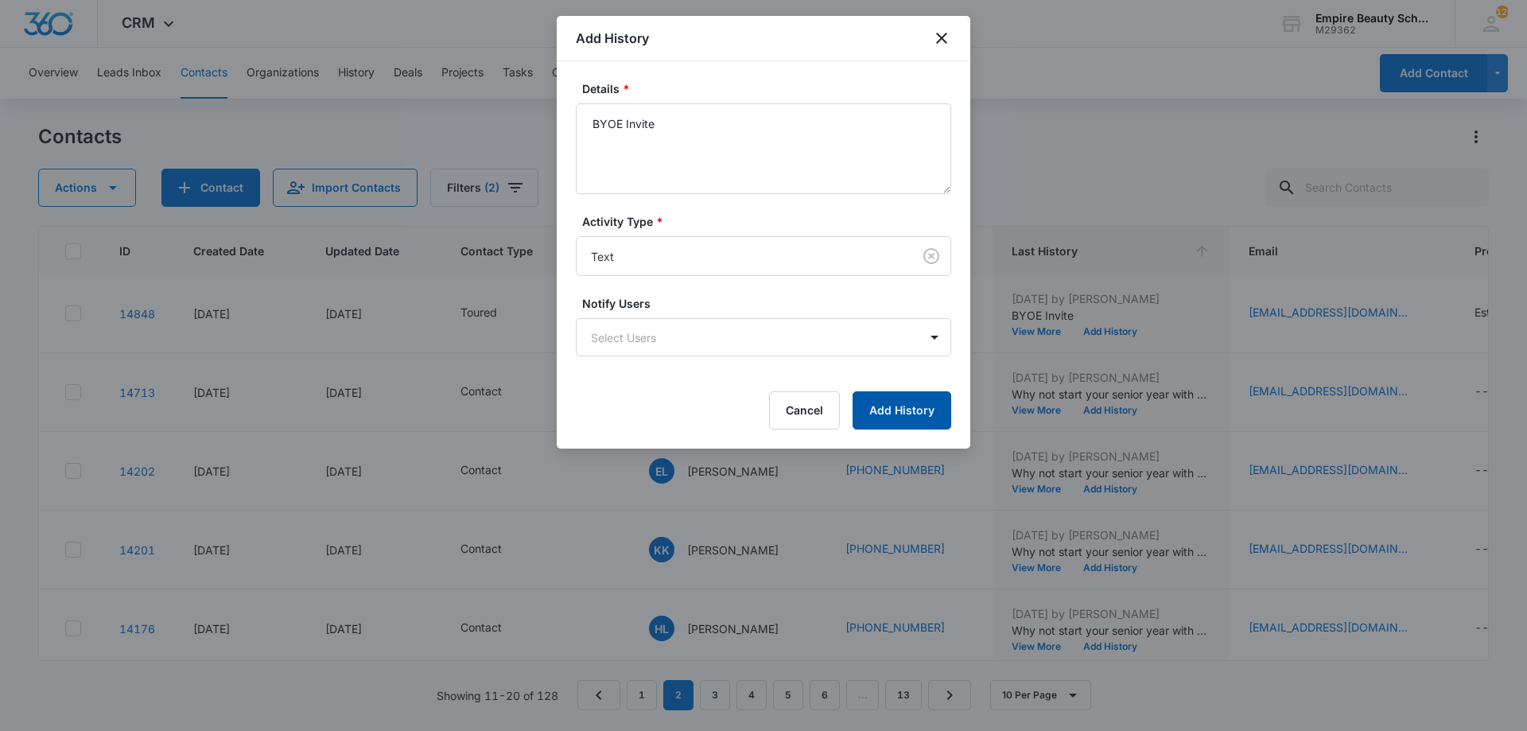
click at [888, 403] on button "Add History" at bounding box center [902, 410] width 99 height 38
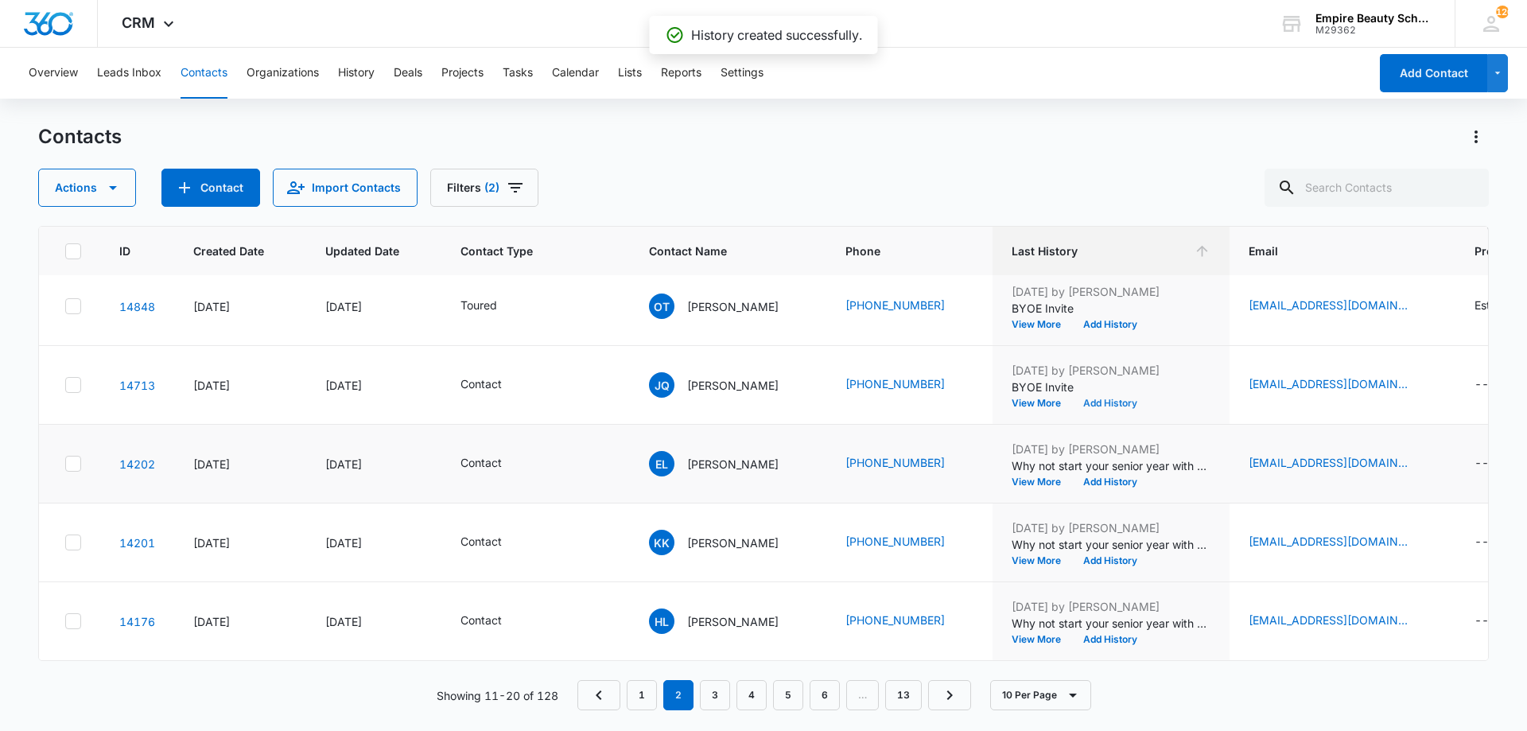
scroll to position [414, 0]
click at [788, 451] on icon "Contact Name - Emily Lewis - Select to Edit Field" at bounding box center [797, 460] width 19 height 19
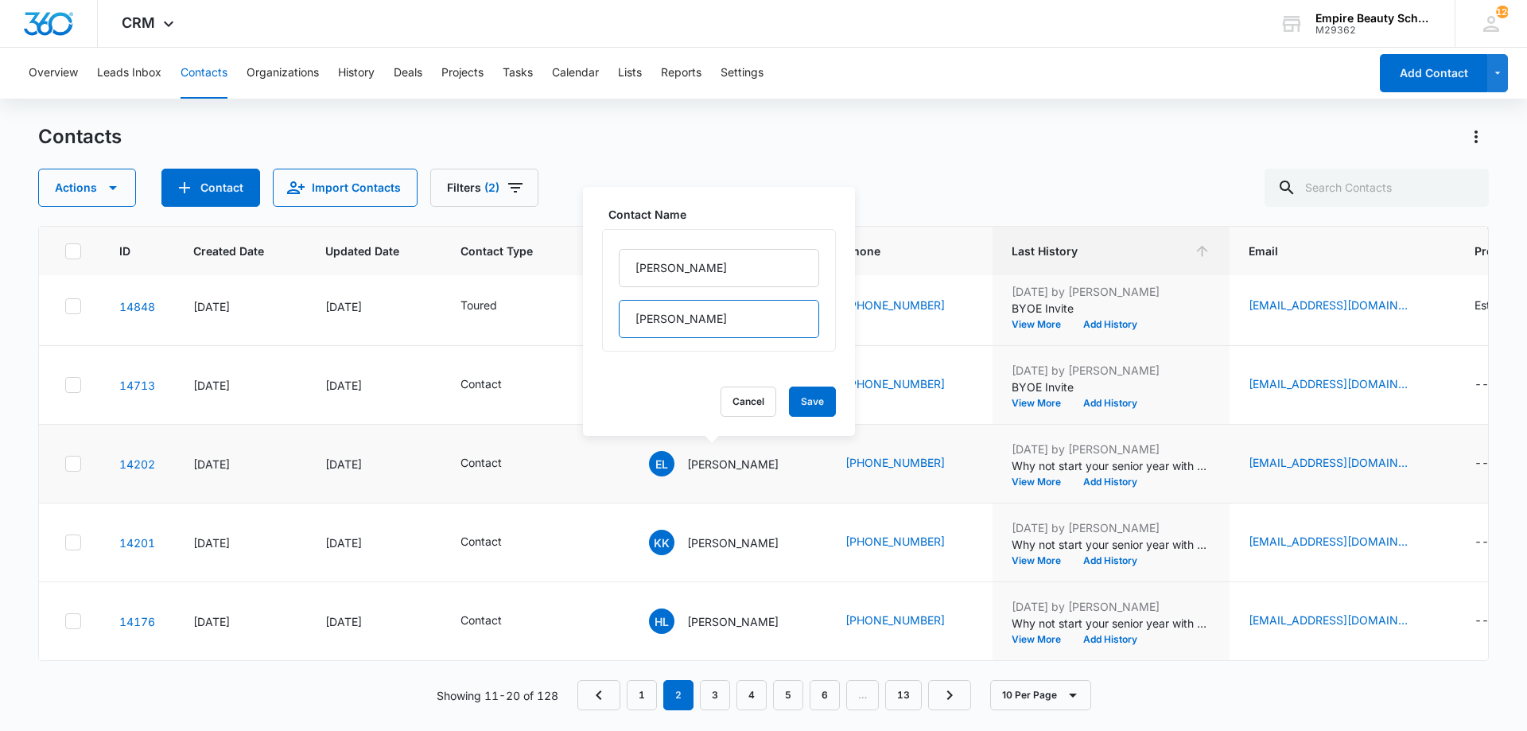
click at [712, 323] on input "Lewis" at bounding box center [719, 319] width 200 height 38
type input "Lewis DUPE"
click at [789, 391] on button "Save" at bounding box center [812, 402] width 47 height 30
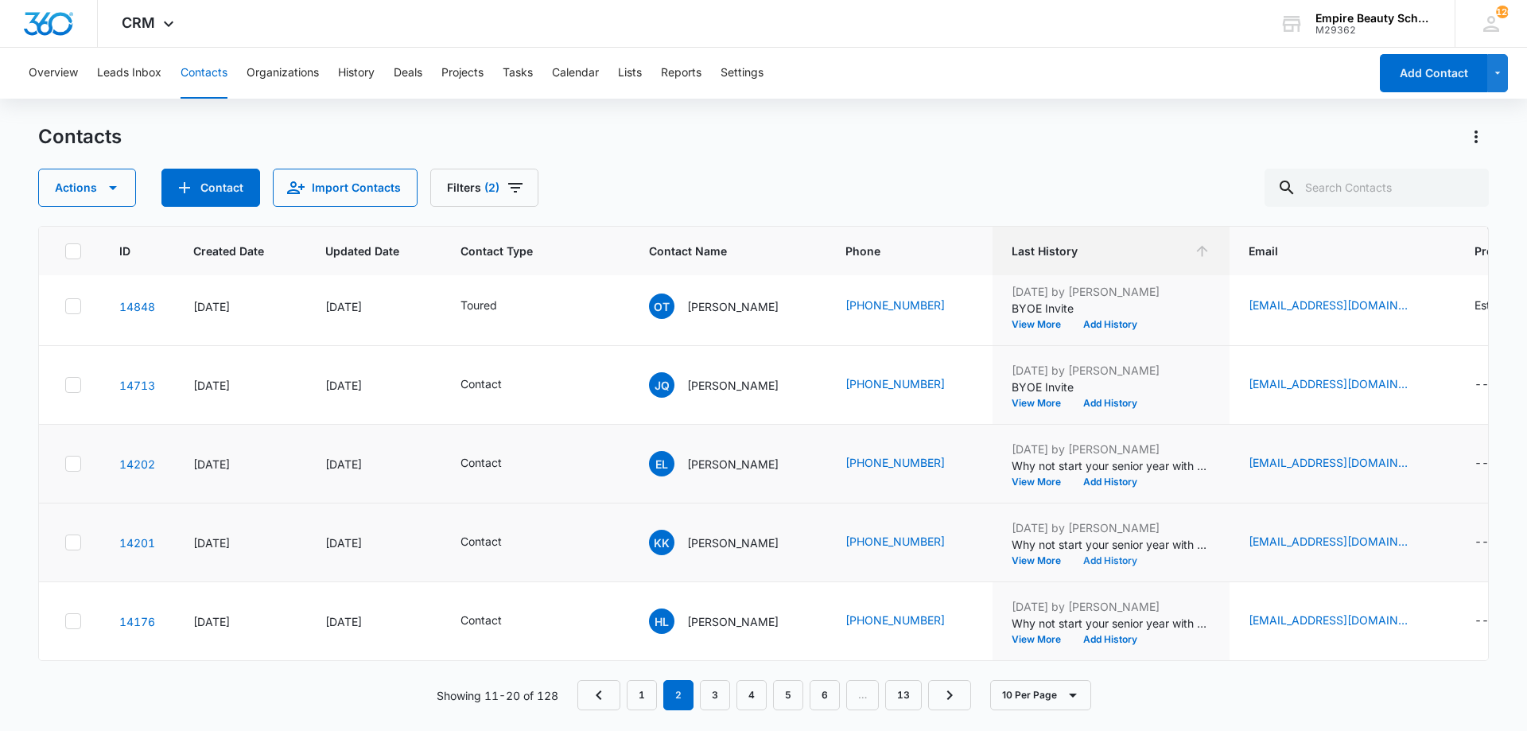
click at [1098, 556] on button "Add History" at bounding box center [1110, 561] width 76 height 10
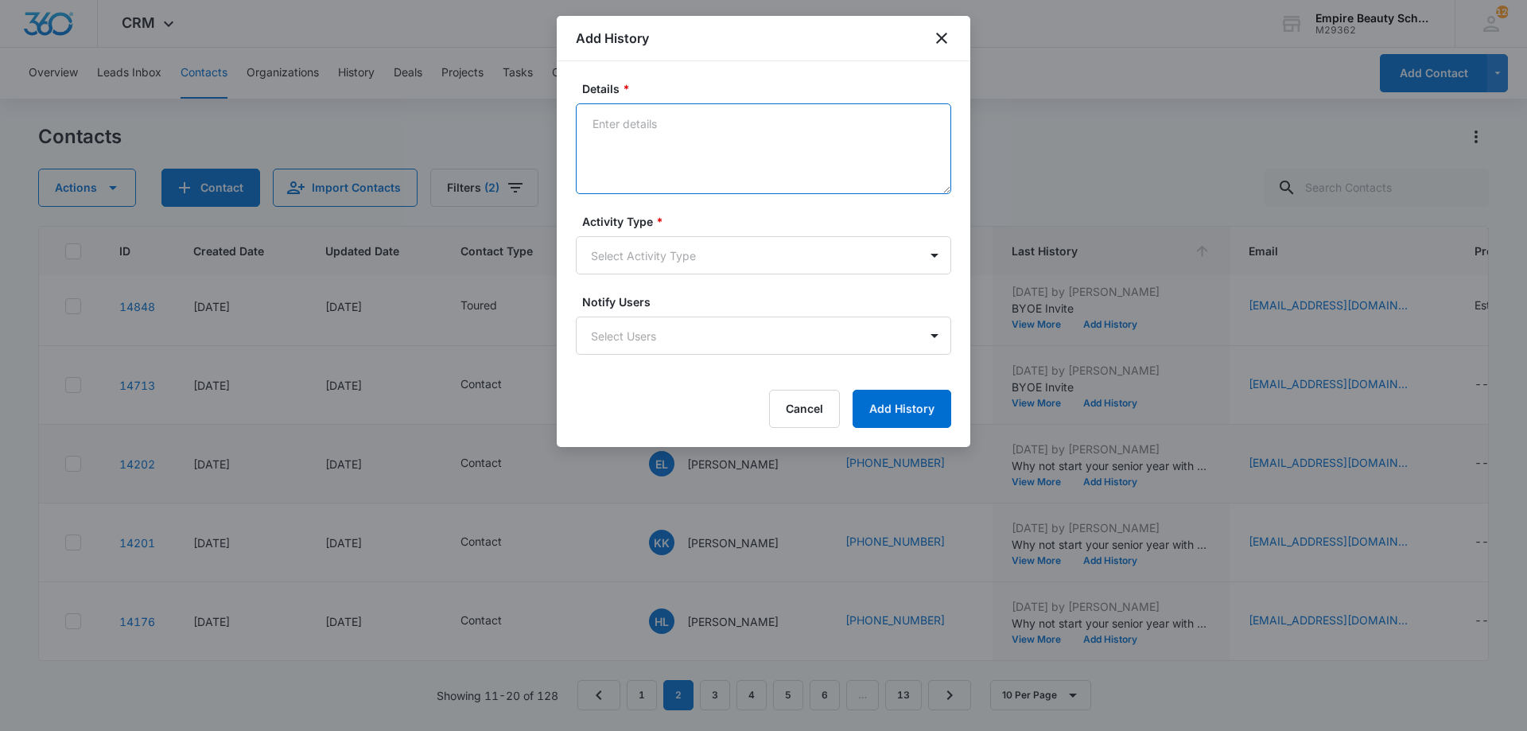
paste textarea "BYOE Invite"
type textarea "BYOE Invite"
click at [737, 255] on body "CRM Apps Forms CRM Email Shop Payments POS Files Brand Settings Empire Beauty S…" at bounding box center [763, 365] width 1527 height 731
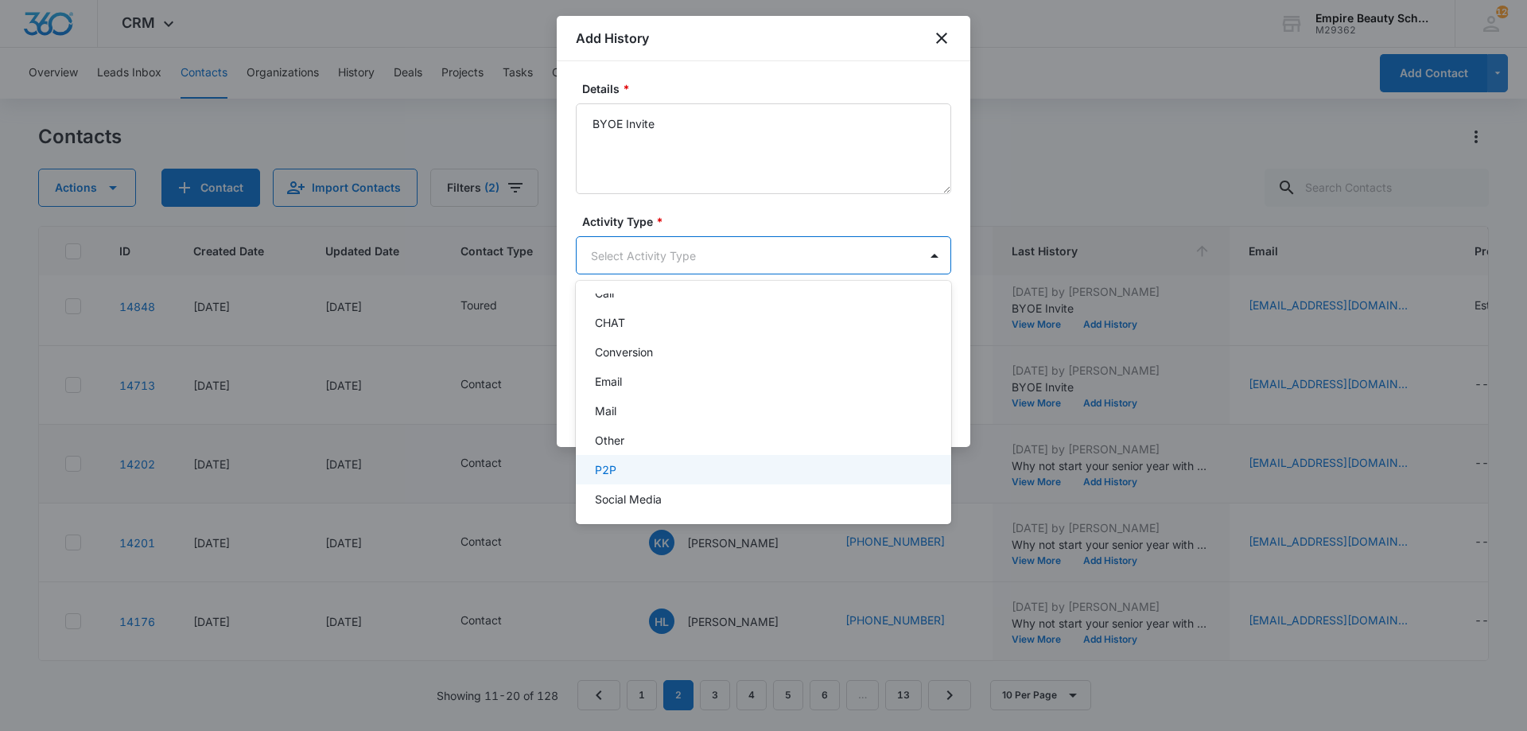
scroll to position [83, 0]
click at [664, 493] on div "Text" at bounding box center [762, 493] width 334 height 17
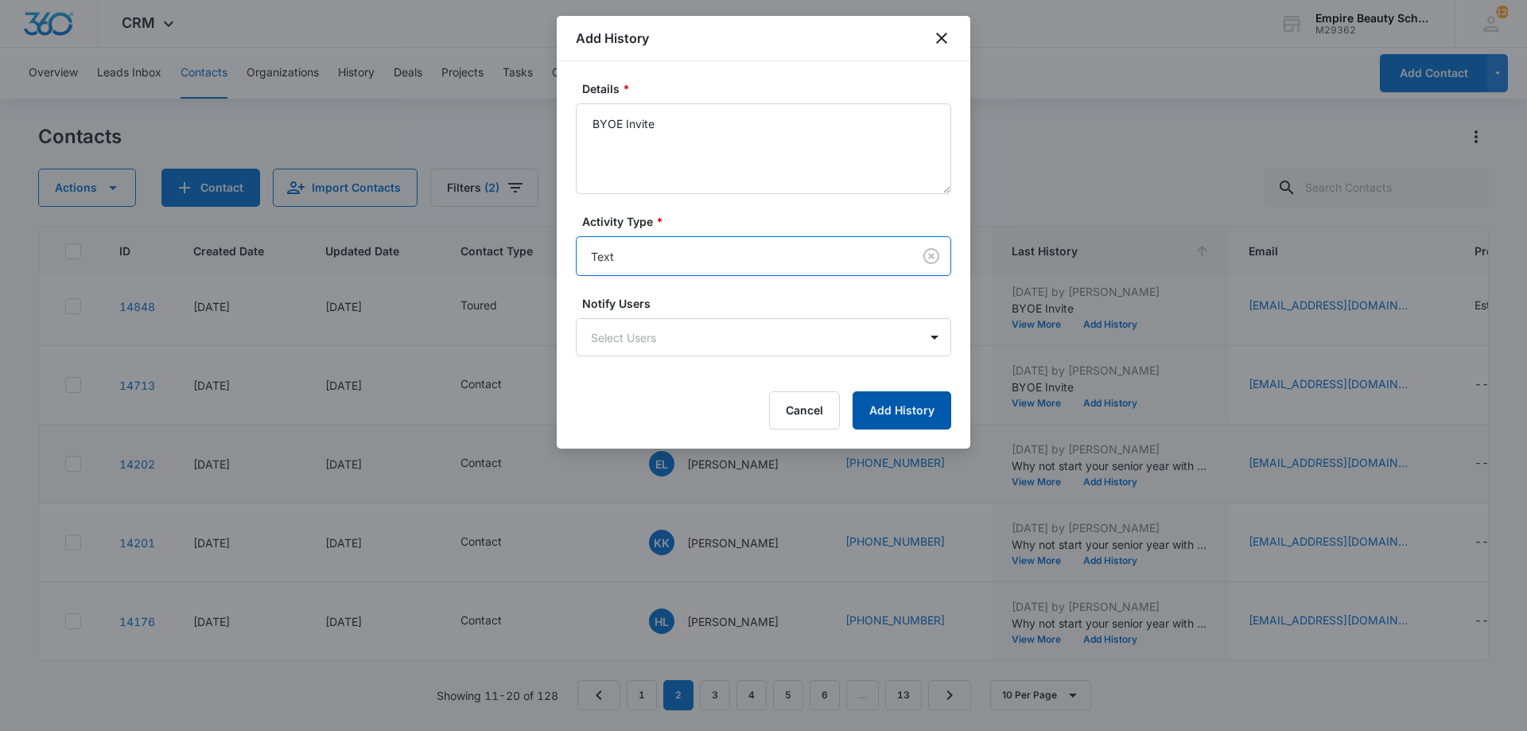
click at [917, 424] on button "Add History" at bounding box center [902, 410] width 99 height 38
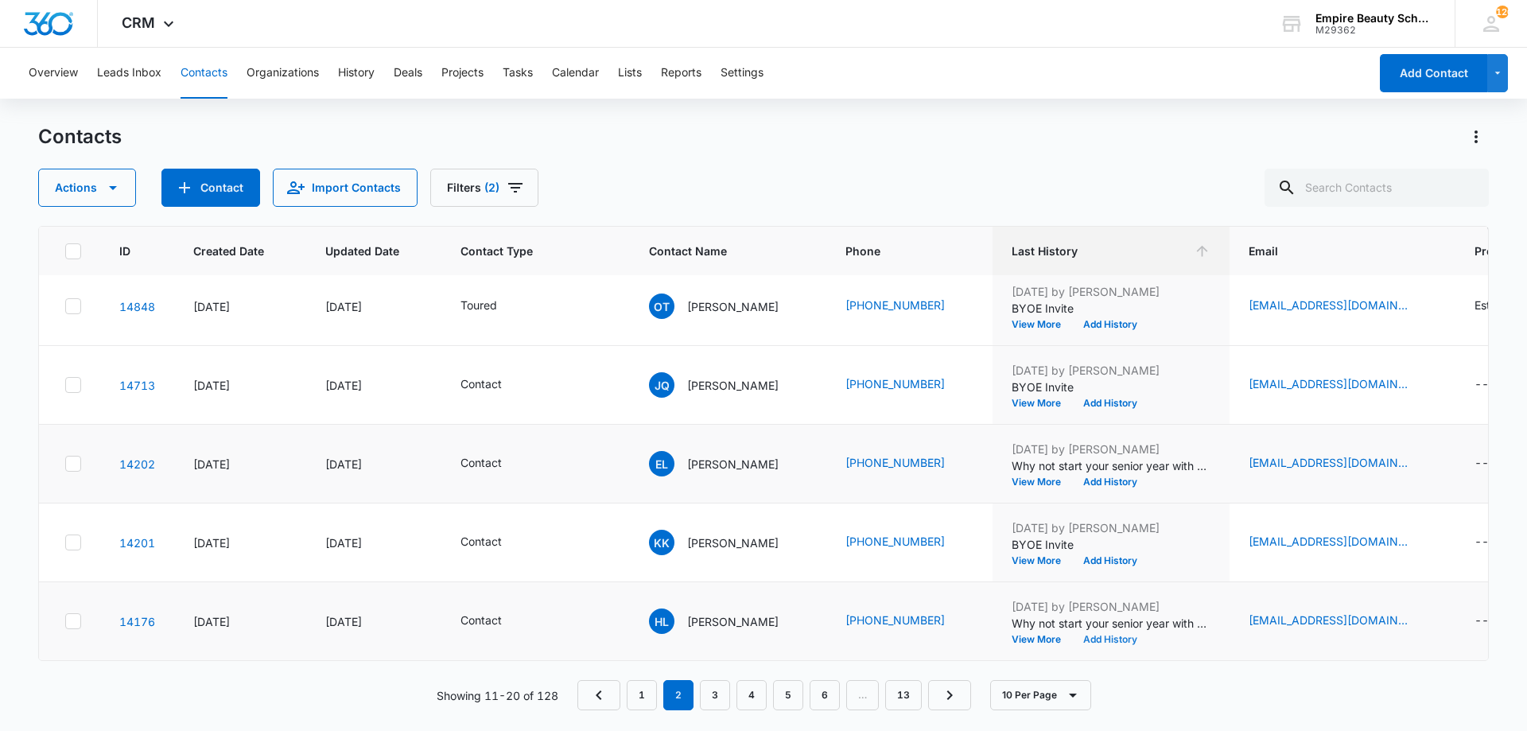
click at [1087, 635] on button "Add History" at bounding box center [1110, 640] width 76 height 10
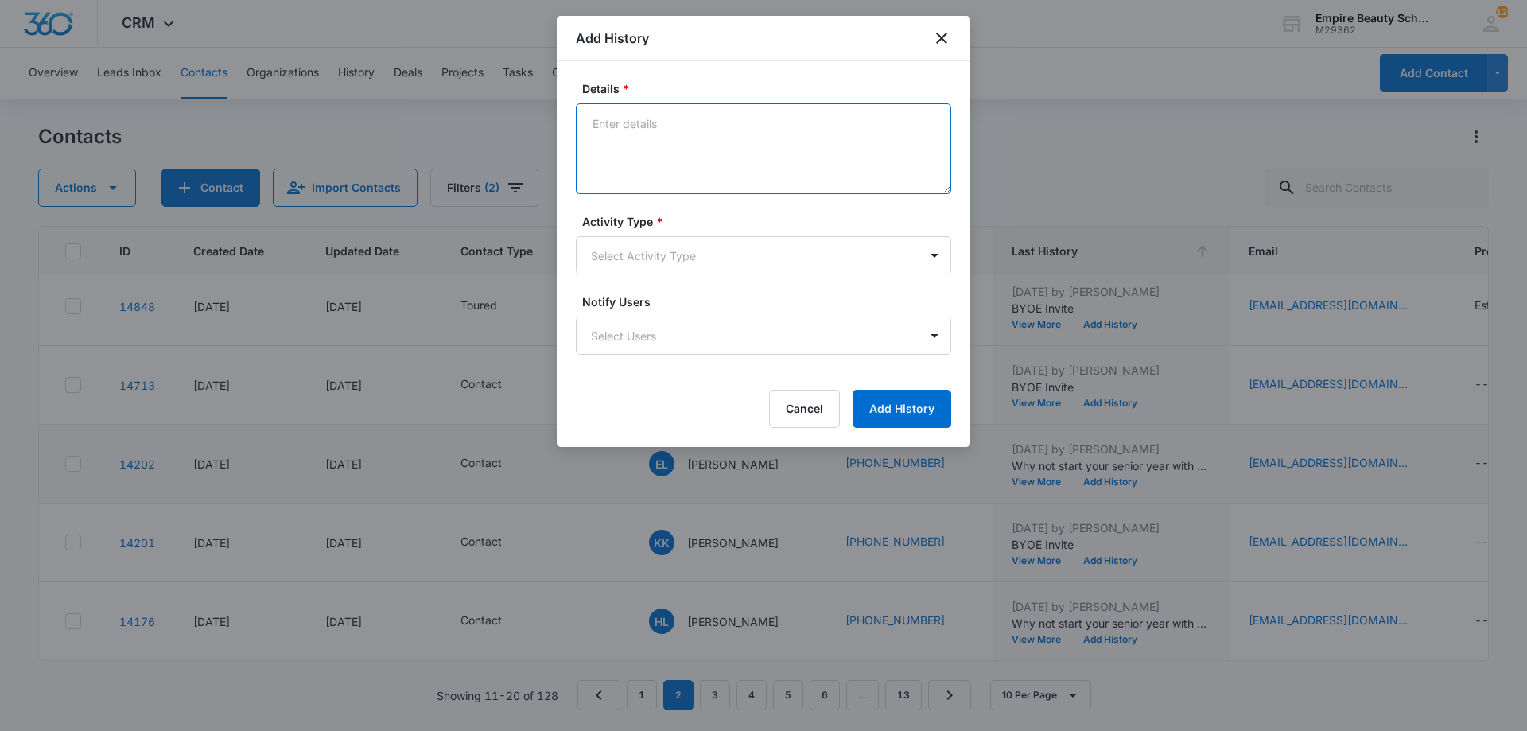
paste textarea "BYOE Invite"
type textarea "BYOE Invite"
click at [715, 246] on body "CRM Apps Forms CRM Email Shop Payments POS Files Brand Settings Empire Beauty S…" at bounding box center [763, 365] width 1527 height 731
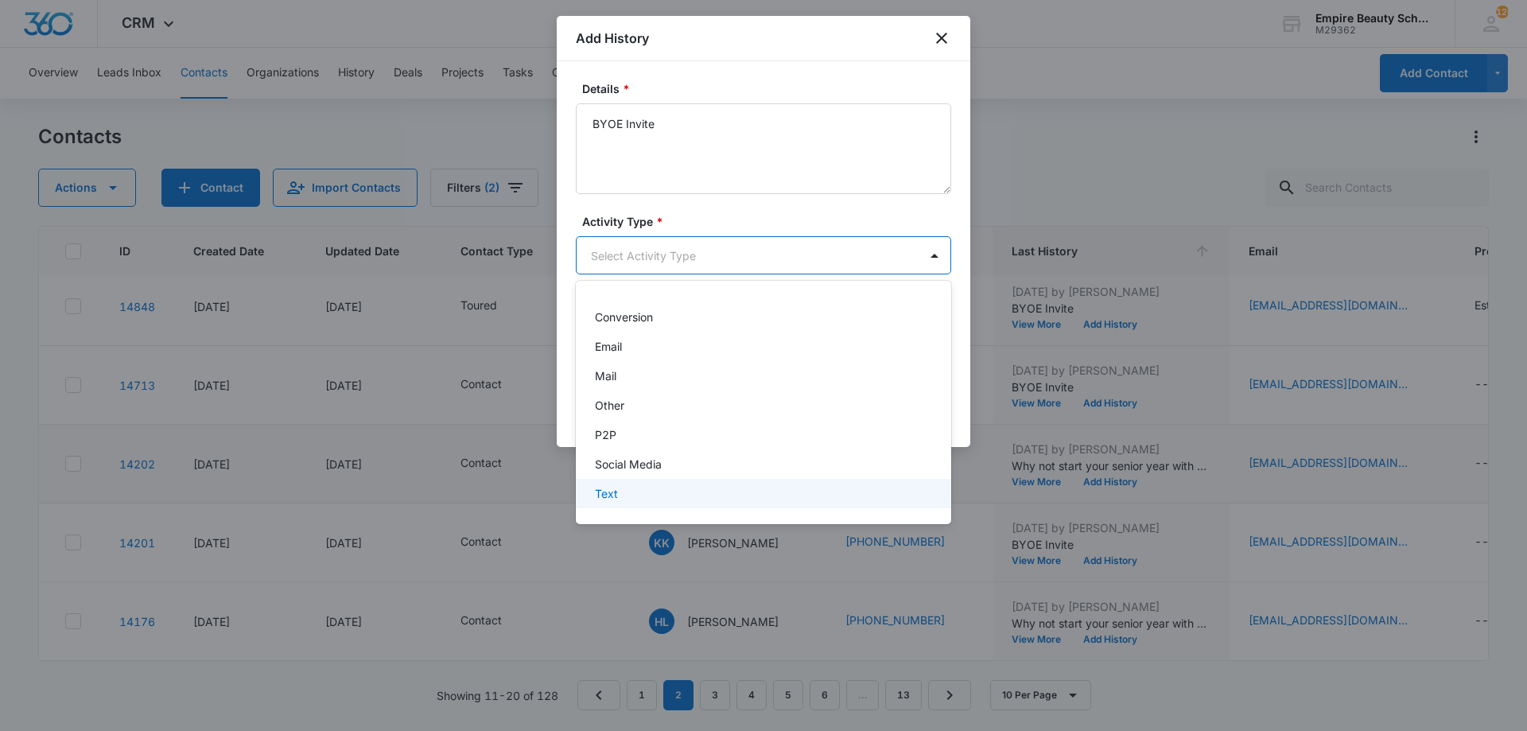
click at [666, 498] on div "Text" at bounding box center [762, 493] width 334 height 17
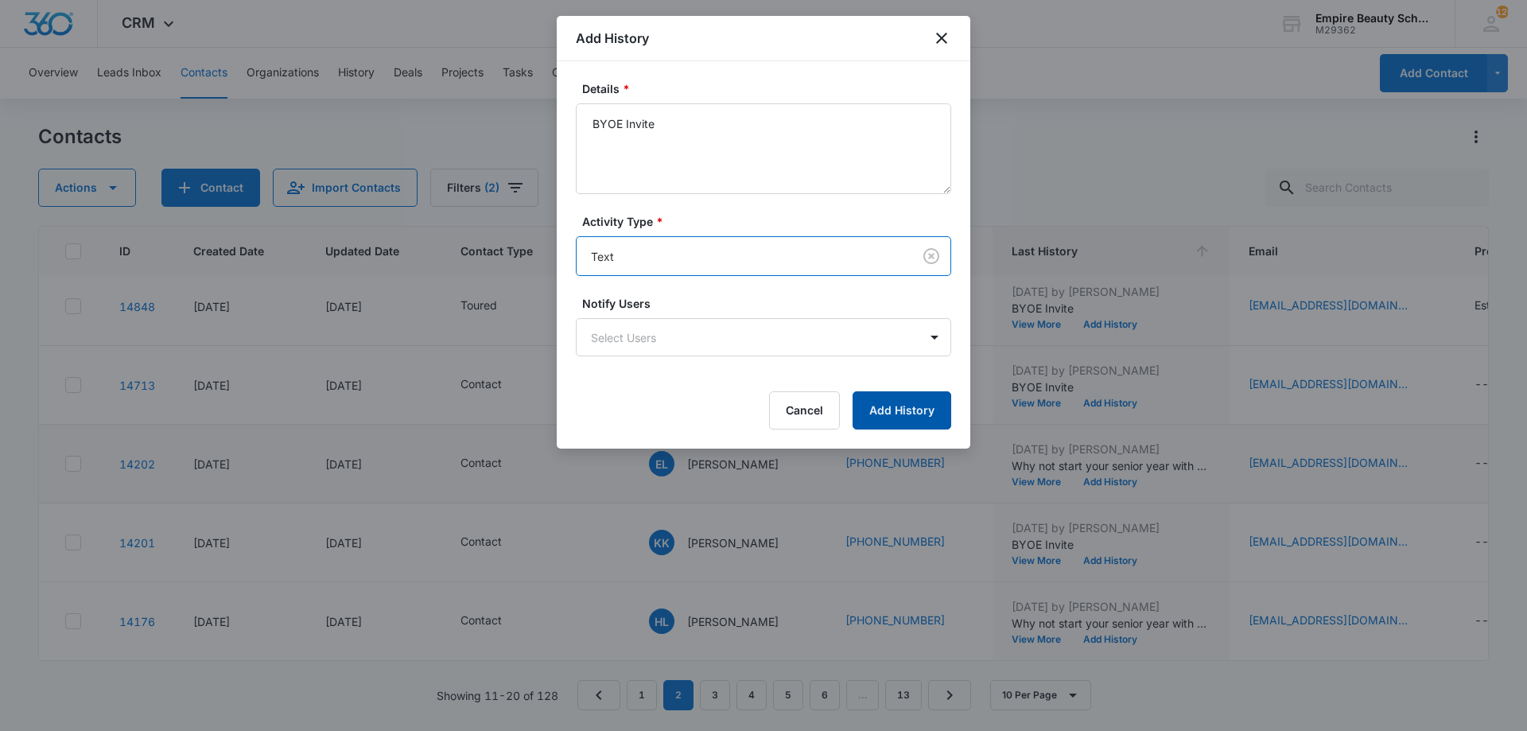
click at [893, 408] on button "Add History" at bounding box center [902, 410] width 99 height 38
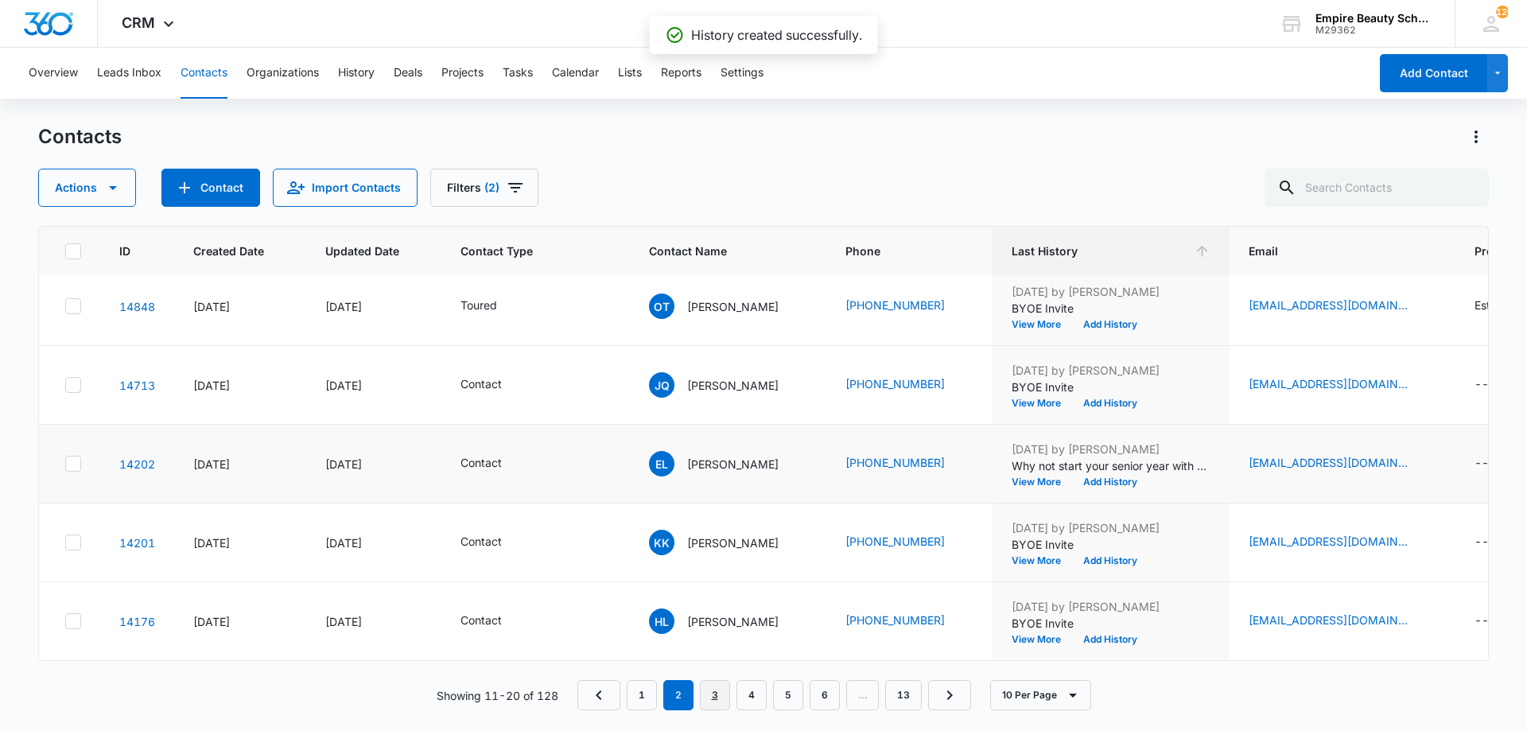
click at [706, 694] on link "3" at bounding box center [715, 695] width 30 height 30
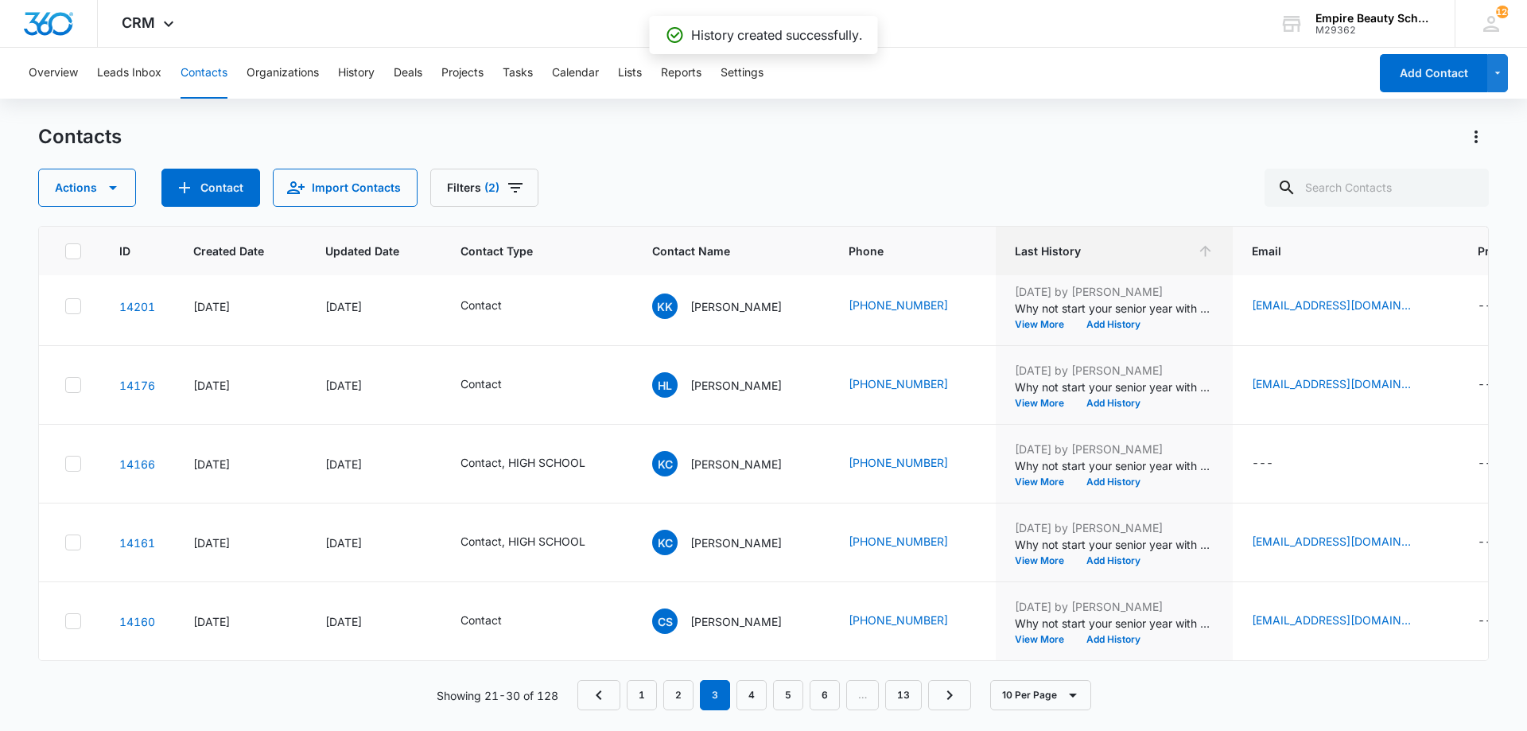
scroll to position [0, 0]
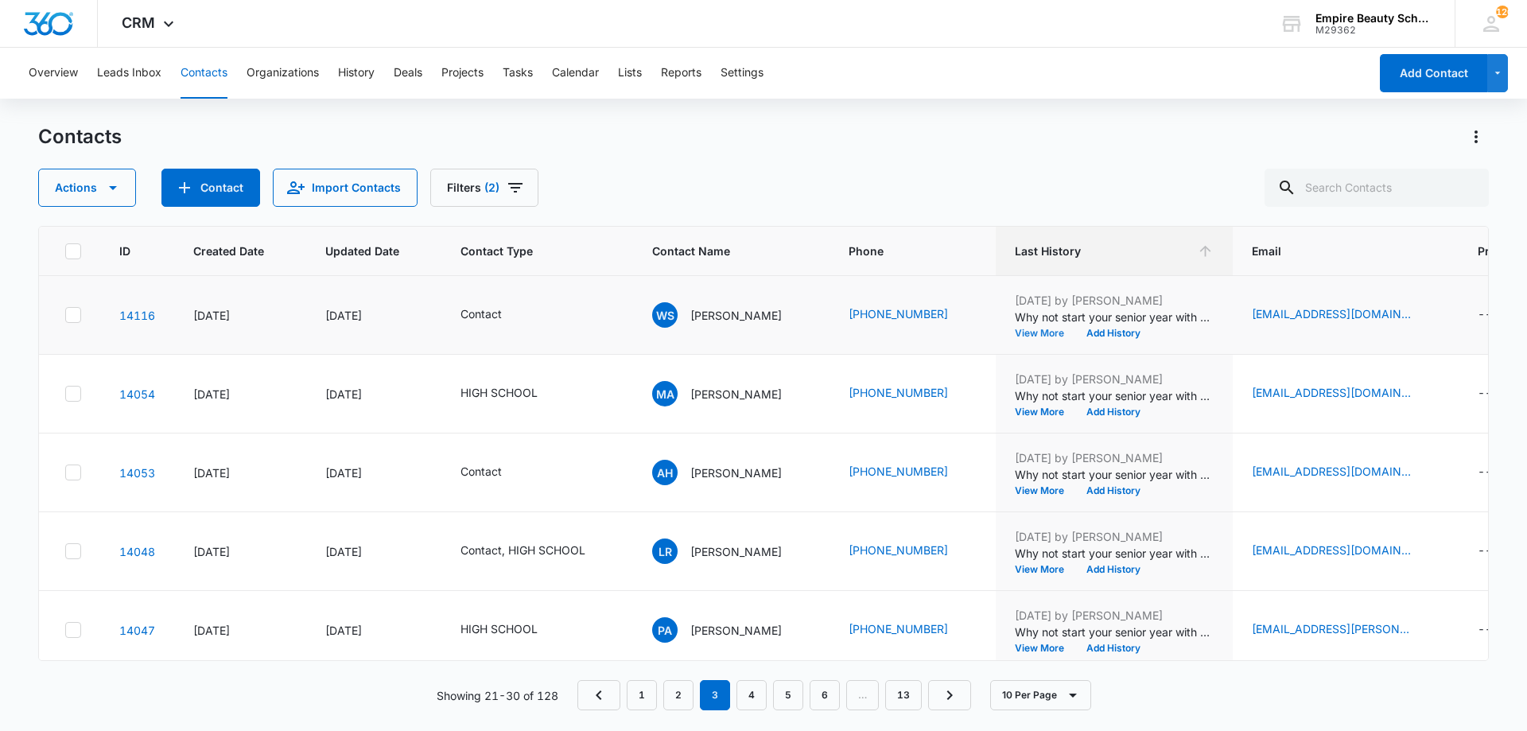
click at [1051, 329] on button "View More" at bounding box center [1045, 334] width 60 height 10
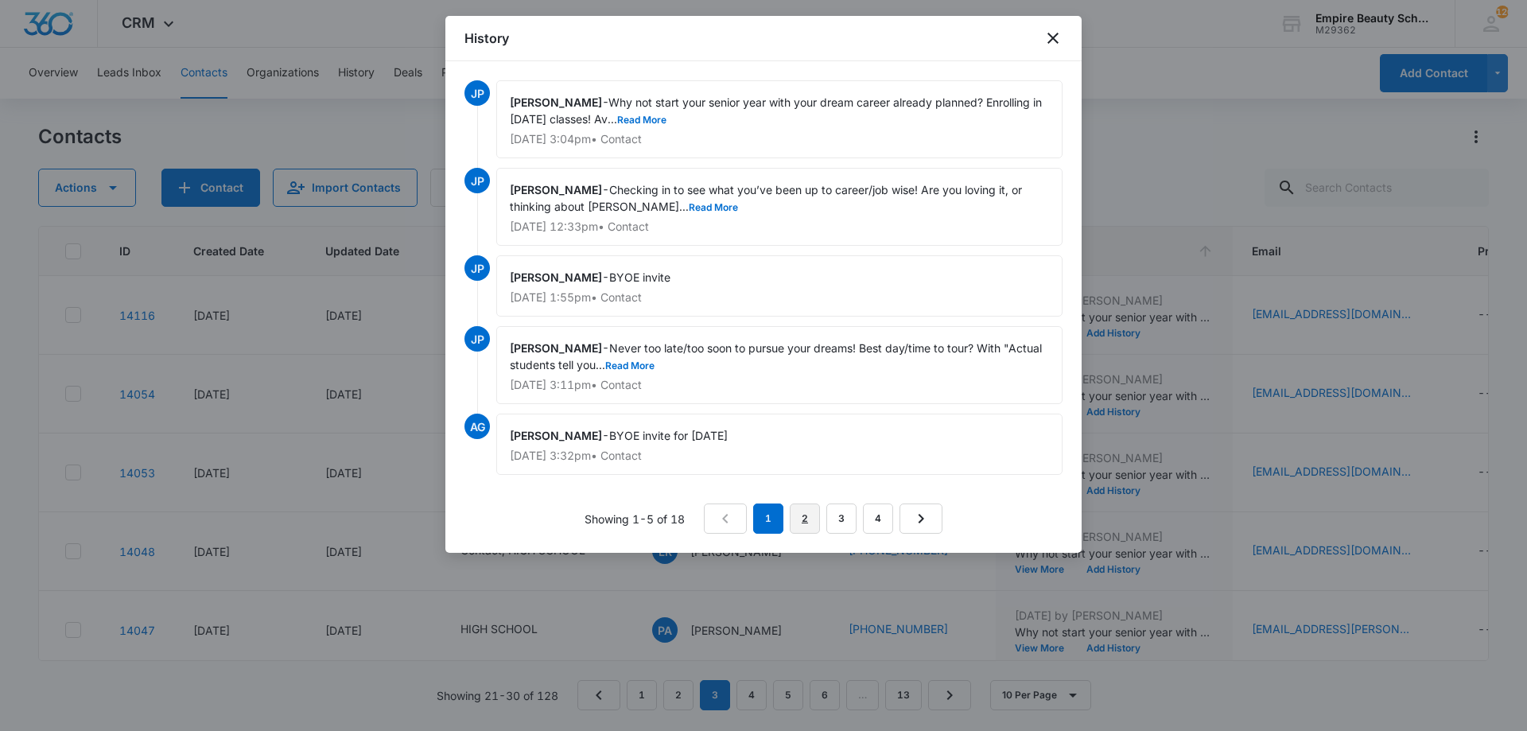
click at [813, 517] on link "2" at bounding box center [805, 519] width 30 height 30
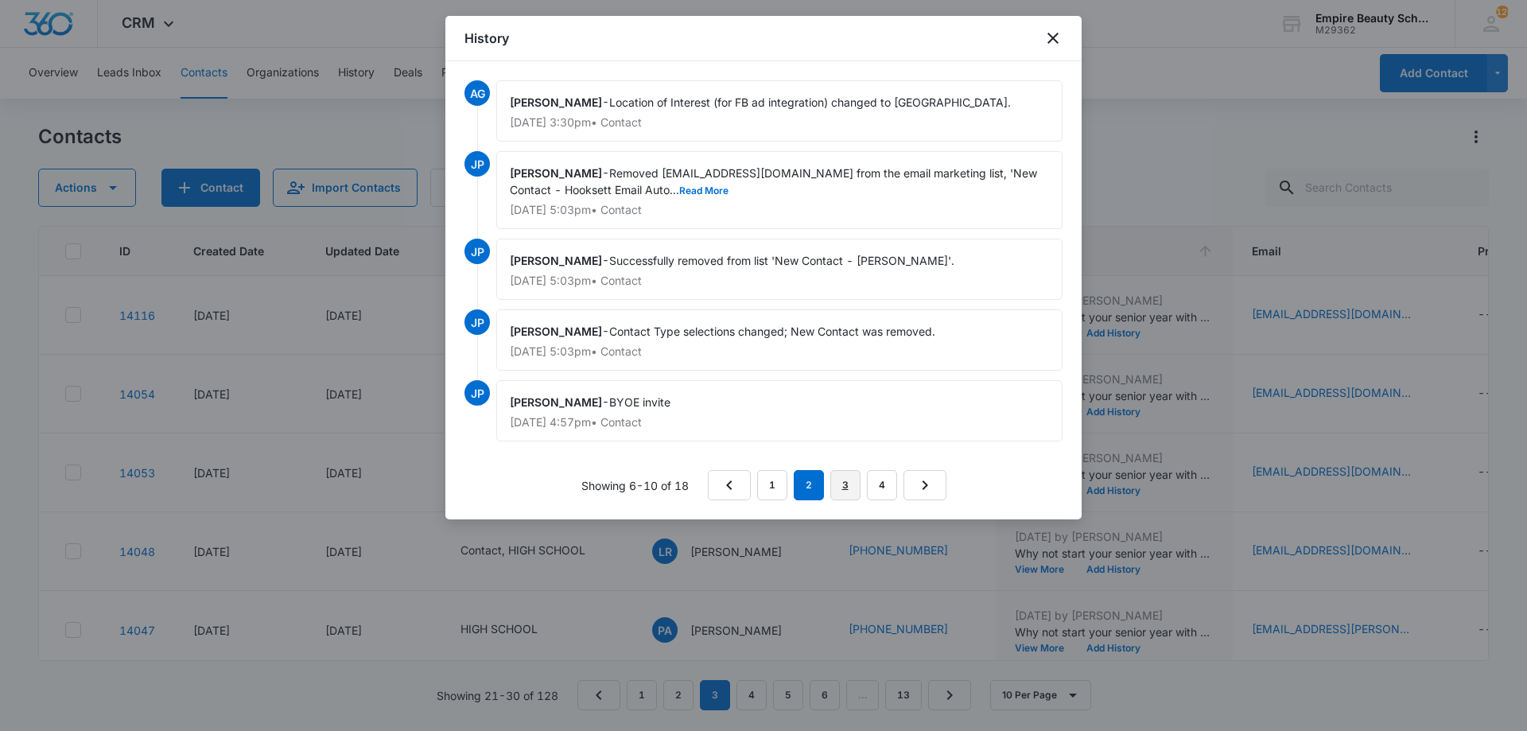
click at [854, 486] on link "3" at bounding box center [846, 485] width 30 height 30
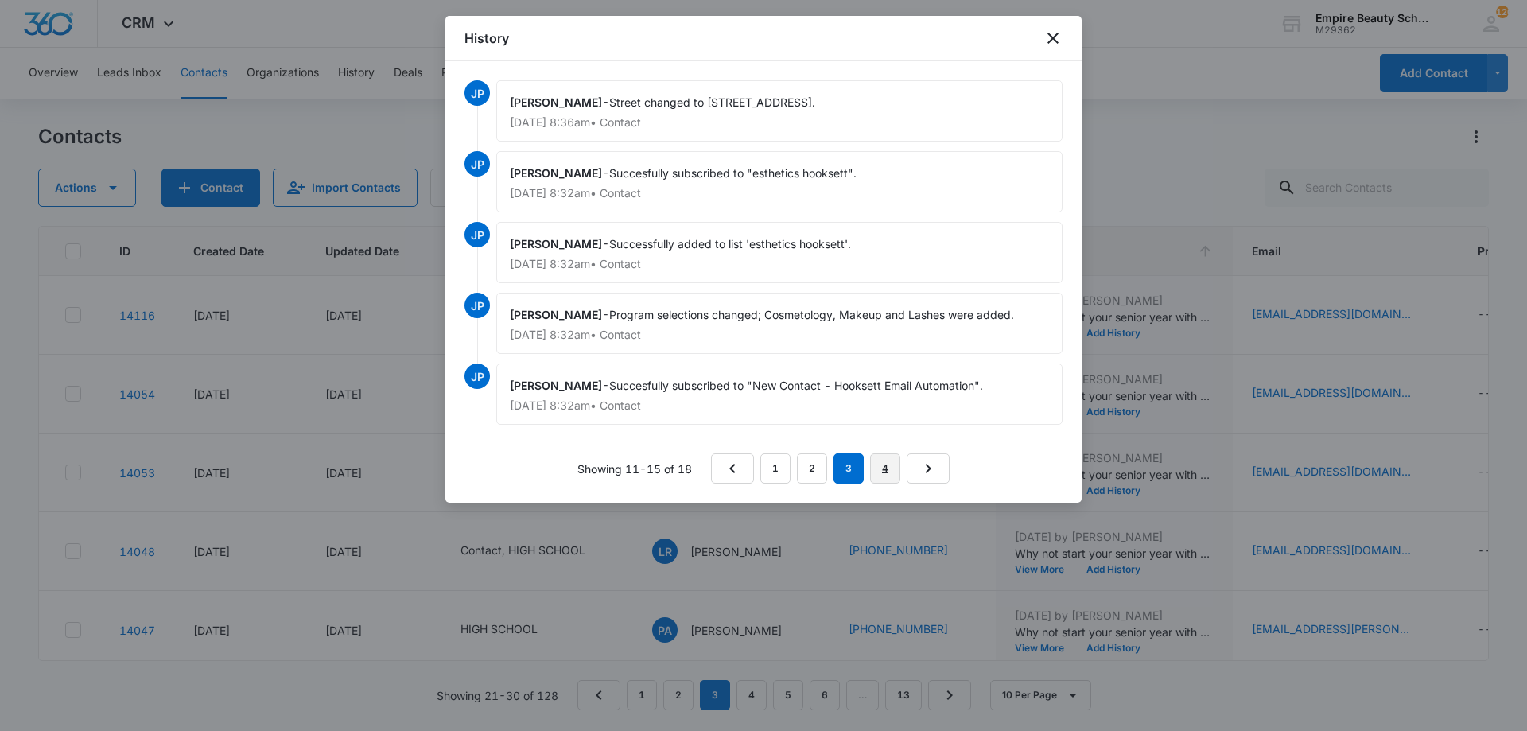
click at [890, 474] on link "4" at bounding box center [885, 468] width 30 height 30
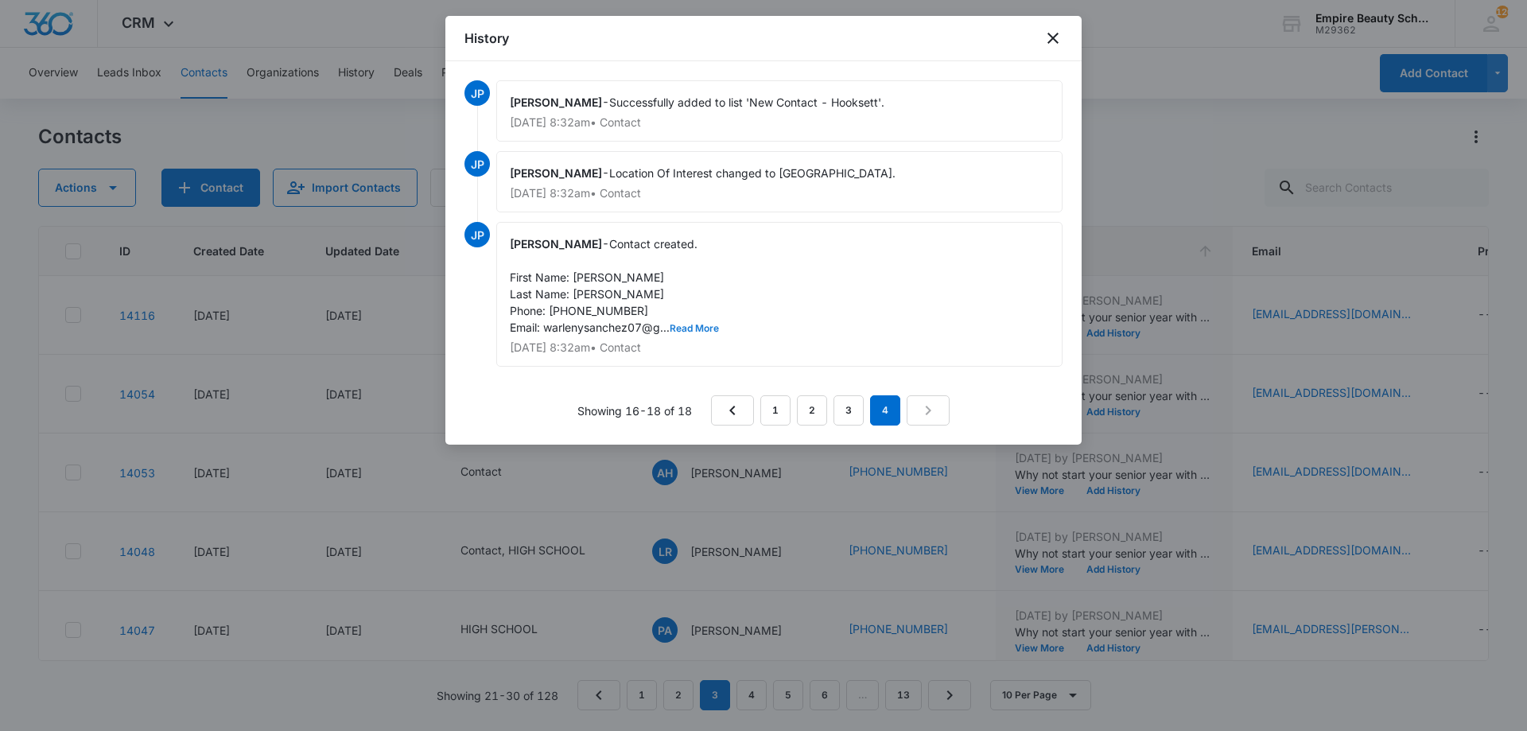
click at [702, 326] on button "Read More" at bounding box center [694, 329] width 49 height 10
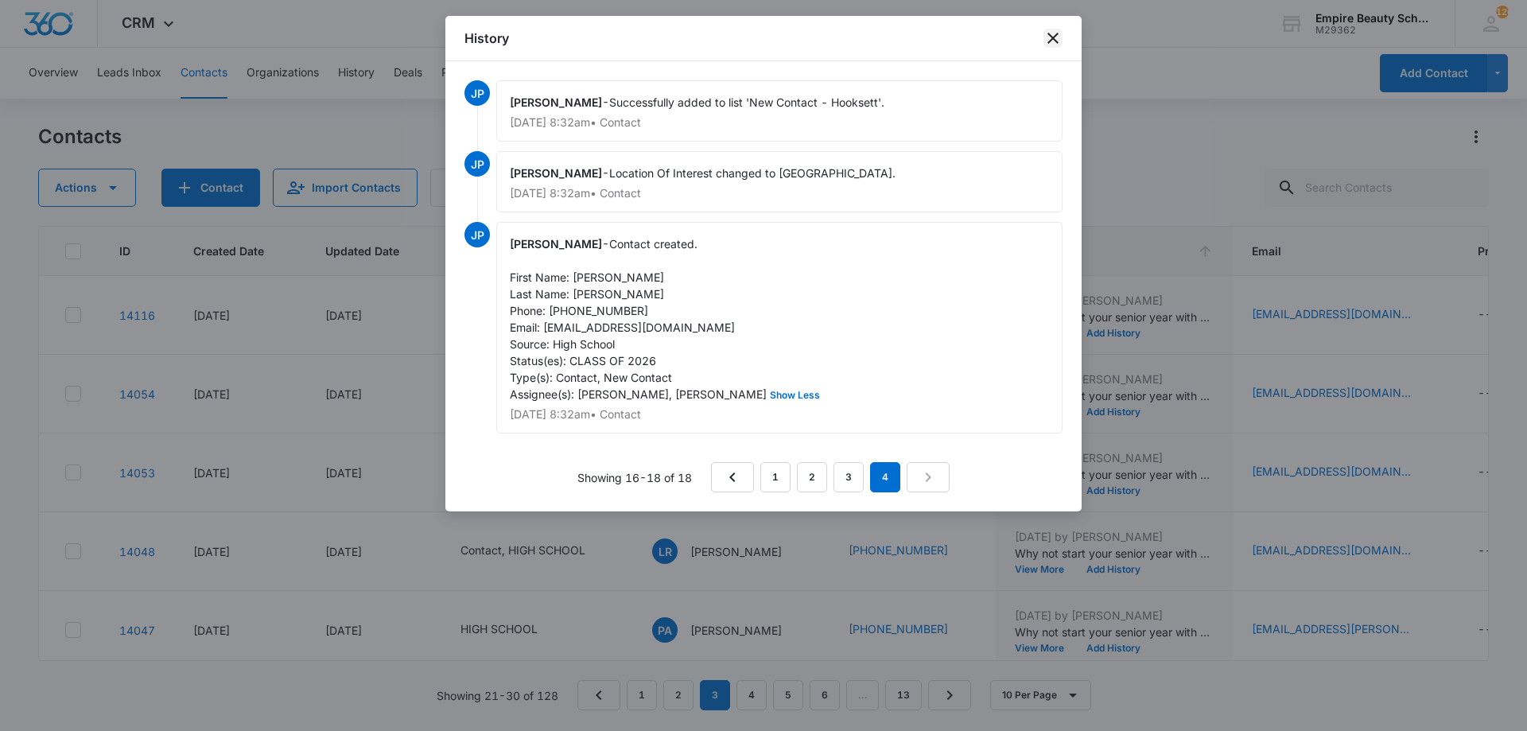
click at [1052, 35] on icon "close" at bounding box center [1053, 38] width 19 height 19
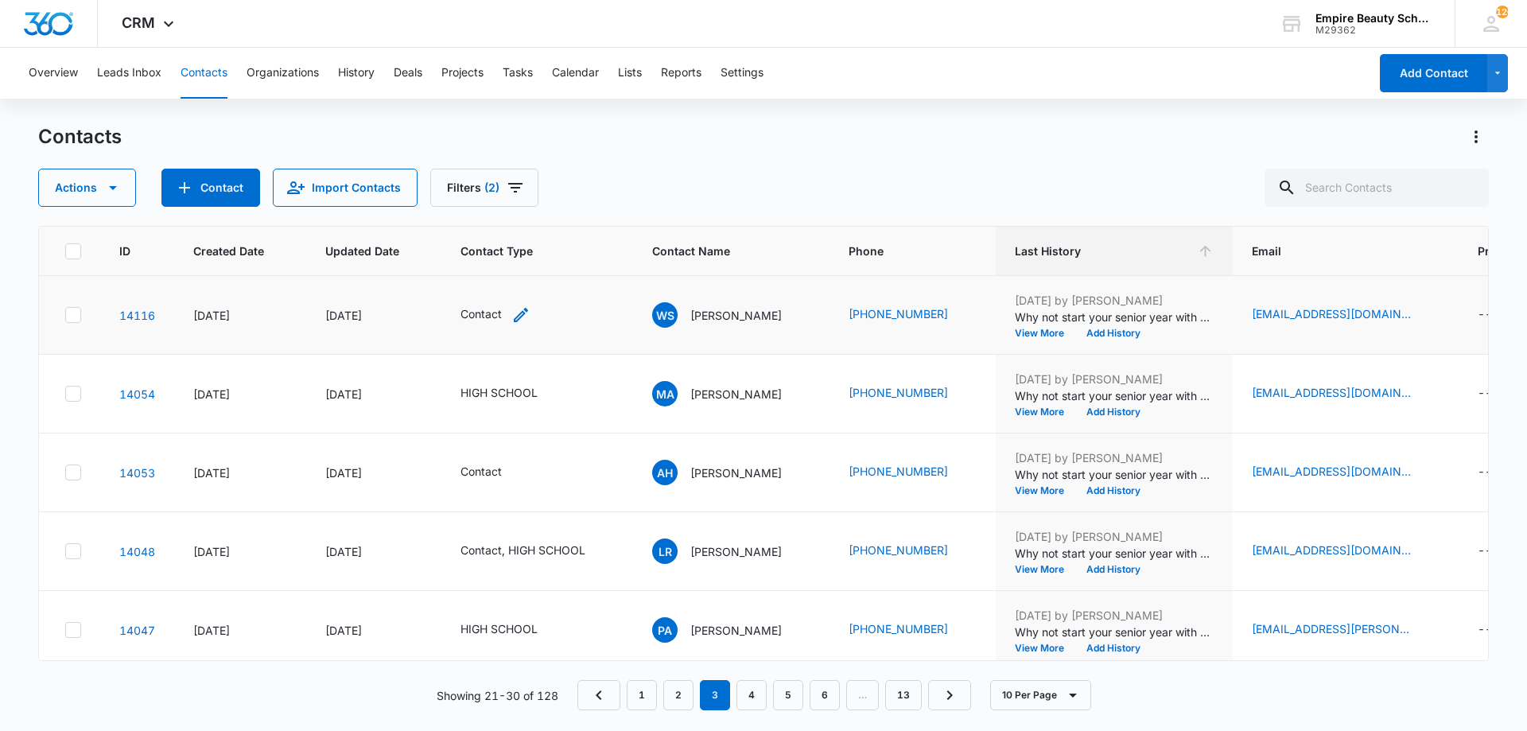
click at [520, 317] on icon "Contact Type - Contact - Select to Edit Field" at bounding box center [521, 315] width 14 height 14
click at [530, 216] on div "Contact" at bounding box center [479, 212] width 107 height 38
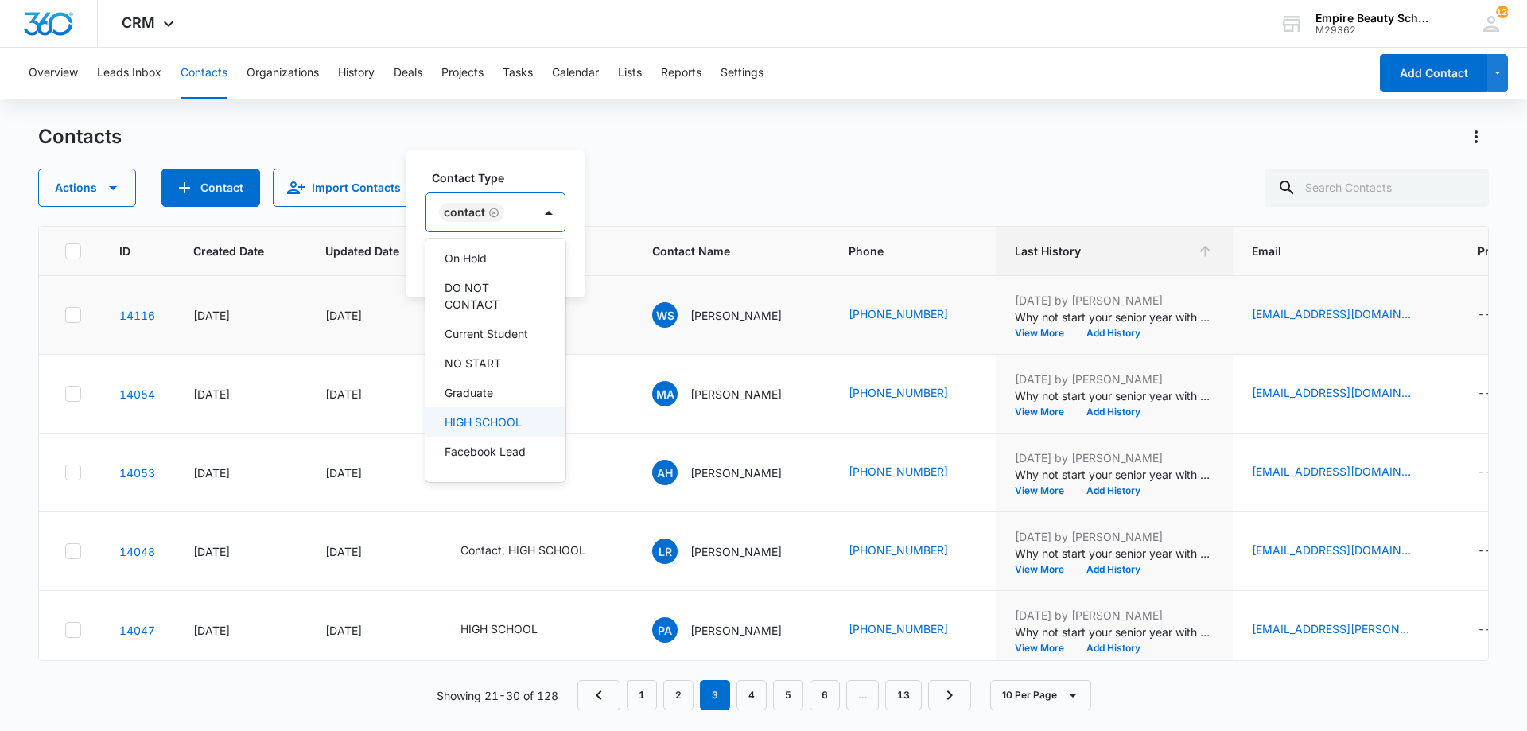
click at [482, 419] on p "HIGH SCHOOL" at bounding box center [483, 422] width 77 height 17
click at [522, 198] on div "Contact HIGH SCHOOL" at bounding box center [525, 212] width 199 height 38
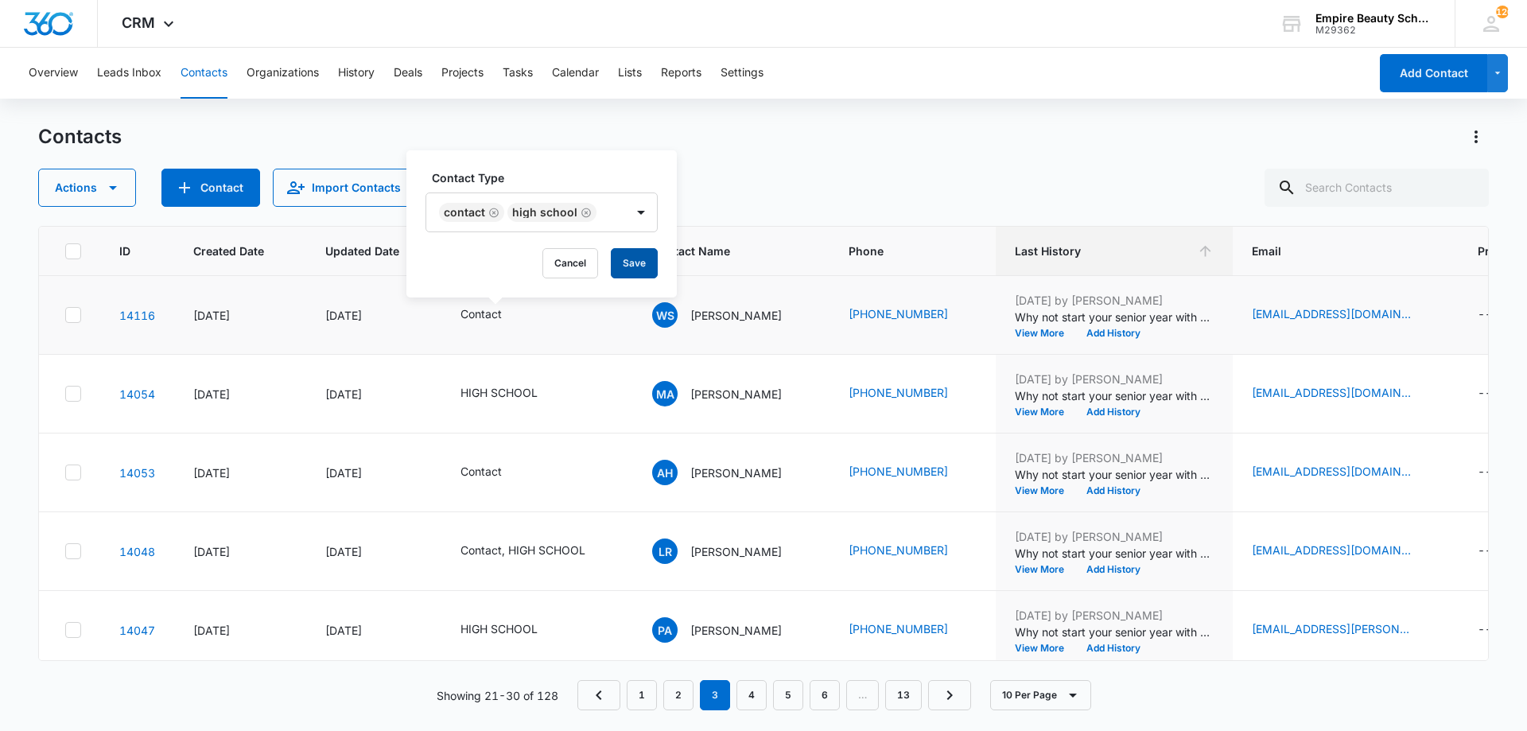
click at [631, 261] on button "Save" at bounding box center [634, 263] width 47 height 30
click at [1105, 331] on button "Add History" at bounding box center [1114, 334] width 76 height 10
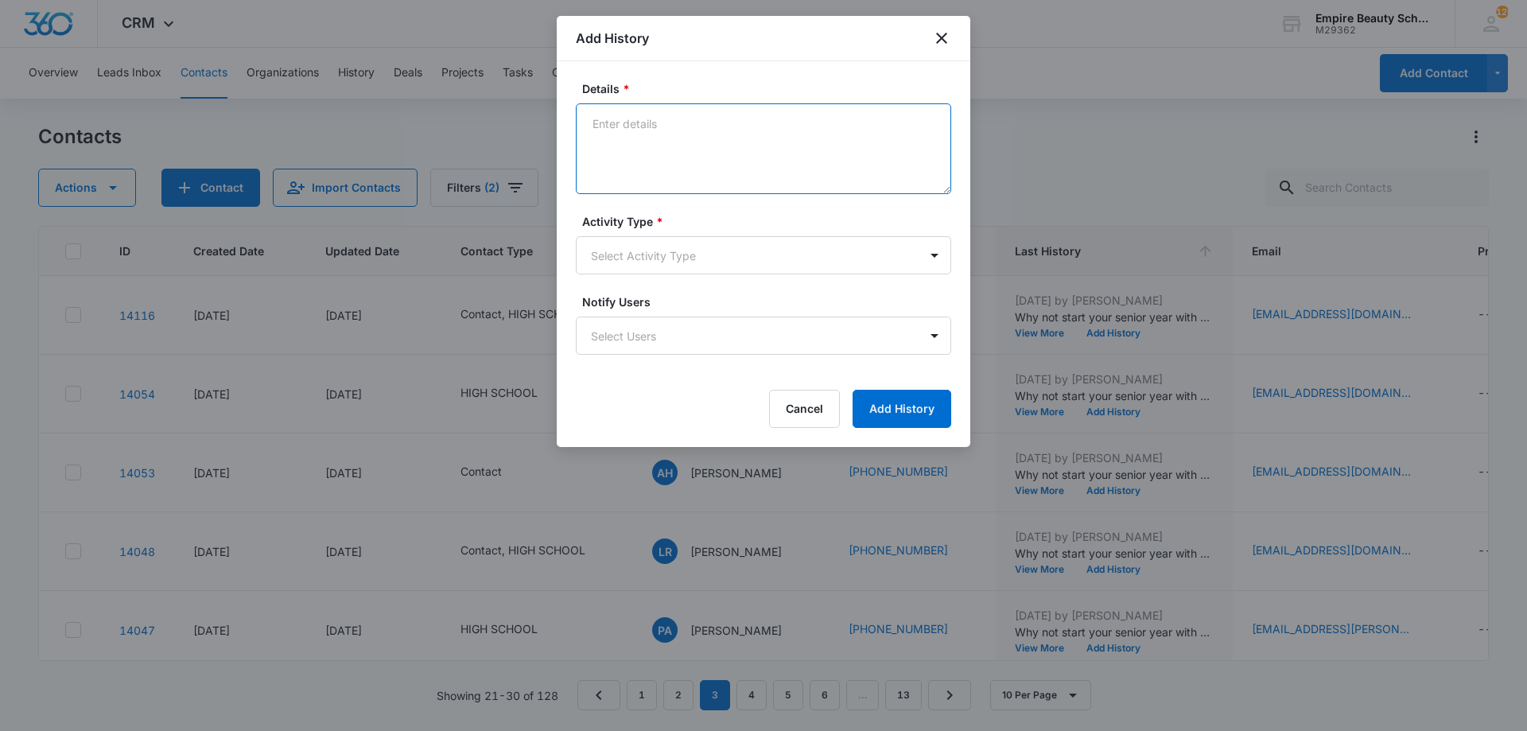
paste textarea "BYOE Invite"
type textarea "BYOE Invite"
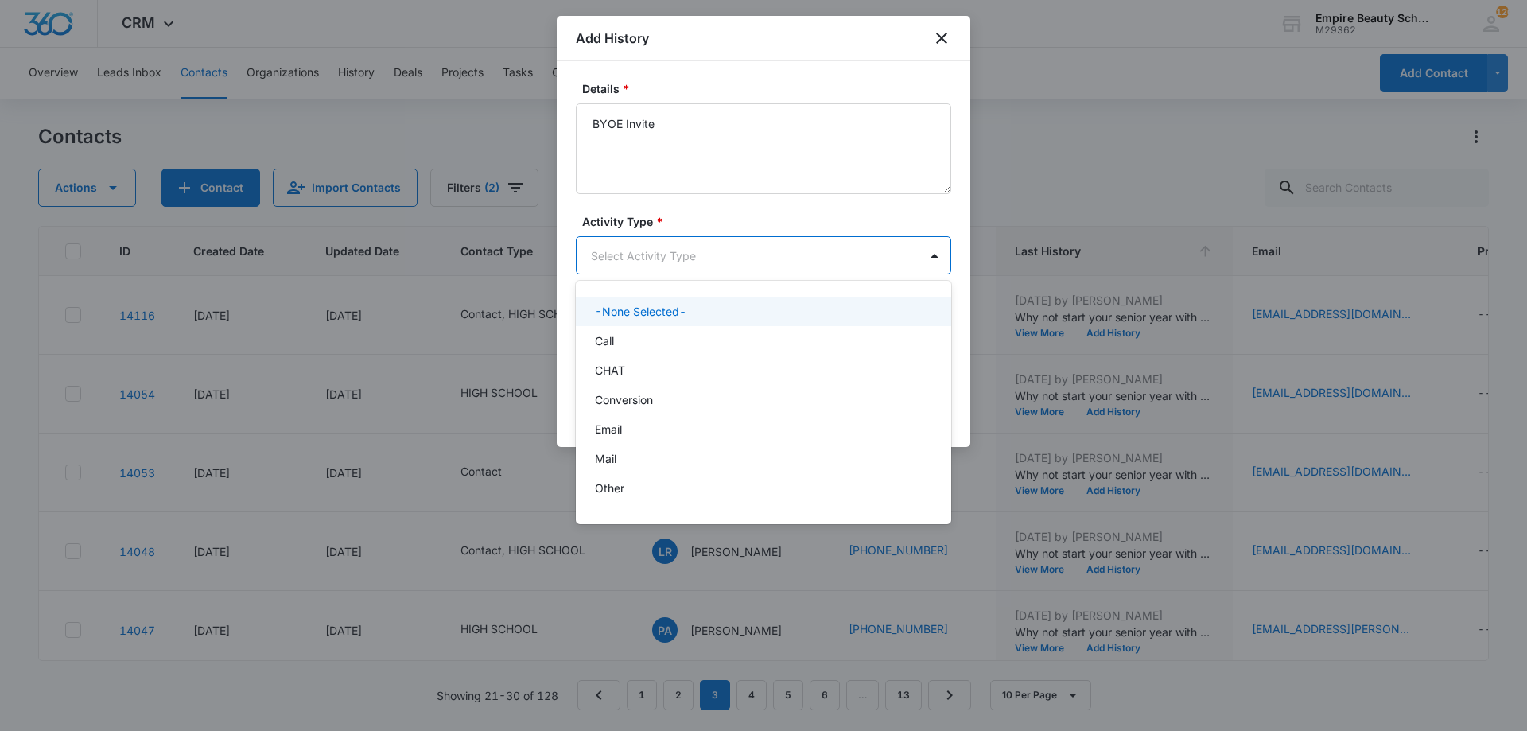
click at [753, 251] on body "CRM Apps Forms CRM Email Shop Payments POS Files Brand Settings Empire Beauty S…" at bounding box center [763, 365] width 1527 height 731
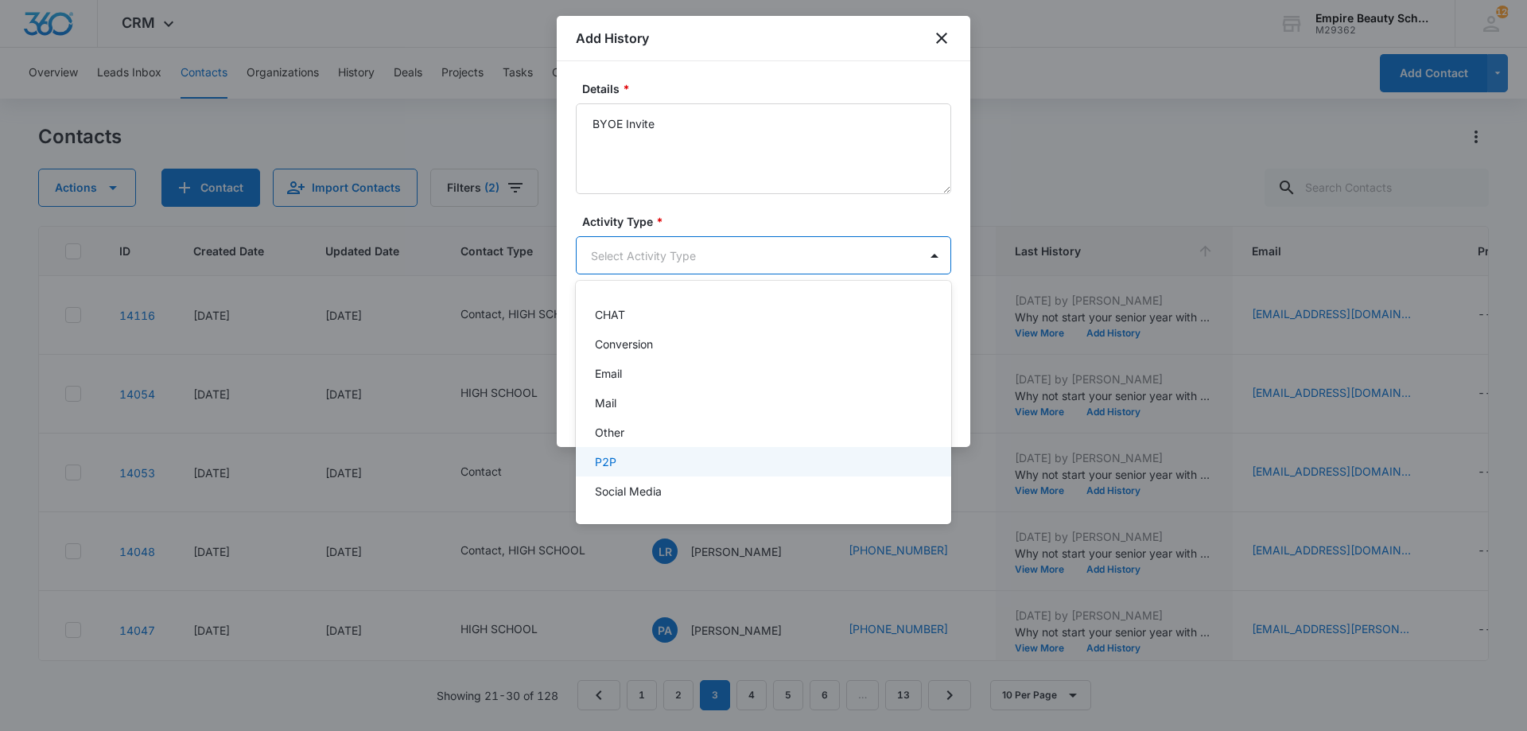
scroll to position [83, 0]
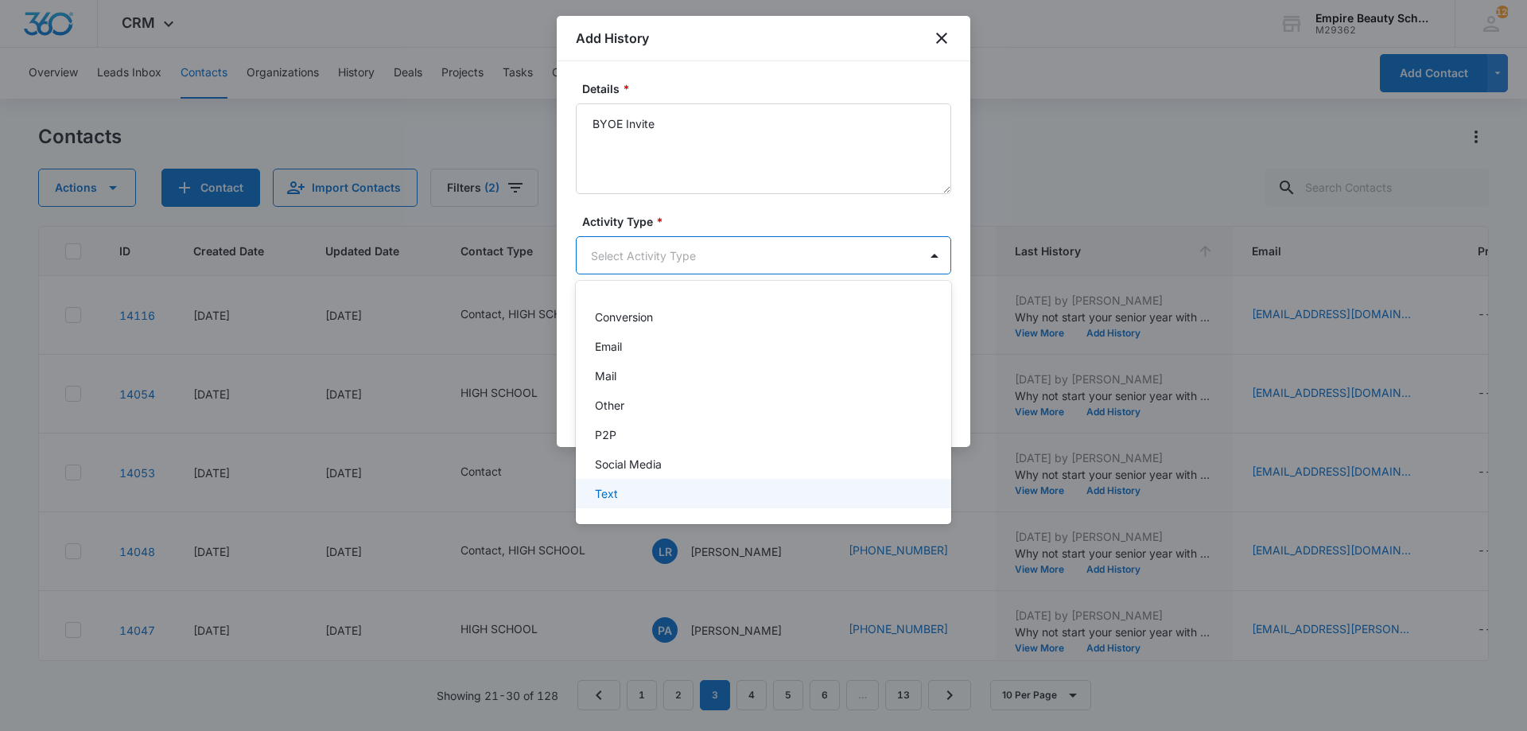
click at [666, 496] on div "Text" at bounding box center [762, 493] width 334 height 17
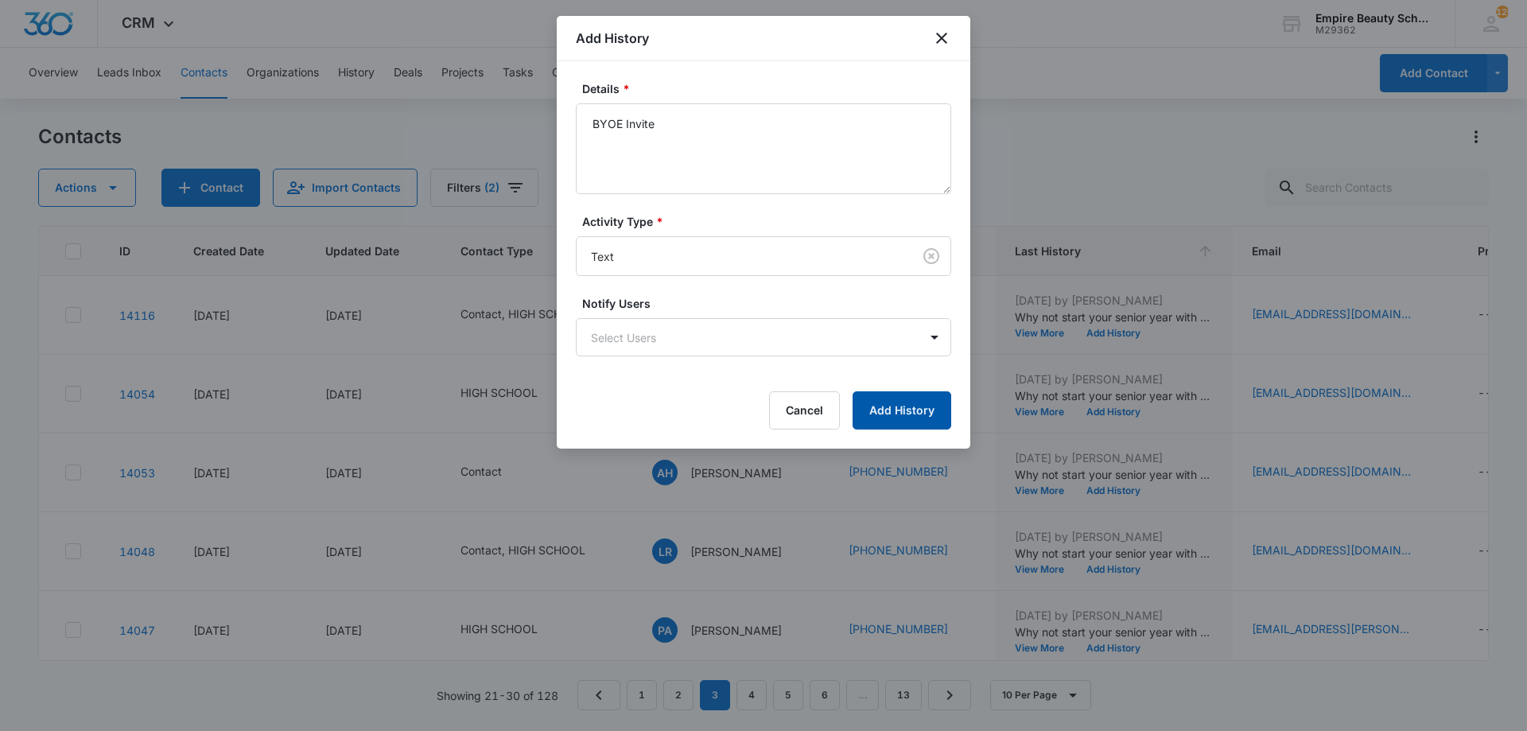
click at [893, 409] on button "Add History" at bounding box center [902, 410] width 99 height 38
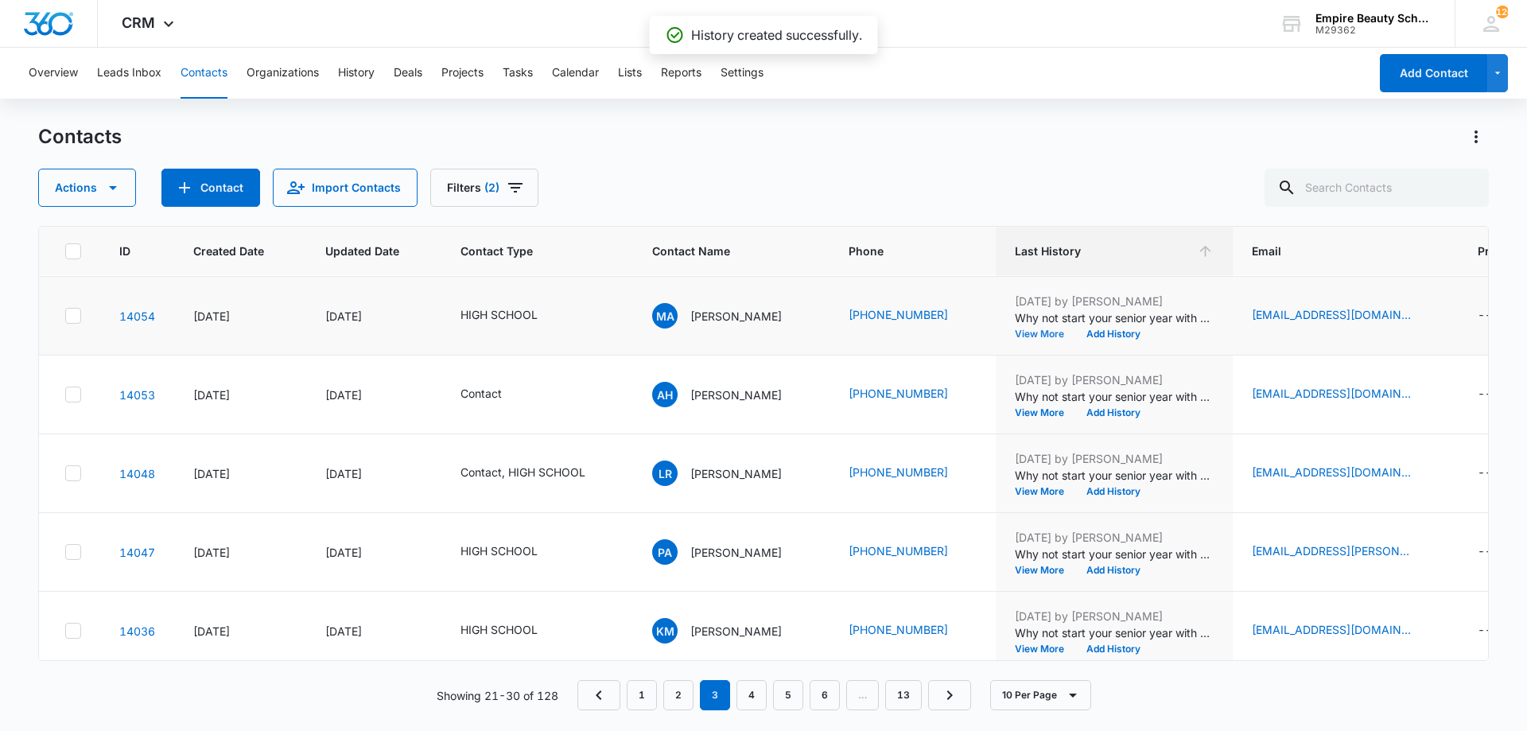
scroll to position [79, 0]
click at [1048, 337] on button "View More" at bounding box center [1045, 334] width 60 height 10
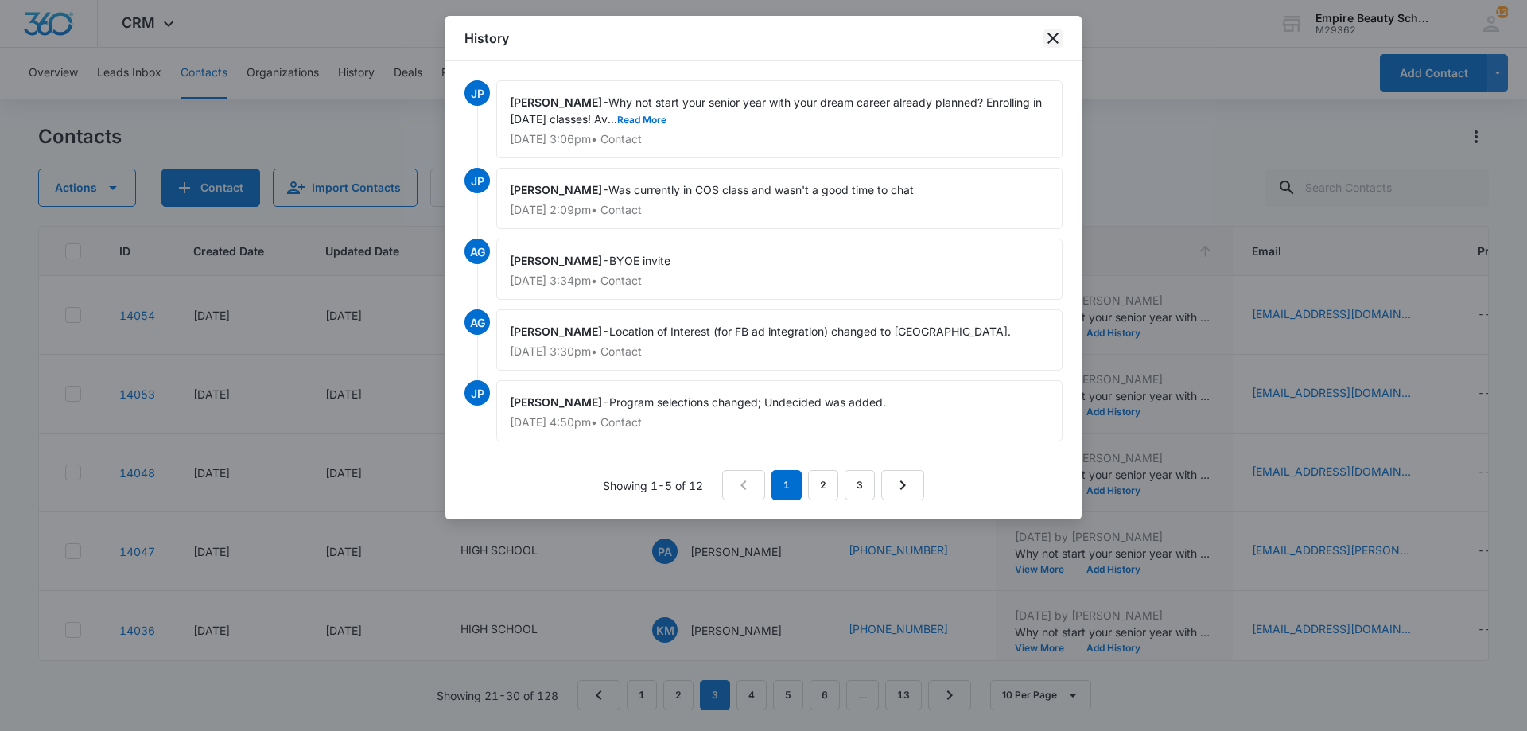
click at [1050, 38] on icon "close" at bounding box center [1053, 38] width 19 height 19
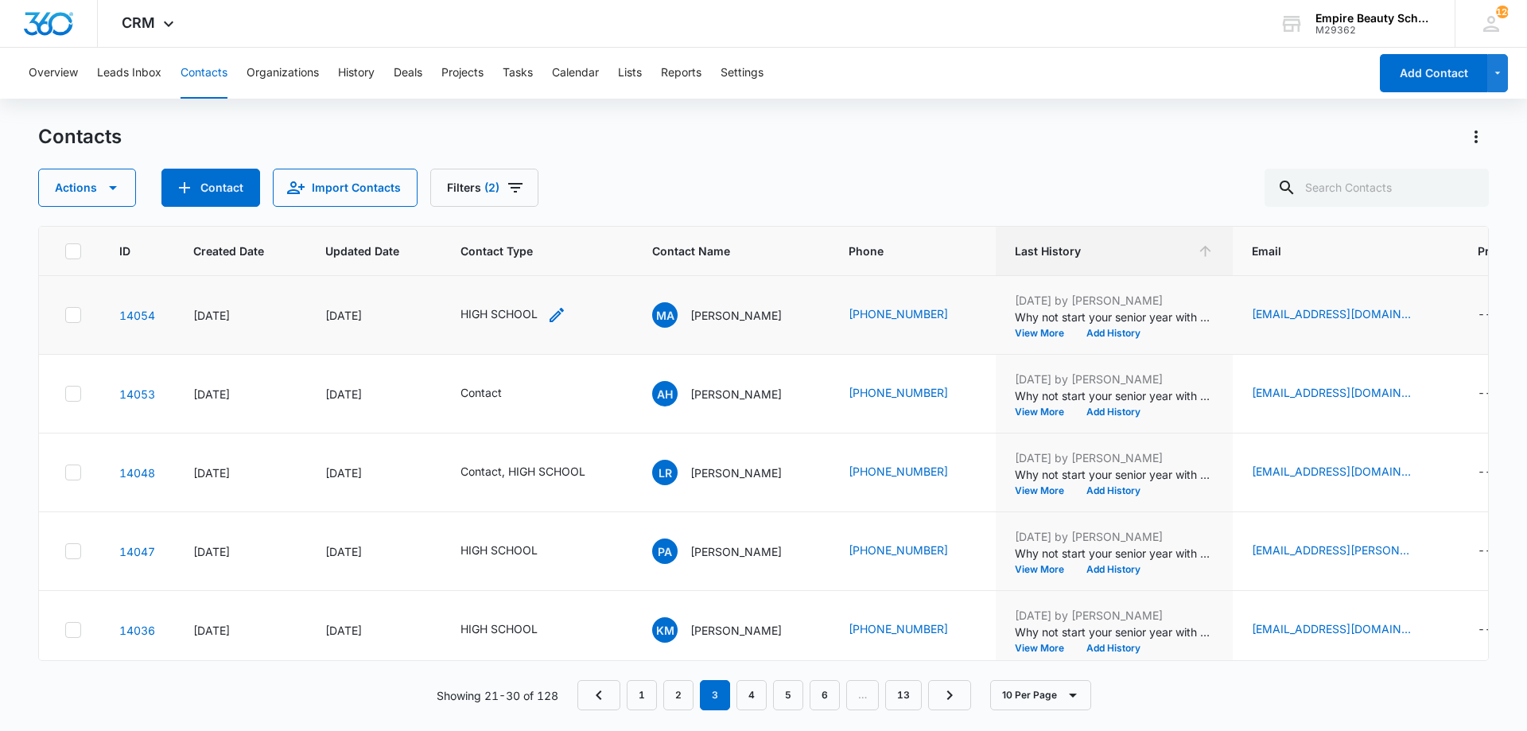
click at [554, 317] on icon "Contact Type - HIGH SCHOOL - Select to Edit Field" at bounding box center [557, 315] width 14 height 14
click at [541, 205] on input "text" at bounding box center [542, 212] width 3 height 17
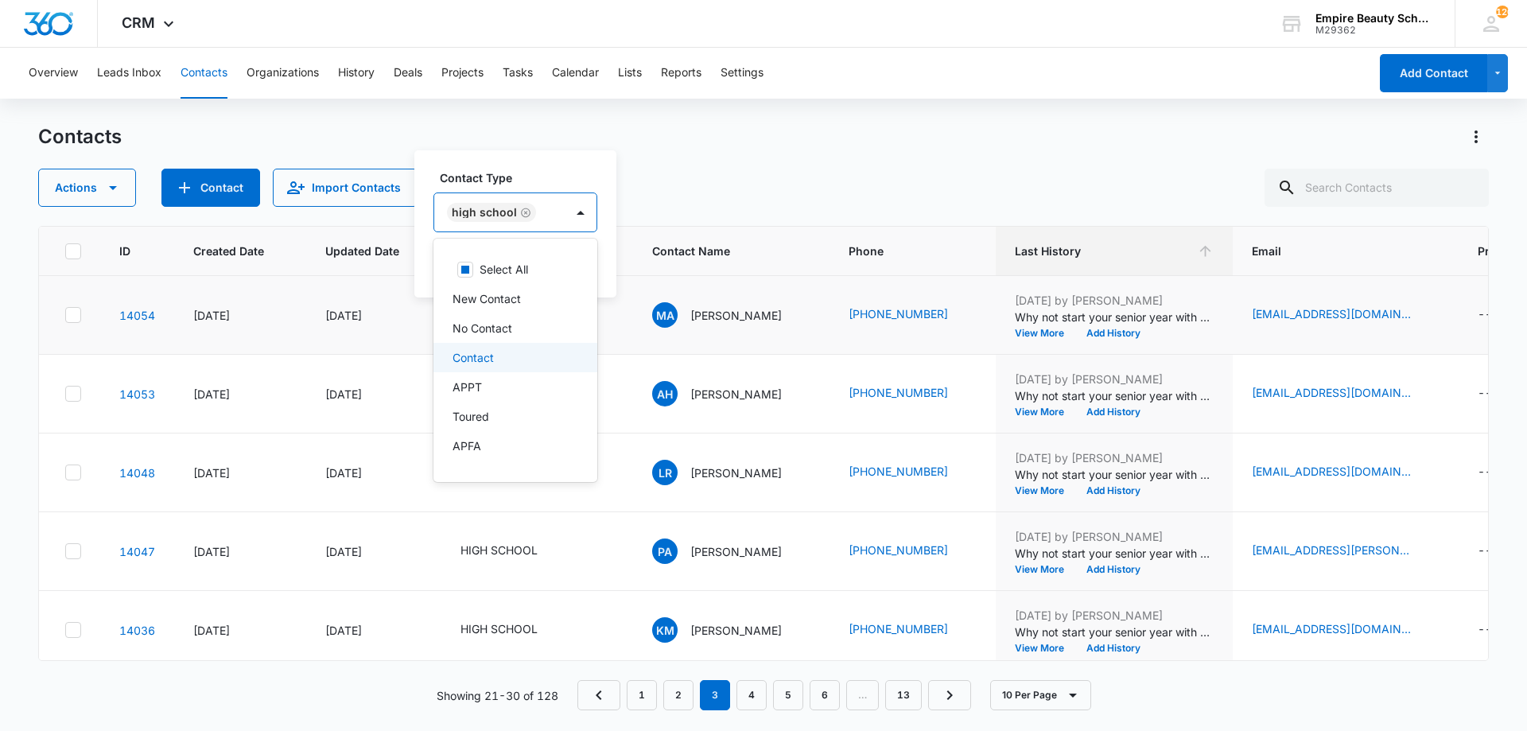
click at [518, 352] on div "Contact" at bounding box center [514, 357] width 123 height 17
click at [531, 189] on div "Contact Type option Contact, selected. 16 results available. Use Up and Down to…" at bounding box center [550, 200] width 232 height 63
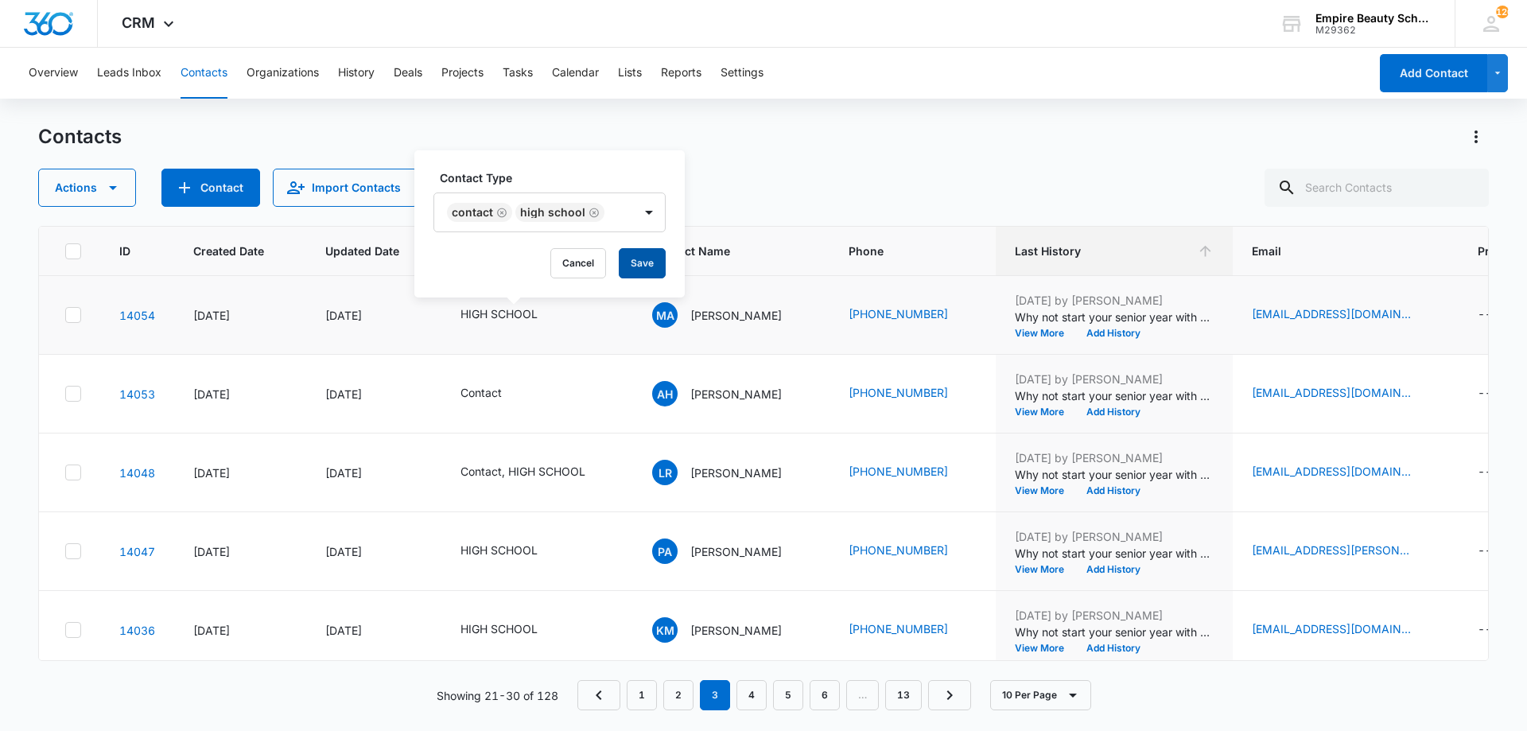
click at [652, 260] on button "Save" at bounding box center [642, 263] width 47 height 30
click at [1129, 334] on button "Add History" at bounding box center [1114, 334] width 76 height 10
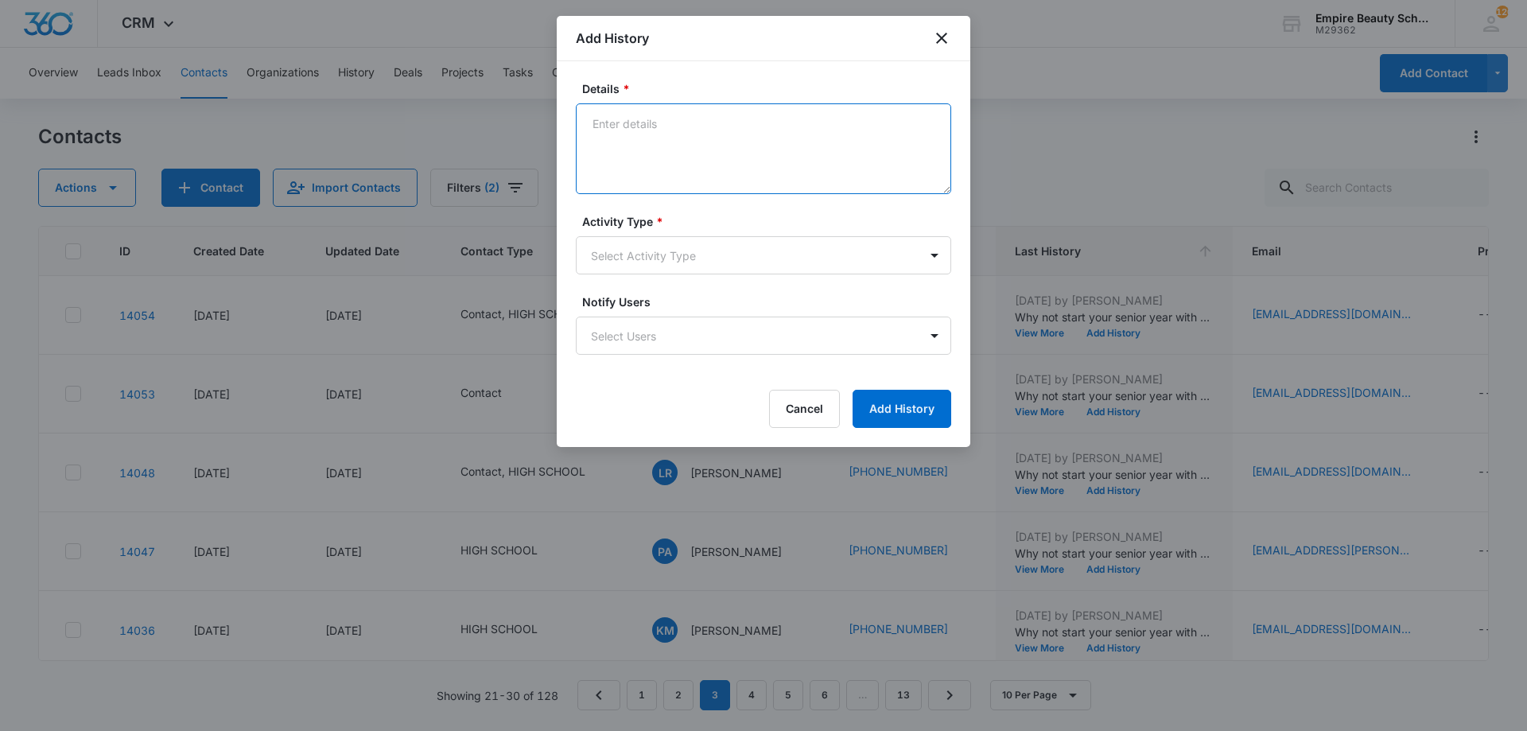
paste textarea "BYOE Invite"
type textarea "BYOE Invite"
click at [707, 245] on body "CRM Apps Forms CRM Email Shop Payments POS Files Brand Settings Empire Beauty S…" at bounding box center [763, 365] width 1527 height 731
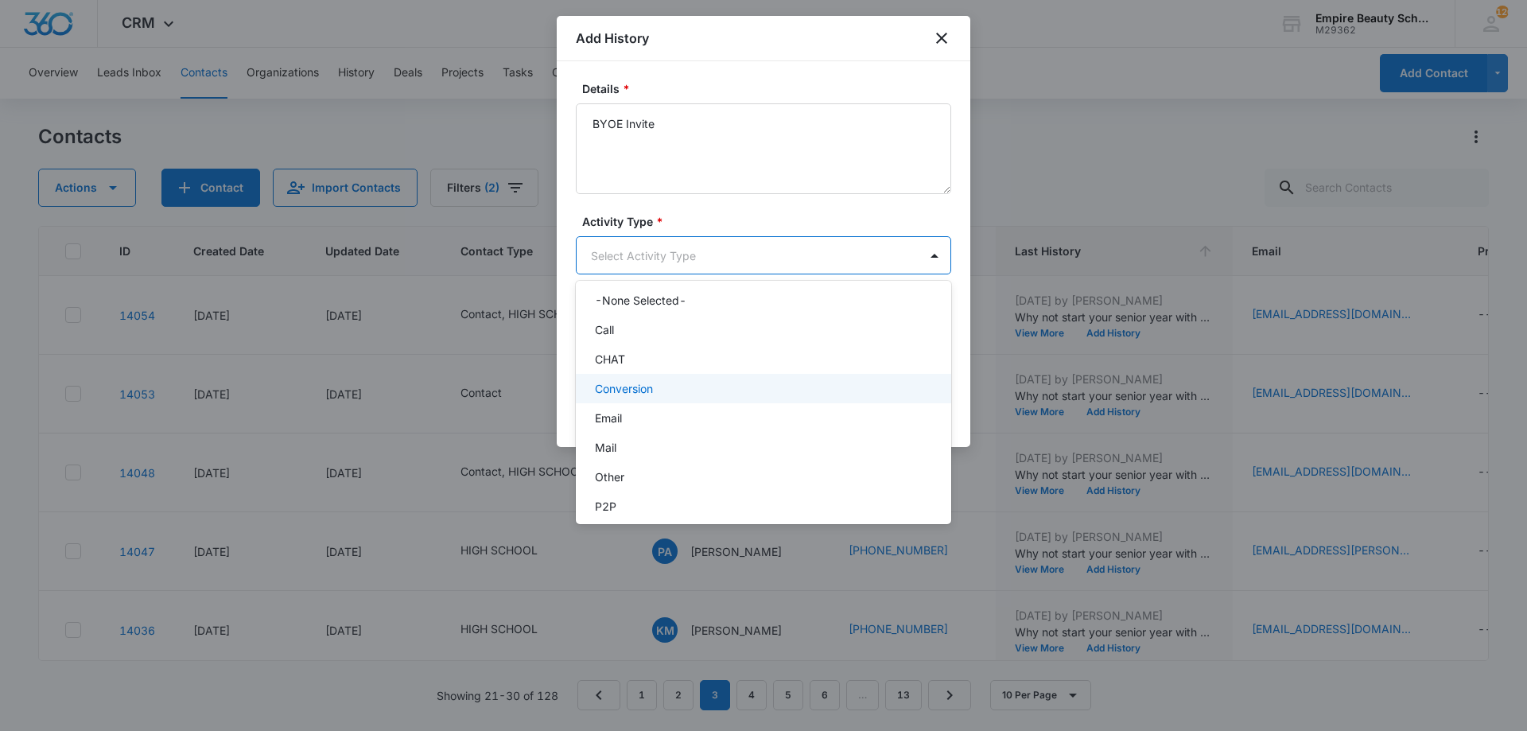
scroll to position [83, 0]
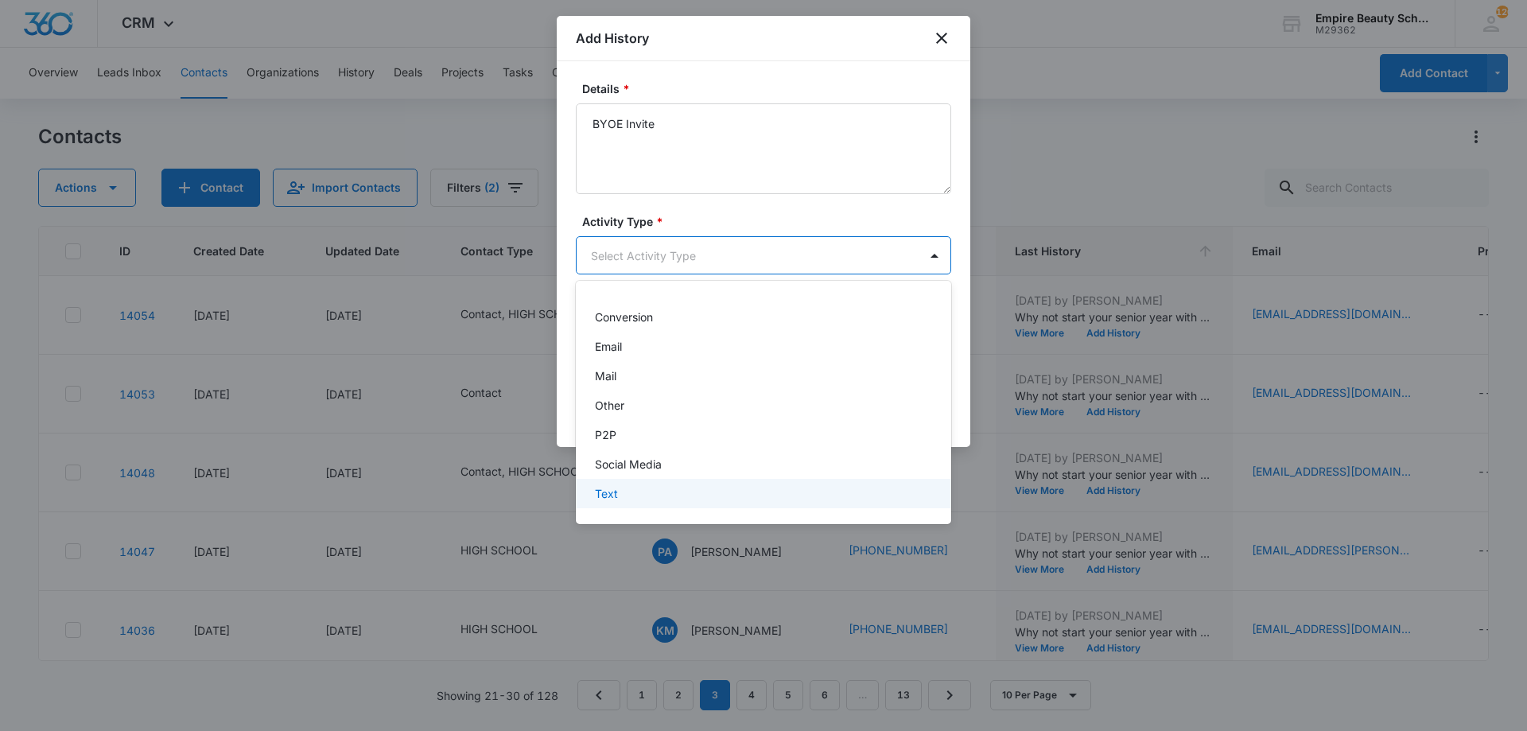
click at [643, 483] on div "Text" at bounding box center [763, 493] width 375 height 29
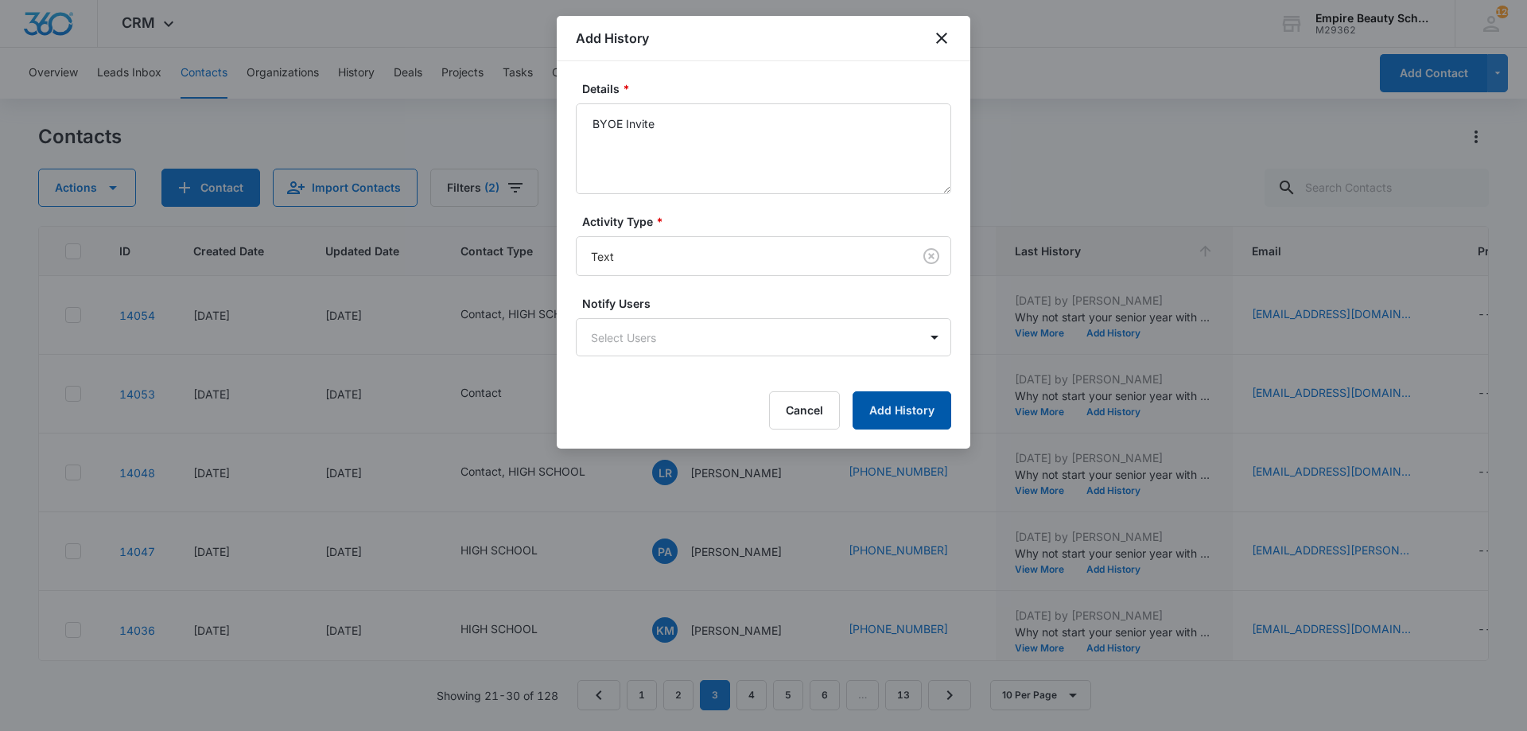
click at [889, 396] on button "Add History" at bounding box center [902, 410] width 99 height 38
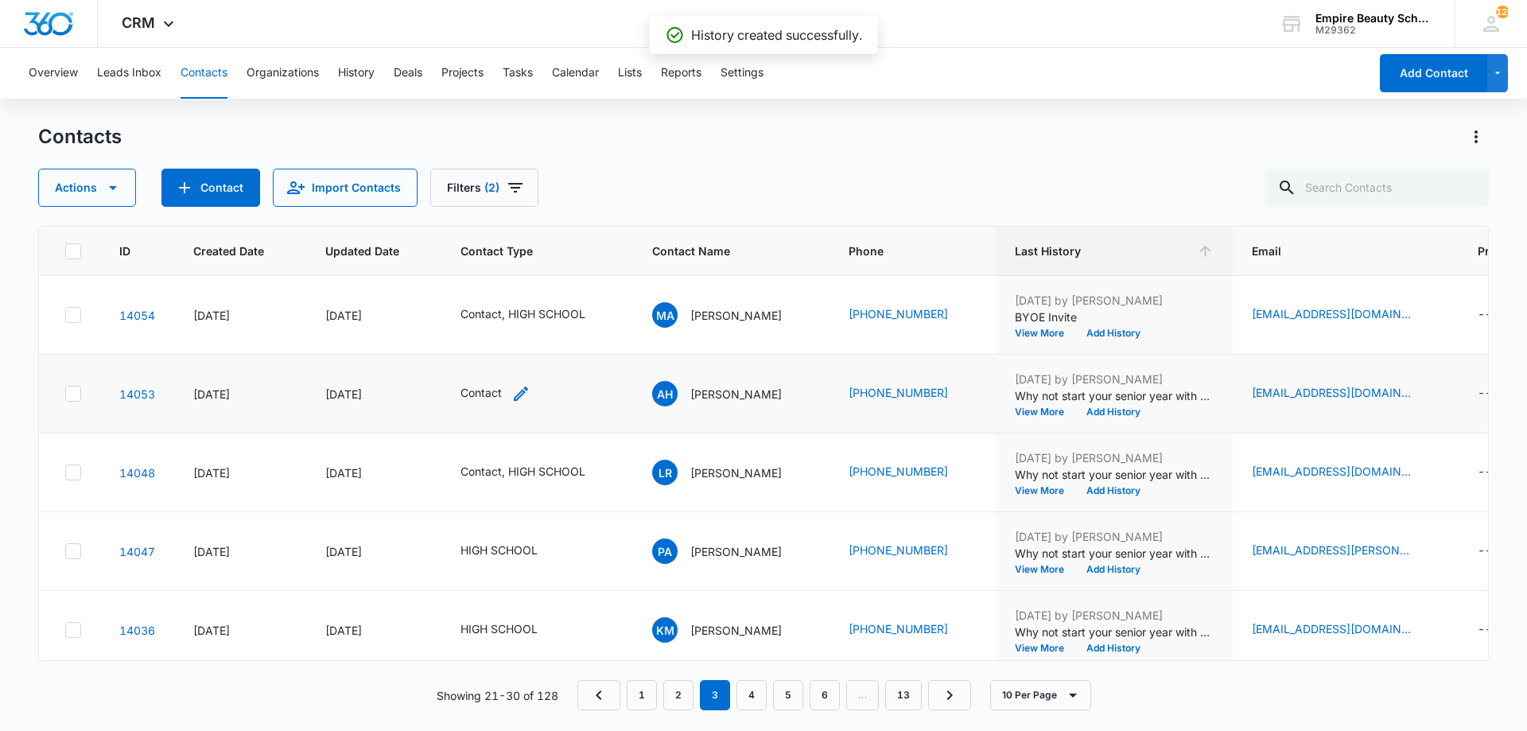
click at [517, 391] on icon "Contact Type - Contact - Select to Edit Field" at bounding box center [521, 393] width 19 height 19
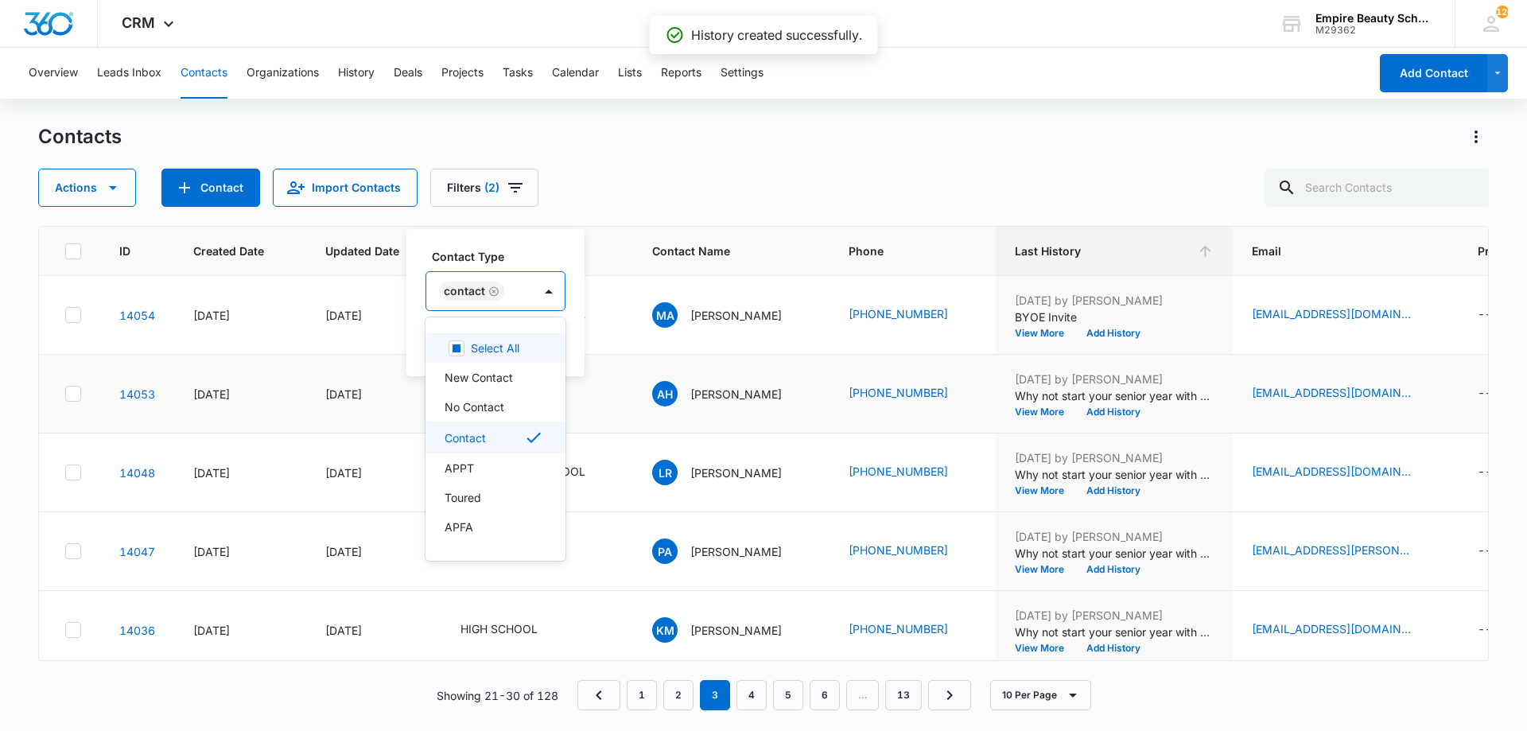
click at [534, 293] on div at bounding box center [549, 291] width 32 height 38
drag, startPoint x: 485, startPoint y: 474, endPoint x: 652, endPoint y: 372, distance: 195.0
click at [652, 372] on tr "14053 Sep 28, 2024 Jan 15, 2025 Contact Contact Type 16 results available. Use …" at bounding box center [1146, 394] width 2215 height 79
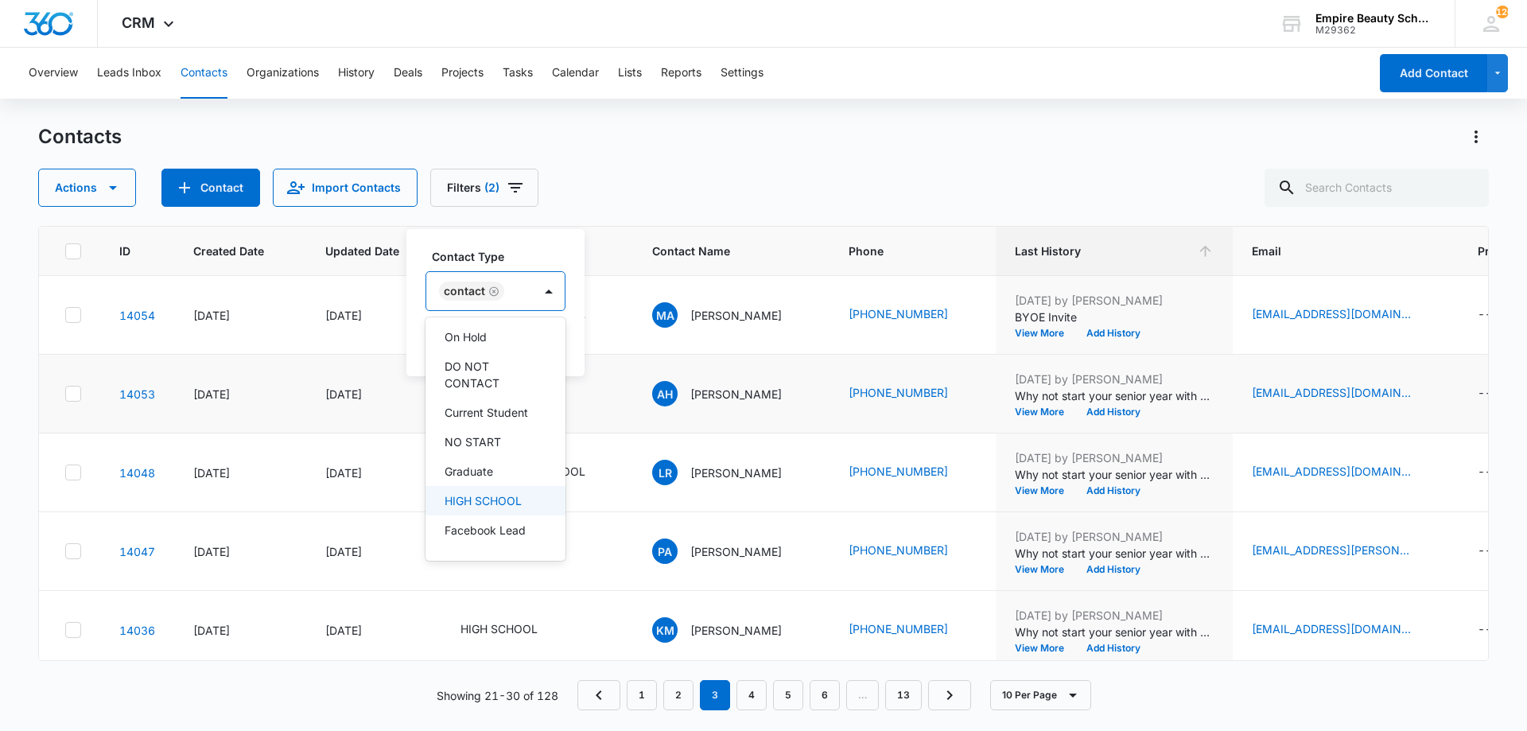
drag, startPoint x: 489, startPoint y: 493, endPoint x: 501, endPoint y: 401, distance: 93.0
click at [489, 494] on p "HIGH SCHOOL" at bounding box center [483, 500] width 77 height 17
click at [581, 250] on label "Contact Type" at bounding box center [548, 256] width 232 height 17
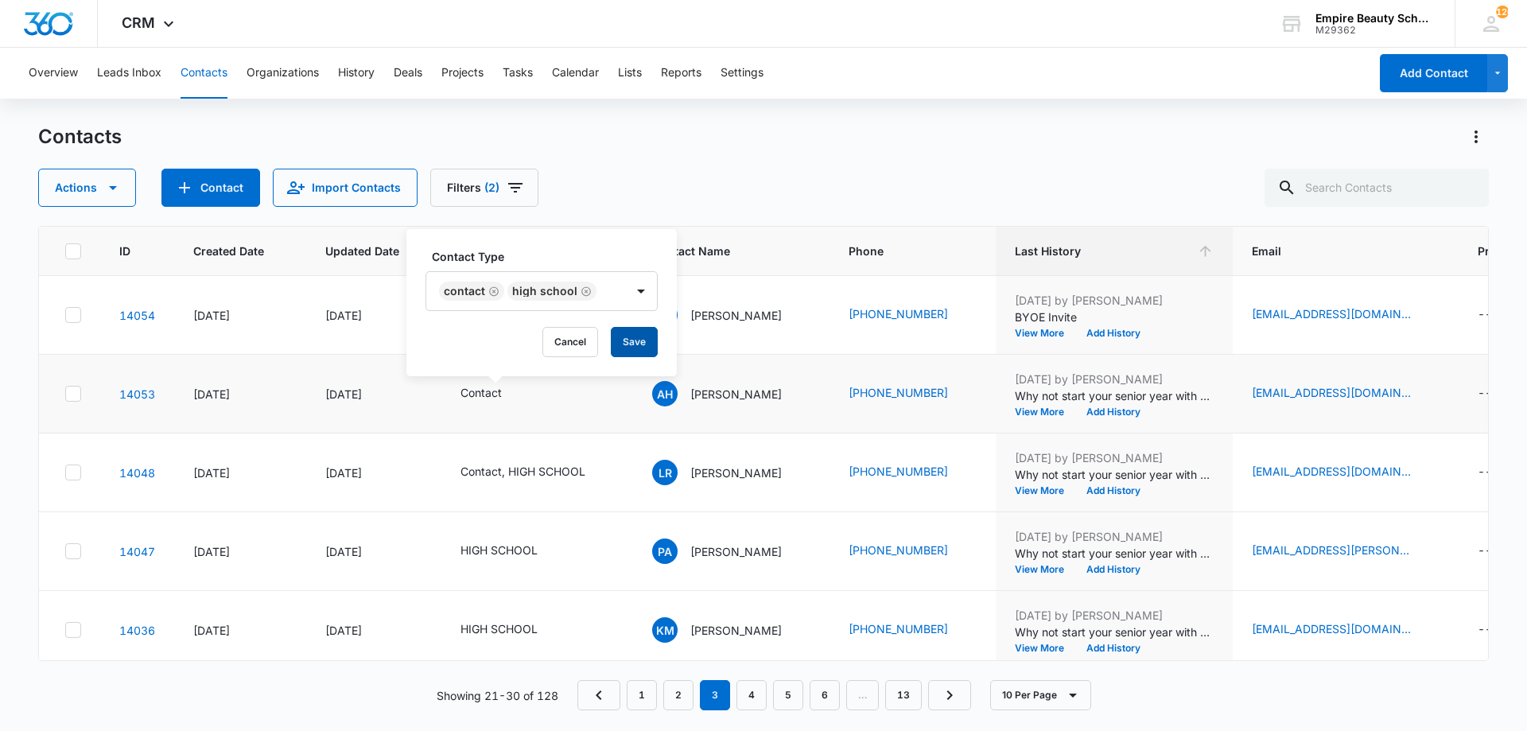
click at [621, 333] on button "Save" at bounding box center [634, 342] width 47 height 30
click at [1107, 411] on button "Add History" at bounding box center [1114, 412] width 76 height 10
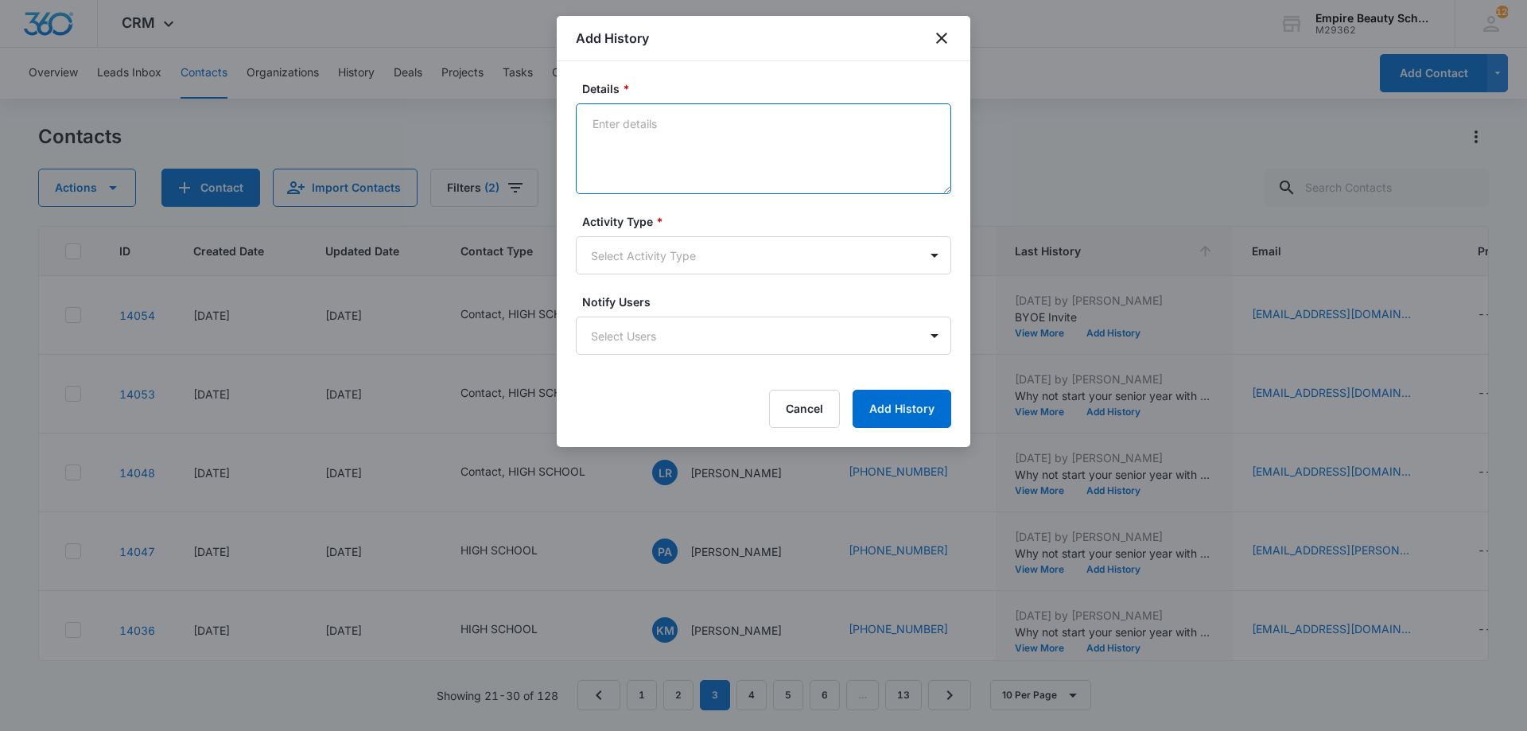
paste textarea "BYOE Invite"
type textarea "BYOE Invite"
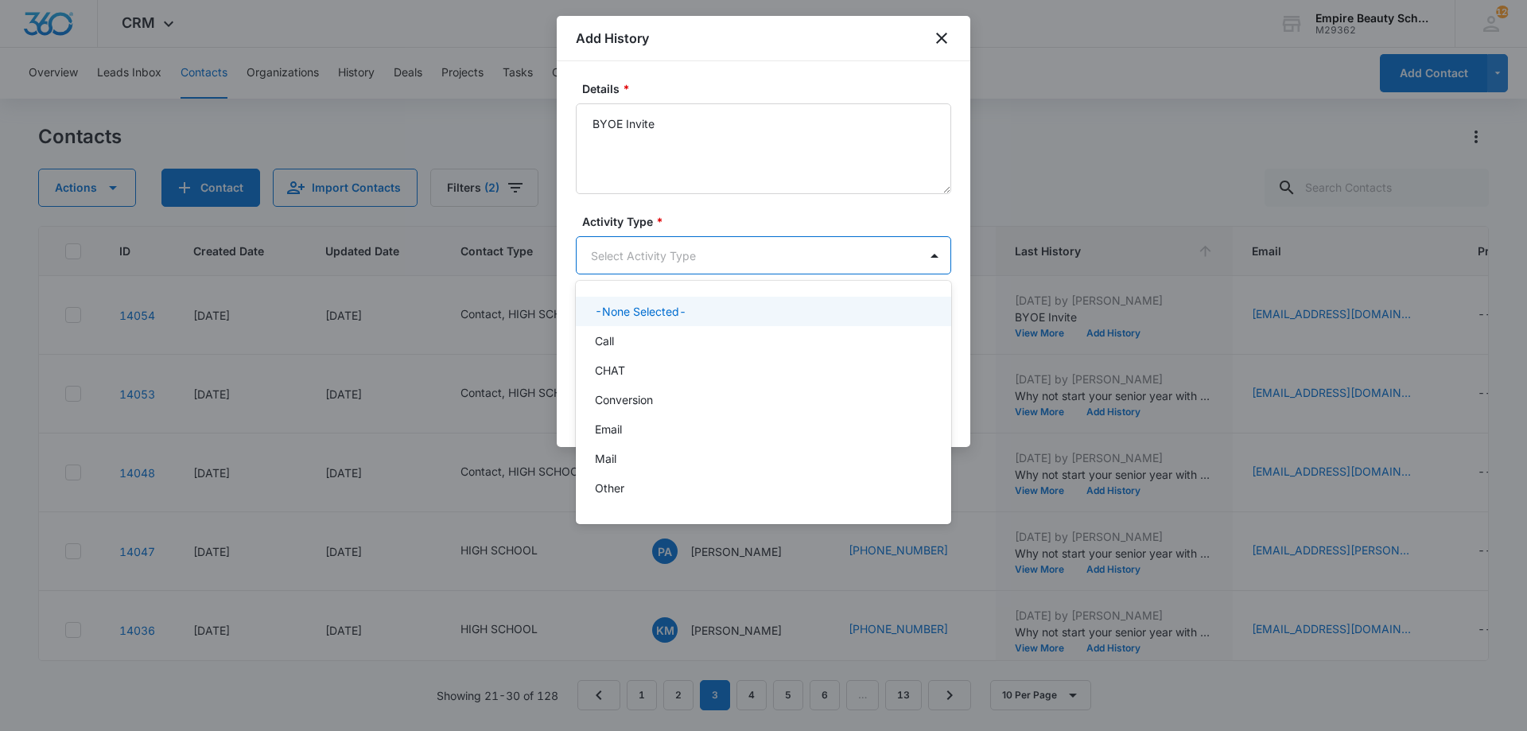
click at [701, 257] on body "CRM Apps Forms CRM Email Shop Payments POS Files Brand Settings Empire Beauty S…" at bounding box center [763, 365] width 1527 height 731
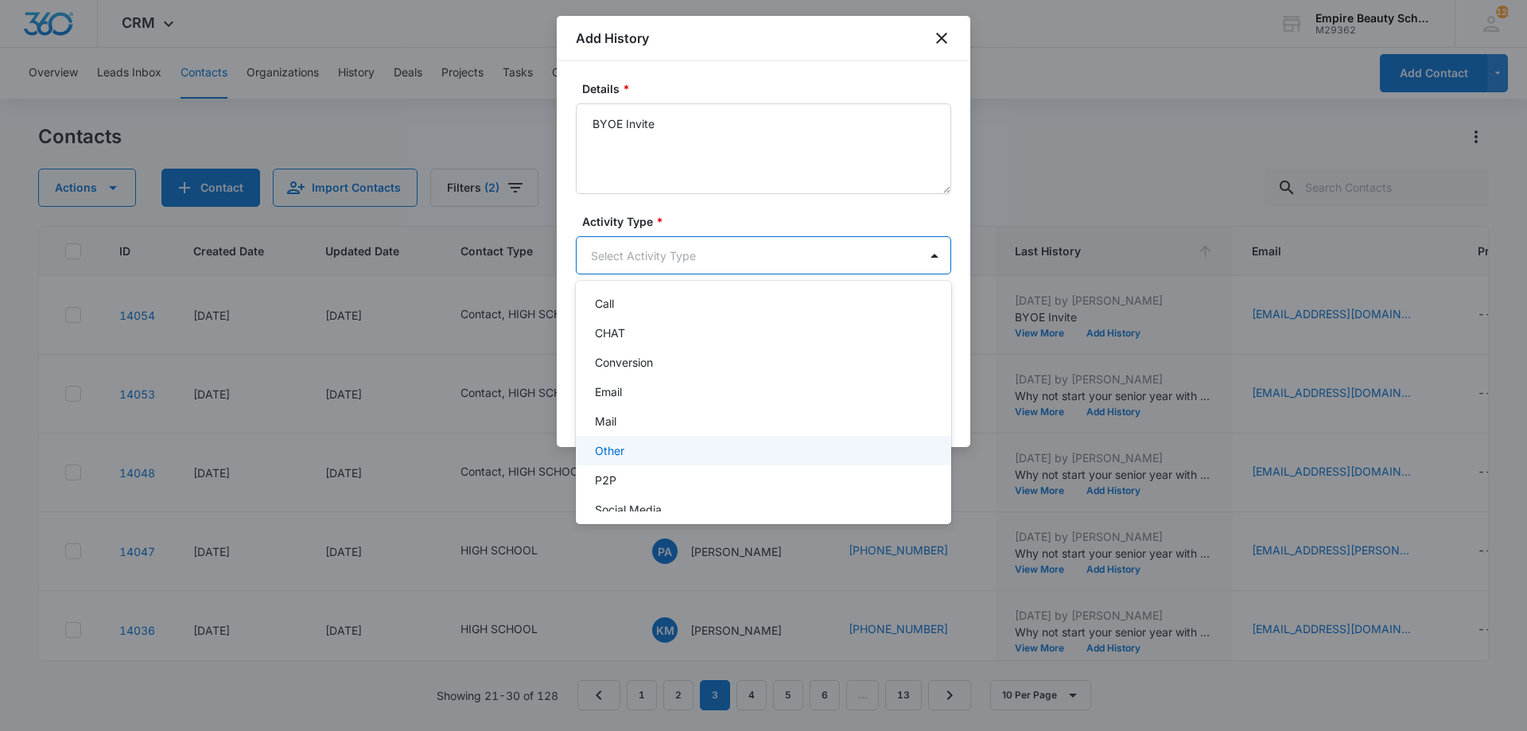
scroll to position [83, 0]
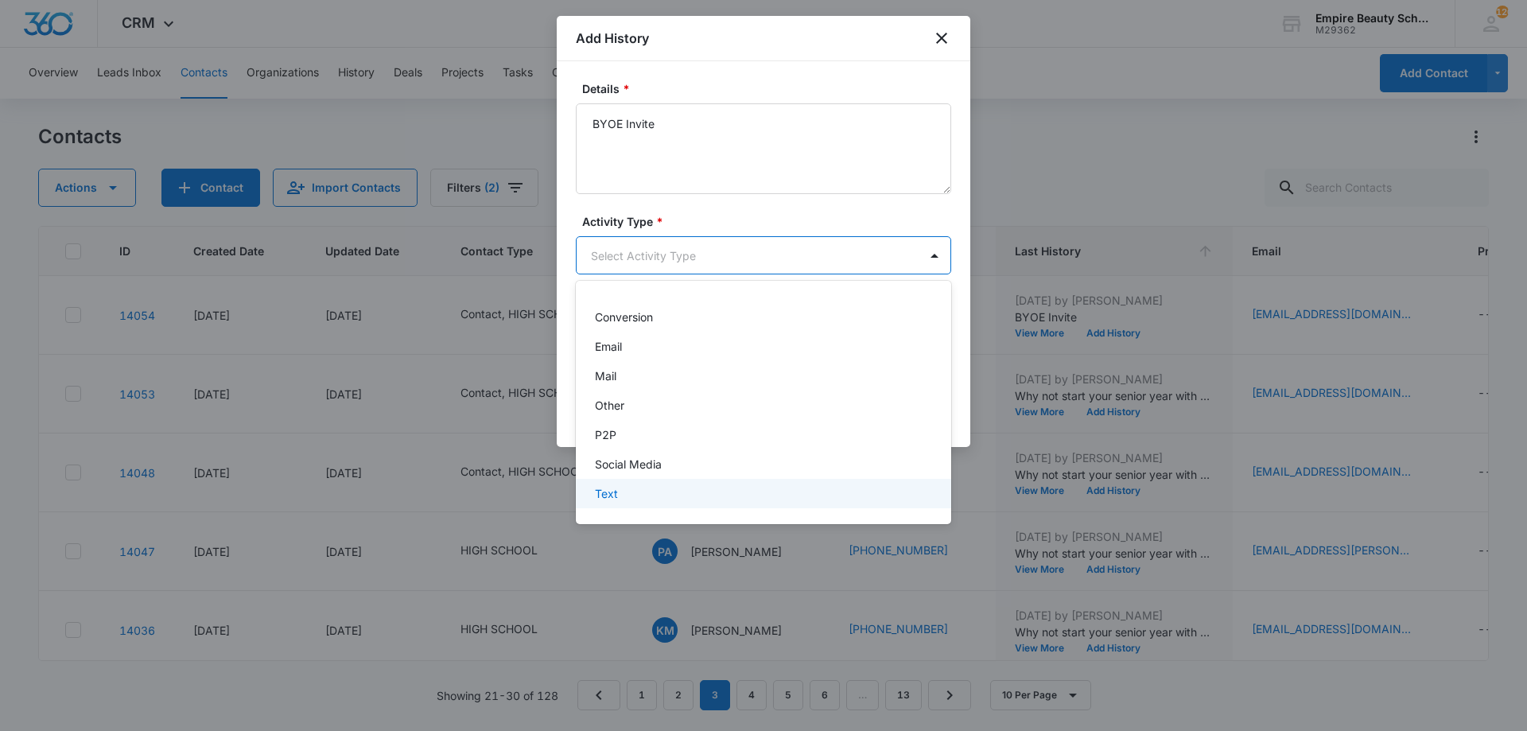
click at [661, 488] on div "Text" at bounding box center [762, 493] width 334 height 17
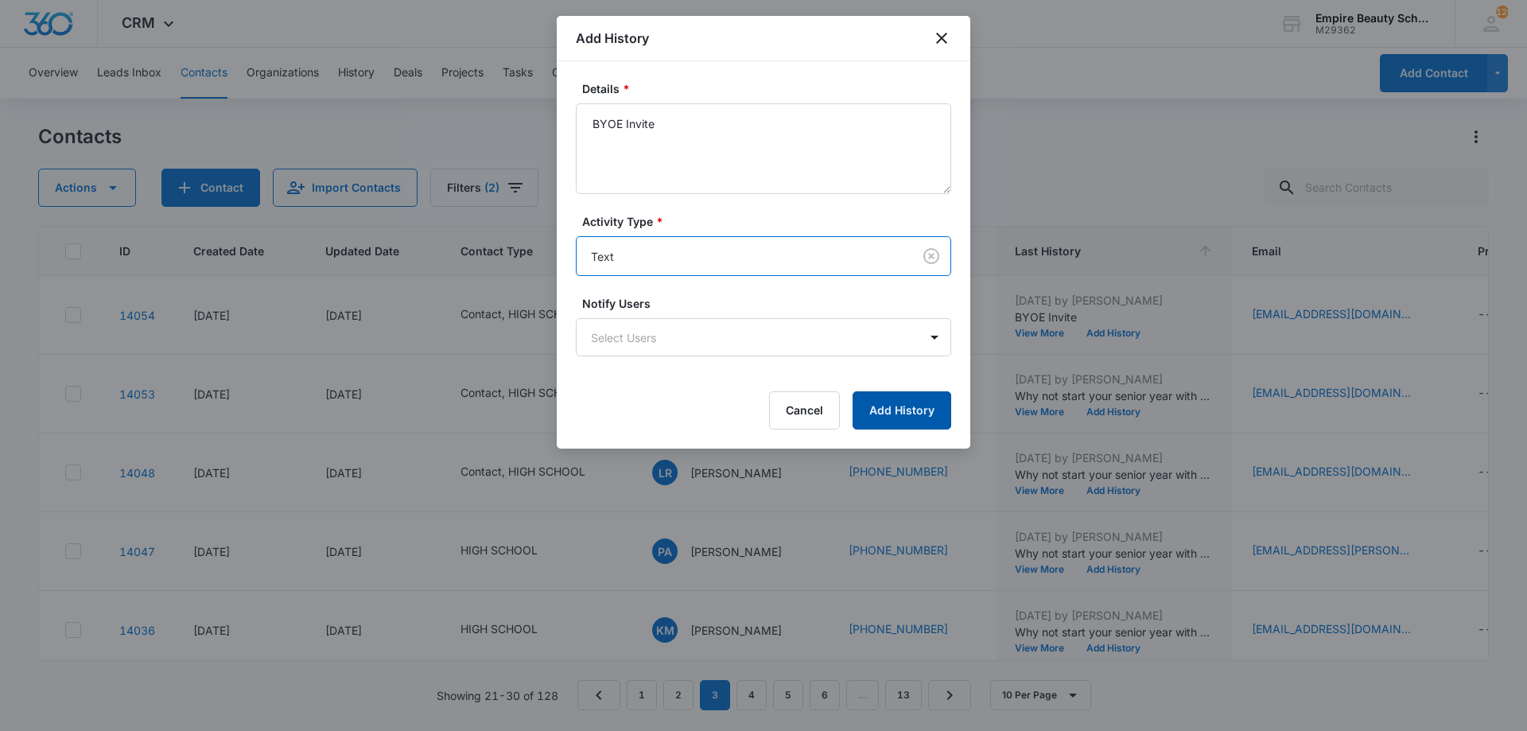
click at [881, 414] on button "Add History" at bounding box center [902, 410] width 99 height 38
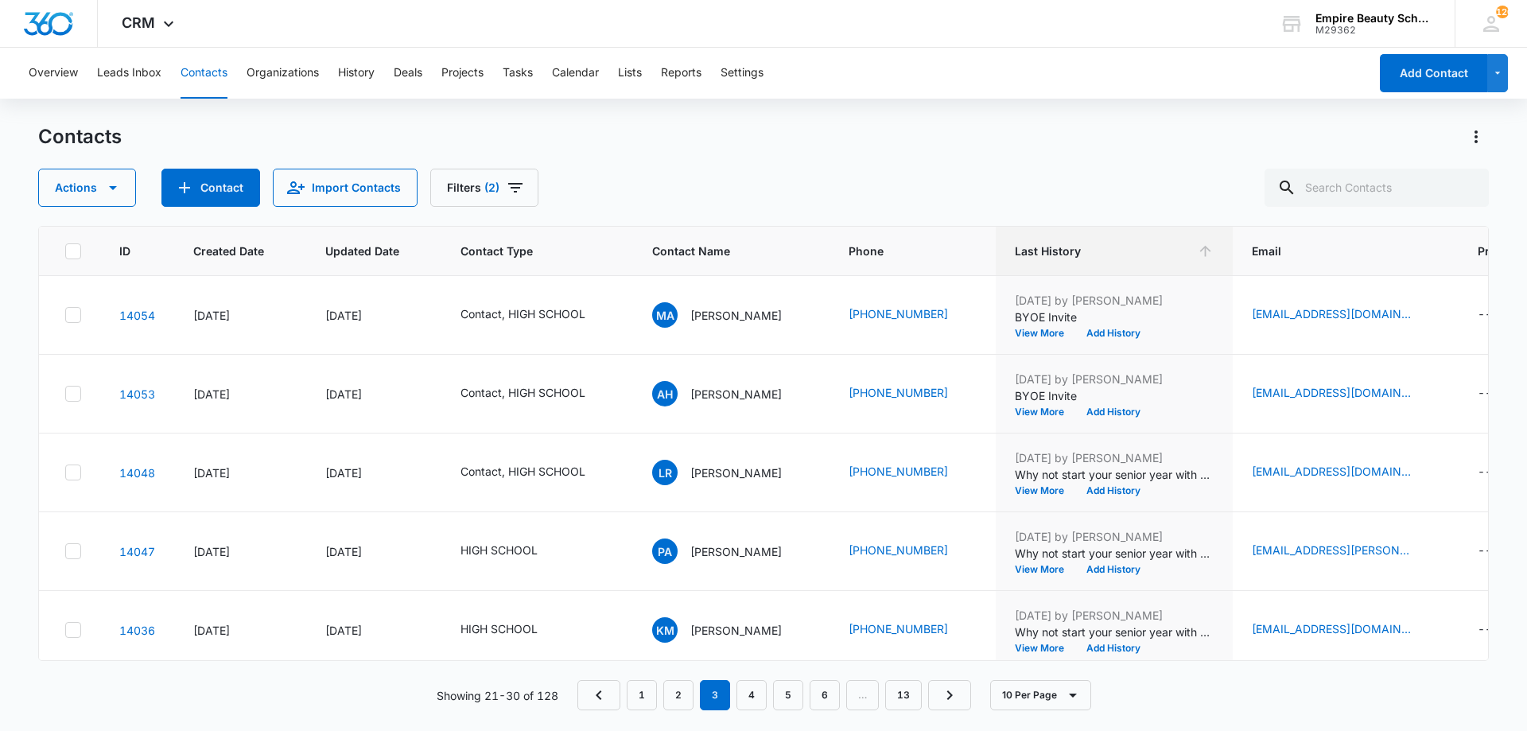
drag, startPoint x: 941, startPoint y: 181, endPoint x: 928, endPoint y: 211, distance: 32.8
click at [938, 181] on div "Actions Contact Import Contacts Filters (2)" at bounding box center [763, 188] width 1451 height 38
click at [1116, 255] on span "Last History" at bounding box center [1103, 251] width 176 height 17
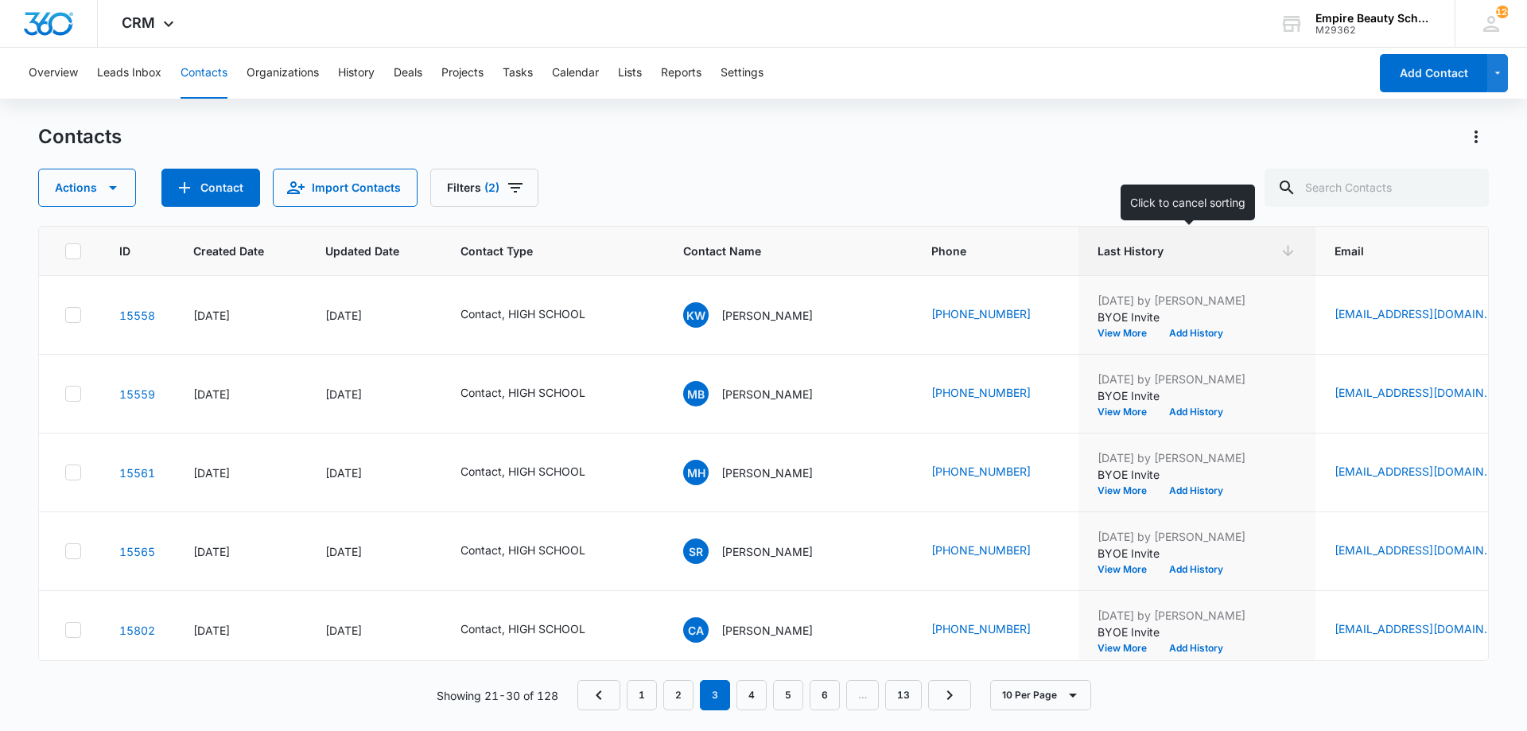
click at [1261, 265] on th "Last History" at bounding box center [1197, 251] width 237 height 49
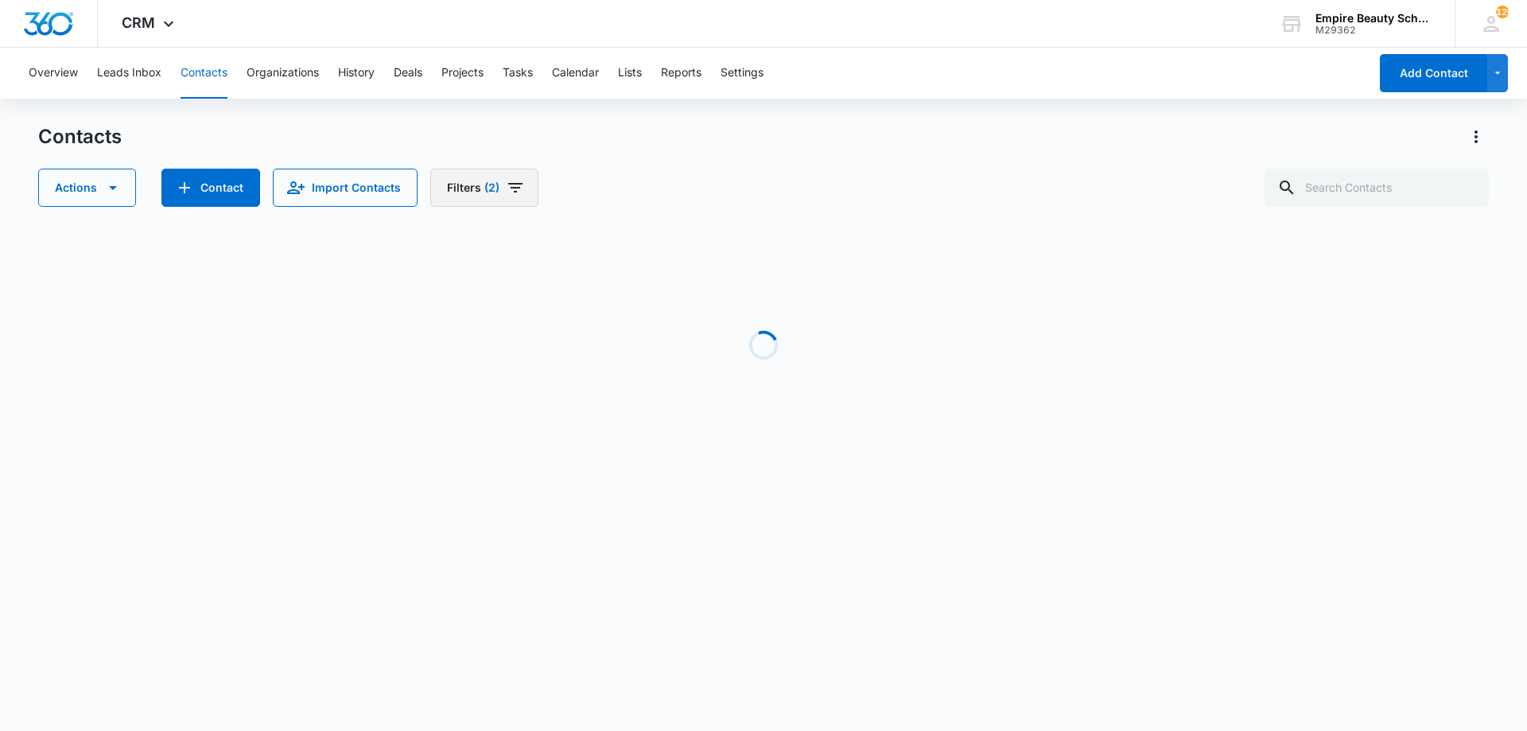
click at [529, 196] on button "Filters (2)" at bounding box center [484, 188] width 108 height 38
click at [512, 325] on icon "Clear" at bounding box center [509, 329] width 12 height 12
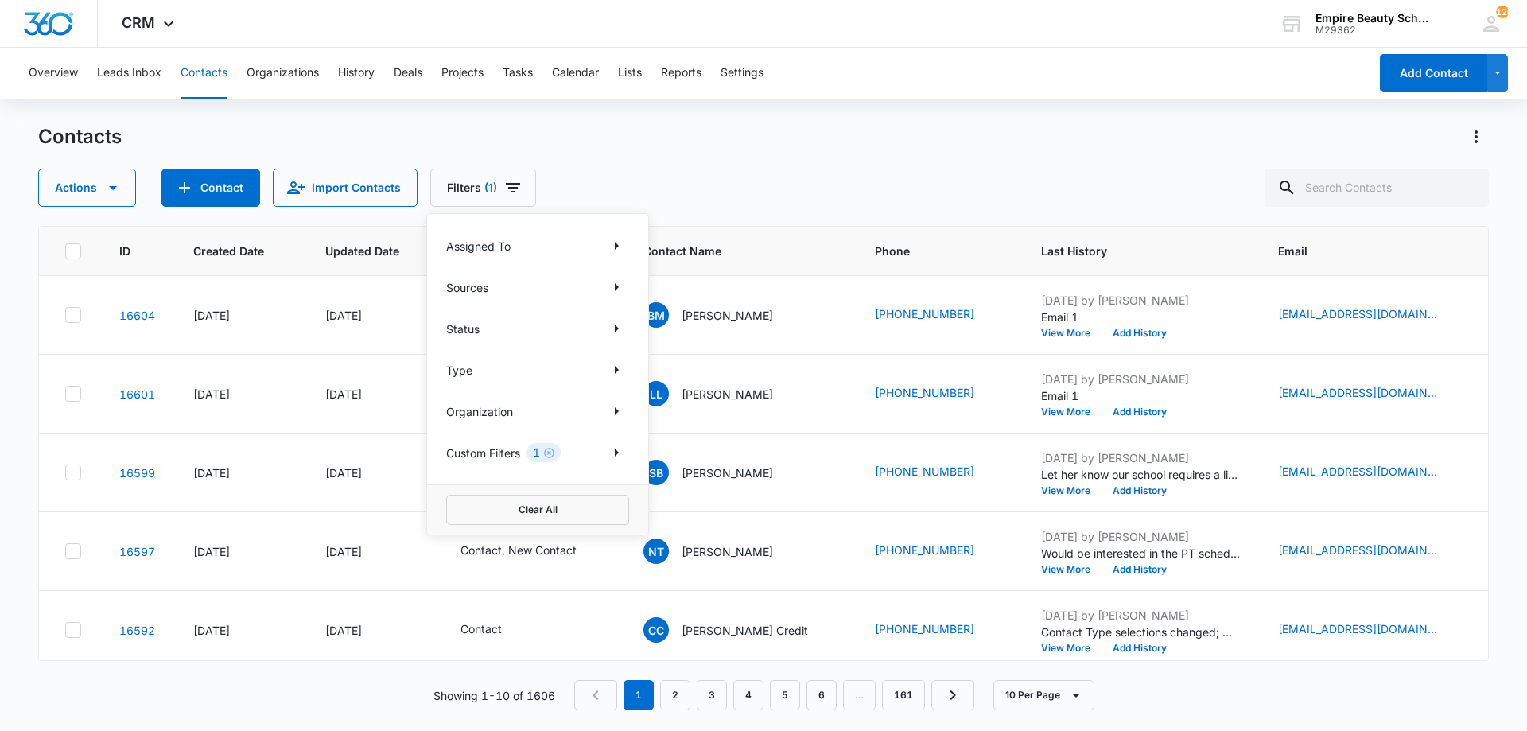
scroll to position [0, 0]
click at [1393, 173] on input "text" at bounding box center [1377, 188] width 224 height 38
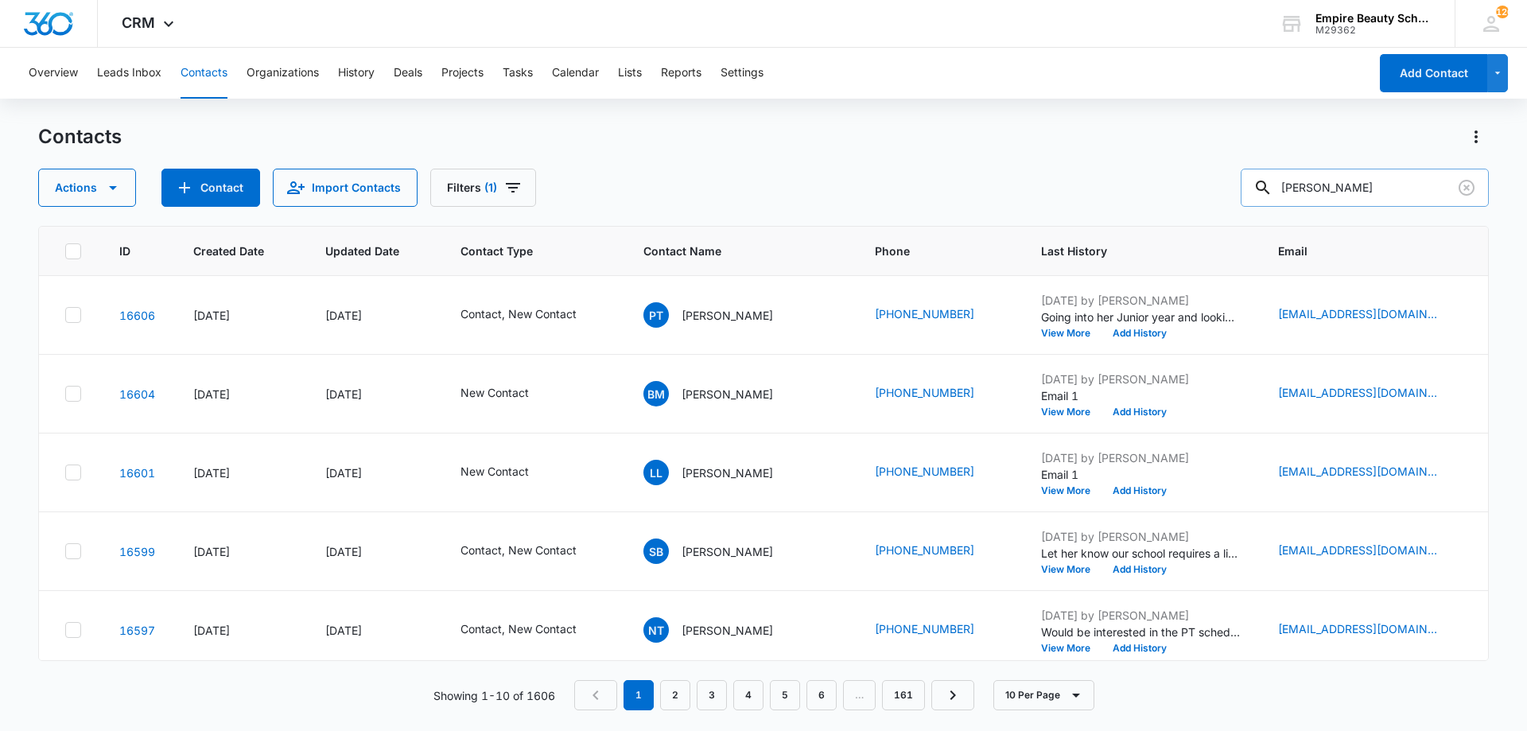
type input "Rebecca"
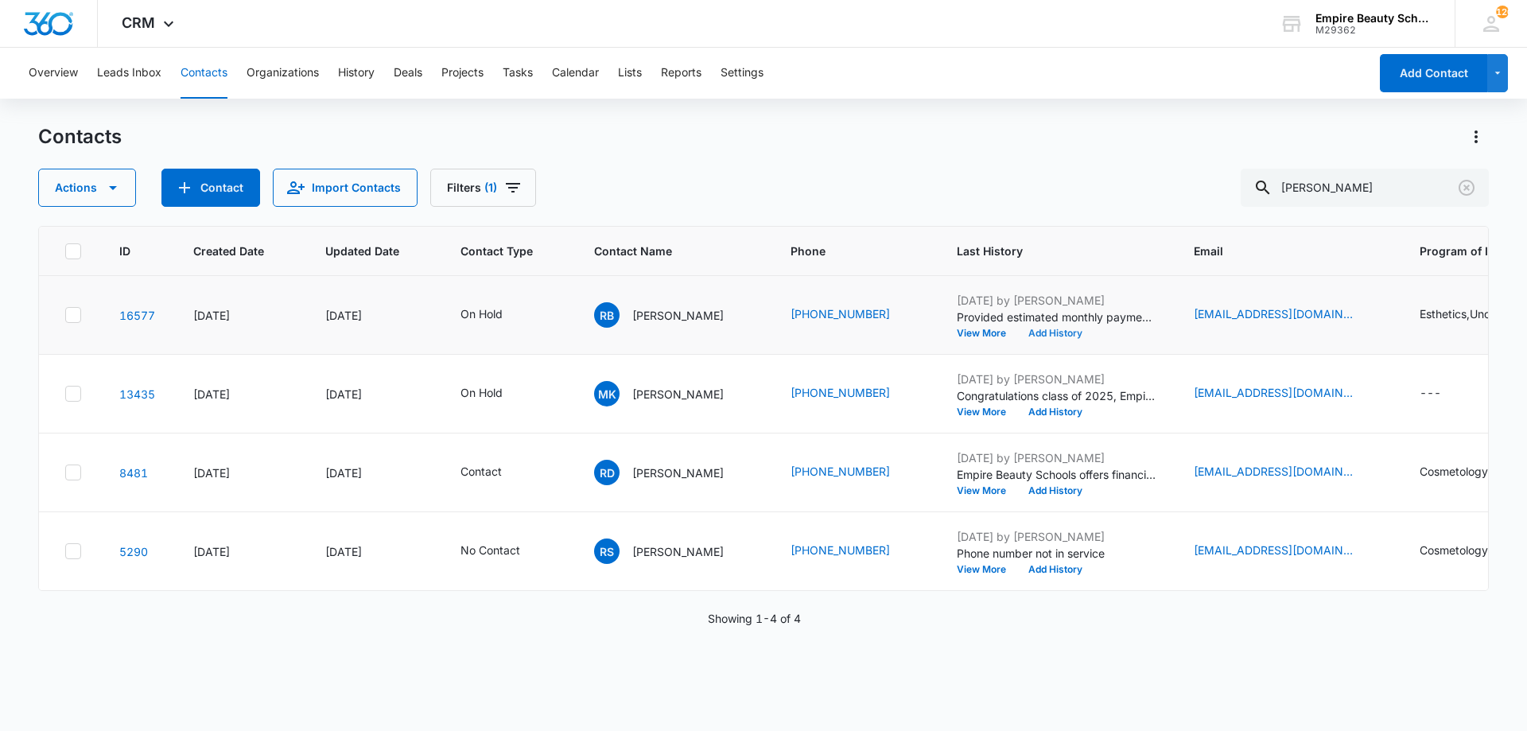
click at [1064, 336] on button "Add History" at bounding box center [1055, 334] width 76 height 10
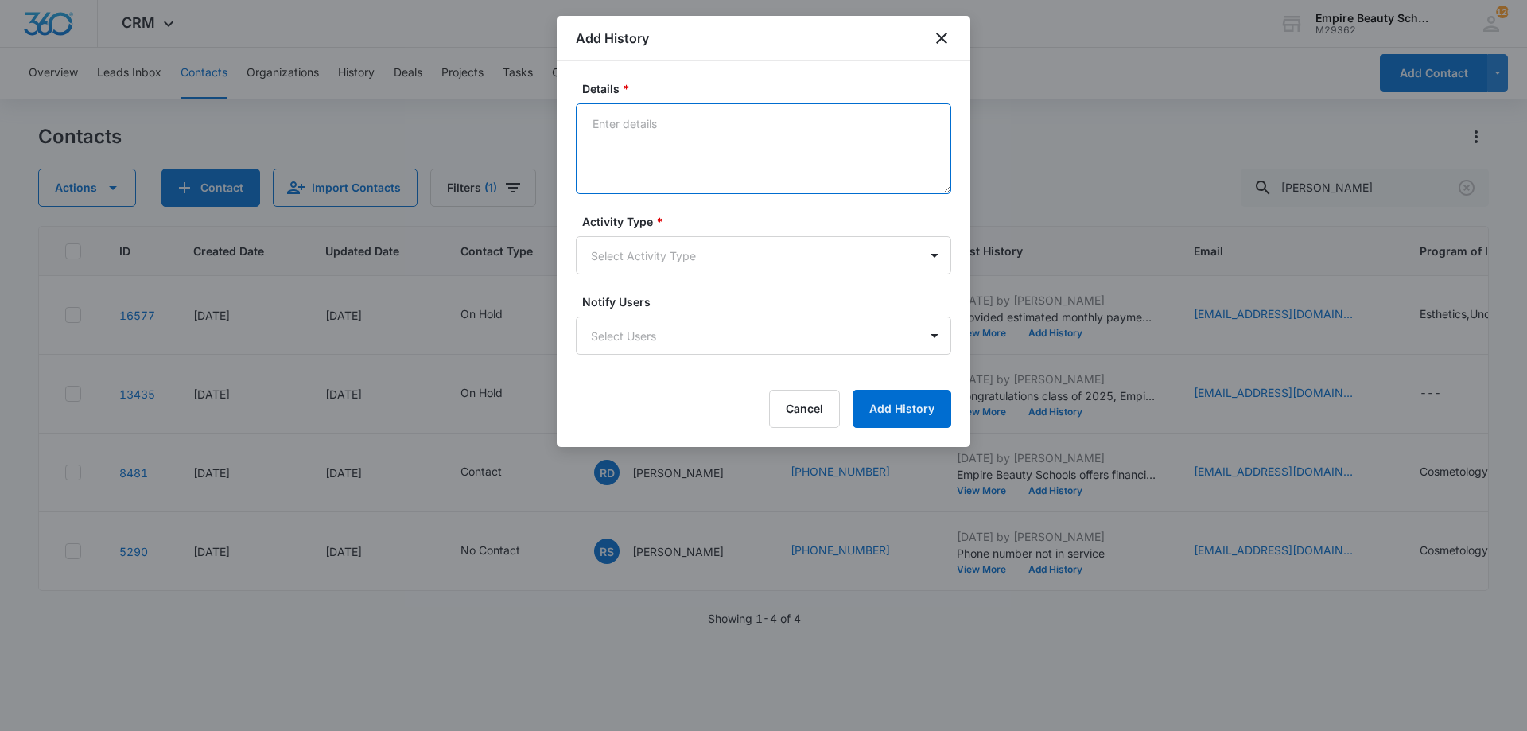
click at [841, 159] on textarea "Details *" at bounding box center [763, 148] width 375 height 91
type textarea "Provided WNNH and WIOA flyers"
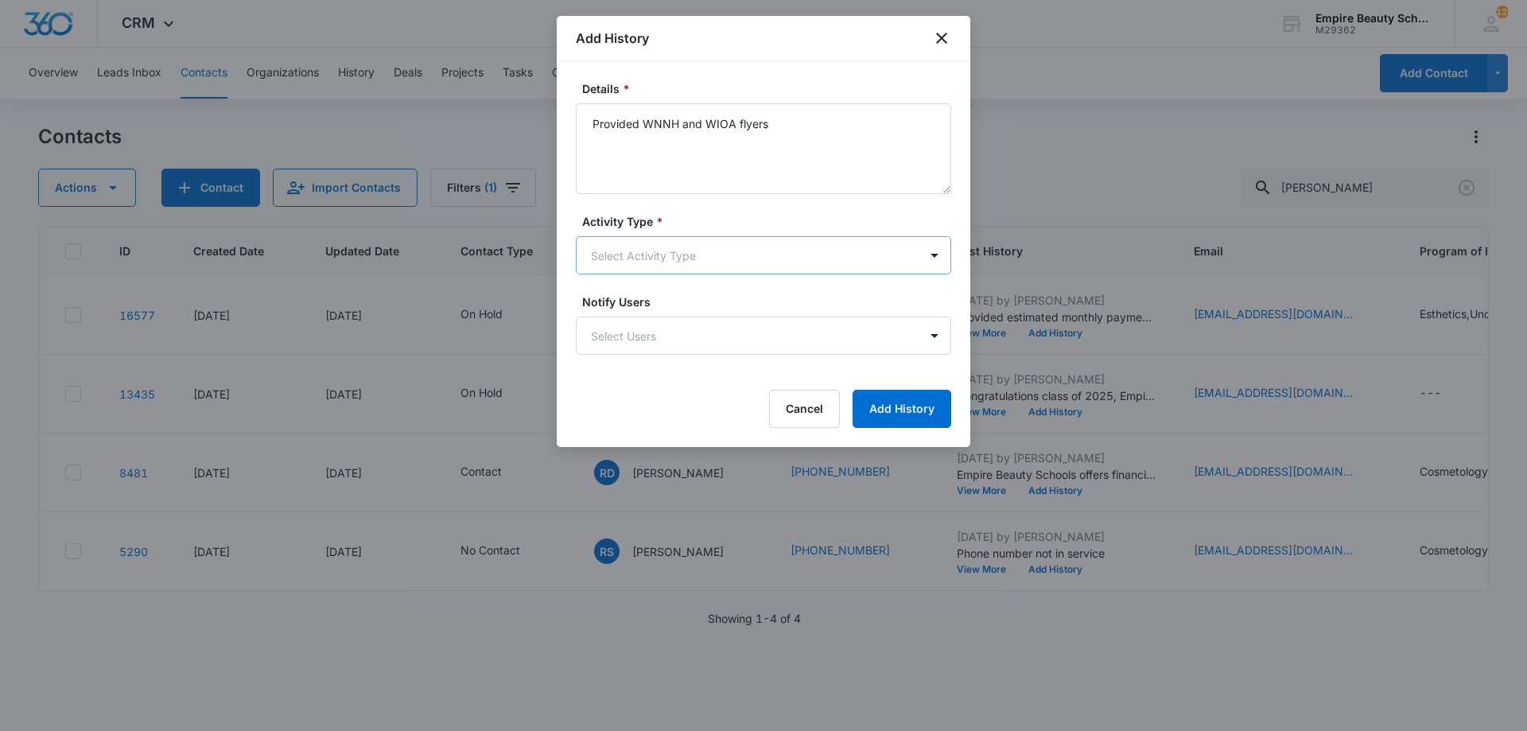
drag, startPoint x: 772, startPoint y: 223, endPoint x: 768, endPoint y: 243, distance: 20.3
click at [770, 236] on div "Activity Type * Select Activity Type" at bounding box center [763, 243] width 375 height 61
click at [765, 245] on body "CRM Apps Forms CRM Email Shop Payments POS Files Brand Settings Empire Beauty S…" at bounding box center [763, 365] width 1527 height 731
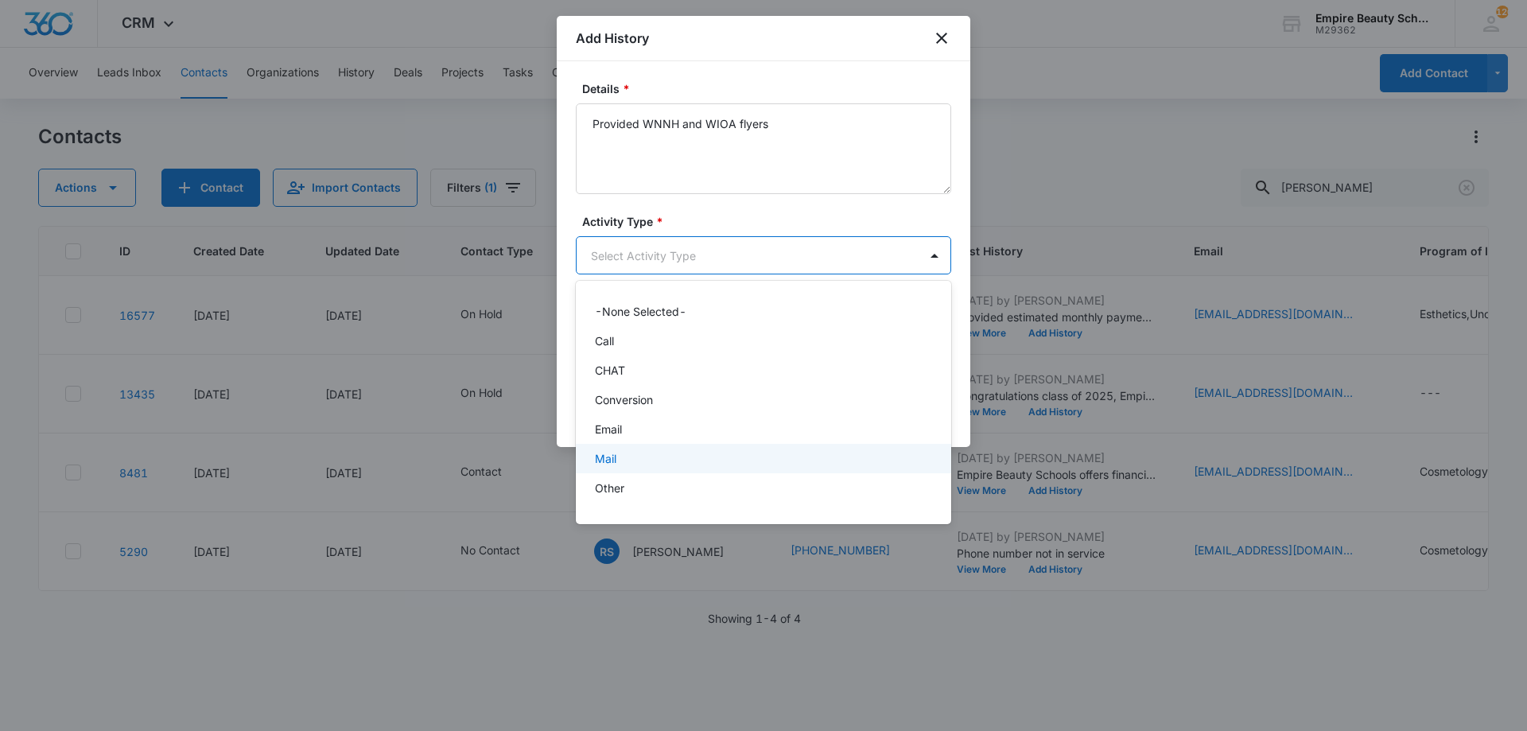
scroll to position [83, 0]
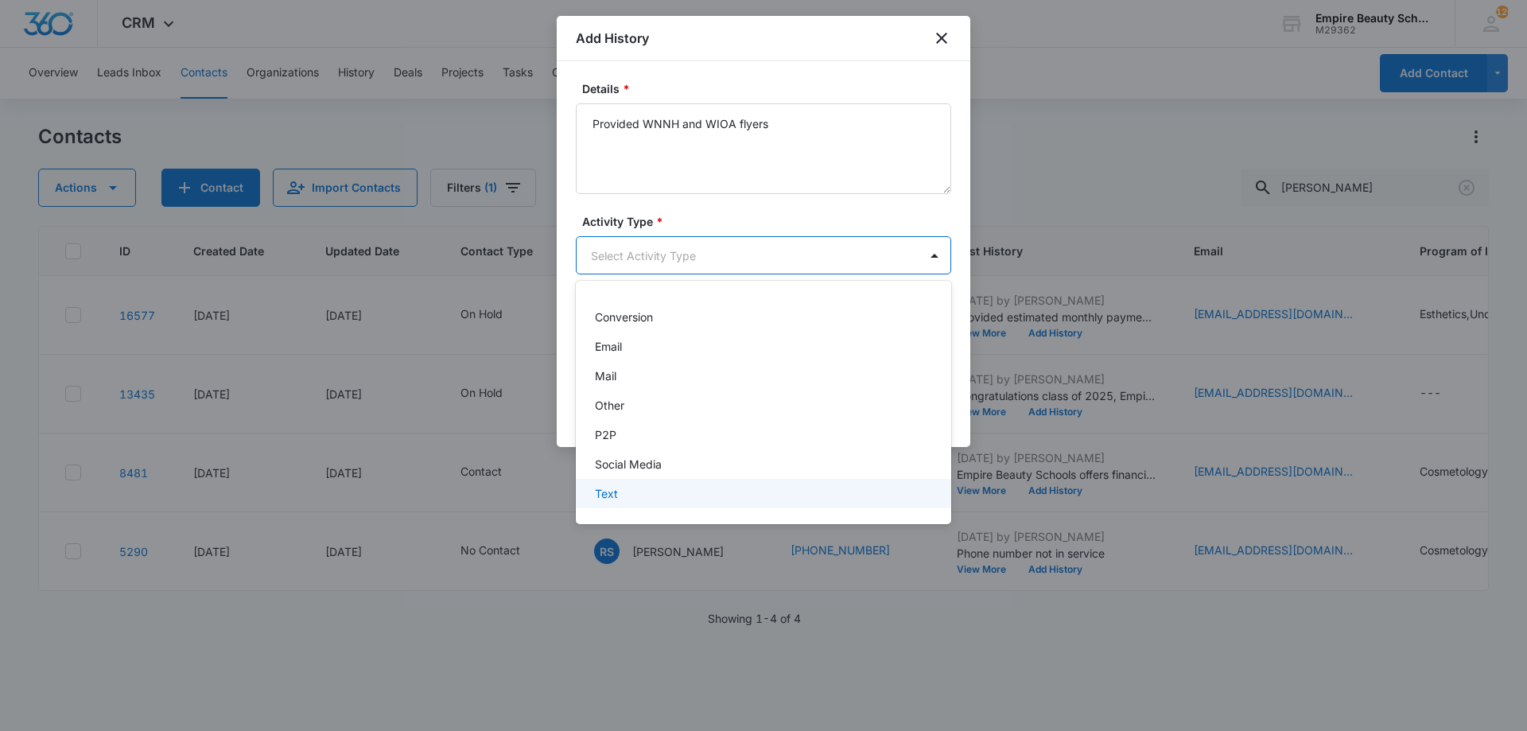
click at [633, 488] on div "Text" at bounding box center [762, 493] width 334 height 17
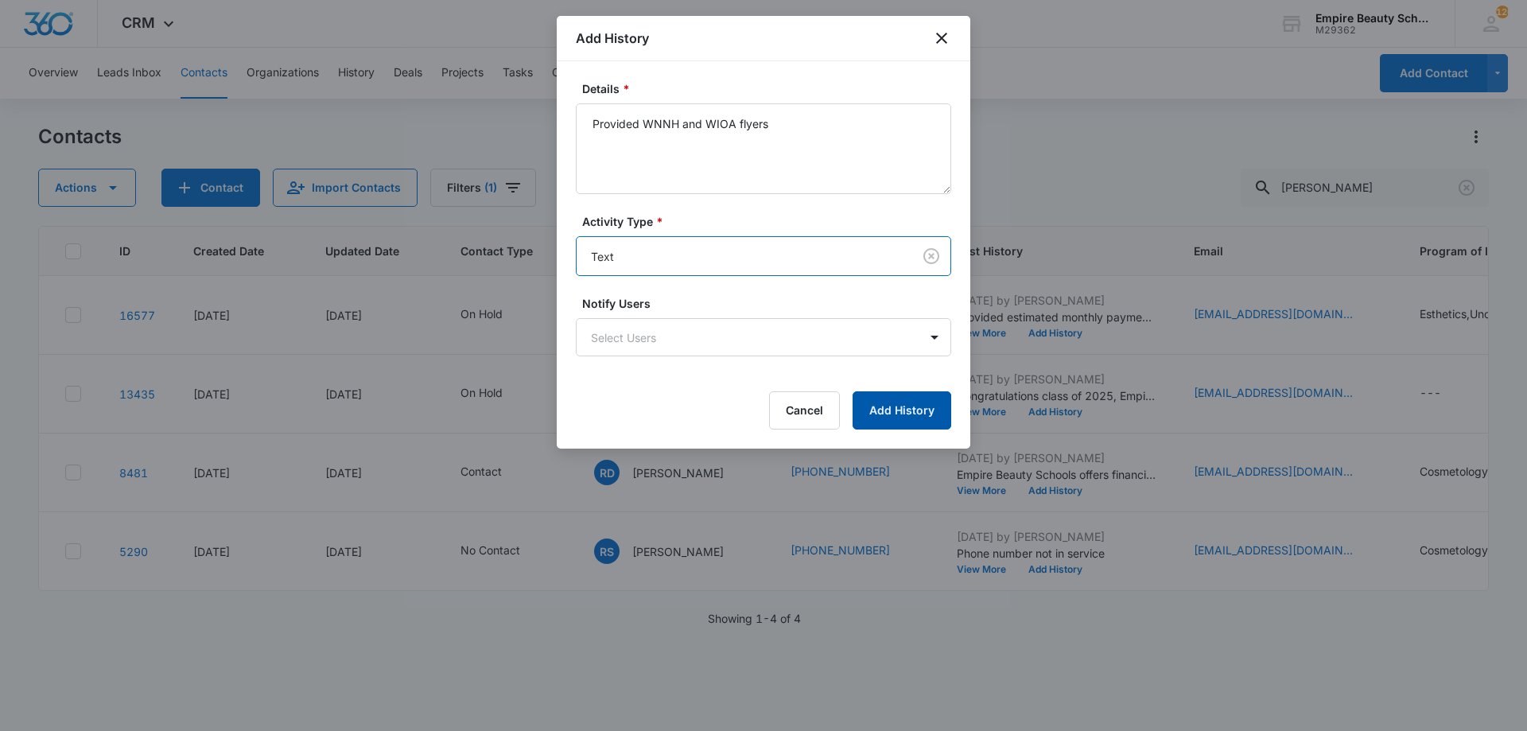
click at [903, 420] on button "Add History" at bounding box center [902, 410] width 99 height 38
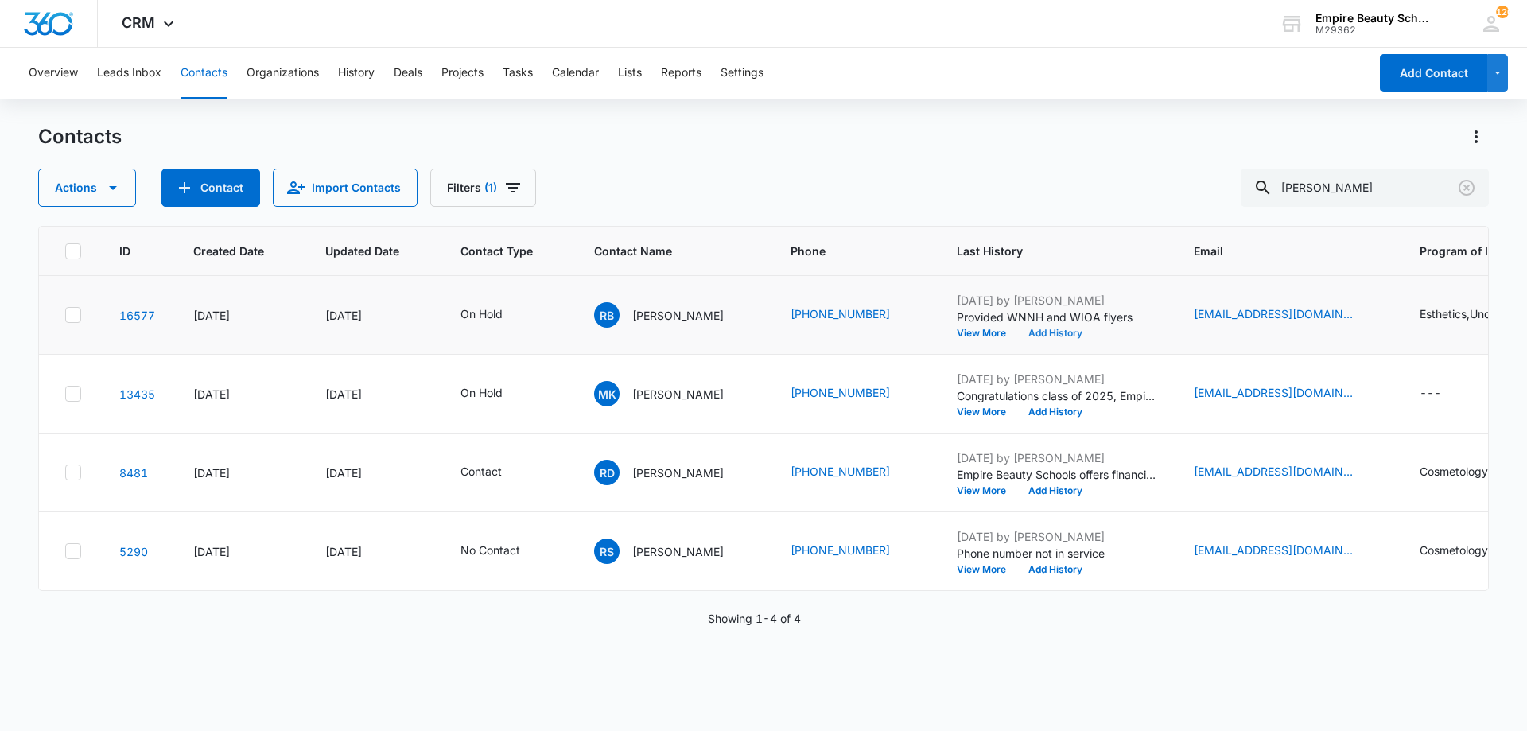
click at [1076, 334] on button "Add History" at bounding box center [1055, 334] width 76 height 10
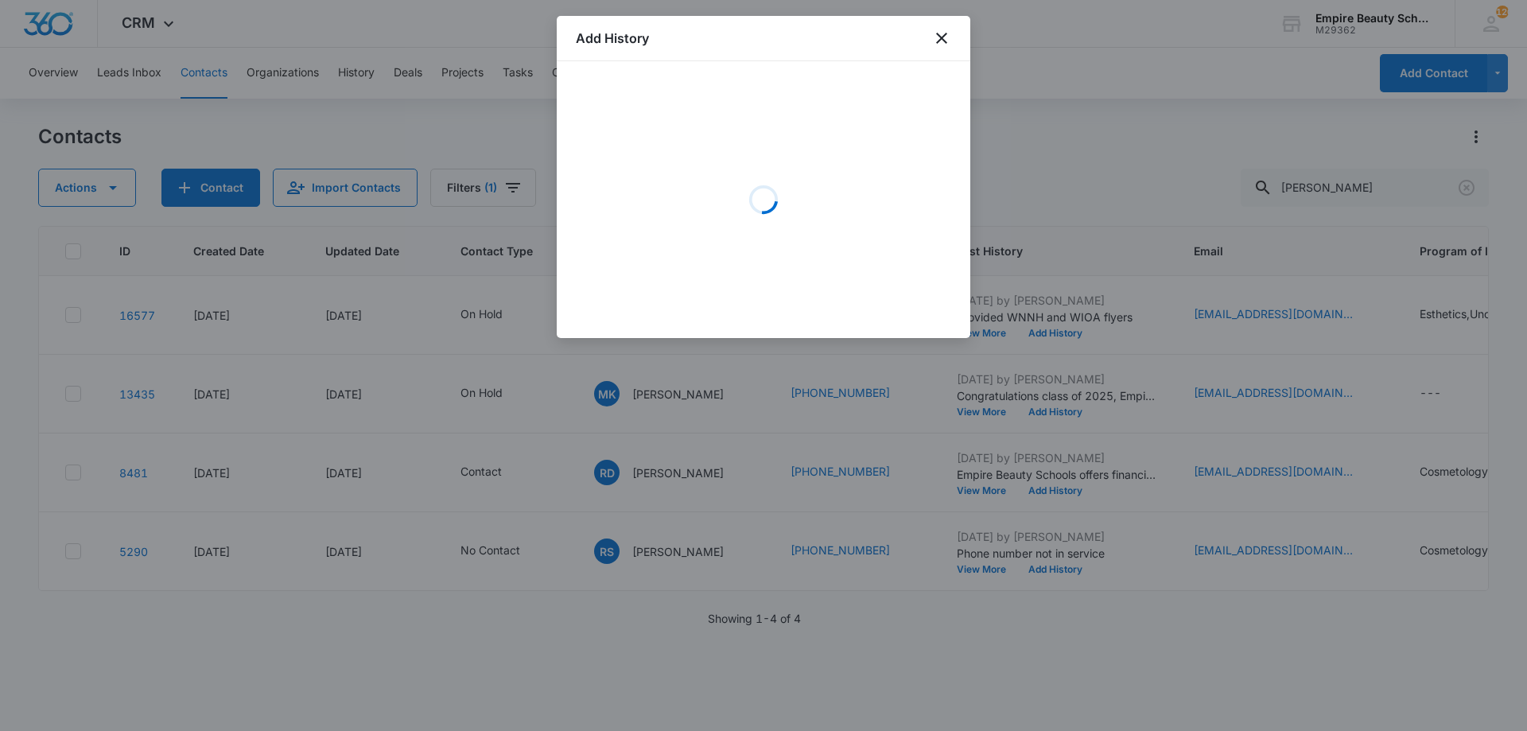
click at [675, 125] on div "Loading" at bounding box center [763, 199] width 375 height 239
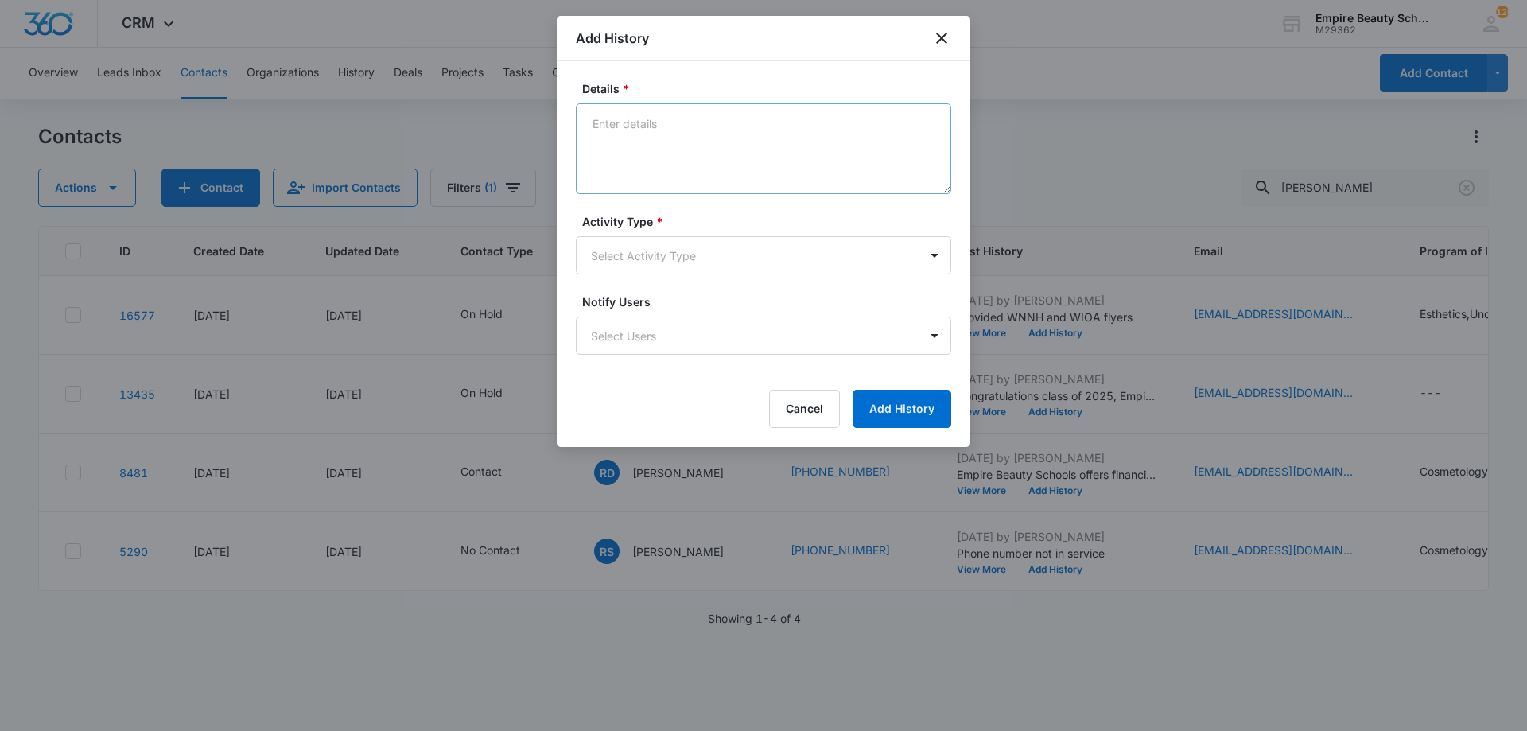
click at [701, 134] on textarea "Details *" at bounding box center [763, 148] width 375 height 91
click at [706, 134] on textarea "Details *" at bounding box center [763, 148] width 375 height 91
click at [714, 144] on textarea "Best day/time to tour since seeing some different ways for paying for post seco…" at bounding box center [763, 148] width 375 height 91
type textarea "Best day/time to tour since seeing some different ways for paying for postsecon…"
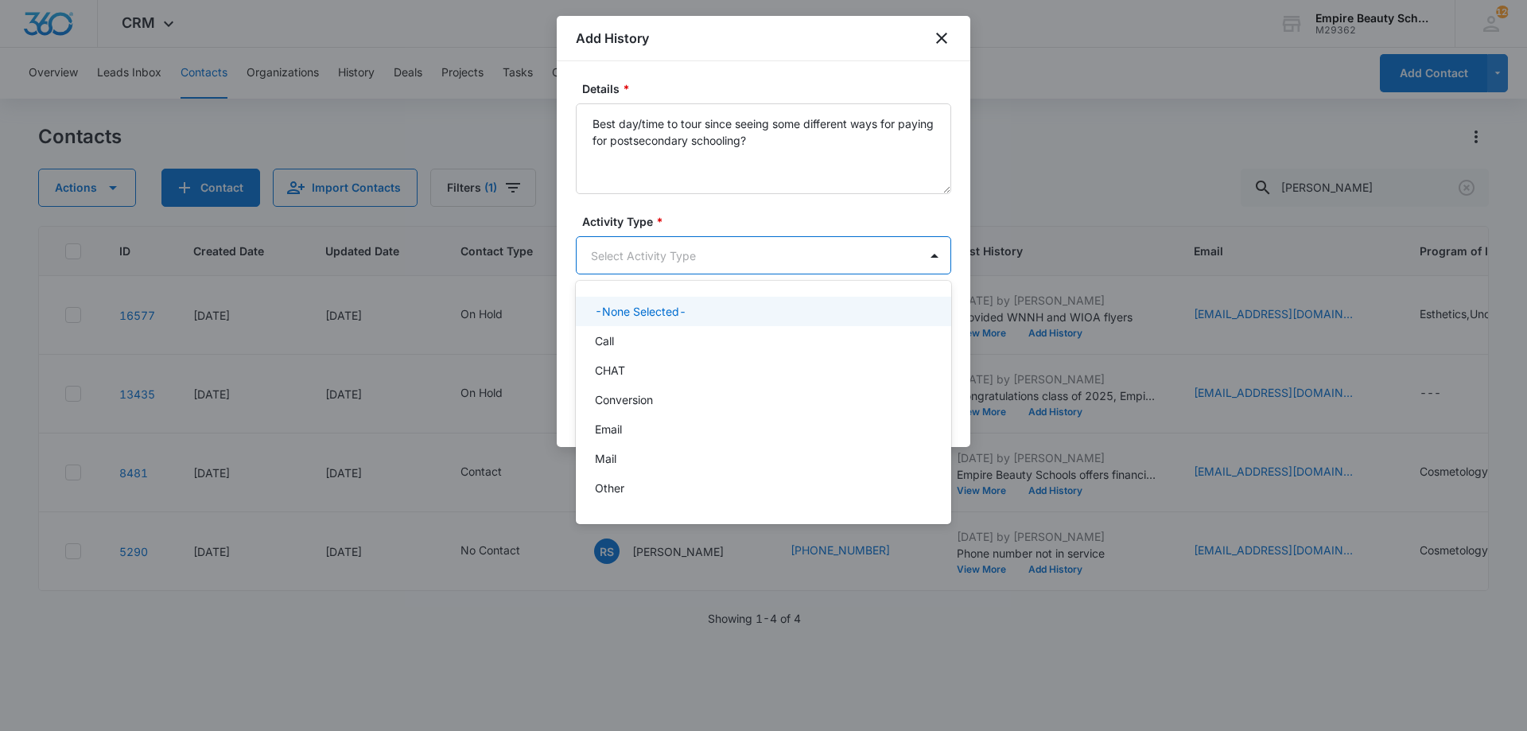
drag, startPoint x: 704, startPoint y: 242, endPoint x: 669, endPoint y: 302, distance: 69.9
click at [703, 242] on body "CRM Apps Forms CRM Email Shop Payments POS Files Brand Settings Empire Beauty S…" at bounding box center [763, 365] width 1527 height 731
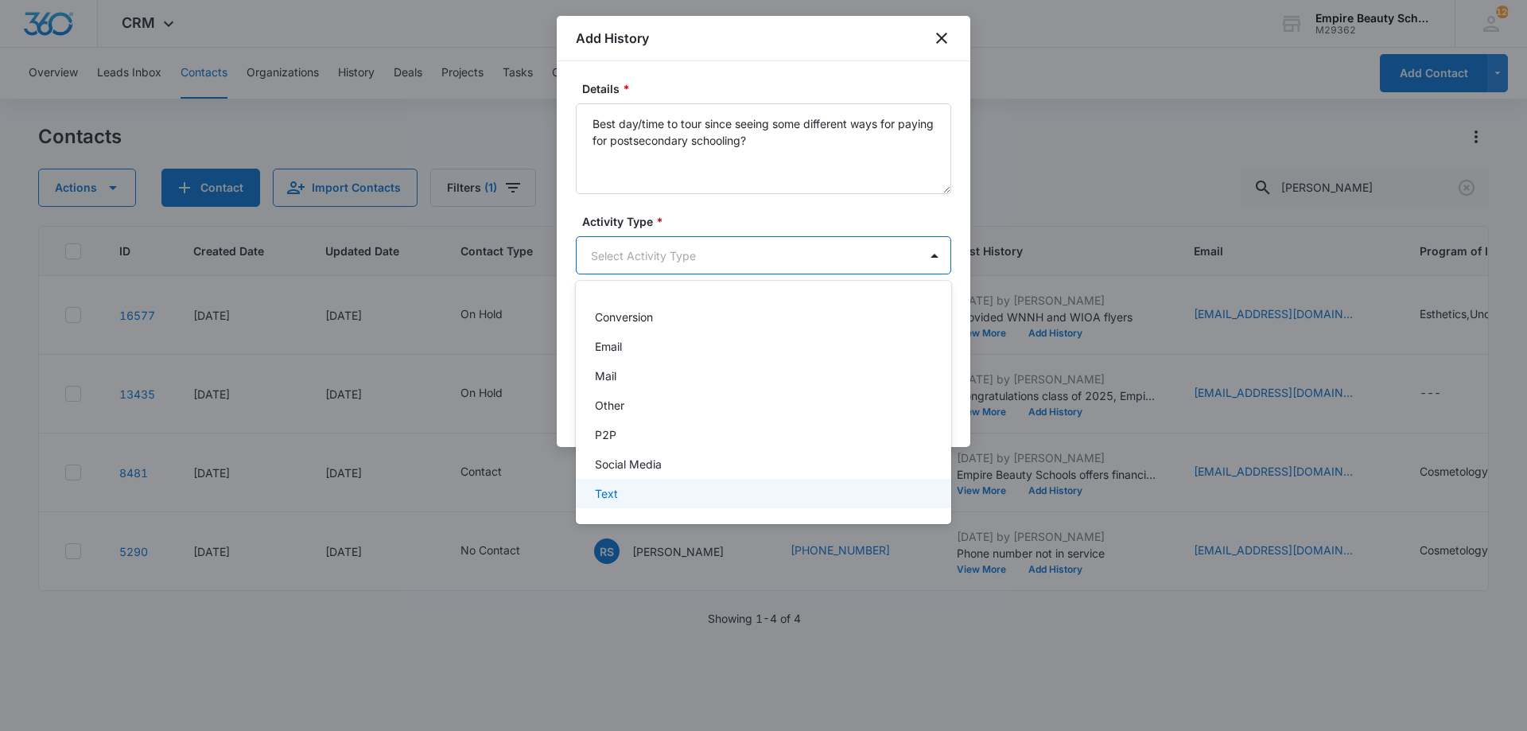
click at [660, 495] on div "Text" at bounding box center [762, 493] width 334 height 17
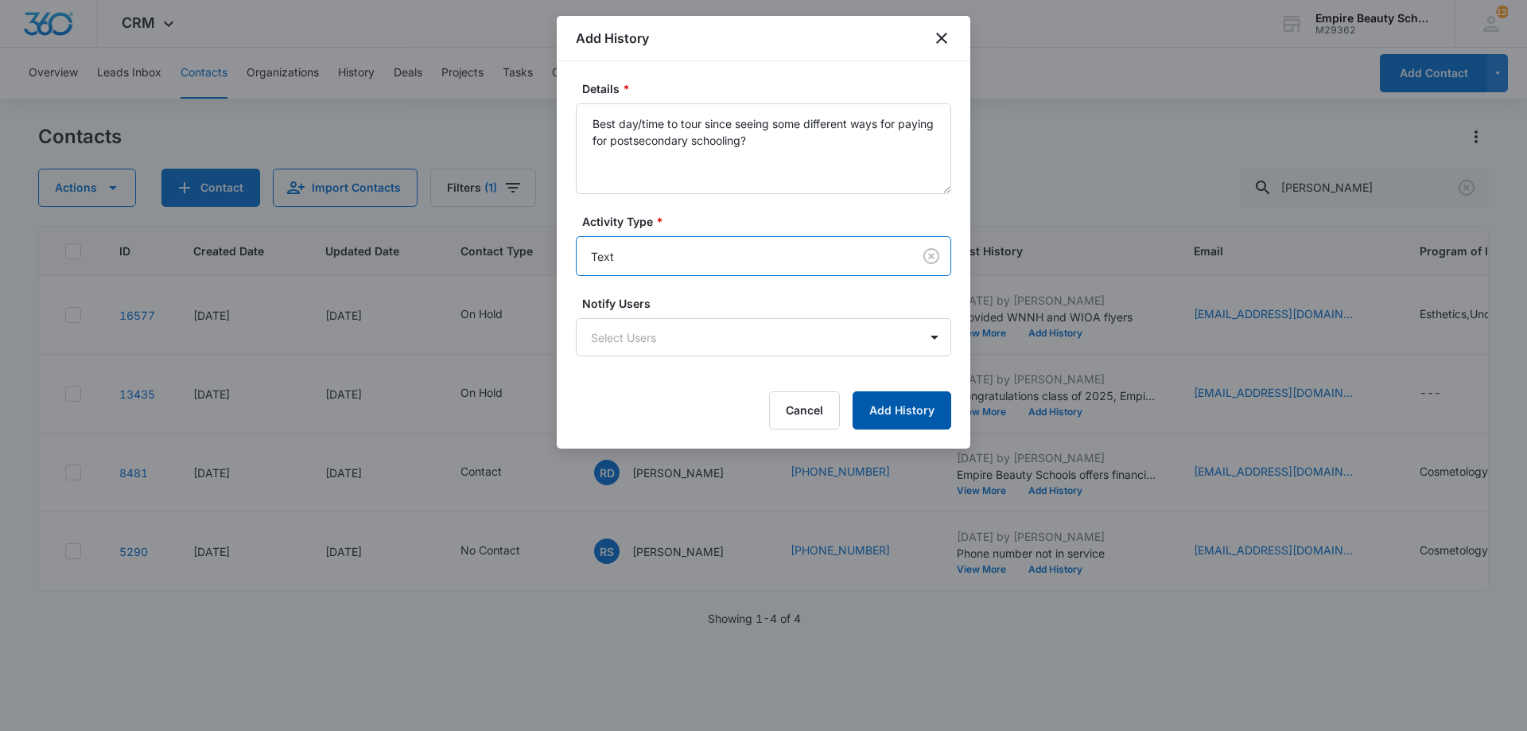
click at [916, 414] on button "Add History" at bounding box center [902, 410] width 99 height 38
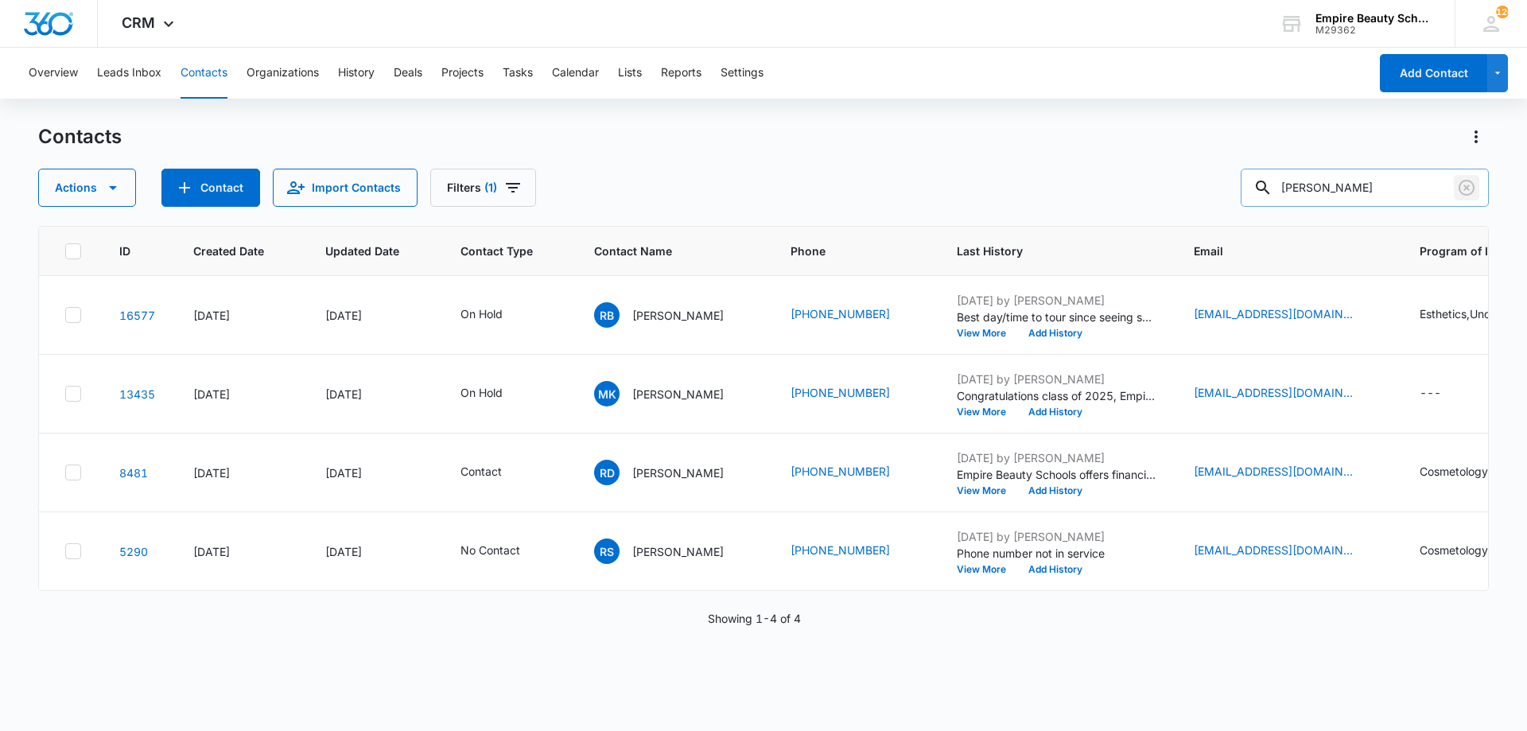
drag, startPoint x: 1473, startPoint y: 194, endPoint x: 1348, endPoint y: 182, distance: 126.3
click at [1473, 192] on icon "Clear" at bounding box center [1466, 187] width 19 height 19
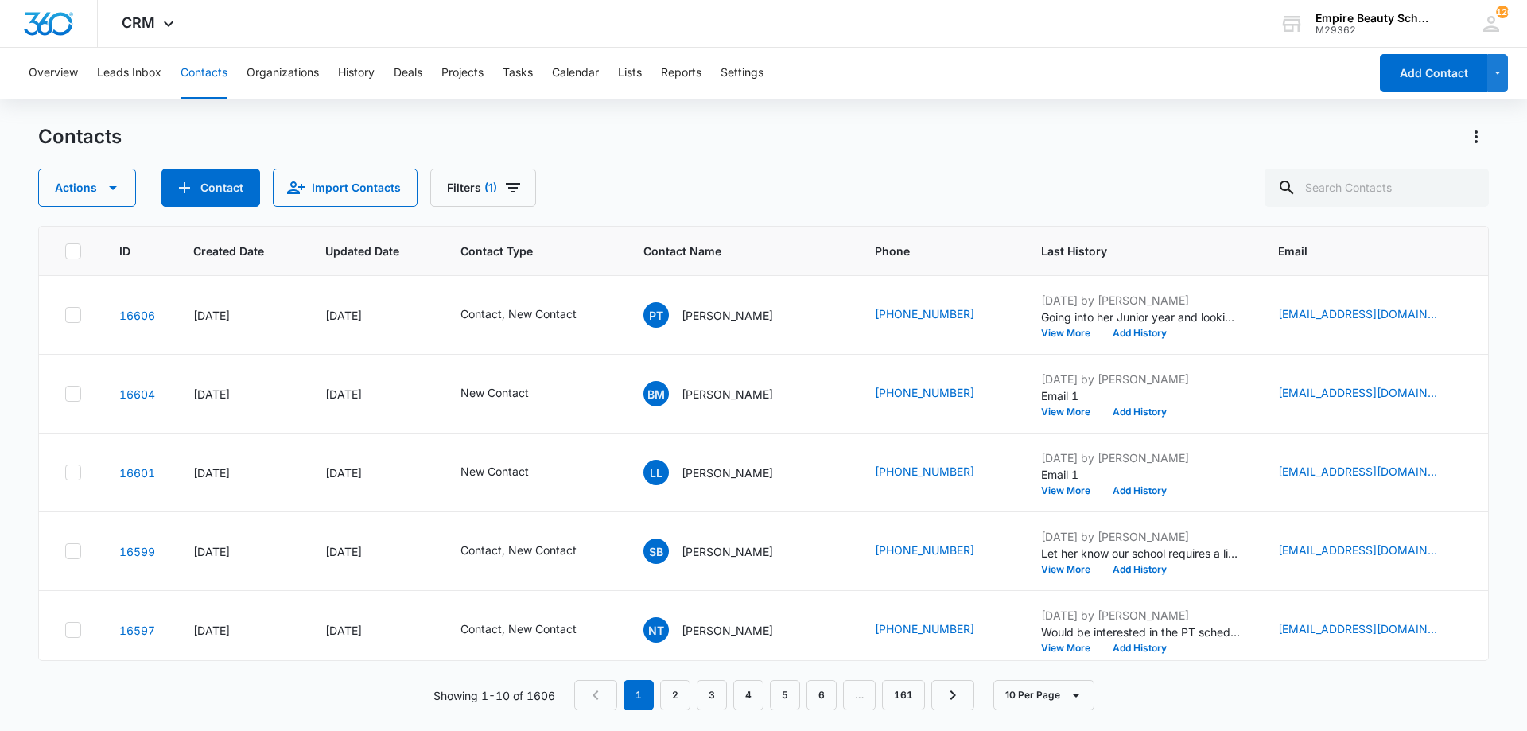
click at [1203, 146] on div "Contacts" at bounding box center [763, 136] width 1451 height 25
click at [510, 194] on icon "Filters" at bounding box center [513, 187] width 19 height 19
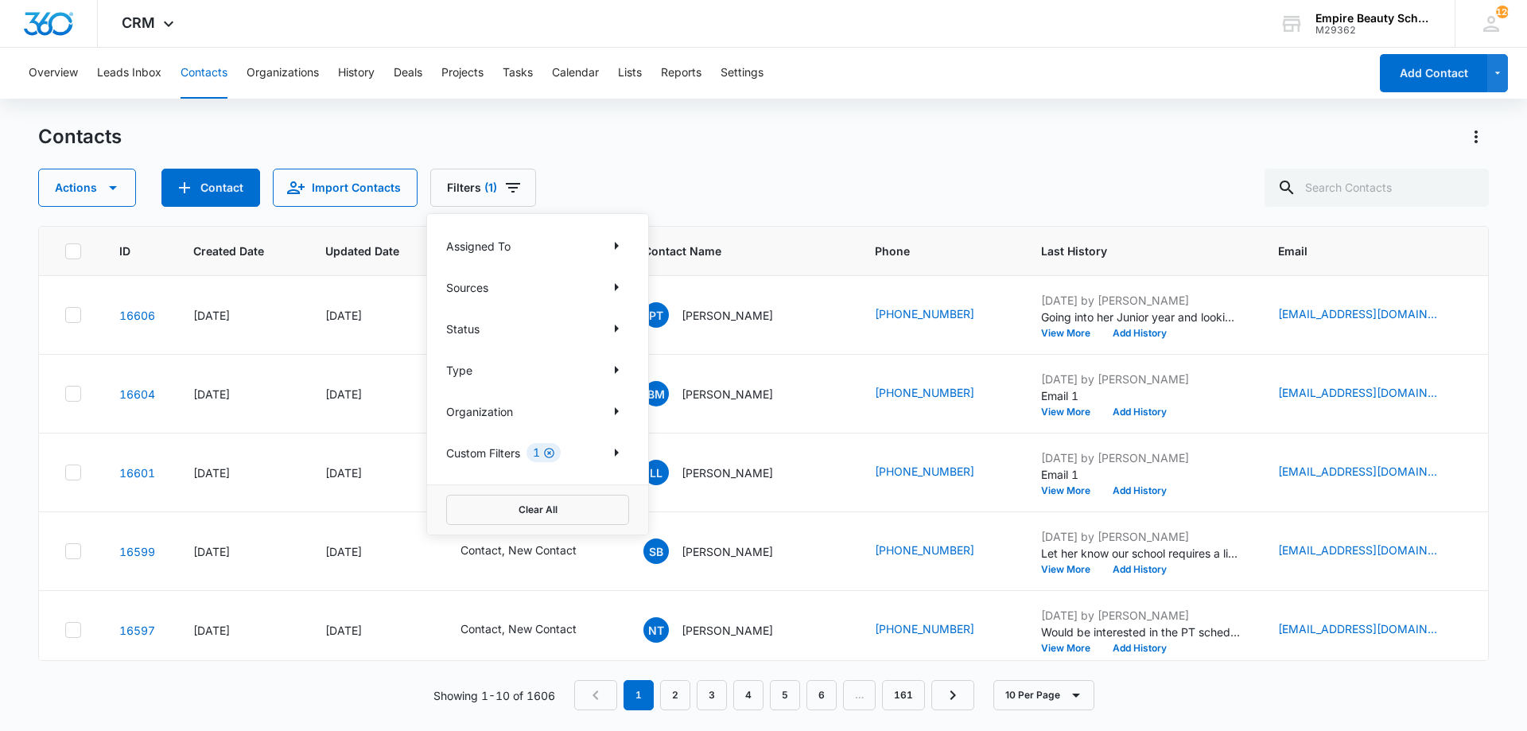
click at [554, 451] on icon "Clear" at bounding box center [549, 453] width 10 height 10
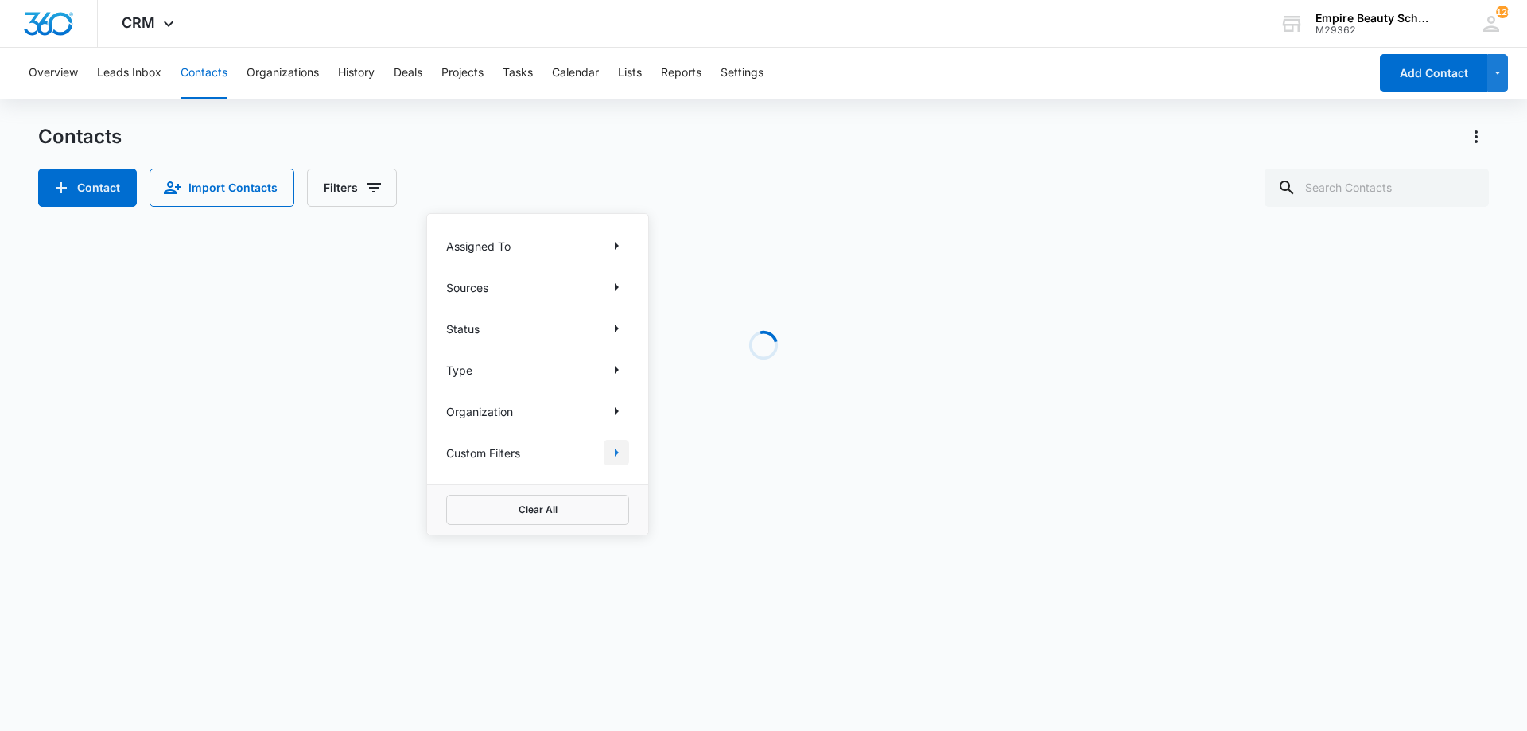
click at [616, 446] on icon "Show Custom Filters filters" at bounding box center [616, 452] width 19 height 19
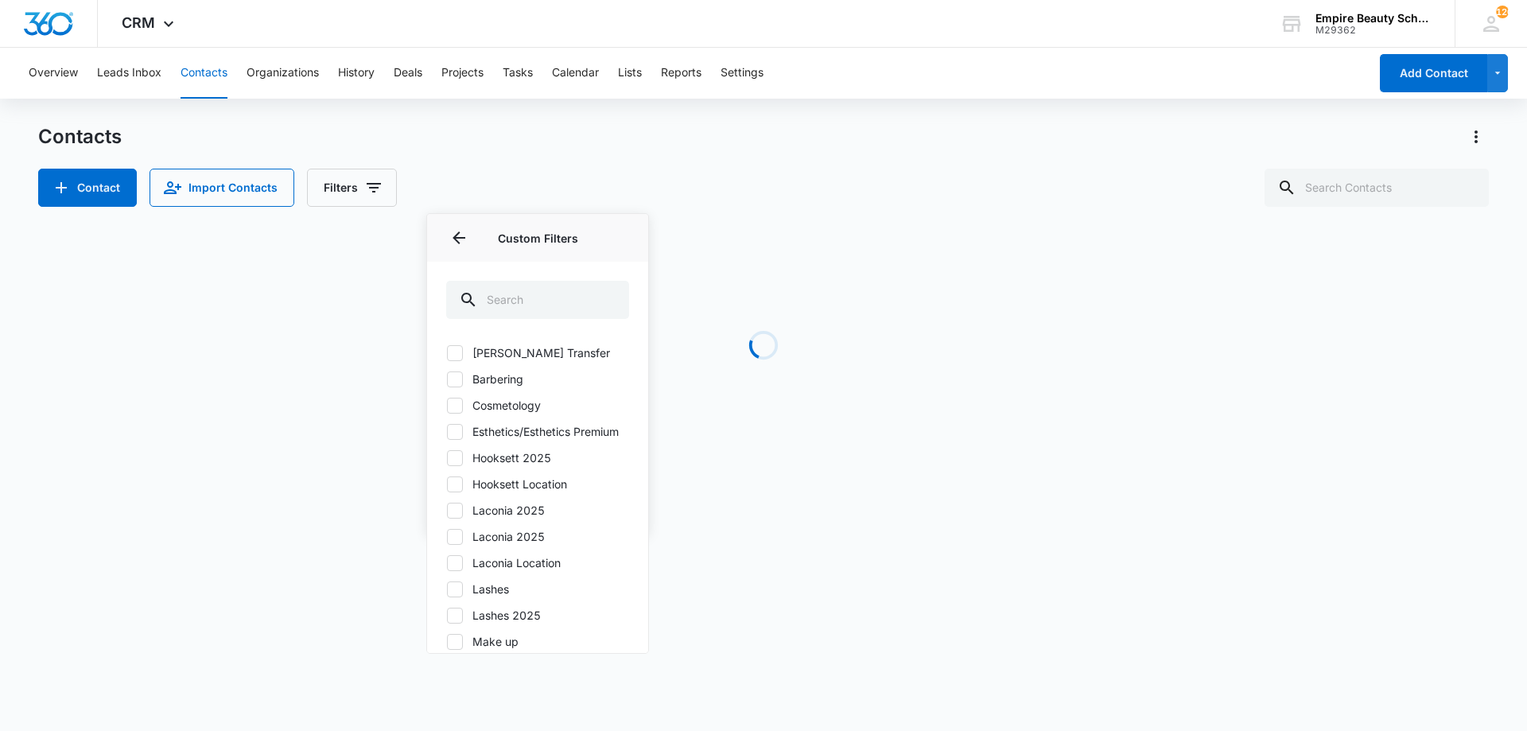
click at [507, 466] on label "Hooksett 2025" at bounding box center [537, 457] width 183 height 17
click at [447, 458] on input "Hooksett 2025" at bounding box center [446, 457] width 1 height 1
checkbox input "true"
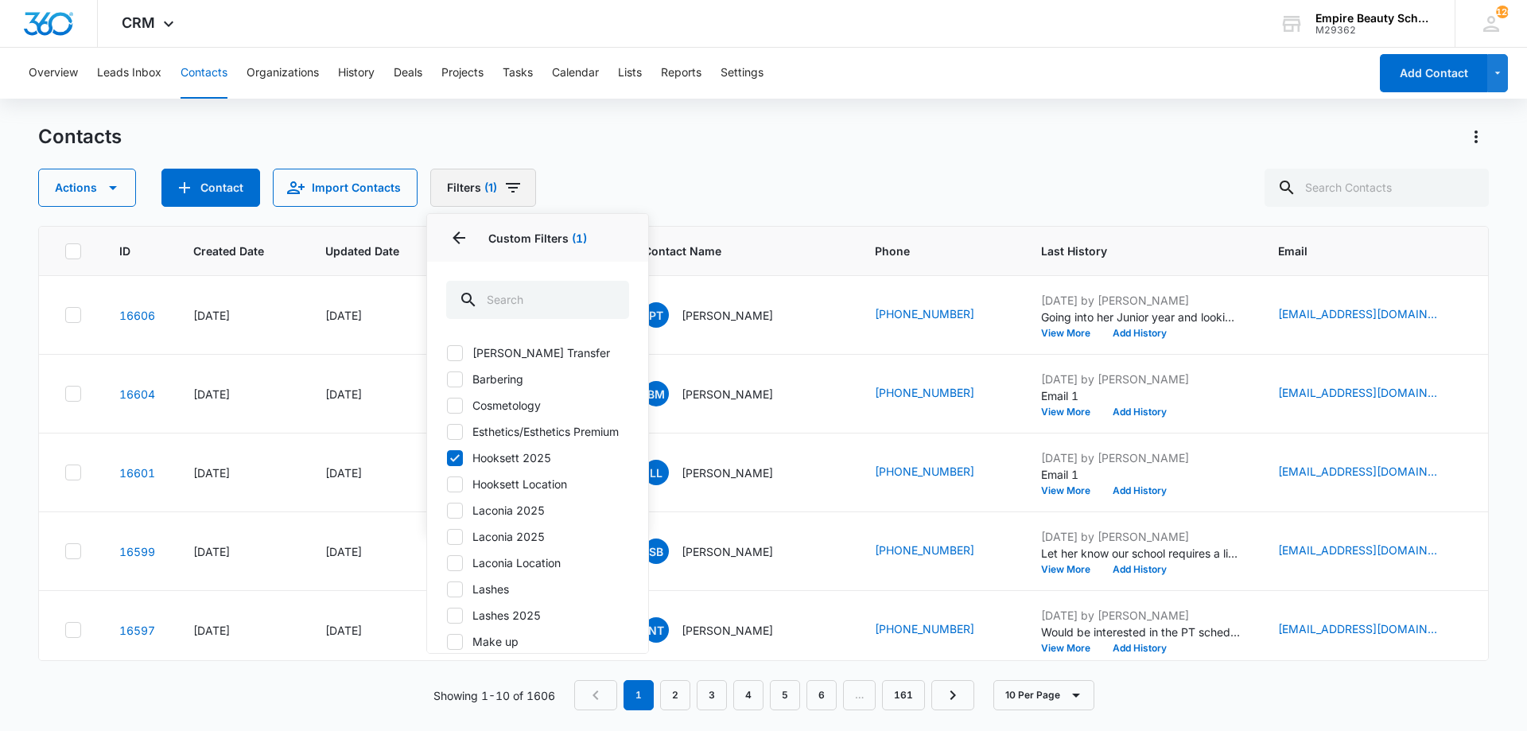
click at [485, 175] on button "Filters (1)" at bounding box center [483, 188] width 106 height 38
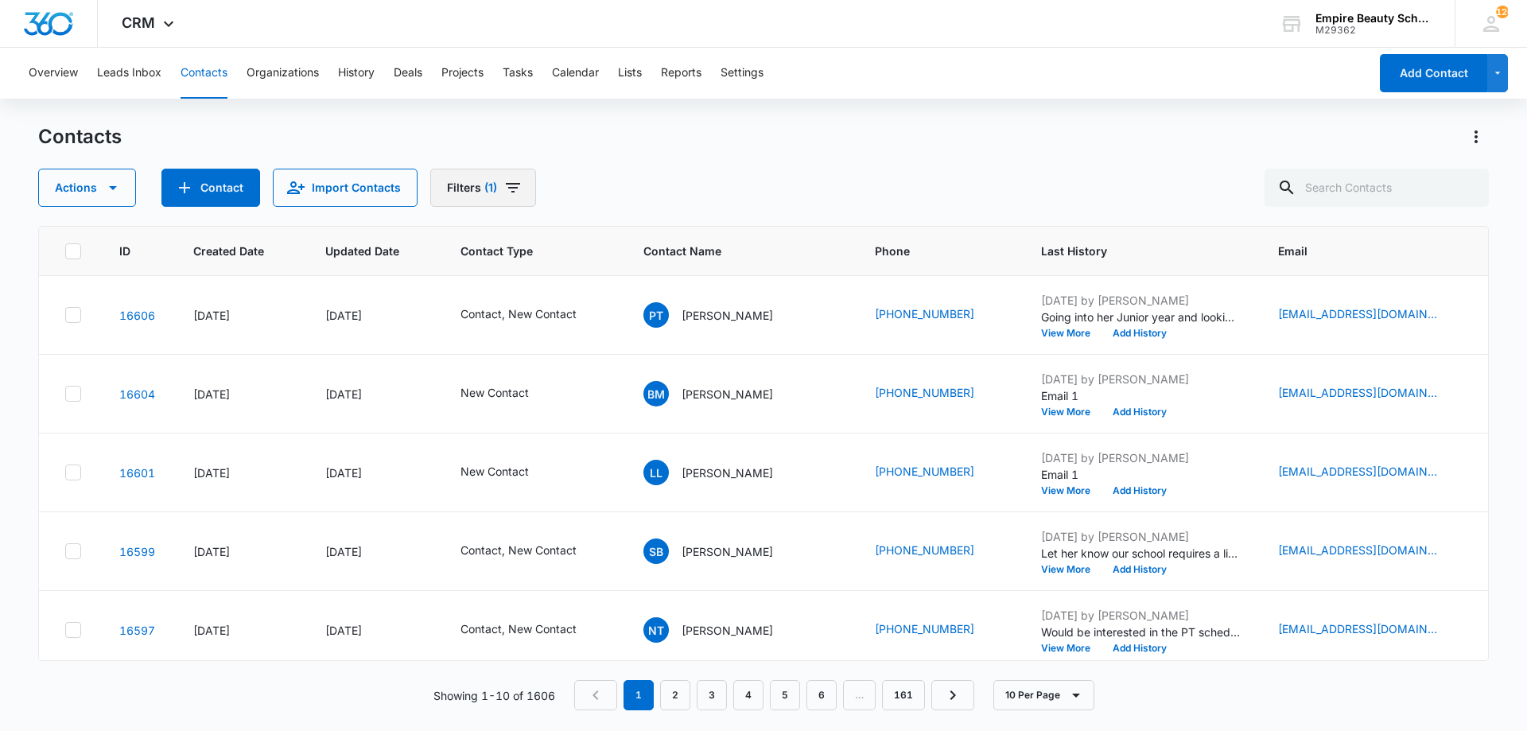
click at [484, 184] on span "(1)" at bounding box center [490, 187] width 13 height 11
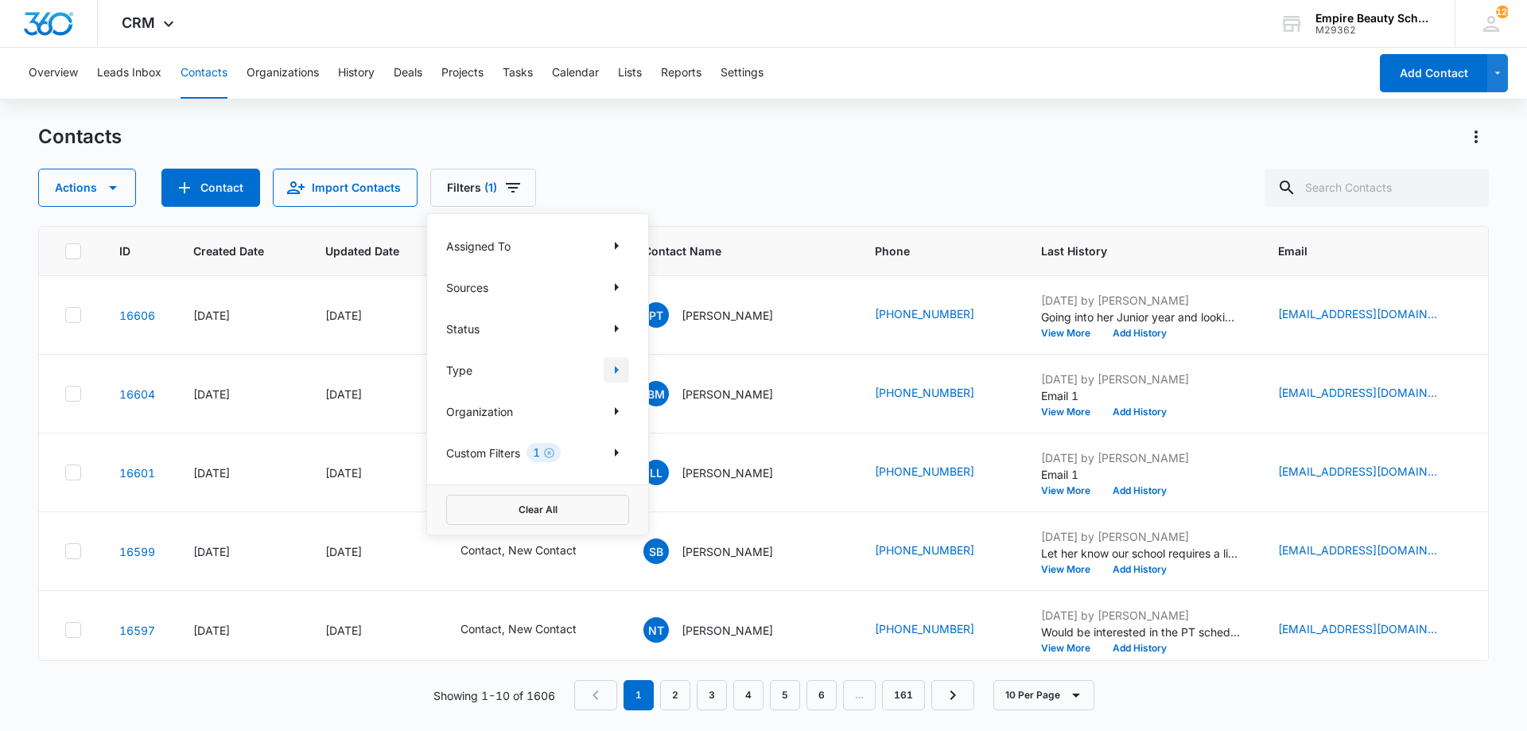
click at [618, 366] on icon "Show Type filters" at bounding box center [616, 369] width 19 height 19
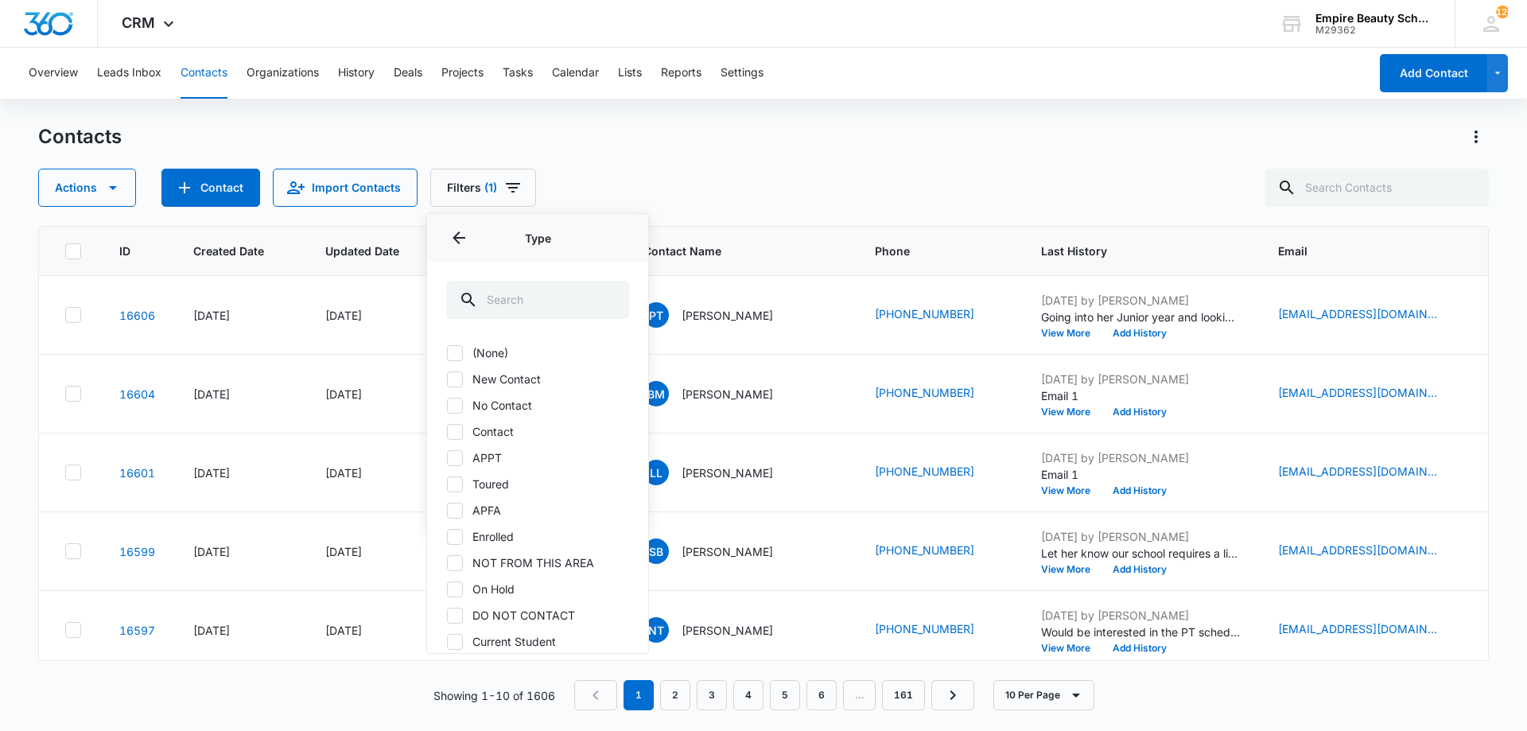
click at [500, 382] on label "New Contact" at bounding box center [537, 379] width 183 height 17
click at [447, 379] on input "New Contact" at bounding box center [446, 379] width 1 height 1
checkbox input "true"
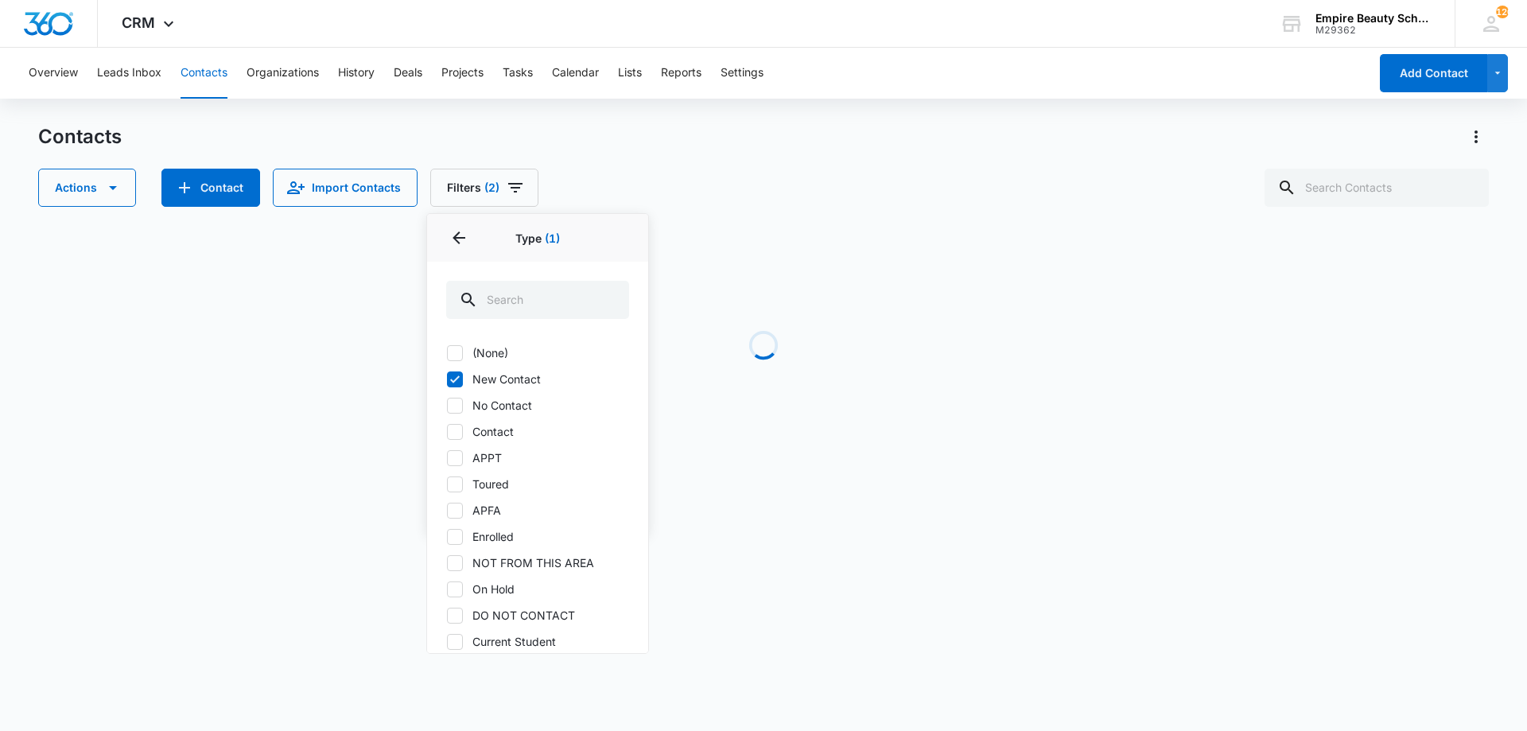
click at [524, 418] on div "(None) New Contact No Contact Contact APPT Toured APFA Enrolled NOT FROM THIS A…" at bounding box center [537, 549] width 183 height 410
click at [527, 404] on label "No Contact" at bounding box center [537, 405] width 183 height 17
click at [447, 405] on input "No Contact" at bounding box center [446, 405] width 1 height 1
checkbox input "true"
click at [698, 177] on div "Actions Contact Import Contacts Filters (3) Assigned To Sources Status Type 2 T…" at bounding box center [763, 188] width 1451 height 38
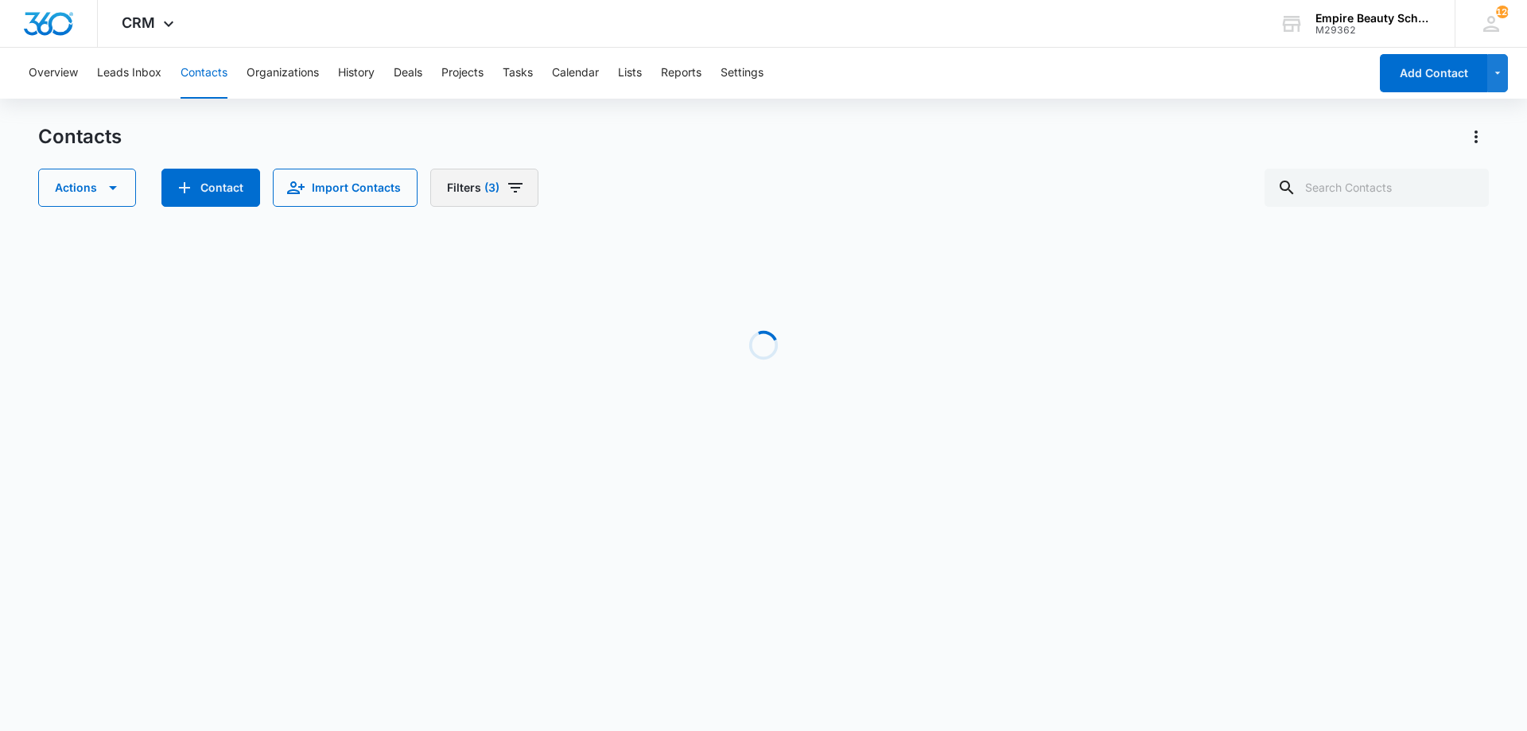
click at [508, 201] on button "Filters (3)" at bounding box center [484, 188] width 108 height 38
click at [690, 160] on div "Contacts Actions Contact Import Contacts Filters (3) Assigned To Sources Status…" at bounding box center [763, 165] width 1451 height 83
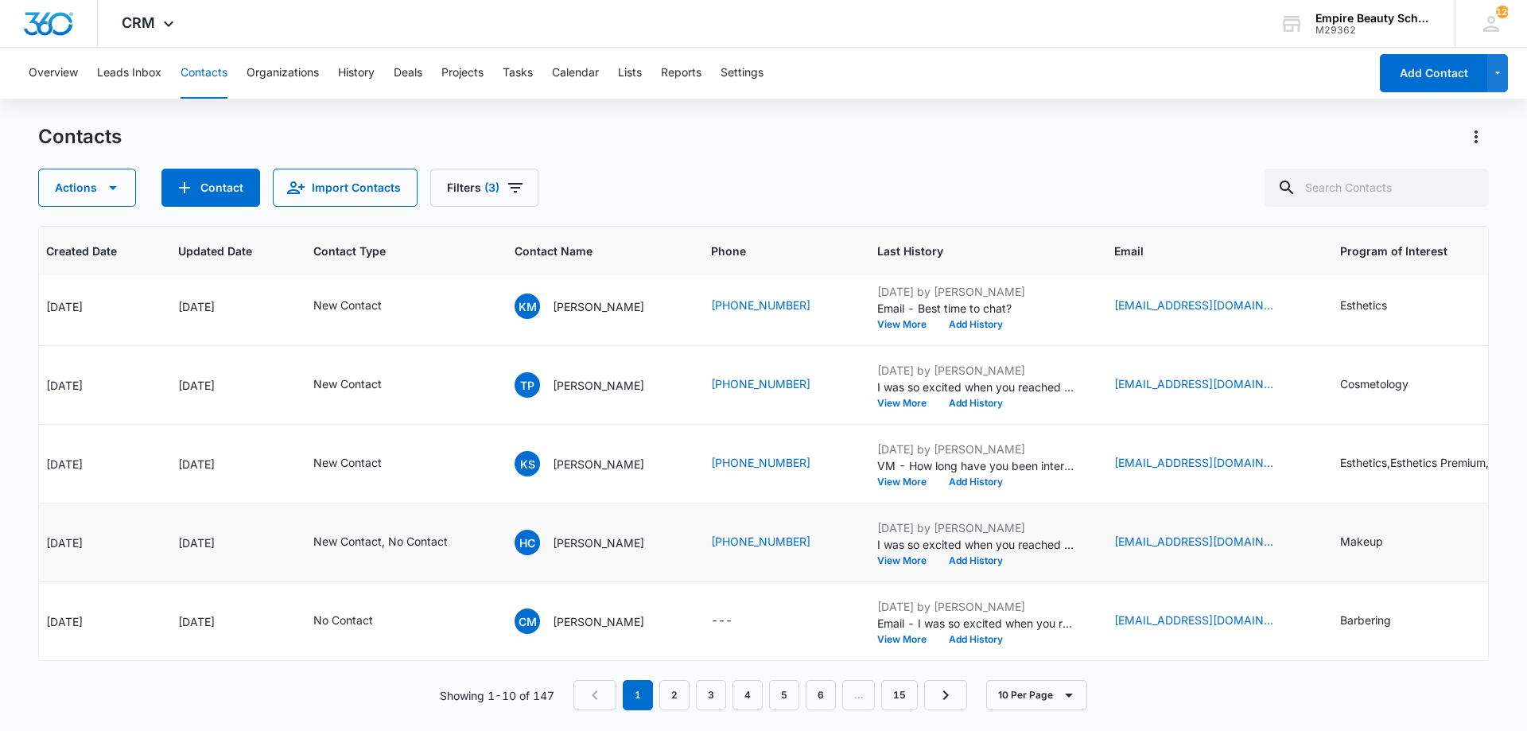
scroll to position [414, 147]
click at [683, 698] on link "2" at bounding box center [674, 695] width 30 height 30
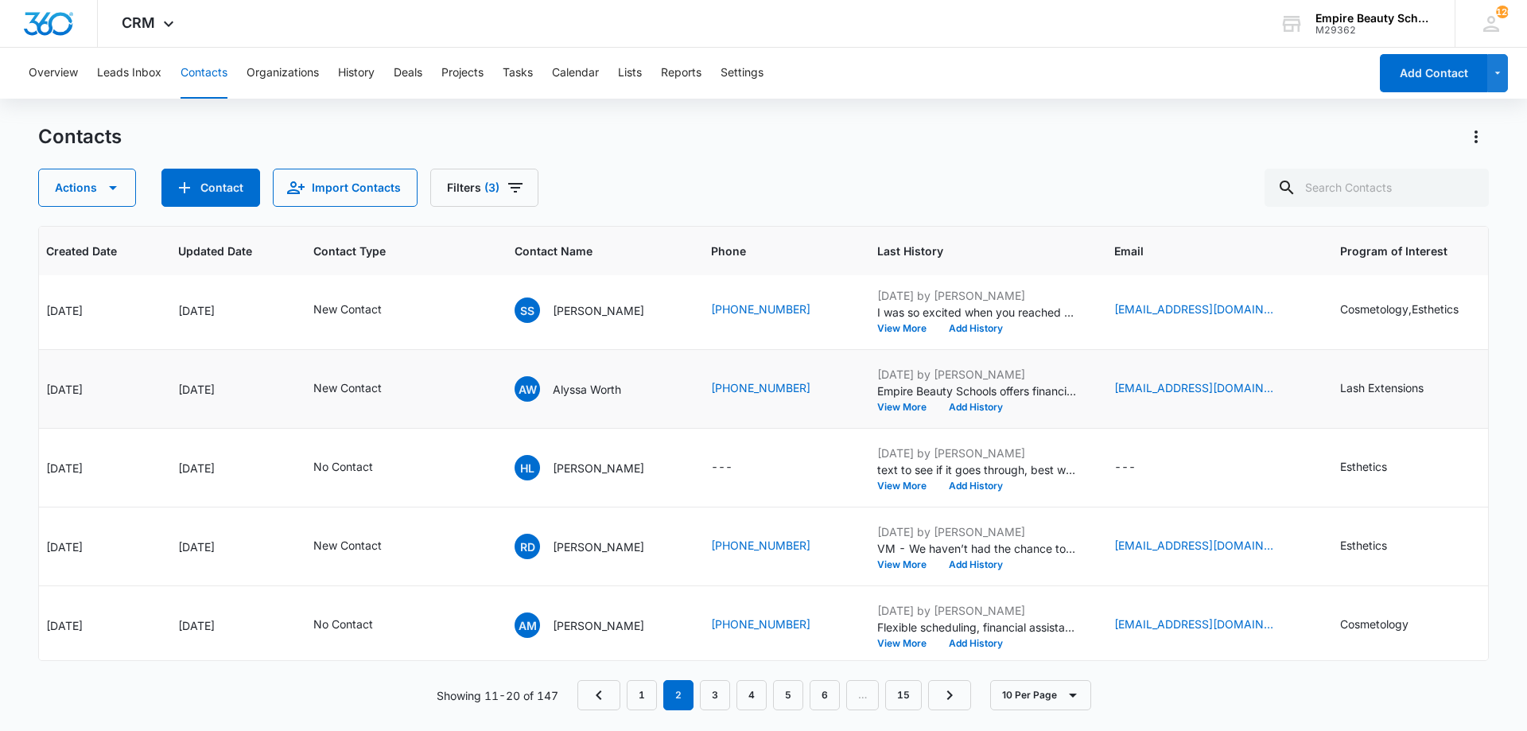
scroll to position [319, 147]
click at [900, 404] on button "View More" at bounding box center [907, 408] width 60 height 10
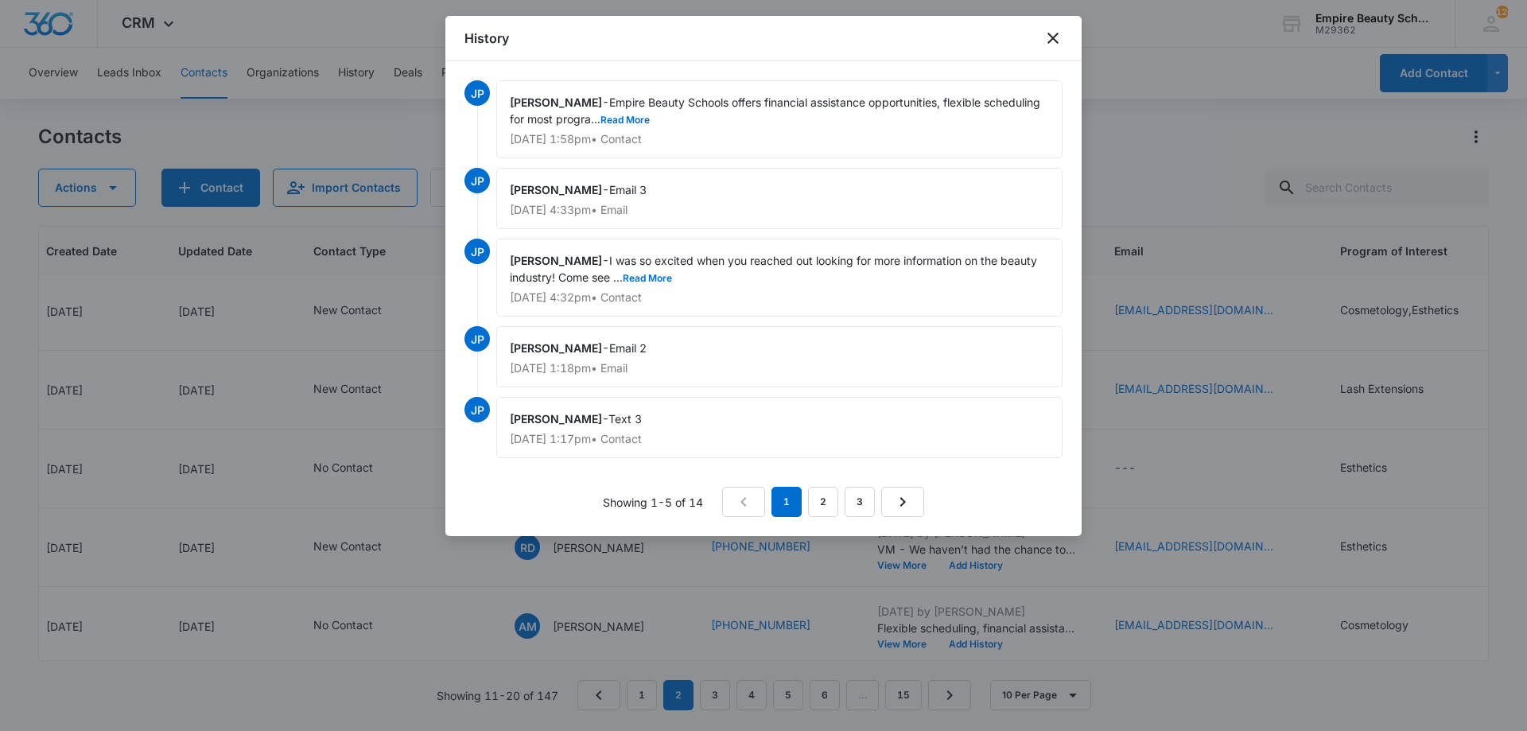
click at [648, 270] on div "Jess Peltonovich - I was so excited when you reached out looking for more infor…" at bounding box center [779, 278] width 566 height 78
click at [649, 271] on span "I was so excited when you reached out looking for more information on the beaut…" at bounding box center [775, 269] width 531 height 30
click at [655, 278] on button "Read More" at bounding box center [647, 279] width 49 height 10
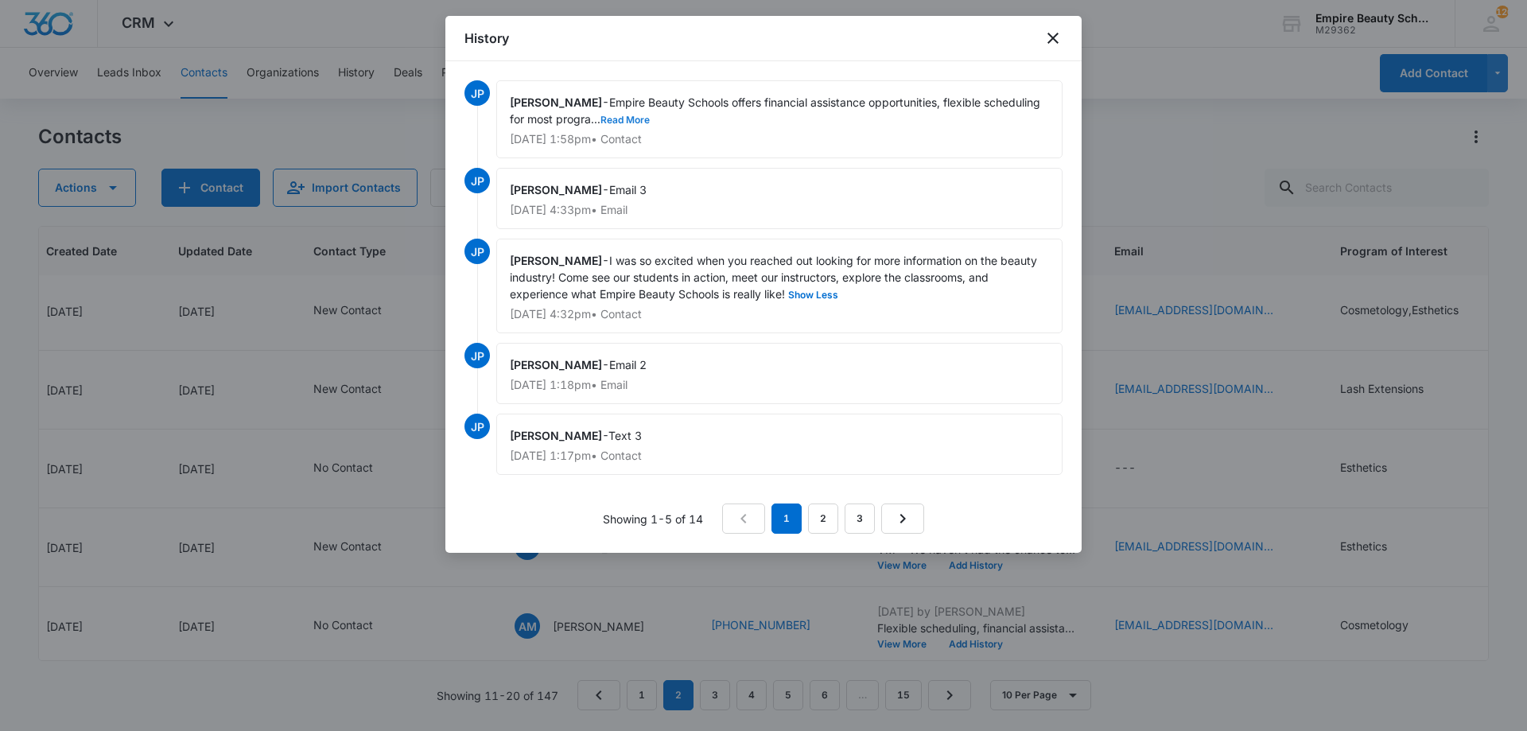
click at [650, 121] on button "Read More" at bounding box center [625, 120] width 49 height 10
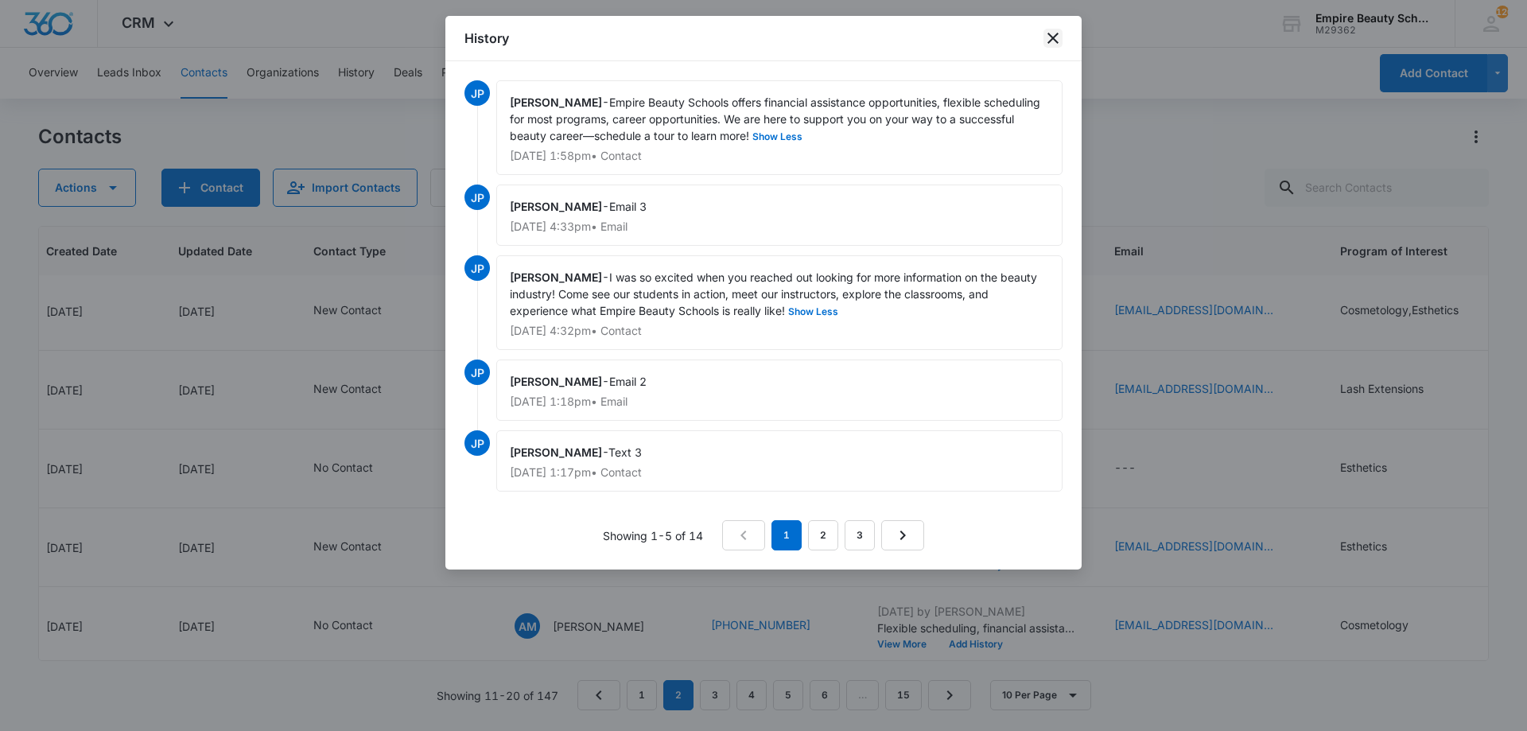
click at [1053, 30] on icon "close" at bounding box center [1053, 38] width 19 height 19
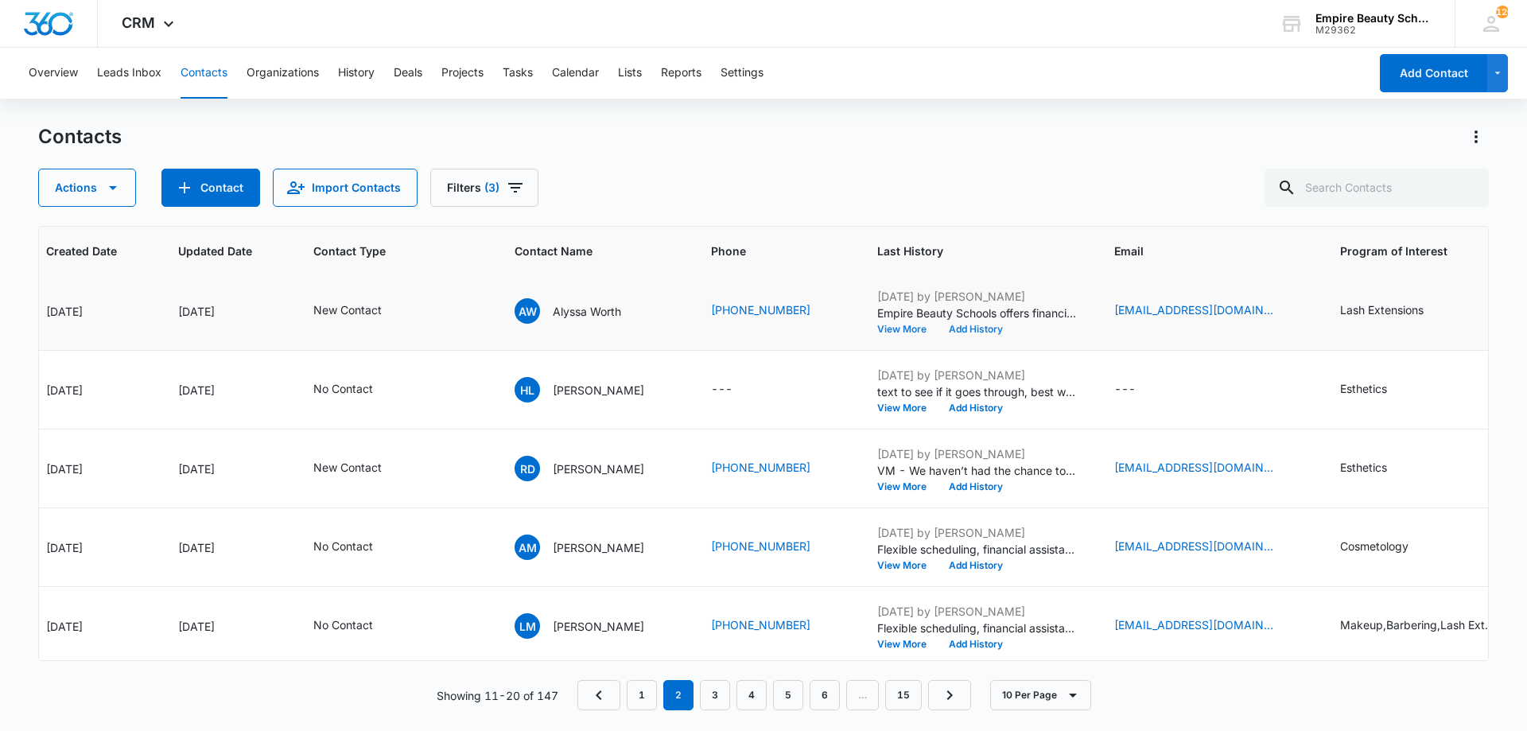
scroll to position [399, 147]
click at [966, 329] on button "Add History" at bounding box center [976, 329] width 76 height 10
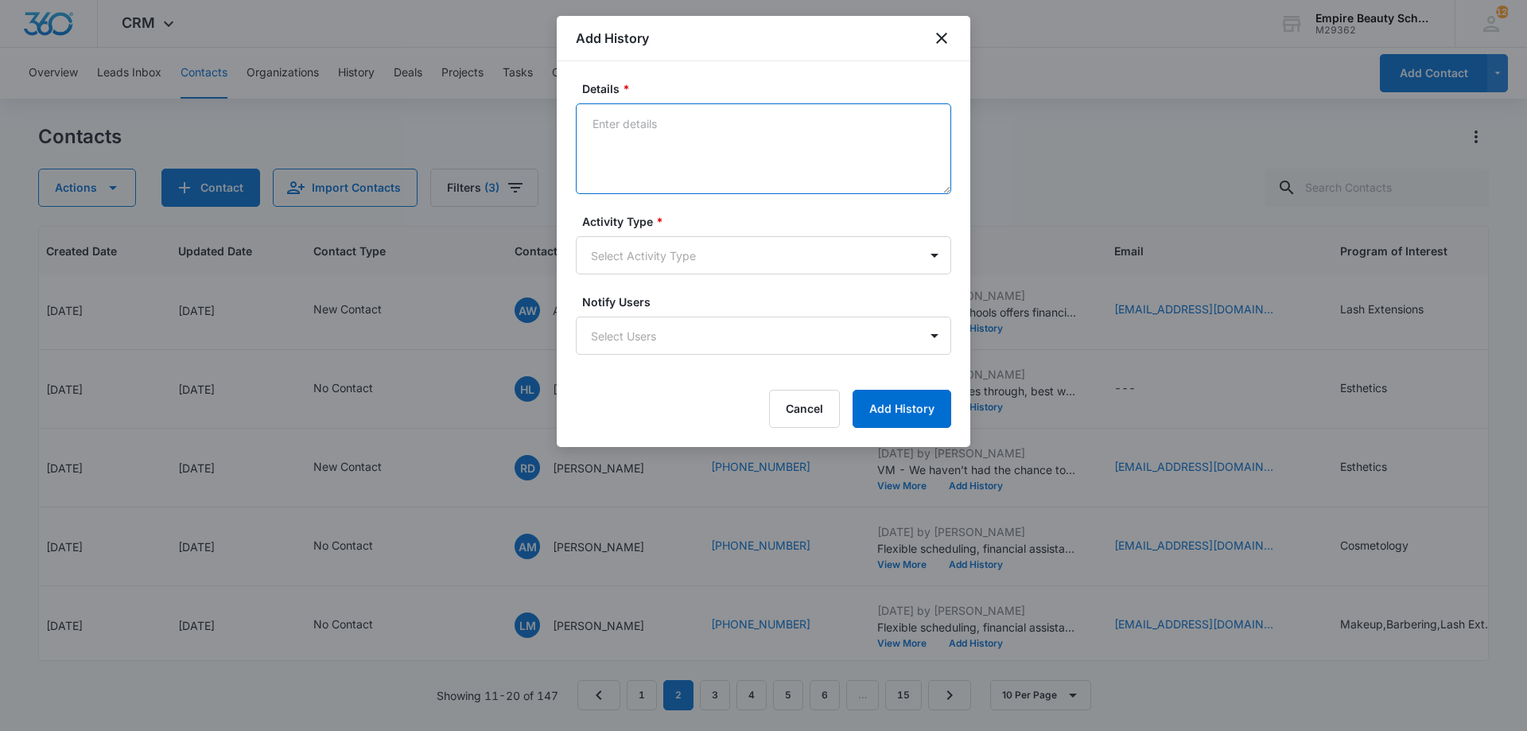
paste textarea "Reaching out as we haven't had the chance to connect yet - Still have a passion…"
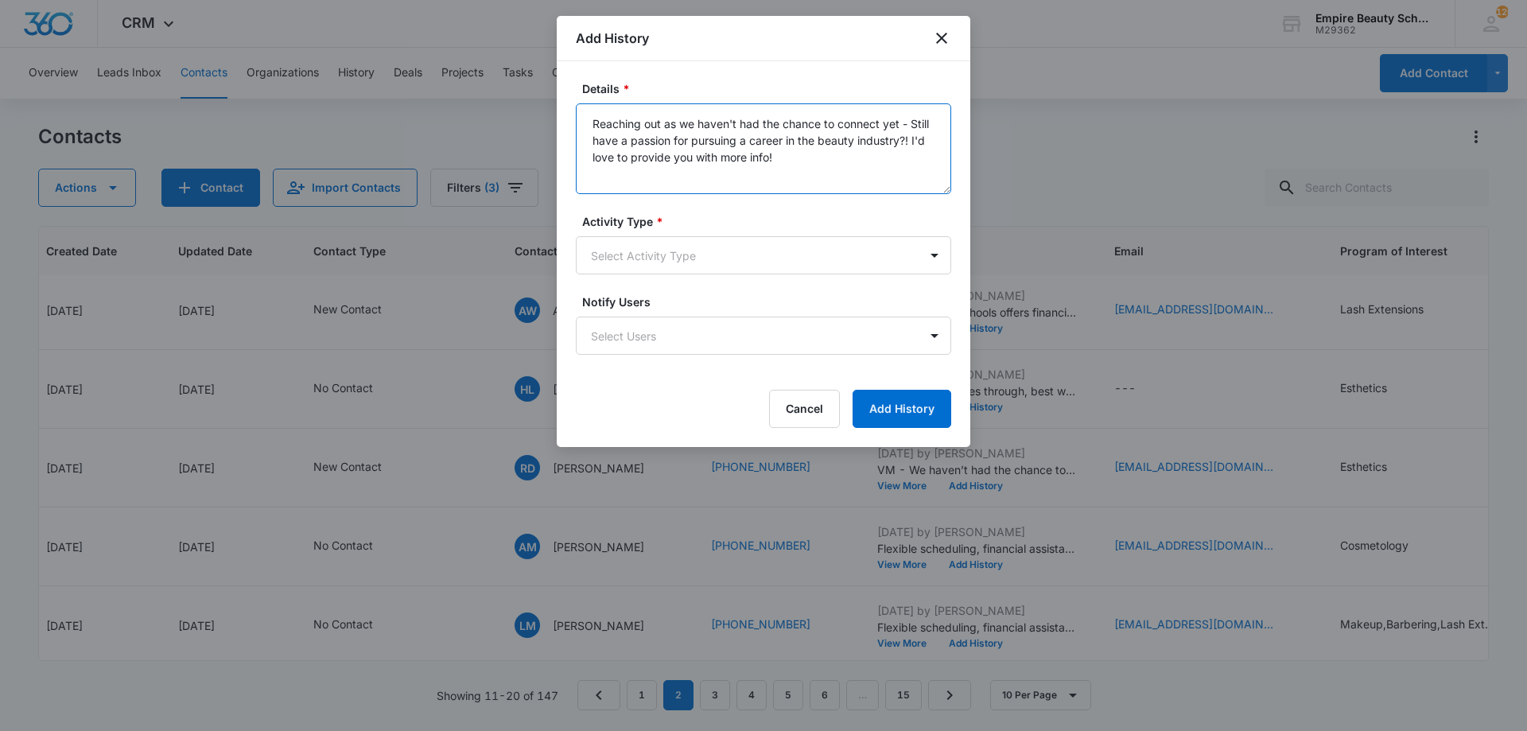
drag, startPoint x: 921, startPoint y: 124, endPoint x: 912, endPoint y: 143, distance: 21.0
click at [912, 143] on textarea "Reaching out as we haven't had the chance to connect yet - Still have a passion…" at bounding box center [763, 148] width 375 height 91
drag, startPoint x: 805, startPoint y: 142, endPoint x: 590, endPoint y: 132, distance: 215.0
click at [593, 133] on textarea "Reaching out as we haven't had the chance to connect yet - I'd love to provide …" at bounding box center [763, 148] width 375 height 91
click at [589, 125] on textarea "Reaching out as we haven't had the chance to connect yet - I'd love to provide …" at bounding box center [763, 148] width 375 height 91
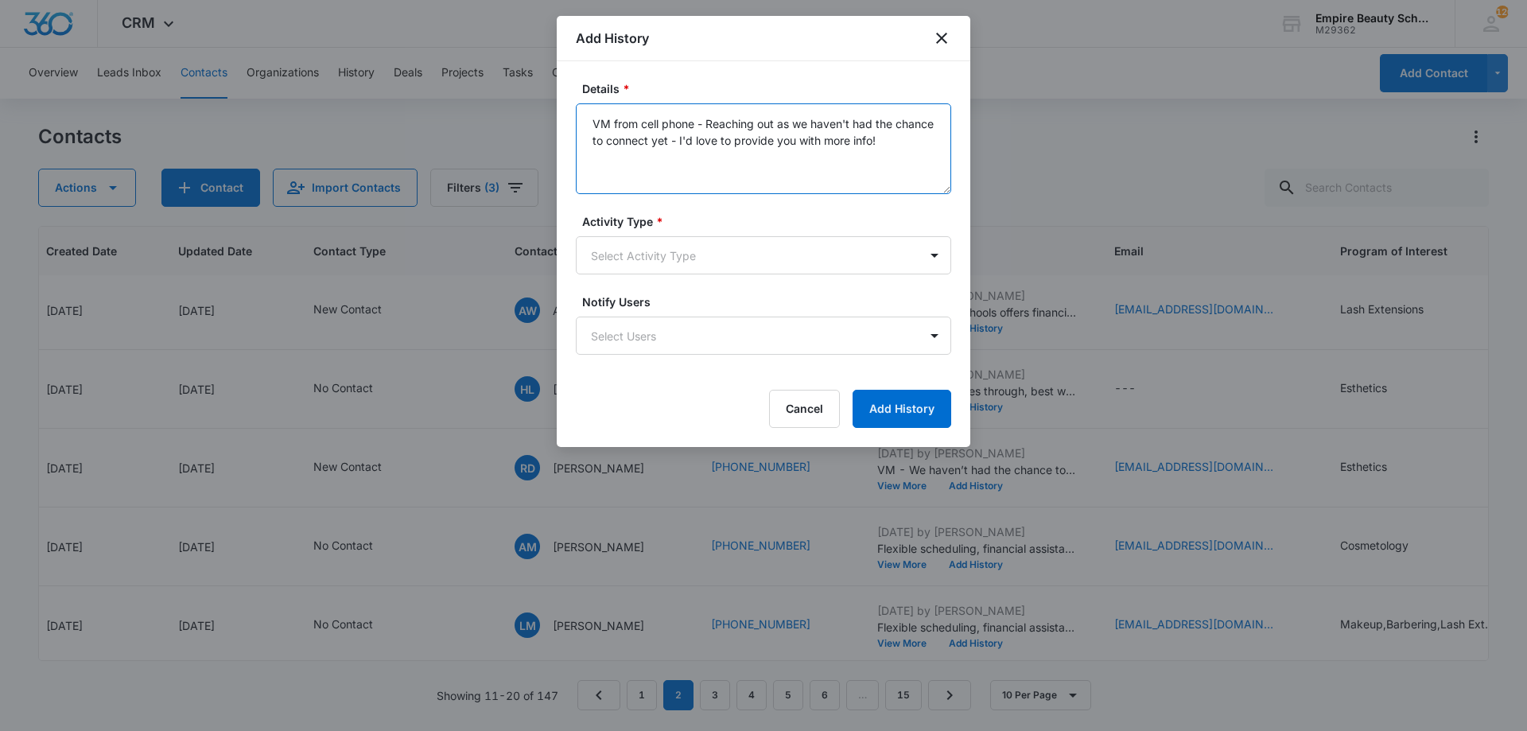
drag, startPoint x: 935, startPoint y: 154, endPoint x: 543, endPoint y: 116, distance: 393.2
click at [545, 115] on body "CRM Apps Forms CRM Email Shop Payments POS Files Brand Settings Empire Beauty S…" at bounding box center [763, 365] width 1527 height 731
type textarea "VM from cell phone - Reaching out as we haven't had the chance to connect yet -…"
click at [679, 253] on body "CRM Apps Forms CRM Email Shop Payments POS Files Brand Settings Empire Beauty S…" at bounding box center [763, 365] width 1527 height 731
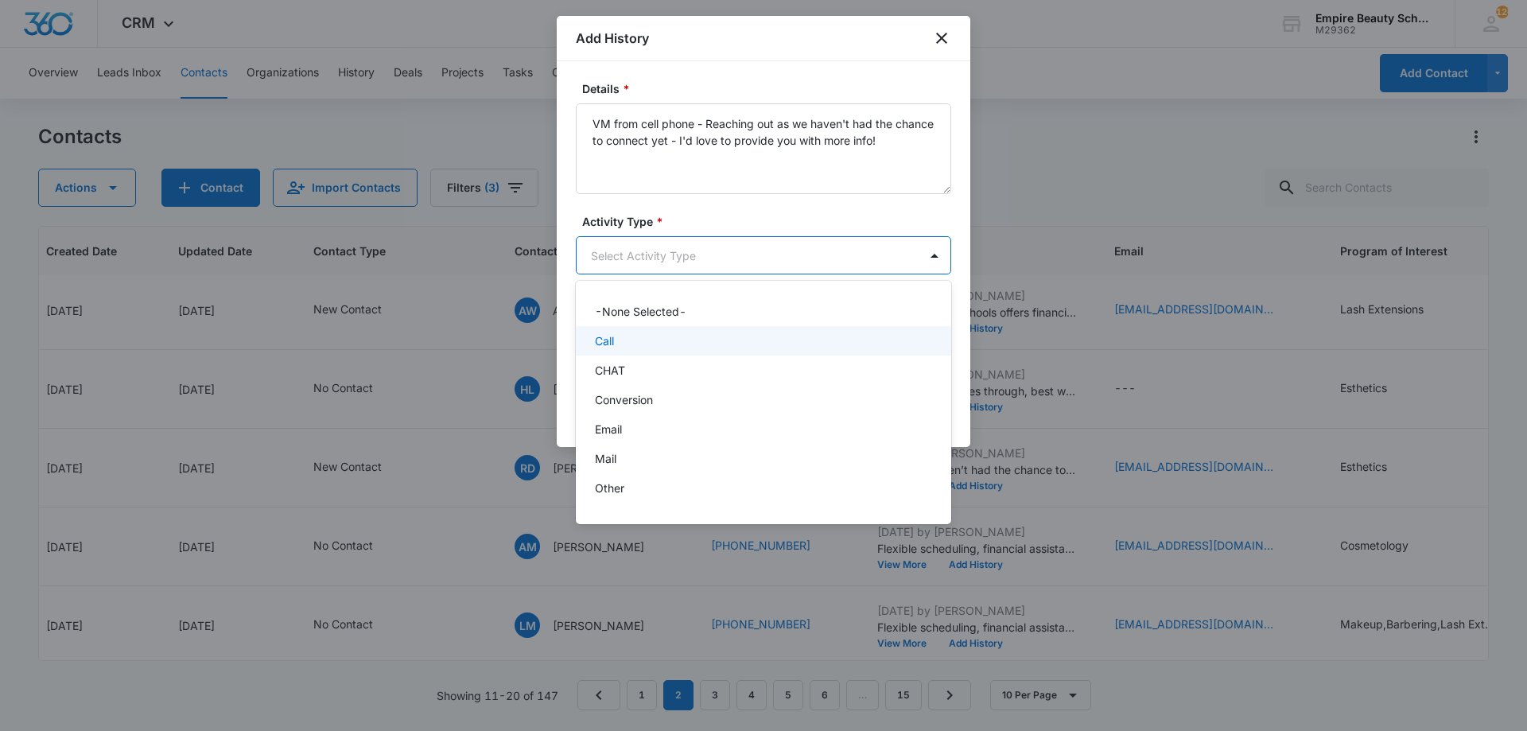
click at [632, 348] on div "Call" at bounding box center [762, 341] width 334 height 17
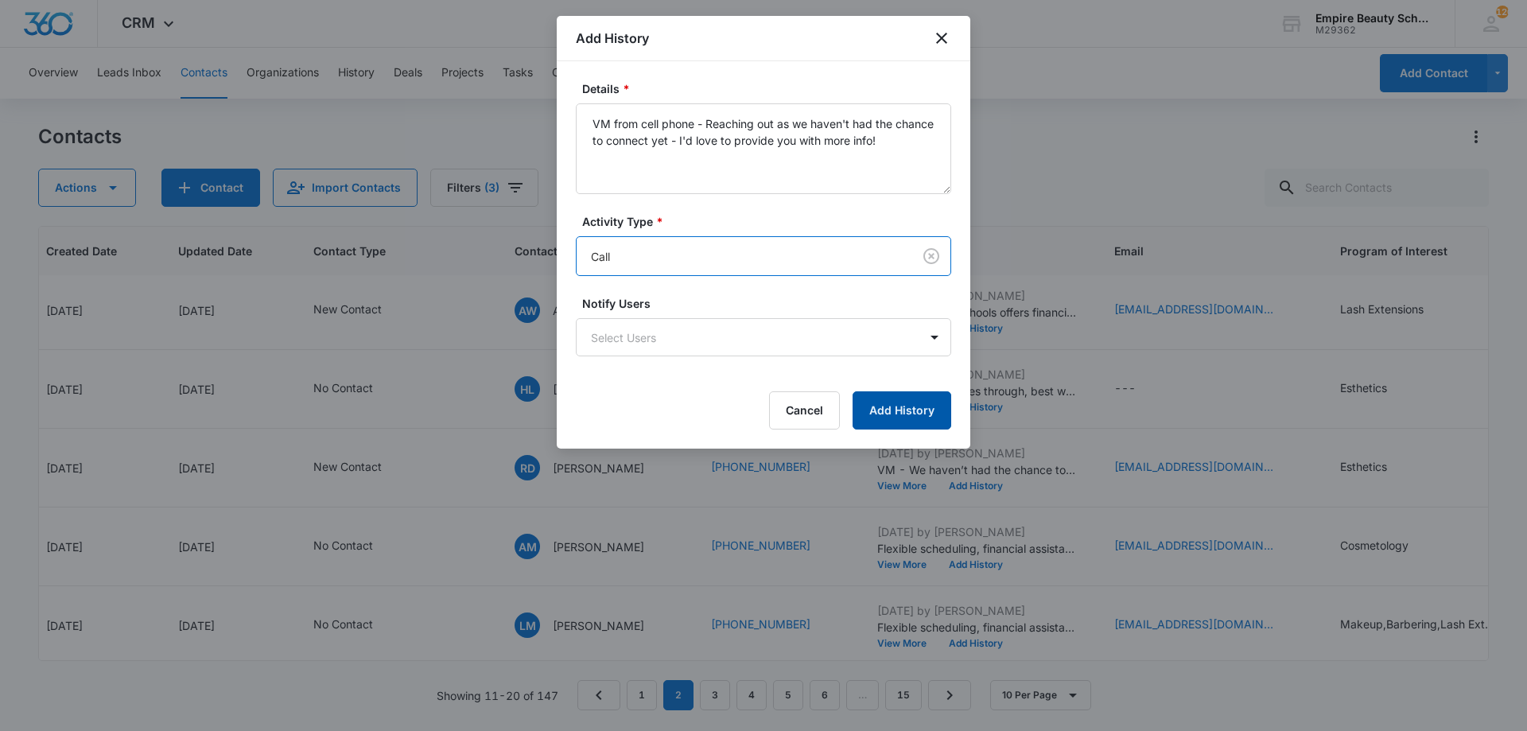
click at [908, 418] on button "Add History" at bounding box center [902, 410] width 99 height 38
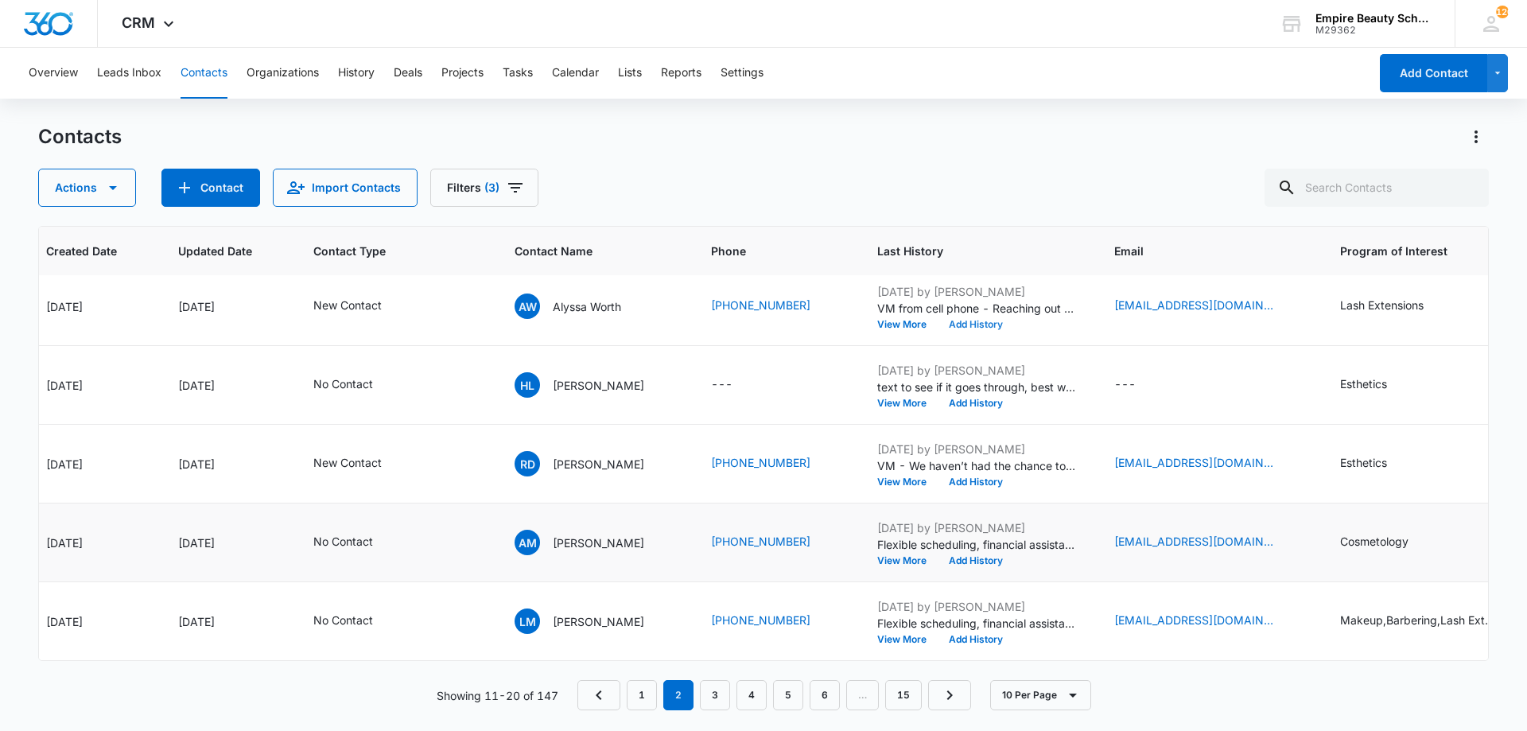
scroll to position [414, 147]
click at [891, 556] on button "View More" at bounding box center [907, 561] width 60 height 10
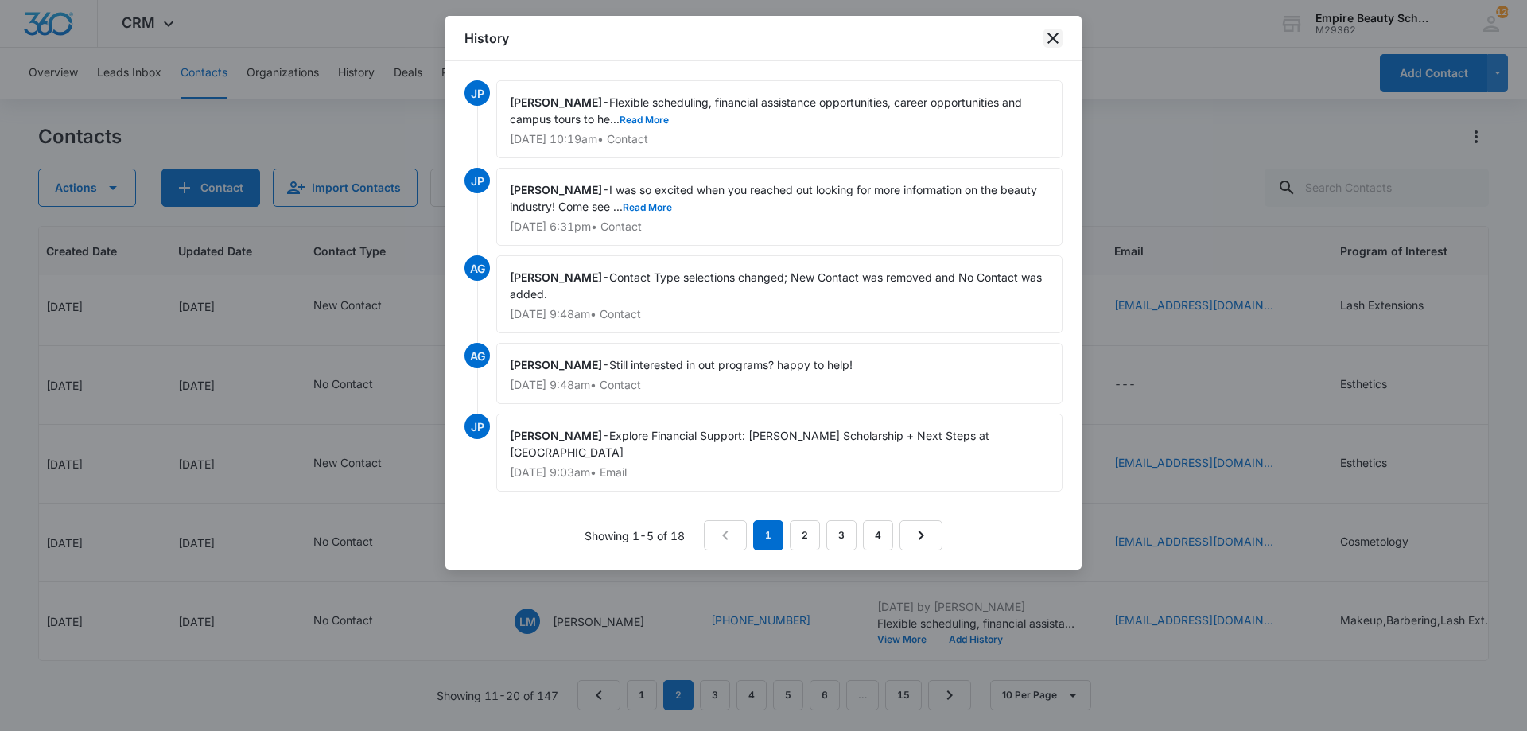
click at [1055, 38] on icon "close" at bounding box center [1053, 38] width 19 height 19
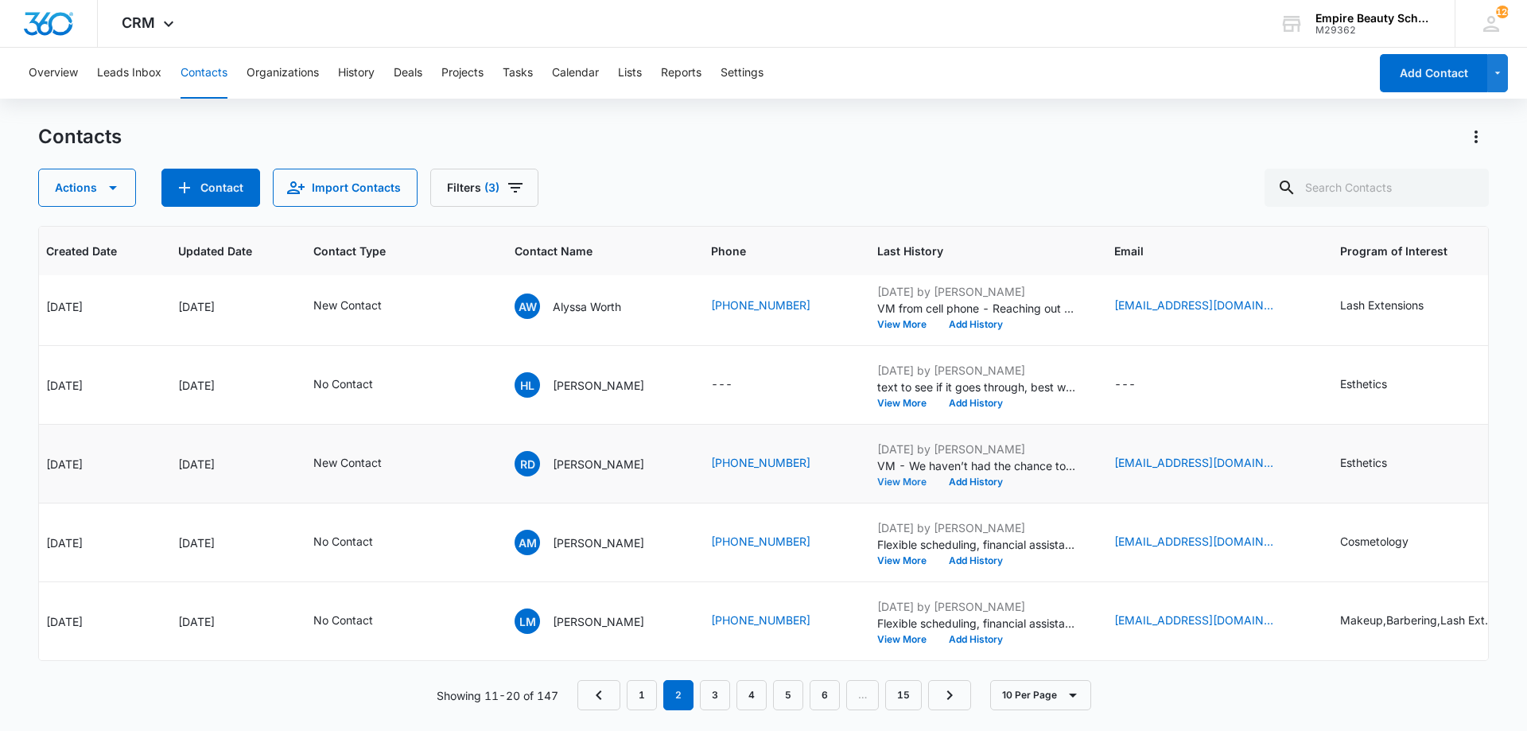
click at [897, 477] on button "View More" at bounding box center [907, 482] width 60 height 10
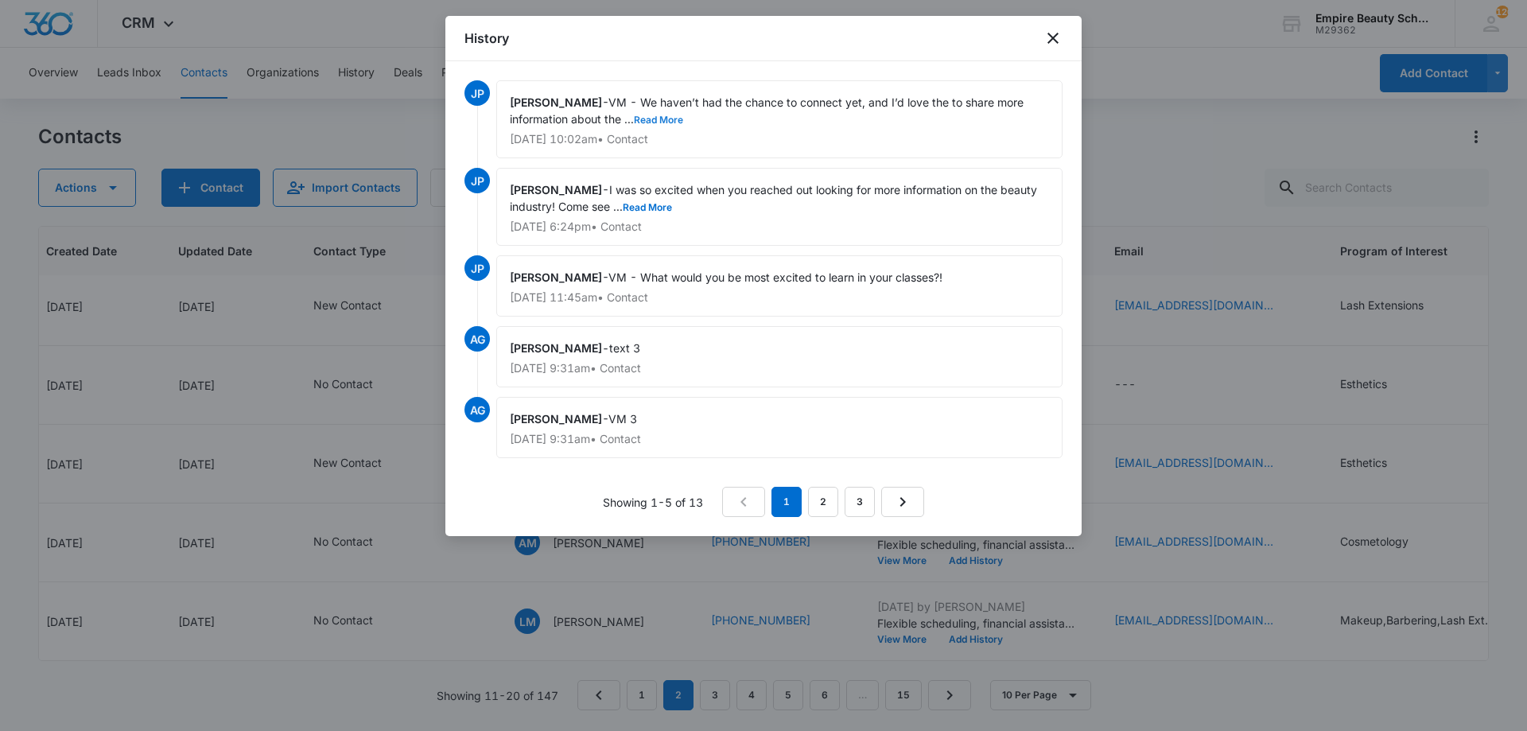
click at [678, 119] on button "Read More" at bounding box center [658, 120] width 49 height 10
click at [1050, 41] on icon "close" at bounding box center [1053, 38] width 11 height 11
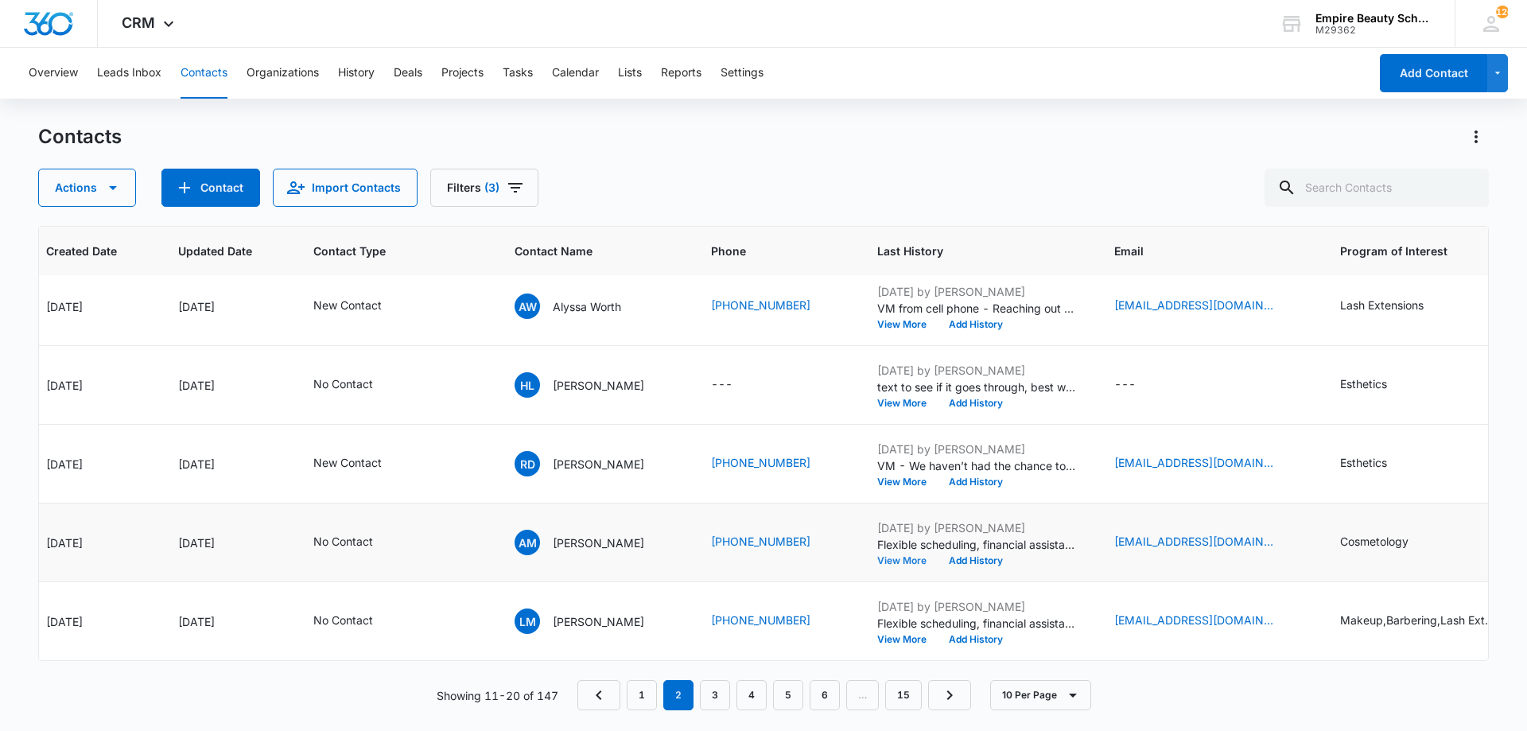
click at [901, 556] on button "View More" at bounding box center [907, 561] width 60 height 10
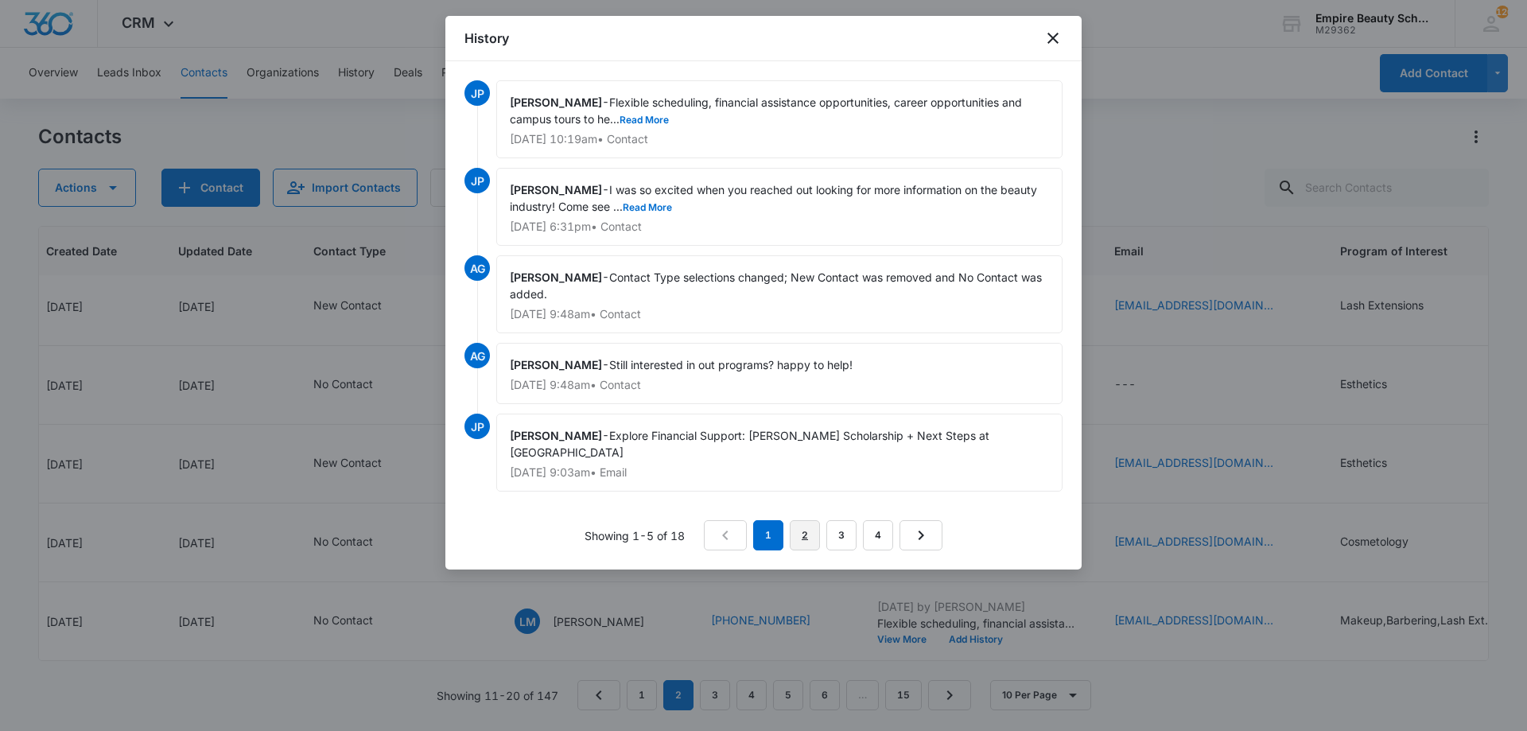
click at [814, 539] on link "2" at bounding box center [805, 535] width 30 height 30
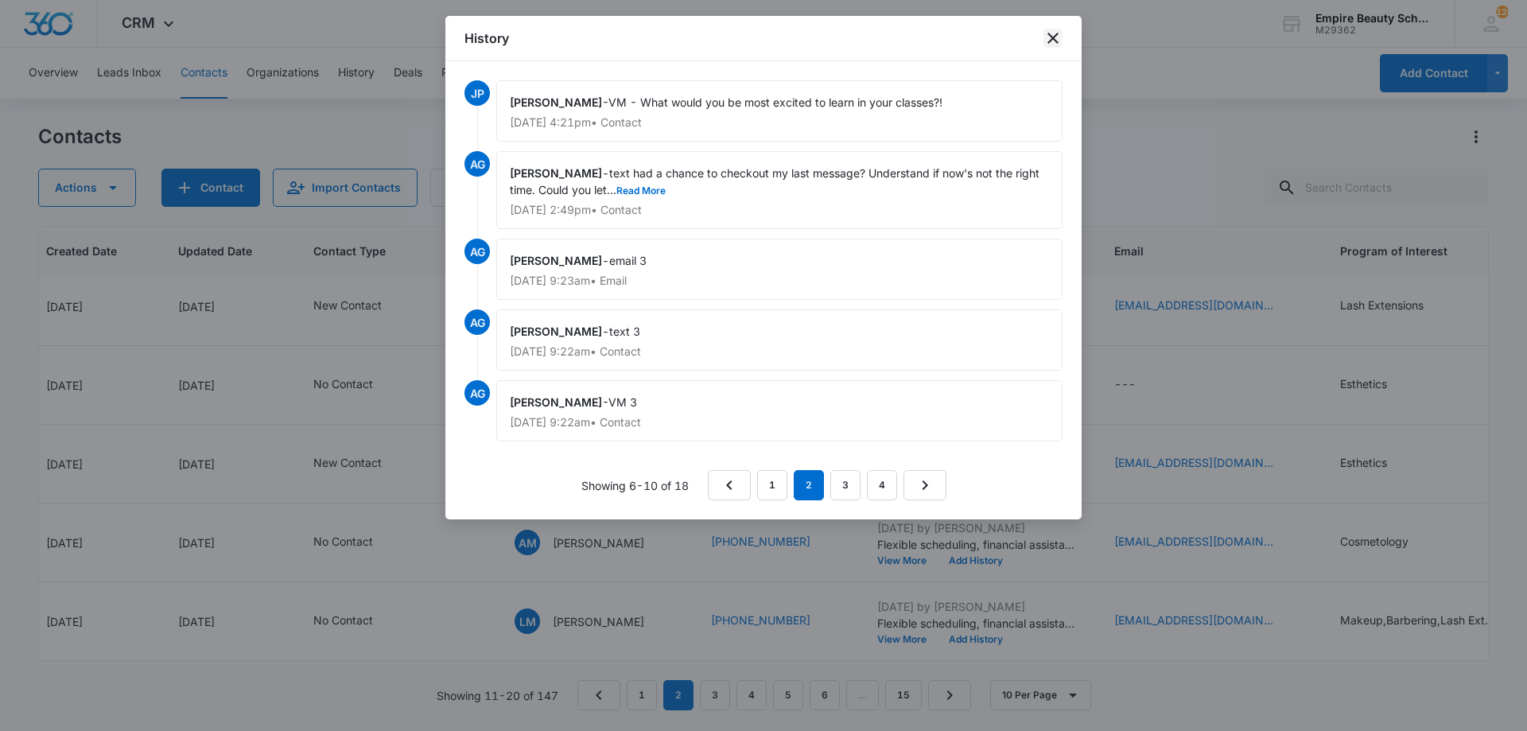
click at [1053, 29] on icon "close" at bounding box center [1053, 38] width 19 height 19
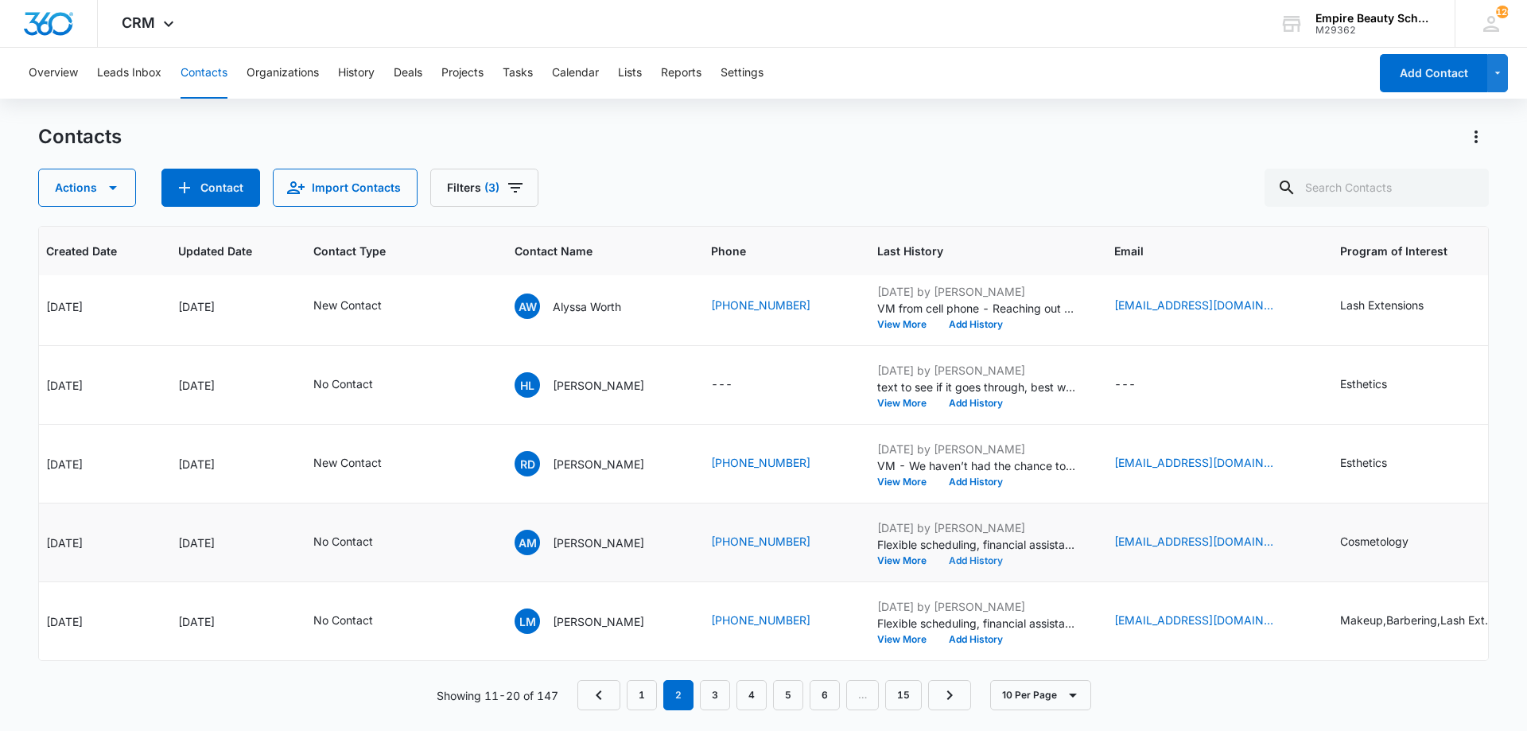
click at [988, 556] on button "Add History" at bounding box center [976, 561] width 76 height 10
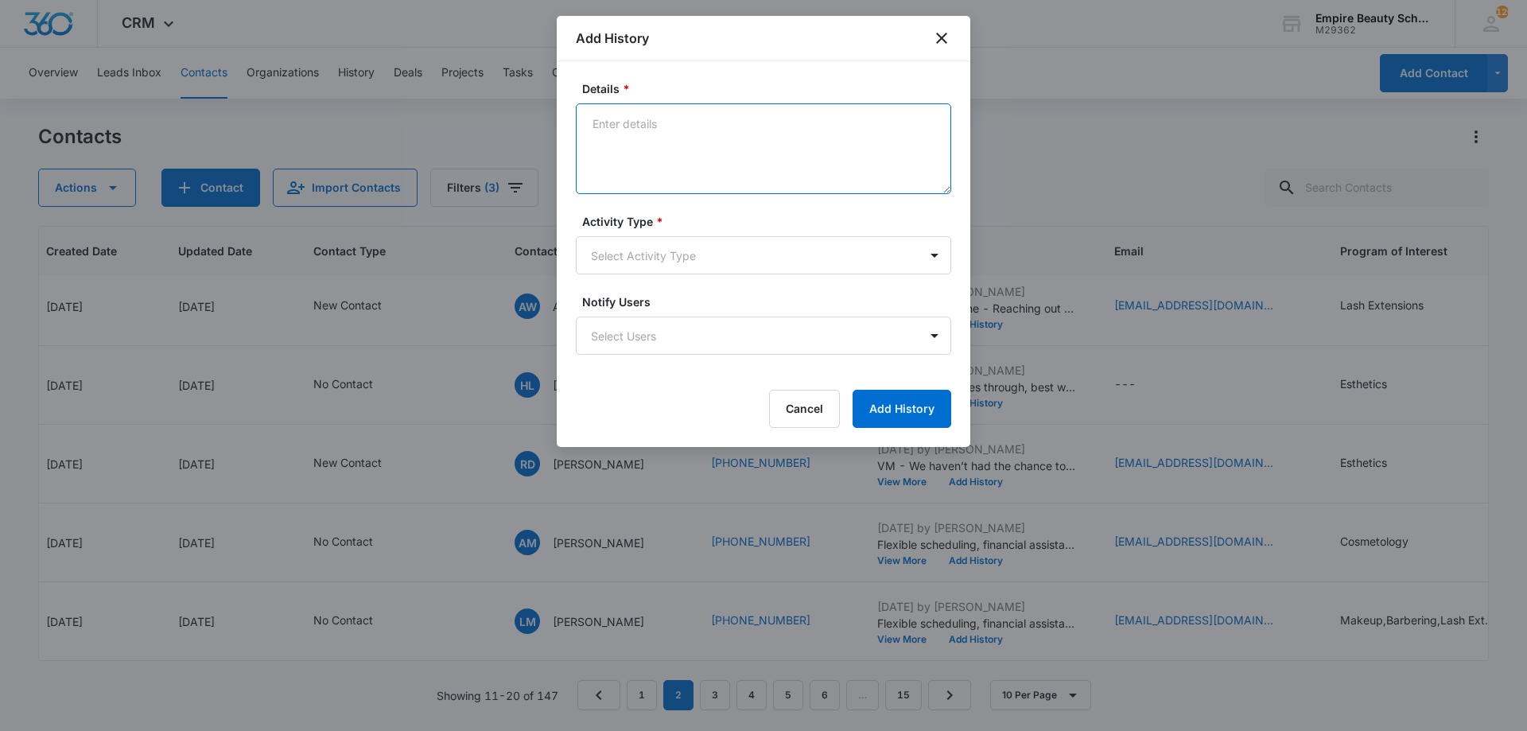
paste textarea "VM from cell phone - Reaching out as we haven't had the chance to connect yet -…"
type textarea "VM from cell phone - Reaching out as we haven't had the chance to connect yet -…"
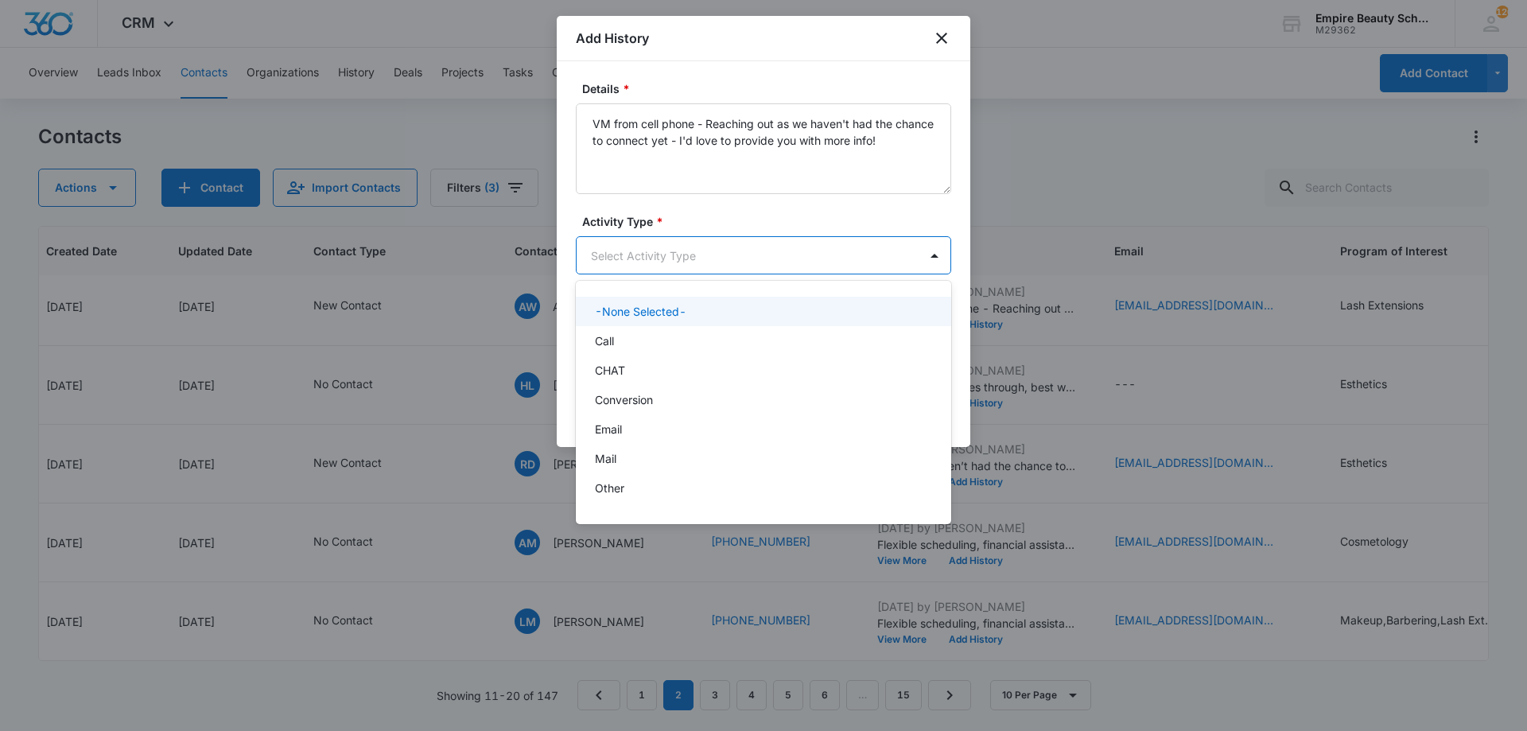
click at [786, 252] on body "CRM Apps Forms CRM Email Shop Payments POS Files Brand Settings Empire Beauty S…" at bounding box center [763, 365] width 1527 height 731
click at [671, 333] on div "Call" at bounding box center [762, 341] width 334 height 17
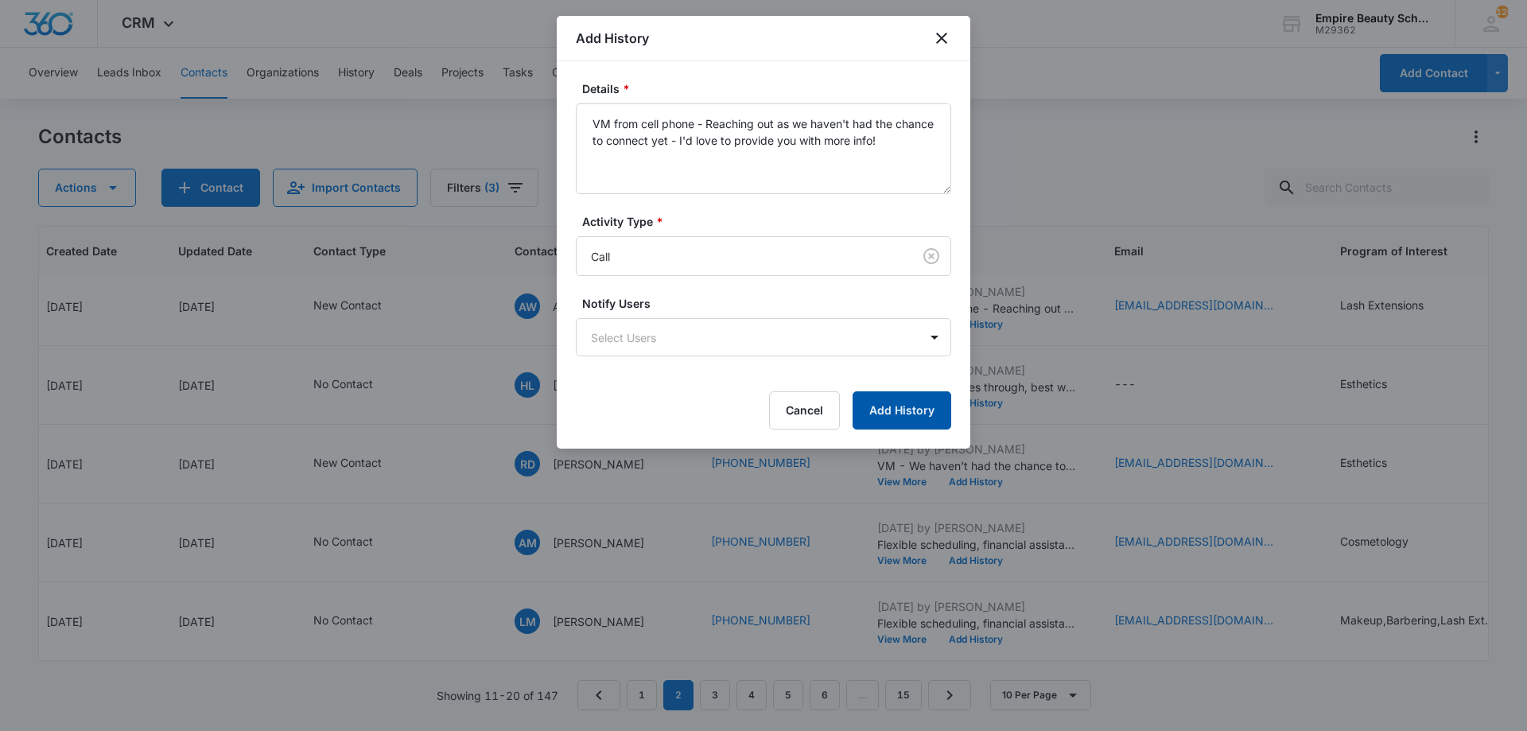
click at [894, 412] on button "Add History" at bounding box center [902, 410] width 99 height 38
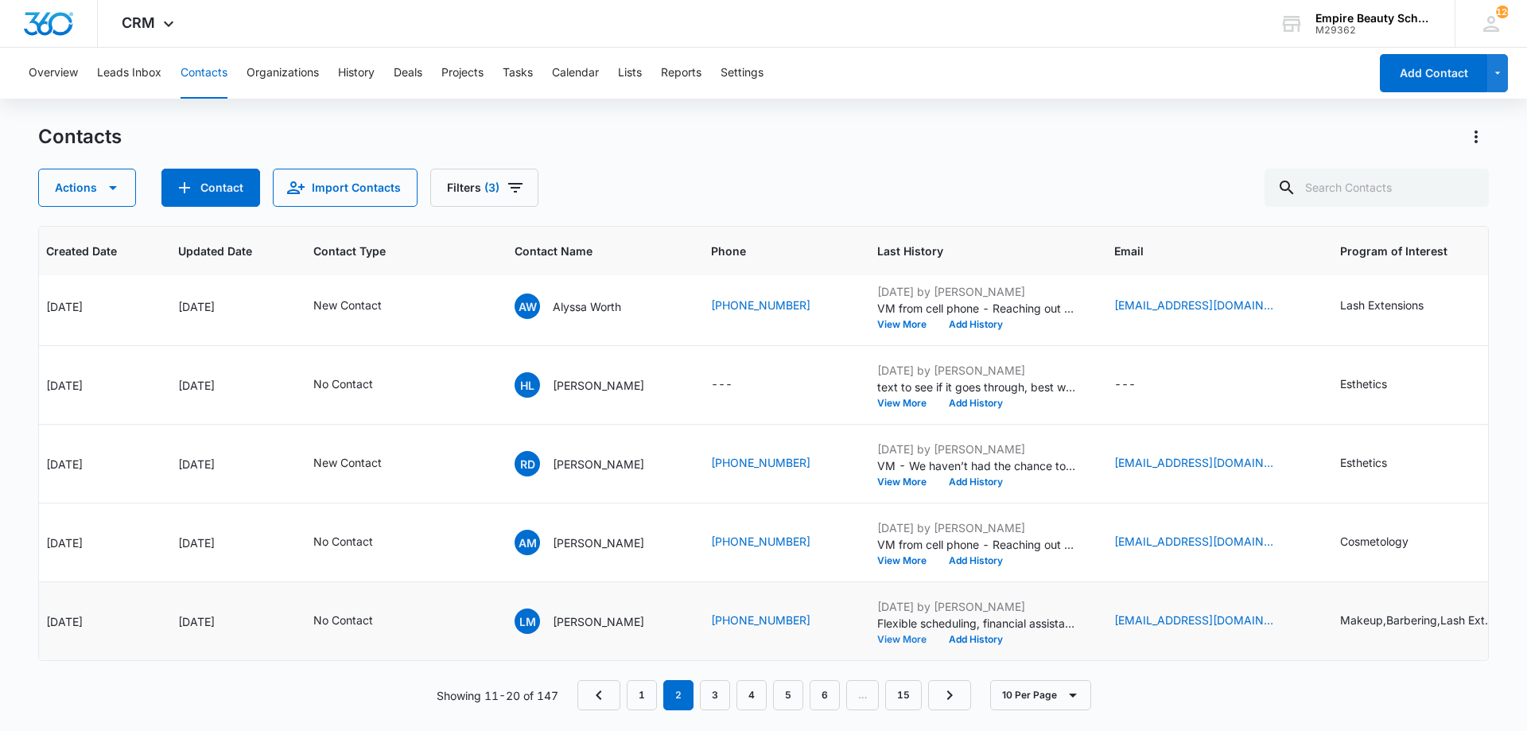
click at [893, 635] on button "View More" at bounding box center [907, 640] width 60 height 10
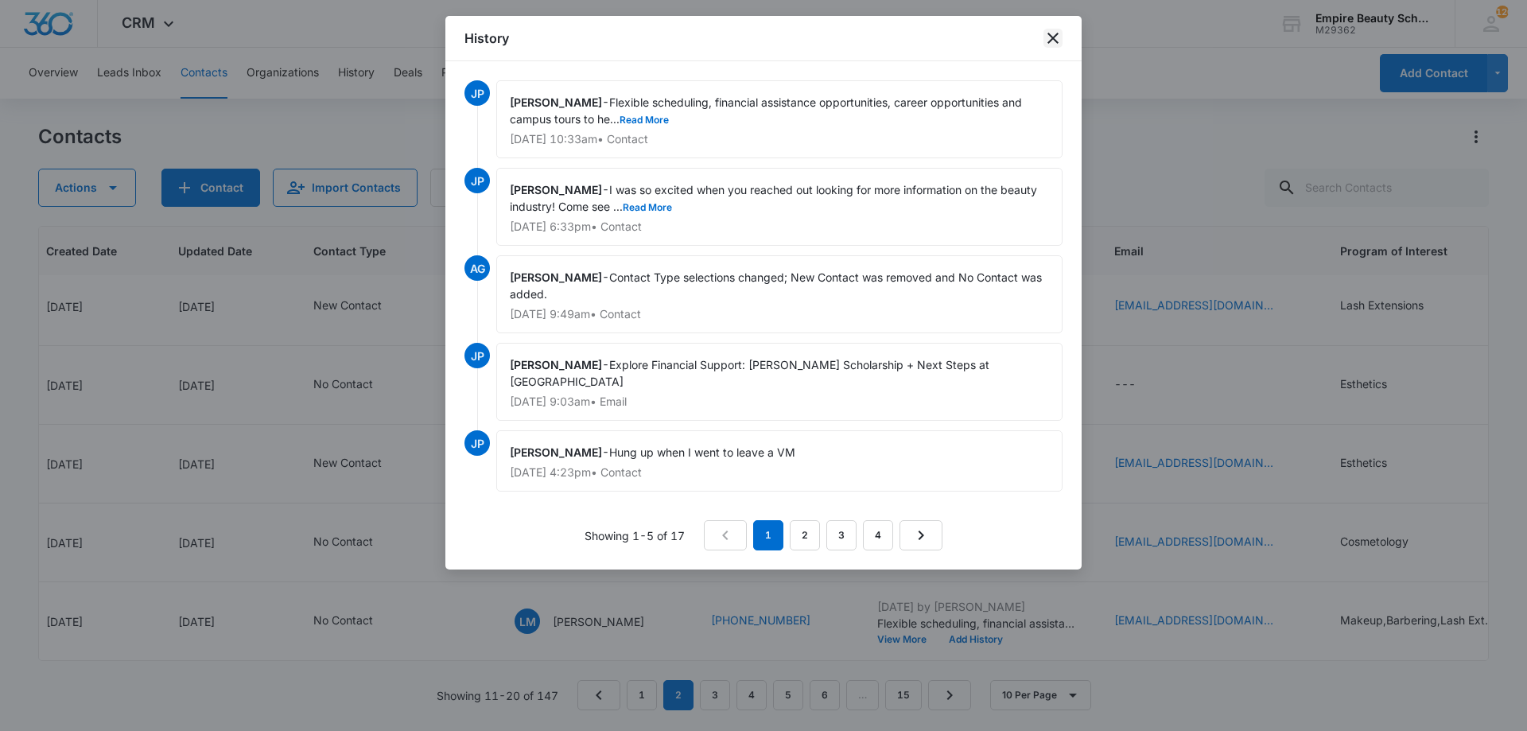
click at [1048, 42] on icon "close" at bounding box center [1053, 38] width 19 height 19
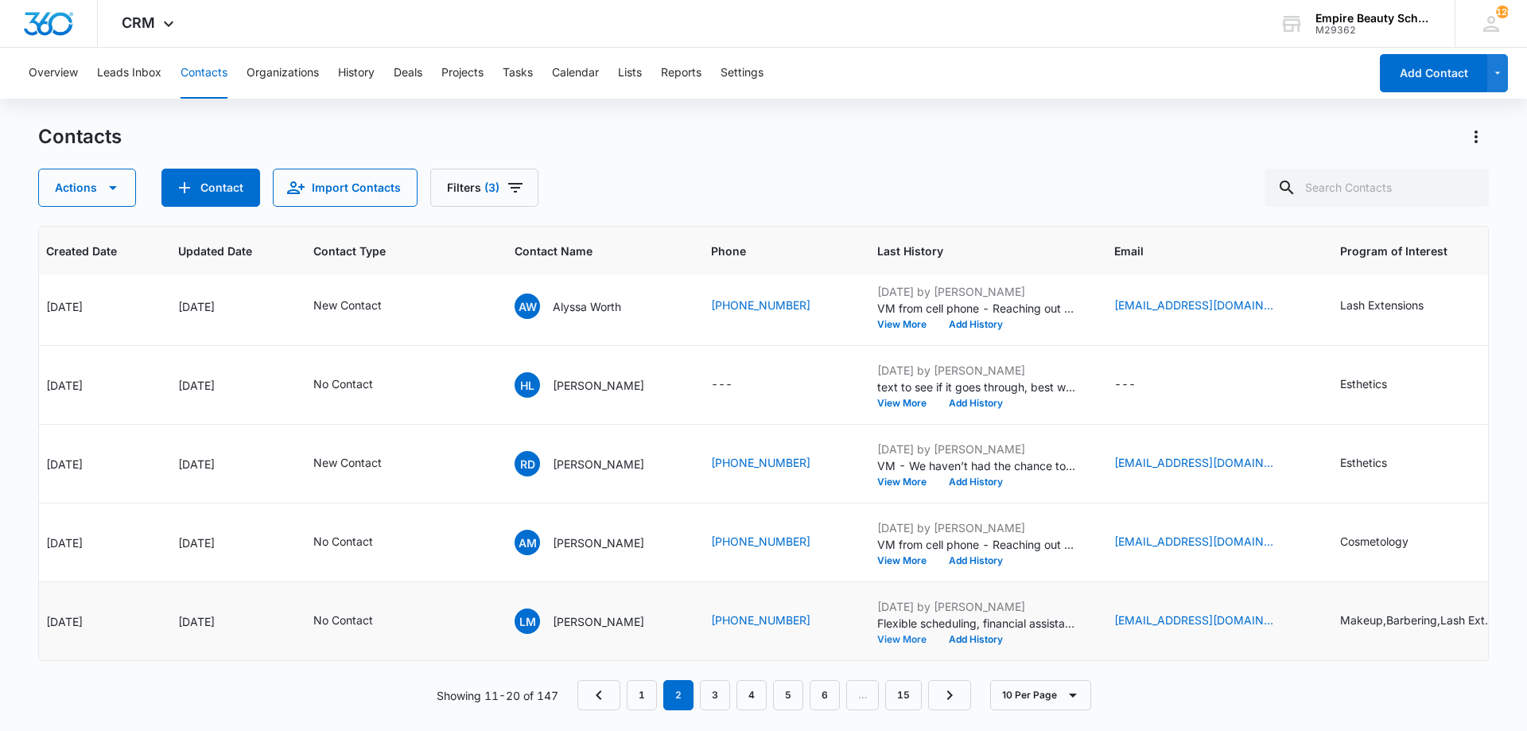
click at [882, 635] on button "View More" at bounding box center [907, 640] width 60 height 10
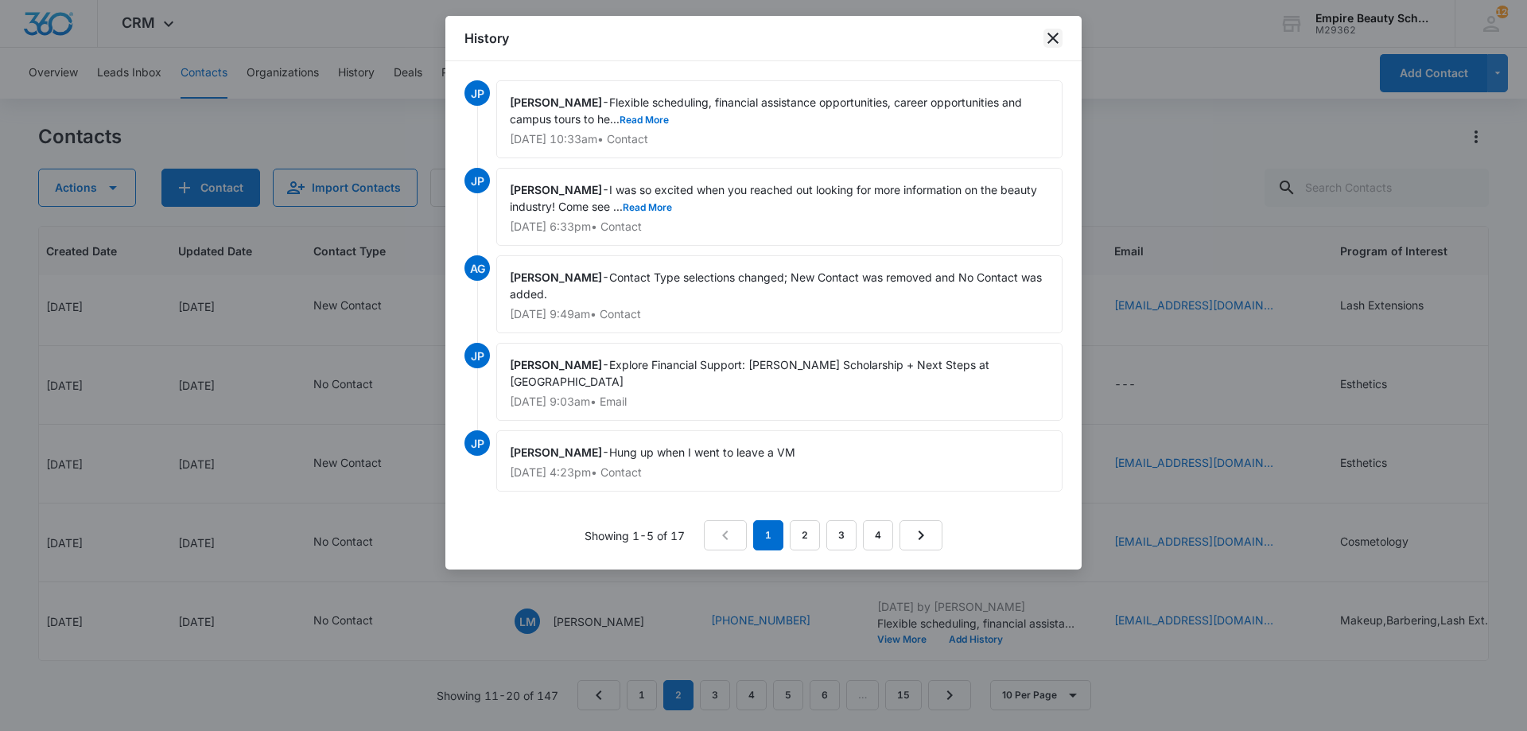
click at [1049, 37] on icon "close" at bounding box center [1053, 38] width 19 height 19
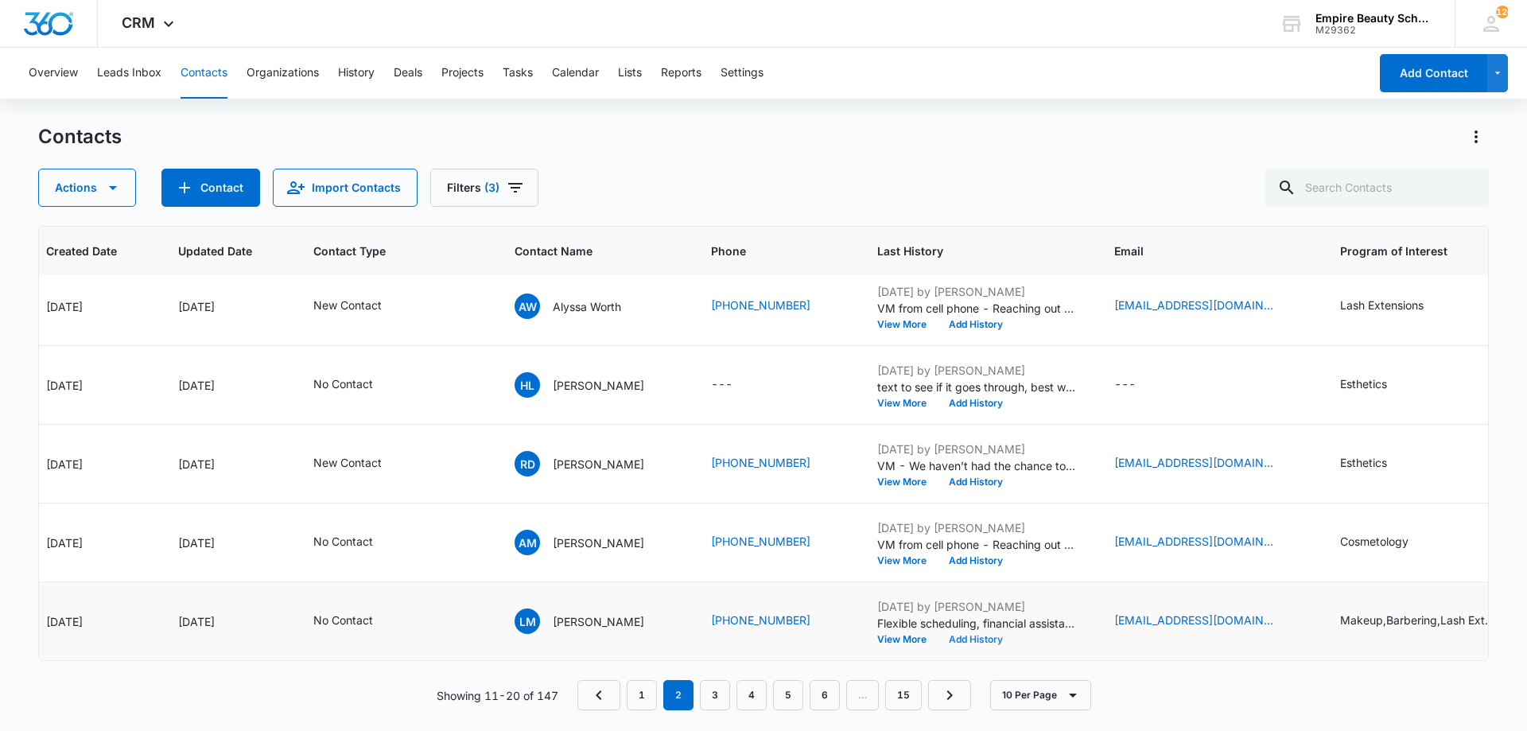
click at [985, 635] on button "Add History" at bounding box center [976, 640] width 76 height 10
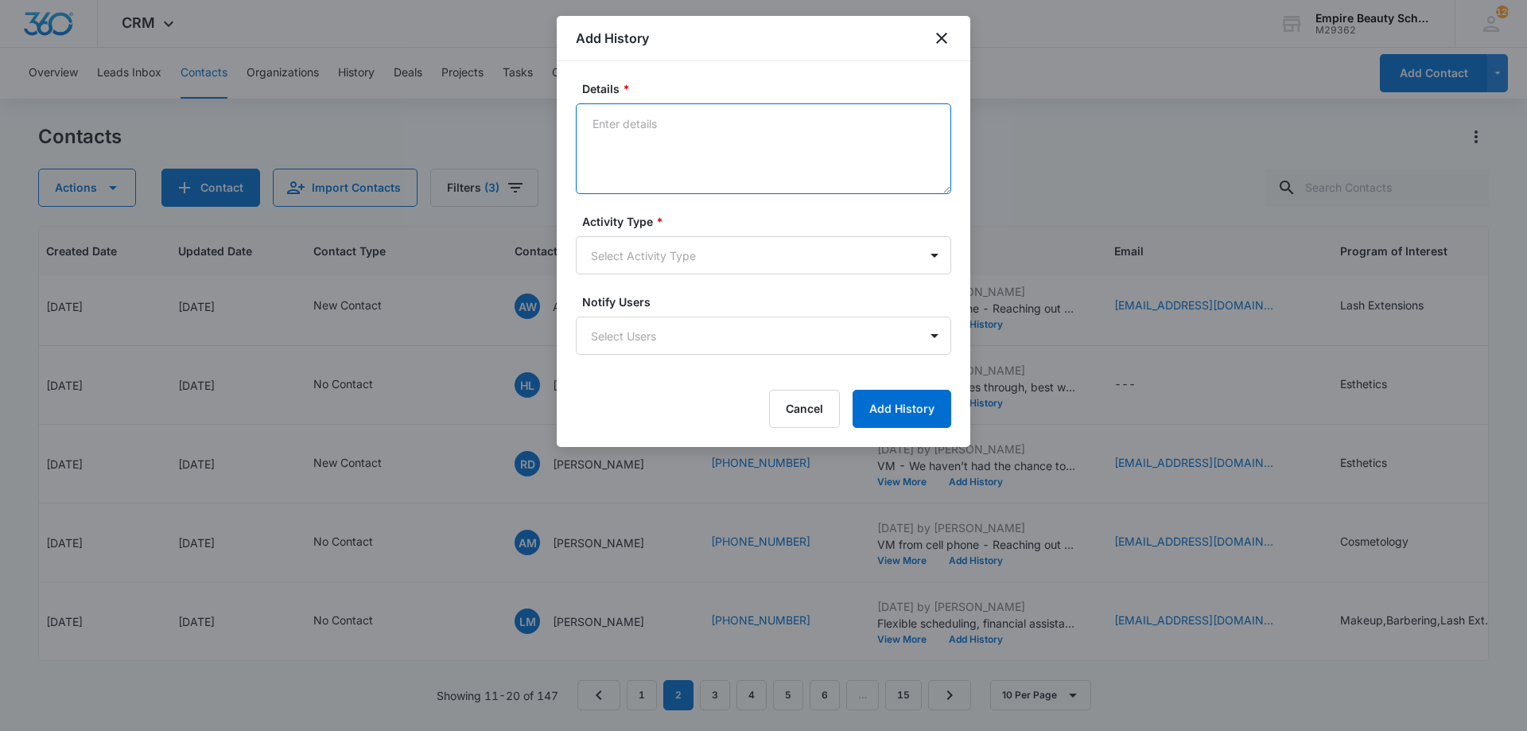
drag, startPoint x: 691, startPoint y: 159, endPoint x: 662, endPoint y: 126, distance: 44.5
click at [662, 126] on textarea "Details *" at bounding box center [763, 148] width 375 height 91
type textarea "Call from cell phone - Didn't connect to a VM"
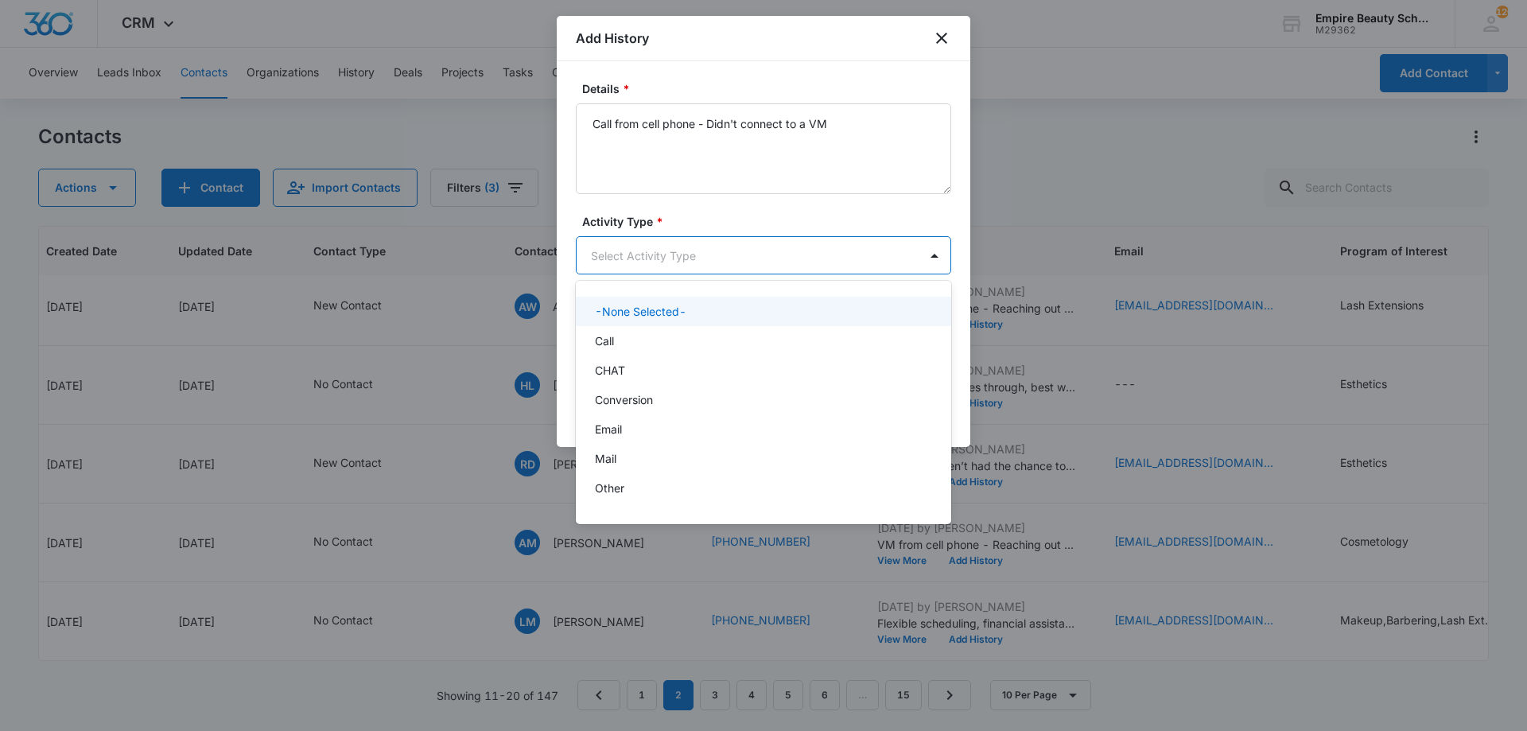
drag, startPoint x: 684, startPoint y: 262, endPoint x: 671, endPoint y: 293, distance: 33.8
click at [679, 263] on body "CRM Apps Forms CRM Email Shop Payments POS Files Brand Settings Empire Beauty S…" at bounding box center [763, 365] width 1527 height 731
click at [659, 347] on div "Call" at bounding box center [762, 341] width 334 height 17
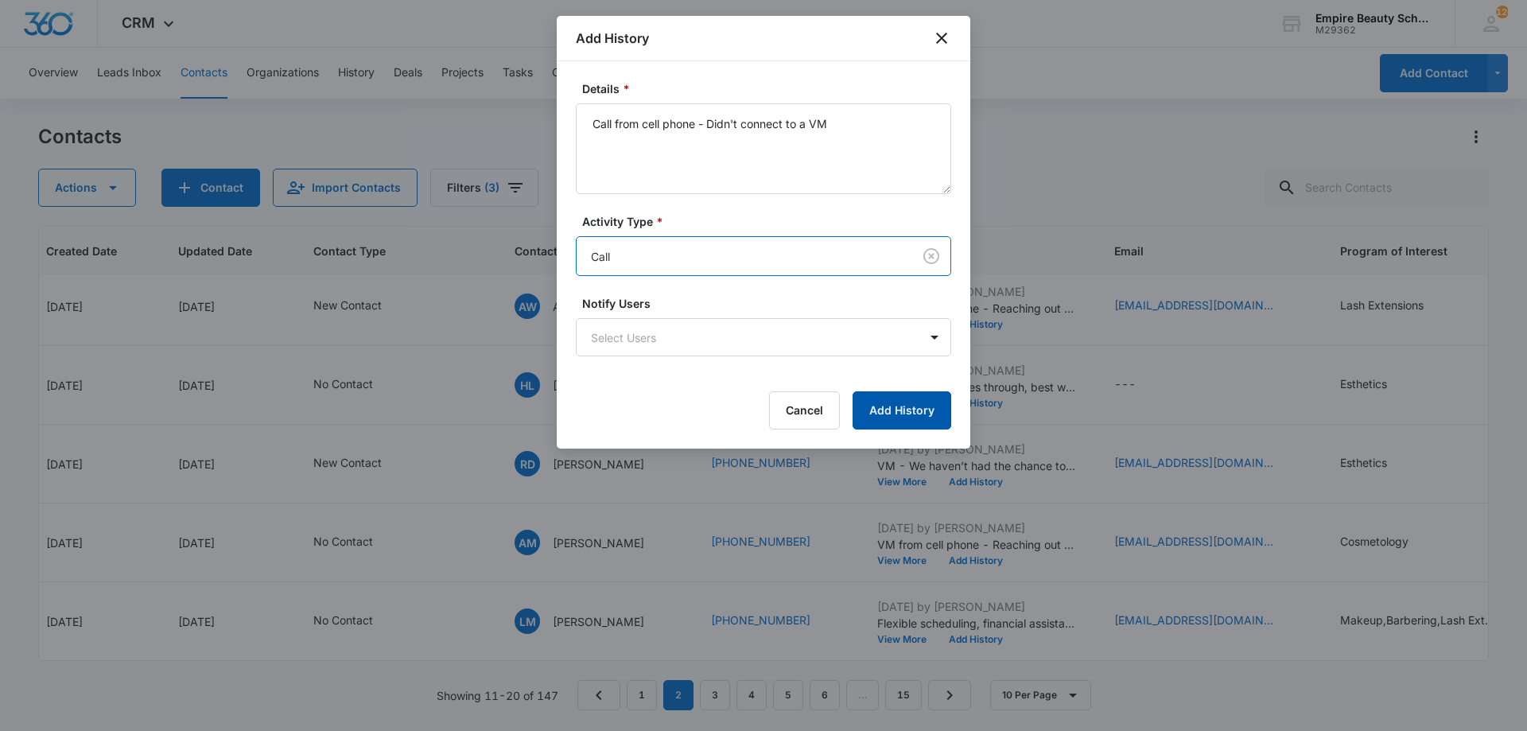
drag, startPoint x: 912, startPoint y: 394, endPoint x: 912, endPoint y: 402, distance: 8.0
click at [912, 399] on form "Details * Call from cell phone - Didn't connect to a VM Activity Type * option …" at bounding box center [763, 254] width 375 height 349
click at [912, 402] on button "Add History" at bounding box center [902, 410] width 99 height 38
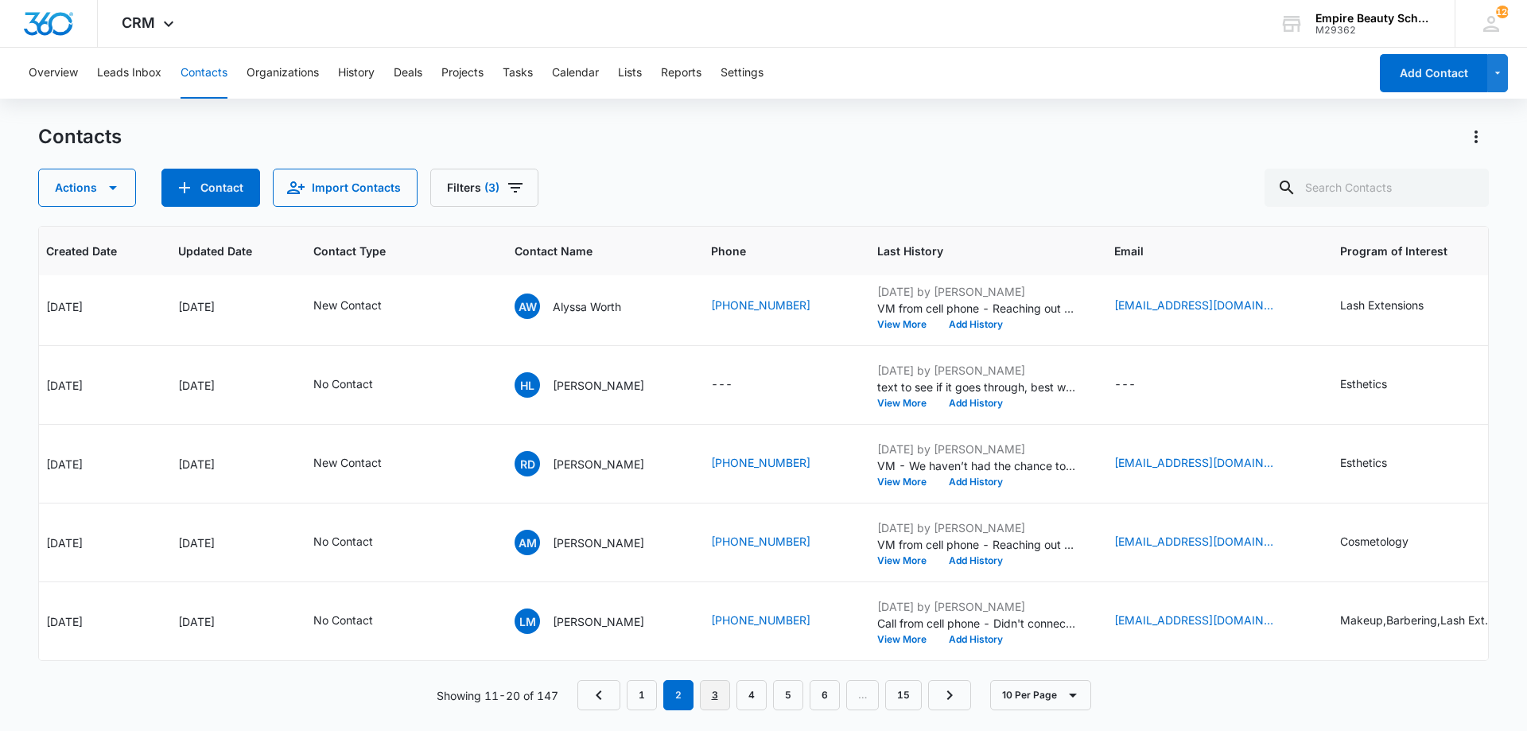
click at [720, 694] on link "3" at bounding box center [715, 695] width 30 height 30
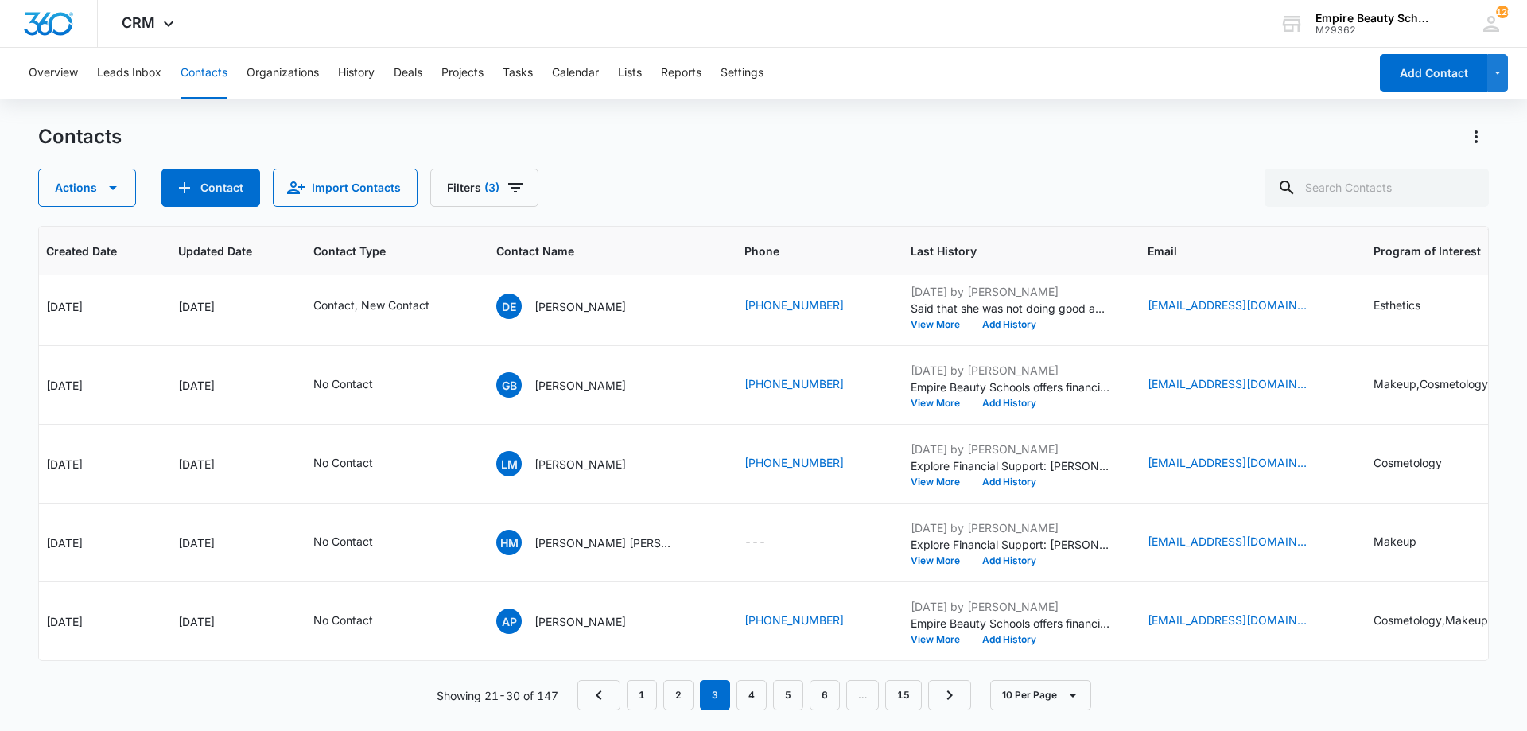
scroll to position [0, 147]
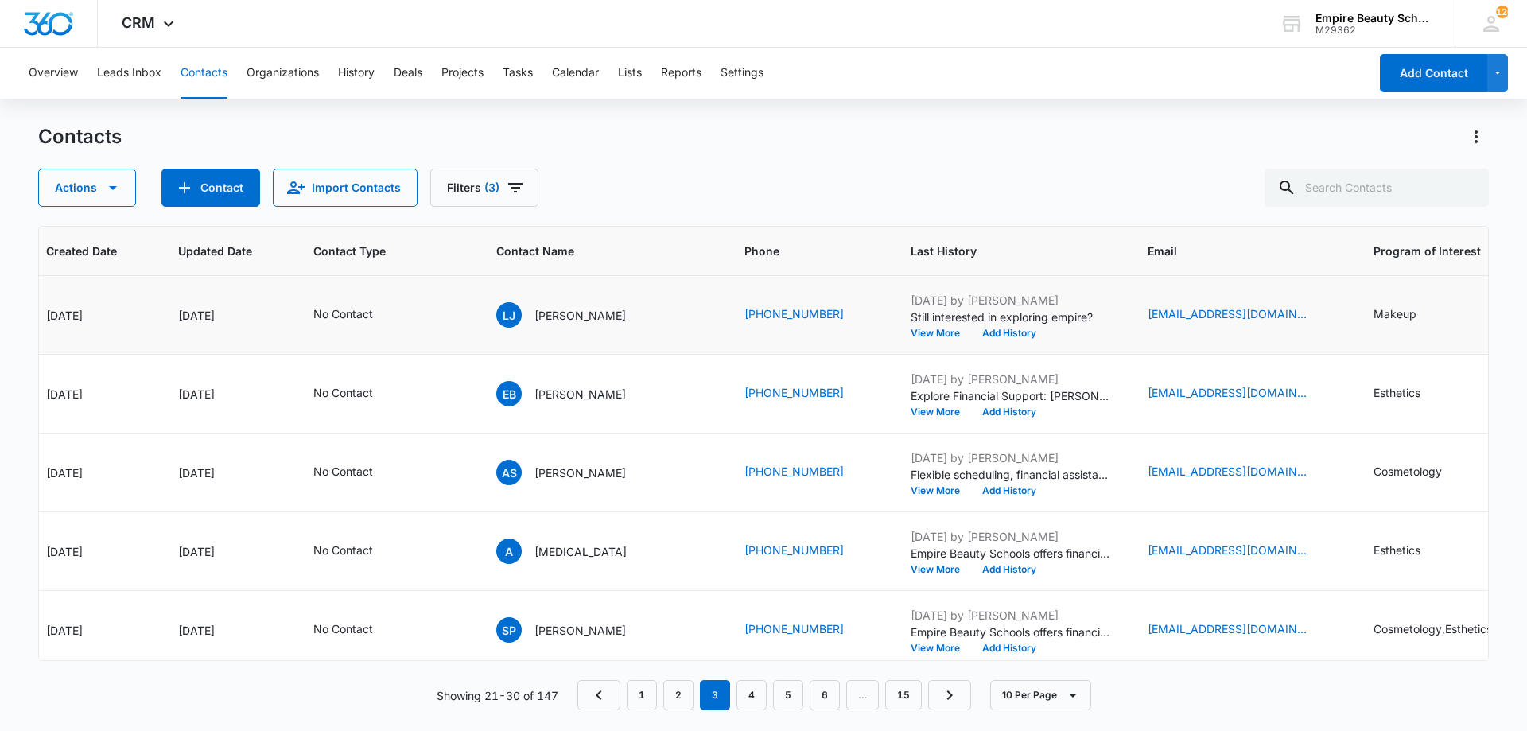
click at [912, 340] on td "Aug 7, 2025 by Amelia Gauthier Still interested in exploring empire? View More …" at bounding box center [1010, 315] width 237 height 79
click at [911, 336] on button "View More" at bounding box center [941, 334] width 60 height 10
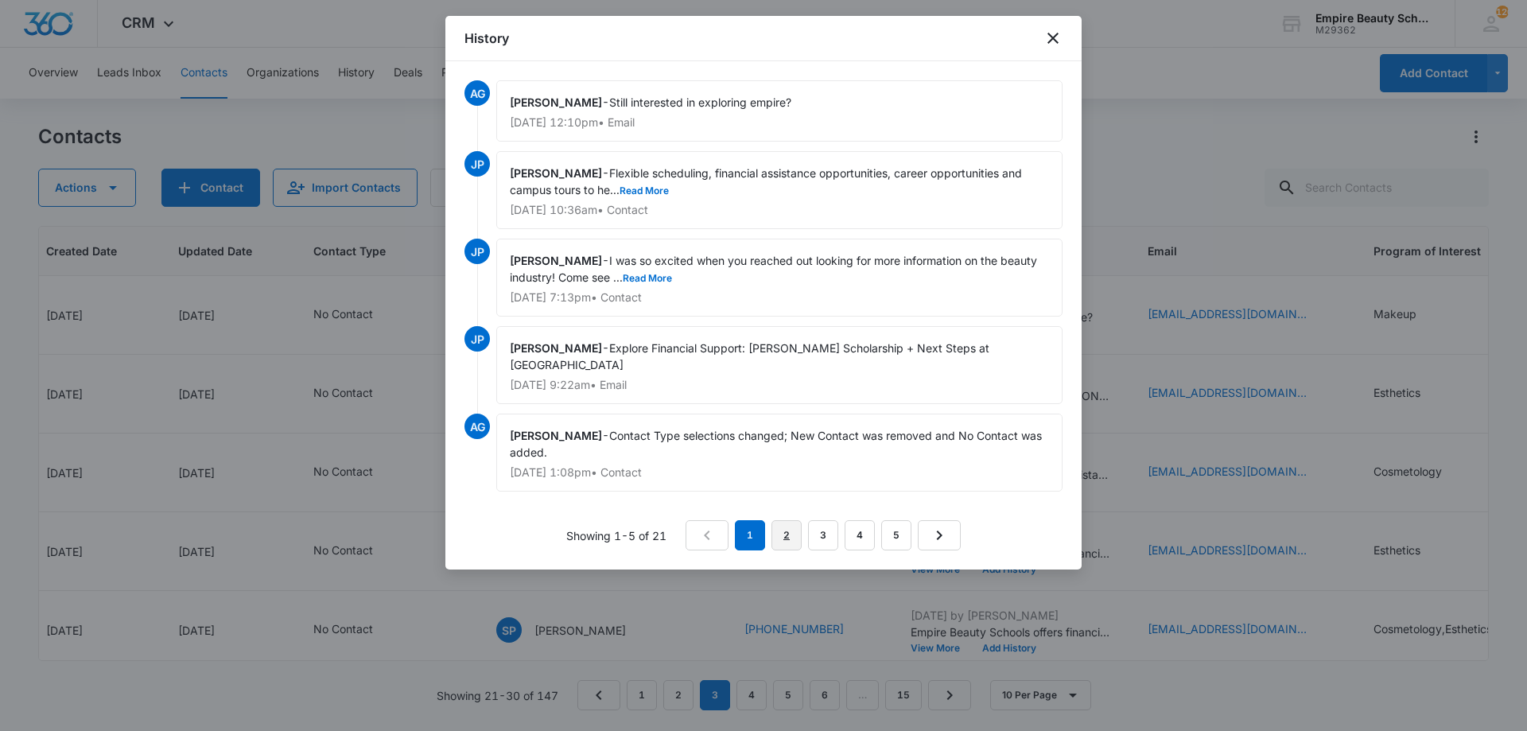
click at [785, 542] on link "2" at bounding box center [787, 535] width 30 height 30
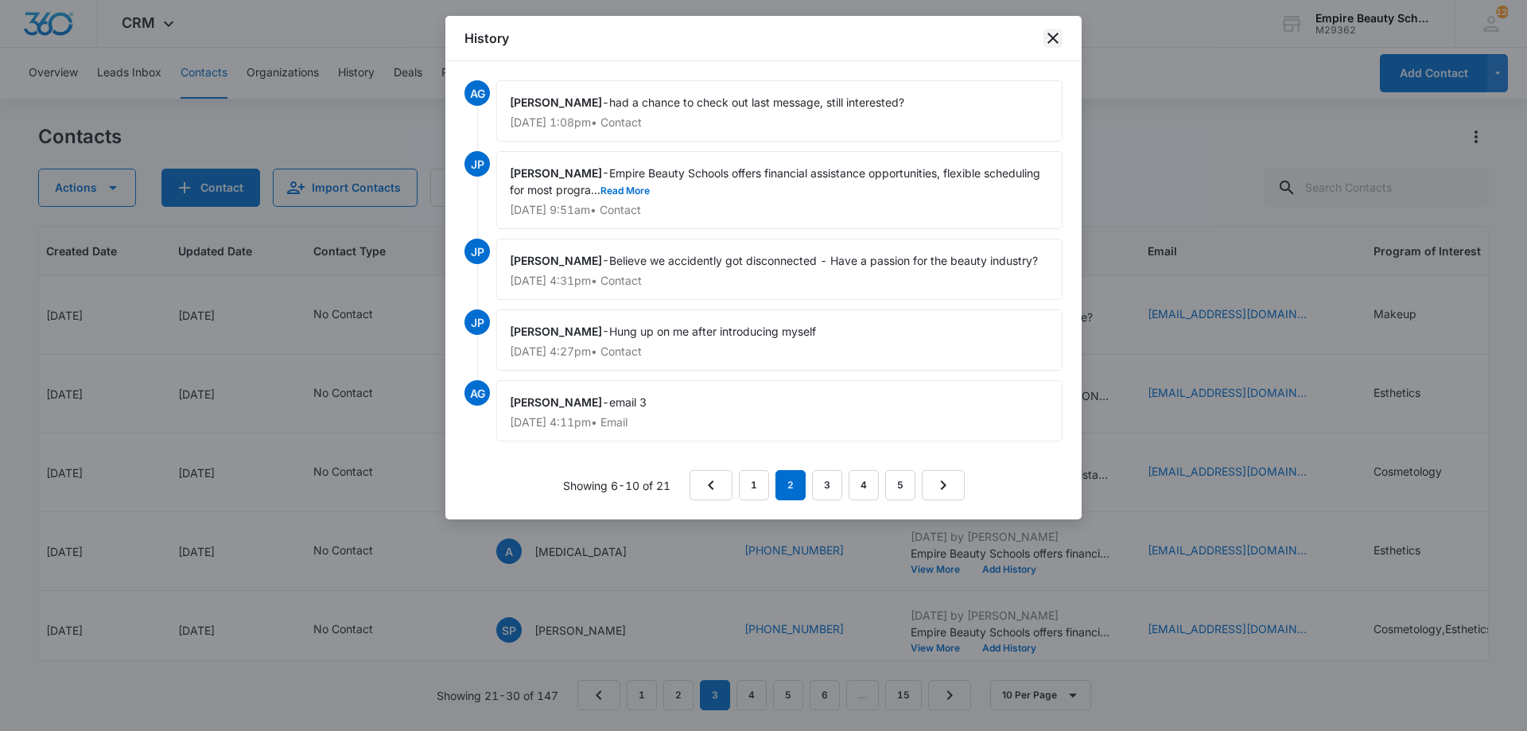
click at [1050, 43] on icon "close" at bounding box center [1053, 38] width 19 height 19
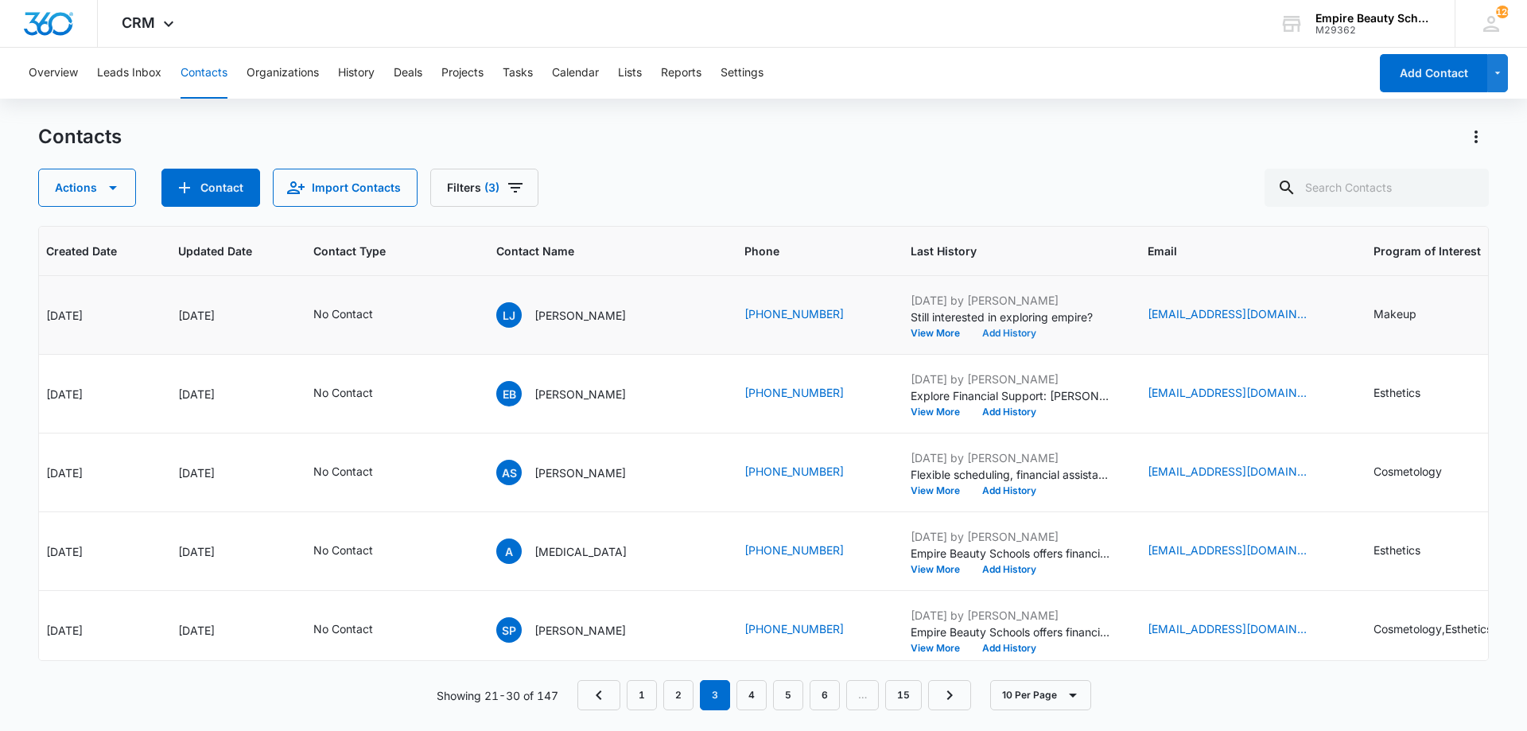
click at [971, 333] on button "Add History" at bounding box center [1009, 334] width 76 height 10
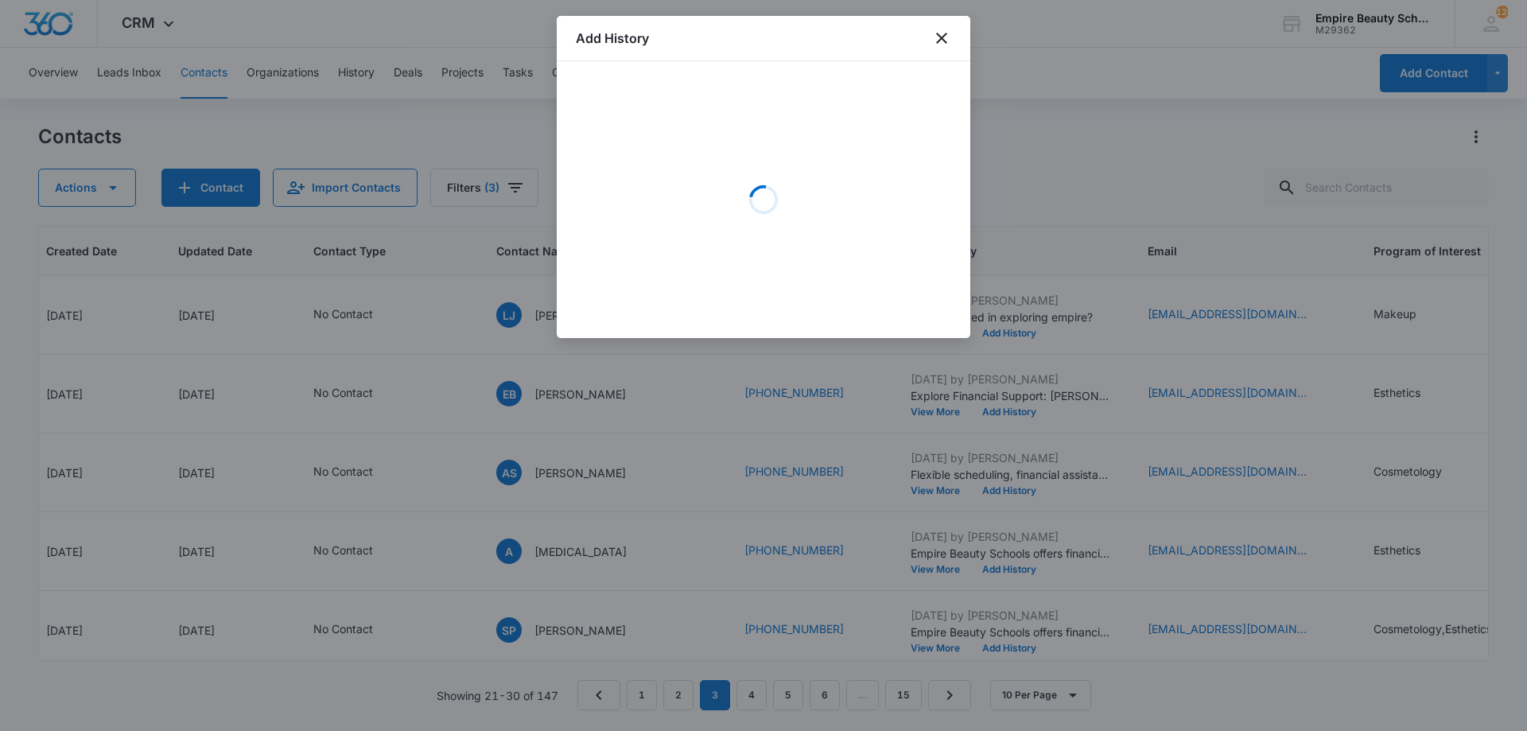
click at [755, 147] on div "Loading" at bounding box center [763, 199] width 375 height 239
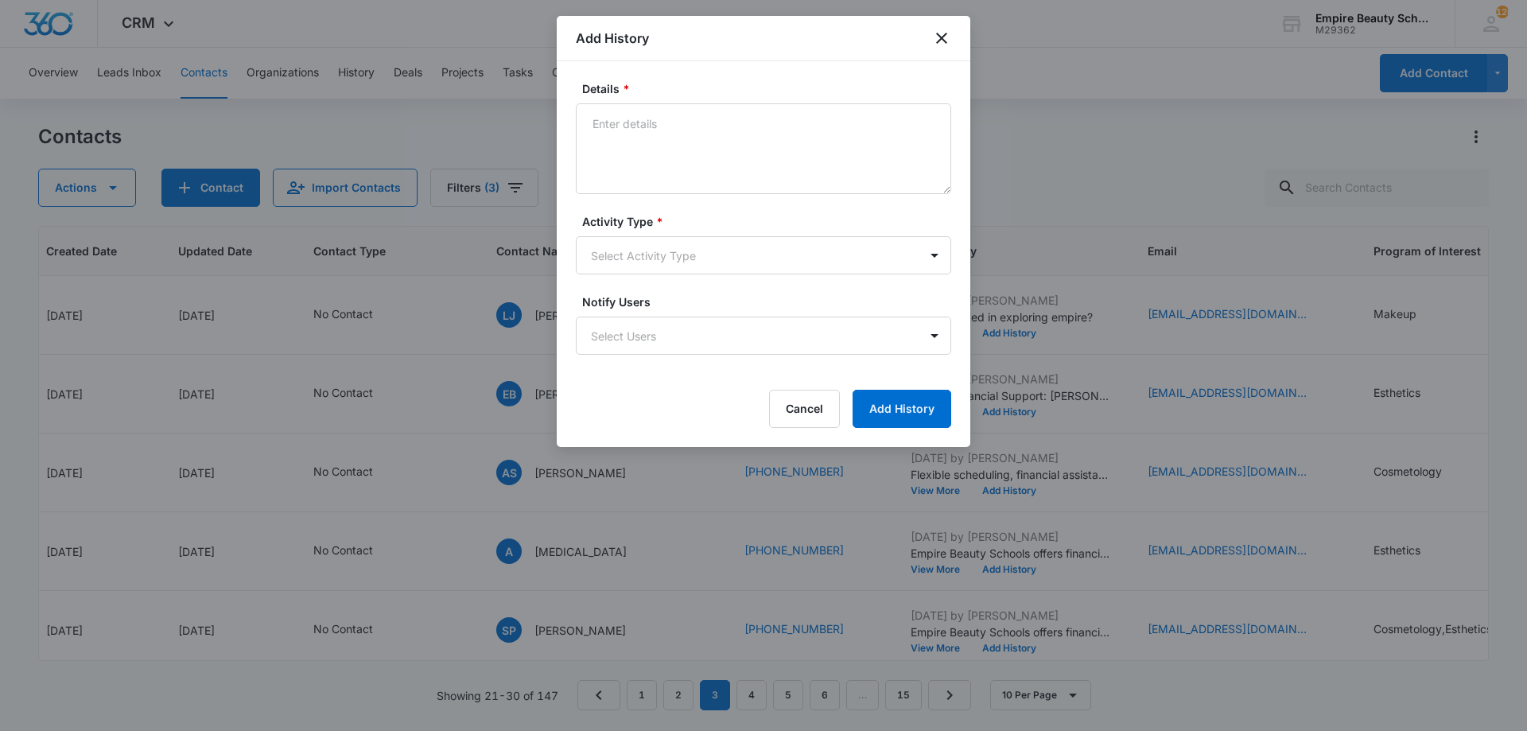
click at [677, 149] on textarea "Details *" at bounding box center [763, 148] width 375 height 91
type textarea "Called from cell phone - VM not set up"
click at [705, 216] on label "Activity Type *" at bounding box center [769, 221] width 375 height 17
click at [695, 247] on body "CRM Apps Forms CRM Email Shop Payments POS Files Brand Settings Empire Beauty S…" at bounding box center [763, 365] width 1527 height 731
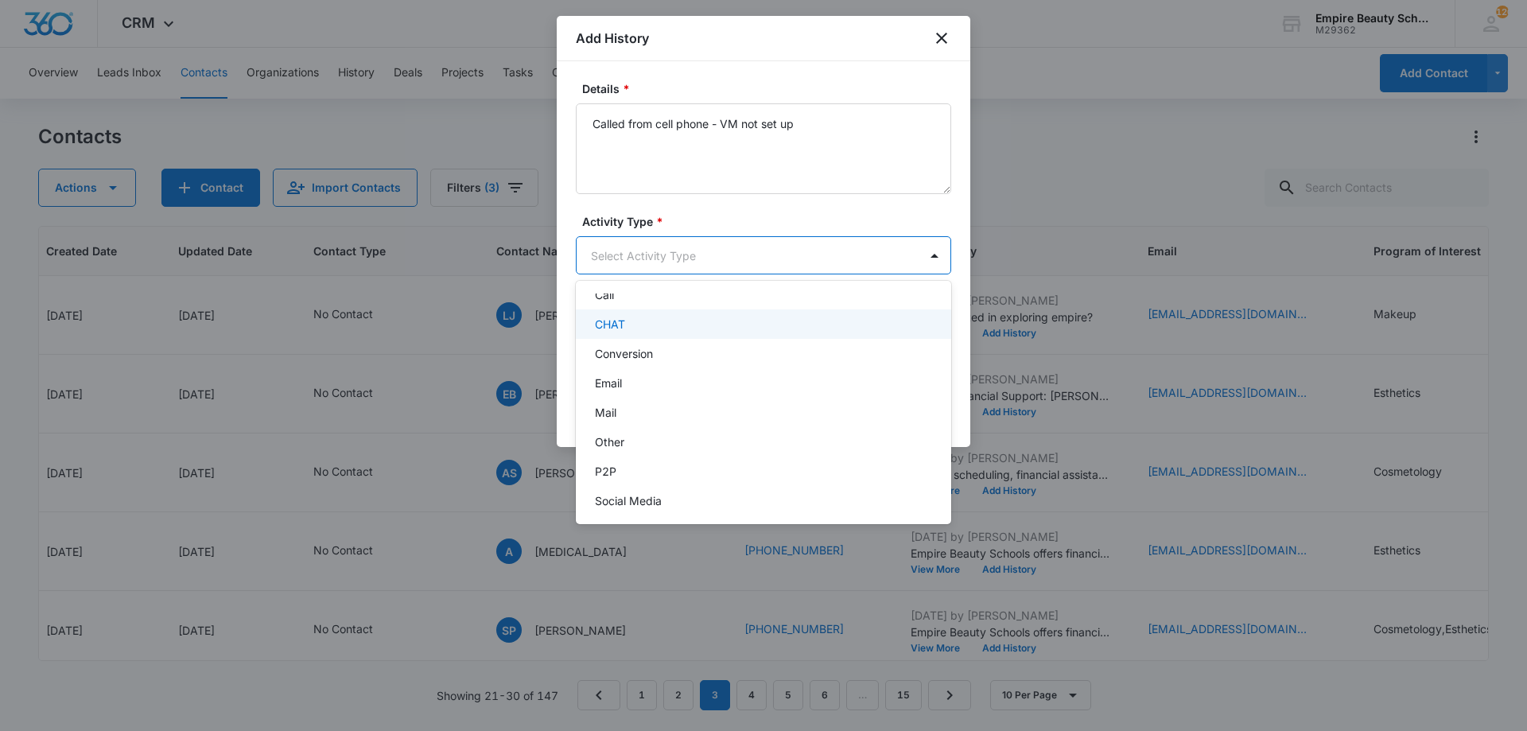
scroll to position [0, 0]
click at [622, 336] on div "Call" at bounding box center [762, 341] width 334 height 17
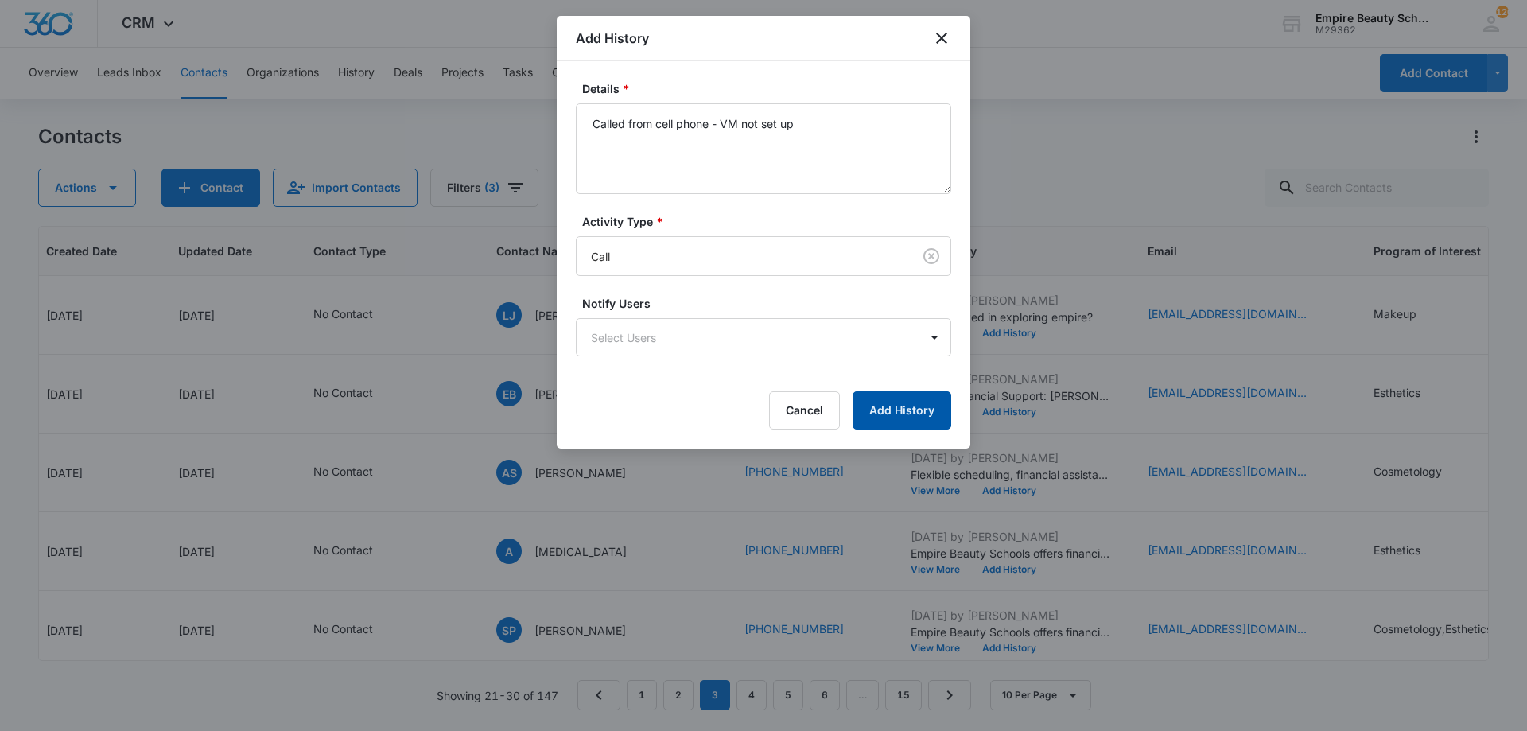
click at [903, 397] on button "Add History" at bounding box center [902, 410] width 99 height 38
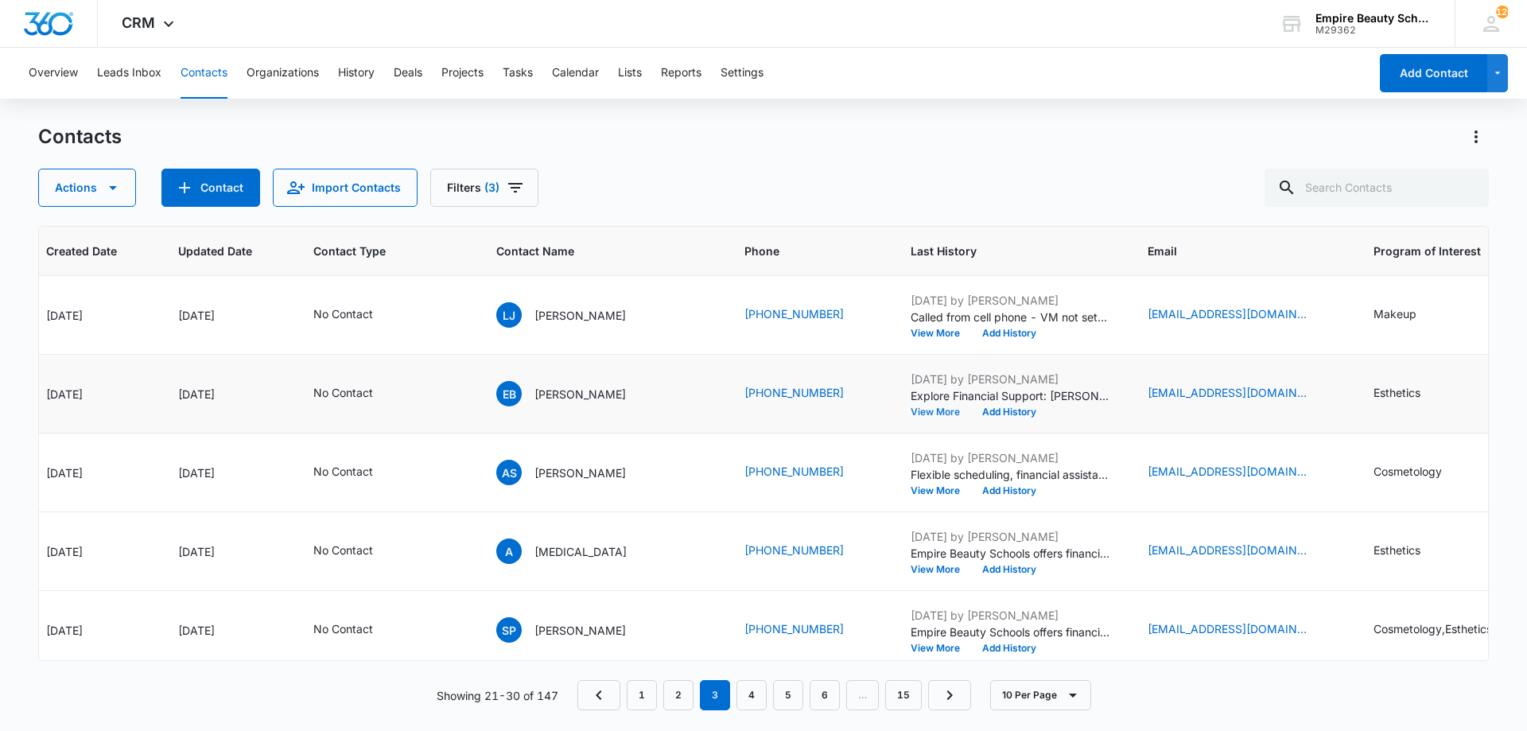
click at [911, 416] on button "View More" at bounding box center [941, 412] width 60 height 10
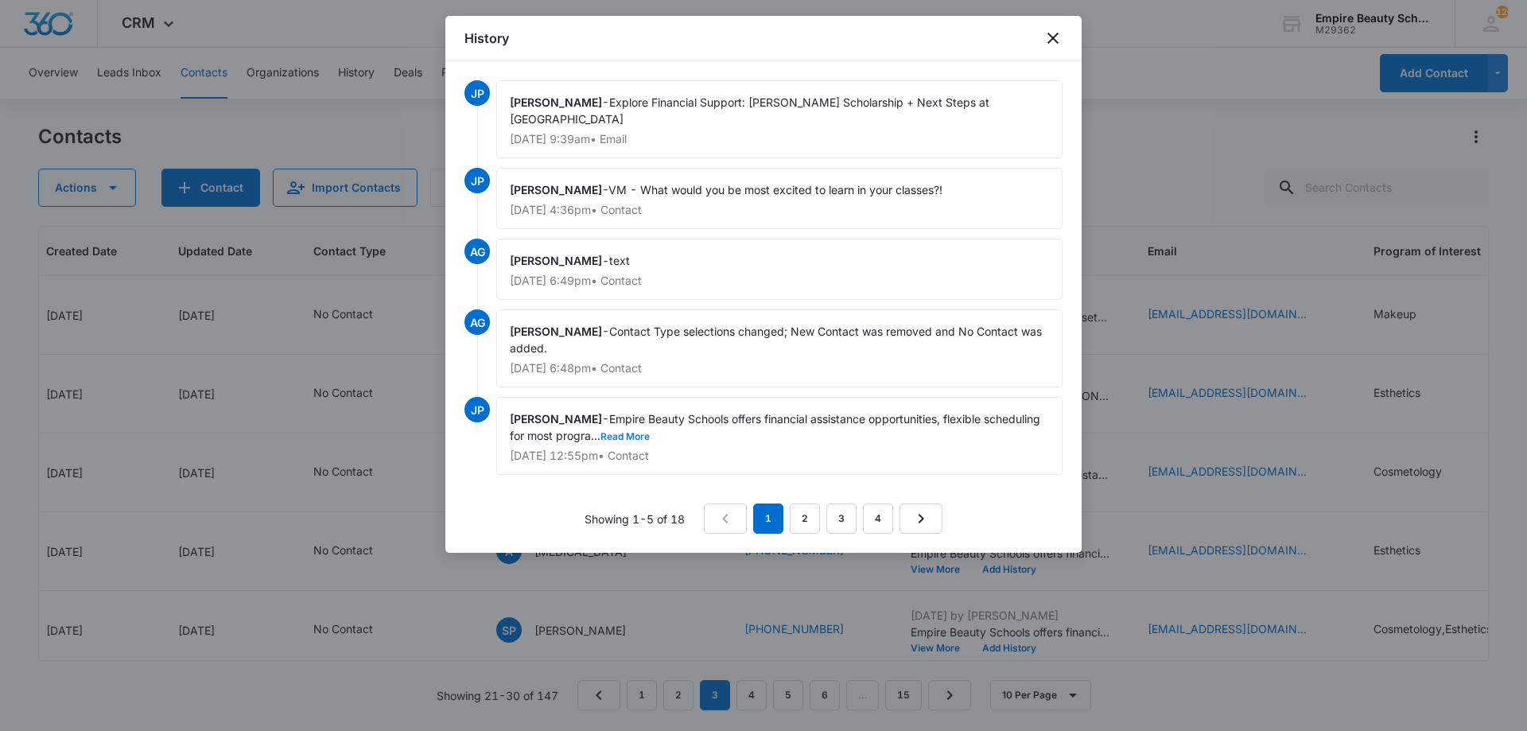
click at [650, 439] on button "Read More" at bounding box center [625, 437] width 49 height 10
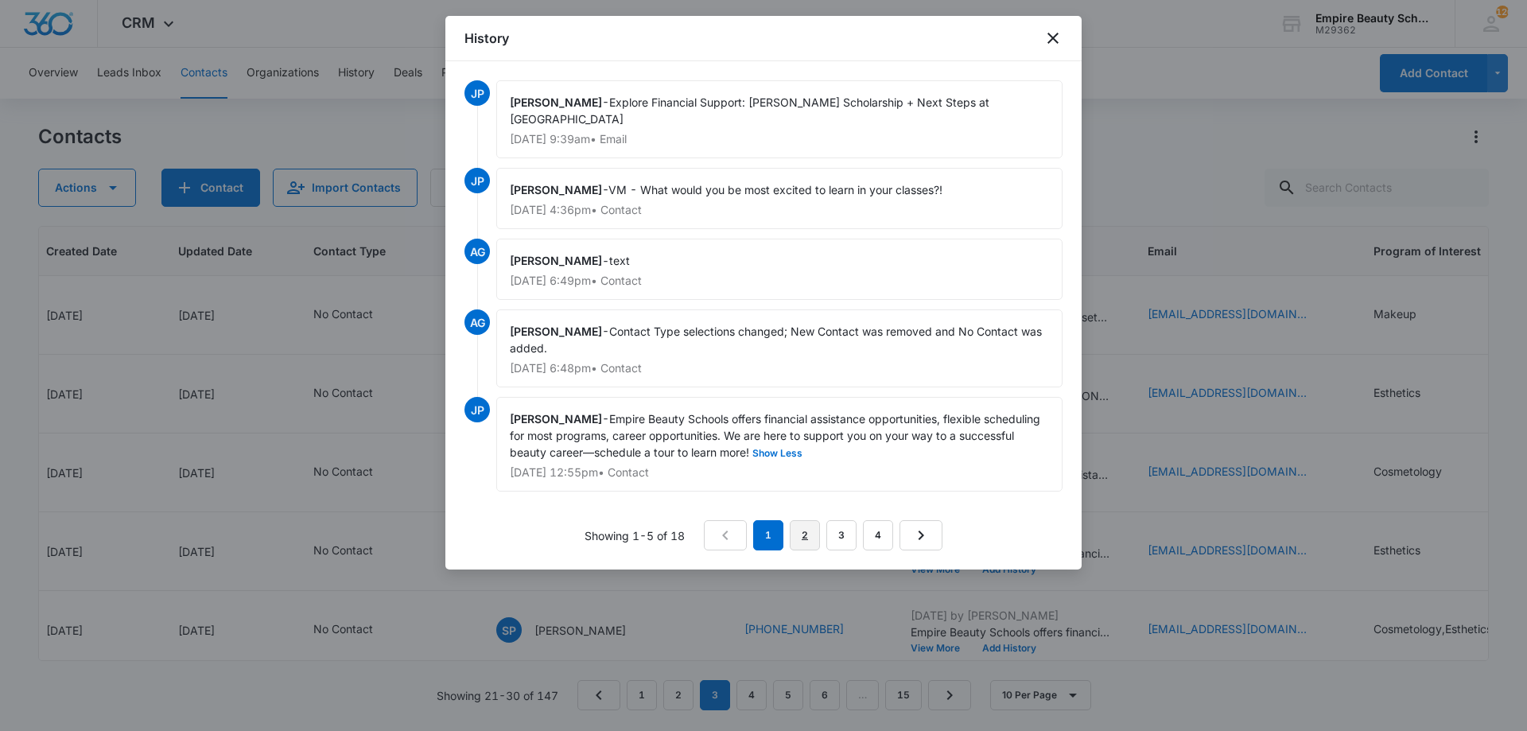
click at [803, 520] on link "2" at bounding box center [805, 535] width 30 height 30
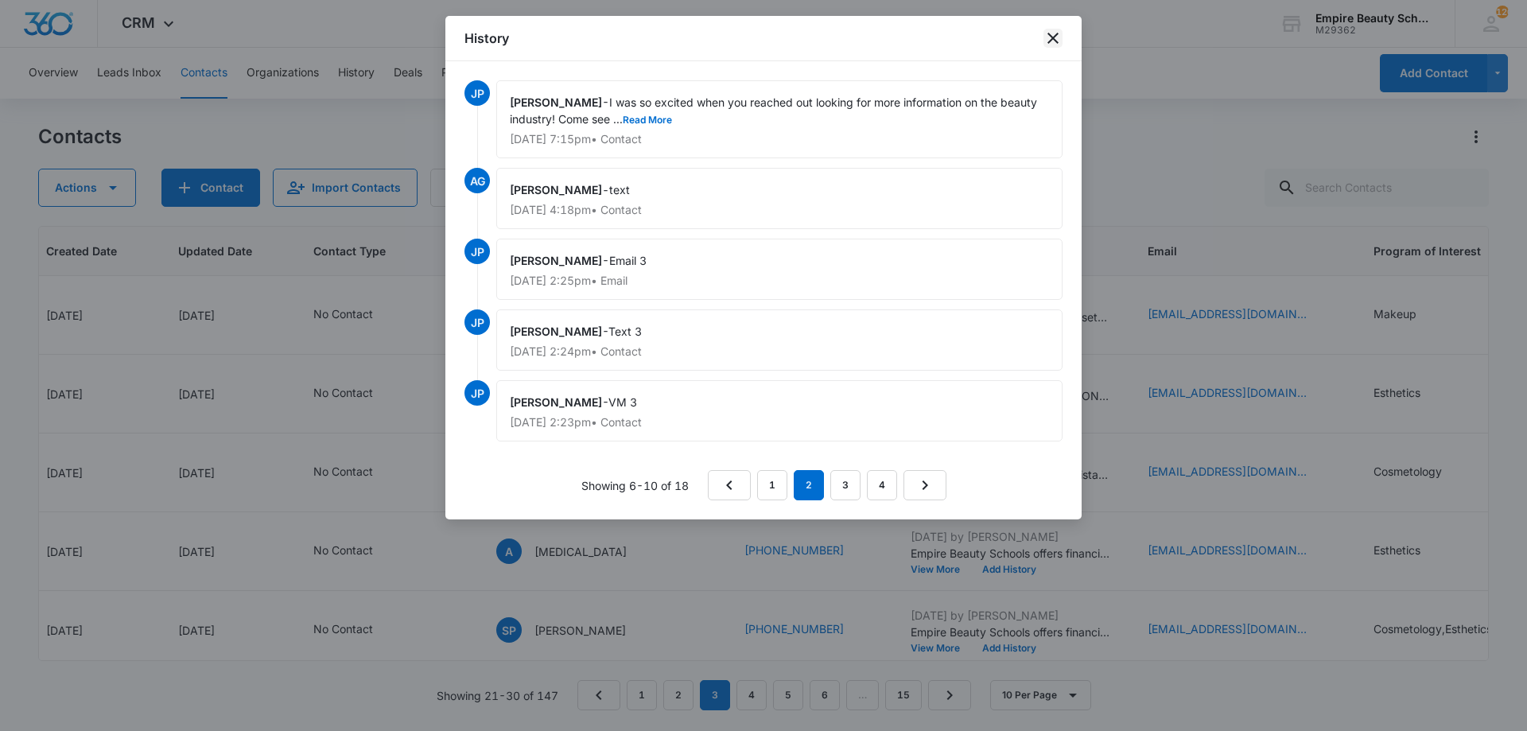
click at [1060, 41] on icon "close" at bounding box center [1053, 38] width 19 height 19
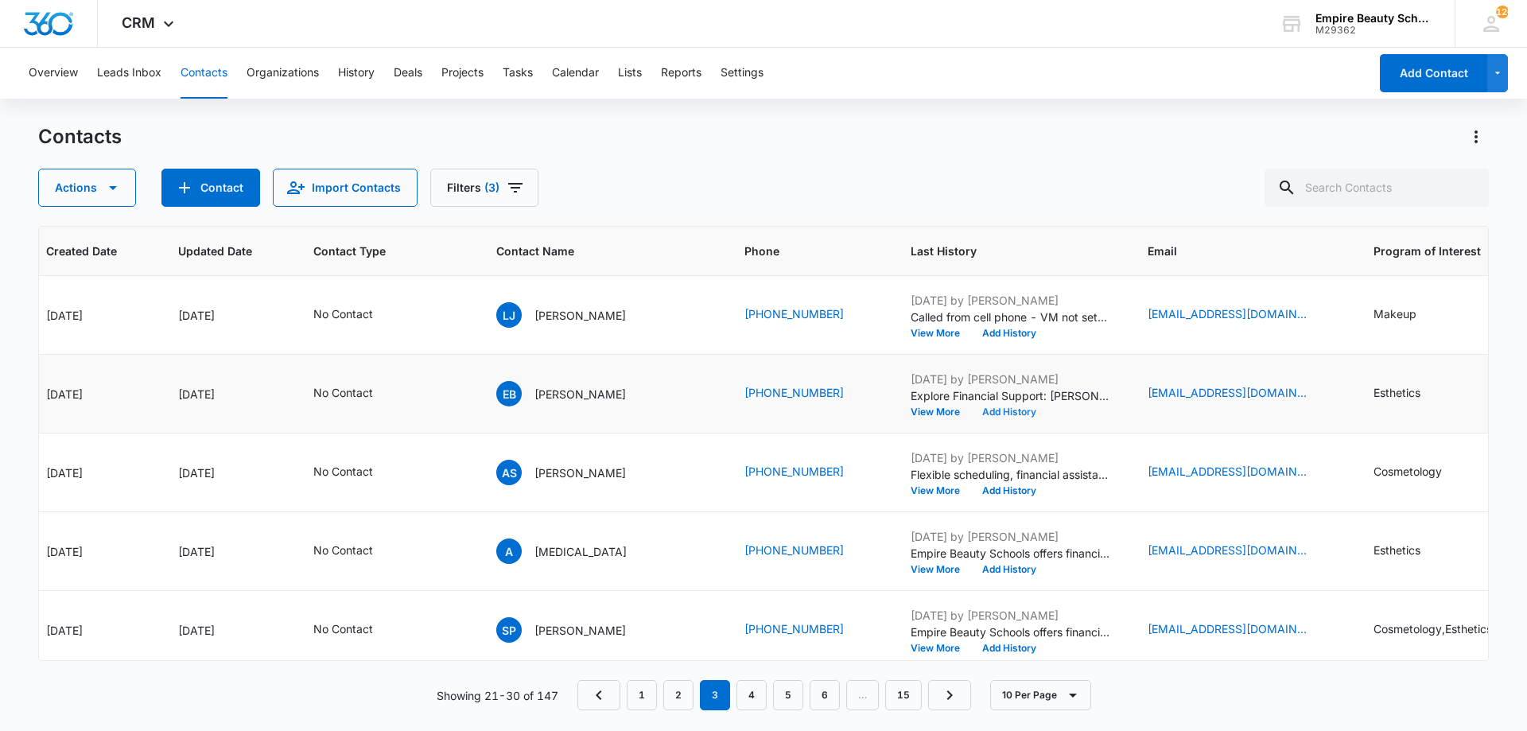
click at [971, 413] on button "Add History" at bounding box center [1009, 412] width 76 height 10
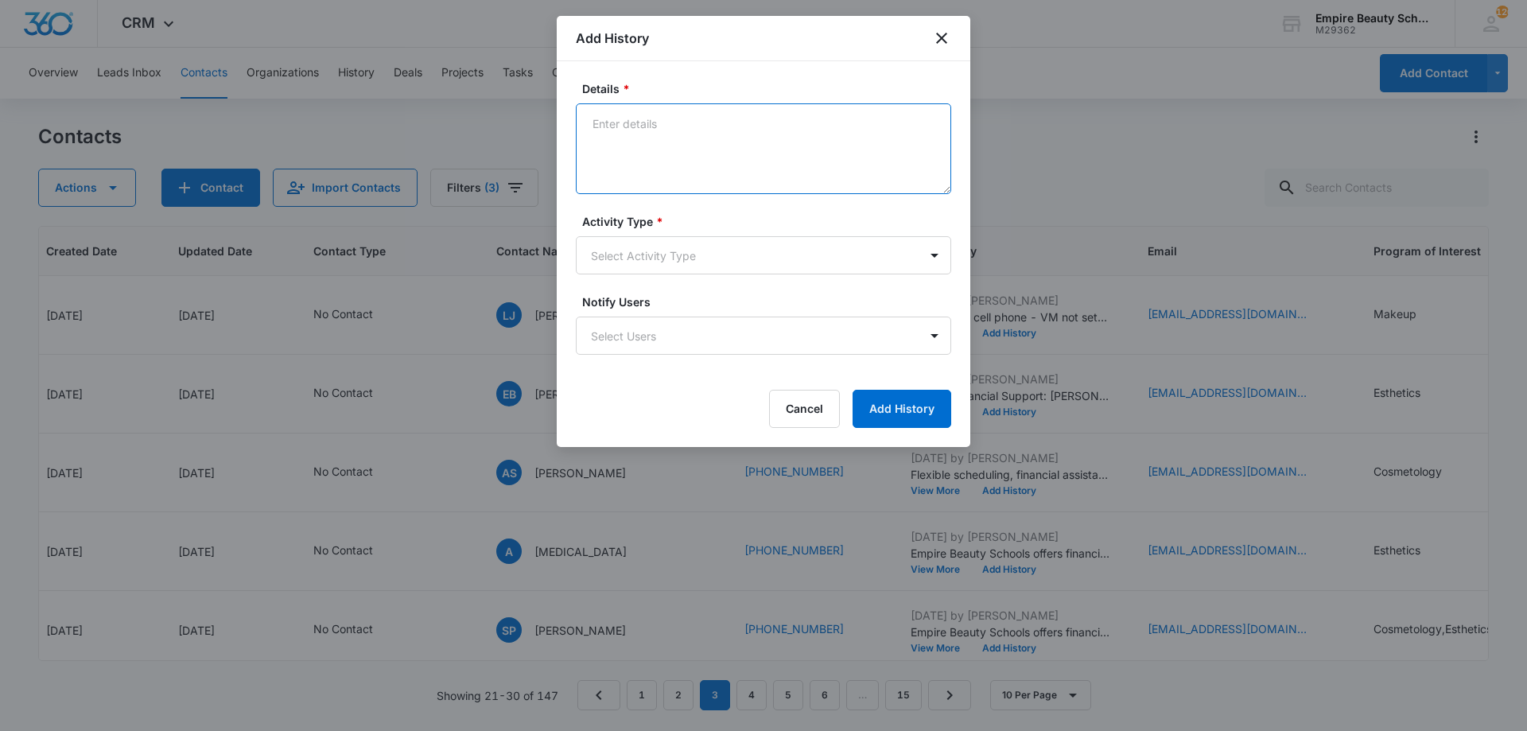
paste textarea "VM from cell phone - Reaching out as we haven't had the chance to connect yet -…"
type textarea "VM from cell phone - Reaching out as we haven't had the chance to connect yet -…"
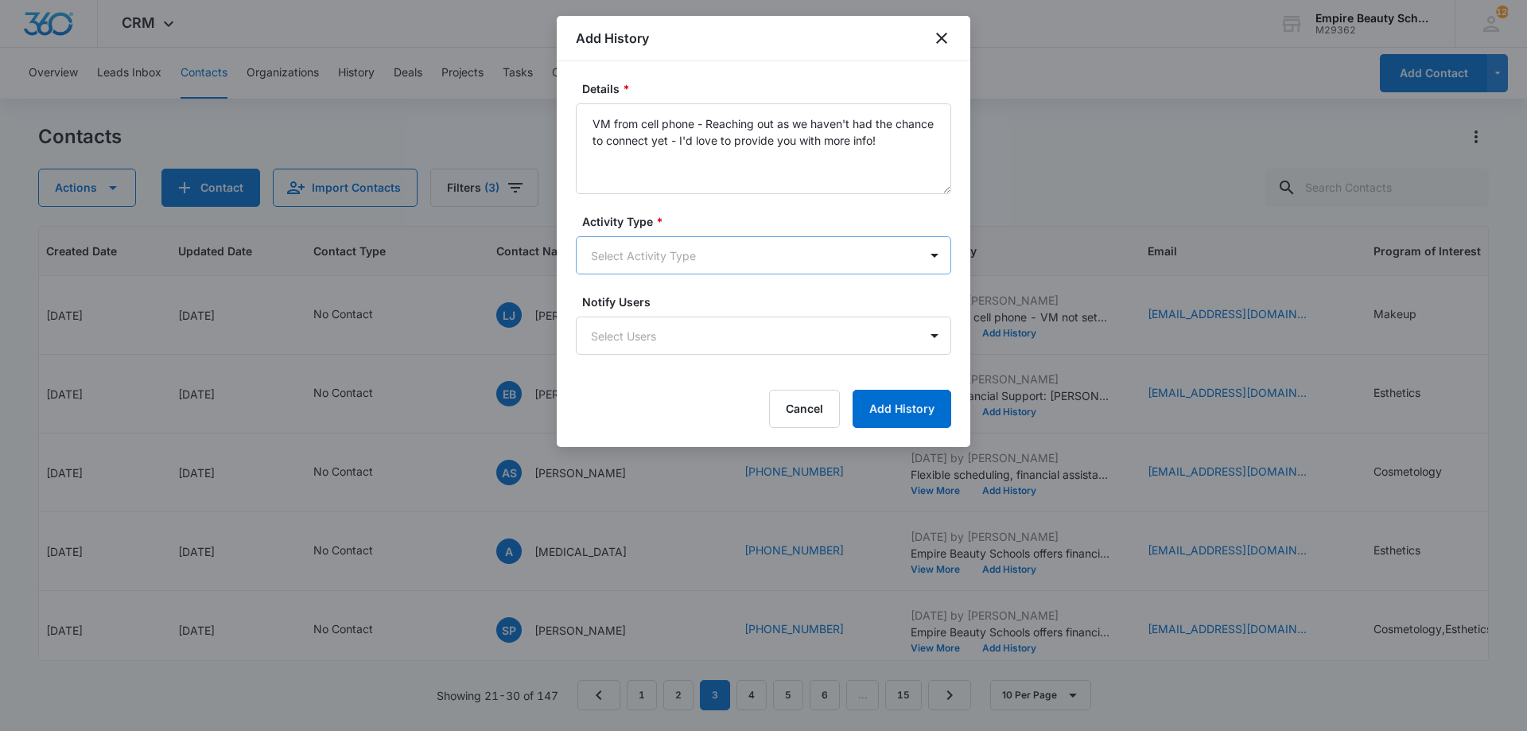
click at [834, 253] on body "CRM Apps Forms CRM Email Shop Payments POS Files Brand Settings Empire Beauty S…" at bounding box center [763, 365] width 1527 height 731
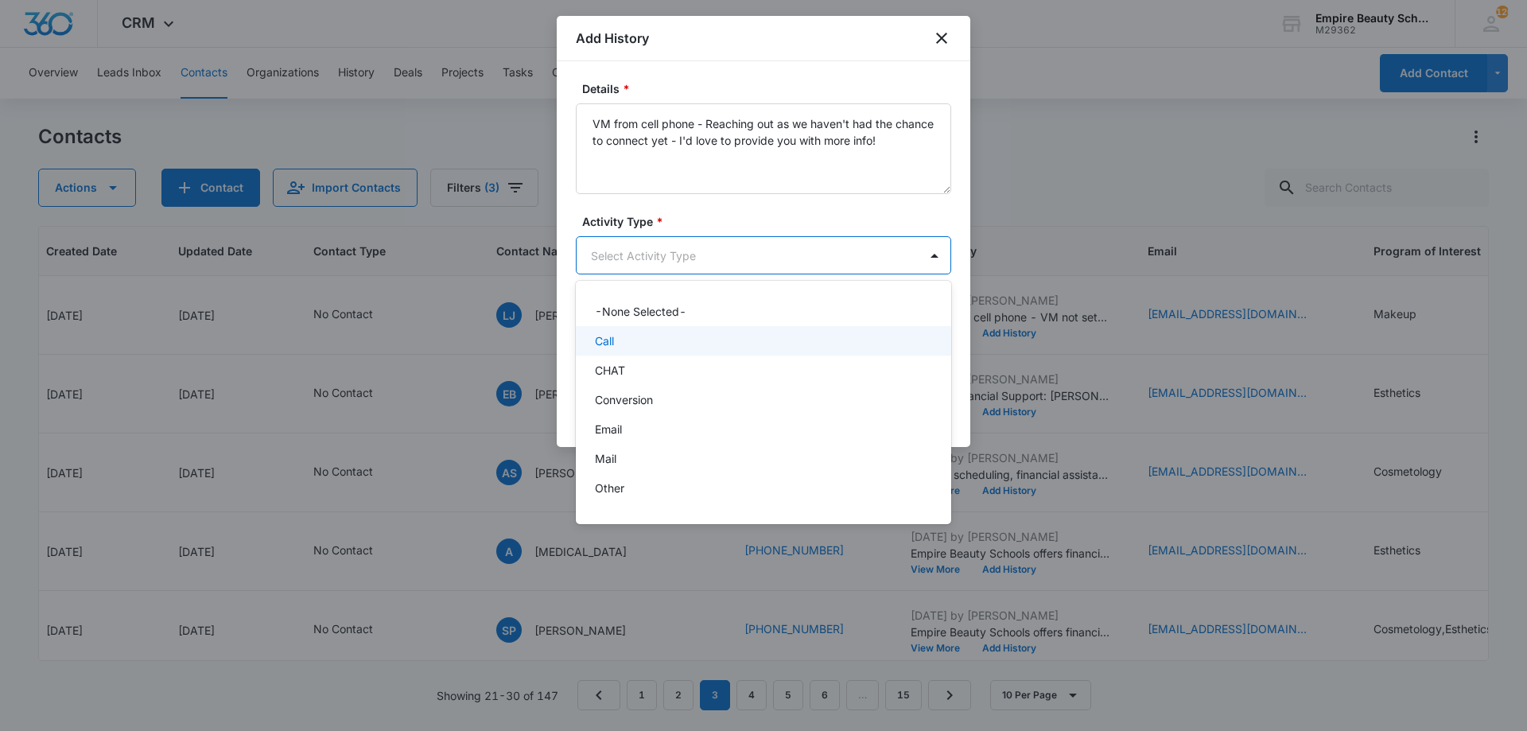
click at [667, 328] on div "Call" at bounding box center [763, 340] width 375 height 29
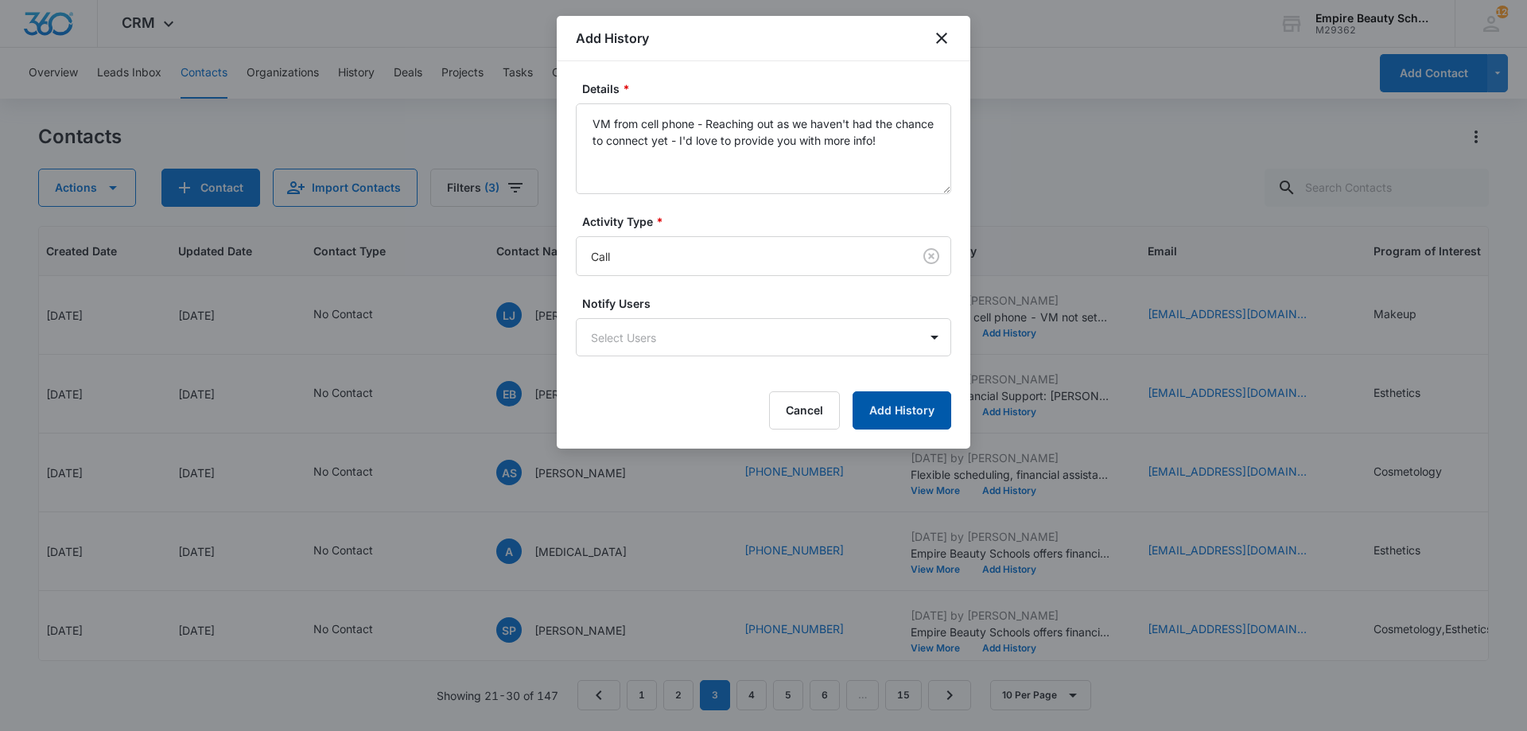
click at [873, 414] on button "Add History" at bounding box center [902, 410] width 99 height 38
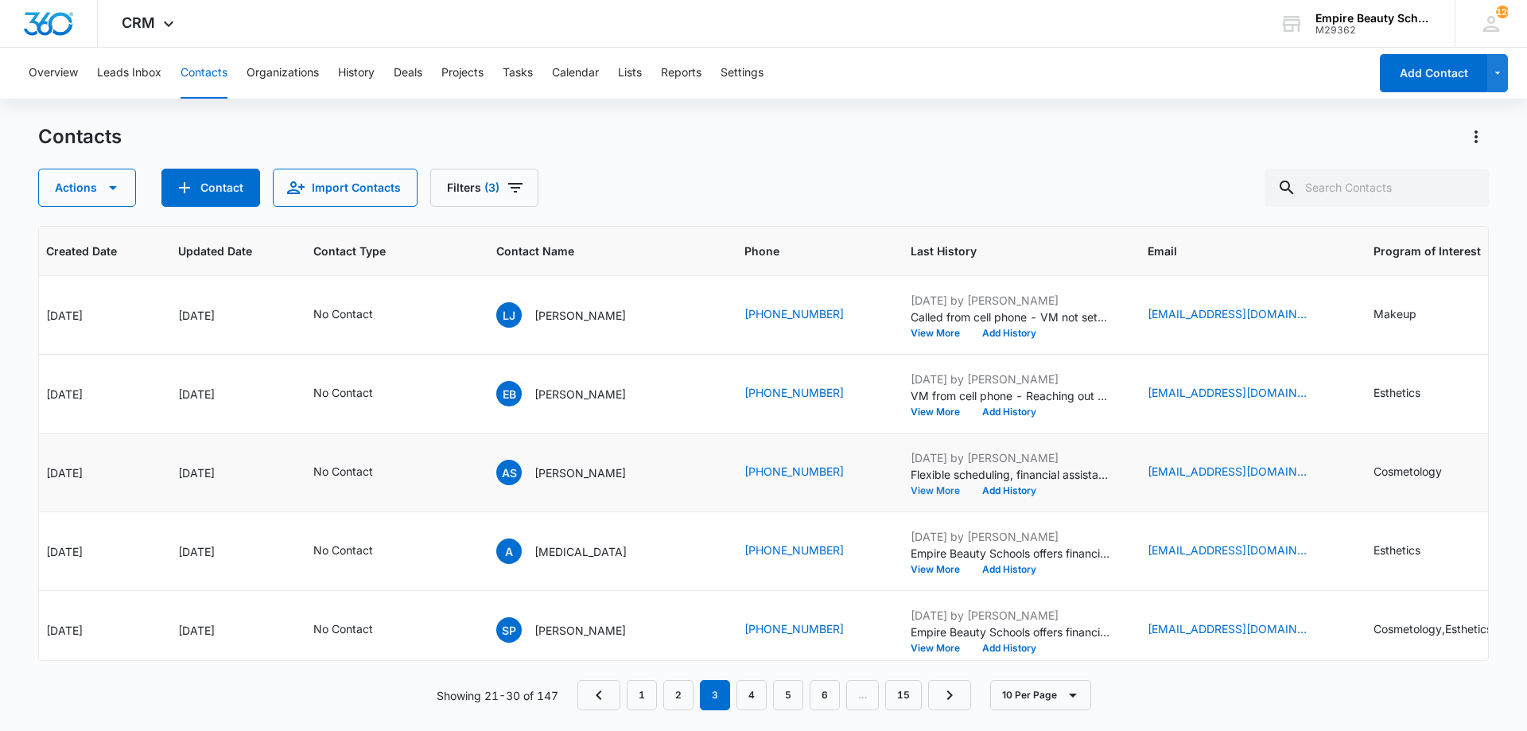
click at [915, 492] on button "View More" at bounding box center [941, 491] width 60 height 10
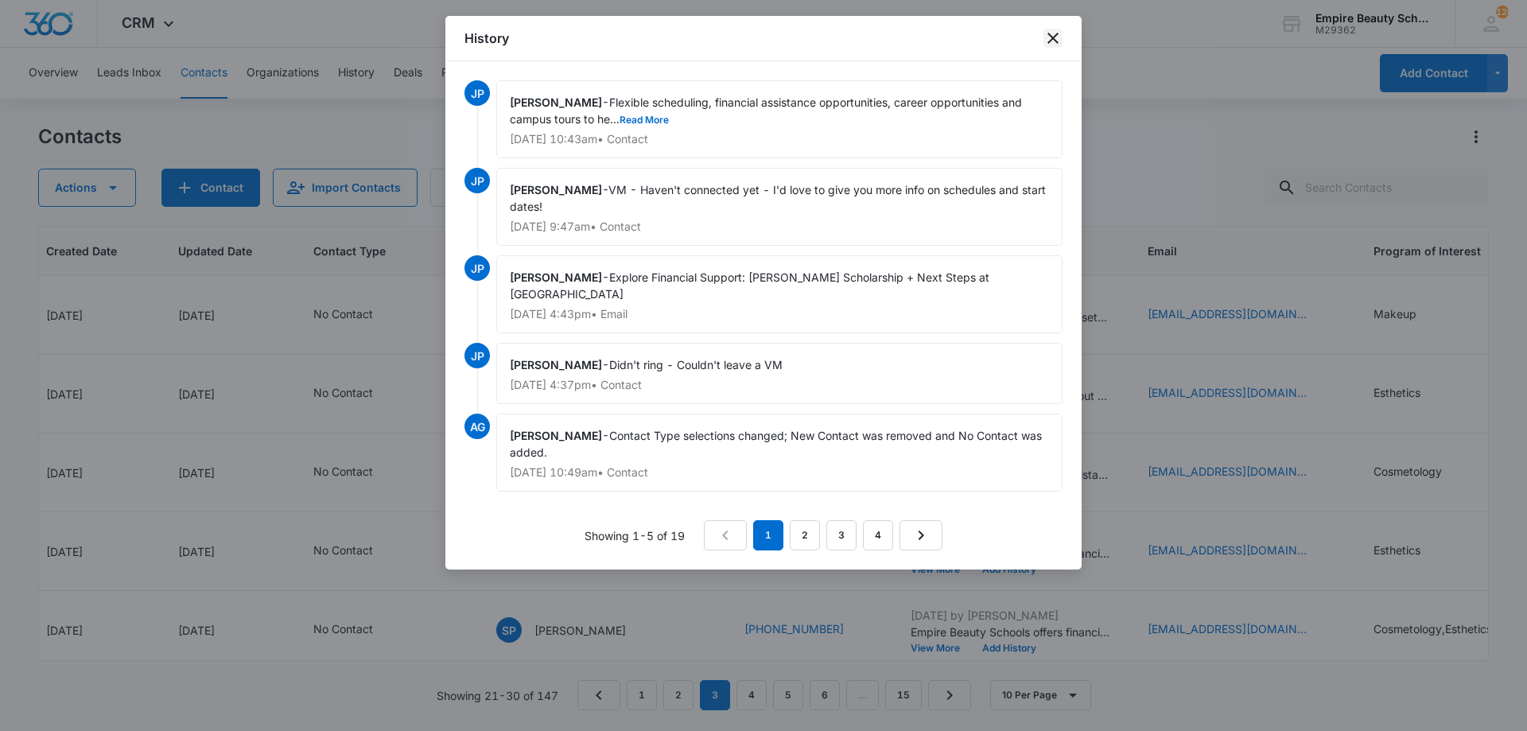
drag, startPoint x: 1057, startPoint y: 35, endPoint x: 1028, endPoint y: 58, distance: 37.4
click at [1056, 35] on icon "close" at bounding box center [1053, 38] width 11 height 11
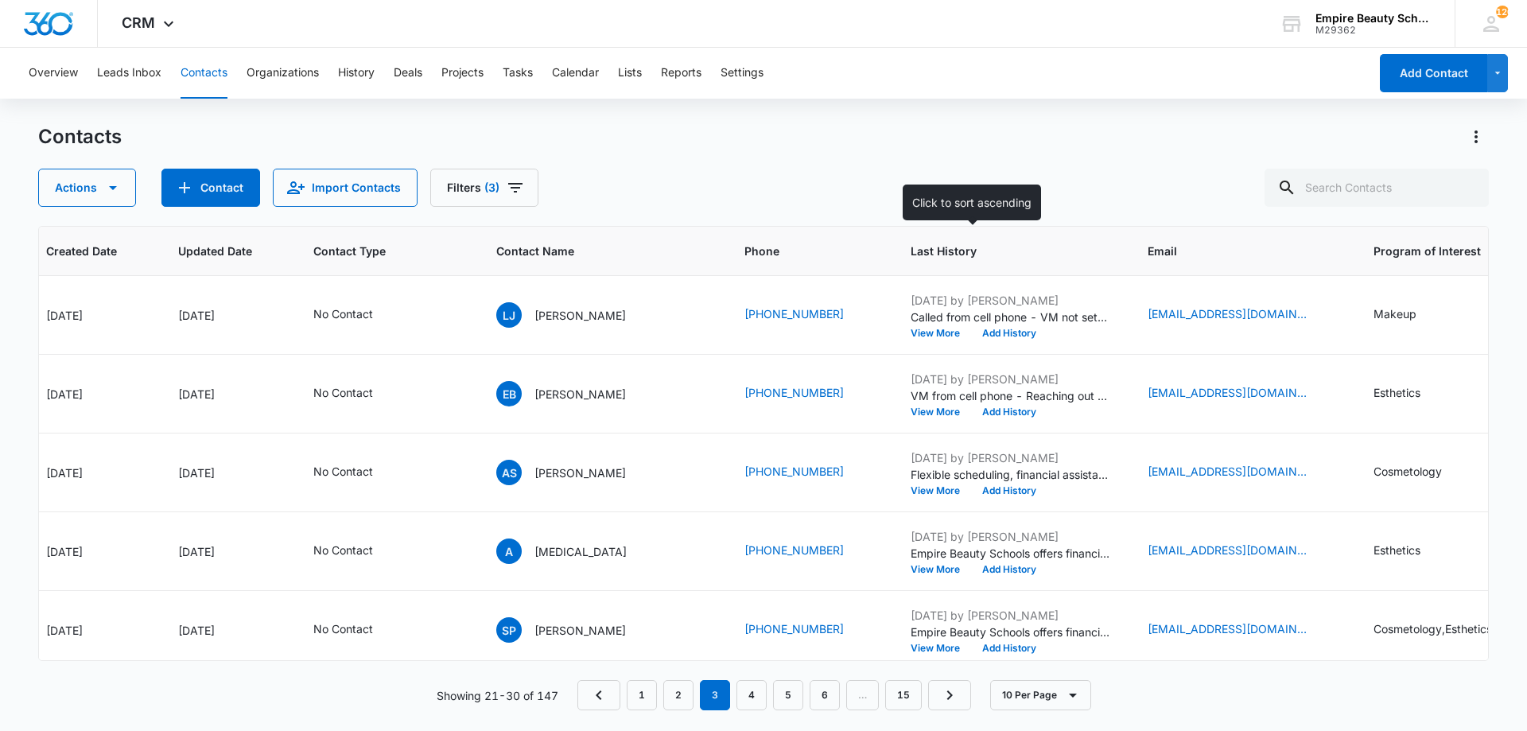
click at [974, 255] on span "Last History" at bounding box center [999, 251] width 176 height 17
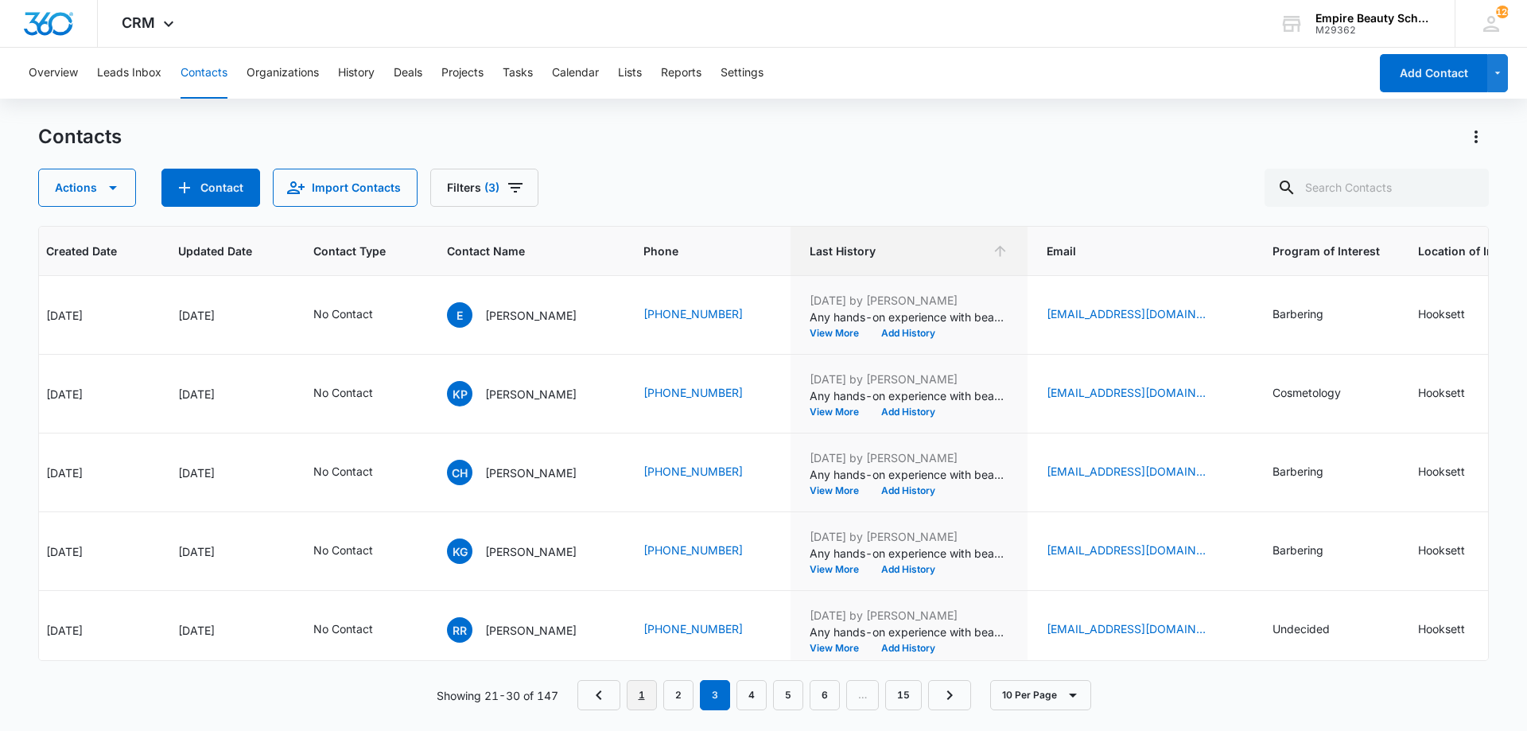
click at [639, 699] on link "1" at bounding box center [642, 695] width 30 height 30
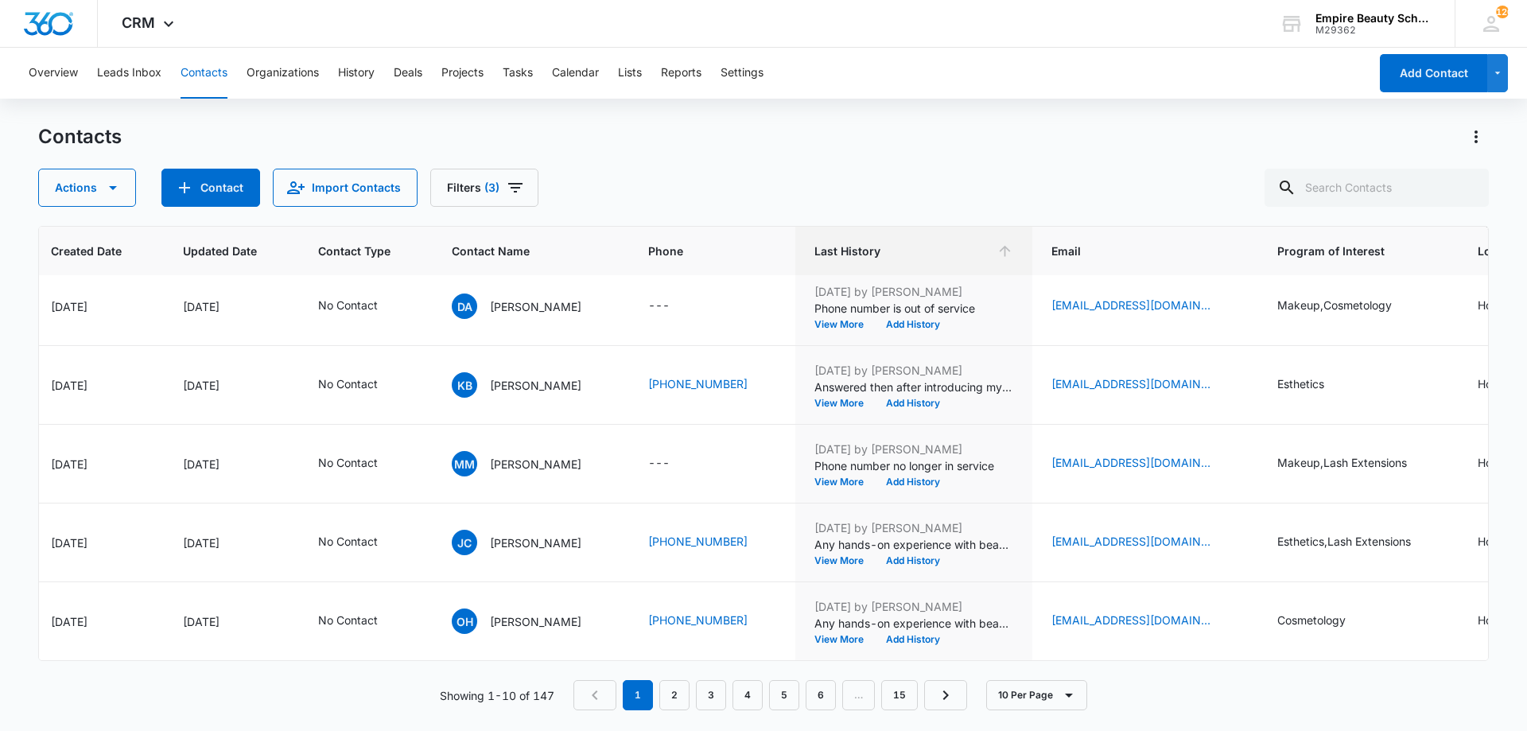
scroll to position [414, 225]
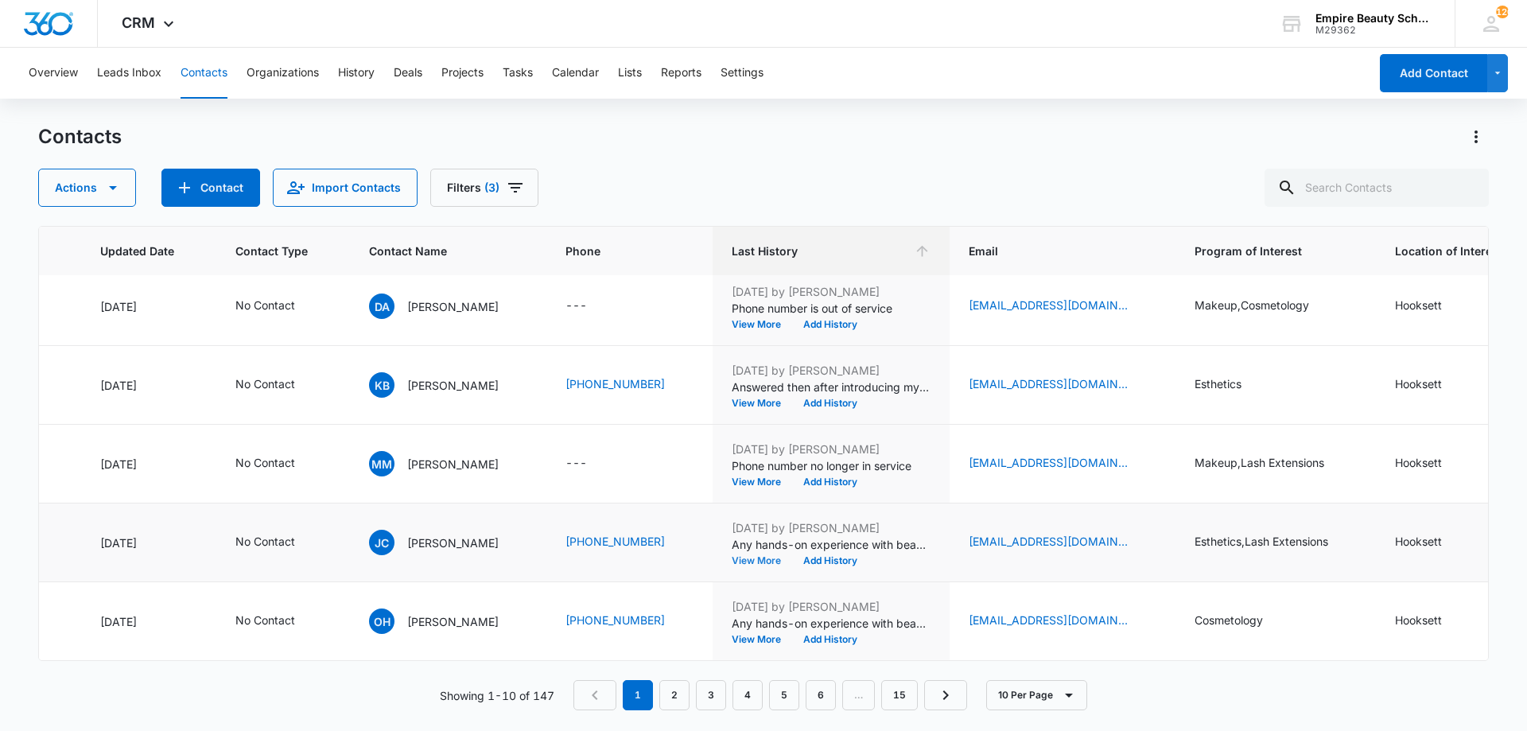
click at [792, 556] on button "View More" at bounding box center [762, 561] width 60 height 10
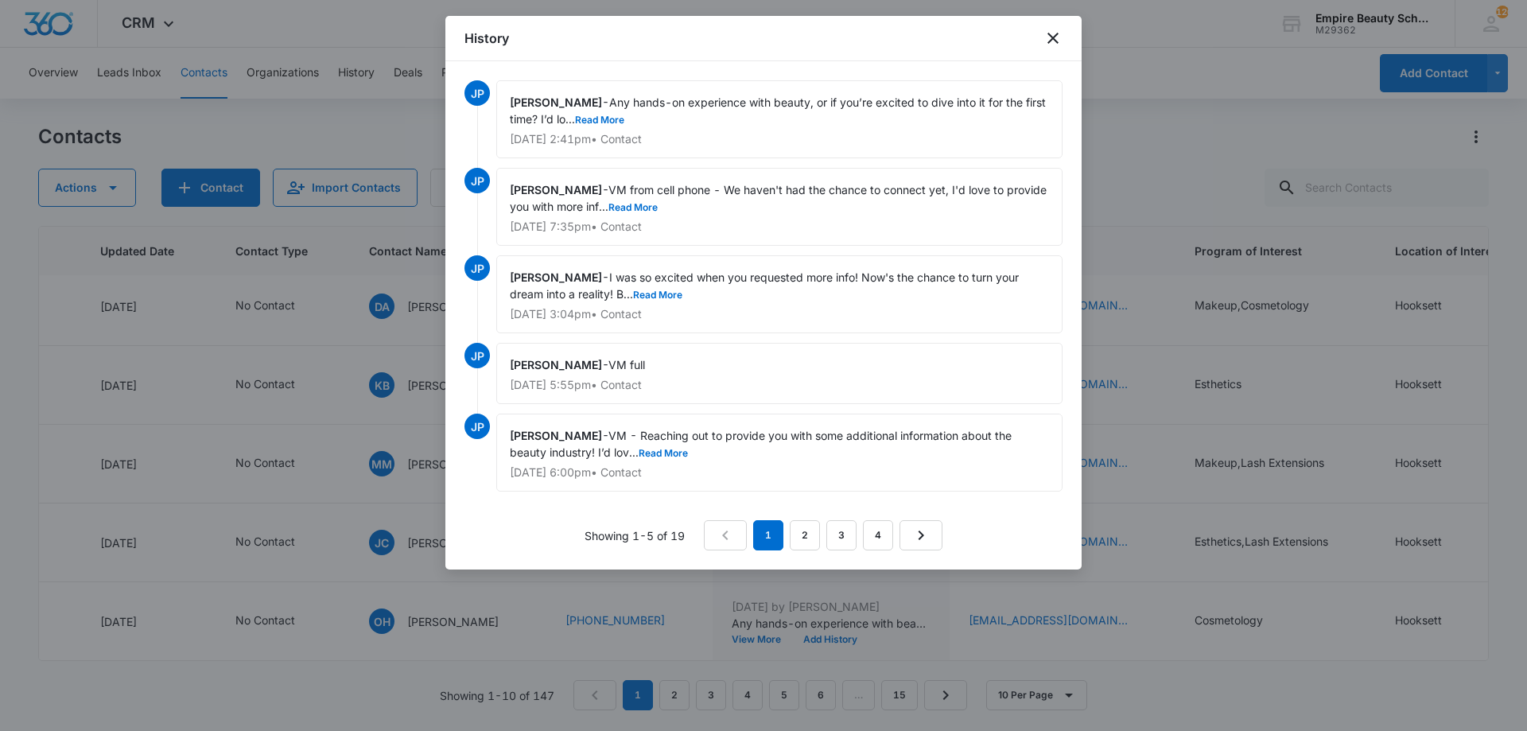
click at [679, 199] on div "Jess Peltonovich - VM from cell phone - We haven't had the chance to connect ye…" at bounding box center [779, 207] width 566 height 78
click at [658, 205] on button "Read More" at bounding box center [633, 208] width 49 height 10
click at [1059, 44] on icon "close" at bounding box center [1053, 38] width 19 height 19
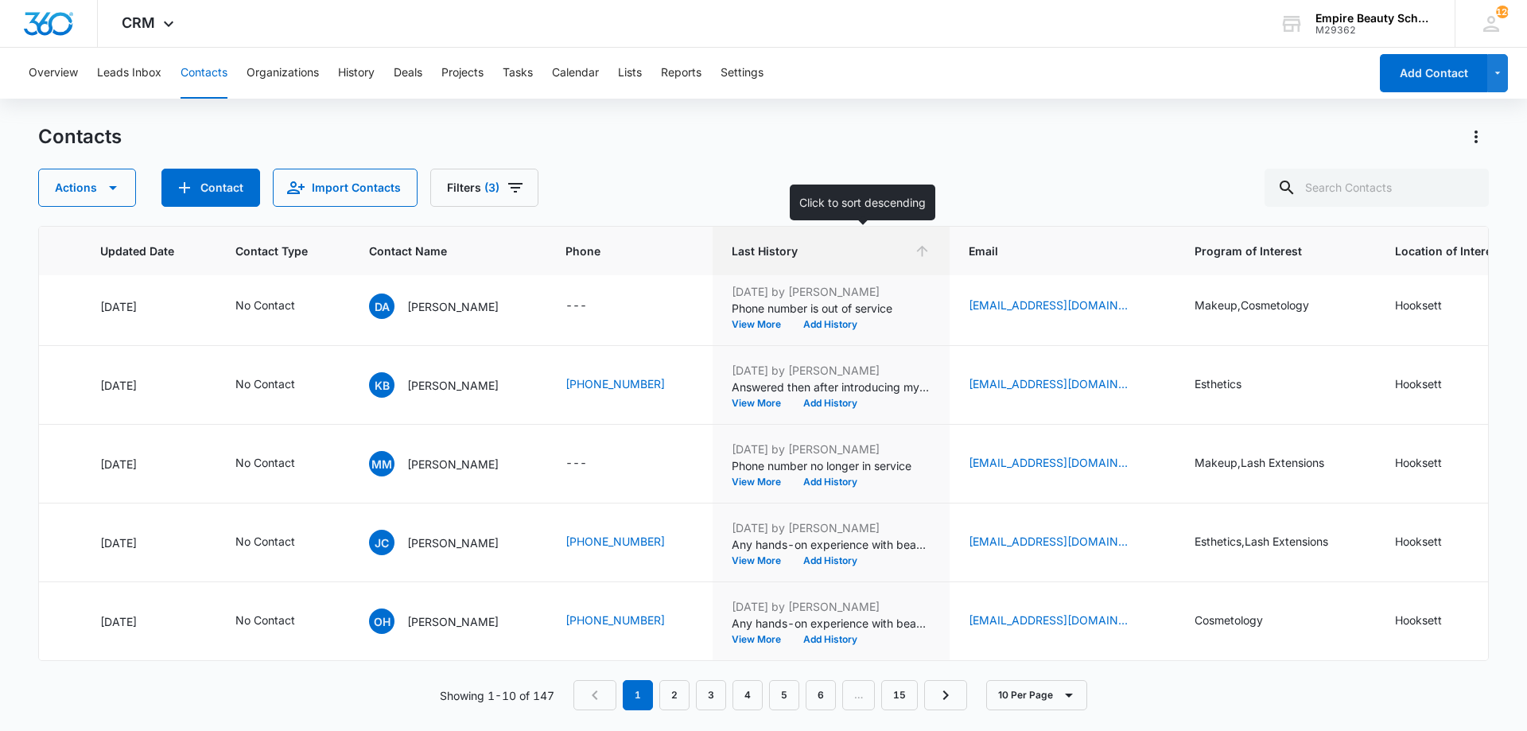
click at [862, 246] on span "Last History" at bounding box center [820, 251] width 176 height 17
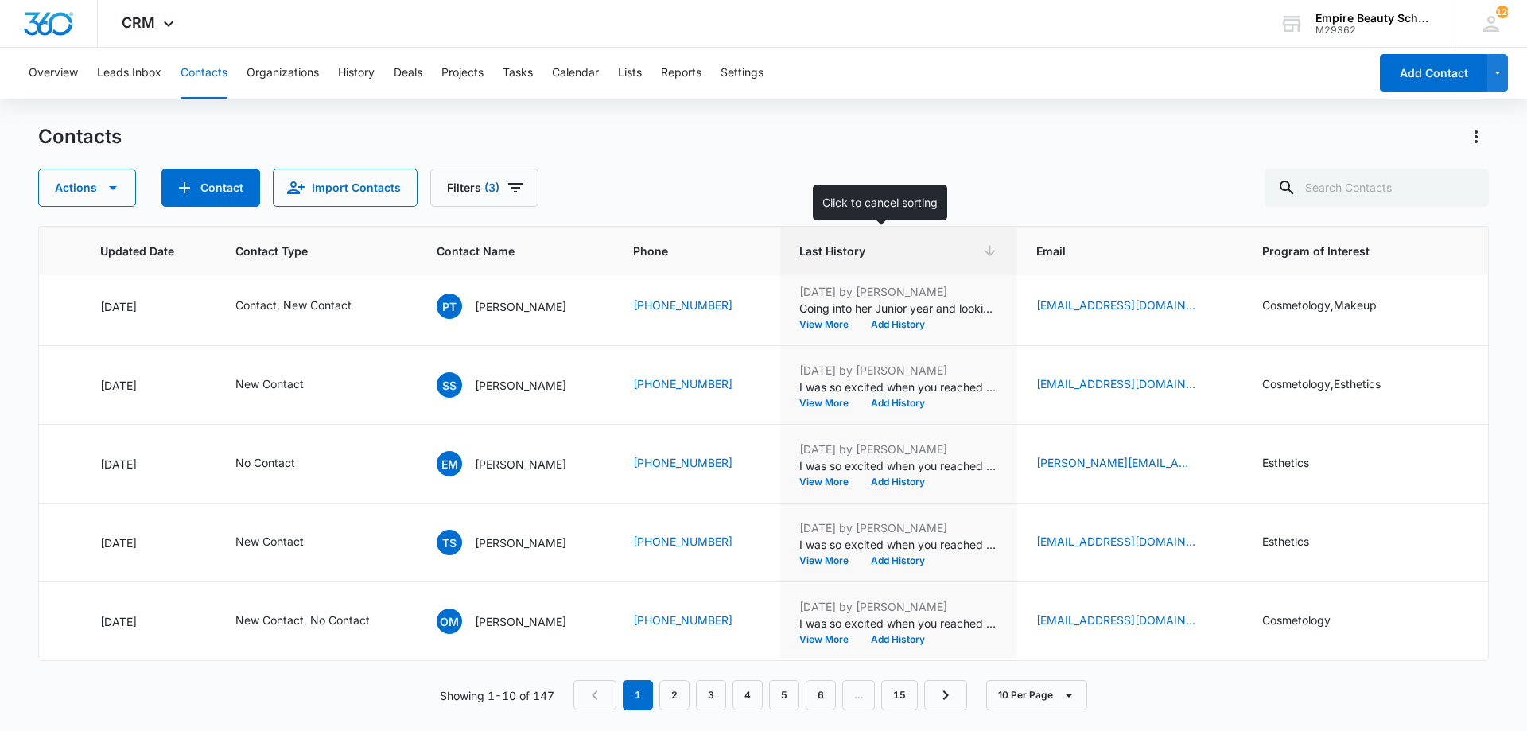
scroll to position [0, 225]
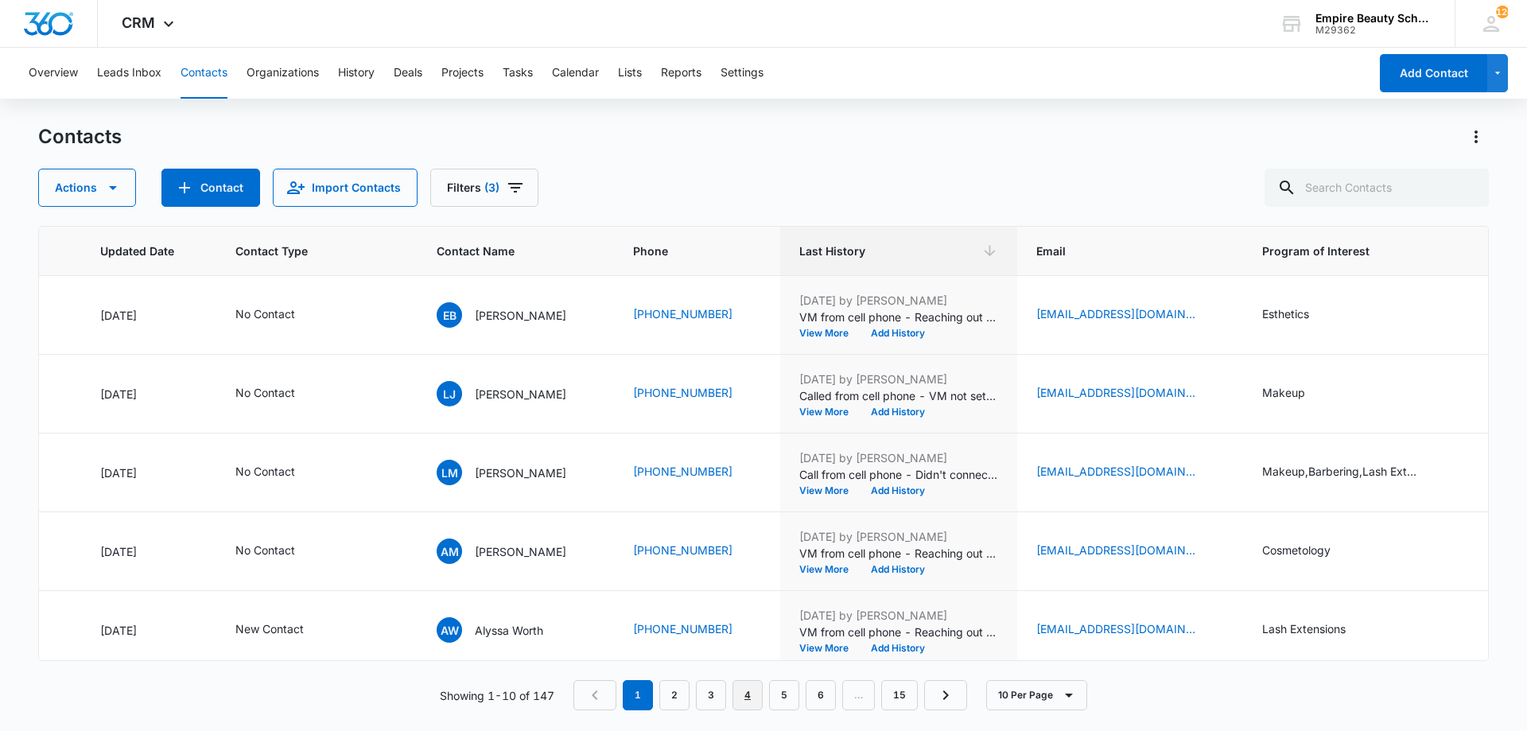
click at [757, 697] on link "4" at bounding box center [748, 695] width 30 height 30
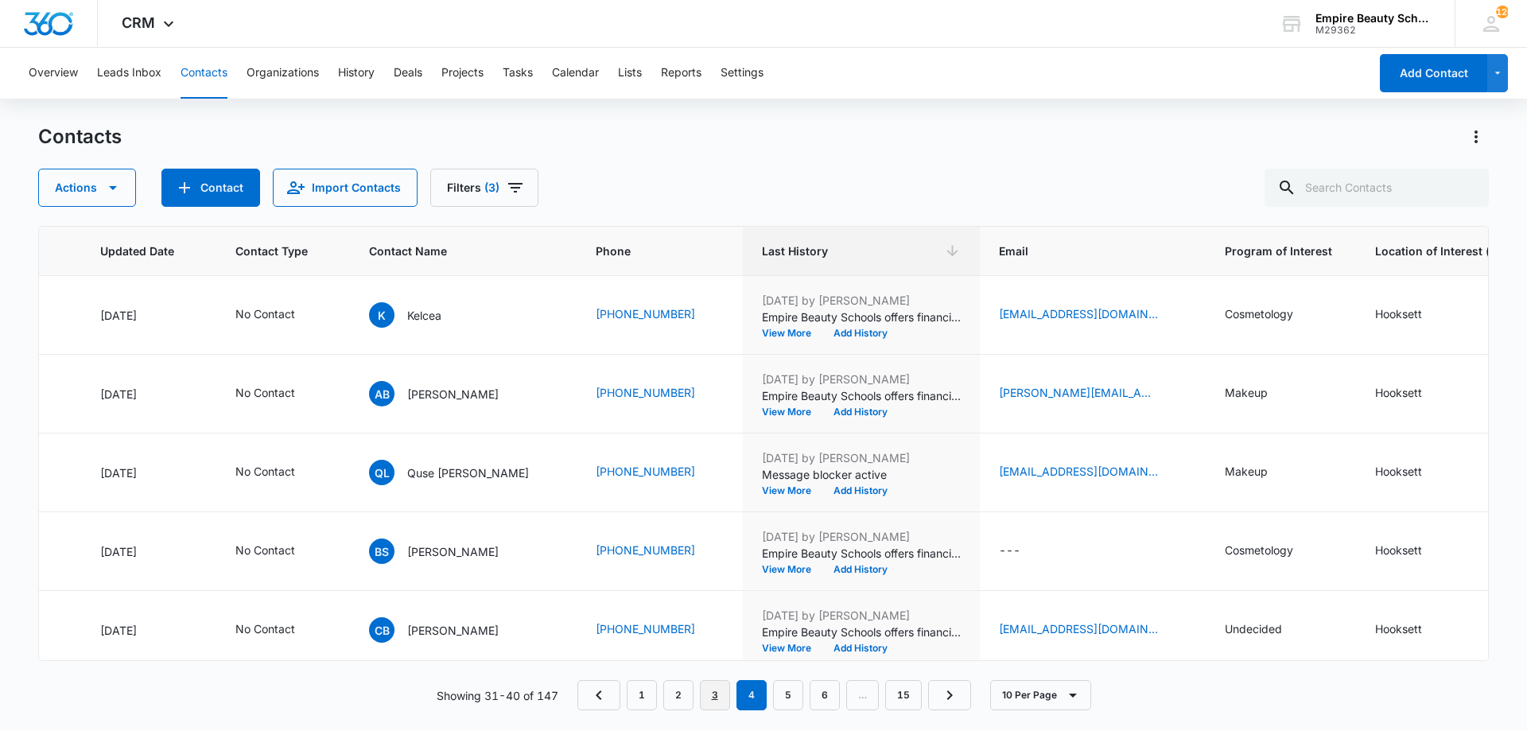
click at [717, 689] on link "3" at bounding box center [715, 695] width 30 height 30
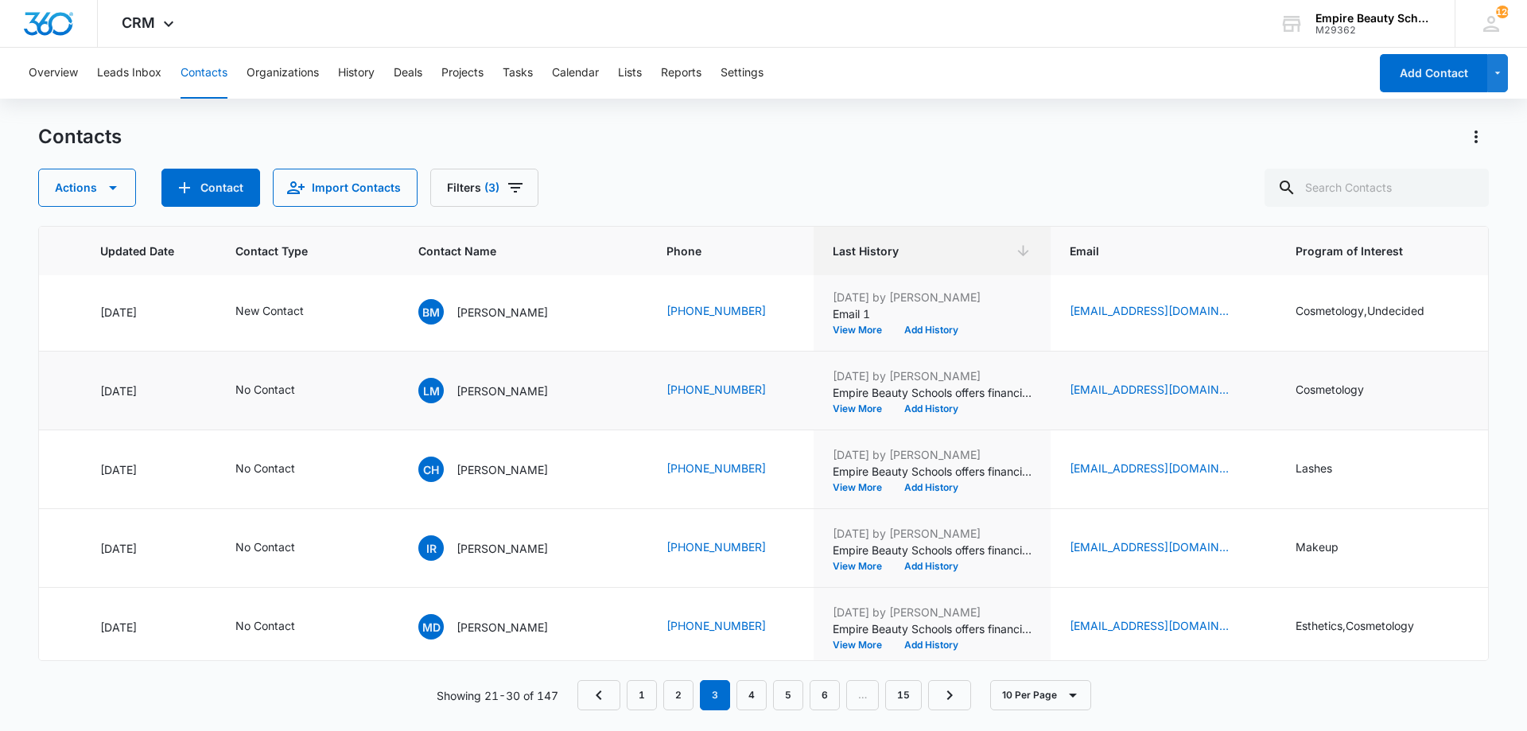
scroll to position [160, 225]
click at [833, 409] on button "View More" at bounding box center [863, 410] width 60 height 10
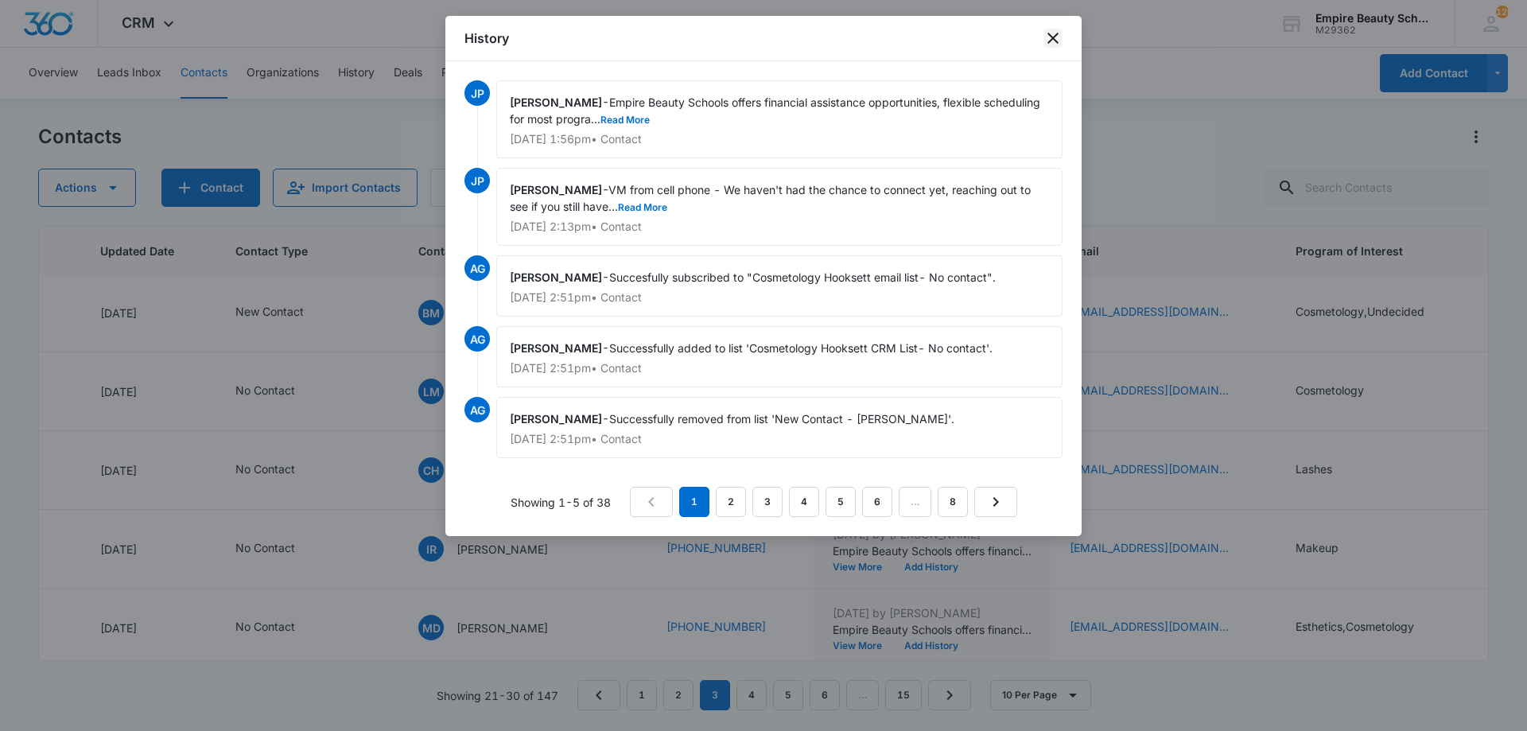
click at [1052, 33] on icon "close" at bounding box center [1053, 38] width 19 height 19
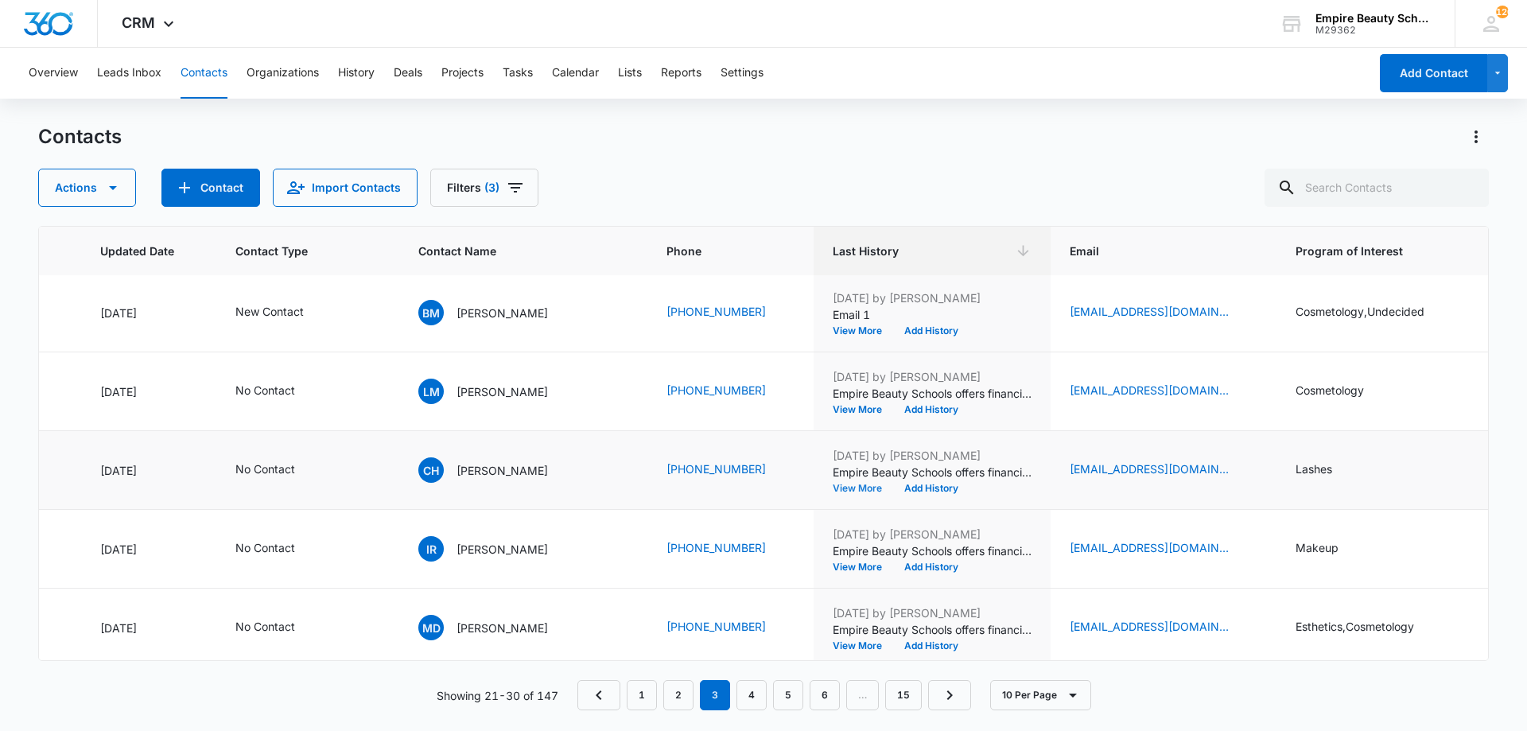
click at [833, 484] on button "View More" at bounding box center [863, 489] width 60 height 10
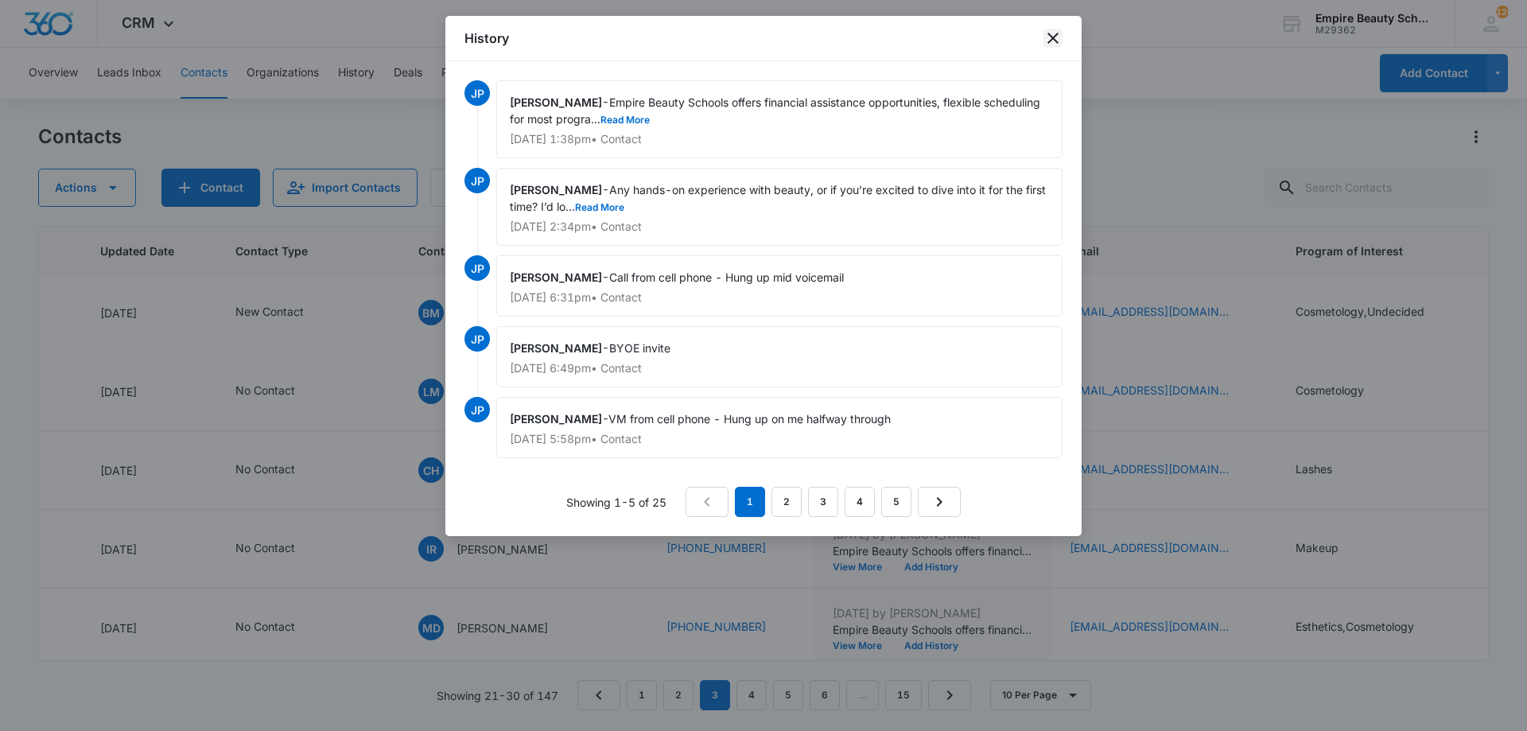
click at [1054, 34] on icon "close" at bounding box center [1053, 38] width 19 height 19
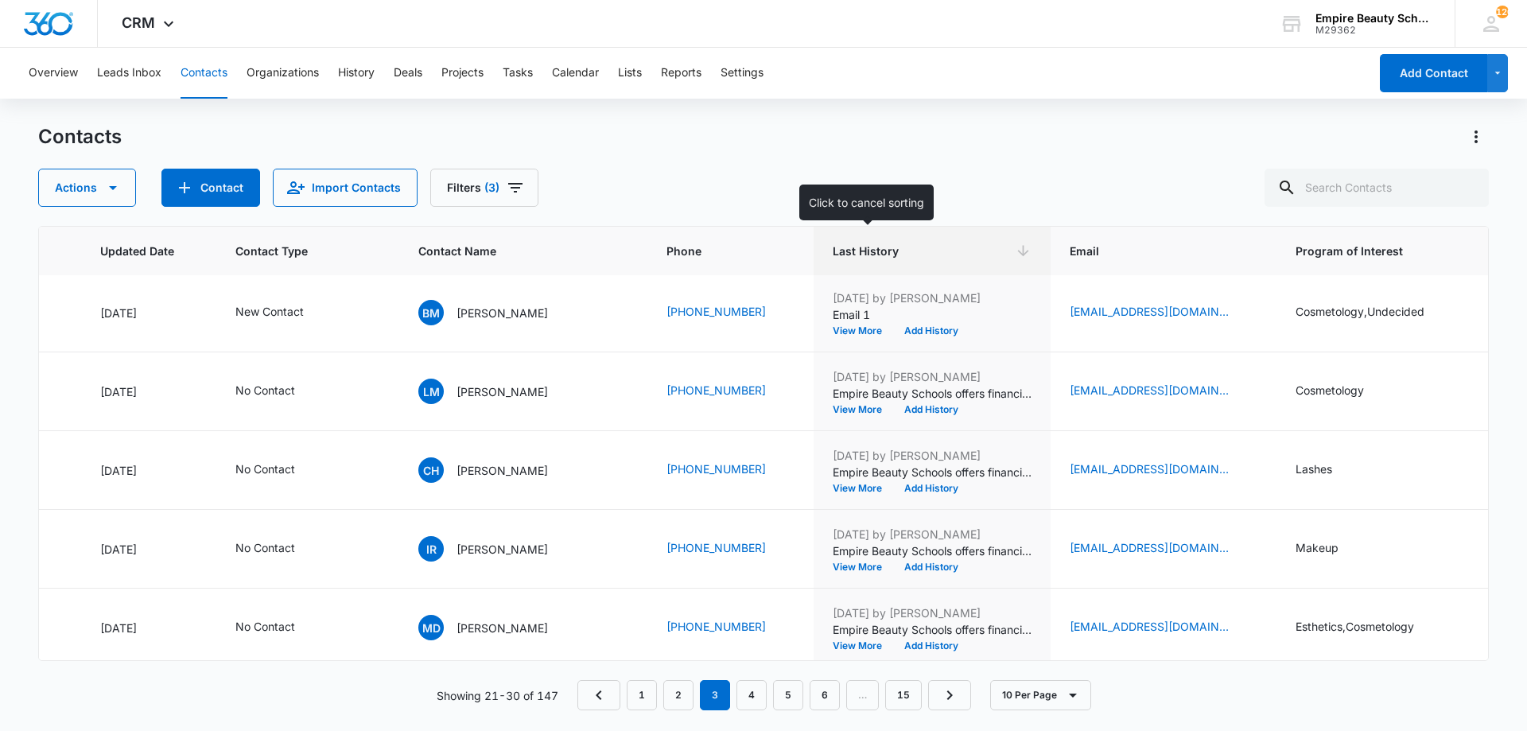
click at [1015, 248] on icon at bounding box center [1023, 251] width 17 height 17
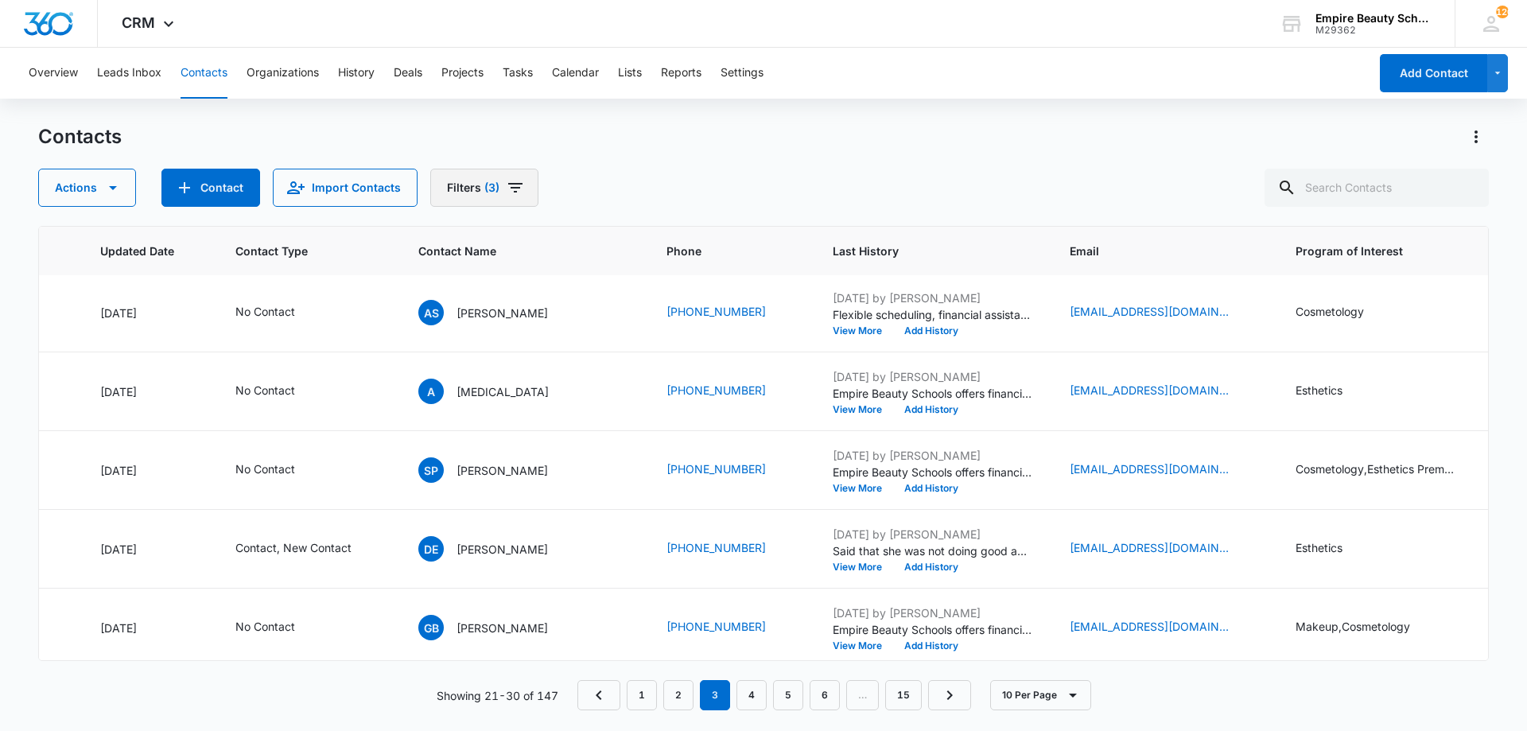
click at [511, 192] on icon "Filters" at bounding box center [515, 188] width 14 height 10
click at [857, 170] on div "Actions Contact Import Contacts Filters (3)" at bounding box center [763, 188] width 1451 height 38
click at [842, 258] on span "Last History" at bounding box center [921, 251] width 176 height 17
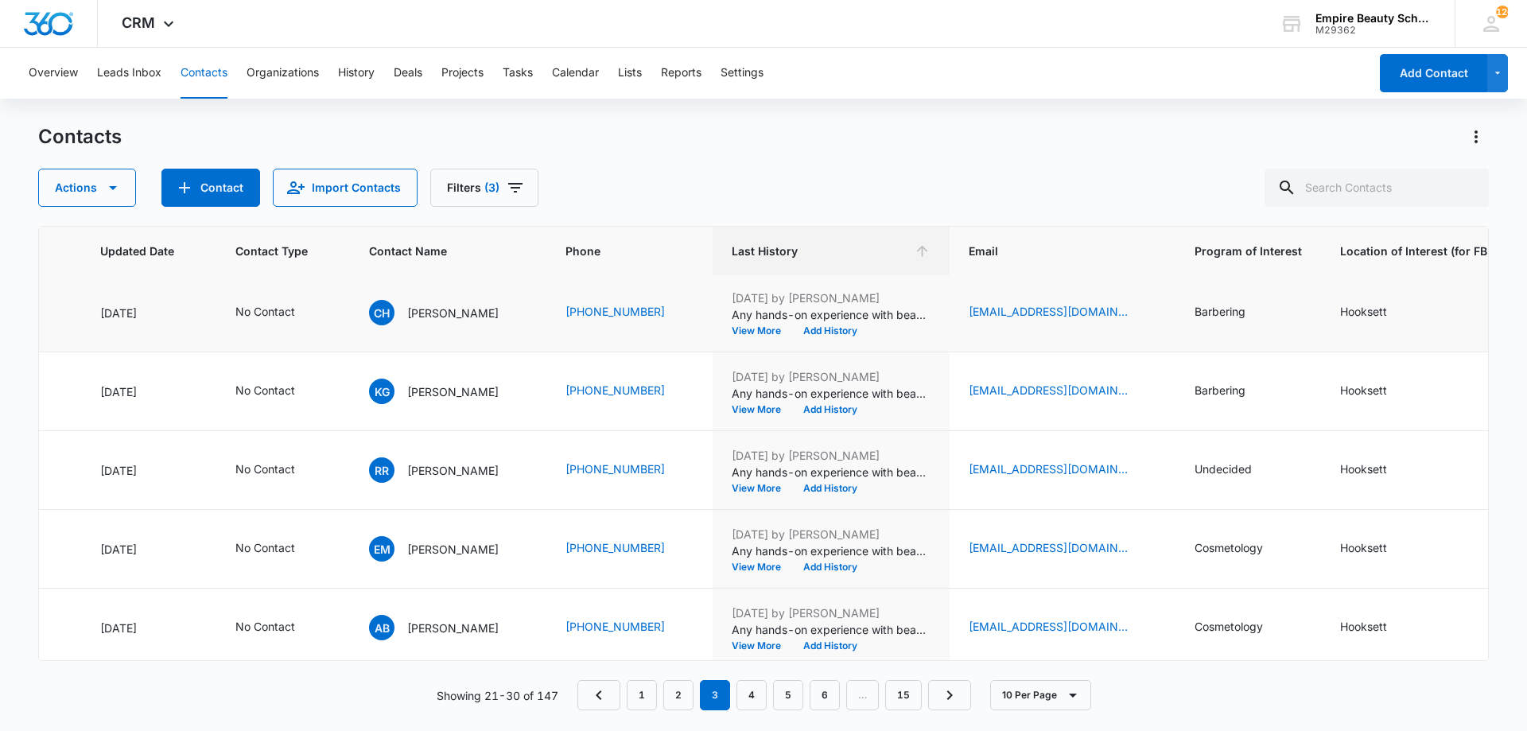
click at [741, 324] on div "Jun 30, 2025 by Jess Peltonovich Any hands-on experience with beauty, or if you…" at bounding box center [831, 313] width 199 height 46
click at [743, 332] on button "View More" at bounding box center [762, 331] width 60 height 10
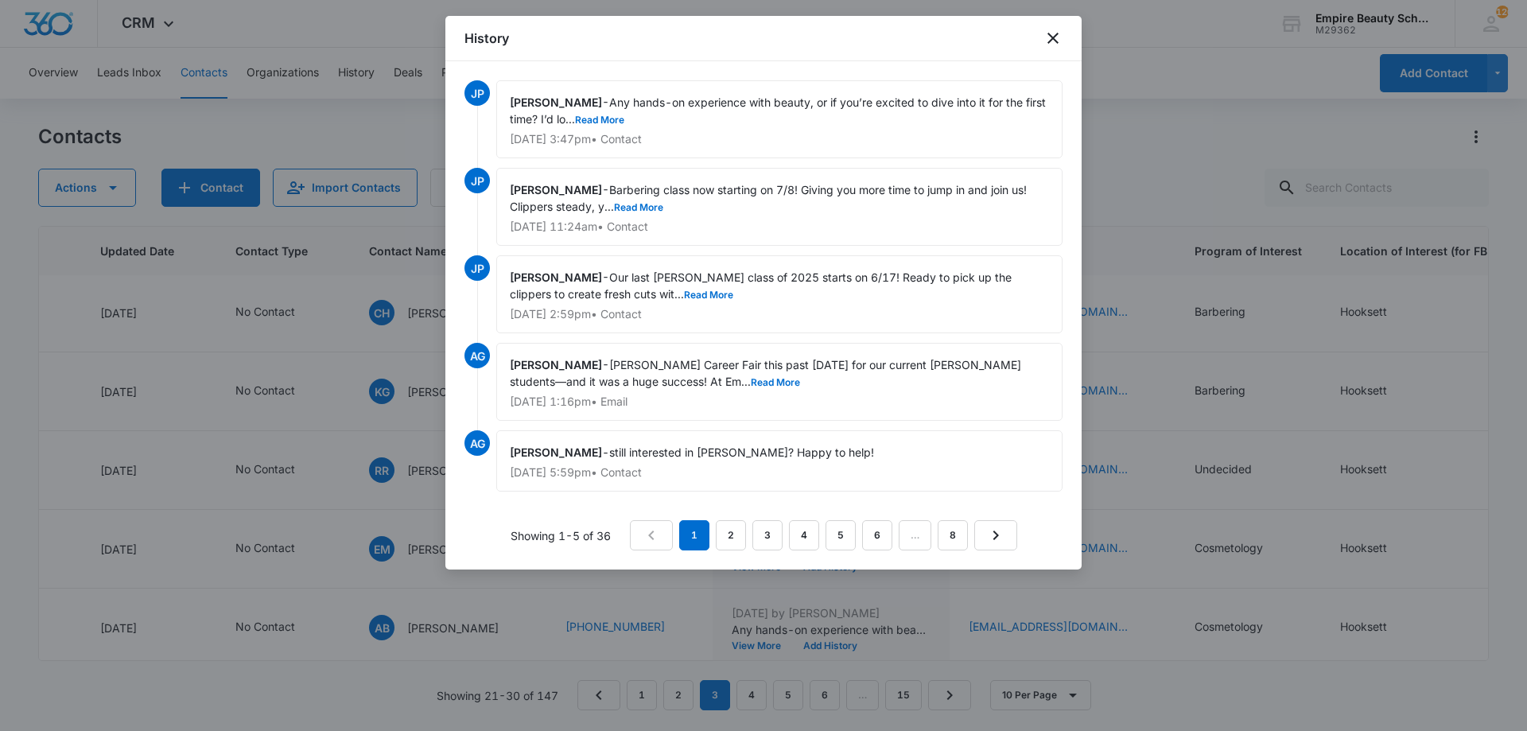
click at [635, 129] on div "Jess Peltonovich - Any hands-on experience with beauty, or if you’re excited to…" at bounding box center [779, 119] width 566 height 78
click at [624, 123] on button "Read More" at bounding box center [599, 120] width 49 height 10
click at [1053, 35] on icon "close" at bounding box center [1053, 38] width 19 height 19
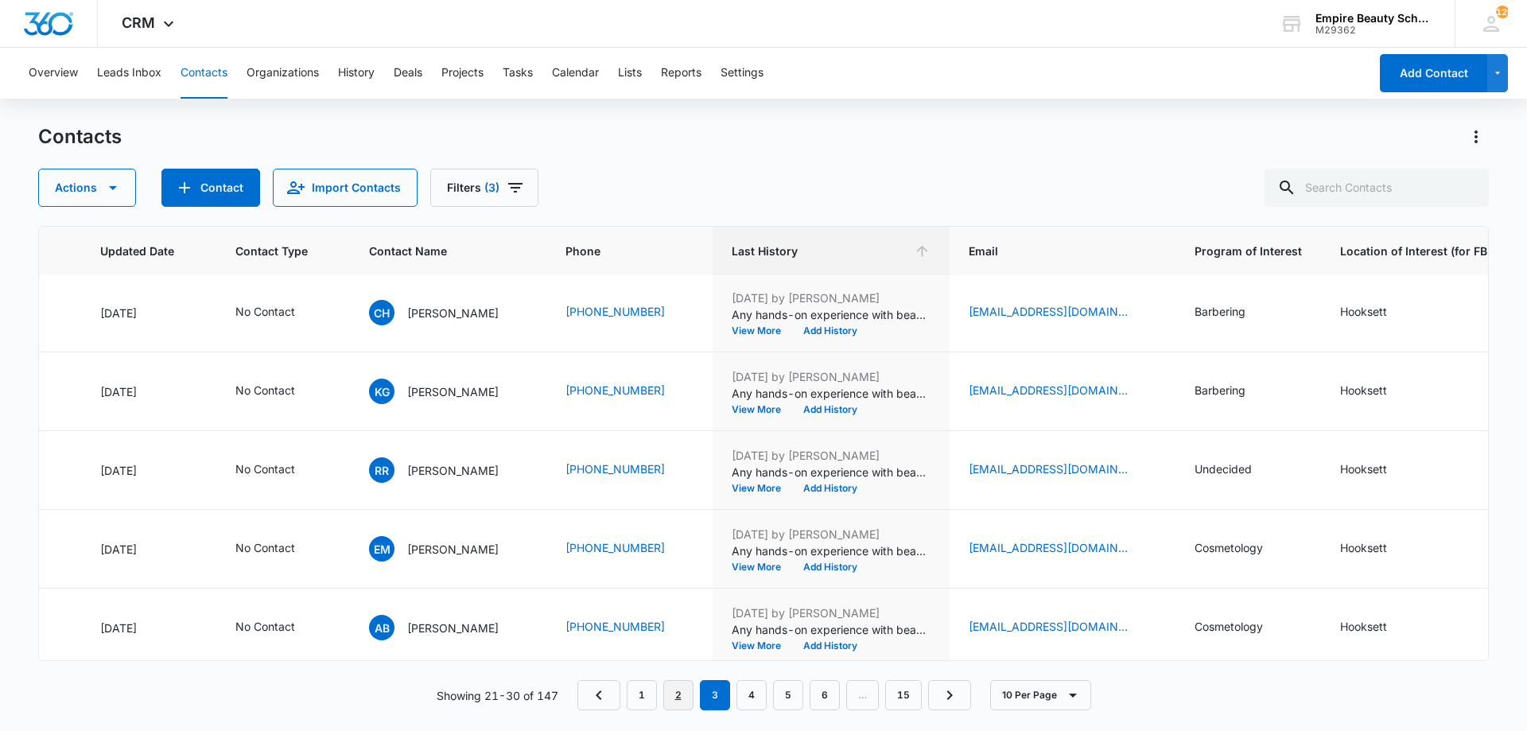
click at [678, 696] on link "2" at bounding box center [678, 695] width 30 height 30
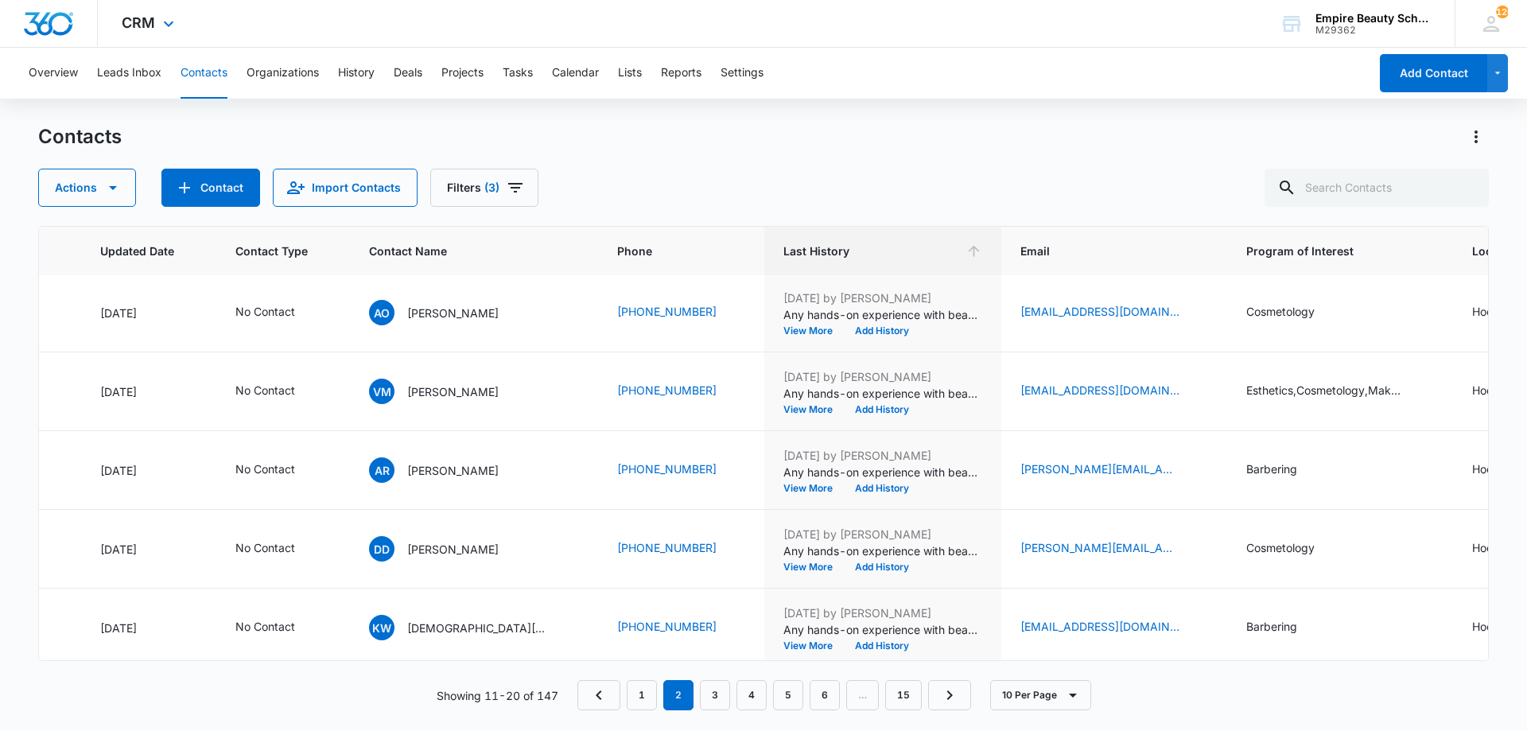
scroll to position [0, 225]
click at [637, 697] on link "1" at bounding box center [642, 695] width 30 height 30
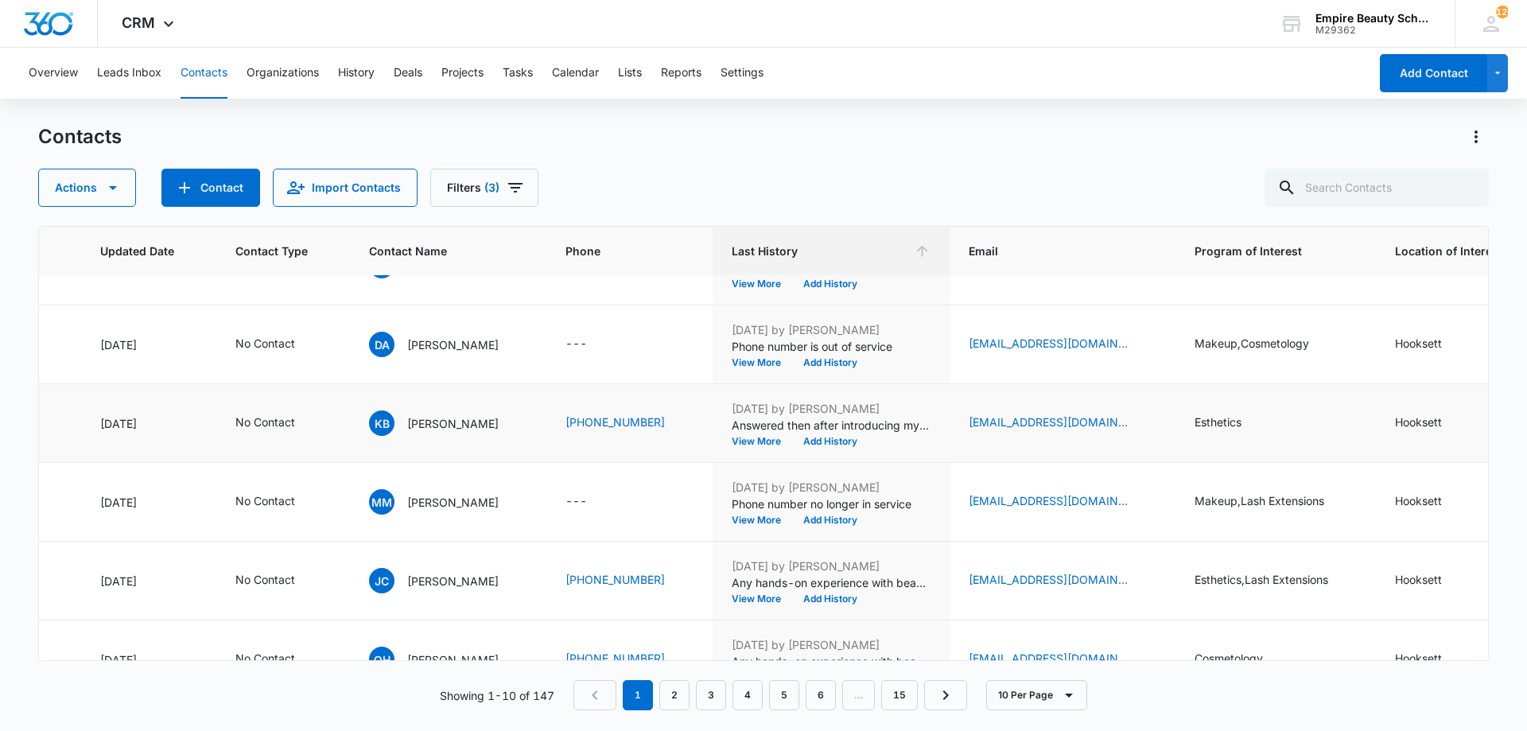
scroll to position [414, 225]
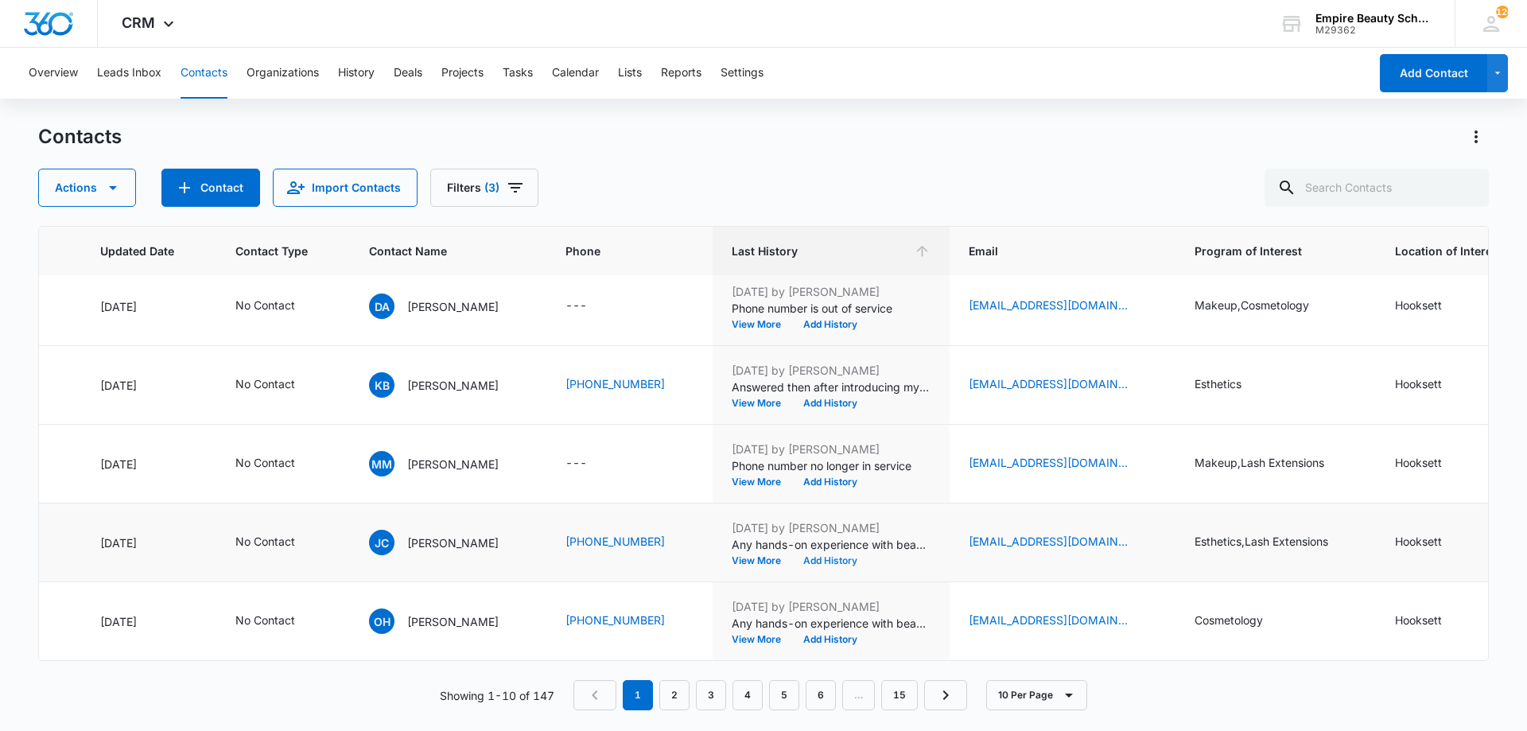
click at [869, 556] on button "Add History" at bounding box center [830, 561] width 76 height 10
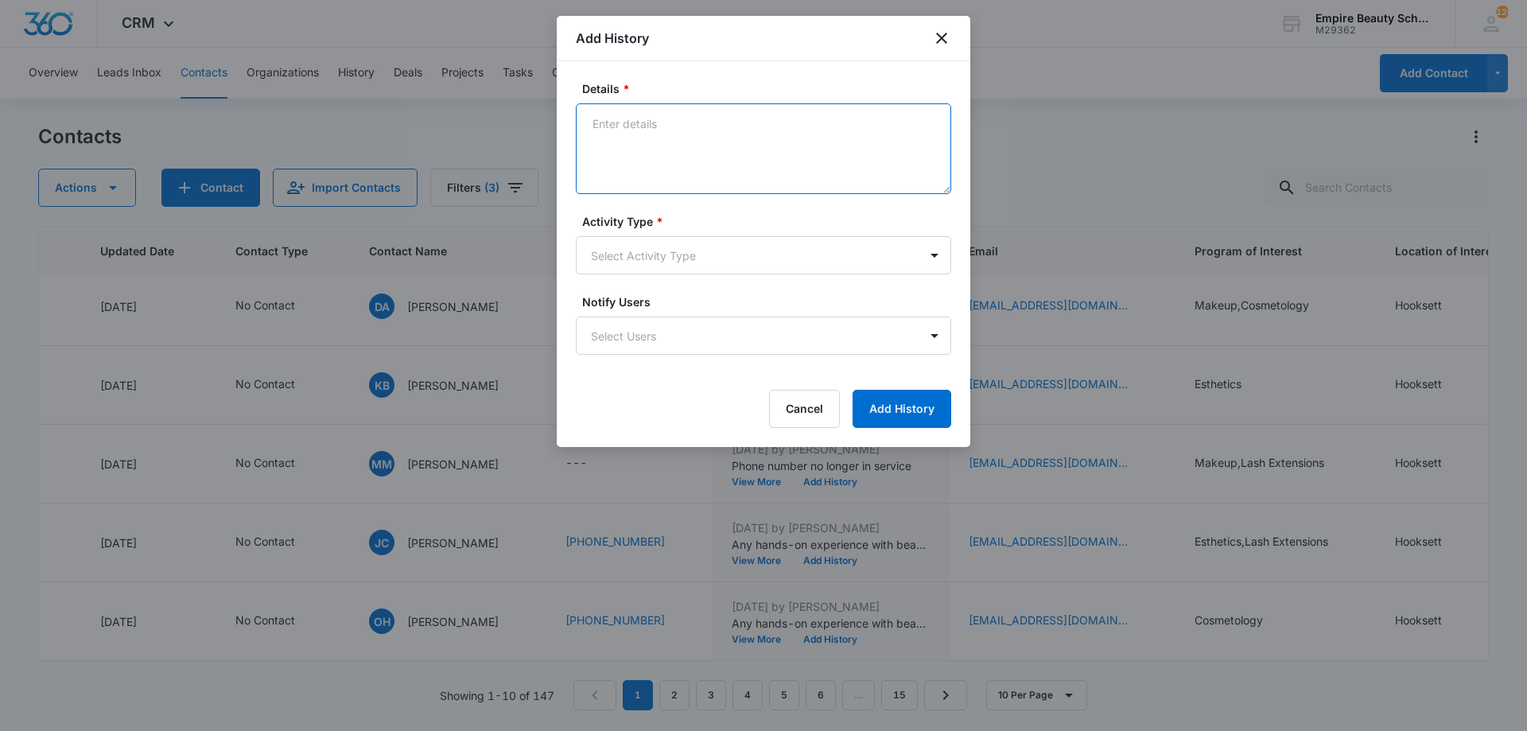
paste textarea "Empire Beauty Schools offers financial assistance opportunities, flexible sched…"
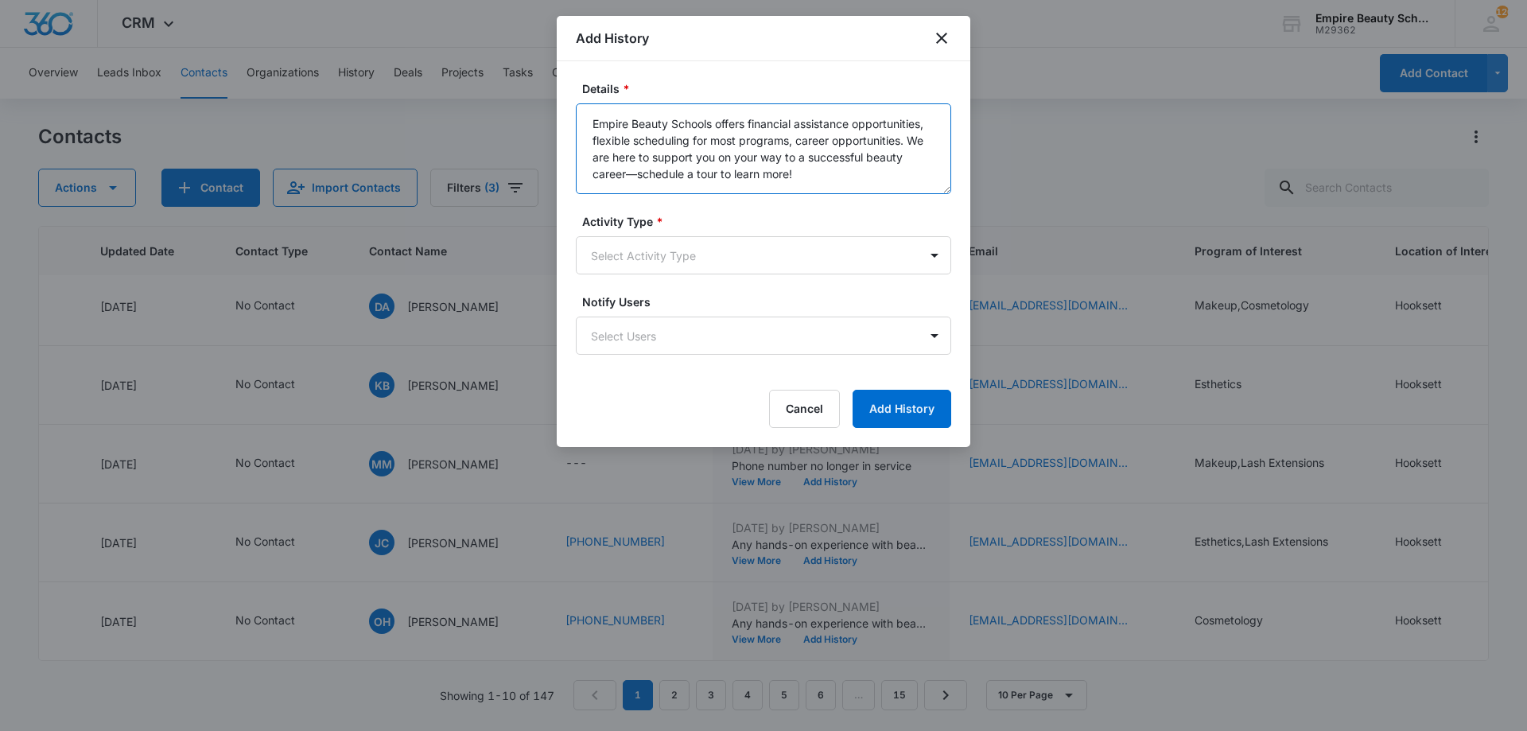
type textarea "Empire Beauty Schools offers financial assistance opportunities, flexible sched…"
click at [707, 235] on div "Activity Type * Select Activity Type" at bounding box center [763, 243] width 375 height 61
click at [659, 241] on body "CRM Apps Forms CRM Email Shop Payments POS Files Brand Settings Empire Beauty S…" at bounding box center [763, 365] width 1527 height 731
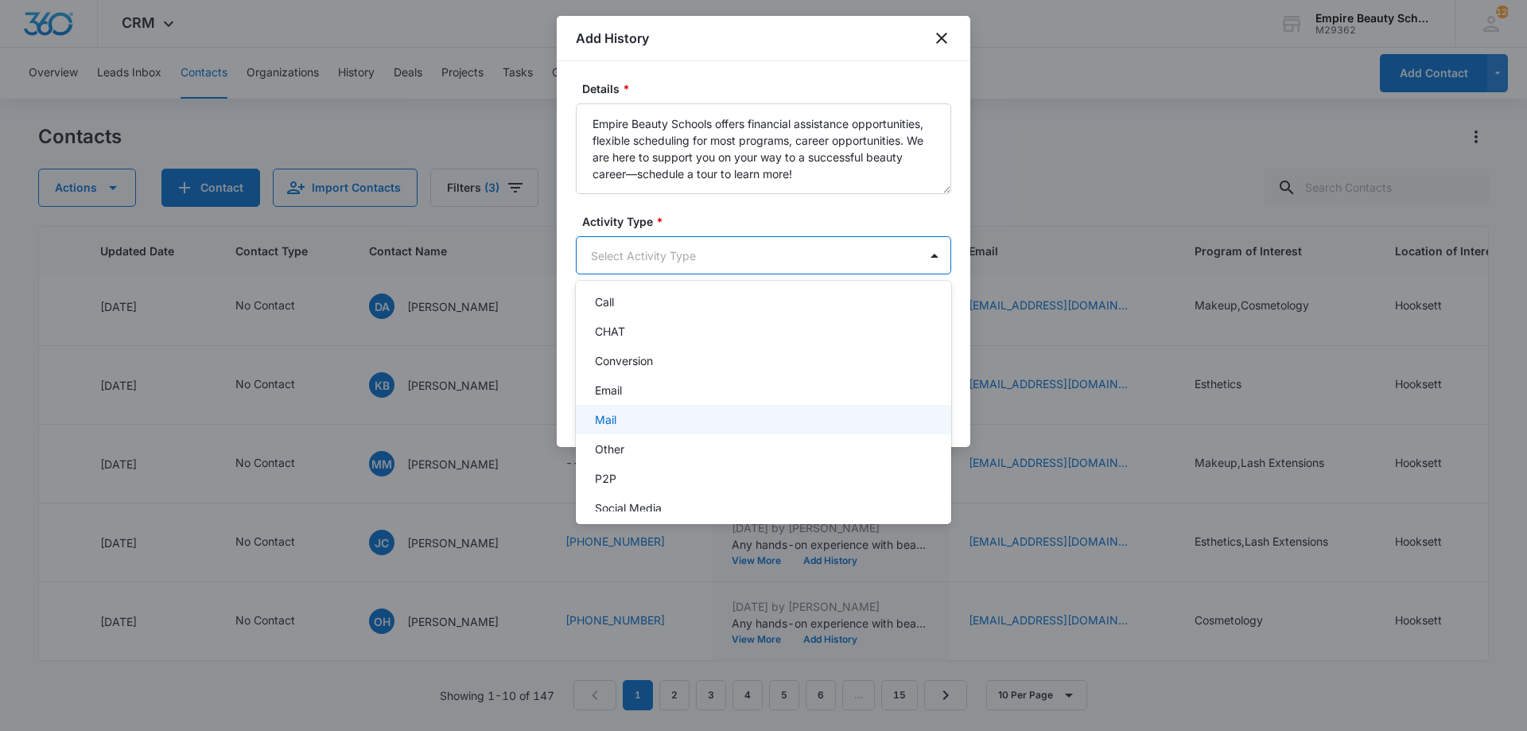
scroll to position [83, 0]
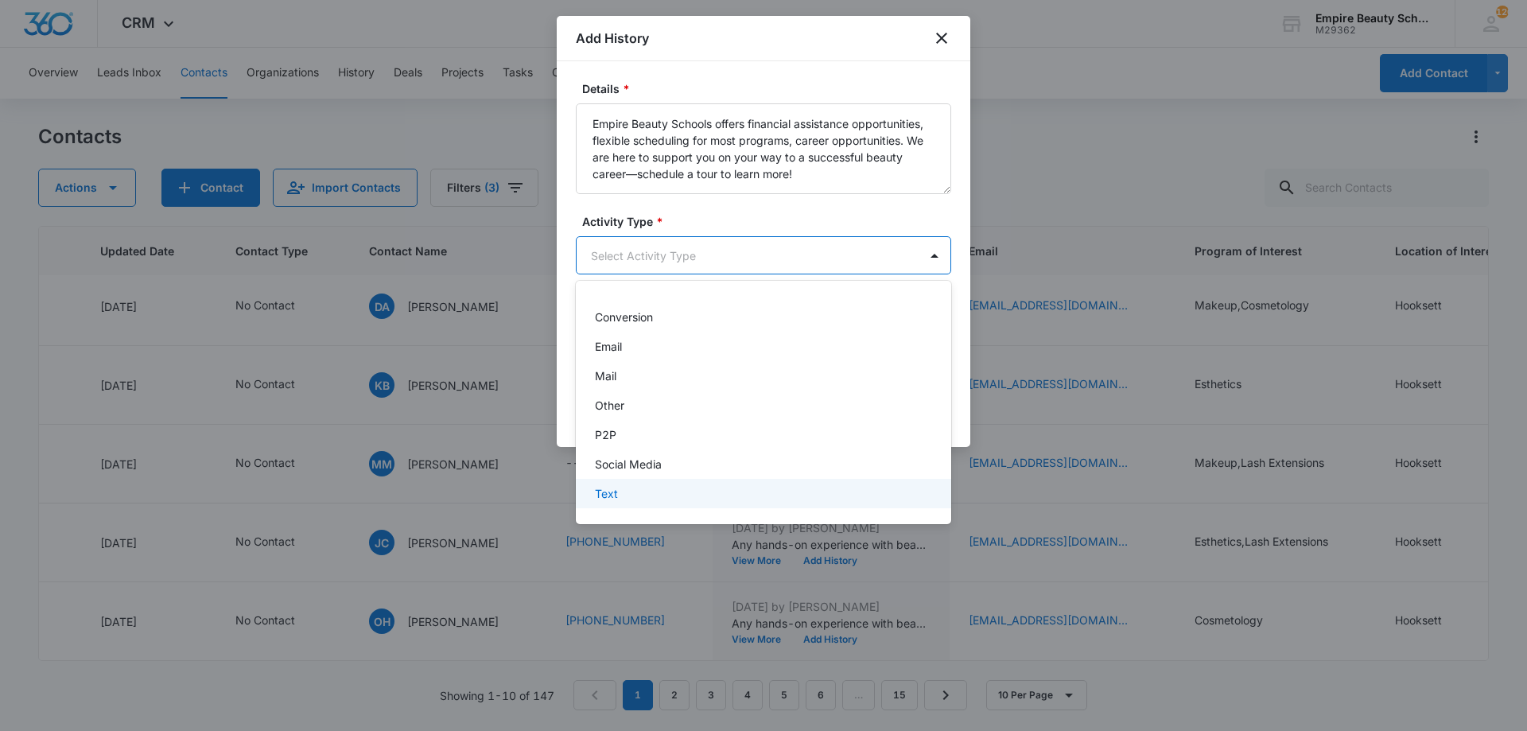
click at [642, 486] on div "Text" at bounding box center [762, 493] width 334 height 17
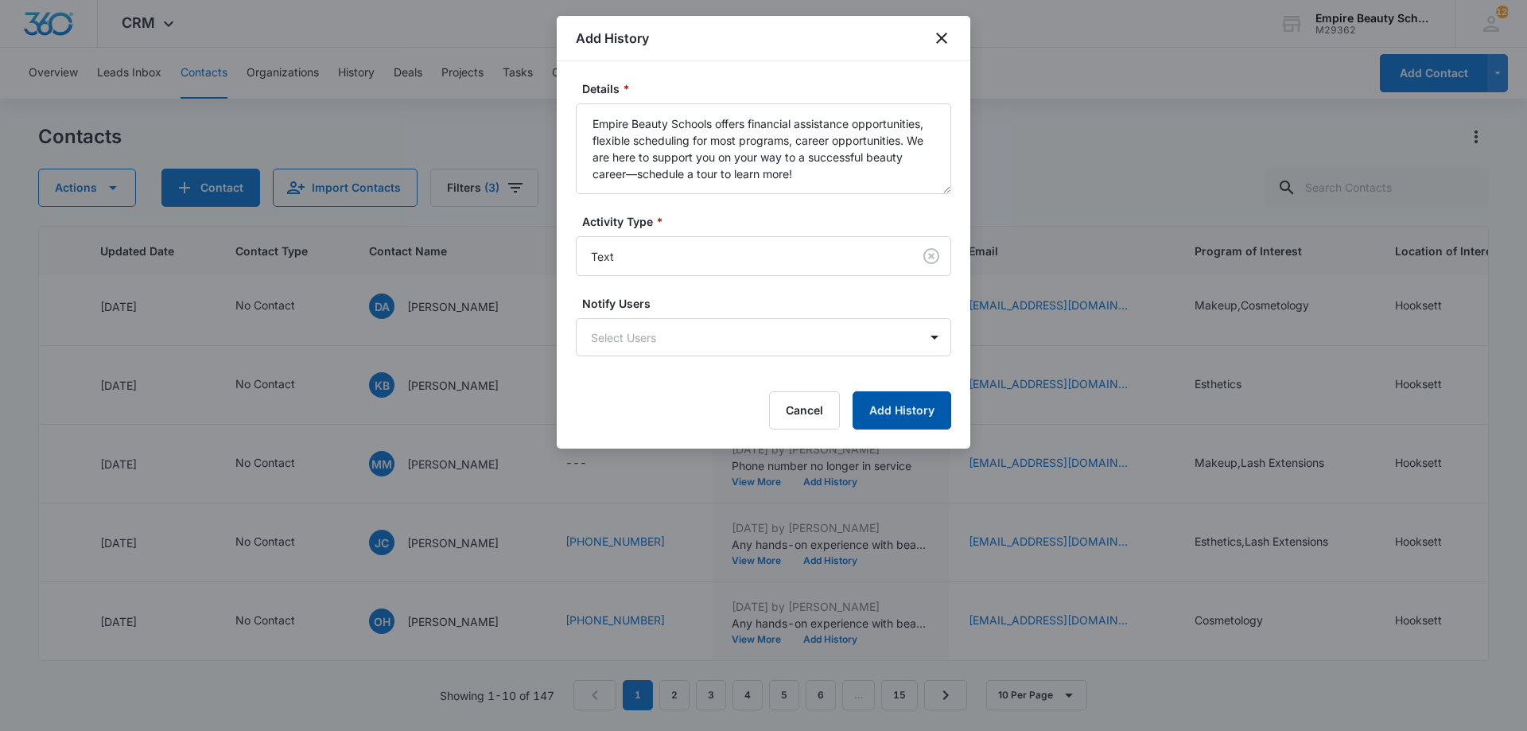
click at [914, 418] on button "Add History" at bounding box center [902, 410] width 99 height 38
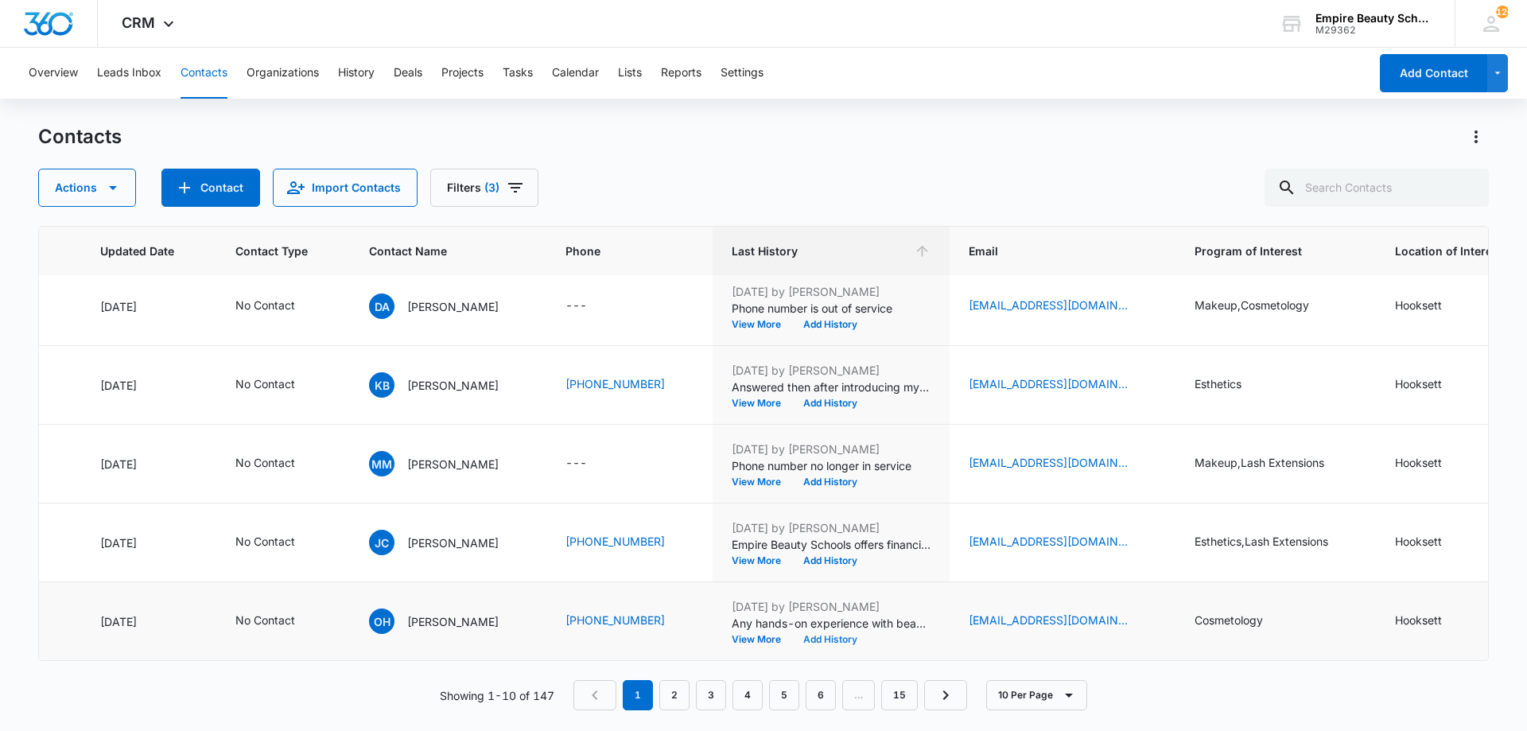
click at [865, 635] on button "Add History" at bounding box center [830, 640] width 76 height 10
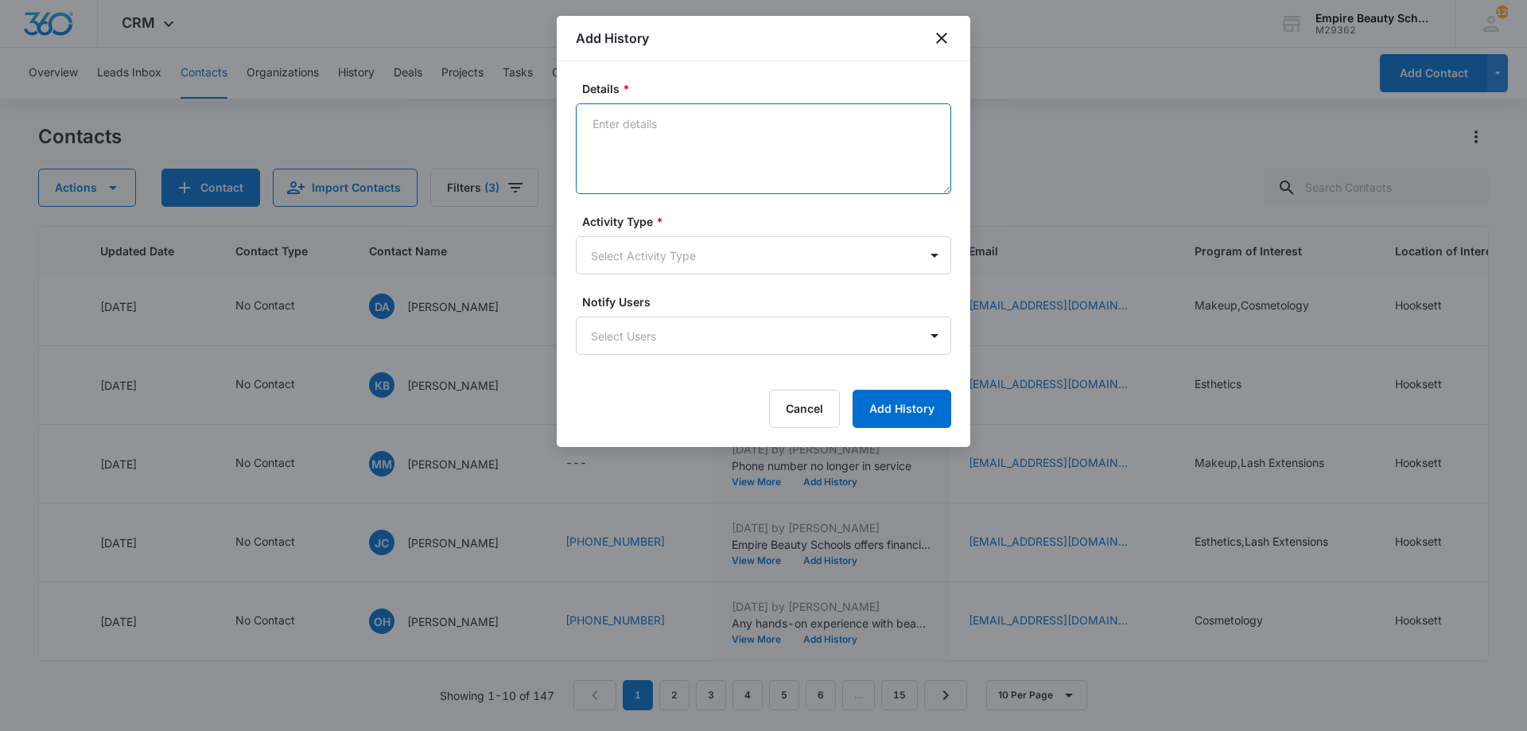
drag, startPoint x: 725, startPoint y: 111, endPoint x: 634, endPoint y: 139, distance: 95.9
click at [634, 139] on textarea "Details *" at bounding box center [763, 148] width 375 height 91
paste textarea "Empire Beauty Schools offers financial assistance opportunities, flexible sched…"
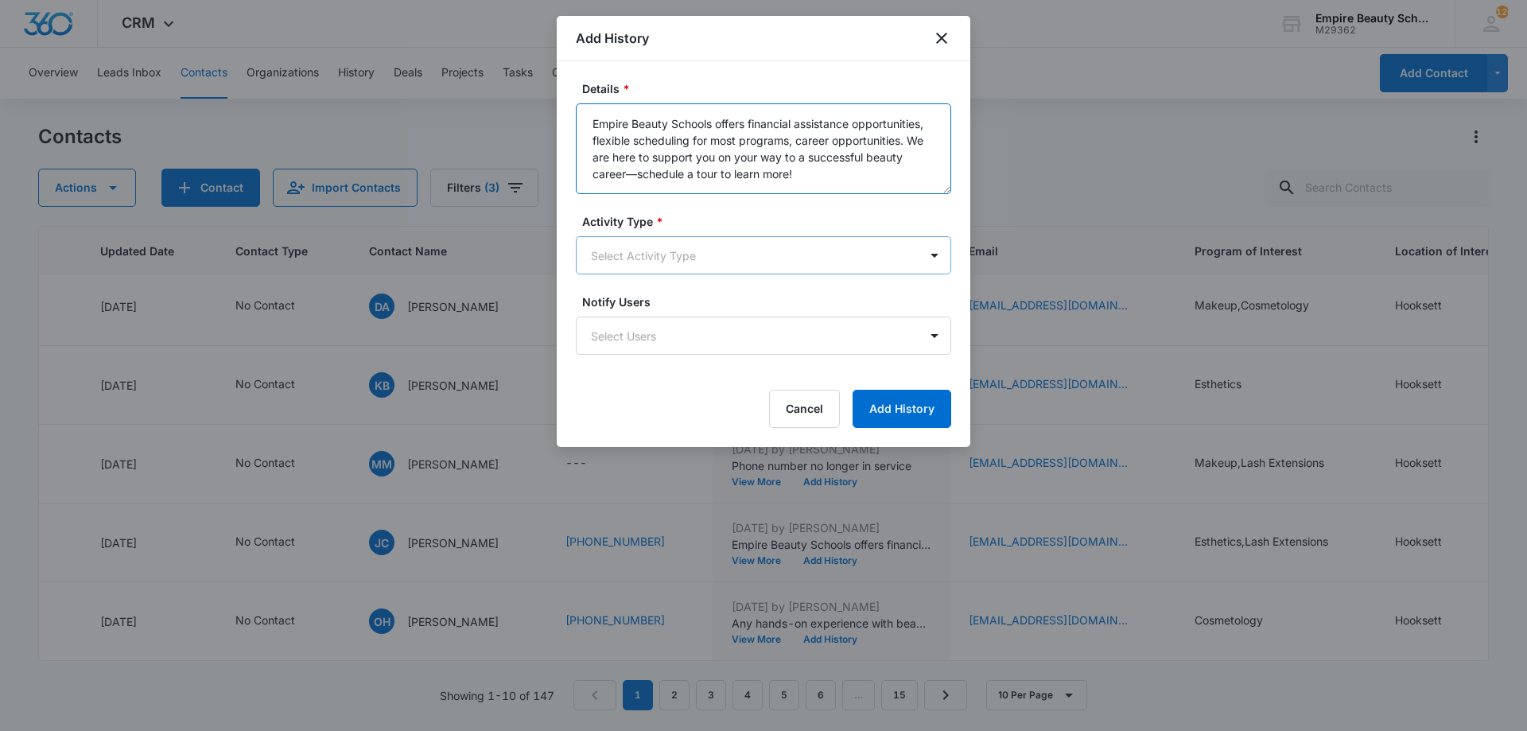
type textarea "Empire Beauty Schools offers financial assistance opportunities, flexible sched…"
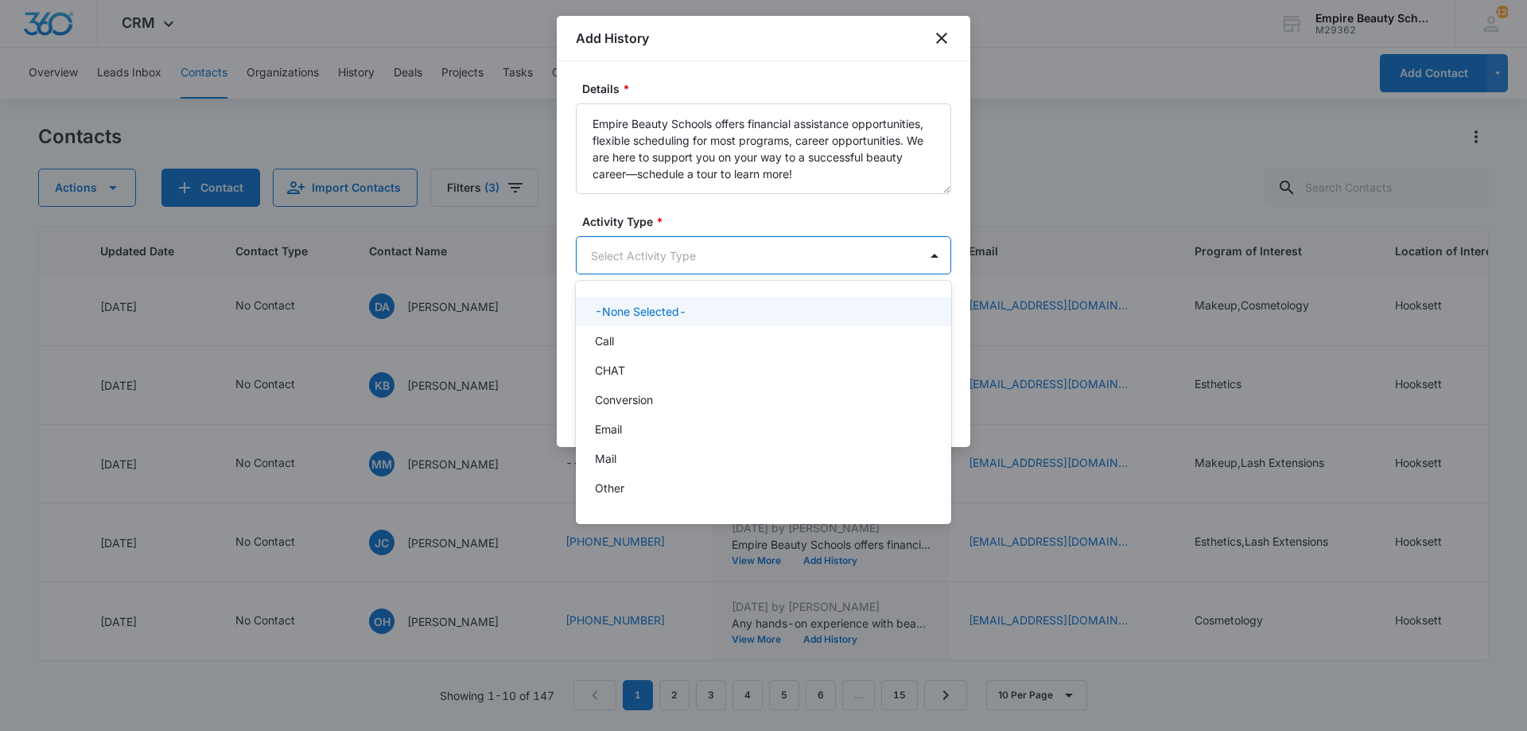
click at [672, 263] on body "CRM Apps Forms CRM Email Shop Payments POS Files Brand Settings Empire Beauty S…" at bounding box center [763, 365] width 1527 height 731
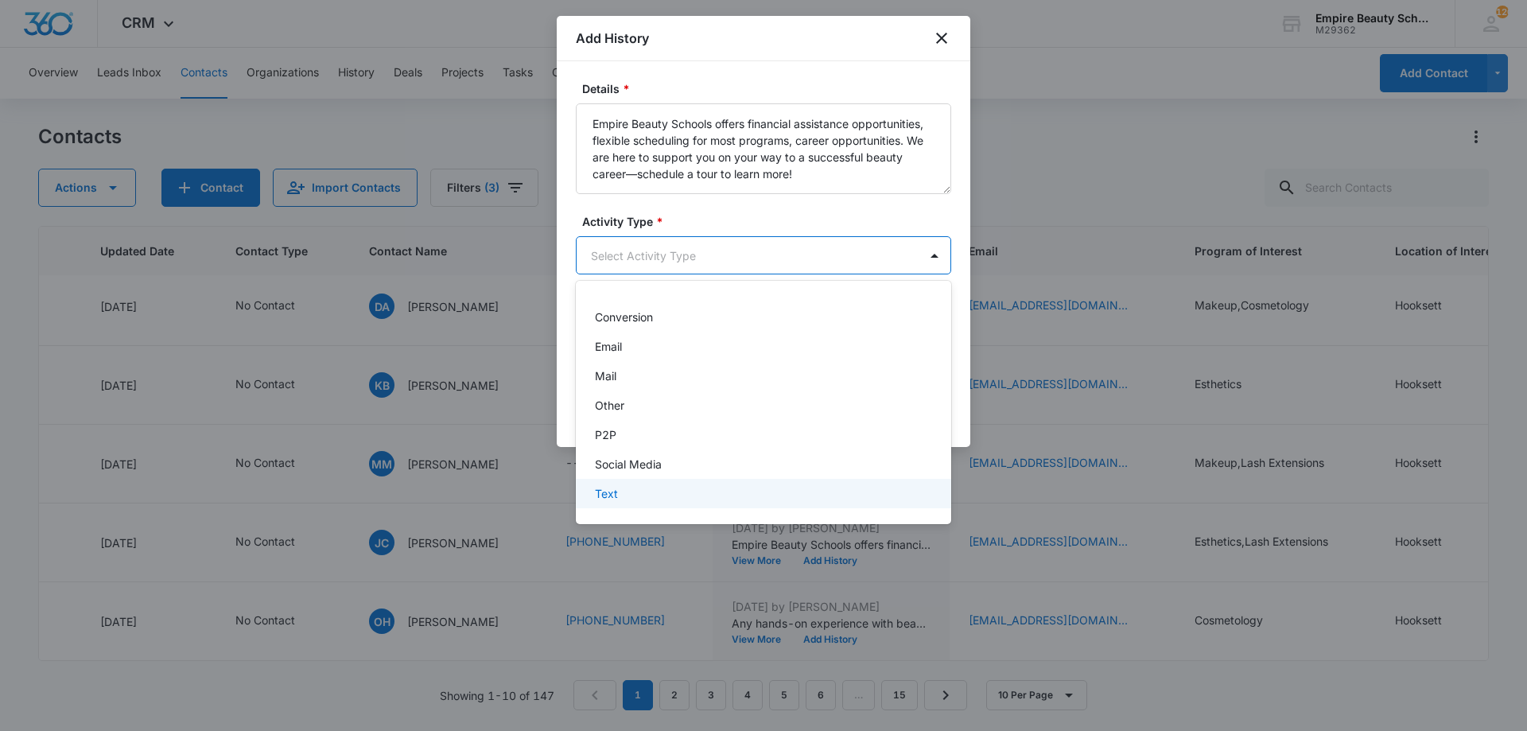
click at [652, 491] on div "Text" at bounding box center [762, 493] width 334 height 17
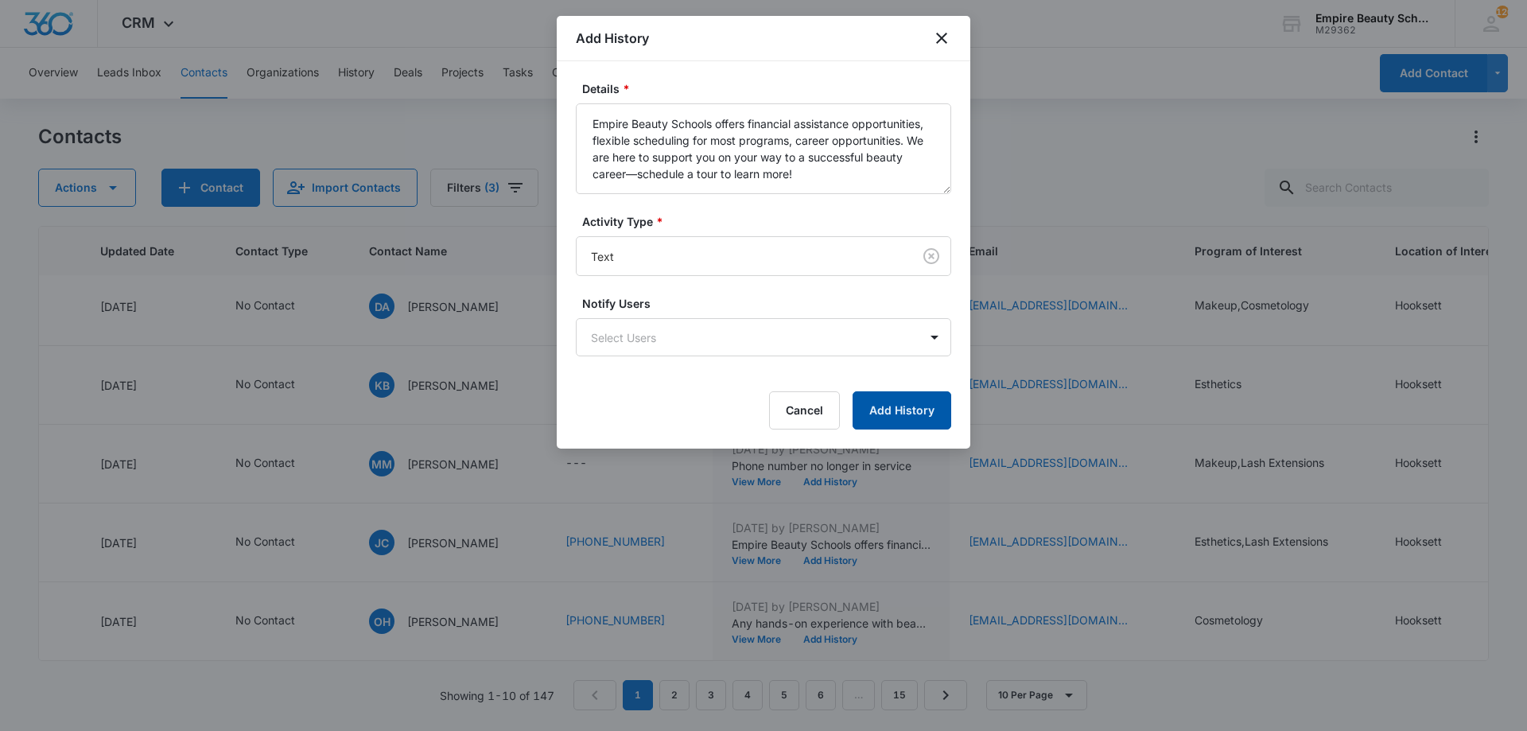
click at [918, 407] on button "Add History" at bounding box center [902, 410] width 99 height 38
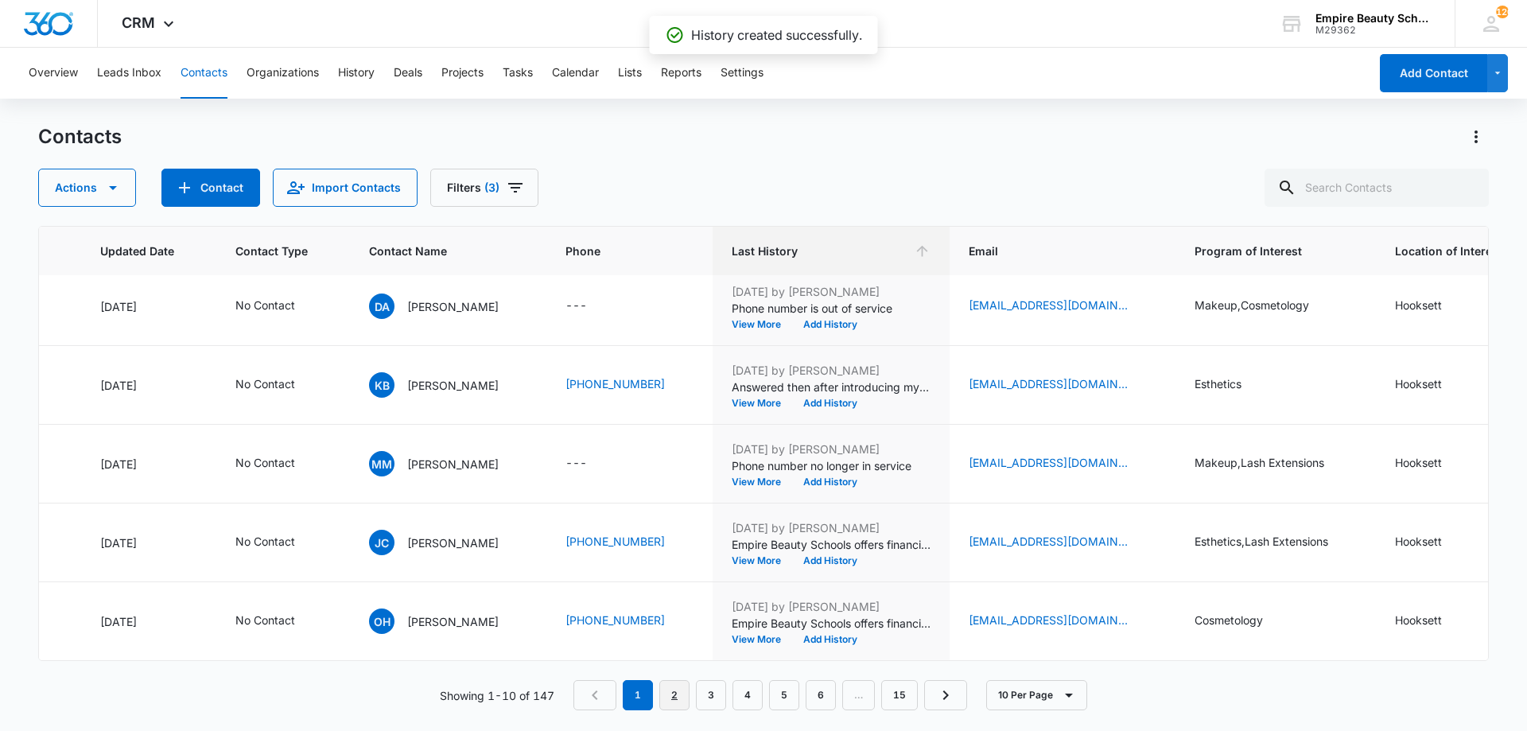
click at [677, 698] on link "2" at bounding box center [674, 695] width 30 height 30
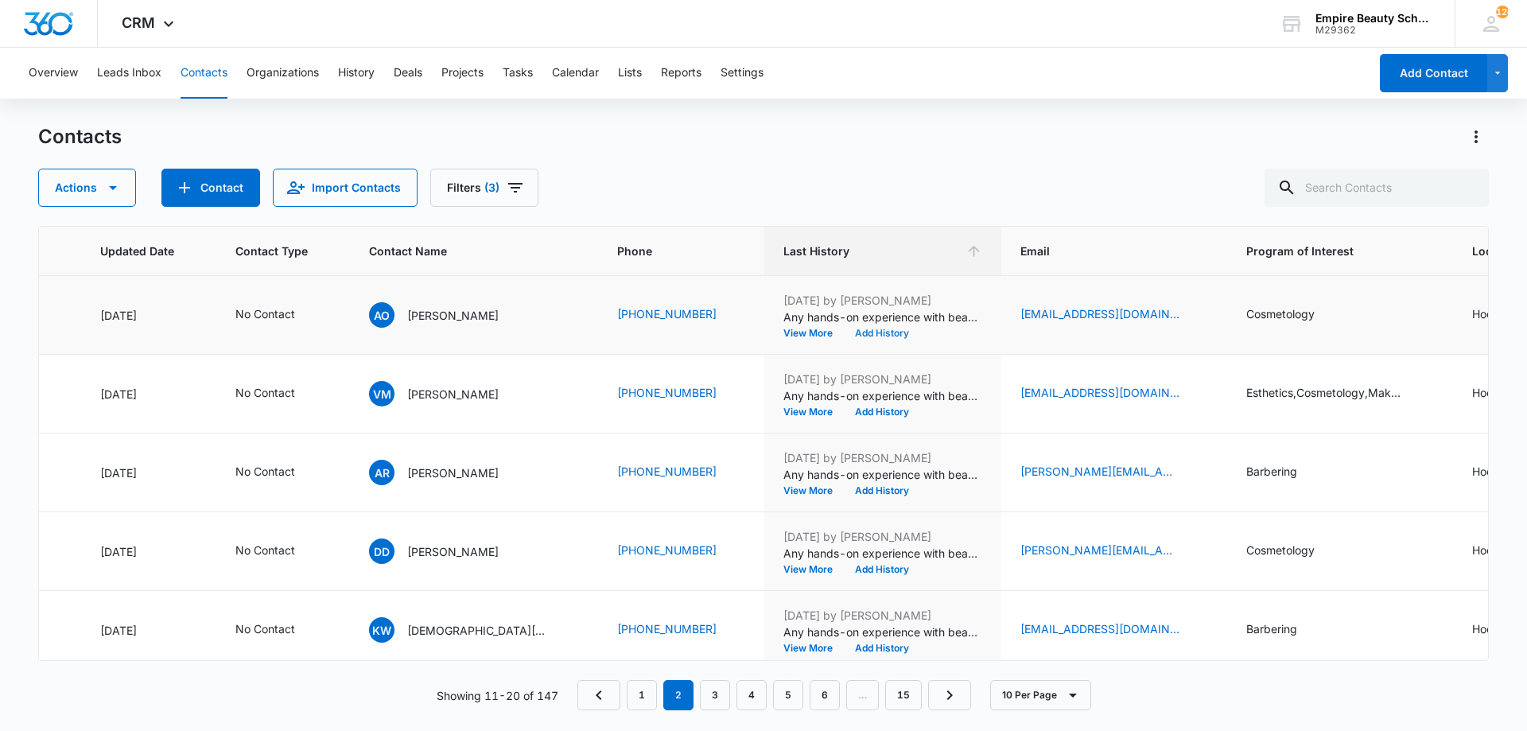
click at [844, 330] on button "Add History" at bounding box center [882, 334] width 76 height 10
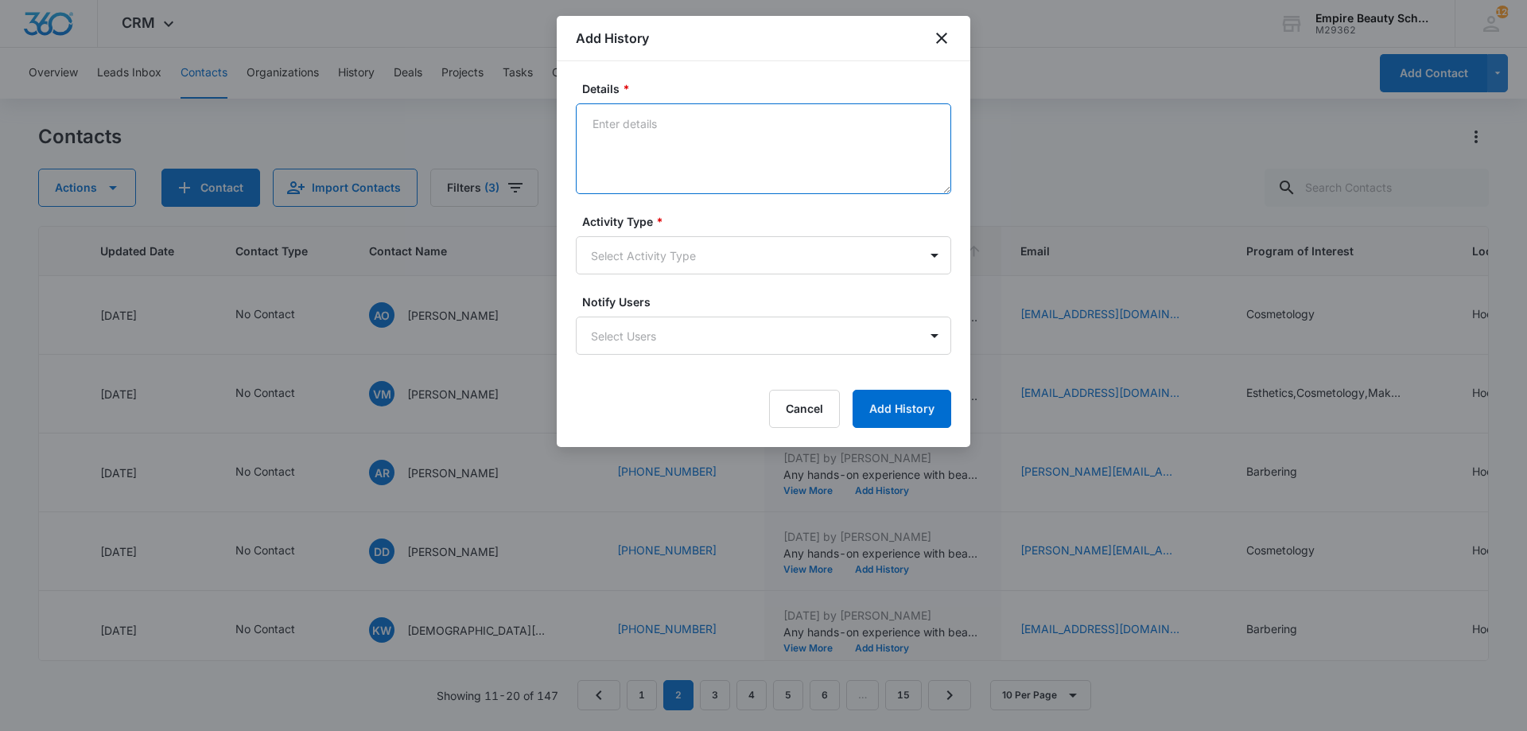
paste textarea "Empire Beauty Schools offers financial assistance opportunities, flexible sched…"
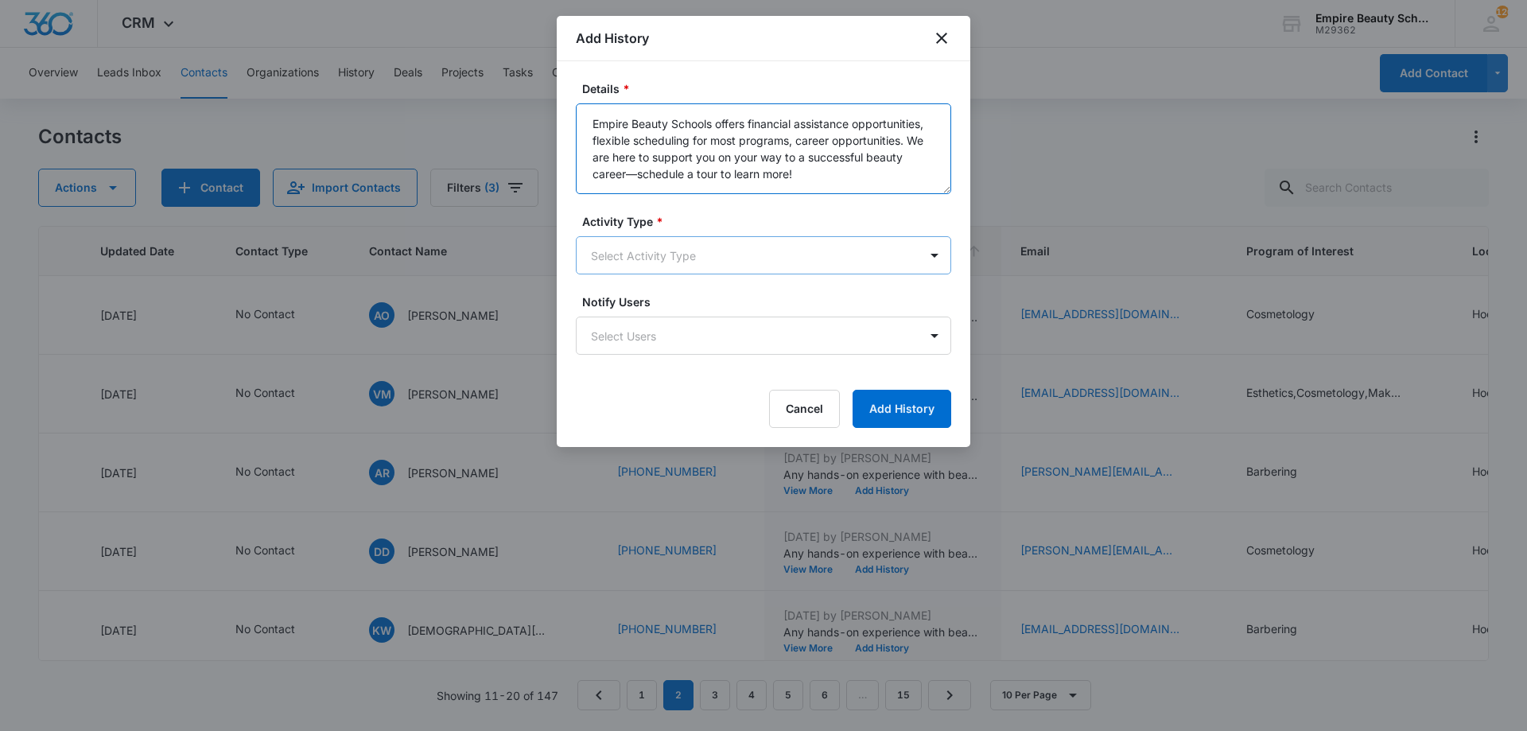
type textarea "Empire Beauty Schools offers financial assistance opportunities, flexible sched…"
click at [710, 272] on body "CRM Apps Forms CRM Email Shop Payments POS Files Brand Settings Empire Beauty S…" at bounding box center [763, 365] width 1527 height 731
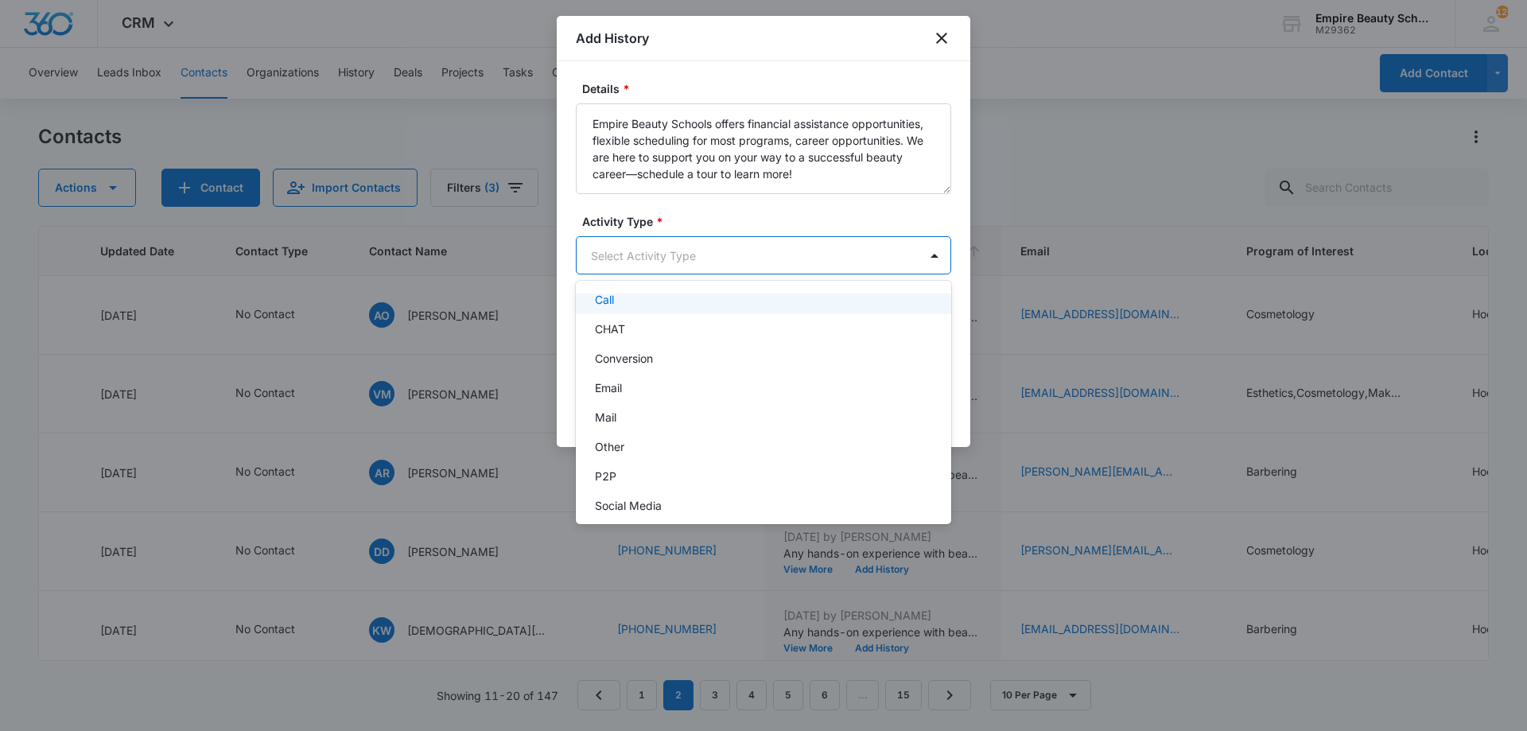
scroll to position [83, 0]
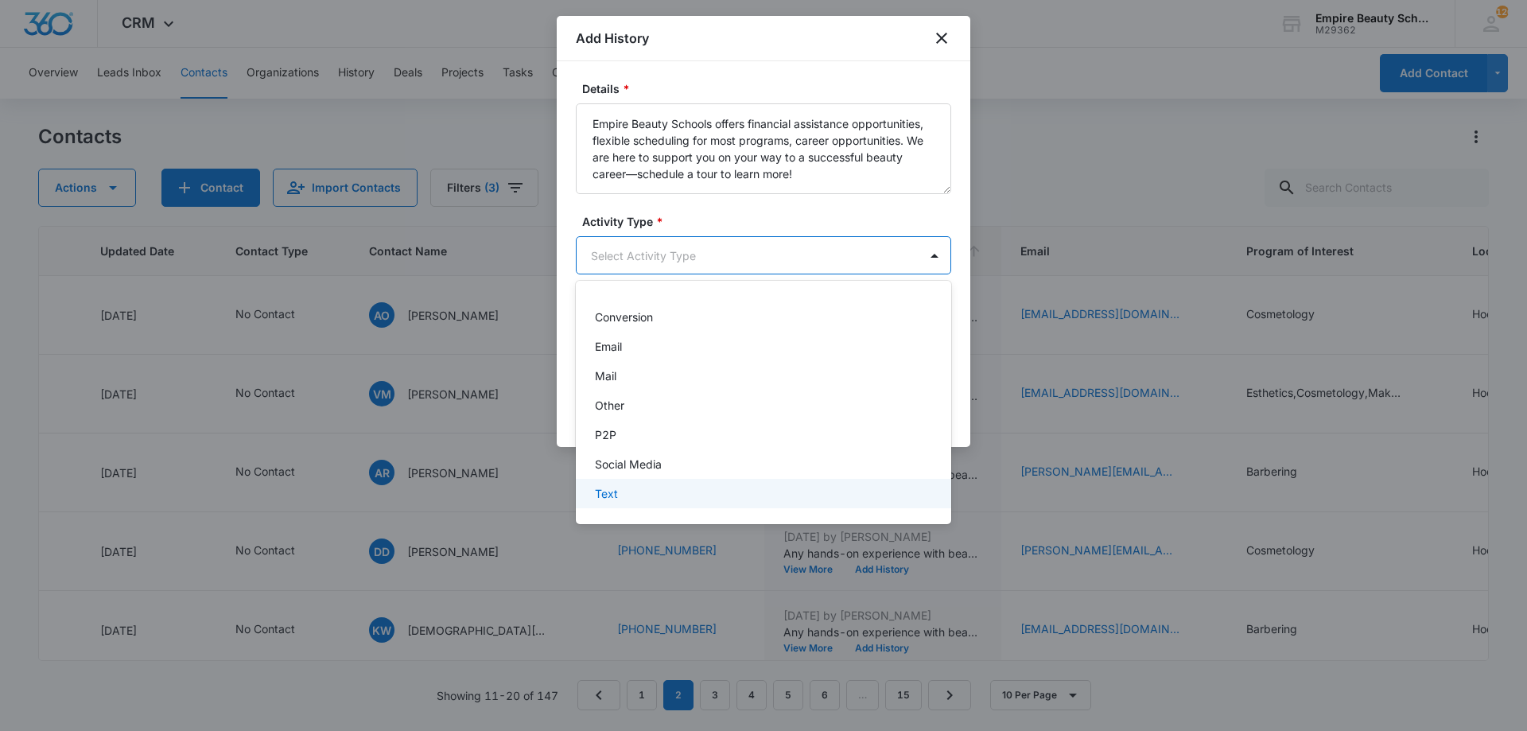
click at [667, 508] on div "-None Selected- Call CHAT Conversion Email Mail Other P2P Social Media Text" at bounding box center [763, 403] width 375 height 218
click at [670, 490] on div "Text" at bounding box center [762, 493] width 334 height 17
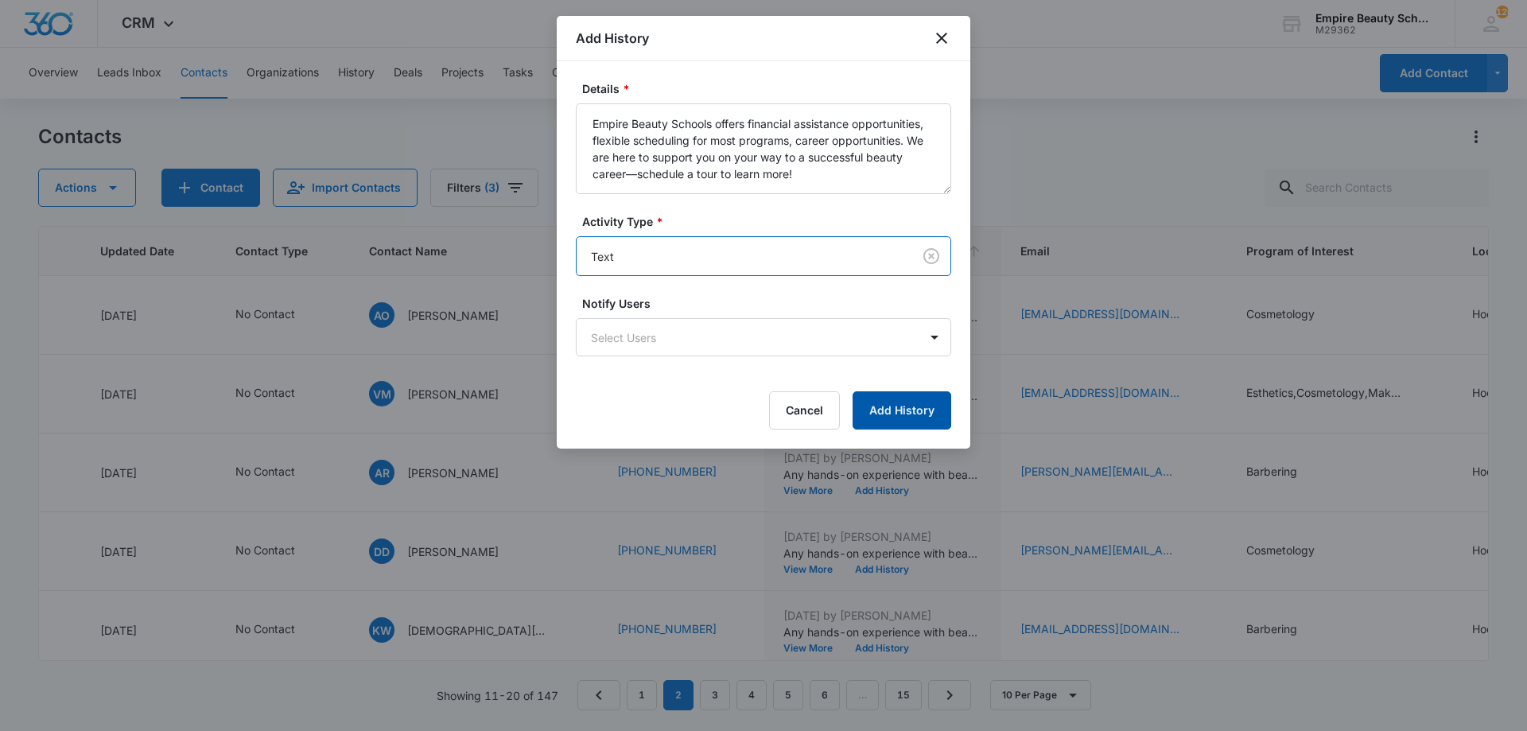
click at [876, 398] on button "Add History" at bounding box center [902, 410] width 99 height 38
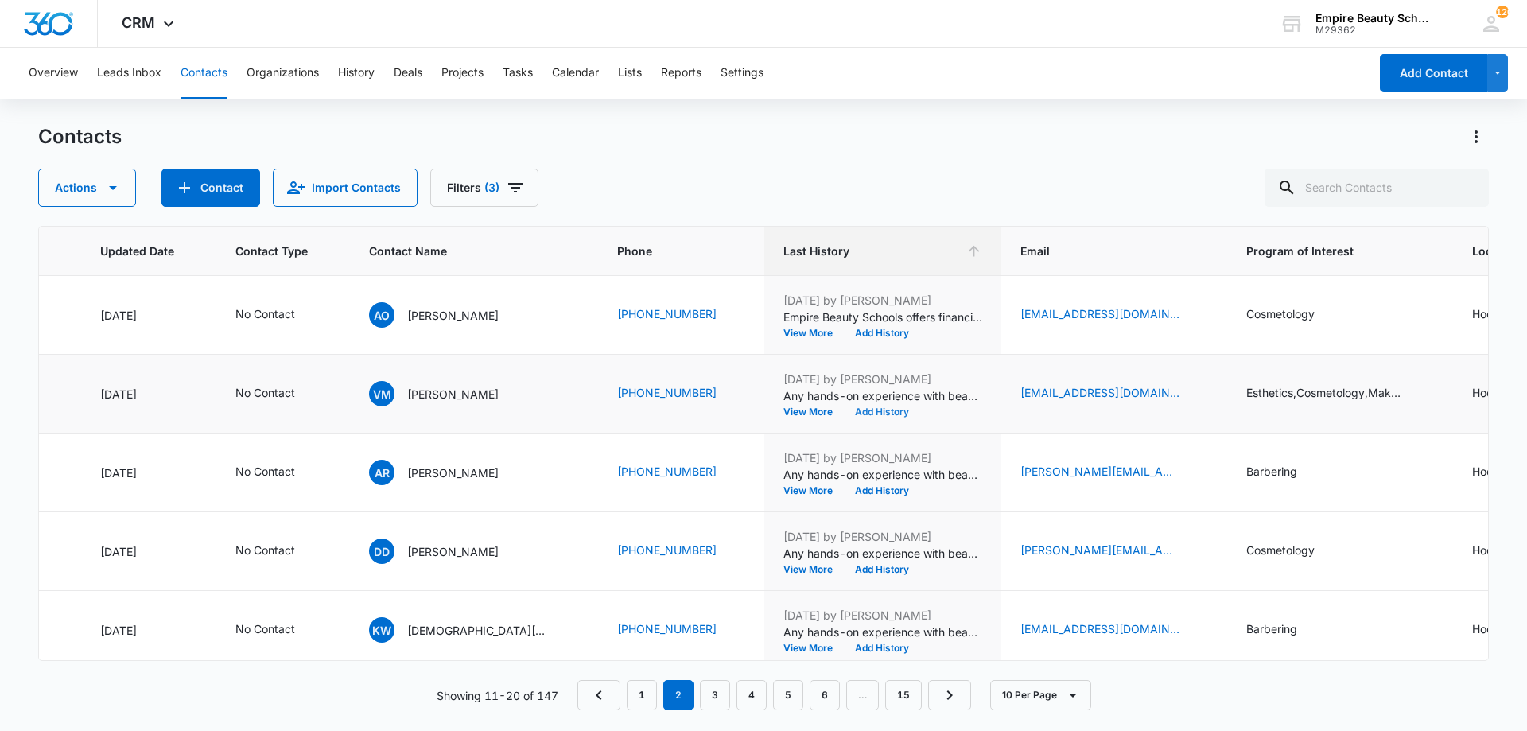
click at [844, 410] on button "Add History" at bounding box center [882, 412] width 76 height 10
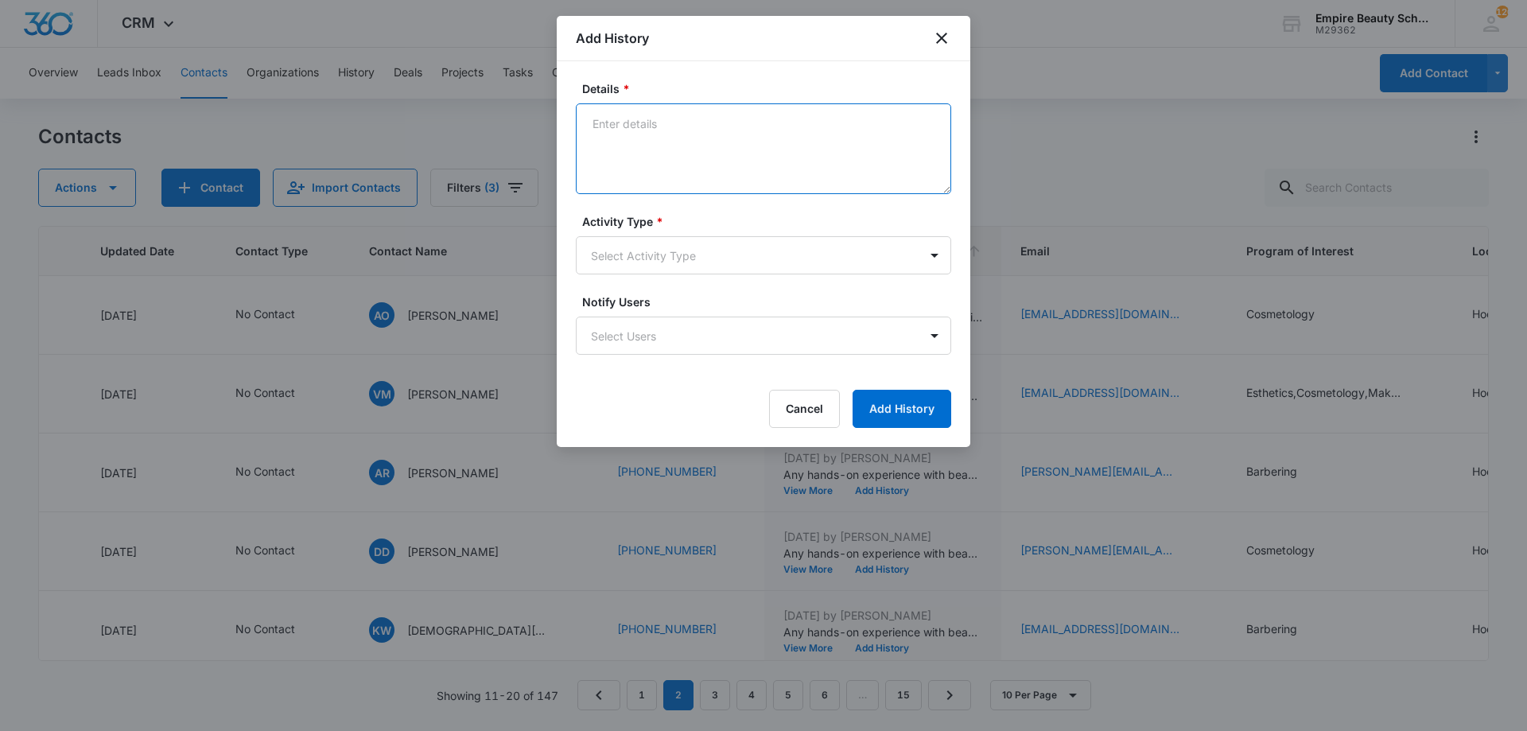
paste textarea "Empire Beauty Schools offers financial assistance opportunities, flexible sched…"
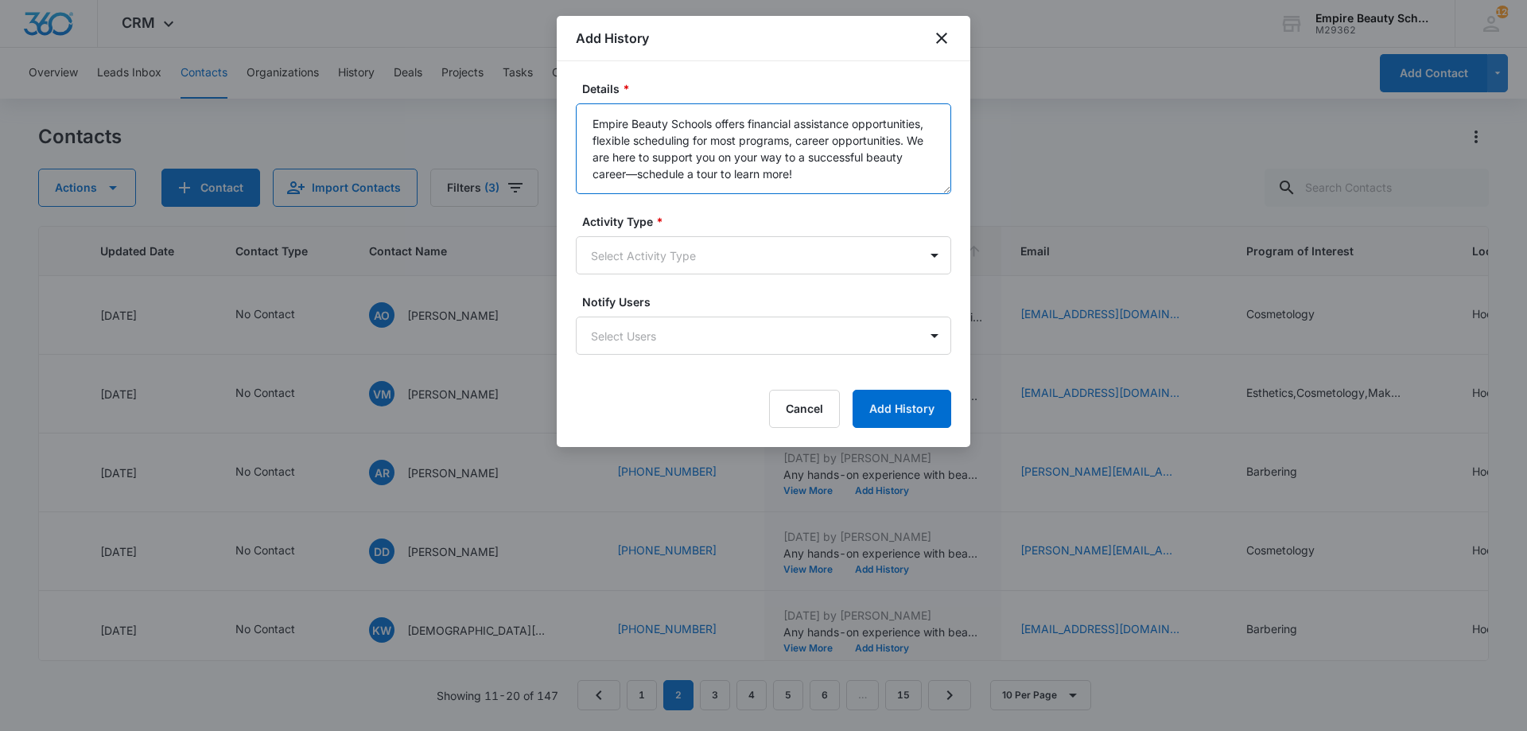
type textarea "Empire Beauty Schools offers financial assistance opportunities, flexible sched…"
click at [671, 278] on form "Details * Empire Beauty Schools offers financial assistance opportunities, flex…" at bounding box center [763, 254] width 375 height 348
click at [668, 264] on body "CRM Apps Forms CRM Email Shop Payments POS Files Brand Settings Empire Beauty S…" at bounding box center [763, 365] width 1527 height 731
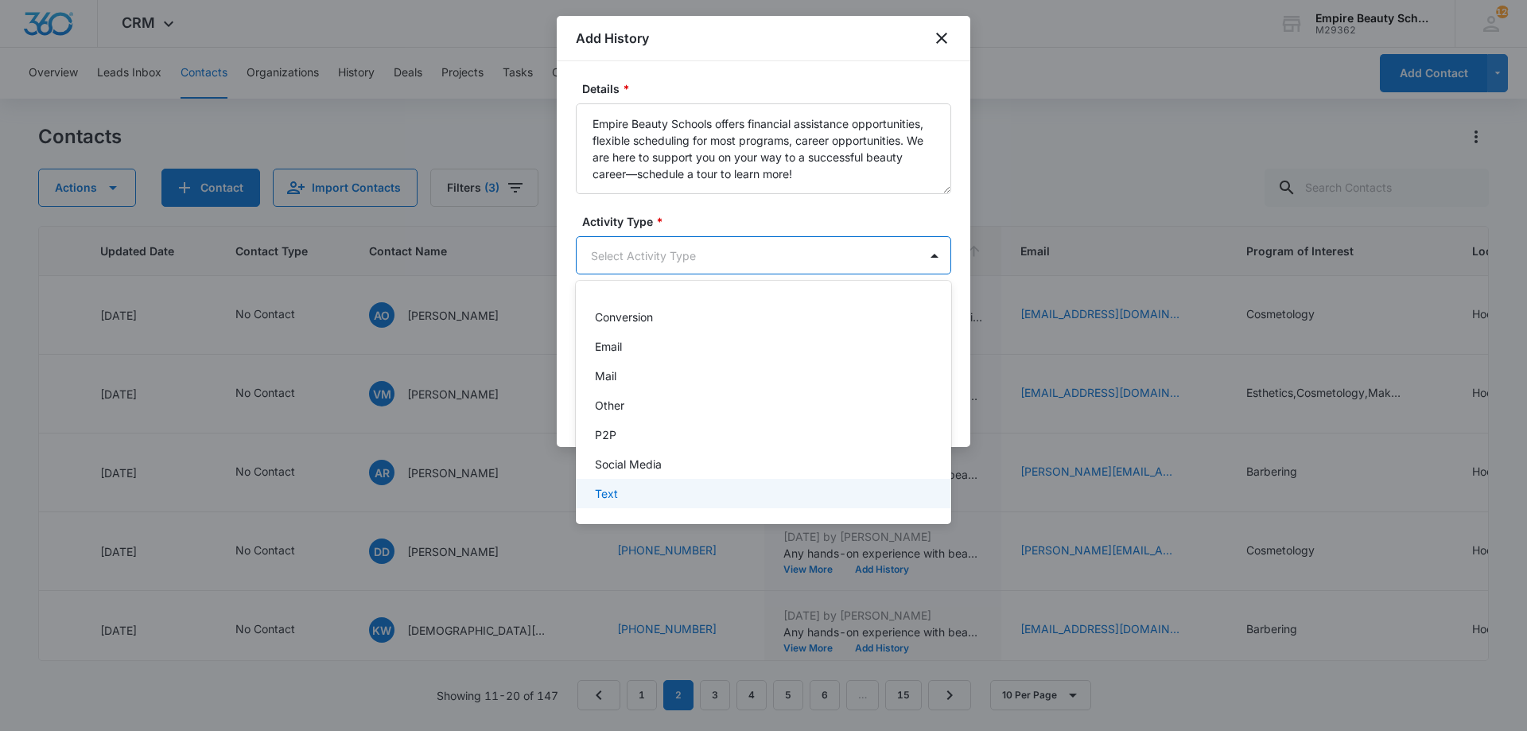
click at [666, 493] on div "Text" at bounding box center [762, 493] width 334 height 17
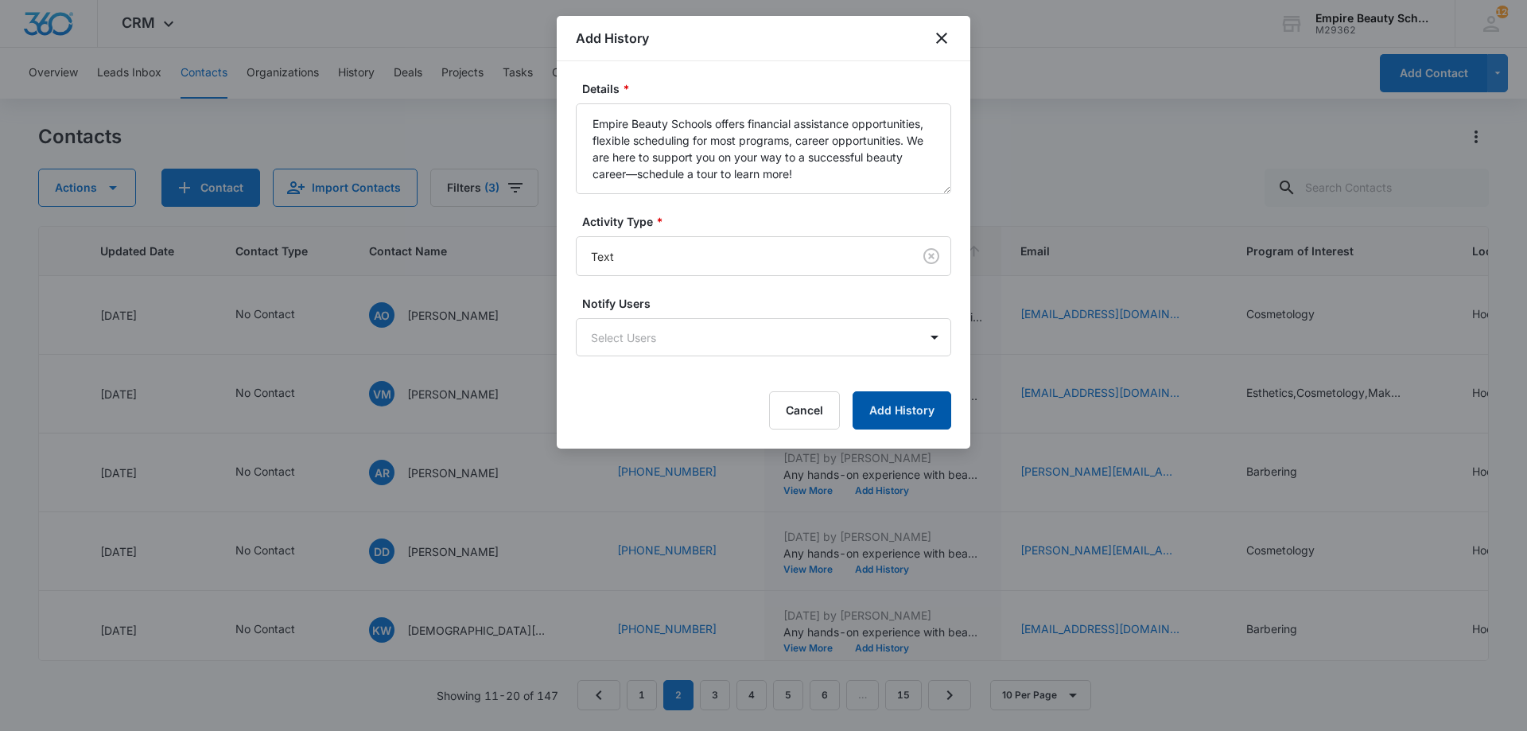
click at [887, 411] on button "Add History" at bounding box center [902, 410] width 99 height 38
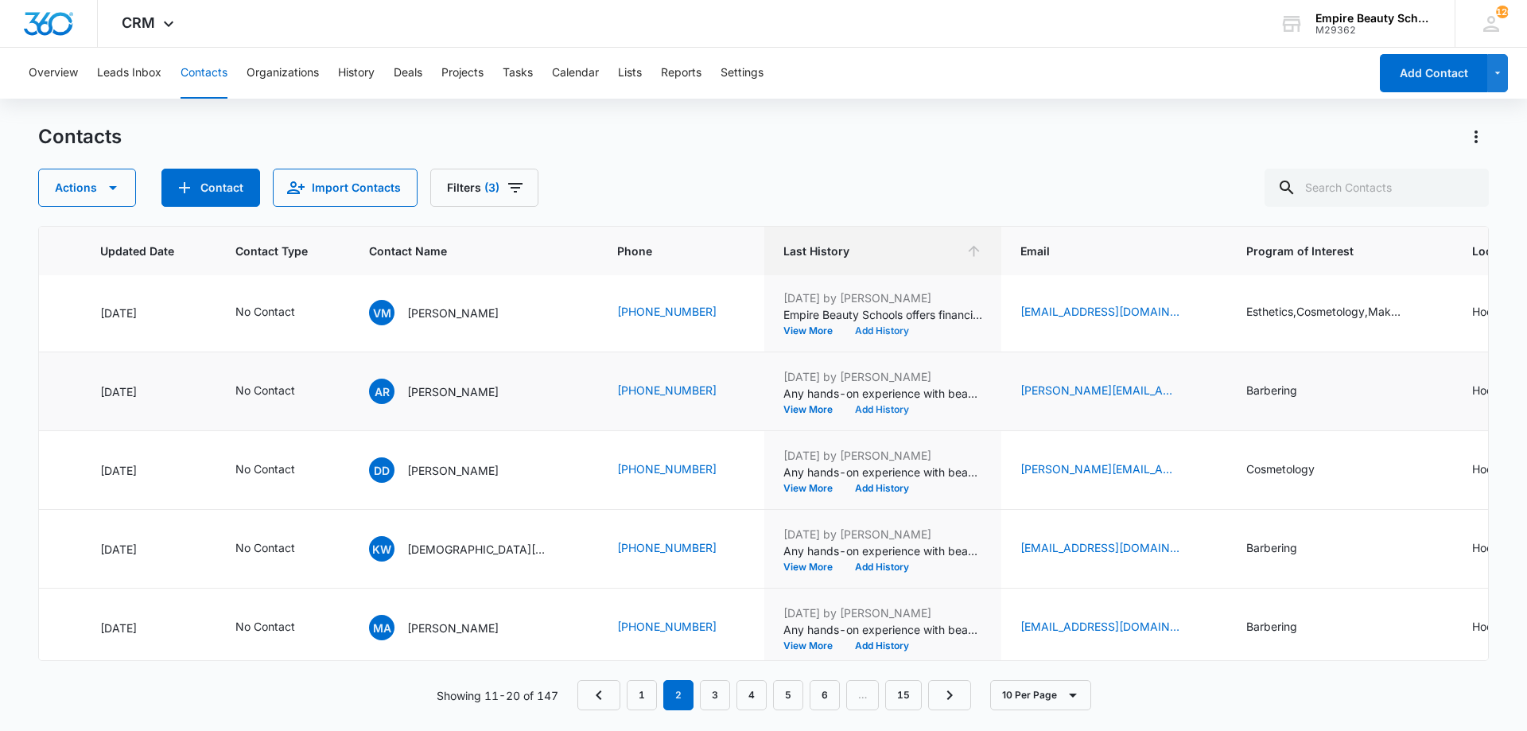
scroll to position [80, 225]
click at [844, 412] on button "Add History" at bounding box center [882, 411] width 76 height 10
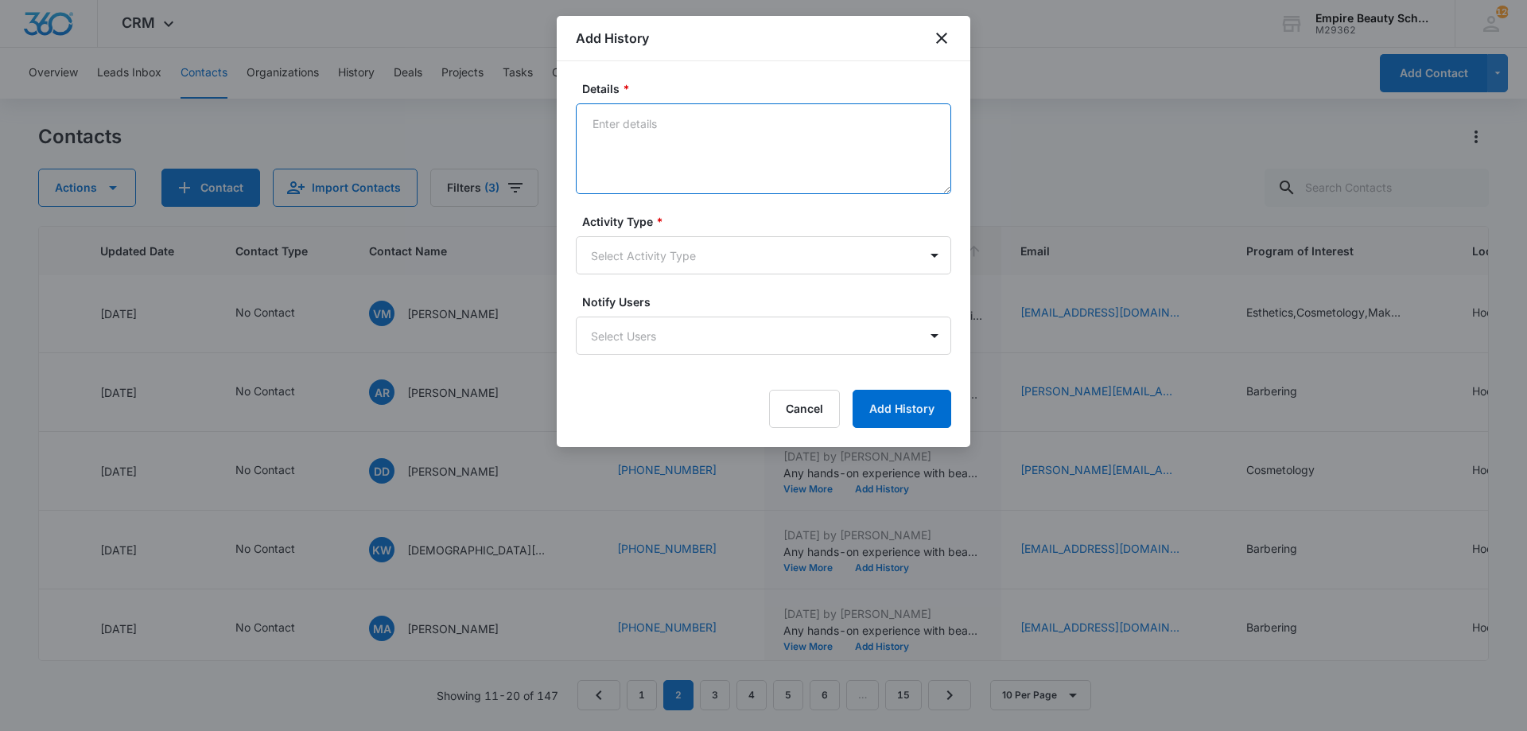
paste textarea "Empire Beauty Schools offers financial assistance opportunities, flexible sched…"
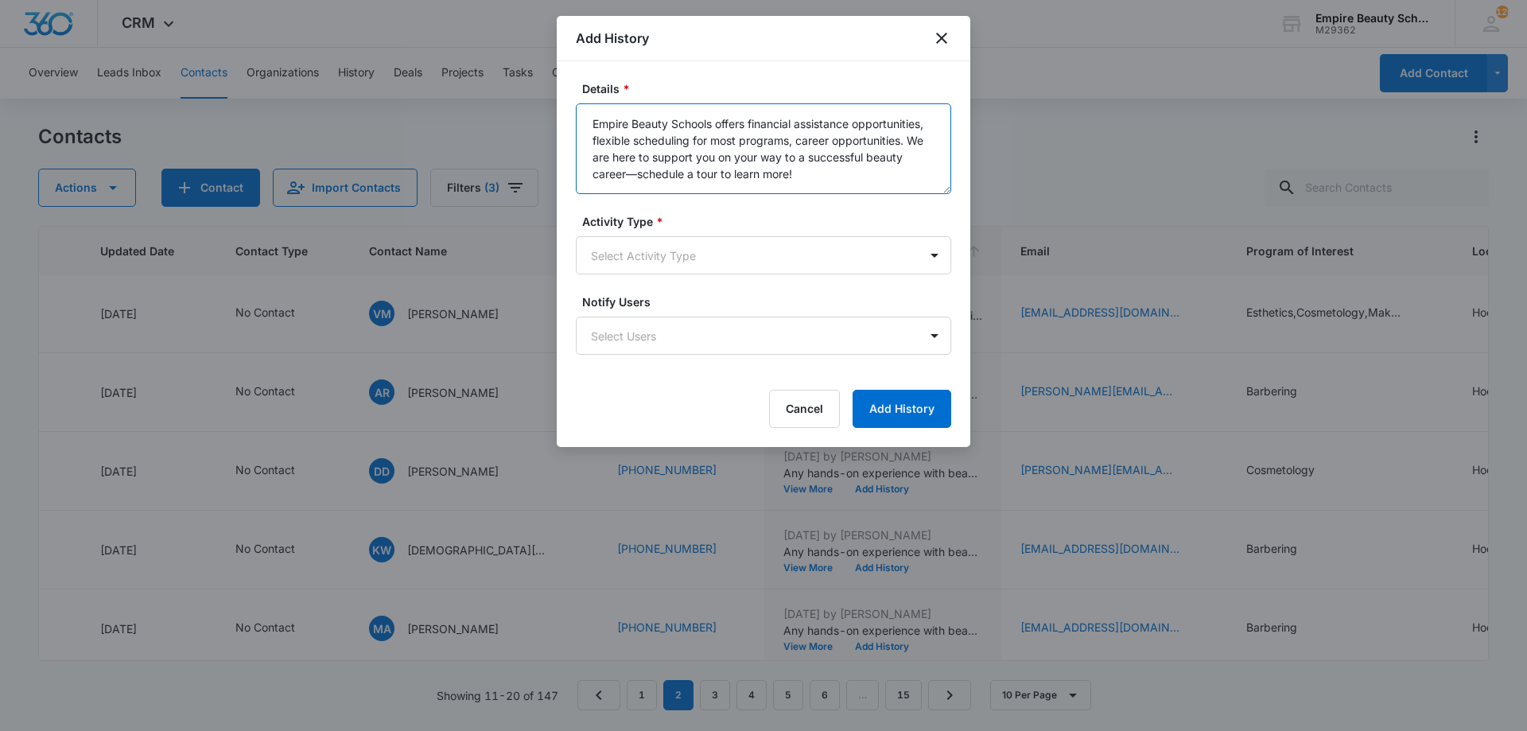
type textarea "Empire Beauty Schools offers financial assistance opportunities, flexible sched…"
click at [657, 293] on form "Details * Empire Beauty Schools offers financial assistance opportunities, flex…" at bounding box center [763, 254] width 375 height 348
click at [657, 264] on body "CRM Apps Forms CRM Email Shop Payments POS Files Brand Settings Empire Beauty S…" at bounding box center [763, 365] width 1527 height 731
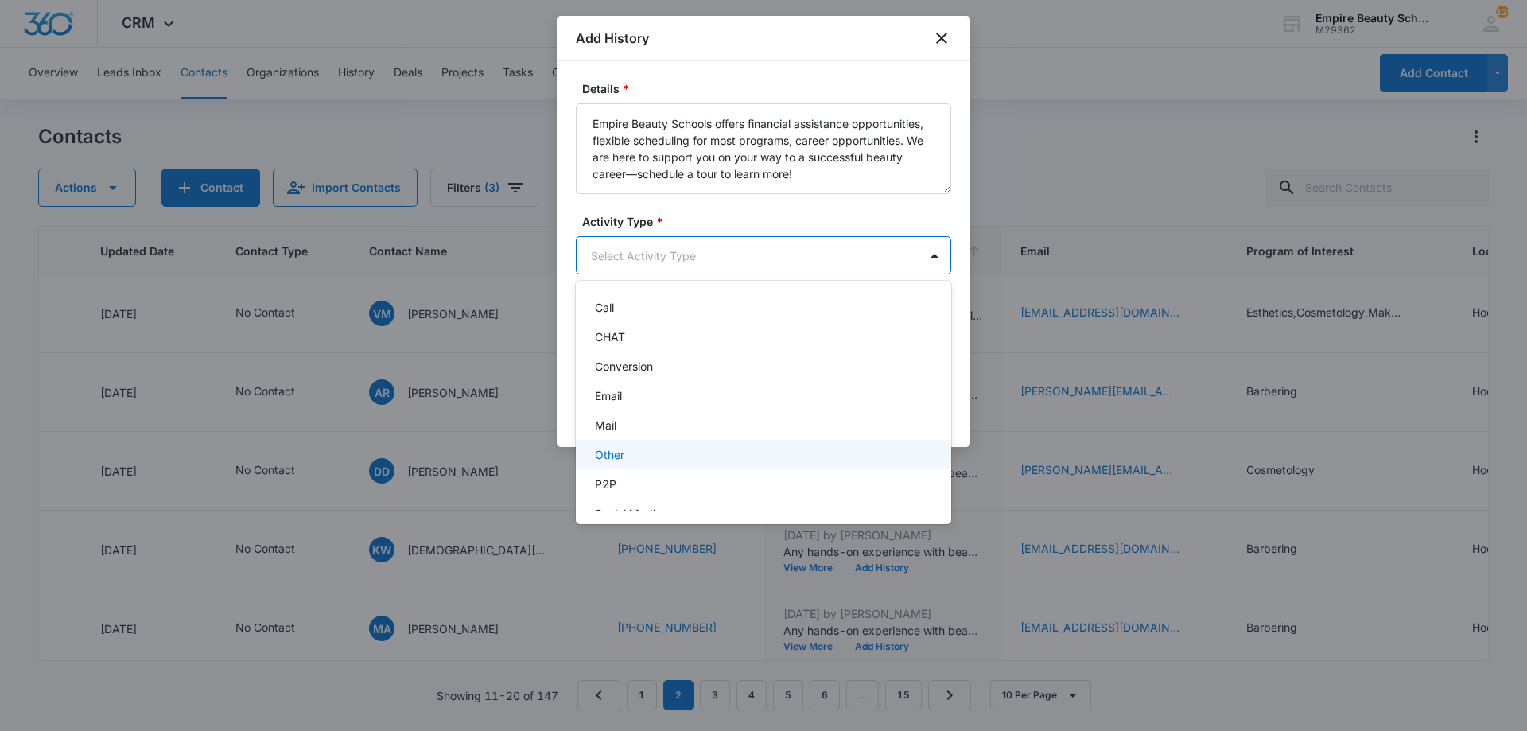
scroll to position [83, 0]
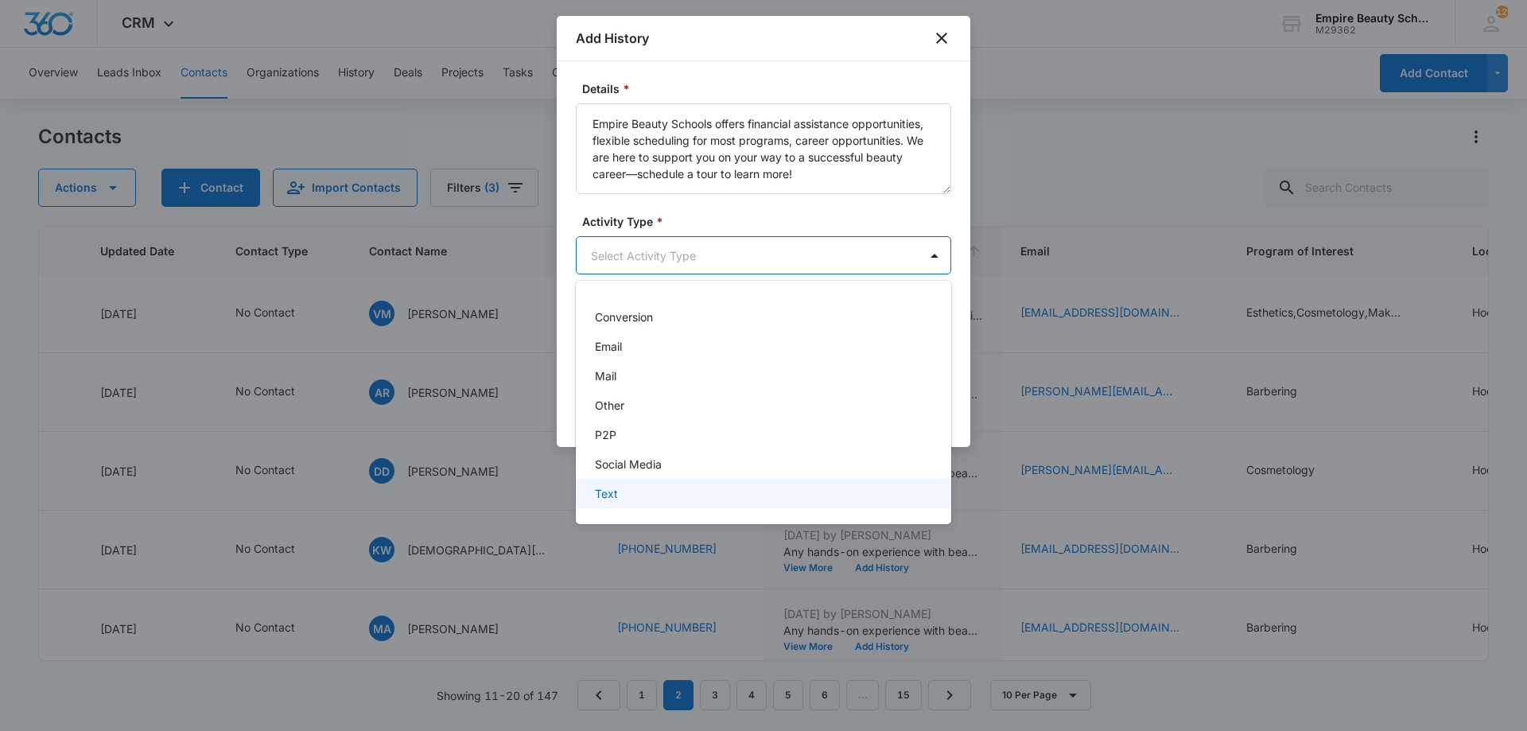
click at [658, 499] on div "Text" at bounding box center [762, 493] width 334 height 17
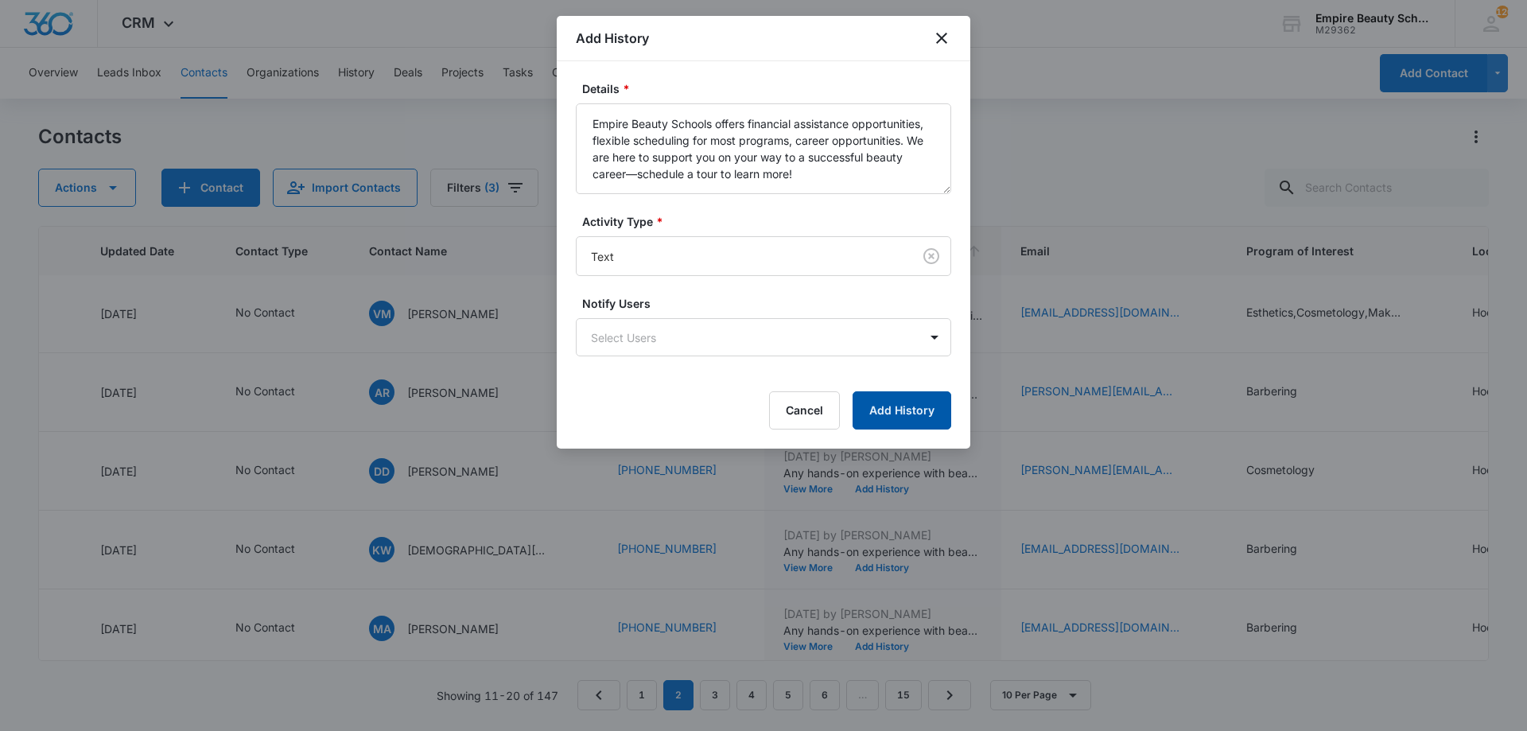
click at [893, 418] on button "Add History" at bounding box center [902, 410] width 99 height 38
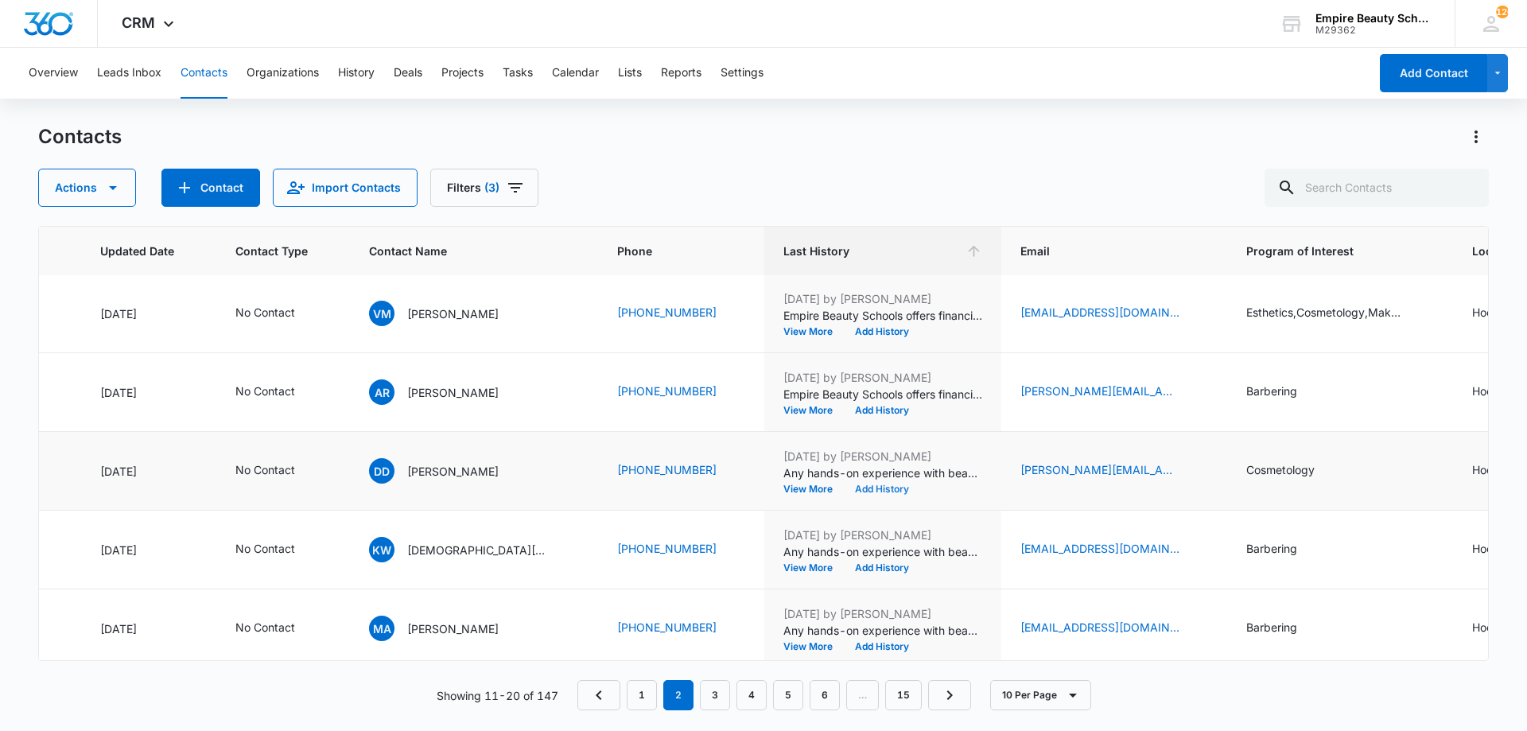
click at [844, 491] on button "Add History" at bounding box center [882, 489] width 76 height 10
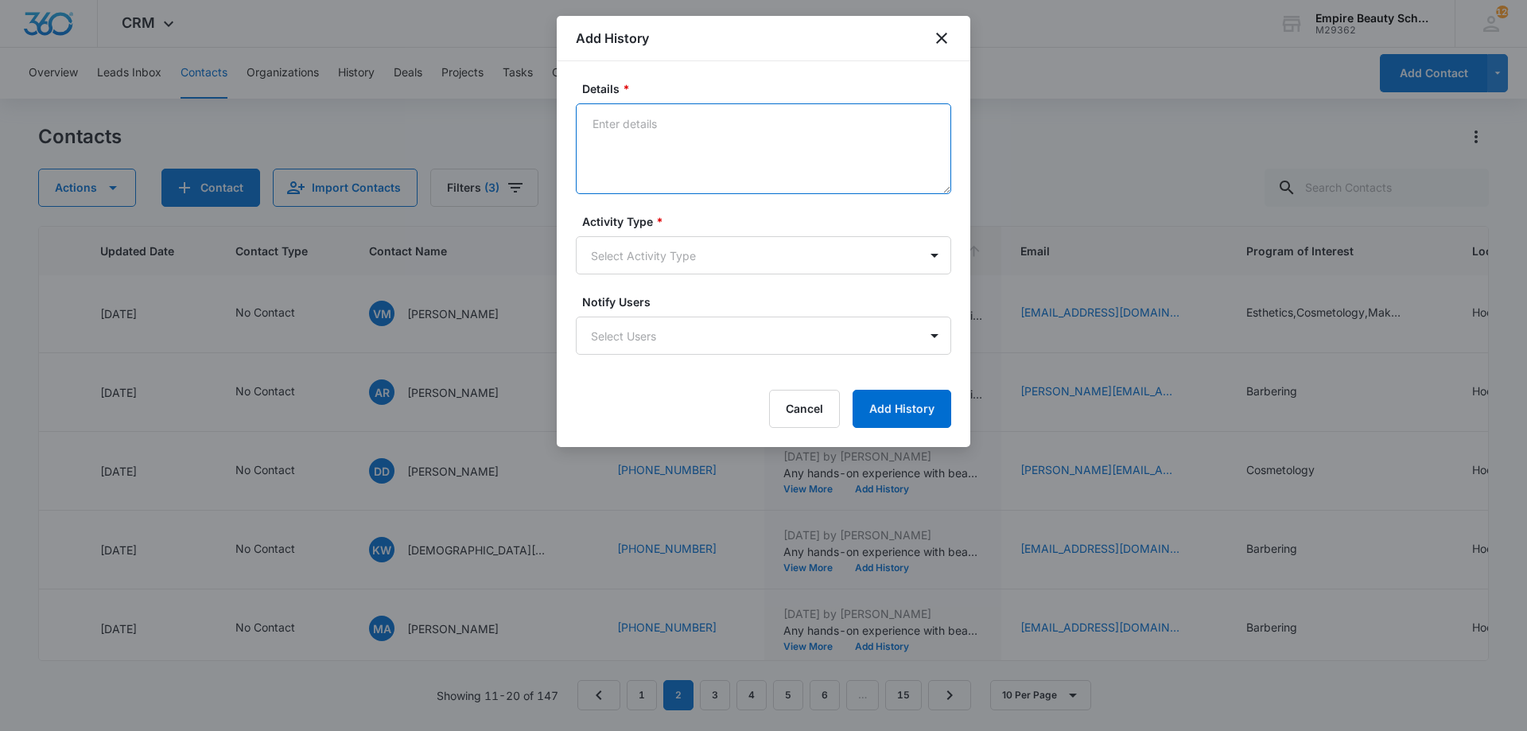
paste textarea "Empire Beauty Schools offers financial assistance opportunities, flexible sched…"
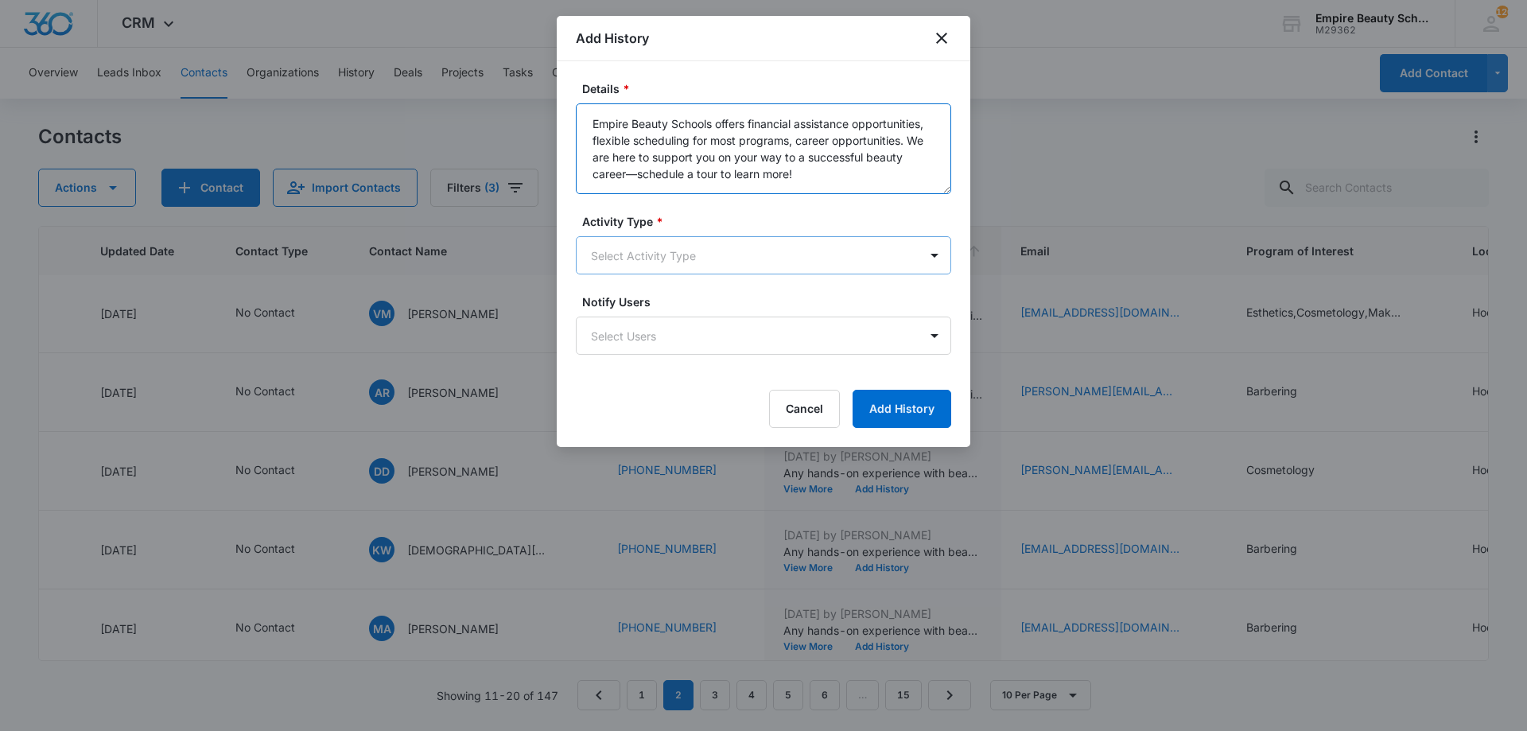
type textarea "Empire Beauty Schools offers financial assistance opportunities, flexible sched…"
click at [680, 257] on body "CRM Apps Forms CRM Email Shop Payments POS Files Brand Settings Empire Beauty S…" at bounding box center [763, 365] width 1527 height 731
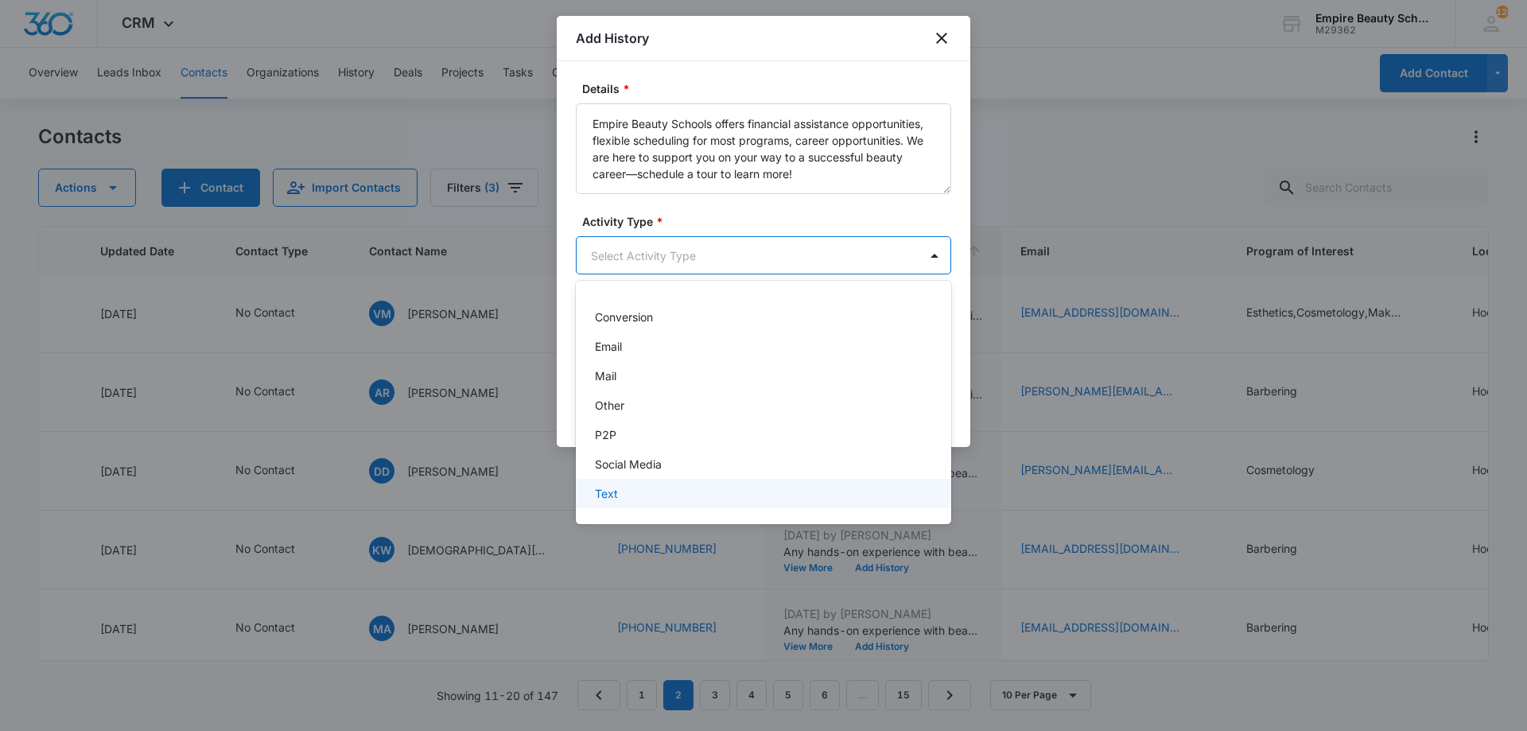
click at [636, 494] on div "Text" at bounding box center [762, 493] width 334 height 17
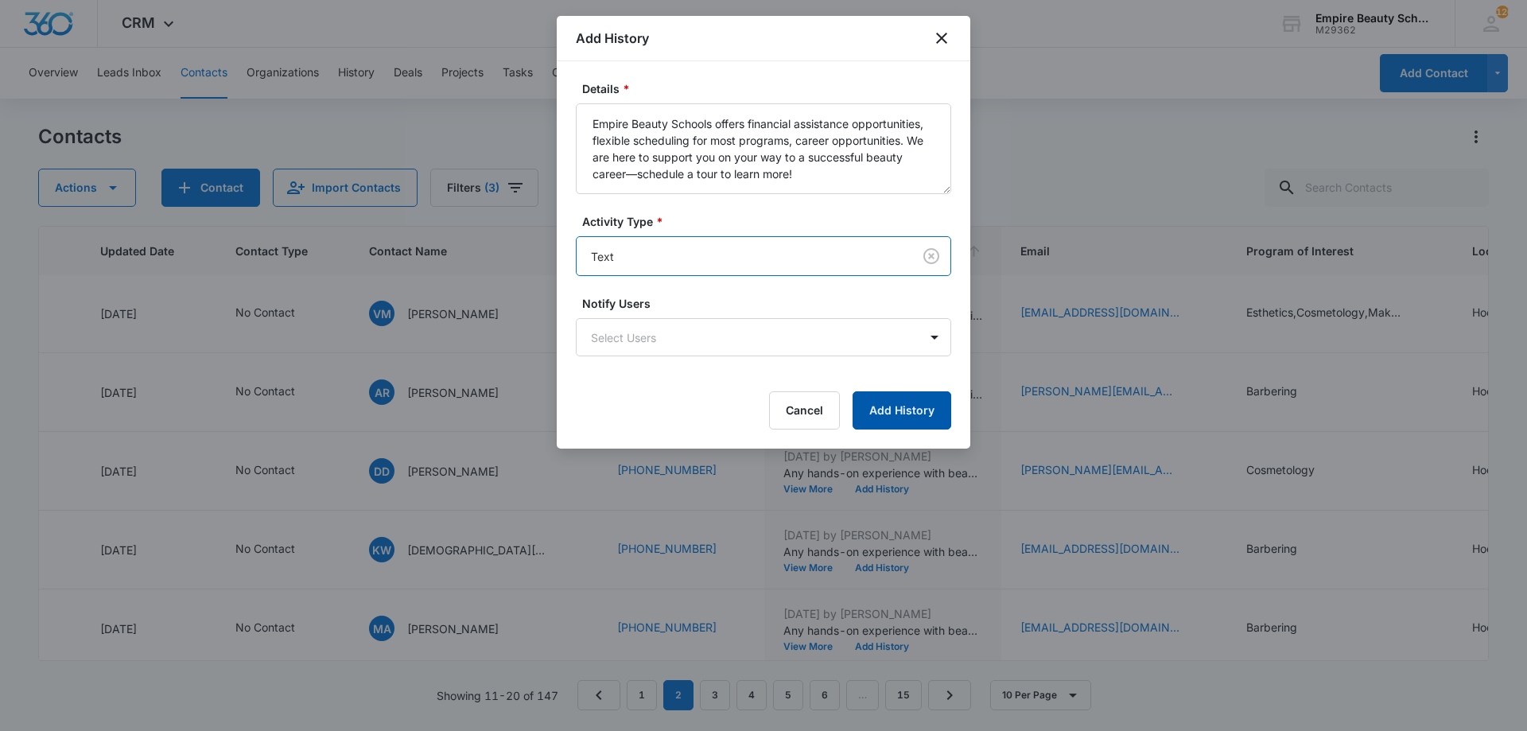
click at [914, 406] on button "Add History" at bounding box center [902, 410] width 99 height 38
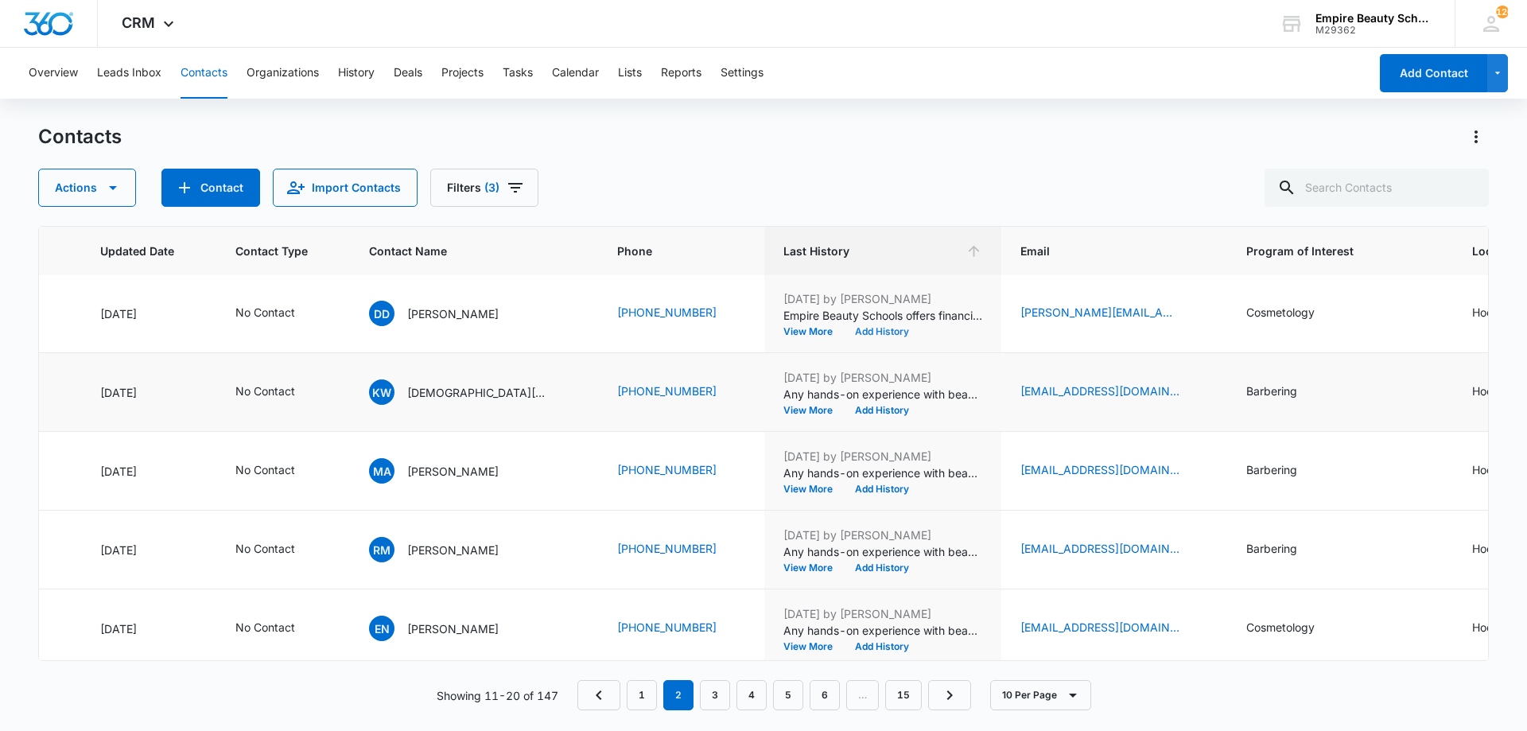
scroll to position [239, 225]
click at [844, 405] on button "Add History" at bounding box center [882, 409] width 76 height 10
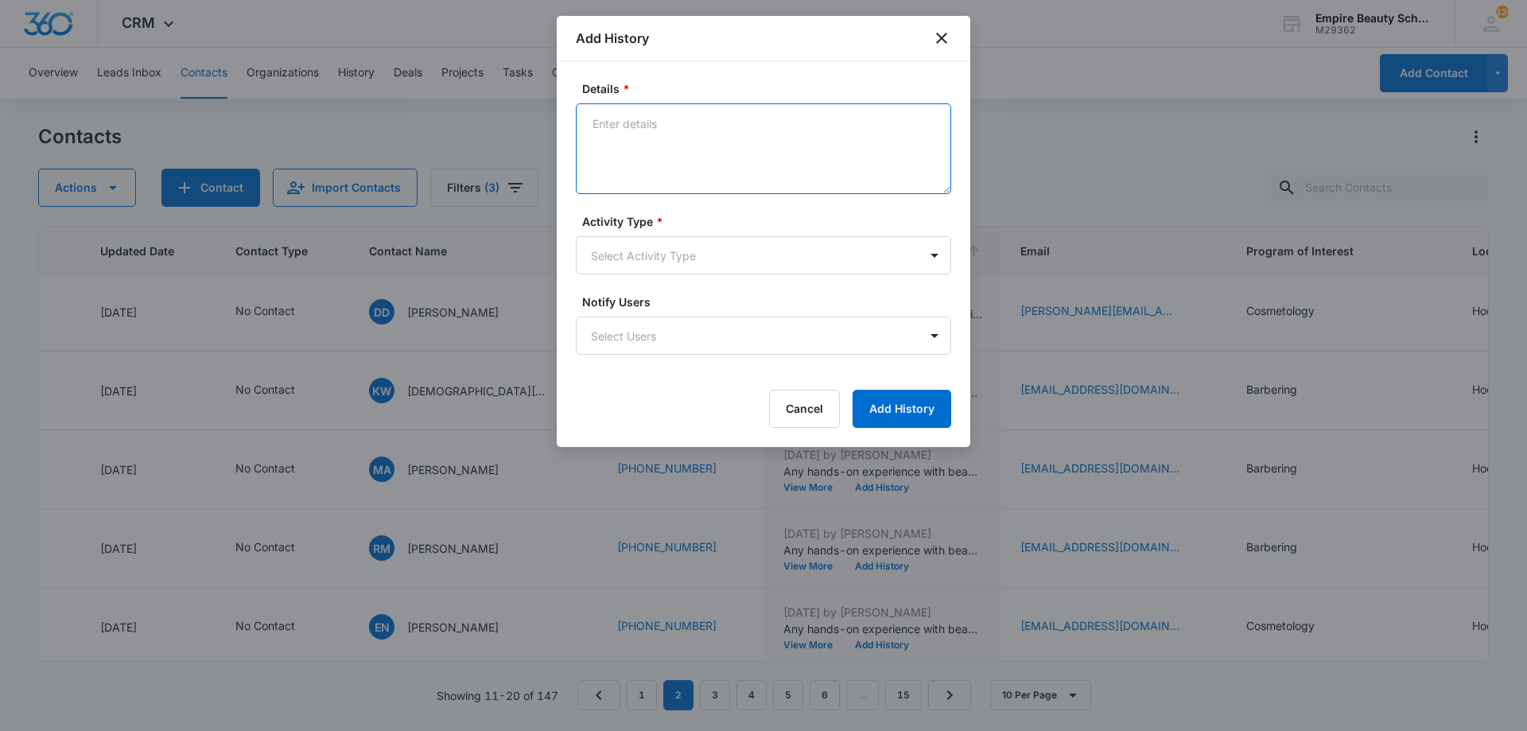
paste textarea "Empire Beauty Schools offers financial assistance opportunities, flexible sched…"
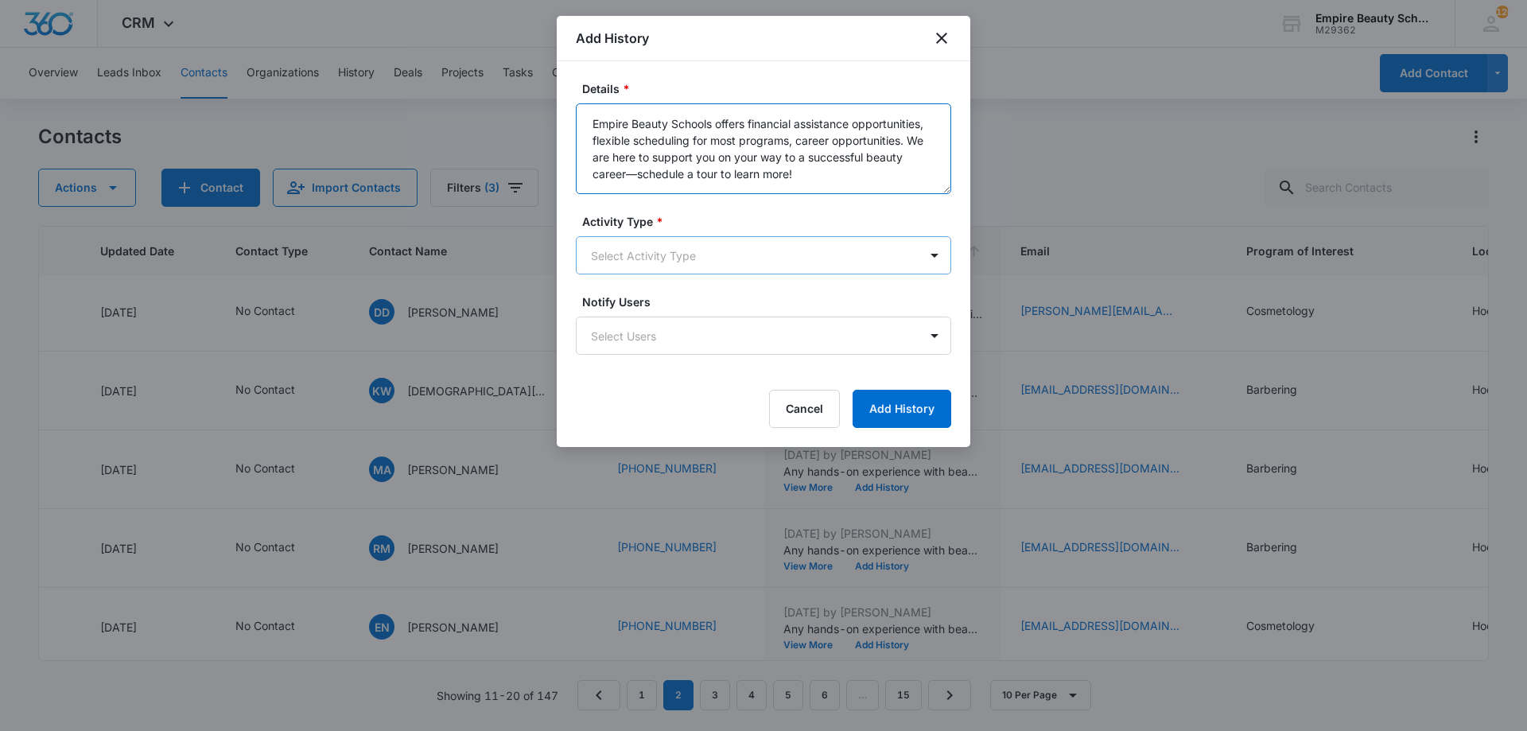
type textarea "Empire Beauty Schools offers financial assistance opportunities, flexible sched…"
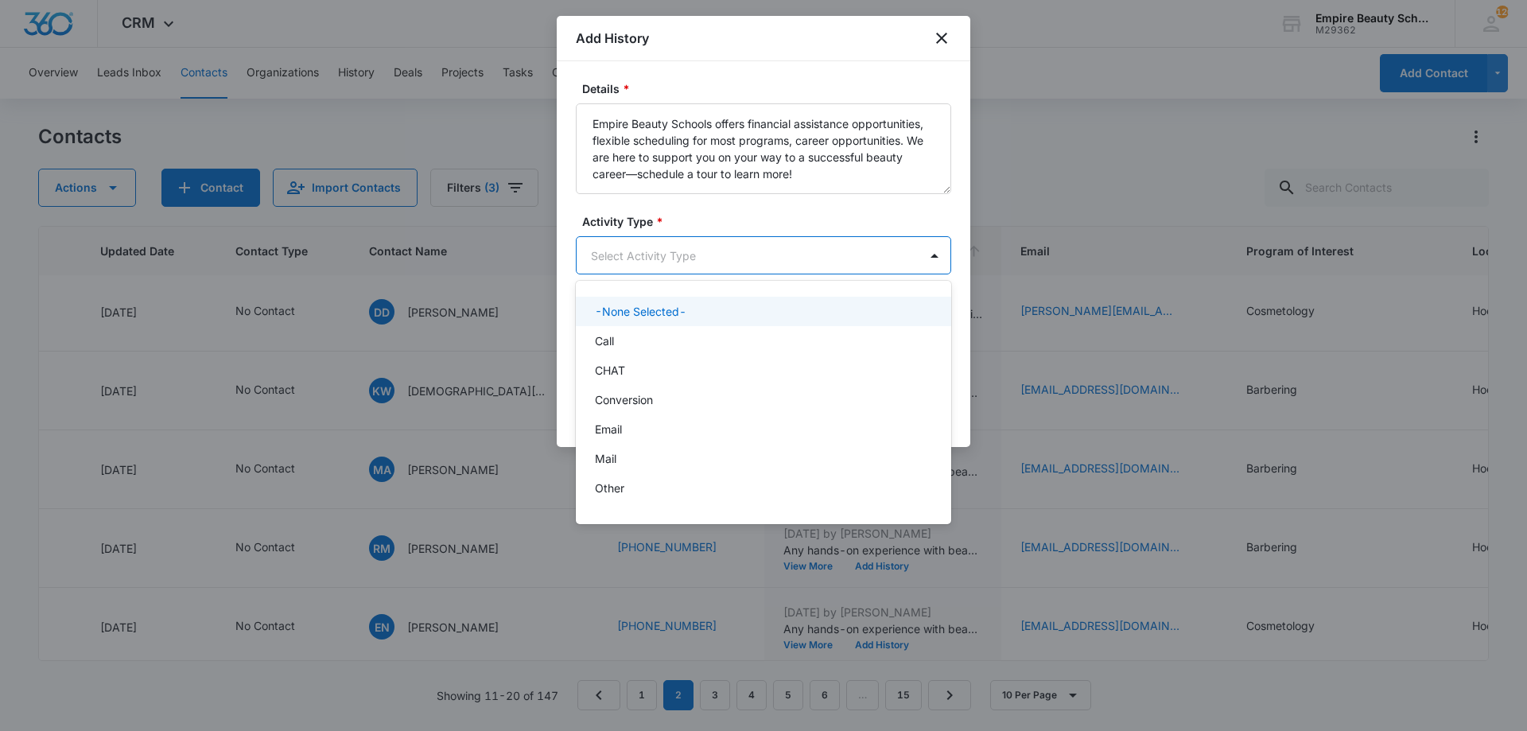
click at [709, 248] on body "CRM Apps Forms CRM Email Shop Payments POS Files Brand Settings Empire Beauty S…" at bounding box center [763, 365] width 1527 height 731
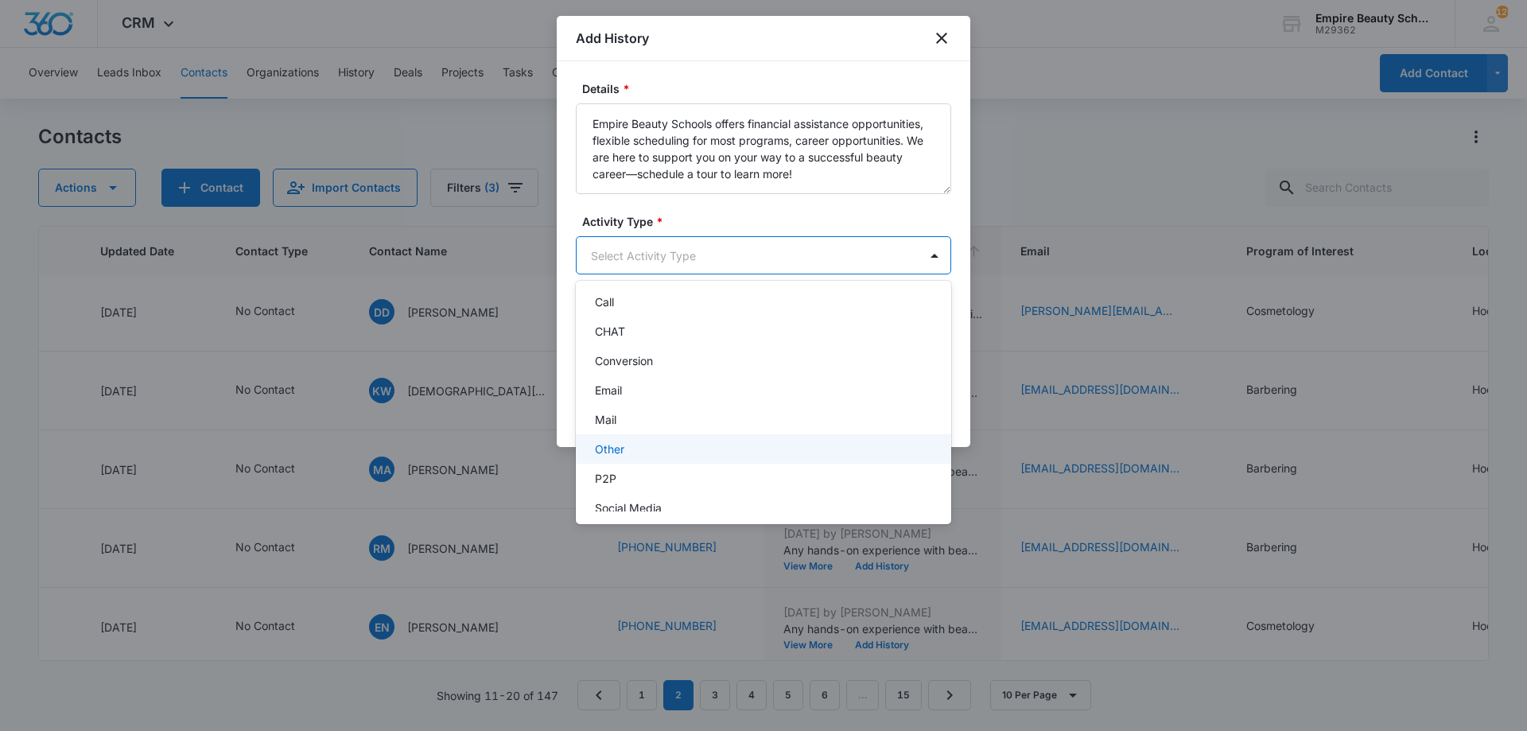
scroll to position [83, 0]
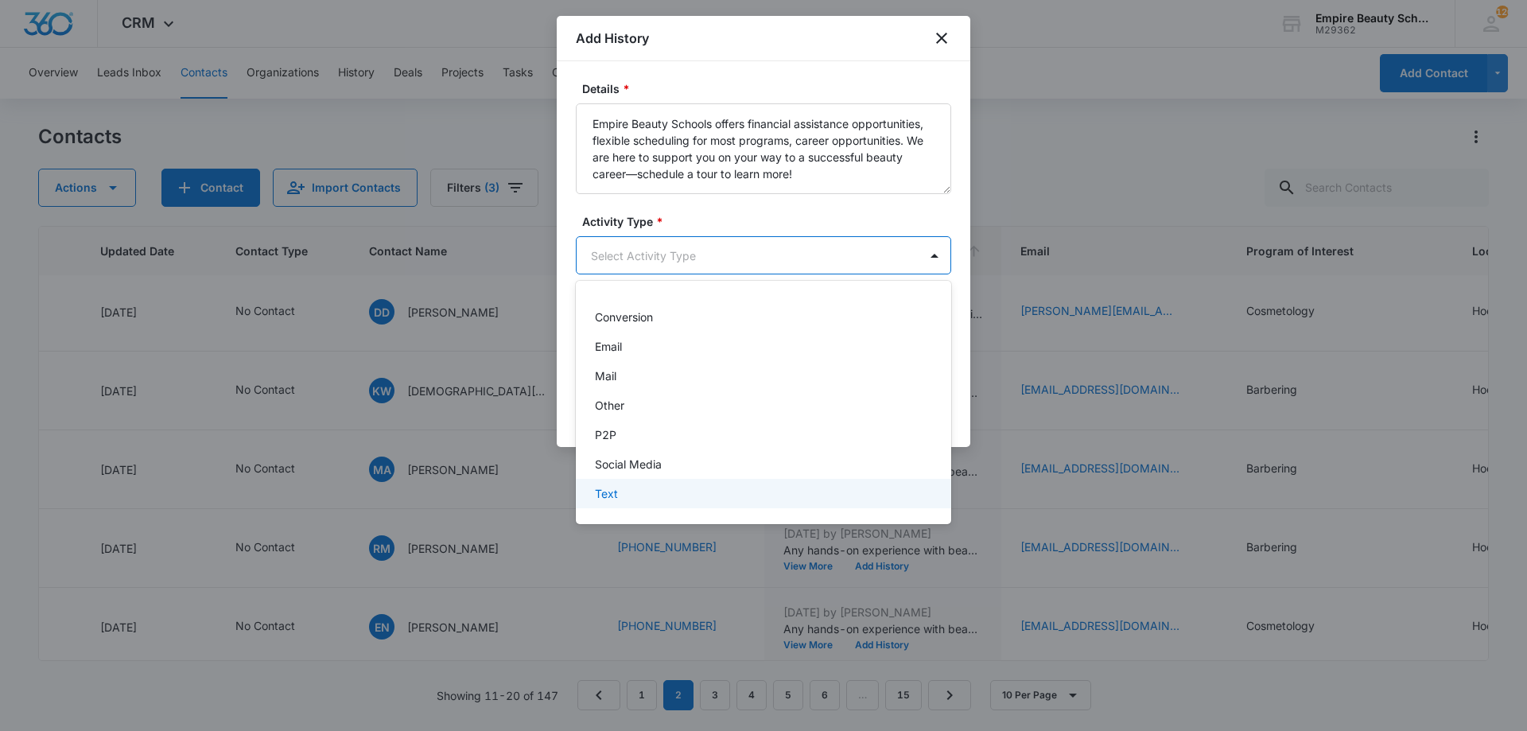
click at [655, 492] on div "Text" at bounding box center [762, 493] width 334 height 17
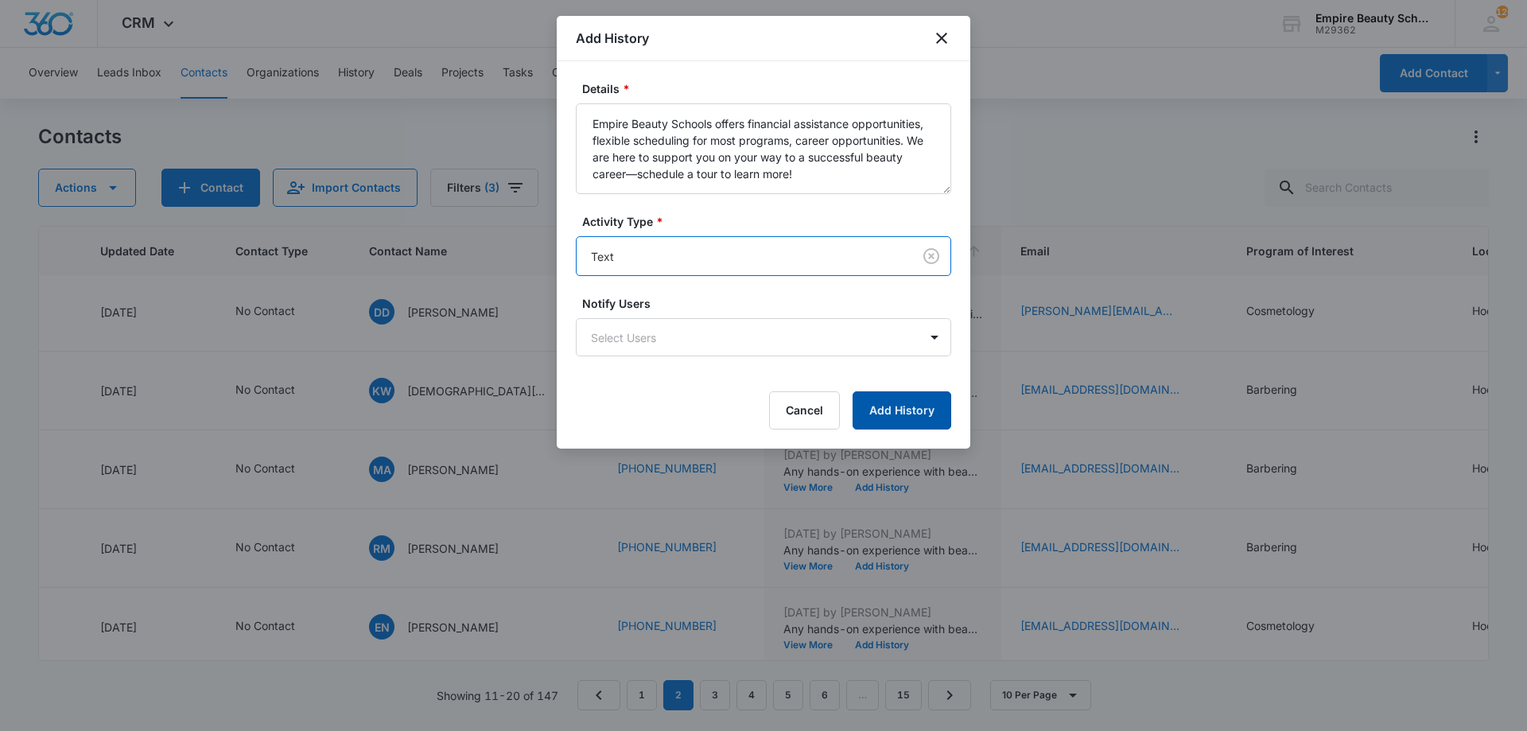
click at [883, 413] on button "Add History" at bounding box center [902, 410] width 99 height 38
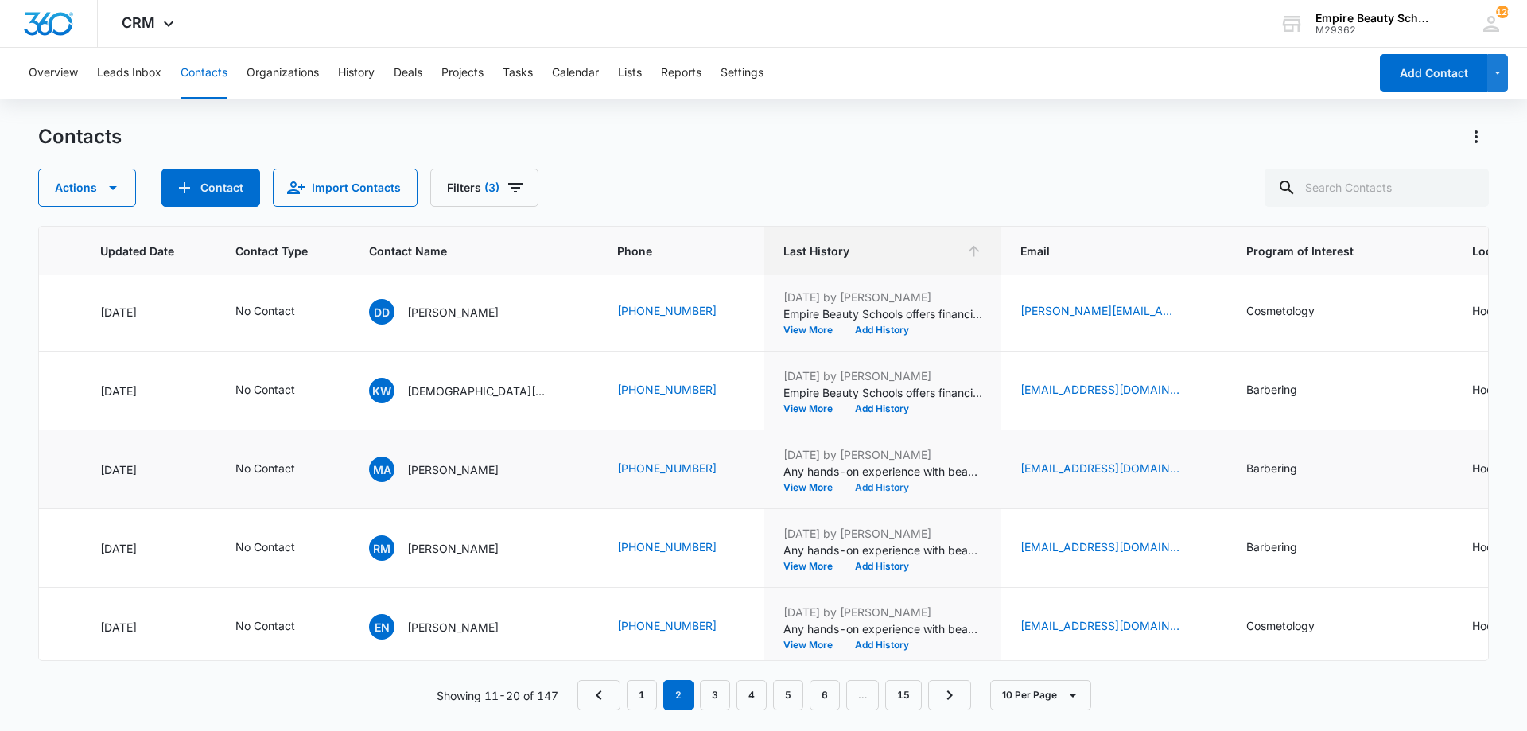
click at [844, 483] on button "Add History" at bounding box center [882, 488] width 76 height 10
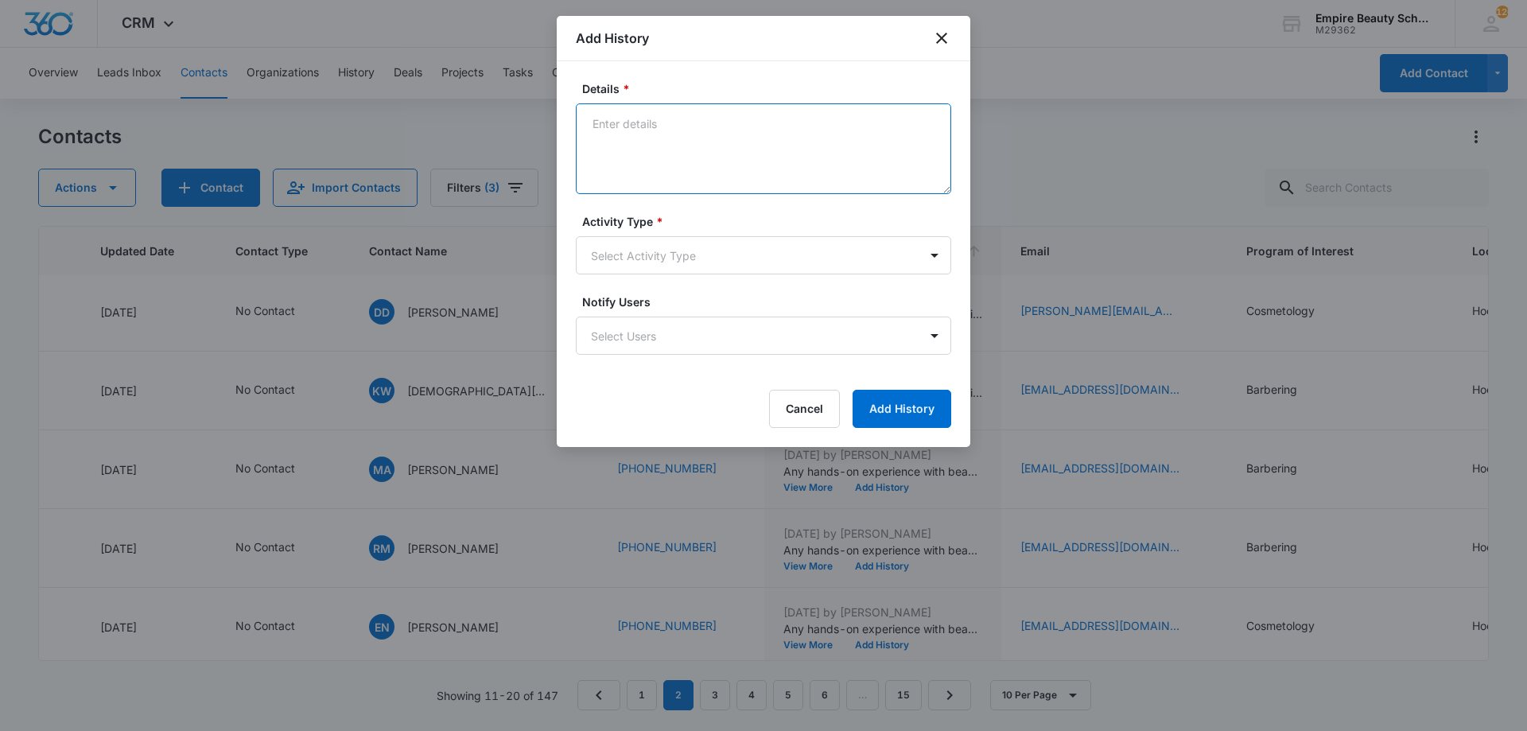
paste textarea "Empire Beauty Schools offers financial assistance opportunities, flexible sched…"
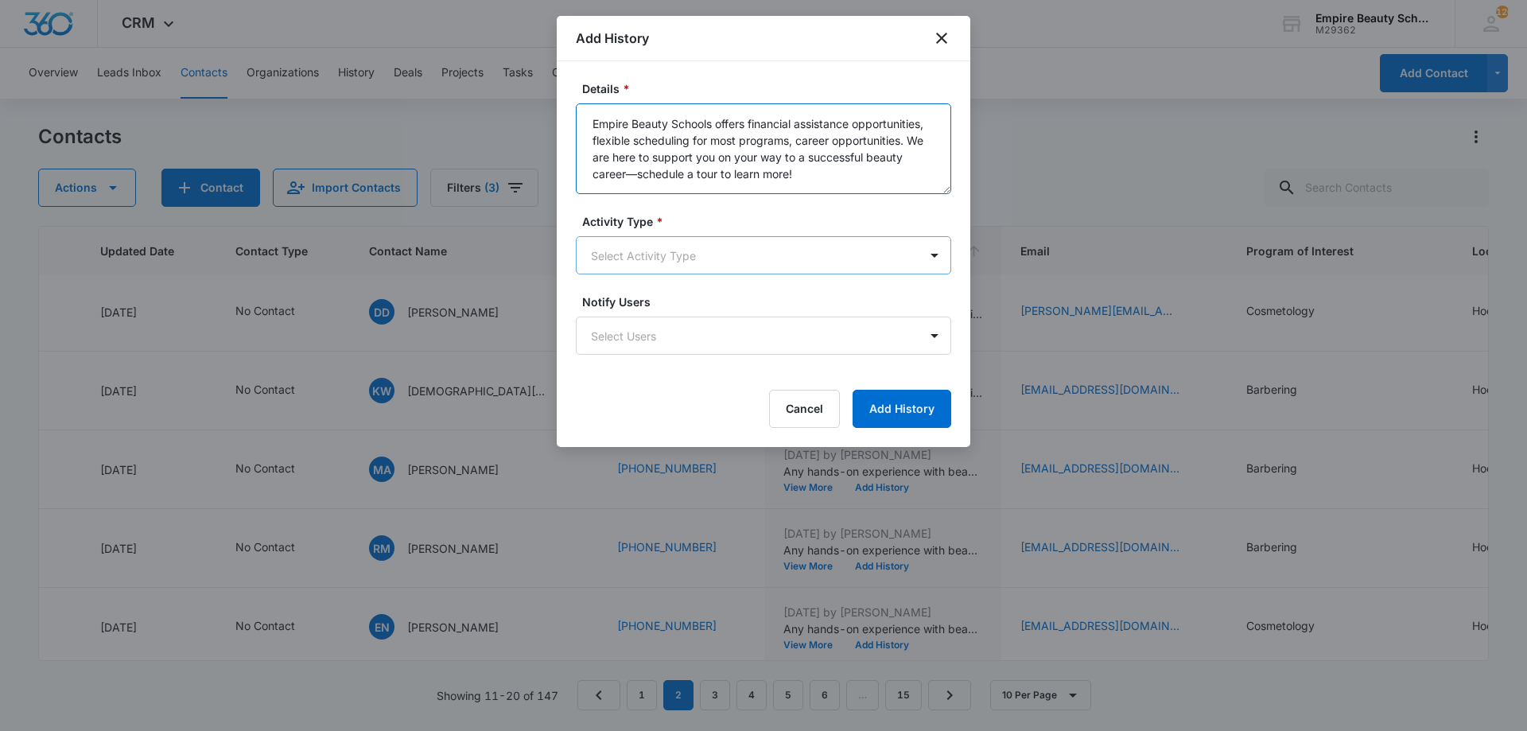
type textarea "Empire Beauty Schools offers financial assistance opportunities, flexible sched…"
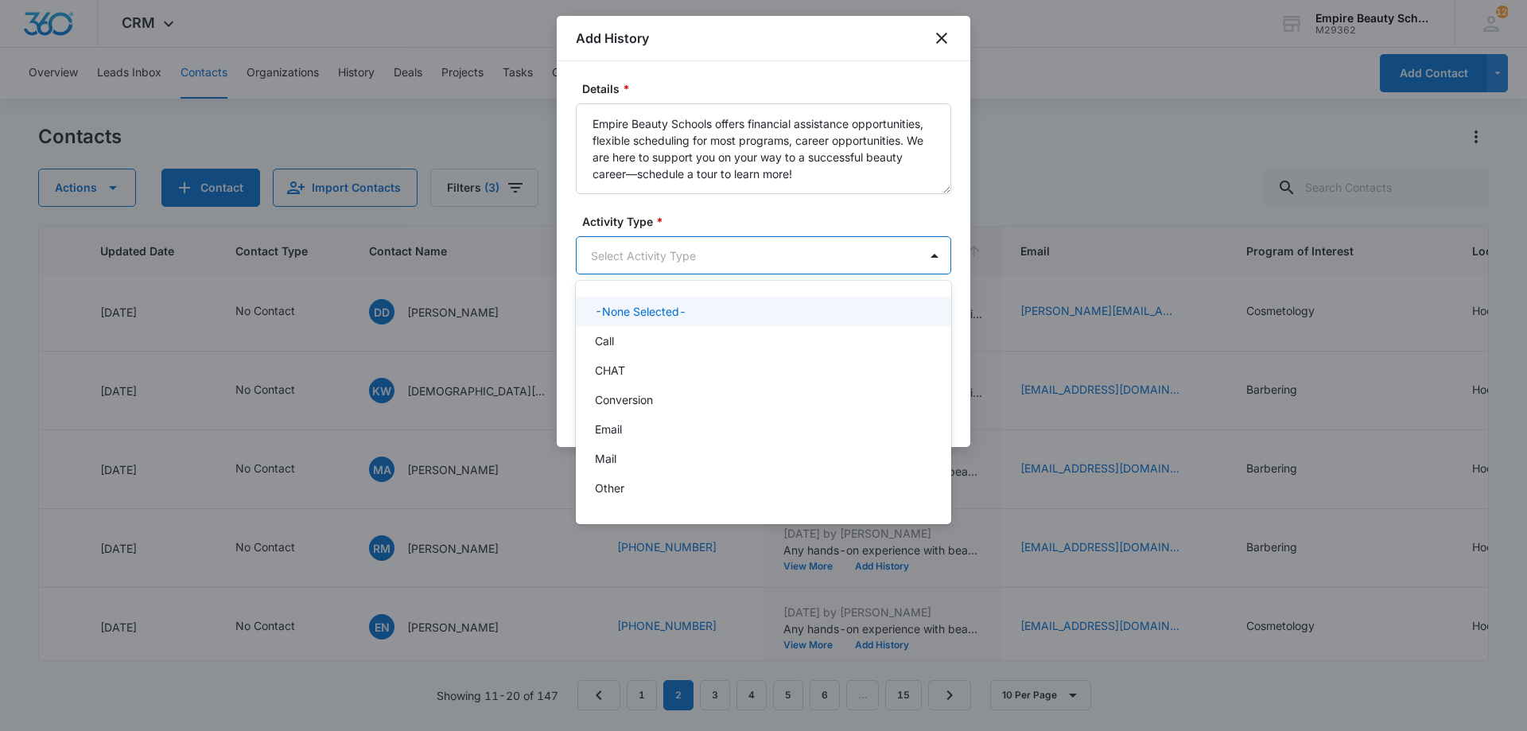
click at [687, 274] on body "CRM Apps Forms CRM Email Shop Payments POS Files Brand Settings Empire Beauty S…" at bounding box center [763, 365] width 1527 height 731
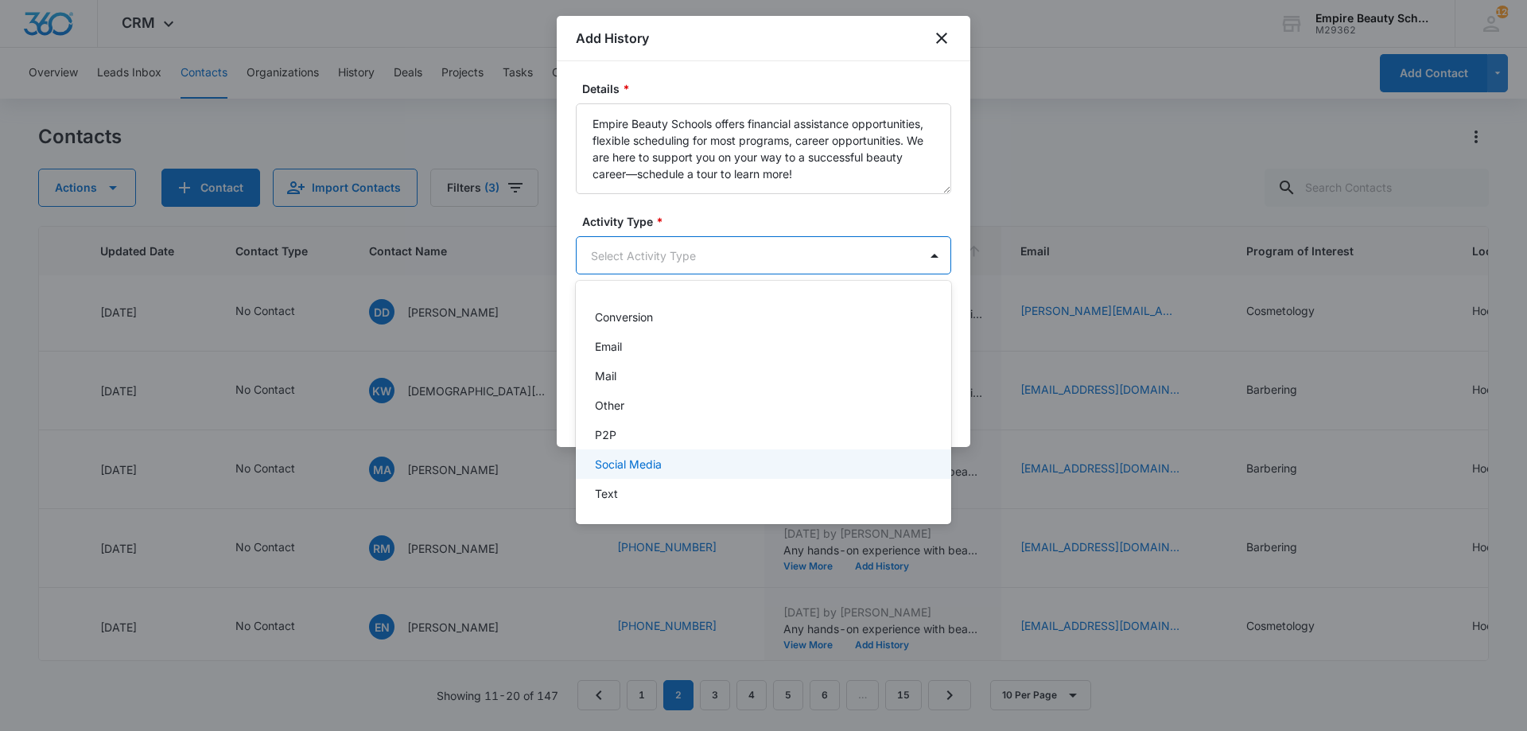
click at [613, 495] on p "Text" at bounding box center [606, 493] width 23 height 17
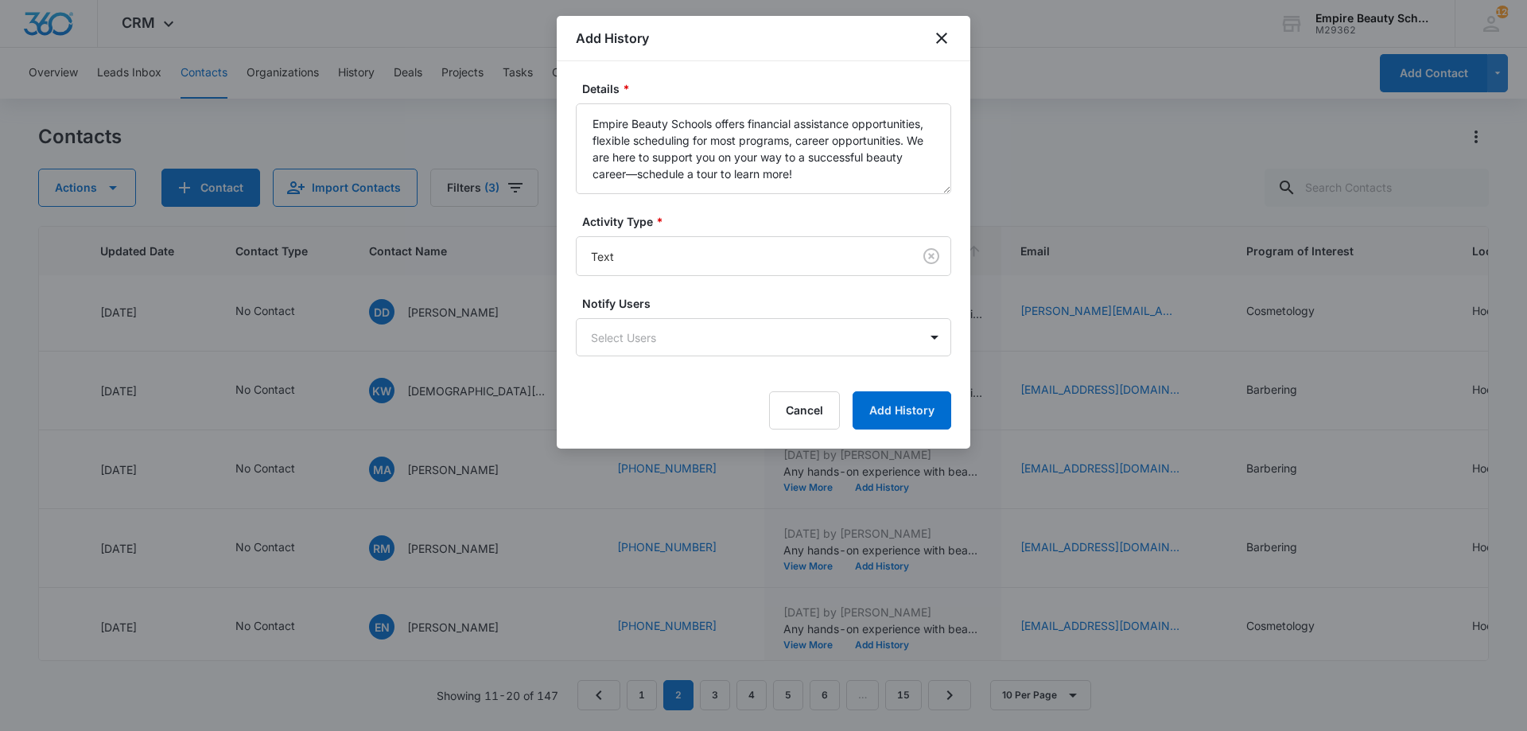
click at [888, 389] on form "Details * Empire Beauty Schools offers financial assistance opportunities, flex…" at bounding box center [763, 254] width 375 height 349
click at [886, 403] on button "Add History" at bounding box center [902, 410] width 99 height 38
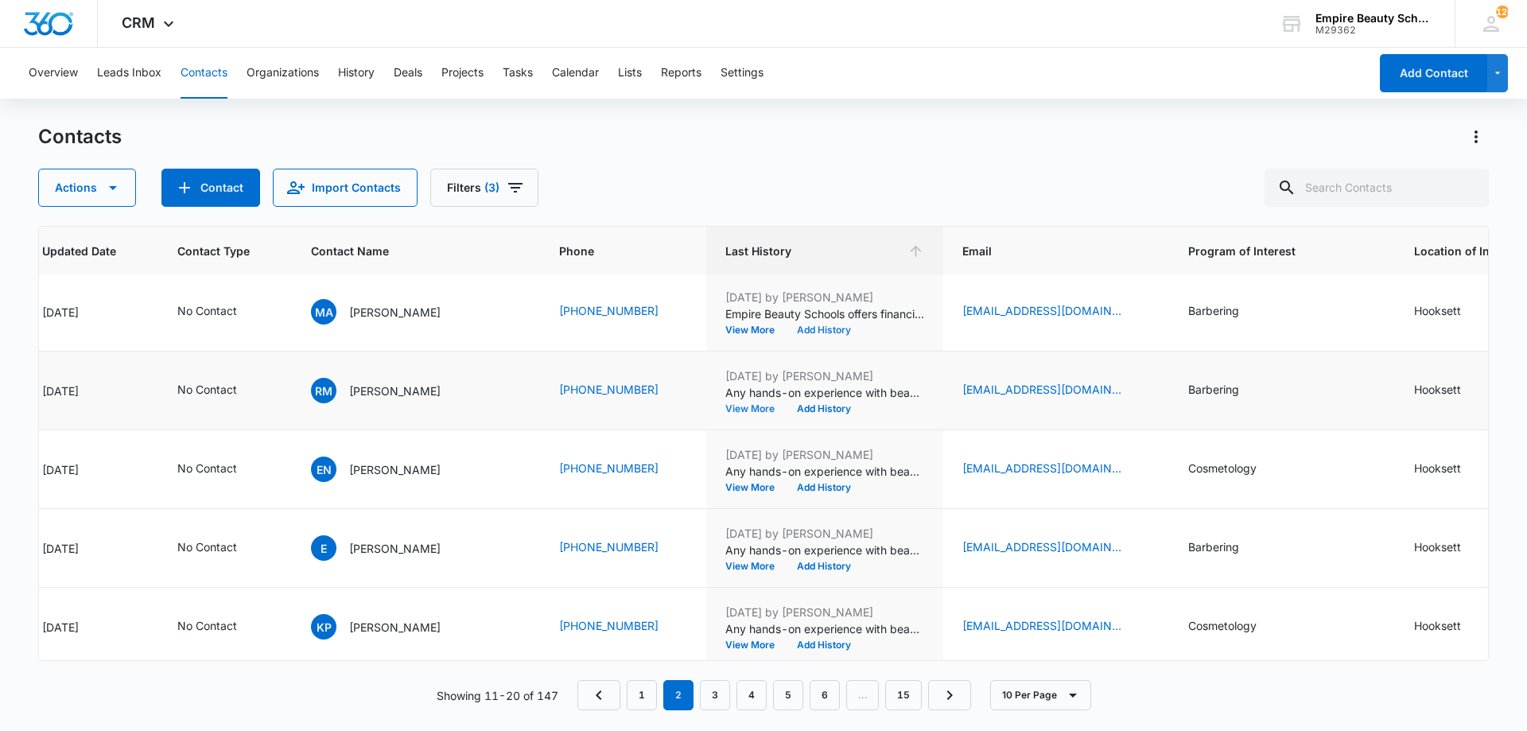
scroll to position [398, 283]
click at [786, 411] on button "Add History" at bounding box center [824, 408] width 76 height 10
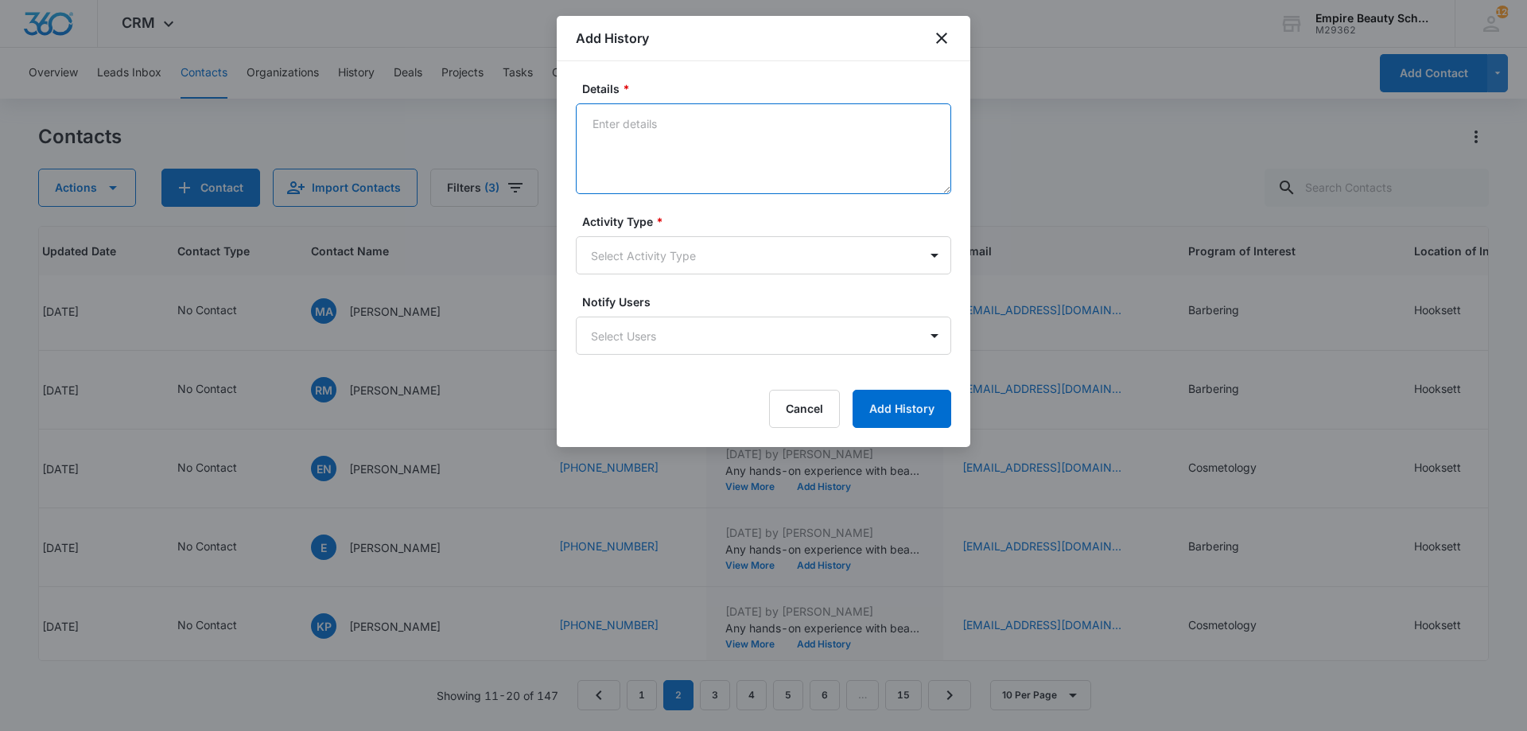
paste textarea "Empire Beauty Schools offers financial assistance opportunities, flexible sched…"
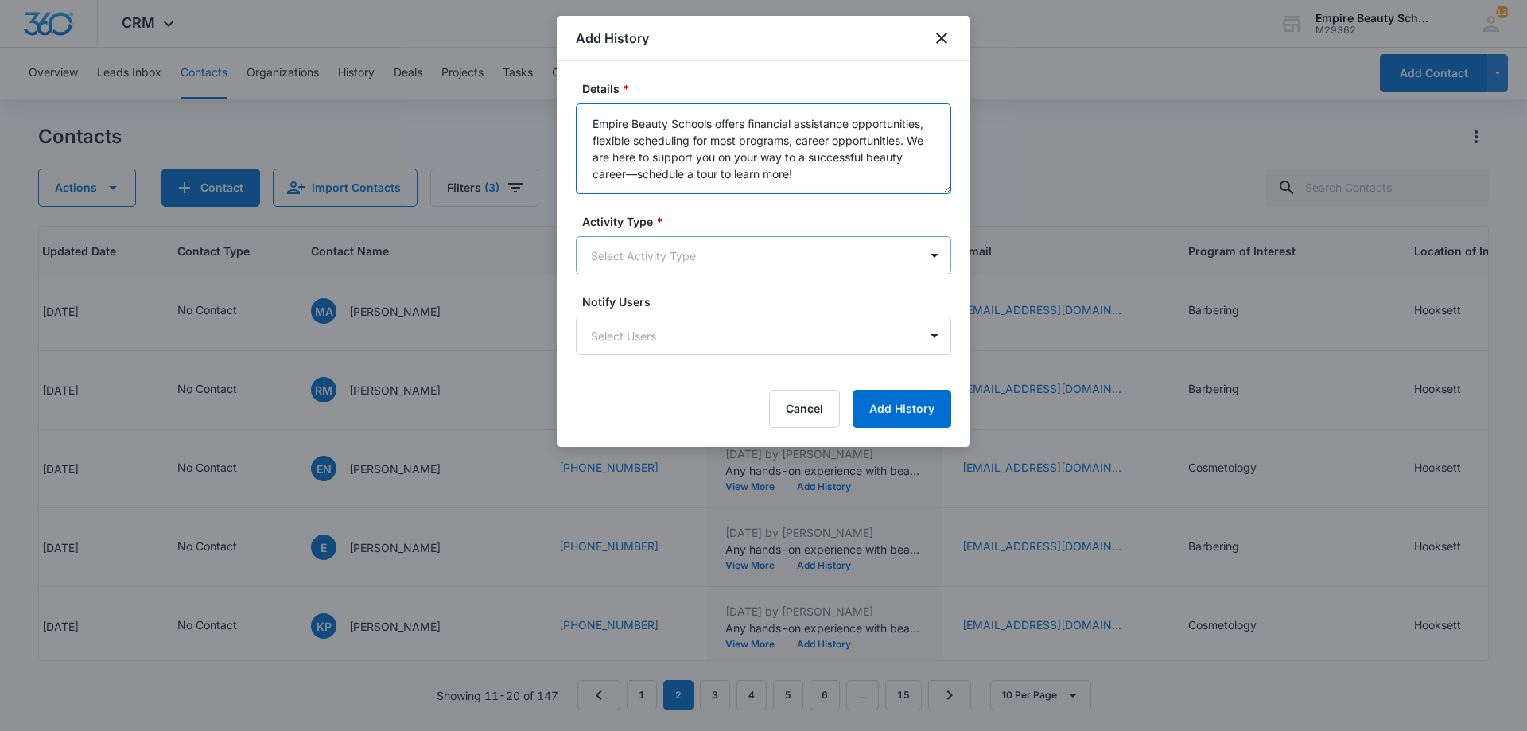
type textarea "Empire Beauty Schools offers financial assistance opportunities, flexible sched…"
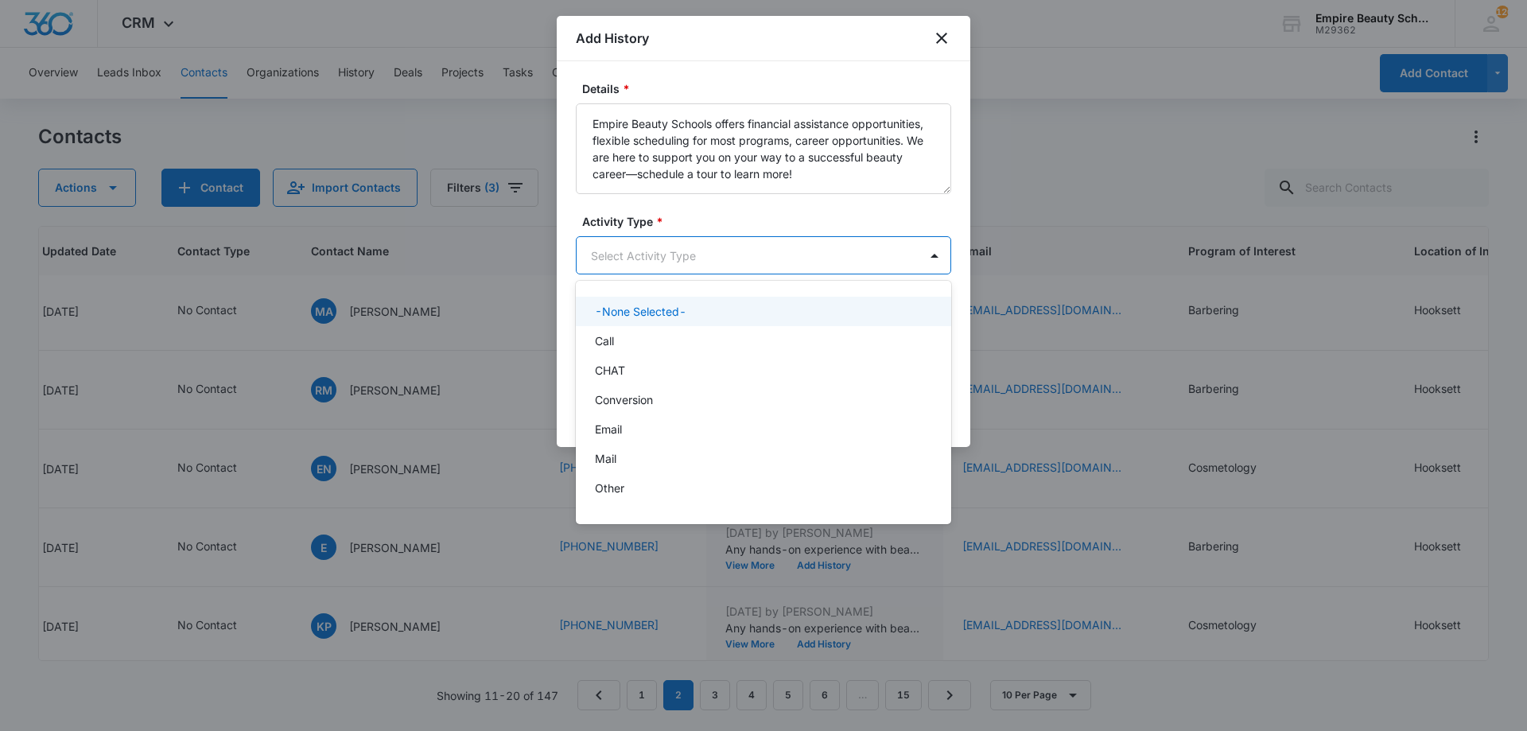
click at [700, 262] on body "CRM Apps Forms CRM Email Shop Payments POS Files Brand Settings Empire Beauty S…" at bounding box center [763, 365] width 1527 height 731
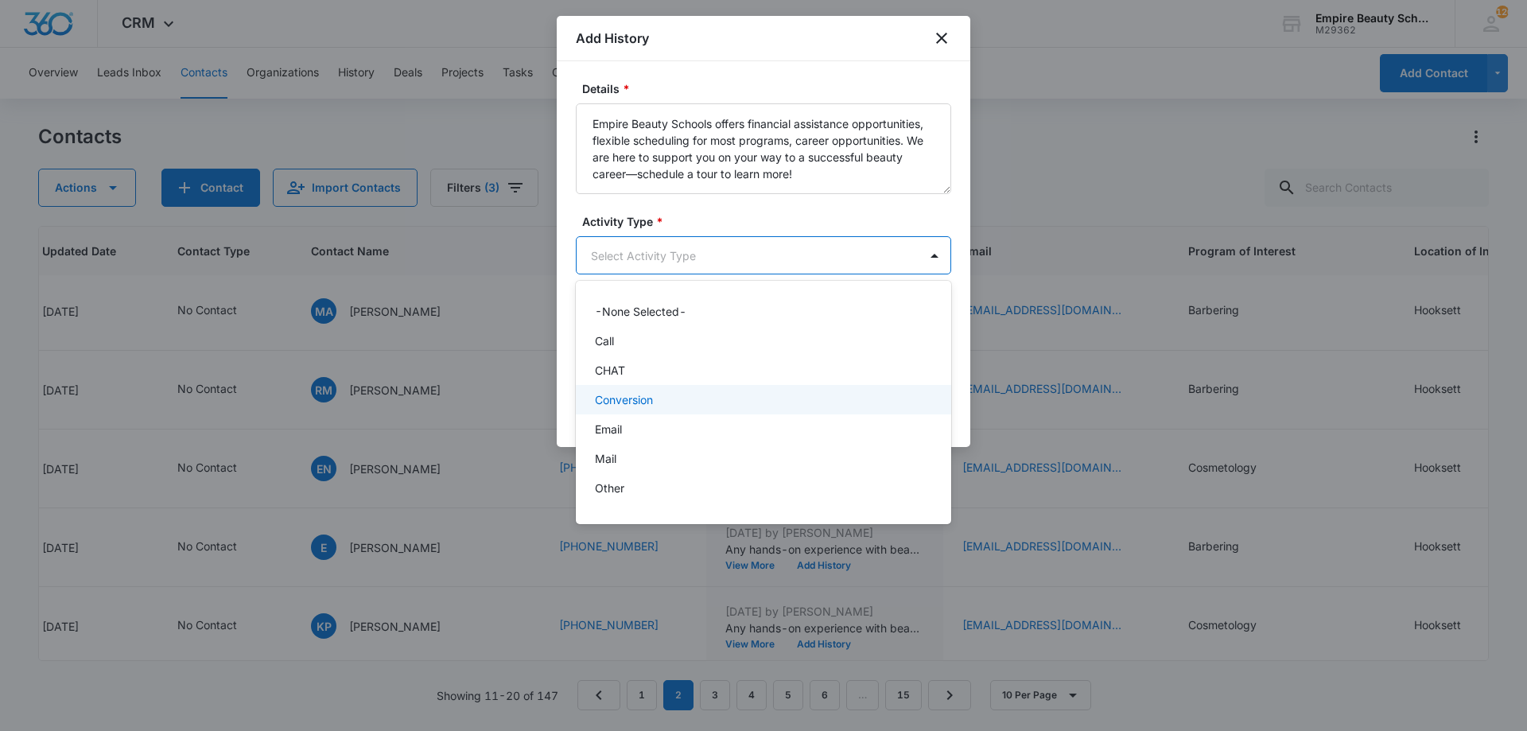
scroll to position [83, 0]
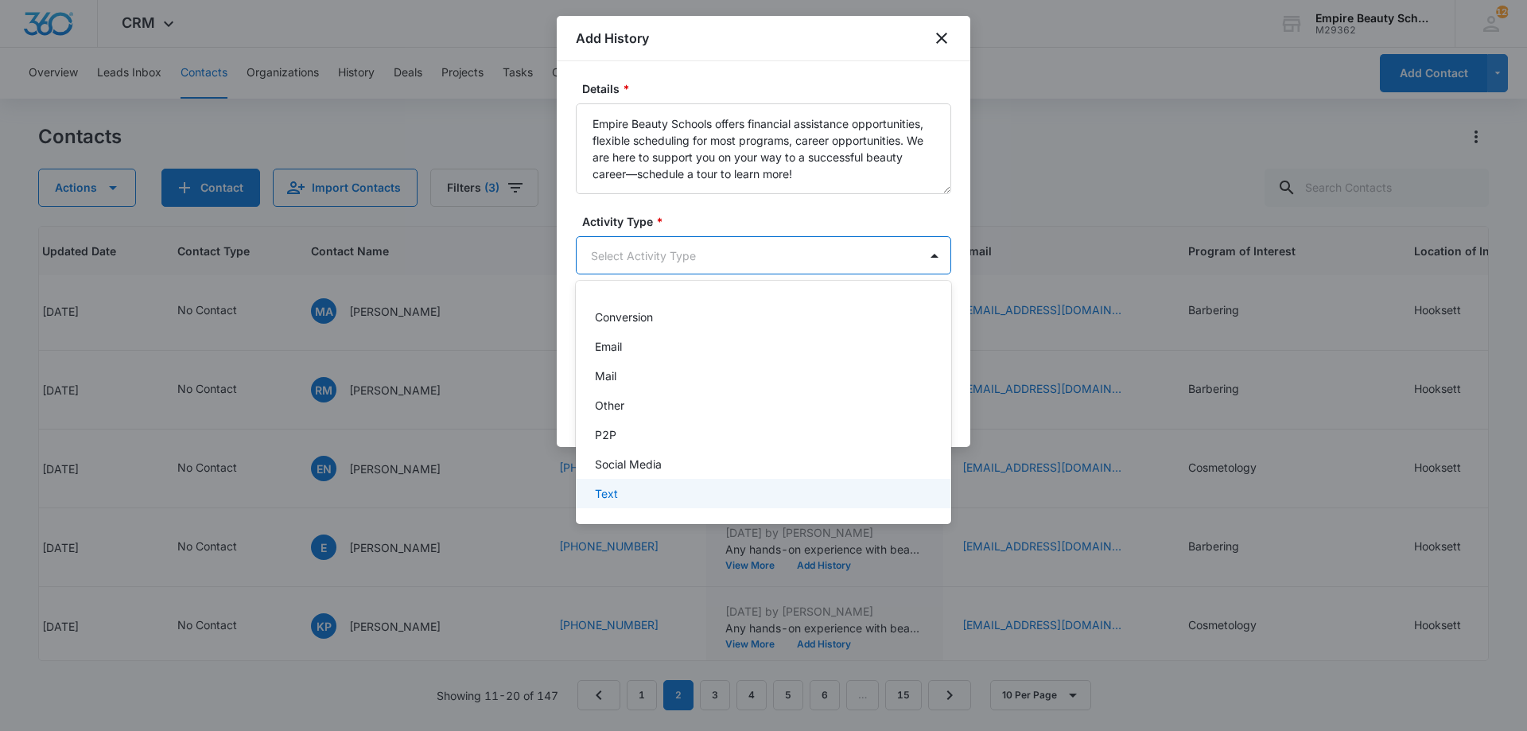
click at [637, 485] on div "Text" at bounding box center [762, 493] width 334 height 17
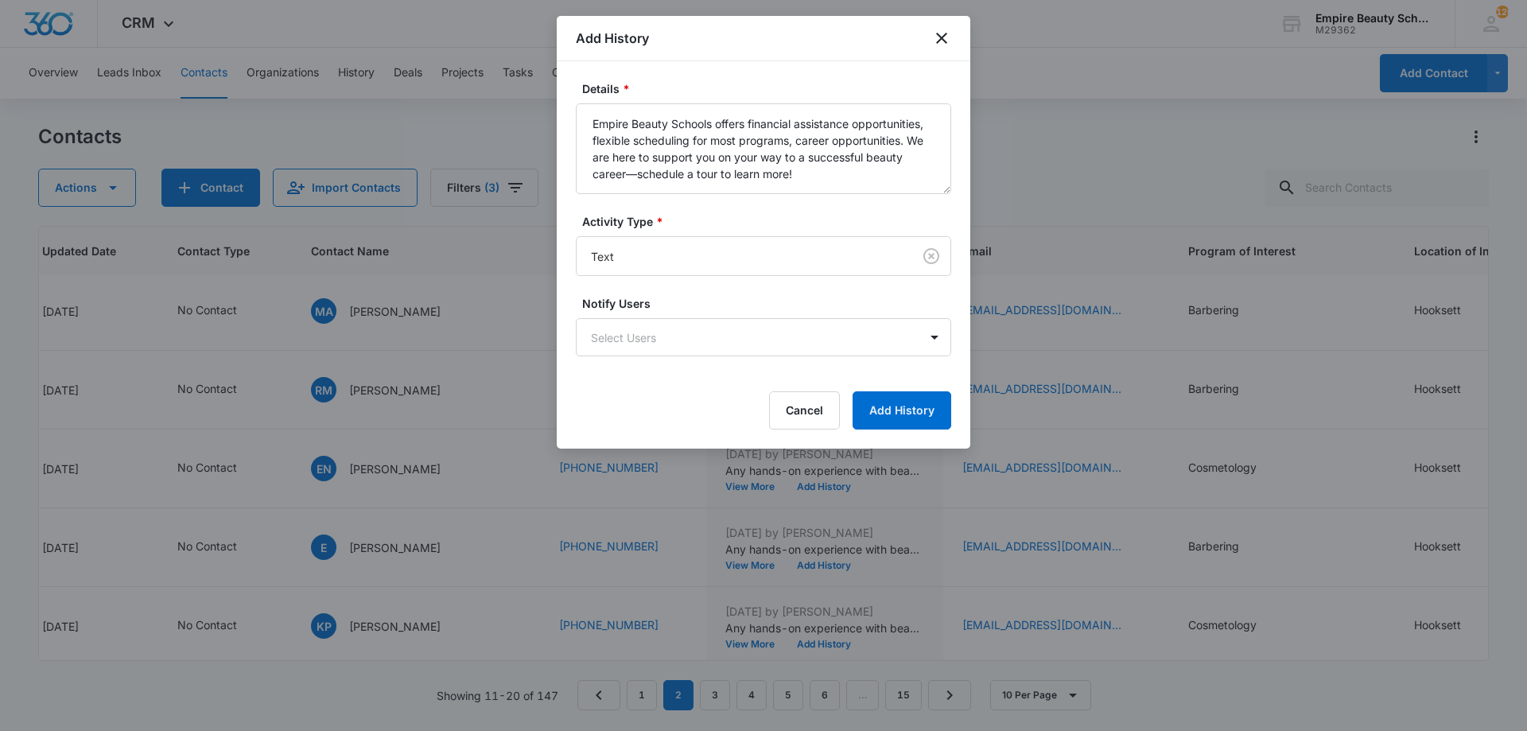
click at [853, 402] on div "Cancel Add History" at bounding box center [763, 410] width 375 height 38
click at [889, 410] on button "Add History" at bounding box center [902, 410] width 99 height 38
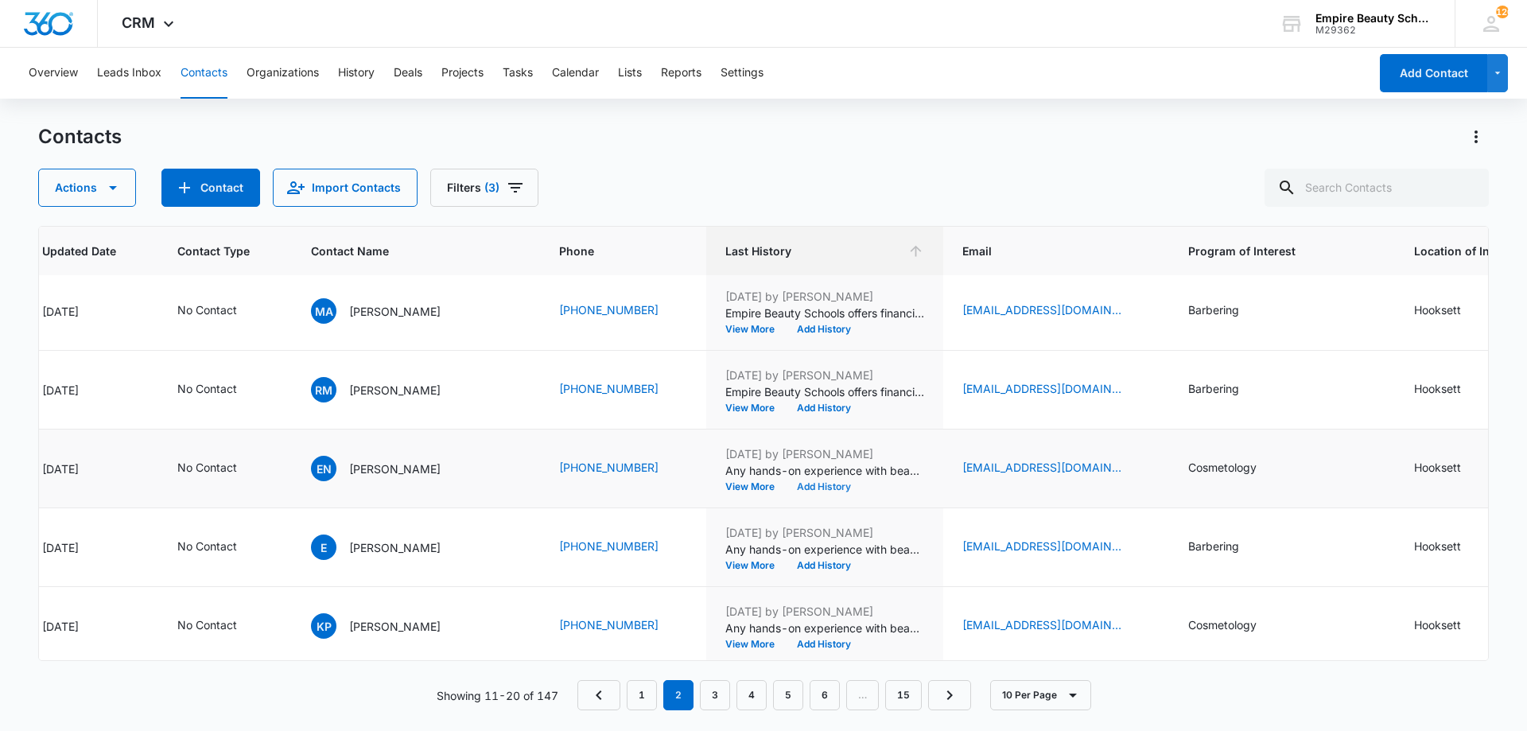
click at [786, 485] on button "Add History" at bounding box center [824, 487] width 76 height 10
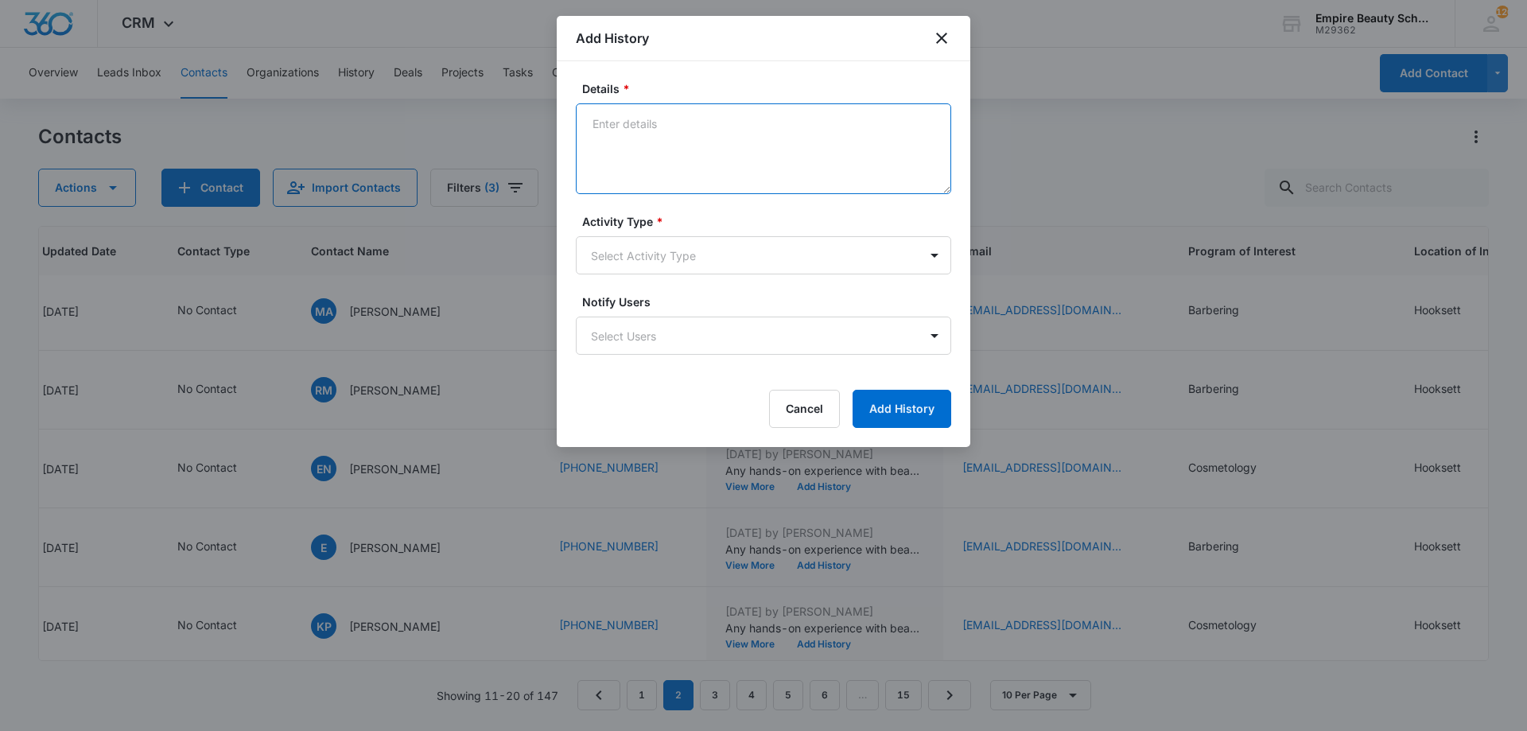
paste textarea "Empire Beauty Schools offers financial assistance opportunities, flexible sched…"
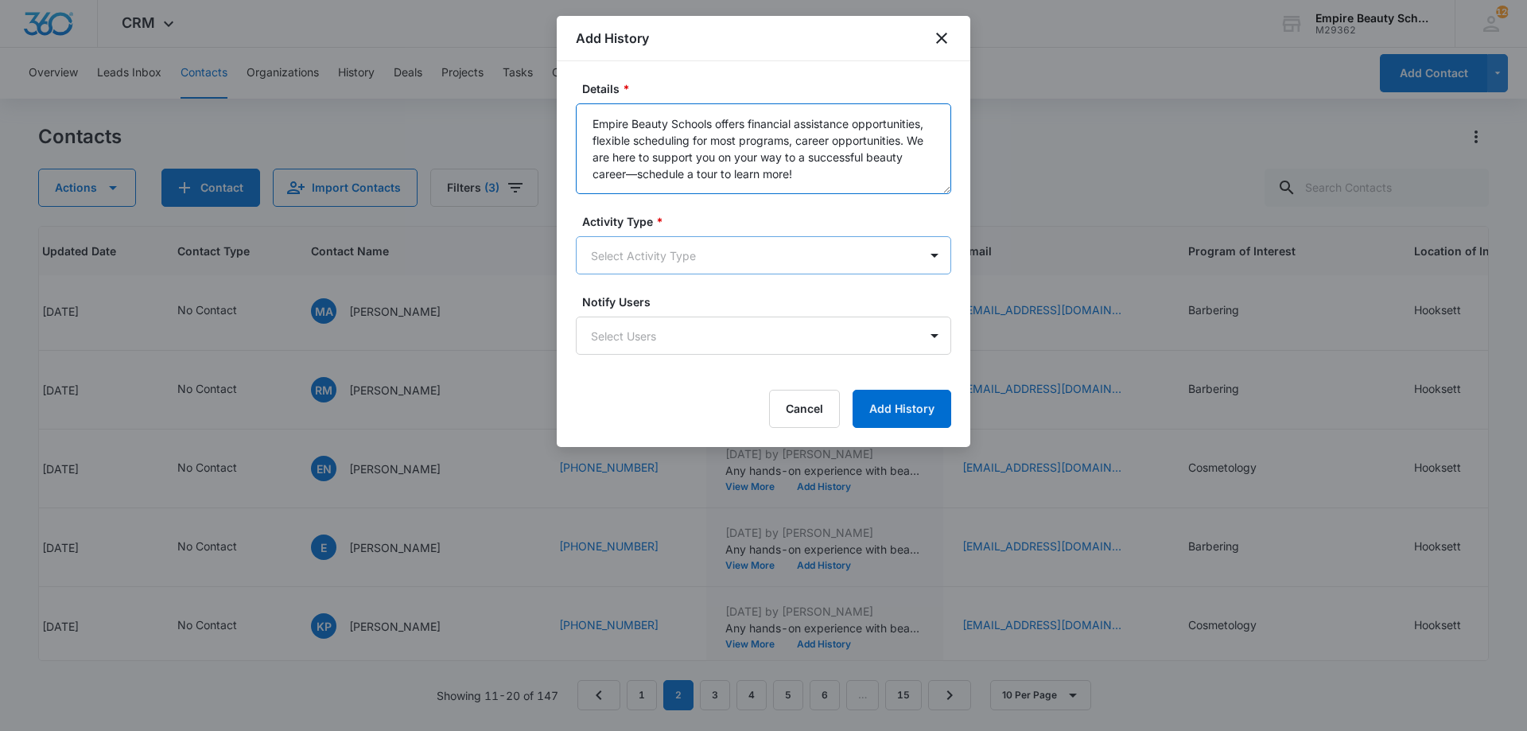
type textarea "Empire Beauty Schools offers financial assistance opportunities, flexible sched…"
click at [756, 266] on body "CRM Apps Forms CRM Email Shop Payments POS Files Brand Settings Empire Beauty S…" at bounding box center [763, 365] width 1527 height 731
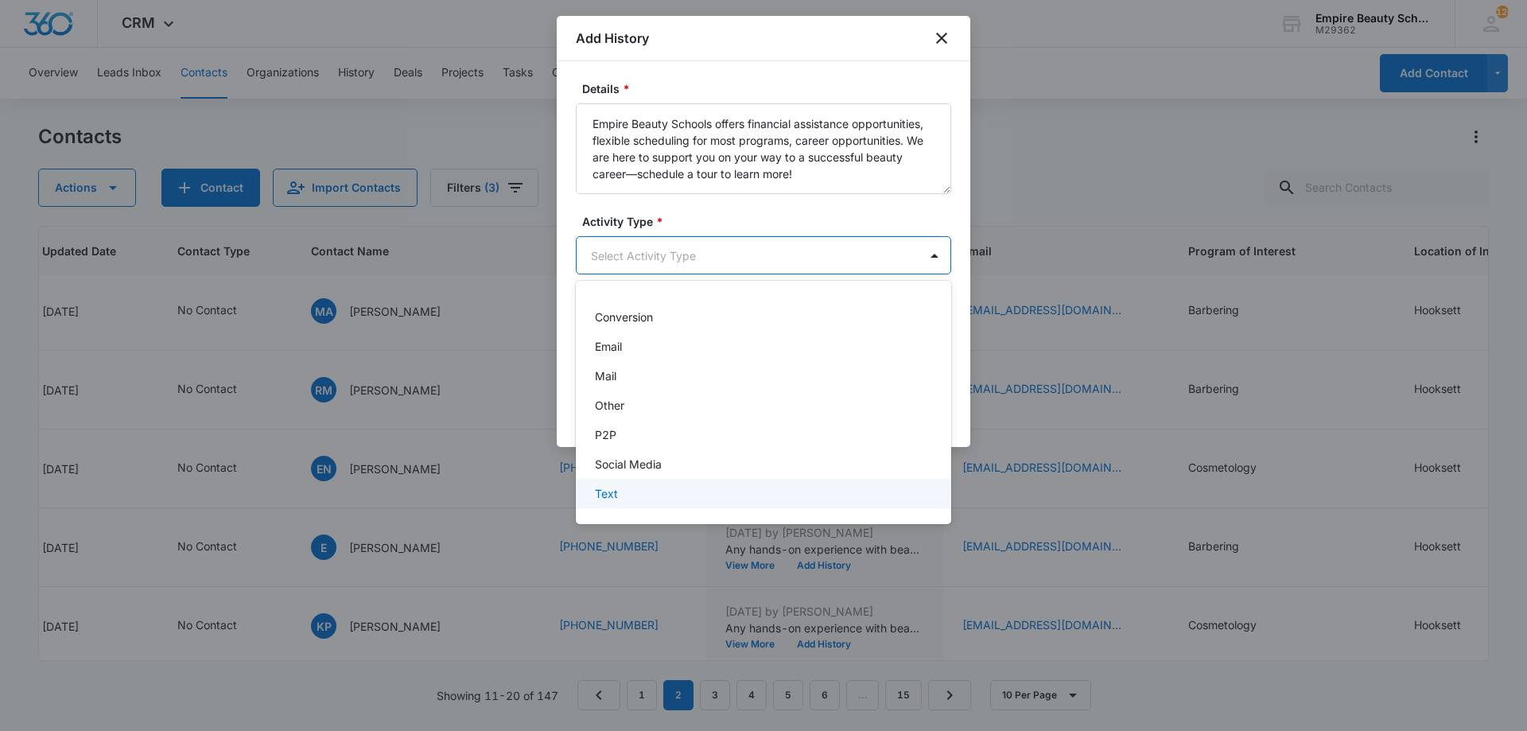
drag, startPoint x: 671, startPoint y: 478, endPoint x: 663, endPoint y: 496, distance: 20.3
click at [663, 496] on div "-None Selected- Call CHAT Conversion Email Mail Other P2P Social Media Text" at bounding box center [763, 403] width 375 height 218
click at [663, 496] on div "Text" at bounding box center [762, 493] width 334 height 17
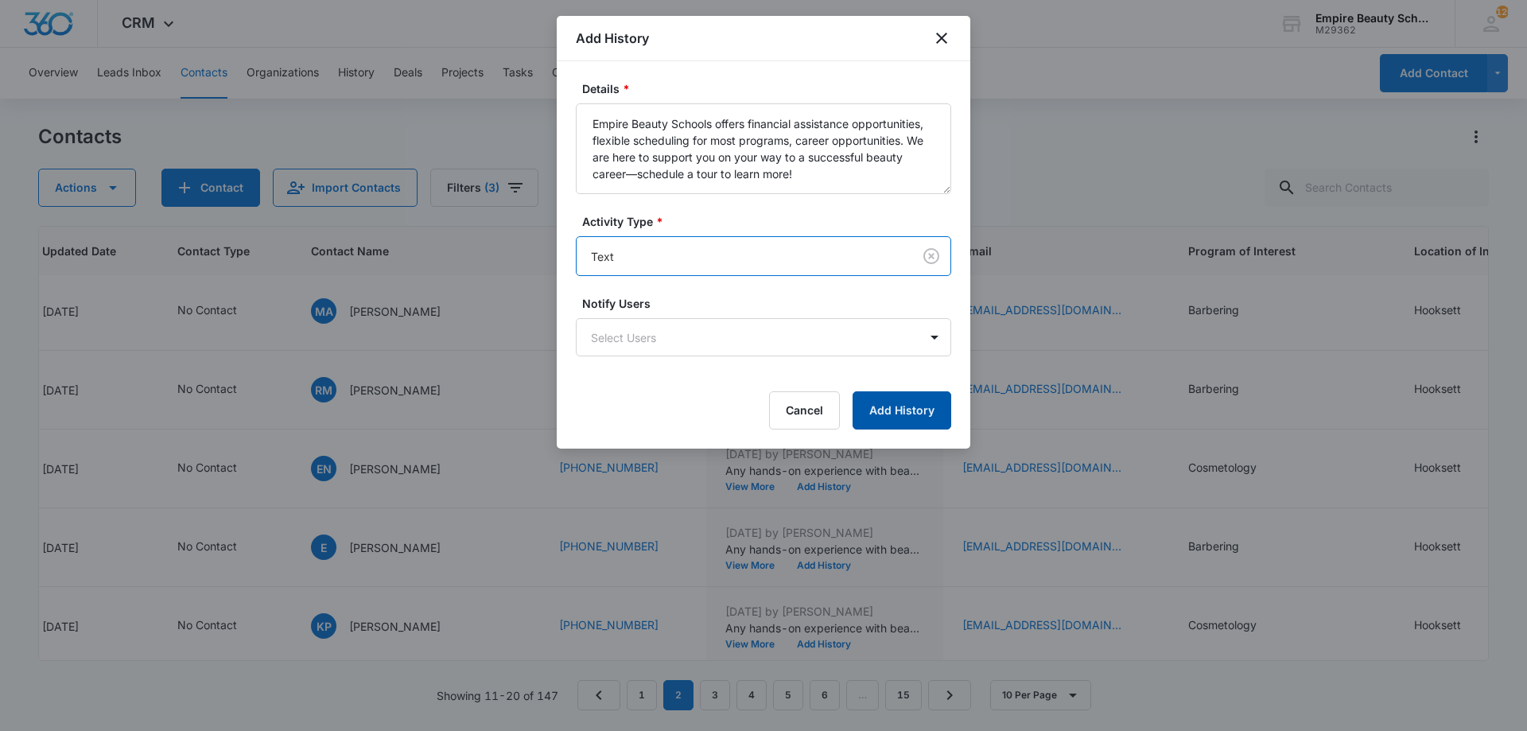
click at [912, 420] on button "Add History" at bounding box center [902, 410] width 99 height 38
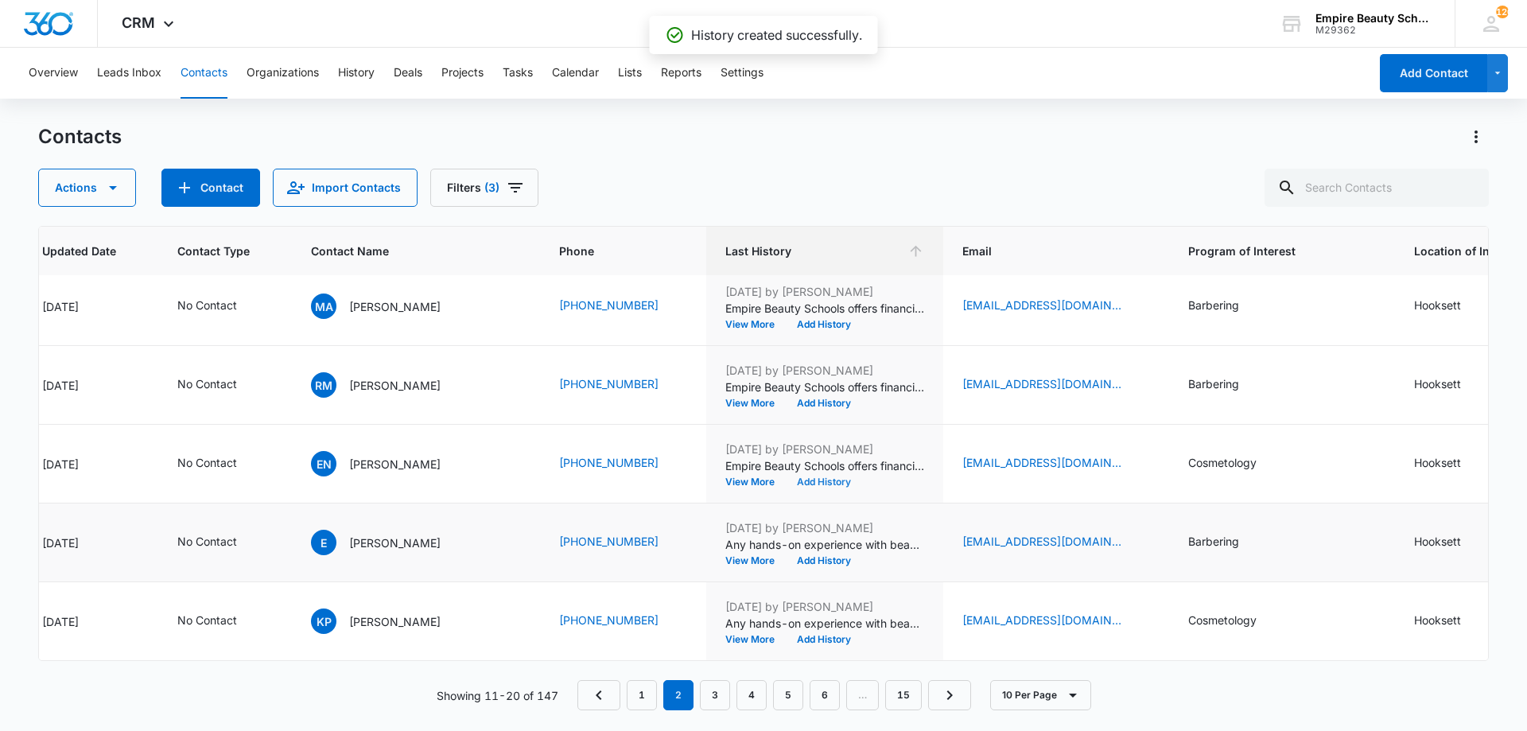
scroll to position [414, 283]
click at [786, 556] on button "Add History" at bounding box center [824, 561] width 76 height 10
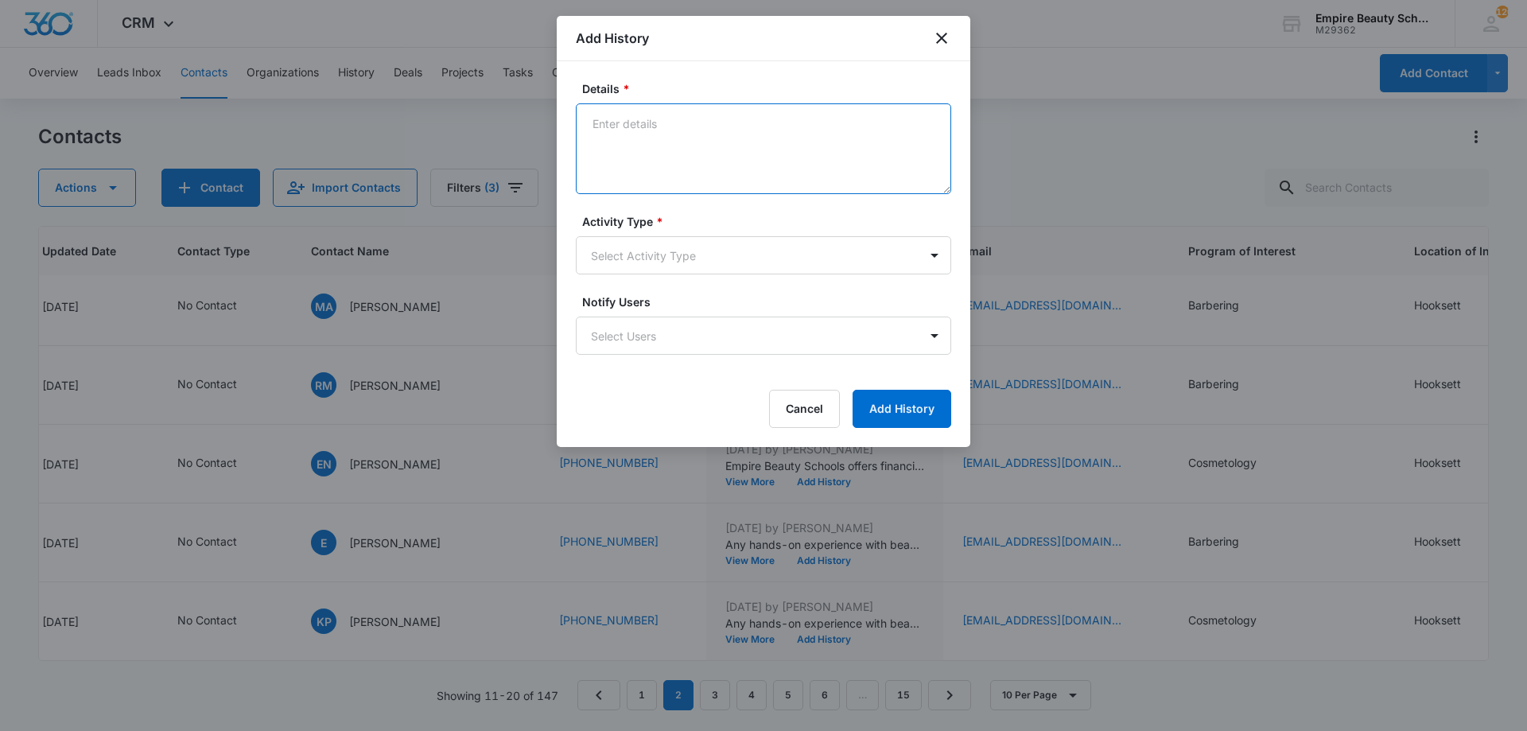
paste textarea "Empire Beauty Schools offers financial assistance opportunities, flexible sched…"
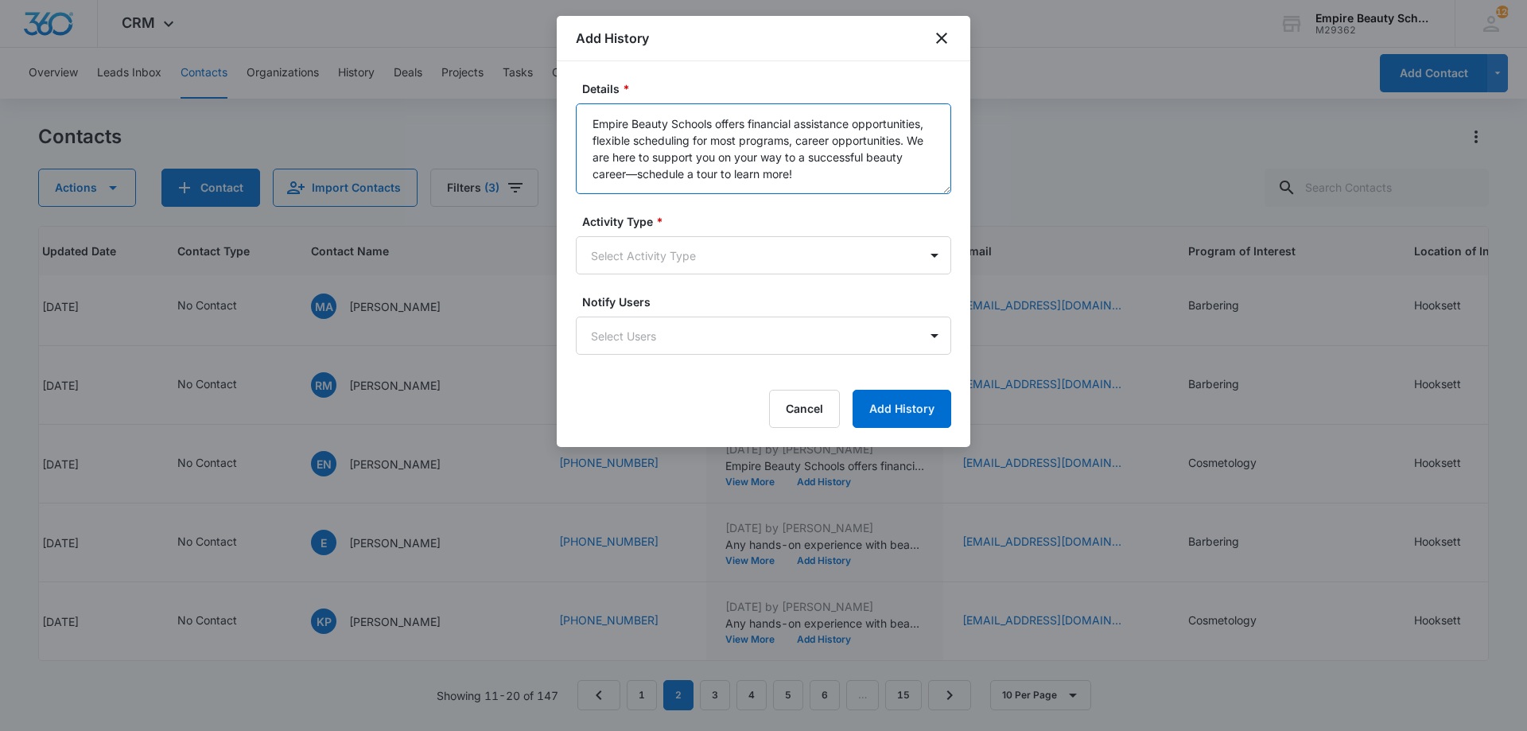
type textarea "Empire Beauty Schools offers financial assistance opportunities, flexible sched…"
click at [731, 286] on form "Details * Empire Beauty Schools offers financial assistance opportunities, flex…" at bounding box center [763, 254] width 375 height 348
click at [730, 266] on body "CRM Apps Forms CRM Email Shop Payments POS Files Brand Settings Empire Beauty S…" at bounding box center [763, 365] width 1527 height 731
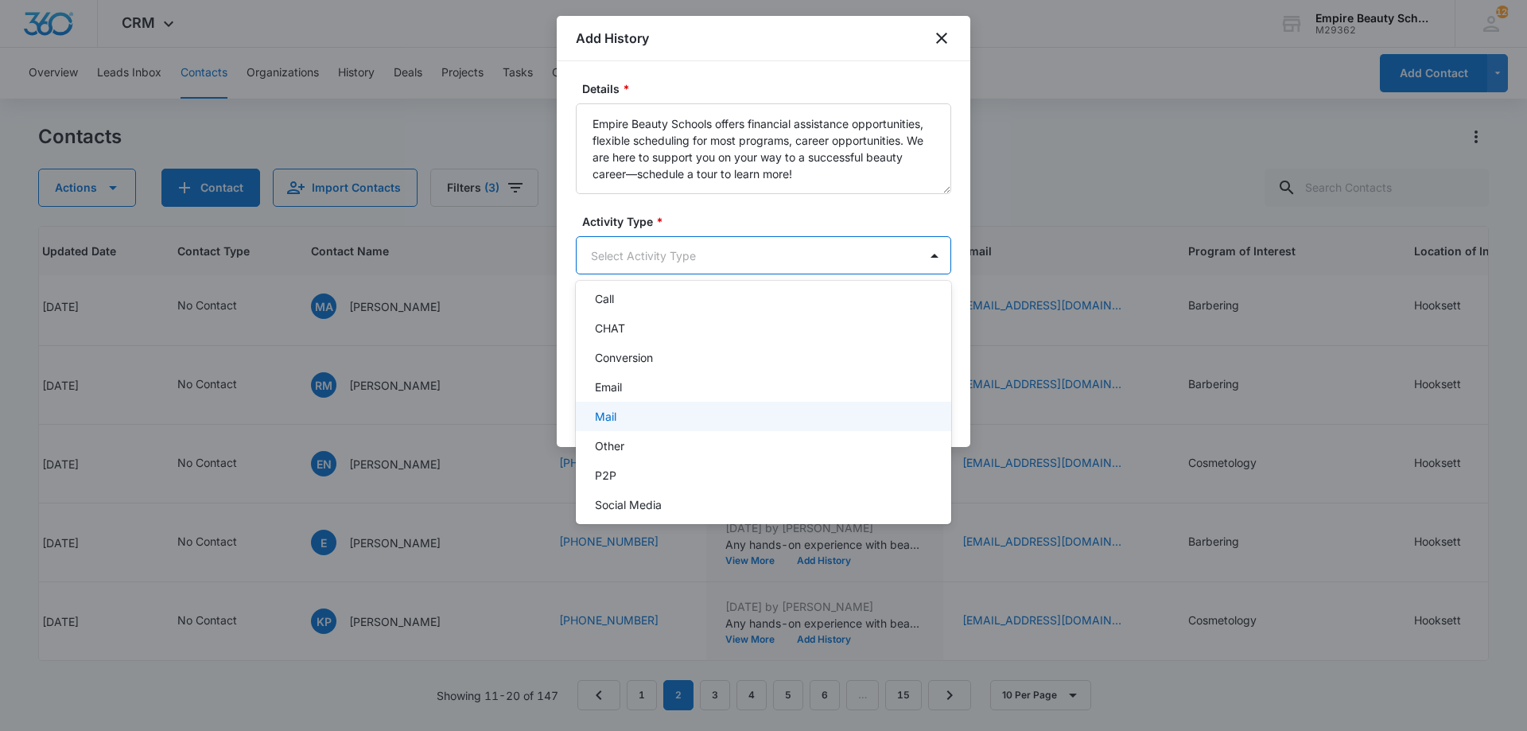
scroll to position [83, 0]
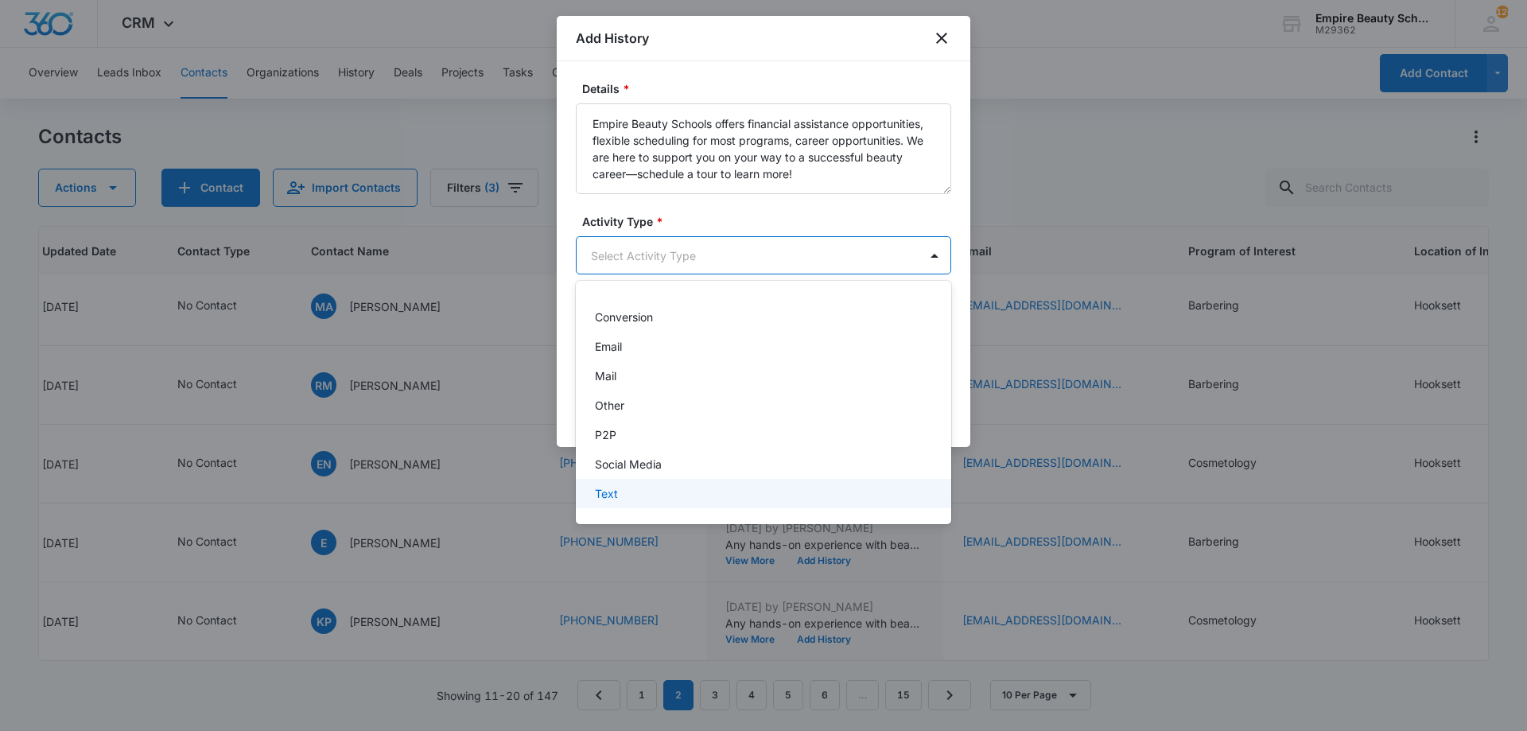
click at [711, 497] on div "Text" at bounding box center [762, 493] width 334 height 17
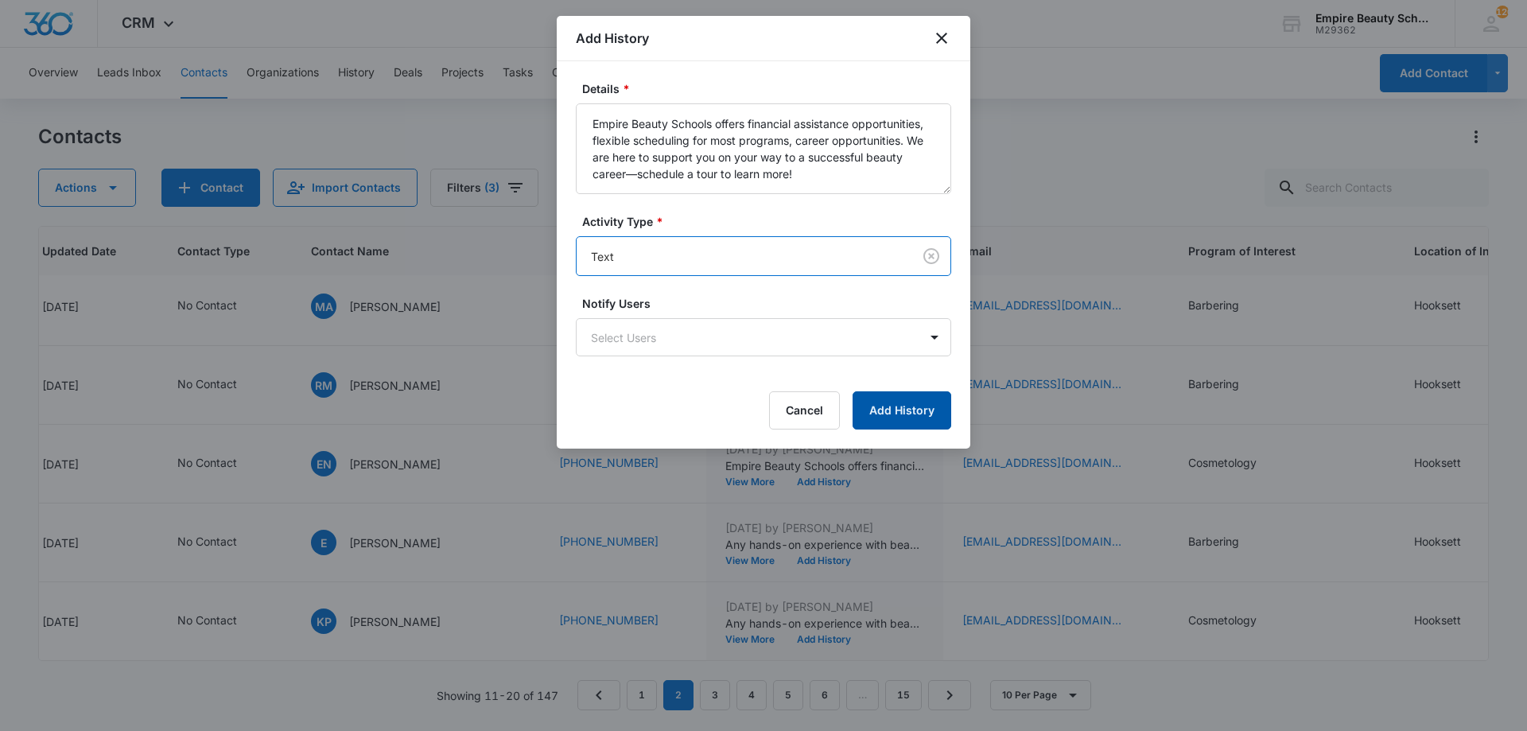
click at [947, 406] on button "Add History" at bounding box center [902, 410] width 99 height 38
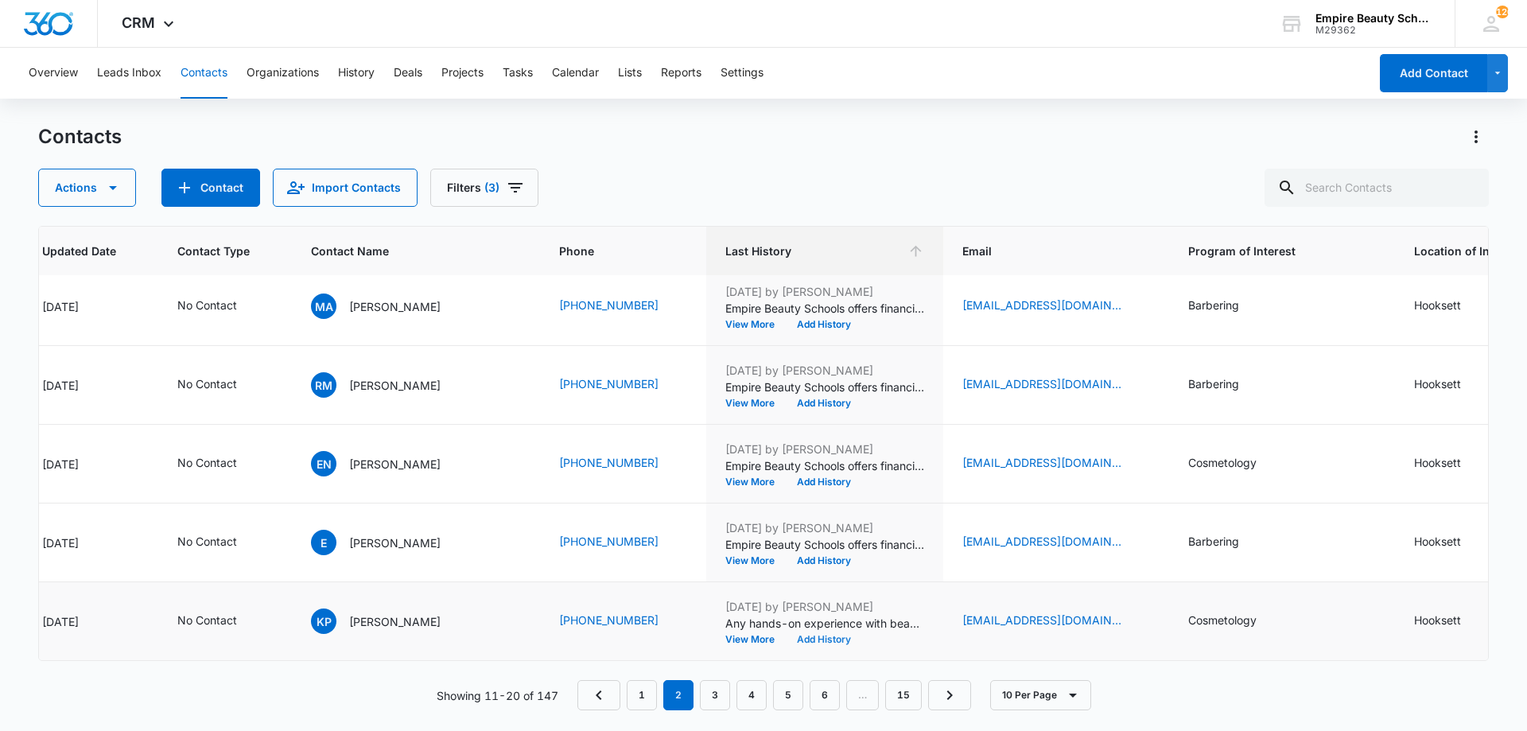
click at [786, 635] on button "Add History" at bounding box center [824, 640] width 76 height 10
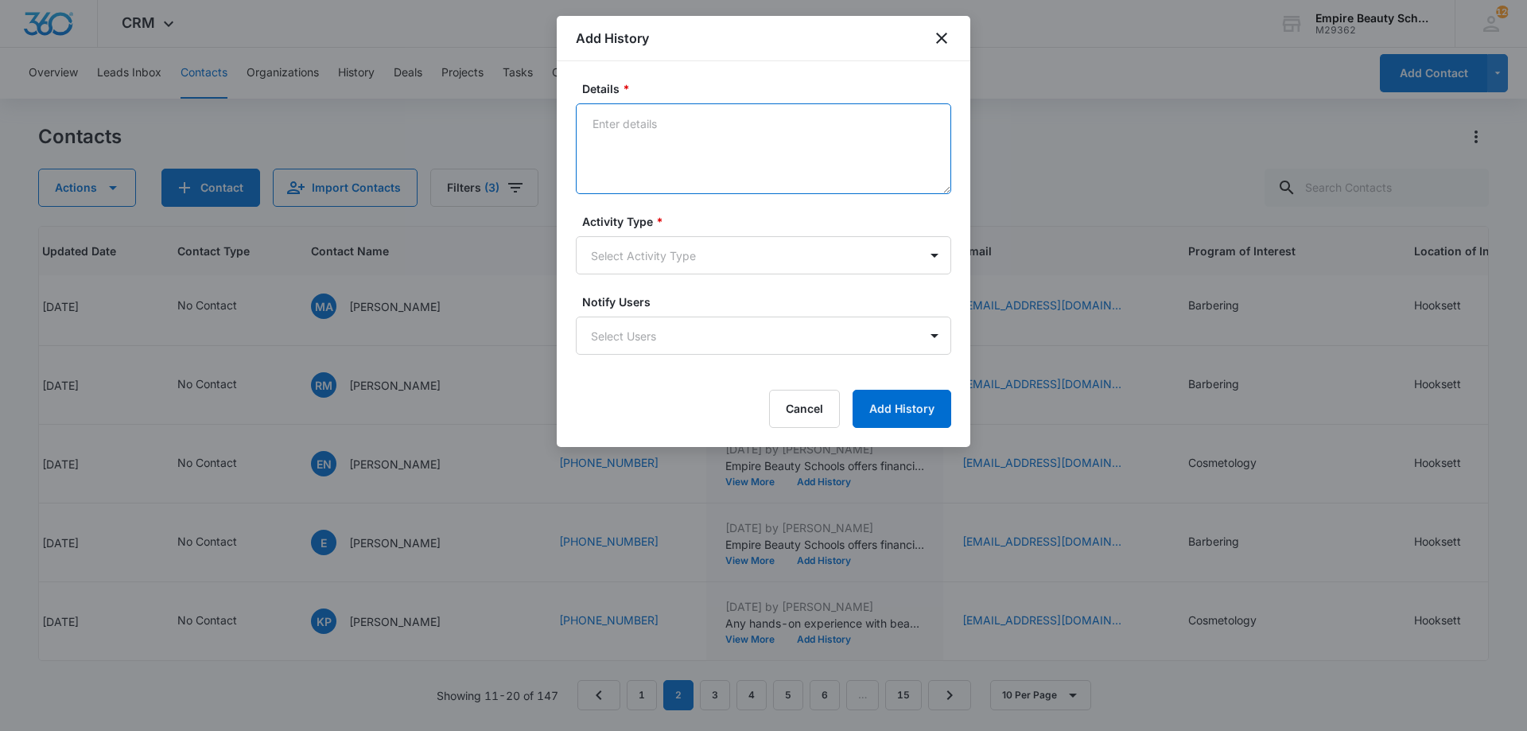
paste textarea "Empire Beauty Schools offers financial assistance opportunities, flexible sched…"
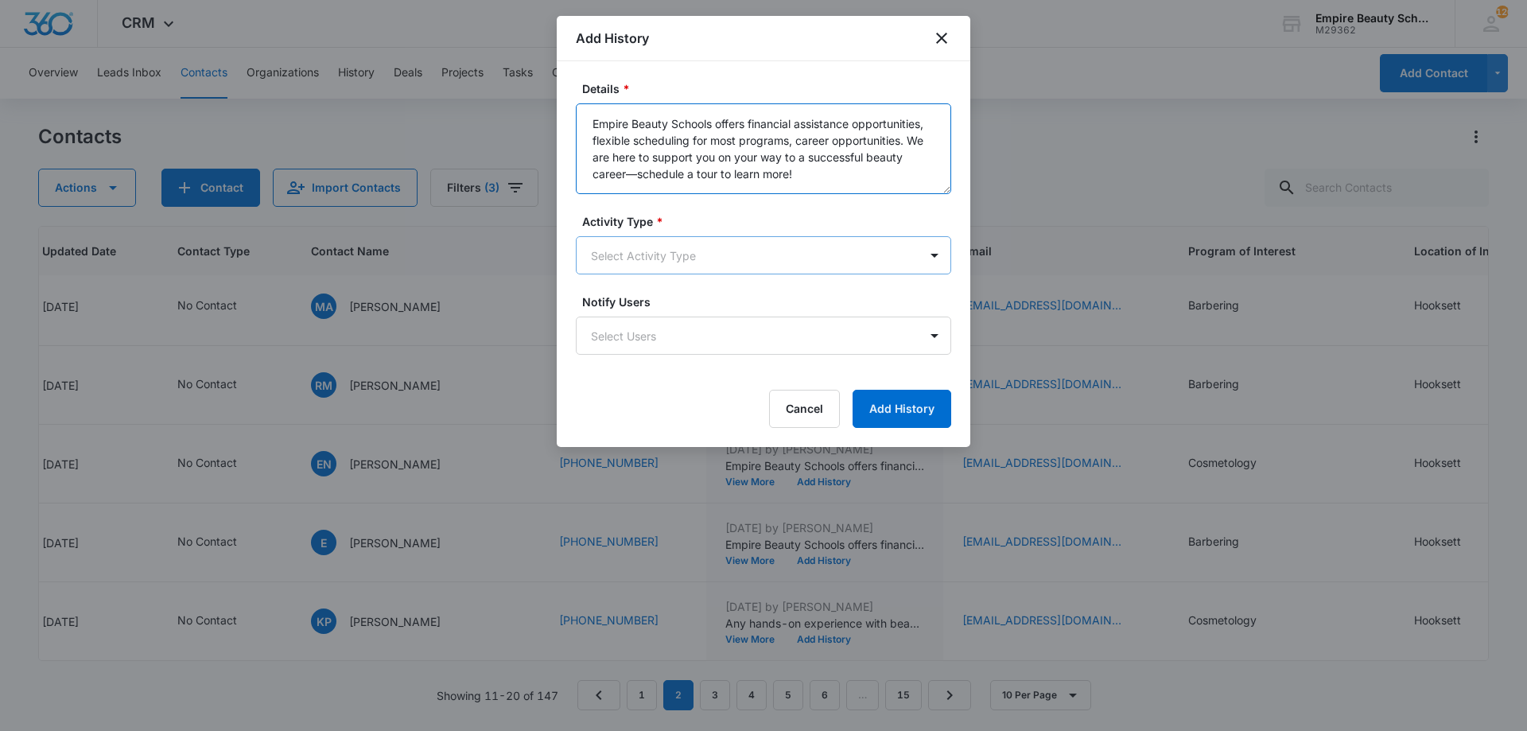
type textarea "Empire Beauty Schools offers financial assistance opportunities, flexible sched…"
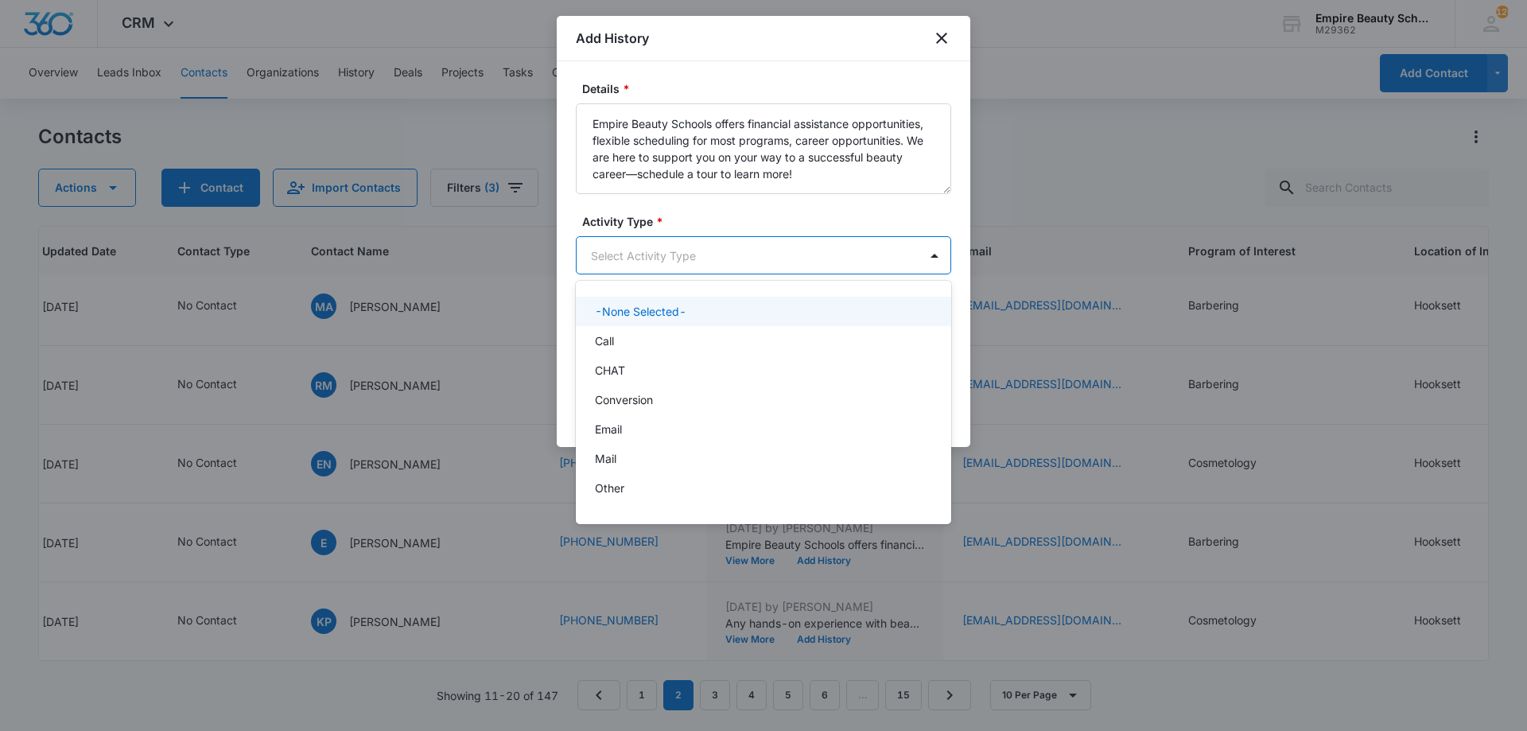
click at [651, 251] on body "CRM Apps Forms CRM Email Shop Payments POS Files Brand Settings Empire Beauty S…" at bounding box center [763, 365] width 1527 height 731
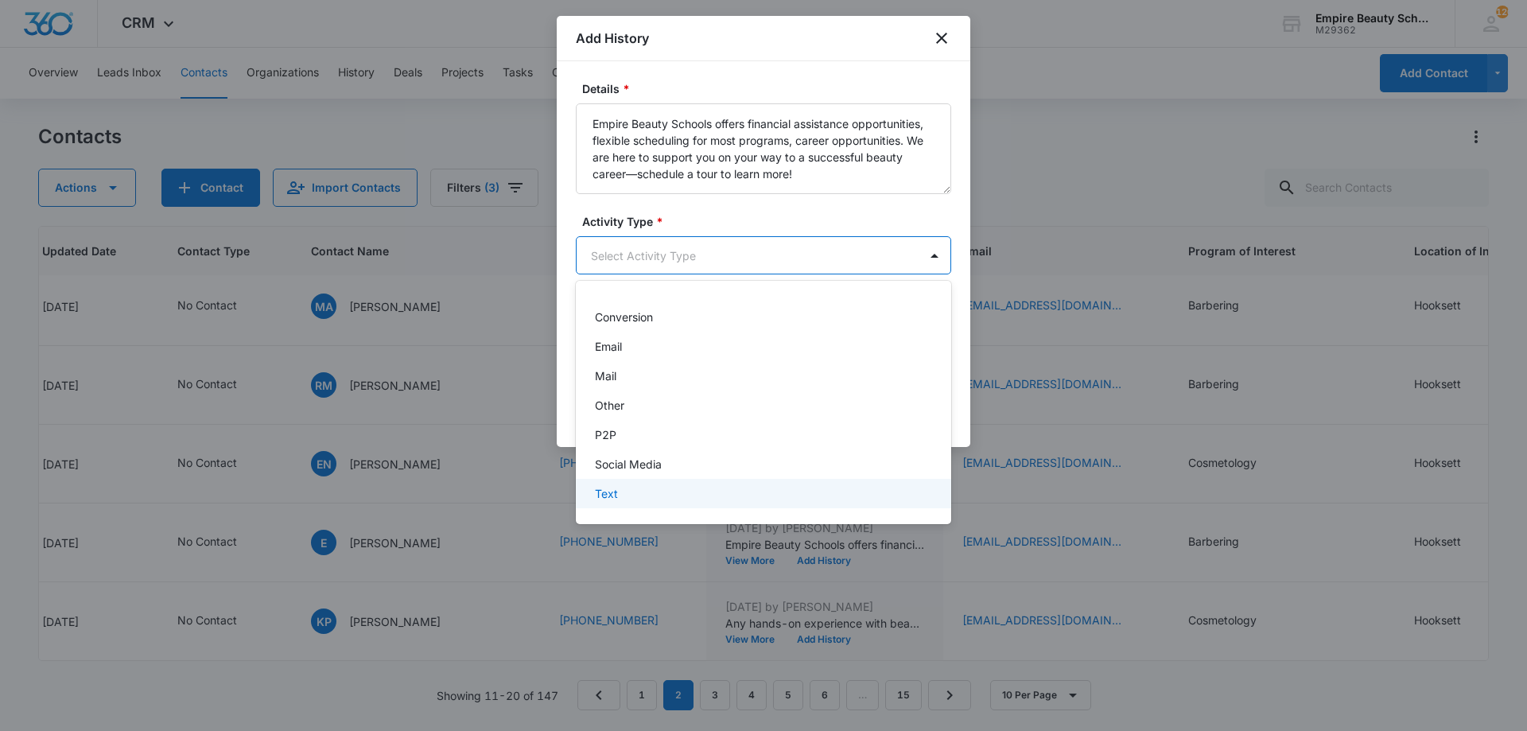
click at [613, 493] on p "Text" at bounding box center [606, 493] width 23 height 17
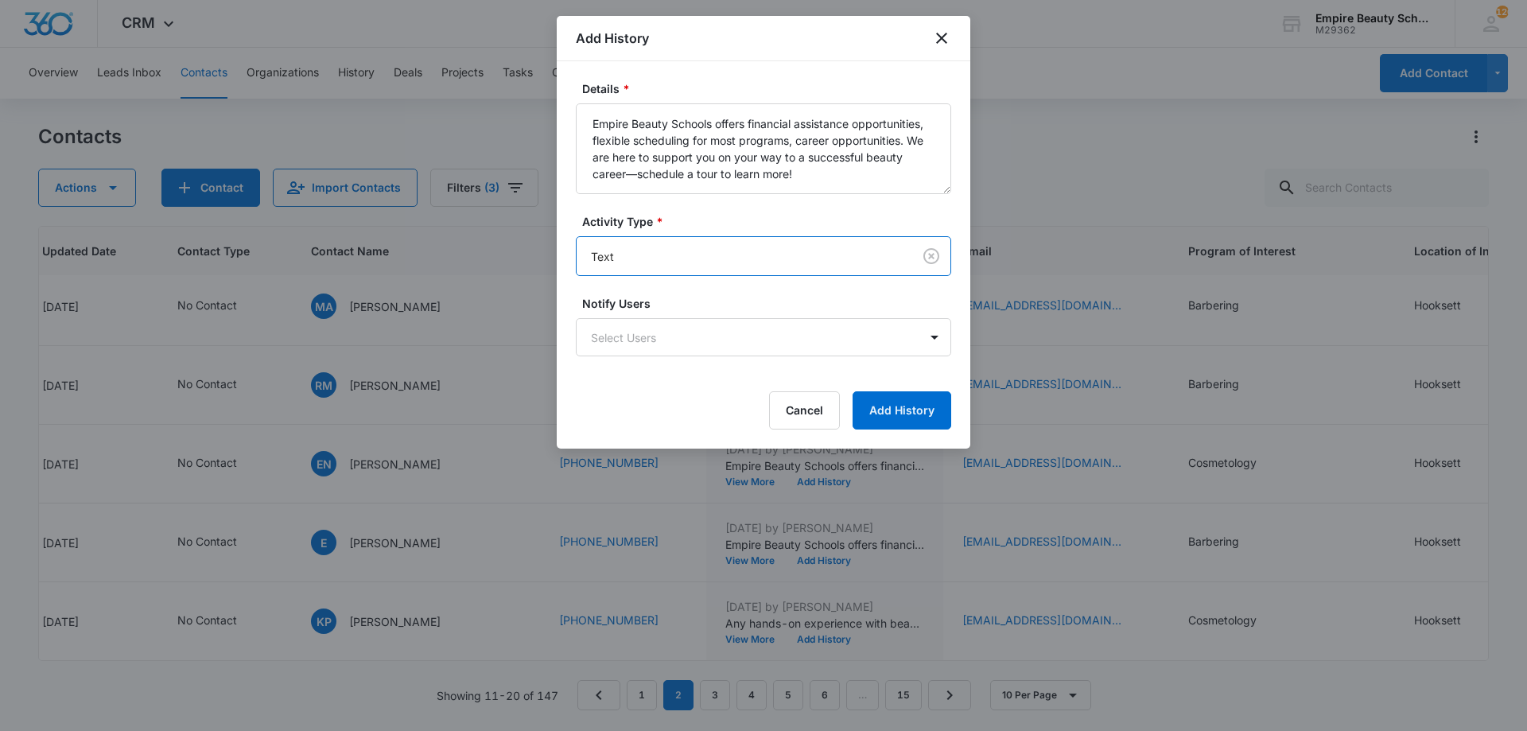
click at [893, 435] on div "Details * Empire Beauty Schools offers financial assistance opportunities, flex…" at bounding box center [764, 254] width 414 height 387
click at [891, 411] on button "Add History" at bounding box center [902, 410] width 99 height 38
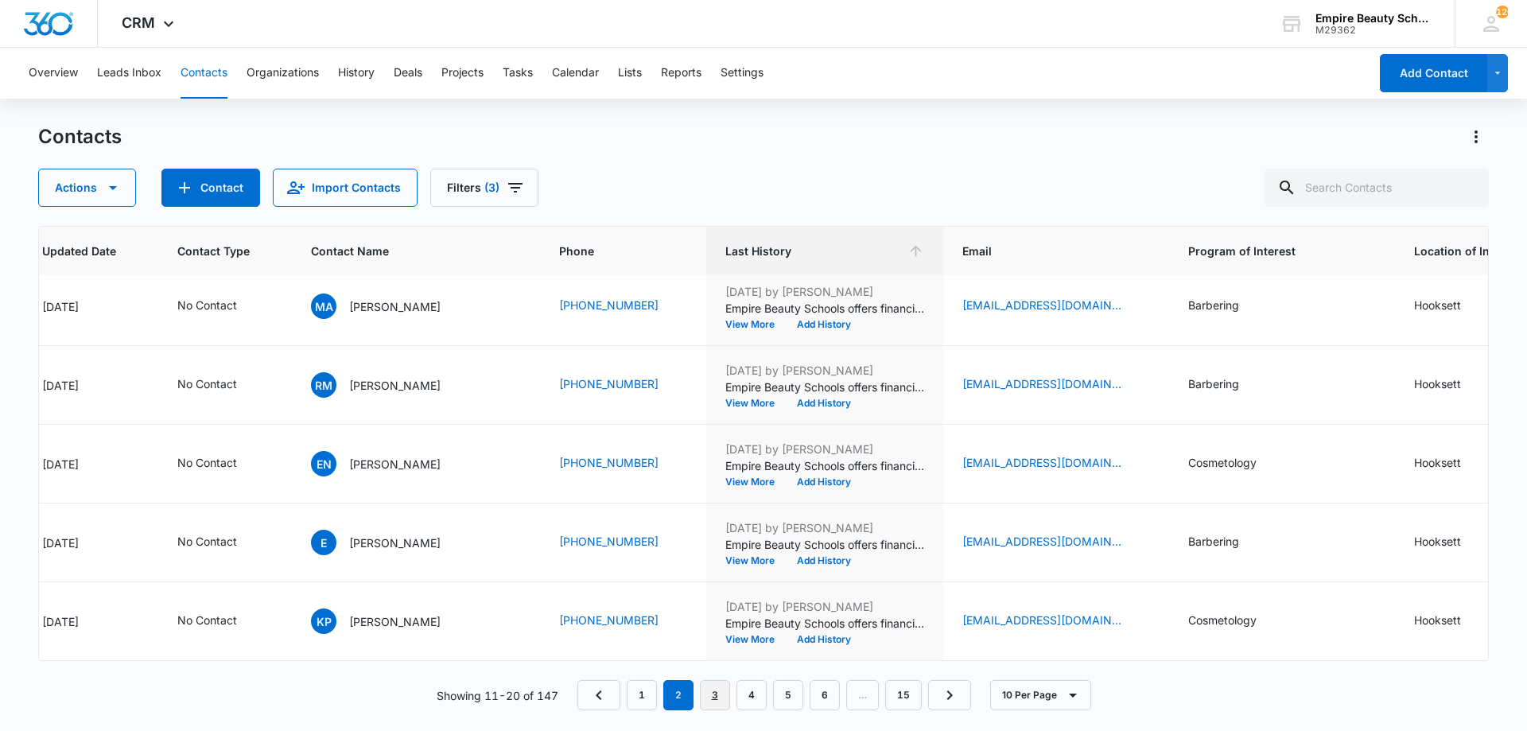
click at [710, 703] on link "3" at bounding box center [715, 695] width 30 height 30
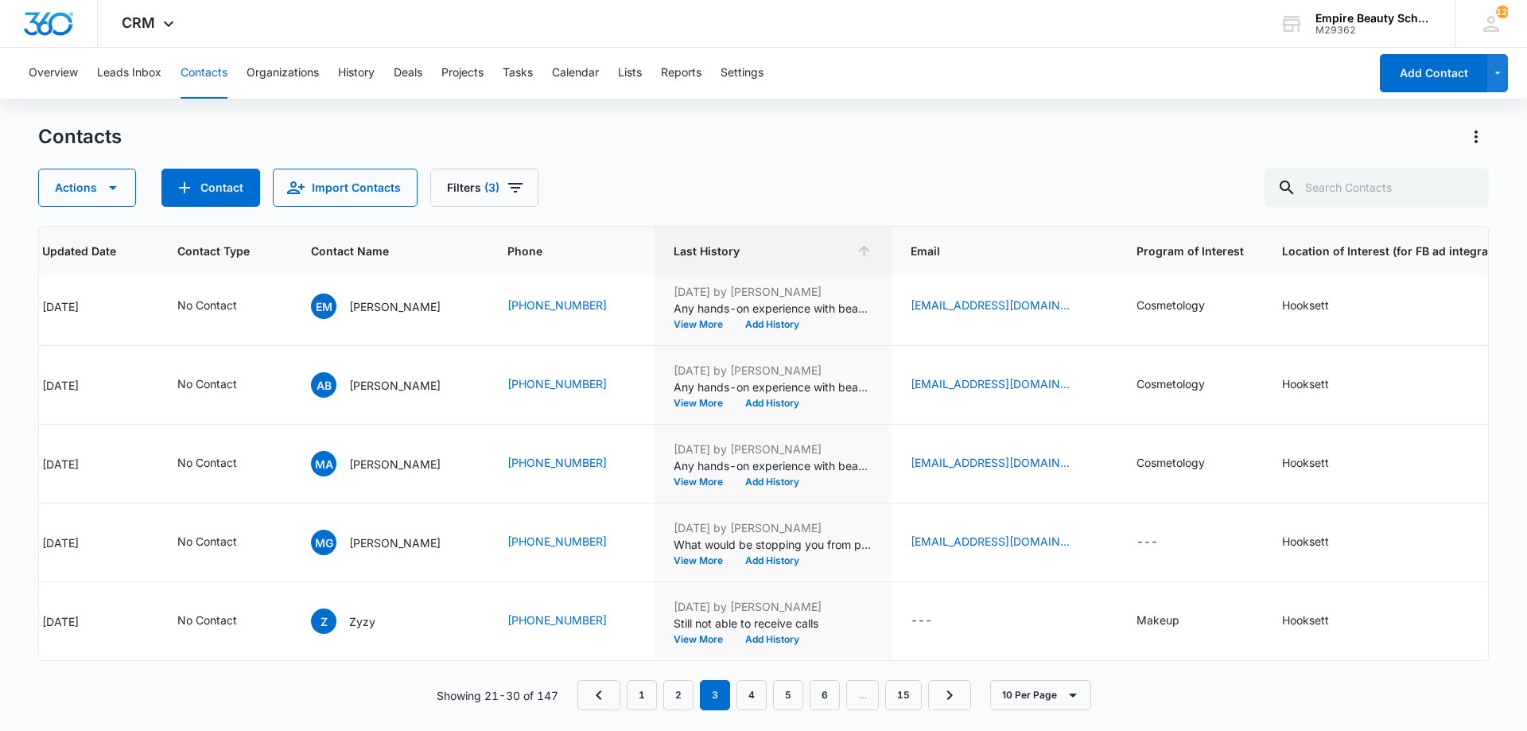
scroll to position [0, 283]
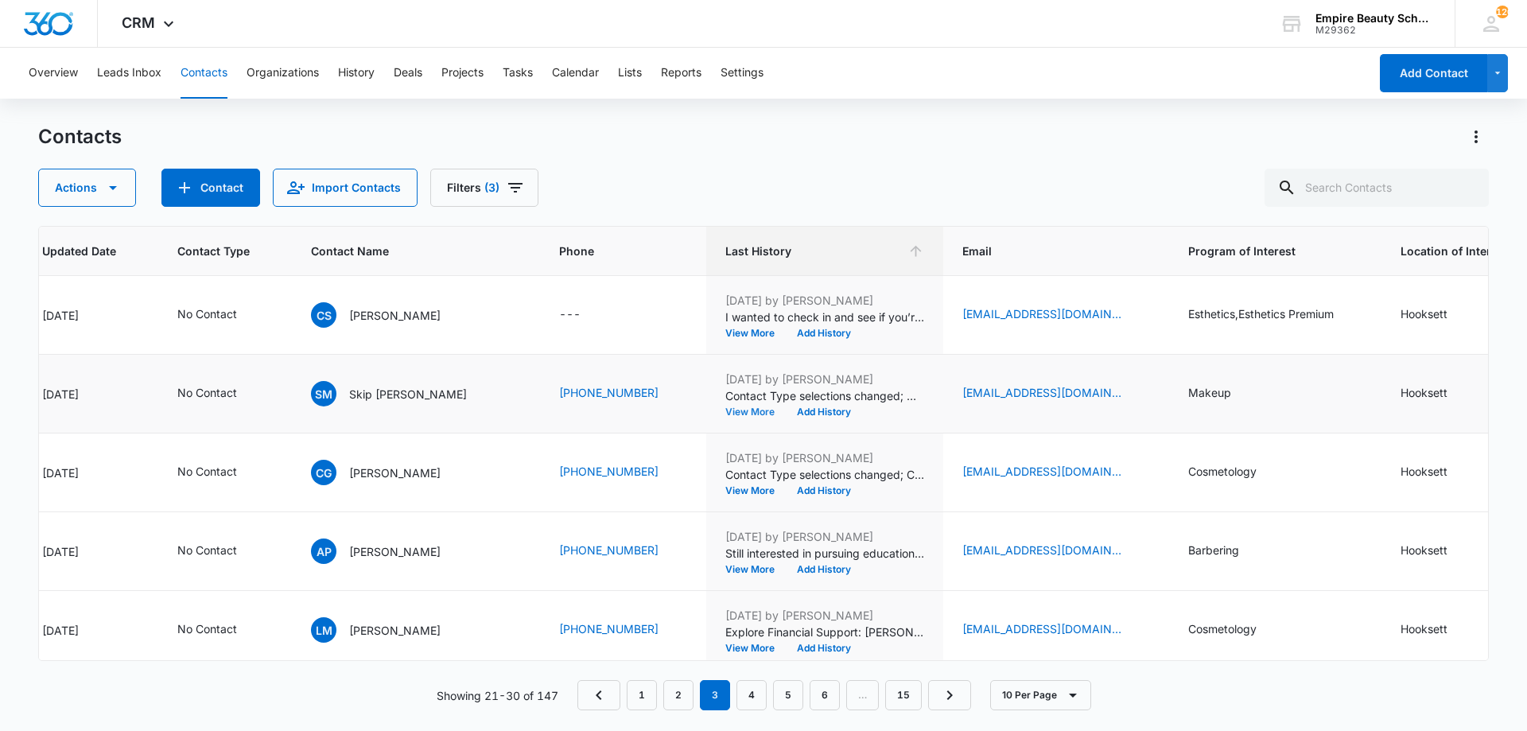
click at [725, 414] on button "View More" at bounding box center [755, 412] width 60 height 10
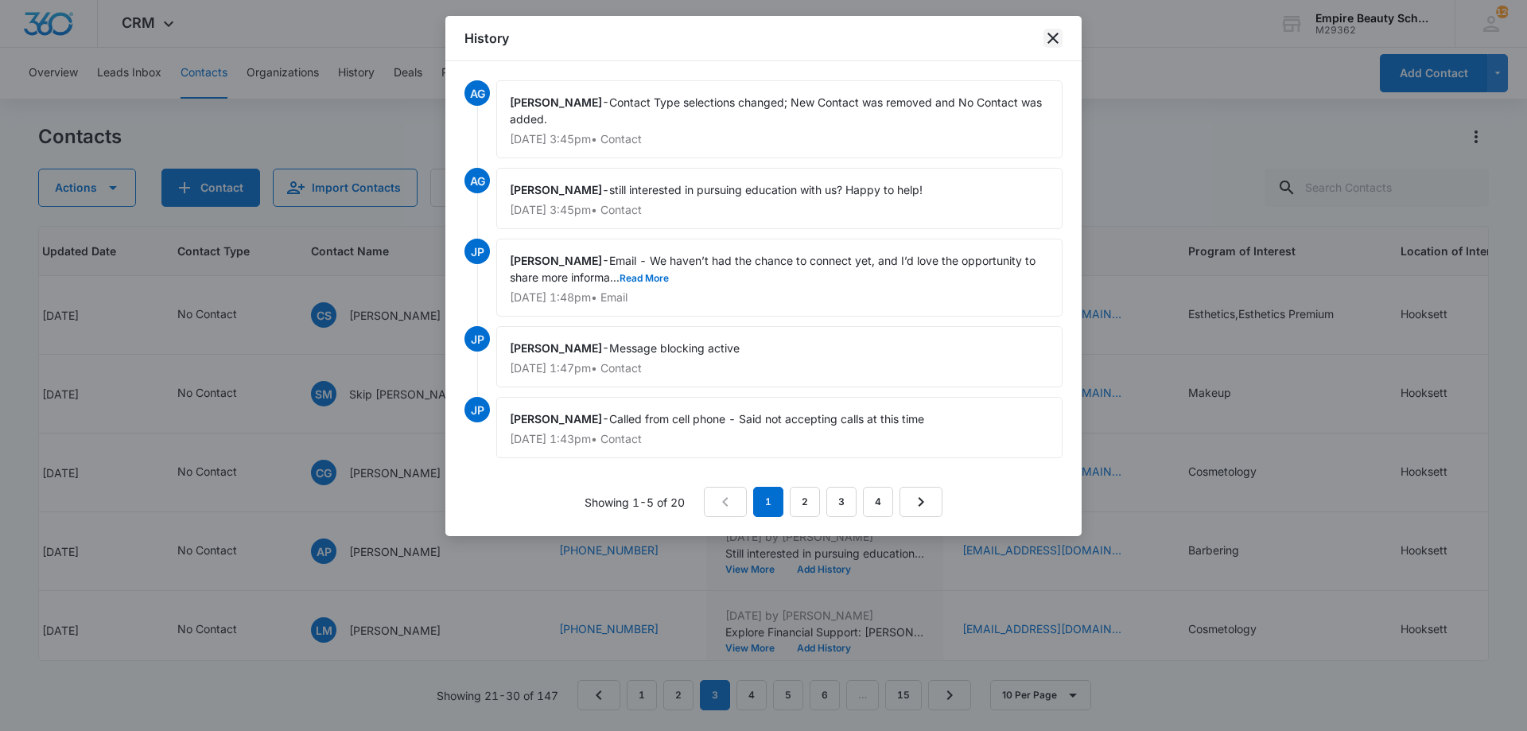
click at [1062, 41] on icon "close" at bounding box center [1053, 38] width 19 height 19
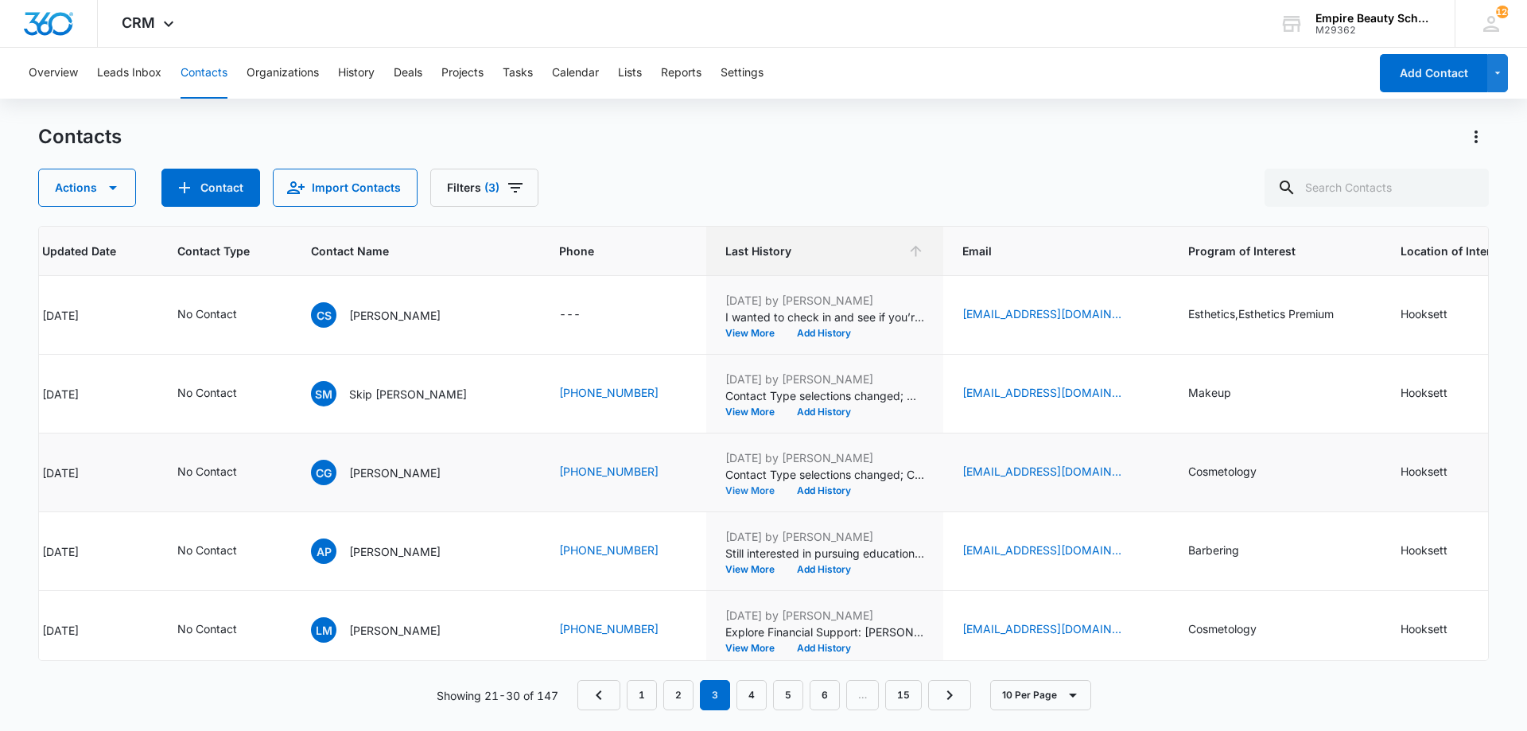
click at [725, 490] on button "View More" at bounding box center [755, 491] width 60 height 10
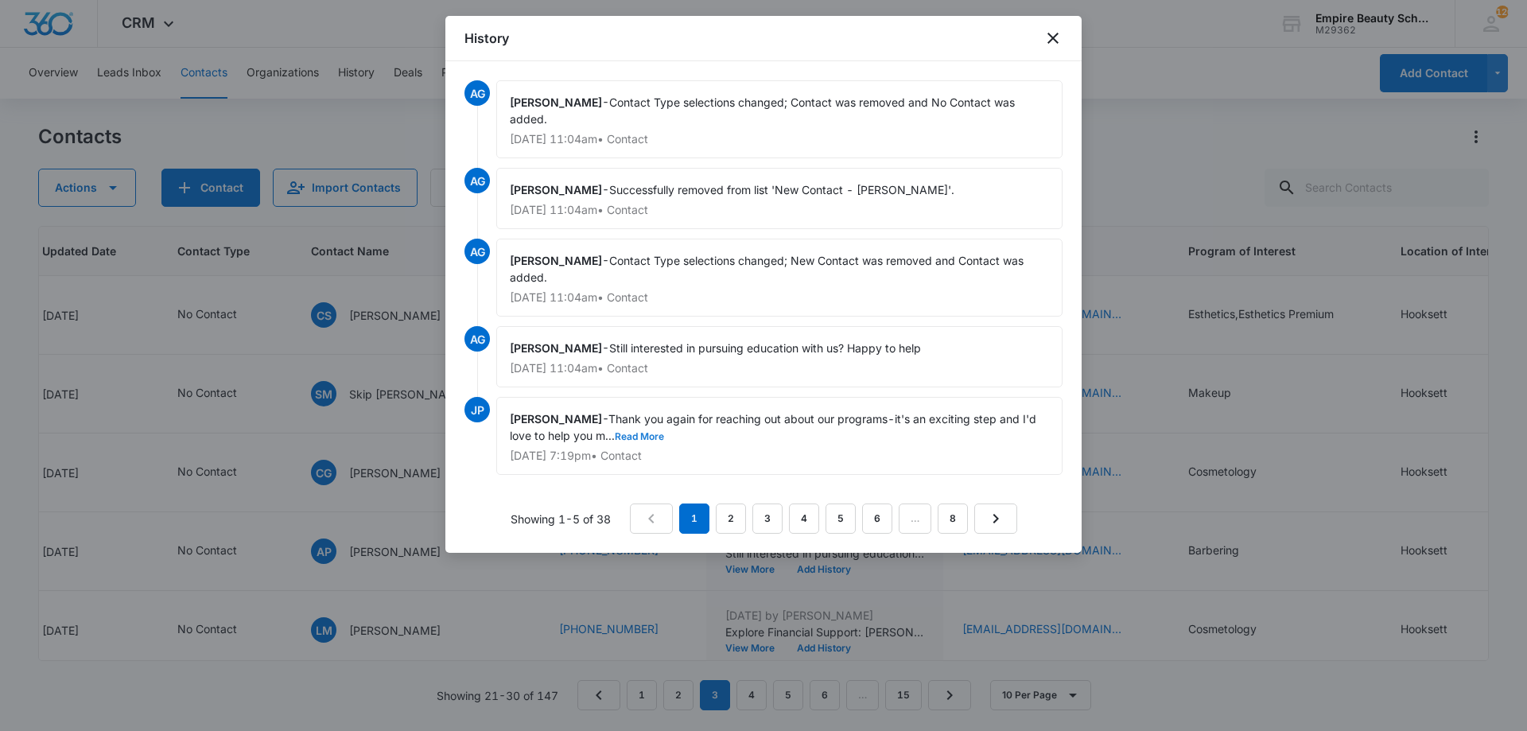
click at [652, 434] on button "Read More" at bounding box center [639, 437] width 49 height 10
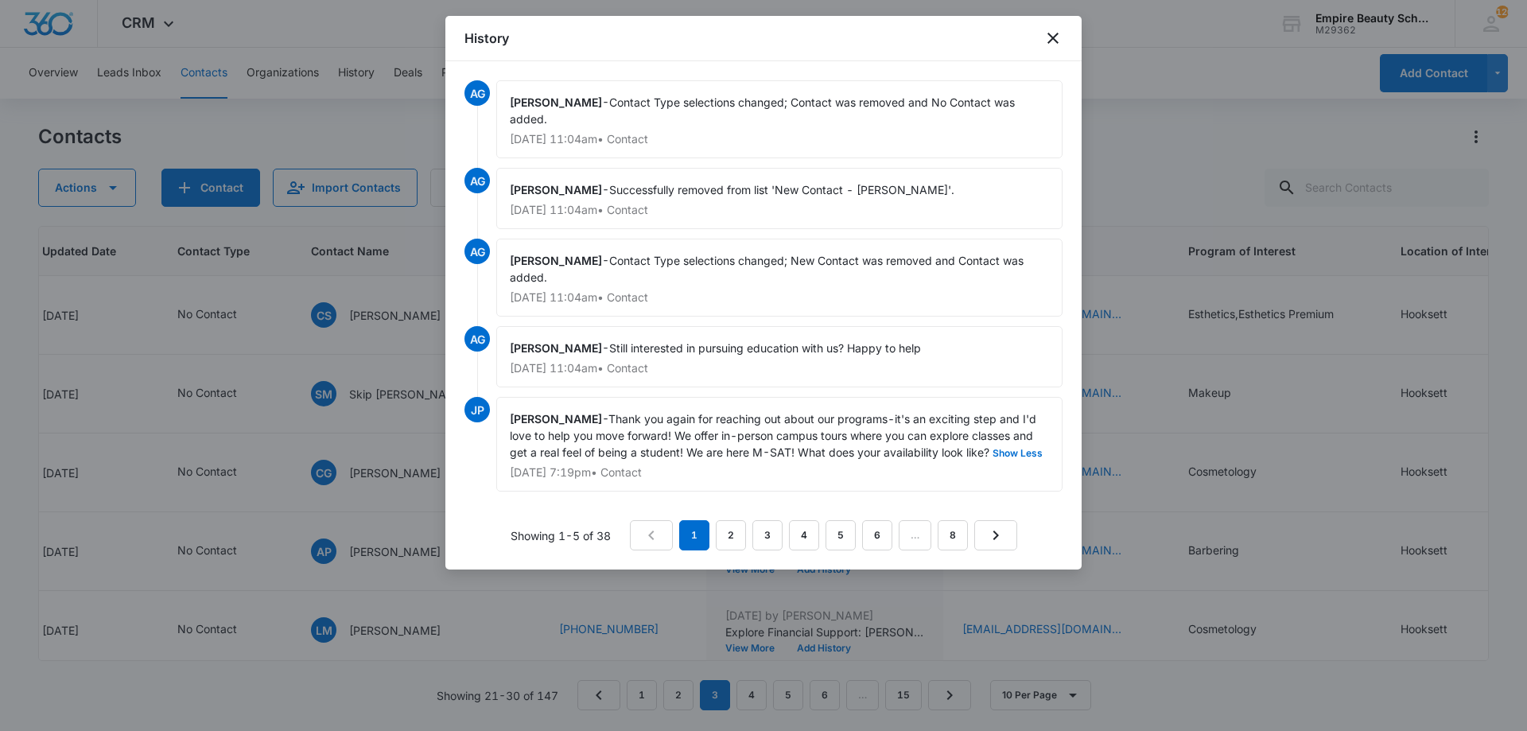
click at [1051, 48] on div "History" at bounding box center [763, 38] width 636 height 45
click at [1052, 40] on icon "close" at bounding box center [1053, 38] width 11 height 11
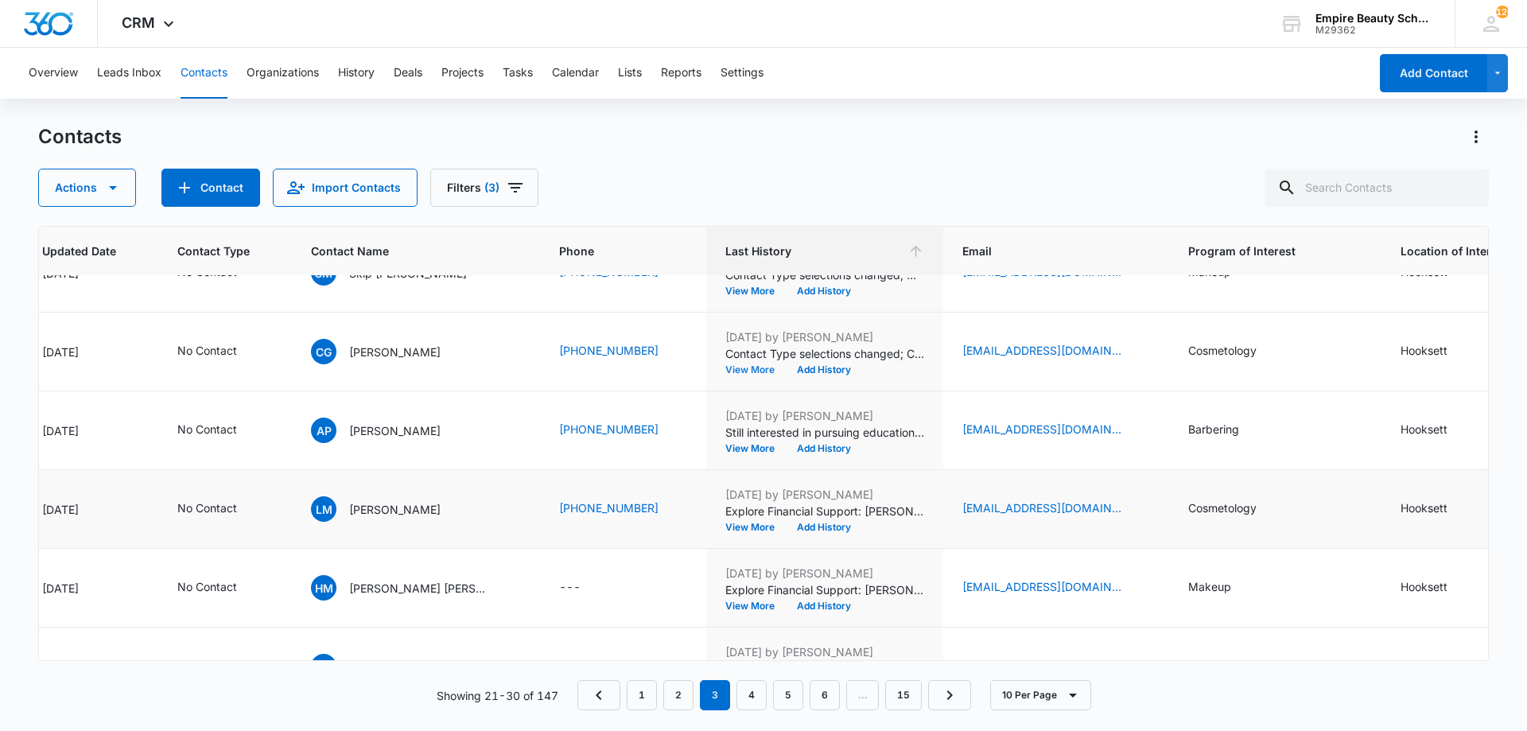
scroll to position [120, 283]
click at [725, 451] on button "View More" at bounding box center [755, 450] width 60 height 10
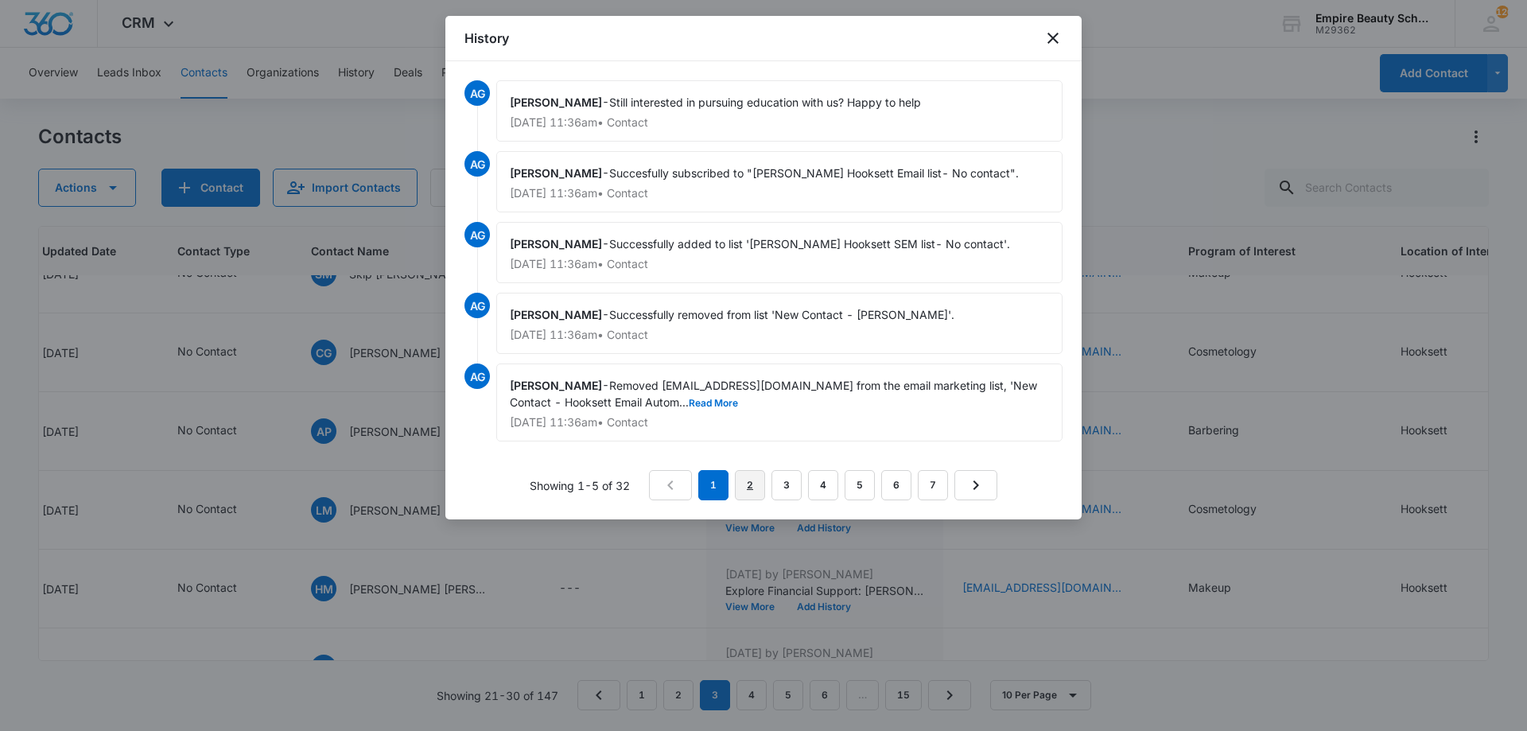
click at [747, 488] on link "2" at bounding box center [750, 485] width 30 height 30
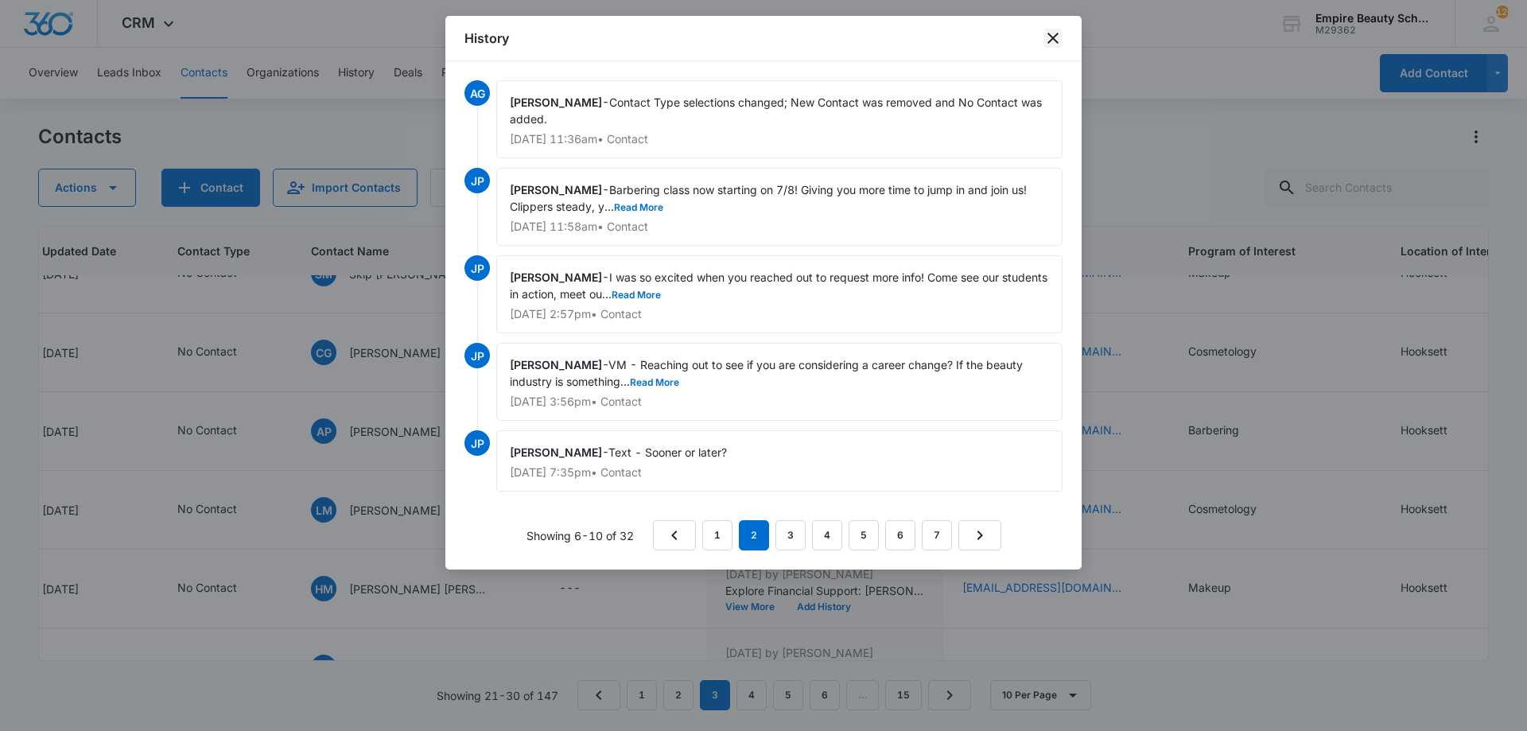
click at [1056, 38] on icon "close" at bounding box center [1053, 38] width 19 height 19
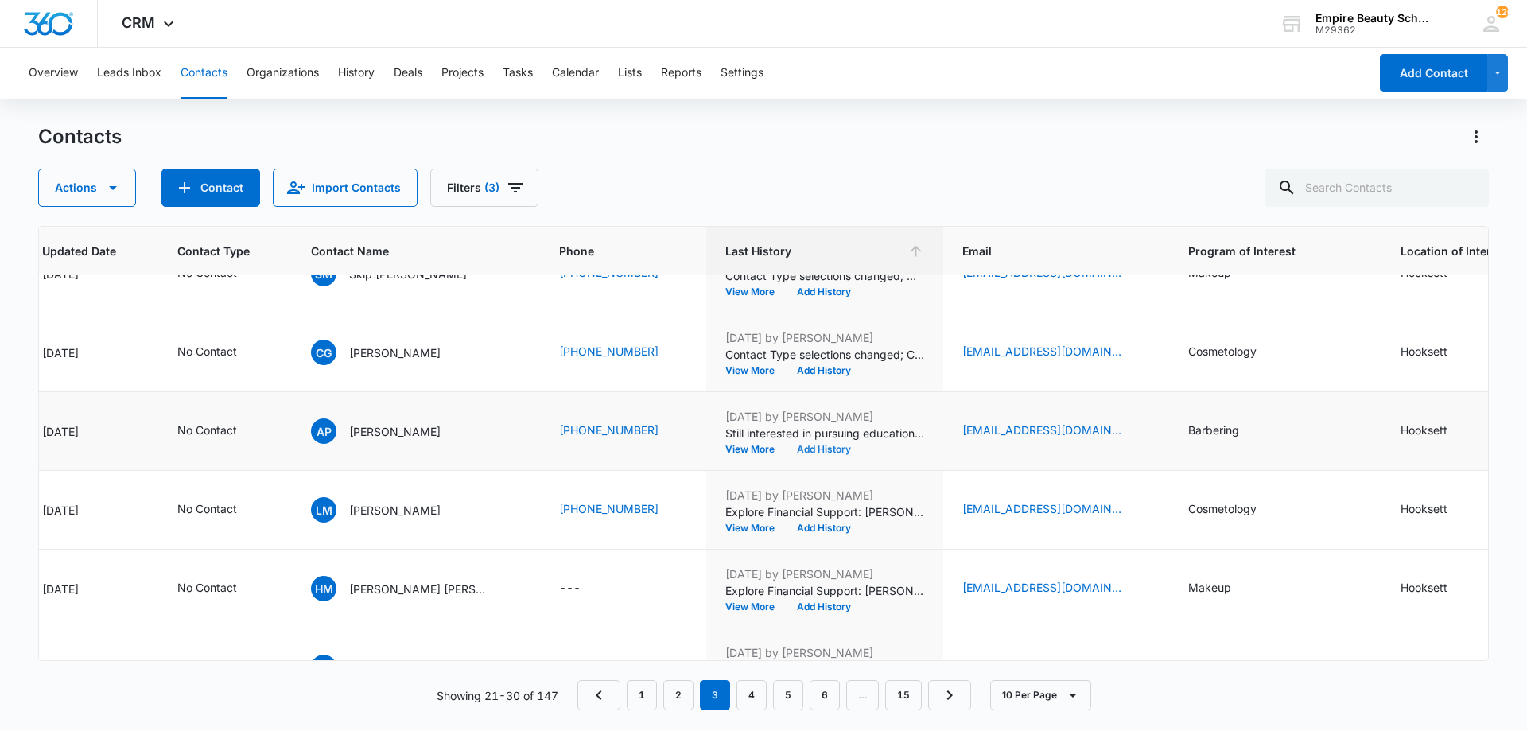
click at [796, 447] on button "Add History" at bounding box center [824, 450] width 76 height 10
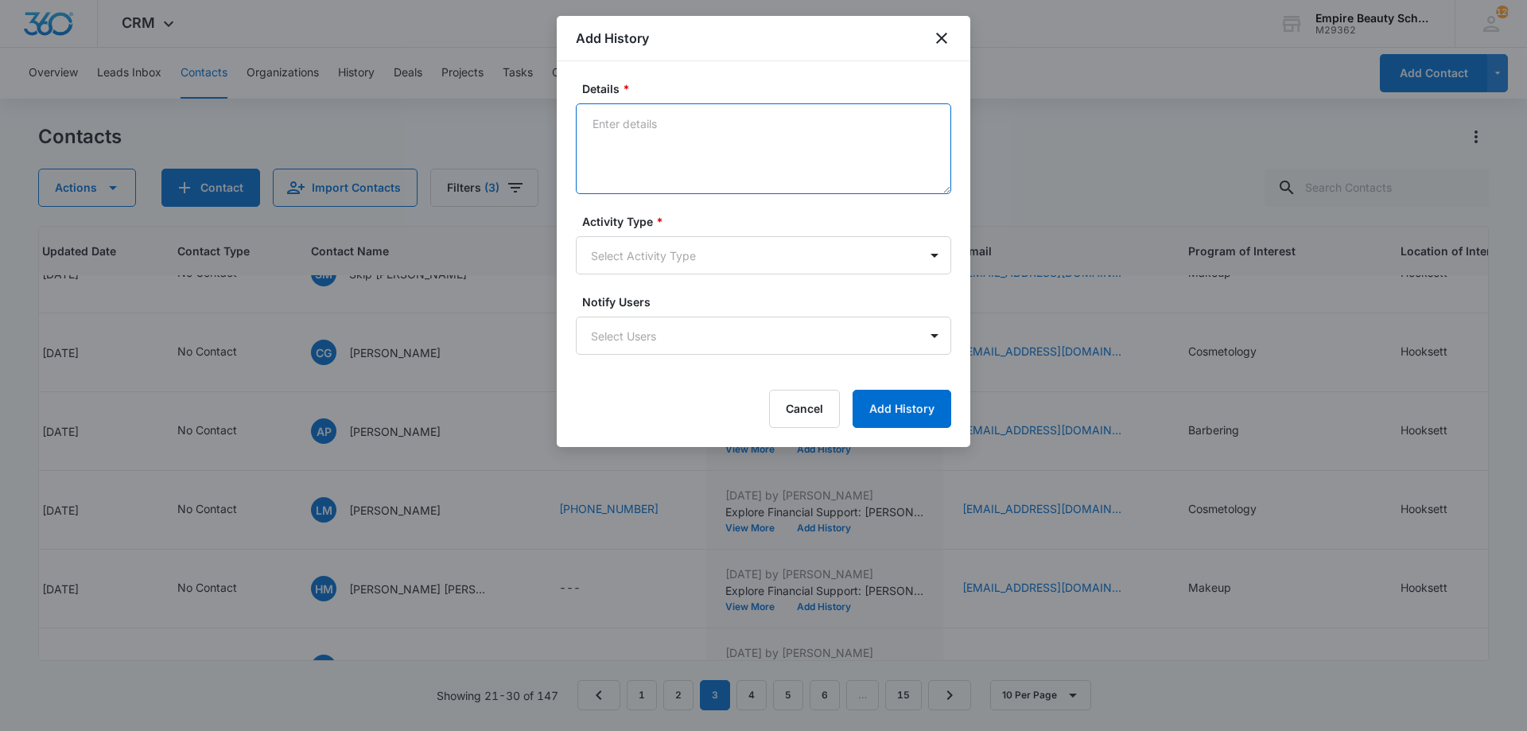
paste textarea "Empire Beauty Schools offers financial assistance opportunities, flexible sched…"
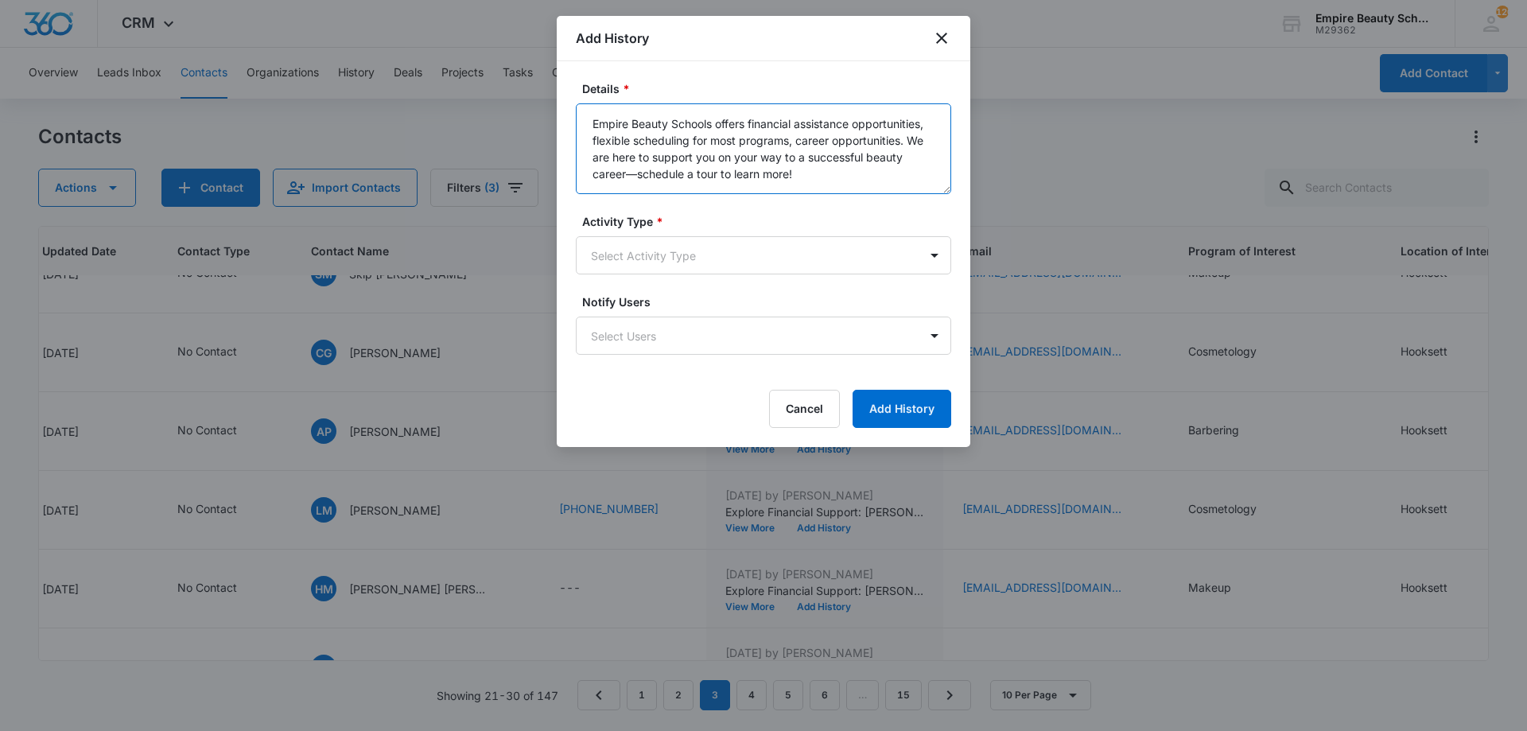
type textarea "Empire Beauty Schools offers financial assistance opportunities, flexible sched…"
click at [738, 219] on label "Activity Type *" at bounding box center [769, 221] width 375 height 17
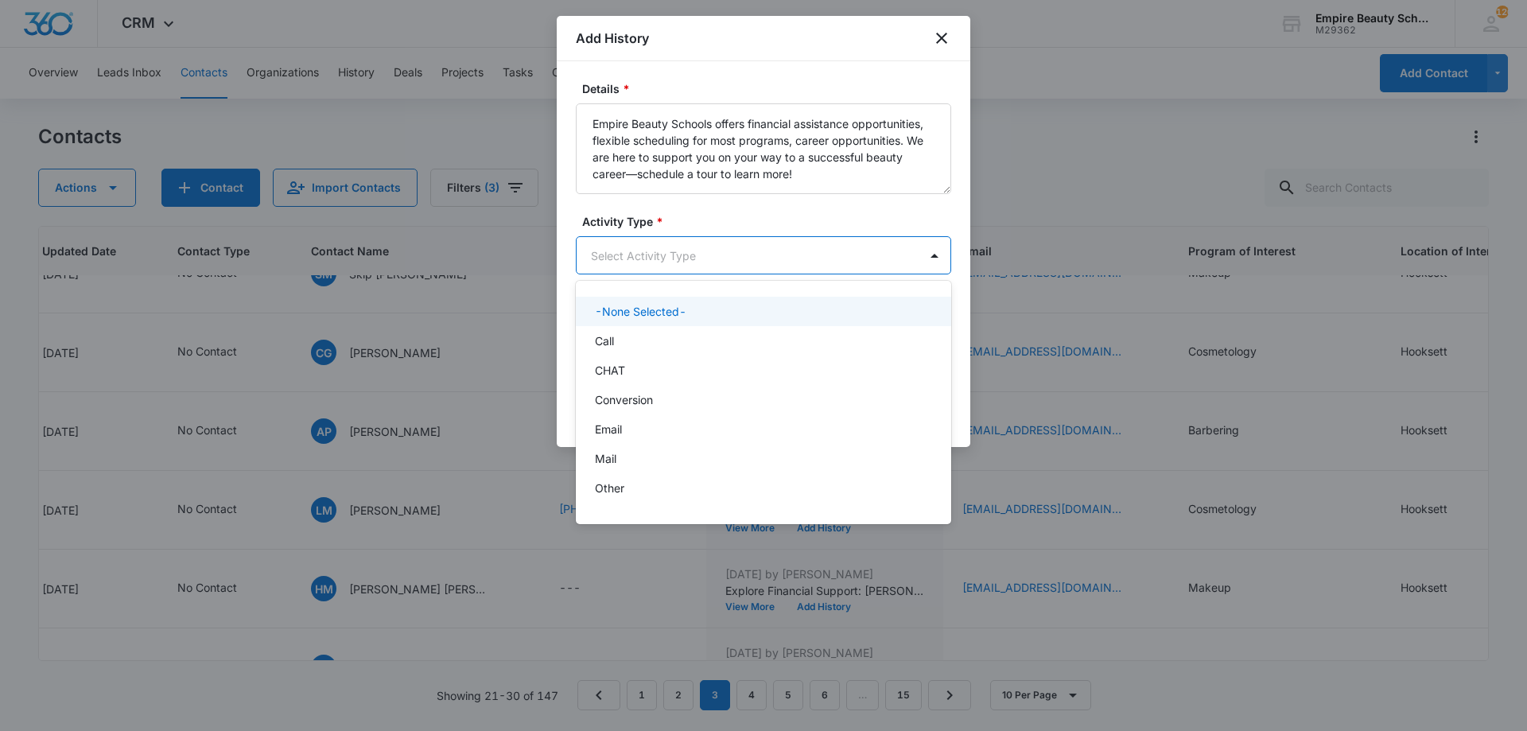
click at [737, 249] on body "CRM Apps Forms CRM Email Shop Payments POS Files Brand Settings Empire Beauty S…" at bounding box center [763, 365] width 1527 height 731
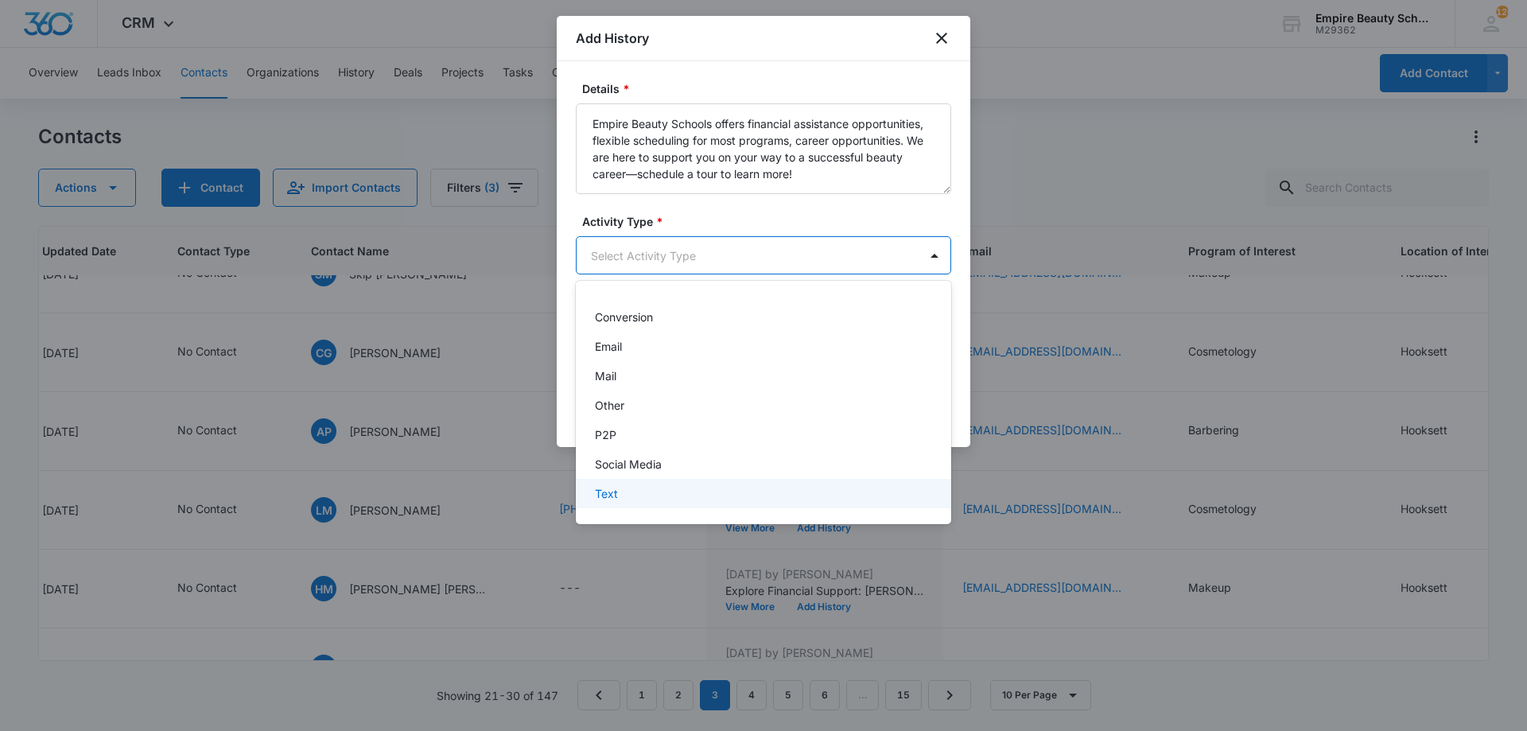
click at [712, 497] on div "Text" at bounding box center [762, 493] width 334 height 17
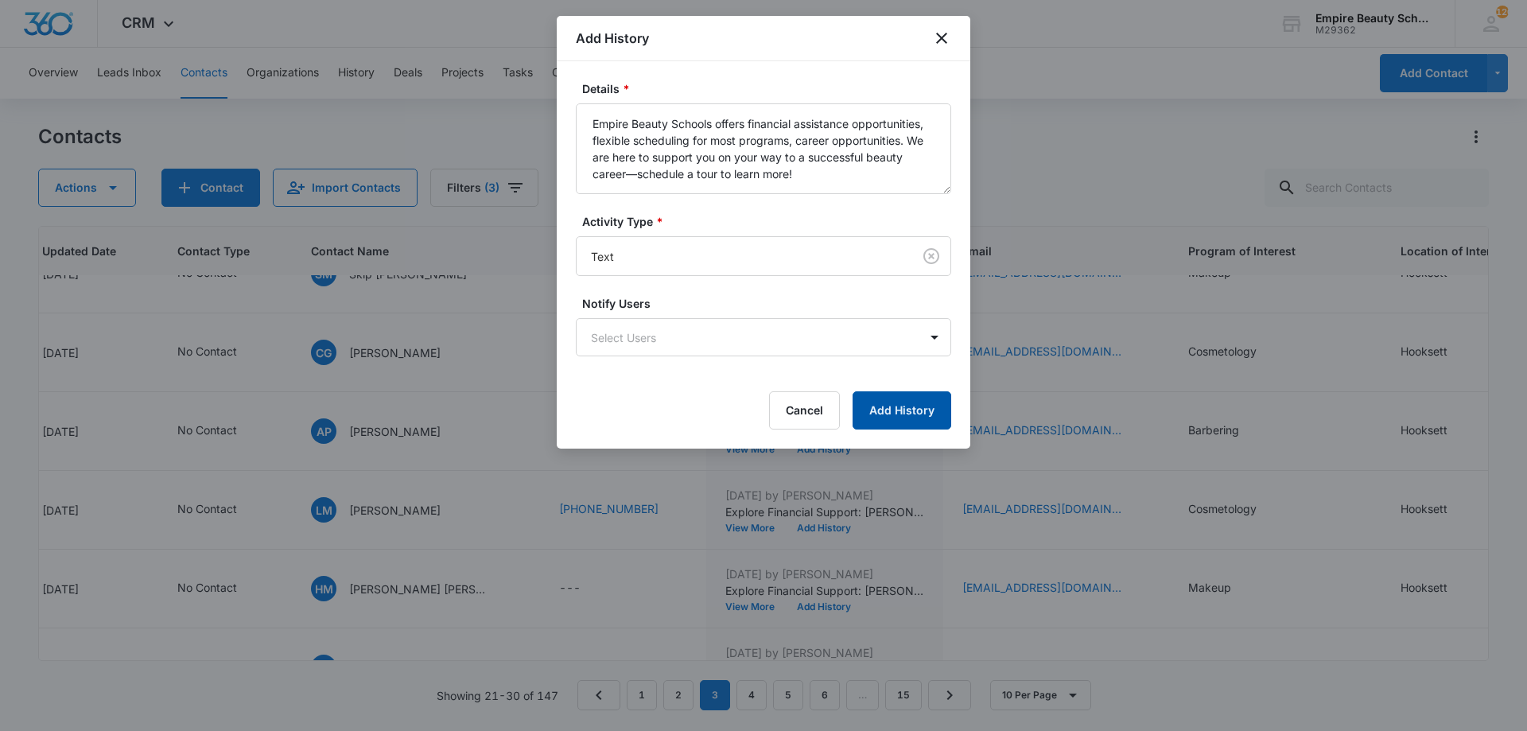
click at [901, 418] on button "Add History" at bounding box center [902, 410] width 99 height 38
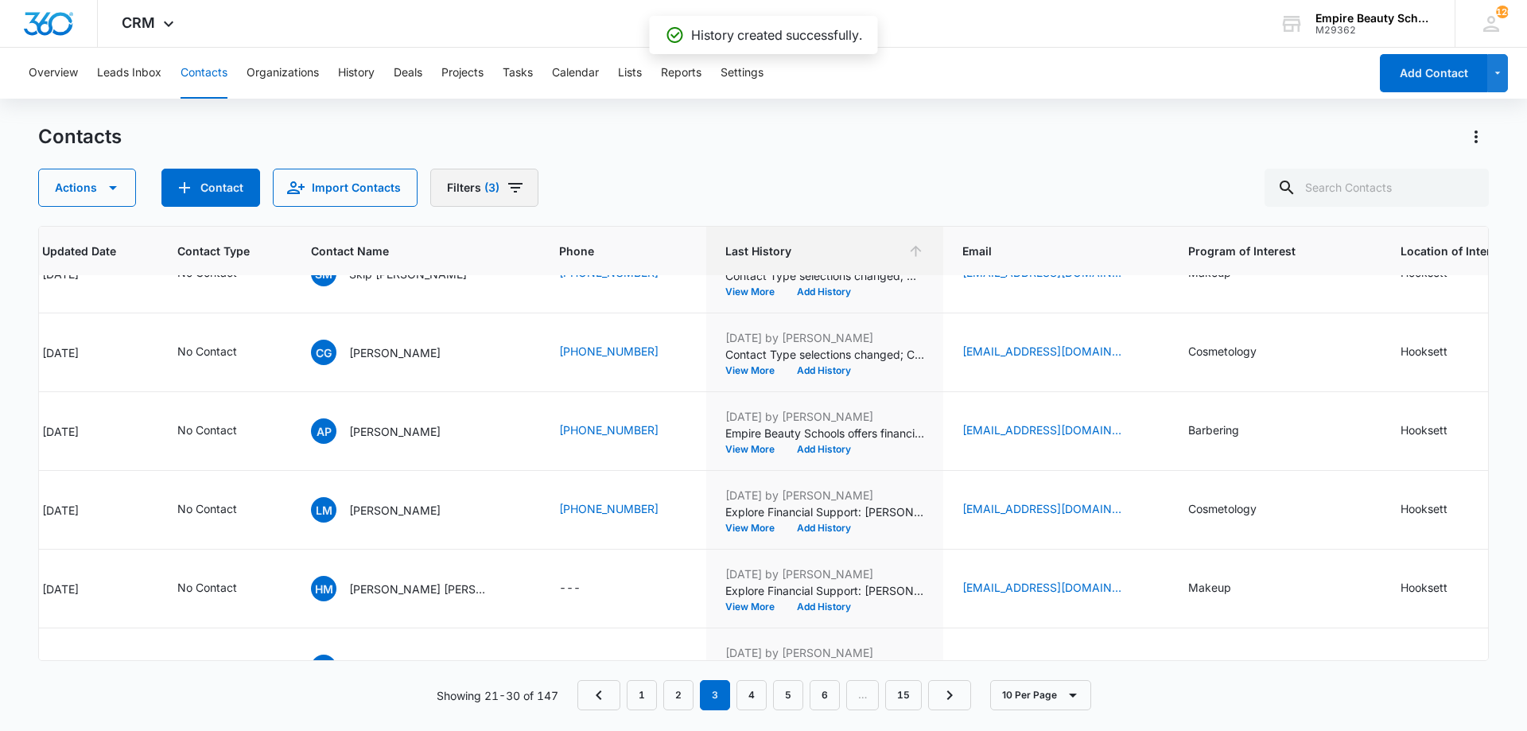
click at [522, 193] on button "Filters (3)" at bounding box center [484, 188] width 108 height 38
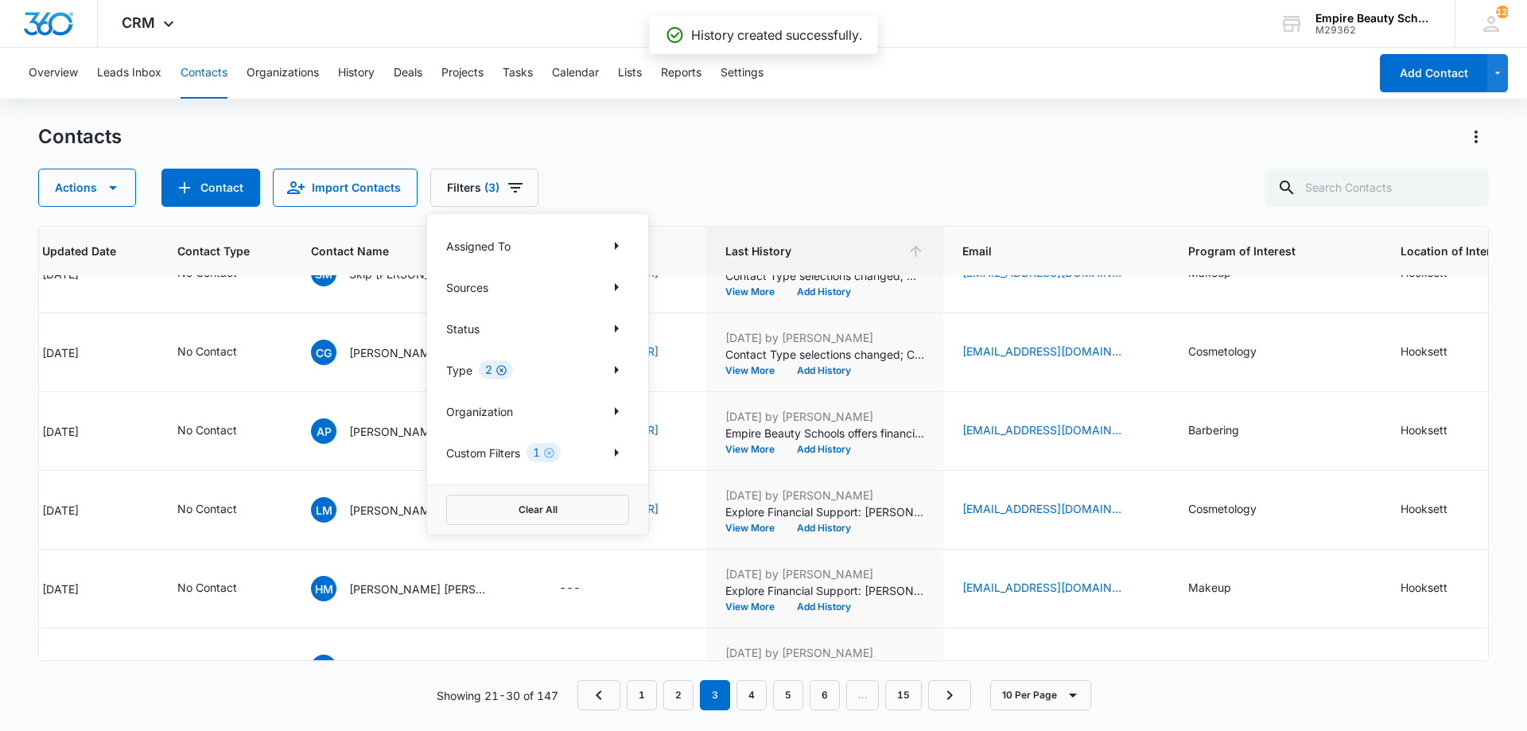
click at [506, 372] on icon "Clear" at bounding box center [501, 370] width 10 height 10
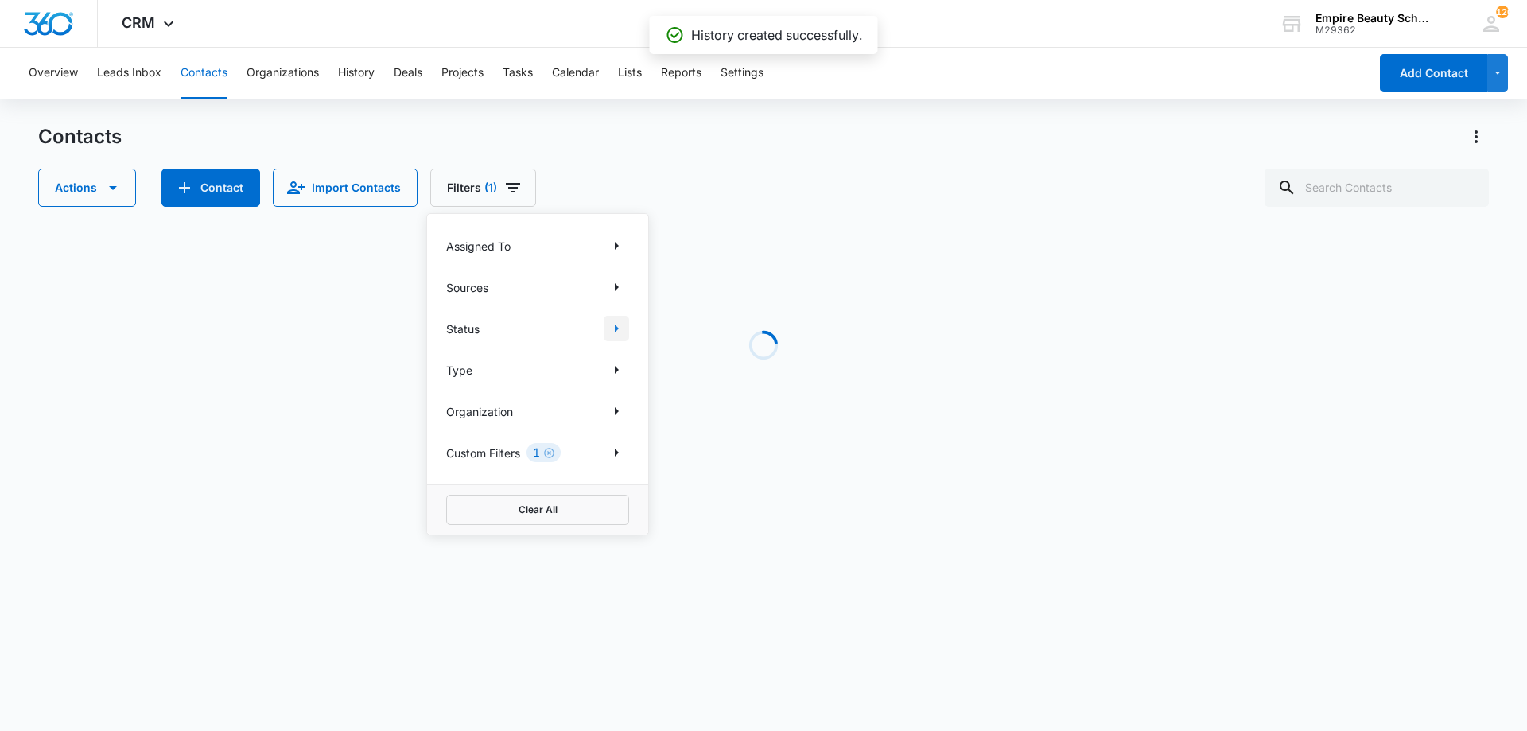
click at [617, 334] on icon "Show Status filters" at bounding box center [616, 328] width 19 height 19
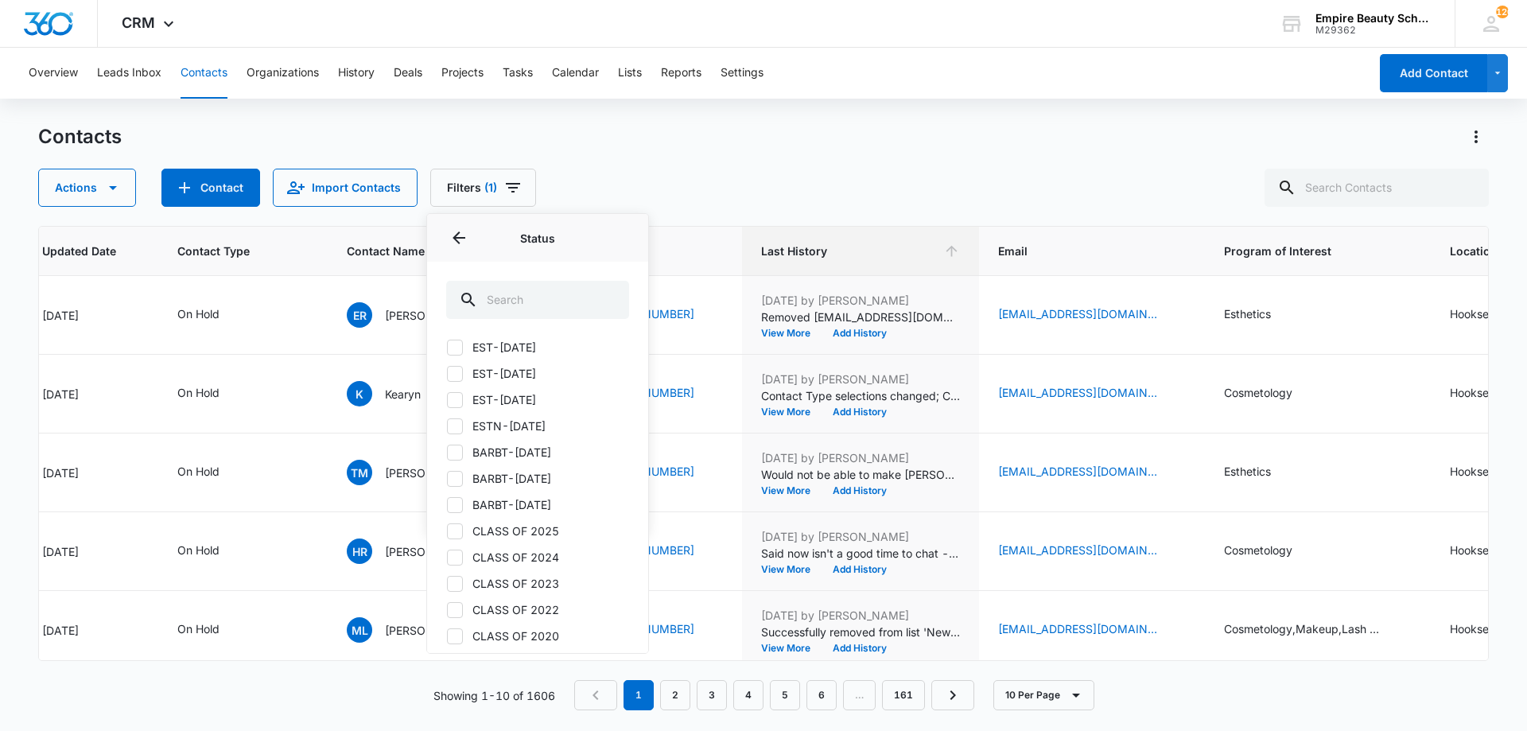
scroll to position [636, 0]
click at [515, 560] on label "CLASS OF 2024" at bounding box center [537, 556] width 183 height 17
click at [447, 557] on input "CLASS OF 2024" at bounding box center [446, 556] width 1 height 1
checkbox input "true"
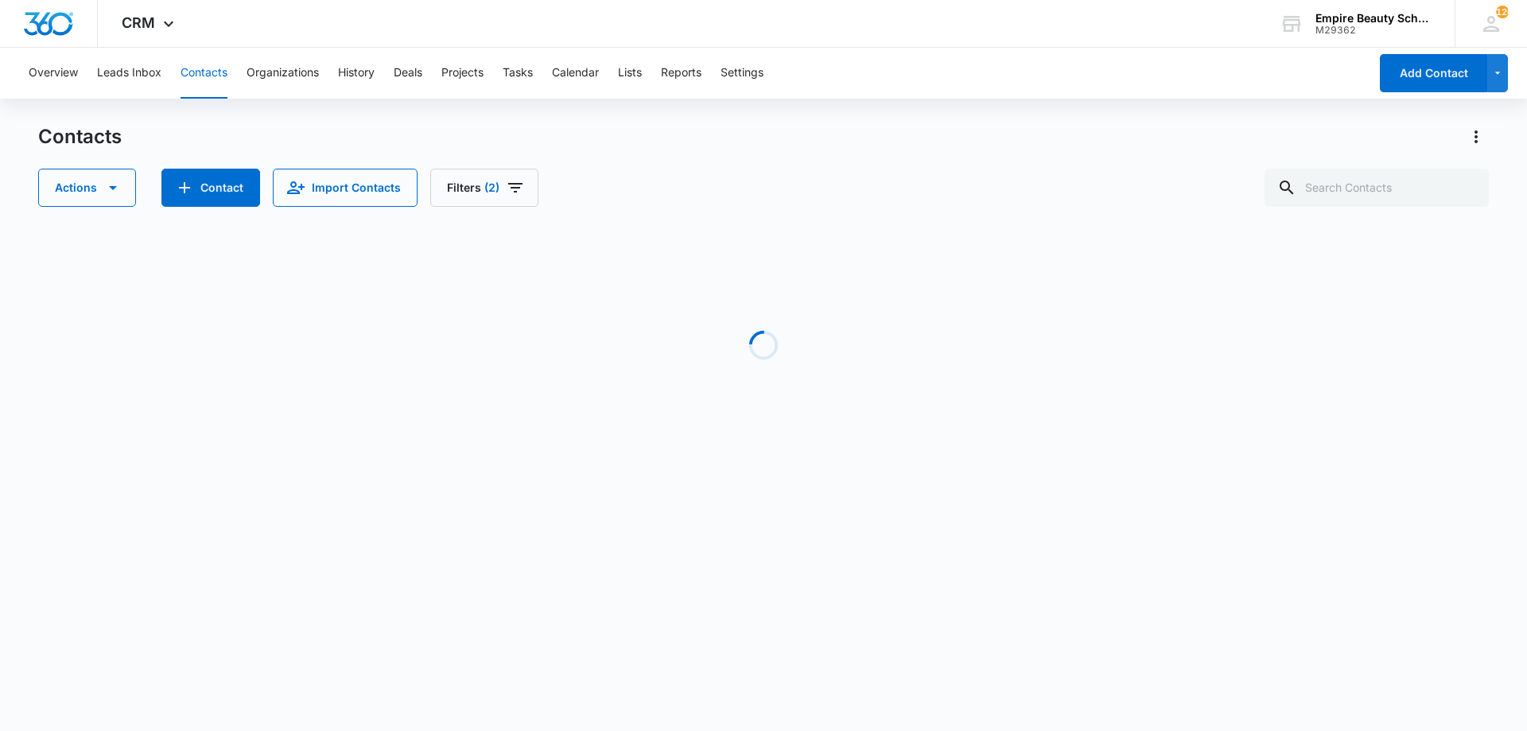
click at [740, 189] on div "Actions Contact Import Contacts Filters (2)" at bounding box center [763, 188] width 1451 height 38
click at [506, 181] on icon "Filters" at bounding box center [515, 187] width 19 height 19
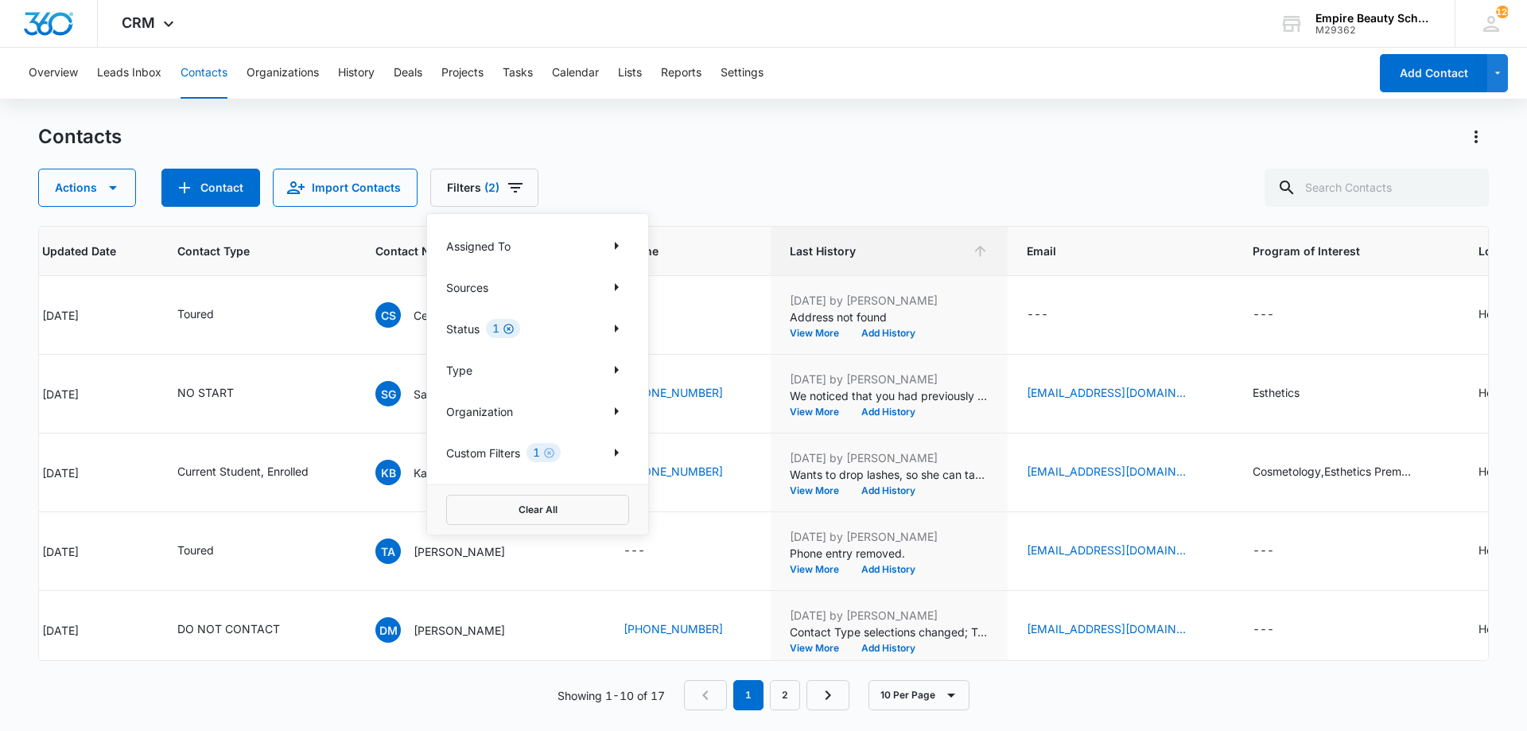
click at [510, 330] on icon "Clear" at bounding box center [509, 329] width 10 height 10
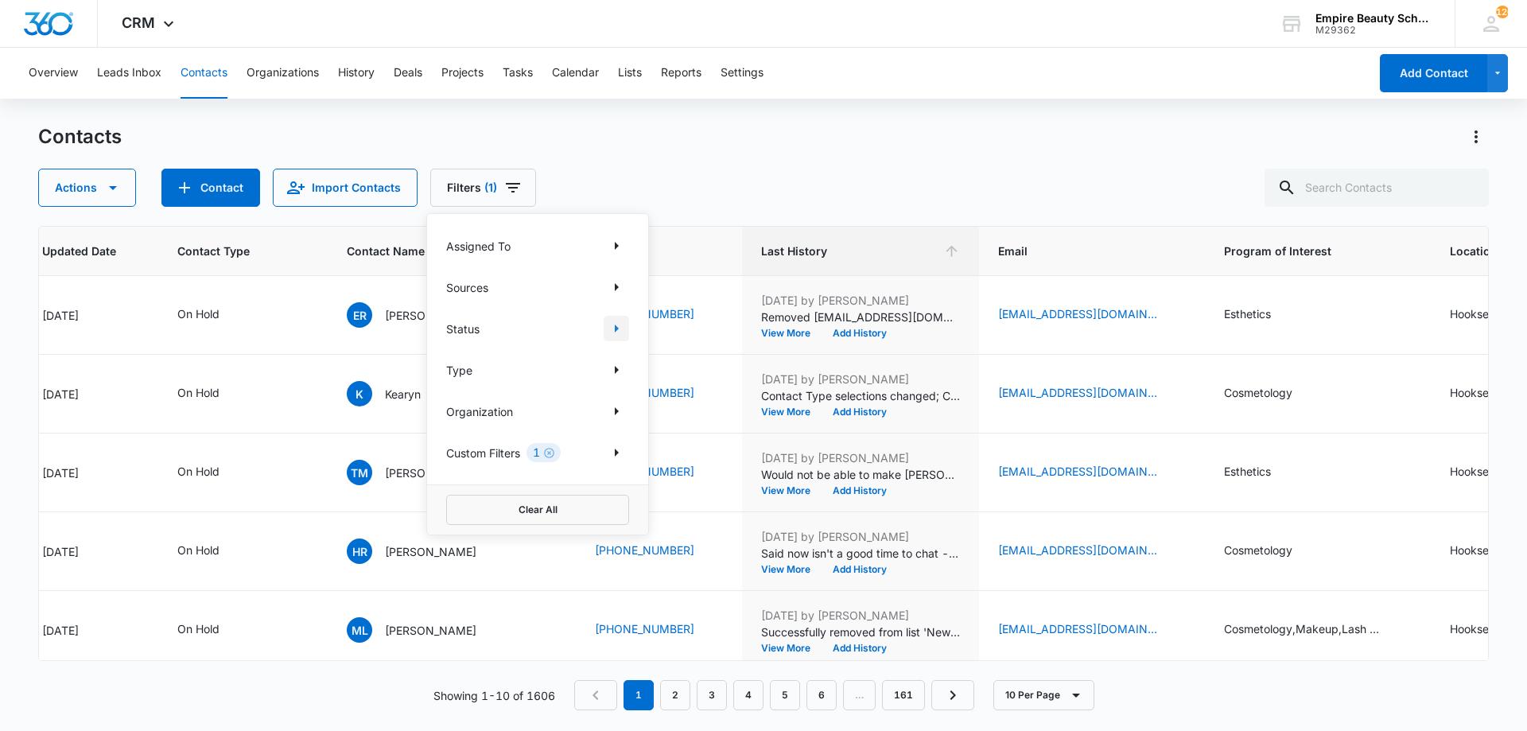
click at [606, 329] on button "Show Status filters" at bounding box center [616, 328] width 25 height 25
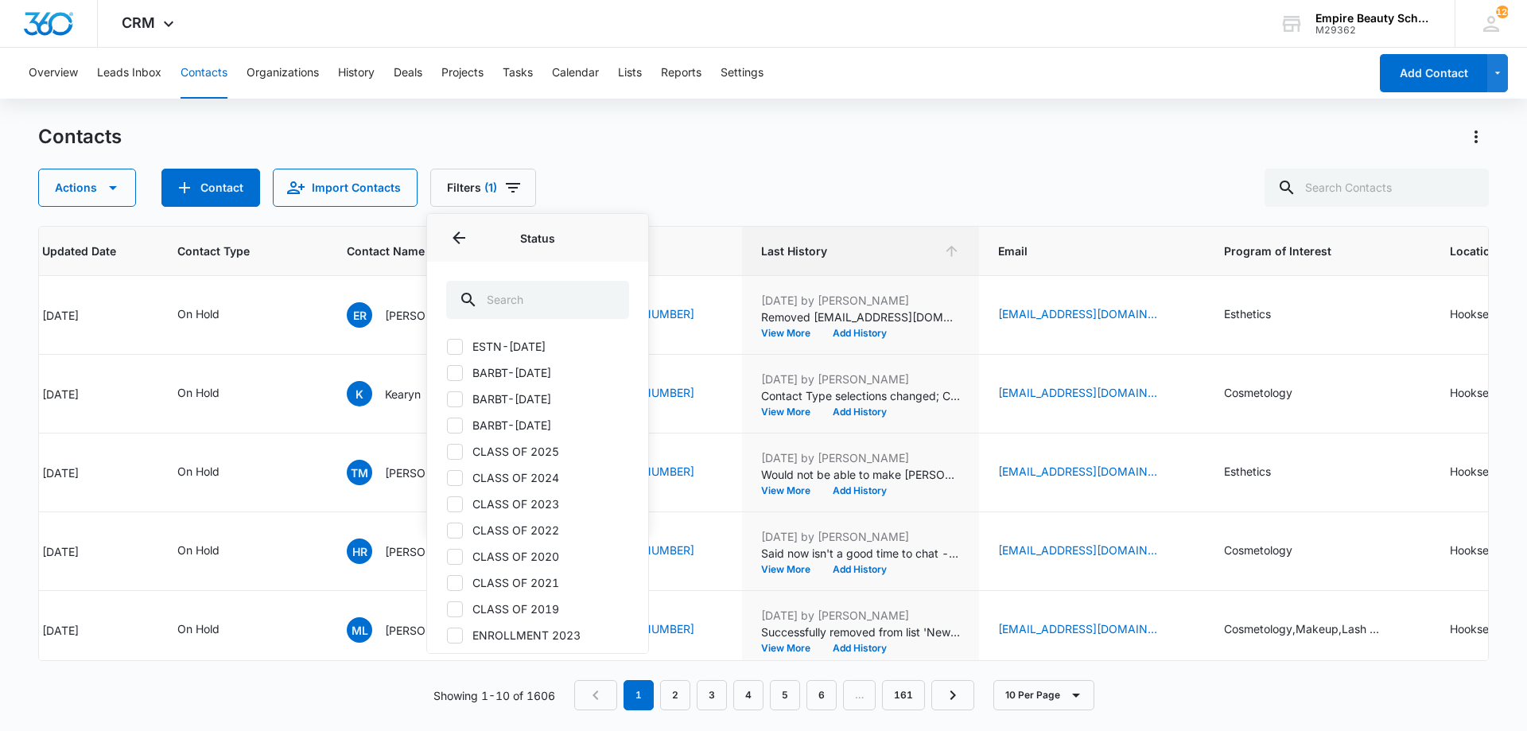
scroll to position [716, 0]
click at [461, 474] on icon at bounding box center [455, 477] width 14 height 14
click at [447, 477] on input "CLASS OF 2024" at bounding box center [446, 477] width 1 height 1
checkbox input "true"
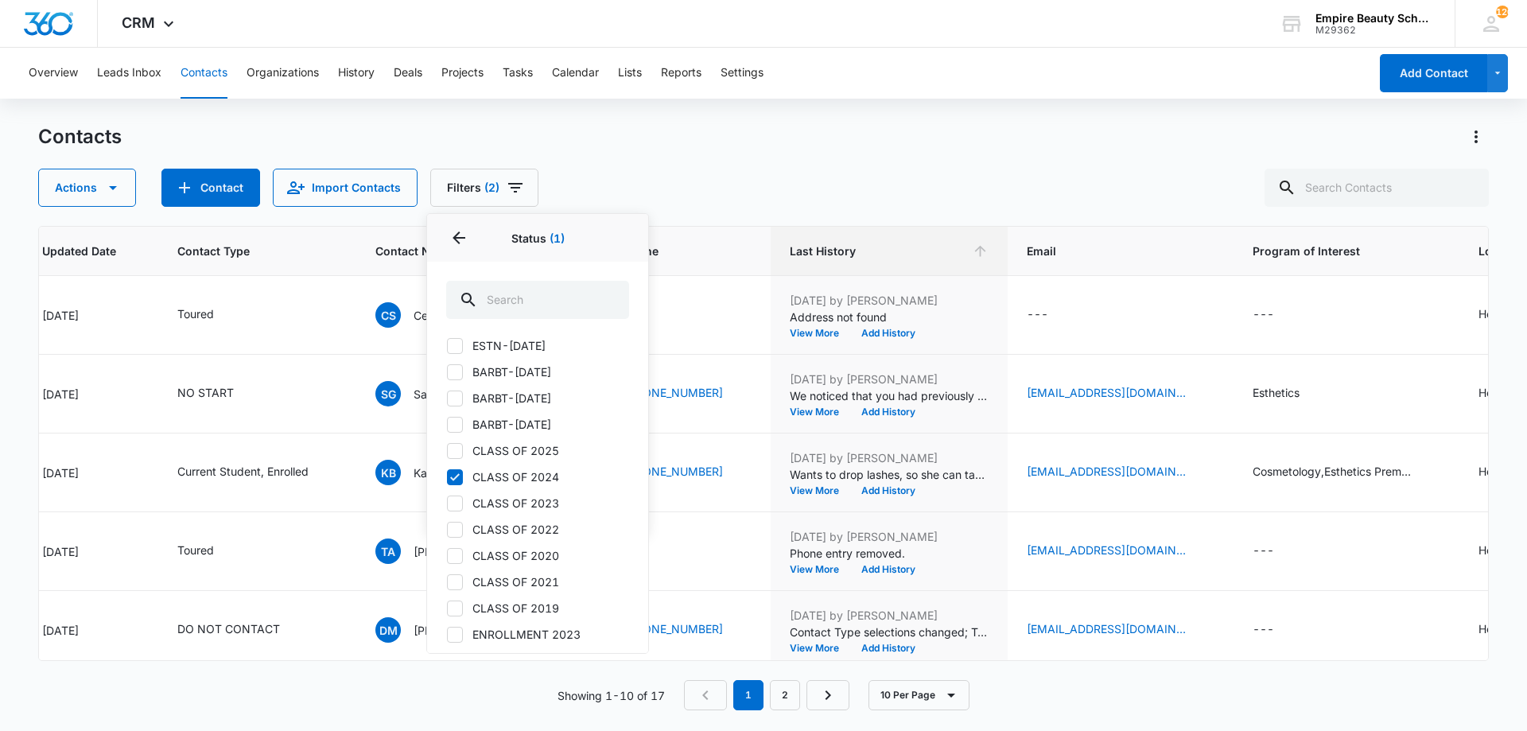
click at [453, 453] on icon at bounding box center [455, 450] width 10 height 7
click at [447, 451] on input "CLASS OF 2025" at bounding box center [446, 450] width 1 height 1
checkbox input "true"
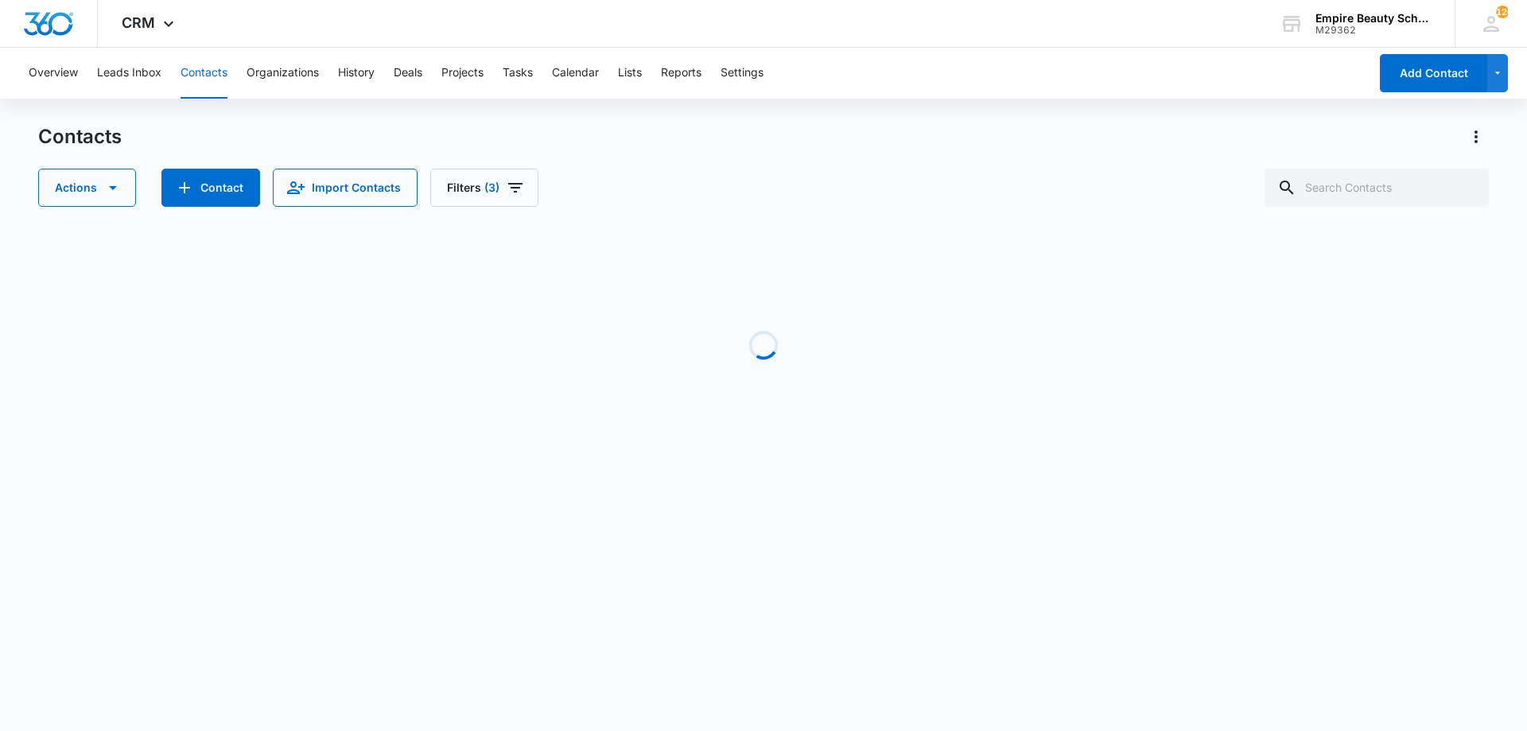
click at [768, 176] on div "Actions Contact Import Contacts Filters (3)" at bounding box center [763, 188] width 1451 height 38
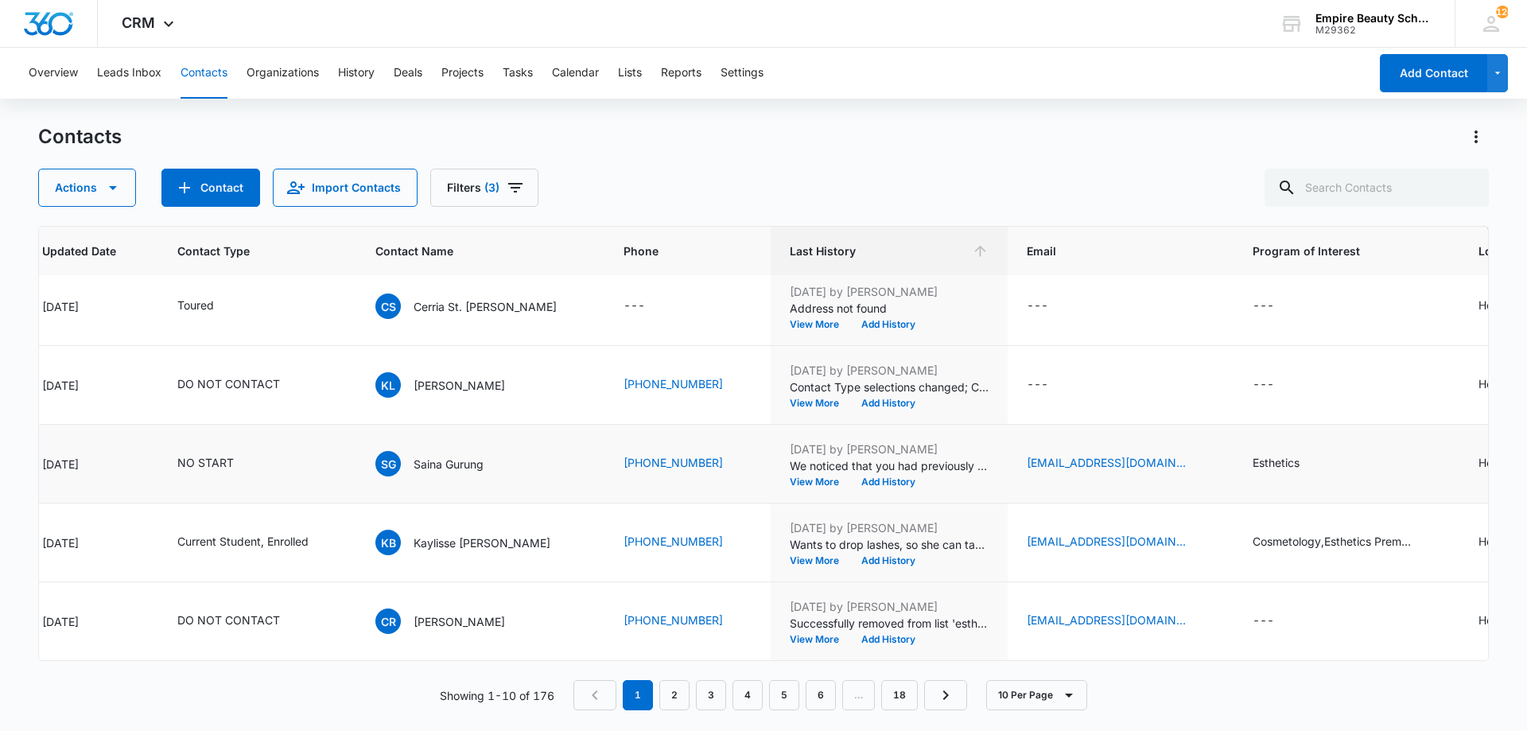
scroll to position [414, 283]
click at [672, 694] on link "2" at bounding box center [674, 695] width 30 height 30
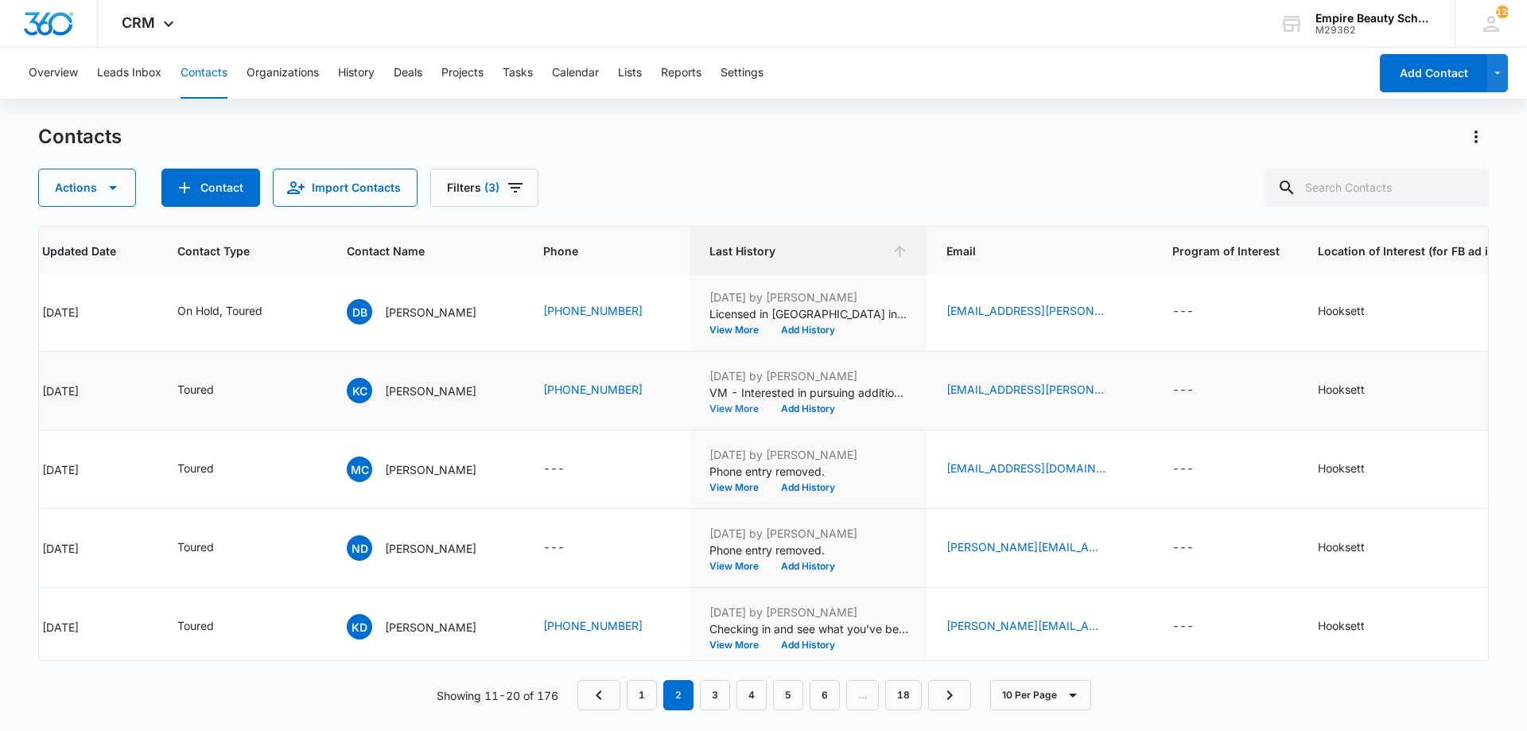
scroll to position [398, 283]
click at [461, 174] on button "Filters (3)" at bounding box center [484, 188] width 108 height 38
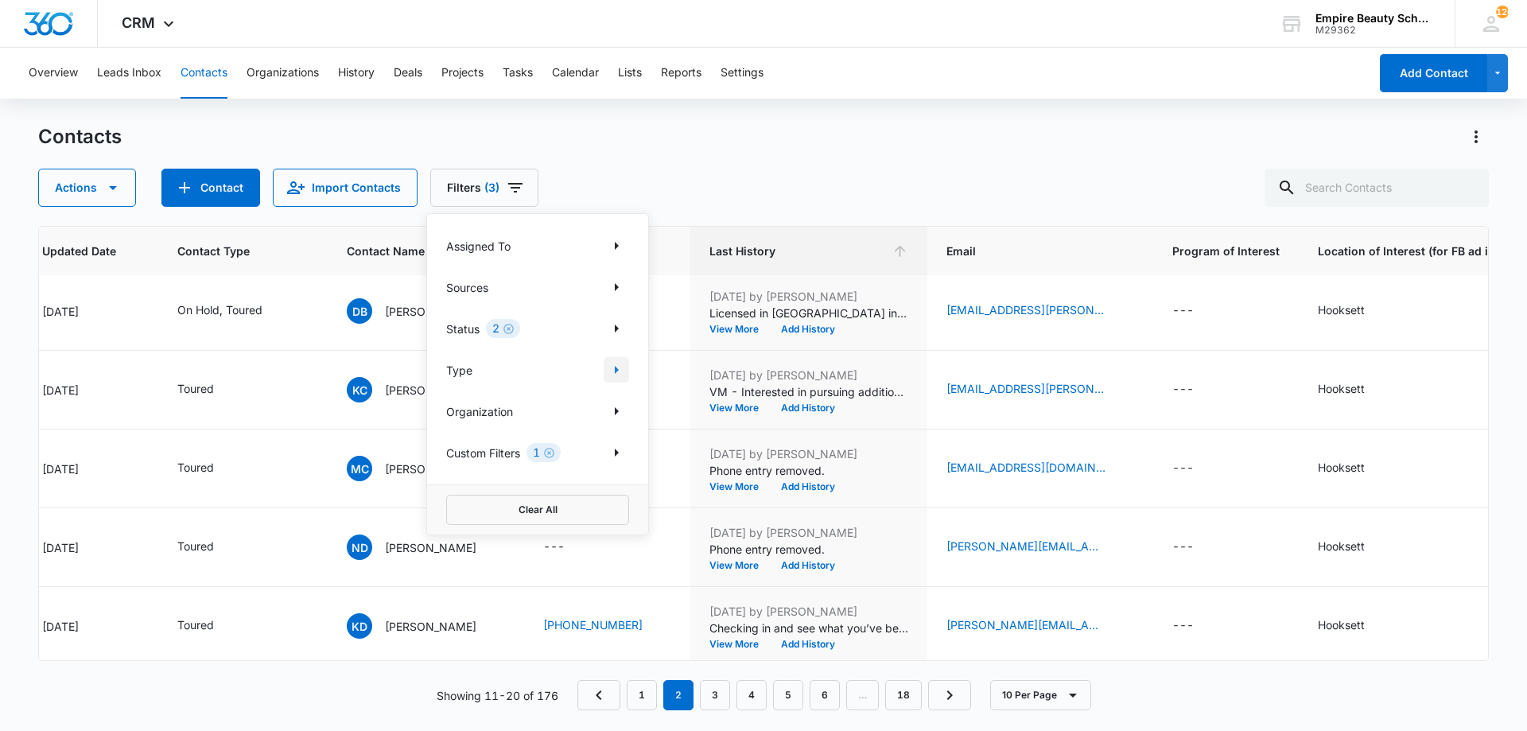
click at [607, 368] on icon "Show Type filters" at bounding box center [616, 369] width 19 height 19
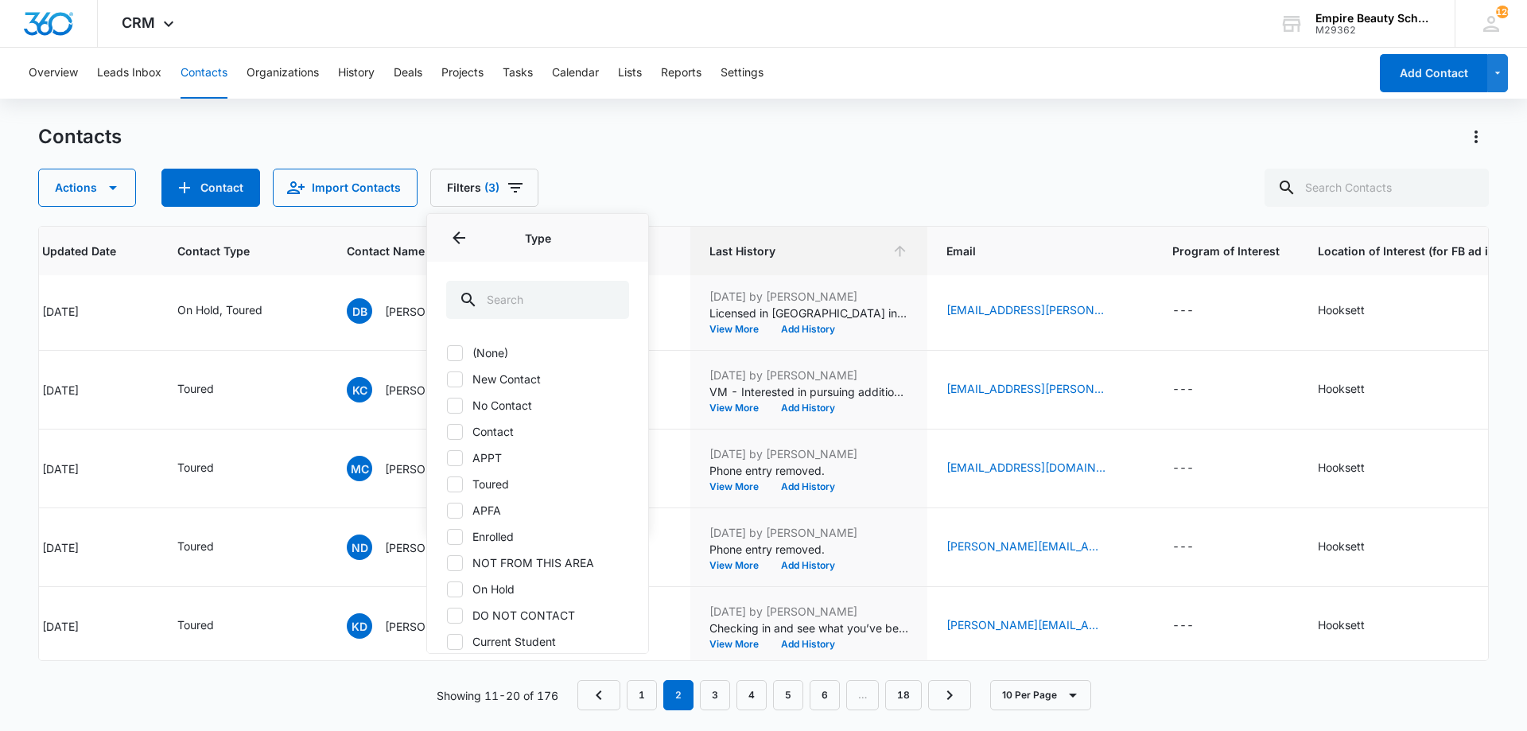
click at [473, 438] on label "Contact" at bounding box center [537, 431] width 183 height 17
click at [447, 432] on input "Contact" at bounding box center [446, 431] width 1 height 1
checkbox input "true"
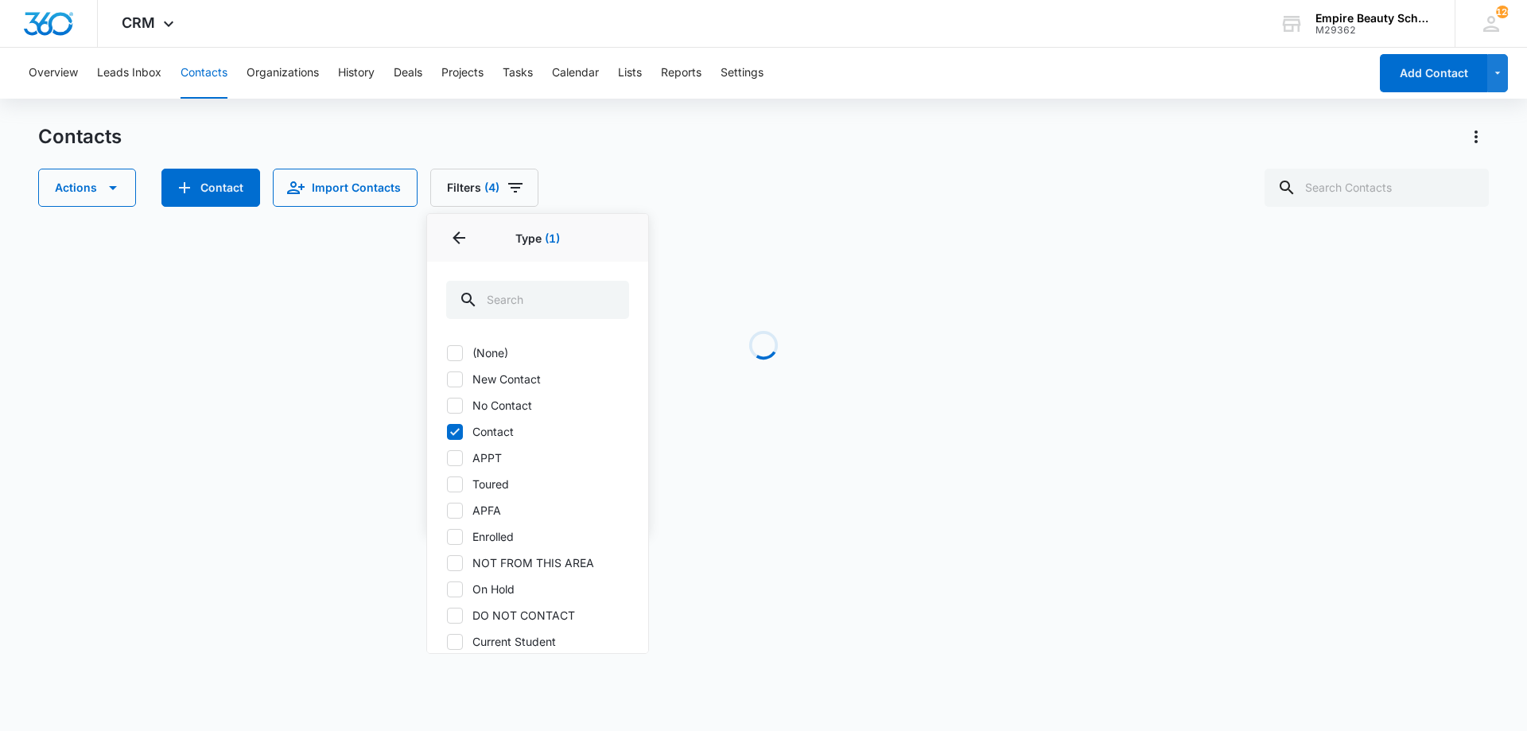
click at [477, 413] on label "No Contact" at bounding box center [537, 405] width 183 height 17
click at [447, 406] on input "No Contact" at bounding box center [446, 405] width 1 height 1
checkbox input "true"
click at [485, 378] on label "New Contact" at bounding box center [537, 379] width 183 height 17
click at [447, 379] on input "New Contact" at bounding box center [446, 379] width 1 height 1
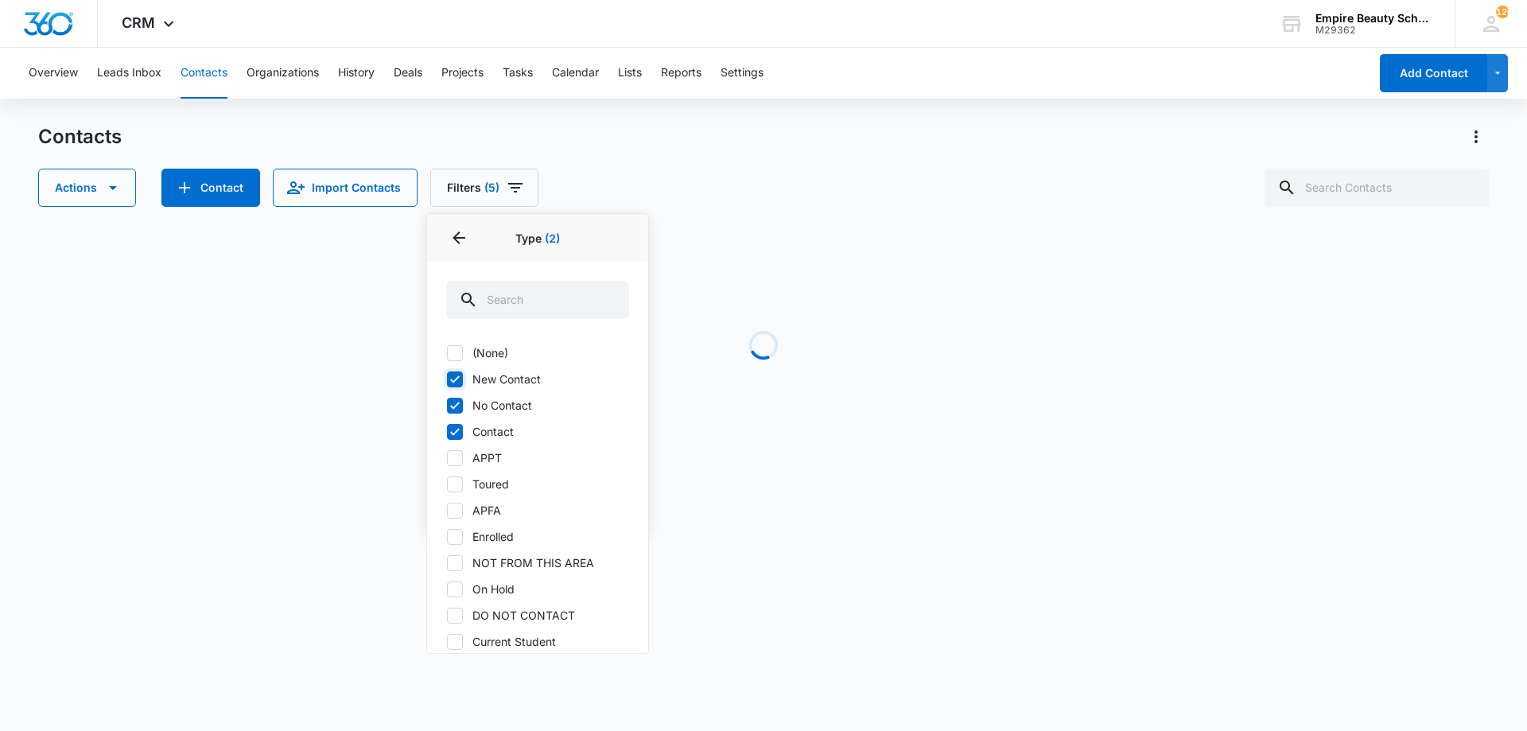
checkbox input "true"
click at [678, 181] on div "Actions Contact Import Contacts Filters (6) Assigned To Sources Status 2 Type 3…" at bounding box center [763, 188] width 1451 height 38
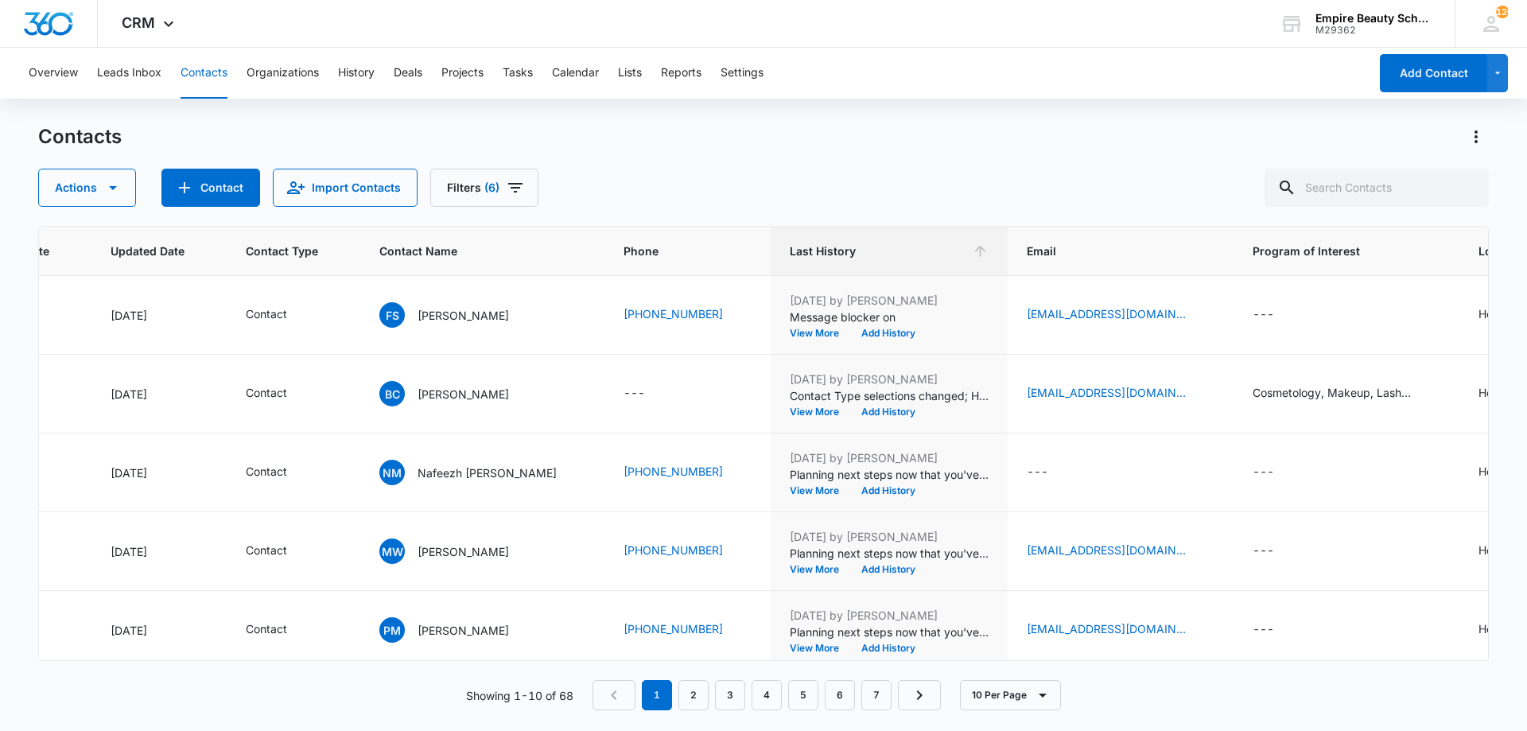
scroll to position [79, 213]
click at [506, 205] on button "Filters (6)" at bounding box center [484, 188] width 108 height 38
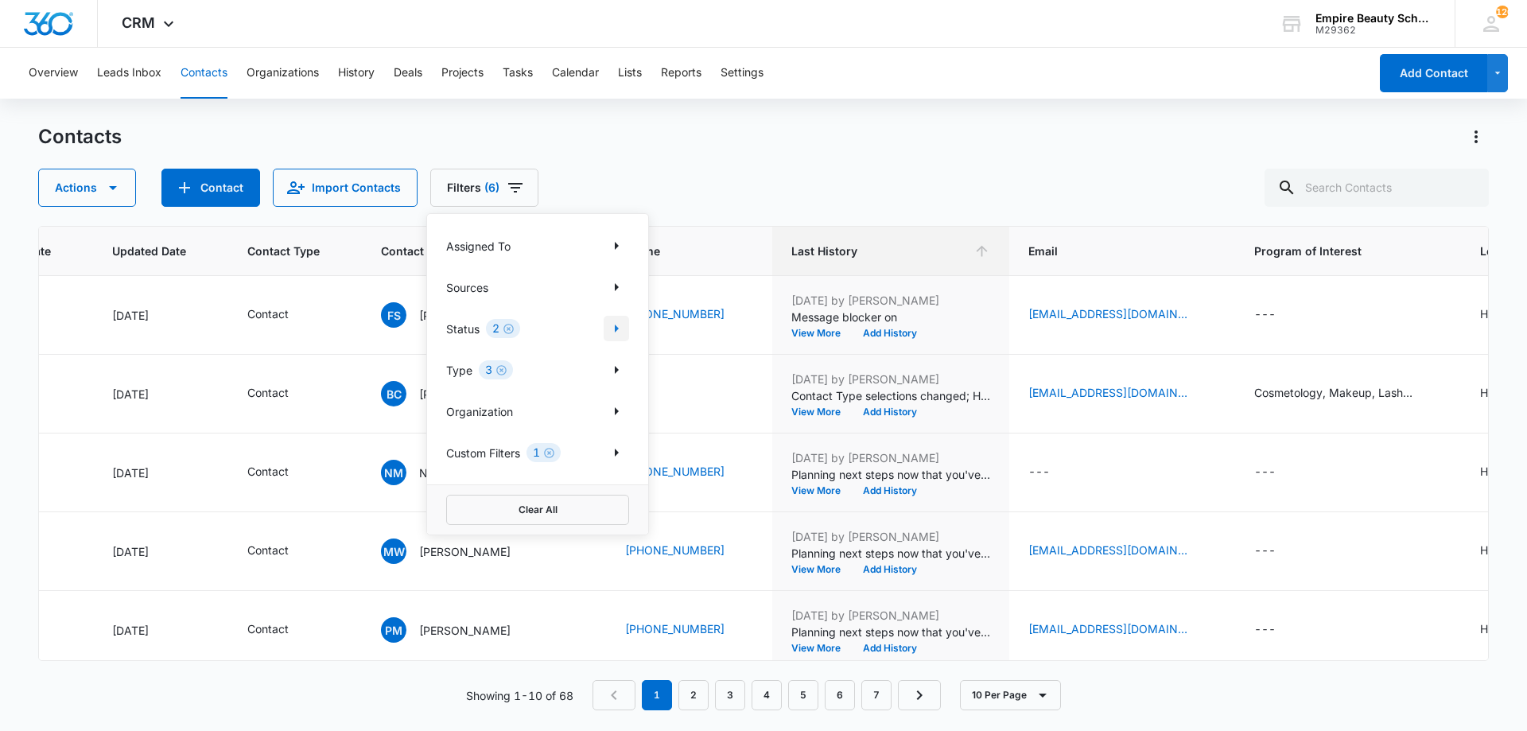
click at [614, 332] on icon "Show Status filters" at bounding box center [616, 328] width 19 height 19
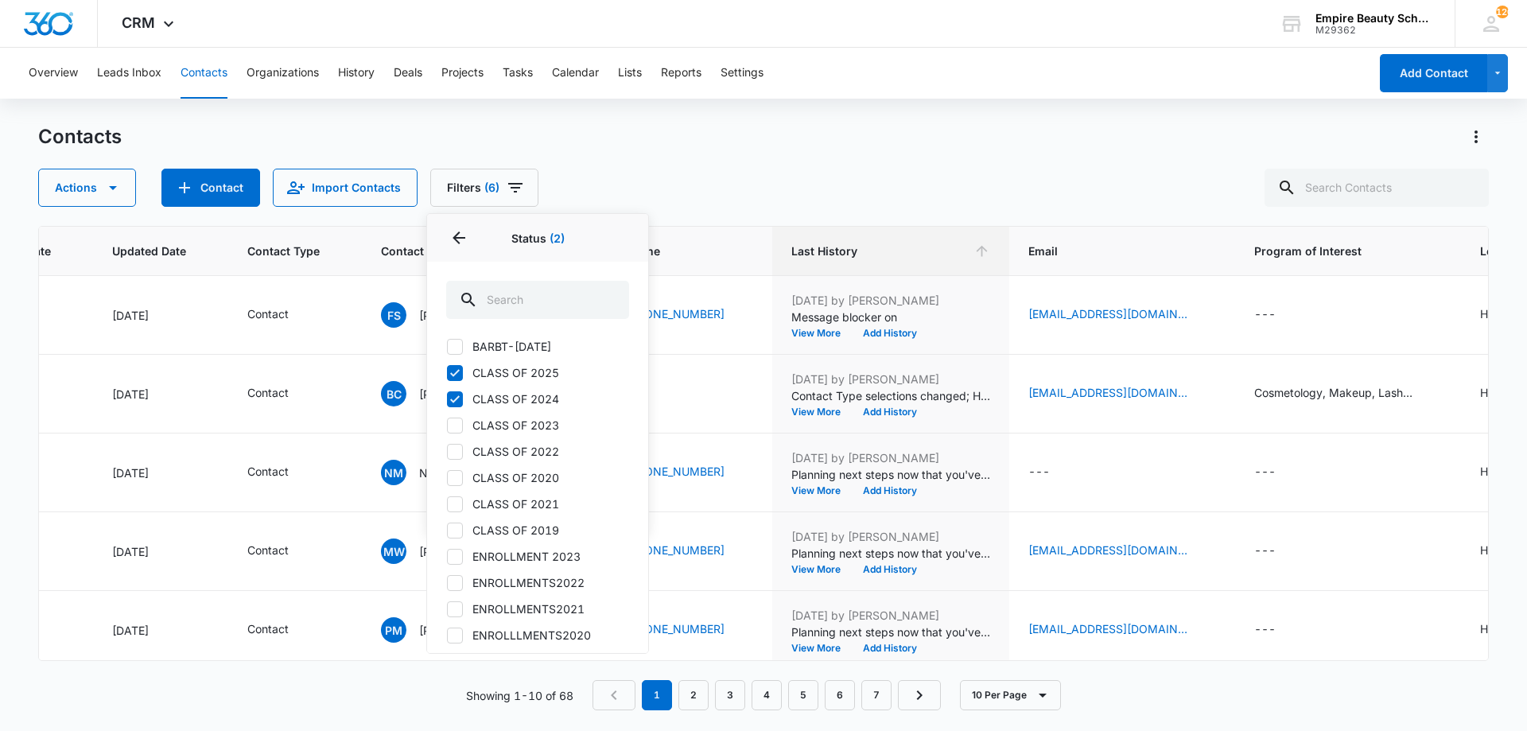
scroll to position [796, 0]
click at [478, 399] on label "CLASS OF 2024" at bounding box center [537, 397] width 183 height 17
click at [447, 398] on input "CLASS OF 2024" at bounding box center [446, 397] width 1 height 1
checkbox input "false"
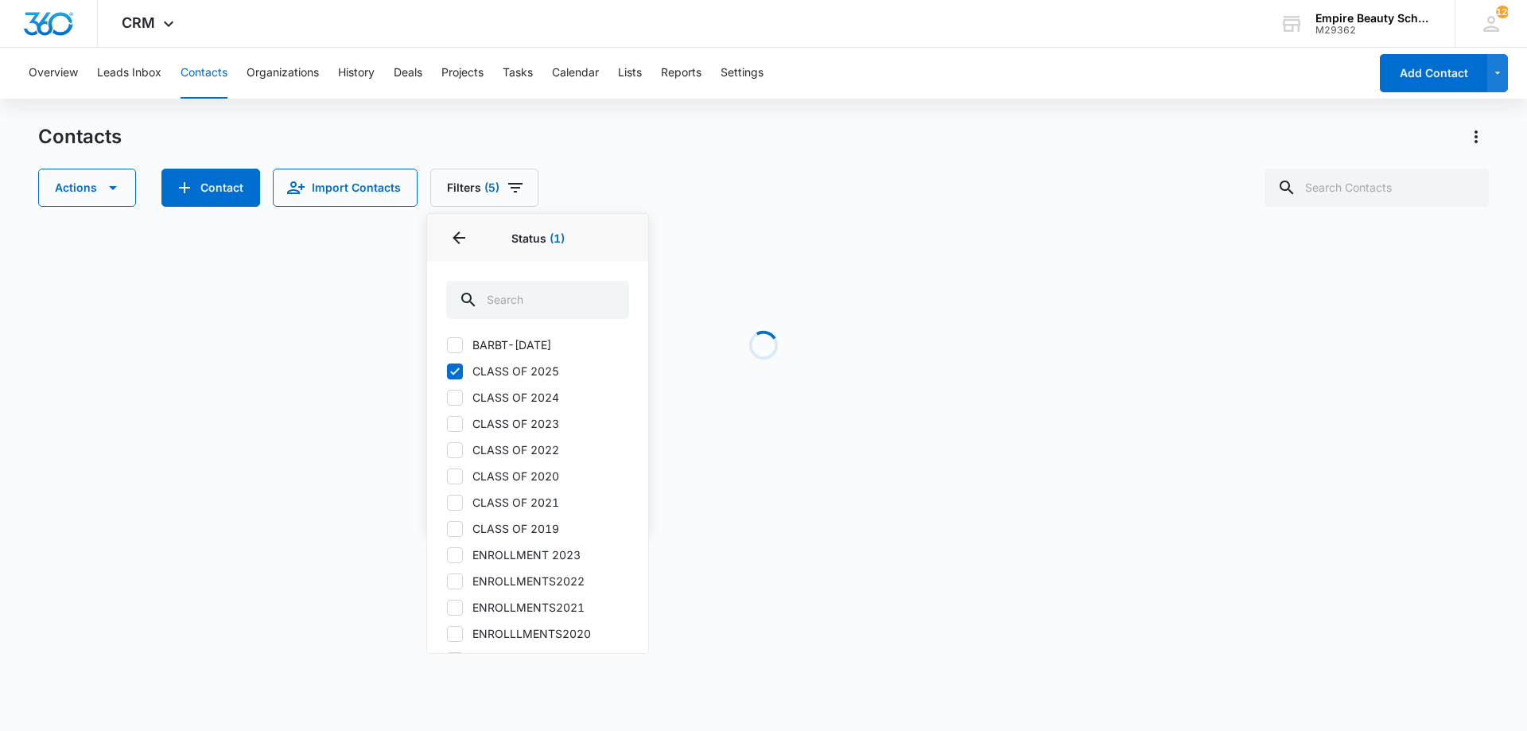
click at [623, 170] on div "Actions Contact Import Contacts Filters (5) Assigned To Sources Status 1 Status…" at bounding box center [763, 188] width 1451 height 38
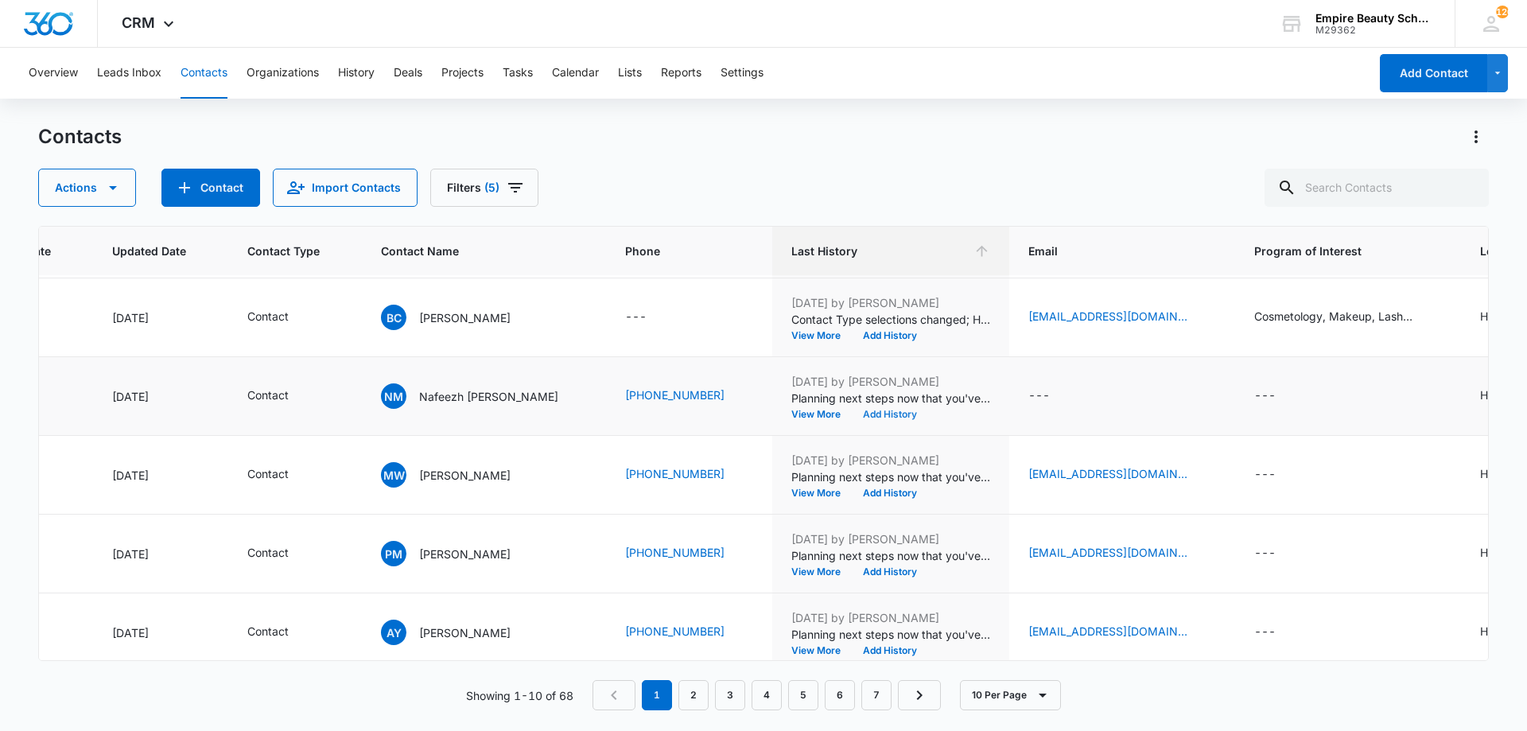
scroll to position [156, 213]
click at [852, 409] on button "Add History" at bounding box center [890, 414] width 76 height 10
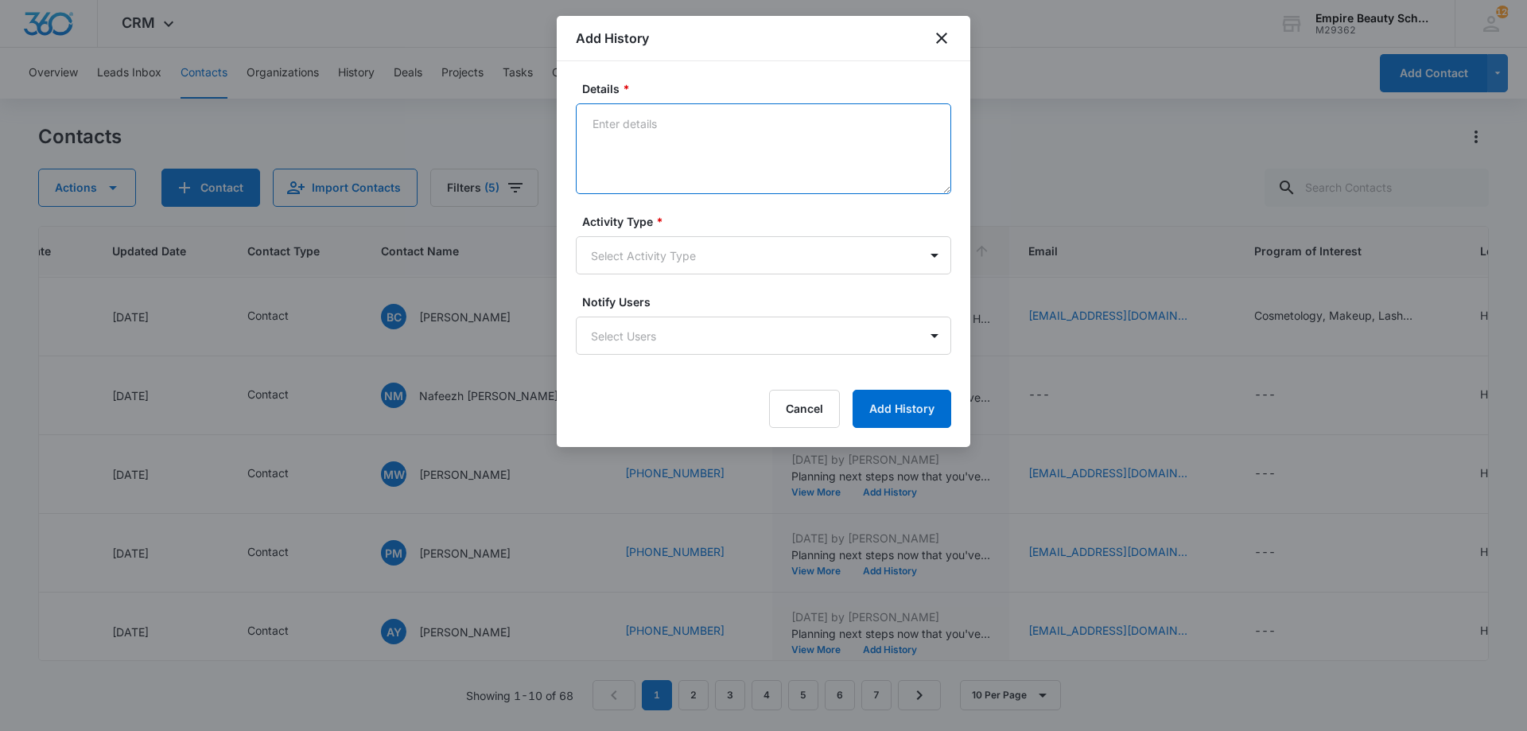
paste textarea "Empire Beauty Schools offers financial assistance opportunities, flexible sched…"
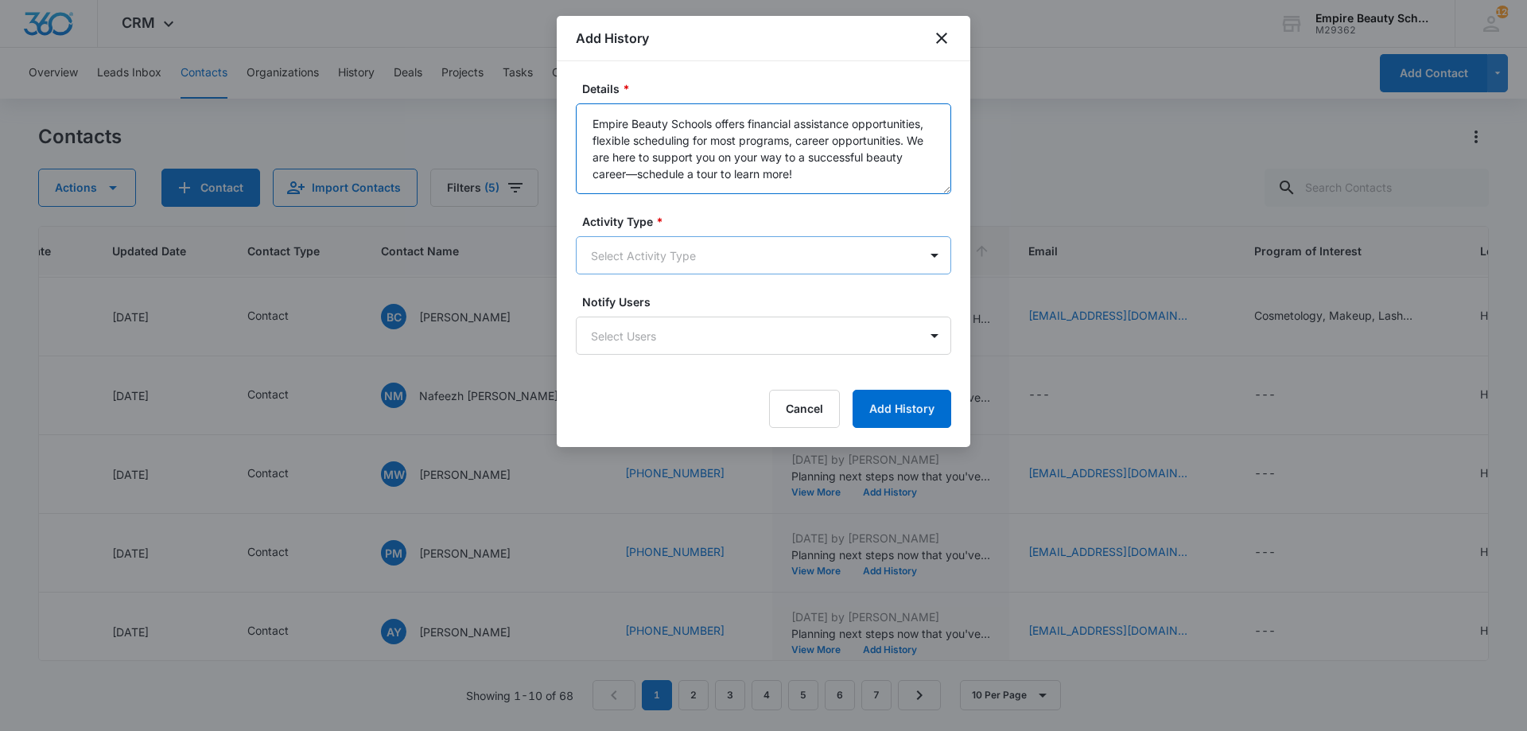
type textarea "Empire Beauty Schools offers financial assistance opportunities, flexible sched…"
click at [676, 245] on body "CRM Apps Forms CRM Email Shop Payments POS Files Brand Settings Empire Beauty S…" at bounding box center [763, 365] width 1527 height 731
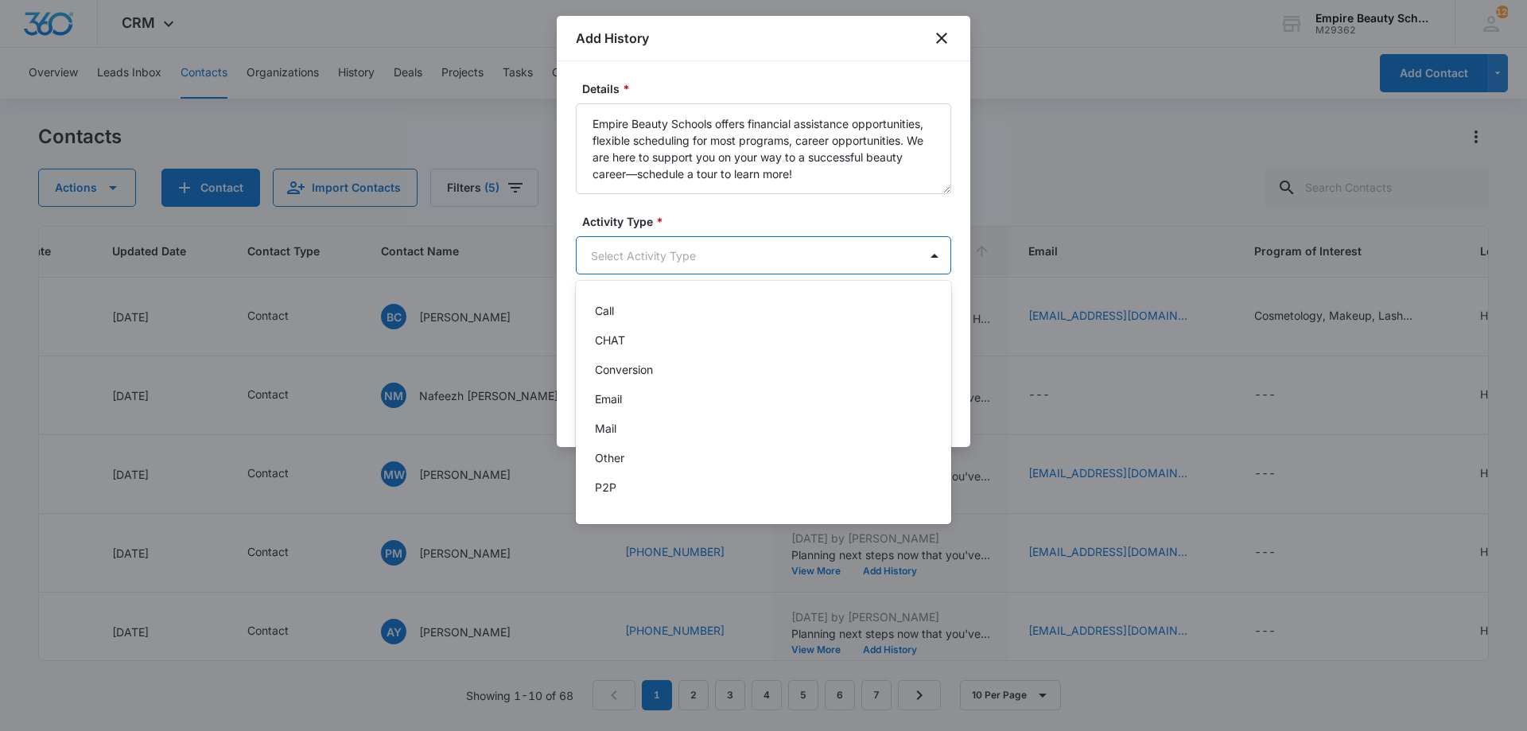
scroll to position [83, 0]
click at [671, 488] on div "Text" at bounding box center [762, 493] width 334 height 17
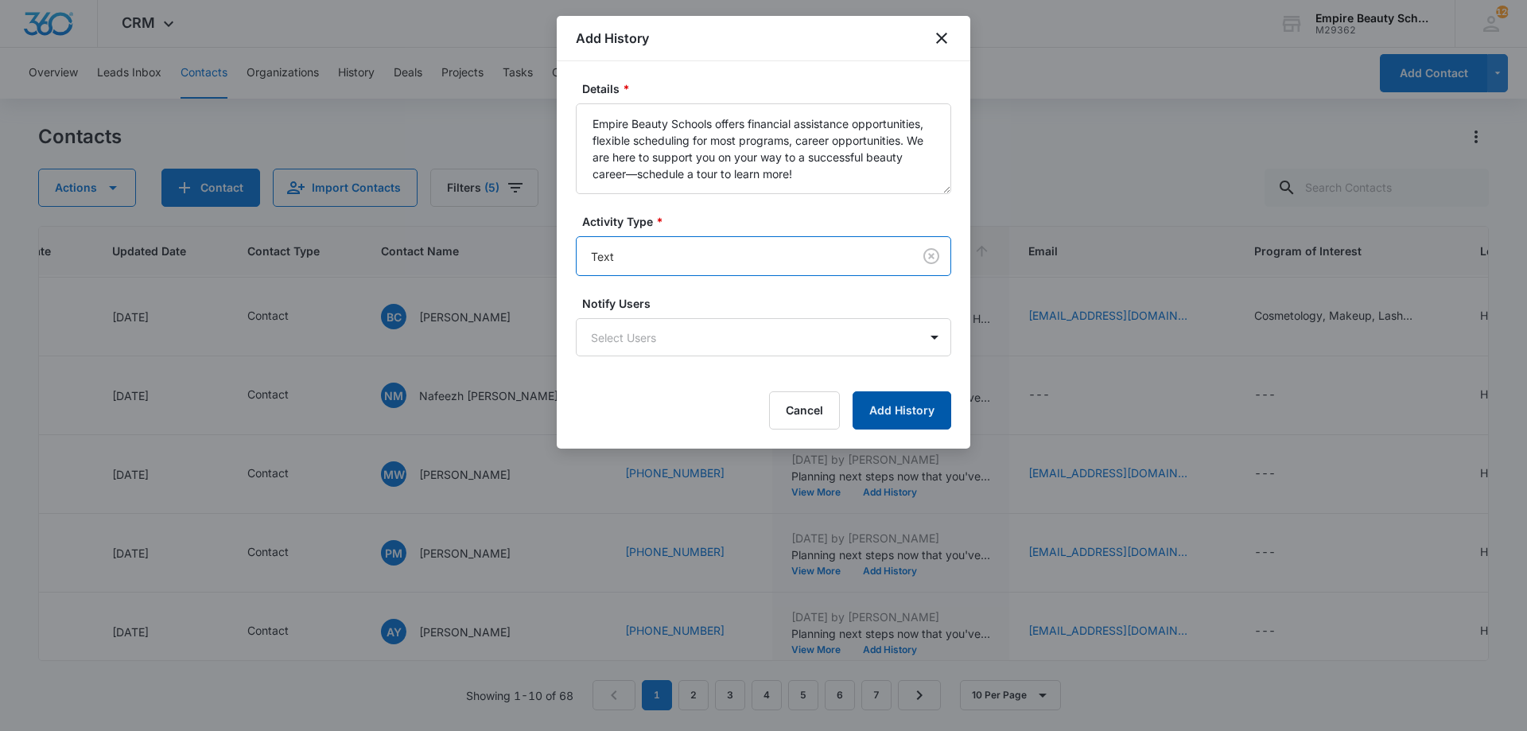
click at [899, 420] on button "Add History" at bounding box center [902, 410] width 99 height 38
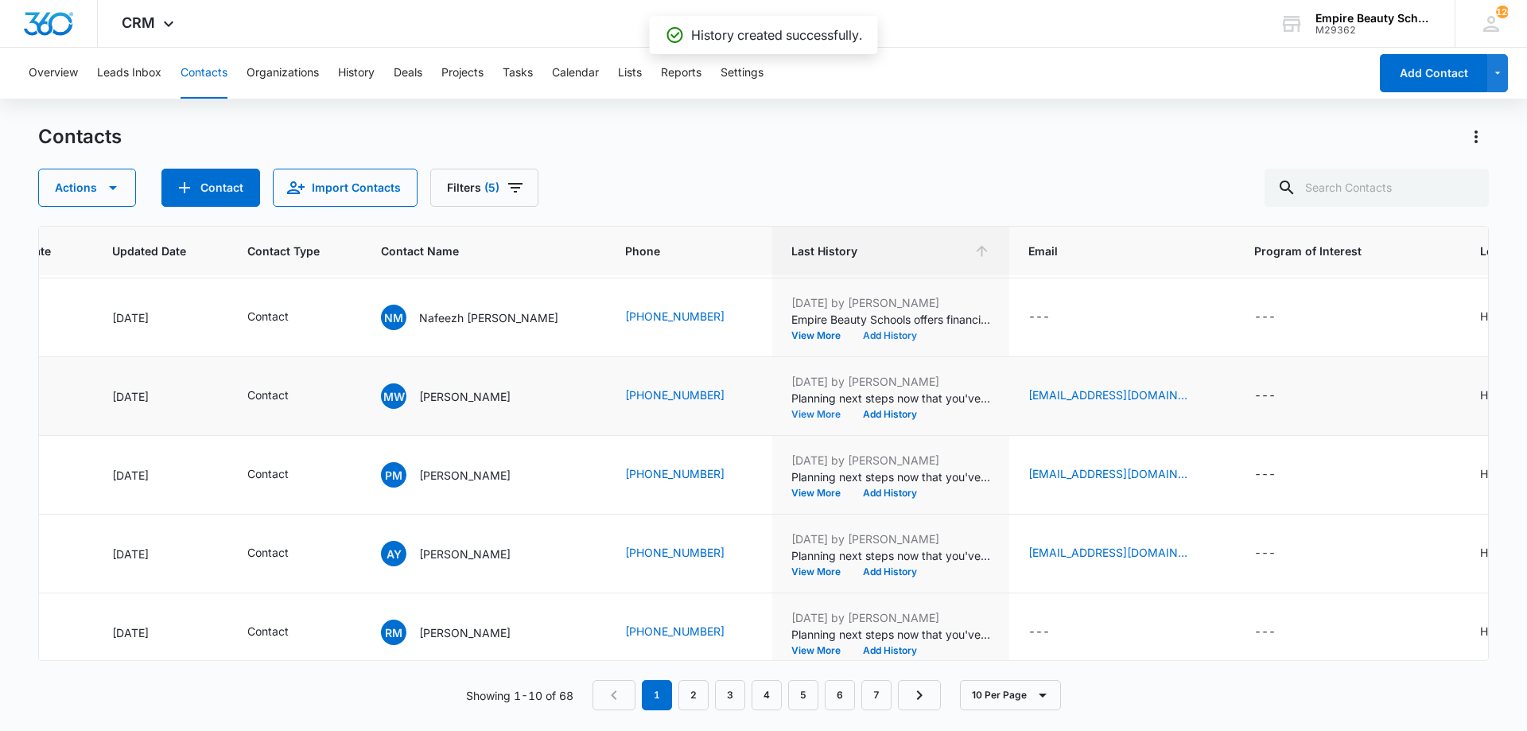
scroll to position [235, 213]
click at [852, 409] on button "Add History" at bounding box center [890, 414] width 76 height 10
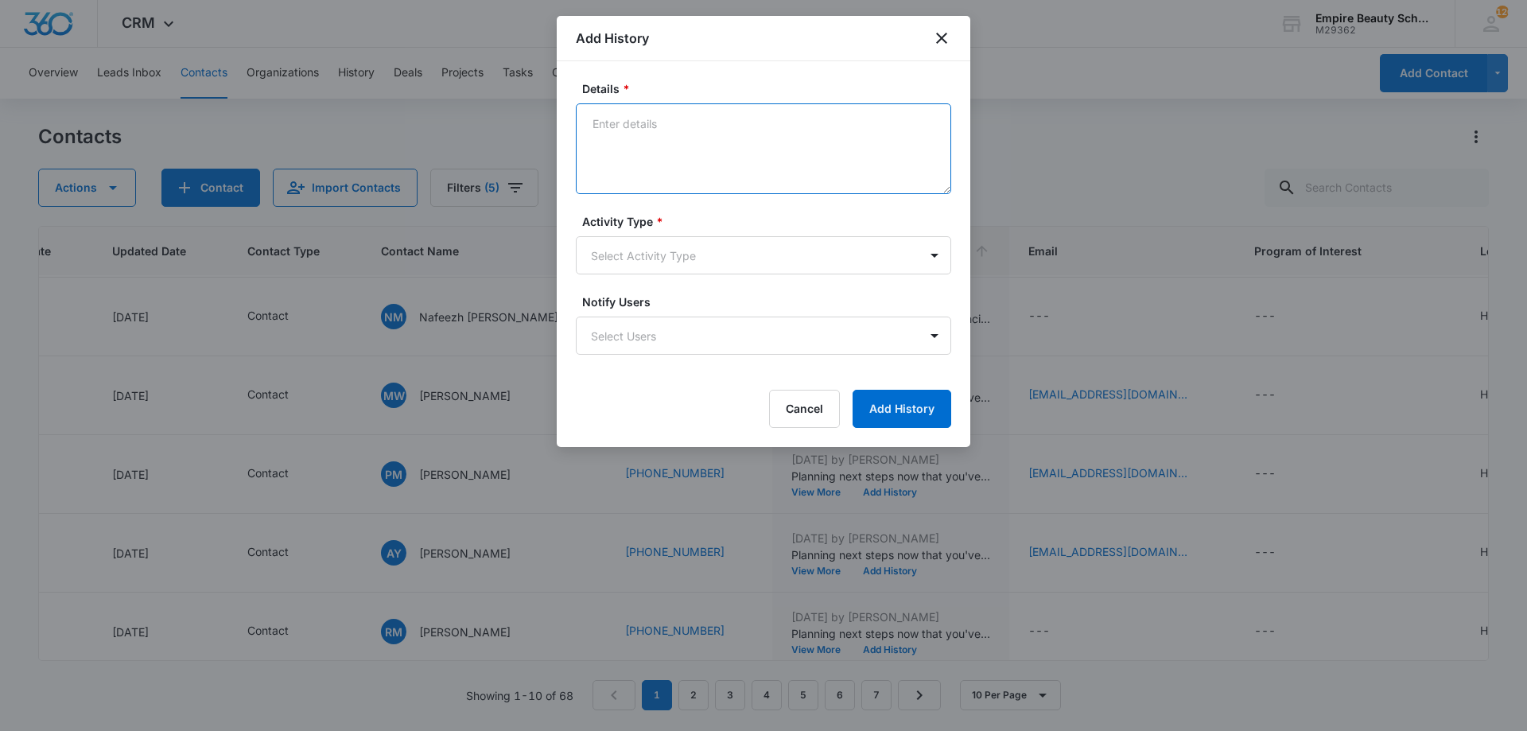
paste textarea "Empire Beauty Schools offers financial assistance opportunities, flexible sched…"
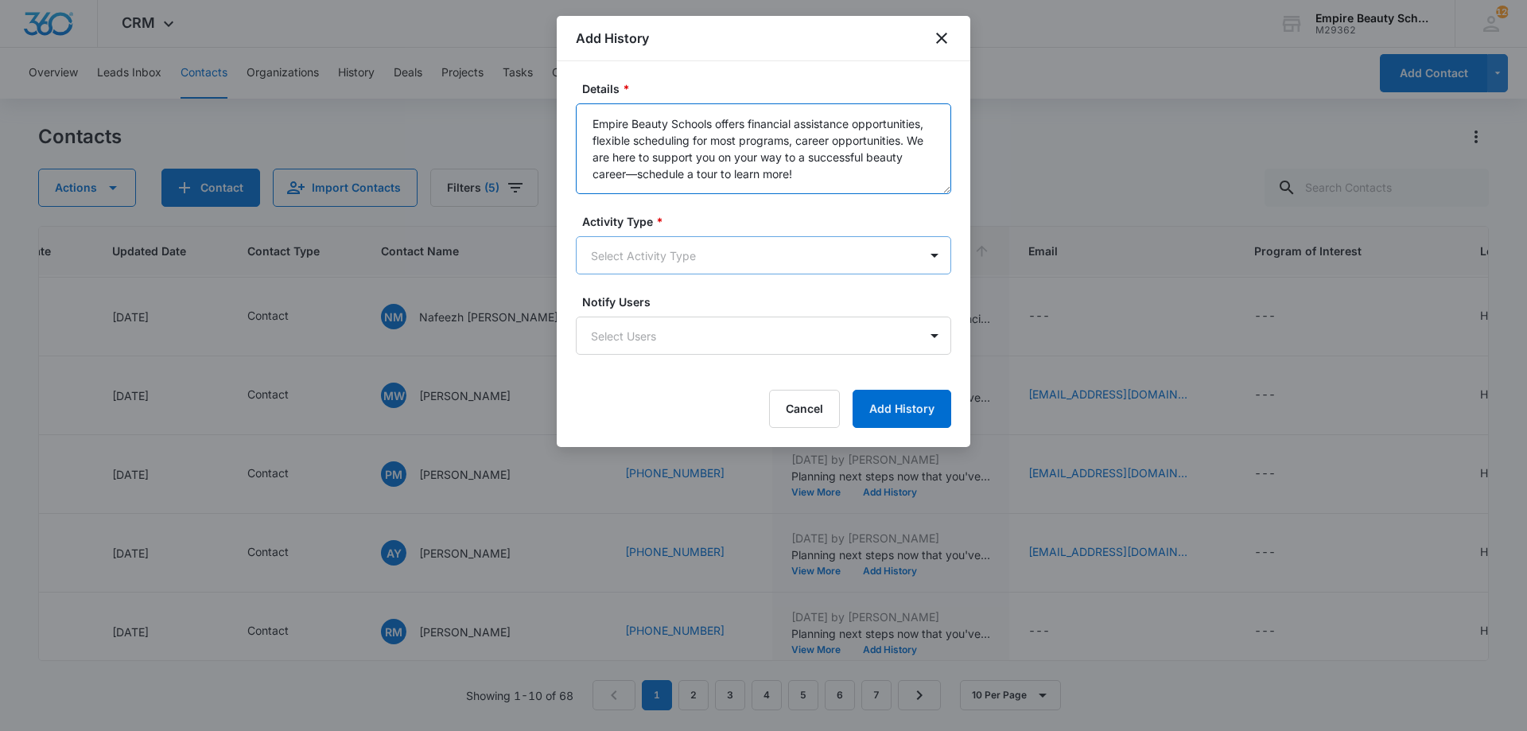
type textarea "Empire Beauty Schools offers financial assistance opportunities, flexible sched…"
click at [656, 255] on body "CRM Apps Forms CRM Email Shop Payments POS Files Brand Settings Empire Beauty S…" at bounding box center [763, 365] width 1527 height 731
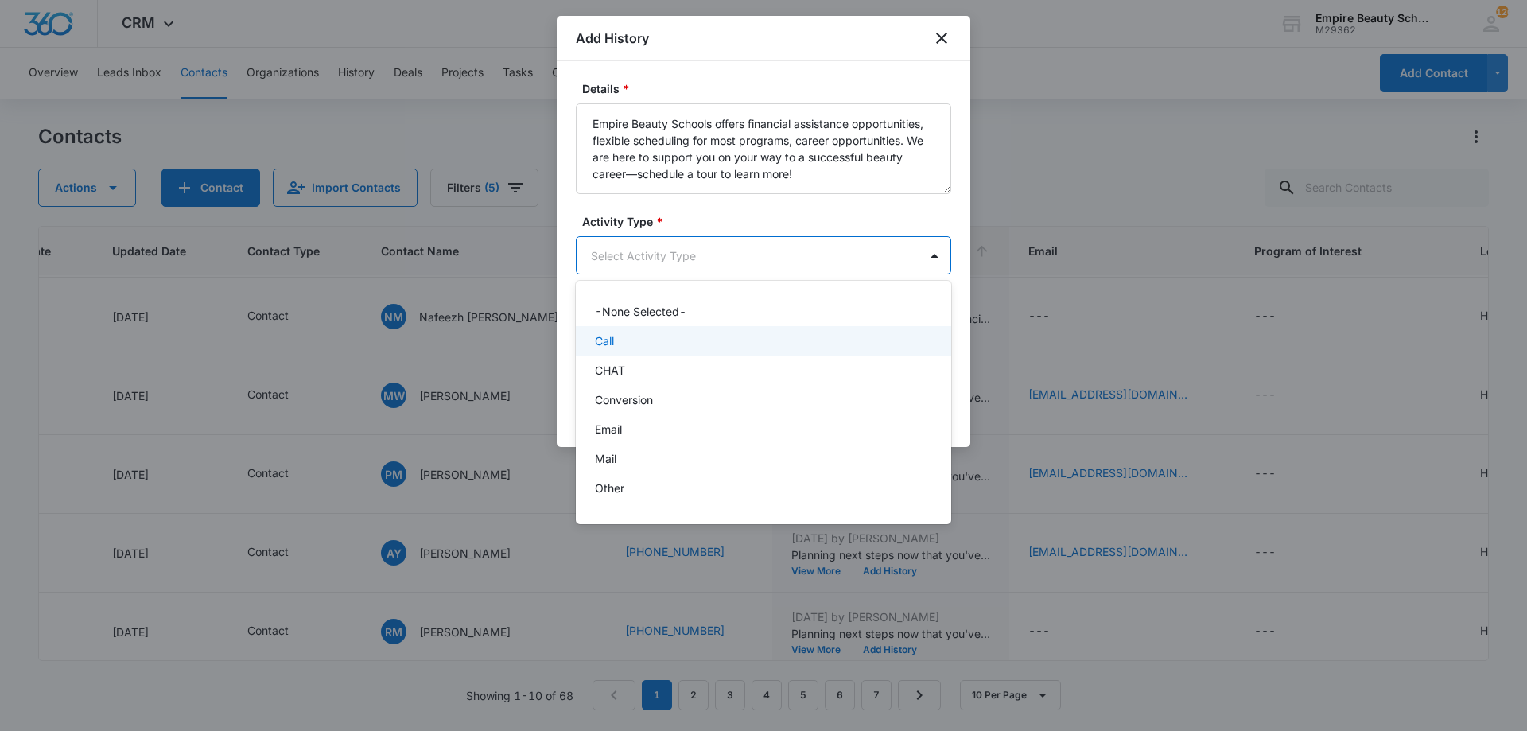
scroll to position [83, 0]
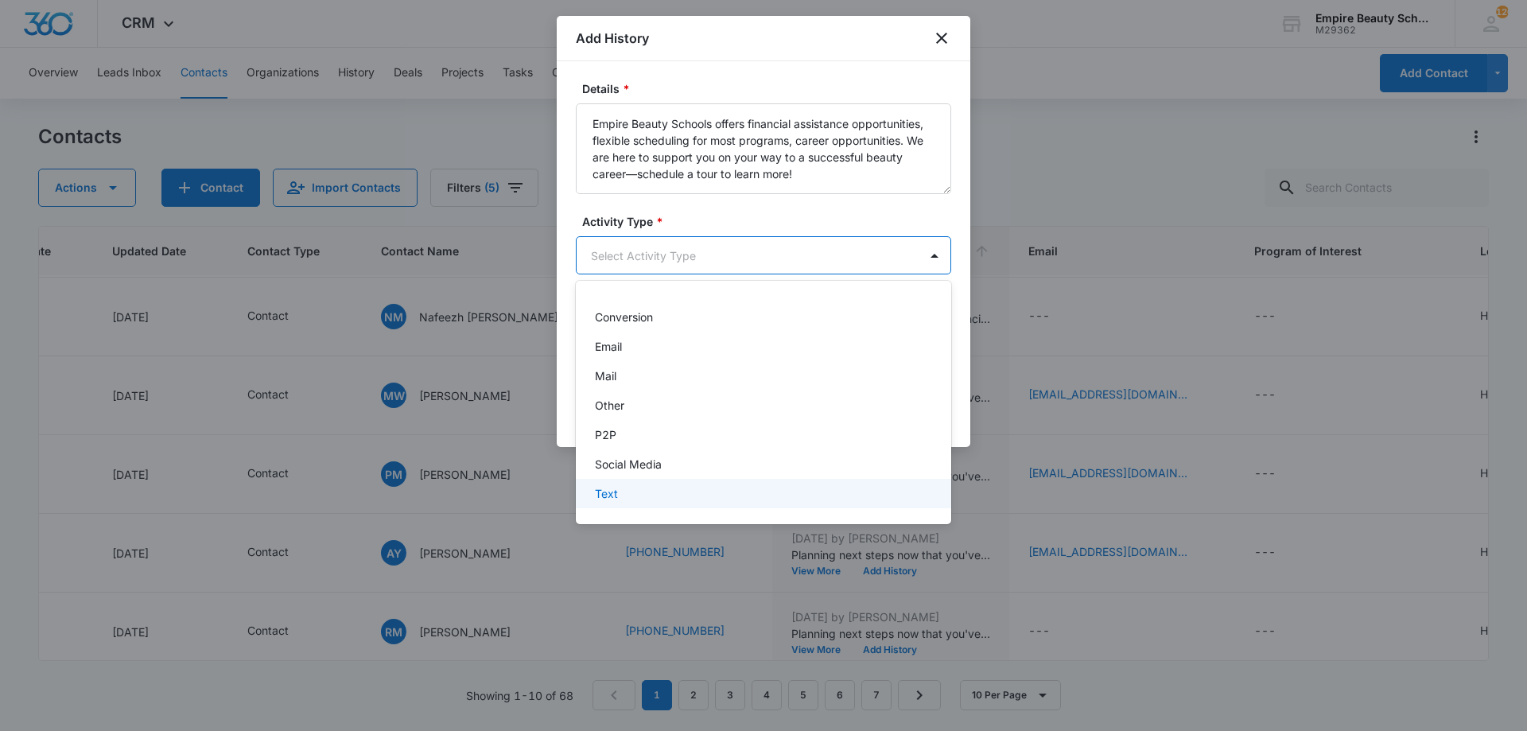
click at [598, 508] on div "Text" at bounding box center [763, 493] width 375 height 29
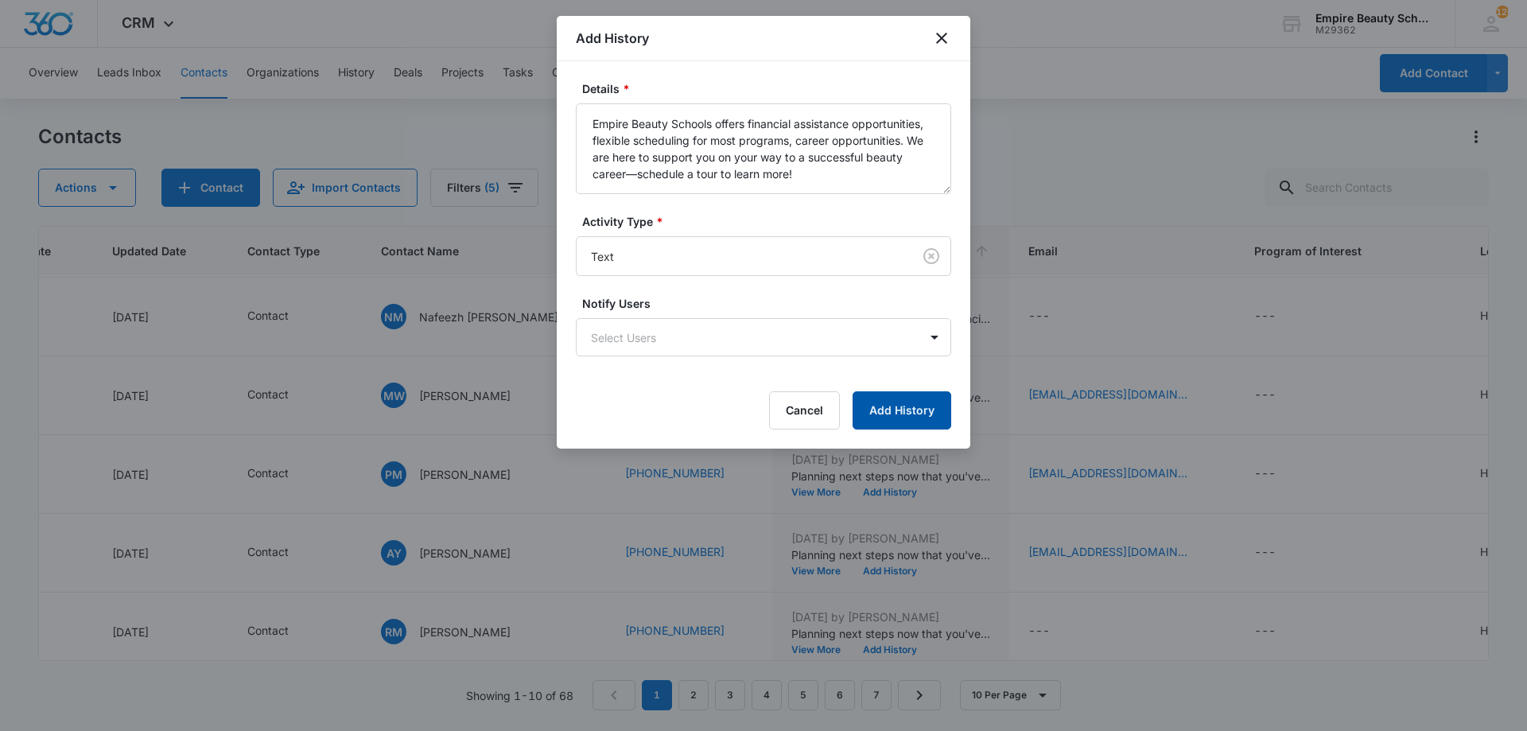
click at [876, 403] on button "Add History" at bounding box center [902, 410] width 99 height 38
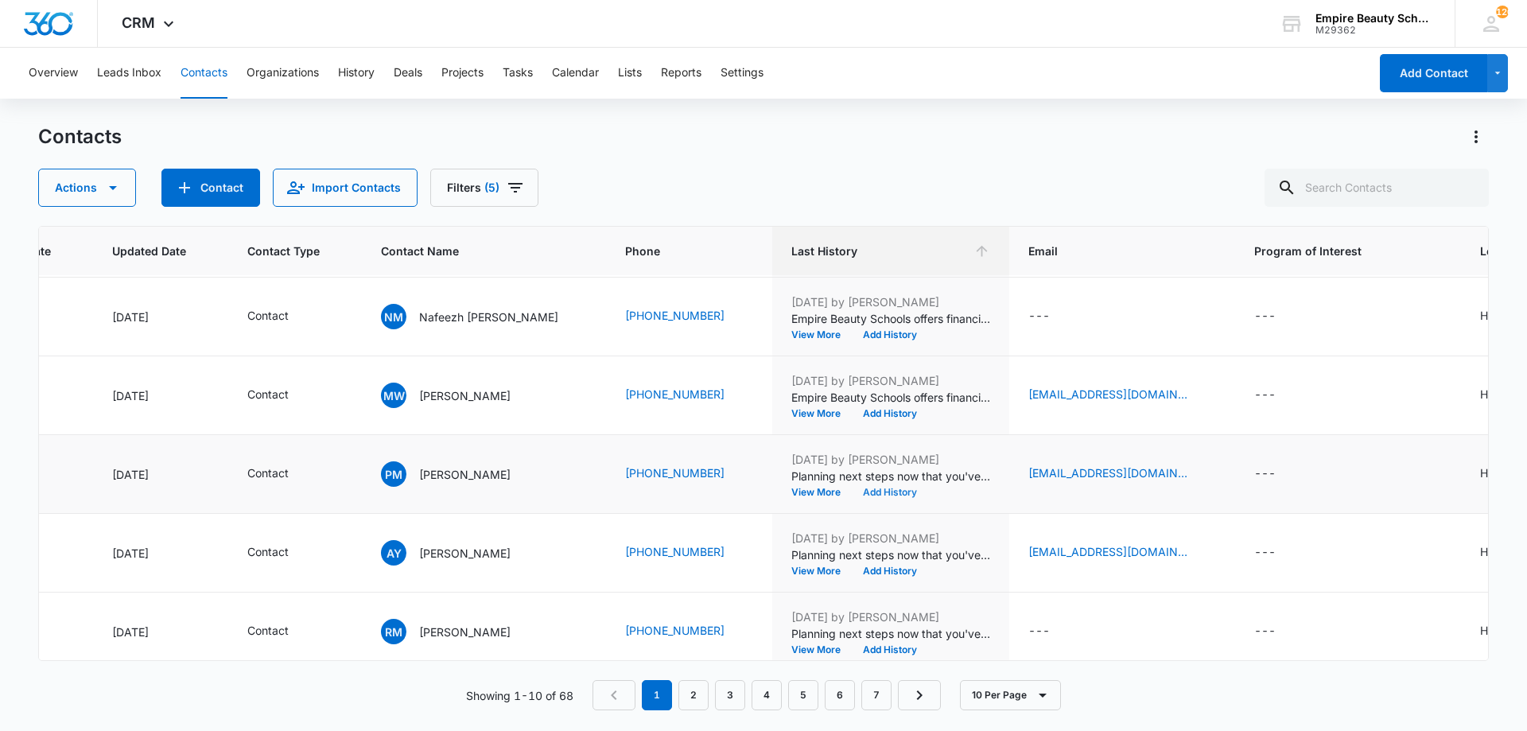
click at [852, 492] on button "Add History" at bounding box center [890, 493] width 76 height 10
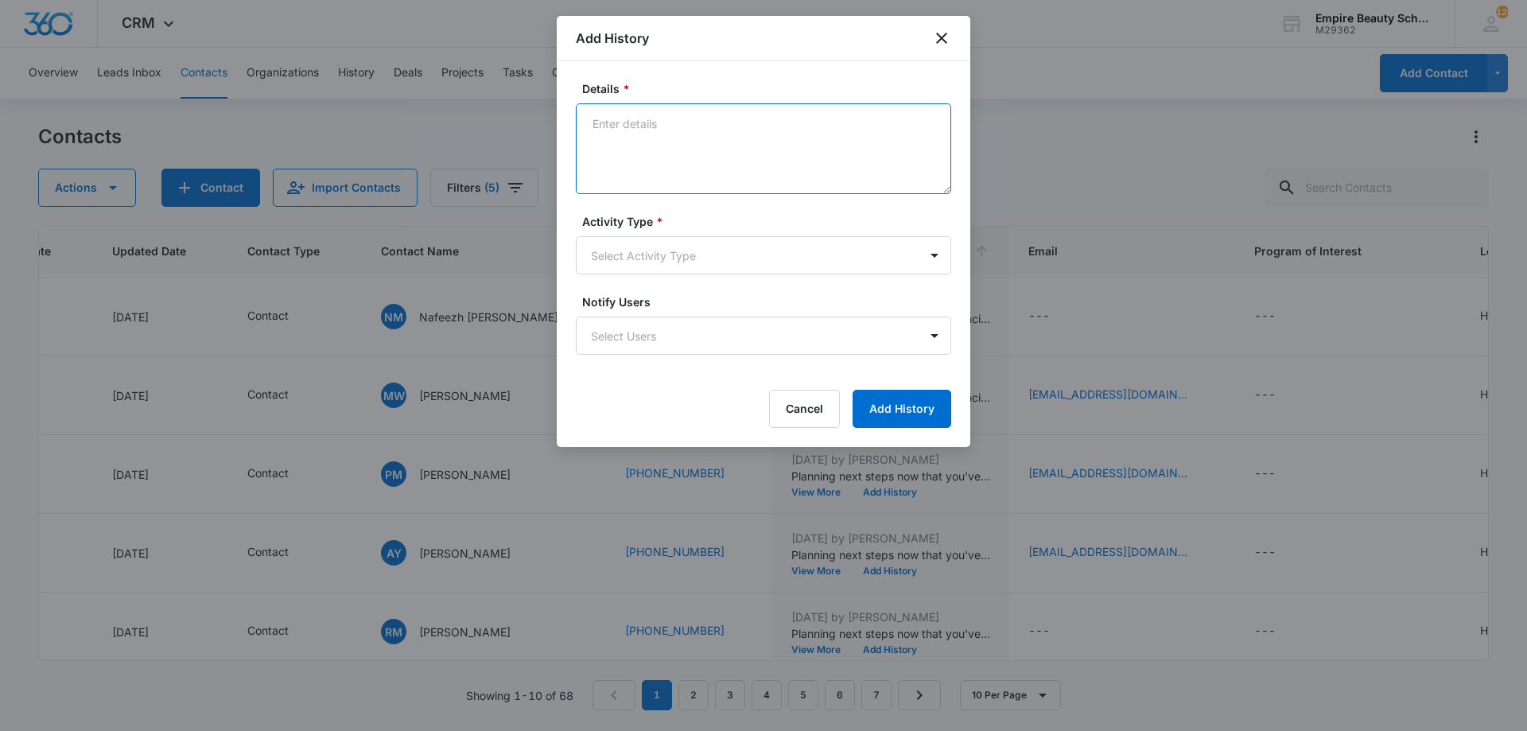
paste textarea "Empire Beauty Schools offers financial assistance opportunities, flexible sched…"
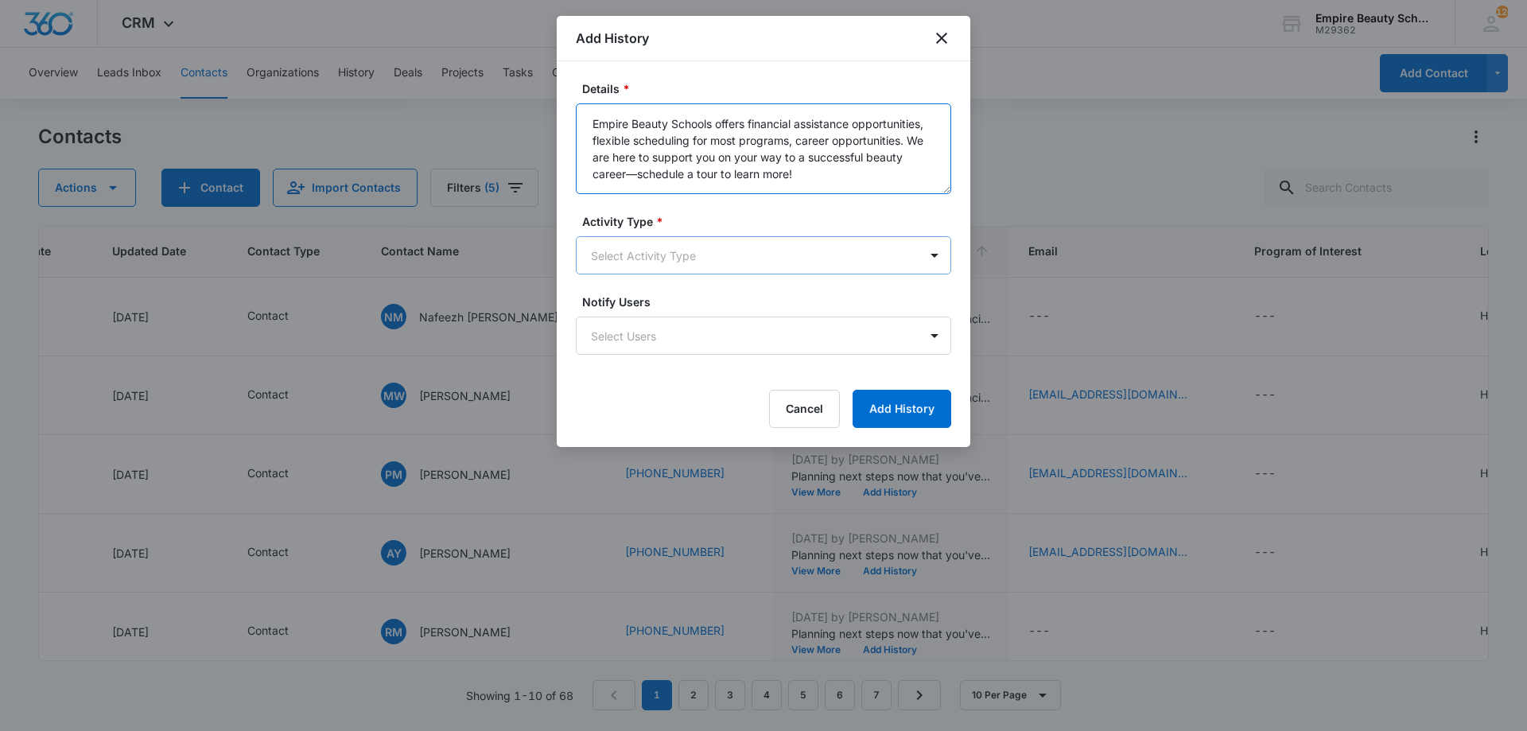
type textarea "Empire Beauty Schools offers financial assistance opportunities, flexible sched…"
click at [691, 254] on body "CRM Apps Forms CRM Email Shop Payments POS Files Brand Settings Empire Beauty S…" at bounding box center [763, 365] width 1527 height 731
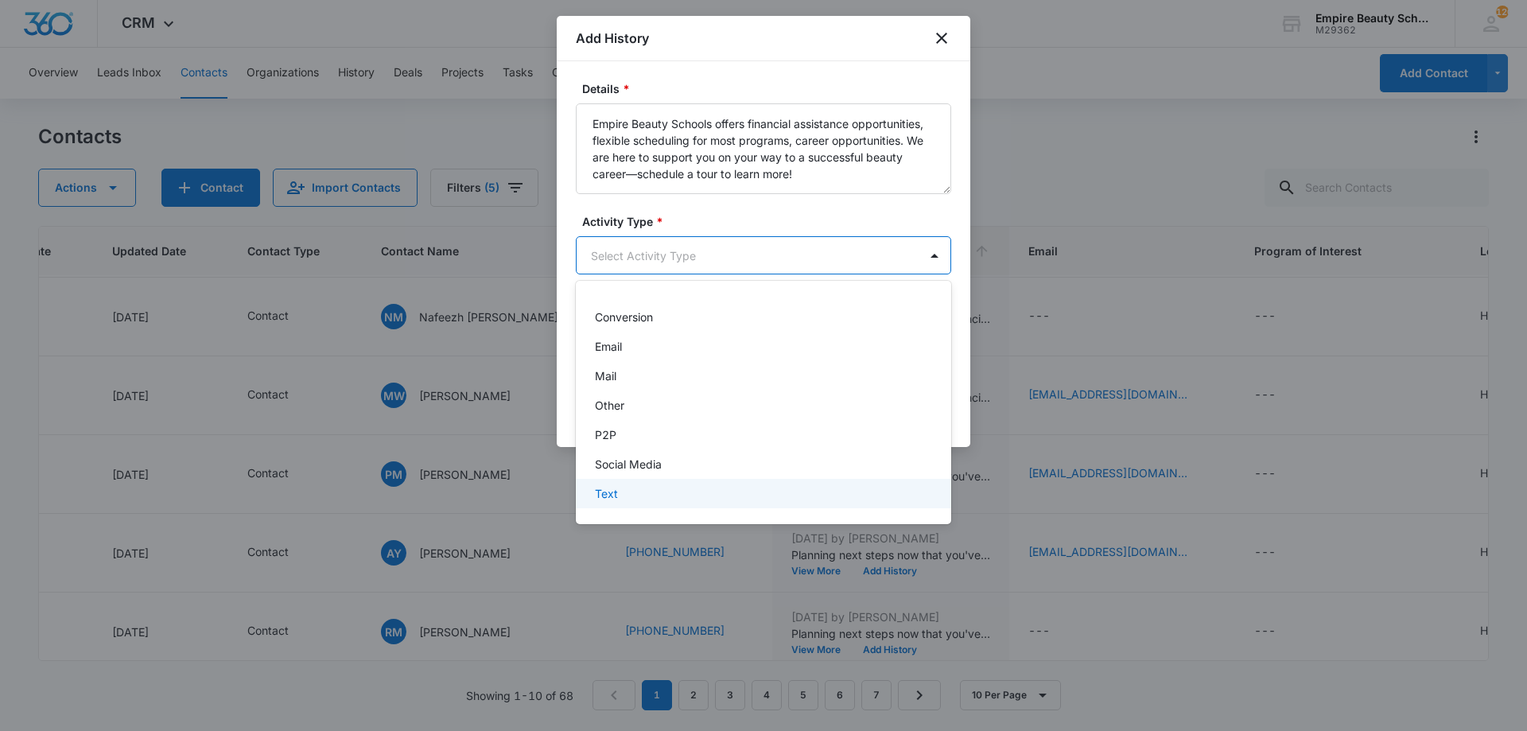
click at [618, 500] on div "Text" at bounding box center [762, 493] width 334 height 17
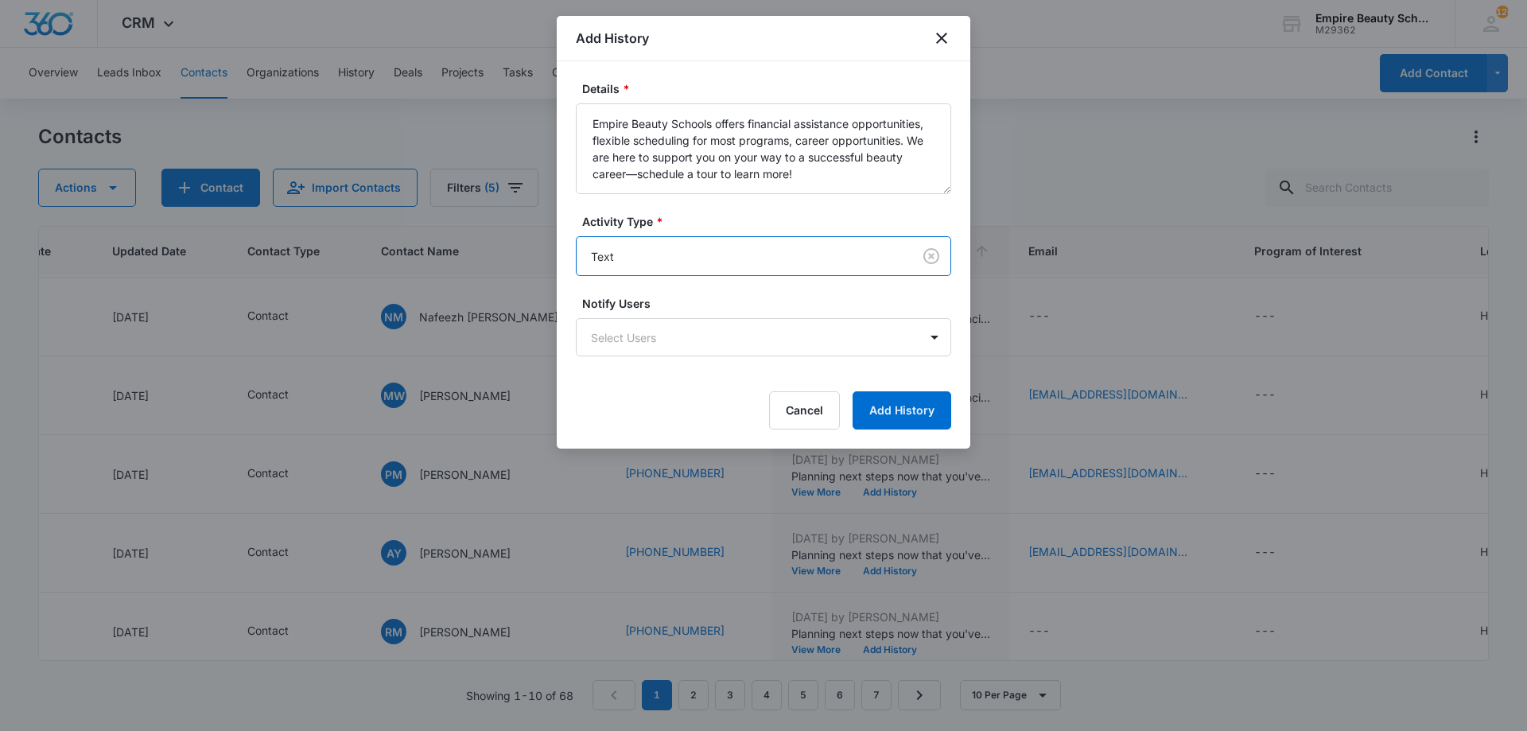
click at [853, 421] on div "Cancel Add History" at bounding box center [763, 410] width 375 height 38
click at [864, 416] on button "Add History" at bounding box center [902, 410] width 99 height 38
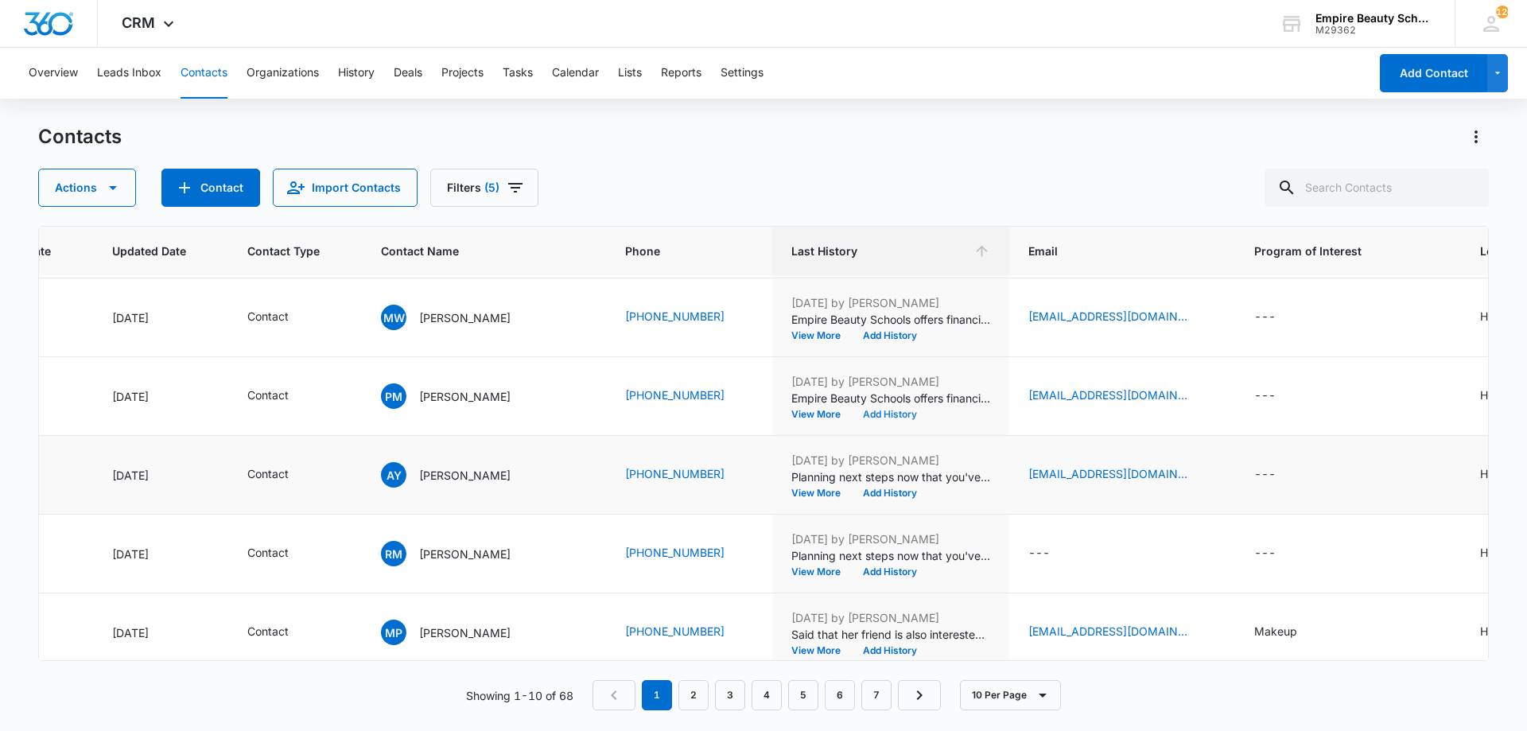
scroll to position [313, 213]
click at [852, 488] on button "Add History" at bounding box center [890, 493] width 76 height 10
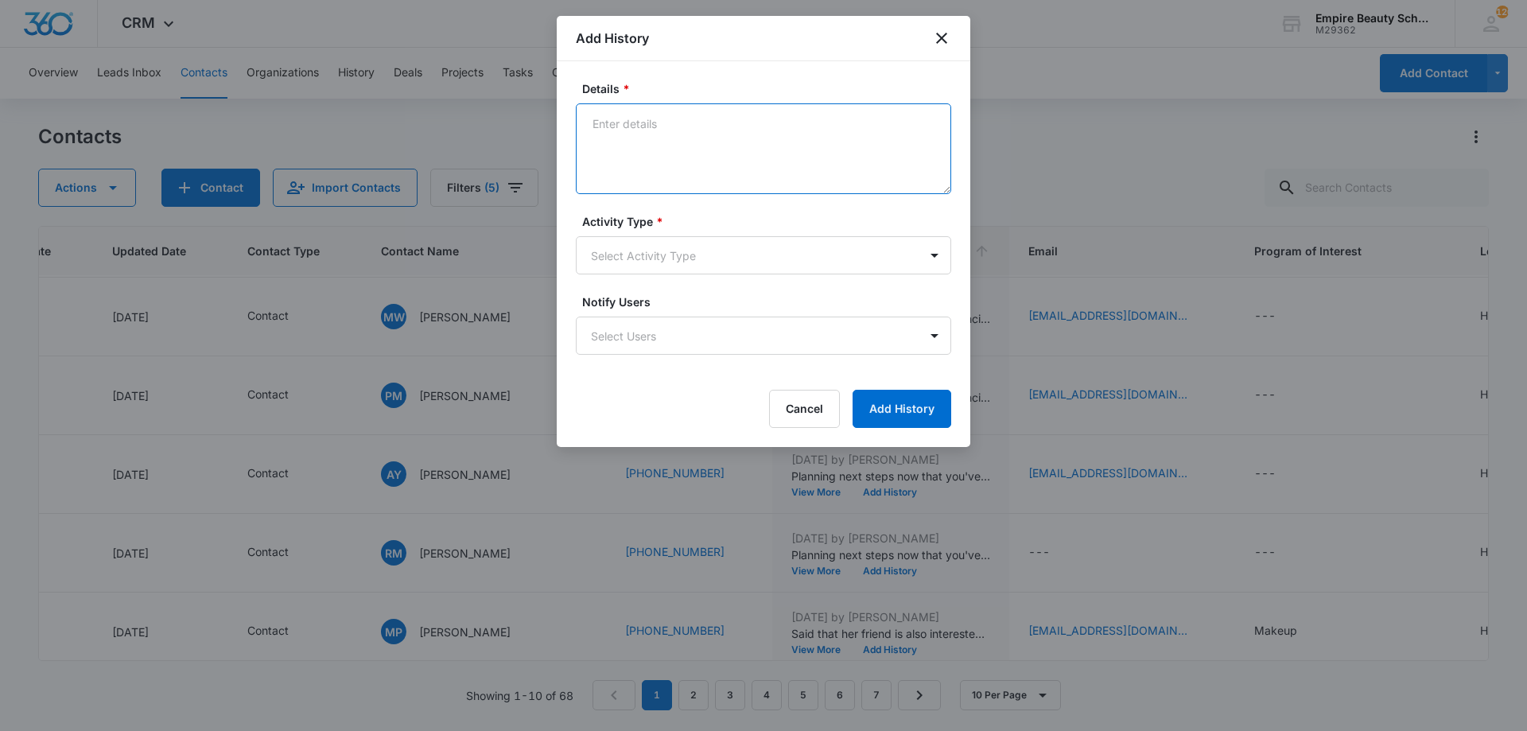
paste textarea "Empire Beauty Schools offers financial assistance opportunities, flexible sched…"
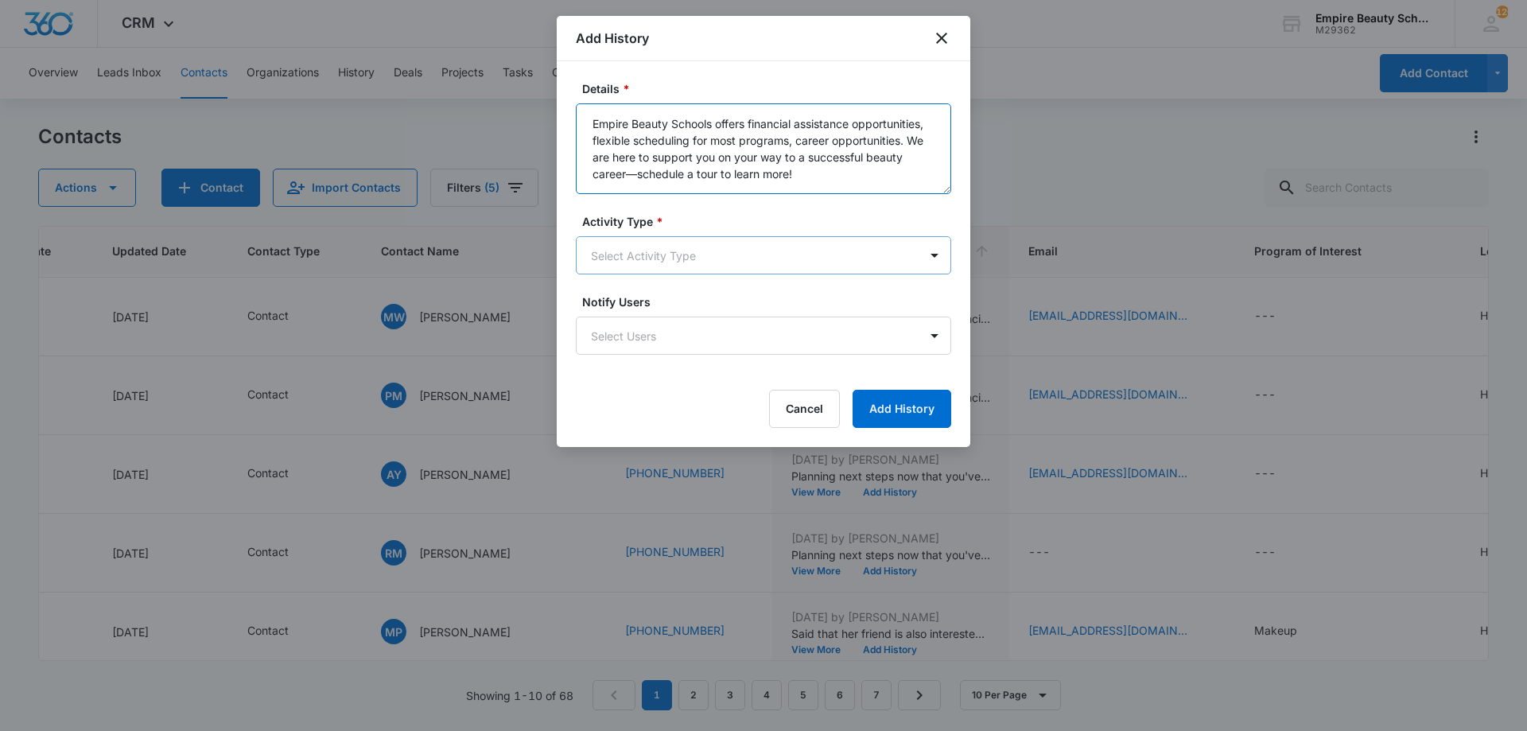
type textarea "Empire Beauty Schools offers financial assistance opportunities, flexible sched…"
click at [648, 236] on body "CRM Apps Forms CRM Email Shop Payments POS Files Brand Settings Empire Beauty S…" at bounding box center [763, 365] width 1527 height 731
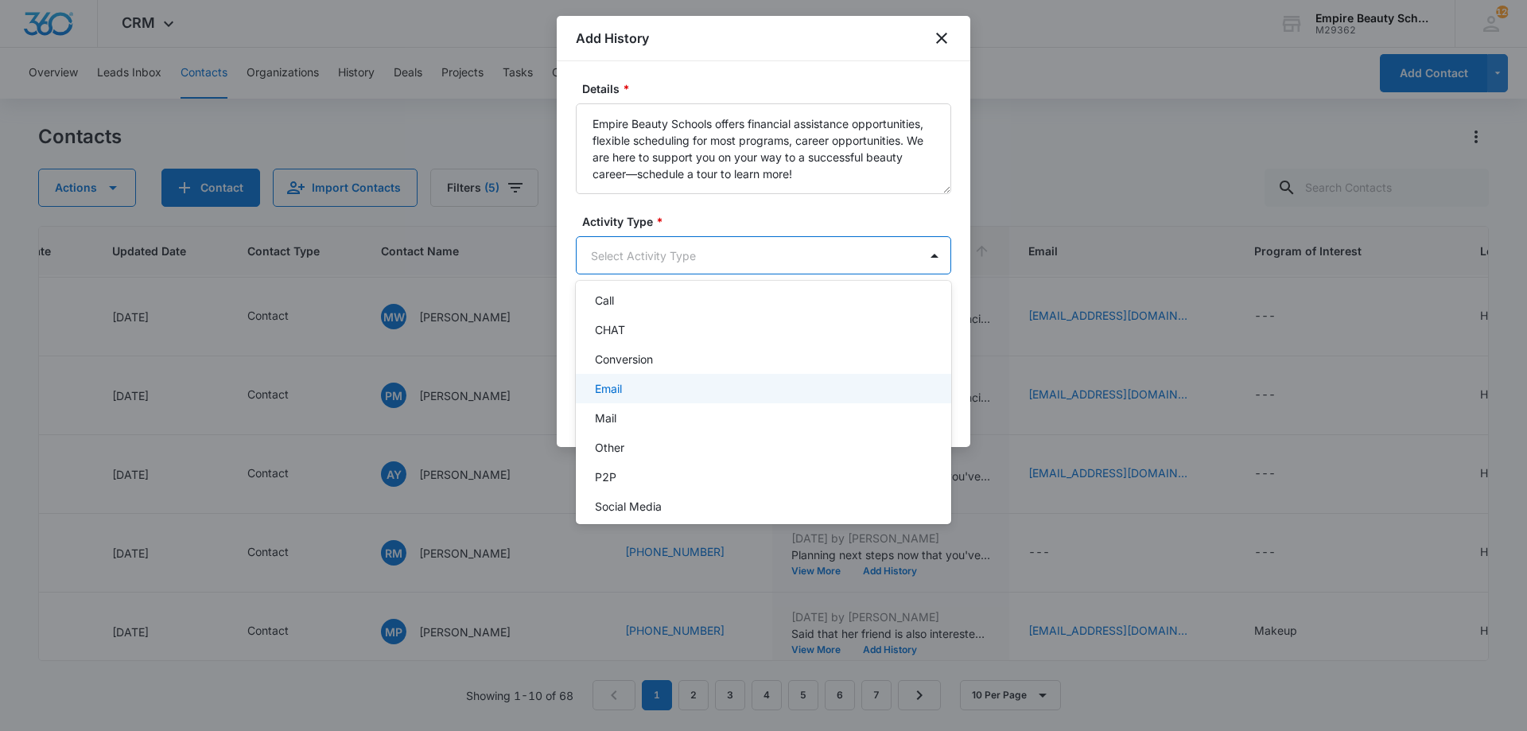
scroll to position [83, 0]
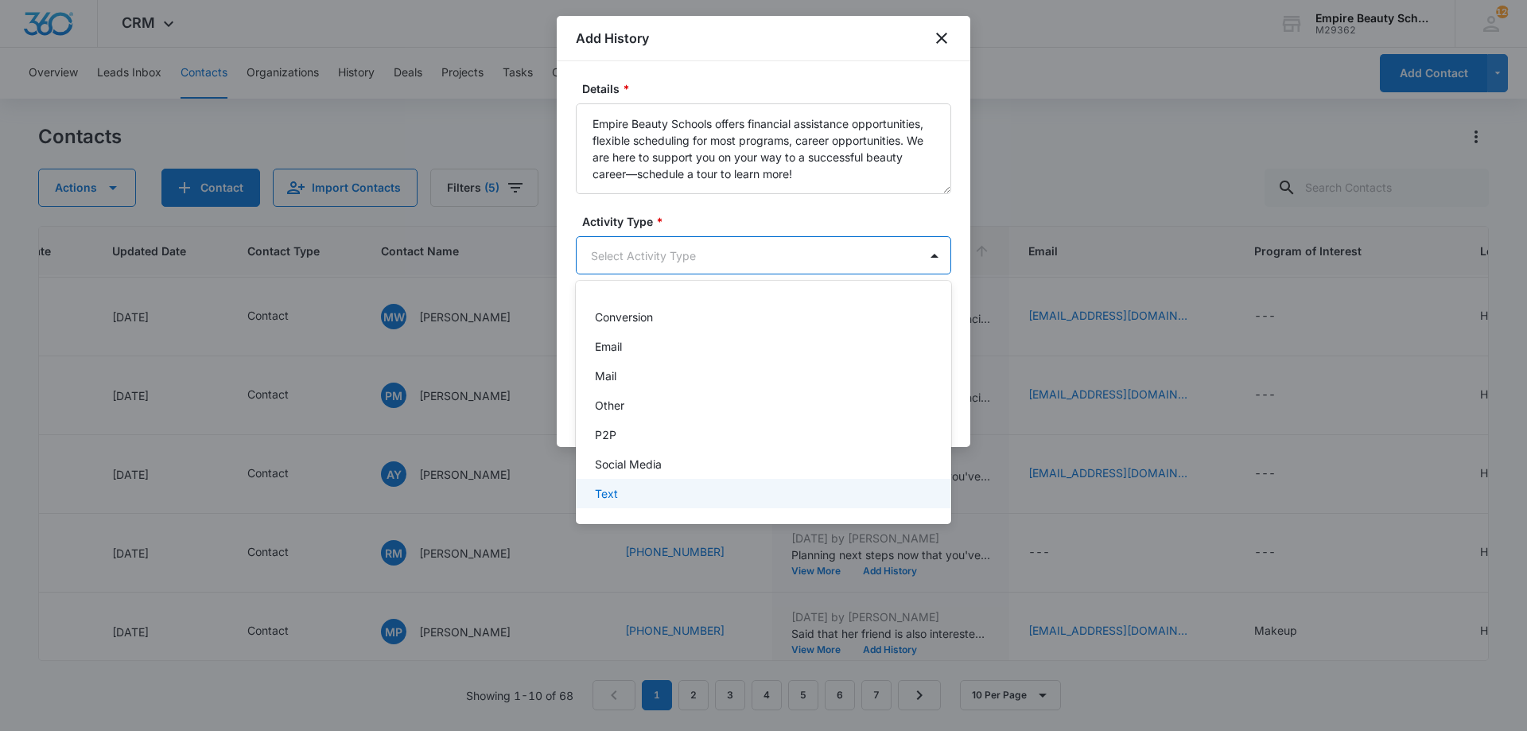
click at [613, 488] on p "Text" at bounding box center [606, 493] width 23 height 17
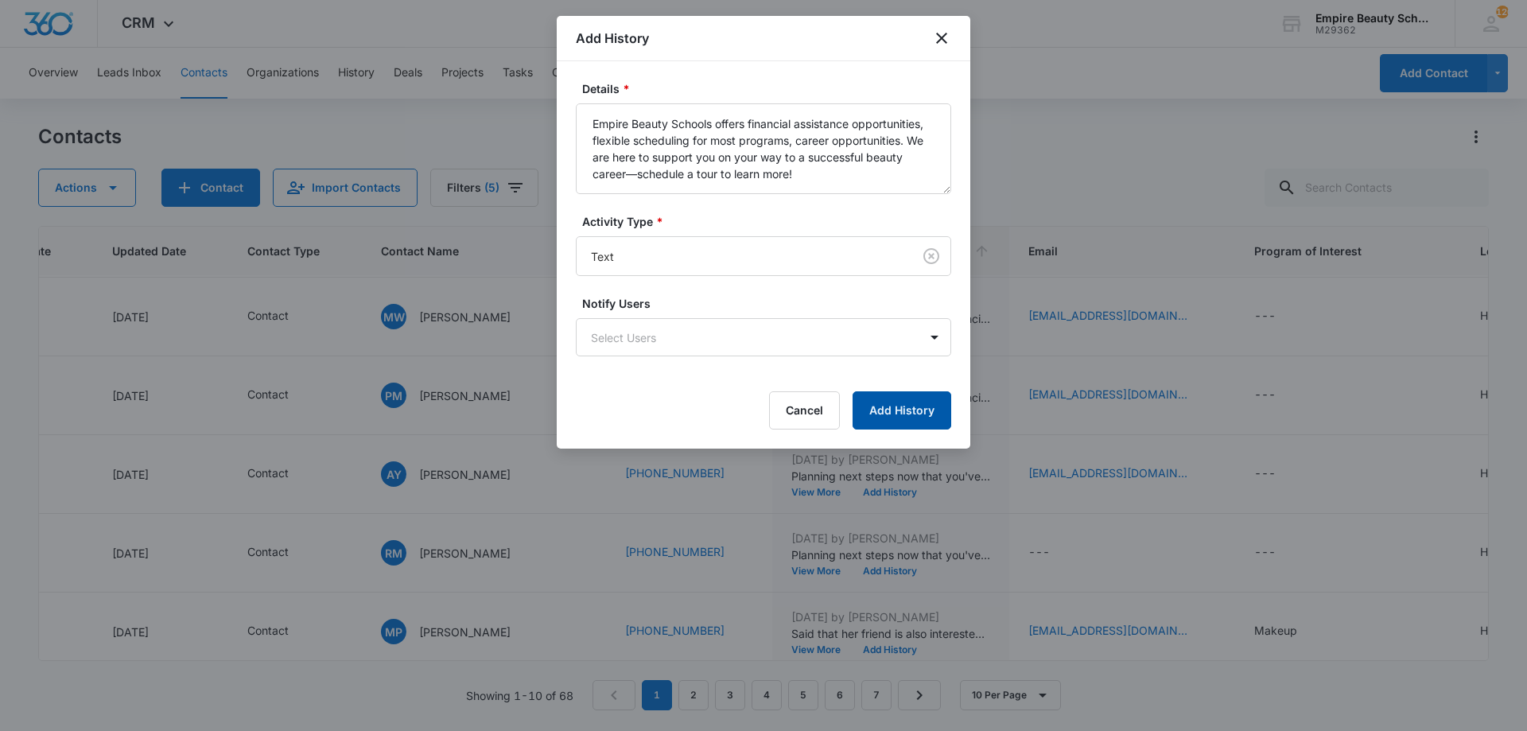
click at [877, 422] on button "Add History" at bounding box center [902, 410] width 99 height 38
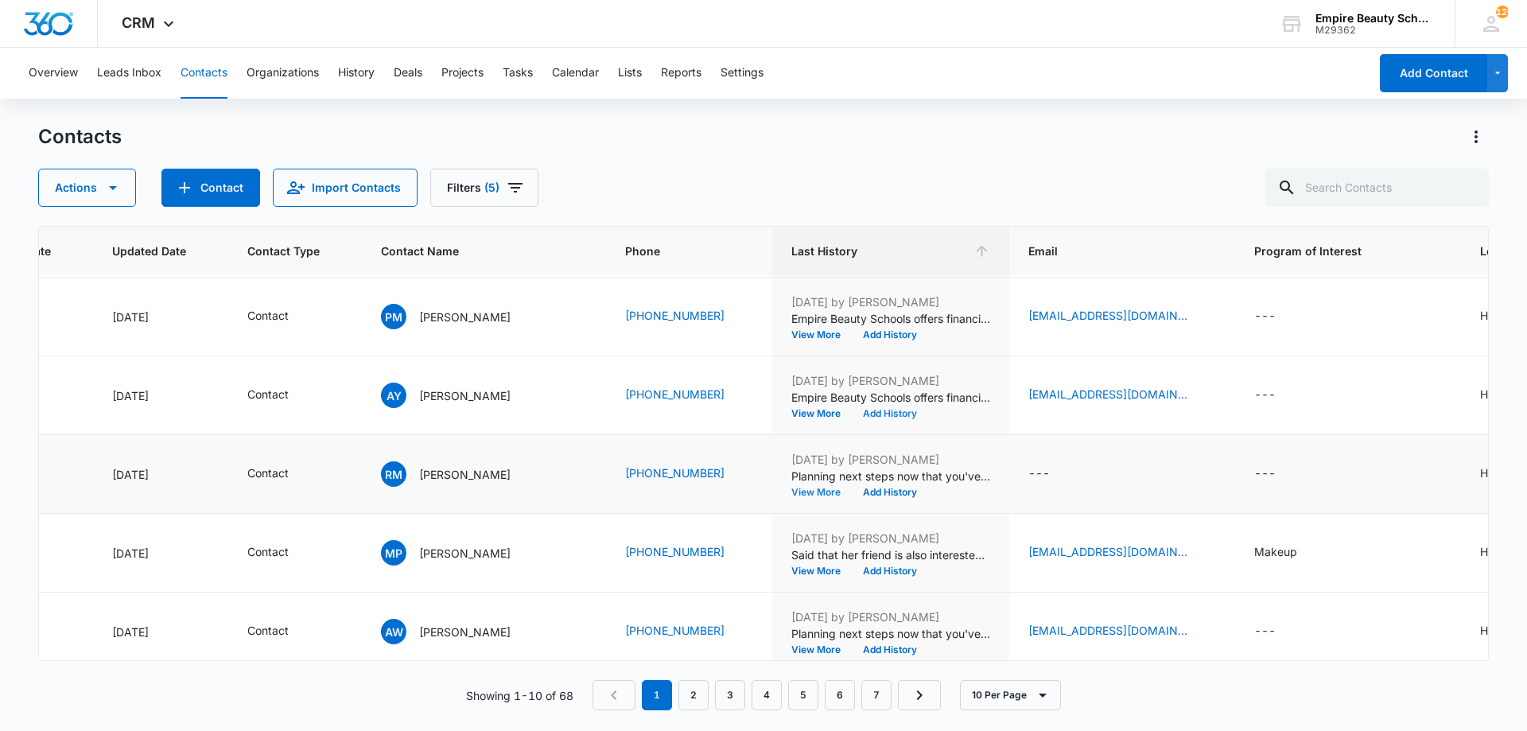
scroll to position [393, 213]
click at [859, 493] on button "Add History" at bounding box center [890, 492] width 76 height 10
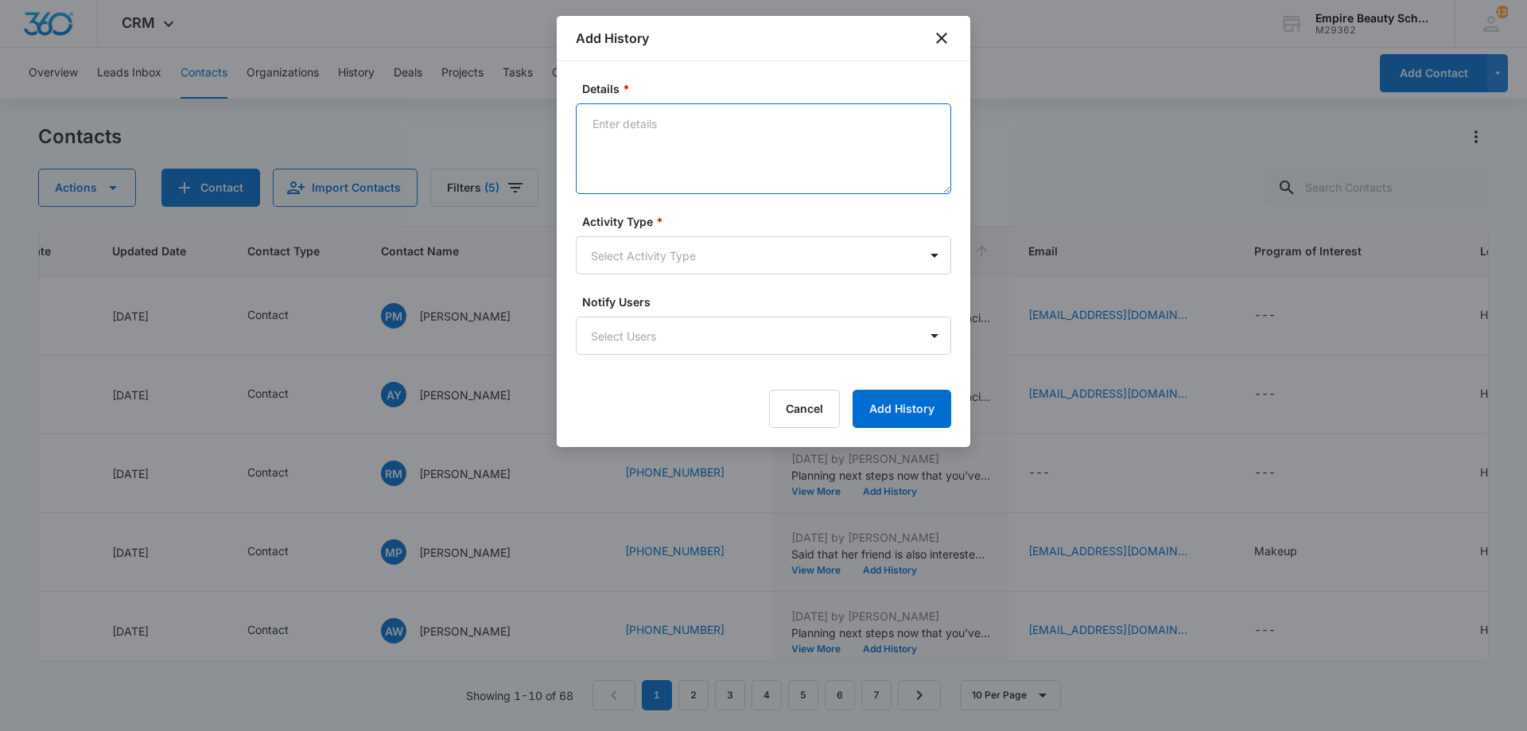
paste textarea "Empire Beauty Schools offers financial assistance opportunities, flexible sched…"
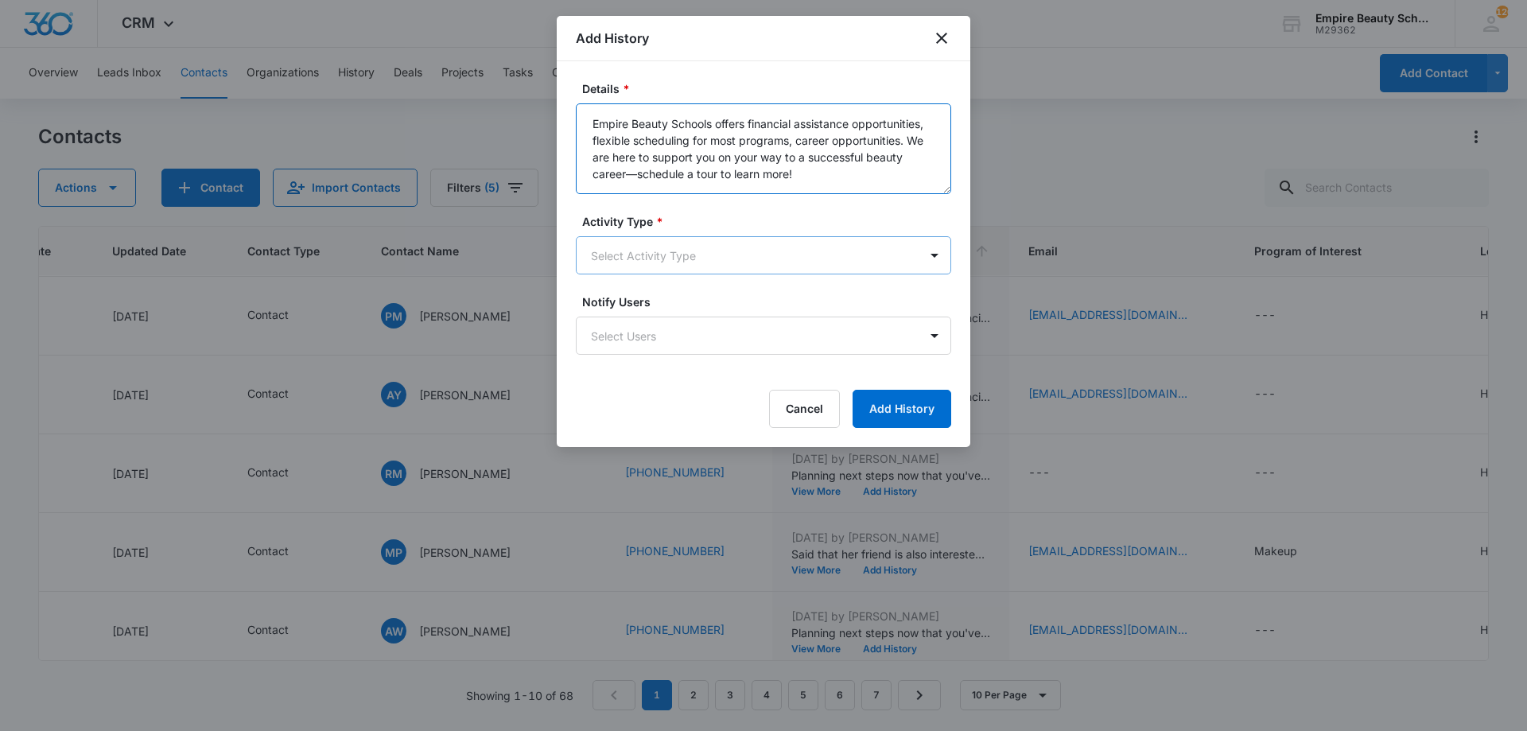
type textarea "Empire Beauty Schools offers financial assistance opportunities, flexible sched…"
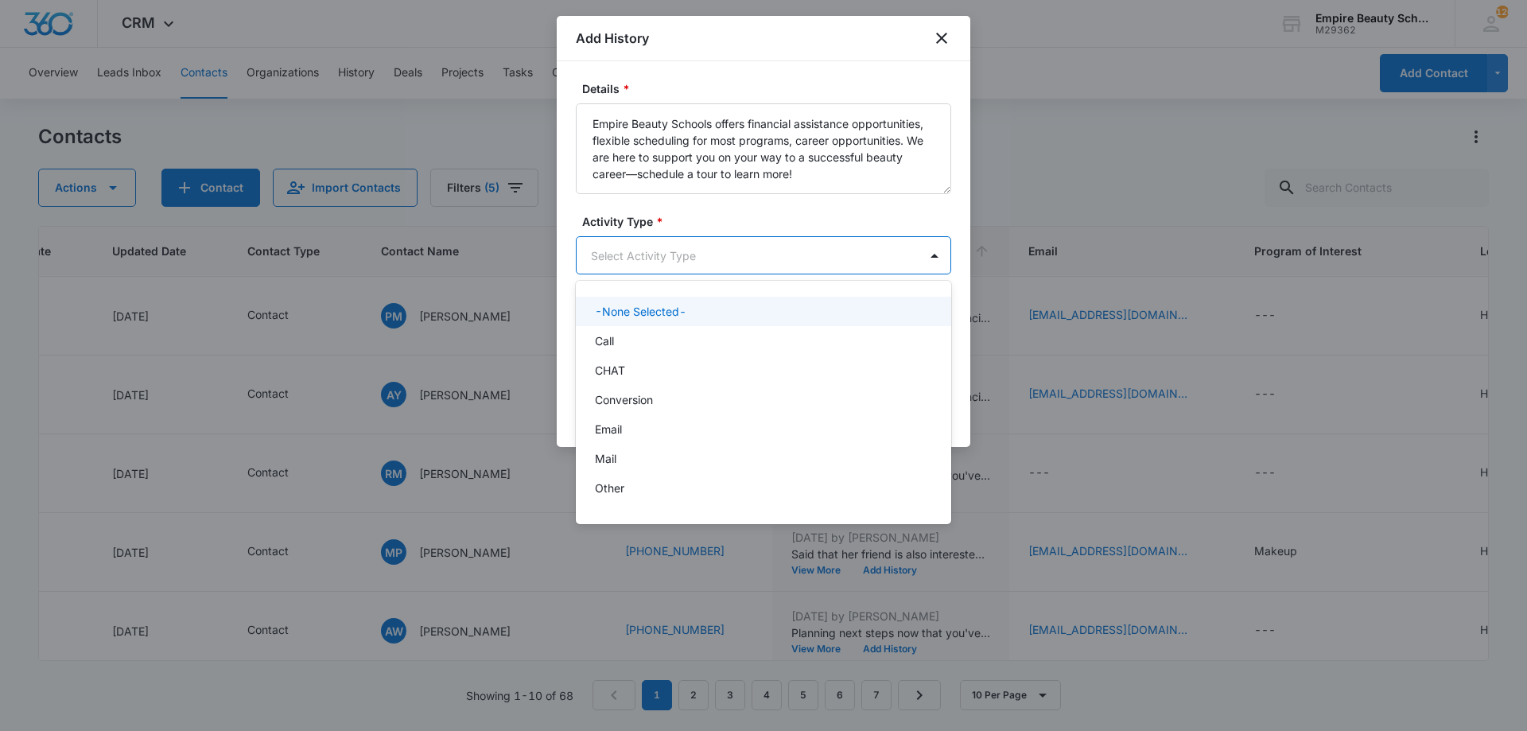
click at [684, 269] on body "CRM Apps Forms CRM Email Shop Payments POS Files Brand Settings Empire Beauty S…" at bounding box center [763, 365] width 1527 height 731
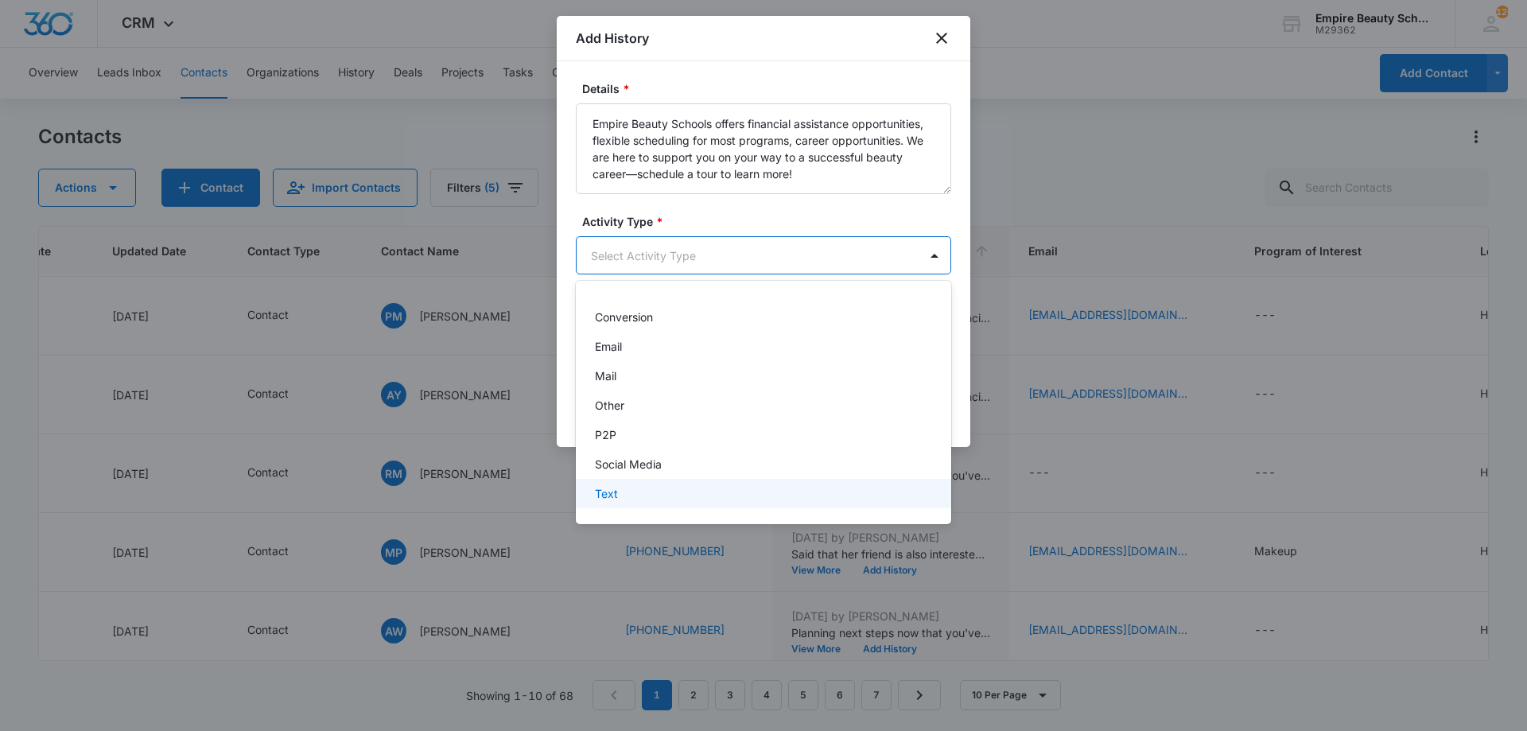
click at [663, 496] on div "Text" at bounding box center [762, 493] width 334 height 17
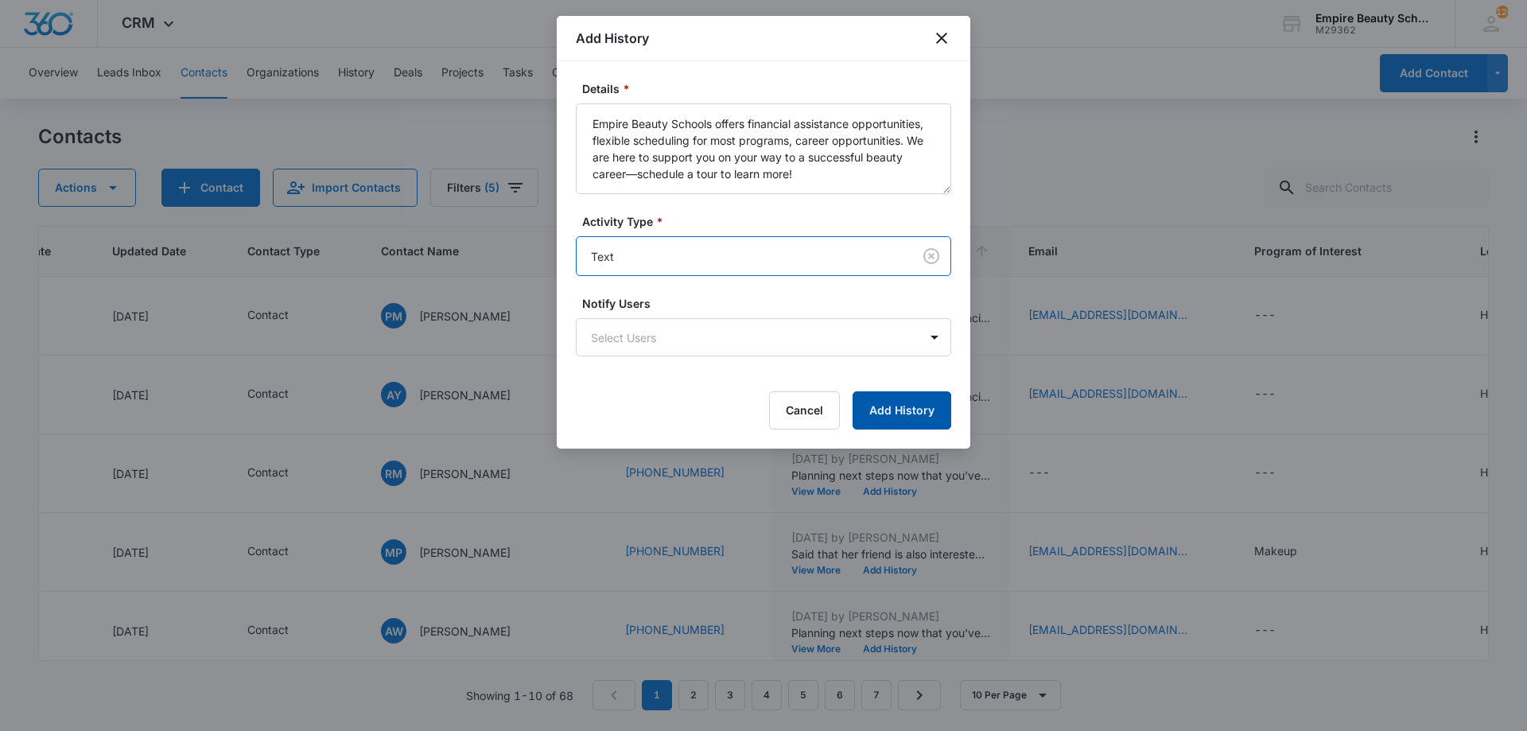
click at [885, 408] on button "Add History" at bounding box center [902, 410] width 99 height 38
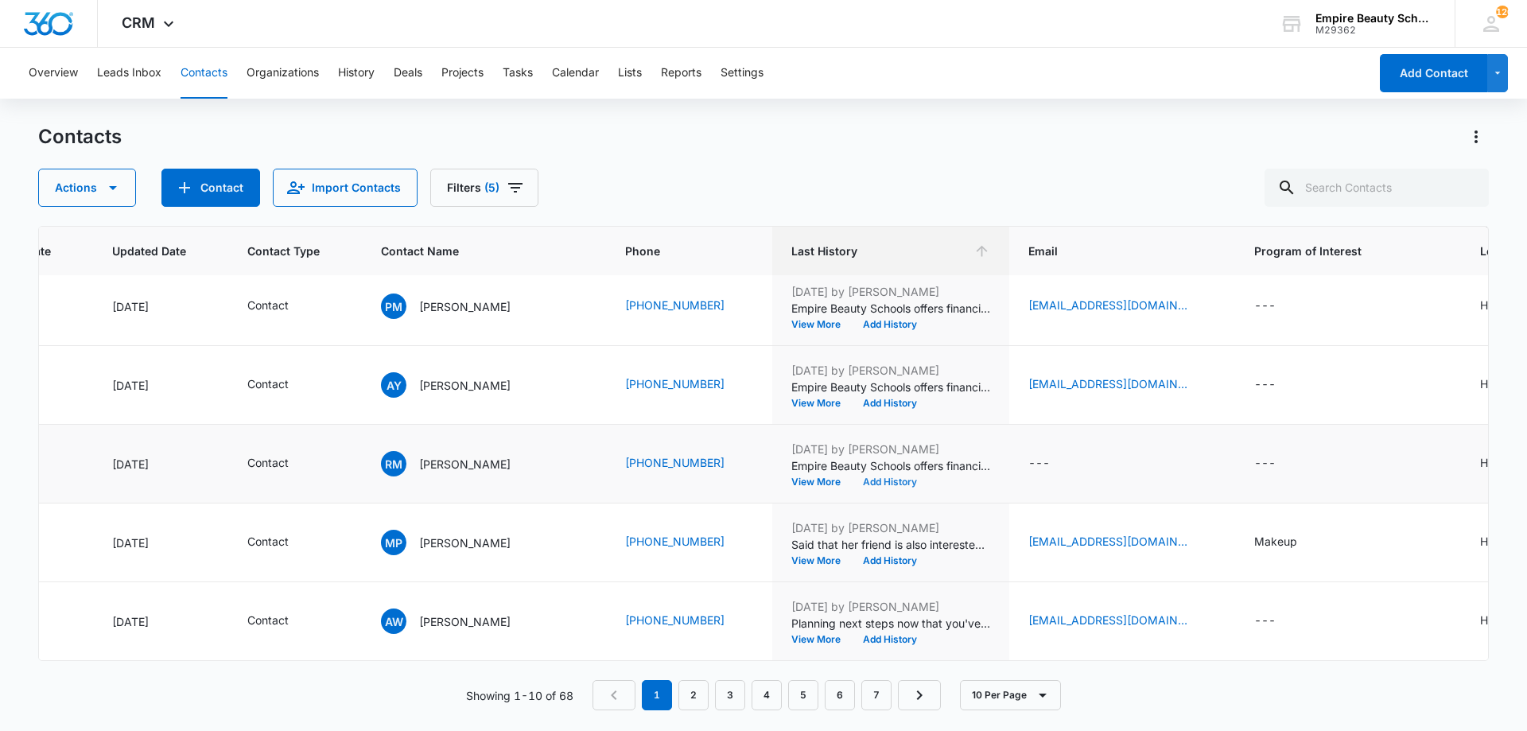
scroll to position [414, 213]
click at [792, 556] on button "View More" at bounding box center [822, 561] width 60 height 10
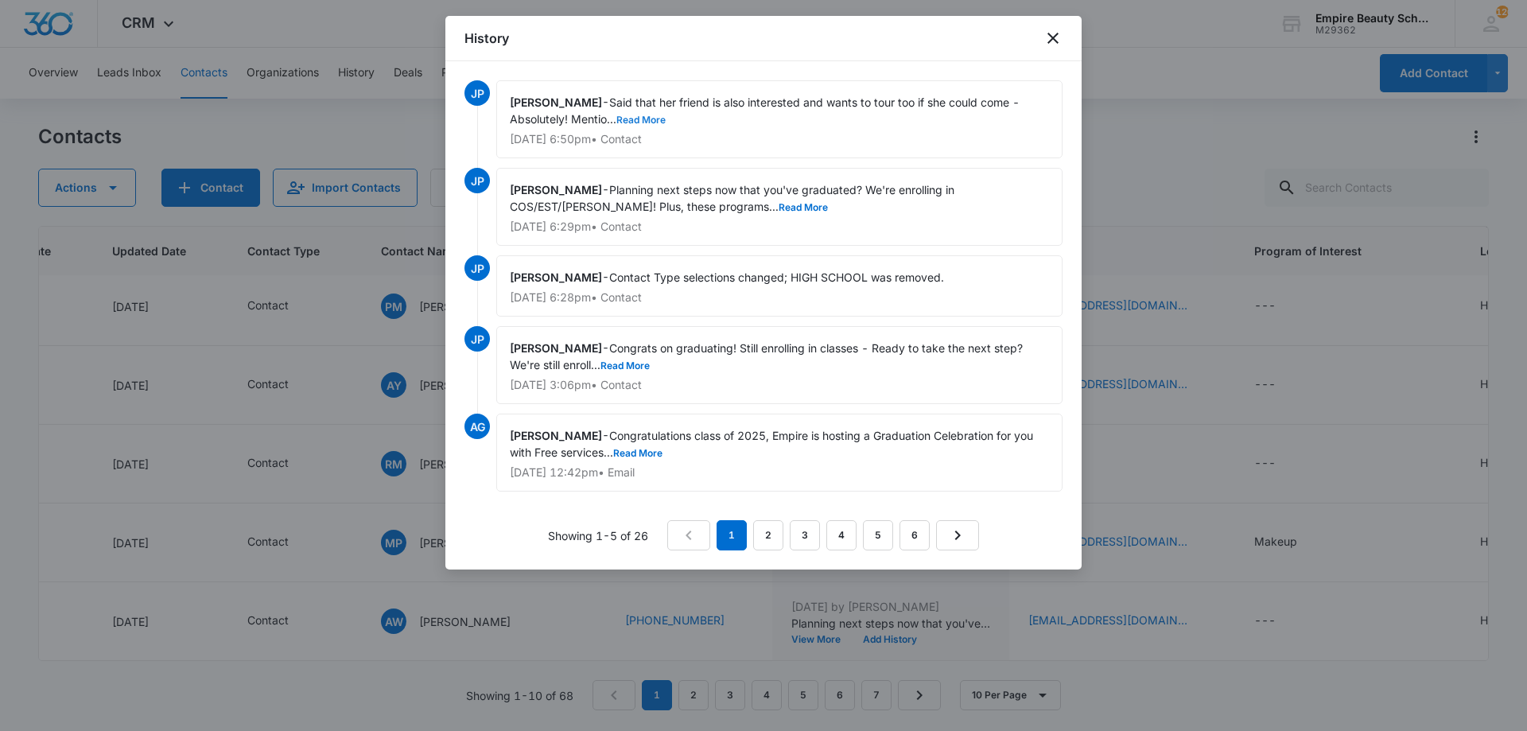
click at [647, 121] on button "Read More" at bounding box center [641, 120] width 49 height 10
click at [1054, 47] on icon "close" at bounding box center [1053, 38] width 19 height 19
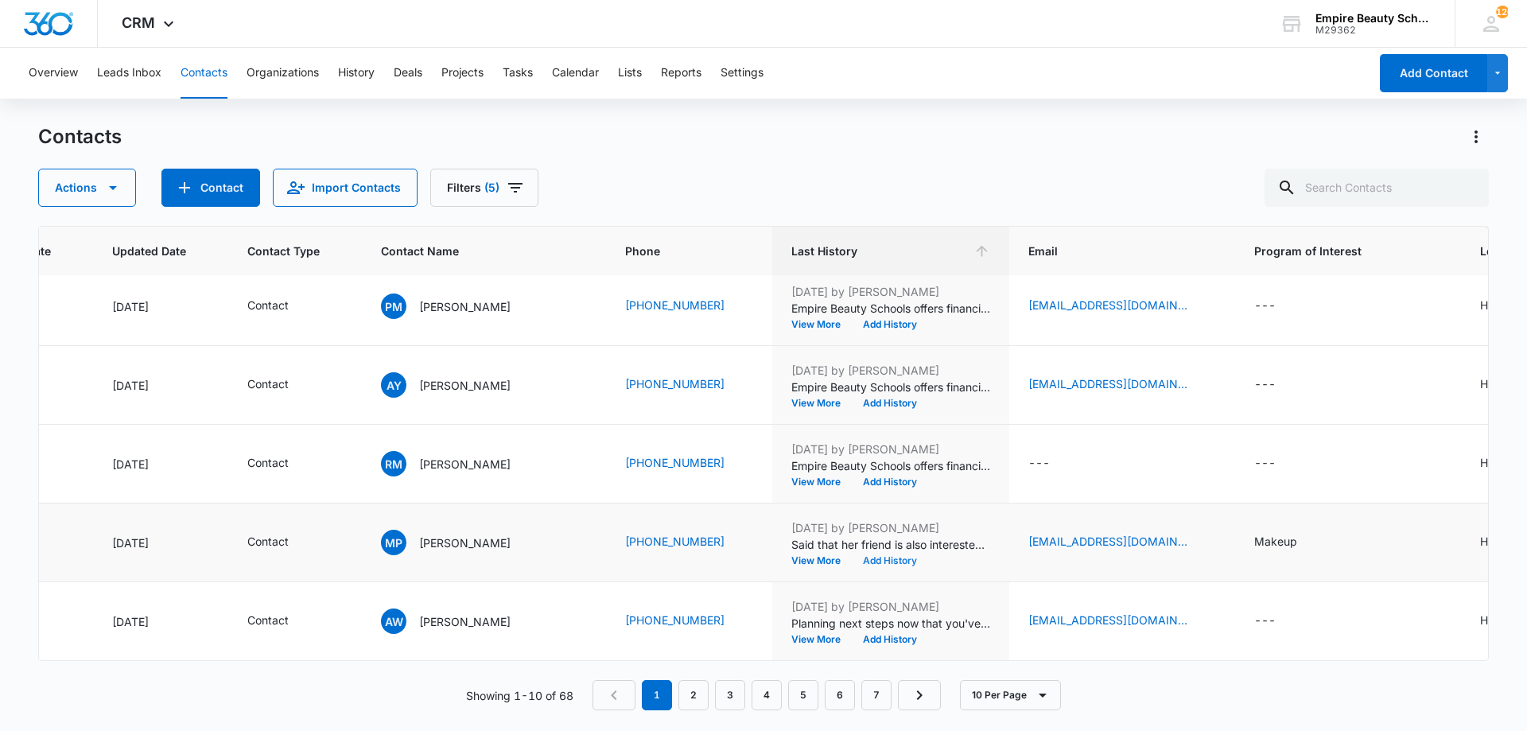
click at [852, 556] on button "Add History" at bounding box center [890, 561] width 76 height 10
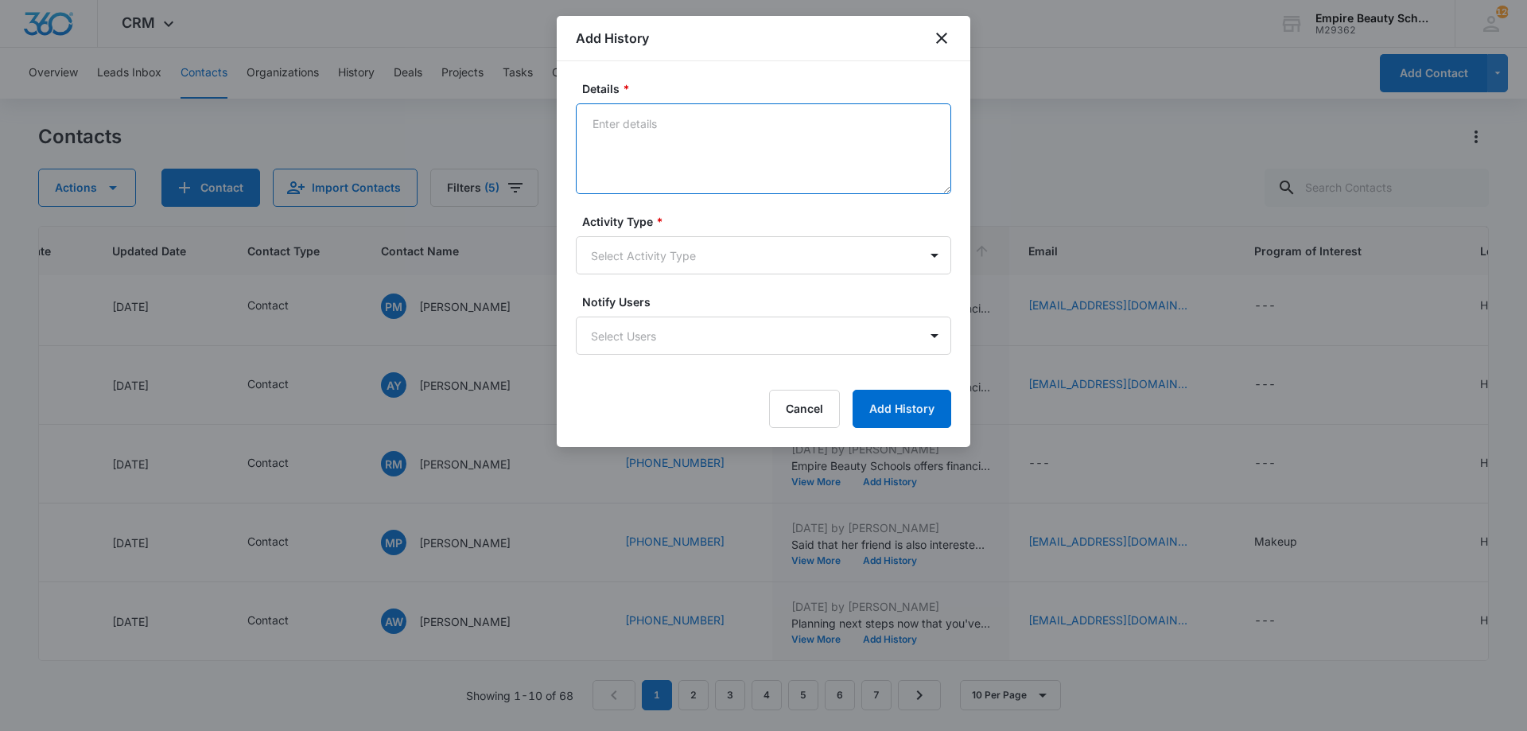
paste textarea "Empire Beauty Schools offers financial assistance opportunities, flexible sched…"
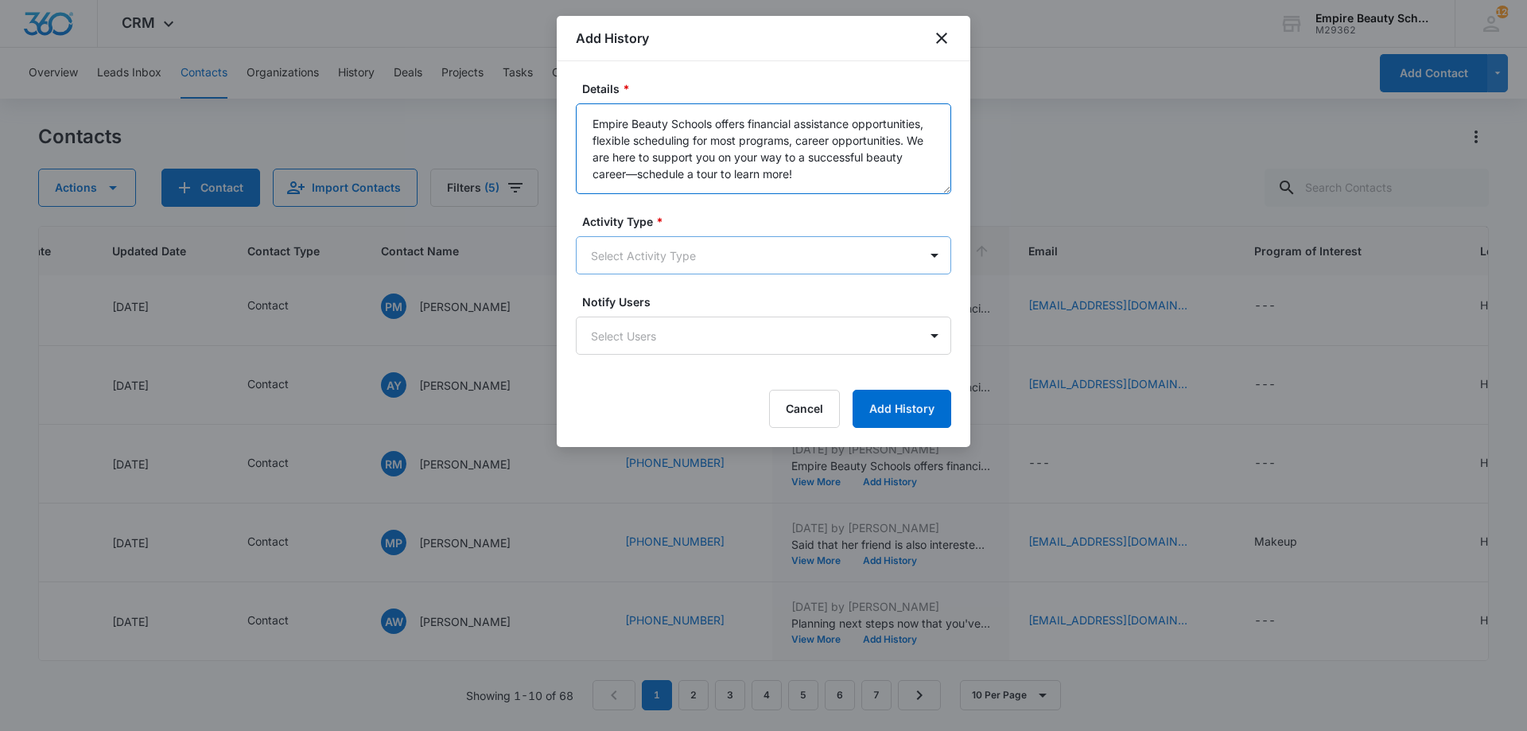
type textarea "Empire Beauty Schools offers financial assistance opportunities, flexible sched…"
click at [679, 269] on body "CRM Apps Forms CRM Email Shop Payments POS Files Brand Settings Empire Beauty S…" at bounding box center [763, 365] width 1527 height 731
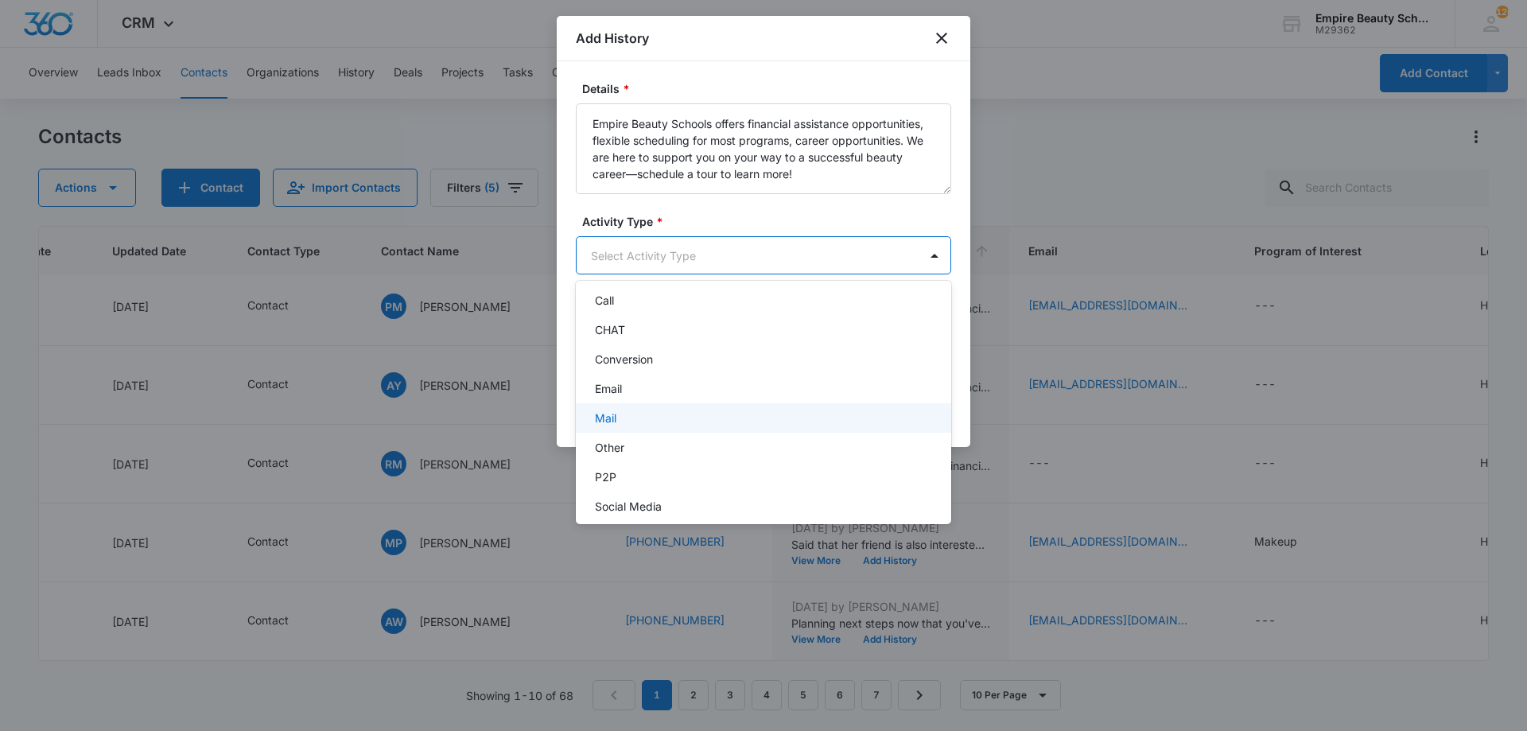
scroll to position [83, 0]
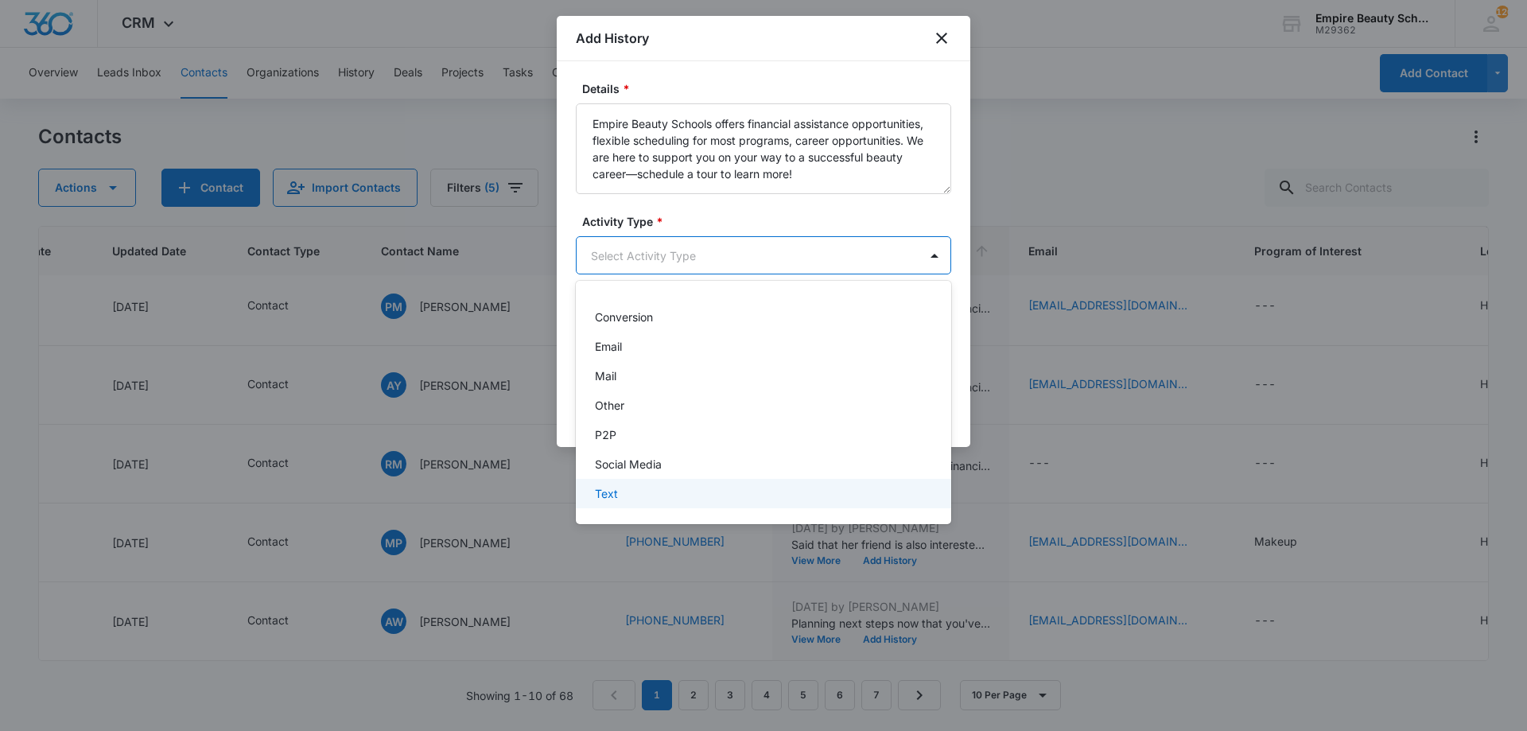
click at [636, 505] on div "Text" at bounding box center [763, 493] width 375 height 29
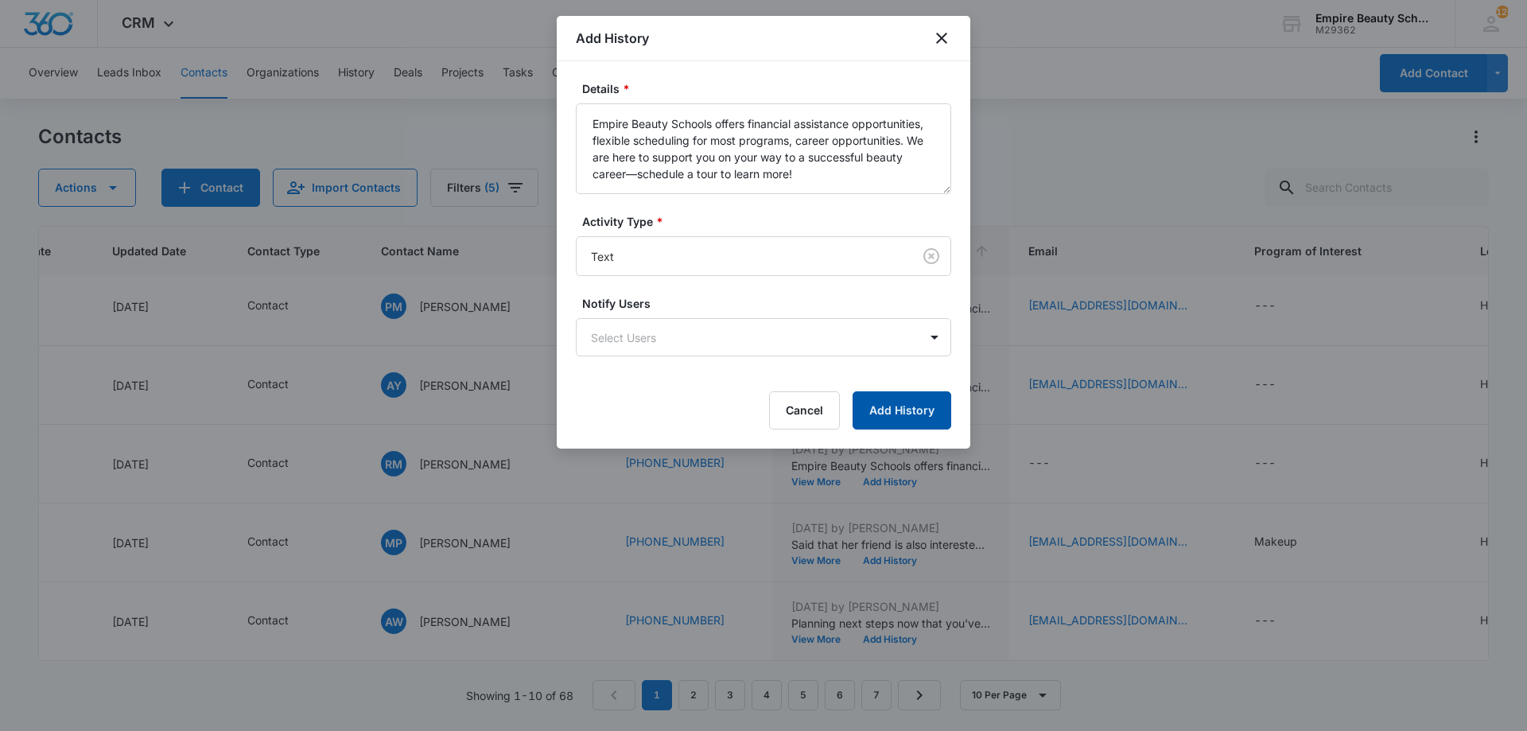
click at [915, 407] on button "Add History" at bounding box center [902, 410] width 99 height 38
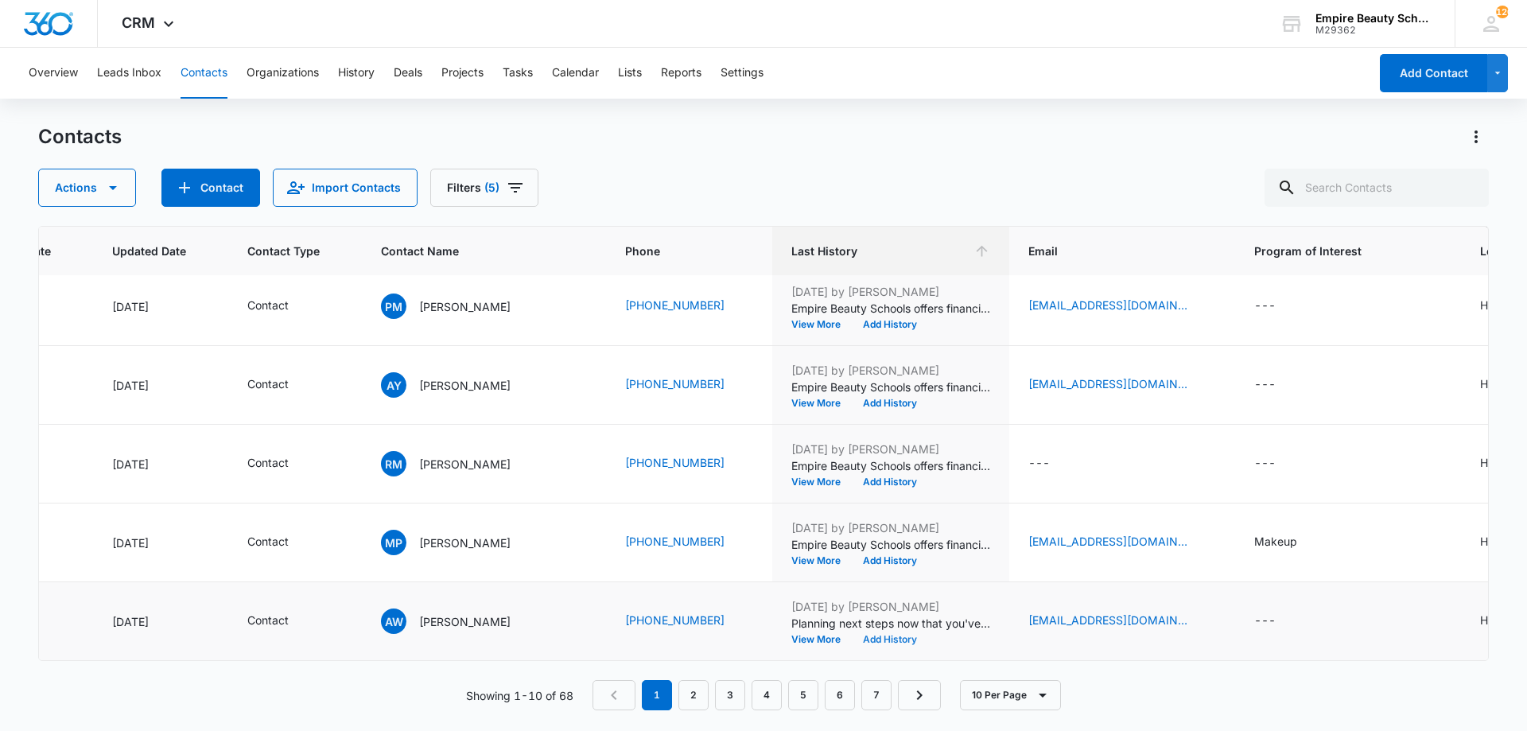
click at [852, 635] on button "Add History" at bounding box center [890, 640] width 76 height 10
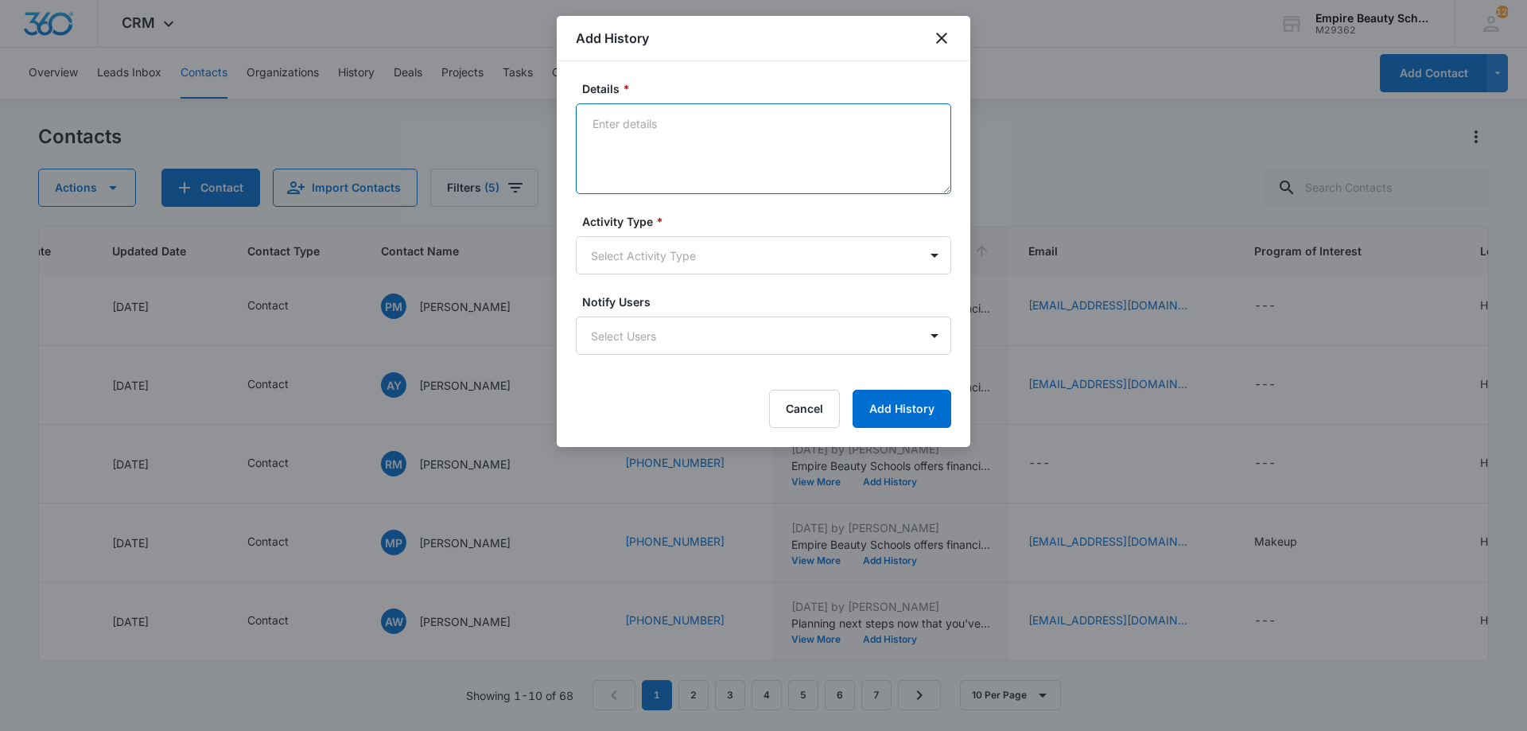
paste textarea "Empire Beauty Schools offers financial assistance opportunities, flexible sched…"
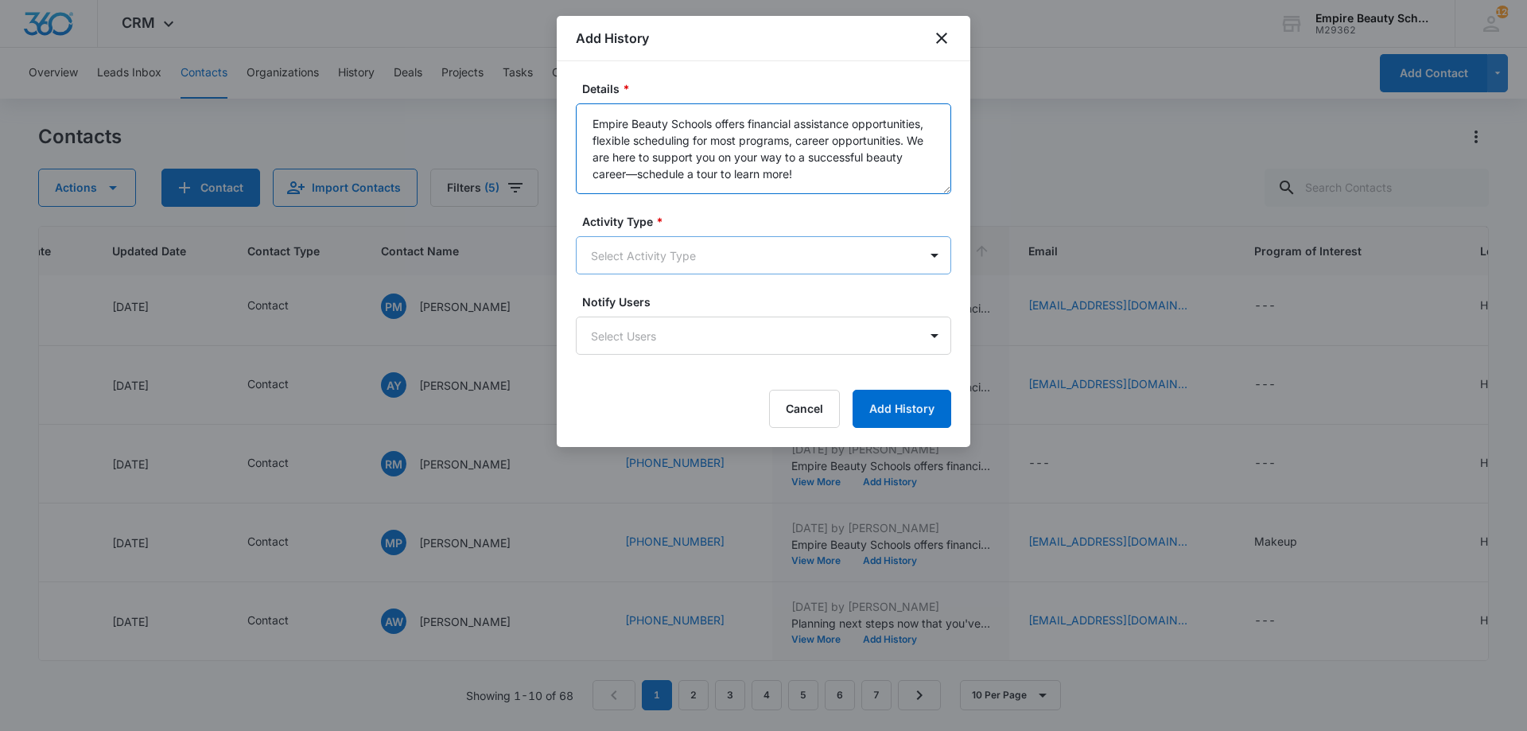
type textarea "Empire Beauty Schools offers financial assistance opportunities, flexible sched…"
click at [652, 262] on body "CRM Apps Forms CRM Email Shop Payments POS Files Brand Settings Empire Beauty S…" at bounding box center [763, 365] width 1527 height 731
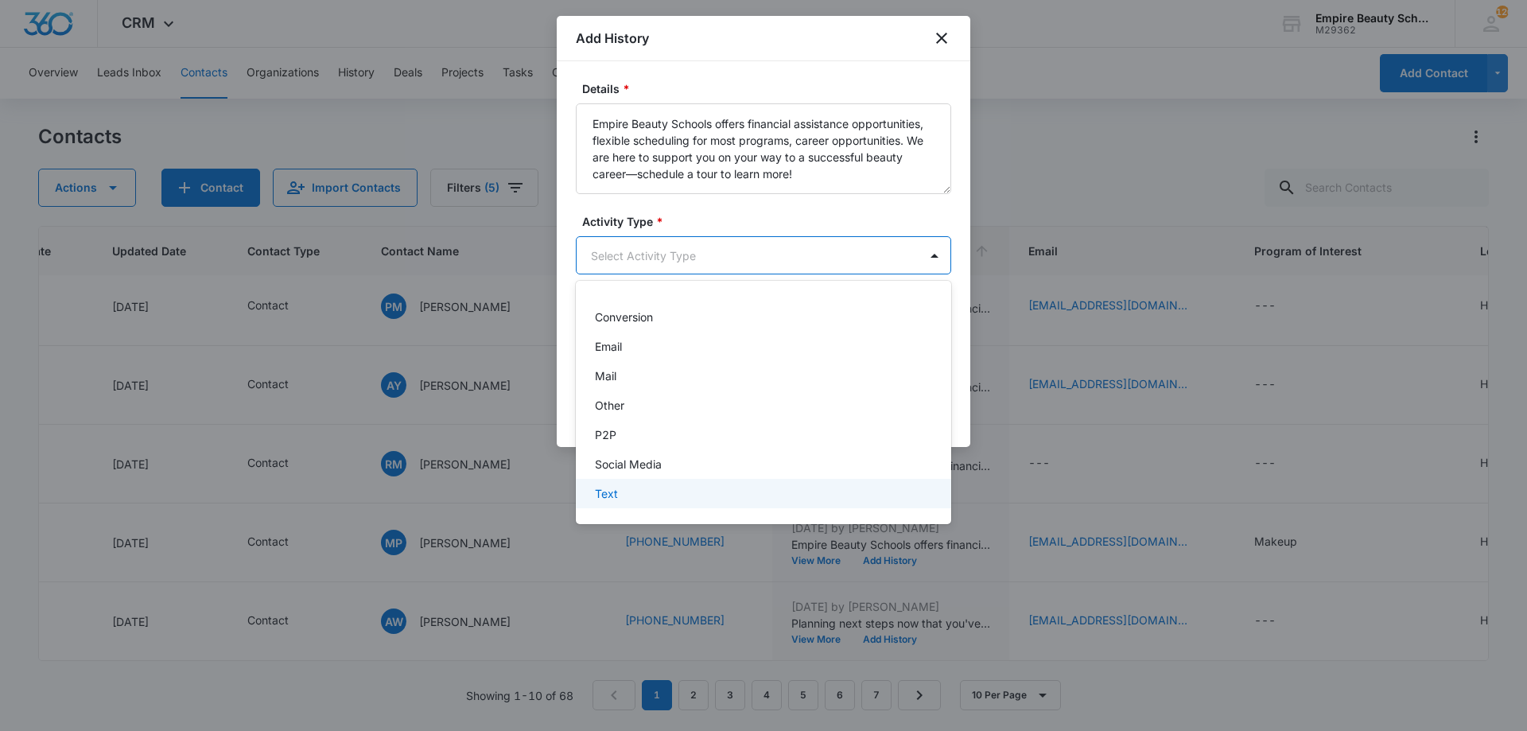
click at [620, 485] on div "Text" at bounding box center [762, 493] width 334 height 17
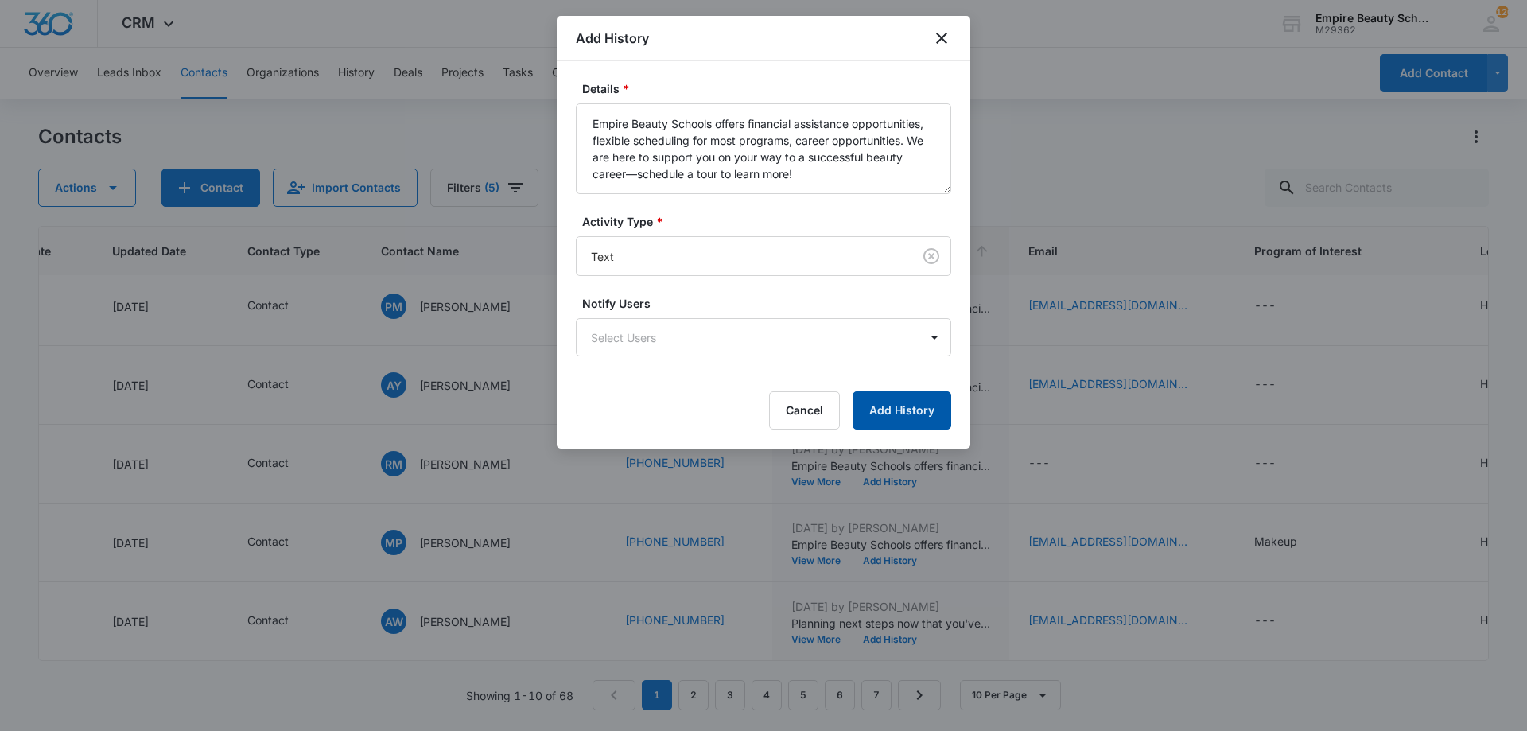
click at [904, 410] on button "Add History" at bounding box center [902, 410] width 99 height 38
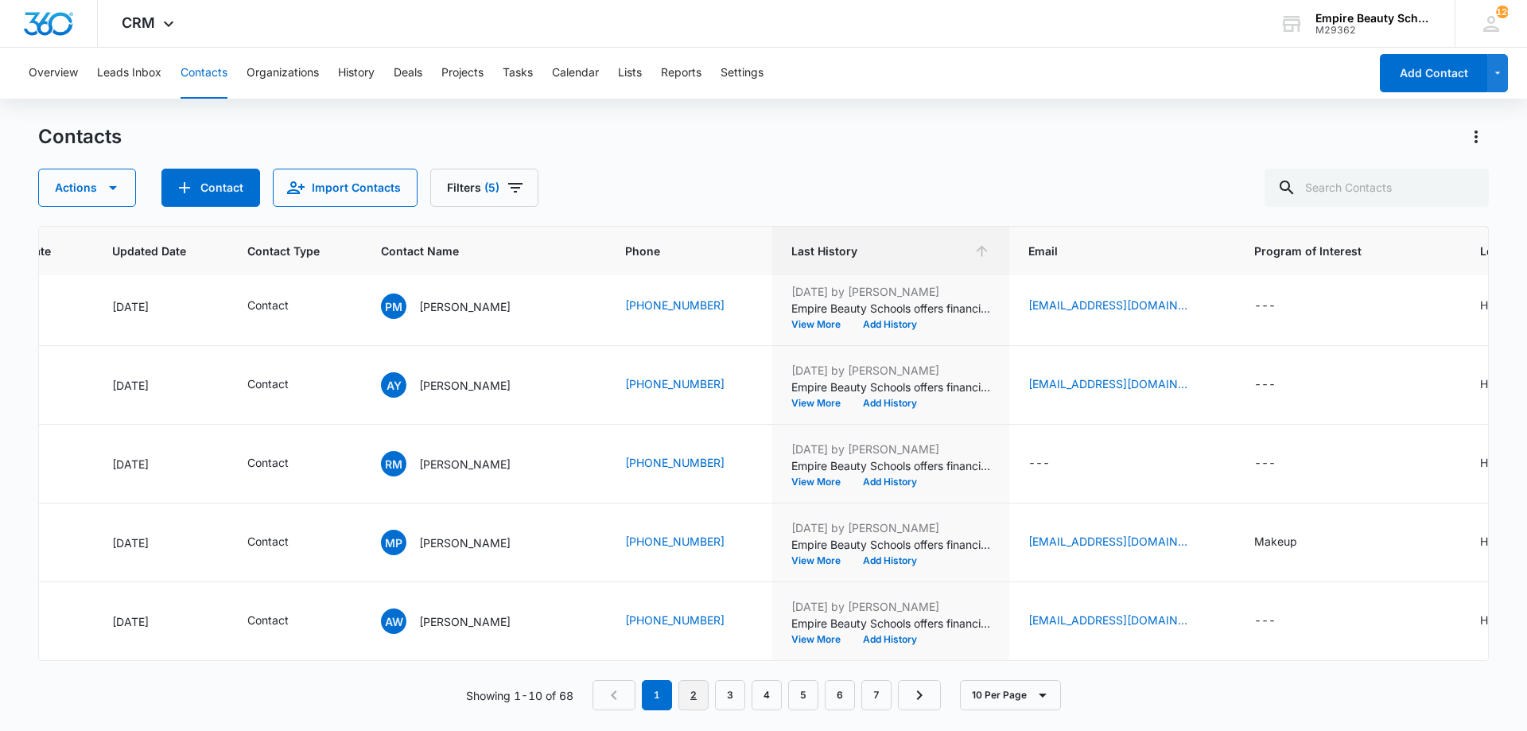
click at [702, 698] on link "2" at bounding box center [694, 695] width 30 height 30
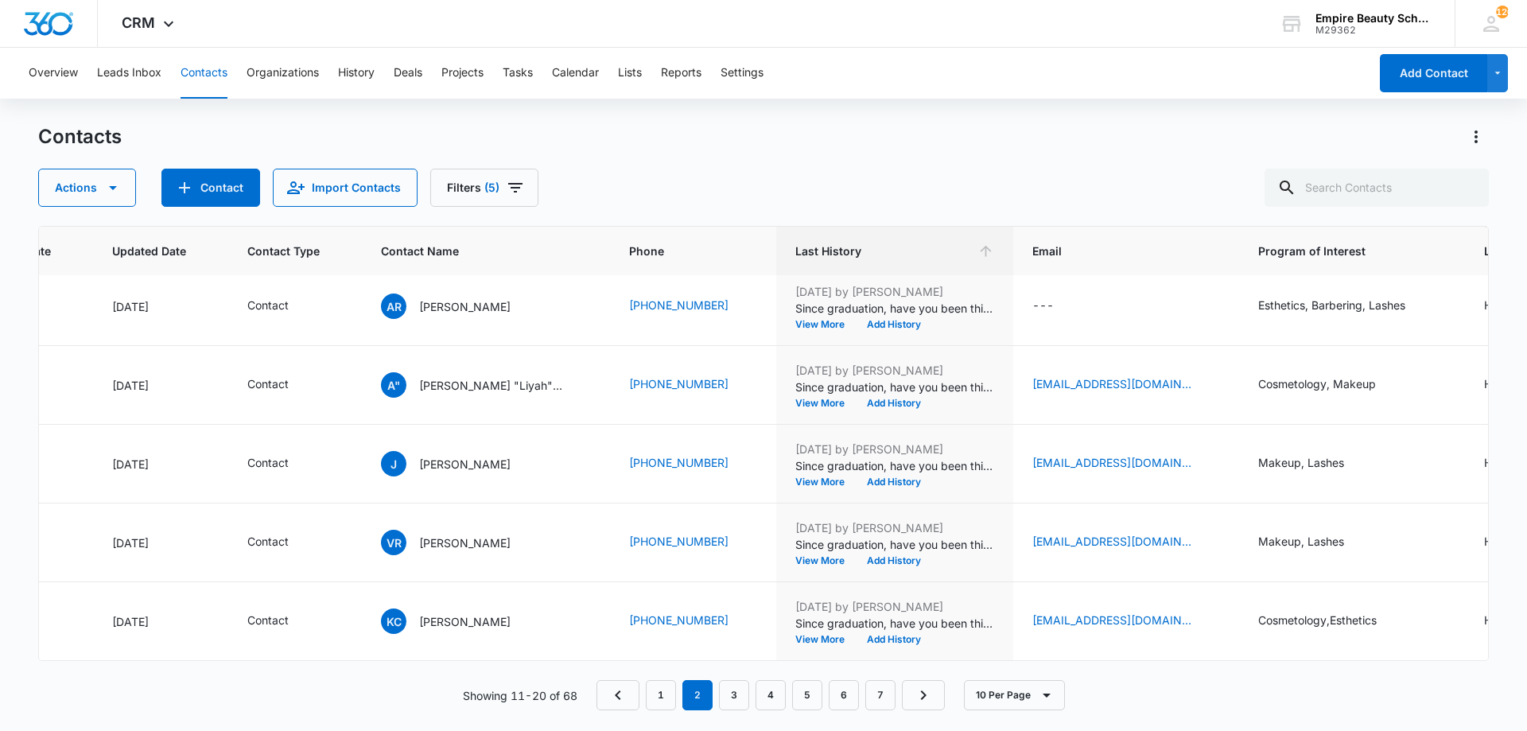
scroll to position [0, 213]
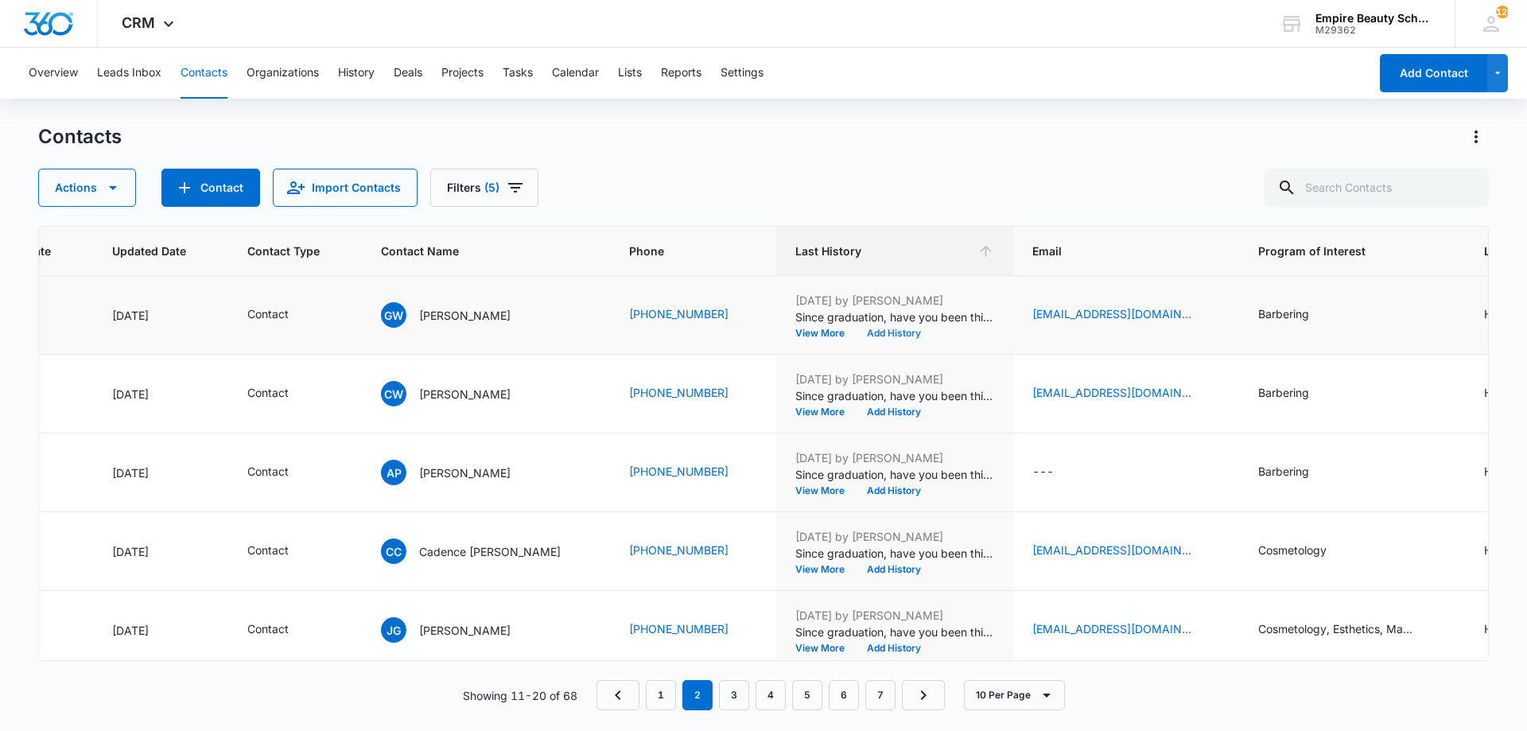
click at [856, 332] on button "Add History" at bounding box center [894, 334] width 76 height 10
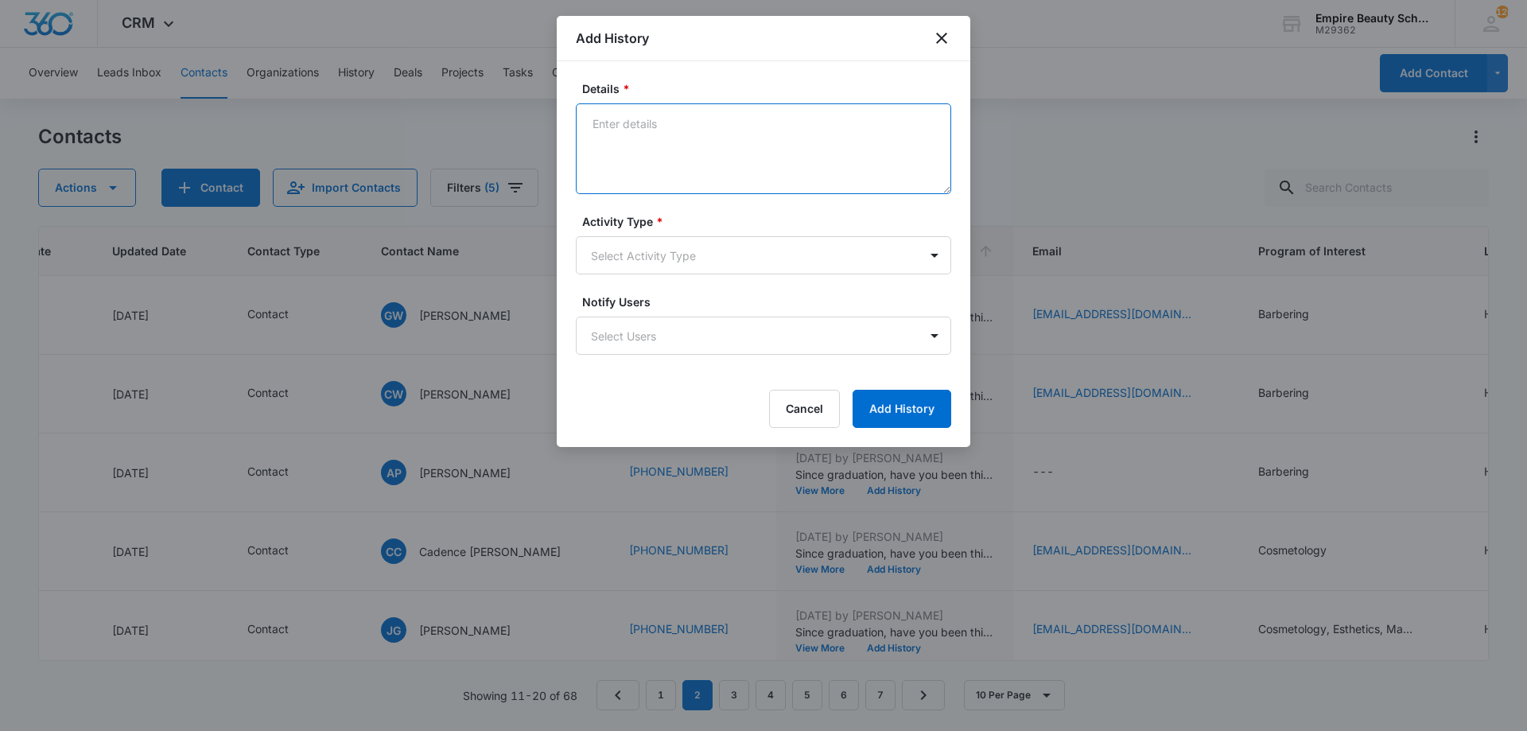
paste textarea "Empire Beauty Schools offers financial assistance opportunities, flexible sched…"
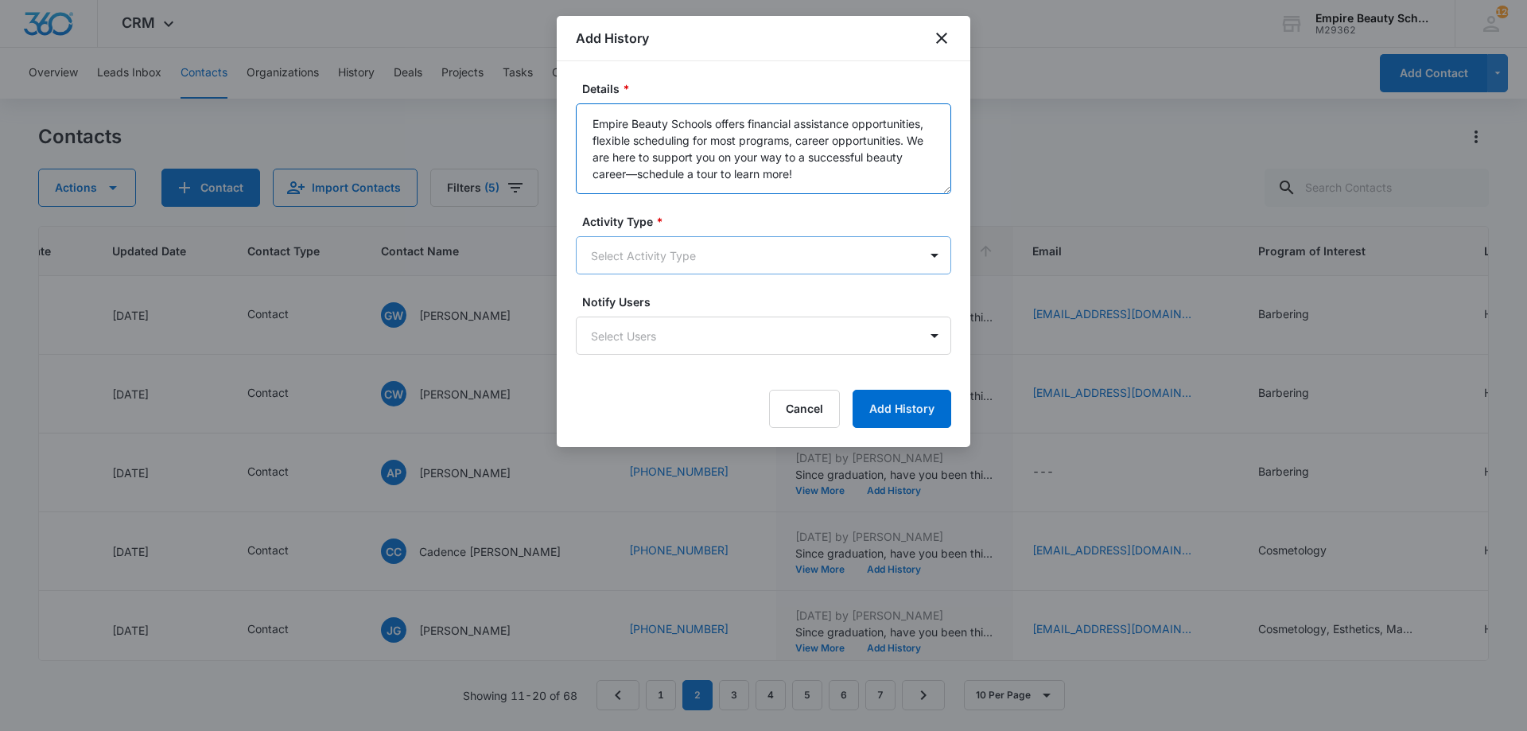
type textarea "Empire Beauty Schools offers financial assistance opportunities, flexible sched…"
click at [640, 264] on body "CRM Apps Forms CRM Email Shop Payments POS Files Brand Settings Empire Beauty S…" at bounding box center [763, 365] width 1527 height 731
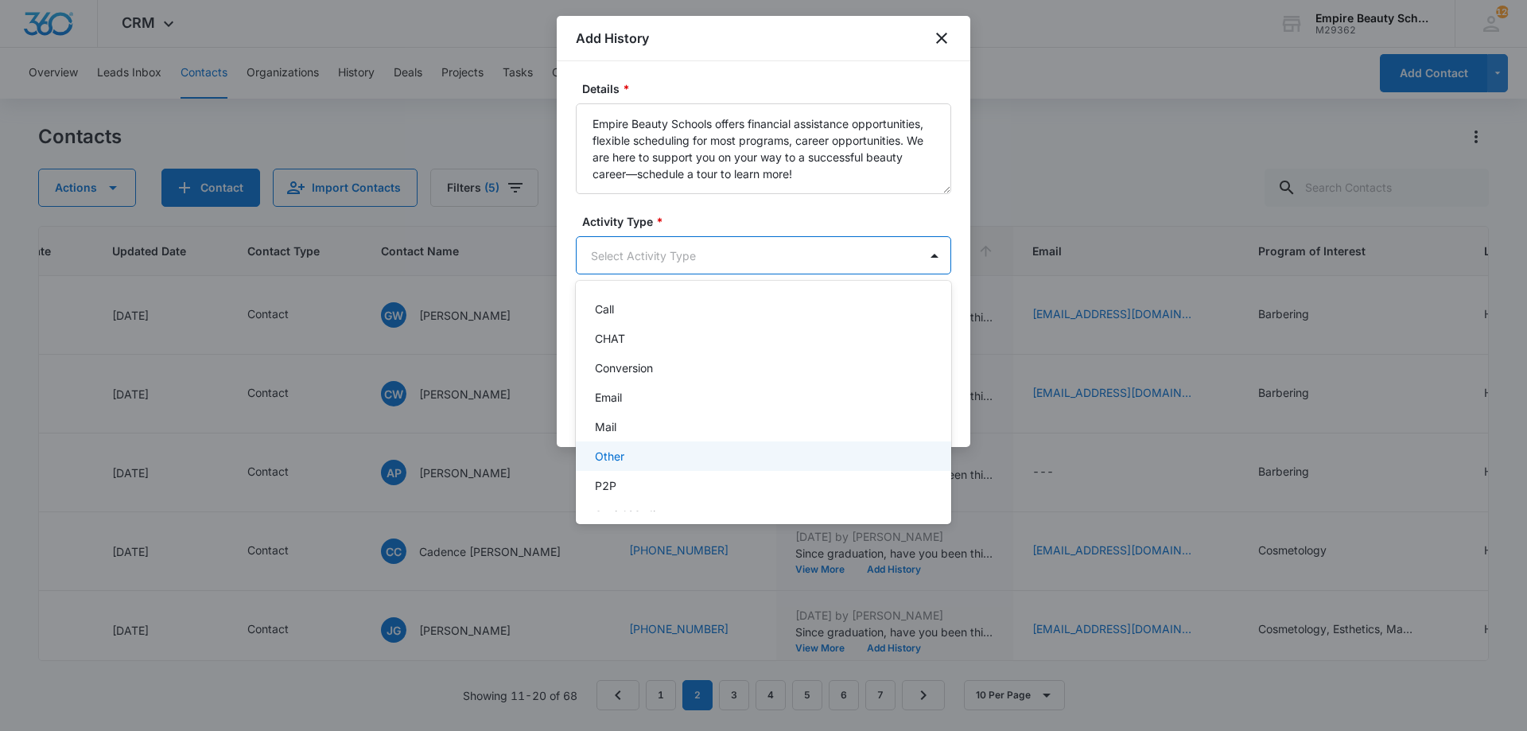
scroll to position [83, 0]
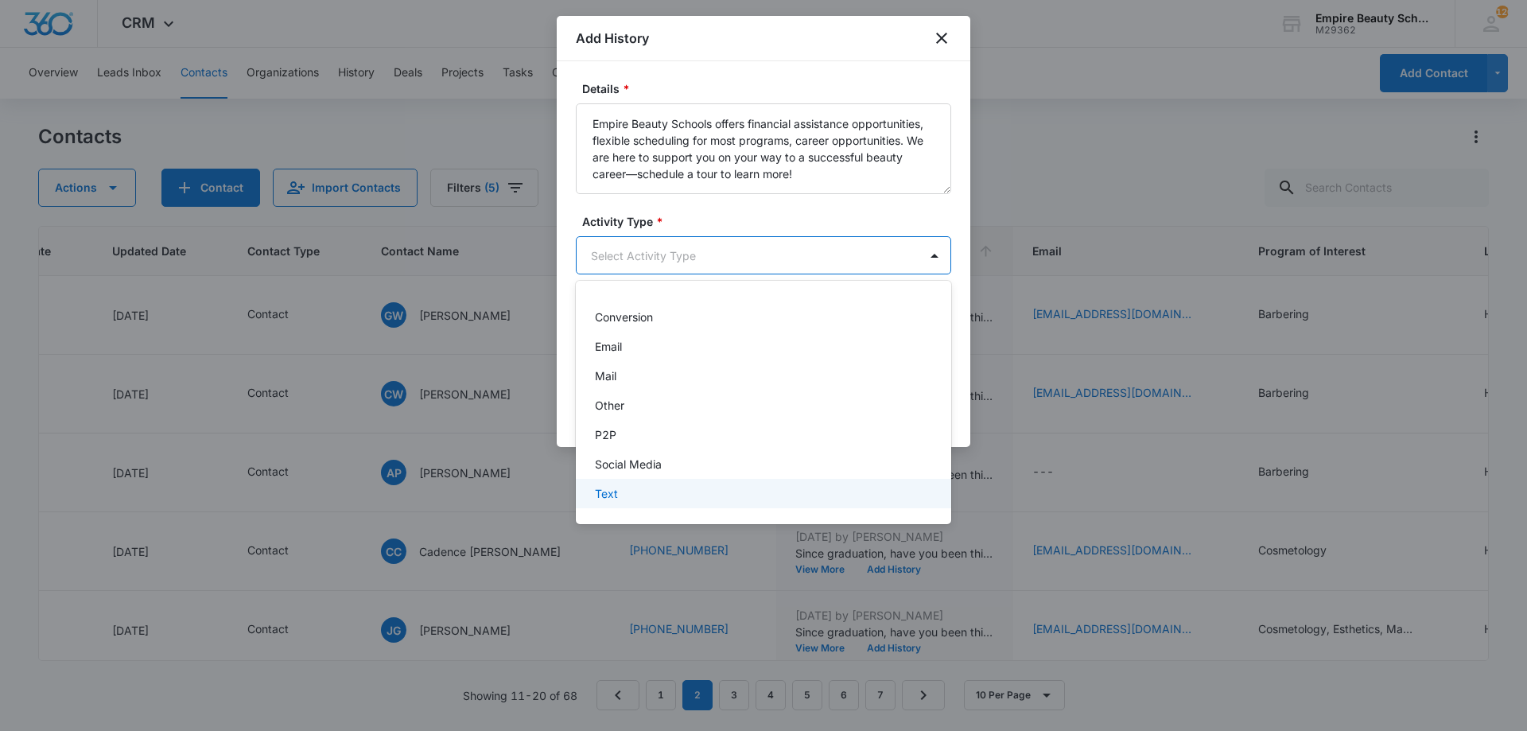
click at [659, 499] on div "Text" at bounding box center [762, 493] width 334 height 17
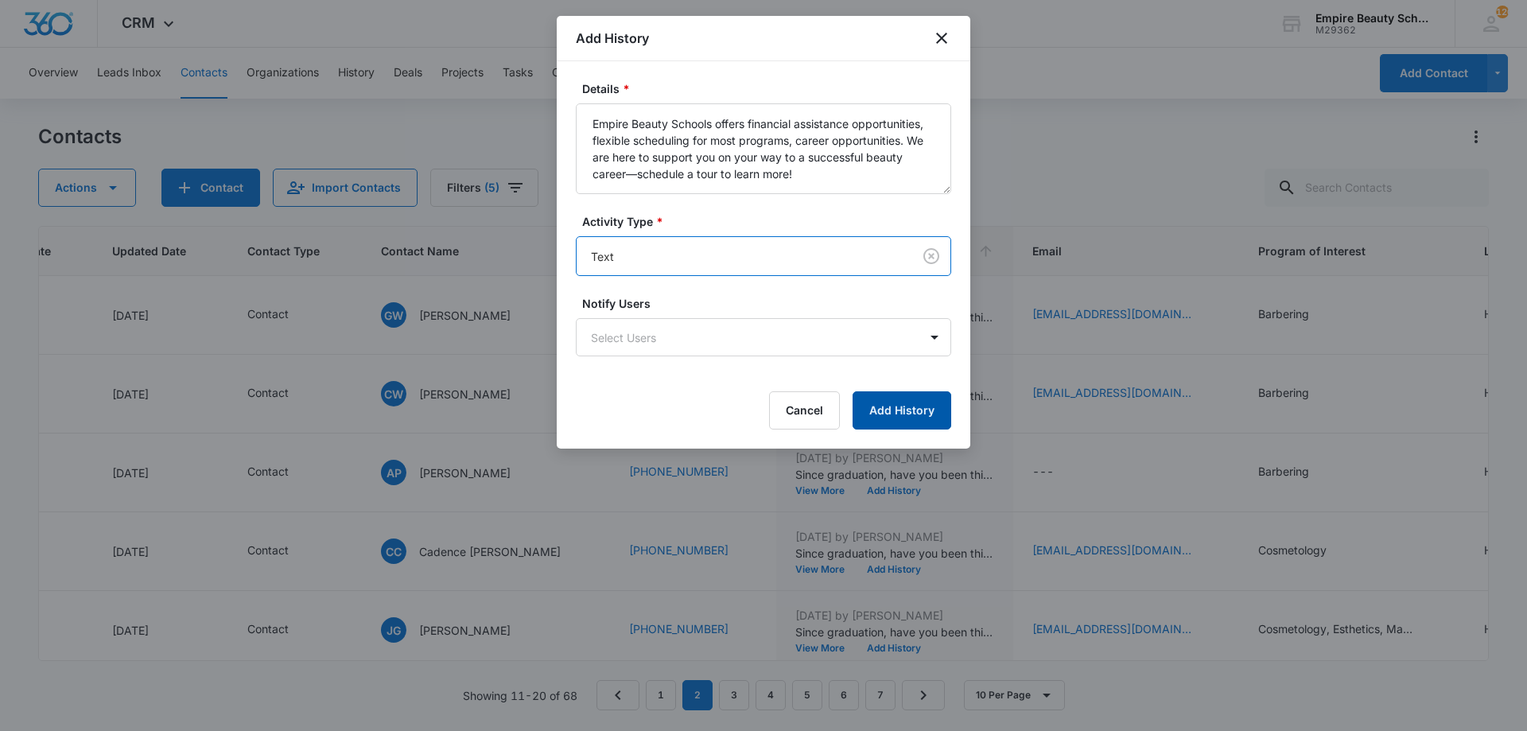
click at [878, 420] on button "Add History" at bounding box center [902, 410] width 99 height 38
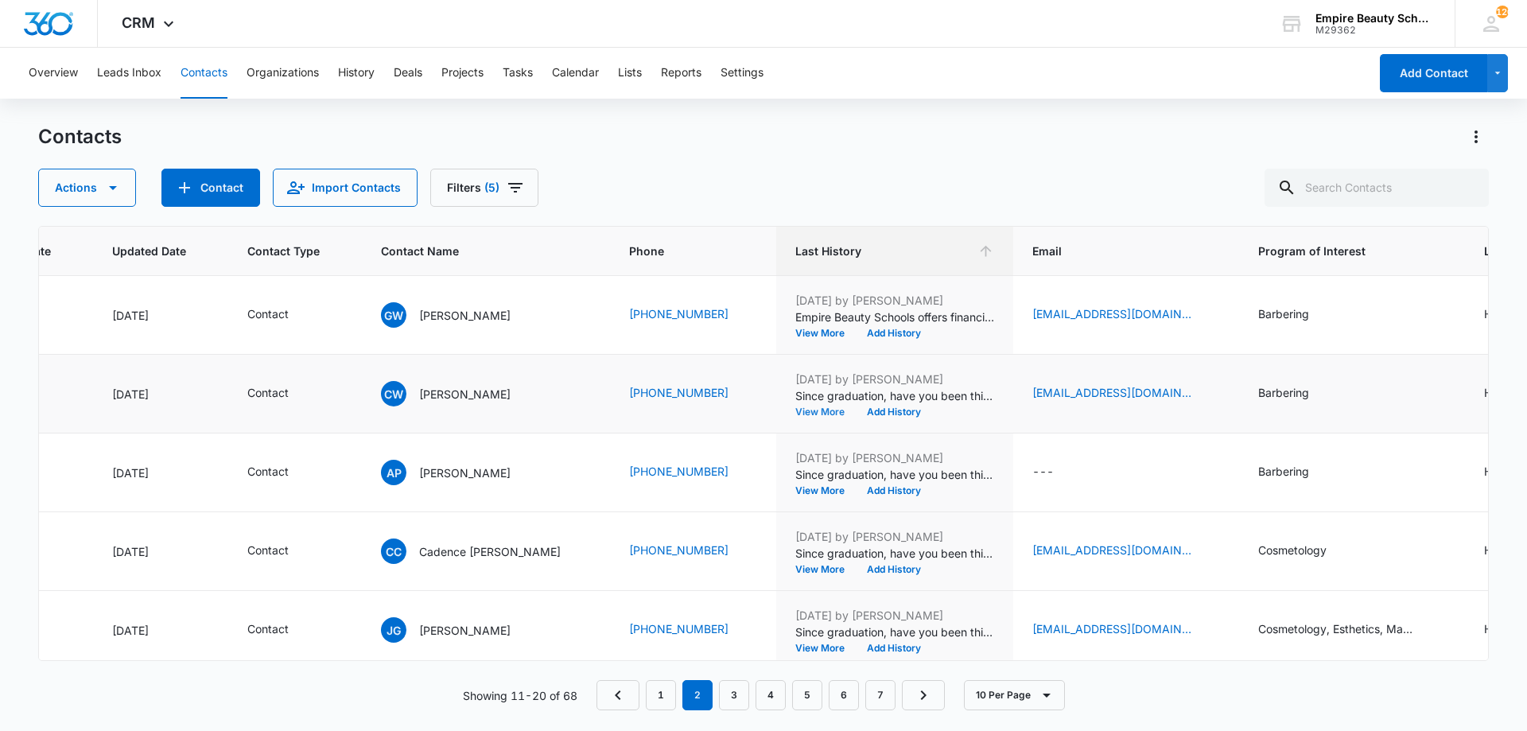
click at [796, 416] on button "View More" at bounding box center [826, 412] width 60 height 10
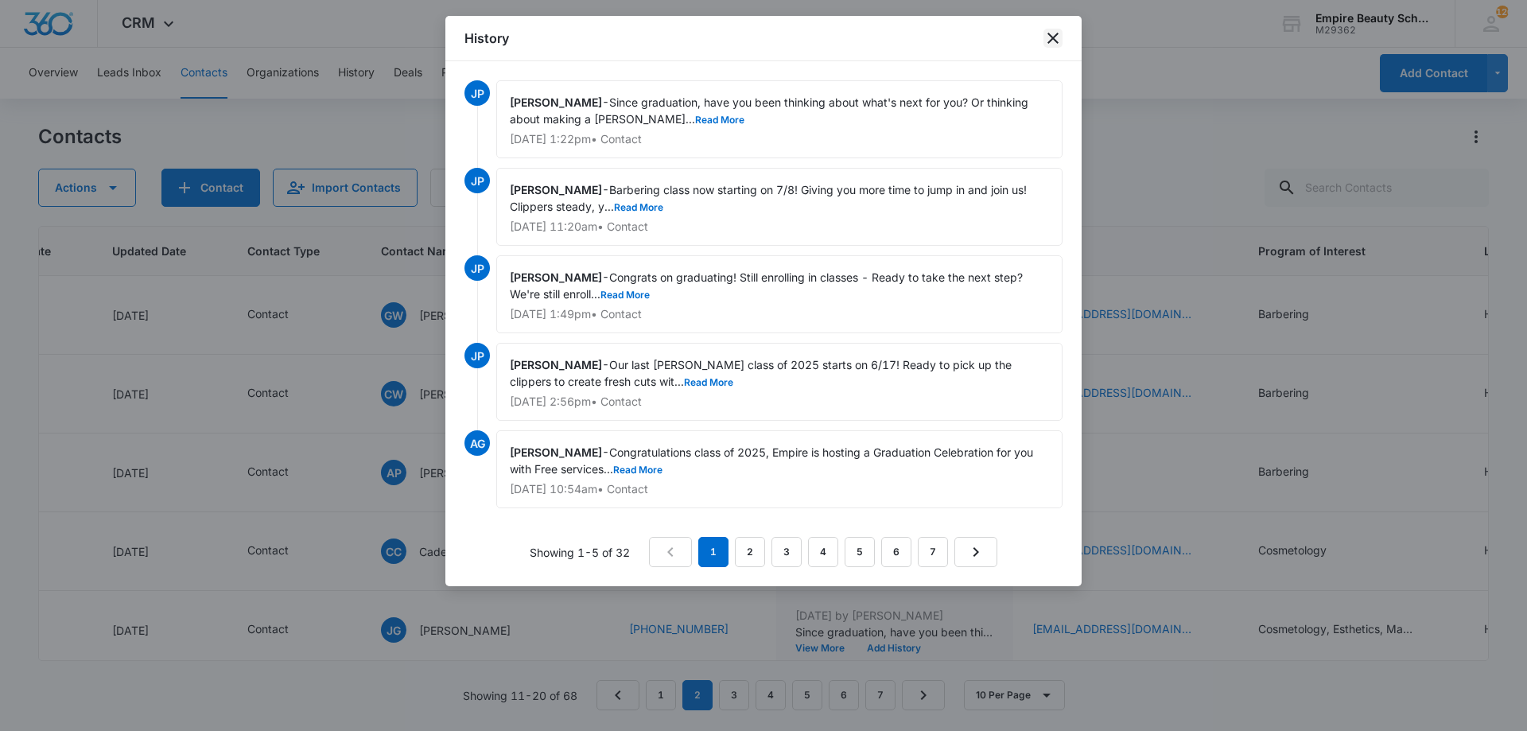
click at [1045, 44] on icon "close" at bounding box center [1053, 38] width 19 height 19
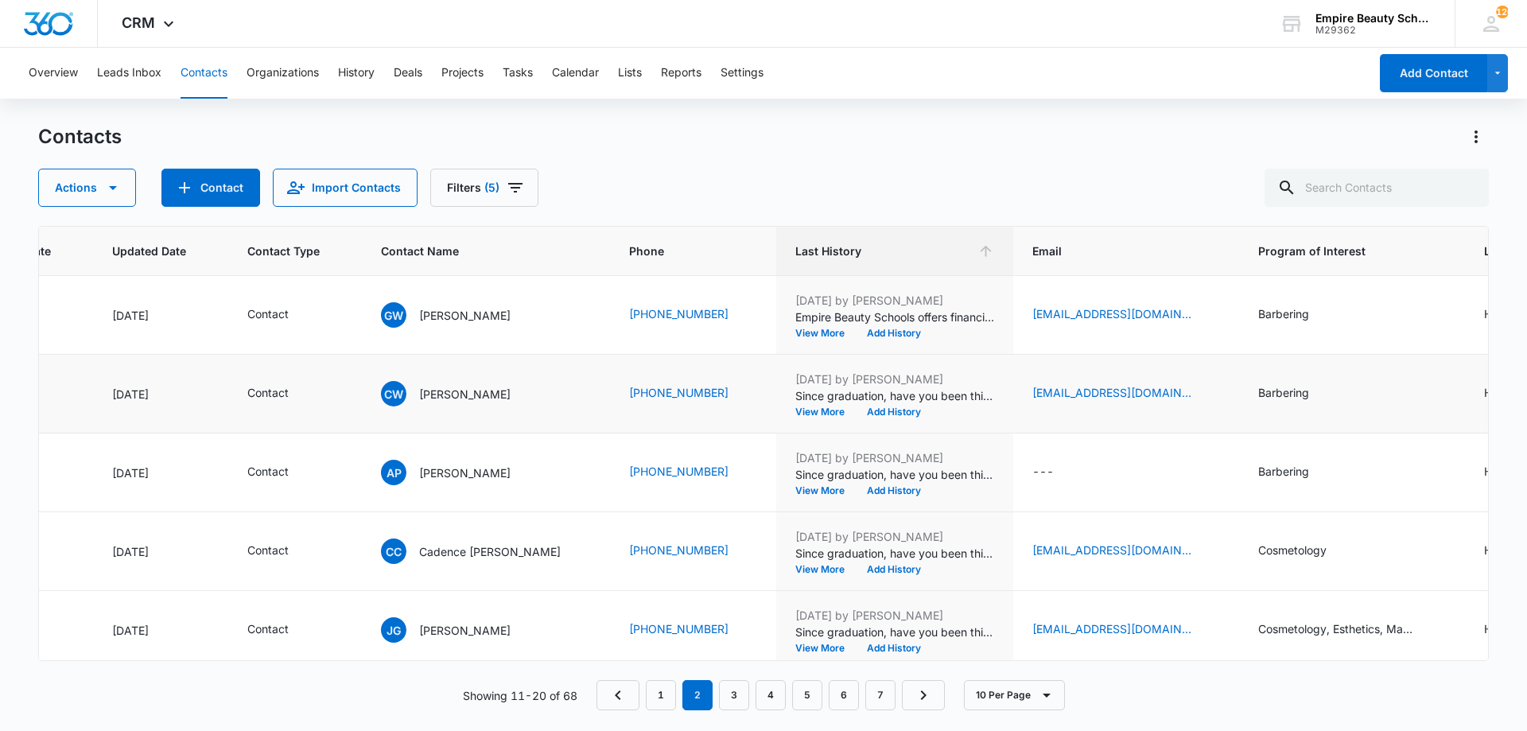
click at [869, 418] on td "Aug 1, 2025 by Jess Peltonovich Since graduation, have you been thinking about …" at bounding box center [894, 394] width 237 height 79
click at [868, 417] on button "Add History" at bounding box center [894, 412] width 76 height 10
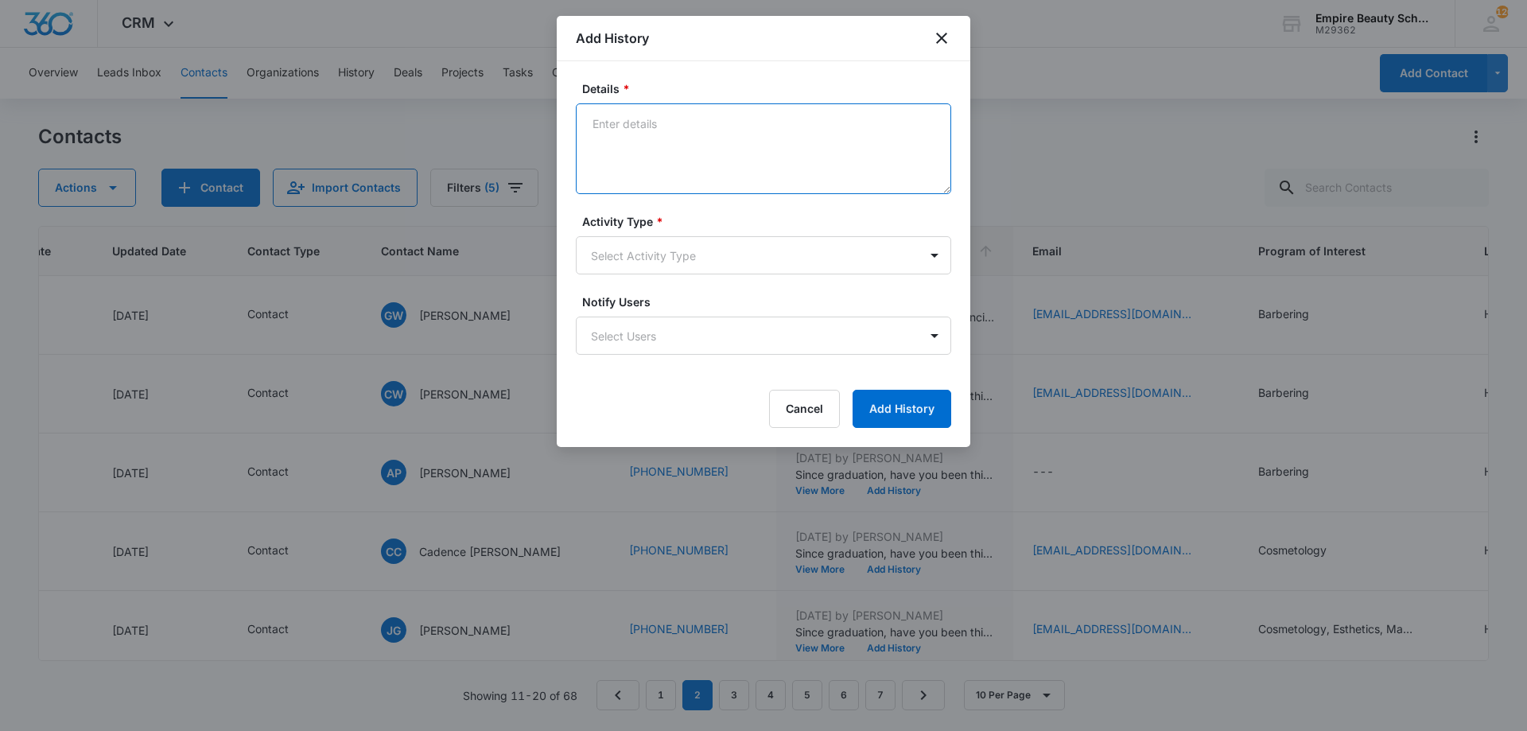
paste textarea "Empire Beauty Schools offers financial assistance opportunities, flexible sched…"
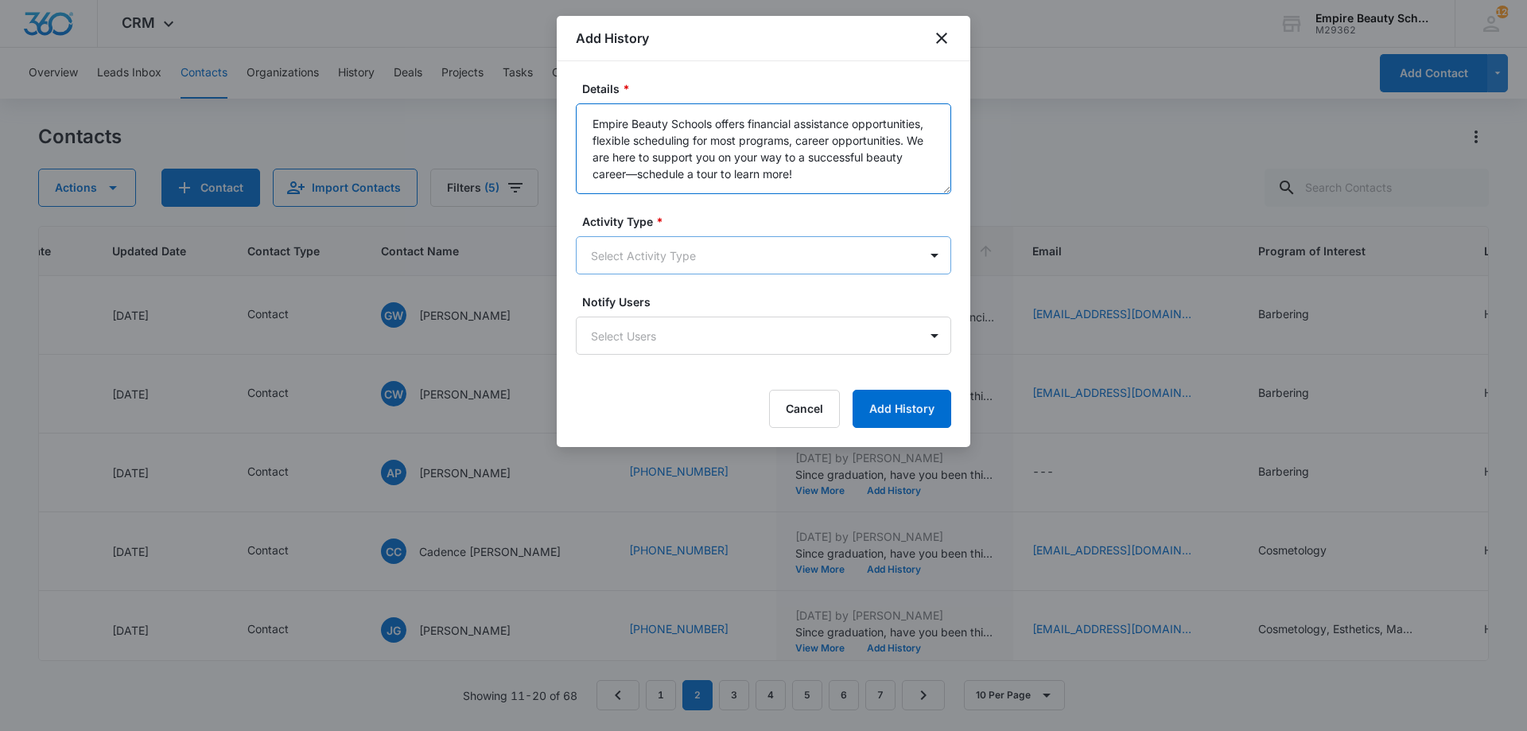
type textarea "Empire Beauty Schools offers financial assistance opportunities, flexible sched…"
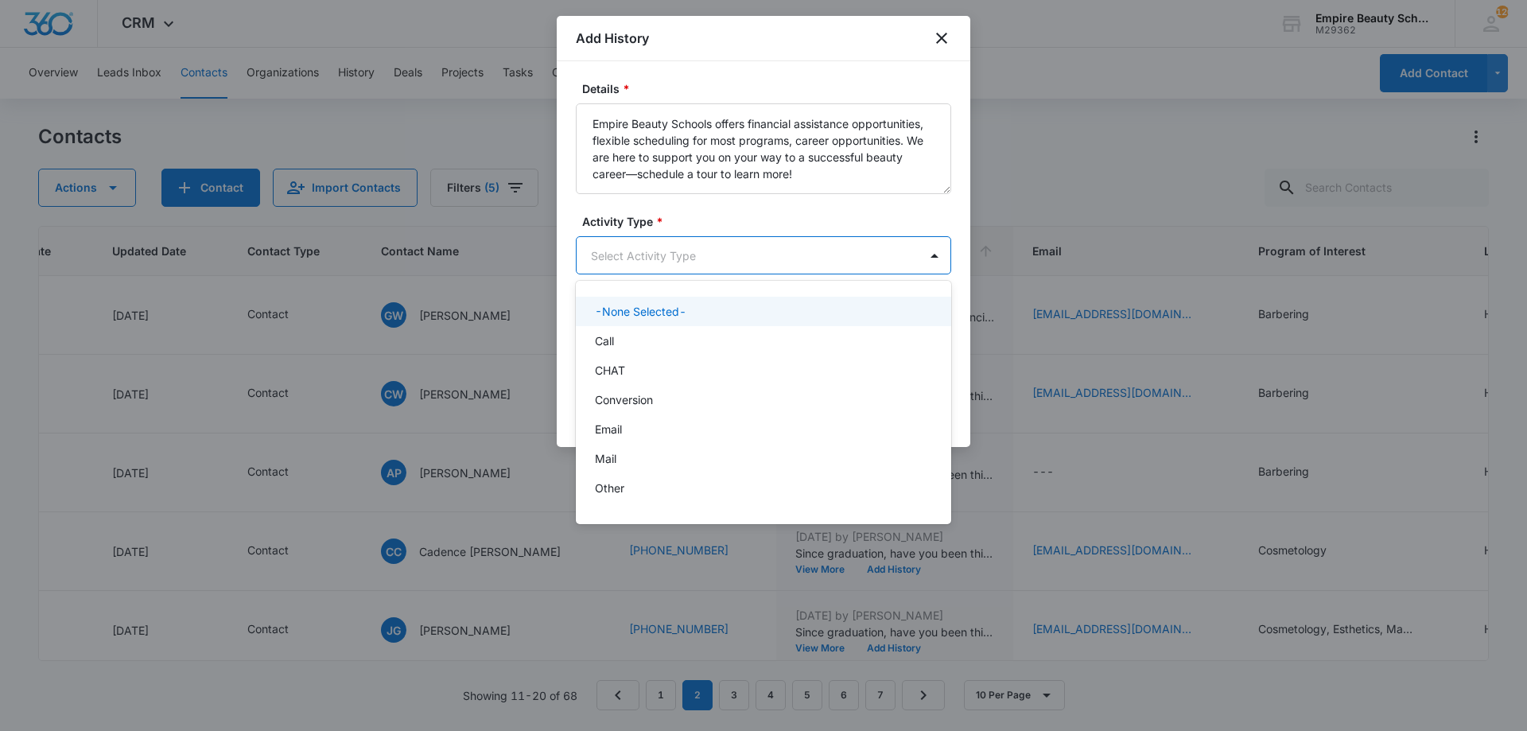
click at [680, 246] on body "CRM Apps Forms CRM Email Shop Payments POS Files Brand Settings Empire Beauty S…" at bounding box center [763, 365] width 1527 height 731
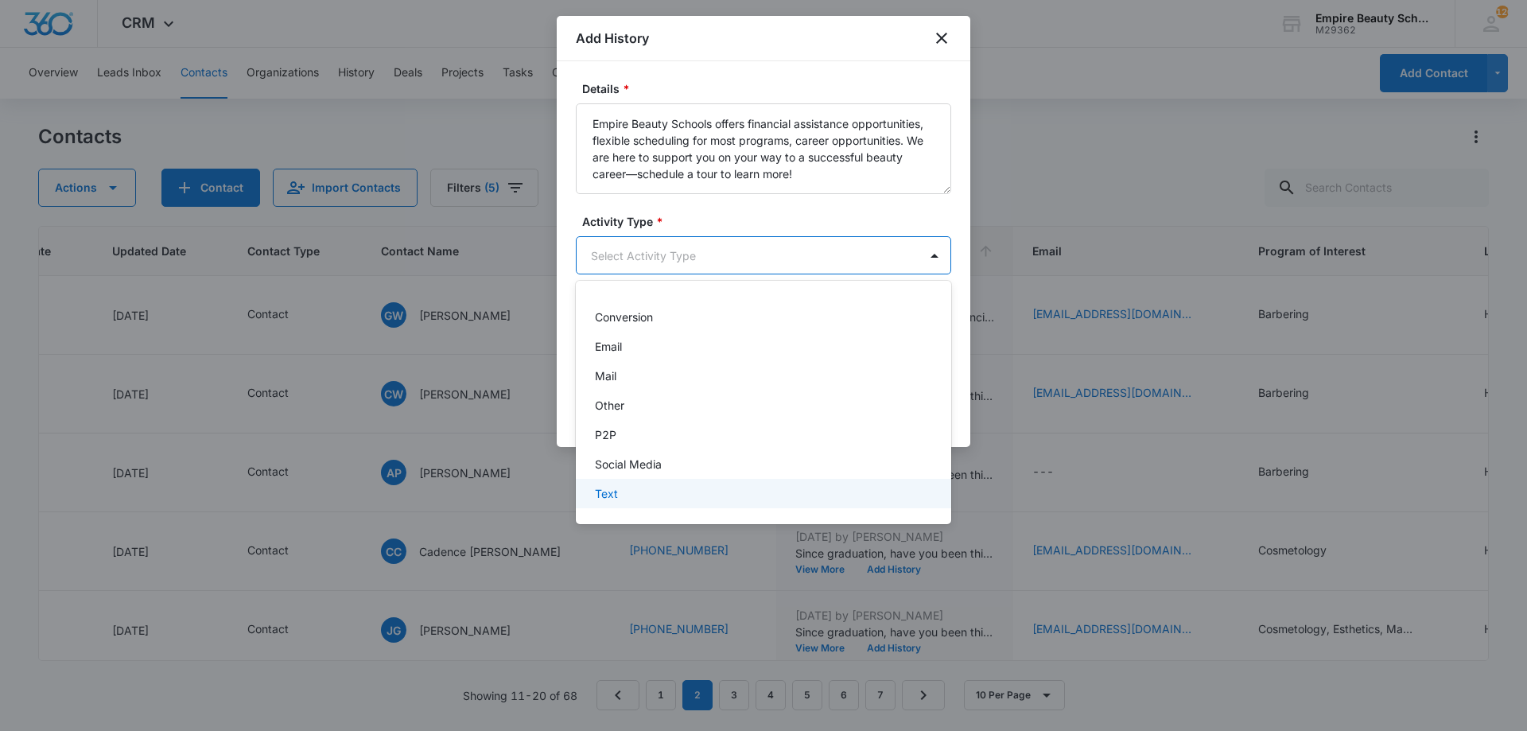
click at [644, 503] on div "Text" at bounding box center [763, 493] width 375 height 29
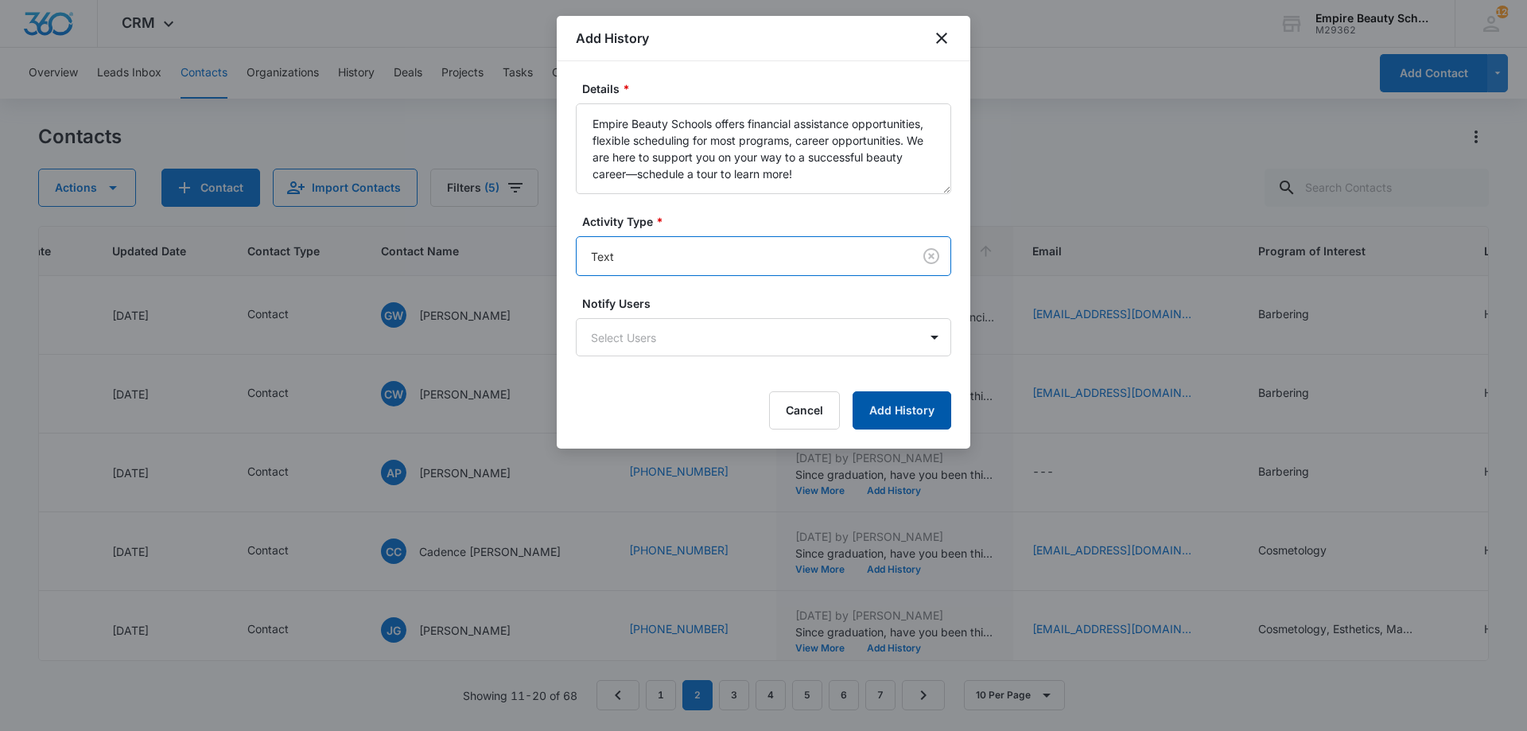
click at [893, 405] on button "Add History" at bounding box center [902, 410] width 99 height 38
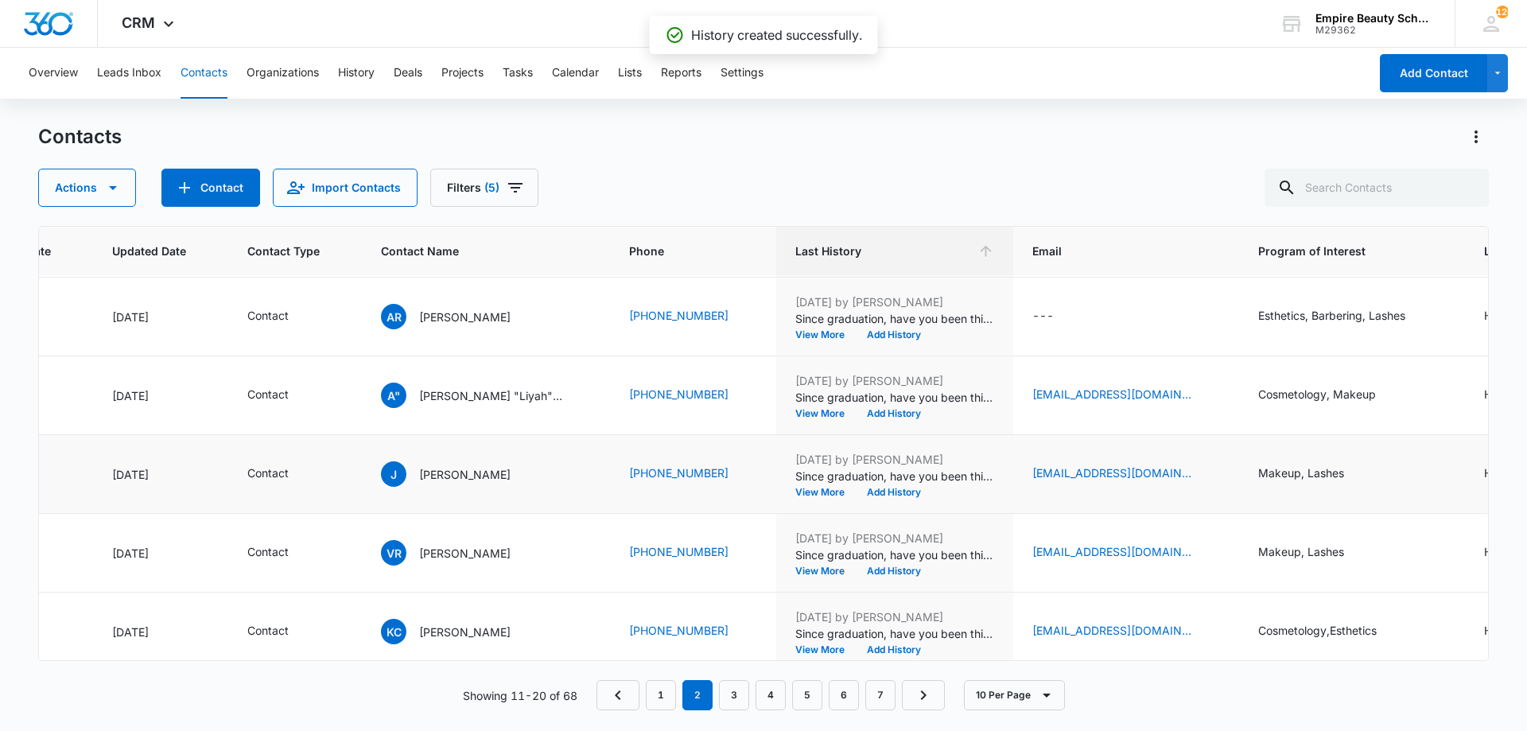
scroll to position [414, 213]
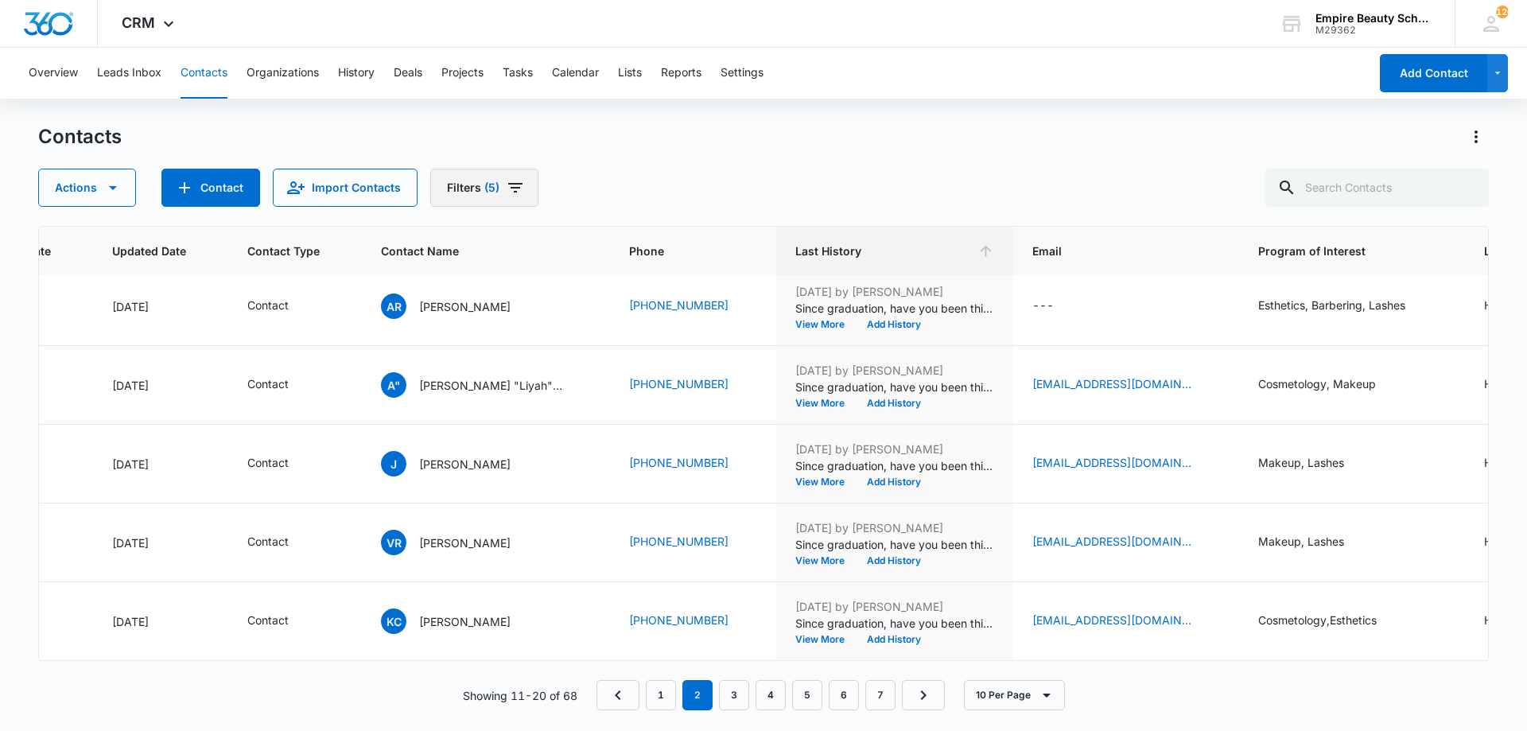
click at [506, 187] on icon "Filters" at bounding box center [515, 187] width 19 height 19
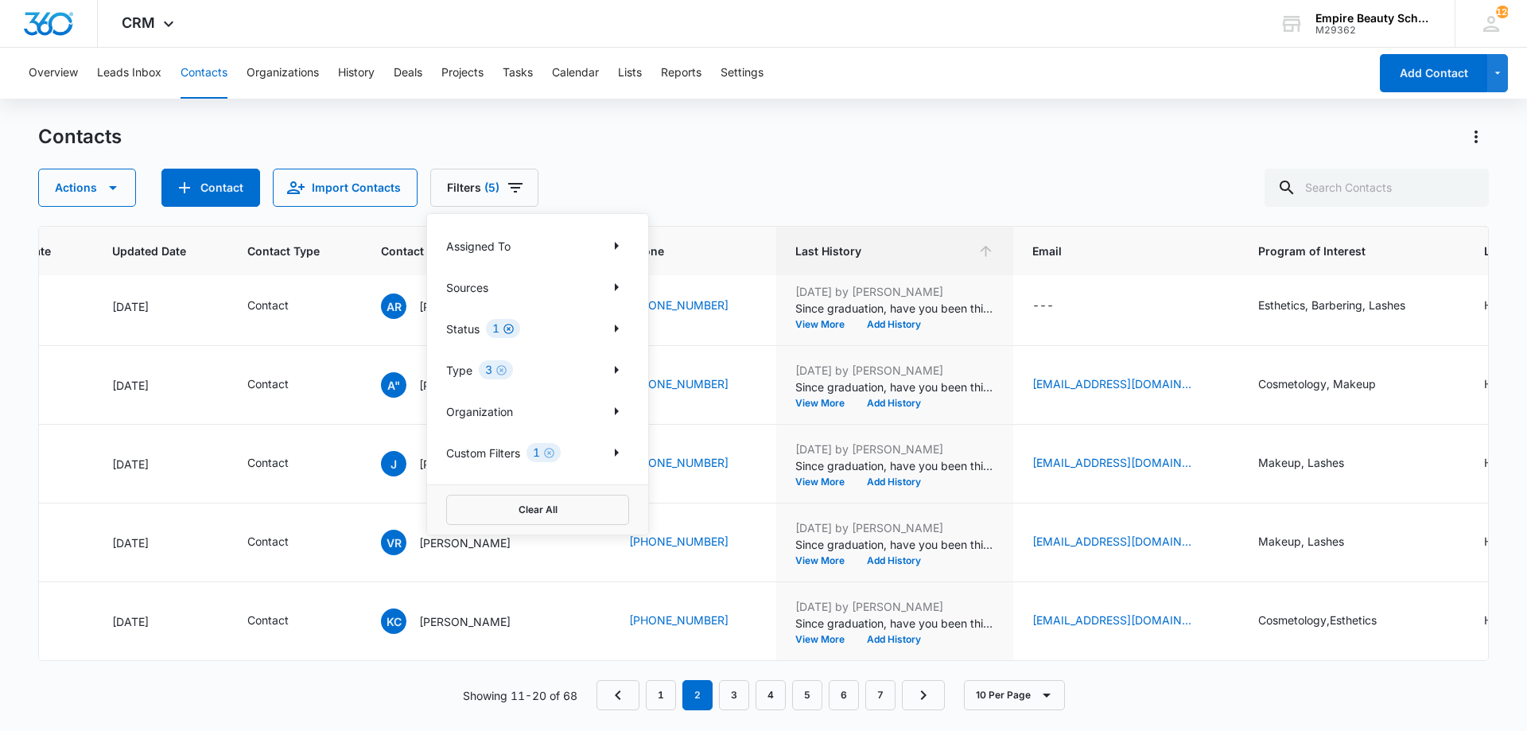
click at [508, 327] on icon "Clear" at bounding box center [509, 329] width 12 height 12
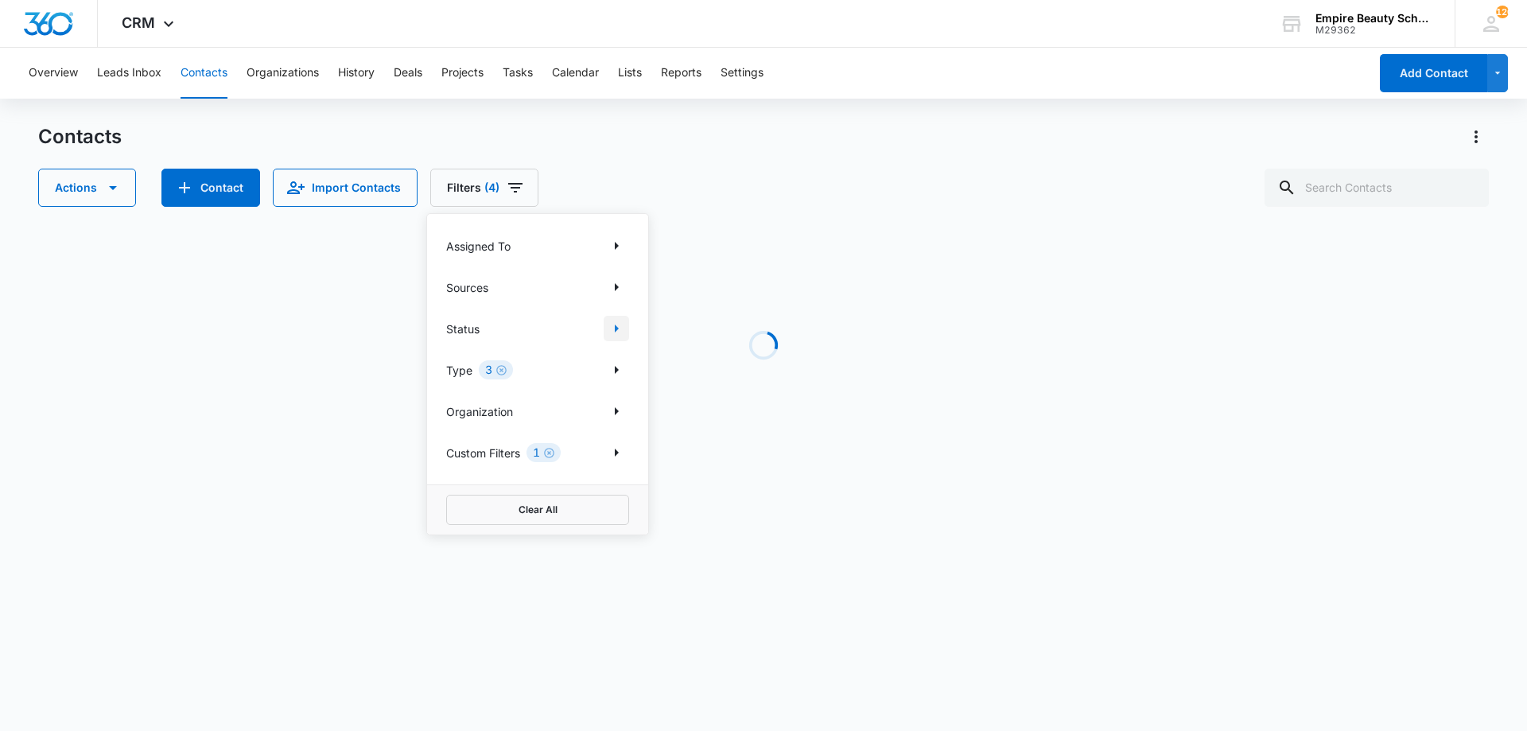
click at [620, 331] on icon "Show Status filters" at bounding box center [616, 328] width 19 height 19
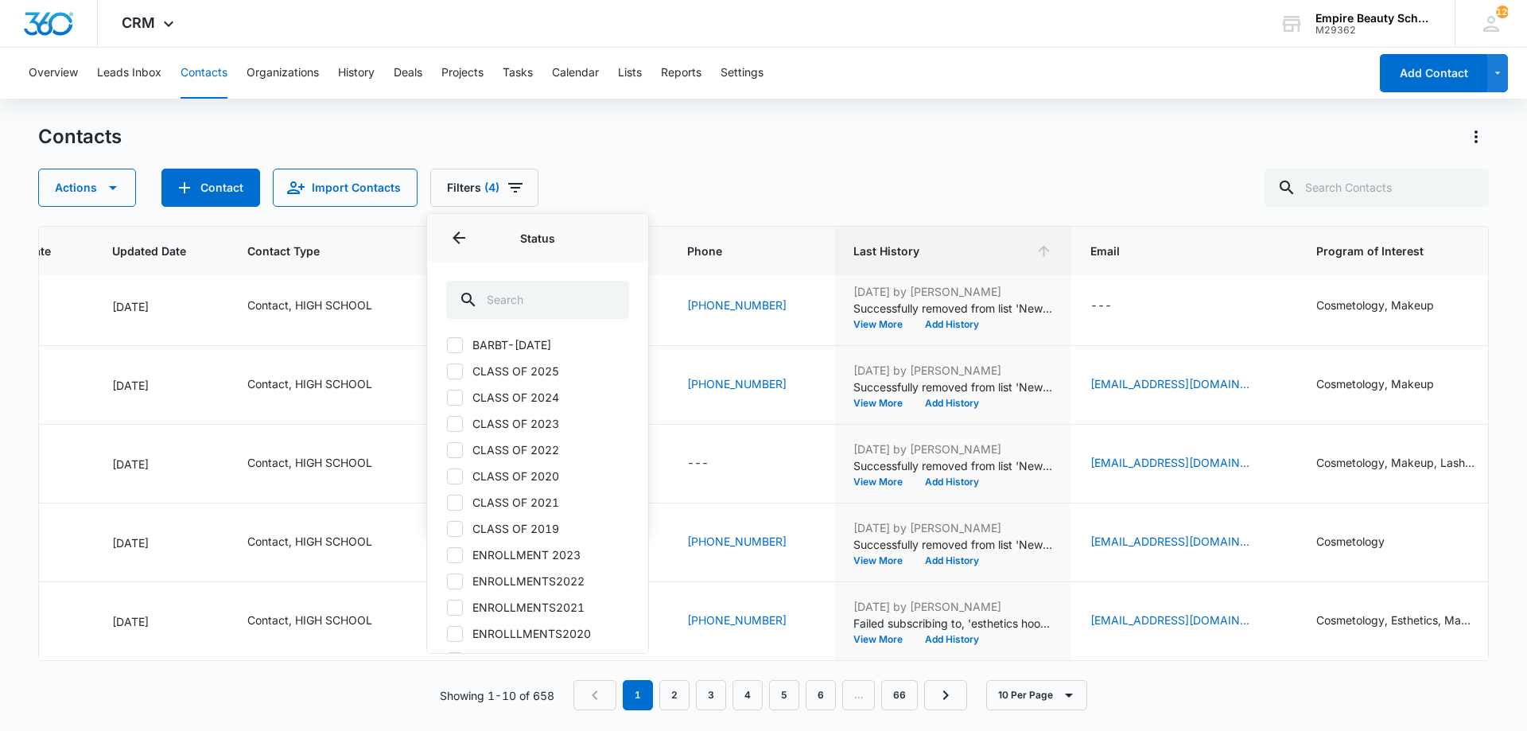
scroll to position [0, 213]
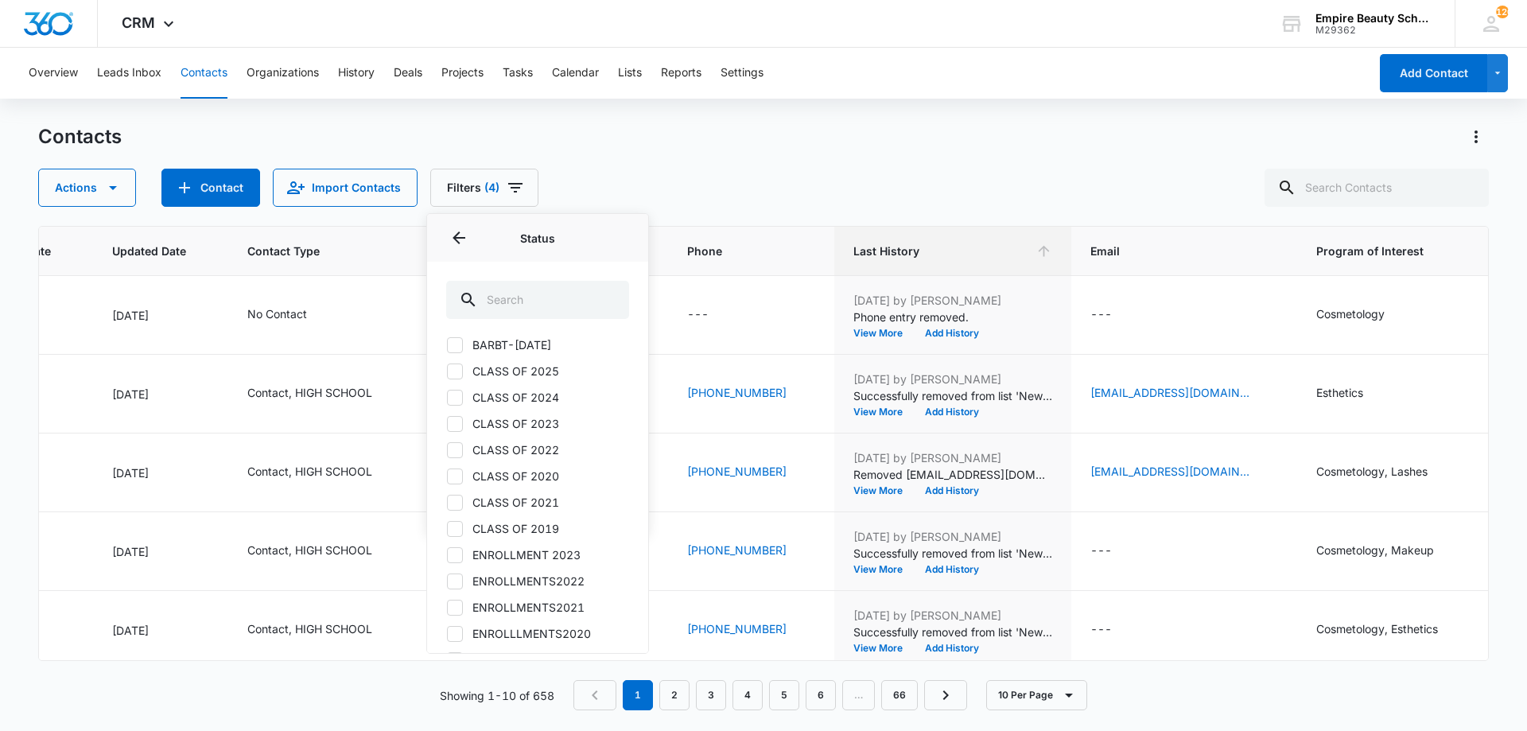
click at [457, 402] on icon at bounding box center [455, 398] width 14 height 14
click at [447, 398] on input "CLASS OF 2024" at bounding box center [446, 397] width 1 height 1
checkbox input "true"
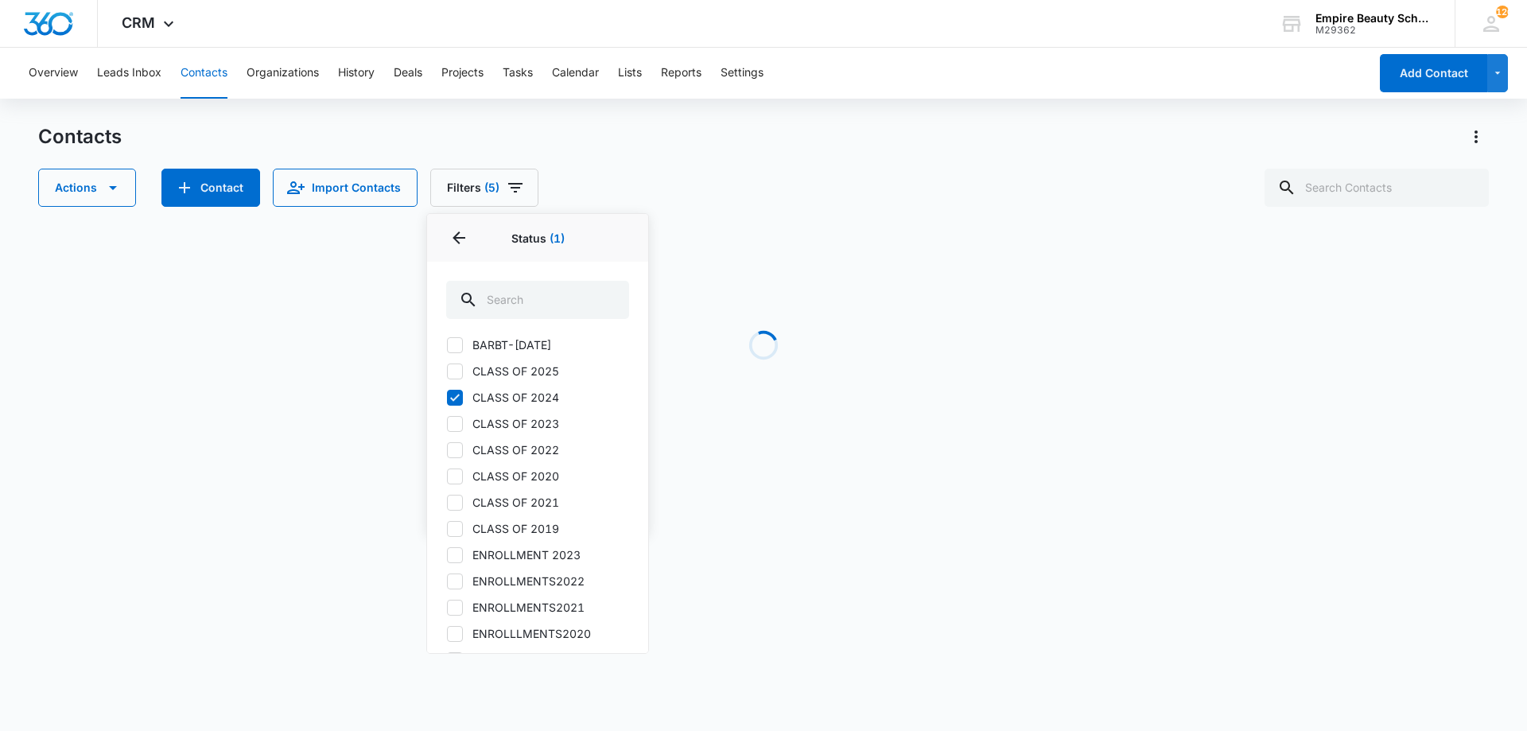
click at [818, 201] on div "Actions Contact Import Contacts Filters (5) Assigned To Sources Status 1 Status…" at bounding box center [763, 188] width 1451 height 38
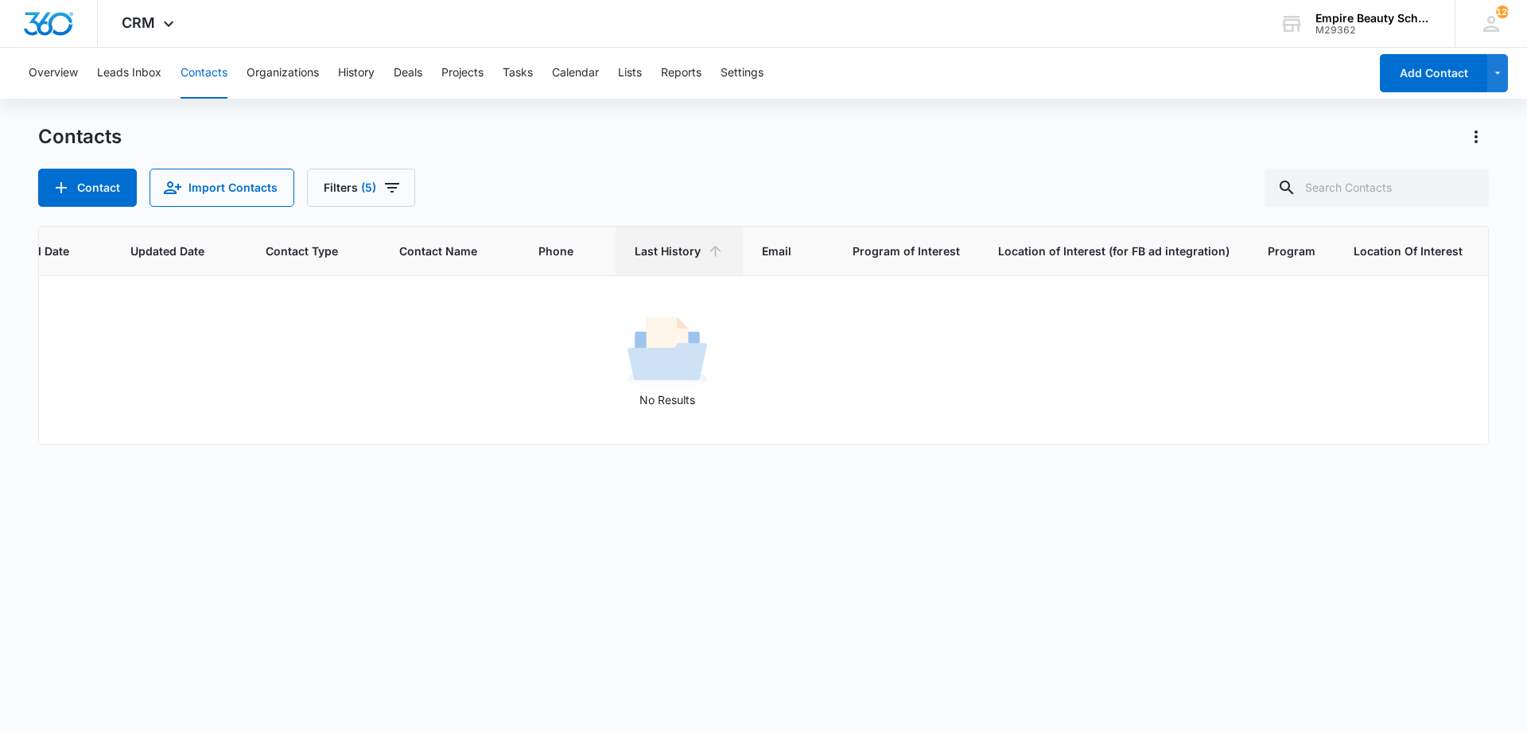
scroll to position [0, 189]
click at [693, 256] on span "Last History" at bounding box center [673, 251] width 66 height 17
click at [387, 196] on icon "Filters" at bounding box center [392, 187] width 19 height 19
click at [497, 331] on icon "Show Status filters" at bounding box center [494, 328] width 19 height 19
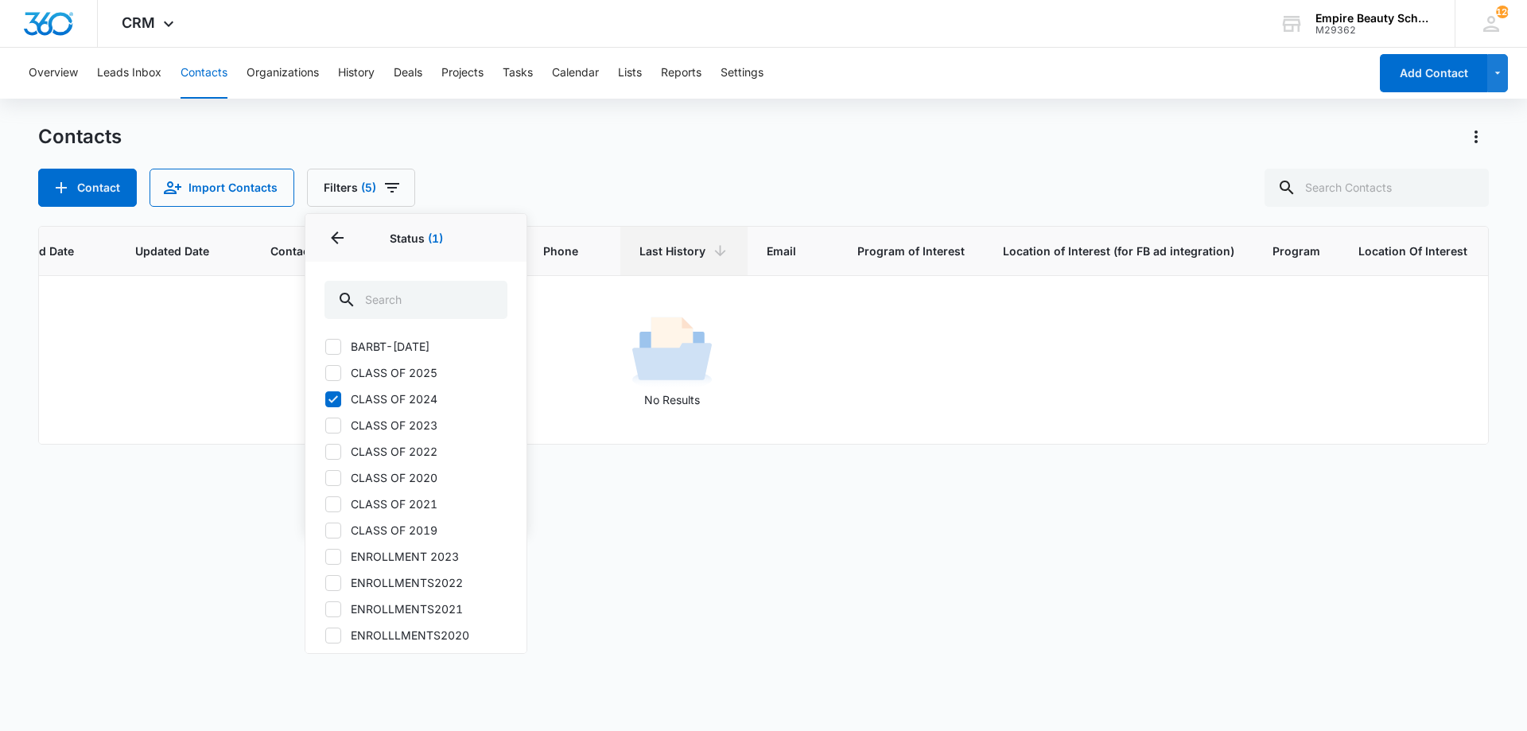
scroll to position [795, 0]
click at [330, 241] on icon "Back" at bounding box center [337, 237] width 19 height 19
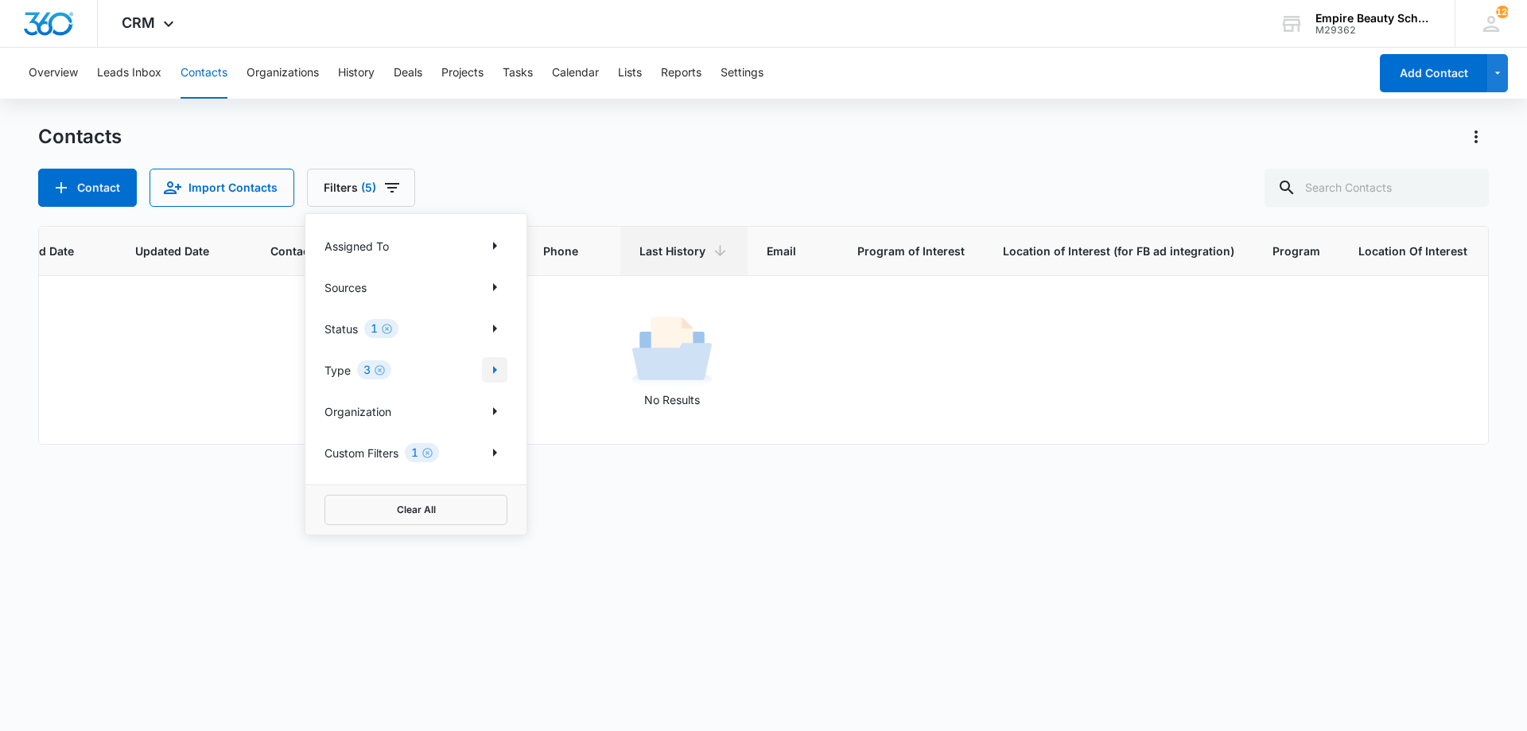
click at [500, 371] on icon "Show Type filters" at bounding box center [494, 369] width 19 height 19
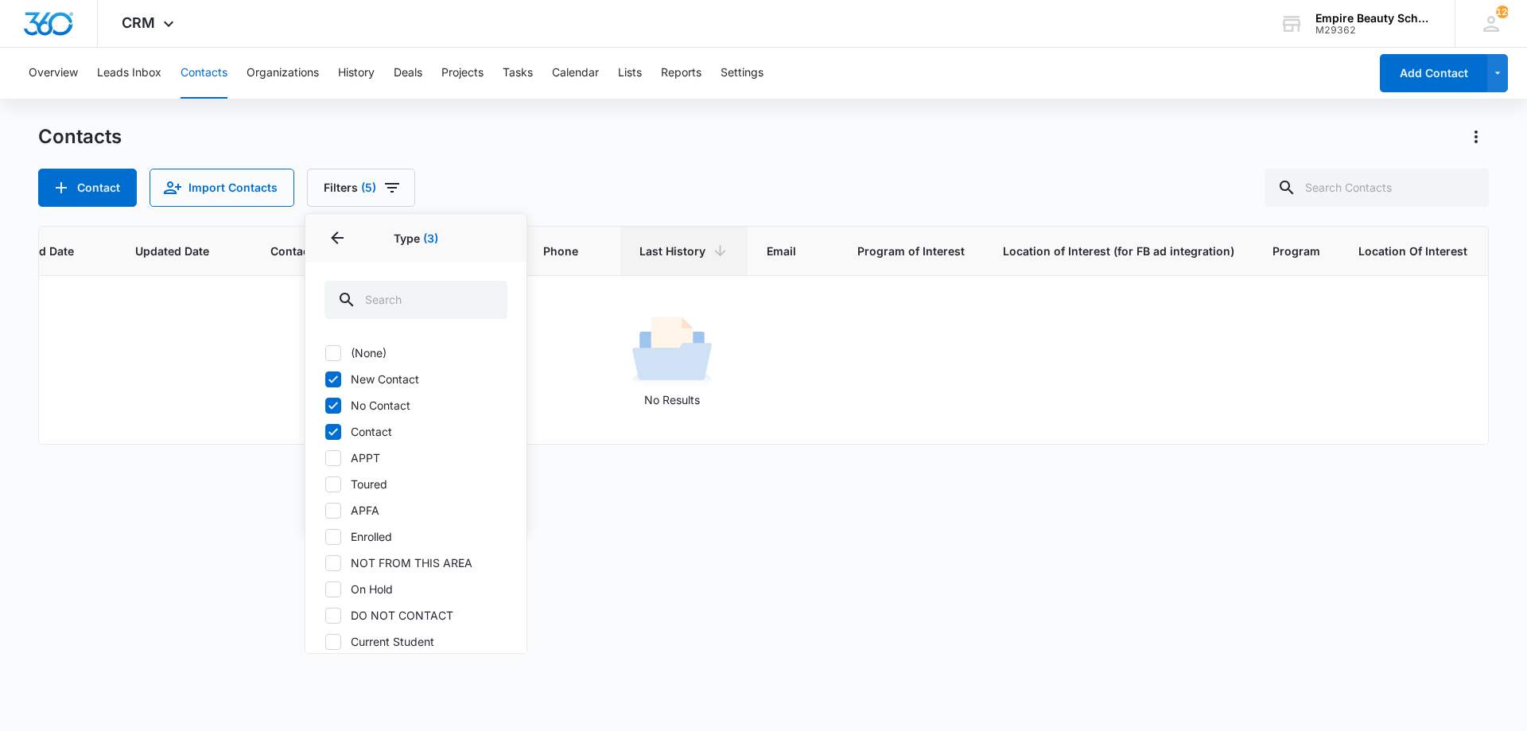
click at [373, 407] on label "No Contact" at bounding box center [416, 405] width 183 height 17
click at [325, 406] on input "No Contact" at bounding box center [325, 405] width 1 height 1
checkbox input "false"
click at [373, 384] on label "New Contact" at bounding box center [416, 379] width 183 height 17
click at [325, 379] on input "New Contact" at bounding box center [325, 379] width 1 height 1
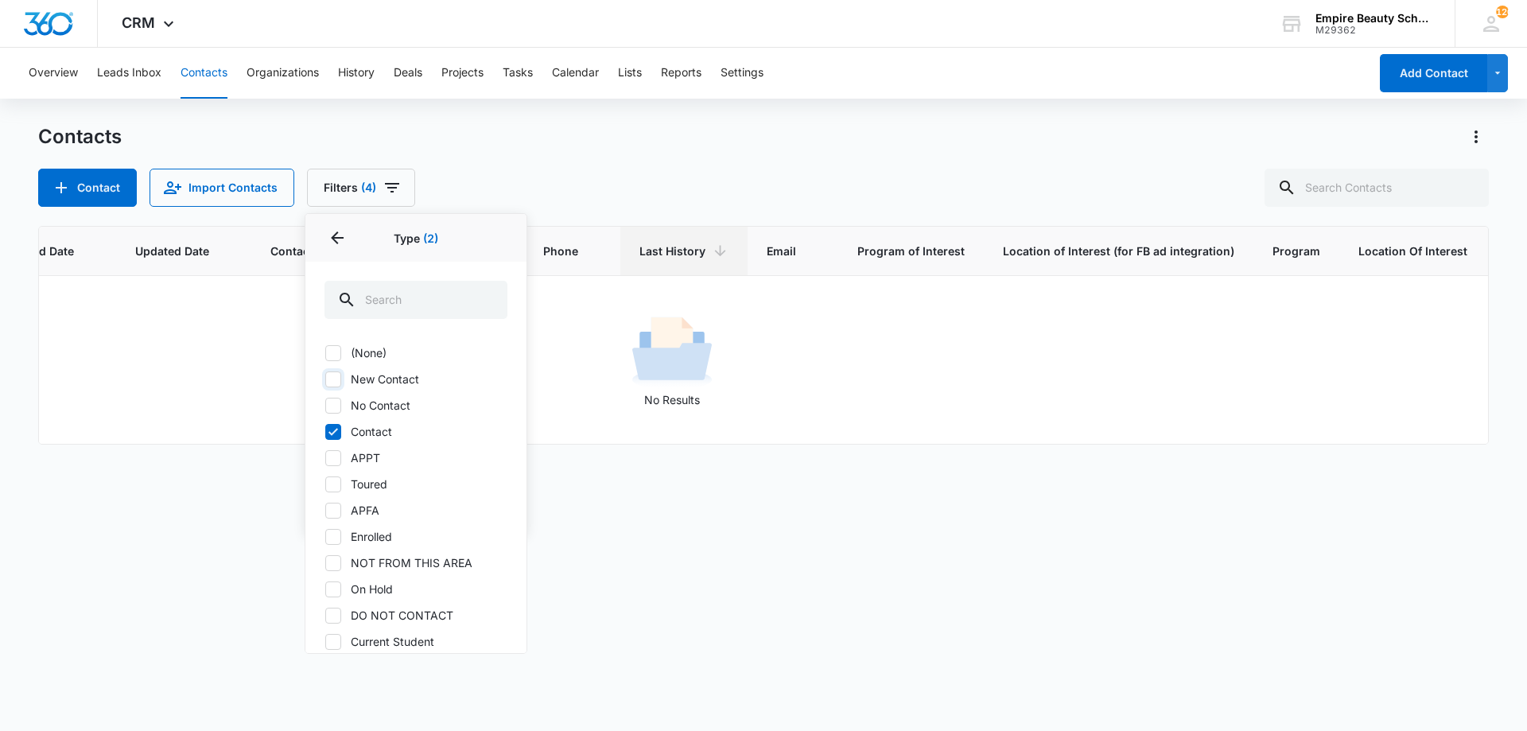
checkbox input "false"
click at [351, 429] on label "Contact" at bounding box center [416, 431] width 183 height 17
click at [325, 431] on input "Contact" at bounding box center [325, 431] width 1 height 1
checkbox input "false"
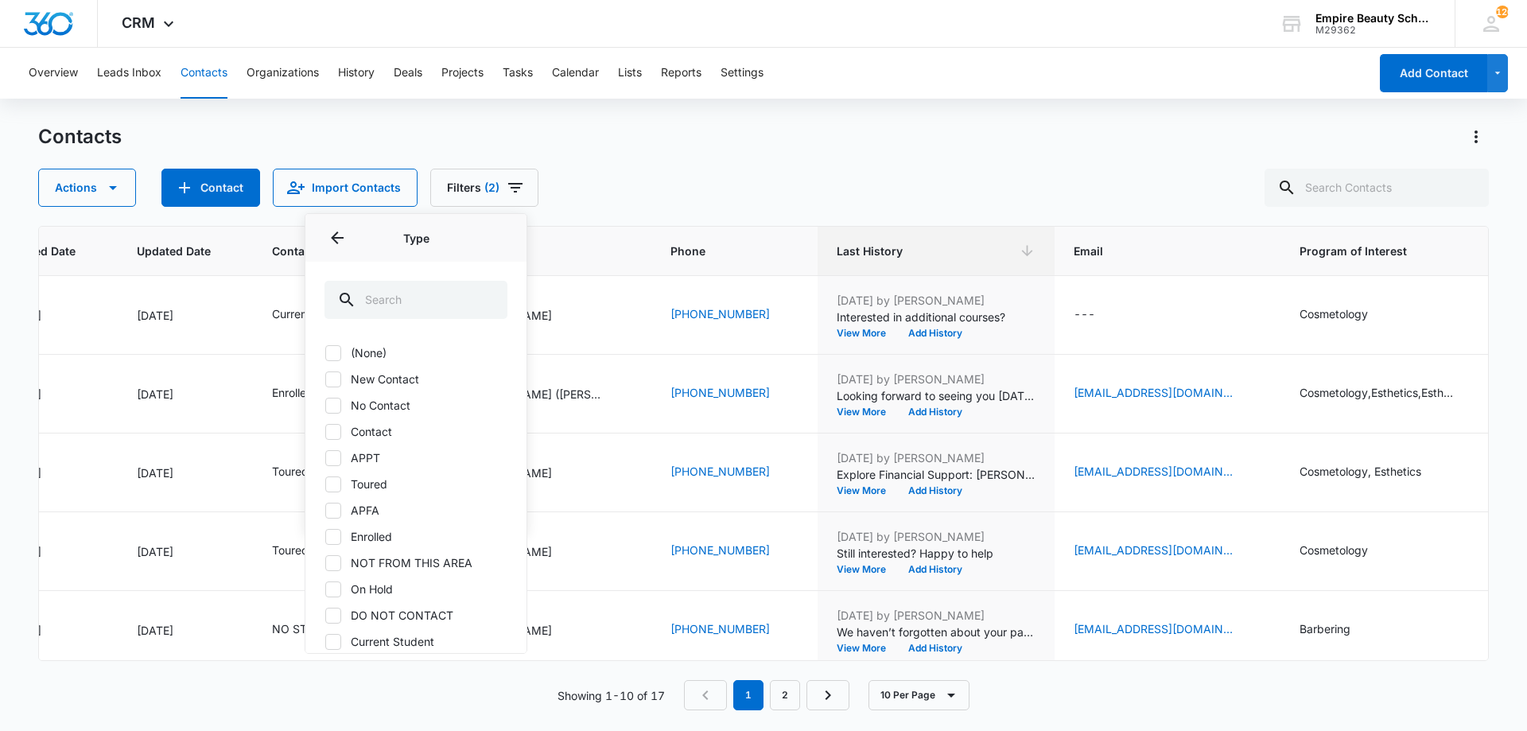
click at [621, 152] on div "Contacts Actions Contact Import Contacts Filters (2) Assigned To Sources Status…" at bounding box center [763, 165] width 1451 height 83
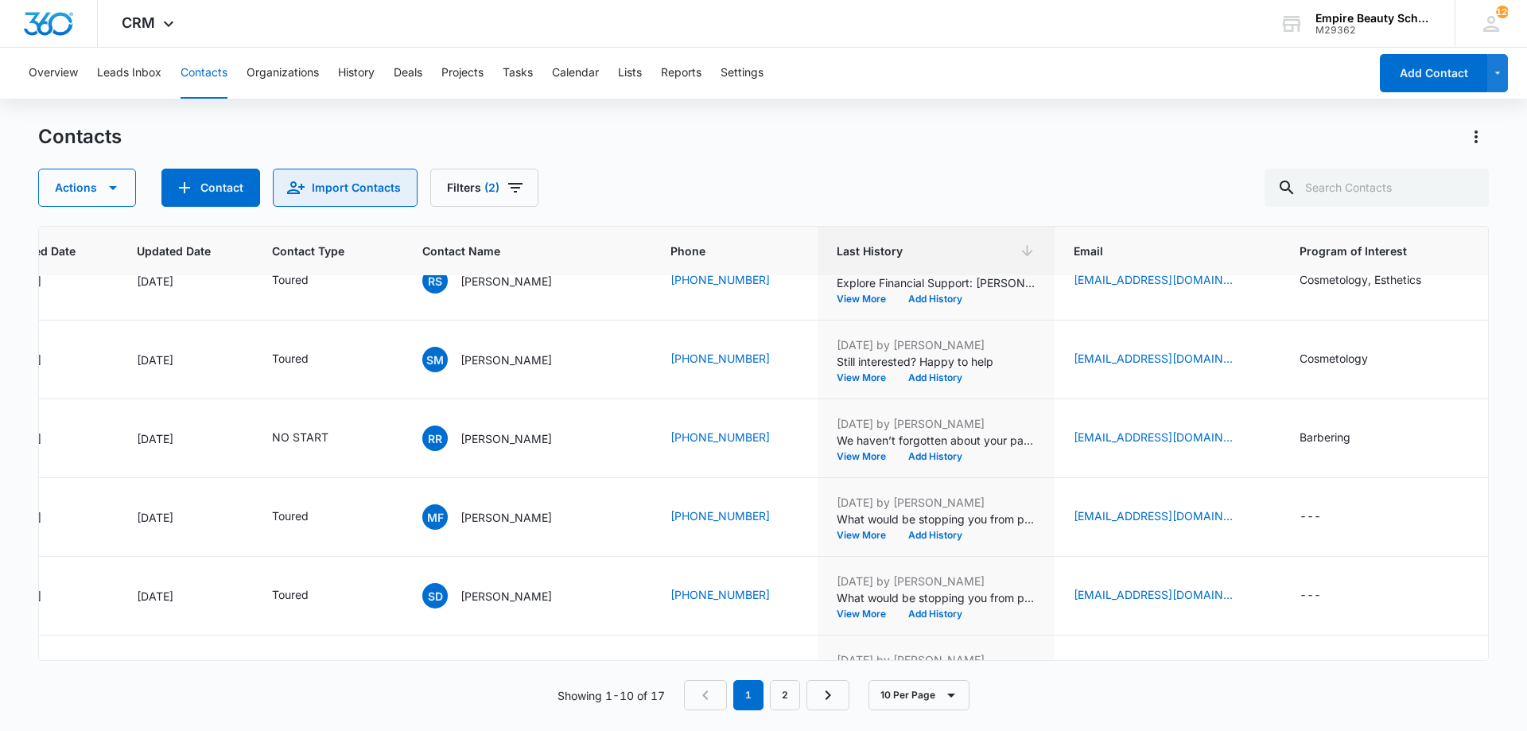
scroll to position [0, 189]
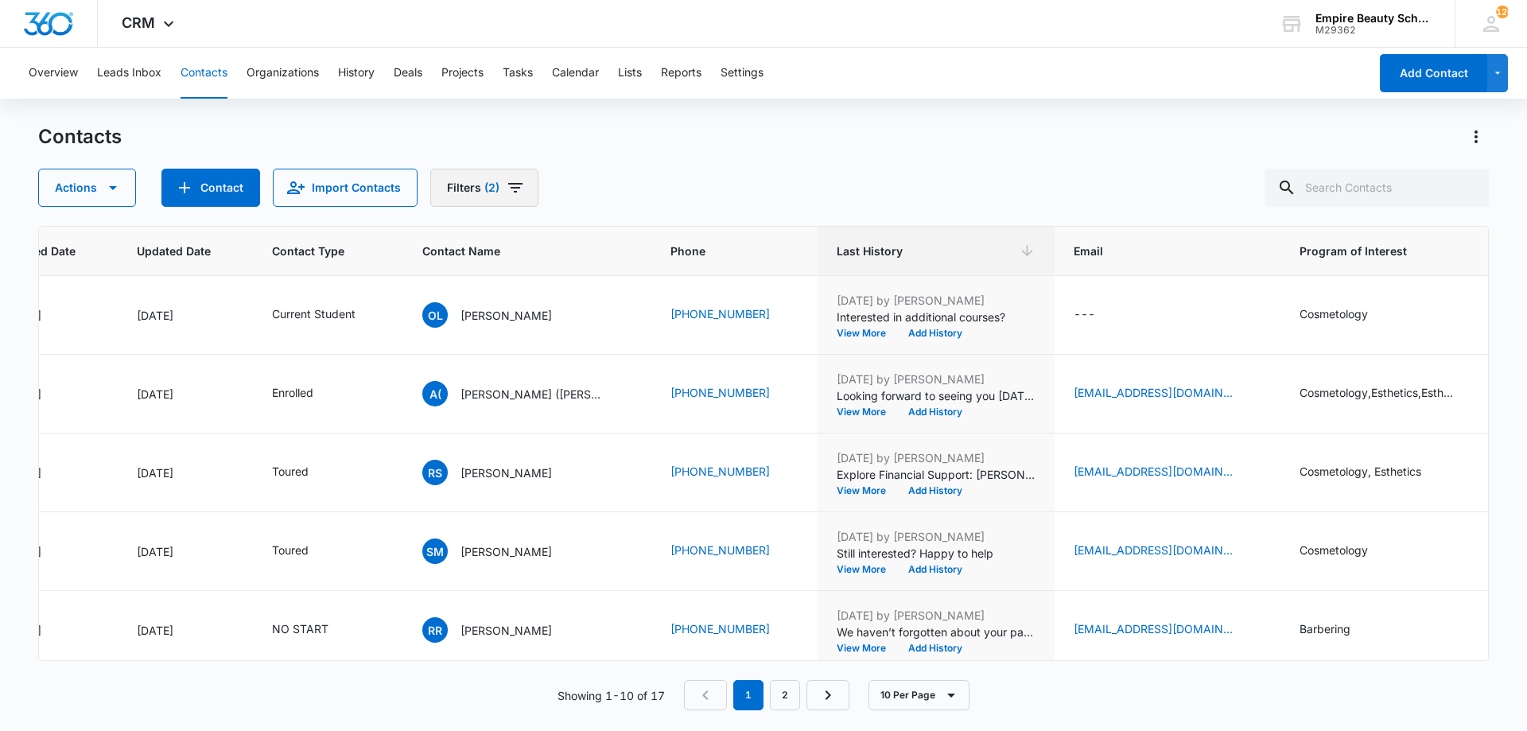
click at [494, 188] on span "(2)" at bounding box center [491, 187] width 15 height 11
click at [677, 170] on div "Actions Contact Import Contacts Filters (2)" at bounding box center [763, 188] width 1451 height 38
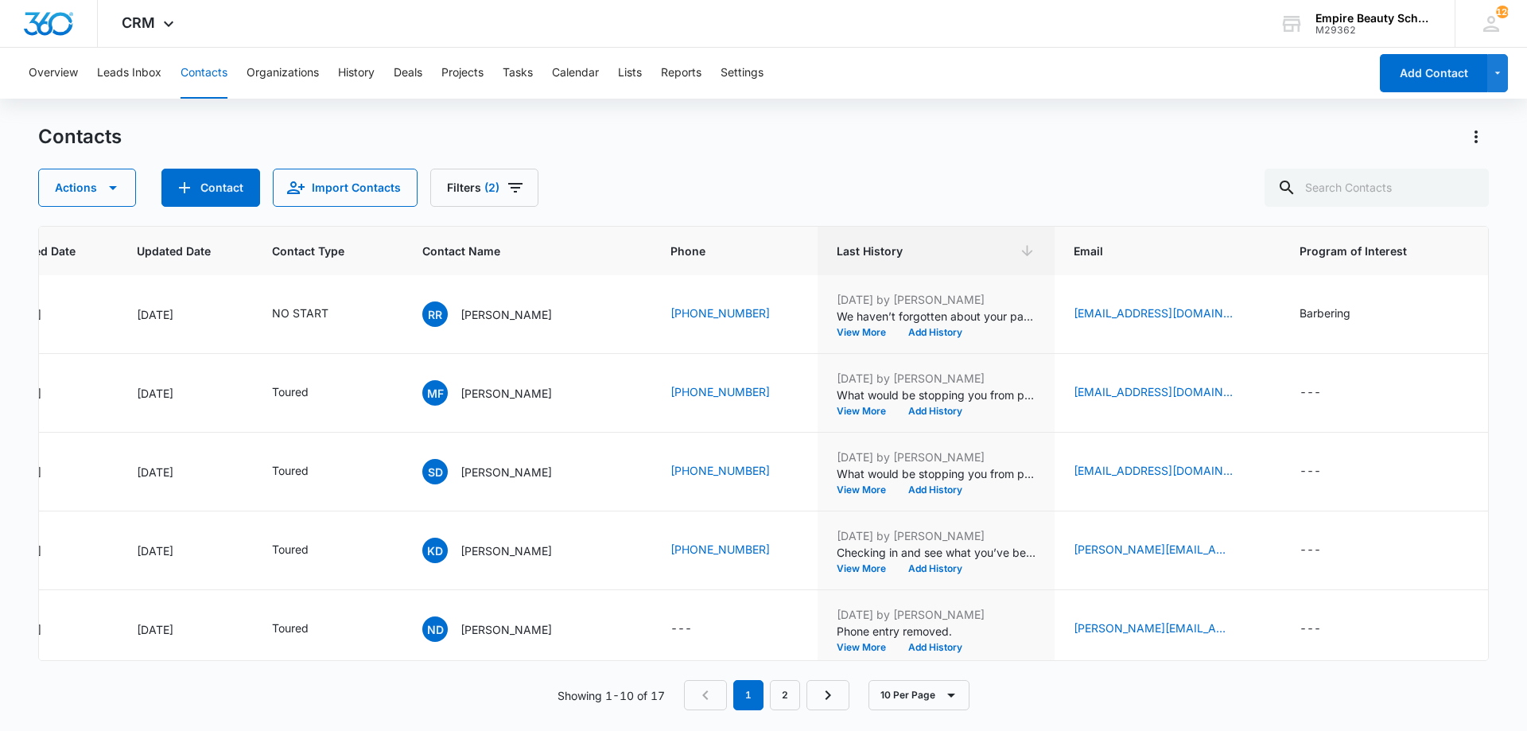
scroll to position [317, 189]
click at [490, 187] on span "(2)" at bounding box center [491, 187] width 15 height 11
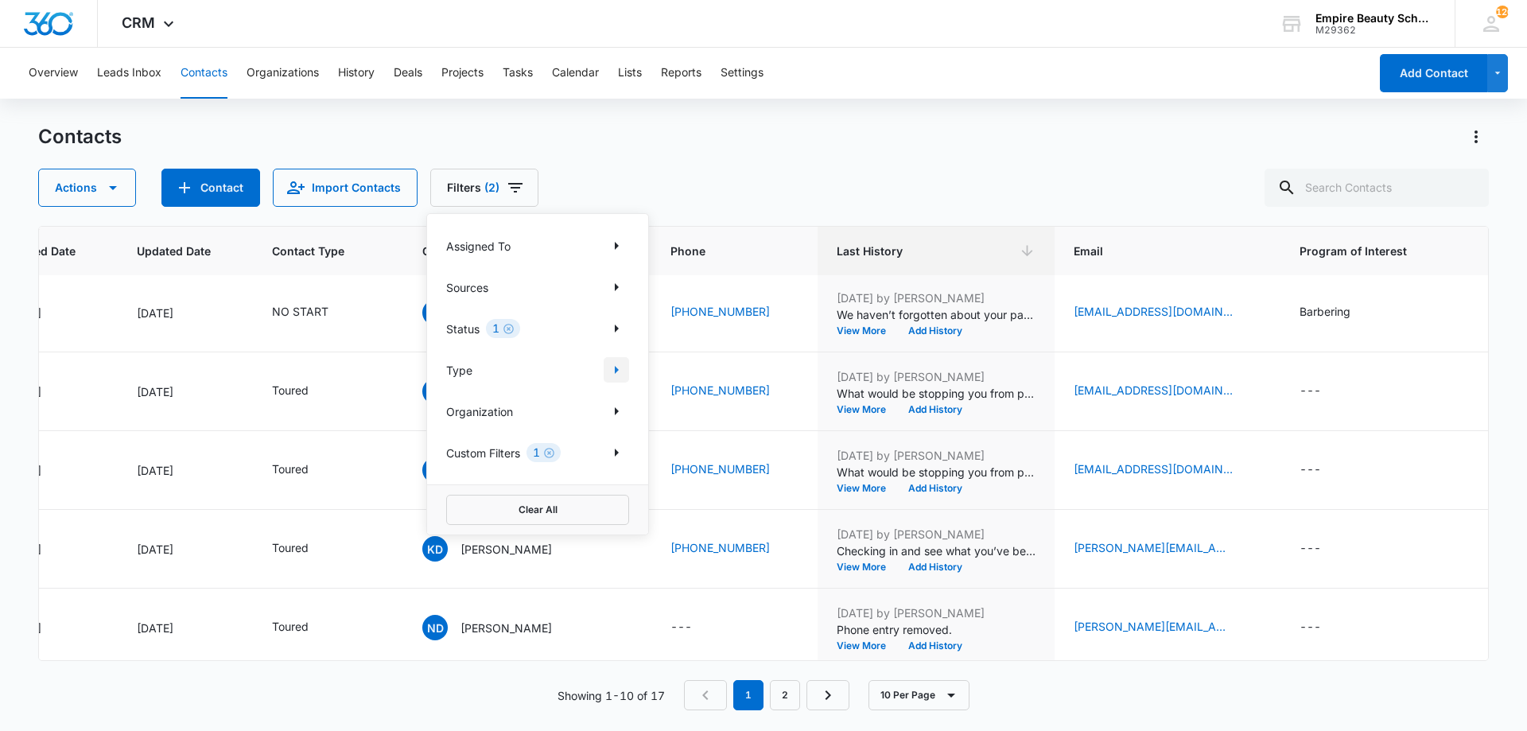
click at [613, 365] on icon "Show Type filters" at bounding box center [616, 369] width 19 height 19
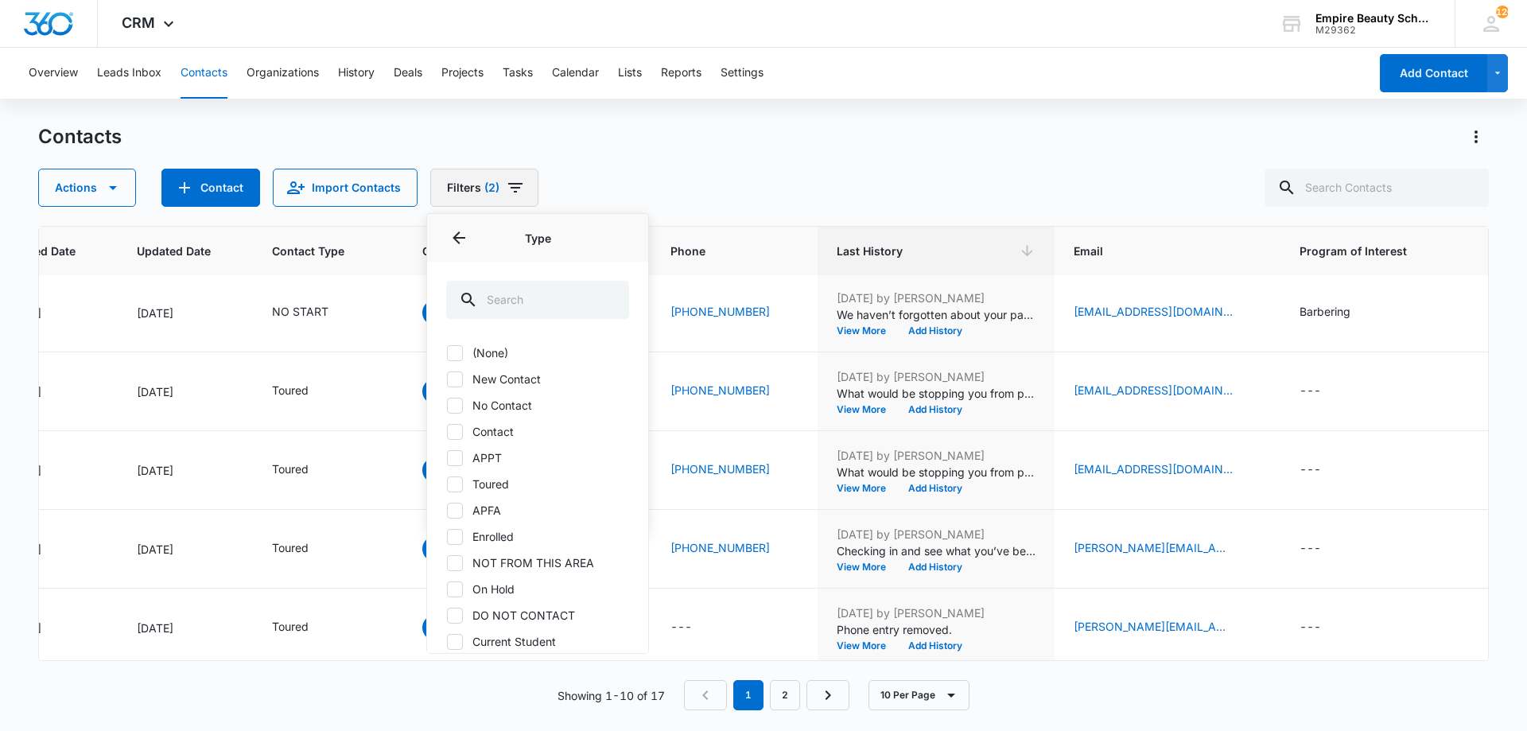
click at [515, 185] on icon "Filters" at bounding box center [515, 187] width 19 height 19
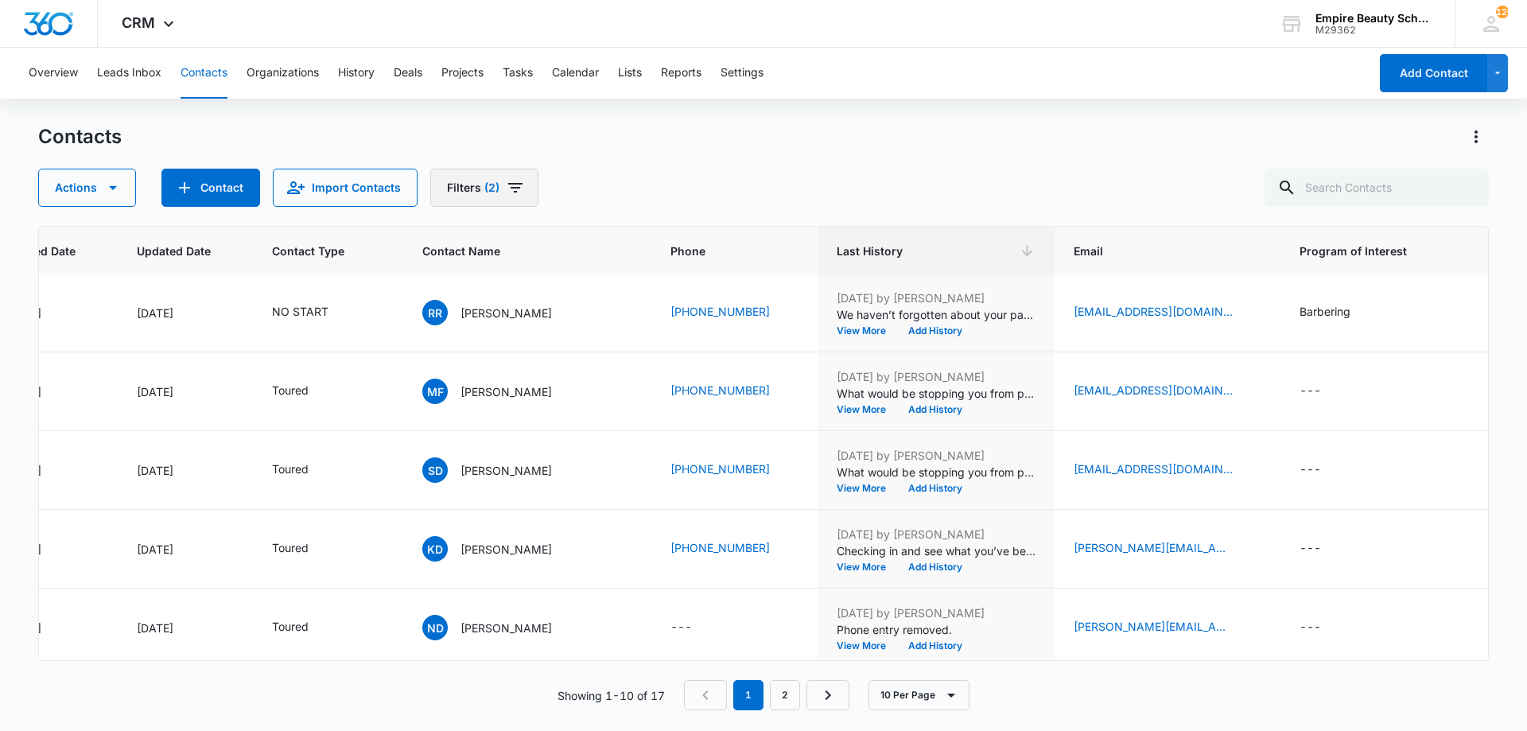
click at [518, 192] on icon "Filters" at bounding box center [515, 187] width 19 height 19
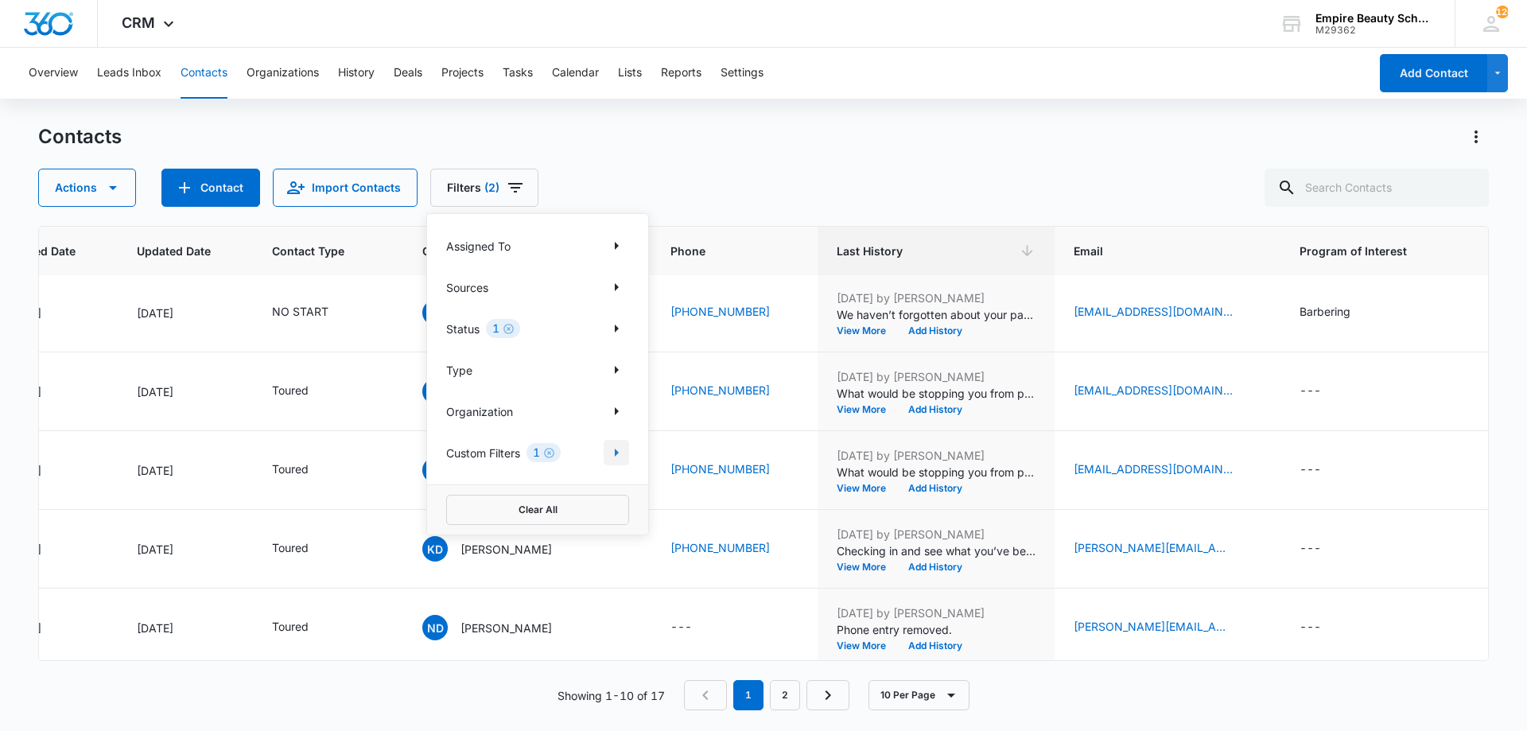
click at [621, 456] on icon "Show Custom Filters filters" at bounding box center [616, 452] width 19 height 19
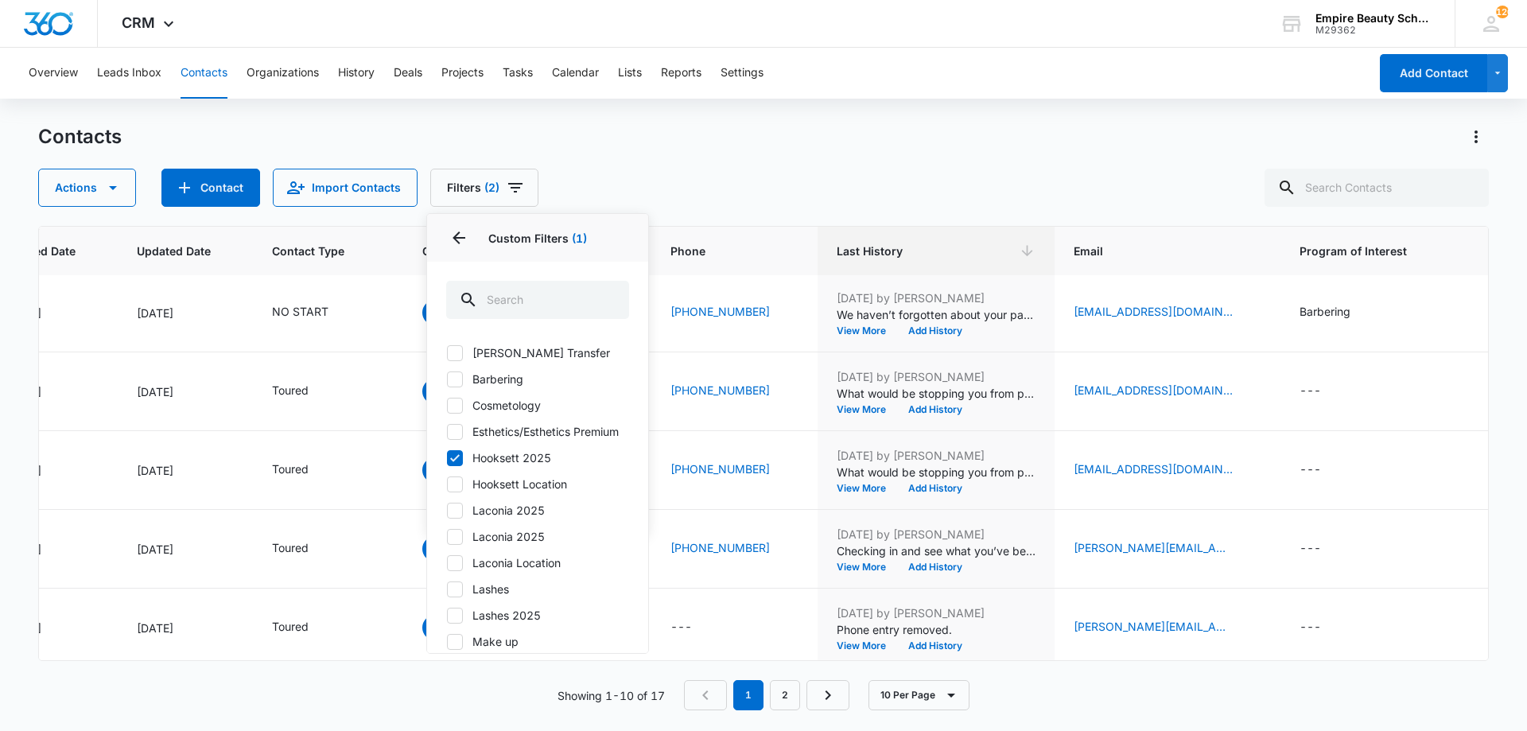
click at [504, 492] on label "Hooksett Location" at bounding box center [537, 484] width 183 height 17
click at [447, 484] on input "Hooksett Location" at bounding box center [446, 484] width 1 height 1
checkbox input "true"
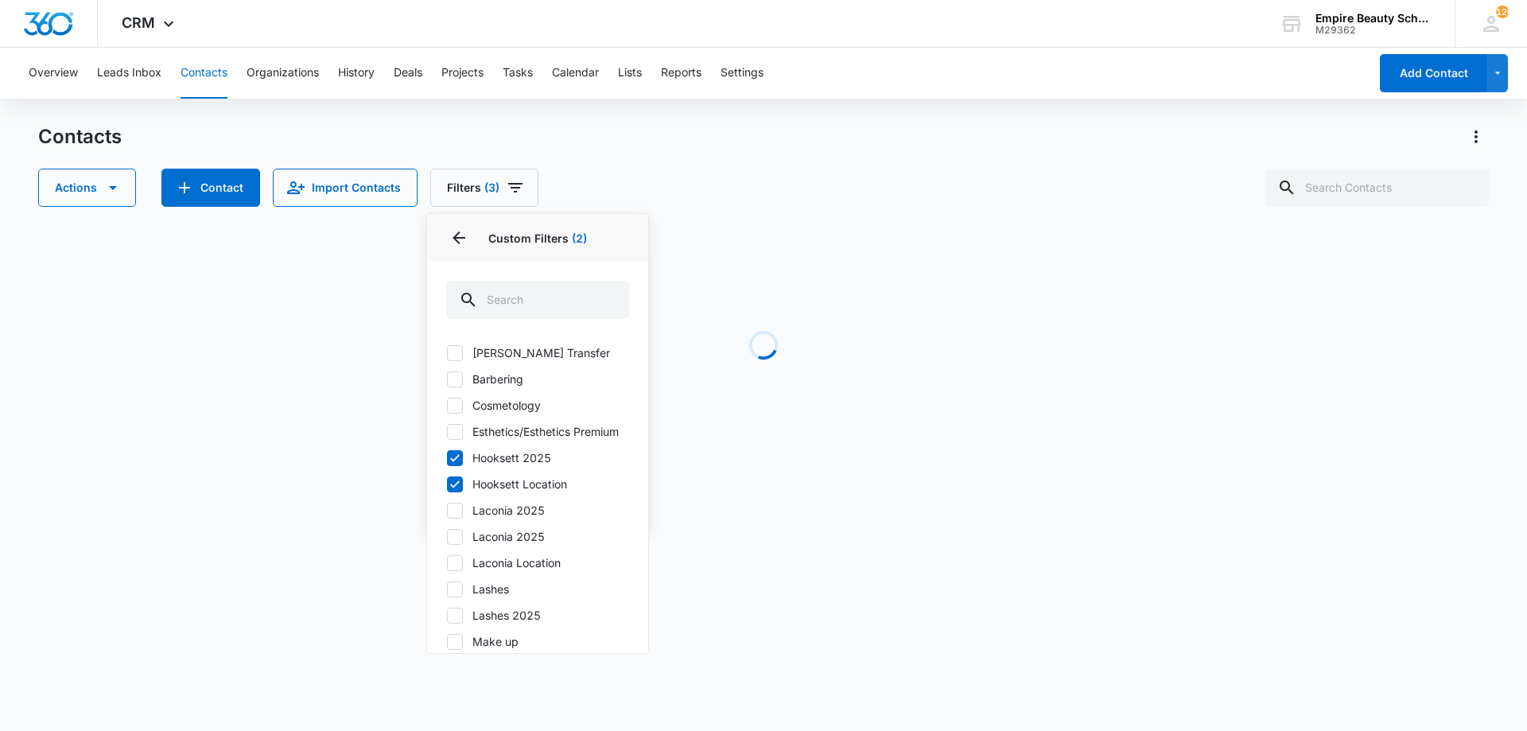
click at [508, 466] on label "Hooksett 2025" at bounding box center [537, 457] width 183 height 17
click at [447, 458] on input "Hooksett 2025" at bounding box center [446, 457] width 1 height 1
checkbox input "false"
click at [511, 193] on icon "Filters" at bounding box center [515, 187] width 19 height 19
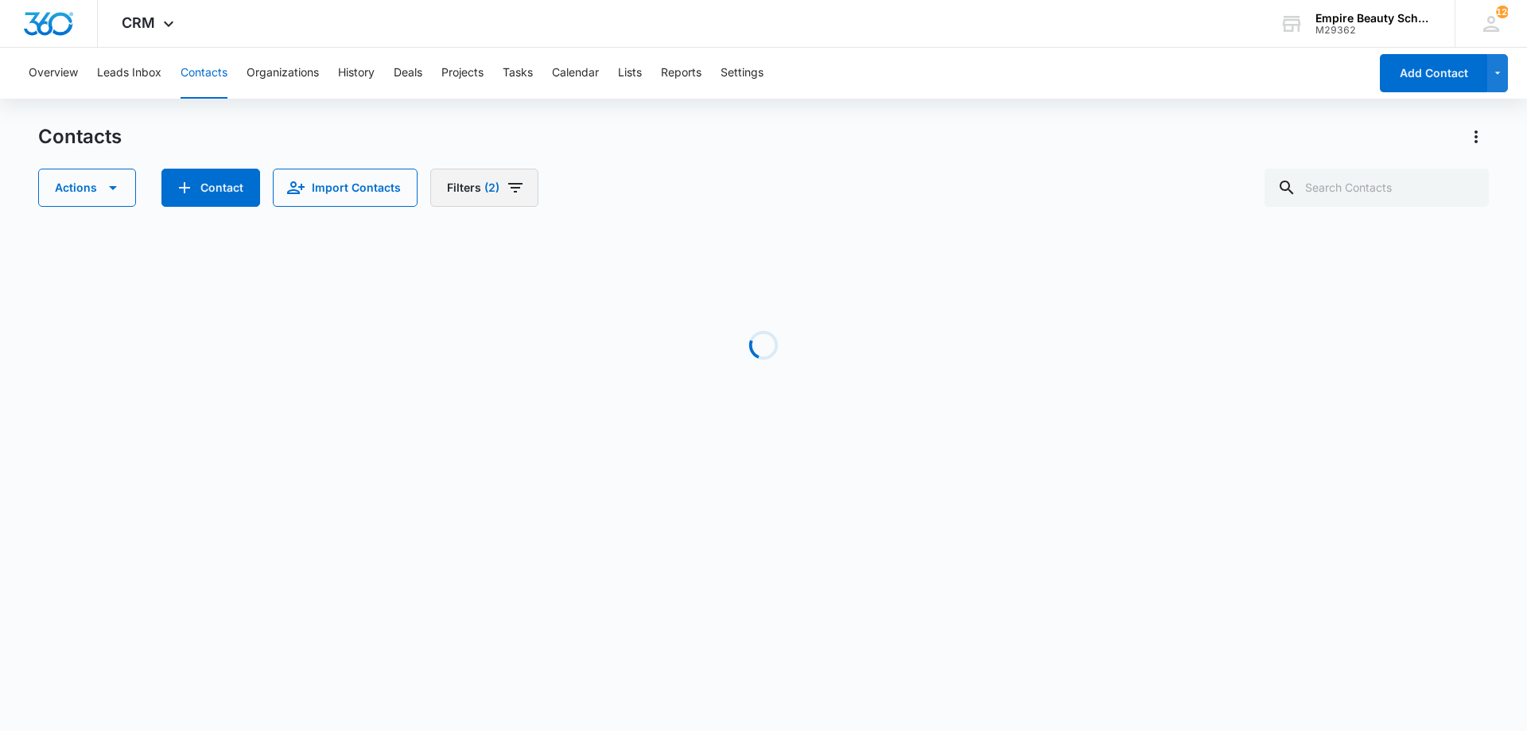
click at [514, 185] on icon "Filters" at bounding box center [515, 188] width 14 height 10
click at [608, 328] on icon "Show Status filters" at bounding box center [616, 328] width 19 height 19
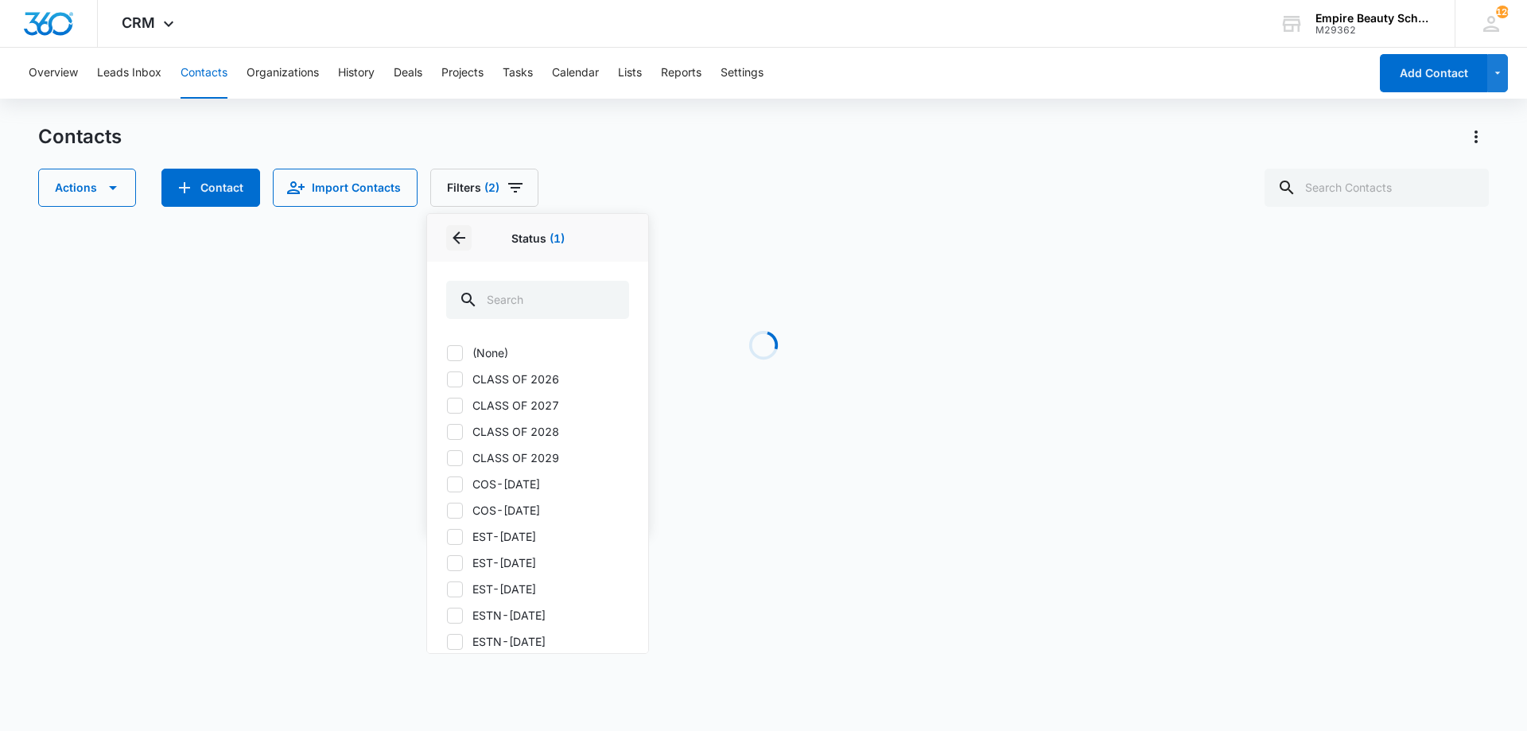
click at [461, 232] on icon "Back" at bounding box center [458, 237] width 19 height 19
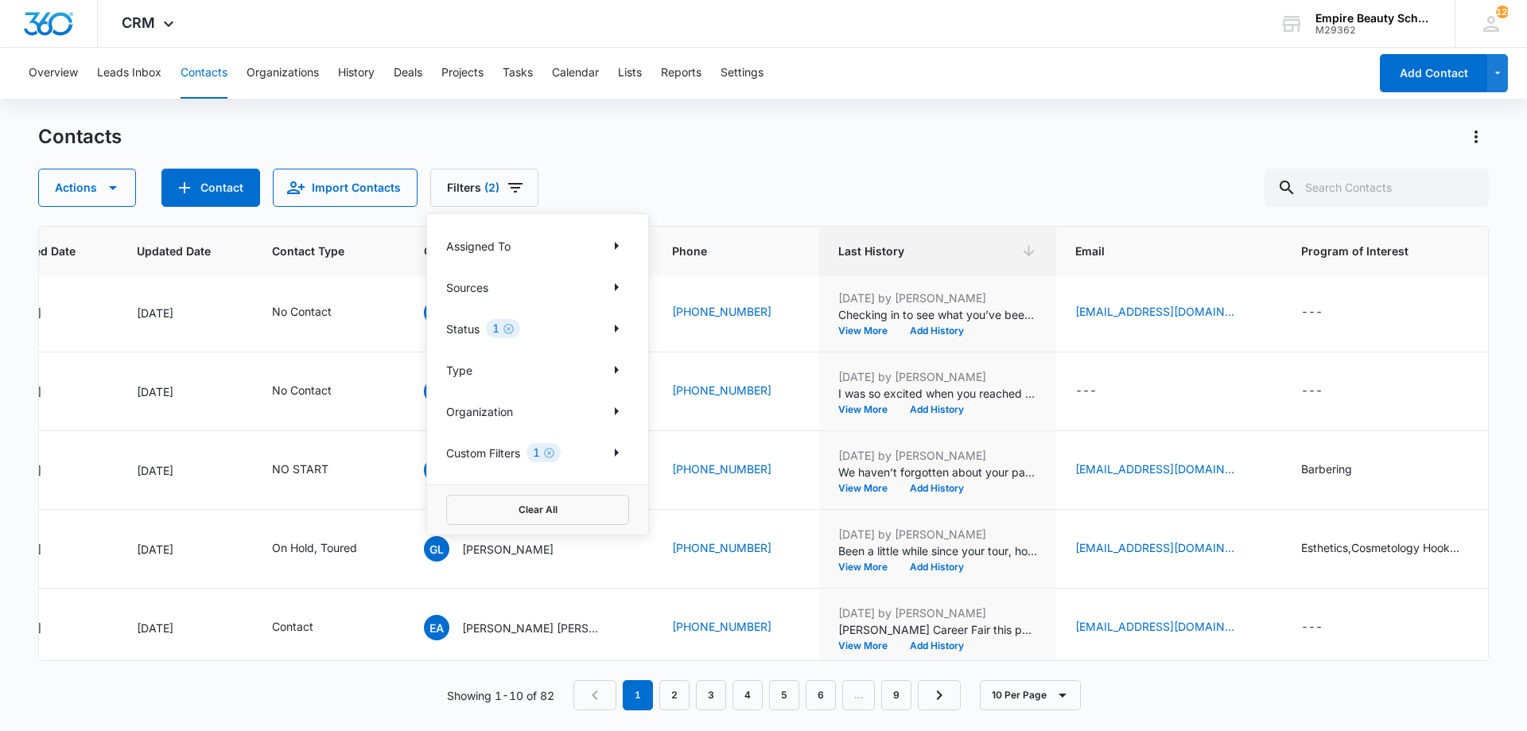
scroll to position [0, 189]
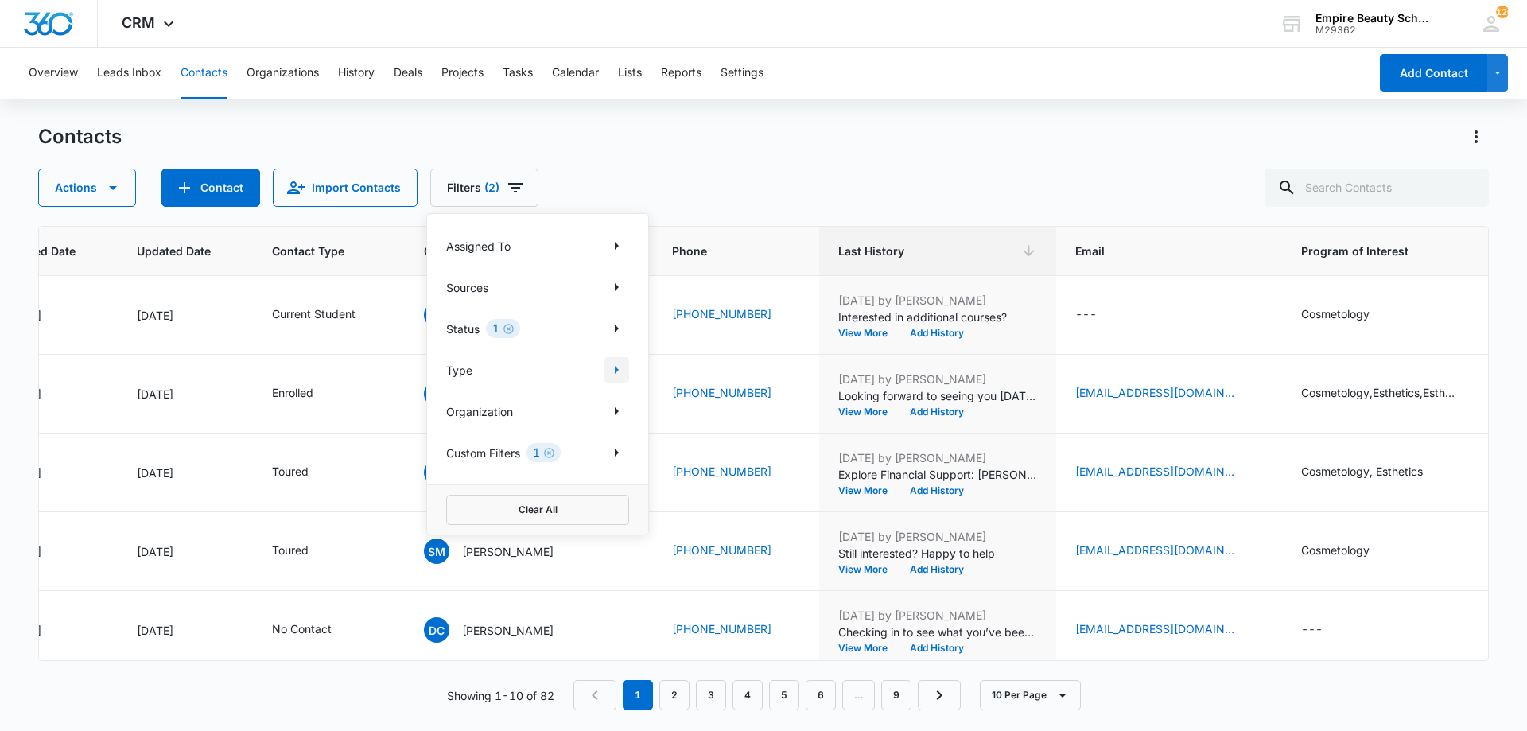
click at [609, 373] on icon "Show Type filters" at bounding box center [616, 369] width 19 height 19
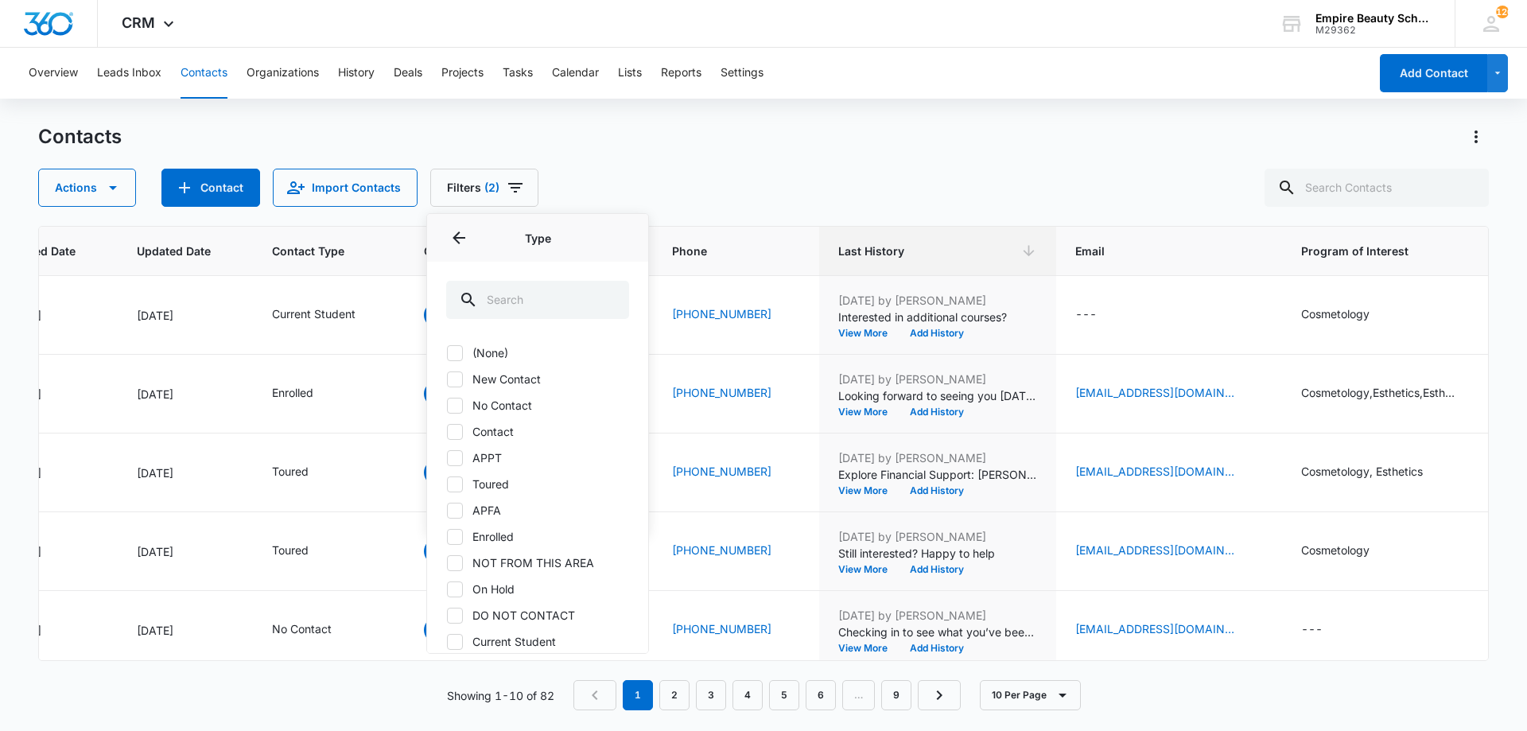
click at [494, 383] on label "New Contact" at bounding box center [537, 379] width 183 height 17
click at [447, 379] on input "New Contact" at bounding box center [446, 379] width 1 height 1
checkbox input "true"
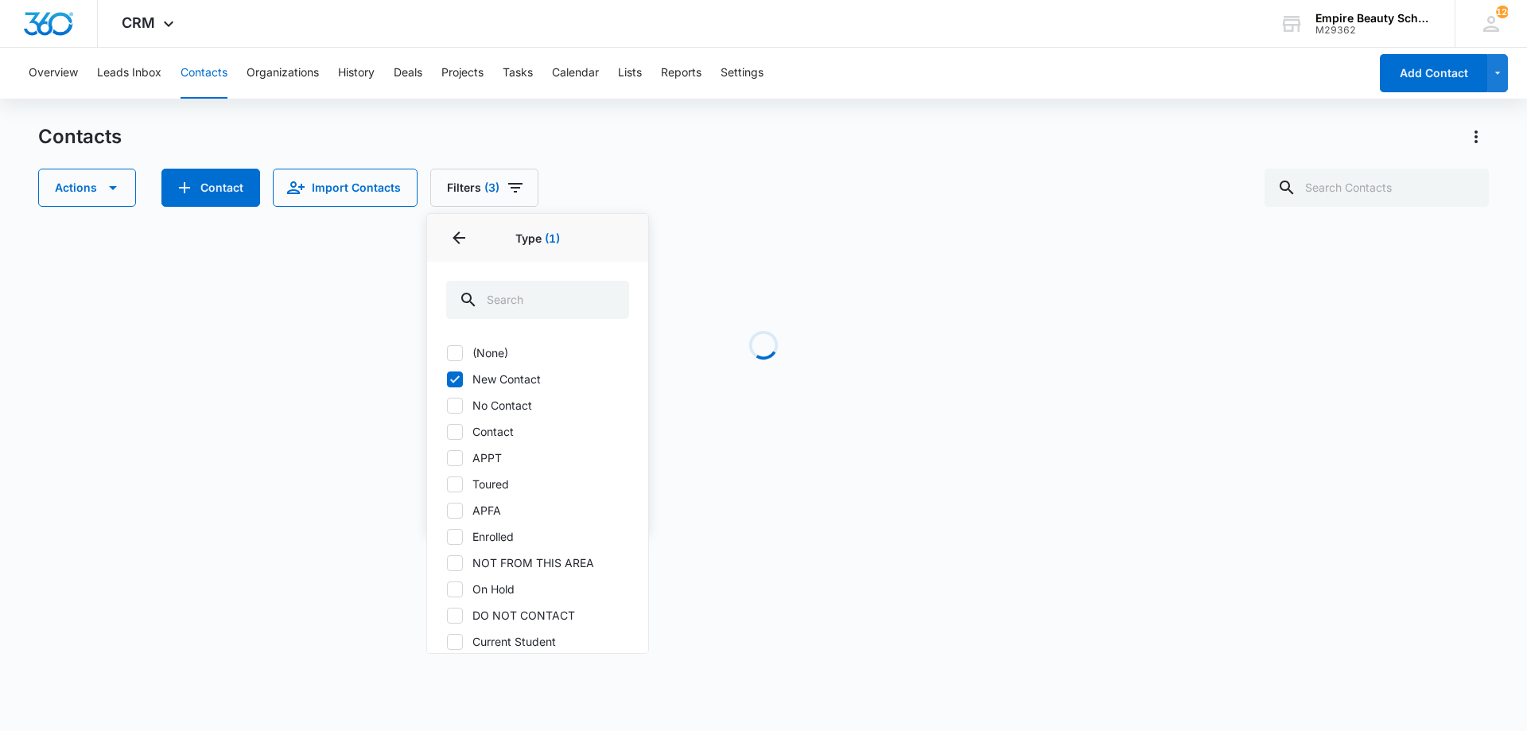
click at [480, 407] on label "No Contact" at bounding box center [537, 405] width 183 height 17
click at [447, 406] on input "No Contact" at bounding box center [446, 405] width 1 height 1
checkbox input "true"
click at [482, 438] on label "Contact" at bounding box center [537, 431] width 183 height 17
click at [447, 432] on input "Contact" at bounding box center [446, 431] width 1 height 1
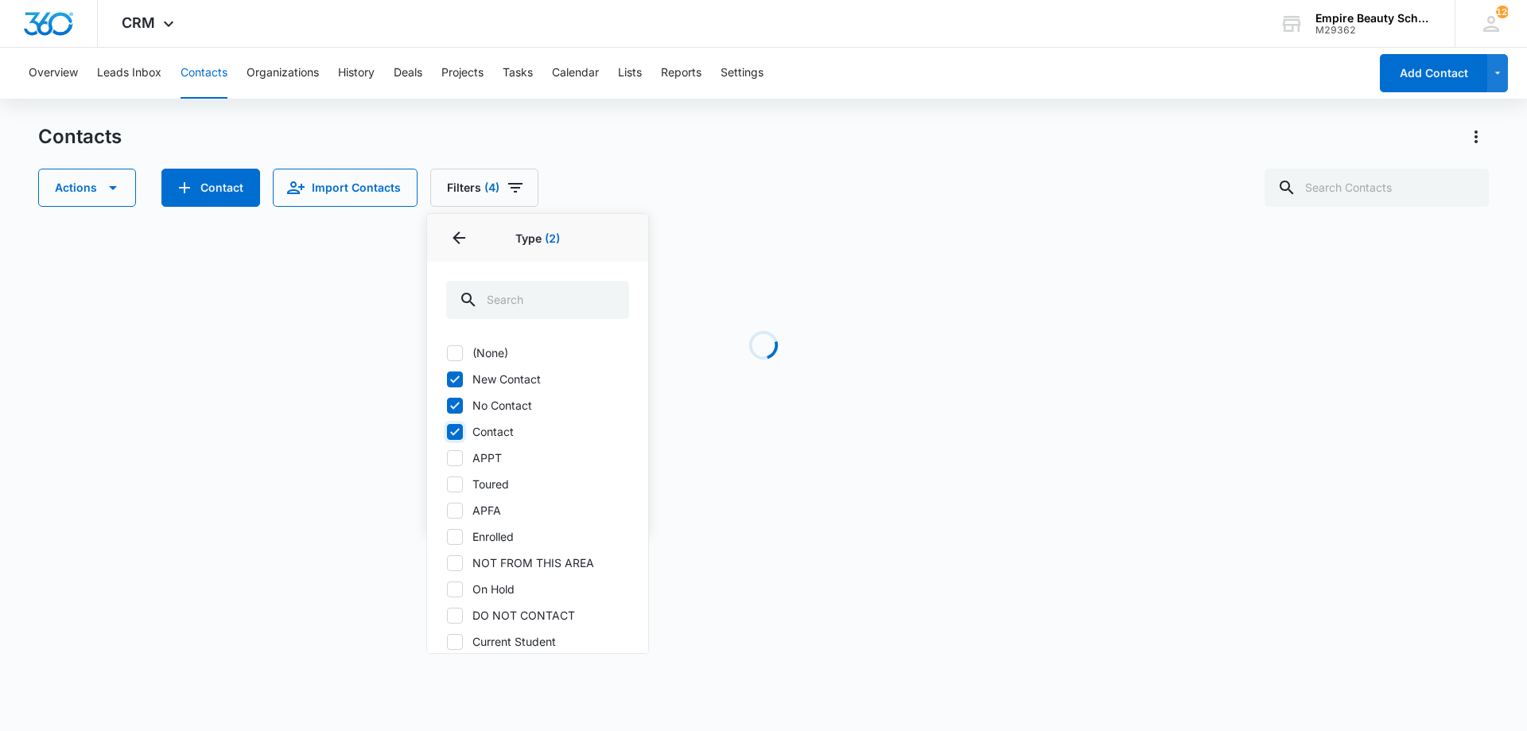
checkbox input "true"
click at [646, 194] on div "Actions Contact Import Contacts Filters (5) Assigned To Sources Status 1 Type 3…" at bounding box center [763, 188] width 1451 height 38
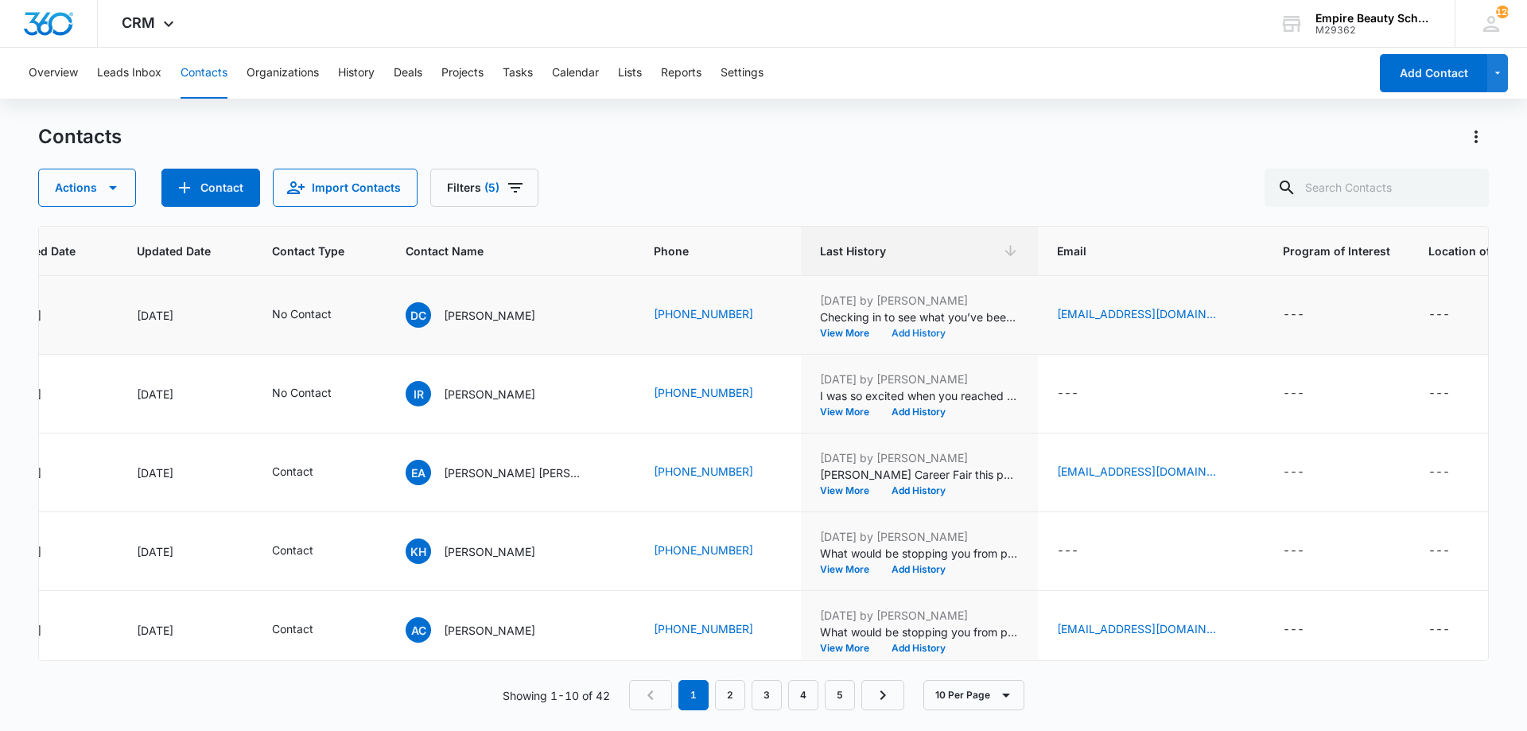
click at [897, 329] on button "Add History" at bounding box center [919, 334] width 76 height 10
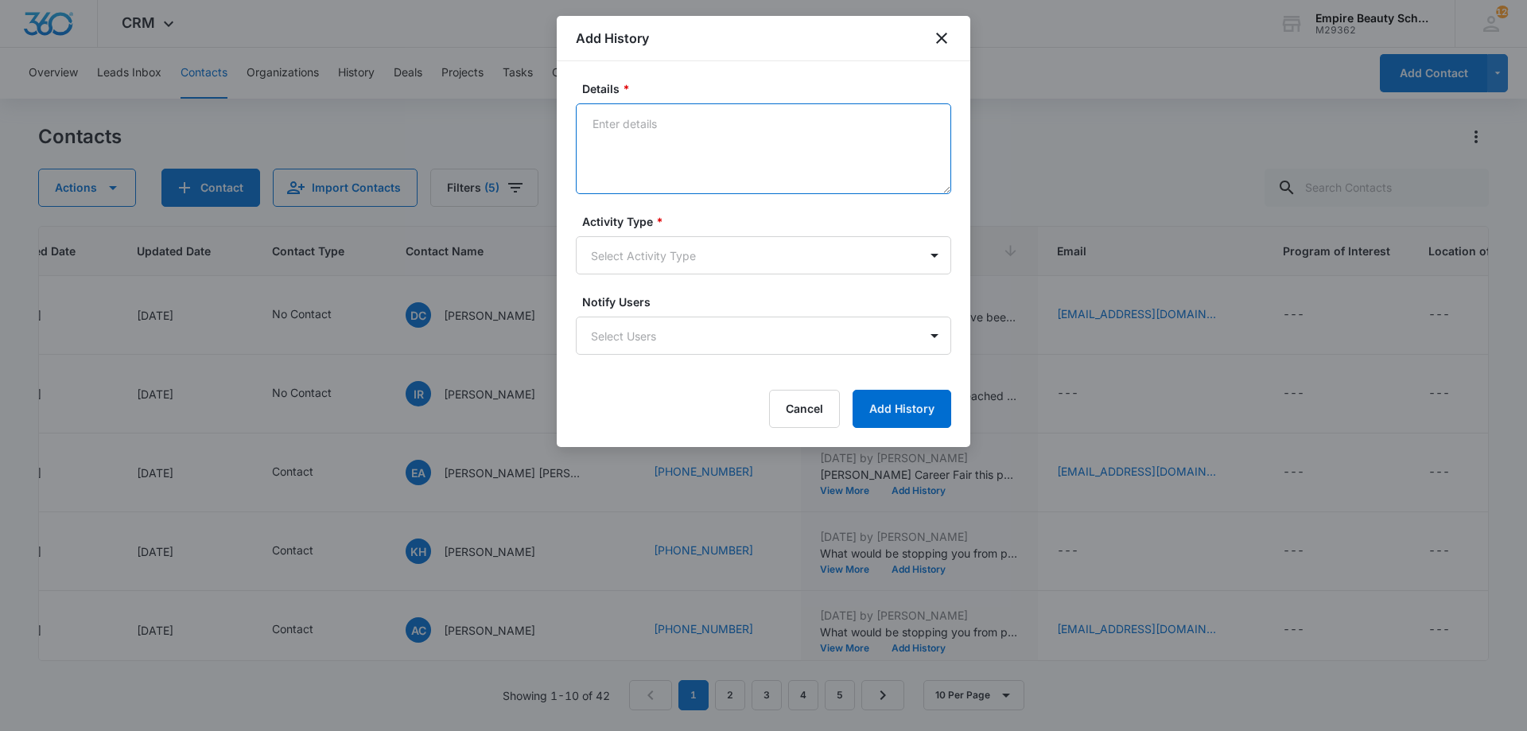
paste textarea "Empire Beauty Schools offers financial assistance opportunities, flexible sched…"
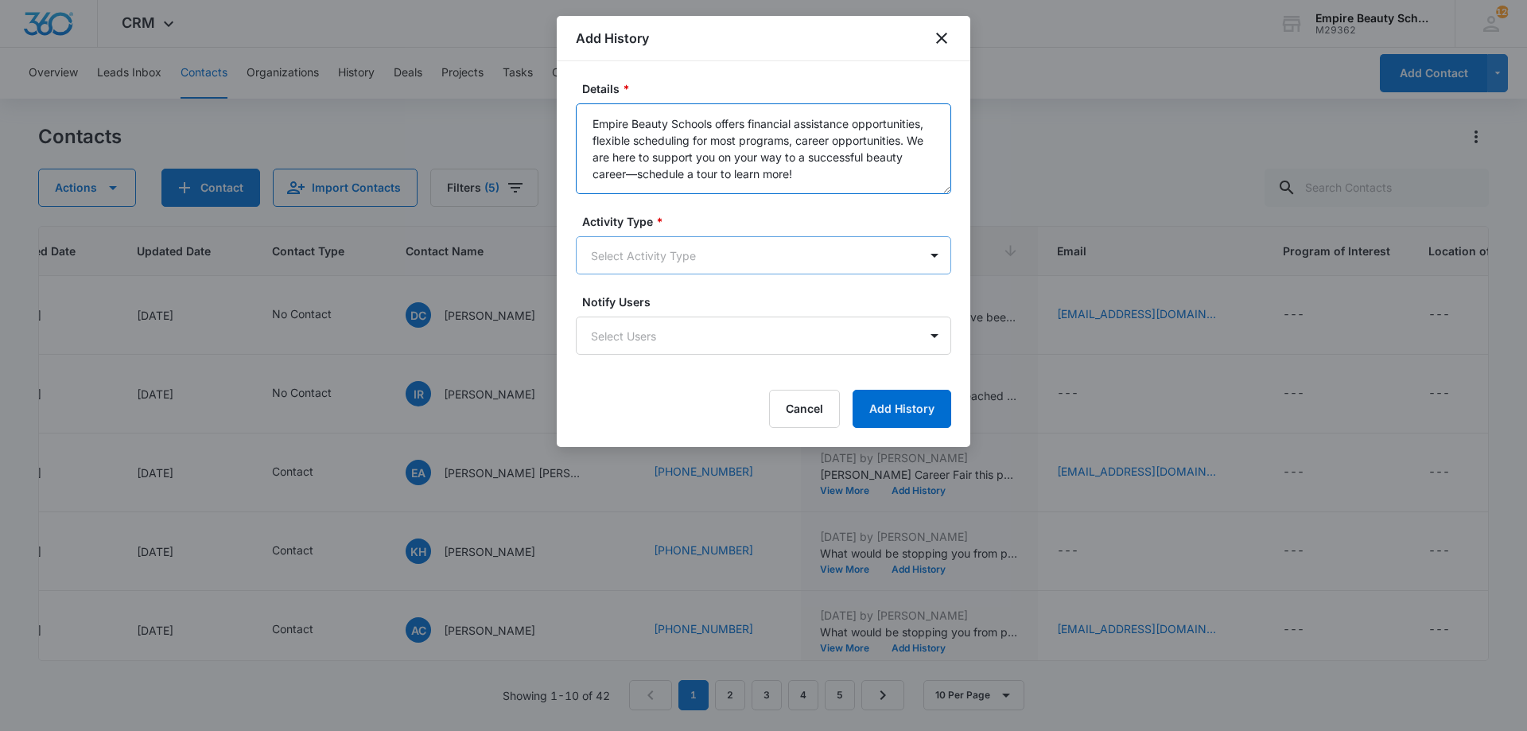
type textarea "Empire Beauty Schools offers financial assistance opportunities, flexible sched…"
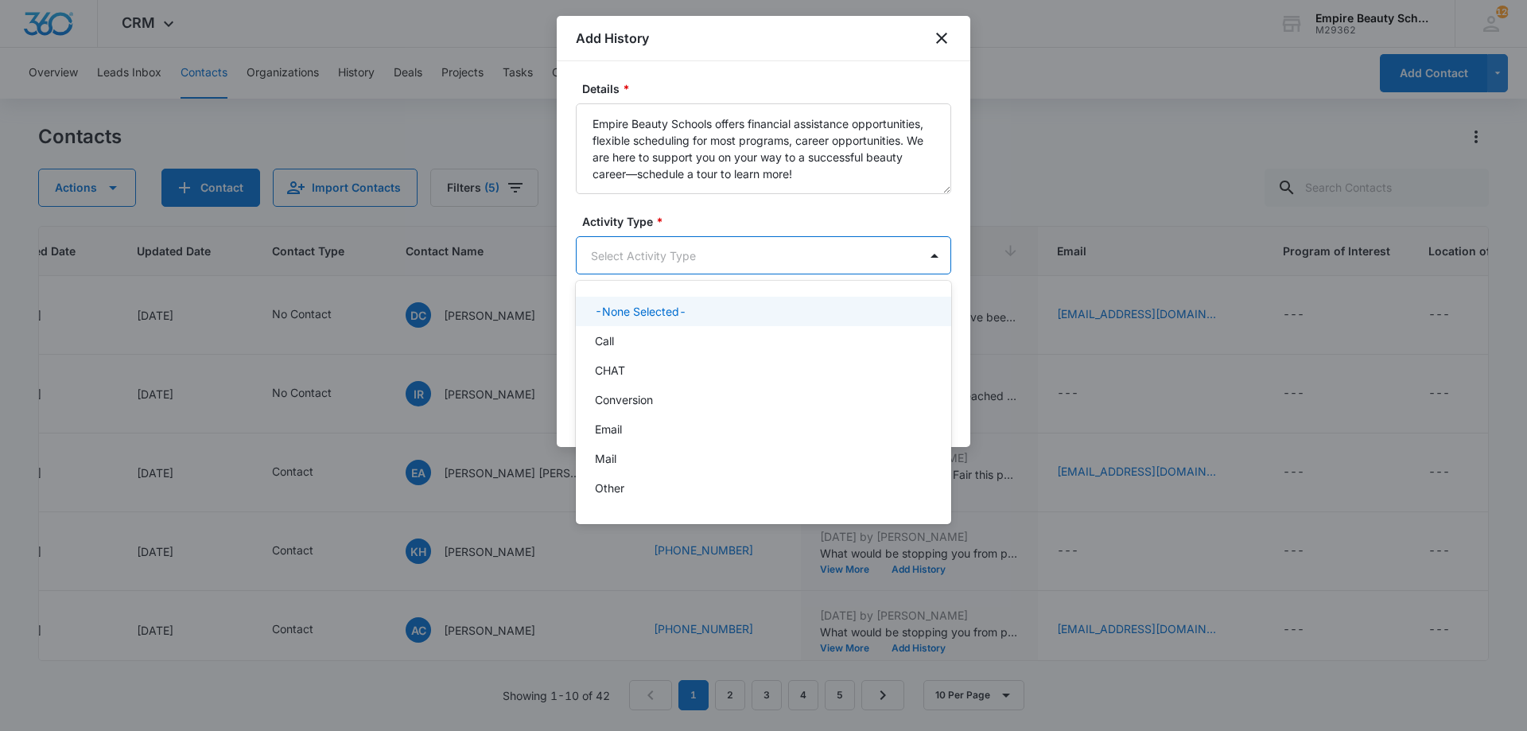
click at [662, 255] on body "CRM Apps Forms CRM Email Shop Payments POS Files Brand Settings Empire Beauty S…" at bounding box center [763, 365] width 1527 height 731
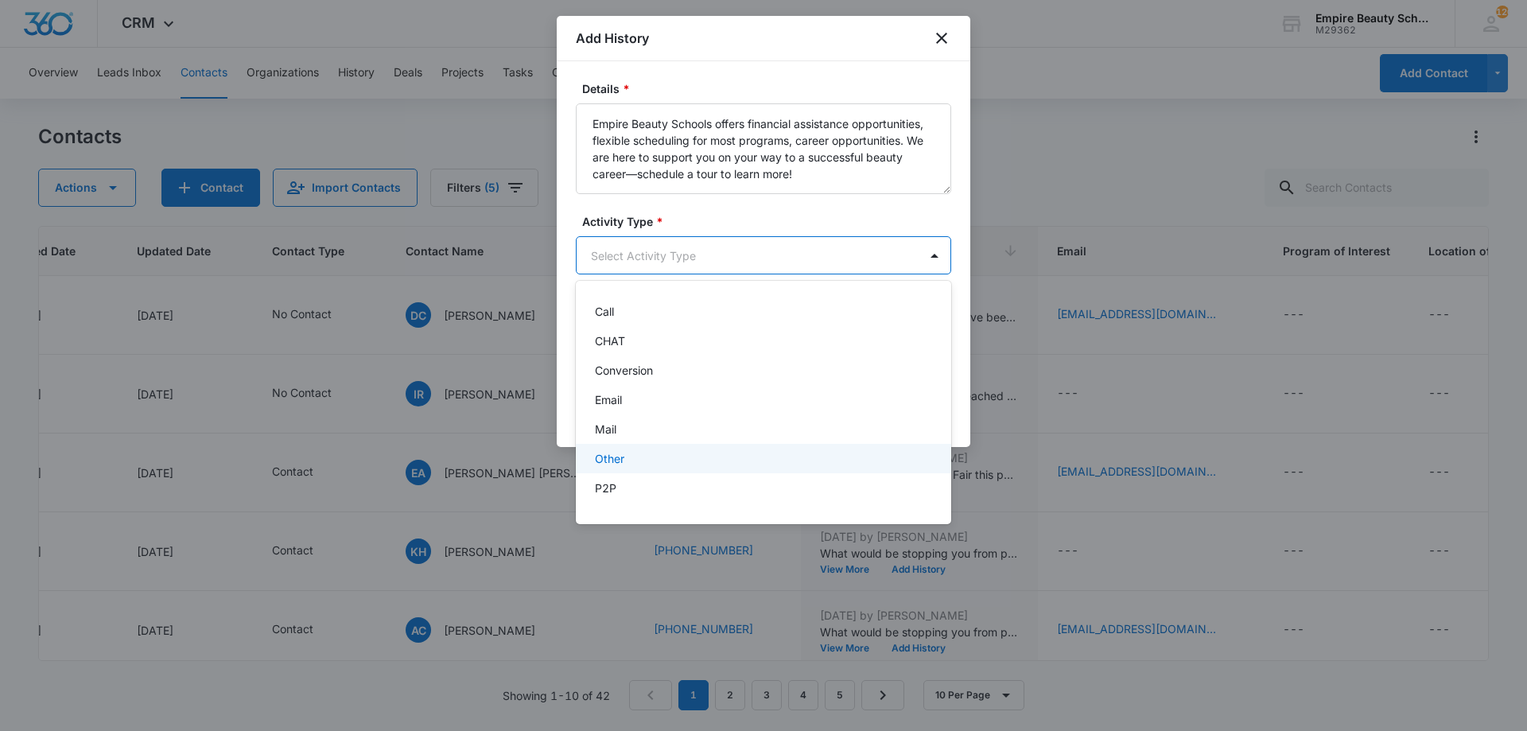
scroll to position [83, 0]
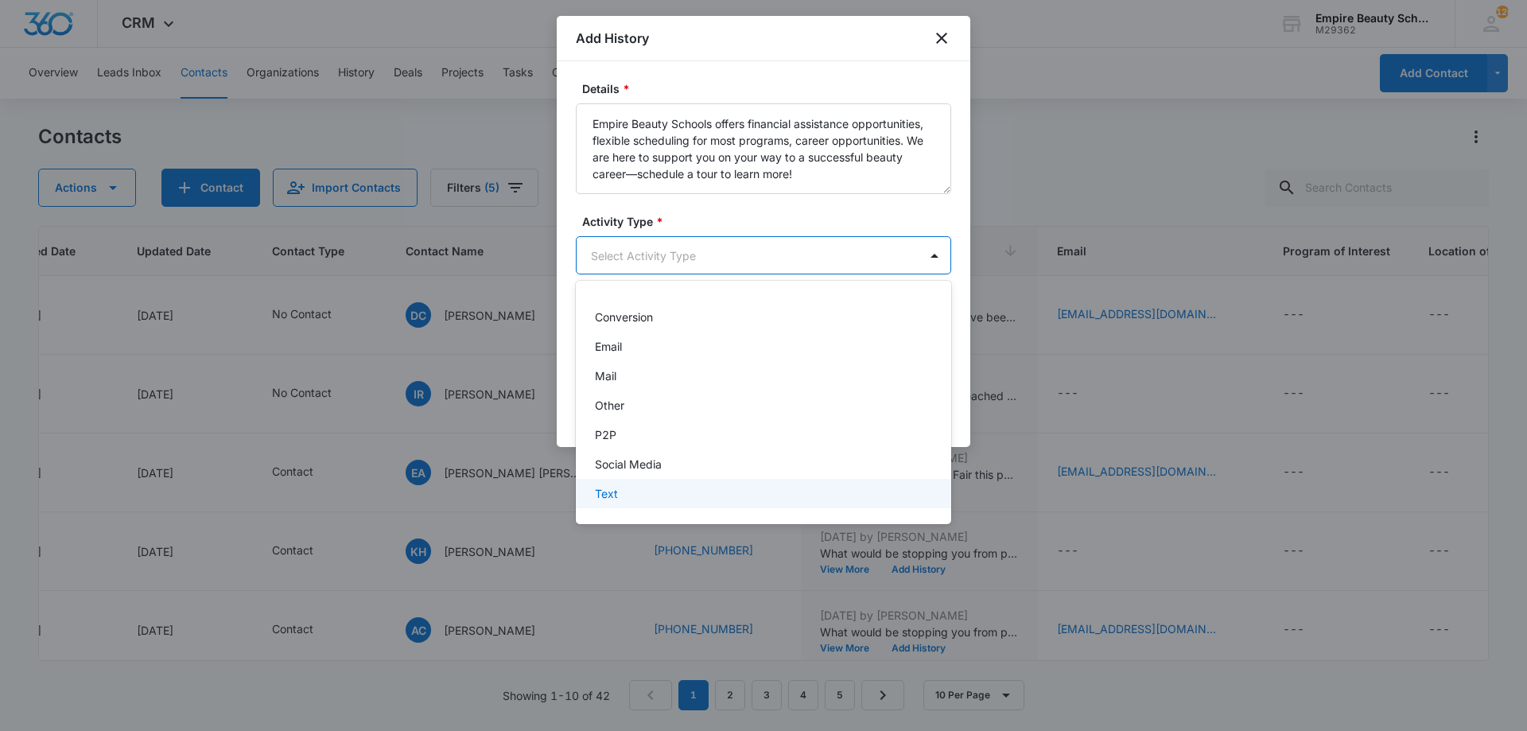
click at [648, 500] on div "Text" at bounding box center [762, 493] width 334 height 17
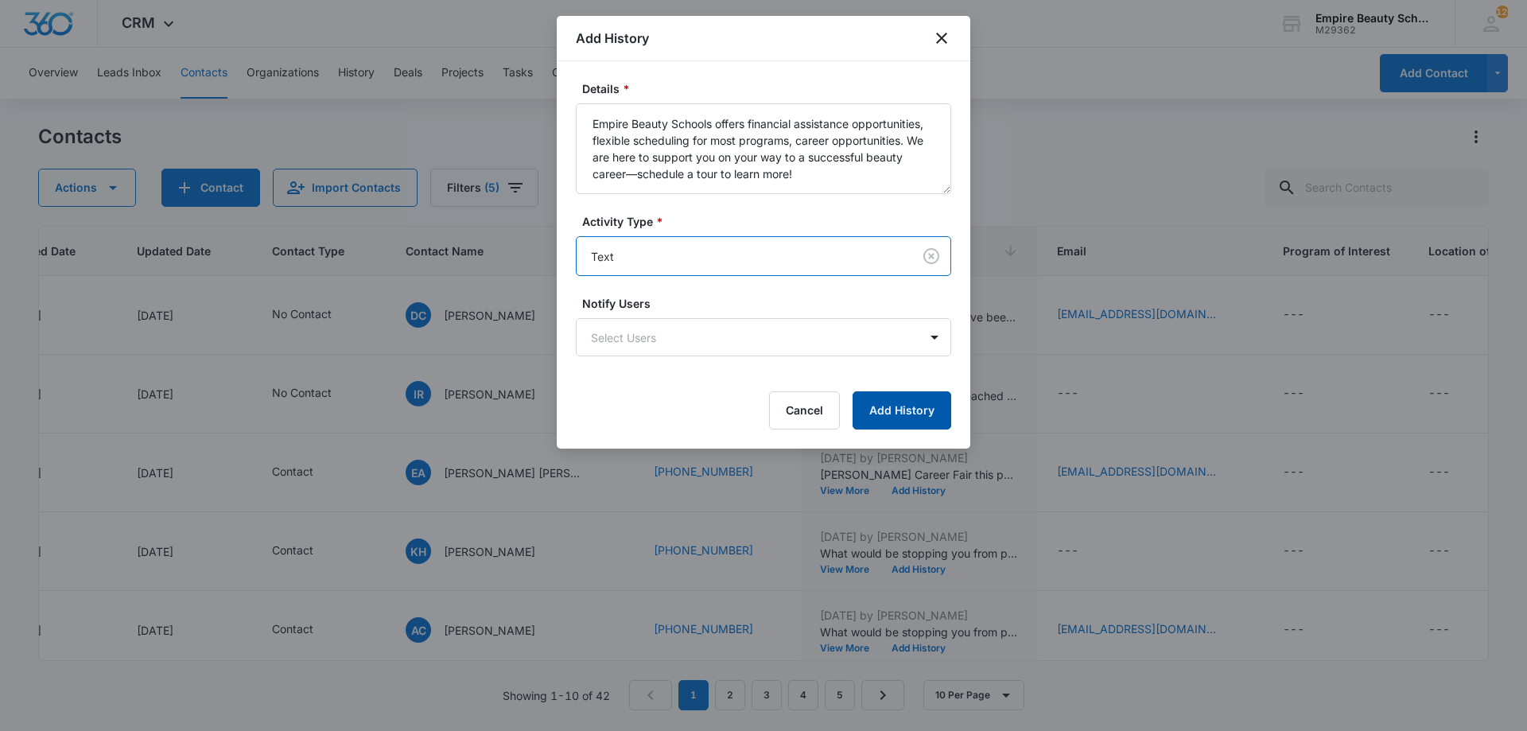
click at [905, 409] on button "Add History" at bounding box center [902, 410] width 99 height 38
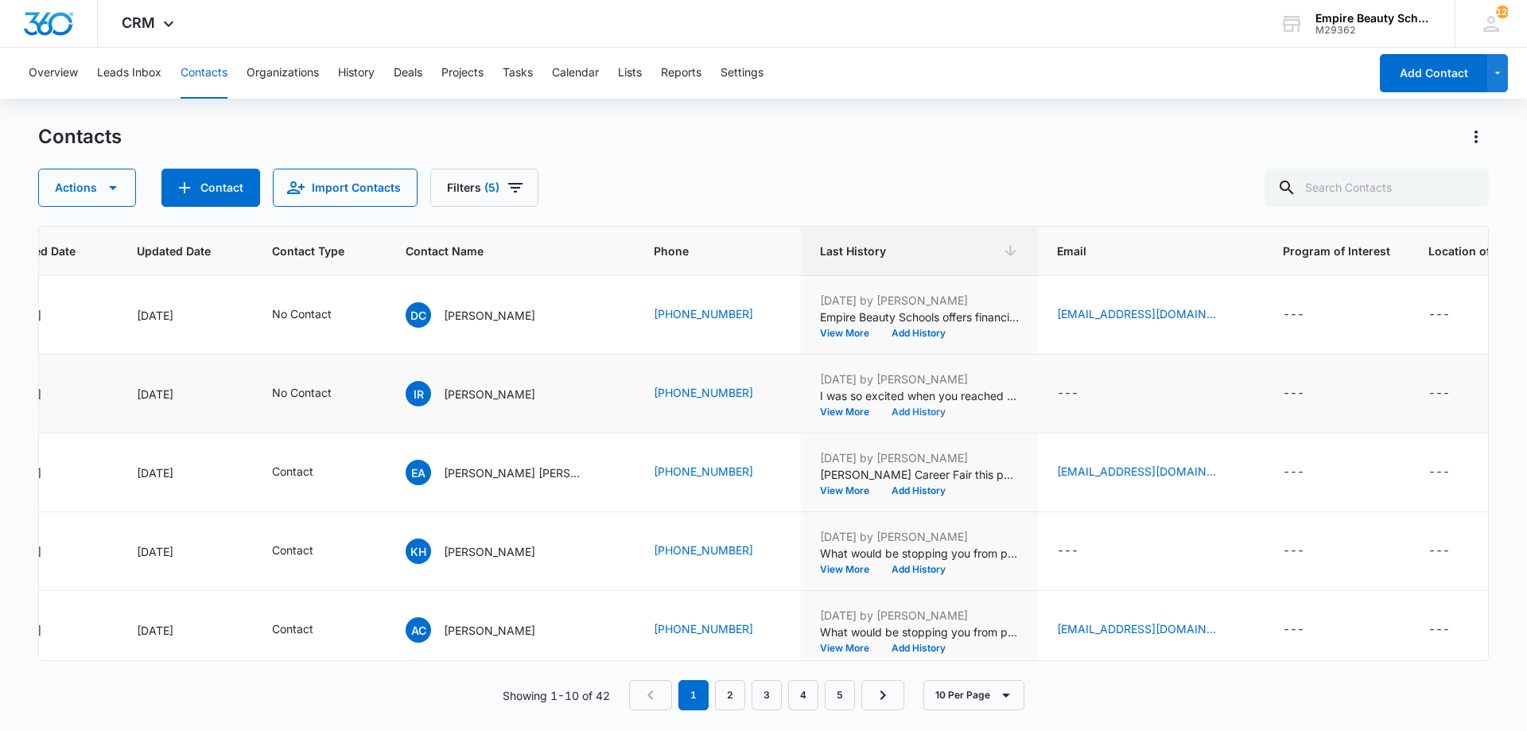
click at [881, 410] on button "Add History" at bounding box center [919, 412] width 76 height 10
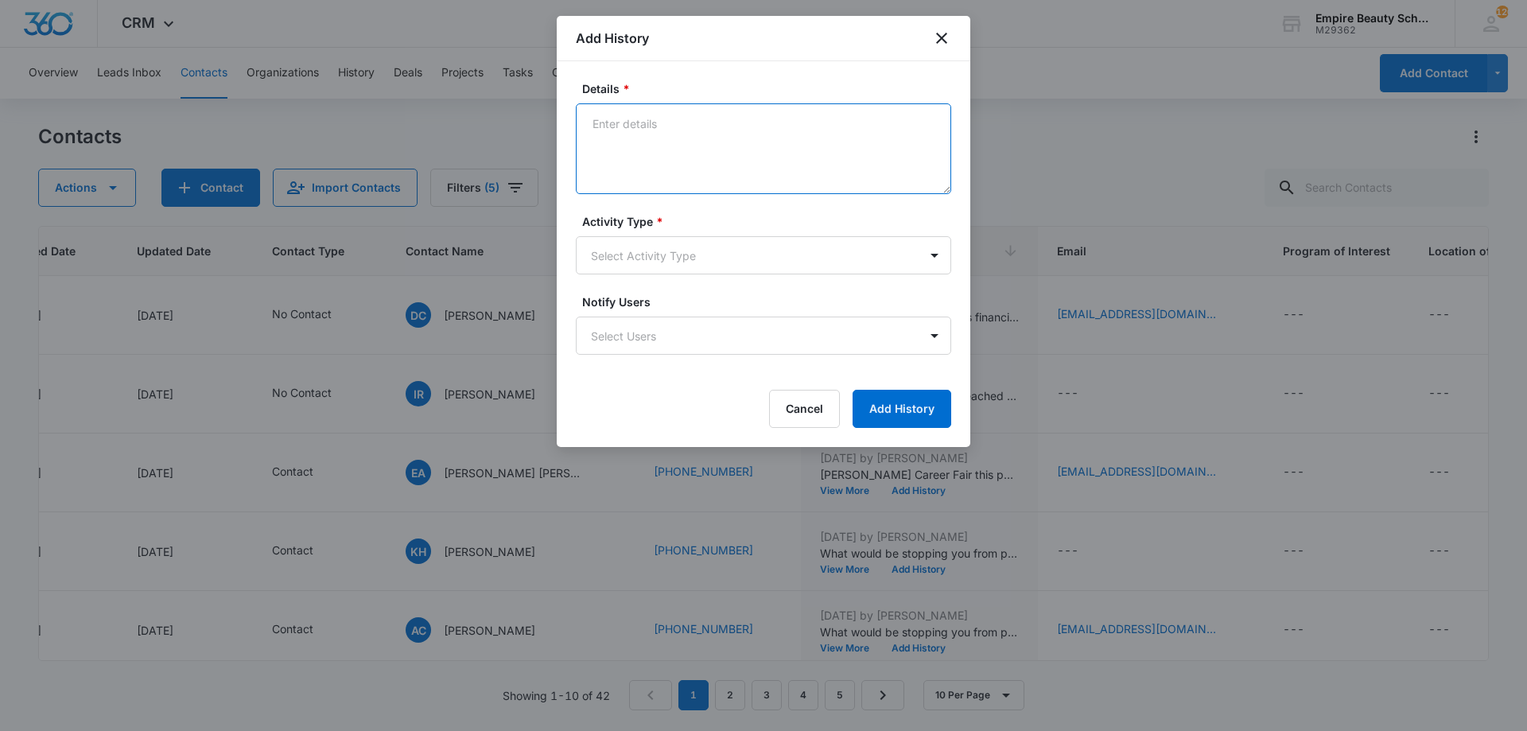
drag, startPoint x: 731, startPoint y: 132, endPoint x: 722, endPoint y: 139, distance: 11.3
paste textarea "Empire Beauty Schools offers financial assistance opportunities, flexible sched…"
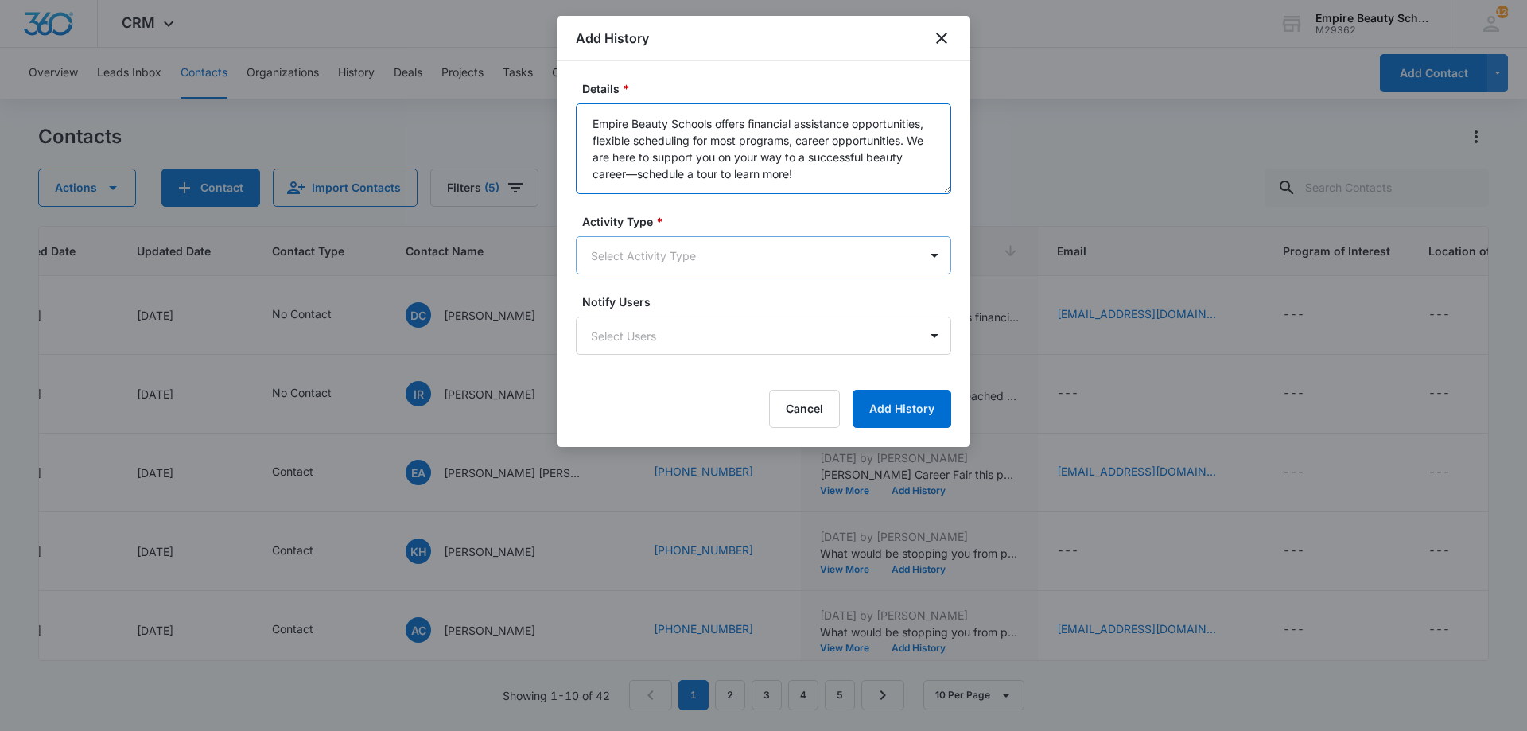
type textarea "Empire Beauty Schools offers financial assistance opportunities, flexible sched…"
click at [706, 258] on body "CRM Apps Forms CRM Email Shop Payments POS Files Brand Settings Empire Beauty S…" at bounding box center [763, 365] width 1527 height 731
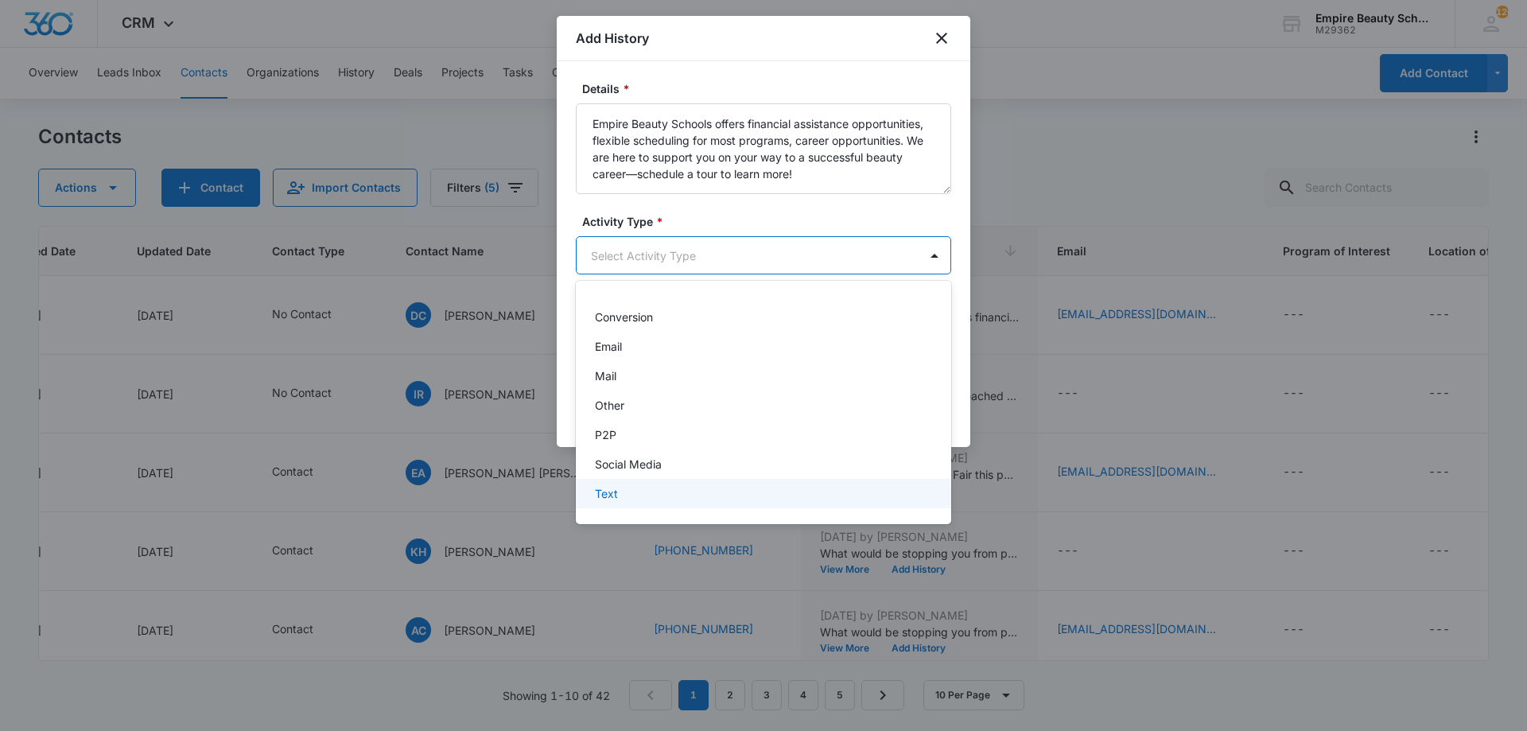
click at [660, 488] on div "Text" at bounding box center [762, 493] width 334 height 17
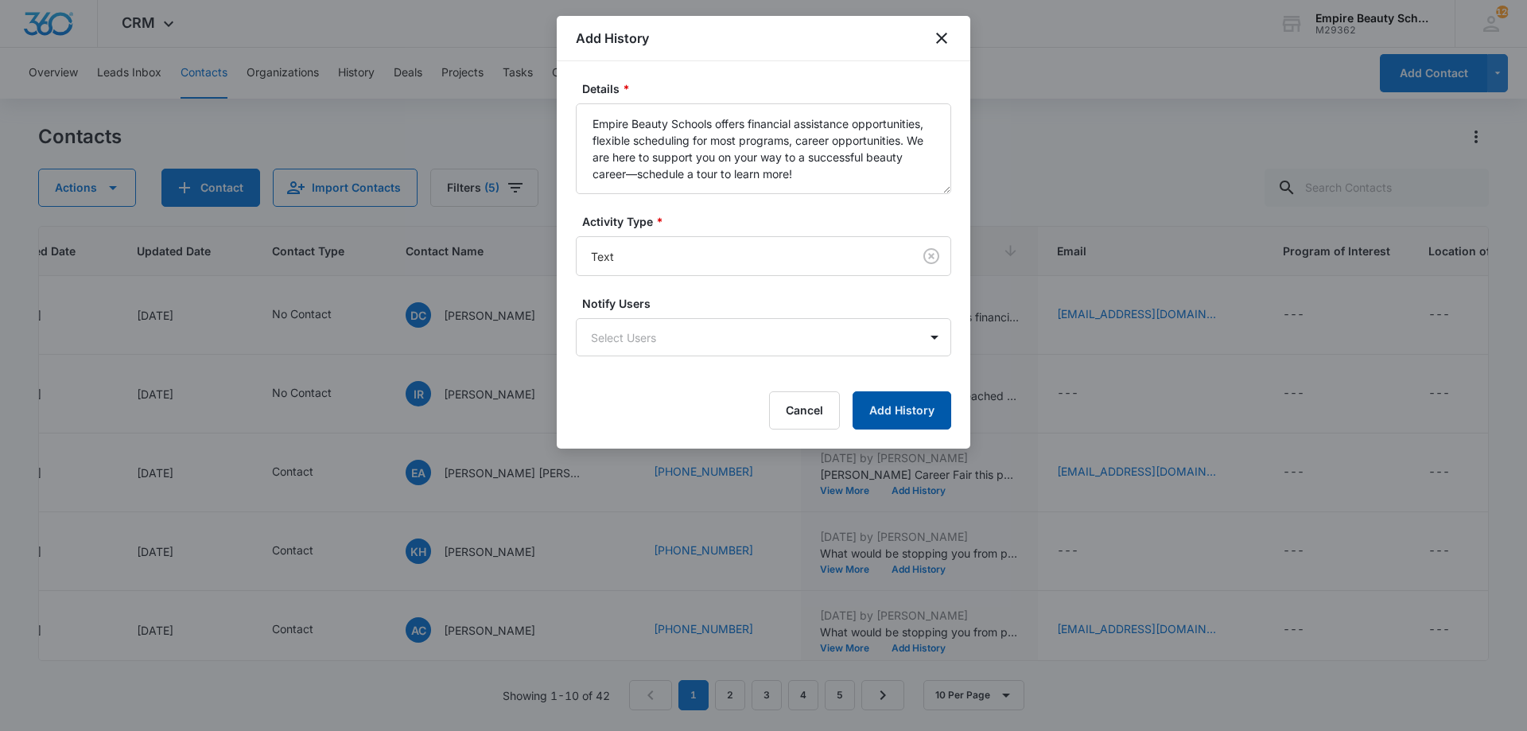
click at [876, 407] on button "Add History" at bounding box center [902, 410] width 99 height 38
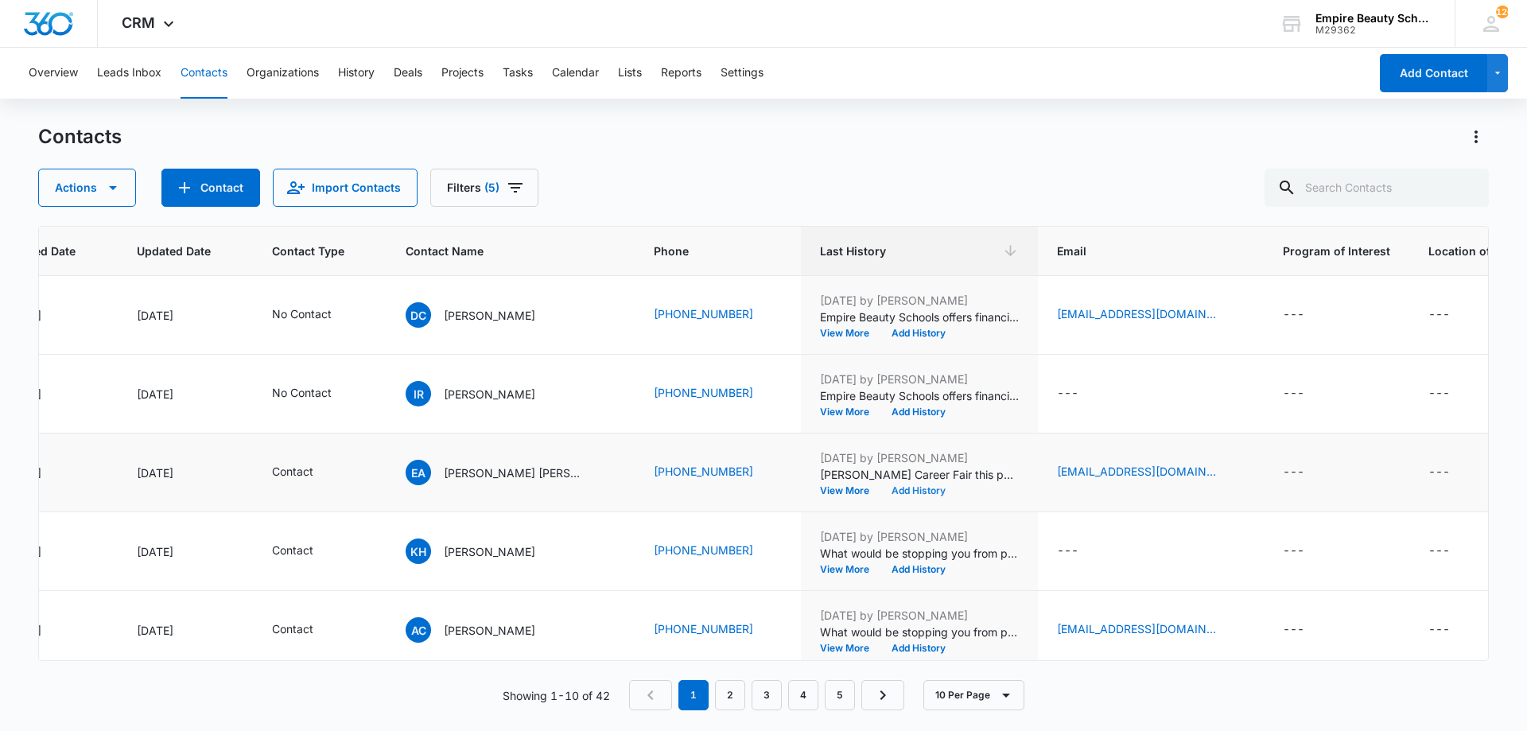
click at [889, 487] on button "Add History" at bounding box center [919, 491] width 76 height 10
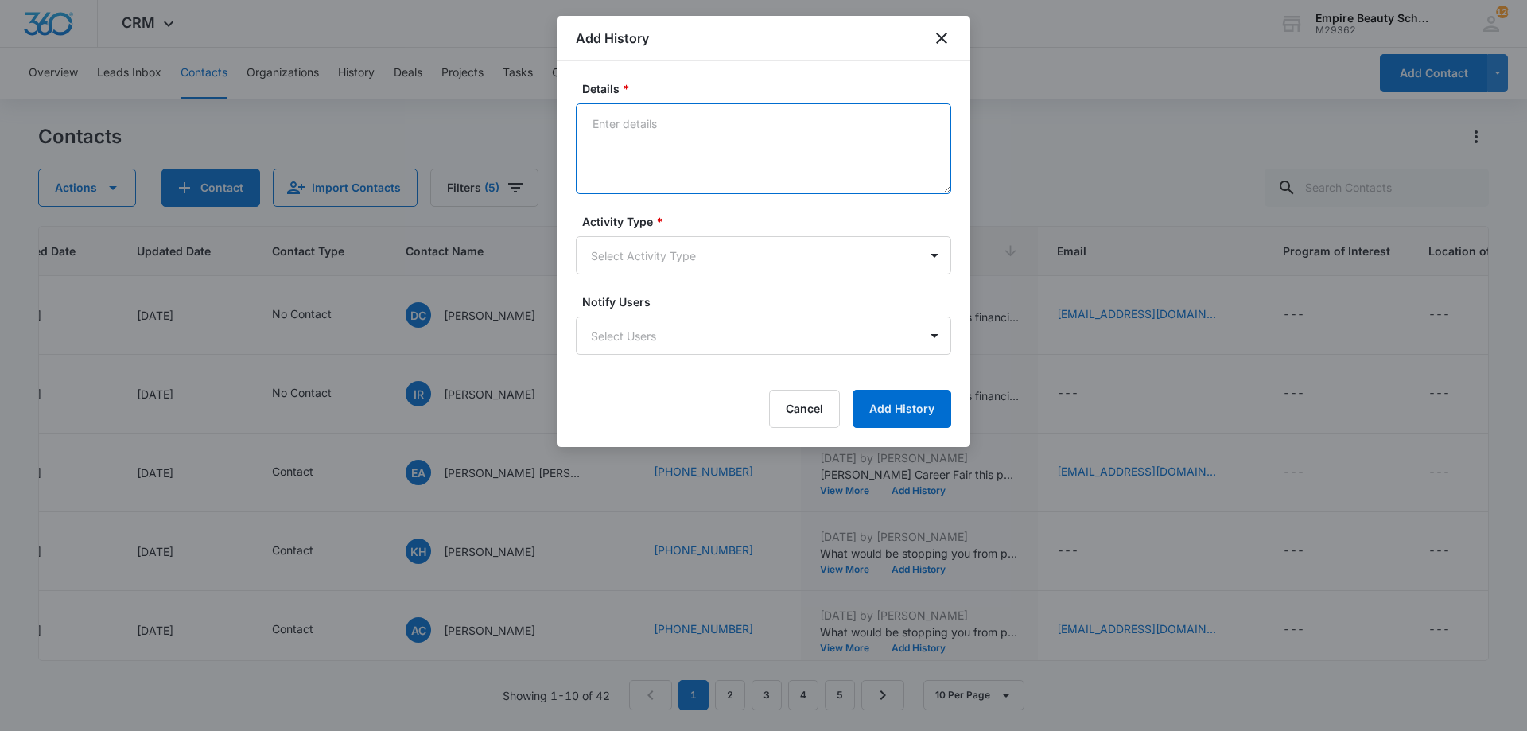
paste textarea "Empire Beauty Schools offers financial assistance opportunities, flexible sched…"
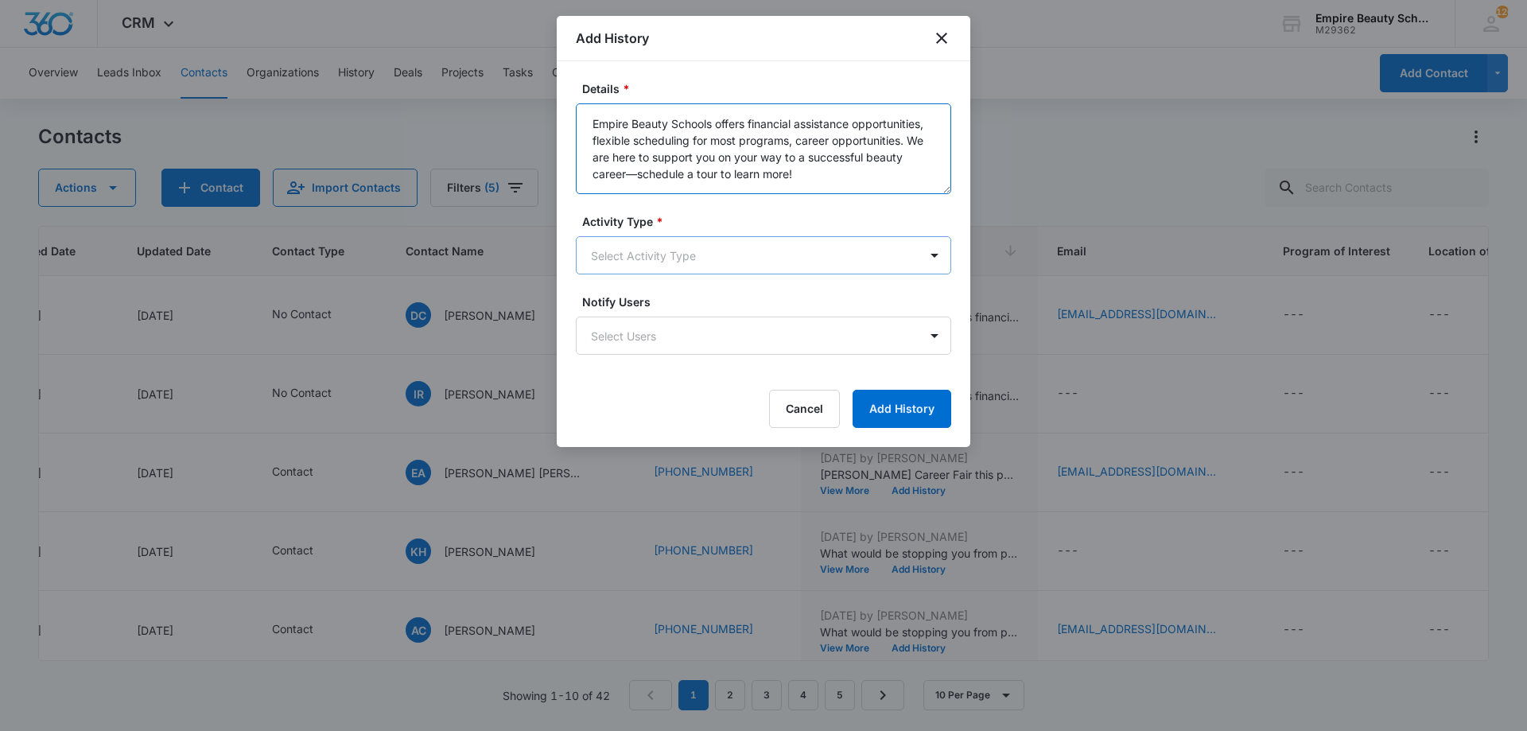
type textarea "Empire Beauty Schools offers financial assistance opportunities, flexible sched…"
click at [631, 266] on body "CRM Apps Forms CRM Email Shop Payments POS Files Brand Settings Empire Beauty S…" at bounding box center [763, 365] width 1527 height 731
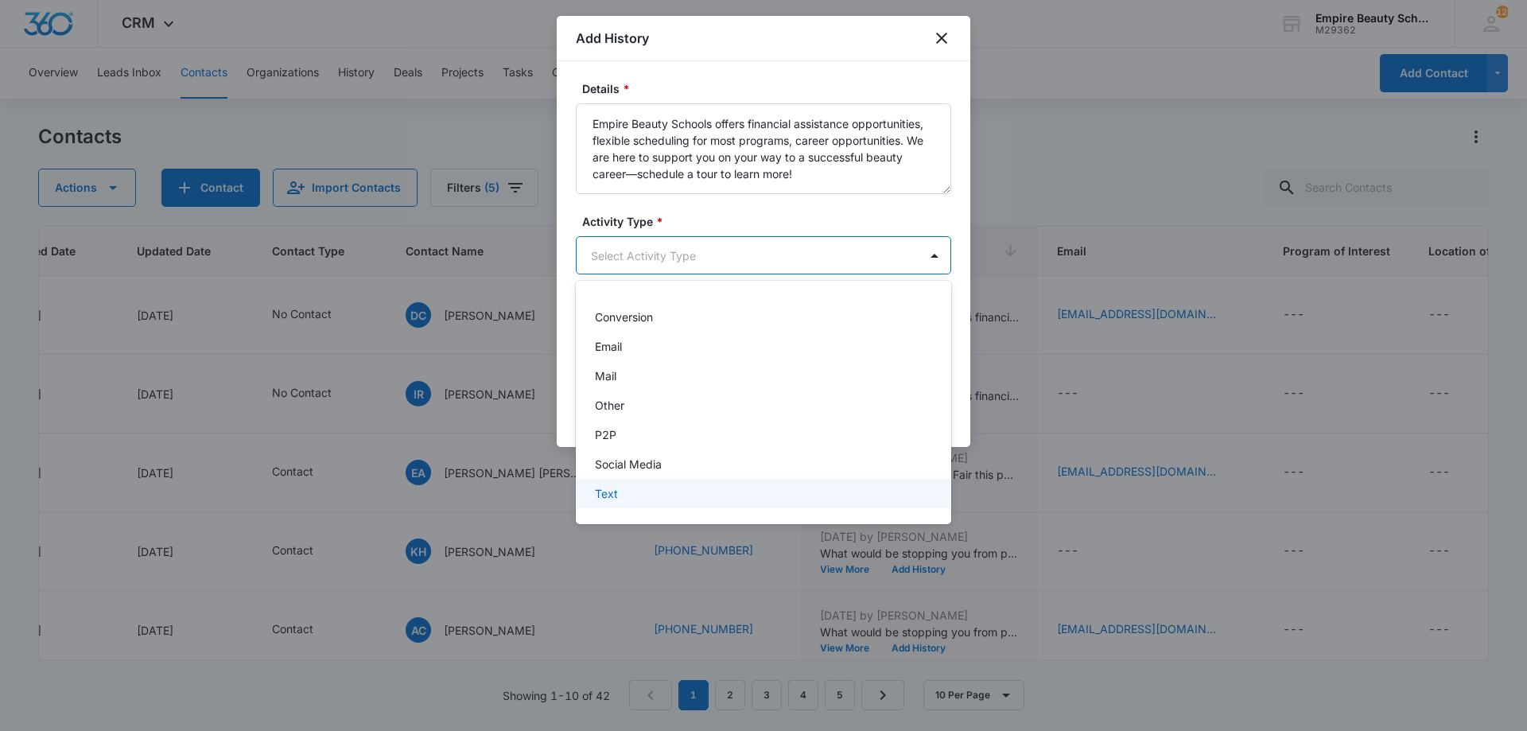
click at [606, 489] on p "Text" at bounding box center [606, 493] width 23 height 17
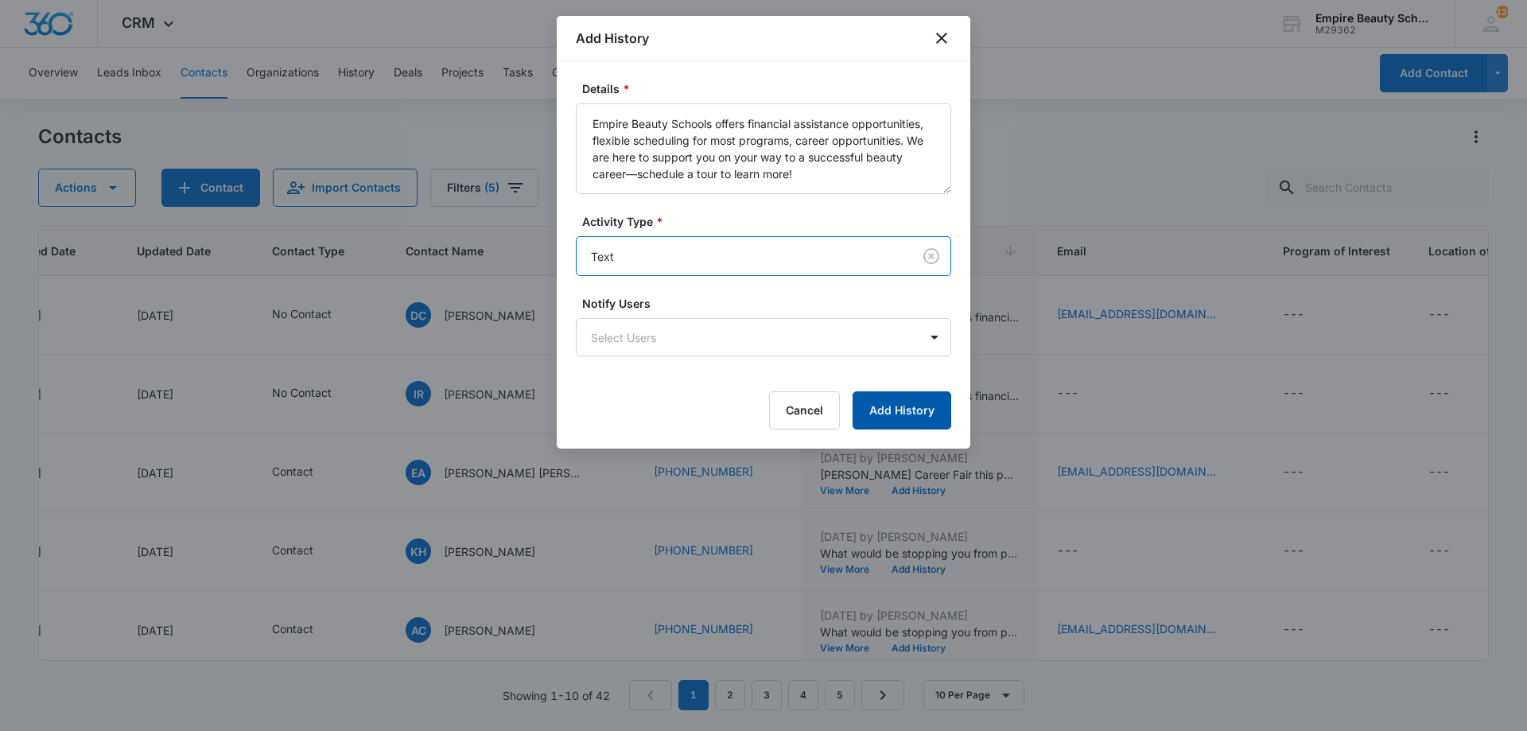
click at [869, 414] on button "Add History" at bounding box center [902, 410] width 99 height 38
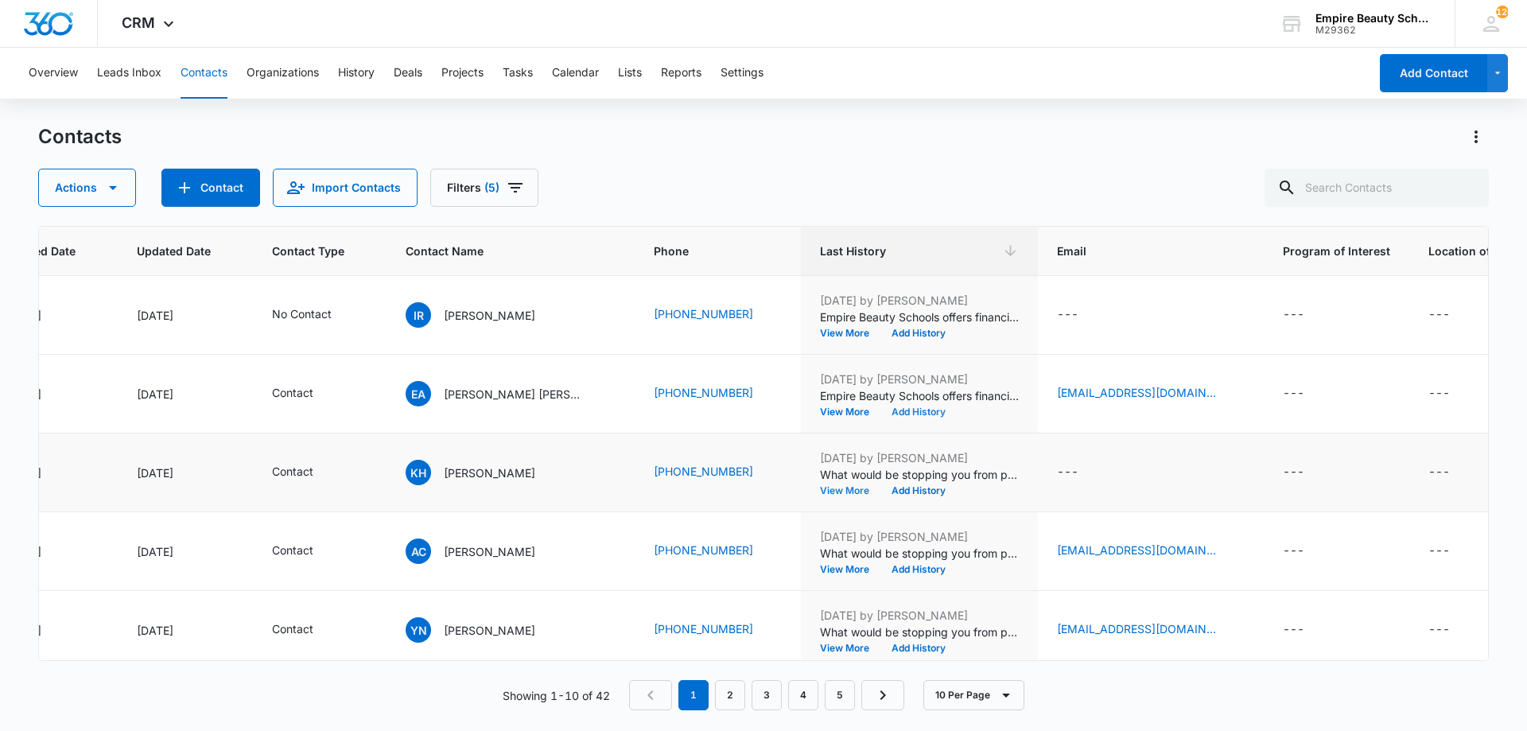
scroll to position [80, 189]
click at [881, 495] on button "Add History" at bounding box center [919, 490] width 76 height 10
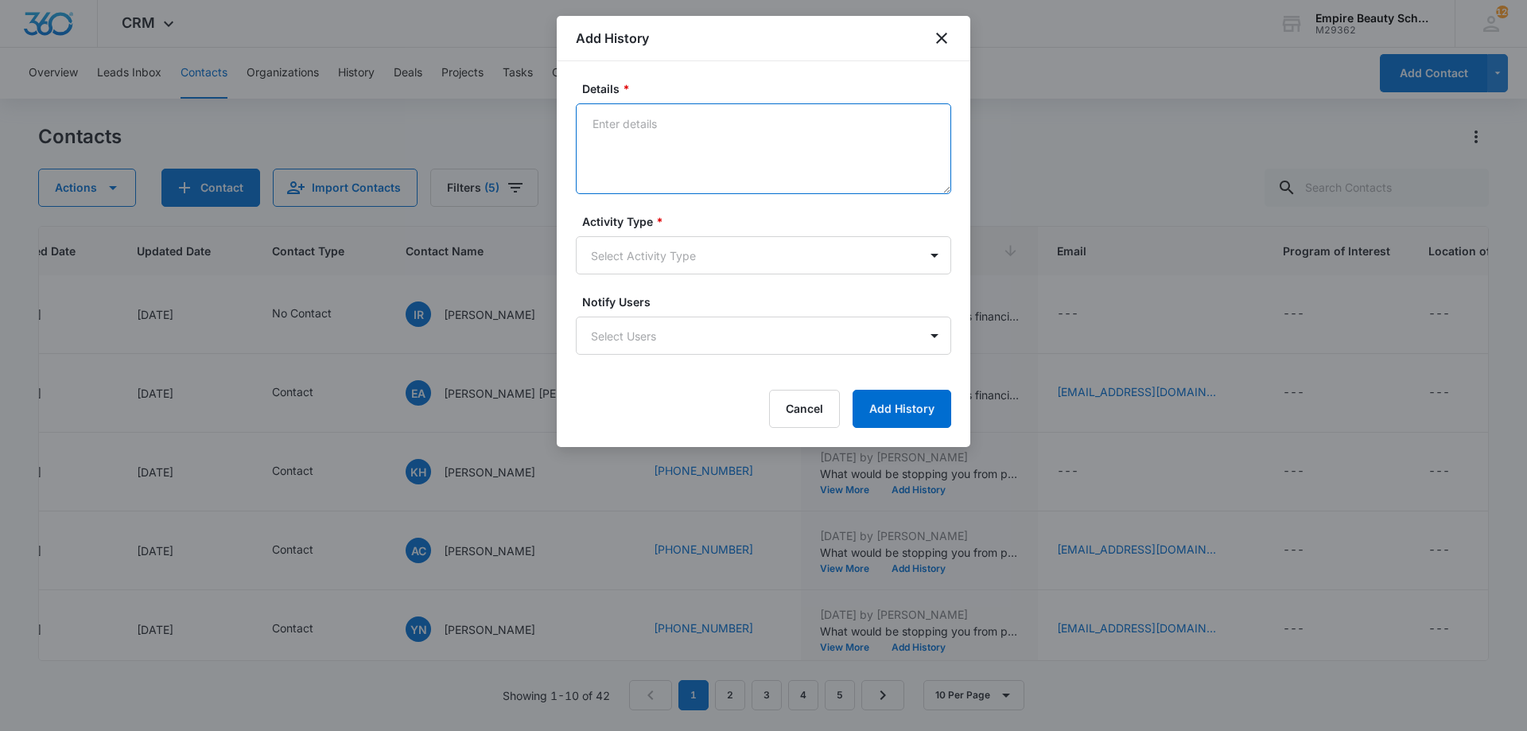
paste textarea "Empire Beauty Schools offers financial assistance opportunities, flexible sched…"
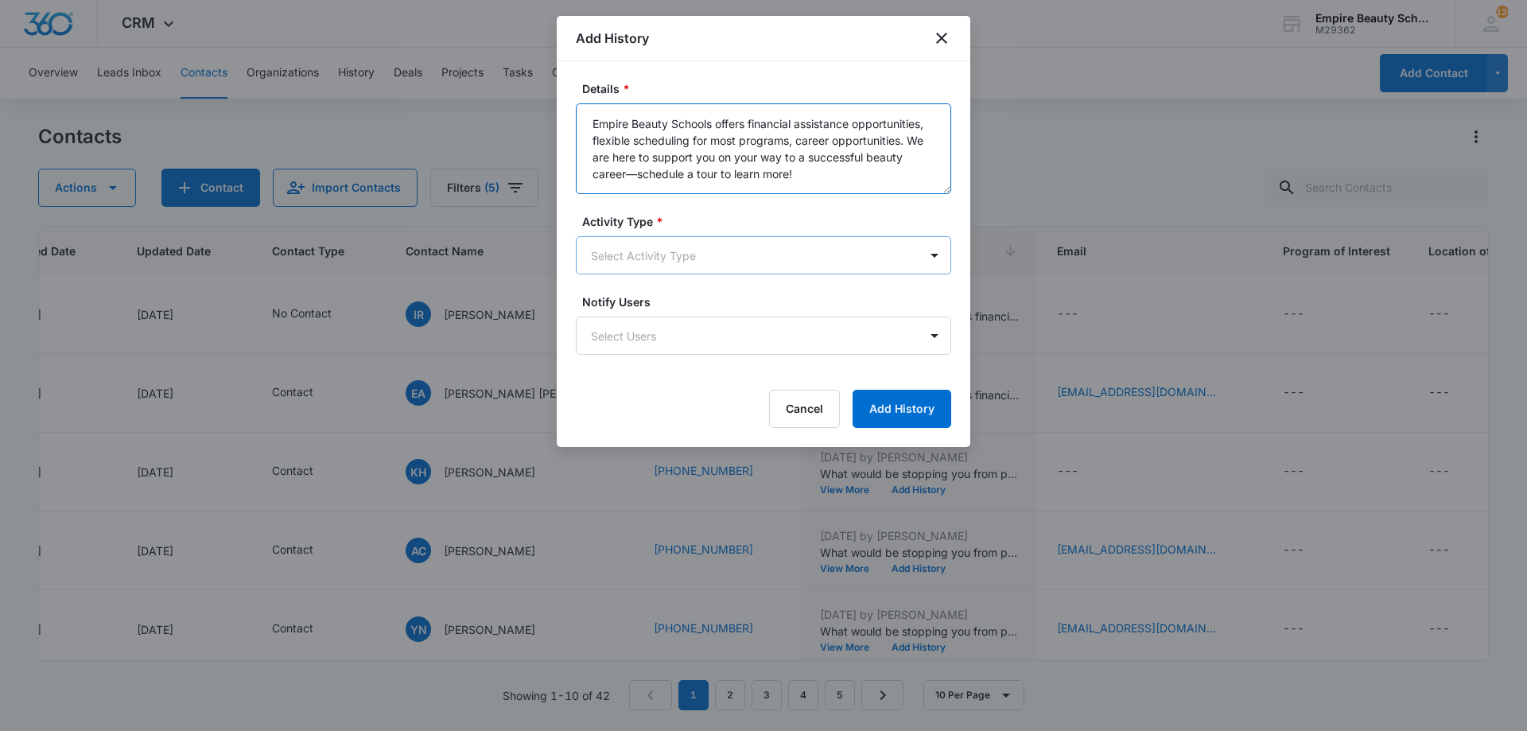
type textarea "Empire Beauty Schools offers financial assistance opportunities, flexible sched…"
click at [656, 251] on body "CRM Apps Forms CRM Email Shop Payments POS Files Brand Settings Empire Beauty S…" at bounding box center [763, 365] width 1527 height 731
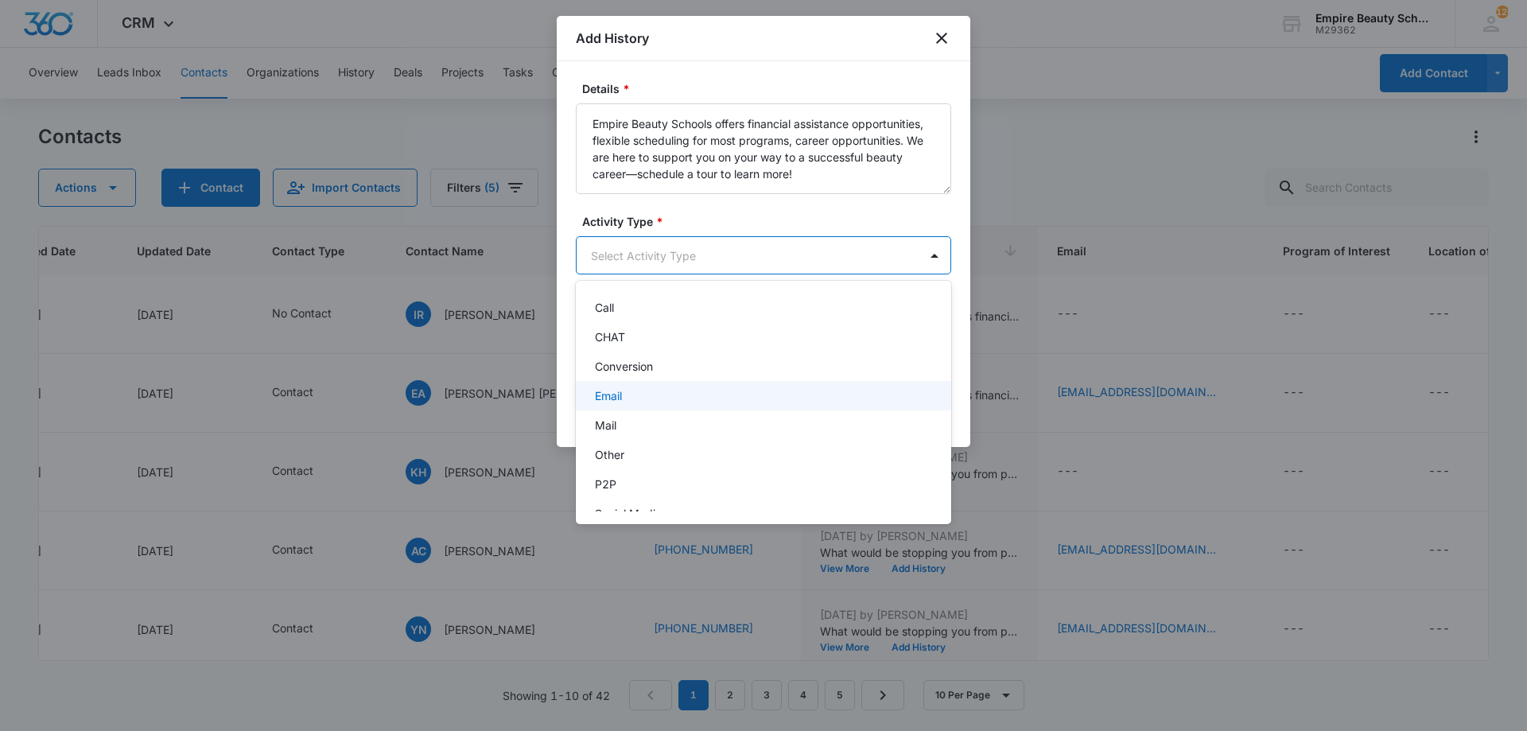
scroll to position [83, 0]
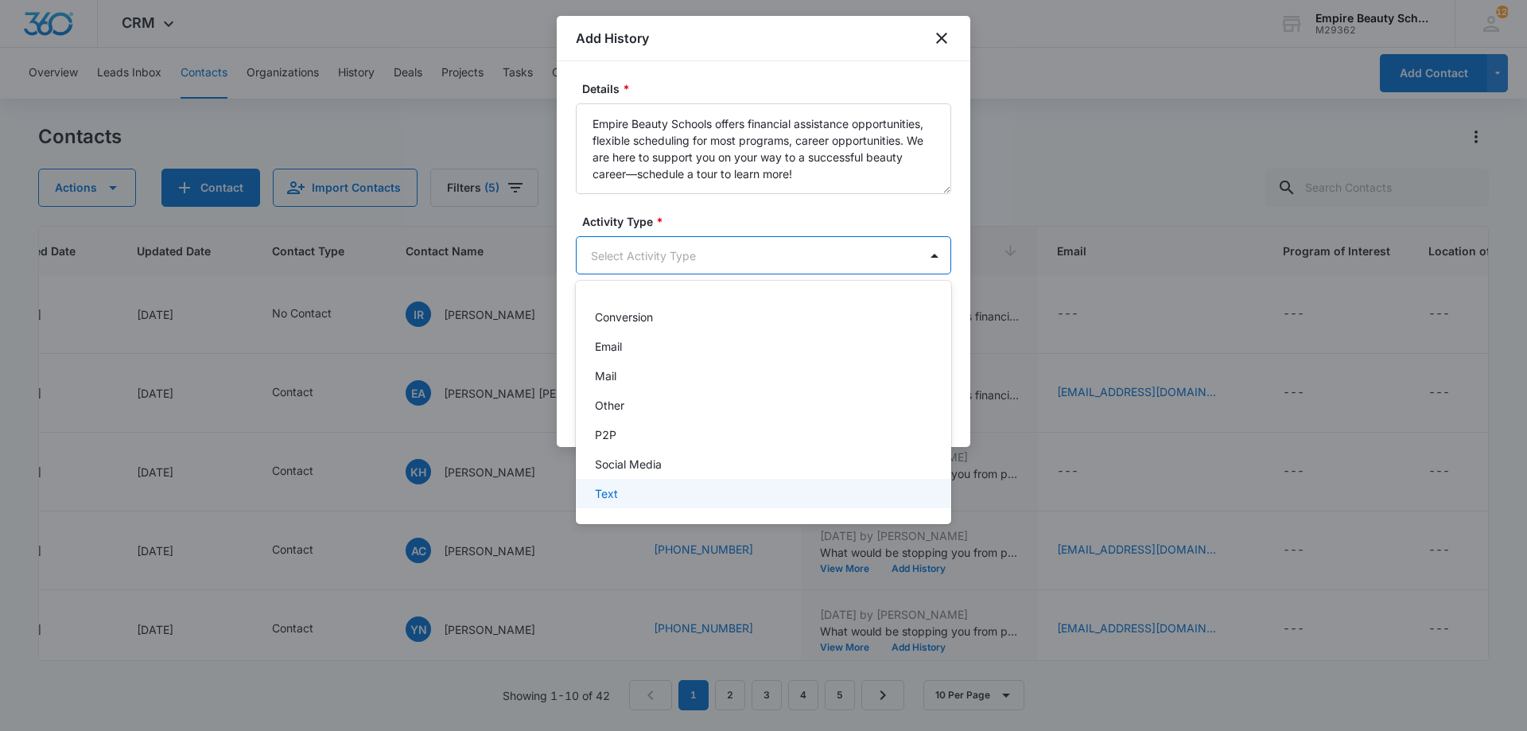
click at [642, 492] on div "Text" at bounding box center [762, 493] width 334 height 17
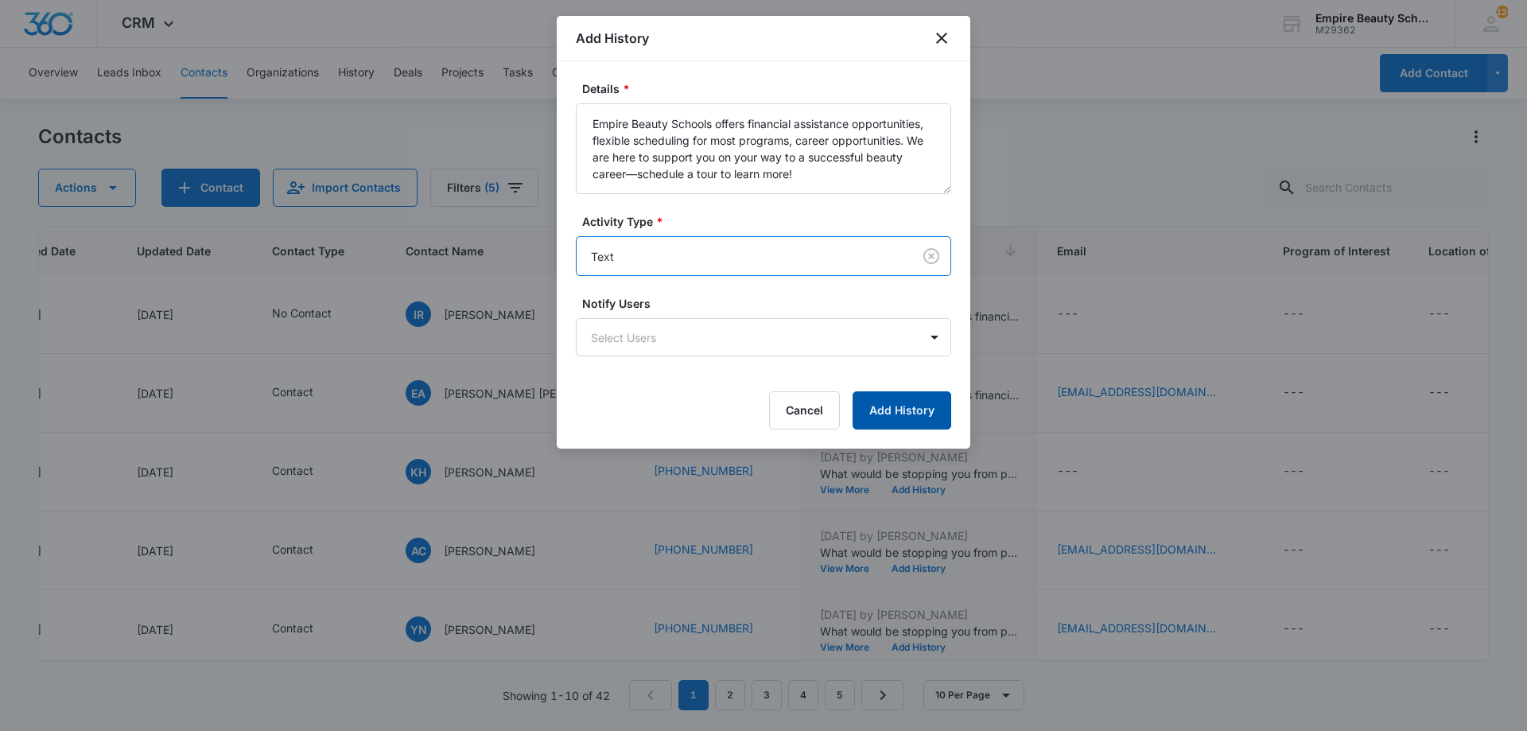
click at [867, 410] on button "Add History" at bounding box center [902, 410] width 99 height 38
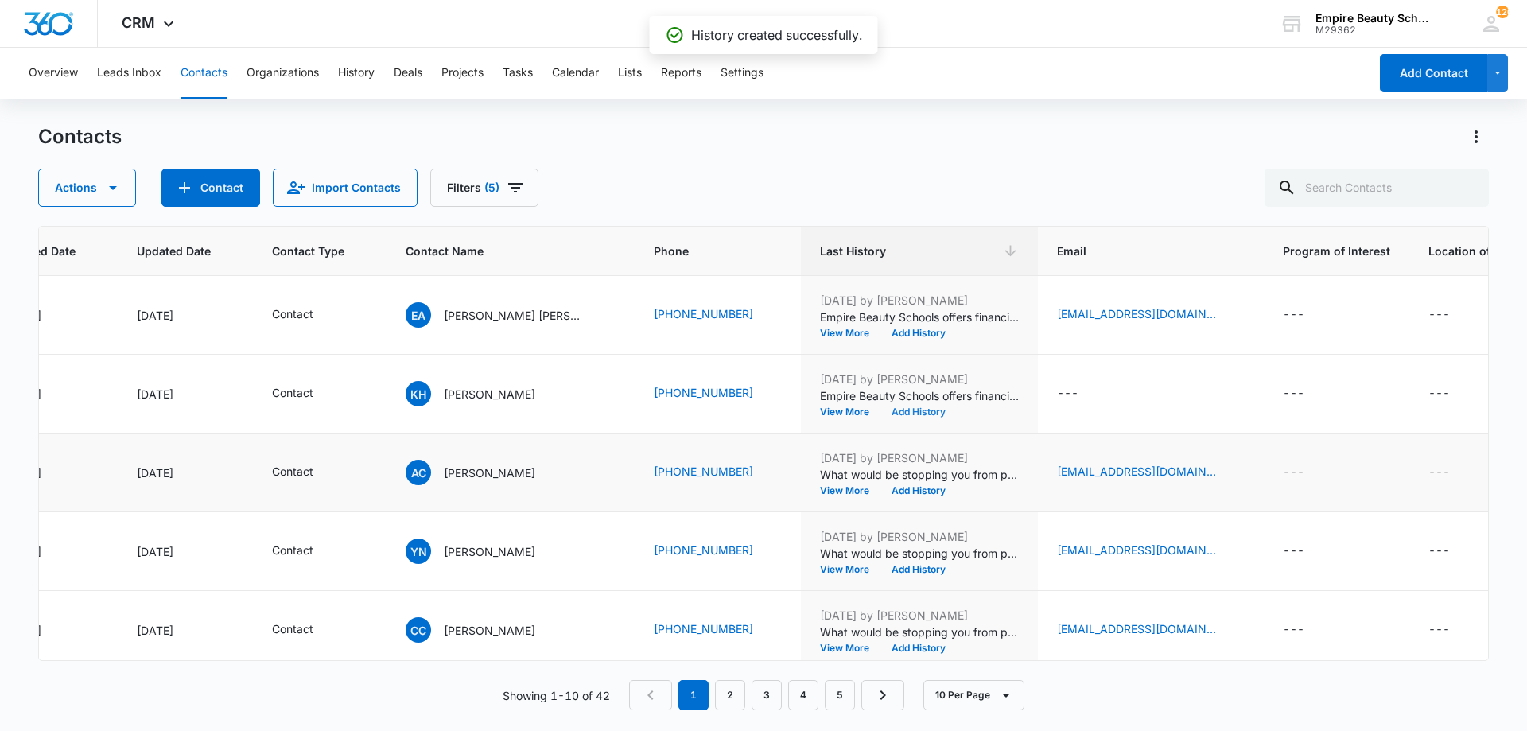
scroll to position [158, 189]
click at [893, 489] on button "Add History" at bounding box center [919, 490] width 76 height 10
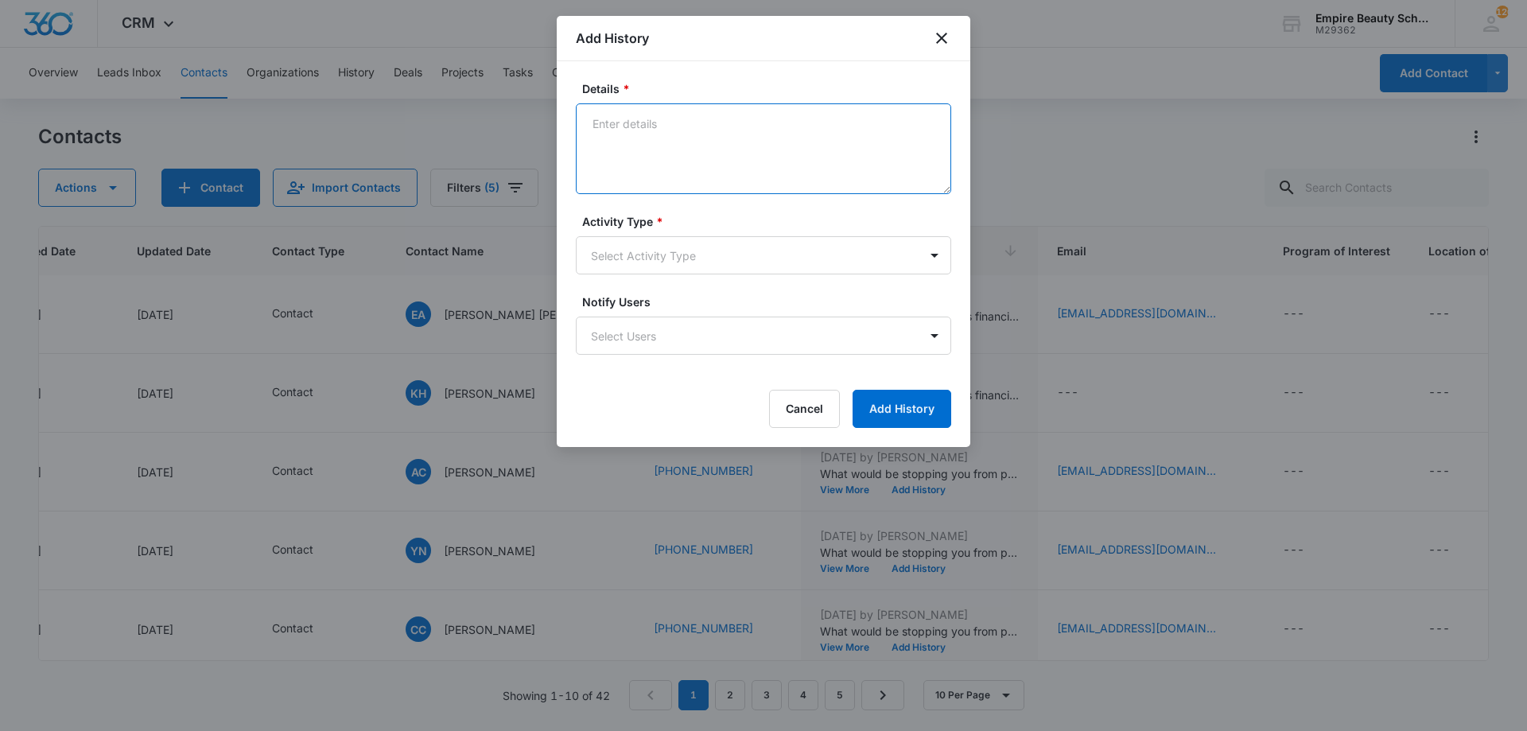
paste textarea "Empire Beauty Schools offers financial assistance opportunities, flexible sched…"
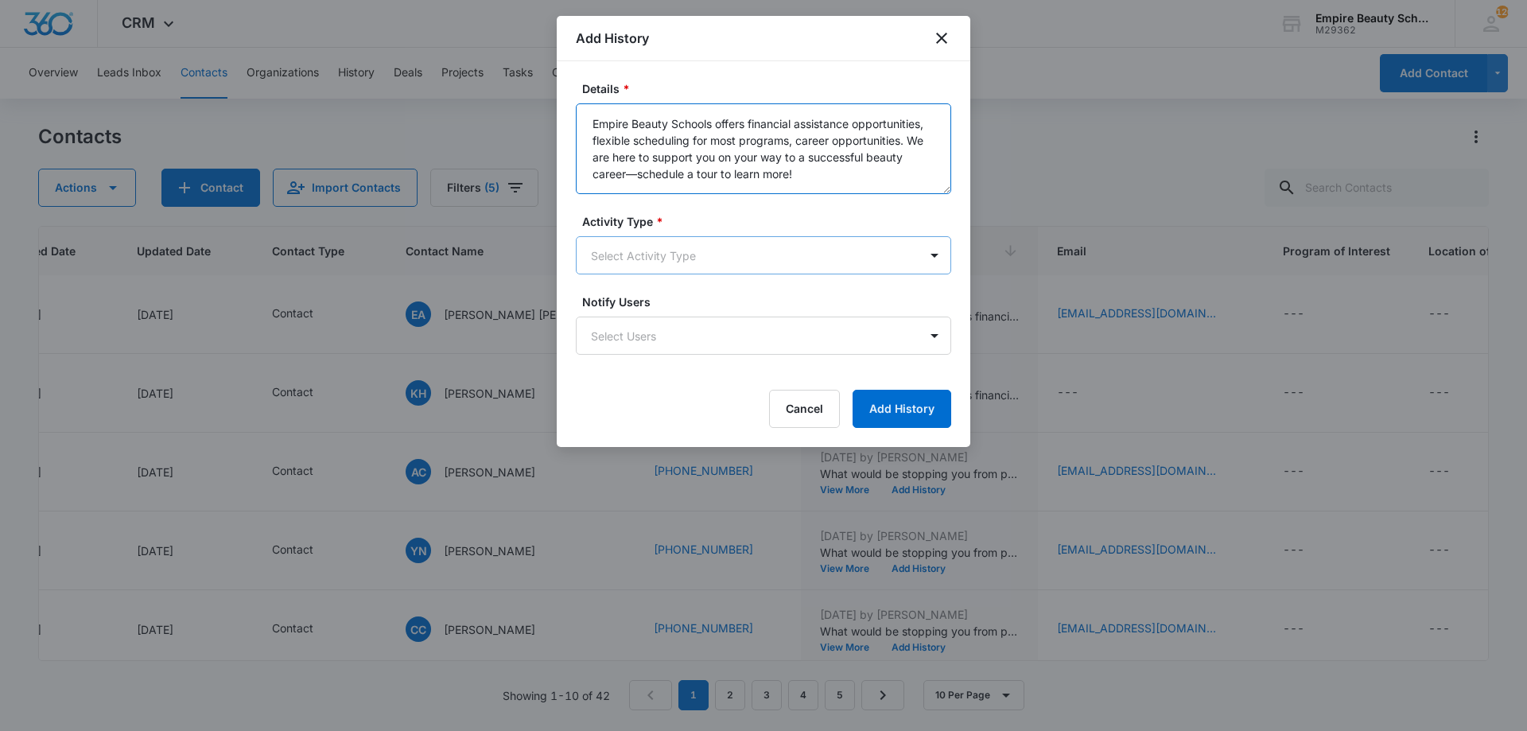
type textarea "Empire Beauty Schools offers financial assistance opportunities, flexible sched…"
click at [706, 269] on body "CRM Apps Forms CRM Email Shop Payments POS Files Brand Settings Empire Beauty S…" at bounding box center [763, 365] width 1527 height 731
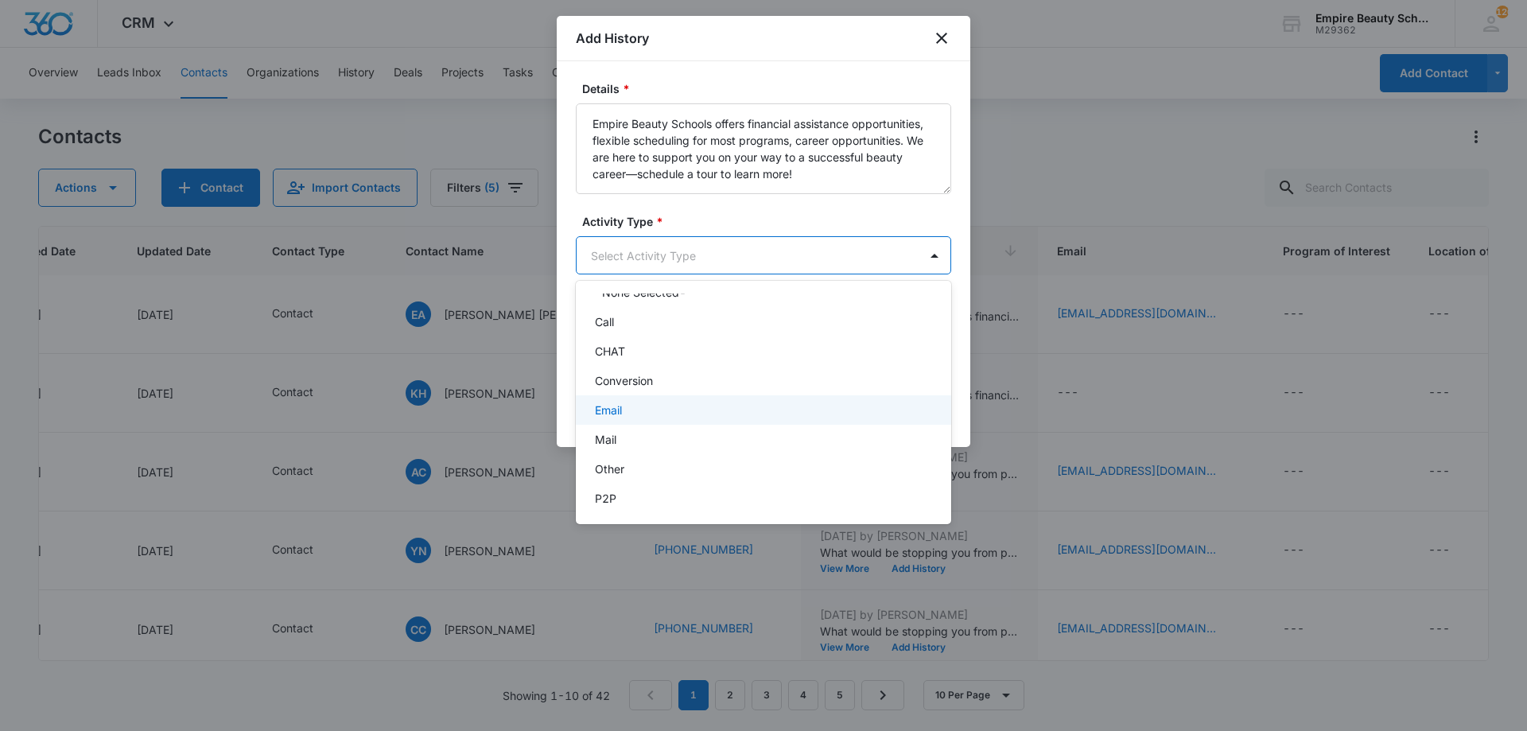
scroll to position [83, 0]
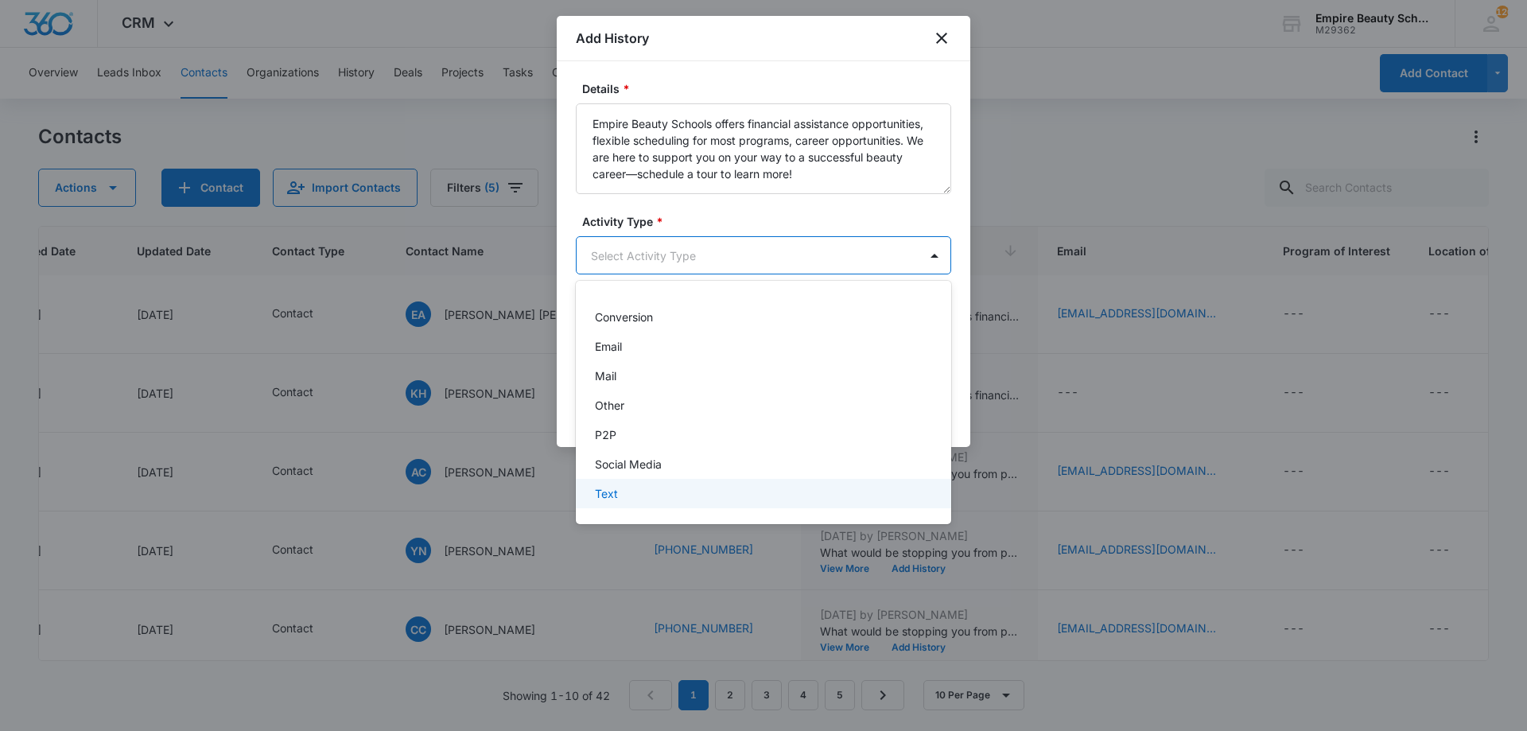
click at [687, 508] on div "Text" at bounding box center [763, 493] width 375 height 29
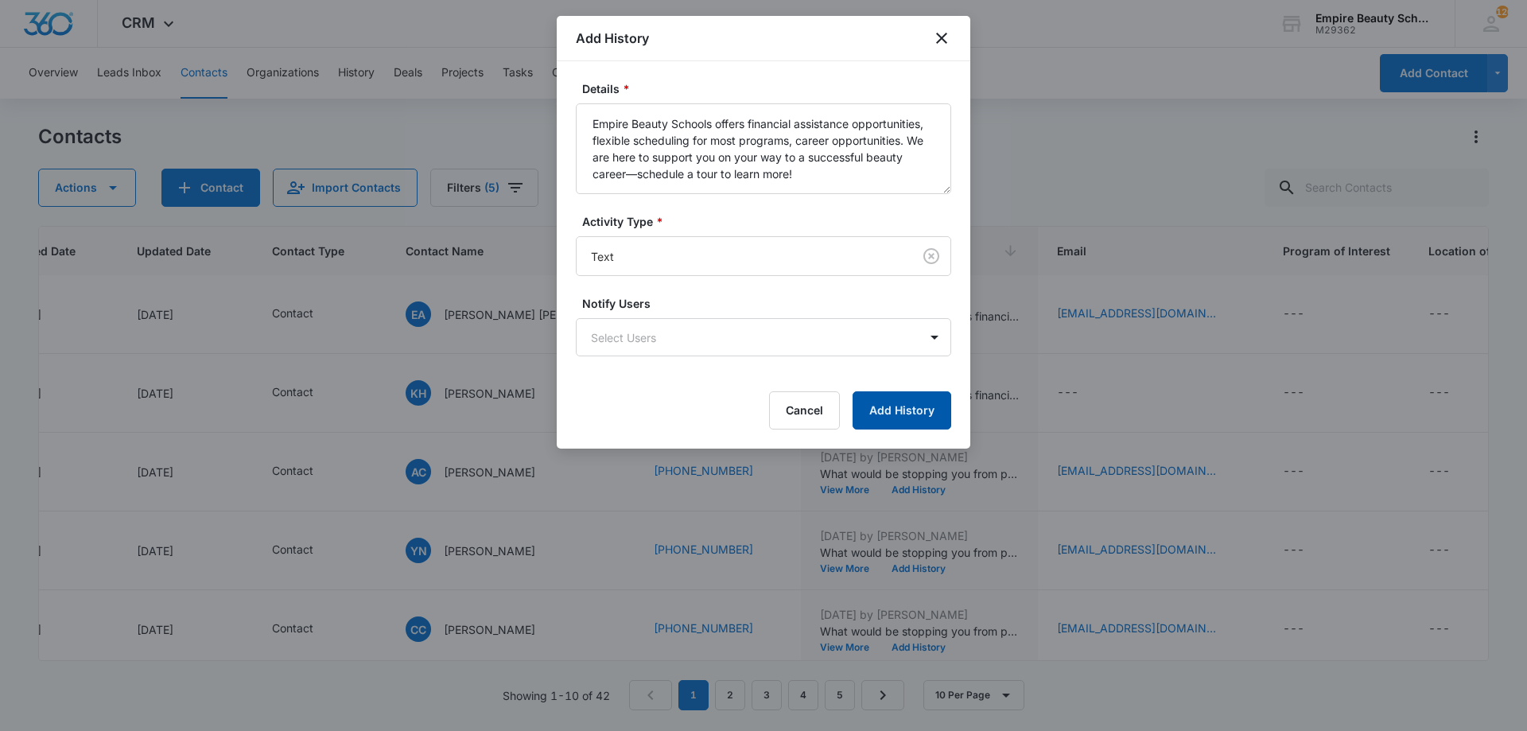
click at [911, 419] on button "Add History" at bounding box center [902, 410] width 99 height 38
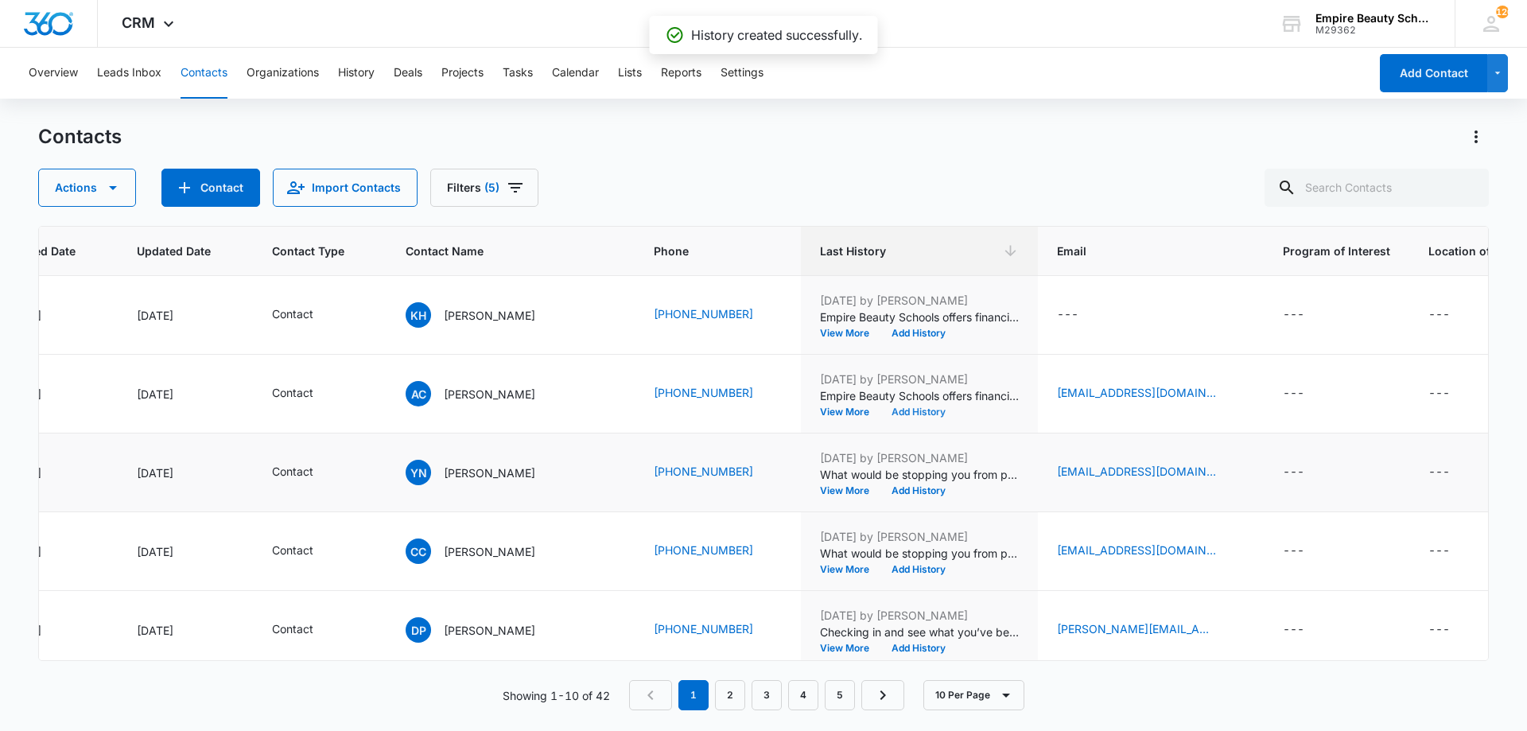
scroll to position [237, 189]
click at [901, 496] on td "May 22, 2025 by Jess Peltonovich What would be stopping you from pursuing your …" at bounding box center [919, 472] width 237 height 79
click at [888, 490] on button "Add History" at bounding box center [919, 490] width 76 height 10
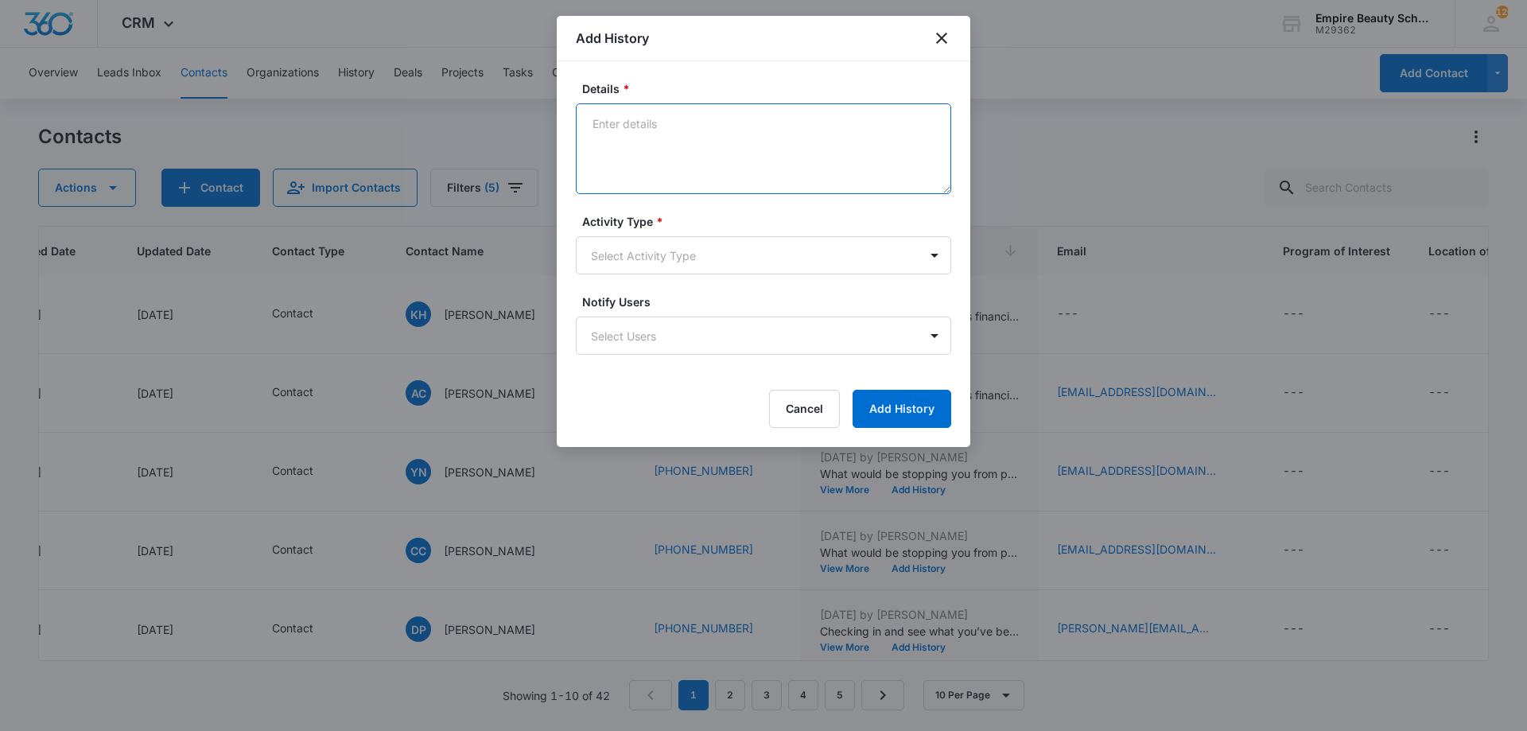
paste textarea "Empire Beauty Schools offers financial assistance opportunities, flexible sched…"
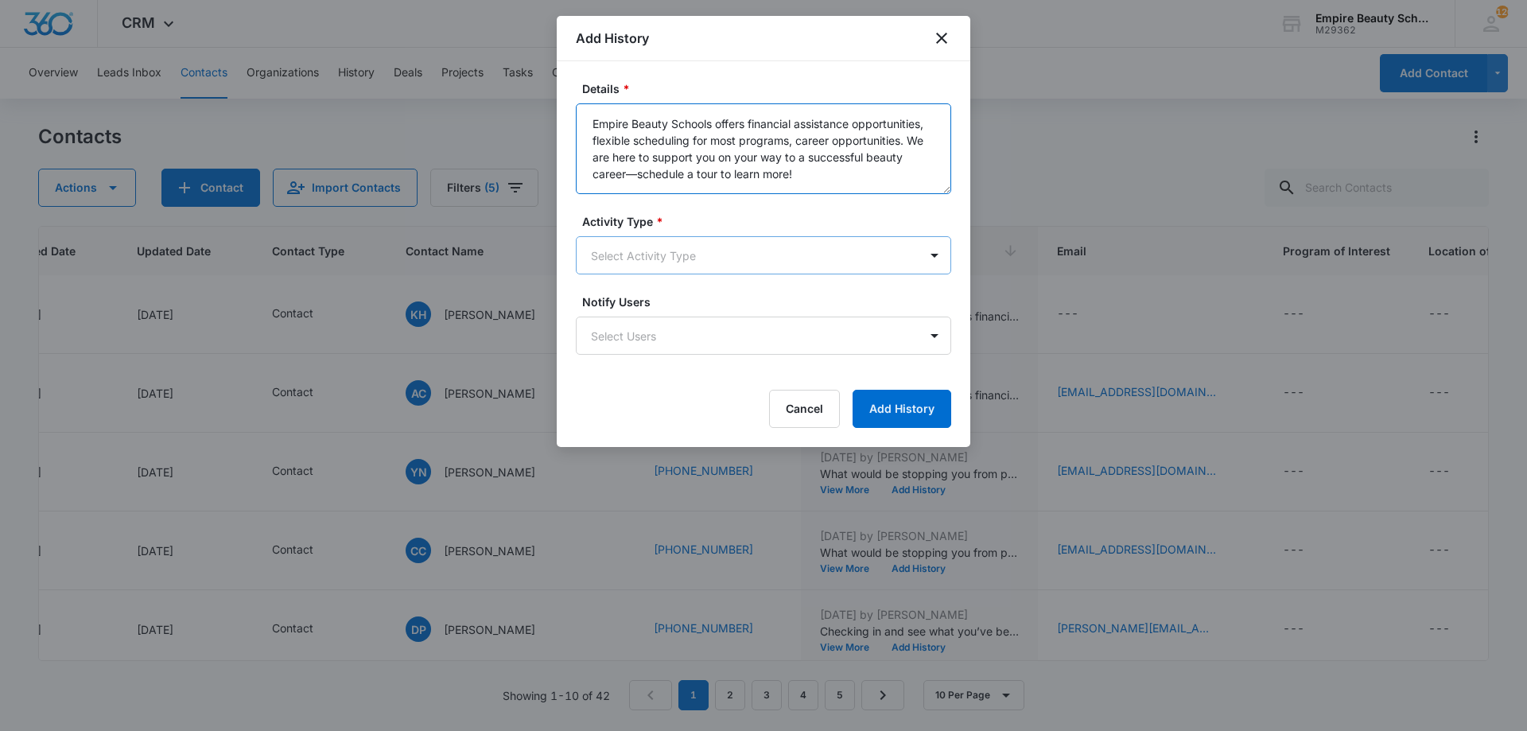
type textarea "Empire Beauty Schools offers financial assistance opportunities, flexible sched…"
click at [686, 263] on body "CRM Apps Forms CRM Email Shop Payments POS Files Brand Settings Empire Beauty S…" at bounding box center [763, 365] width 1527 height 731
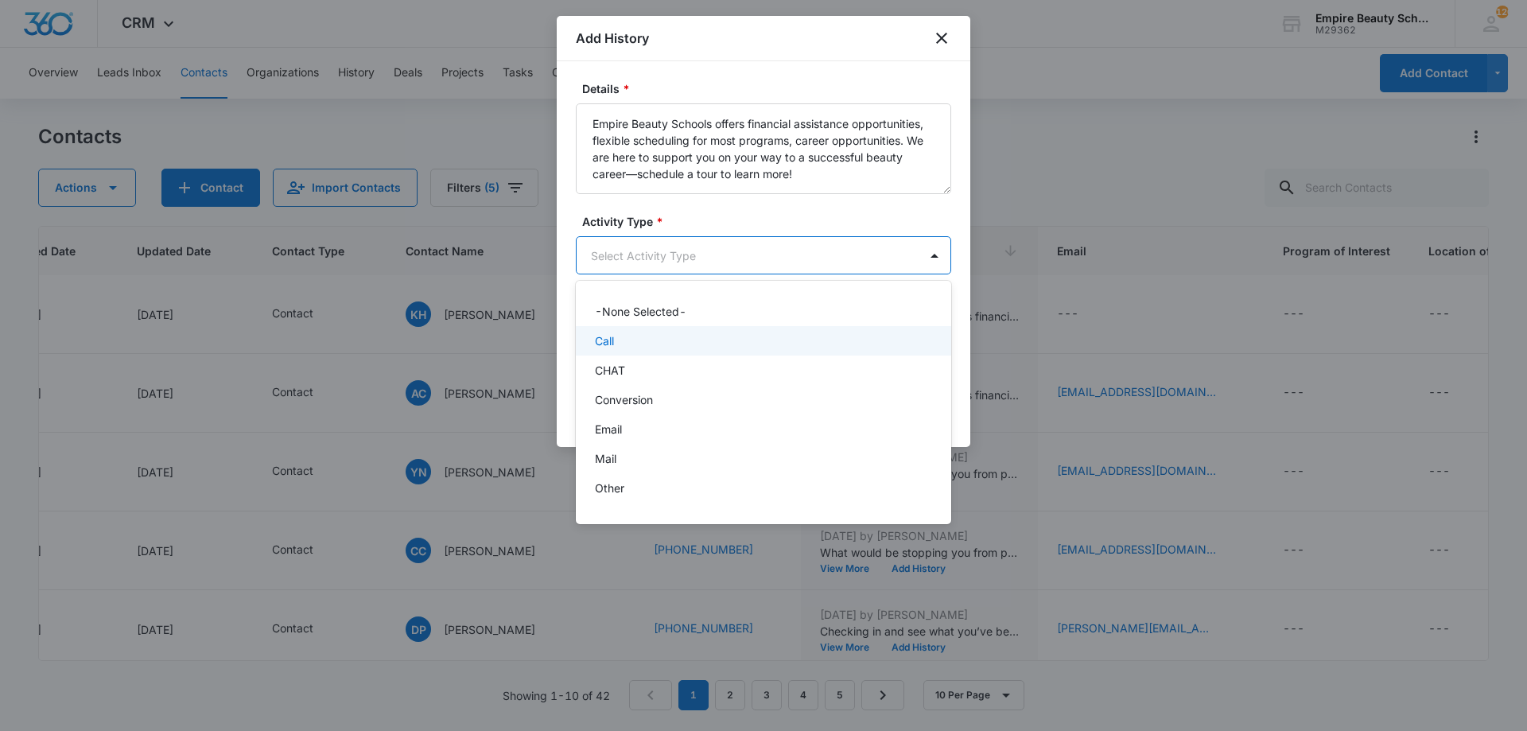
scroll to position [83, 0]
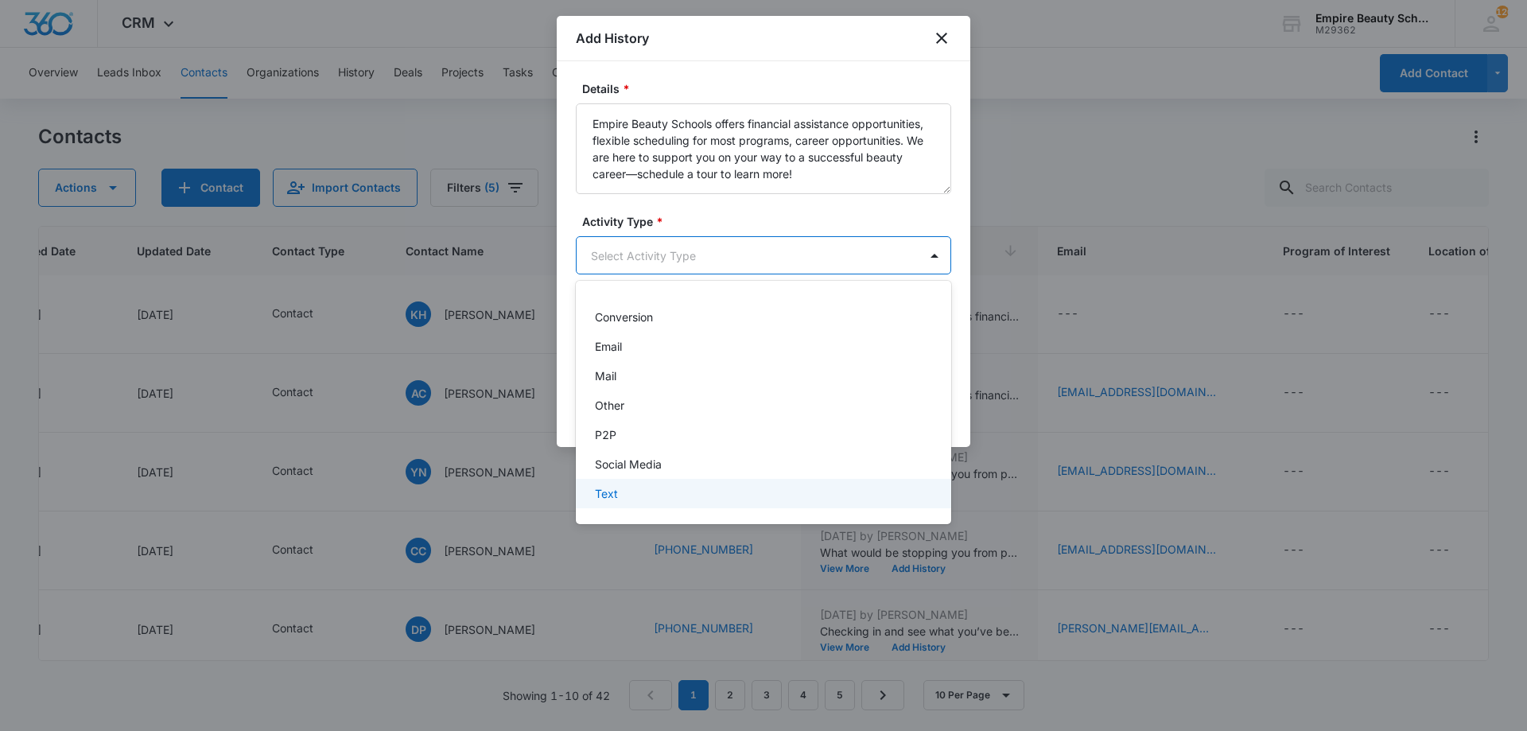
click at [634, 485] on div "Text" at bounding box center [762, 493] width 334 height 17
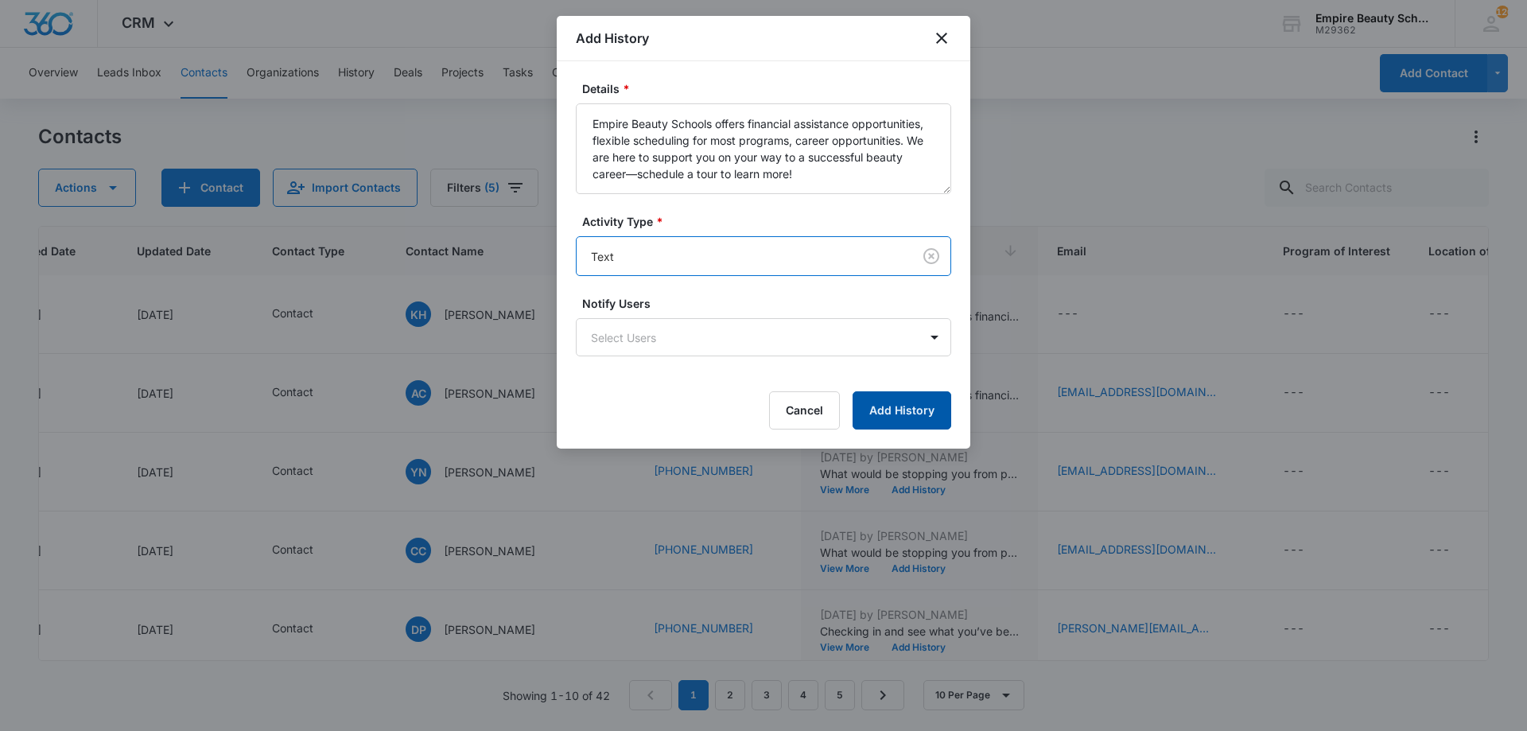
click at [859, 407] on button "Add History" at bounding box center [902, 410] width 99 height 38
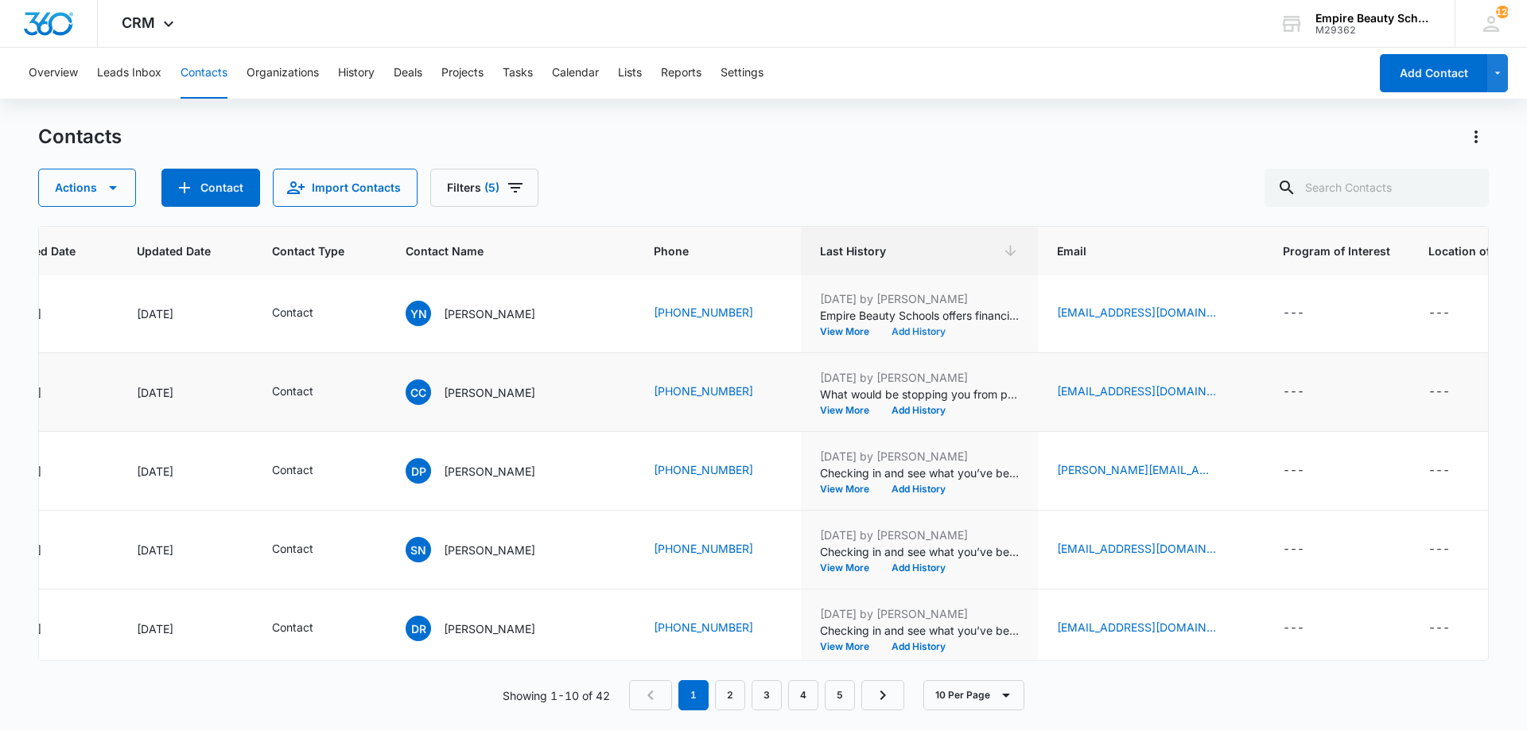
scroll to position [396, 189]
click at [891, 408] on button "Add History" at bounding box center [919, 410] width 76 height 10
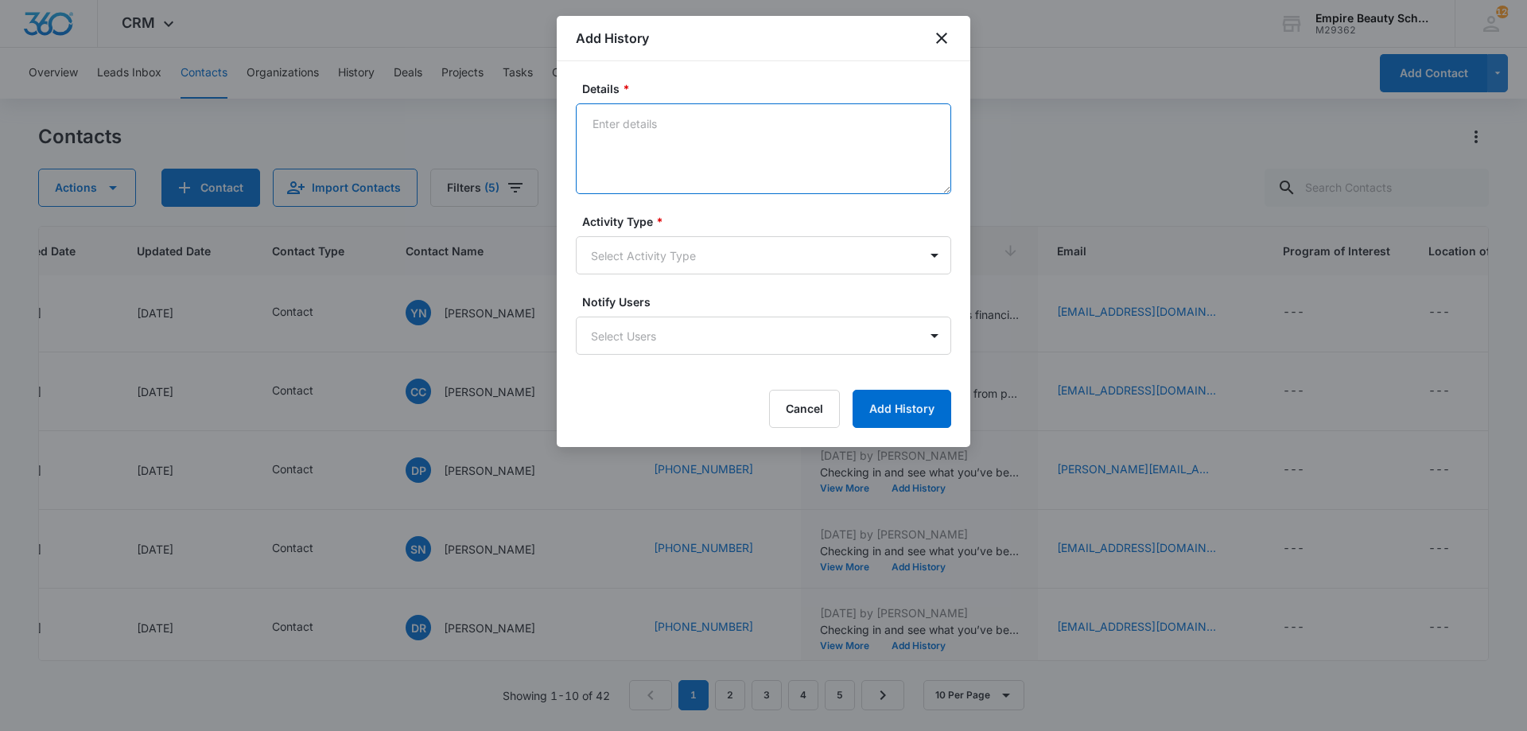
paste textarea "Empire Beauty Schools offers financial assistance opportunities, flexible sched…"
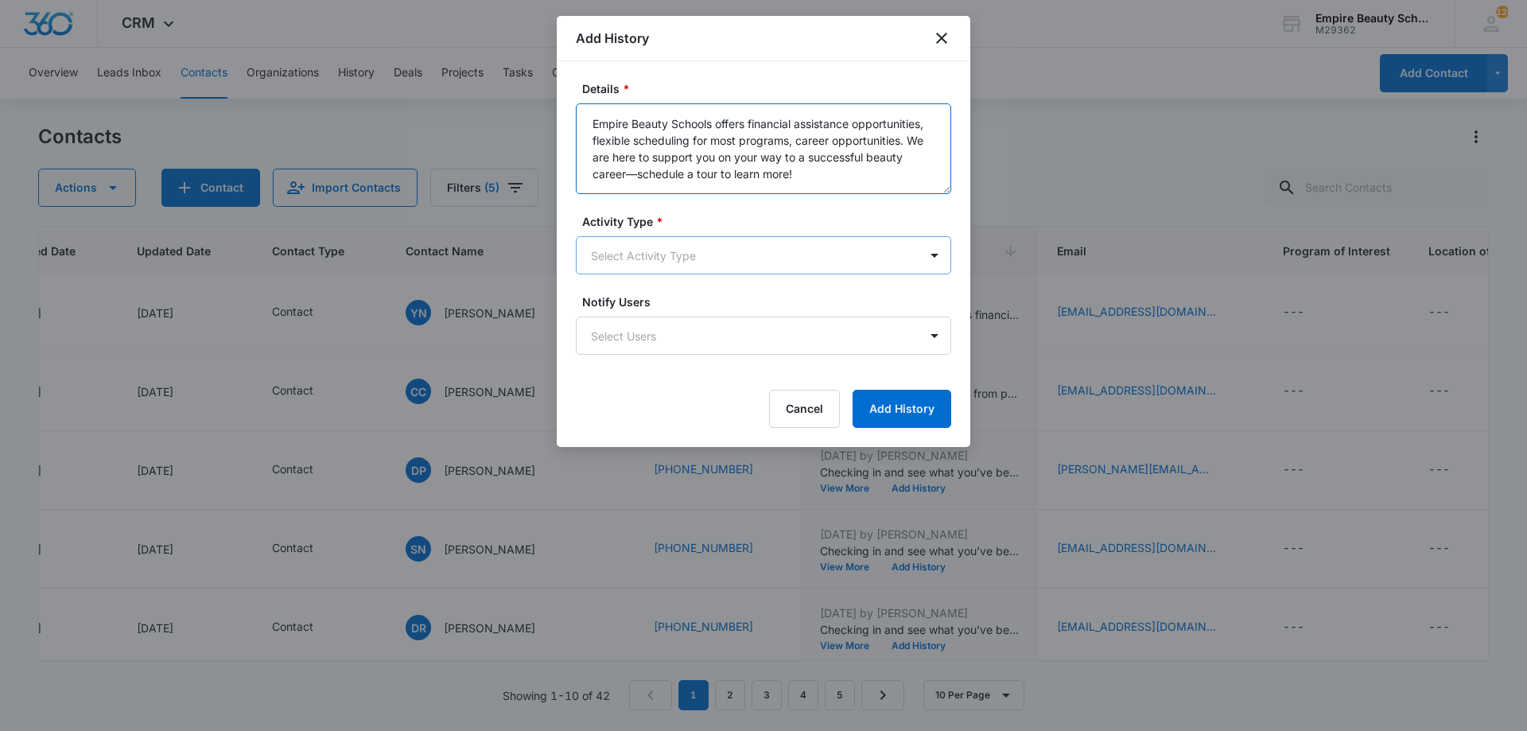
type textarea "Empire Beauty Schools offers financial assistance opportunities, flexible sched…"
click at [660, 265] on body "CRM Apps Forms CRM Email Shop Payments POS Files Brand Settings Empire Beauty S…" at bounding box center [763, 365] width 1527 height 731
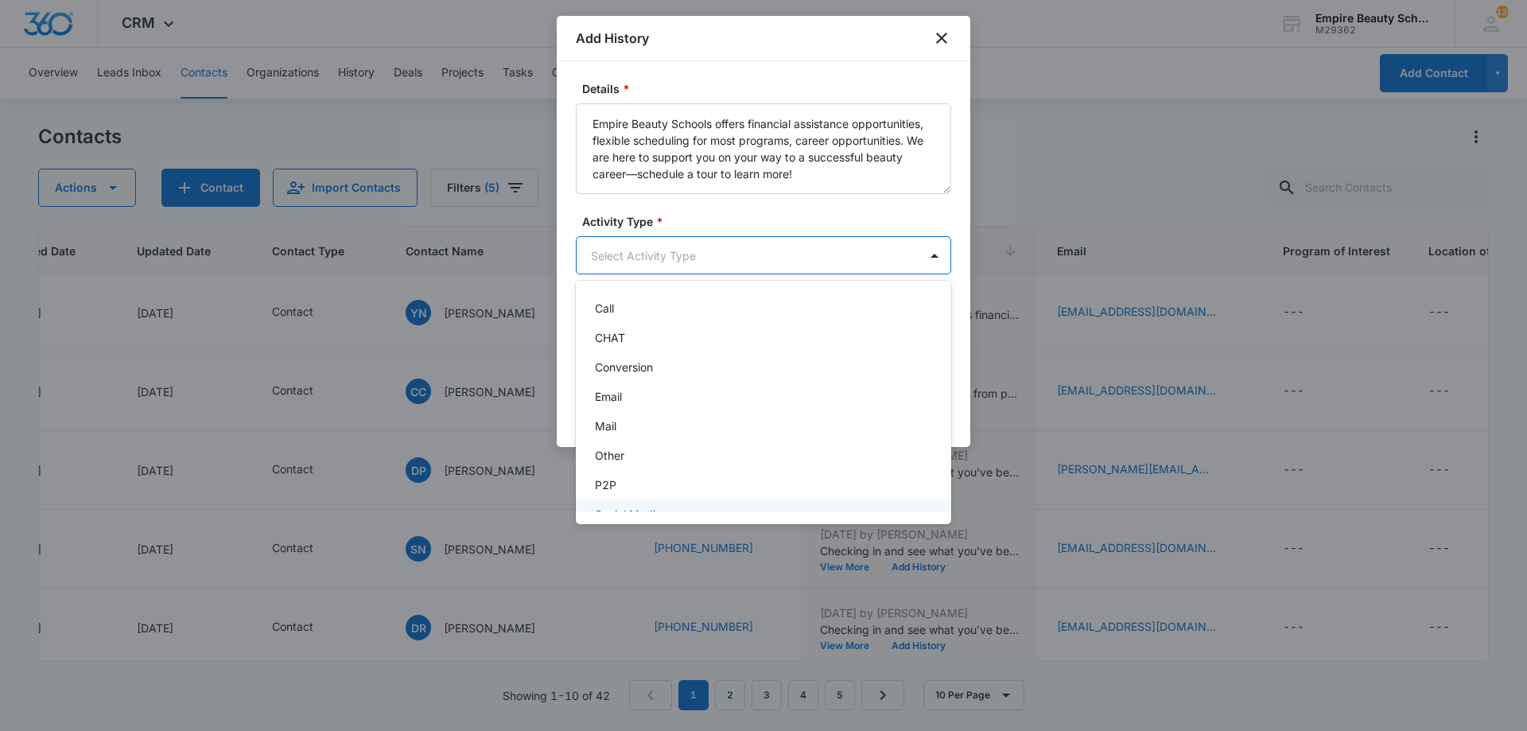
scroll to position [83, 0]
click at [647, 494] on div "Text" at bounding box center [762, 493] width 334 height 17
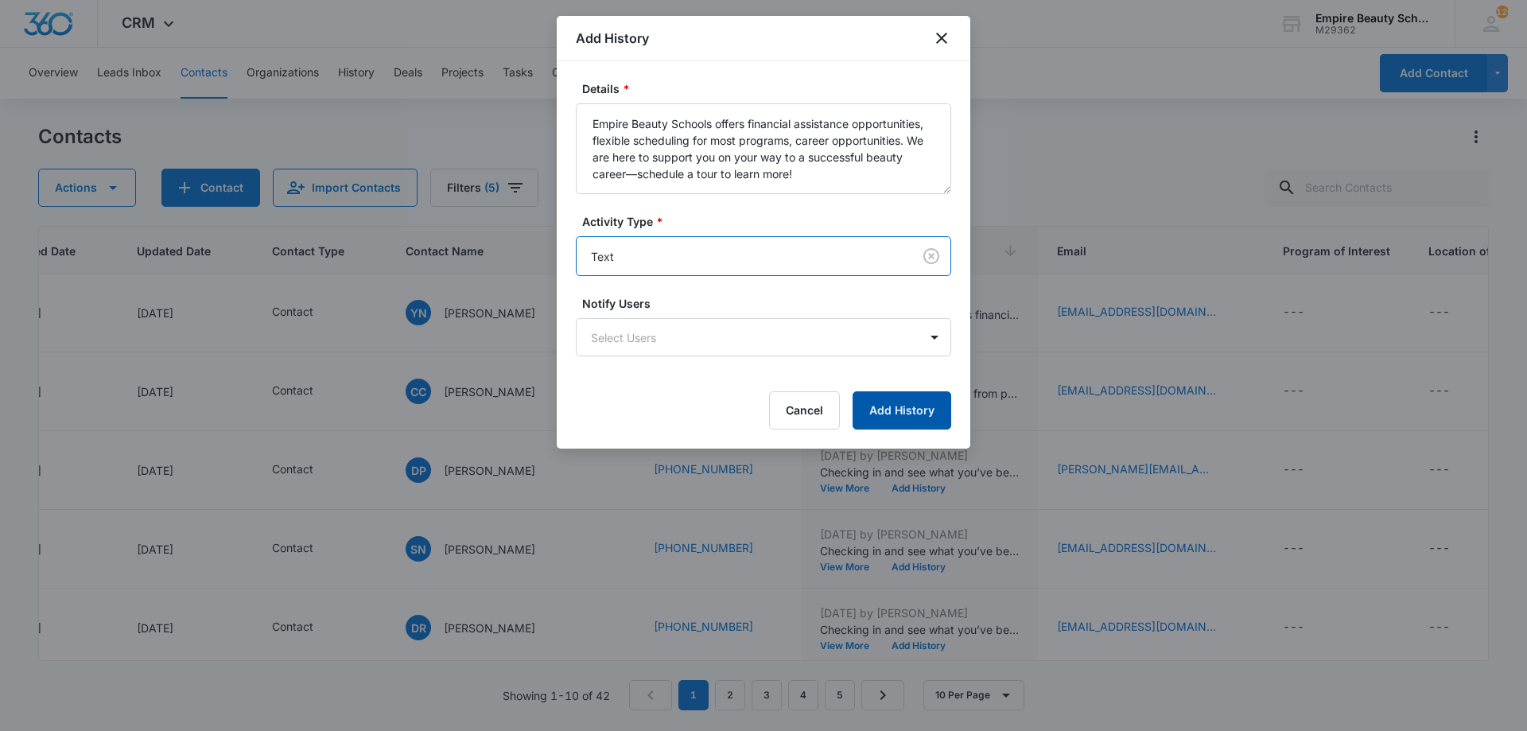
click at [868, 405] on button "Add History" at bounding box center [902, 410] width 99 height 38
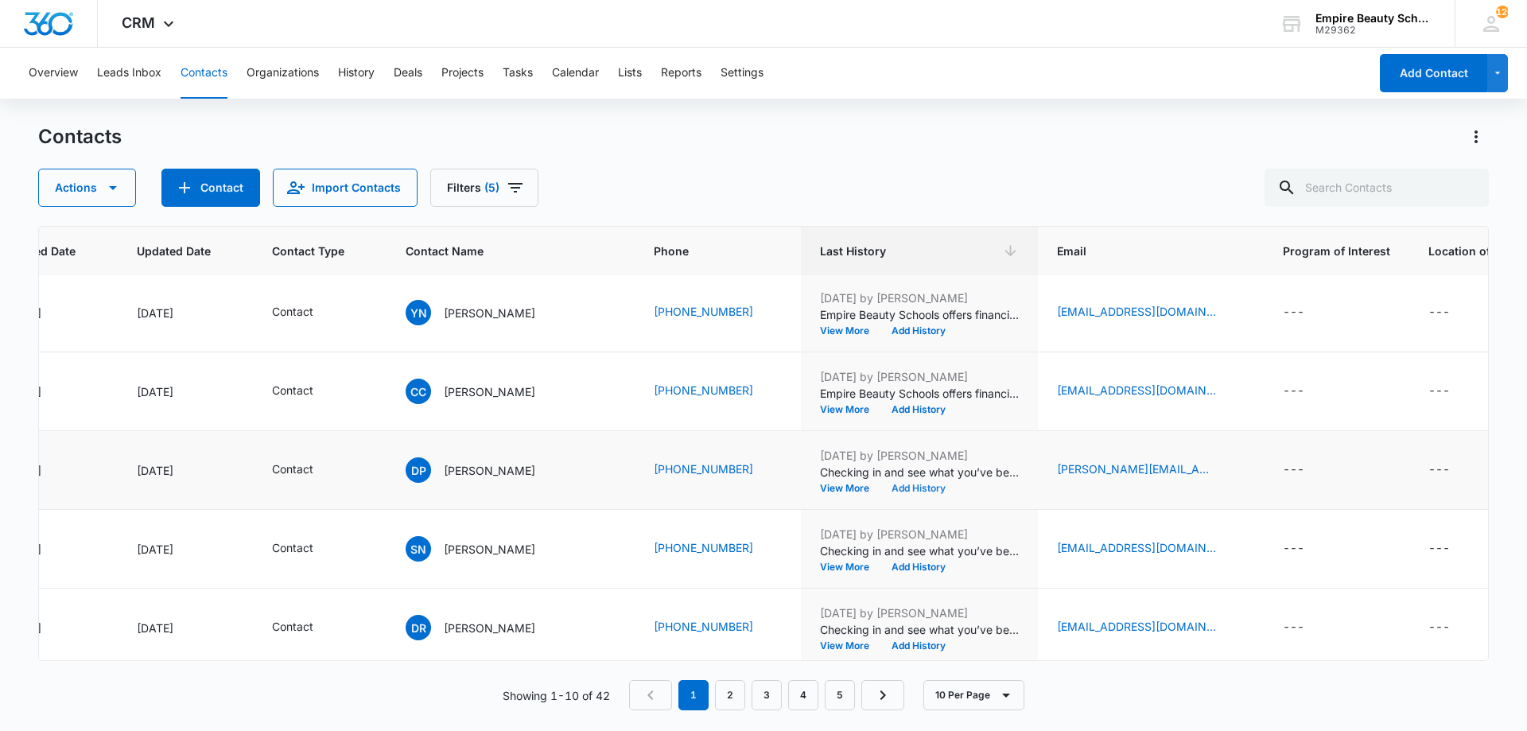
click at [892, 488] on button "Add History" at bounding box center [919, 489] width 76 height 10
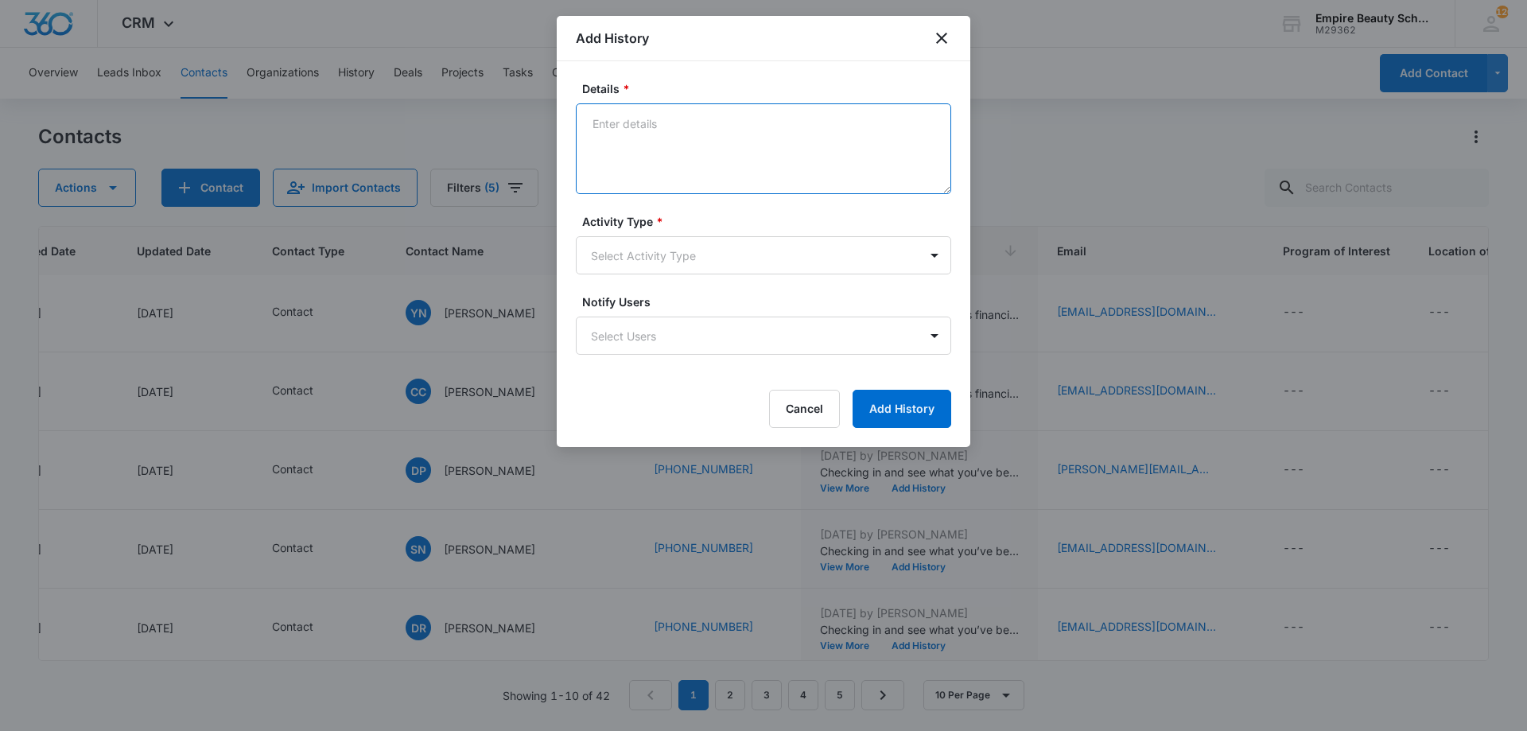
drag, startPoint x: 681, startPoint y: 154, endPoint x: 644, endPoint y: 161, distance: 37.9
paste textarea "Empire Beauty Schools offers financial assistance opportunities, flexible sched…"
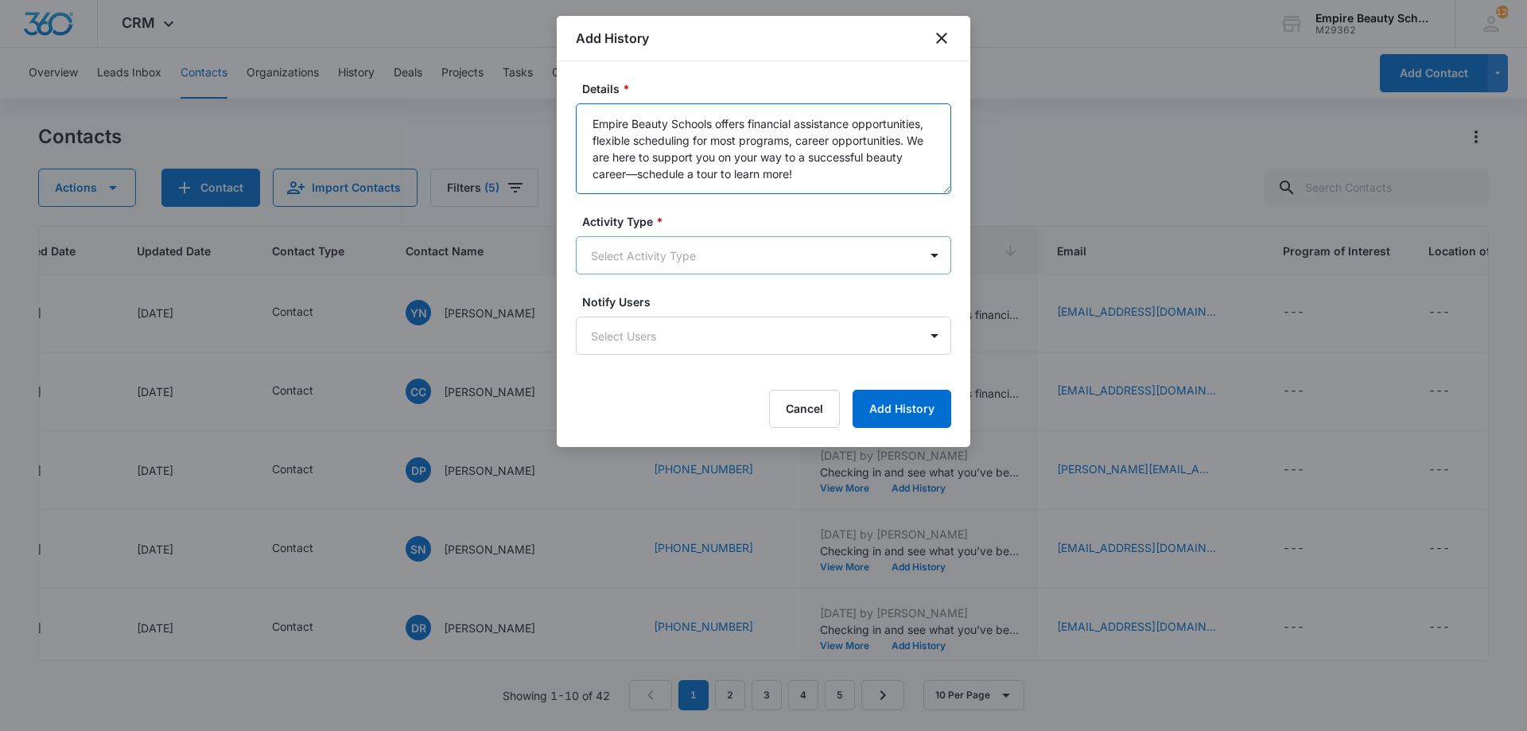
type textarea "Empire Beauty Schools offers financial assistance opportunities, flexible sched…"
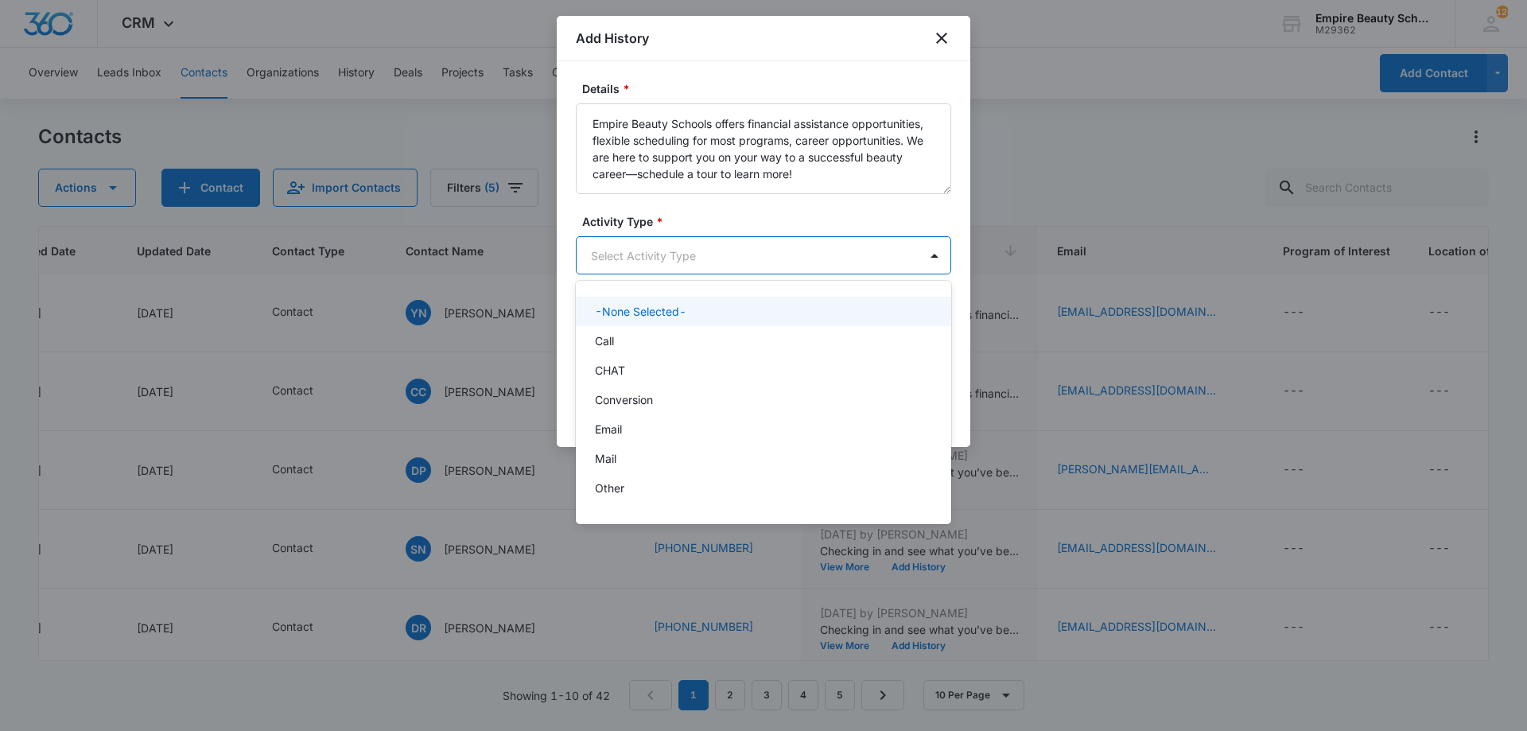
click at [688, 250] on body "CRM Apps Forms CRM Email Shop Payments POS Files Brand Settings Empire Beauty S…" at bounding box center [763, 365] width 1527 height 731
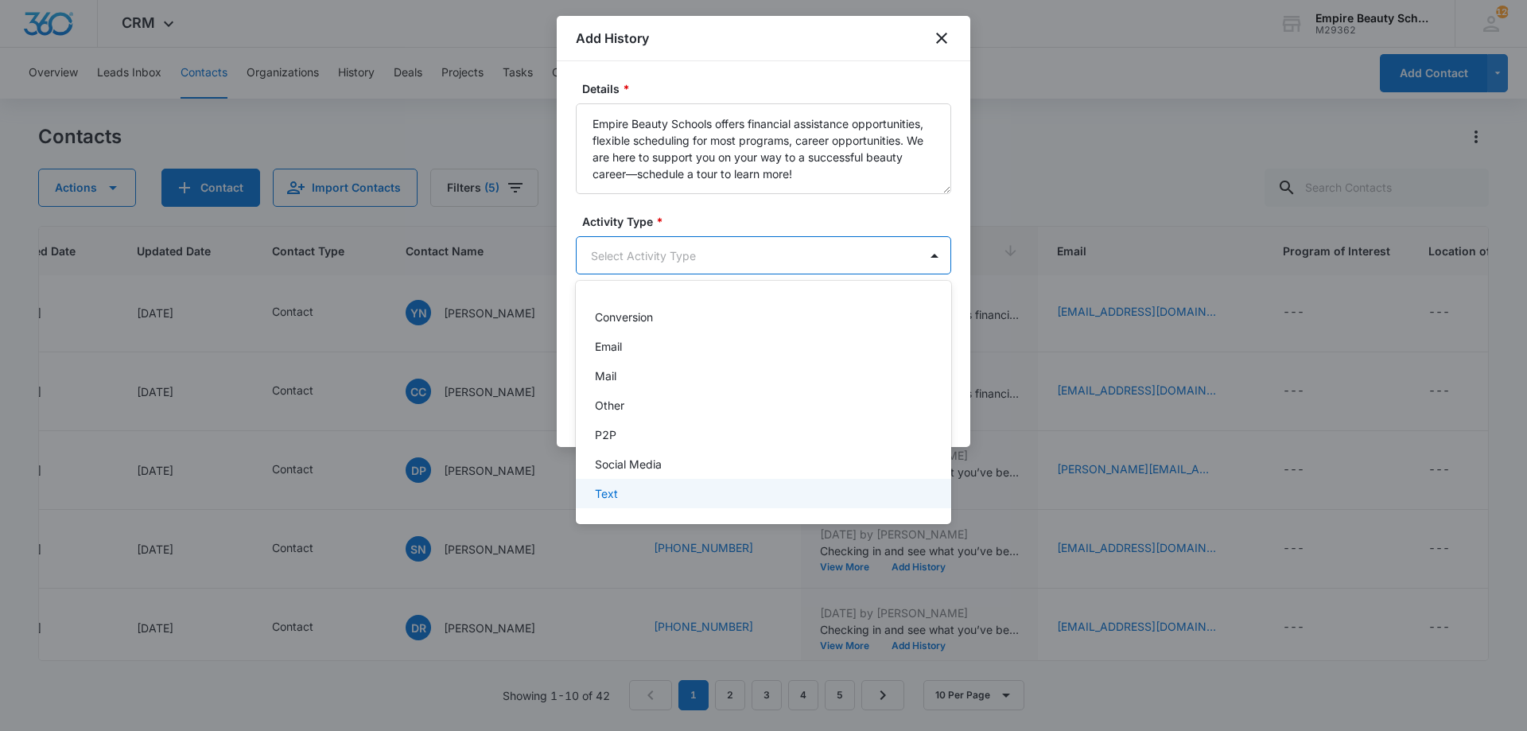
click at [669, 486] on div "Text" at bounding box center [762, 493] width 334 height 17
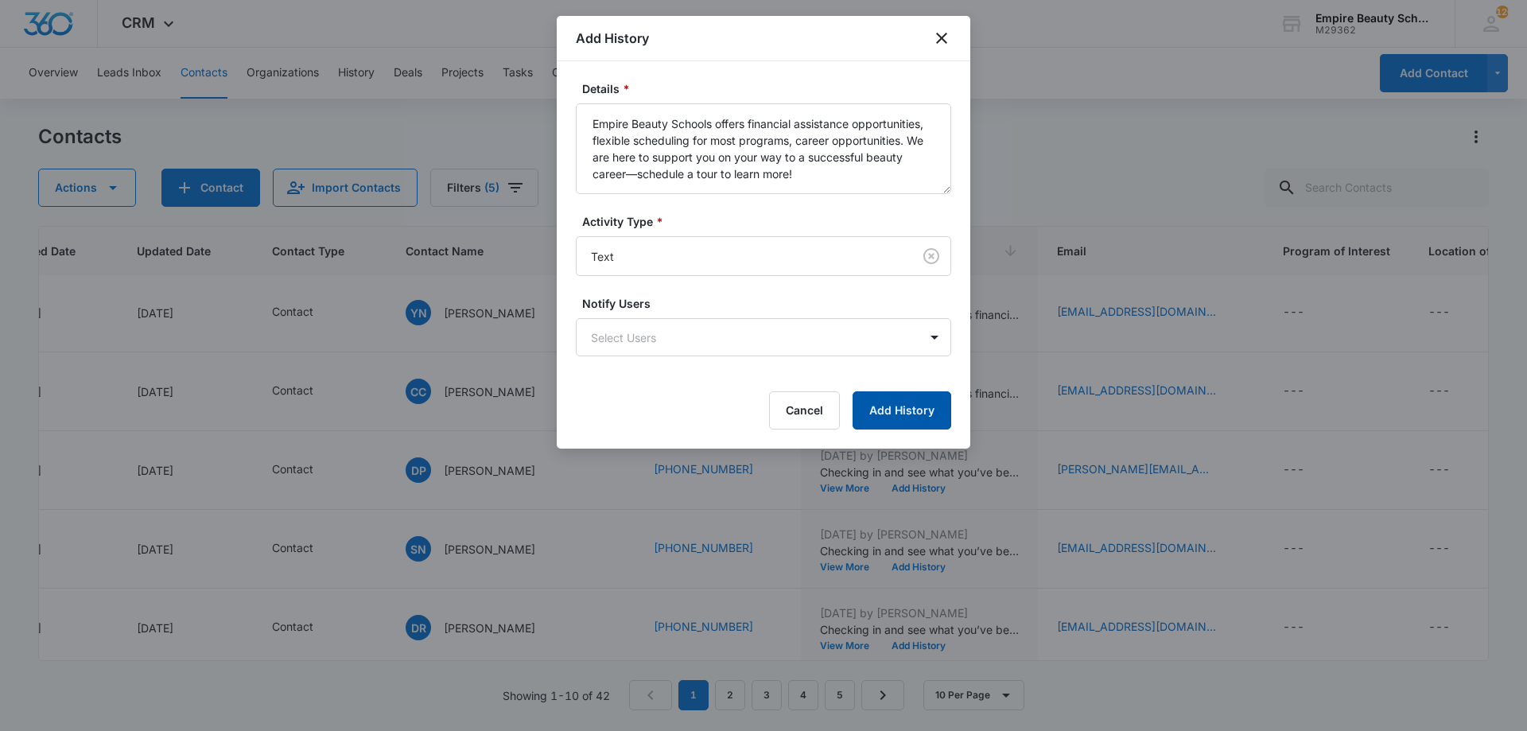
click at [883, 414] on button "Add History" at bounding box center [902, 410] width 99 height 38
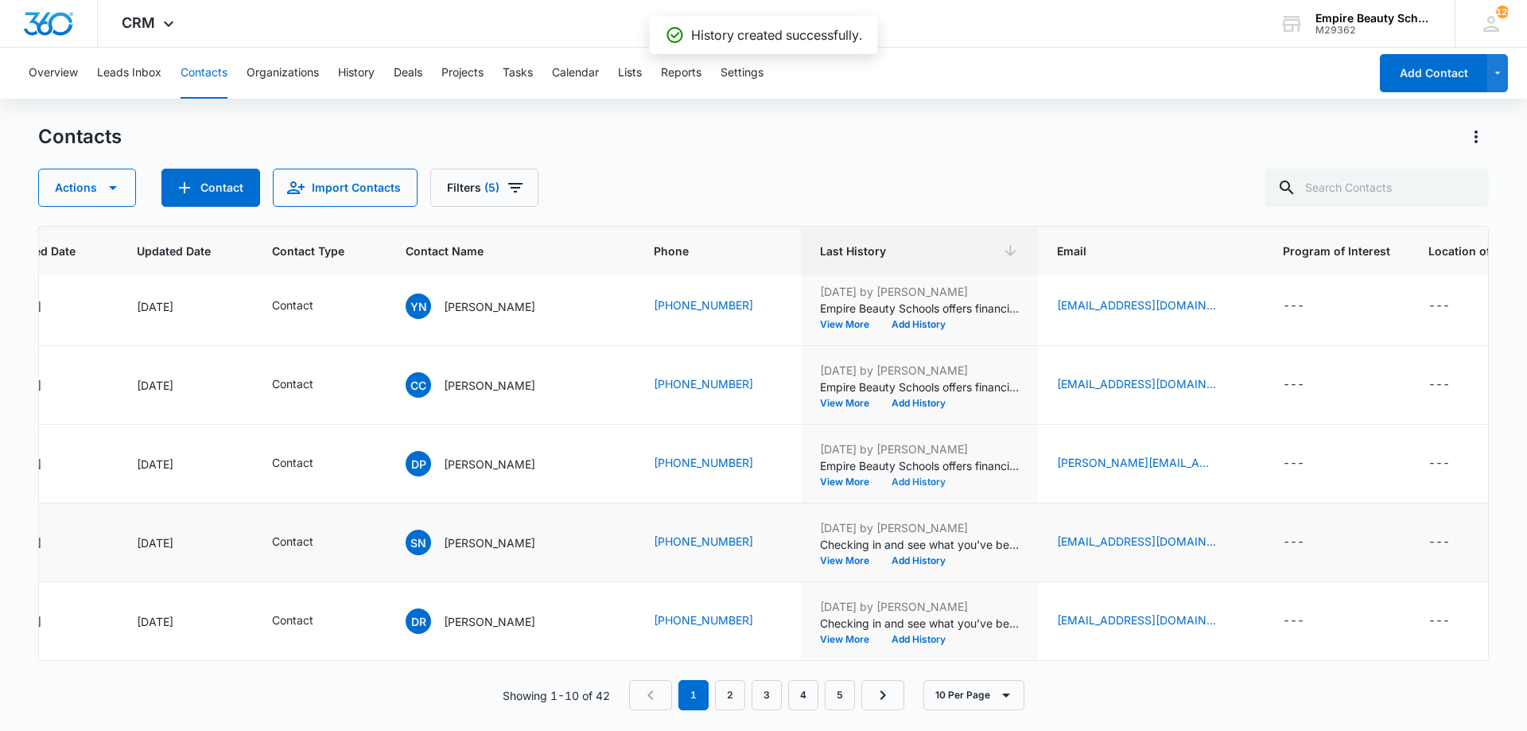
scroll to position [414, 189]
click at [893, 556] on button "Add History" at bounding box center [919, 561] width 76 height 10
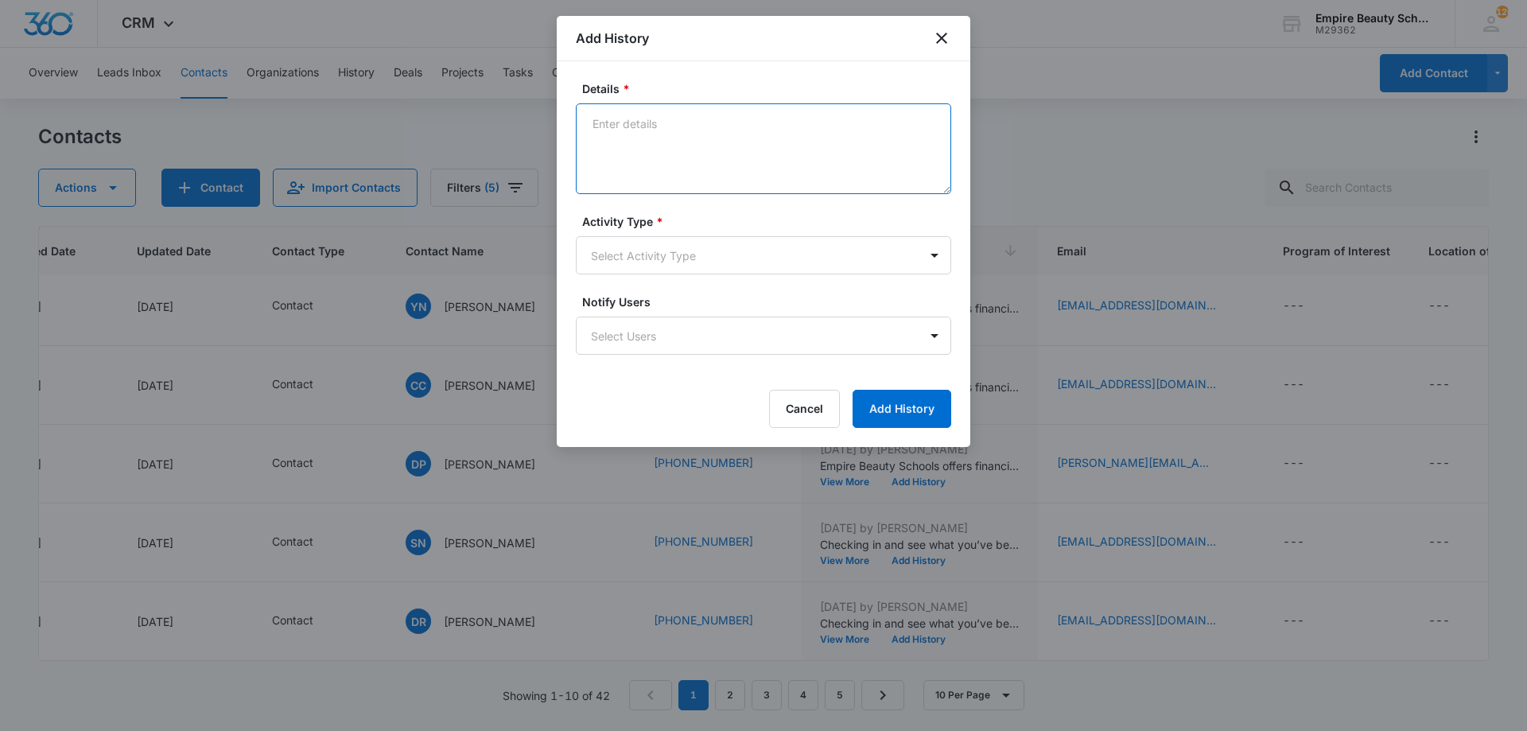
paste textarea "Empire Beauty Schools offers financial assistance opportunities, flexible sched…"
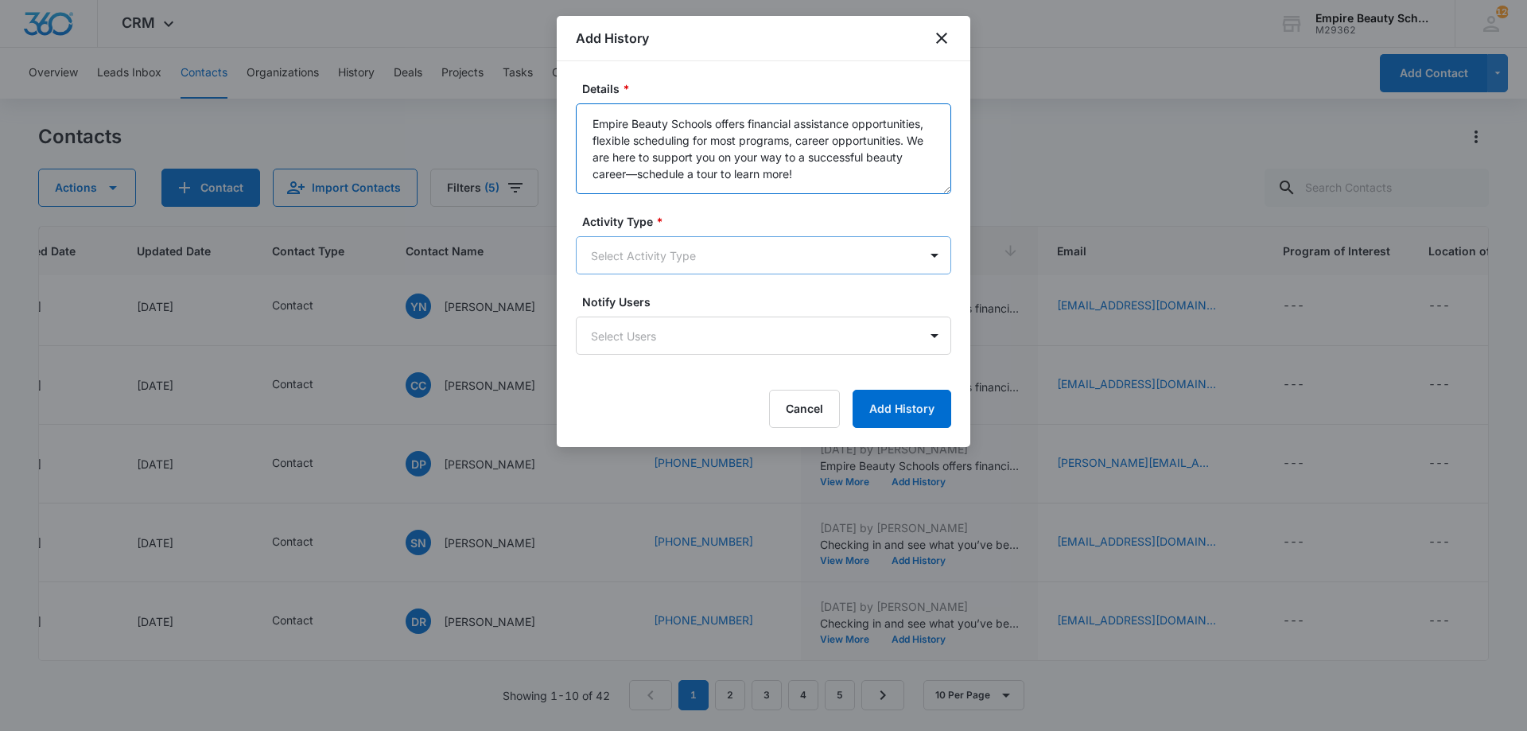
type textarea "Empire Beauty Schools offers financial assistance opportunities, flexible sched…"
click at [760, 242] on body "CRM Apps Forms CRM Email Shop Payments POS Files Brand Settings Empire Beauty S…" at bounding box center [763, 365] width 1527 height 731
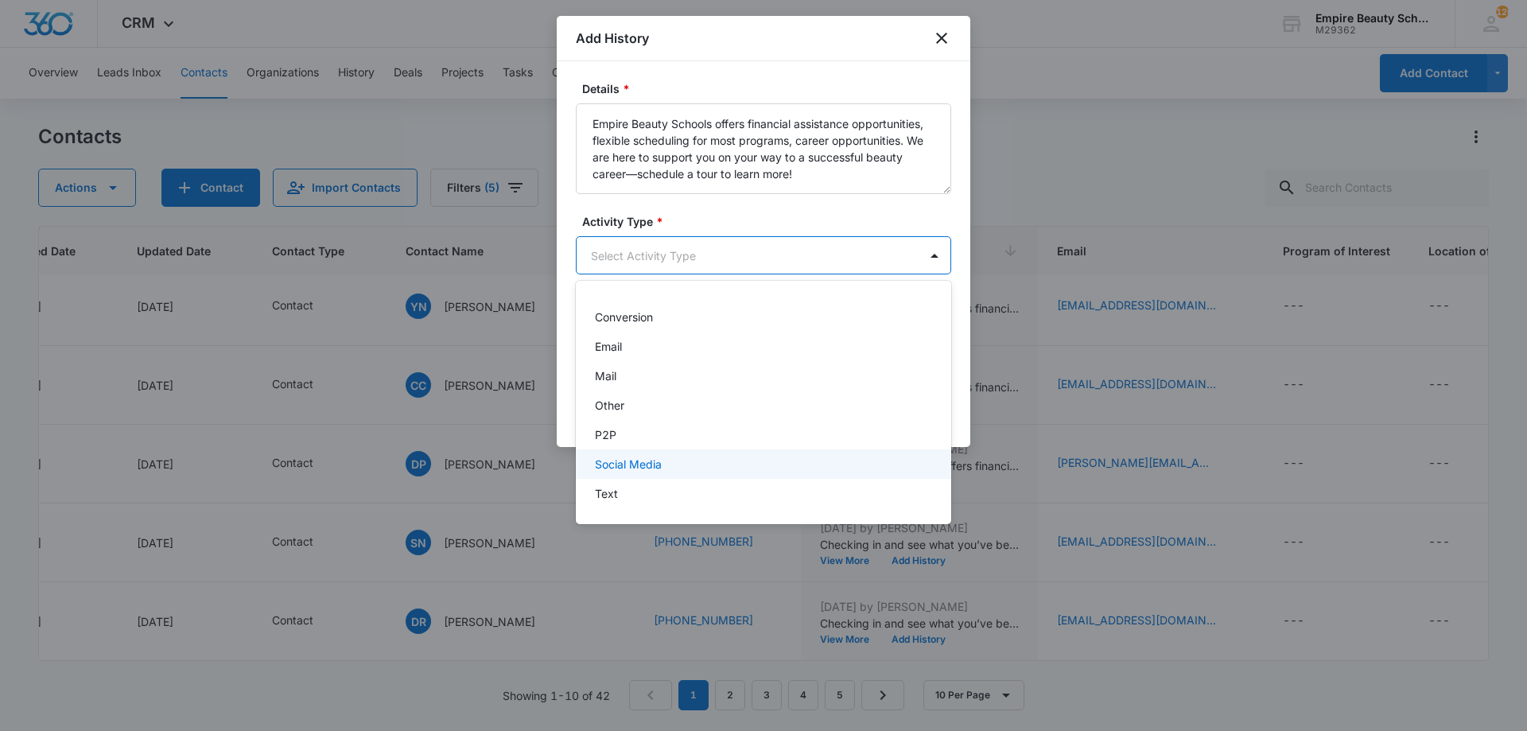
scroll to position [83, 0]
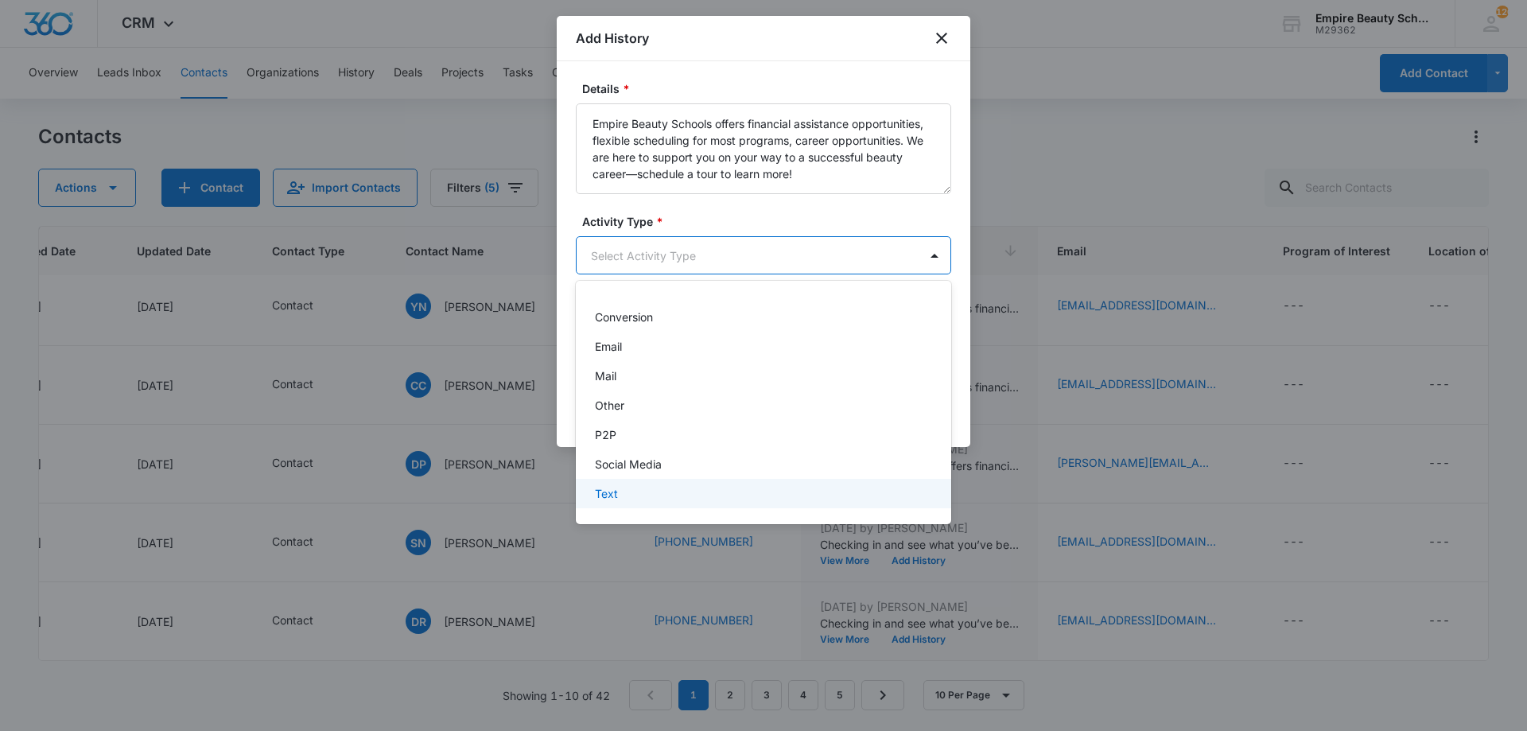
click at [644, 491] on div "Text" at bounding box center [762, 493] width 334 height 17
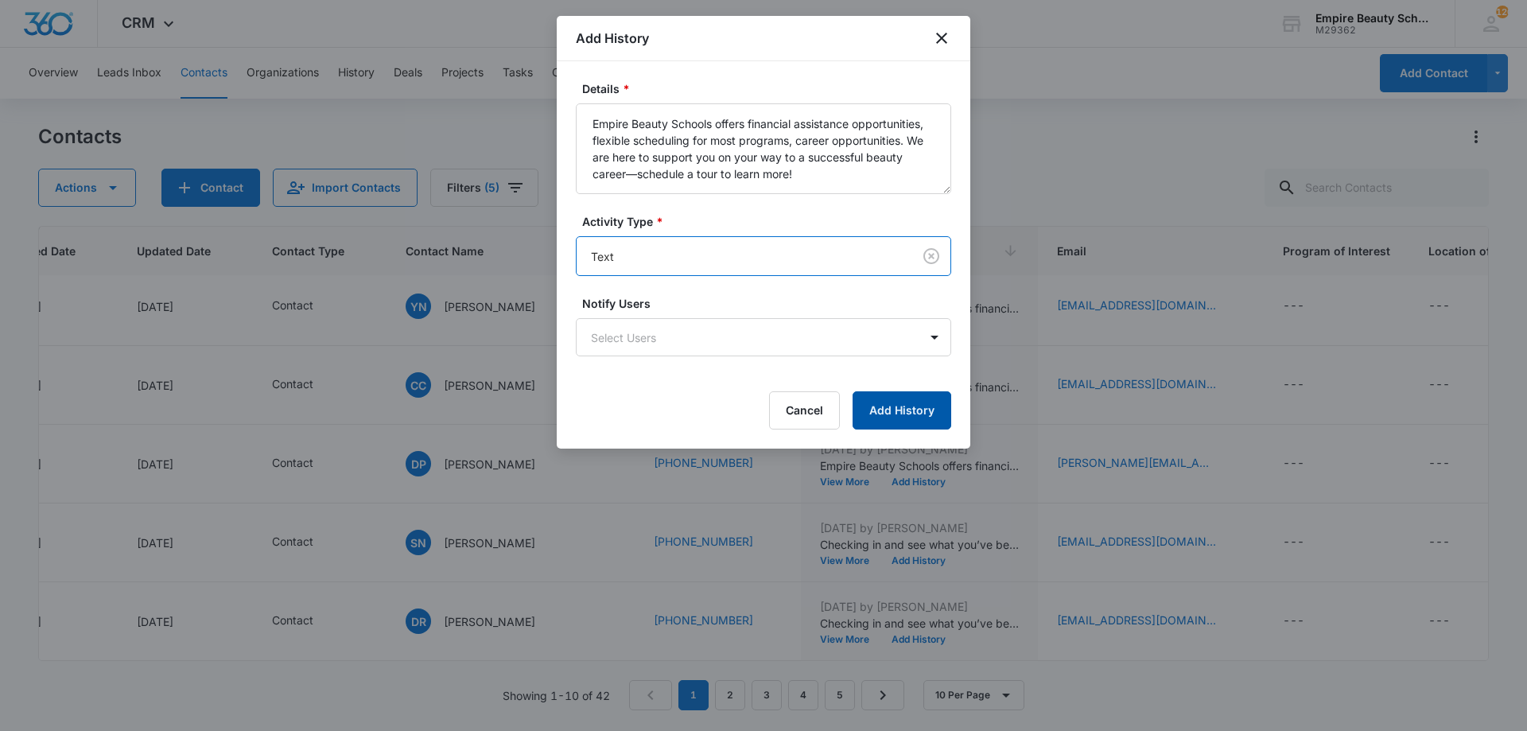
click at [926, 415] on button "Add History" at bounding box center [902, 410] width 99 height 38
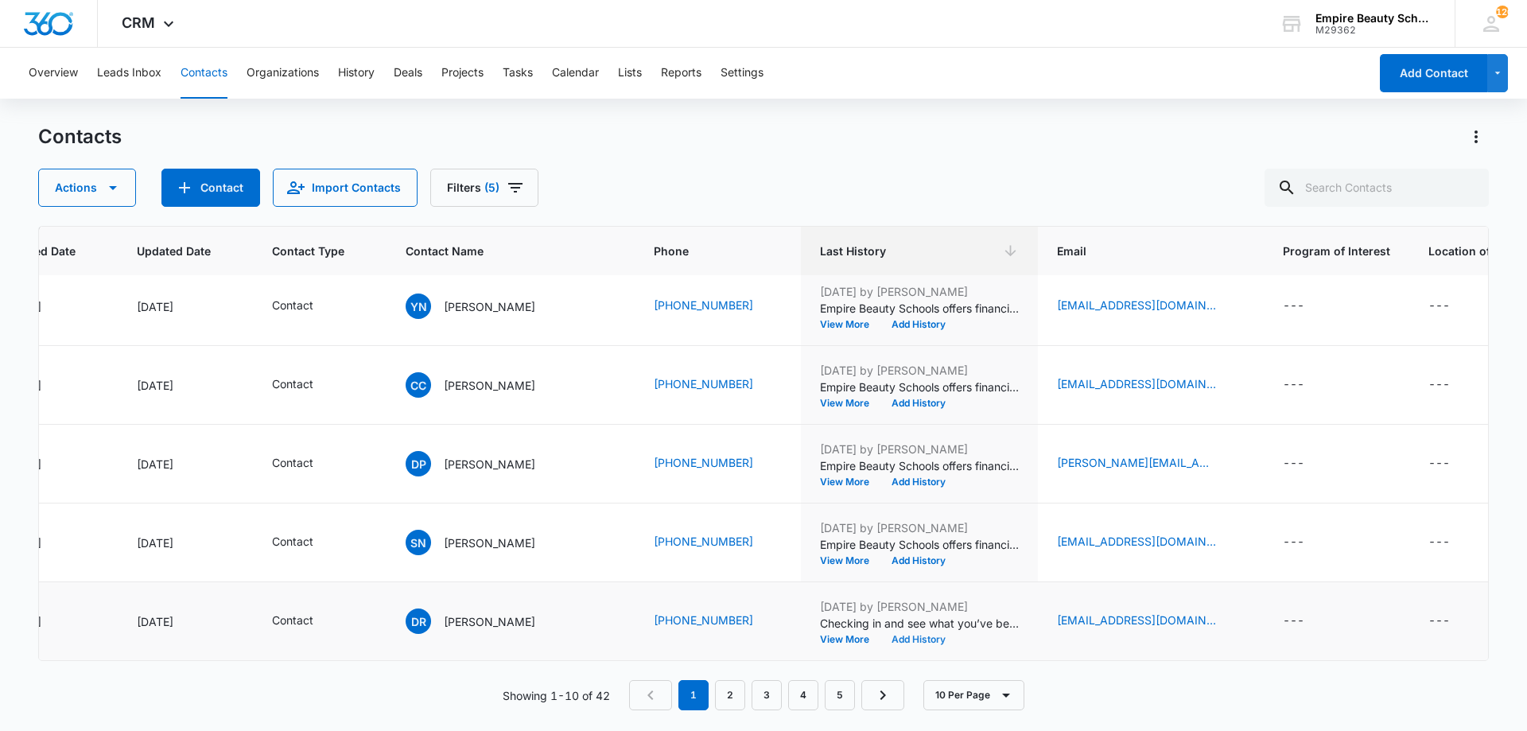
click at [897, 635] on button "Add History" at bounding box center [919, 640] width 76 height 10
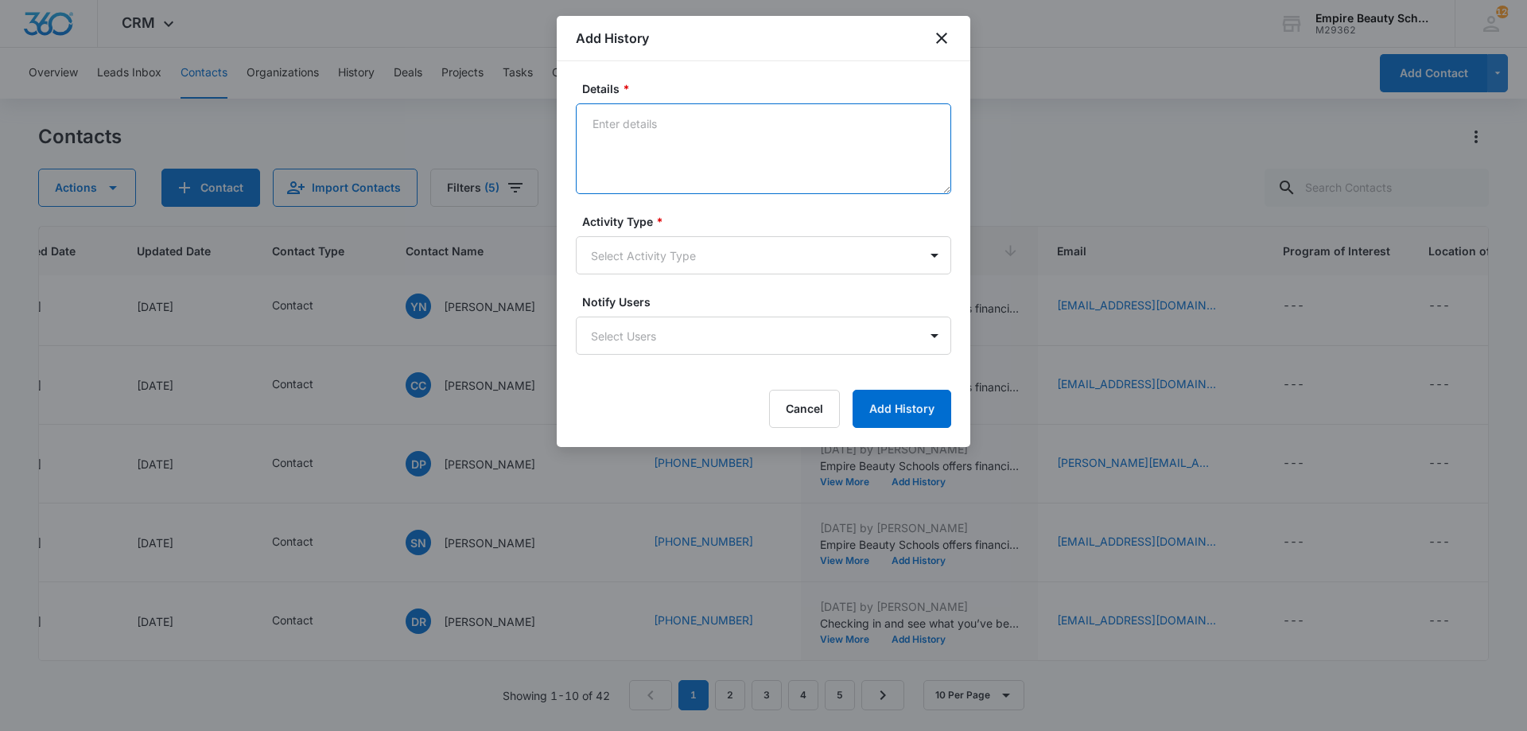
paste textarea "Empire Beauty Schools offers financial assistance opportunities, flexible sched…"
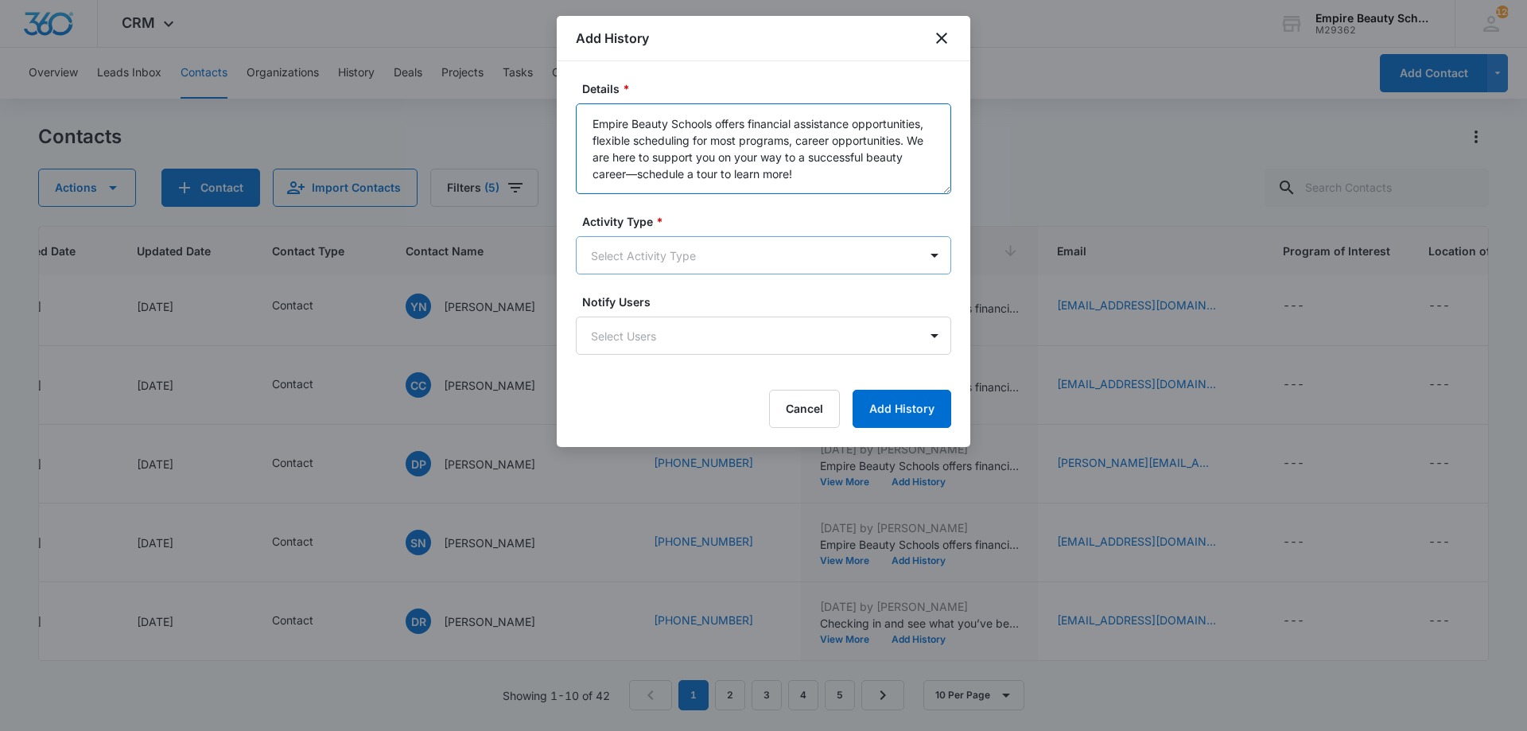
type textarea "Empire Beauty Schools offers financial assistance opportunities, flexible sched…"
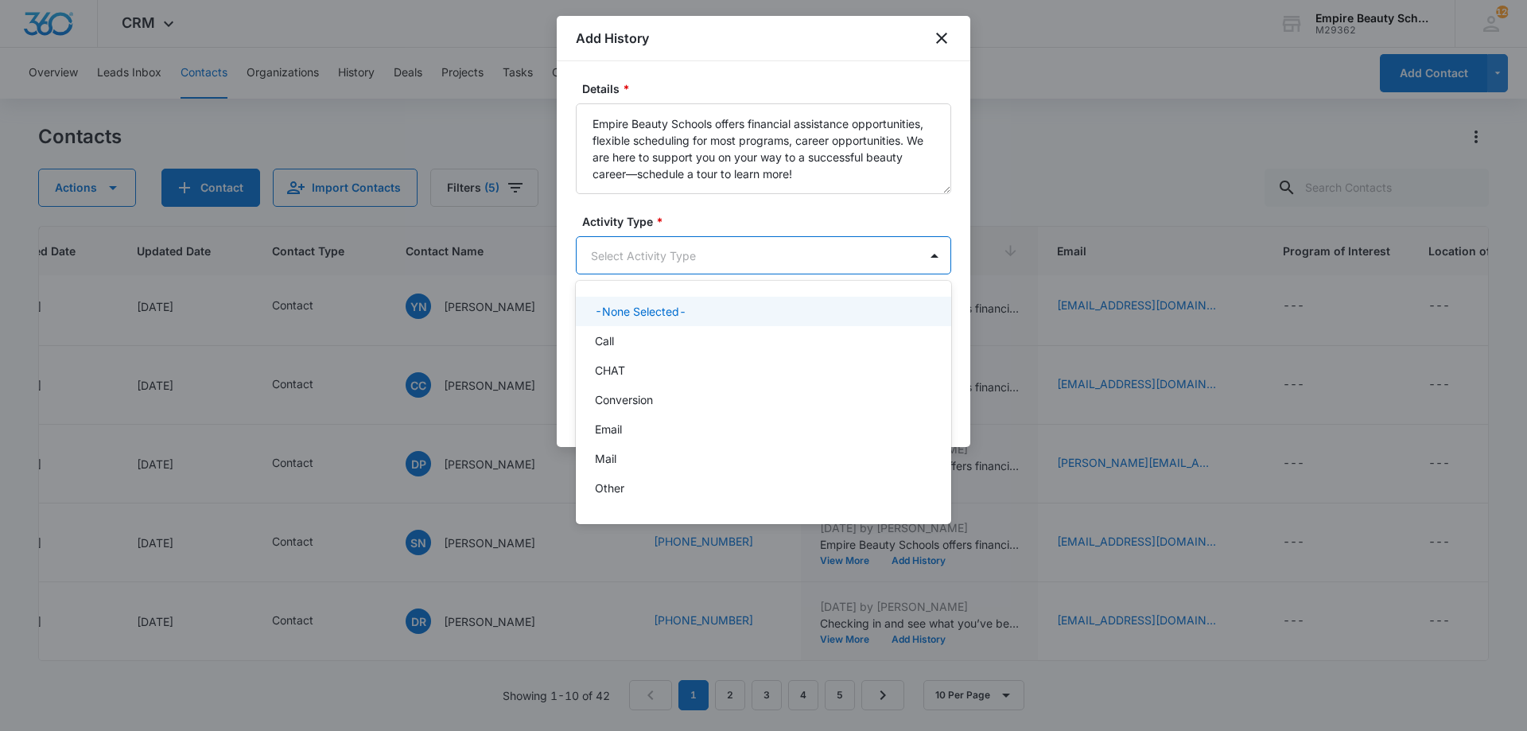
click at [715, 247] on body "CRM Apps Forms CRM Email Shop Payments POS Files Brand Settings Empire Beauty S…" at bounding box center [763, 365] width 1527 height 731
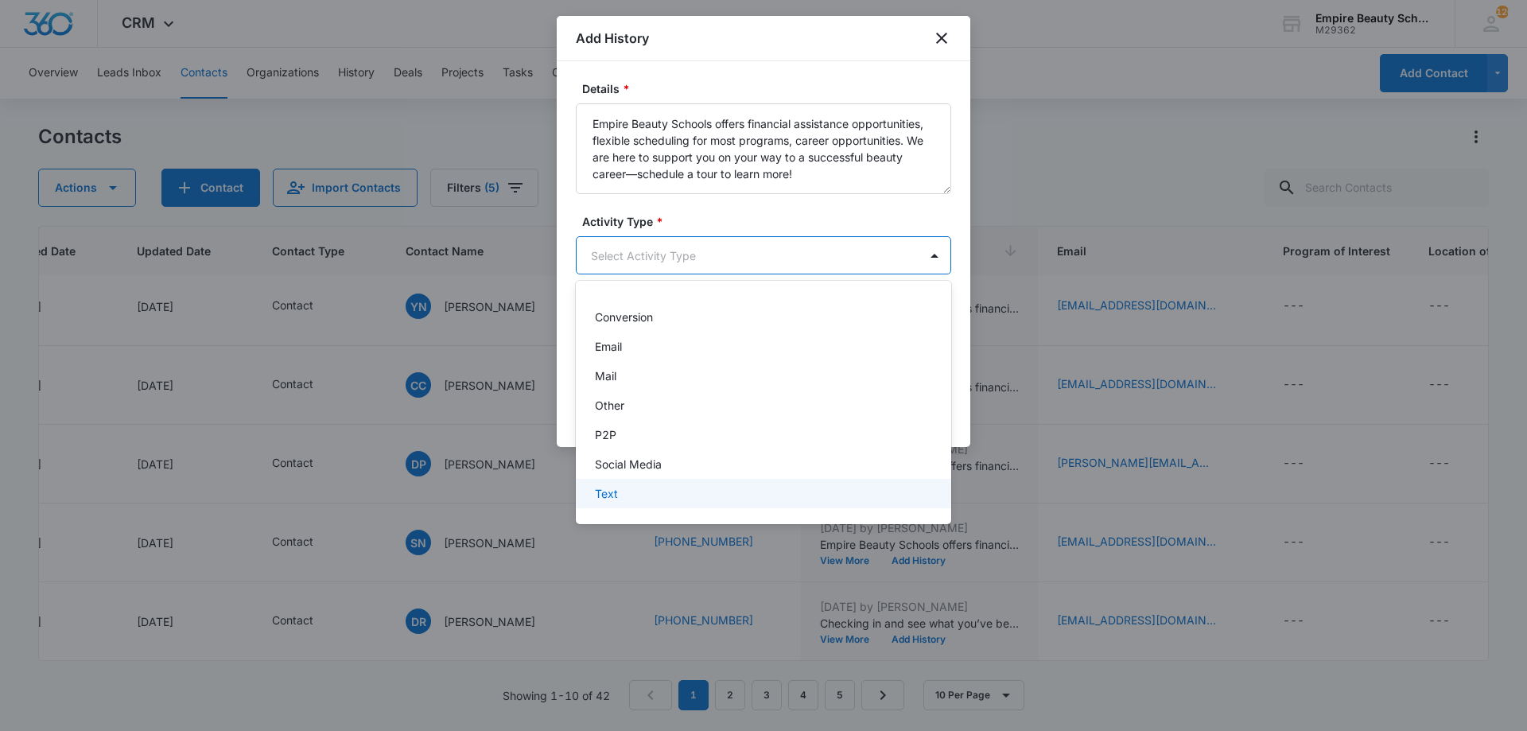
click at [670, 504] on div "-None Selected- Call CHAT Conversion Email Mail Other P2P Social Media Text" at bounding box center [763, 403] width 375 height 218
click at [670, 504] on div "Text" at bounding box center [763, 493] width 375 height 29
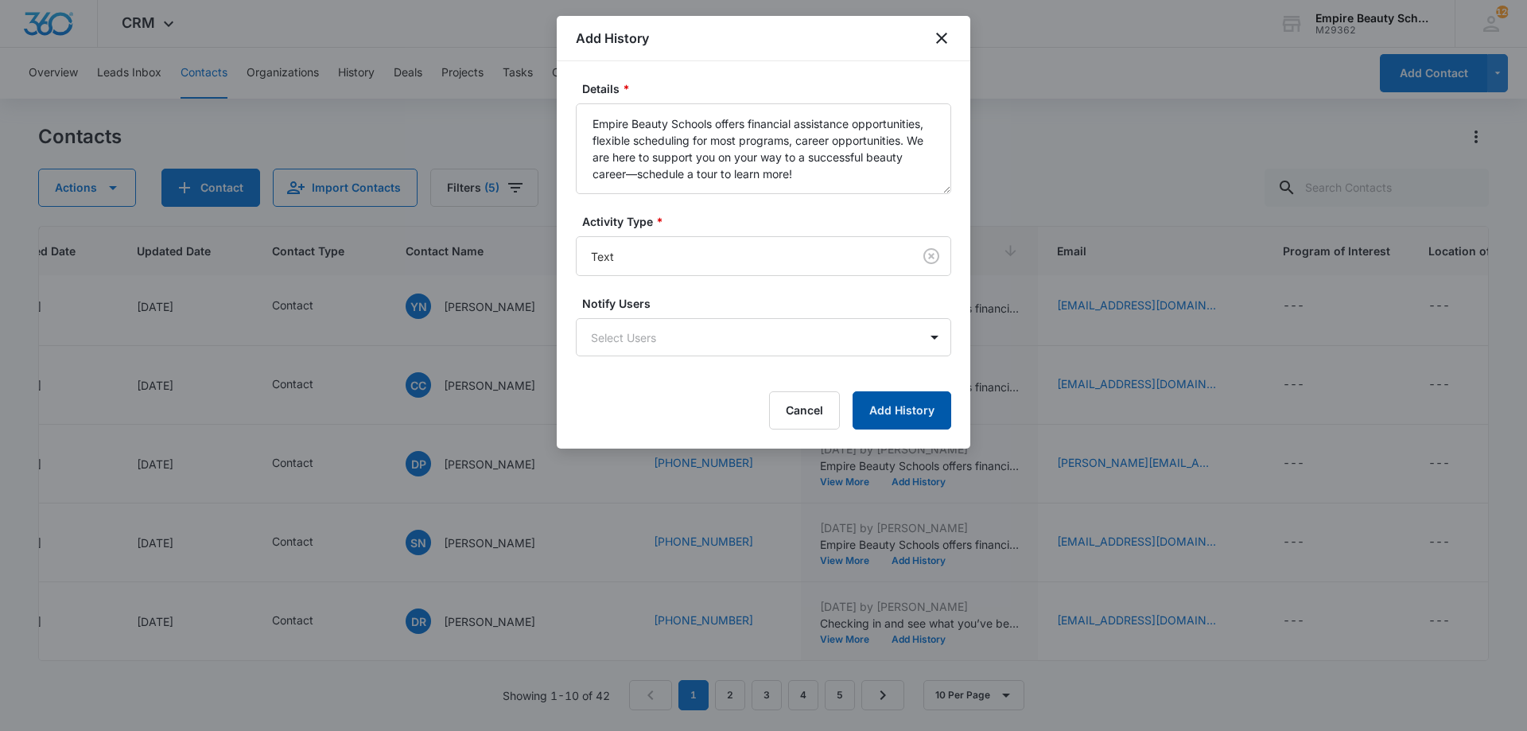
click at [889, 402] on button "Add History" at bounding box center [902, 410] width 99 height 38
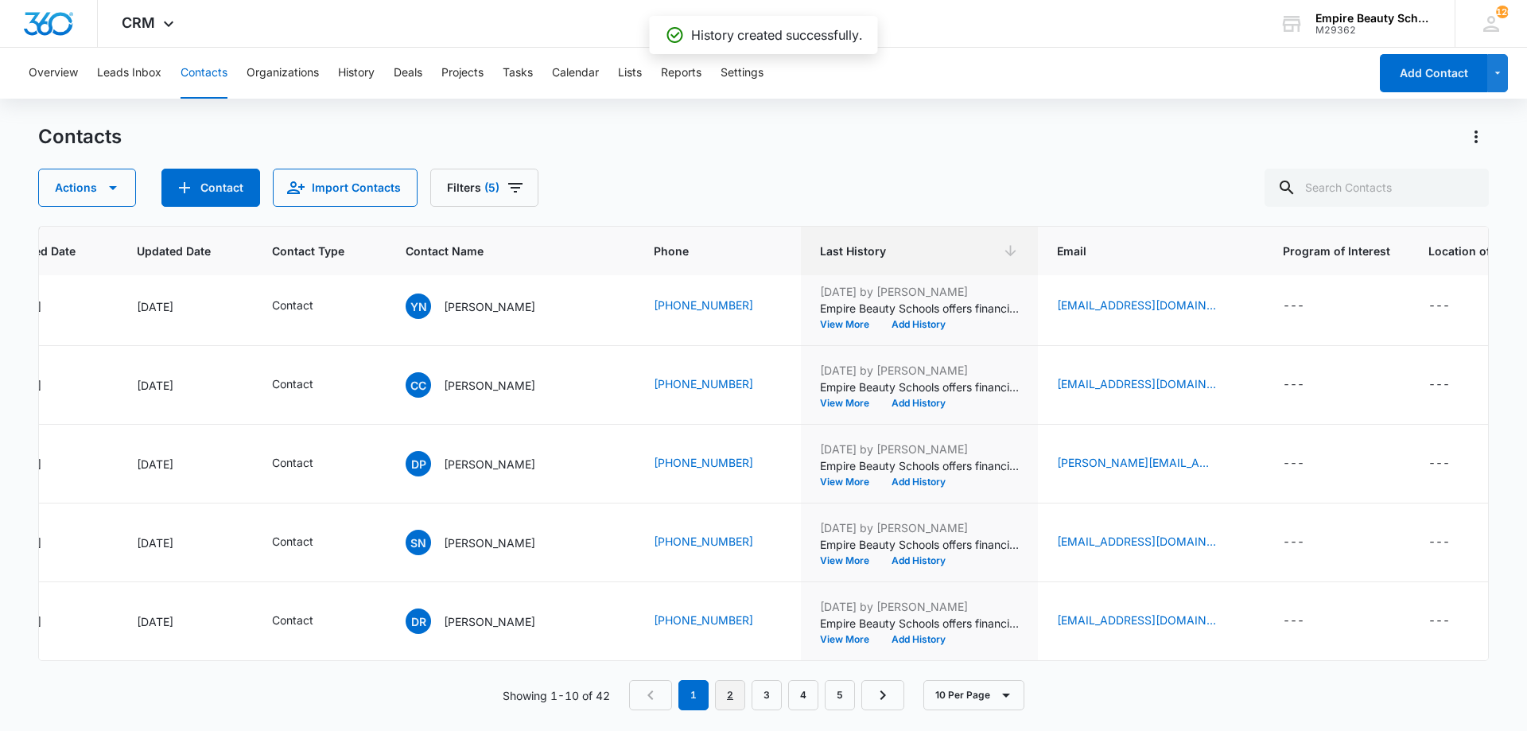
click at [727, 688] on link "2" at bounding box center [730, 695] width 30 height 30
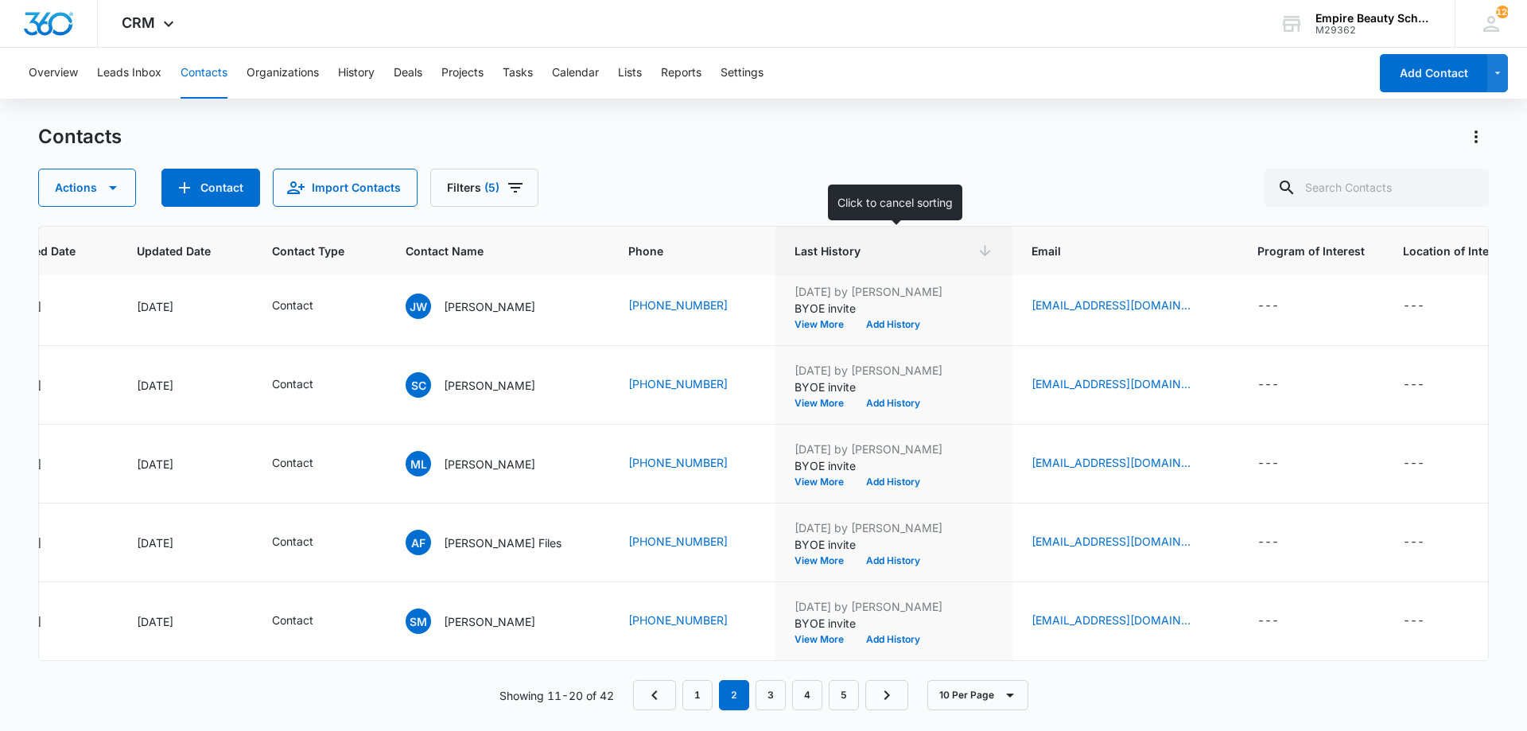
scroll to position [0, 189]
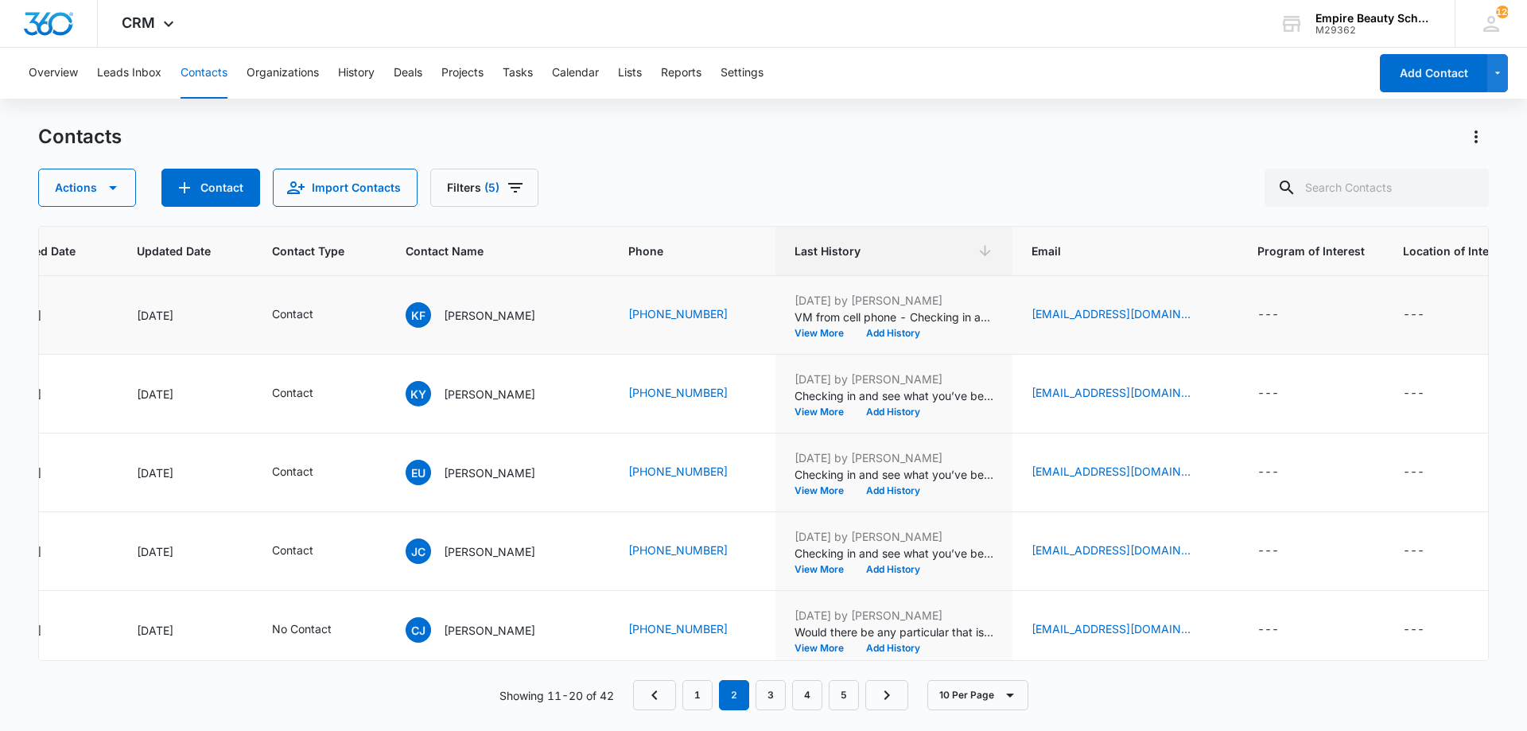
click at [885, 326] on div "May 22, 2025 by Jess Peltonovich VM from cell phone - Checking in and see what …" at bounding box center [894, 315] width 199 height 46
click at [884, 333] on button "Add History" at bounding box center [893, 334] width 76 height 10
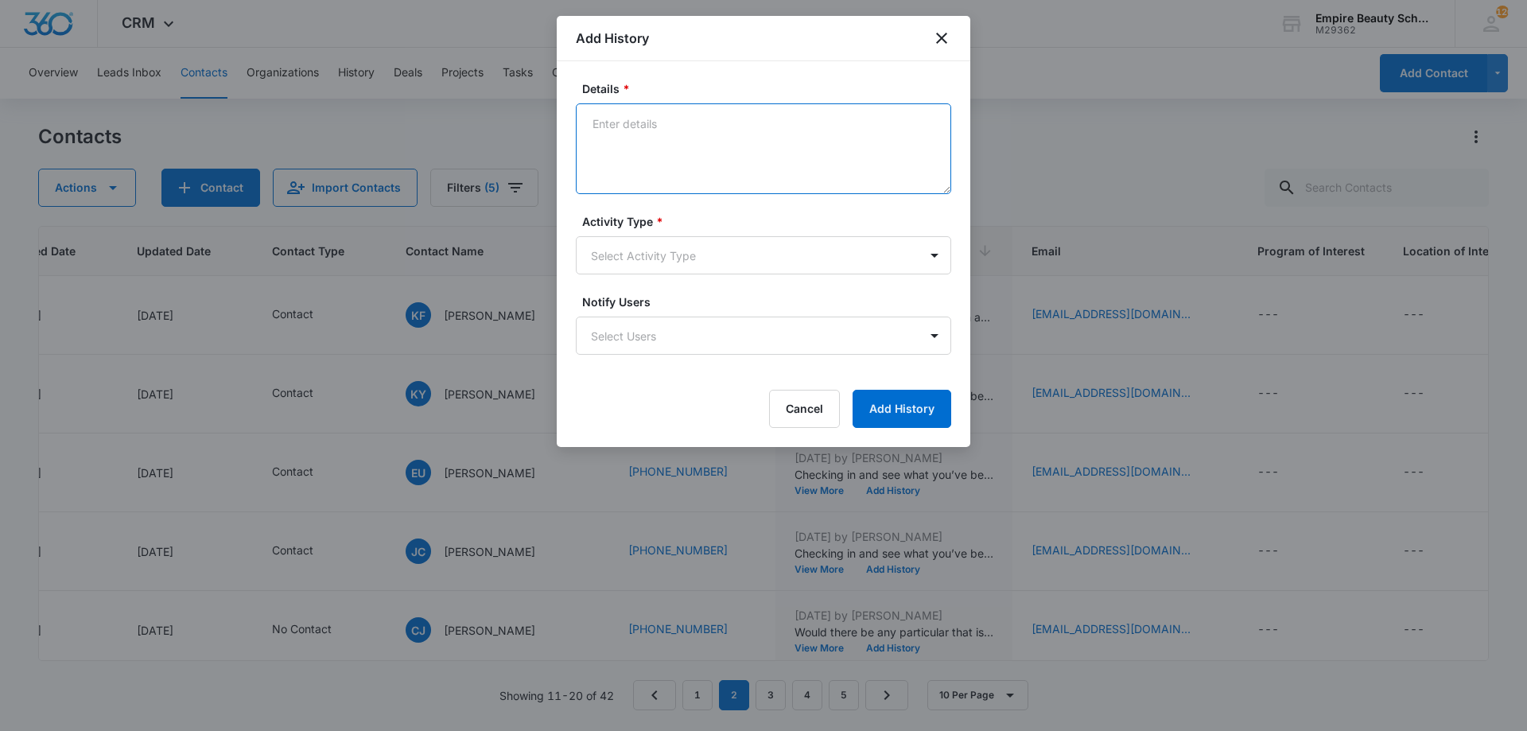
paste textarea "Empire Beauty Schools offers financial assistance opportunities, flexible sched…"
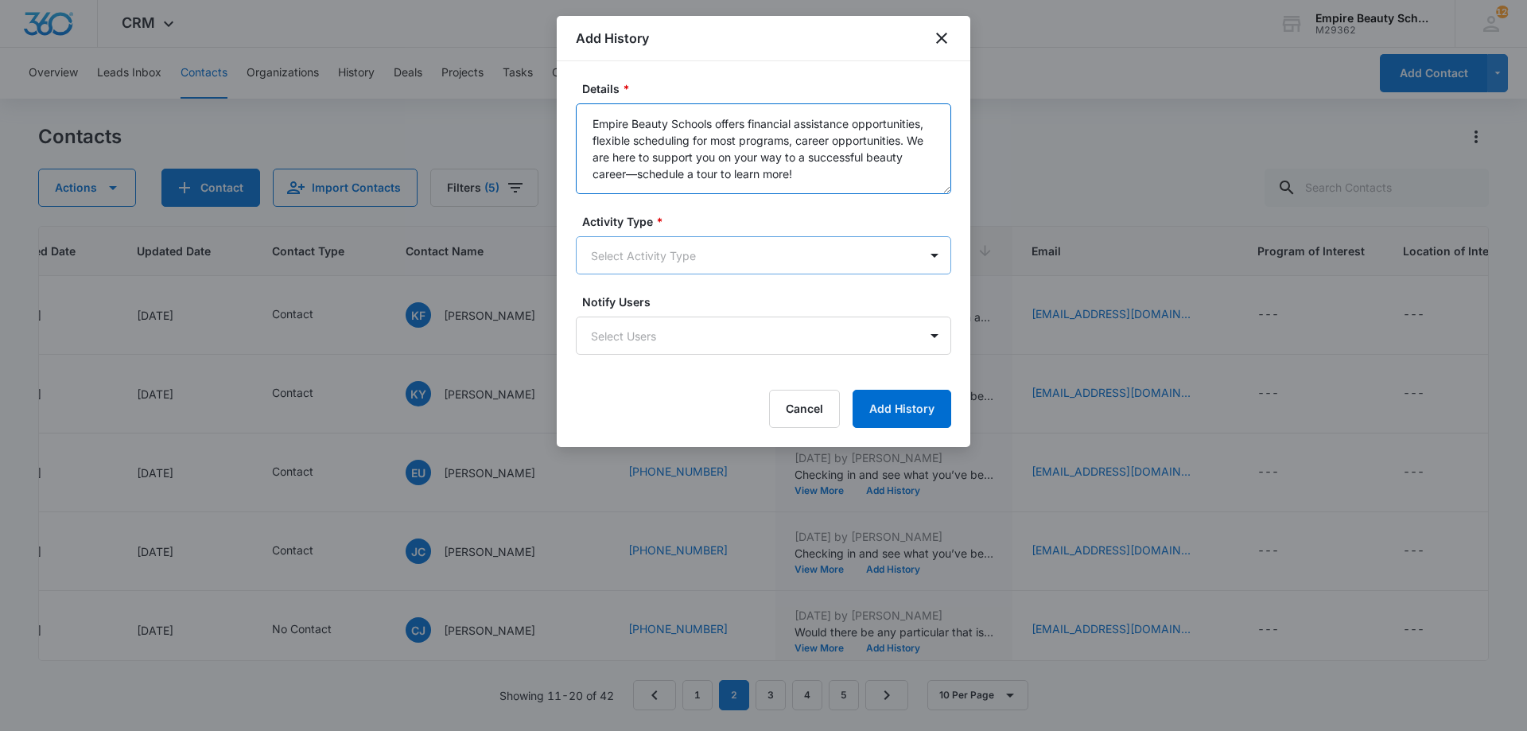
type textarea "Empire Beauty Schools offers financial assistance opportunities, flexible sched…"
click at [712, 265] on body "CRM Apps Forms CRM Email Shop Payments POS Files Brand Settings Empire Beauty S…" at bounding box center [763, 365] width 1527 height 731
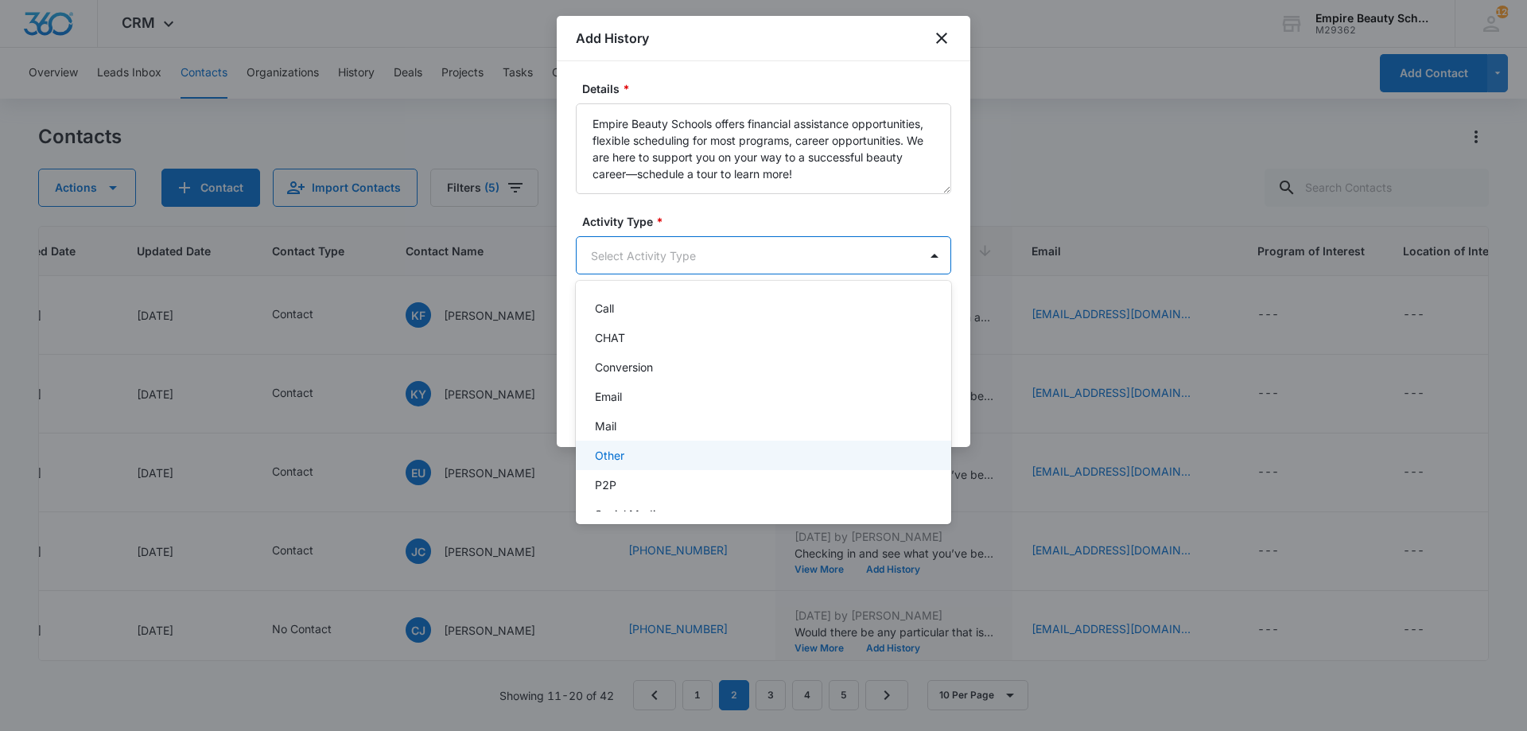
scroll to position [83, 0]
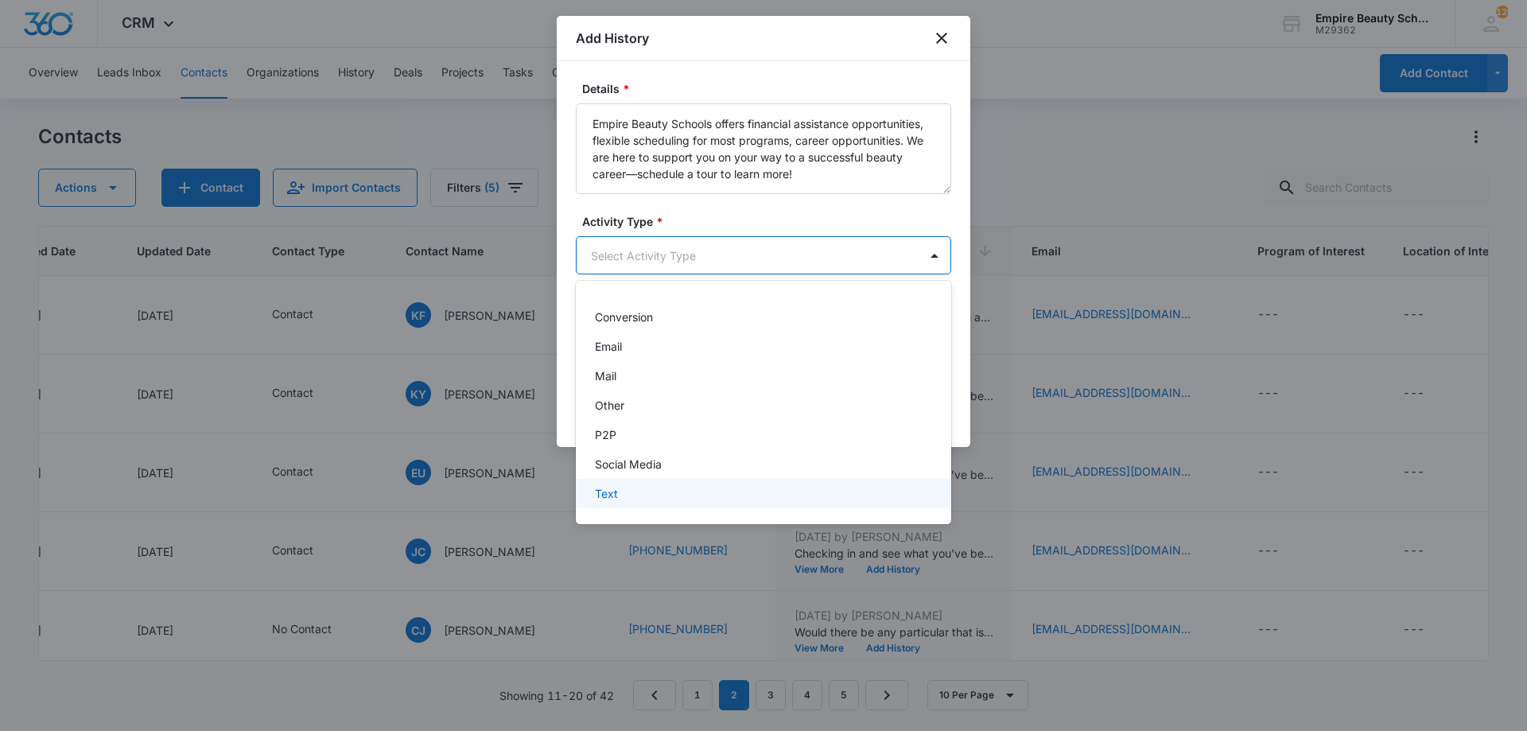
click at [629, 502] on div "Text" at bounding box center [763, 493] width 375 height 29
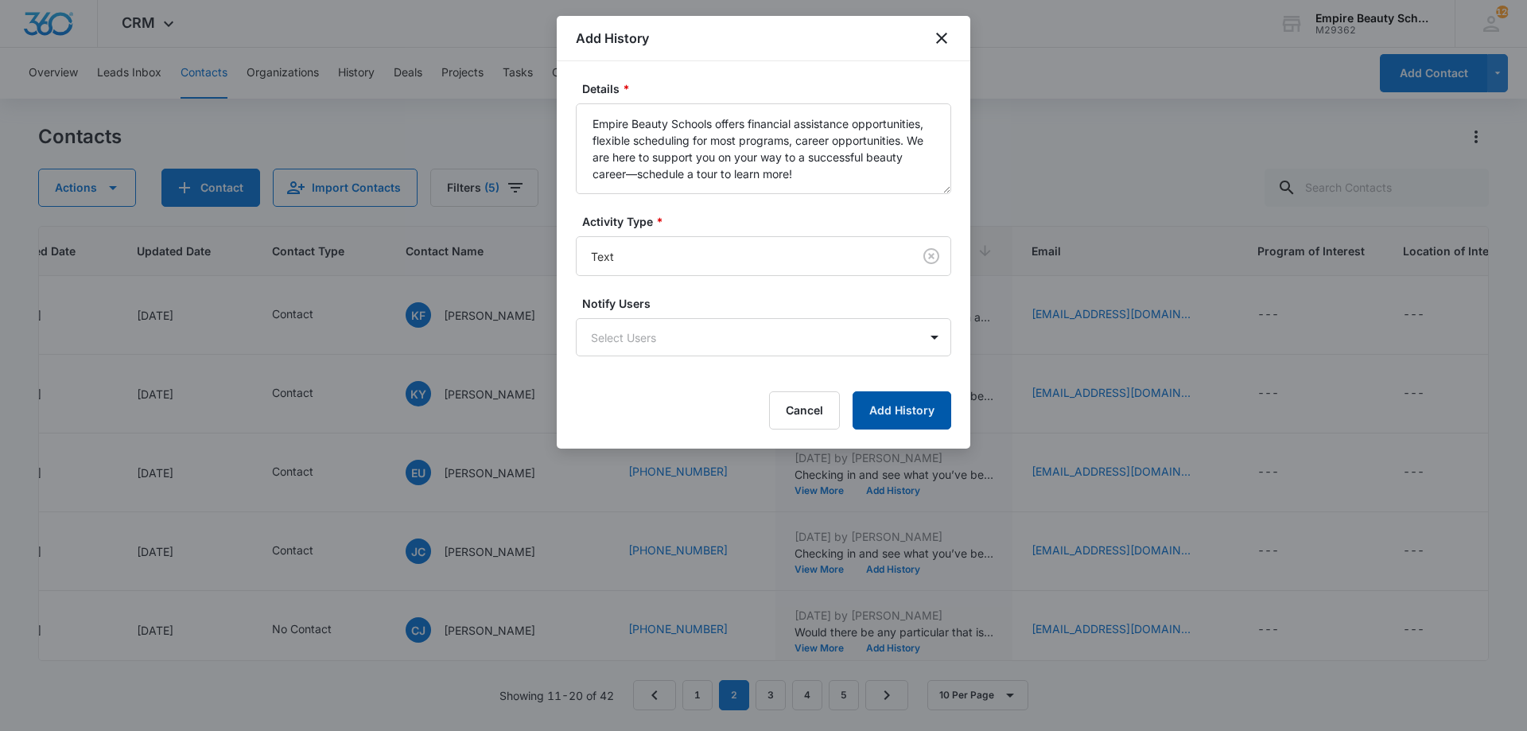
click at [870, 420] on button "Add History" at bounding box center [902, 410] width 99 height 38
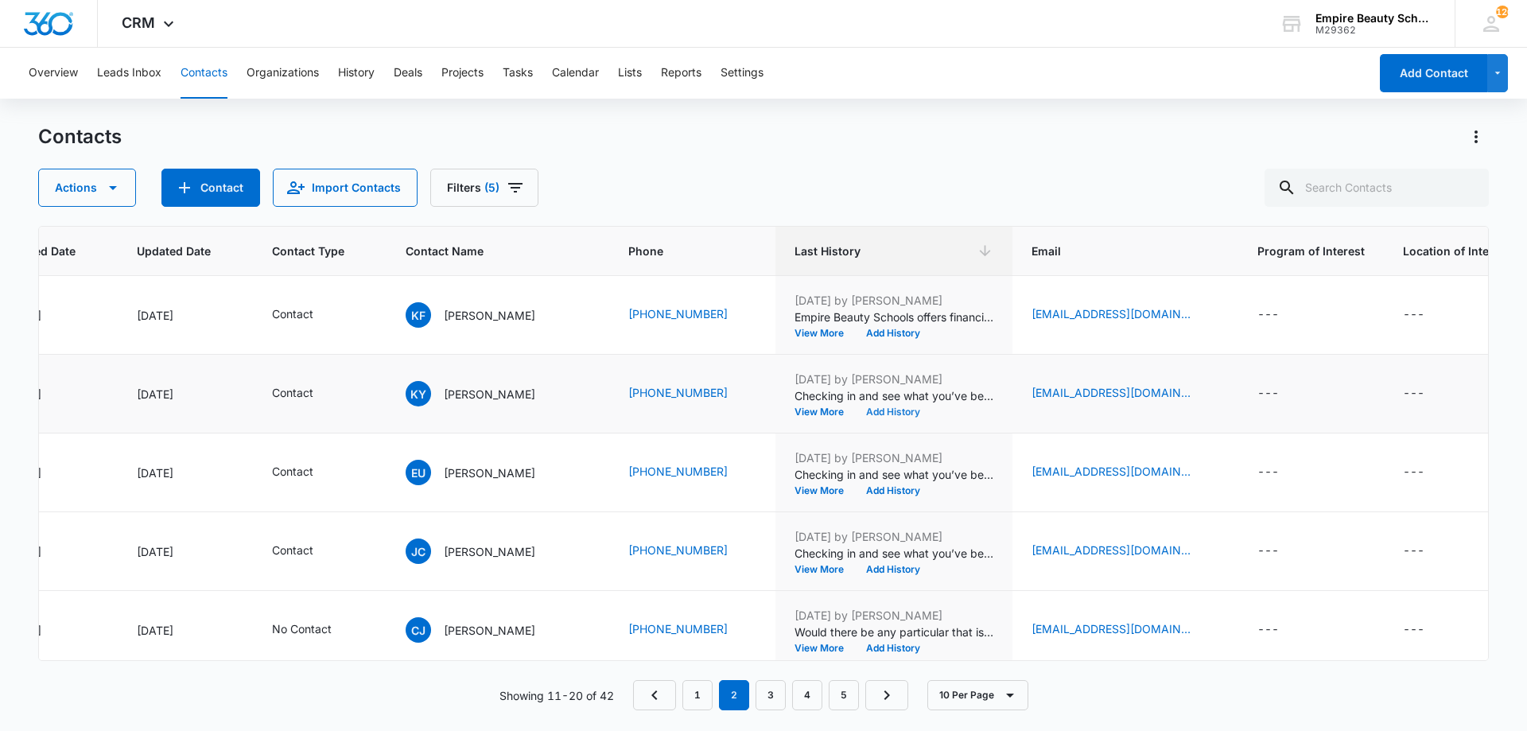
click at [906, 409] on button "Add History" at bounding box center [893, 412] width 76 height 10
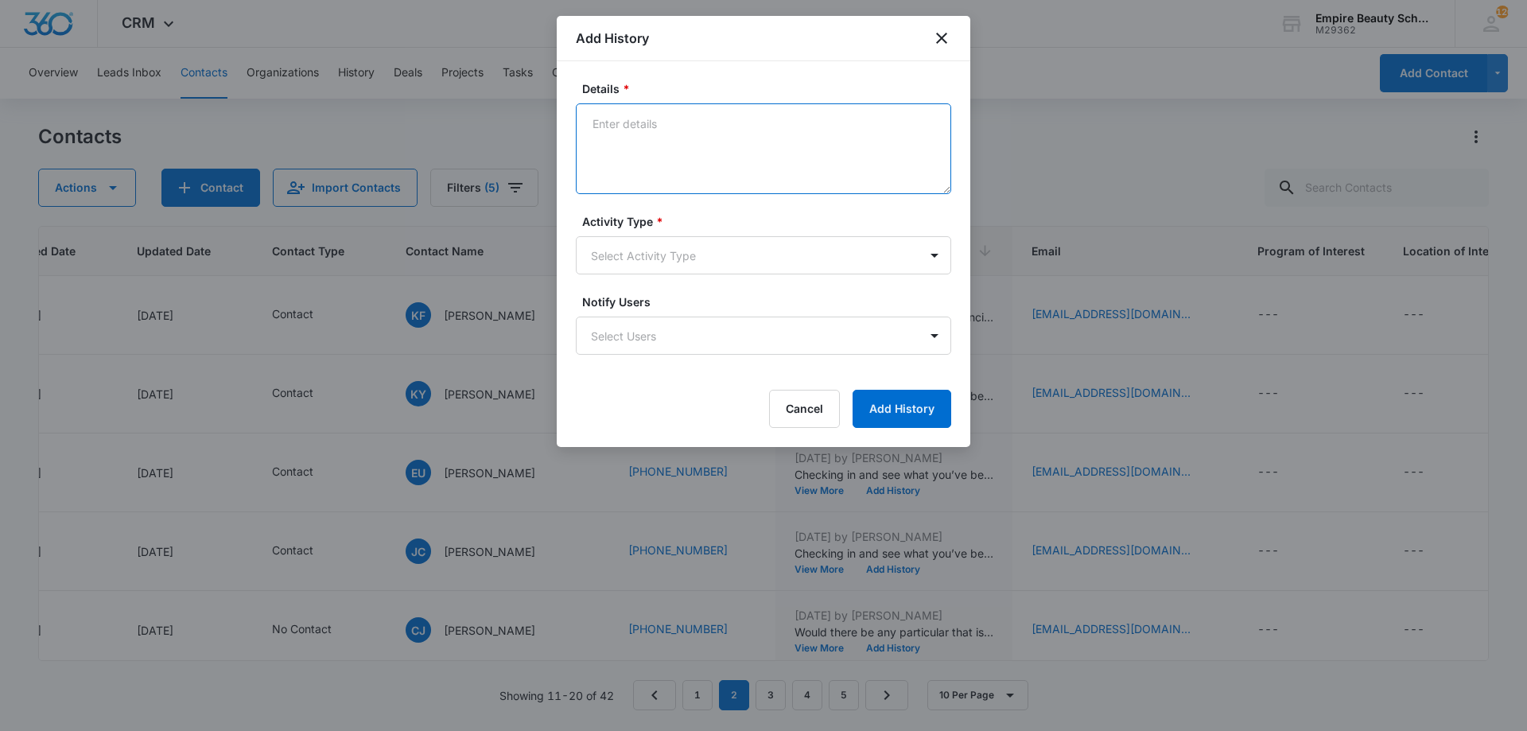
paste textarea "Empire Beauty Schools offers financial assistance opportunities, flexible sched…"
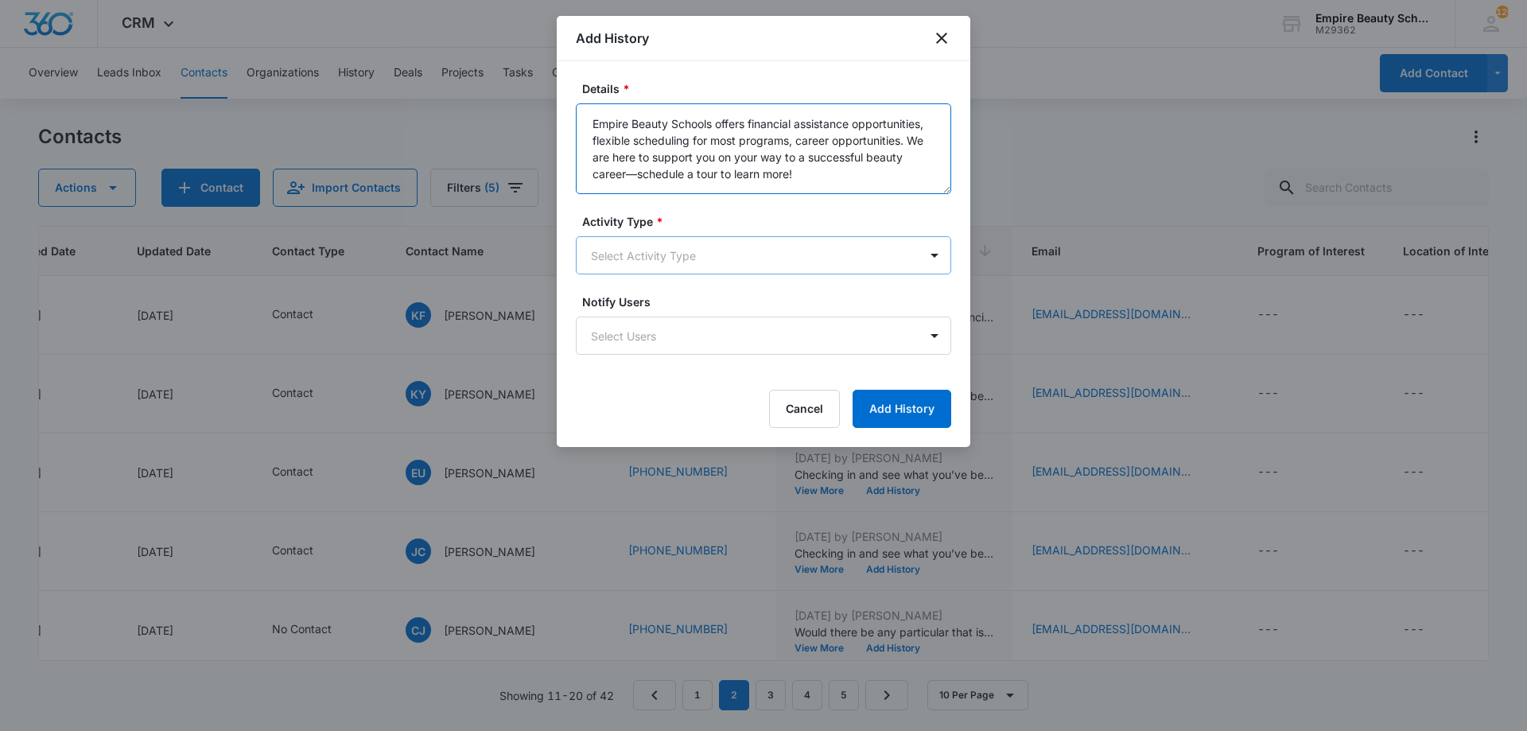
type textarea "Empire Beauty Schools offers financial assistance opportunities, flexible sched…"
click at [710, 243] on body "CRM Apps Forms CRM Email Shop Payments POS Files Brand Settings Empire Beauty S…" at bounding box center [763, 365] width 1527 height 731
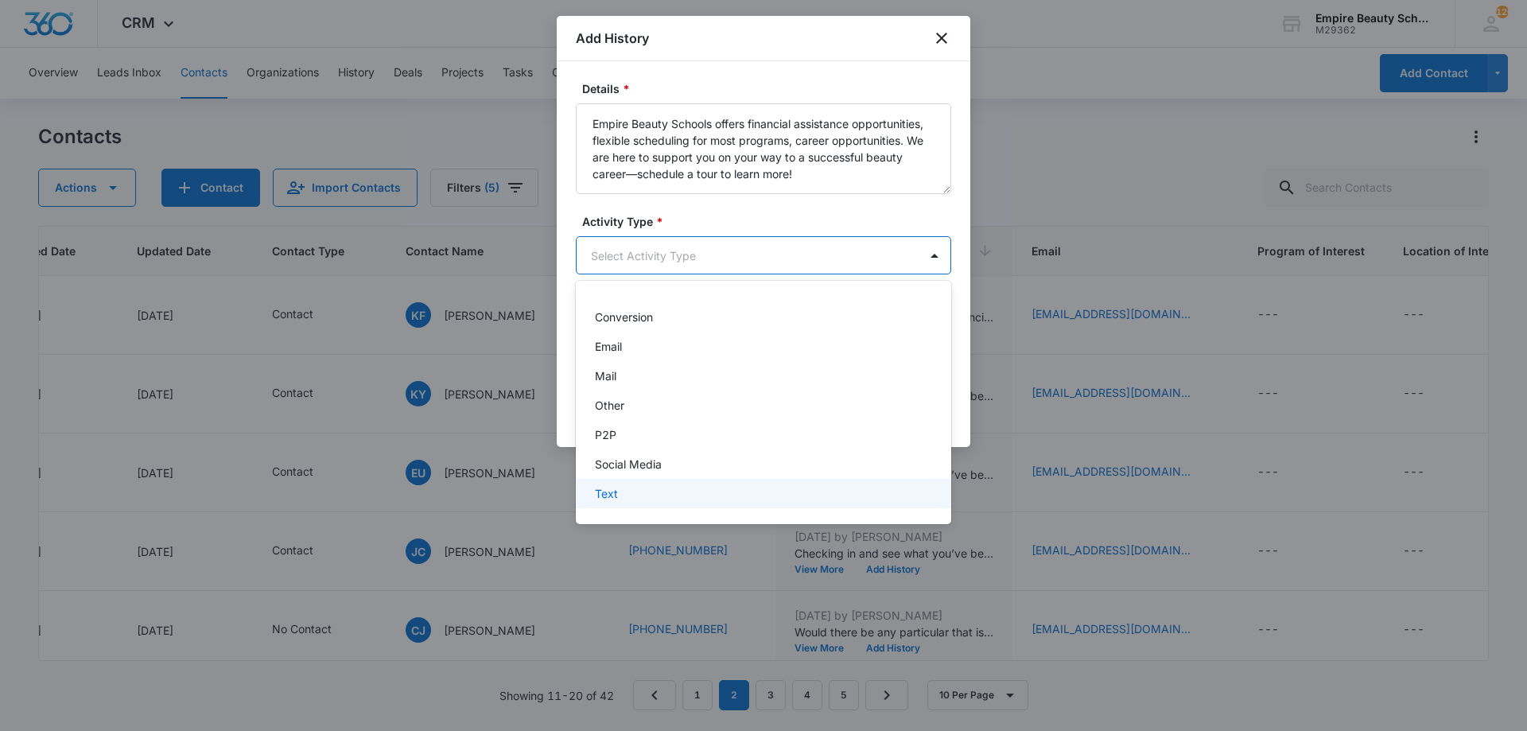
click at [649, 491] on div "Text" at bounding box center [762, 493] width 334 height 17
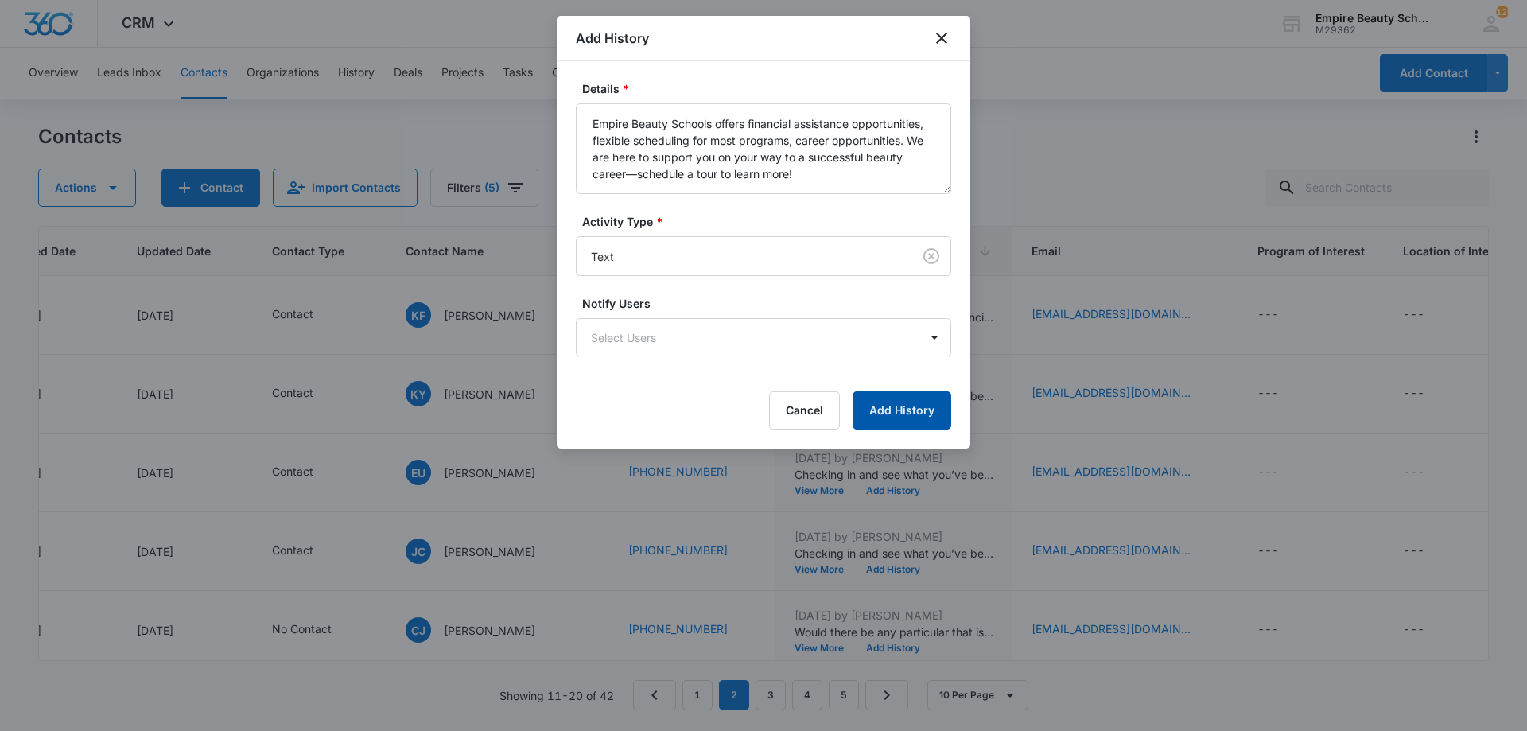
click at [908, 410] on button "Add History" at bounding box center [902, 410] width 99 height 38
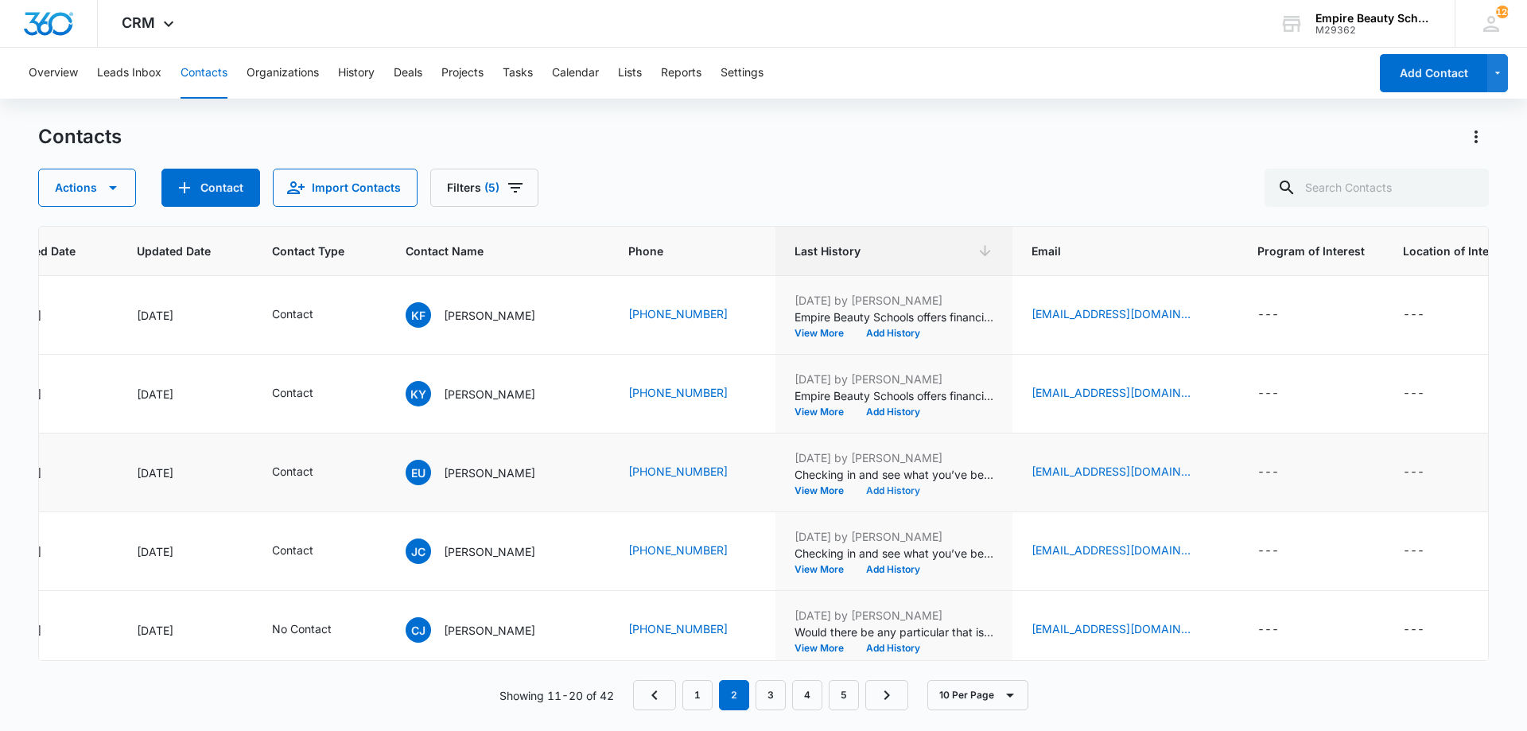
click at [880, 488] on button "Add History" at bounding box center [893, 491] width 76 height 10
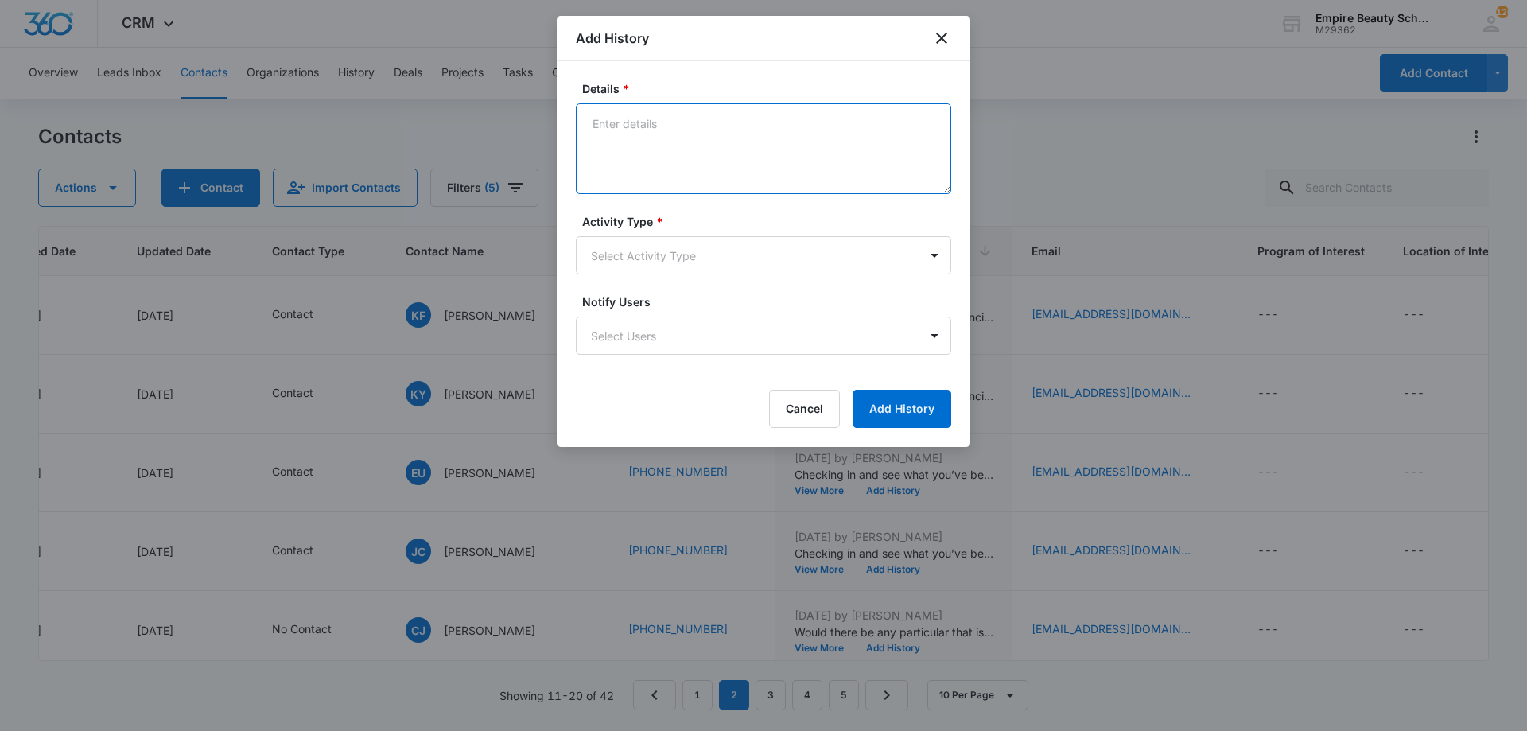
paste textarea "Empire Beauty Schools offers financial assistance opportunities, flexible sched…"
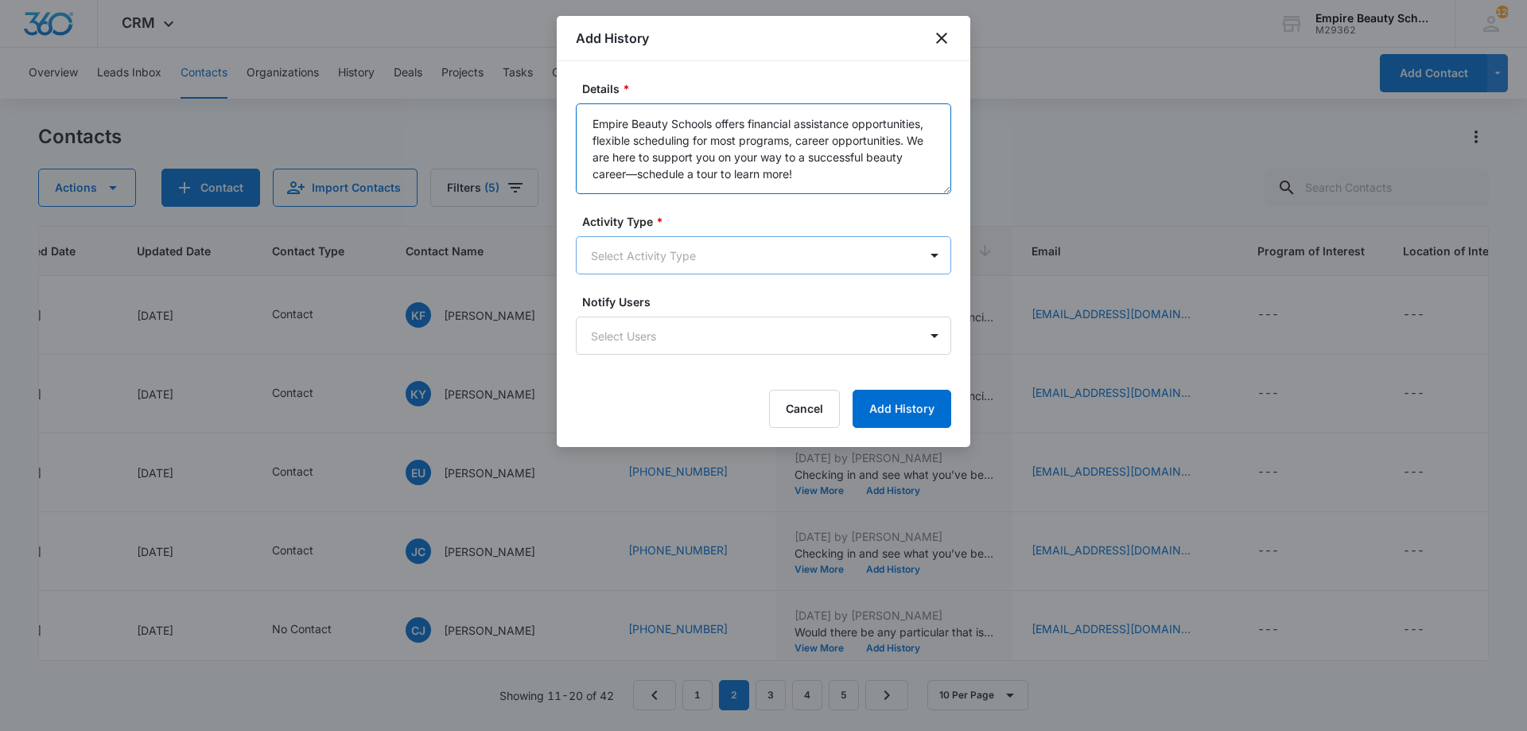
type textarea "Empire Beauty Schools offers financial assistance opportunities, flexible sched…"
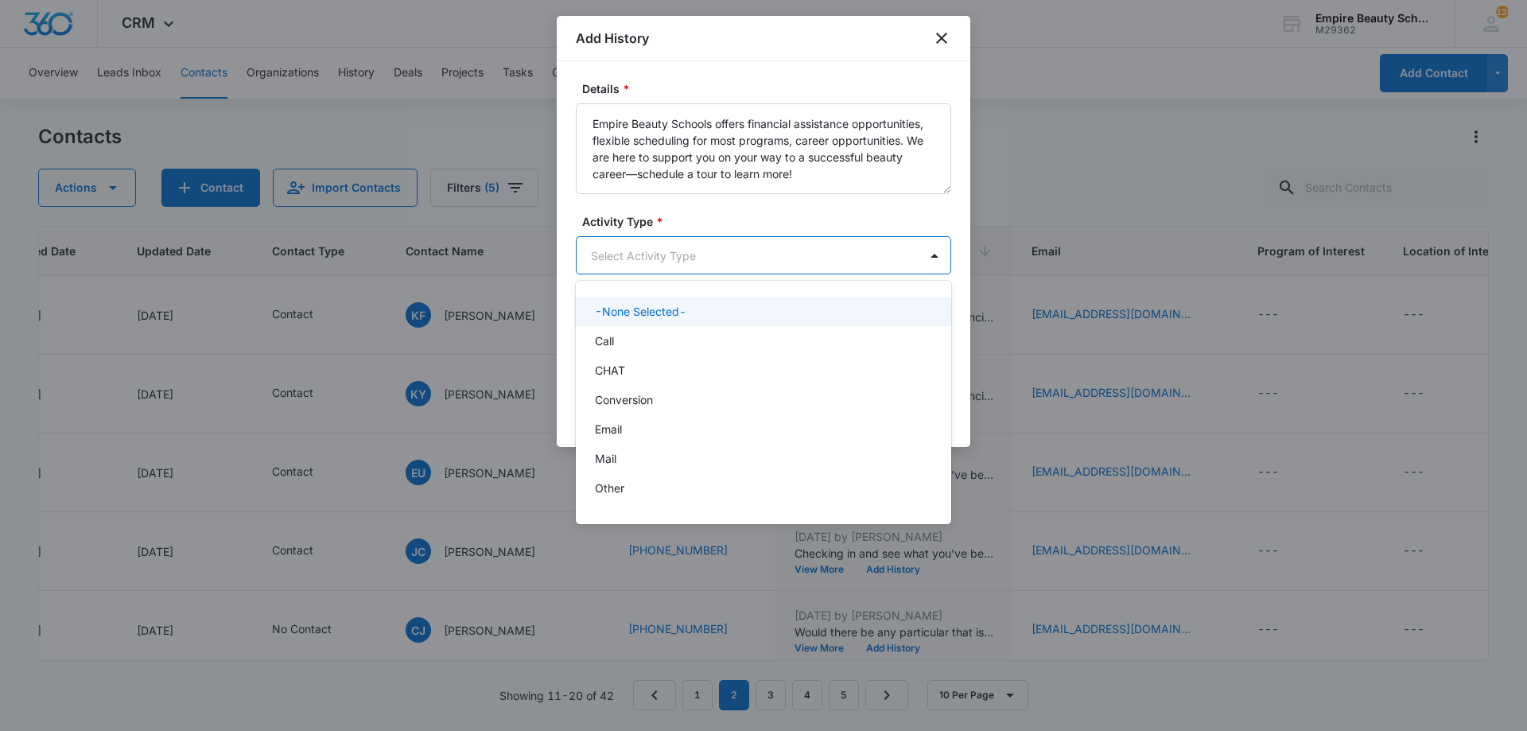
drag, startPoint x: 679, startPoint y: 243, endPoint x: 659, endPoint y: 344, distance: 102.2
click at [677, 247] on body "CRM Apps Forms CRM Email Shop Payments POS Files Brand Settings Empire Beauty S…" at bounding box center [763, 365] width 1527 height 731
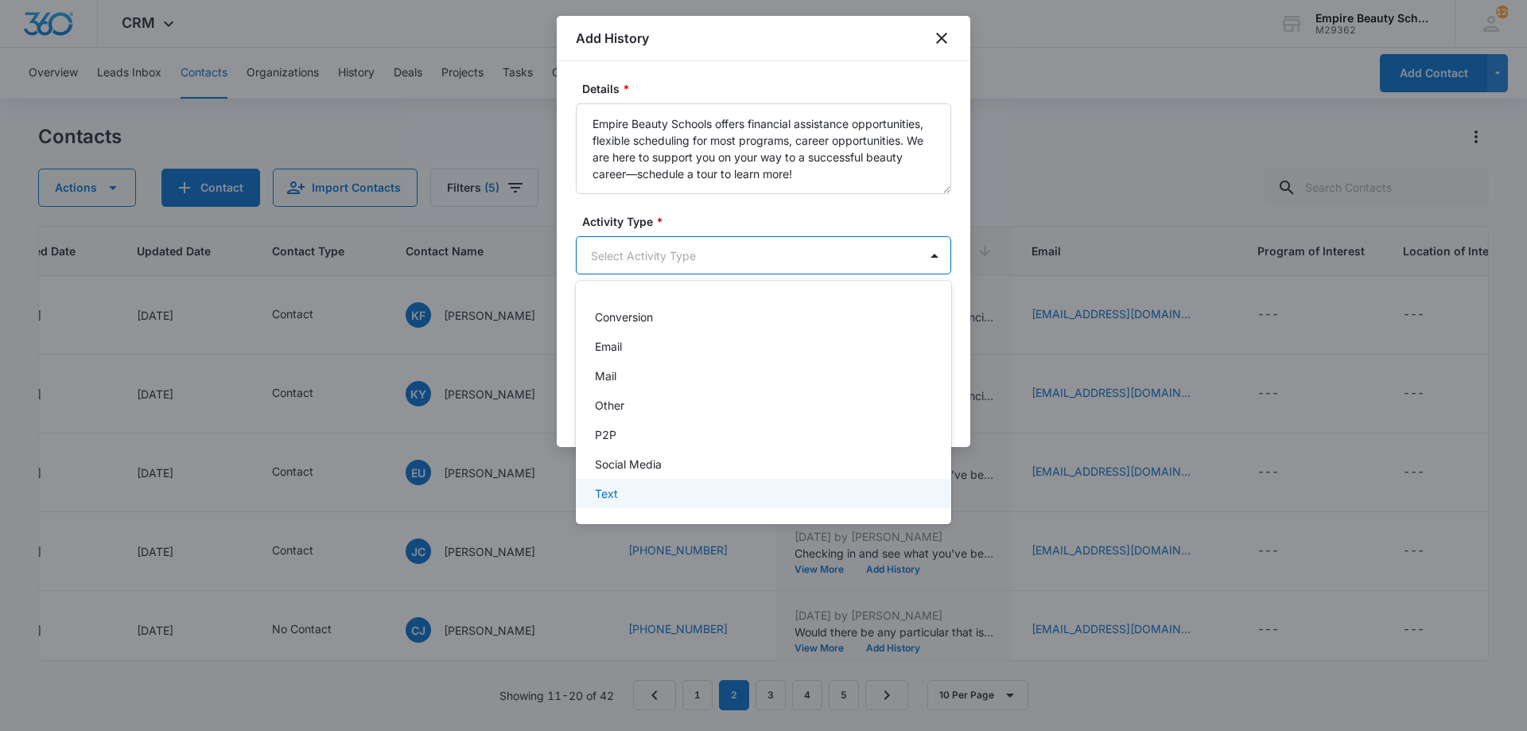
click at [642, 497] on div "Text" at bounding box center [762, 493] width 334 height 17
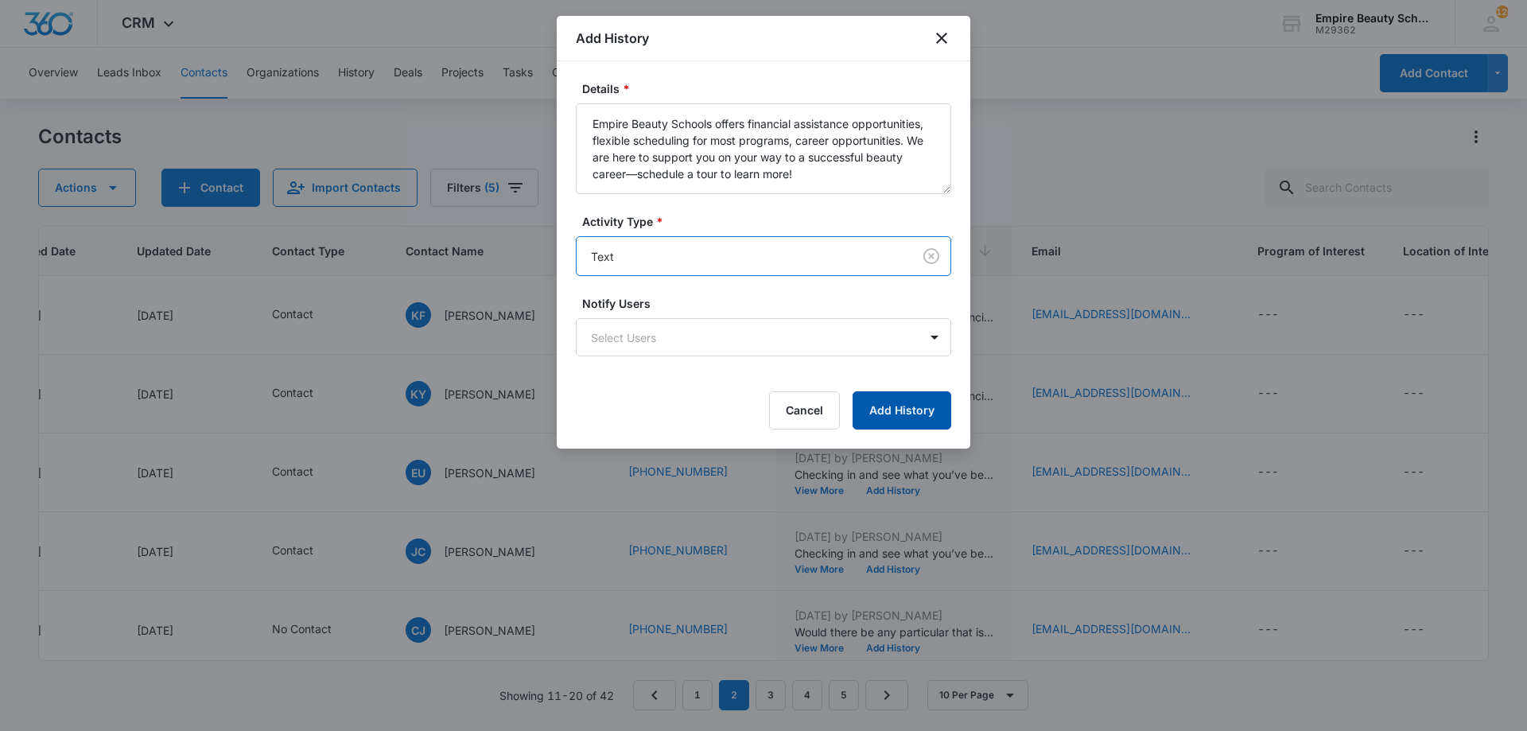
click at [885, 408] on button "Add History" at bounding box center [902, 410] width 99 height 38
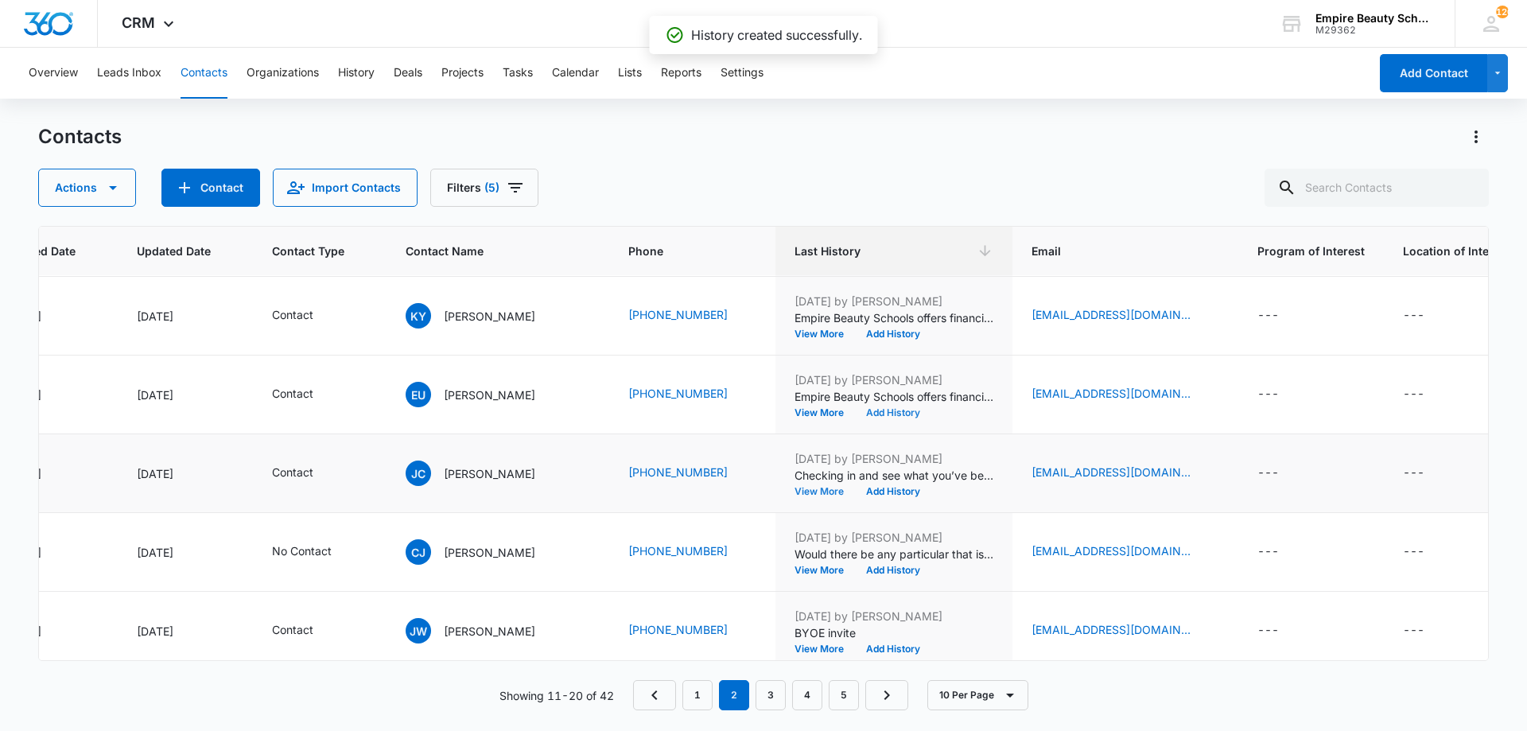
scroll to position [79, 189]
click at [887, 496] on button "Add History" at bounding box center [893, 491] width 76 height 10
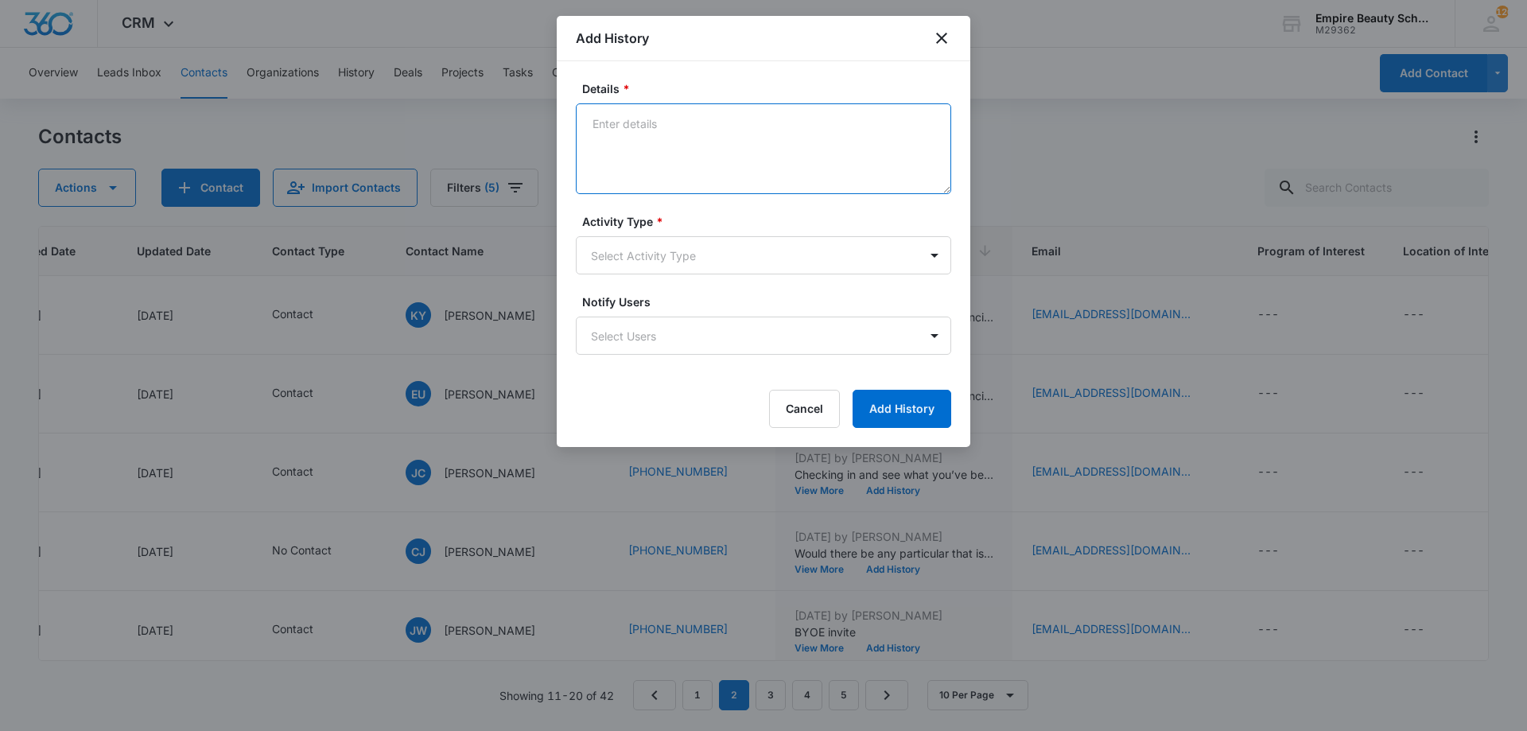
click at [711, 155] on textarea "Details *" at bounding box center [763, 148] width 375 height 91
paste textarea "Empire Beauty Schools offers financial assistance opportunities, flexible sched…"
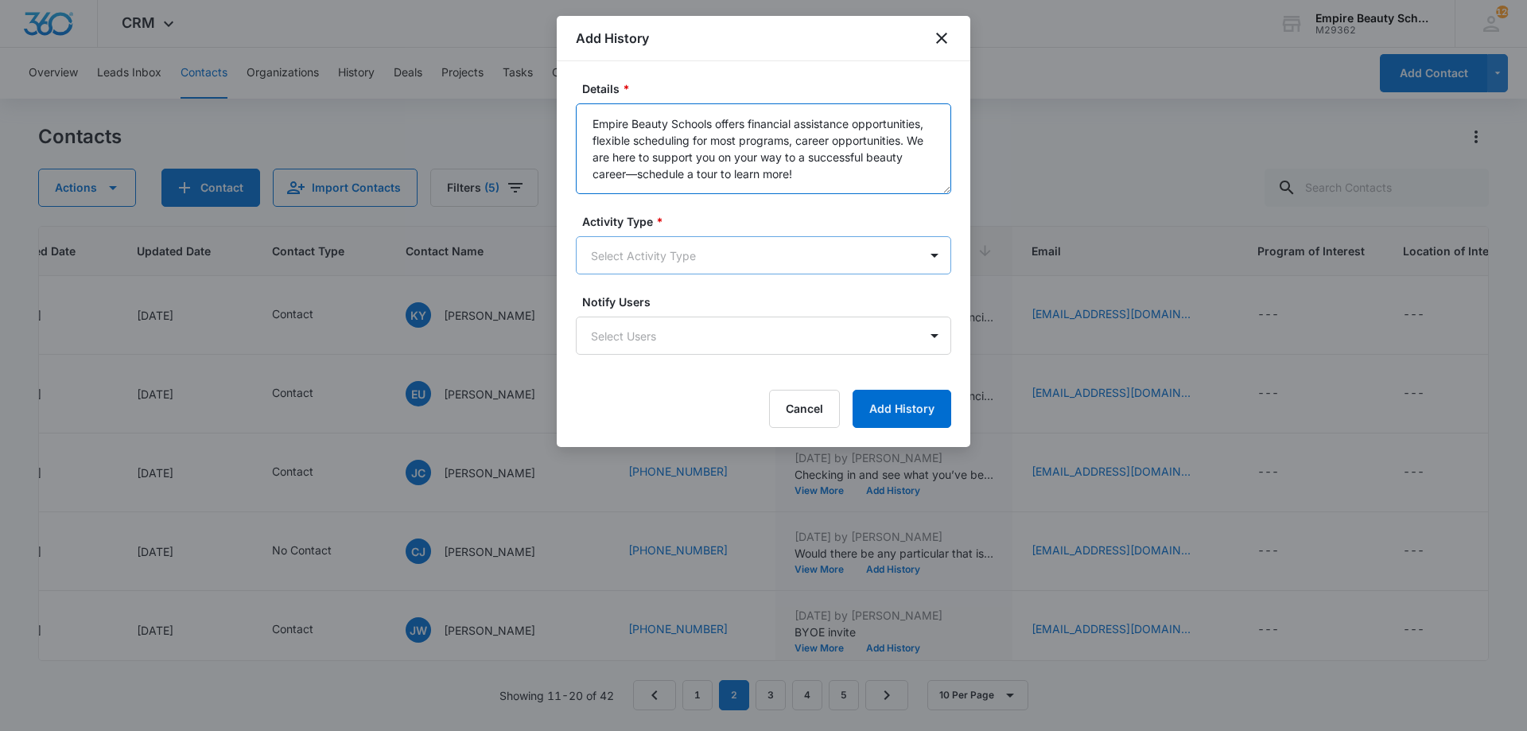
type textarea "Empire Beauty Schools offers financial assistance opportunities, flexible sched…"
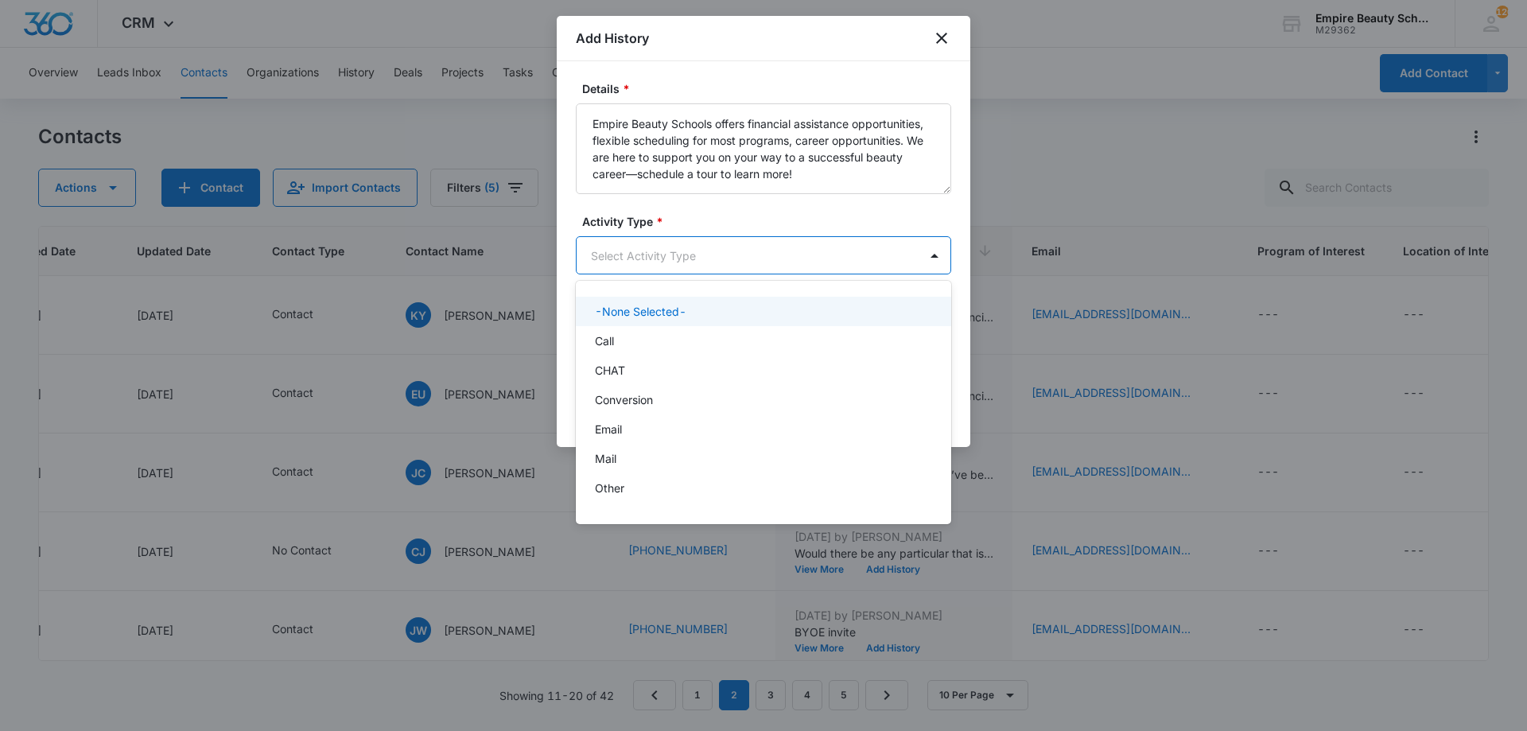
click at [733, 274] on body "CRM Apps Forms CRM Email Shop Payments POS Files Brand Settings Empire Beauty S…" at bounding box center [763, 365] width 1527 height 731
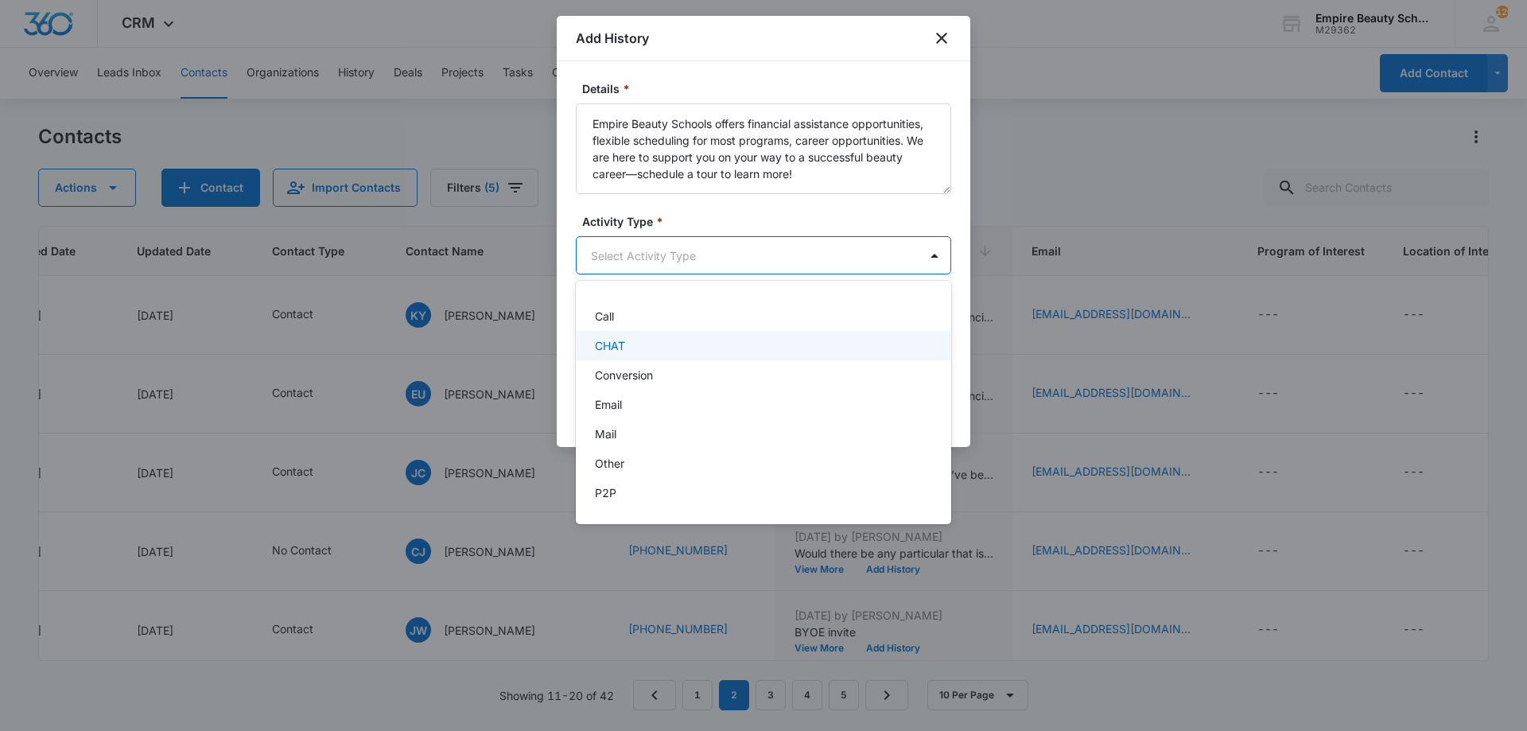
scroll to position [83, 0]
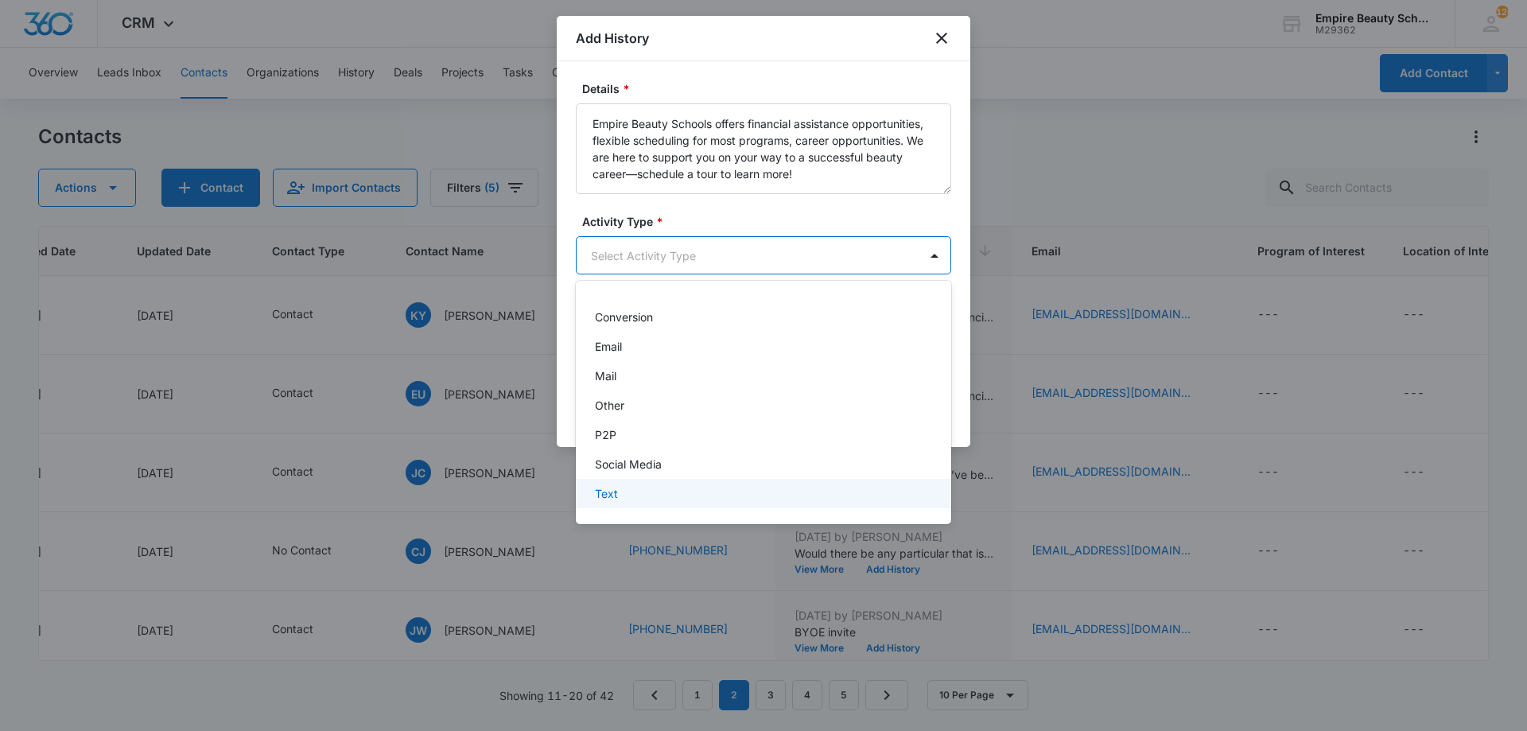
click at [656, 490] on div "Text" at bounding box center [762, 493] width 334 height 17
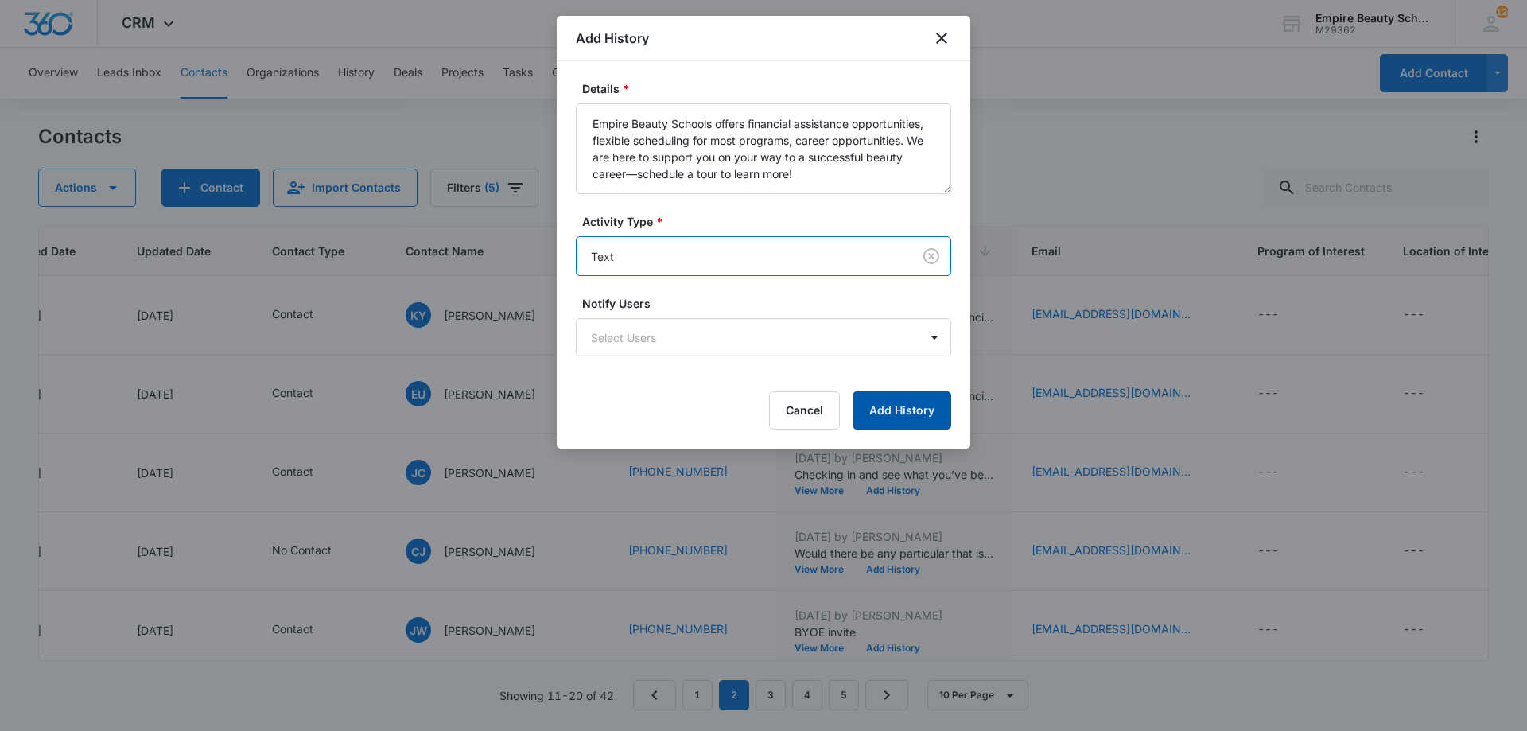
click at [871, 425] on button "Add History" at bounding box center [902, 410] width 99 height 38
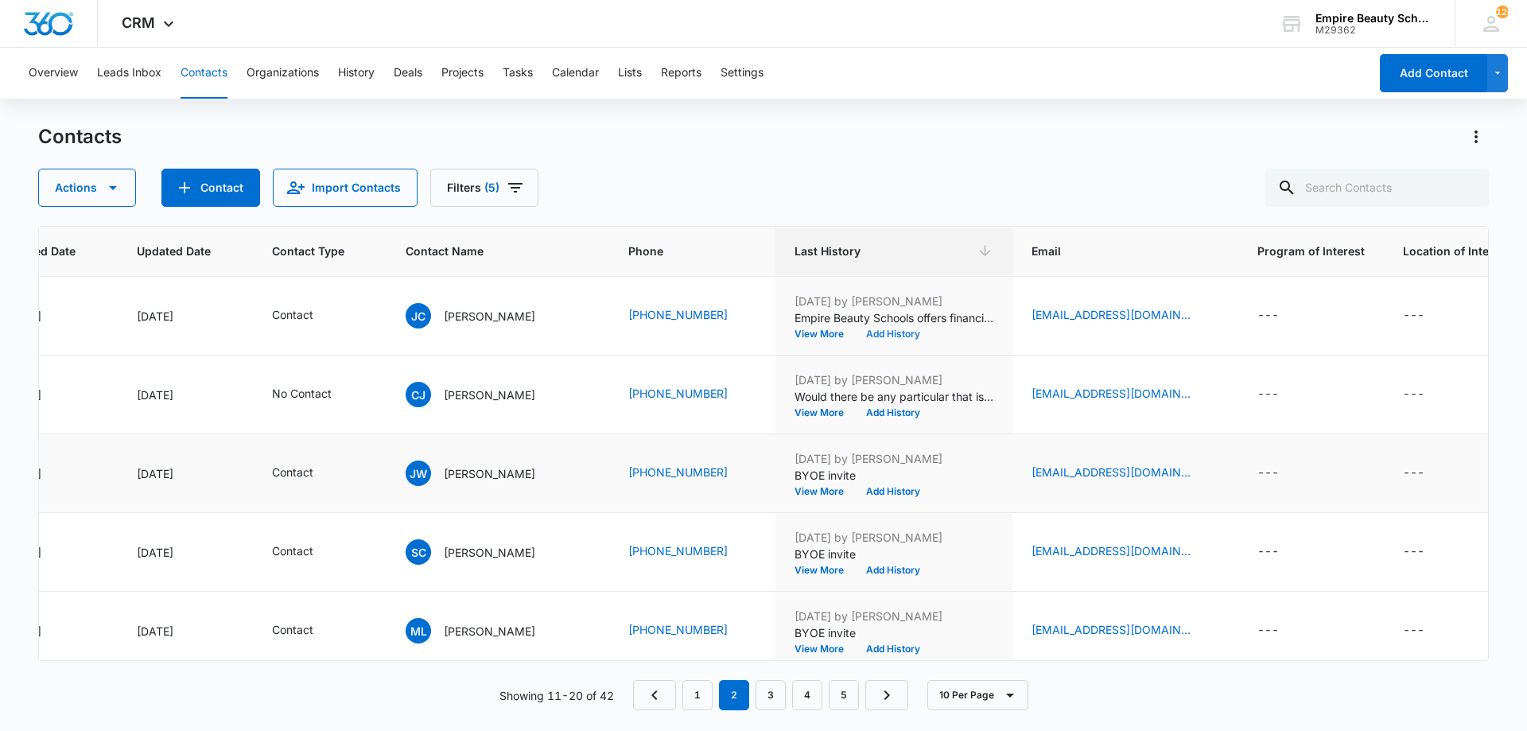
scroll to position [237, 189]
click at [893, 404] on div "Apr 15, 2025 by Jess Peltonovich Would there be any particular that is stopping…" at bounding box center [894, 393] width 199 height 46
click at [890, 414] on button "Add History" at bounding box center [893, 412] width 76 height 10
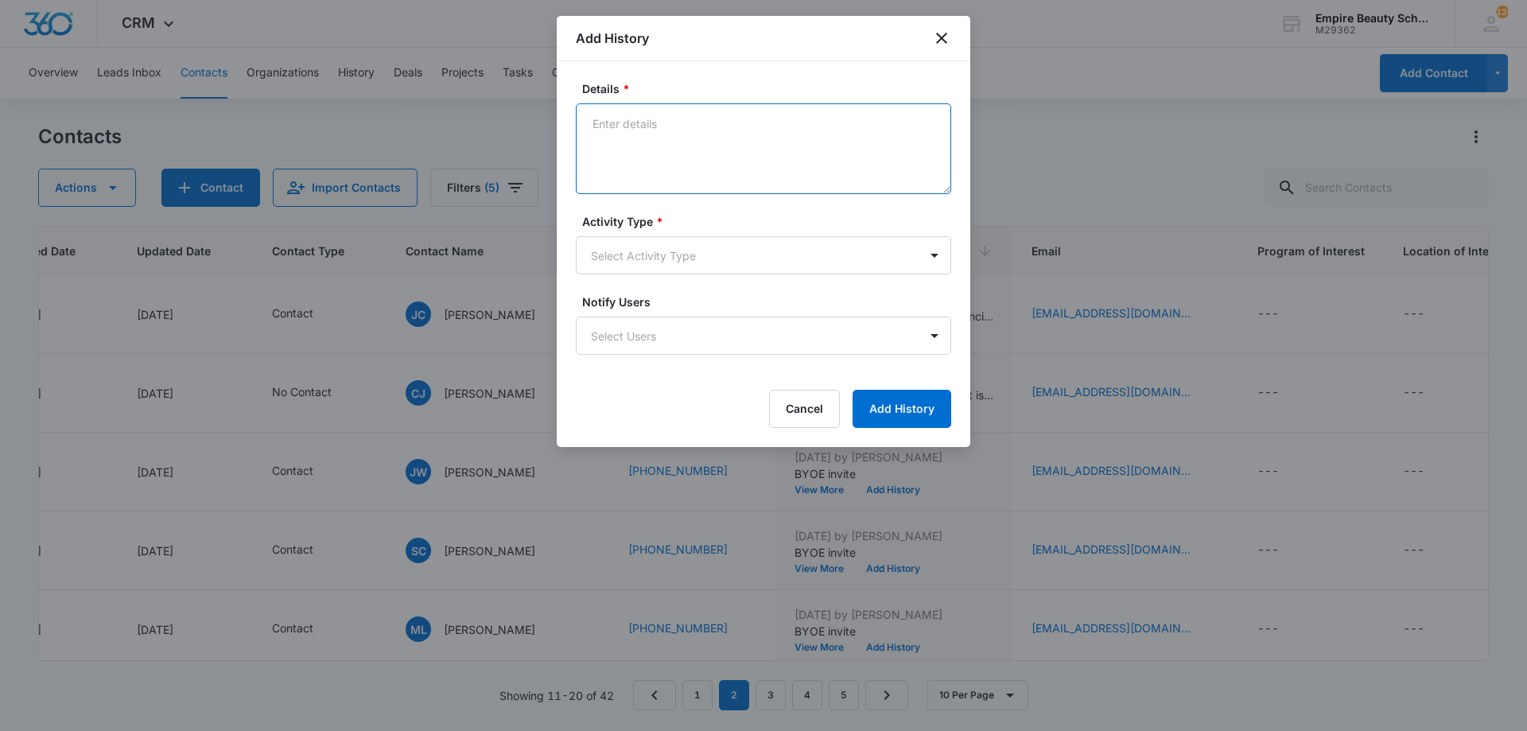
paste textarea "Empire Beauty Schools offers financial assistance opportunities, flexible sched…"
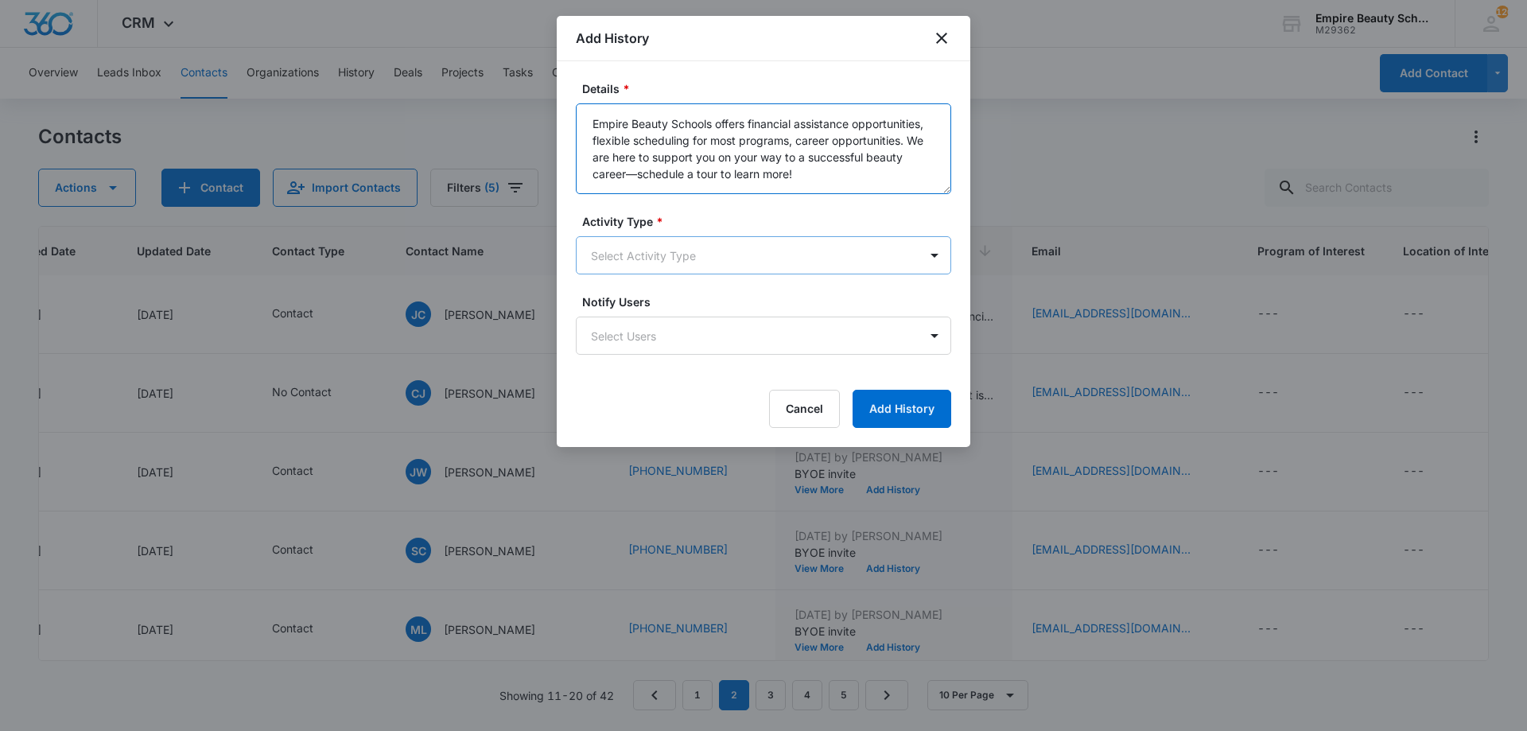
type textarea "Empire Beauty Schools offers financial assistance opportunities, flexible sched…"
click at [655, 258] on body "CRM Apps Forms CRM Email Shop Payments POS Files Brand Settings Empire Beauty S…" at bounding box center [763, 365] width 1527 height 731
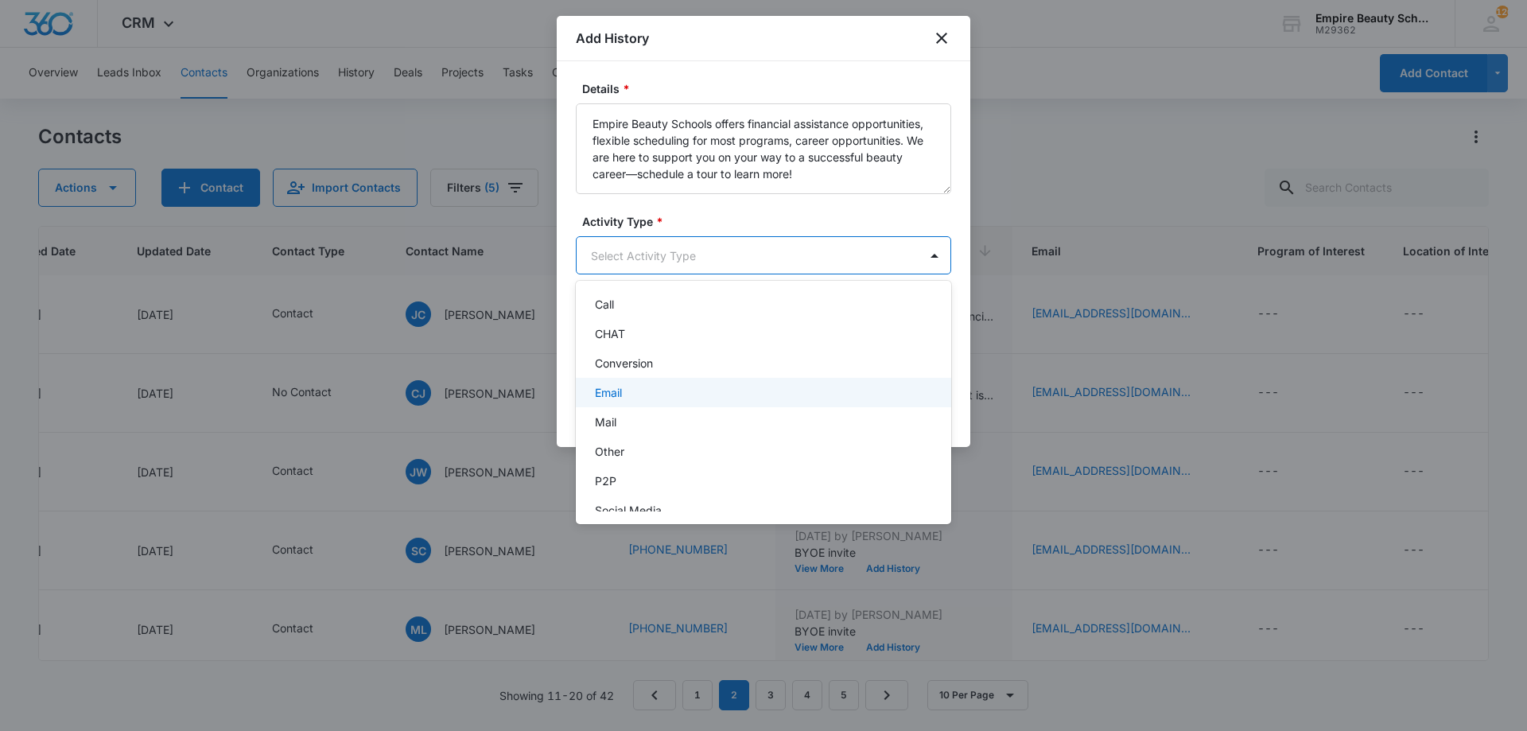
scroll to position [83, 0]
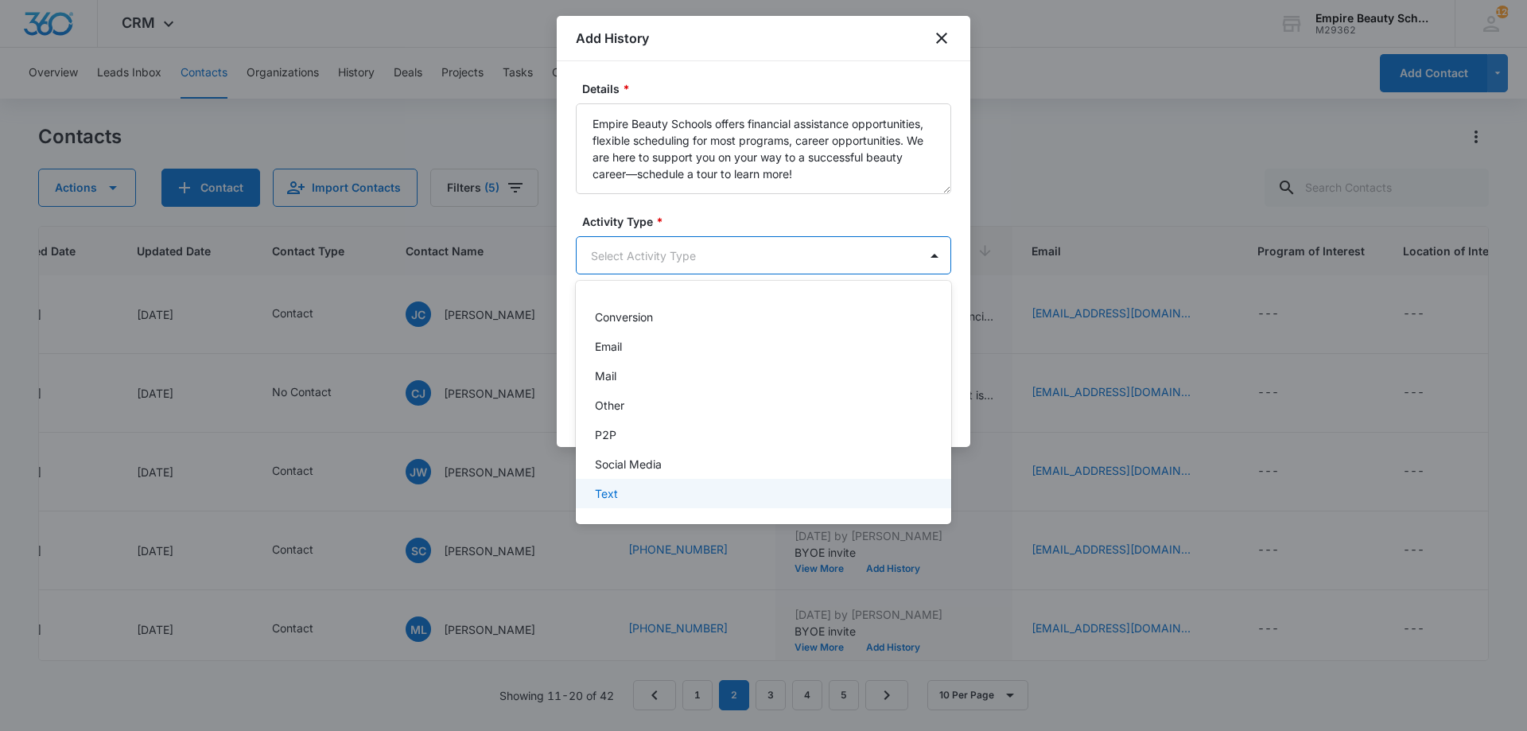
click at [617, 492] on p "Text" at bounding box center [606, 493] width 23 height 17
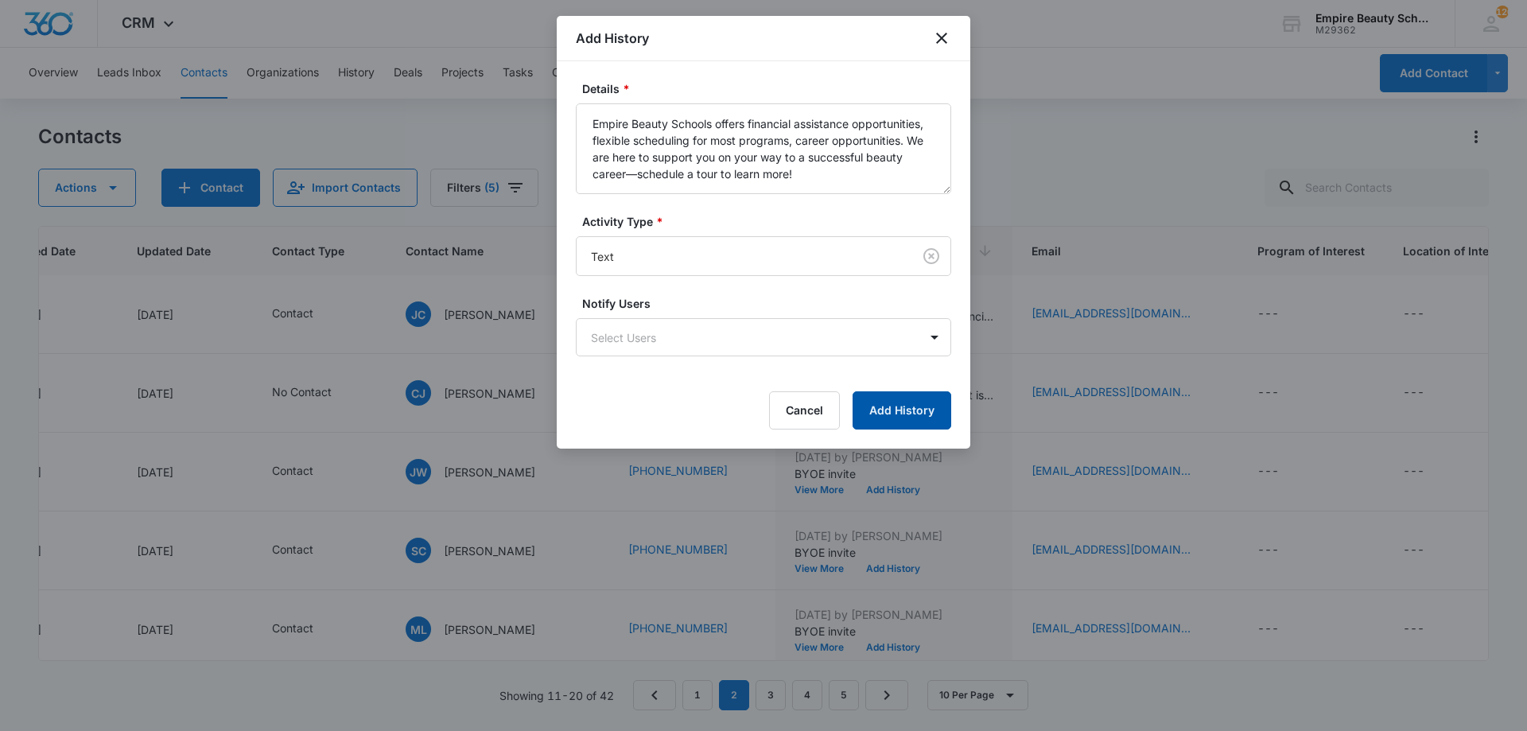
click at [901, 395] on button "Add History" at bounding box center [902, 410] width 99 height 38
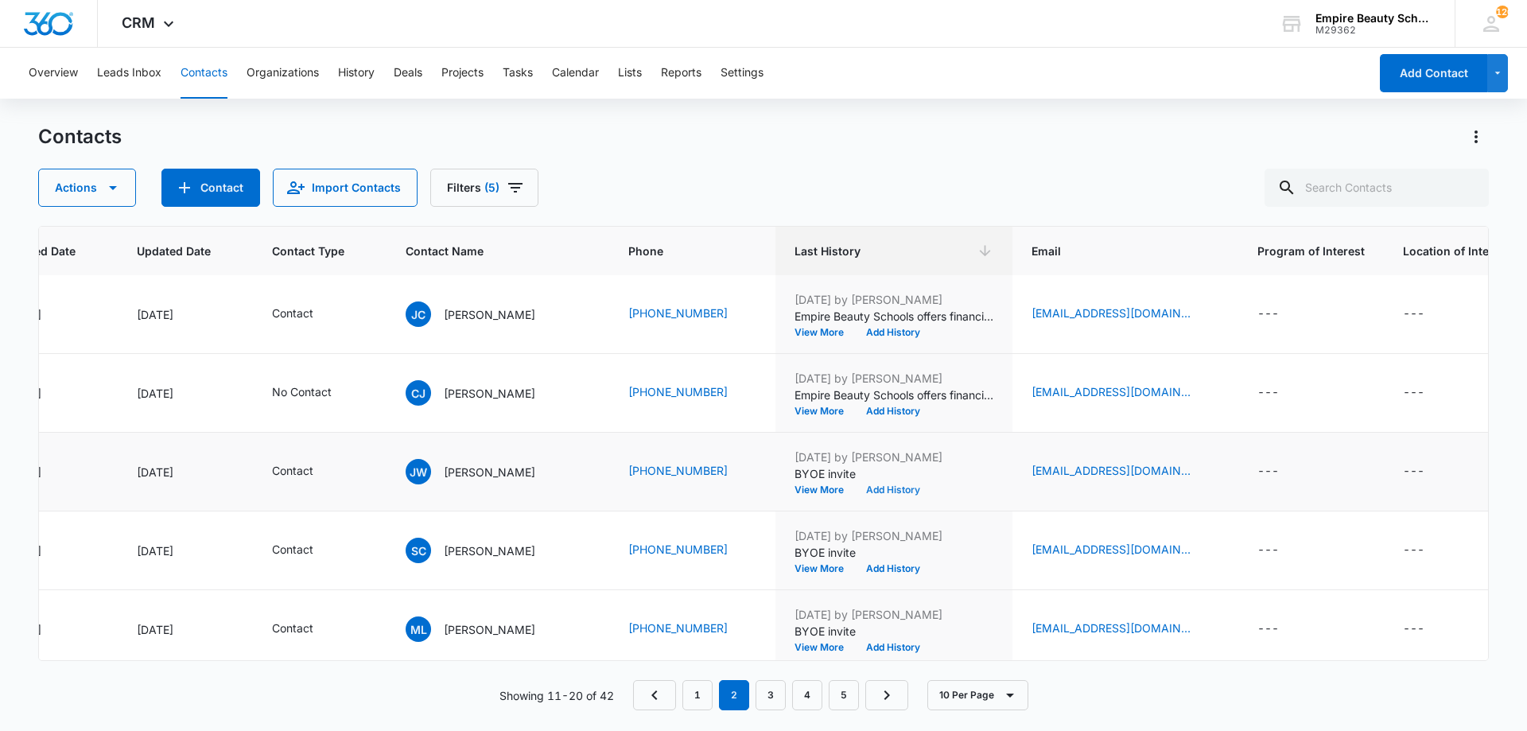
click at [890, 491] on button "Add History" at bounding box center [893, 490] width 76 height 10
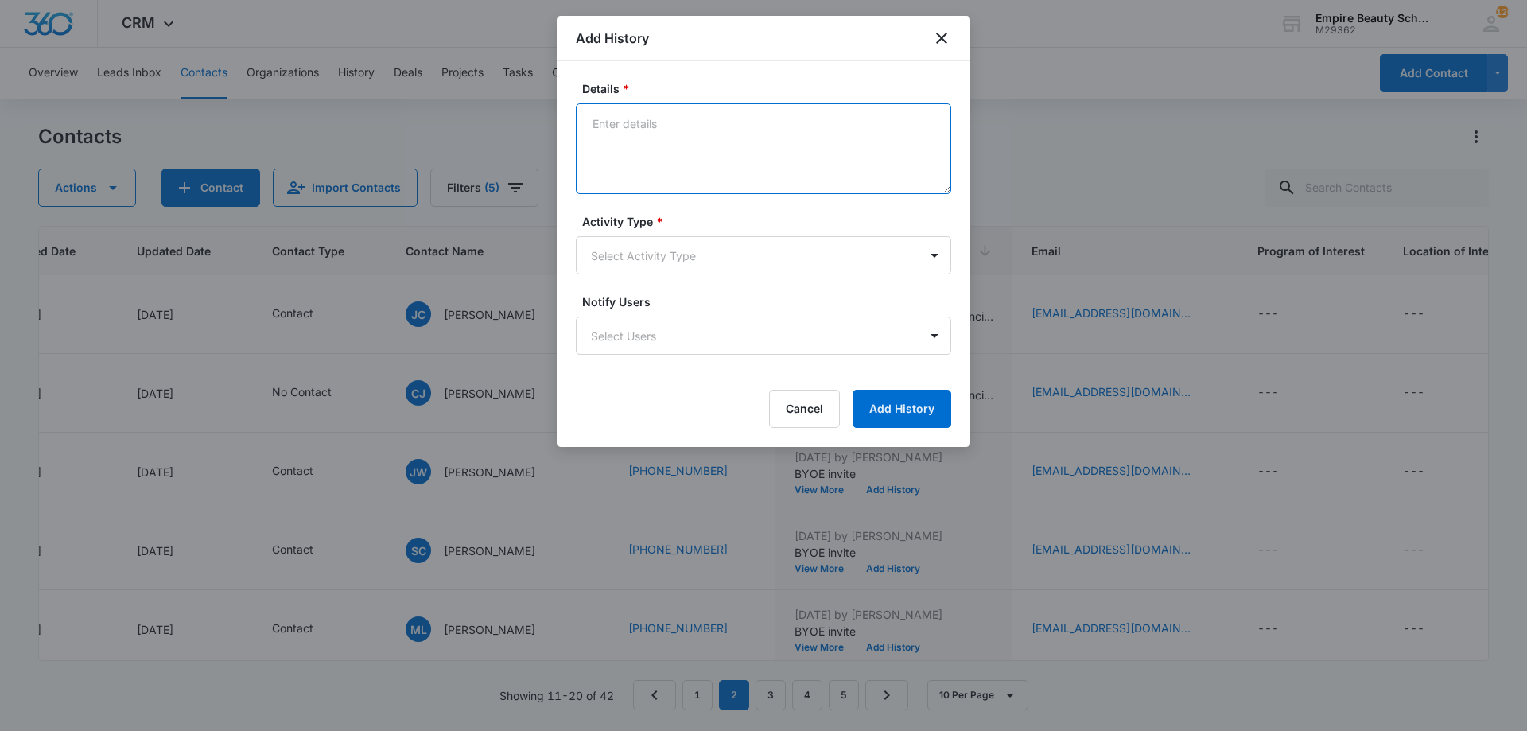
paste textarea "Empire Beauty Schools offers financial assistance opportunities, flexible sched…"
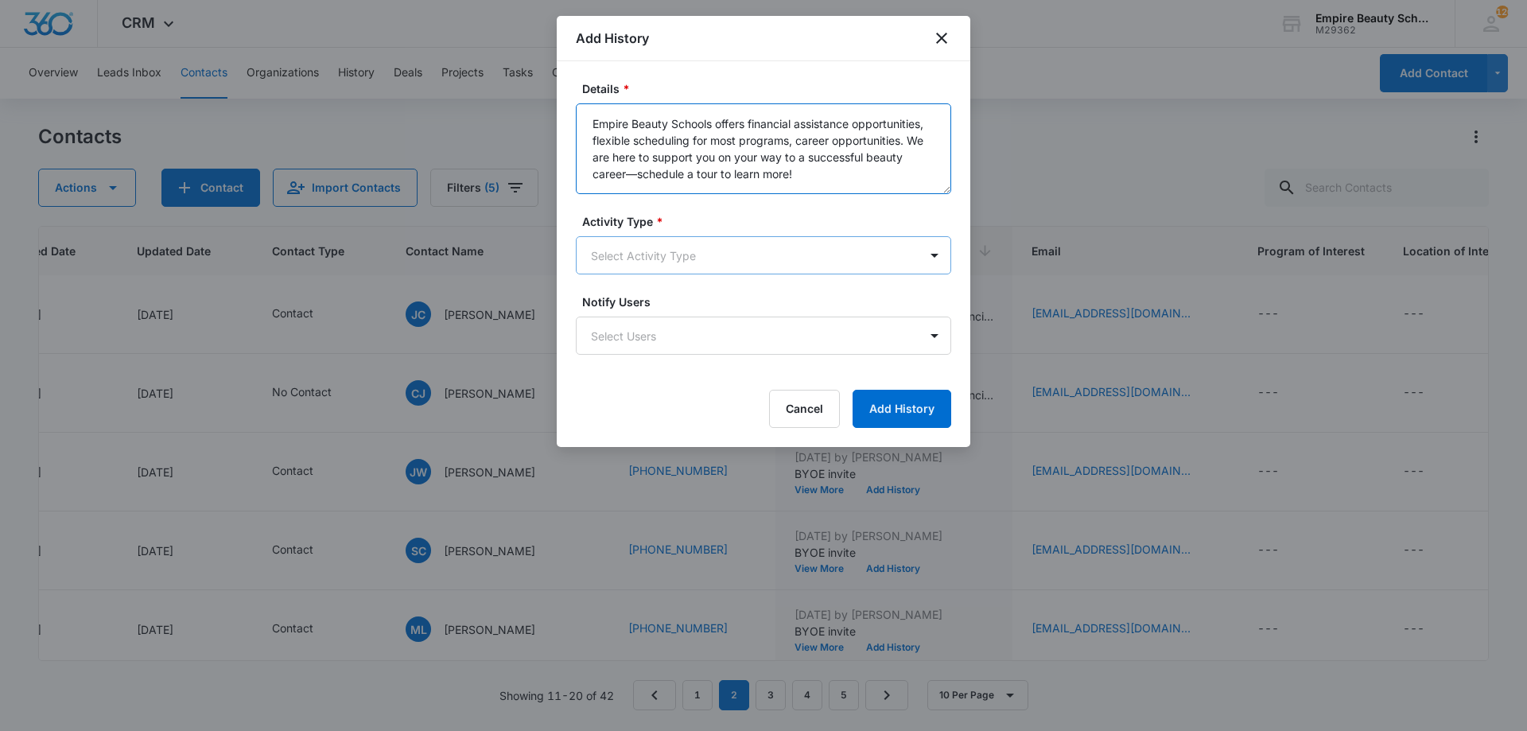
type textarea "Empire Beauty Schools offers financial assistance opportunities, flexible sched…"
click at [682, 243] on body "CRM Apps Forms CRM Email Shop Payments POS Files Brand Settings Empire Beauty S…" at bounding box center [763, 365] width 1527 height 731
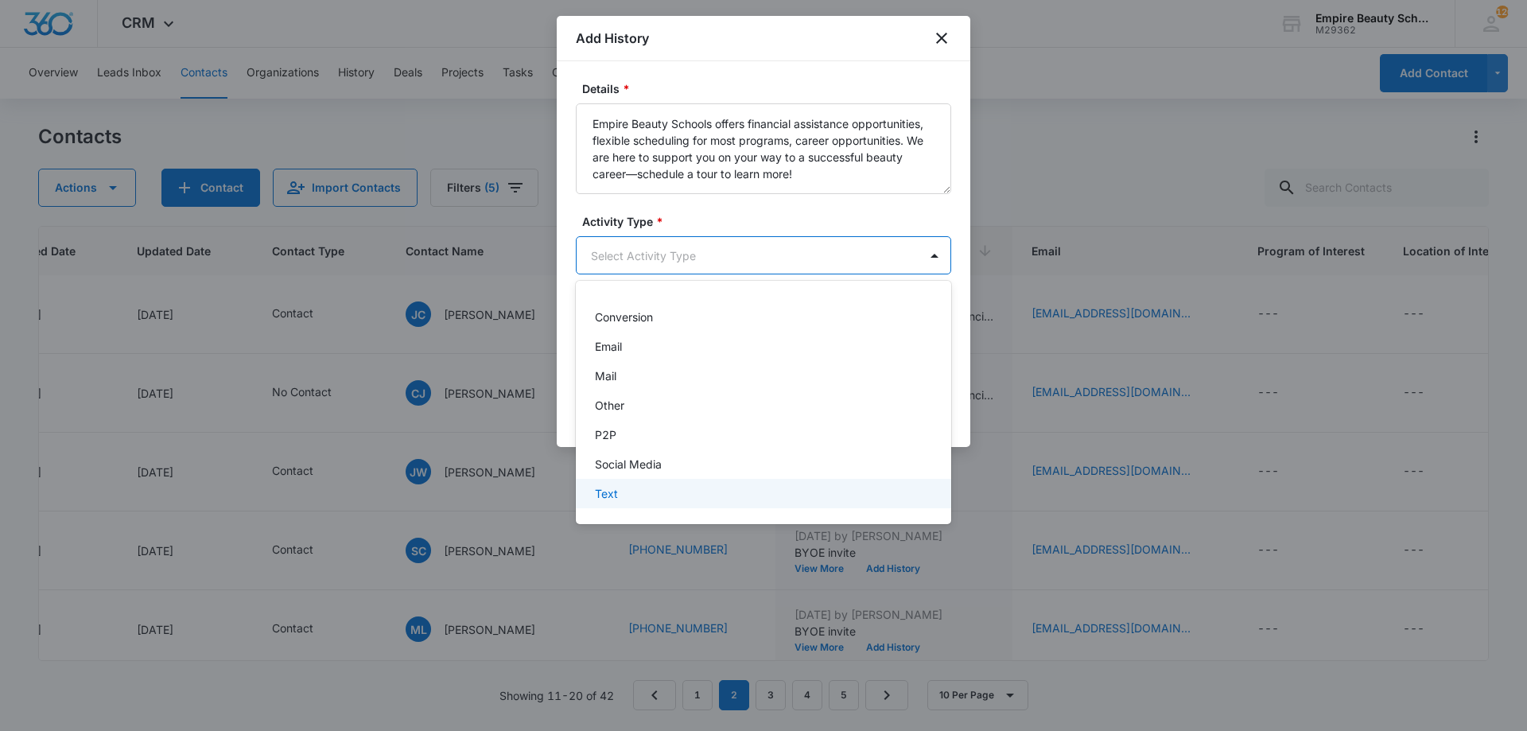
click at [624, 492] on div "Text" at bounding box center [762, 493] width 334 height 17
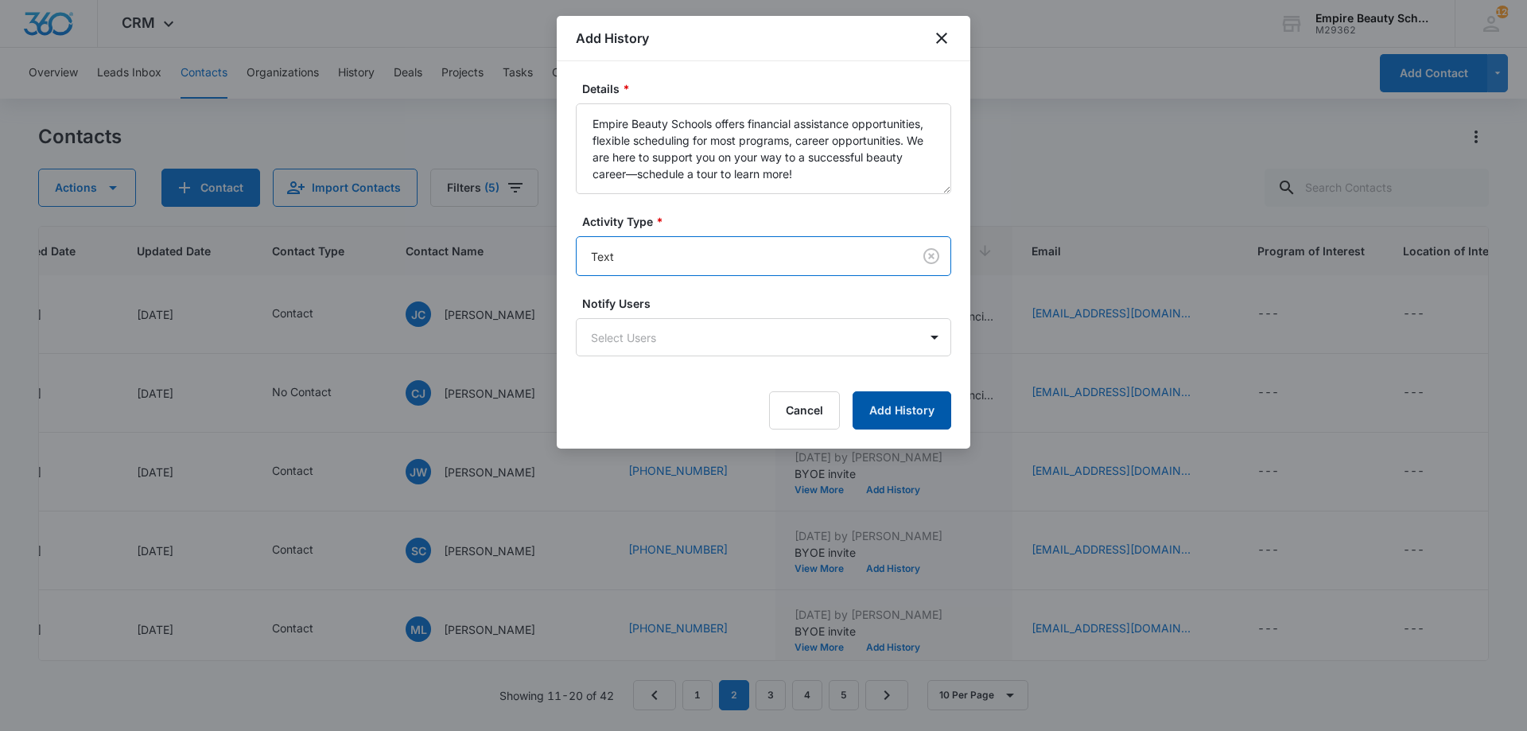
click at [867, 403] on button "Add History" at bounding box center [902, 410] width 99 height 38
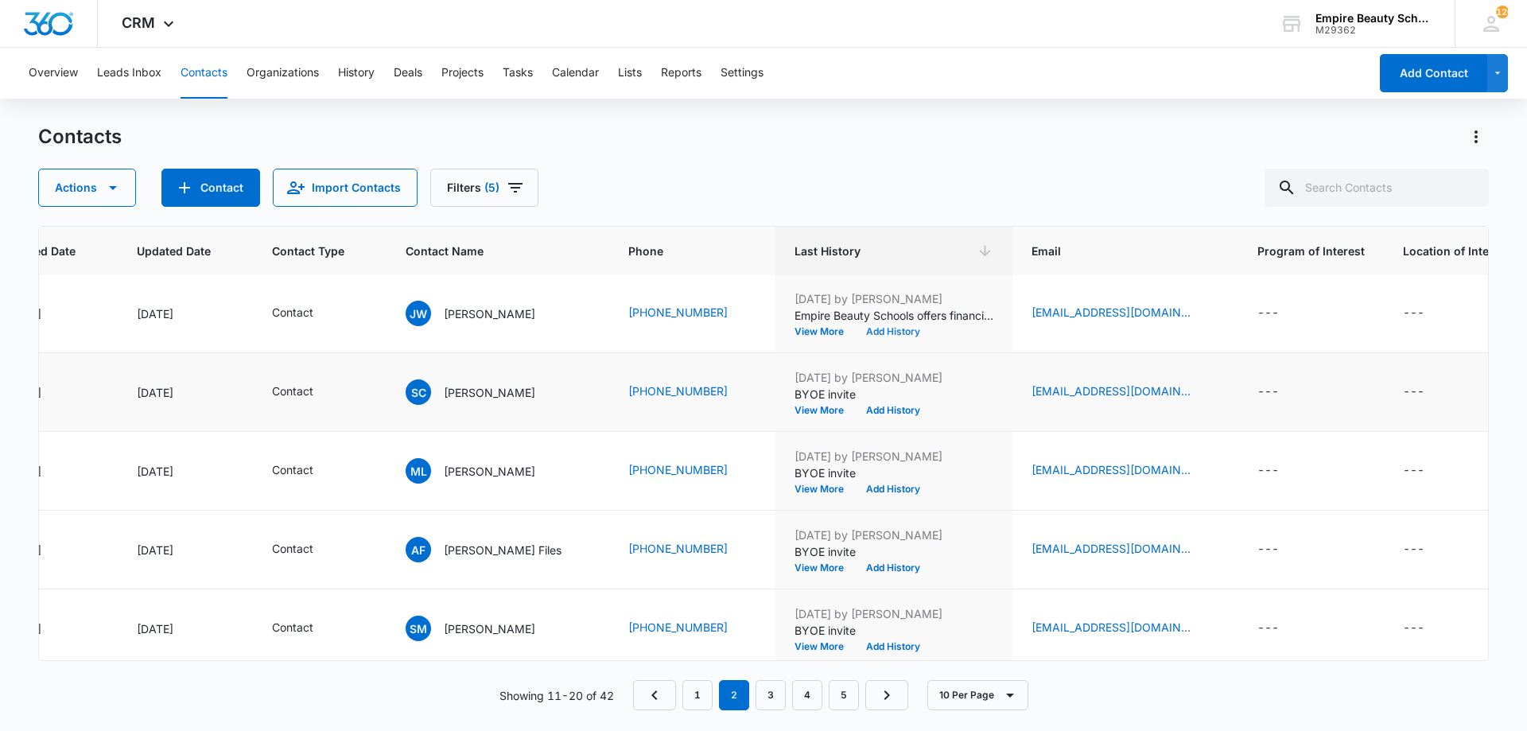
scroll to position [396, 189]
click at [874, 414] on button "Add History" at bounding box center [893, 410] width 76 height 10
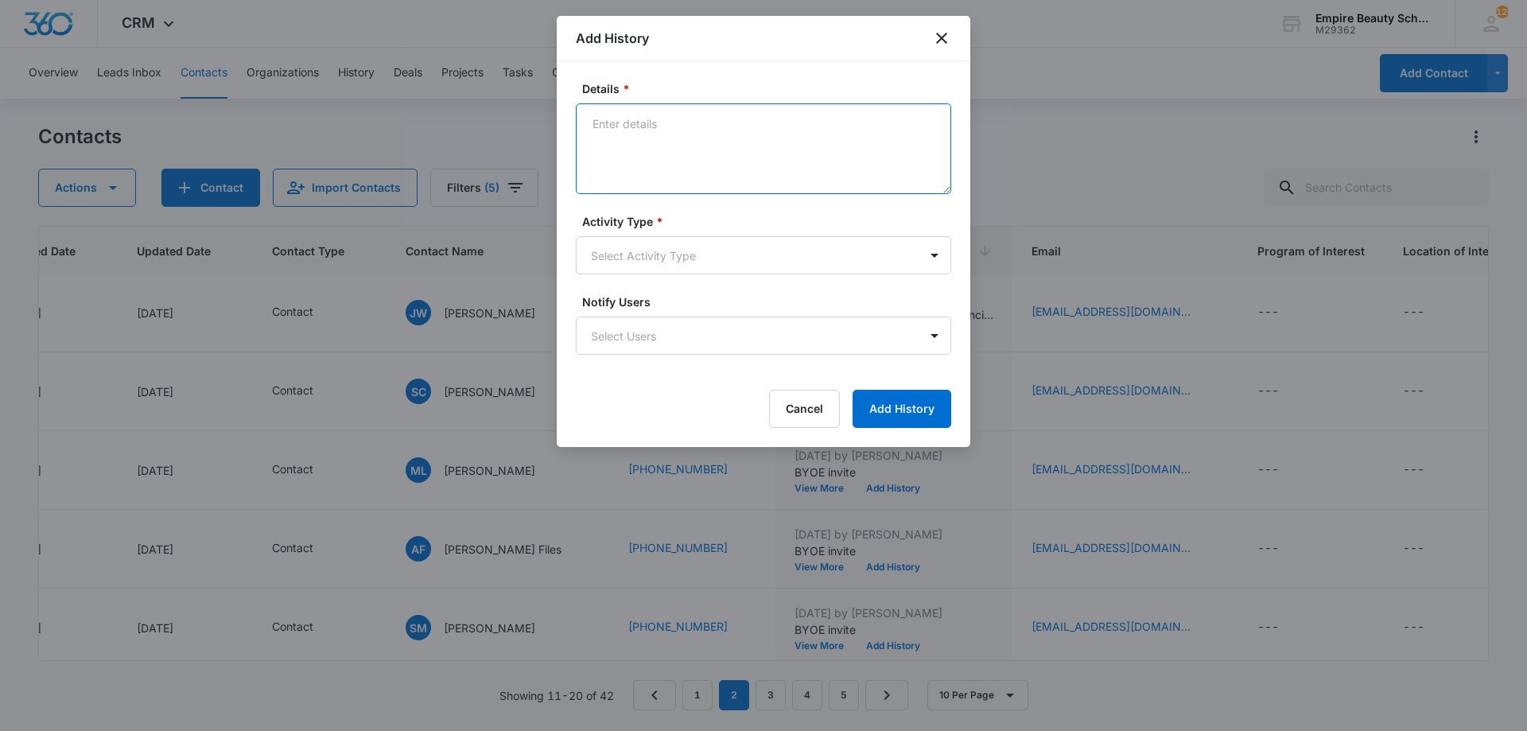
paste textarea "Empire Beauty Schools offers financial assistance opportunities, flexible sched…"
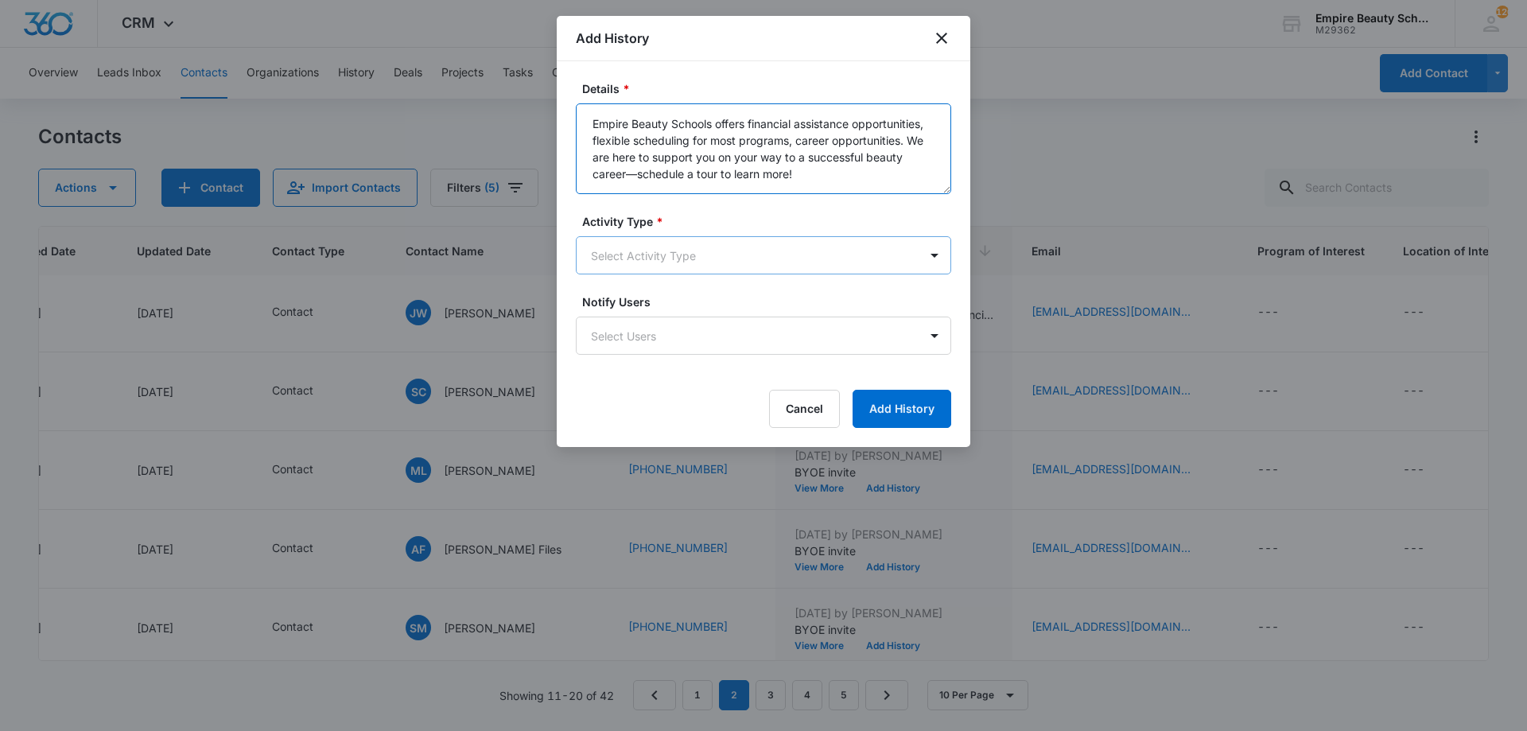
type textarea "Empire Beauty Schools offers financial assistance opportunities, flexible sched…"
click at [677, 262] on body "CRM Apps Forms CRM Email Shop Payments POS Files Brand Settings Empire Beauty S…" at bounding box center [763, 365] width 1527 height 731
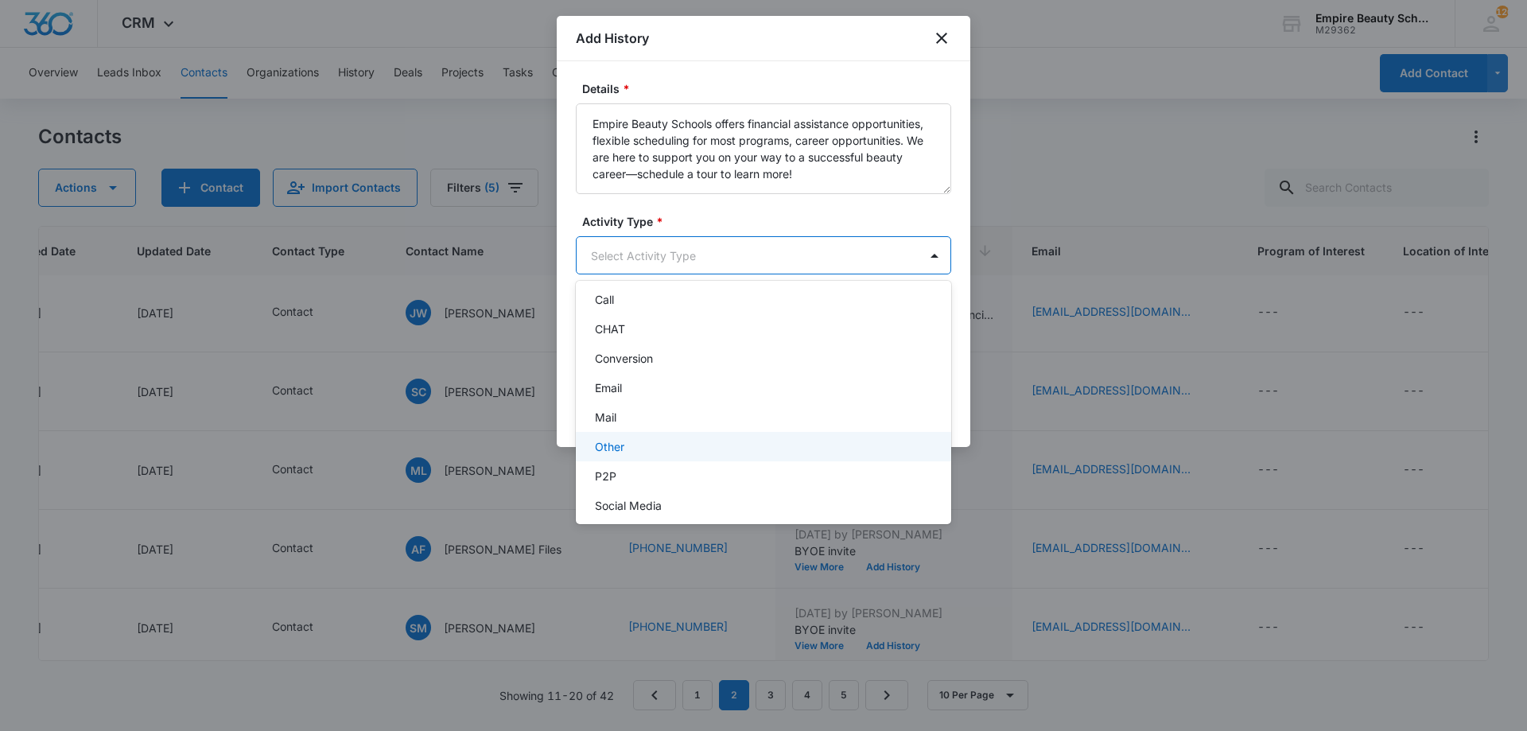
scroll to position [83, 0]
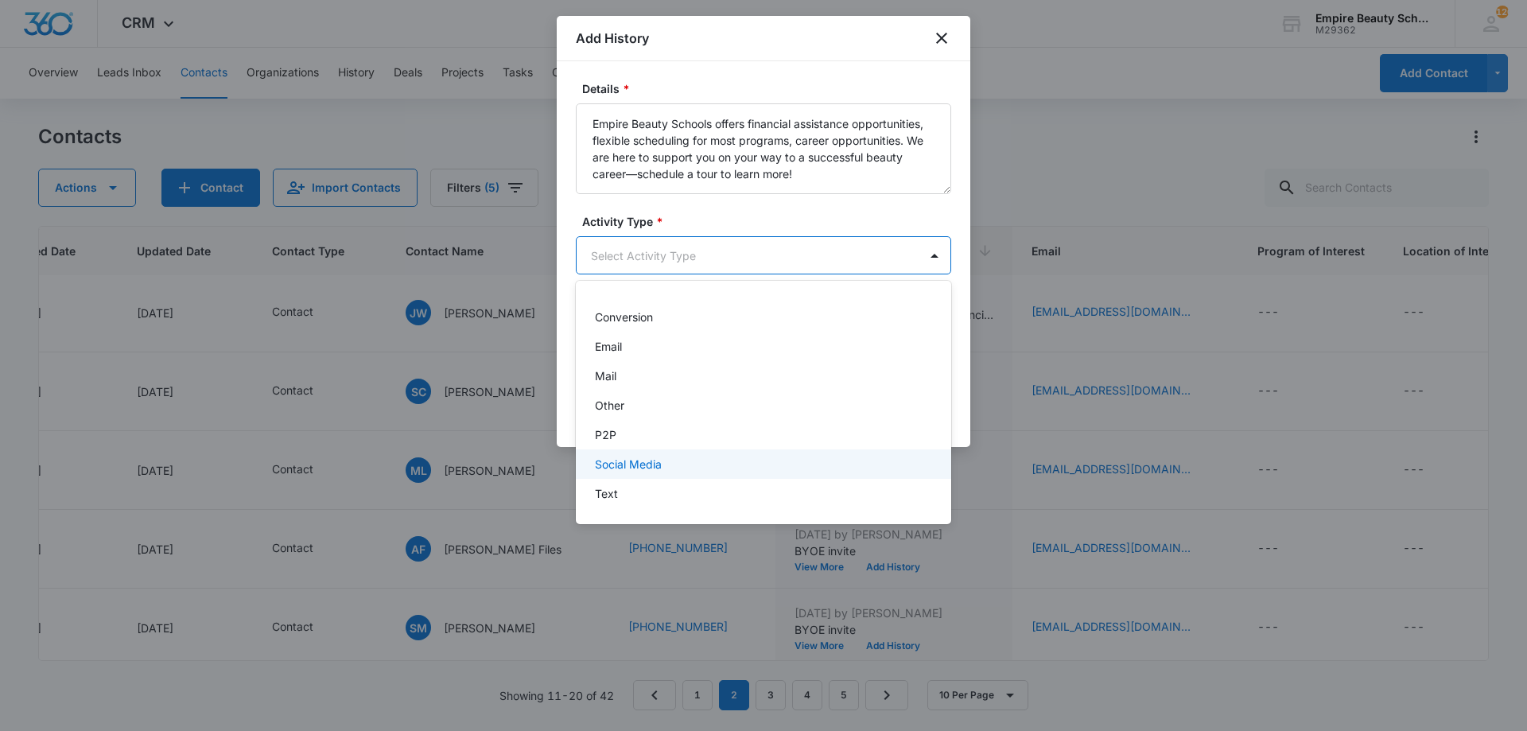
click at [621, 487] on div "Text" at bounding box center [762, 493] width 334 height 17
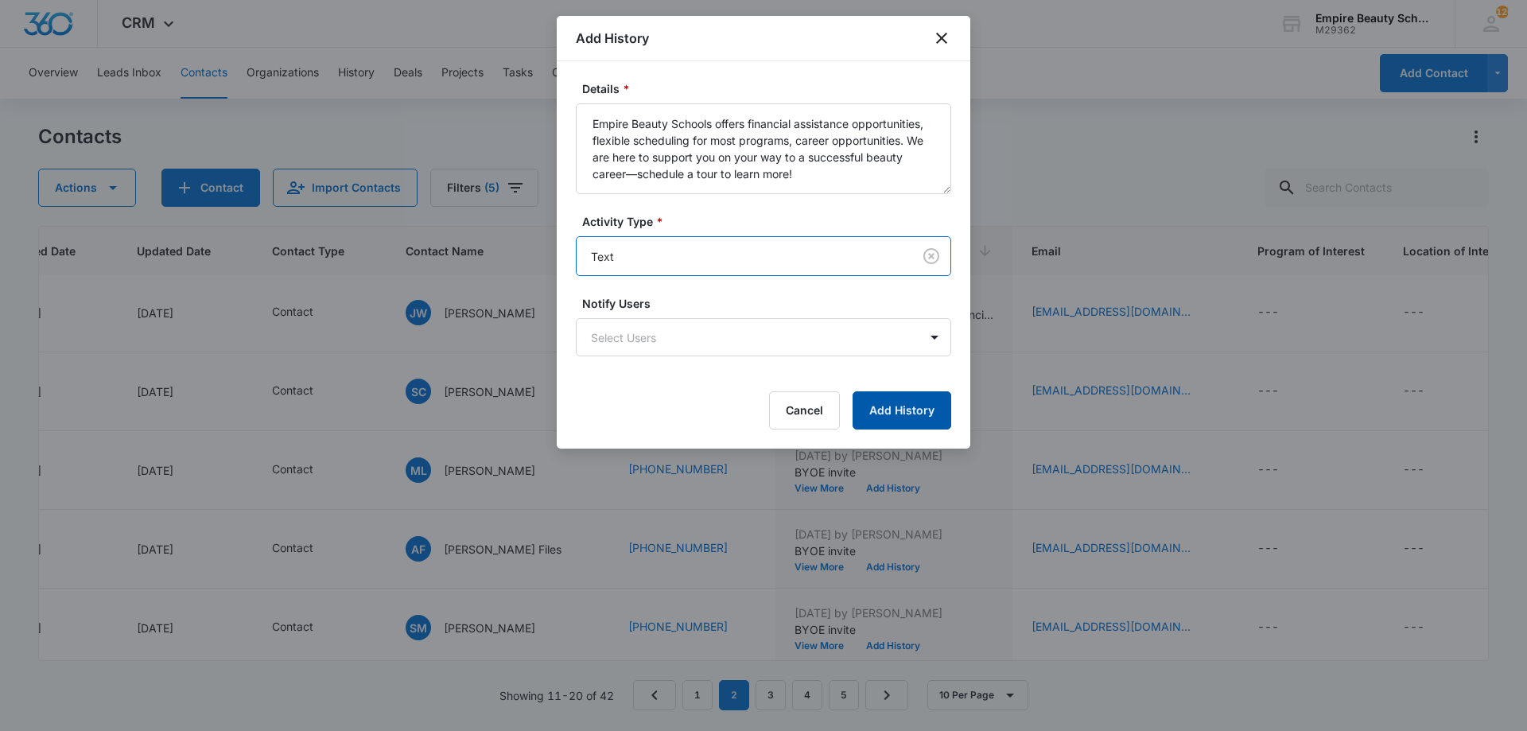
click at [868, 408] on button "Add History" at bounding box center [902, 410] width 99 height 38
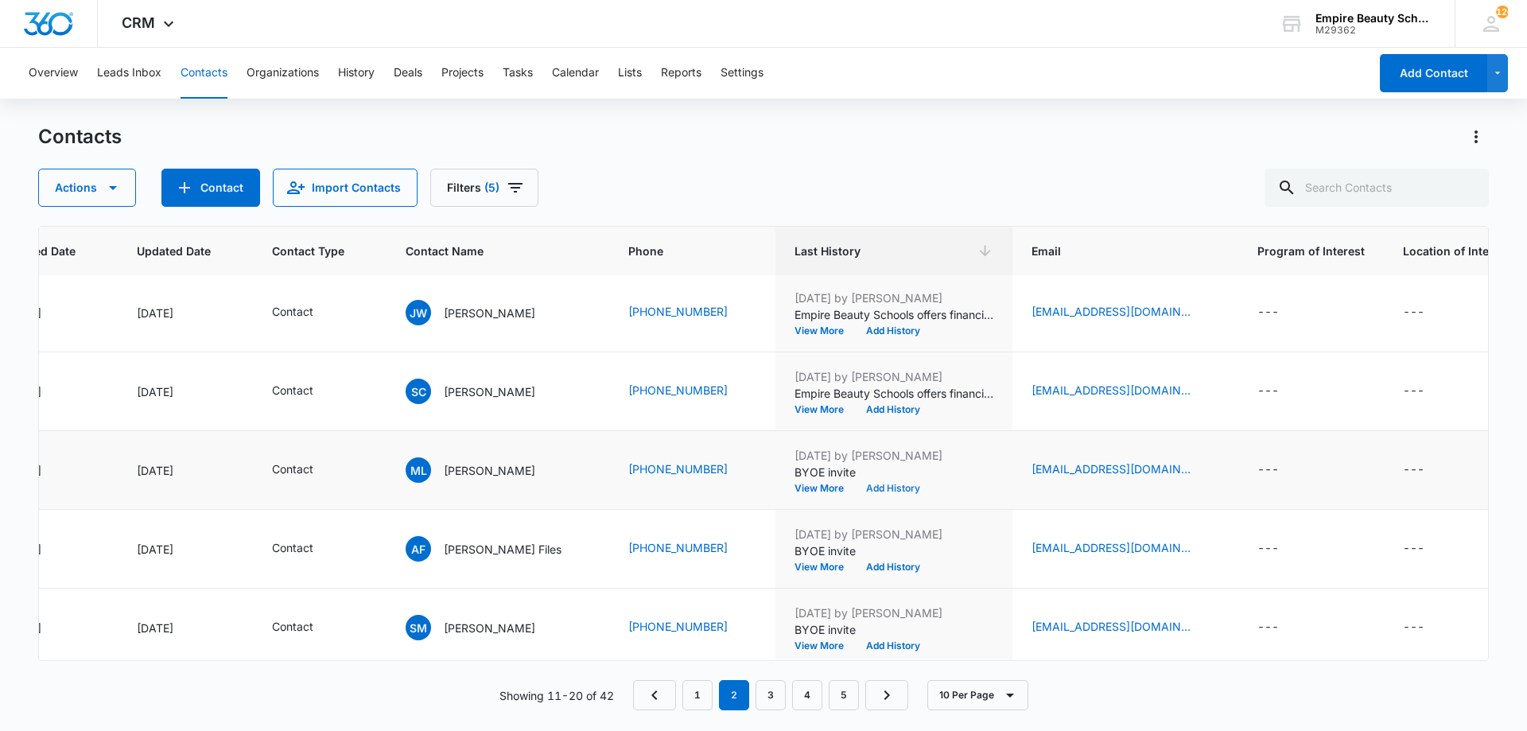
click at [918, 487] on button "Add History" at bounding box center [893, 489] width 76 height 10
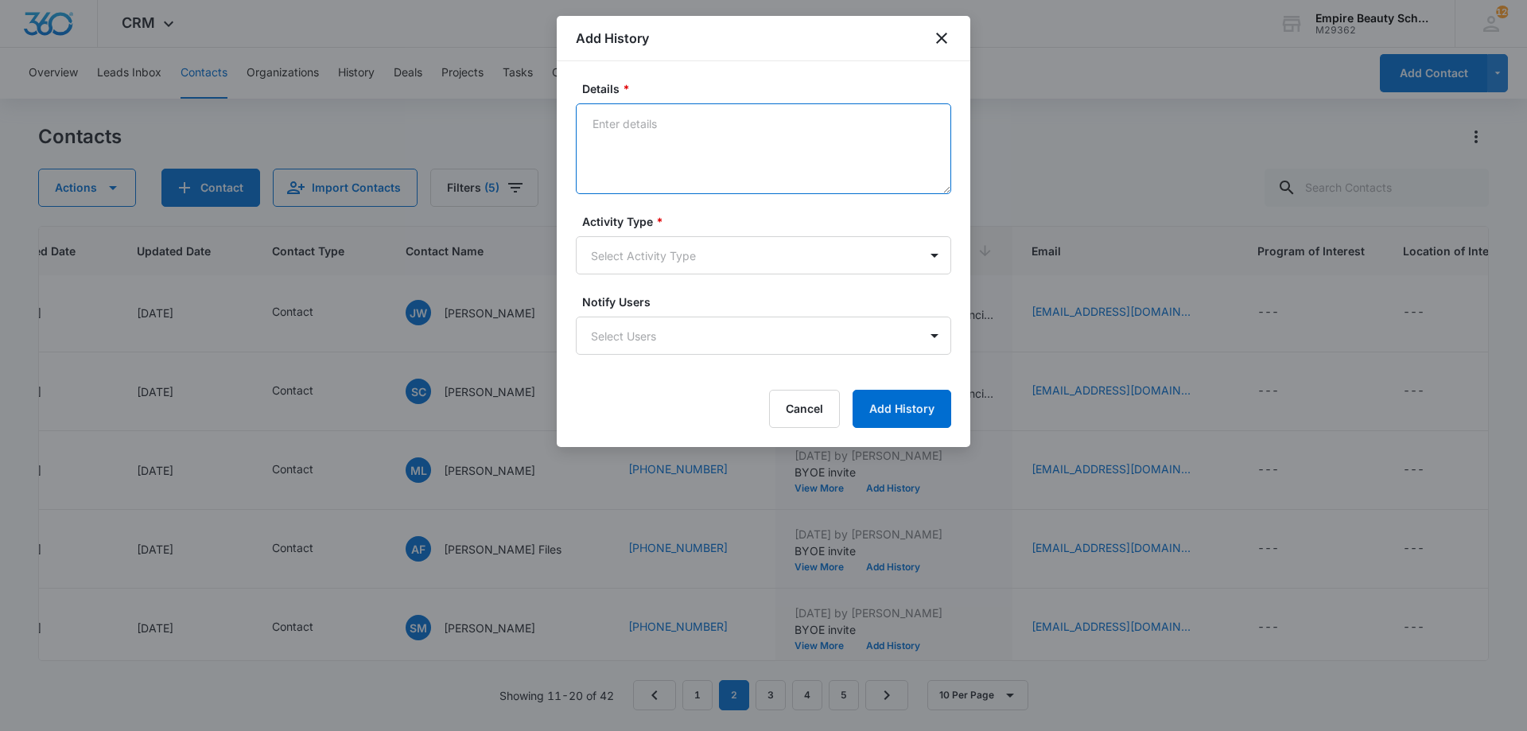
paste textarea "Empire Beauty Schools offers financial assistance opportunities, flexible sched…"
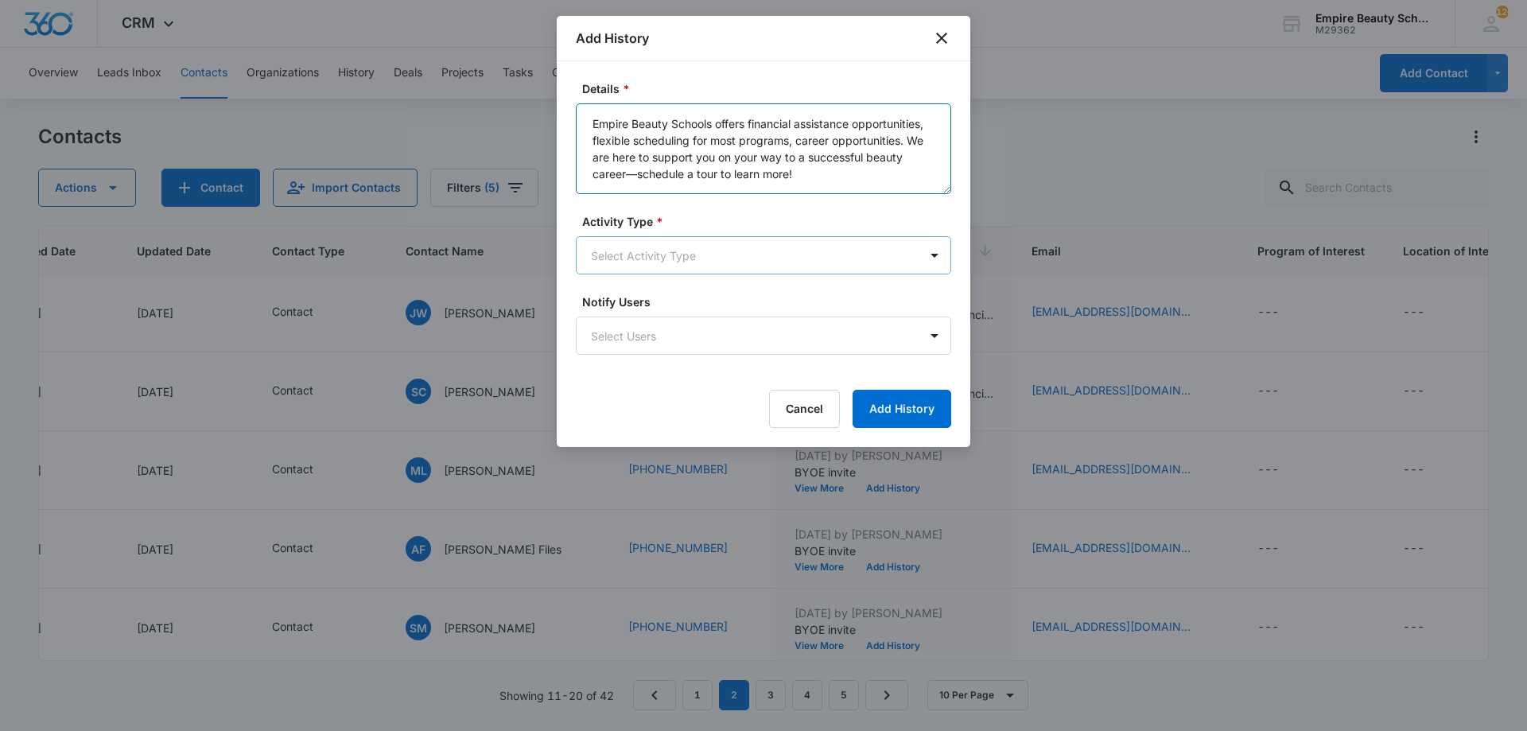
type textarea "Empire Beauty Schools offers financial assistance opportunities, flexible sched…"
click at [656, 246] on body "CRM Apps Forms CRM Email Shop Payments POS Files Brand Settings Empire Beauty S…" at bounding box center [763, 365] width 1527 height 731
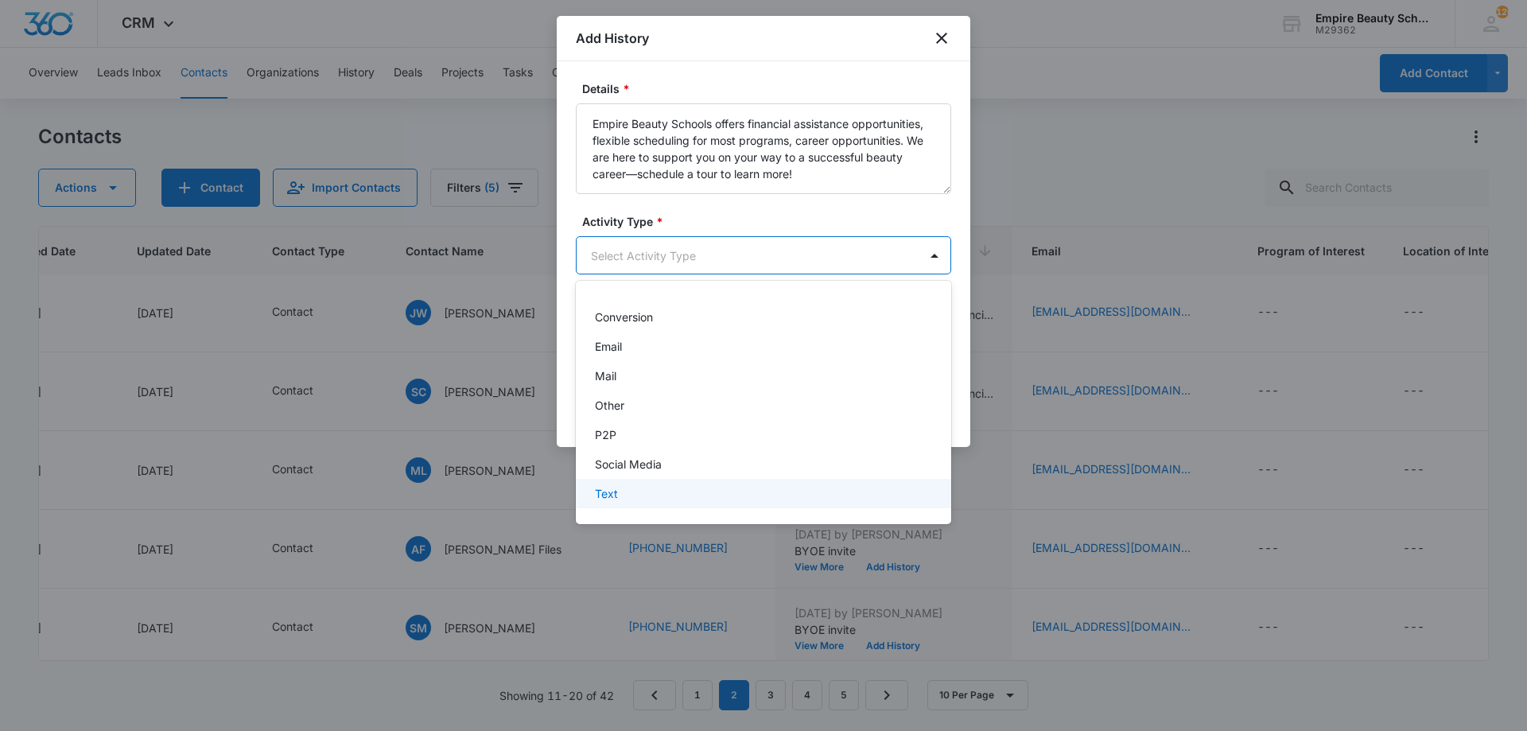
click at [683, 491] on div "Text" at bounding box center [762, 493] width 334 height 17
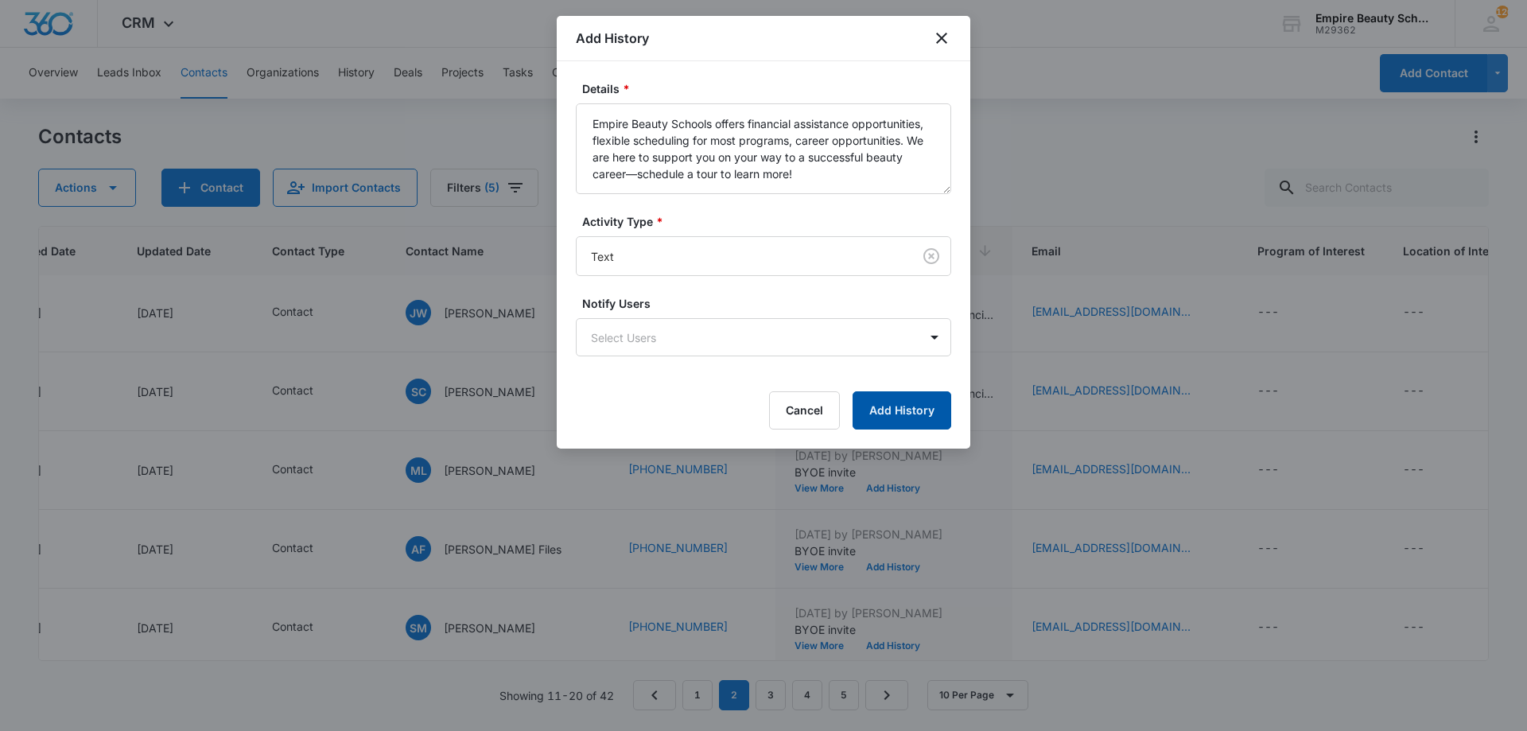
click at [894, 424] on button "Add History" at bounding box center [902, 410] width 99 height 38
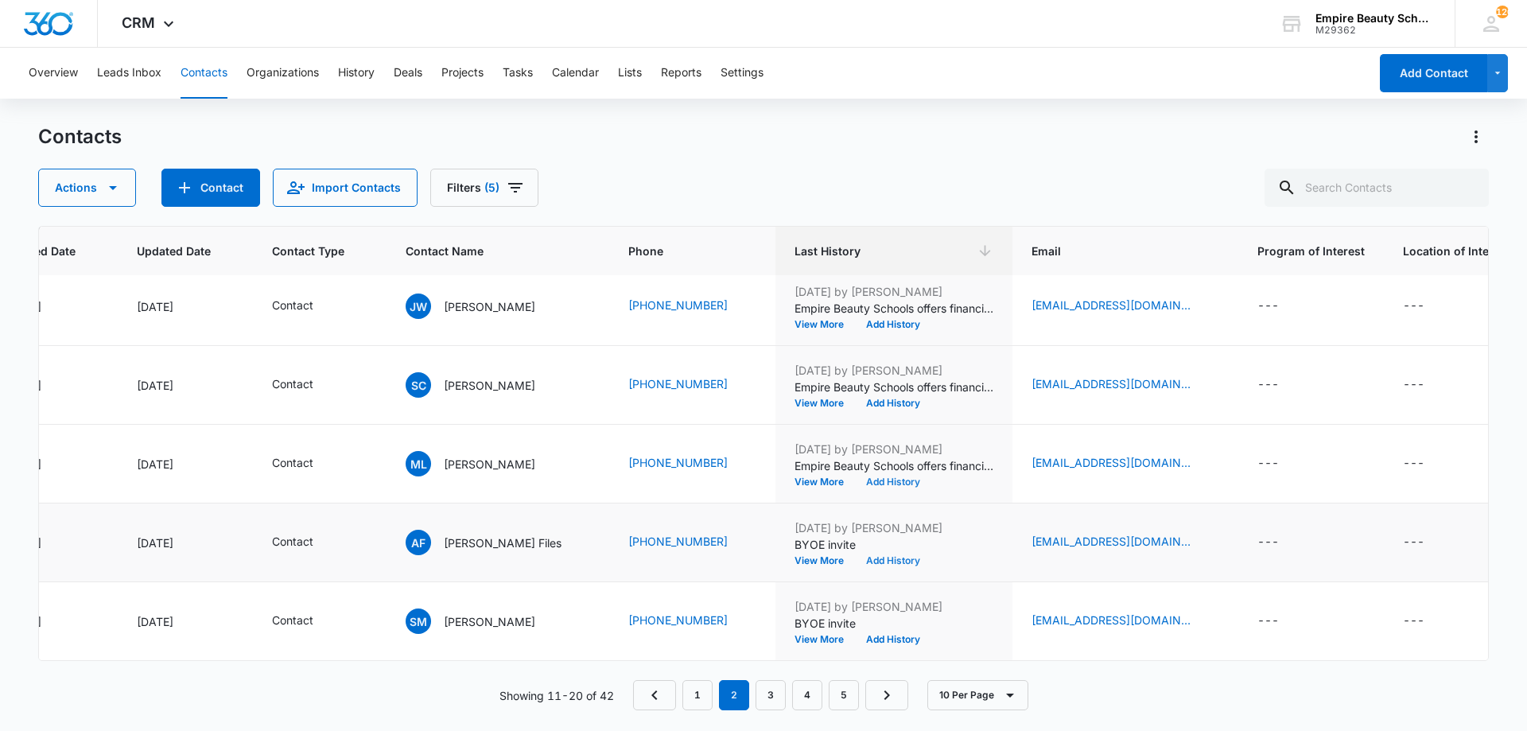
scroll to position [414, 189]
click at [905, 556] on button "Add History" at bounding box center [893, 561] width 76 height 10
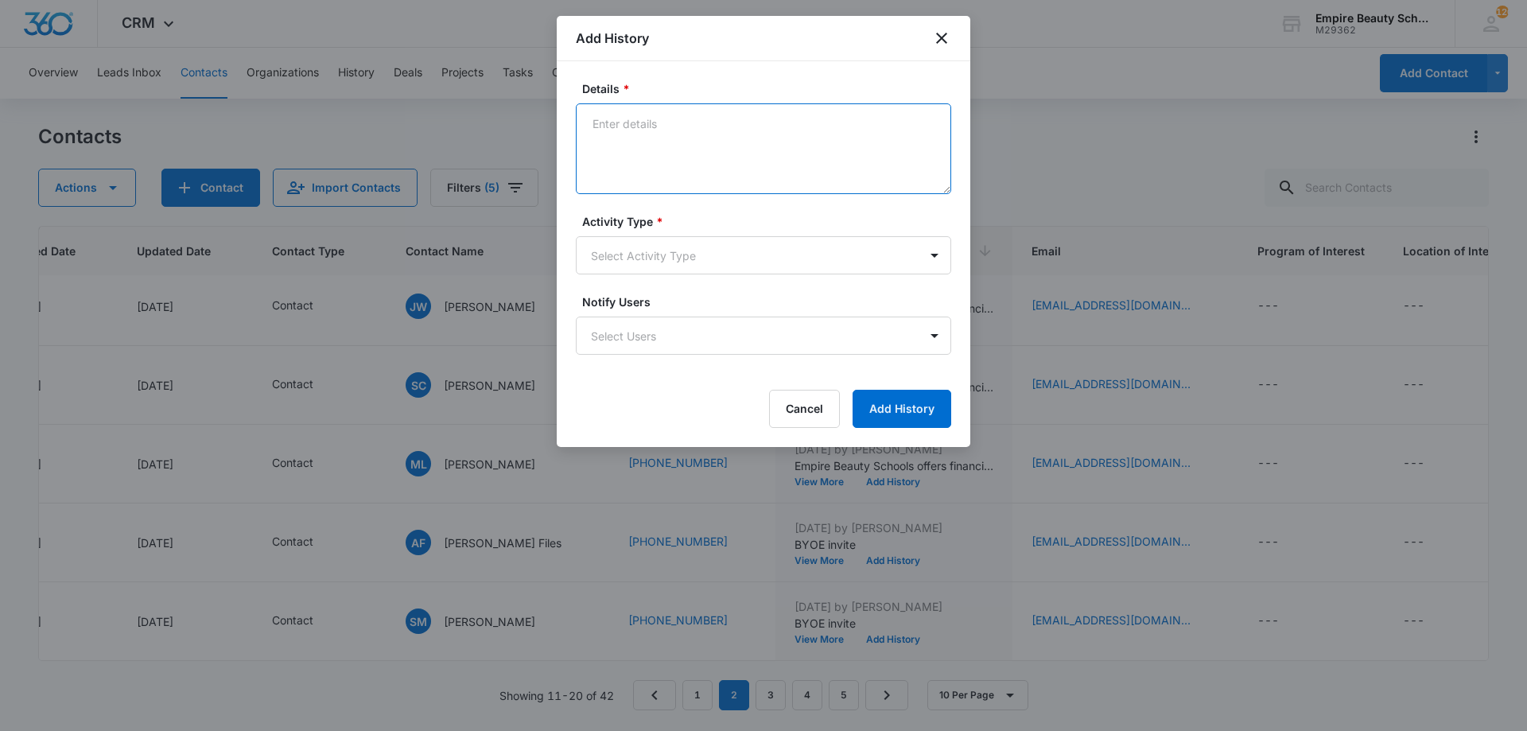
paste textarea "Empire Beauty Schools offers financial assistance opportunities, flexible sched…"
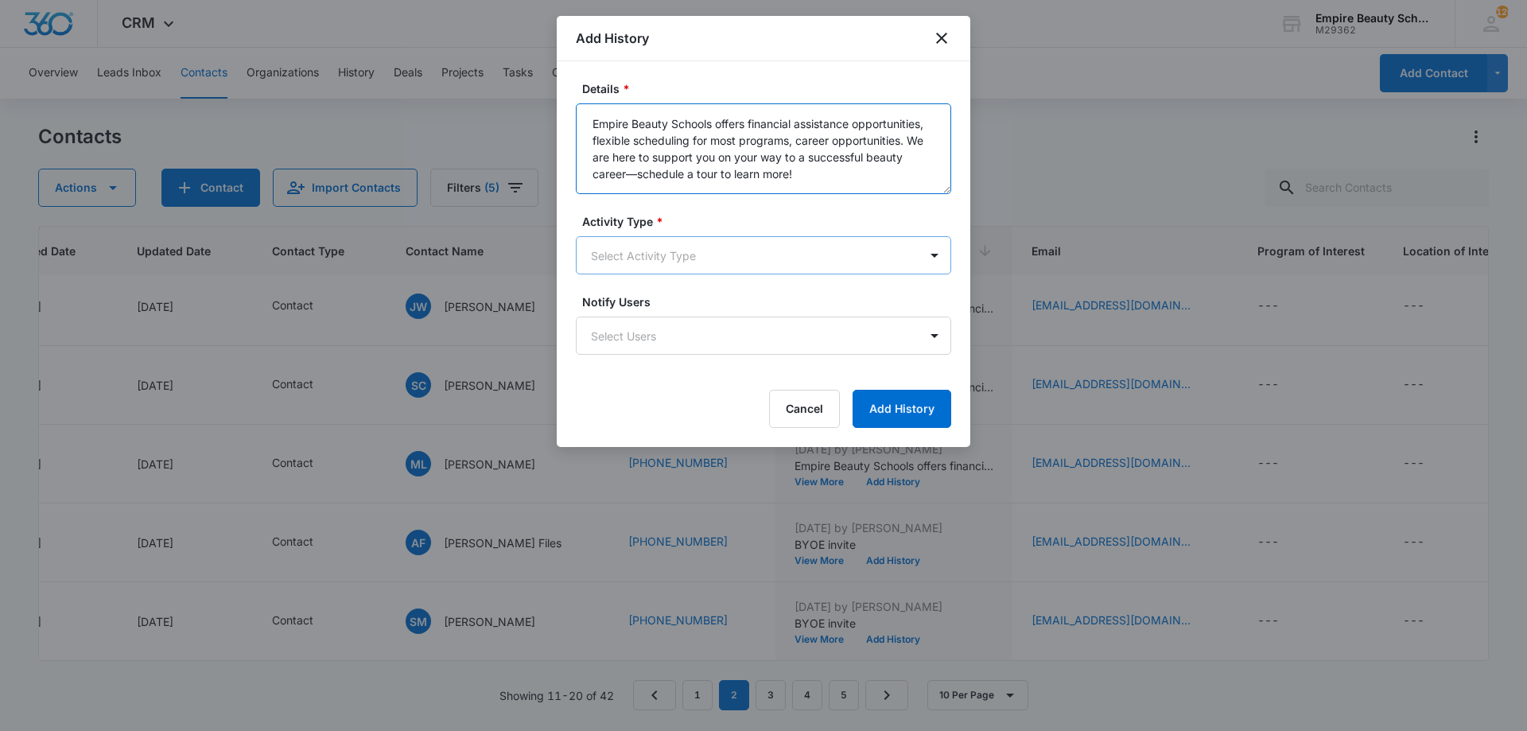
type textarea "Empire Beauty Schools offers financial assistance opportunities, flexible sched…"
click at [714, 255] on body "CRM Apps Forms CRM Email Shop Payments POS Files Brand Settings Empire Beauty S…" at bounding box center [763, 365] width 1527 height 731
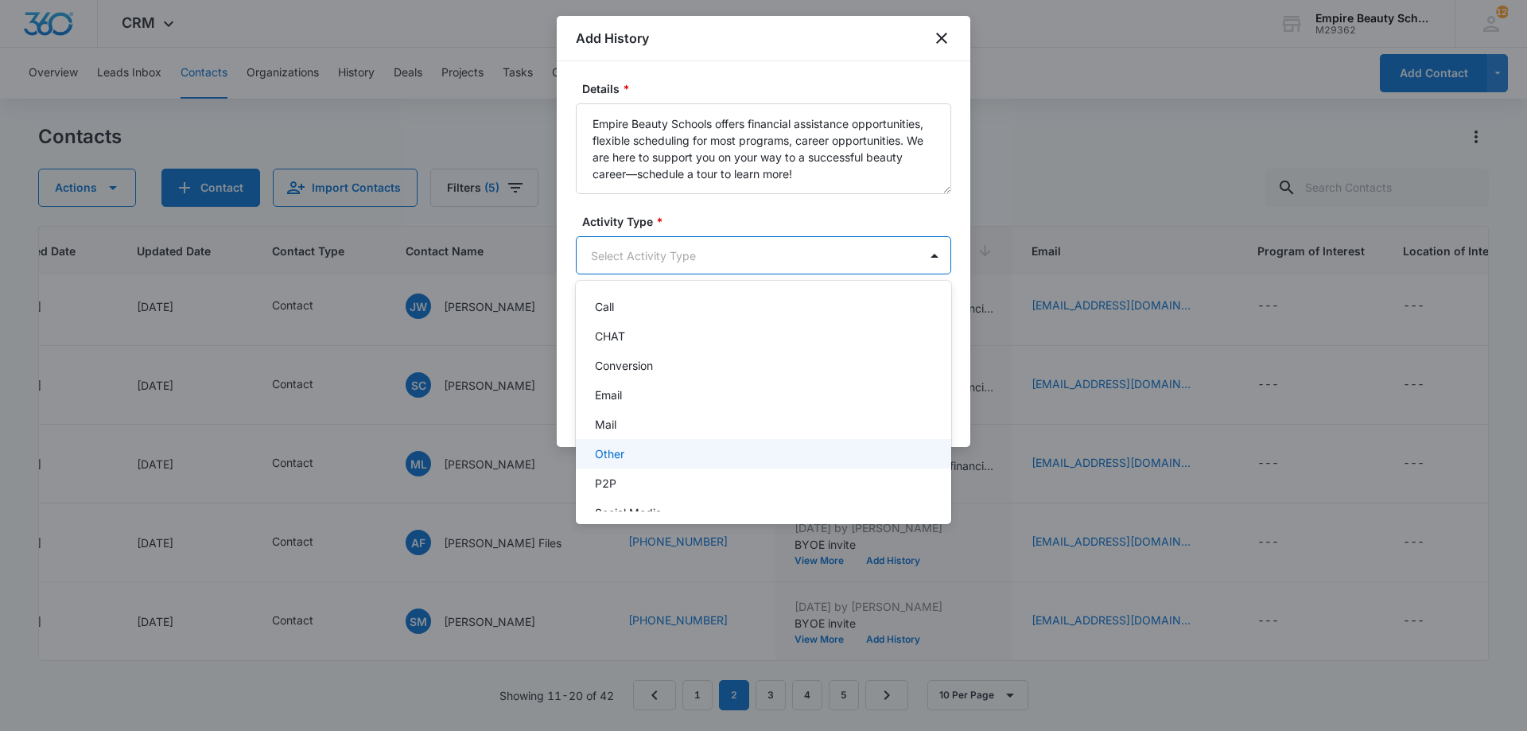
scroll to position [83, 0]
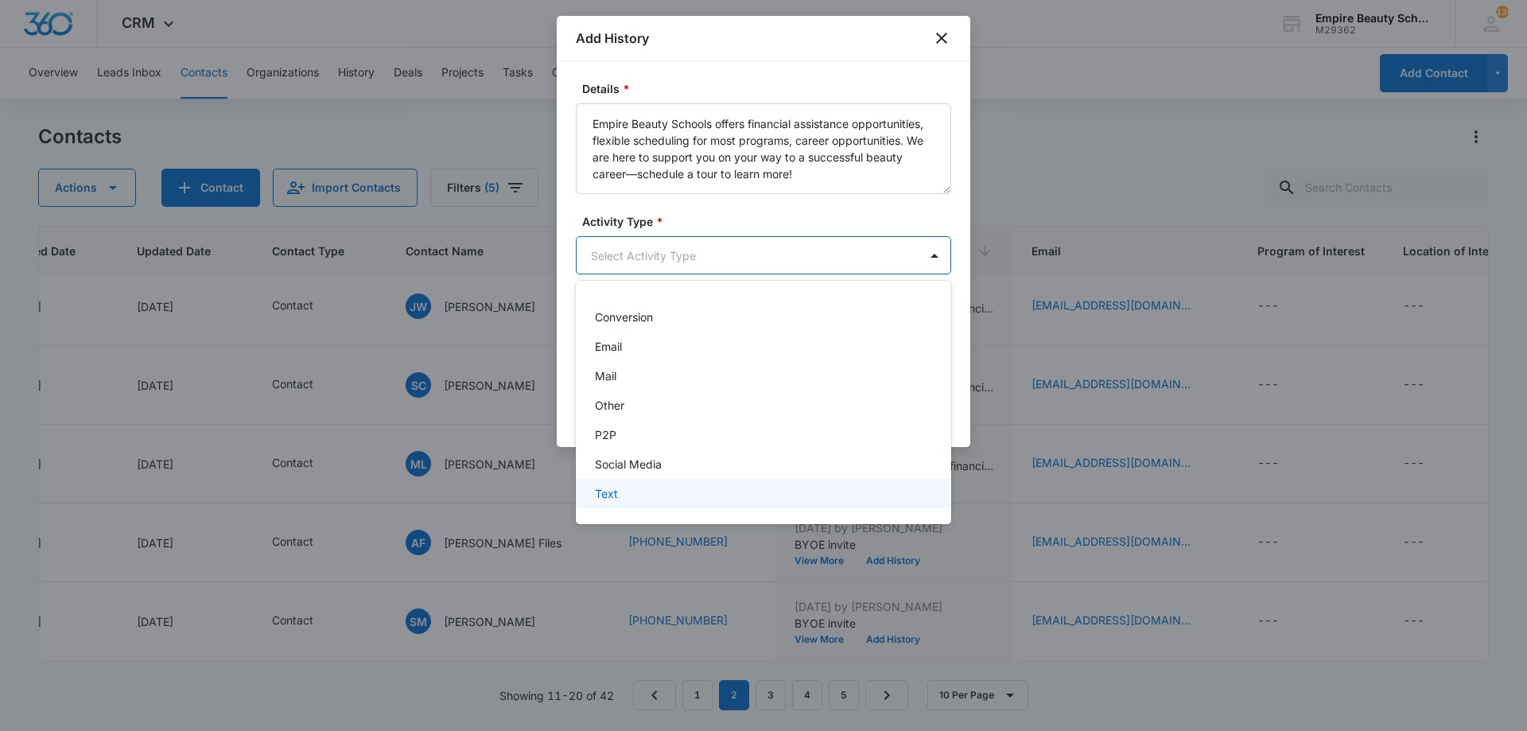
click at [644, 500] on div "Text" at bounding box center [762, 493] width 334 height 17
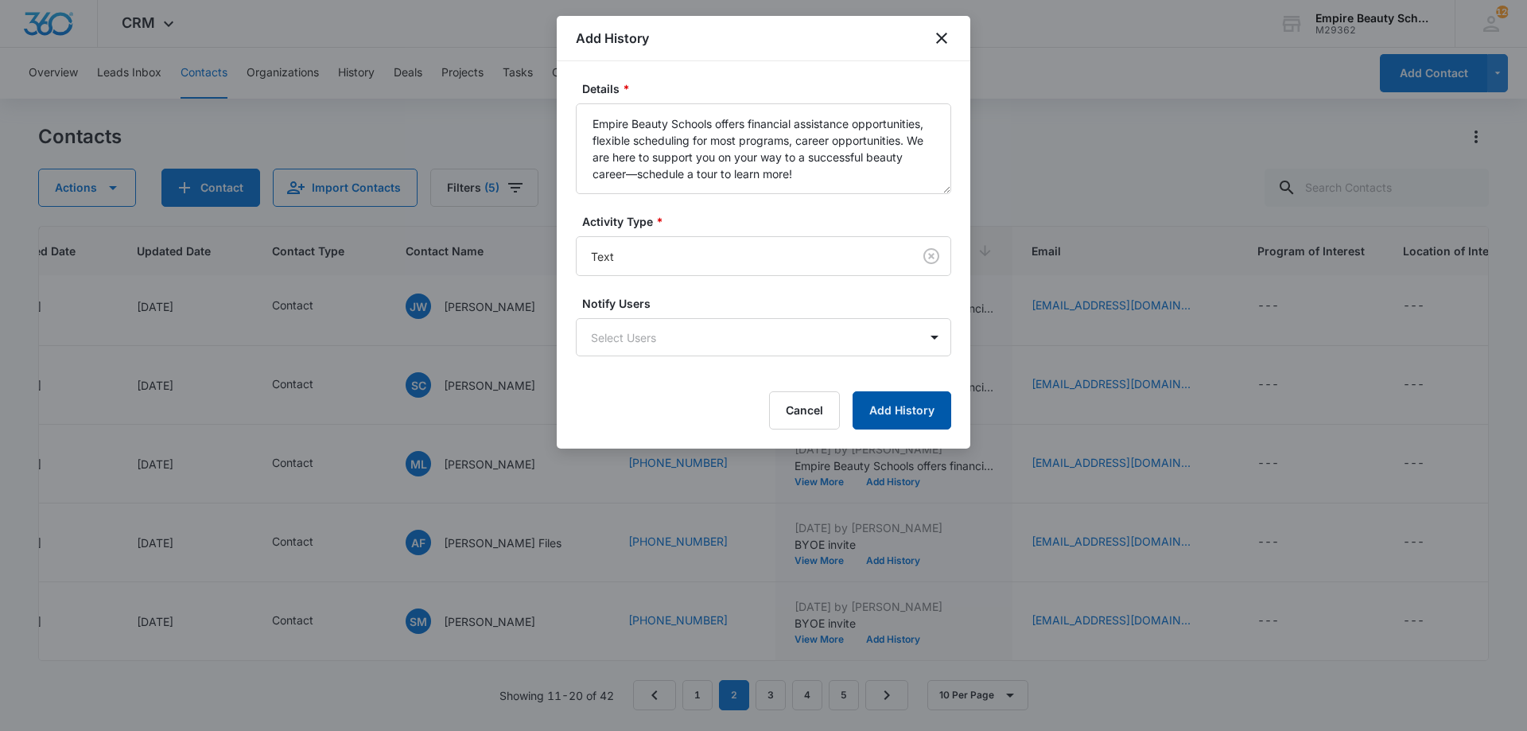
click at [915, 409] on button "Add History" at bounding box center [902, 410] width 99 height 38
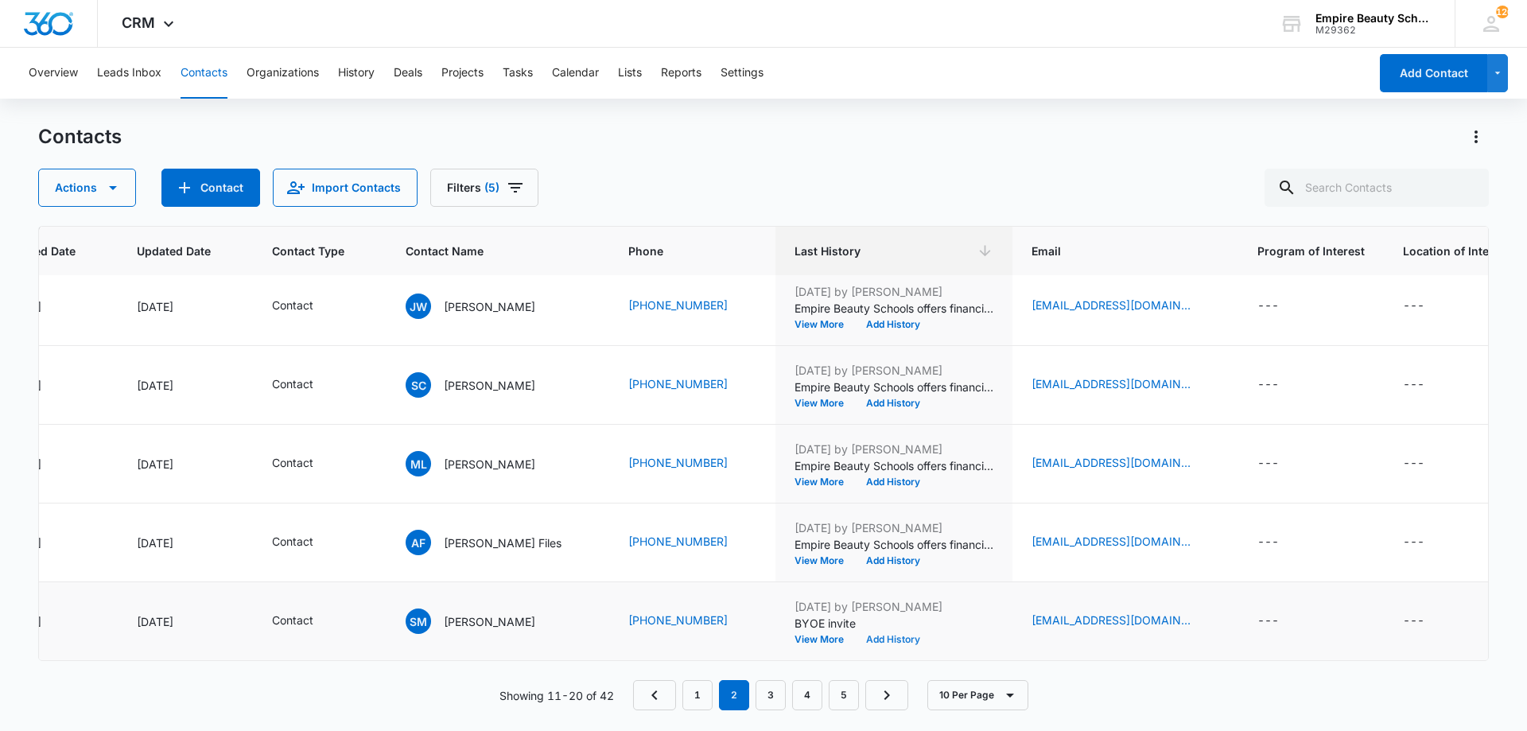
click at [880, 635] on button "Add History" at bounding box center [893, 640] width 76 height 10
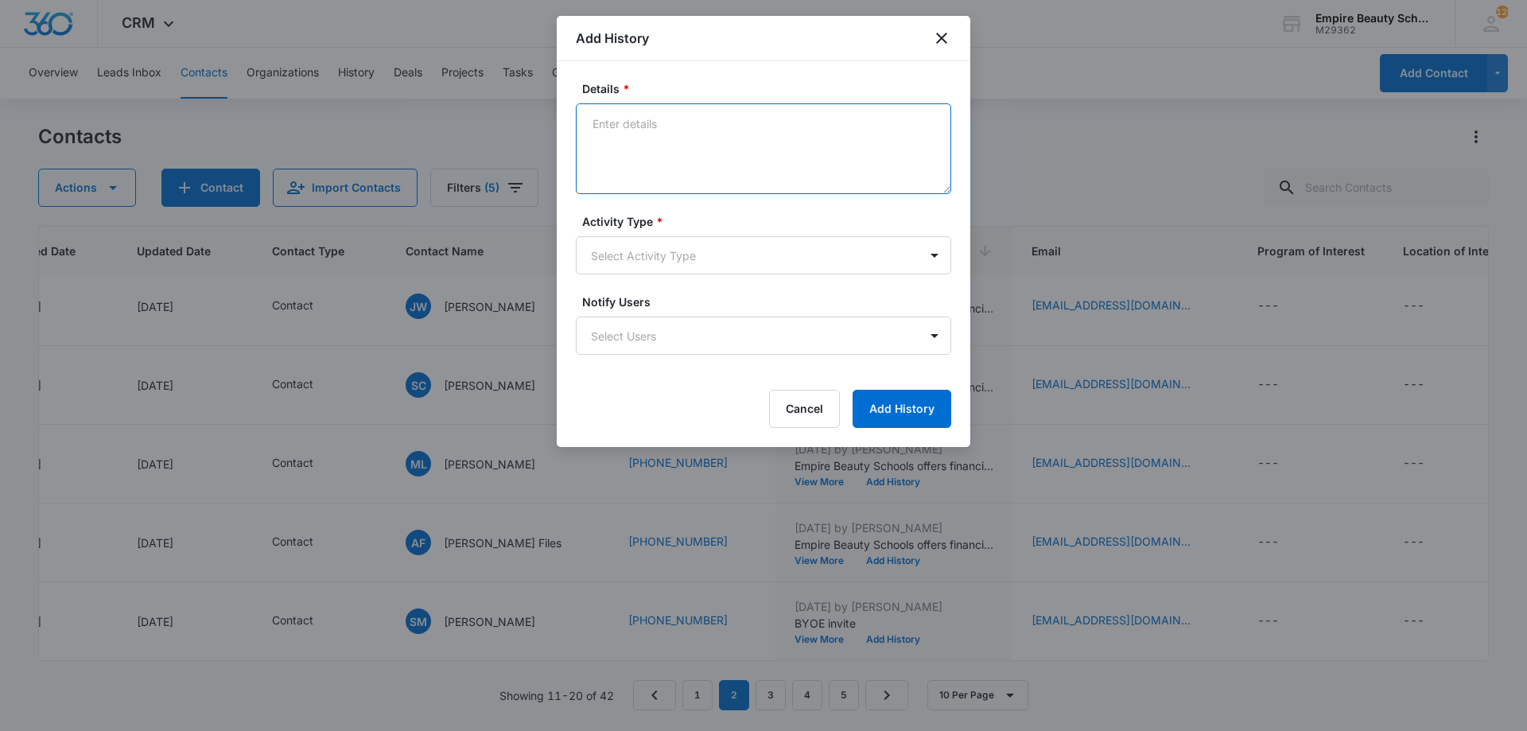
paste textarea "Empire Beauty Schools offers financial assistance opportunities, flexible sched…"
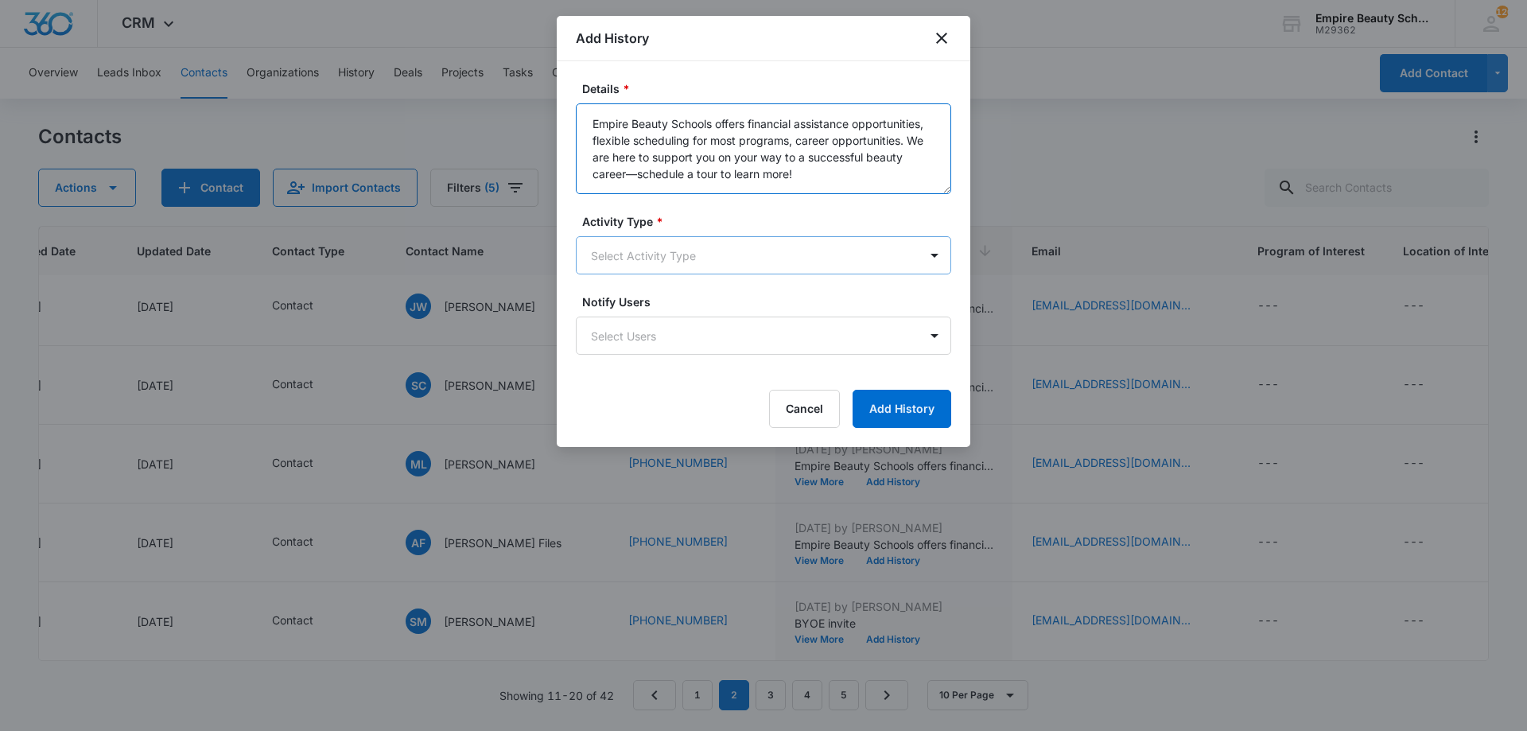
type textarea "Empire Beauty Schools offers financial assistance opportunities, flexible sched…"
click at [720, 259] on body "CRM Apps Forms CRM Email Shop Payments POS Files Brand Settings Empire Beauty S…" at bounding box center [763, 365] width 1527 height 731
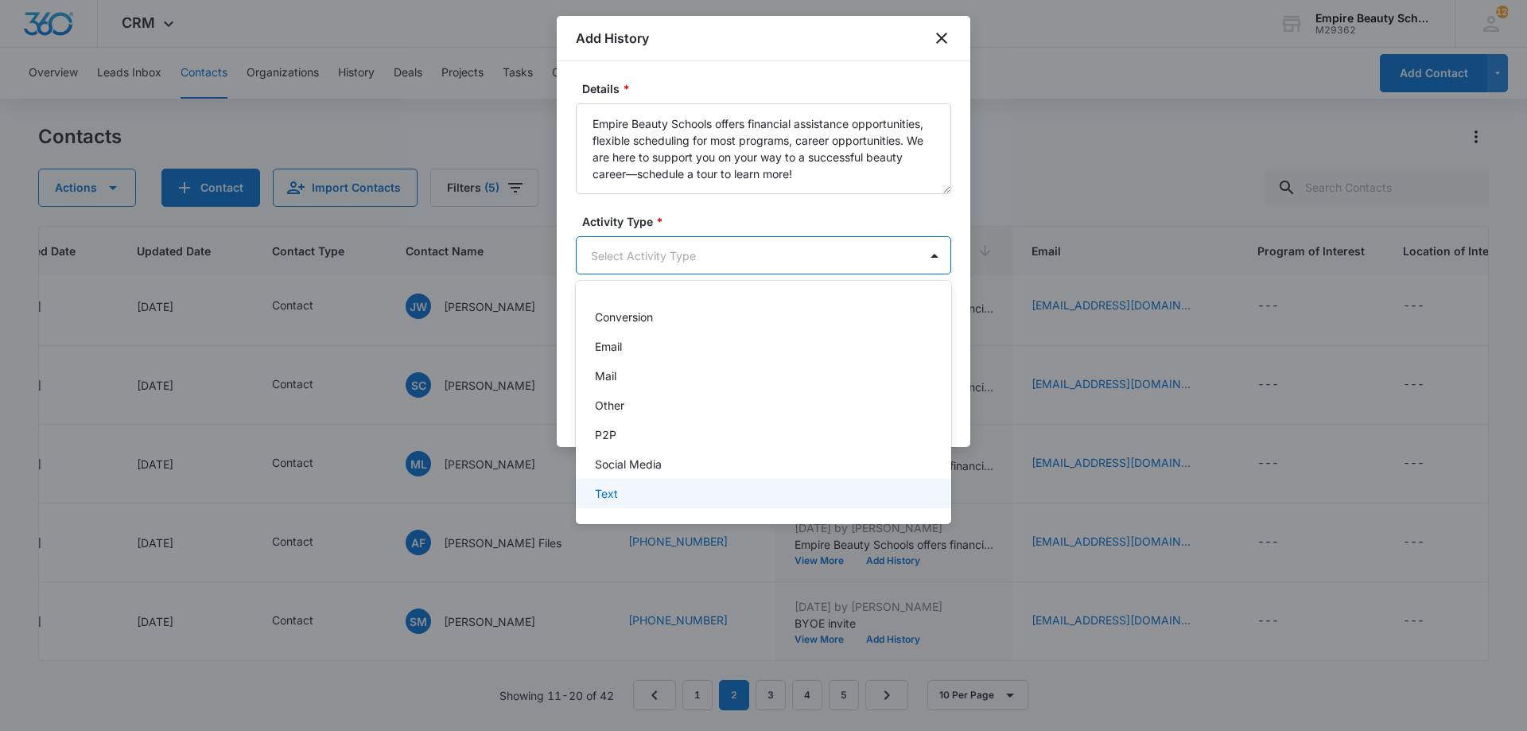
click at [659, 487] on div "Text" at bounding box center [762, 493] width 334 height 17
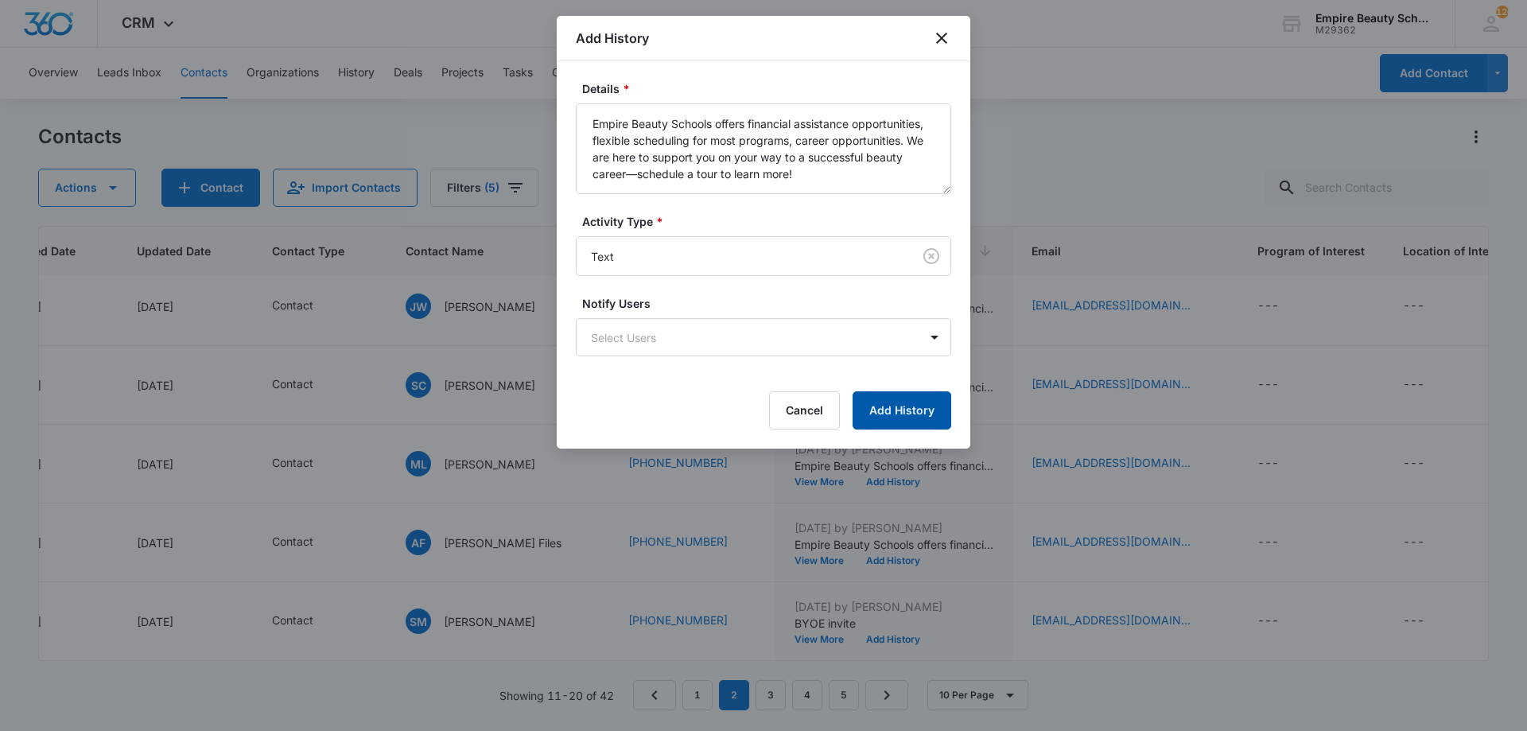
click at [914, 412] on button "Add History" at bounding box center [902, 410] width 99 height 38
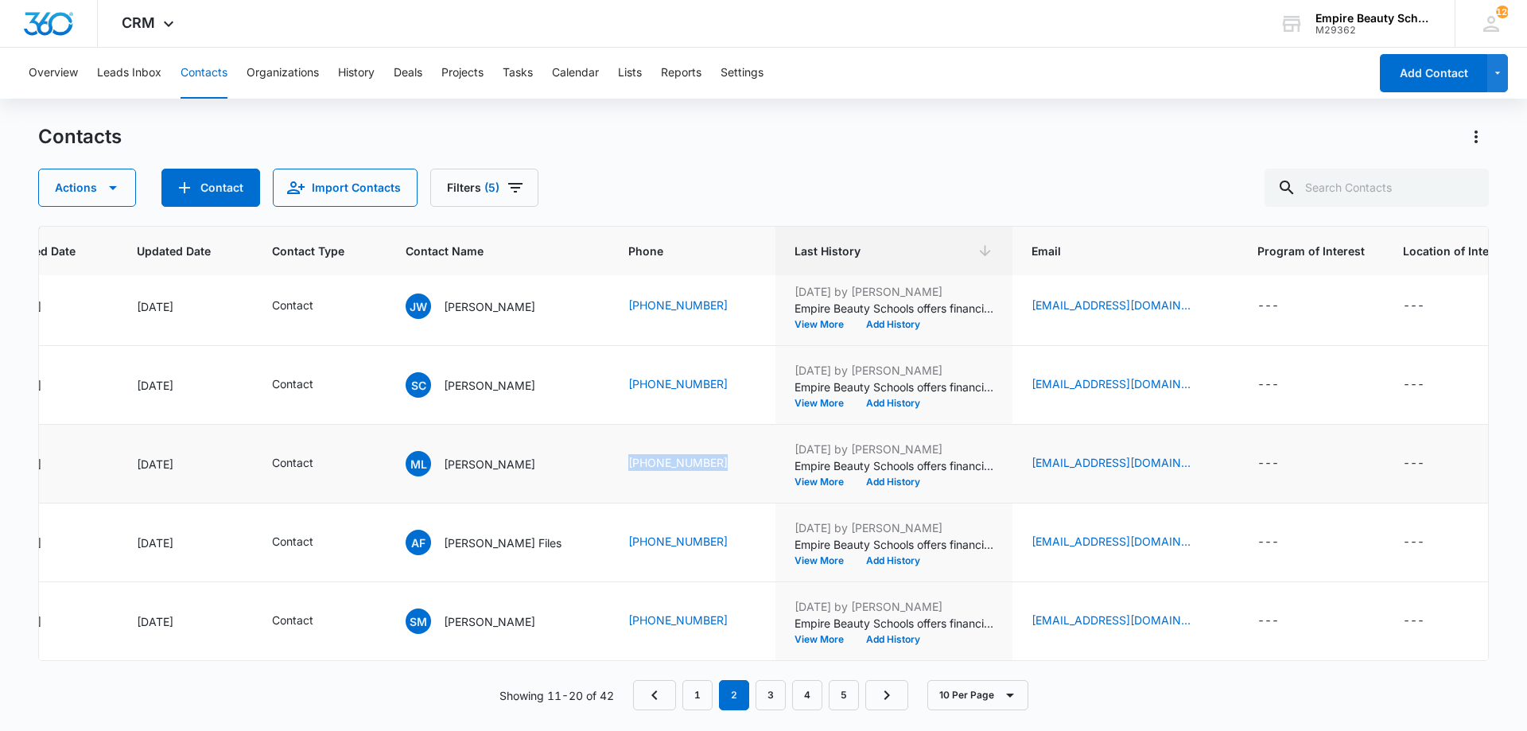
click at [620, 473] on td "(603) 242-5548" at bounding box center [692, 464] width 166 height 79
click at [766, 693] on link "3" at bounding box center [771, 695] width 30 height 30
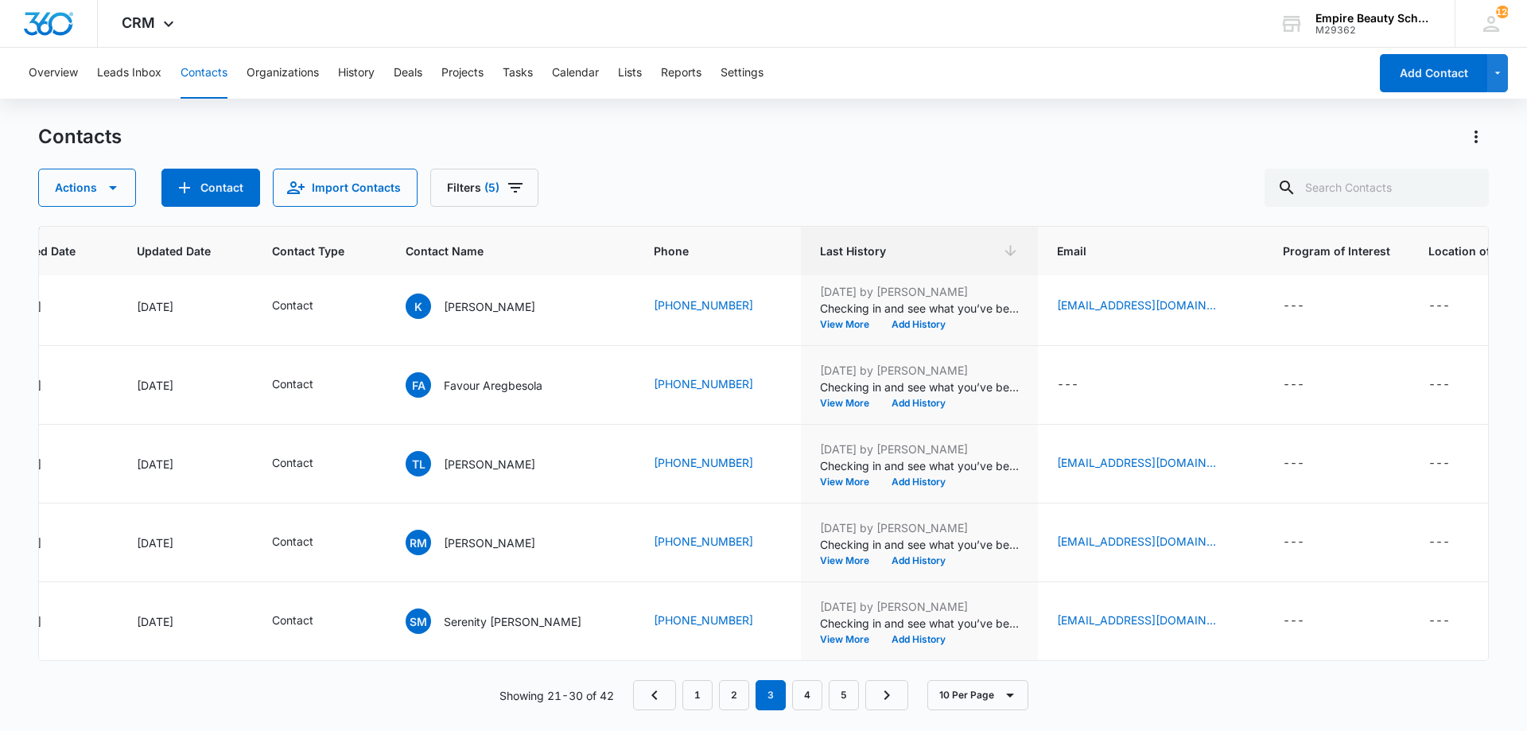
scroll to position [0, 189]
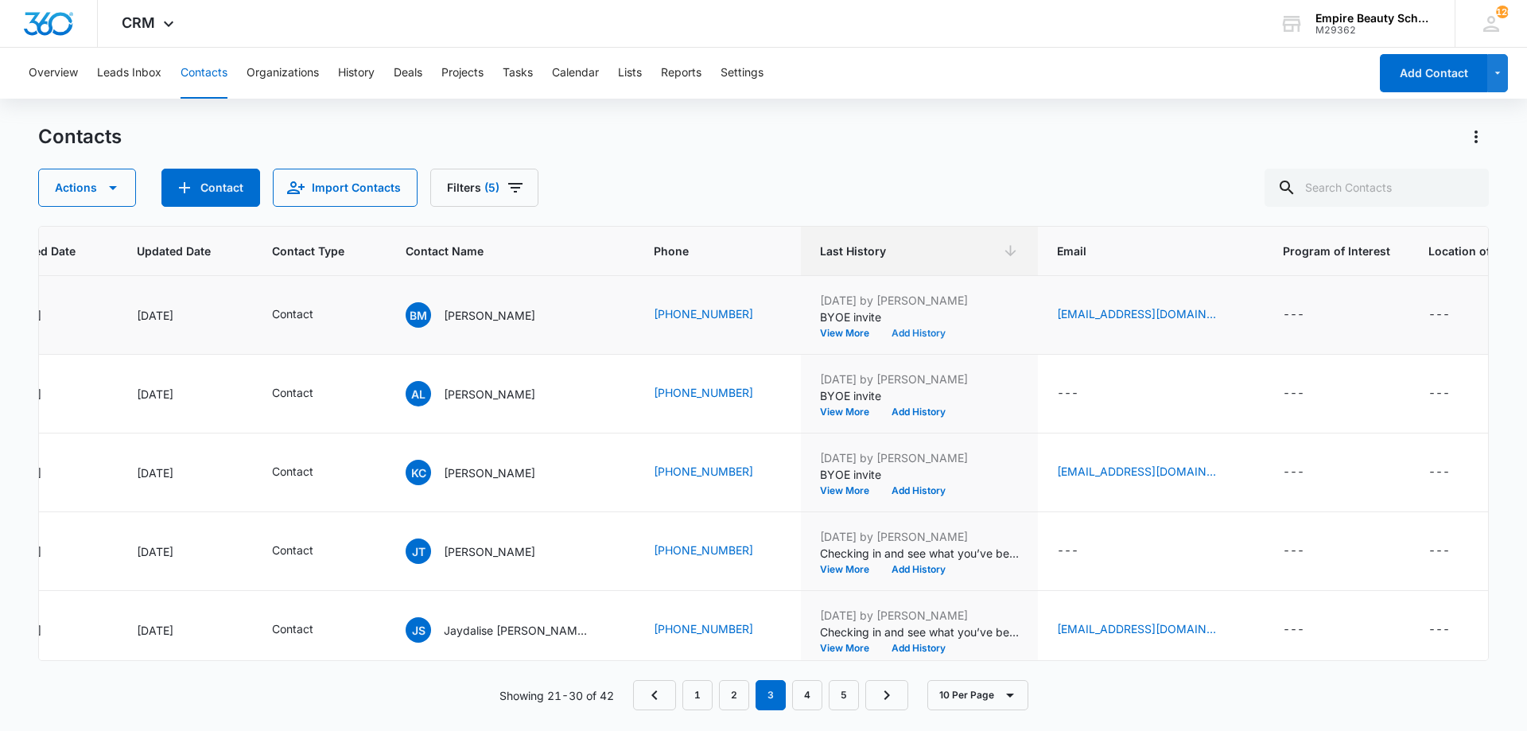
click at [901, 335] on button "Add History" at bounding box center [919, 334] width 76 height 10
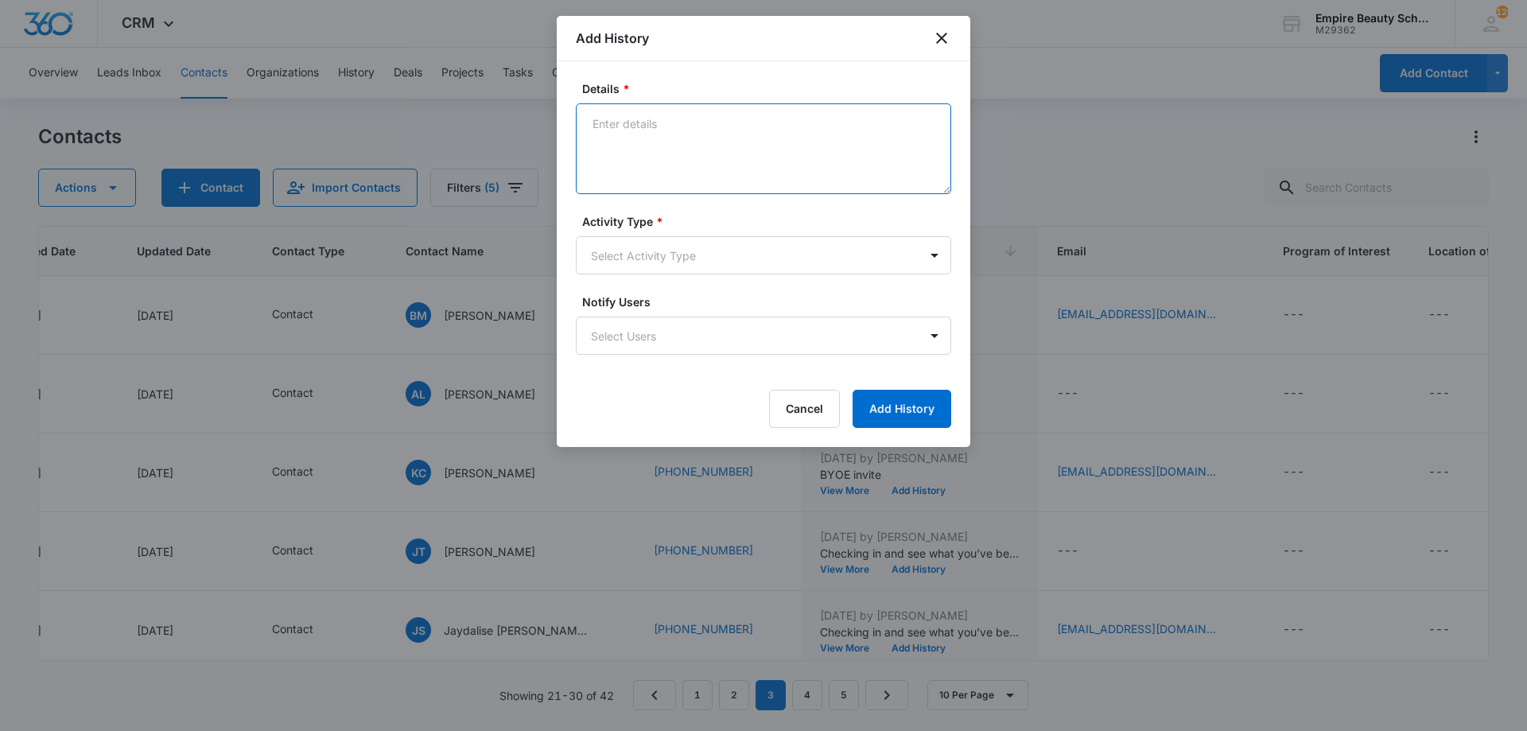
paste textarea "Empire Beauty Schools offers financial assistance opportunities, flexible sched…"
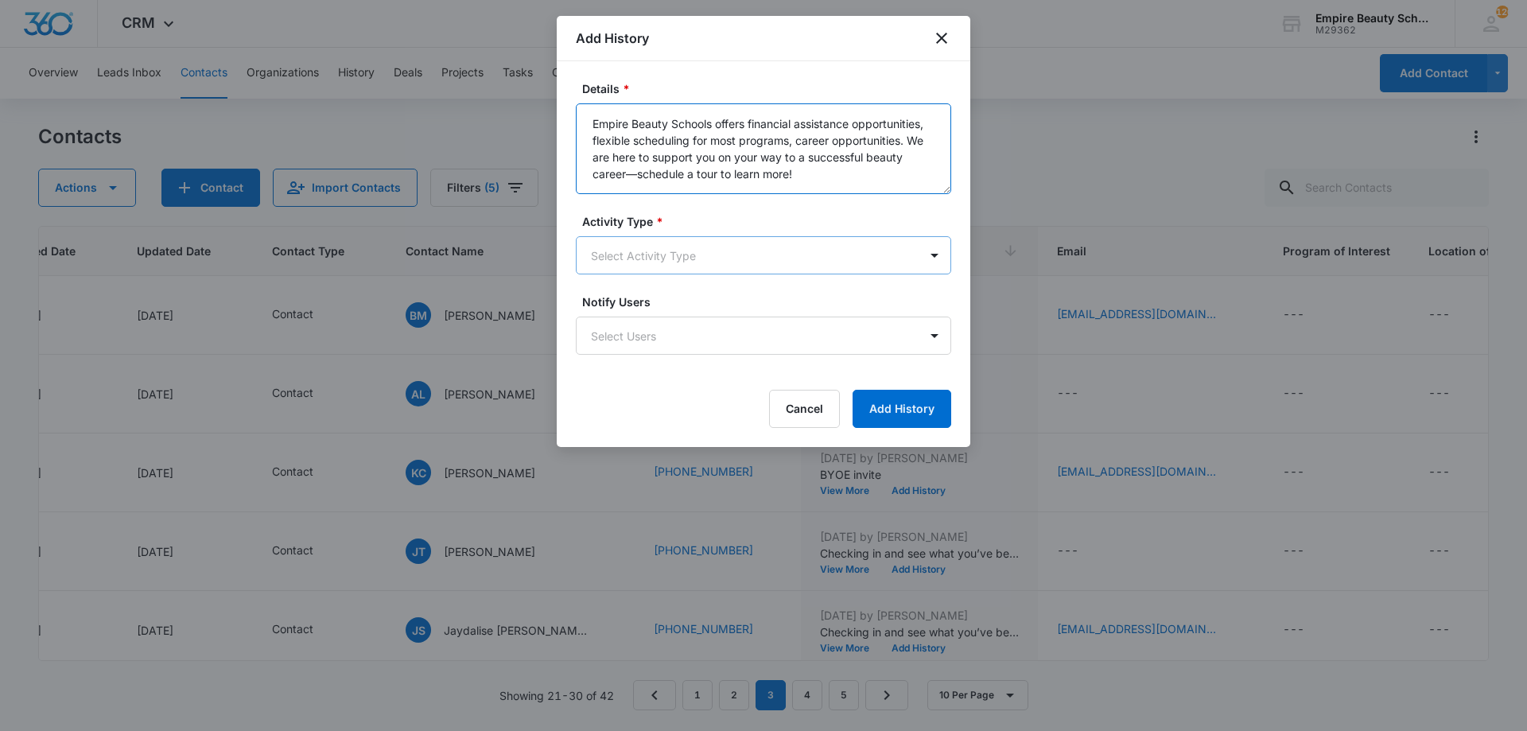
type textarea "Empire Beauty Schools offers financial assistance opportunities, flexible sched…"
click at [707, 271] on body "CRM Apps Forms CRM Email Shop Payments POS Files Brand Settings Empire Beauty S…" at bounding box center [763, 365] width 1527 height 731
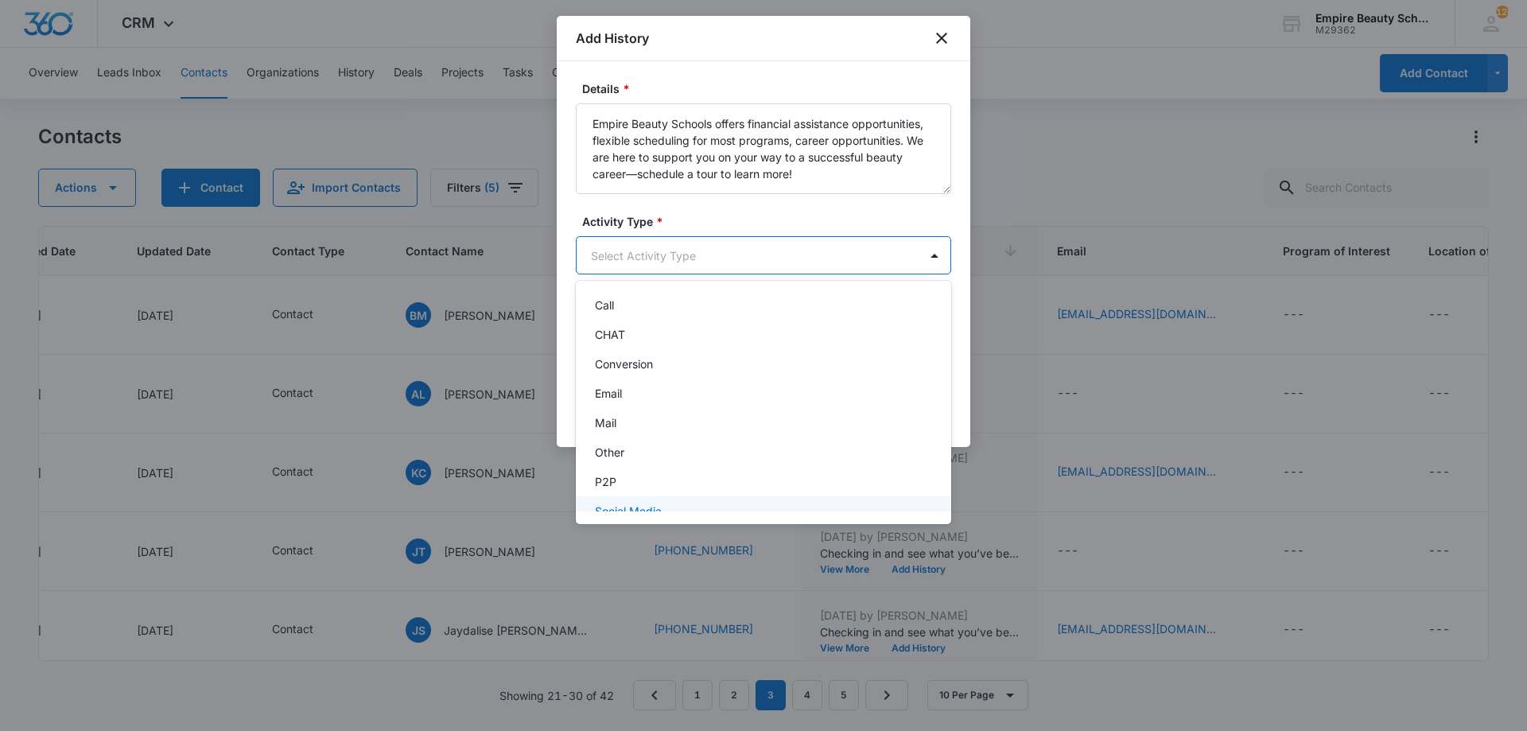
scroll to position [83, 0]
click at [635, 485] on div "Text" at bounding box center [762, 493] width 334 height 17
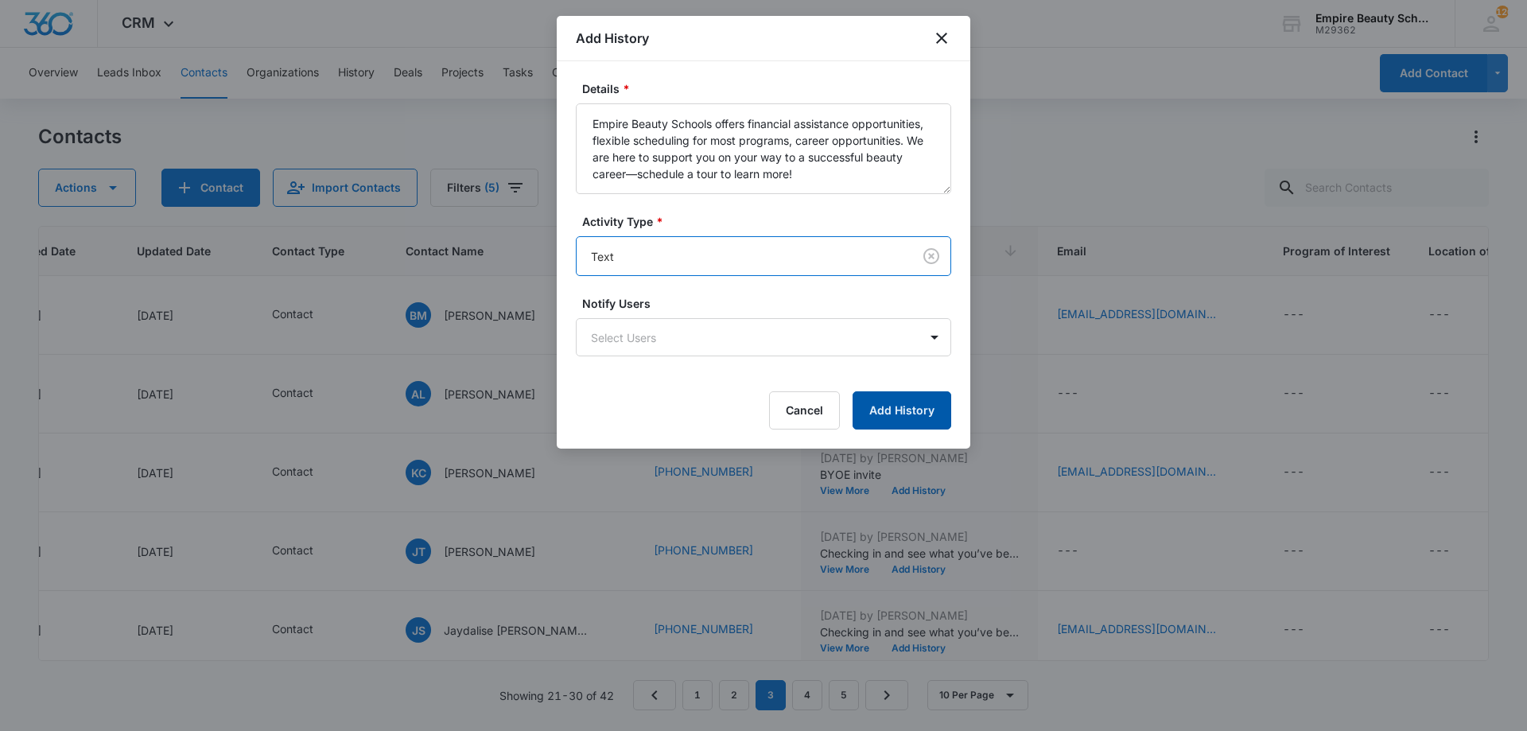
click at [921, 422] on button "Add History" at bounding box center [902, 410] width 99 height 38
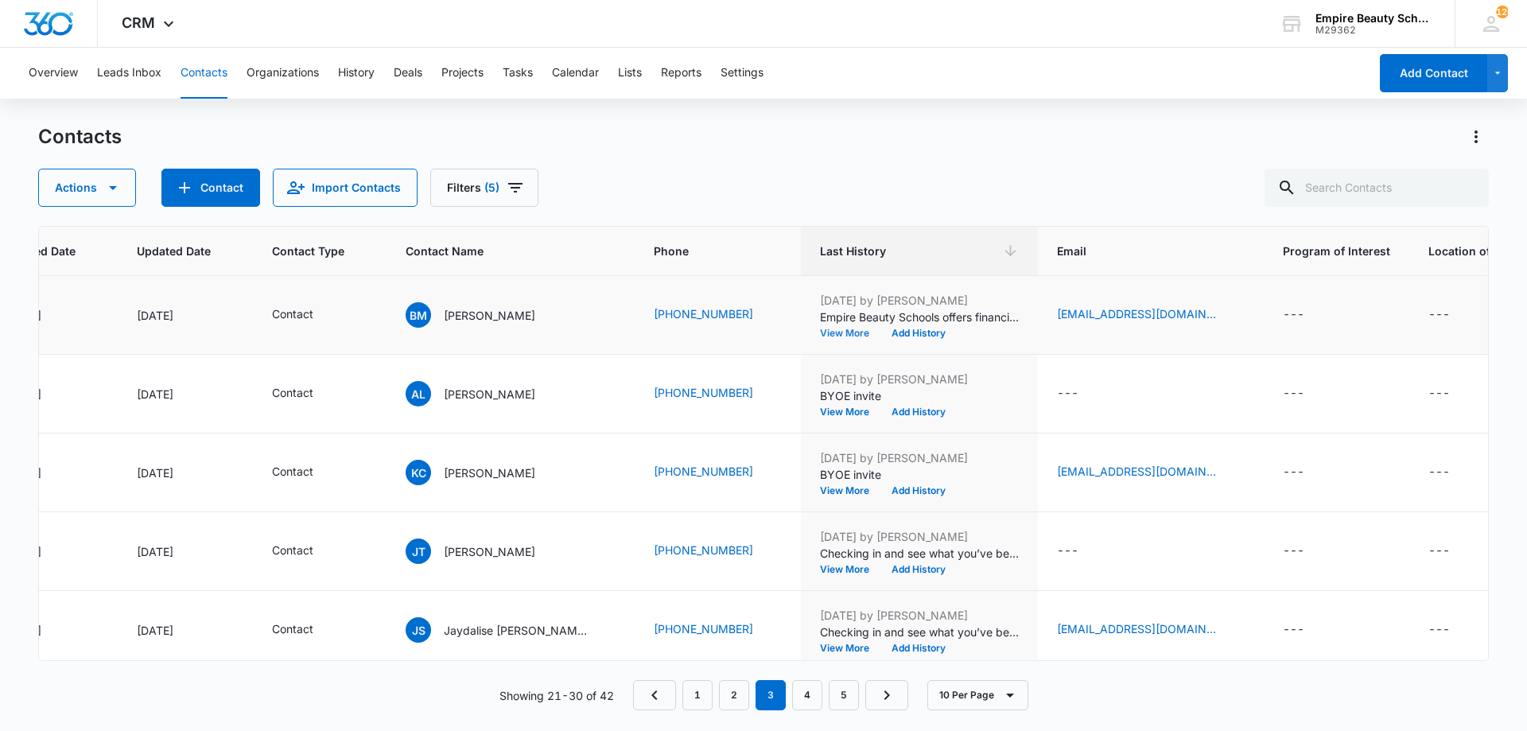
click at [835, 331] on button "View More" at bounding box center [850, 334] width 60 height 10
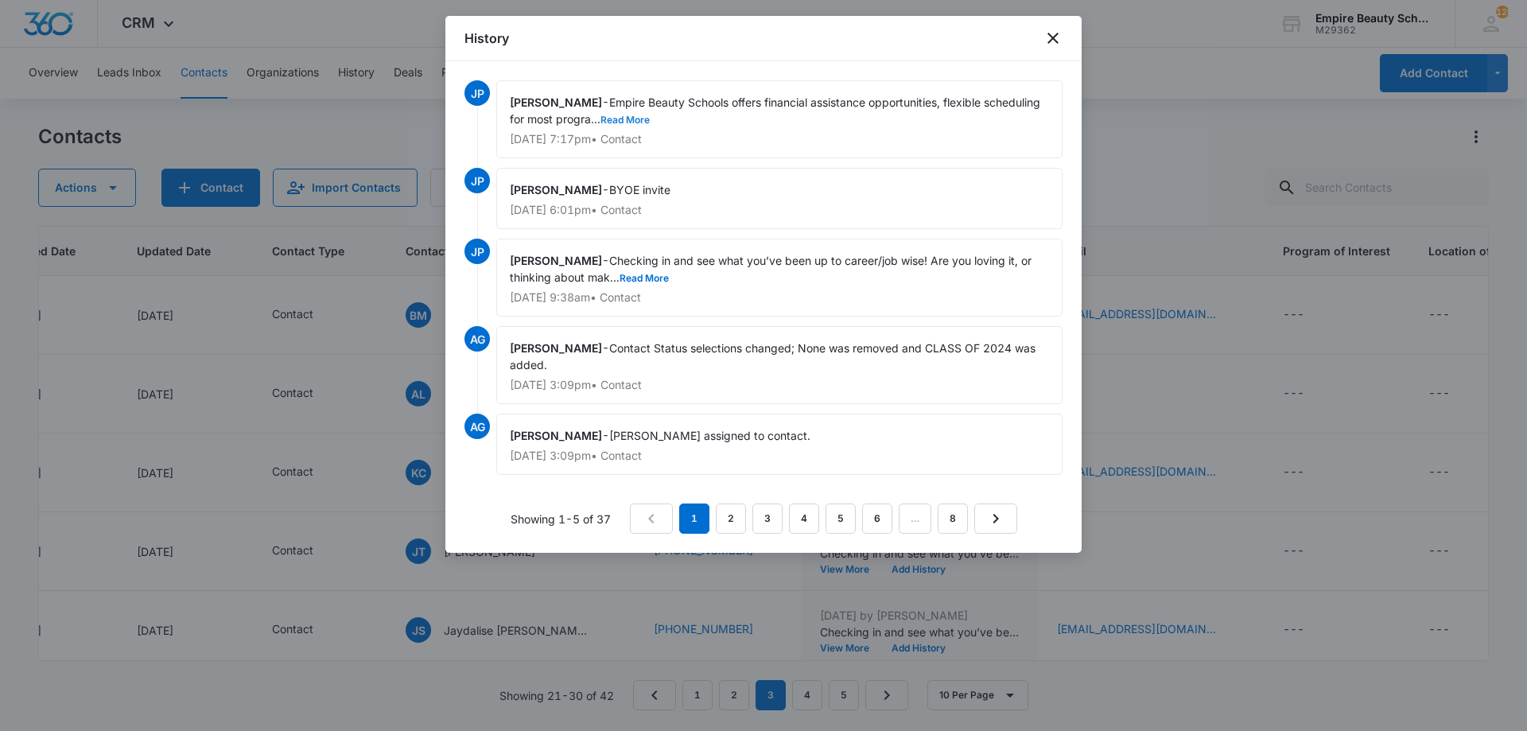
click at [650, 115] on button "Read More" at bounding box center [625, 120] width 49 height 10
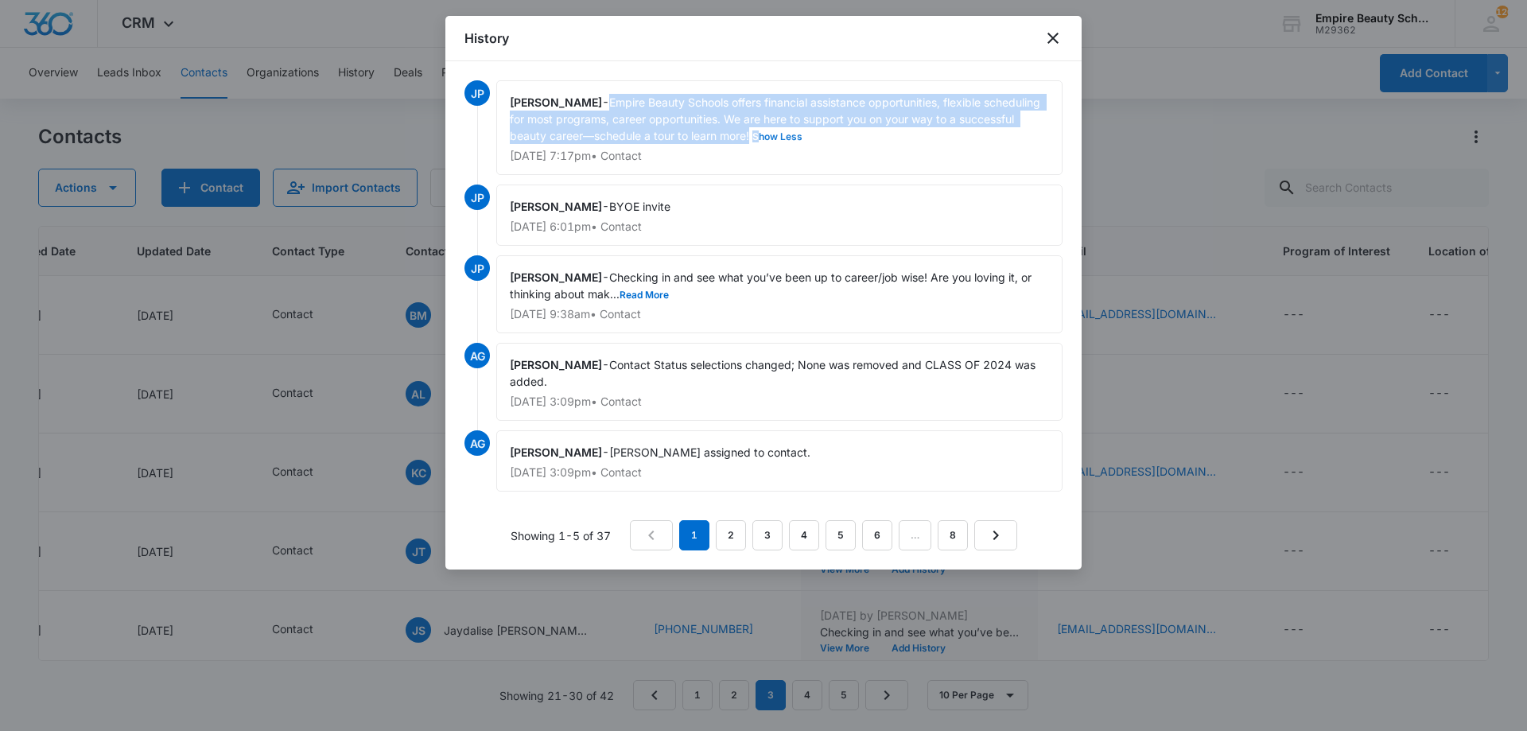
drag, startPoint x: 616, startPoint y: 101, endPoint x: 818, endPoint y: 134, distance: 204.7
click at [818, 134] on span "Empire Beauty Schools offers financial assistance opportunities, flexible sched…" at bounding box center [777, 118] width 534 height 47
click at [773, 134] on span "Empire Beauty Schools offers financial assistance opportunities, flexible sched…" at bounding box center [777, 118] width 534 height 47
drag, startPoint x: 616, startPoint y: 105, endPoint x: 813, endPoint y: 136, distance: 199.7
click at [813, 136] on span "Empire Beauty Schools offers financial assistance opportunities, flexible sched…" at bounding box center [777, 118] width 534 height 47
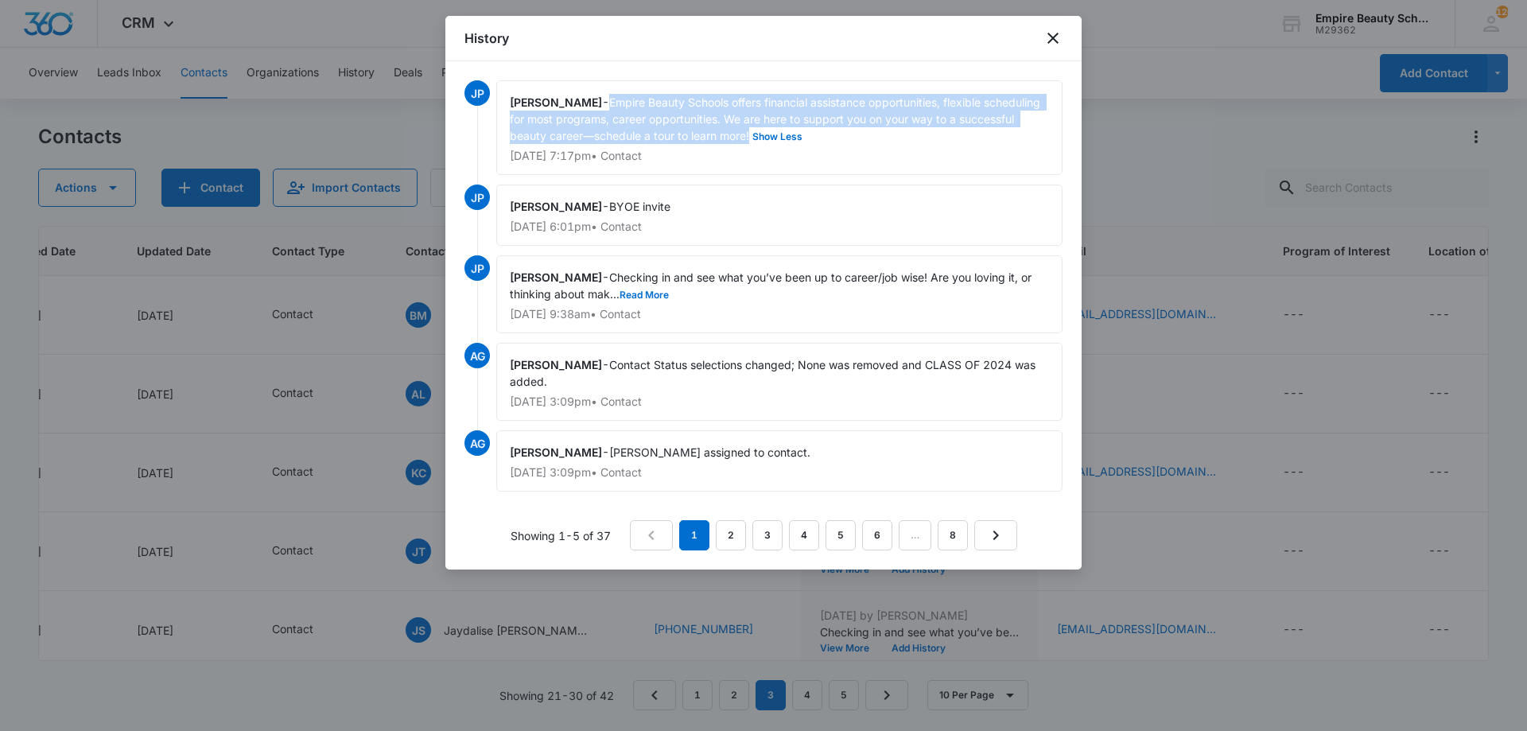
copy span "Empire Beauty Schools offers financial assistance opportunities, flexible sched…"
click at [1054, 35] on icon "close" at bounding box center [1053, 38] width 19 height 19
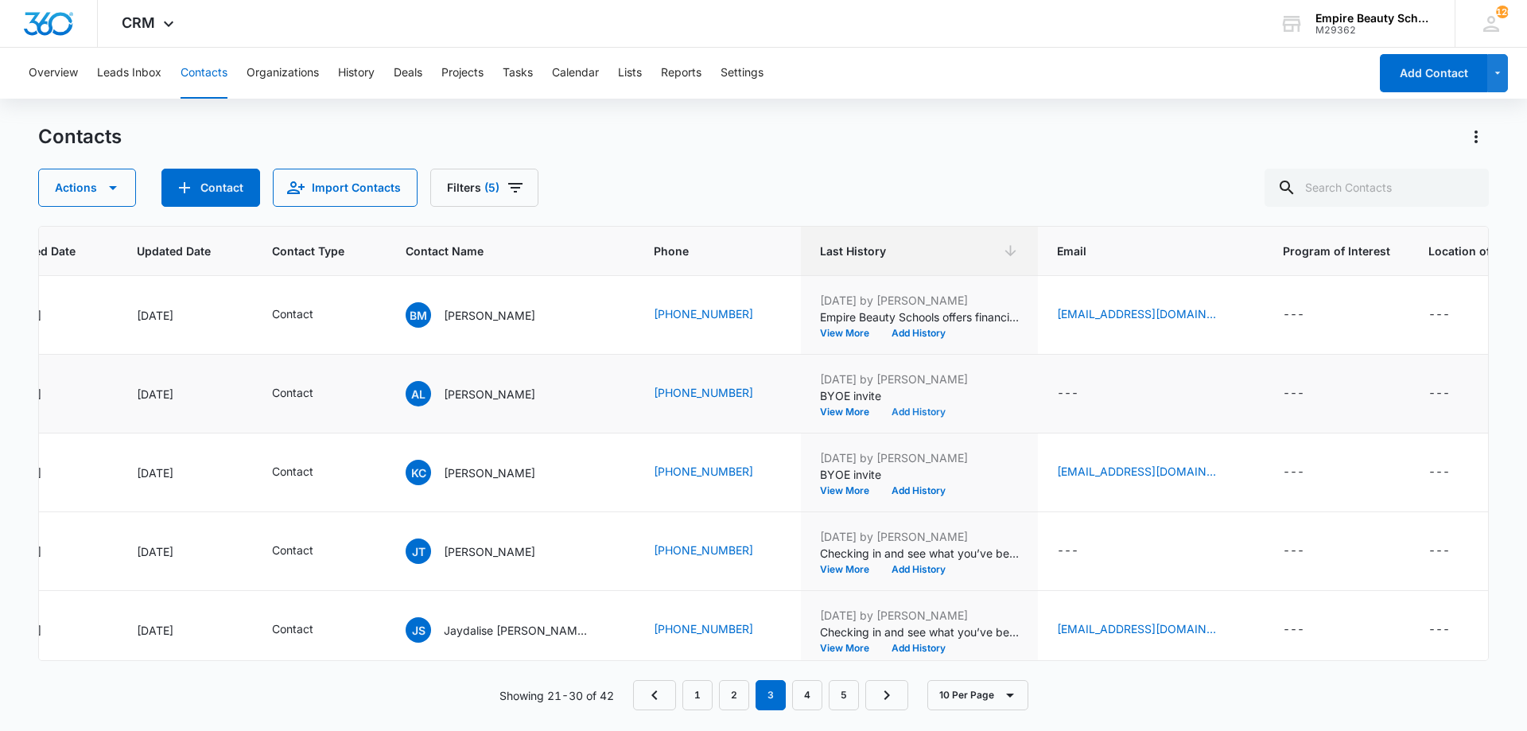
click at [889, 414] on button "Add History" at bounding box center [919, 412] width 76 height 10
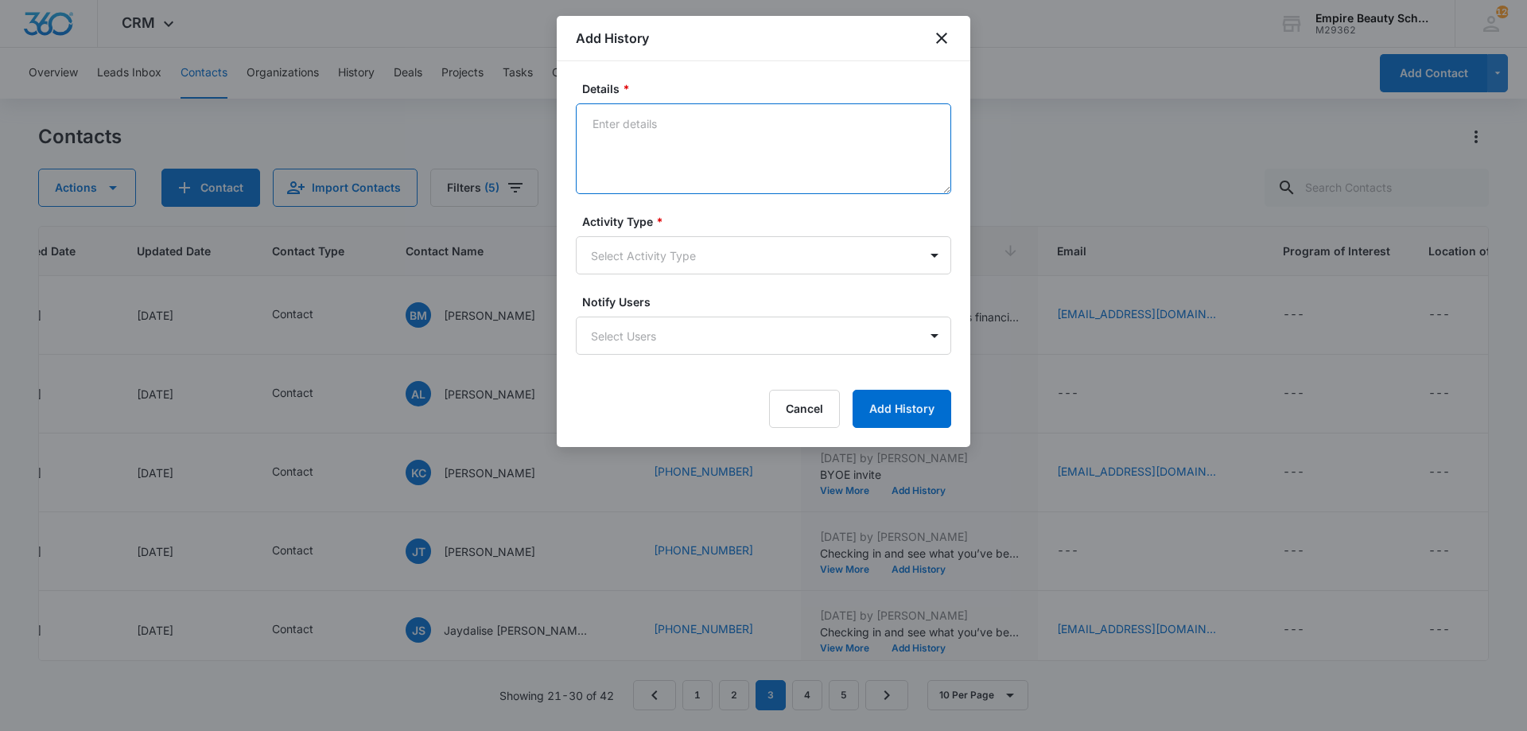
paste textarea "Empire Beauty Schools offers financial assistance opportunities, flexible sched…"
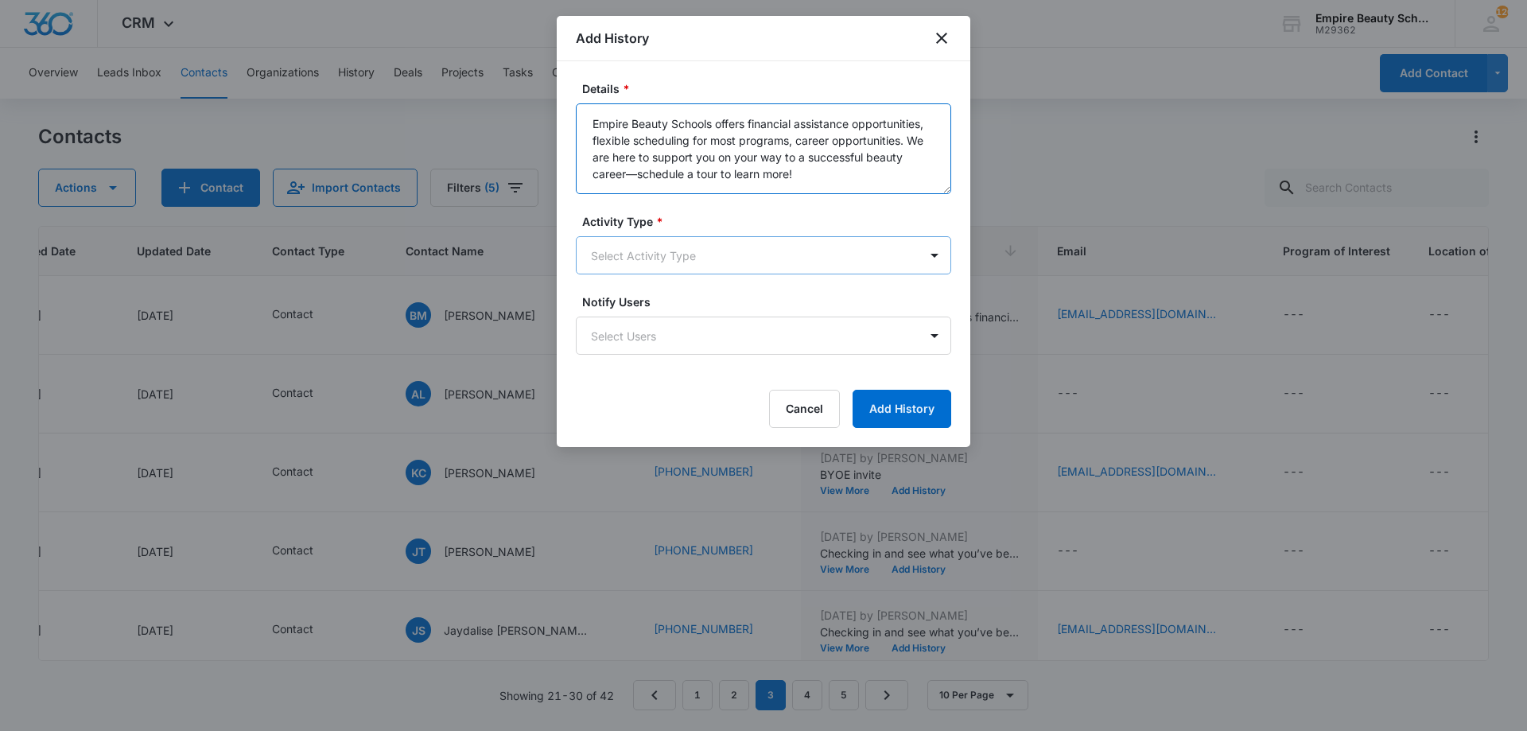
type textarea "Empire Beauty Schools offers financial assistance opportunities, flexible sched…"
click at [675, 245] on body "CRM Apps Forms CRM Email Shop Payments POS Files Brand Settings Empire Beauty S…" at bounding box center [763, 365] width 1527 height 731
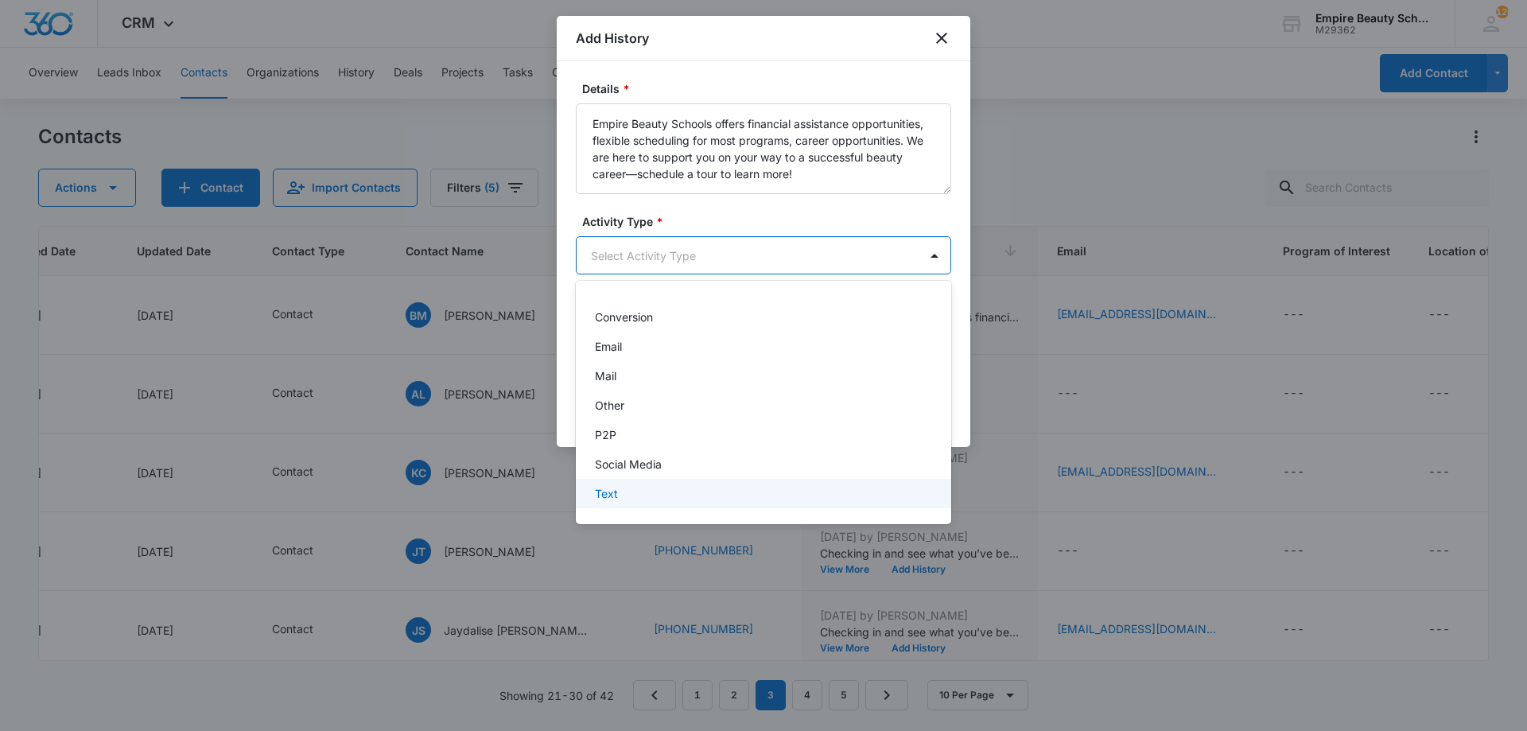
click at [619, 498] on div "Text" at bounding box center [762, 493] width 334 height 17
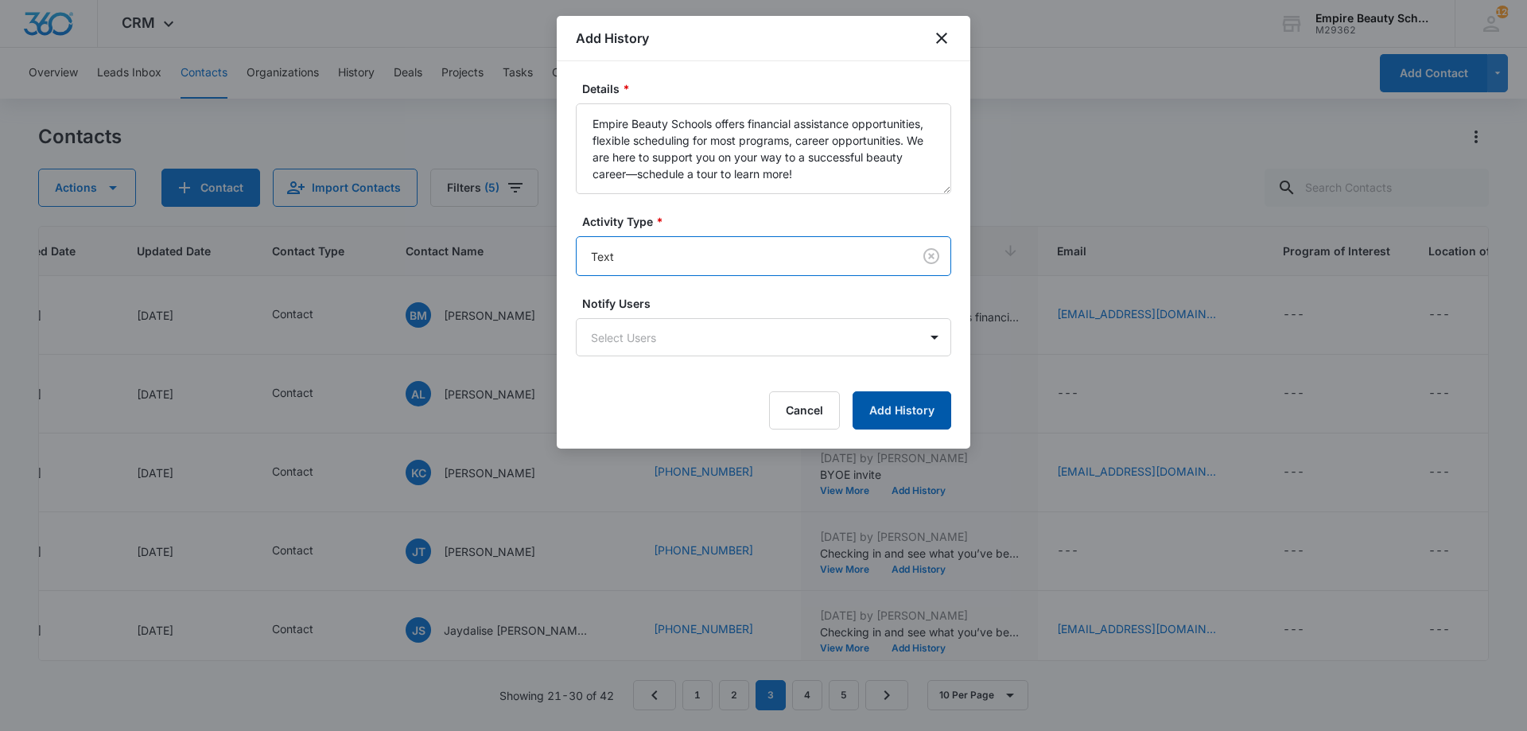
click at [907, 422] on button "Add History" at bounding box center [902, 410] width 99 height 38
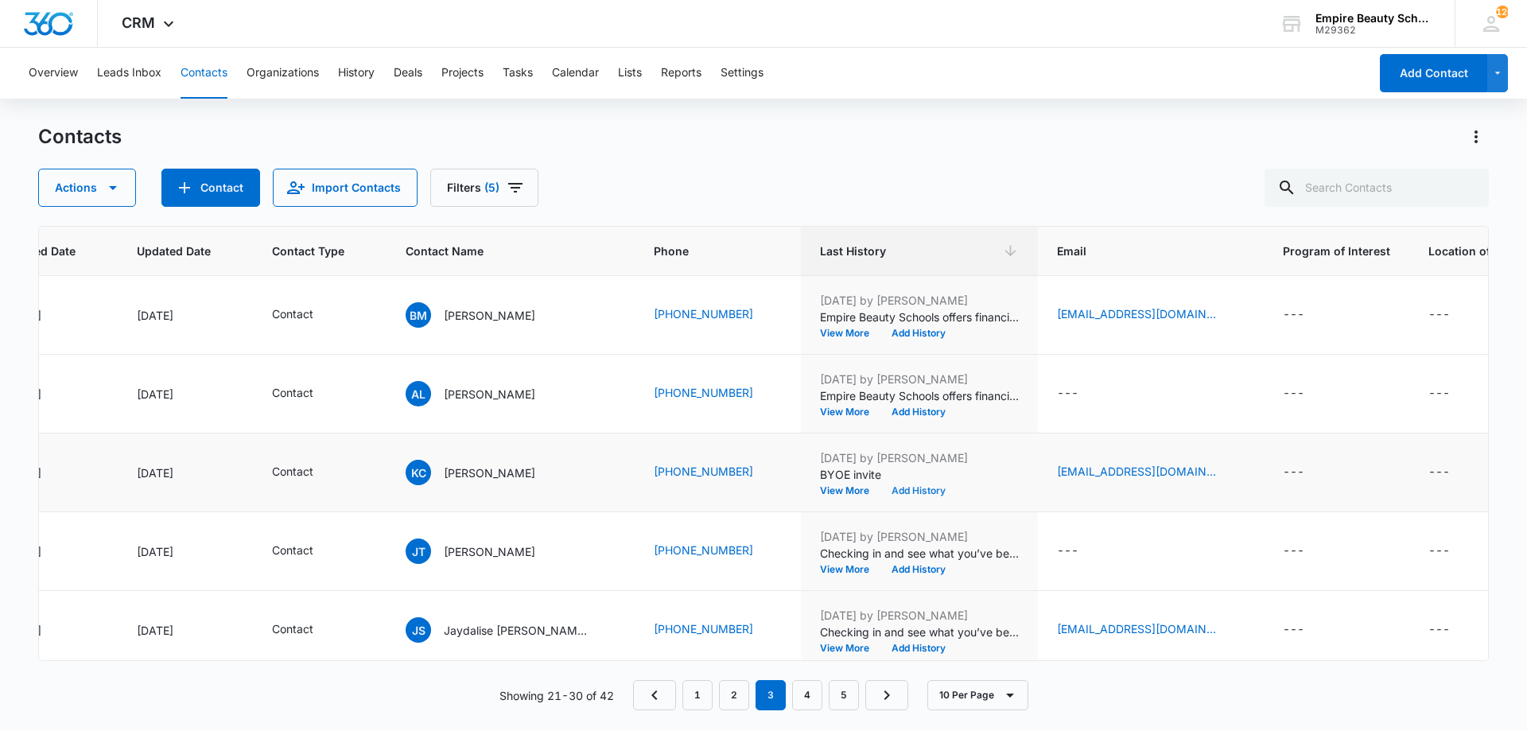
click at [912, 492] on button "Add History" at bounding box center [919, 491] width 76 height 10
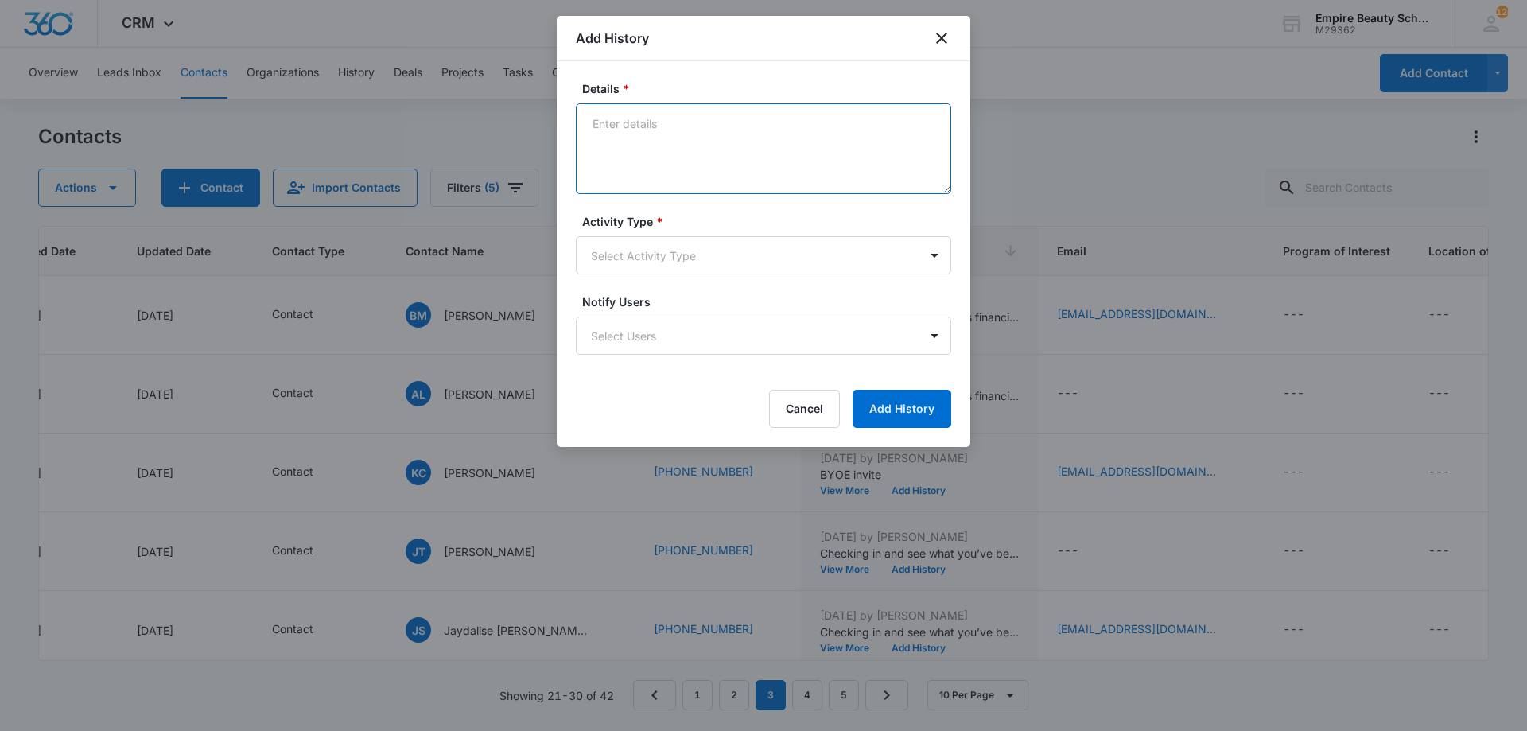
paste textarea "Empire Beauty Schools offers financial assistance opportunities, flexible sched…"
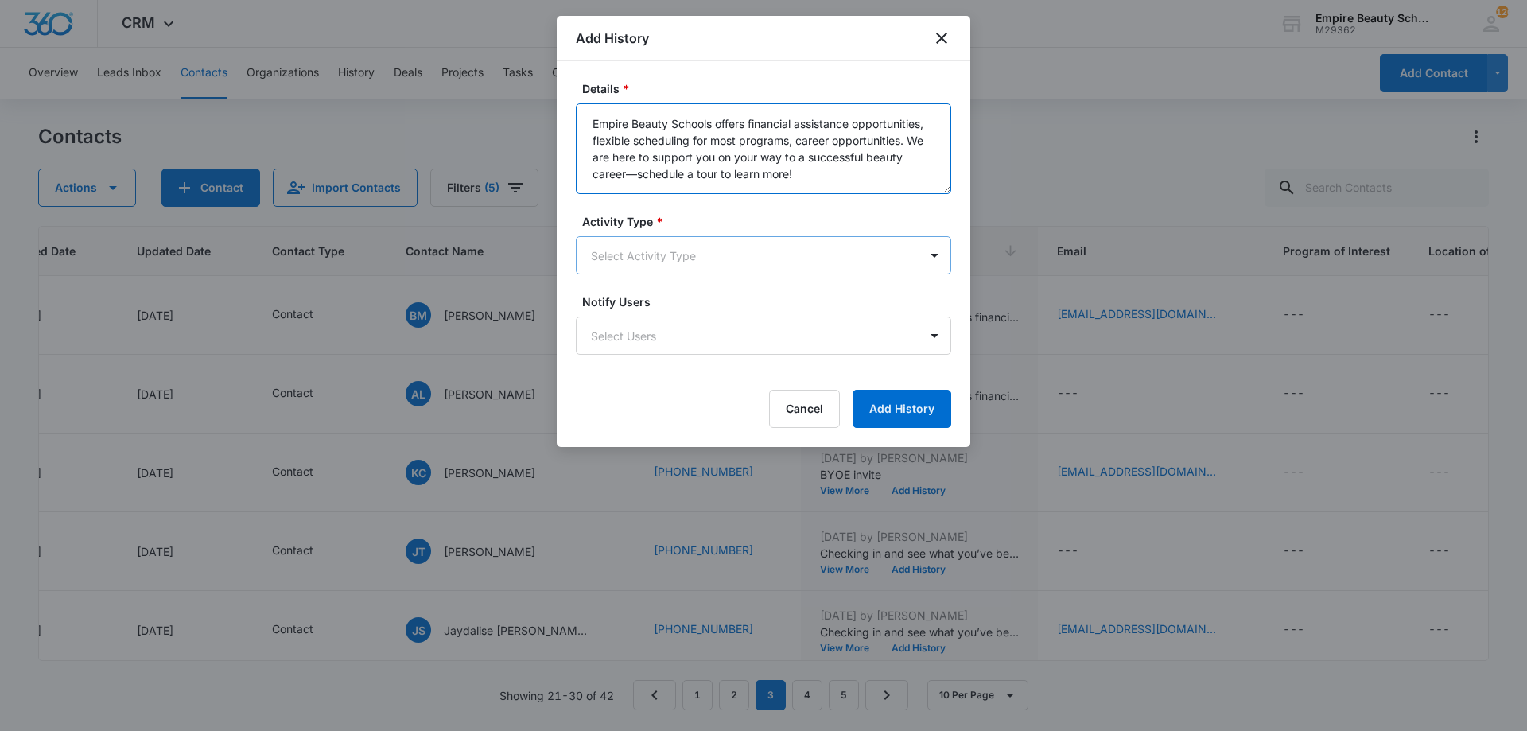
type textarea "Empire Beauty Schools offers financial assistance opportunities, flexible sched…"
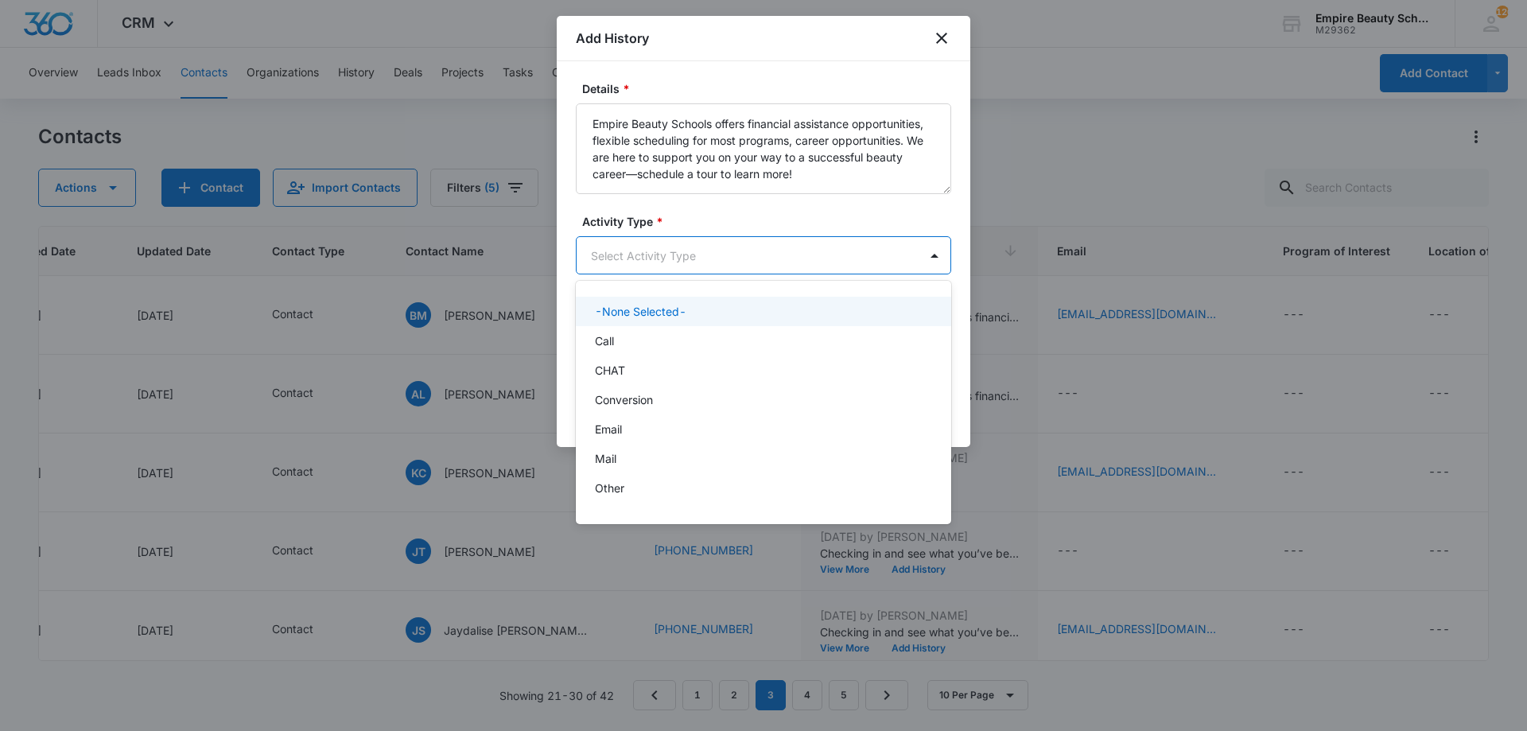
click at [667, 248] on body "CRM Apps Forms CRM Email Shop Payments POS Files Brand Settings Empire Beauty S…" at bounding box center [763, 365] width 1527 height 731
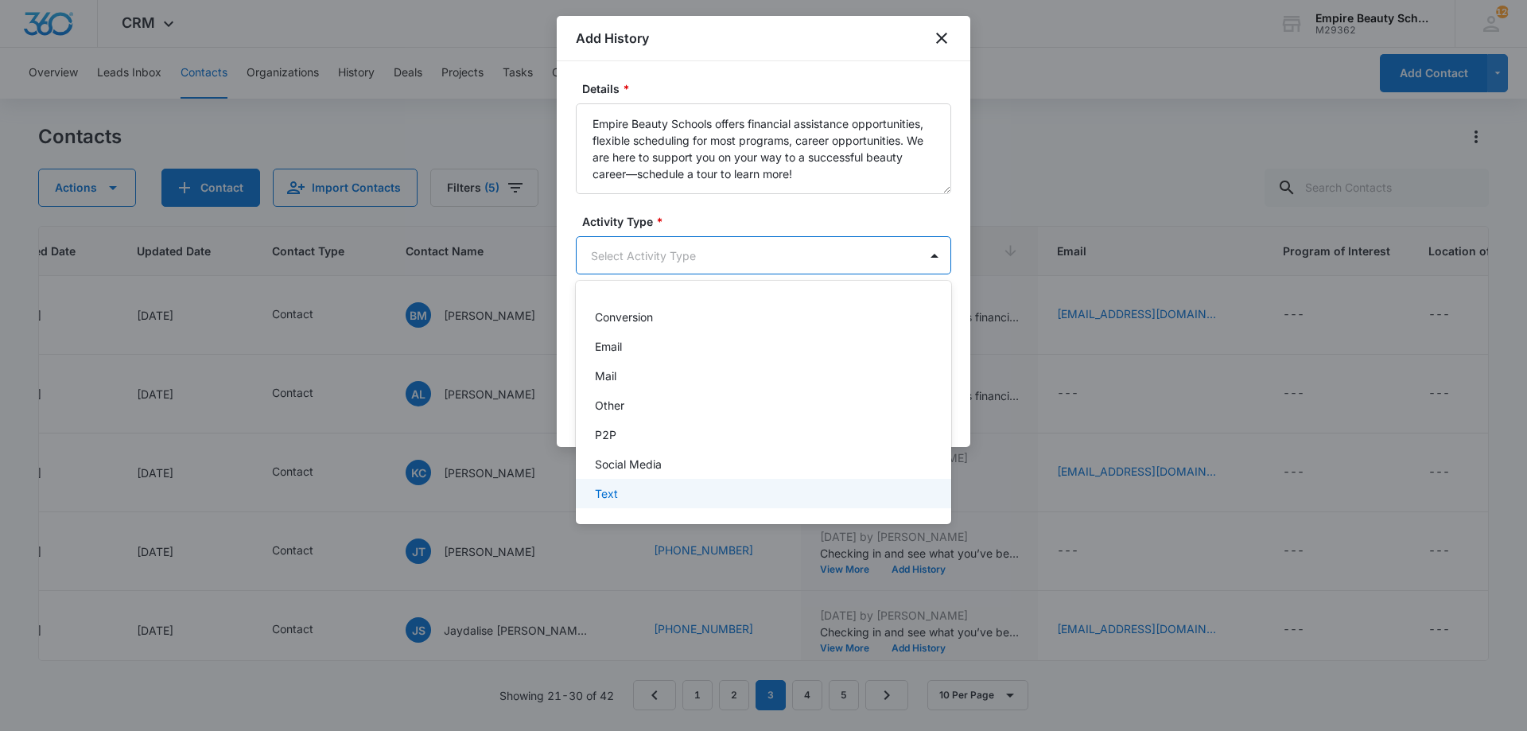
click at [656, 497] on div "Text" at bounding box center [762, 493] width 334 height 17
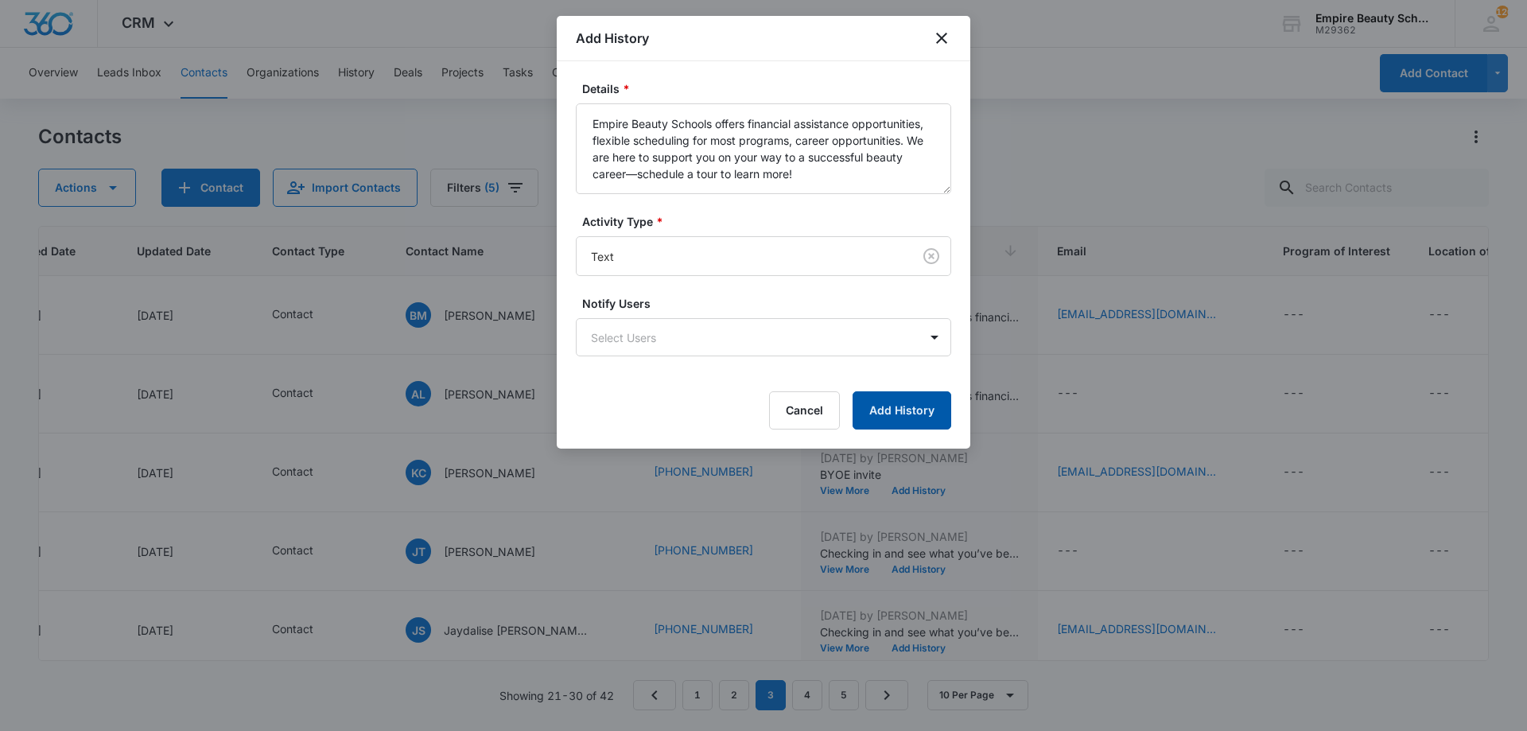
click at [911, 396] on button "Add History" at bounding box center [902, 410] width 99 height 38
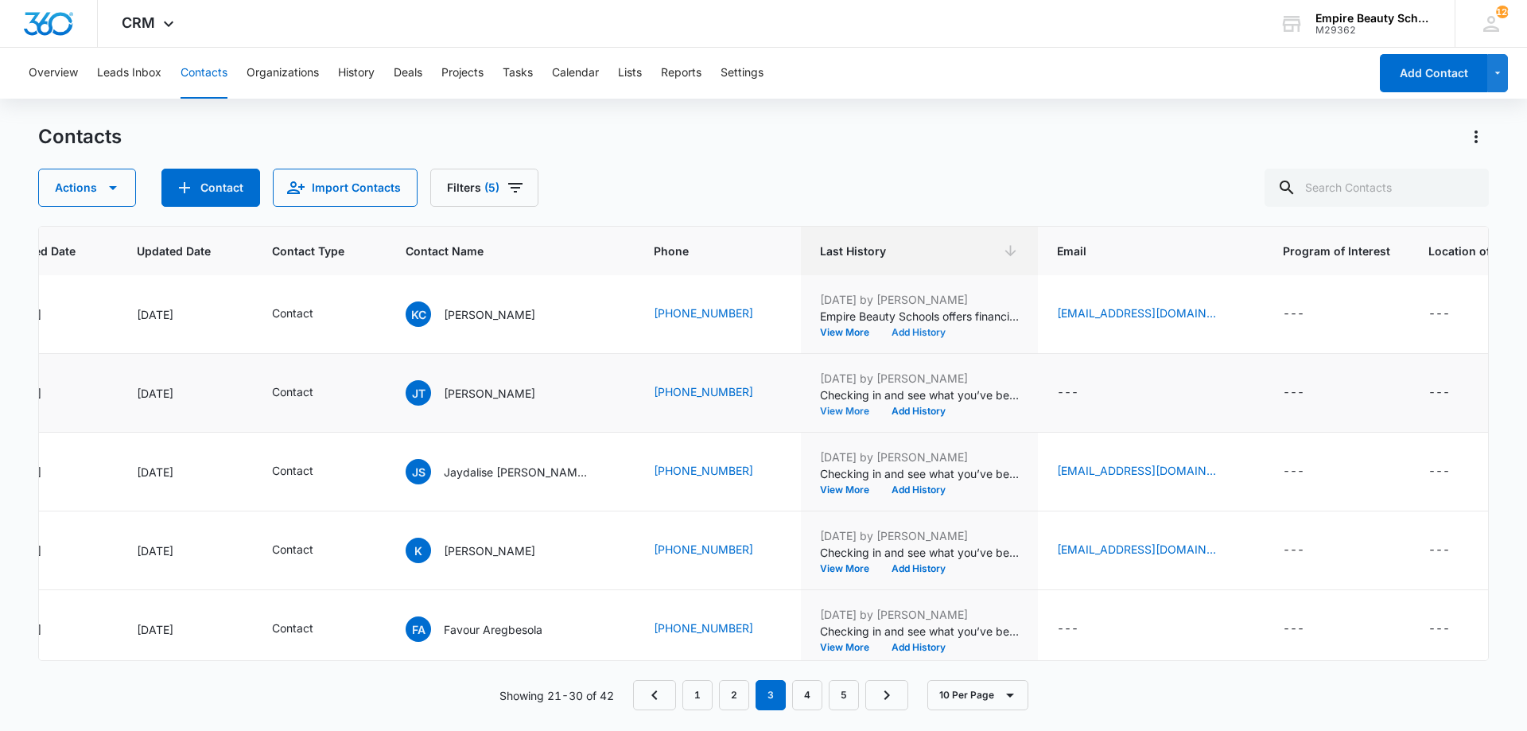
scroll to position [159, 189]
click at [892, 410] on button "Add History" at bounding box center [919, 411] width 76 height 10
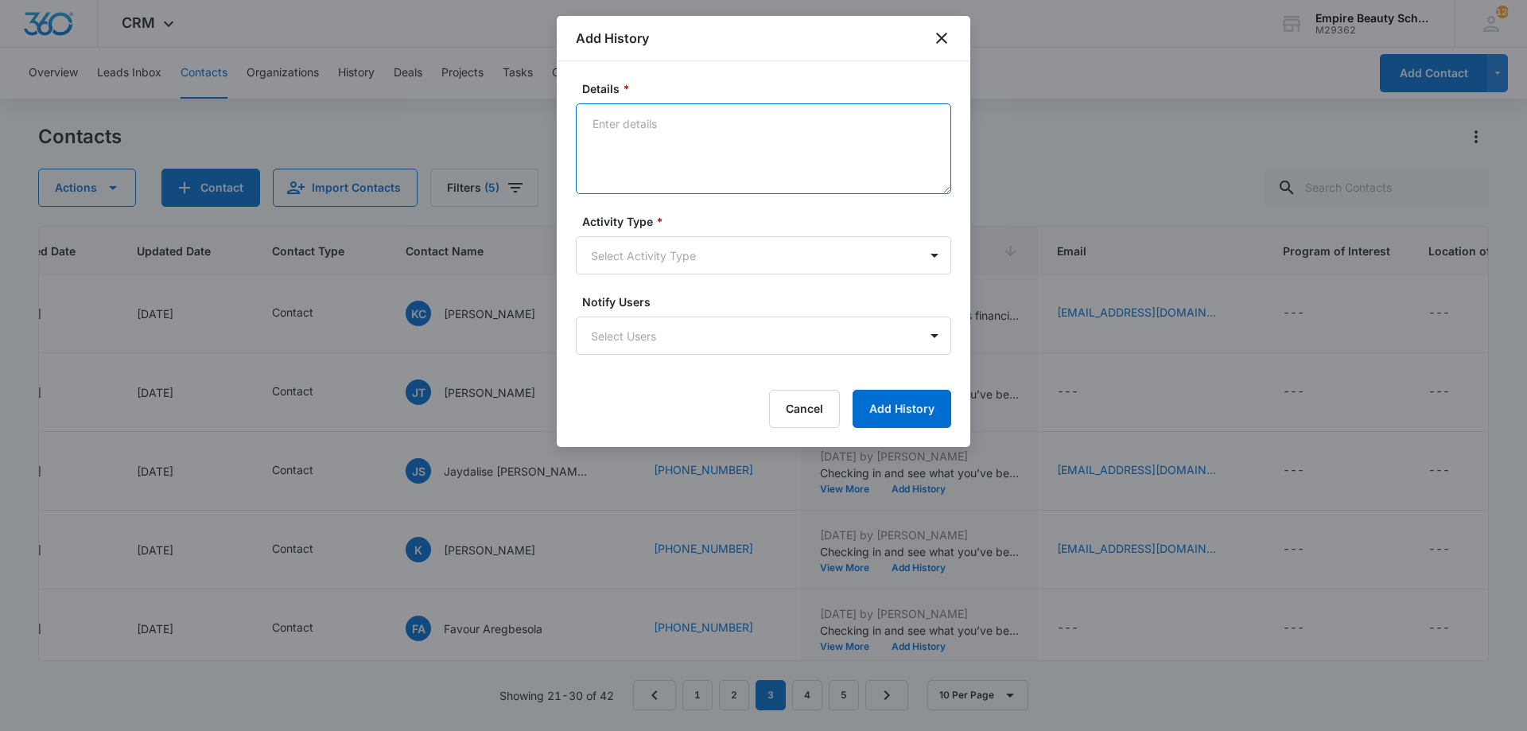
paste textarea "Empire Beauty Schools offers financial assistance opportunities, flexible sched…"
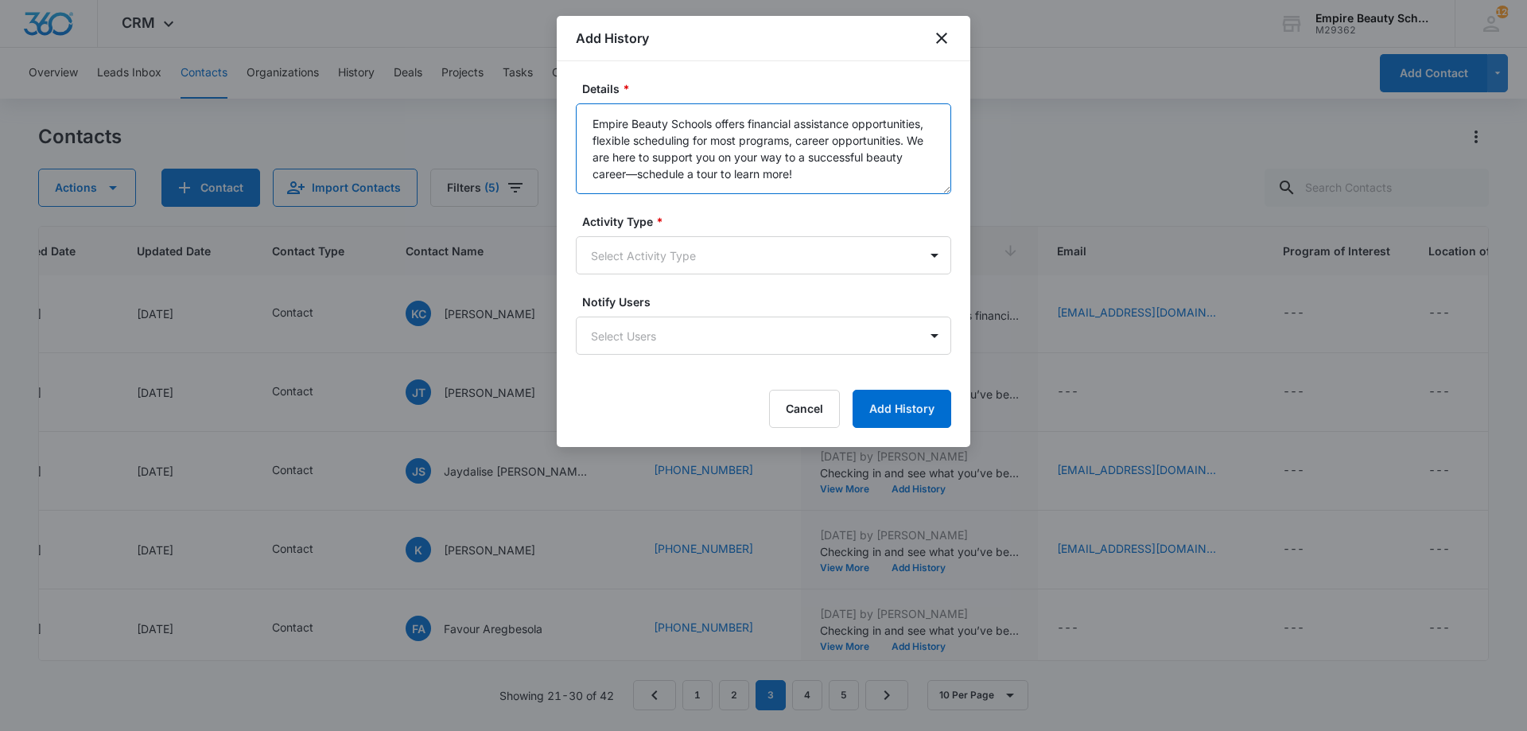
type textarea "Empire Beauty Schools offers financial assistance opportunities, flexible sched…"
click at [676, 278] on form "Details * Empire Beauty Schools offers financial assistance opportunities, flex…" at bounding box center [763, 254] width 375 height 348
click at [669, 241] on body "CRM Apps Forms CRM Email Shop Payments POS Files Brand Settings Empire Beauty S…" at bounding box center [763, 365] width 1527 height 731
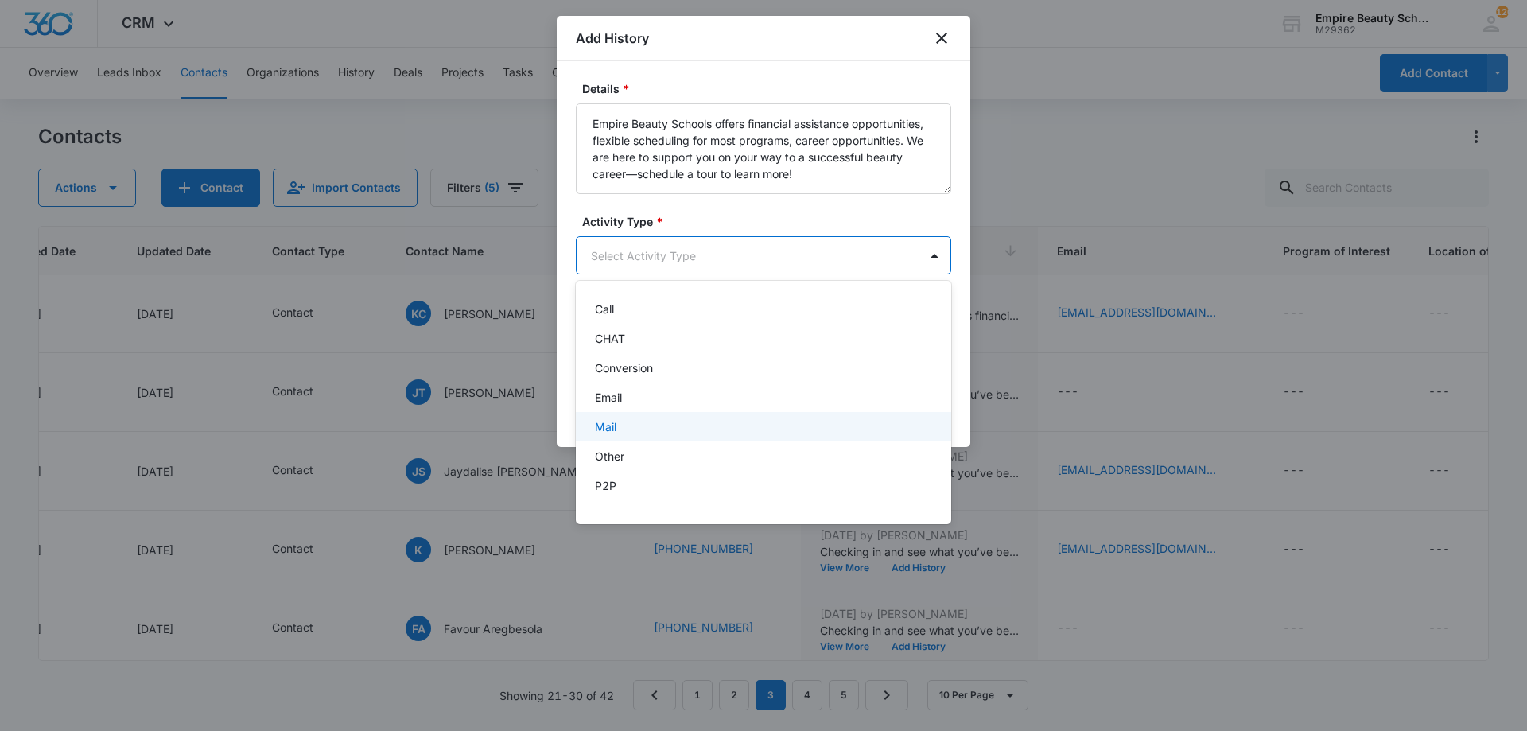
scroll to position [83, 0]
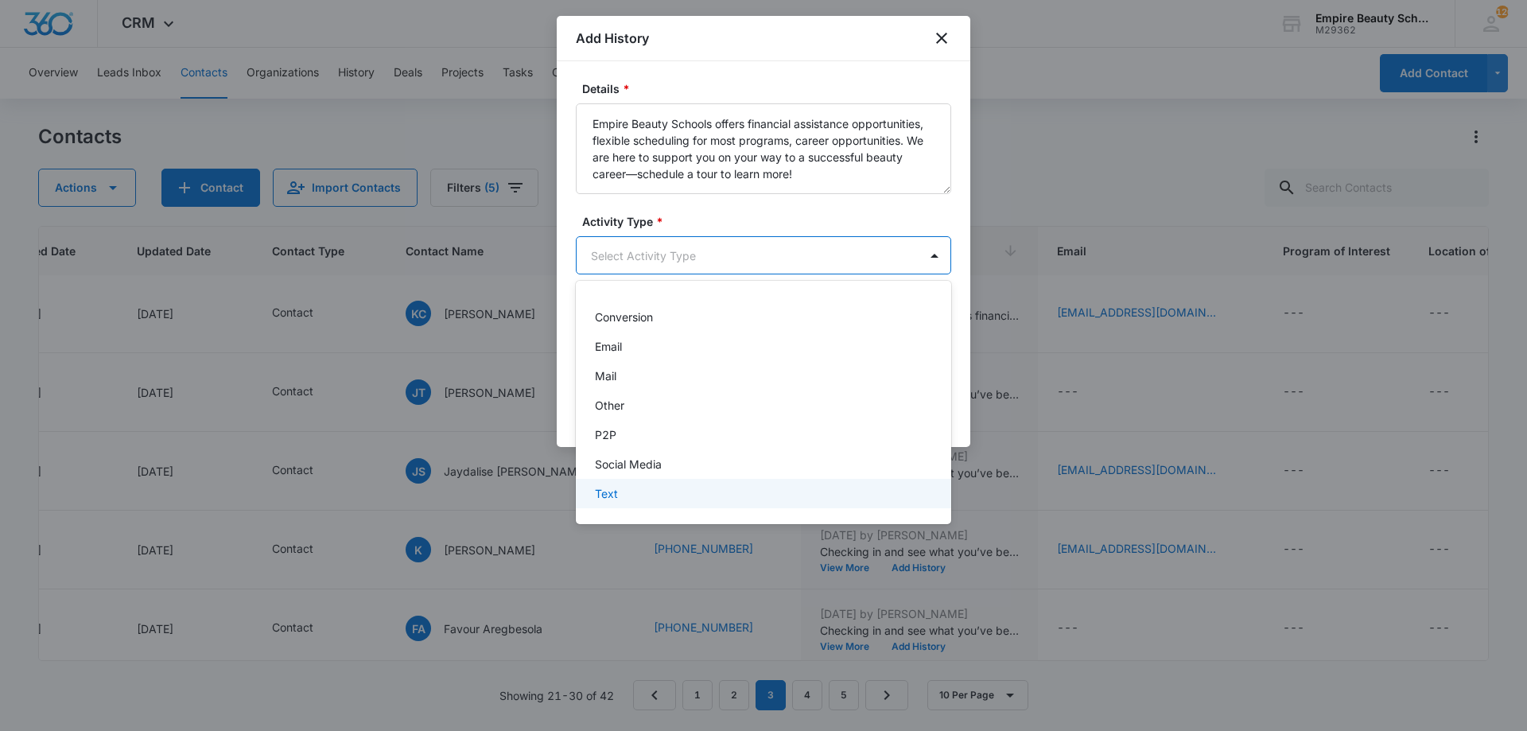
click at [634, 490] on div "Text" at bounding box center [762, 493] width 334 height 17
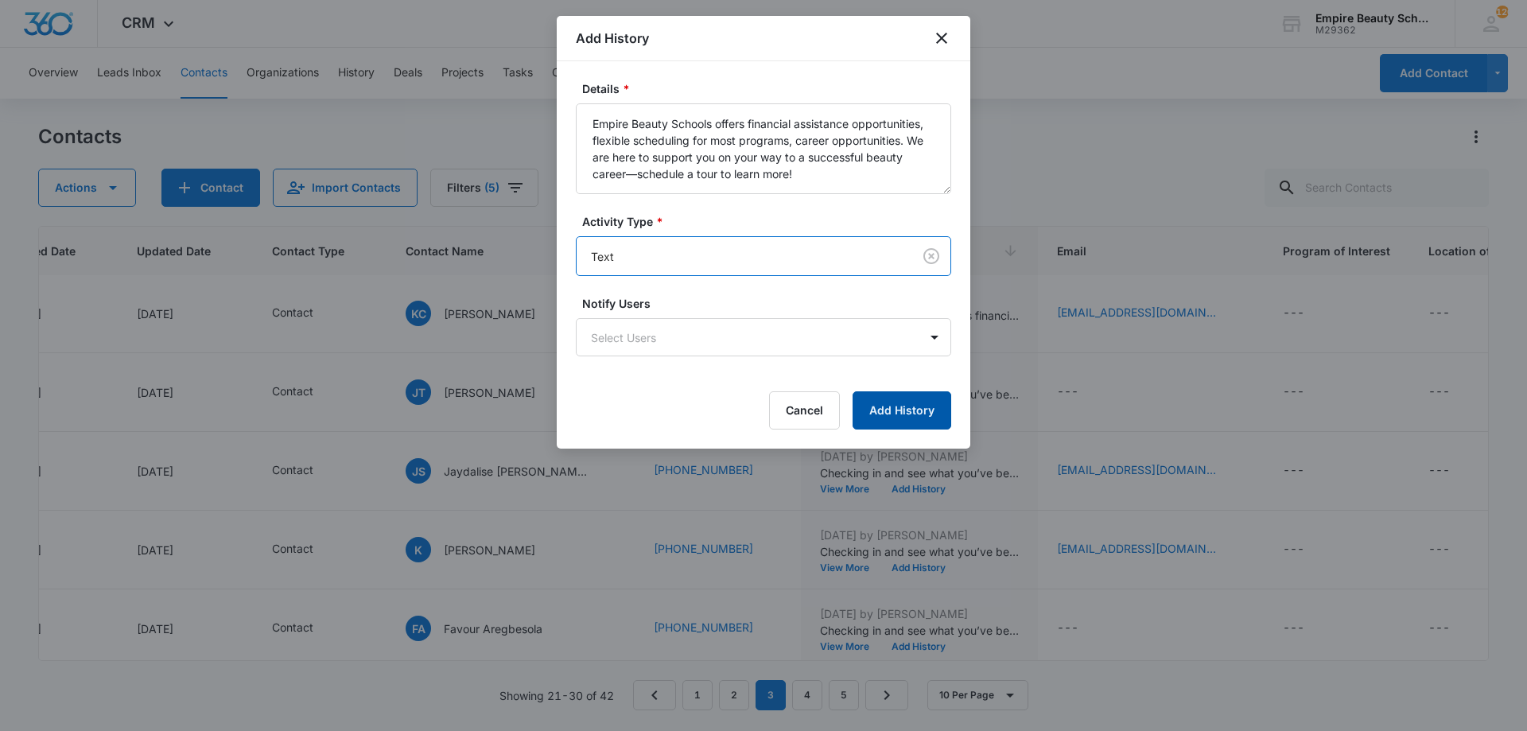
click at [914, 411] on button "Add History" at bounding box center [902, 410] width 99 height 38
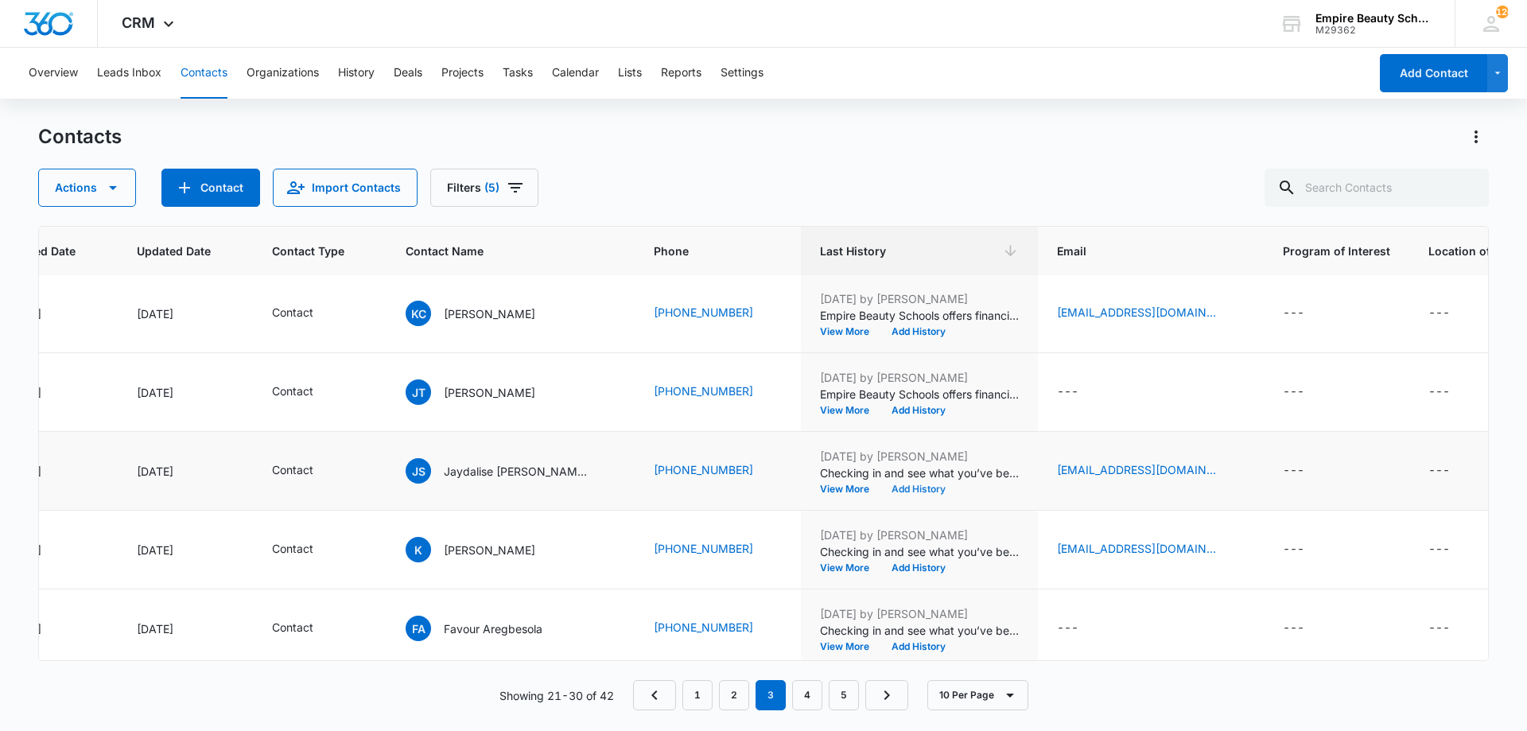
click at [913, 488] on button "Add History" at bounding box center [919, 489] width 76 height 10
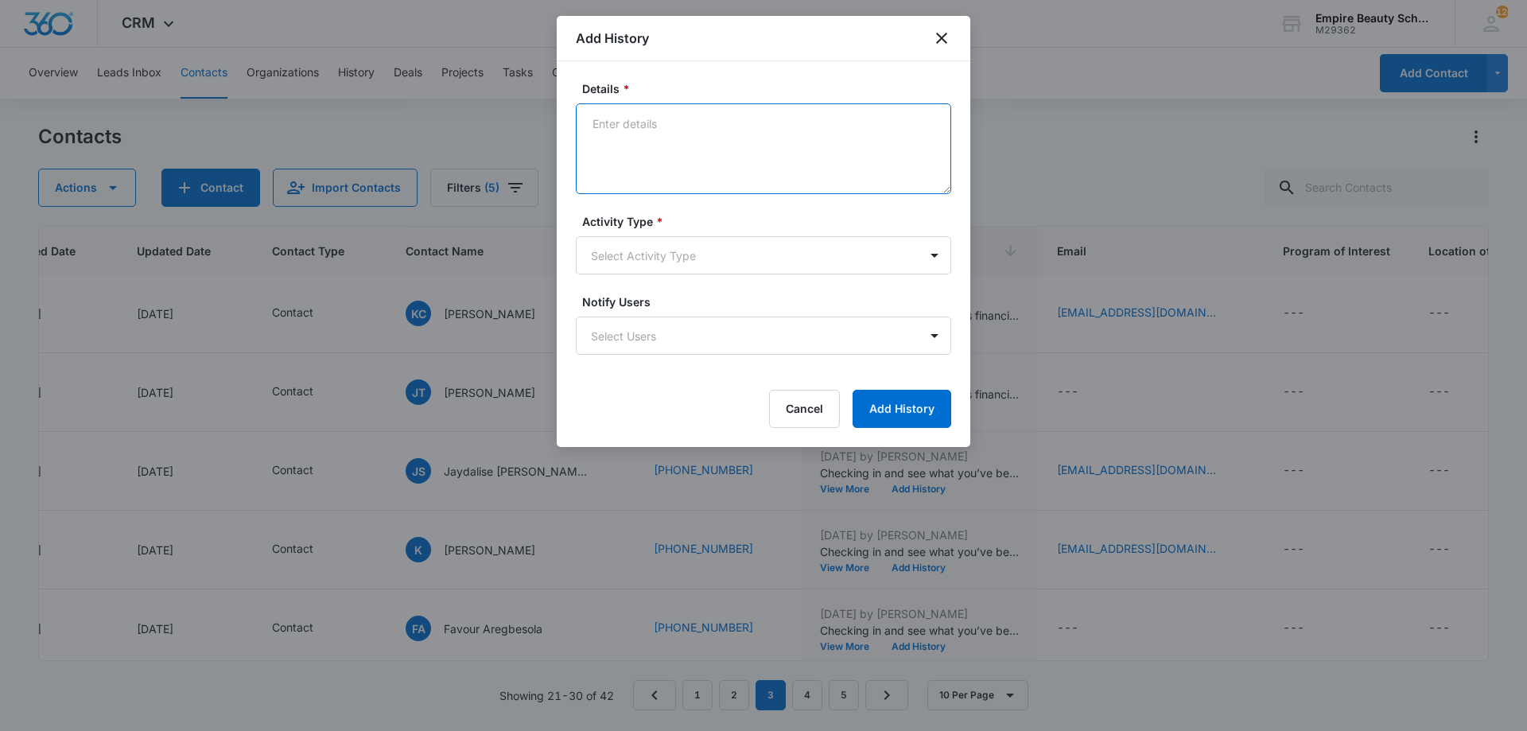
paste textarea "Empire Beauty Schools offers financial assistance opportunities, flexible sched…"
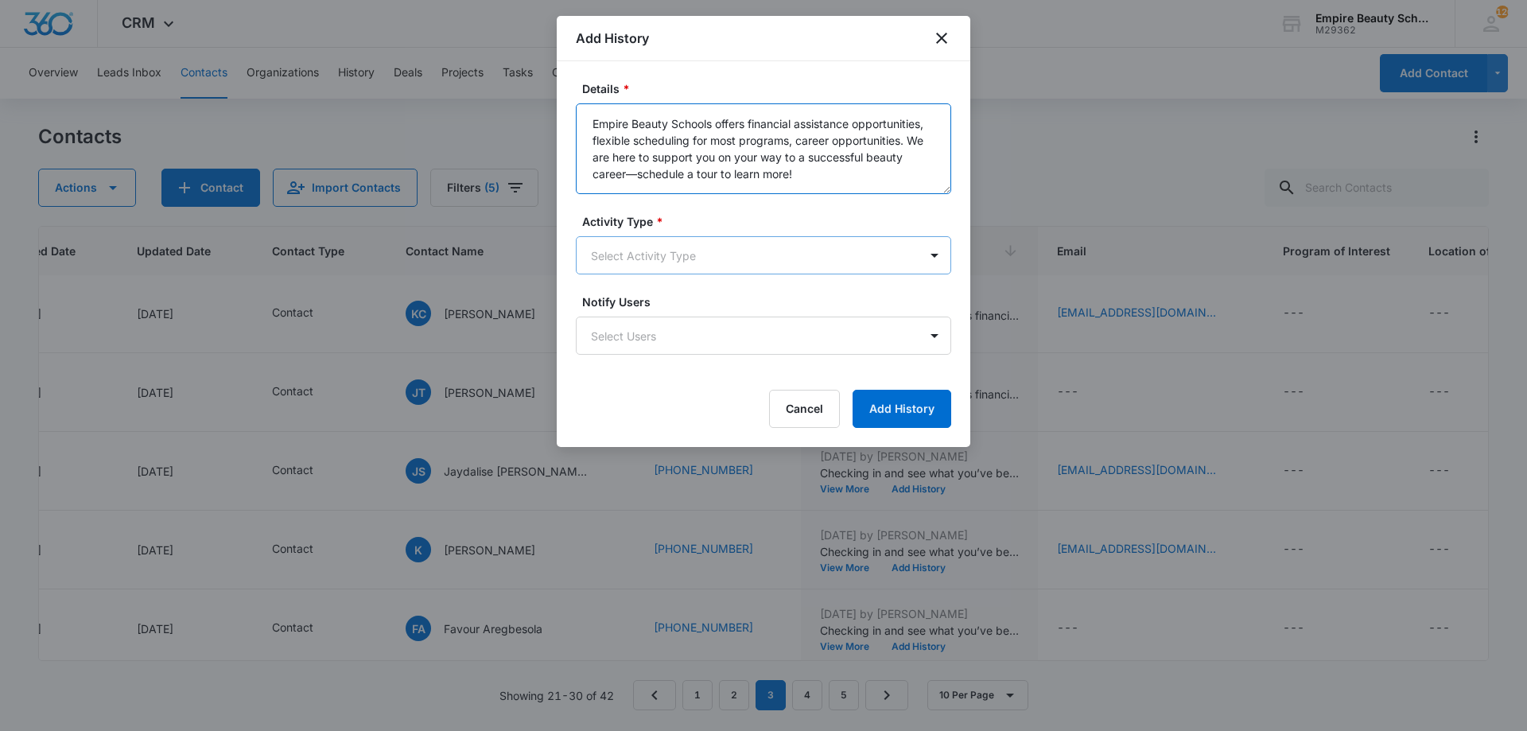
type textarea "Empire Beauty Schools offers financial assistance opportunities, flexible sched…"
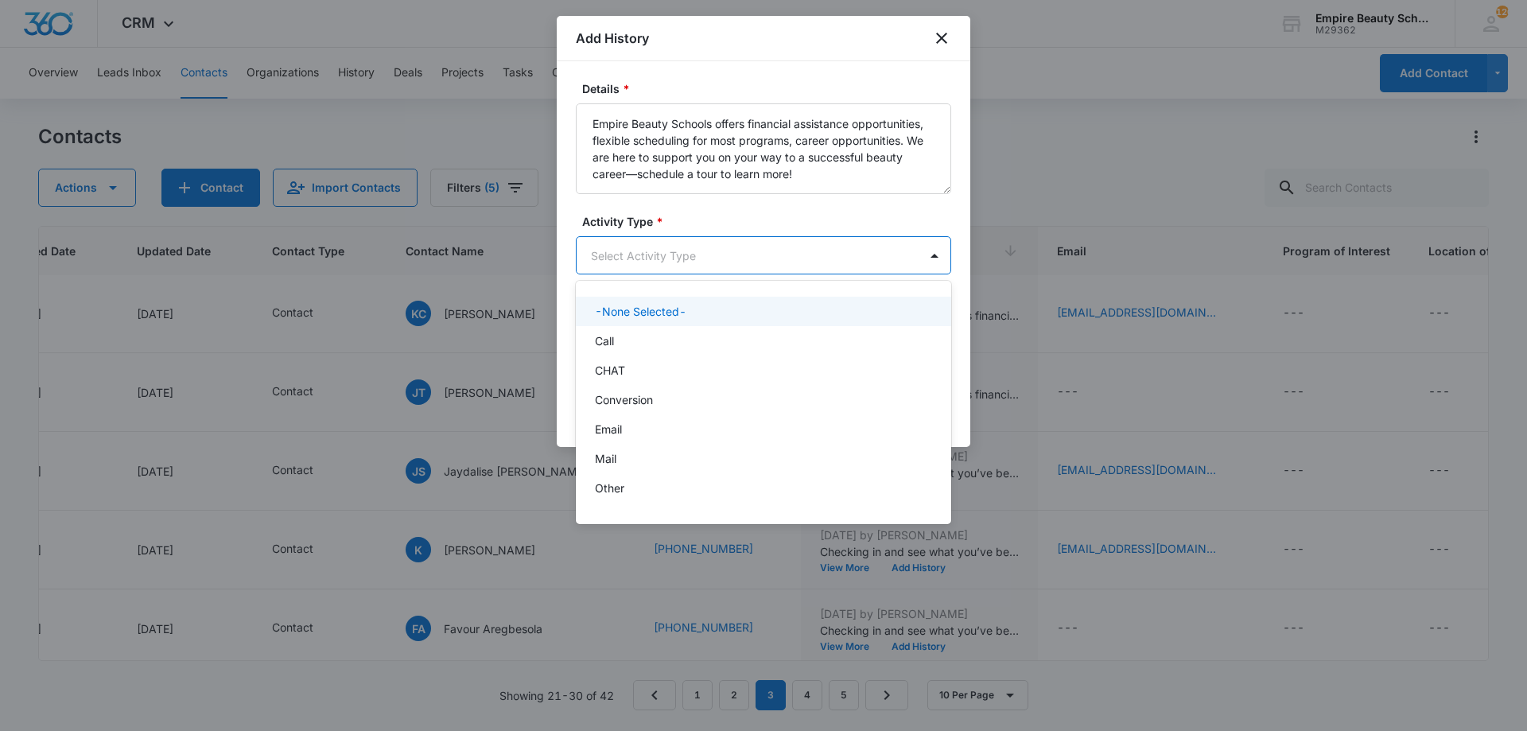
click at [694, 266] on body "CRM Apps Forms CRM Email Shop Payments POS Files Brand Settings Empire Beauty S…" at bounding box center [763, 365] width 1527 height 731
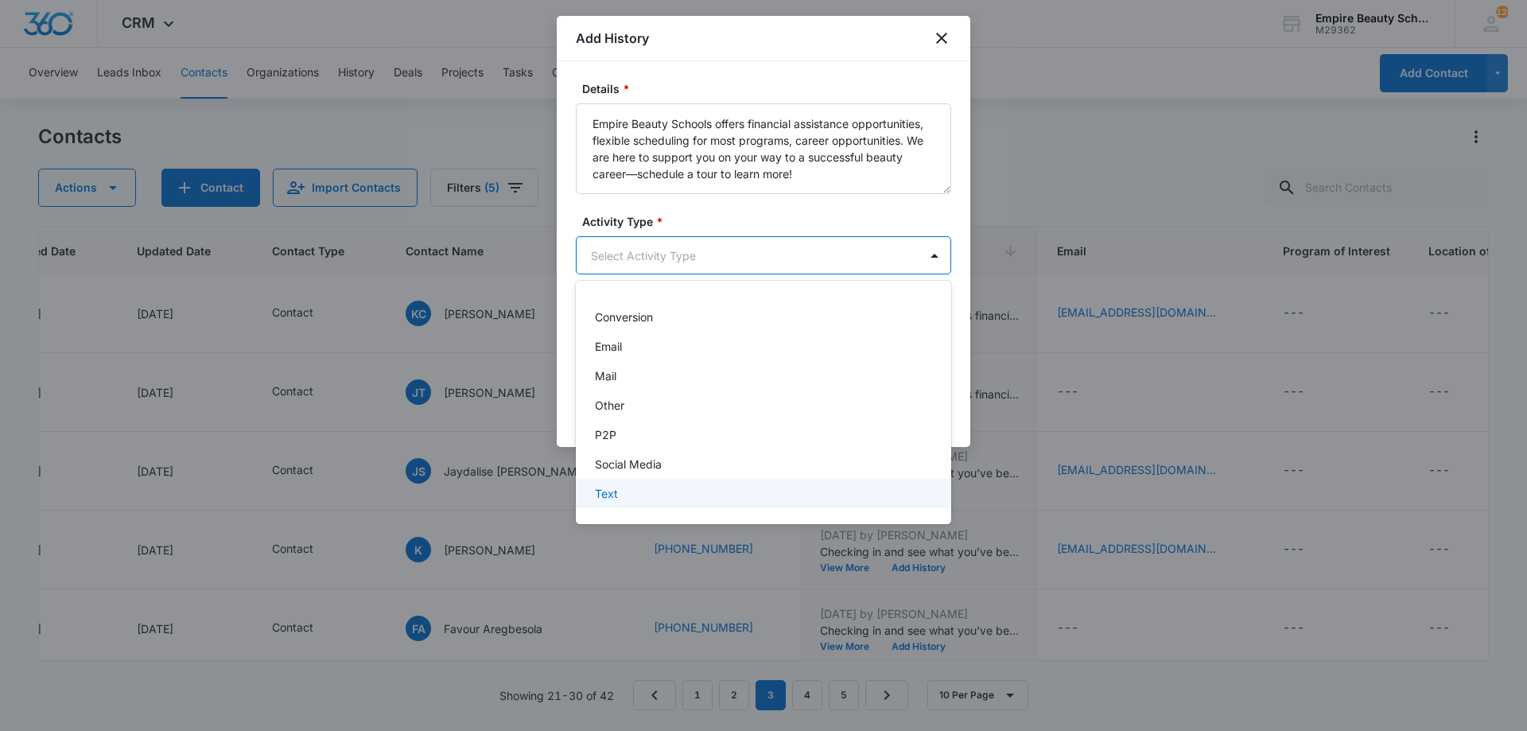
click at [621, 506] on div "Text" at bounding box center [763, 493] width 375 height 29
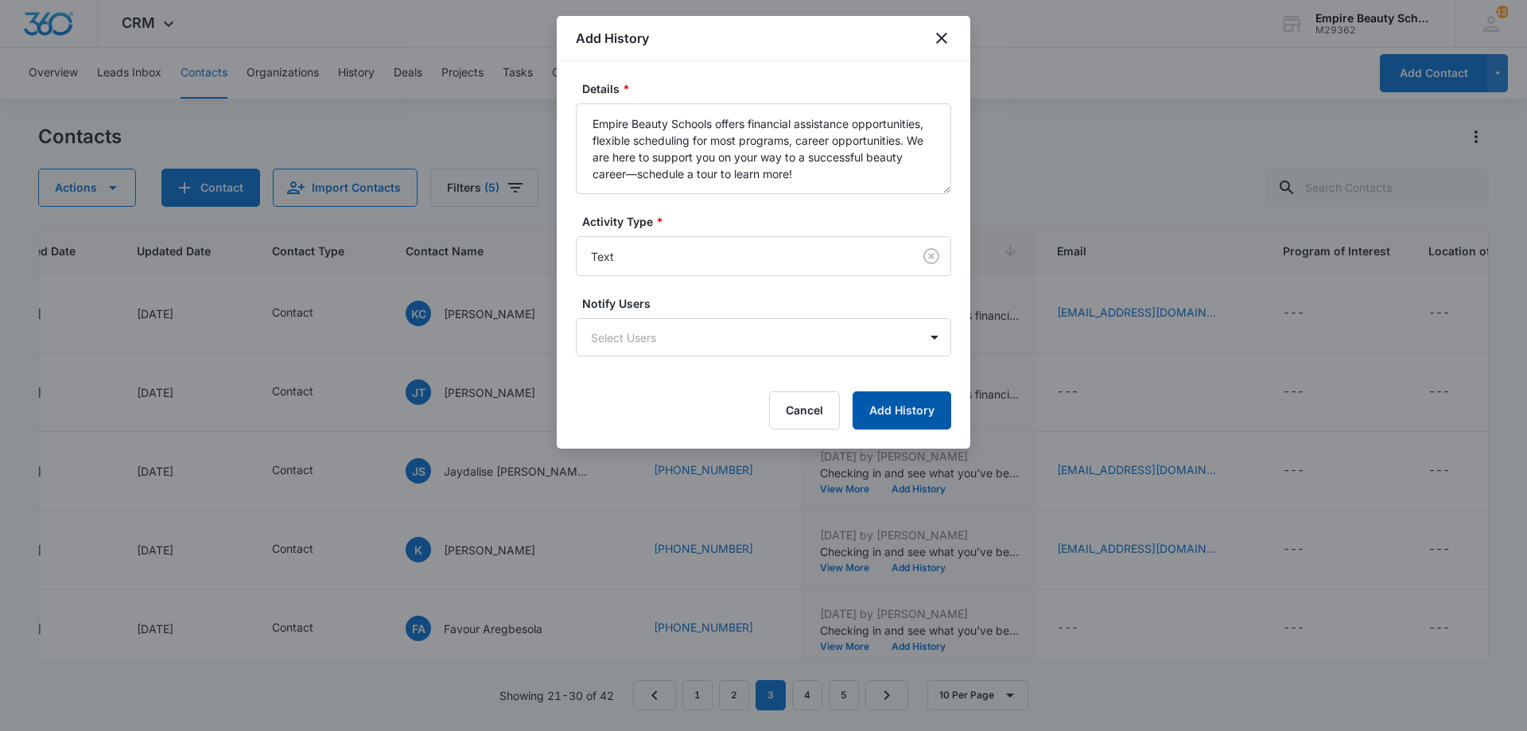
click at [899, 410] on button "Add History" at bounding box center [902, 410] width 99 height 38
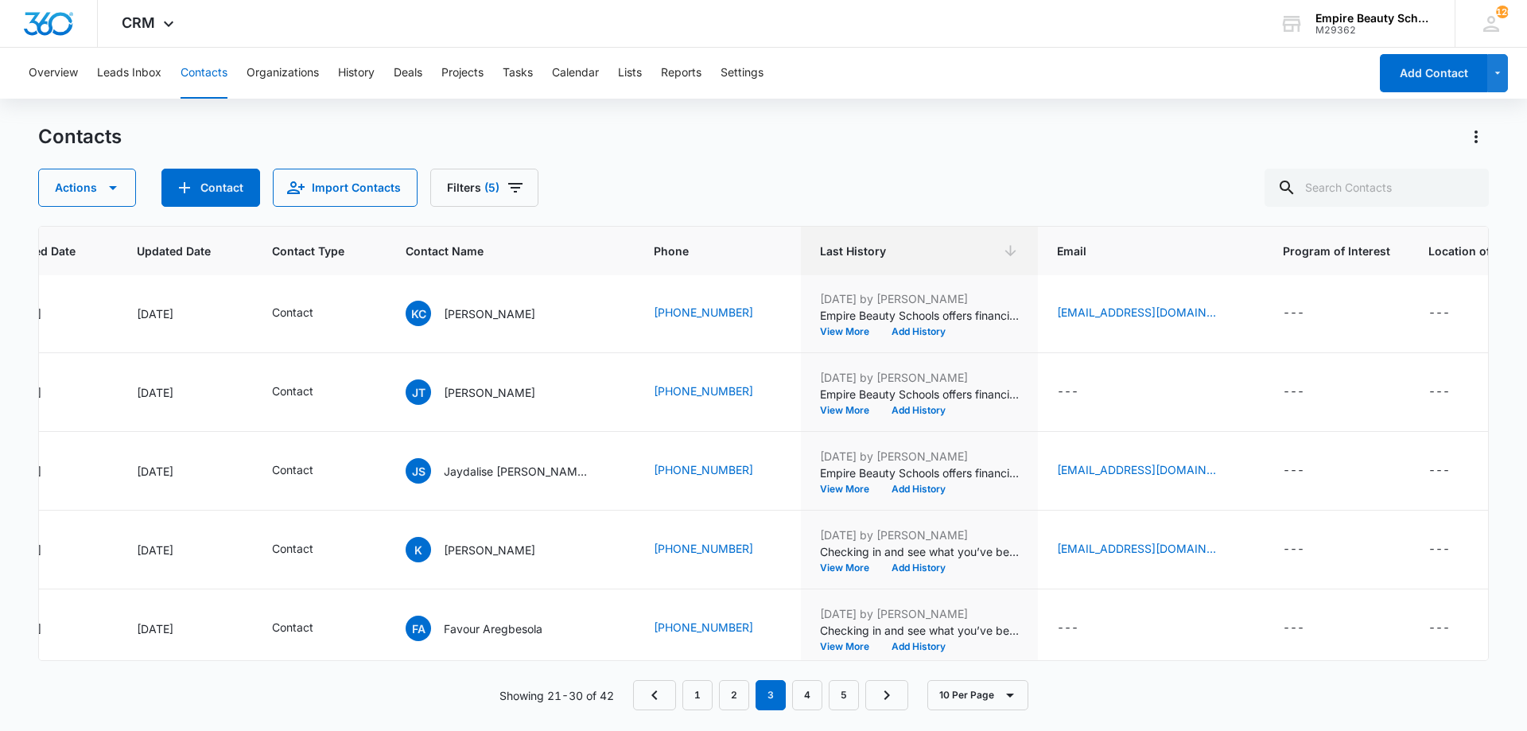
click at [663, 67] on div "Overview Leads Inbox Contacts Organizations History Deals Projects Tasks Calend…" at bounding box center [694, 73] width 1350 height 51
click at [666, 65] on button "Reports" at bounding box center [681, 73] width 41 height 51
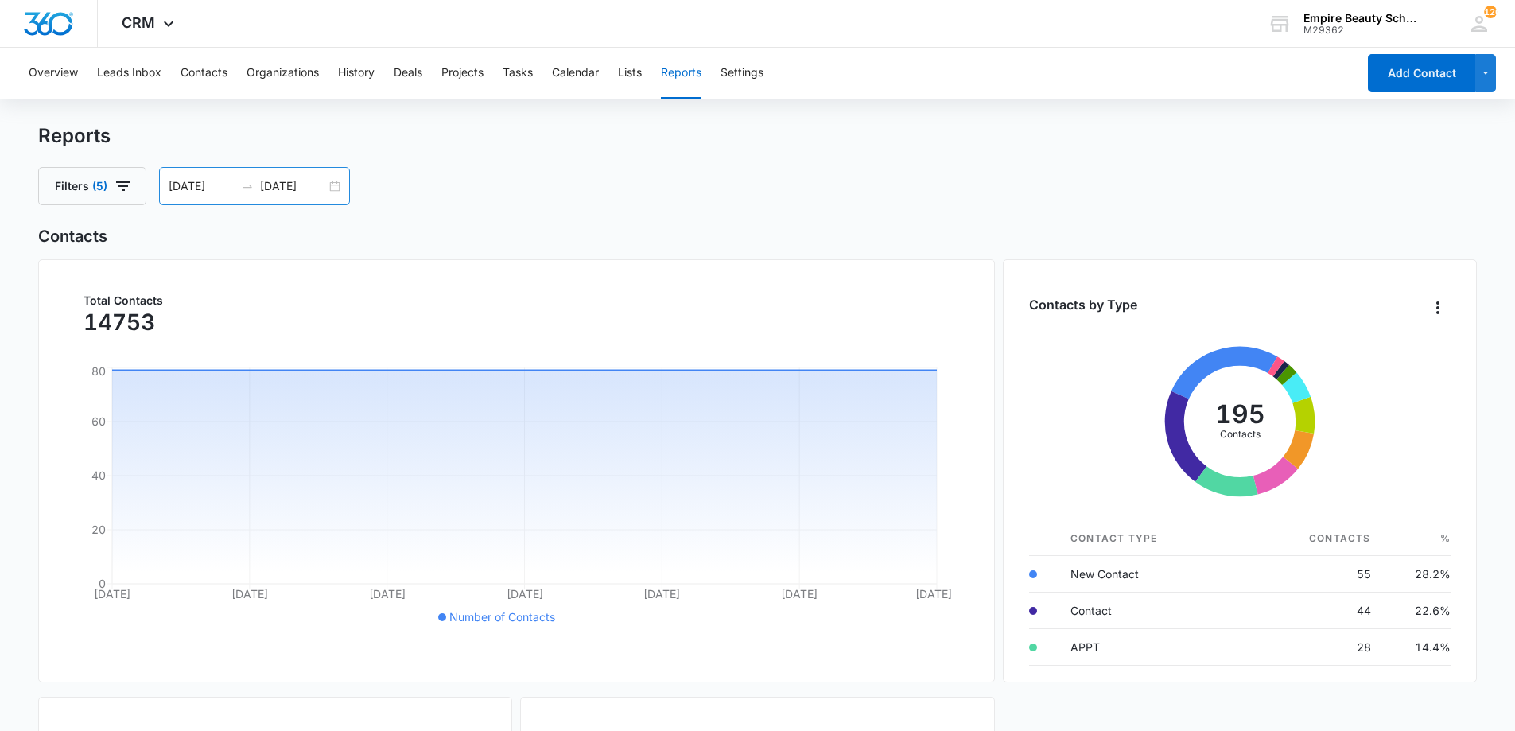
click at [329, 185] on div "07/12/2025 08/11/2025" at bounding box center [254, 186] width 191 height 38
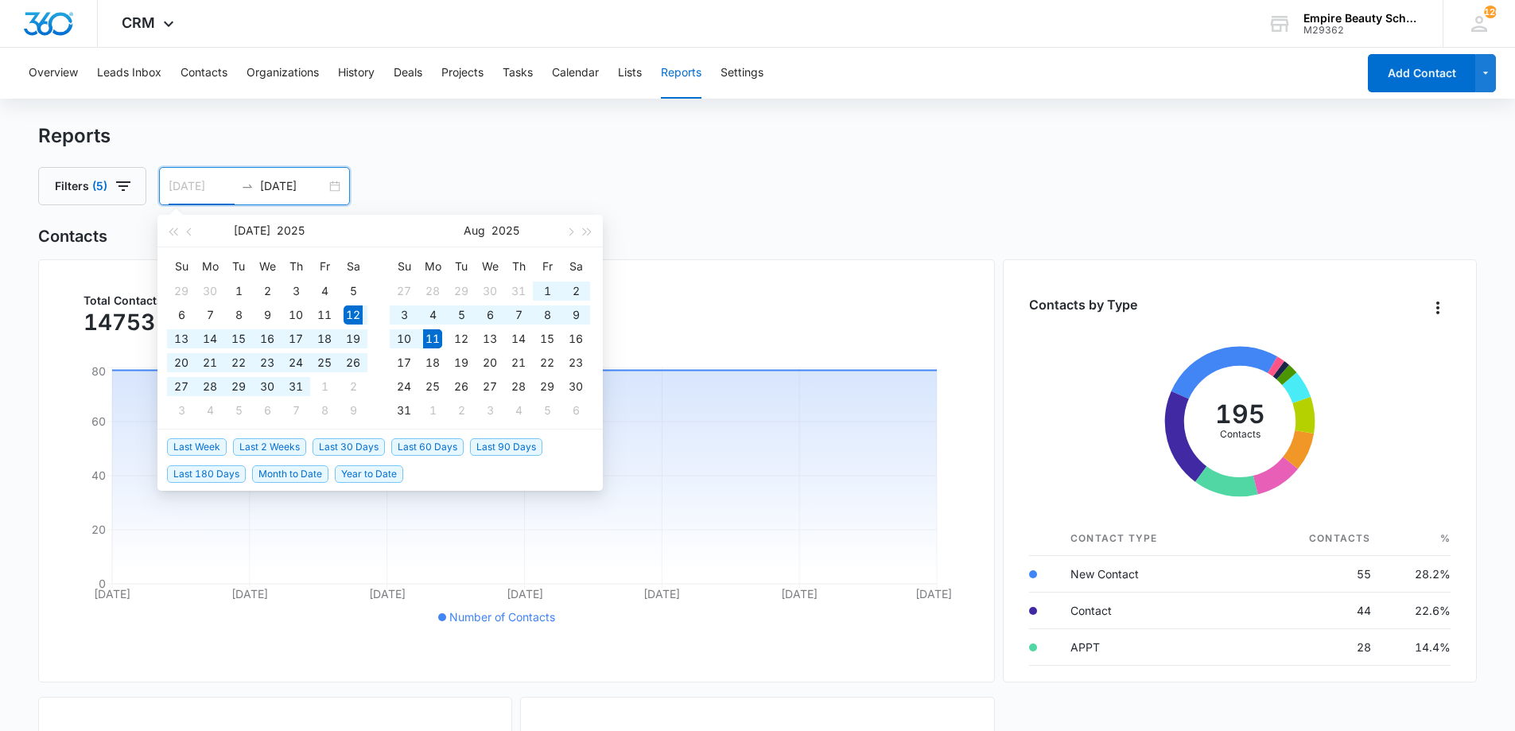
type input "[DATE]"
click at [433, 338] on div "11" at bounding box center [432, 338] width 19 height 19
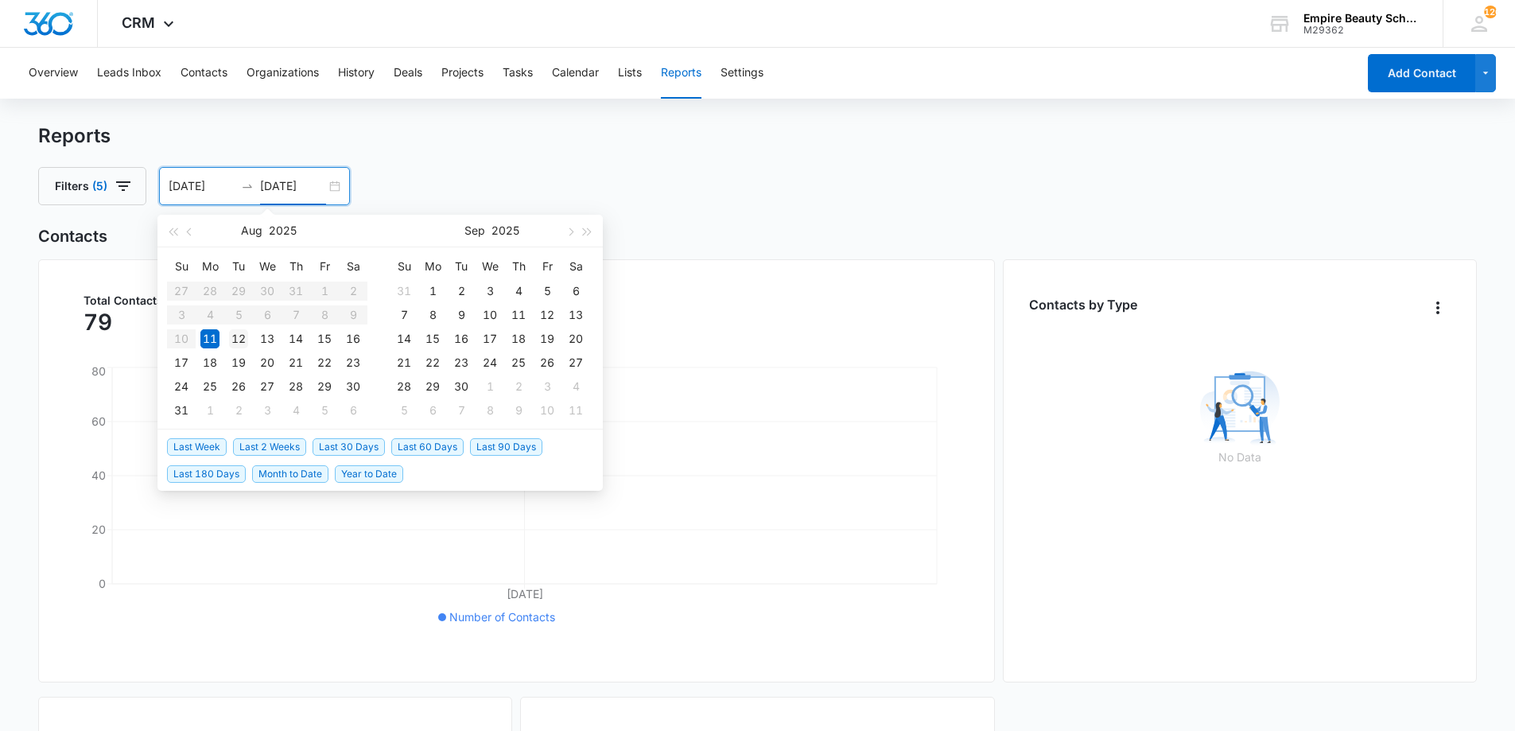
type input "[DATE]"
click at [243, 333] on div "12" at bounding box center [238, 338] width 19 height 19
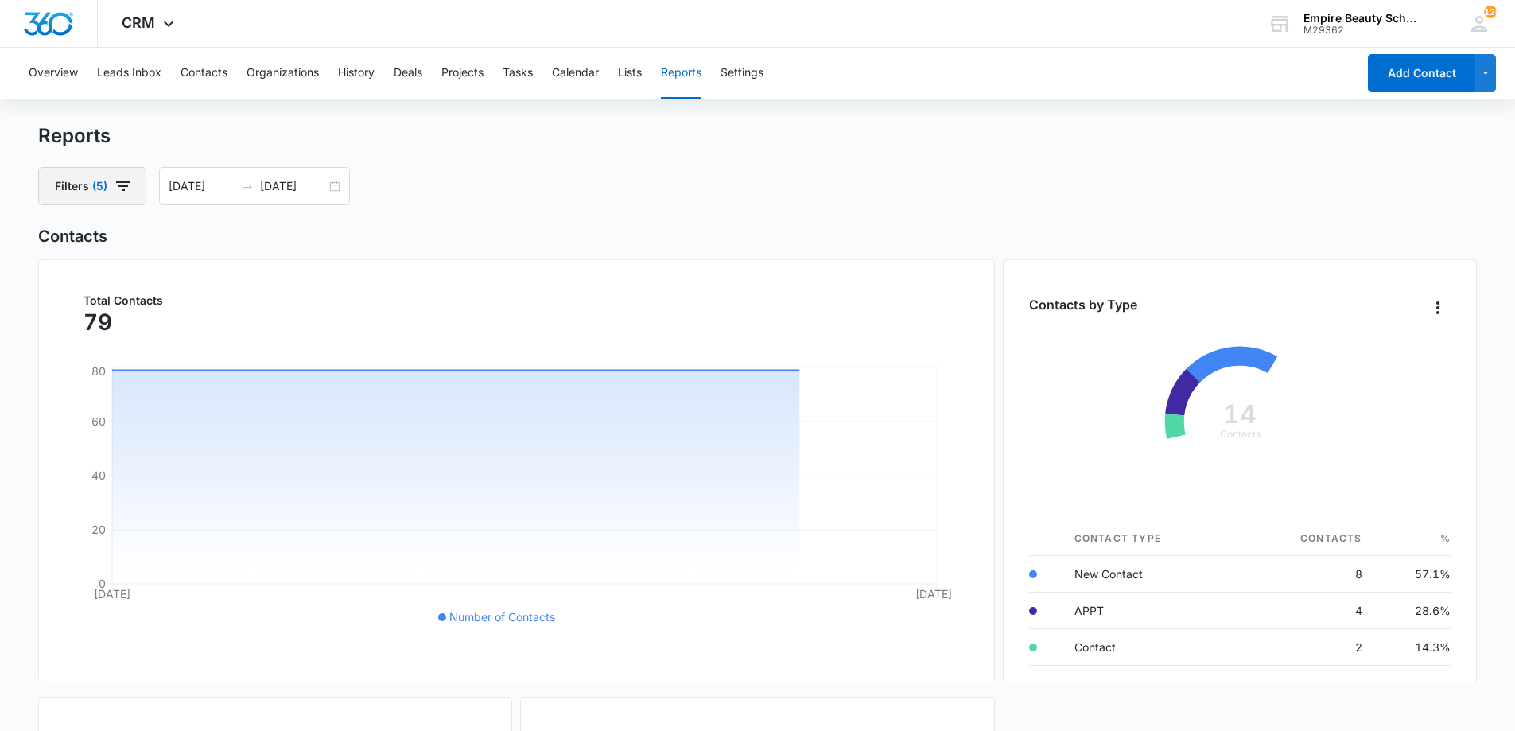
click at [107, 193] on button "Filters (5)" at bounding box center [92, 186] width 108 height 38
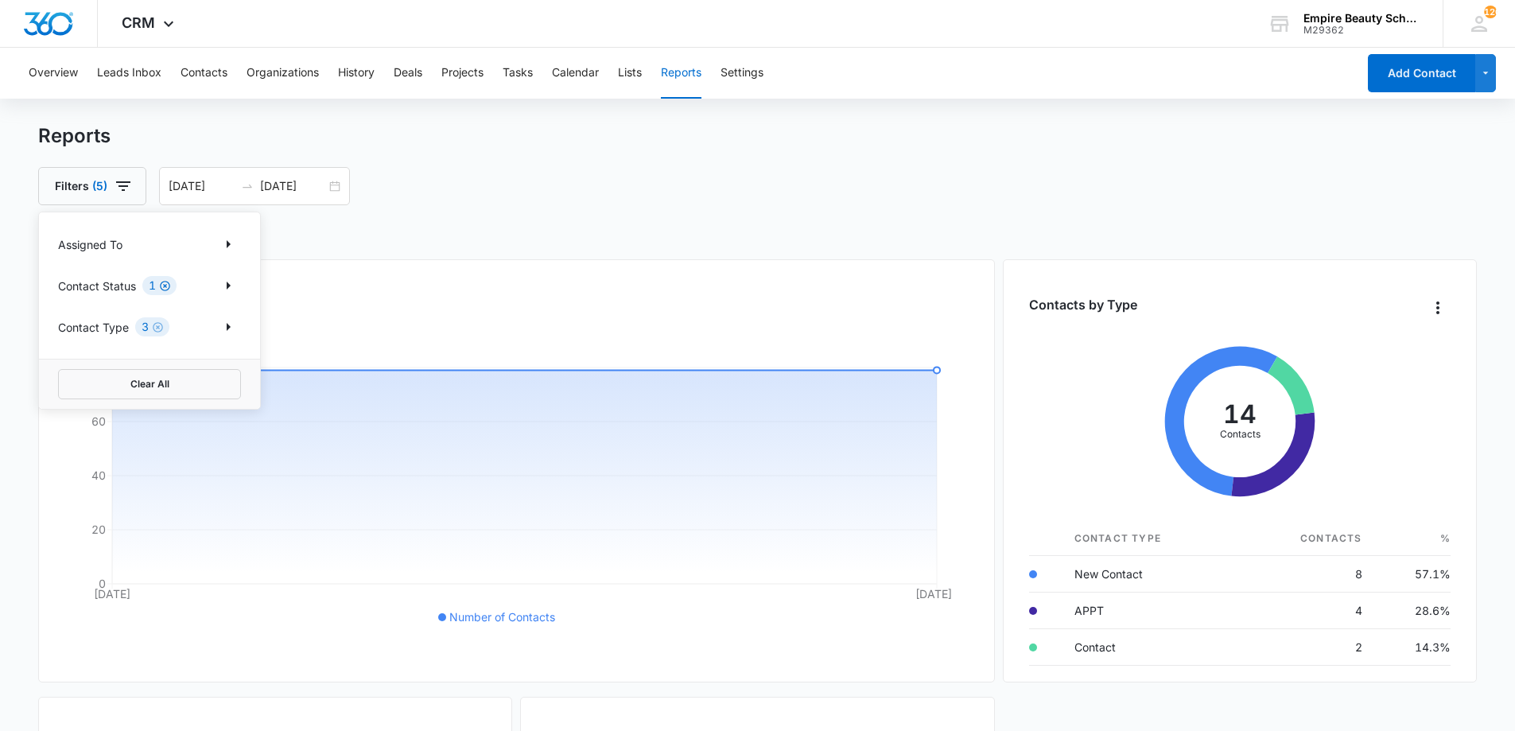
click at [162, 285] on icon "Clear" at bounding box center [165, 286] width 12 height 12
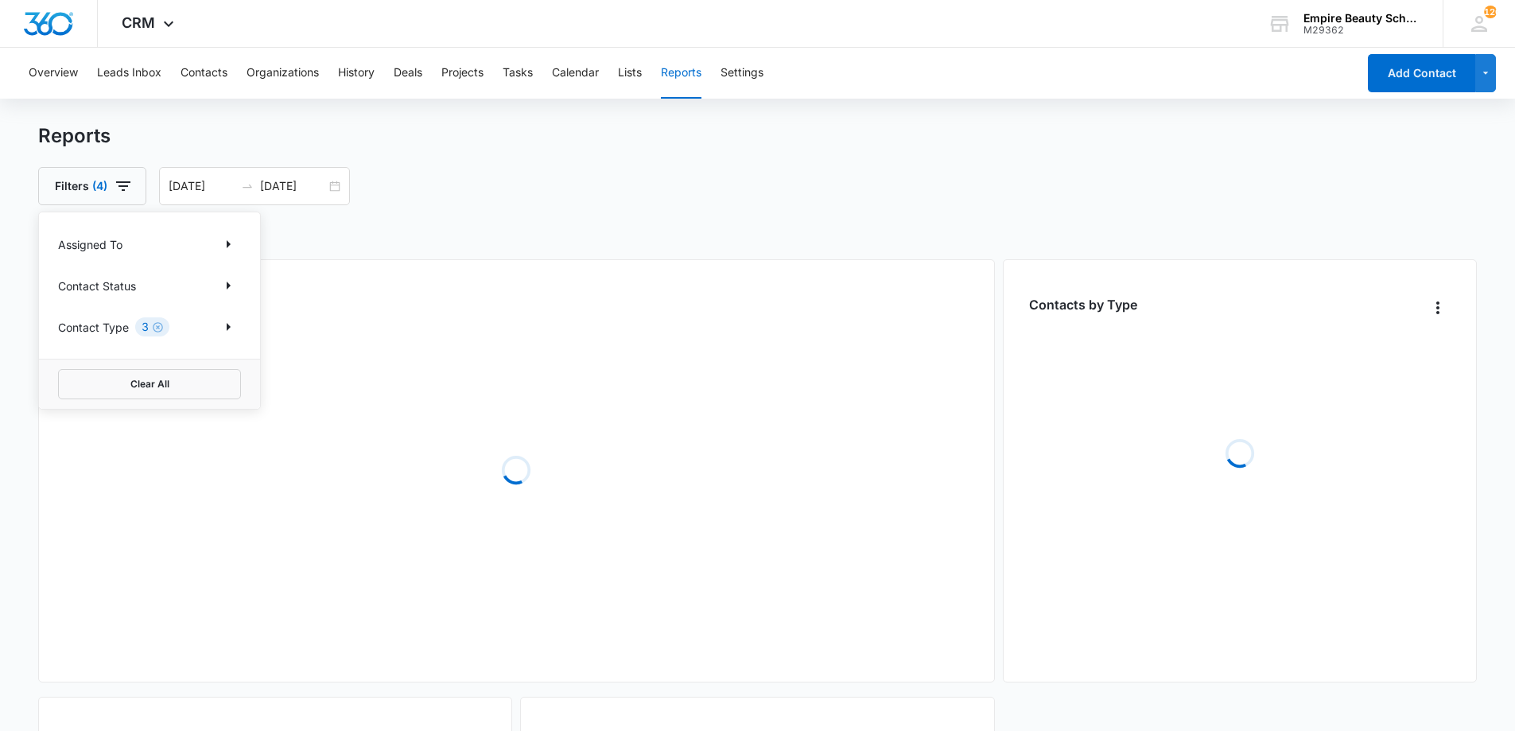
click at [159, 321] on div "3" at bounding box center [152, 326] width 34 height 19
click at [159, 326] on icon "Clear" at bounding box center [158, 327] width 10 height 10
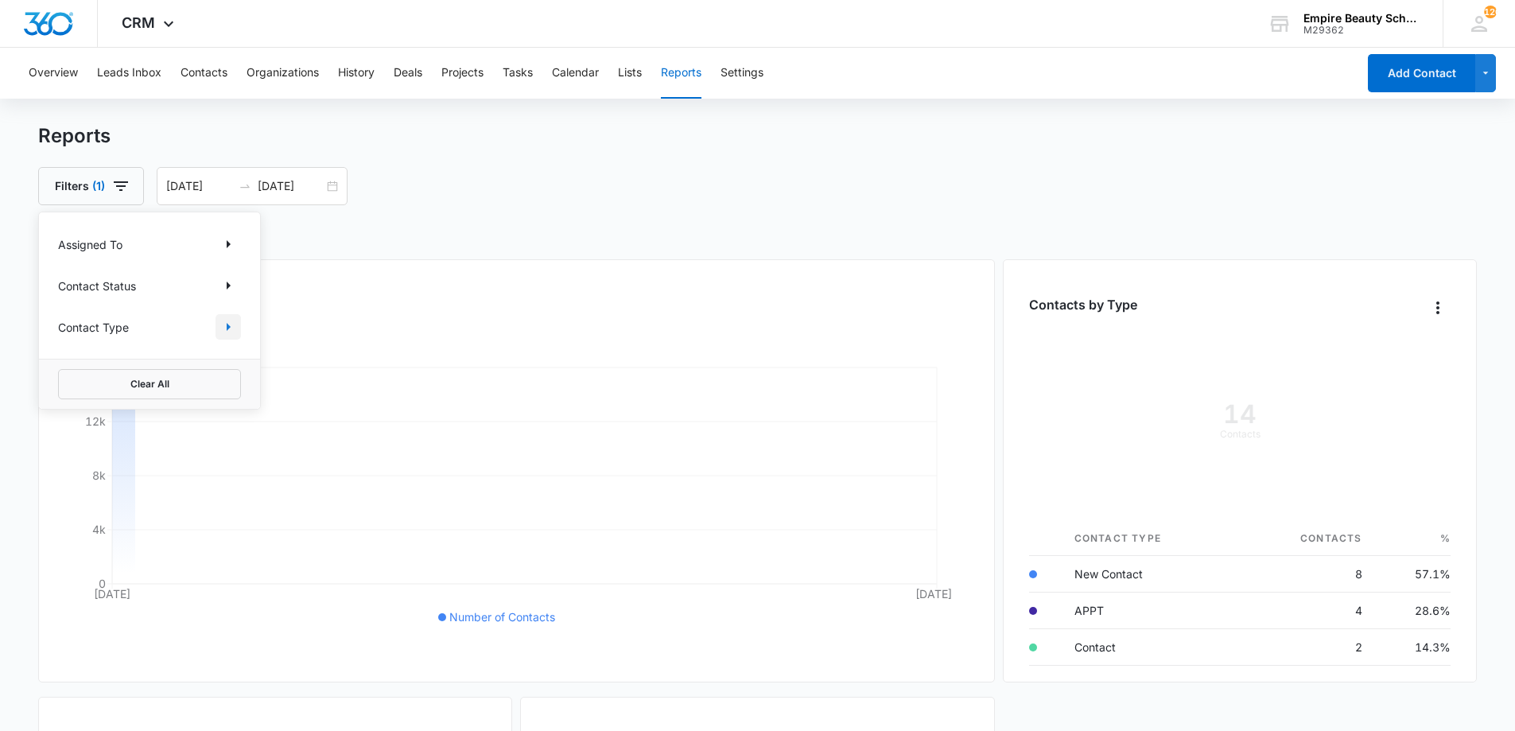
click at [226, 333] on icon "Show Contact Type filters" at bounding box center [228, 326] width 19 height 19
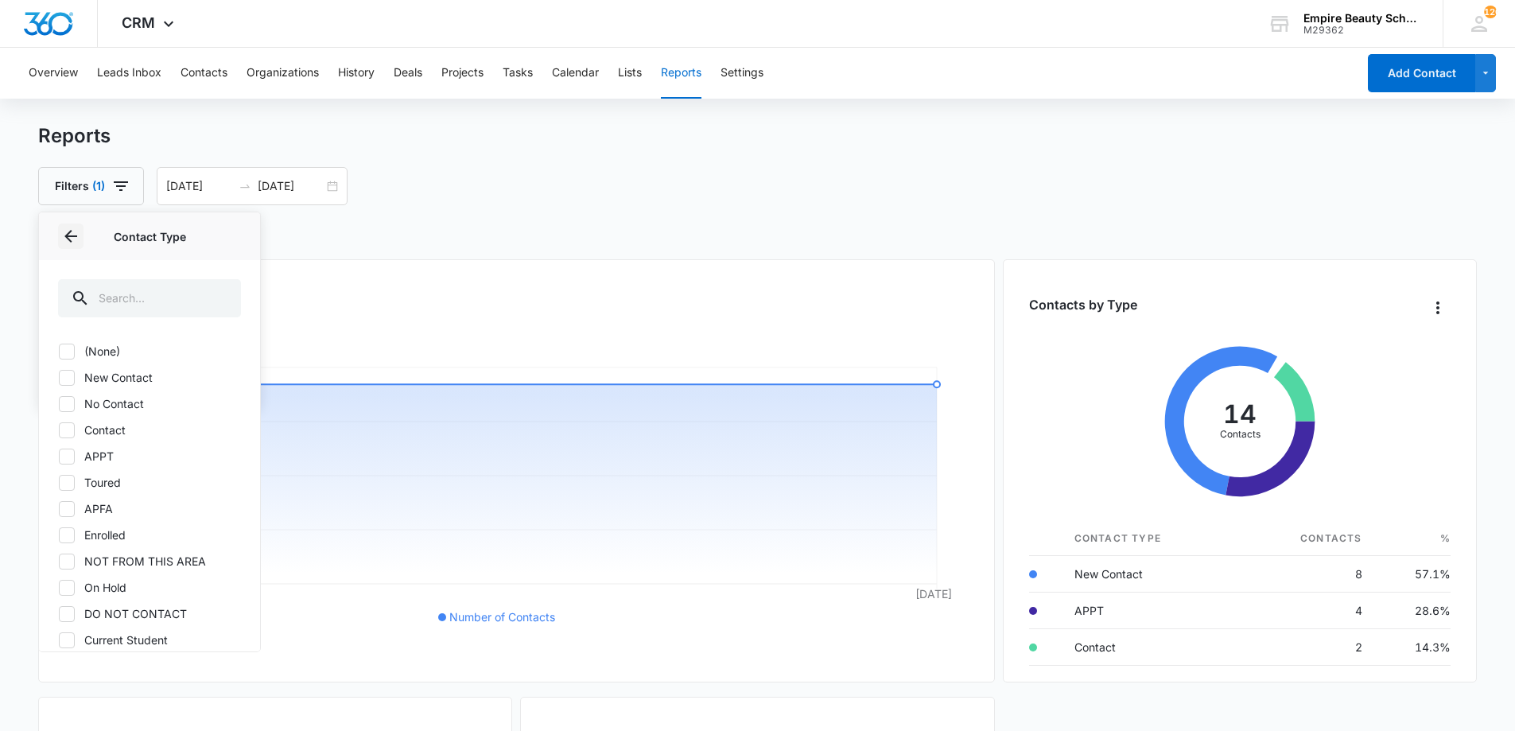
click at [65, 235] on icon "Back" at bounding box center [70, 236] width 19 height 19
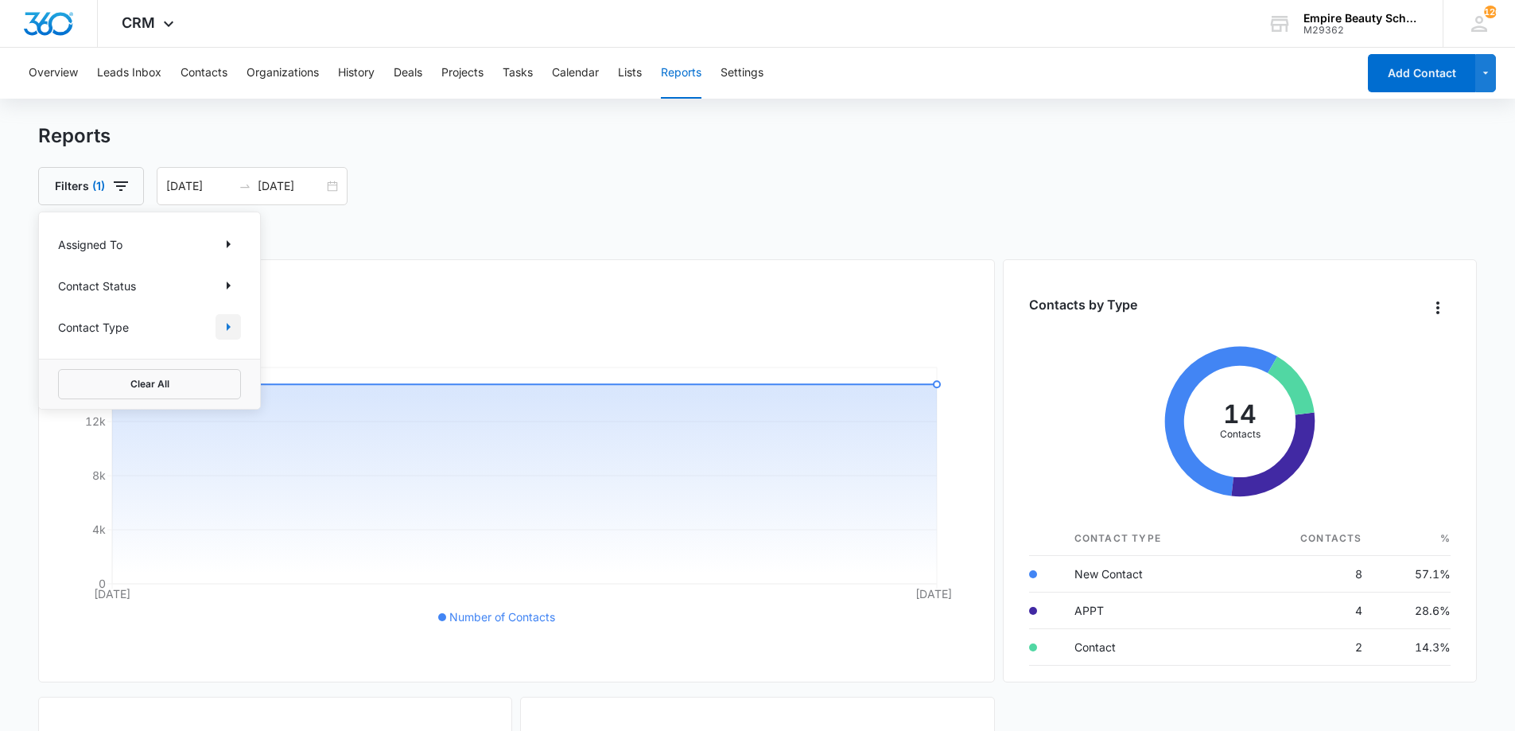
click at [239, 333] on button "Show Contact Type filters" at bounding box center [228, 326] width 25 height 25
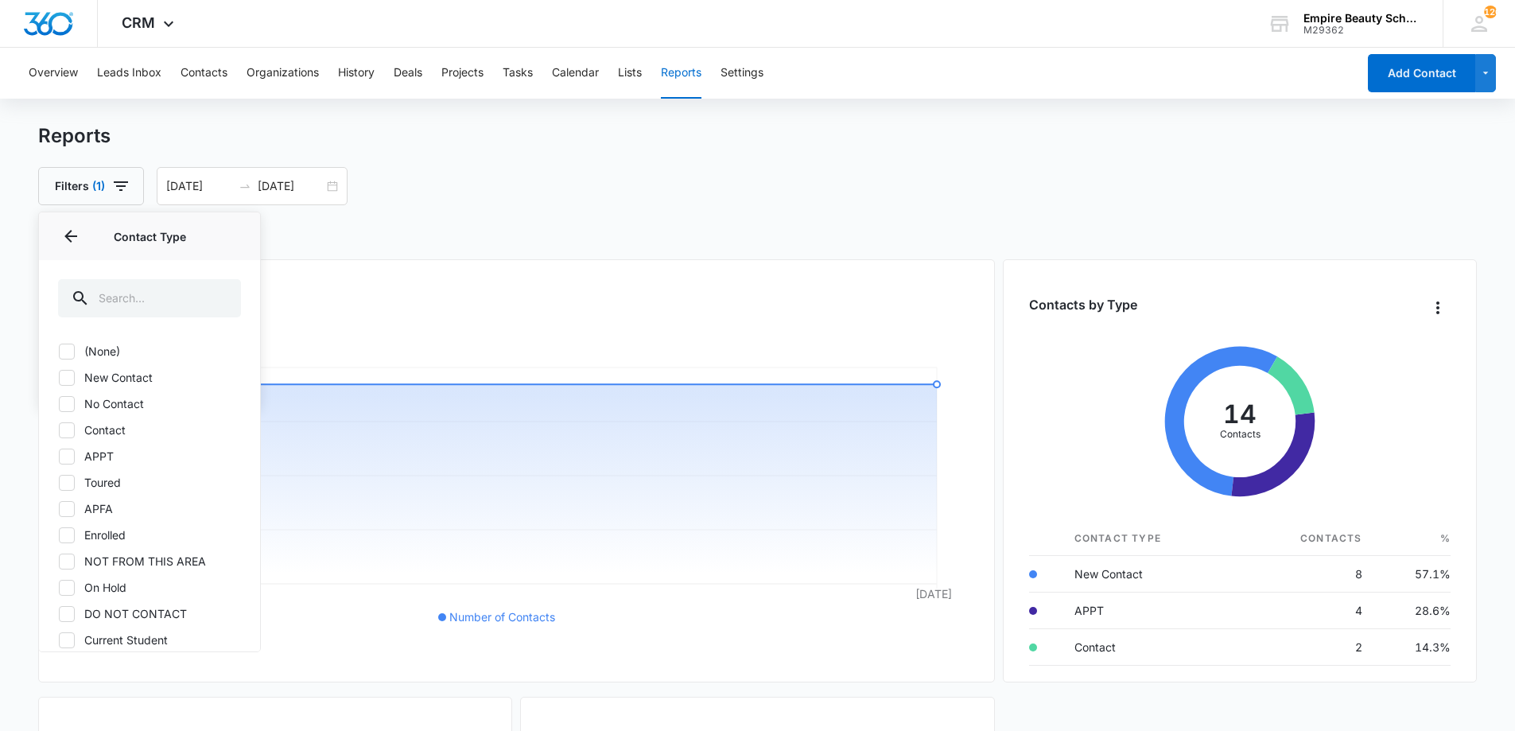
click at [255, 127] on div "Reports" at bounding box center [758, 136] width 1440 height 24
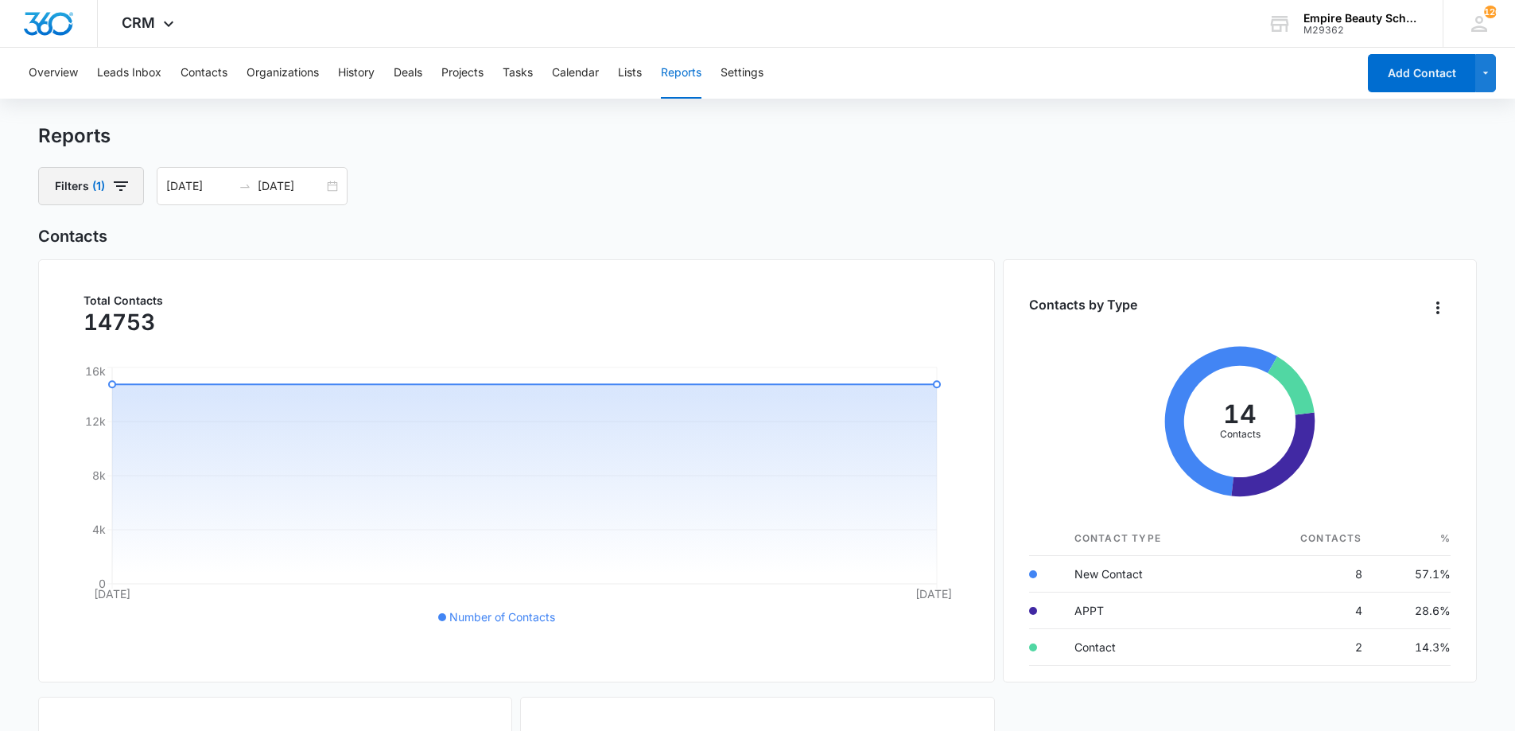
click at [121, 183] on icon "button" at bounding box center [121, 186] width 14 height 10
click at [225, 247] on icon "Show Assigned To filters" at bounding box center [228, 244] width 19 height 19
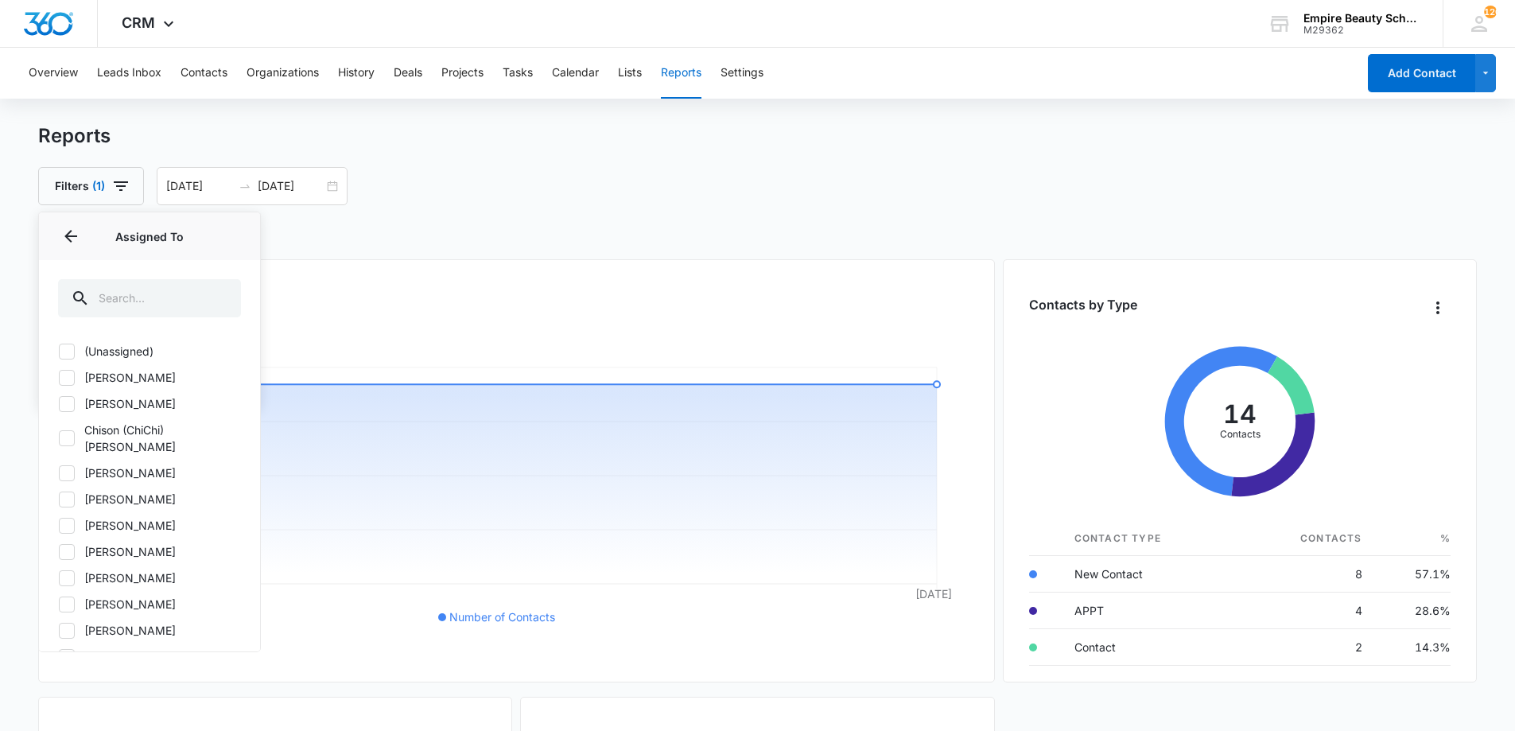
click at [95, 498] on div "(Unassigned) Alissa Hoy Amelia Gauthier Chison (ChiChi) Boren Dawn Patterson Je…" at bounding box center [149, 492] width 221 height 318
click at [91, 517] on label "[PERSON_NAME]" at bounding box center [149, 525] width 183 height 17
click at [59, 525] on input "[PERSON_NAME]" at bounding box center [58, 525] width 1 height 1
checkbox input "true"
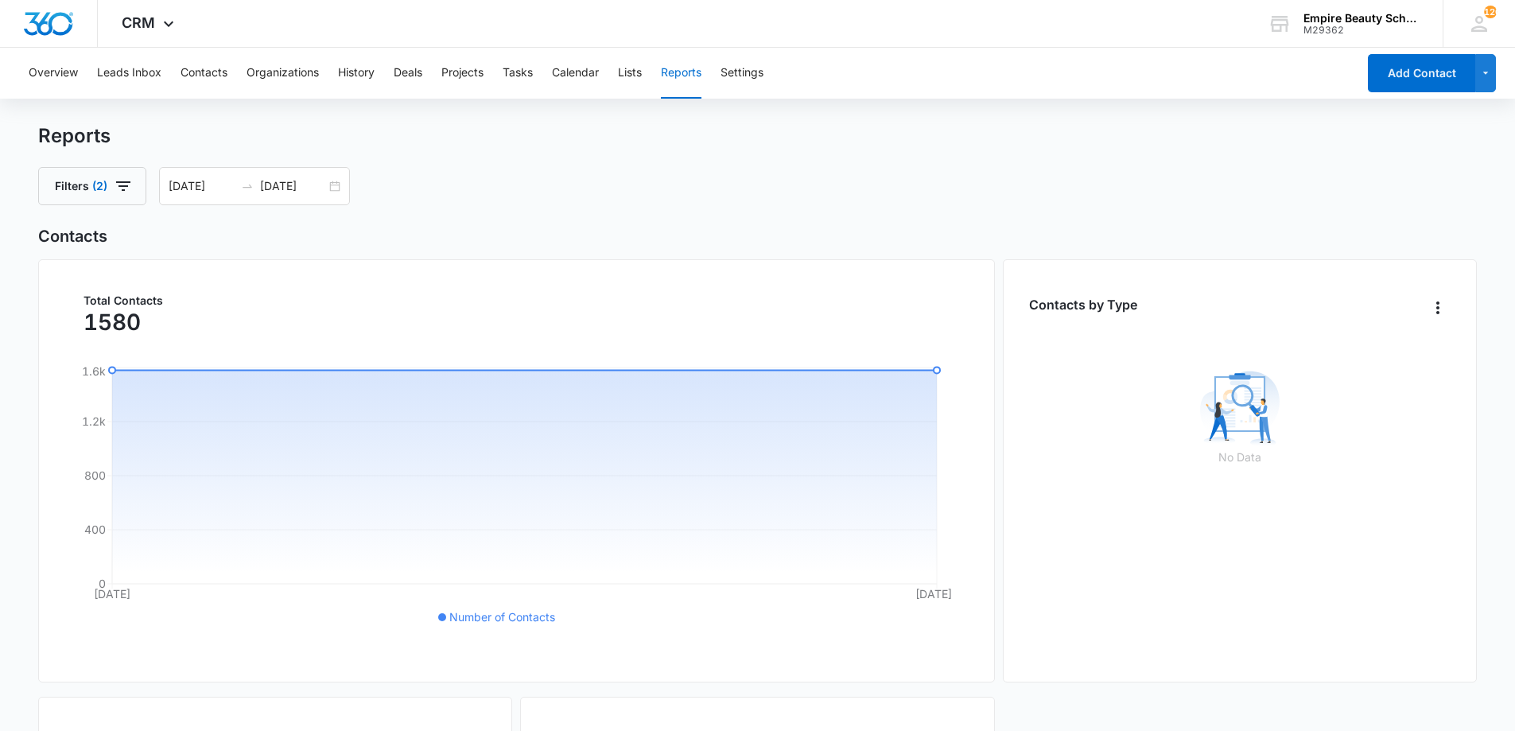
click at [447, 196] on div "Filters (2) 08/11/2025 08/12/2025 Aug 2025 Su Mo Tu We Th Fr Sa 27 28 29 30 31 …" at bounding box center [758, 186] width 1440 height 38
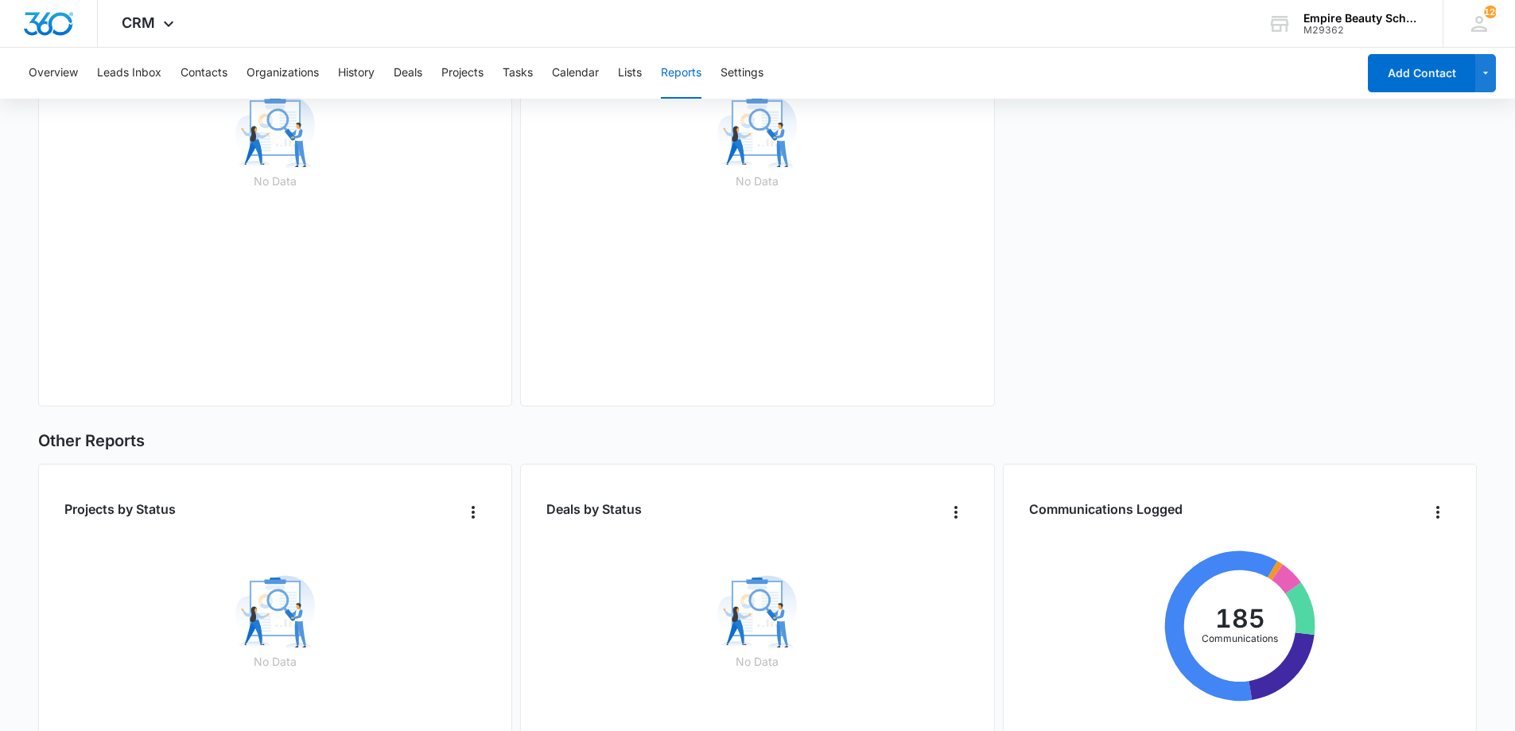
scroll to position [714, 0]
click at [221, 76] on button "Contacts" at bounding box center [204, 73] width 47 height 51
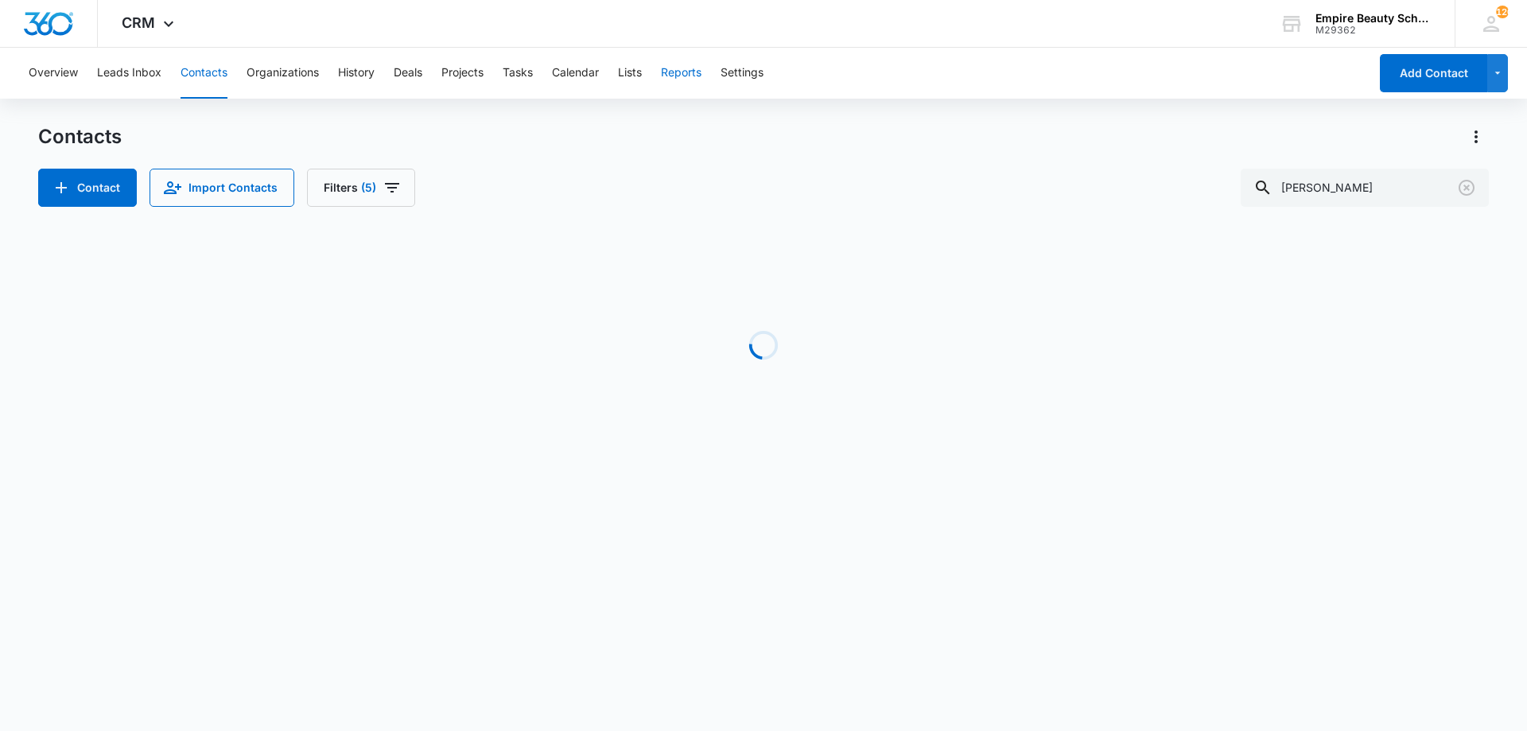
click at [668, 75] on button "Reports" at bounding box center [681, 73] width 41 height 51
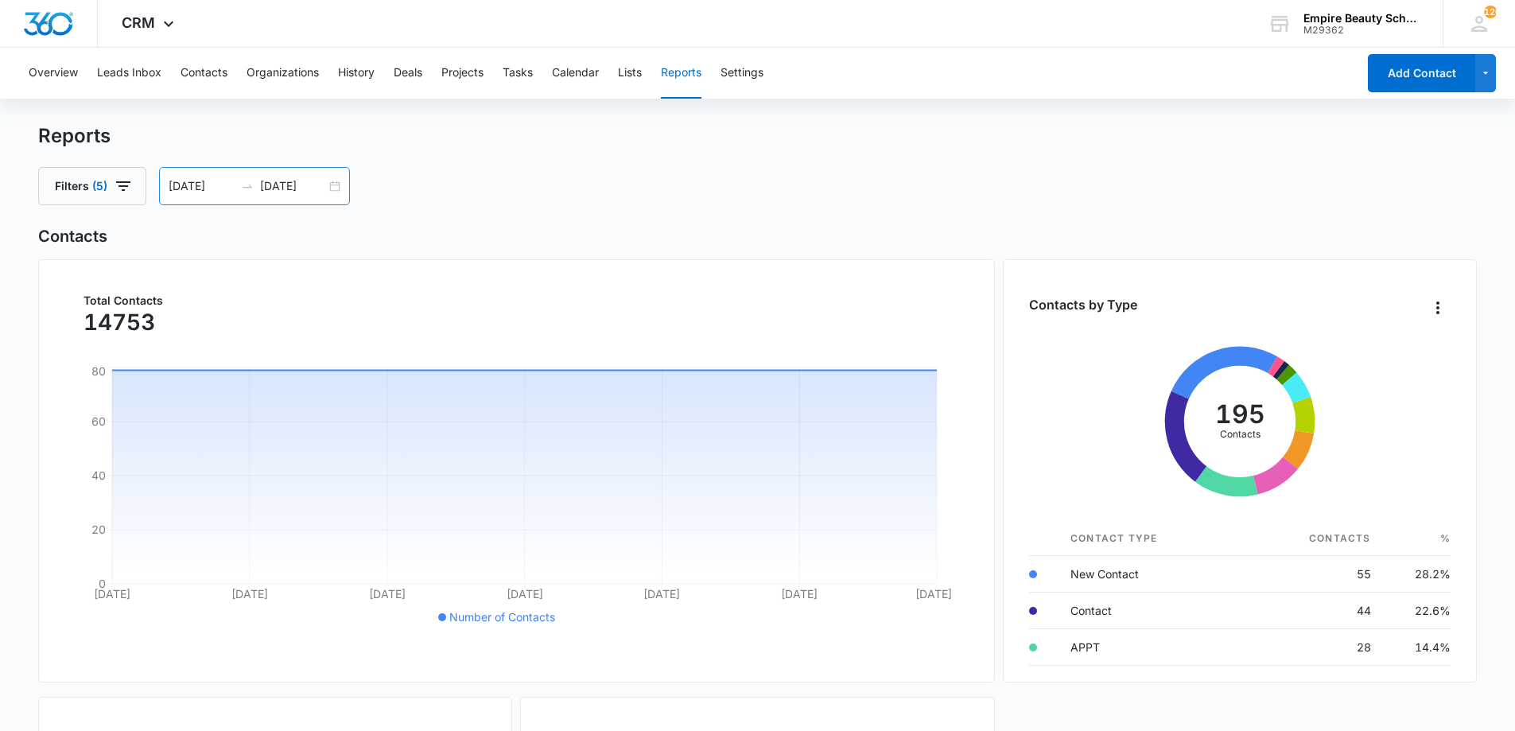
click at [329, 186] on div "07/12/2025 08/11/2025" at bounding box center [254, 186] width 191 height 38
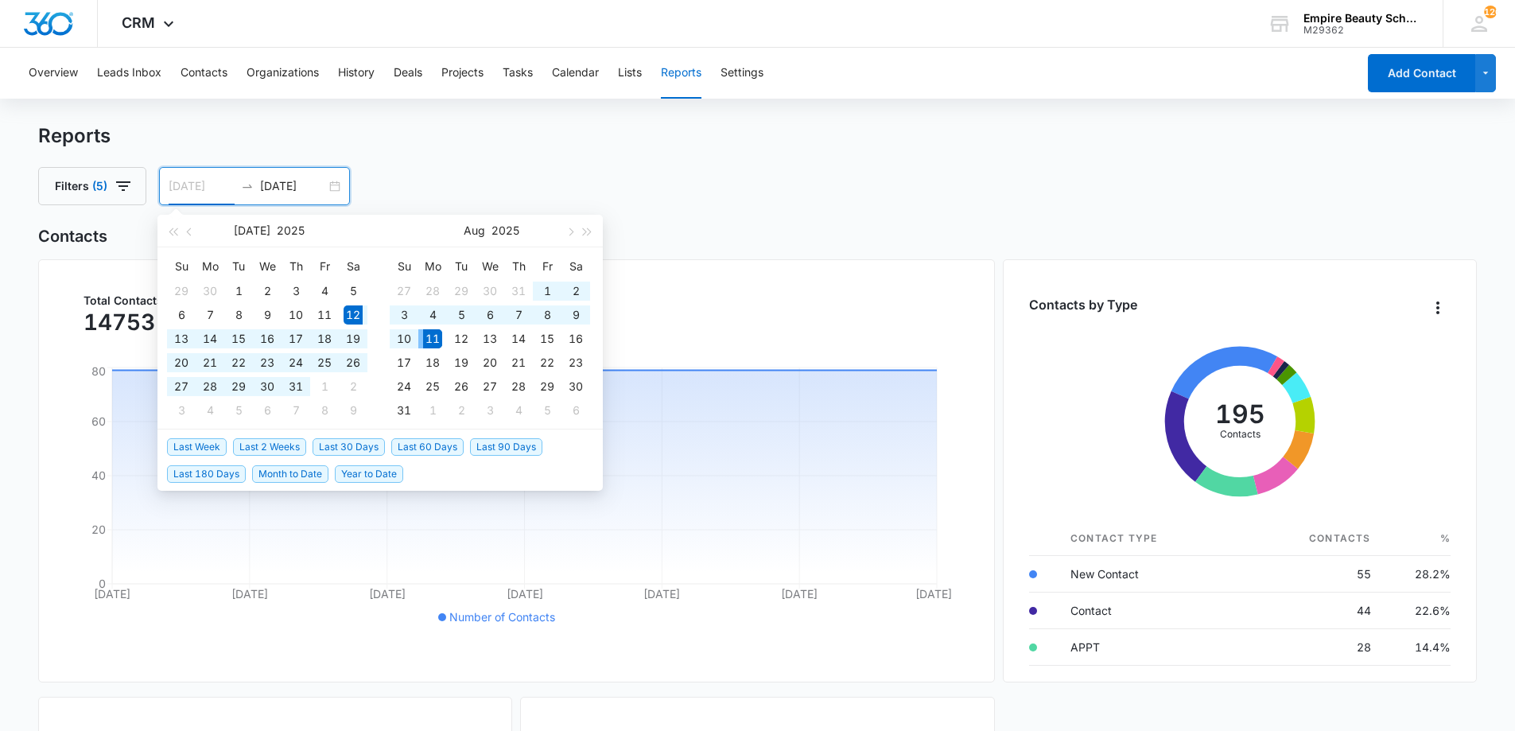
type input "[DATE]"
click at [437, 339] on div "11" at bounding box center [432, 338] width 19 height 19
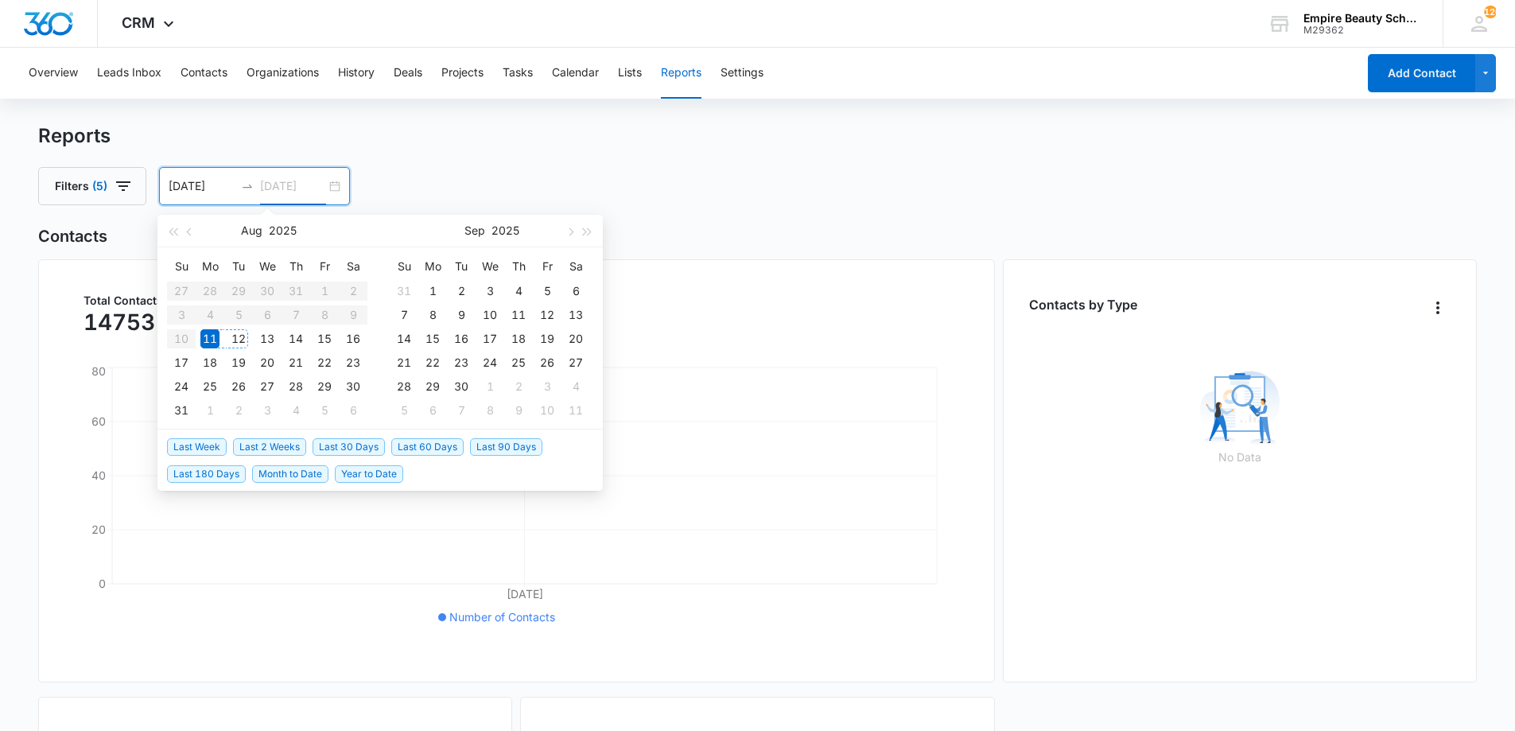
type input "[DATE]"
click at [212, 340] on div "11" at bounding box center [209, 338] width 19 height 19
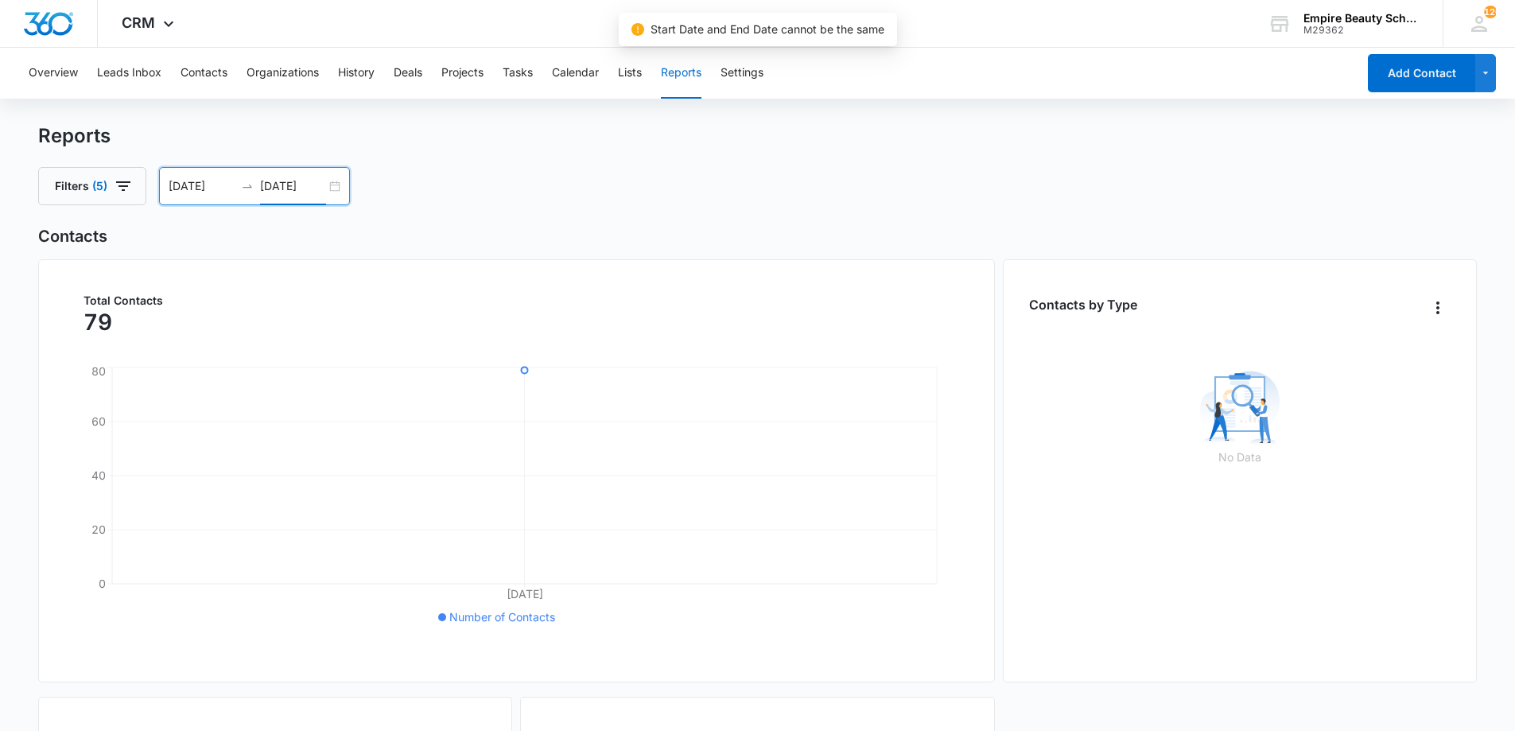
click at [340, 192] on div "08/11/2025 08/11/2025" at bounding box center [254, 186] width 191 height 38
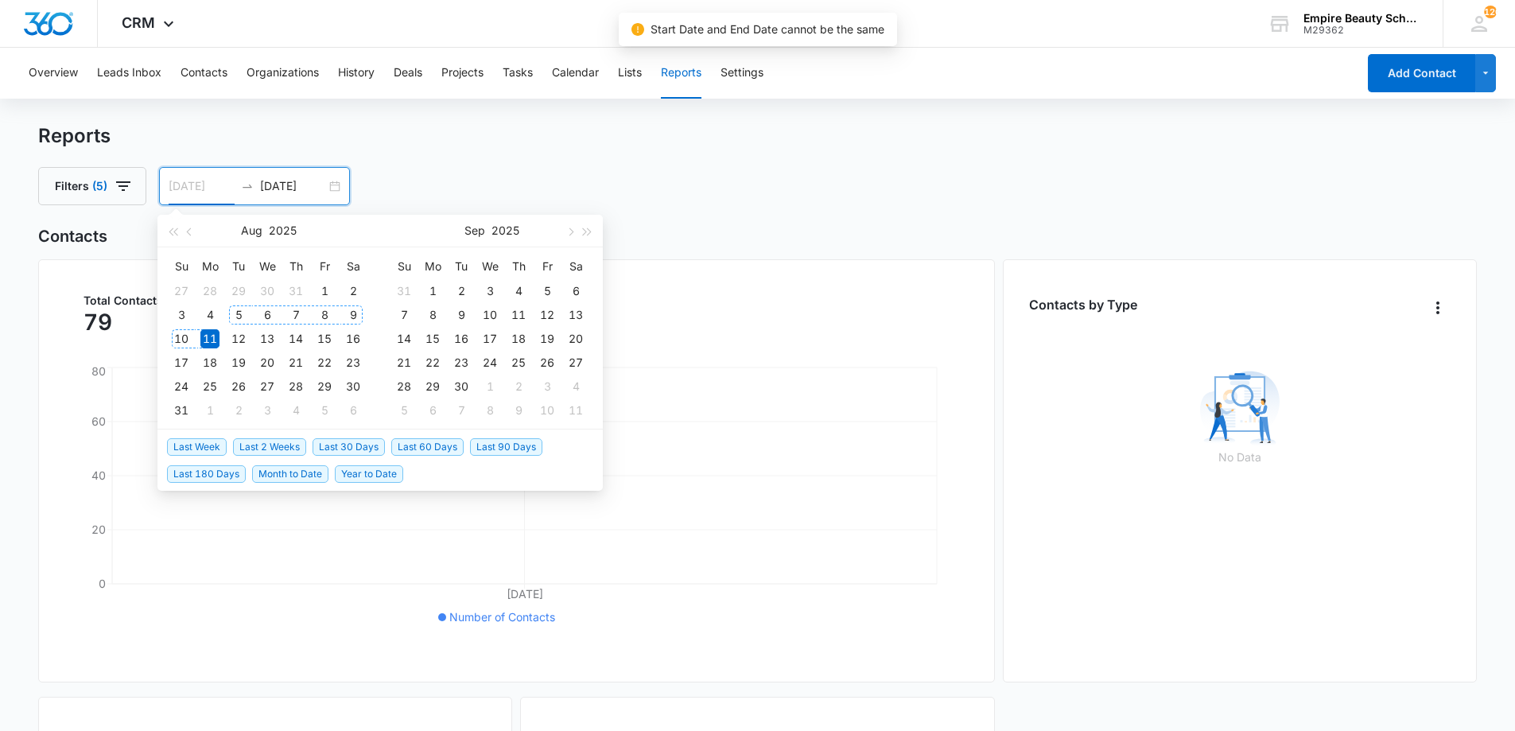
type input "[DATE]"
click at [212, 340] on div "11" at bounding box center [209, 338] width 19 height 19
type input "[DATE]"
click at [228, 340] on td "12" at bounding box center [238, 339] width 29 height 24
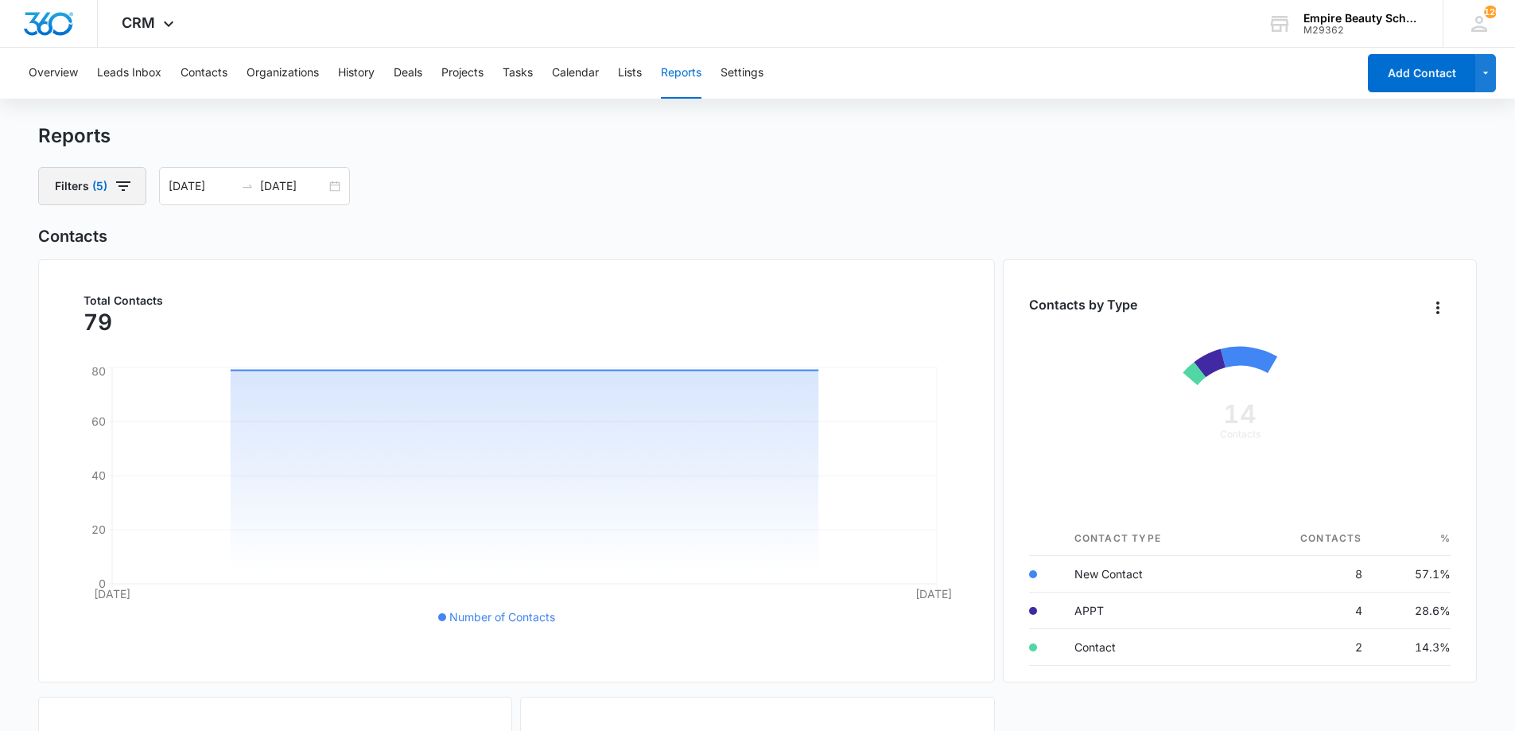
click at [125, 190] on icon "button" at bounding box center [123, 186] width 19 height 19
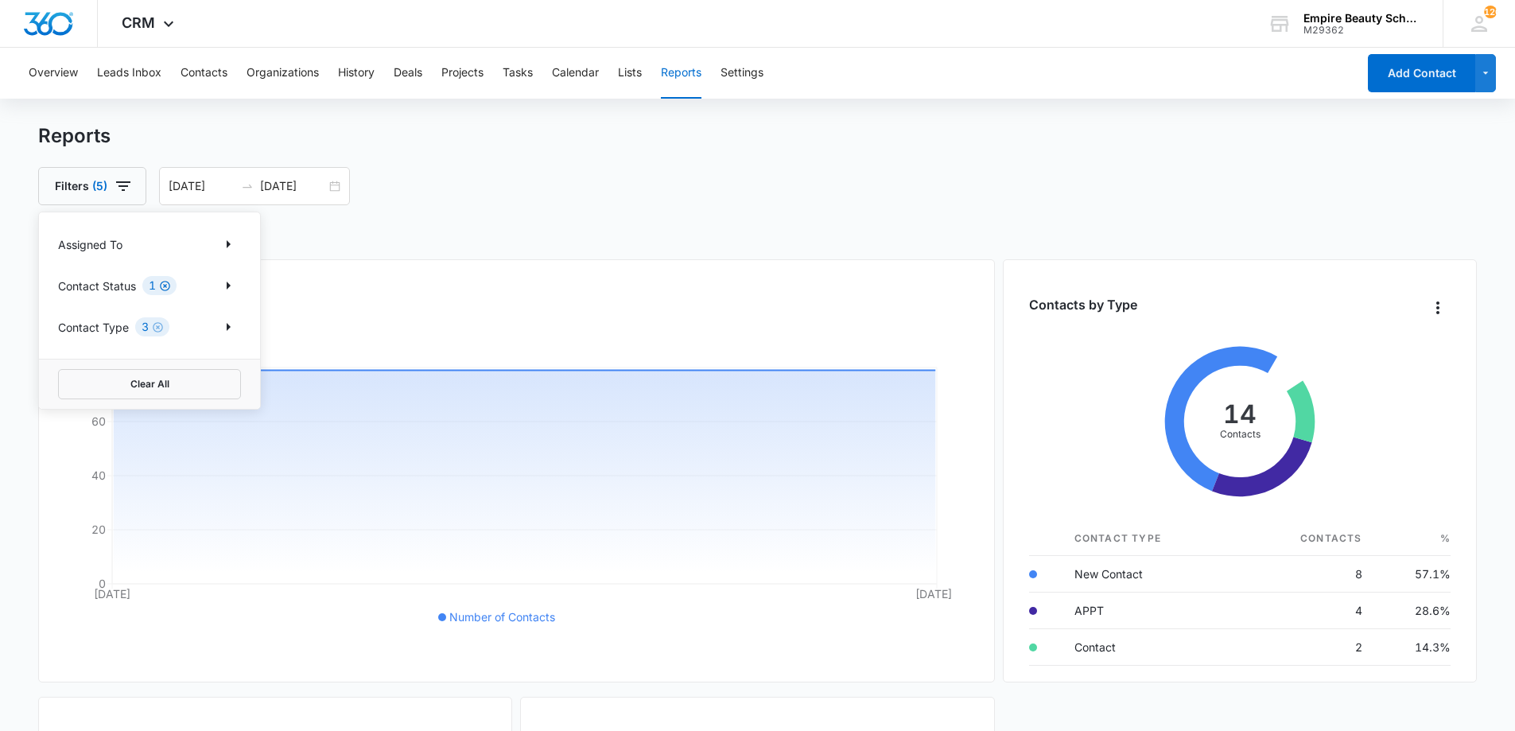
click at [165, 286] on icon "Clear" at bounding box center [165, 286] width 10 height 10
click at [161, 330] on icon "Clear" at bounding box center [158, 327] width 10 height 10
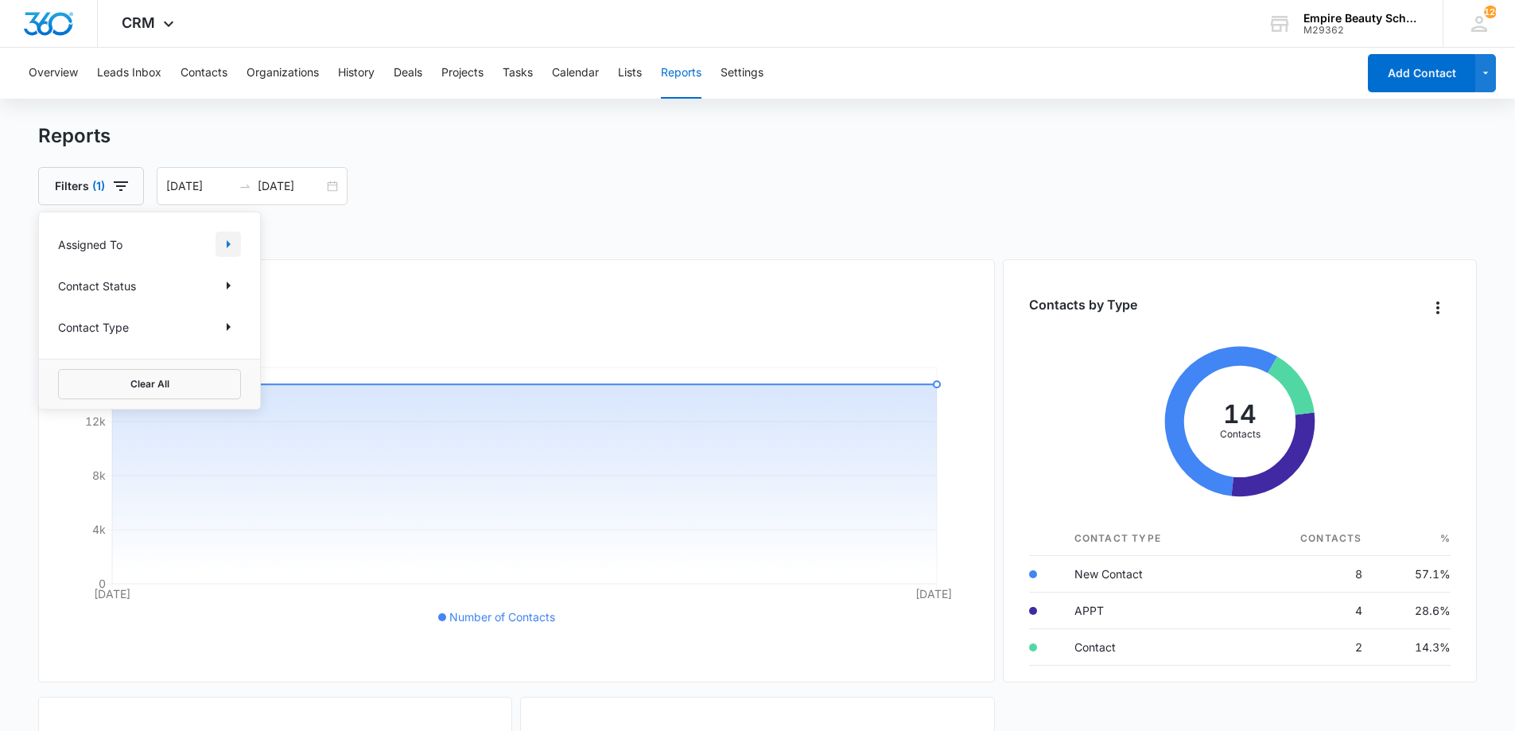
click at [231, 242] on icon "Show Assigned To filters" at bounding box center [228, 244] width 19 height 19
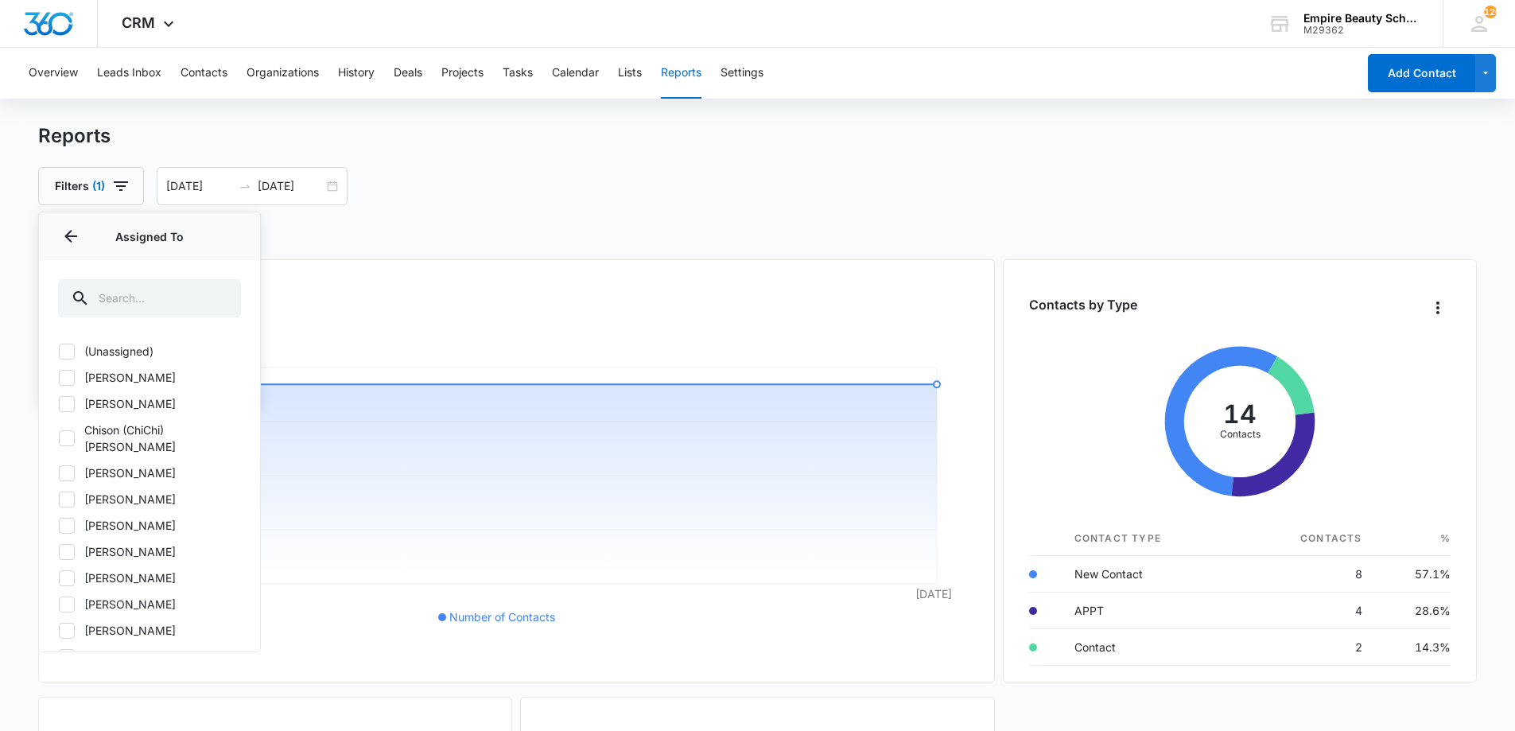
click at [104, 517] on label "[PERSON_NAME]" at bounding box center [149, 525] width 183 height 17
click at [59, 525] on input "[PERSON_NAME]" at bounding box center [58, 525] width 1 height 1
checkbox input "true"
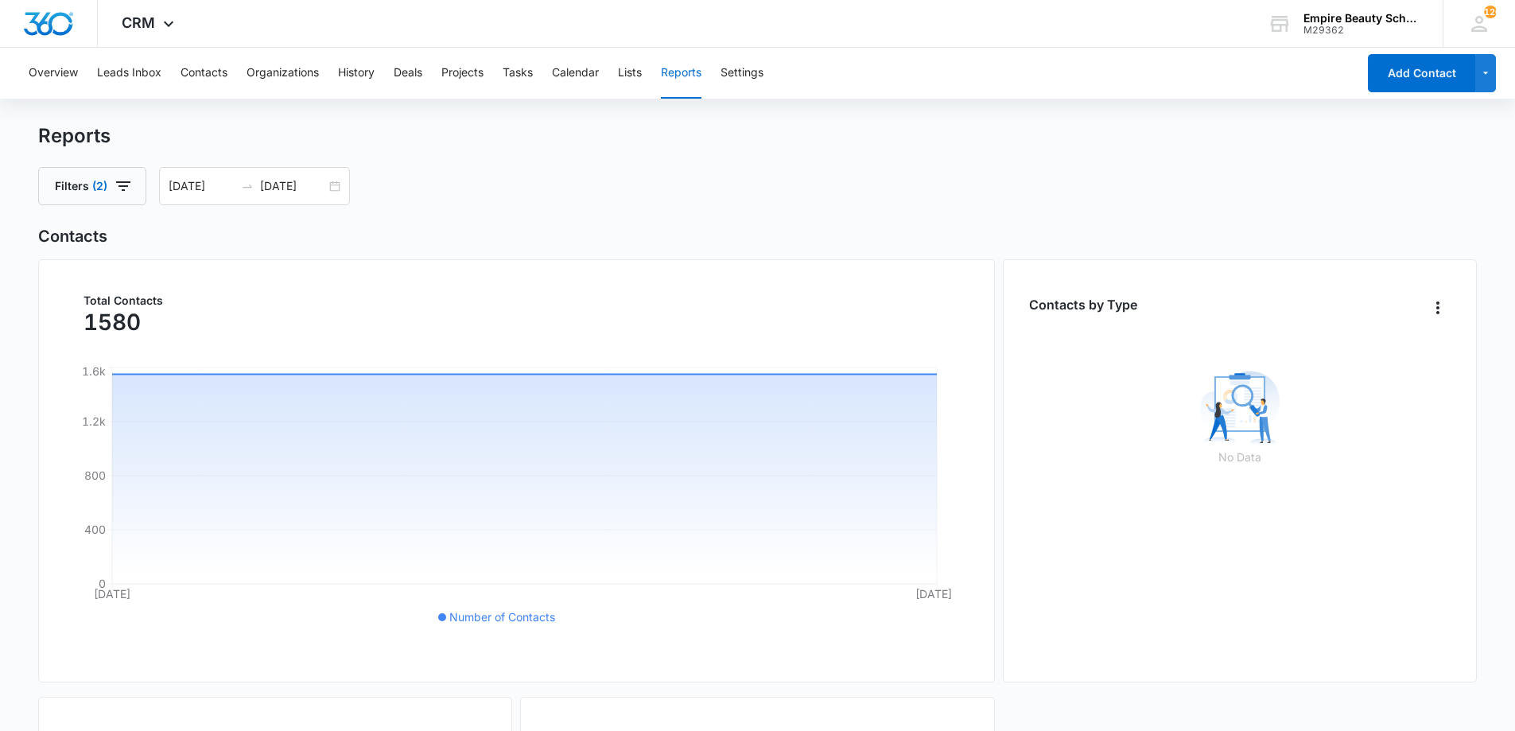
click at [259, 148] on div "Reports Filters (2) 08/11/2025 08/12/2025 Aug 2025 Su Mo Tu We Th Fr Sa 27 28 2…" at bounding box center [758, 164] width 1440 height 81
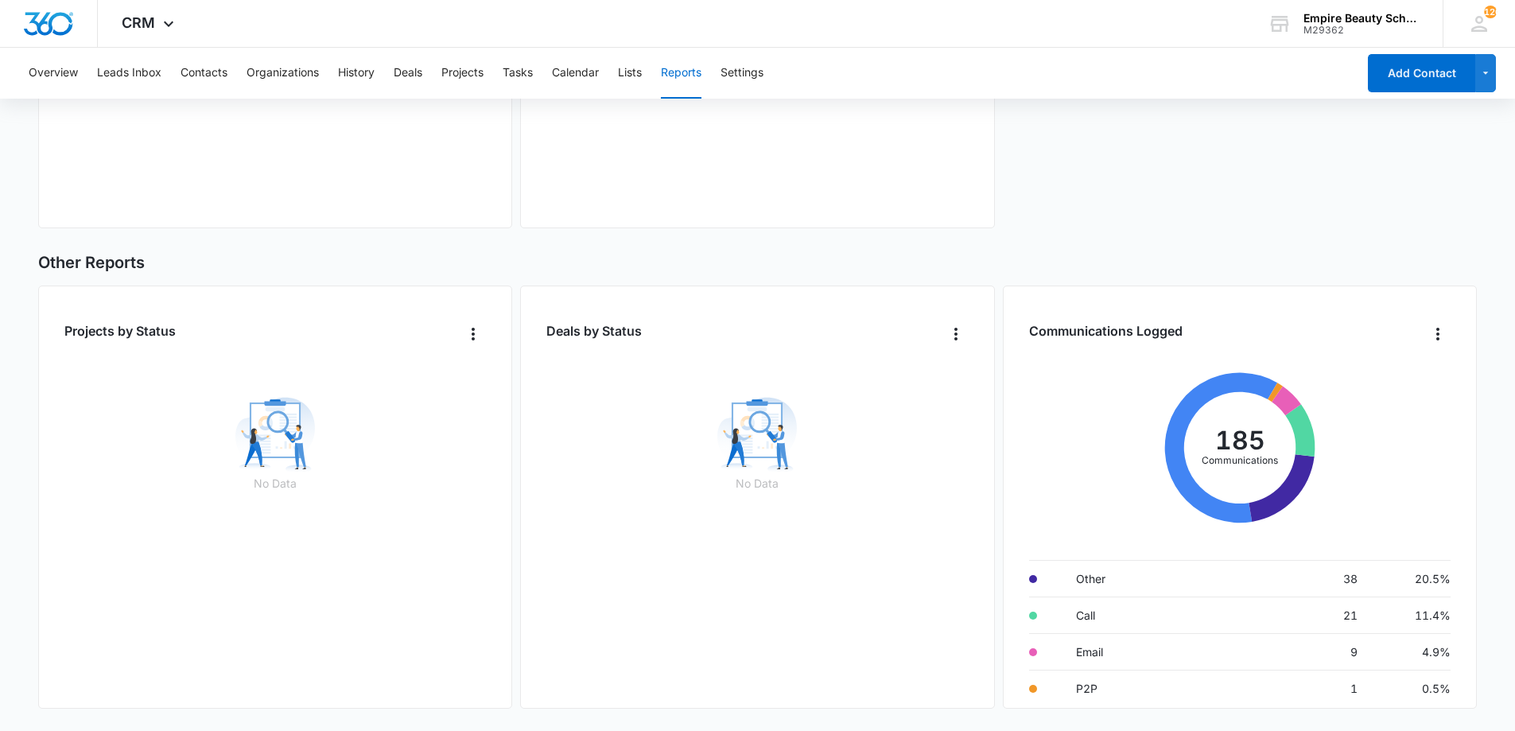
scroll to position [67, 0]
click at [228, 68] on button "Contacts" at bounding box center [204, 73] width 47 height 51
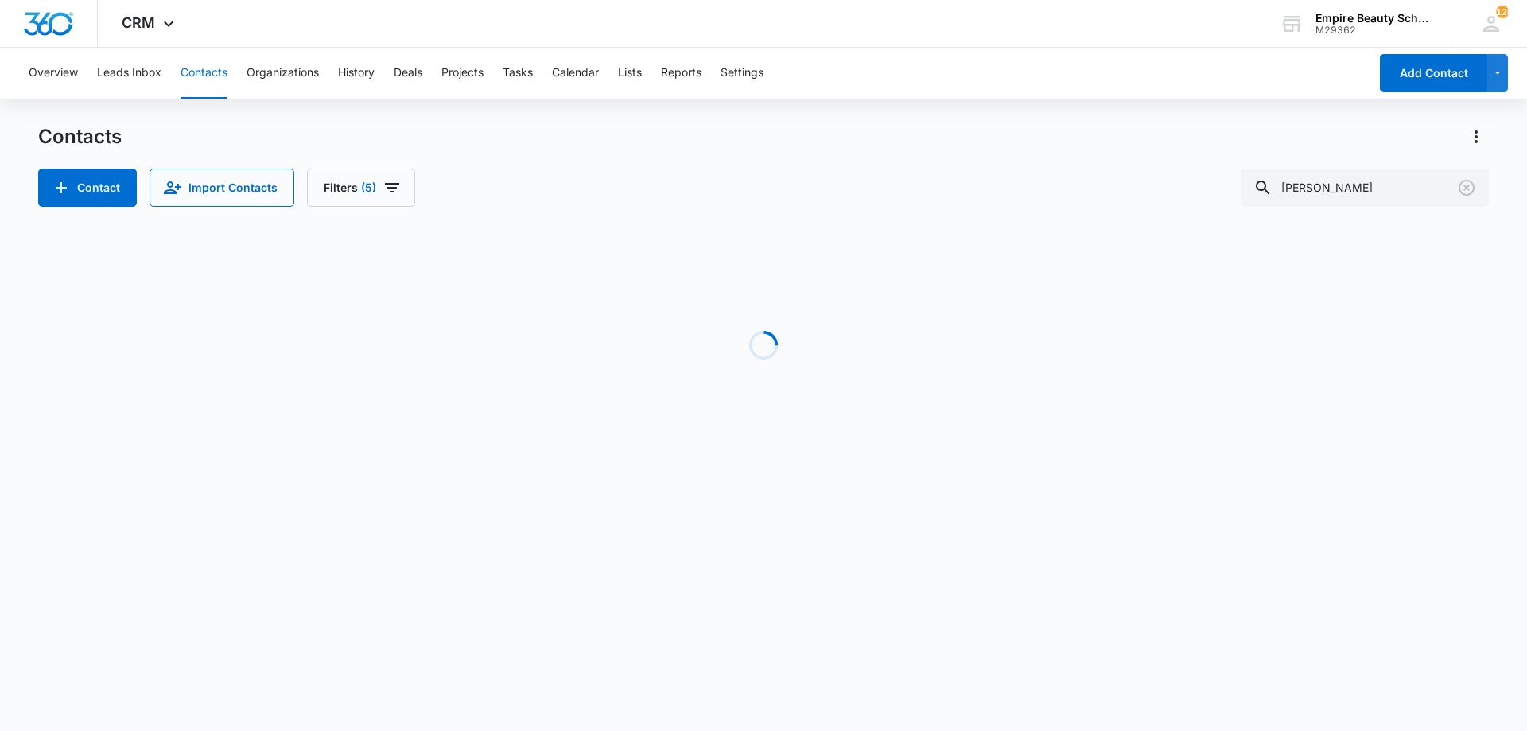
click at [414, 192] on div "Contact Import Contacts Filters (5) sam" at bounding box center [763, 188] width 1451 height 38
click at [399, 191] on button "Filters (5)" at bounding box center [361, 188] width 108 height 38
click at [387, 328] on icon "Clear" at bounding box center [387, 329] width 10 height 10
click at [380, 367] on icon "Clear" at bounding box center [380, 370] width 12 height 12
click at [612, 174] on div "Contact Import Contacts Filters (1) Assigned To Sources Status Type Organizatio…" at bounding box center [763, 188] width 1451 height 38
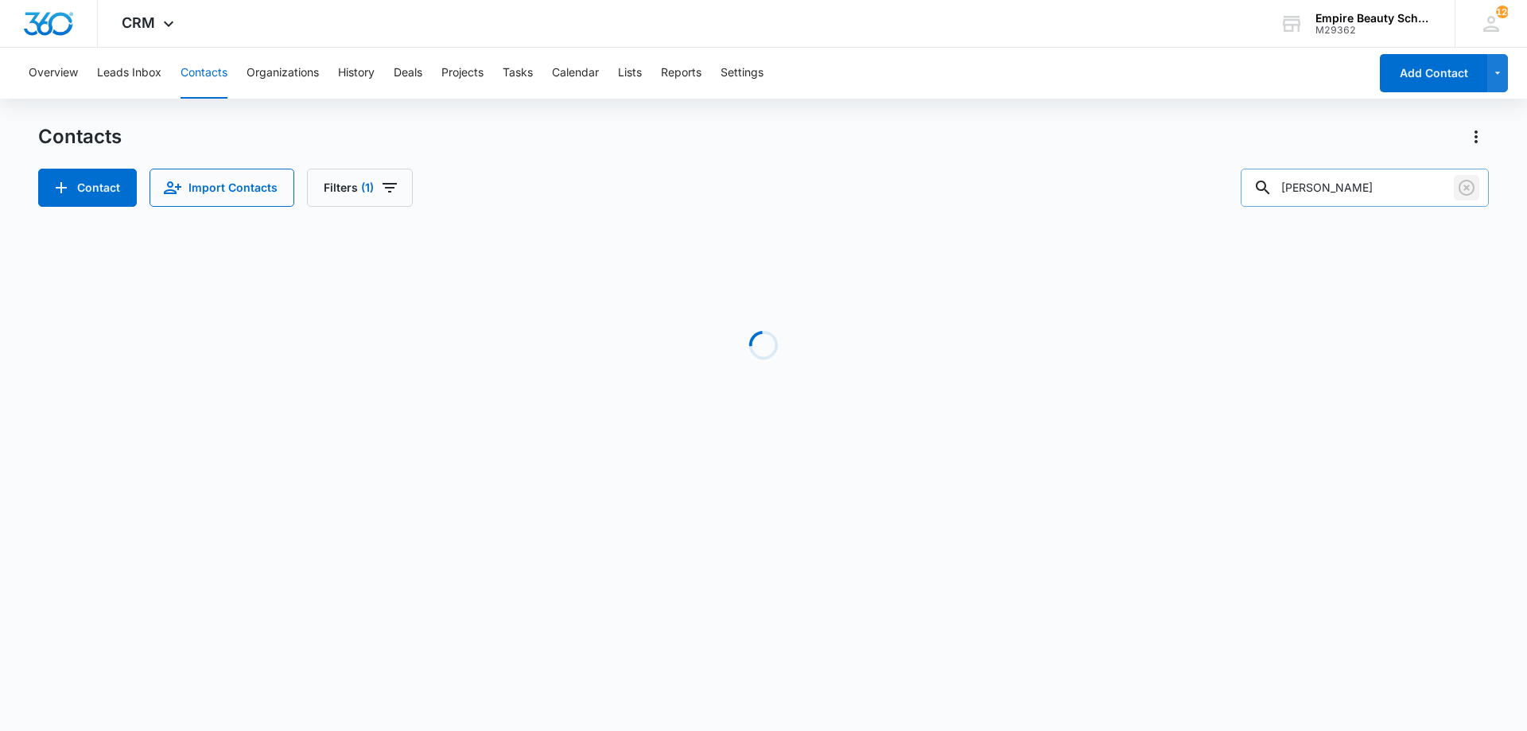
click at [1457, 187] on button "Clear" at bounding box center [1466, 187] width 25 height 25
drag, startPoint x: 1023, startPoint y: 191, endPoint x: 1014, endPoint y: 193, distance: 8.9
click at [1021, 192] on div "Contact Import Contacts Filters (1)" at bounding box center [763, 188] width 1451 height 38
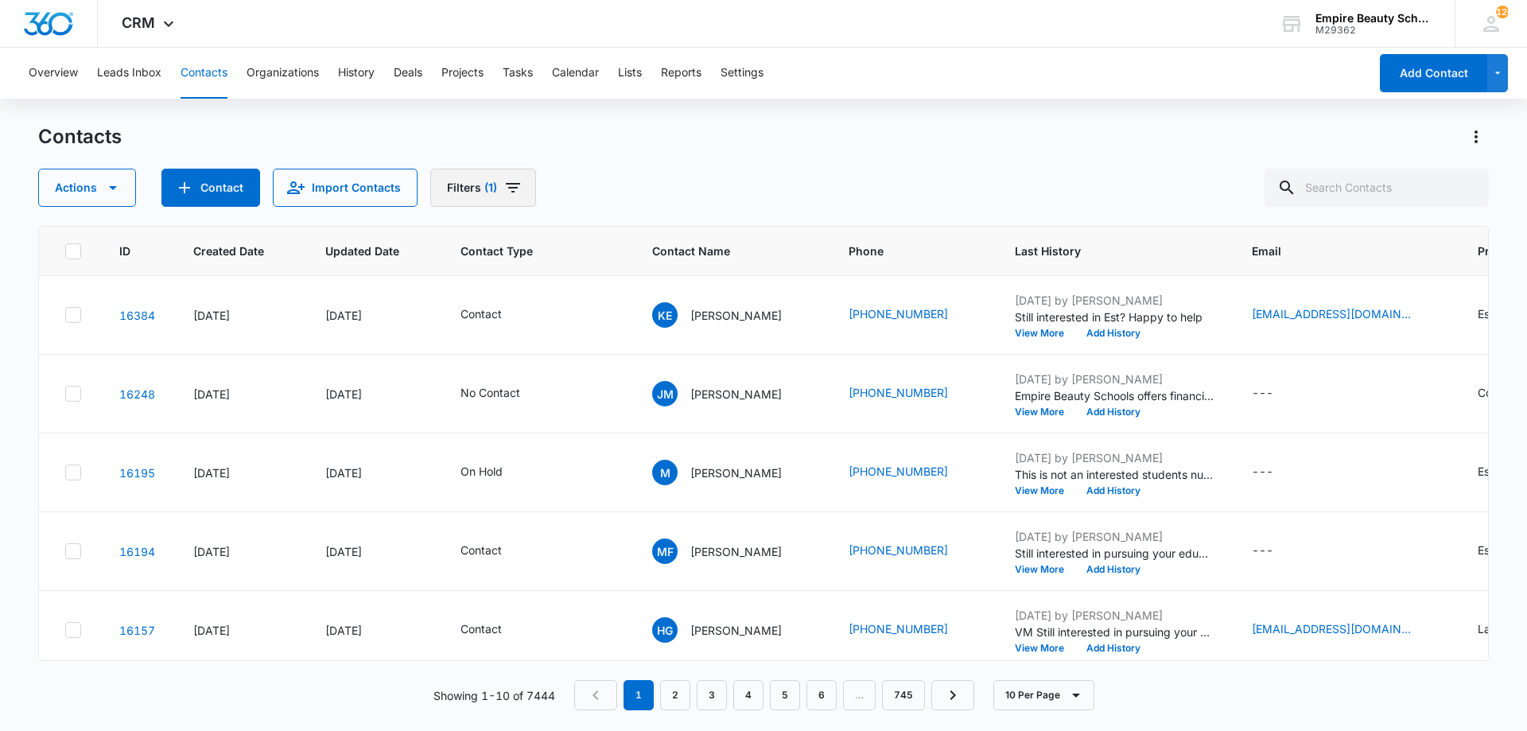
click at [506, 196] on icon "Filters" at bounding box center [513, 187] width 19 height 19
click at [617, 453] on icon "Show Custom Filters filters" at bounding box center [617, 453] width 4 height 8
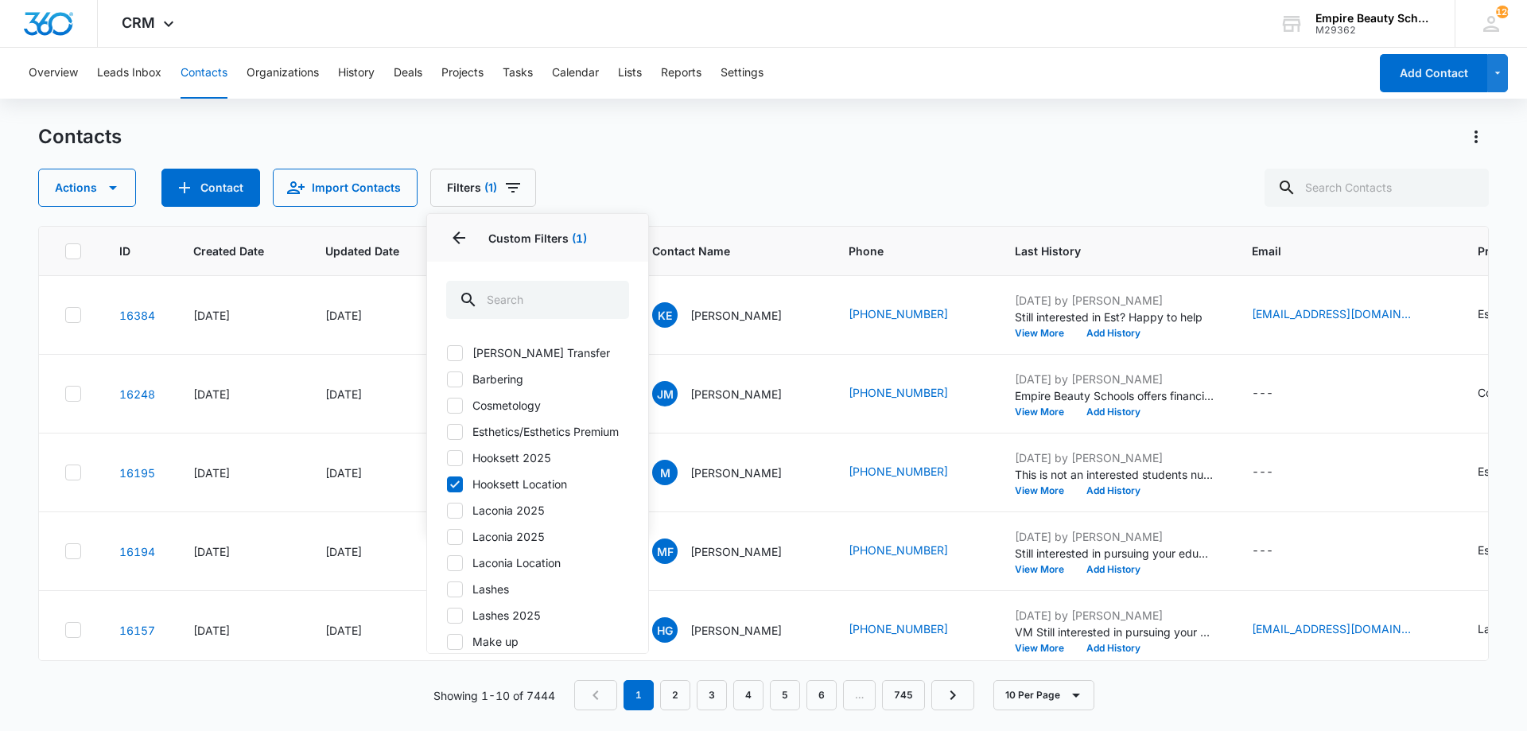
click at [514, 492] on label "Hooksett Location" at bounding box center [537, 484] width 183 height 17
click at [447, 484] on input "Hooksett Location" at bounding box center [446, 484] width 1 height 1
checkbox input "false"
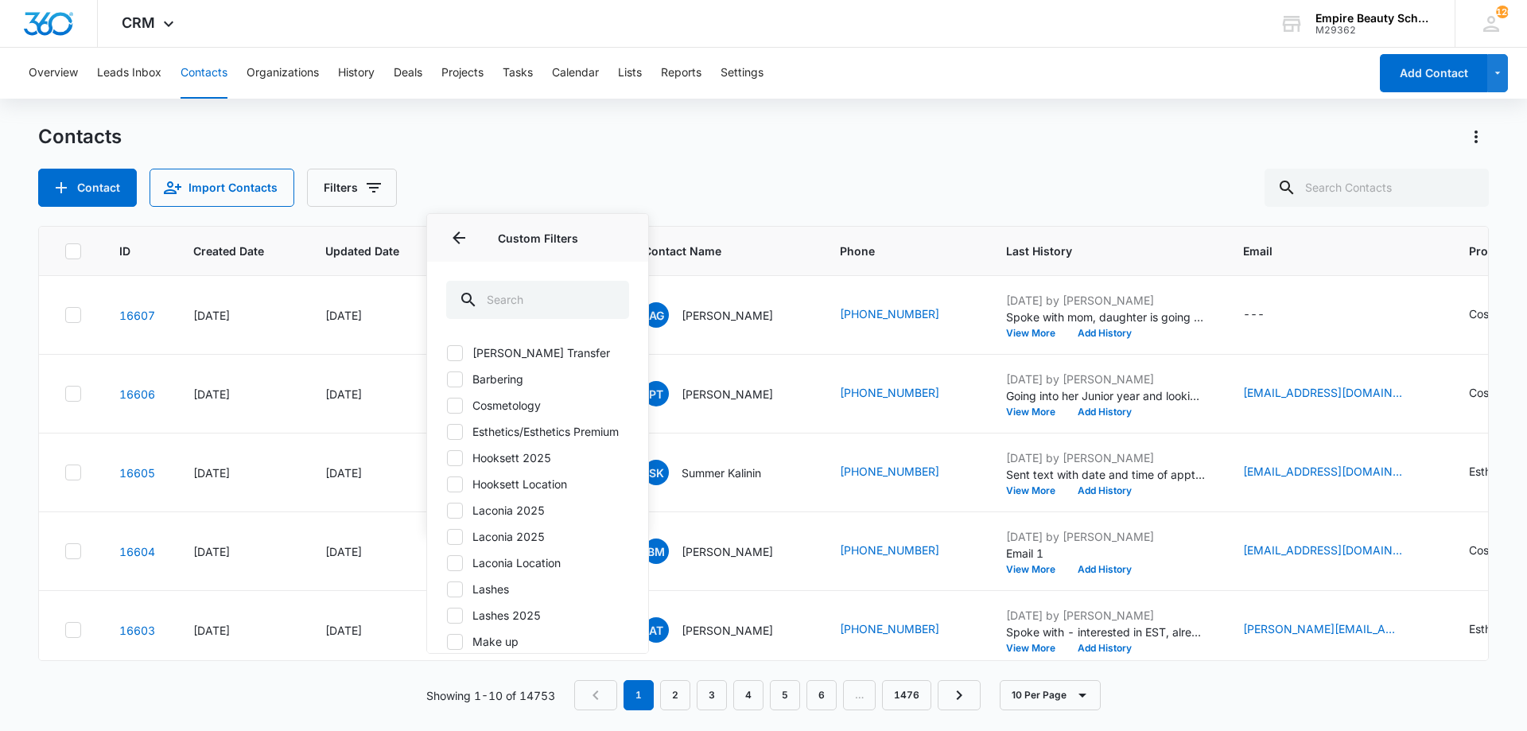
click at [505, 482] on div "Barber Transfer Barbering Cosmetology Esthetics/Esthetics Premium Hooksett 2025…" at bounding box center [537, 529] width 183 height 371
click at [508, 466] on label "Hooksett 2025" at bounding box center [537, 457] width 183 height 17
click at [447, 458] on input "Hooksett 2025" at bounding box center [446, 457] width 1 height 1
checkbox input "true"
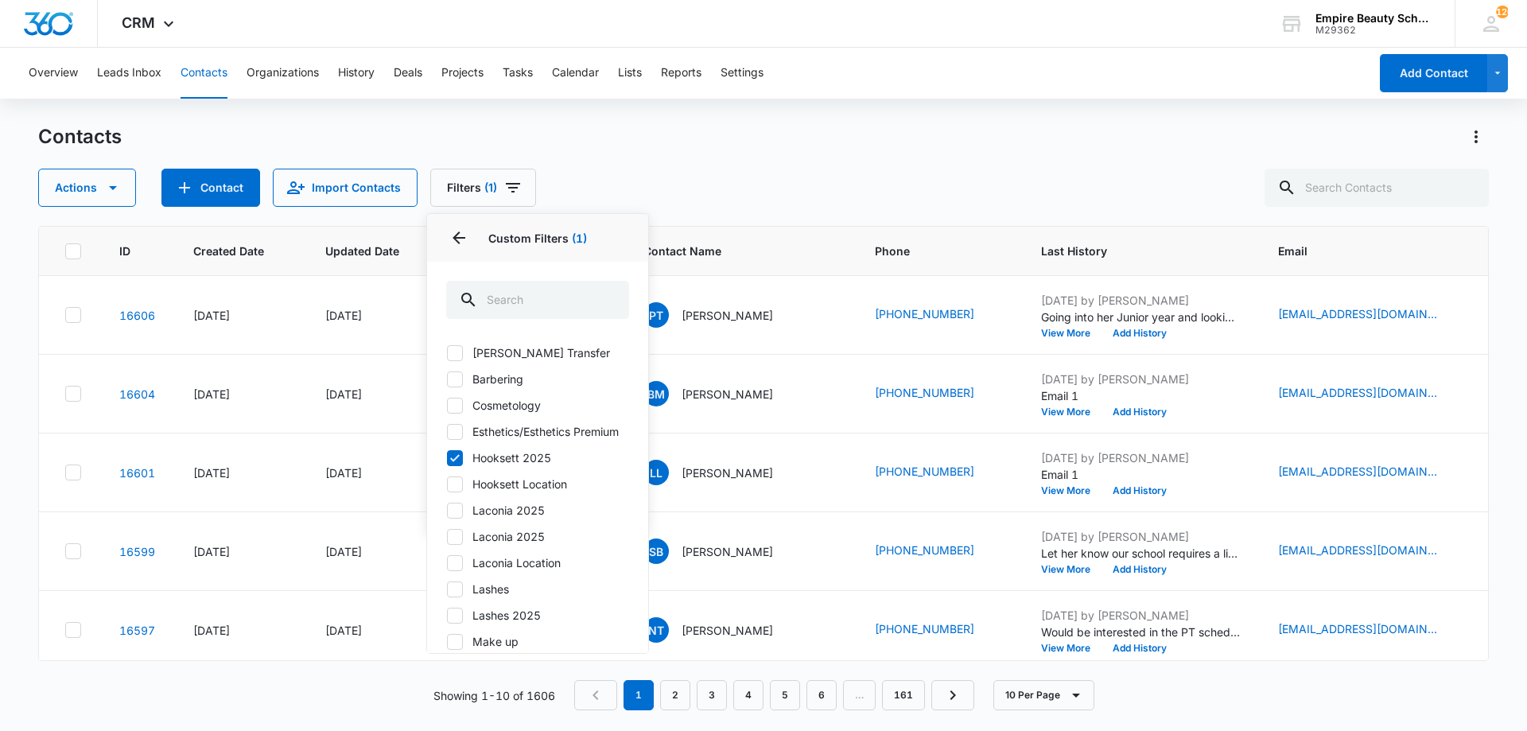
click at [771, 134] on div "Contacts" at bounding box center [763, 136] width 1451 height 25
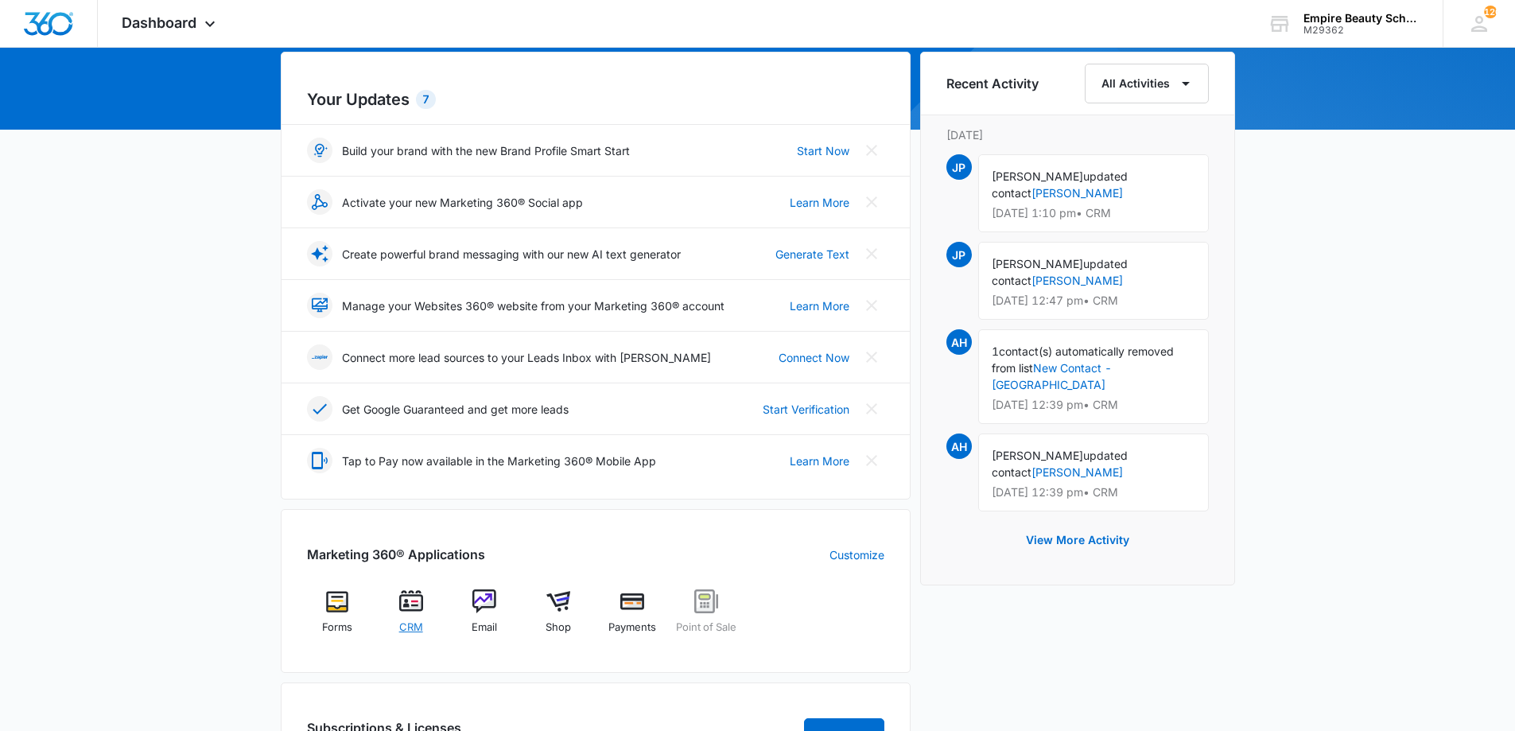
scroll to position [158, 0]
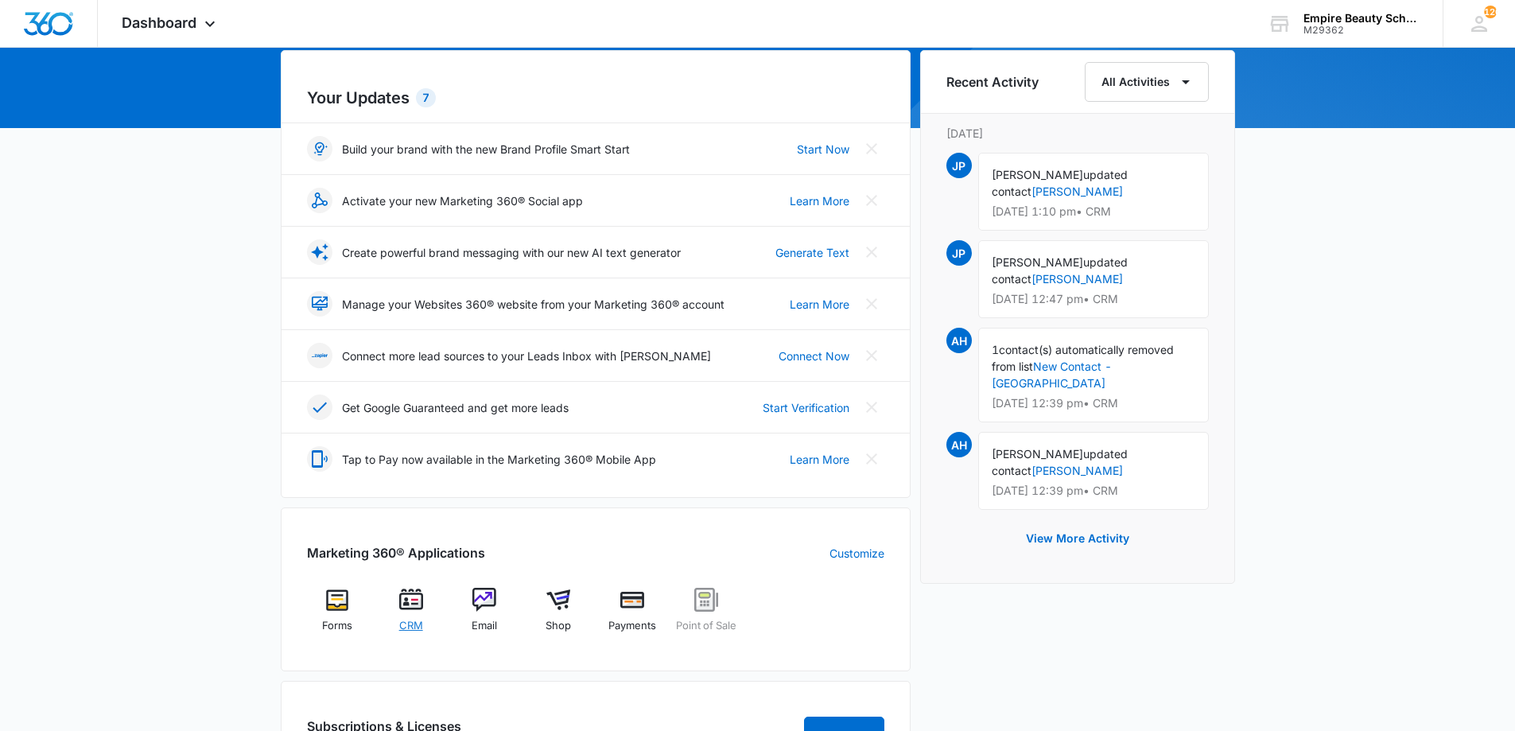
click at [403, 601] on img at bounding box center [411, 600] width 24 height 24
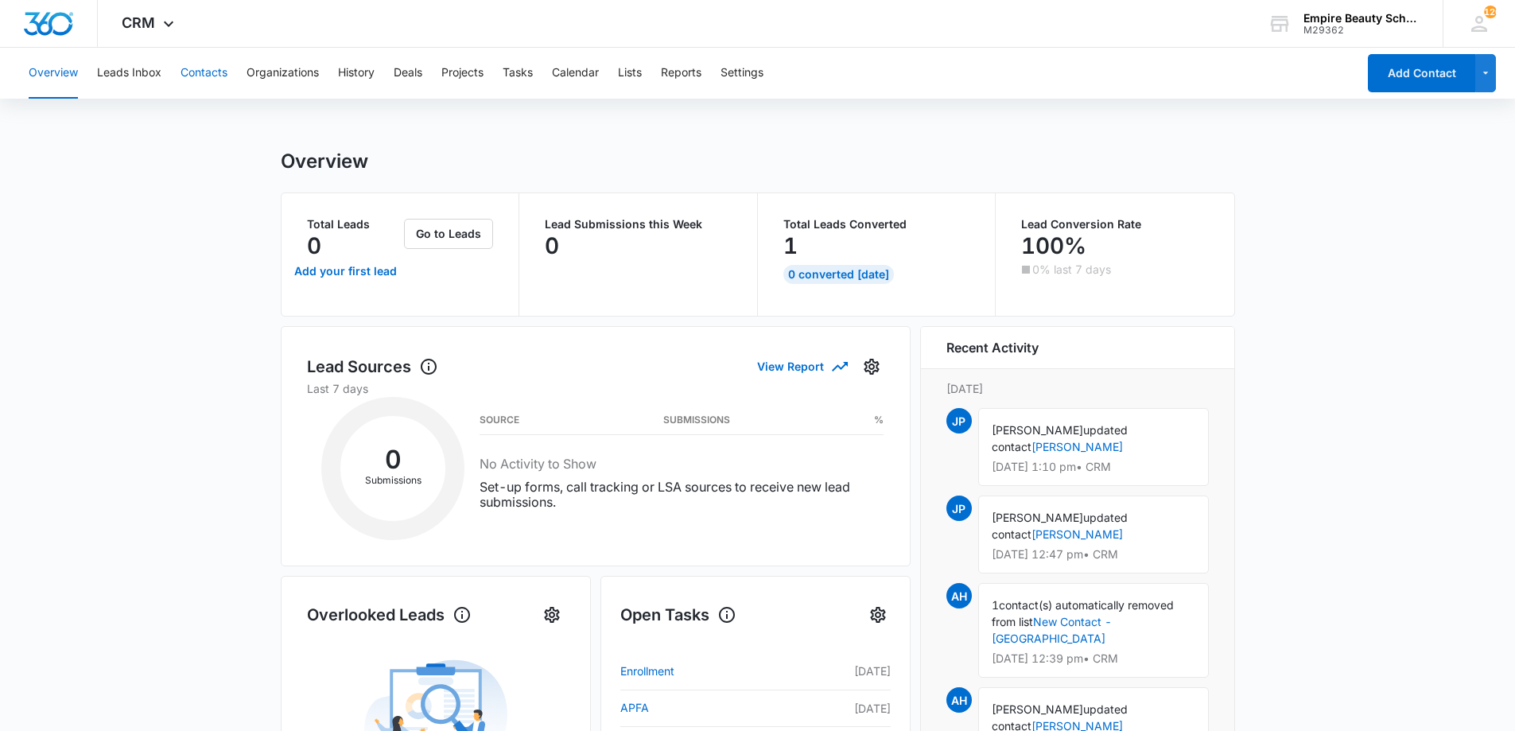
click at [216, 80] on button "Contacts" at bounding box center [204, 73] width 47 height 51
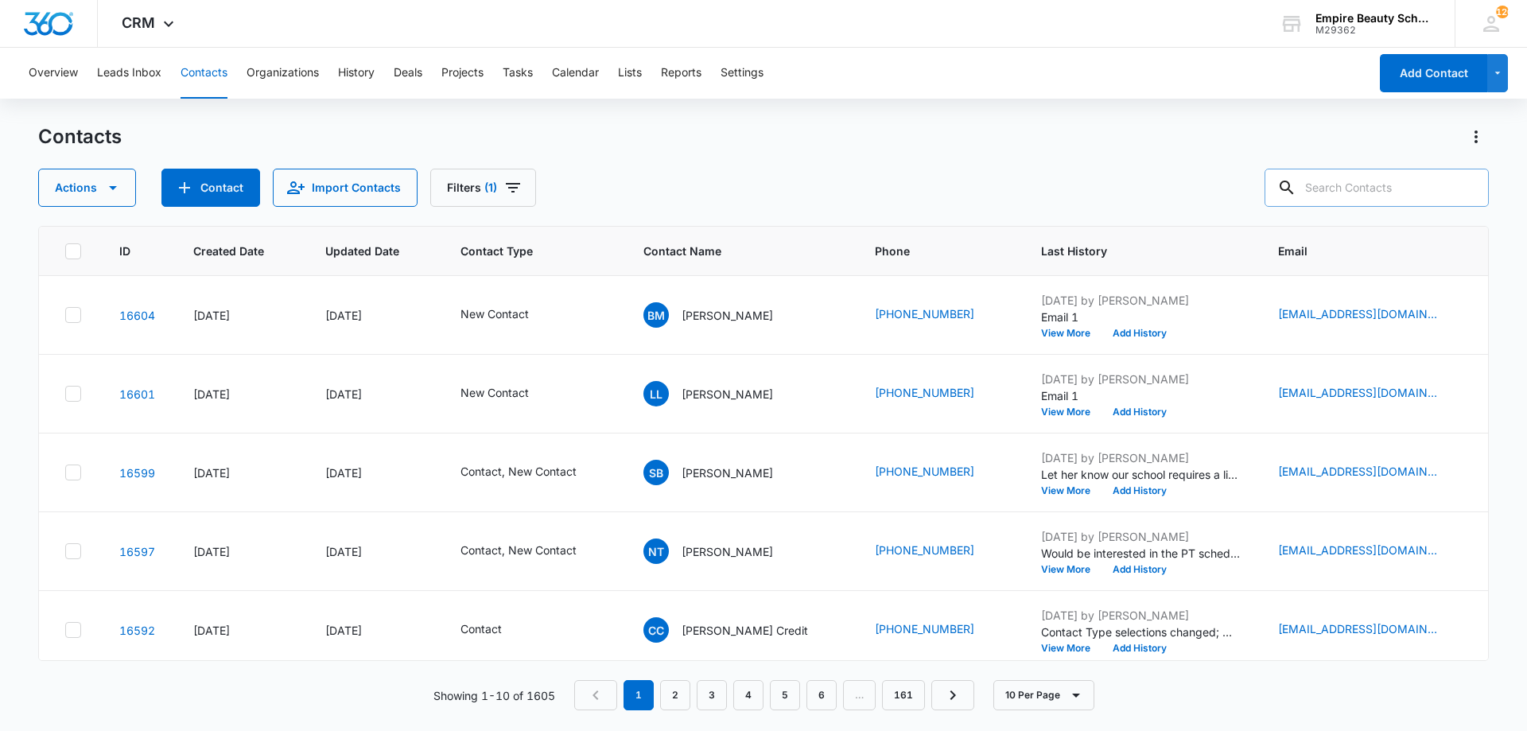
click at [1368, 189] on input "text" at bounding box center [1377, 188] width 224 height 38
type input "come see empire"
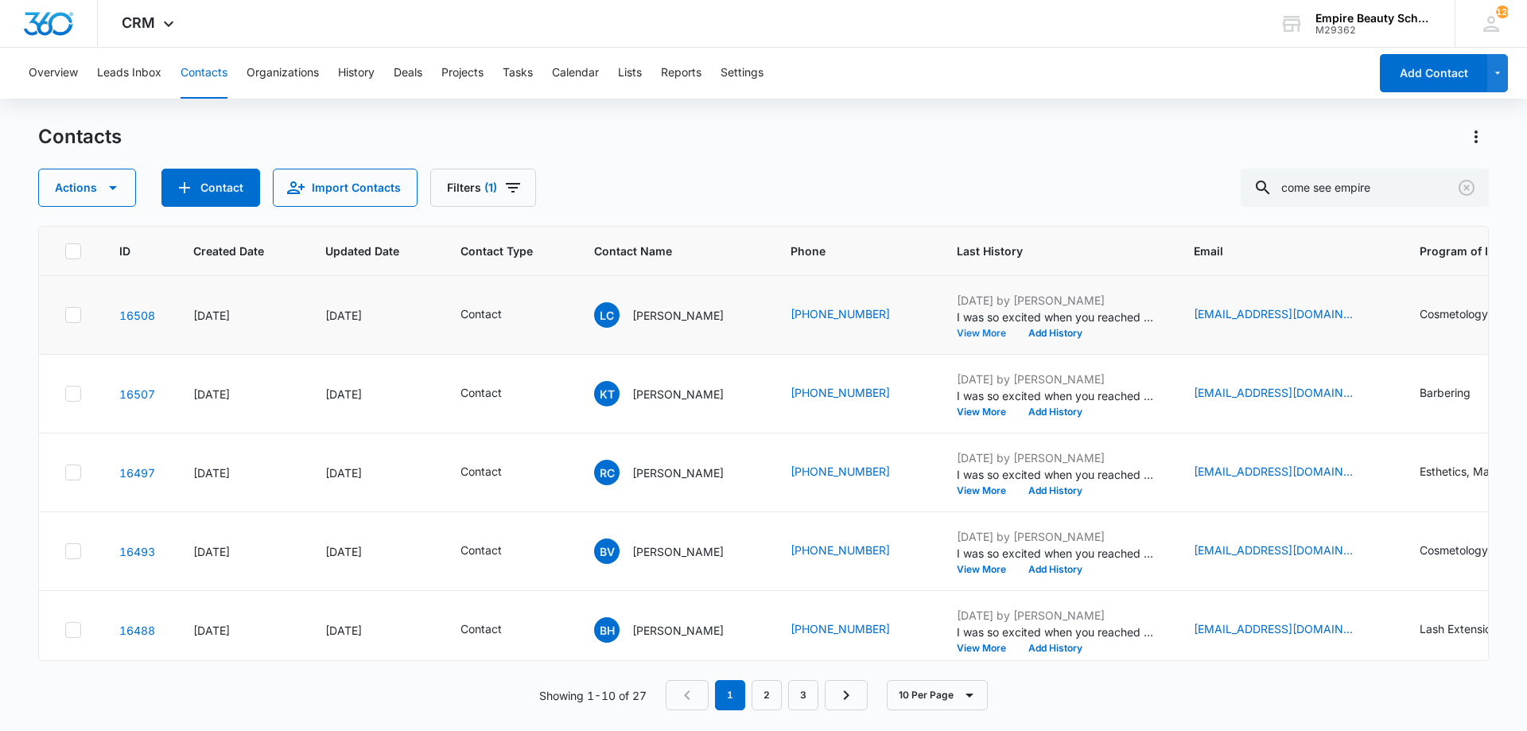
click at [975, 336] on button "View More" at bounding box center [987, 334] width 60 height 10
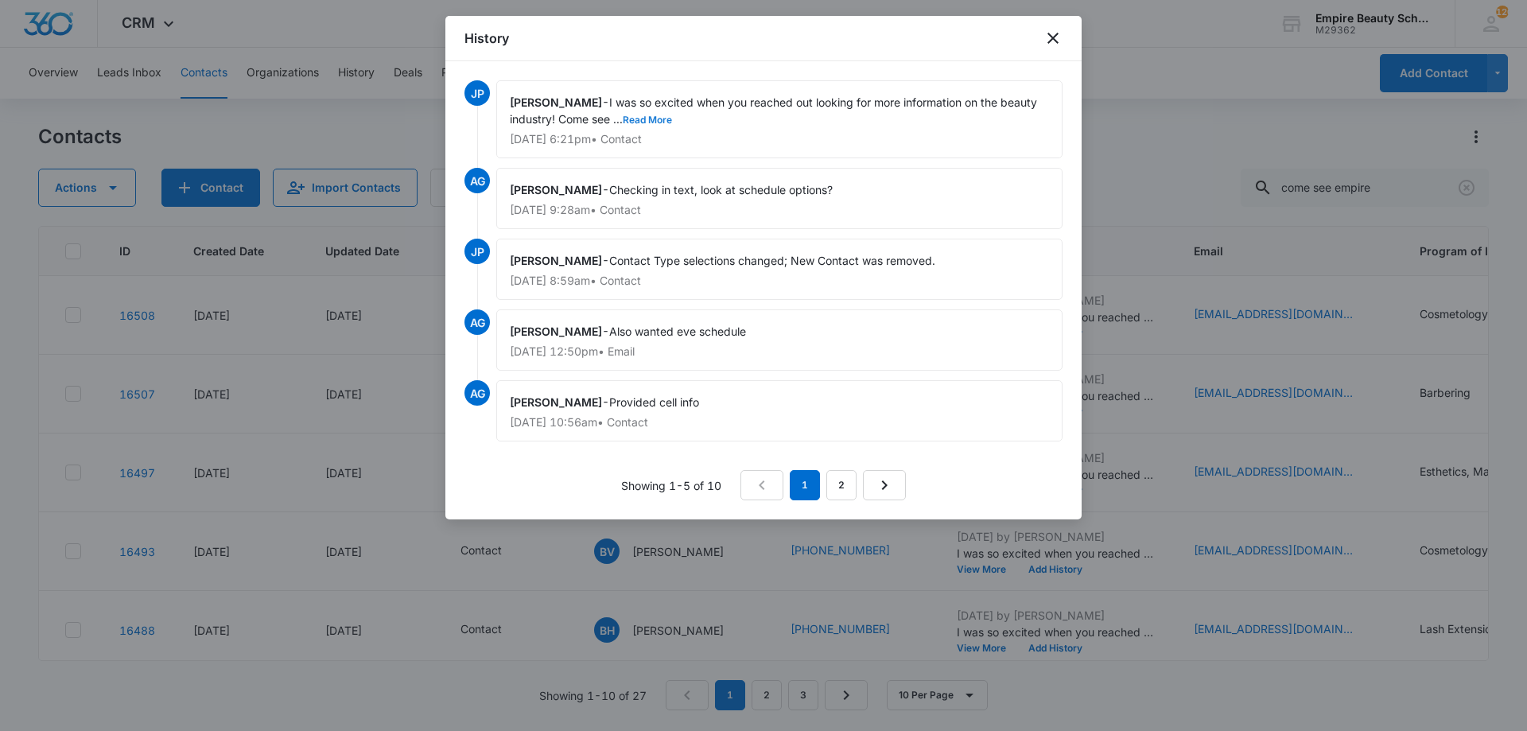
click at [667, 119] on button "Read More" at bounding box center [647, 120] width 49 height 10
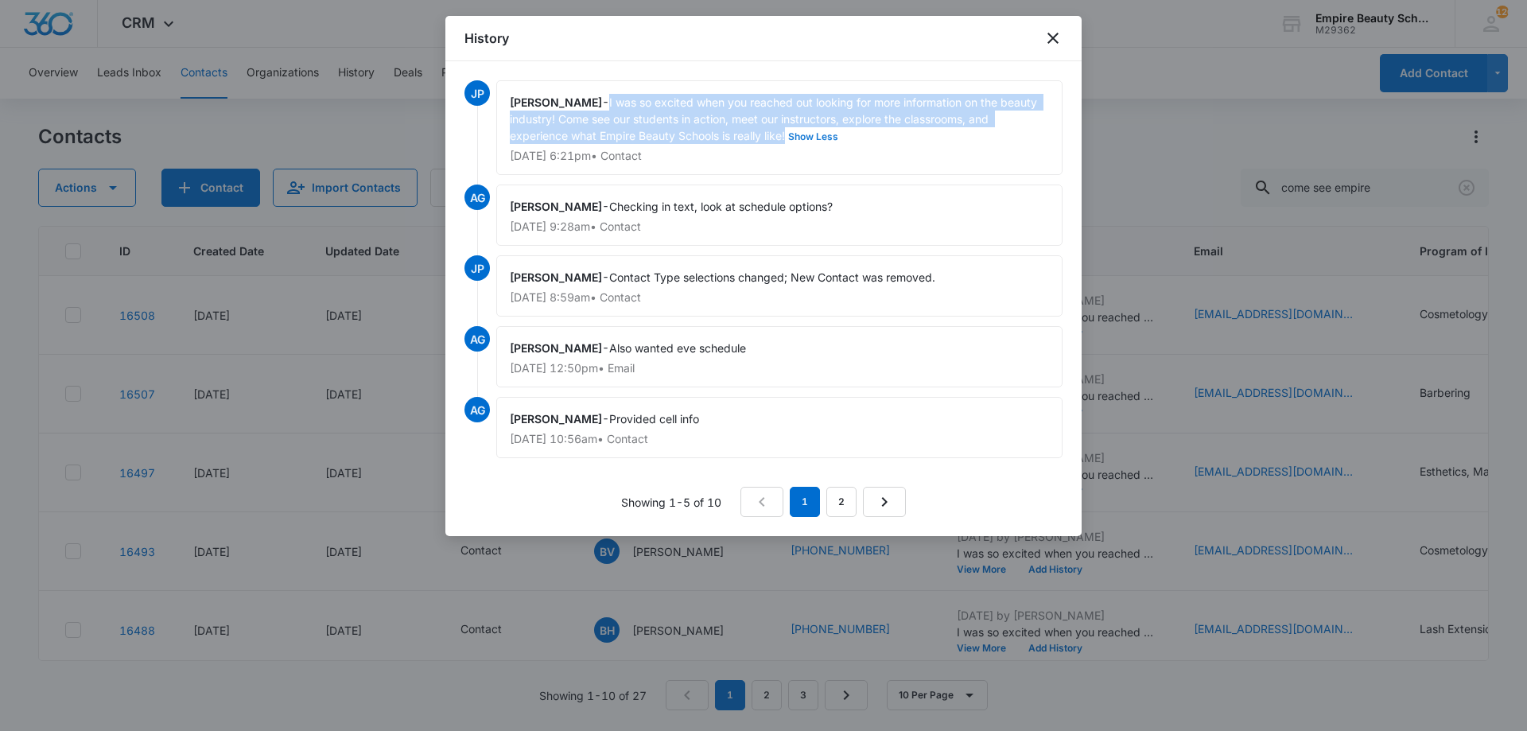
drag, startPoint x: 614, startPoint y: 97, endPoint x: 791, endPoint y: 138, distance: 181.2
click at [791, 138] on div "[PERSON_NAME] - I was so excited when you reached out looking for more informat…" at bounding box center [779, 127] width 566 height 95
copy span "I was so excited when you reached out looking for more information on the beaut…"
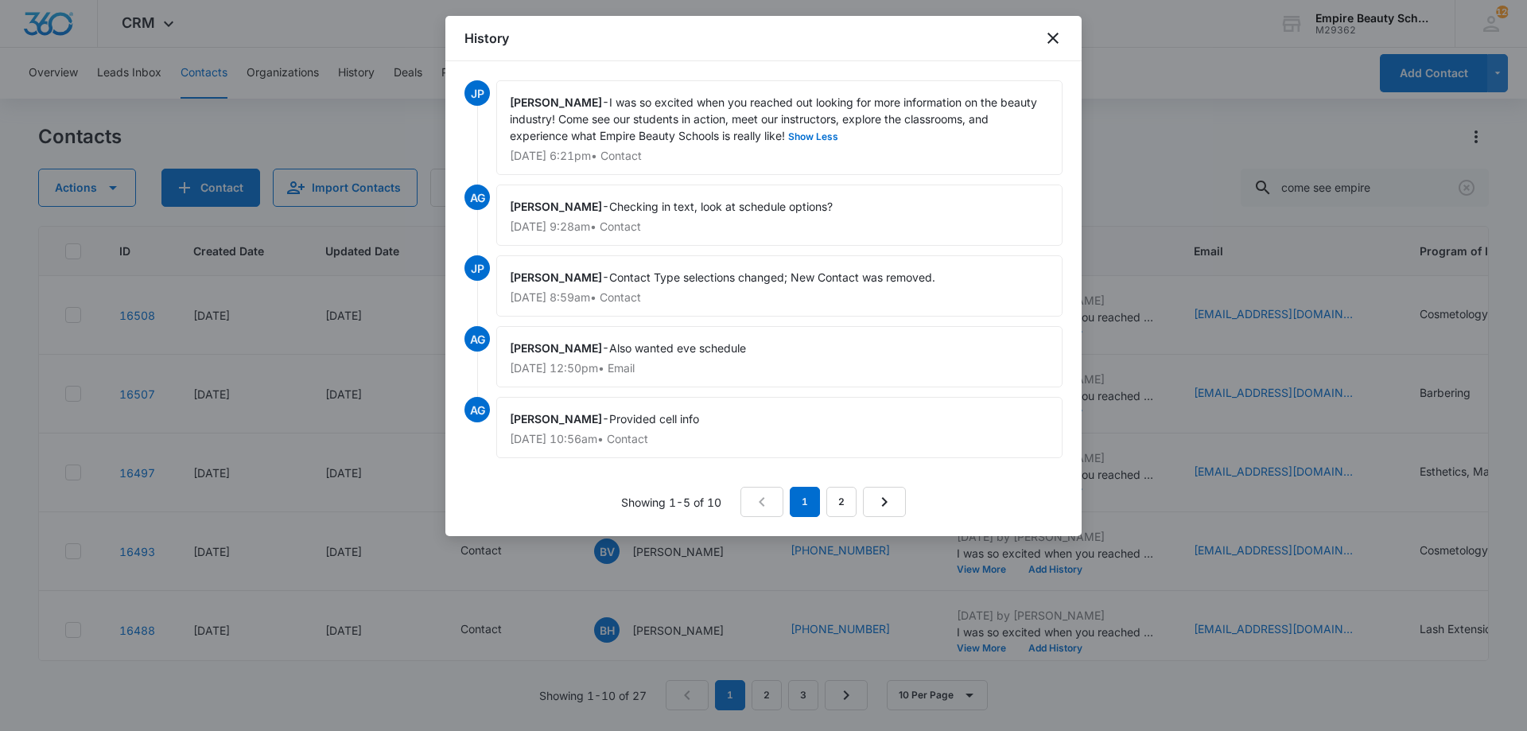
click at [1068, 40] on div "History" at bounding box center [763, 38] width 636 height 45
click at [1056, 38] on icon "close" at bounding box center [1053, 38] width 19 height 19
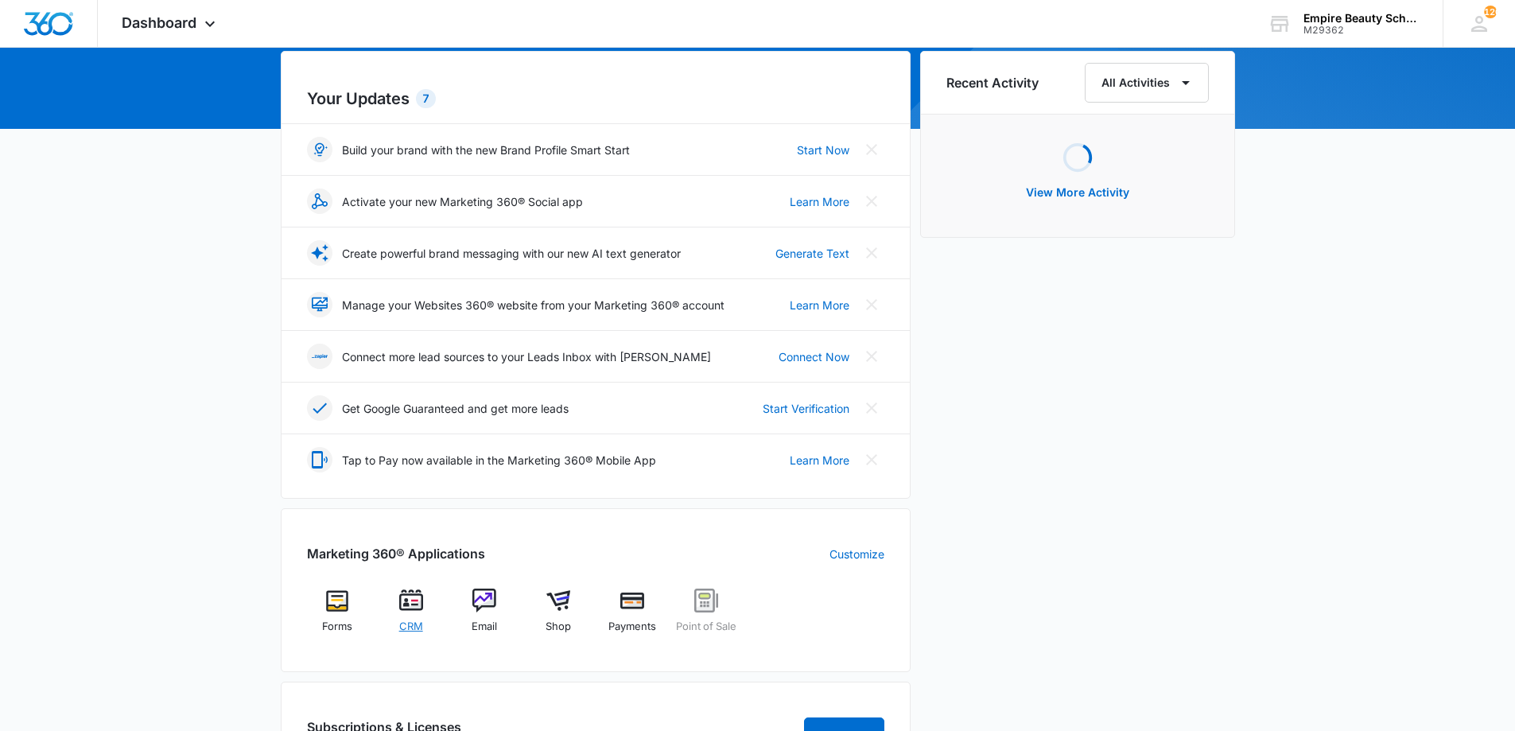
click at [414, 605] on img at bounding box center [411, 601] width 24 height 24
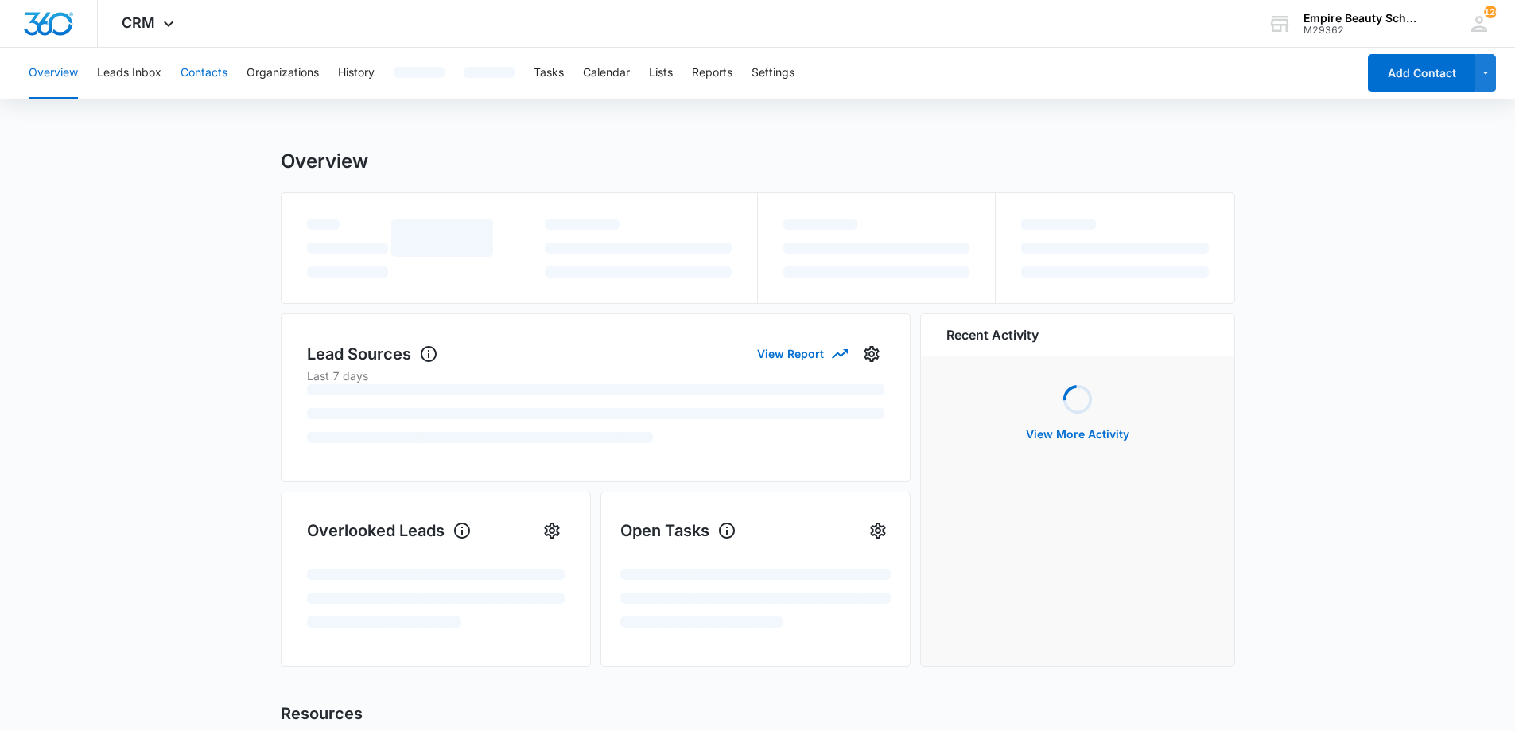
click at [208, 75] on button "Contacts" at bounding box center [204, 73] width 47 height 51
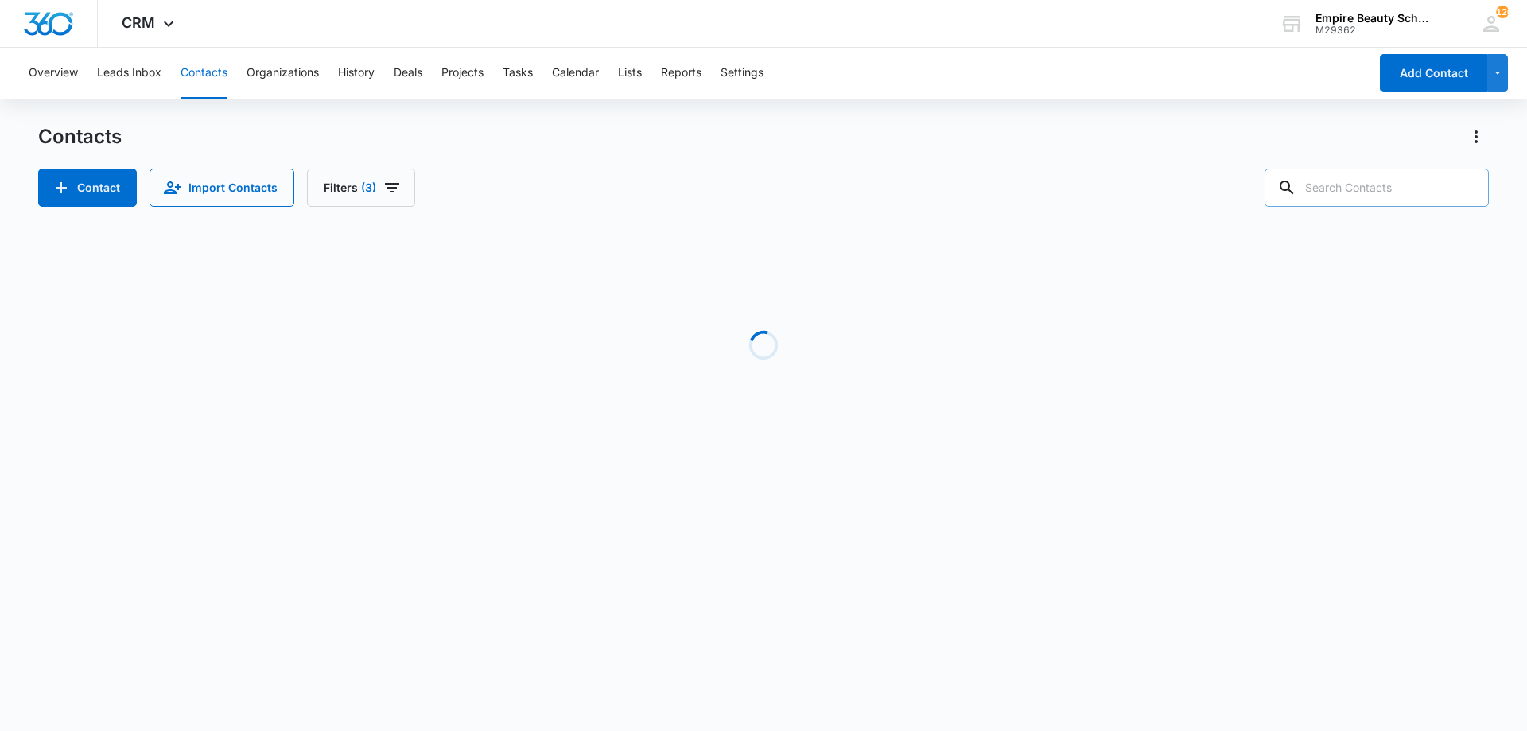
click at [1353, 190] on input "text" at bounding box center [1377, 188] width 224 height 38
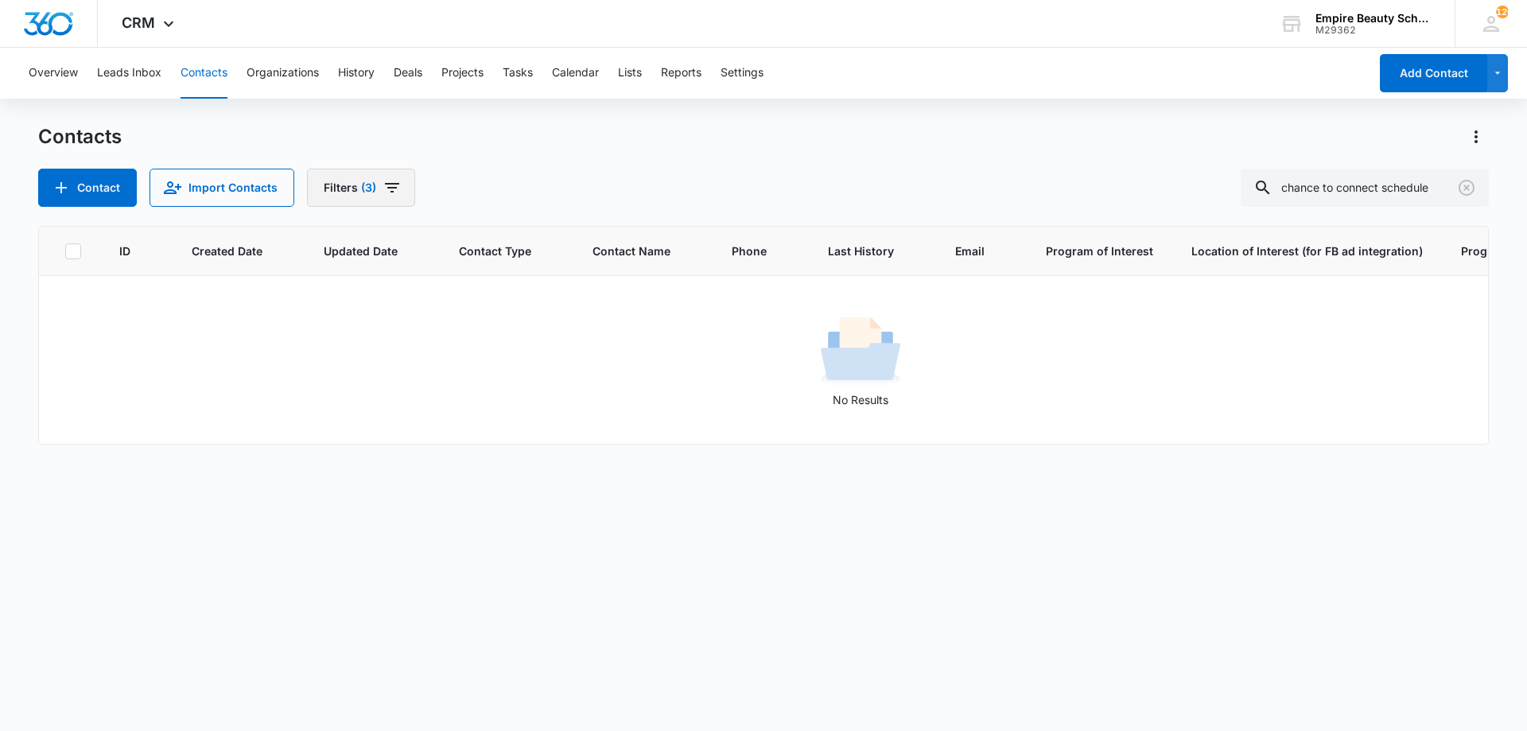
click at [393, 189] on icon "Filters" at bounding box center [392, 187] width 19 height 19
click at [383, 372] on icon "Clear" at bounding box center [380, 370] width 12 height 12
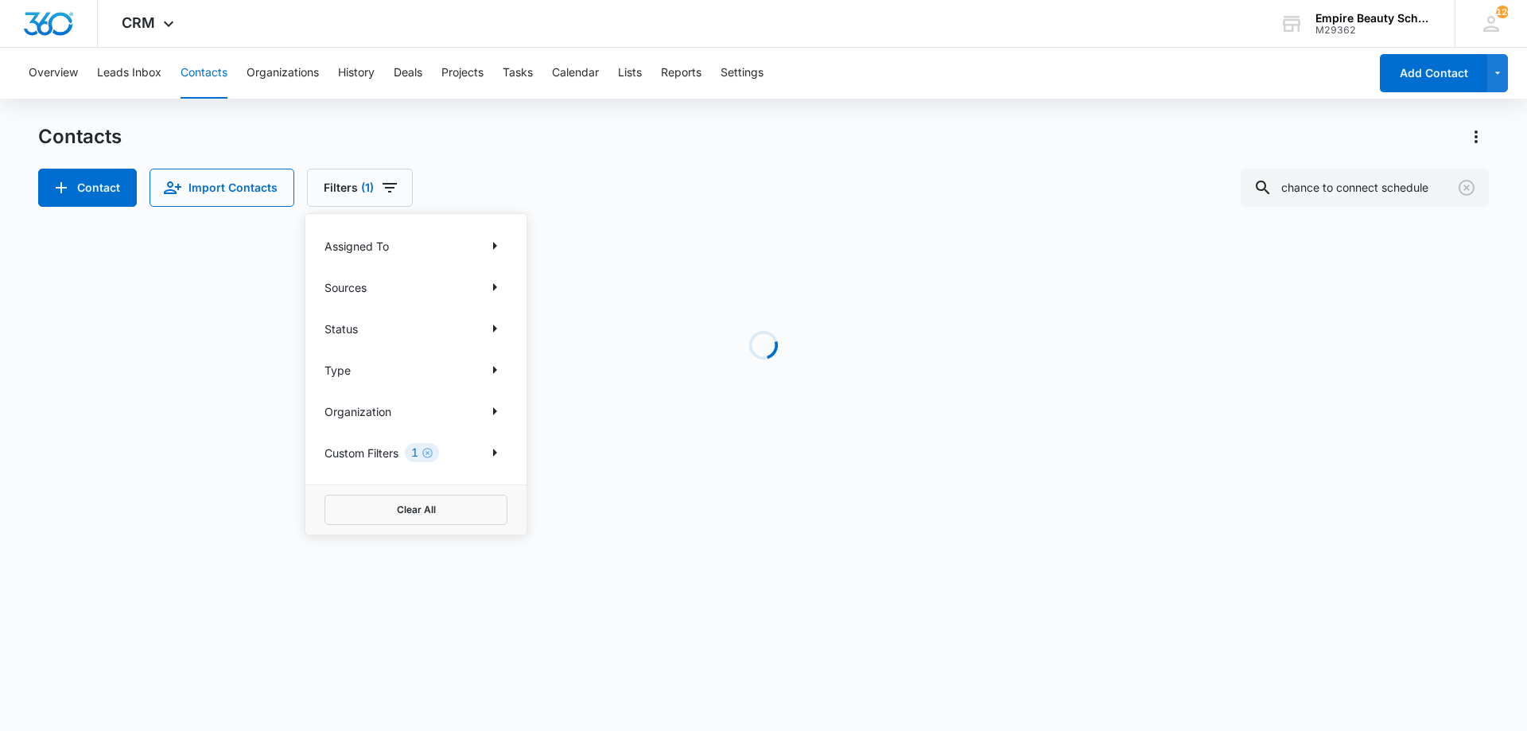
click at [610, 186] on div "Contact Import Contacts Filters (1) Assigned To Sources Status Type Organizatio…" at bounding box center [763, 188] width 1451 height 38
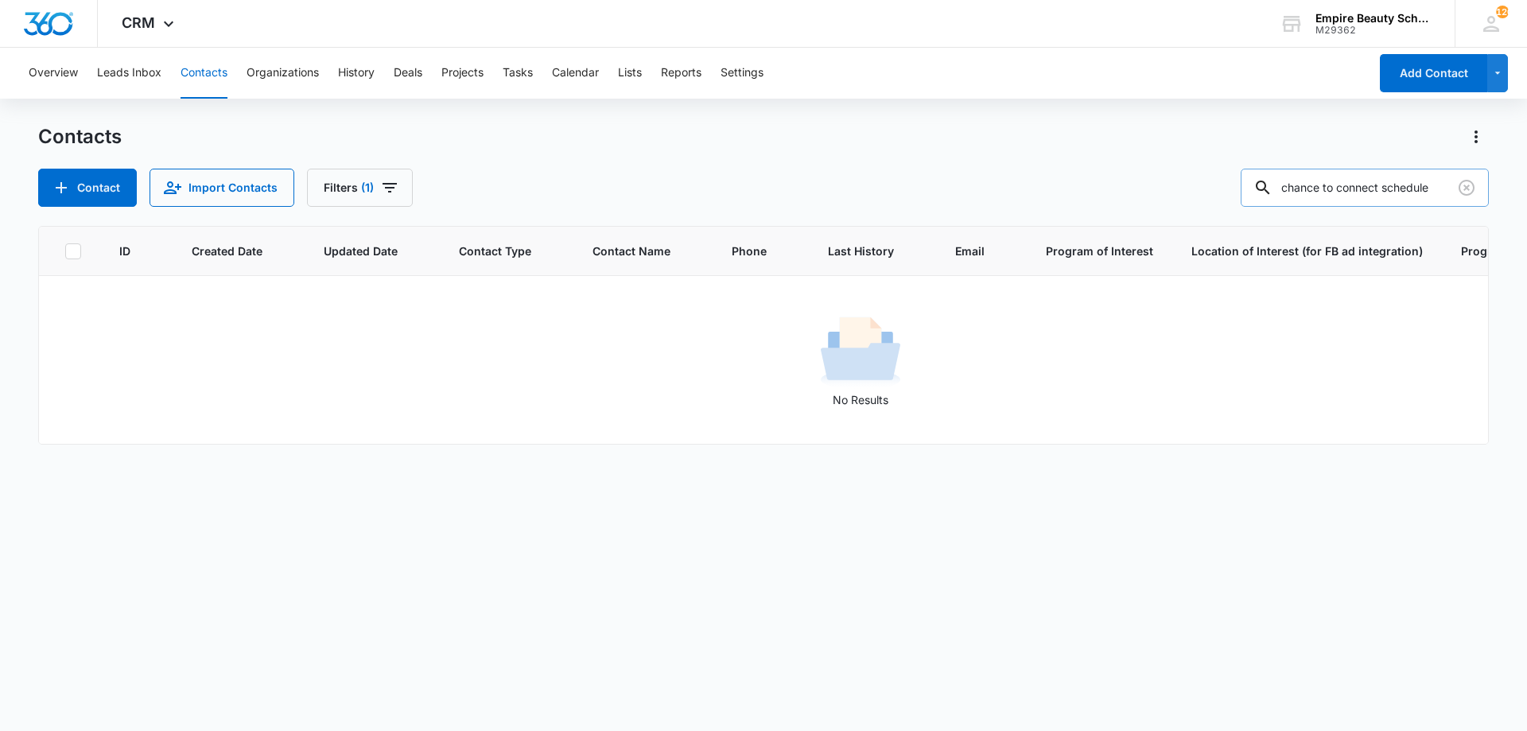
click at [1395, 185] on input "chance to connect schedule" at bounding box center [1365, 188] width 248 height 38
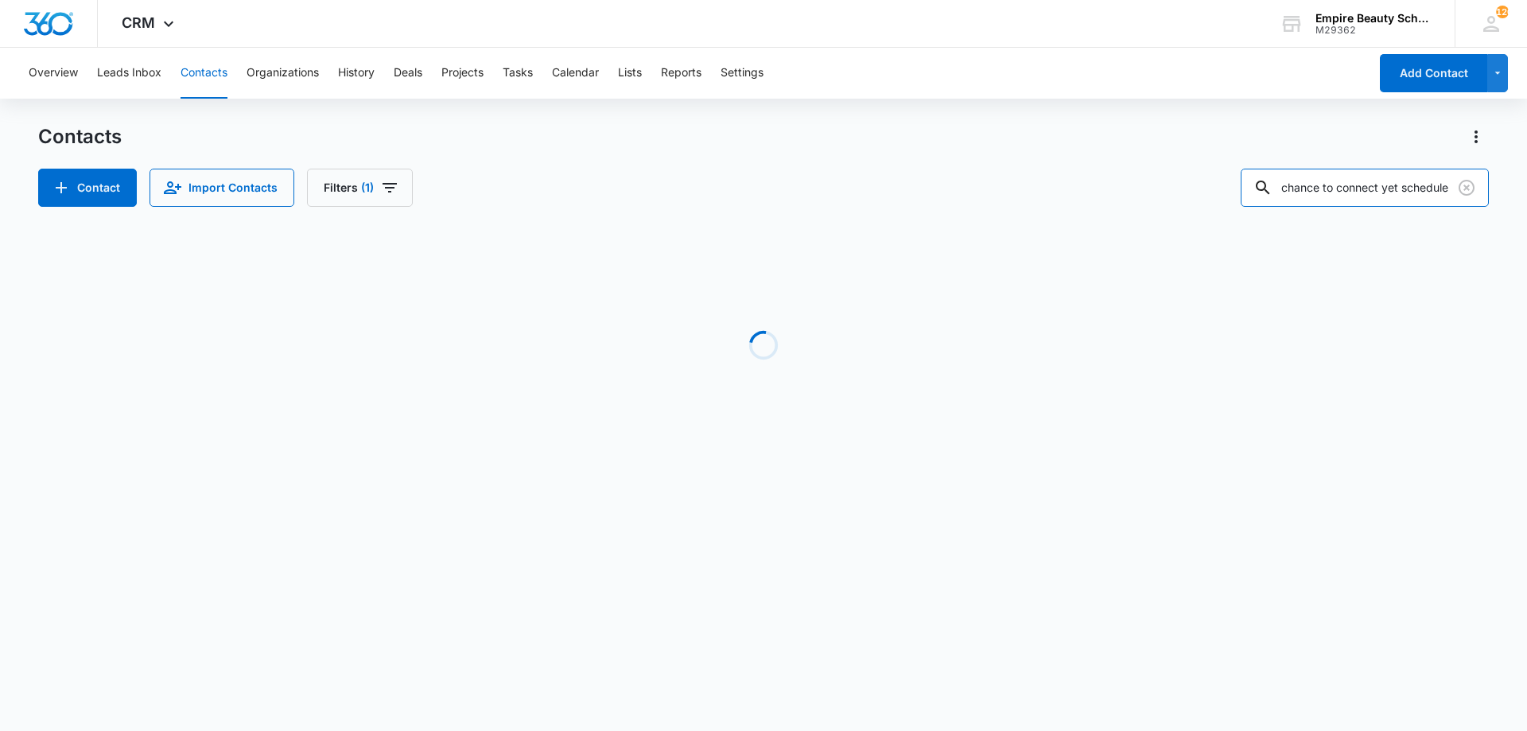
scroll to position [0, 16]
drag, startPoint x: 1416, startPoint y: 187, endPoint x: 1527, endPoint y: 207, distance: 112.3
click at [1527, 207] on main "Contacts Contact Import Contacts Filters (1) chance to connect yet schedule Loa…" at bounding box center [763, 304] width 1527 height 360
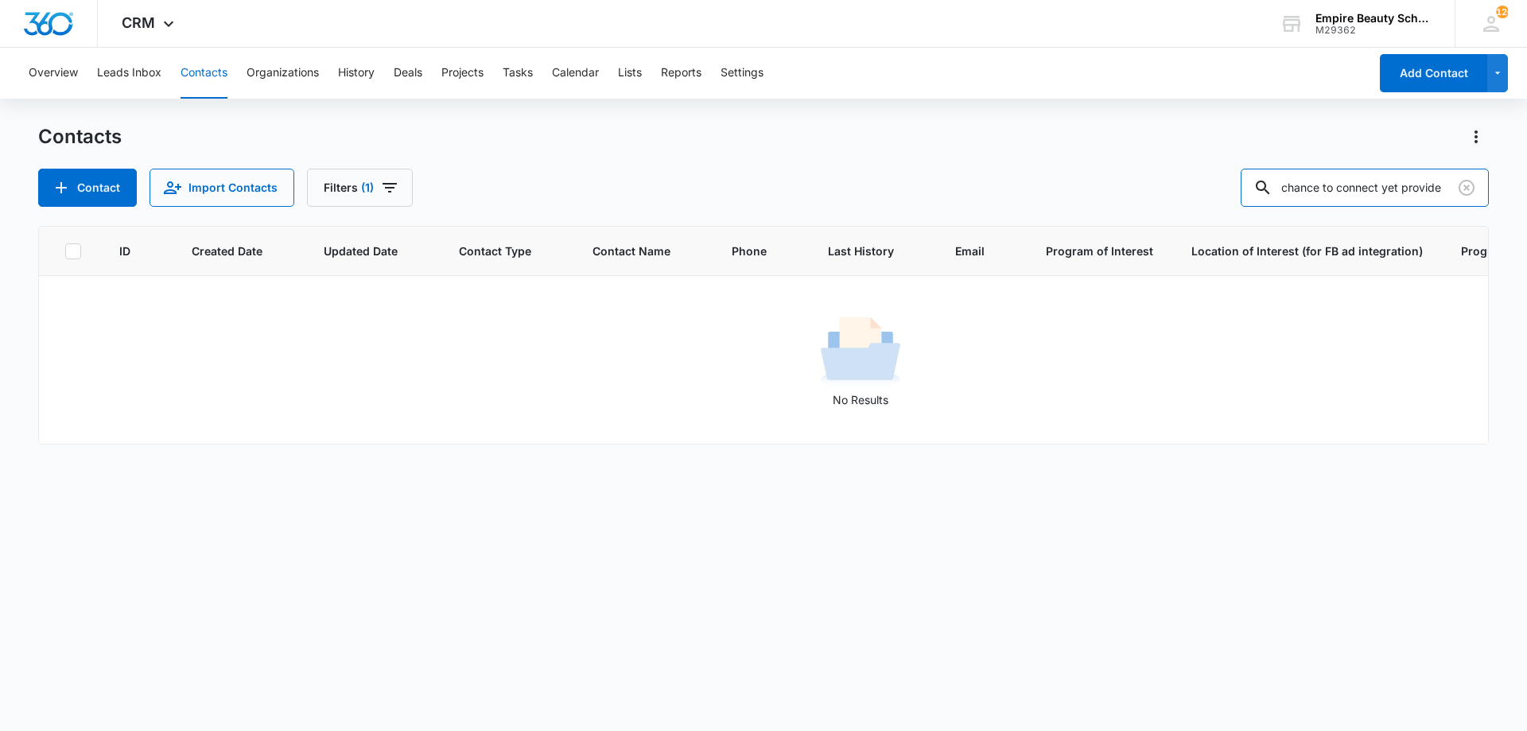
scroll to position [0, 7]
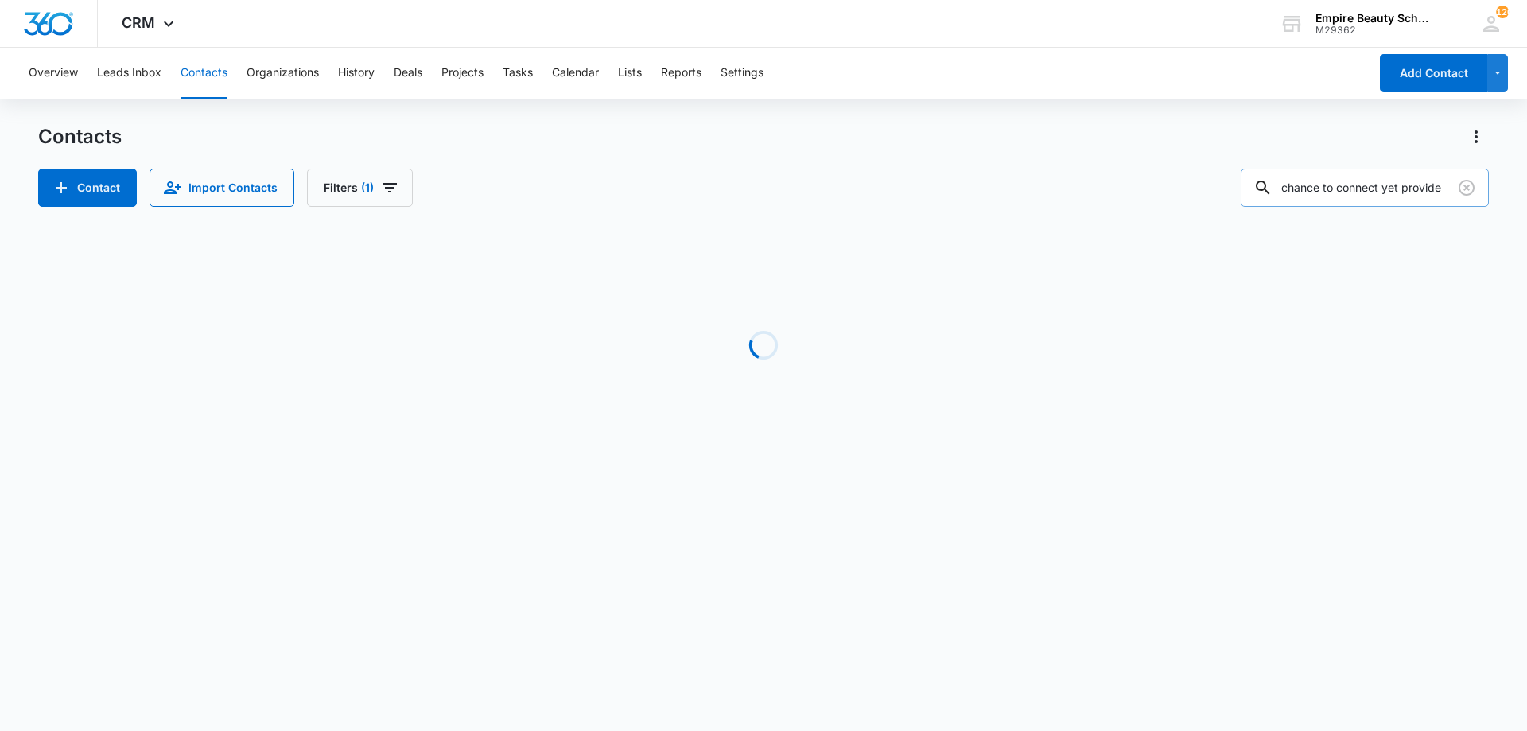
click at [1307, 193] on input "chance to connect yet provide" at bounding box center [1365, 188] width 248 height 38
drag, startPoint x: 1294, startPoint y: 185, endPoint x: 1276, endPoint y: 187, distance: 18.4
click at [1276, 187] on div "chance to connect yet provide" at bounding box center [1365, 188] width 248 height 38
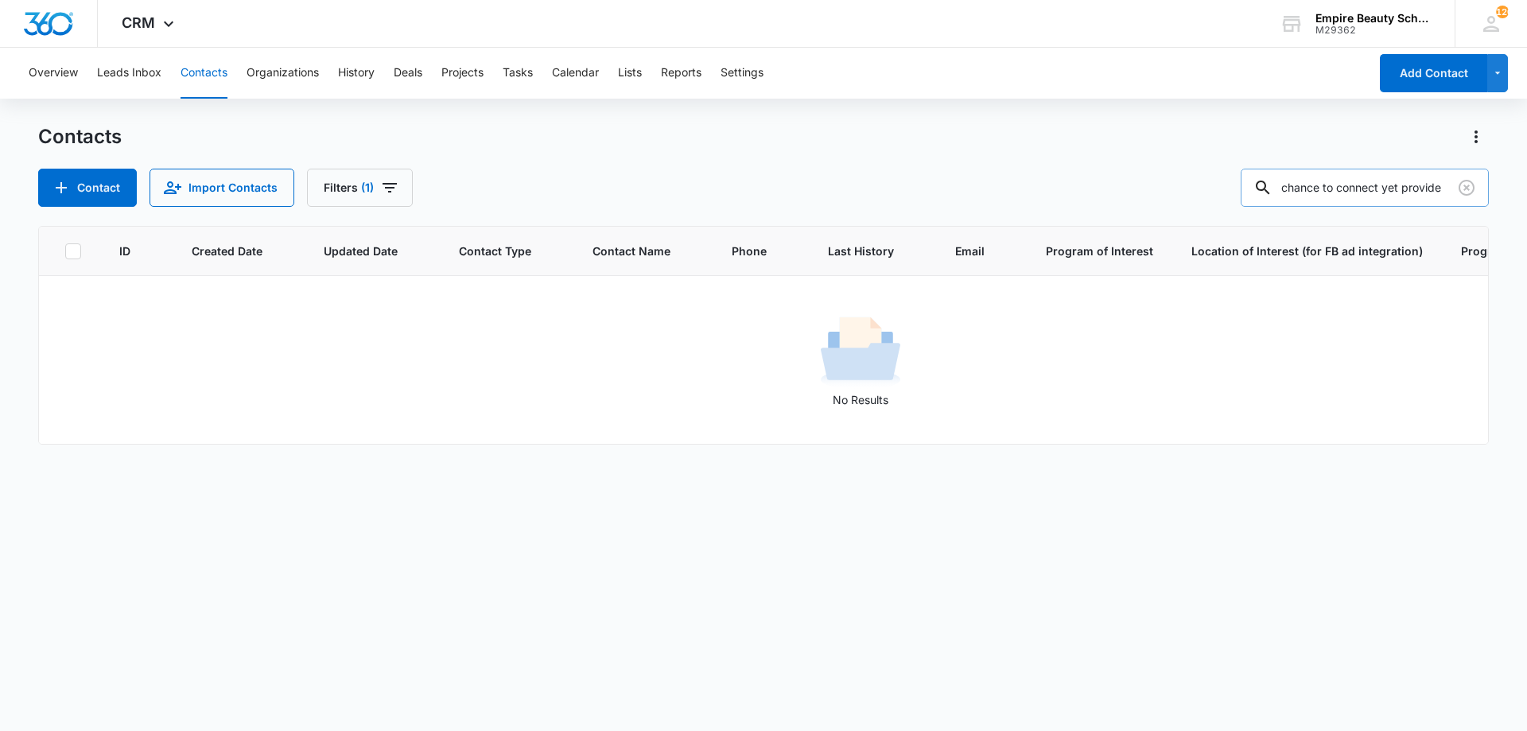
click at [1426, 191] on input "chance to connect yet provide" at bounding box center [1365, 188] width 248 height 38
drag, startPoint x: 1414, startPoint y: 186, endPoint x: 1392, endPoint y: 191, distance: 22.8
click at [1392, 191] on input "chance to connect yet provide" at bounding box center [1365, 188] width 248 height 38
type input "chance to connect provide"
click at [1470, 192] on icon "Clear" at bounding box center [1466, 187] width 19 height 19
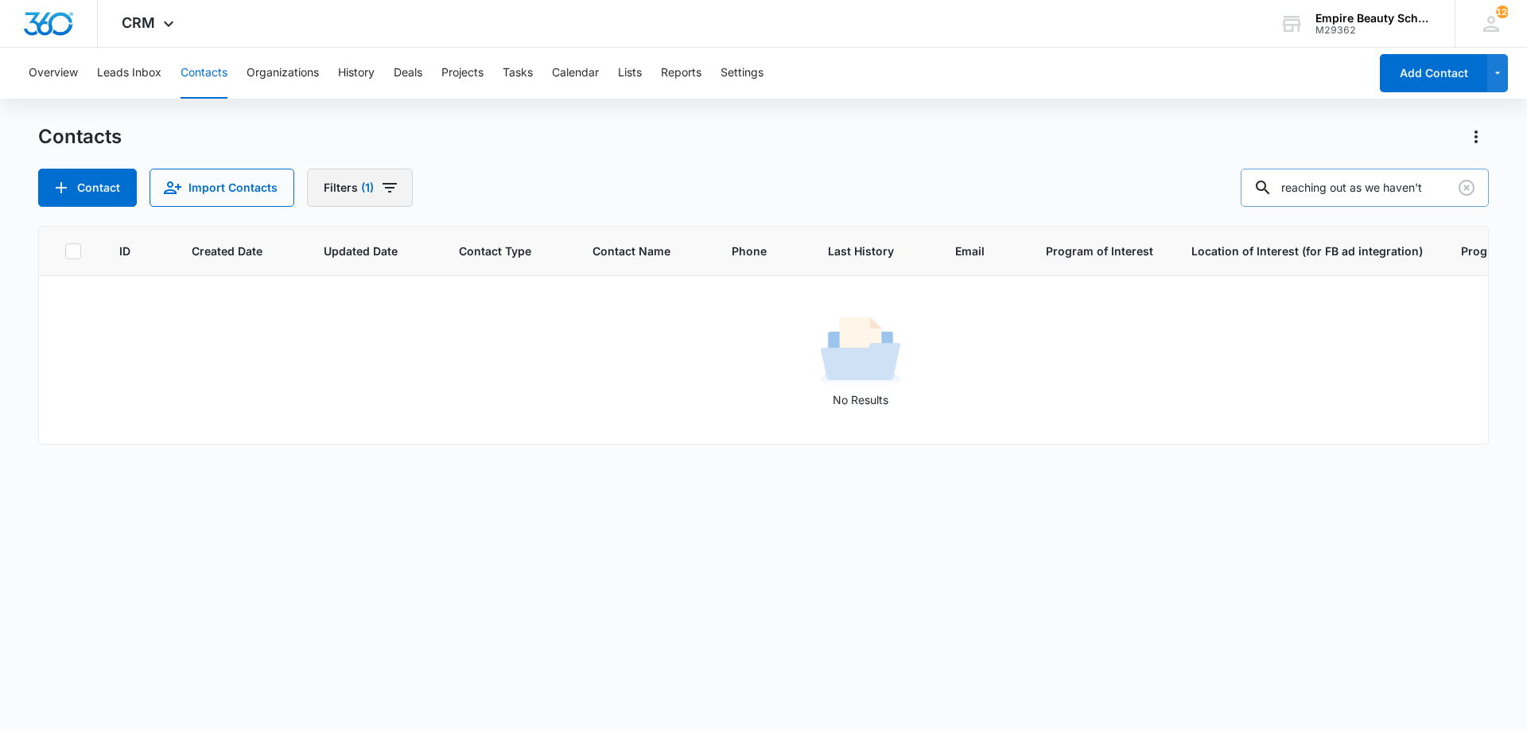
drag, startPoint x: 344, startPoint y: 189, endPoint x: 354, endPoint y: 200, distance: 14.6
click at [345, 192] on button "Filters (1)" at bounding box center [360, 188] width 106 height 38
click at [430, 452] on icon "Clear" at bounding box center [428, 453] width 12 height 12
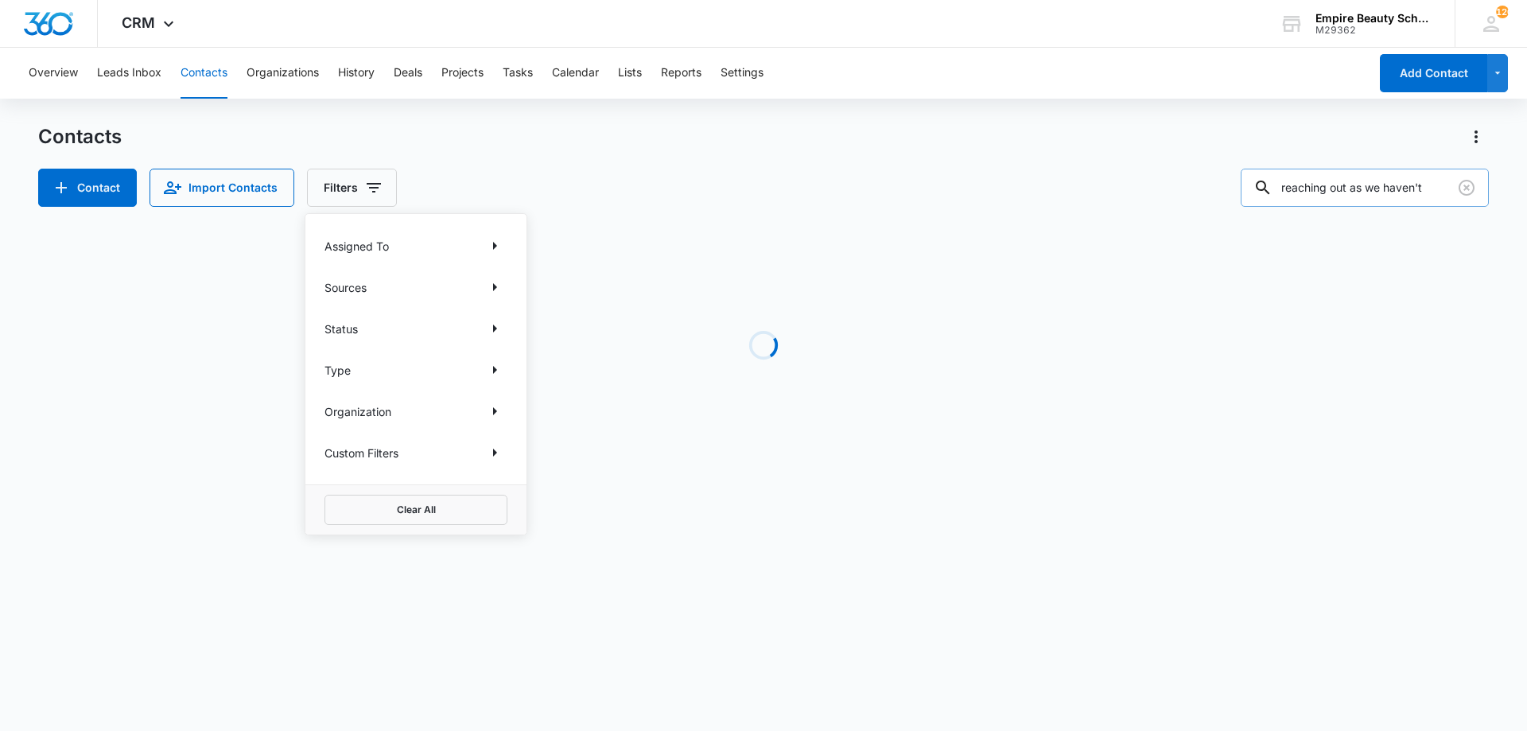
click at [679, 196] on div "Contact Import Contacts Filters Assigned To Sources Status Type Organization Cu…" at bounding box center [763, 188] width 1451 height 38
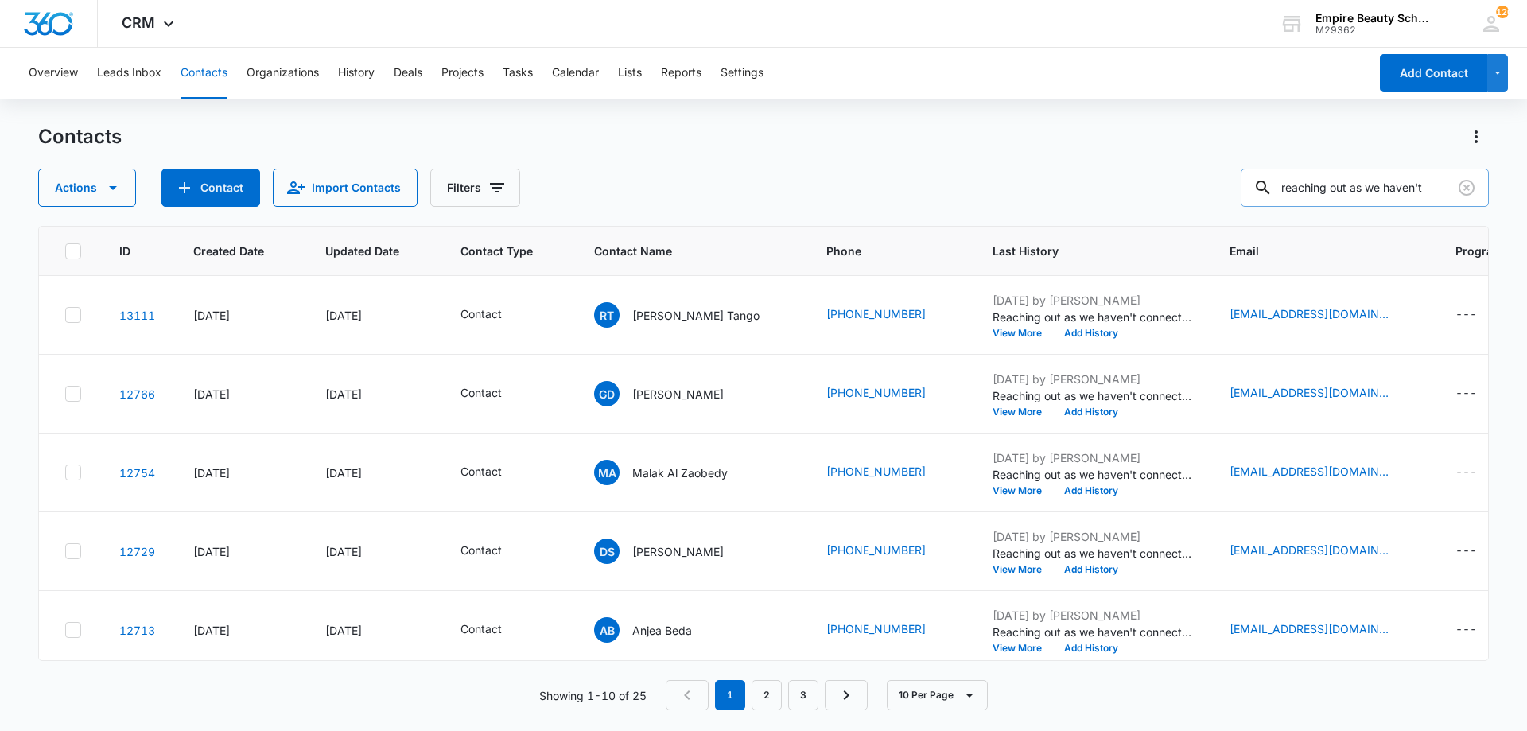
click at [1401, 185] on input "reaching out as we haven't" at bounding box center [1365, 188] width 248 height 38
click at [993, 335] on button "View More" at bounding box center [1023, 334] width 60 height 10
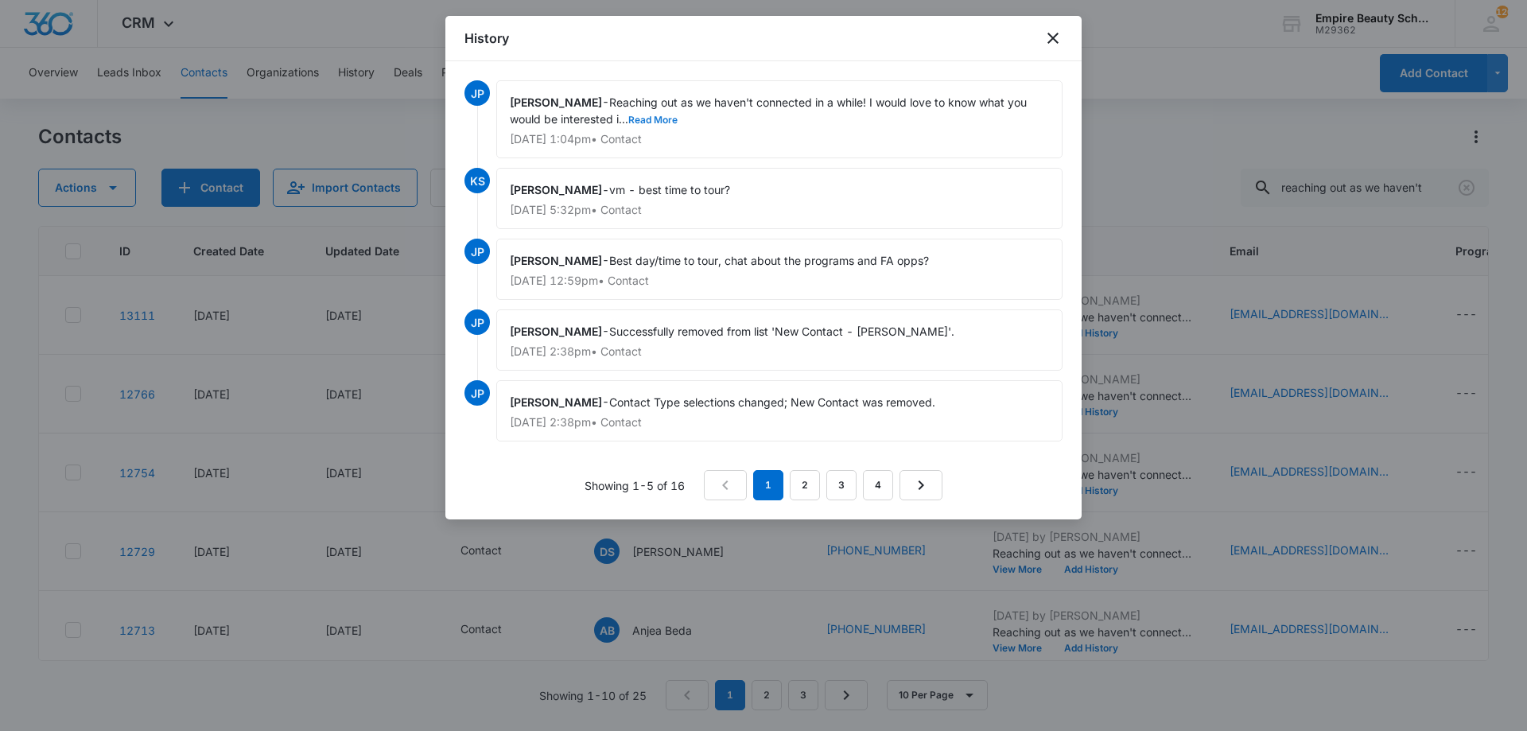
click at [663, 119] on button "Read More" at bounding box center [652, 120] width 49 height 10
click at [1058, 43] on icon "close" at bounding box center [1053, 38] width 11 height 11
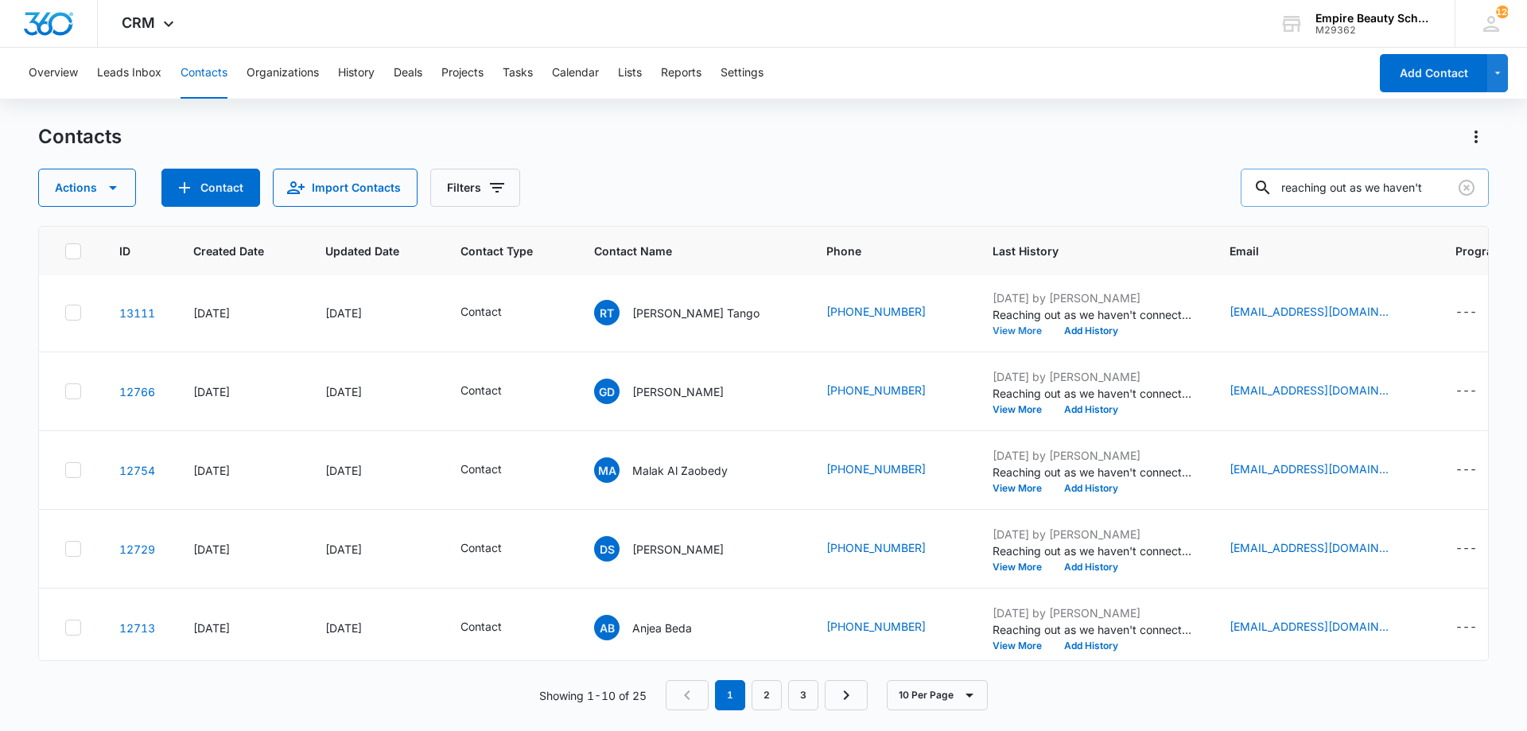
scroll to position [1, 0]
click at [1423, 183] on input "reaching out as we haven't" at bounding box center [1365, 188] width 248 height 38
drag, startPoint x: 1437, startPoint y: 183, endPoint x: 1464, endPoint y: 189, distance: 26.8
click at [1490, 189] on main "Contacts Actions Contact Import Contacts Filters reaching out as we haven't ID …" at bounding box center [763, 426] width 1527 height 605
drag, startPoint x: 1398, startPoint y: 185, endPoint x: 1196, endPoint y: 205, distance: 202.3
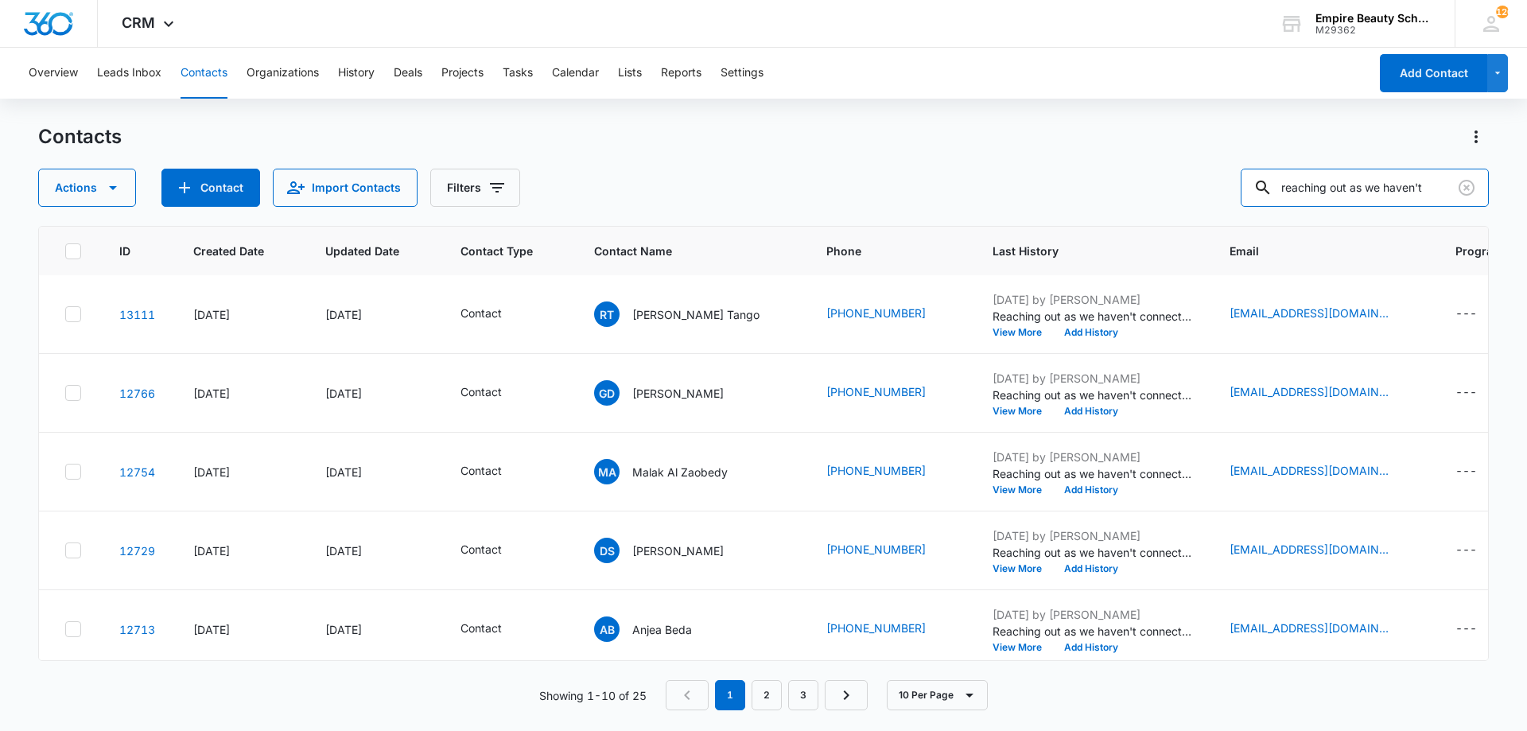
click at [1197, 208] on div "Contacts Actions Contact Import Contacts Filters reaching out as we haven't ID …" at bounding box center [763, 426] width 1451 height 605
drag, startPoint x: 1302, startPoint y: 189, endPoint x: 1335, endPoint y: 179, distance: 34.0
click at [1273, 189] on div "haven't" at bounding box center [1365, 188] width 248 height 38
click at [1383, 176] on input "haven't" at bounding box center [1365, 188] width 248 height 38
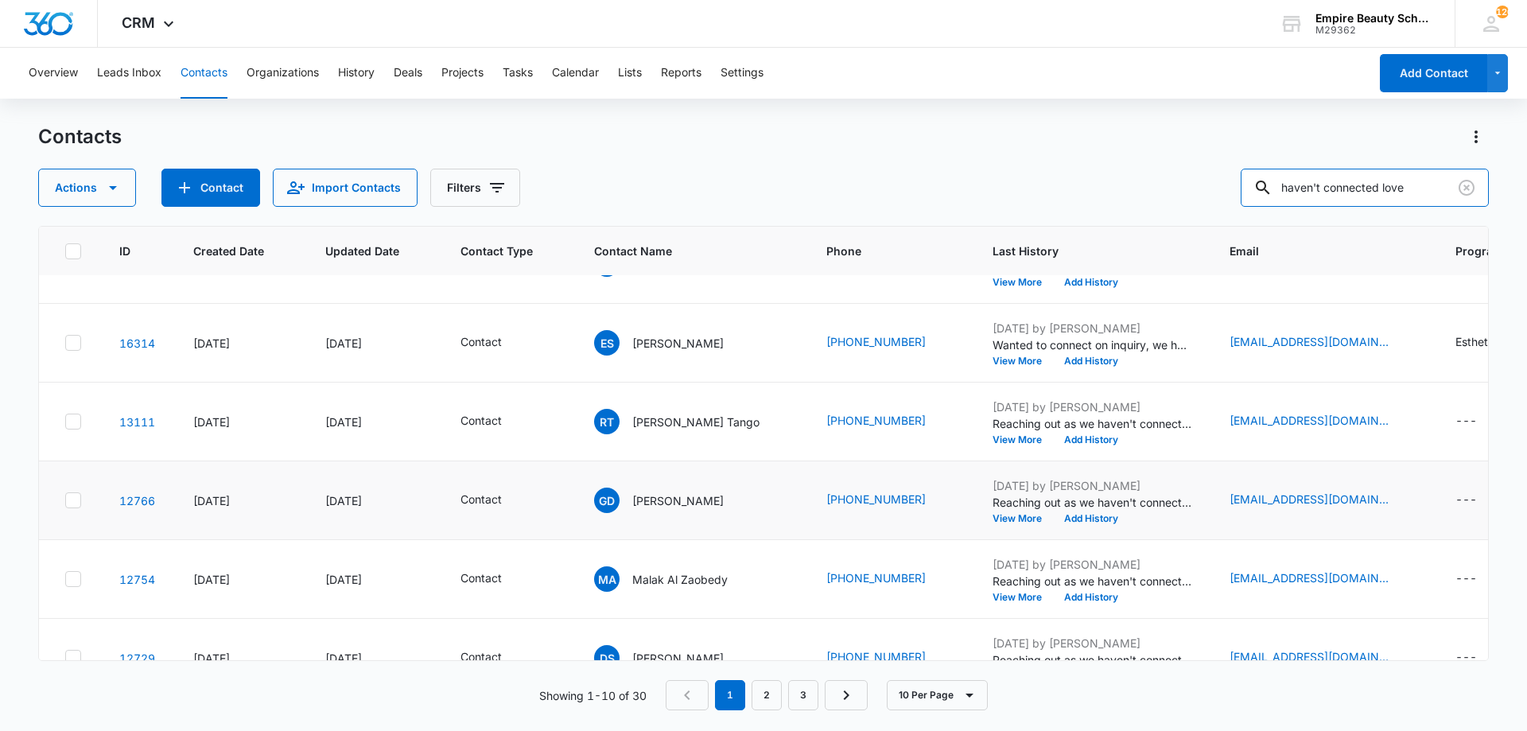
scroll to position [414, 0]
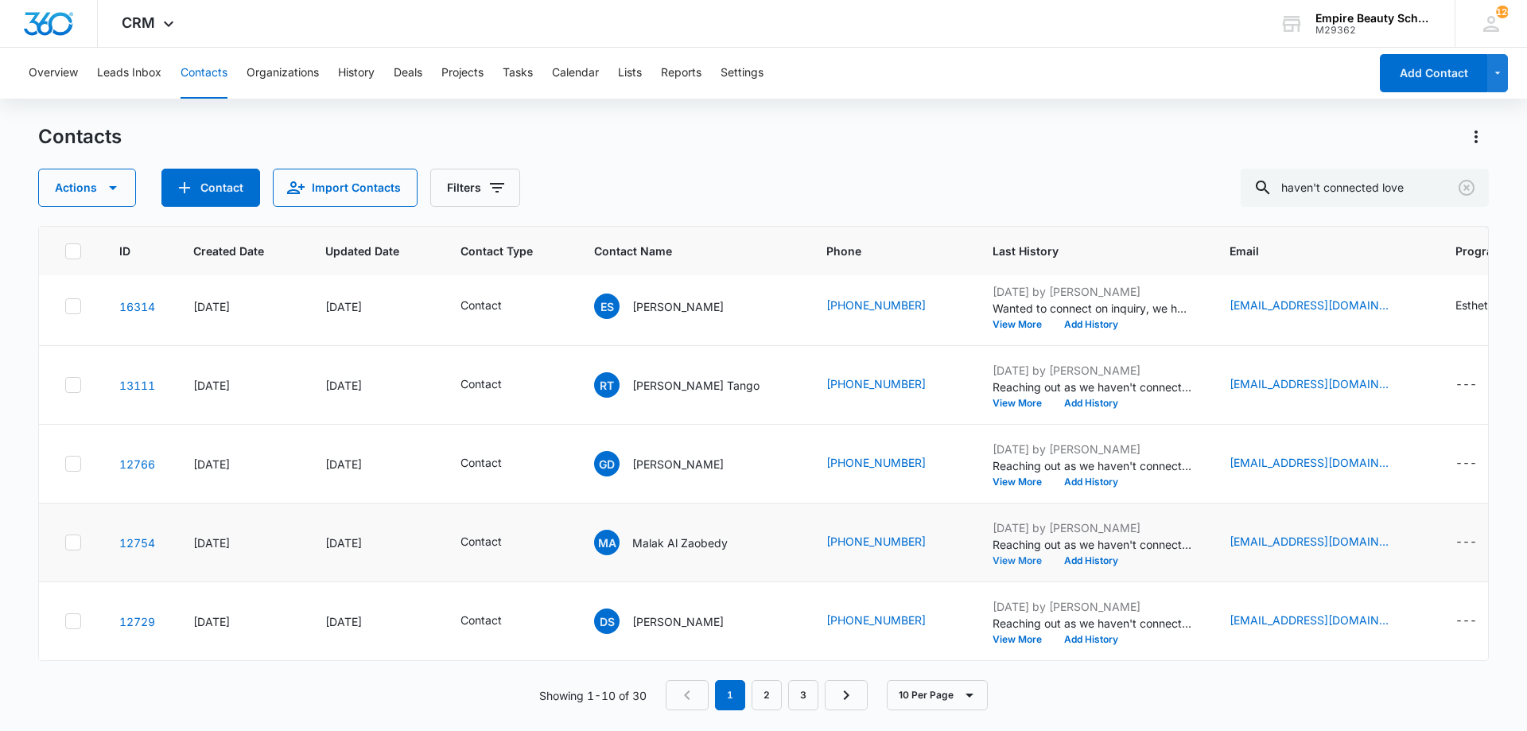
click at [993, 556] on button "View More" at bounding box center [1023, 561] width 60 height 10
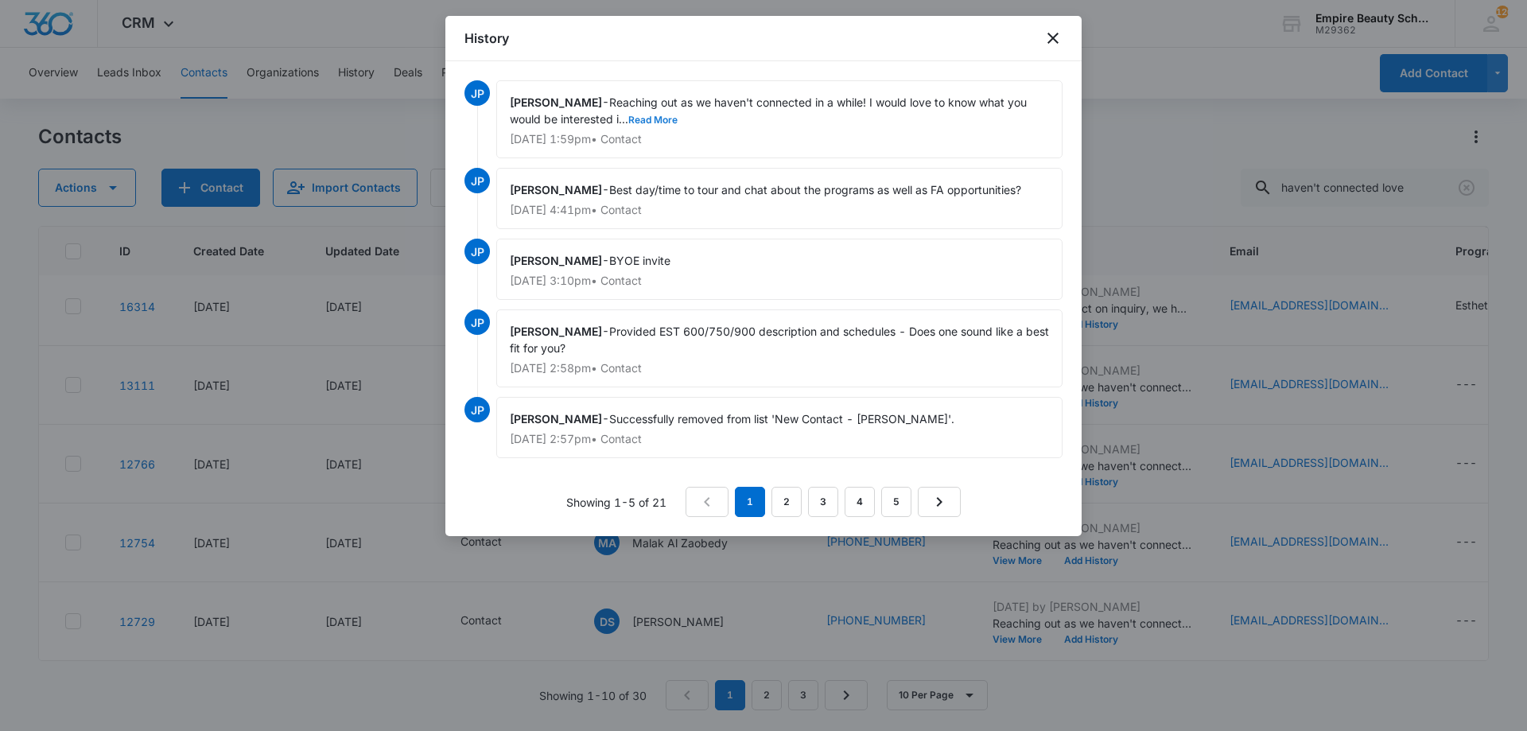
click at [657, 119] on button "Read More" at bounding box center [652, 120] width 49 height 10
drag, startPoint x: 614, startPoint y: 98, endPoint x: 880, endPoint y: 100, distance: 265.7
click at [880, 100] on div "[PERSON_NAME] - Reaching out as we haven't connected in a while! I would love t…" at bounding box center [779, 119] width 566 height 78
click at [1052, 39] on icon "close" at bounding box center [1053, 38] width 11 height 11
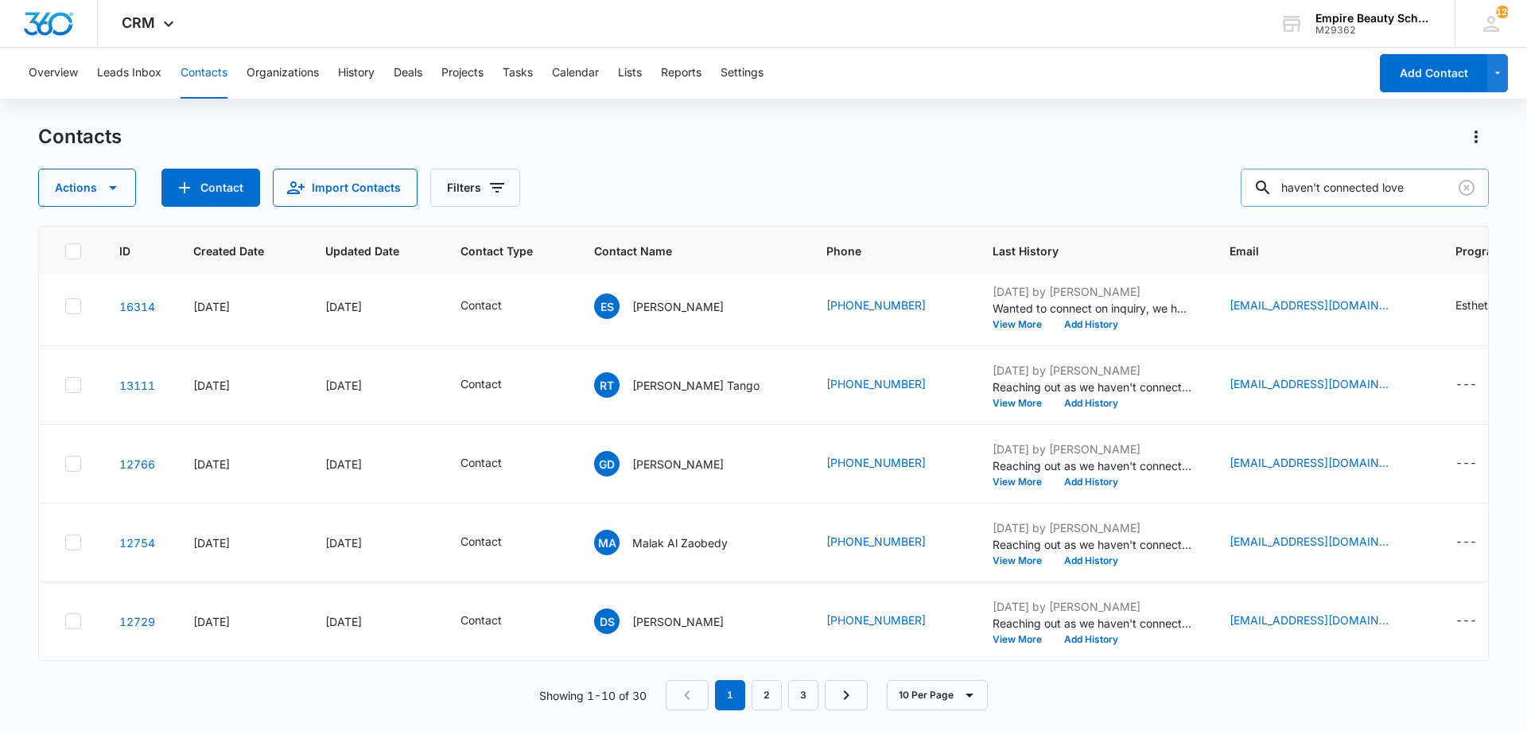
click at [1402, 178] on input "haven't connected love" at bounding box center [1365, 188] width 248 height 38
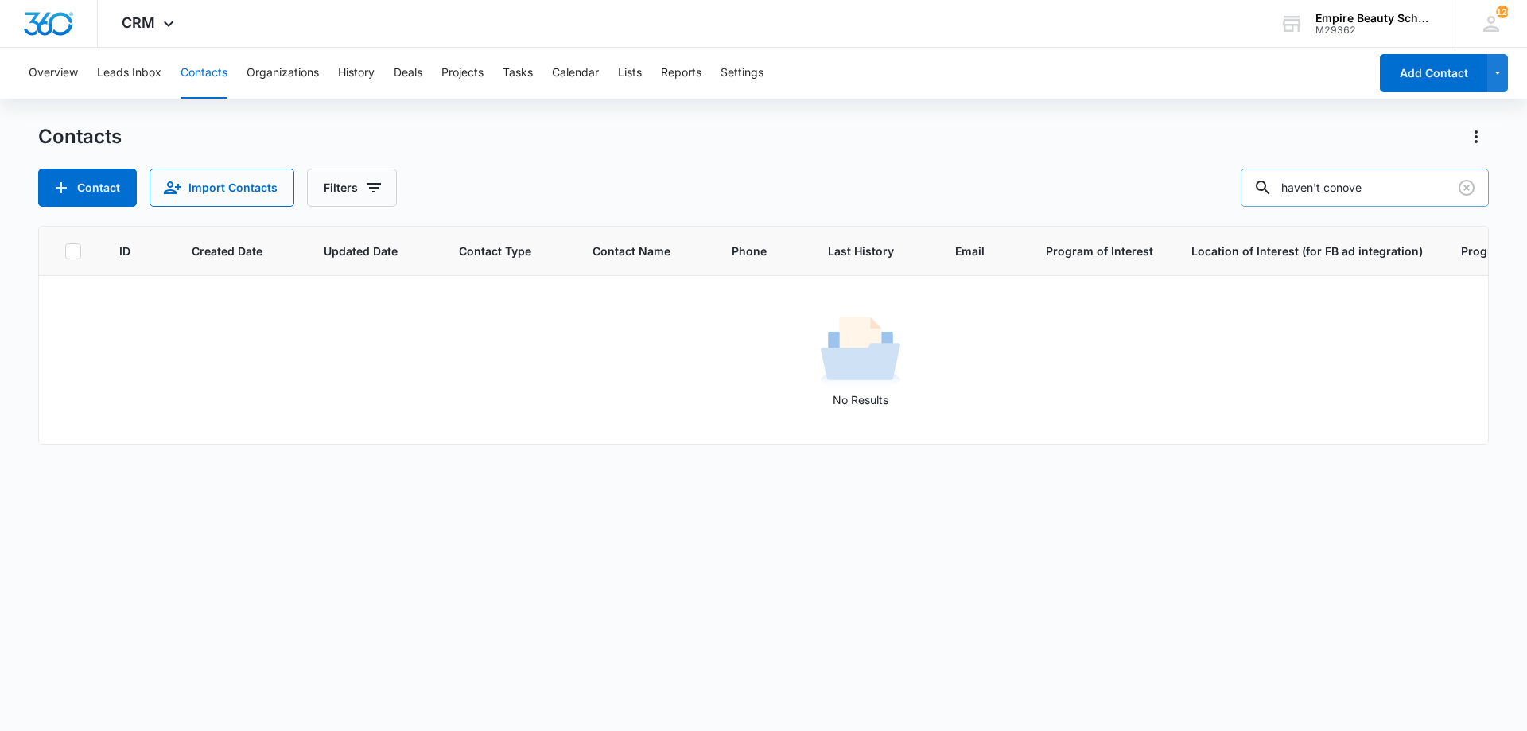
scroll to position [0, 0]
drag, startPoint x: 1422, startPoint y: 183, endPoint x: 1499, endPoint y: 193, distance: 77.0
click at [1493, 196] on main "Contacts Contact Import Contacts Filters haven't had the chance tove ID Created…" at bounding box center [763, 426] width 1527 height 605
type input "haven't had the chance"
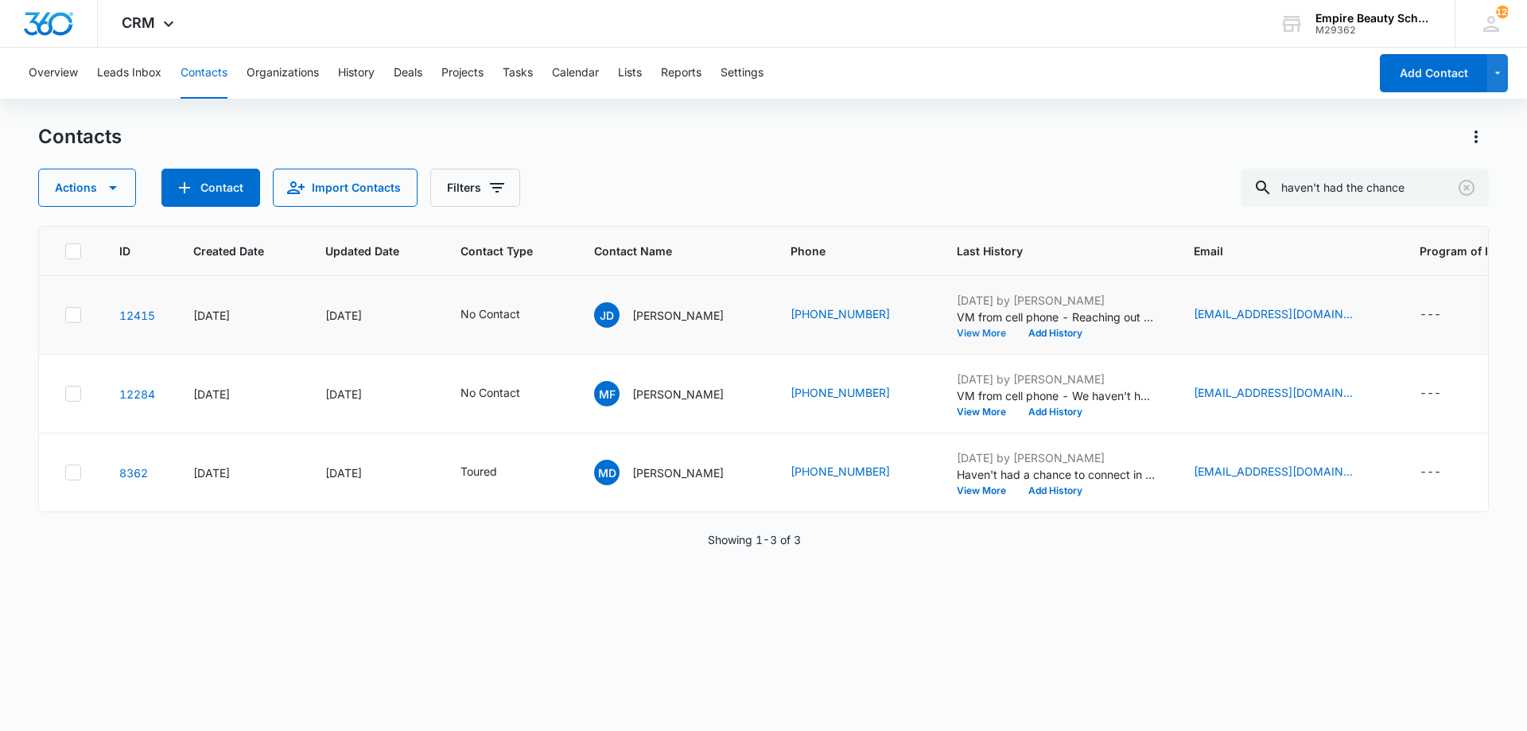
click at [971, 329] on button "View More" at bounding box center [987, 334] width 60 height 10
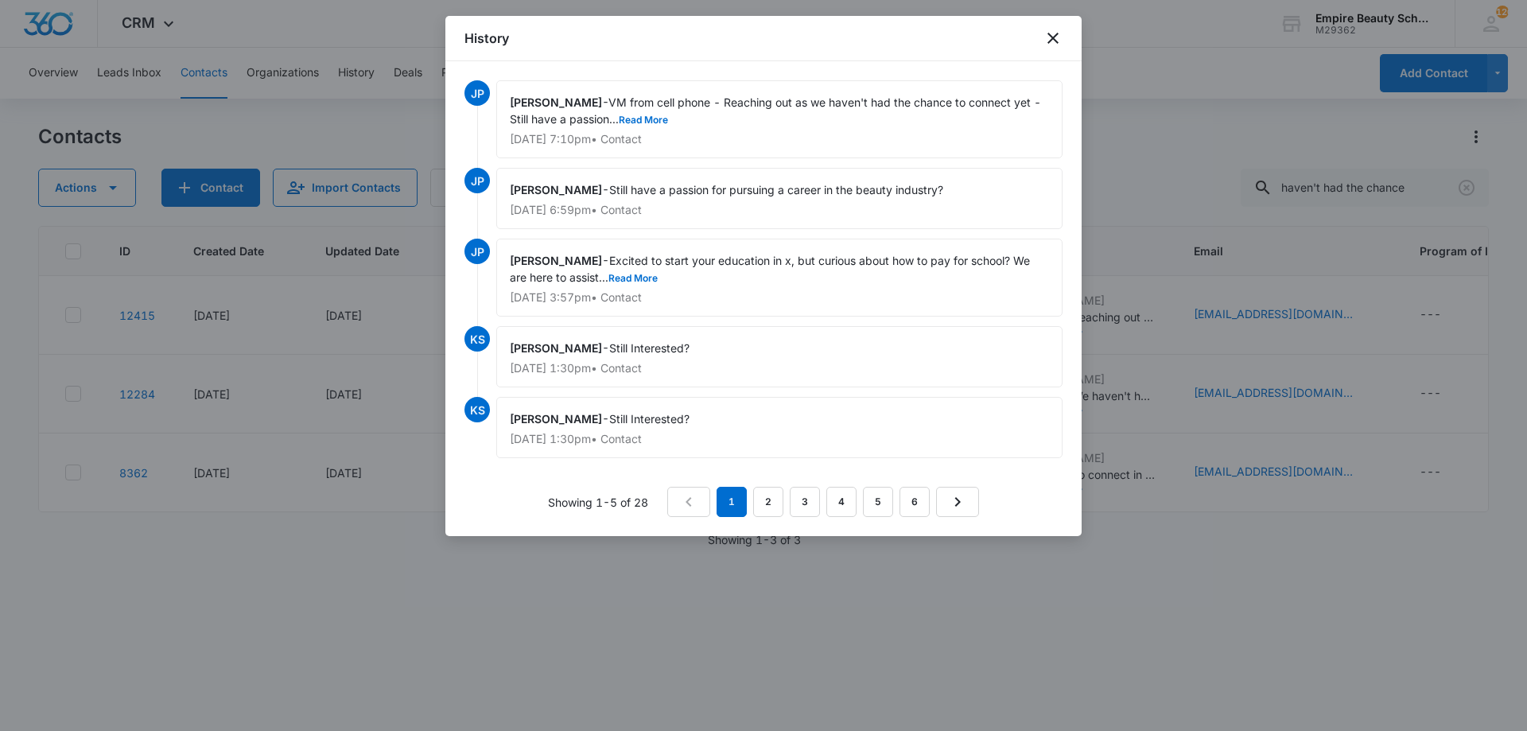
click at [670, 114] on div "[PERSON_NAME] - VM from cell phone - Reaching out as we haven't had the chance …" at bounding box center [779, 119] width 566 height 78
click at [669, 119] on div "[PERSON_NAME] - VM from cell phone - Reaching out as we haven't had the chance …" at bounding box center [779, 119] width 566 height 78
click at [663, 126] on div "[PERSON_NAME] - VM from cell phone - Reaching out as we haven't had the chance …" at bounding box center [779, 119] width 566 height 78
click at [663, 119] on button "Read More" at bounding box center [643, 120] width 49 height 10
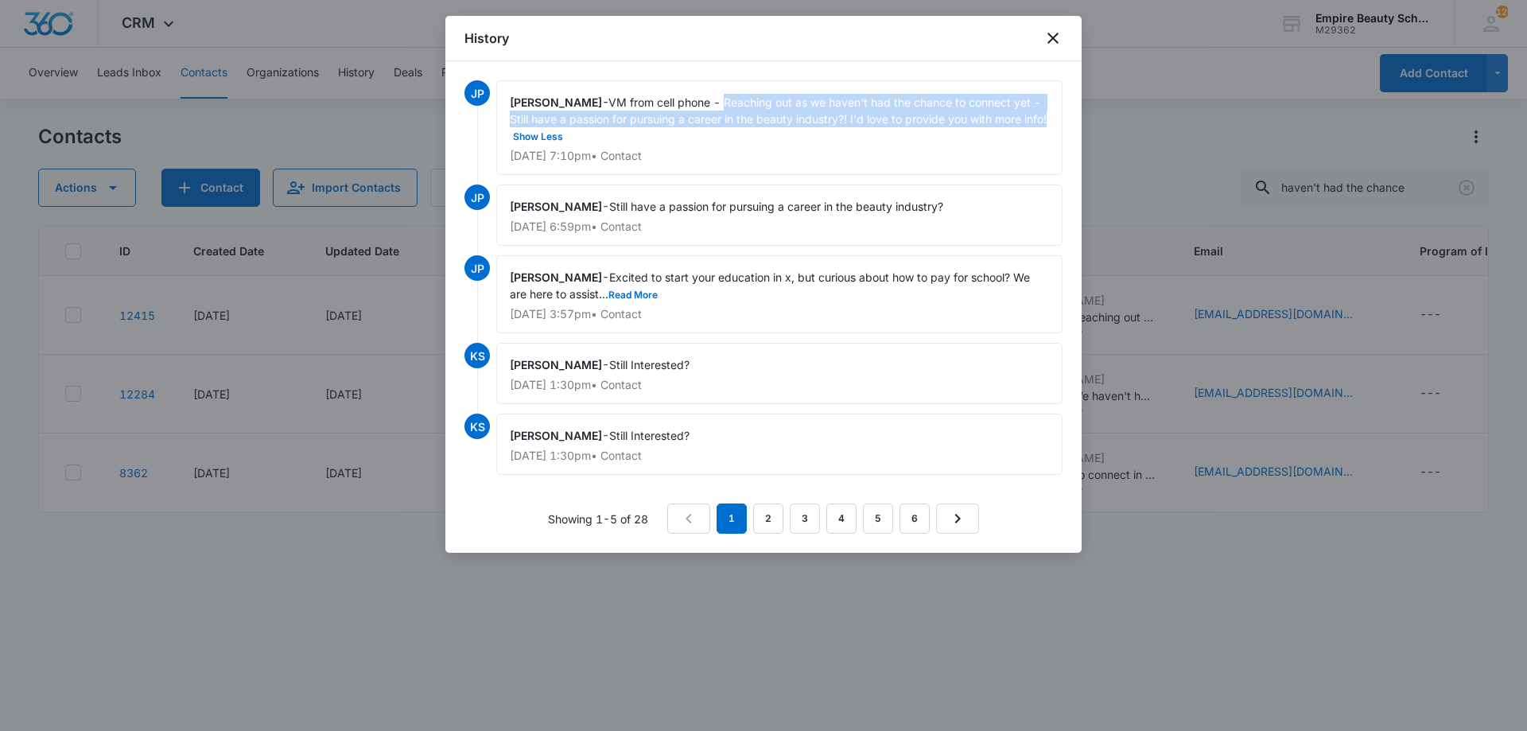
drag, startPoint x: 732, startPoint y: 99, endPoint x: 1051, endPoint y: 119, distance: 319.6
click at [1051, 119] on div "[PERSON_NAME] - VM from cell phone - Reaching out as we haven't had the chance …" at bounding box center [779, 127] width 566 height 95
copy span "Reaching out as we haven't had the chance to connect yet - Still have a passion…"
click at [1056, 41] on icon "close" at bounding box center [1053, 38] width 11 height 11
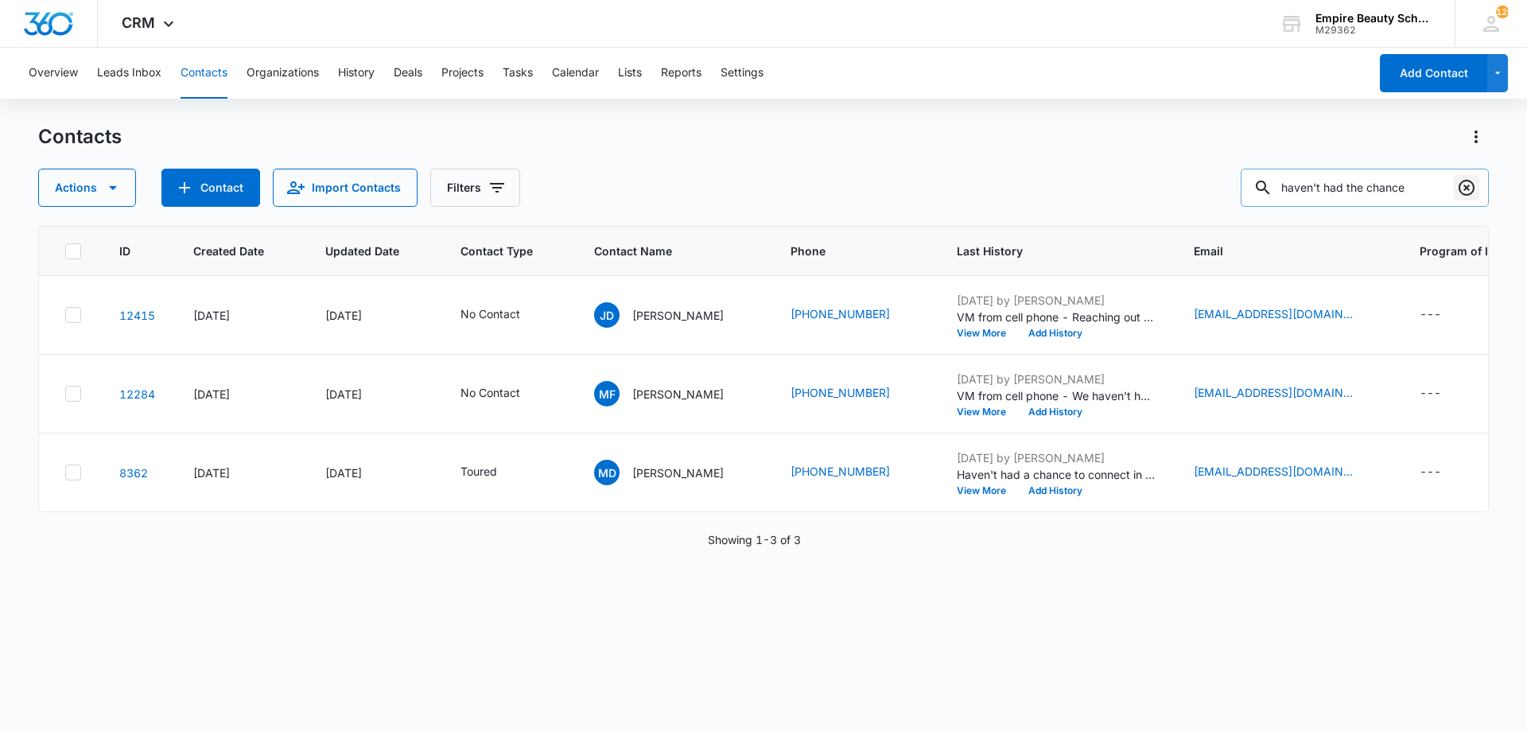
click at [1471, 191] on icon "Clear" at bounding box center [1466, 187] width 19 height 19
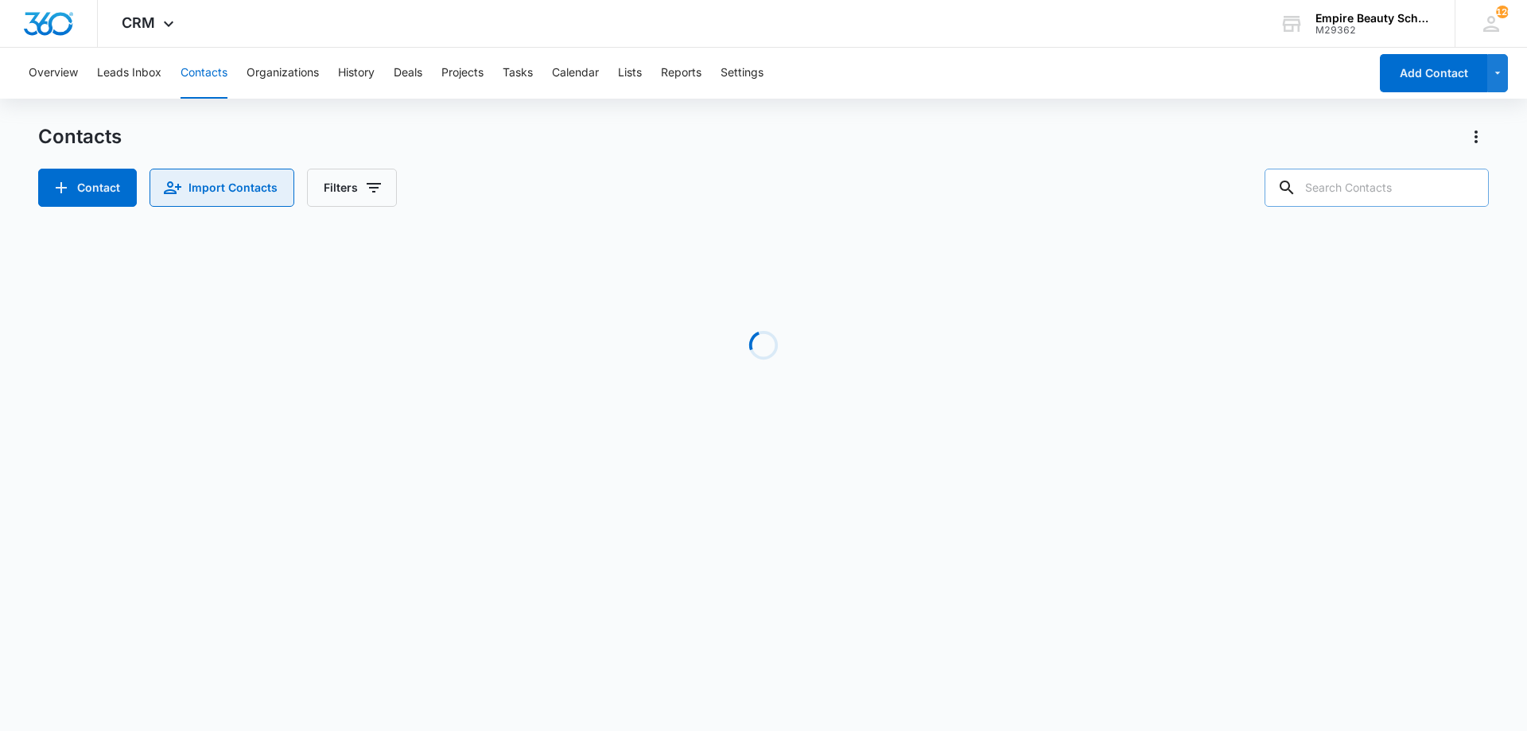
click at [283, 191] on button "Import Contacts" at bounding box center [222, 188] width 145 height 38
click at [356, 189] on button "Filters" at bounding box center [352, 188] width 90 height 38
click at [496, 464] on button "Show Custom Filters filters" at bounding box center [494, 452] width 25 height 25
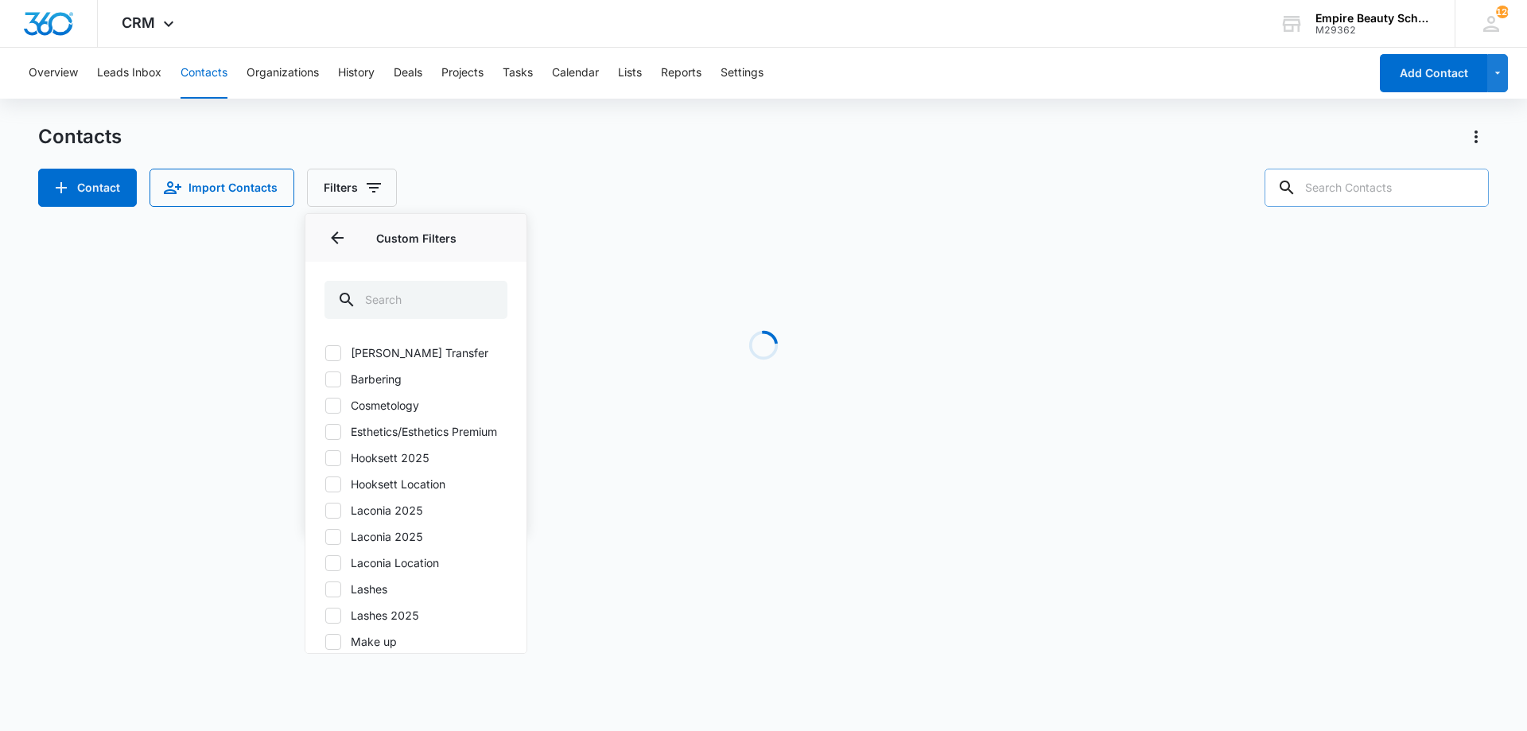
click at [395, 466] on label "Hooksett 2025" at bounding box center [416, 457] width 183 height 17
click at [325, 458] on input "Hooksett 2025" at bounding box center [325, 457] width 1 height 1
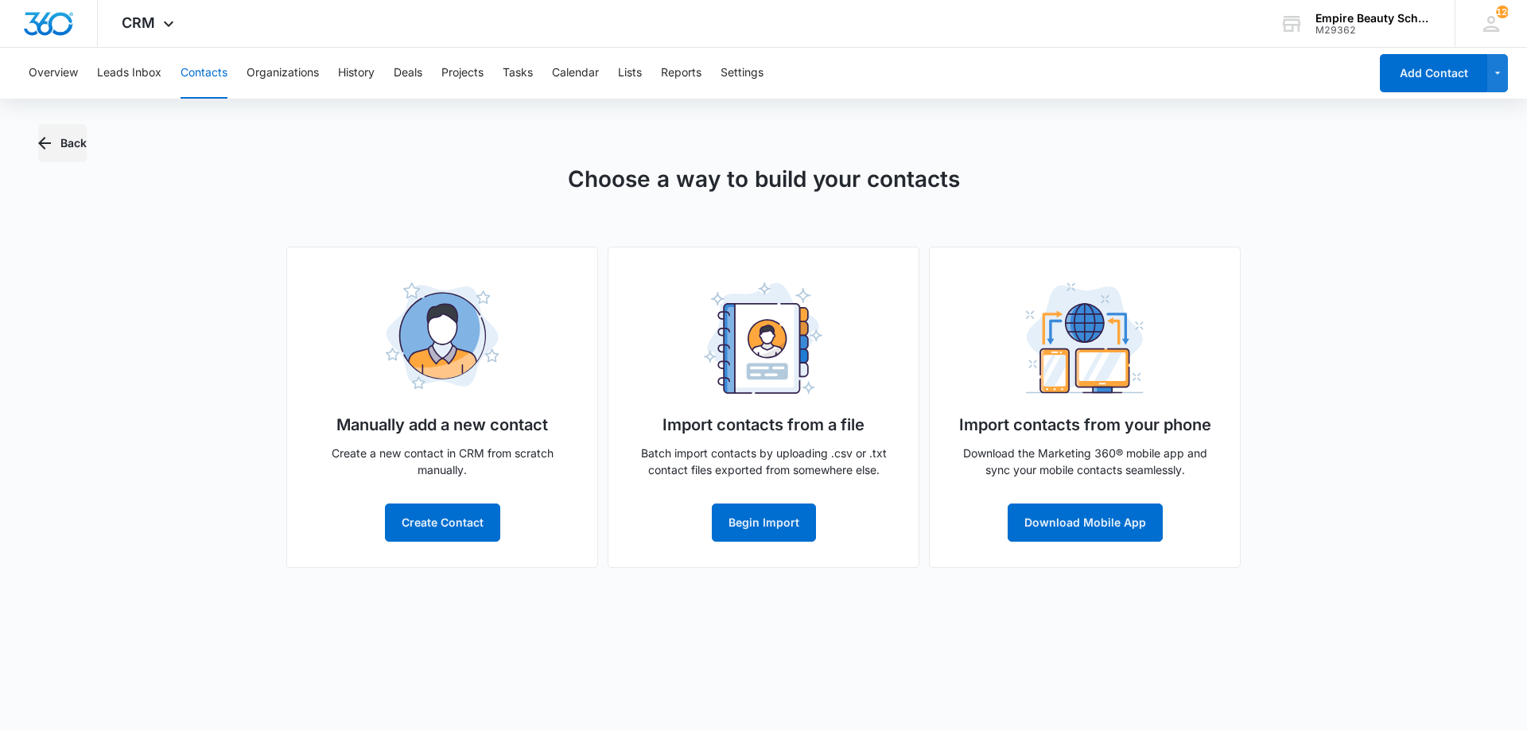
click at [85, 141] on button "Back" at bounding box center [62, 143] width 49 height 38
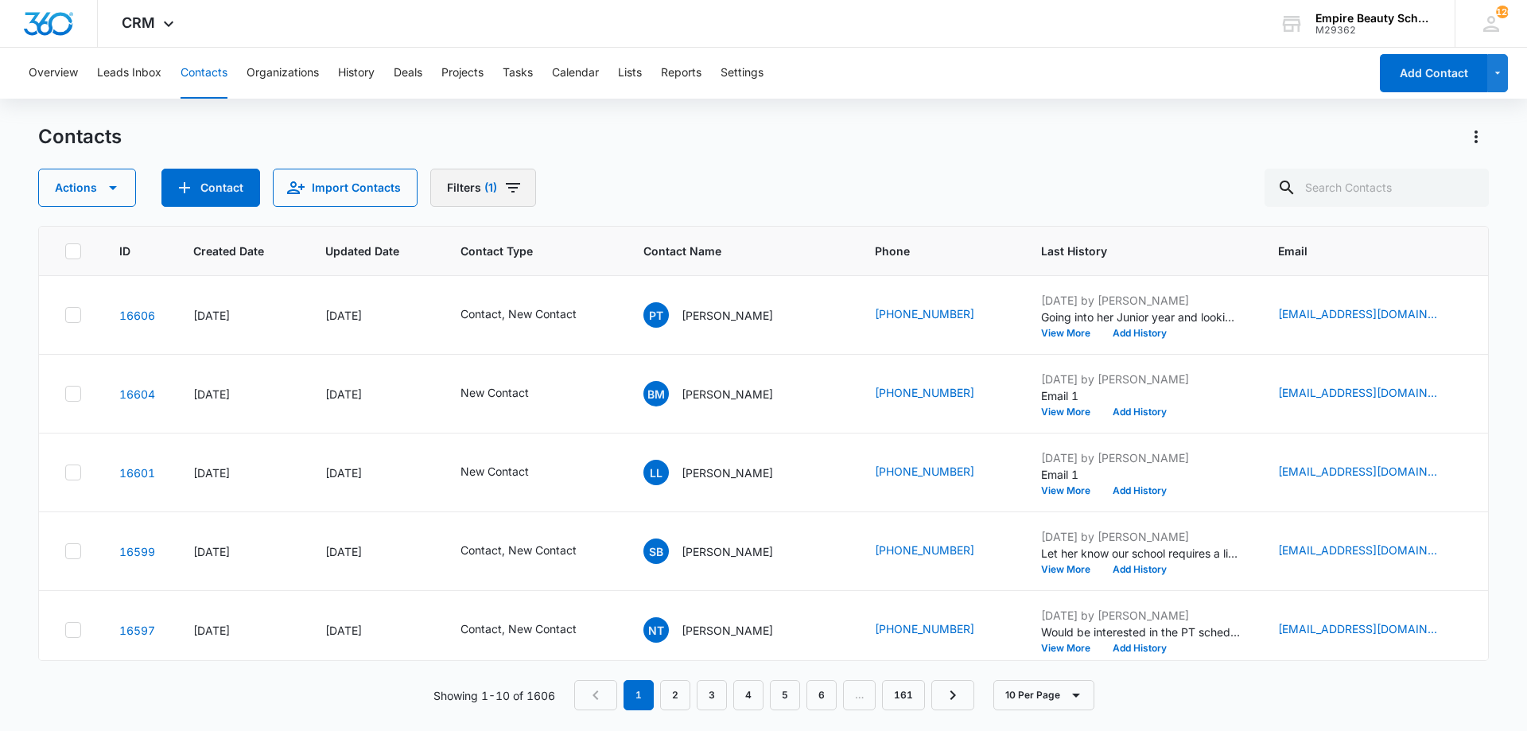
click at [506, 189] on icon "Filters" at bounding box center [513, 187] width 19 height 19
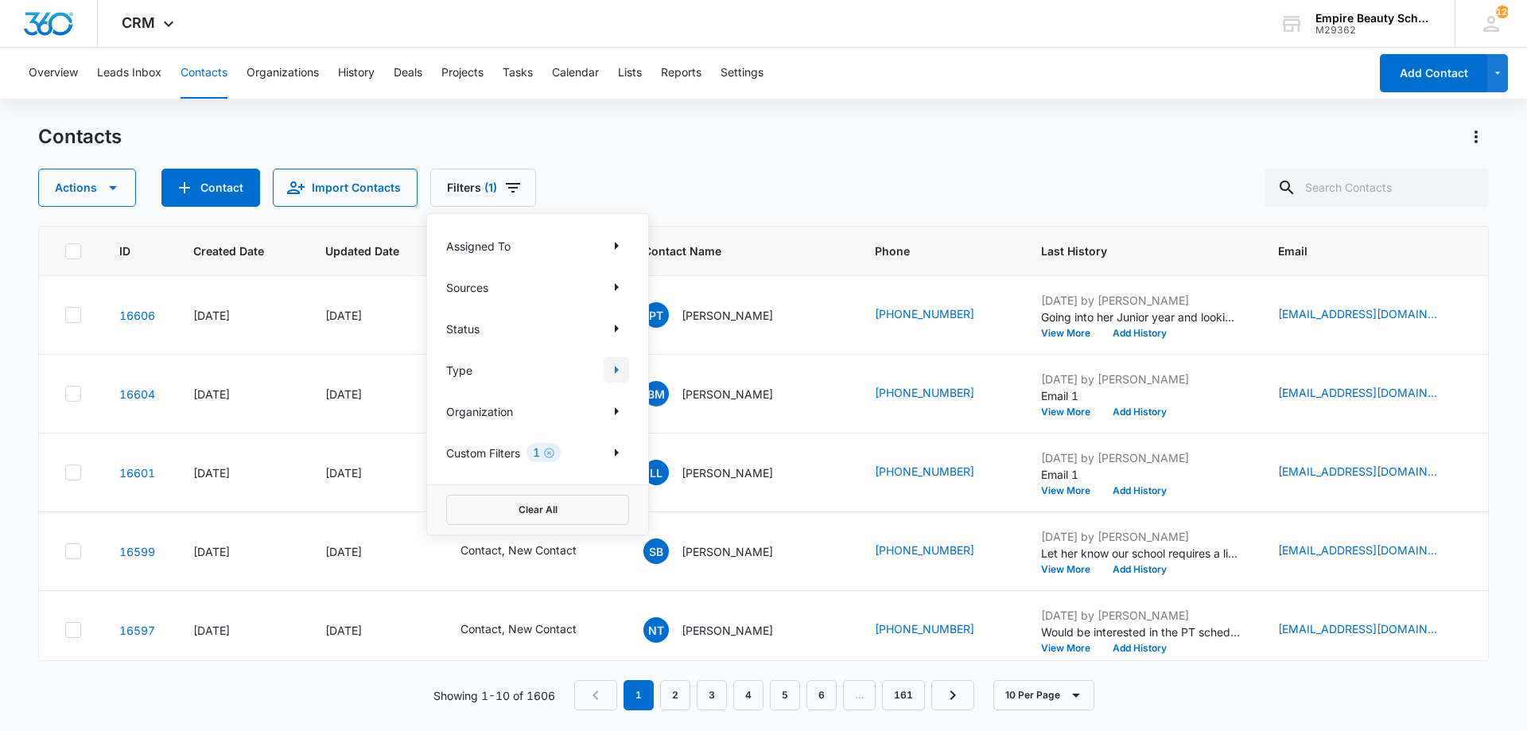
click at [617, 364] on icon "Show Type filters" at bounding box center [616, 369] width 19 height 19
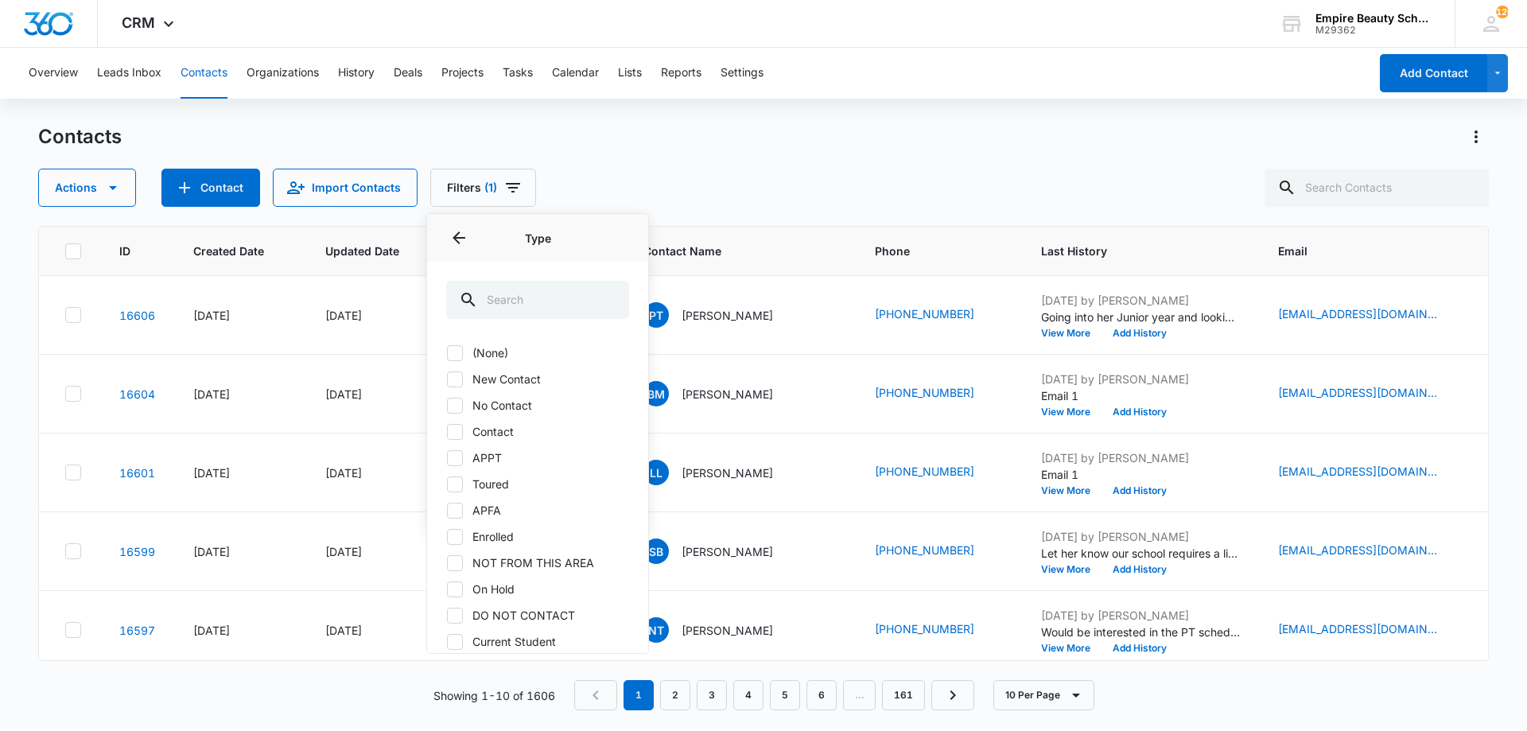
click at [504, 407] on label "No Contact" at bounding box center [537, 405] width 183 height 17
click at [447, 406] on input "No Contact" at bounding box center [446, 405] width 1 height 1
checkbox input "true"
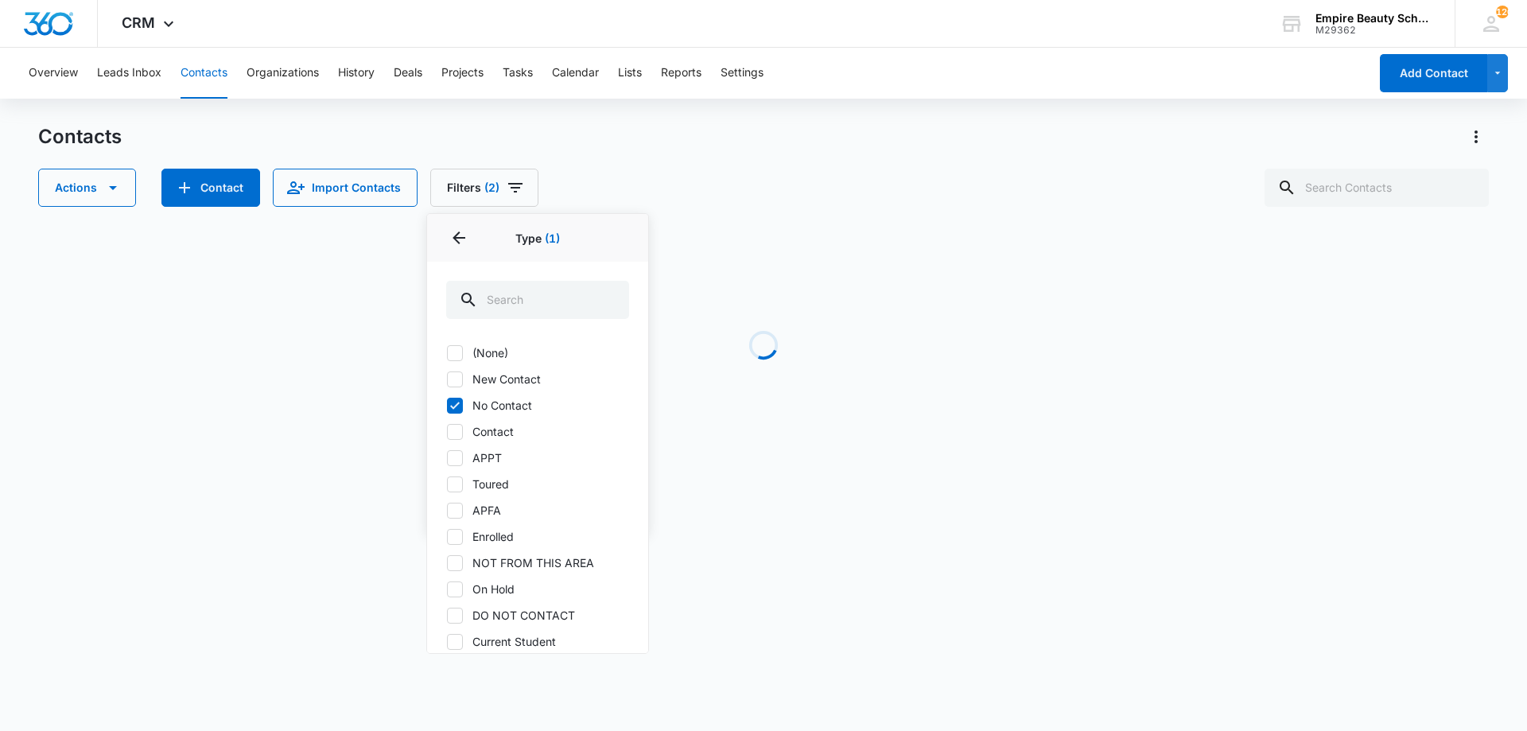
click at [500, 368] on div "(None) New Contact No Contact Contact APPT Toured APFA Enrolled NOT FROM THIS A…" at bounding box center [537, 549] width 183 height 410
click at [494, 376] on label "New Contact" at bounding box center [537, 379] width 183 height 17
click at [447, 379] on input "New Contact" at bounding box center [446, 379] width 1 height 1
checkbox input "true"
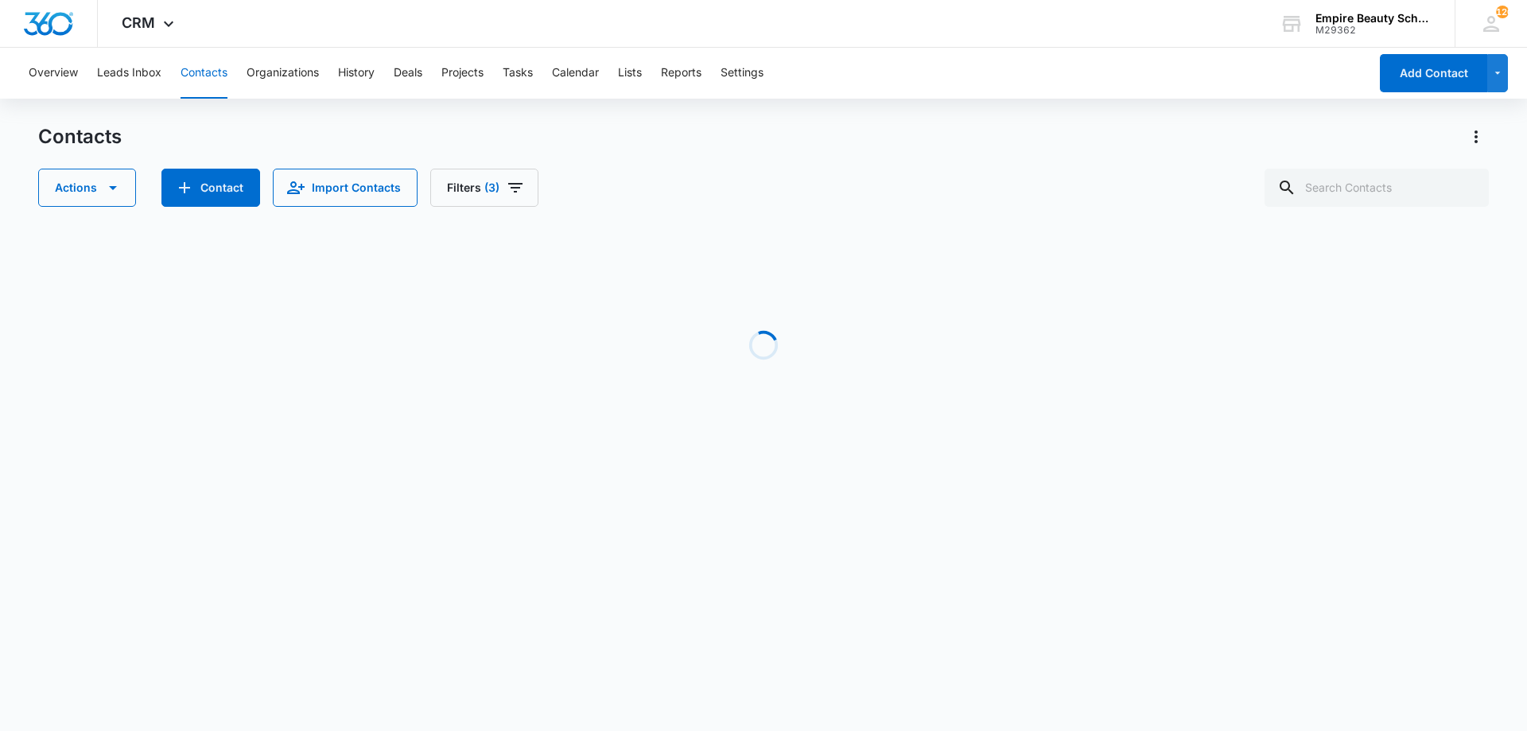
click at [741, 227] on div "Loading" at bounding box center [763, 345] width 1451 height 239
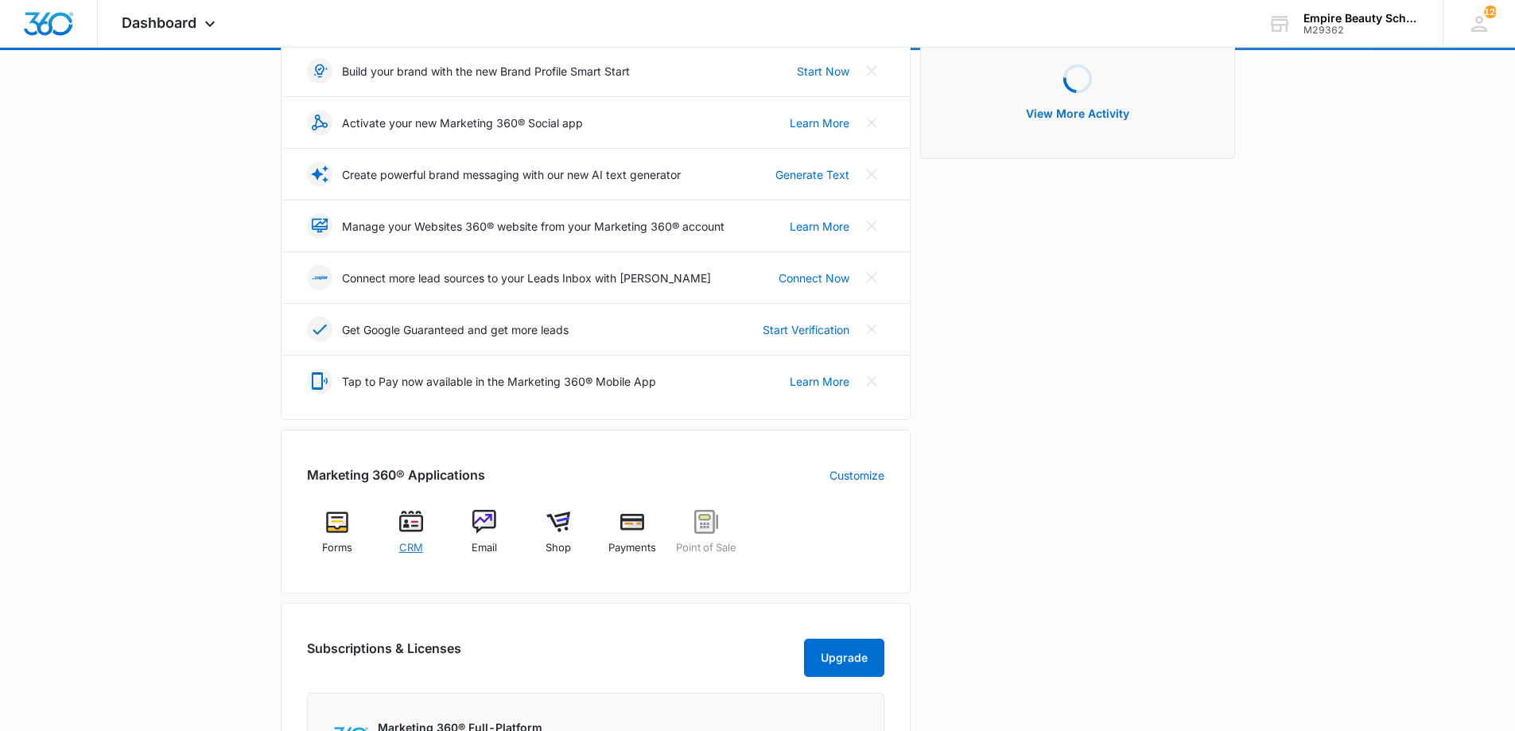
scroll to position [237, 0]
click at [418, 537] on div "CRM" at bounding box center [410, 537] width 61 height 56
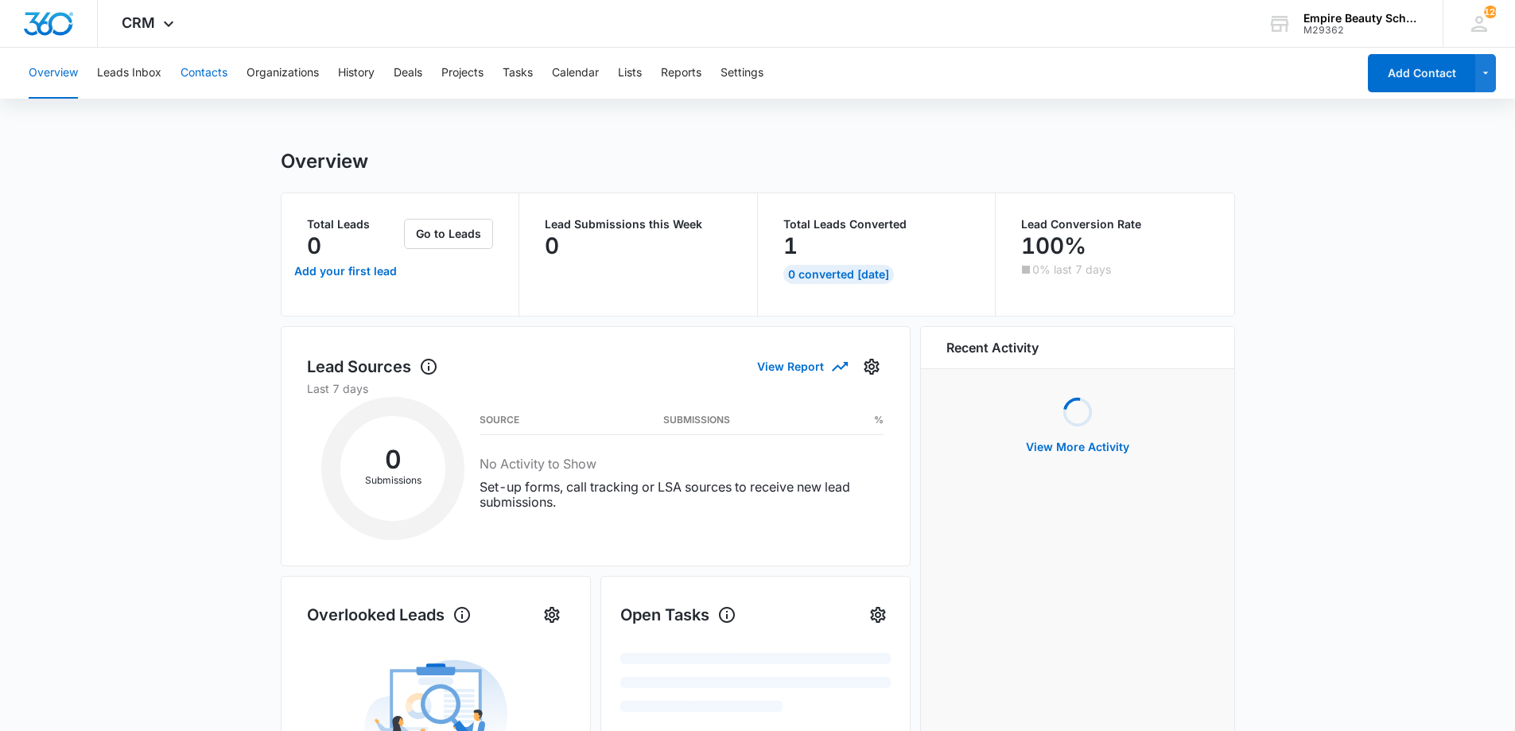
click at [219, 66] on button "Contacts" at bounding box center [204, 73] width 47 height 51
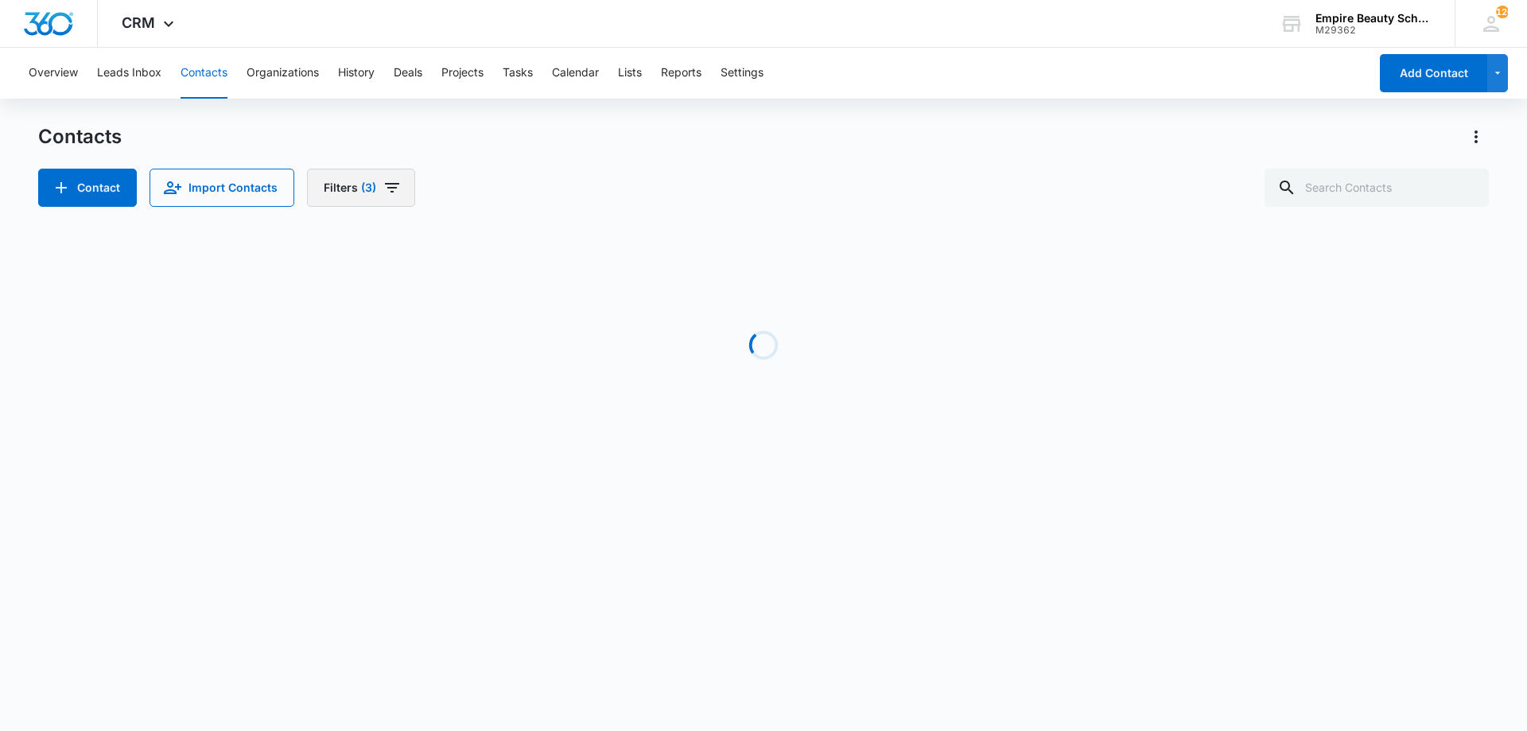
click at [371, 198] on button "Filters (3)" at bounding box center [361, 188] width 108 height 38
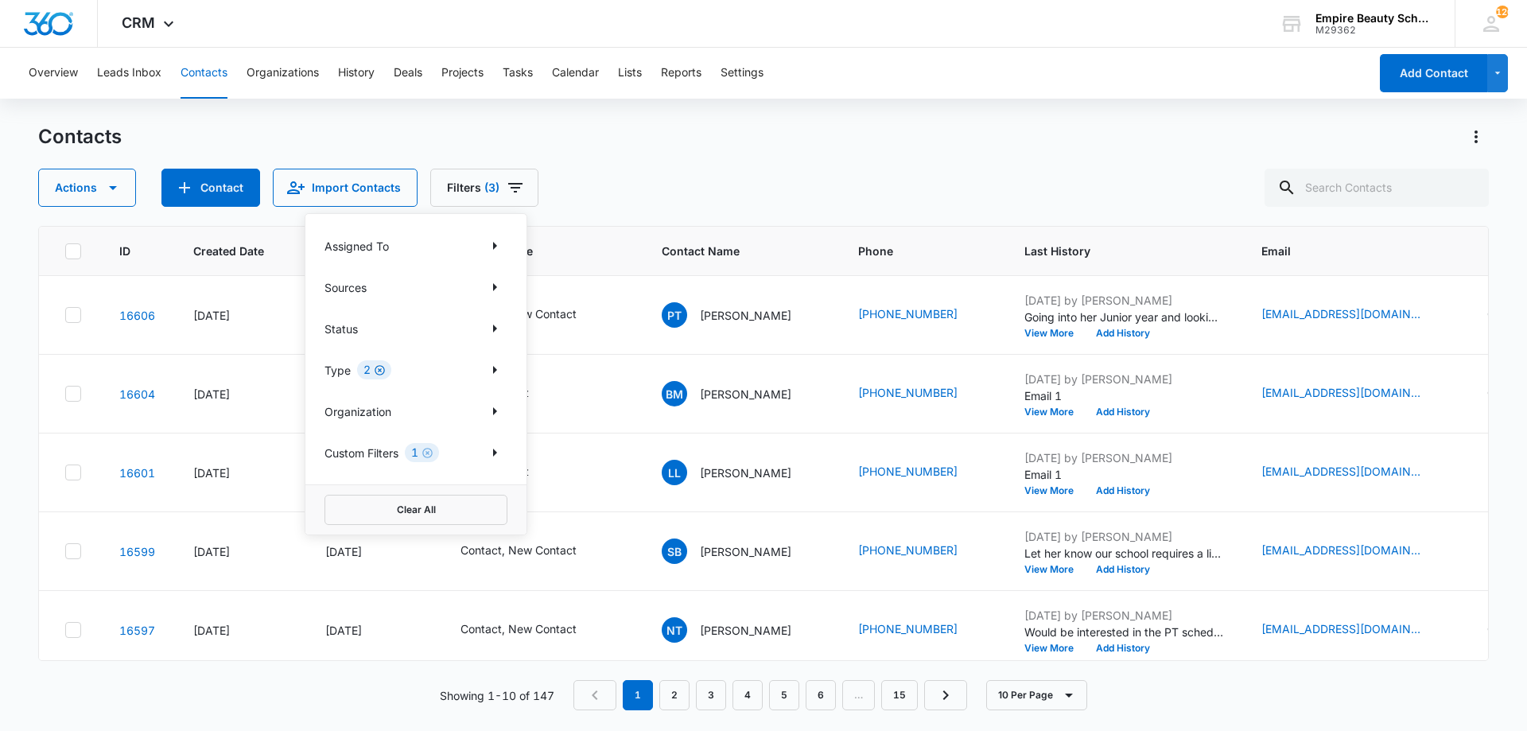
click at [383, 371] on icon "Clear" at bounding box center [380, 370] width 12 height 12
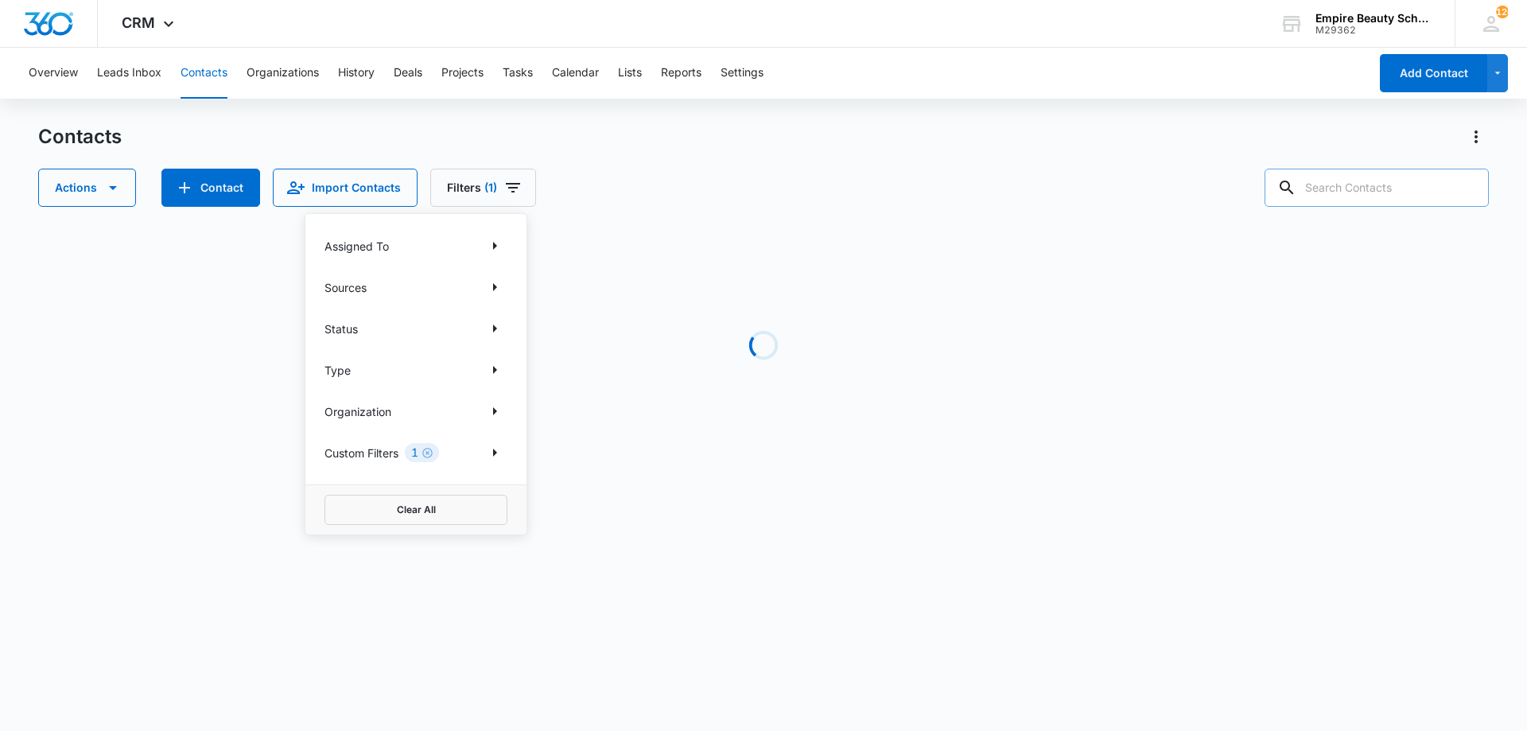
click at [1392, 183] on input "text" at bounding box center [1377, 188] width 224 height 38
type input "[PERSON_NAME]"
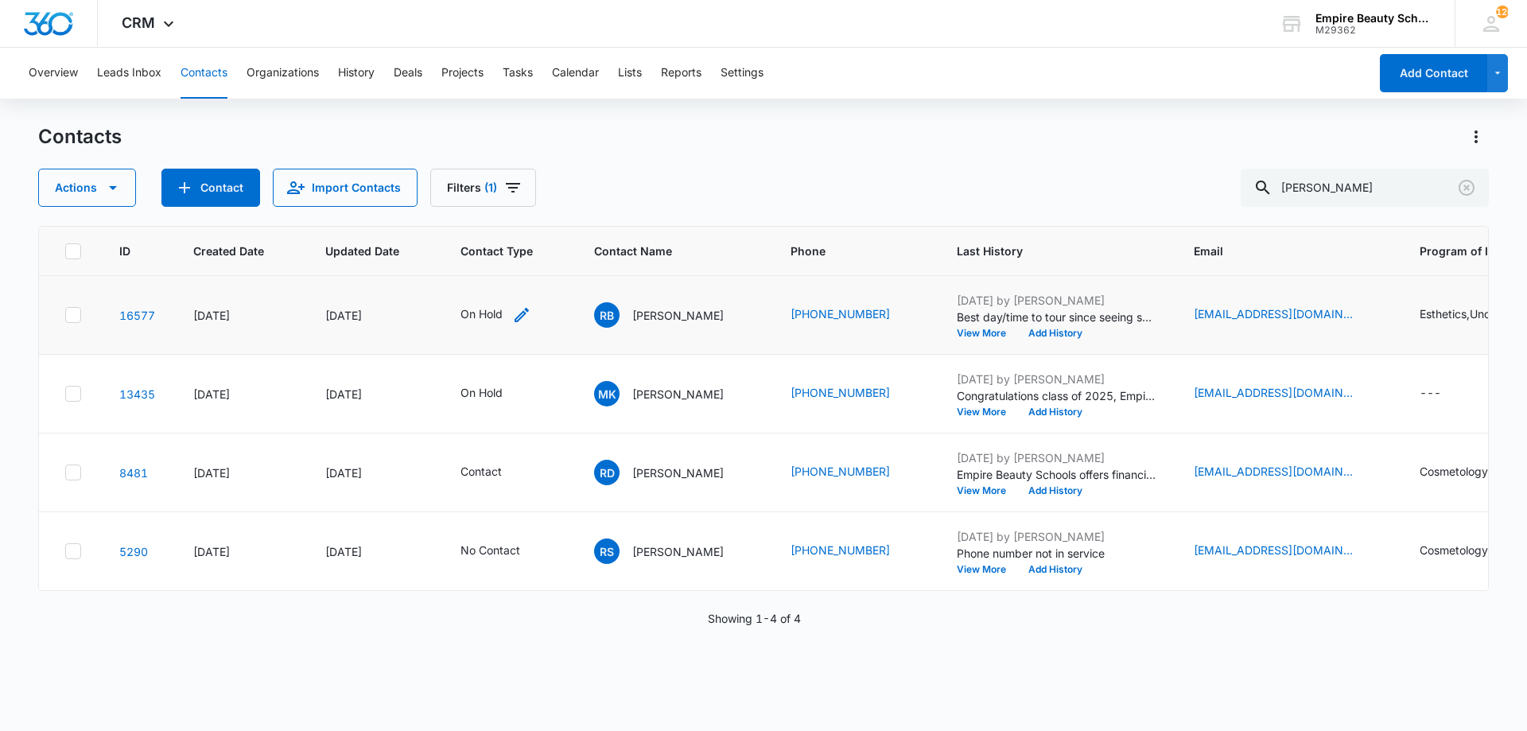
click at [521, 322] on icon "Contact Type - On Hold - Select to Edit Field" at bounding box center [521, 314] width 19 height 19
click at [498, 218] on icon "Remove On Hold" at bounding box center [496, 213] width 11 height 12
click at [492, 217] on div at bounding box center [477, 214] width 71 height 20
click at [480, 381] on div "APPT" at bounding box center [495, 387] width 98 height 17
click at [509, 193] on div "APPT" at bounding box center [488, 213] width 123 height 40
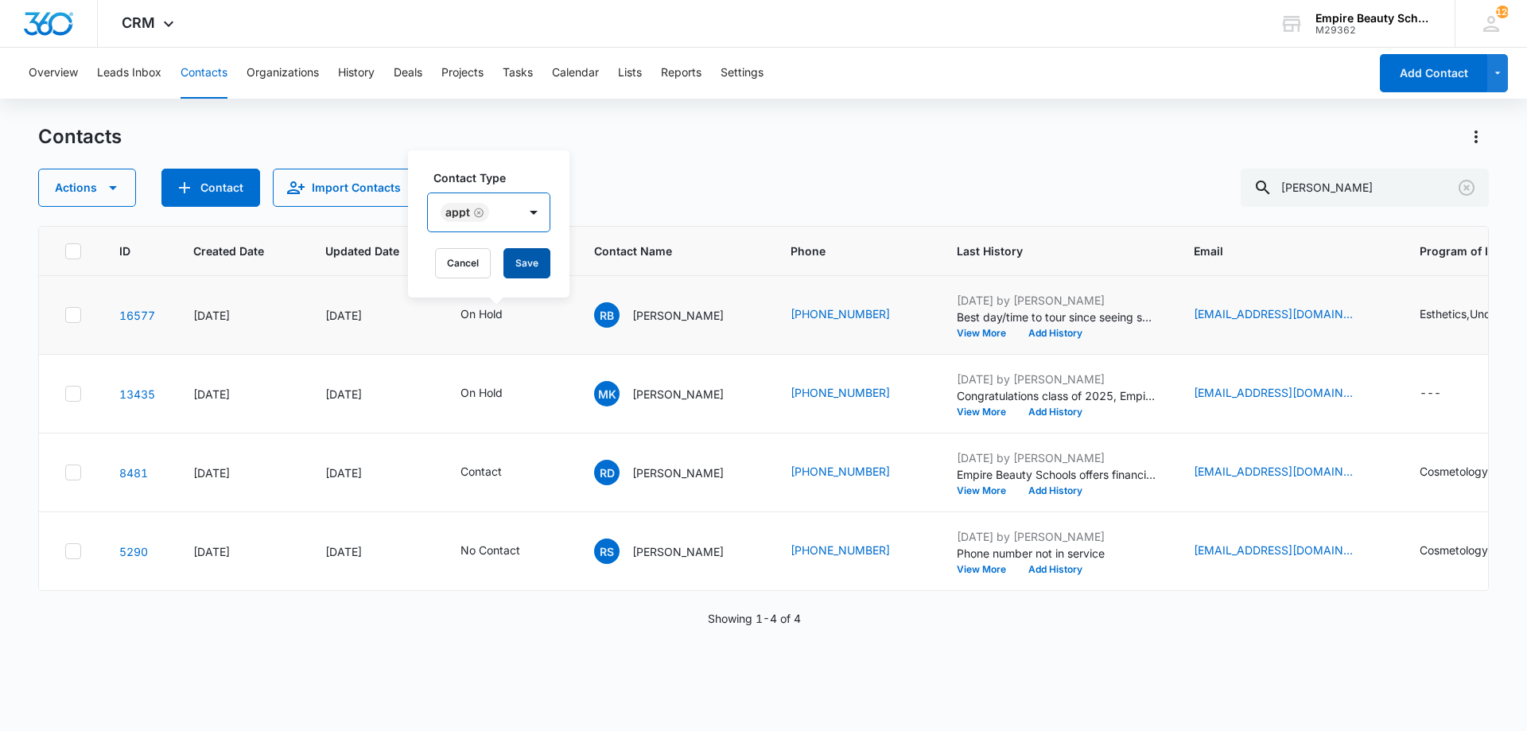
click at [527, 255] on button "Save" at bounding box center [527, 263] width 47 height 30
click at [1094, 337] on button "Add History" at bounding box center [1055, 334] width 76 height 10
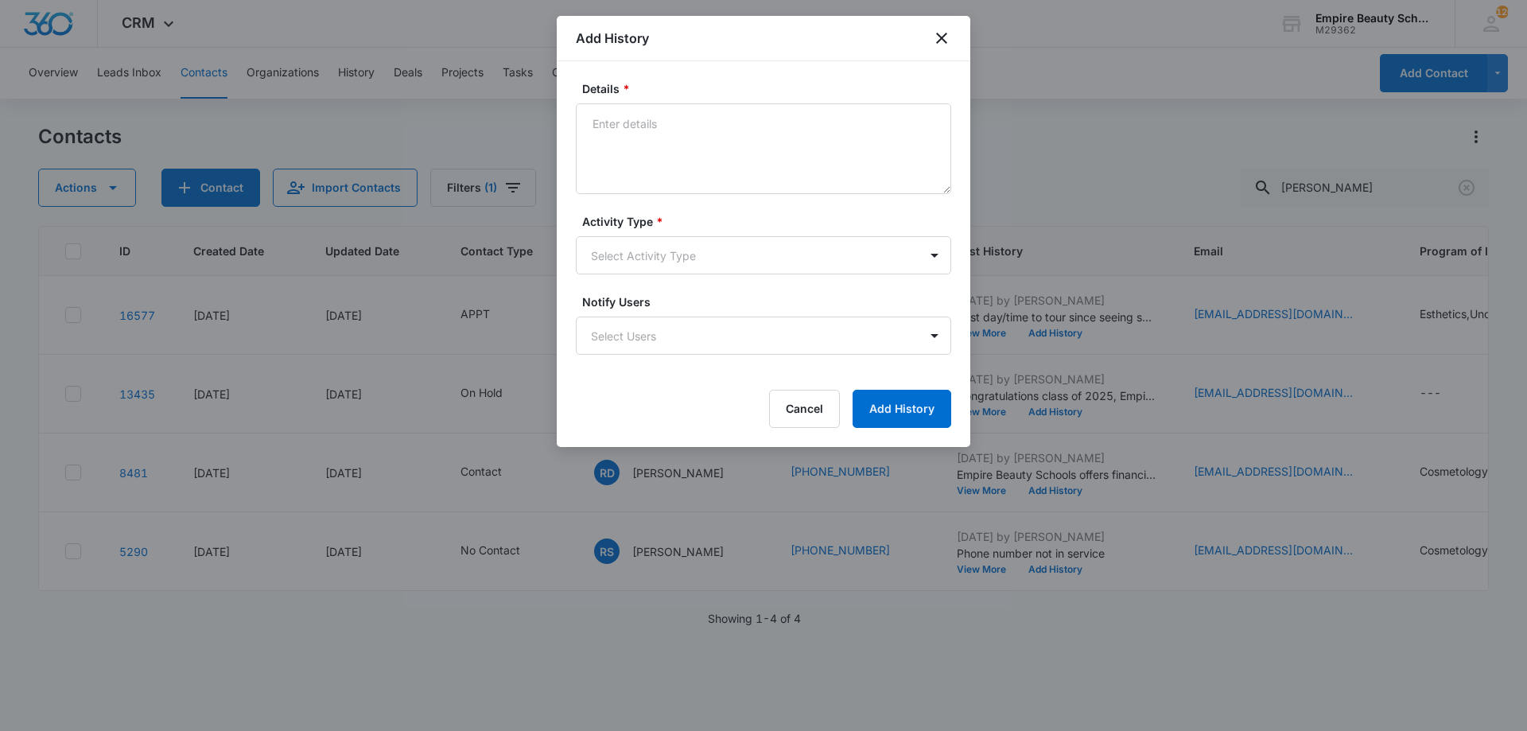
click at [723, 138] on textarea "Details *" at bounding box center [763, 148] width 375 height 91
type textarea "Set APPT for [DATE] 5:30pm"
click at [661, 243] on body "CRM Apps Forms CRM Email Shop Payments POS Files Brand Settings Empire Beauty S…" at bounding box center [763, 365] width 1527 height 731
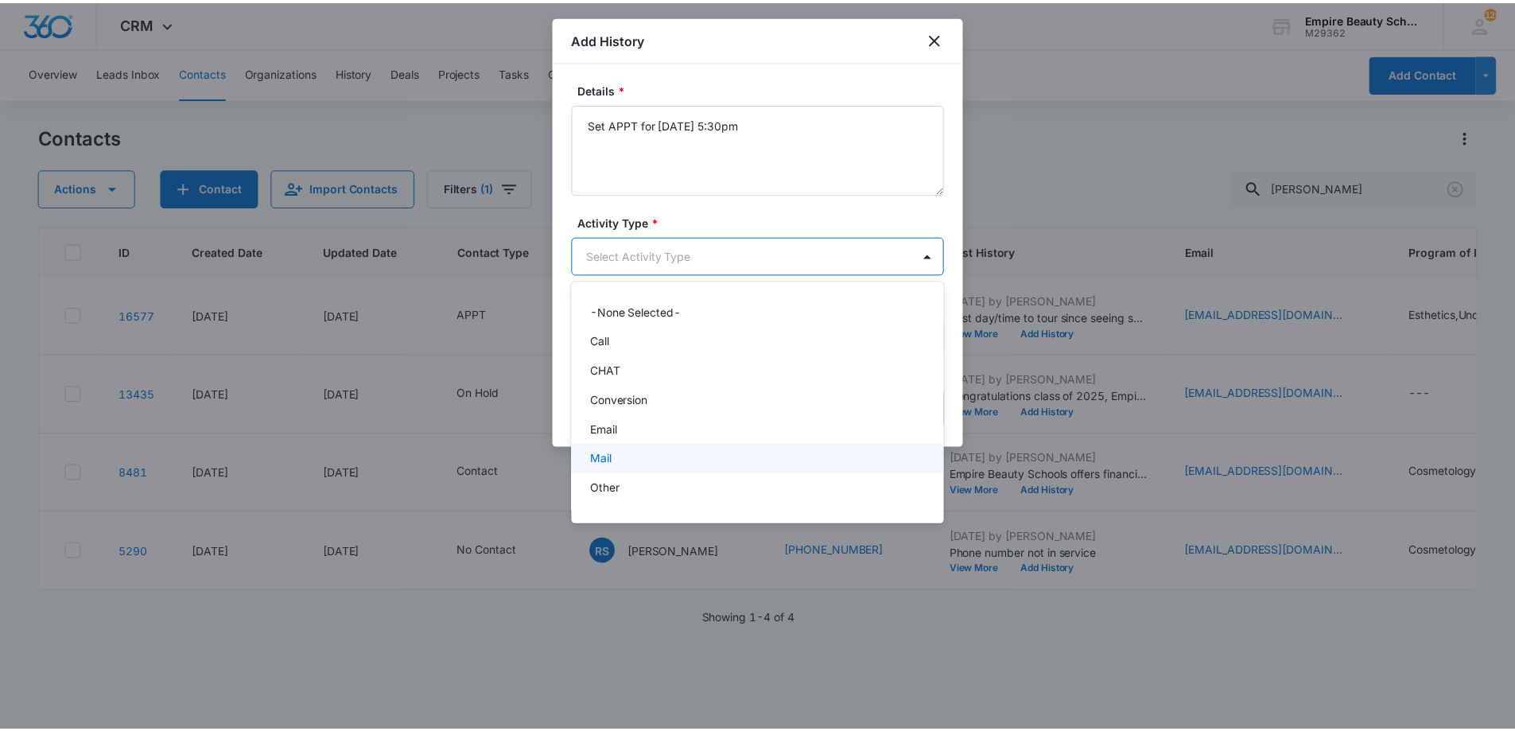
scroll to position [83, 0]
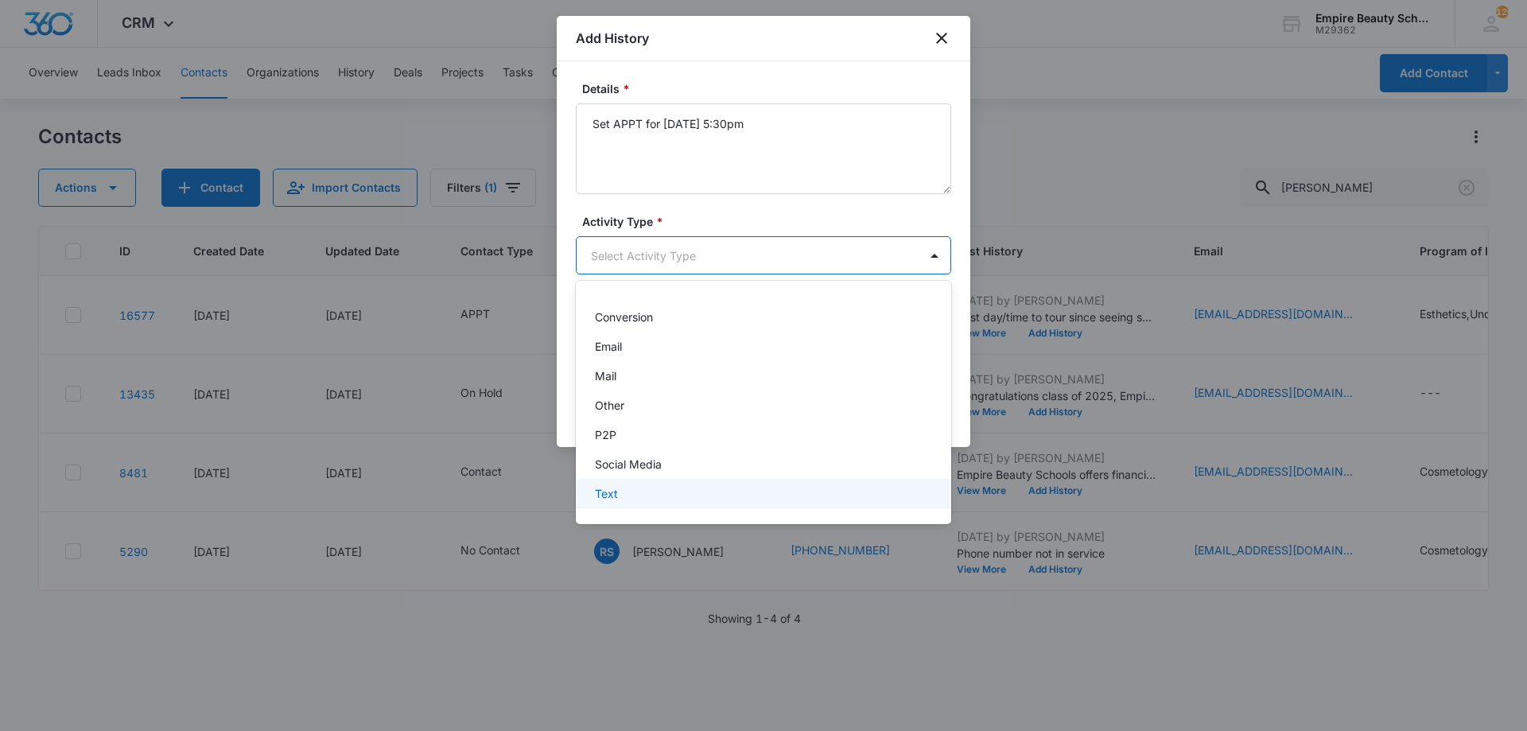
click at [656, 505] on div "Text" at bounding box center [763, 493] width 375 height 29
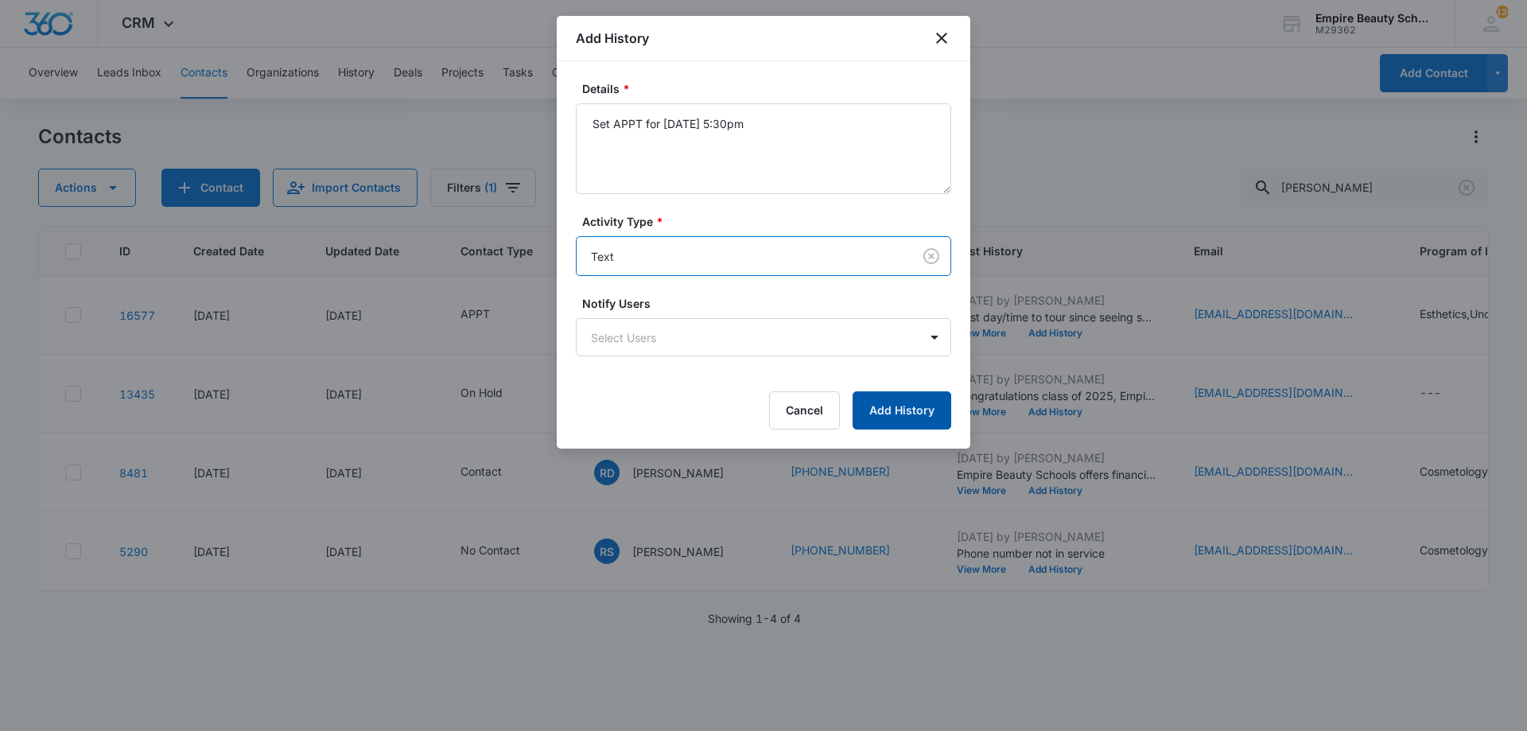
click at [923, 405] on button "Add History" at bounding box center [902, 410] width 99 height 38
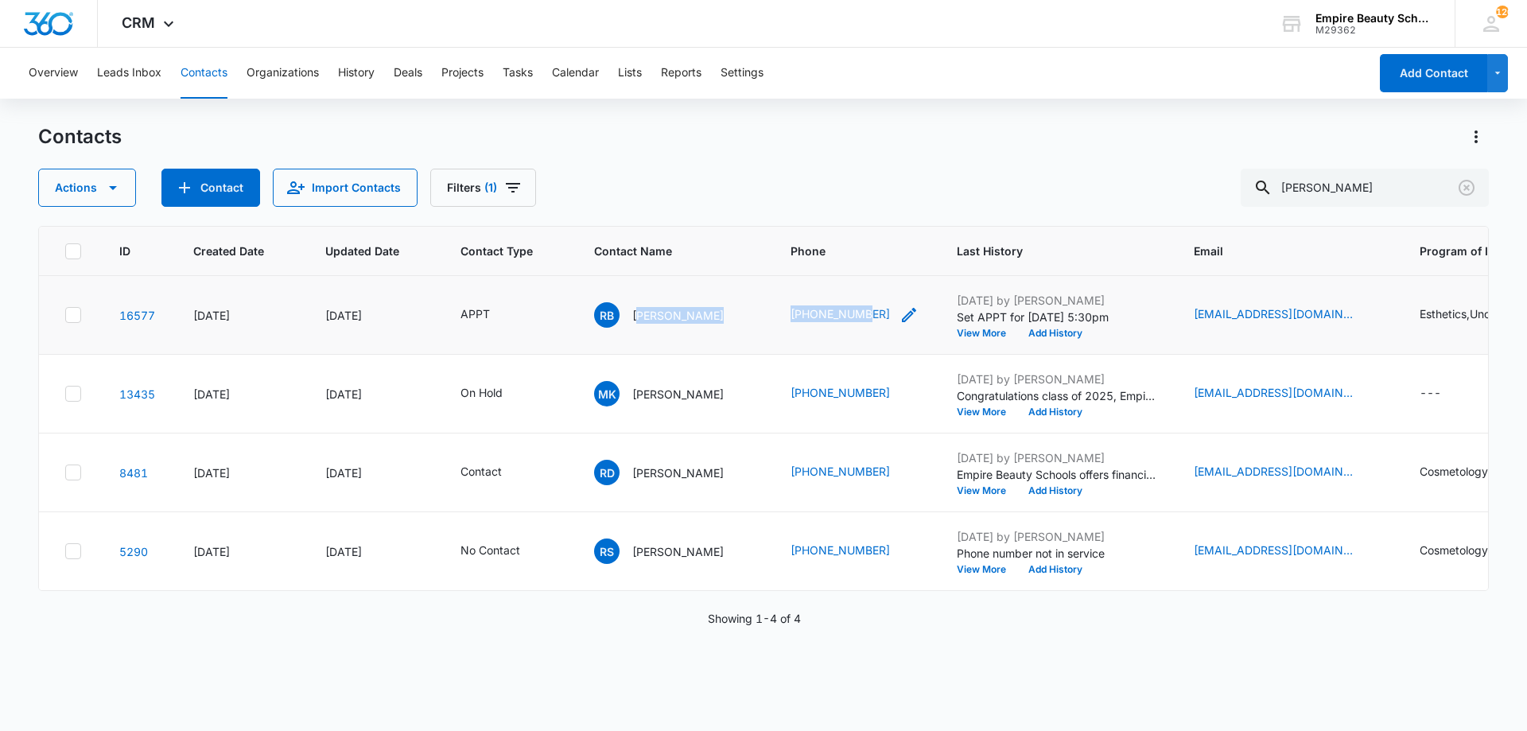
drag, startPoint x: 637, startPoint y: 311, endPoint x: 901, endPoint y: 311, distance: 264.1
click at [901, 311] on tr "16577 [DATE] [DATE] APPT RB [PERSON_NAME] (603) 660-3420 [DATE] by [PERSON_NAME…" at bounding box center [1115, 315] width 2152 height 79
click at [836, 166] on div "Contacts Actions Contact Import Contacts Filters (1) [PERSON_NAME]" at bounding box center [763, 165] width 1451 height 83
drag, startPoint x: 630, startPoint y: 307, endPoint x: 924, endPoint y: 312, distance: 293.6
click at [924, 312] on tr "16577 [DATE] [DATE] APPT RB [PERSON_NAME] (603) 660-3420 [DATE] by [PERSON_NAME…" at bounding box center [1115, 315] width 2152 height 79
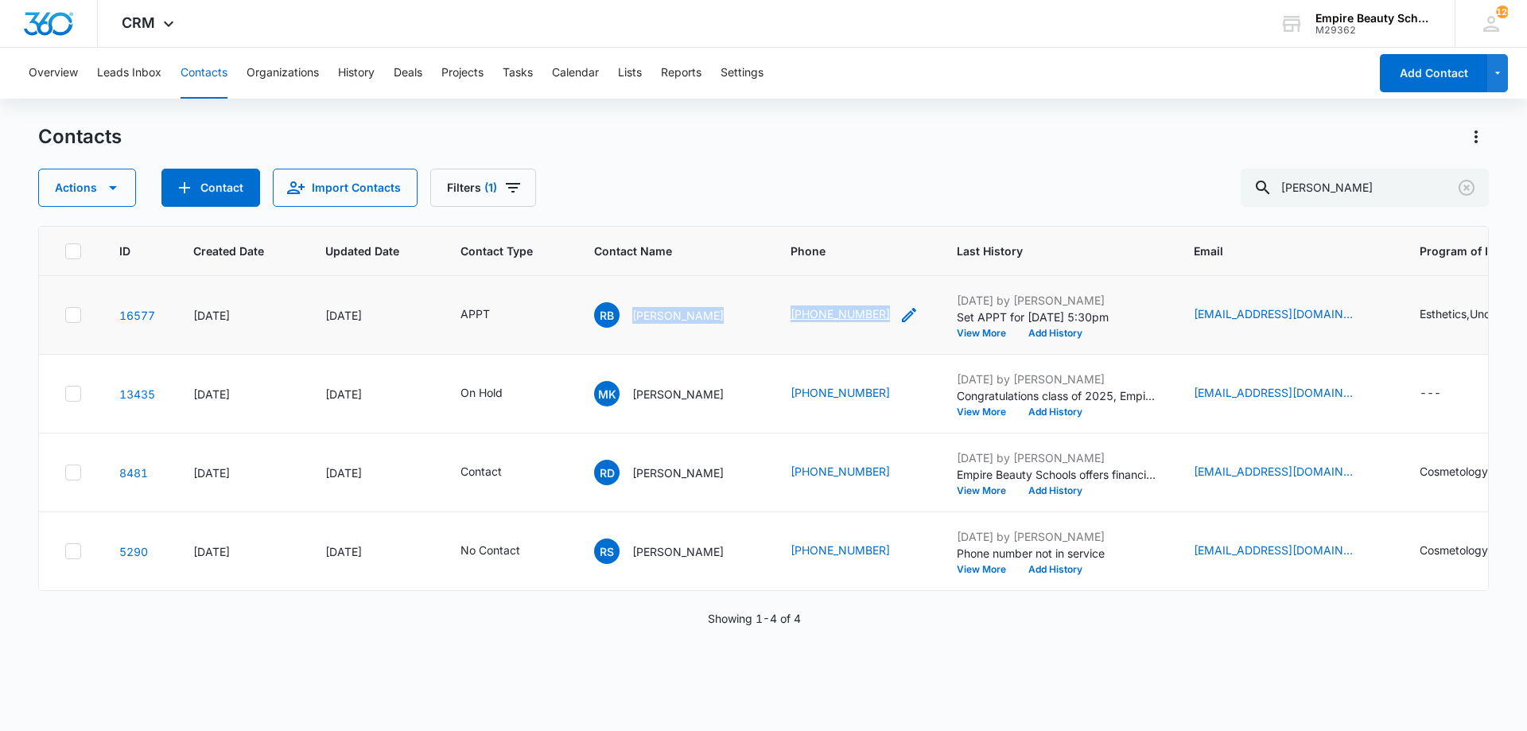
copy tr "[PERSON_NAME] [PHONE_NUMBER]"
click at [1104, 160] on div "Contacts Actions Contact Import Contacts Filters (1) [PERSON_NAME]" at bounding box center [763, 165] width 1451 height 83
click at [1456, 185] on button "Clear" at bounding box center [1466, 187] width 25 height 25
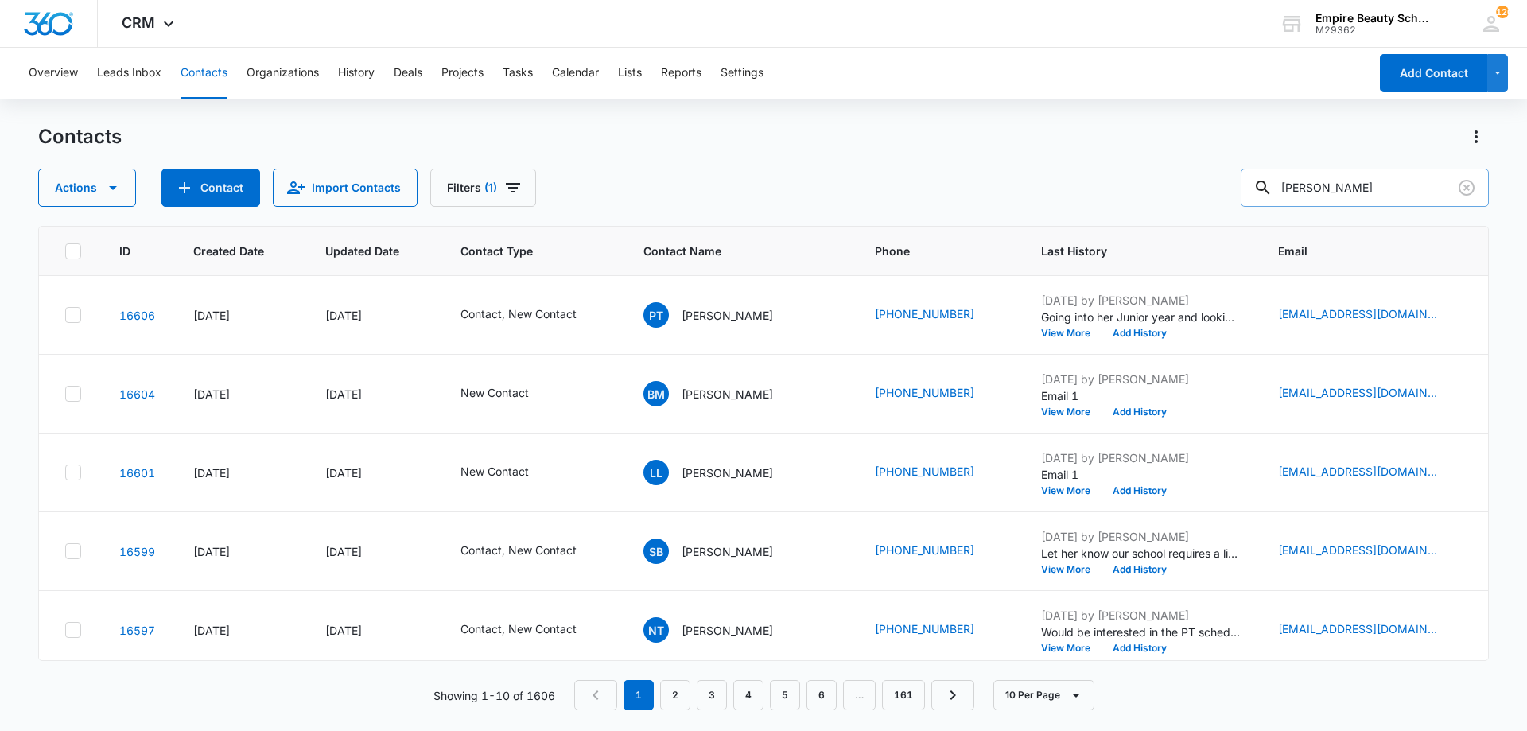
type input "[PERSON_NAME]"
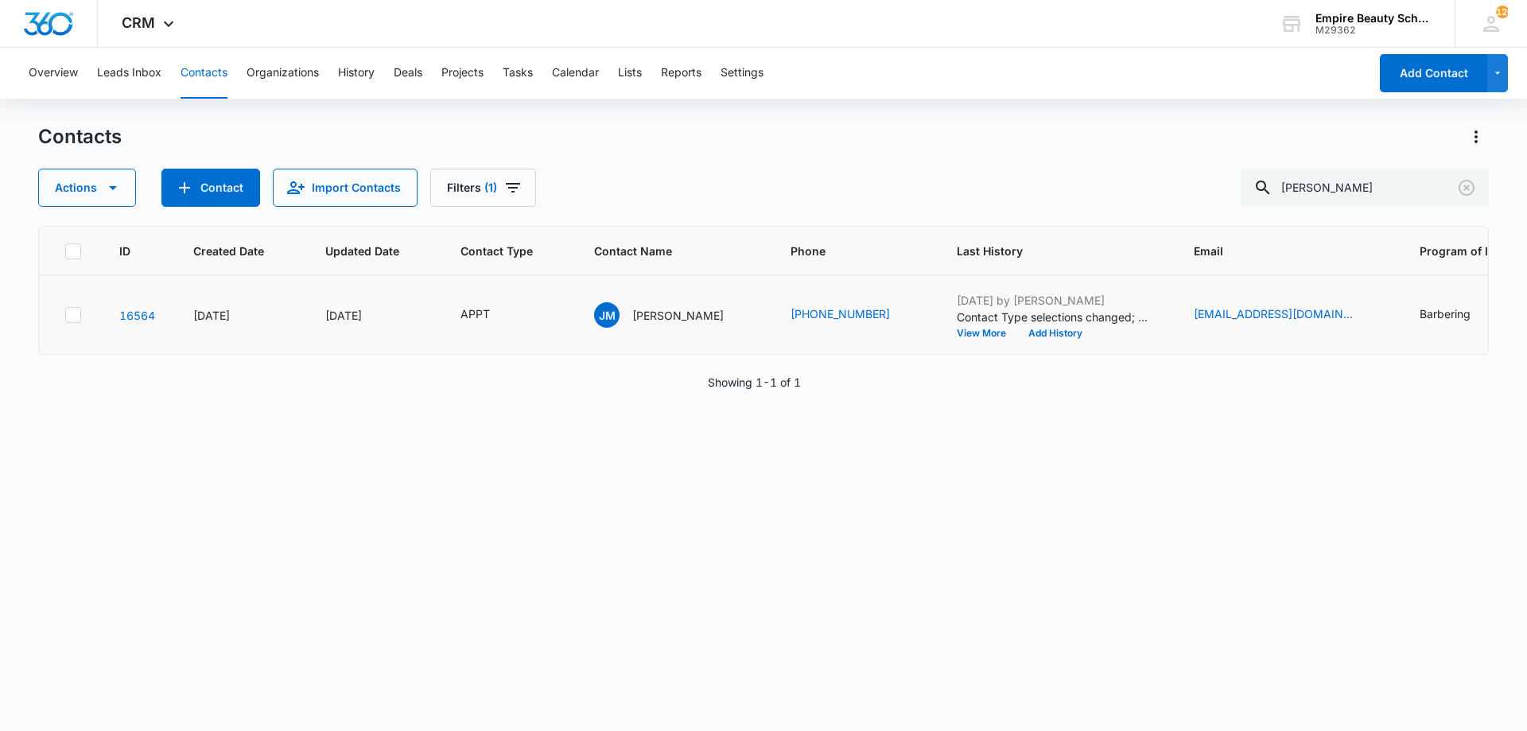
click at [951, 339] on td "[DATE] by [PERSON_NAME] Contact Type selections changed; New Contact was remove…" at bounding box center [1056, 315] width 237 height 79
click at [957, 329] on button "View More" at bounding box center [987, 334] width 60 height 10
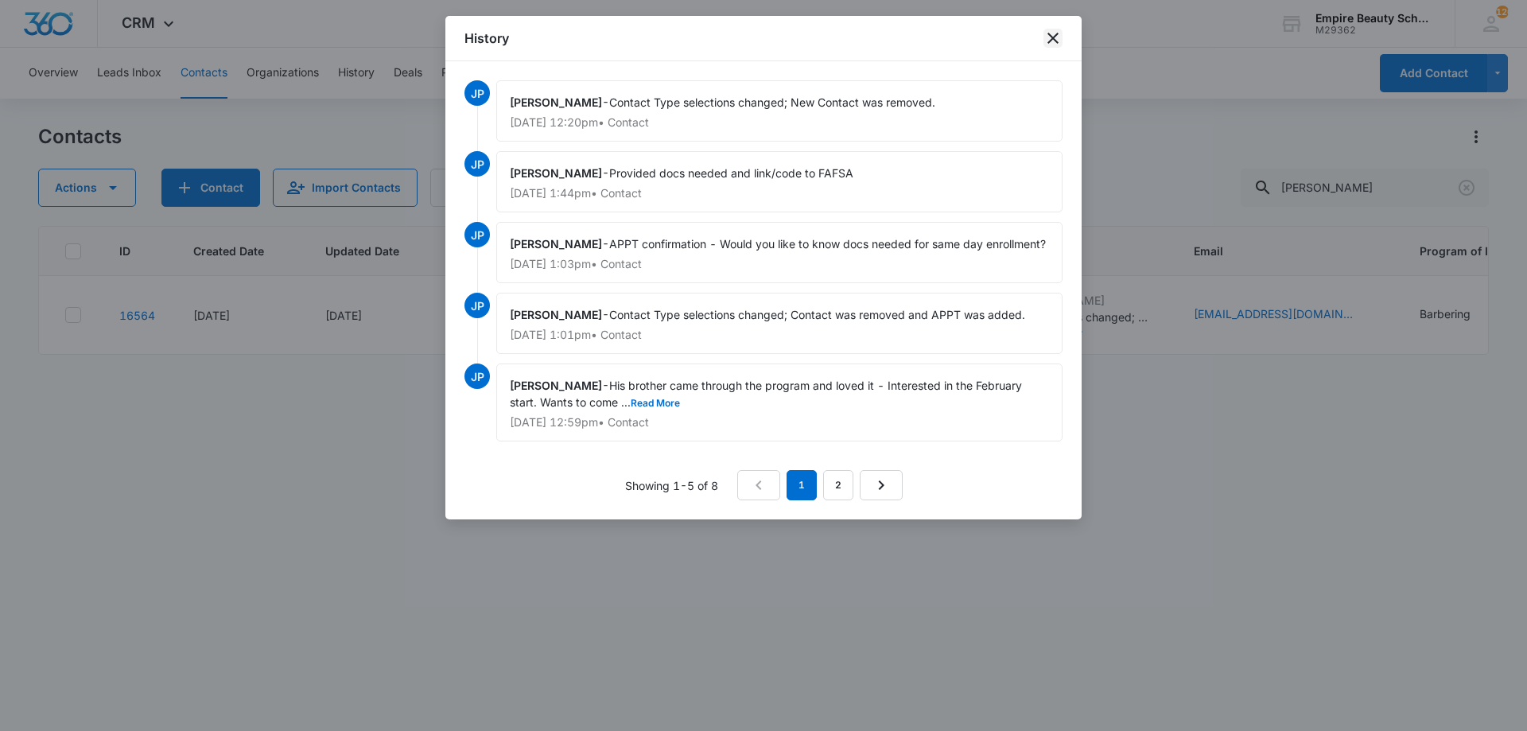
click at [1046, 41] on icon "close" at bounding box center [1053, 38] width 19 height 19
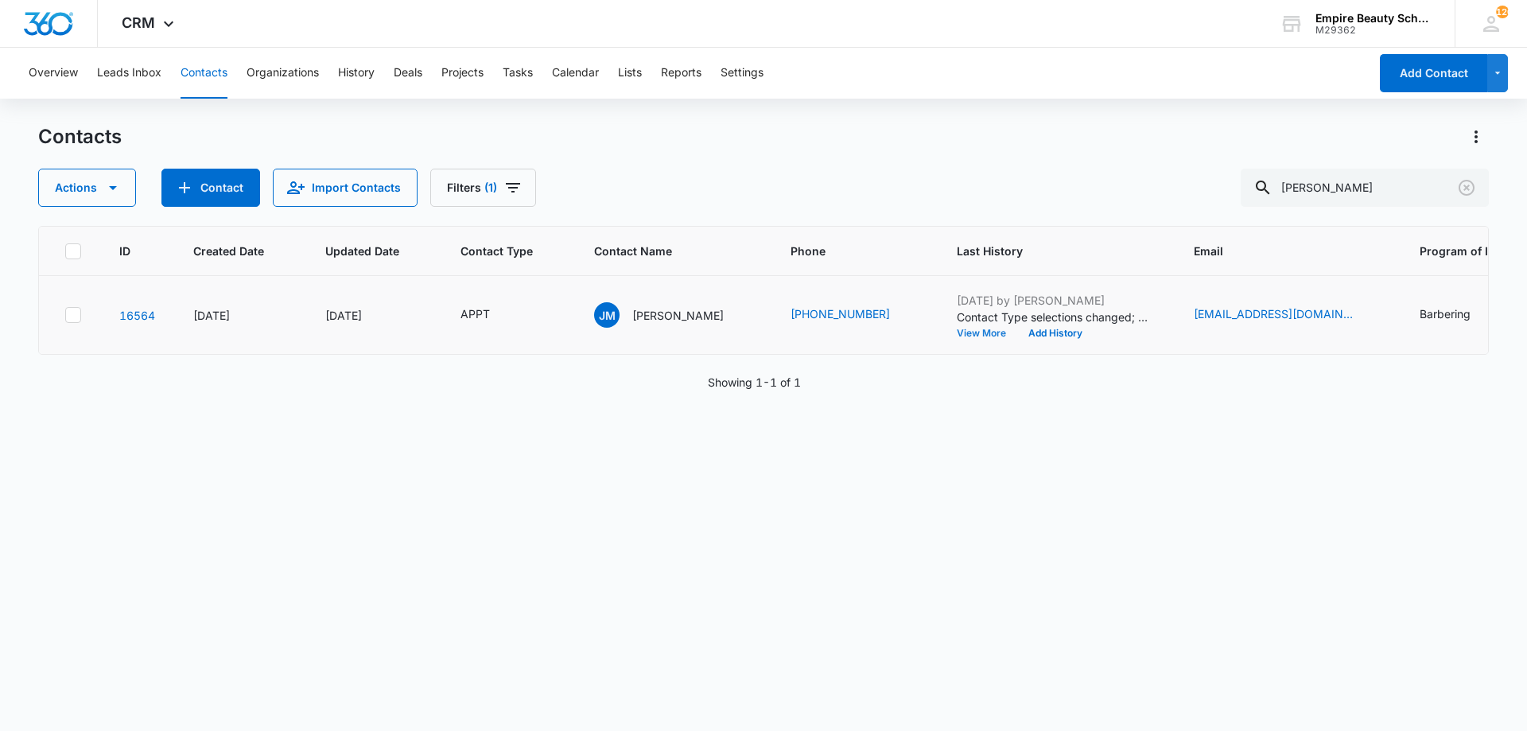
click at [957, 329] on button "View More" at bounding box center [987, 334] width 60 height 10
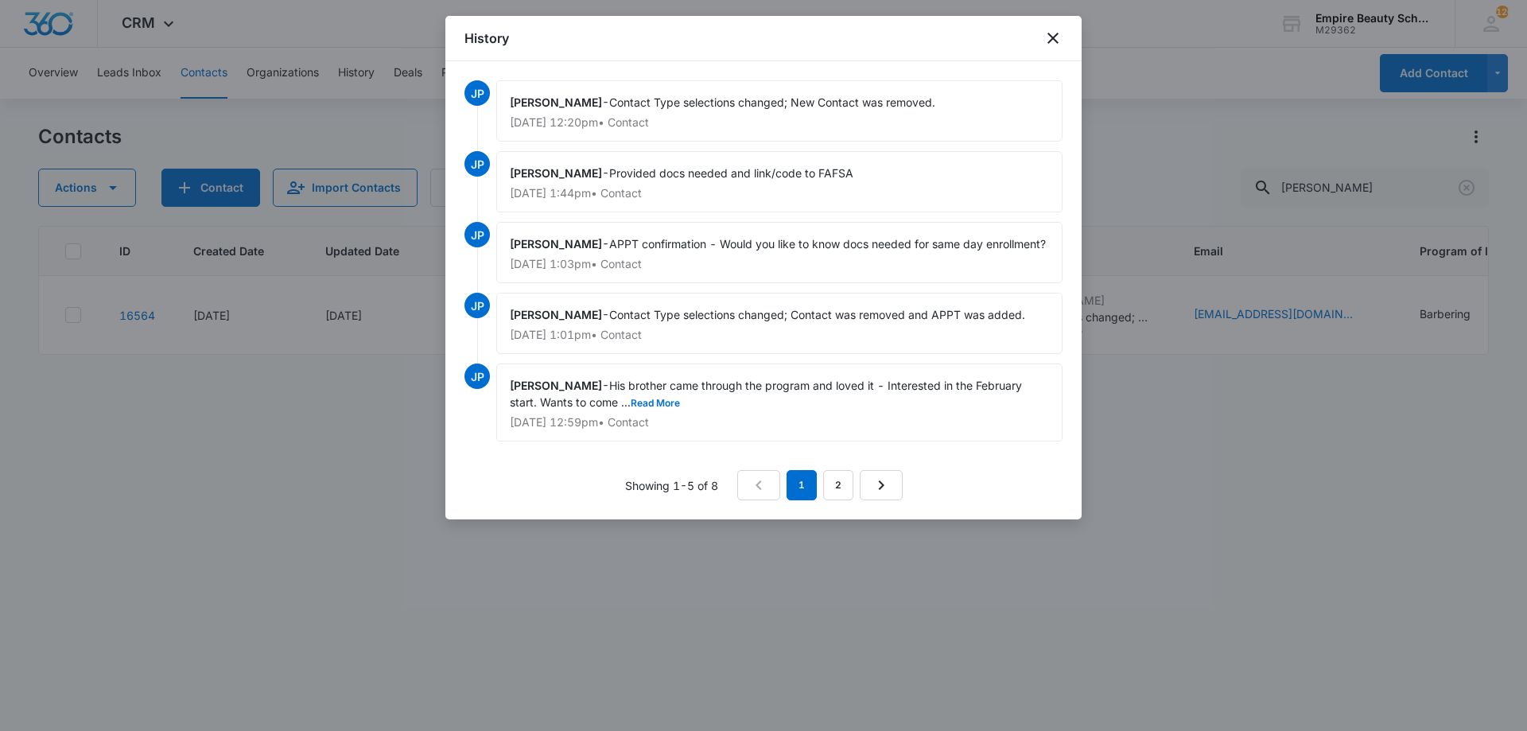
click at [1445, 371] on div at bounding box center [763, 365] width 1527 height 731
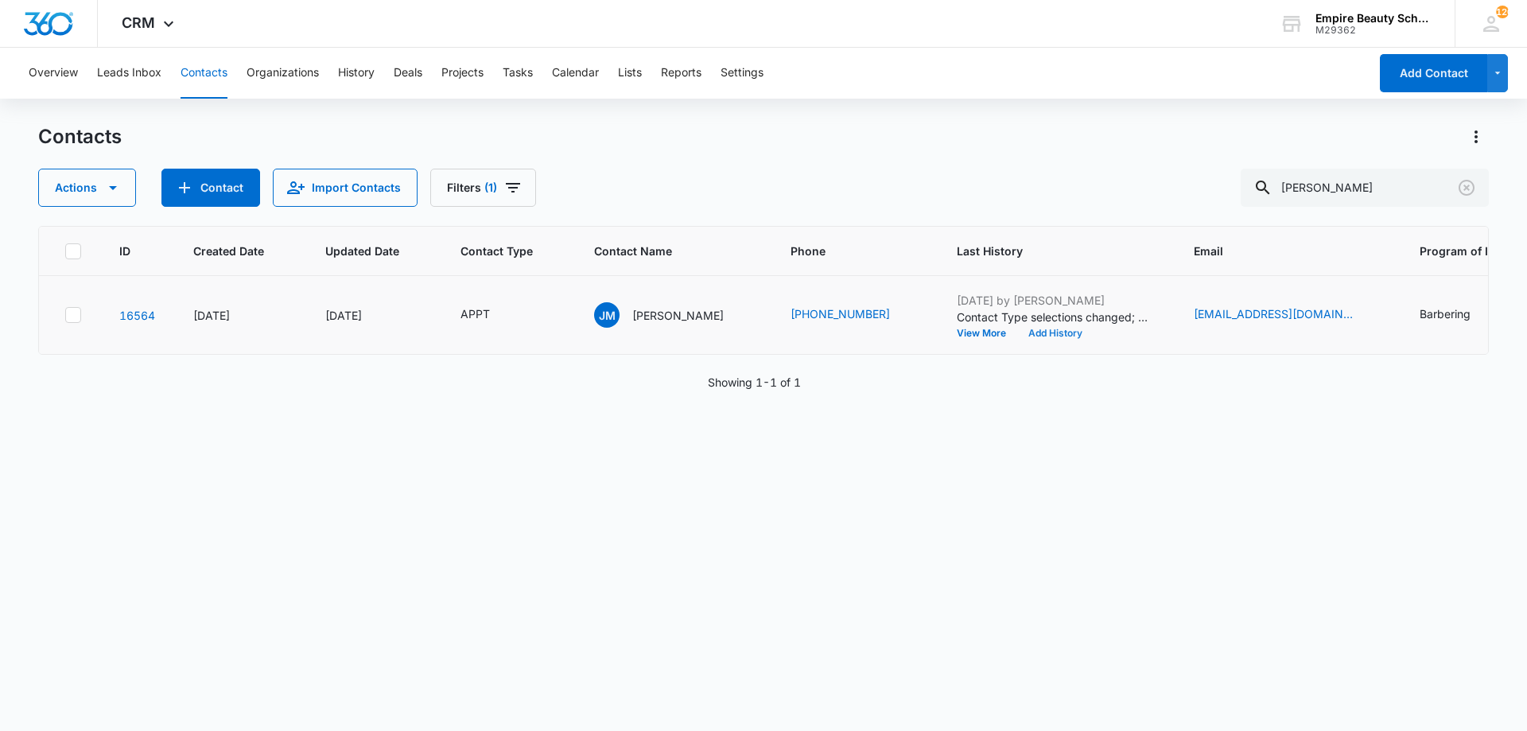
click at [1017, 336] on button "Add History" at bounding box center [1055, 334] width 76 height 10
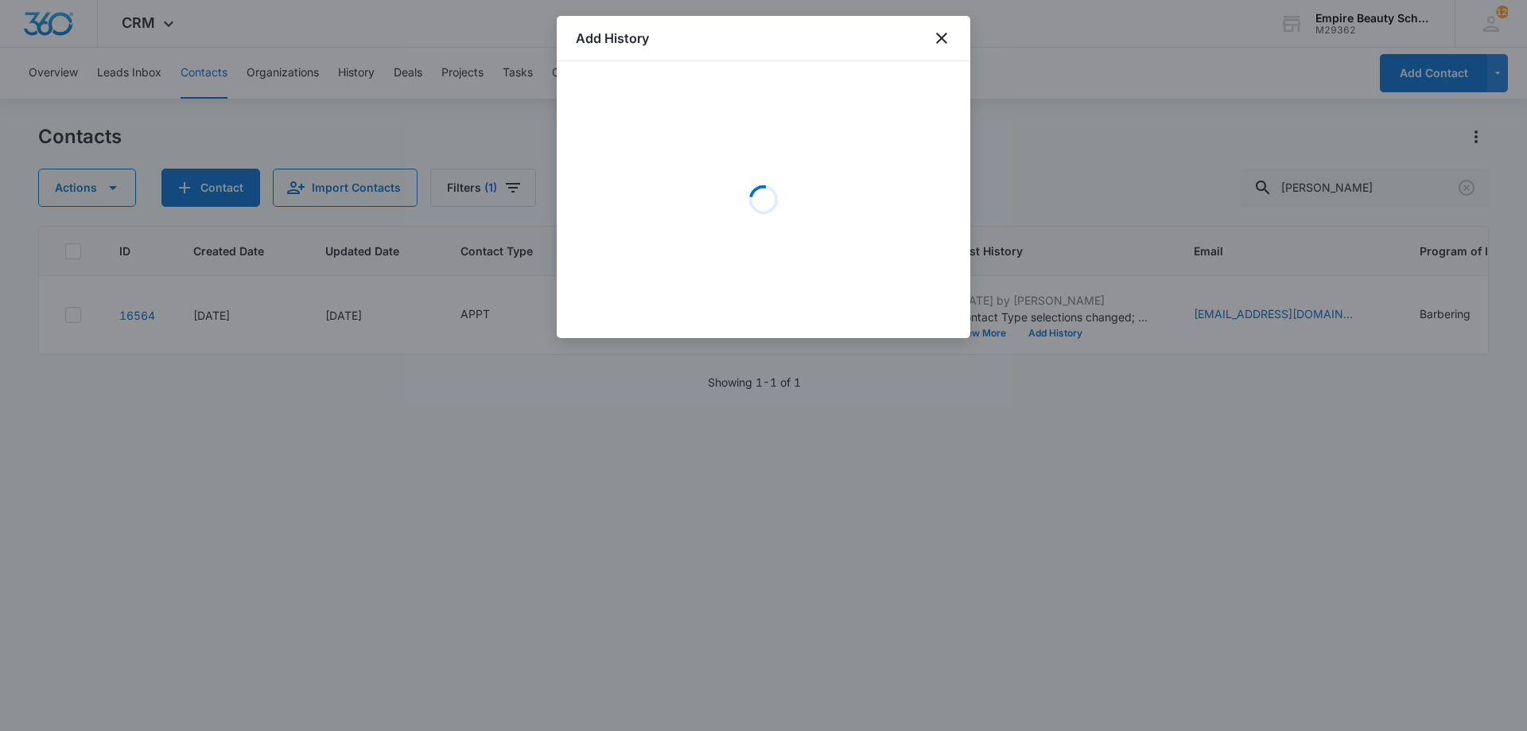
drag, startPoint x: 760, startPoint y: 141, endPoint x: 716, endPoint y: 161, distance: 48.1
click at [759, 141] on div "Loading" at bounding box center [763, 199] width 375 height 239
click at [710, 133] on div "Loading" at bounding box center [763, 199] width 375 height 239
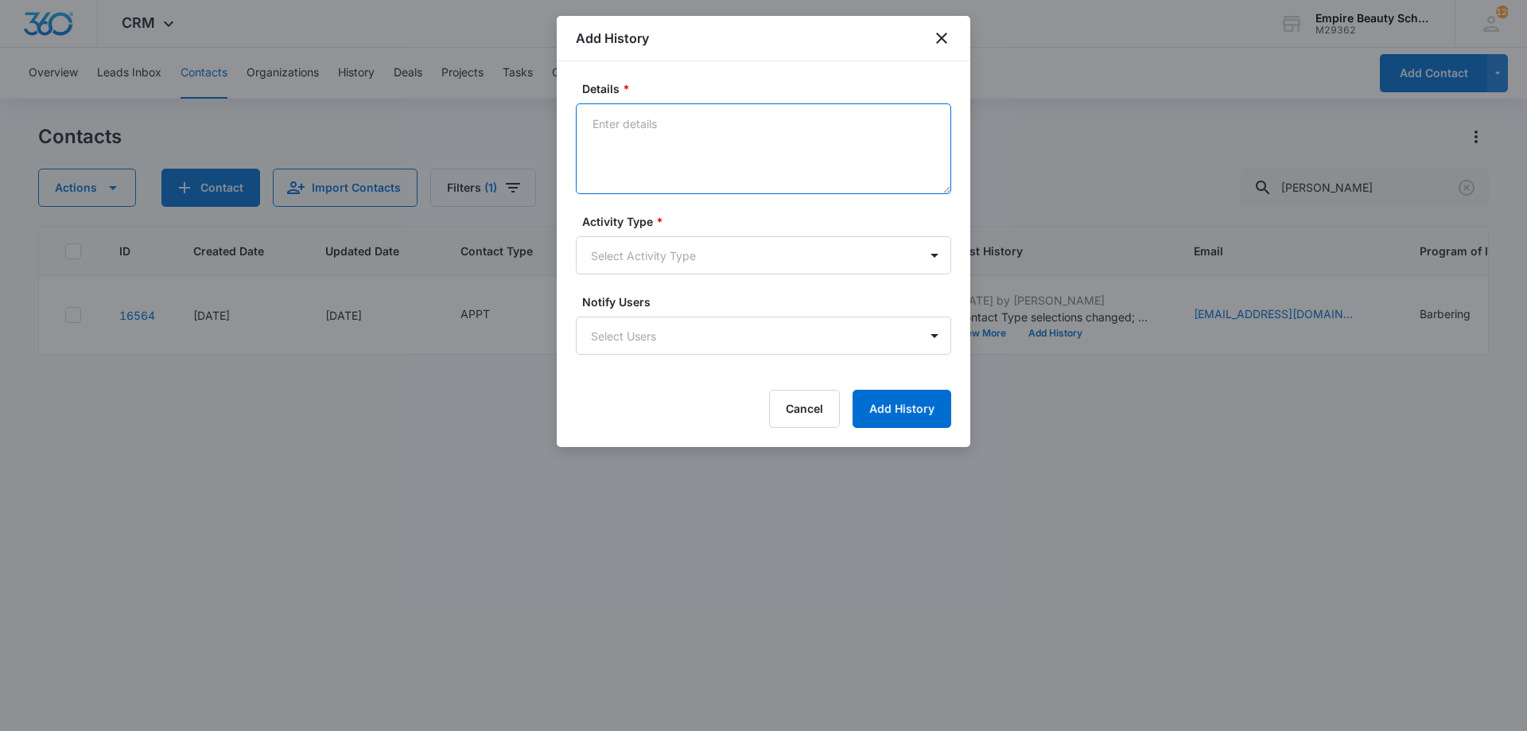
click at [715, 138] on textarea "Details *" at bounding box center [763, 148] width 375 height 91
type textarea "VM - Confirm APPT for [DATE] 1pm"
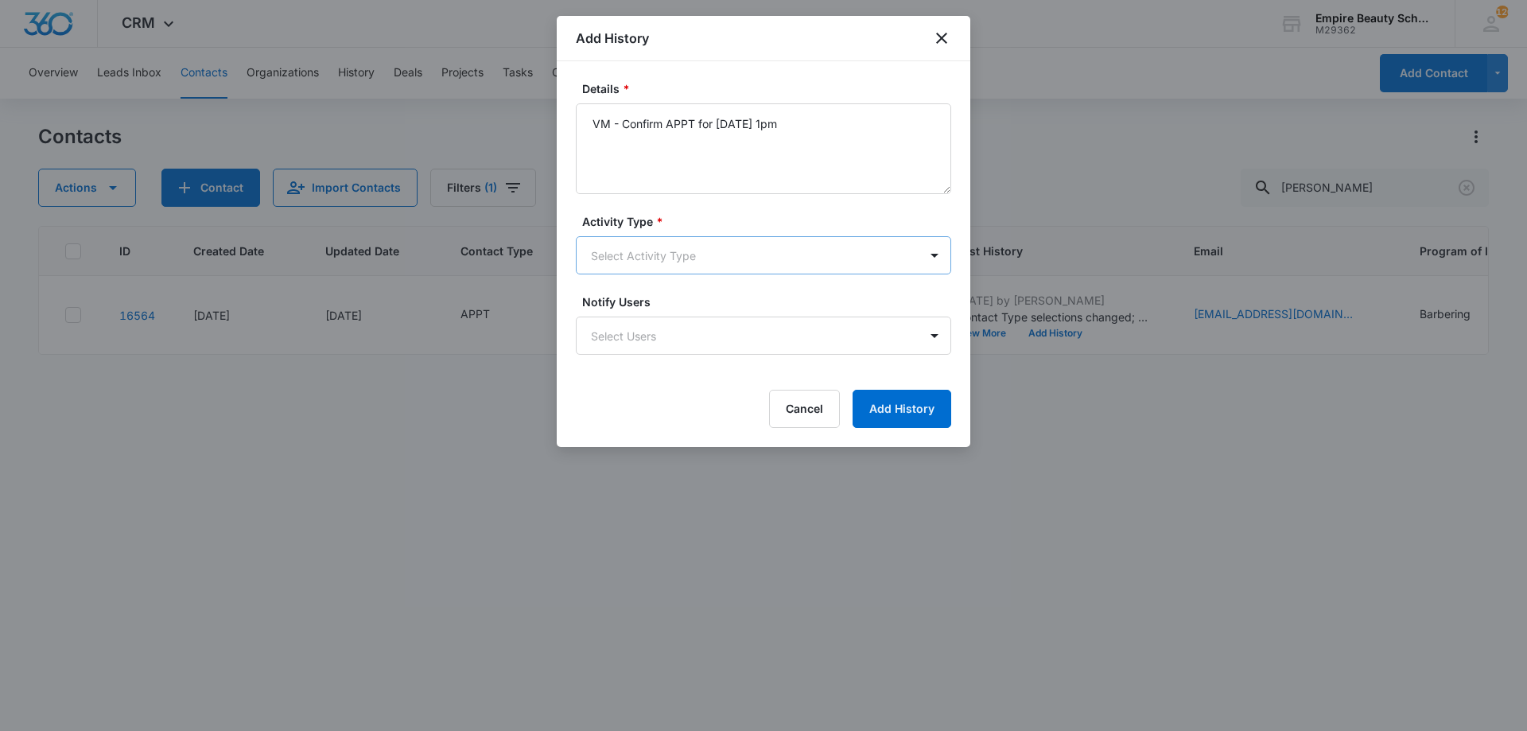
click at [722, 259] on body "CRM Apps Forms CRM Email Shop Payments POS Files Brand Settings Empire Beauty S…" at bounding box center [763, 365] width 1527 height 731
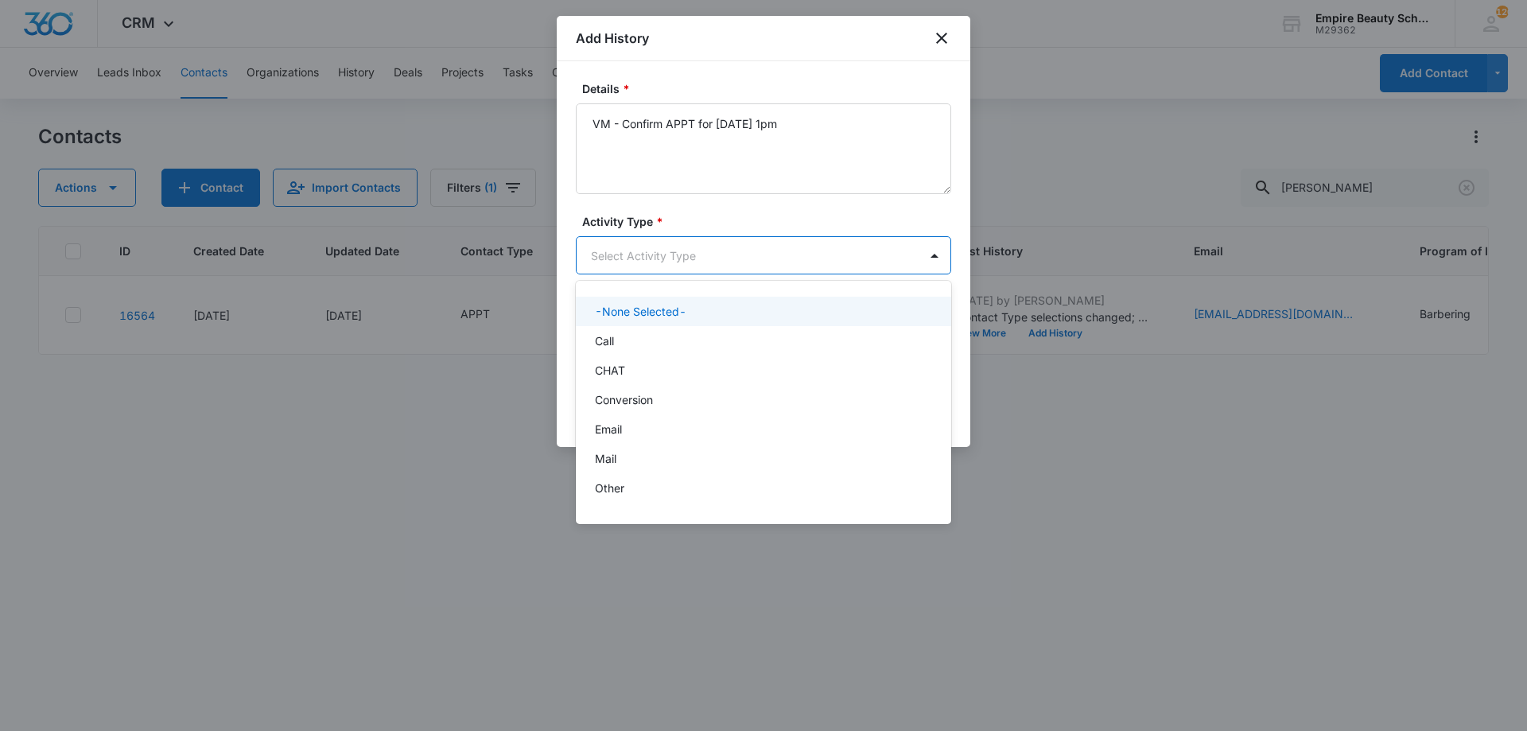
click at [668, 329] on div "Call" at bounding box center [763, 340] width 375 height 29
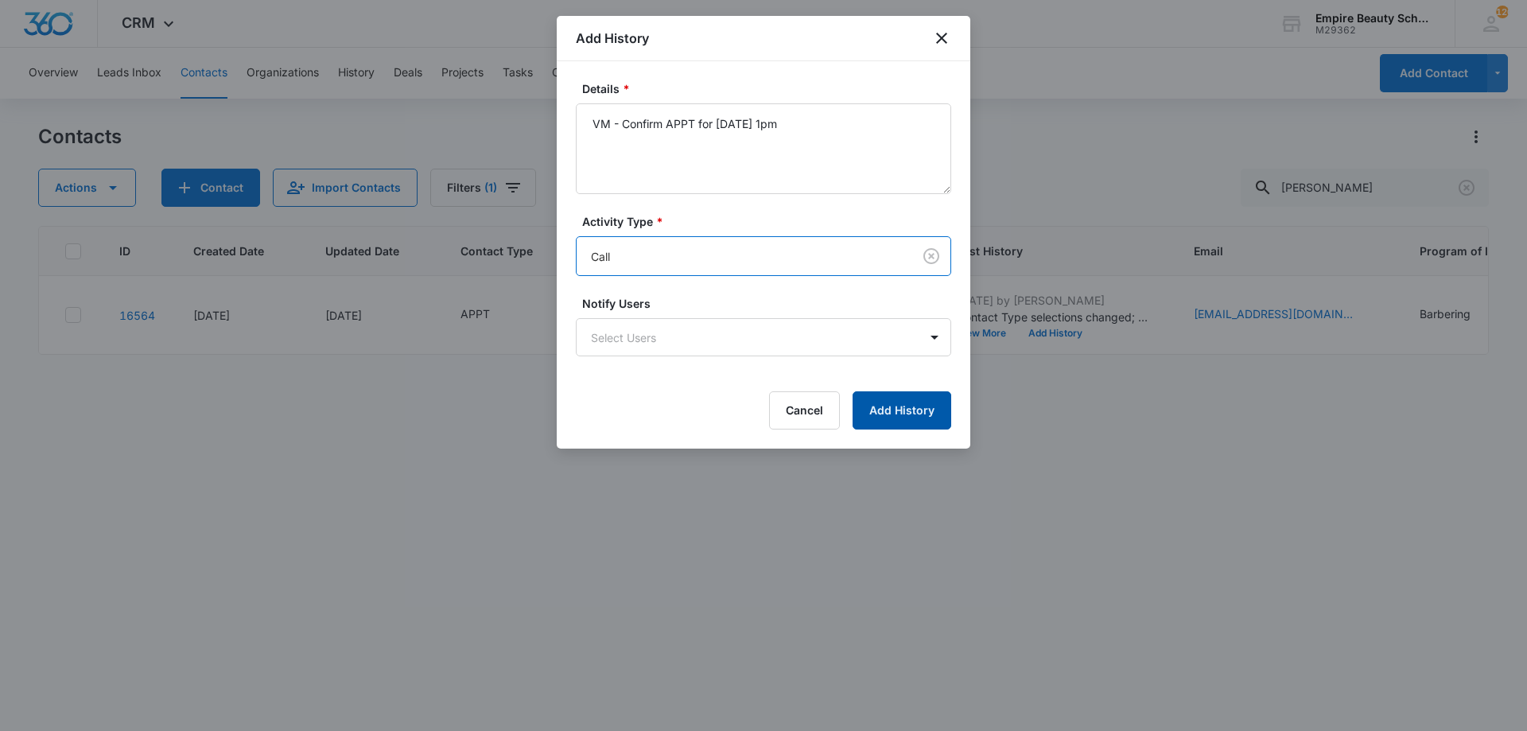
click at [876, 418] on button "Add History" at bounding box center [902, 410] width 99 height 38
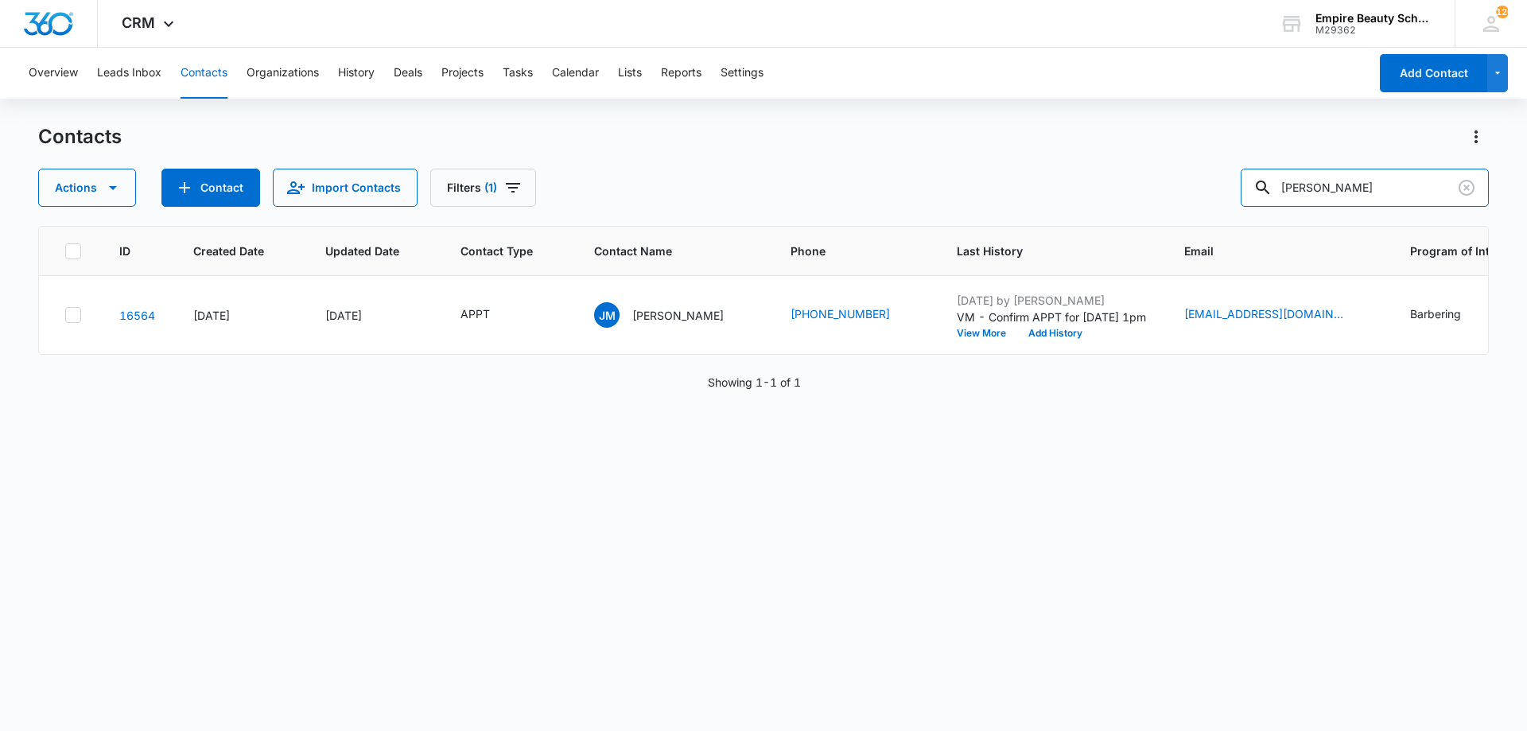
drag, startPoint x: 1377, startPoint y: 201, endPoint x: 991, endPoint y: 161, distance: 387.9
click at [991, 161] on div "Contacts Actions Contact Import Contacts Filters (1) jake melo" at bounding box center [763, 165] width 1451 height 83
type input "sam"
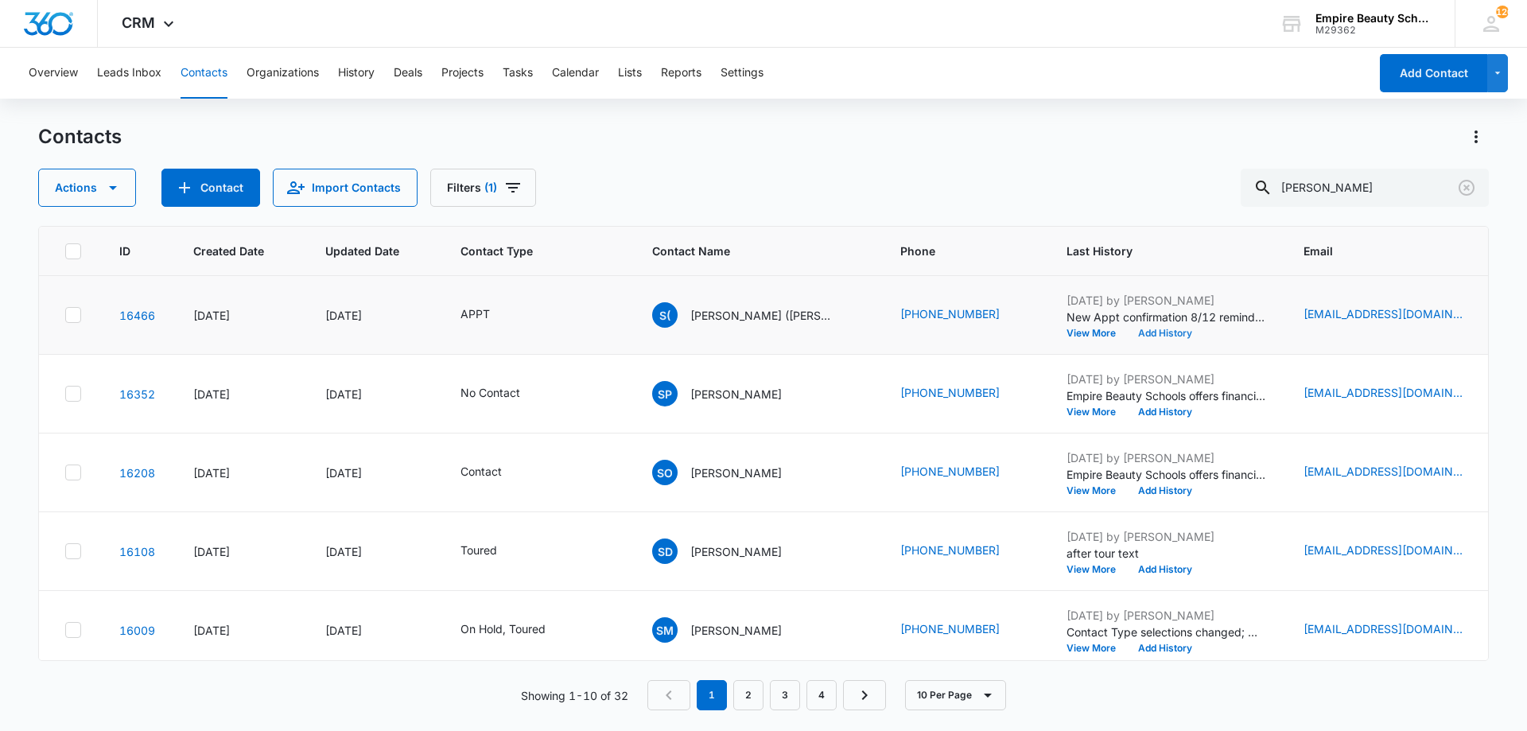
click at [1149, 333] on button "Add History" at bounding box center [1165, 334] width 76 height 10
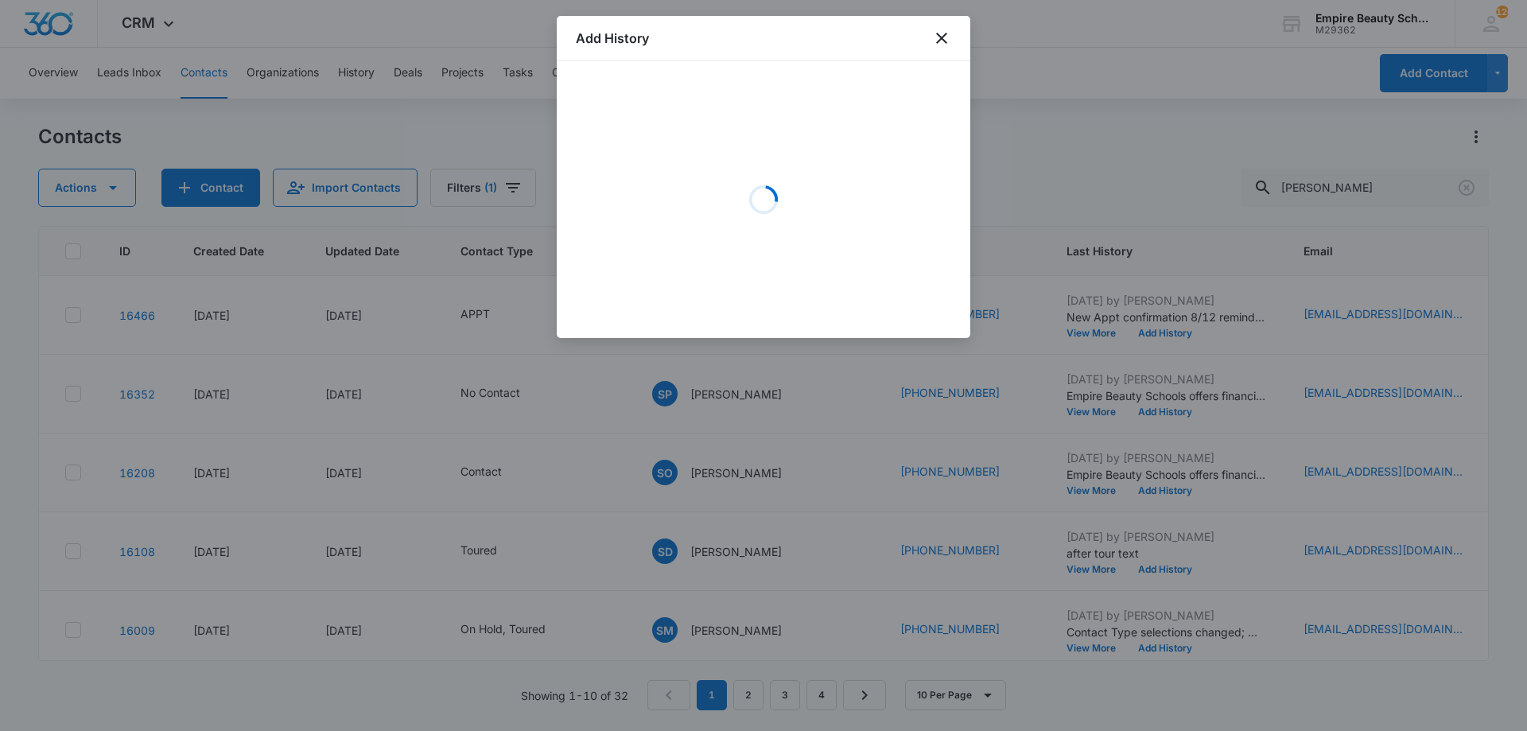
click at [803, 166] on div "Loading" at bounding box center [763, 199] width 375 height 239
click at [718, 126] on div "Loading" at bounding box center [763, 199] width 375 height 239
click at [707, 167] on div "Loading" at bounding box center [763, 199] width 375 height 239
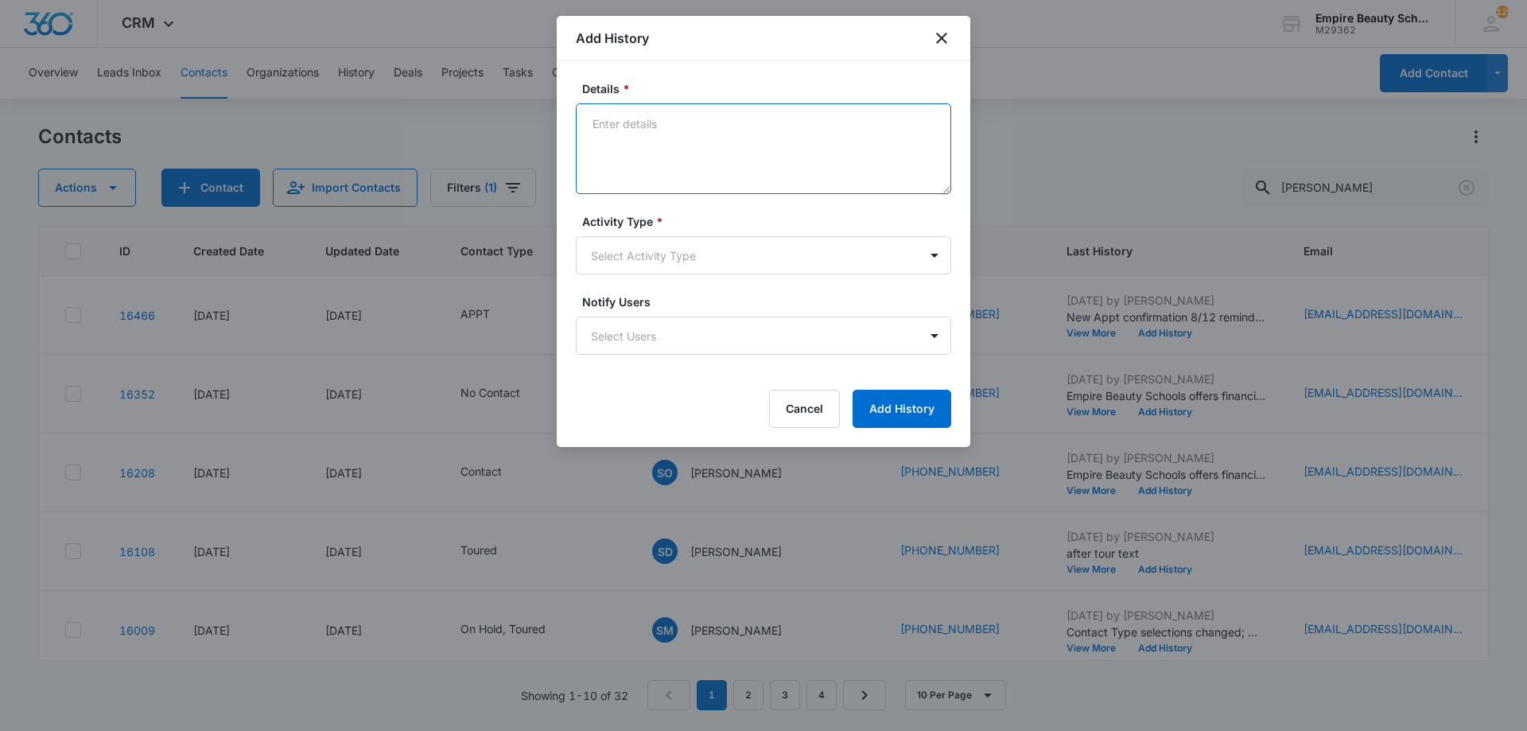
click at [801, 130] on textarea "Details *" at bounding box center [763, 148] width 375 height 91
type textarea "Confirmed APPT for [DATE] 3pm"
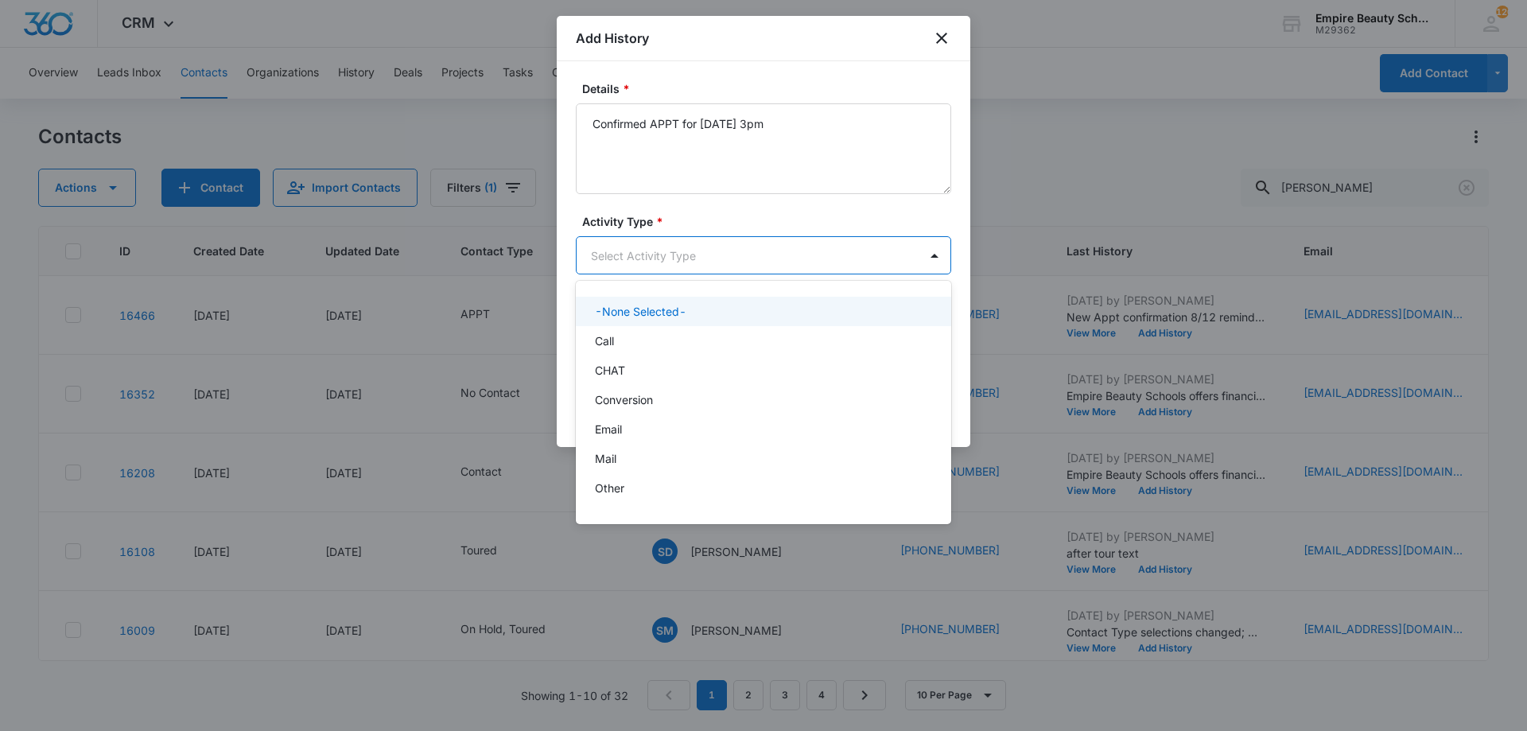
drag, startPoint x: 749, startPoint y: 244, endPoint x: 692, endPoint y: 311, distance: 88.0
click at [746, 248] on body "CRM Apps Forms CRM Email Shop Payments POS Files Brand Settings Empire Beauty S…" at bounding box center [763, 365] width 1527 height 731
click at [685, 336] on div "Call" at bounding box center [762, 341] width 334 height 17
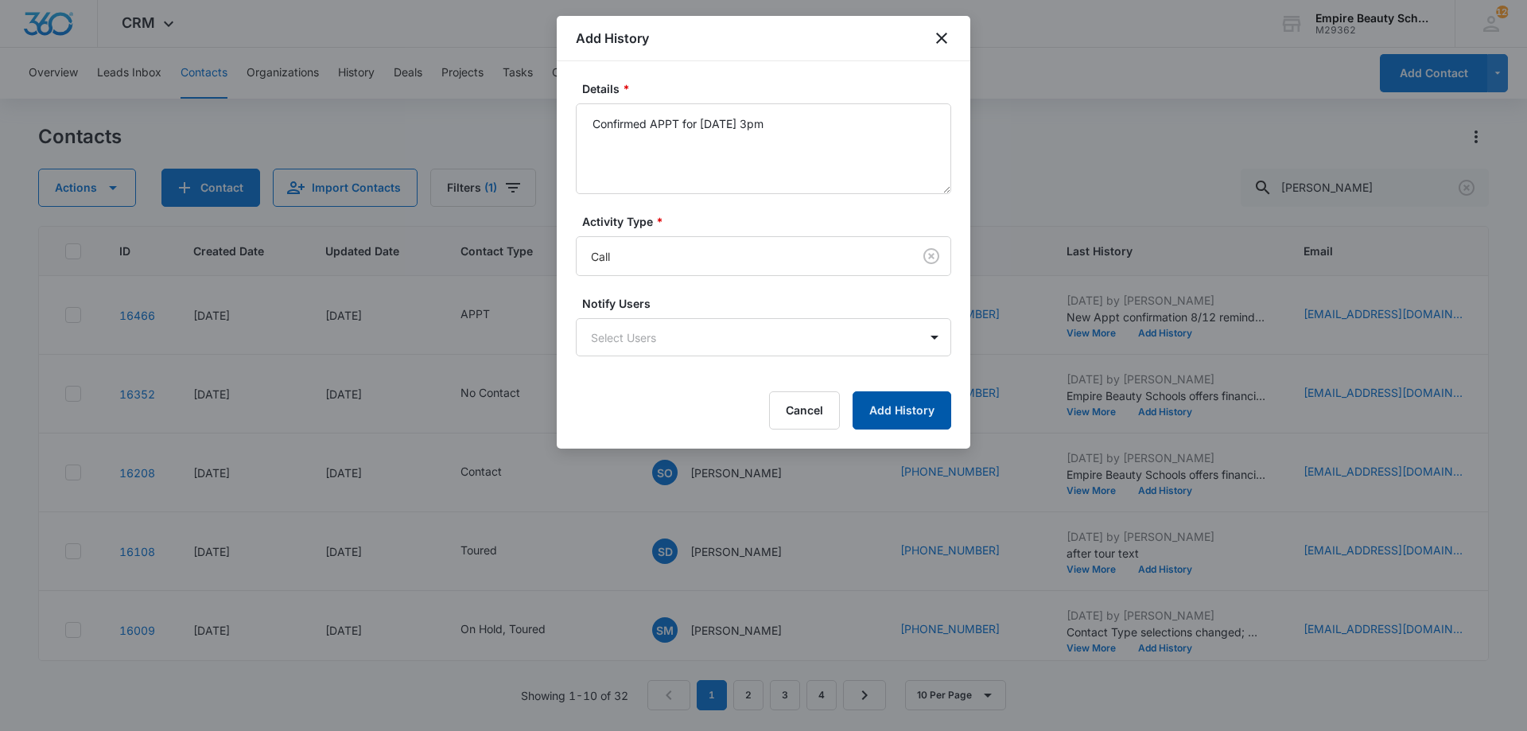
click at [908, 426] on button "Add History" at bounding box center [902, 410] width 99 height 38
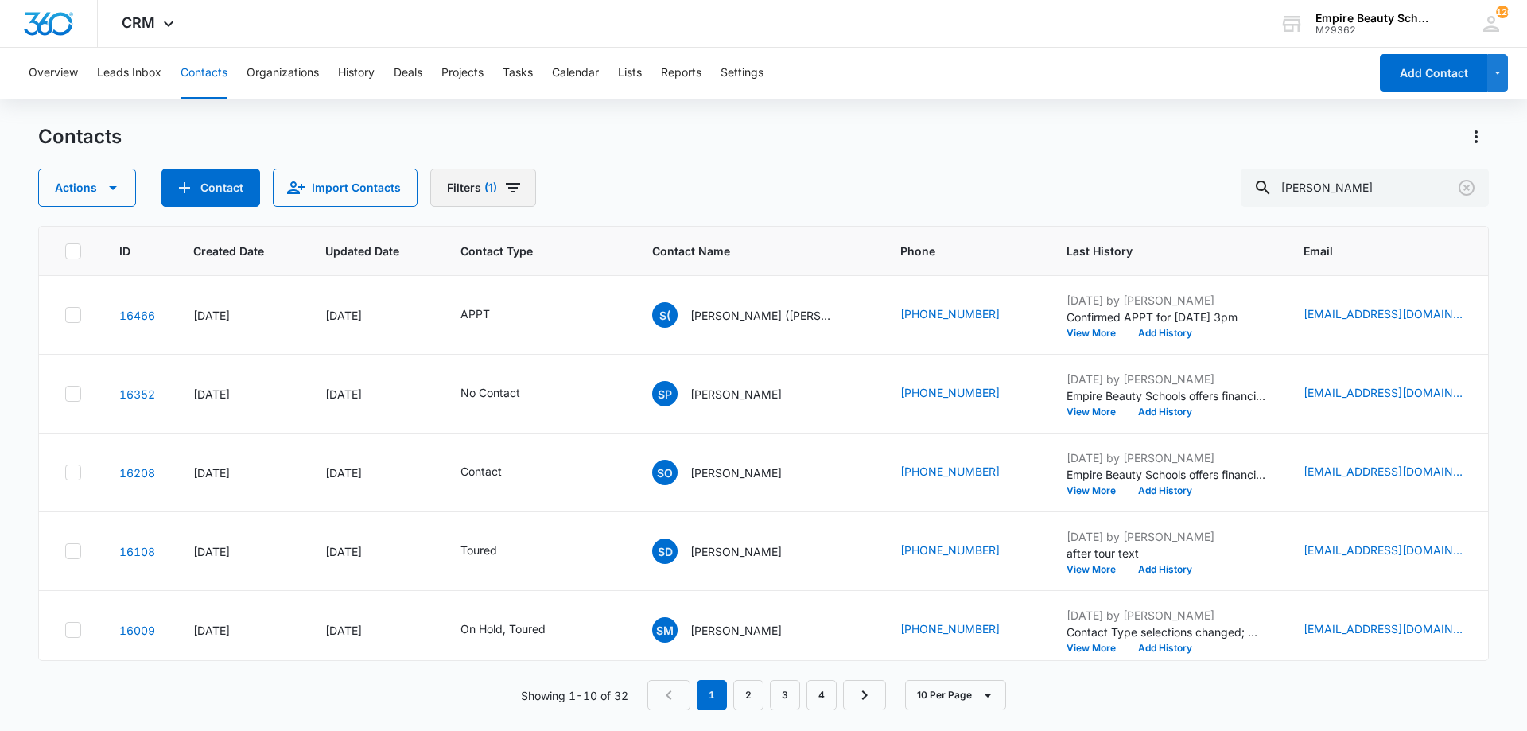
click at [513, 189] on icon "Filters" at bounding box center [513, 188] width 14 height 10
click at [626, 371] on button "Show Type filters" at bounding box center [616, 369] width 25 height 25
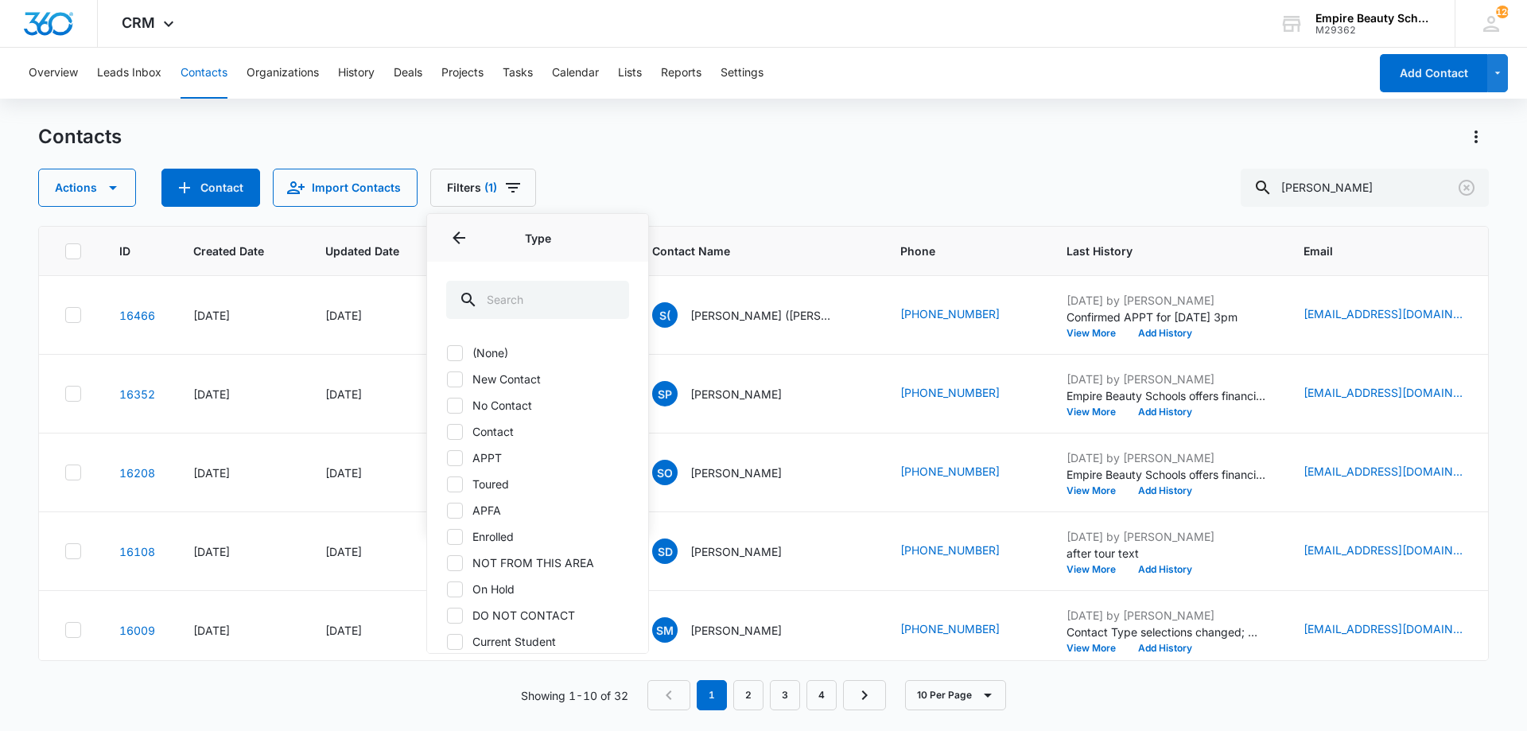
click at [482, 403] on label "No Contact" at bounding box center [537, 405] width 183 height 17
click at [447, 405] on input "No Contact" at bounding box center [446, 405] width 1 height 1
checkbox input "true"
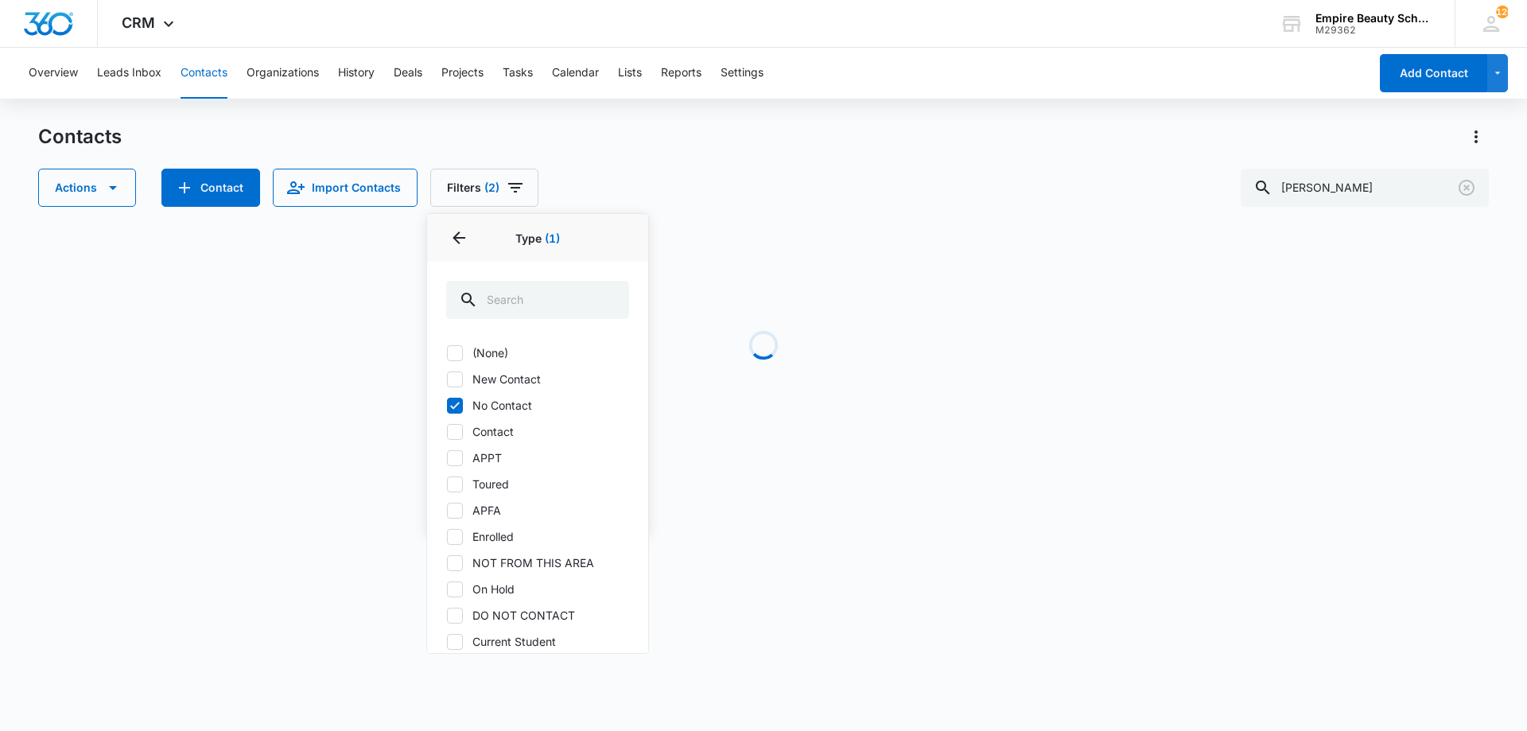
click at [465, 369] on div "(None) New Contact No Contact Contact APPT Toured APFA Enrolled NOT FROM THIS A…" at bounding box center [537, 549] width 183 height 410
click at [458, 379] on icon at bounding box center [455, 379] width 14 height 14
click at [447, 379] on input "New Contact" at bounding box center [446, 379] width 1 height 1
checkbox input "true"
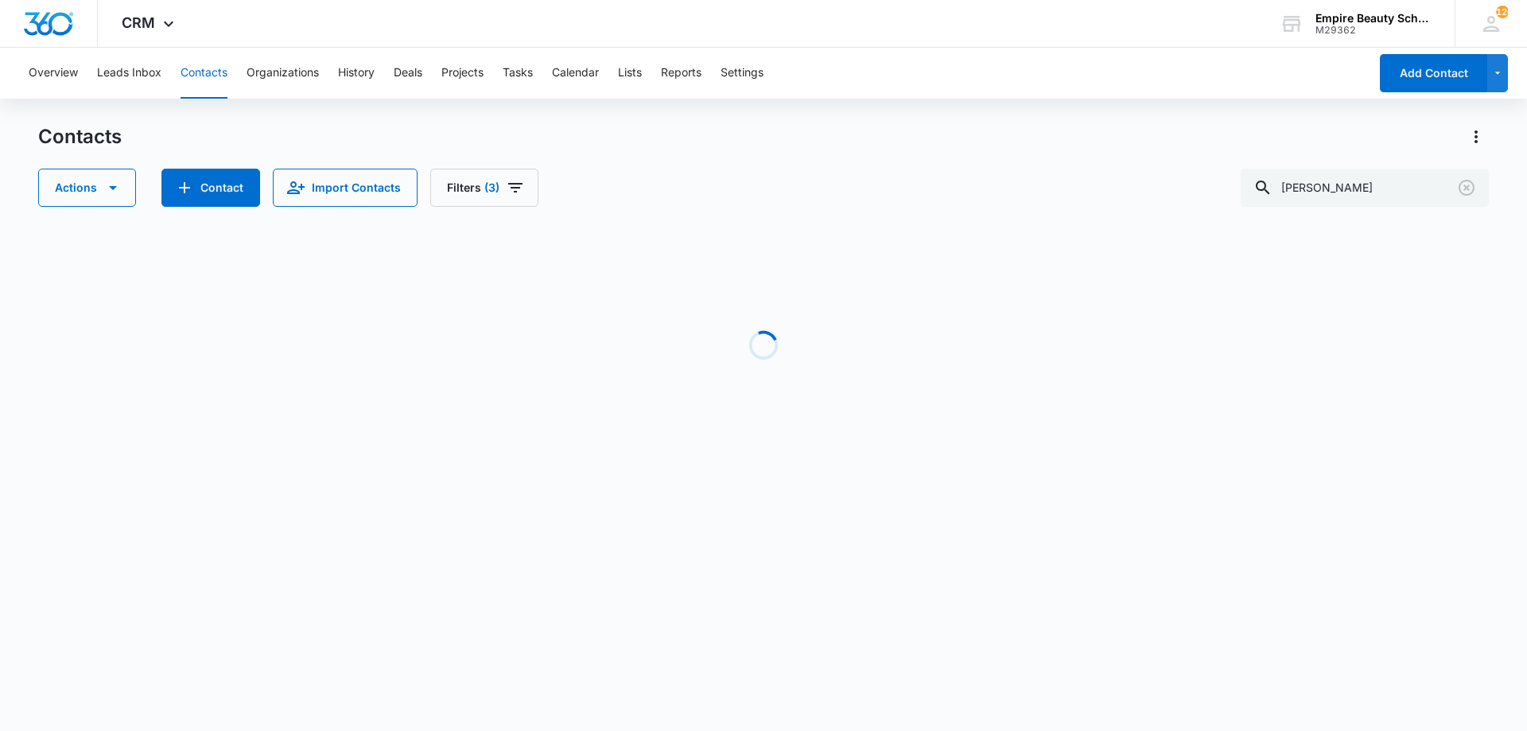
click at [618, 163] on div "Contacts Actions Contact Import Contacts Filters (3) sam" at bounding box center [763, 165] width 1451 height 83
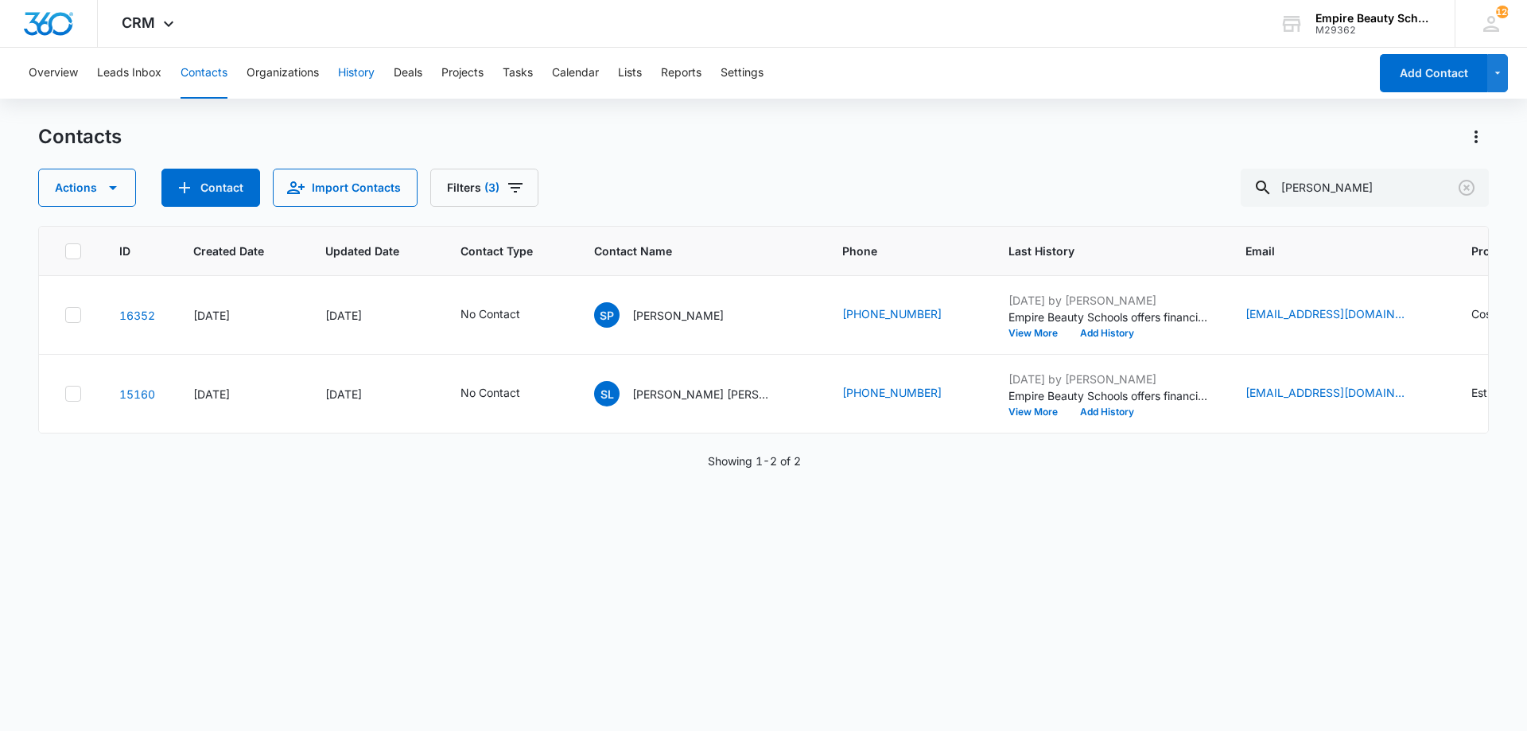
click at [352, 72] on button "History" at bounding box center [356, 73] width 37 height 51
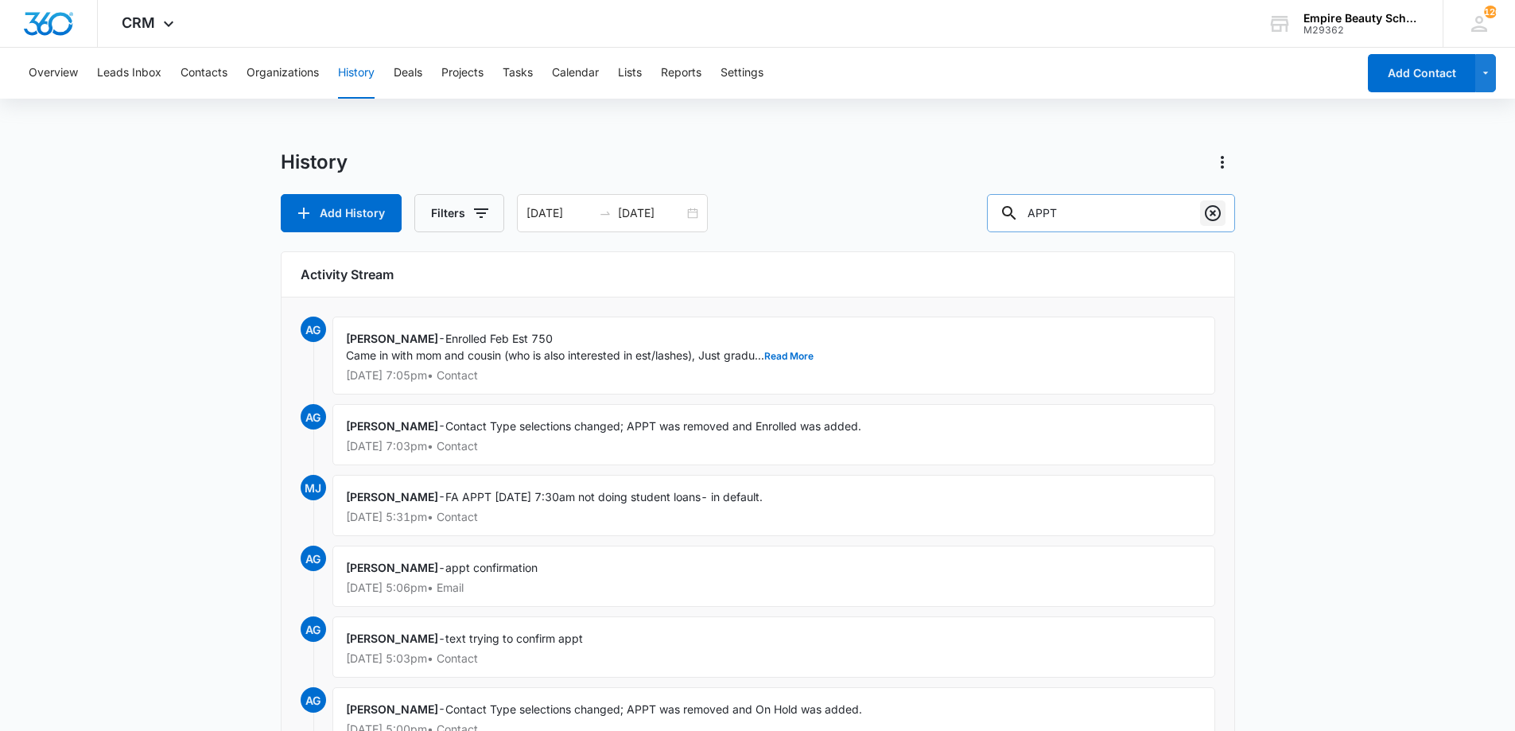
click at [1217, 213] on icon "Clear" at bounding box center [1213, 213] width 19 height 19
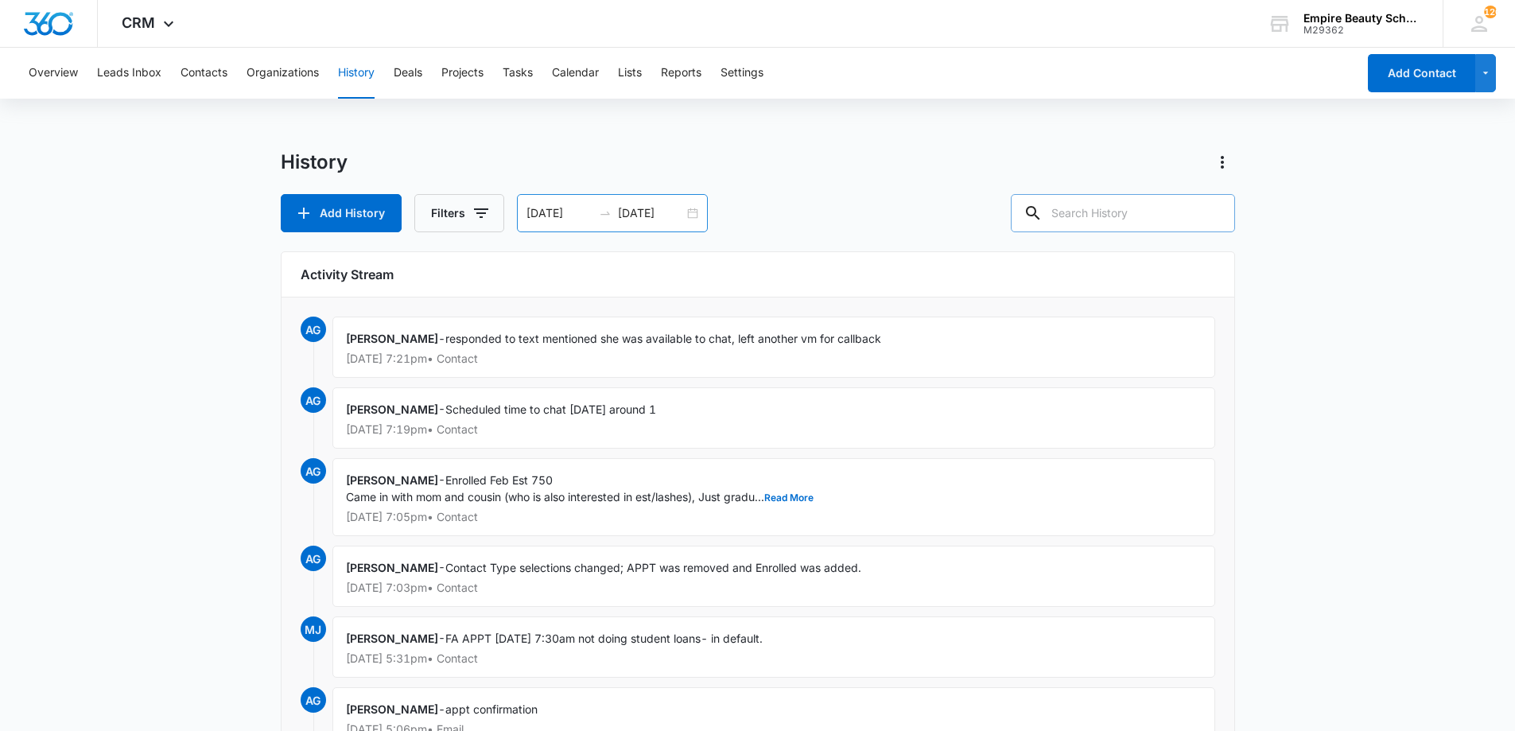
click at [667, 216] on input "[DATE]" at bounding box center [651, 213] width 66 height 18
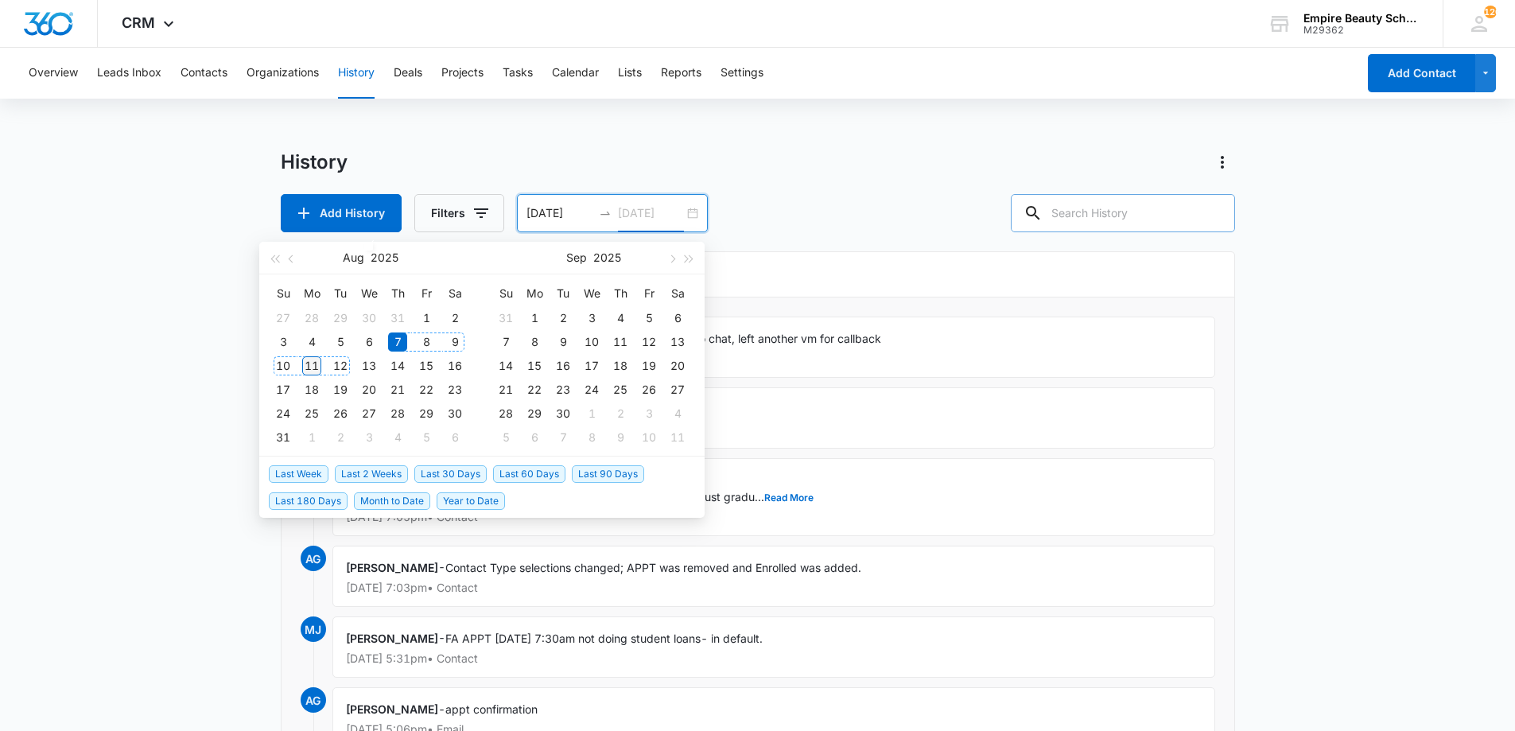
type input "[DATE]"
click at [309, 365] on div "11" at bounding box center [311, 365] width 19 height 19
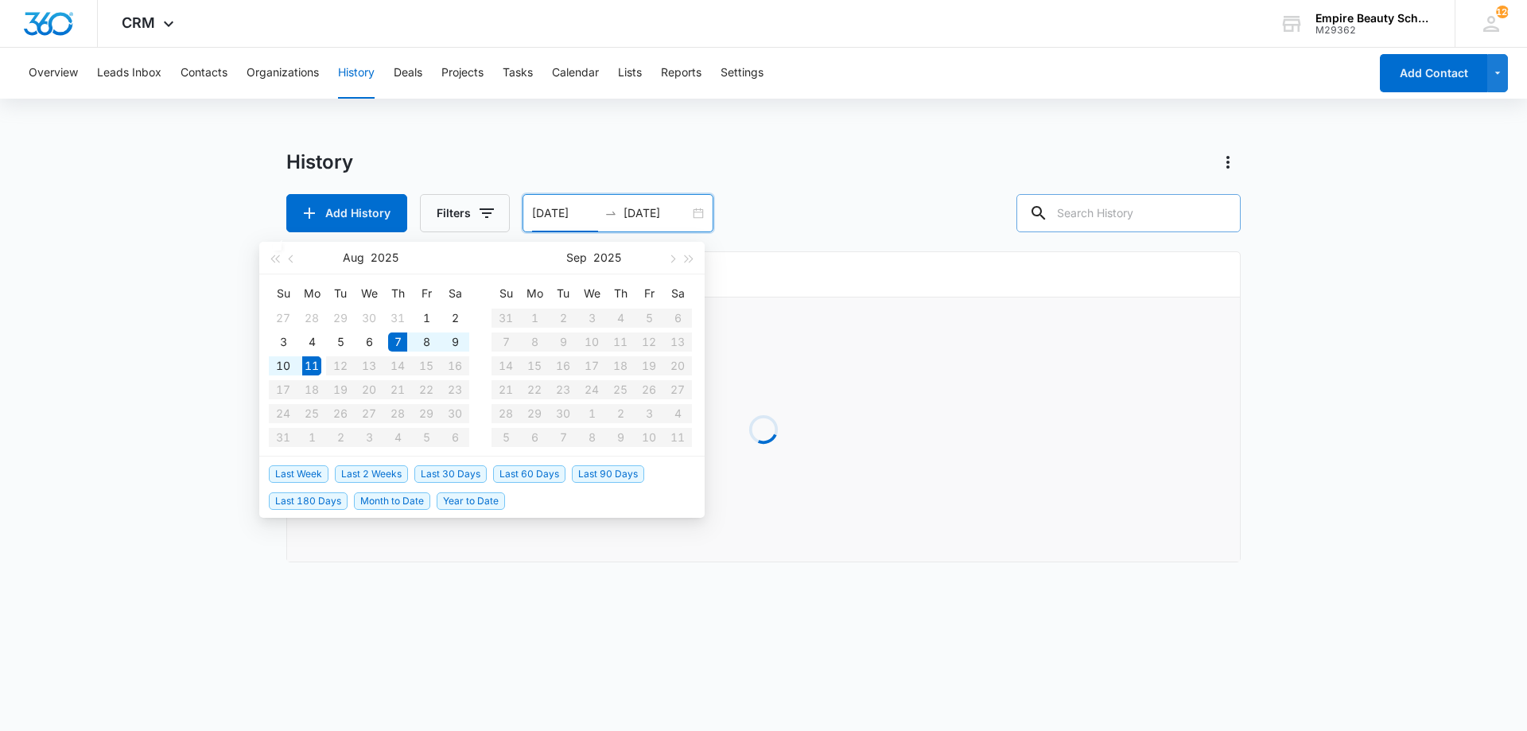
type input "[DATE]"
click at [301, 364] on td "11" at bounding box center [312, 366] width 29 height 24
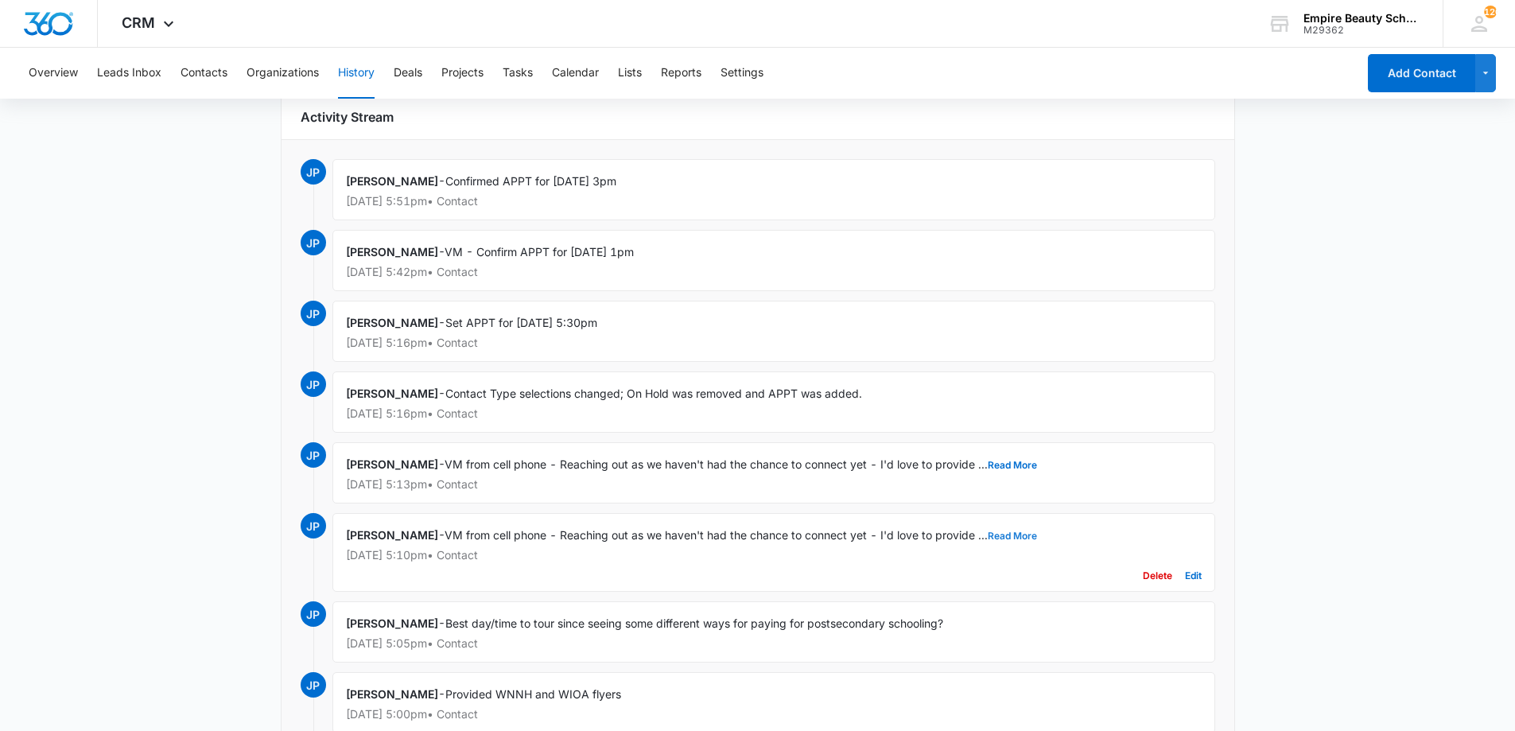
scroll to position [158, 0]
click at [997, 533] on button "Read More" at bounding box center [1012, 536] width 49 height 10
drag, startPoint x: 452, startPoint y: 531, endPoint x: 1084, endPoint y: 534, distance: 632.4
click at [1084, 534] on span "VM from cell phone - Reaching out as we haven't had the chance to connect yet -…" at bounding box center [789, 534] width 689 height 14
copy span "VM from cell phone - Reaching out as we haven't had the chance to connect yet -…"
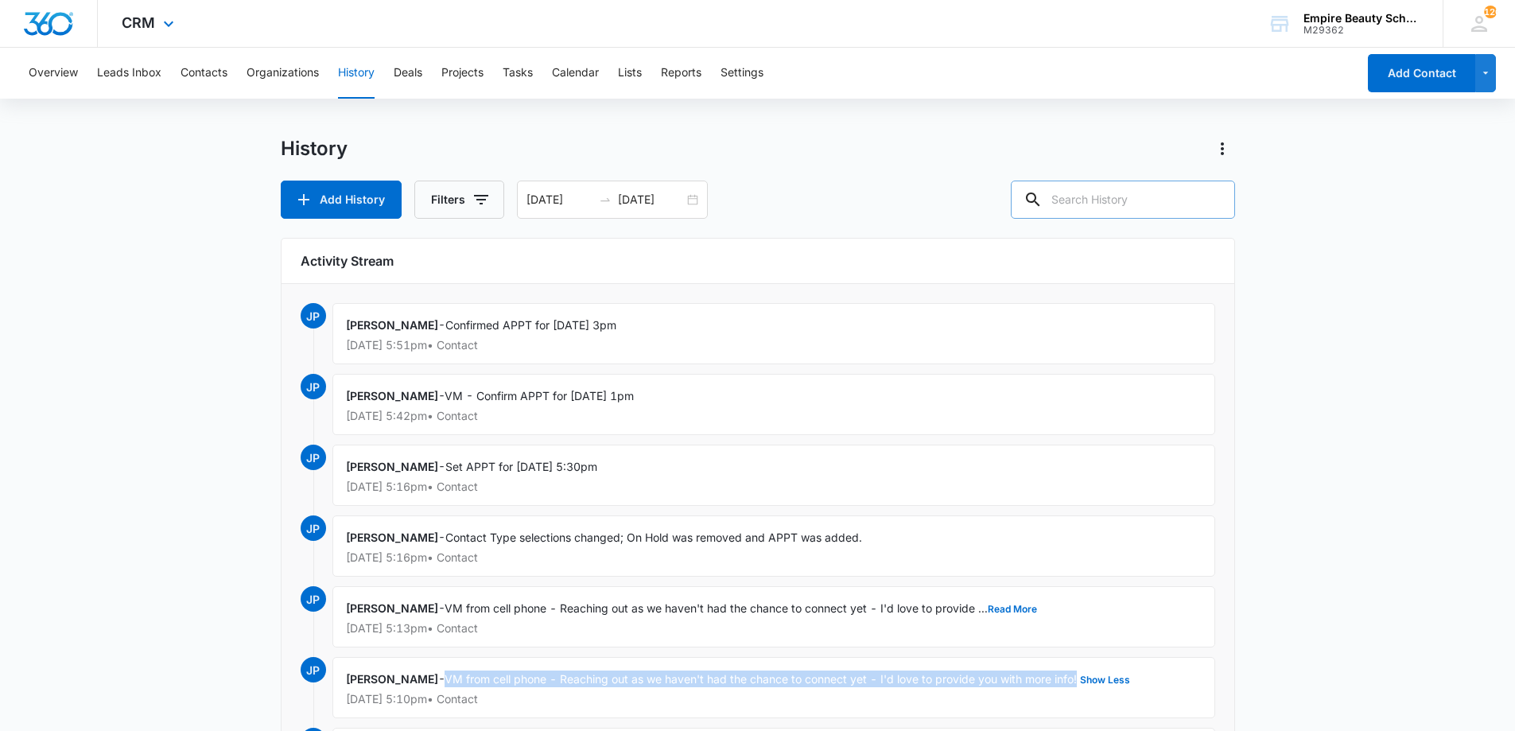
scroll to position [0, 0]
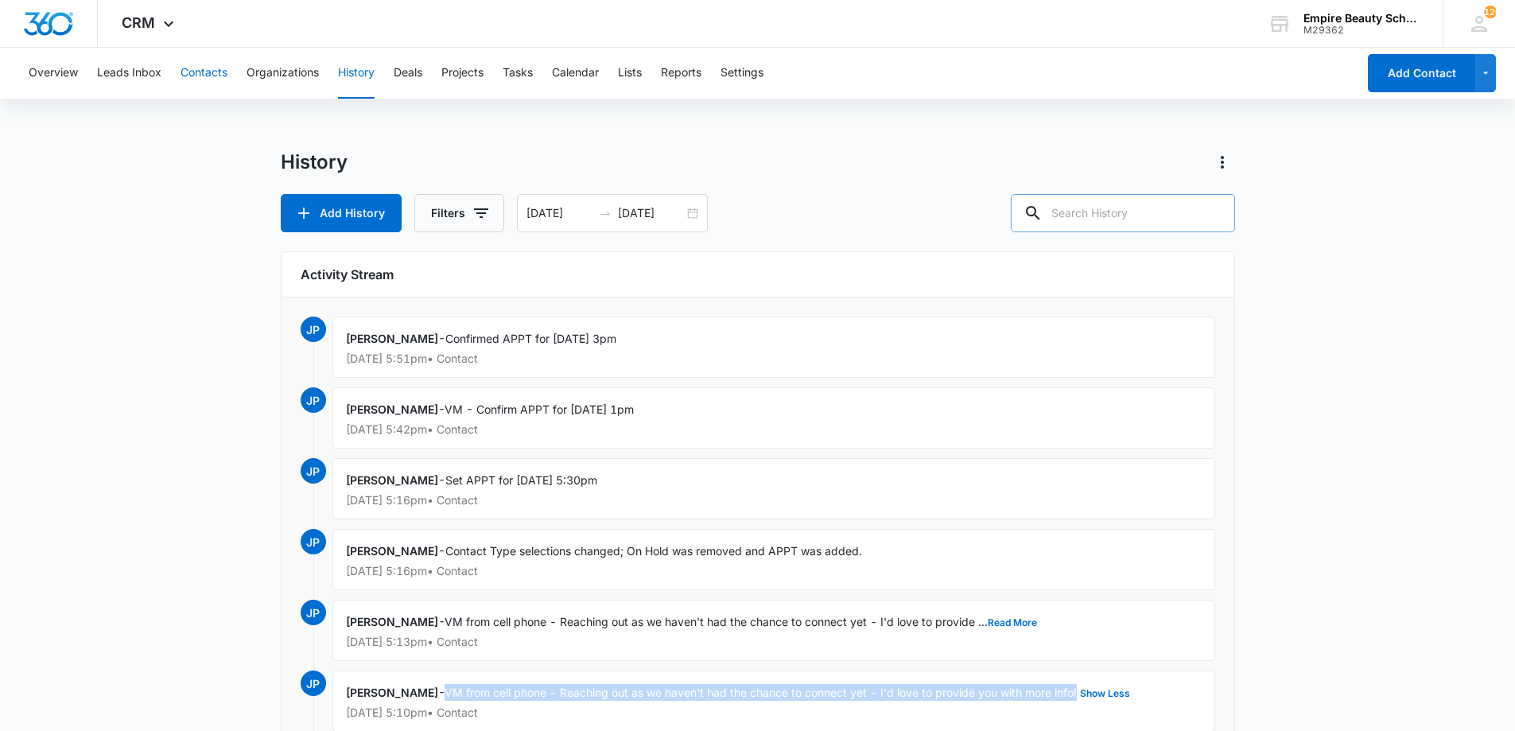
click at [219, 74] on button "Contacts" at bounding box center [204, 73] width 47 height 51
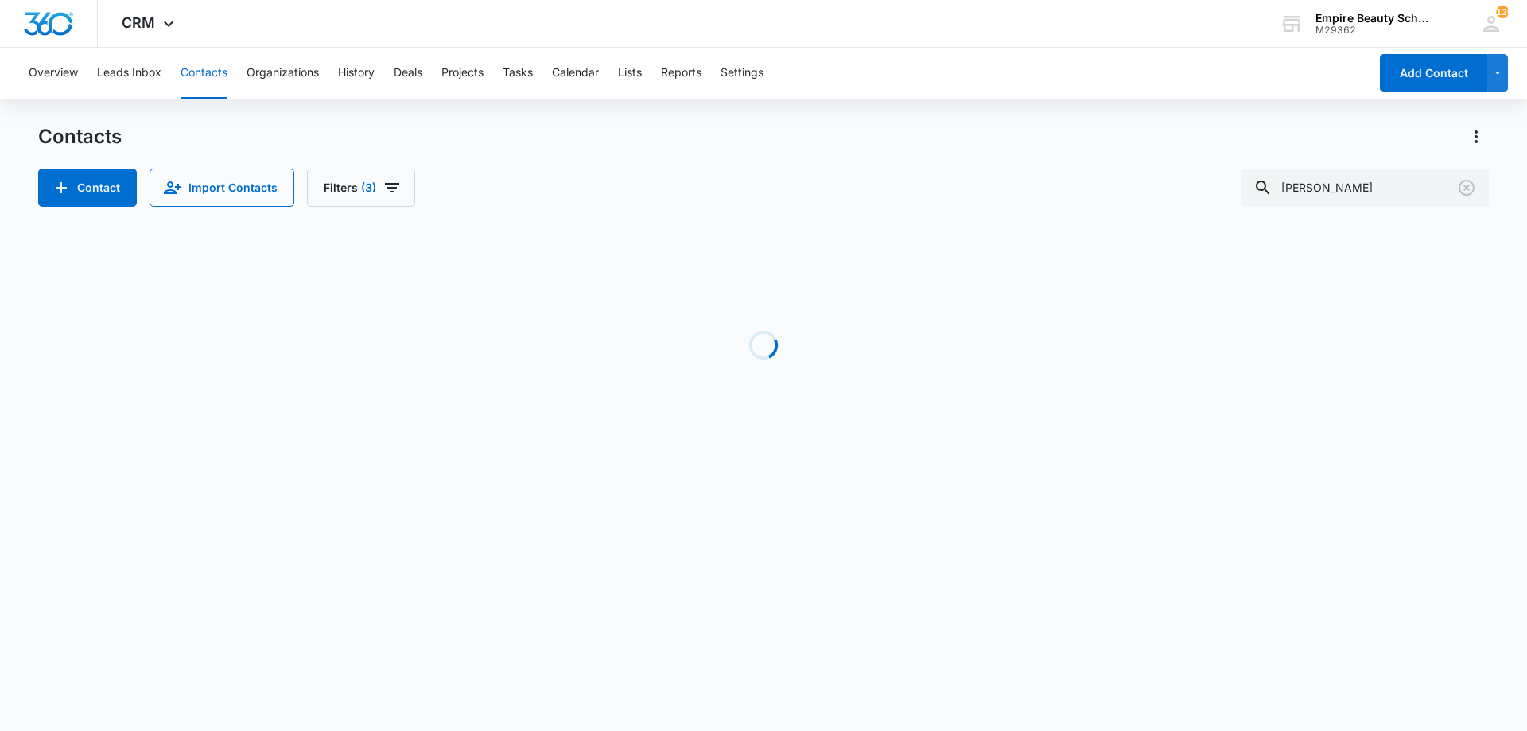
click at [391, 165] on div "Contacts Contact Import Contacts Filters (3) sam" at bounding box center [763, 165] width 1451 height 83
click at [352, 63] on button "History" at bounding box center [356, 73] width 37 height 51
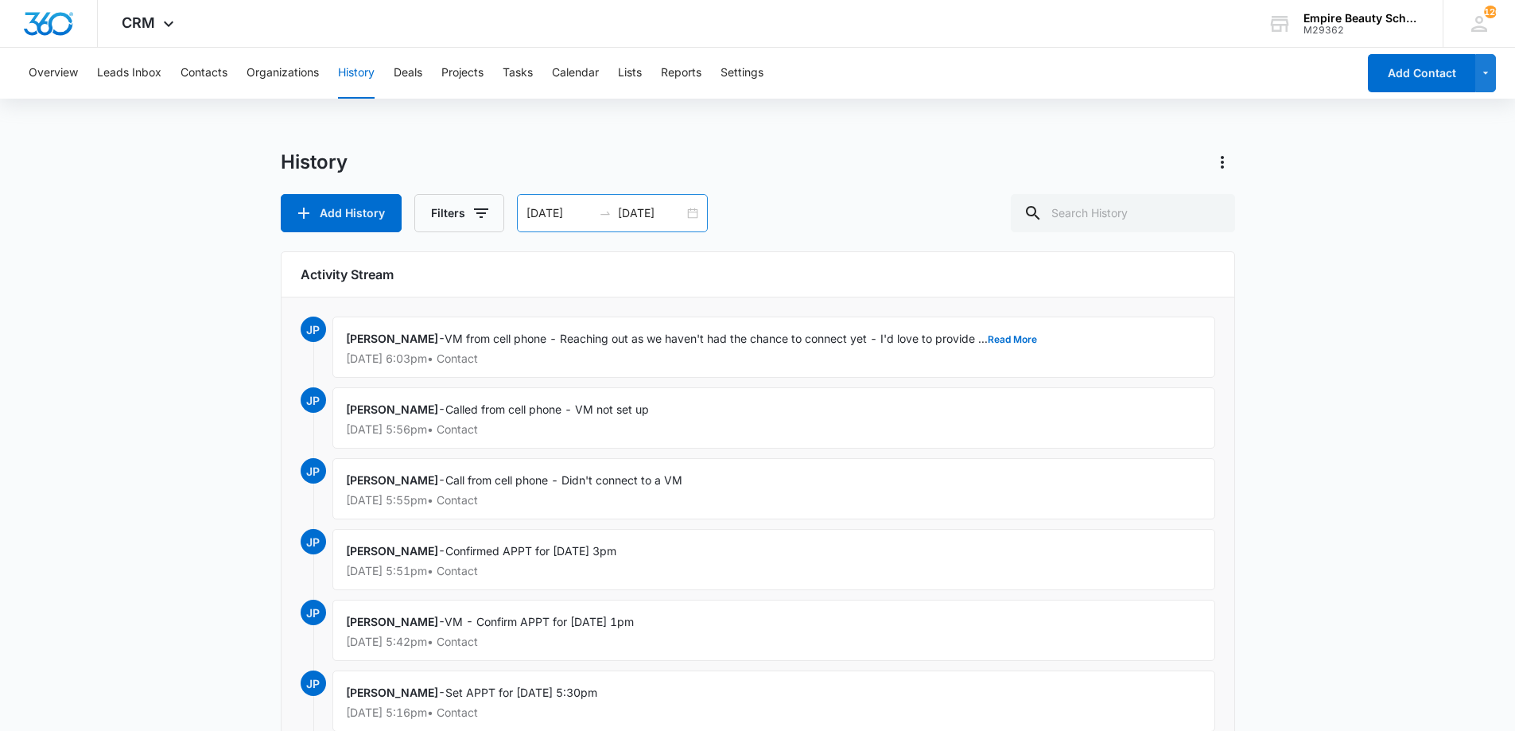
click at [694, 217] on div "08/11/2025 08/11/2025" at bounding box center [612, 213] width 191 height 38
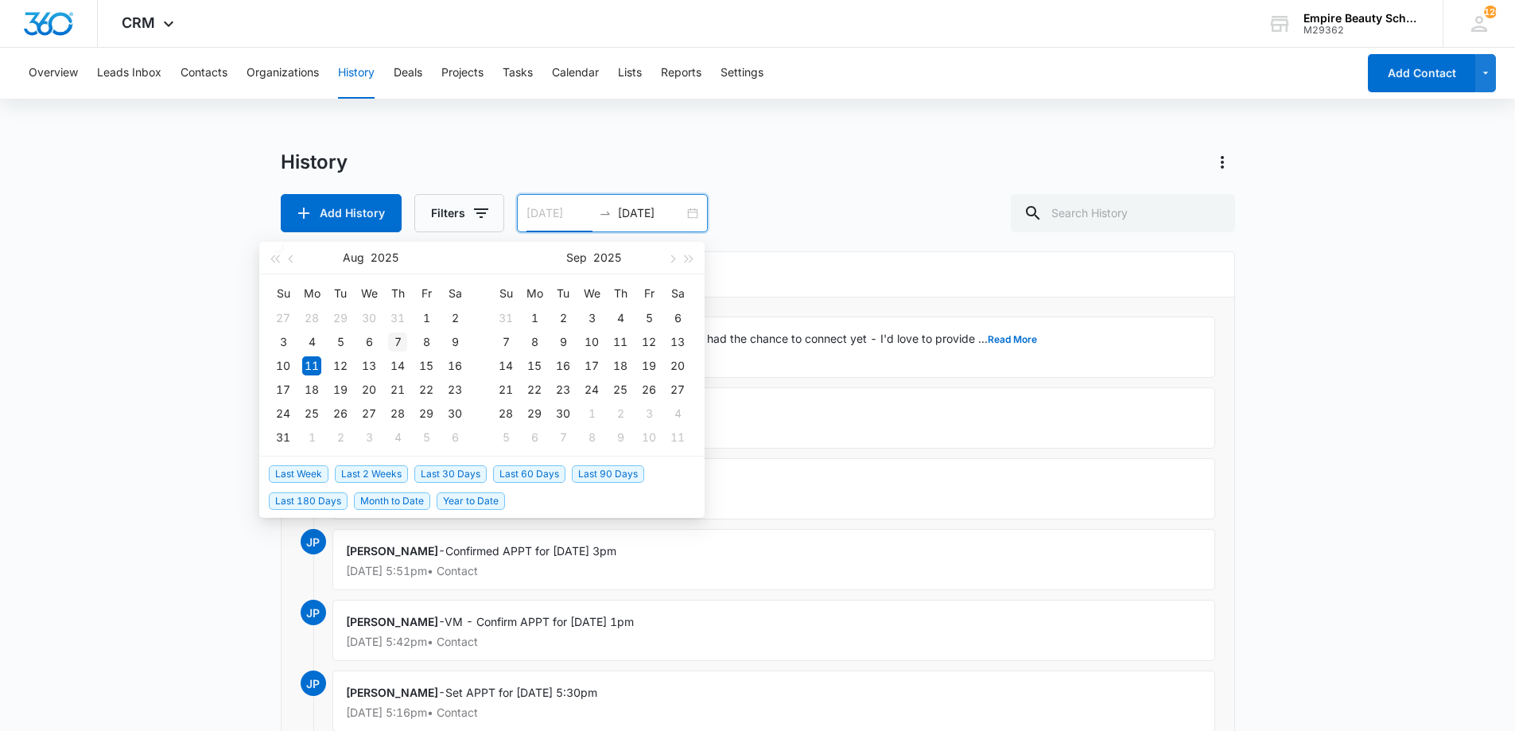
type input "[DATE]"
click at [397, 345] on div "7" at bounding box center [397, 342] width 19 height 19
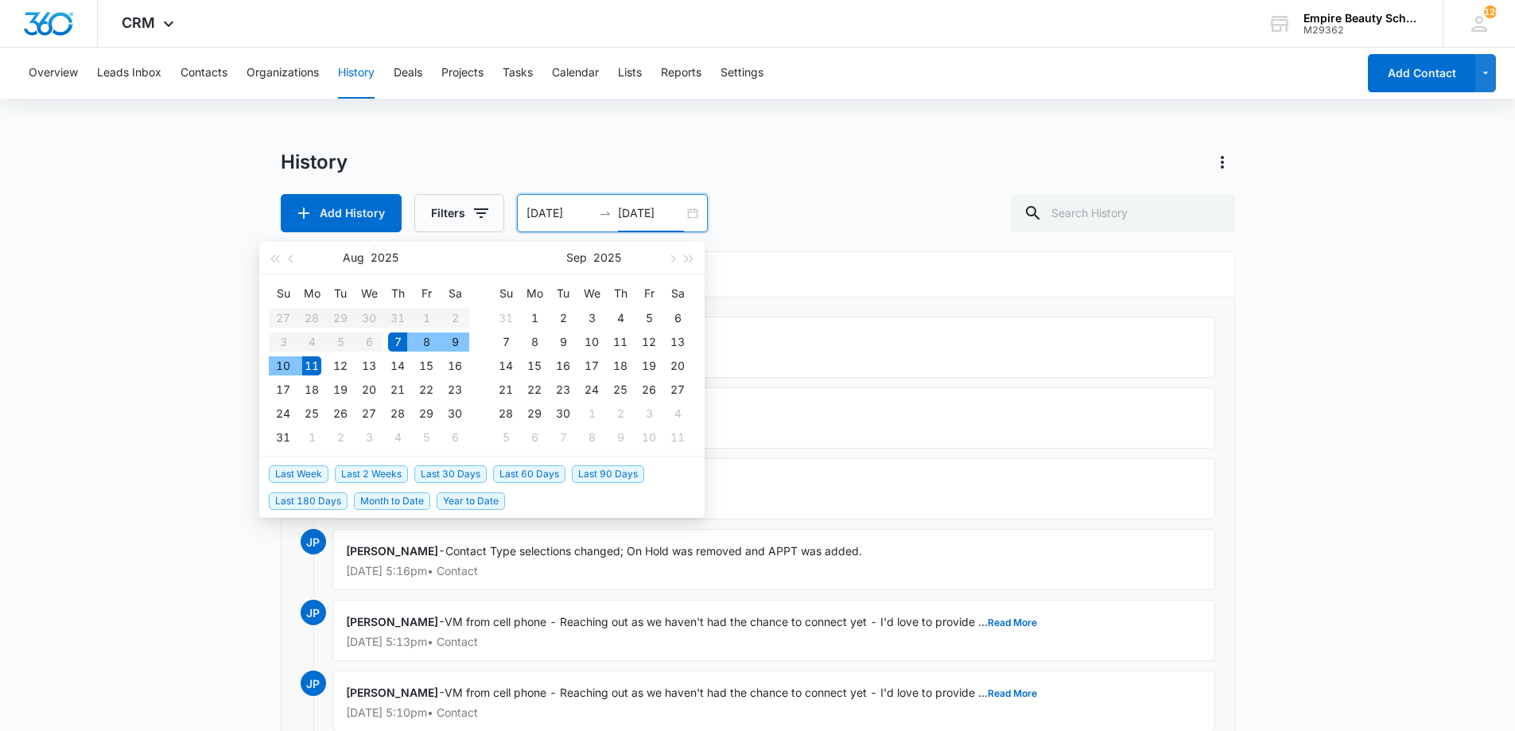
click at [397, 345] on div "7" at bounding box center [397, 342] width 19 height 19
type input "[DATE]"
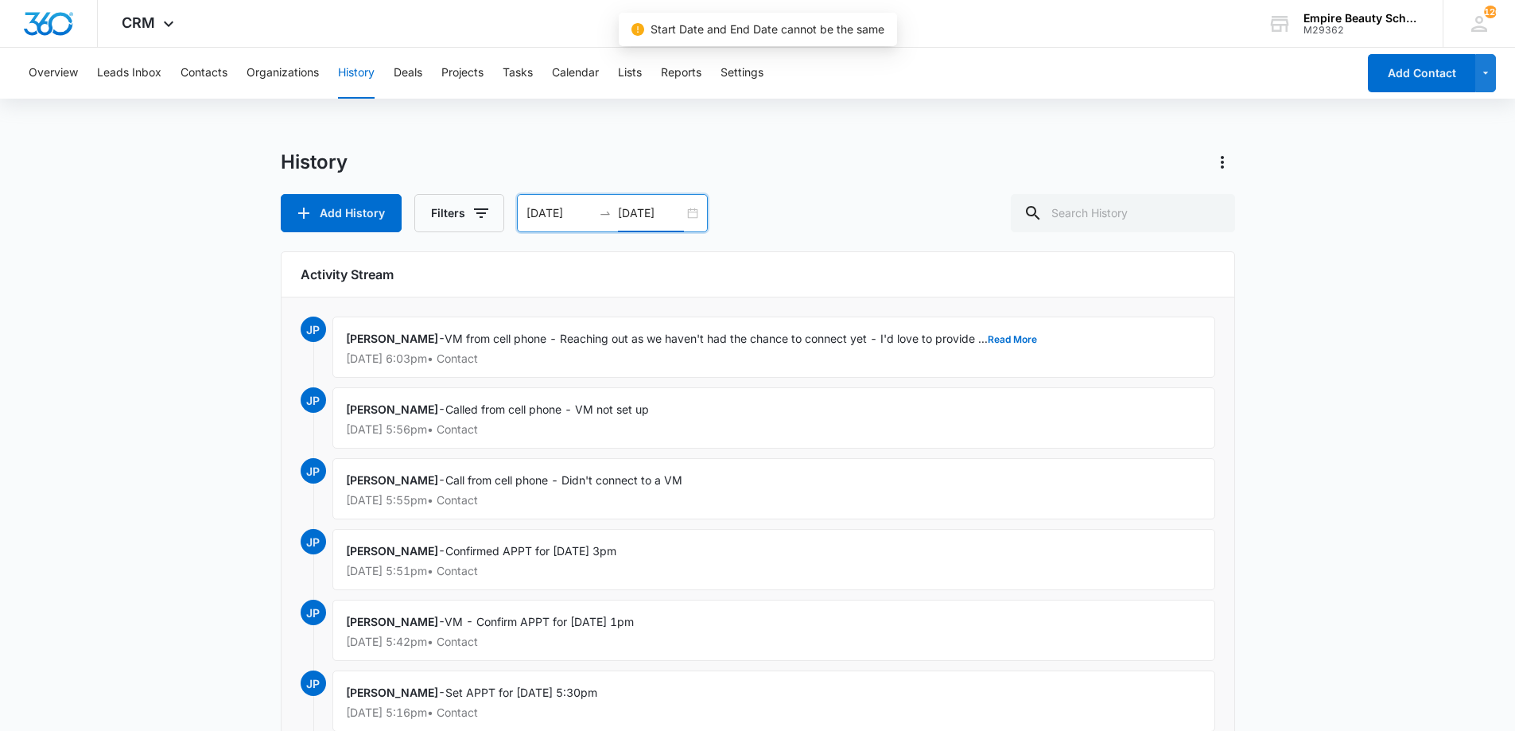
click at [698, 215] on div "08/07/2025 08/11/2025" at bounding box center [612, 213] width 191 height 38
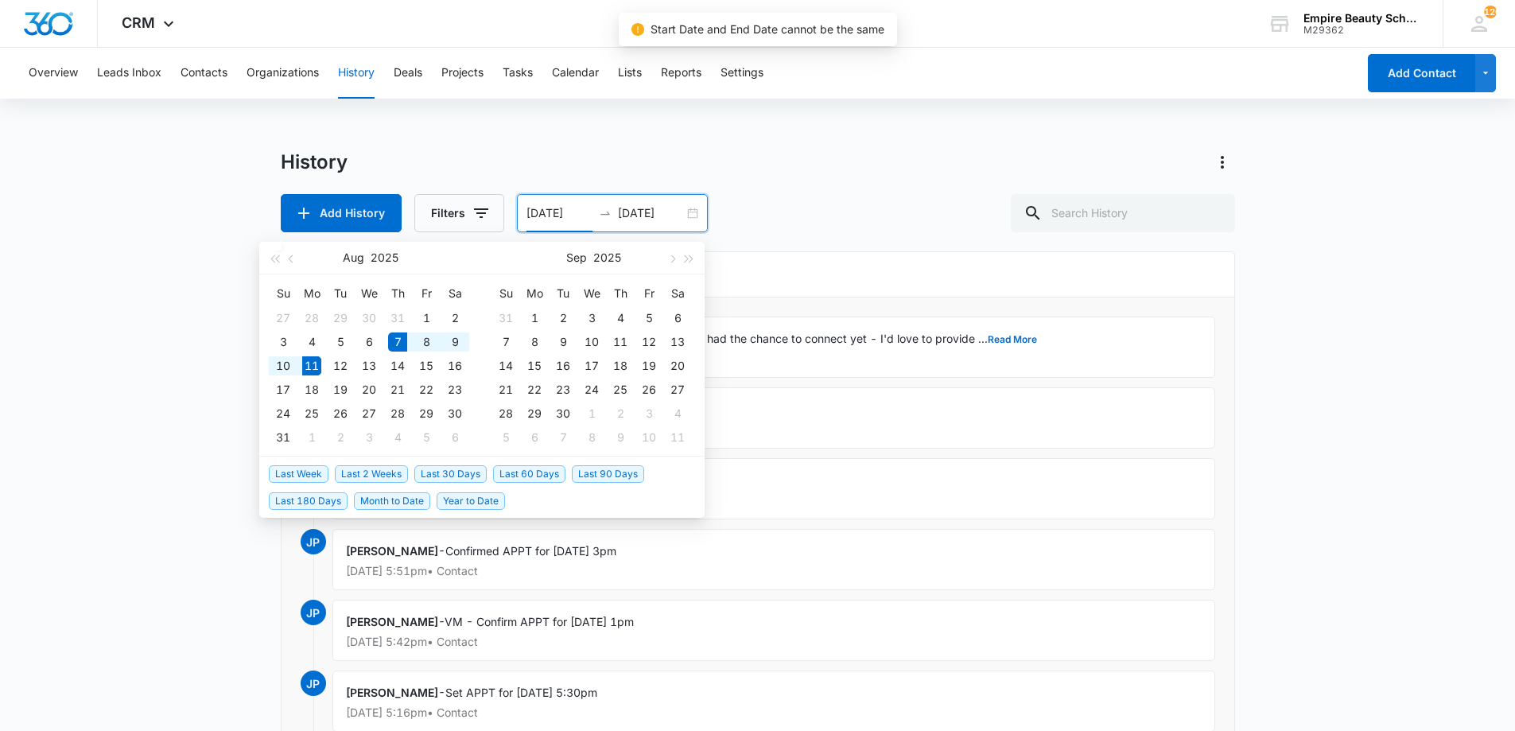
type input "[DATE]"
click at [406, 346] on div "7" at bounding box center [397, 342] width 19 height 19
type input "[DATE]"
click at [425, 346] on div "8" at bounding box center [426, 342] width 19 height 19
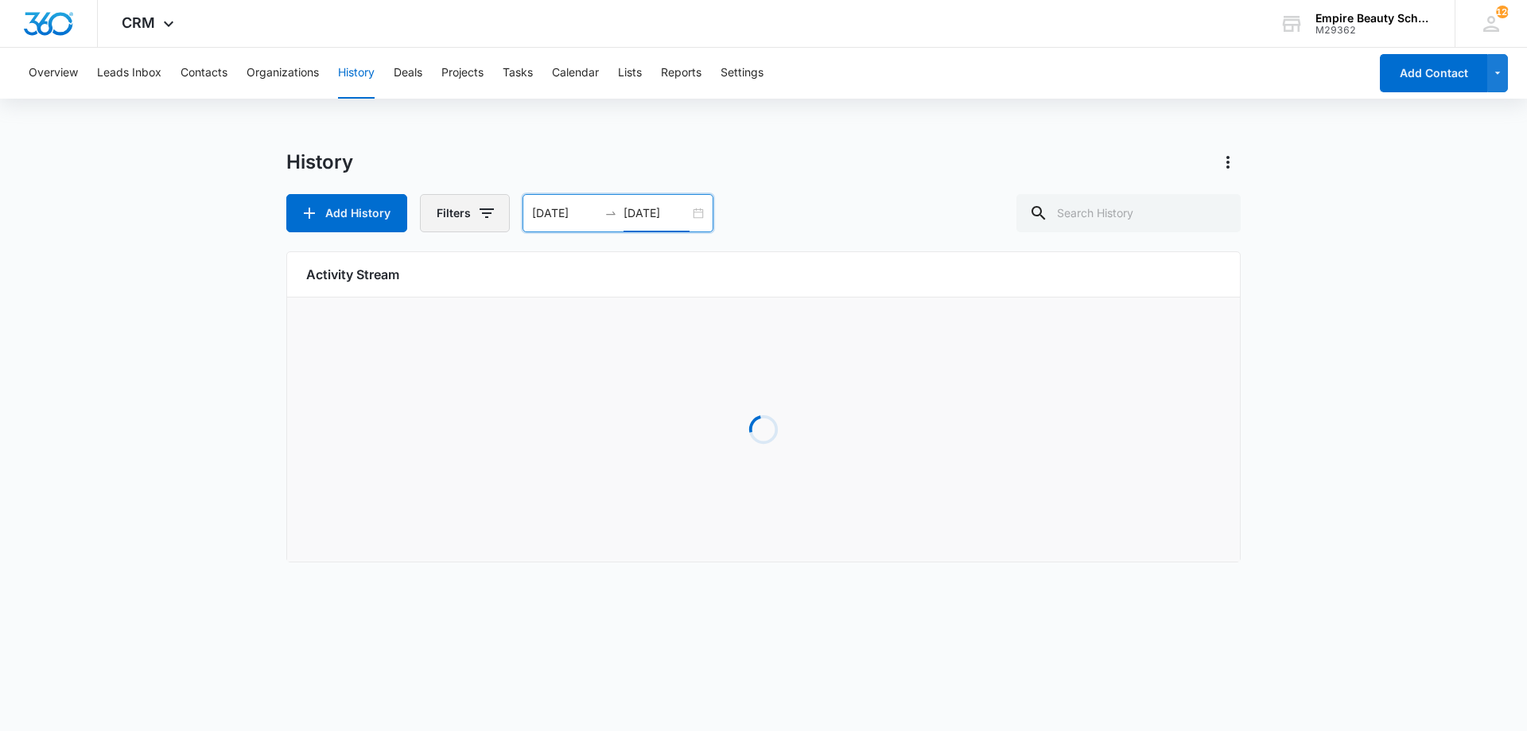
click at [504, 224] on button "Filters" at bounding box center [465, 213] width 90 height 38
click at [476, 400] on icon "Show Logged By filters" at bounding box center [474, 395] width 19 height 19
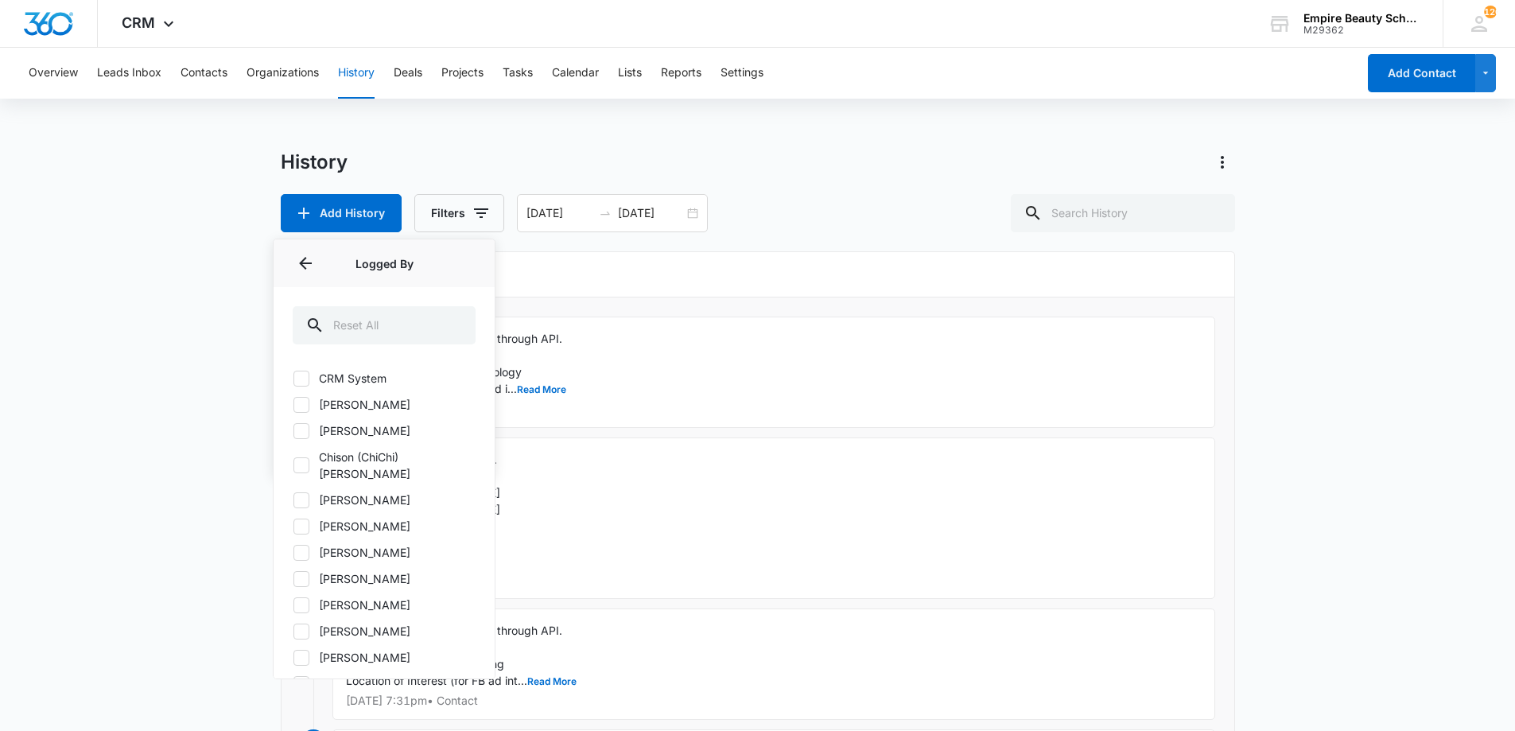
click at [335, 544] on label "[PERSON_NAME]" at bounding box center [384, 552] width 183 height 17
click at [294, 552] on input "[PERSON_NAME]" at bounding box center [293, 552] width 1 height 1
checkbox input "true"
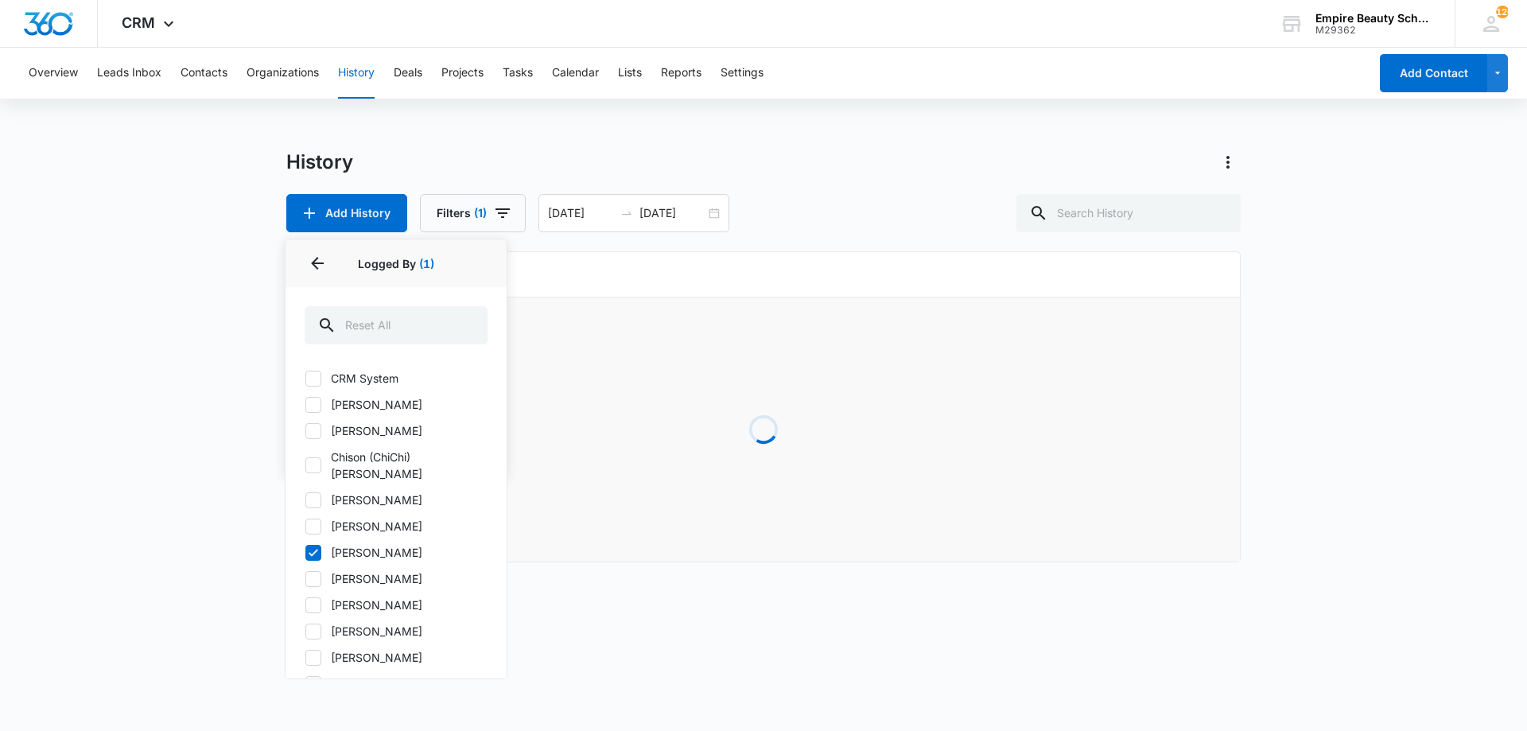
click at [864, 229] on div "Add History Filters (1) History Type Contact Type Contact Status Logged By 1 Lo…" at bounding box center [763, 213] width 955 height 38
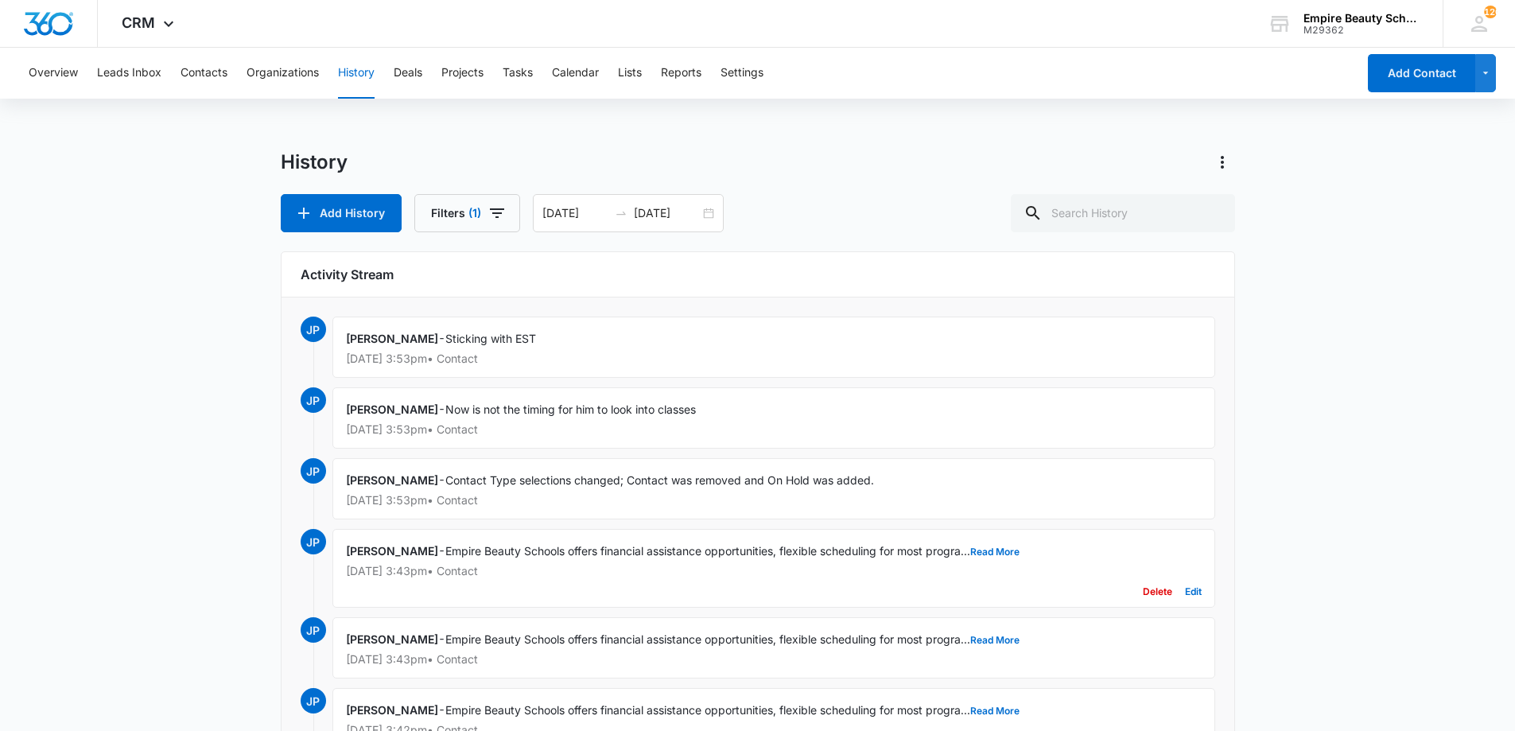
click at [990, 544] on span "Empire Beauty Schools offers financial assistance opportunities, flexible sched…" at bounding box center [732, 551] width 574 height 14
click at [997, 549] on button "Read More" at bounding box center [995, 552] width 49 height 10
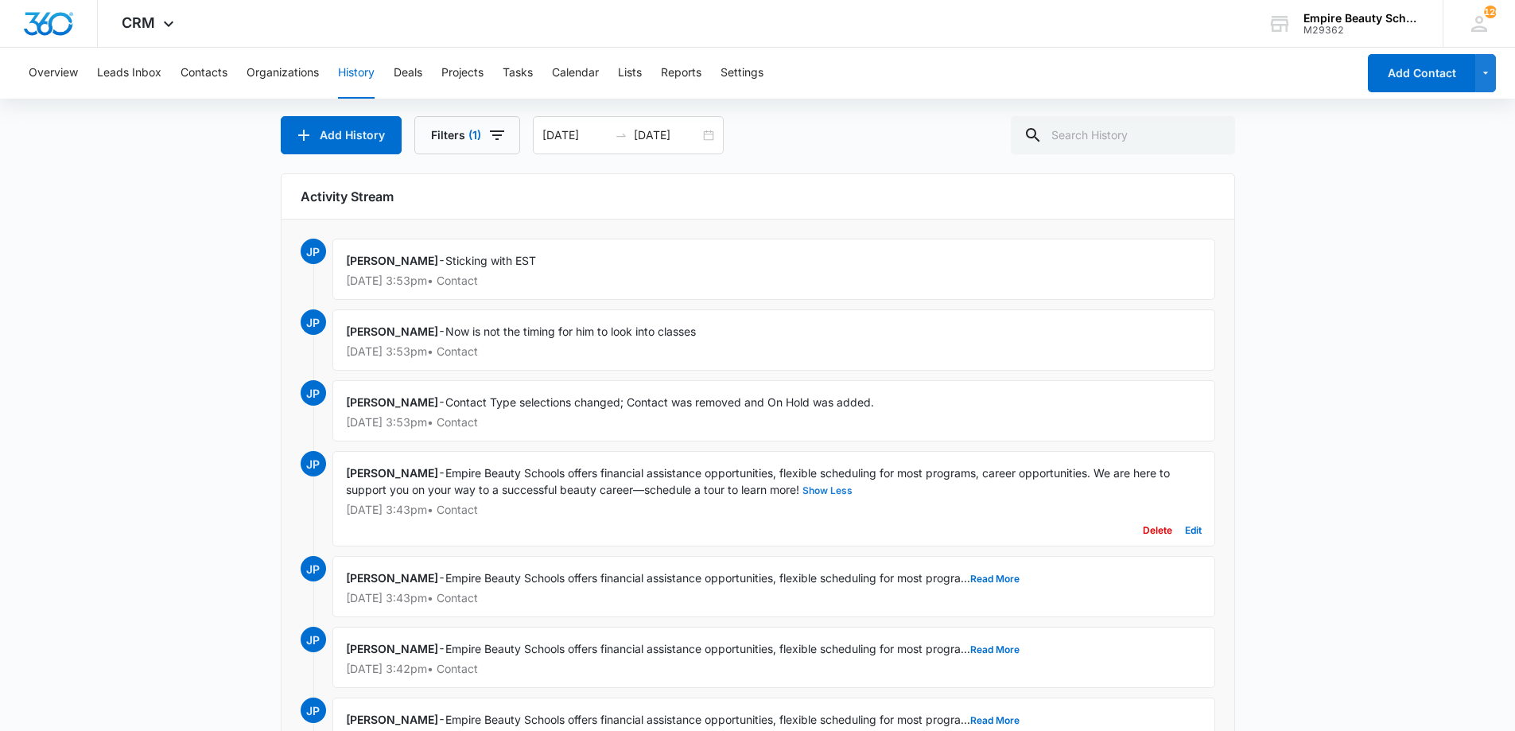
scroll to position [79, 0]
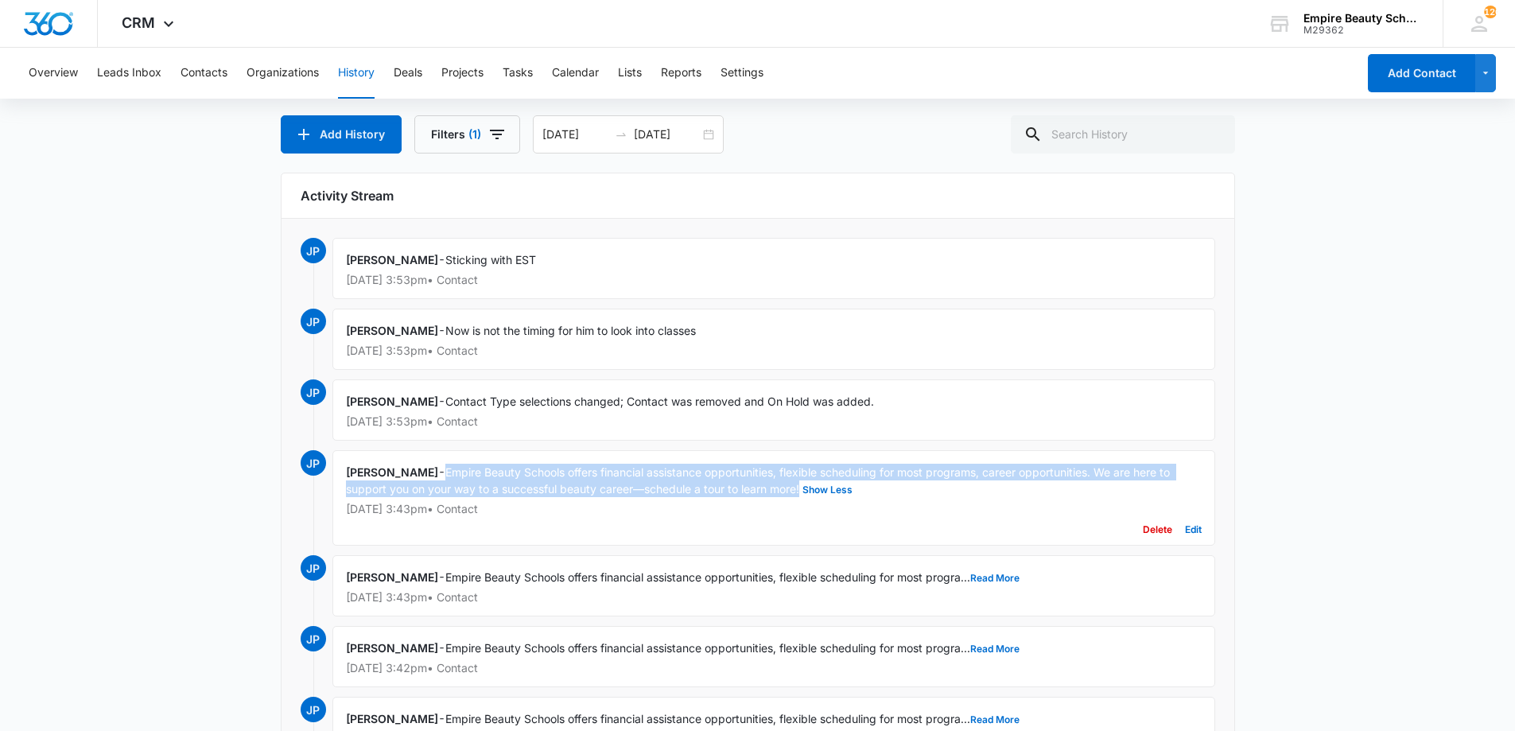
drag, startPoint x: 450, startPoint y: 469, endPoint x: 802, endPoint y: 488, distance: 352.1
click at [802, 488] on div "Jess Peltonovich - Empire Beauty Schools offers financial assistance opportunit…" at bounding box center [774, 497] width 883 height 95
copy span "Empire Beauty Schools offers financial assistance opportunities, flexible sched…"
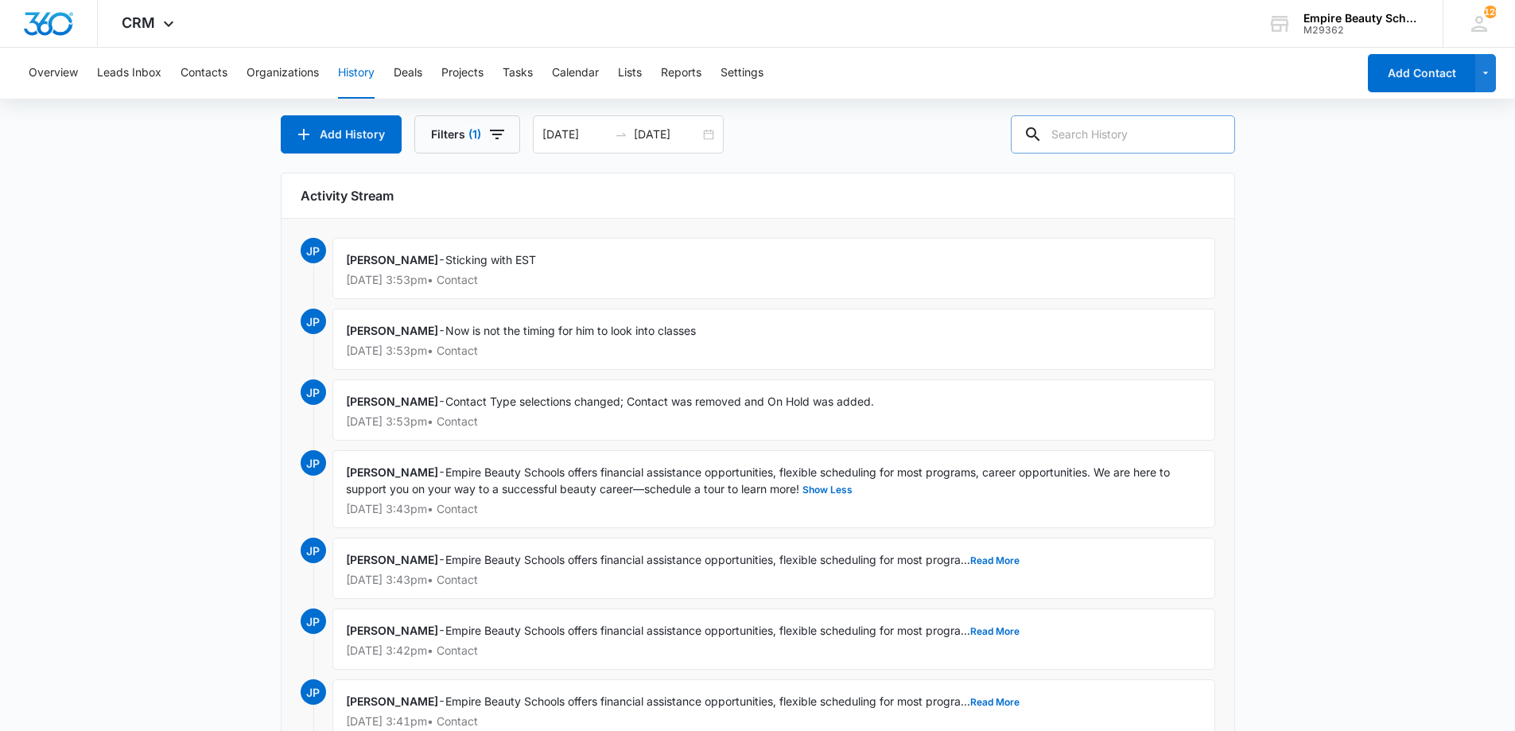
click at [1056, 143] on div at bounding box center [1123, 134] width 224 height 38
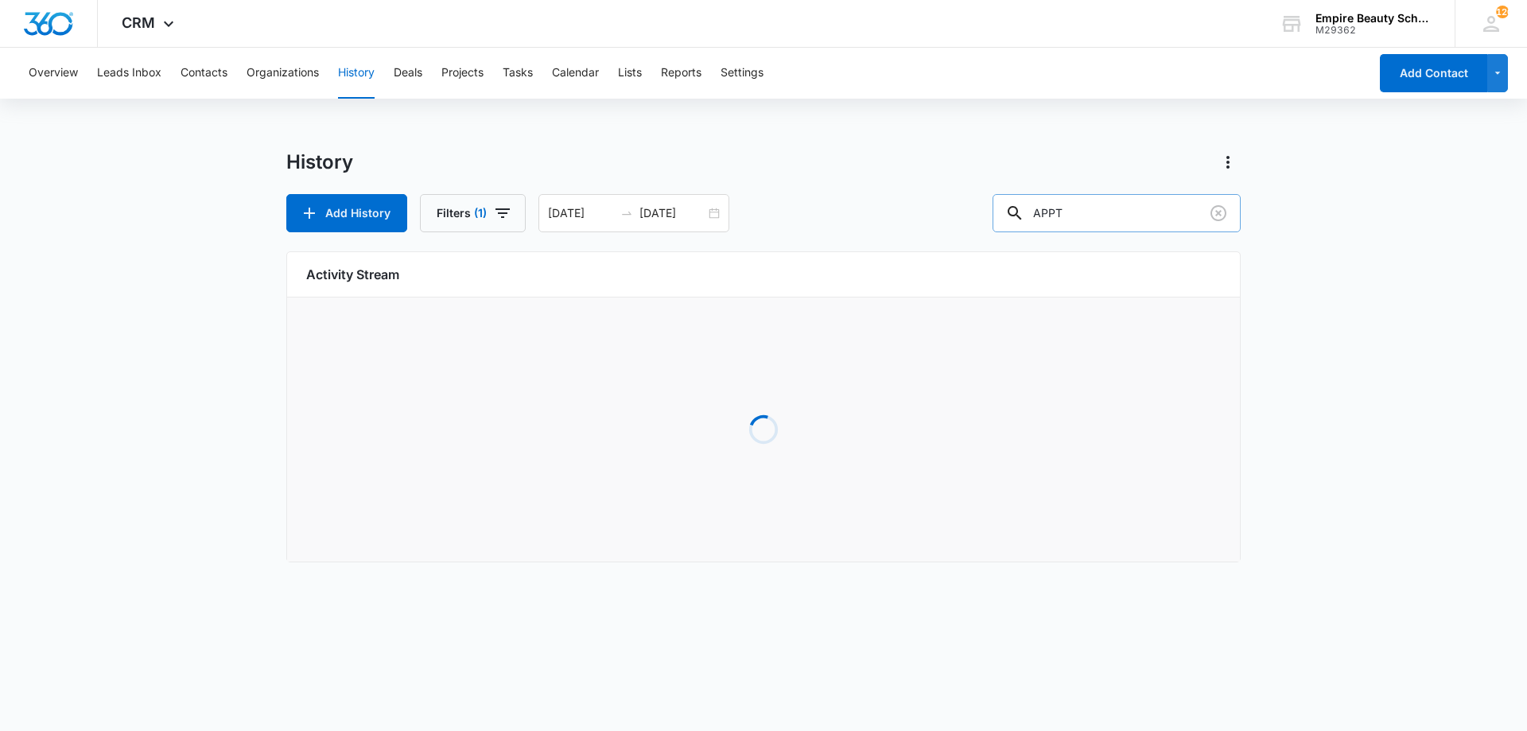
click at [1047, 212] on input "APPT" at bounding box center [1117, 213] width 248 height 38
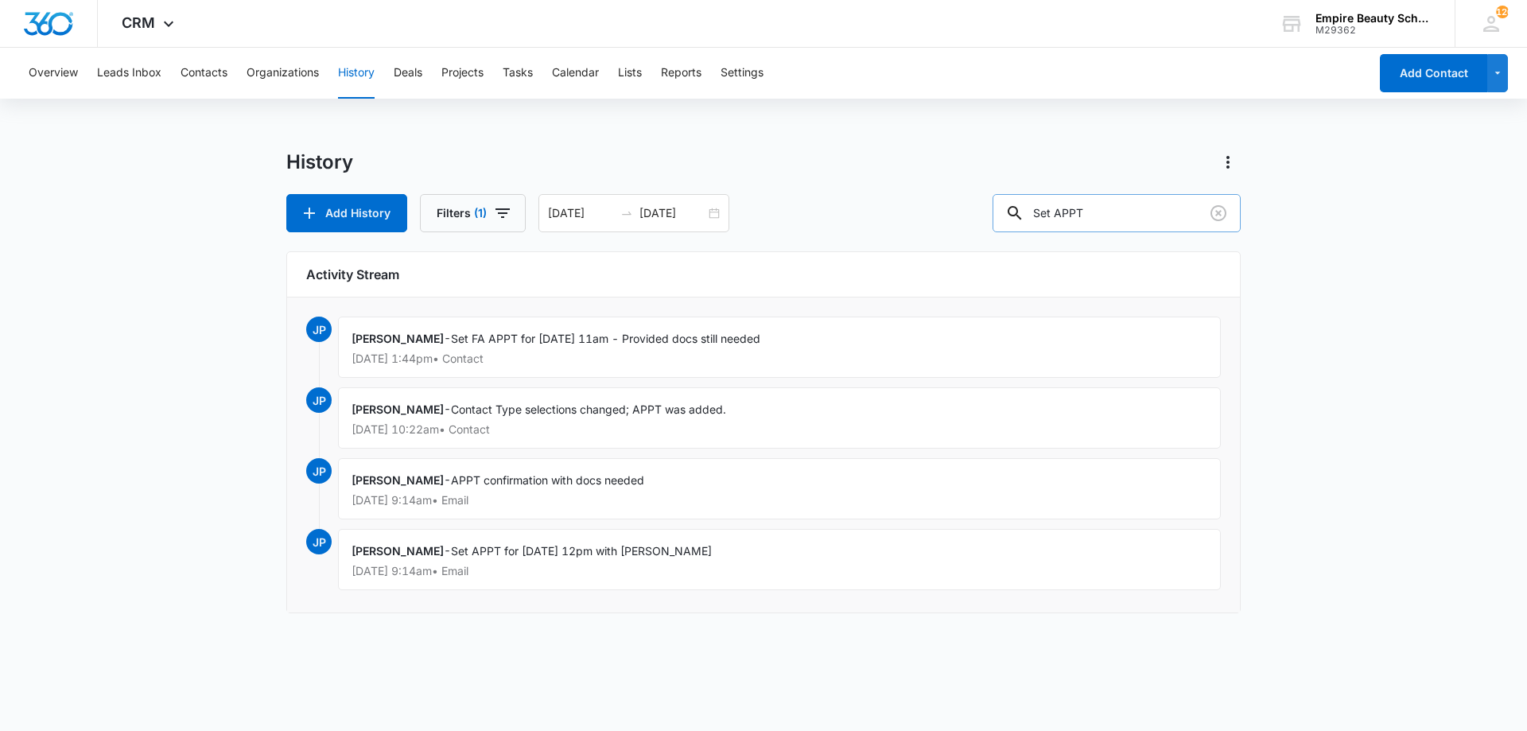
type input "Set APPT"
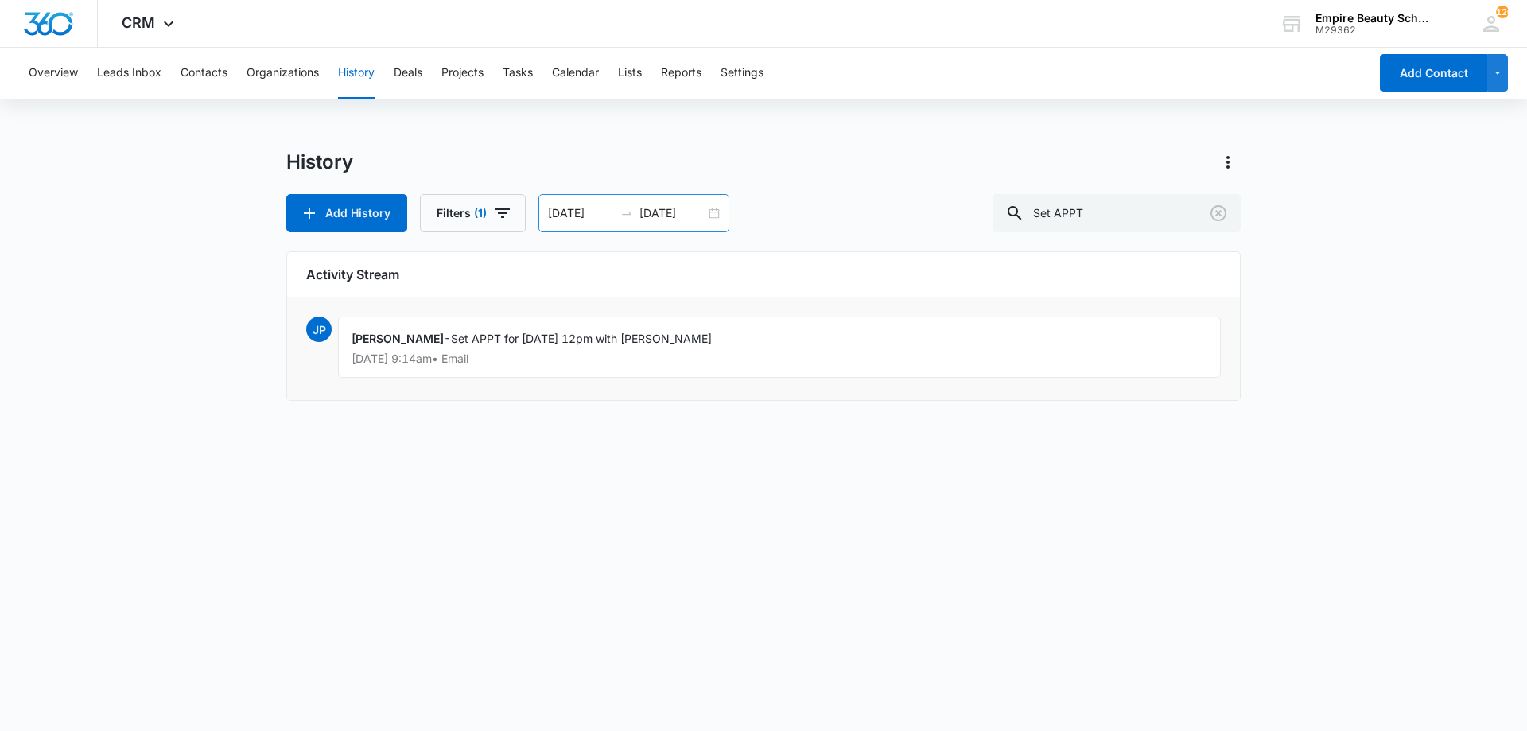
click at [704, 216] on div "[DATE] [DATE]" at bounding box center [634, 213] width 191 height 38
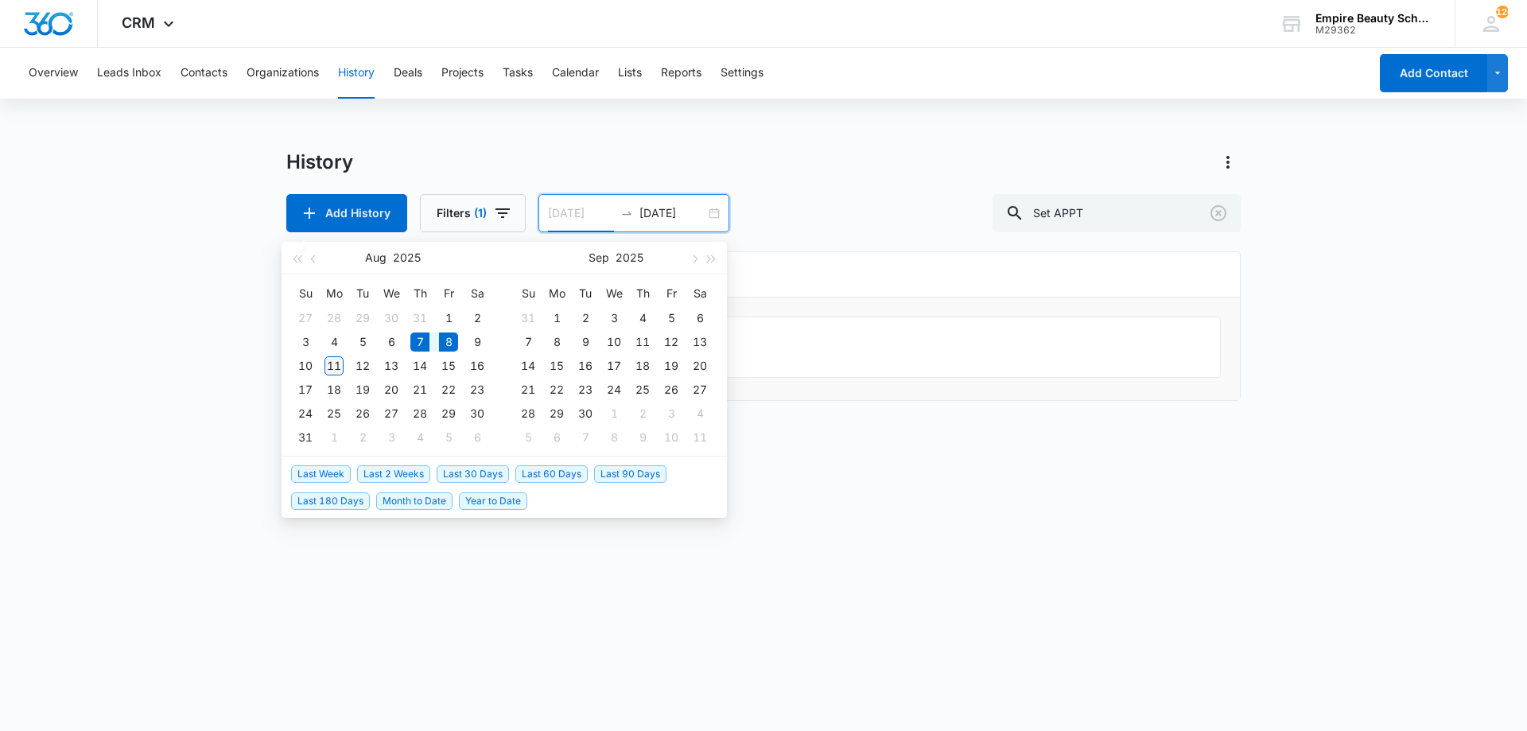
type input "[DATE]"
click at [339, 366] on div "11" at bounding box center [334, 365] width 19 height 19
type input "[DATE]"
click at [364, 364] on div "12" at bounding box center [362, 365] width 19 height 19
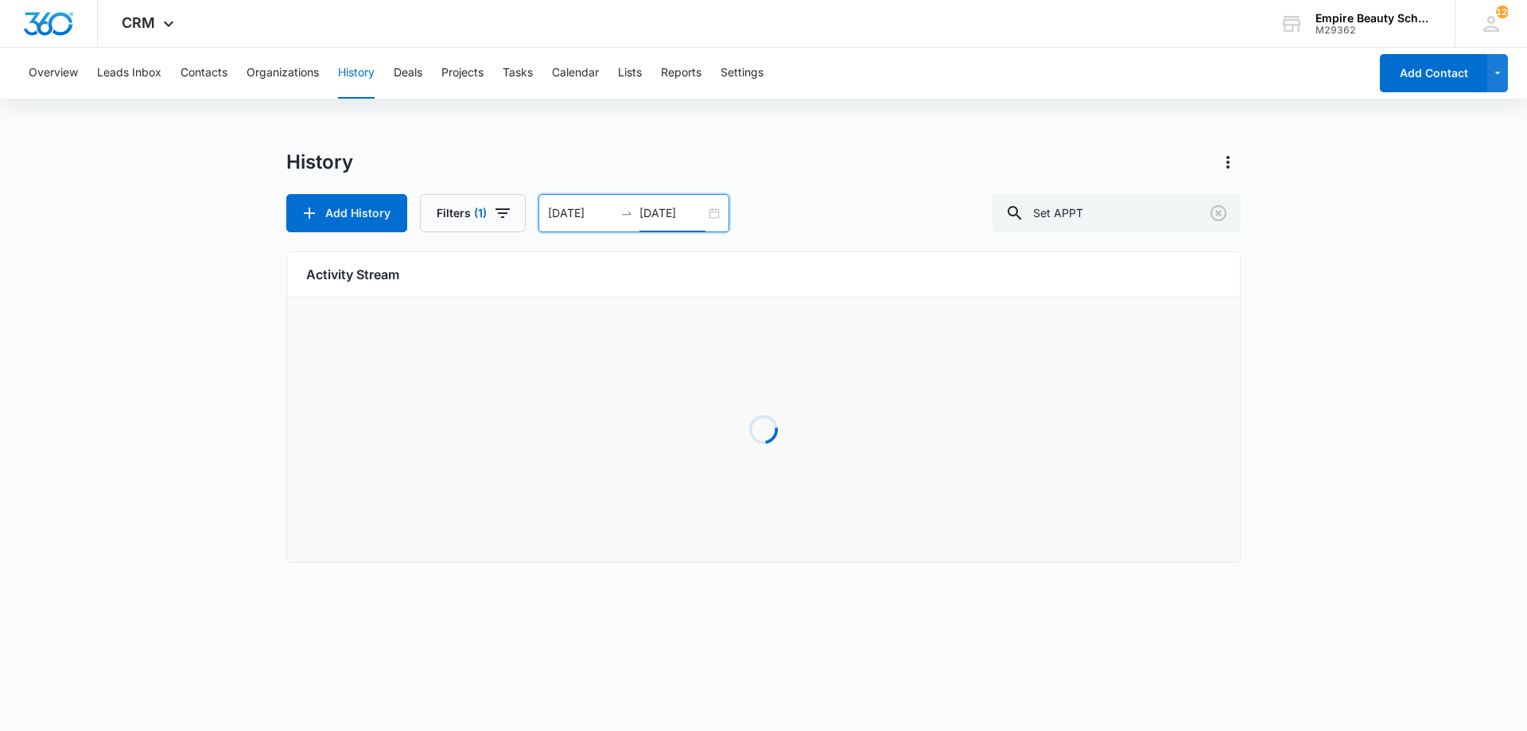
click at [549, 130] on div "Overview Leads Inbox Contacts Organizations History Deals Projects Tasks Calend…" at bounding box center [763, 315] width 1527 height 534
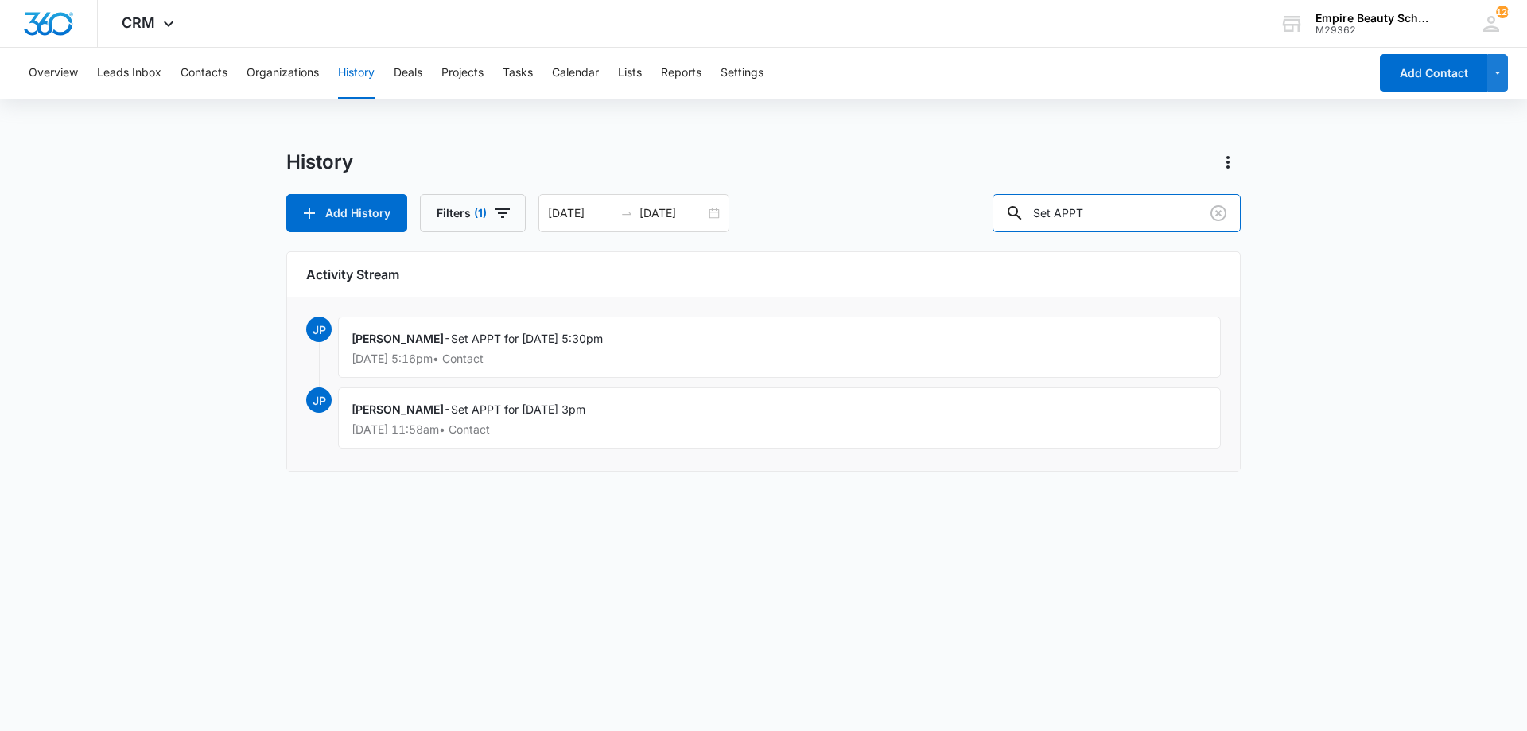
drag, startPoint x: 1071, startPoint y: 215, endPoint x: 846, endPoint y: 212, distance: 224.3
click at [880, 215] on div "Add History Filters (1) [DATE] [DATE] [DATE] Su Mo Tu We Th Fr Sa 27 28 29 30 3…" at bounding box center [763, 213] width 955 height 38
type input "APPT"
